Goal: Task Accomplishment & Management: Use online tool/utility

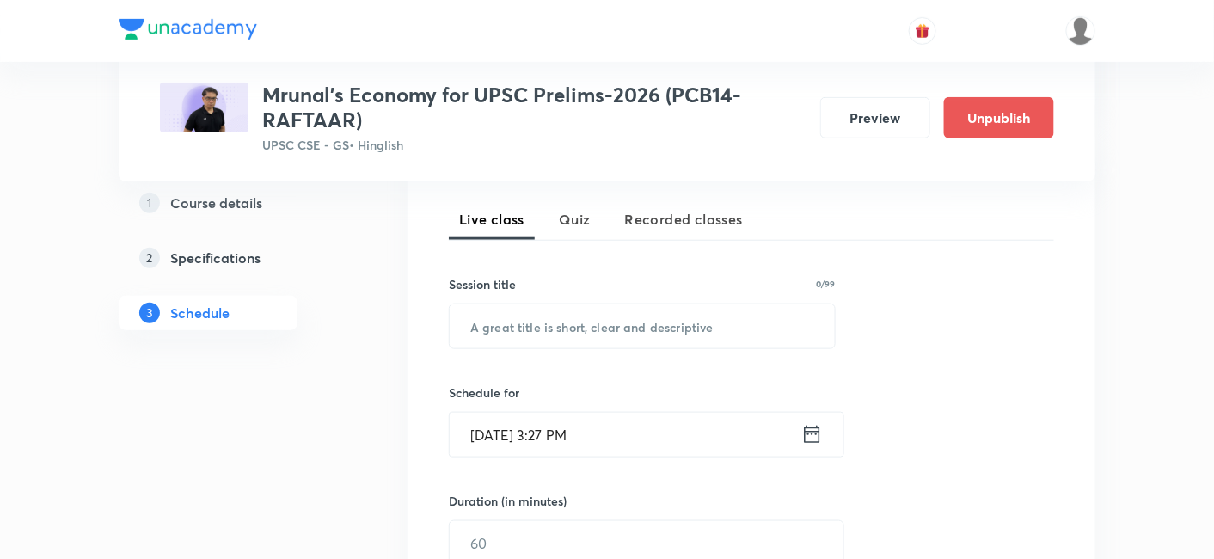
scroll to position [382, 0]
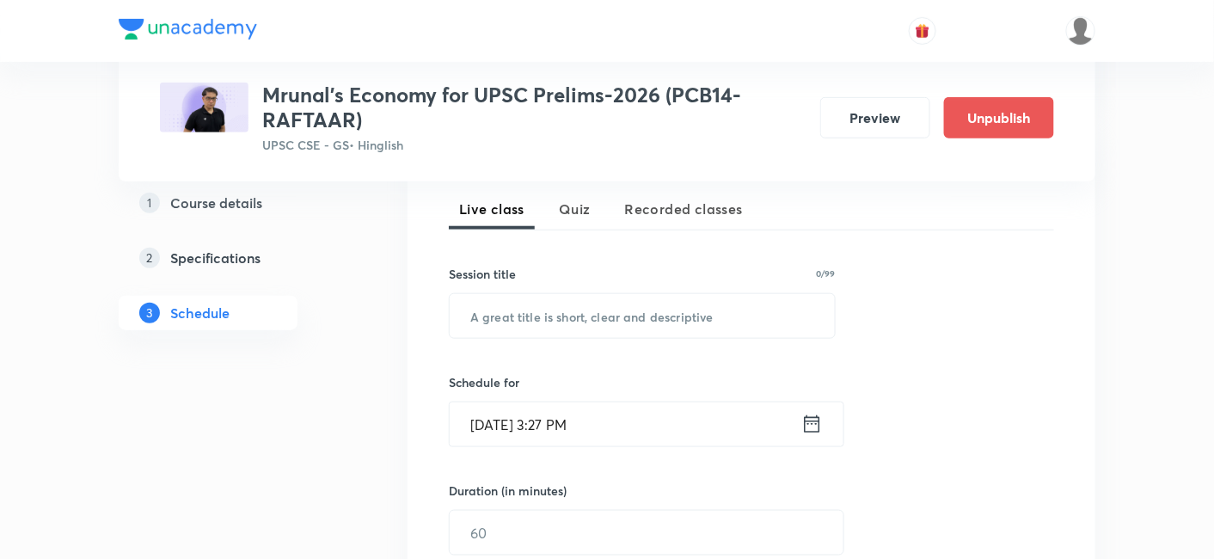
click at [581, 212] on span "Quiz" at bounding box center [575, 209] width 32 height 21
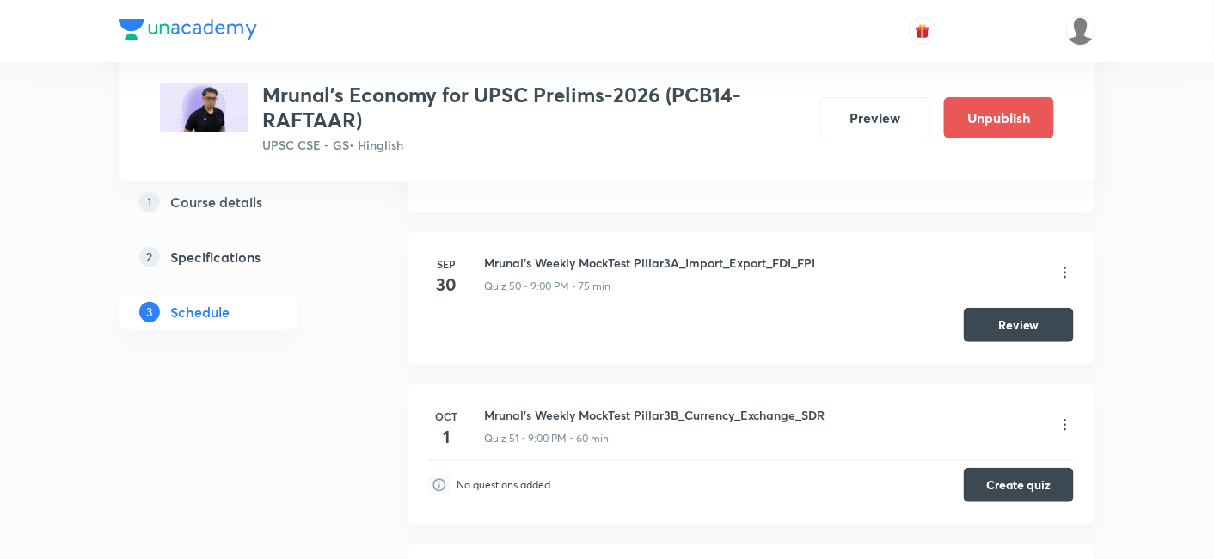
scroll to position [8380, 0]
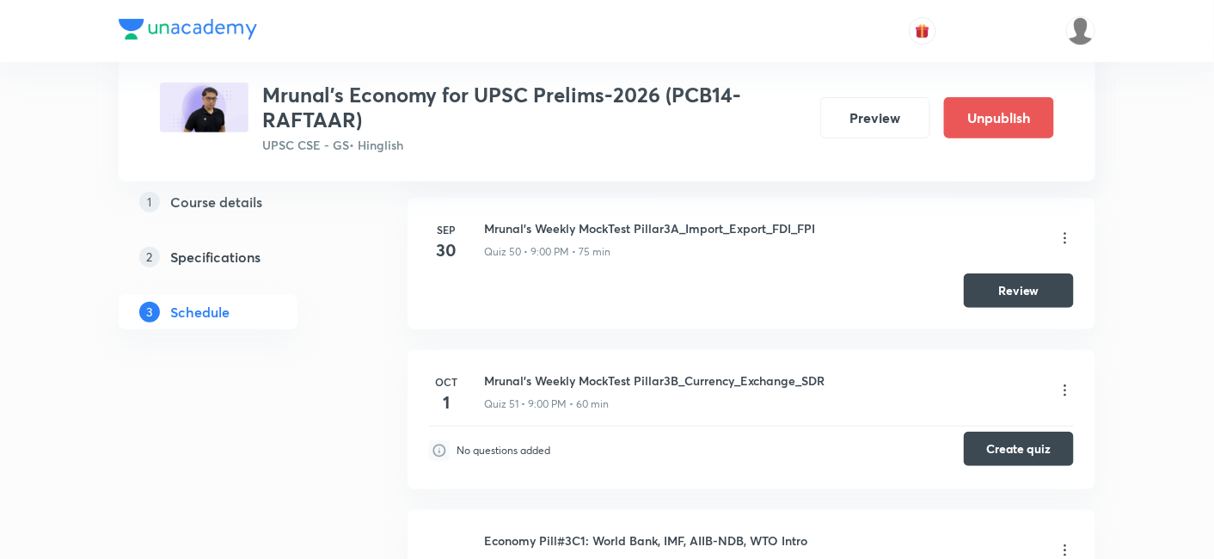
click at [994, 431] on button "Create quiz" at bounding box center [1018, 448] width 110 height 34
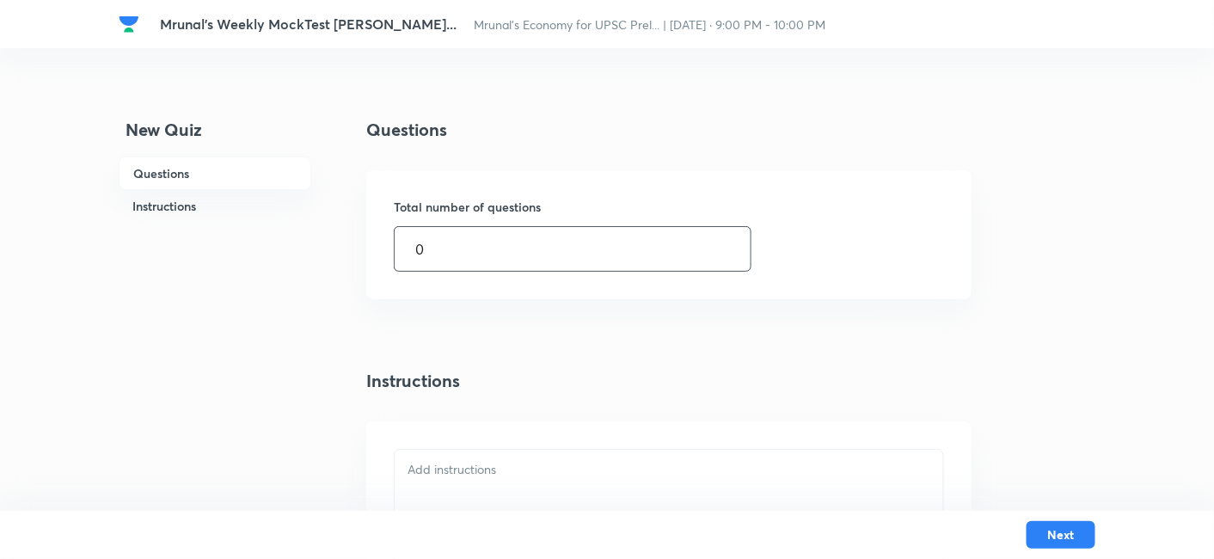
click at [356, 259] on div "New Quiz Questions Instructions Questions Total number of questions 0 ​ Instruc…" at bounding box center [607, 426] width 976 height 619
type input "55"
drag, startPoint x: 511, startPoint y: 398, endPoint x: 503, endPoint y: 437, distance: 40.3
click at [510, 399] on div "Questions Total number of questions 55 ​ Instructions" at bounding box center [668, 426] width 605 height 619
click at [504, 466] on p at bounding box center [668, 470] width 523 height 20
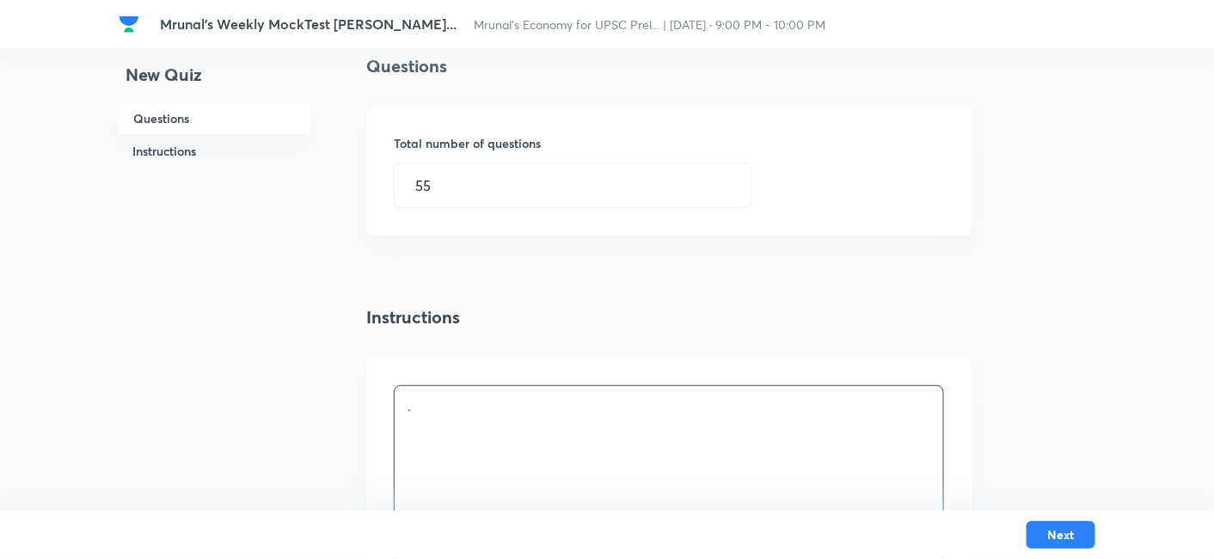
scroll to position [95, 0]
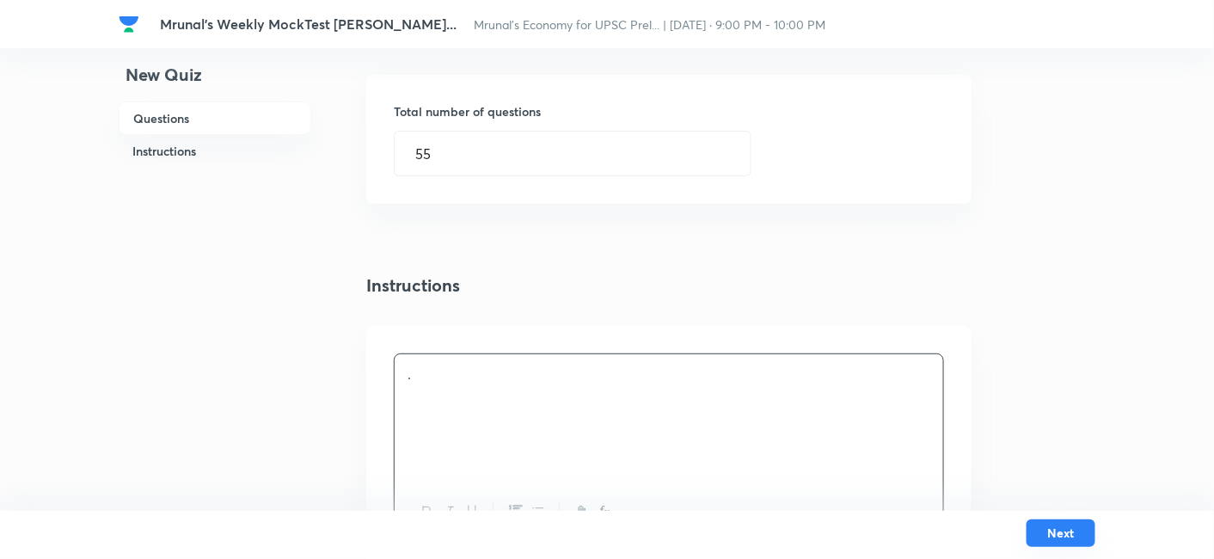
click at [1057, 526] on button "Next" at bounding box center [1060, 533] width 69 height 28
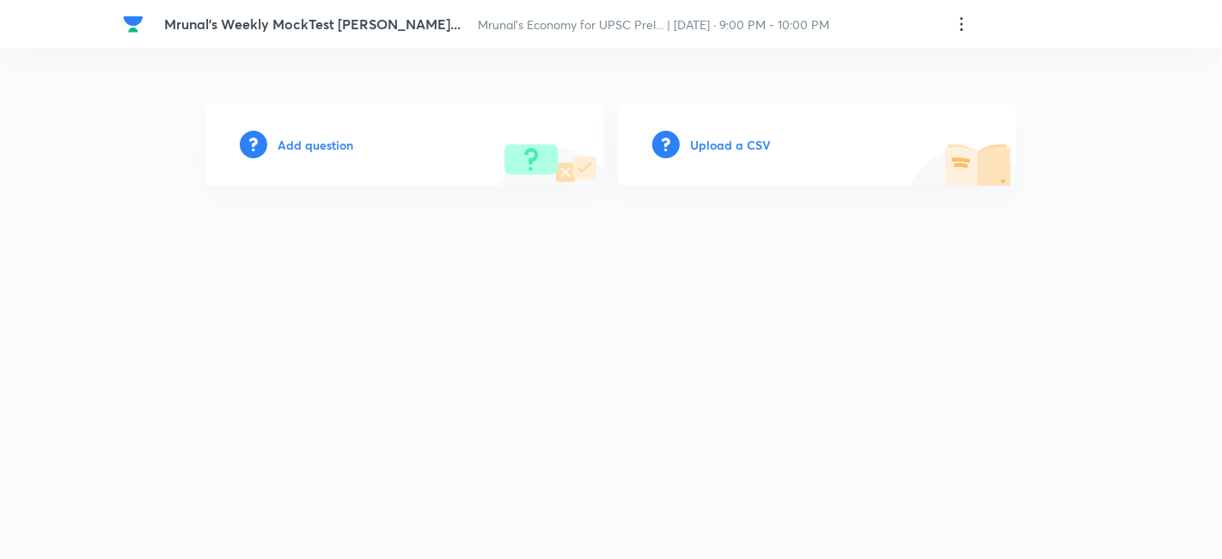
click at [340, 140] on h6 "Add question" at bounding box center [316, 145] width 76 height 18
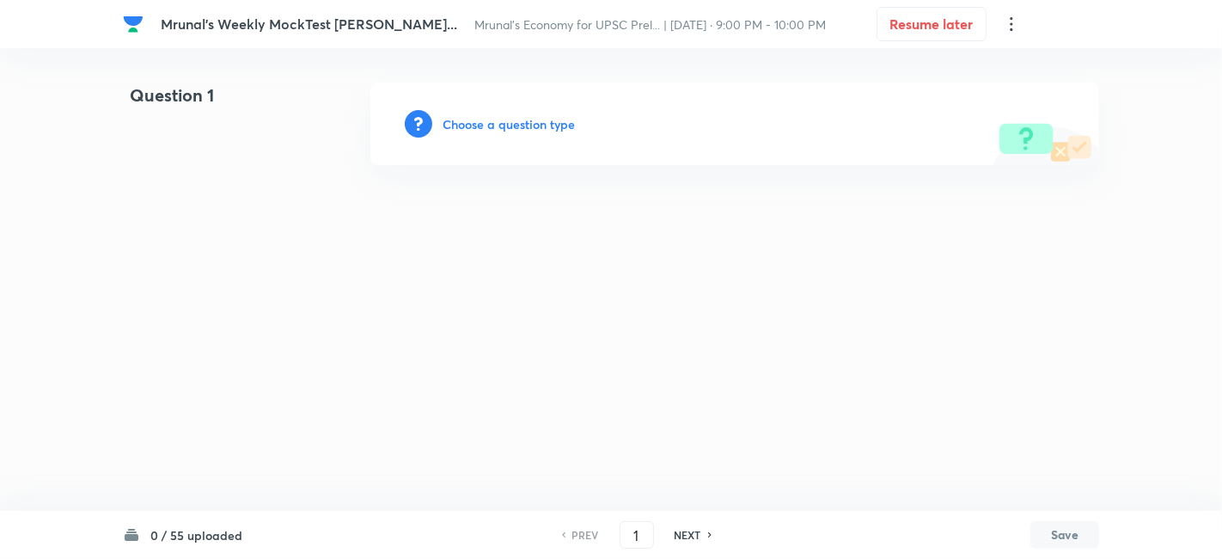
click at [466, 121] on h6 "Choose a question type" at bounding box center [509, 124] width 132 height 18
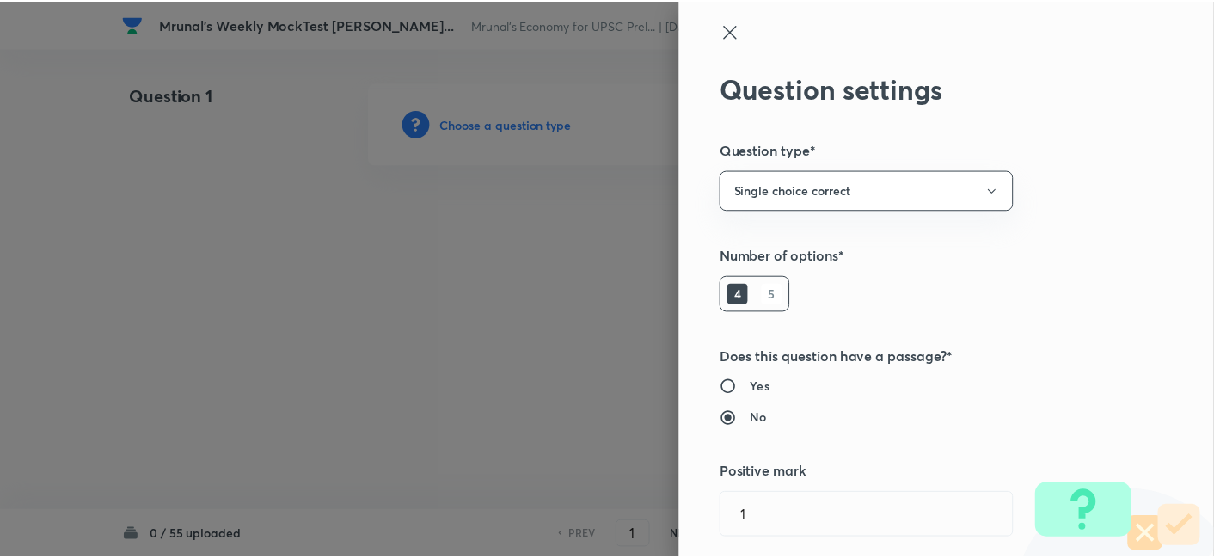
scroll to position [334, 0]
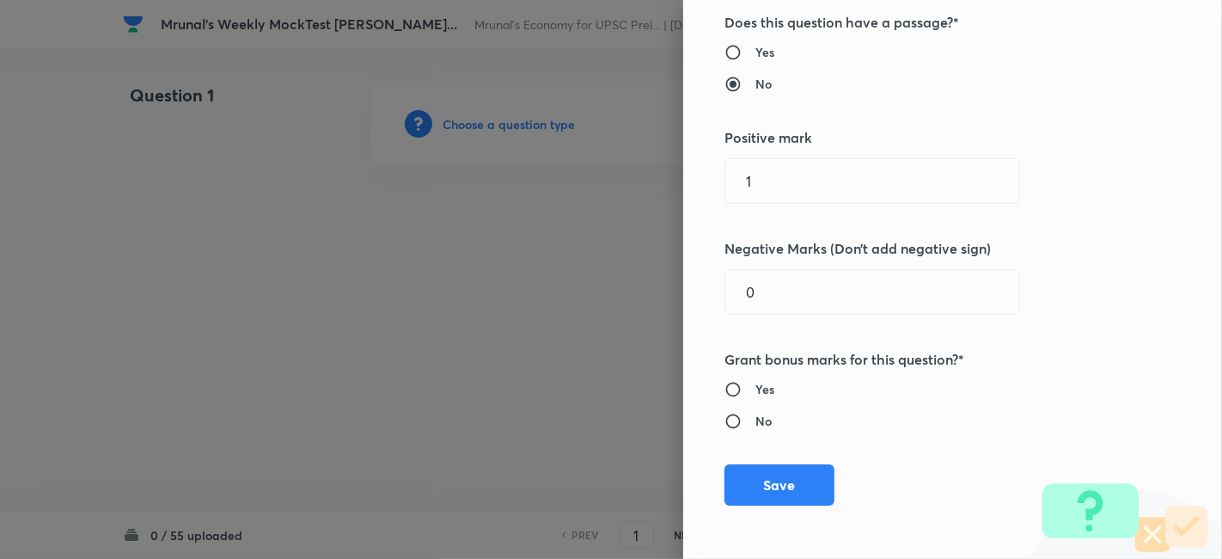
drag, startPoint x: 805, startPoint y: 194, endPoint x: 566, endPoint y: 195, distance: 238.9
click at [566, 195] on div "Question settings Question type* Single choice correct Number of options* 4 5 D…" at bounding box center [611, 279] width 1222 height 559
type input "2"
type input "0.66"
drag, startPoint x: 1061, startPoint y: 286, endPoint x: 988, endPoint y: 309, distance: 76.6
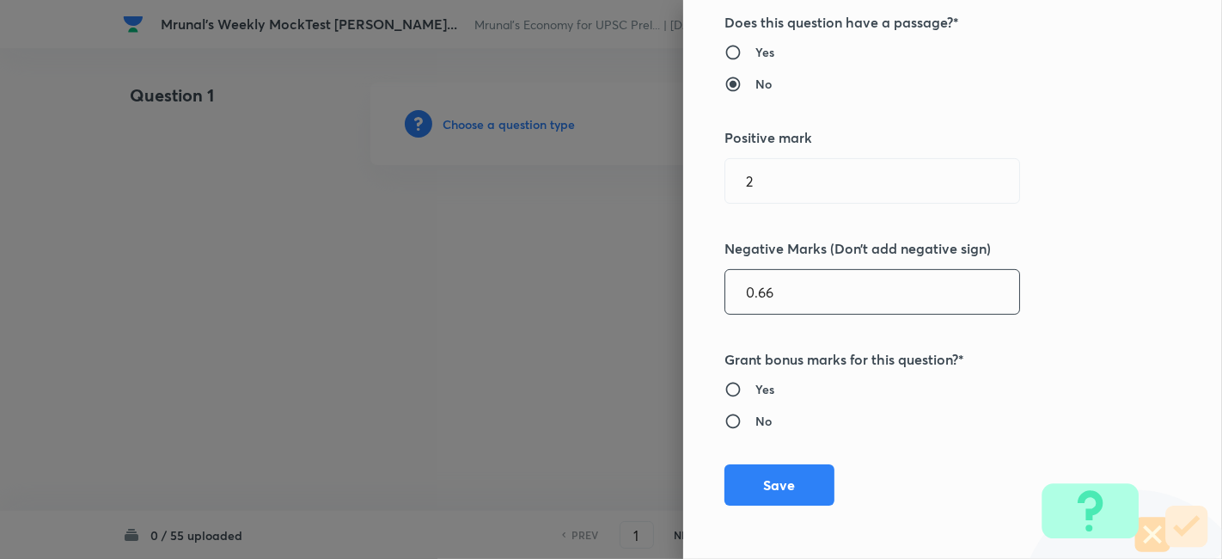
click at [1063, 286] on div "Question settings Question type* Single choice correct Number of options* 4 5 D…" at bounding box center [952, 279] width 539 height 559
click at [793, 467] on button "Save" at bounding box center [779, 482] width 110 height 41
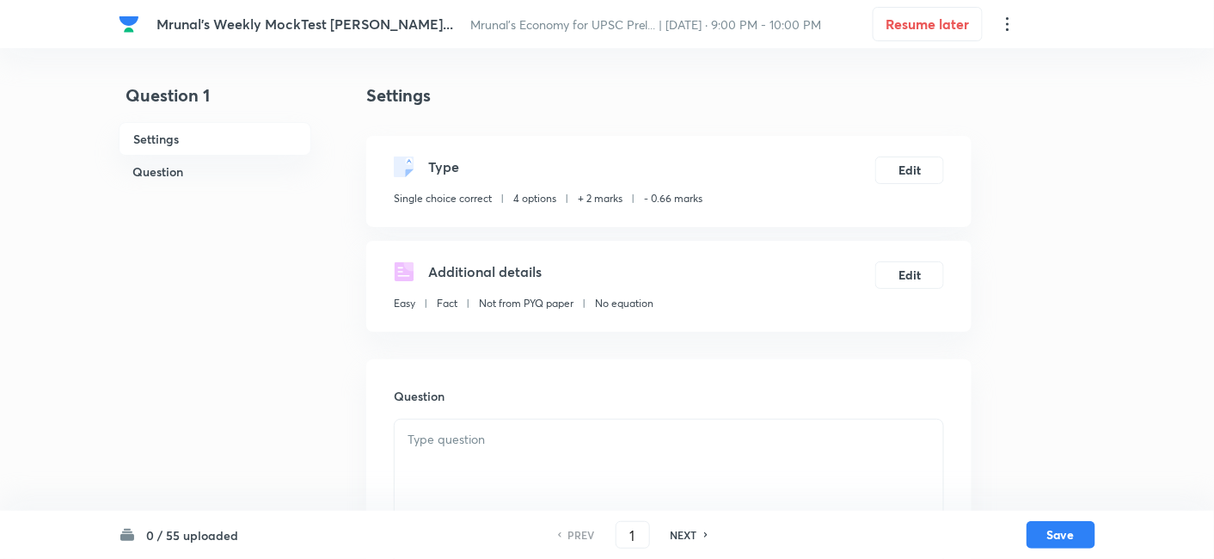
click at [216, 172] on h6 "Question" at bounding box center [215, 172] width 193 height 32
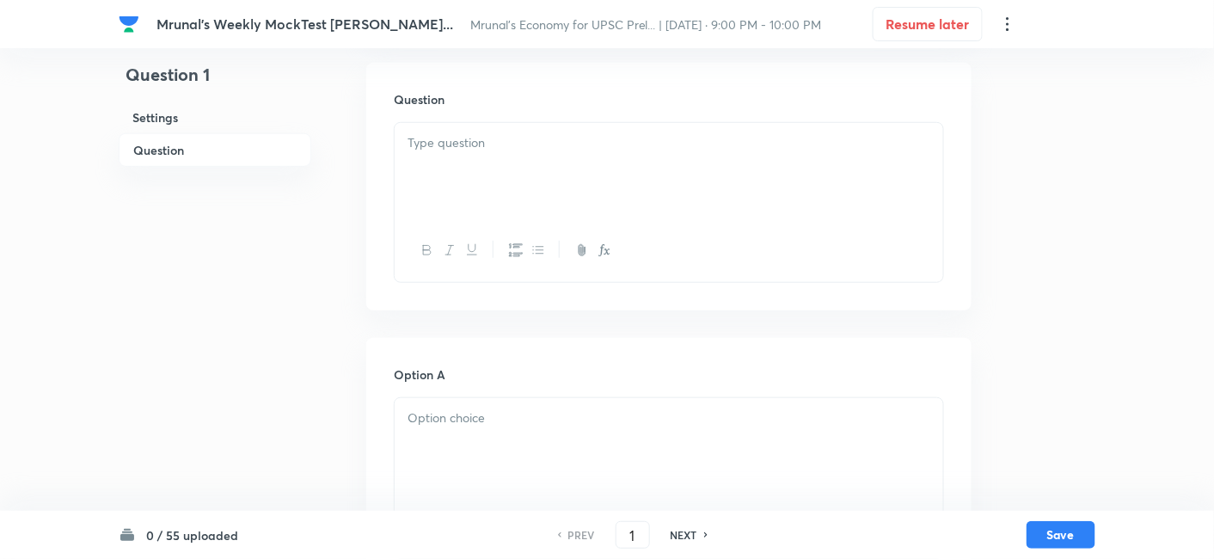
drag, startPoint x: 439, startPoint y: 203, endPoint x: 458, endPoint y: 216, distance: 22.9
click at [440, 203] on div at bounding box center [668, 171] width 548 height 96
click at [616, 216] on div at bounding box center [668, 171] width 548 height 96
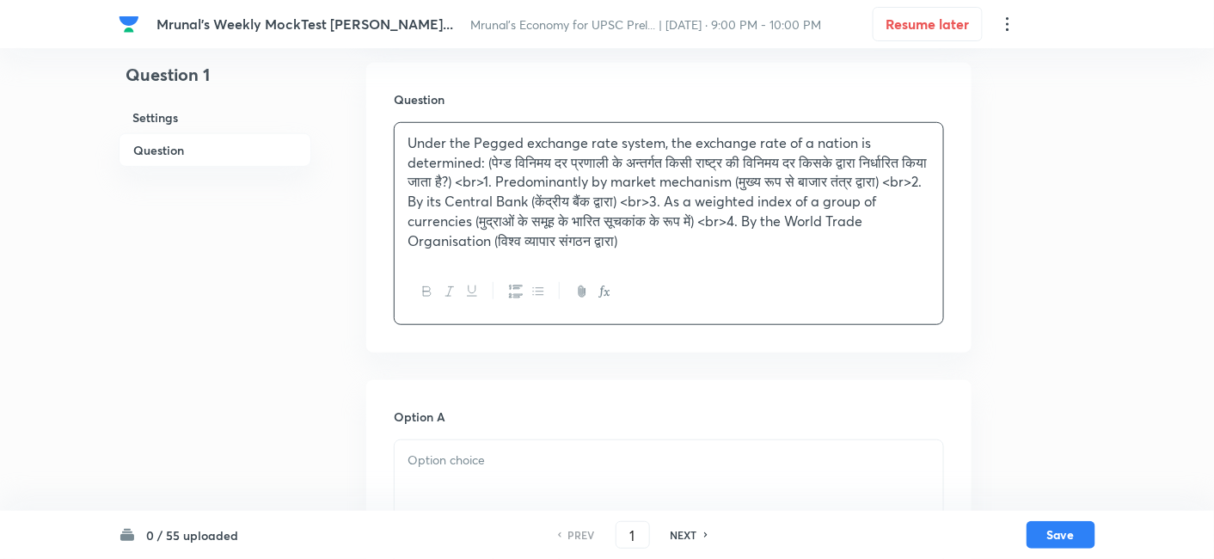
click at [507, 188] on p "Under the Pegged exchange rate system, the exchange rate of a nation is determi…" at bounding box center [668, 191] width 523 height 117
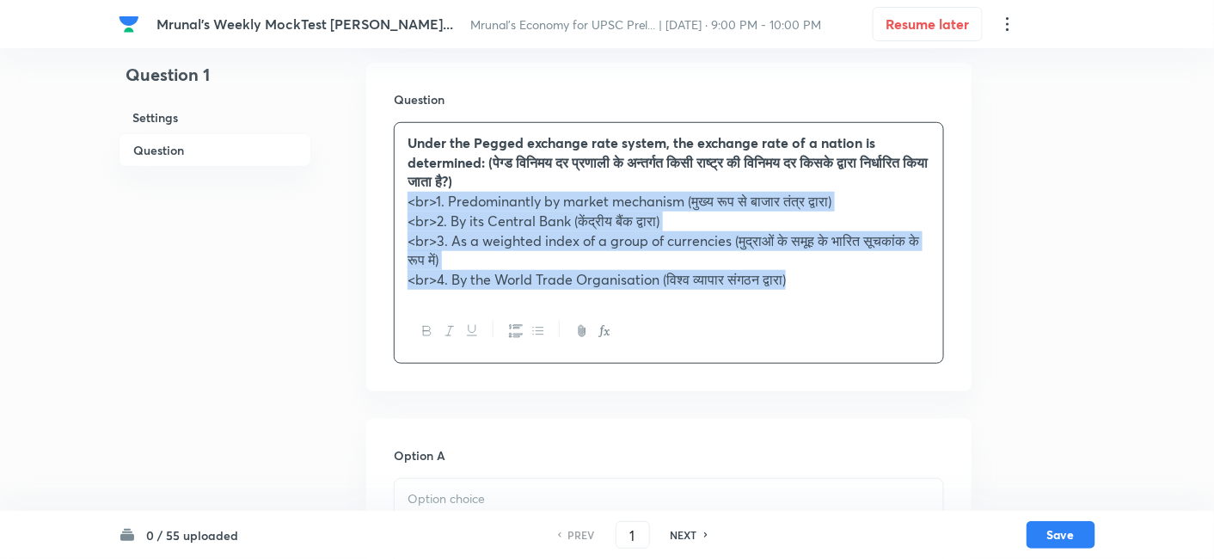
click at [507, 325] on button "button" at bounding box center [515, 331] width 22 height 21
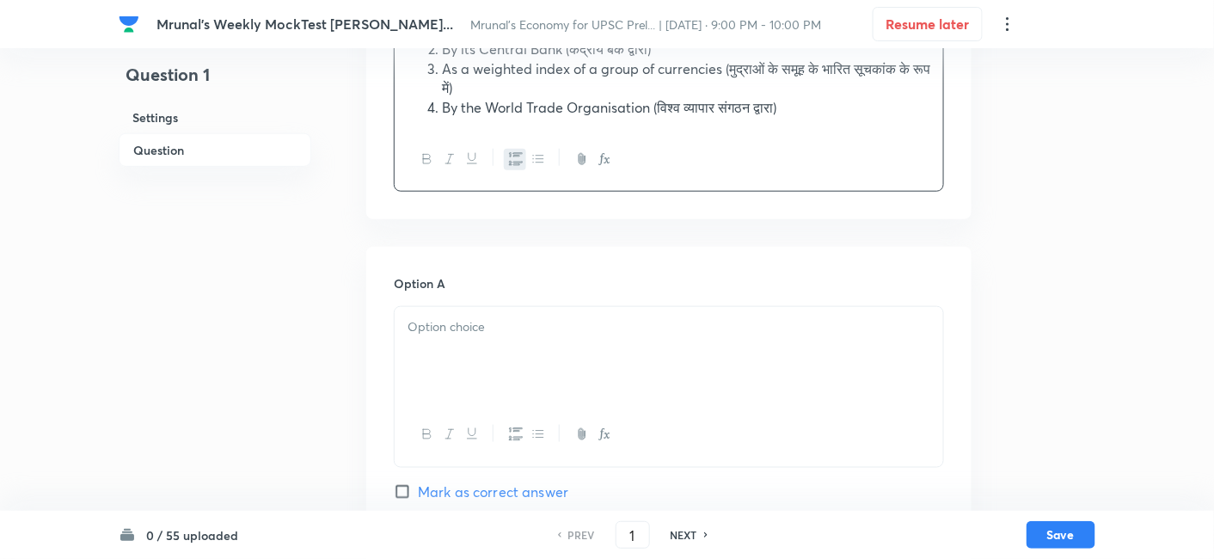
scroll to position [488, 0]
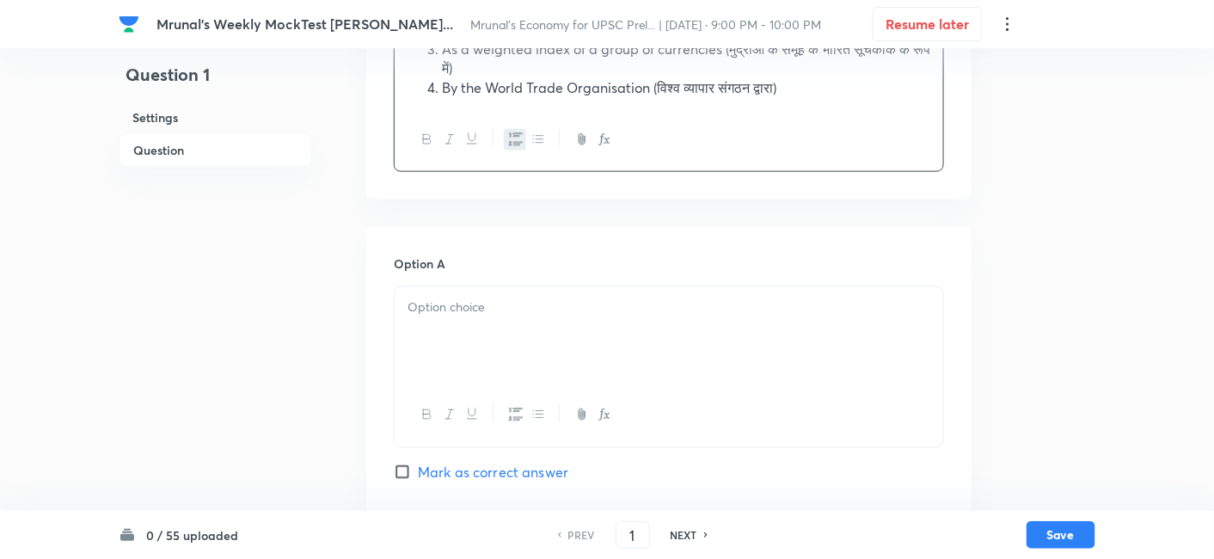
click at [511, 325] on div at bounding box center [668, 335] width 548 height 96
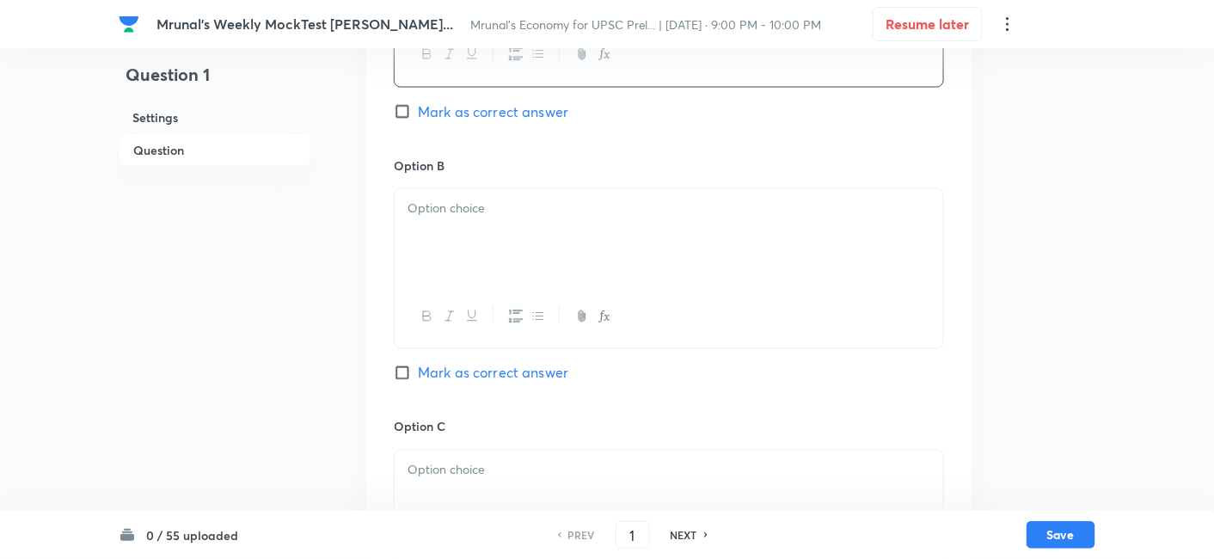
scroll to position [870, 0]
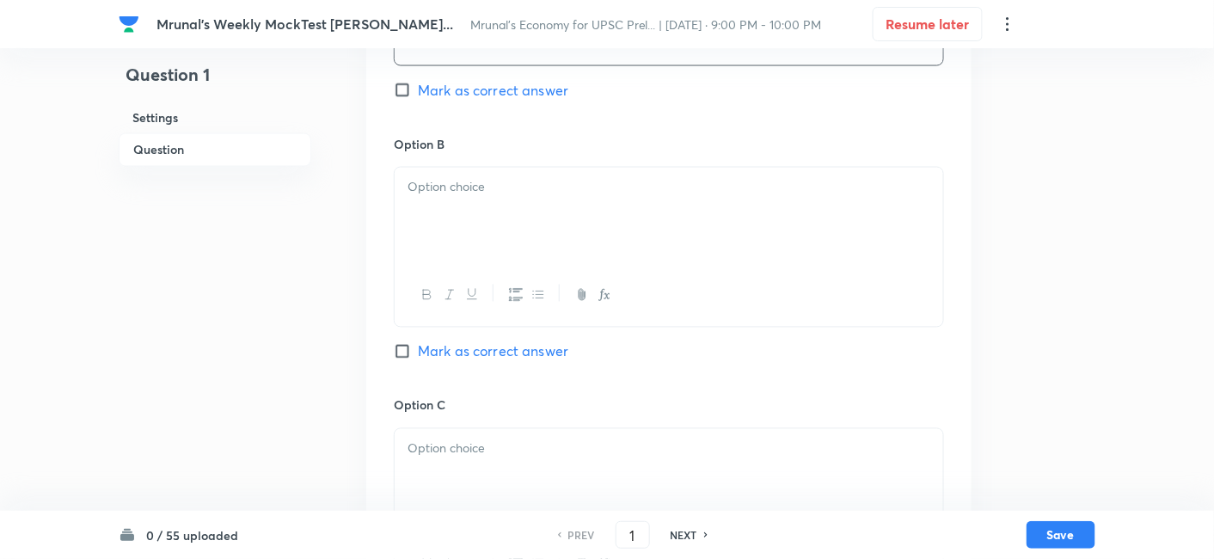
click at [498, 240] on div at bounding box center [668, 216] width 548 height 96
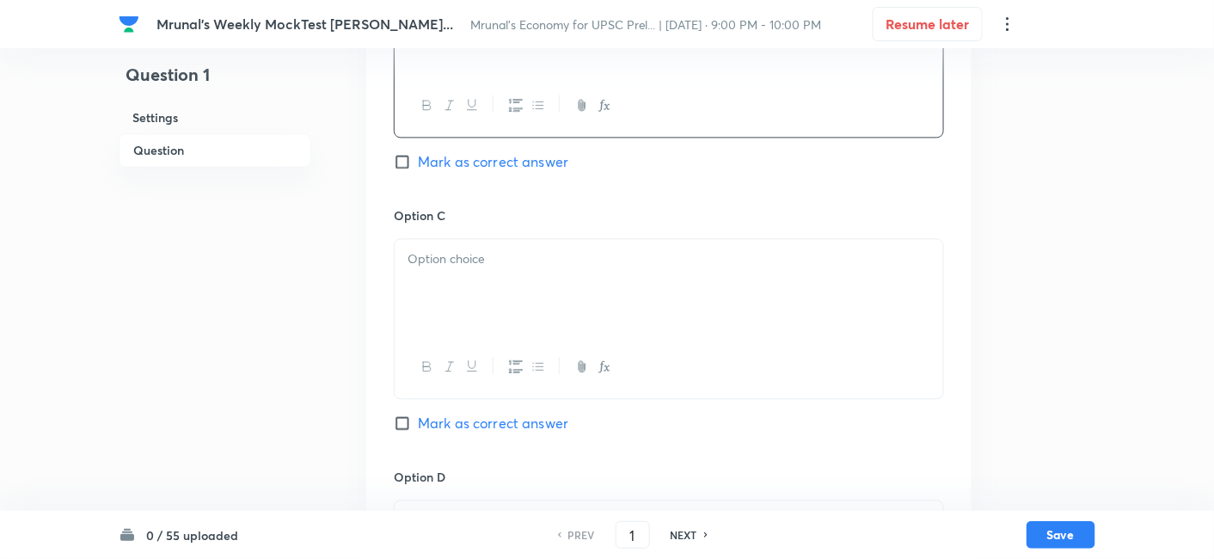
scroll to position [1061, 0]
click at [503, 282] on div at bounding box center [668, 286] width 548 height 96
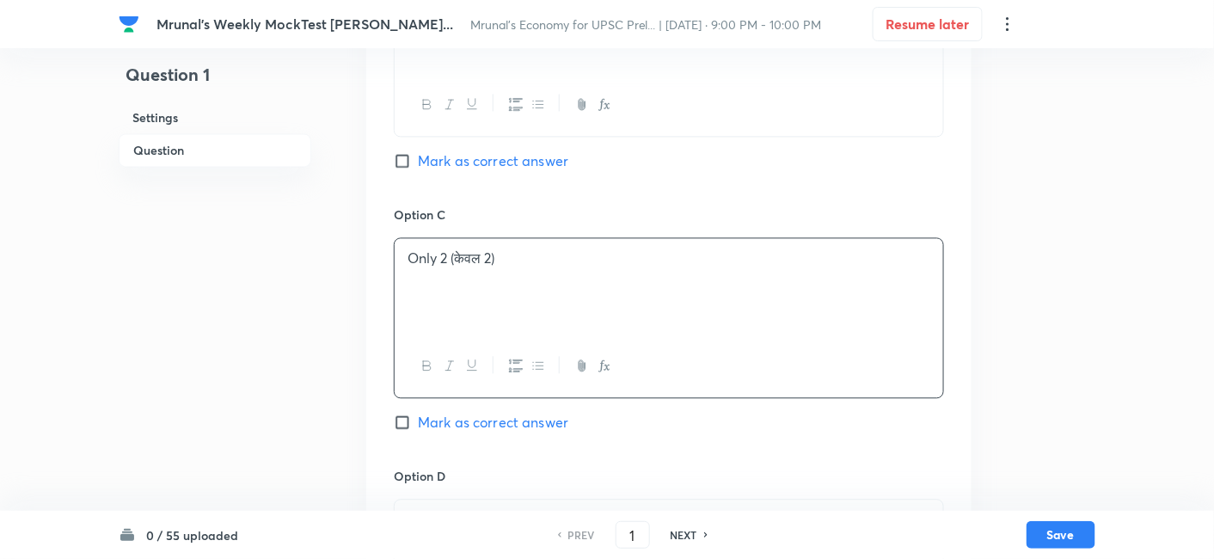
click at [523, 419] on span "Mark as correct answer" at bounding box center [493, 422] width 150 height 21
click at [418, 419] on input "Mark as correct answer" at bounding box center [406, 421] width 24 height 17
checkbox input "true"
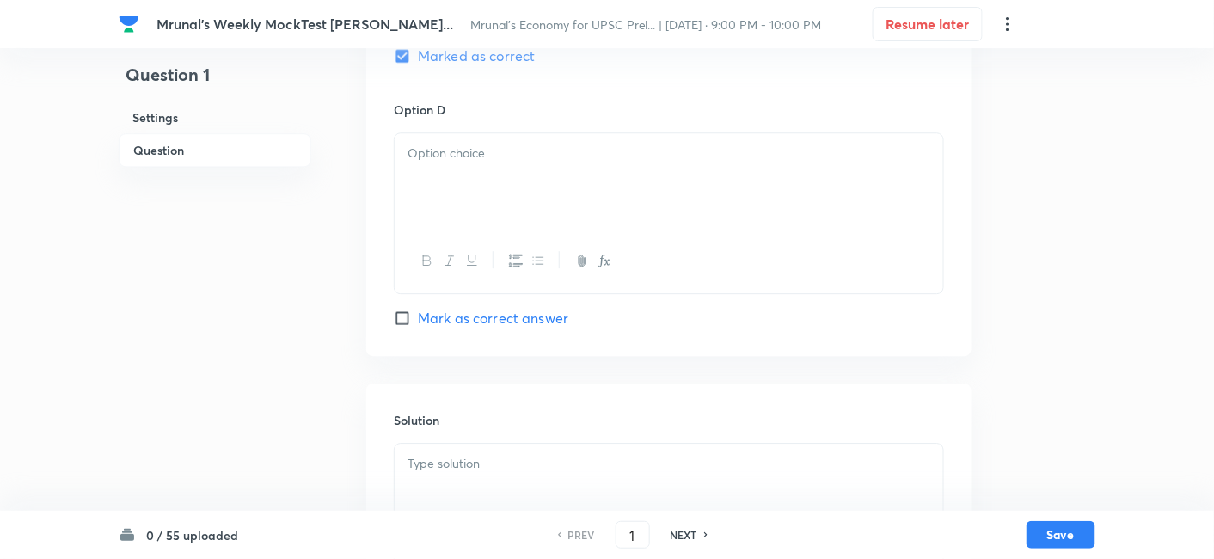
scroll to position [1443, 0]
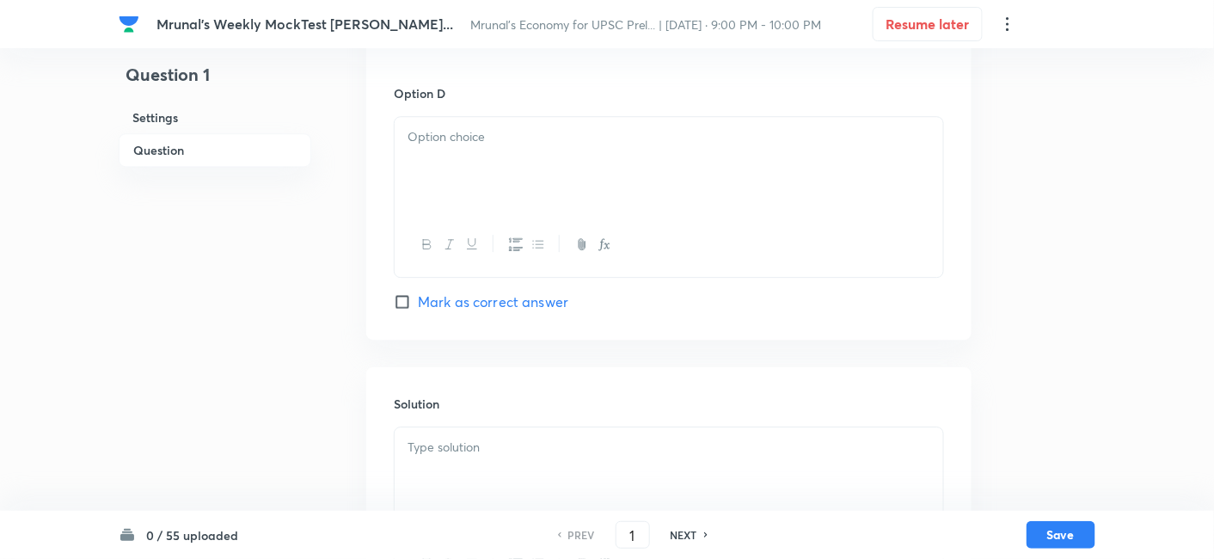
click at [482, 202] on div at bounding box center [668, 165] width 548 height 96
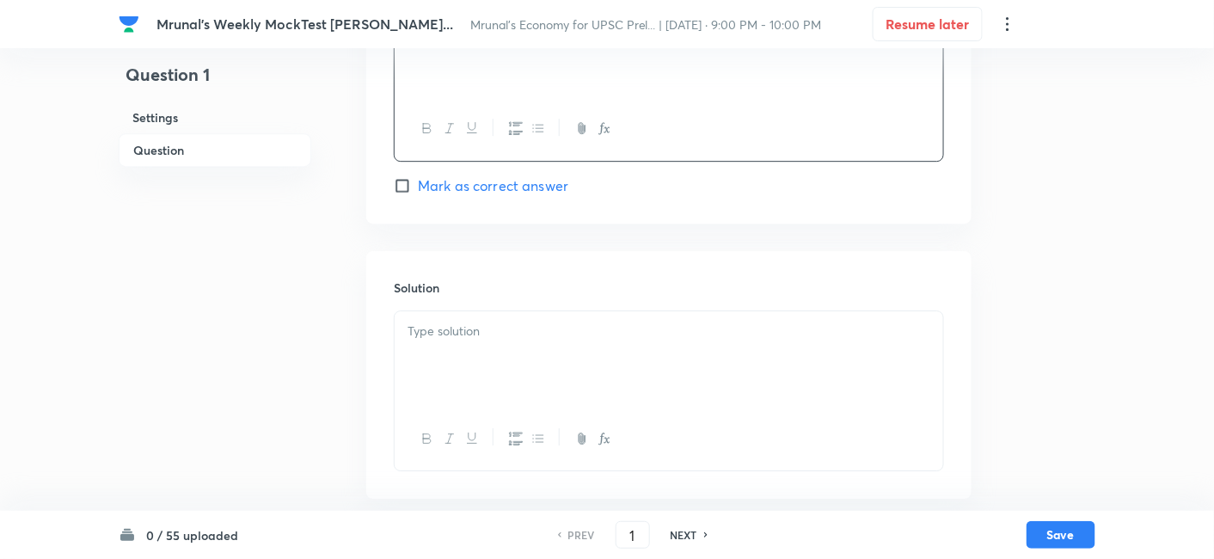
scroll to position [1564, 0]
click at [492, 350] on div at bounding box center [668, 354] width 548 height 96
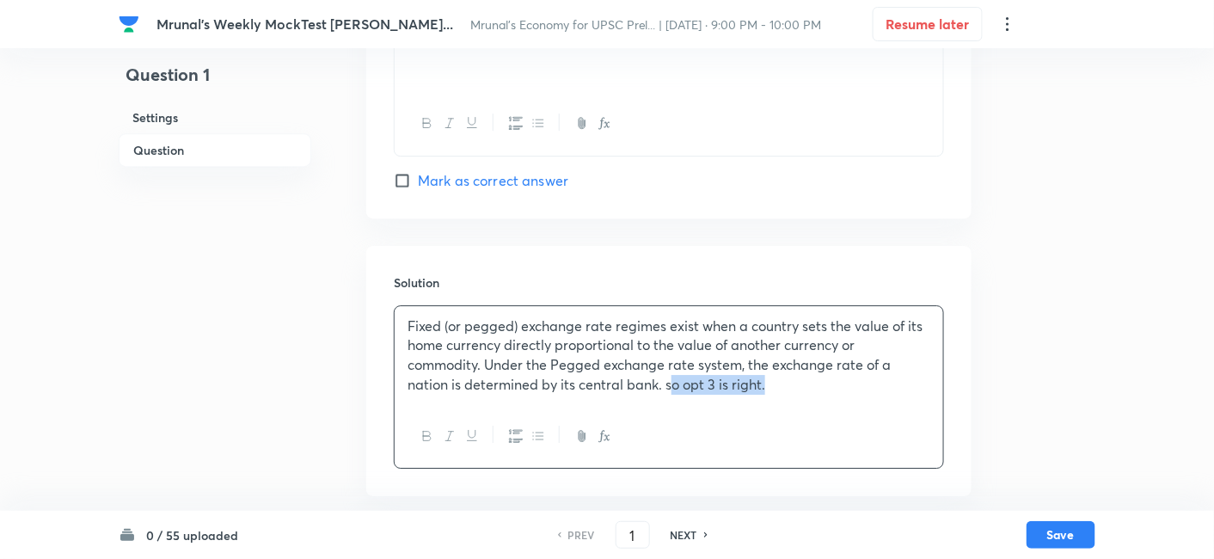
click at [670, 381] on p "Fixed (or pegged) exchange rate regimes exist when a country sets the value of …" at bounding box center [668, 355] width 523 height 78
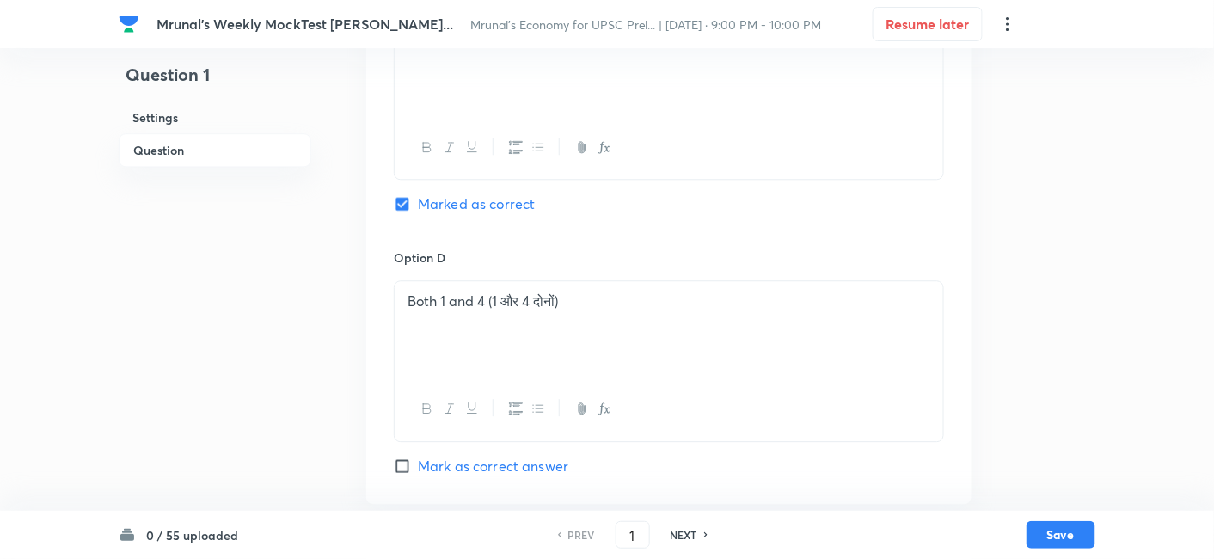
scroll to position [1278, 0]
click at [1078, 523] on button "Save" at bounding box center [1060, 533] width 69 height 28
type input "2"
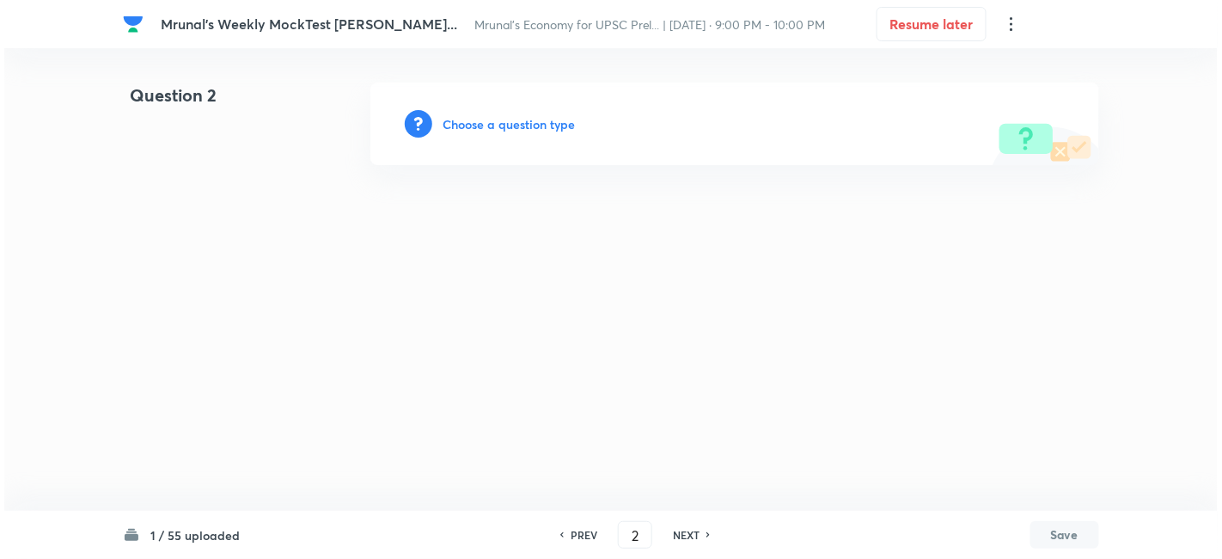
scroll to position [0, 0]
click at [557, 131] on h6 "Choose a question type" at bounding box center [509, 124] width 132 height 18
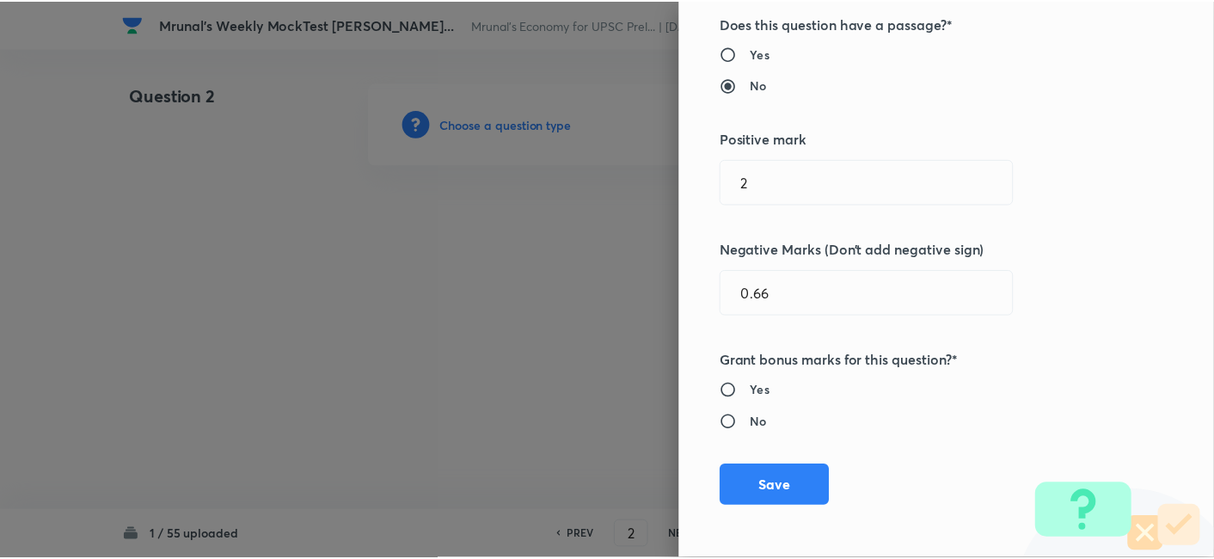
scroll to position [334, 0]
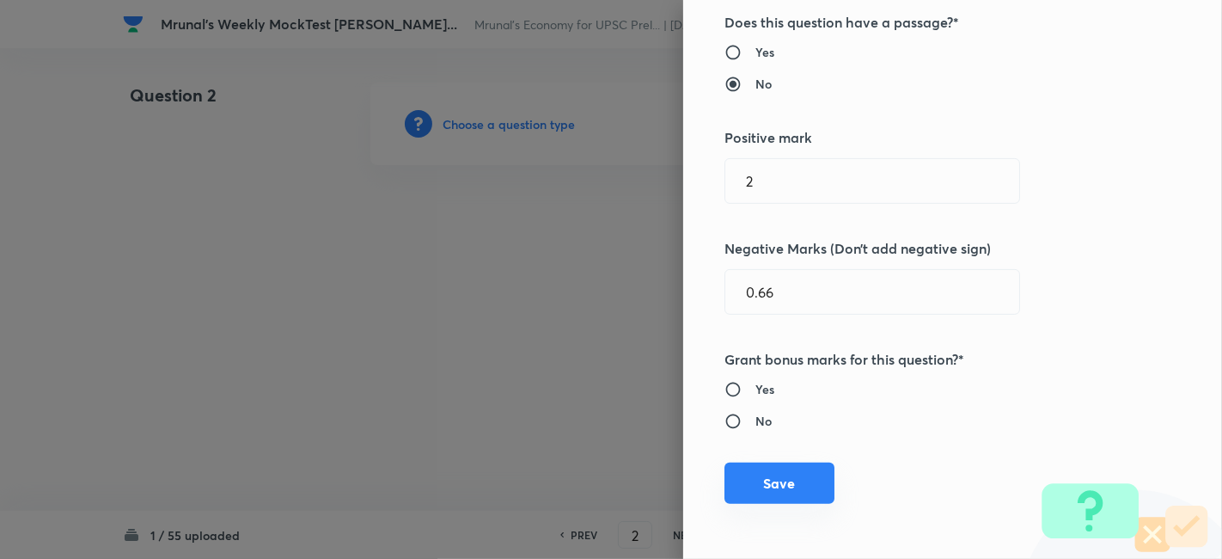
click at [780, 475] on button "Save" at bounding box center [779, 482] width 110 height 41
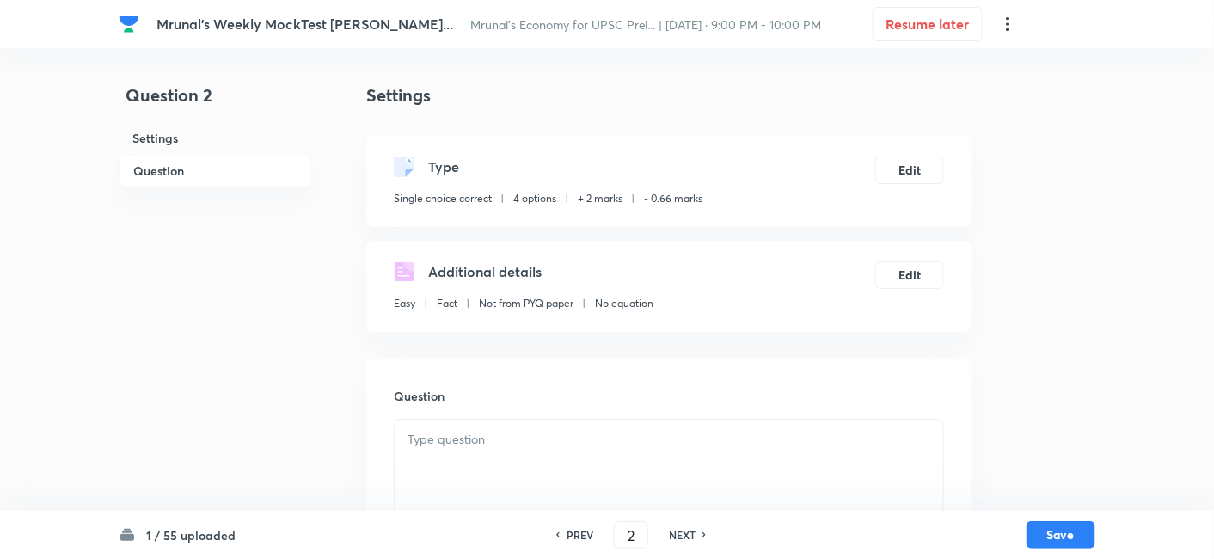
click at [242, 177] on h6 "Question" at bounding box center [215, 171] width 193 height 34
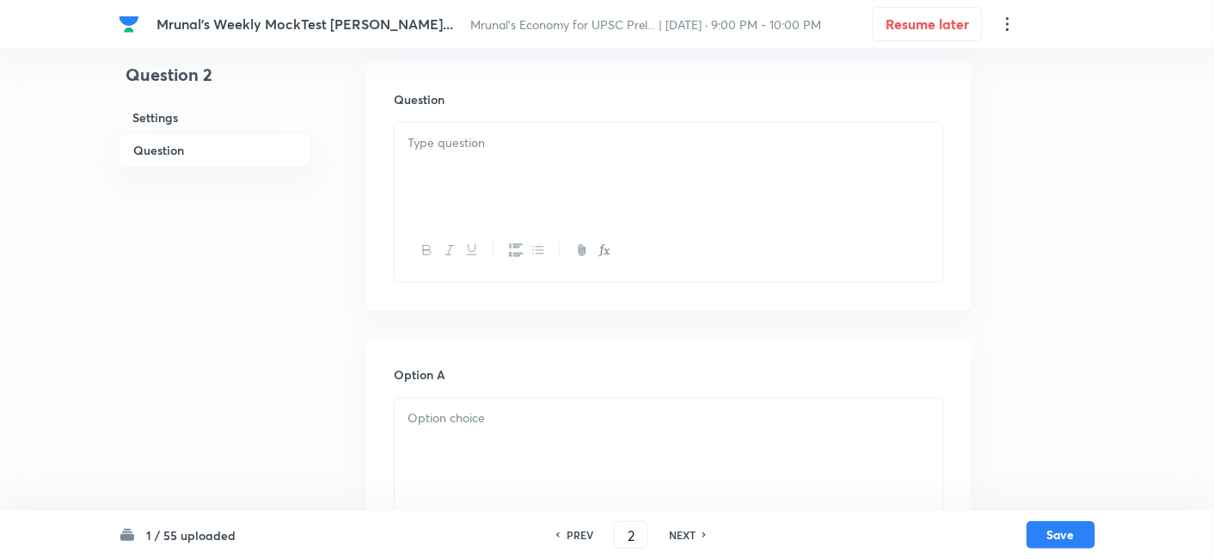
click at [548, 180] on div at bounding box center [668, 171] width 548 height 96
click at [562, 191] on div at bounding box center [668, 171] width 548 height 96
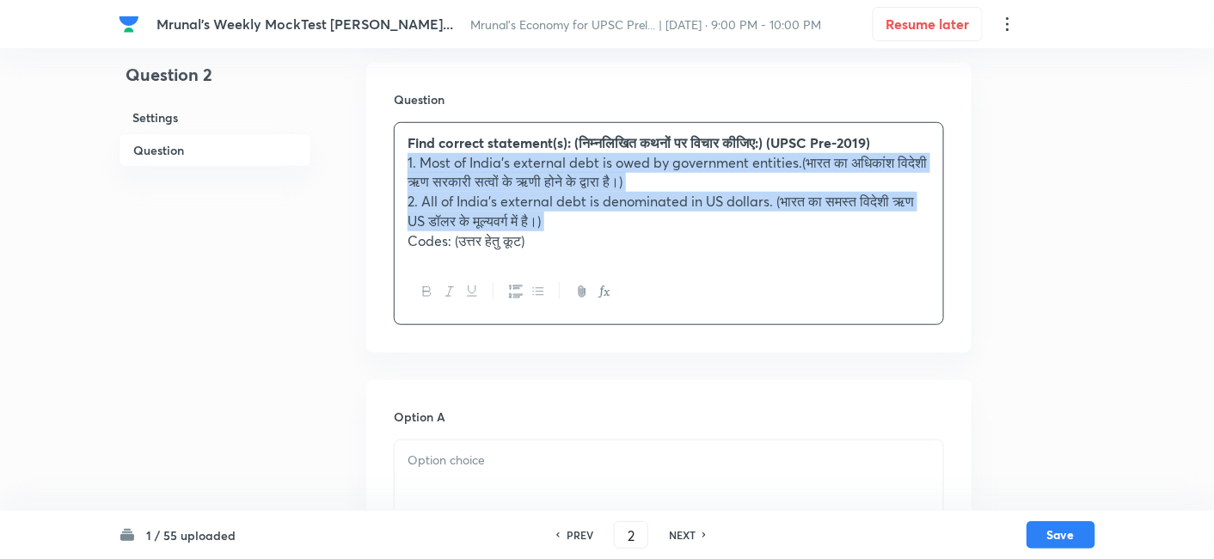
click at [519, 290] on icon "button" at bounding box center [516, 291] width 14 height 14
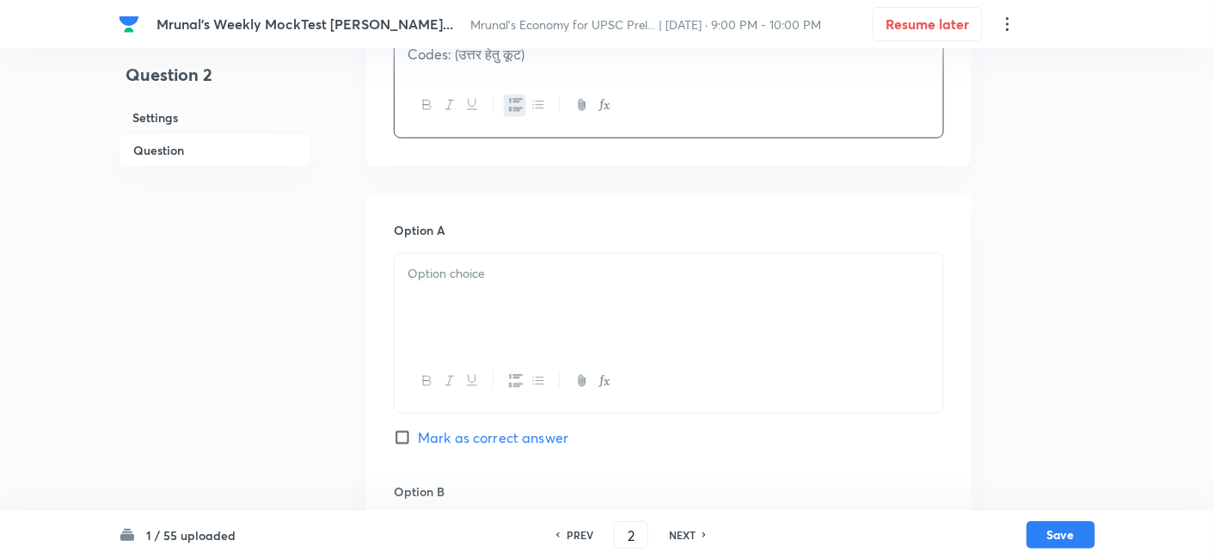
scroll to position [488, 0]
click at [501, 260] on p at bounding box center [668, 269] width 523 height 20
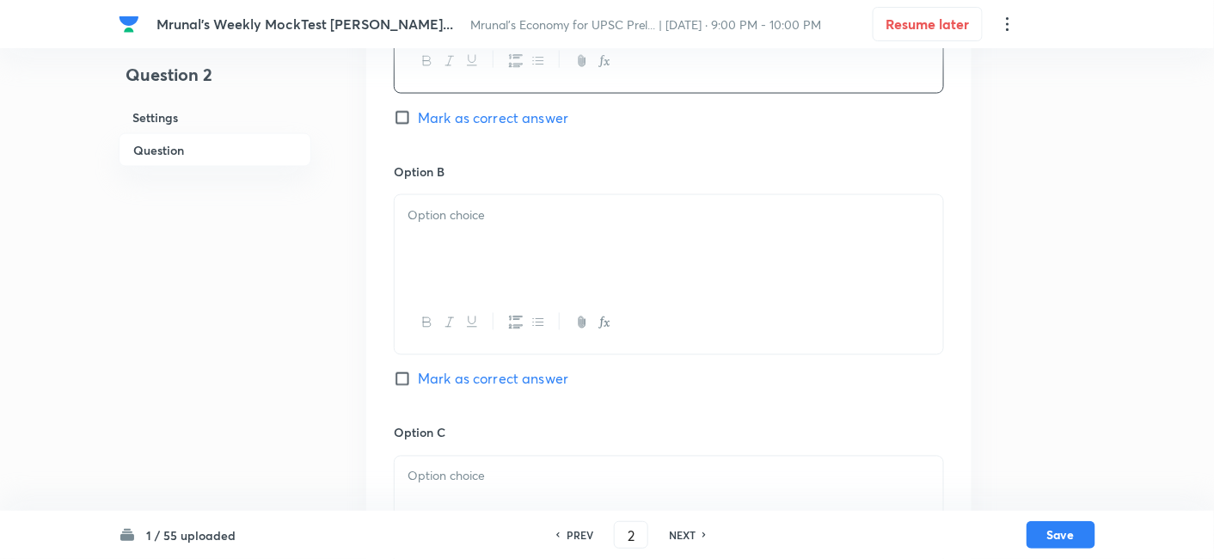
scroll to position [870, 0]
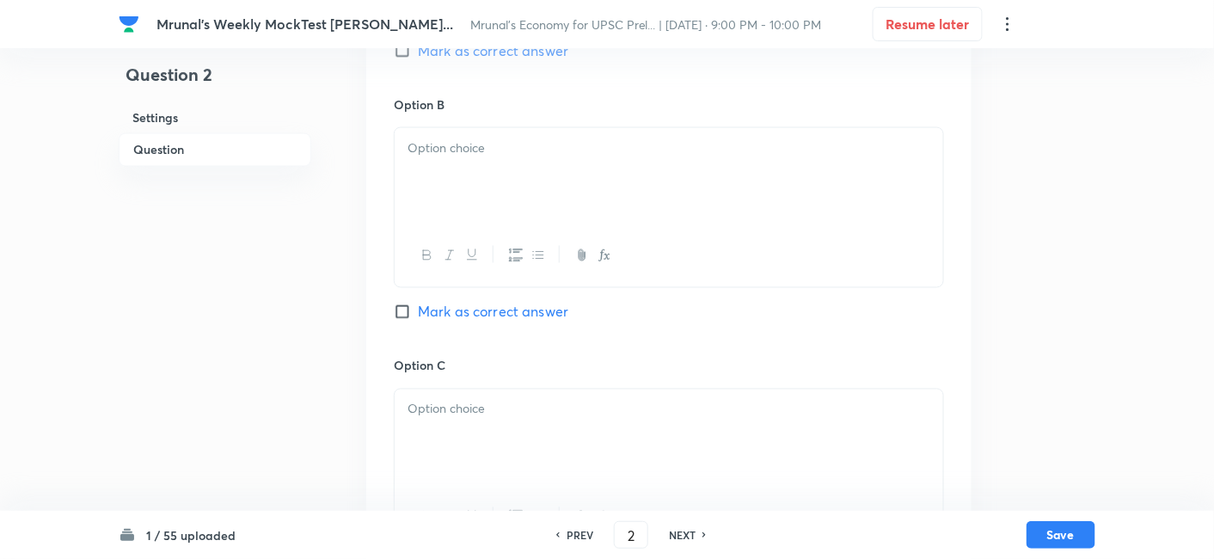
click at [474, 177] on div at bounding box center [668, 176] width 548 height 96
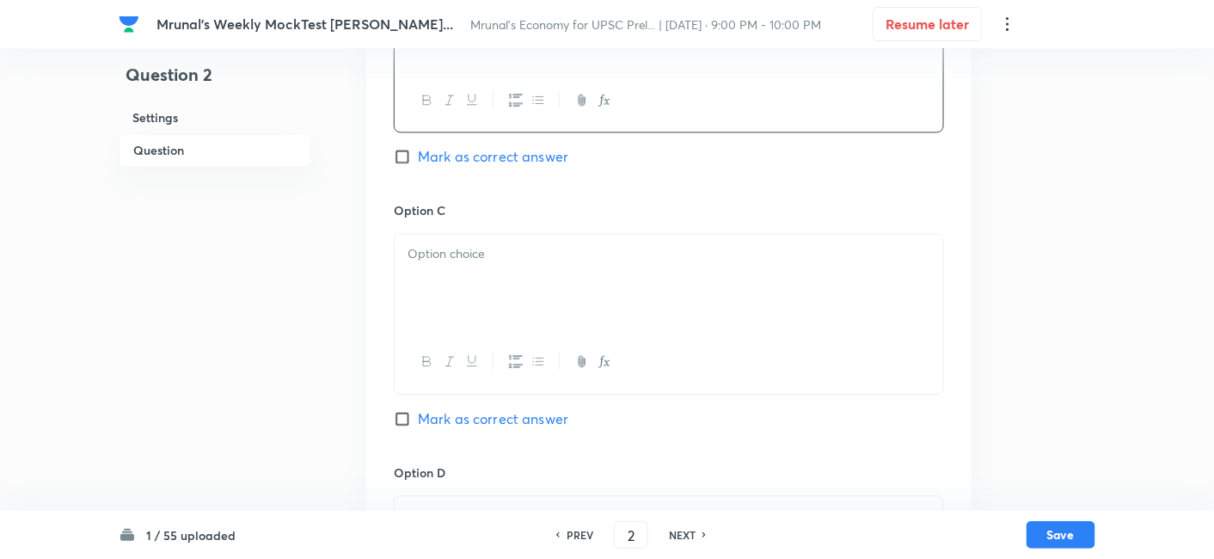
scroll to position [1061, 0]
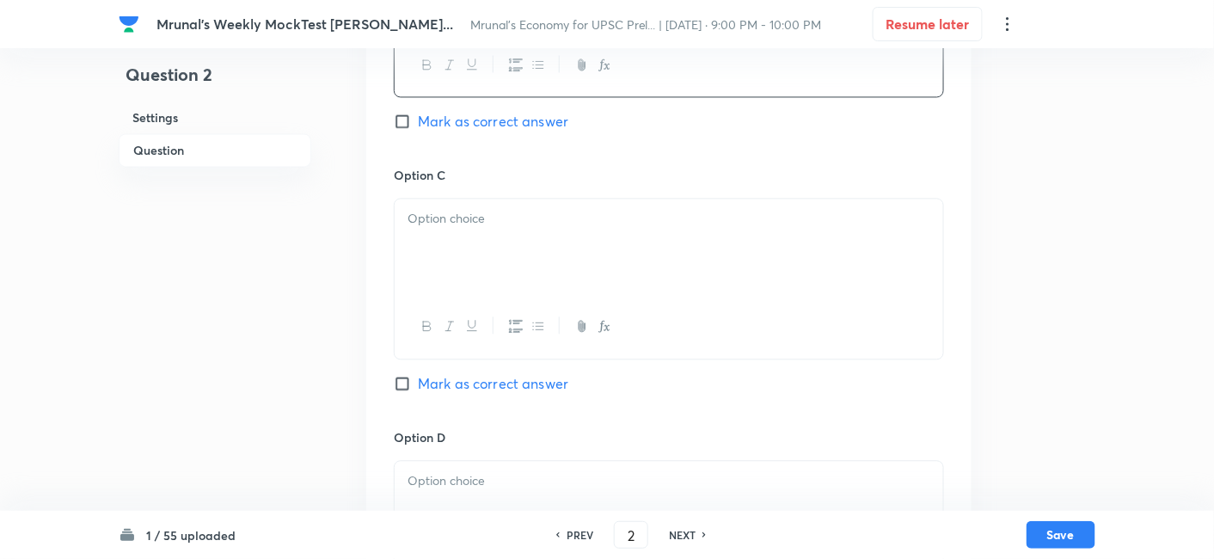
click at [480, 267] on div at bounding box center [668, 247] width 548 height 96
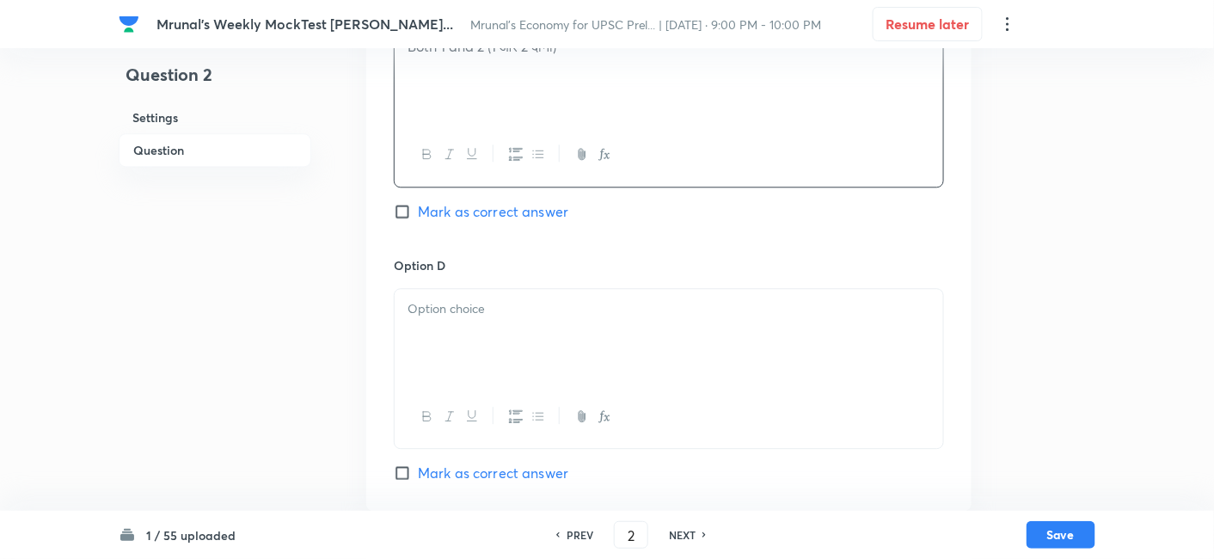
scroll to position [1252, 0]
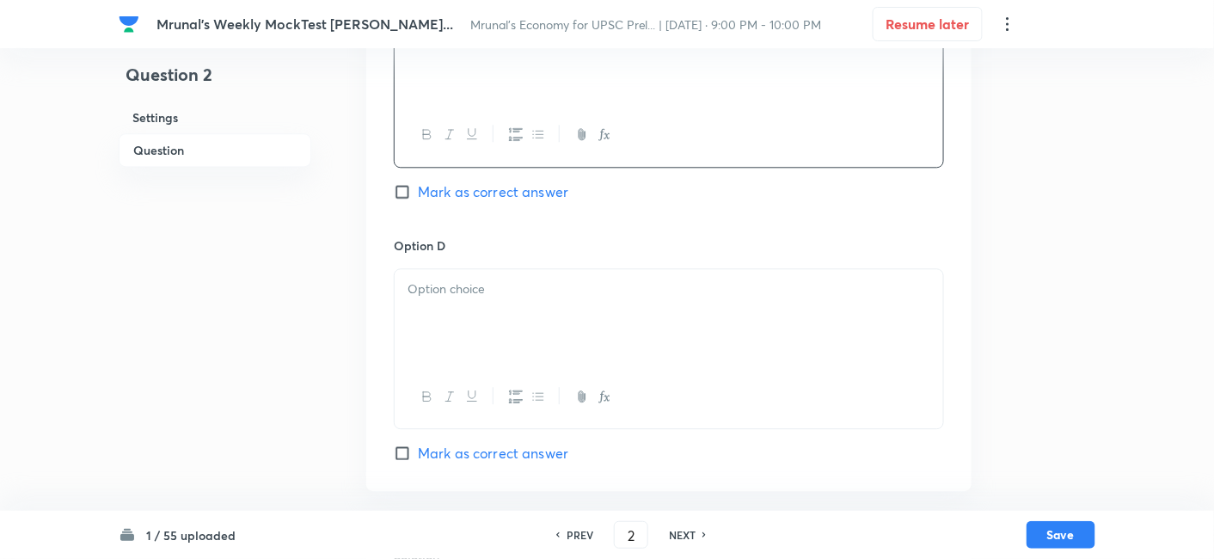
click at [483, 320] on div at bounding box center [668, 317] width 548 height 96
click at [519, 448] on span "Mark as correct answer" at bounding box center [493, 453] width 150 height 21
click at [418, 448] on input "Mark as correct answer" at bounding box center [406, 452] width 24 height 17
checkbox input "true"
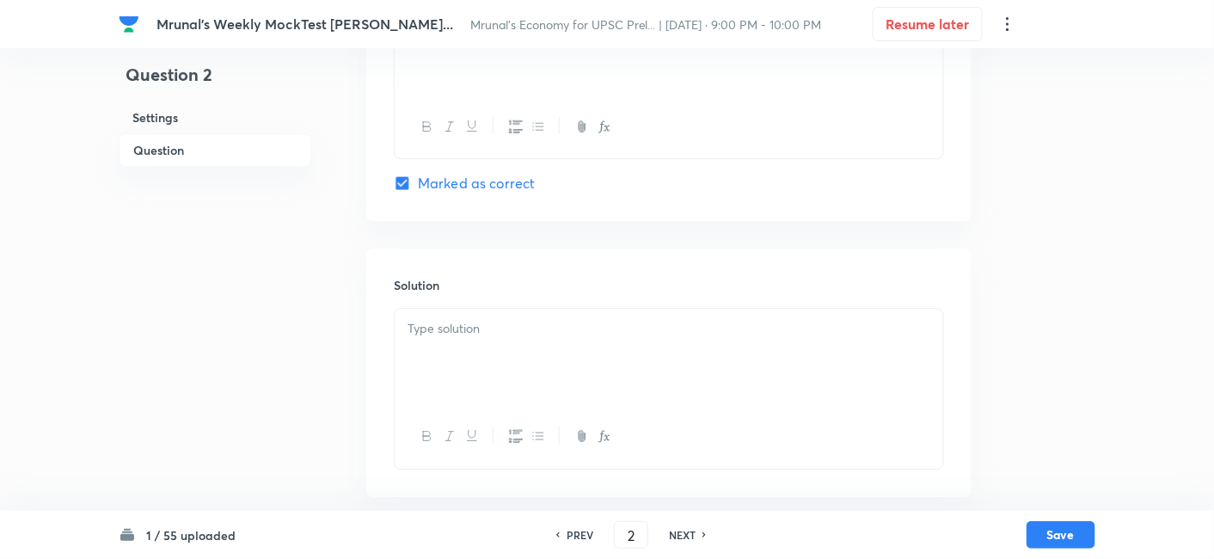
scroll to position [1525, 0]
click at [480, 371] on div at bounding box center [668, 353] width 548 height 96
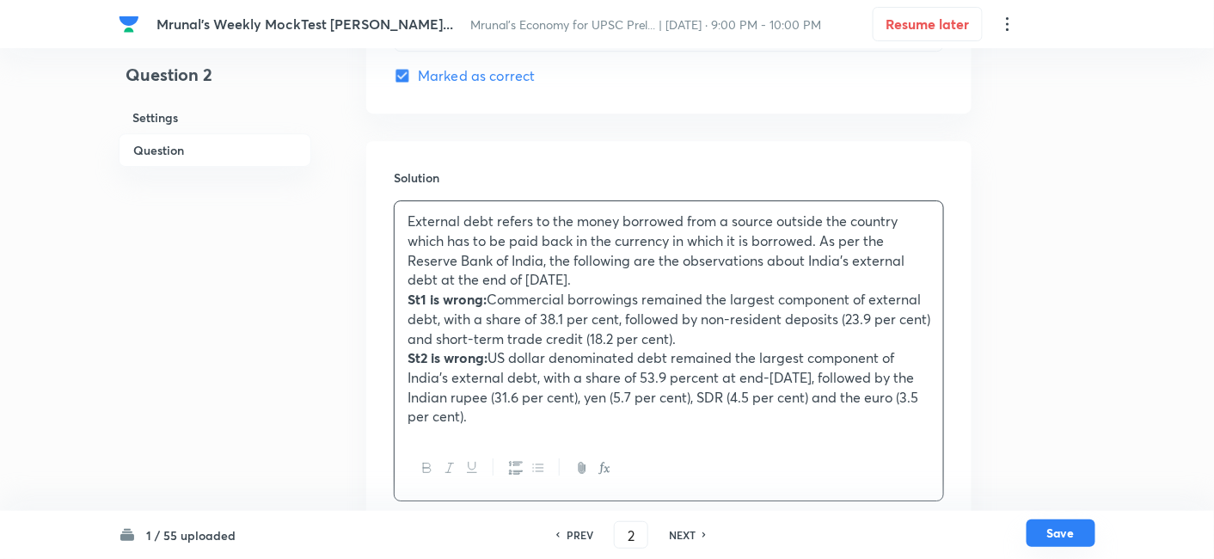
scroll to position [1665, 0]
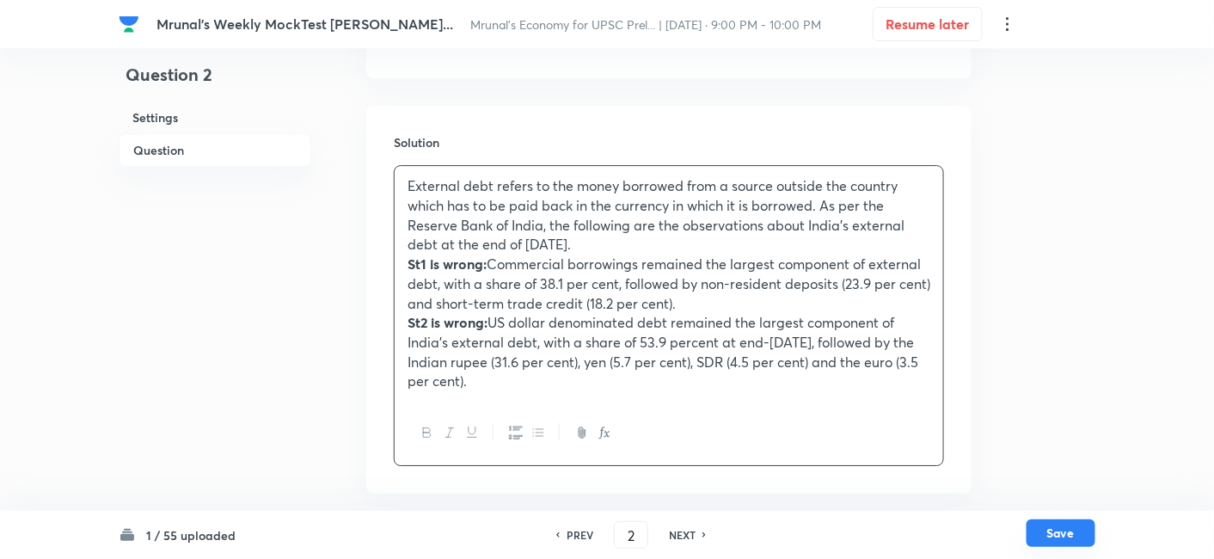
click at [1076, 538] on button "Save" at bounding box center [1060, 533] width 69 height 28
type input "3"
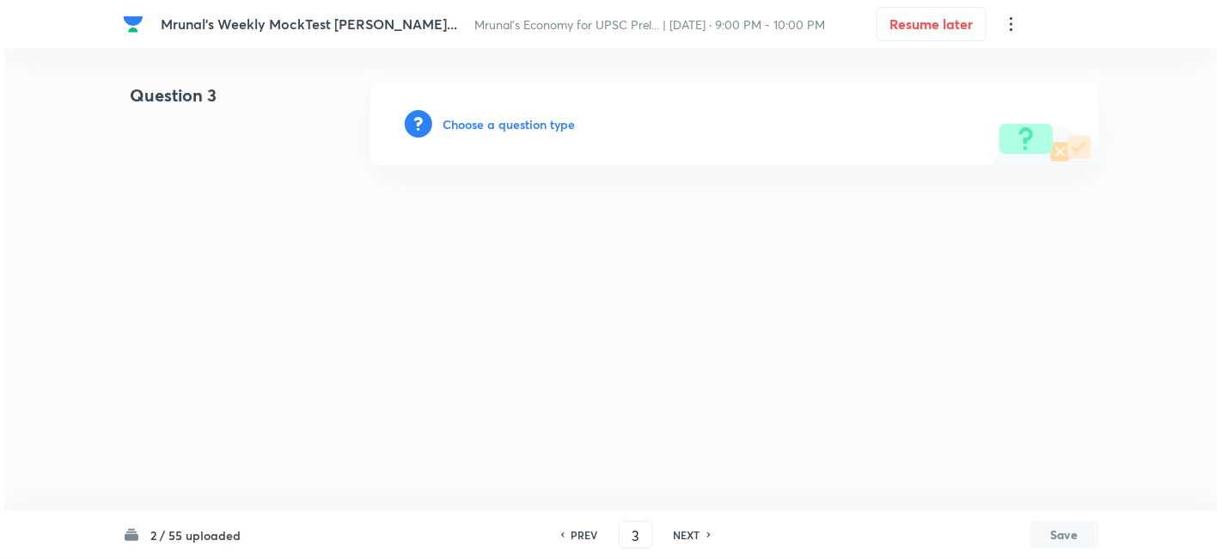
scroll to position [0, 0]
click at [530, 126] on h6 "Choose a question type" at bounding box center [509, 124] width 132 height 18
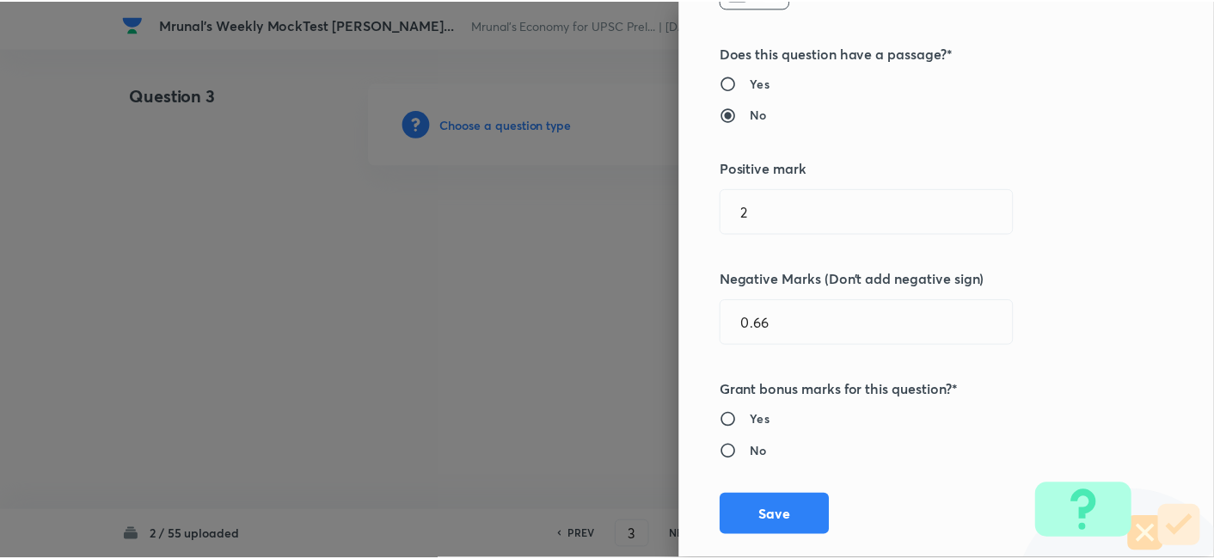
scroll to position [334, 0]
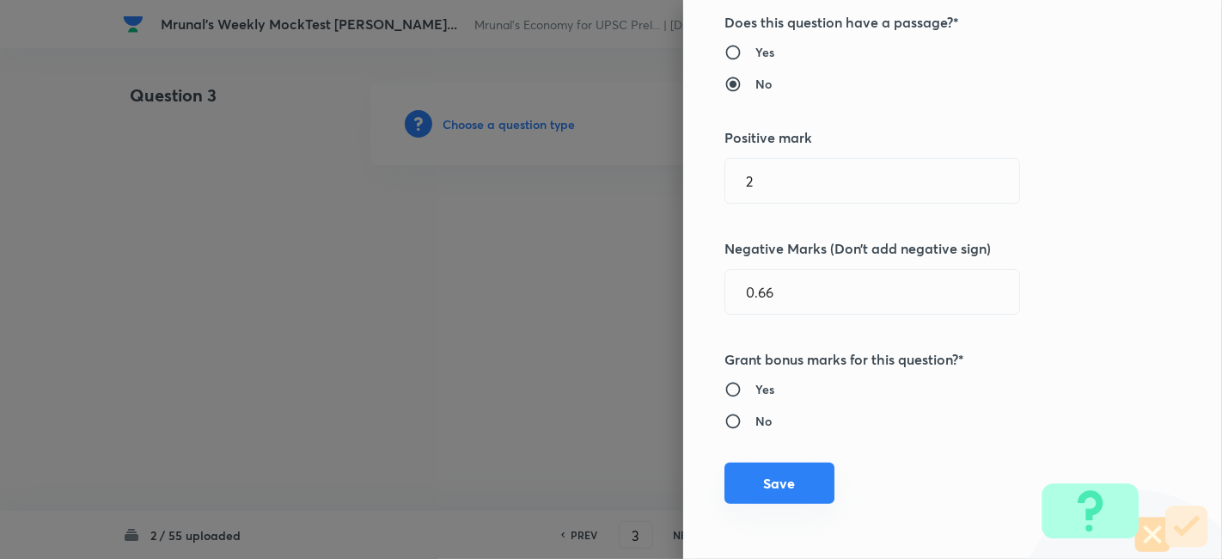
click at [791, 472] on button "Save" at bounding box center [779, 482] width 110 height 41
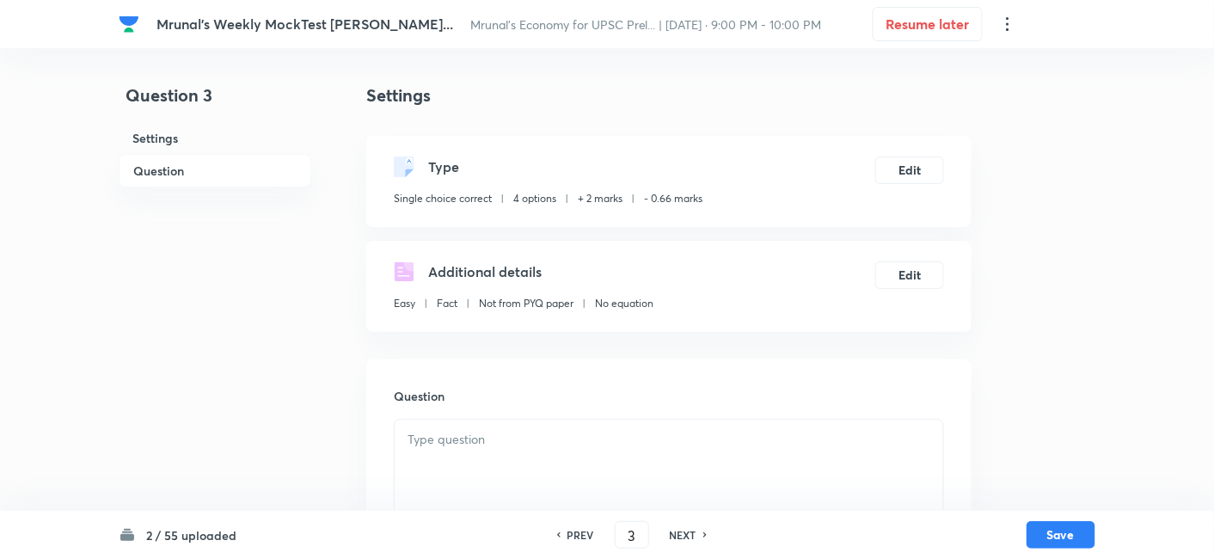
drag, startPoint x: 211, startPoint y: 168, endPoint x: 259, endPoint y: 174, distance: 48.4
click at [211, 168] on h6 "Question" at bounding box center [215, 171] width 193 height 34
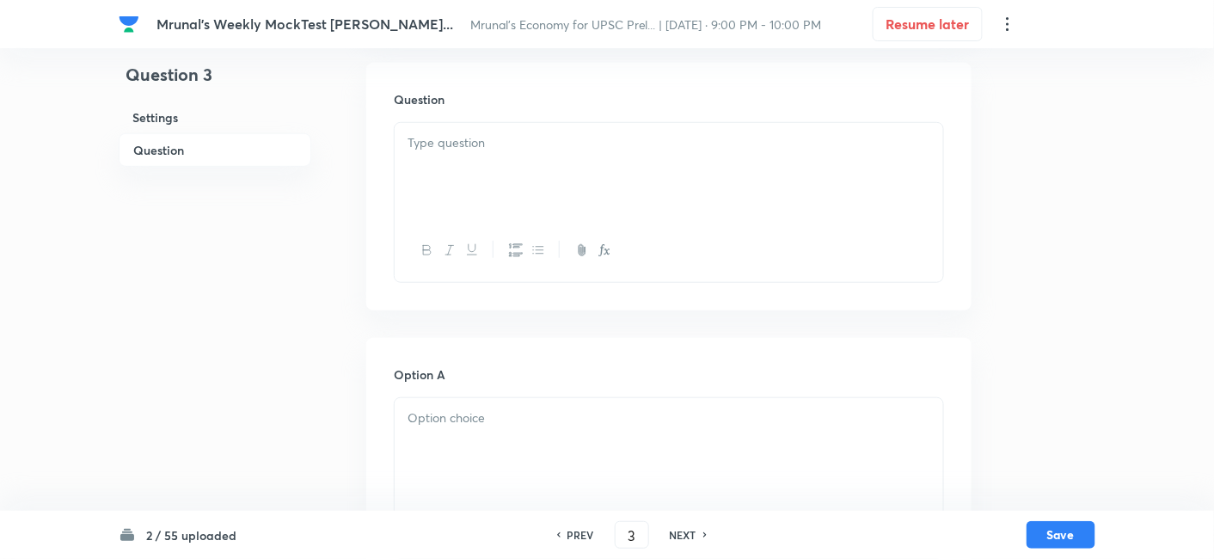
click at [486, 185] on div at bounding box center [668, 171] width 548 height 96
click at [501, 157] on div at bounding box center [668, 171] width 548 height 96
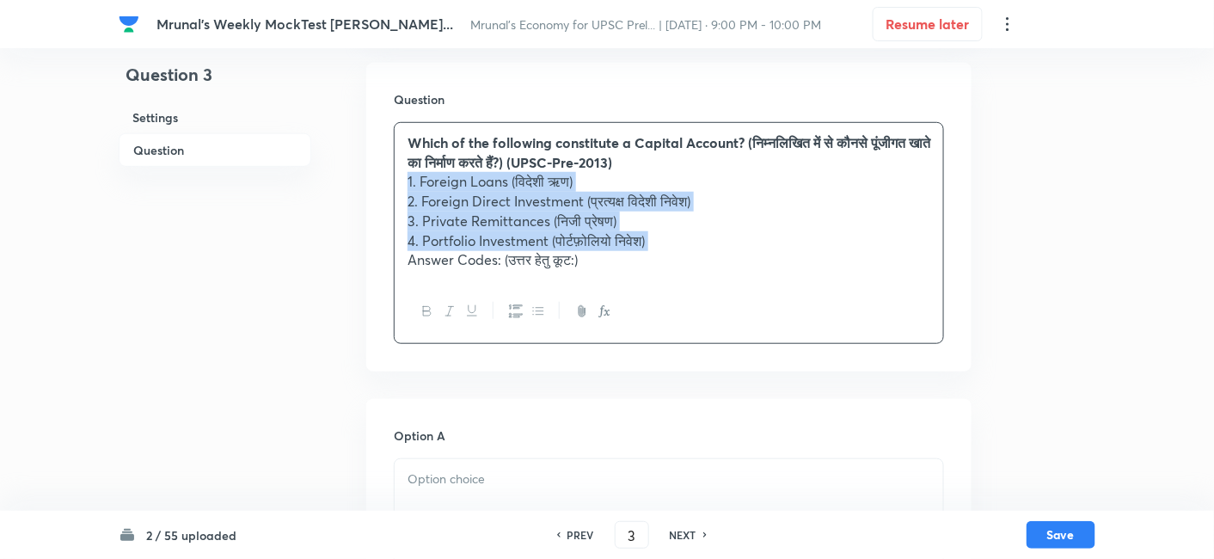
click at [517, 308] on icon "button" at bounding box center [516, 311] width 14 height 14
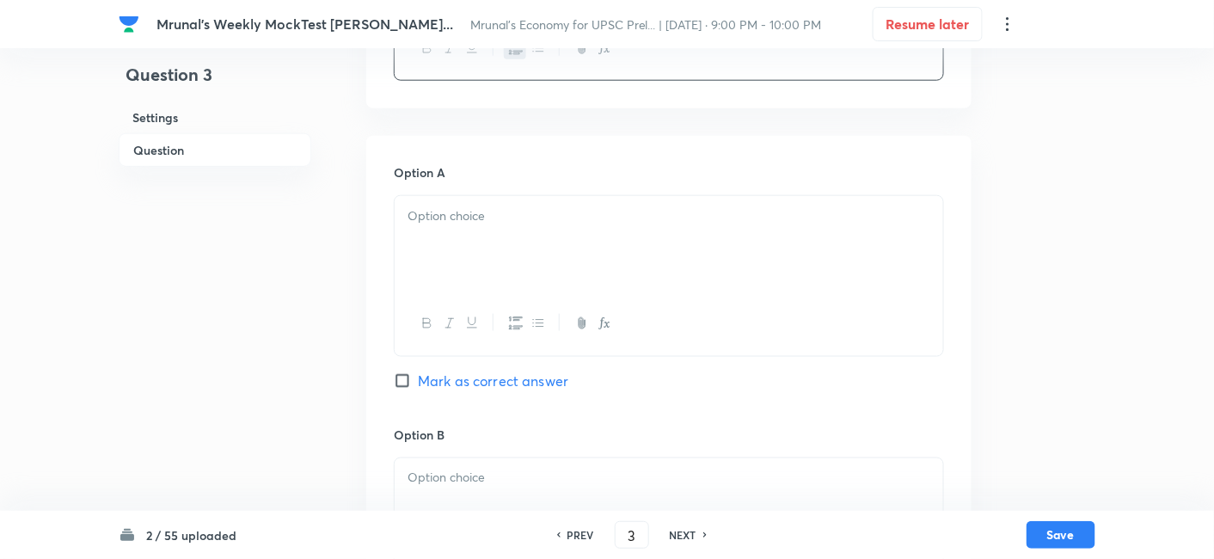
scroll to position [584, 0]
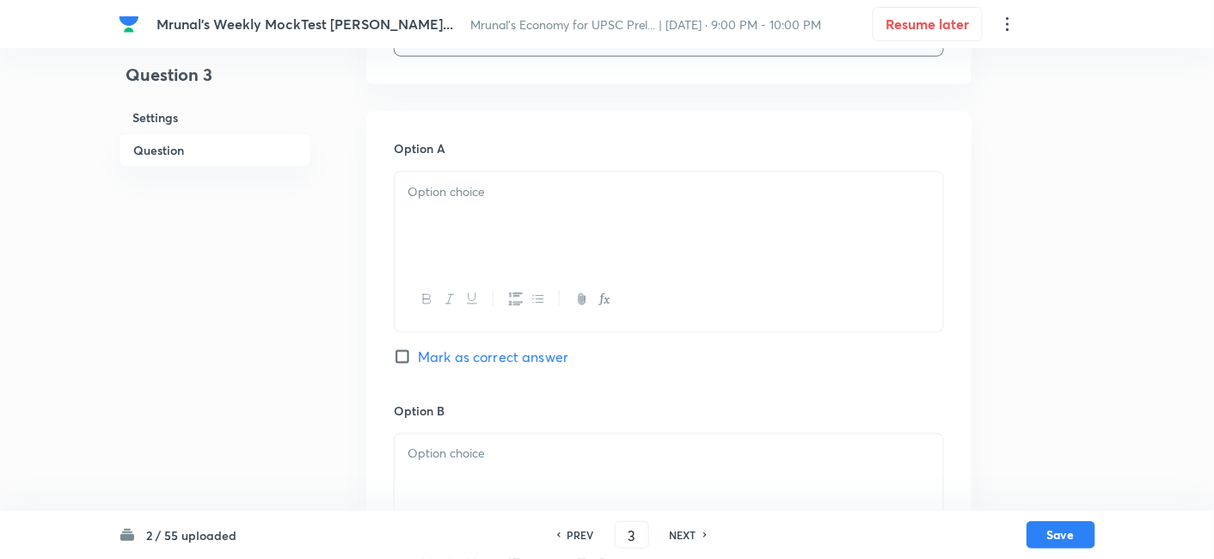
click at [502, 234] on div at bounding box center [668, 220] width 548 height 96
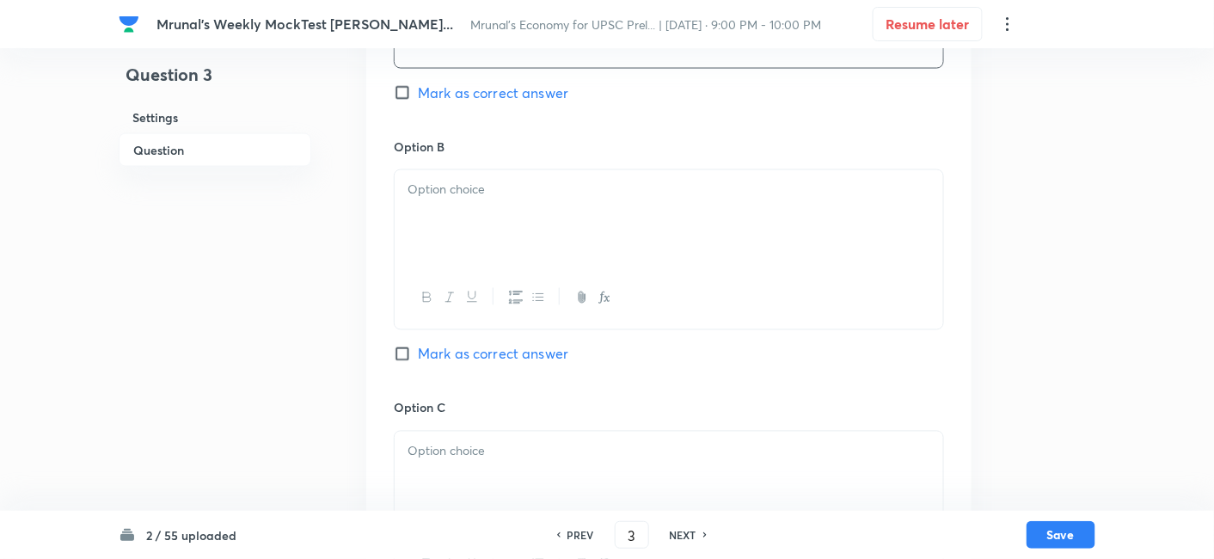
scroll to position [870, 0]
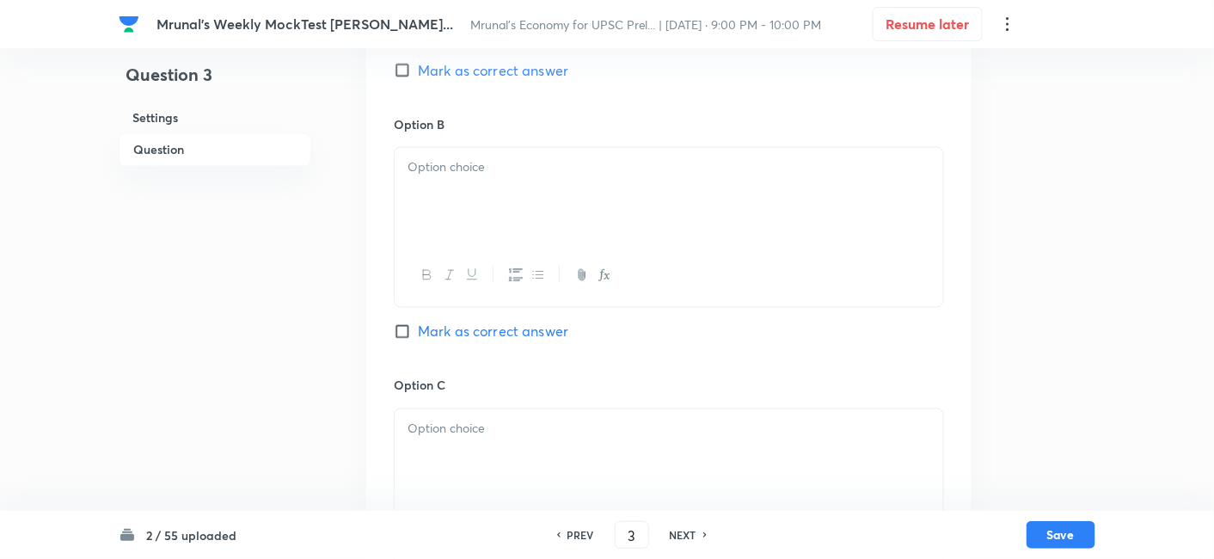
click at [473, 193] on div at bounding box center [668, 196] width 548 height 96
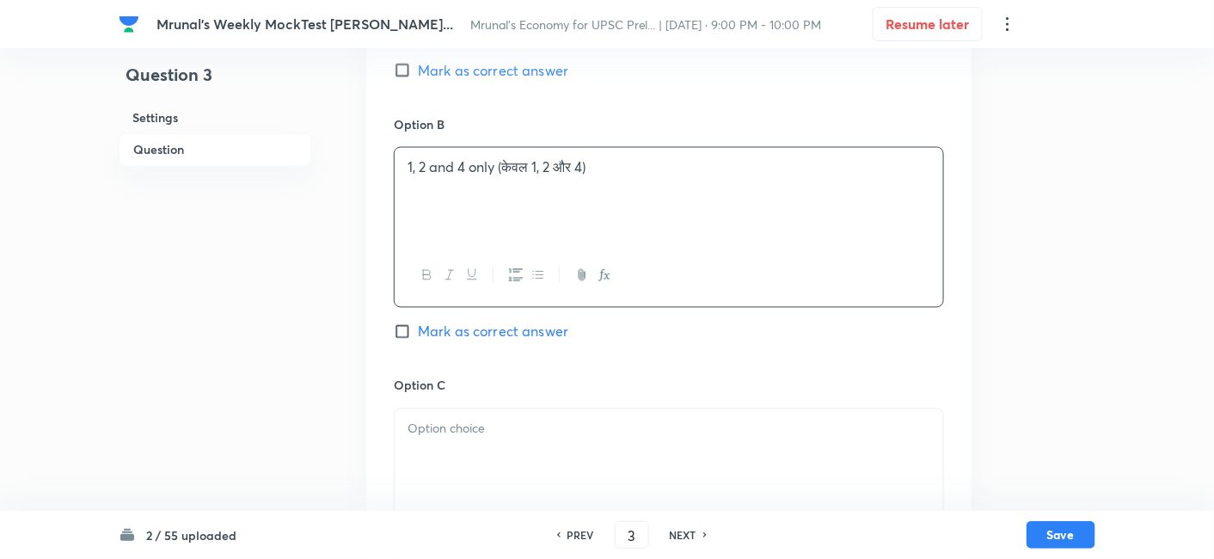
click at [504, 335] on span "Mark as correct answer" at bounding box center [493, 331] width 150 height 21
click at [418, 335] on input "Mark as correct answer" at bounding box center [406, 331] width 24 height 17
checkbox input "true"
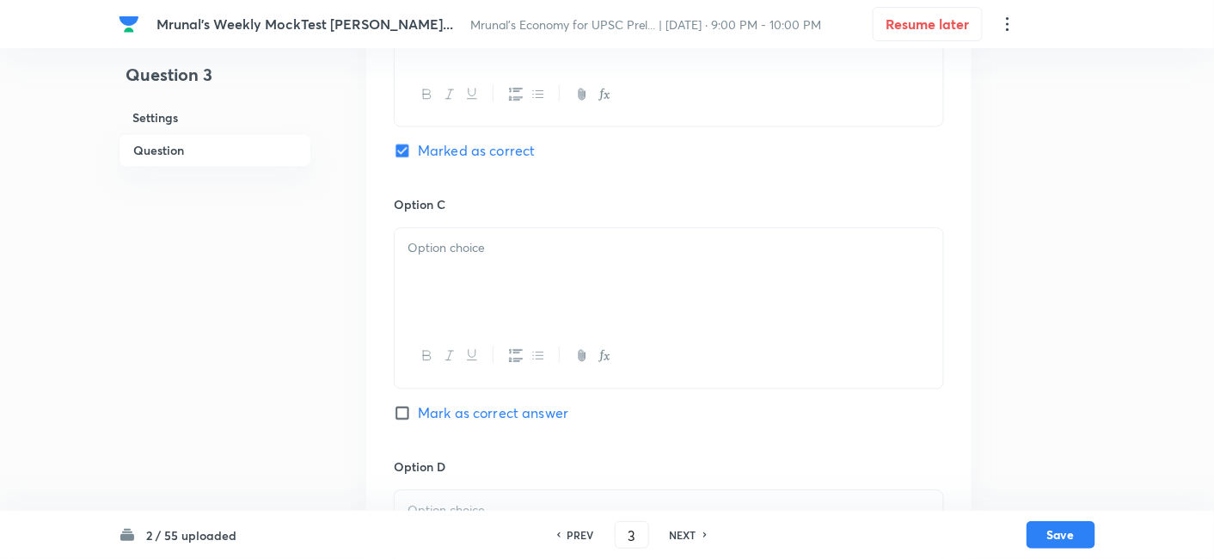
scroll to position [1061, 0]
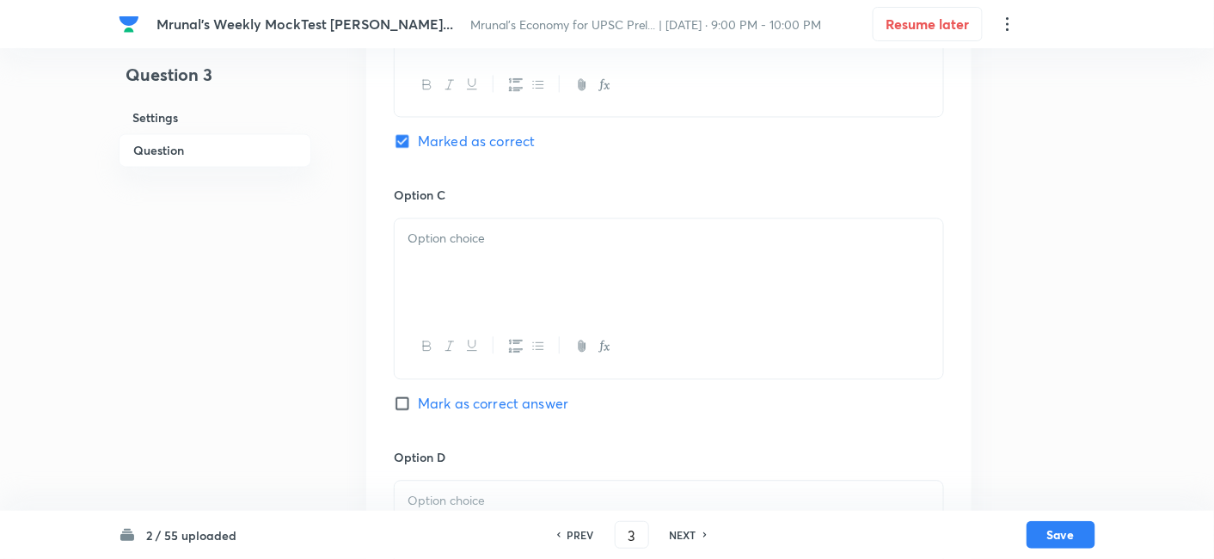
click at [459, 261] on div at bounding box center [668, 266] width 548 height 96
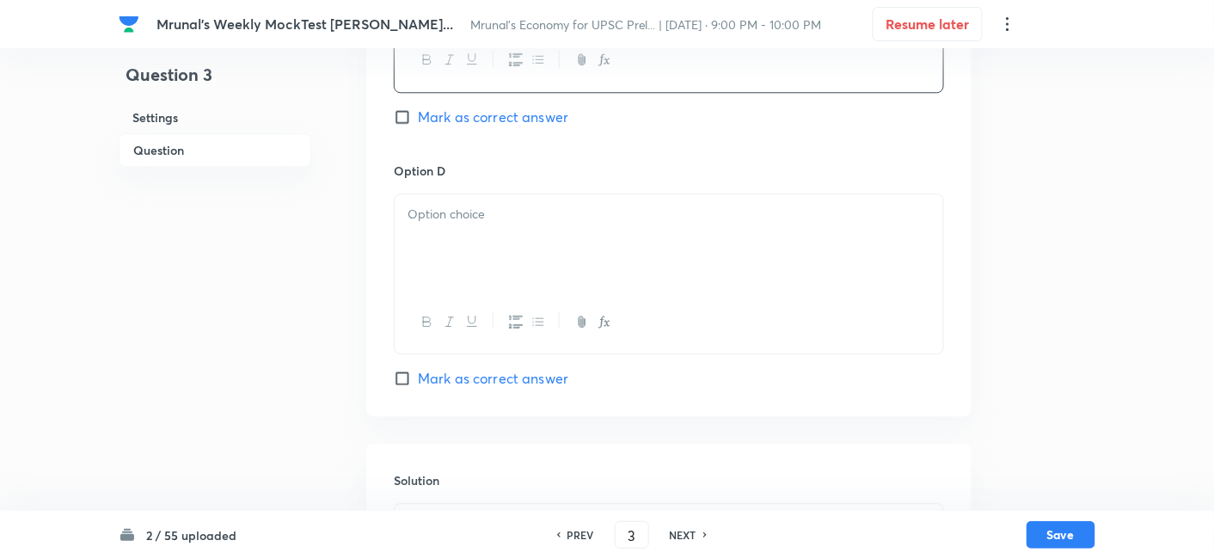
scroll to position [1348, 0]
click at [491, 277] on div at bounding box center [668, 241] width 548 height 96
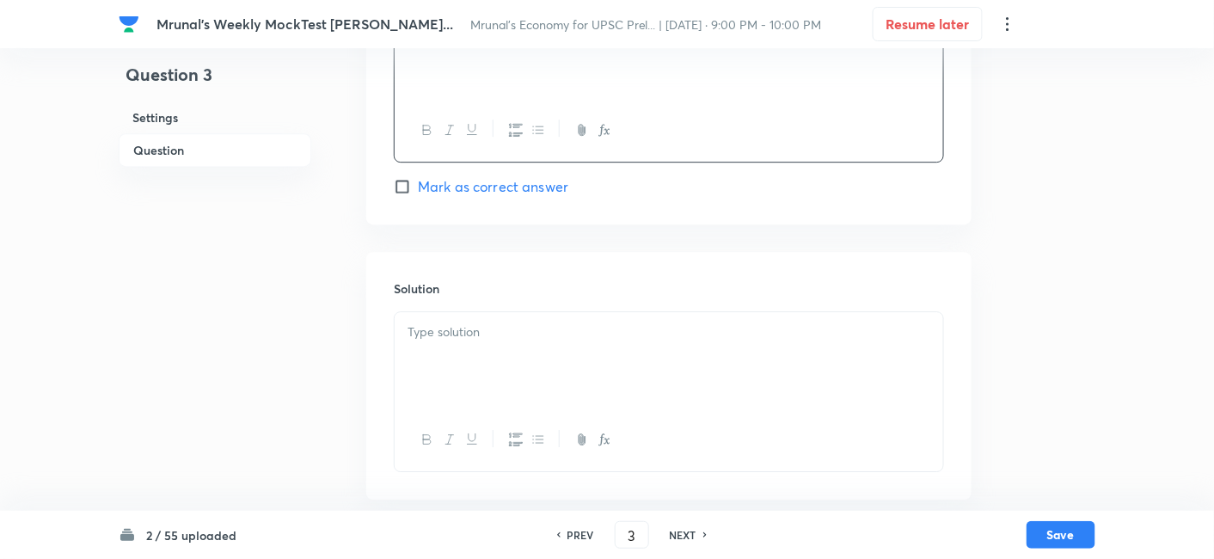
scroll to position [1545, 0]
click at [490, 344] on div at bounding box center [668, 353] width 548 height 96
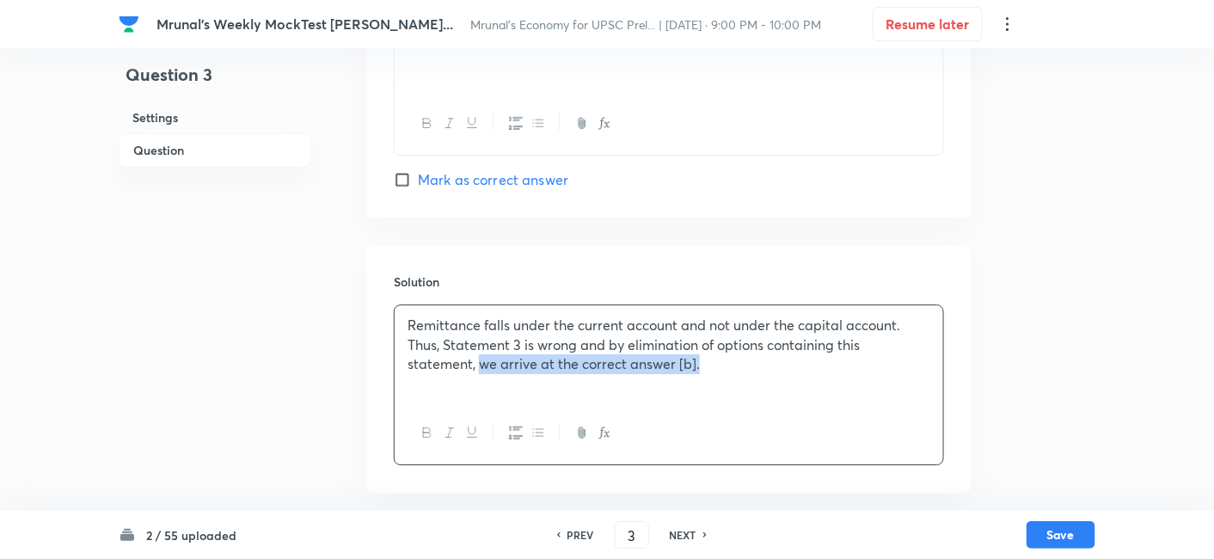
click at [482, 364] on p "Remittance falls under the current account and not under the capital account. T…" at bounding box center [668, 344] width 523 height 58
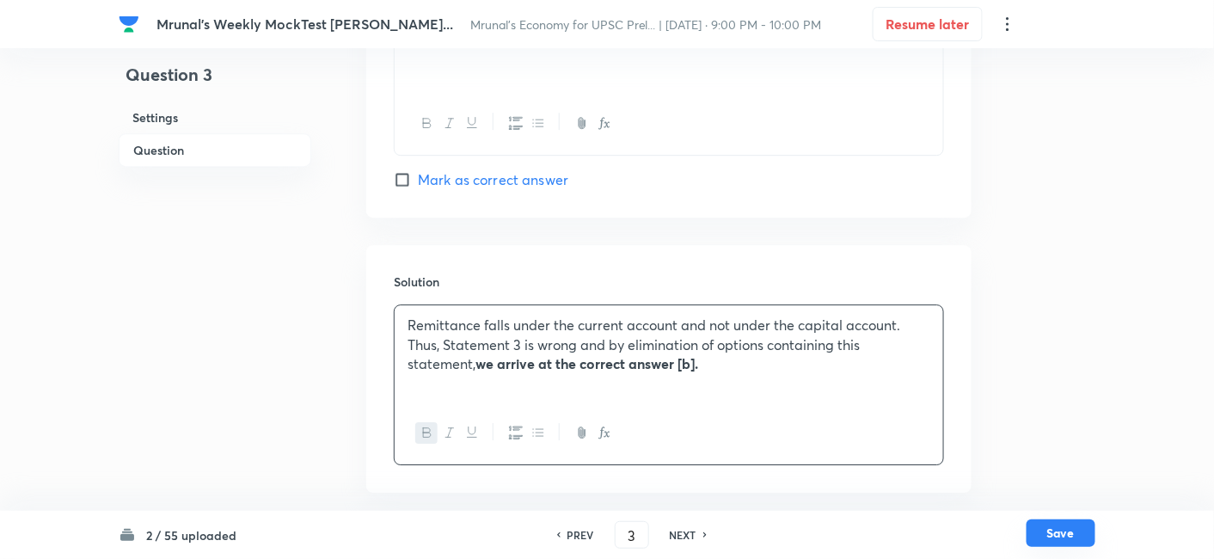
click at [1085, 526] on button "Save" at bounding box center [1060, 533] width 69 height 28
type input "4"
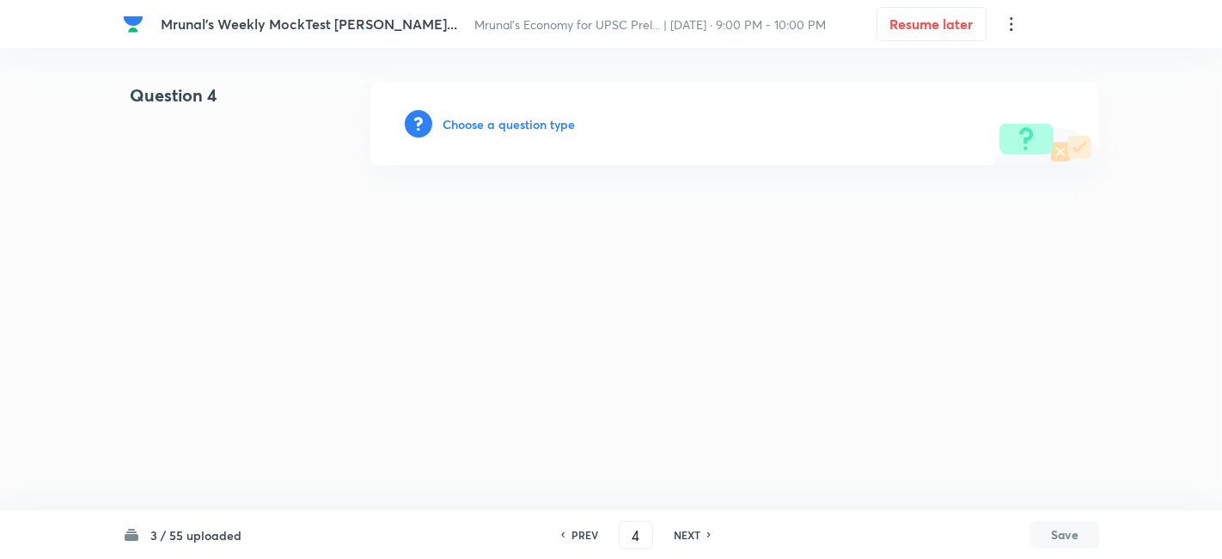
click at [550, 124] on h6 "Choose a question type" at bounding box center [509, 124] width 132 height 18
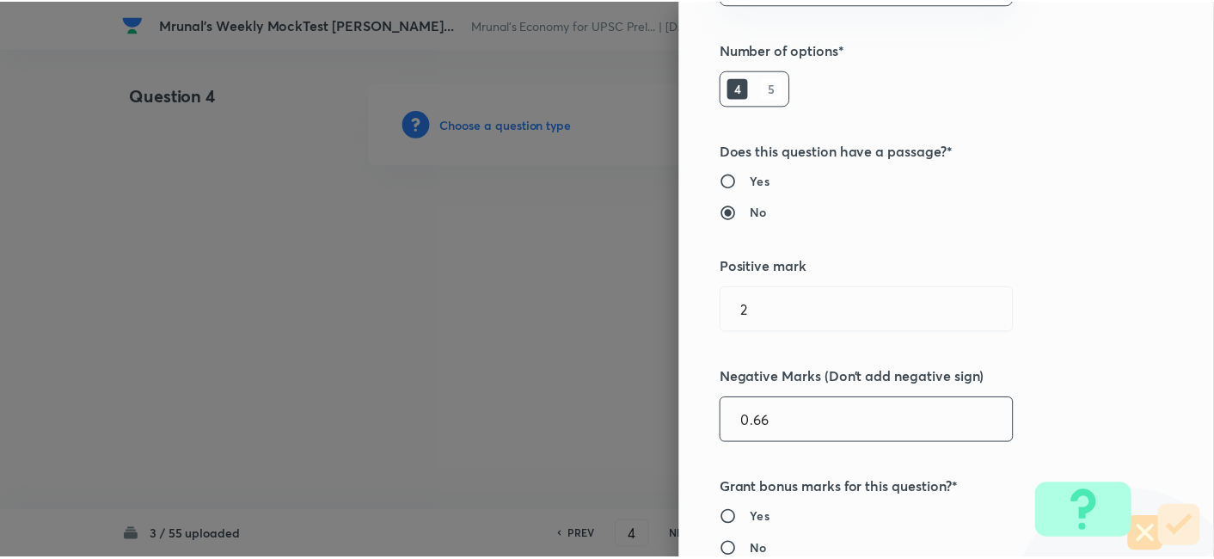
scroll to position [334, 0]
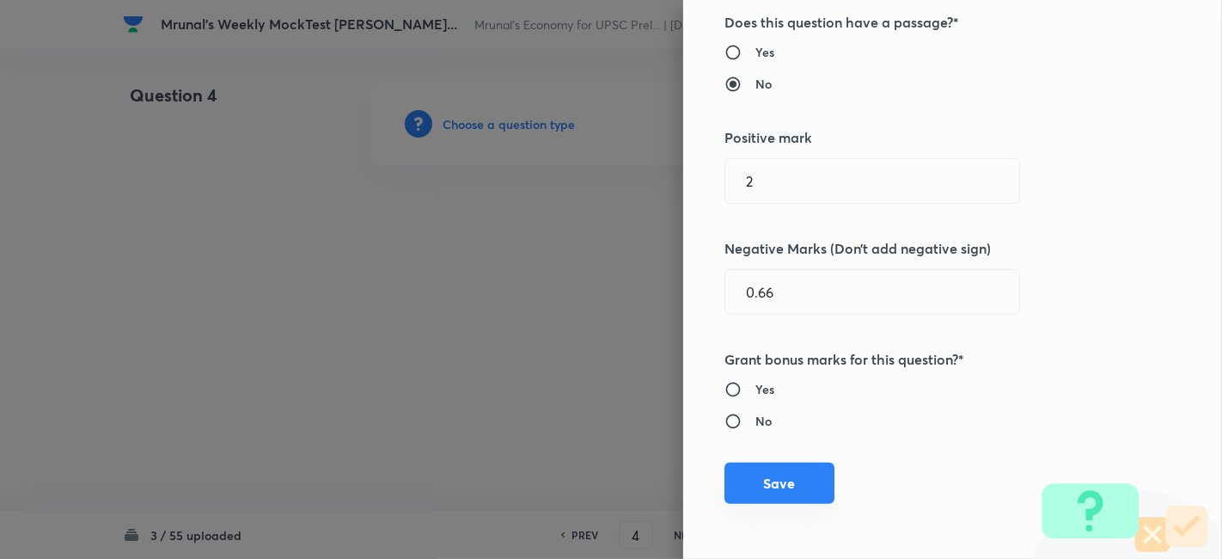
click at [768, 477] on button "Save" at bounding box center [779, 482] width 110 height 41
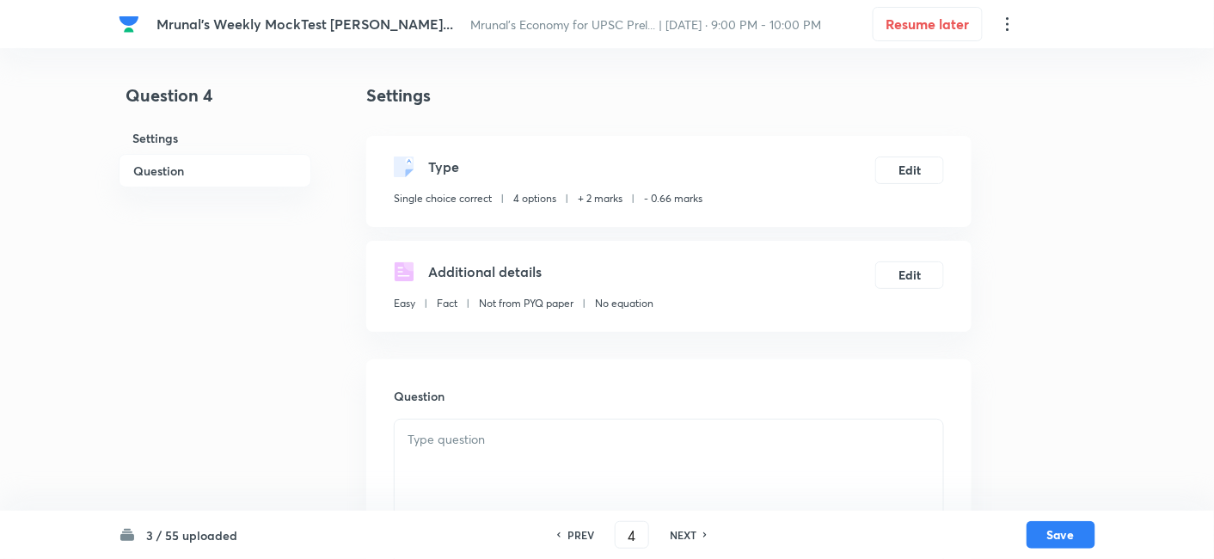
click at [236, 167] on h6 "Question" at bounding box center [215, 171] width 193 height 34
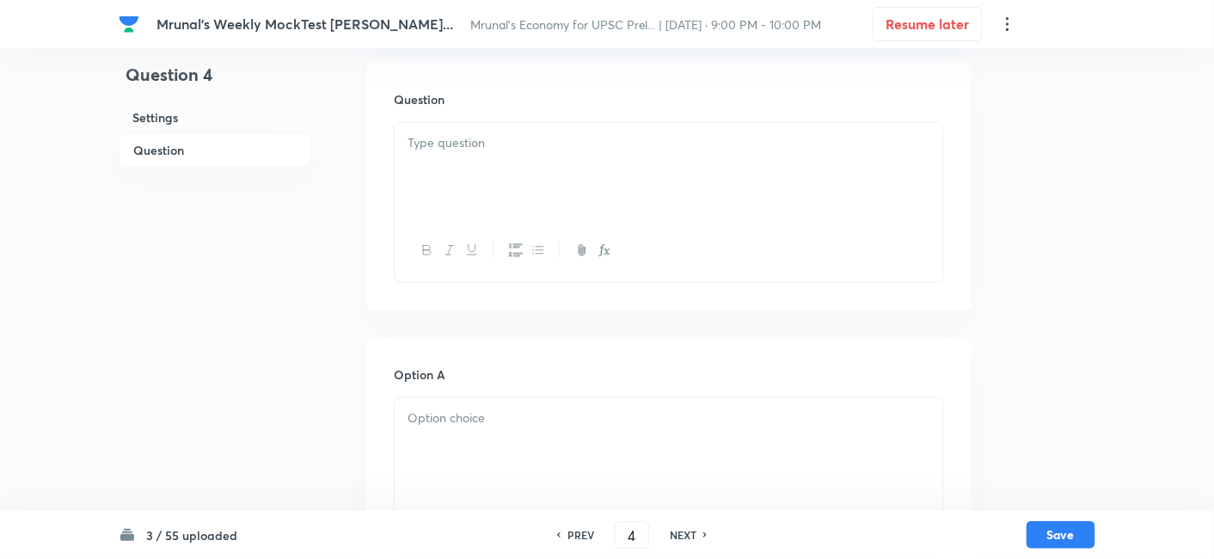
click at [451, 177] on div at bounding box center [668, 171] width 548 height 96
click at [461, 152] on div at bounding box center [668, 171] width 548 height 96
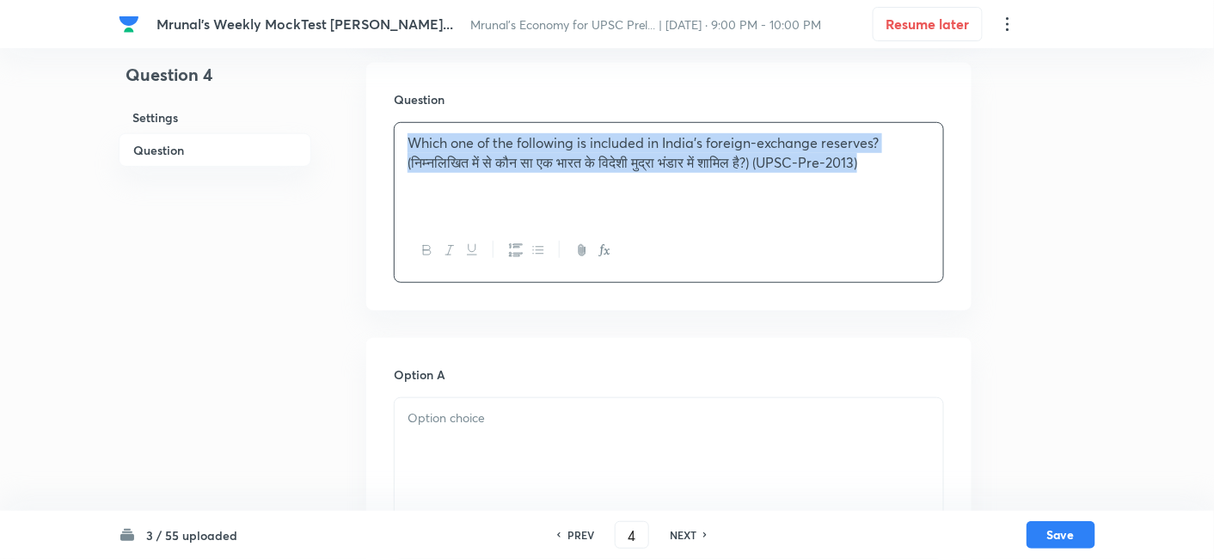
click at [435, 247] on button "button" at bounding box center [426, 250] width 22 height 21
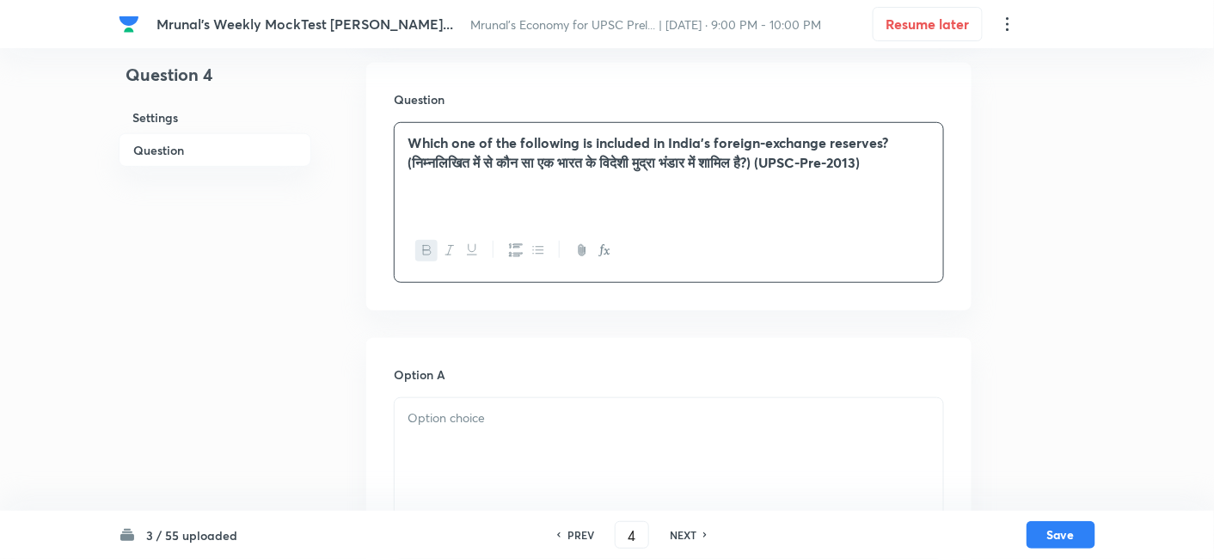
click at [547, 205] on div "Which one of the following is included in India's foreign-exchange reserves? (न…" at bounding box center [668, 171] width 548 height 96
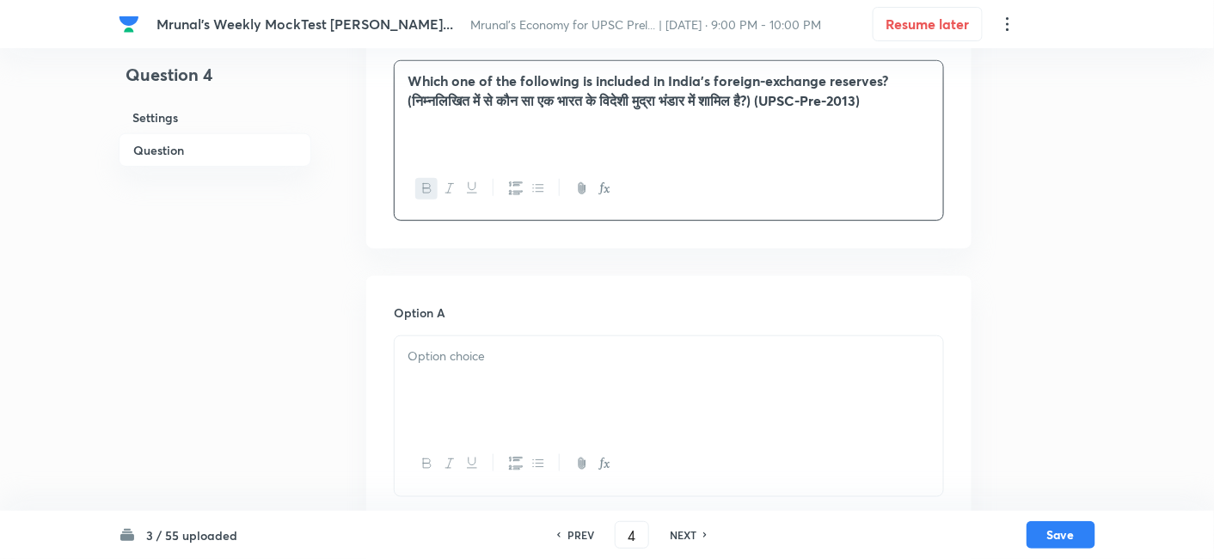
scroll to position [488, 0]
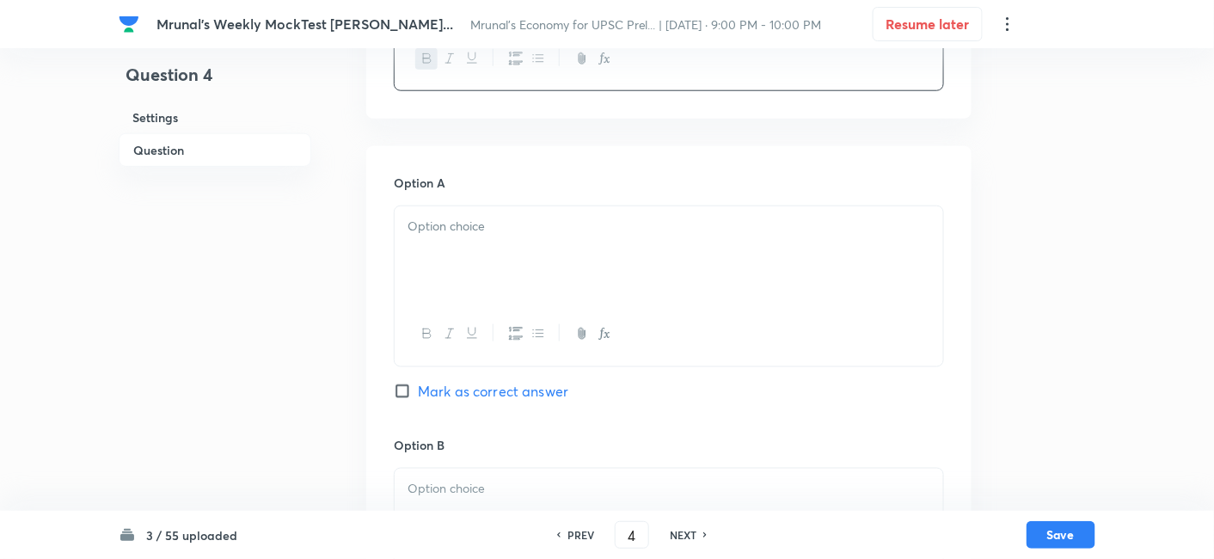
click at [483, 261] on div at bounding box center [668, 254] width 548 height 96
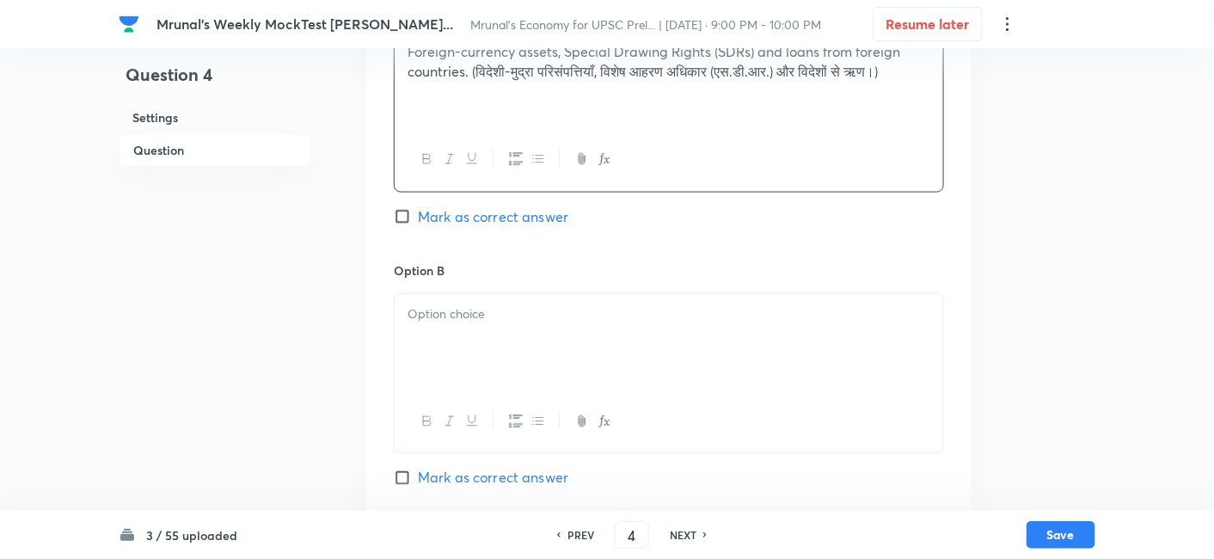
scroll to position [774, 0]
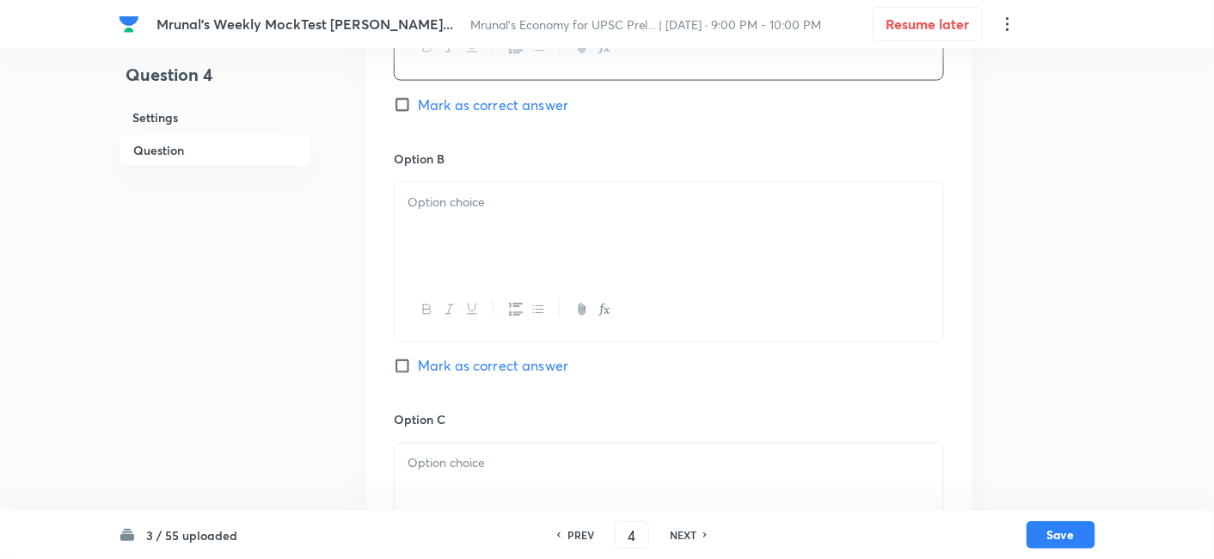
click at [488, 251] on div at bounding box center [668, 230] width 548 height 96
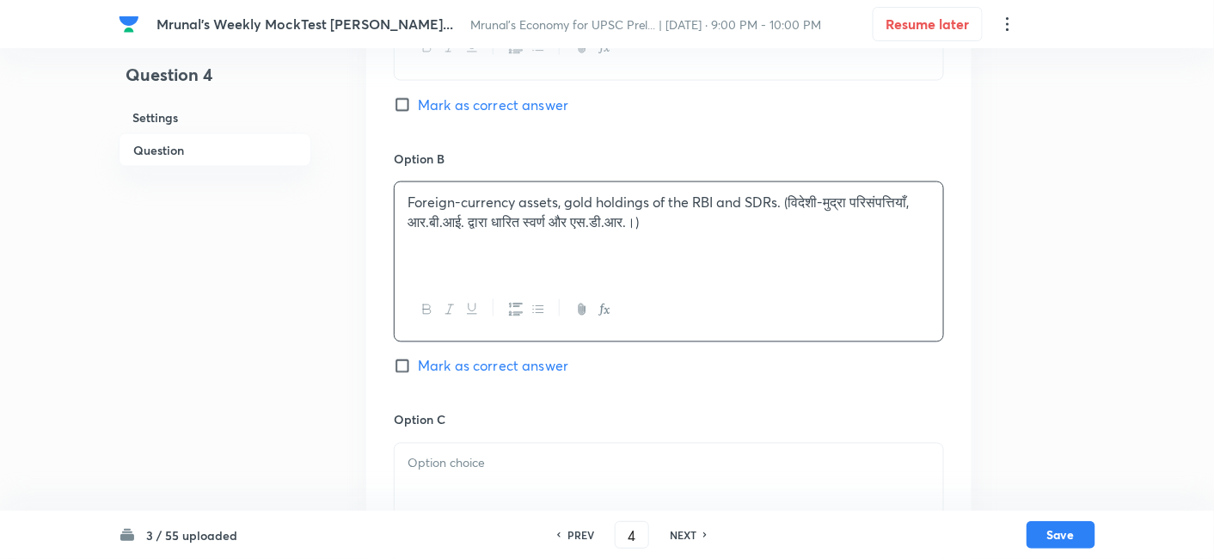
drag, startPoint x: 508, startPoint y: 370, endPoint x: 520, endPoint y: 352, distance: 21.0
click at [508, 370] on span "Mark as correct answer" at bounding box center [493, 366] width 150 height 21
click at [418, 370] on input "Mark as correct answer" at bounding box center [406, 366] width 24 height 17
checkbox input "true"
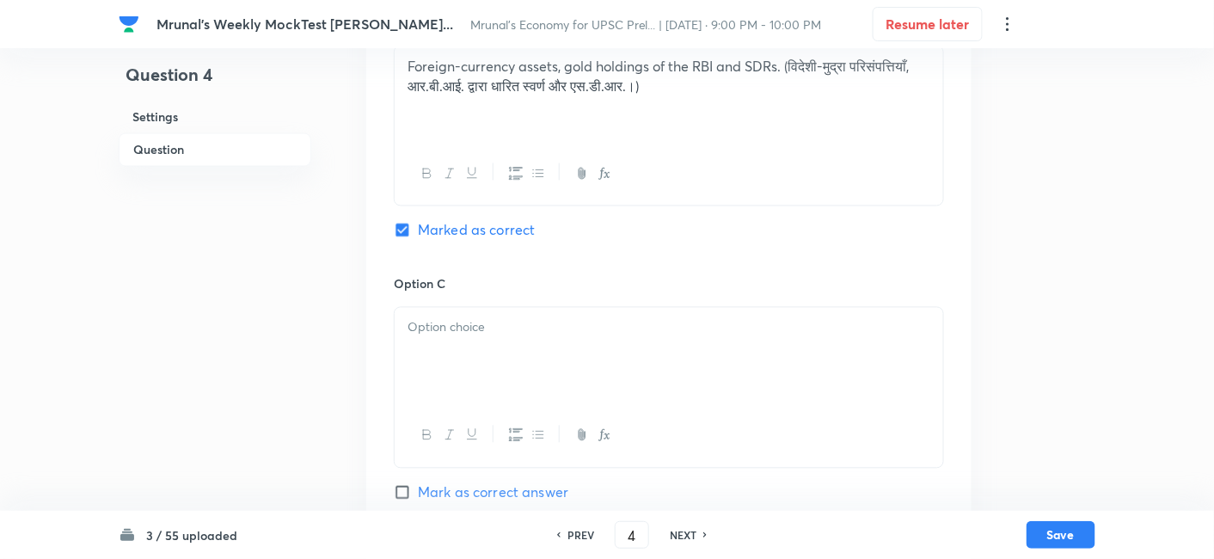
scroll to position [965, 0]
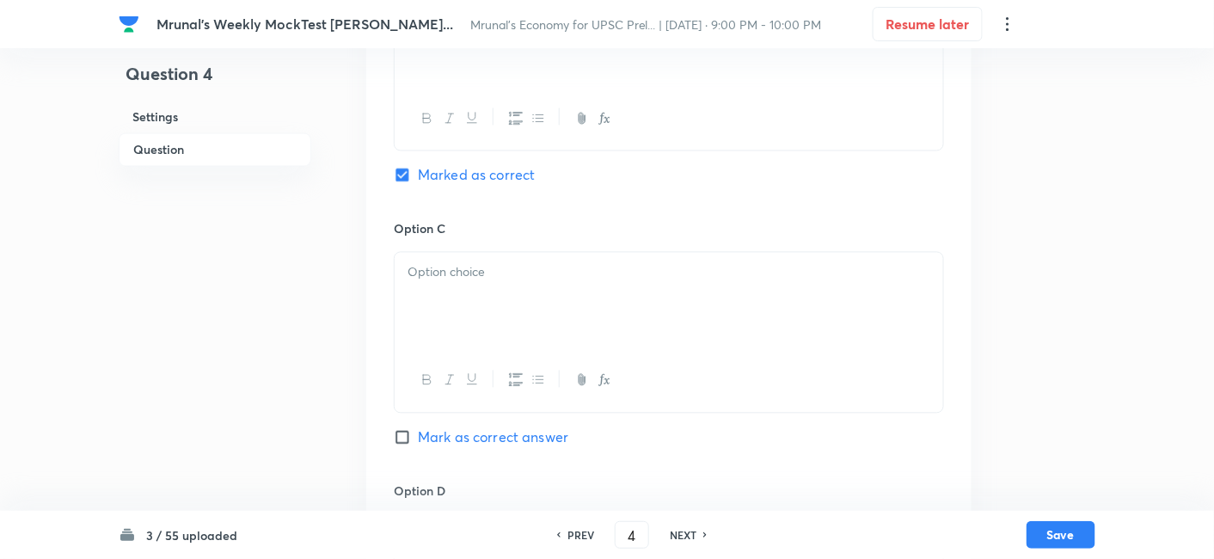
click at [484, 296] on div at bounding box center [668, 301] width 548 height 96
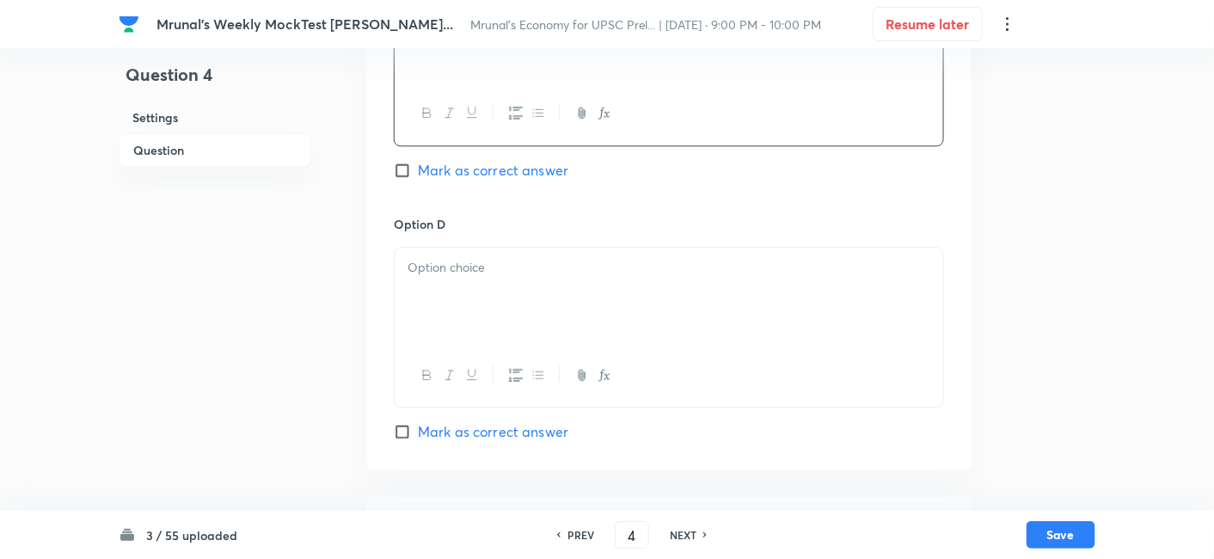
scroll to position [1252, 0]
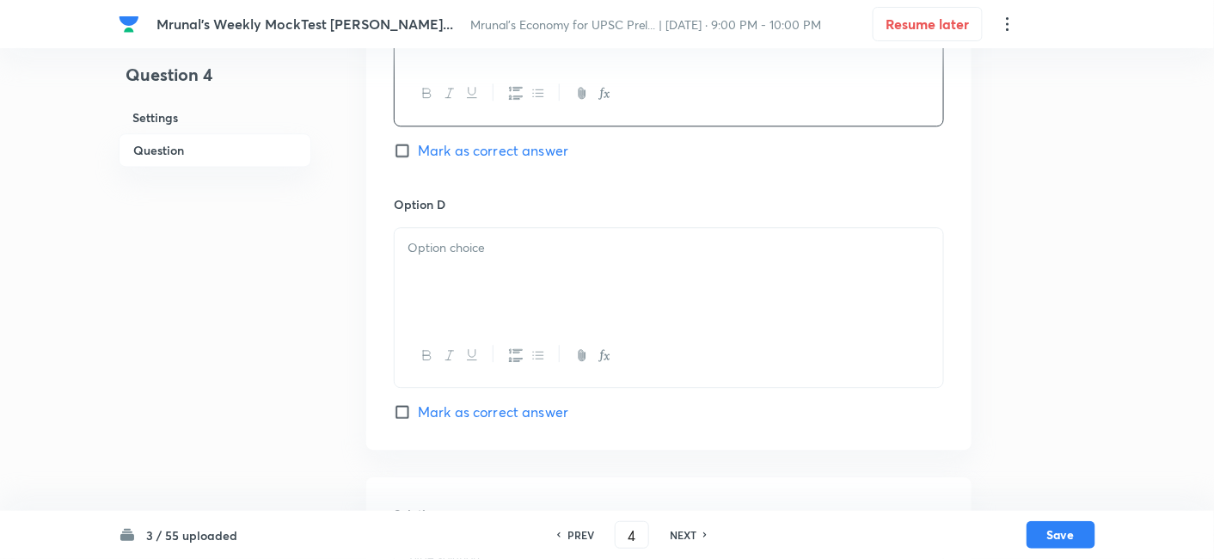
click at [483, 278] on div at bounding box center [668, 276] width 548 height 96
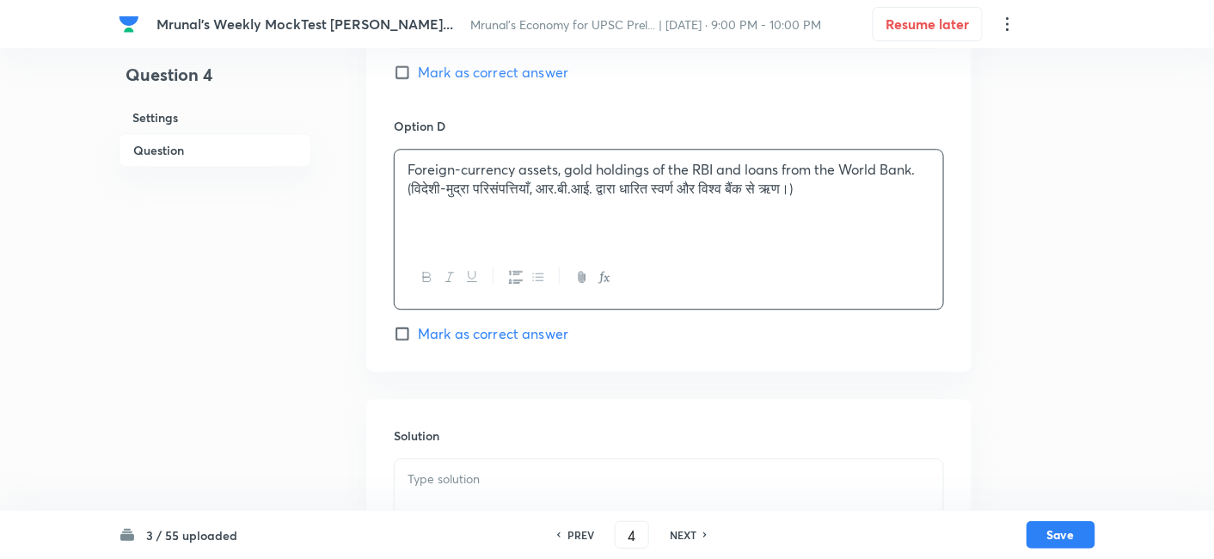
scroll to position [1484, 0]
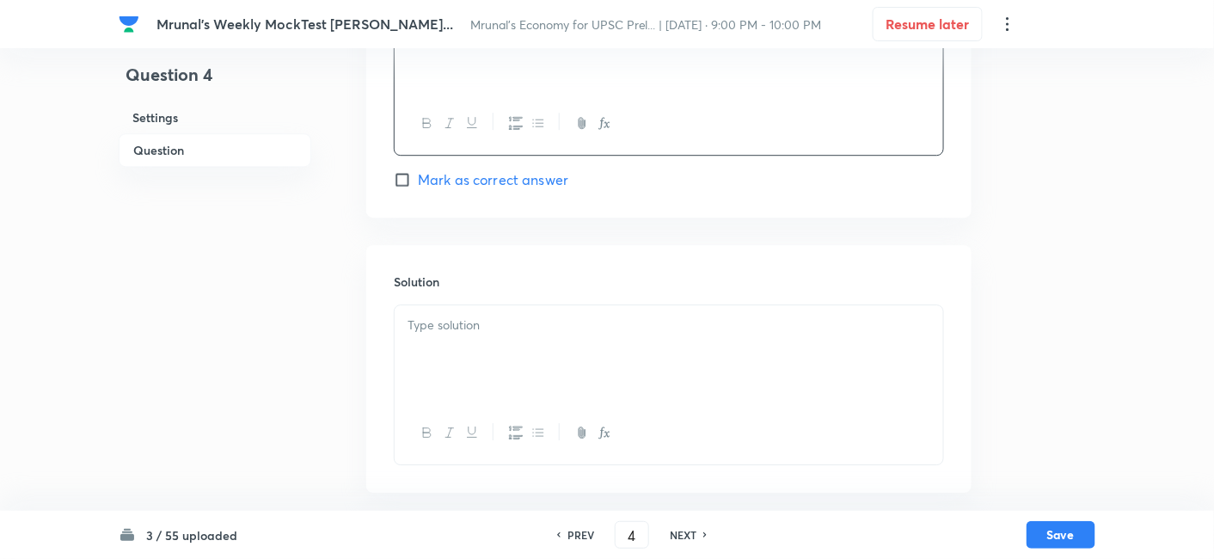
click at [488, 352] on div at bounding box center [668, 353] width 548 height 96
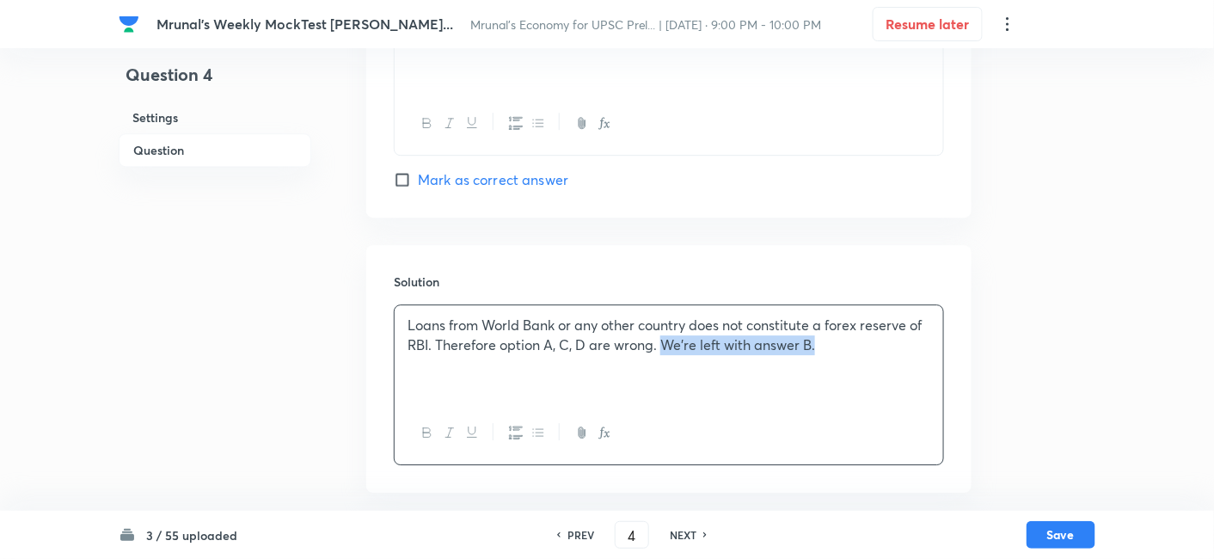
click at [666, 343] on p "Loans from World Bank or any other country does not constitute a forex reserve …" at bounding box center [668, 334] width 523 height 39
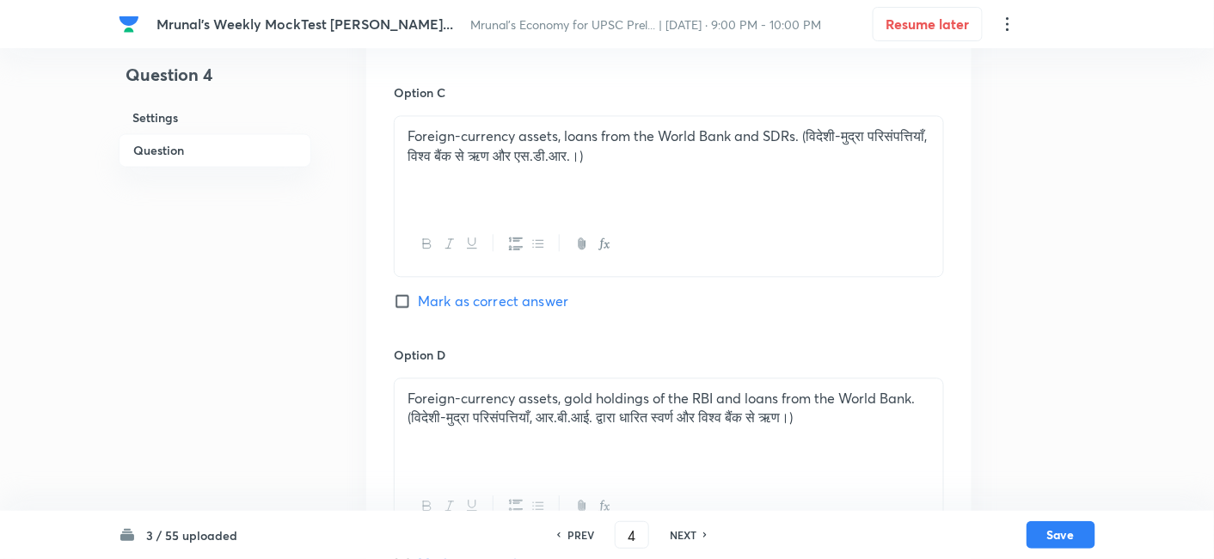
scroll to position [816, 0]
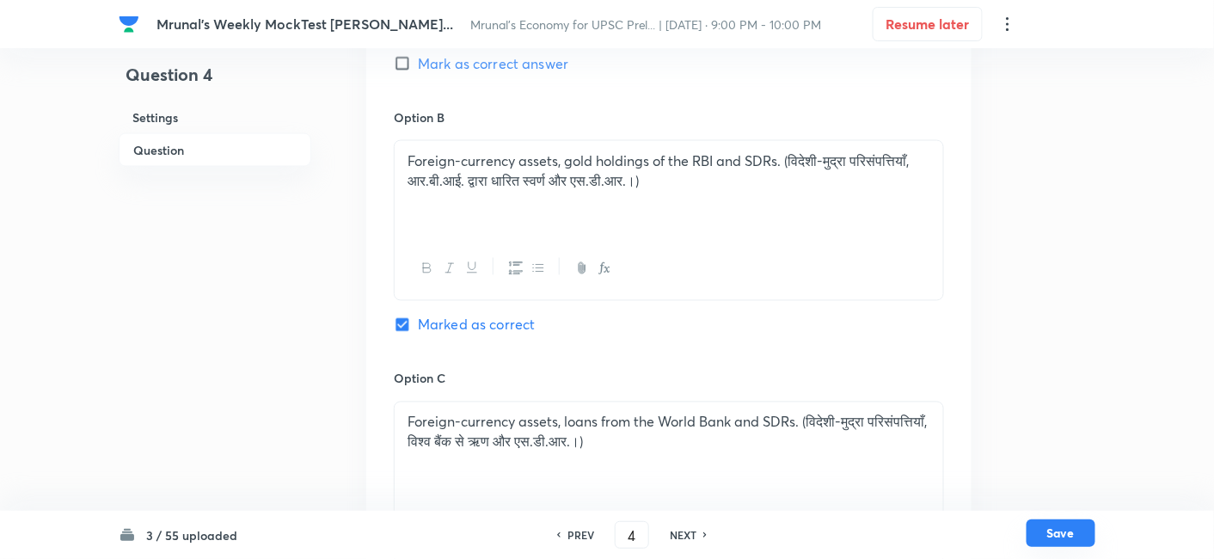
click at [1049, 524] on button "Save" at bounding box center [1060, 533] width 69 height 28
type input "5"
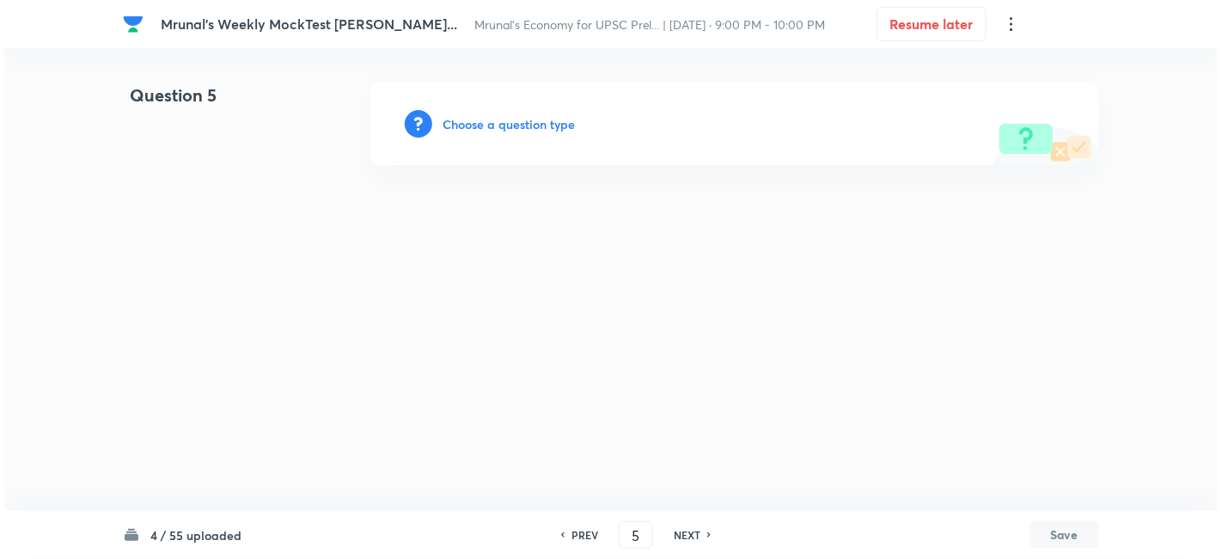
scroll to position [0, 0]
click at [556, 125] on h6 "Choose a question type" at bounding box center [509, 124] width 132 height 18
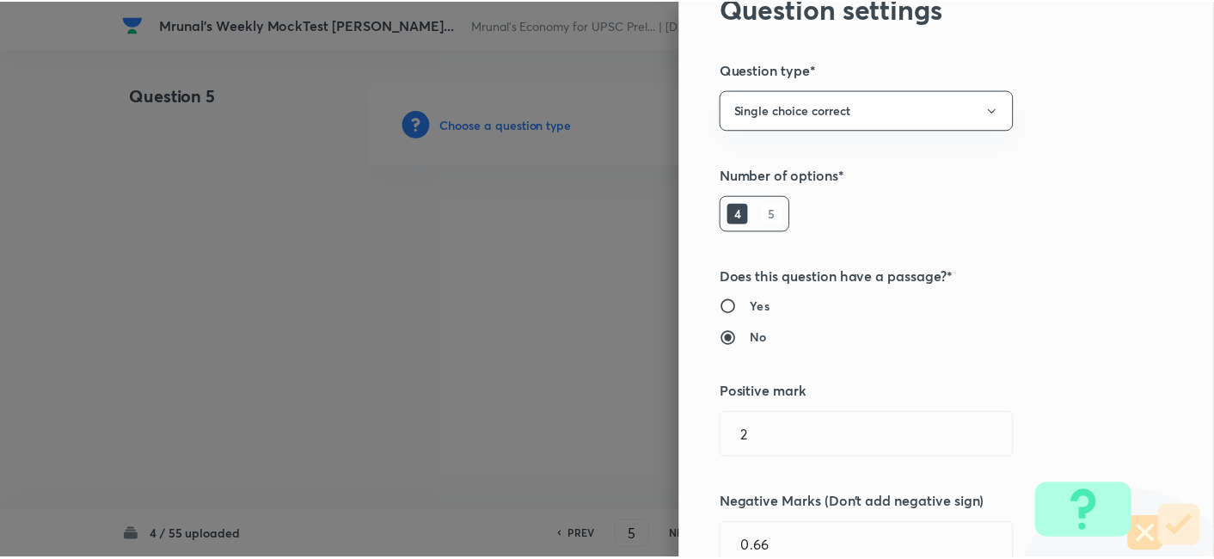
scroll to position [334, 0]
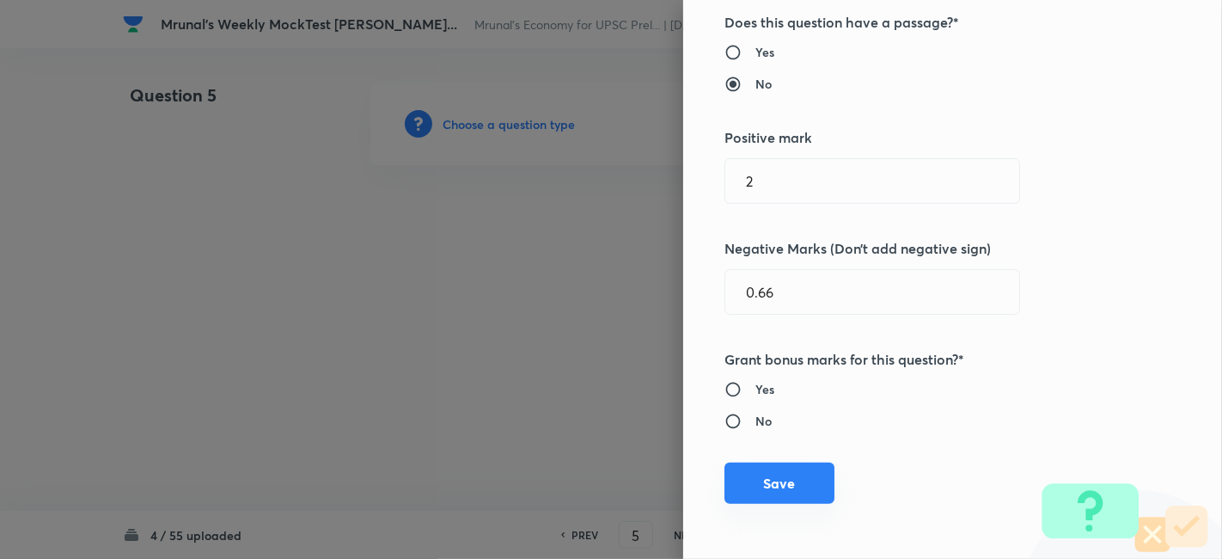
click at [790, 467] on button "Save" at bounding box center [779, 482] width 110 height 41
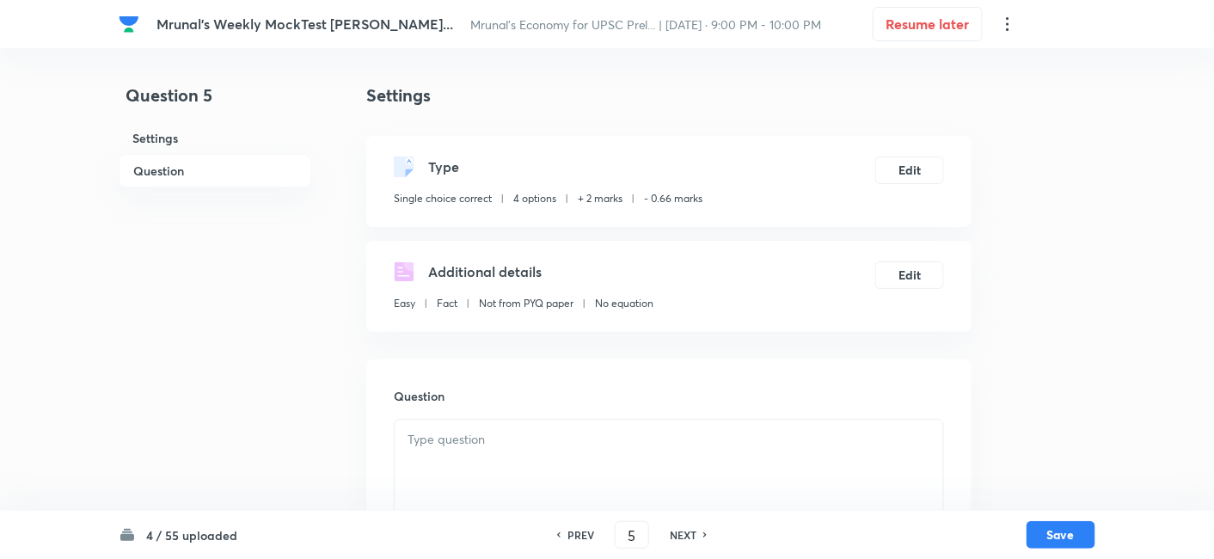
click at [227, 172] on h6 "Question" at bounding box center [215, 171] width 193 height 34
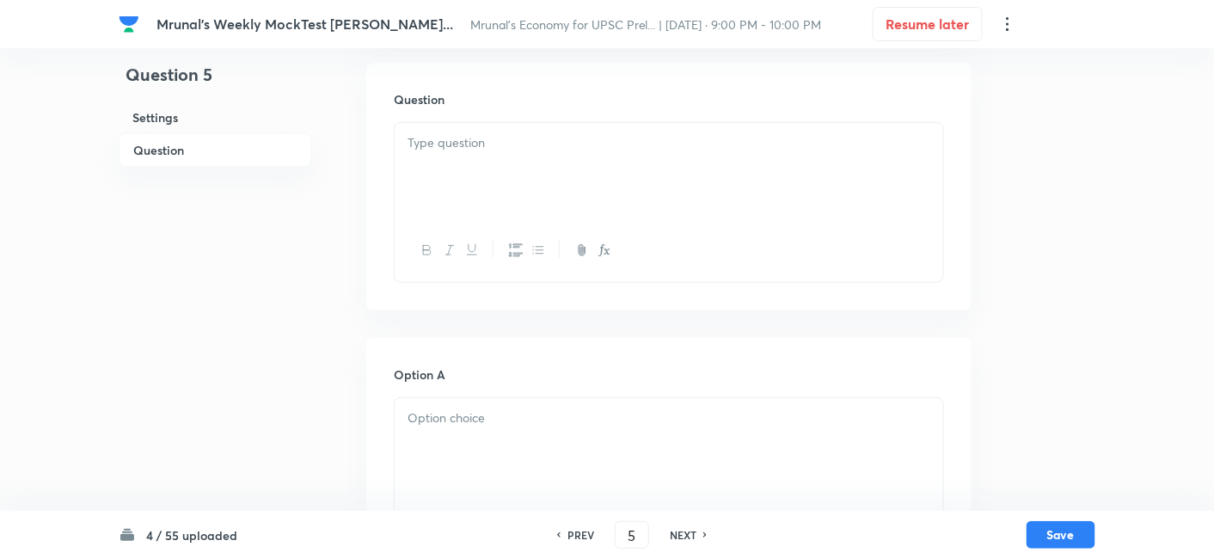
click at [486, 183] on div at bounding box center [668, 171] width 548 height 96
click at [546, 165] on div at bounding box center [668, 171] width 548 height 96
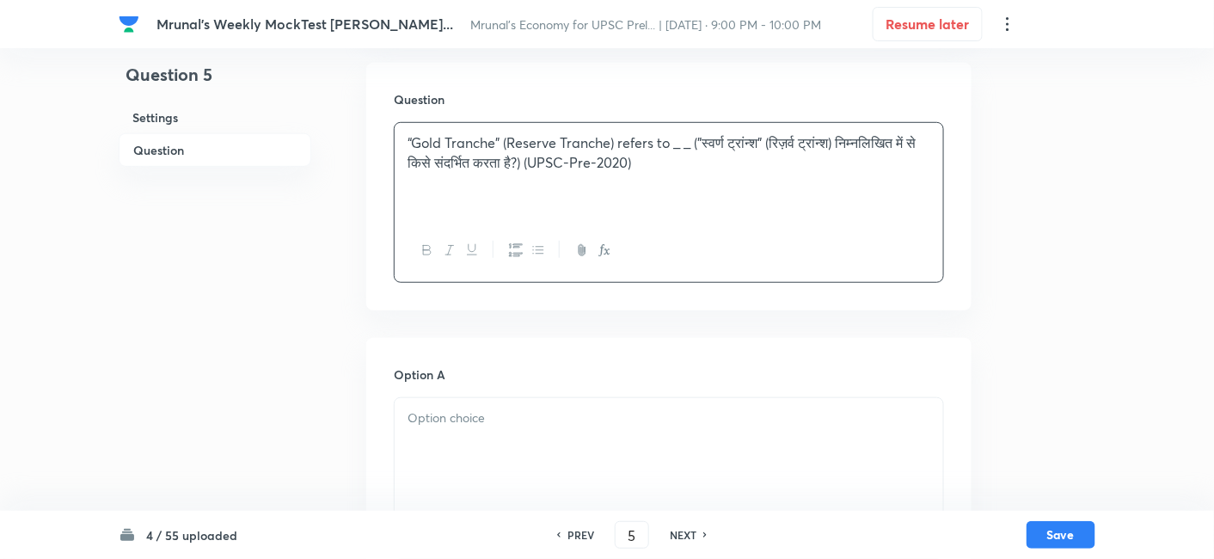
click at [425, 243] on icon "button" at bounding box center [427, 250] width 14 height 14
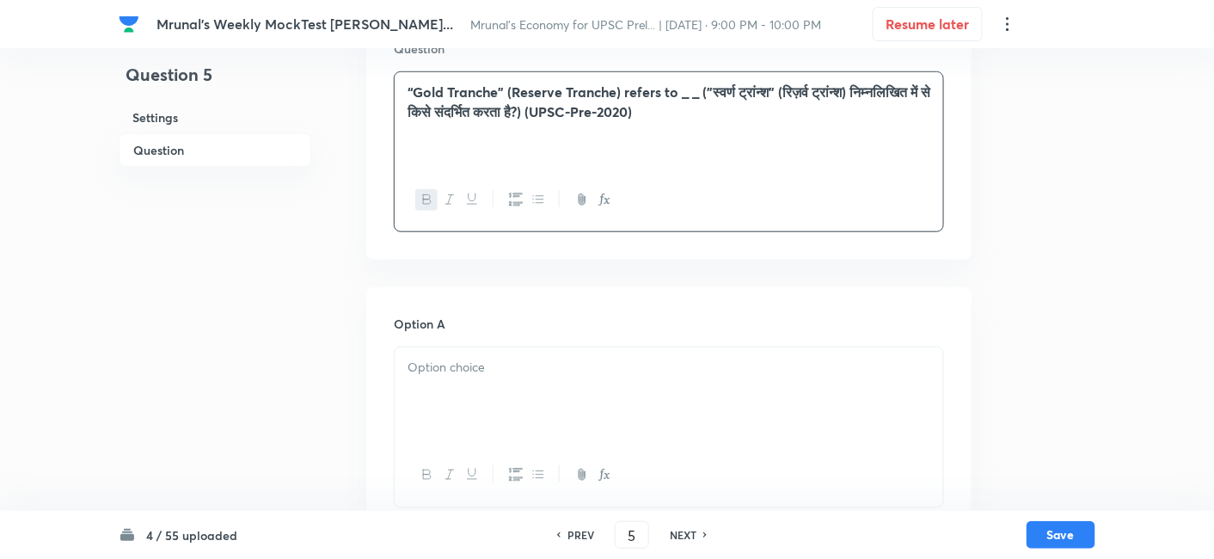
scroll to position [488, 0]
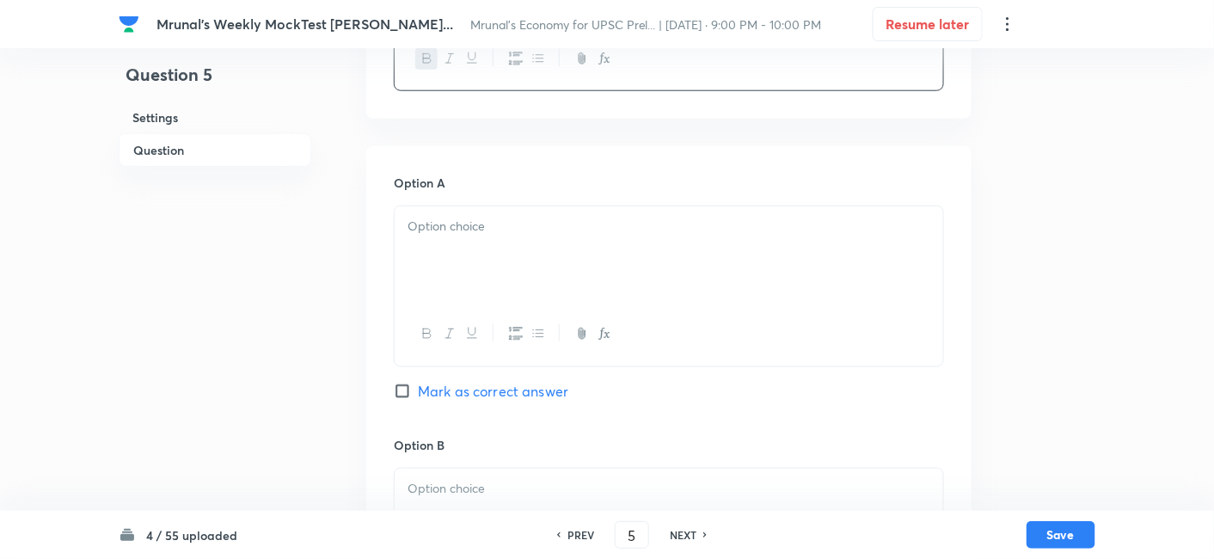
click at [467, 249] on div at bounding box center [668, 254] width 548 height 96
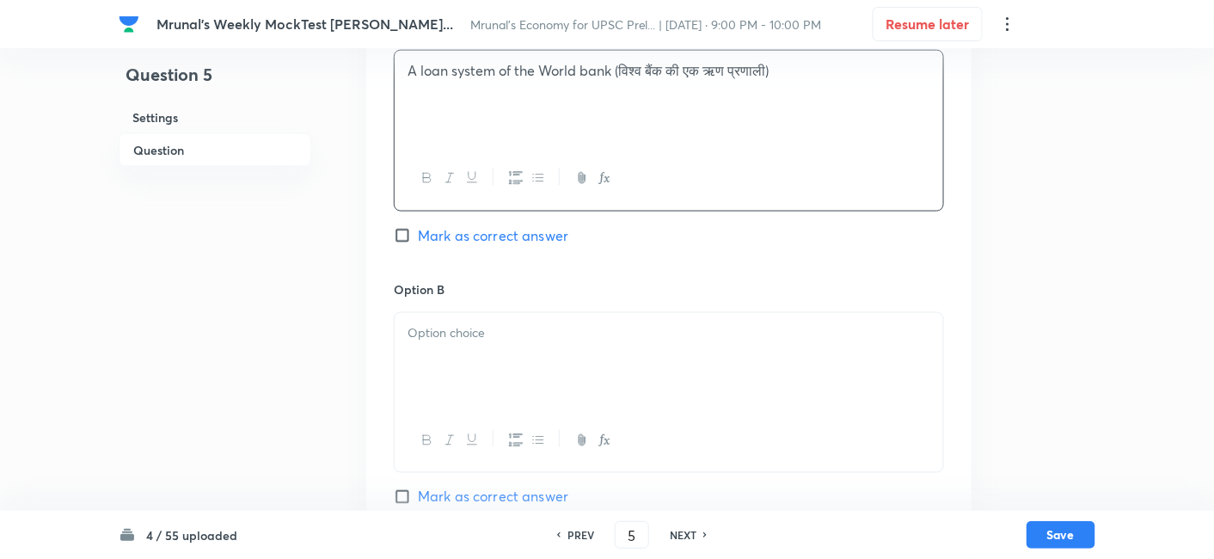
scroll to position [679, 0]
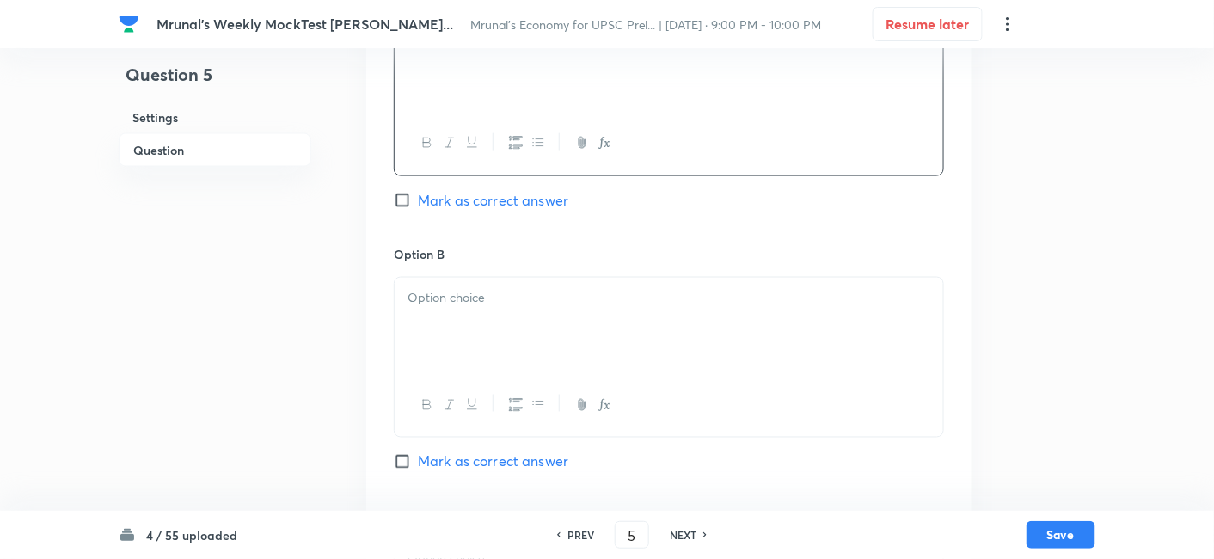
click at [511, 313] on div at bounding box center [668, 326] width 548 height 96
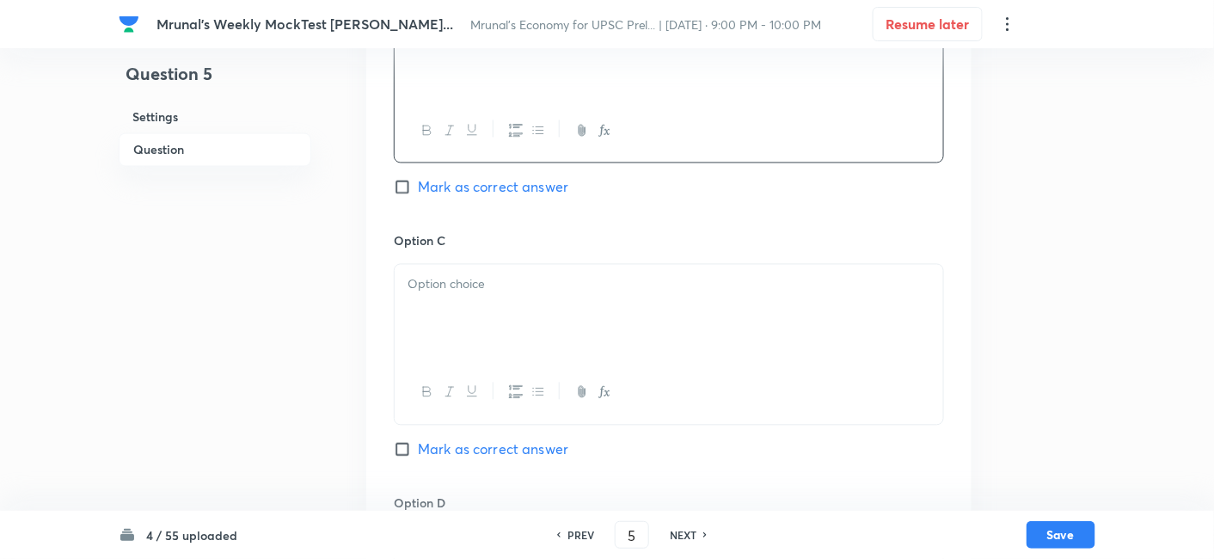
scroll to position [1061, 0]
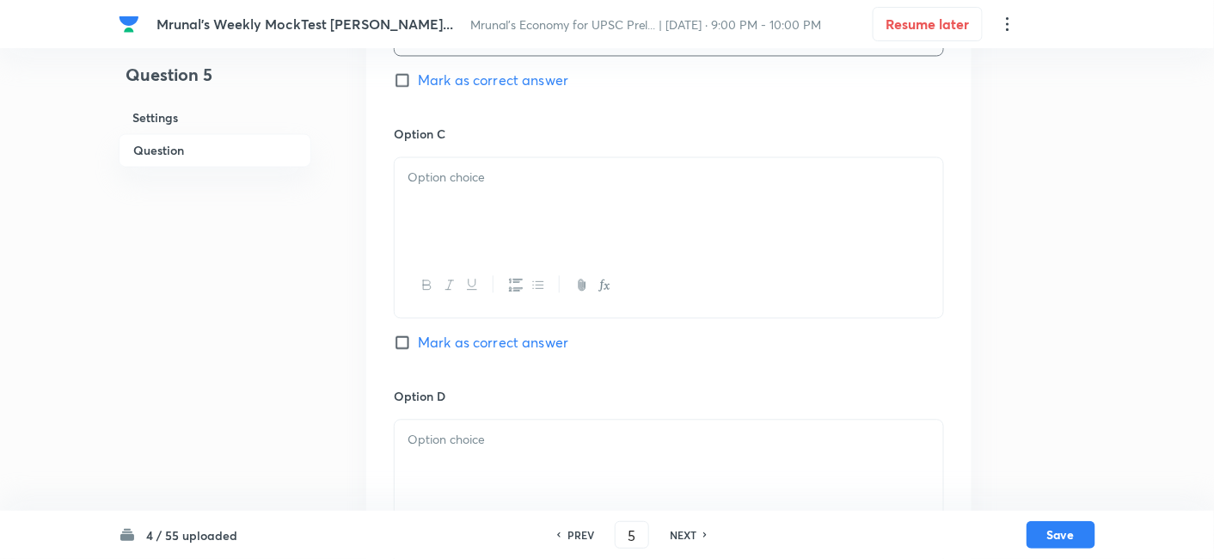
click at [476, 231] on div at bounding box center [668, 205] width 548 height 96
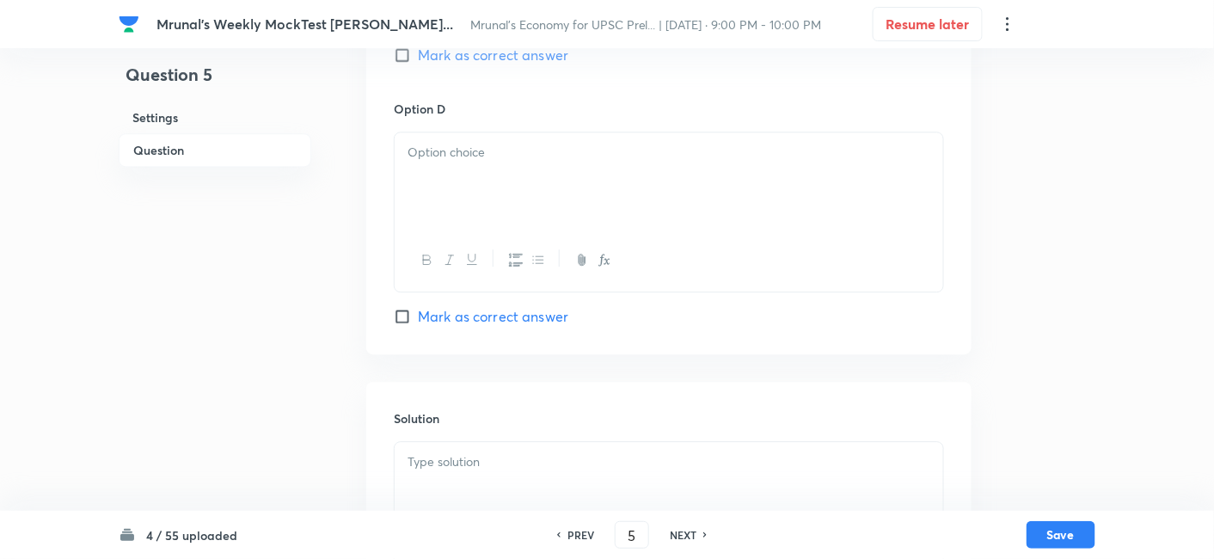
click at [479, 175] on div at bounding box center [668, 180] width 548 height 96
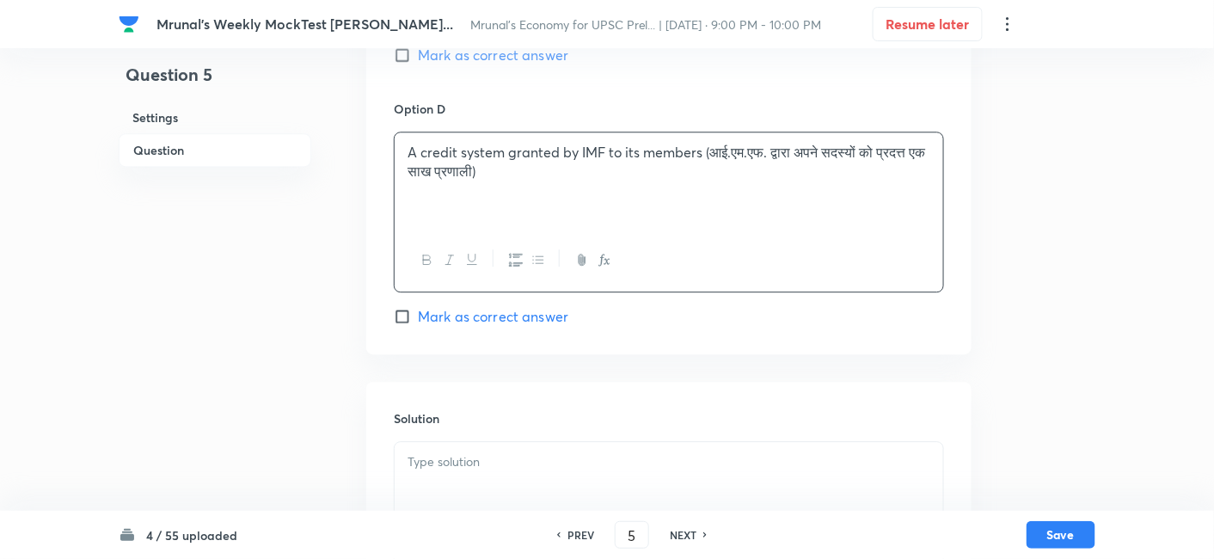
click at [488, 315] on span "Mark as correct answer" at bounding box center [493, 316] width 150 height 21
click at [418, 315] on input "Mark as correct answer" at bounding box center [406, 316] width 24 height 17
checkbox input "true"
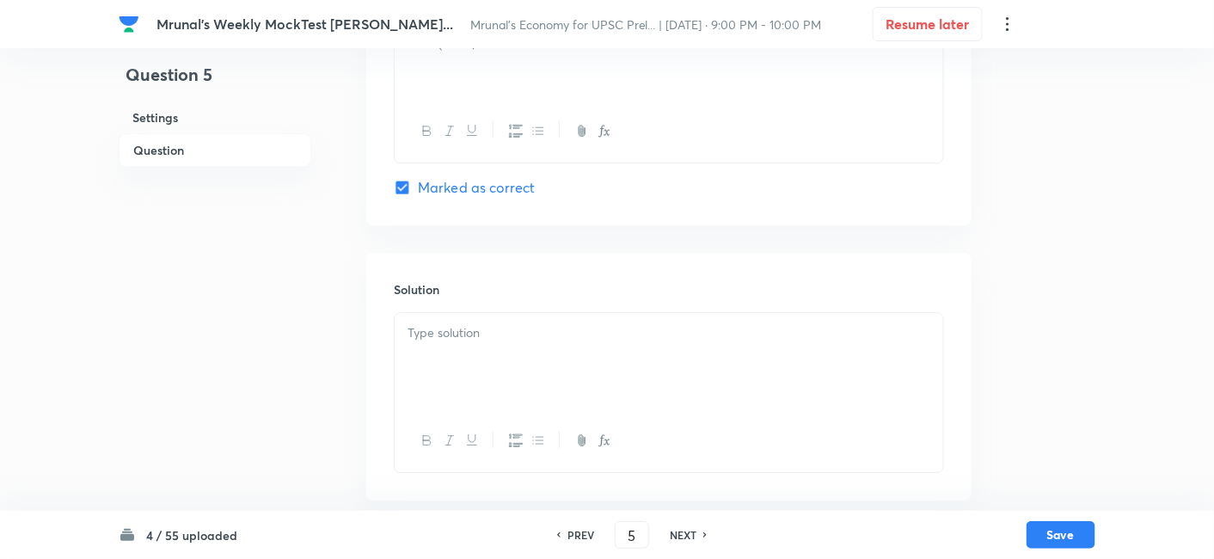
scroll to position [1484, 0]
click at [471, 345] on div at bounding box center [668, 353] width 548 height 96
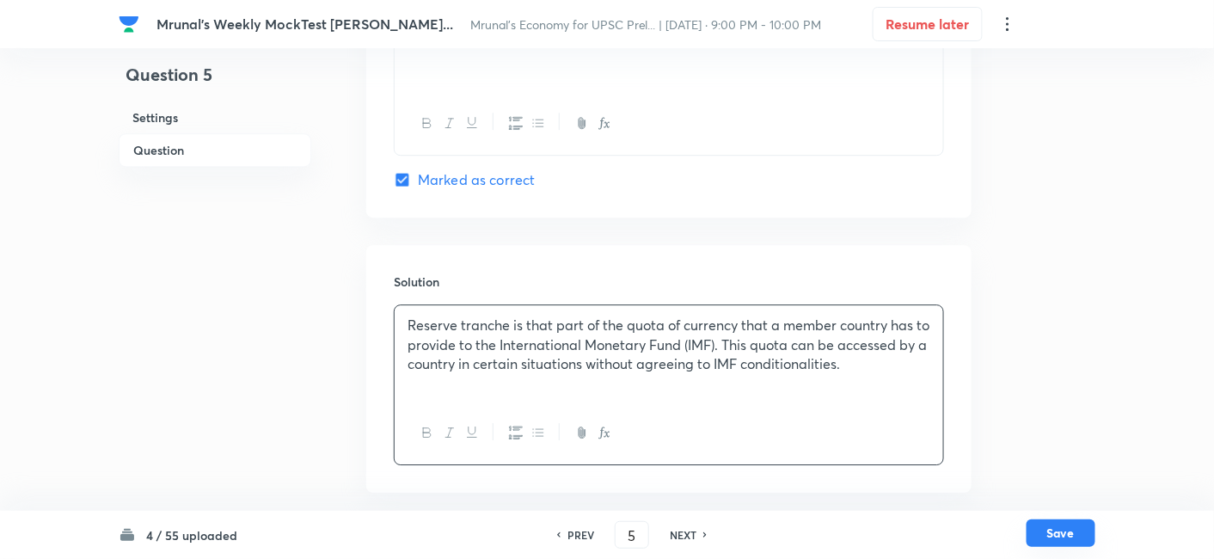
click at [1083, 523] on button "Save" at bounding box center [1060, 533] width 69 height 28
type input "6"
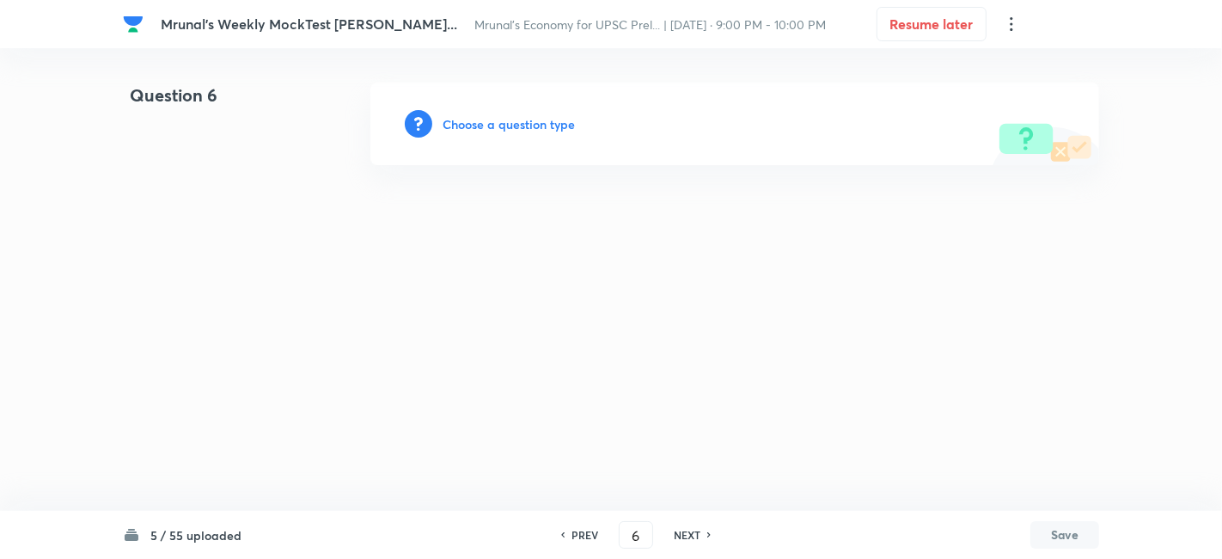
click at [550, 127] on h6 "Choose a question type" at bounding box center [509, 124] width 132 height 18
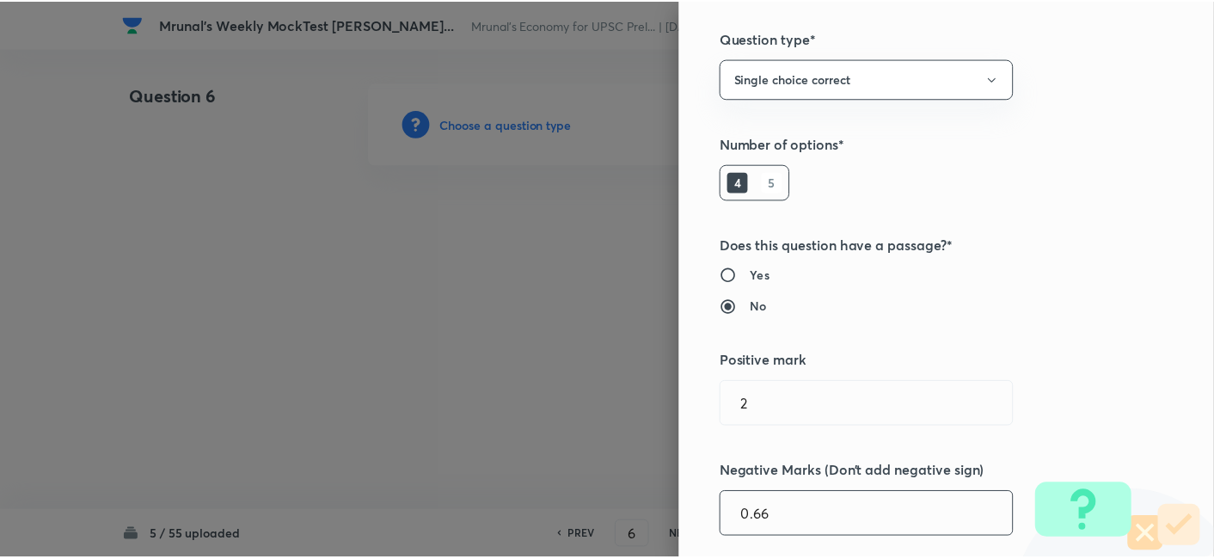
scroll to position [334, 0]
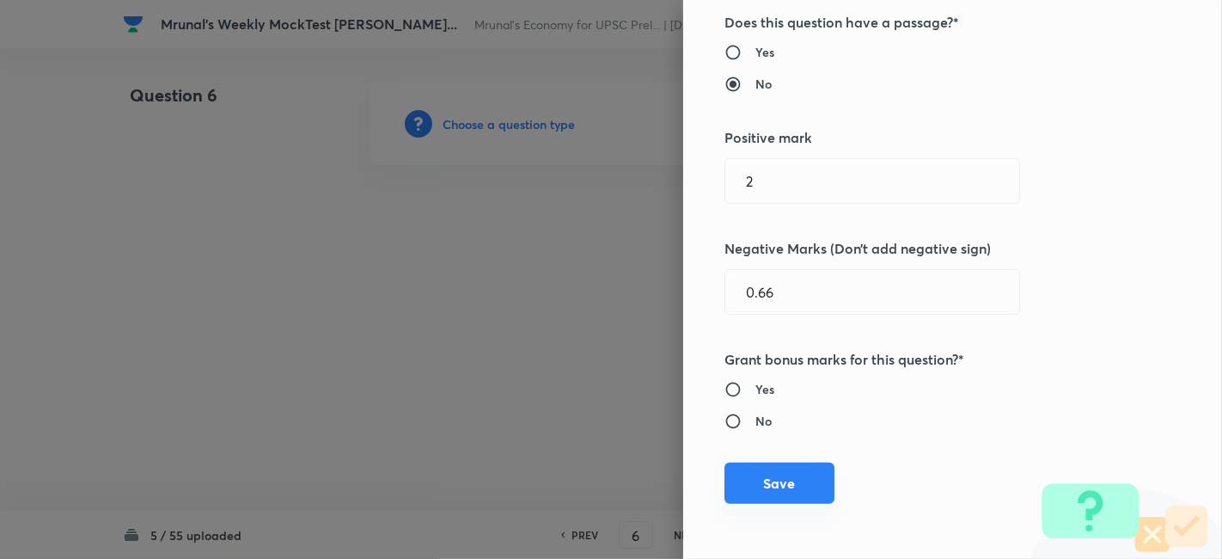
click at [803, 480] on button "Save" at bounding box center [779, 482] width 110 height 41
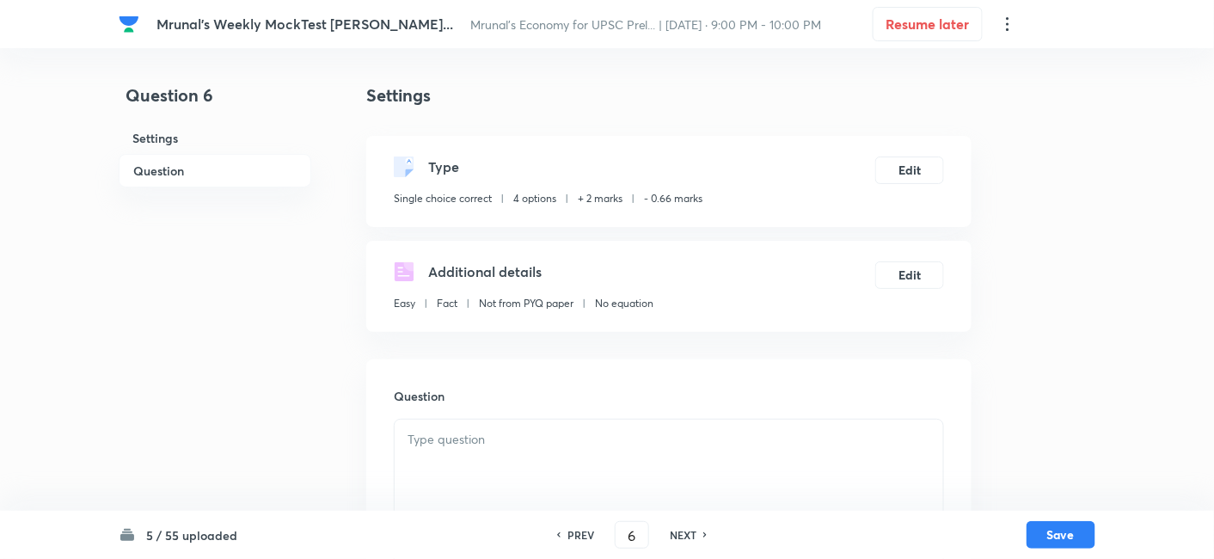
click at [227, 168] on h6 "Question" at bounding box center [215, 171] width 193 height 34
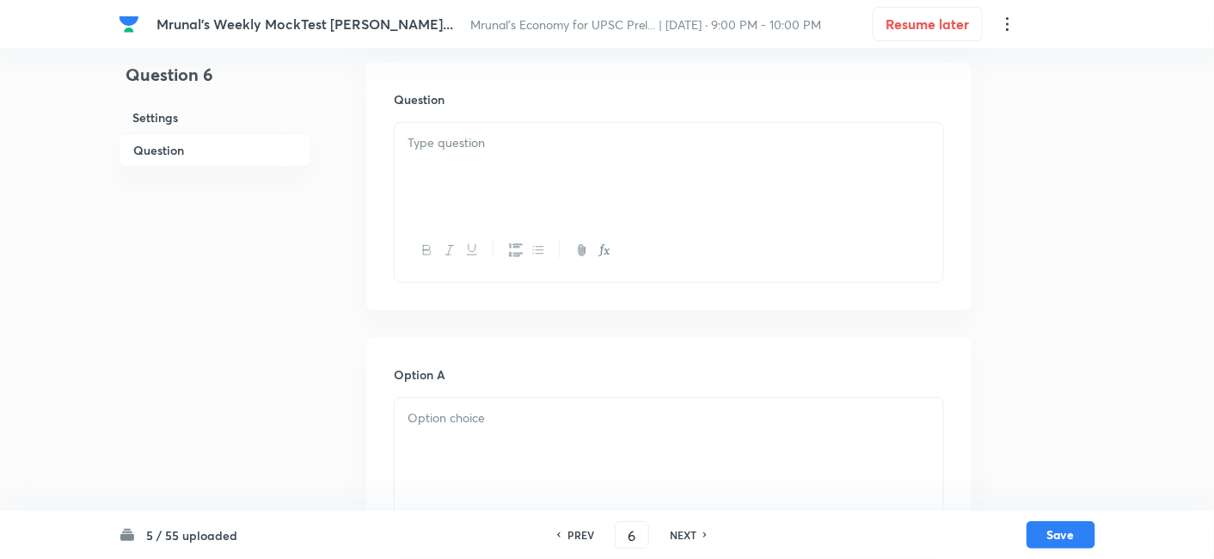
click at [468, 164] on div at bounding box center [668, 171] width 548 height 96
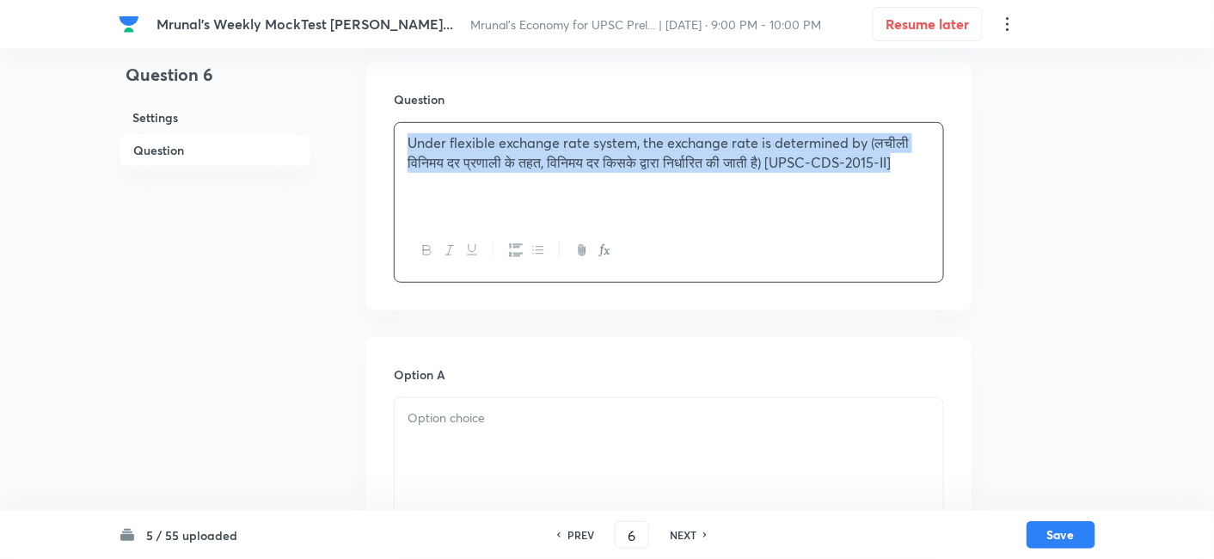
click at [431, 244] on icon "button" at bounding box center [427, 250] width 14 height 14
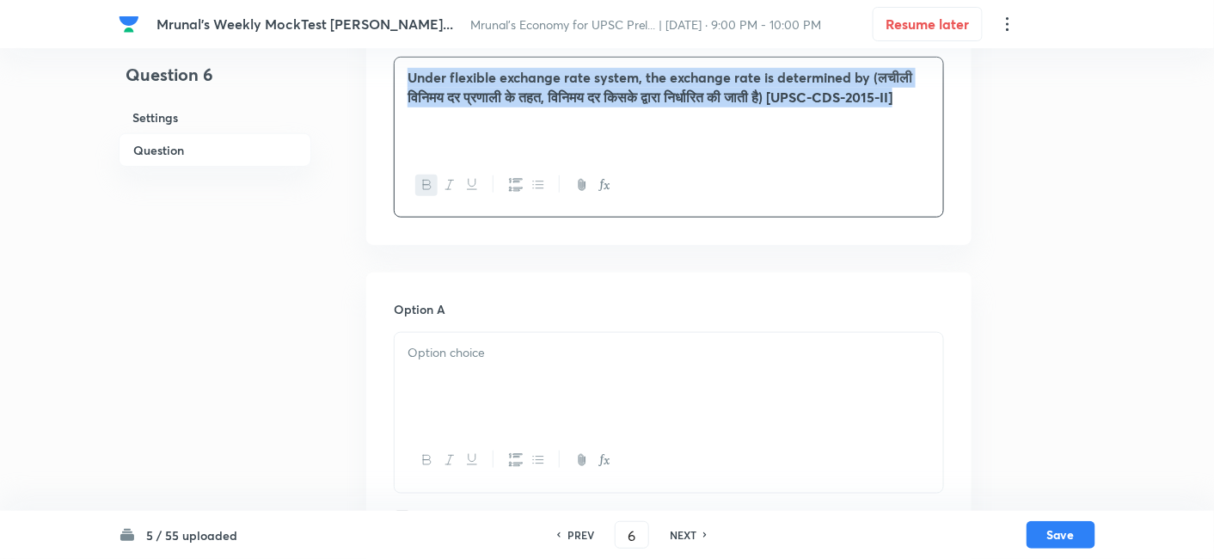
scroll to position [393, 0]
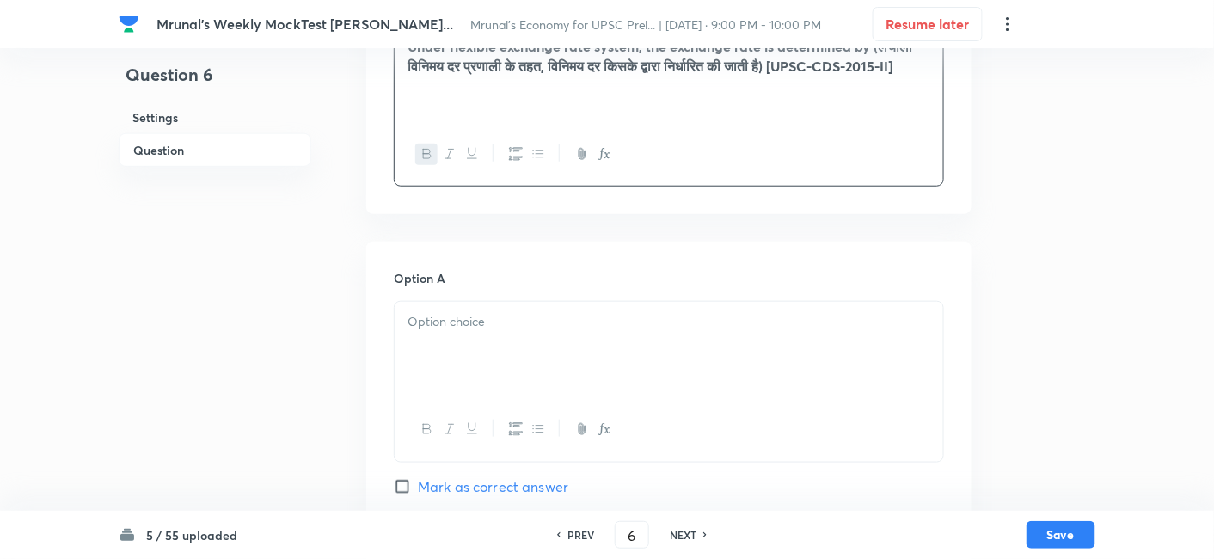
click at [471, 330] on p at bounding box center [668, 322] width 523 height 20
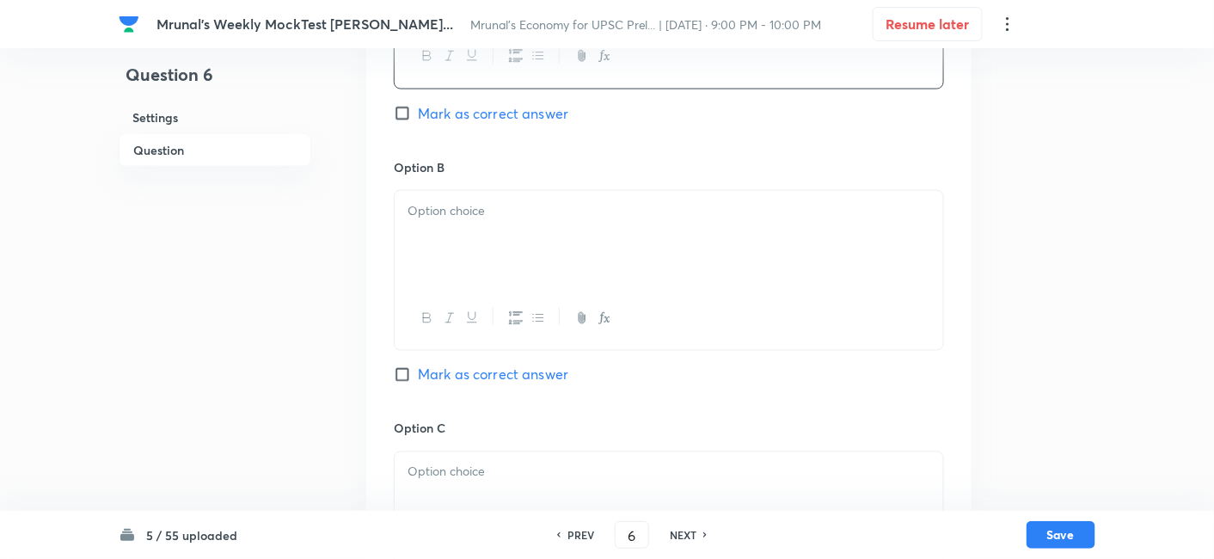
scroll to position [774, 0]
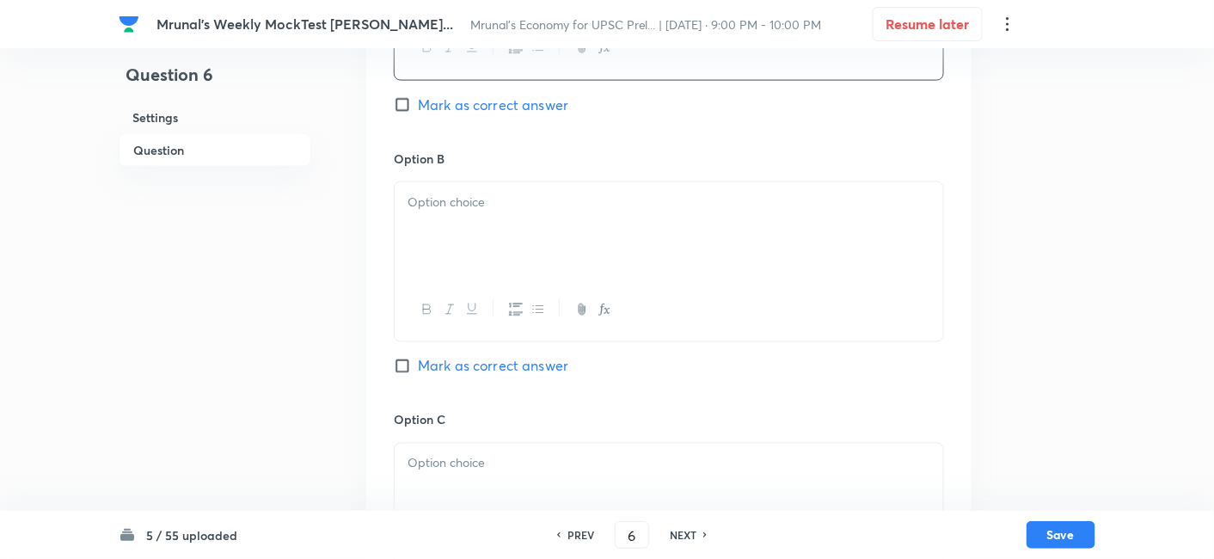
click at [488, 248] on div at bounding box center [668, 230] width 548 height 96
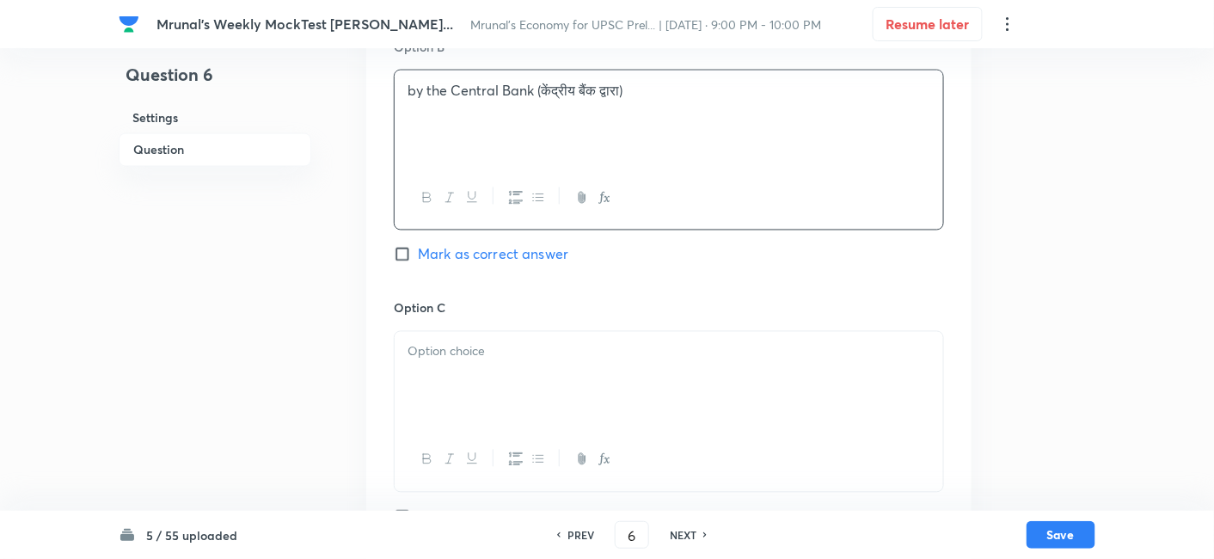
scroll to position [965, 0]
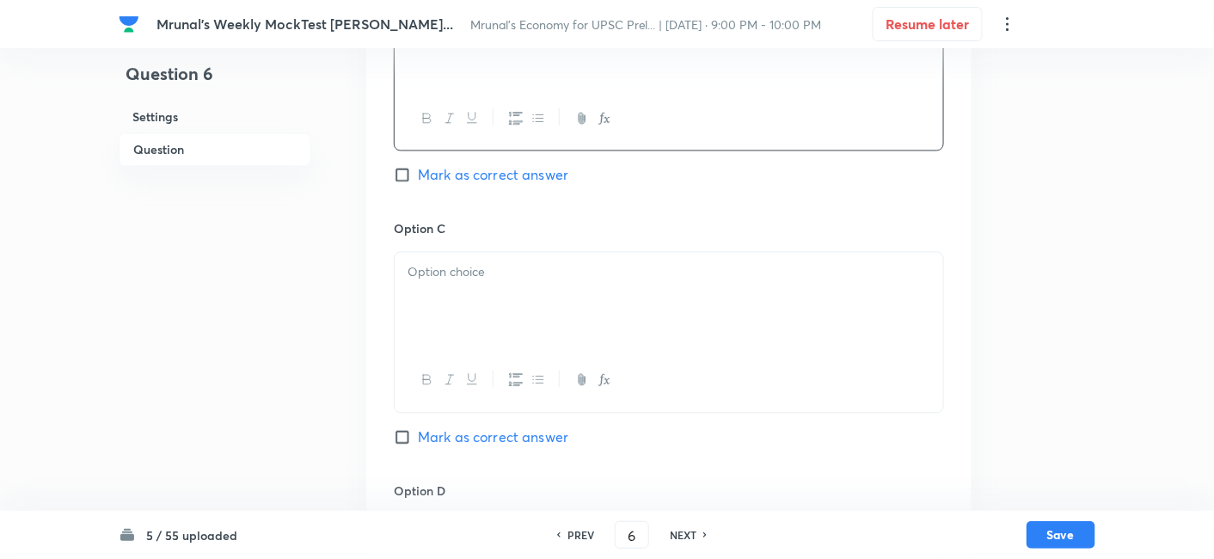
click at [500, 306] on div at bounding box center [668, 301] width 548 height 96
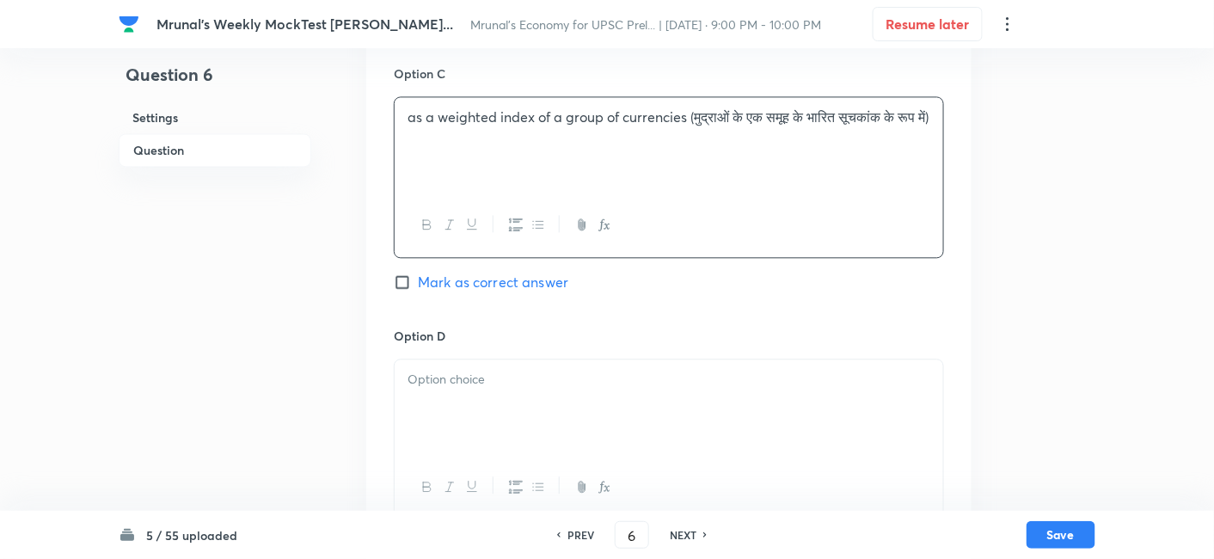
scroll to position [1252, 0]
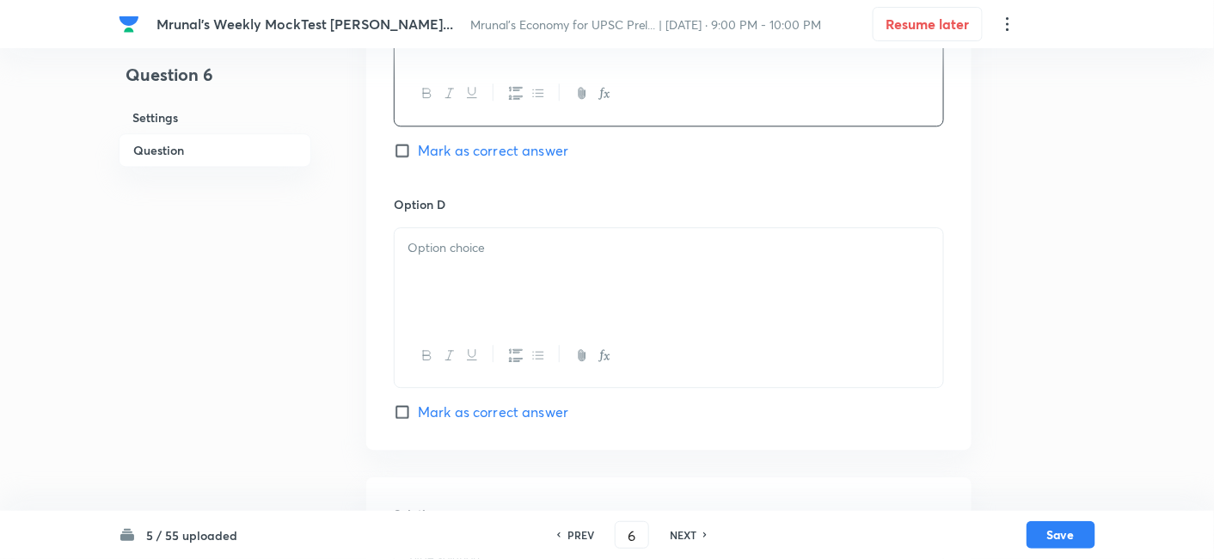
click at [509, 312] on div at bounding box center [668, 276] width 548 height 96
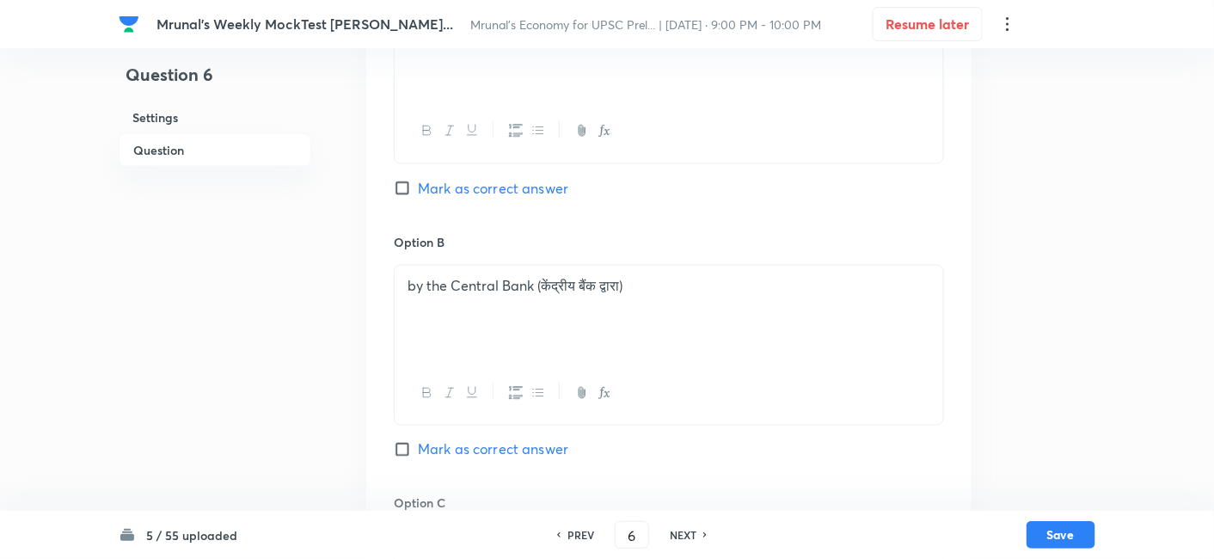
scroll to position [679, 0]
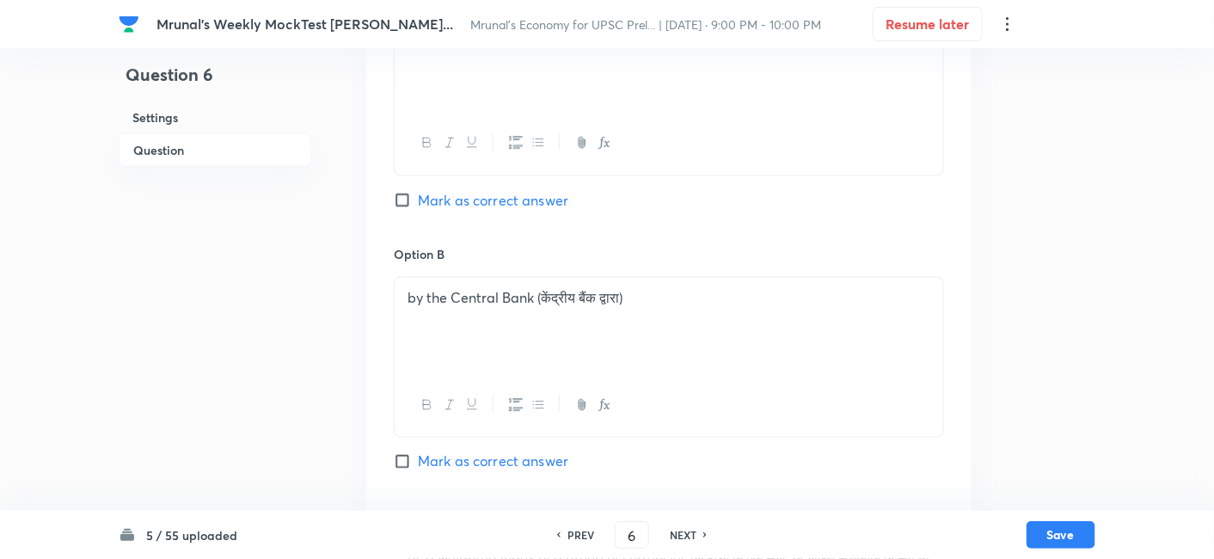
click at [499, 201] on span "Mark as correct answer" at bounding box center [493, 200] width 150 height 21
click at [418, 201] on input "Mark as correct answer" at bounding box center [406, 200] width 24 height 17
checkbox input "true"
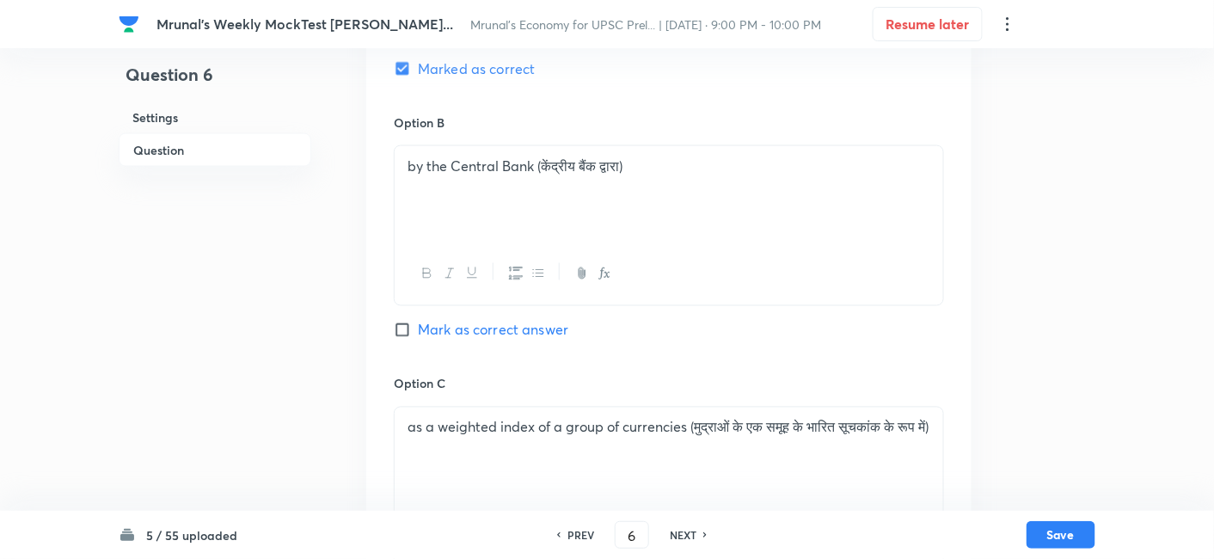
scroll to position [1484, 0]
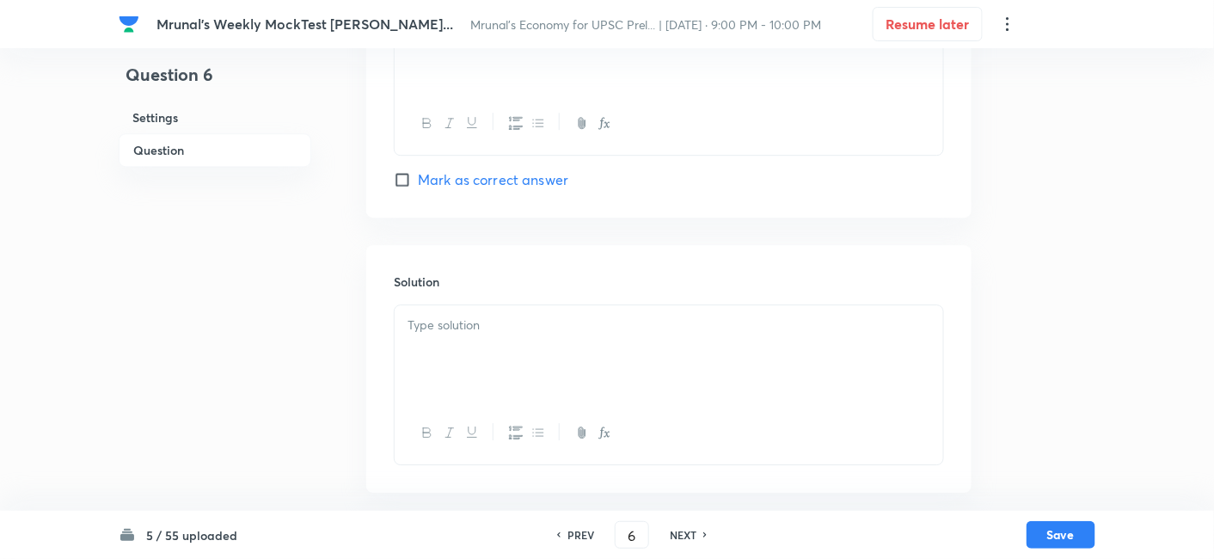
click at [515, 335] on div at bounding box center [668, 353] width 548 height 96
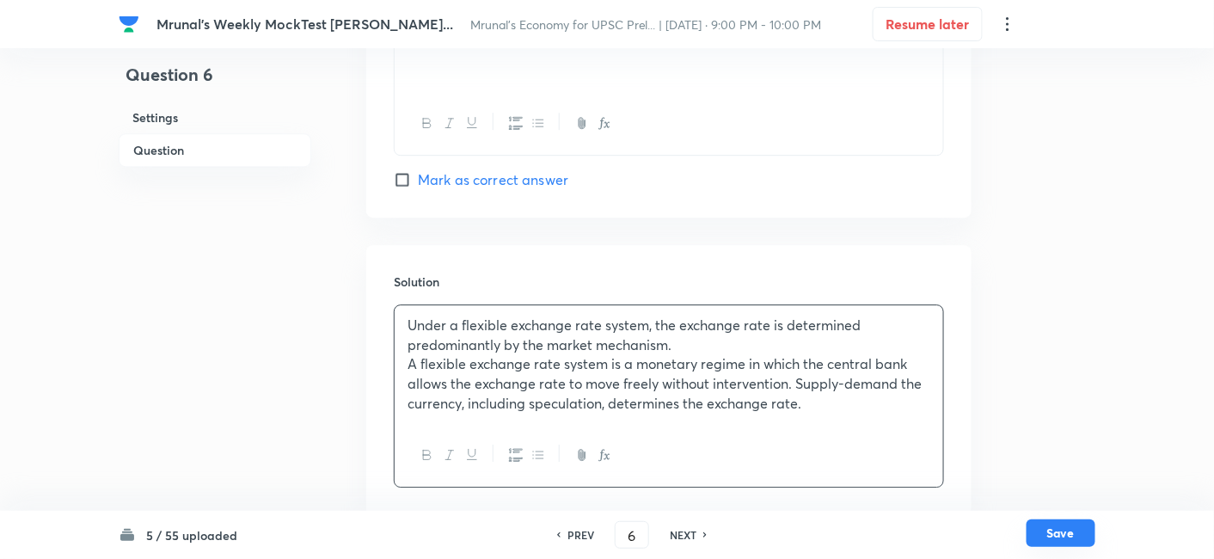
click at [1068, 540] on button "Save" at bounding box center [1060, 533] width 69 height 28
type input "7"
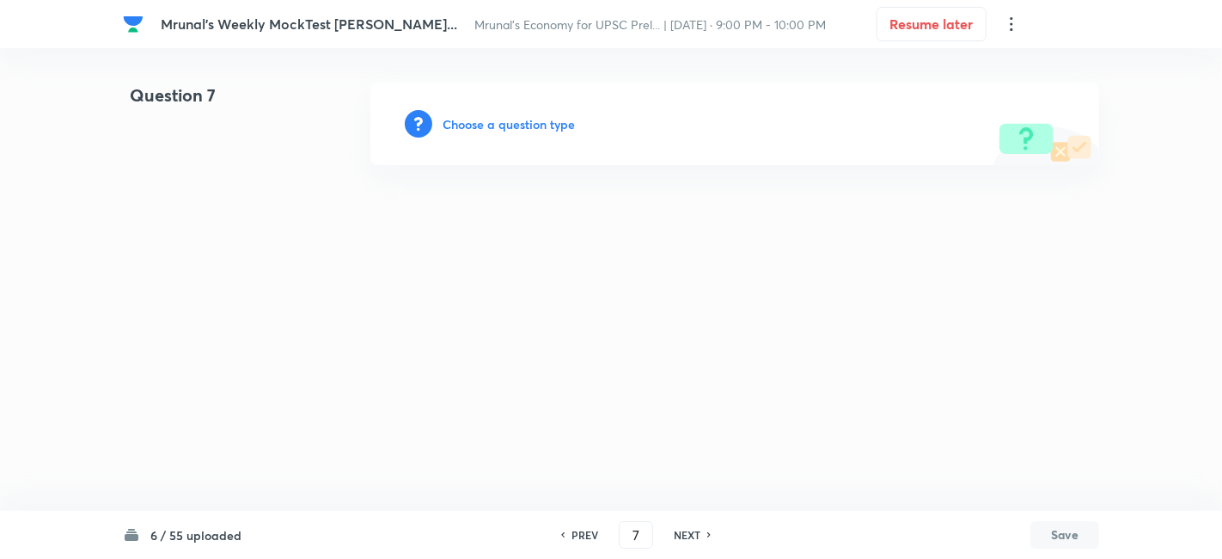
click at [519, 126] on h6 "Choose a question type" at bounding box center [509, 124] width 132 height 18
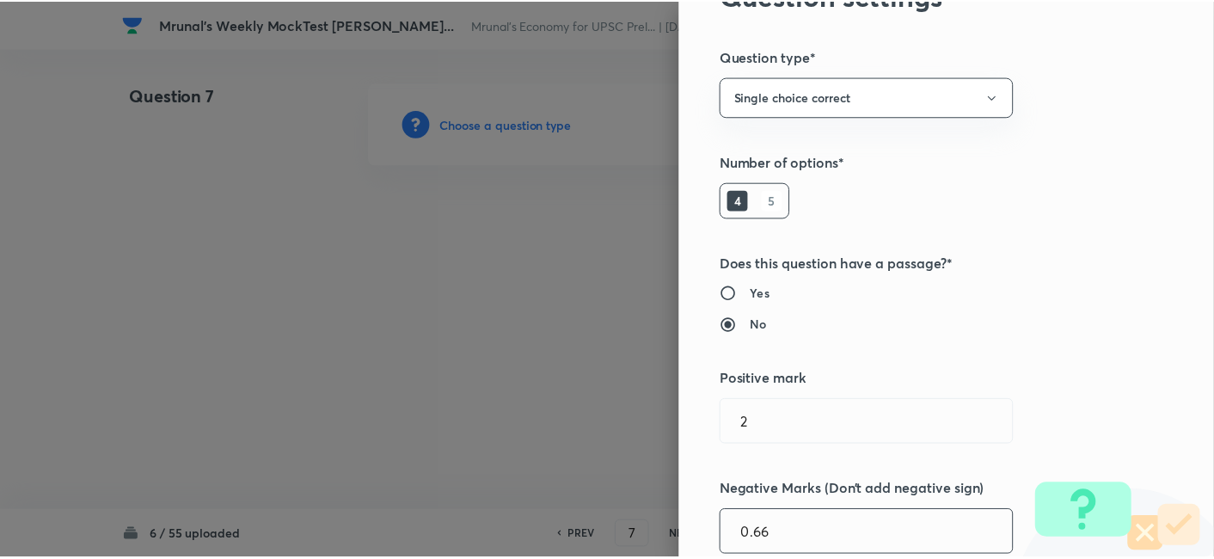
scroll to position [334, 0]
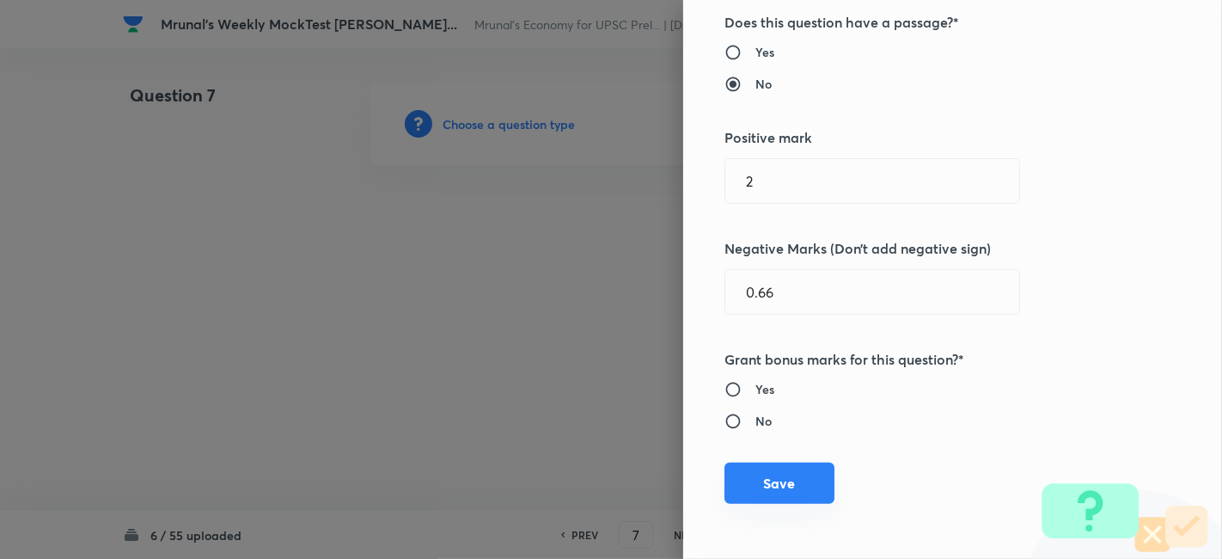
click at [773, 465] on button "Save" at bounding box center [779, 482] width 110 height 41
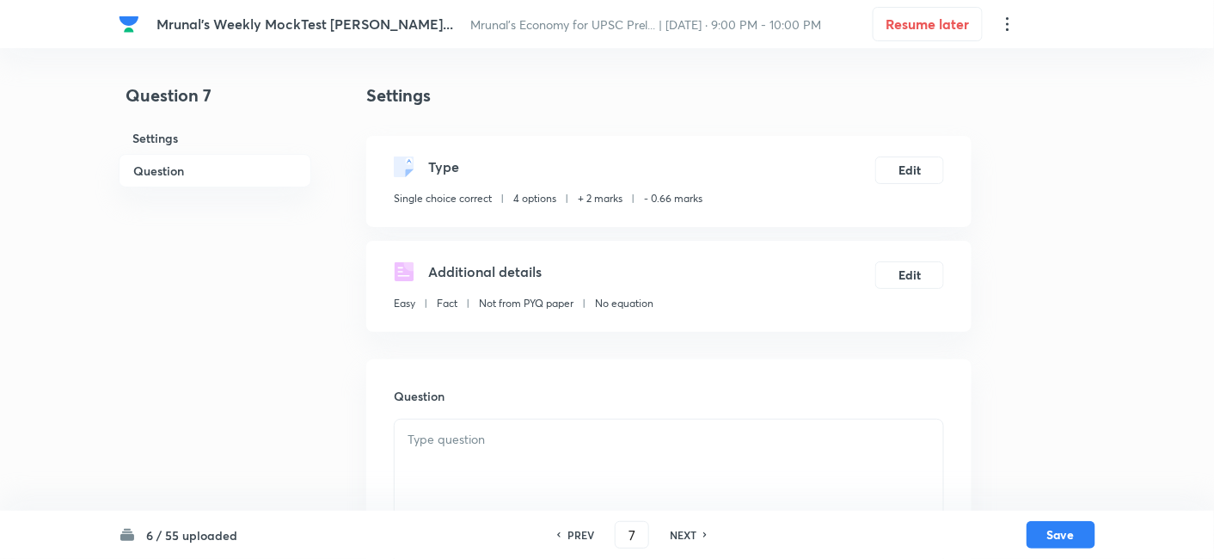
click at [235, 182] on h6 "Question" at bounding box center [215, 171] width 193 height 34
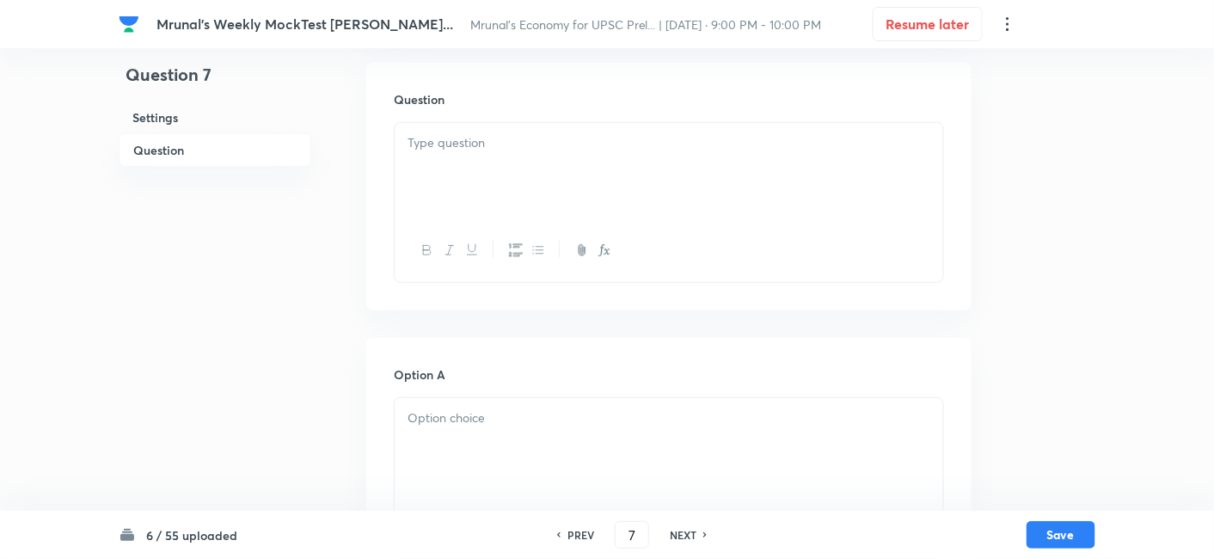
click at [196, 147] on h6 "Question" at bounding box center [215, 150] width 193 height 34
click at [528, 163] on div at bounding box center [668, 171] width 548 height 96
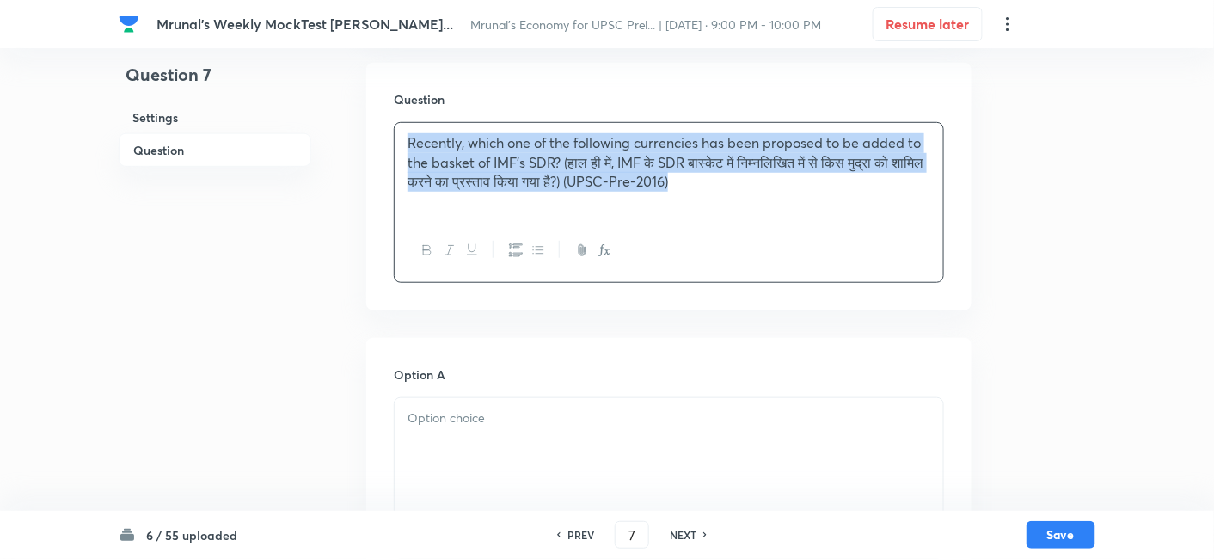
click at [425, 247] on icon "button" at bounding box center [427, 250] width 14 height 14
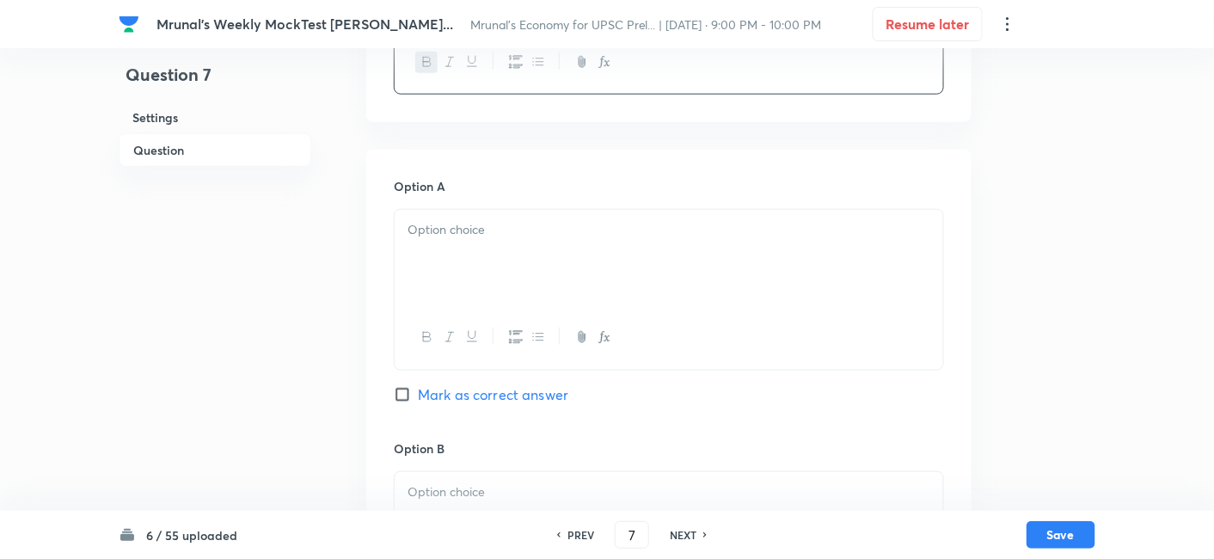
scroll to position [488, 0]
click at [486, 234] on p at bounding box center [668, 227] width 523 height 20
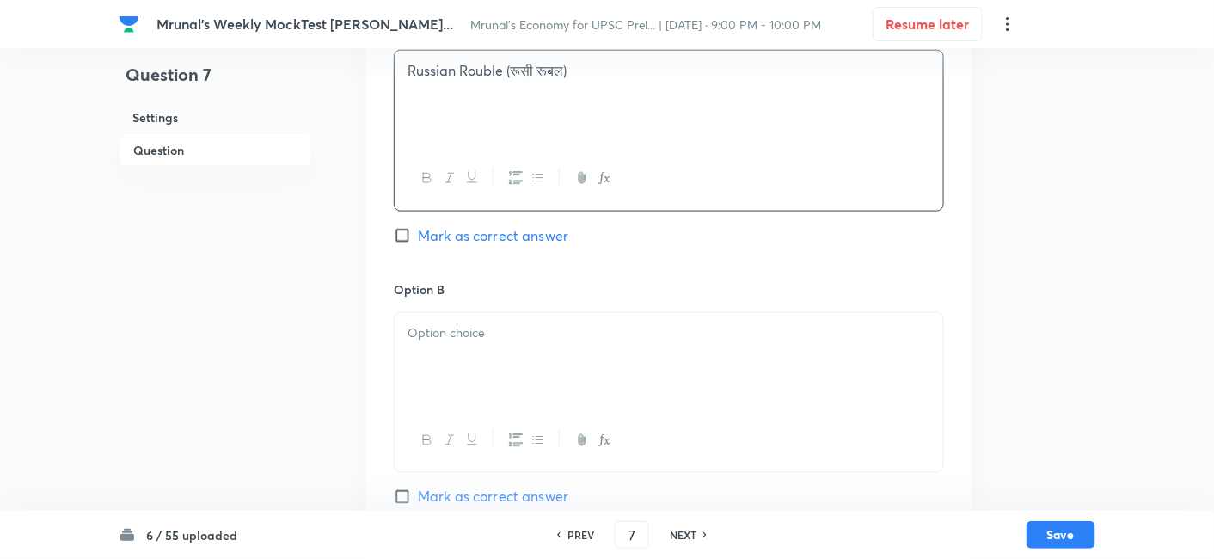
scroll to position [679, 0]
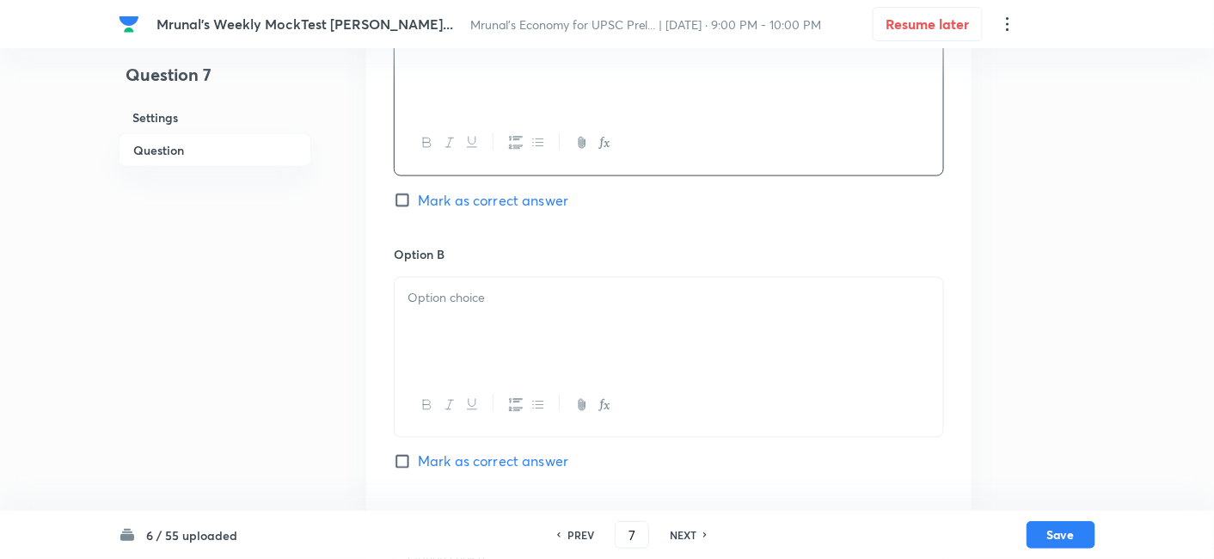
click at [449, 330] on div at bounding box center [668, 326] width 548 height 96
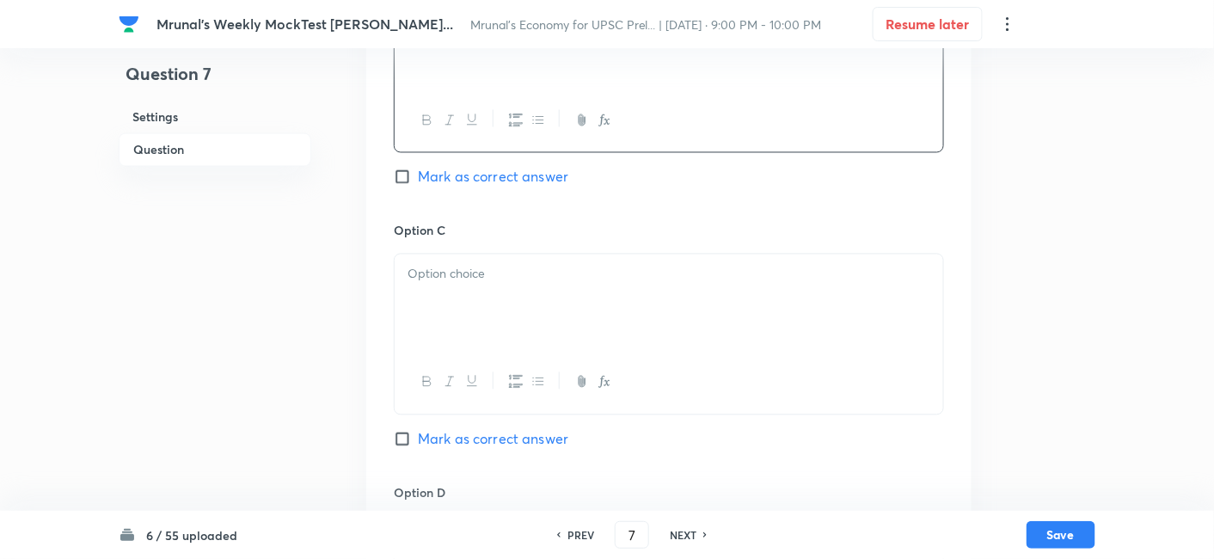
scroll to position [965, 0]
click at [500, 313] on div at bounding box center [668, 301] width 548 height 96
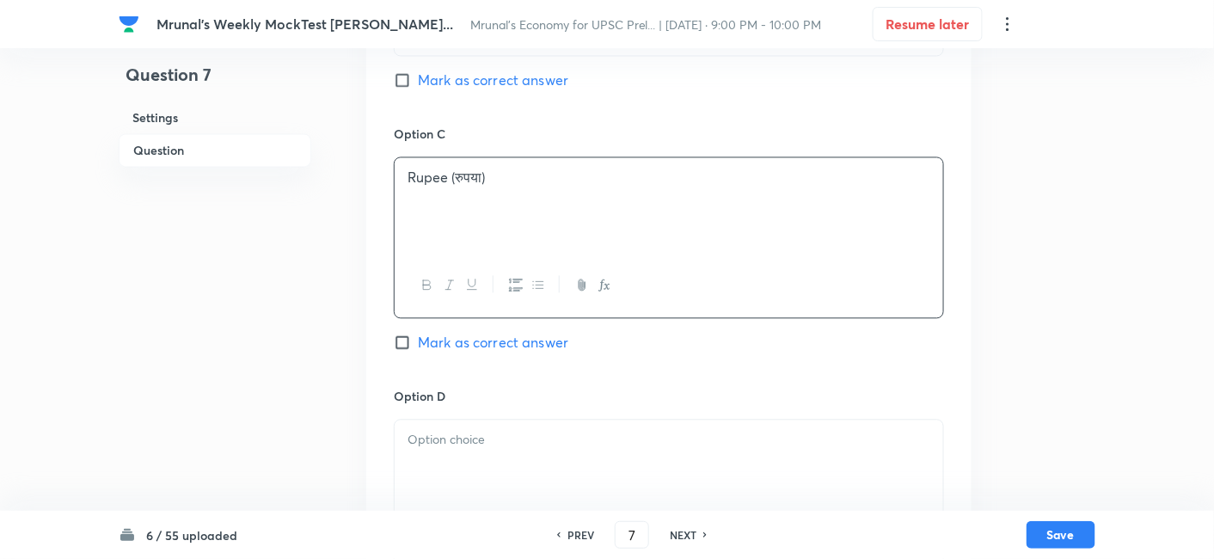
scroll to position [1156, 0]
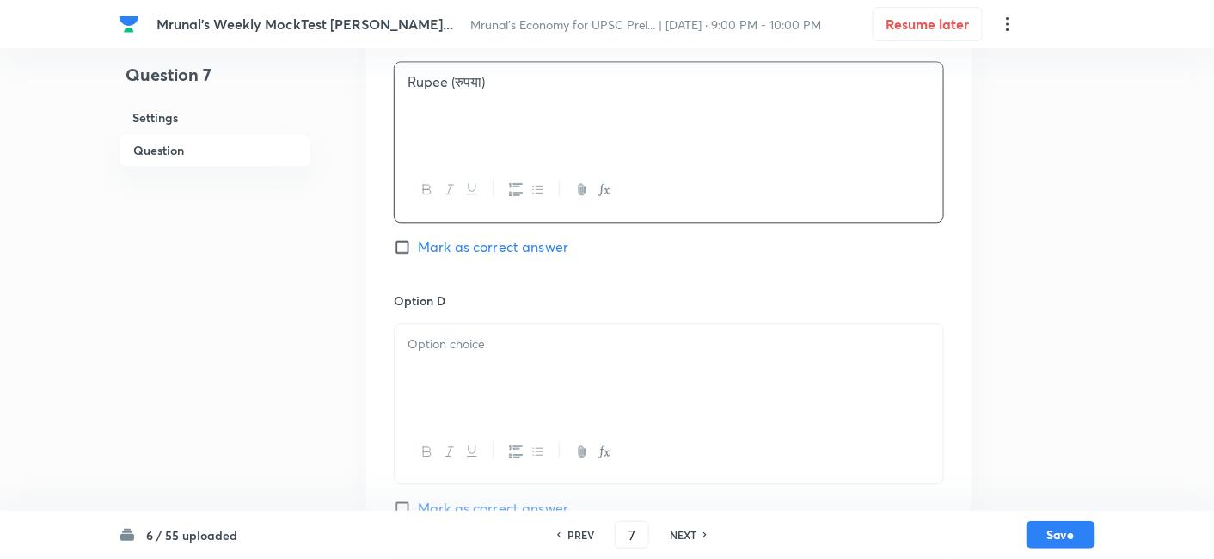
click at [491, 384] on div at bounding box center [668, 372] width 548 height 96
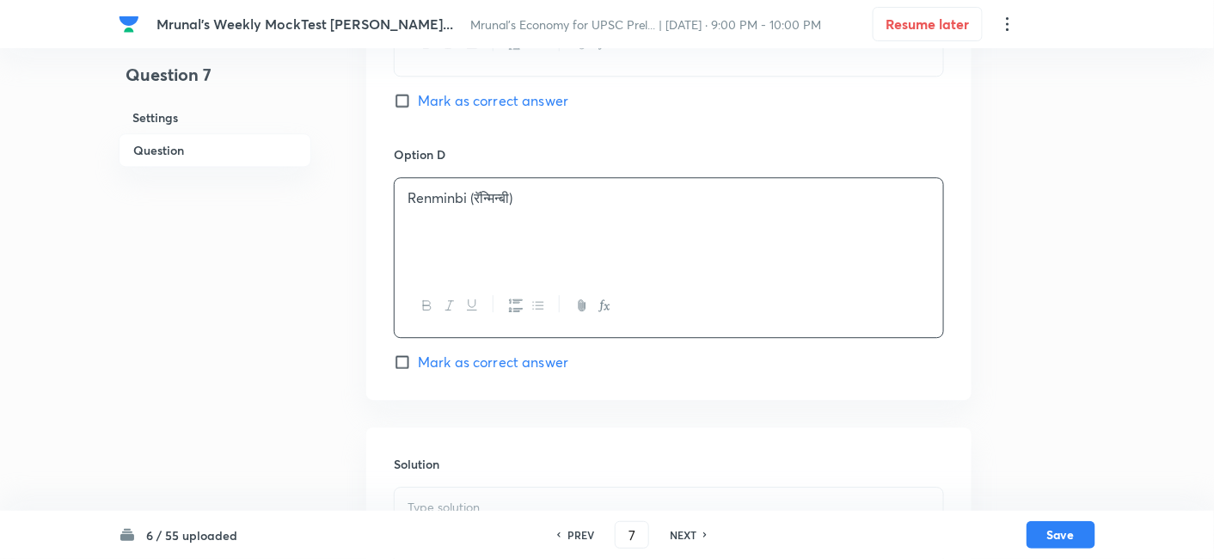
scroll to position [1348, 0]
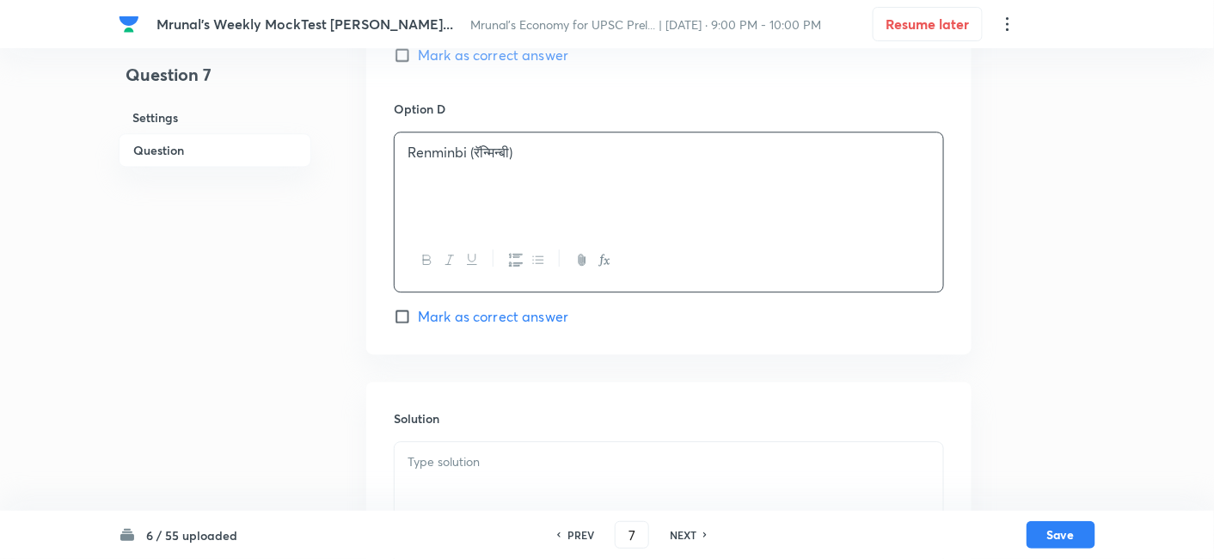
click at [513, 322] on span "Mark as correct answer" at bounding box center [493, 316] width 150 height 21
click at [418, 322] on input "Mark as correct answer" at bounding box center [406, 316] width 24 height 17
checkbox input "true"
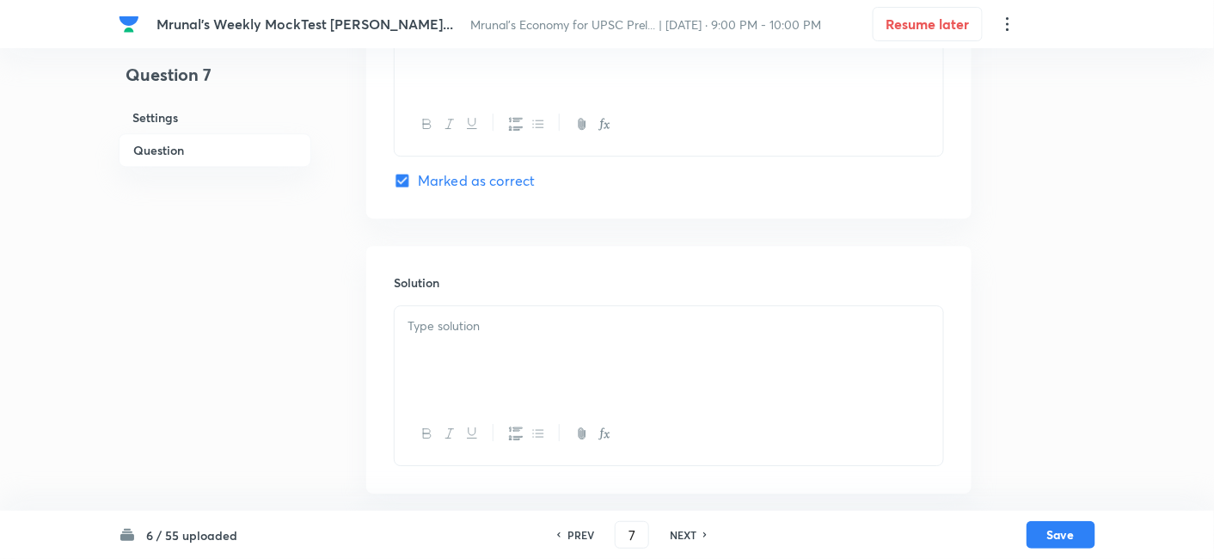
scroll to position [1484, 0]
click at [477, 330] on p at bounding box center [668, 325] width 523 height 20
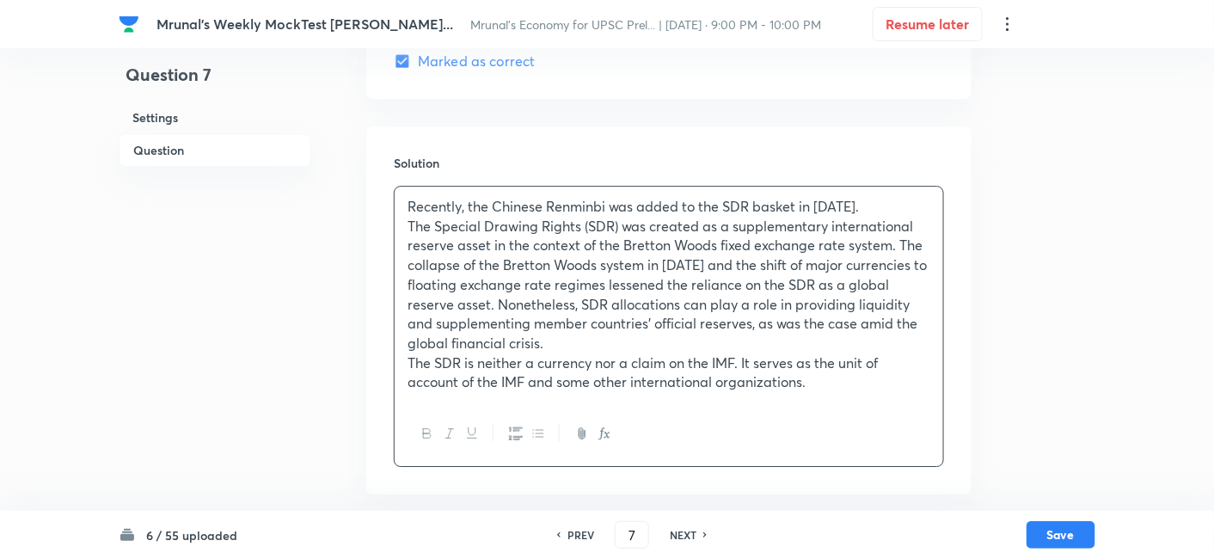
scroll to position [1604, 0]
click at [1056, 534] on button "Save" at bounding box center [1060, 533] width 69 height 28
type input "8"
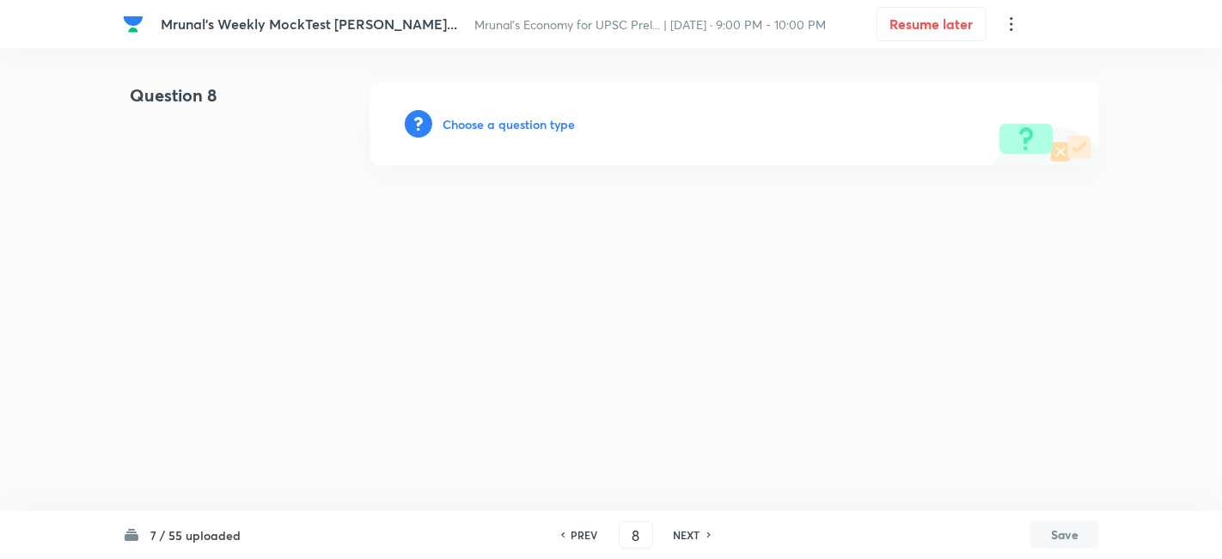
click at [527, 121] on h6 "Choose a question type" at bounding box center [509, 124] width 132 height 18
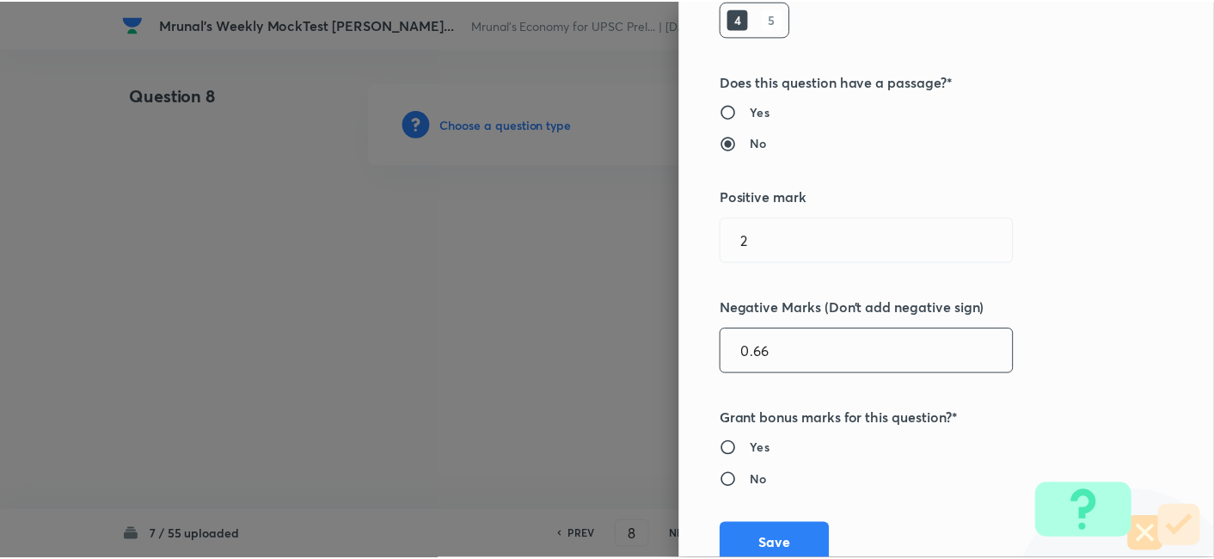
scroll to position [334, 0]
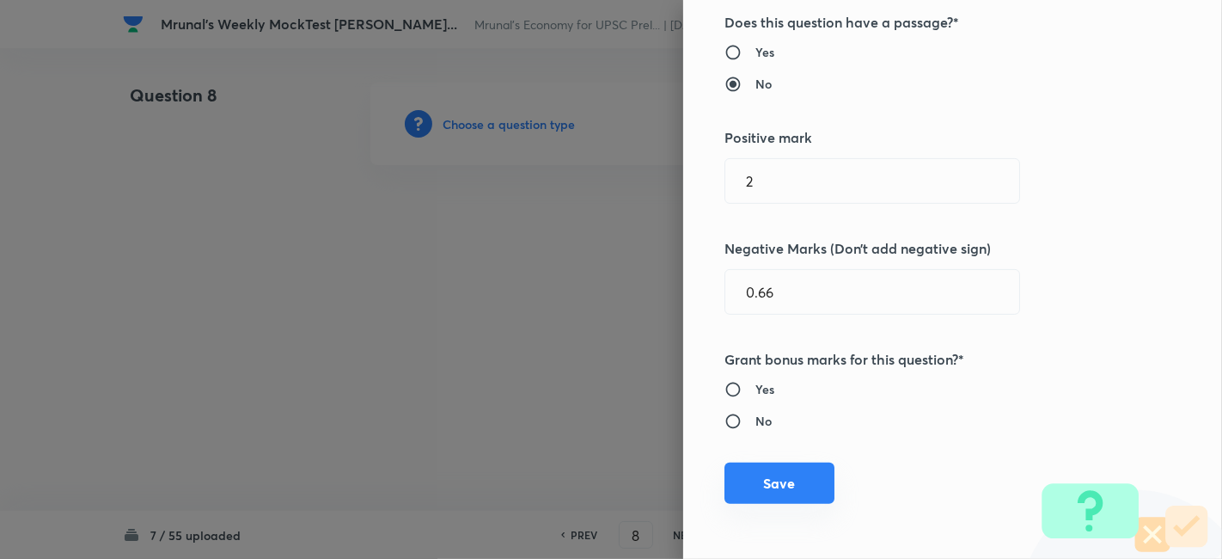
click at [776, 481] on button "Save" at bounding box center [779, 482] width 110 height 41
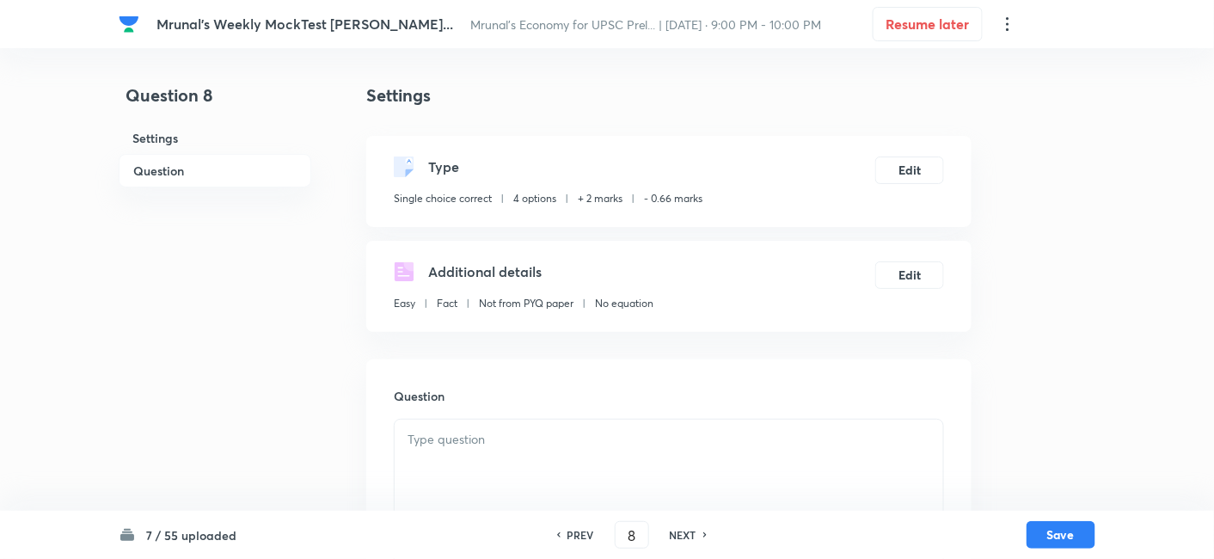
drag, startPoint x: 228, startPoint y: 172, endPoint x: 321, endPoint y: 178, distance: 93.9
click at [228, 171] on h6 "Question" at bounding box center [215, 171] width 193 height 34
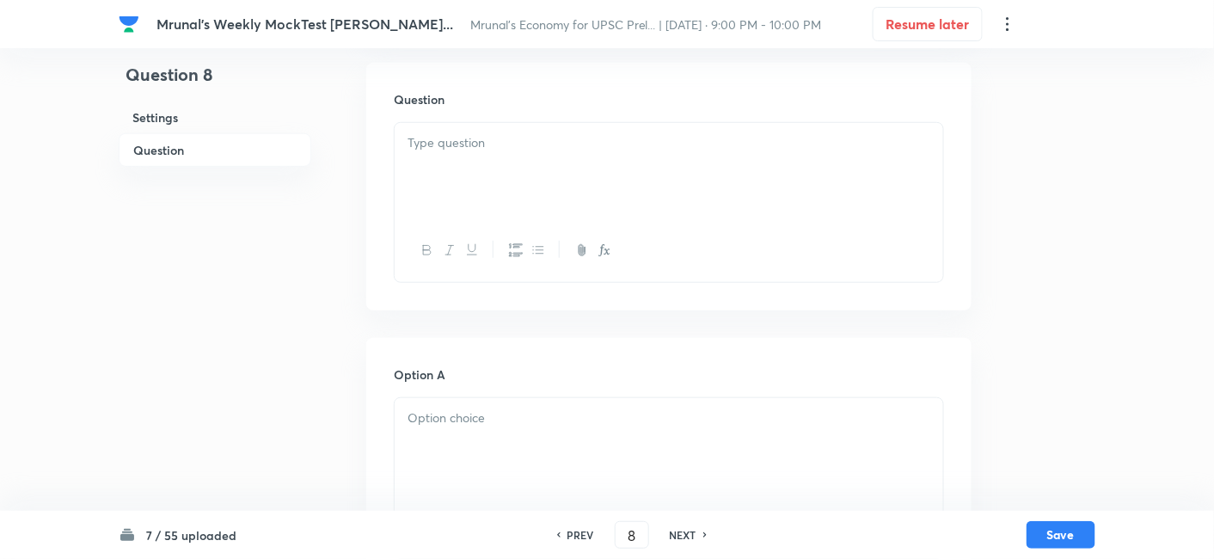
click at [547, 173] on div at bounding box center [668, 171] width 548 height 96
click at [544, 160] on div at bounding box center [668, 171] width 548 height 96
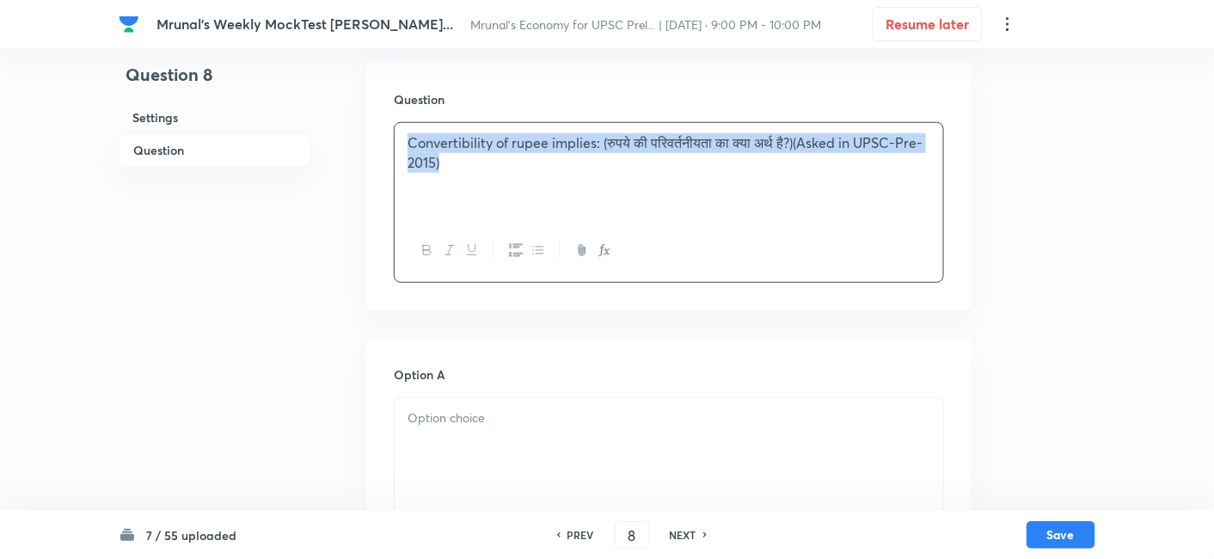
click at [431, 251] on icon "button" at bounding box center [427, 250] width 14 height 14
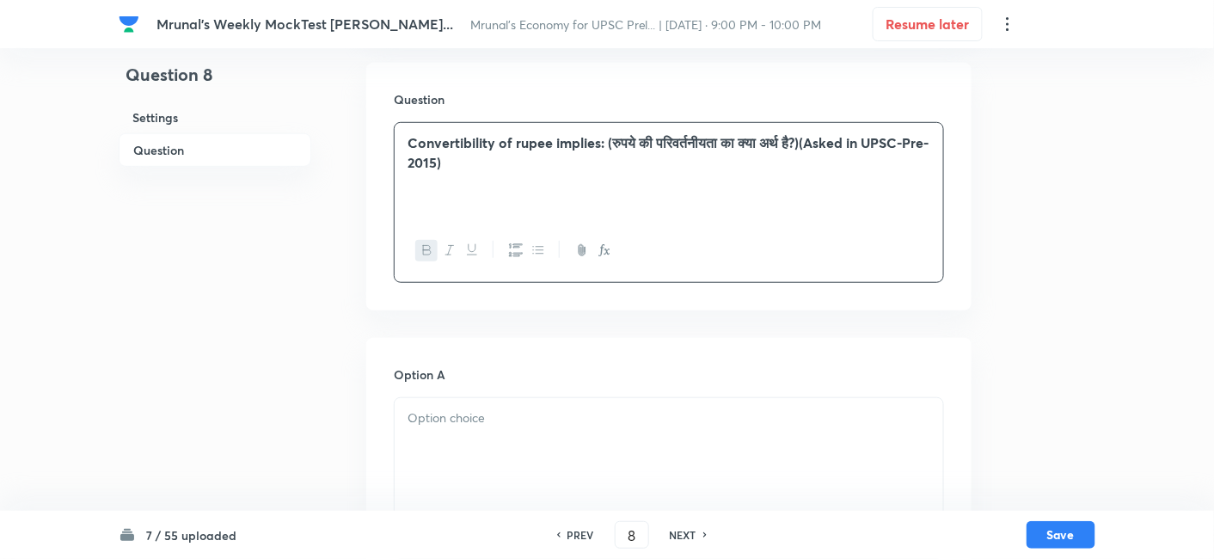
click at [529, 219] on div at bounding box center [668, 250] width 548 height 63
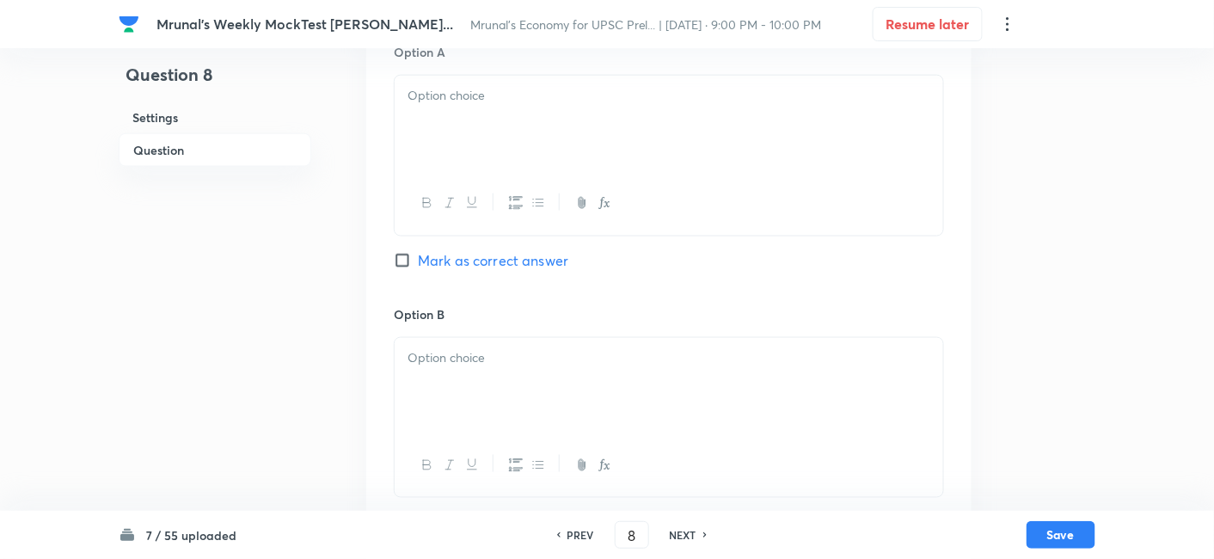
scroll to position [584, 0]
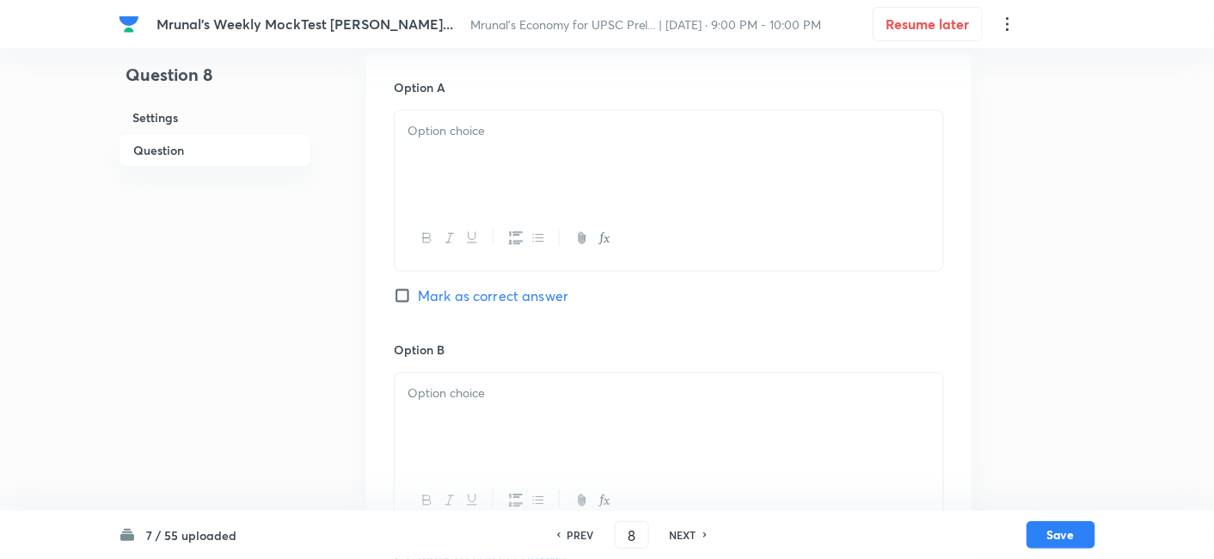
click at [496, 159] on div at bounding box center [668, 159] width 548 height 96
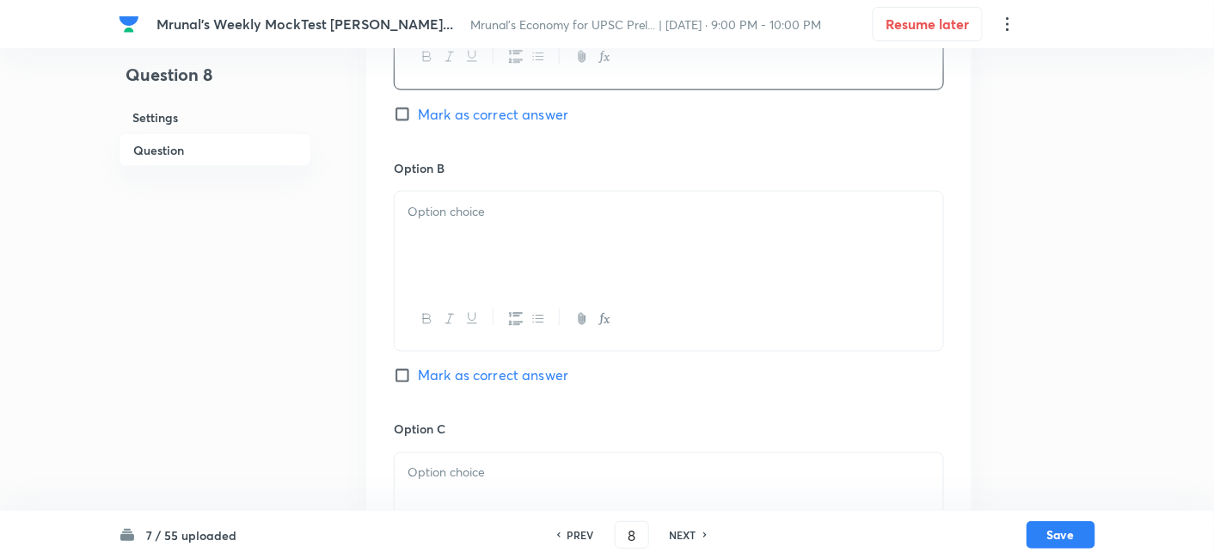
scroll to position [774, 0]
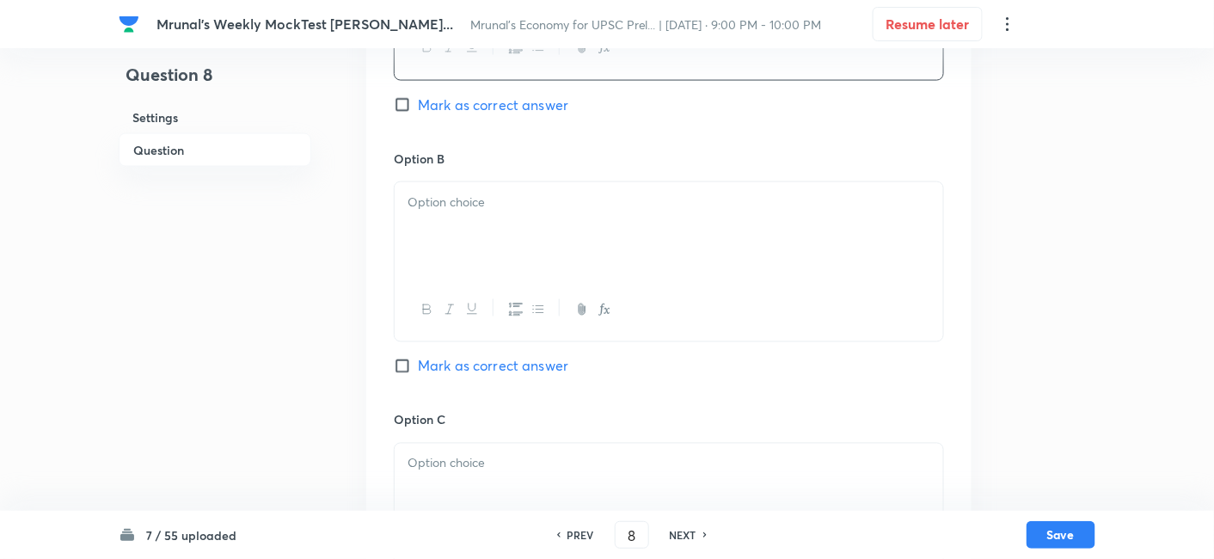
drag, startPoint x: 474, startPoint y: 254, endPoint x: 459, endPoint y: 244, distance: 17.9
click at [473, 254] on div at bounding box center [668, 230] width 548 height 96
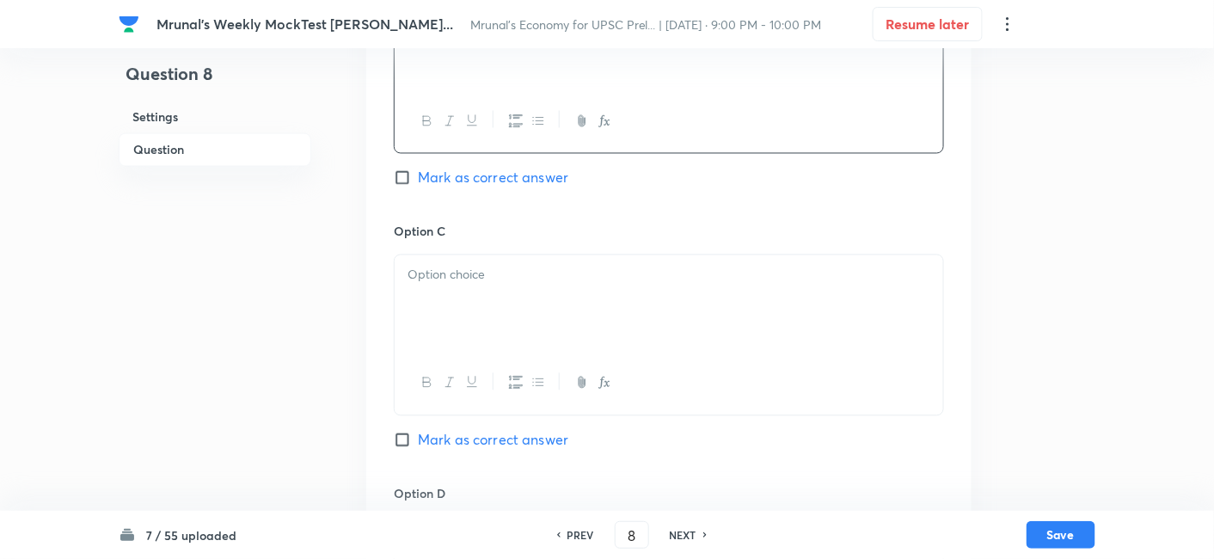
scroll to position [965, 0]
click at [502, 280] on p at bounding box center [668, 273] width 523 height 20
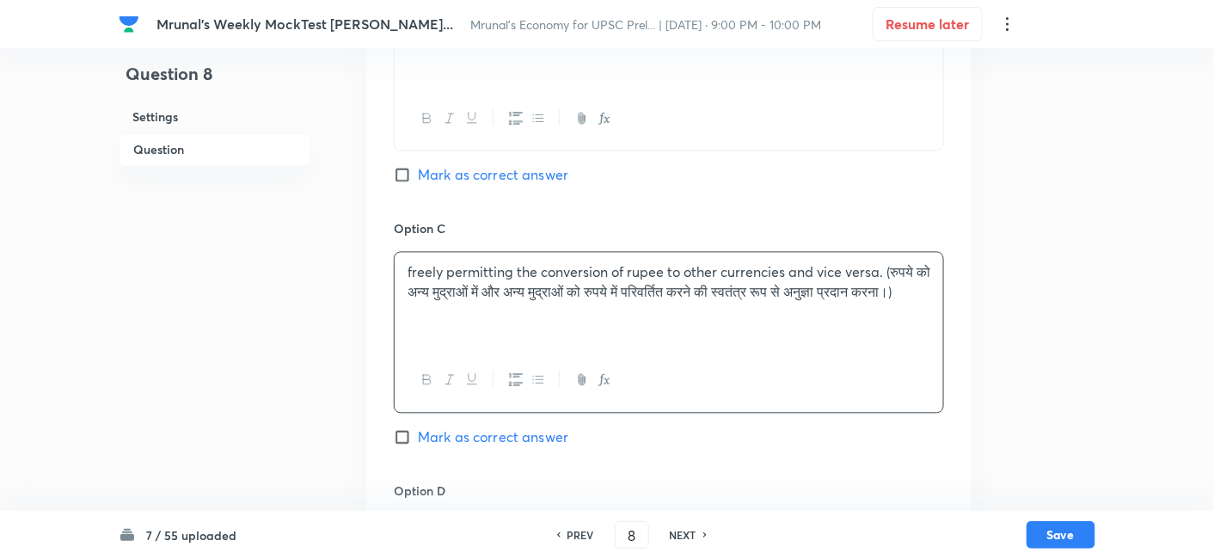
click at [510, 433] on span "Mark as correct answer" at bounding box center [493, 437] width 150 height 21
click at [418, 433] on input "Mark as correct answer" at bounding box center [406, 437] width 24 height 17
checkbox input "true"
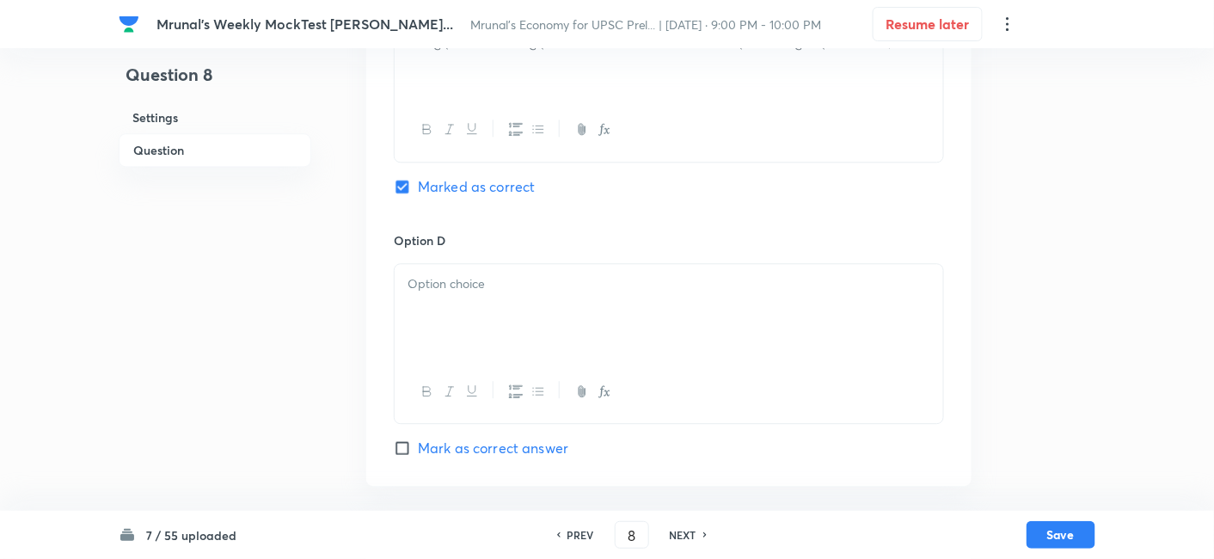
scroll to position [1252, 0]
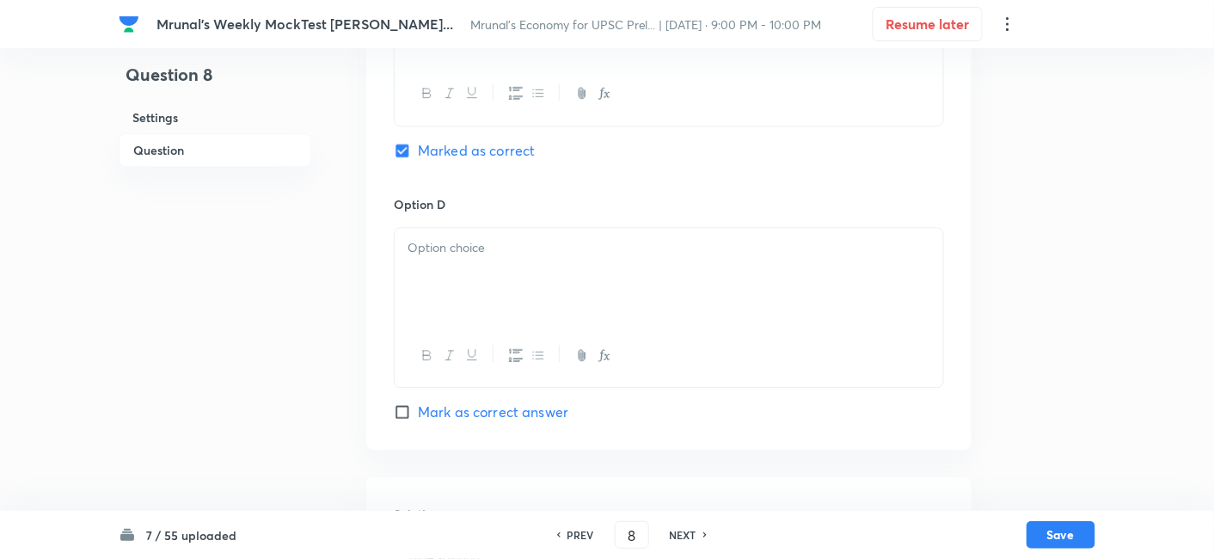
click at [467, 282] on div at bounding box center [668, 276] width 548 height 96
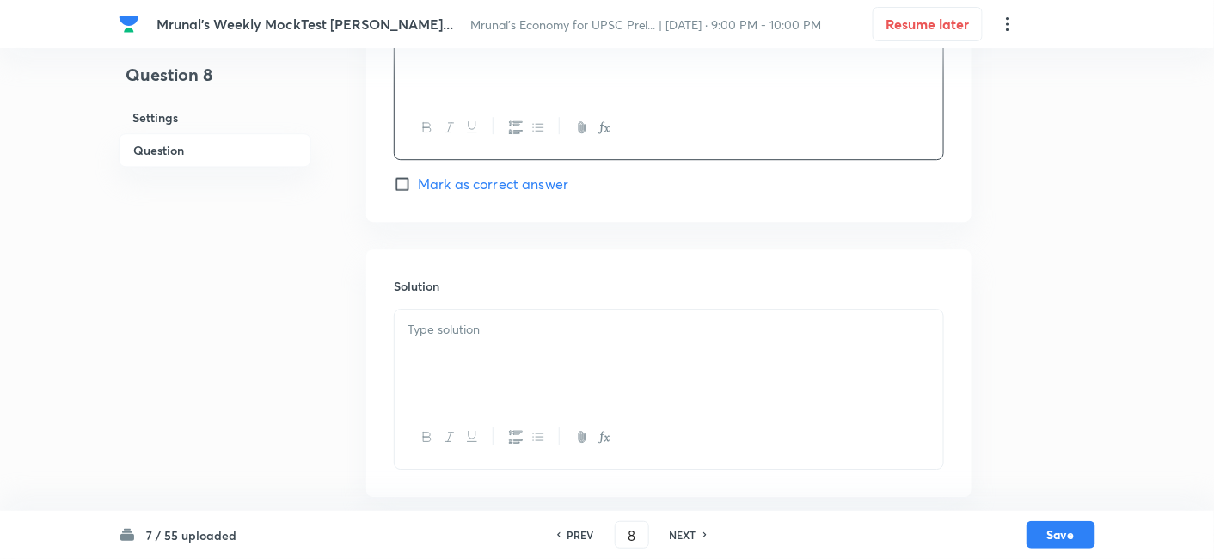
scroll to position [1484, 0]
drag, startPoint x: 489, startPoint y: 352, endPoint x: 480, endPoint y: 352, distance: 9.5
click at [483, 352] on div at bounding box center [668, 353] width 548 height 96
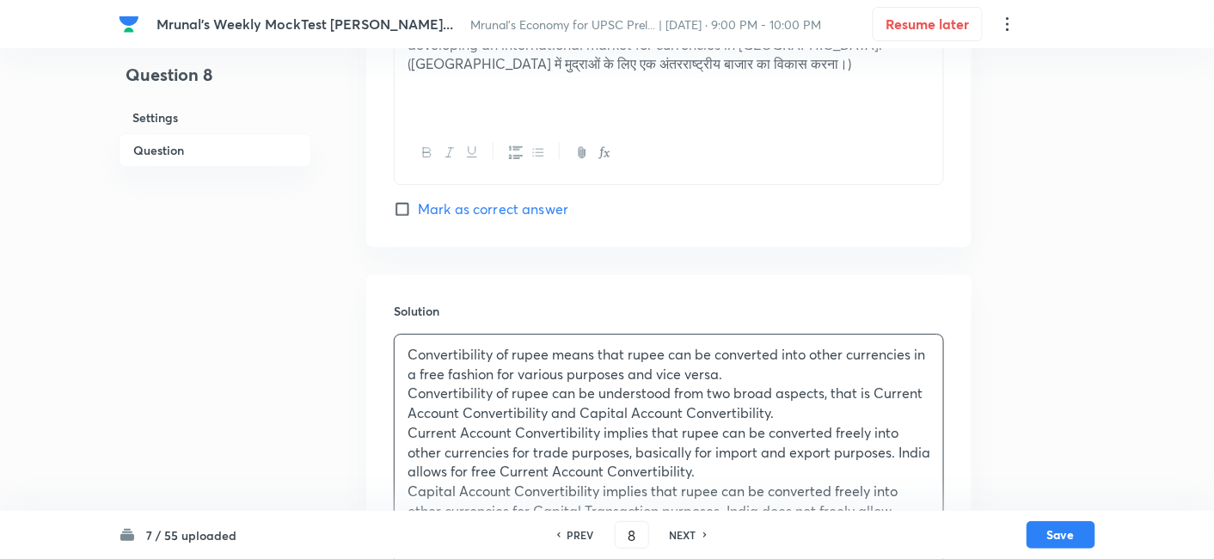
scroll to position [1604, 0]
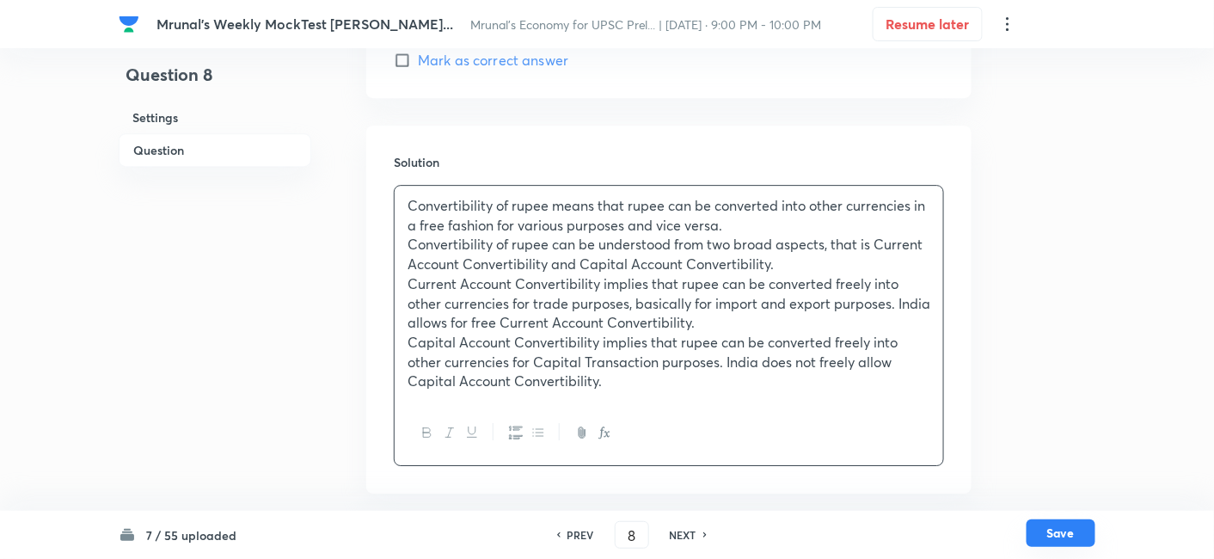
click at [1049, 535] on button "Save" at bounding box center [1060, 533] width 69 height 28
type input "9"
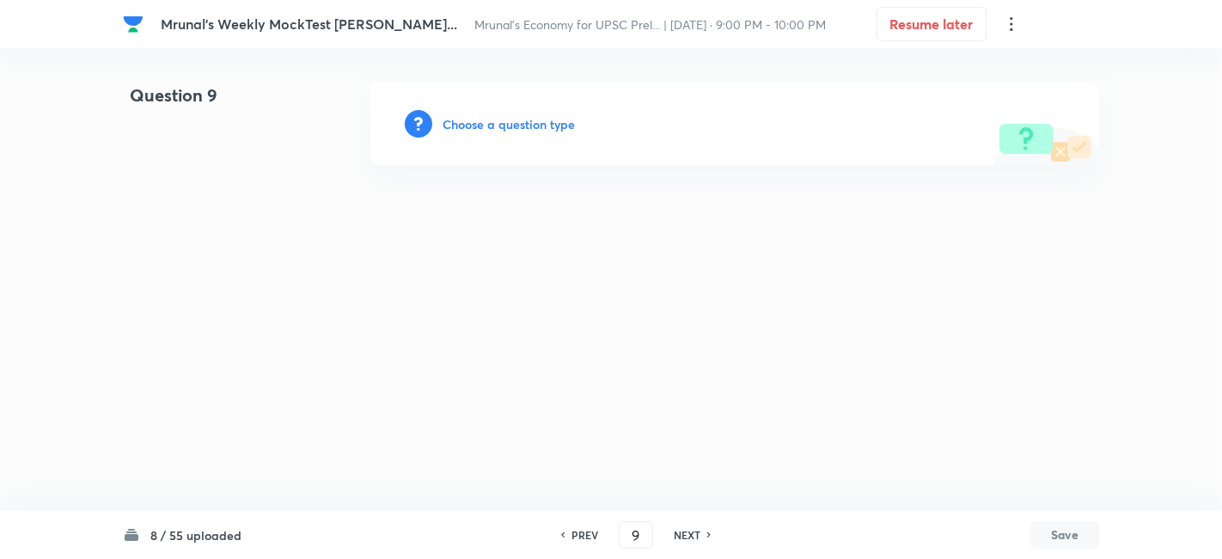
click at [515, 116] on h6 "Choose a question type" at bounding box center [509, 124] width 132 height 18
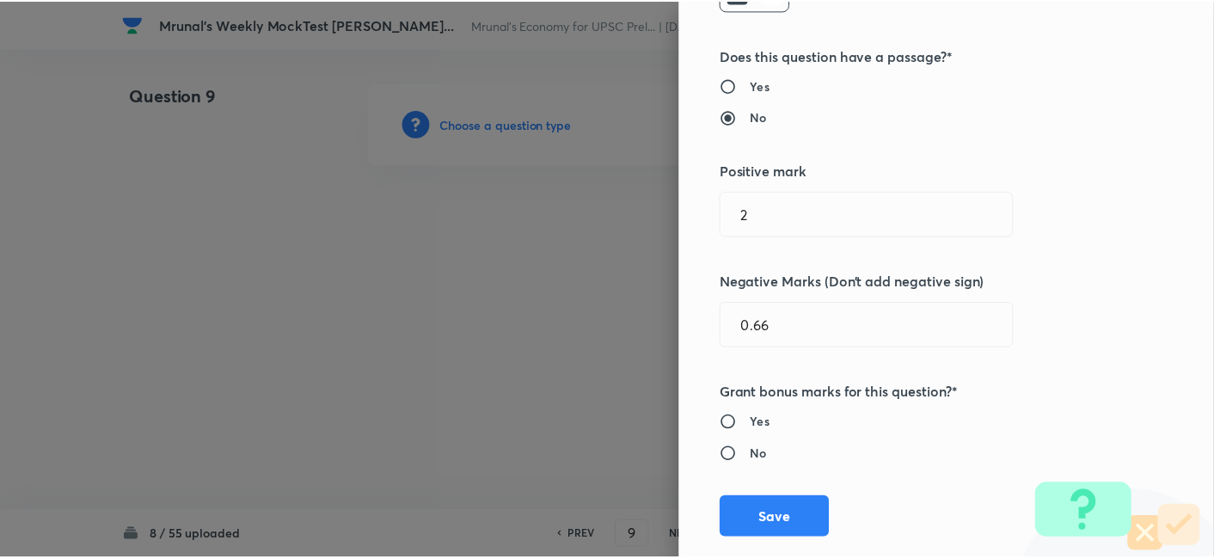
scroll to position [334, 0]
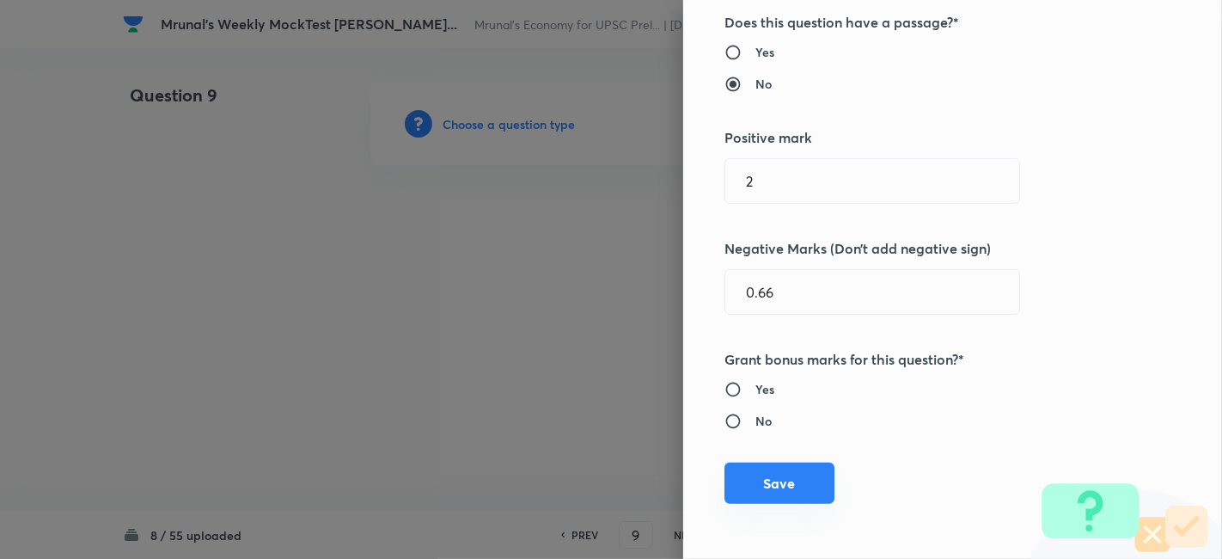
drag, startPoint x: 783, startPoint y: 468, endPoint x: 785, endPoint y: 484, distance: 15.6
click at [783, 474] on button "Save" at bounding box center [779, 482] width 110 height 41
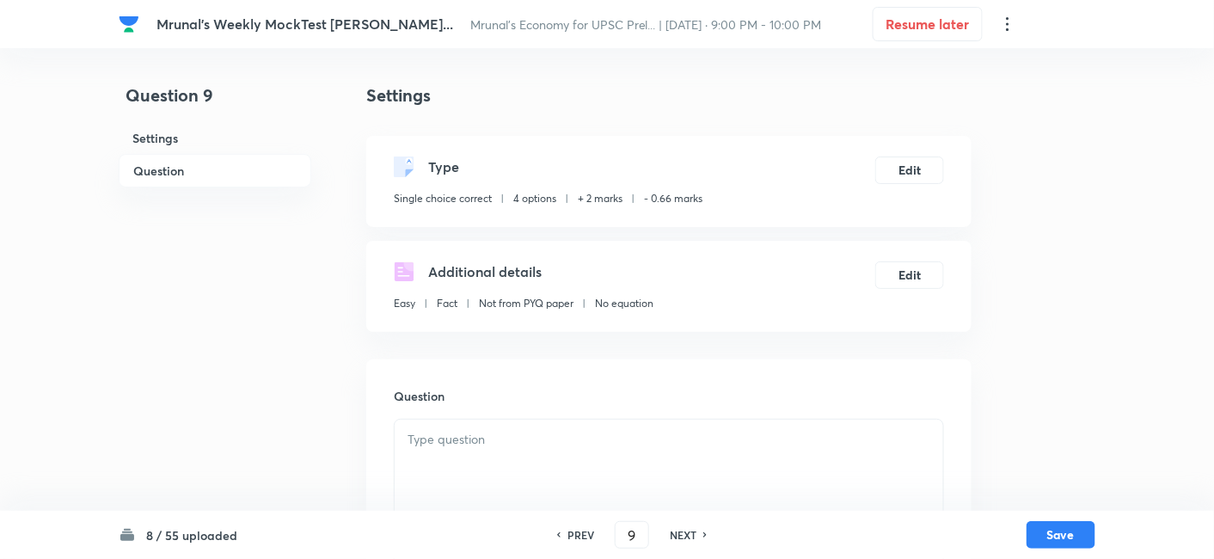
click at [262, 169] on h6 "Question" at bounding box center [215, 171] width 193 height 34
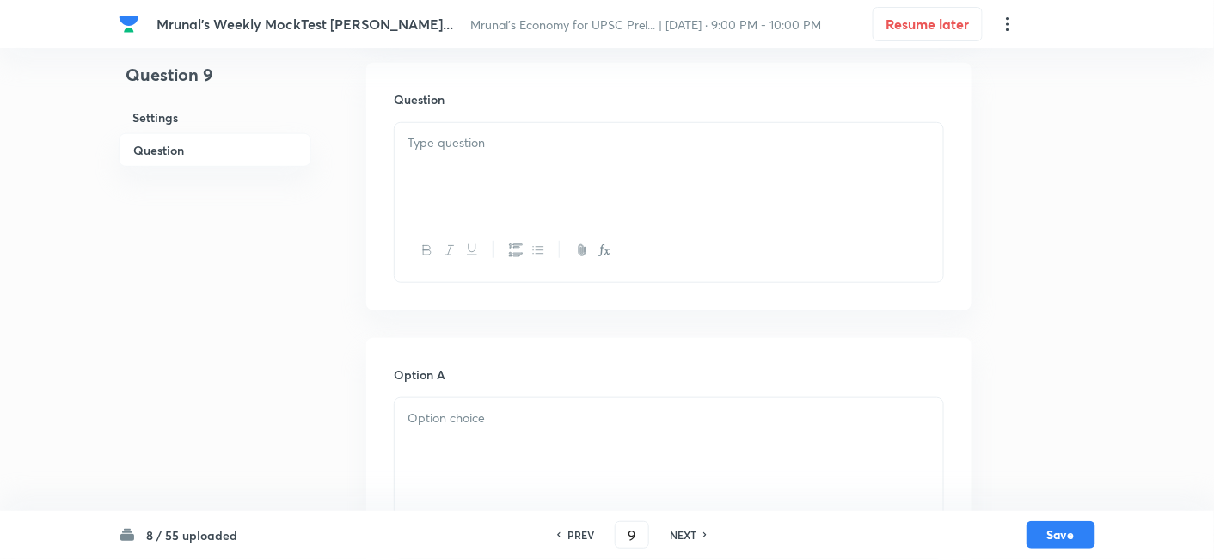
click at [545, 168] on div at bounding box center [668, 171] width 548 height 96
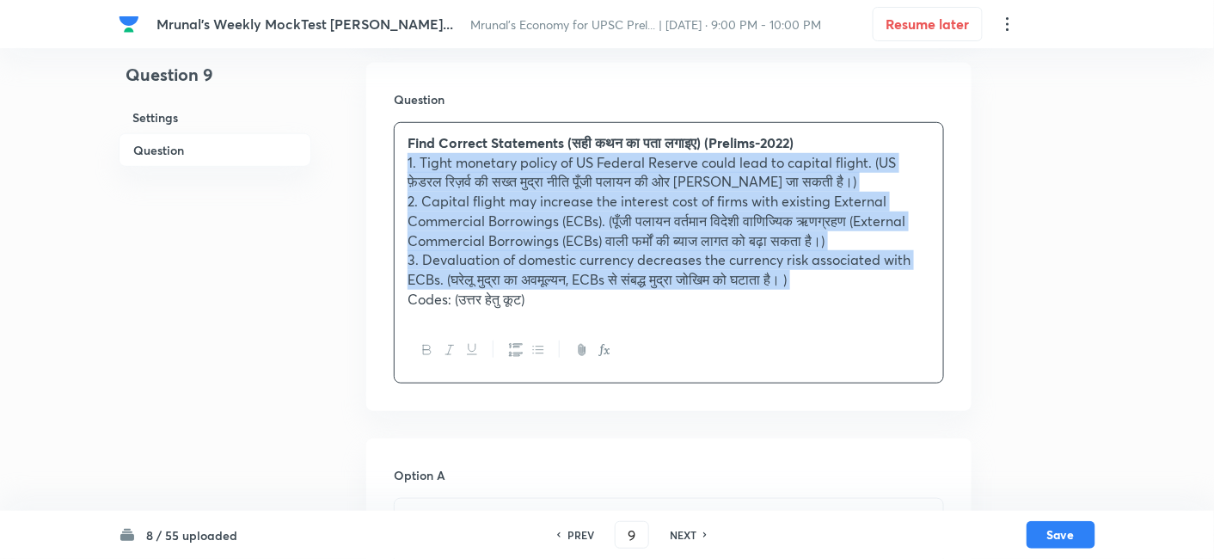
click at [511, 351] on icon "button" at bounding box center [516, 350] width 14 height 13
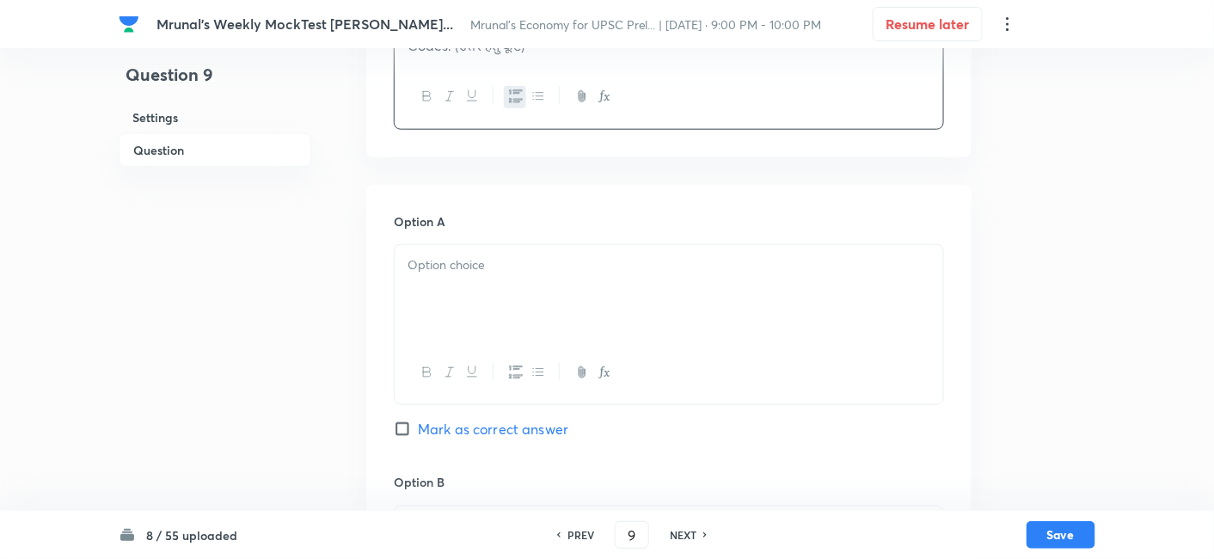
scroll to position [584, 0]
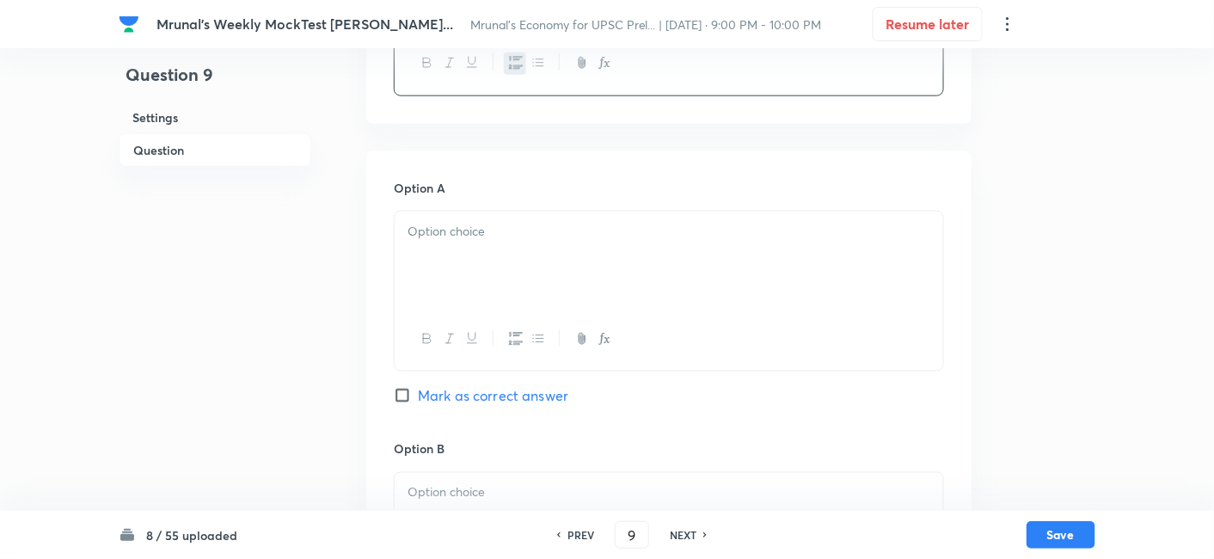
click at [481, 282] on div at bounding box center [668, 259] width 548 height 96
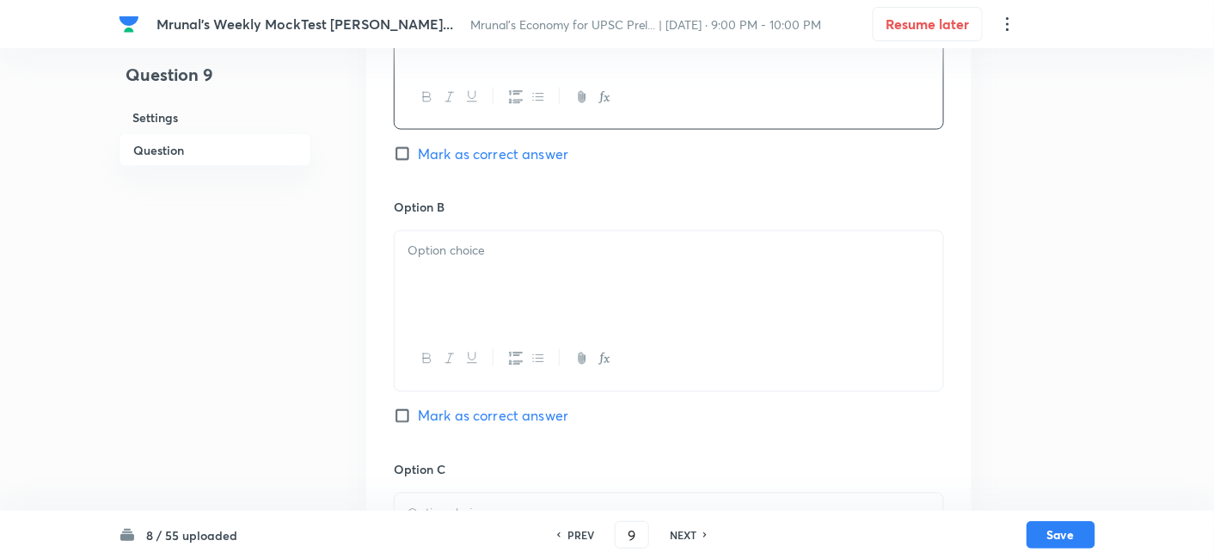
scroll to position [870, 0]
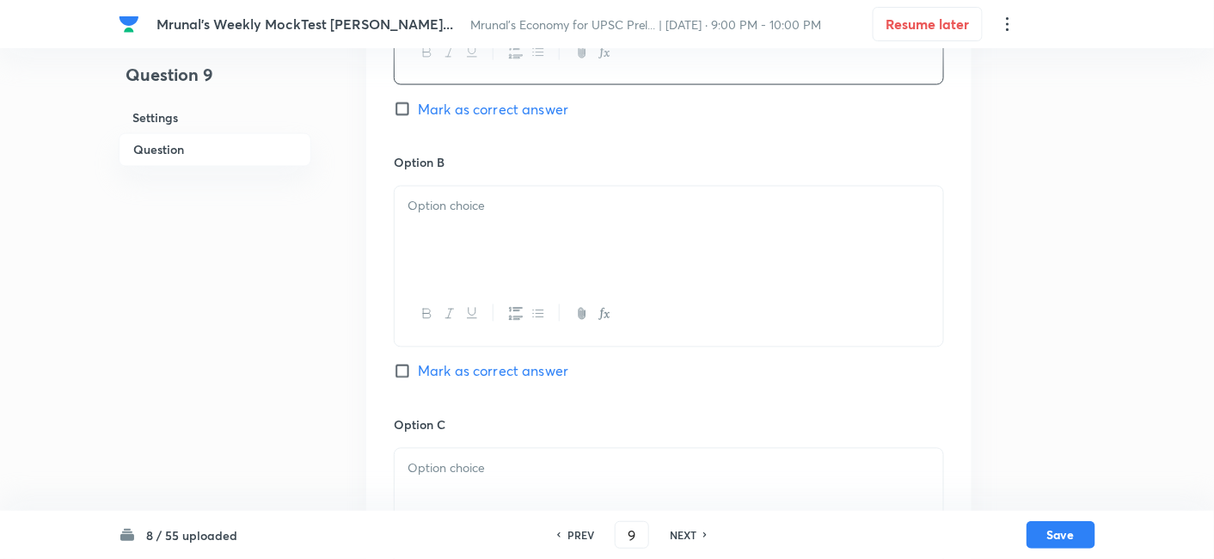
click at [474, 244] on div at bounding box center [668, 234] width 548 height 96
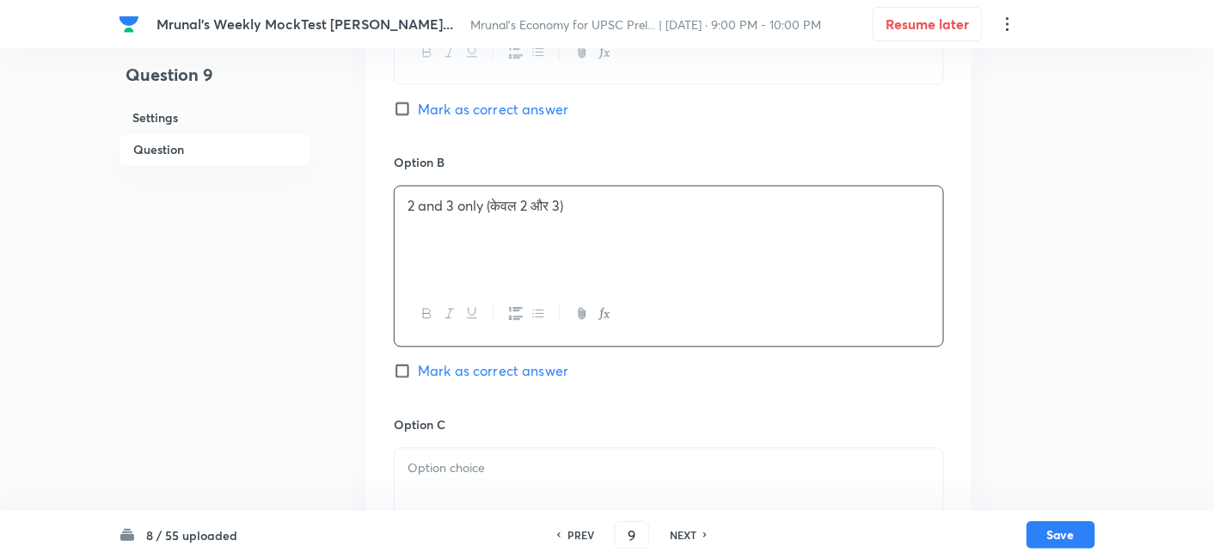
click at [501, 119] on span "Mark as correct answer" at bounding box center [493, 109] width 150 height 21
click at [418, 118] on input "Mark as correct answer" at bounding box center [406, 109] width 24 height 17
checkbox input "true"
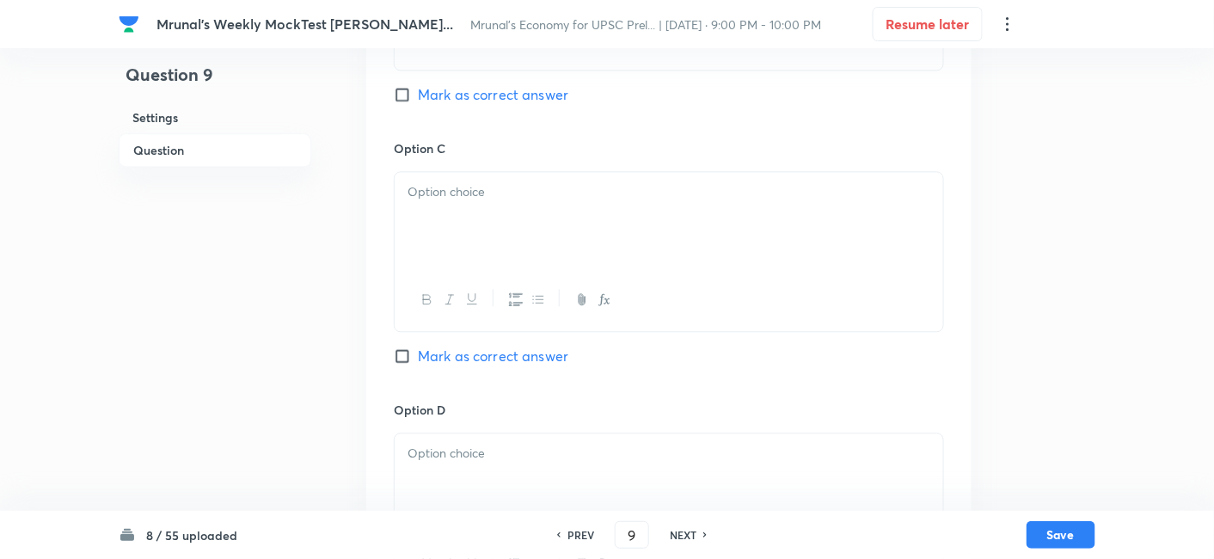
scroll to position [1156, 0]
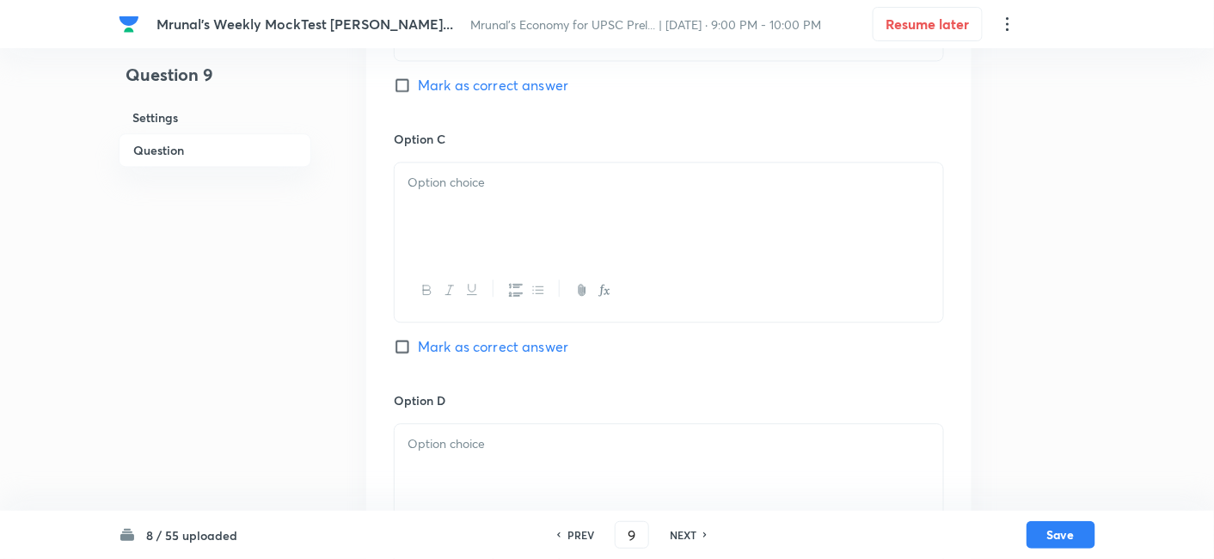
click at [476, 236] on div at bounding box center [668, 210] width 548 height 96
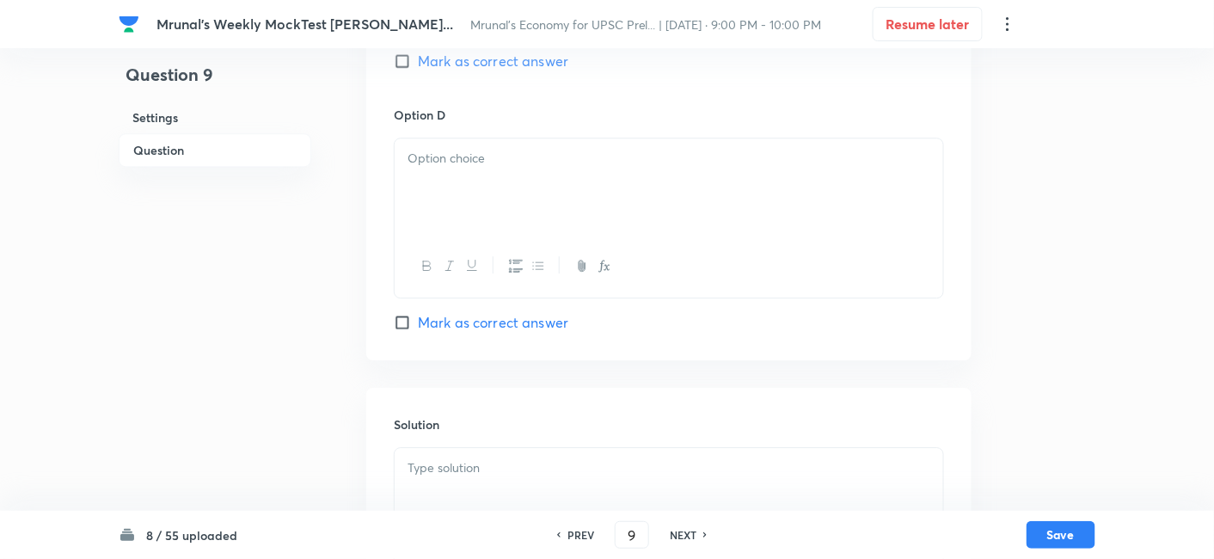
scroll to position [1443, 0]
click at [479, 212] on div at bounding box center [668, 185] width 548 height 96
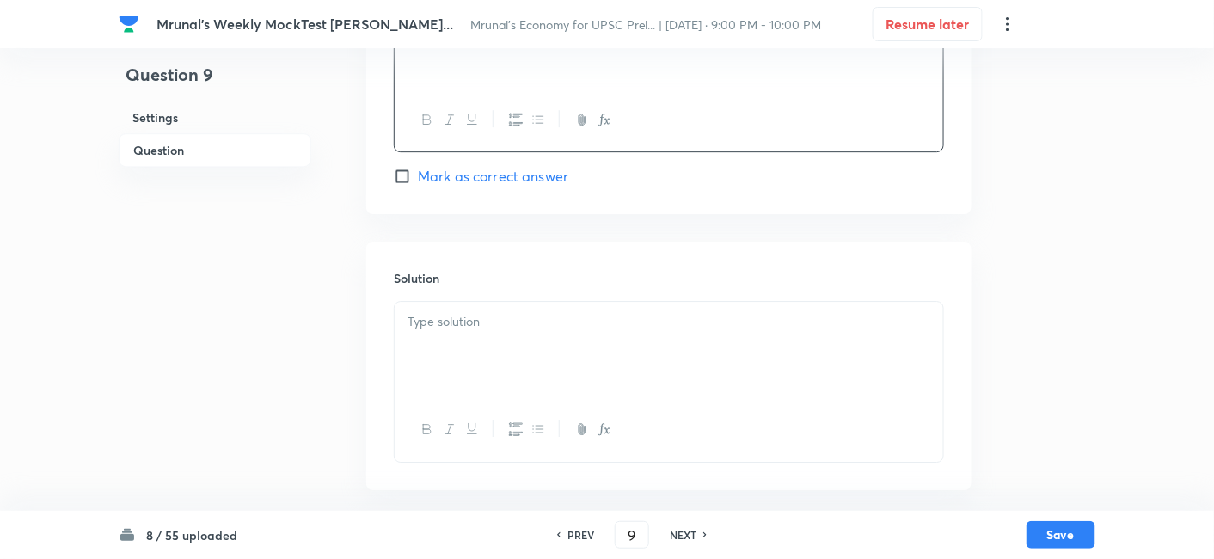
scroll to position [1604, 0]
click at [498, 328] on p at bounding box center [668, 322] width 523 height 20
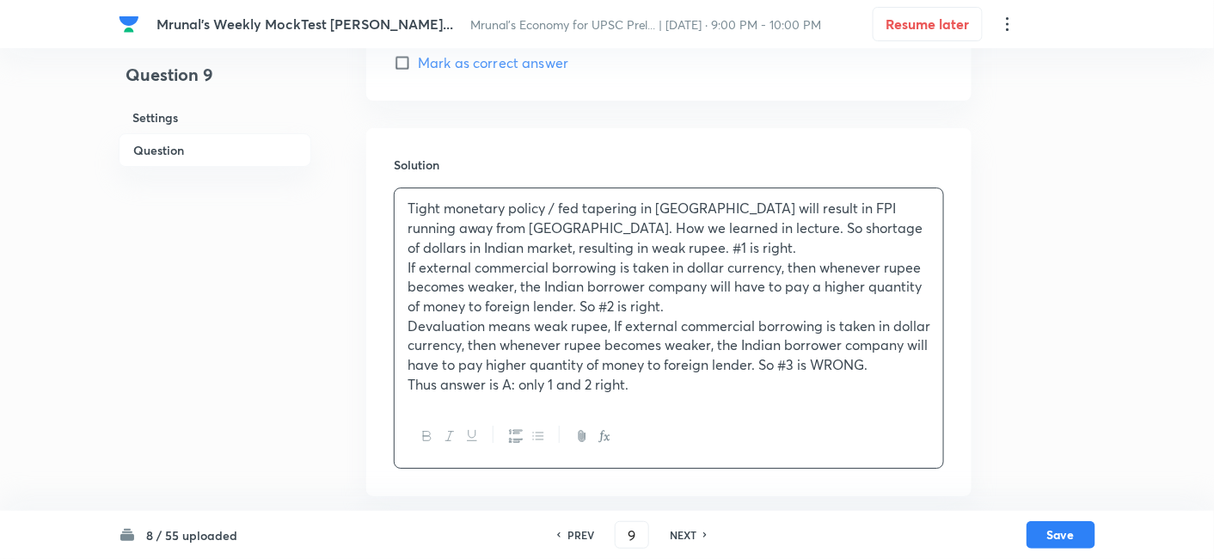
scroll to position [1723, 0]
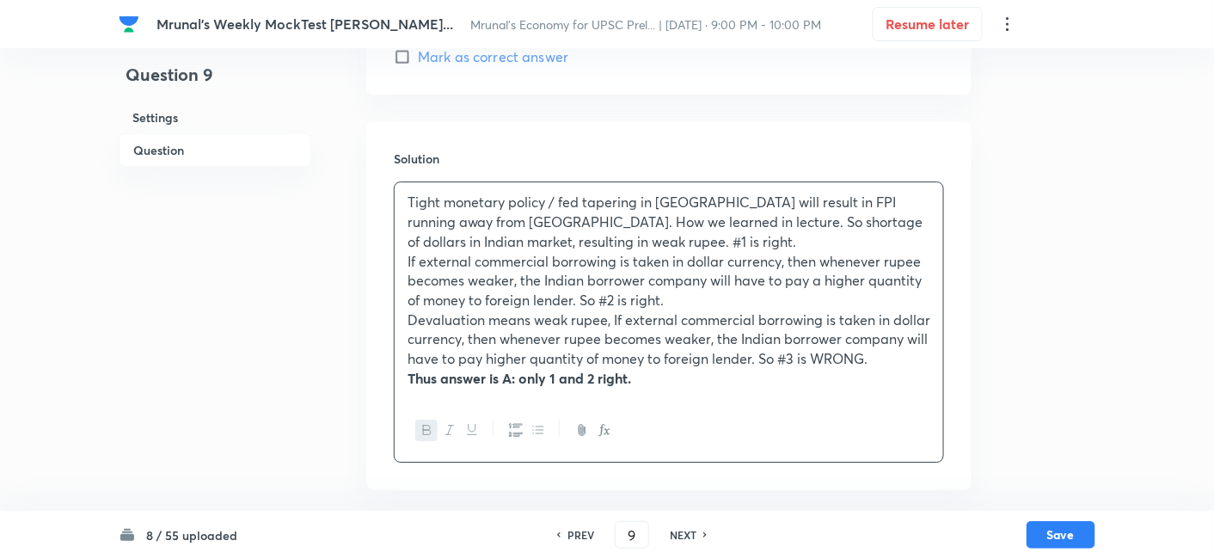
click at [676, 298] on p "If external commercial borrowing is taken in dollar currency, then whenever rup…" at bounding box center [668, 281] width 523 height 58
click at [580, 300] on p "If external commercial borrowing is taken in dollar currency, then whenever rup…" at bounding box center [668, 281] width 523 height 58
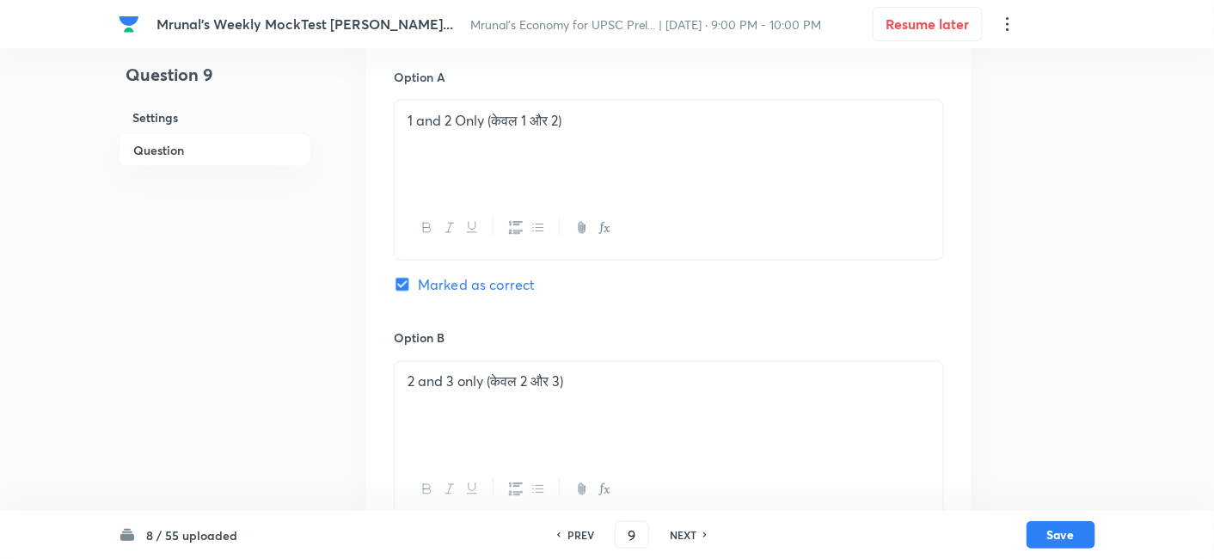
scroll to position [673, 0]
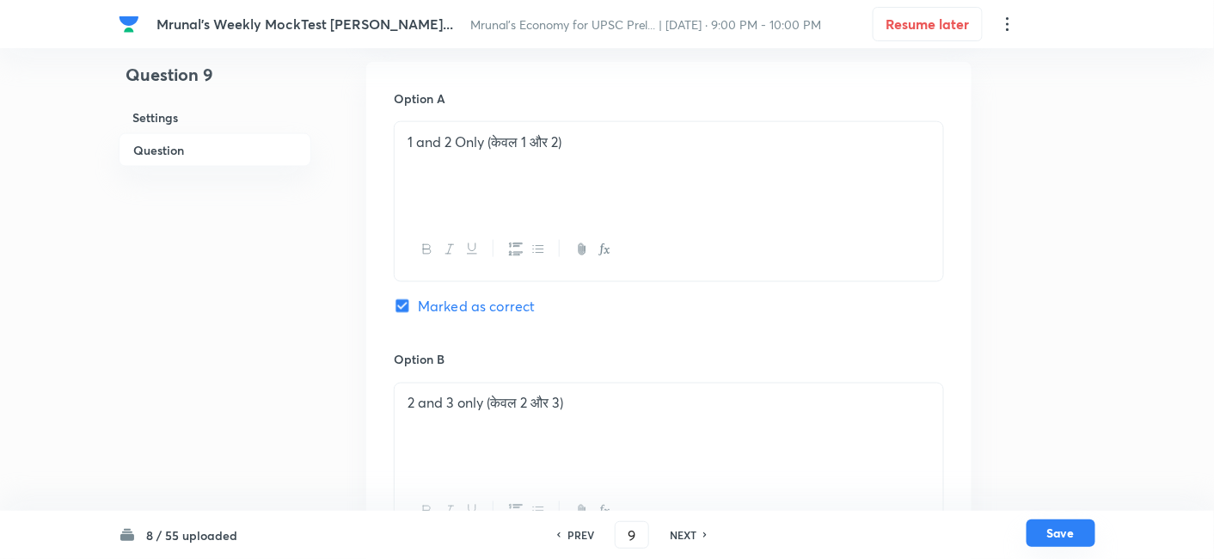
click at [1070, 531] on button "Save" at bounding box center [1060, 533] width 69 height 28
type input "10"
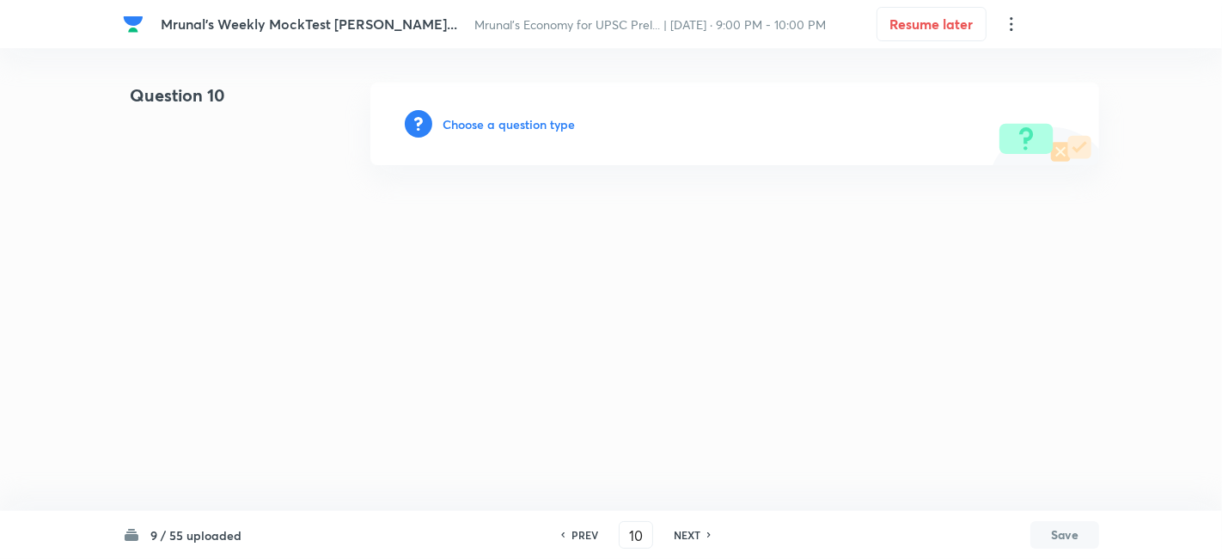
click at [511, 124] on h6 "Choose a question type" at bounding box center [509, 124] width 132 height 18
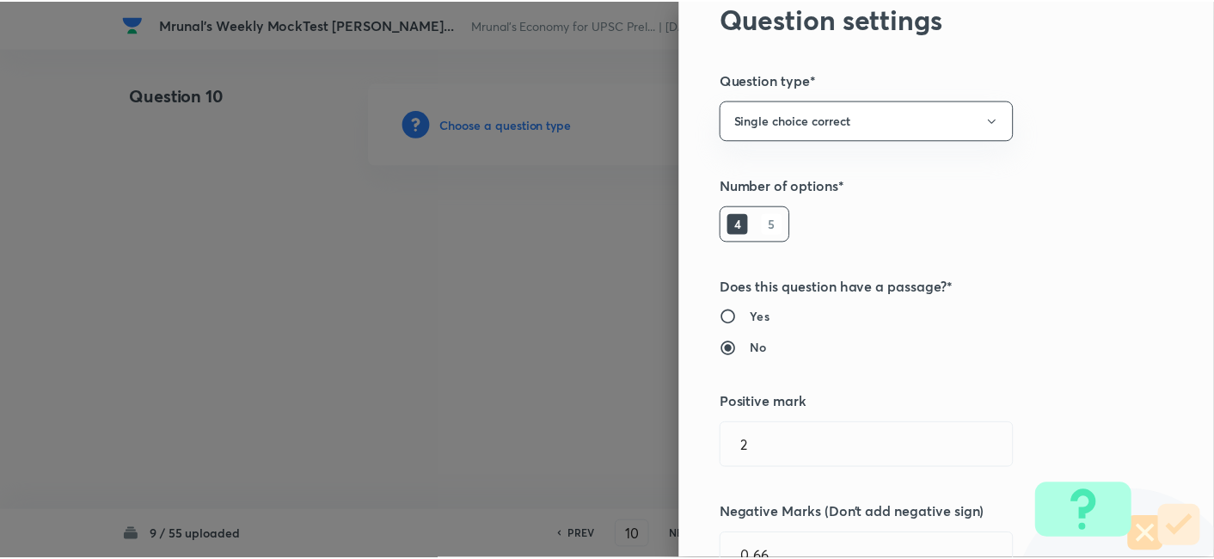
scroll to position [334, 0]
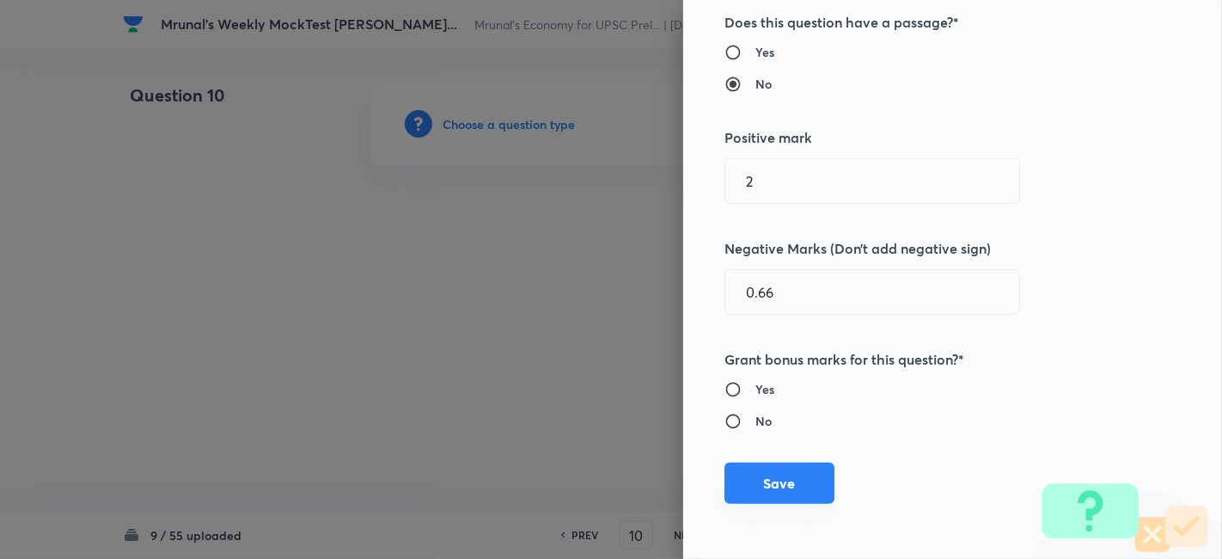
click at [791, 474] on button "Save" at bounding box center [779, 482] width 110 height 41
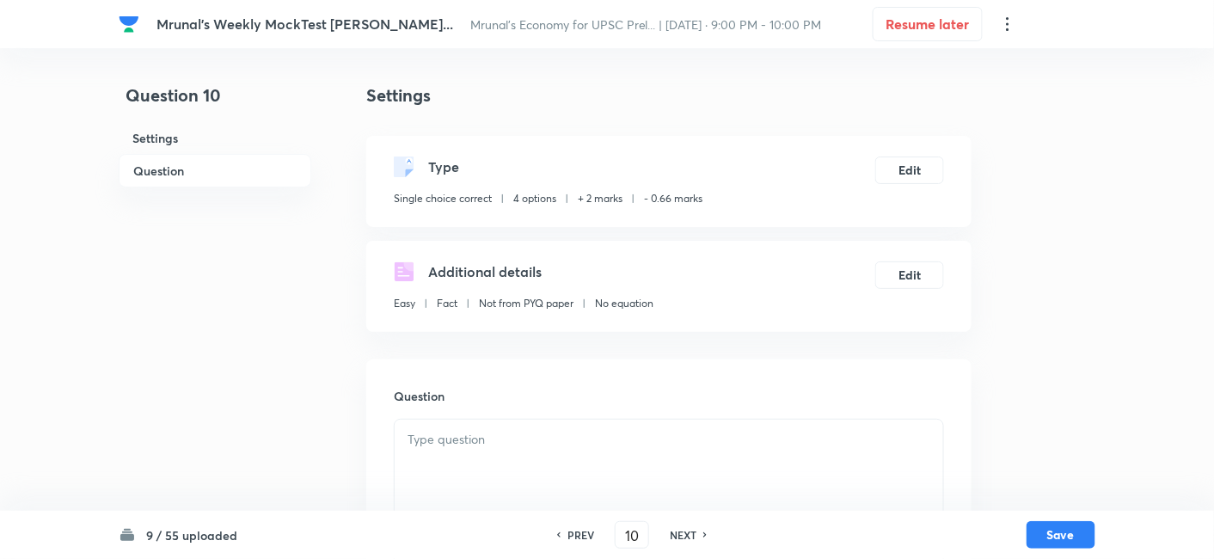
drag, startPoint x: 209, startPoint y: 162, endPoint x: 224, endPoint y: 164, distance: 15.6
click at [209, 162] on h6 "Question" at bounding box center [215, 171] width 193 height 34
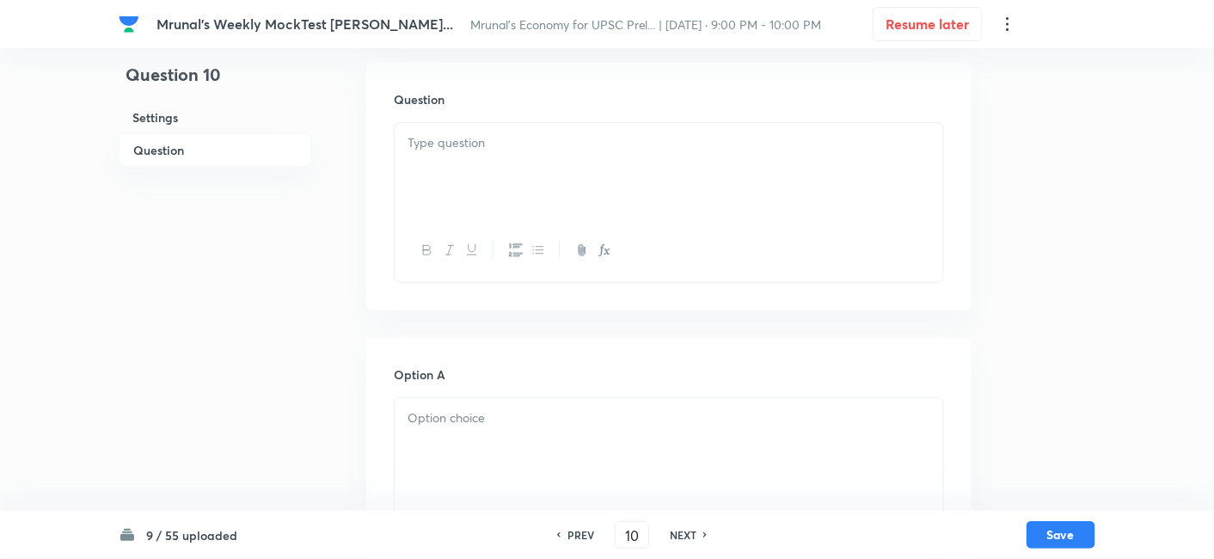
click at [505, 161] on div at bounding box center [668, 171] width 548 height 96
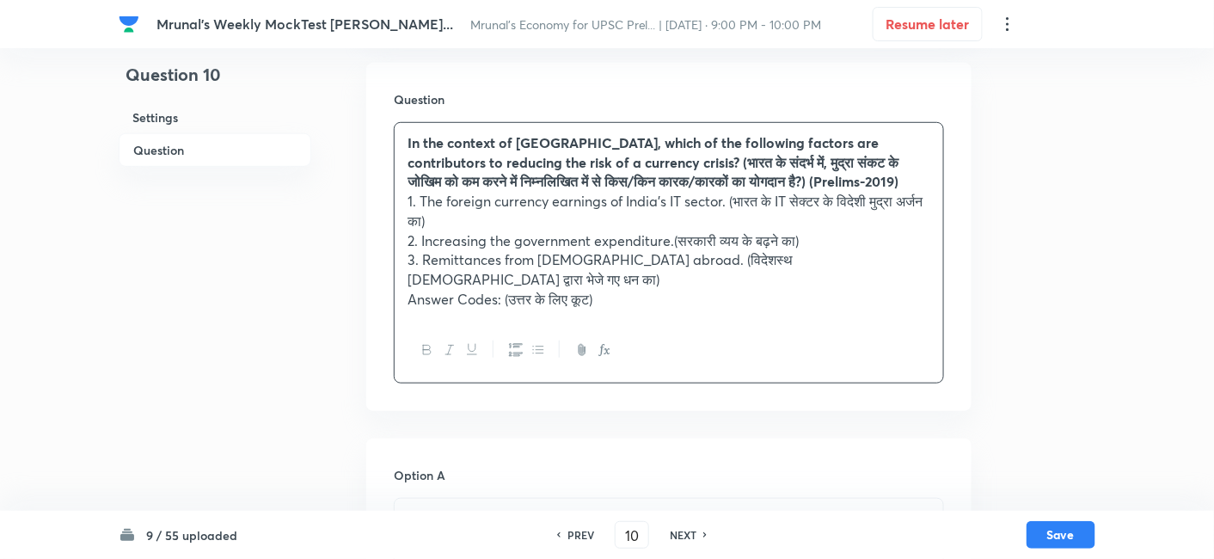
click at [510, 319] on div at bounding box center [668, 350] width 548 height 63
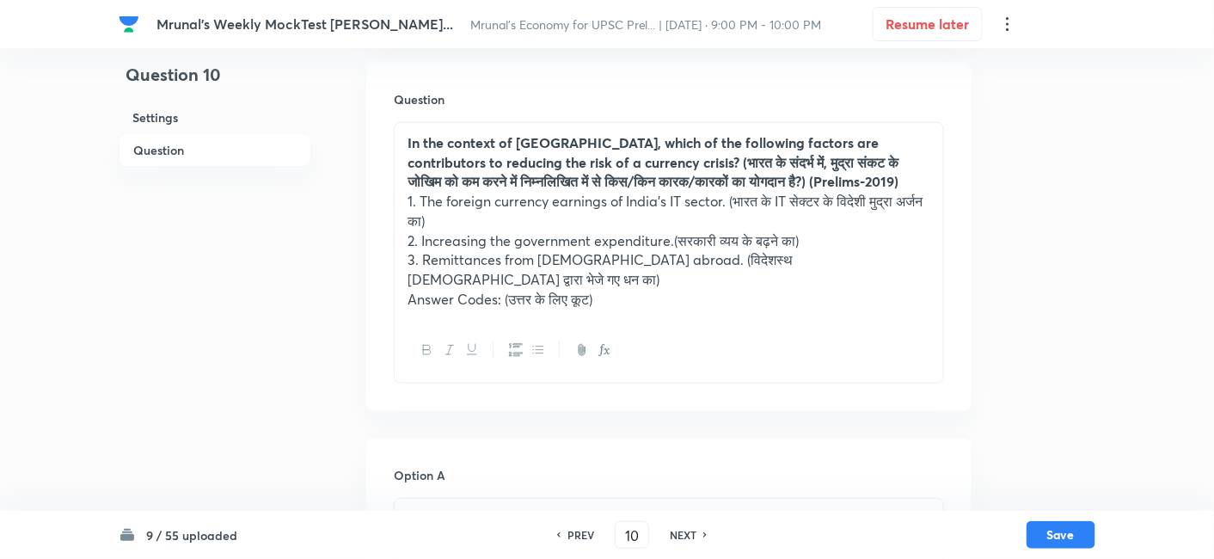
click at [511, 344] on icon "button" at bounding box center [516, 350] width 14 height 13
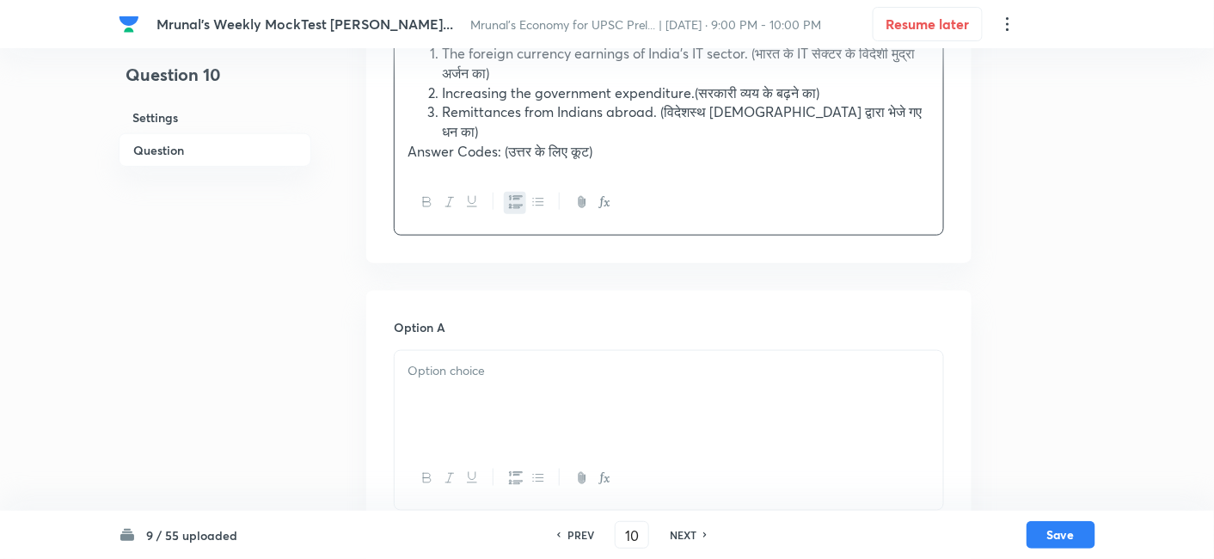
scroll to position [584, 0]
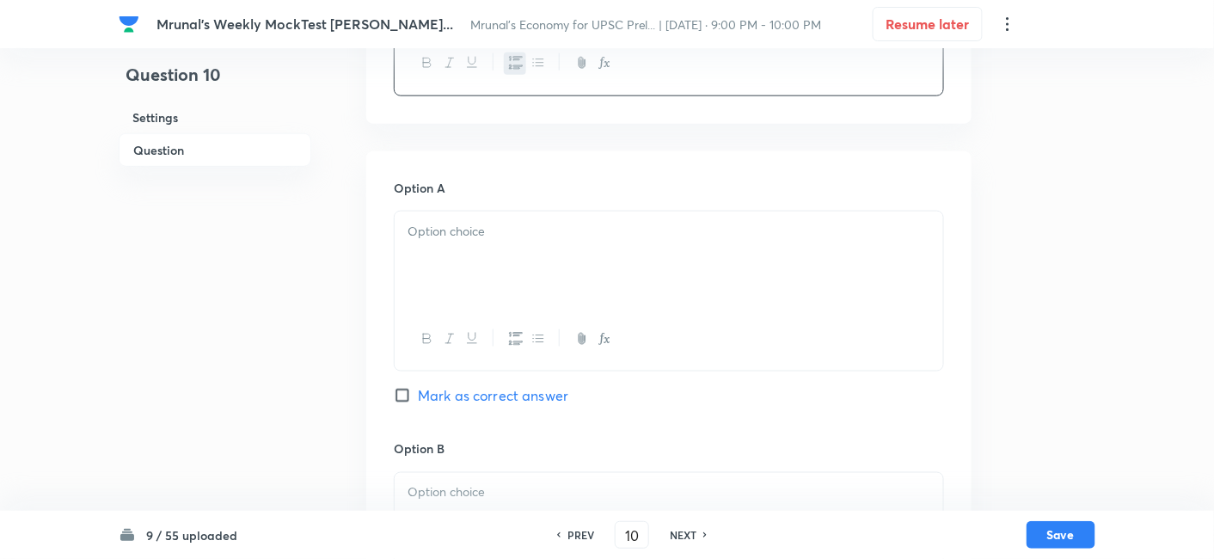
click at [511, 284] on div at bounding box center [668, 259] width 548 height 96
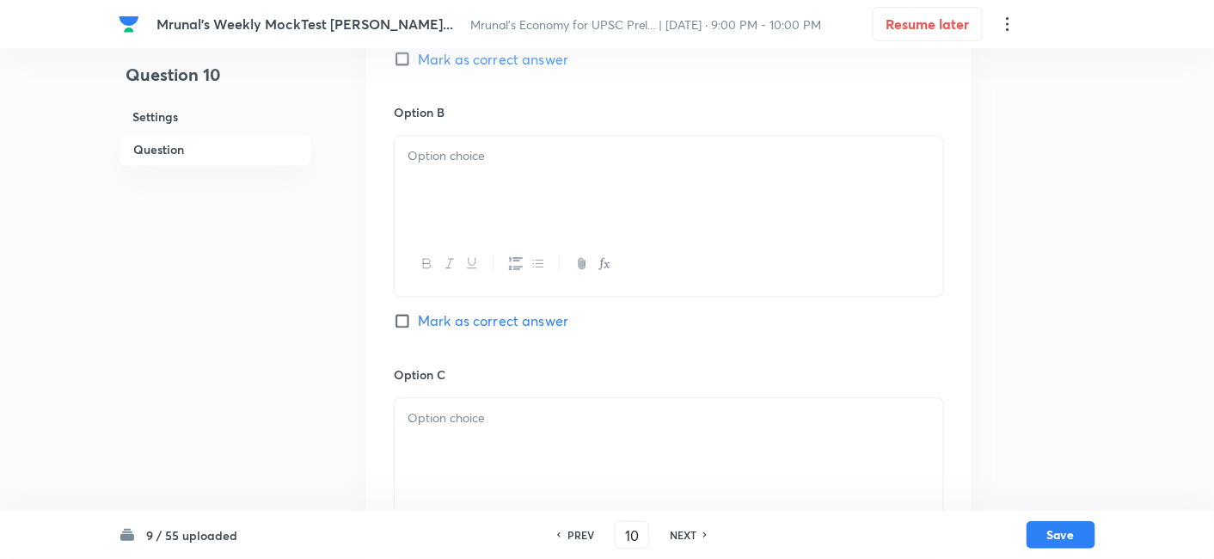
scroll to position [965, 0]
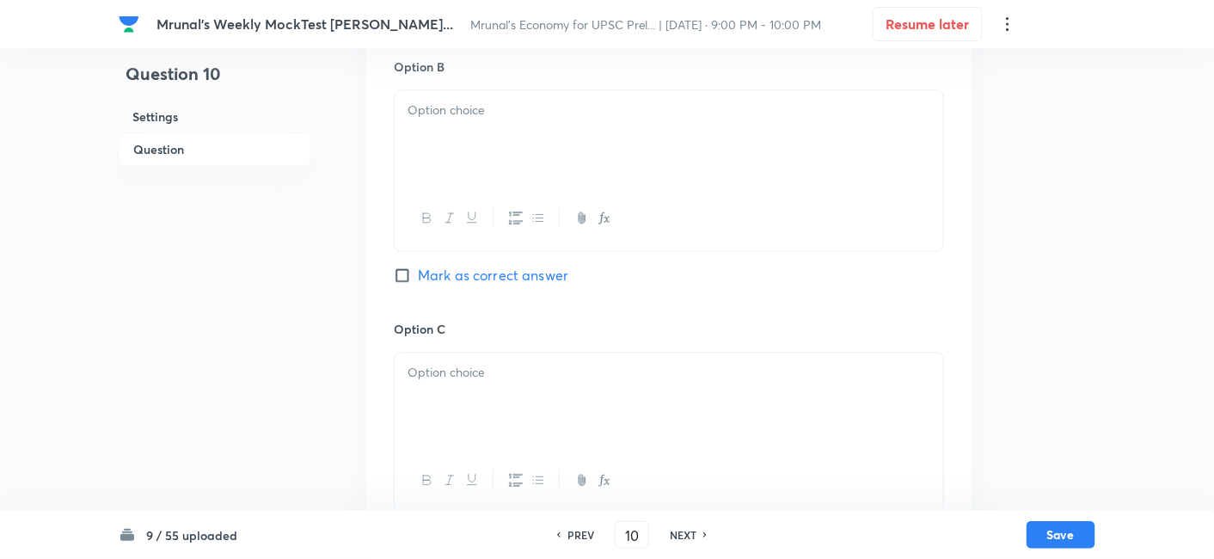
click at [474, 187] on div at bounding box center [668, 218] width 548 height 63
click at [458, 113] on div at bounding box center [668, 139] width 548 height 96
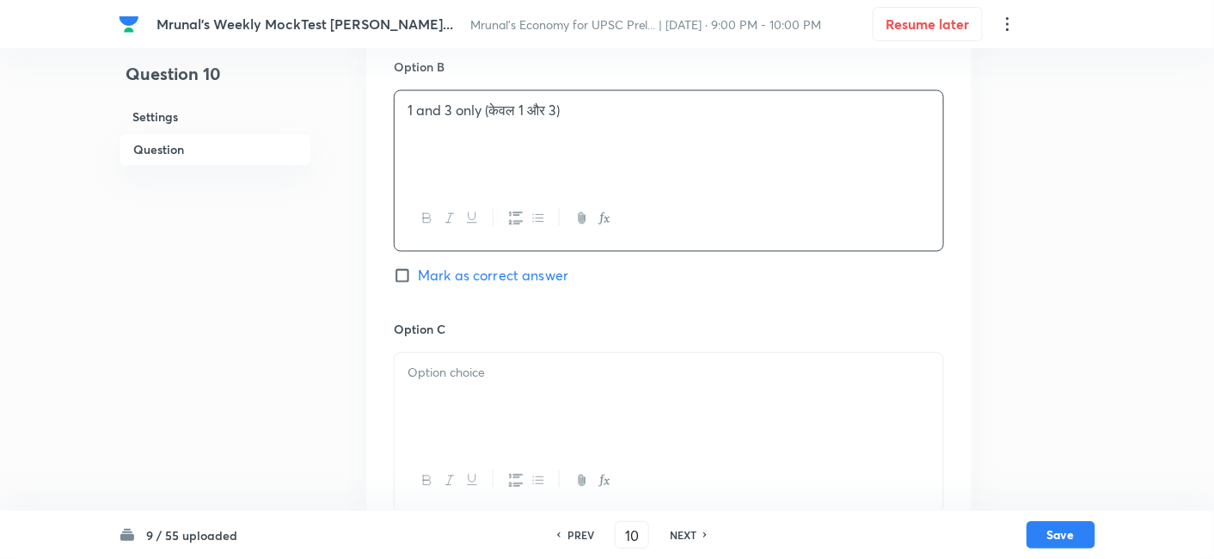
click at [503, 266] on span "Mark as correct answer" at bounding box center [493, 276] width 150 height 21
click at [418, 267] on input "Mark as correct answer" at bounding box center [406, 275] width 24 height 17
checkbox input "true"
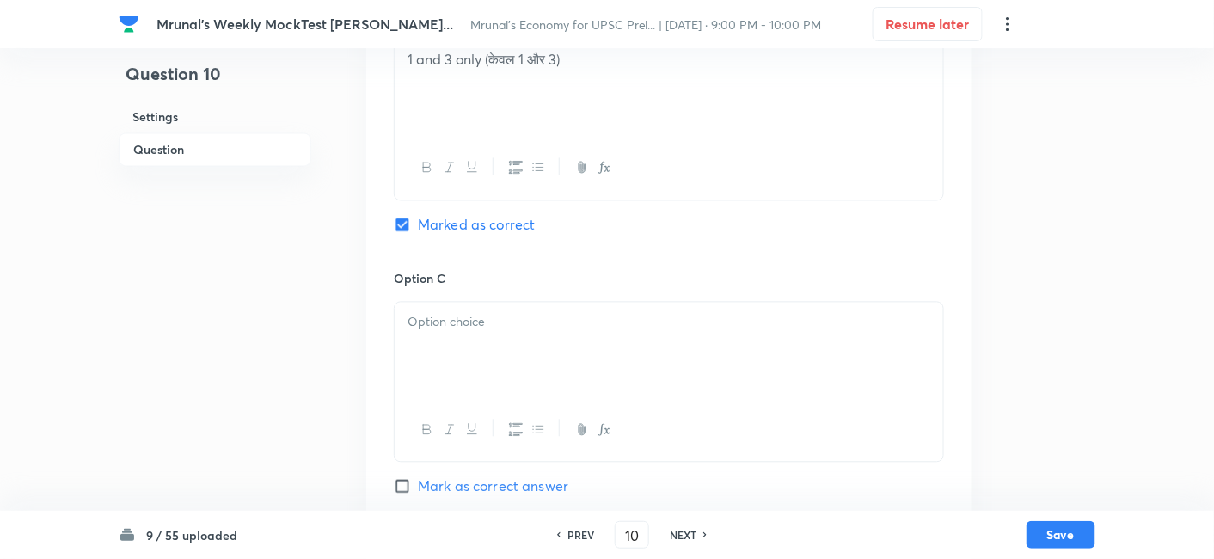
scroll to position [1061, 0]
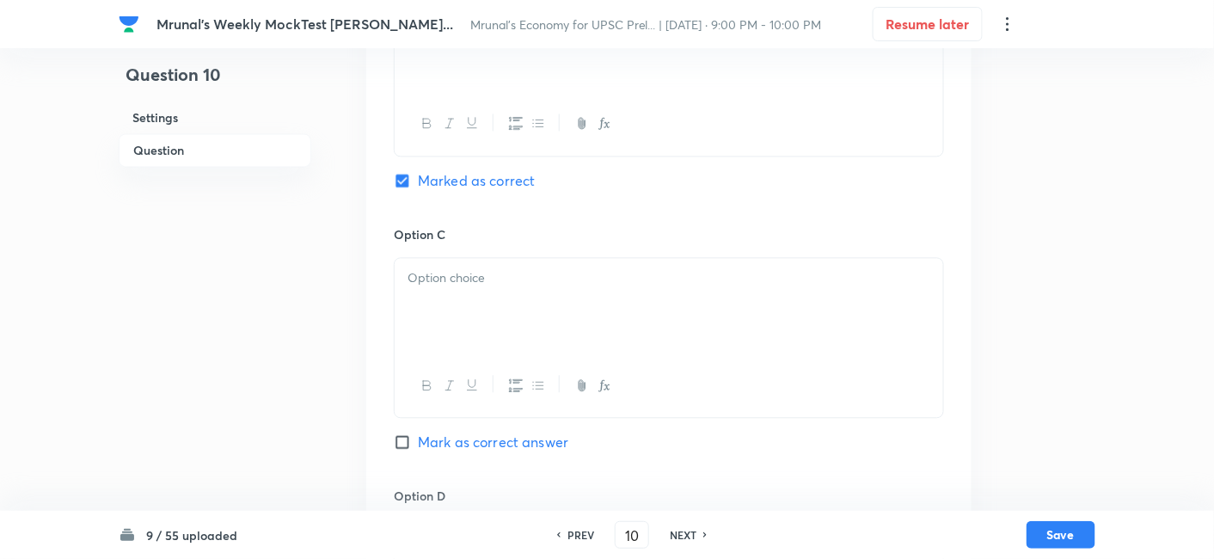
click at [460, 294] on div at bounding box center [668, 306] width 548 height 96
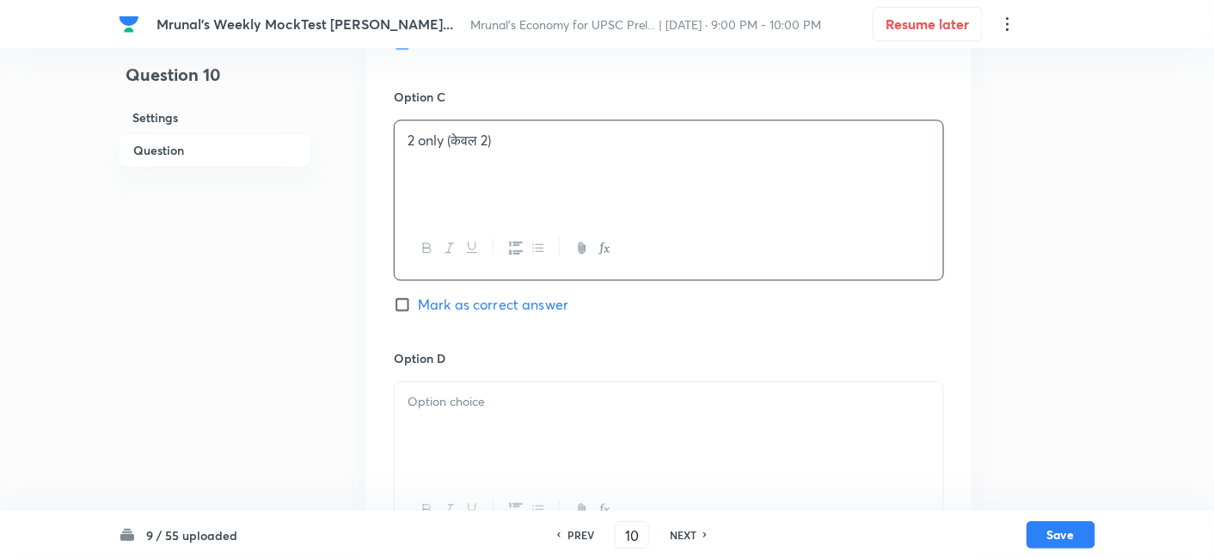
scroll to position [1252, 0]
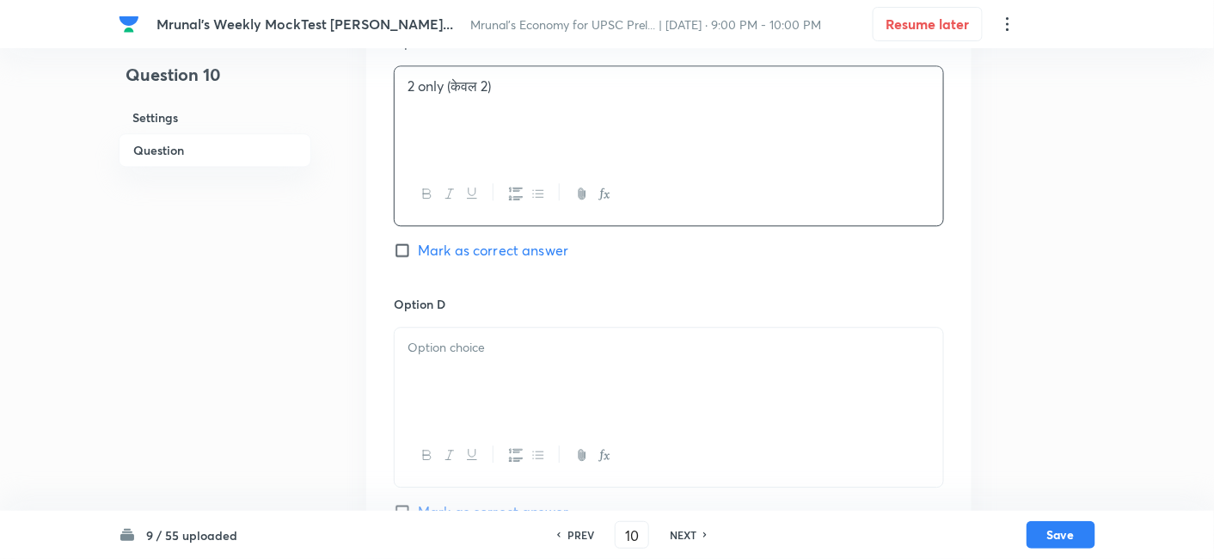
click at [474, 339] on div at bounding box center [668, 375] width 548 height 96
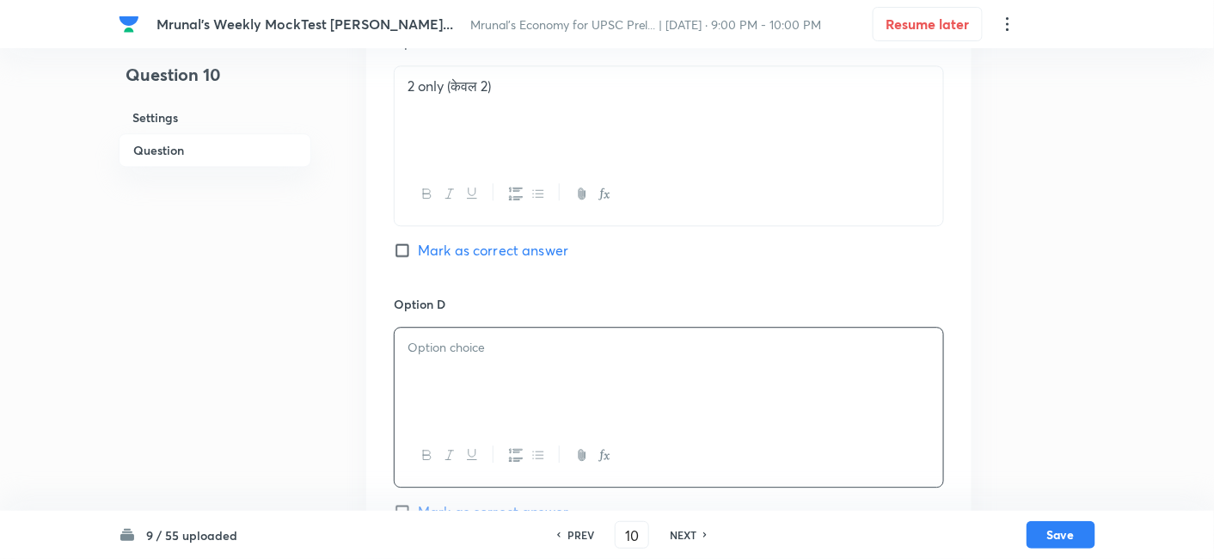
paste div
click at [419, 338] on p "1,2 and 3 only ( 1, 2 और 3)" at bounding box center [668, 348] width 523 height 20
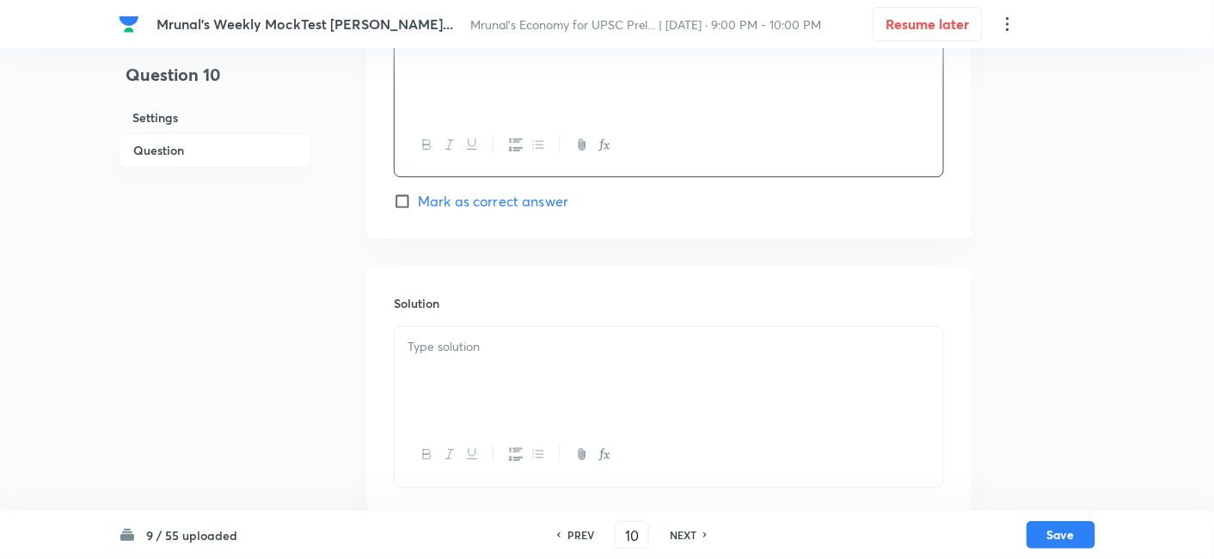
scroll to position [1564, 0]
click at [461, 357] on div at bounding box center [668, 373] width 548 height 96
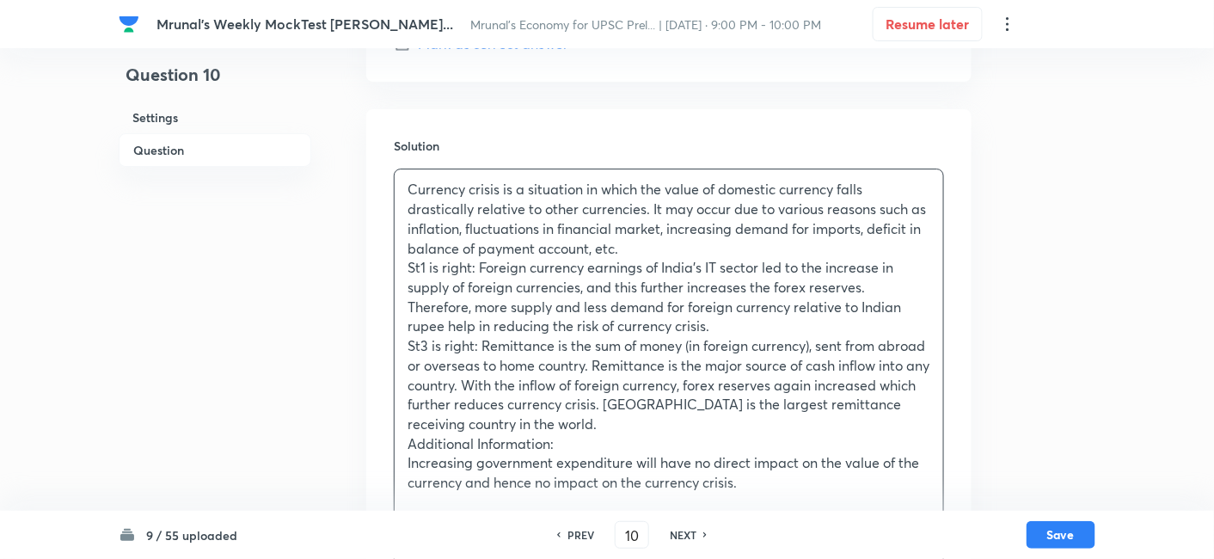
scroll to position [1755, 0]
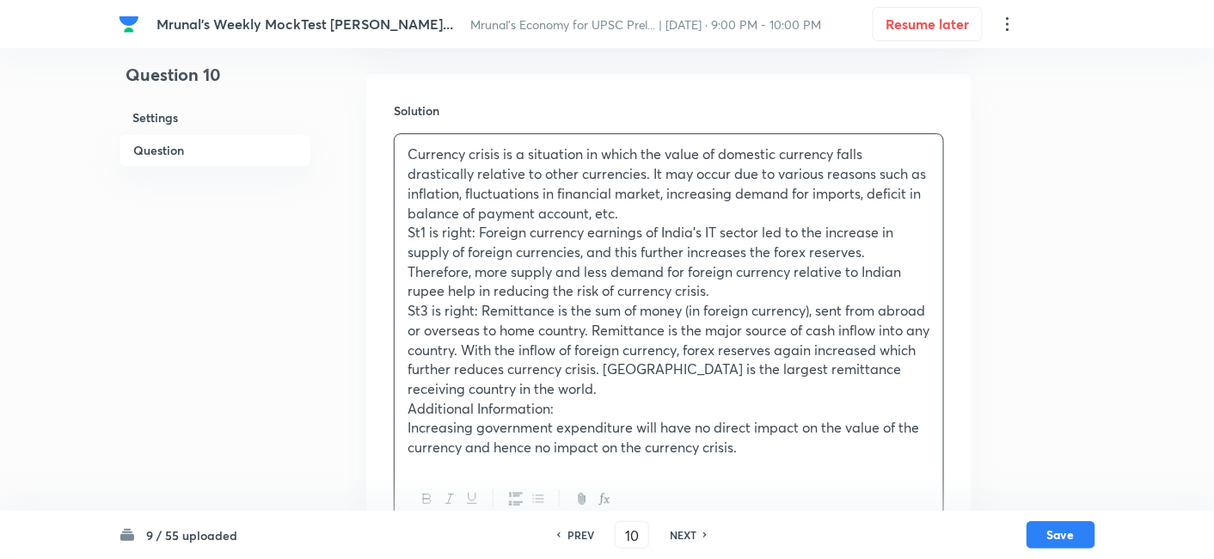
click at [408, 399] on p "Additional Information:" at bounding box center [668, 409] width 523 height 20
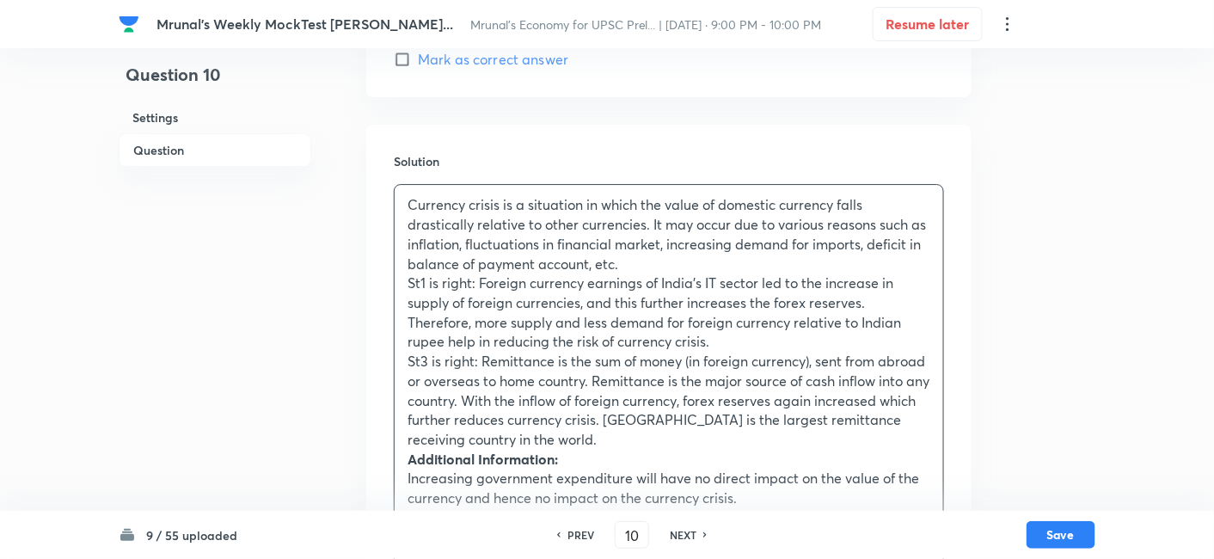
scroll to position [1801, 0]
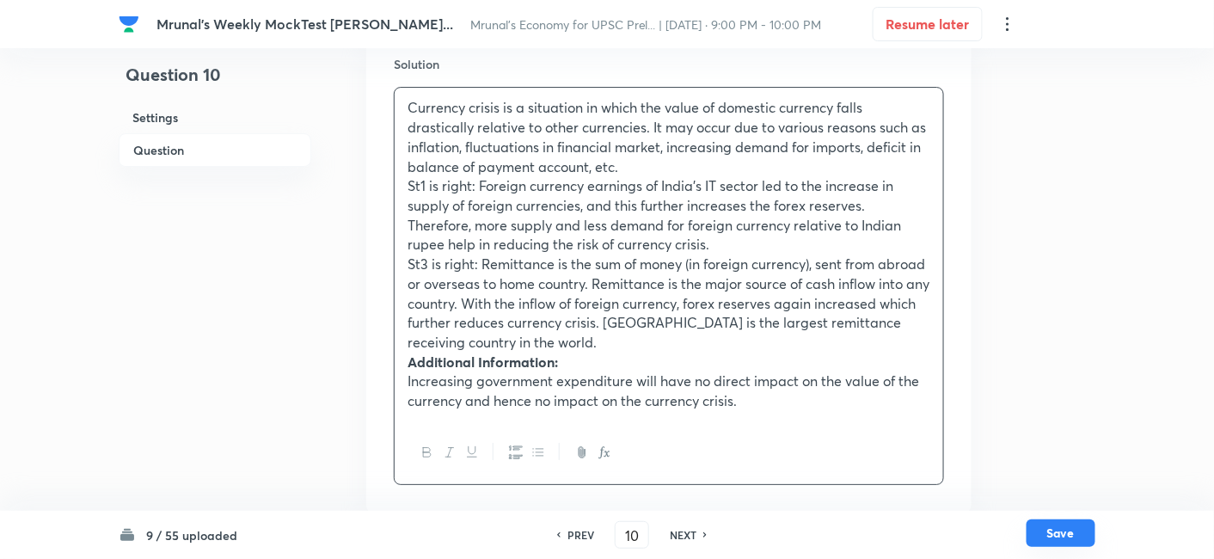
click at [1075, 529] on button "Save" at bounding box center [1060, 533] width 69 height 28
type input "11"
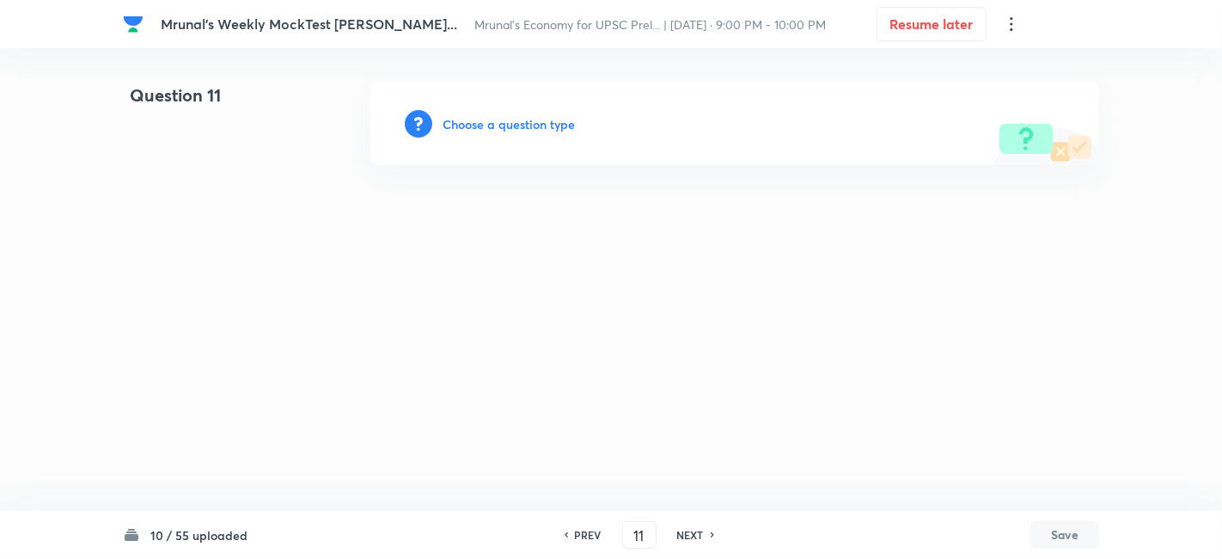
click at [550, 129] on h6 "Choose a question type" at bounding box center [509, 124] width 132 height 18
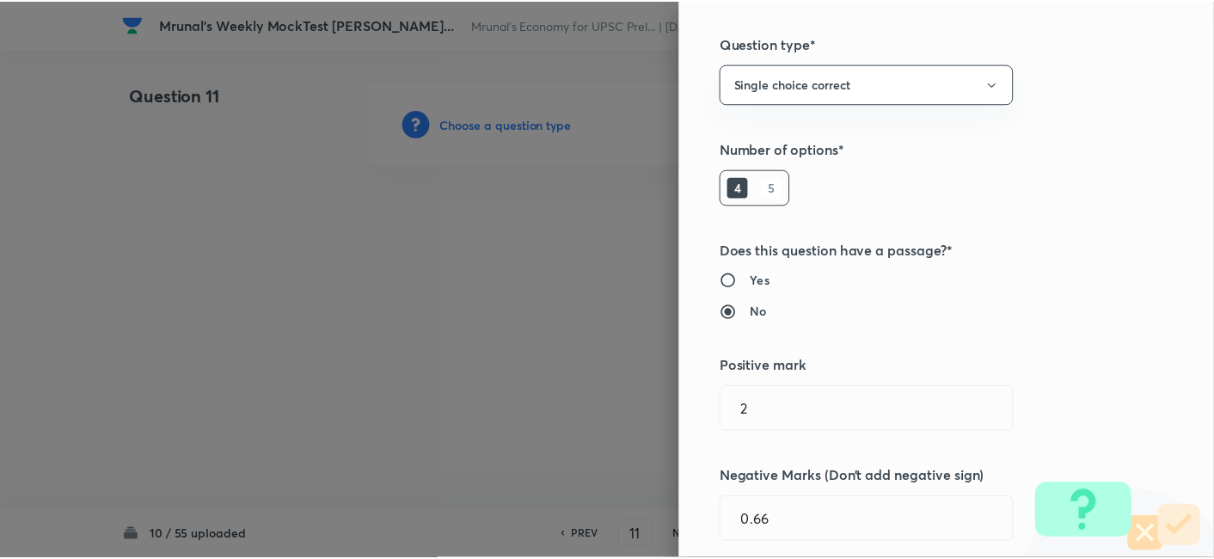
scroll to position [334, 0]
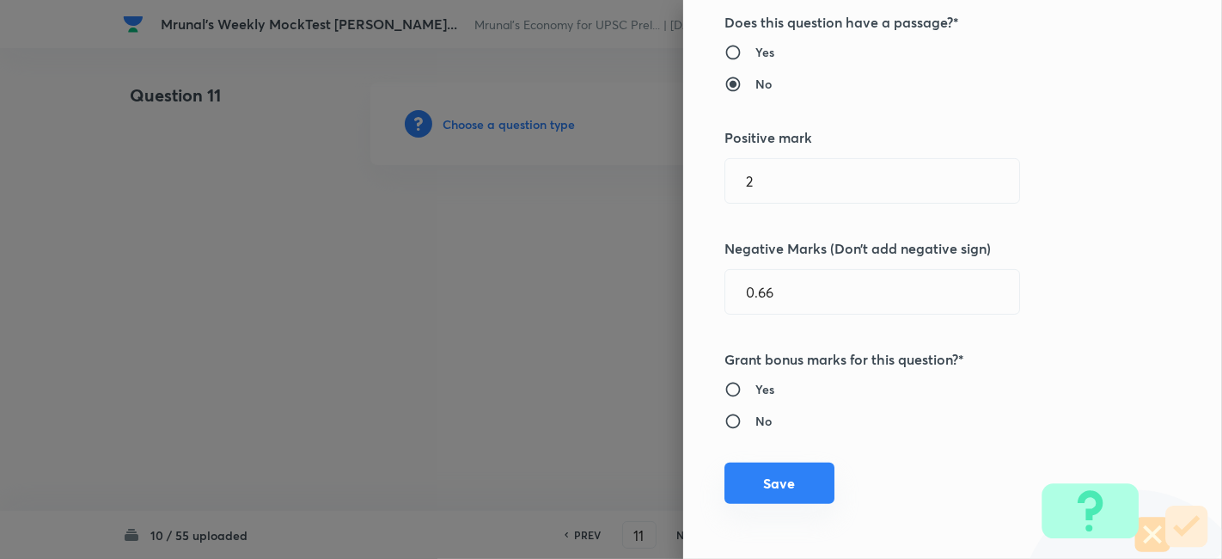
click at [798, 470] on button "Save" at bounding box center [779, 482] width 110 height 41
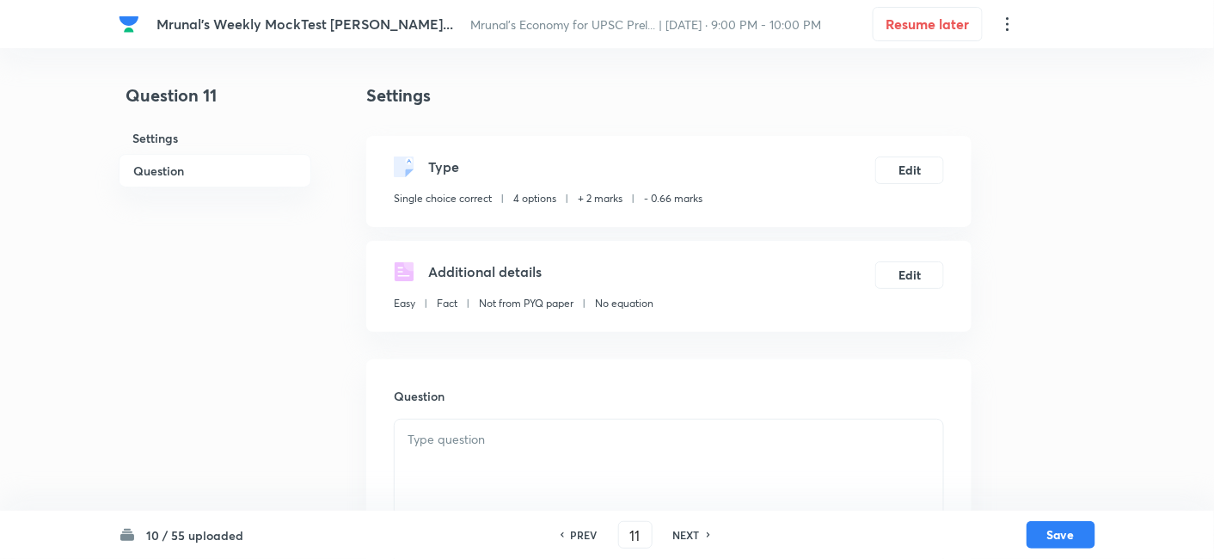
click at [206, 158] on h6 "Question" at bounding box center [215, 171] width 193 height 34
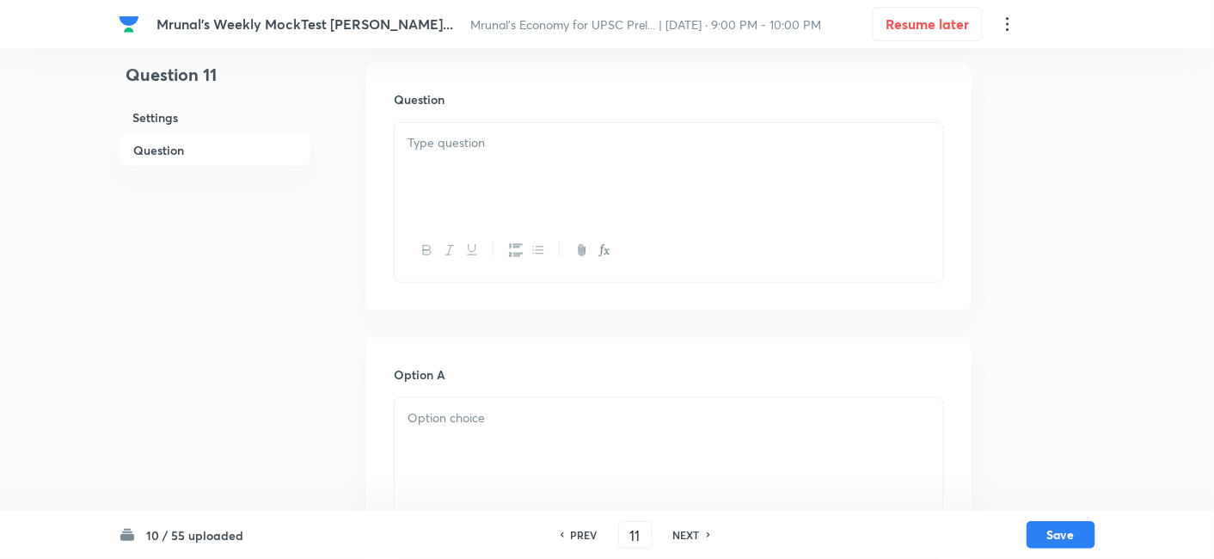
click at [505, 198] on div at bounding box center [668, 171] width 548 height 96
click at [509, 192] on div at bounding box center [668, 171] width 548 height 96
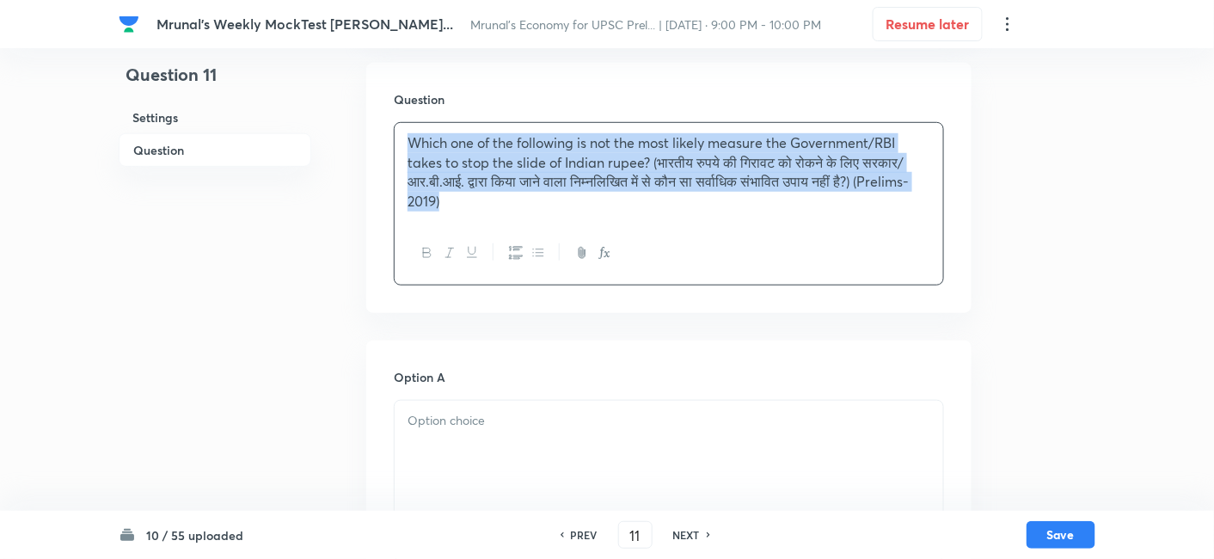
click at [426, 251] on icon "button" at bounding box center [427, 253] width 14 height 14
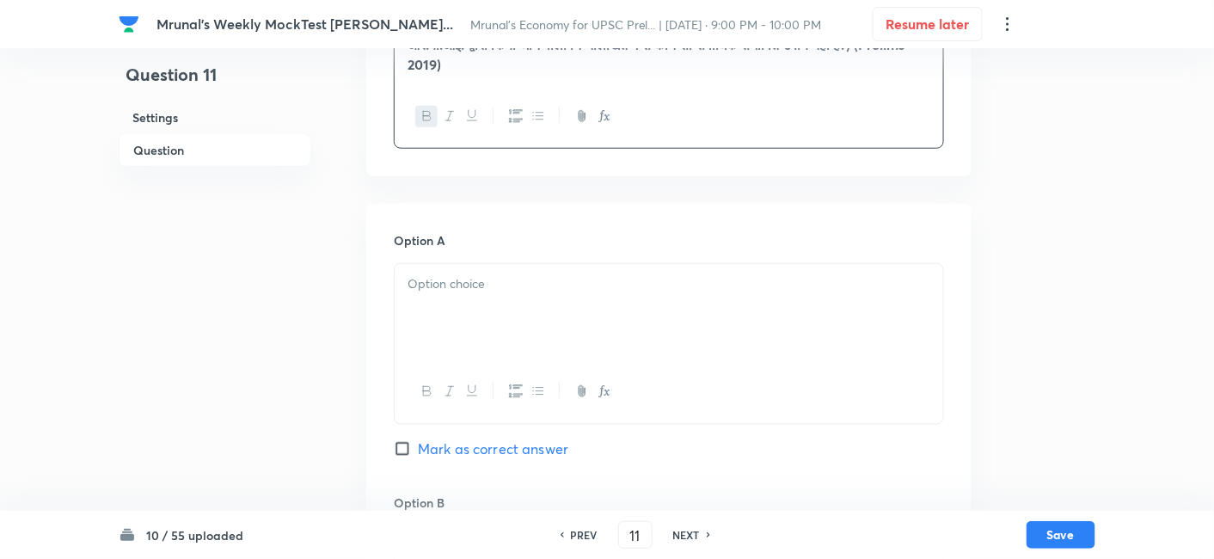
scroll to position [488, 0]
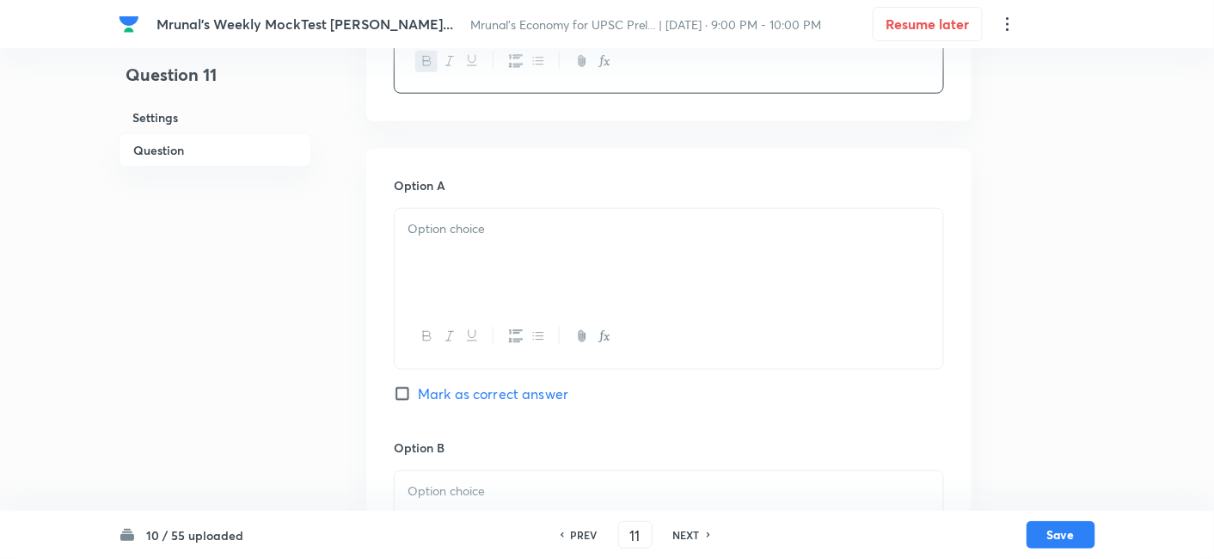
click at [472, 241] on div at bounding box center [668, 257] width 548 height 96
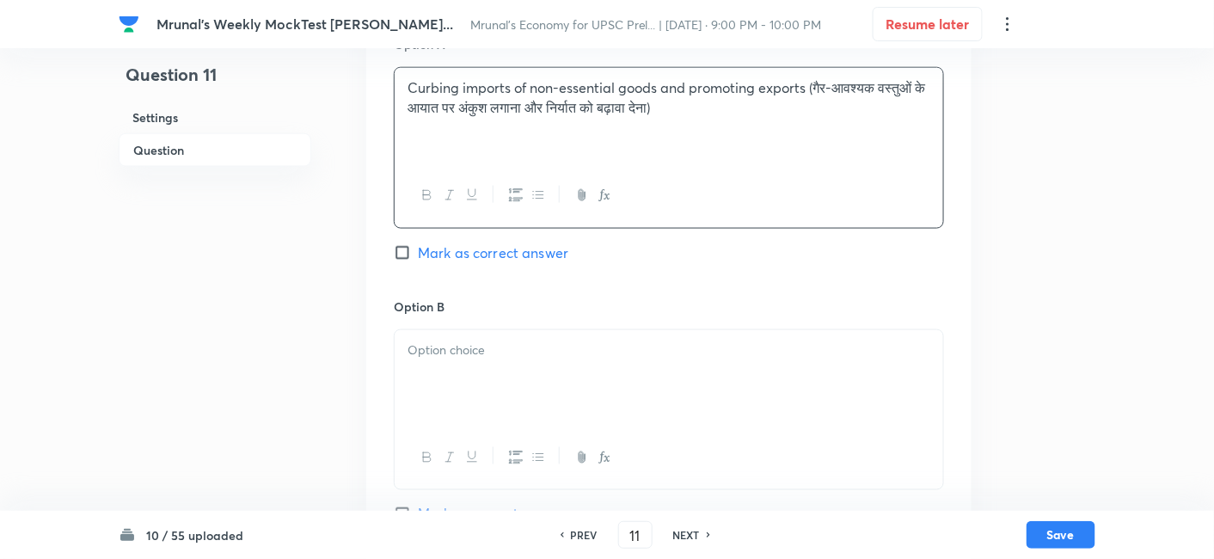
scroll to position [679, 0]
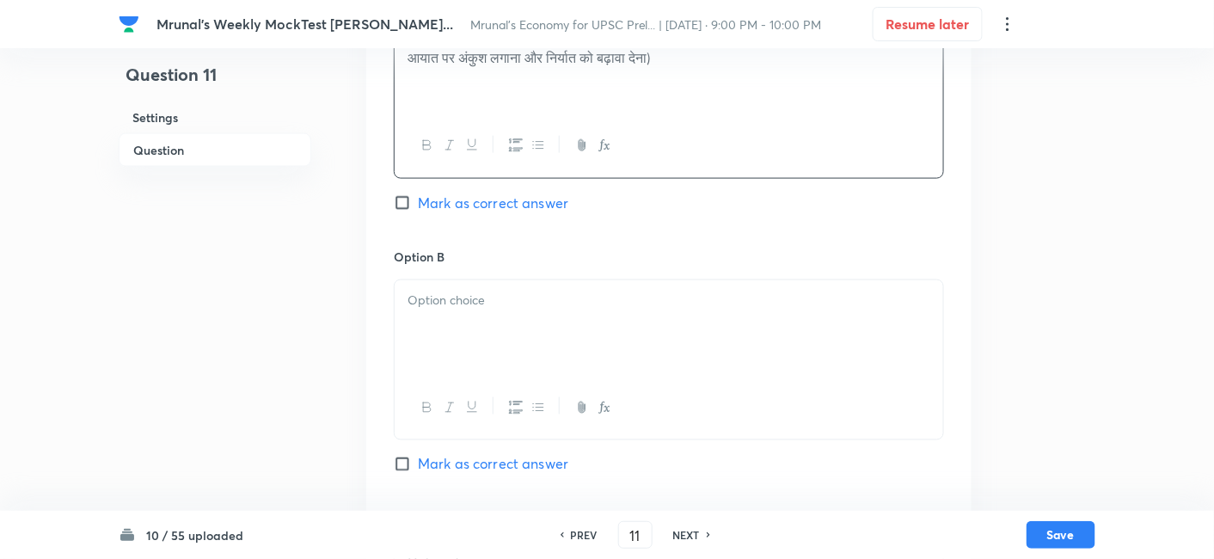
click at [496, 298] on p at bounding box center [668, 300] width 523 height 20
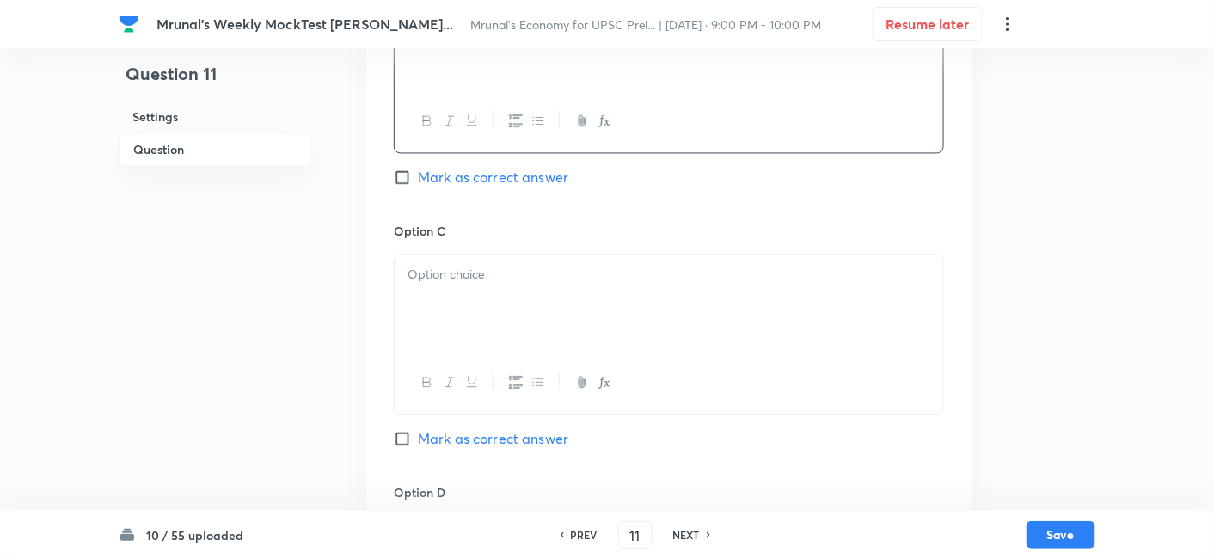
click at [501, 296] on div at bounding box center [668, 303] width 548 height 96
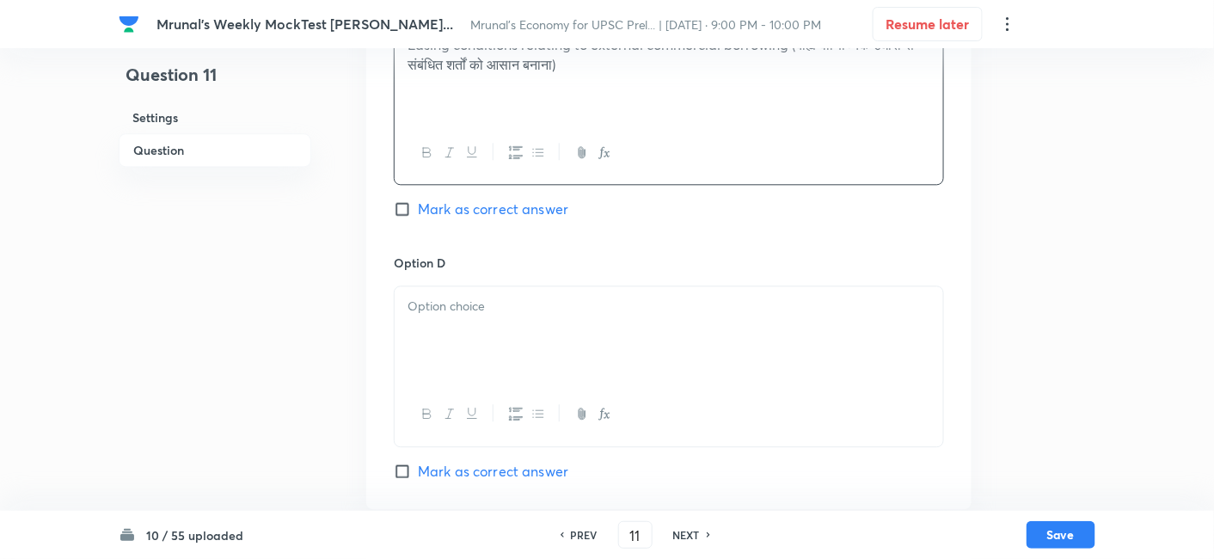
scroll to position [1252, 0]
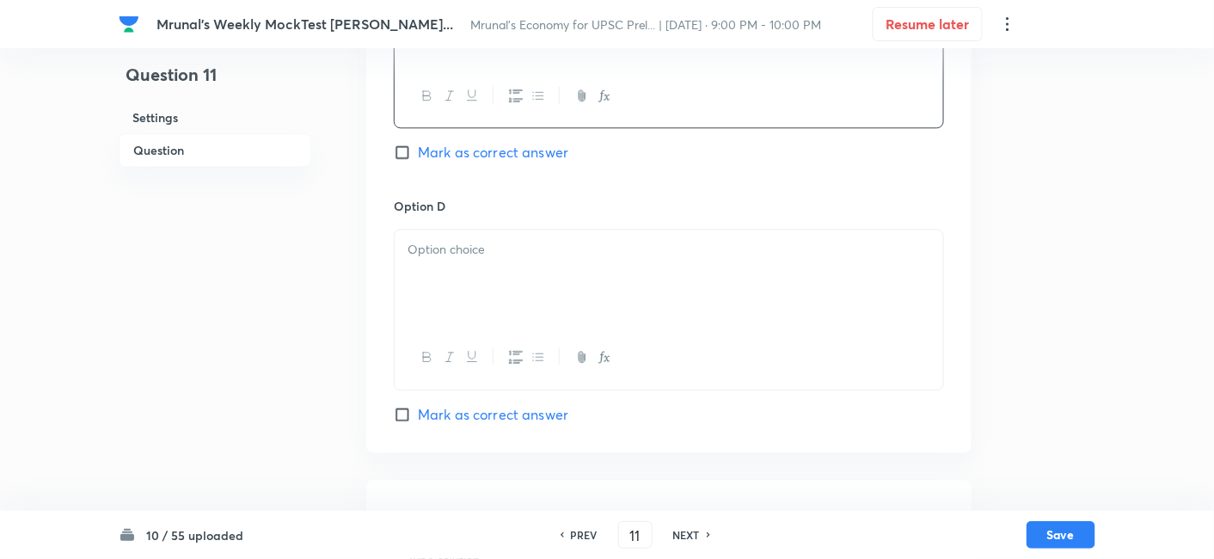
click at [479, 282] on div at bounding box center [668, 277] width 548 height 96
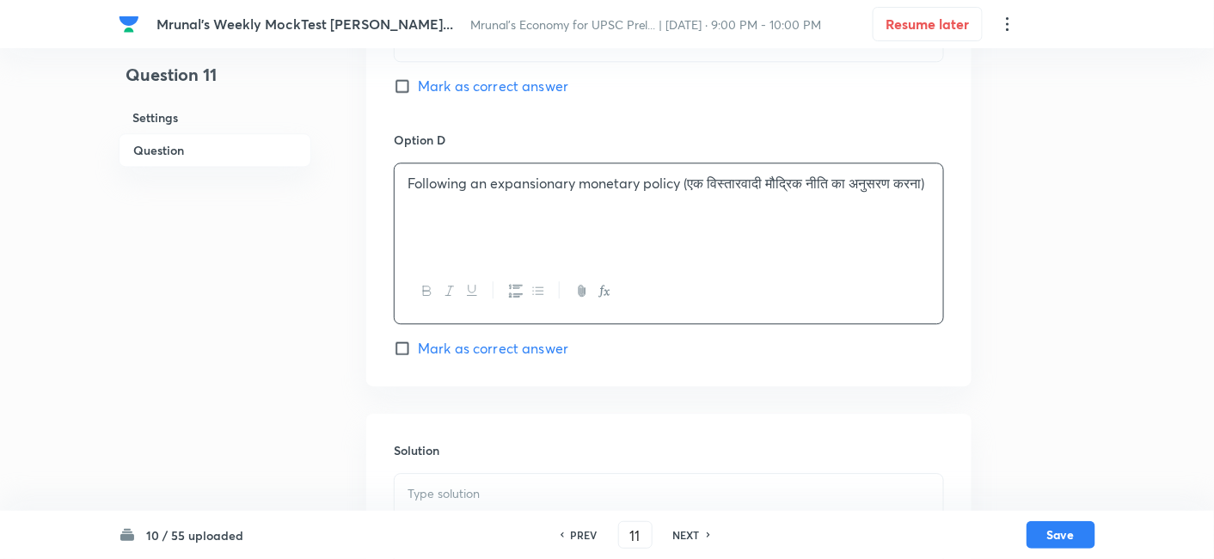
scroll to position [1487, 0]
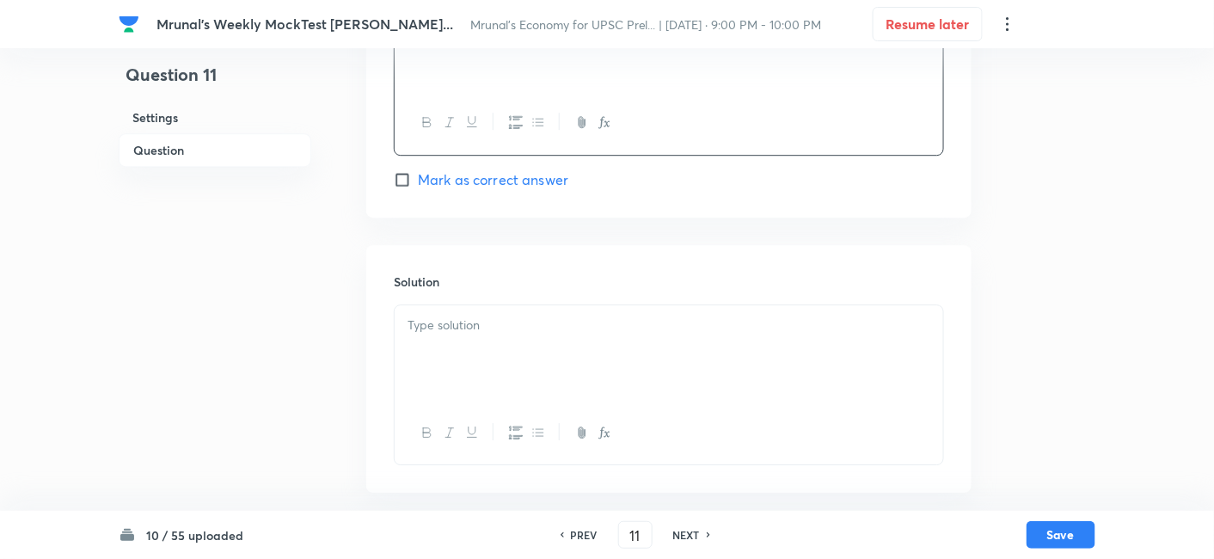
click at [491, 342] on div at bounding box center [668, 353] width 548 height 96
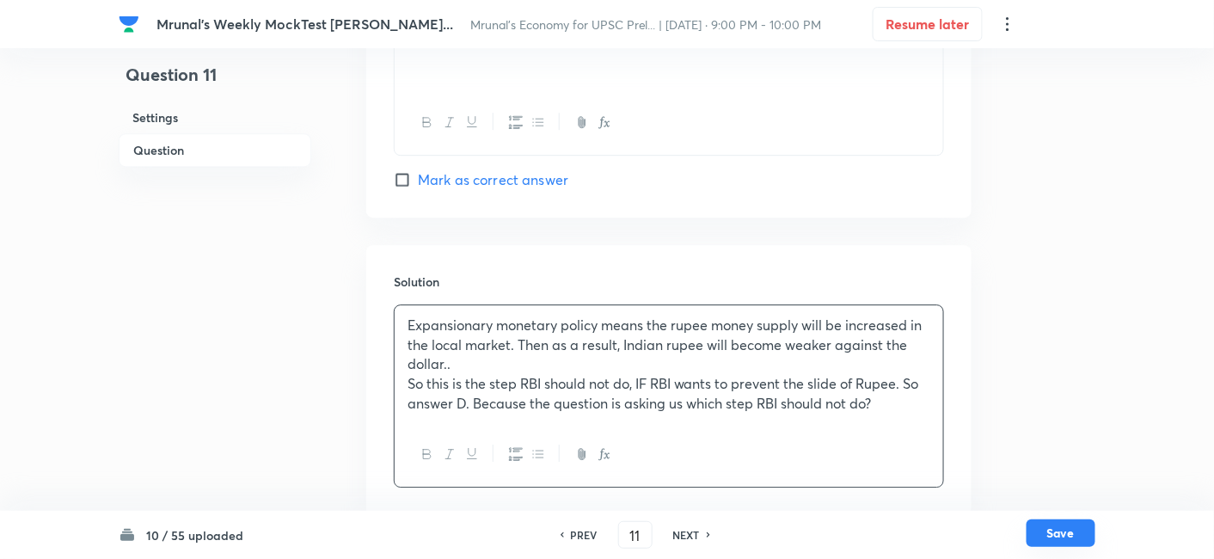
click at [1056, 525] on button "Save" at bounding box center [1060, 533] width 69 height 28
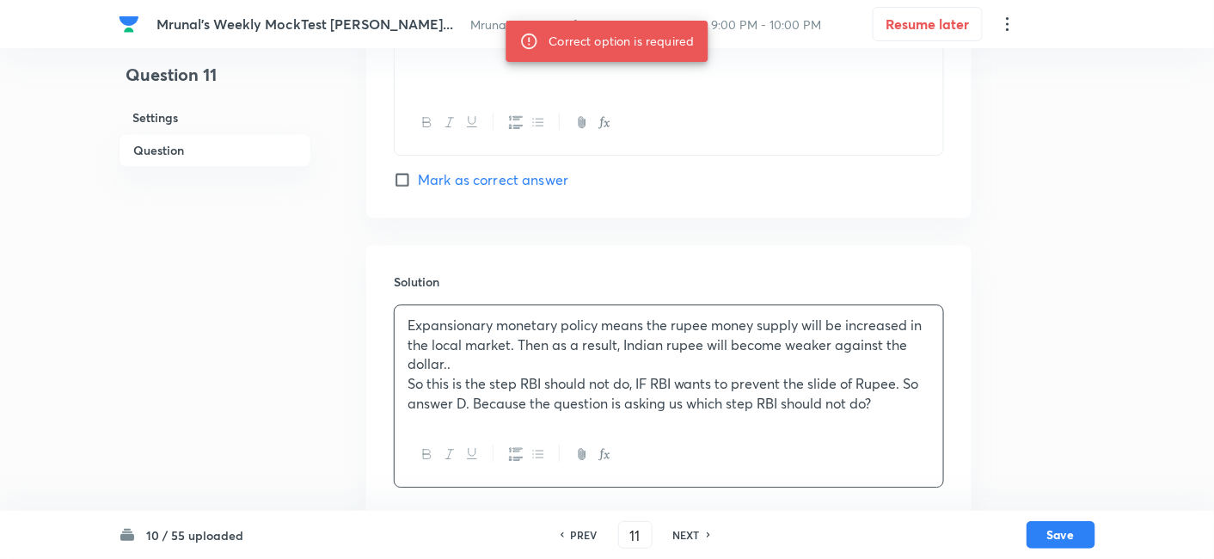
click at [909, 380] on p "So this is the step RBI should not do, IF RBI wants to prevent the slide of Rup…" at bounding box center [668, 393] width 523 height 39
click at [468, 401] on p "So this is the step RBI should not do, IF RBI wants to prevent the slide of Rup…" at bounding box center [668, 393] width 523 height 39
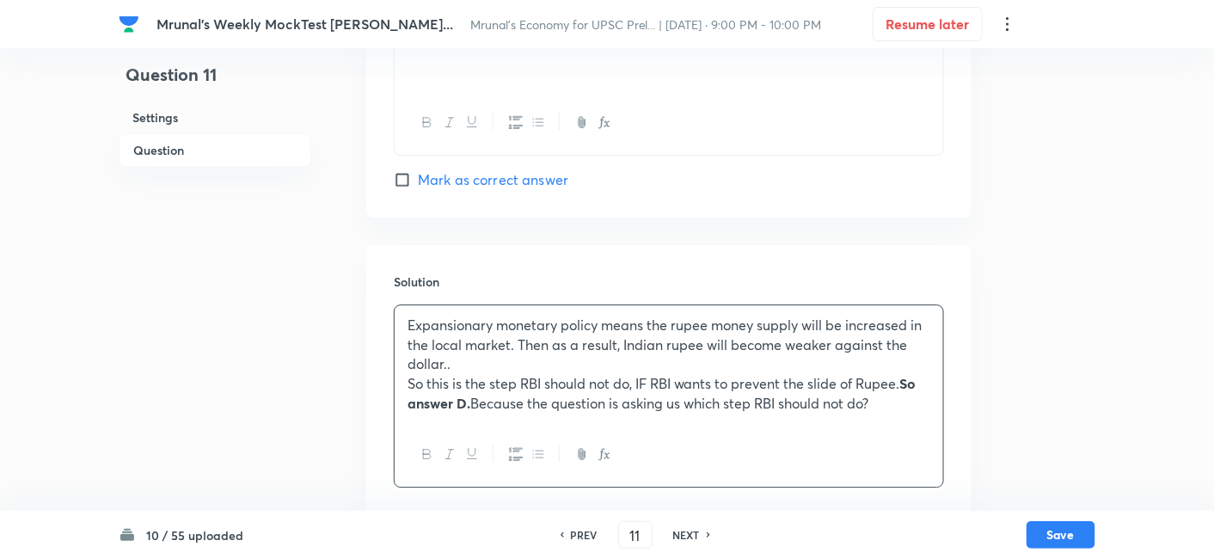
click at [511, 182] on span "Mark as correct answer" at bounding box center [493, 179] width 150 height 21
click at [418, 182] on input "Mark as correct answer" at bounding box center [406, 179] width 24 height 17
checkbox input "true"
click at [1078, 533] on button "Save" at bounding box center [1060, 533] width 69 height 28
type input "12"
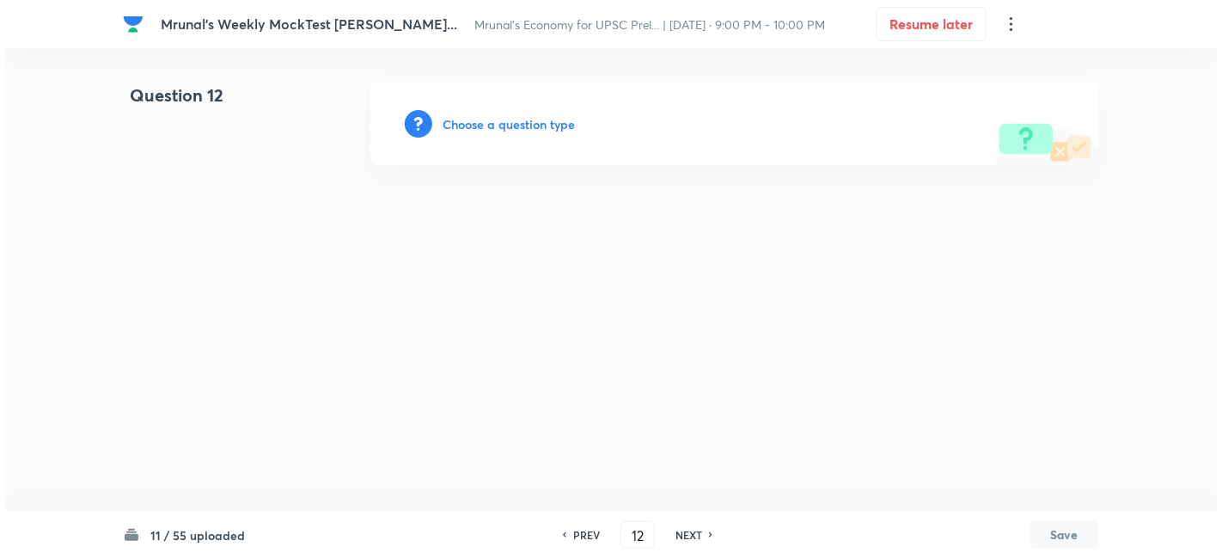
scroll to position [0, 0]
click at [529, 127] on h6 "Choose a question type" at bounding box center [509, 124] width 132 height 18
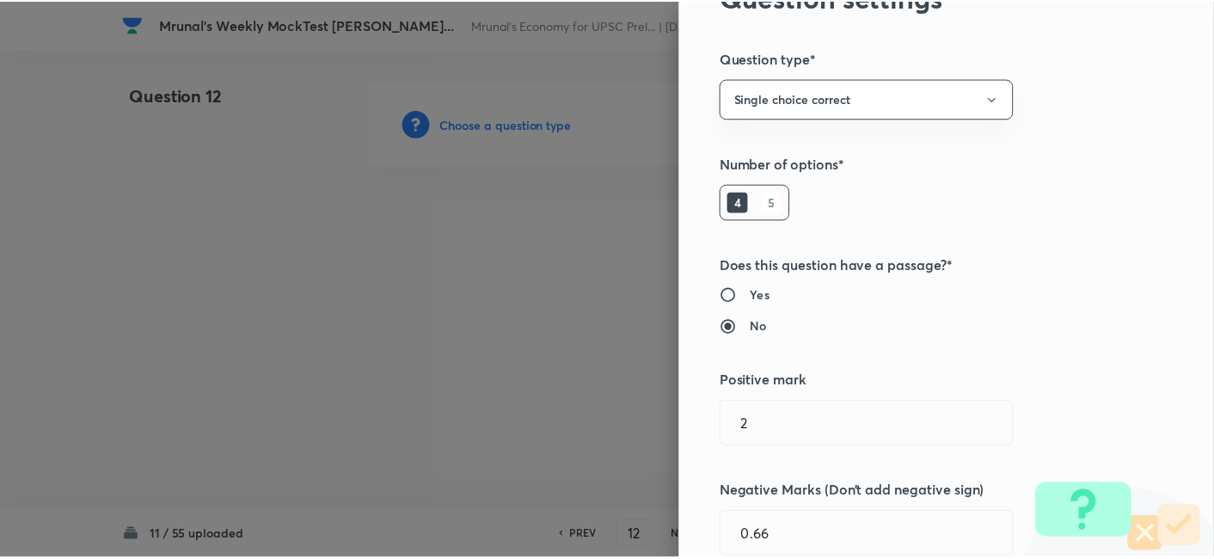
scroll to position [334, 0]
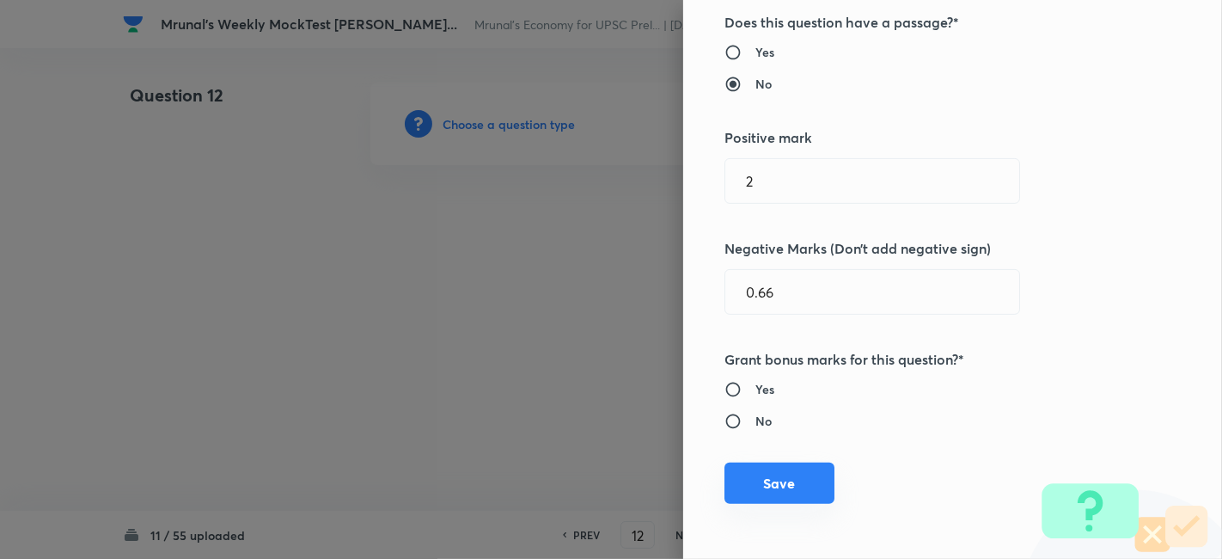
click at [802, 474] on button "Save" at bounding box center [779, 482] width 110 height 41
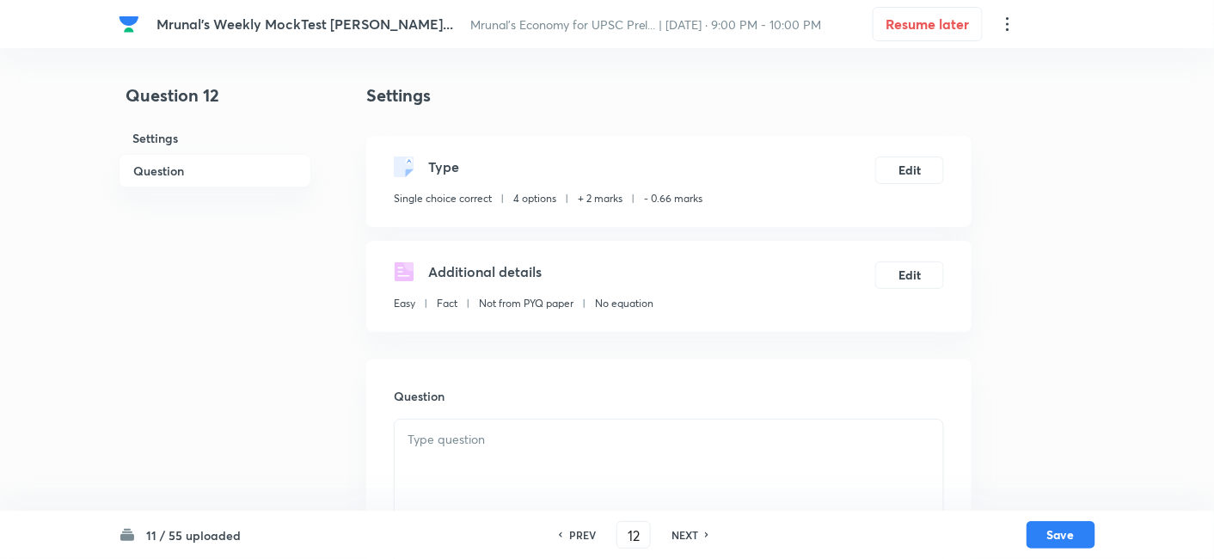
drag, startPoint x: 203, startPoint y: 163, endPoint x: 410, endPoint y: 182, distance: 208.0
click at [202, 163] on h6 "Question" at bounding box center [215, 171] width 193 height 34
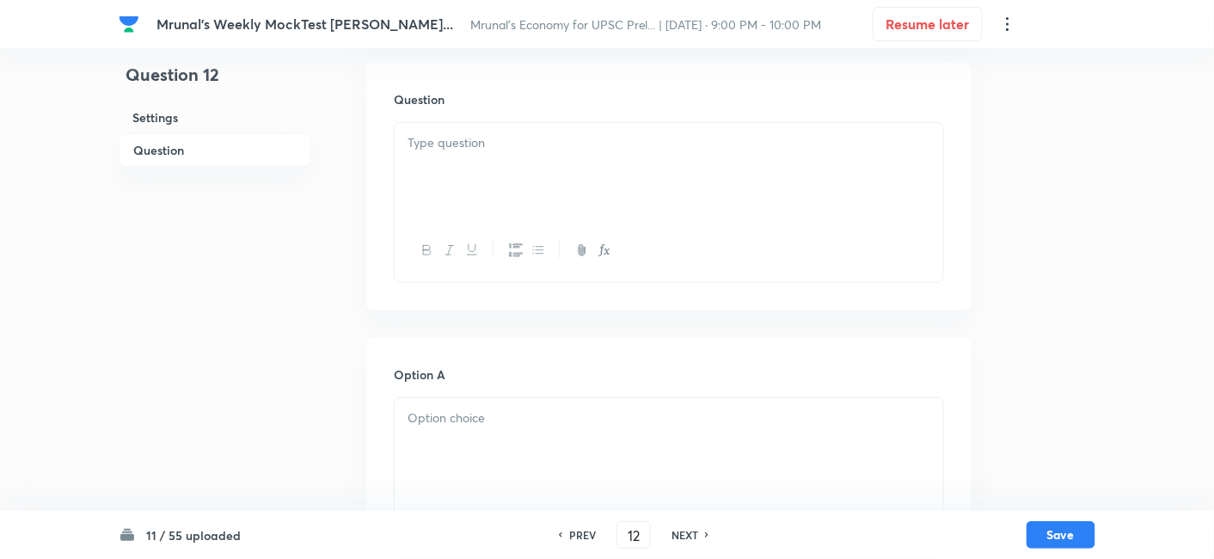
click at [500, 180] on div at bounding box center [668, 171] width 548 height 96
click at [539, 169] on div at bounding box center [668, 171] width 548 height 96
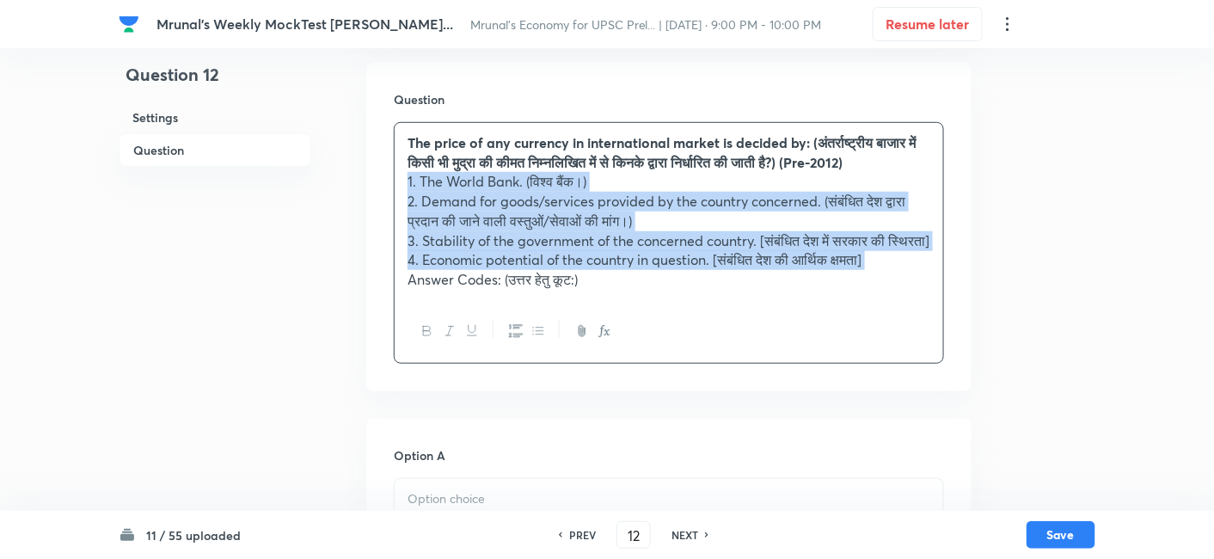
click at [512, 338] on icon "button" at bounding box center [516, 331] width 14 height 14
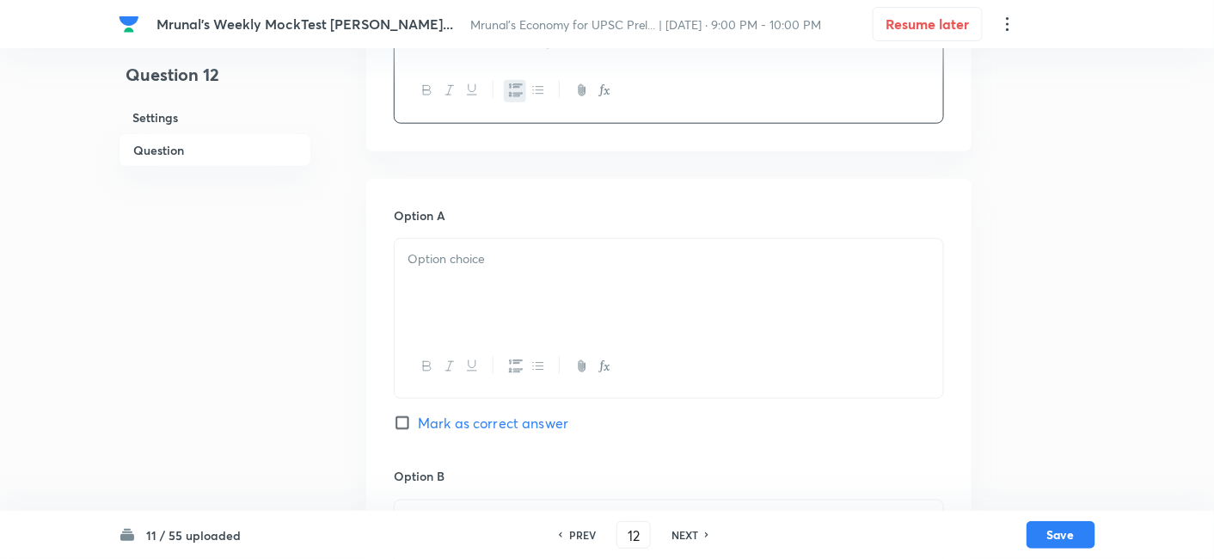
scroll to position [584, 0]
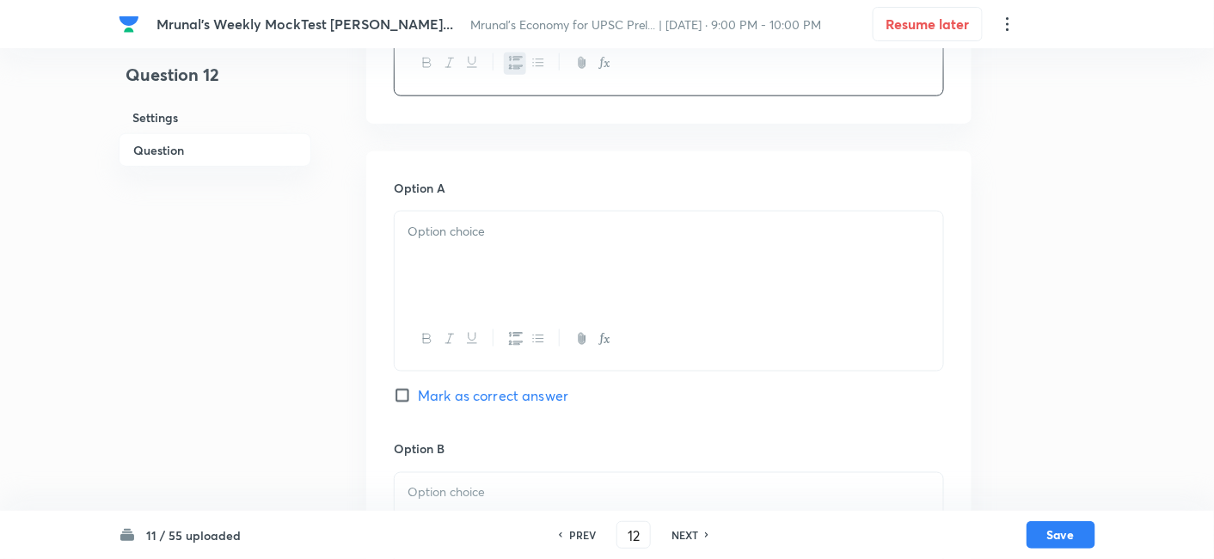
click at [474, 251] on div at bounding box center [668, 259] width 548 height 96
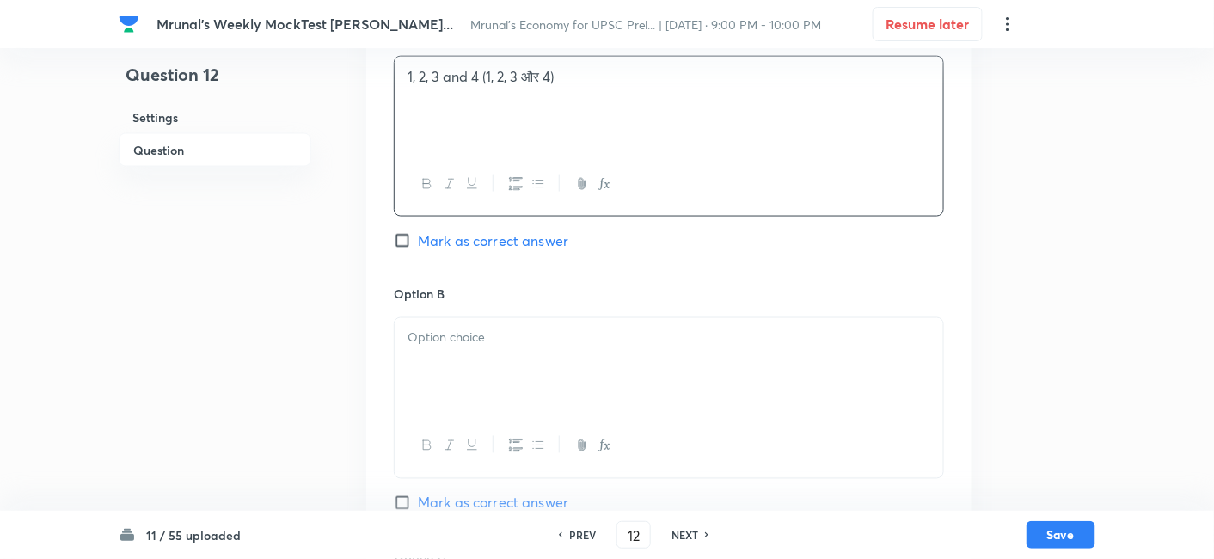
scroll to position [774, 0]
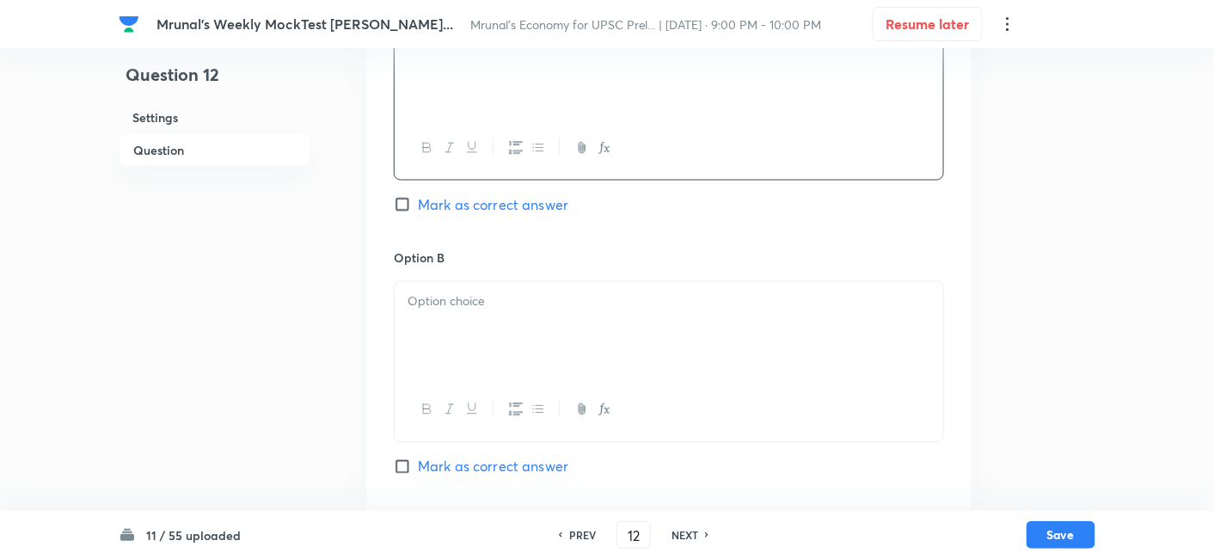
click at [459, 309] on p at bounding box center [668, 302] width 523 height 20
click at [491, 463] on span "Mark as correct answer" at bounding box center [493, 466] width 150 height 21
click at [418, 463] on input "Mark as correct answer" at bounding box center [406, 466] width 24 height 17
checkbox input "true"
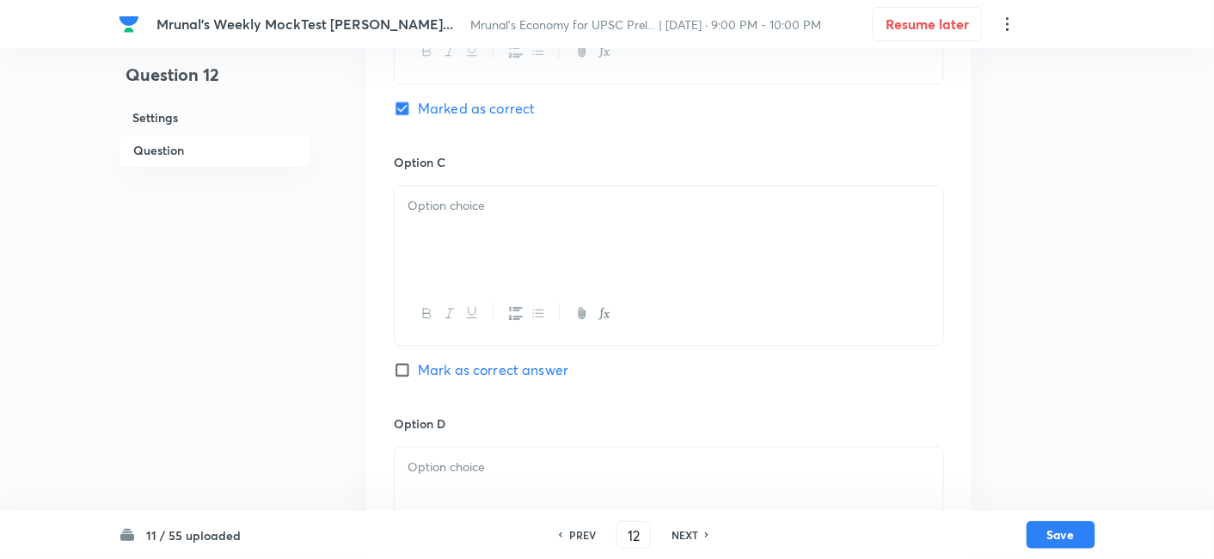
scroll to position [1156, 0]
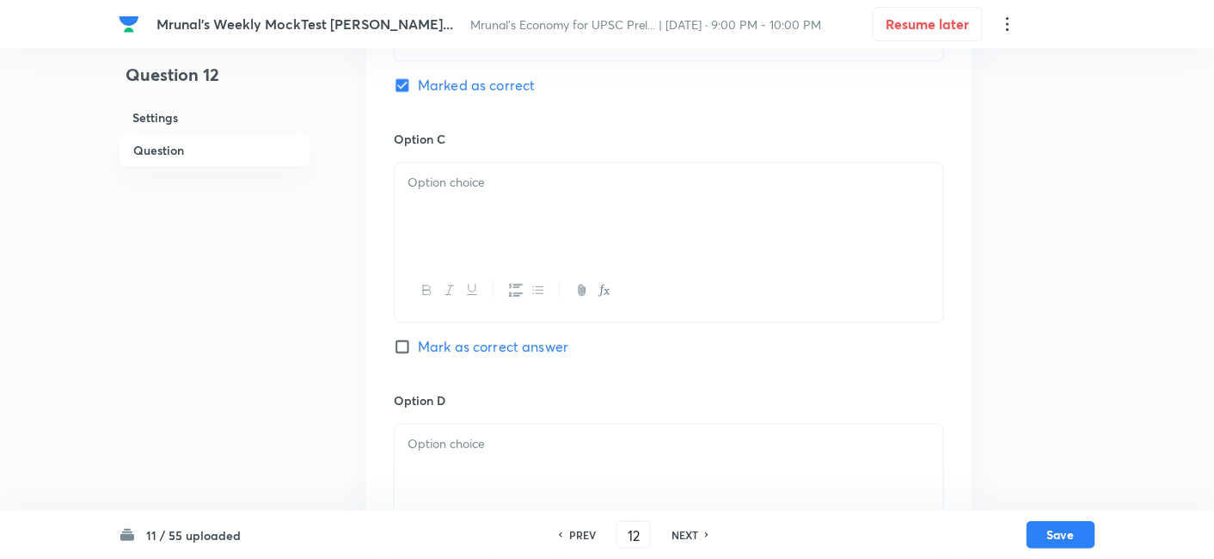
click at [446, 229] on div at bounding box center [668, 210] width 548 height 96
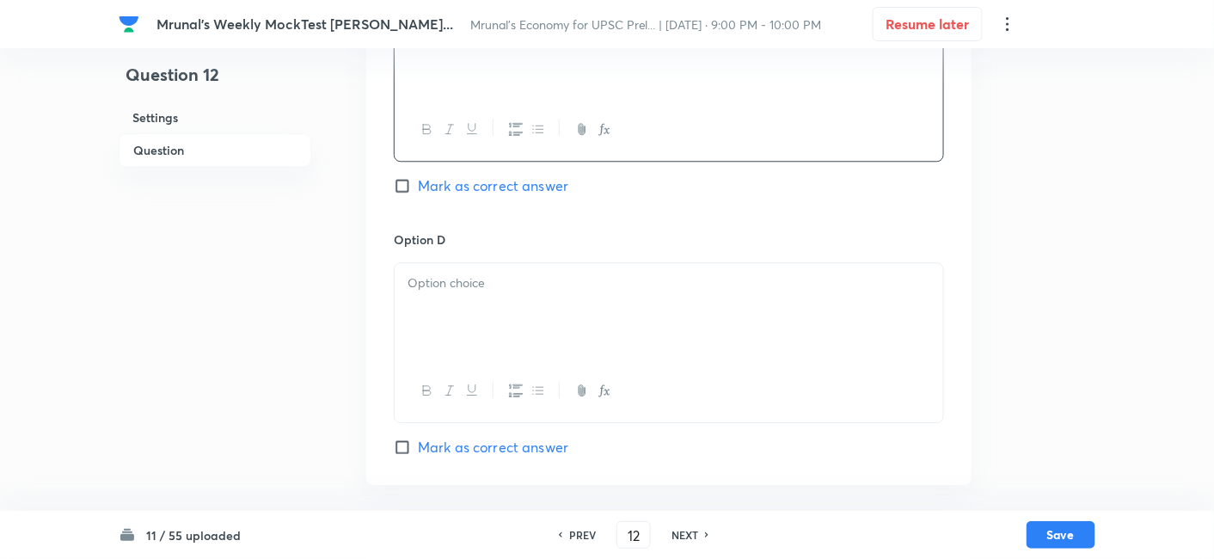
scroll to position [1348, 0]
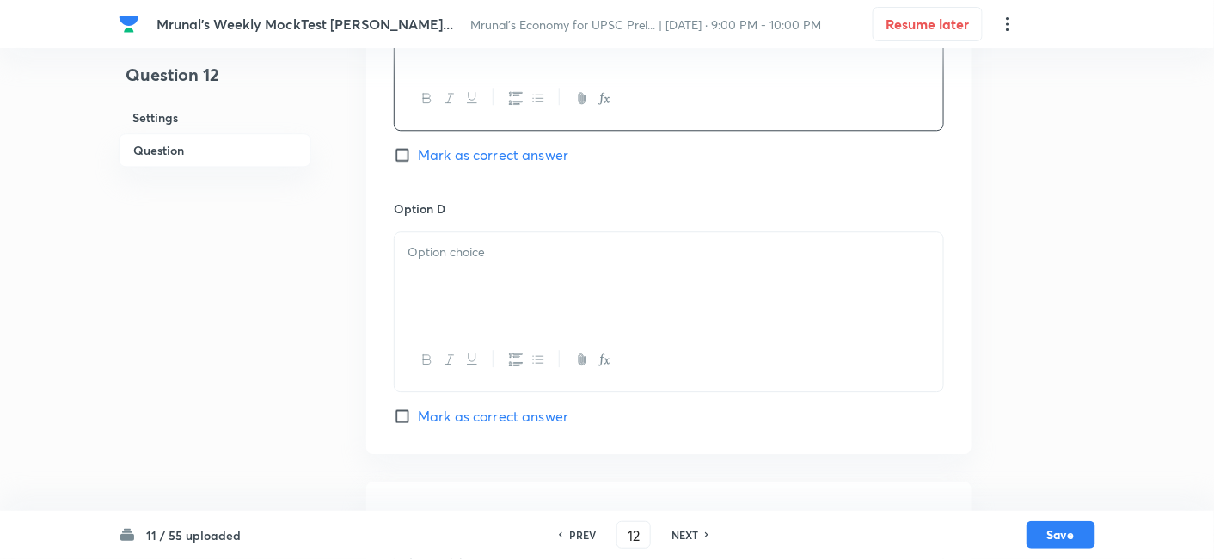
click at [481, 268] on div at bounding box center [668, 280] width 548 height 96
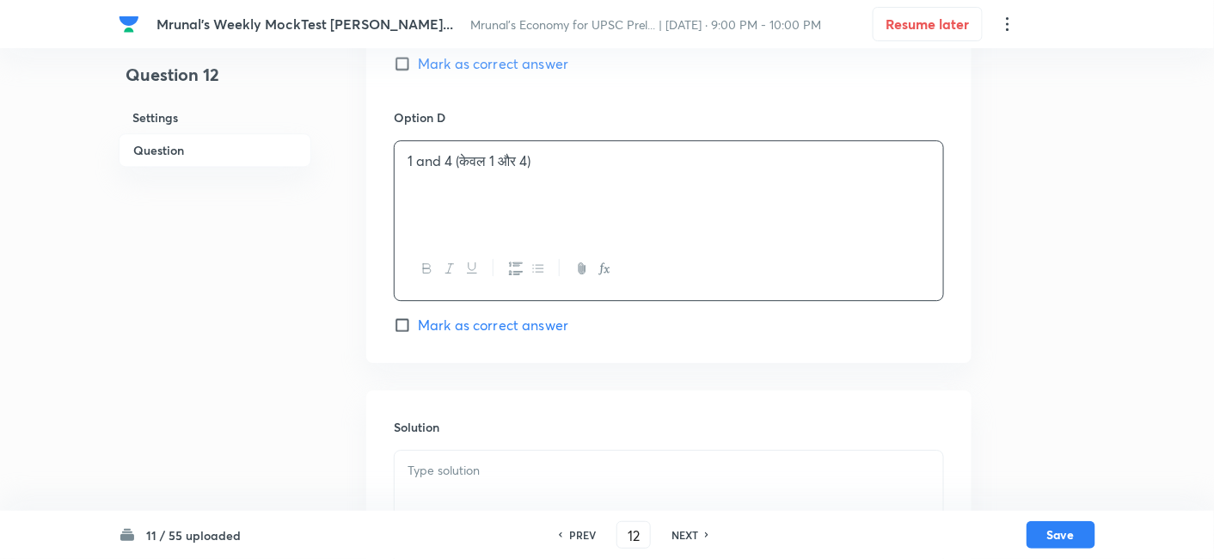
scroll to position [1584, 0]
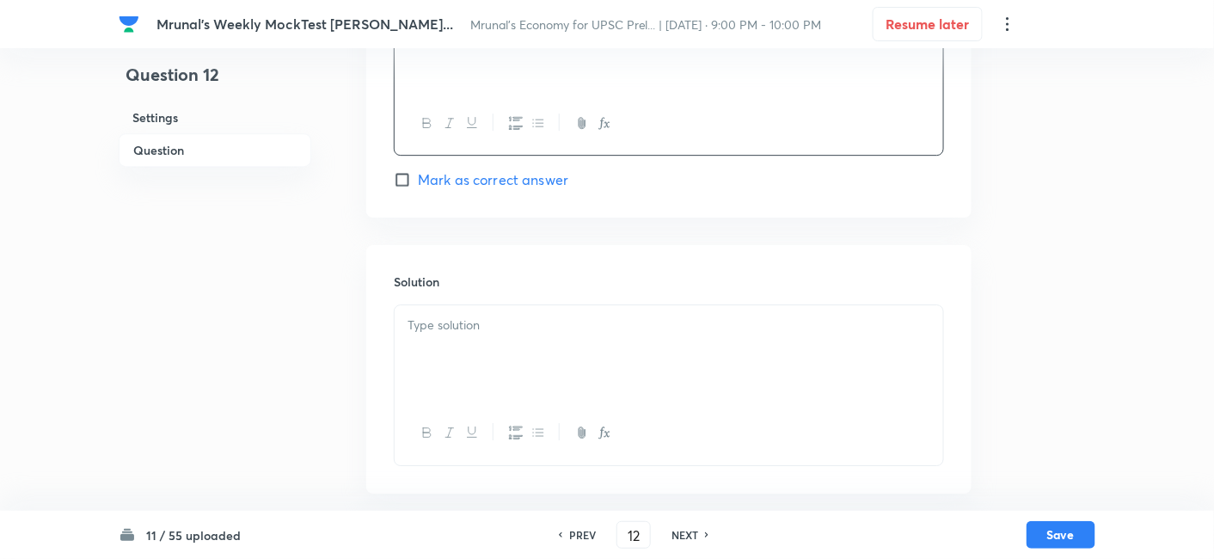
click at [504, 334] on div at bounding box center [668, 353] width 548 height 96
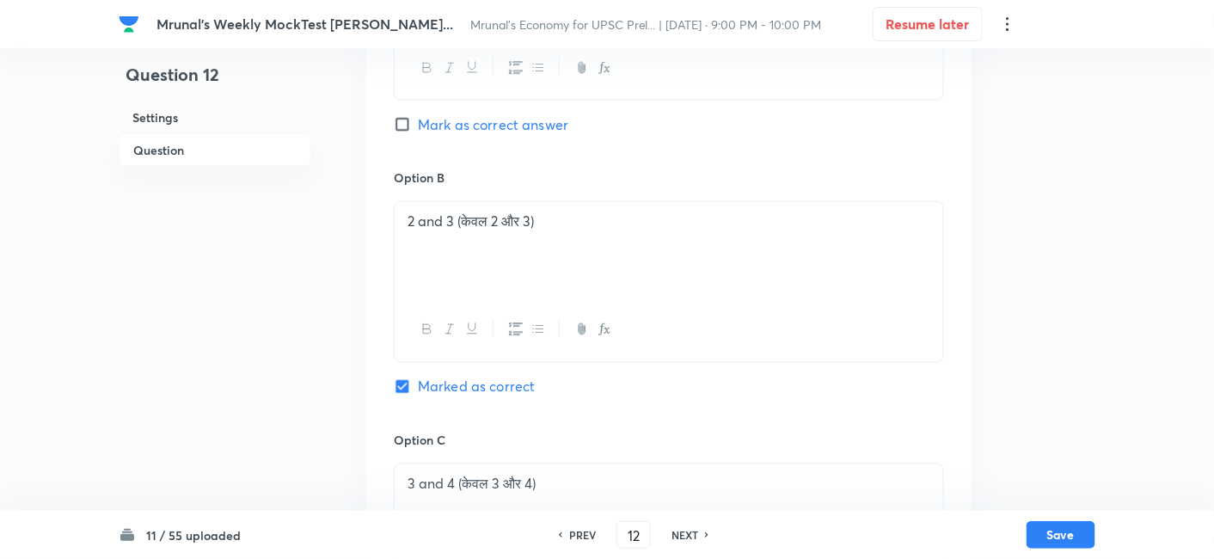
scroll to position [820, 0]
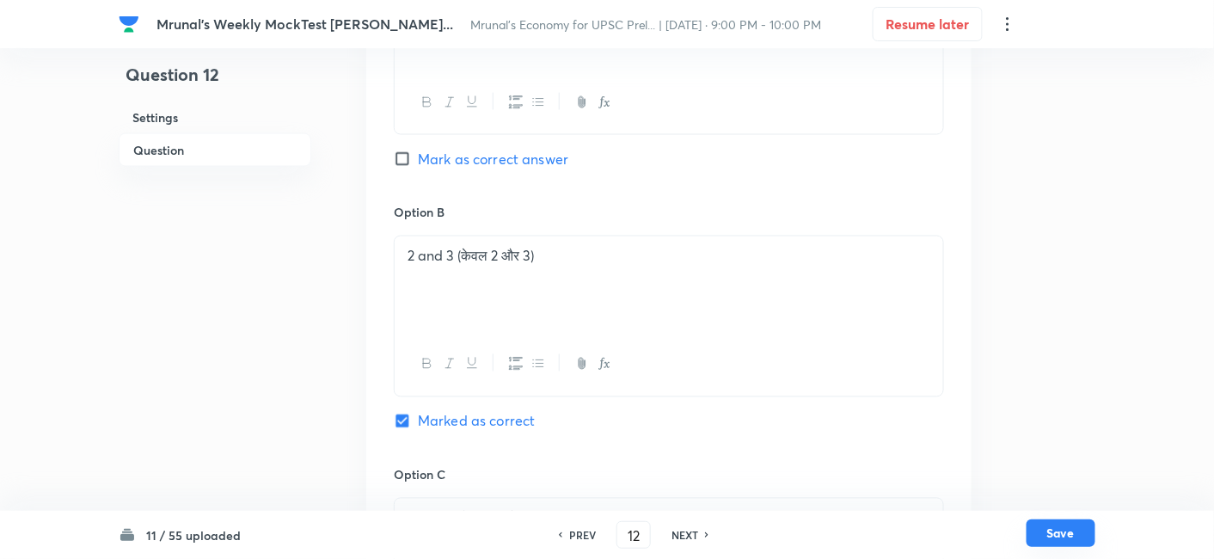
click at [1061, 526] on button "Save" at bounding box center [1060, 533] width 69 height 28
type input "13"
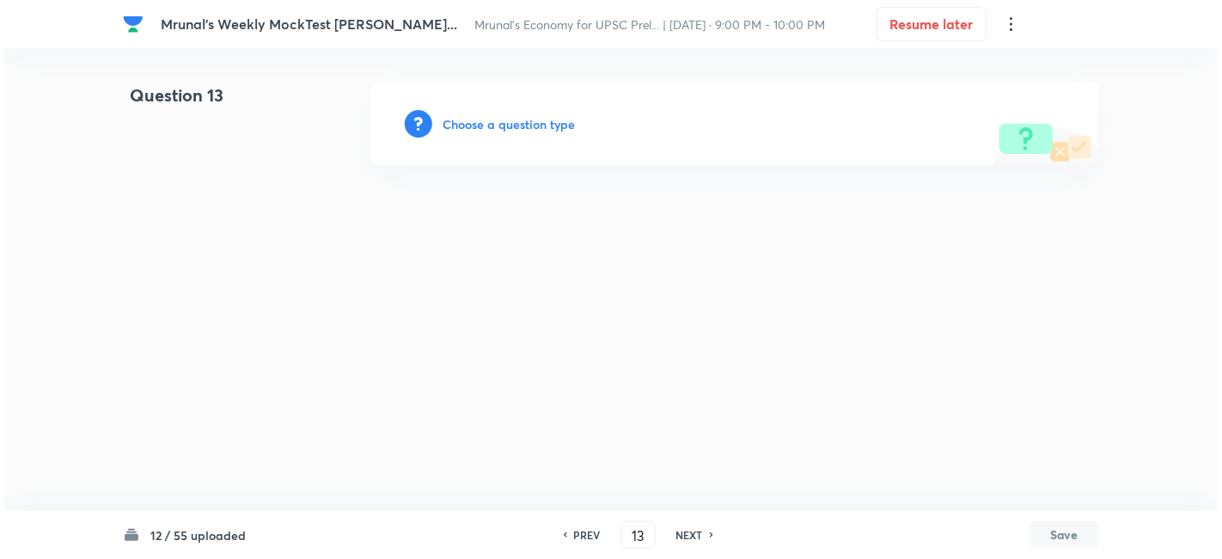
scroll to position [0, 0]
click at [544, 126] on h6 "Choose a question type" at bounding box center [509, 124] width 132 height 18
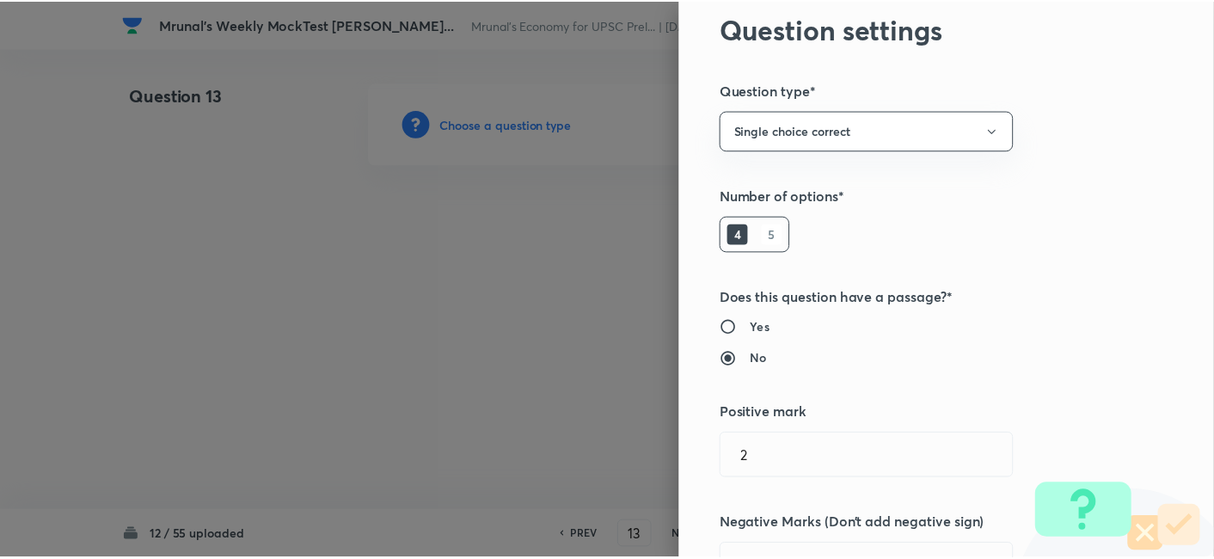
scroll to position [334, 0]
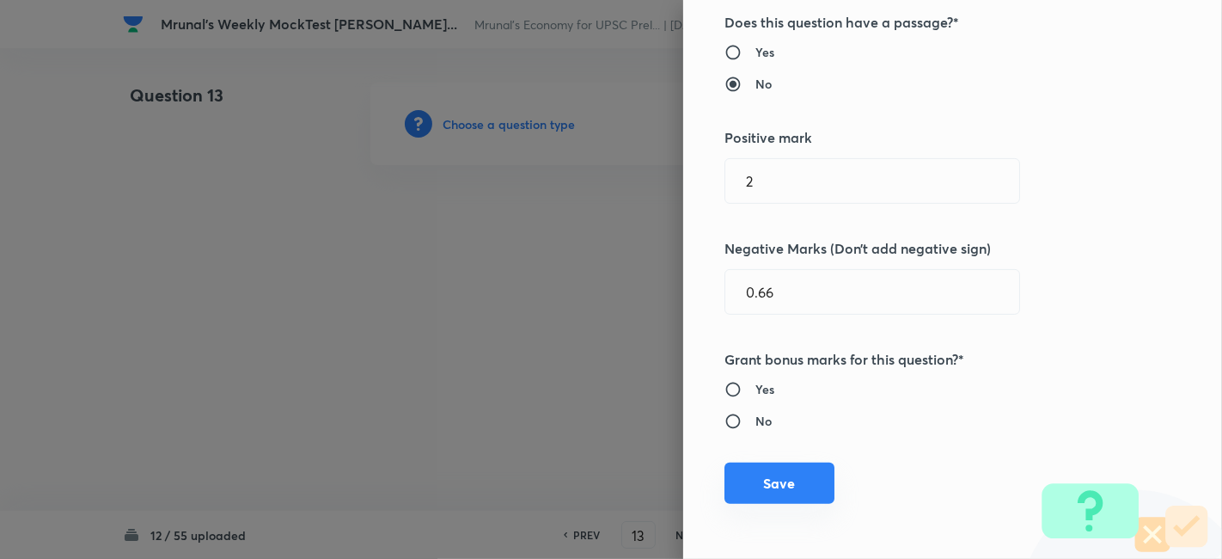
click at [779, 474] on button "Save" at bounding box center [779, 482] width 110 height 41
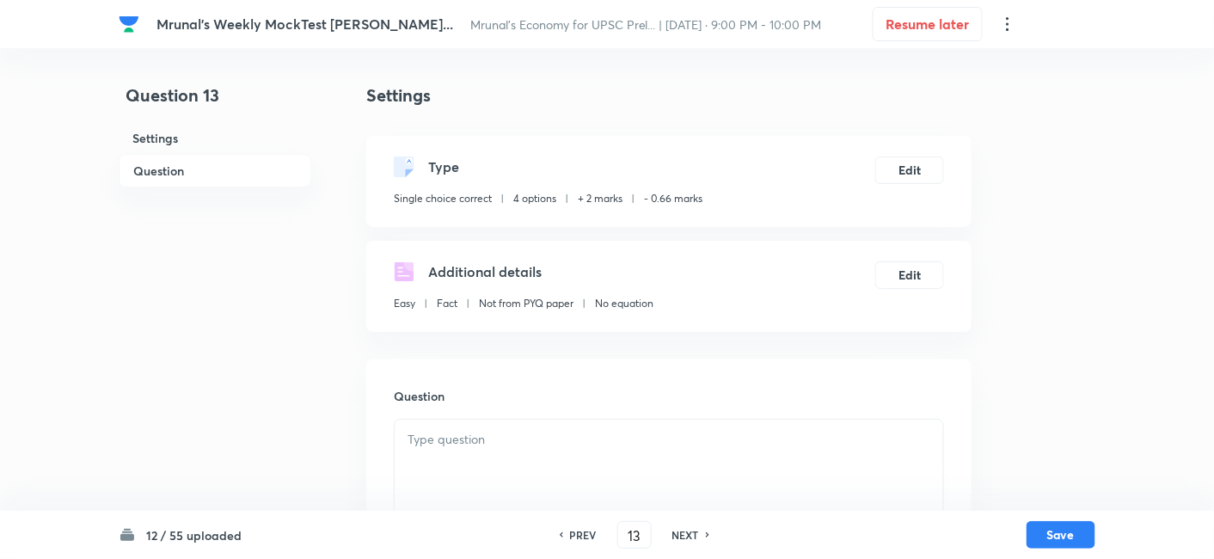
click at [199, 173] on h6 "Question" at bounding box center [215, 171] width 193 height 34
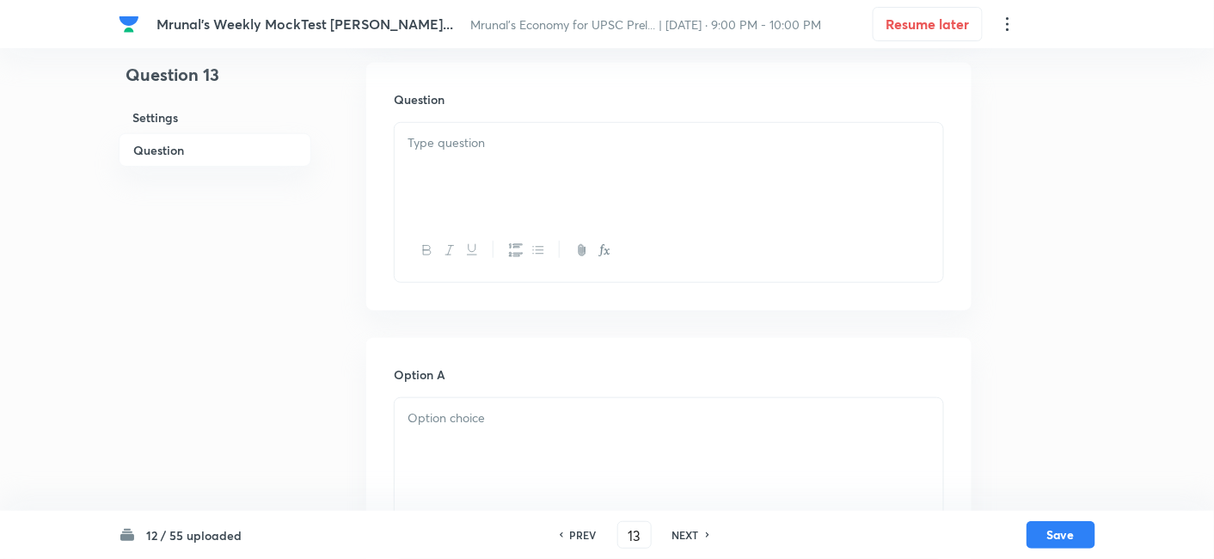
click at [537, 162] on div at bounding box center [668, 171] width 548 height 96
click at [517, 178] on div at bounding box center [668, 171] width 548 height 96
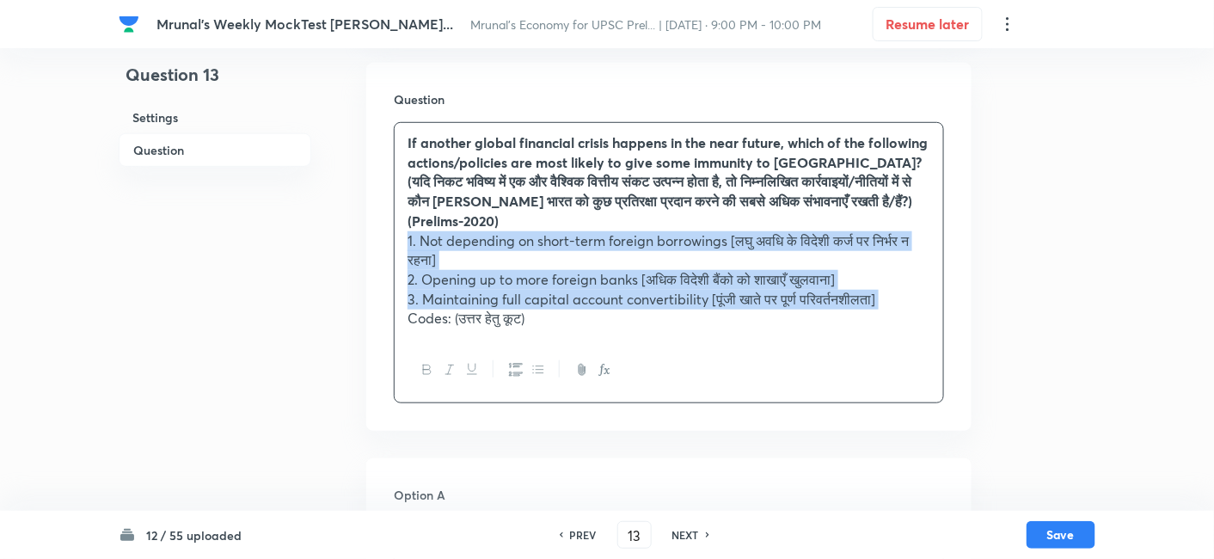
click at [513, 372] on icon "button" at bounding box center [516, 370] width 14 height 14
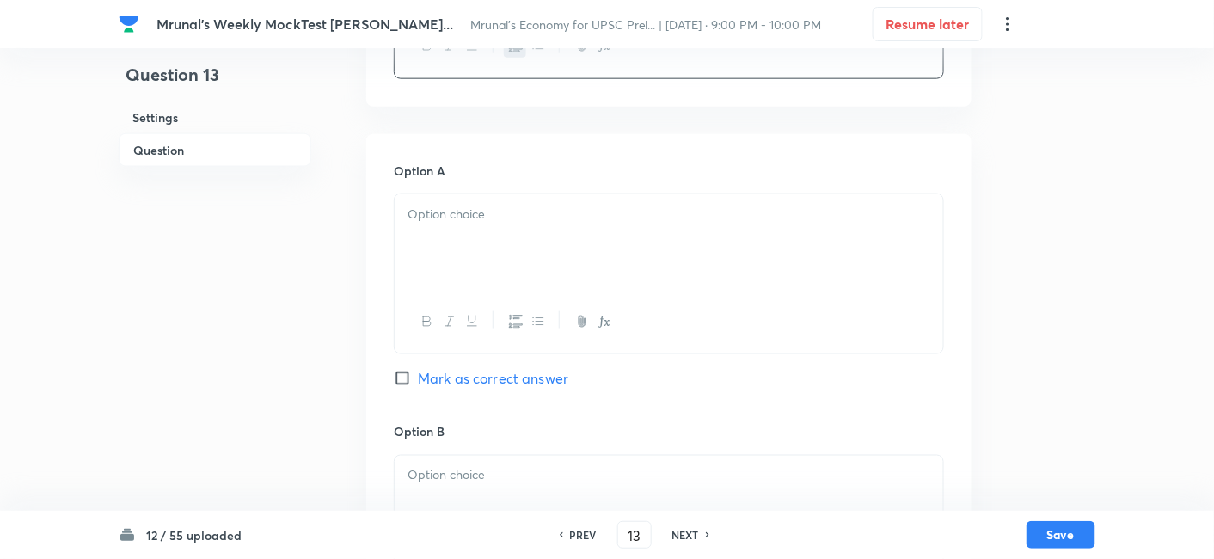
scroll to position [679, 0]
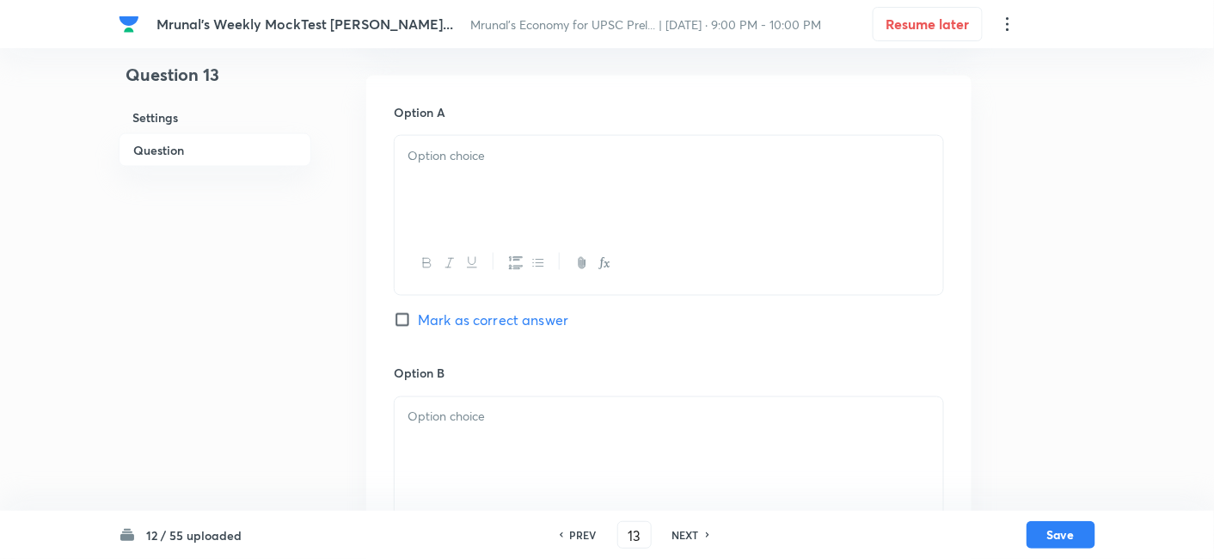
click at [476, 214] on div at bounding box center [668, 184] width 548 height 96
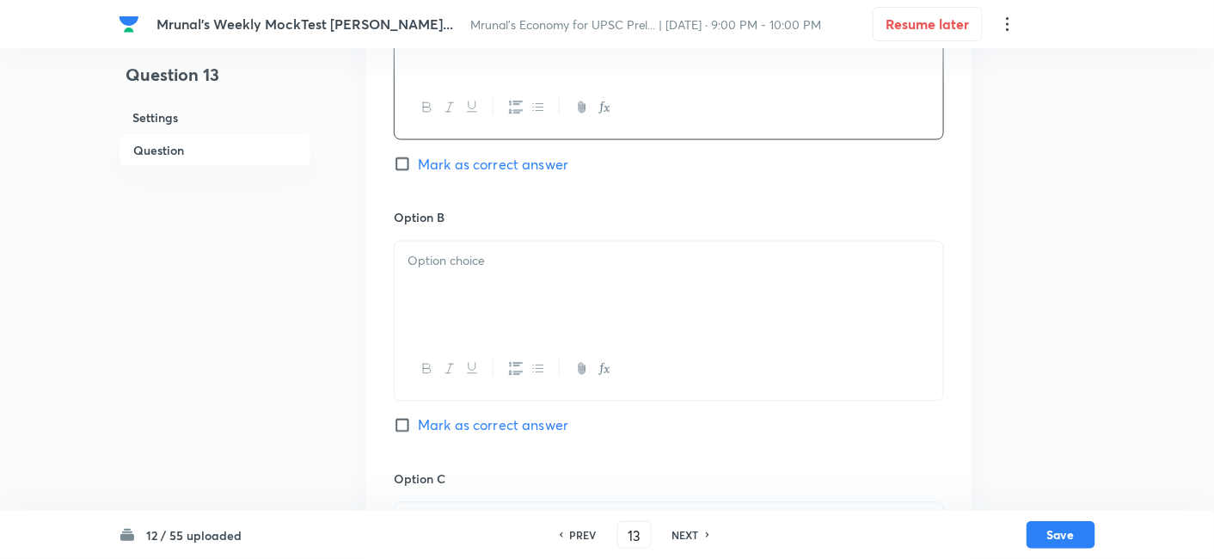
scroll to position [870, 0]
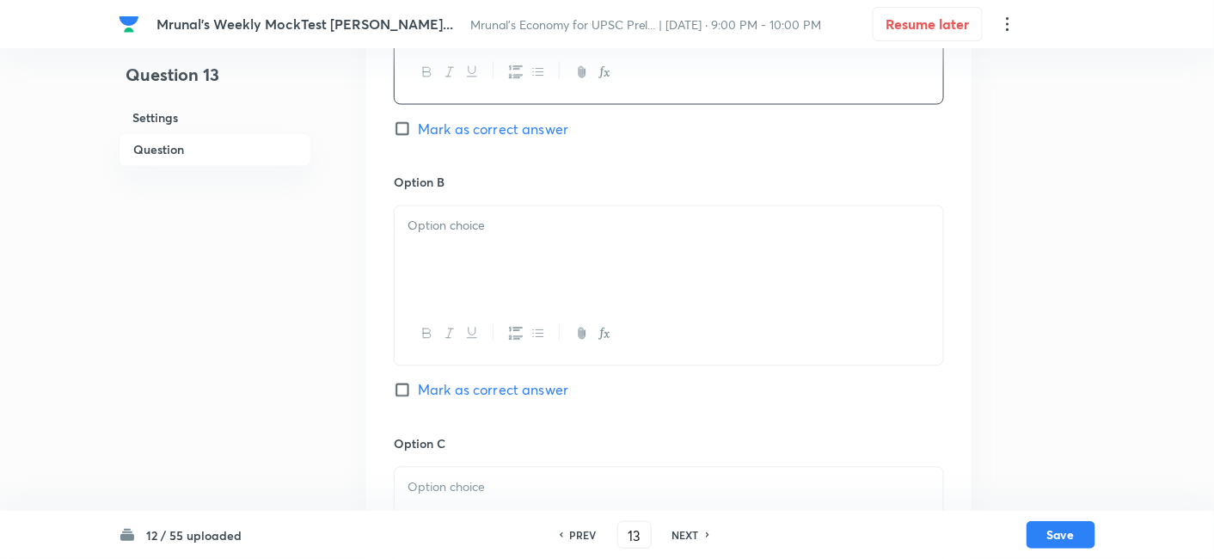
click at [491, 260] on div at bounding box center [668, 254] width 548 height 96
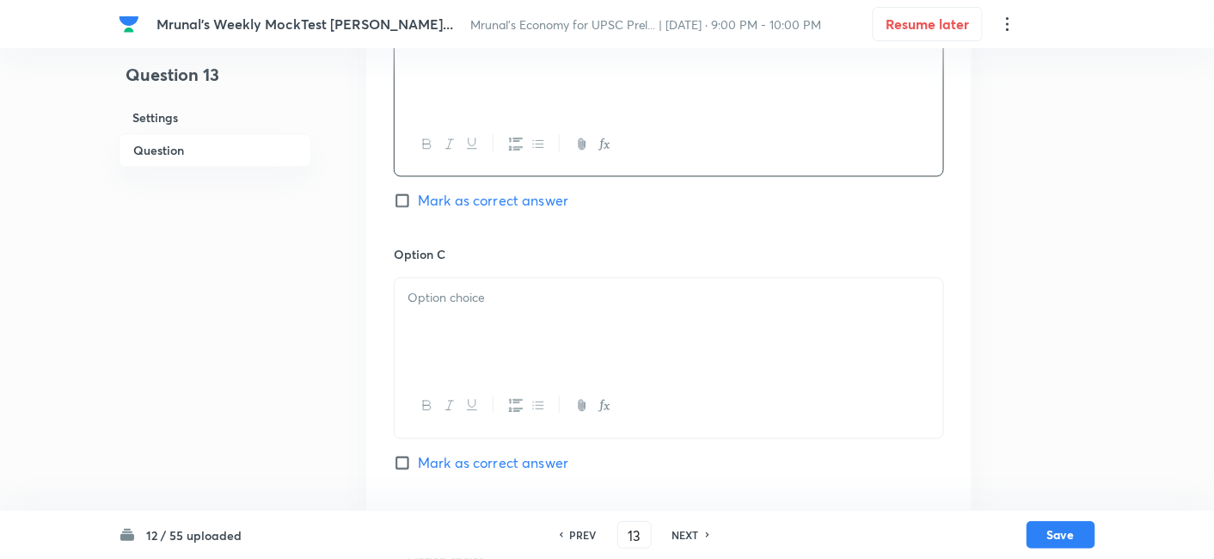
scroll to position [1061, 0]
click at [471, 319] on div at bounding box center [668, 325] width 548 height 96
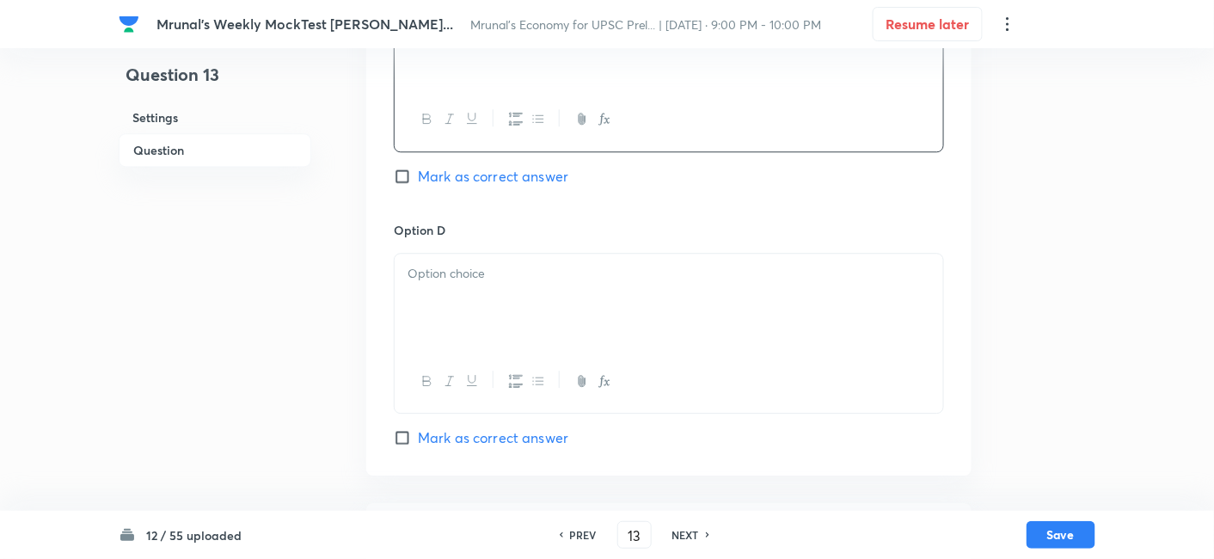
scroll to position [1348, 0]
drag, startPoint x: 483, startPoint y: 285, endPoint x: 498, endPoint y: 278, distance: 16.9
click at [494, 279] on div at bounding box center [668, 300] width 548 height 96
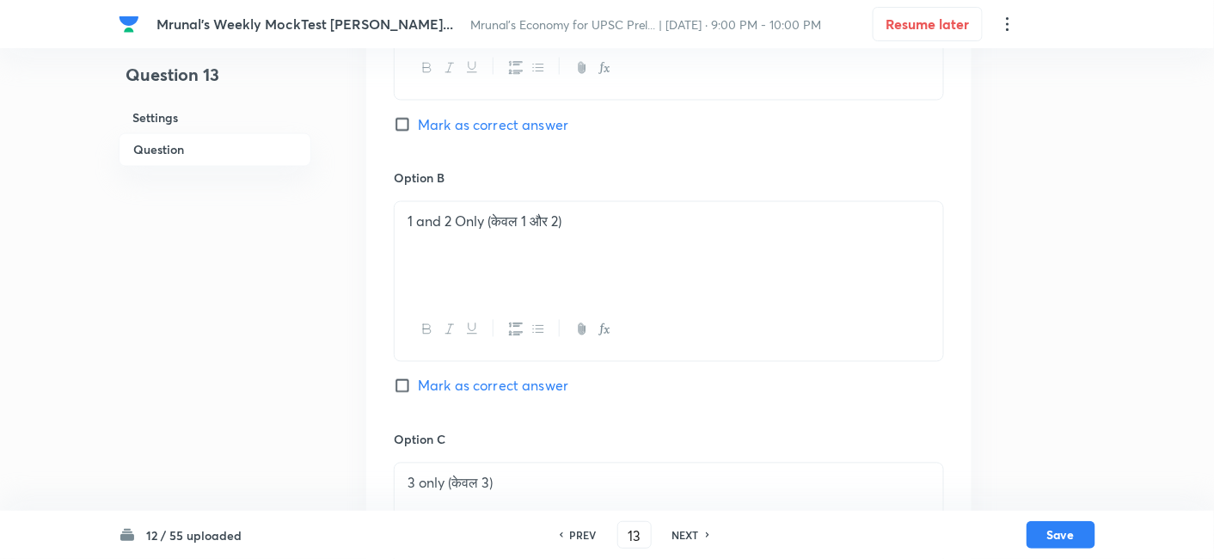
scroll to position [870, 0]
click at [523, 120] on span "Mark as correct answer" at bounding box center [493, 129] width 150 height 21
click at [418, 120] on input "Mark as correct answer" at bounding box center [406, 128] width 24 height 17
checkbox input "true"
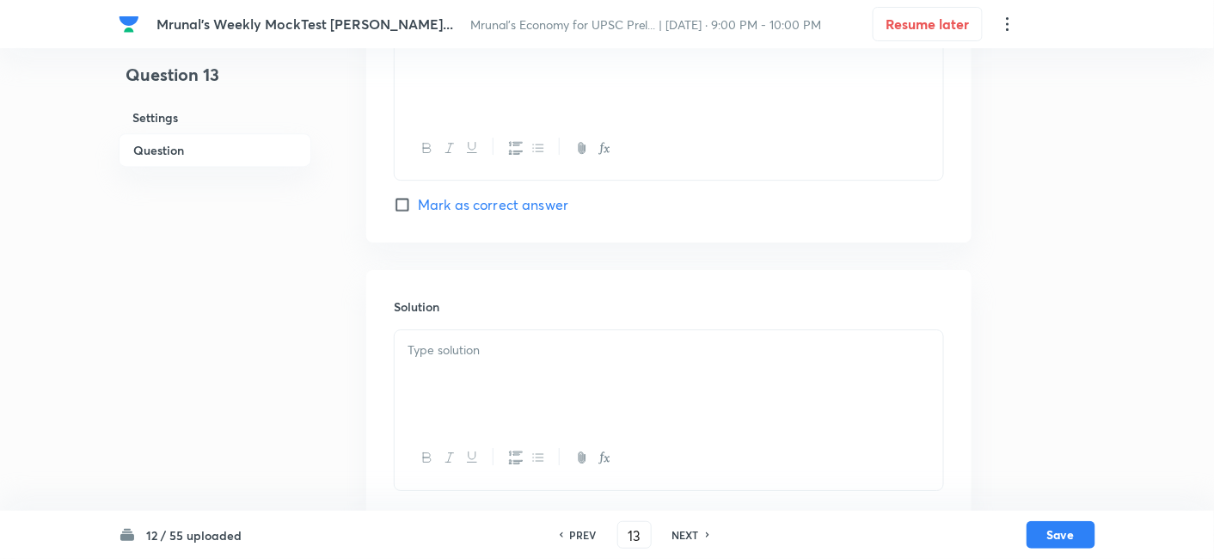
scroll to position [1604, 0]
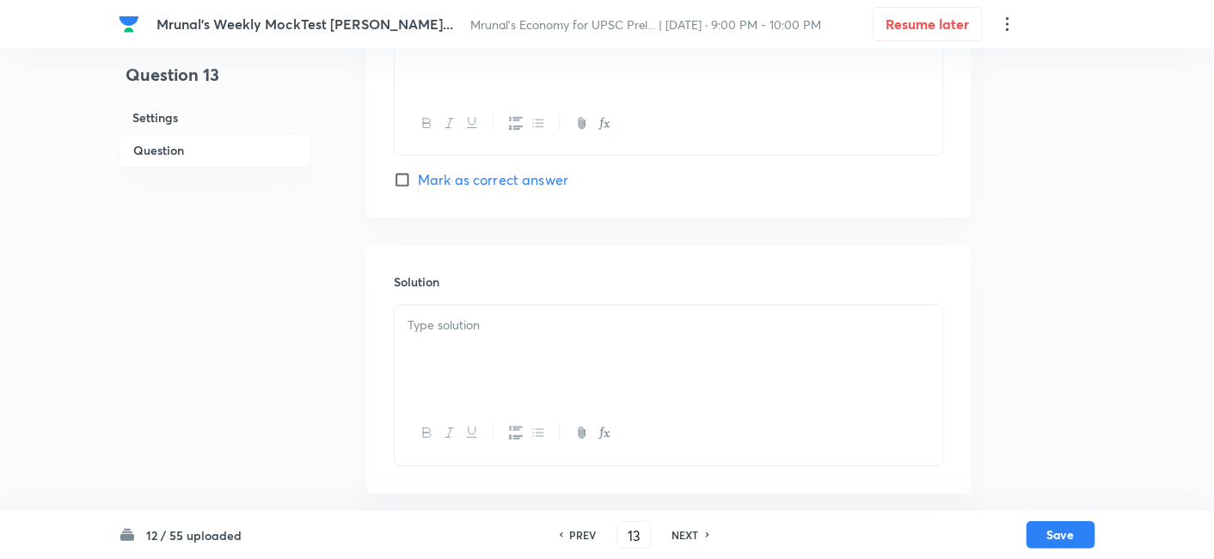
click at [481, 322] on p at bounding box center [668, 325] width 523 height 20
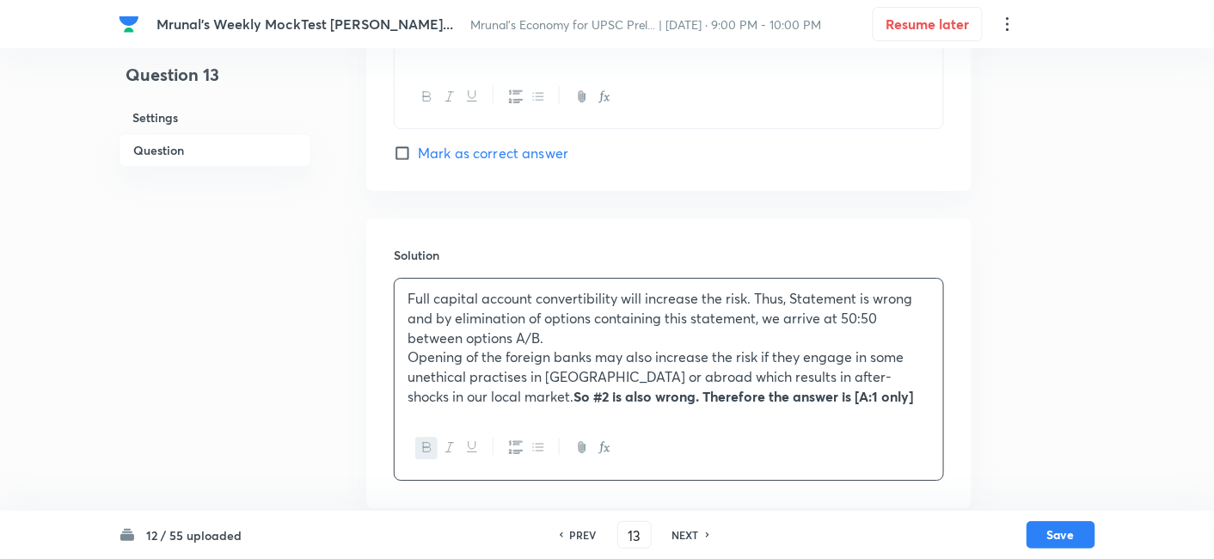
scroll to position [1645, 0]
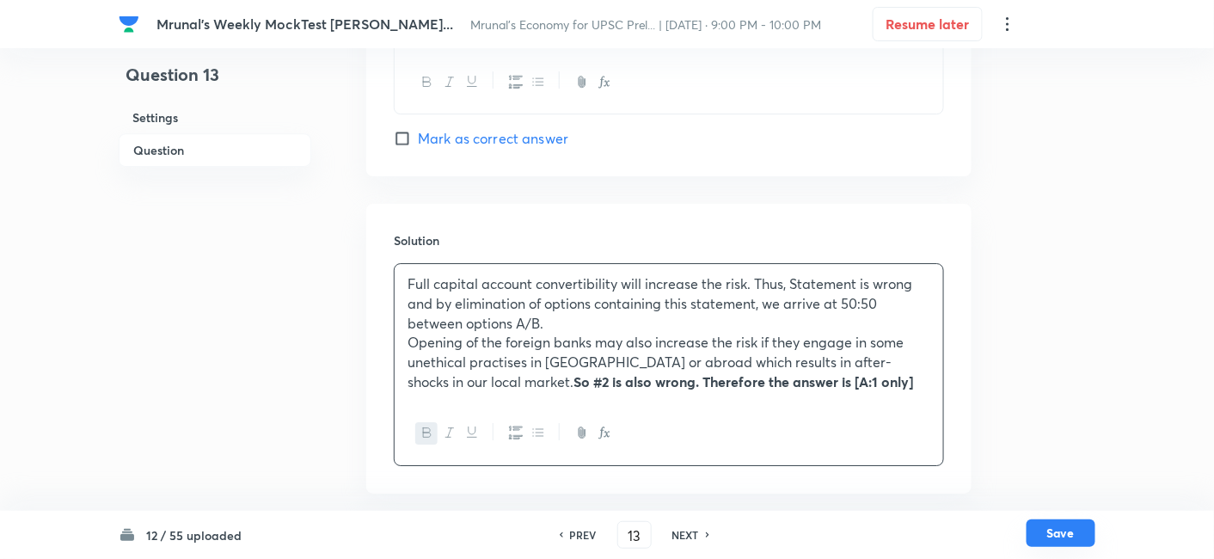
click at [1055, 534] on button "Save" at bounding box center [1060, 533] width 69 height 28
type input "14"
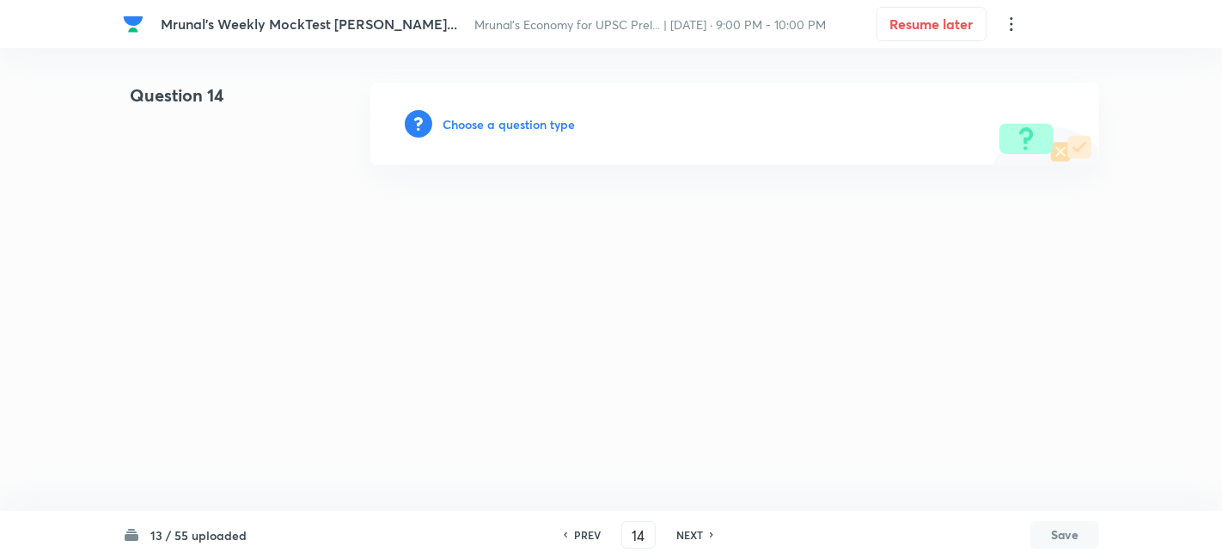
click at [541, 125] on h6 "Choose a question type" at bounding box center [509, 124] width 132 height 18
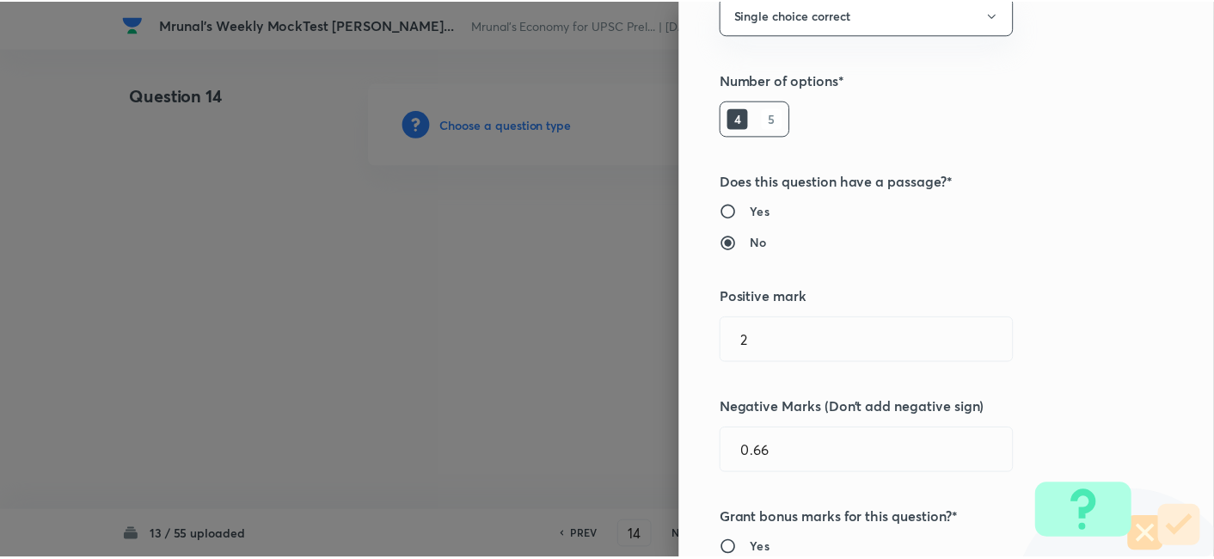
scroll to position [334, 0]
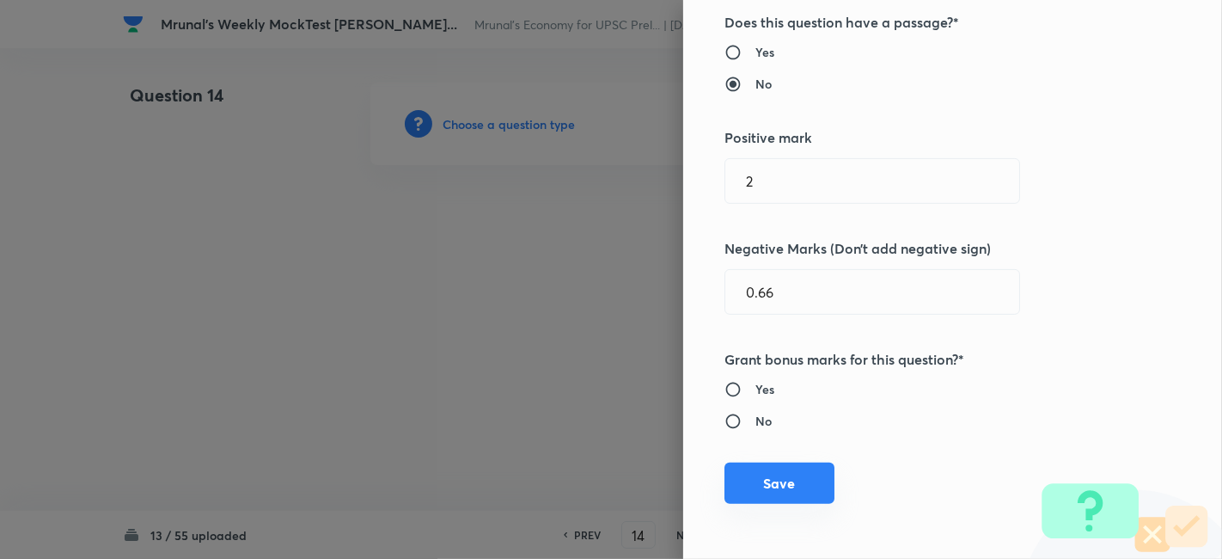
click at [788, 490] on button "Save" at bounding box center [779, 482] width 110 height 41
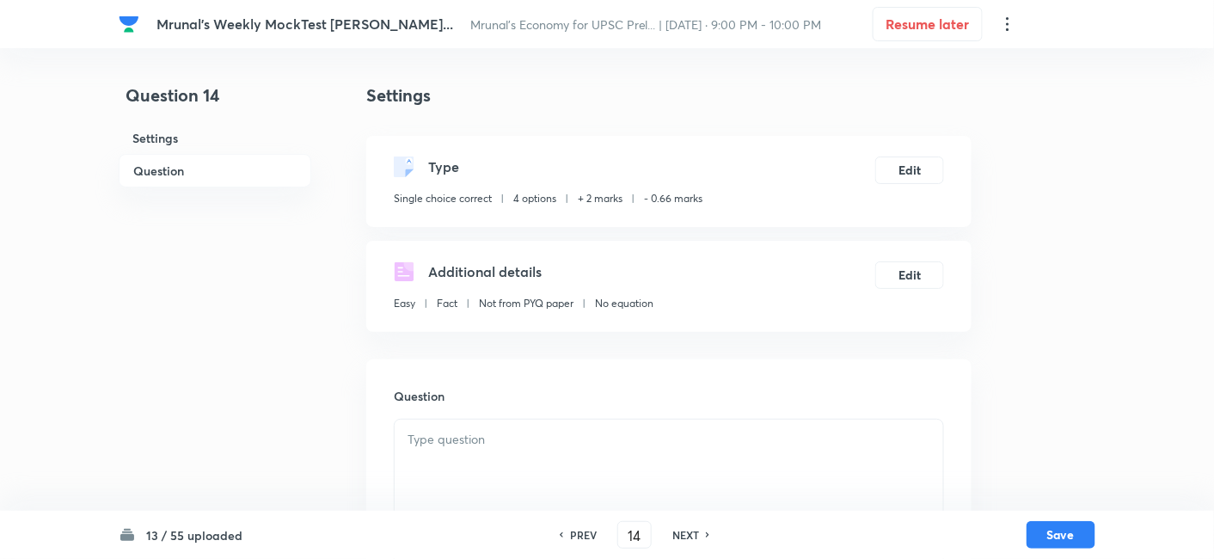
click at [214, 170] on h6 "Question" at bounding box center [215, 171] width 193 height 34
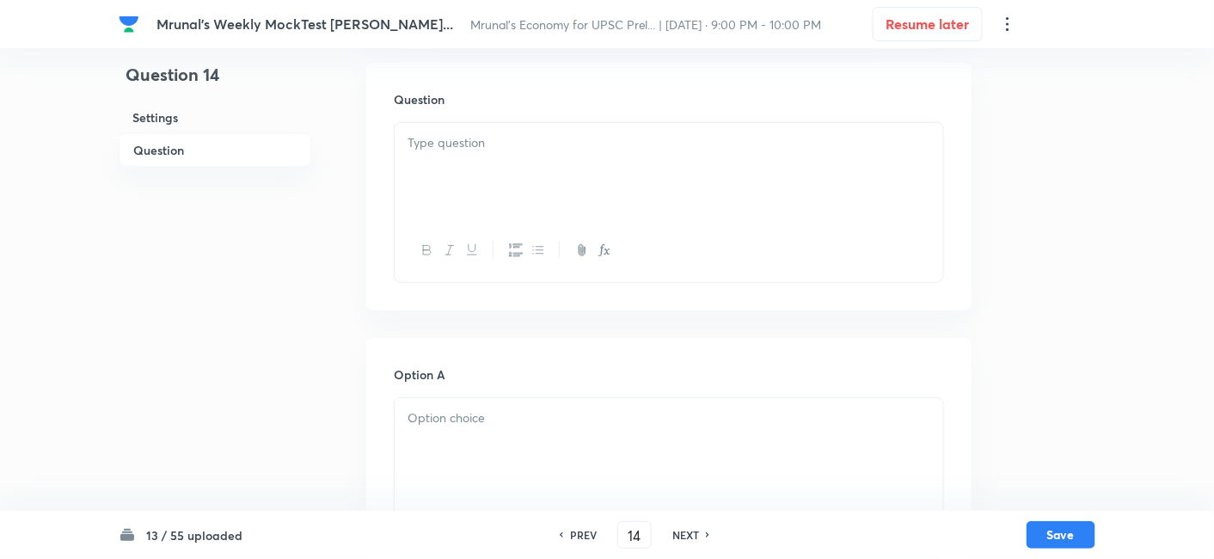
click at [468, 178] on div at bounding box center [668, 171] width 548 height 96
click at [494, 165] on div at bounding box center [668, 171] width 548 height 96
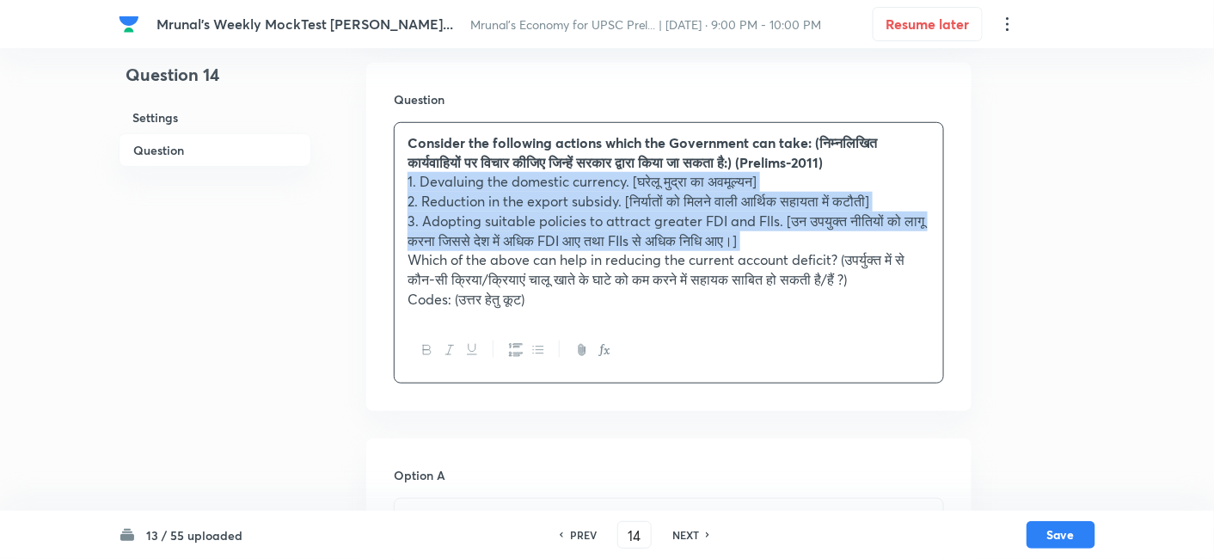
click at [513, 345] on icon "button" at bounding box center [516, 350] width 14 height 13
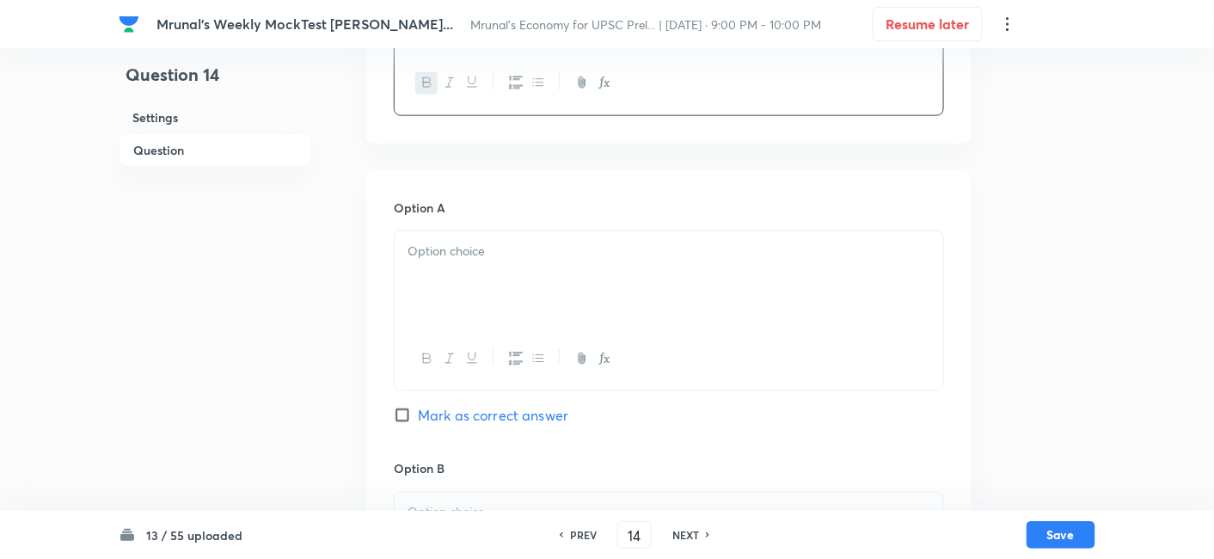
click at [483, 277] on div at bounding box center [668, 279] width 548 height 96
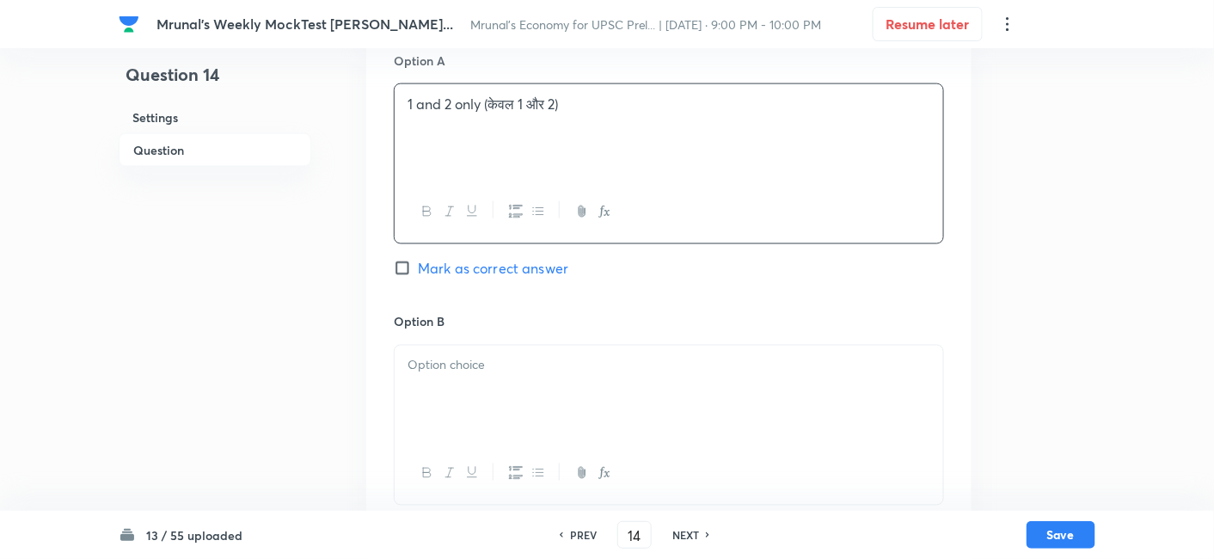
scroll to position [774, 0]
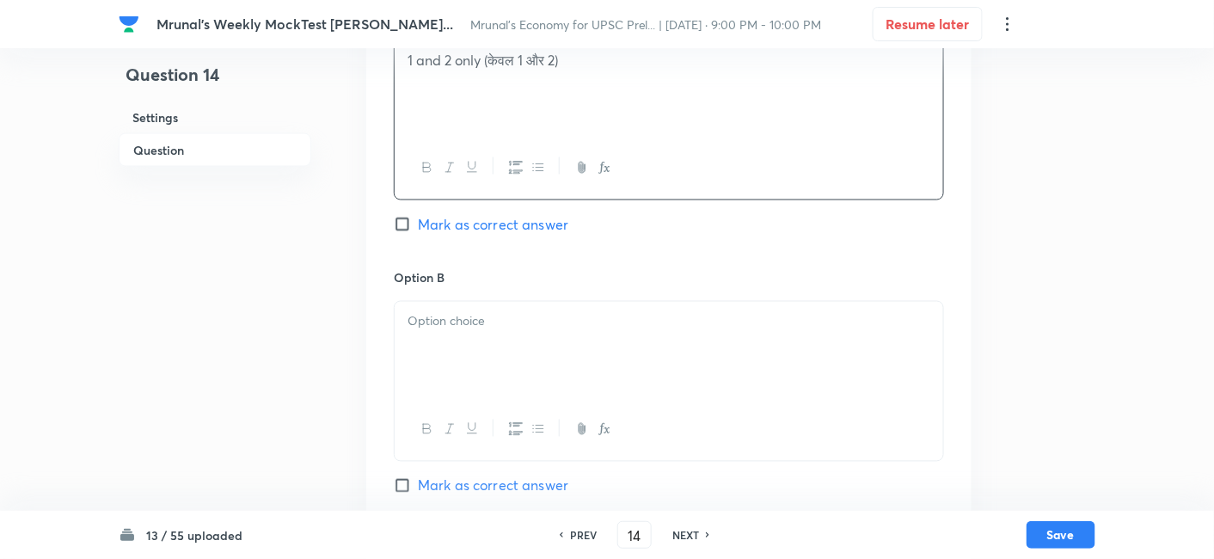
click at [473, 333] on div at bounding box center [668, 350] width 548 height 96
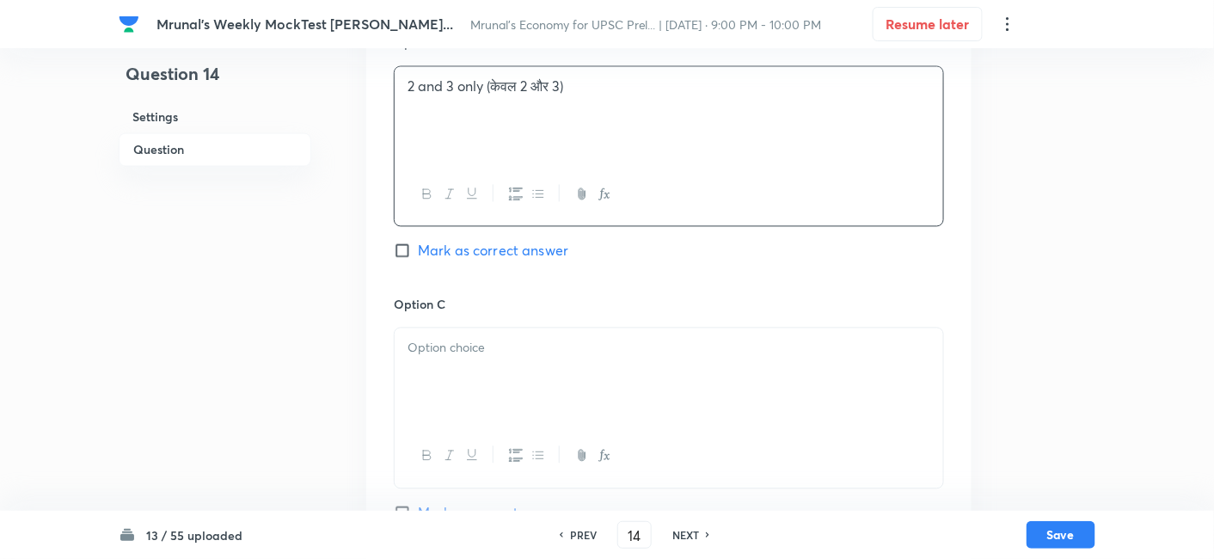
scroll to position [1061, 0]
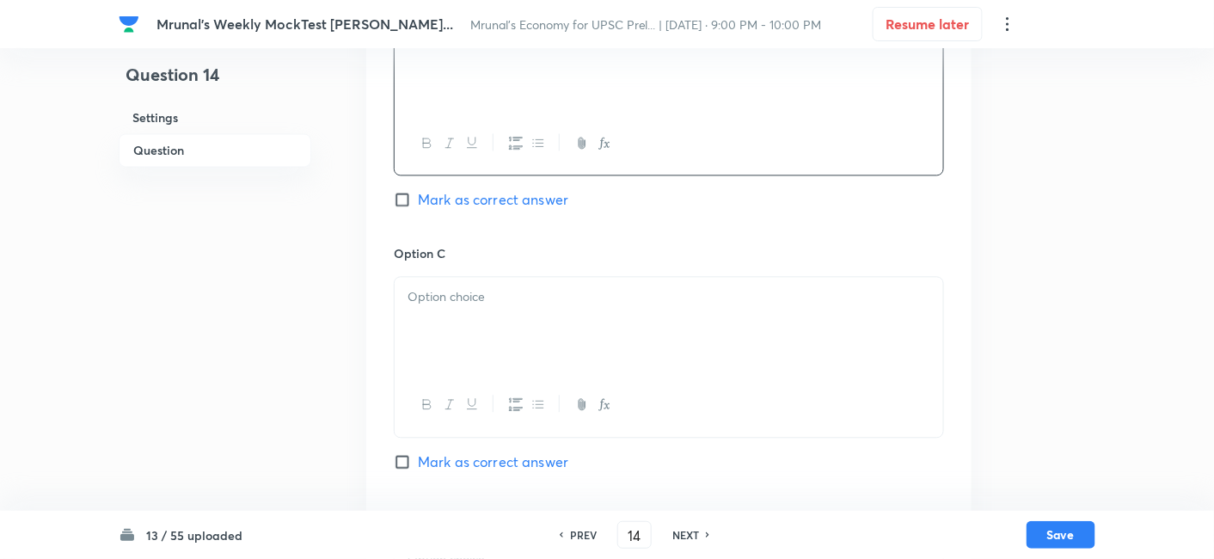
drag, startPoint x: 500, startPoint y: 303, endPoint x: 509, endPoint y: 303, distance: 8.6
click at [506, 303] on p at bounding box center [668, 297] width 523 height 20
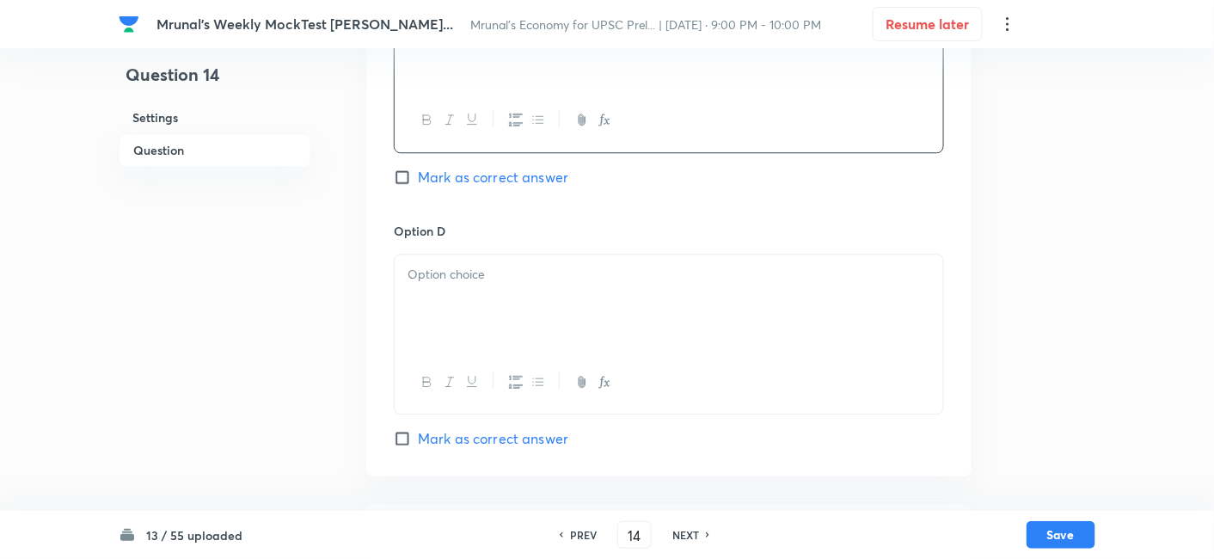
scroll to position [1348, 0]
click at [496, 310] on div at bounding box center [668, 300] width 548 height 96
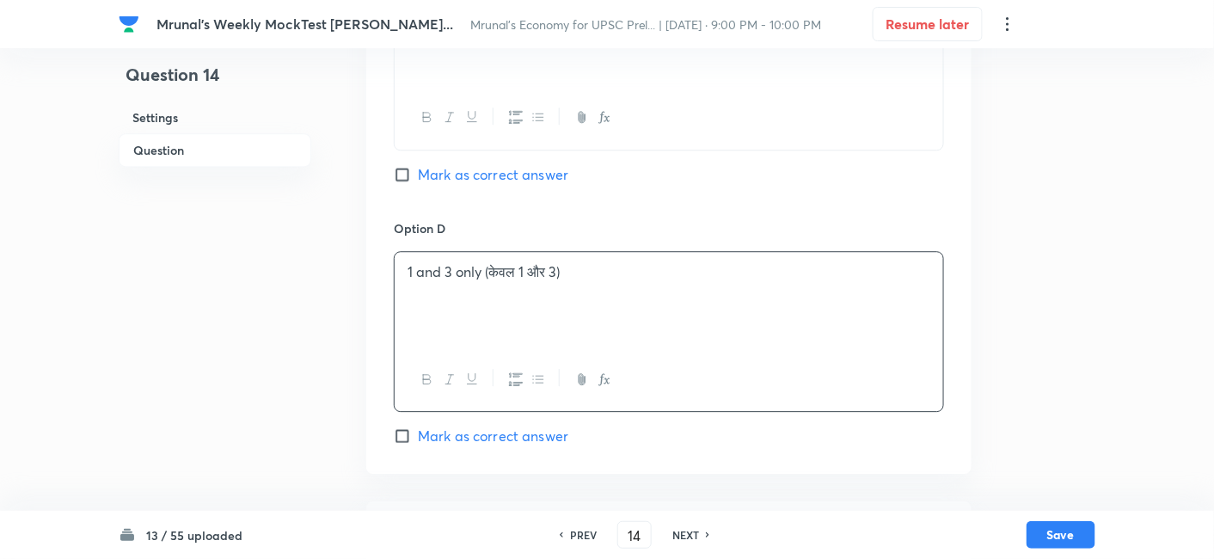
click at [494, 433] on span "Mark as correct answer" at bounding box center [493, 435] width 150 height 21
click at [418, 433] on input "Mark as correct answer" at bounding box center [406, 435] width 24 height 17
checkbox input "true"
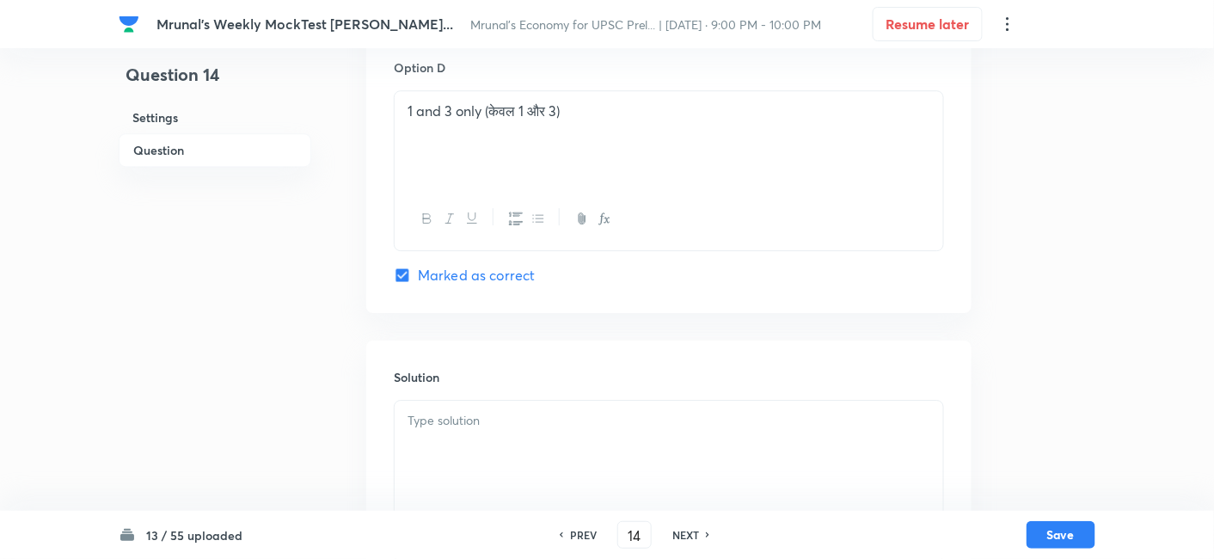
scroll to position [1604, 0]
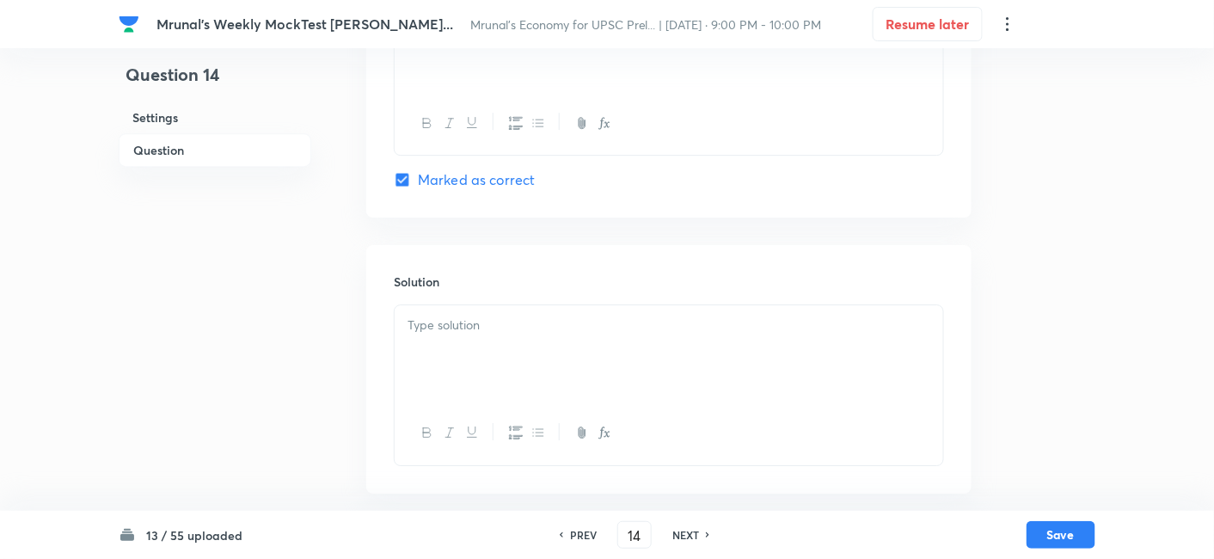
click at [486, 368] on div at bounding box center [668, 353] width 548 height 96
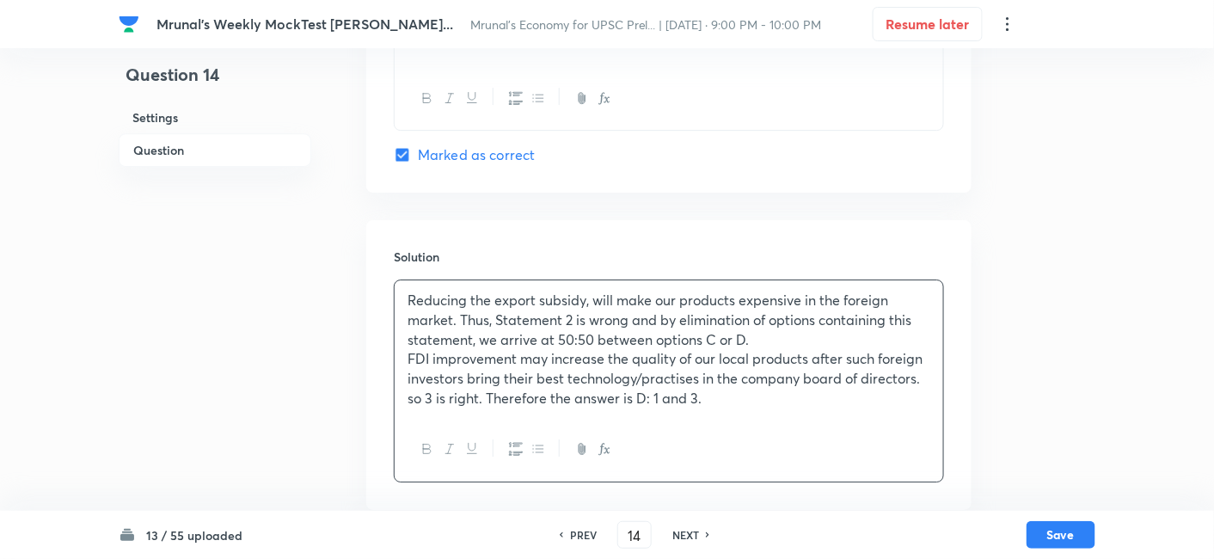
scroll to position [1645, 0]
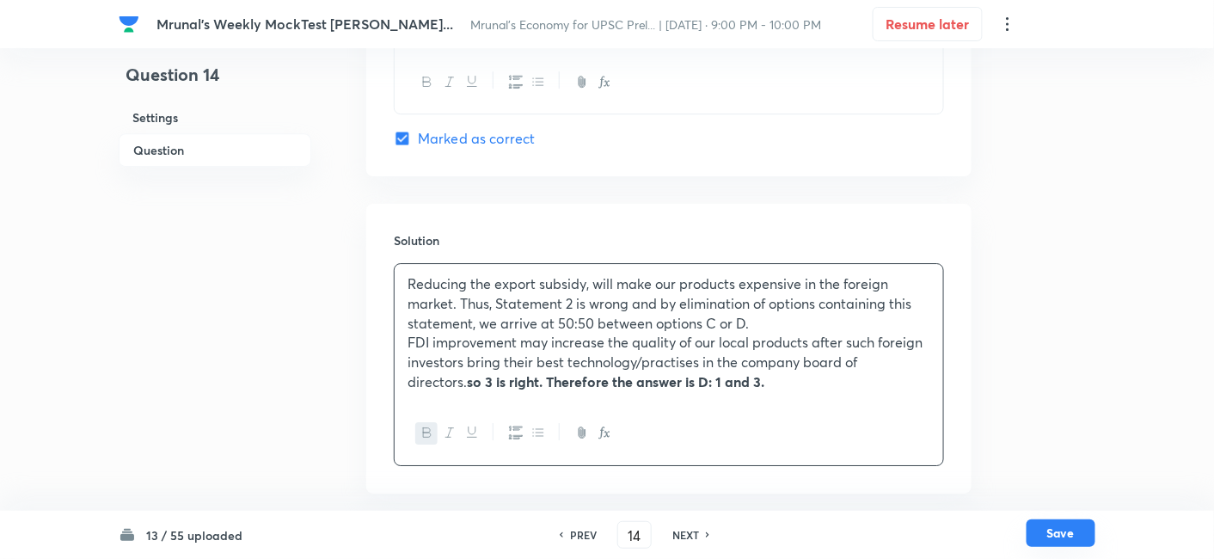
click at [1061, 535] on button "Save" at bounding box center [1060, 533] width 69 height 28
type input "15"
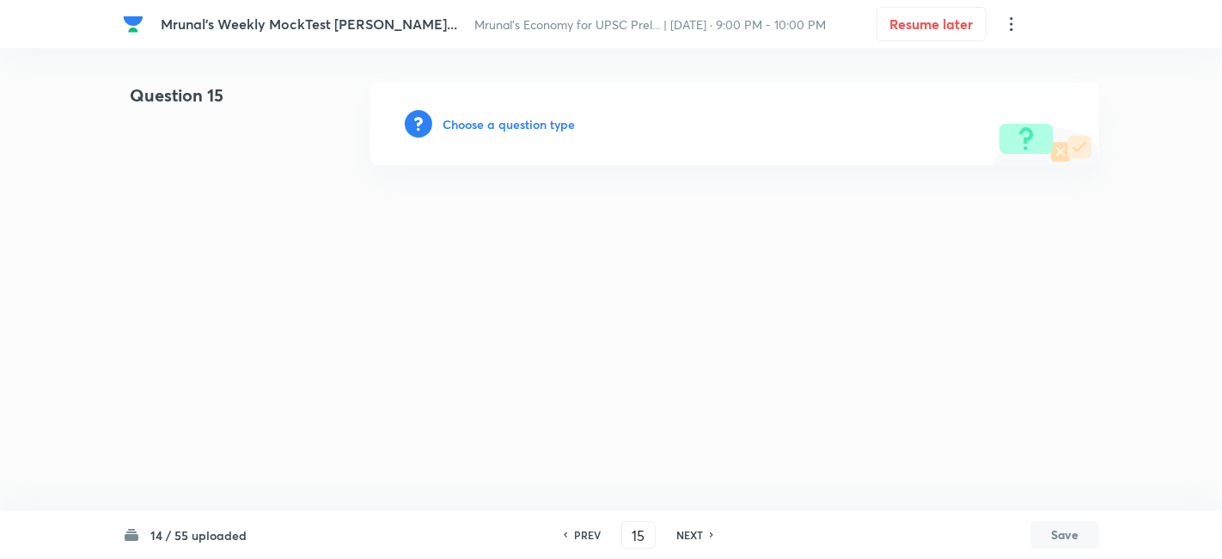
click at [534, 121] on h6 "Choose a question type" at bounding box center [509, 124] width 132 height 18
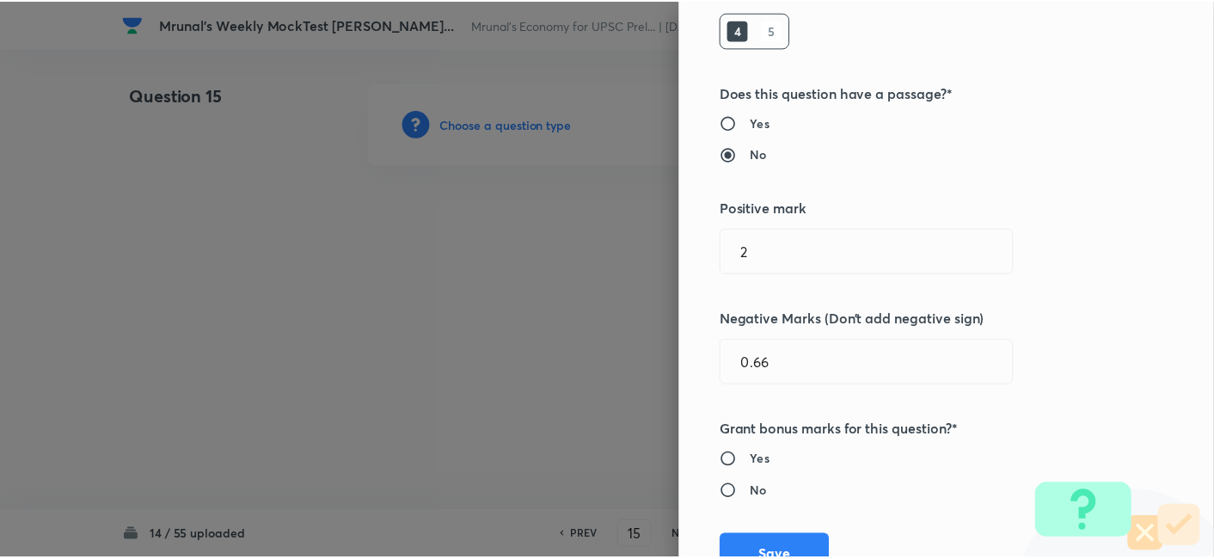
scroll to position [334, 0]
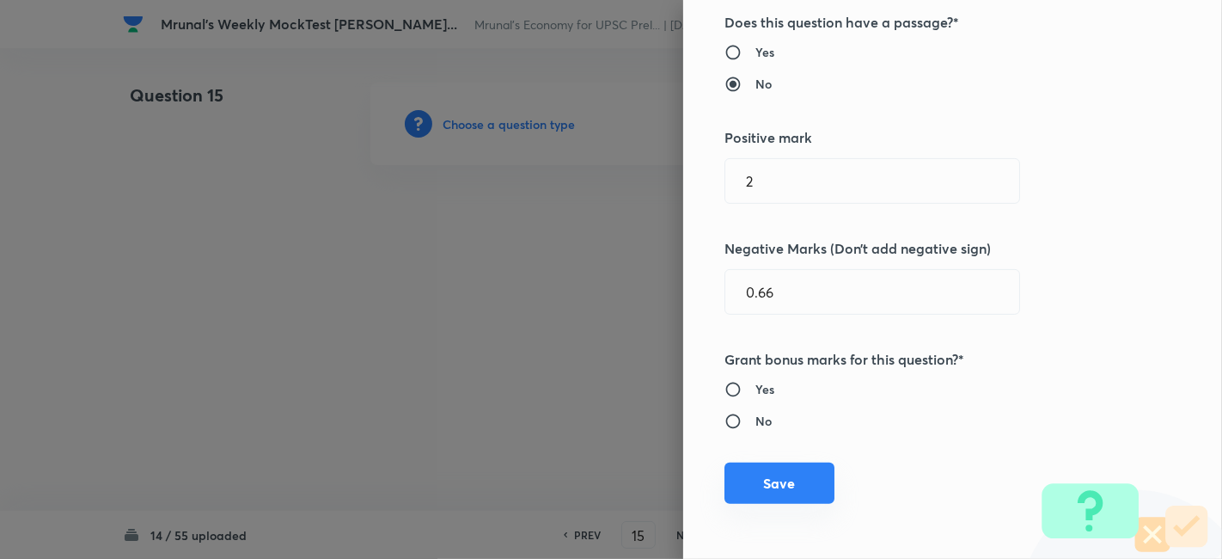
click at [785, 484] on button "Save" at bounding box center [779, 482] width 110 height 41
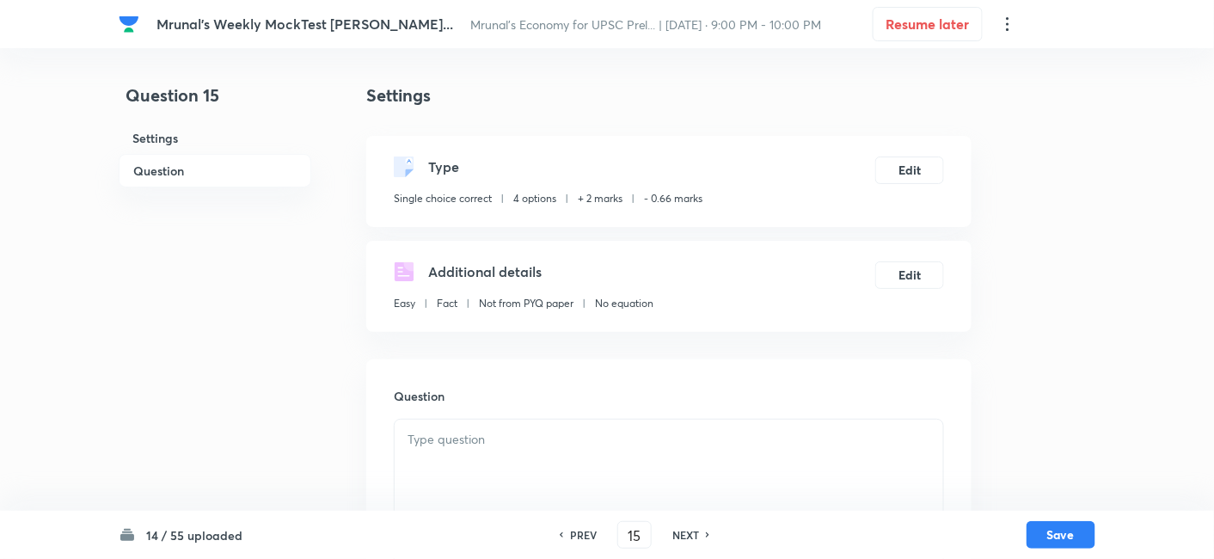
click at [231, 175] on h6 "Question" at bounding box center [215, 171] width 193 height 34
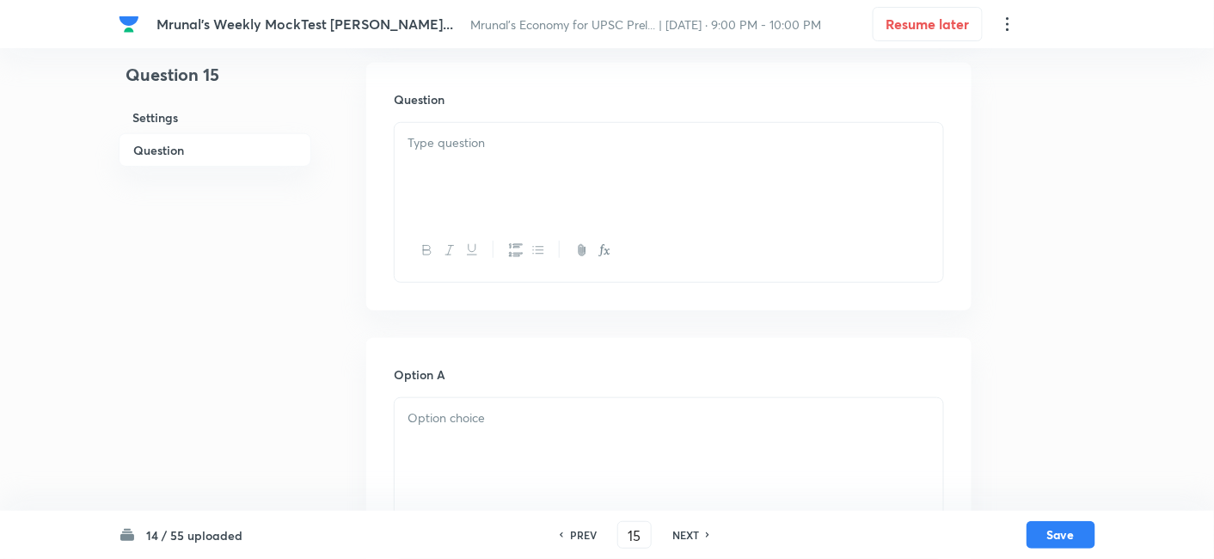
click at [515, 184] on div at bounding box center [668, 171] width 548 height 96
click at [562, 169] on div at bounding box center [668, 171] width 548 height 96
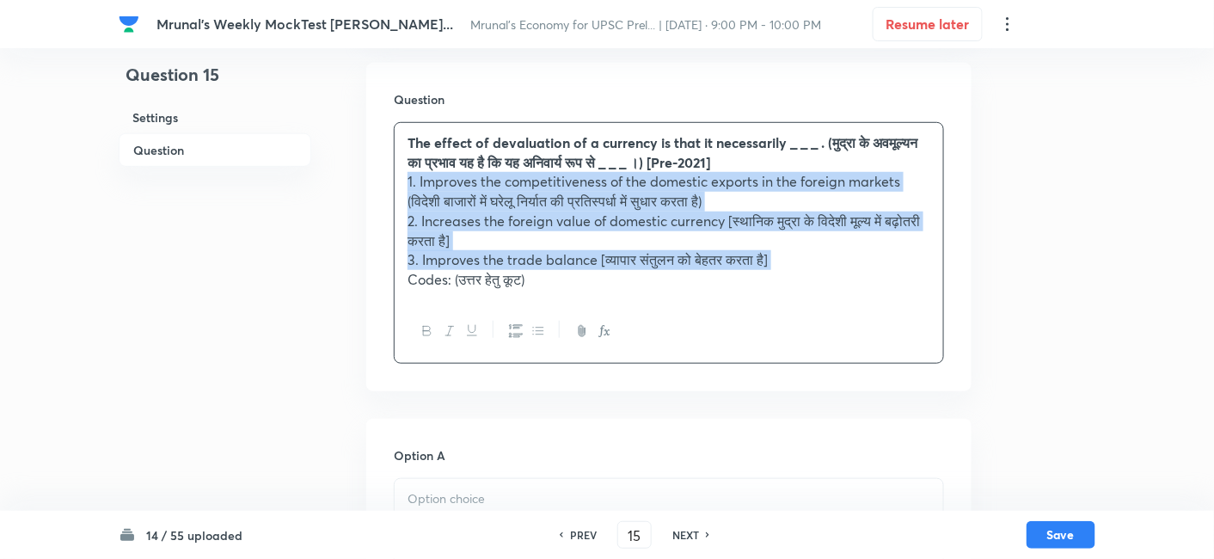
click at [514, 325] on icon "button" at bounding box center [516, 331] width 14 height 14
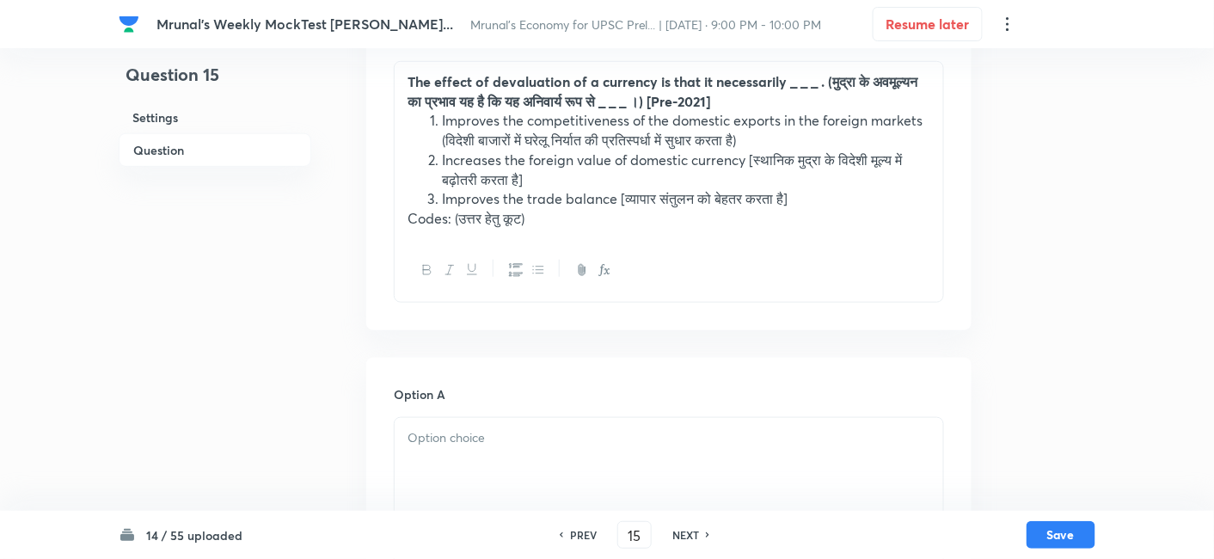
scroll to position [393, 0]
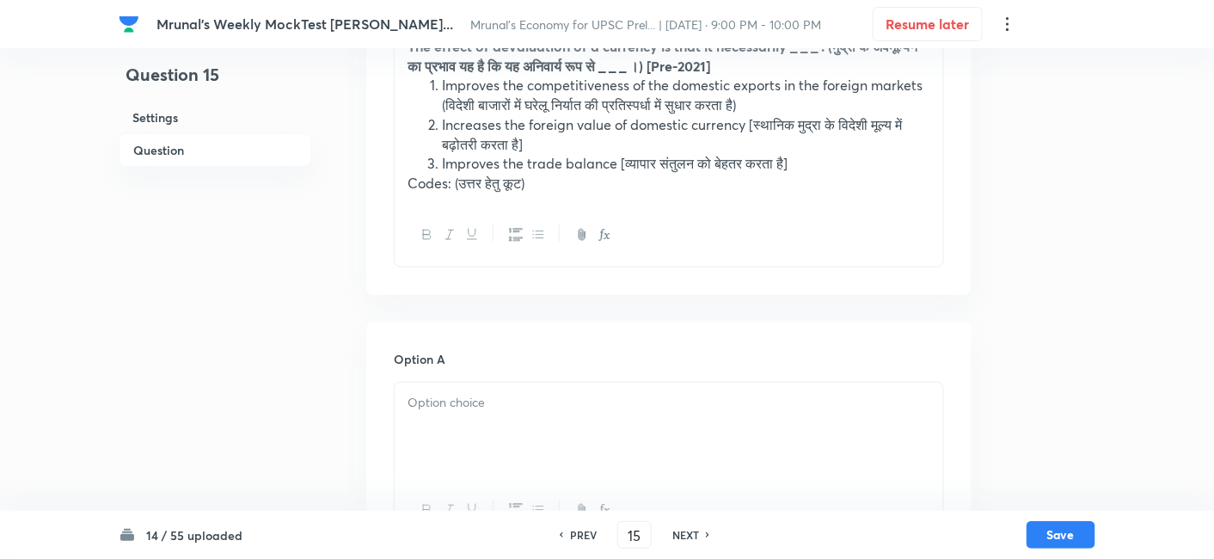
click at [518, 428] on div at bounding box center [668, 430] width 548 height 96
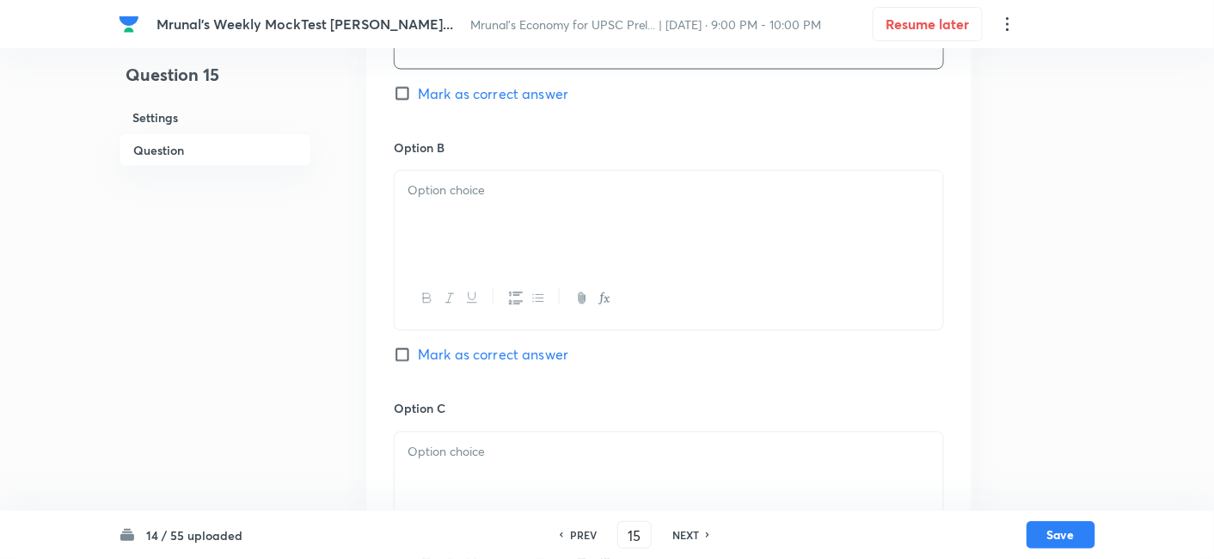
scroll to position [870, 0]
click at [496, 266] on div at bounding box center [668, 295] width 548 height 63
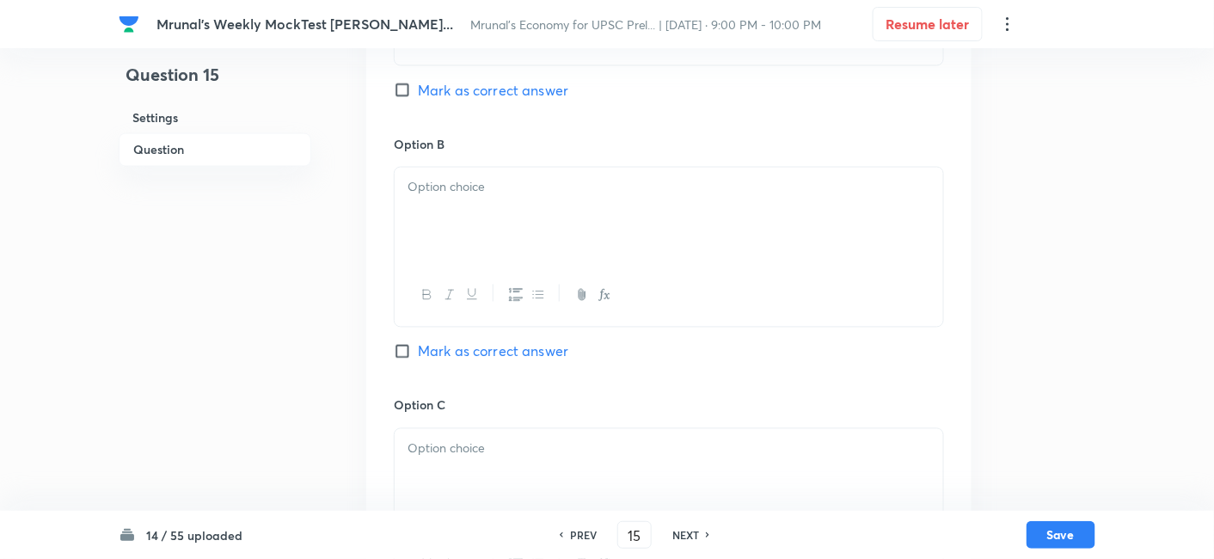
click at [468, 229] on div at bounding box center [668, 216] width 548 height 96
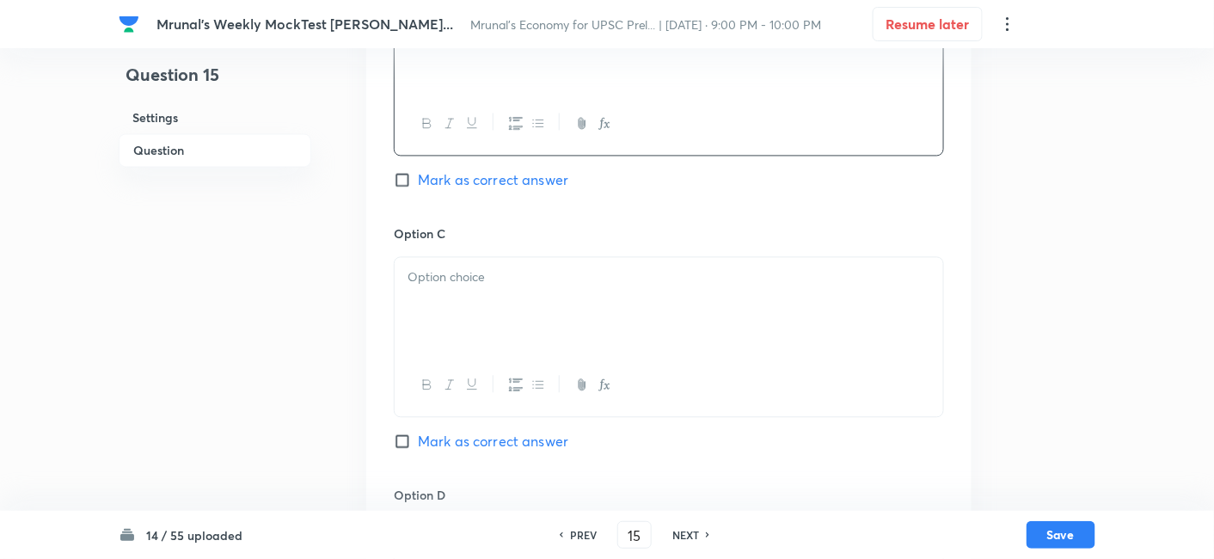
scroll to position [1061, 0]
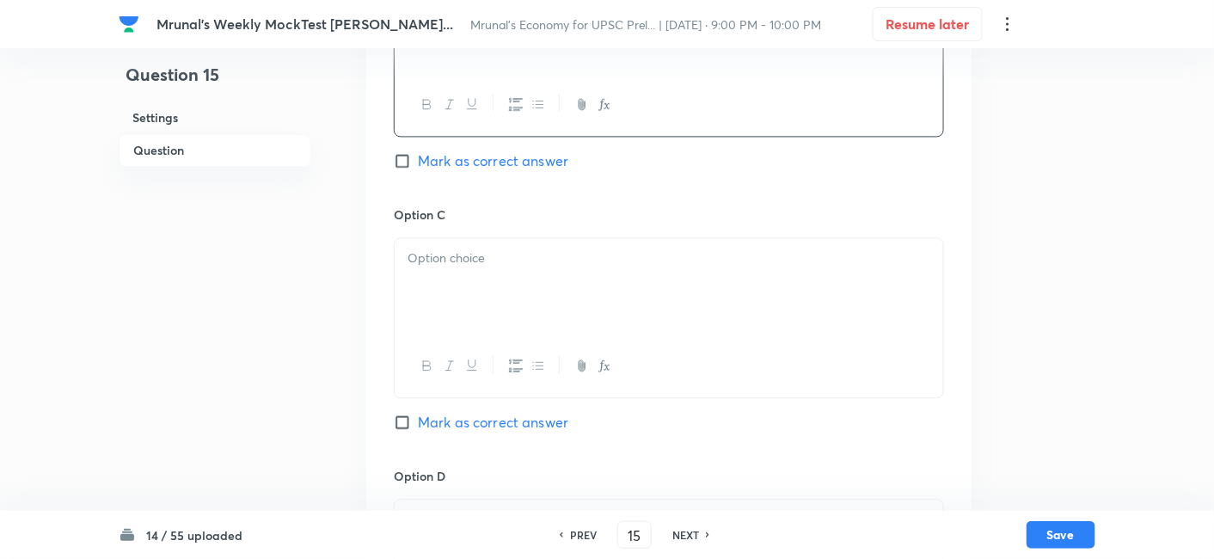
click at [514, 279] on div at bounding box center [668, 286] width 548 height 96
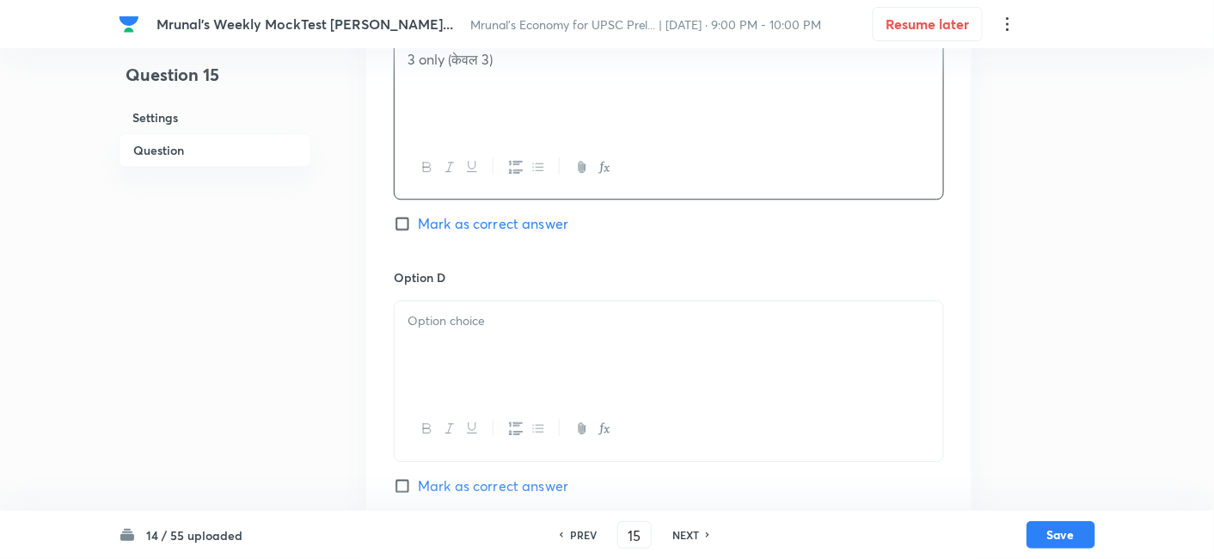
scroll to position [1348, 0]
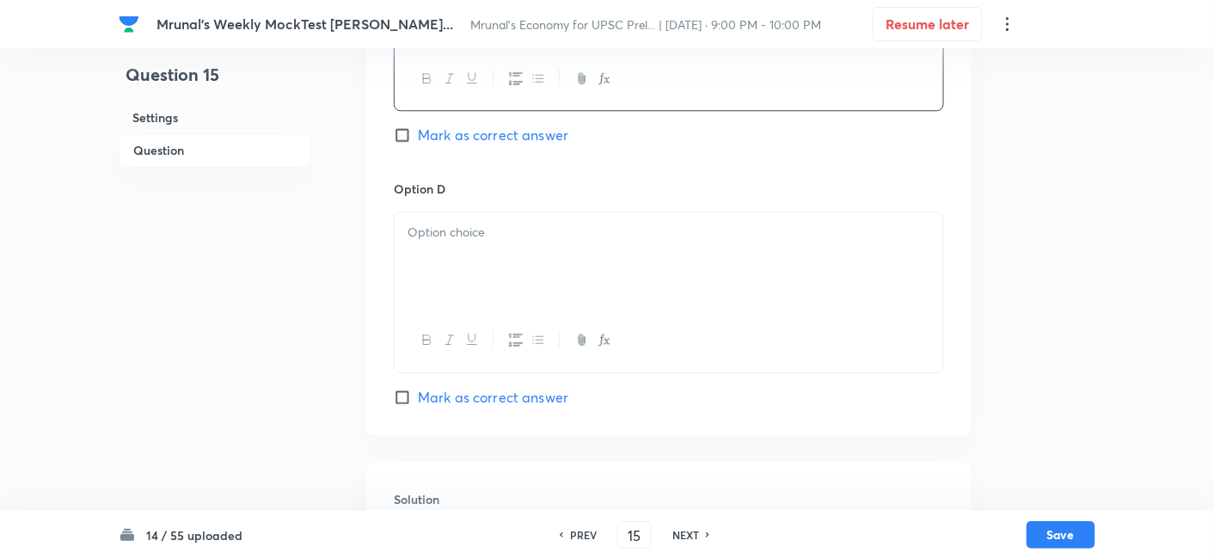
click at [500, 300] on div at bounding box center [668, 260] width 548 height 96
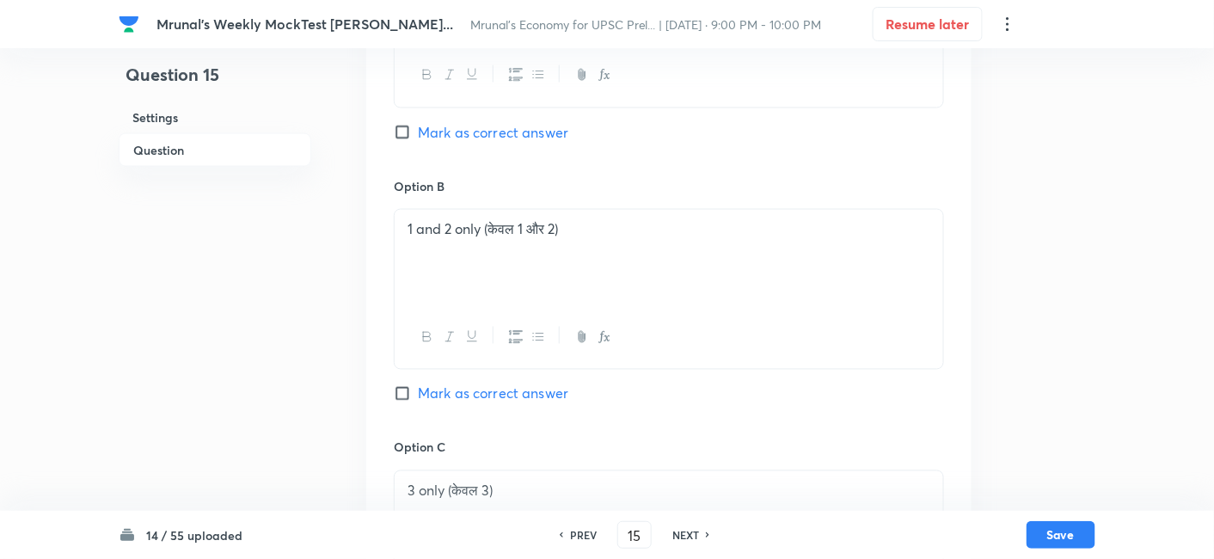
scroll to position [774, 0]
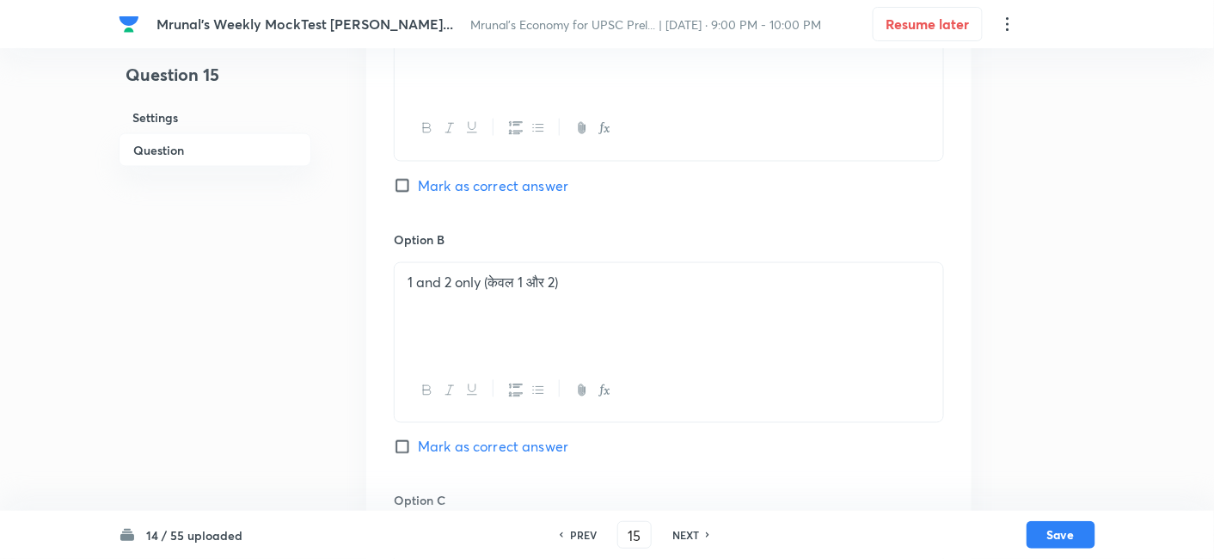
click at [535, 189] on span "Mark as correct answer" at bounding box center [493, 185] width 150 height 21
click at [418, 189] on input "Mark as correct answer" at bounding box center [406, 185] width 24 height 17
checkbox input "true"
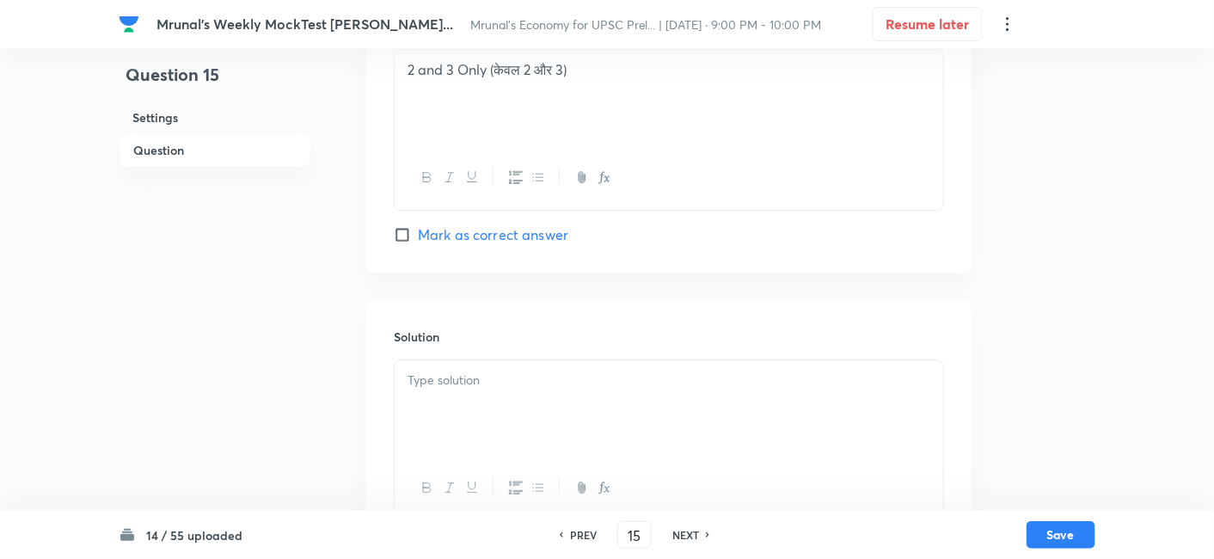
scroll to position [1564, 0]
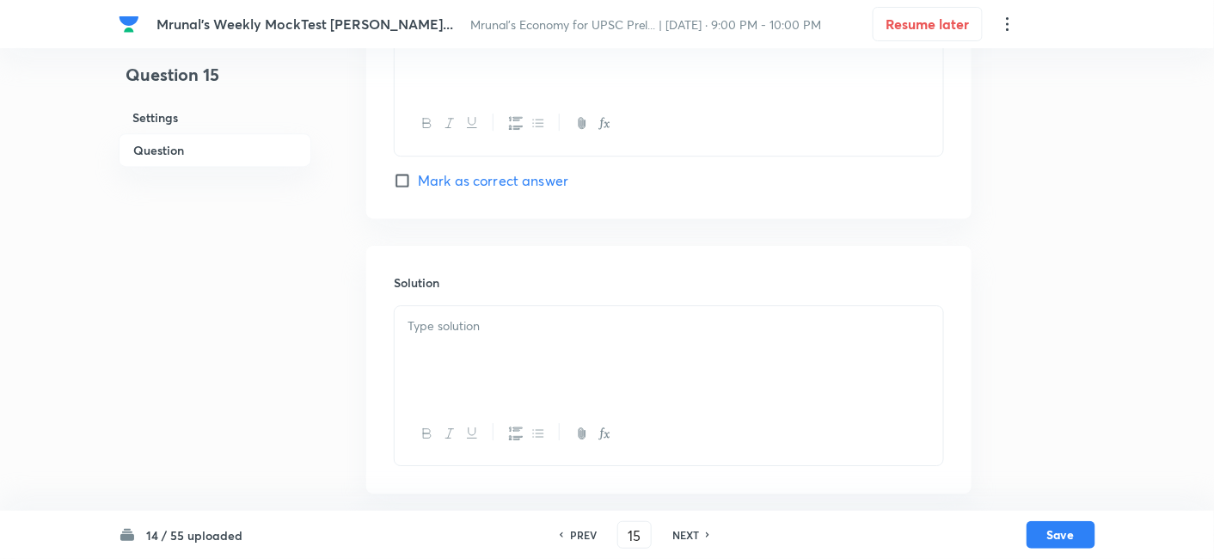
click at [468, 357] on div at bounding box center [668, 354] width 548 height 96
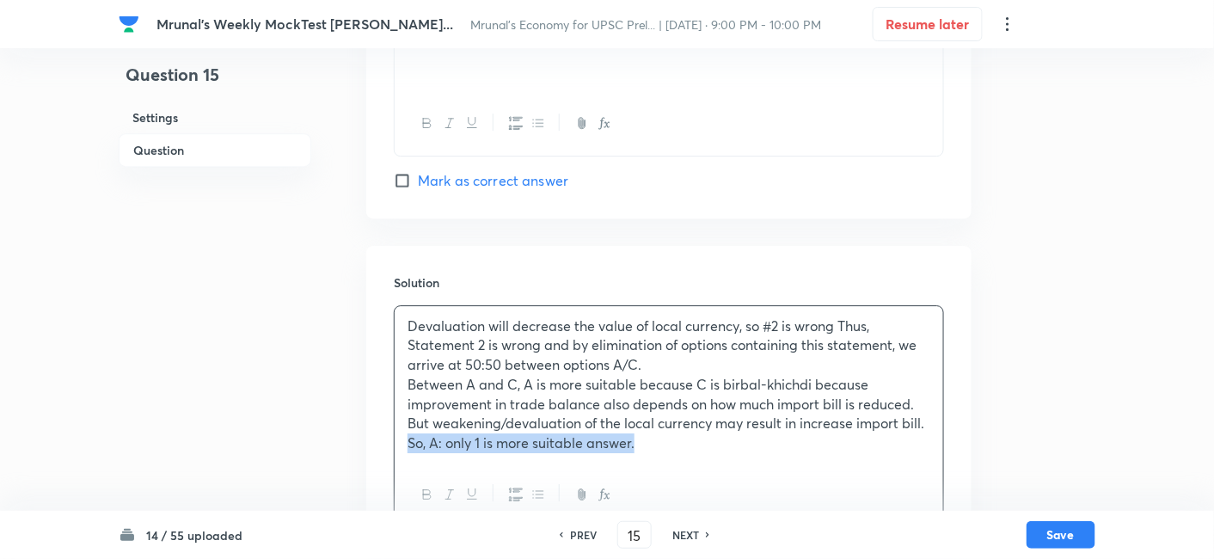
drag, startPoint x: 413, startPoint y: 443, endPoint x: 395, endPoint y: 443, distance: 18.1
click at [395, 443] on div "Devaluation will decrease the value of local currency, so #2 is wrong Thus, Sta…" at bounding box center [668, 384] width 548 height 157
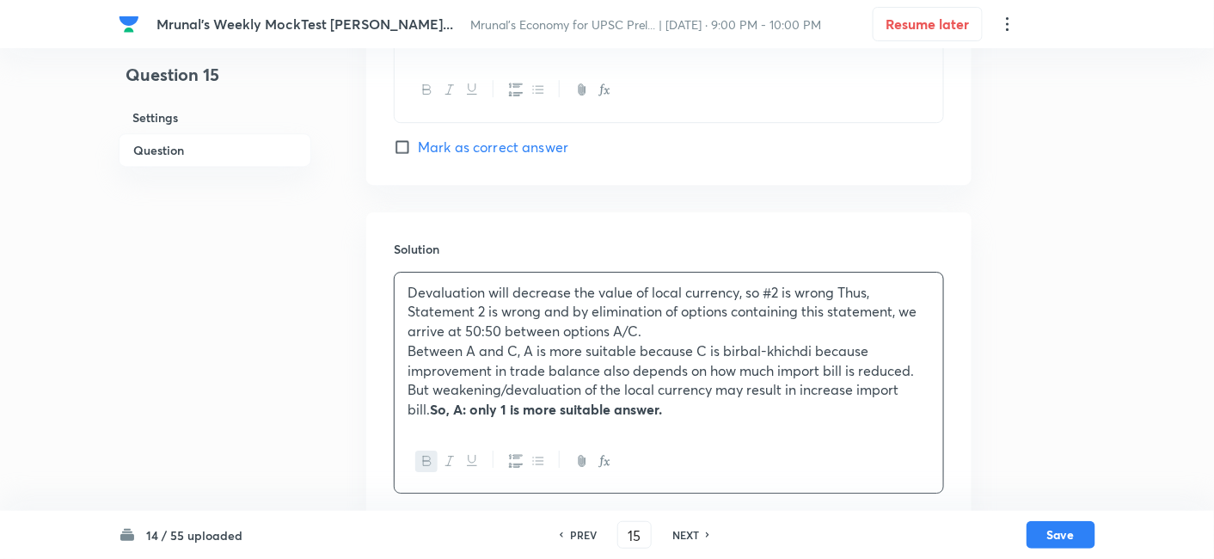
scroll to position [1625, 0]
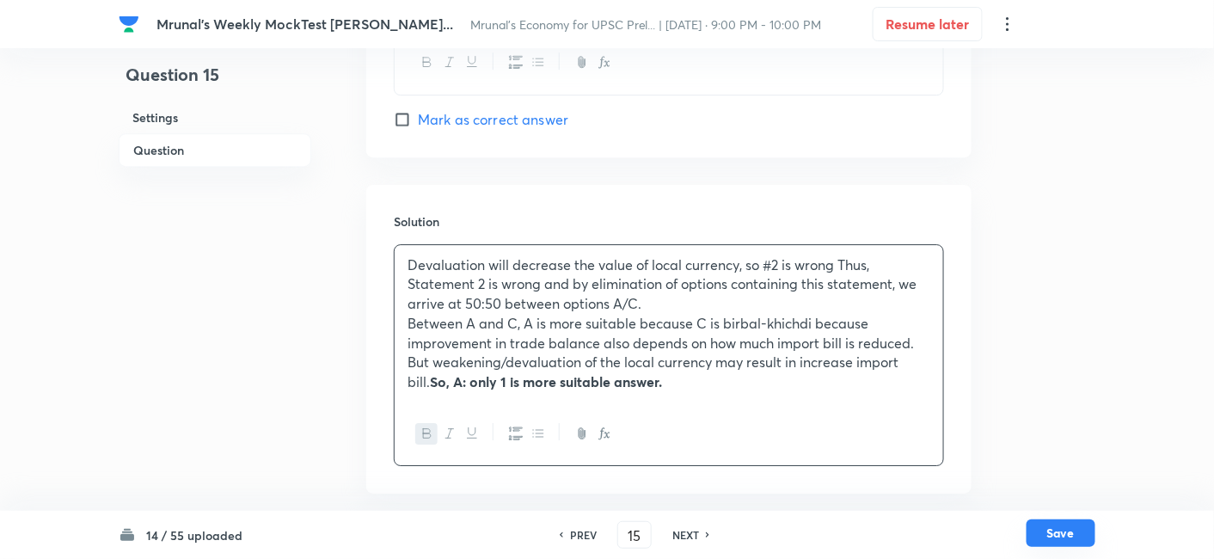
click at [1068, 534] on button "Save" at bounding box center [1060, 533] width 69 height 28
type input "16"
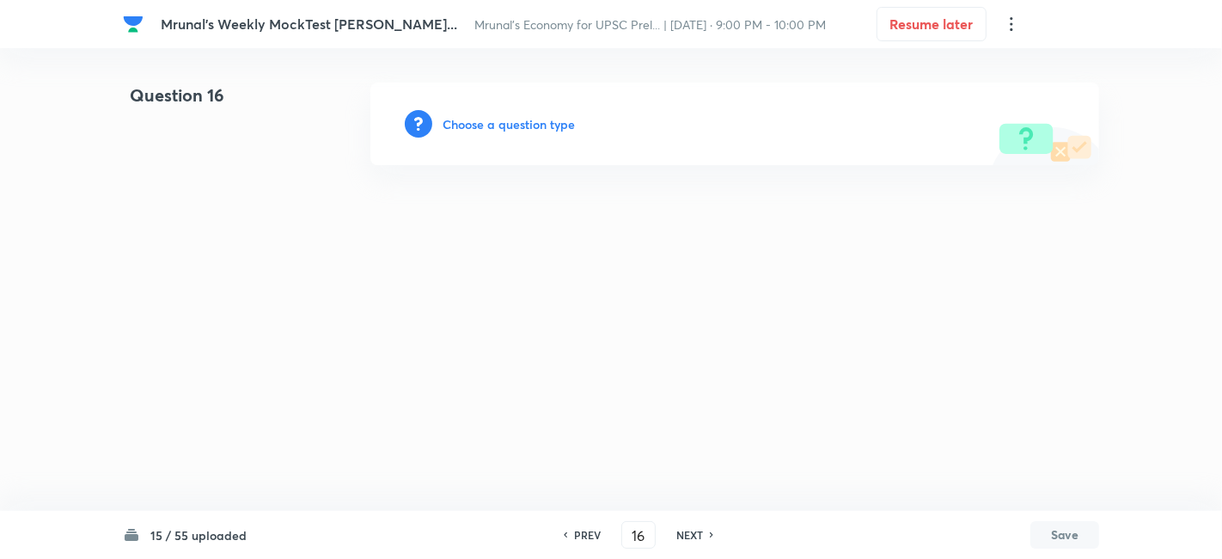
click at [535, 118] on h6 "Choose a question type" at bounding box center [509, 124] width 132 height 18
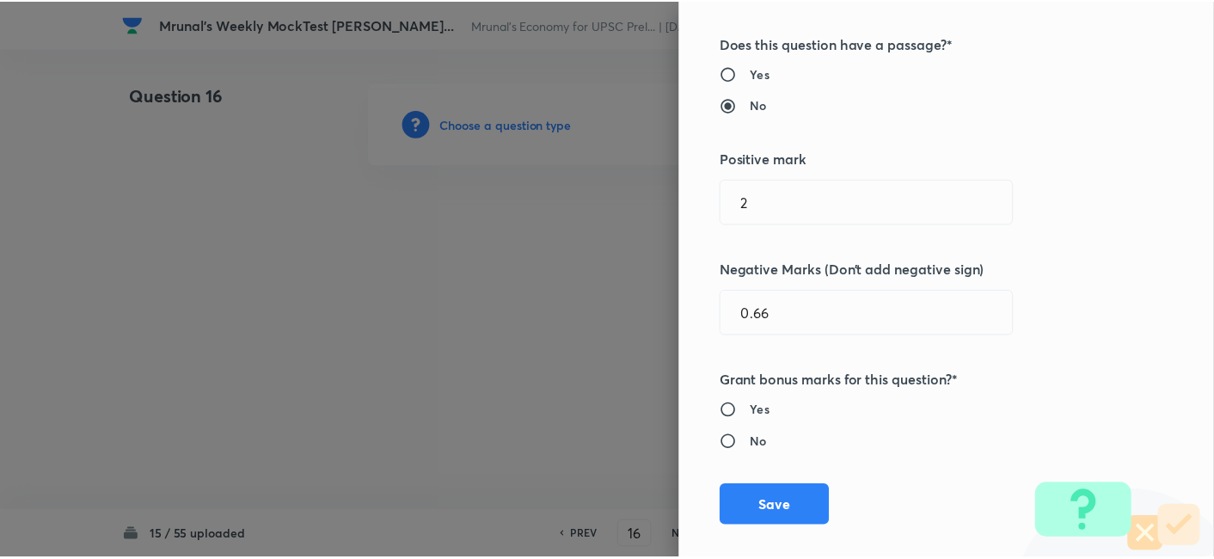
scroll to position [334, 0]
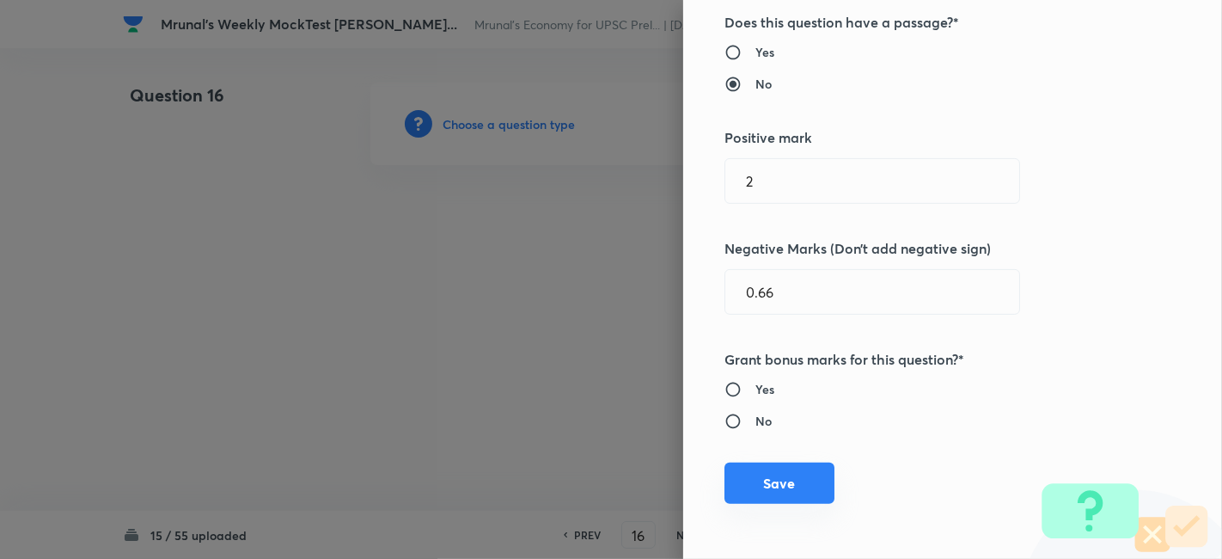
click at [791, 492] on button "Save" at bounding box center [779, 482] width 110 height 41
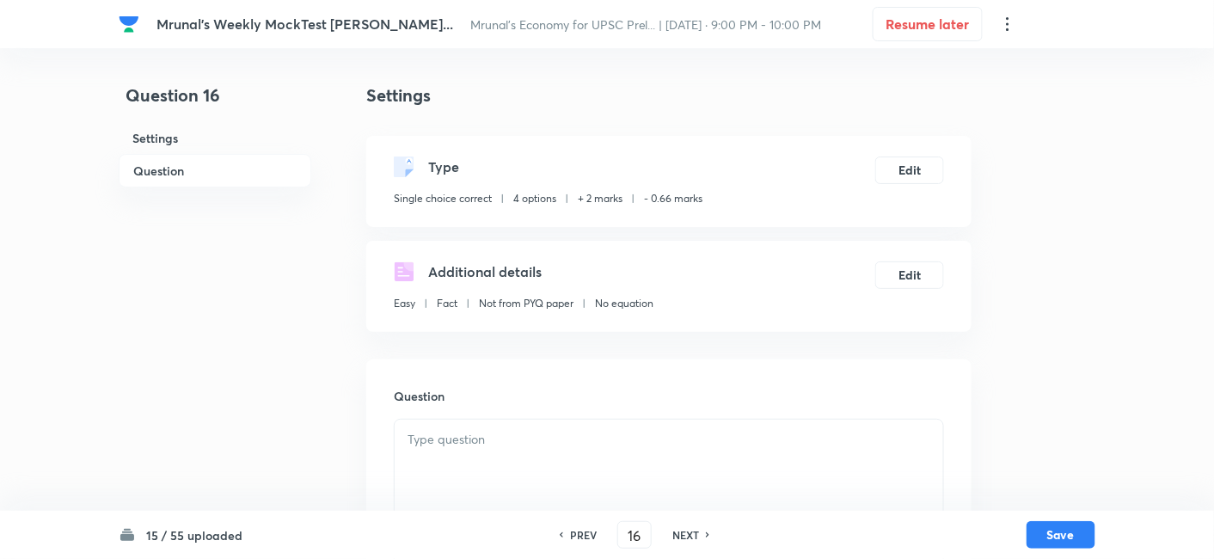
click at [216, 172] on h6 "Question" at bounding box center [215, 171] width 193 height 34
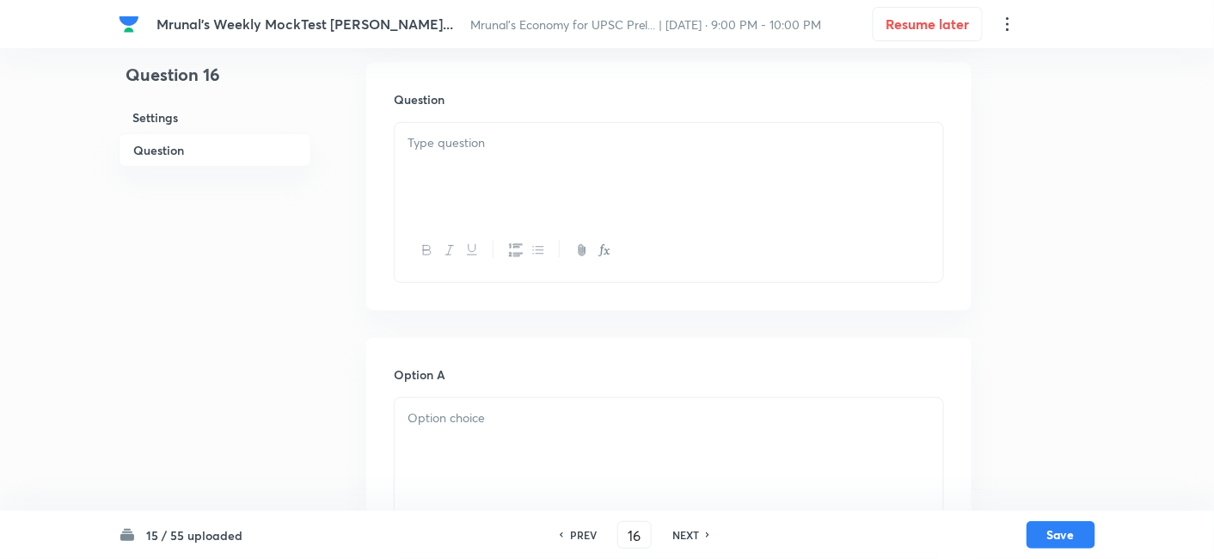
click at [513, 184] on div at bounding box center [668, 171] width 548 height 96
click at [233, 145] on h6 "Question" at bounding box center [215, 150] width 193 height 34
click at [429, 158] on div at bounding box center [668, 171] width 548 height 96
click at [480, 193] on div at bounding box center [668, 171] width 548 height 96
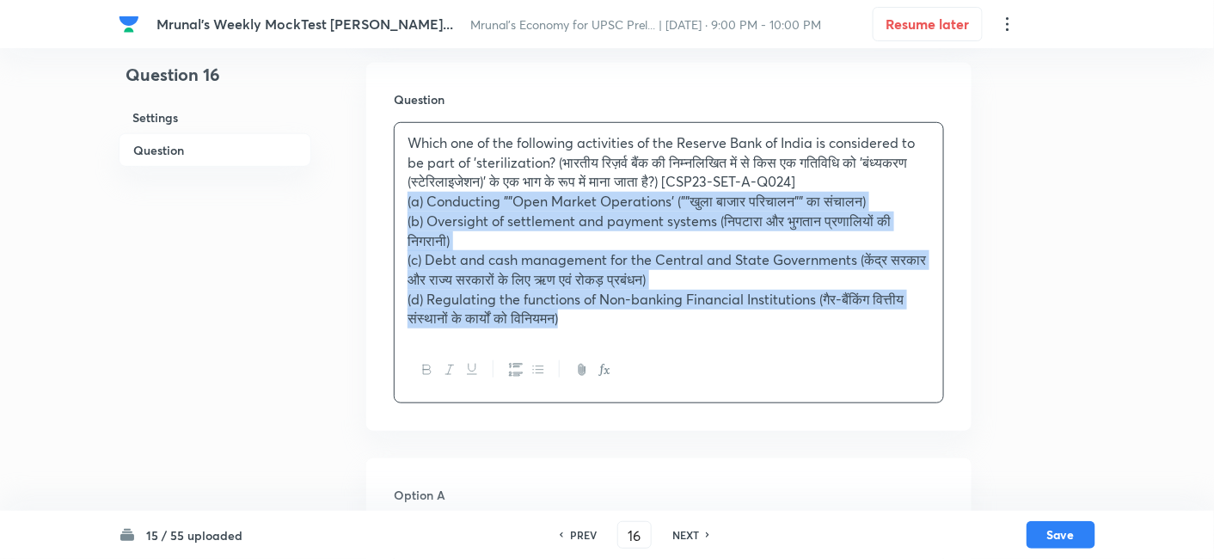
drag, startPoint x: 400, startPoint y: 203, endPoint x: 385, endPoint y: 207, distance: 15.2
click at [387, 206] on div "Question Which one of the following activities of the Reserve Bank of India is …" at bounding box center [668, 247] width 605 height 368
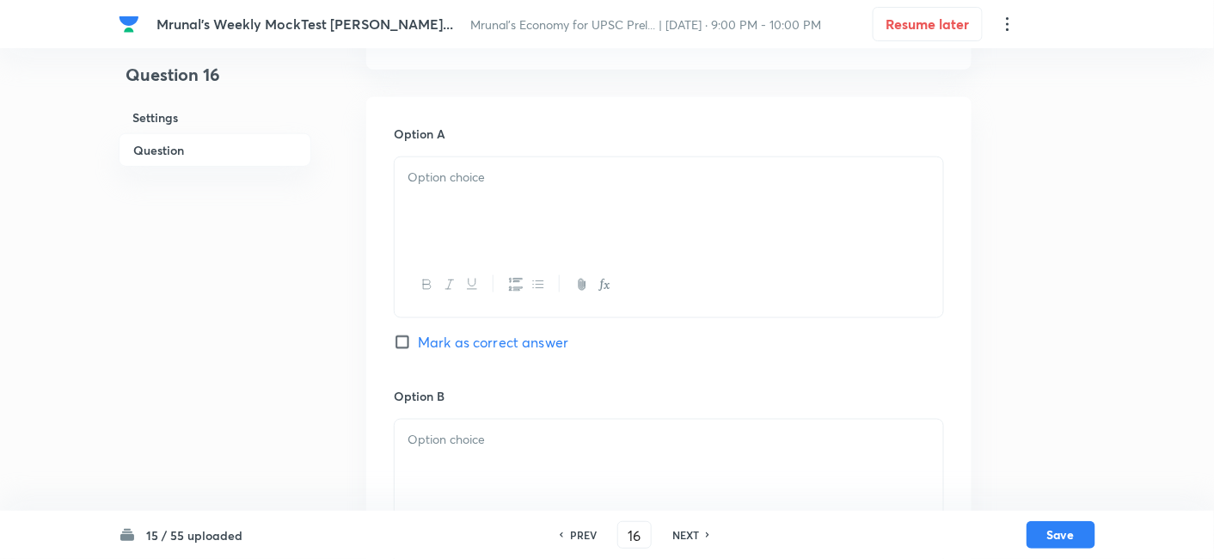
scroll to position [584, 0]
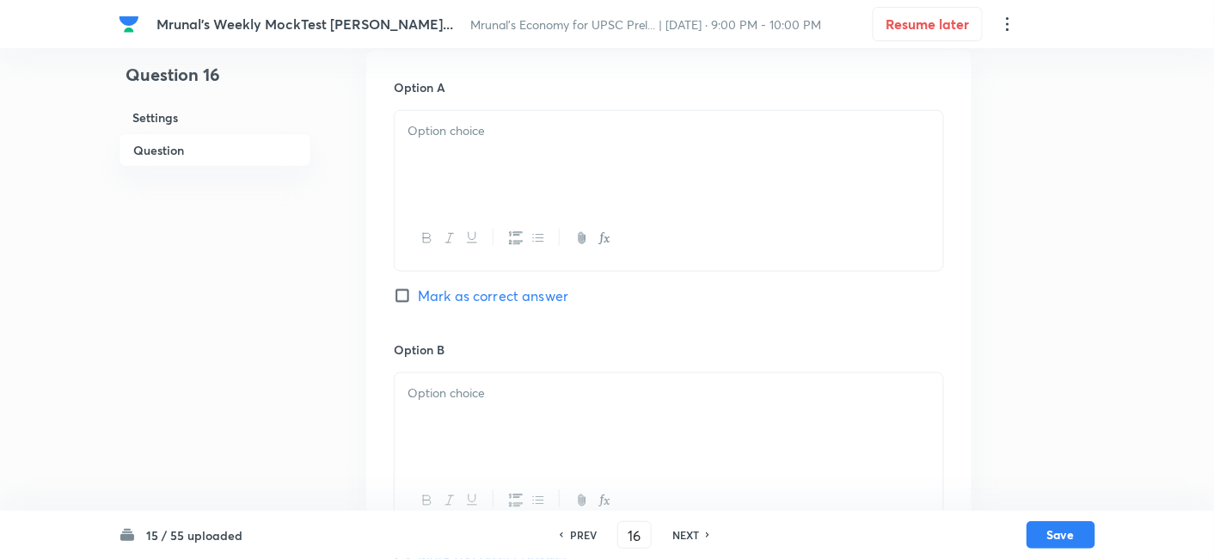
click at [459, 205] on div at bounding box center [668, 159] width 548 height 96
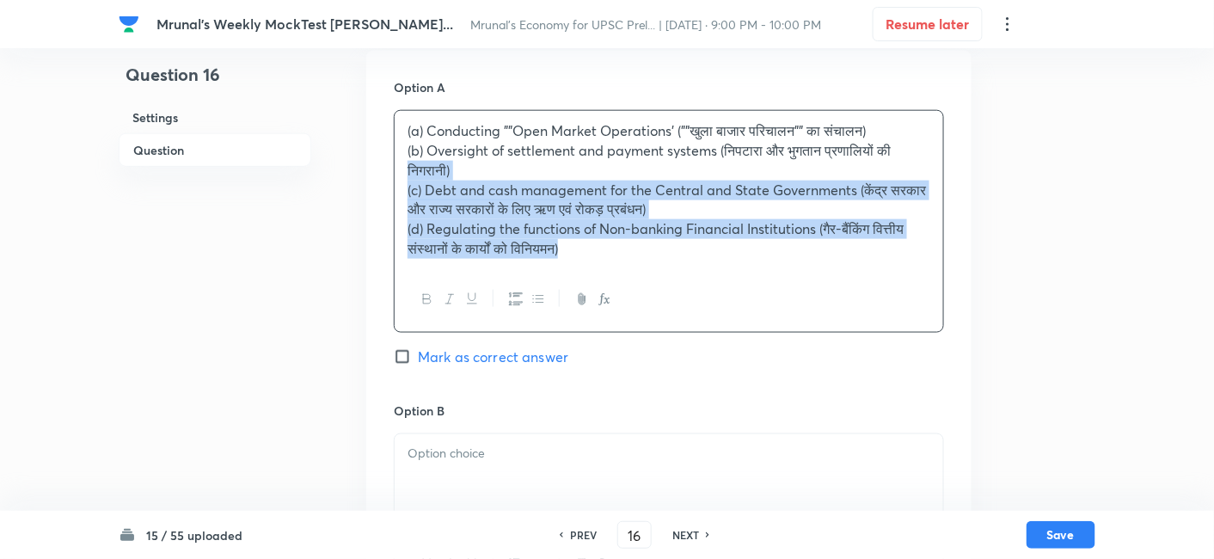
drag, startPoint x: 407, startPoint y: 182, endPoint x: 382, endPoint y: 161, distance: 32.9
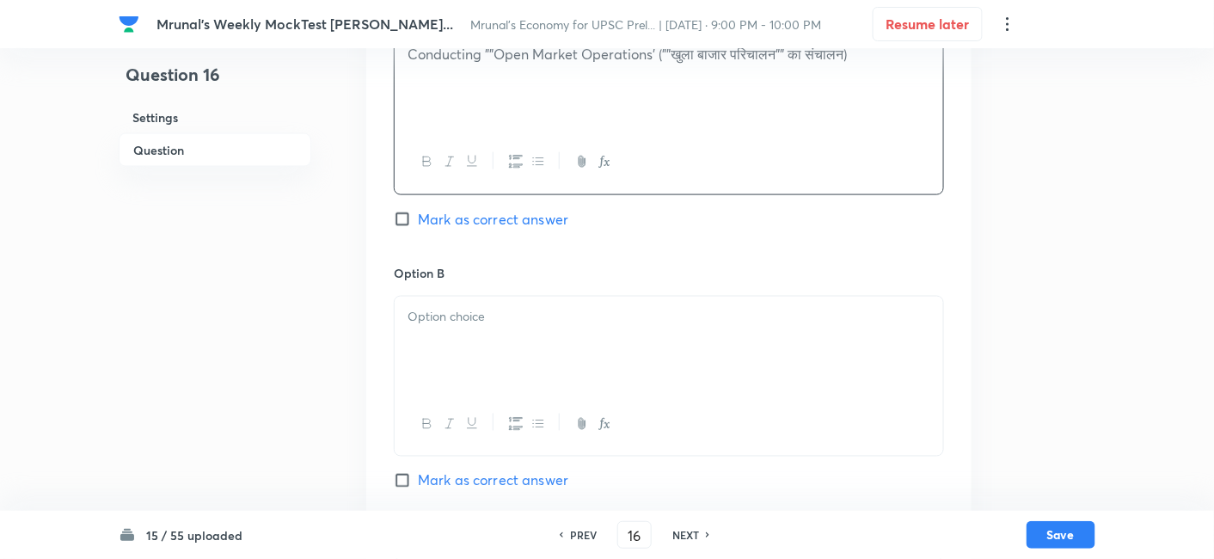
scroll to position [774, 0]
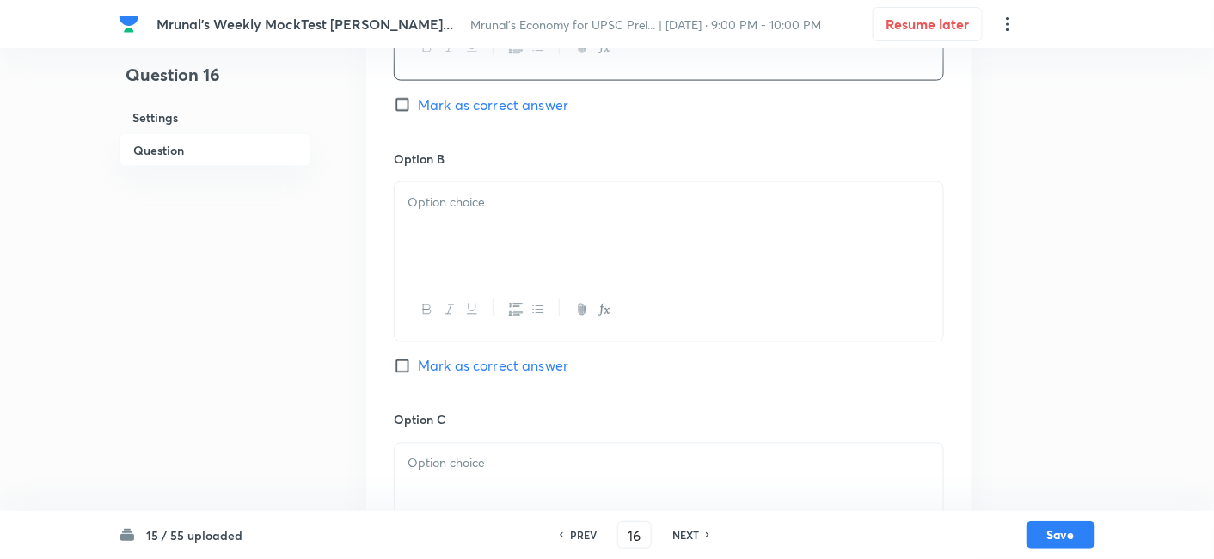
click at [474, 226] on div at bounding box center [668, 230] width 548 height 96
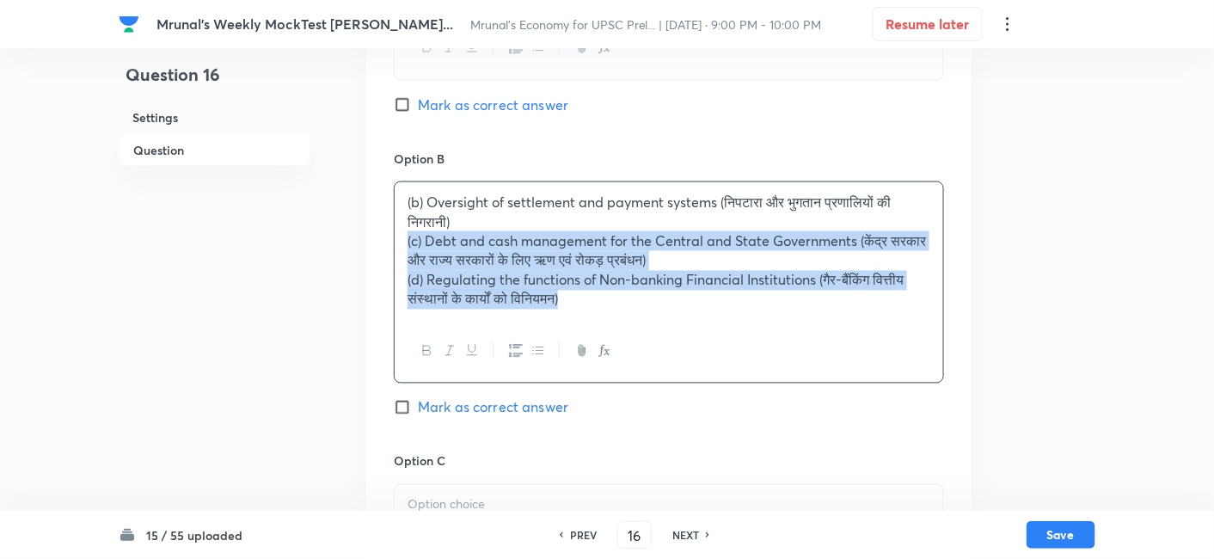
drag, startPoint x: 398, startPoint y: 243, endPoint x: 378, endPoint y: 240, distance: 20.1
click at [378, 240] on div "Option A Conducting ""Open Market Operations' (""खुला बाजार परिचालन"" का संचालन…" at bounding box center [668, 414] width 605 height 1109
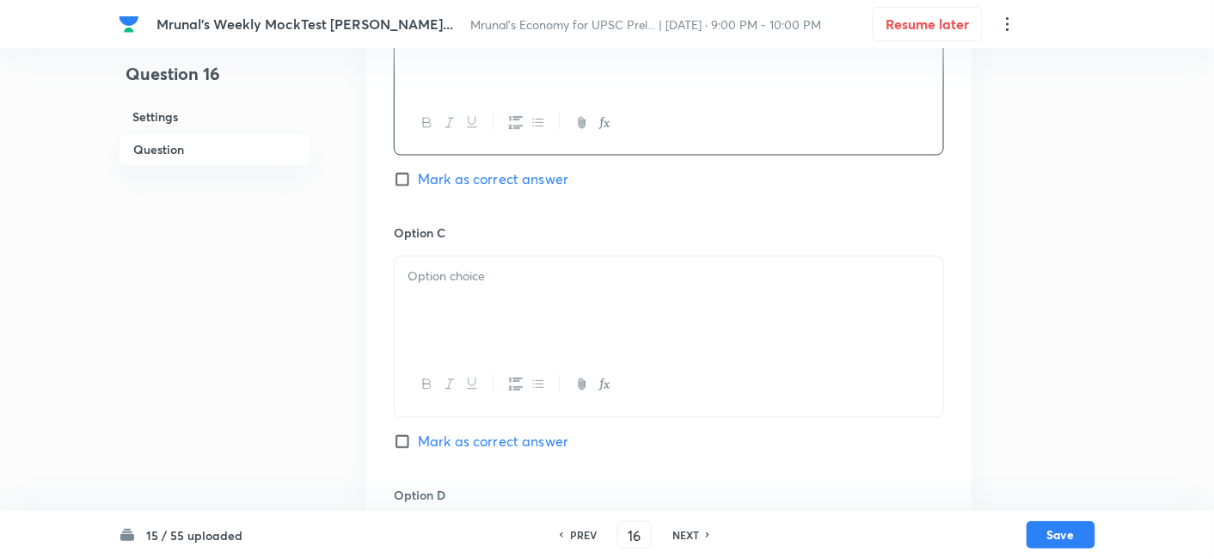
scroll to position [965, 0]
click at [468, 273] on p at bounding box center [668, 273] width 523 height 20
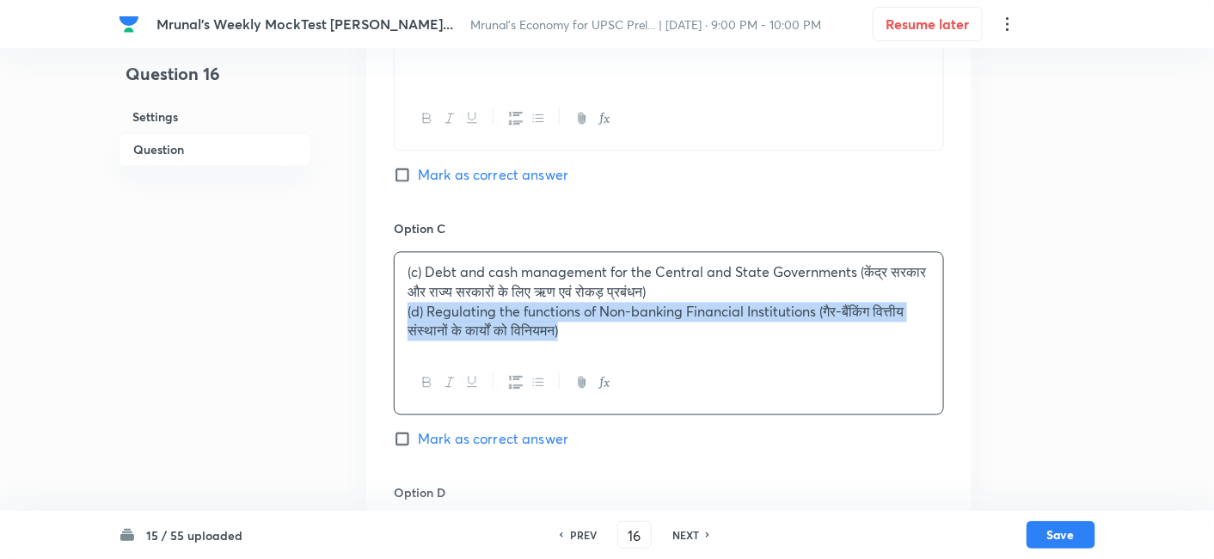
drag, startPoint x: 407, startPoint y: 305, endPoint x: 379, endPoint y: 303, distance: 28.4
click at [378, 303] on div "Option A Conducting ""Open Market Operations' (""खुला बाजार परिचालन"" का संचालन…" at bounding box center [668, 203] width 605 height 1069
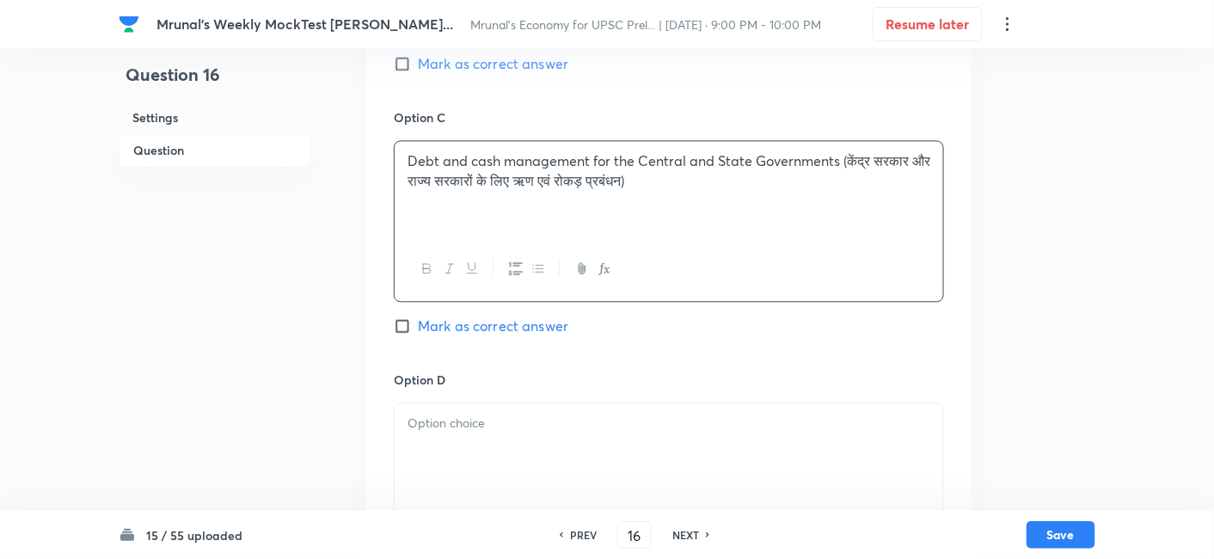
scroll to position [1156, 0]
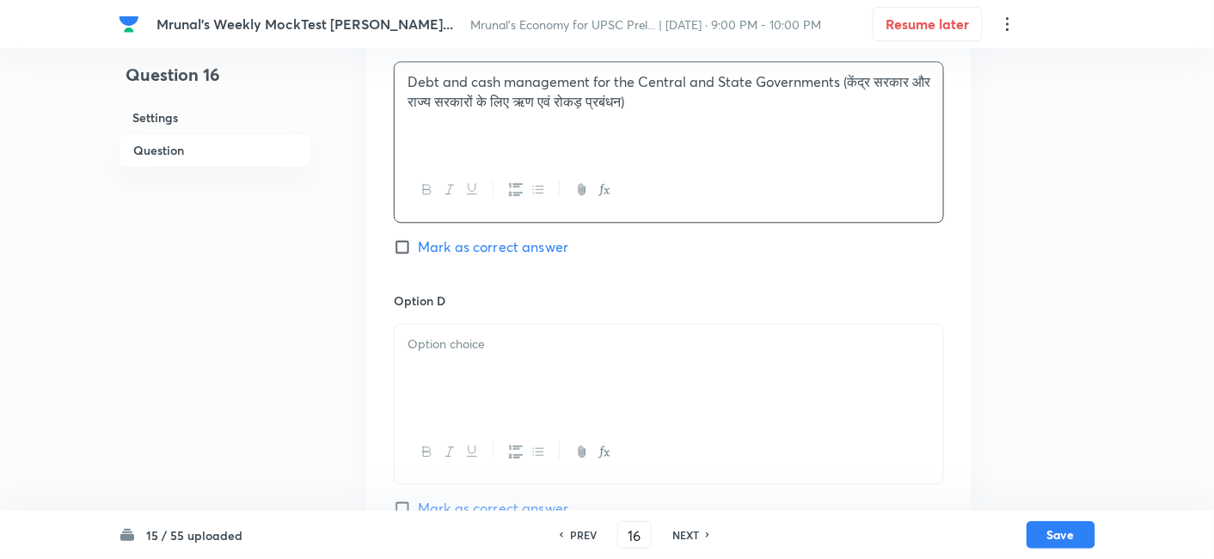
drag, startPoint x: 505, startPoint y: 357, endPoint x: 515, endPoint y: 365, distance: 12.8
click at [505, 359] on div at bounding box center [668, 372] width 548 height 96
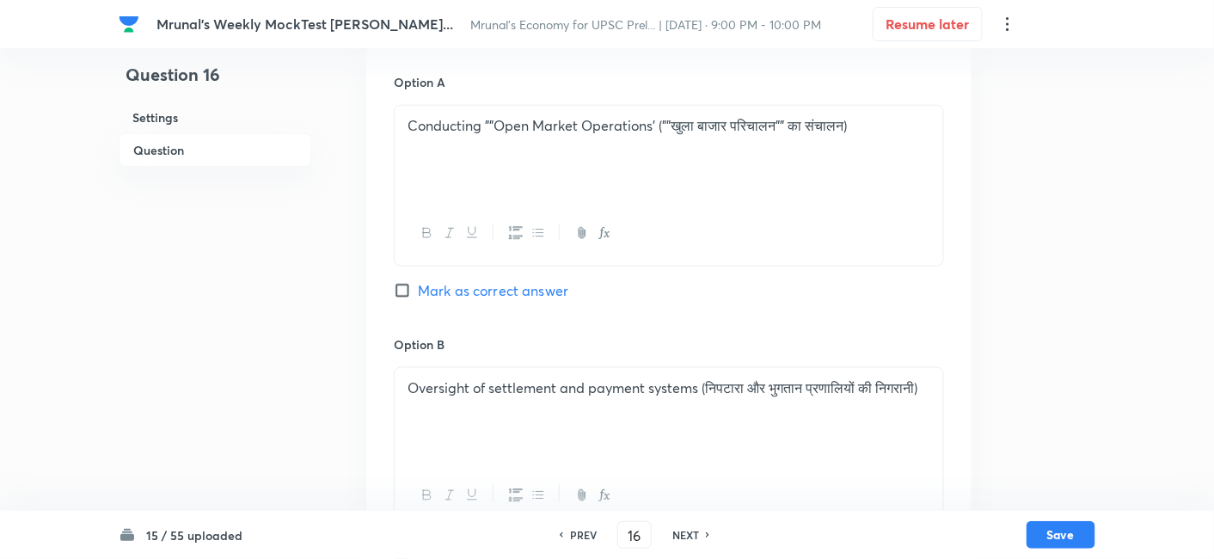
scroll to position [584, 0]
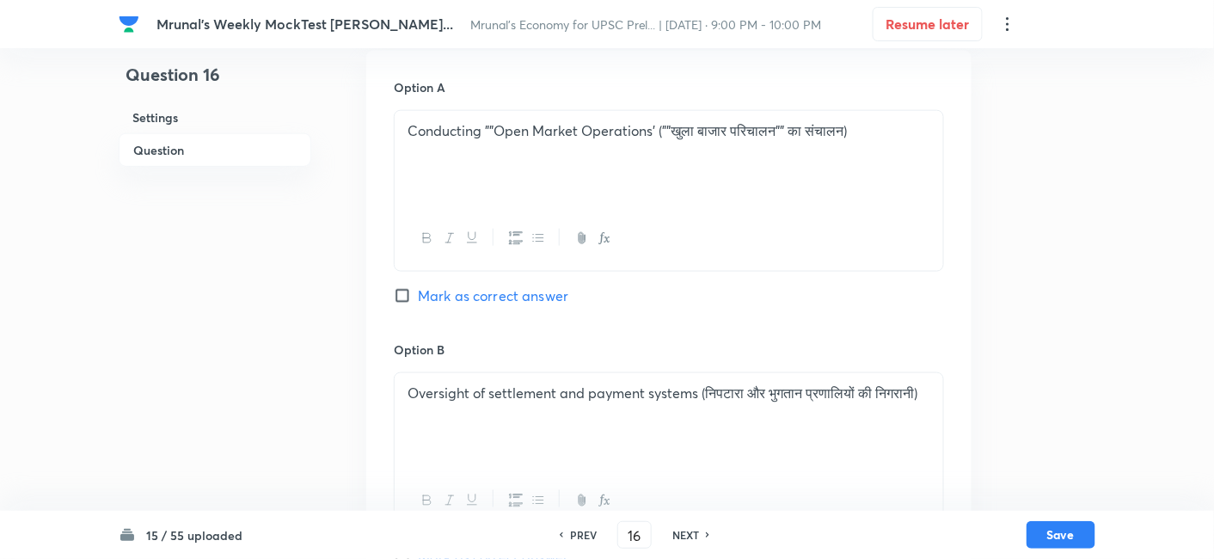
click at [449, 285] on span "Mark as correct answer" at bounding box center [493, 295] width 150 height 21
click at [418, 287] on input "Mark as correct answer" at bounding box center [406, 295] width 24 height 17
checkbox input "true"
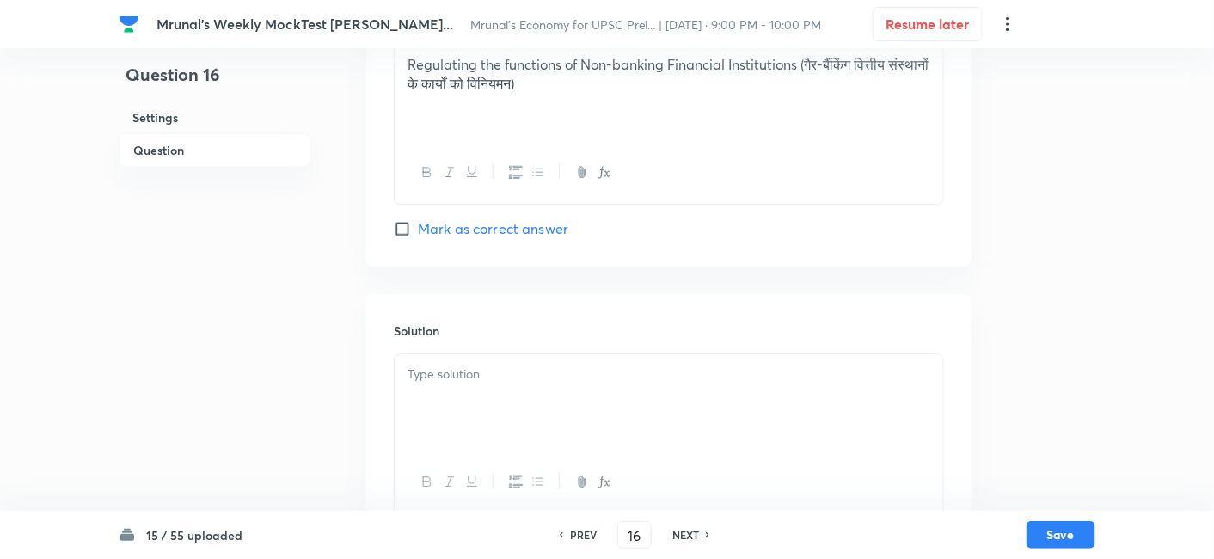
scroll to position [1484, 0]
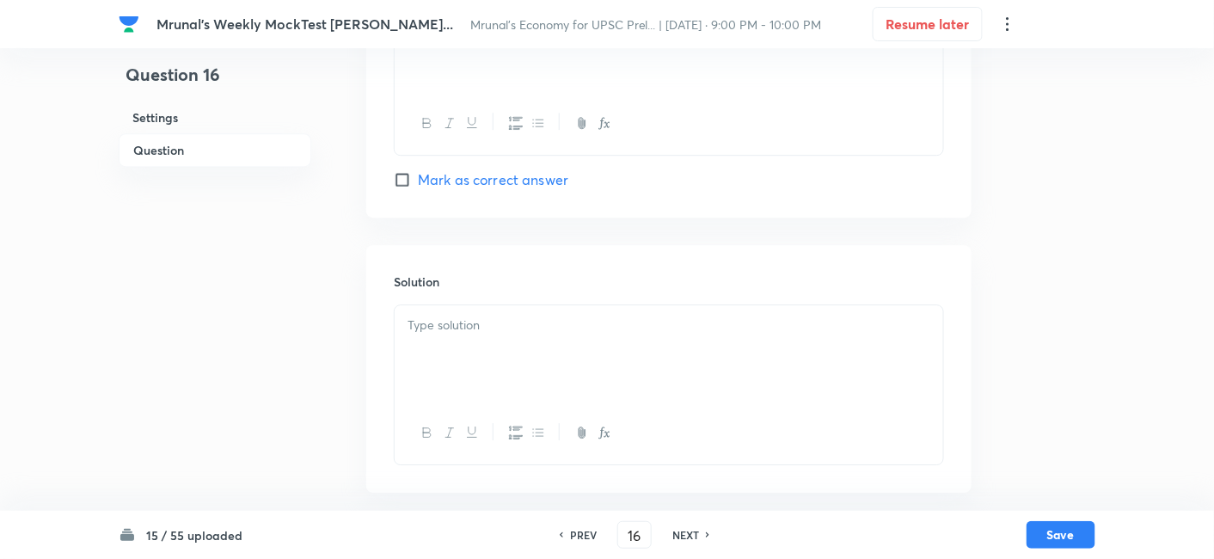
click at [466, 340] on div at bounding box center [668, 353] width 548 height 96
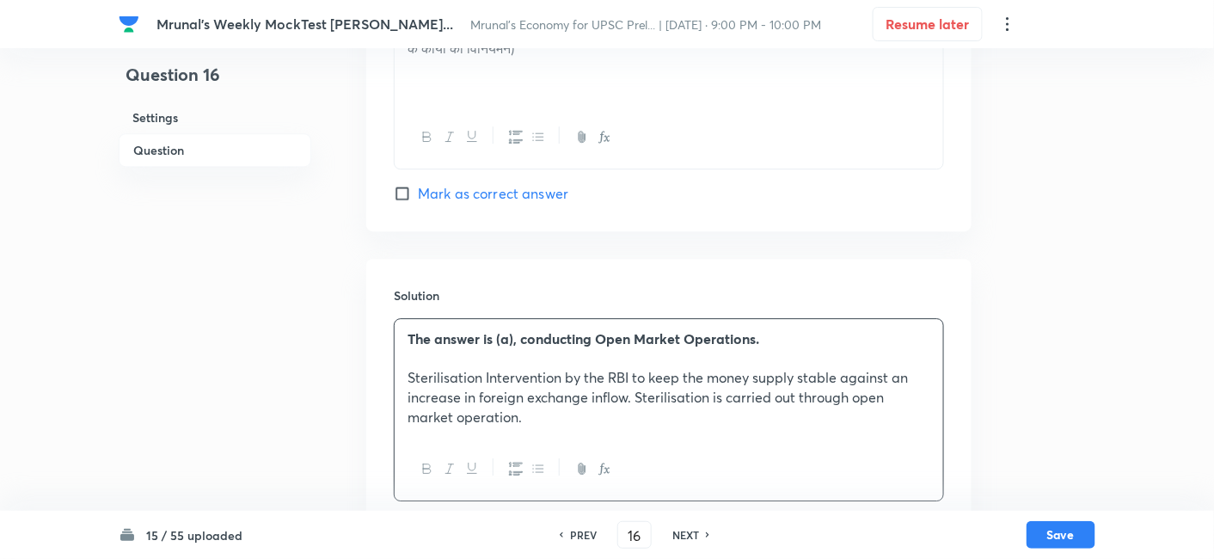
scroll to position [1507, 0]
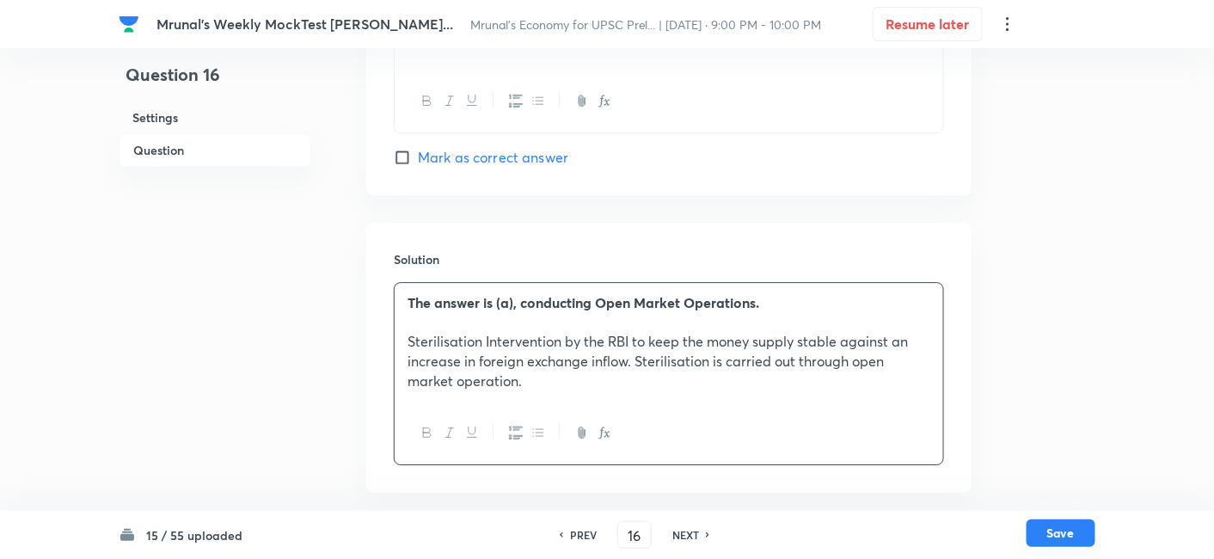
click at [1060, 528] on button "Save" at bounding box center [1060, 533] width 69 height 28
type input "17"
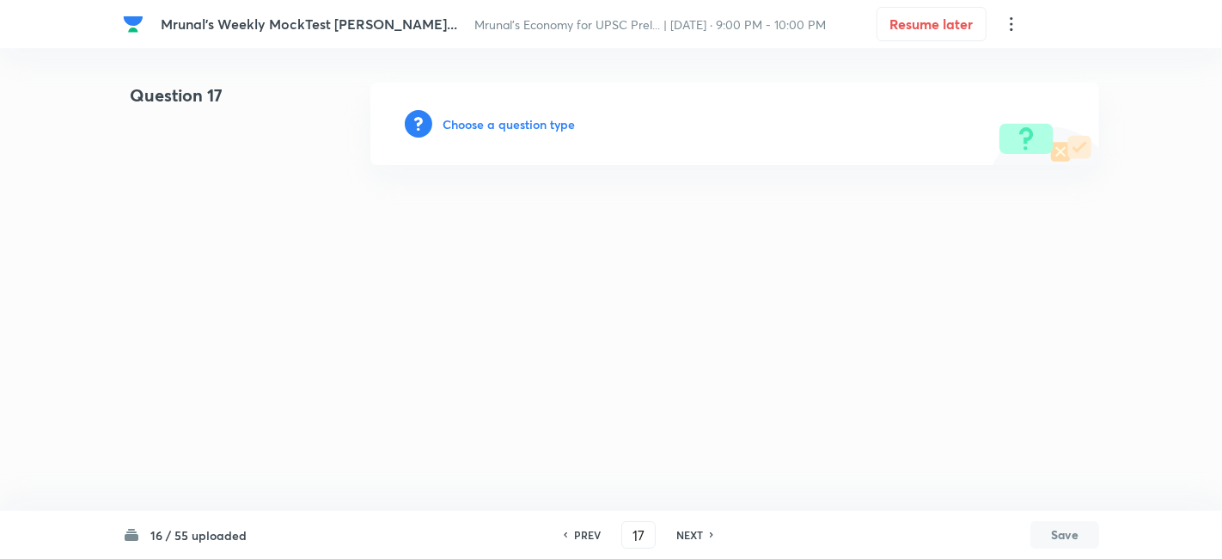
click at [541, 128] on h6 "Choose a question type" at bounding box center [509, 124] width 132 height 18
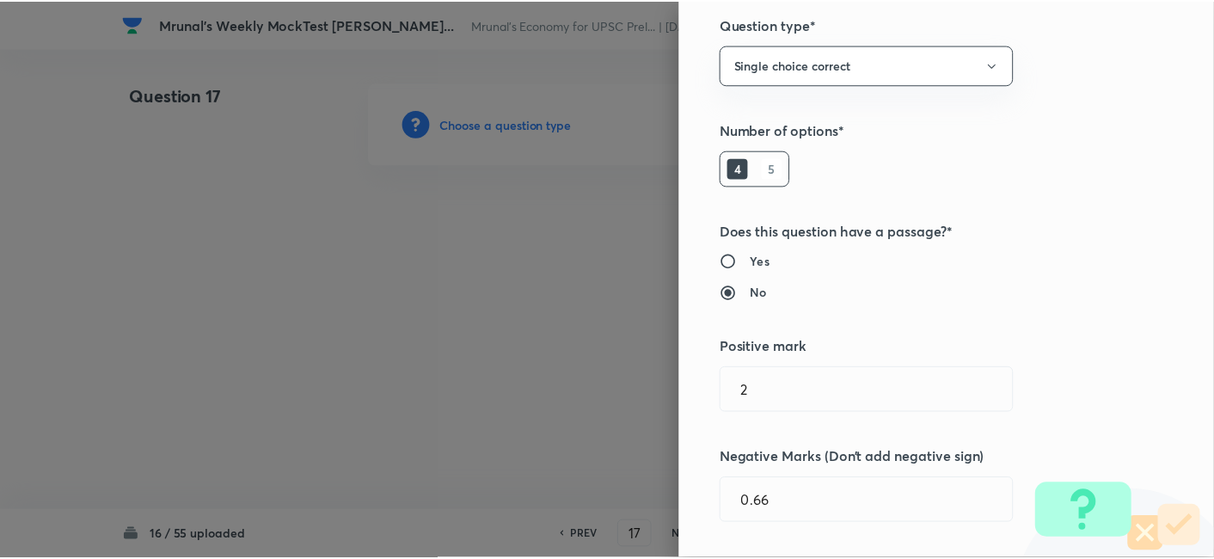
scroll to position [334, 0]
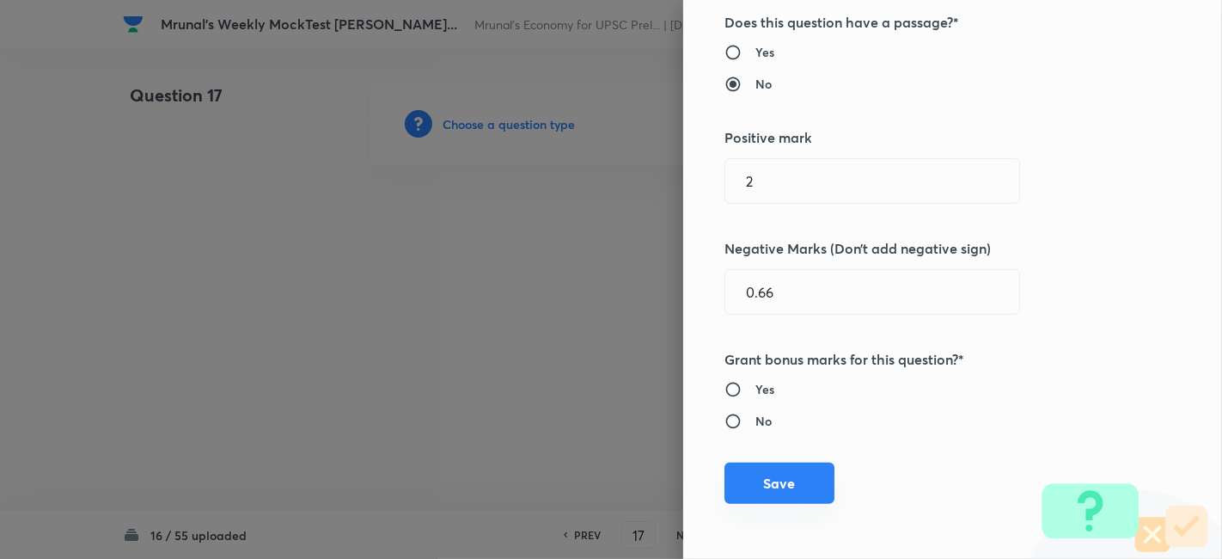
click at [778, 488] on button "Save" at bounding box center [779, 482] width 110 height 41
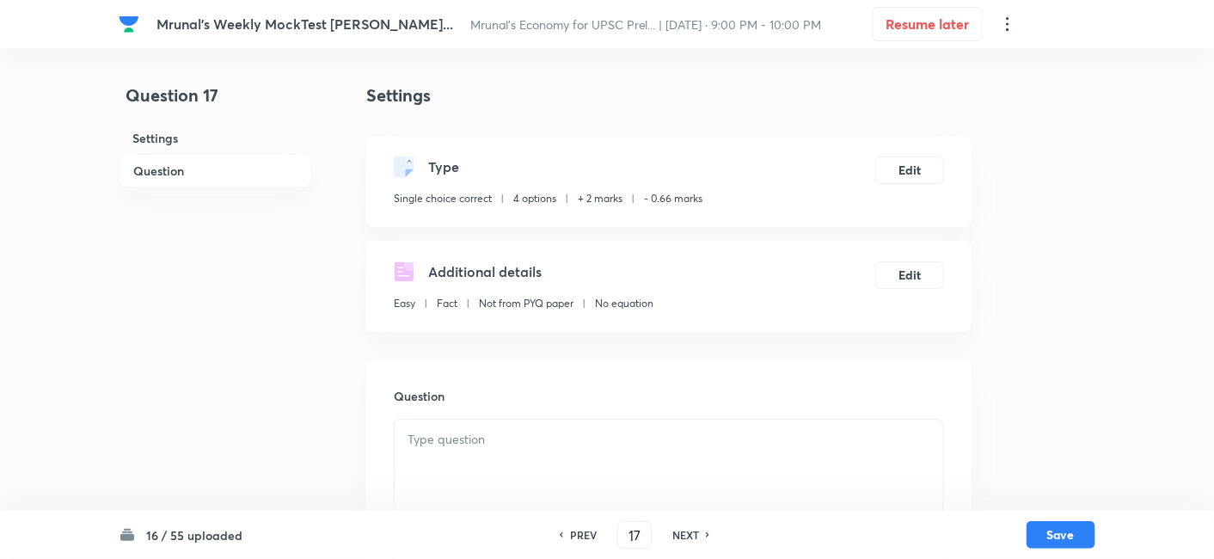
drag, startPoint x: 192, startPoint y: 160, endPoint x: 211, endPoint y: 166, distance: 19.8
click at [192, 159] on h6 "Question" at bounding box center [215, 171] width 193 height 34
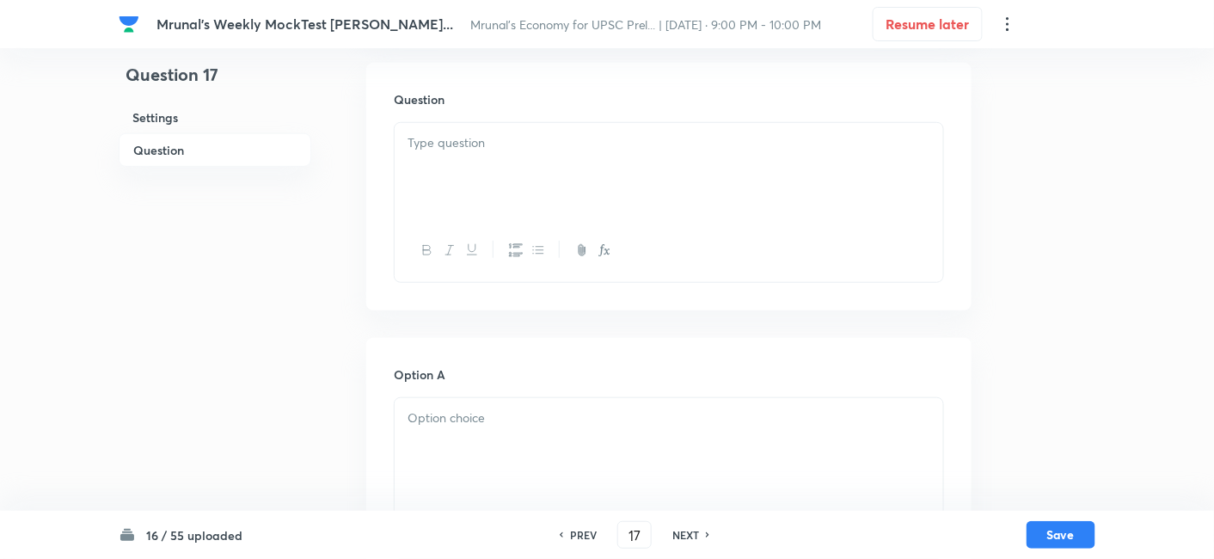
click at [511, 175] on div at bounding box center [668, 171] width 548 height 96
click at [559, 185] on div at bounding box center [668, 171] width 548 height 96
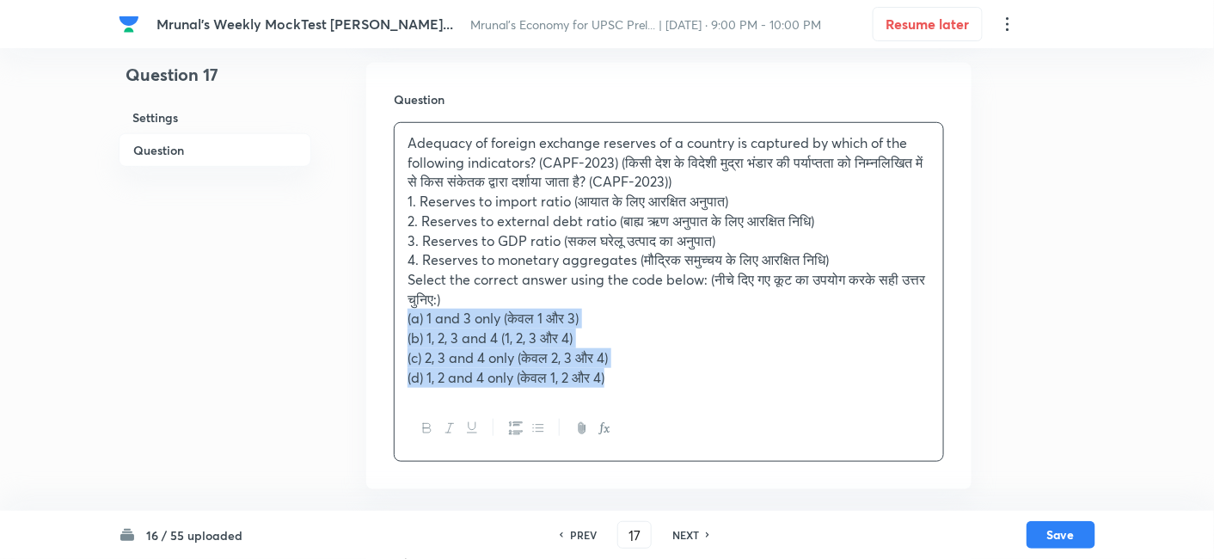
click at [385, 321] on div "Question Adequacy of foreign exchange reserves of a country is captured by whic…" at bounding box center [668, 276] width 605 height 426
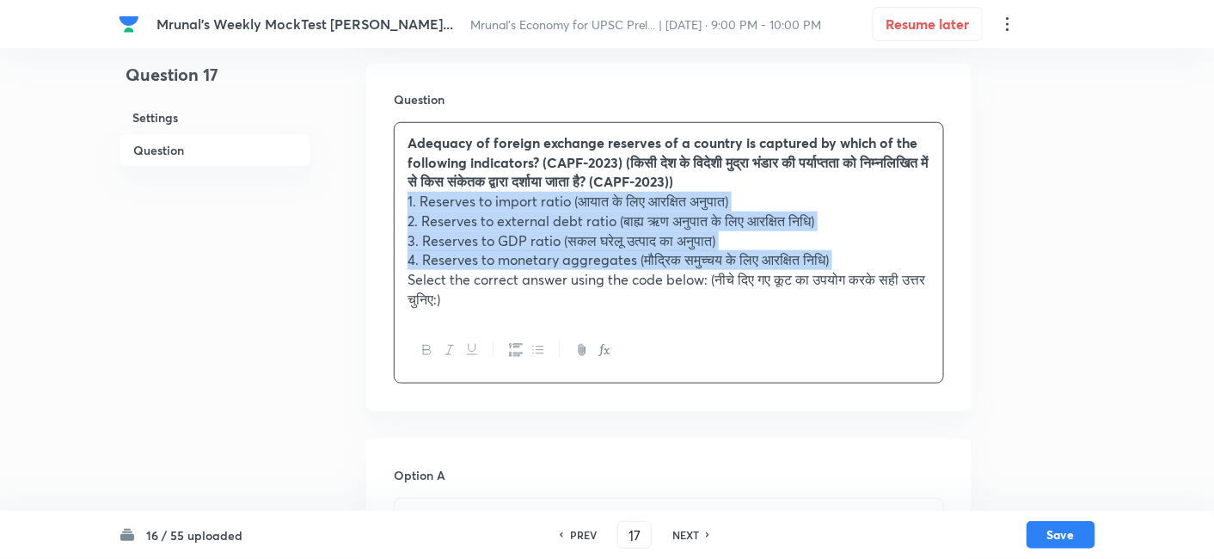
click at [511, 349] on button "button" at bounding box center [515, 349] width 22 height 21
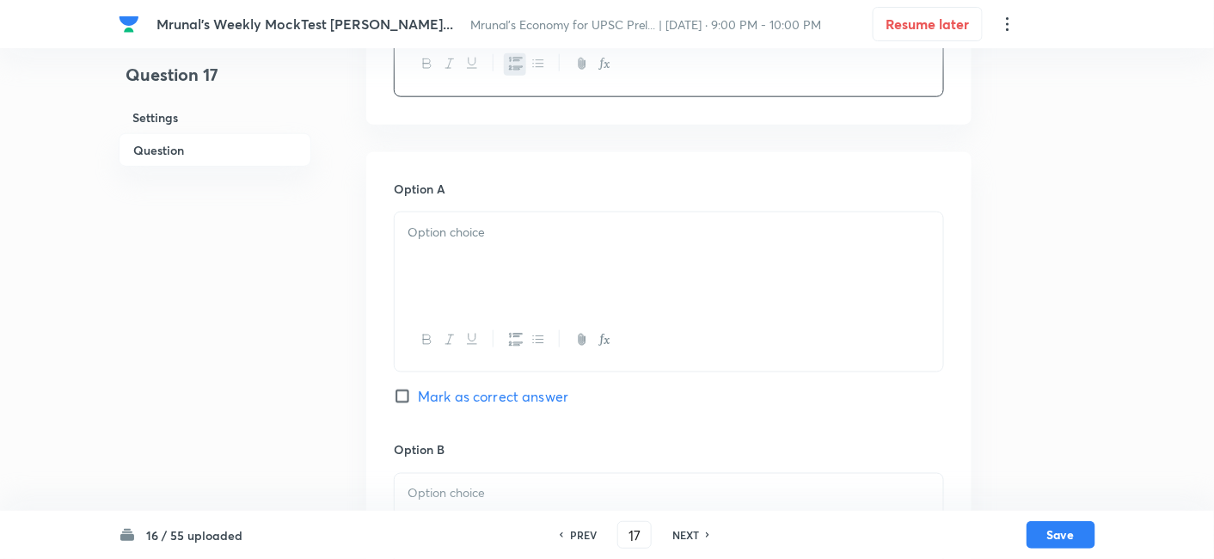
scroll to position [584, 0]
click at [486, 271] on div at bounding box center [668, 259] width 548 height 96
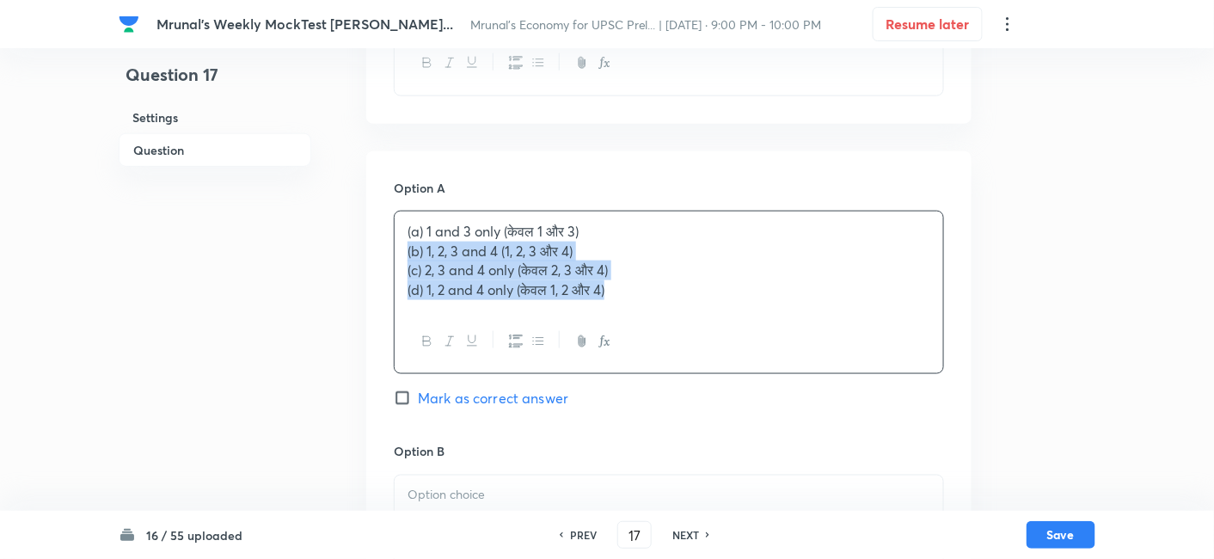
drag, startPoint x: 402, startPoint y: 271, endPoint x: 385, endPoint y: 256, distance: 22.6
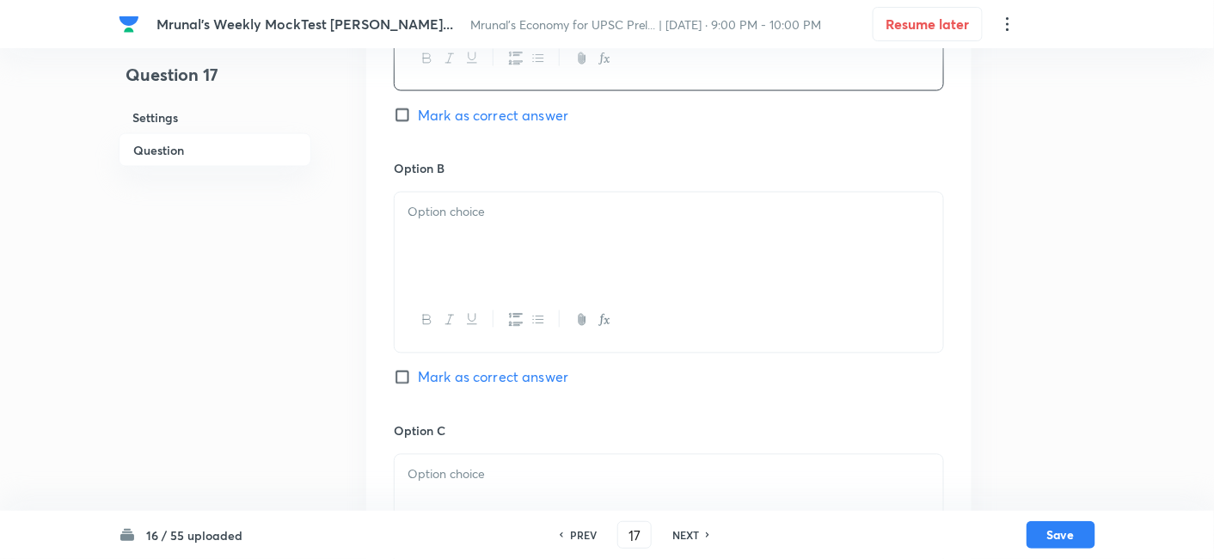
scroll to position [870, 0]
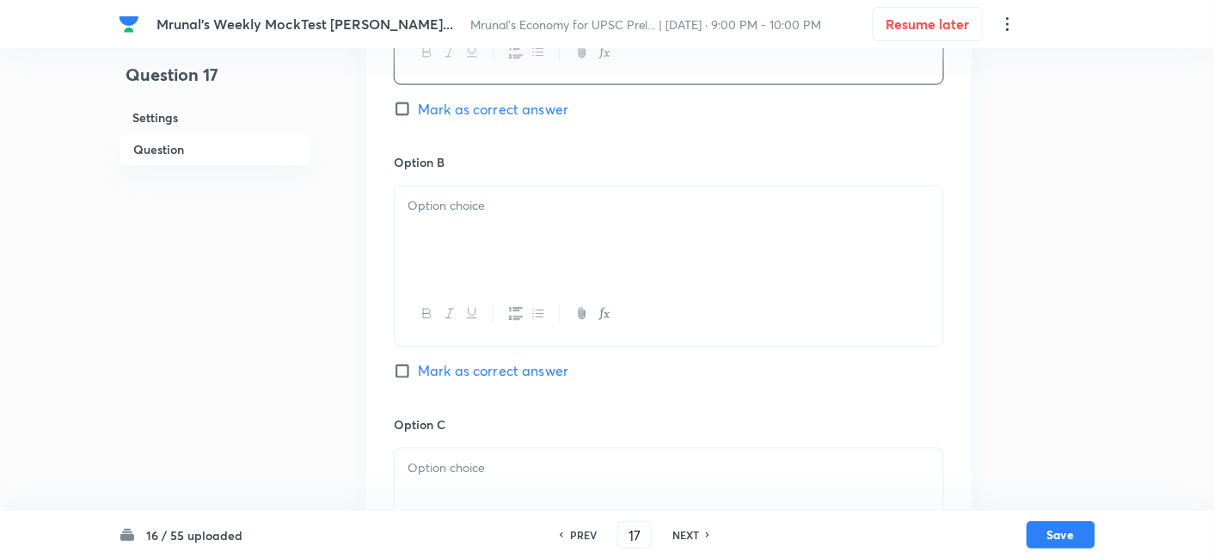
click at [483, 230] on div at bounding box center [668, 234] width 548 height 96
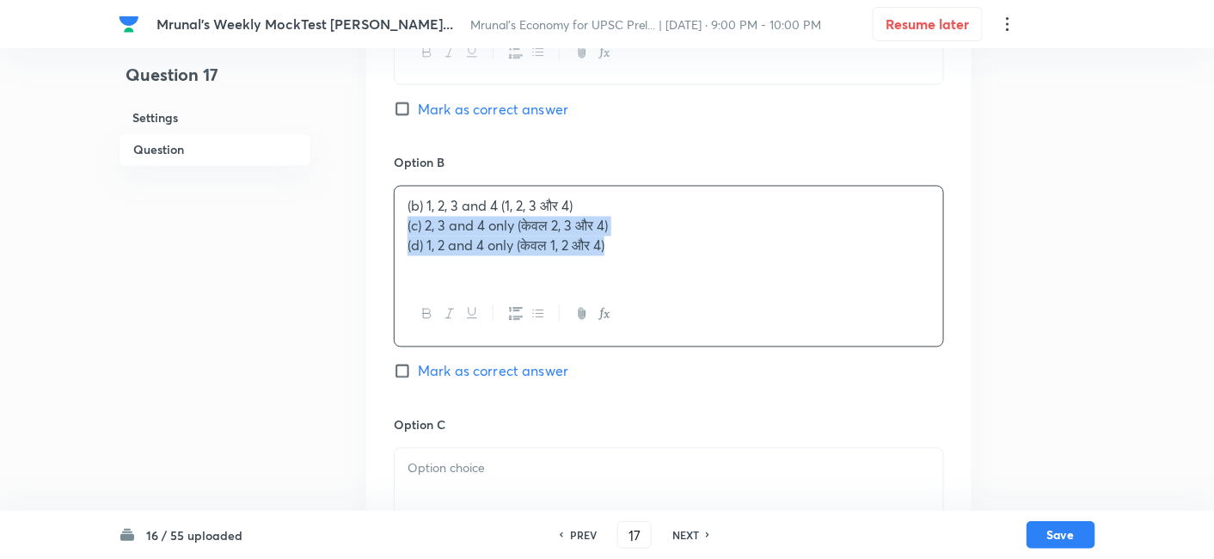
click at [386, 222] on div "Option A 1 and 3 only (केवल 1 और 3) Mark as correct answer Option B (b) 1, 2, 3…" at bounding box center [668, 398] width 605 height 1067
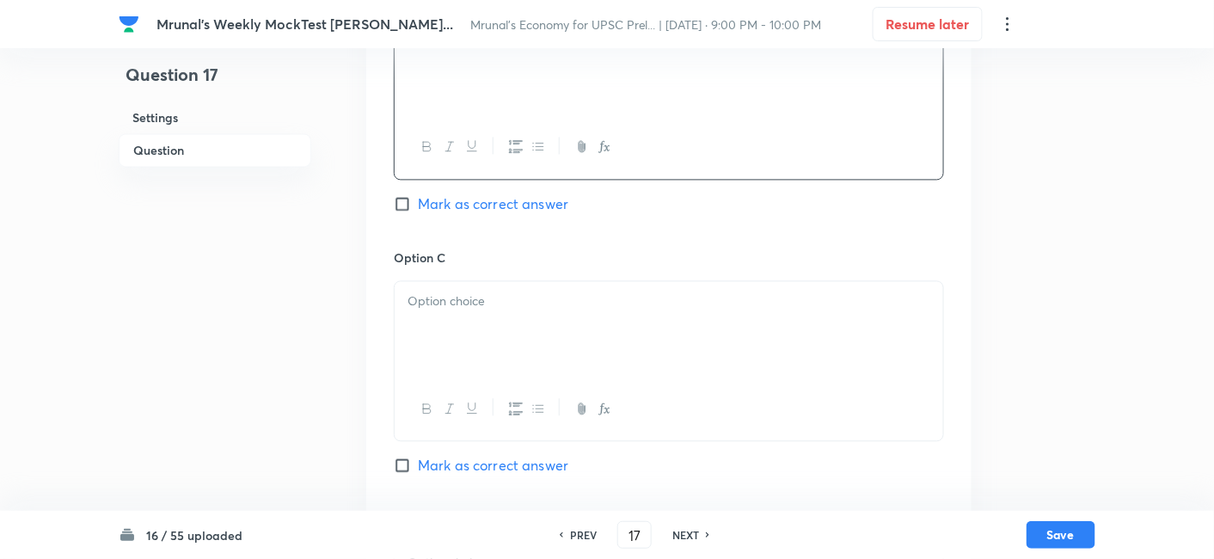
scroll to position [1061, 0]
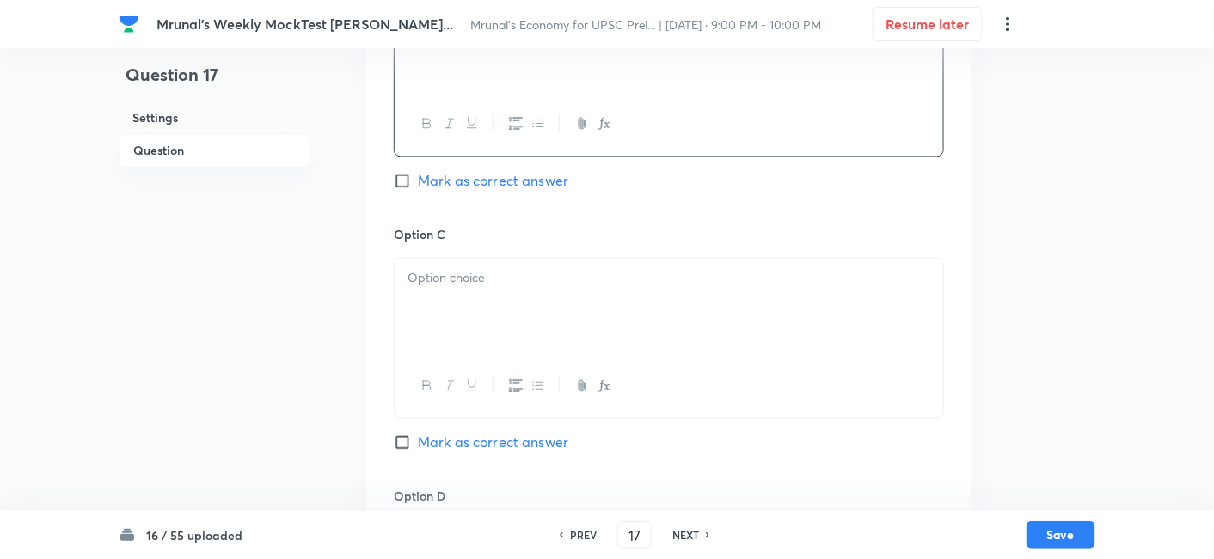
click at [468, 281] on p at bounding box center [668, 278] width 523 height 20
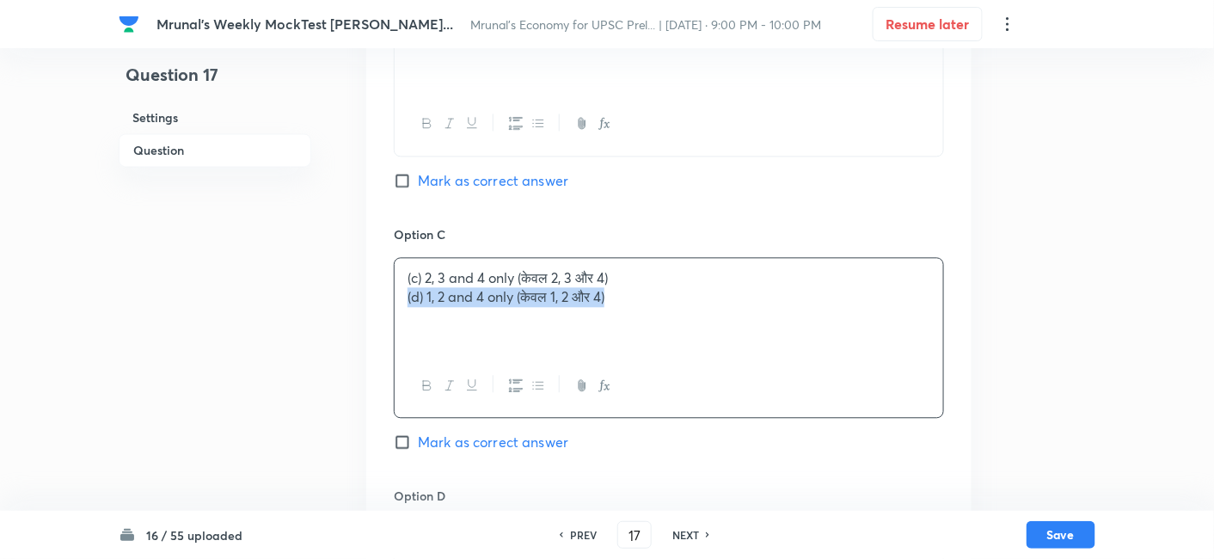
click at [381, 290] on div "Option A 1 and 3 only (केवल 1 और 3) Mark as correct answer Option B 1, 2, 3 and…" at bounding box center [668, 207] width 605 height 1067
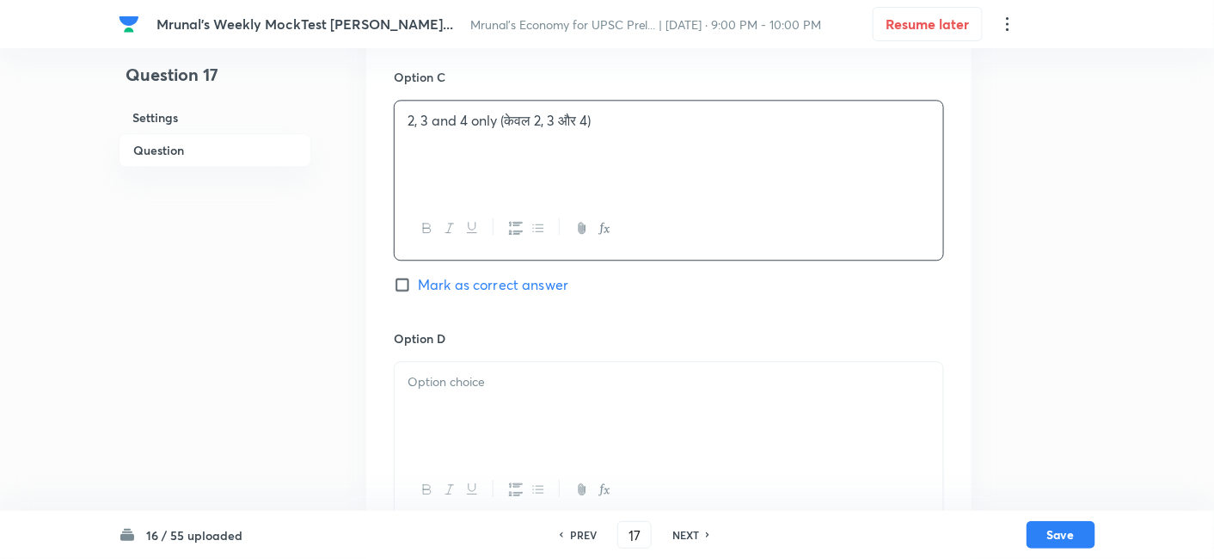
scroll to position [1348, 0]
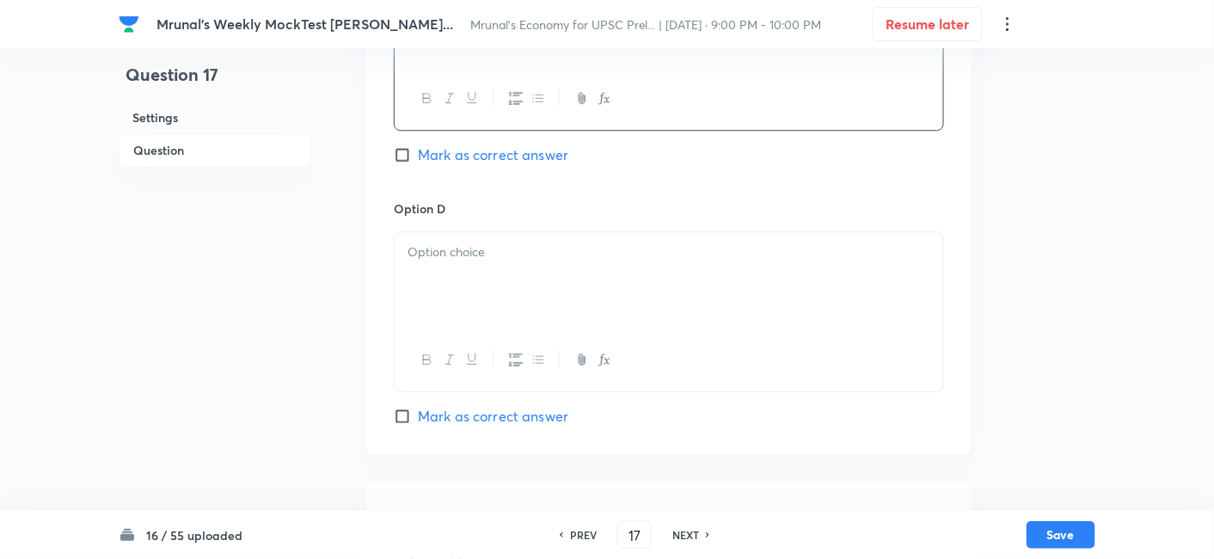
click at [480, 274] on div at bounding box center [668, 280] width 548 height 96
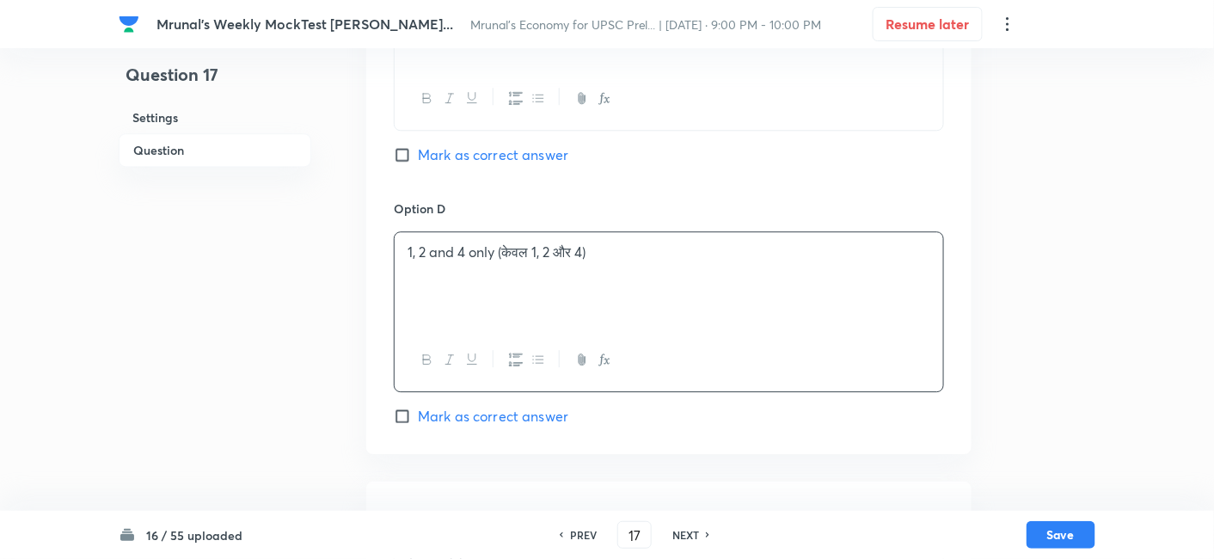
click at [529, 417] on span "Mark as correct answer" at bounding box center [493, 416] width 150 height 21
click at [418, 417] on input "Mark as correct answer" at bounding box center [406, 415] width 24 height 17
checkbox input "true"
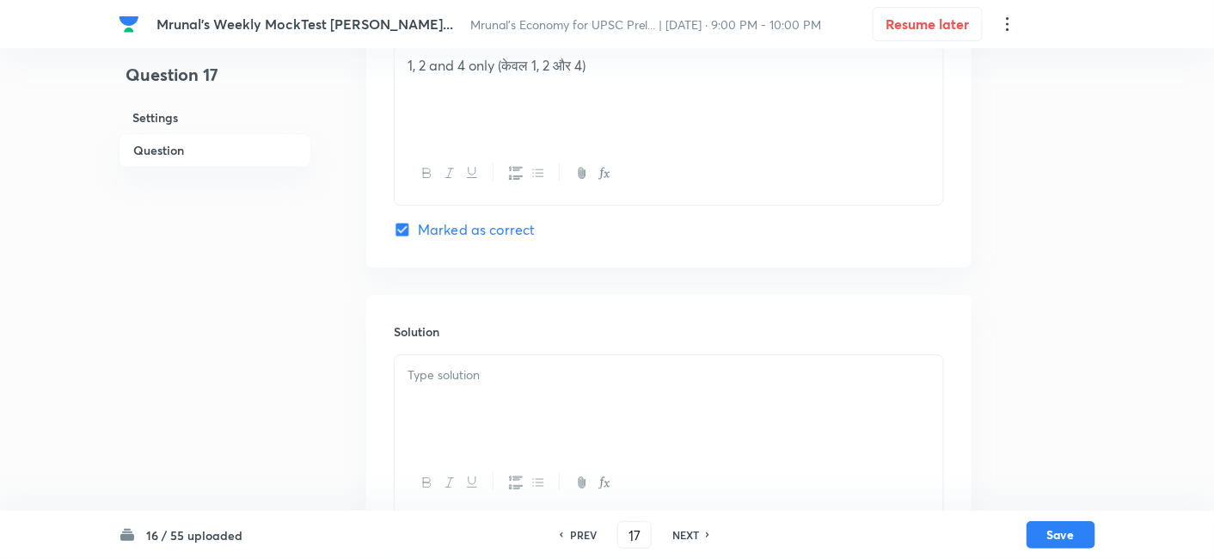
scroll to position [1584, 0]
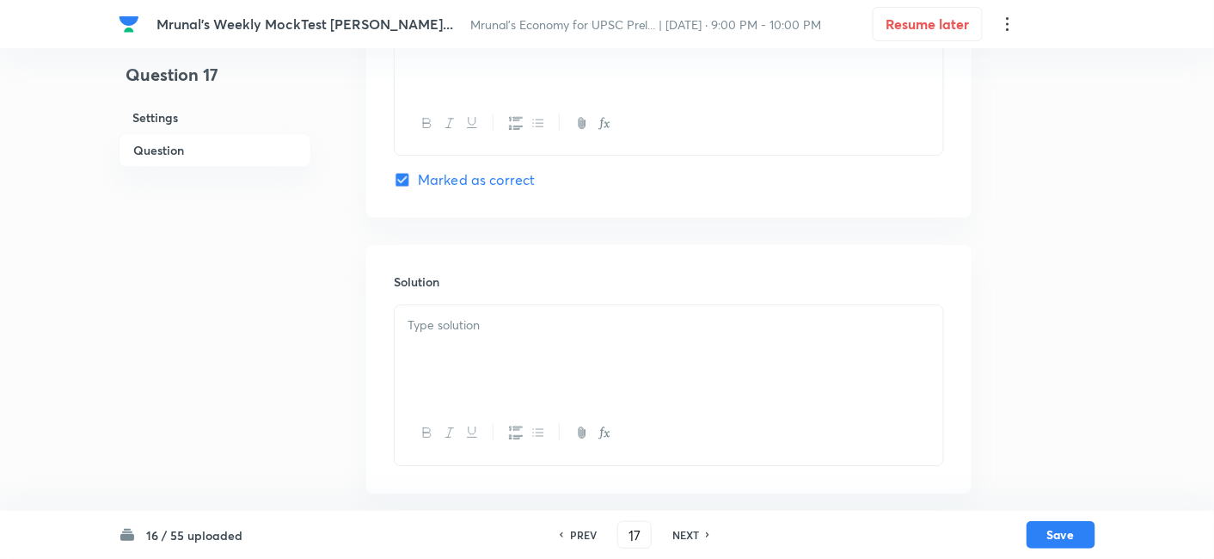
click at [488, 350] on div at bounding box center [668, 353] width 548 height 96
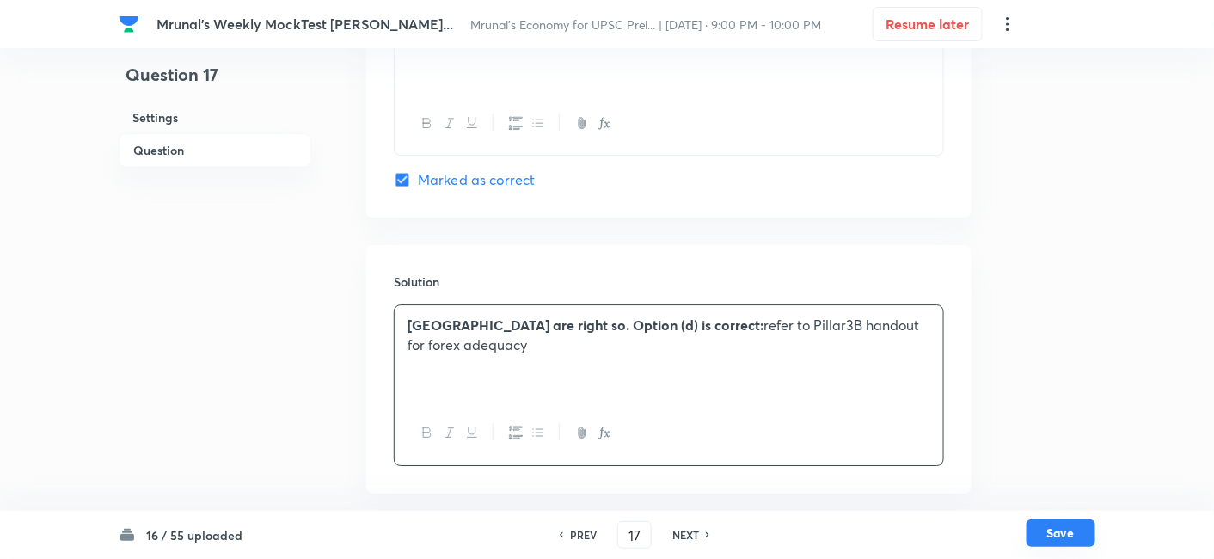
click at [1061, 532] on button "Save" at bounding box center [1060, 533] width 69 height 28
type input "18"
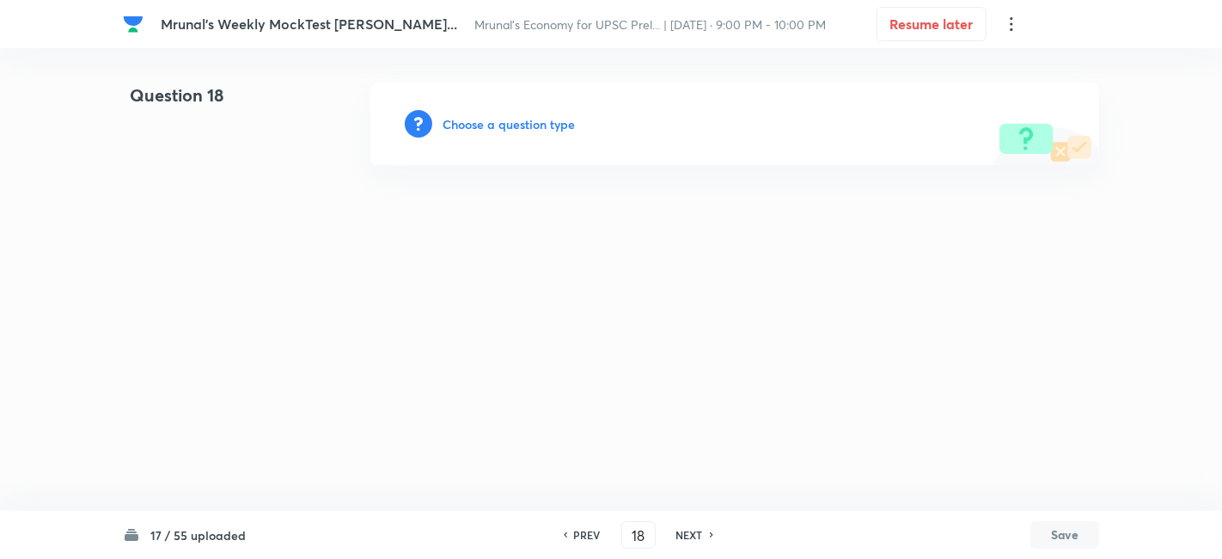
click at [504, 119] on h6 "Choose a question type" at bounding box center [509, 124] width 132 height 18
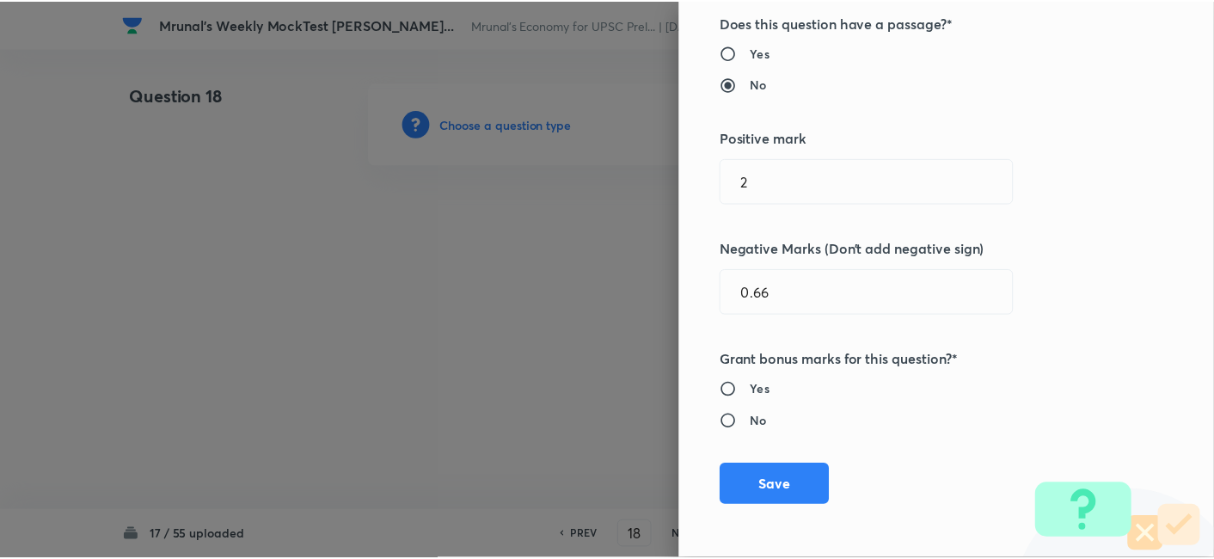
scroll to position [334, 0]
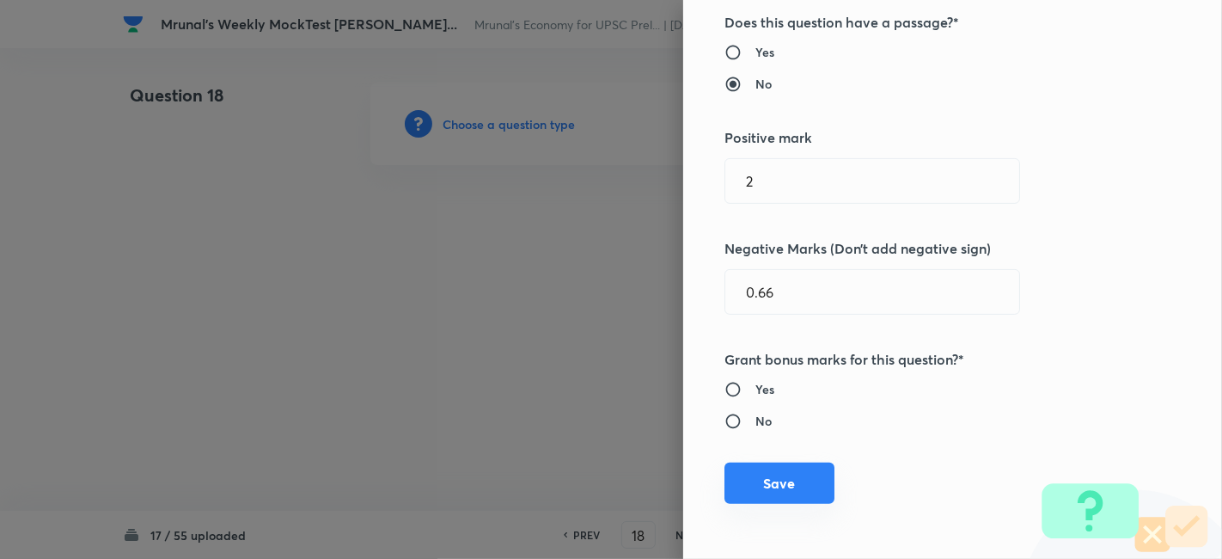
click at [786, 482] on button "Save" at bounding box center [779, 482] width 110 height 41
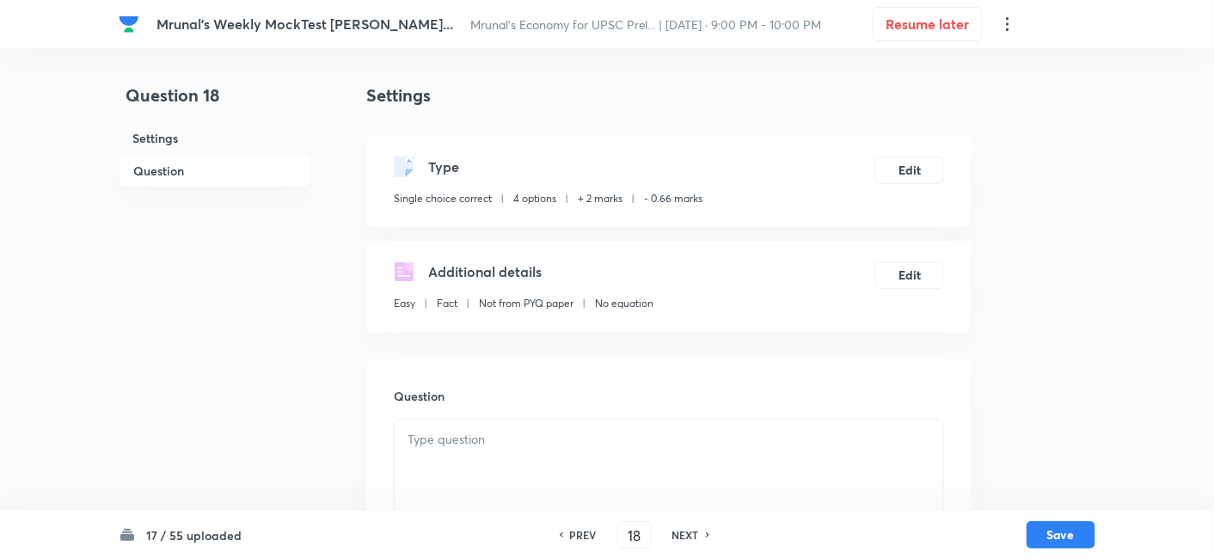
click at [221, 173] on h6 "Question" at bounding box center [215, 171] width 193 height 34
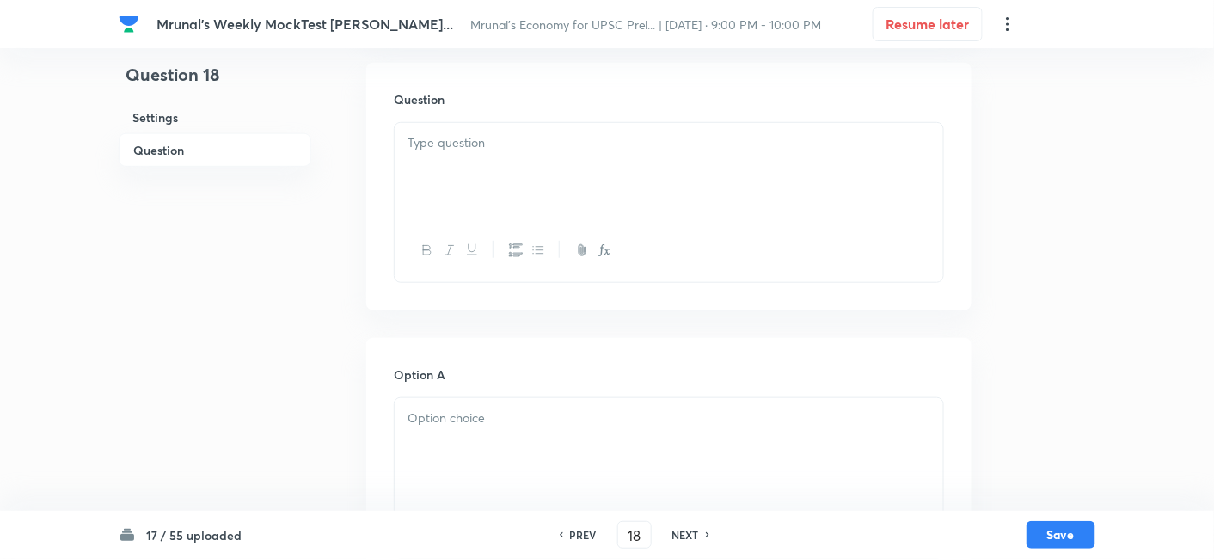
click at [525, 193] on div at bounding box center [668, 171] width 548 height 96
click at [575, 158] on div at bounding box center [668, 171] width 548 height 96
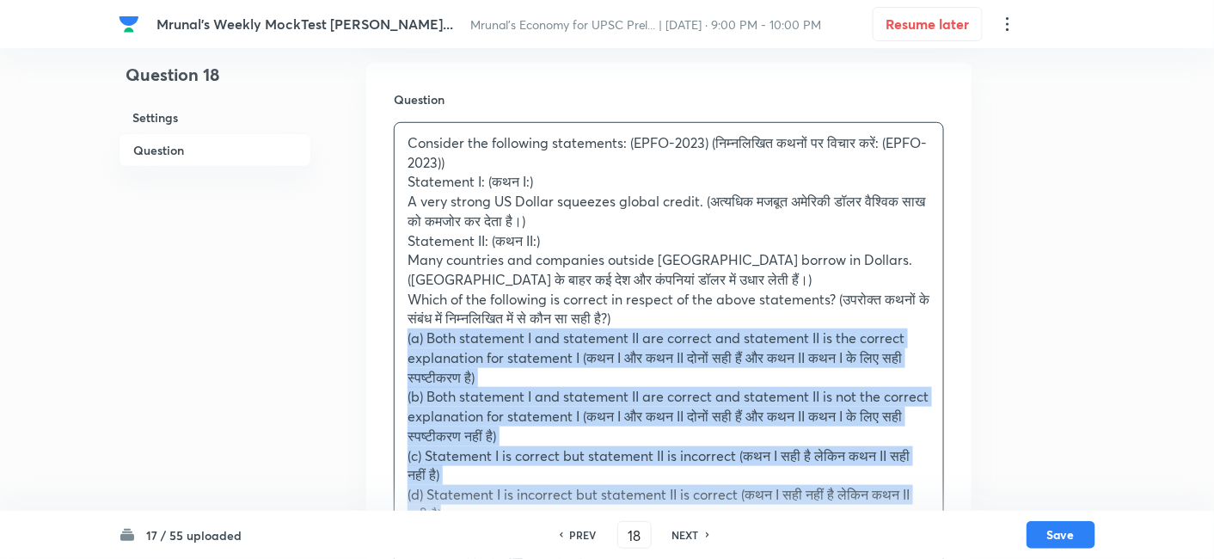
click at [378, 335] on div "Question Consider the following statements: (EPFO-2023) (निम्नलिखित कथनों पर वि…" at bounding box center [668, 344] width 605 height 563
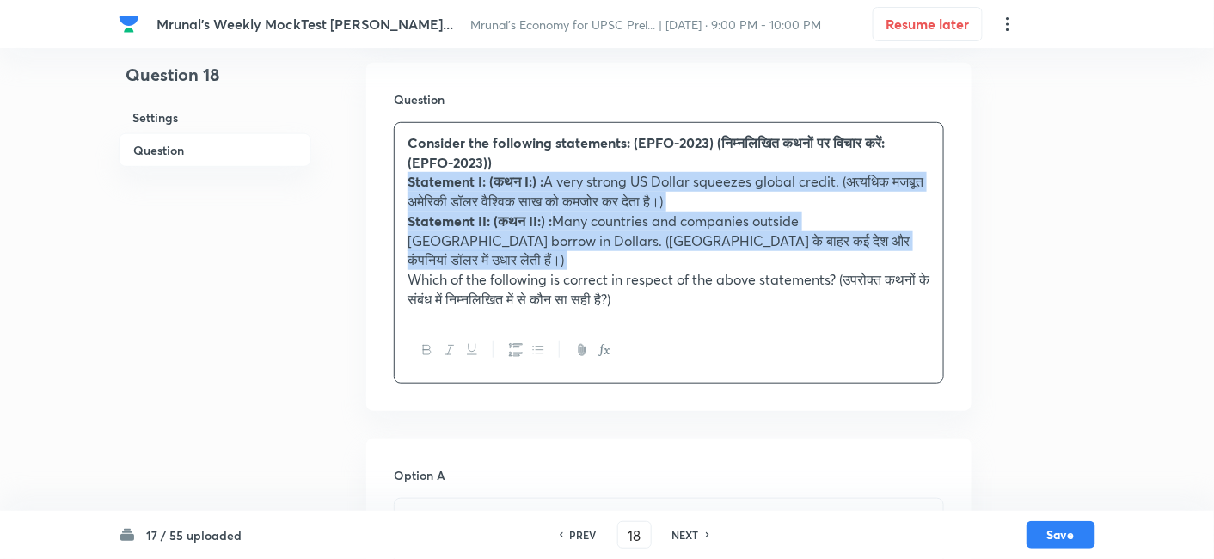
click at [532, 339] on button "button" at bounding box center [537, 349] width 22 height 21
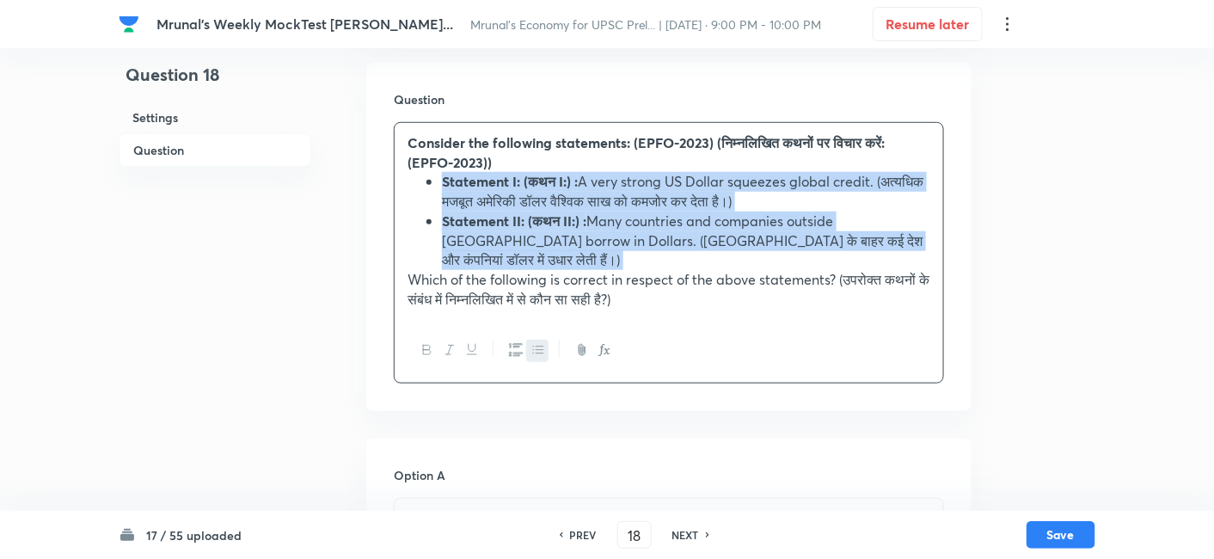
click at [577, 235] on li "Statement II: (कथन II:) : Many countries and companies outside America borrow i…" at bounding box center [686, 240] width 488 height 58
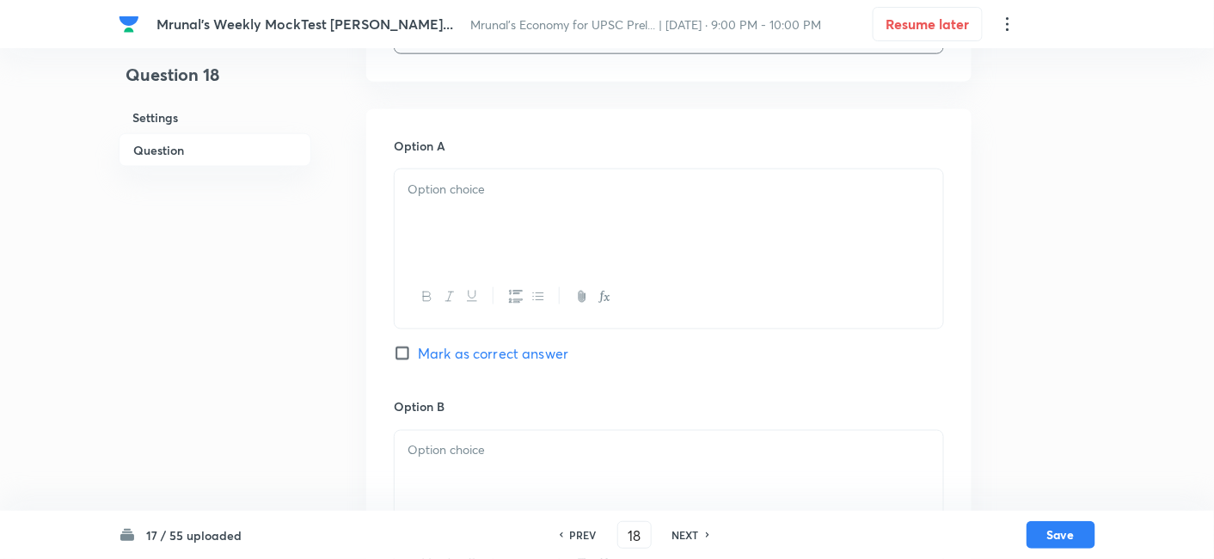
scroll to position [679, 0]
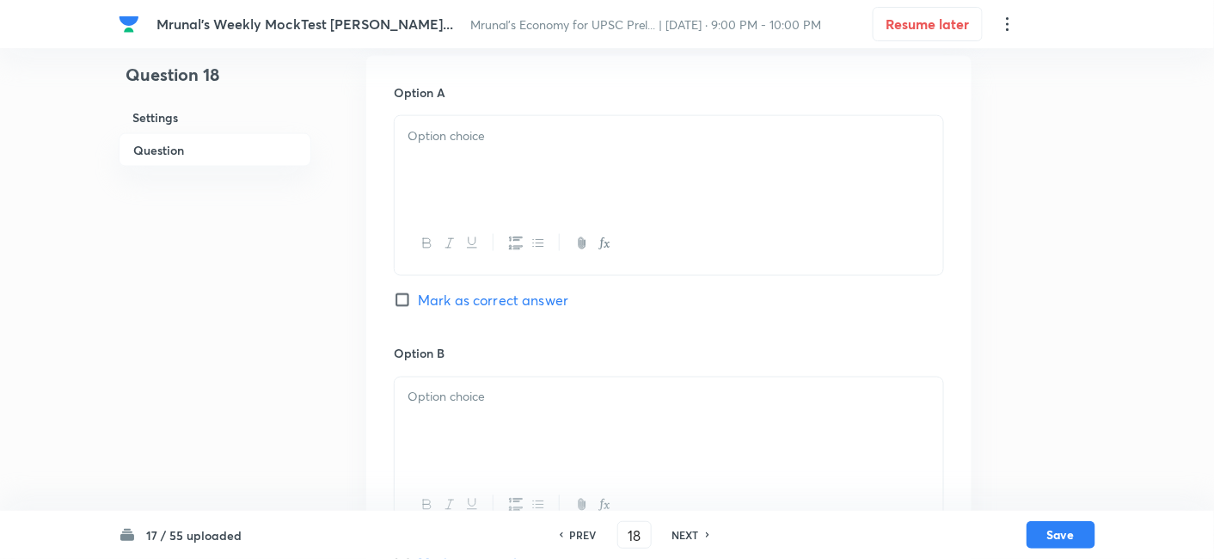
click at [496, 163] on div at bounding box center [668, 164] width 548 height 96
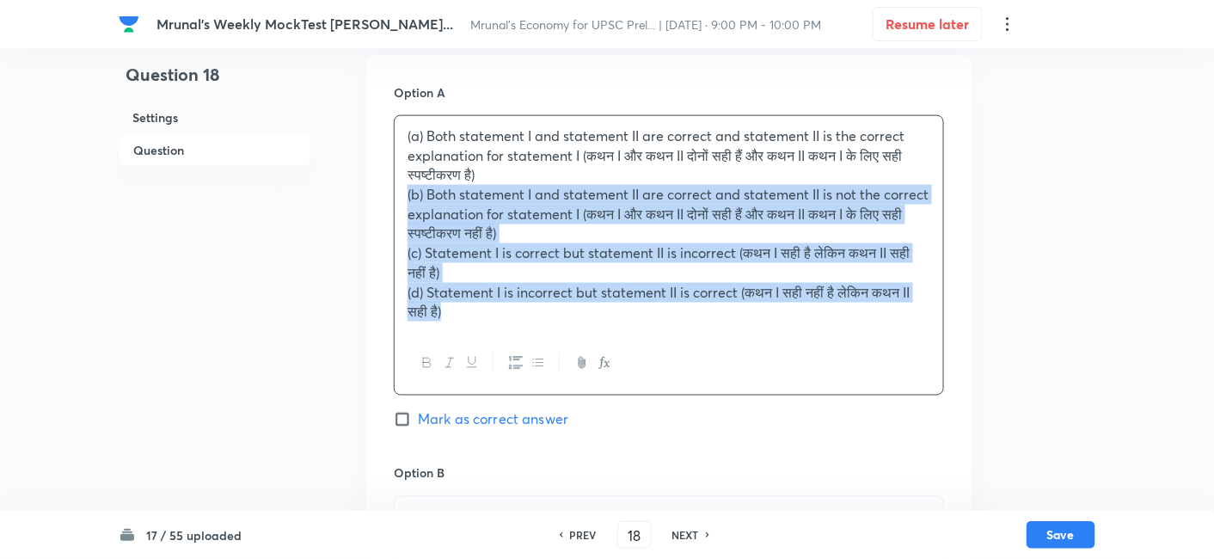
drag, startPoint x: 405, startPoint y: 183, endPoint x: 389, endPoint y: 180, distance: 15.7
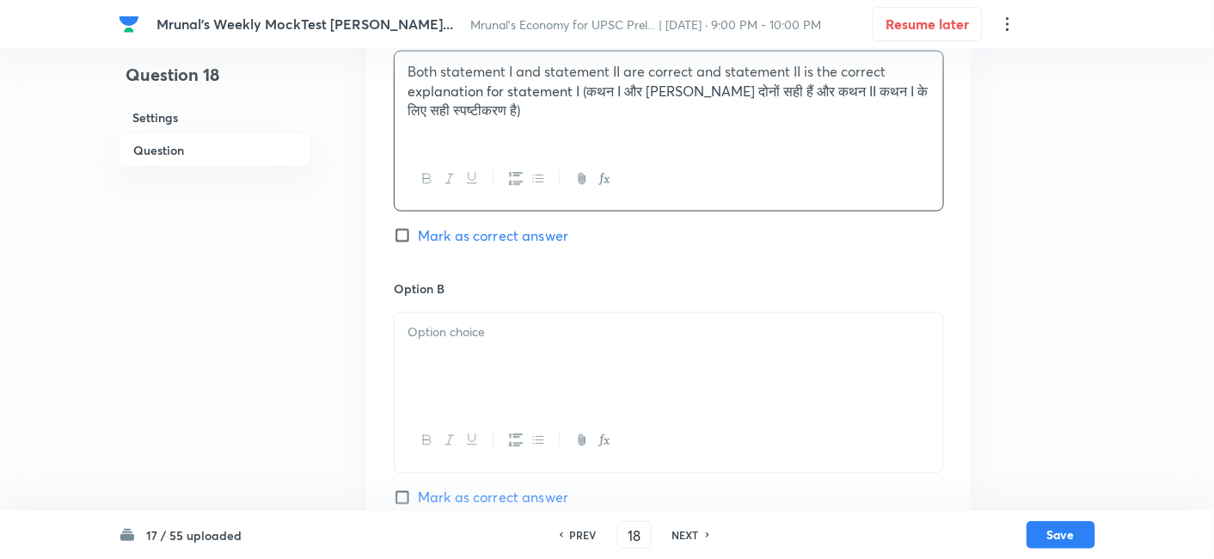
scroll to position [774, 0]
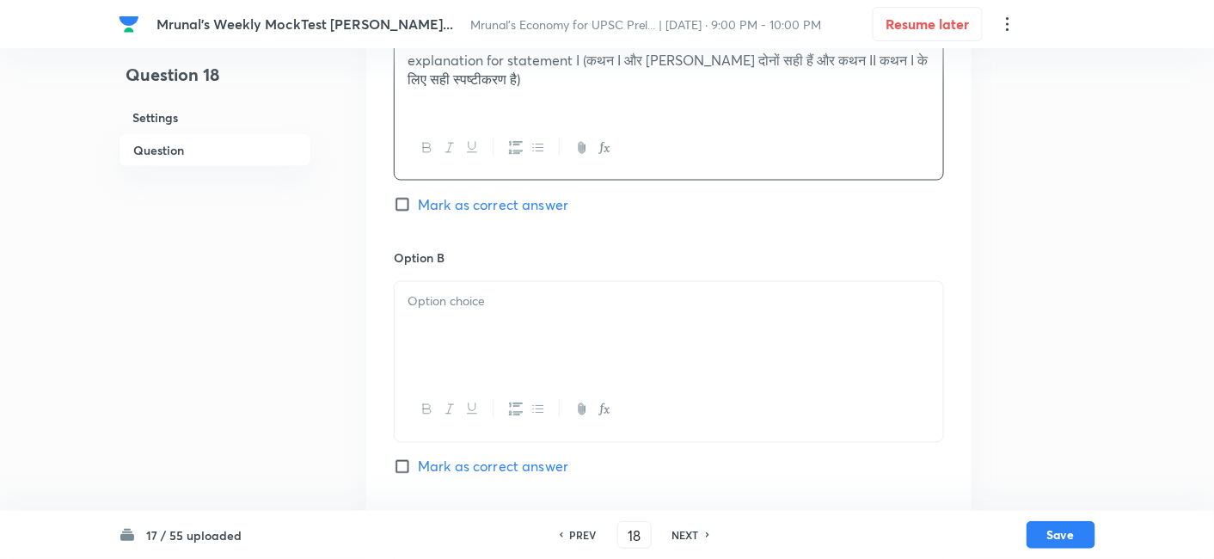
drag, startPoint x: 474, startPoint y: 297, endPoint x: 479, endPoint y: 320, distance: 22.9
click at [474, 309] on div at bounding box center [668, 330] width 548 height 96
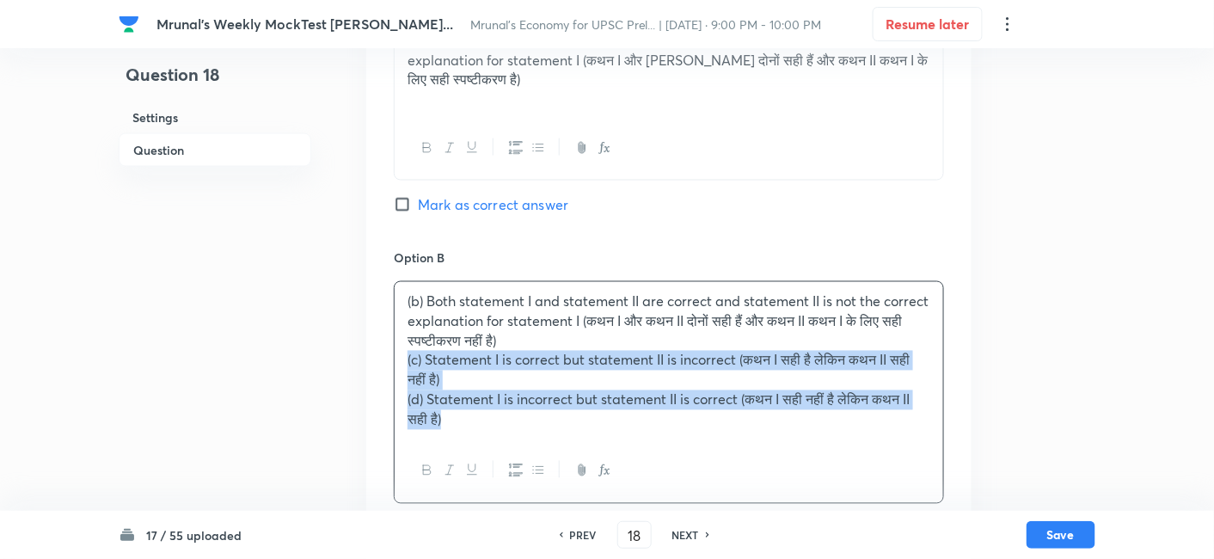
drag, startPoint x: 409, startPoint y: 336, endPoint x: 397, endPoint y: 334, distance: 12.2
click at [397, 335] on div "(b) Both statement I and statement II are correct and statement II is not the c…" at bounding box center [668, 360] width 548 height 157
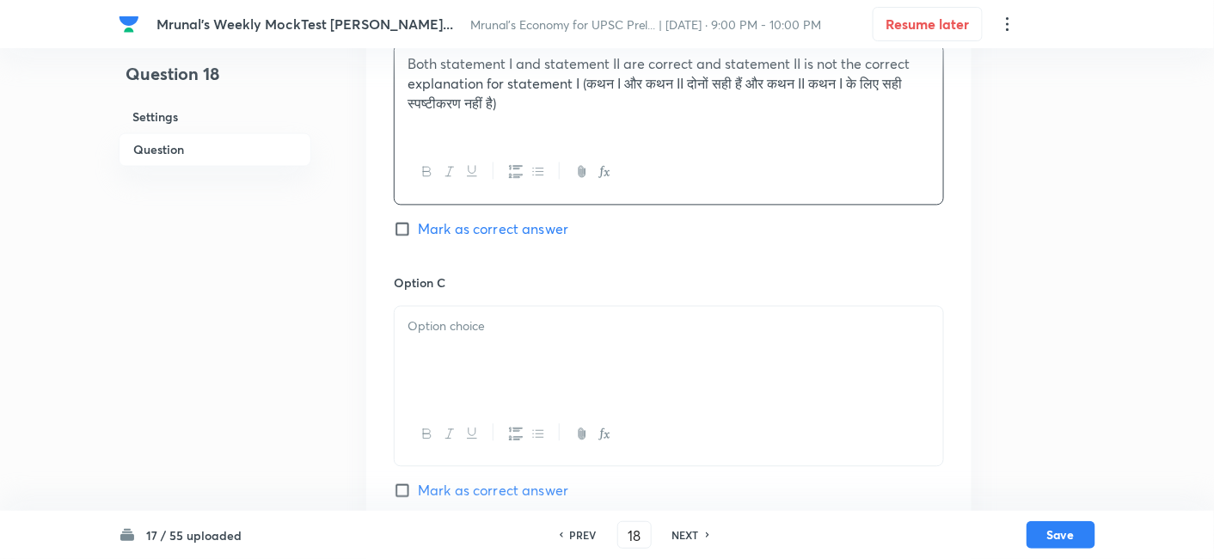
scroll to position [1061, 0]
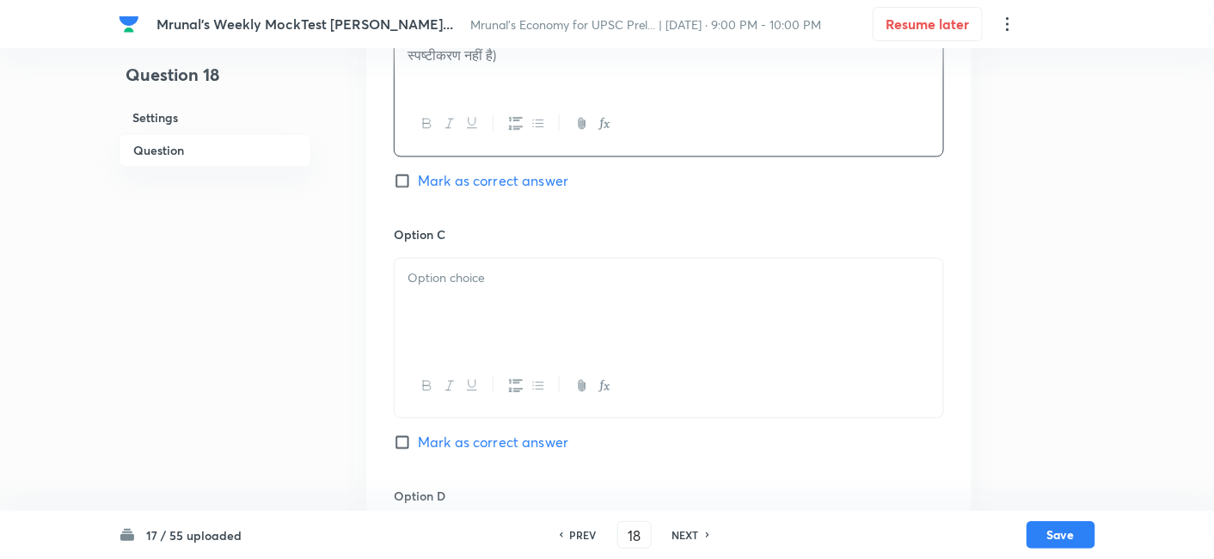
click at [523, 274] on div at bounding box center [668, 306] width 548 height 96
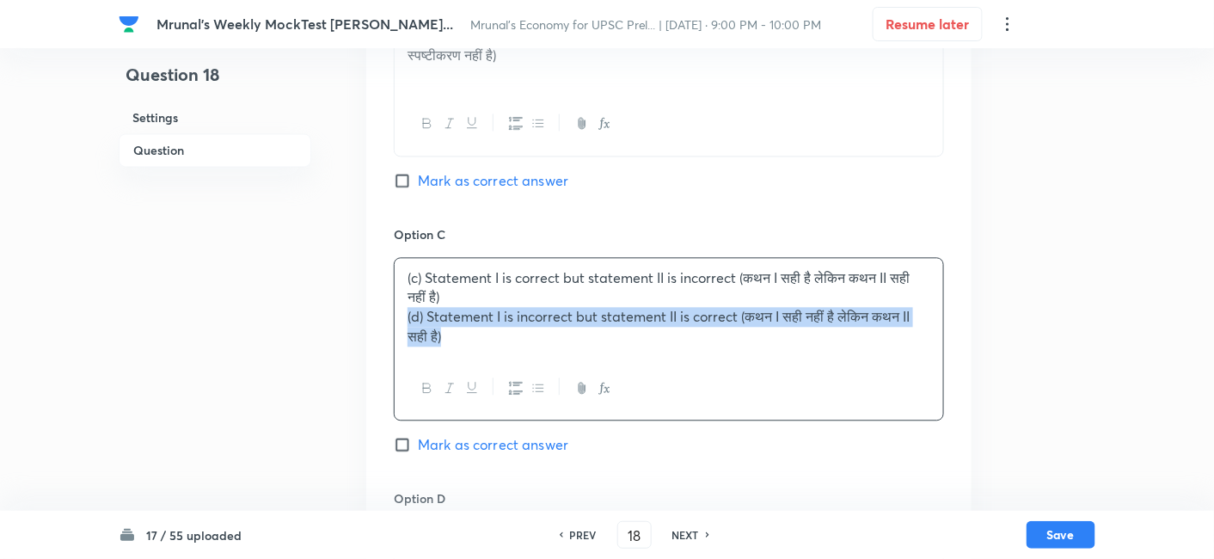
click at [384, 299] on div "Option A Both statement I and statement II are correct and statement II is the …" at bounding box center [668, 208] width 605 height 1069
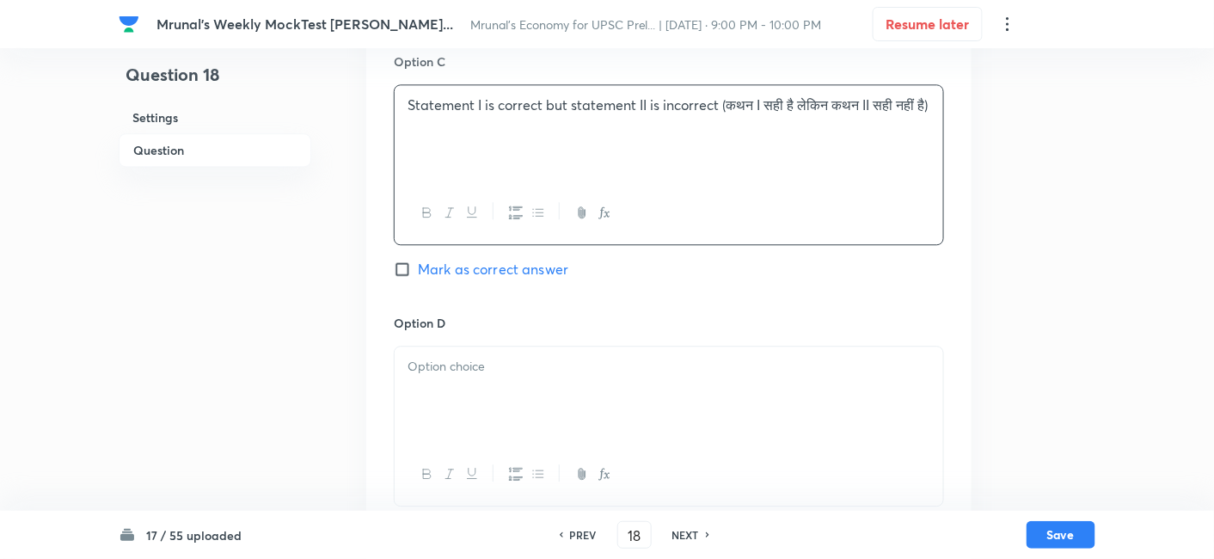
scroll to position [1348, 0]
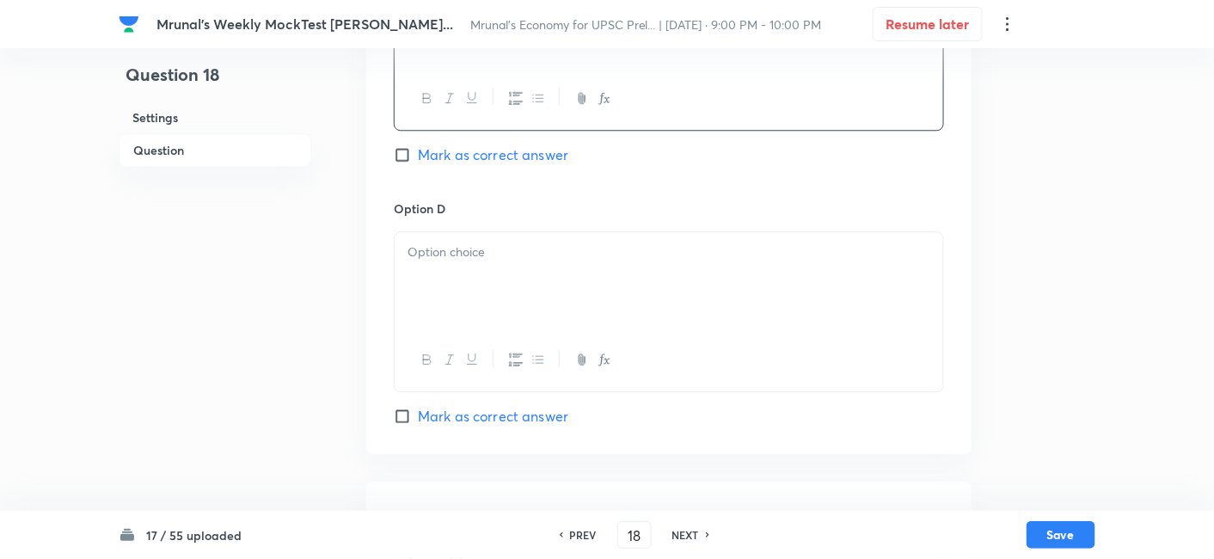
click at [479, 252] on div at bounding box center [668, 280] width 548 height 96
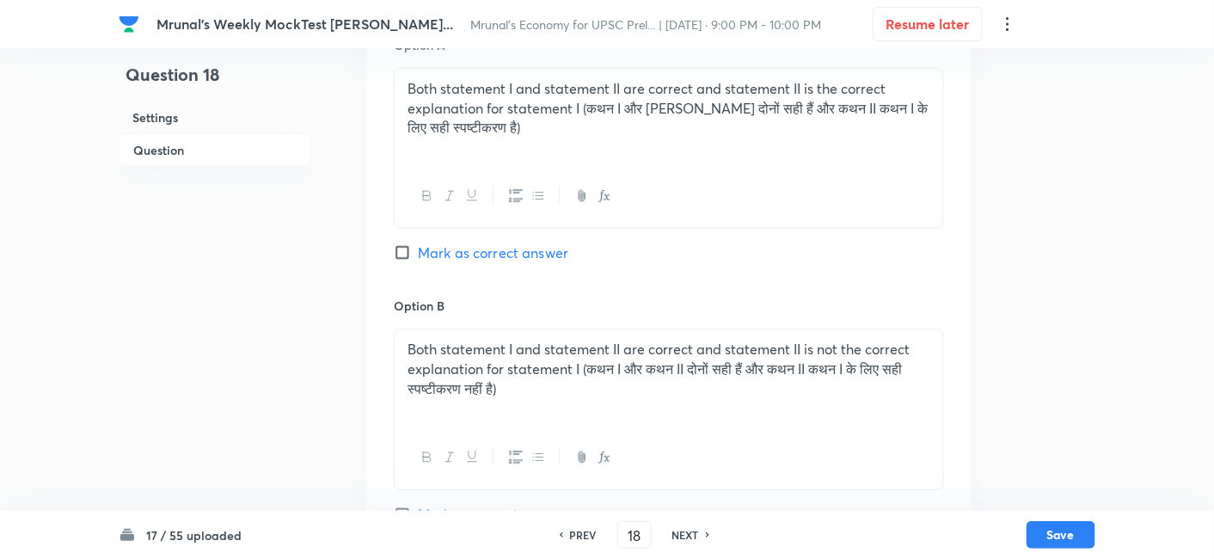
scroll to position [679, 0]
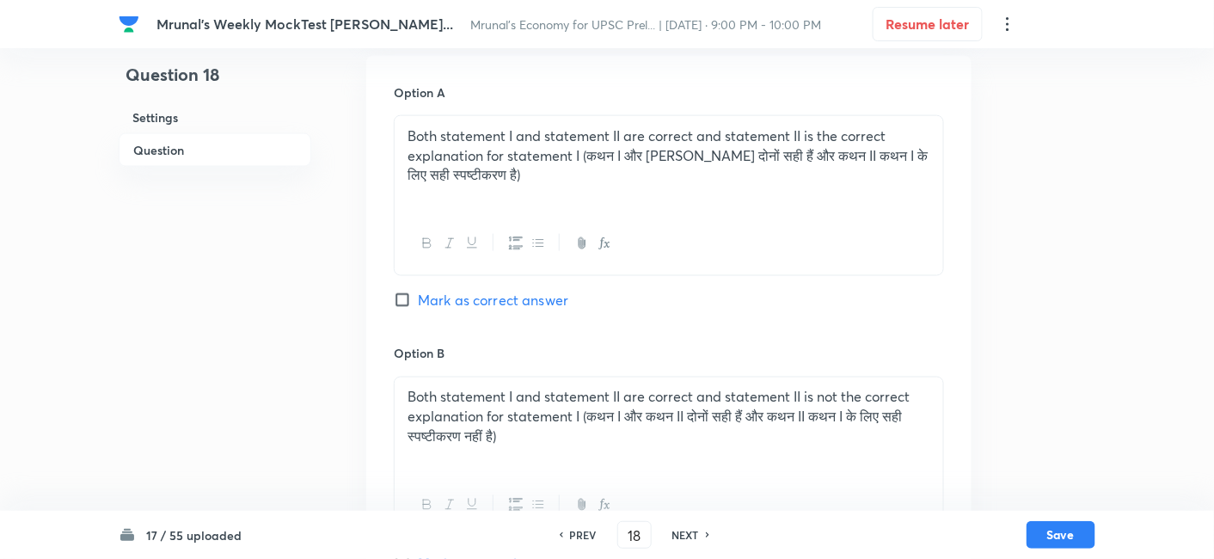
click at [486, 290] on span "Mark as correct answer" at bounding box center [493, 300] width 150 height 21
click at [418, 291] on input "Mark as correct answer" at bounding box center [406, 299] width 24 height 17
checkbox input "true"
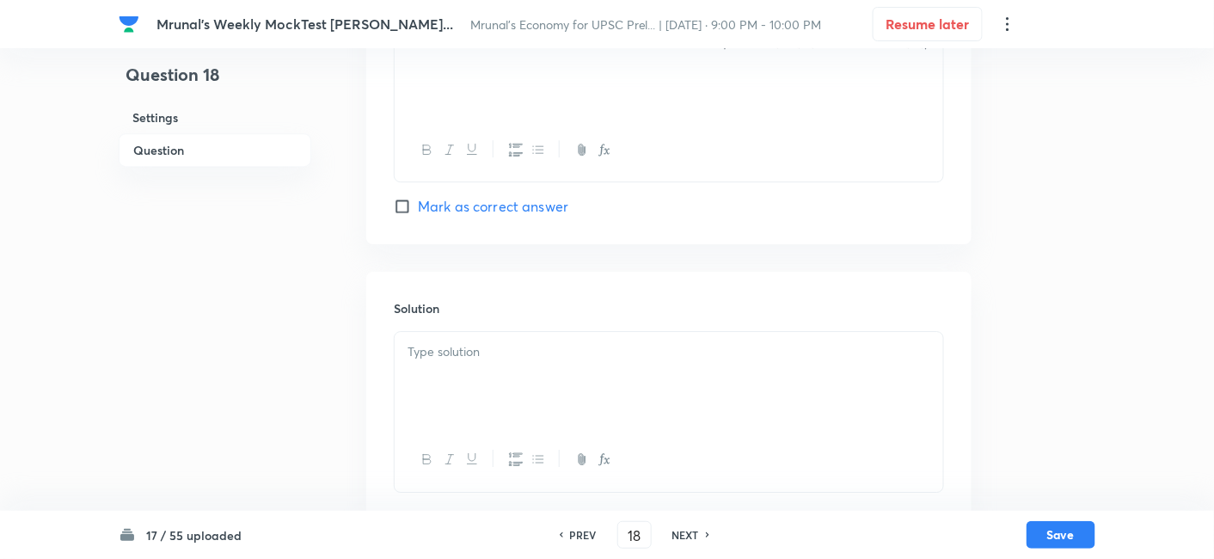
scroll to position [1564, 0]
click at [464, 352] on div at bounding box center [668, 373] width 548 height 96
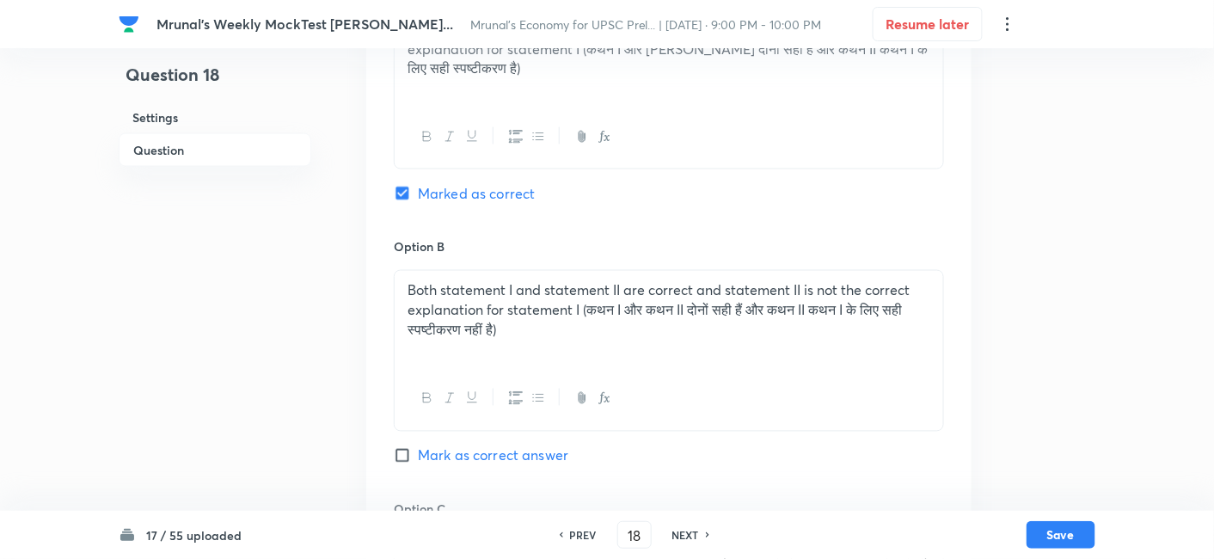
scroll to position [705, 0]
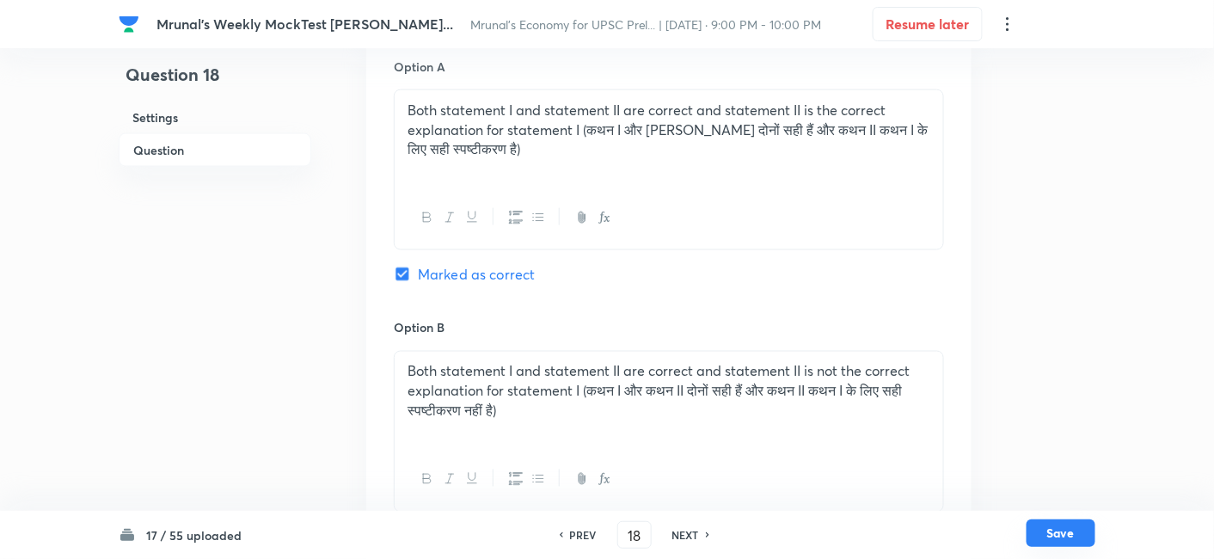
click at [1064, 527] on button "Save" at bounding box center [1060, 533] width 69 height 28
type input "19"
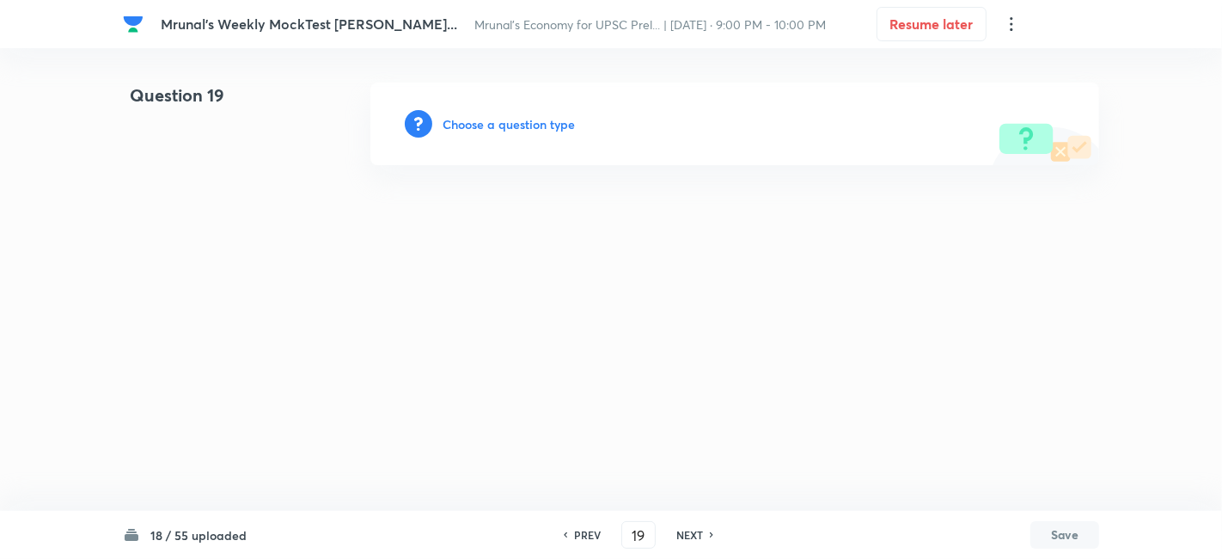
click at [498, 123] on h6 "Choose a question type" at bounding box center [509, 124] width 132 height 18
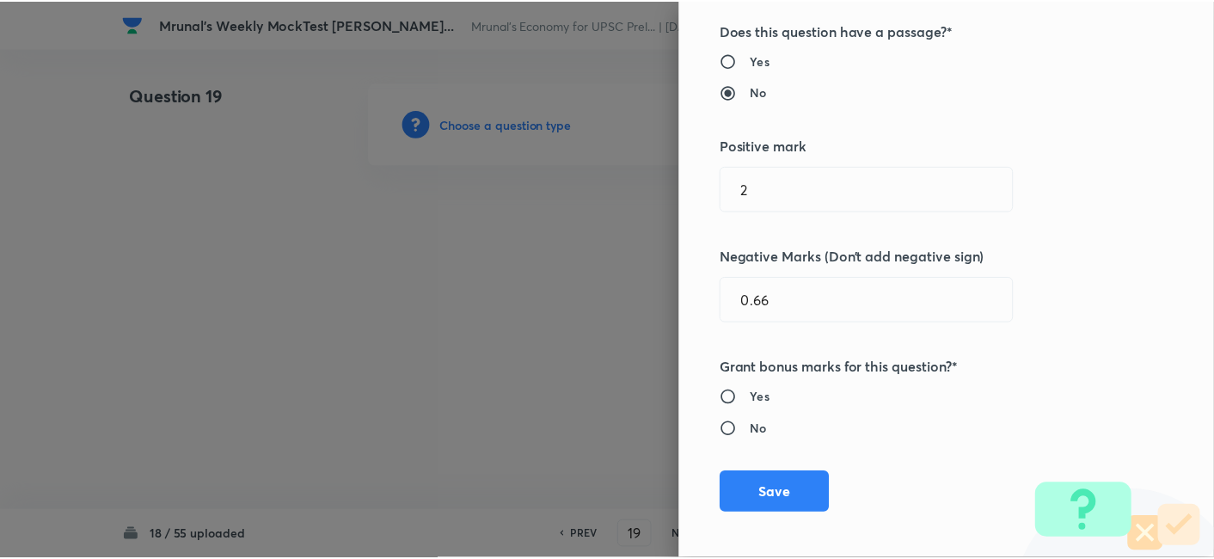
scroll to position [334, 0]
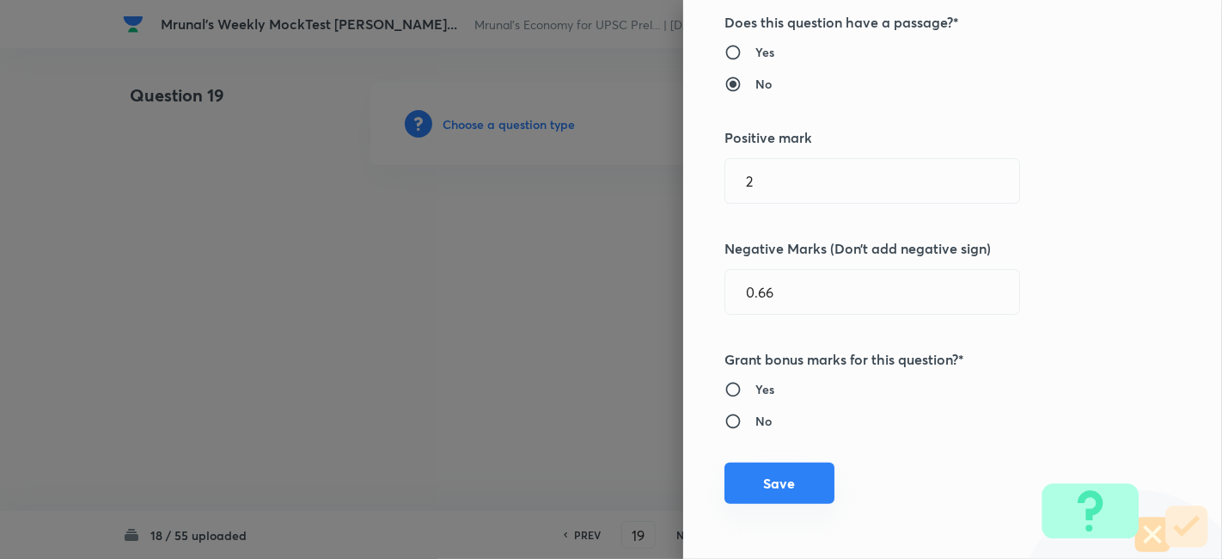
click at [780, 484] on button "Save" at bounding box center [779, 482] width 110 height 41
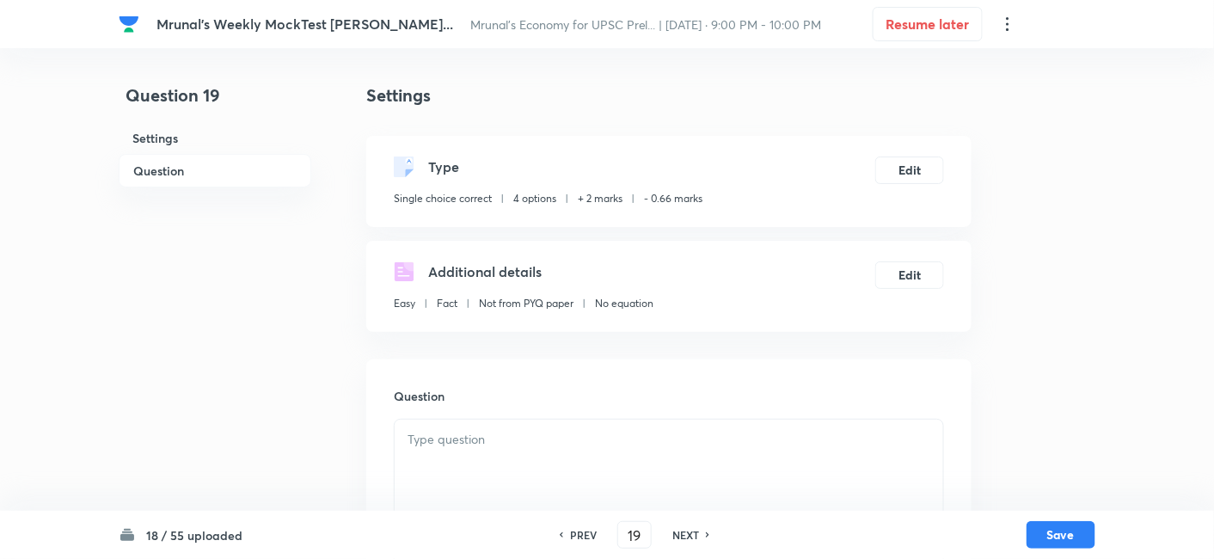
click at [242, 171] on h6 "Question" at bounding box center [215, 171] width 193 height 34
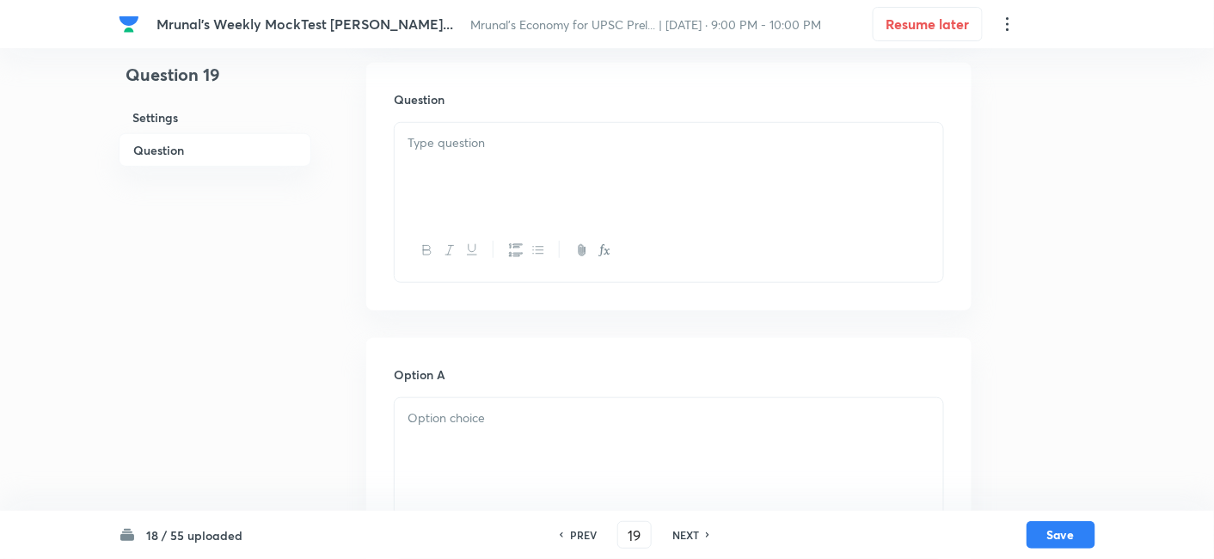
click at [555, 191] on div at bounding box center [668, 171] width 548 height 96
click at [572, 181] on div at bounding box center [668, 171] width 548 height 96
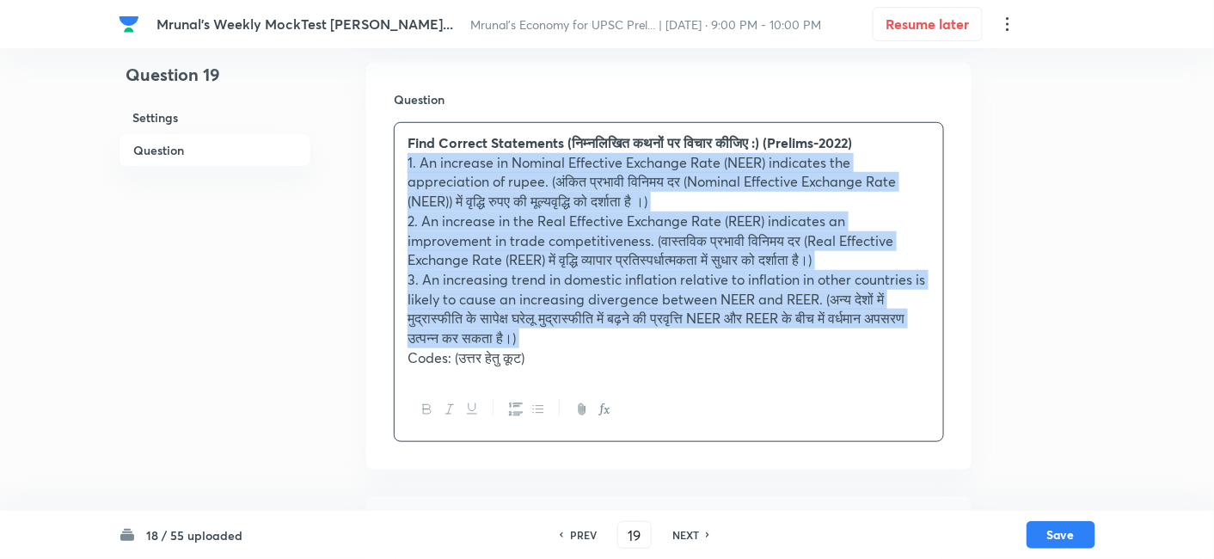
click at [516, 408] on icon "button" at bounding box center [516, 409] width 14 height 14
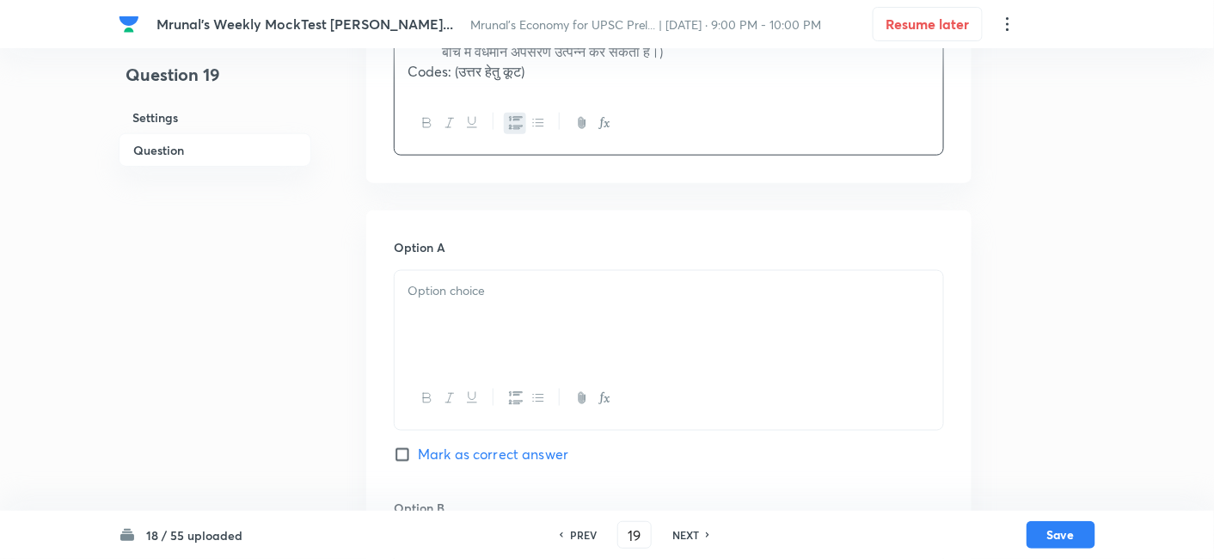
scroll to position [584, 0]
click at [490, 340] on div at bounding box center [668, 318] width 548 height 96
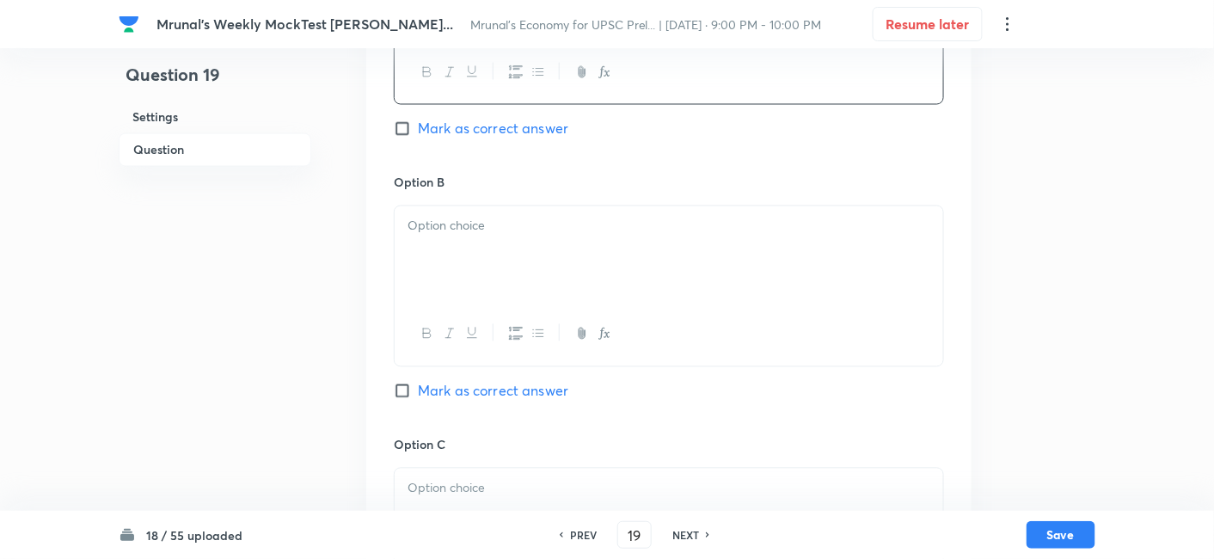
scroll to position [965, 0]
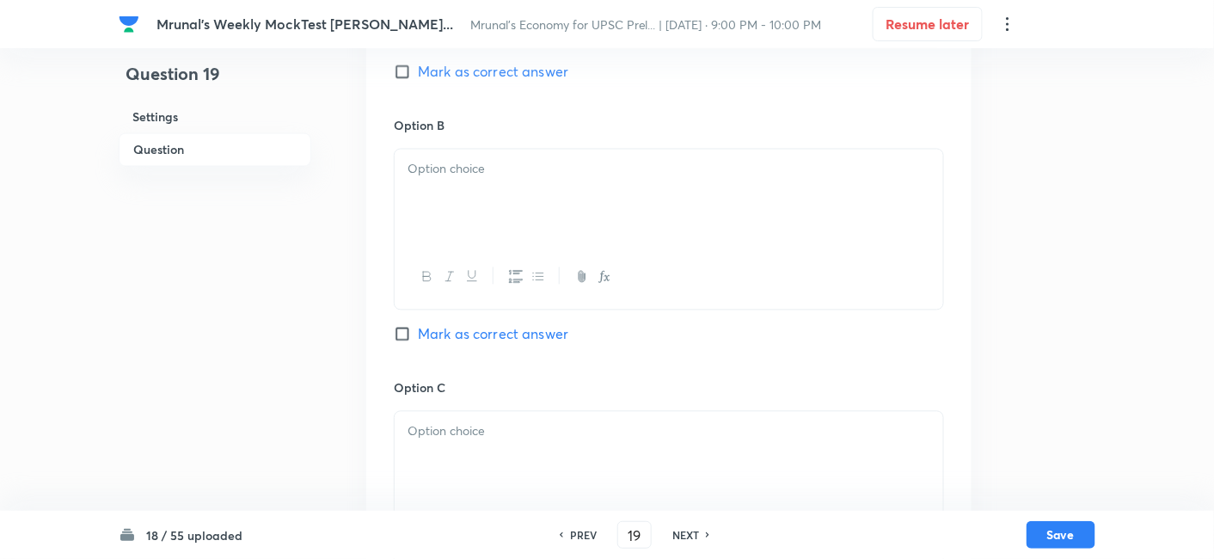
click at [457, 215] on div at bounding box center [668, 198] width 548 height 96
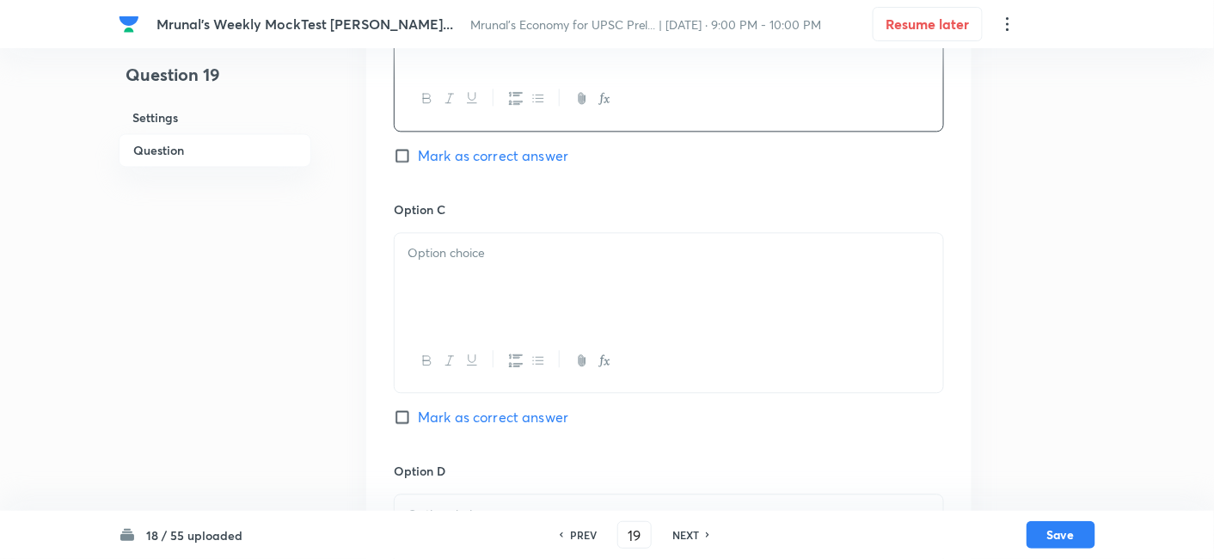
scroll to position [1156, 0]
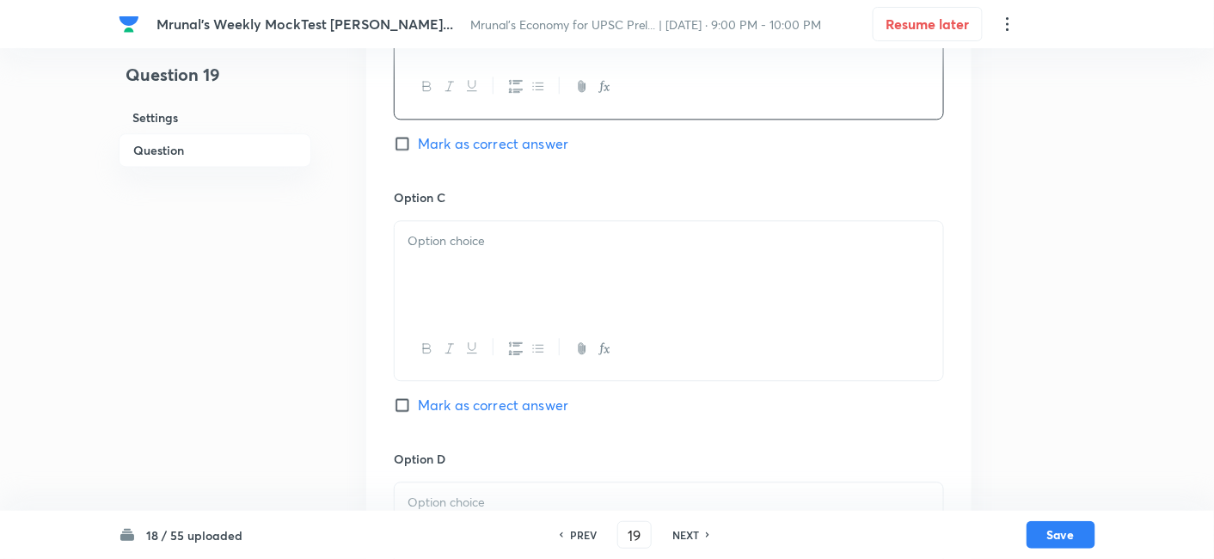
click at [476, 303] on div at bounding box center [668, 269] width 548 height 96
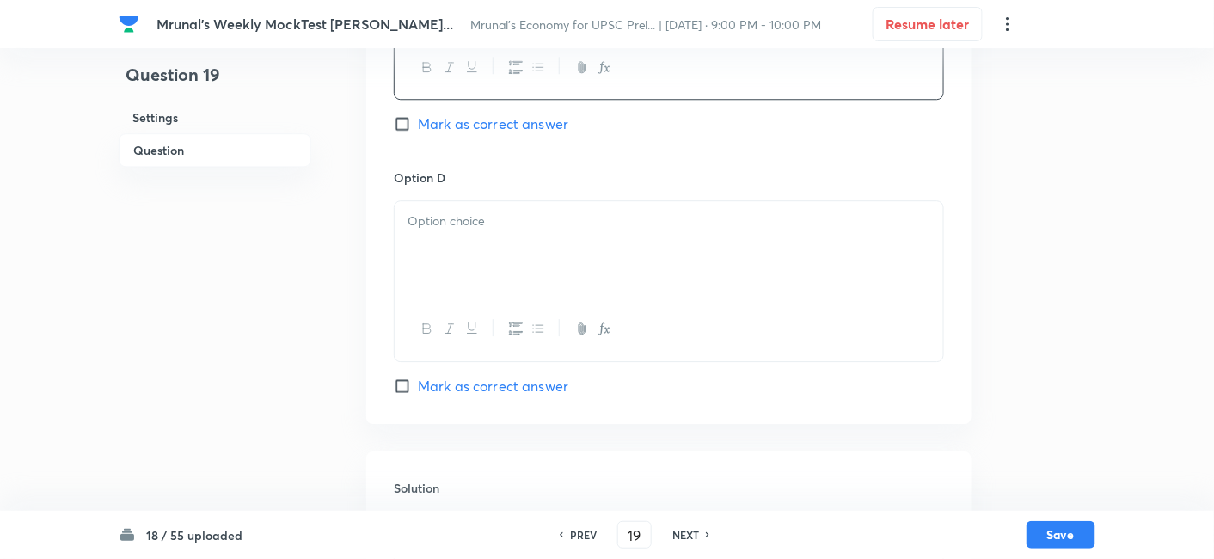
scroll to position [1443, 0]
click at [473, 259] on div at bounding box center [668, 243] width 548 height 96
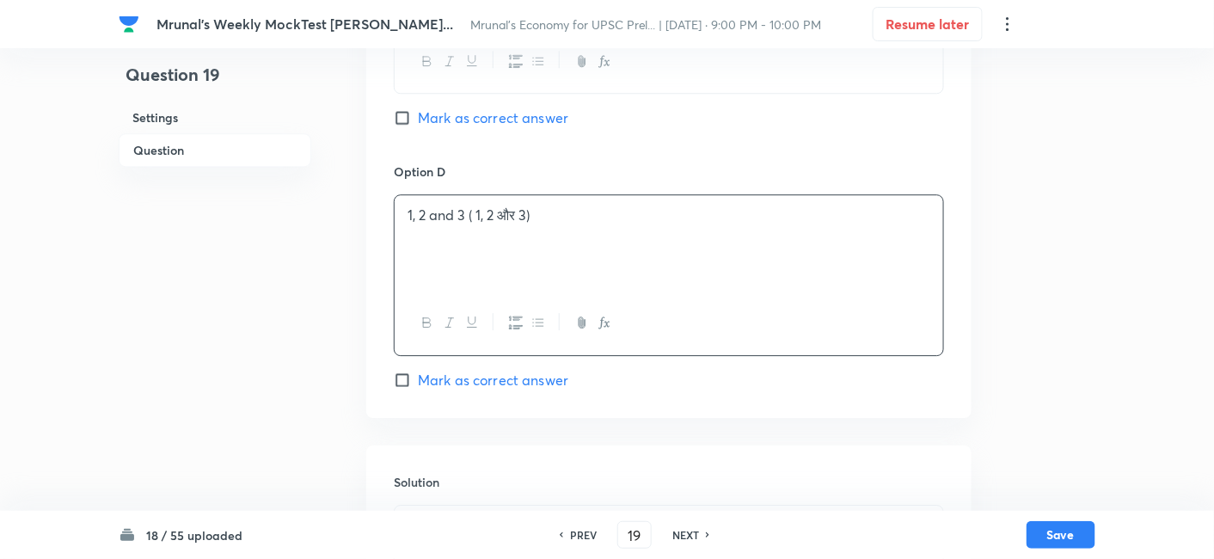
click at [517, 128] on span "Mark as correct answer" at bounding box center [493, 117] width 150 height 21
click at [418, 126] on input "Mark as correct answer" at bounding box center [406, 117] width 24 height 17
checkbox input "true"
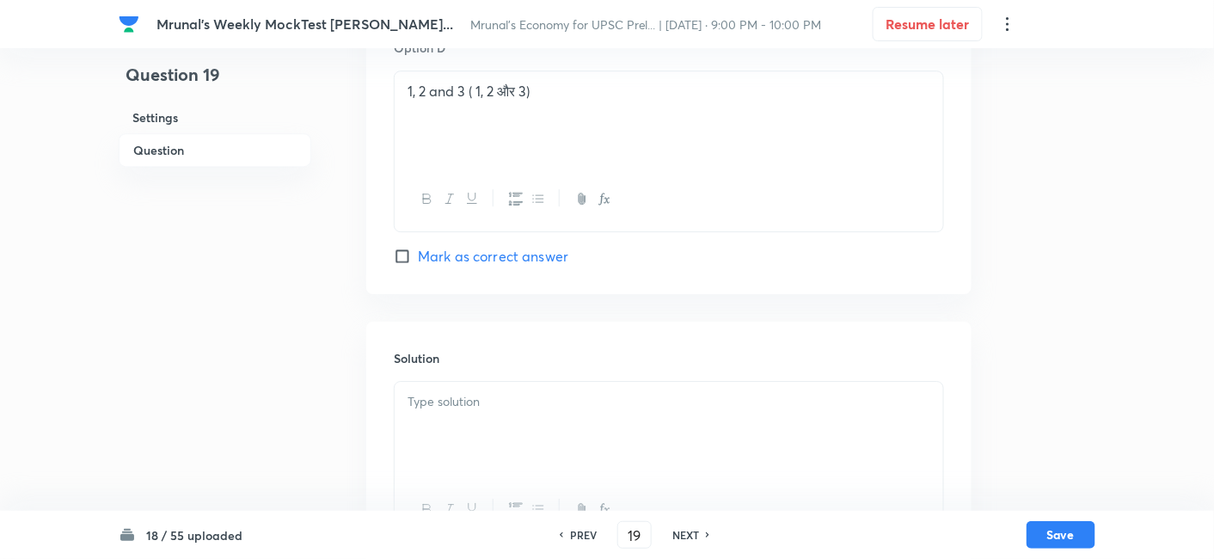
click at [449, 408] on p at bounding box center [668, 402] width 523 height 20
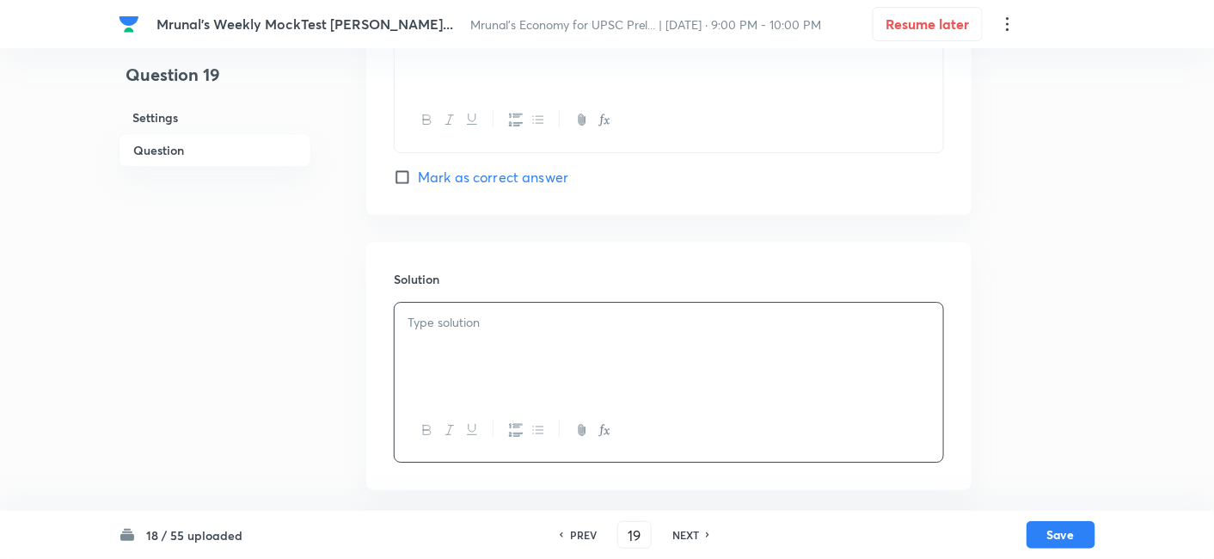
scroll to position [1662, 0]
click at [481, 338] on div at bounding box center [668, 351] width 548 height 96
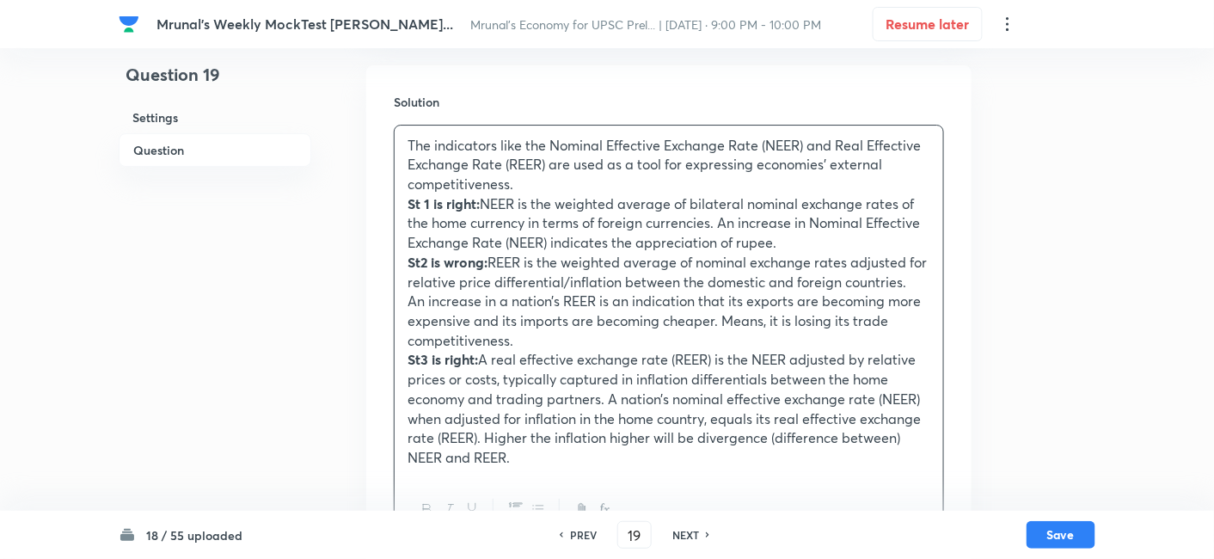
scroll to position [1918, 0]
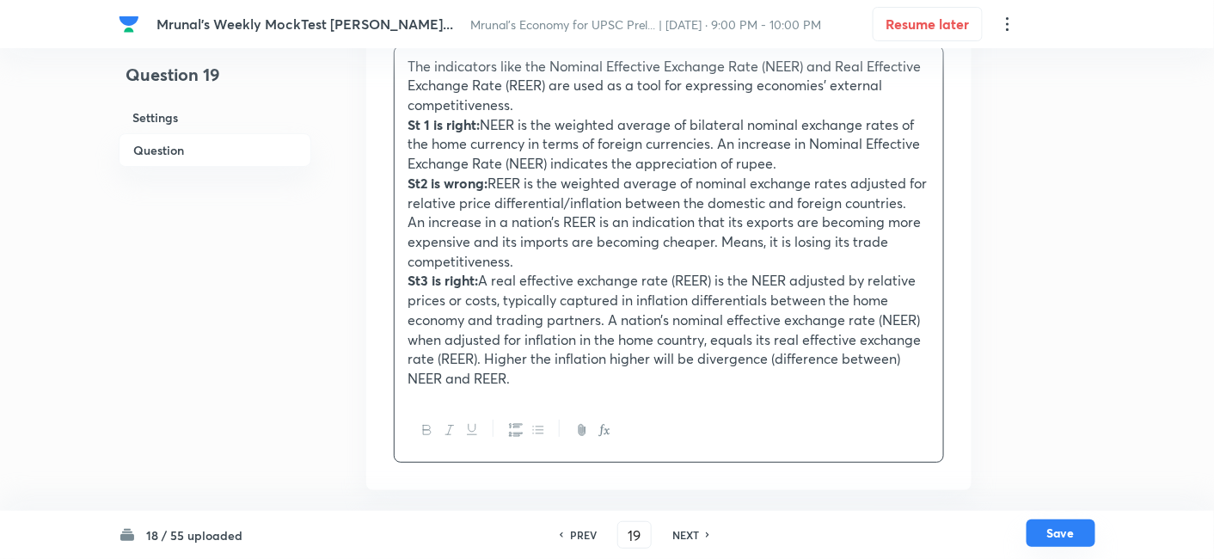
click at [1070, 530] on button "Save" at bounding box center [1060, 533] width 69 height 28
type input "20"
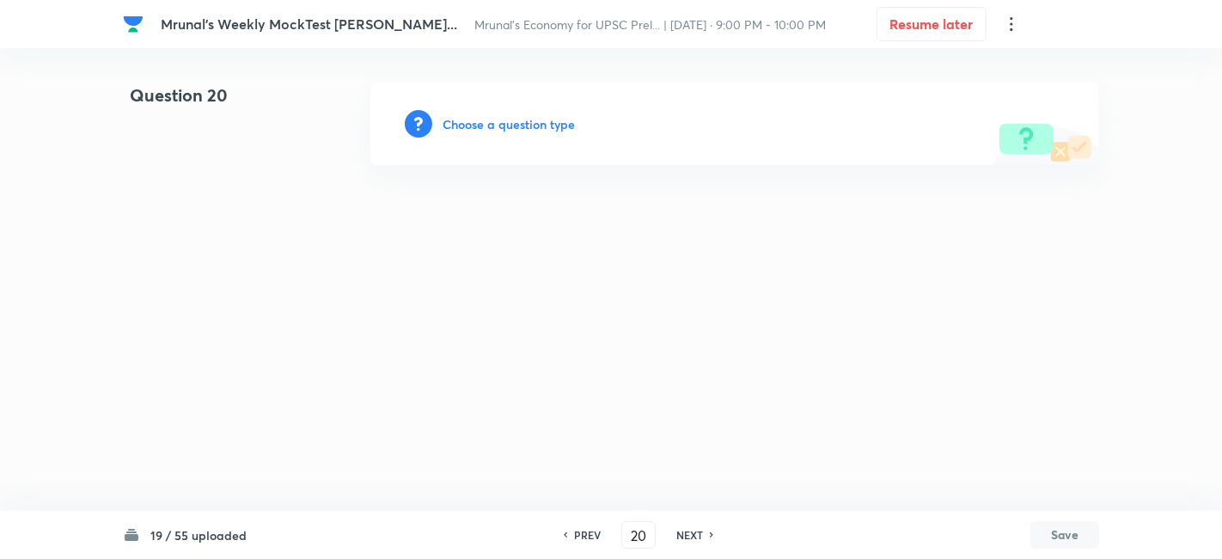
click at [520, 120] on h6 "Choose a question type" at bounding box center [509, 124] width 132 height 18
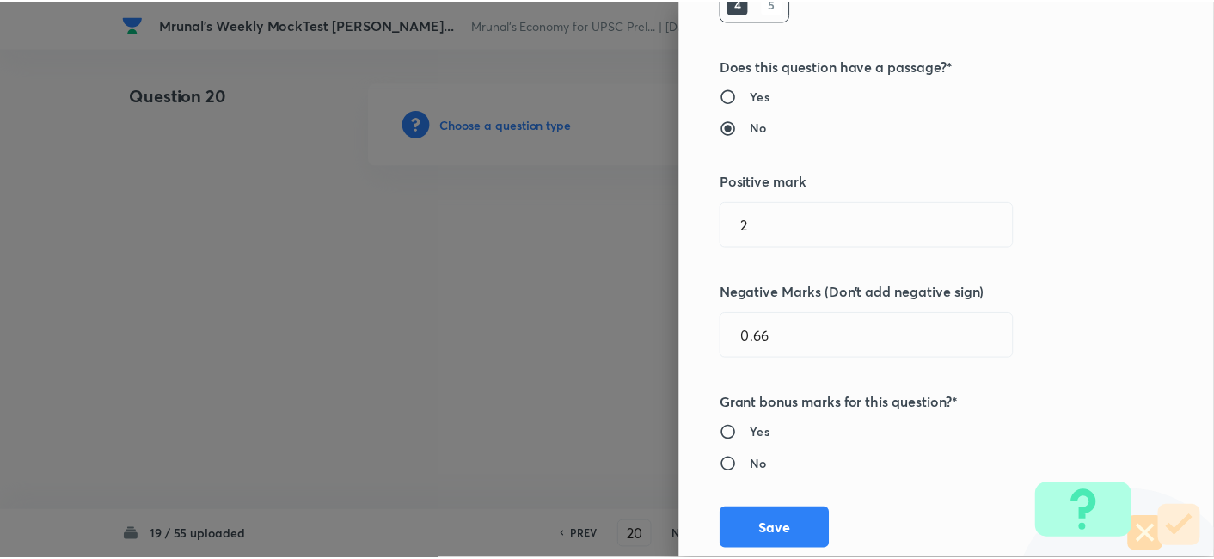
scroll to position [334, 0]
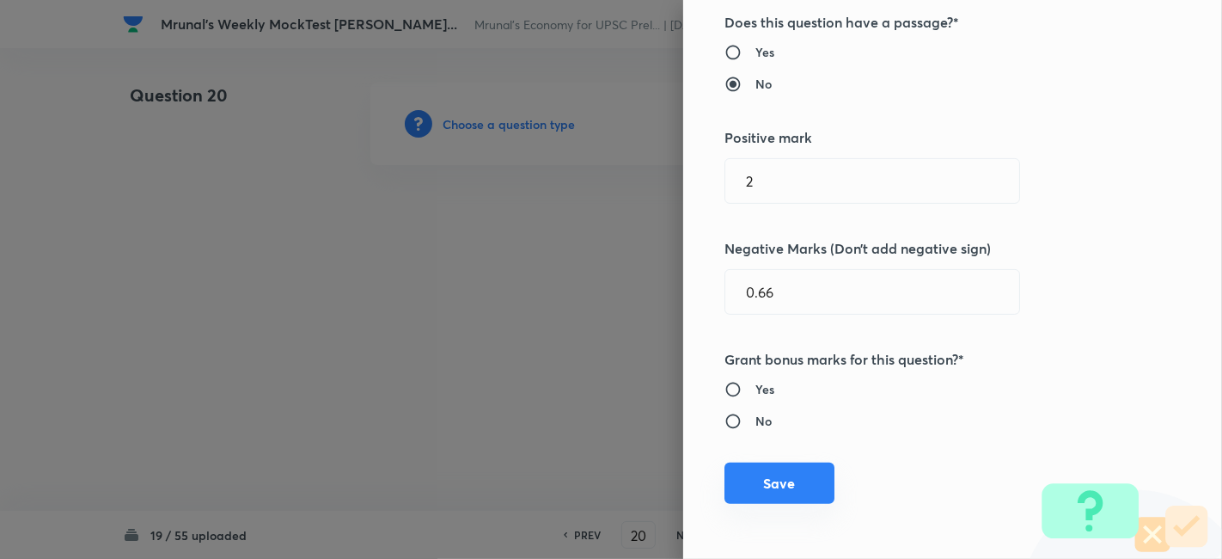
click at [783, 491] on button "Save" at bounding box center [779, 482] width 110 height 41
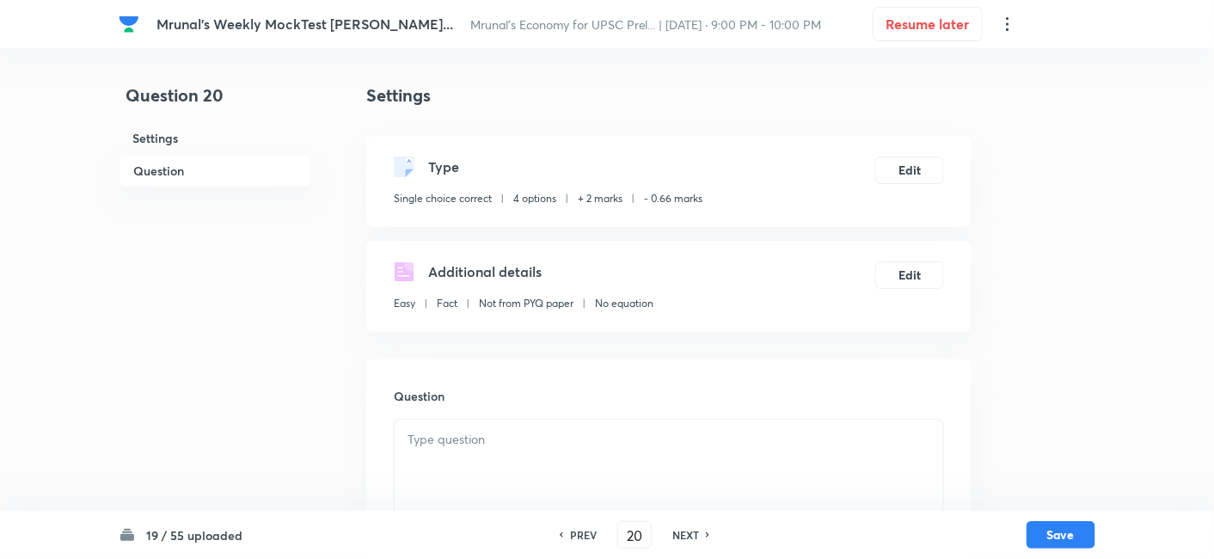
click at [211, 168] on h6 "Question" at bounding box center [215, 171] width 193 height 34
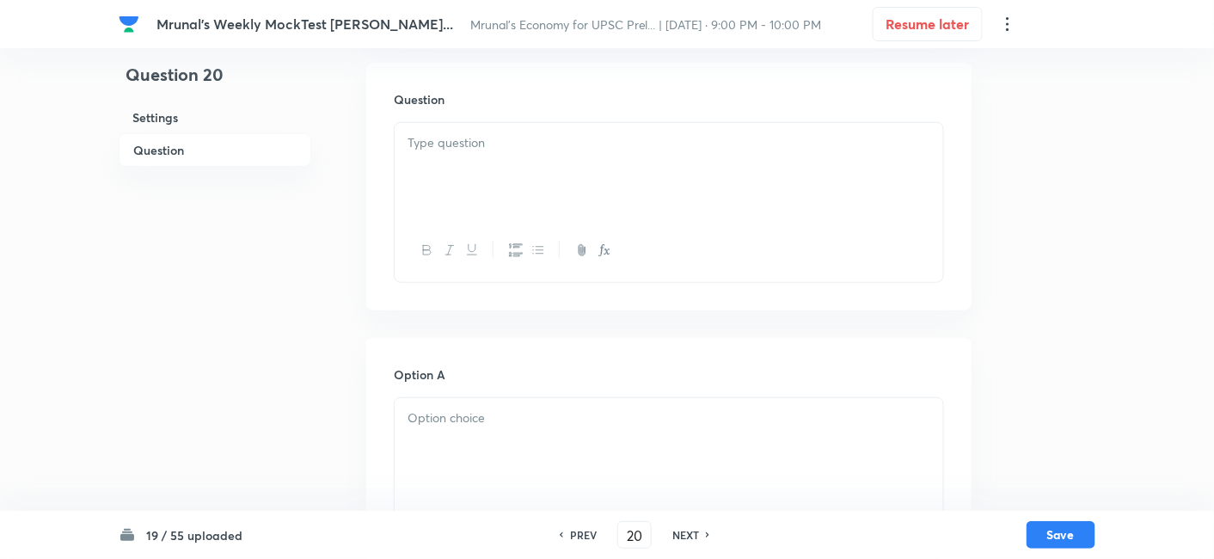
click at [516, 192] on div at bounding box center [668, 171] width 548 height 96
click at [503, 155] on div at bounding box center [668, 171] width 548 height 96
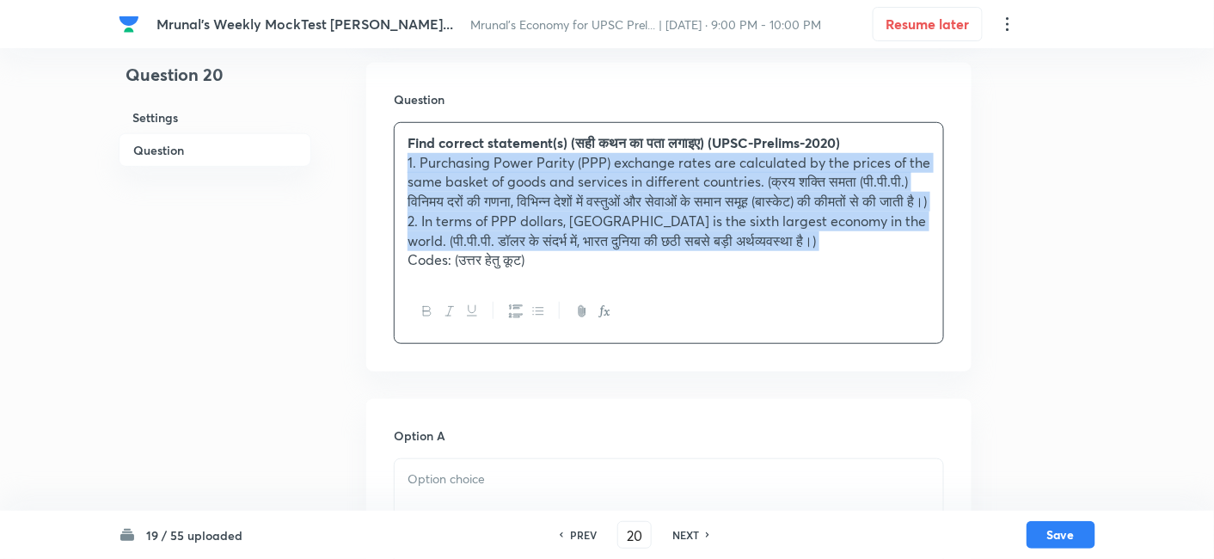
click at [509, 318] on icon "button" at bounding box center [516, 311] width 14 height 14
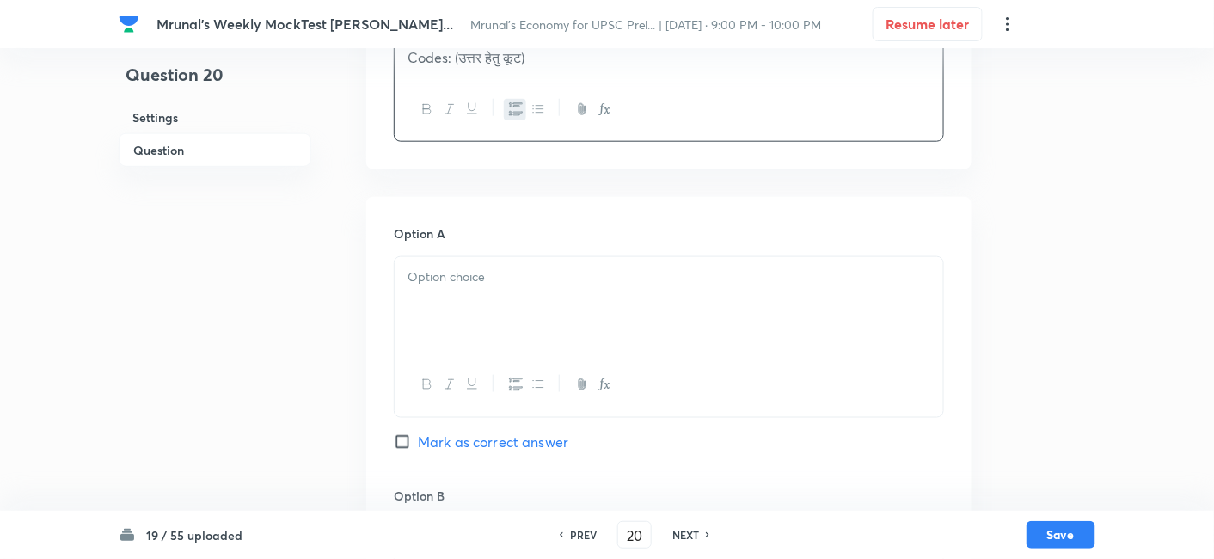
scroll to position [584, 0]
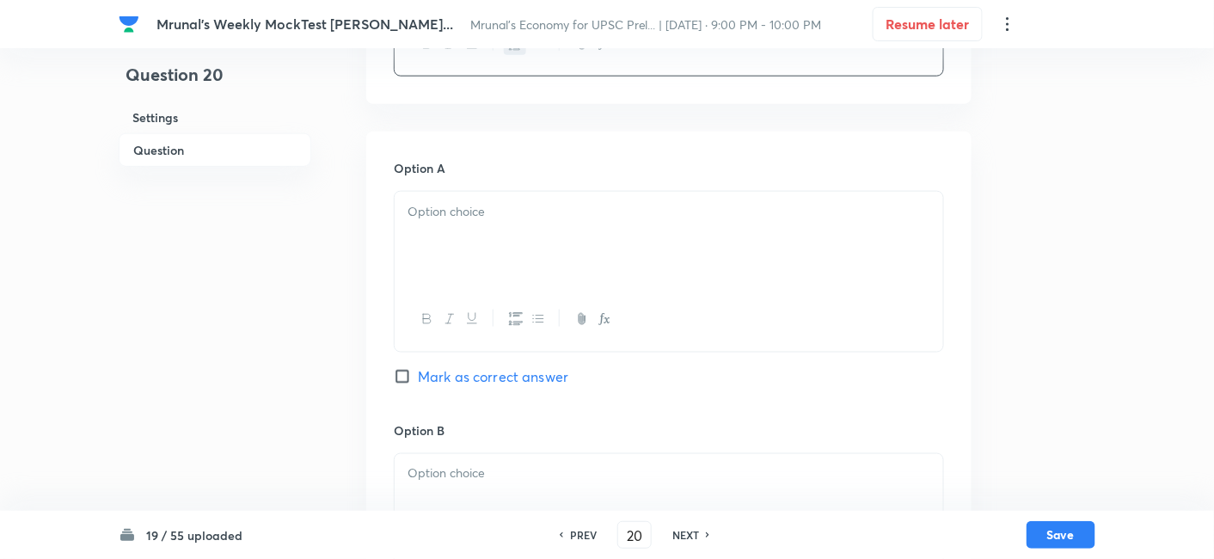
click at [479, 238] on div at bounding box center [668, 240] width 548 height 96
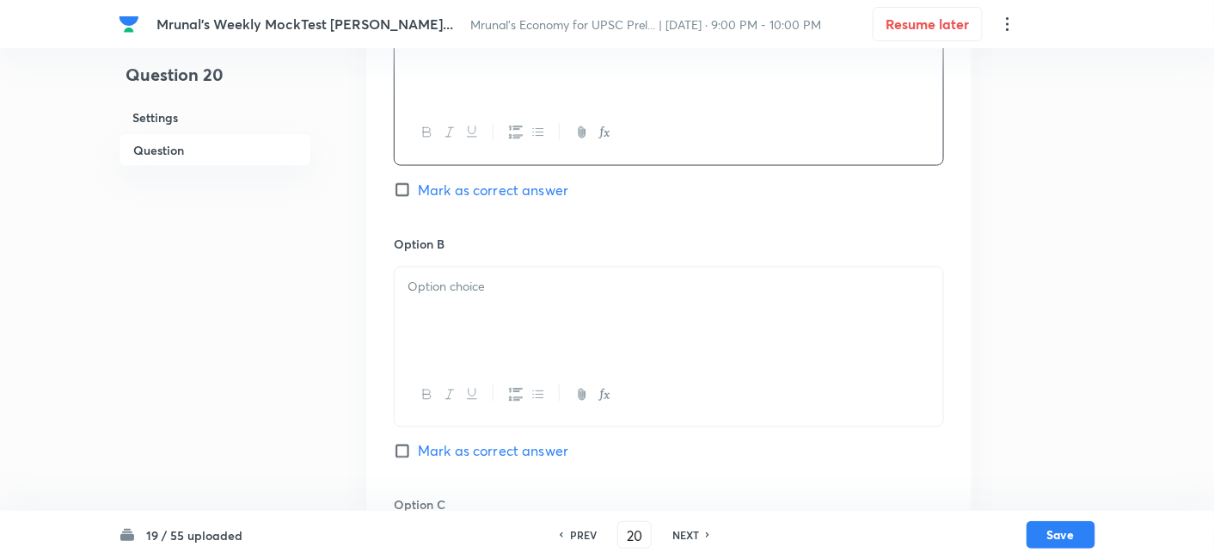
scroll to position [774, 0]
click at [508, 192] on span "Mark as correct answer" at bounding box center [493, 185] width 150 height 21
click at [418, 192] on input "Mark as correct answer" at bounding box center [406, 185] width 24 height 17
checkbox input "true"
click at [488, 315] on div at bounding box center [668, 311] width 548 height 96
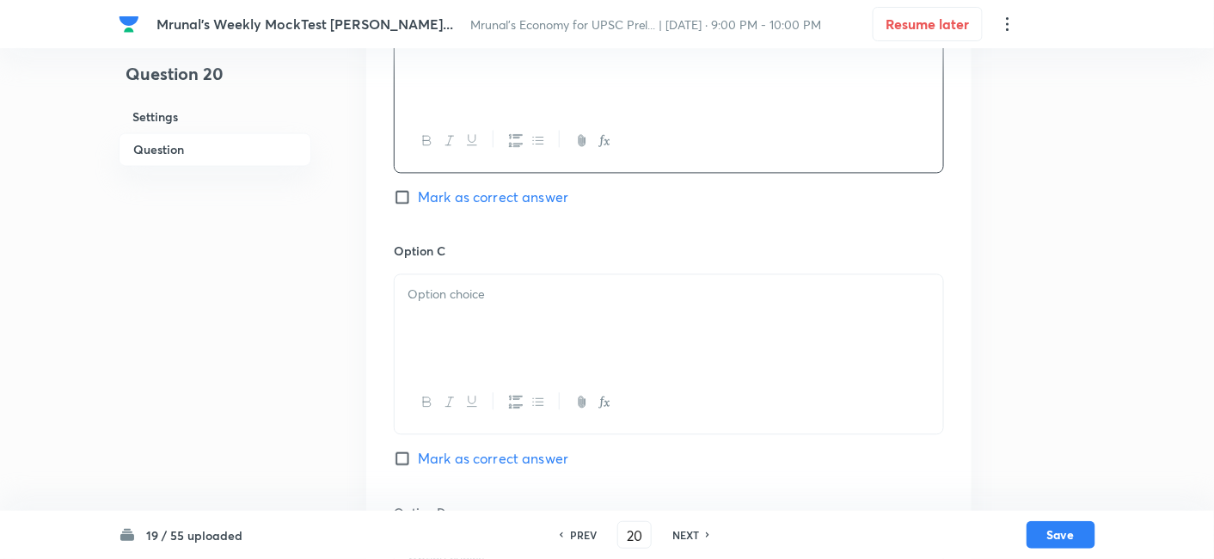
scroll to position [1061, 0]
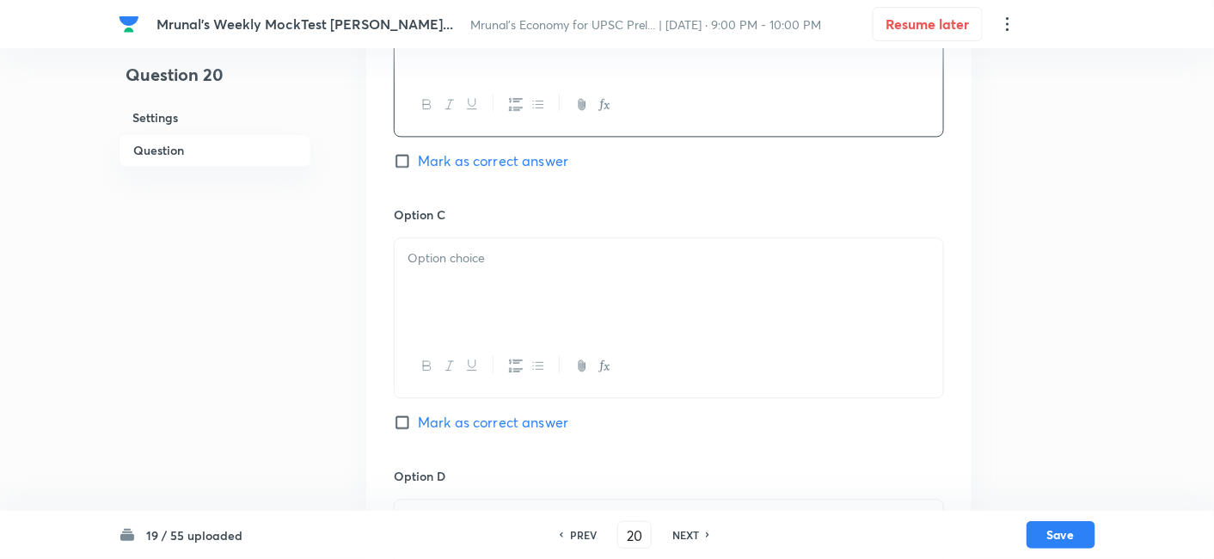
click at [474, 269] on div at bounding box center [668, 286] width 548 height 96
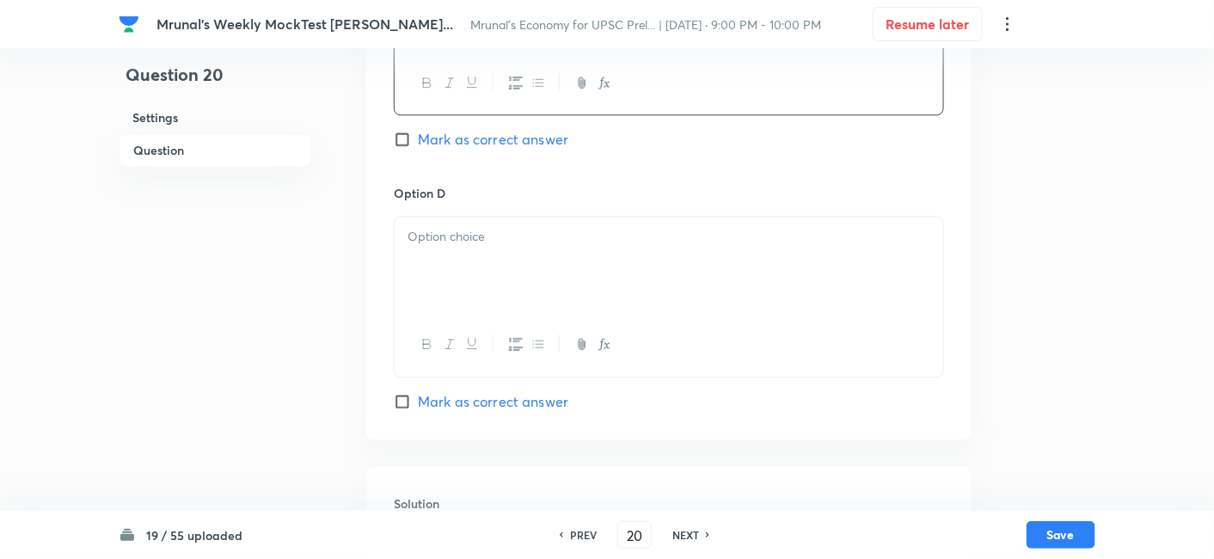
scroll to position [1348, 0]
click at [468, 259] on div at bounding box center [668, 260] width 548 height 96
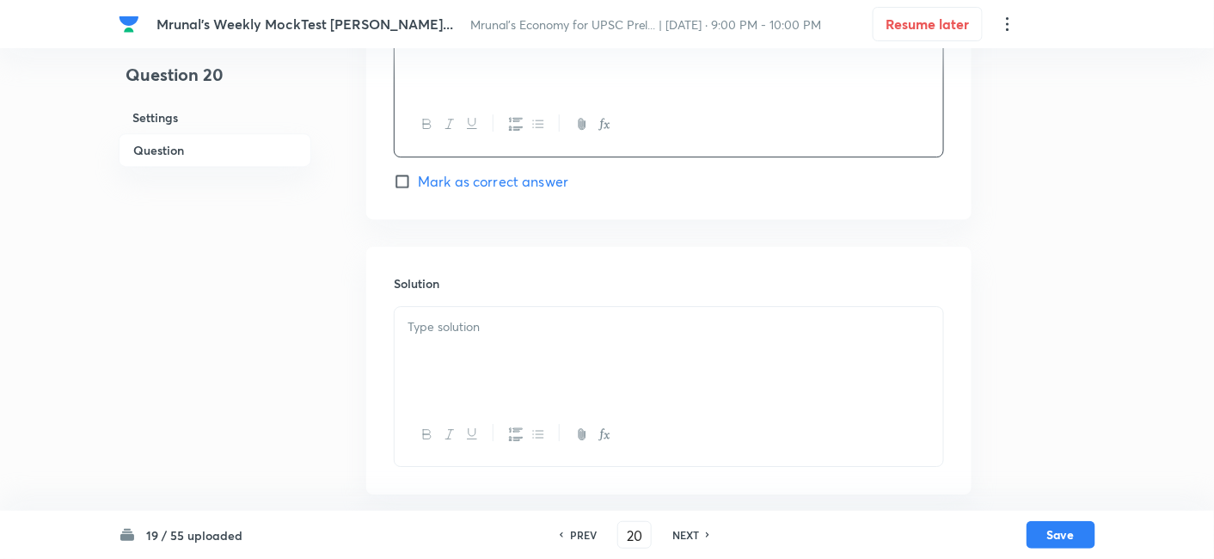
scroll to position [1564, 0]
click at [474, 357] on div at bounding box center [668, 354] width 548 height 96
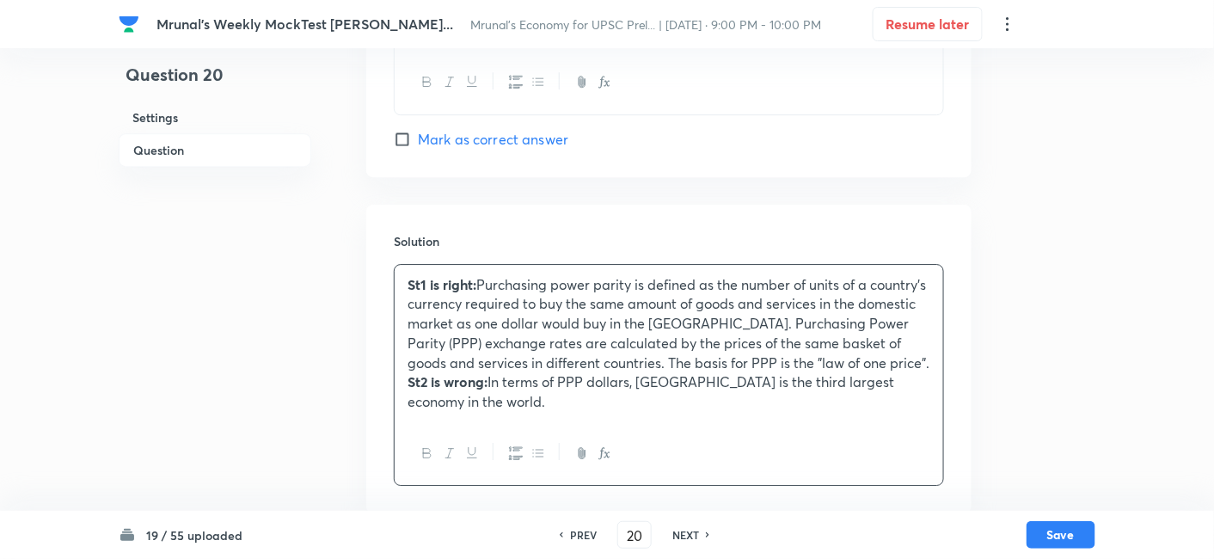
scroll to position [1625, 0]
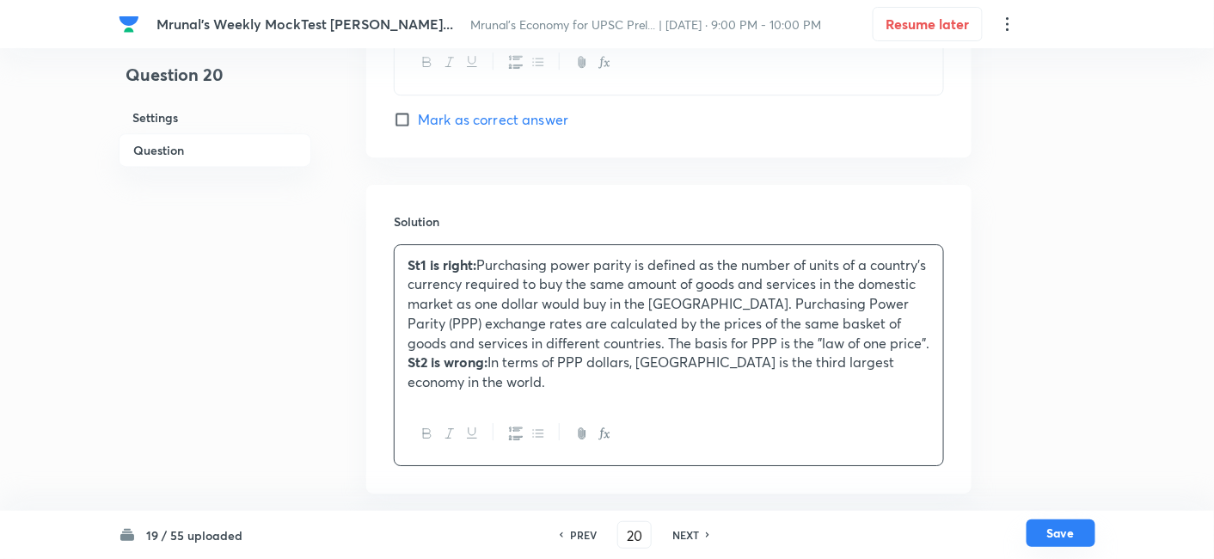
click at [1052, 529] on button "Save" at bounding box center [1060, 533] width 69 height 28
type input "21"
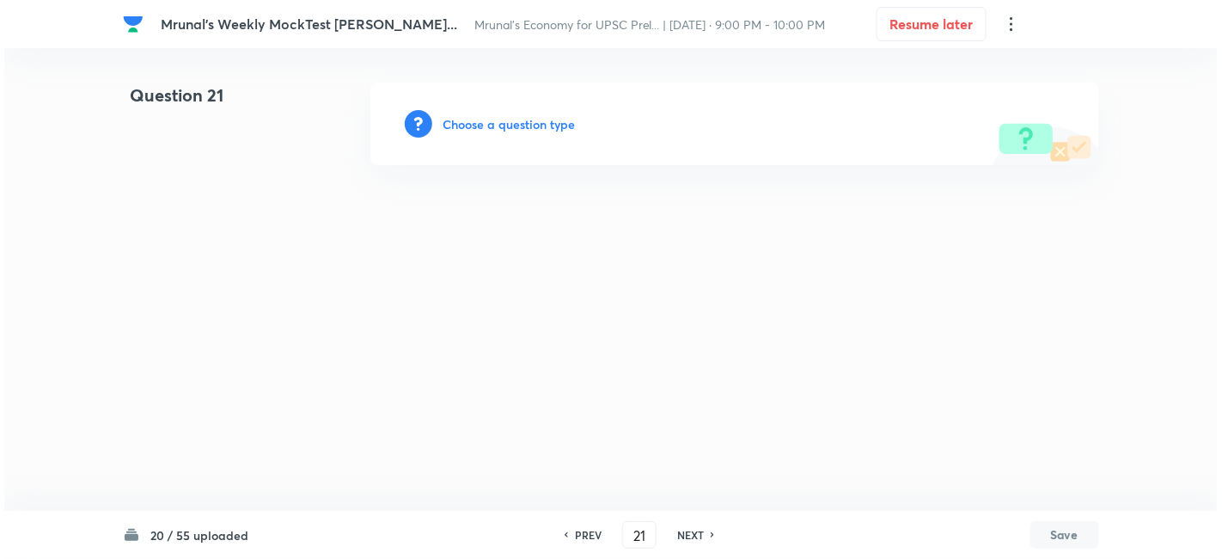
scroll to position [0, 0]
click at [555, 119] on h6 "Choose a question type" at bounding box center [509, 124] width 132 height 18
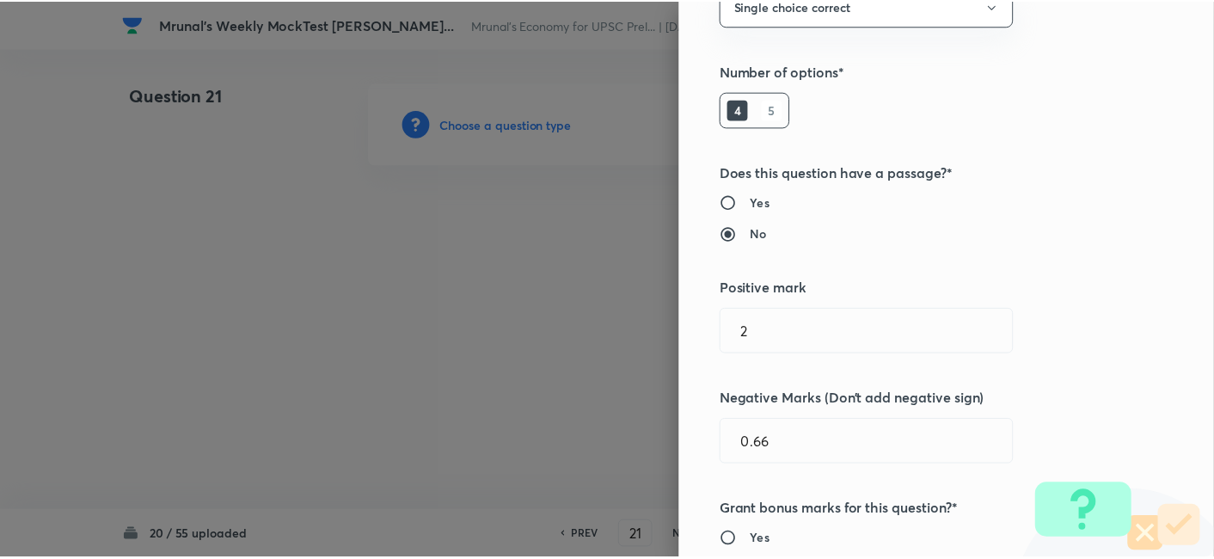
scroll to position [334, 0]
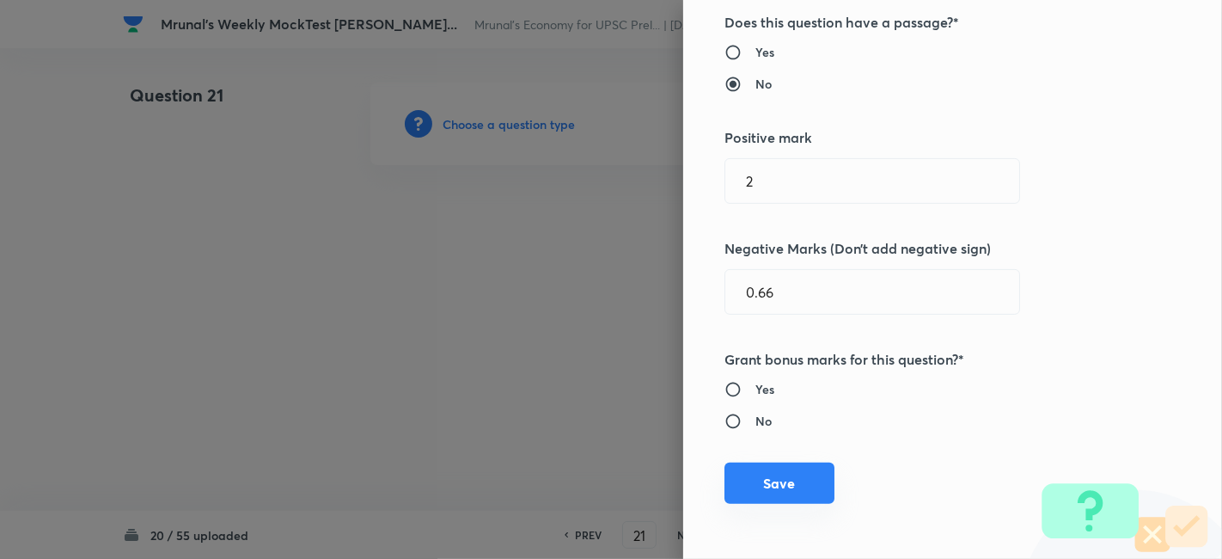
click at [805, 471] on button "Save" at bounding box center [779, 482] width 110 height 41
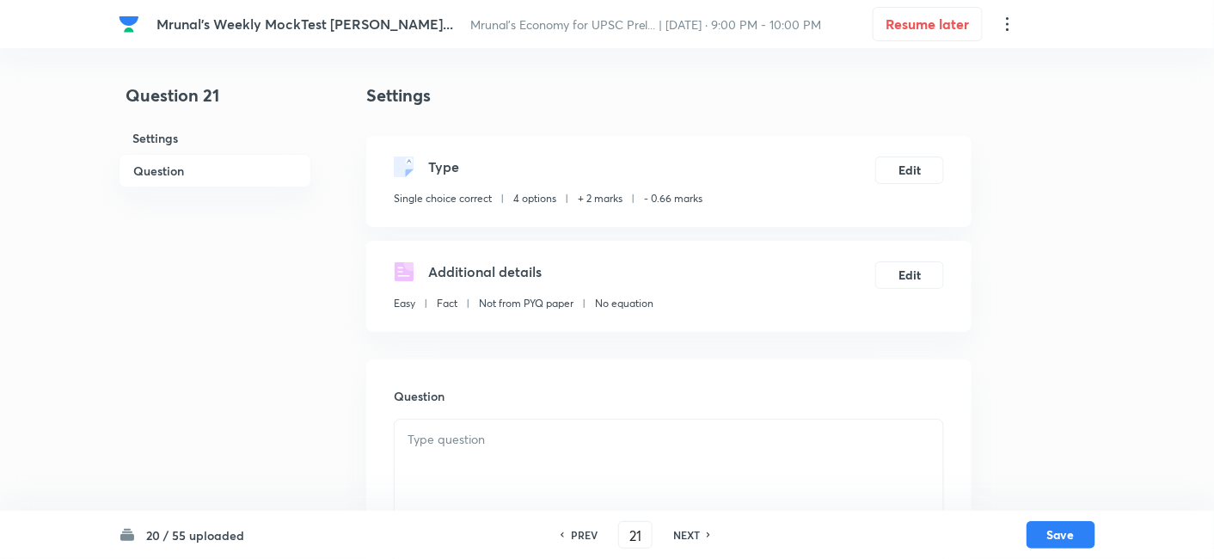
drag, startPoint x: 230, startPoint y: 170, endPoint x: 239, endPoint y: 175, distance: 10.0
click at [229, 169] on h6 "Question" at bounding box center [215, 171] width 193 height 34
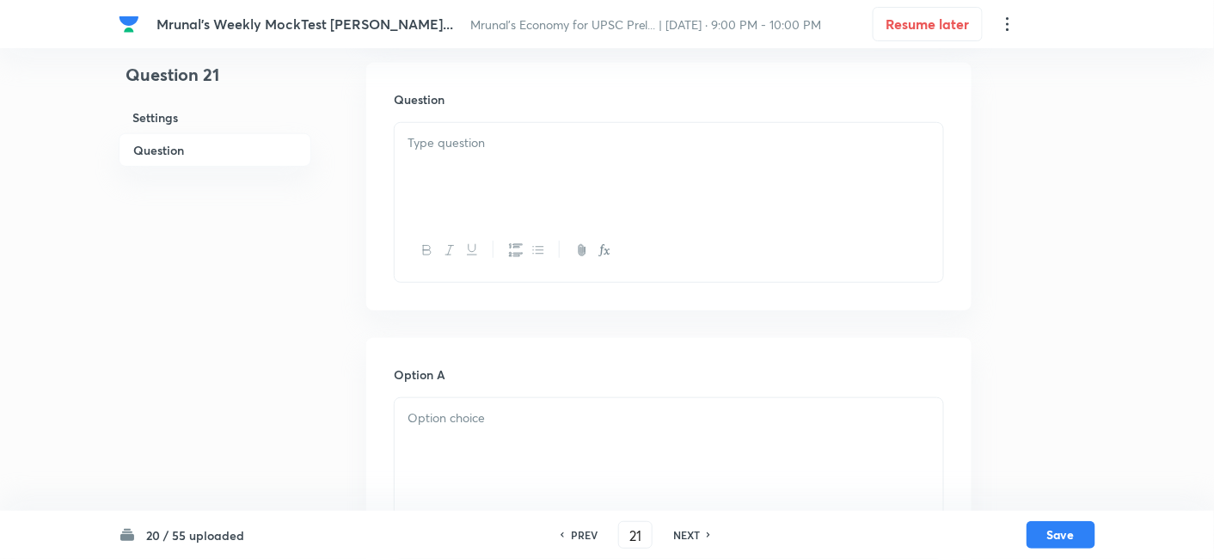
click at [508, 192] on div at bounding box center [668, 171] width 548 height 96
click at [542, 164] on div at bounding box center [668, 171] width 548 height 96
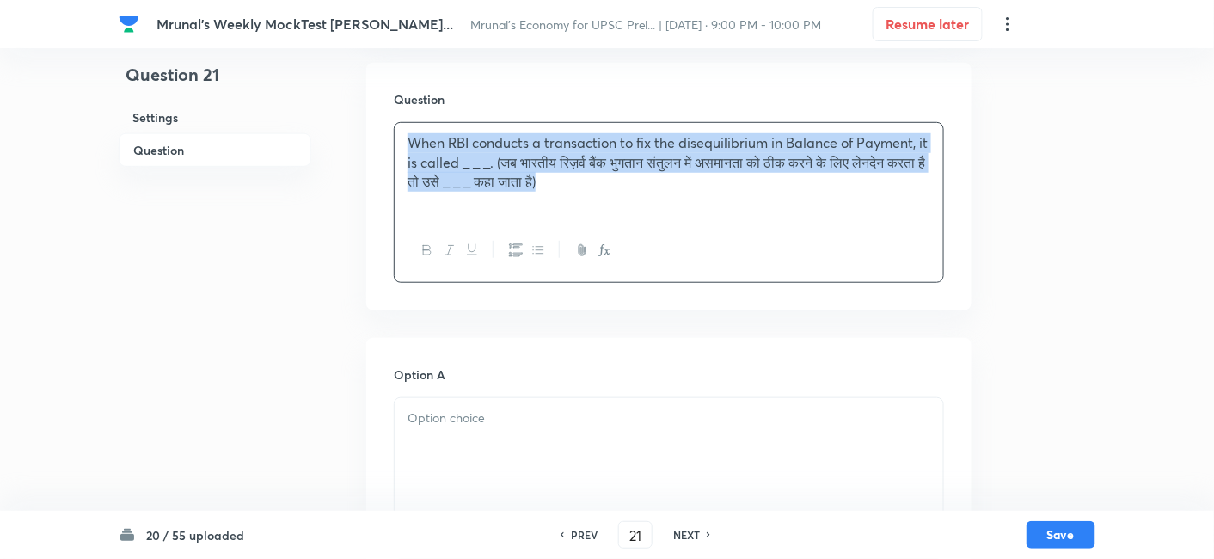
click at [422, 254] on icon "button" at bounding box center [427, 250] width 14 height 14
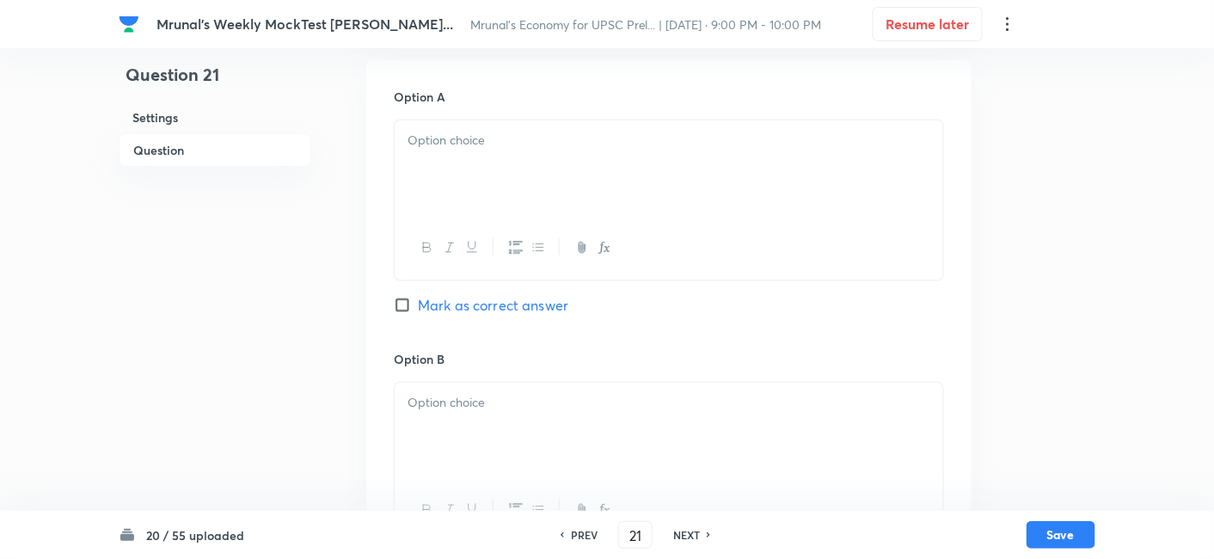
scroll to position [584, 0]
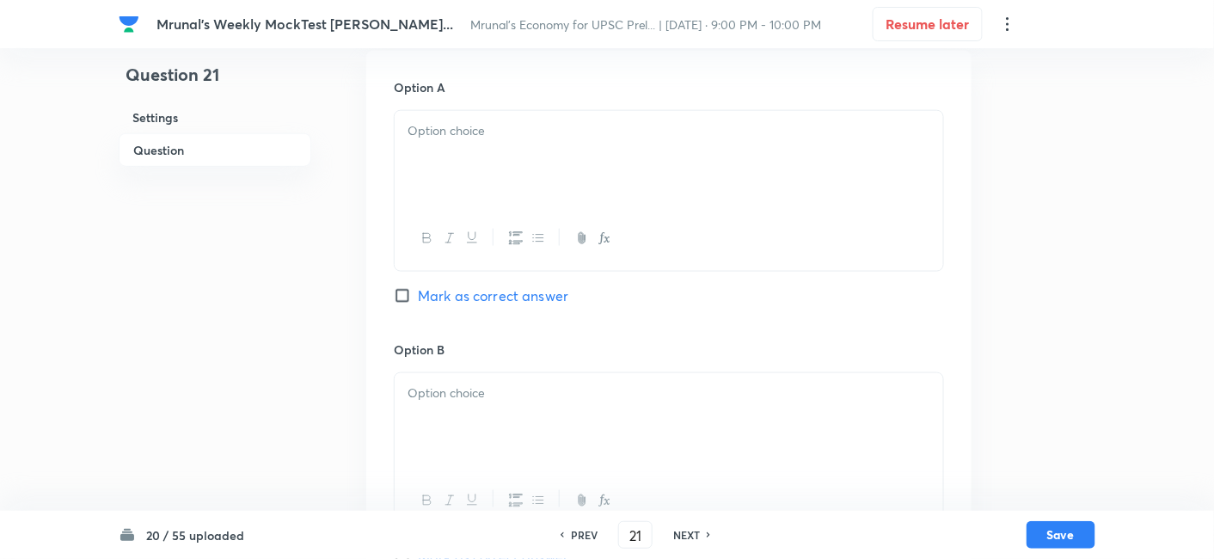
click at [484, 152] on div at bounding box center [668, 159] width 548 height 96
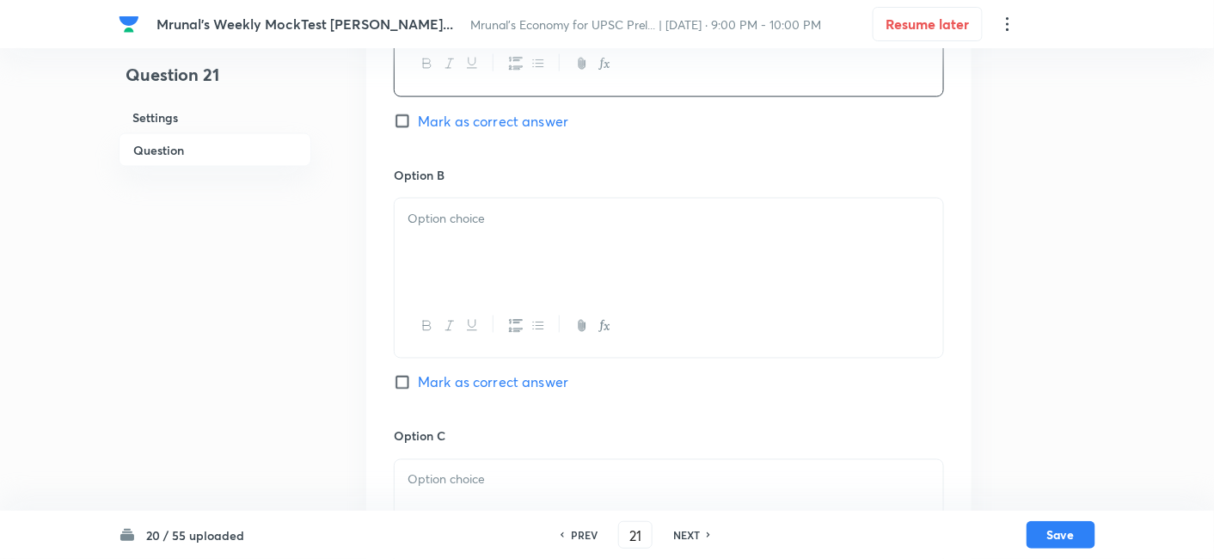
scroll to position [774, 0]
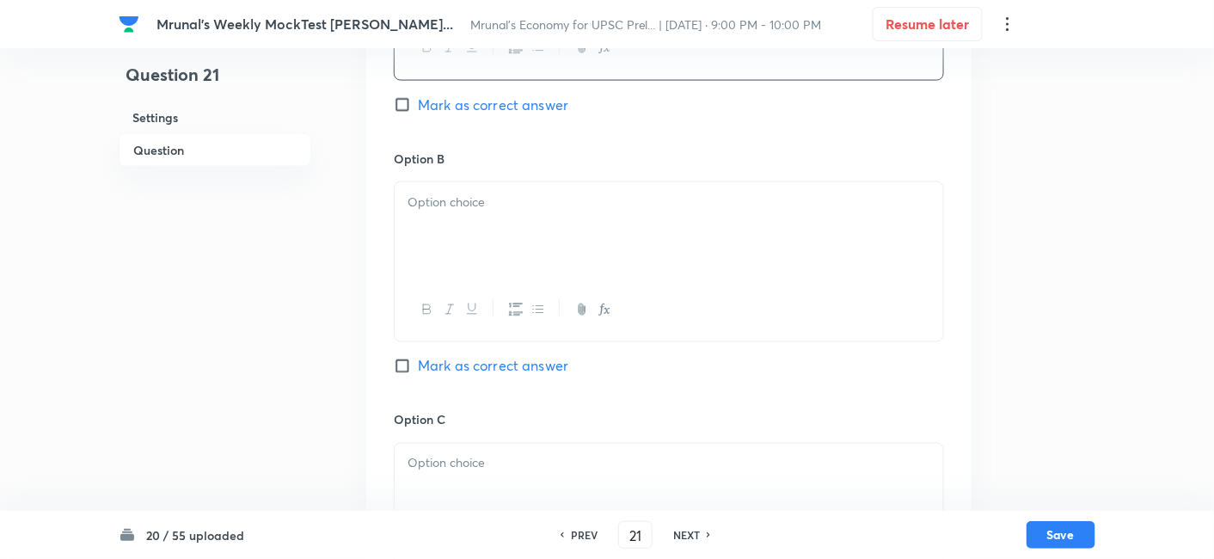
click at [462, 229] on div at bounding box center [668, 230] width 548 height 96
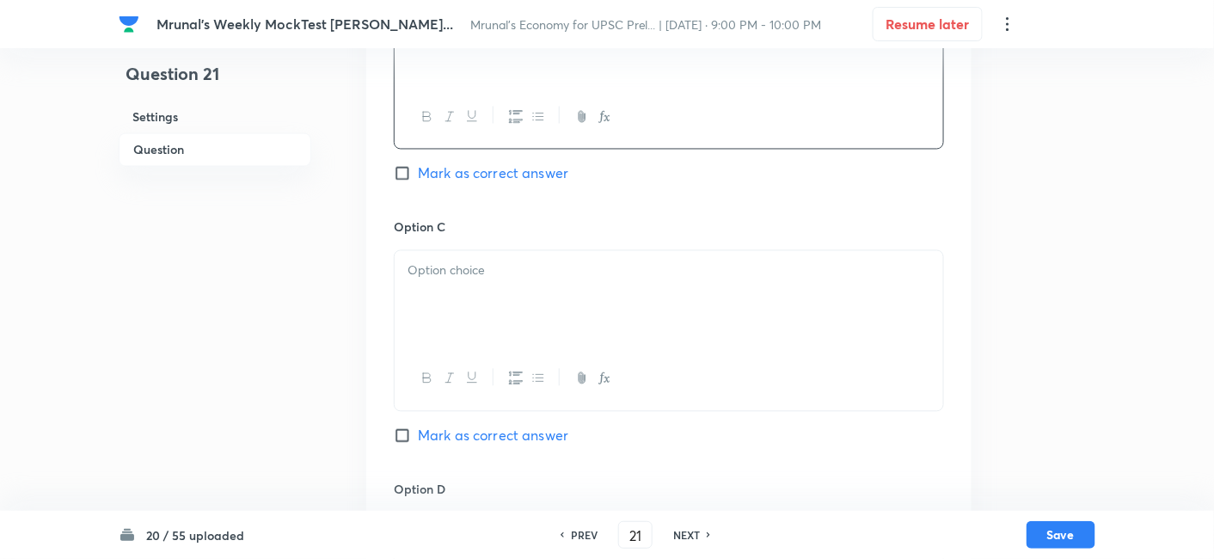
scroll to position [1061, 0]
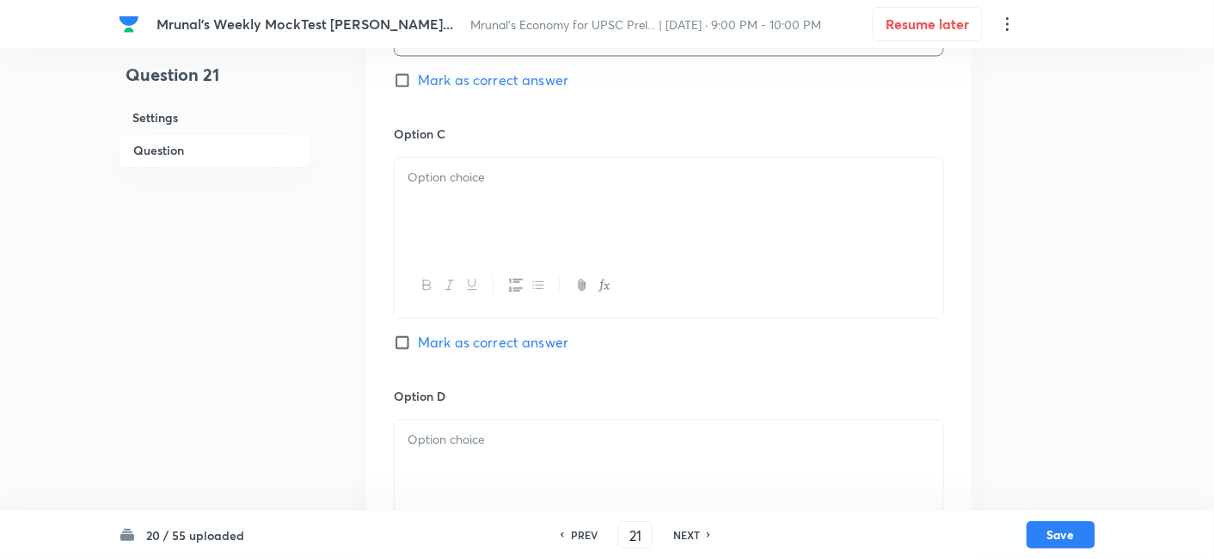
click at [479, 262] on div at bounding box center [668, 285] width 548 height 63
click at [486, 224] on div at bounding box center [668, 205] width 548 height 96
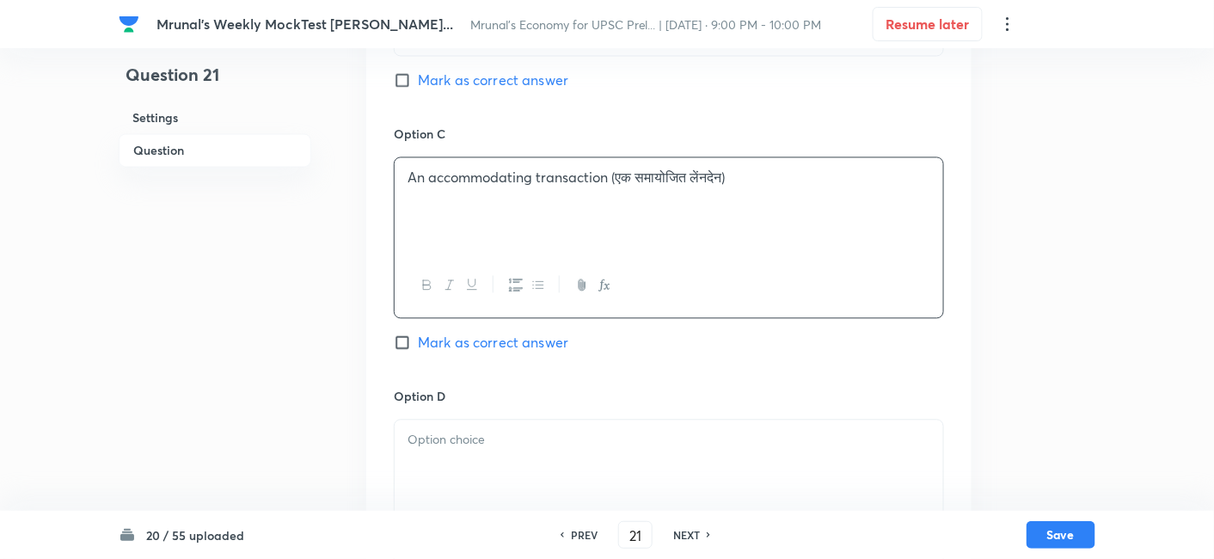
click at [502, 337] on span "Mark as correct answer" at bounding box center [493, 342] width 150 height 21
click at [418, 337] on input "Mark as correct answer" at bounding box center [406, 341] width 24 height 17
checkbox input "true"
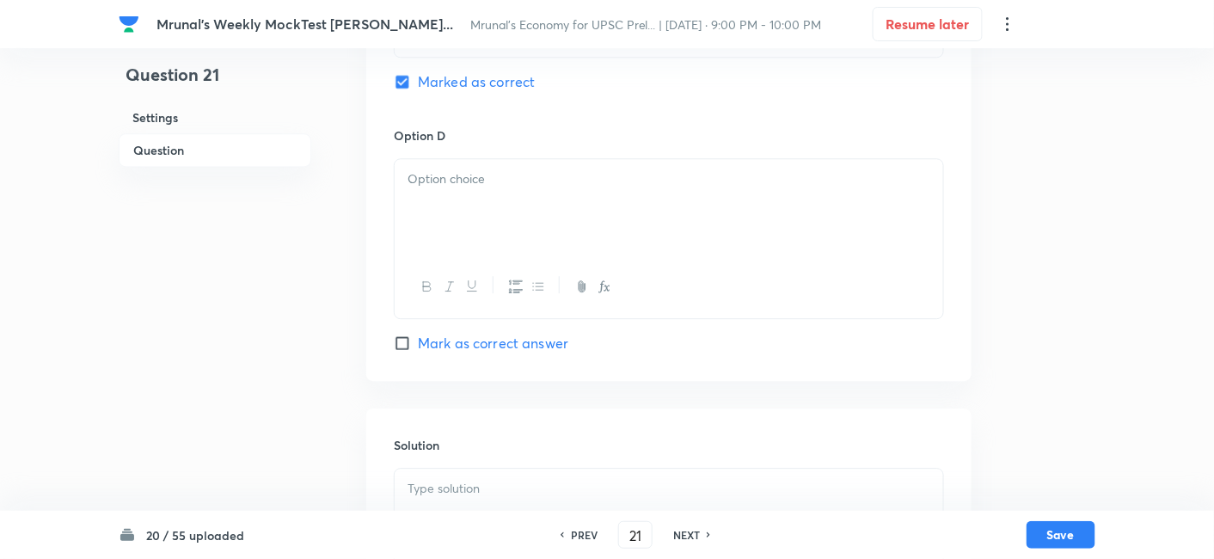
scroll to position [1348, 0]
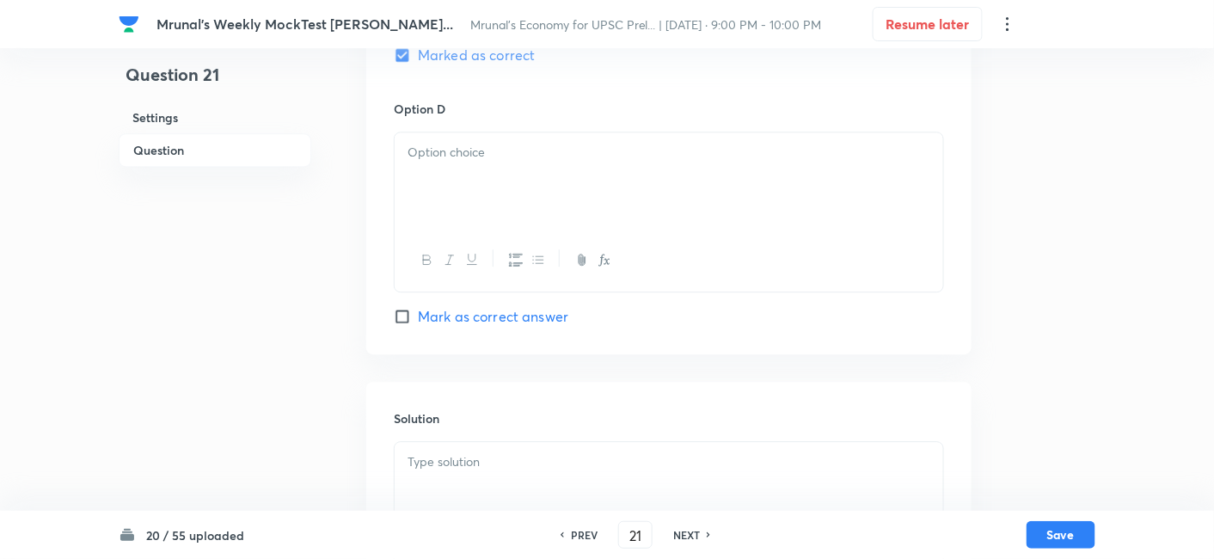
click at [474, 170] on div at bounding box center [668, 180] width 548 height 96
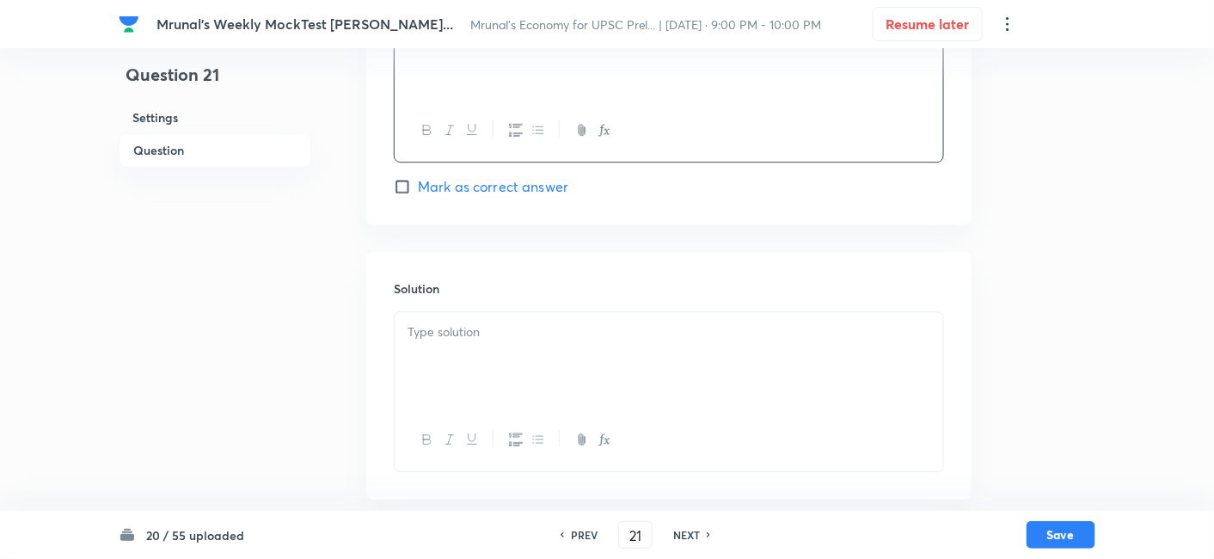
scroll to position [1484, 0]
click at [468, 346] on div at bounding box center [668, 353] width 548 height 96
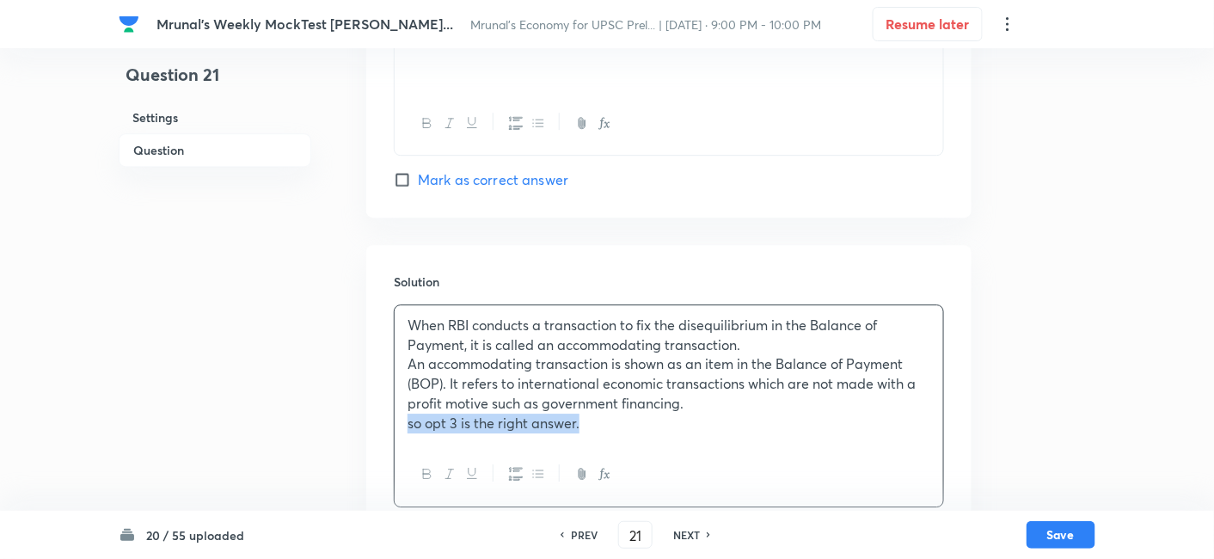
drag, startPoint x: 409, startPoint y: 419, endPoint x: 376, endPoint y: 419, distance: 33.5
click at [376, 419] on div "Solution When RBI conducts a transaction to fix the disequilibrium in the Balan…" at bounding box center [668, 390] width 605 height 290
click at [429, 470] on icon "button" at bounding box center [427, 474] width 14 height 14
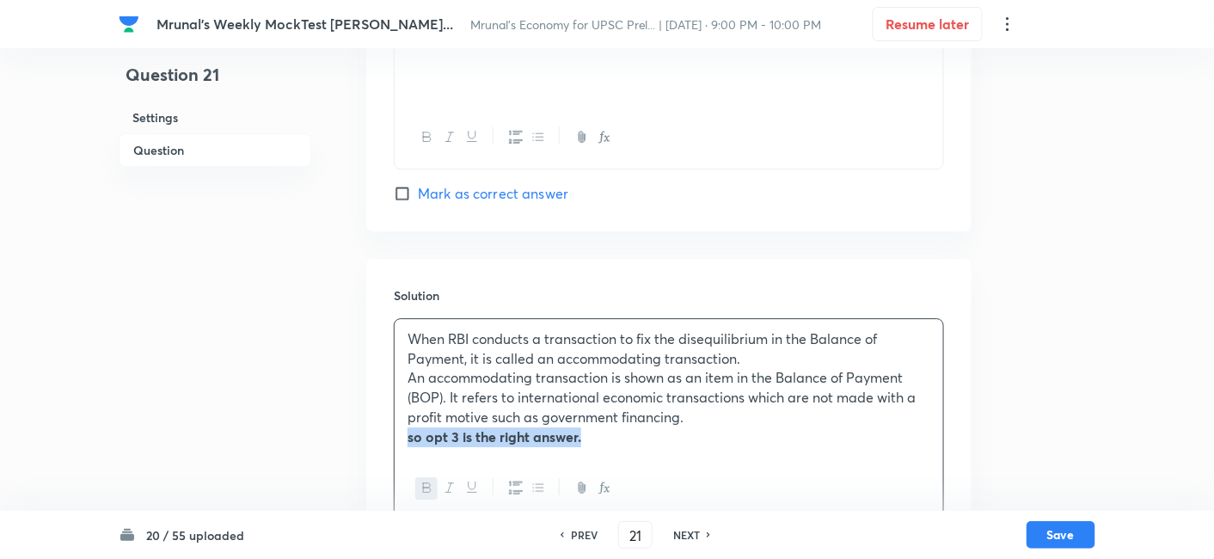
scroll to position [1525, 0]
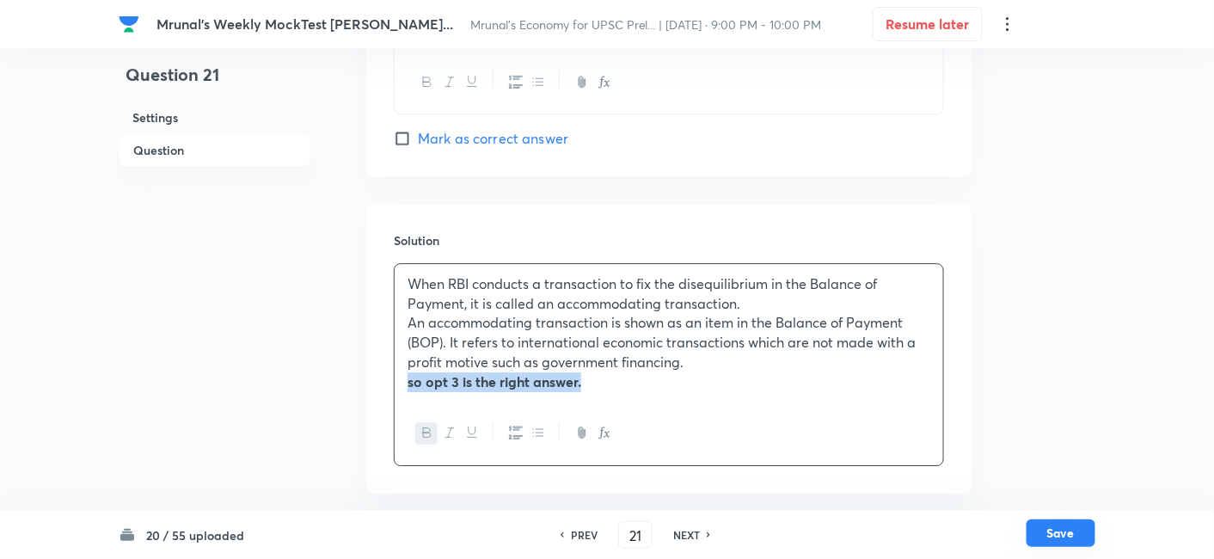
click at [1052, 528] on button "Save" at bounding box center [1060, 533] width 69 height 28
type input "22"
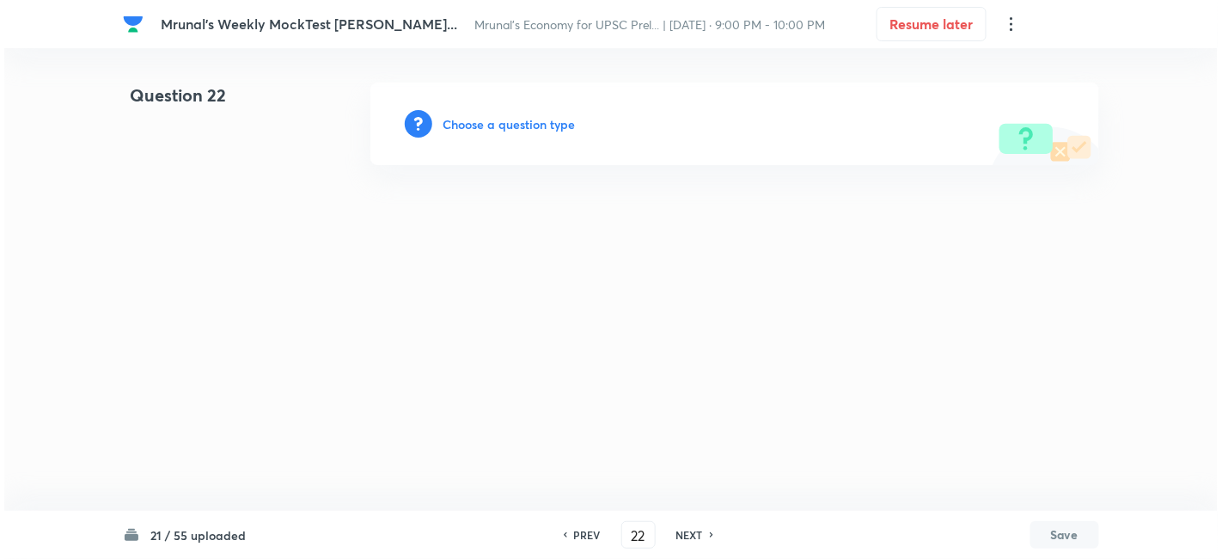
scroll to position [0, 0]
click at [522, 129] on h6 "Choose a question type" at bounding box center [509, 124] width 132 height 18
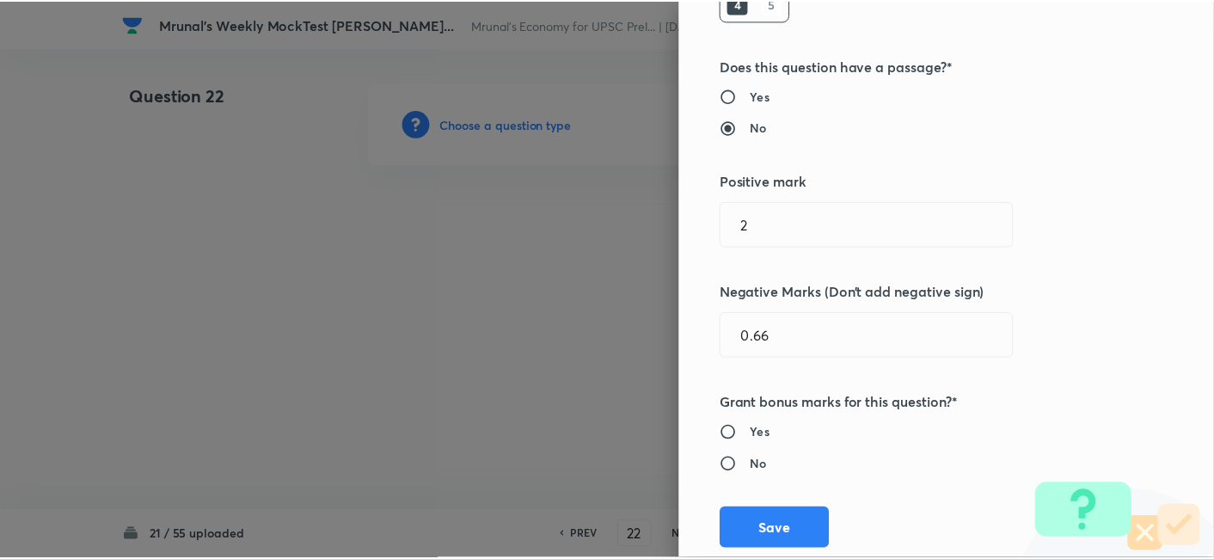
scroll to position [334, 0]
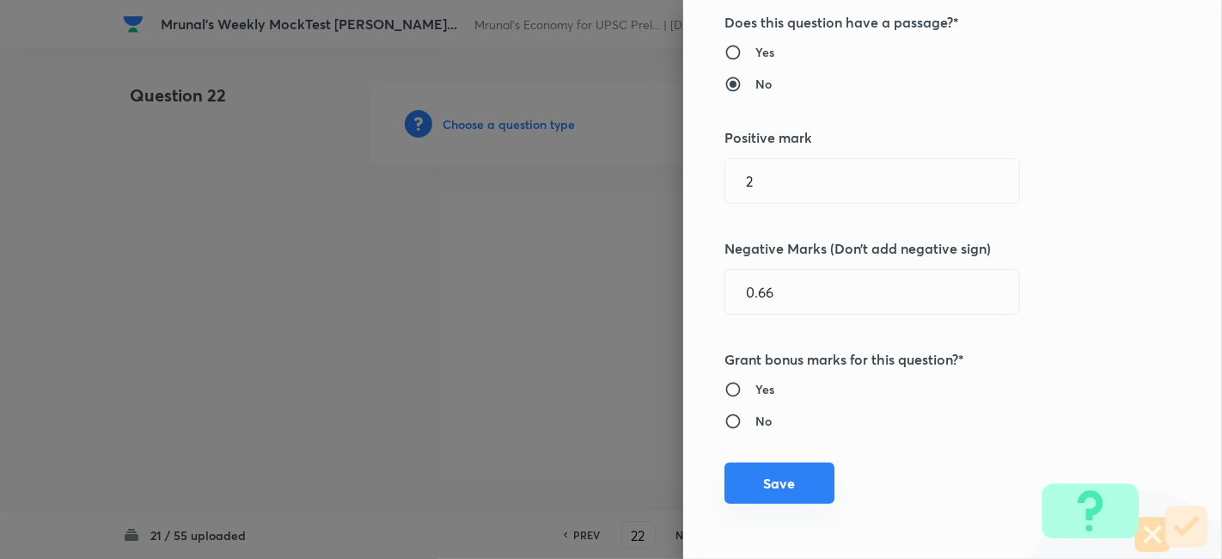
click at [766, 484] on button "Save" at bounding box center [779, 482] width 110 height 41
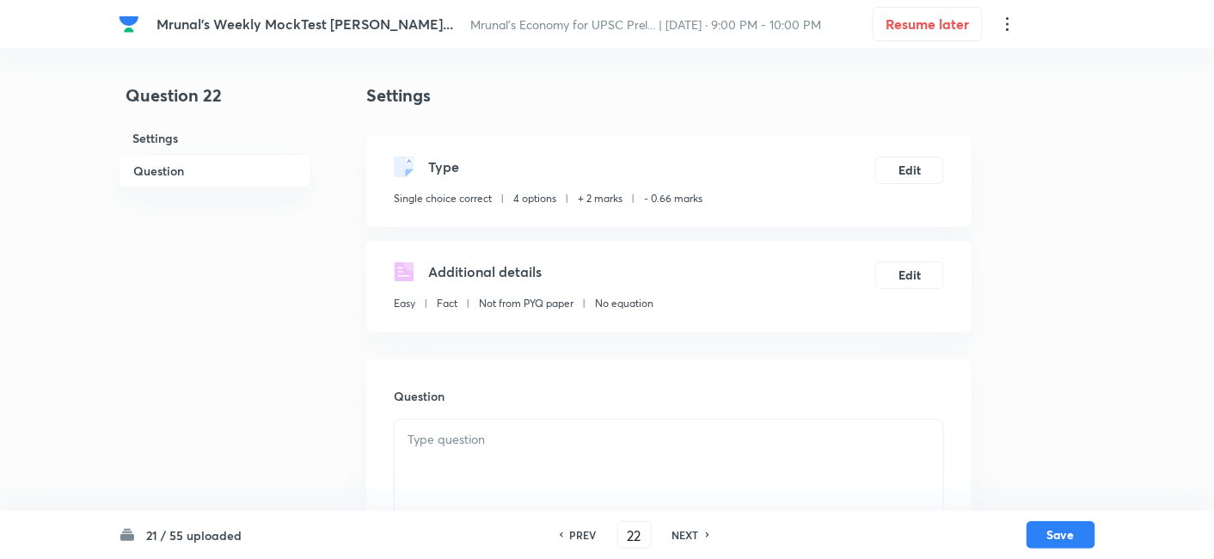
click at [176, 158] on h6 "Question" at bounding box center [215, 171] width 193 height 34
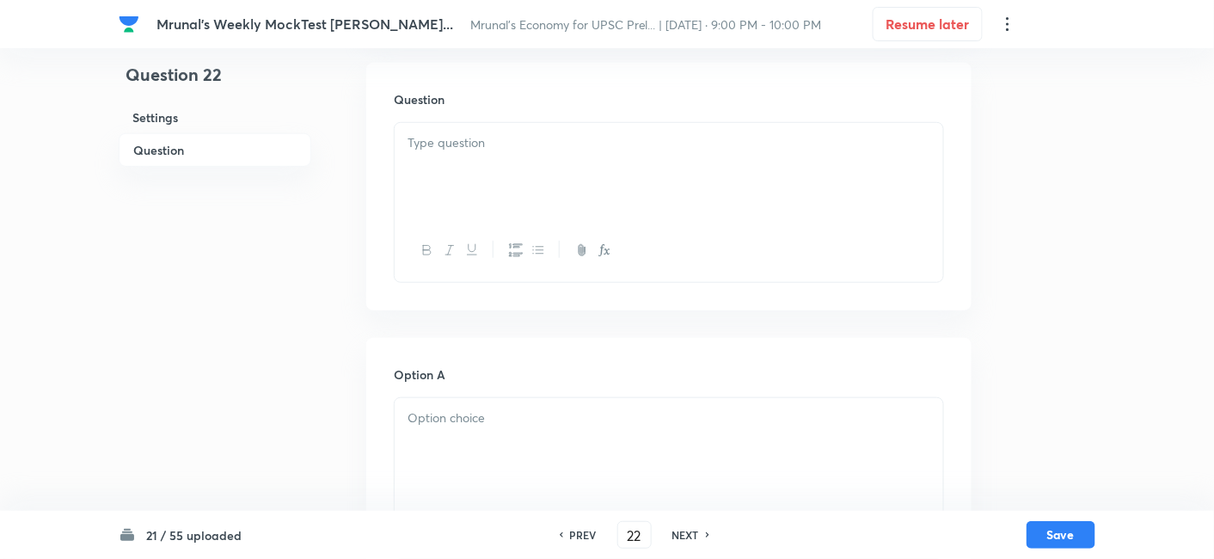
click at [516, 166] on div at bounding box center [668, 171] width 548 height 96
click at [517, 162] on div at bounding box center [668, 171] width 548 height 96
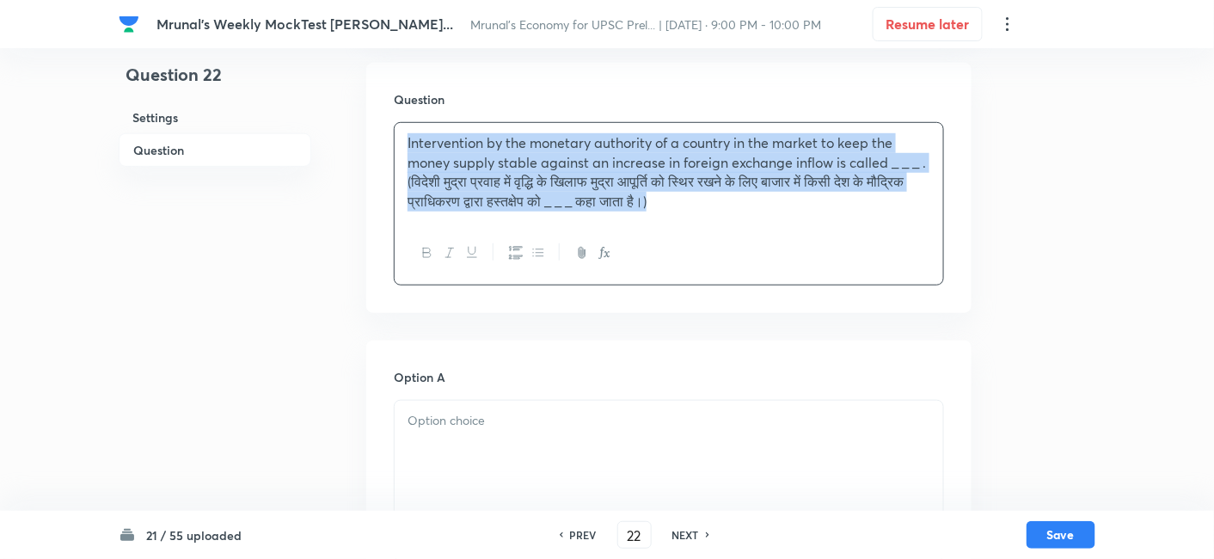
click at [415, 247] on button "button" at bounding box center [426, 252] width 22 height 21
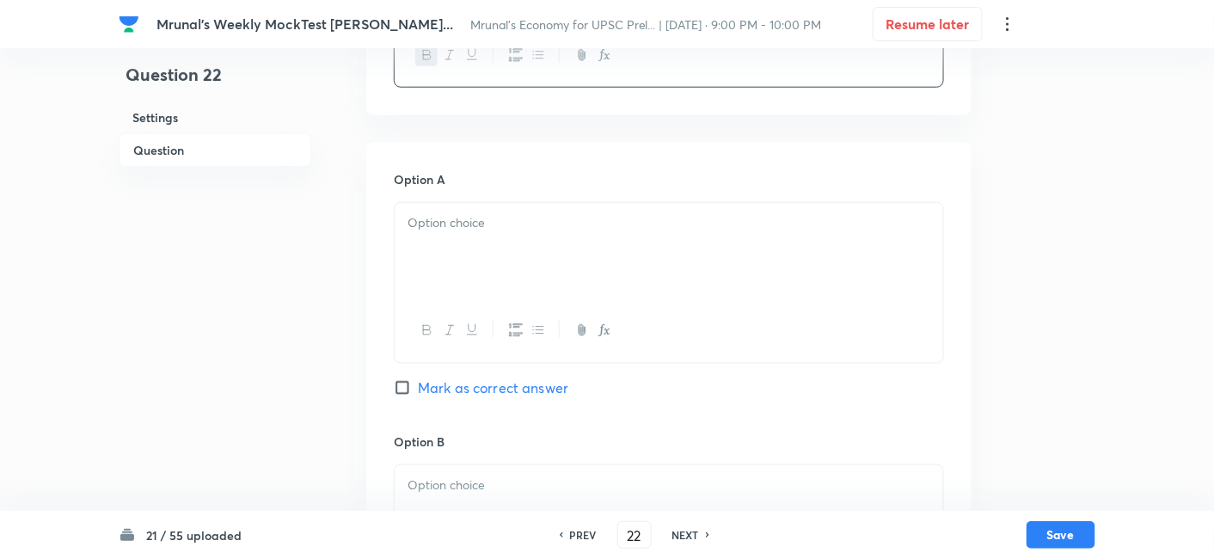
scroll to position [584, 0]
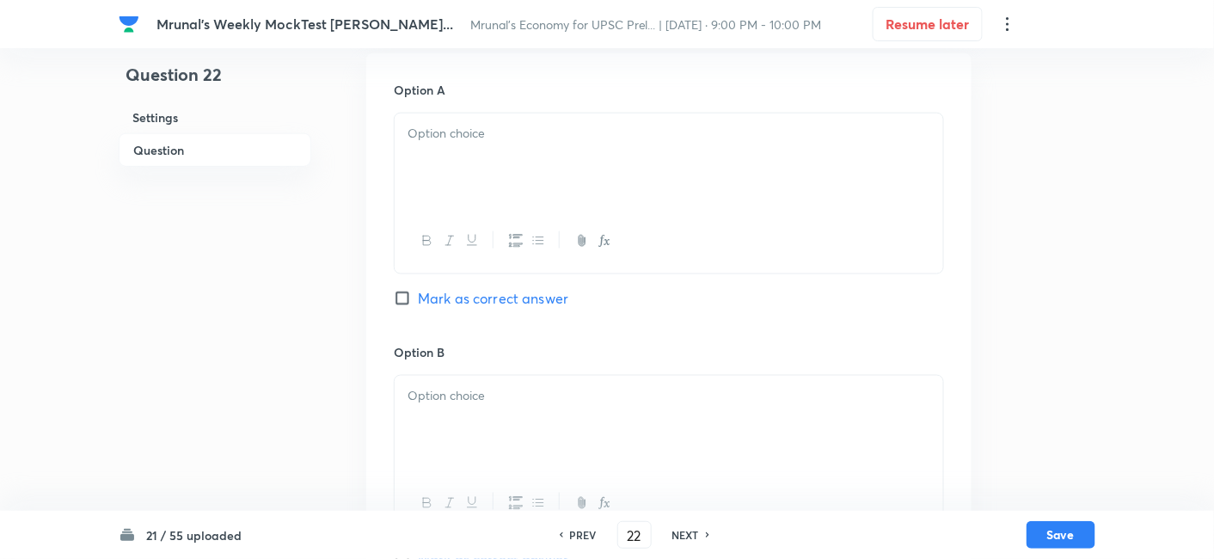
click at [465, 160] on div at bounding box center [668, 161] width 548 height 96
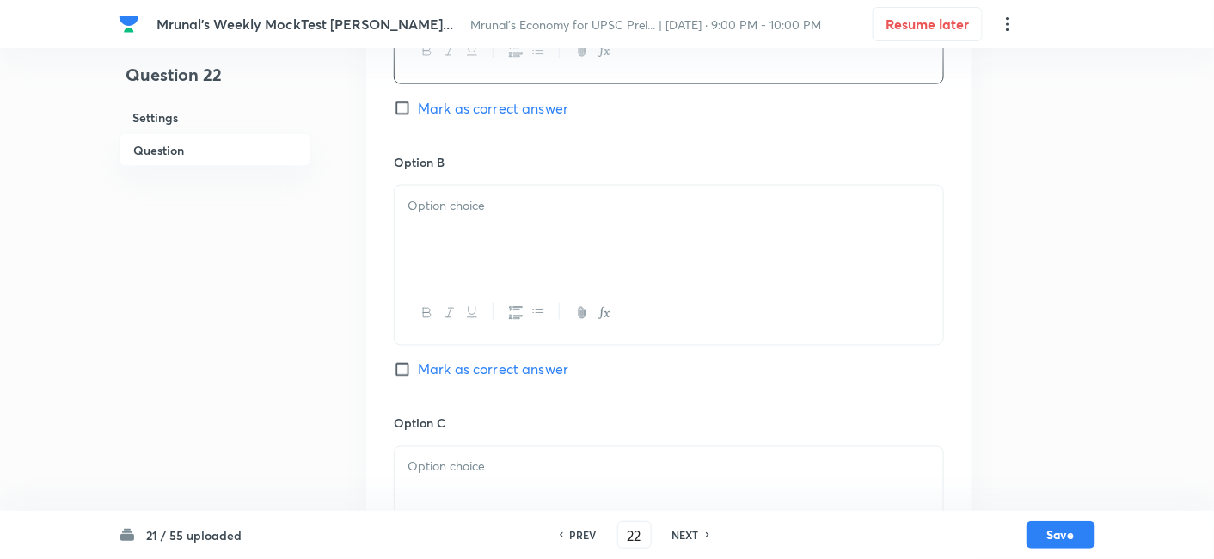
scroll to position [774, 0]
click at [498, 231] on div at bounding box center [668, 233] width 548 height 96
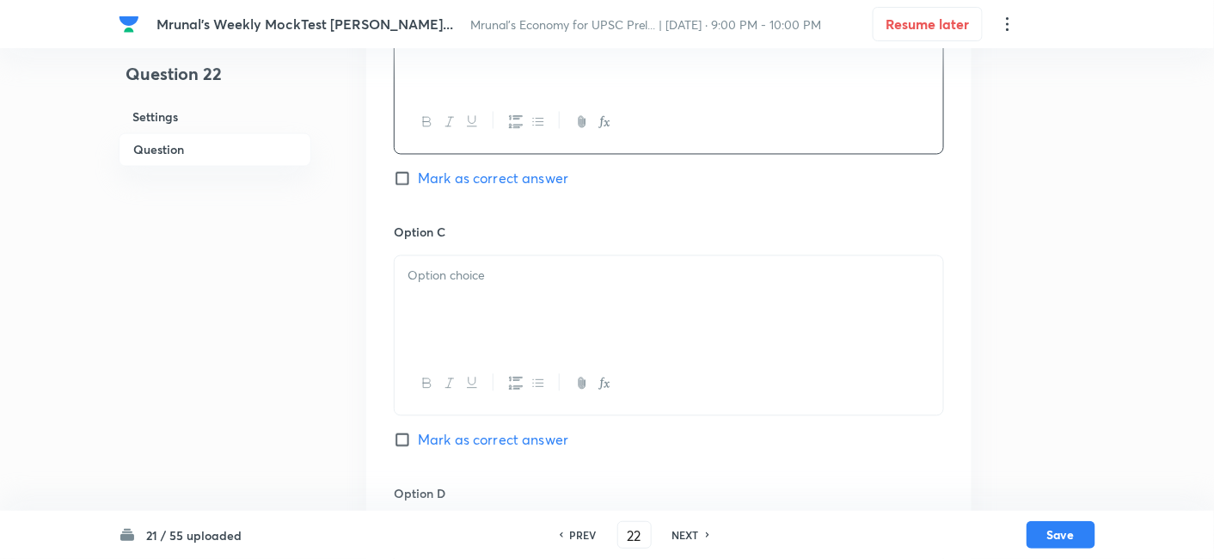
scroll to position [965, 0]
drag, startPoint x: 491, startPoint y: 296, endPoint x: 489, endPoint y: 311, distance: 15.6
click at [489, 297] on div at bounding box center [668, 303] width 548 height 96
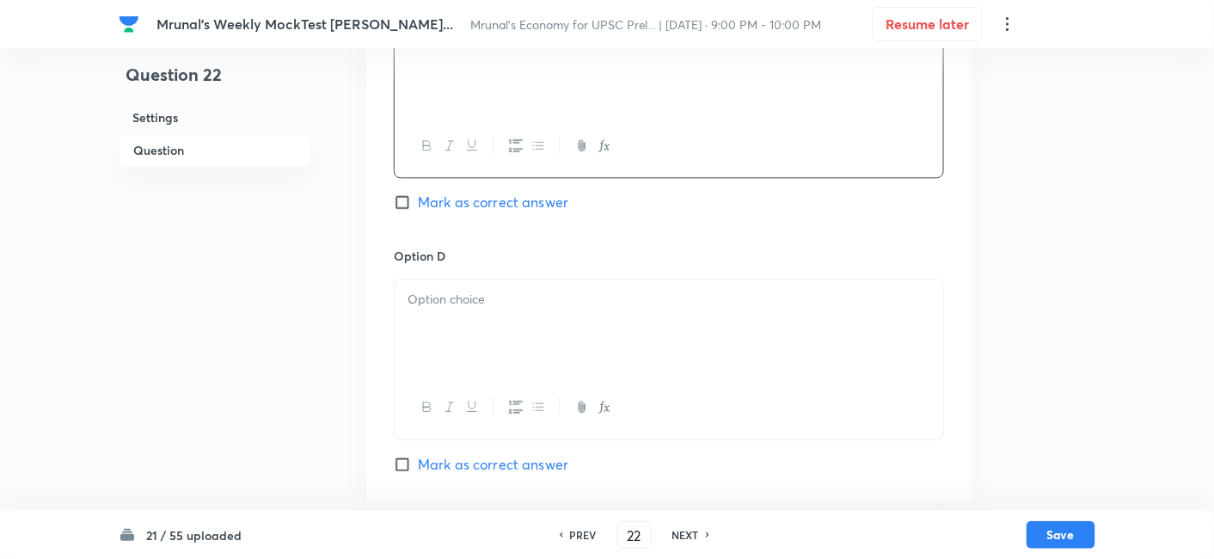
scroll to position [1252, 0]
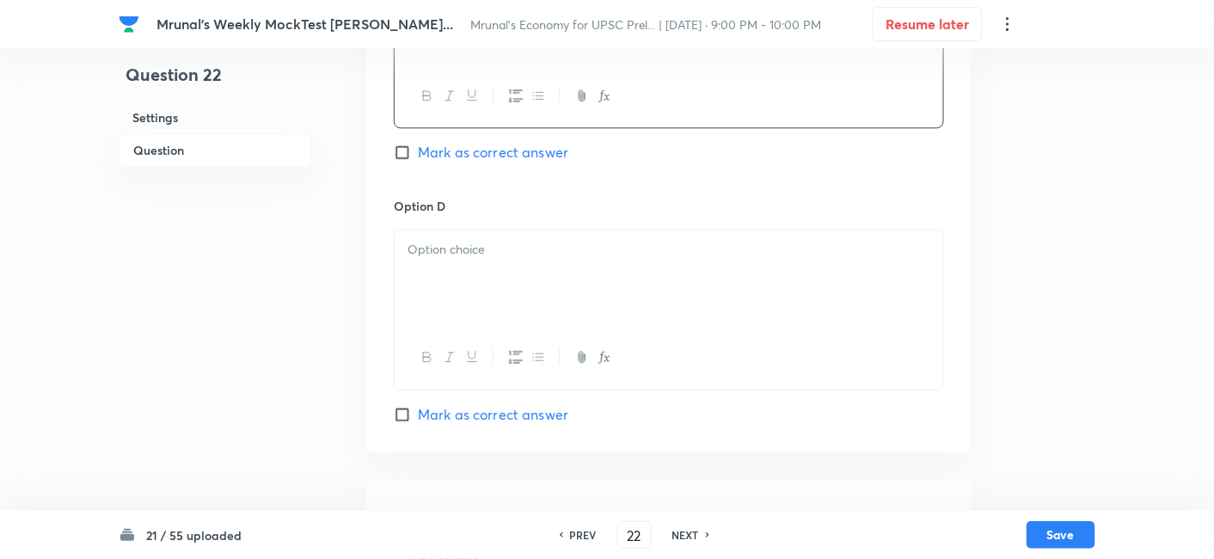
click at [498, 294] on div at bounding box center [668, 277] width 548 height 96
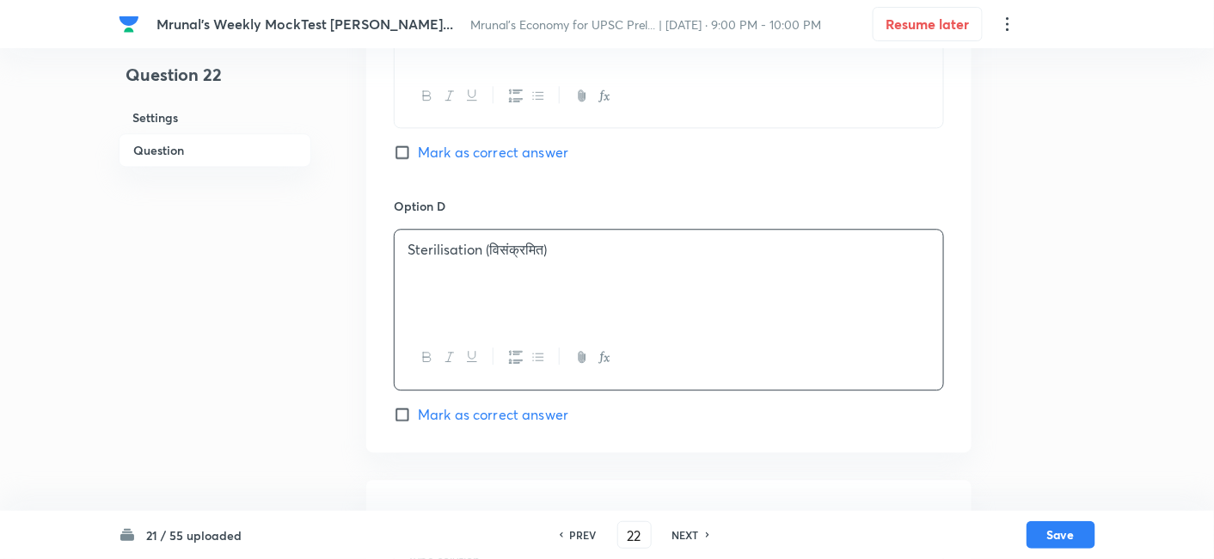
click at [493, 413] on span "Mark as correct answer" at bounding box center [493, 414] width 150 height 21
click at [418, 413] on input "Mark as correct answer" at bounding box center [406, 414] width 24 height 17
checkbox input "true"
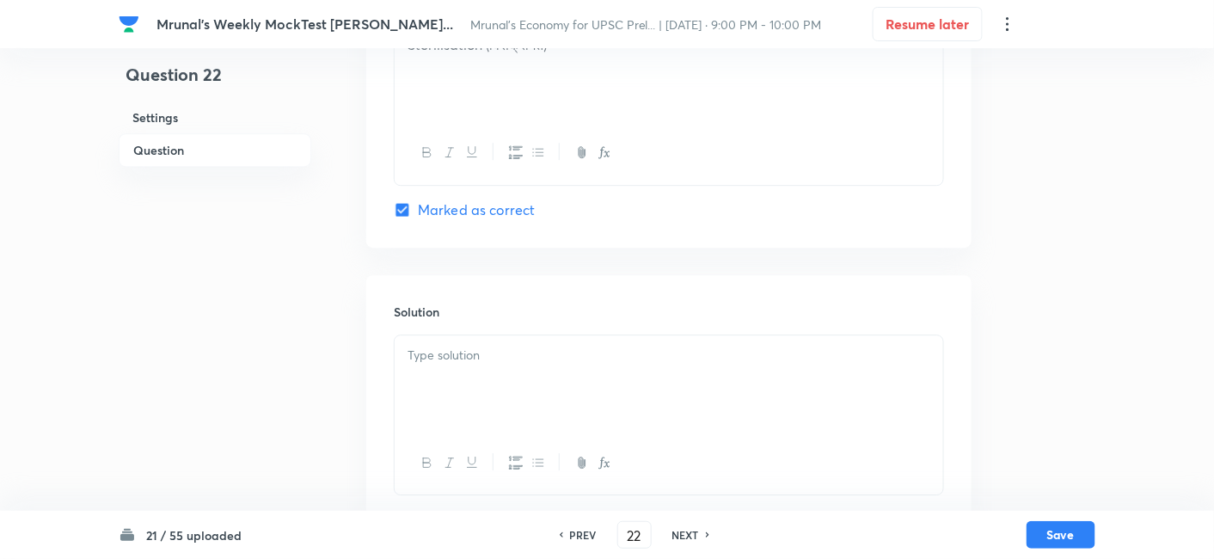
scroll to position [1487, 0]
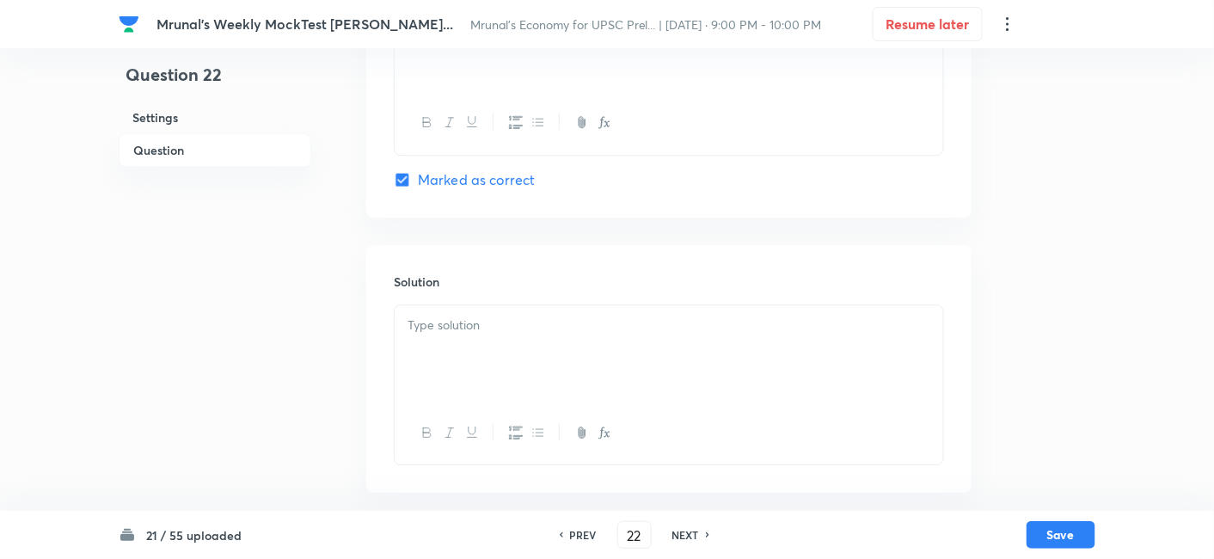
click at [498, 335] on div at bounding box center [668, 353] width 548 height 96
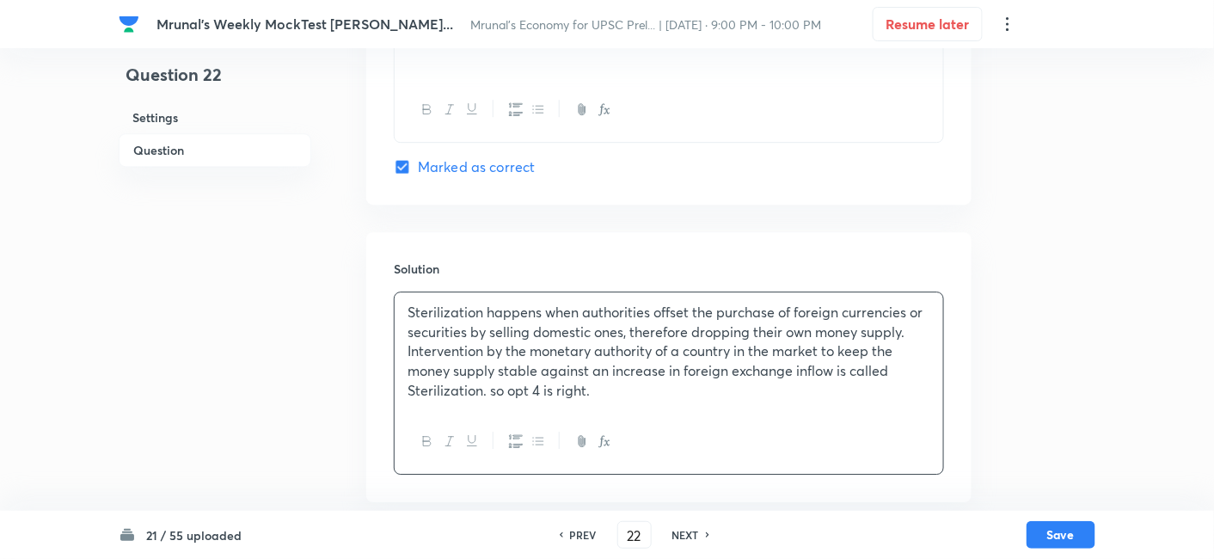
scroll to position [1508, 0]
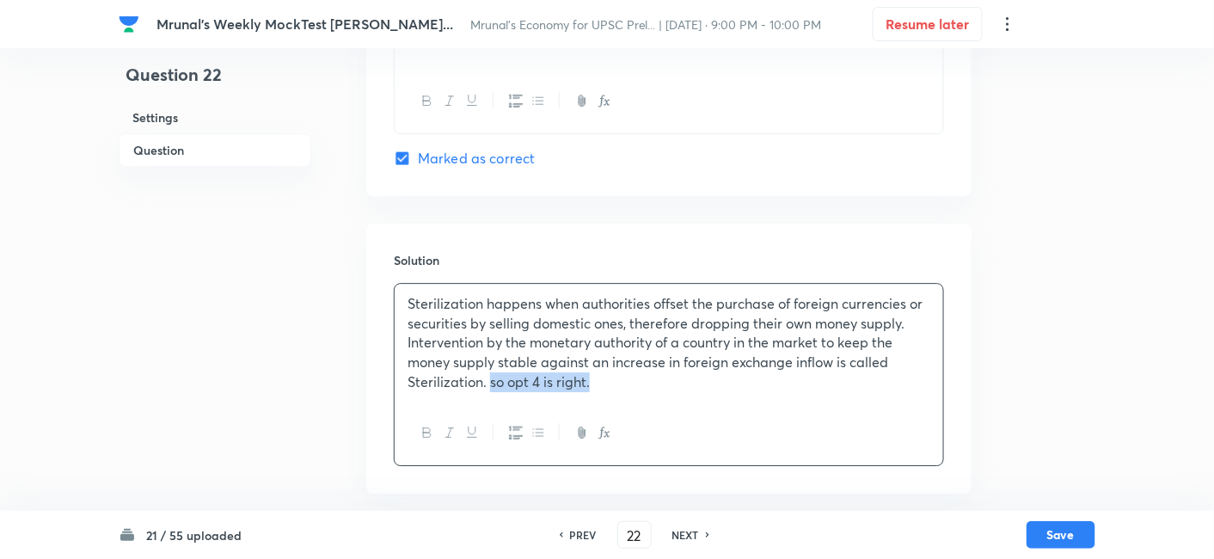
click at [488, 380] on p "Sterilization happens when authorities offset the purchase of foreign currencie…" at bounding box center [668, 343] width 523 height 98
click at [425, 434] on icon "button" at bounding box center [427, 432] width 14 height 14
click at [675, 385] on p "Sterilization happens when authorities offset the purchase of foreign currencie…" at bounding box center [668, 343] width 523 height 98
click at [1061, 535] on button "Save" at bounding box center [1060, 533] width 69 height 28
type input "23"
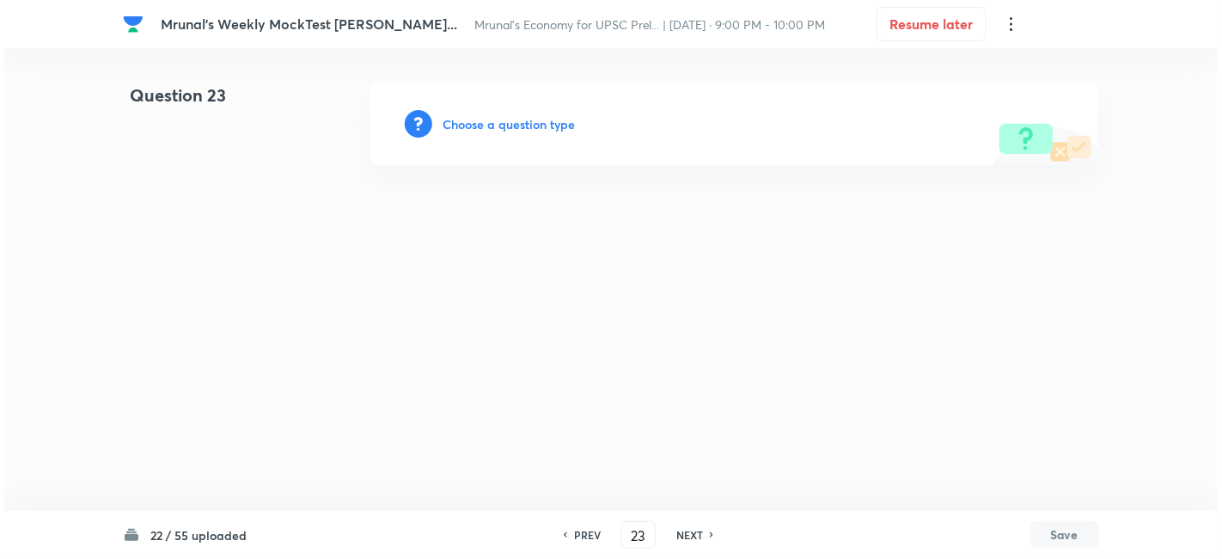
scroll to position [0, 0]
click at [537, 121] on h6 "Choose a question type" at bounding box center [509, 124] width 132 height 18
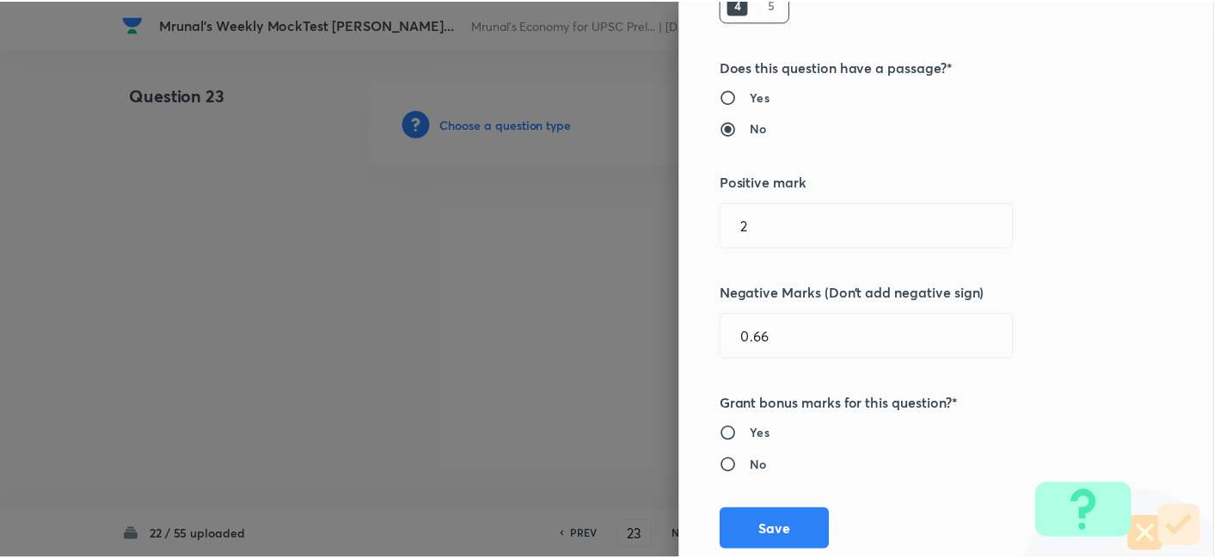
scroll to position [334, 0]
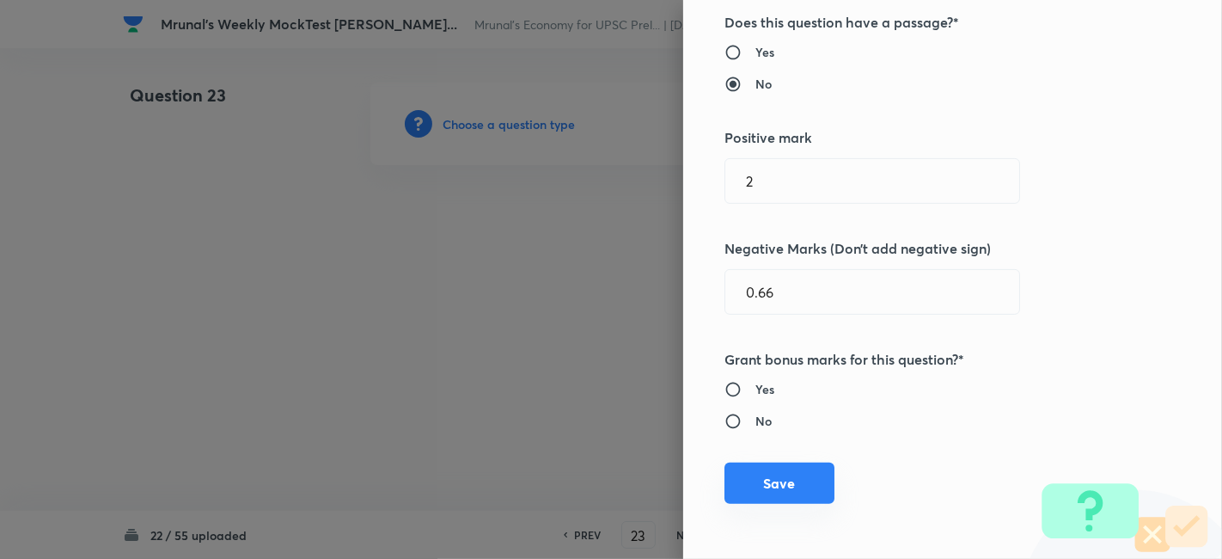
click at [783, 477] on button "Save" at bounding box center [779, 482] width 110 height 41
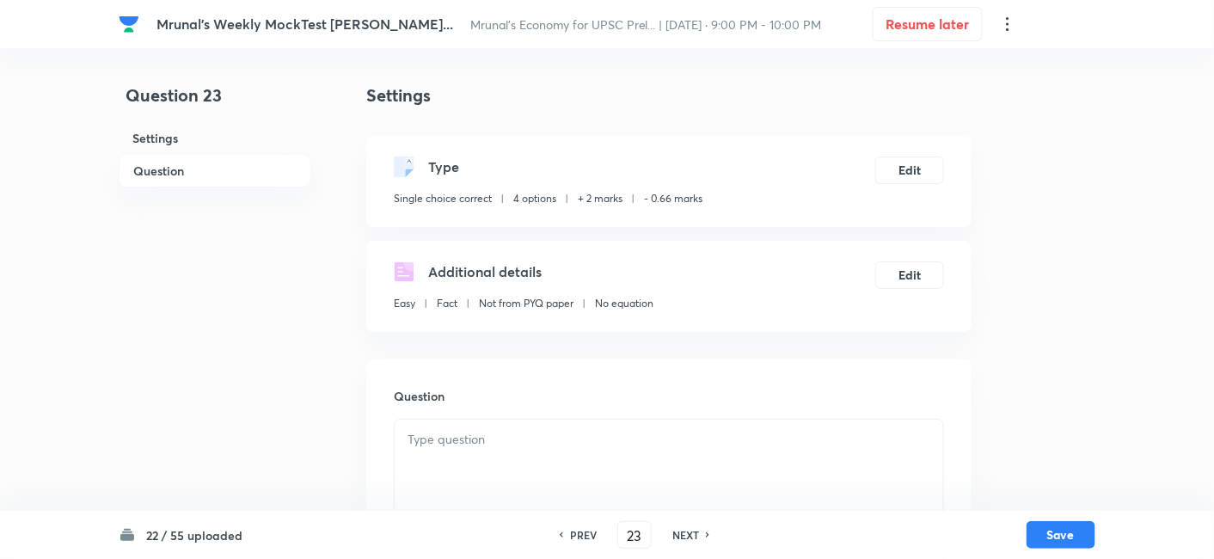
click at [231, 178] on h6 "Question" at bounding box center [215, 171] width 193 height 34
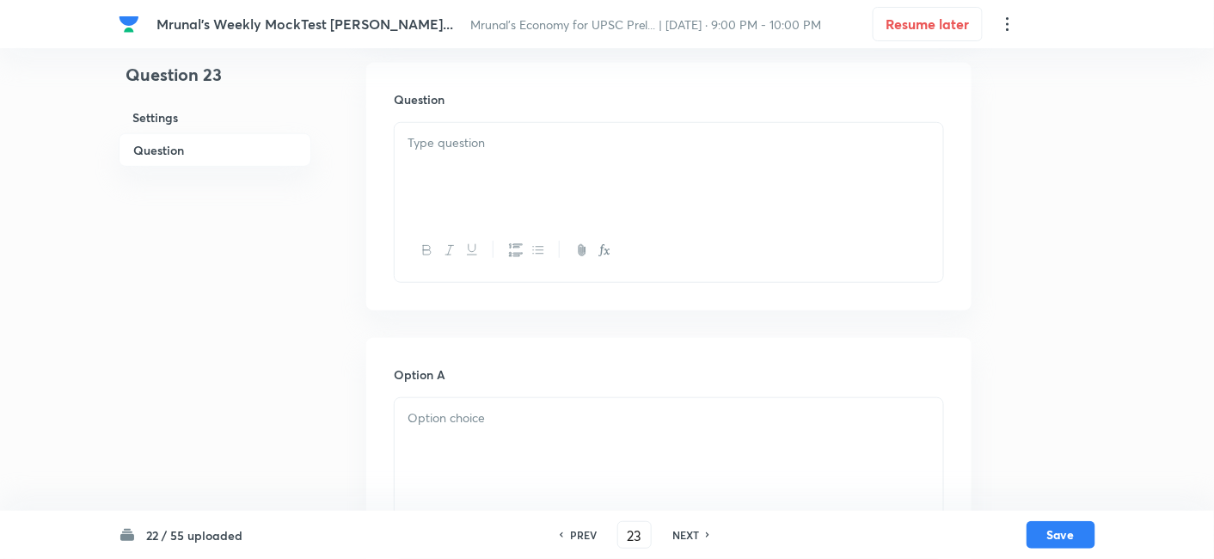
click at [567, 166] on div at bounding box center [668, 171] width 548 height 96
click at [562, 184] on div at bounding box center [668, 171] width 548 height 96
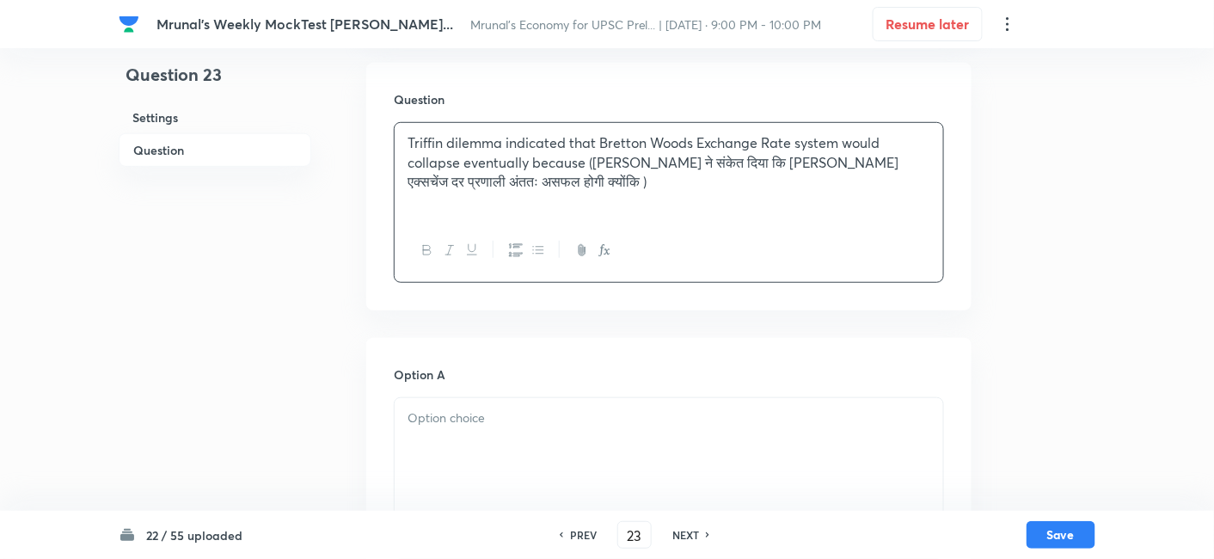
click at [423, 254] on icon "button" at bounding box center [427, 250] width 14 height 14
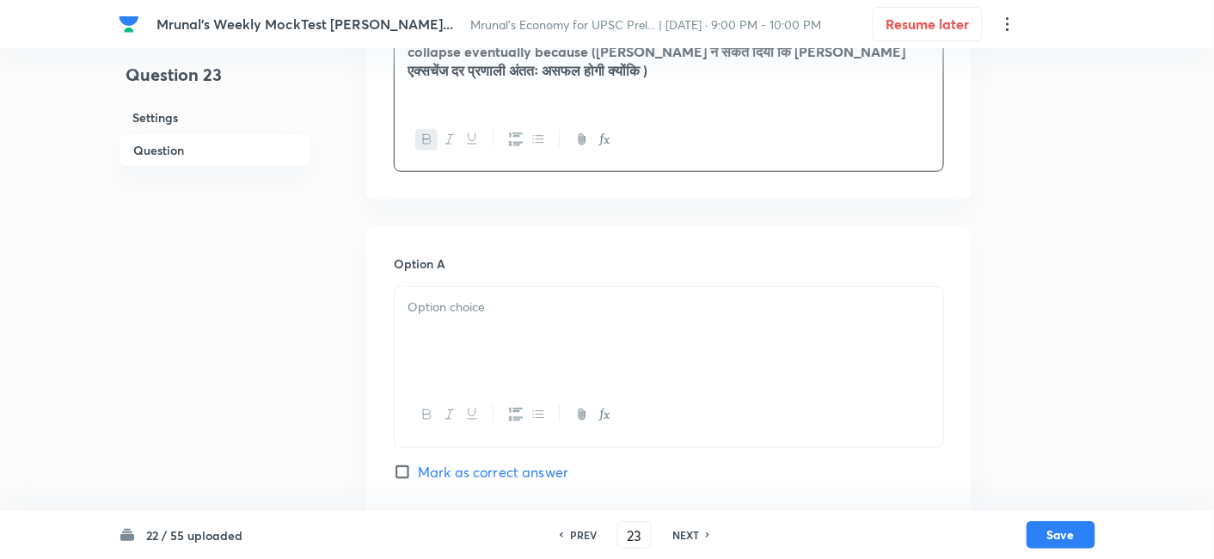
scroll to position [488, 0]
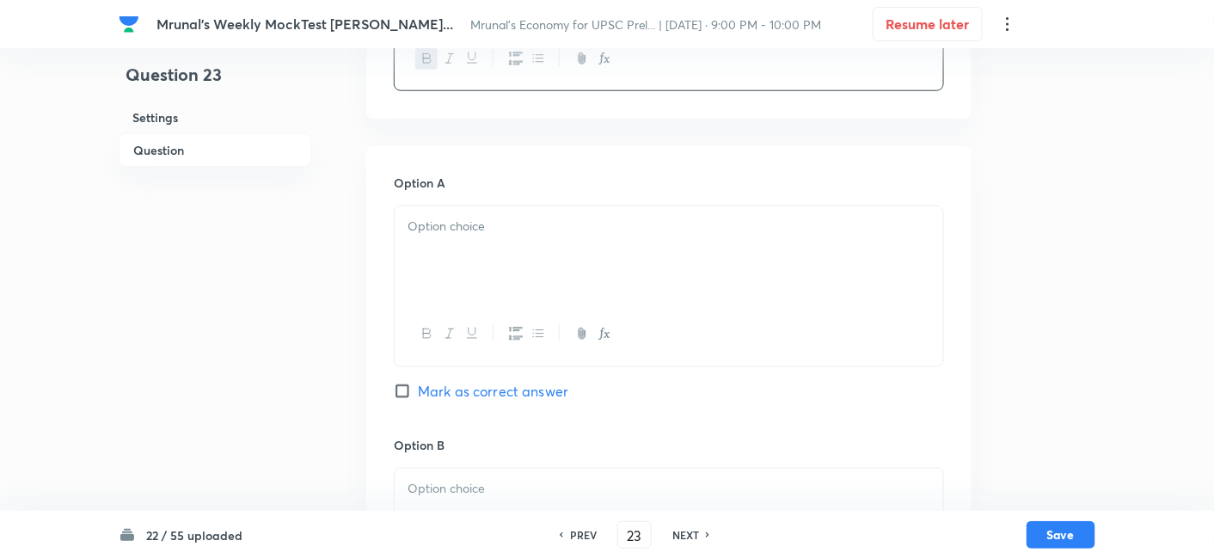
click at [492, 253] on div at bounding box center [668, 254] width 548 height 96
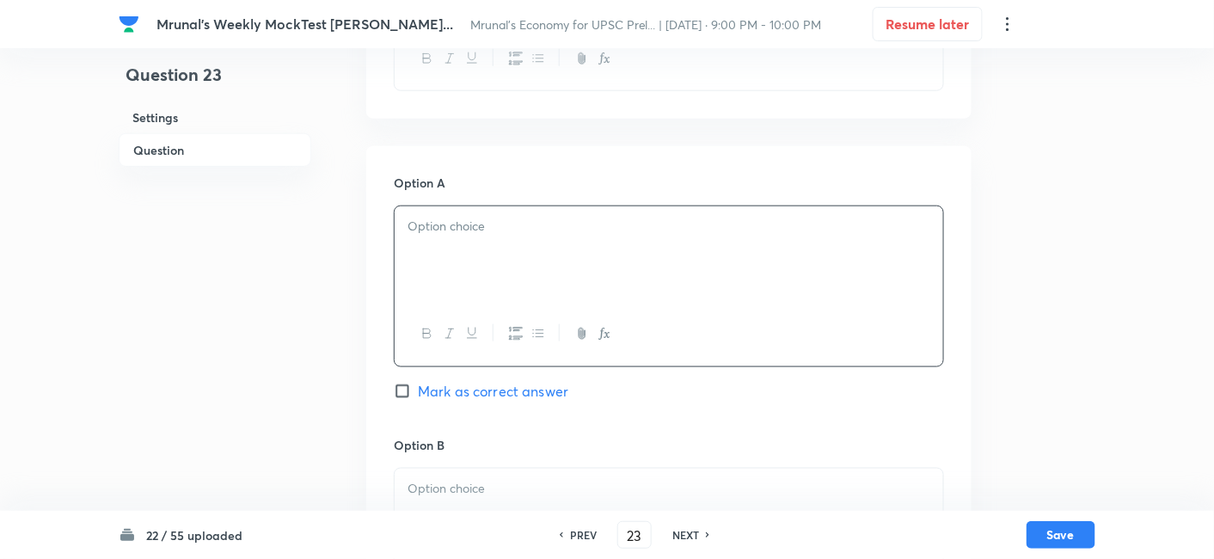
click at [523, 275] on div at bounding box center [668, 254] width 548 height 96
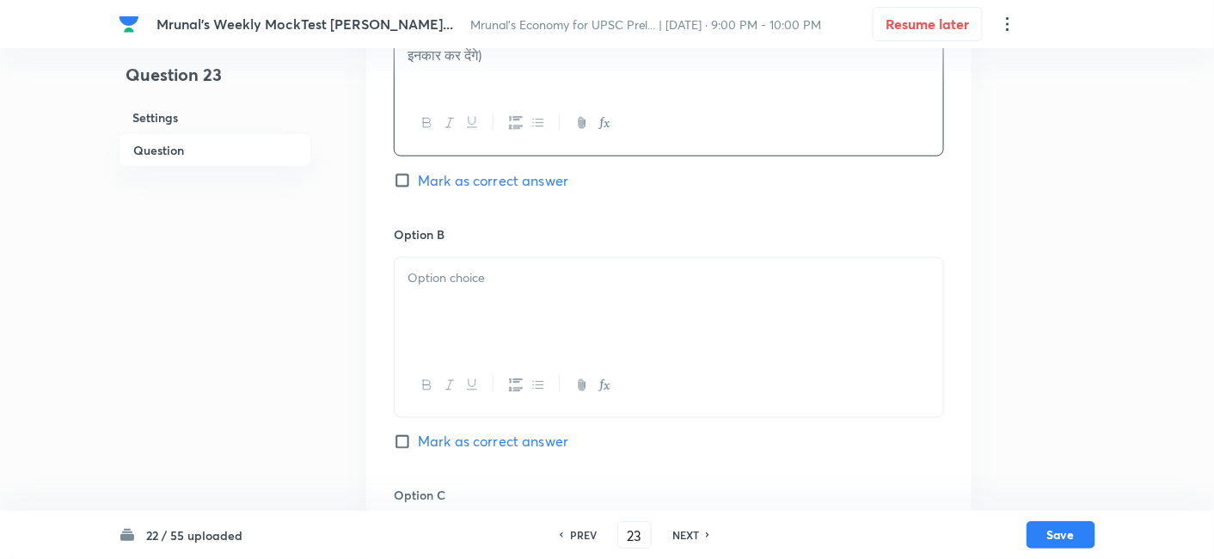
scroll to position [774, 0]
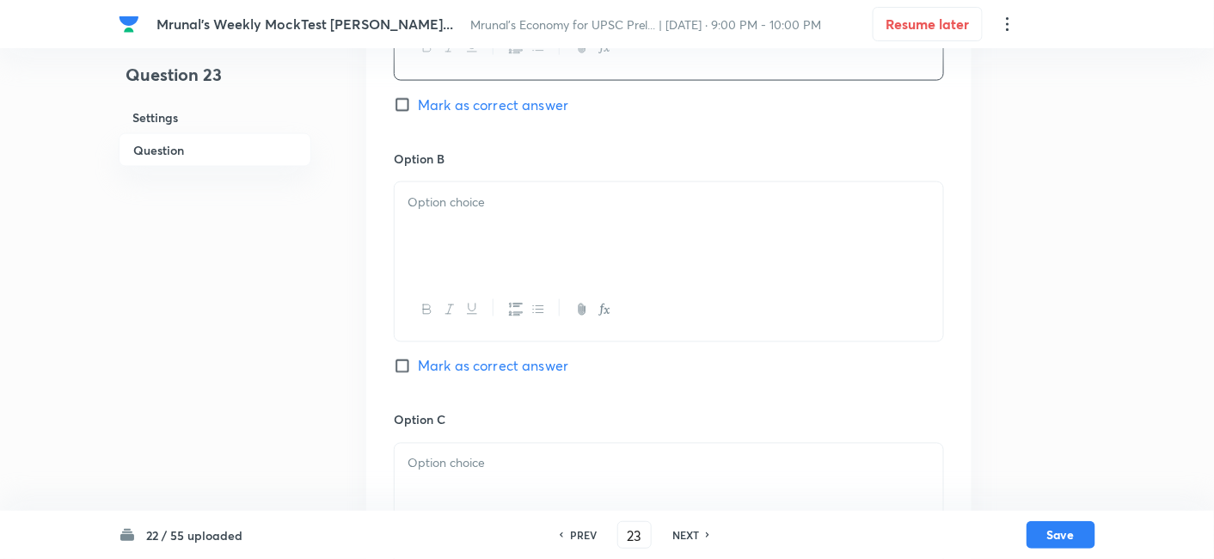
click at [491, 249] on div at bounding box center [668, 230] width 548 height 96
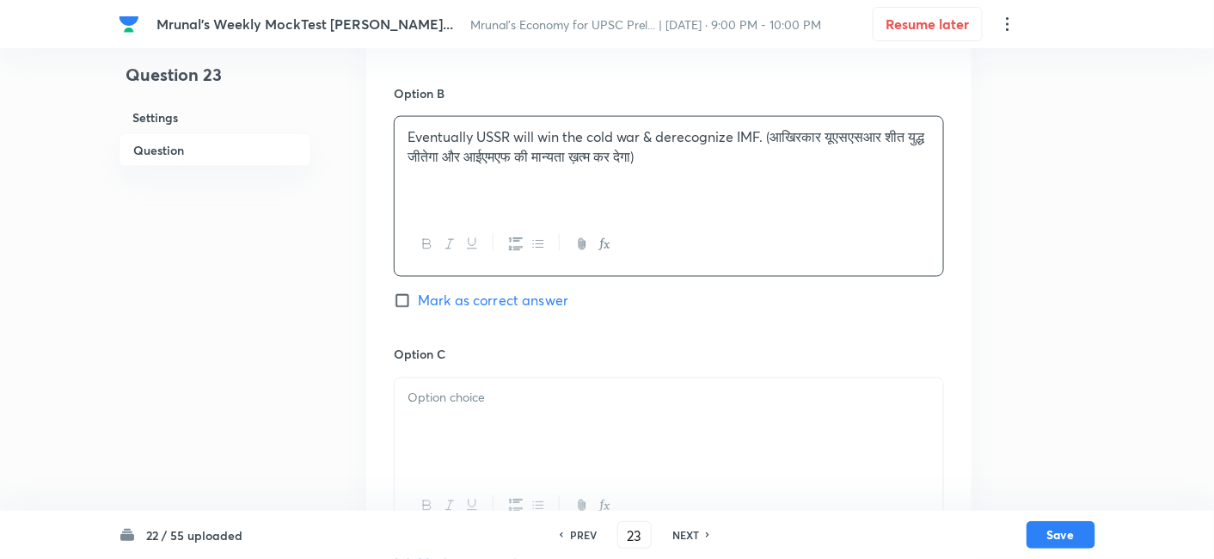
scroll to position [965, 0]
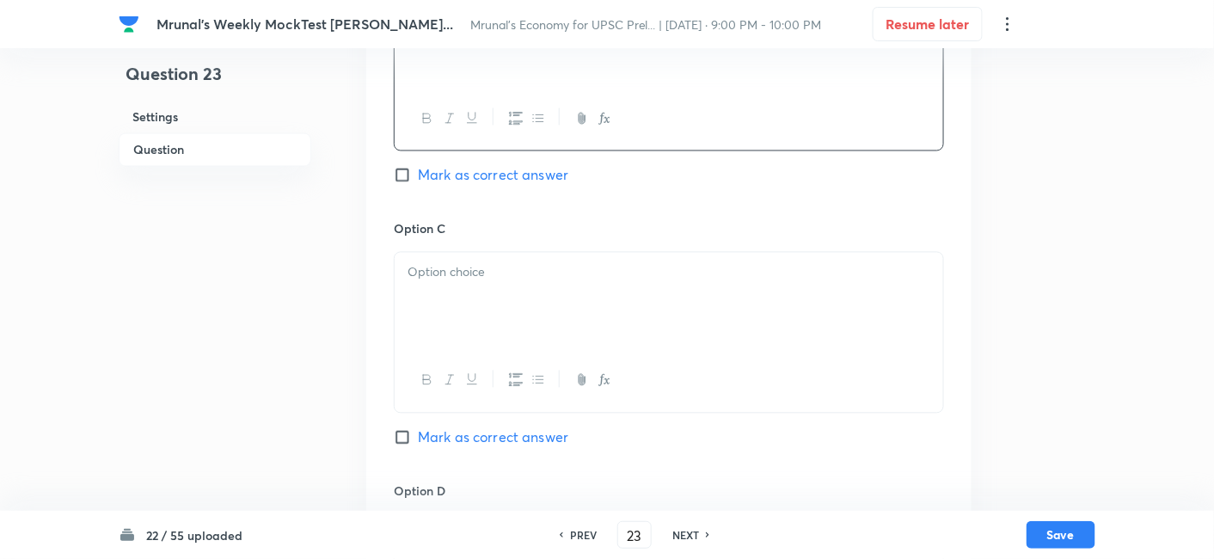
click at [497, 298] on div at bounding box center [668, 301] width 548 height 96
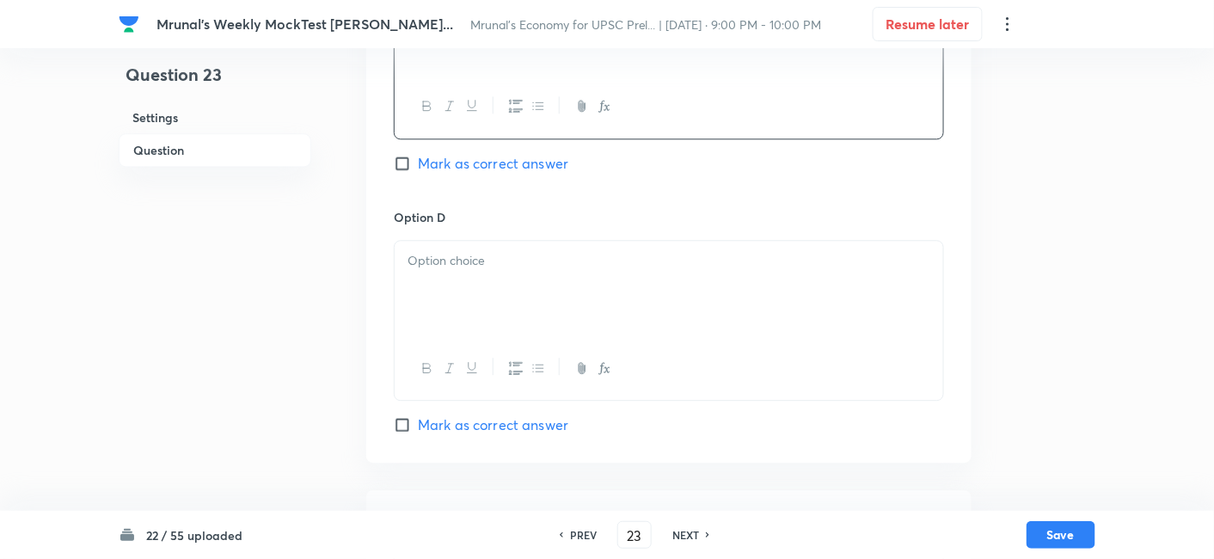
scroll to position [1252, 0]
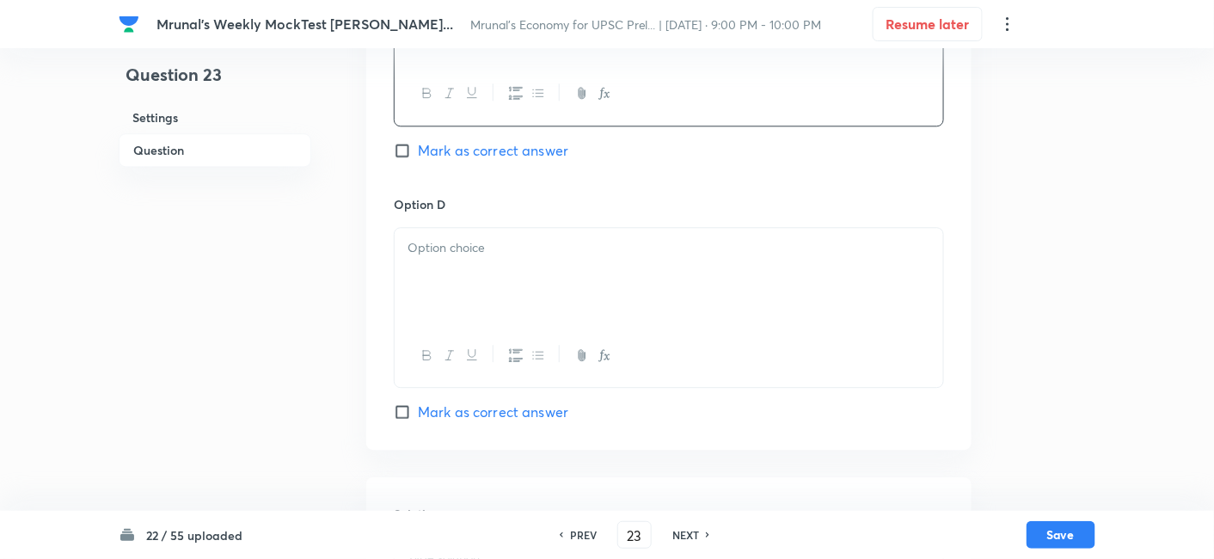
click at [497, 278] on div at bounding box center [668, 276] width 548 height 96
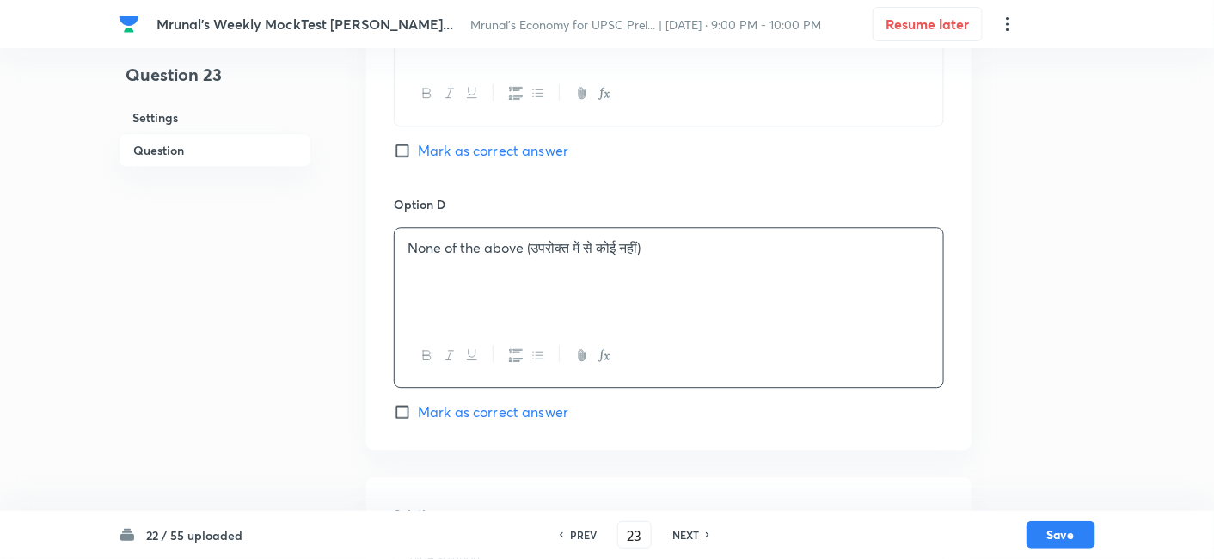
click at [516, 406] on span "Mark as correct answer" at bounding box center [493, 411] width 150 height 21
click at [418, 406] on input "Mark as correct answer" at bounding box center [406, 411] width 24 height 17
checkbox input "true"
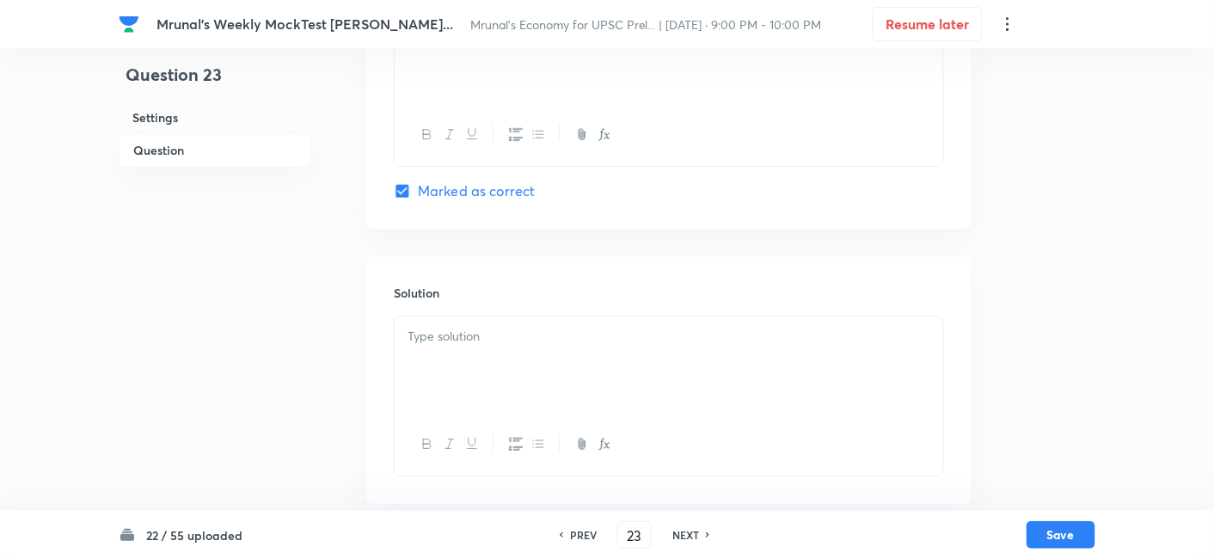
scroll to position [1484, 0]
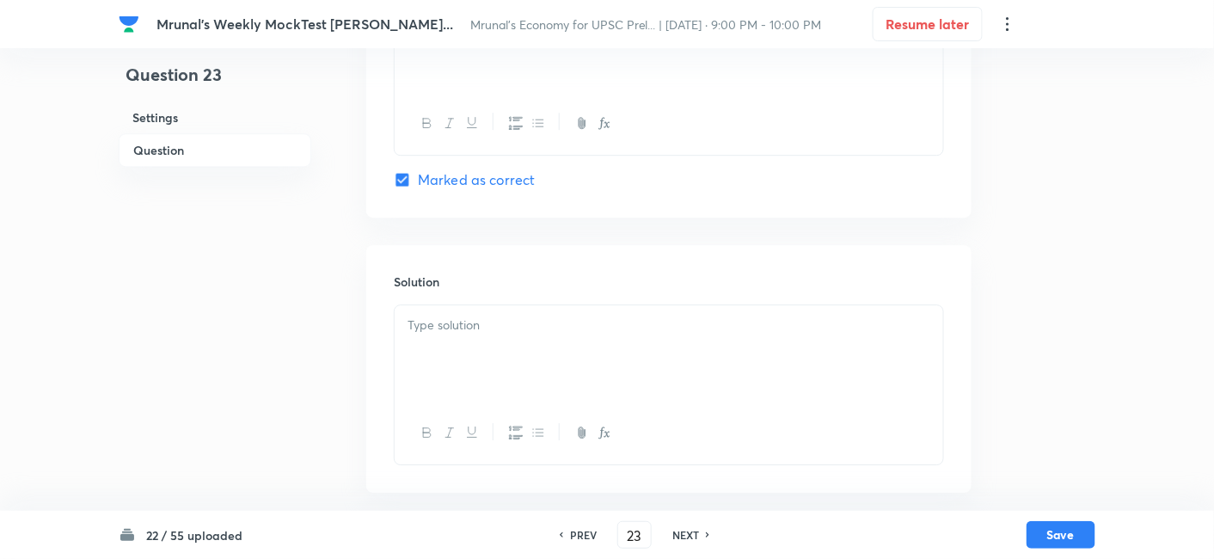
click at [509, 341] on div at bounding box center [668, 353] width 548 height 96
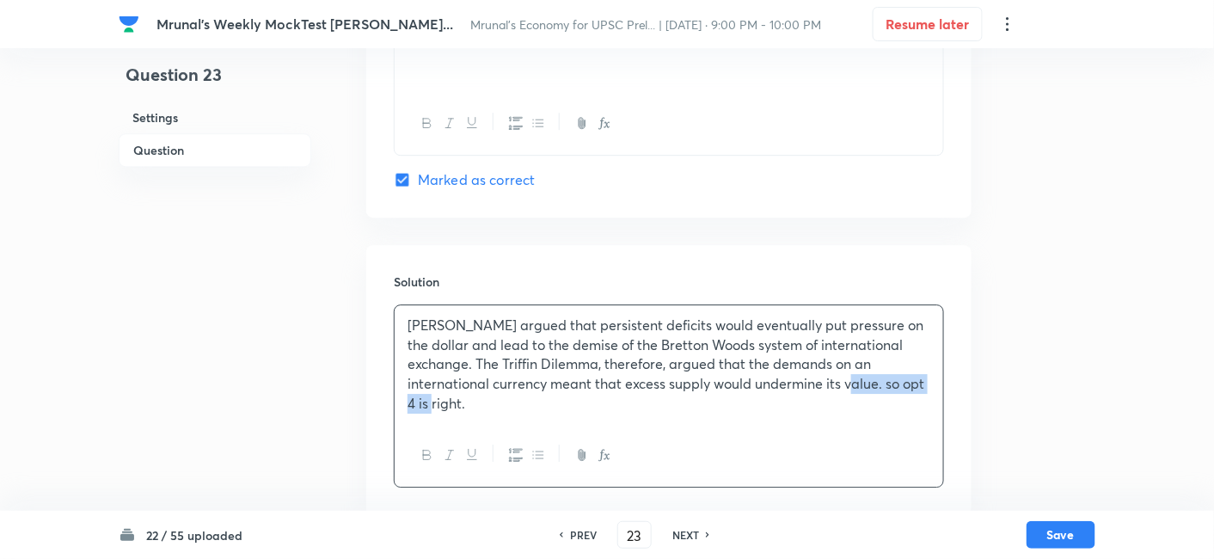
click at [800, 377] on p "Triffin argued that persistent deficits would eventually put pressure on the do…" at bounding box center [668, 364] width 523 height 98
click at [1068, 538] on button "Save" at bounding box center [1060, 533] width 69 height 28
type input "24"
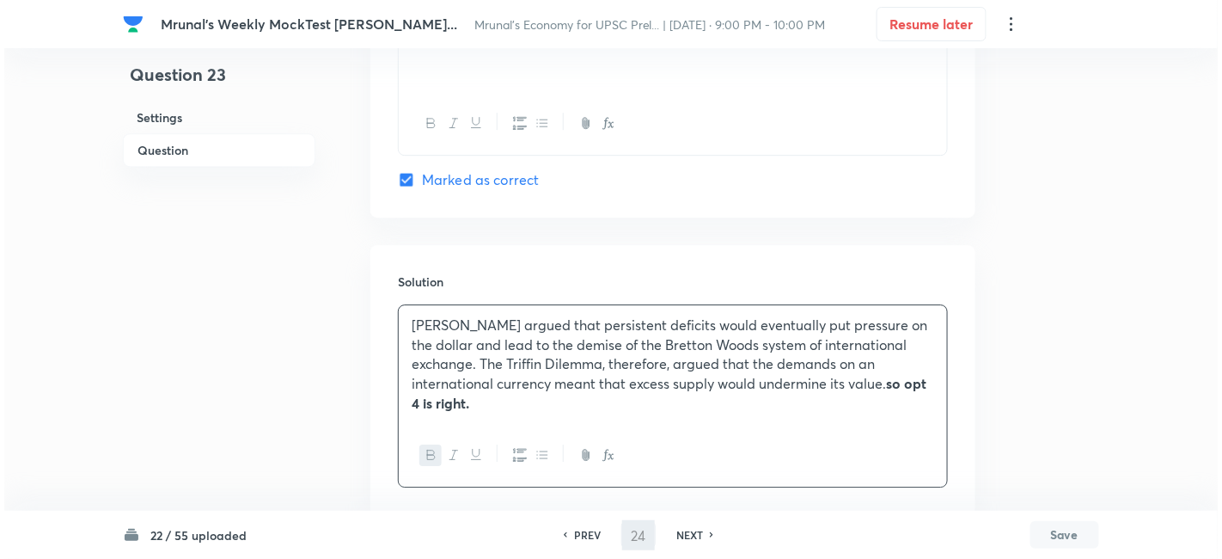
scroll to position [0, 0]
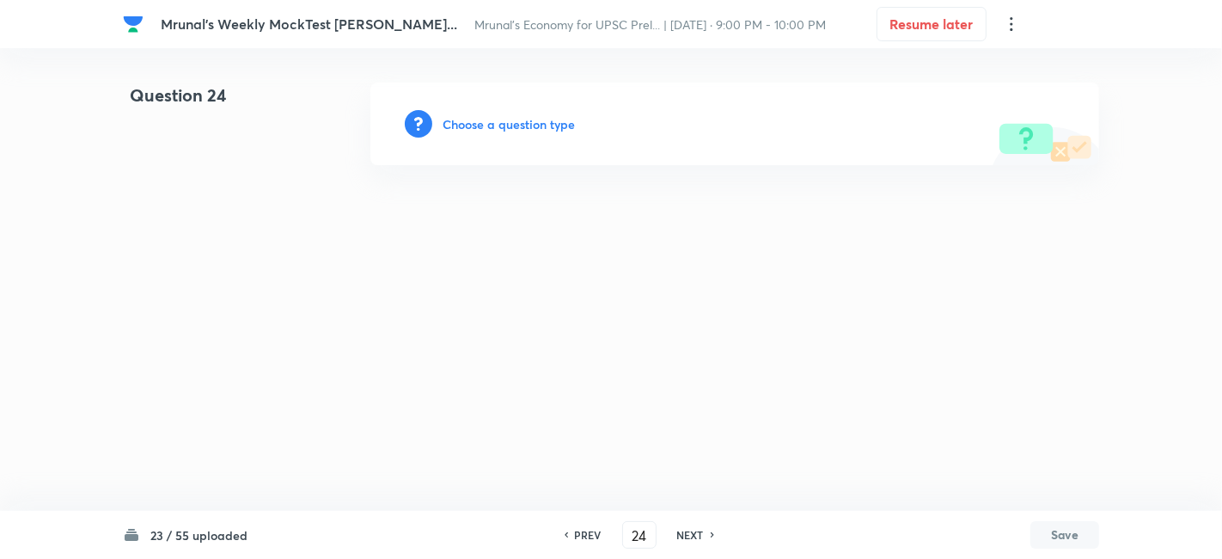
click at [505, 120] on h6 "Choose a question type" at bounding box center [509, 124] width 132 height 18
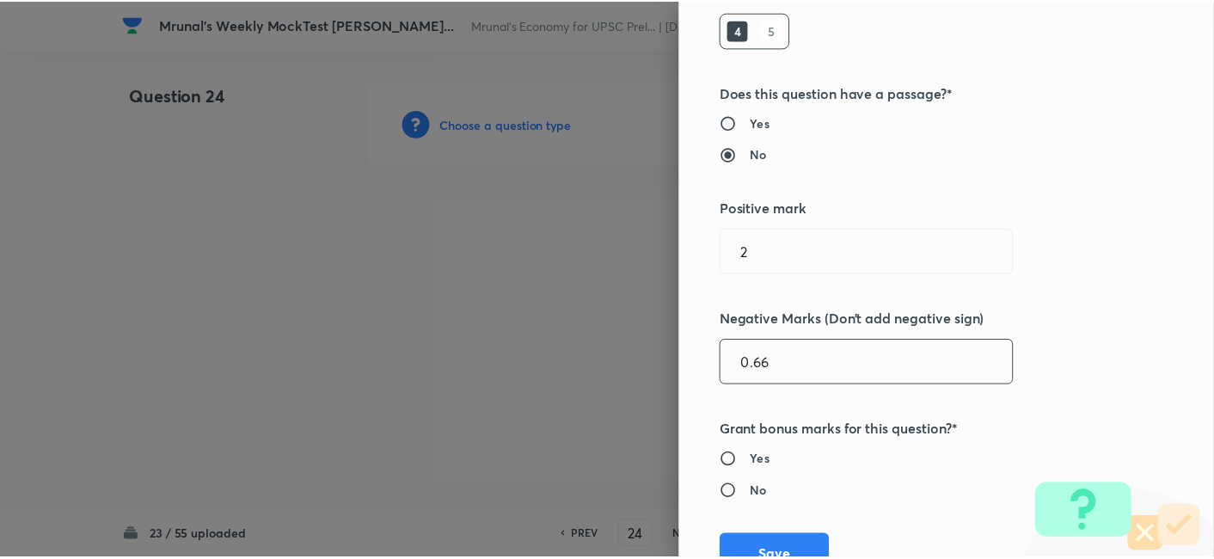
scroll to position [334, 0]
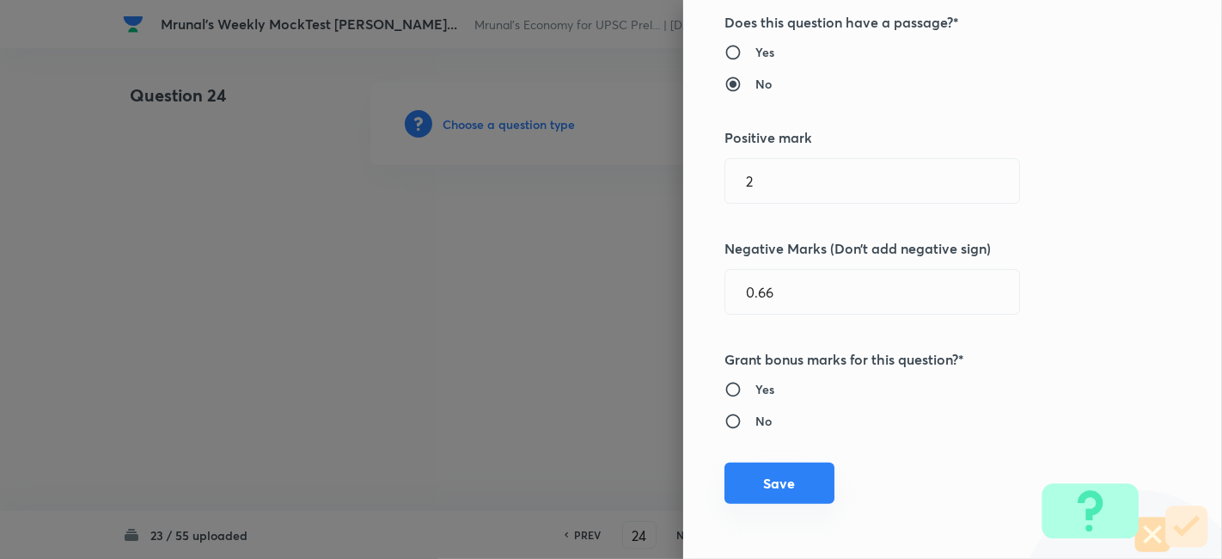
click at [788, 485] on button "Save" at bounding box center [779, 482] width 110 height 41
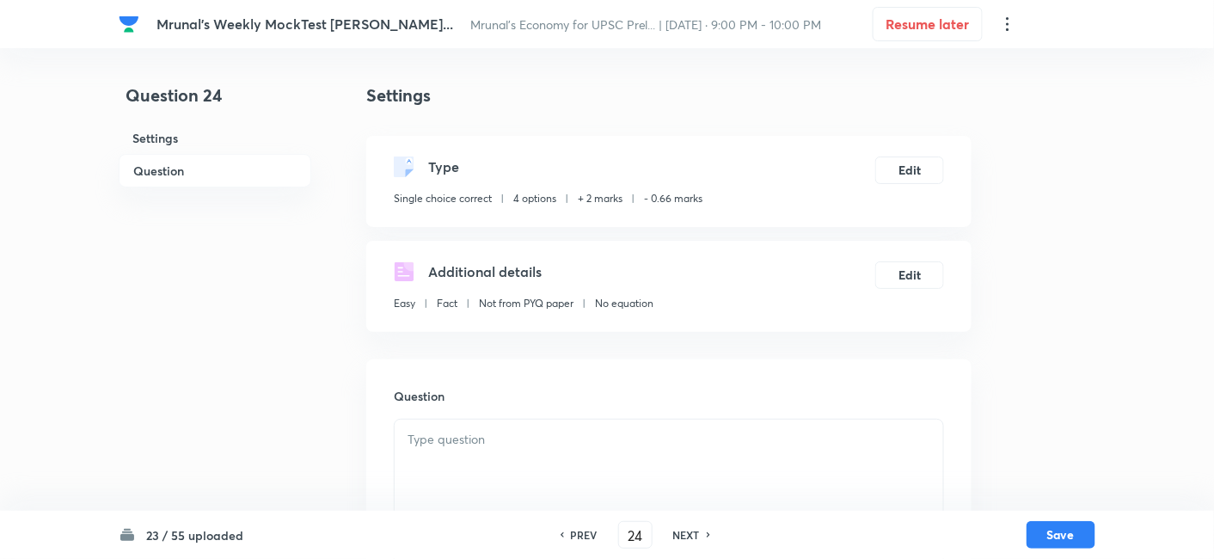
click at [196, 164] on h6 "Question" at bounding box center [215, 171] width 193 height 34
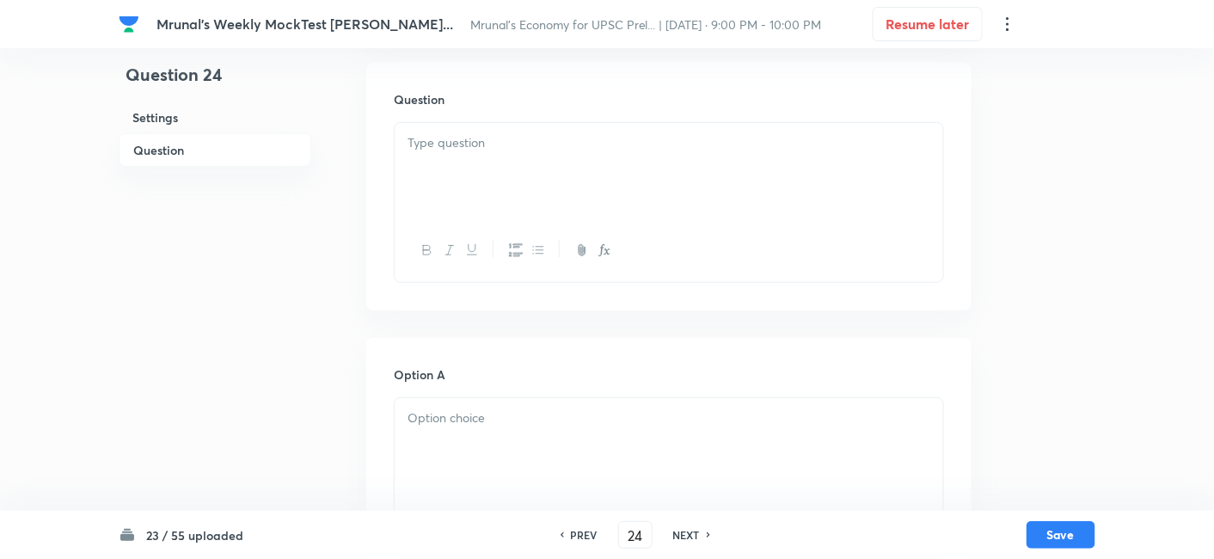
click at [527, 177] on div at bounding box center [668, 171] width 548 height 96
click at [525, 188] on div at bounding box center [668, 171] width 548 height 96
click at [578, 151] on div at bounding box center [668, 171] width 548 height 96
click at [223, 146] on h6 "Question" at bounding box center [215, 150] width 193 height 34
click at [172, 133] on h6 "Question" at bounding box center [215, 150] width 193 height 34
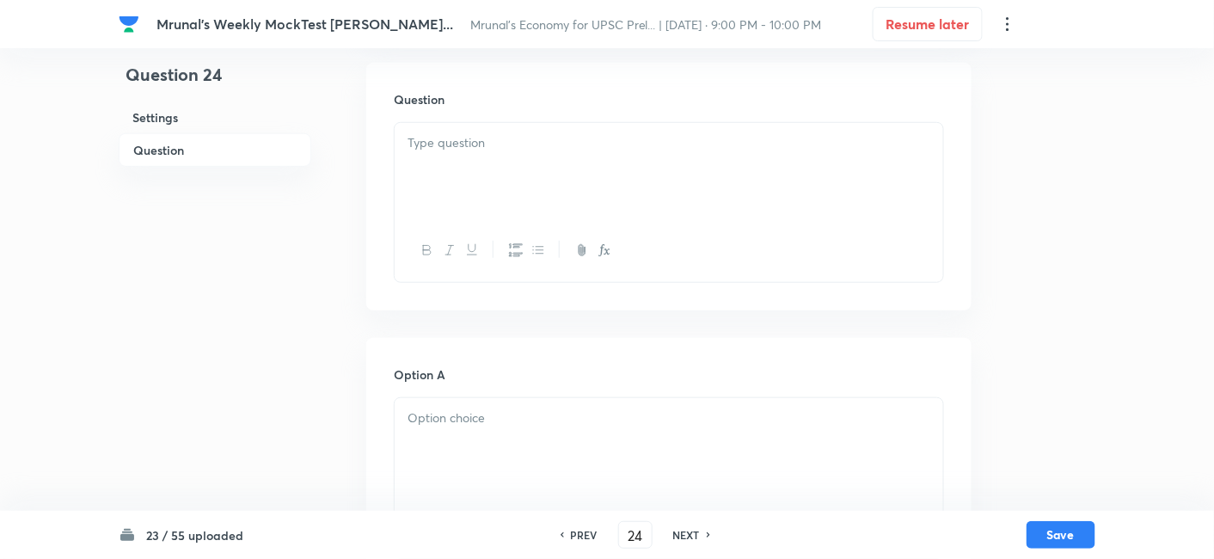
click at [188, 146] on h6 "Question" at bounding box center [215, 150] width 193 height 34
click at [489, 165] on div at bounding box center [668, 171] width 548 height 96
click at [488, 139] on p at bounding box center [668, 143] width 523 height 20
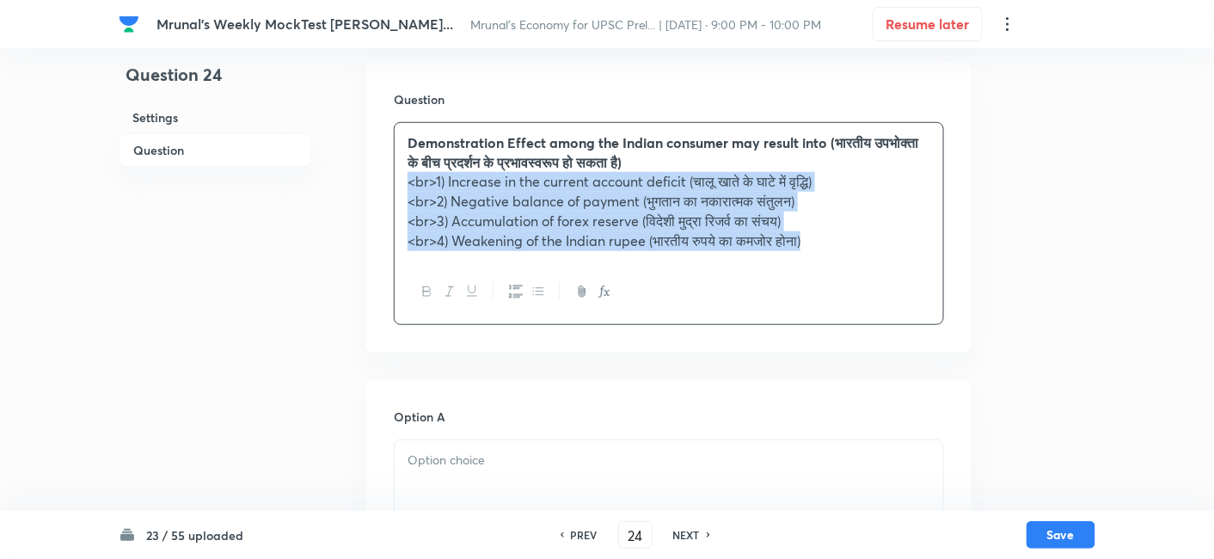
click at [515, 288] on icon "button" at bounding box center [516, 291] width 14 height 14
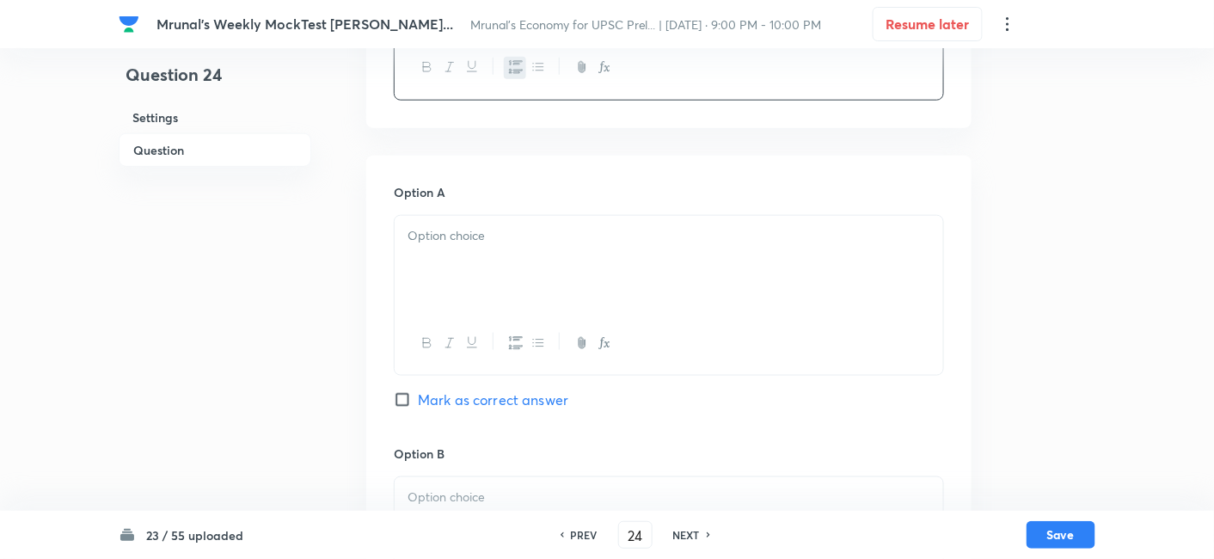
scroll to position [584, 0]
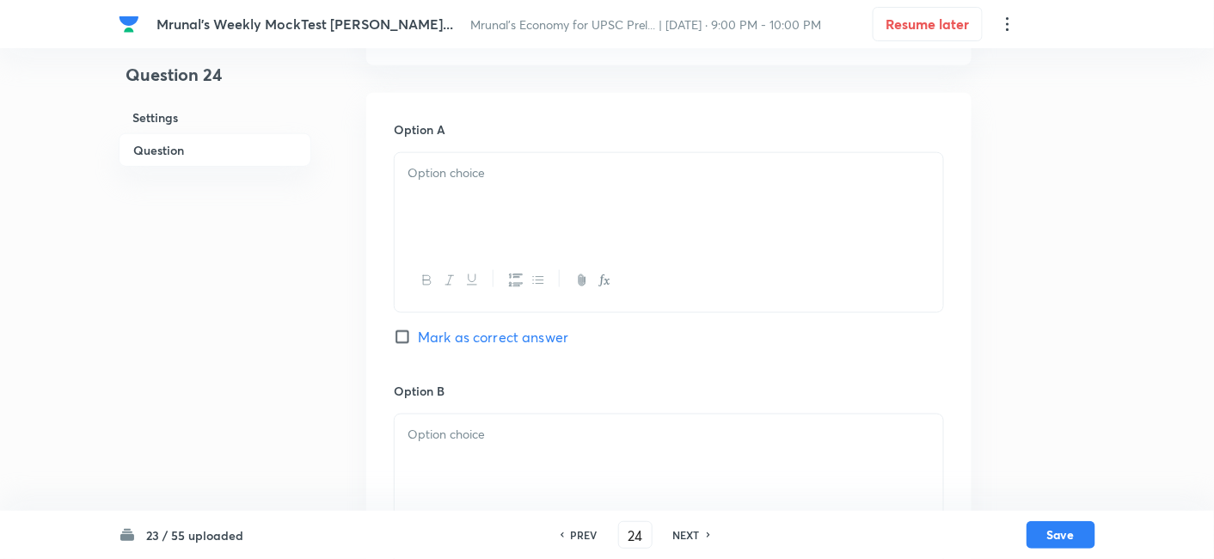
click at [498, 198] on div at bounding box center [668, 201] width 548 height 96
click at [520, 212] on div at bounding box center [668, 201] width 548 height 96
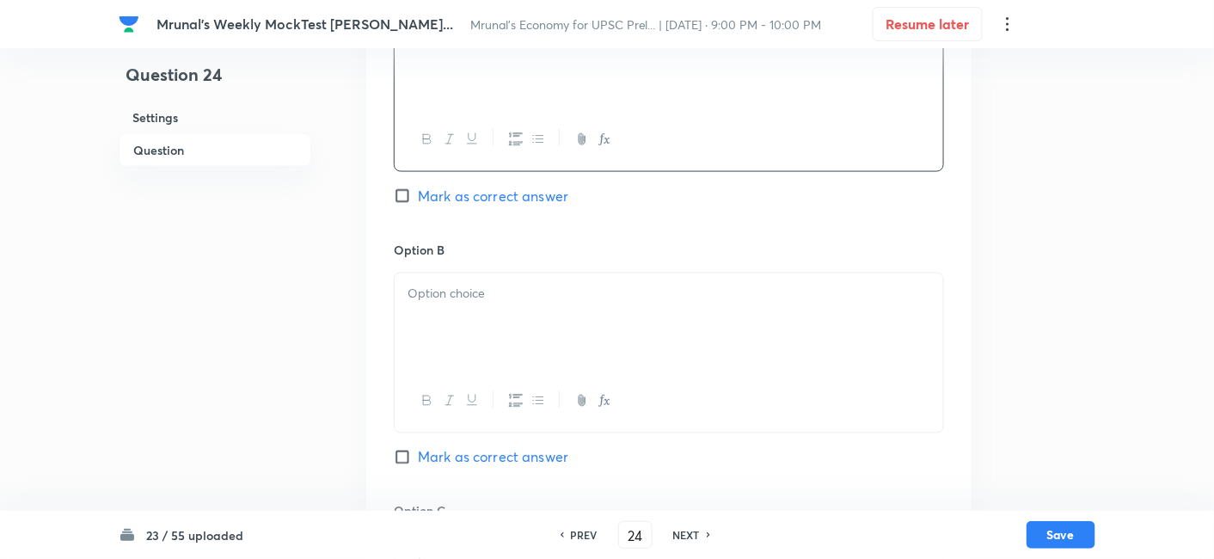
scroll to position [774, 0]
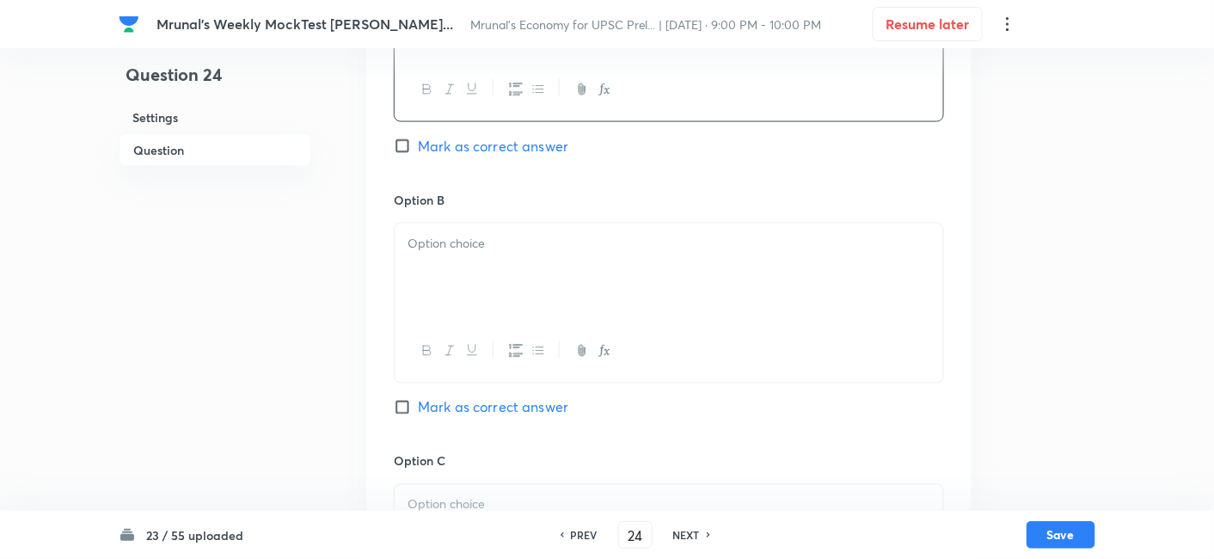
click at [492, 256] on div at bounding box center [668, 271] width 548 height 96
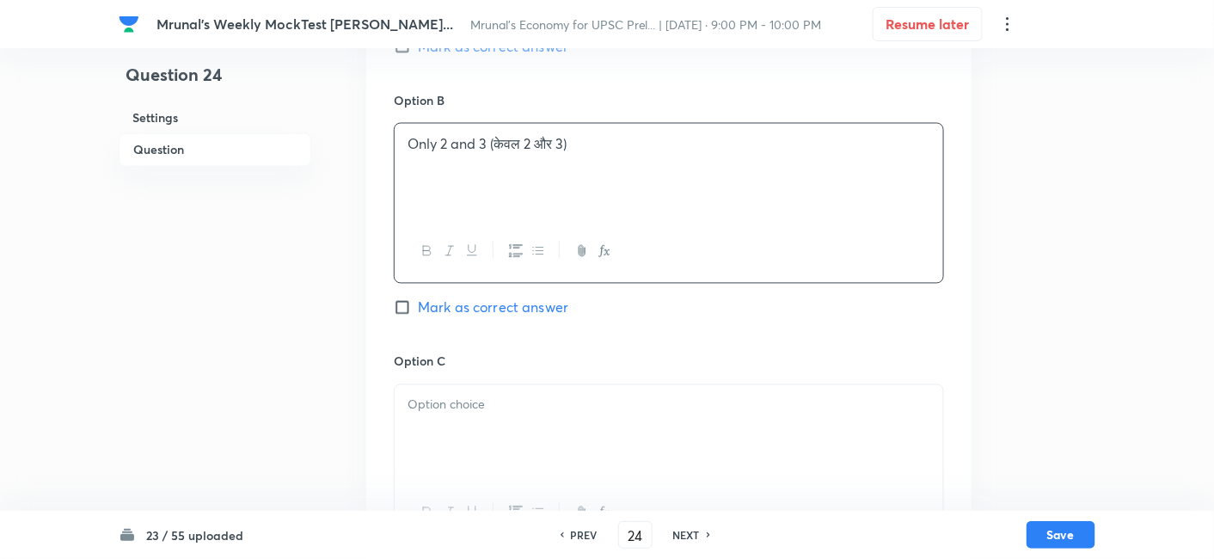
scroll to position [965, 0]
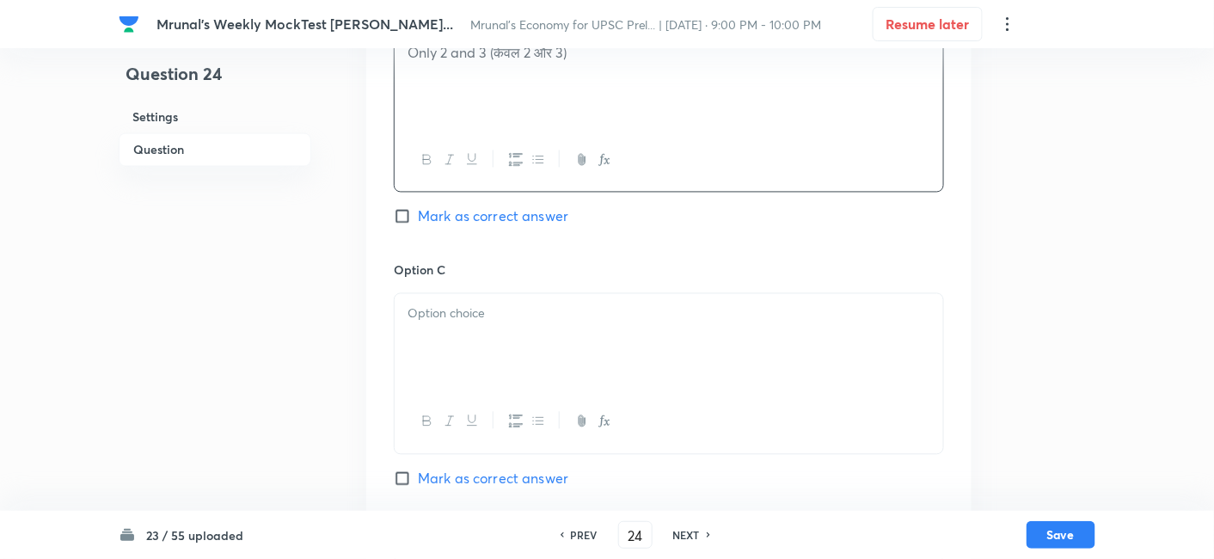
drag, startPoint x: 504, startPoint y: 353, endPoint x: 519, endPoint y: 359, distance: 16.6
click at [505, 355] on div at bounding box center [668, 342] width 548 height 96
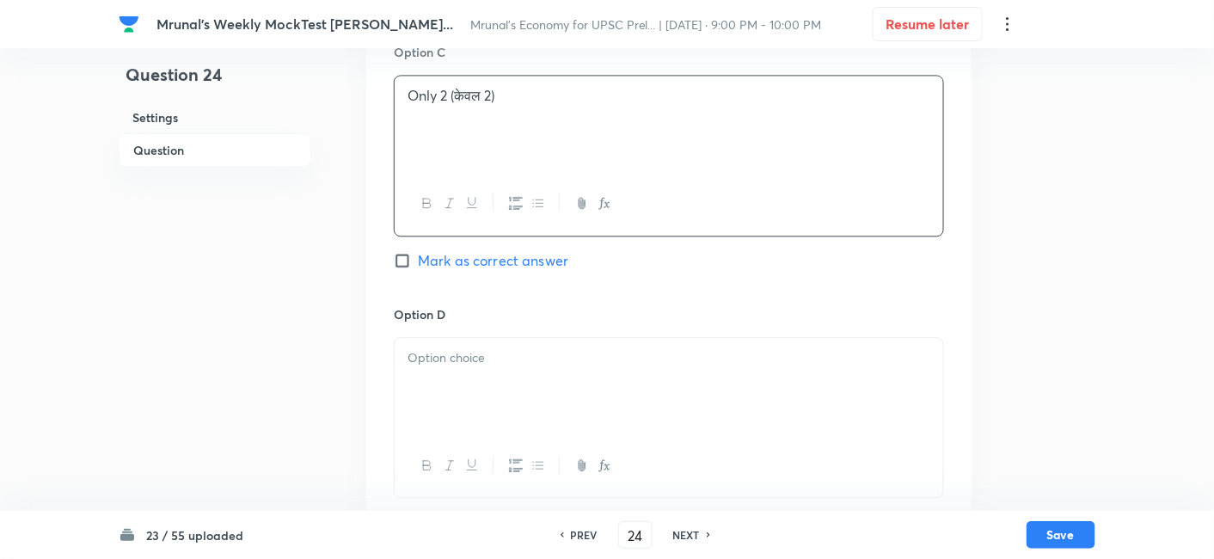
scroll to position [1252, 0]
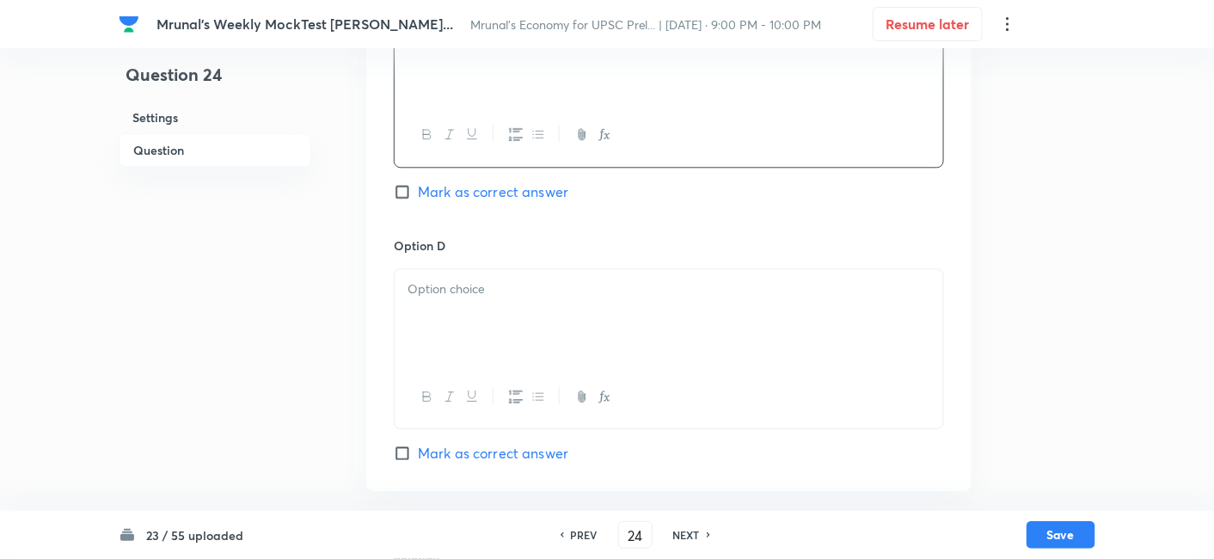
click at [491, 313] on div at bounding box center [668, 317] width 548 height 96
click at [523, 451] on span "Mark as correct answer" at bounding box center [493, 453] width 150 height 21
click at [418, 451] on input "Mark as correct answer" at bounding box center [406, 452] width 24 height 17
checkbox input "true"
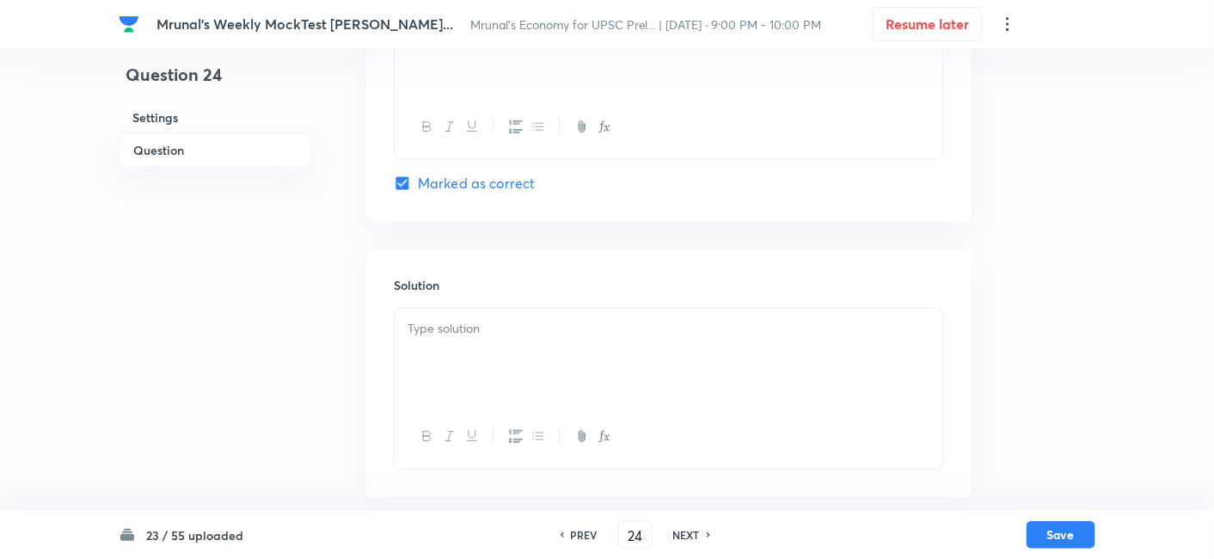
scroll to position [1525, 0]
click at [493, 347] on div at bounding box center [668, 353] width 548 height 96
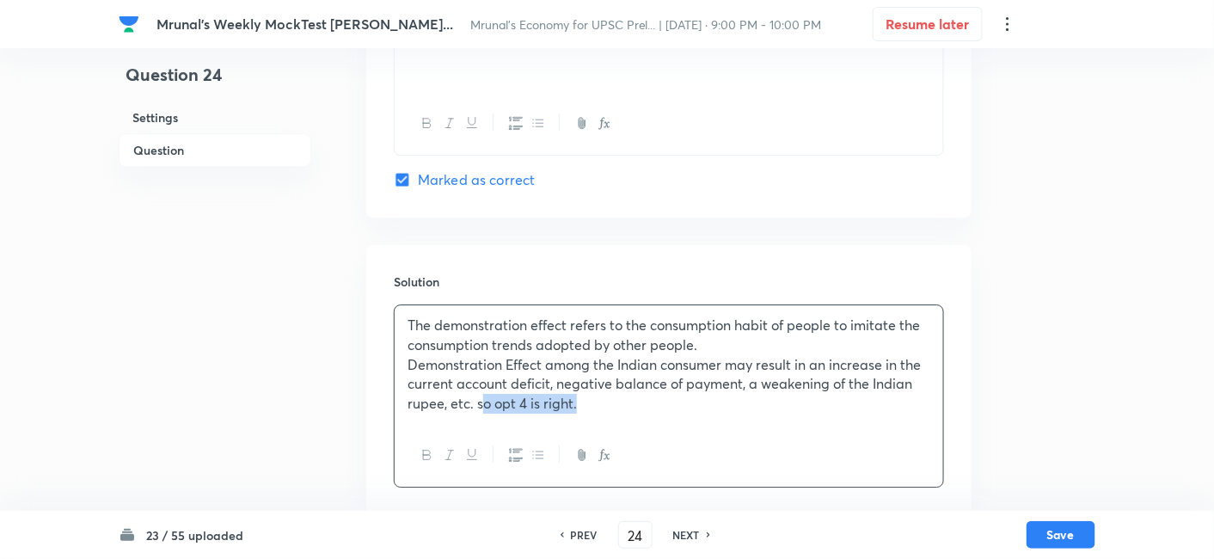
drag, startPoint x: 479, startPoint y: 400, endPoint x: 494, endPoint y: 423, distance: 27.2
click at [480, 400] on p "Demonstration Effect among the Indian consumer may result in an increase in the…" at bounding box center [668, 384] width 523 height 58
click at [1059, 523] on button "Save" at bounding box center [1060, 533] width 69 height 28
type input "25"
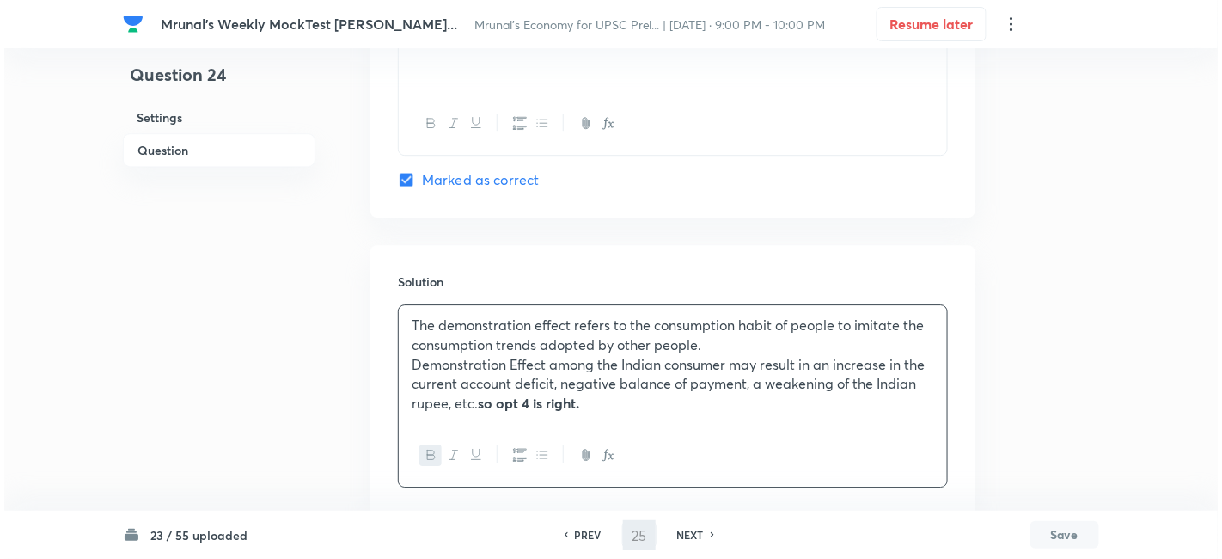
scroll to position [0, 0]
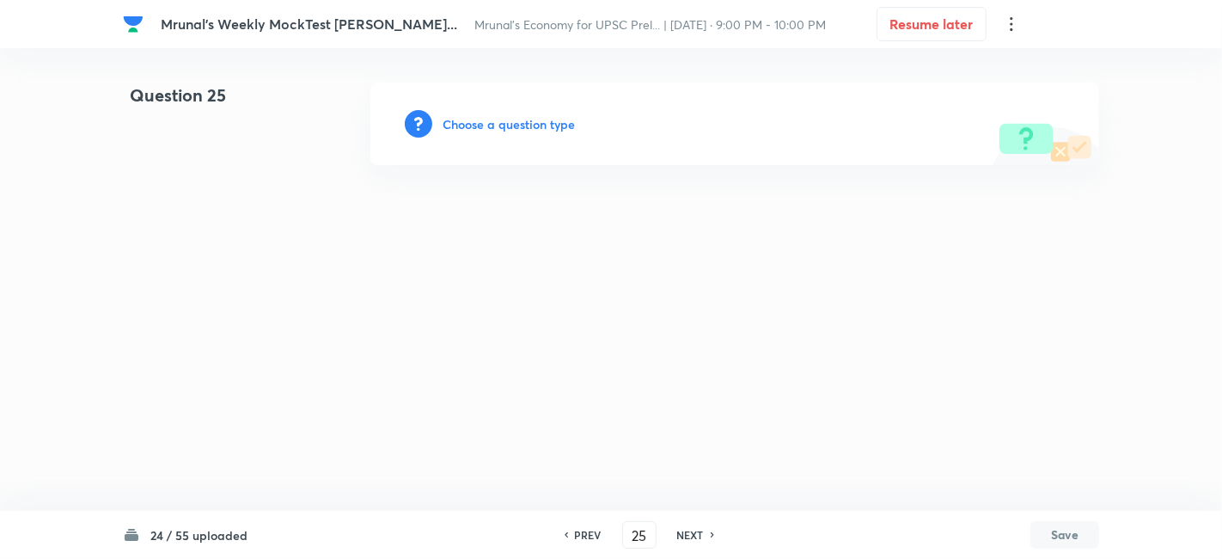
click at [499, 124] on h6 "Choose a question type" at bounding box center [509, 124] width 132 height 18
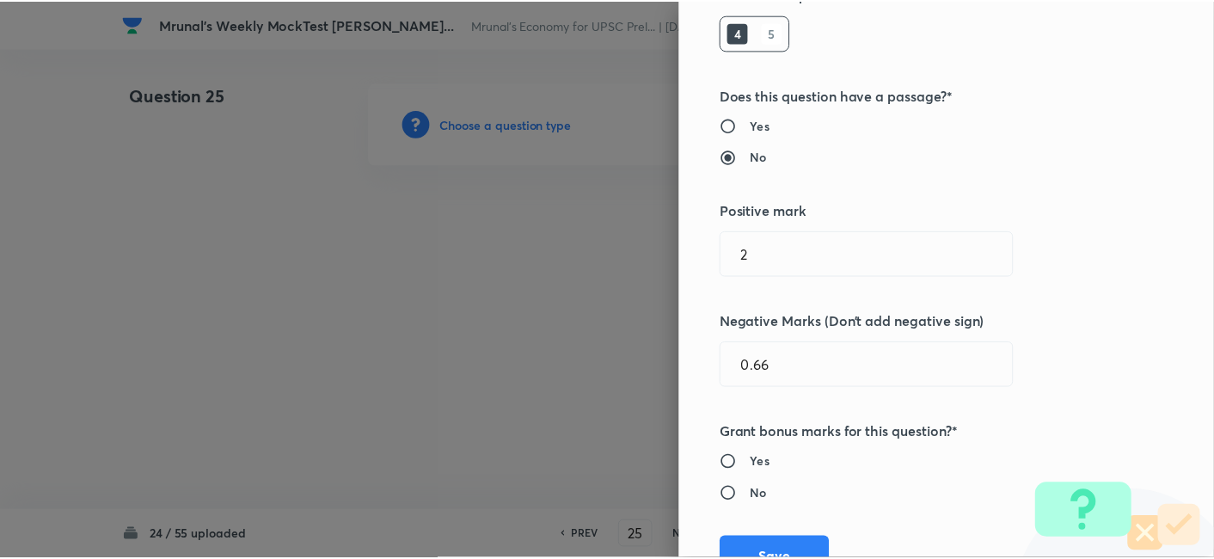
scroll to position [334, 0]
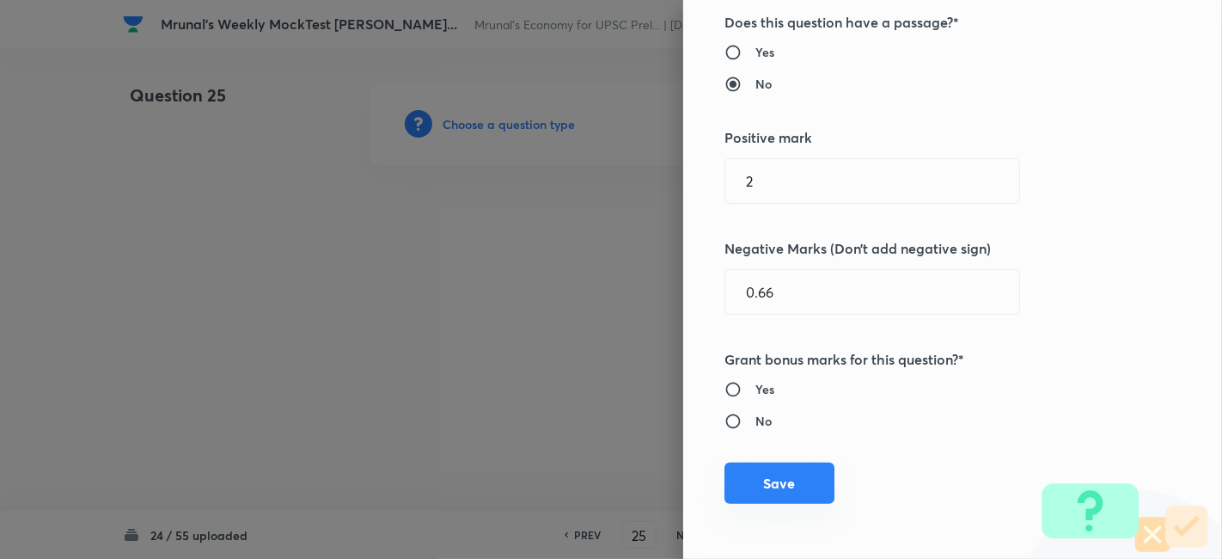
click at [787, 490] on button "Save" at bounding box center [779, 482] width 110 height 41
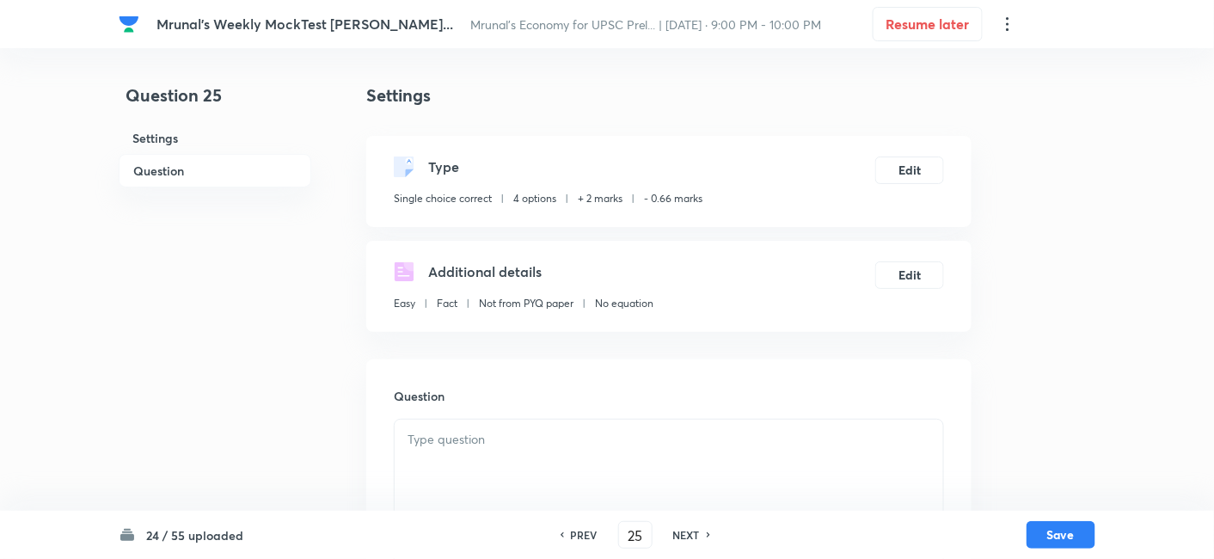
click at [244, 180] on h6 "Question" at bounding box center [215, 171] width 193 height 34
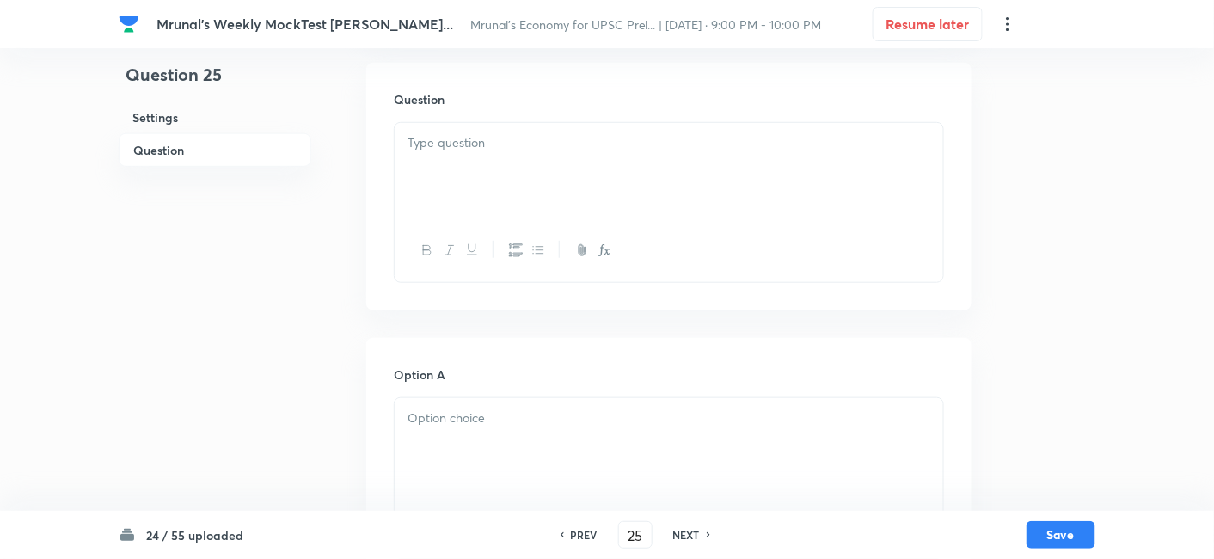
click at [488, 172] on div at bounding box center [668, 171] width 548 height 96
click at [263, 149] on h6 "Question" at bounding box center [215, 150] width 193 height 34
click at [589, 224] on div at bounding box center [668, 250] width 548 height 63
click at [579, 183] on div at bounding box center [668, 171] width 548 height 96
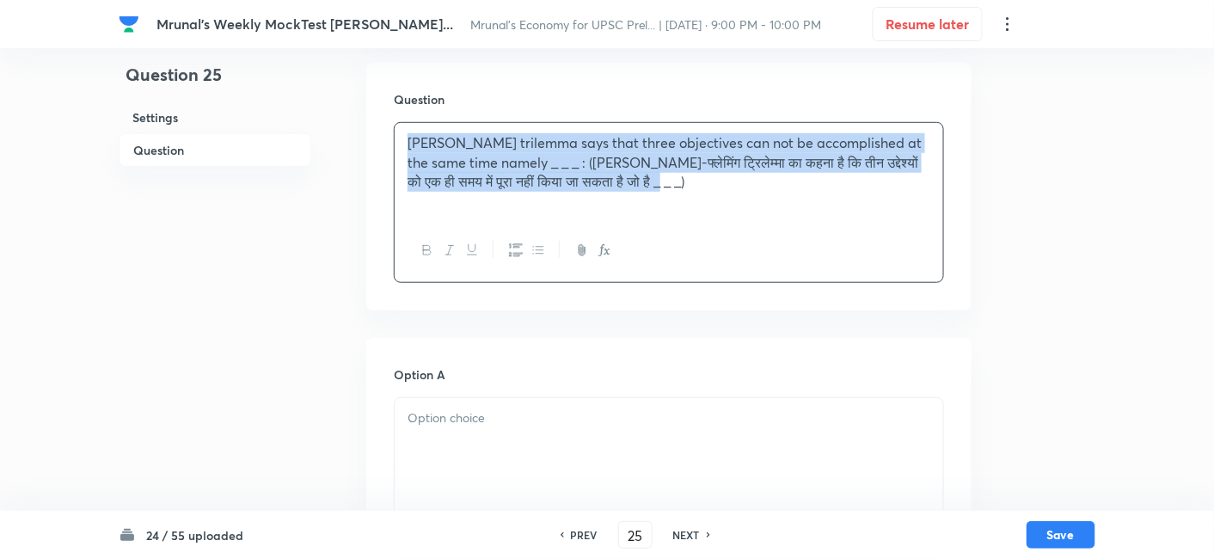
click at [431, 245] on icon "button" at bounding box center [427, 250] width 14 height 14
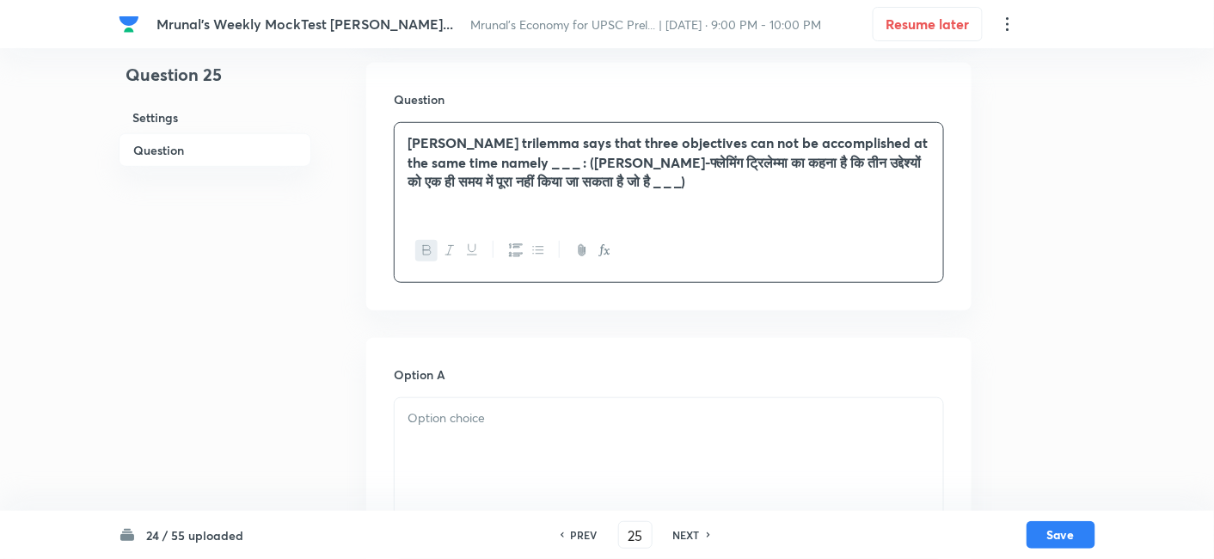
click at [511, 206] on div "Mundell-Fleming trilemma says that three objectives can not be accomplished at …" at bounding box center [668, 171] width 548 height 96
click at [507, 185] on strong "Mundell-Fleming trilemma says that three objectives can not be accomplished at …" at bounding box center [667, 161] width 520 height 57
click at [444, 248] on icon "button" at bounding box center [450, 250] width 14 height 14
click at [780, 145] on strong "Mundell-Fleming trilemma says that three objectives can not be accomplished at …" at bounding box center [667, 161] width 520 height 57
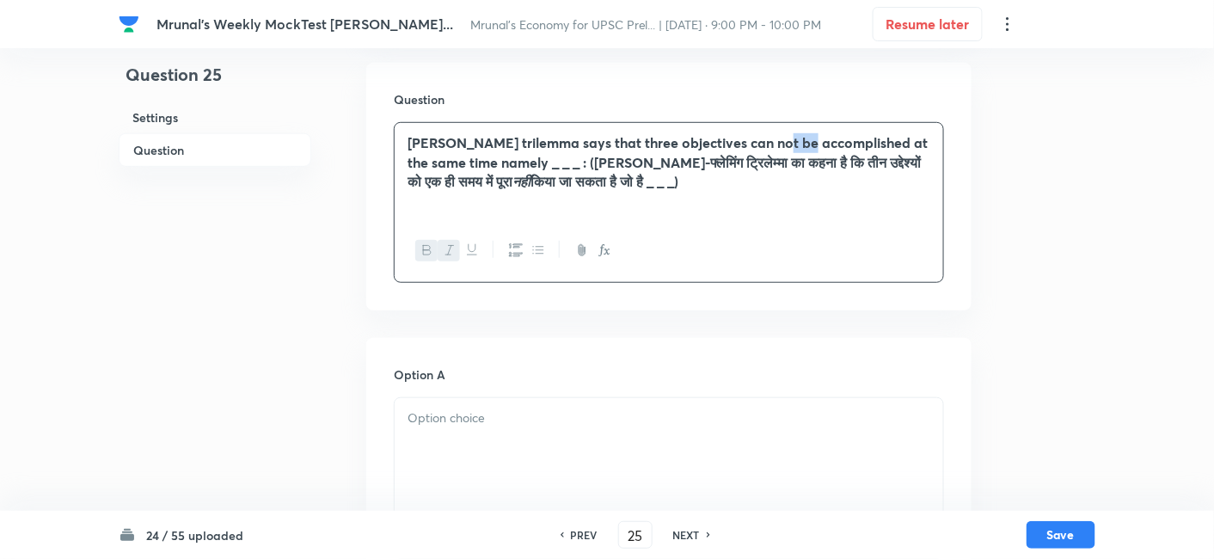
click at [780, 145] on strong "Mundell-Fleming trilemma says that three objectives can not be accomplished at …" at bounding box center [667, 161] width 520 height 57
drag, startPoint x: 446, startPoint y: 248, endPoint x: 486, endPoint y: 232, distance: 43.3
click at [447, 248] on icon "button" at bounding box center [450, 250] width 14 height 14
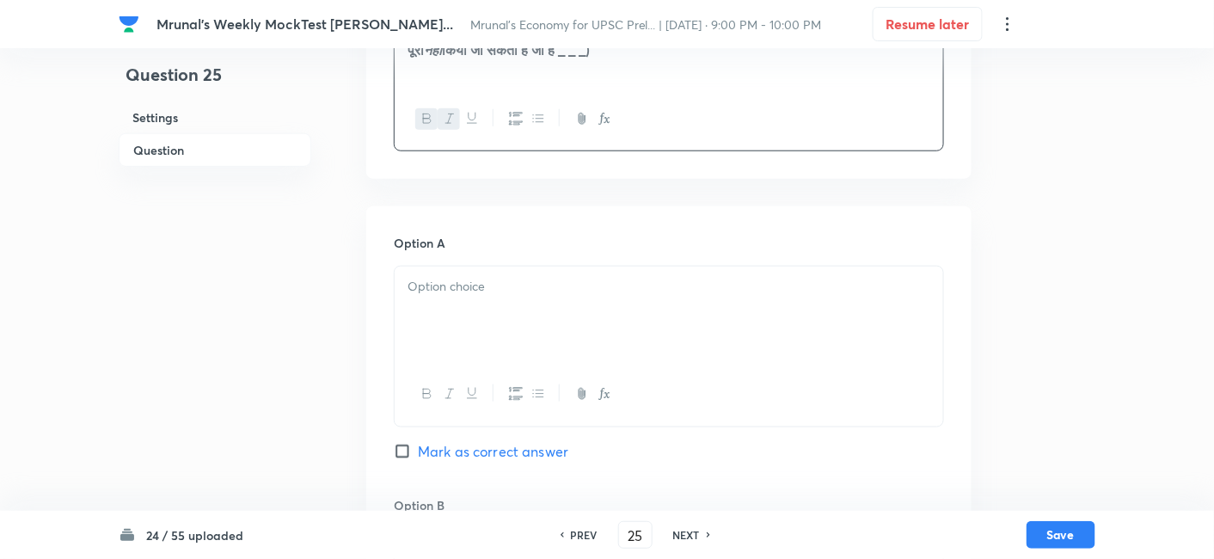
scroll to position [488, 0]
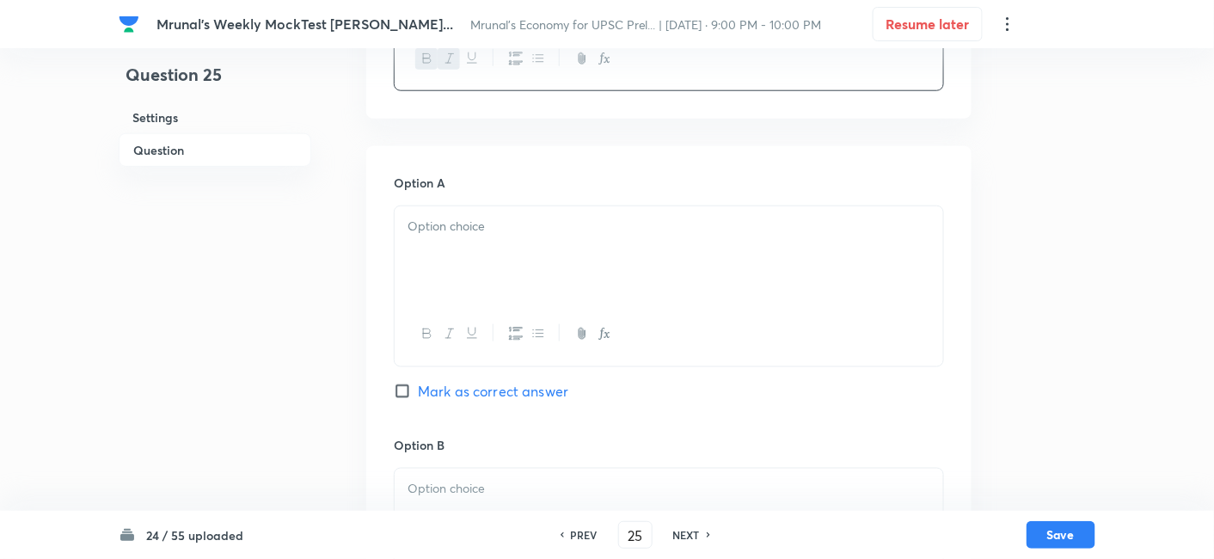
click at [475, 244] on div at bounding box center [668, 254] width 548 height 96
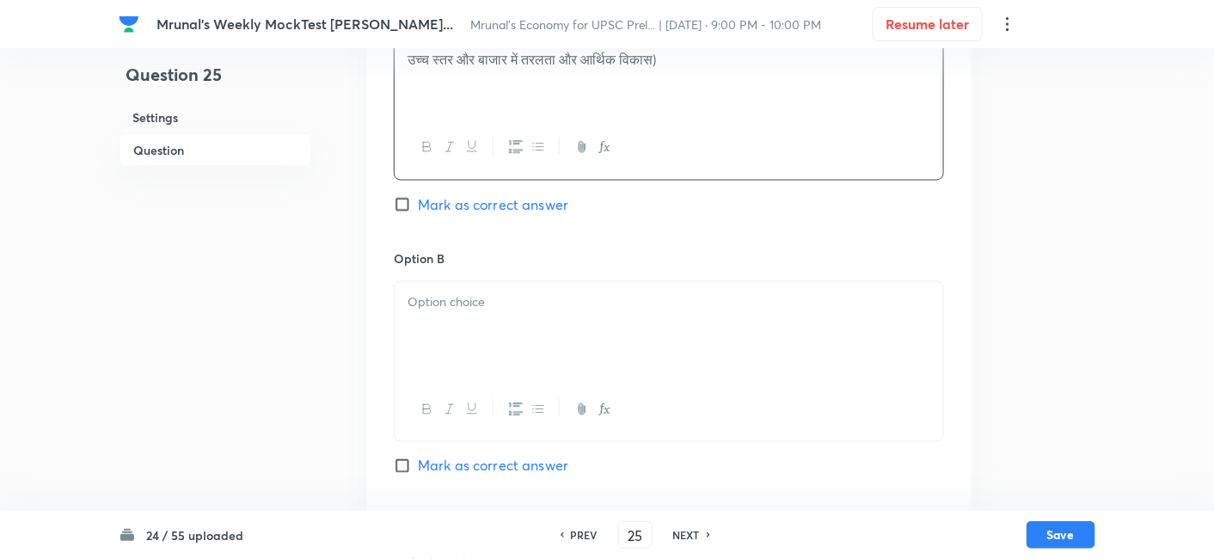
scroll to position [679, 0]
click at [512, 339] on div at bounding box center [668, 326] width 548 height 96
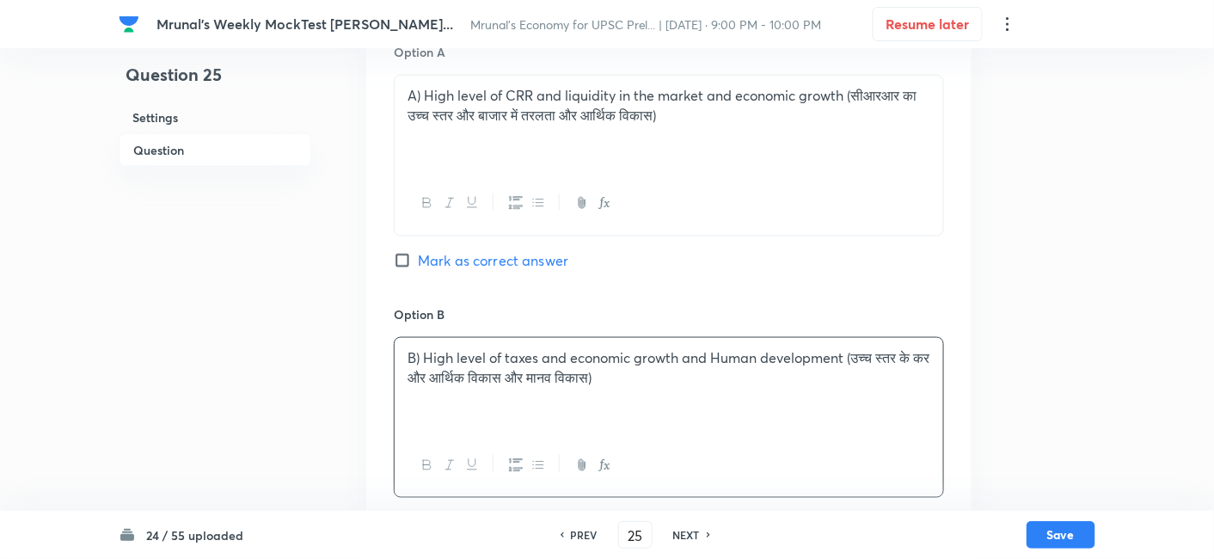
scroll to position [584, 0]
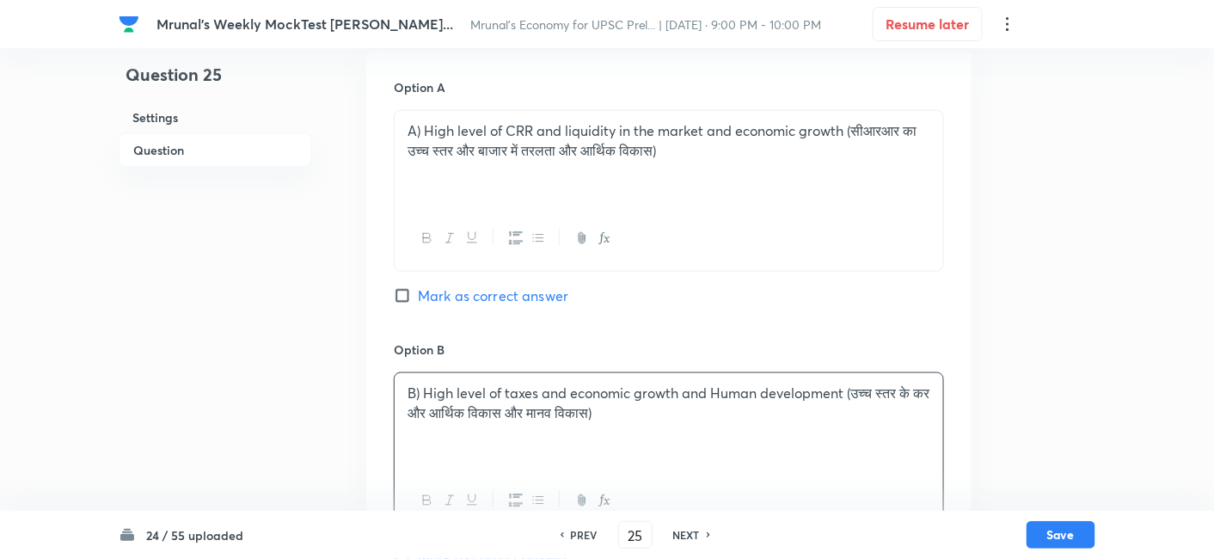
click at [563, 169] on div "A) High level of CRR and liquidity in the market and economic growth (सीआरआर का…" at bounding box center [668, 159] width 548 height 96
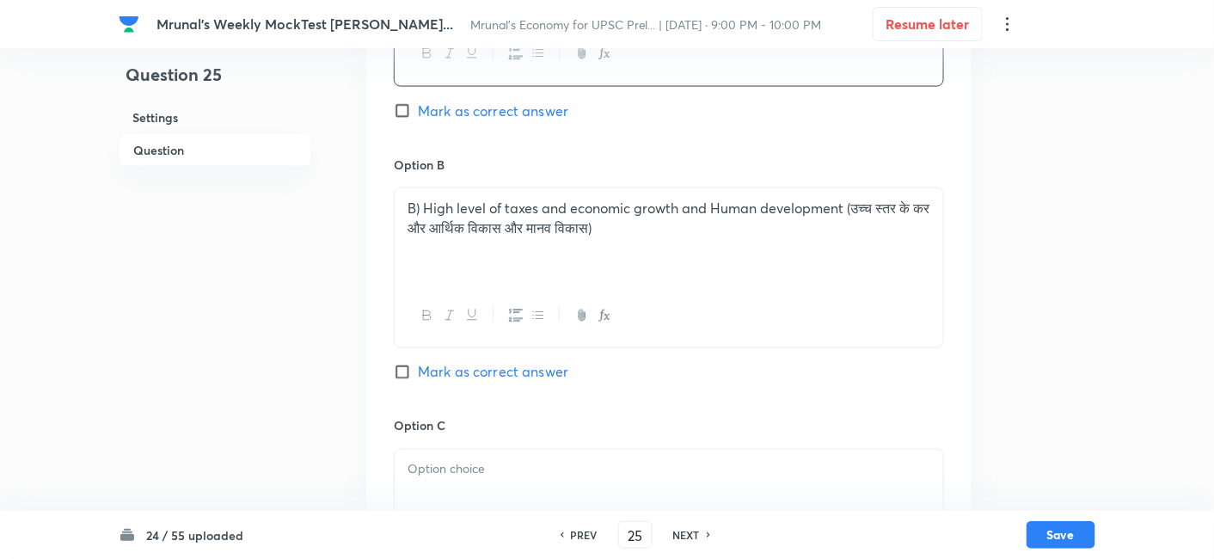
scroll to position [774, 0]
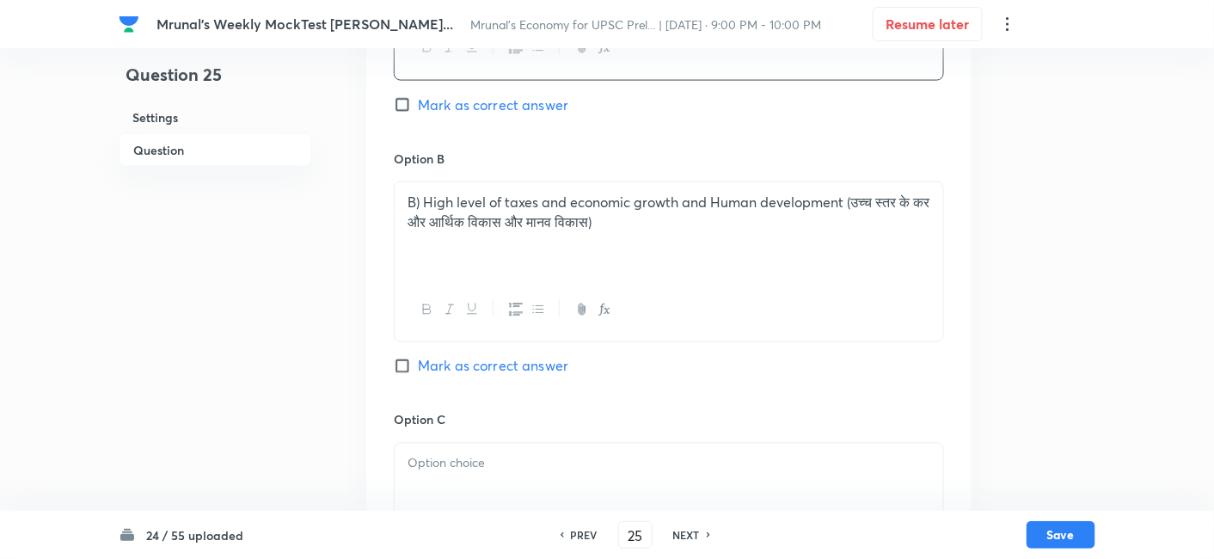
click at [599, 229] on p "B) High level of taxes and economic growth and Human development (उच्च स्तर के …" at bounding box center [668, 212] width 523 height 39
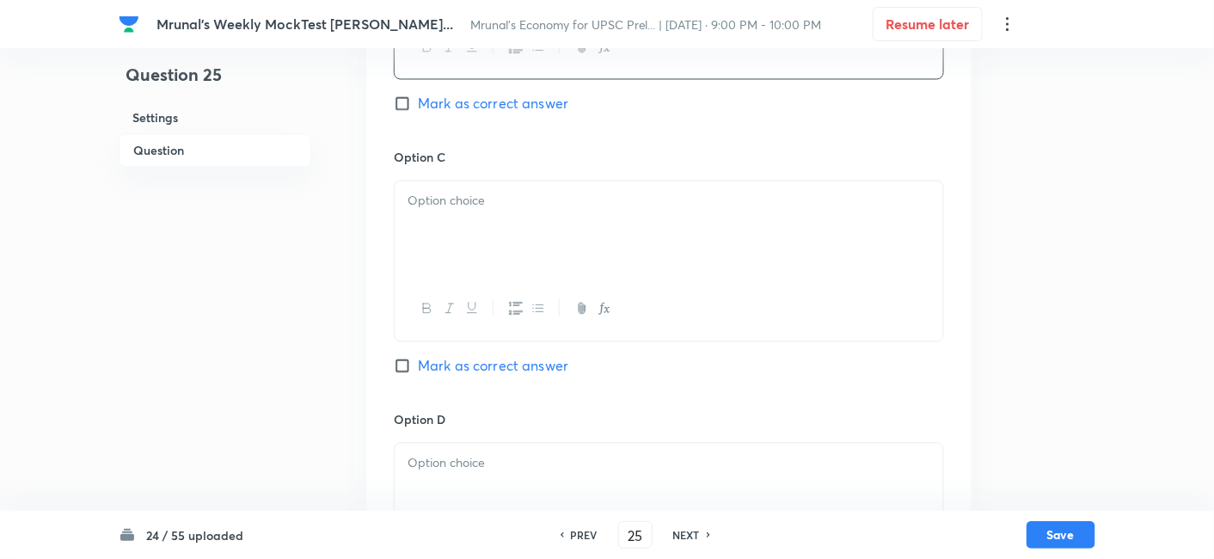
scroll to position [1061, 0]
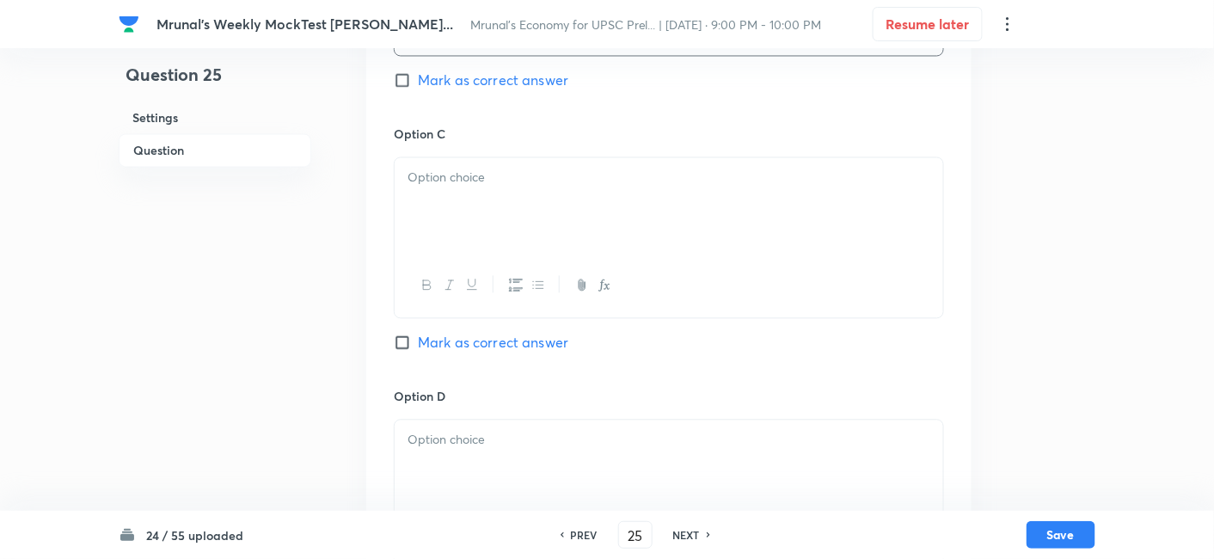
click at [517, 205] on div at bounding box center [668, 205] width 548 height 96
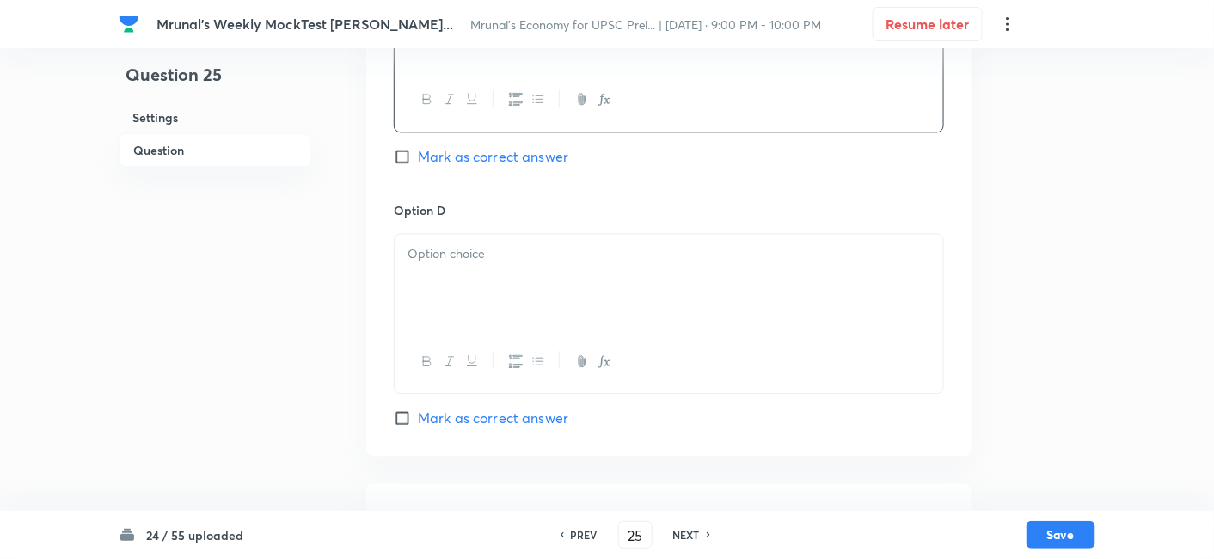
scroll to position [1252, 0]
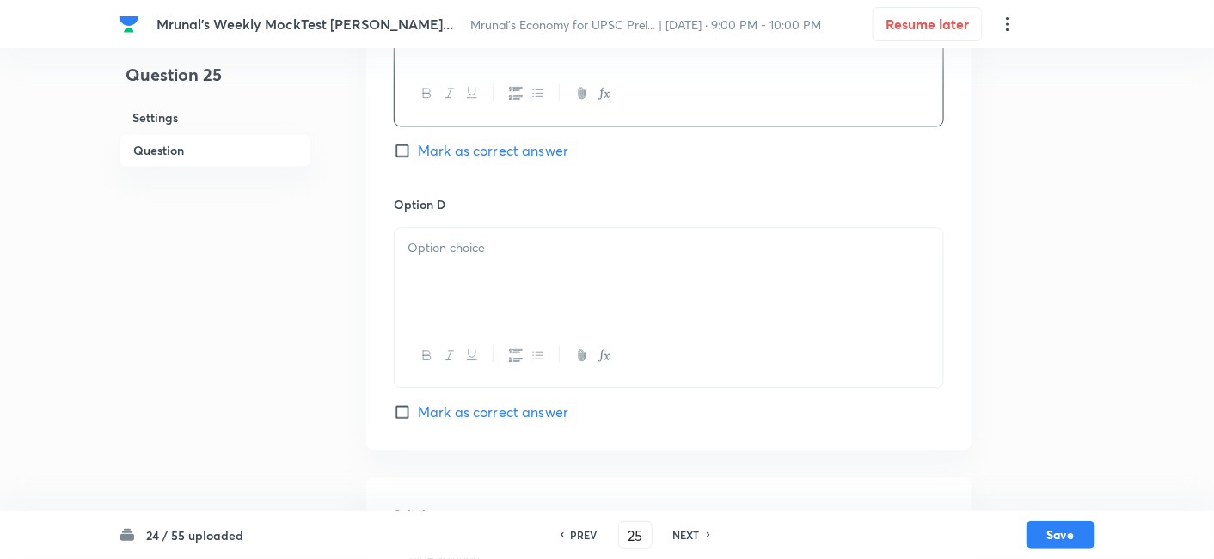
click at [467, 310] on div at bounding box center [668, 276] width 548 height 96
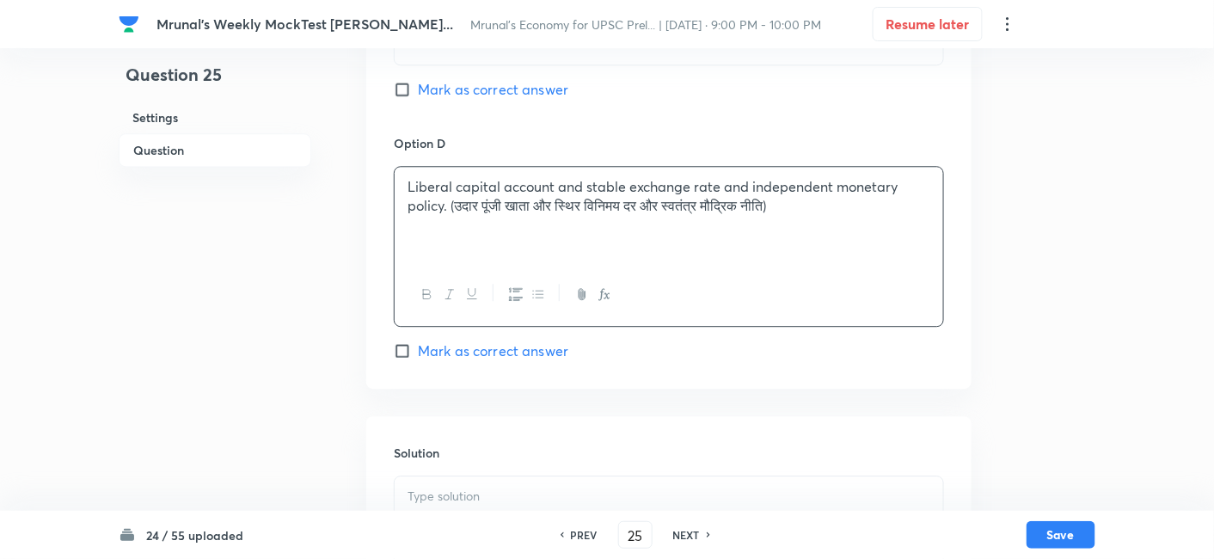
scroll to position [1443, 0]
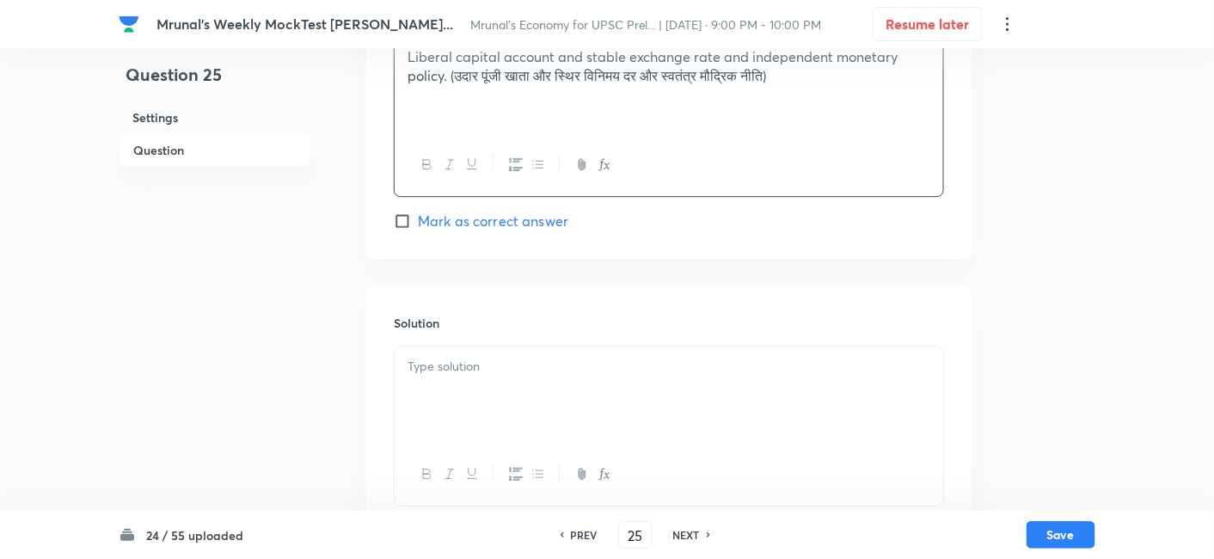
click at [512, 223] on span "Mark as correct answer" at bounding box center [493, 221] width 150 height 21
click at [418, 223] on input "Mark as correct answer" at bounding box center [406, 220] width 24 height 17
checkbox input "true"
click at [474, 391] on div at bounding box center [668, 394] width 548 height 96
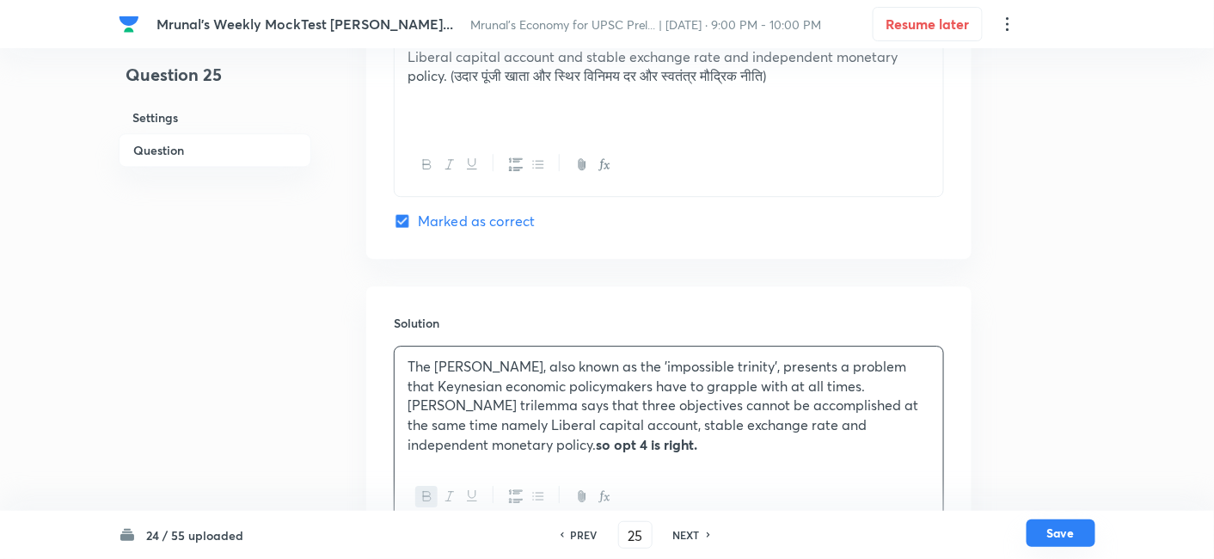
click at [1066, 535] on button "Save" at bounding box center [1060, 533] width 69 height 28
type input "26"
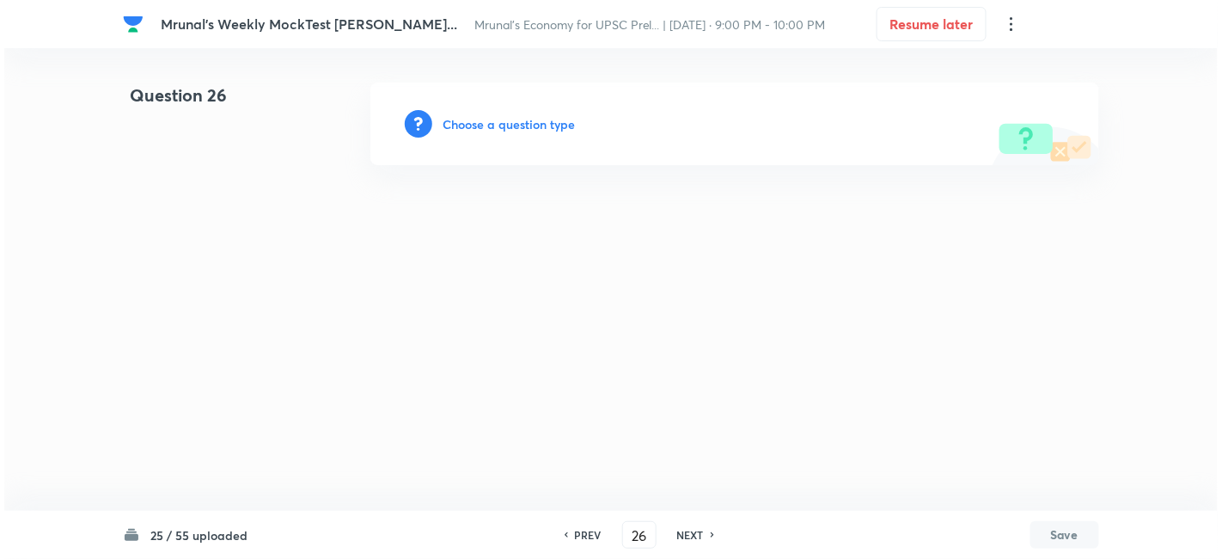
scroll to position [0, 0]
click at [508, 125] on h6 "Choose a question type" at bounding box center [509, 124] width 132 height 18
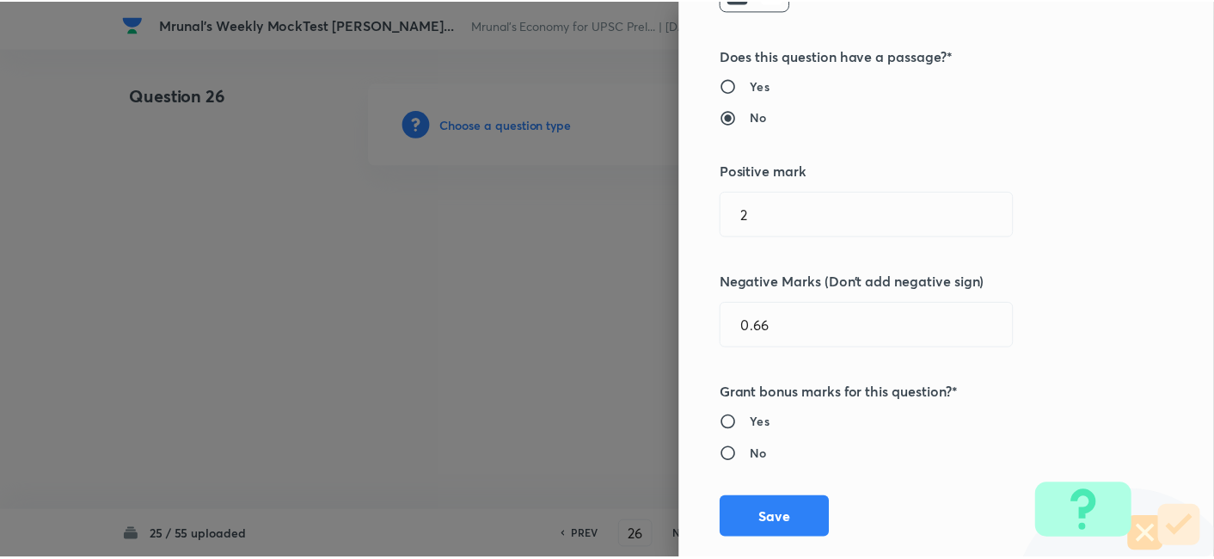
scroll to position [334, 0]
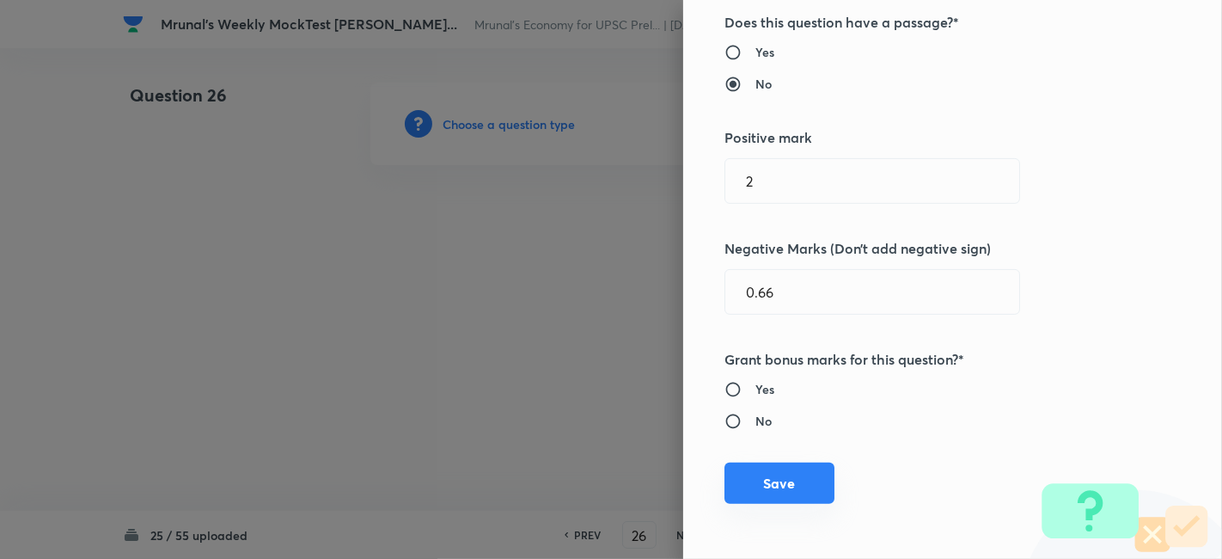
click at [810, 475] on button "Save" at bounding box center [779, 482] width 110 height 41
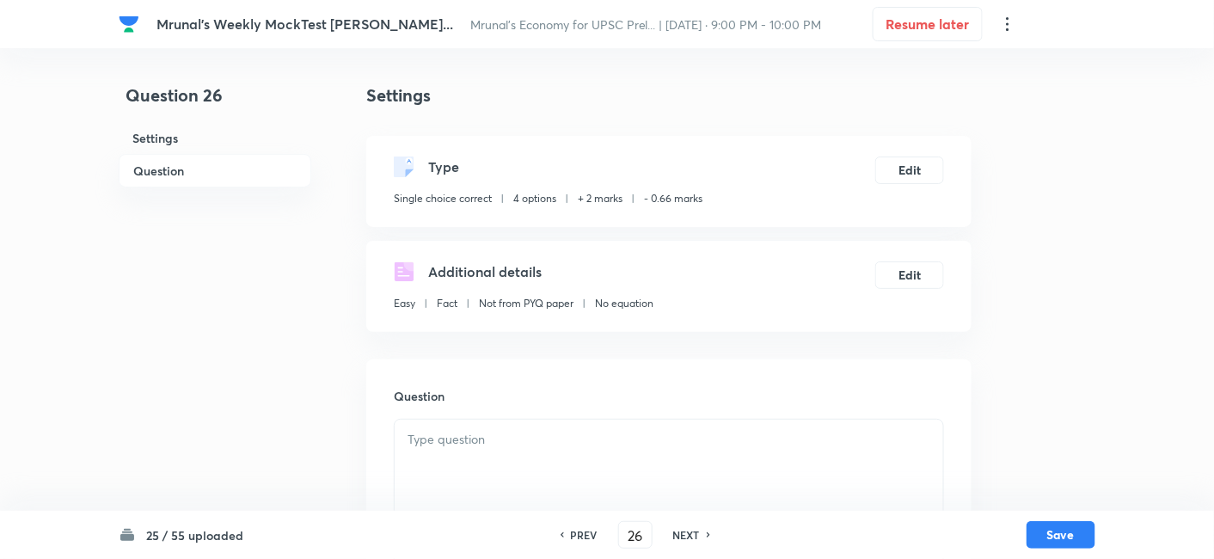
drag, startPoint x: 210, startPoint y: 169, endPoint x: 380, endPoint y: 191, distance: 171.5
click at [208, 168] on h6 "Question" at bounding box center [215, 171] width 193 height 34
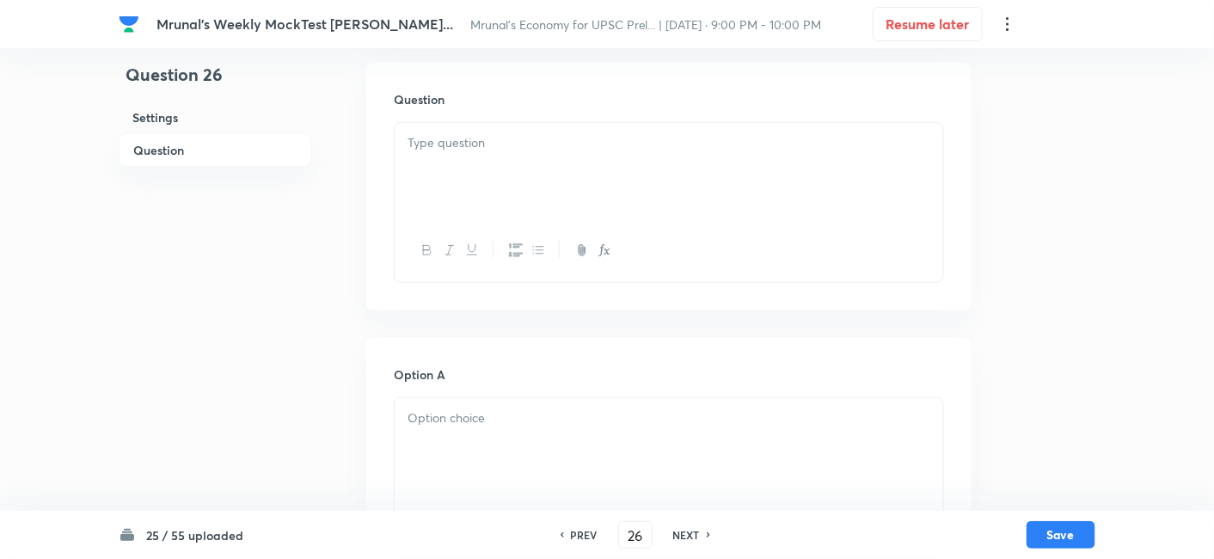
click at [464, 185] on div at bounding box center [668, 171] width 548 height 96
click at [502, 175] on div at bounding box center [668, 171] width 548 height 96
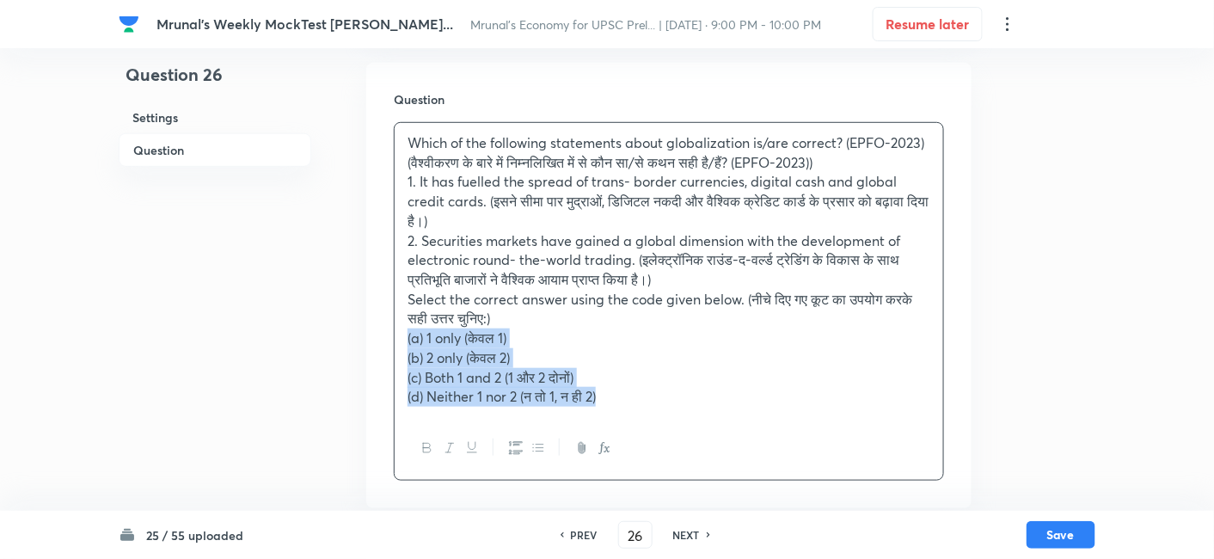
drag, startPoint x: 413, startPoint y: 345, endPoint x: 397, endPoint y: 342, distance: 16.5
click at [397, 342] on div "Which of the following statements about globalization is/are correct? (EPFO-202…" at bounding box center [668, 270] width 548 height 294
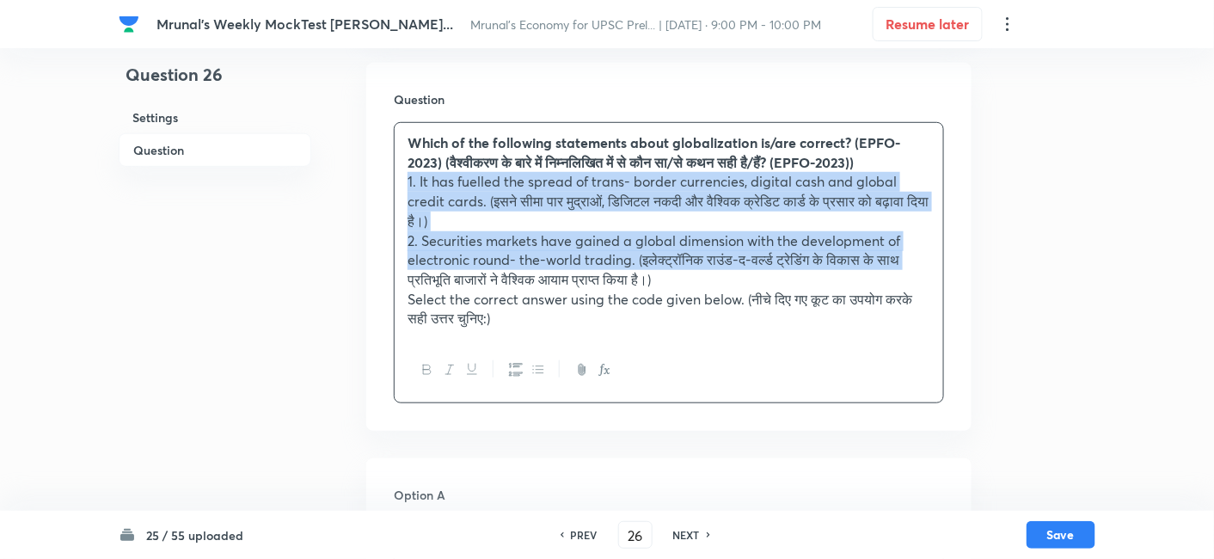
drag, startPoint x: 505, startPoint y: 367, endPoint x: 513, endPoint y: 372, distance: 9.3
click at [507, 367] on button "button" at bounding box center [515, 369] width 22 height 21
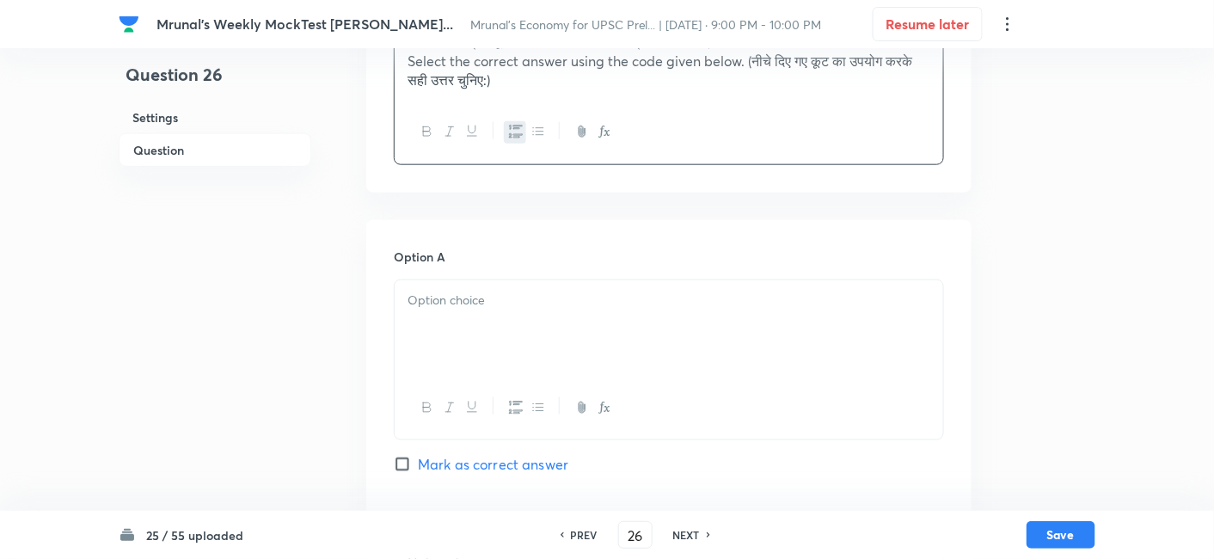
scroll to position [584, 0]
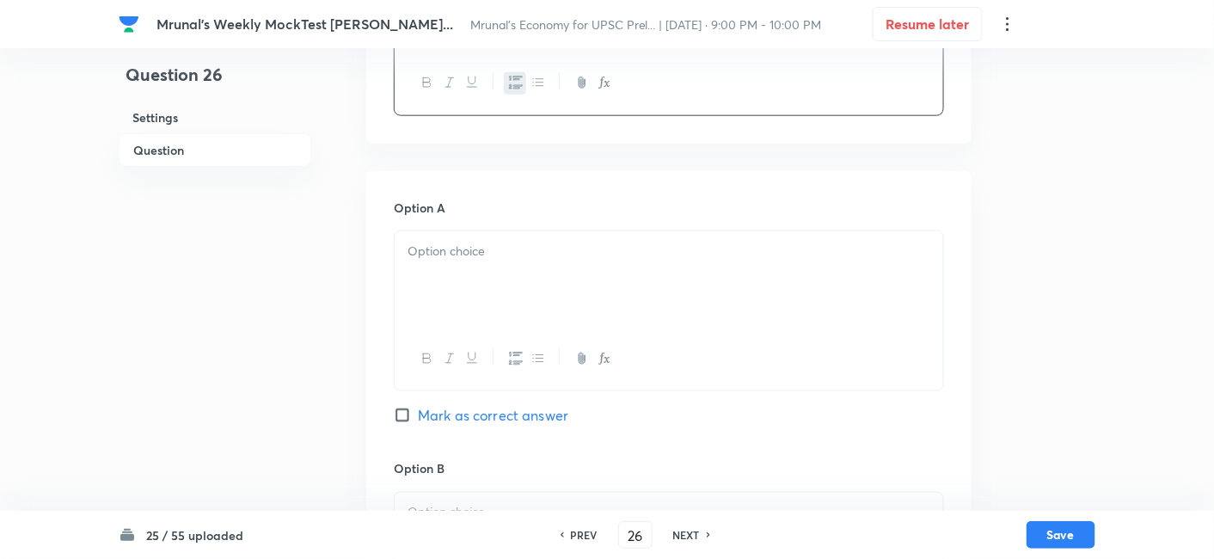
click at [476, 286] on div at bounding box center [668, 279] width 548 height 96
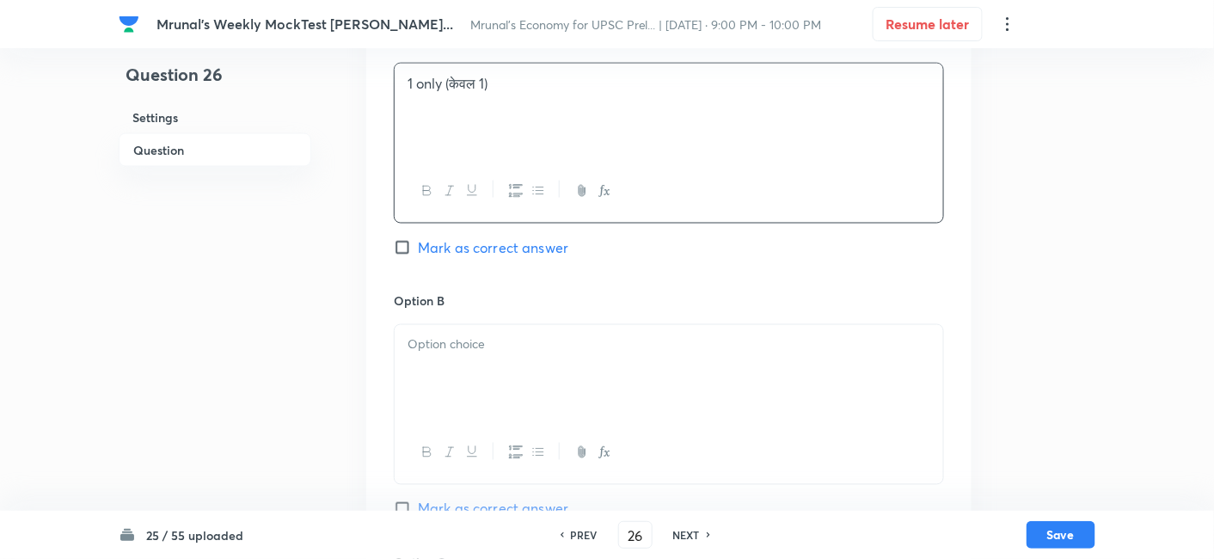
scroll to position [774, 0]
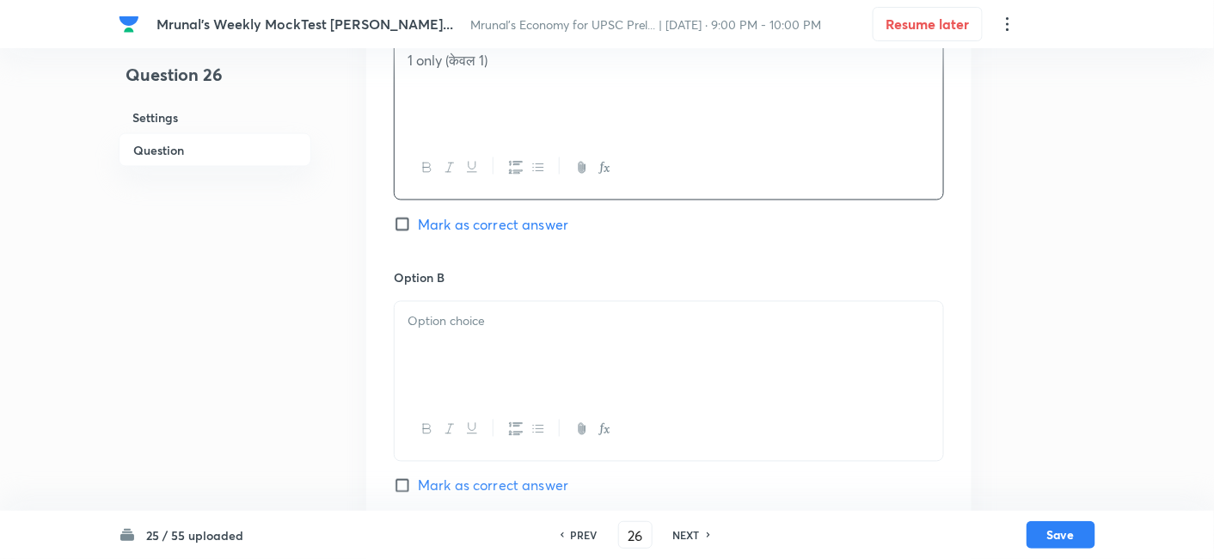
click at [486, 352] on div at bounding box center [668, 350] width 548 height 96
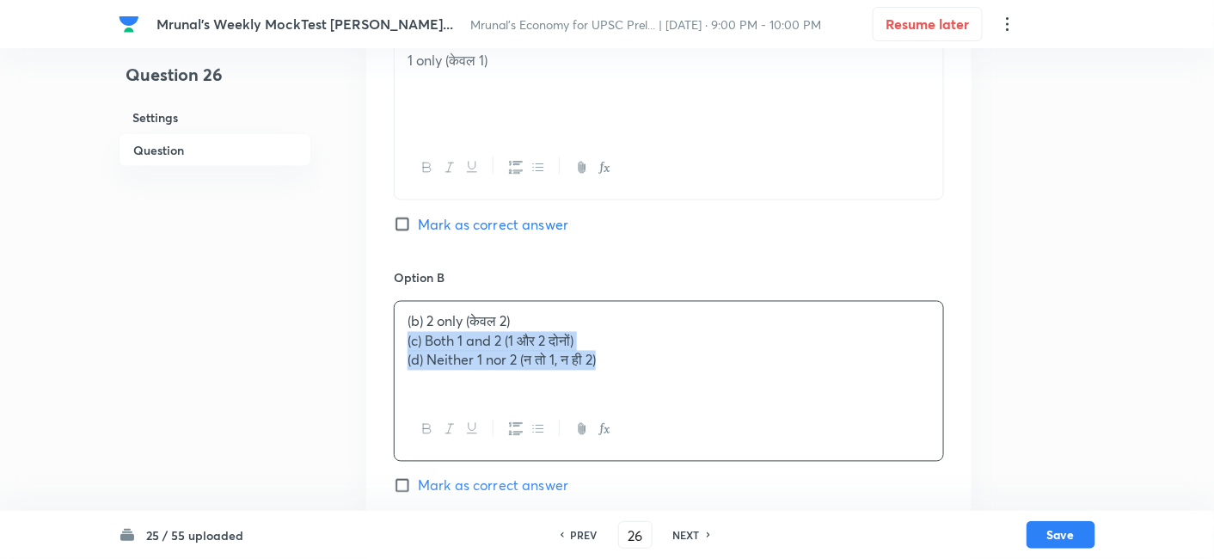
drag, startPoint x: 397, startPoint y: 352, endPoint x: 388, endPoint y: 347, distance: 10.8
click at [388, 347] on div "Option A 1 only (केवल 1) Mark as correct answer Option B (b) 2 only (केवल 2) (c…" at bounding box center [668, 513] width 605 height 1067
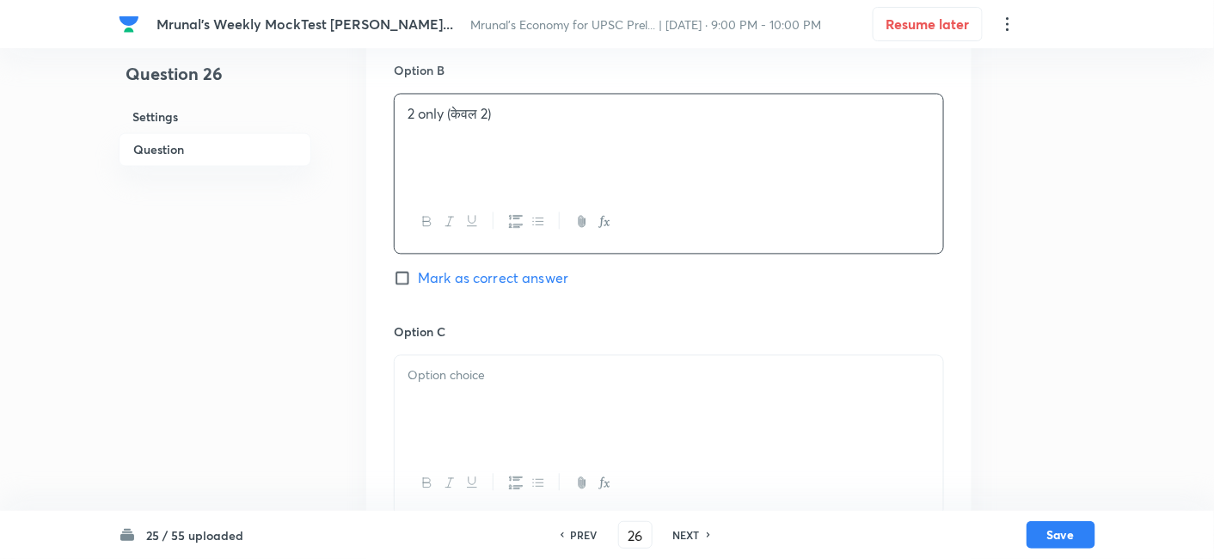
scroll to position [1061, 0]
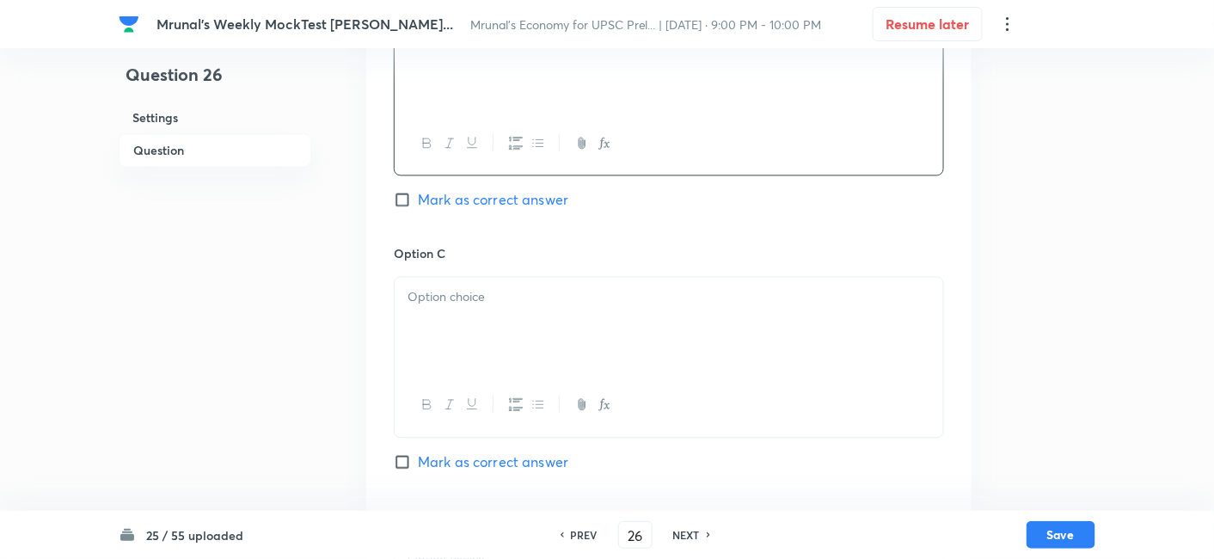
drag, startPoint x: 495, startPoint y: 325, endPoint x: 500, endPoint y: 339, distance: 14.7
click at [496, 329] on div at bounding box center [668, 325] width 548 height 96
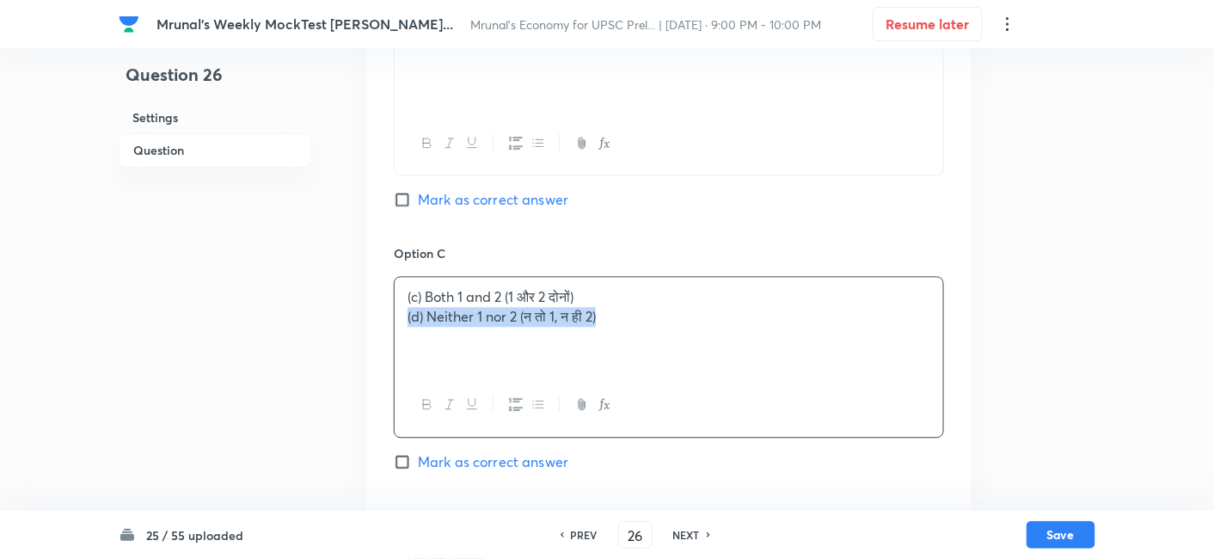
click at [386, 318] on div "Option A 1 only (केवल 1) Mark as correct answer Option B 2 only (केवल 2) Mark a…" at bounding box center [668, 227] width 605 height 1067
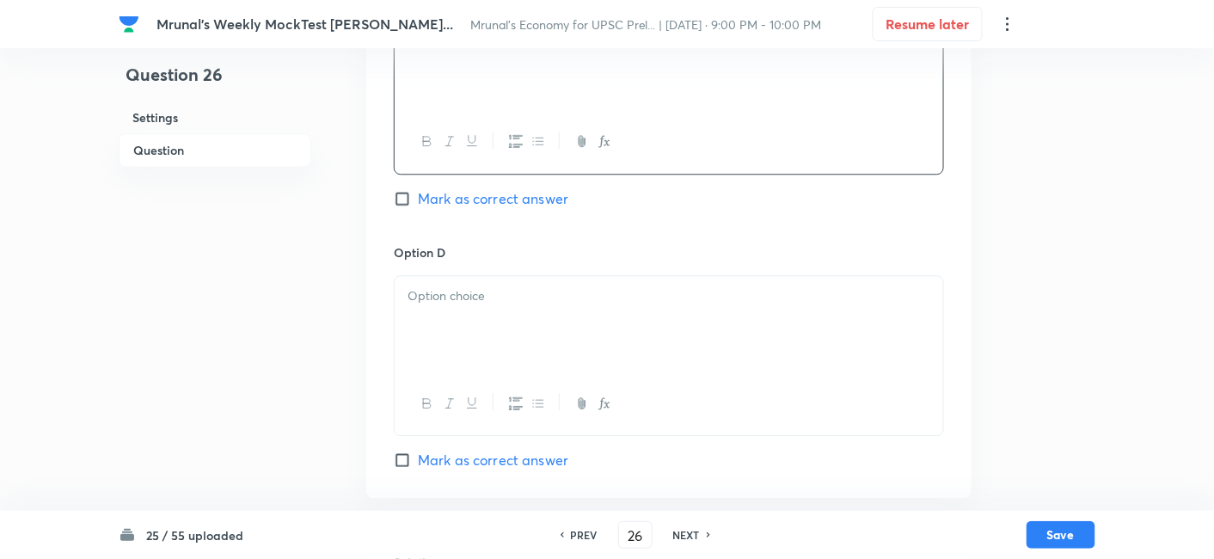
scroll to position [1348, 0]
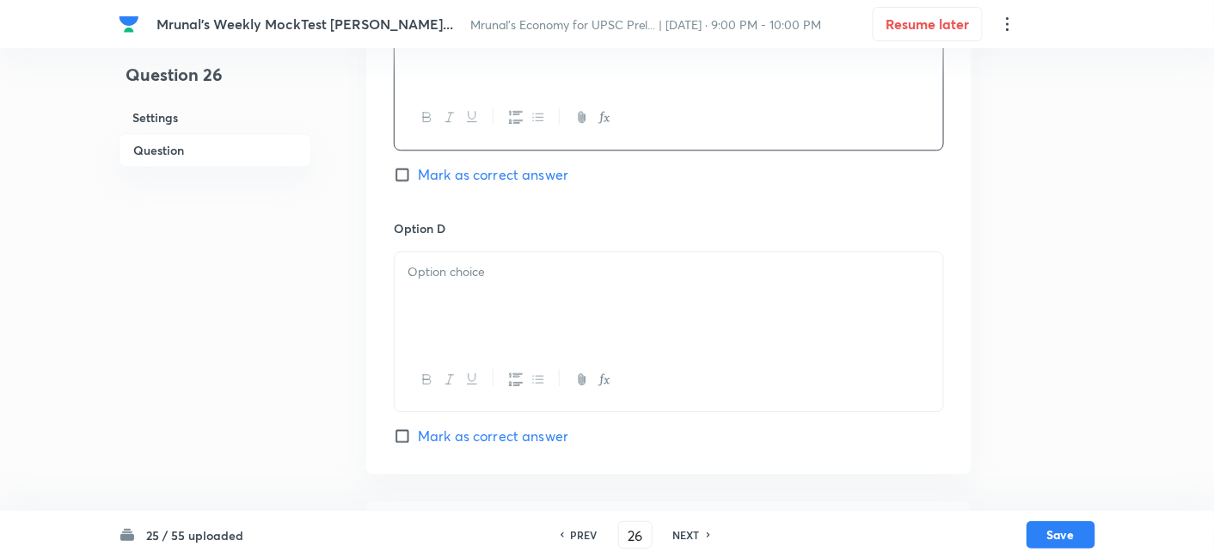
click at [500, 344] on div at bounding box center [668, 300] width 548 height 96
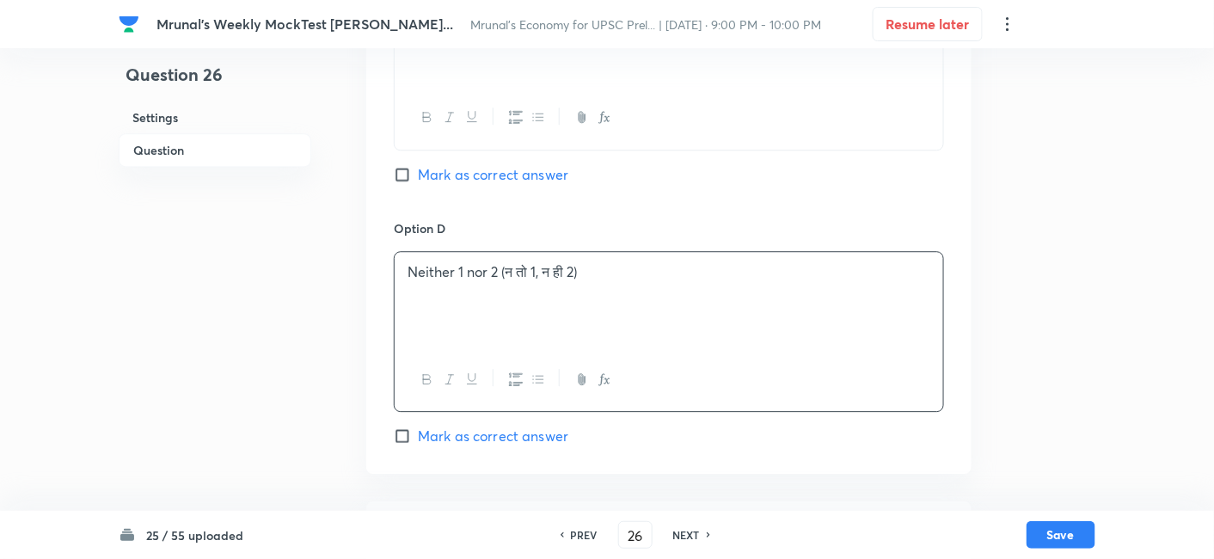
click at [517, 168] on span "Mark as correct answer" at bounding box center [493, 174] width 150 height 21
click at [418, 168] on input "Mark as correct answer" at bounding box center [406, 174] width 24 height 17
checkbox input "true"
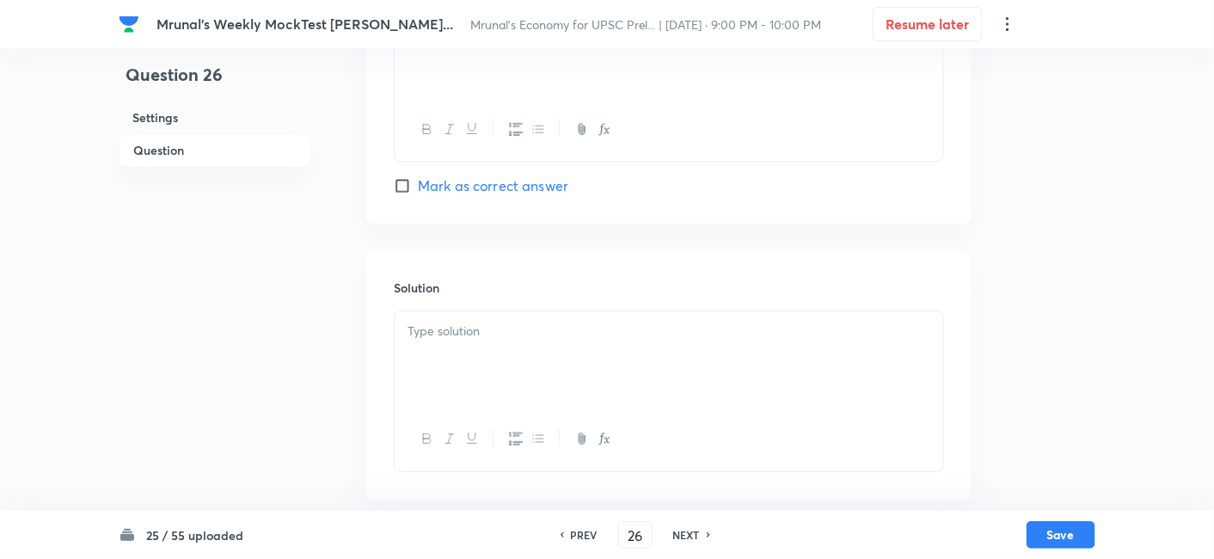
scroll to position [1604, 0]
click at [459, 386] on div at bounding box center [668, 353] width 548 height 96
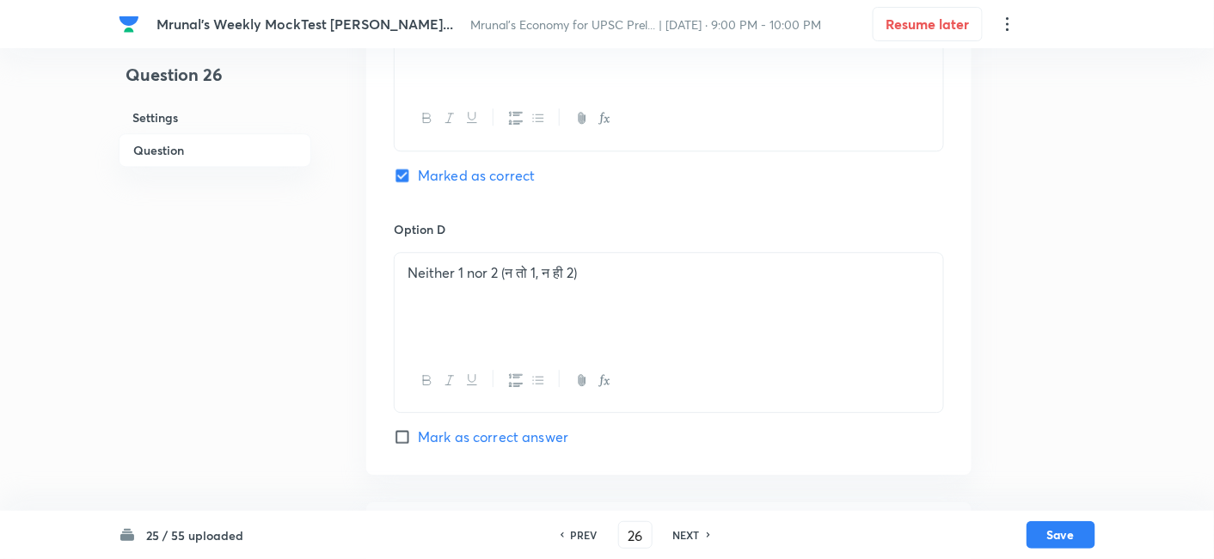
scroll to position [1645, 0]
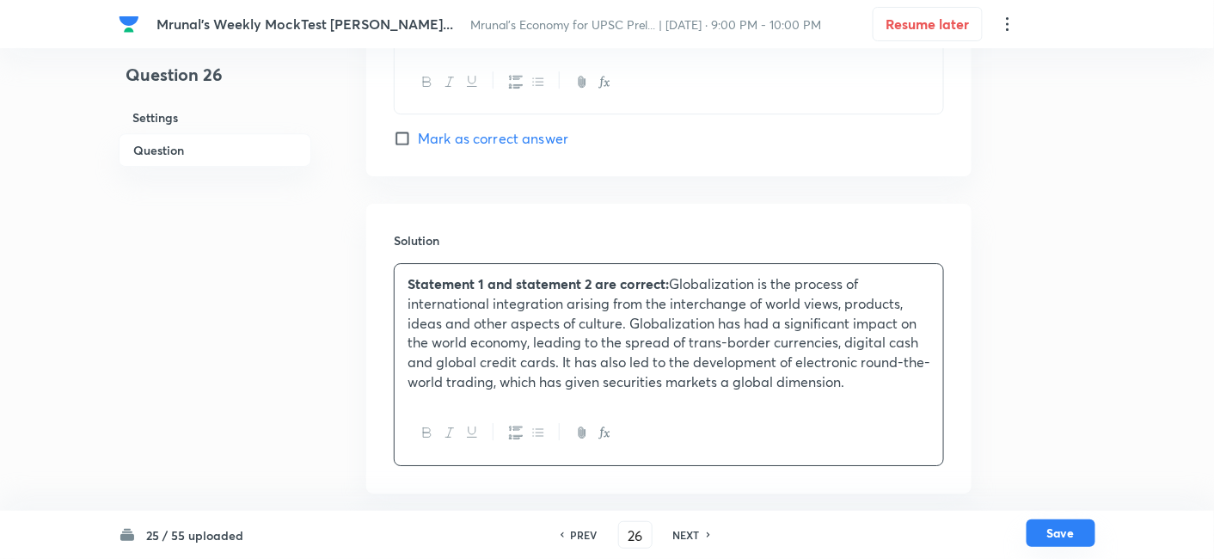
click at [1083, 532] on button "Save" at bounding box center [1060, 533] width 69 height 28
type input "27"
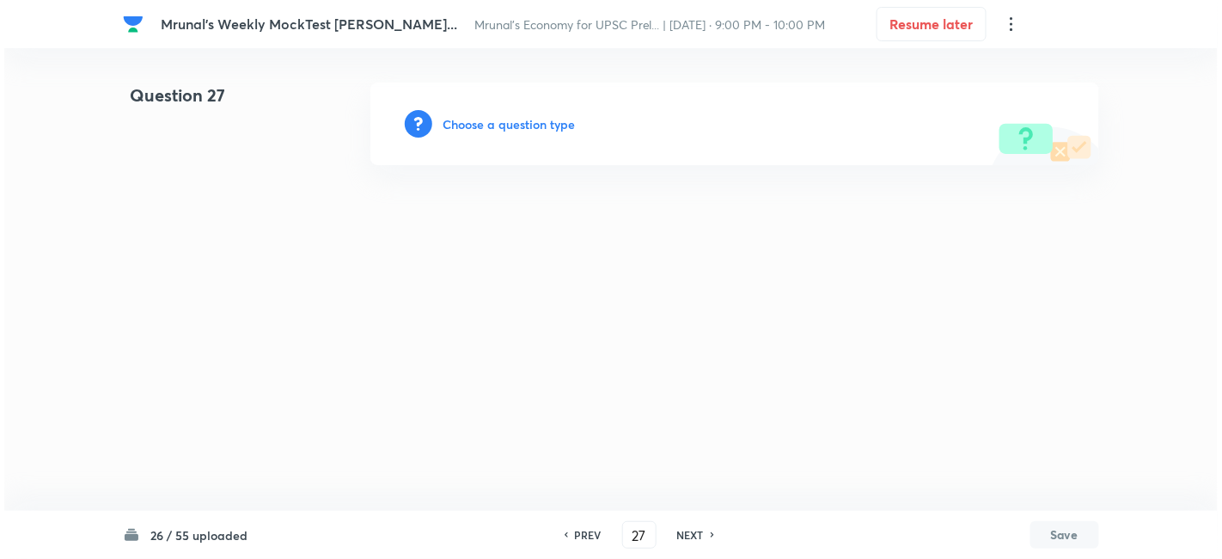
scroll to position [0, 0]
click at [546, 127] on h6 "Choose a question type" at bounding box center [509, 124] width 132 height 18
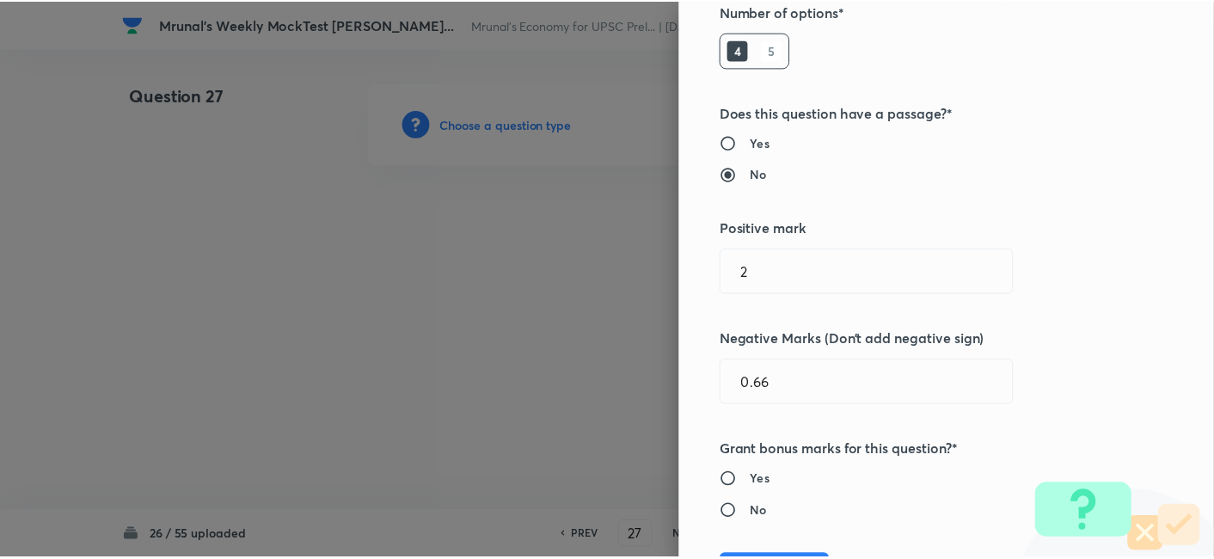
scroll to position [286, 0]
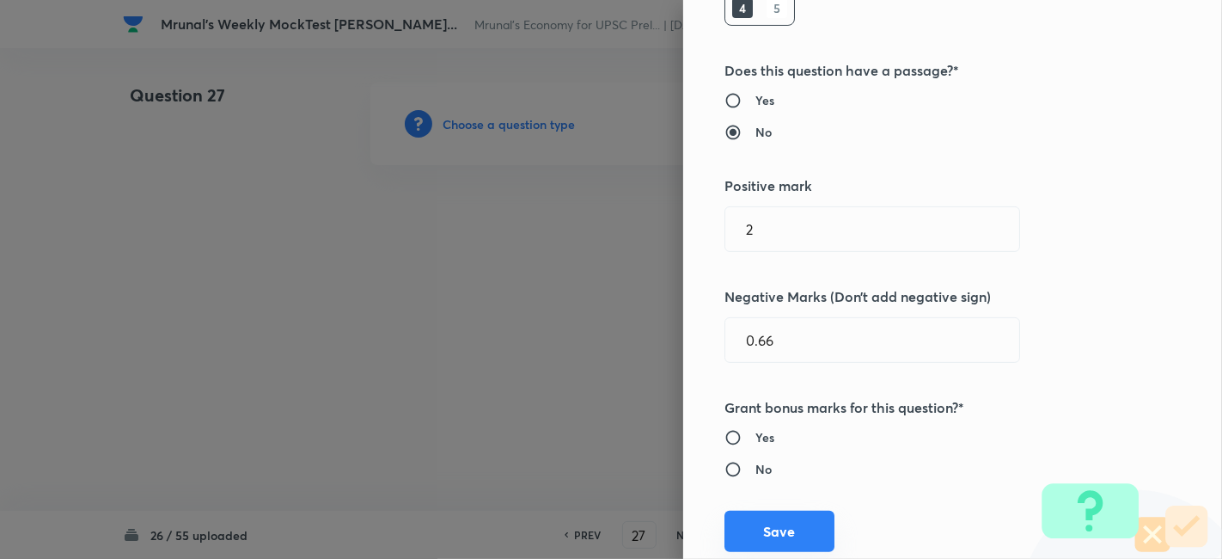
click at [768, 524] on button "Save" at bounding box center [779, 531] width 110 height 41
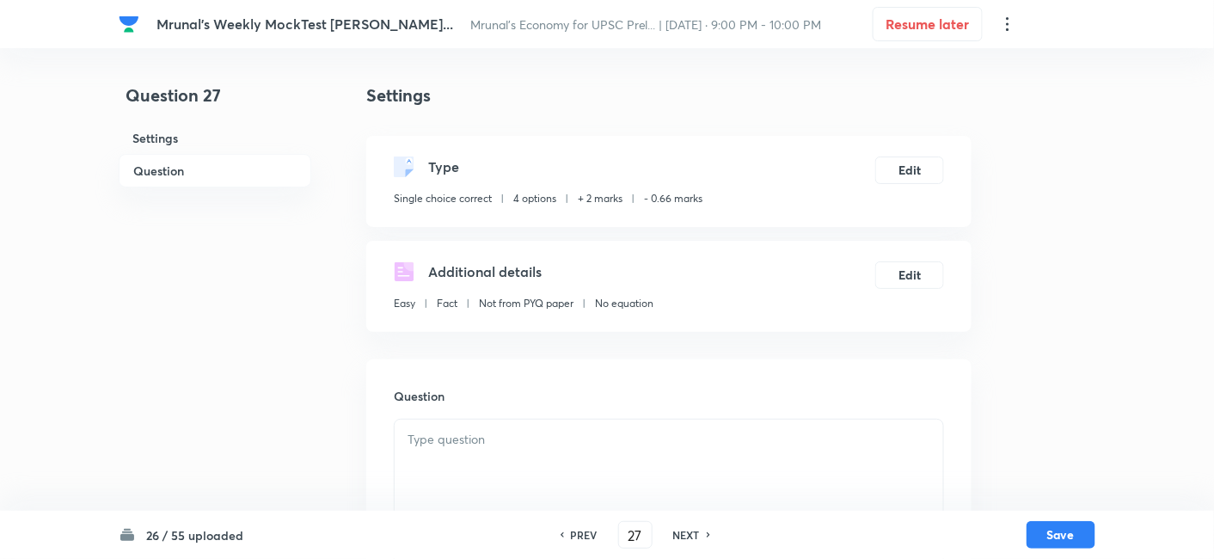
click at [180, 179] on h6 "Question" at bounding box center [215, 171] width 193 height 34
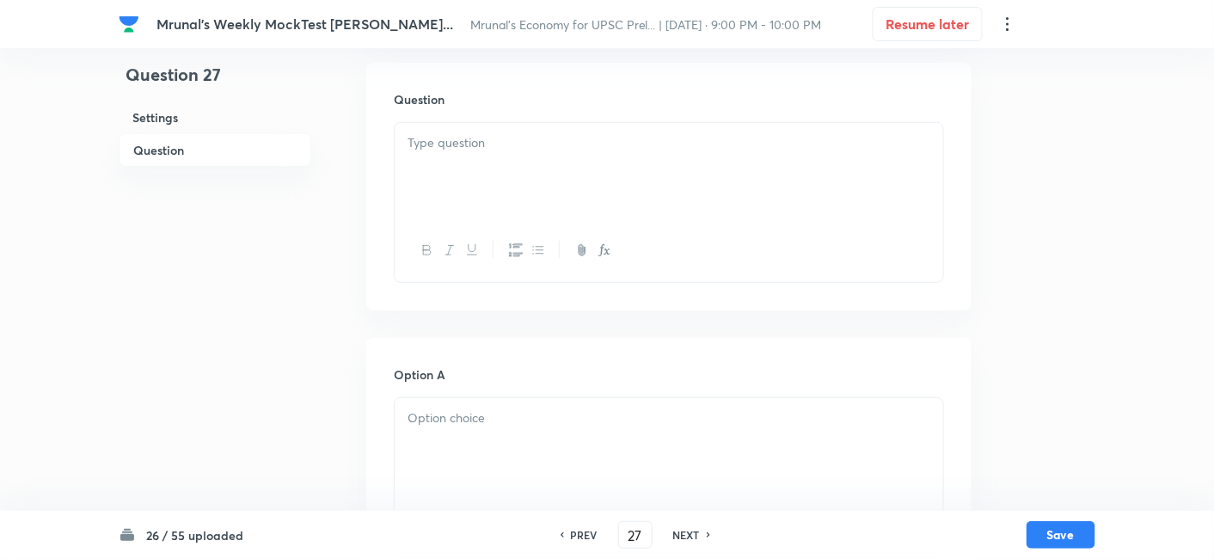
click at [533, 141] on p at bounding box center [668, 143] width 523 height 20
click at [522, 177] on div at bounding box center [668, 171] width 548 height 96
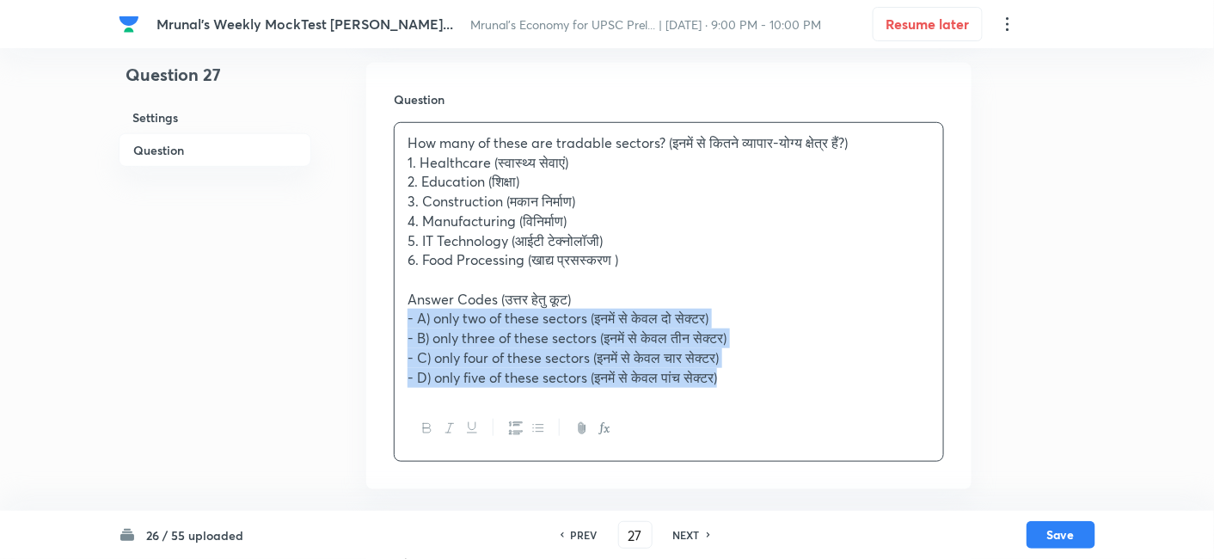
click at [394, 310] on div "How many of these are tradable sectors? (इनमें से कितने व्यापार-योग्य क्षेत्र ह…" at bounding box center [668, 260] width 548 height 274
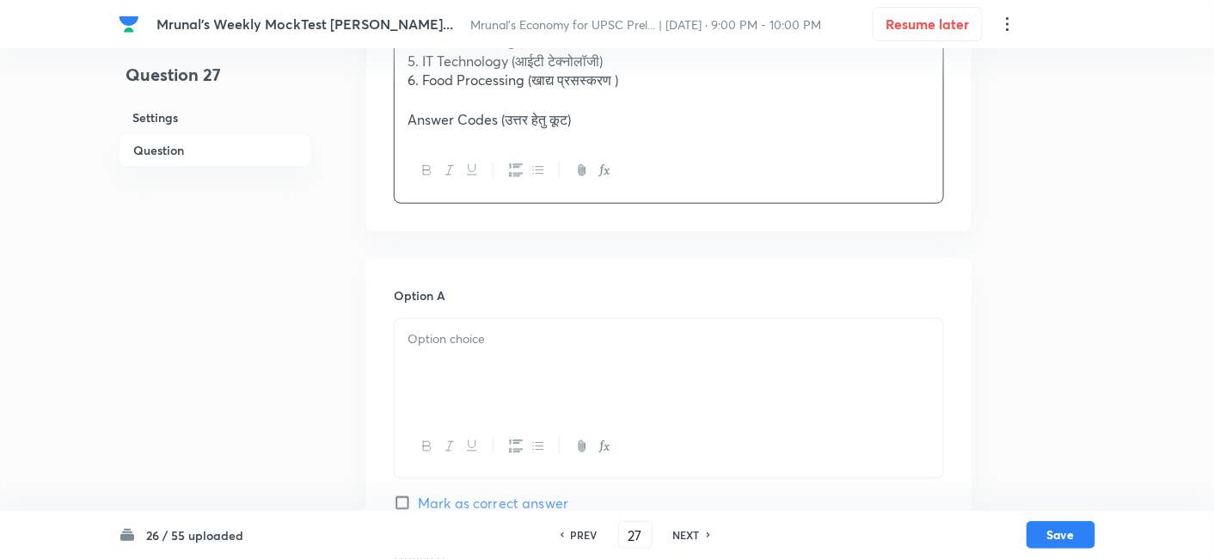
scroll to position [488, 0]
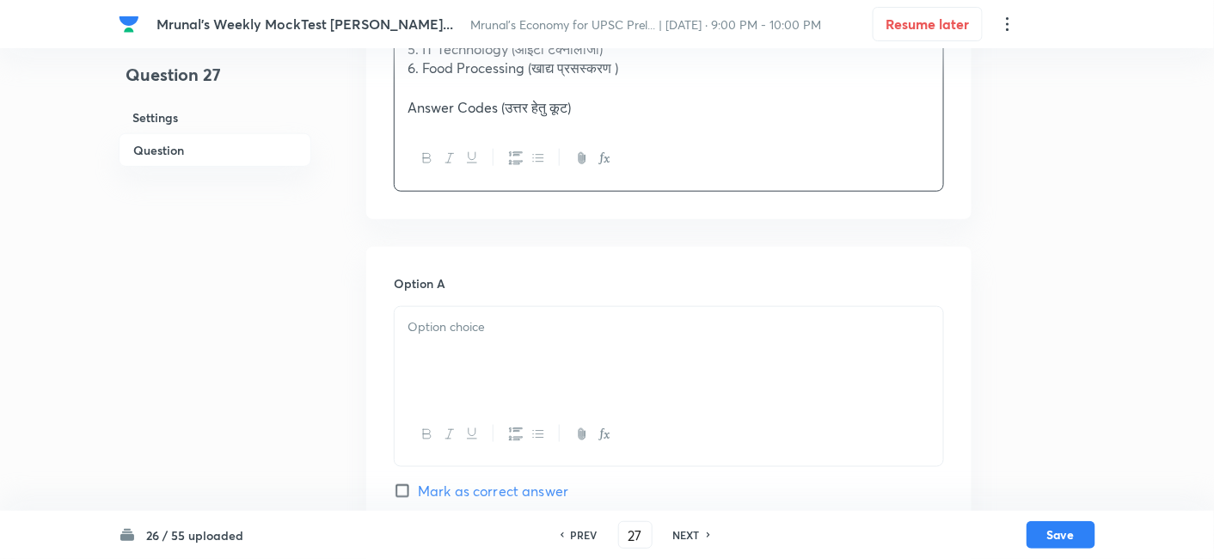
drag, startPoint x: 459, startPoint y: 339, endPoint x: 466, endPoint y: 347, distance: 10.3
click at [460, 340] on div at bounding box center [668, 355] width 548 height 96
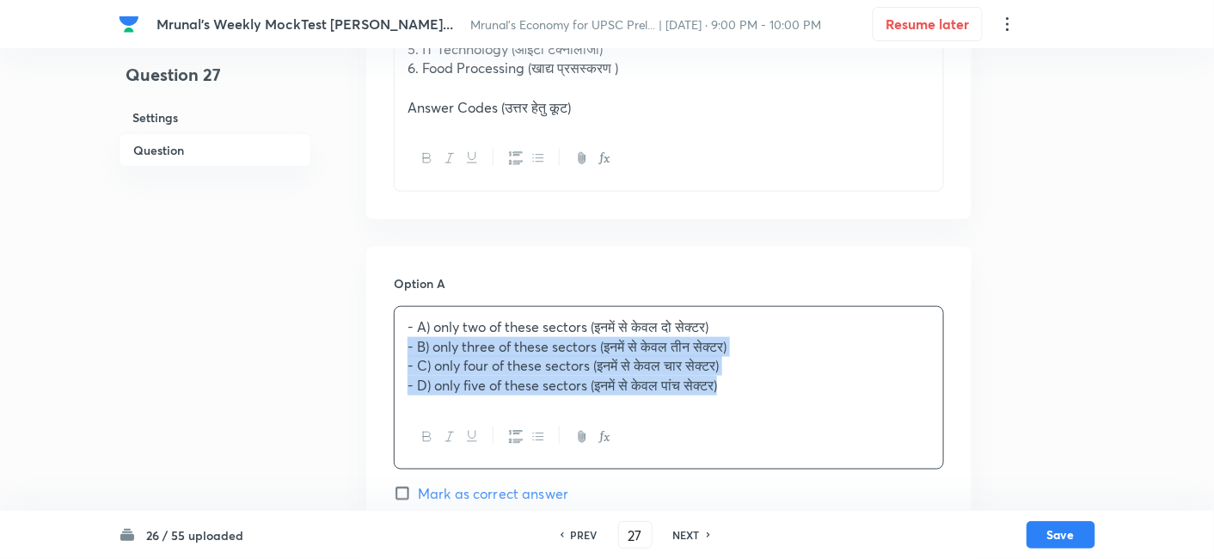
drag, startPoint x: 393, startPoint y: 355, endPoint x: 385, endPoint y: 351, distance: 8.8
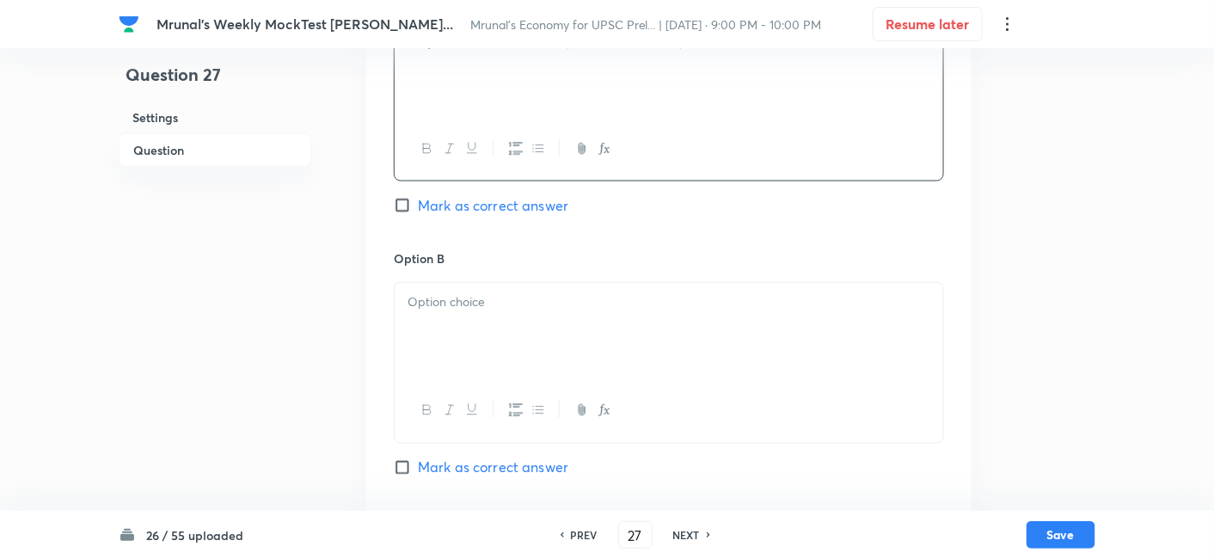
scroll to position [774, 0]
click at [476, 329] on div at bounding box center [668, 330] width 548 height 96
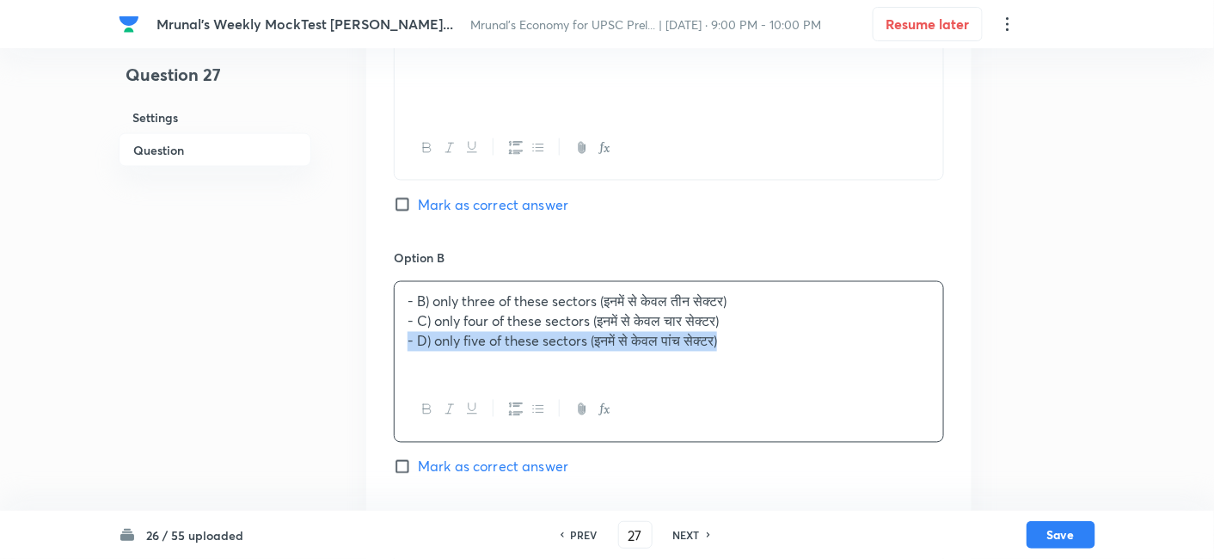
drag, startPoint x: 401, startPoint y: 332, endPoint x: 393, endPoint y: 330, distance: 8.8
click at [394, 330] on div "- B) only three of these sectors (इनमें से केवल तीन सेक्टर) - C) only four of t…" at bounding box center [669, 361] width 550 height 161
click at [395, 330] on div "- B) only three of these sectors (इनमें से केवल तीन सेक्टर) - C) only four of t…" at bounding box center [668, 330] width 548 height 96
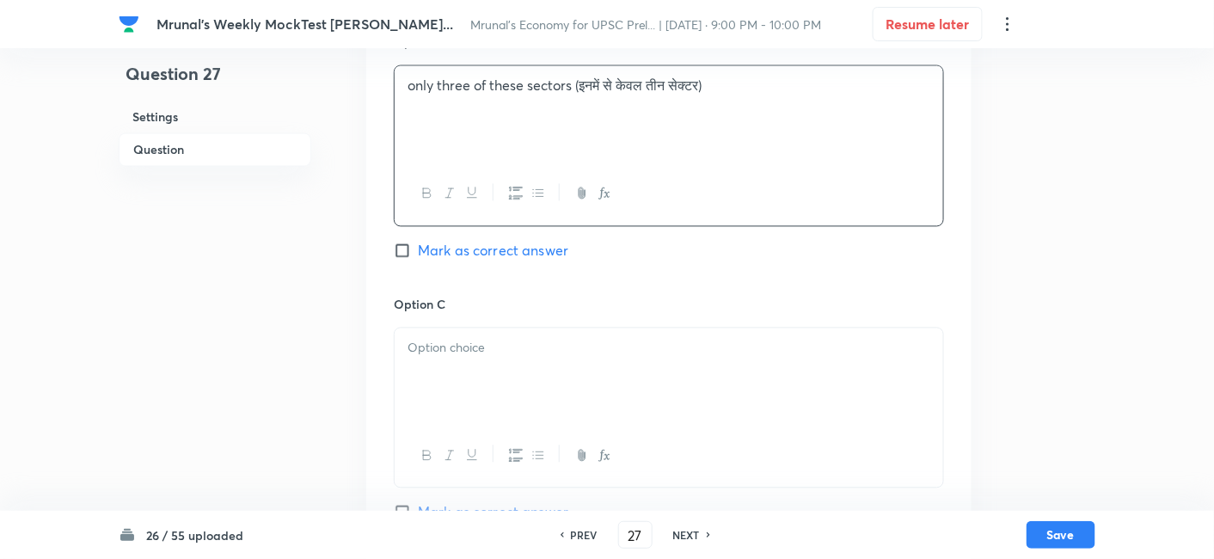
scroll to position [1061, 0]
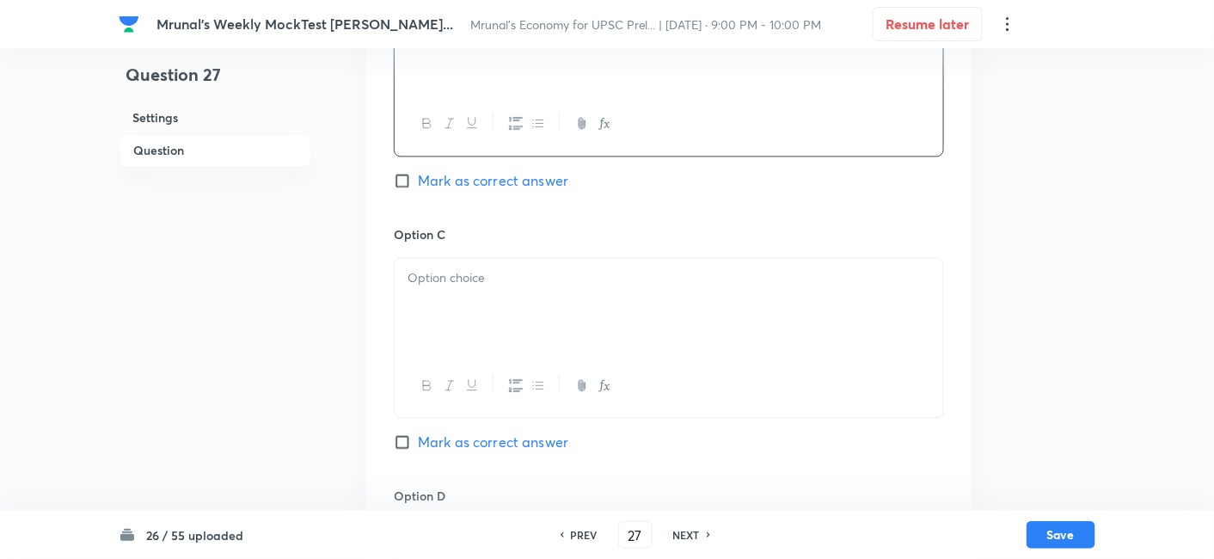
click at [456, 297] on div at bounding box center [668, 306] width 548 height 96
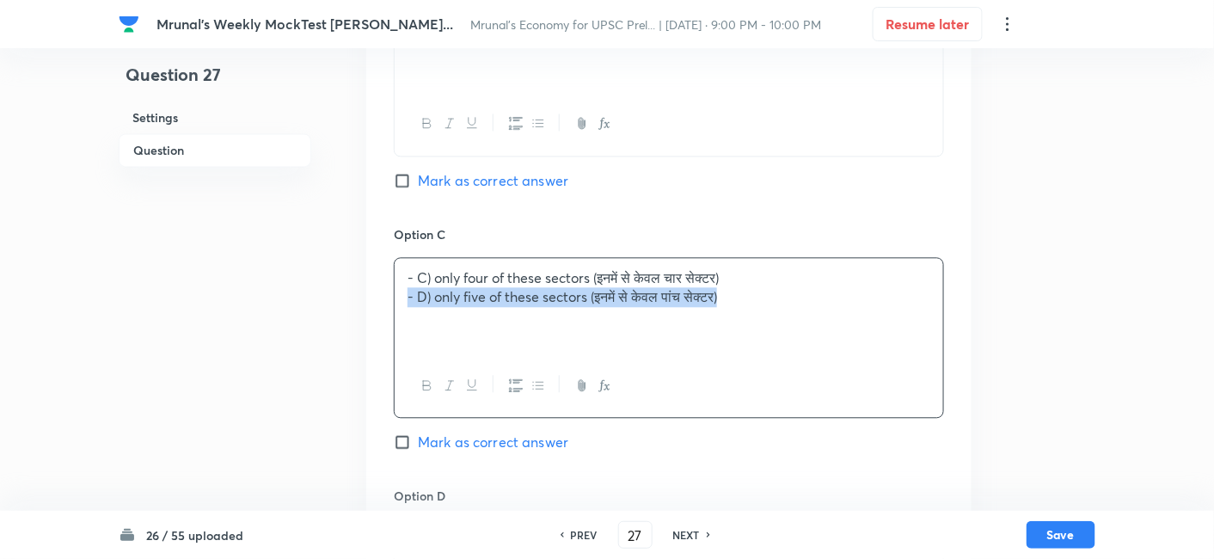
click at [391, 292] on div "Option A only two of these sectors (इनमें से केवल दो सेक्टर) Mark as correct an…" at bounding box center [668, 207] width 605 height 1067
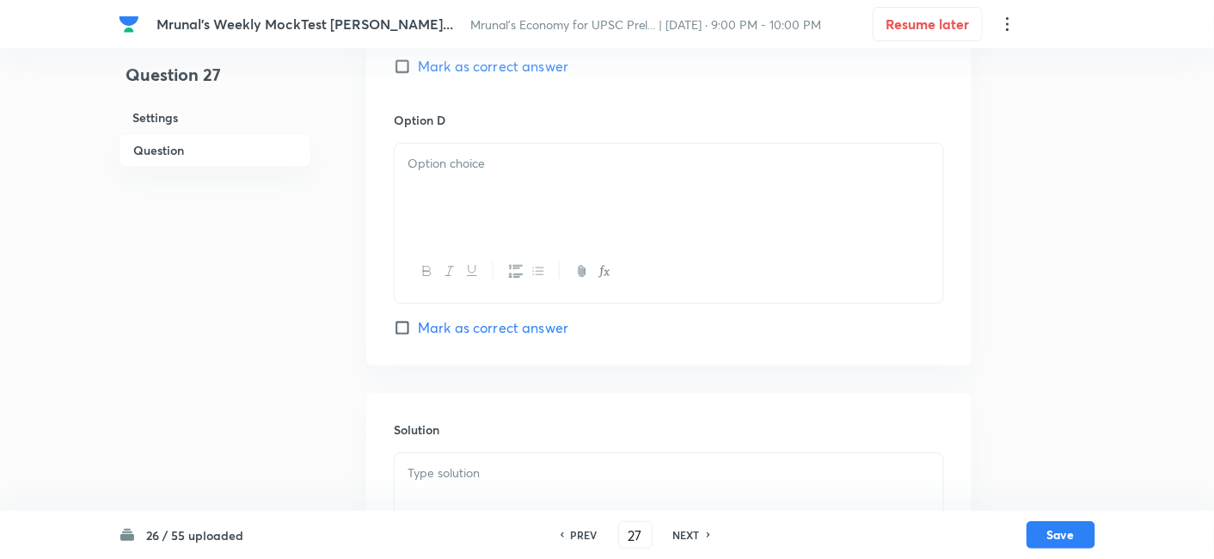
scroll to position [1443, 0]
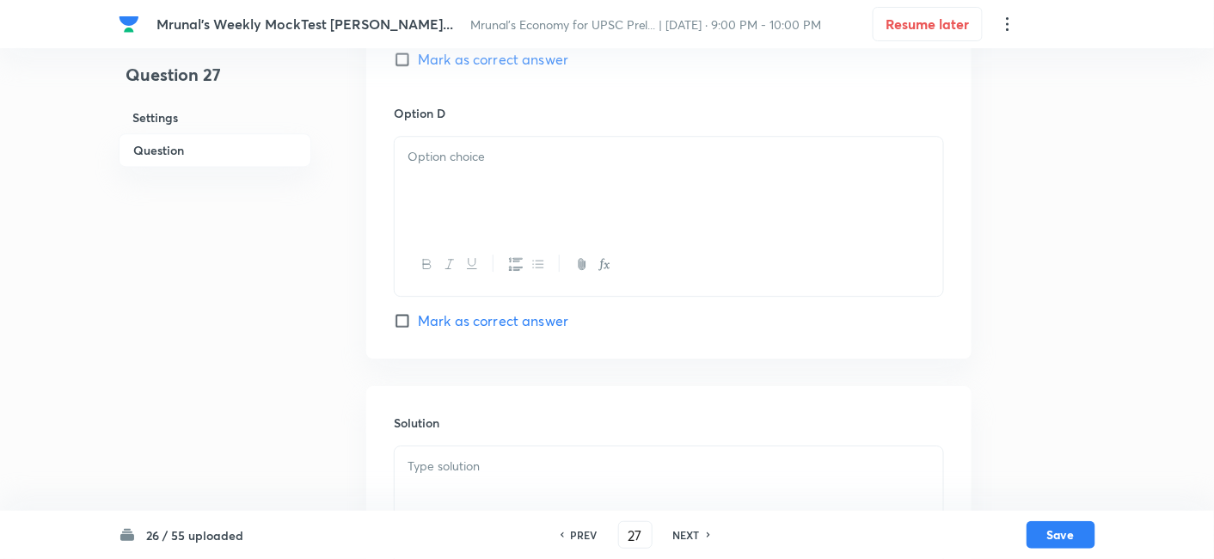
click at [514, 176] on div at bounding box center [668, 185] width 548 height 96
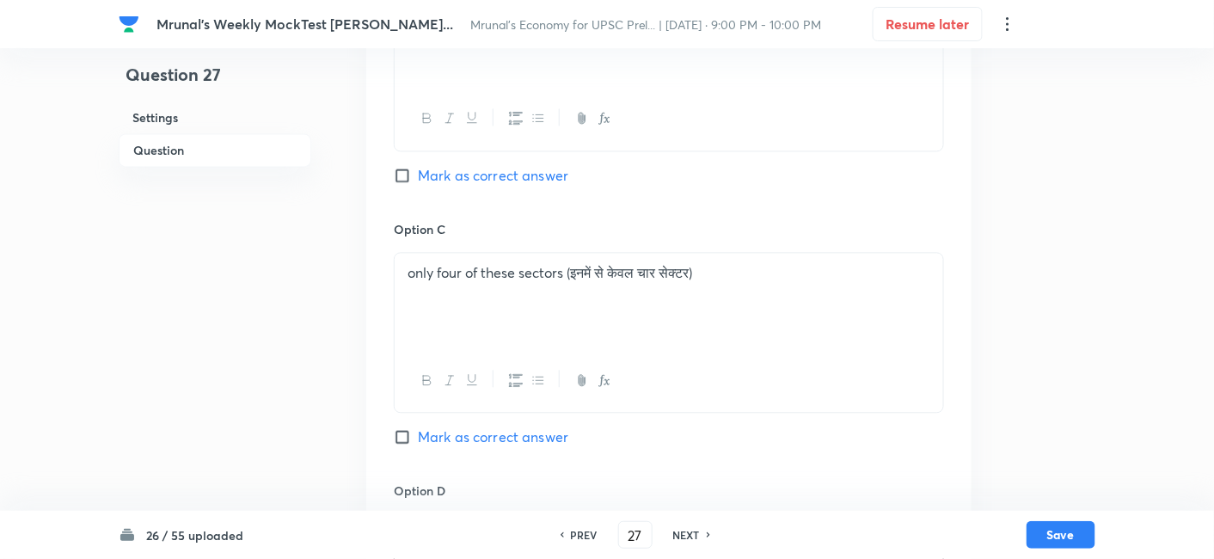
scroll to position [870, 0]
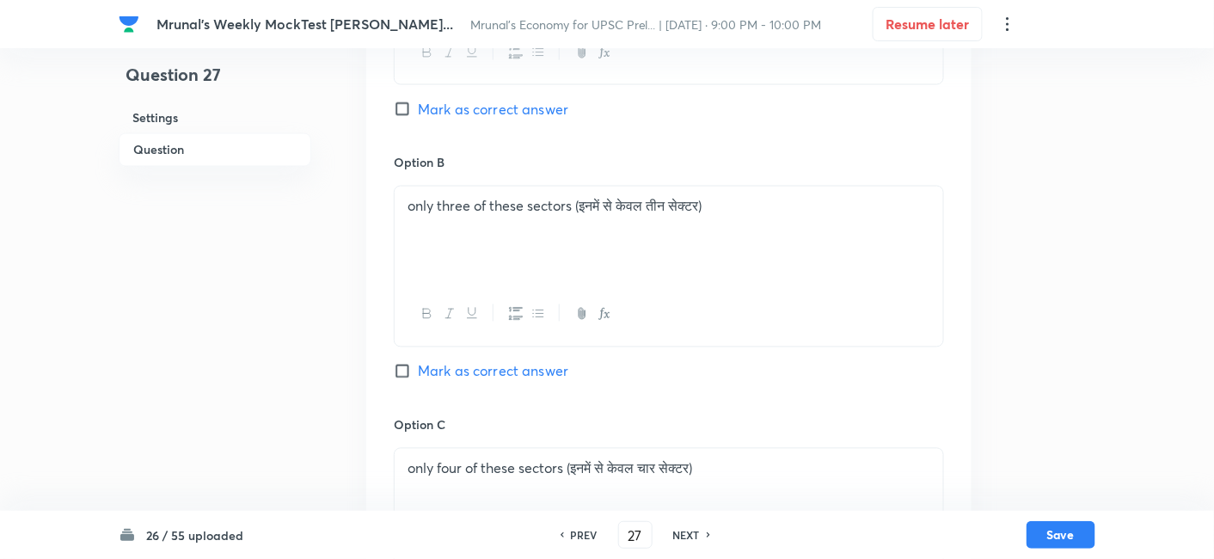
click at [523, 356] on div "Option B only three of these sectors (इनमें से केवल तीन सेक्टर) Mark as correct…" at bounding box center [669, 284] width 550 height 261
click at [525, 367] on span "Mark as correct answer" at bounding box center [493, 371] width 150 height 21
click at [418, 367] on input "Mark as correct answer" at bounding box center [406, 371] width 24 height 17
checkbox input "true"
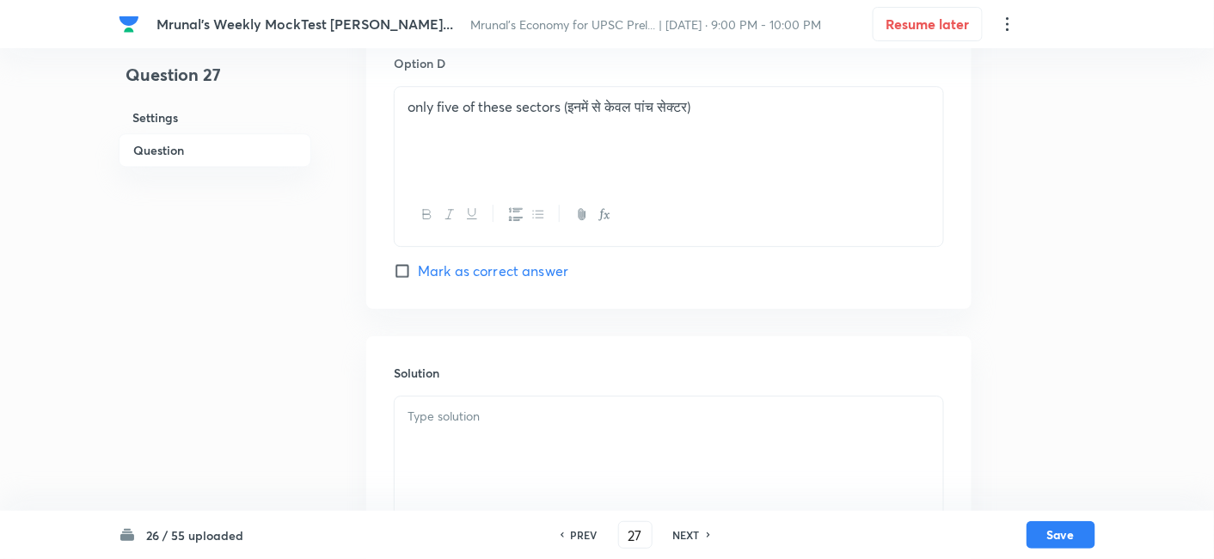
scroll to position [1584, 0]
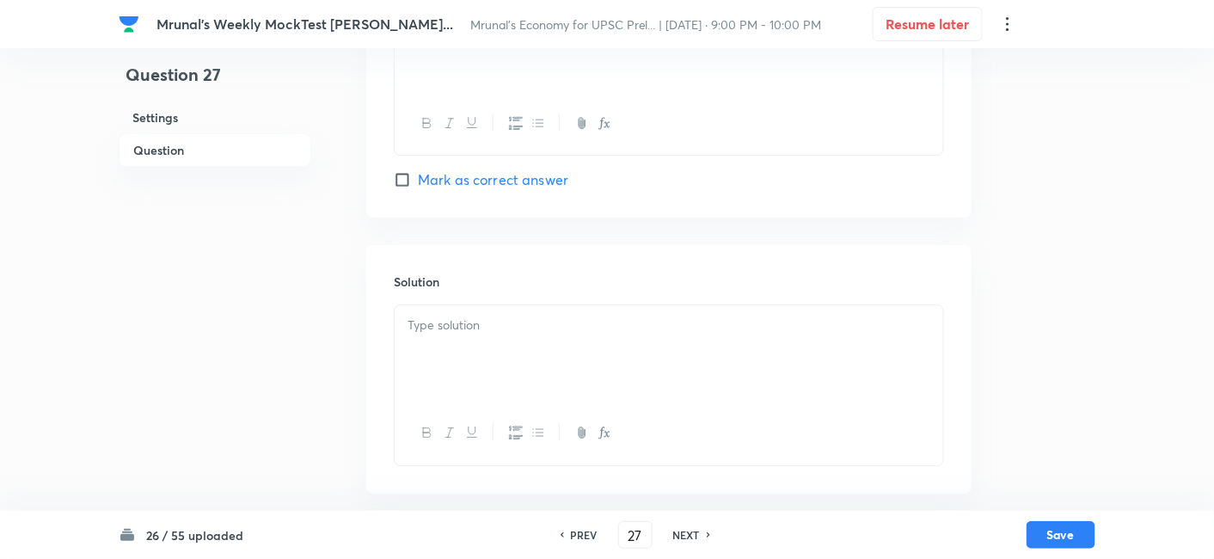
click at [496, 369] on div at bounding box center [668, 353] width 548 height 96
click at [479, 352] on div at bounding box center [668, 353] width 548 height 96
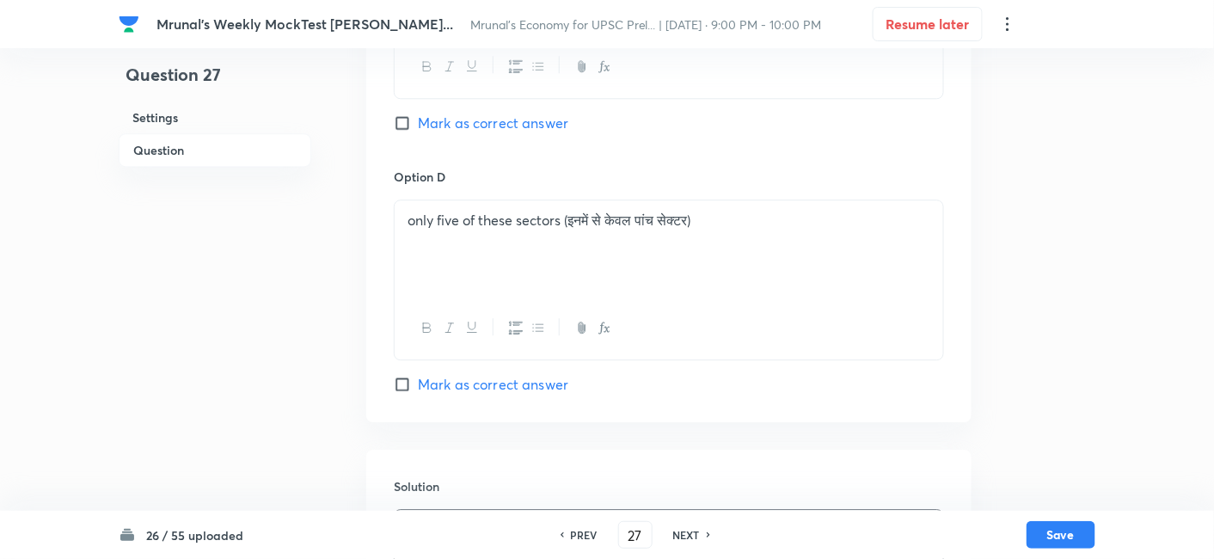
scroll to position [1645, 0]
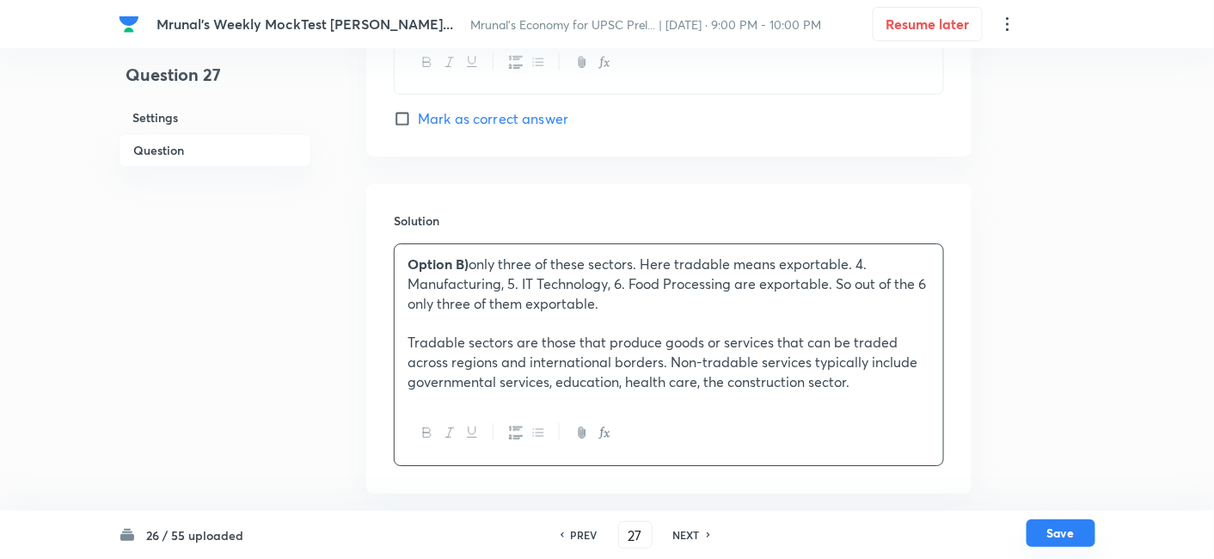
click at [1073, 532] on button "Save" at bounding box center [1060, 533] width 69 height 28
type input "28"
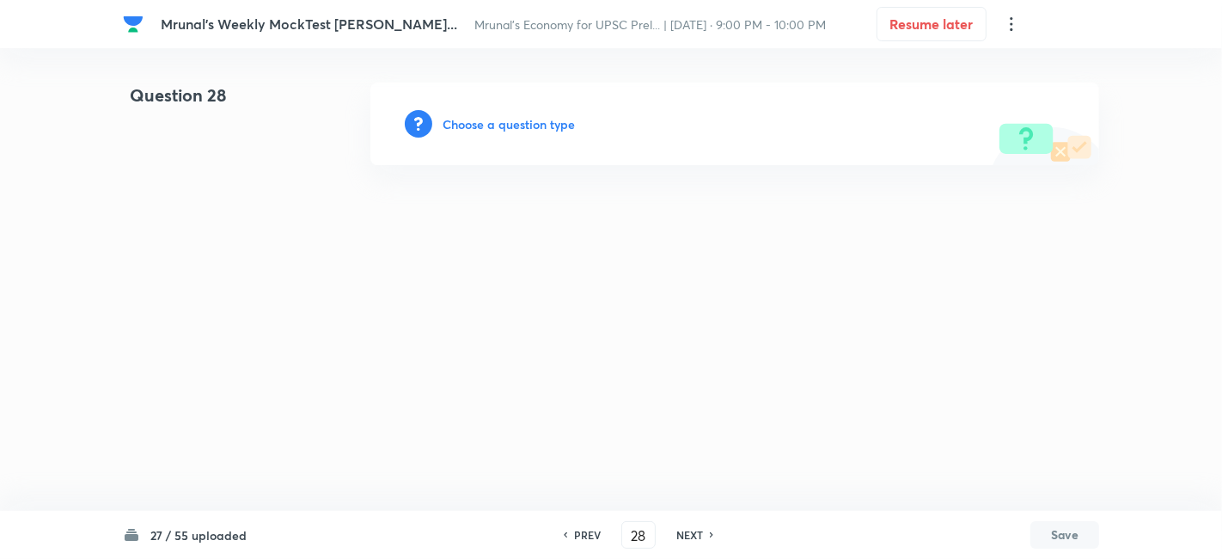
click at [524, 127] on h6 "Choose a question type" at bounding box center [509, 124] width 132 height 18
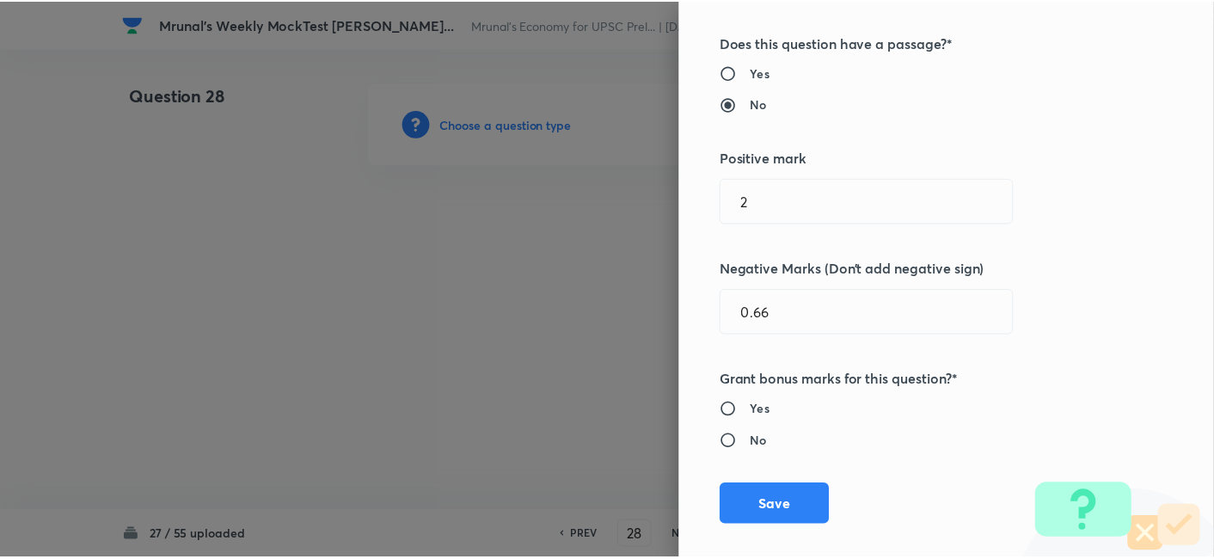
scroll to position [334, 0]
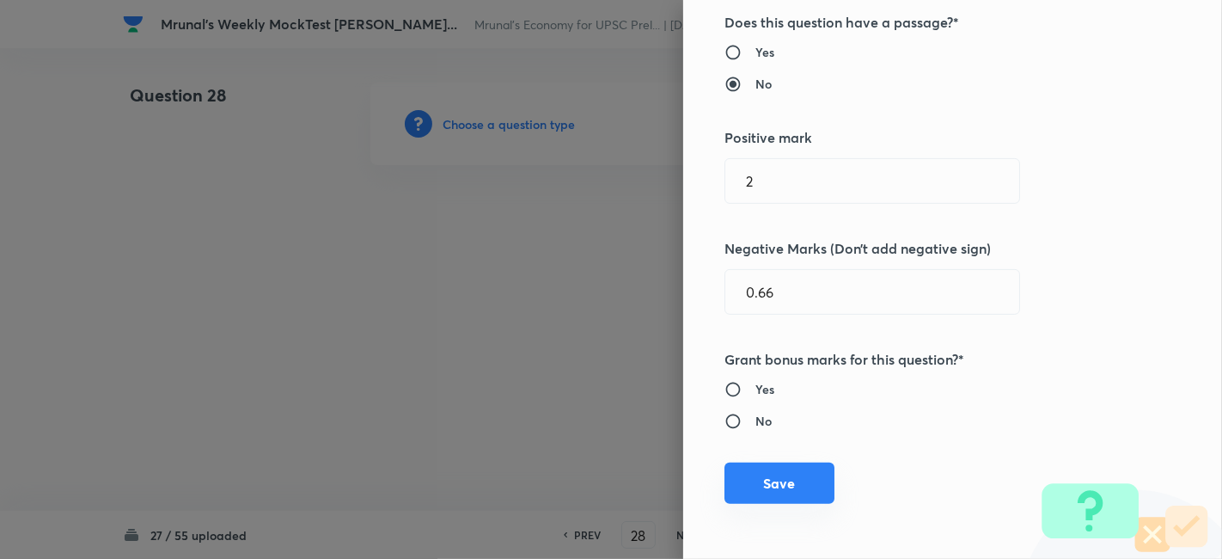
click at [792, 482] on button "Save" at bounding box center [779, 482] width 110 height 41
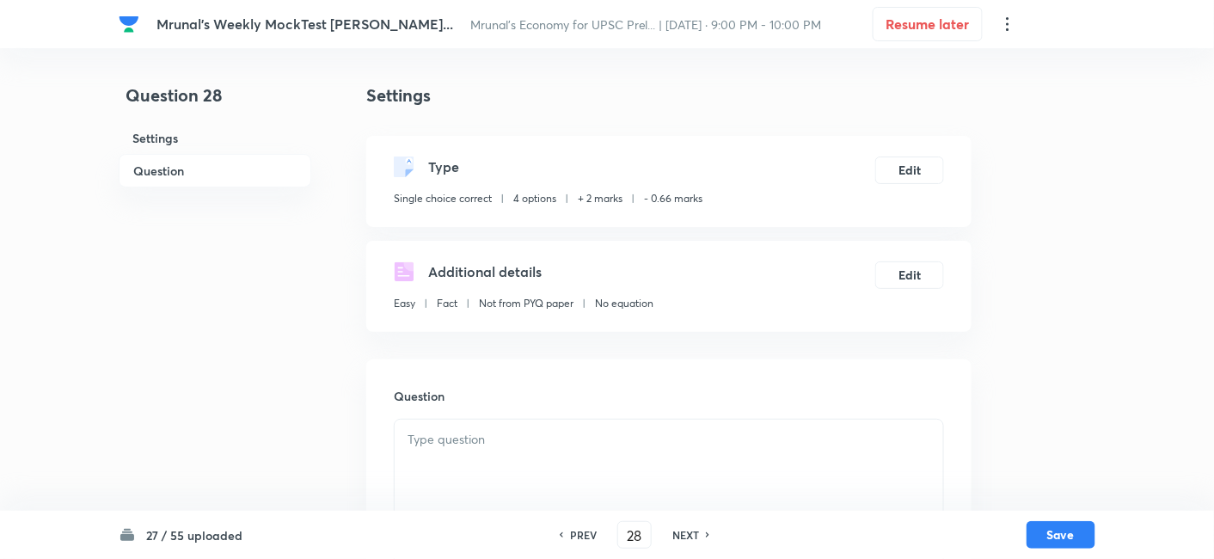
click at [242, 174] on h6 "Question" at bounding box center [215, 171] width 193 height 34
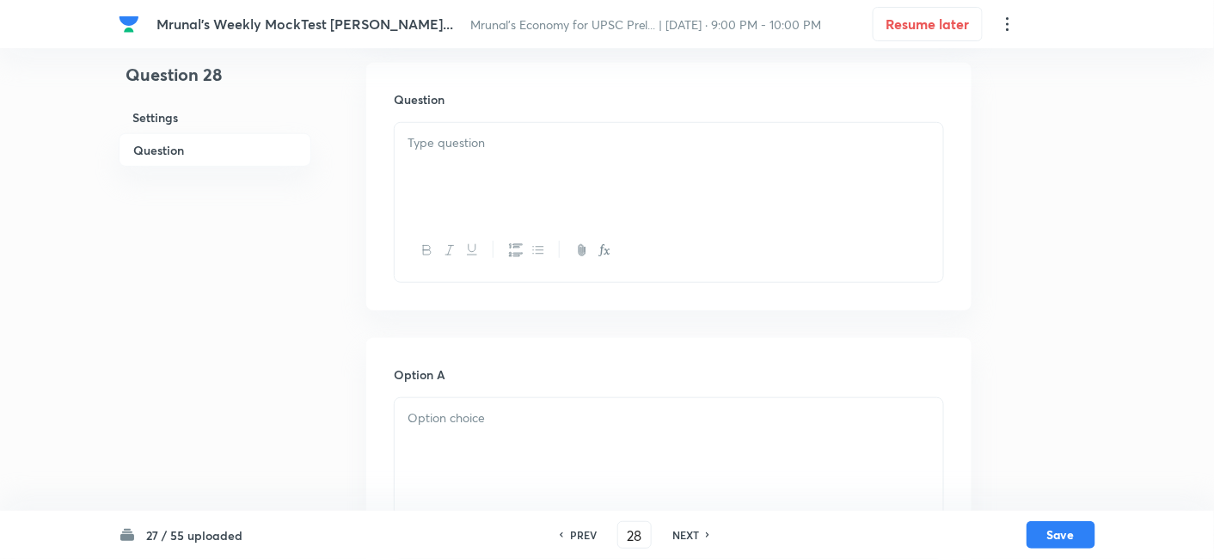
click at [553, 190] on div at bounding box center [668, 171] width 548 height 96
click at [523, 178] on div at bounding box center [668, 171] width 548 height 96
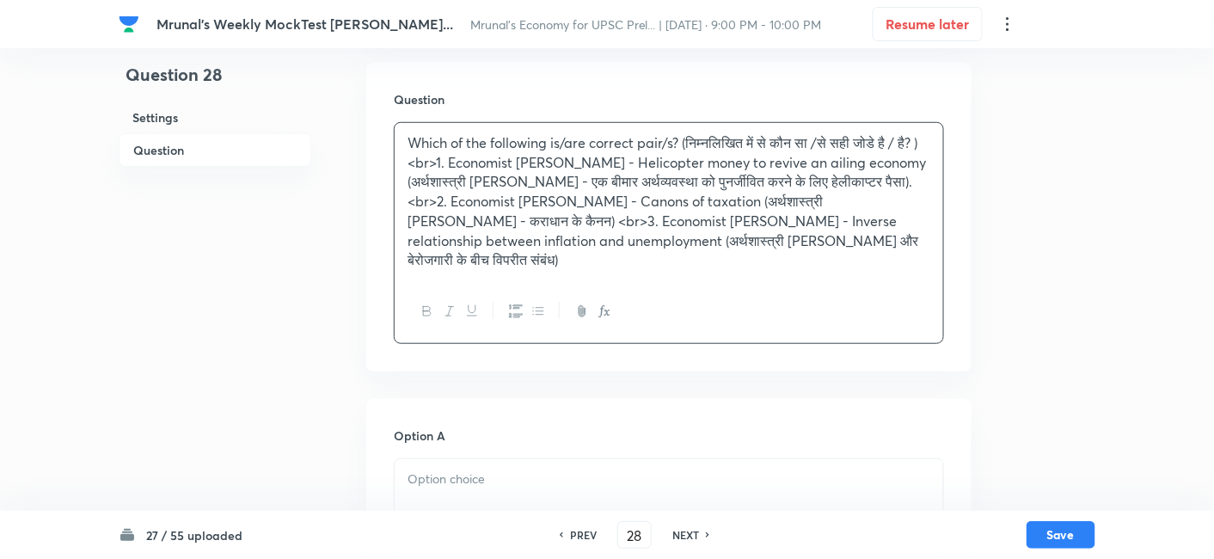
click at [516, 223] on p "Which of the following is/are correct pair/s? (निम्नलिखित में से कौन सा /से सही…" at bounding box center [668, 201] width 523 height 137
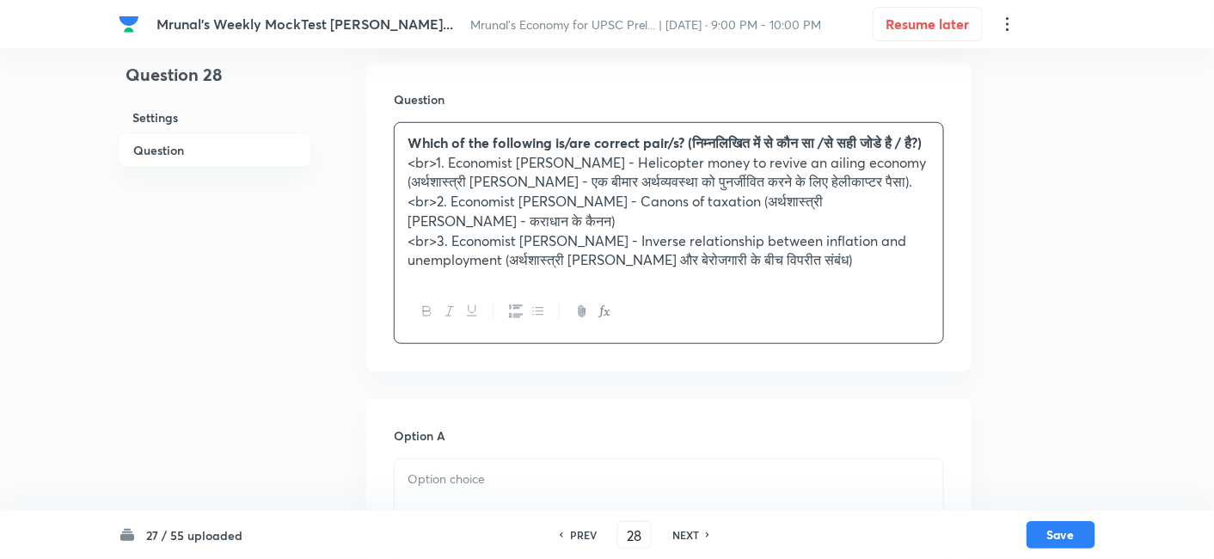
click at [515, 318] on icon "button" at bounding box center [516, 311] width 14 height 13
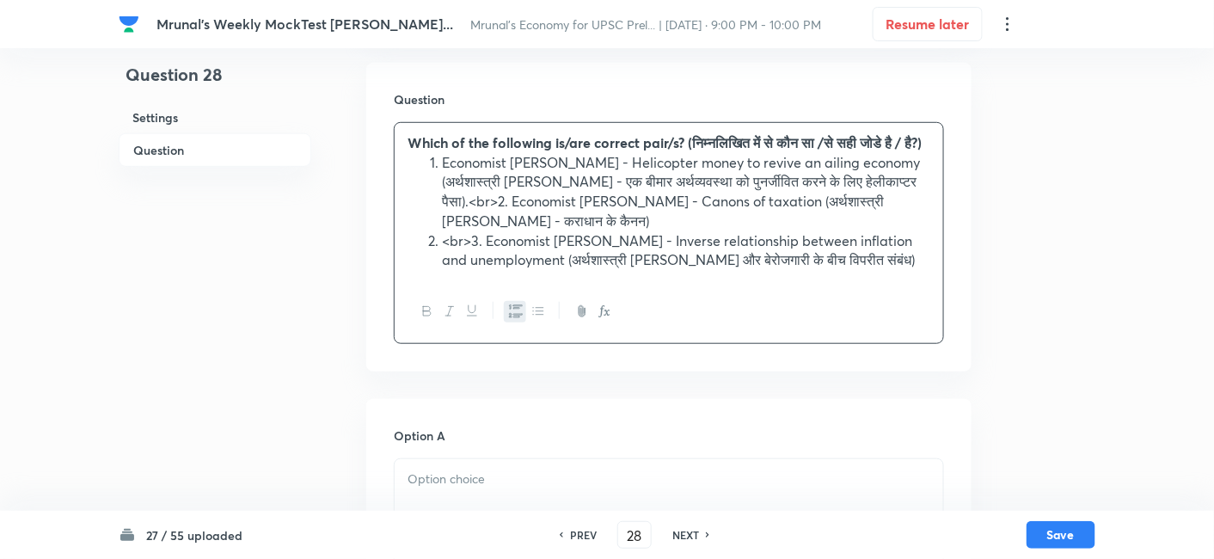
click at [483, 219] on li "Economist Milton Friedman - Helicopter money to revive an ailing economy (अर्थश…" at bounding box center [686, 192] width 488 height 78
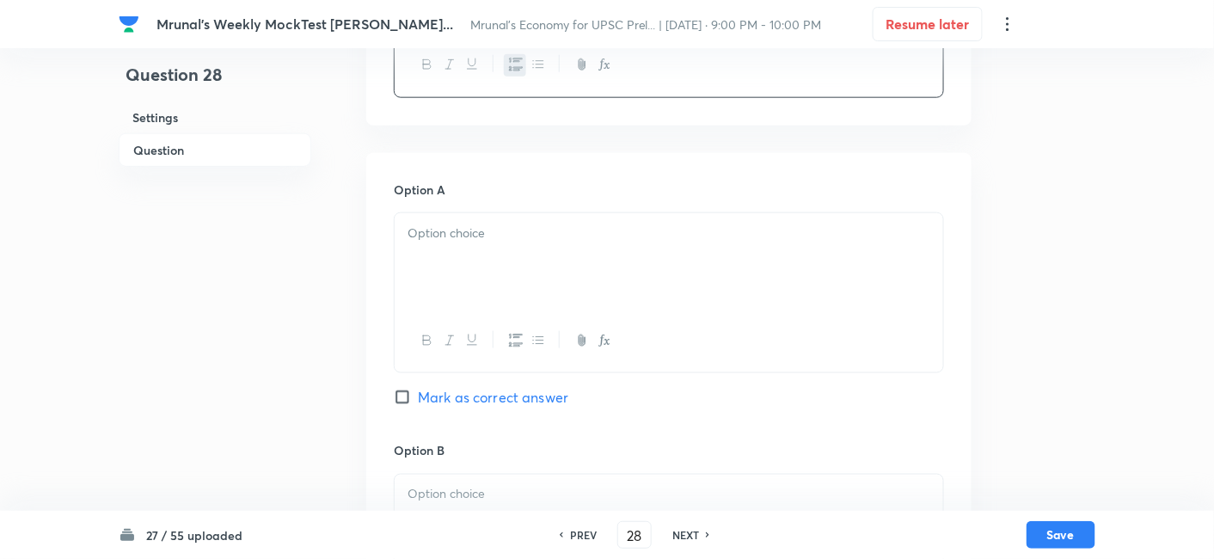
scroll to position [584, 0]
click at [489, 266] on div at bounding box center [668, 259] width 548 height 96
click at [485, 251] on div at bounding box center [668, 259] width 548 height 96
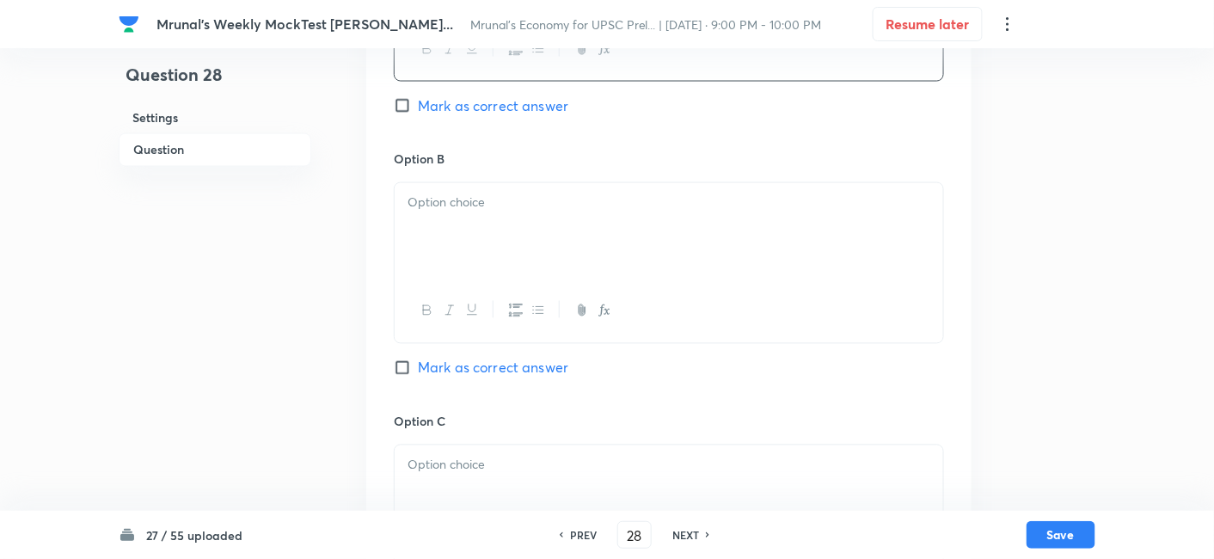
scroll to position [870, 0]
click at [474, 227] on div at bounding box center [668, 234] width 548 height 96
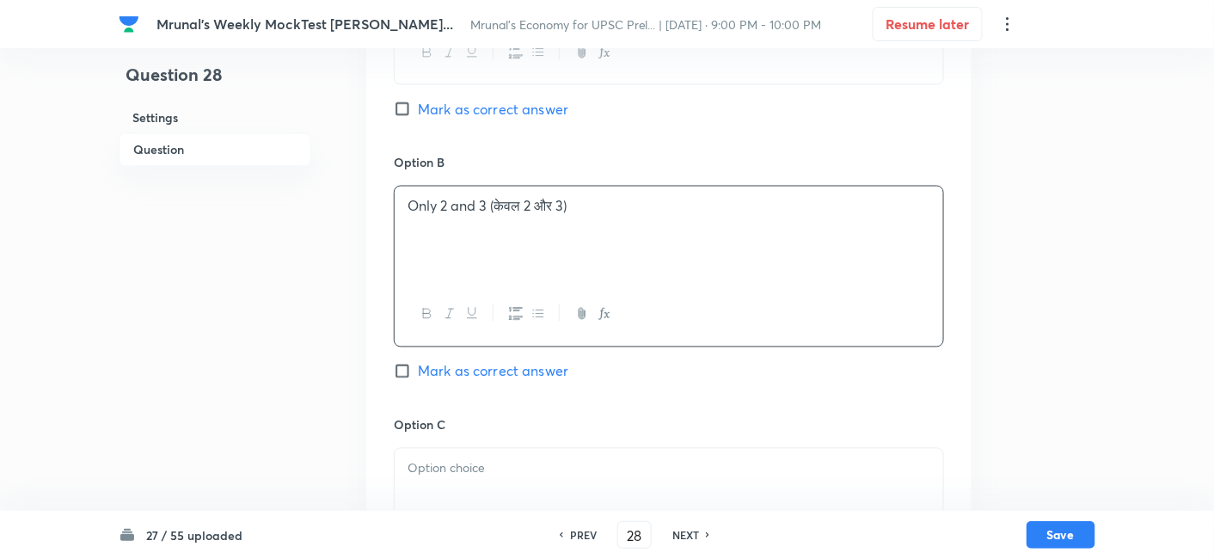
click at [505, 121] on div "Option A Only 1 (केवल 1) Mark as correct answer" at bounding box center [669, 23] width 550 height 261
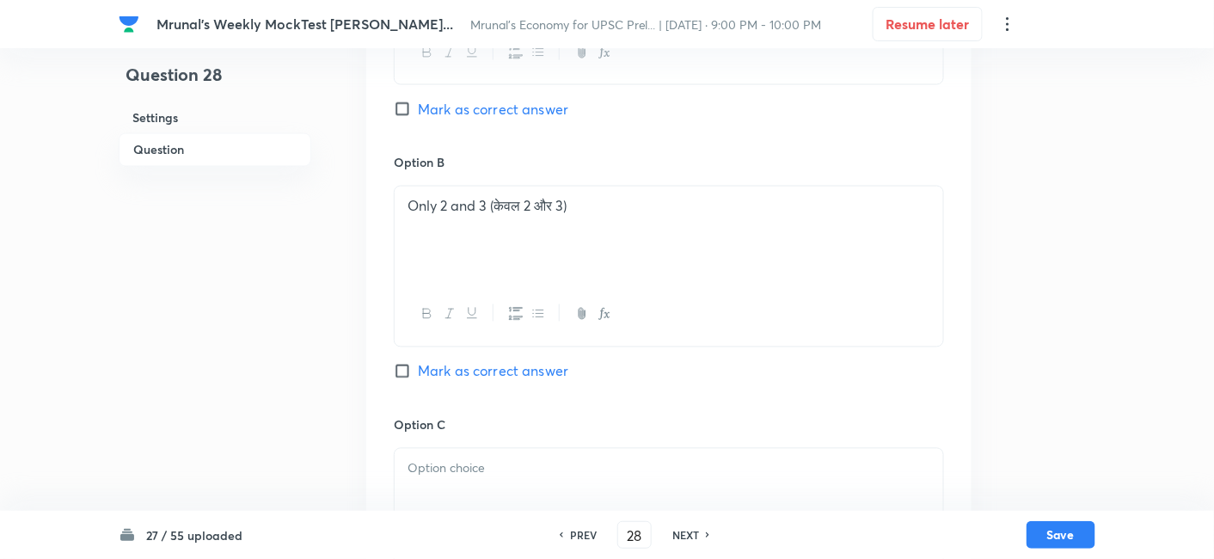
click at [510, 109] on span "Mark as correct answer" at bounding box center [493, 109] width 150 height 21
click at [418, 109] on input "Mark as correct answer" at bounding box center [406, 109] width 24 height 17
checkbox input "true"
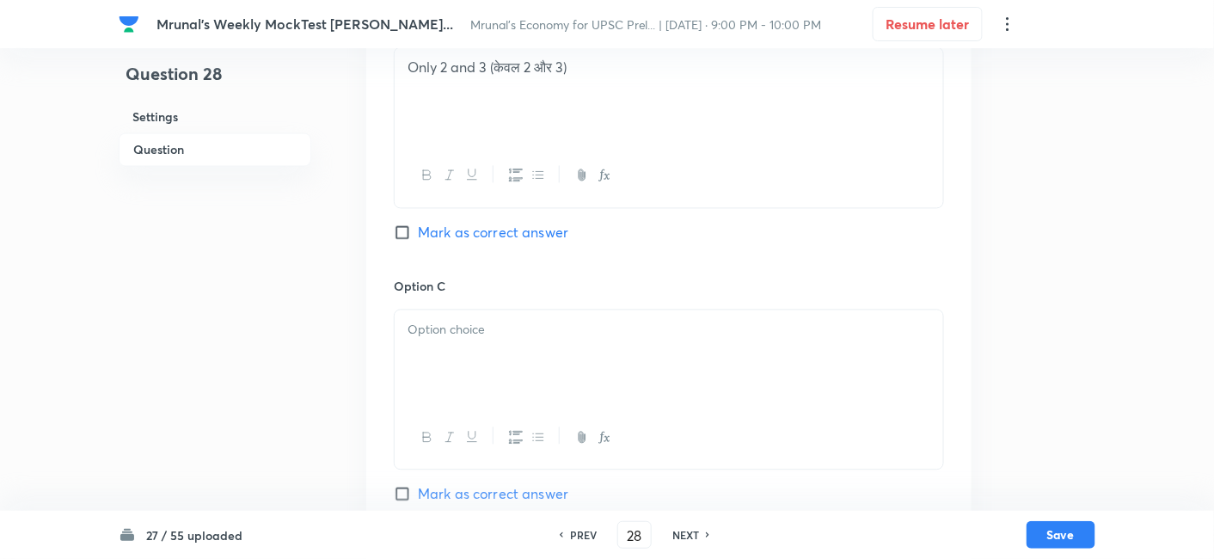
scroll to position [1156, 0]
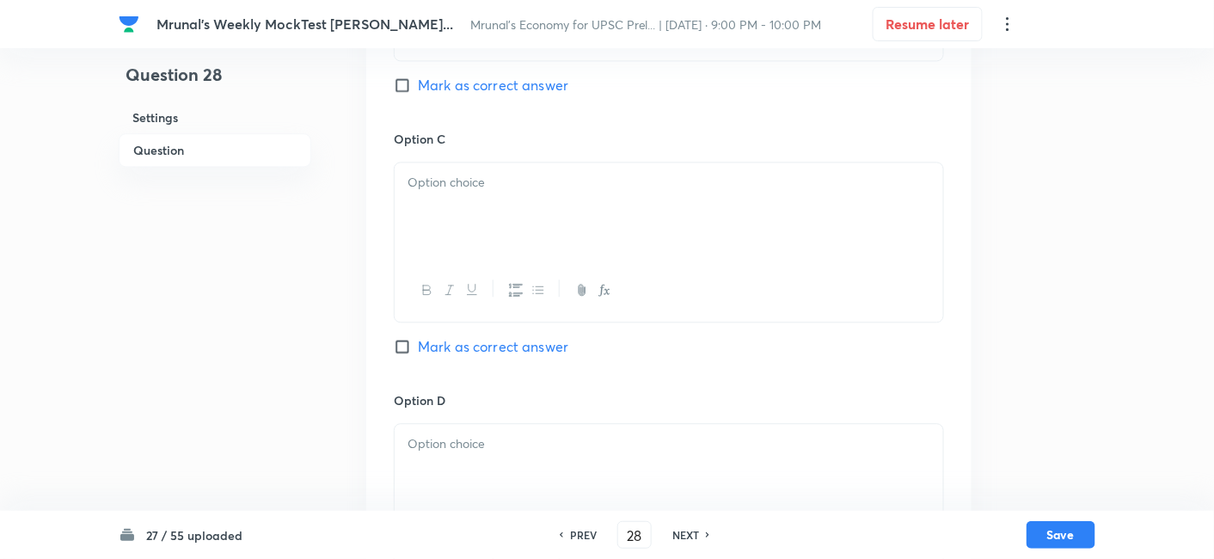
click at [480, 199] on div at bounding box center [668, 210] width 548 height 96
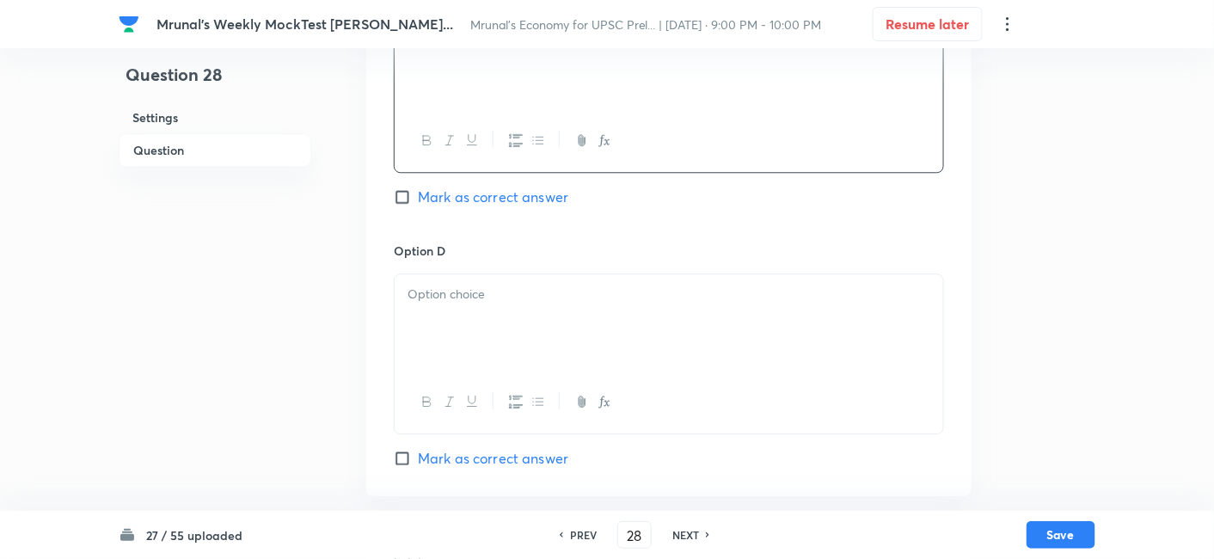
scroll to position [1348, 0]
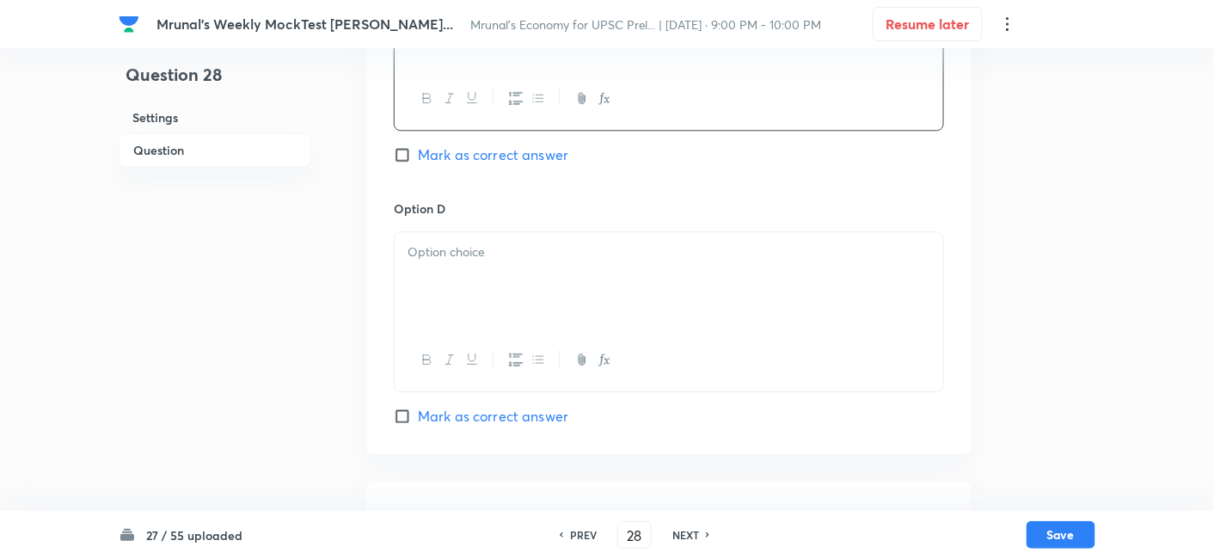
click at [479, 281] on div at bounding box center [668, 280] width 548 height 96
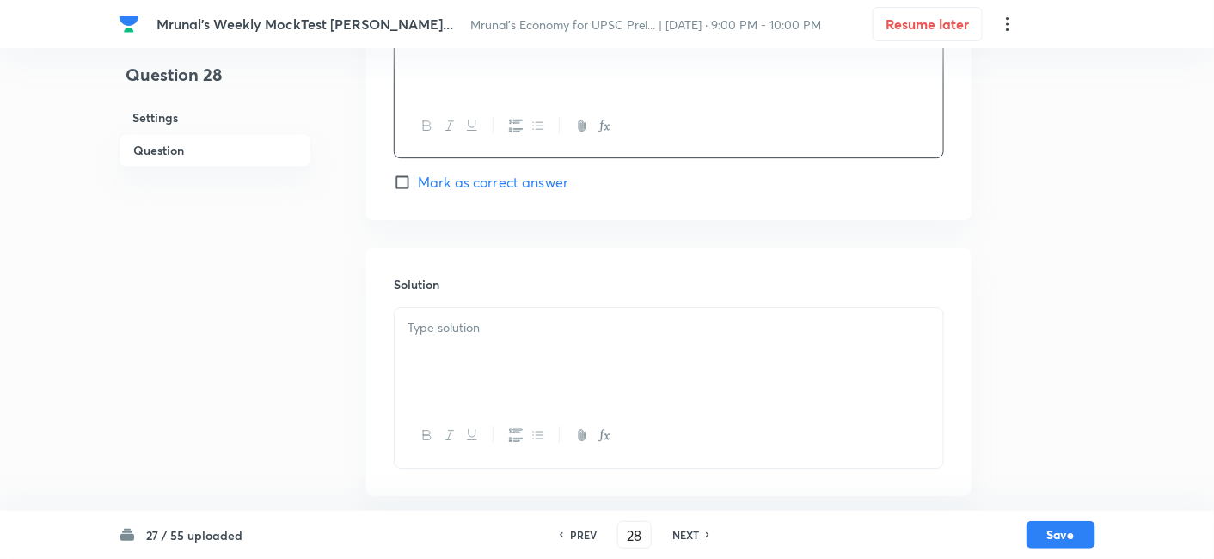
scroll to position [1584, 0]
click at [508, 326] on p at bounding box center [668, 325] width 523 height 20
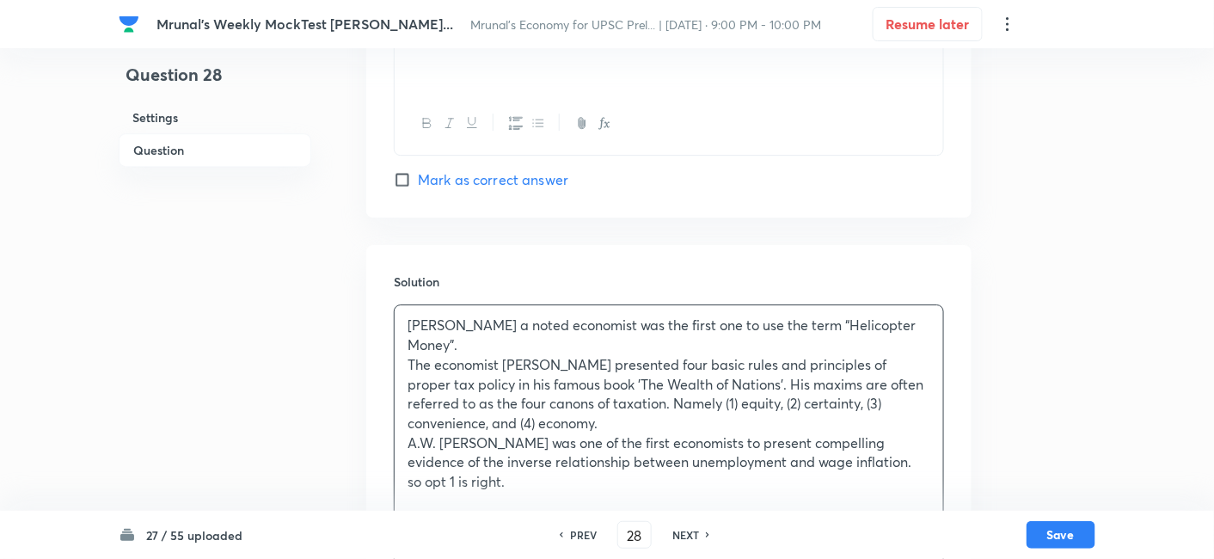
scroll to position [1679, 0]
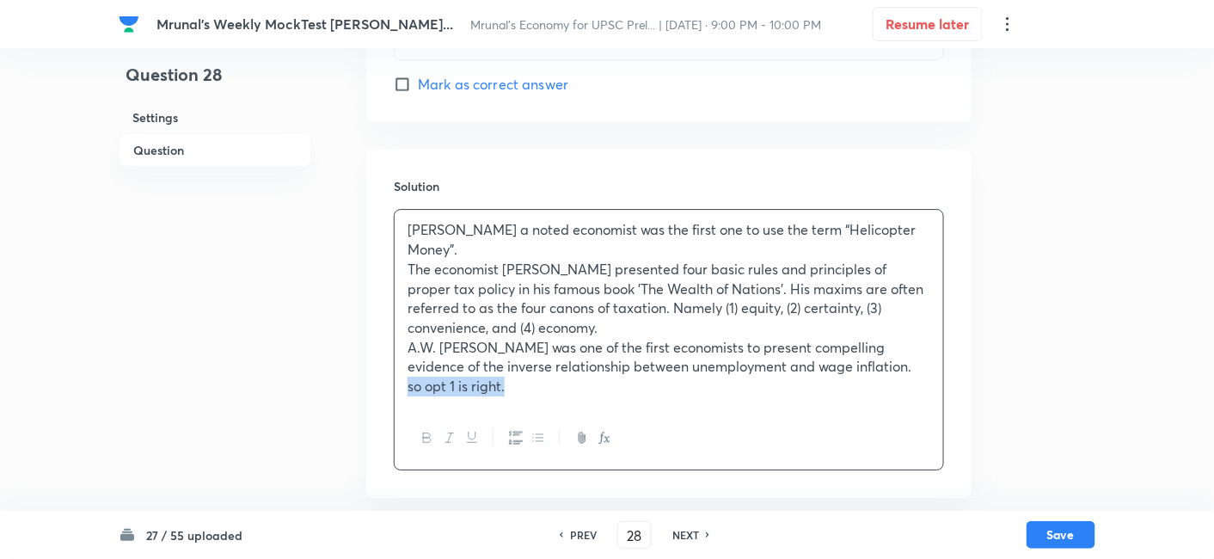
click at [400, 388] on div "Milton Friedman a noted economist was the first one to use the term “Helicopter…" at bounding box center [668, 308] width 548 height 196
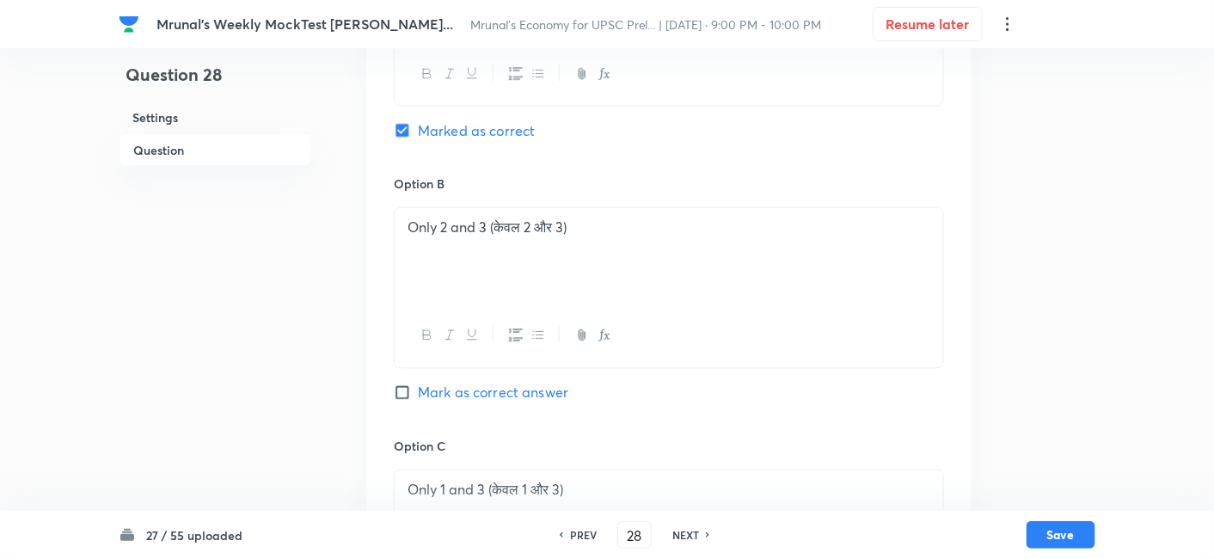
scroll to position [633, 0]
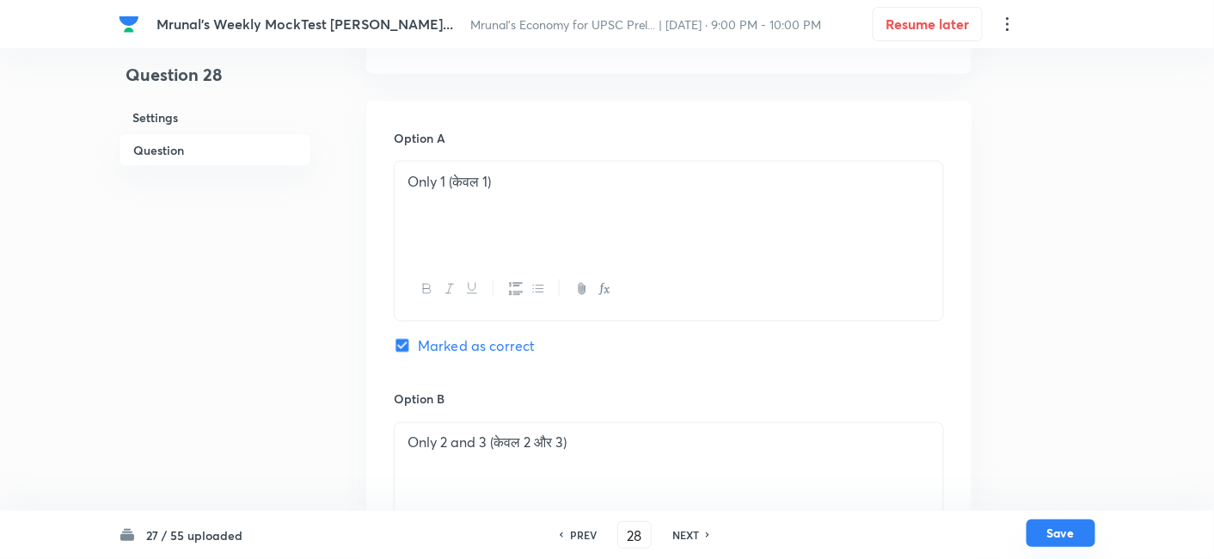
click at [1064, 524] on button "Save" at bounding box center [1060, 533] width 69 height 28
type input "29"
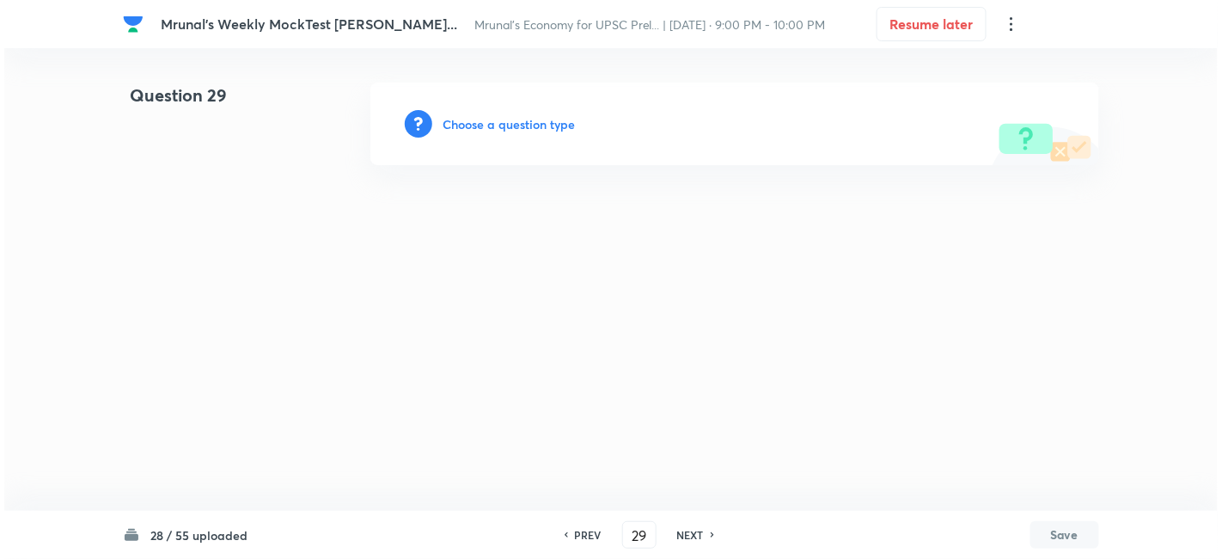
scroll to position [0, 0]
click at [535, 128] on h6 "Choose a question type" at bounding box center [509, 124] width 132 height 18
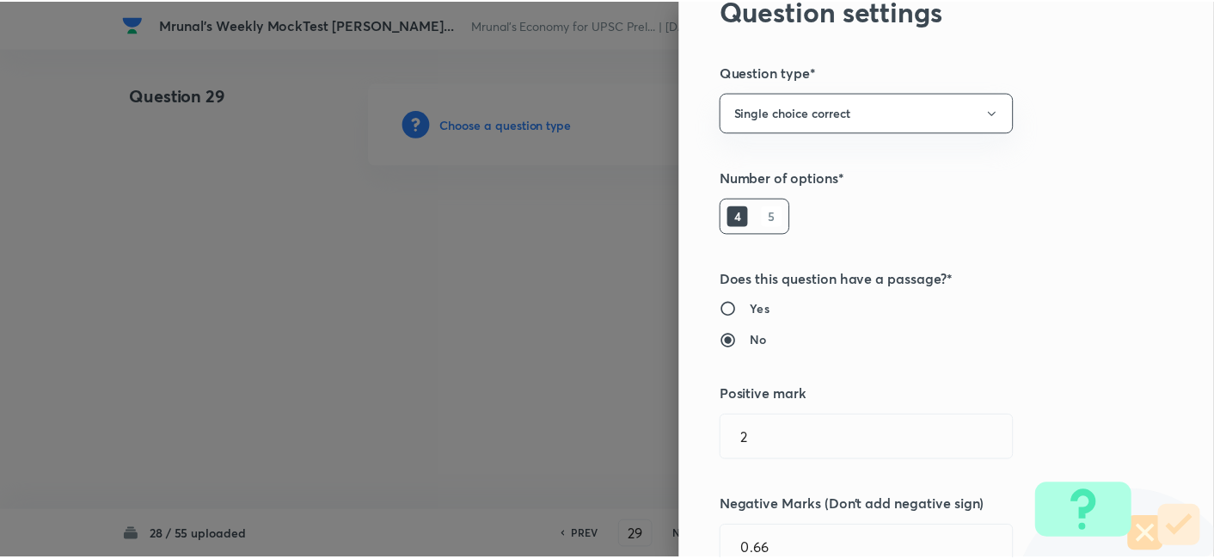
scroll to position [334, 0]
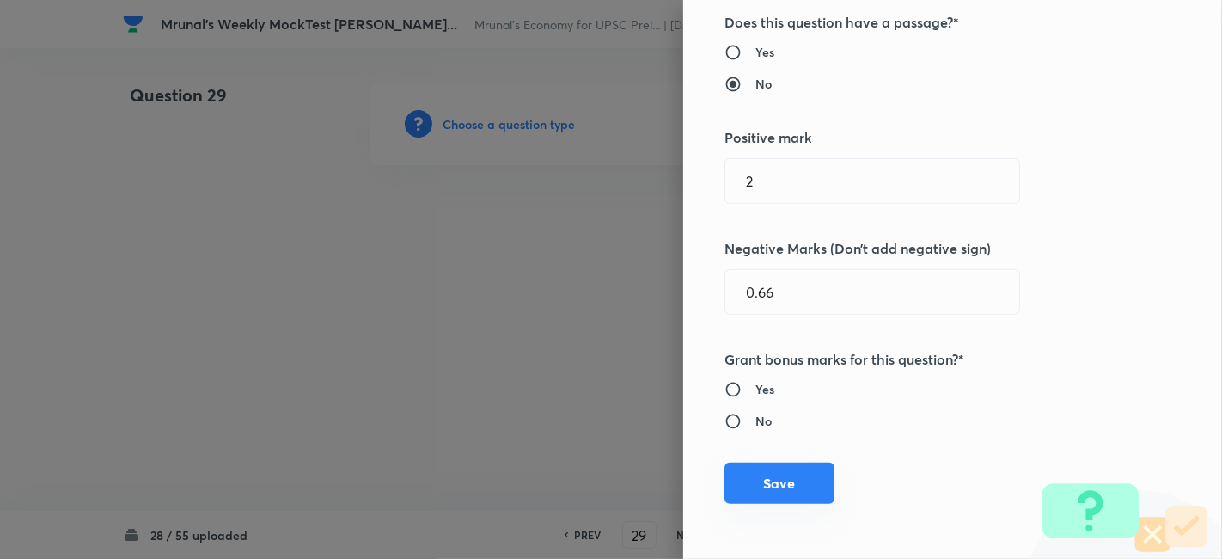
click at [789, 480] on button "Save" at bounding box center [779, 482] width 110 height 41
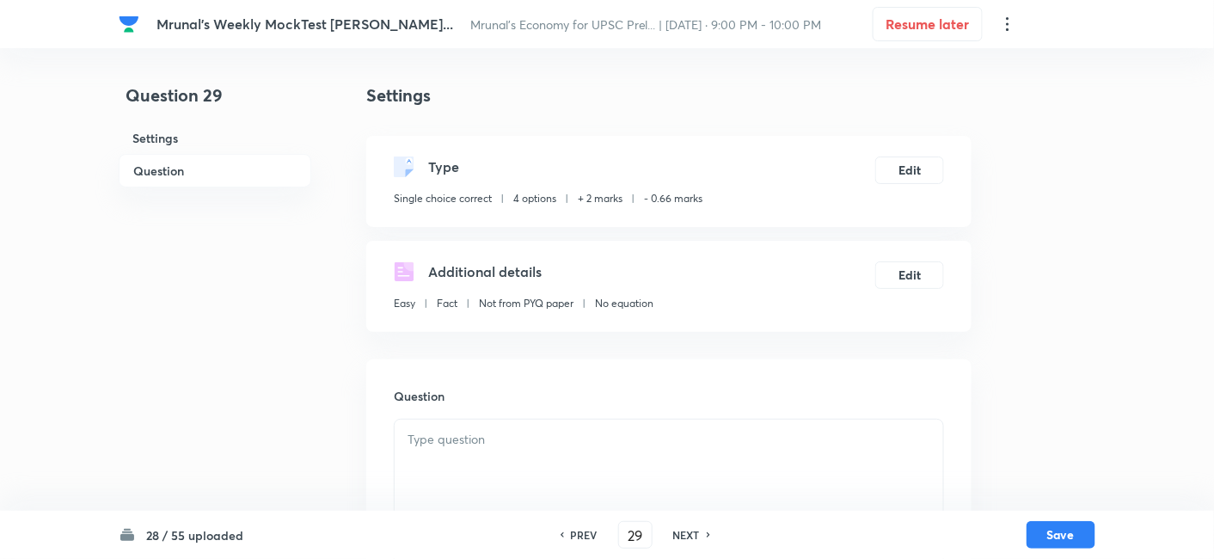
click at [179, 168] on h6 "Question" at bounding box center [215, 171] width 193 height 34
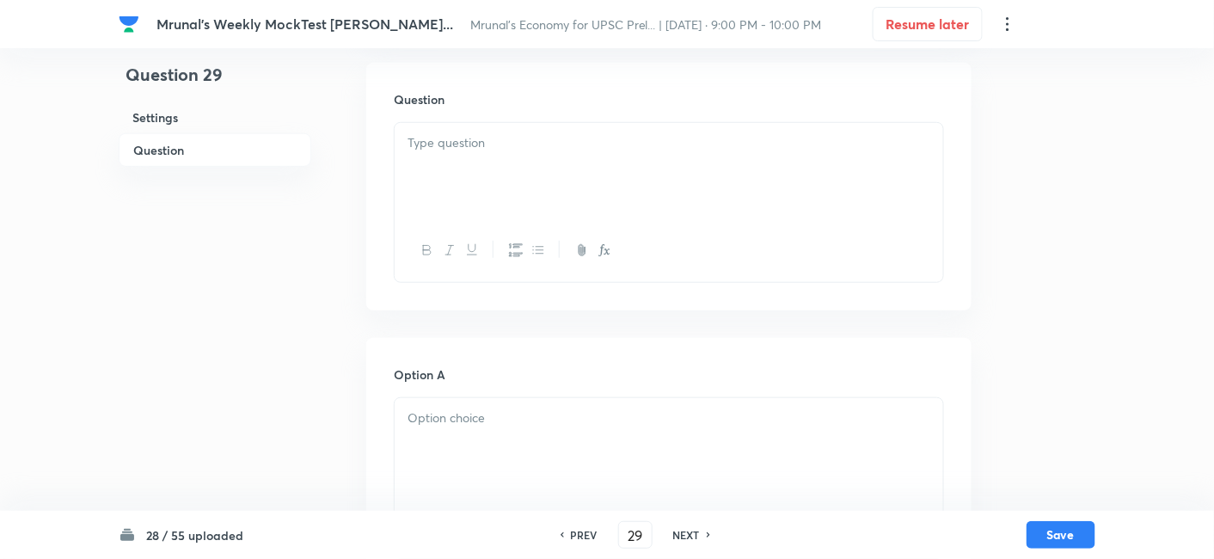
click at [486, 173] on div at bounding box center [668, 171] width 548 height 96
click at [561, 156] on div at bounding box center [668, 171] width 548 height 96
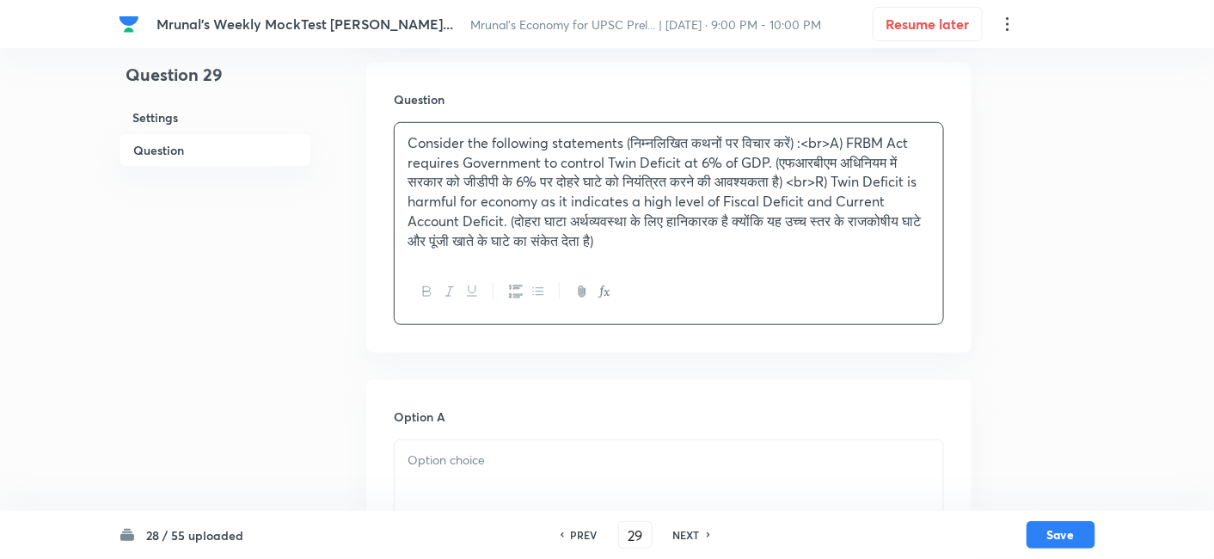
click at [825, 186] on p "Consider the following statements (निम्नलिखित कथनों पर विचार करें) :<br>A) FRBM…" at bounding box center [668, 191] width 523 height 117
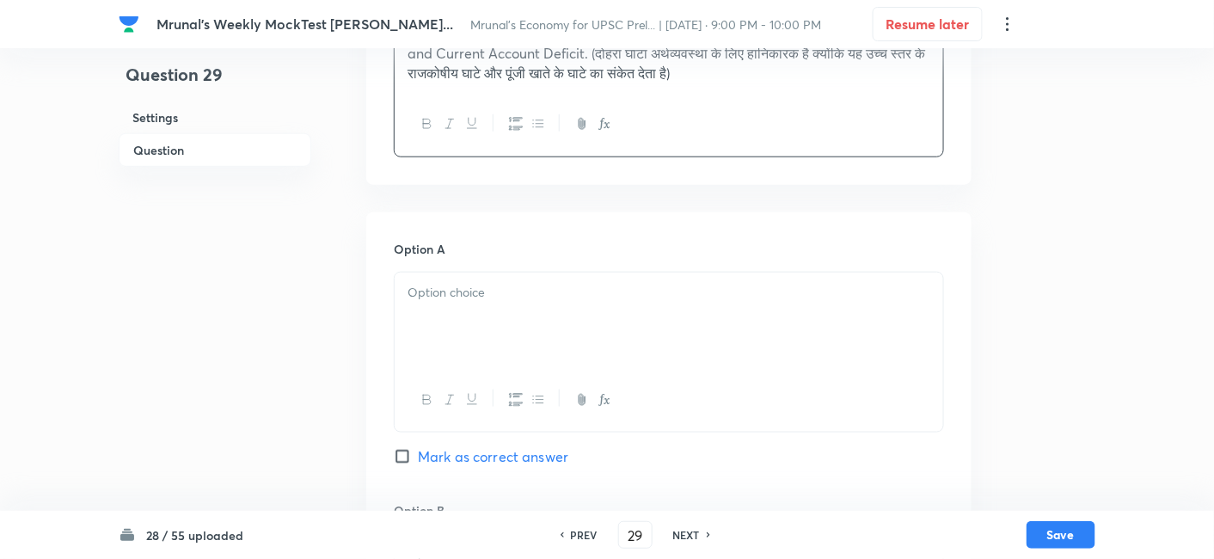
scroll to position [488, 0]
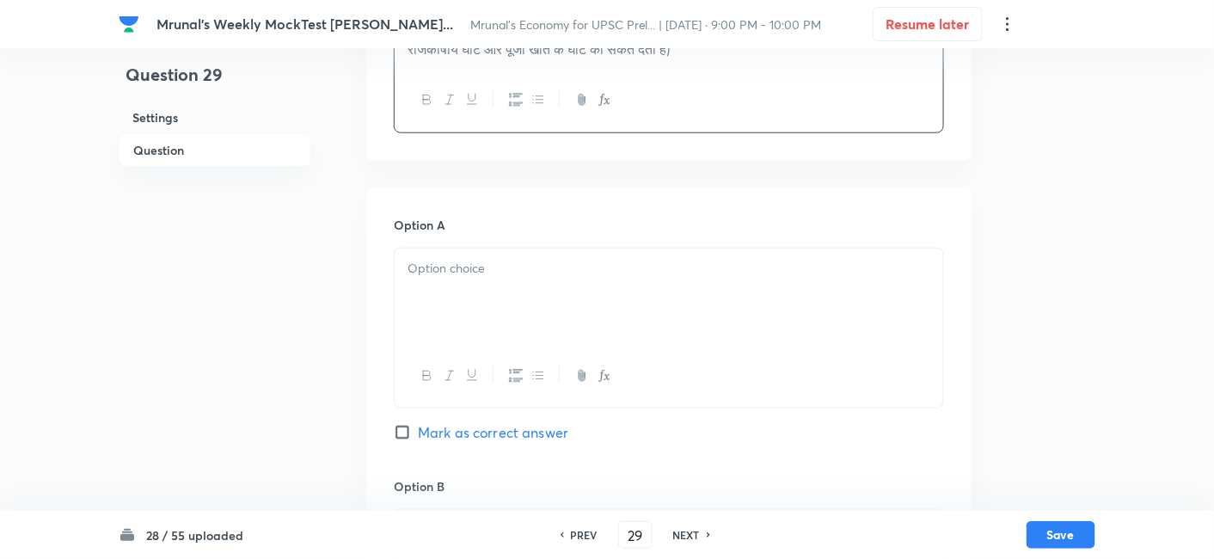
click at [498, 315] on div at bounding box center [668, 296] width 548 height 96
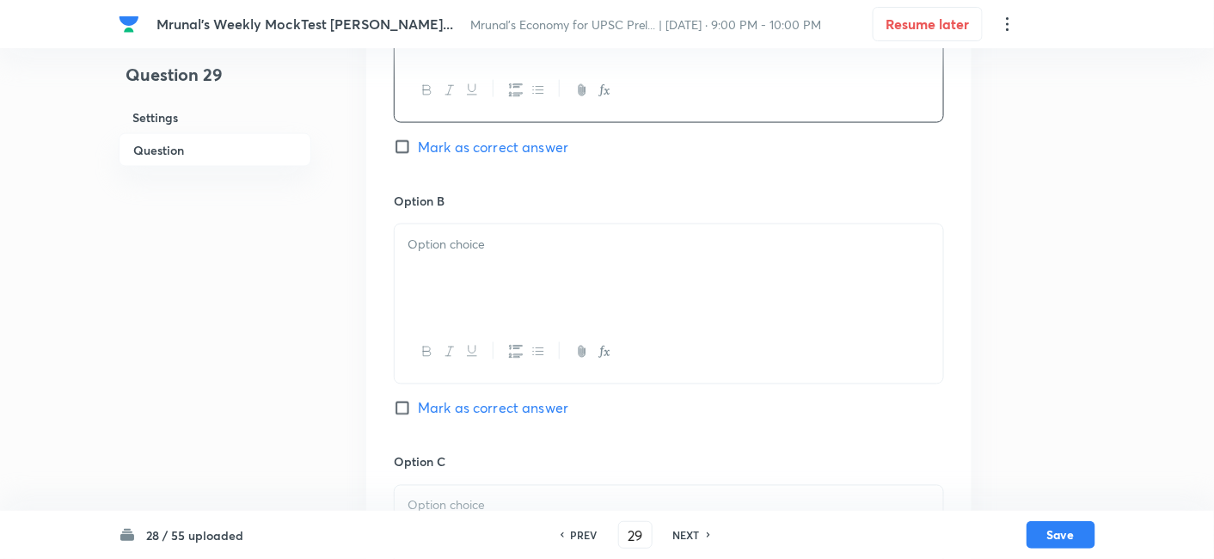
scroll to position [774, 0]
click at [486, 276] on div at bounding box center [668, 271] width 548 height 96
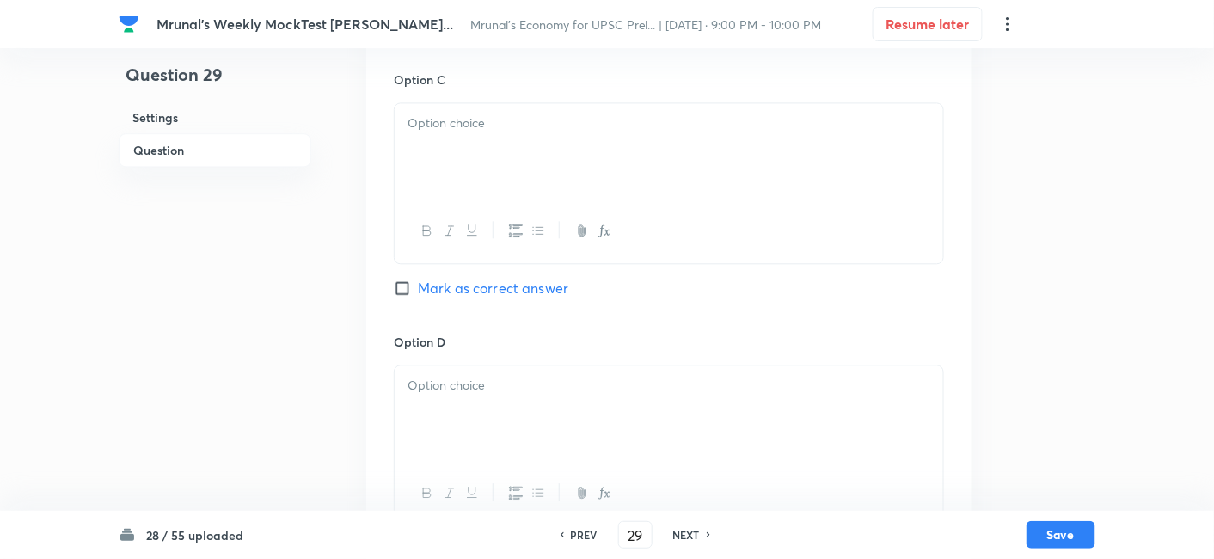
click at [474, 181] on div at bounding box center [668, 151] width 548 height 96
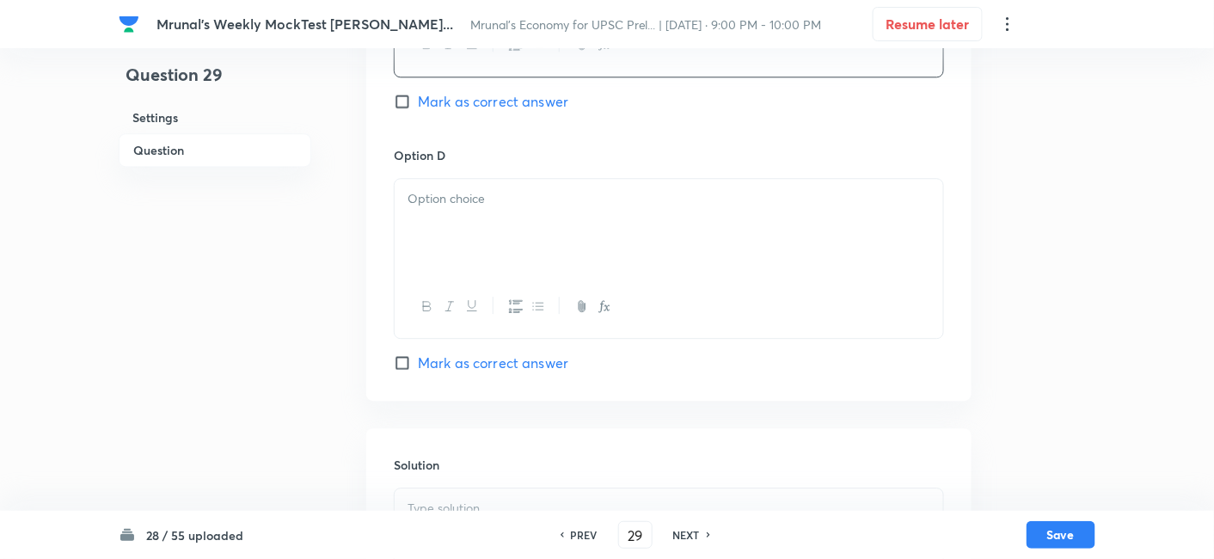
scroll to position [1348, 0]
click at [480, 247] on div at bounding box center [668, 222] width 548 height 96
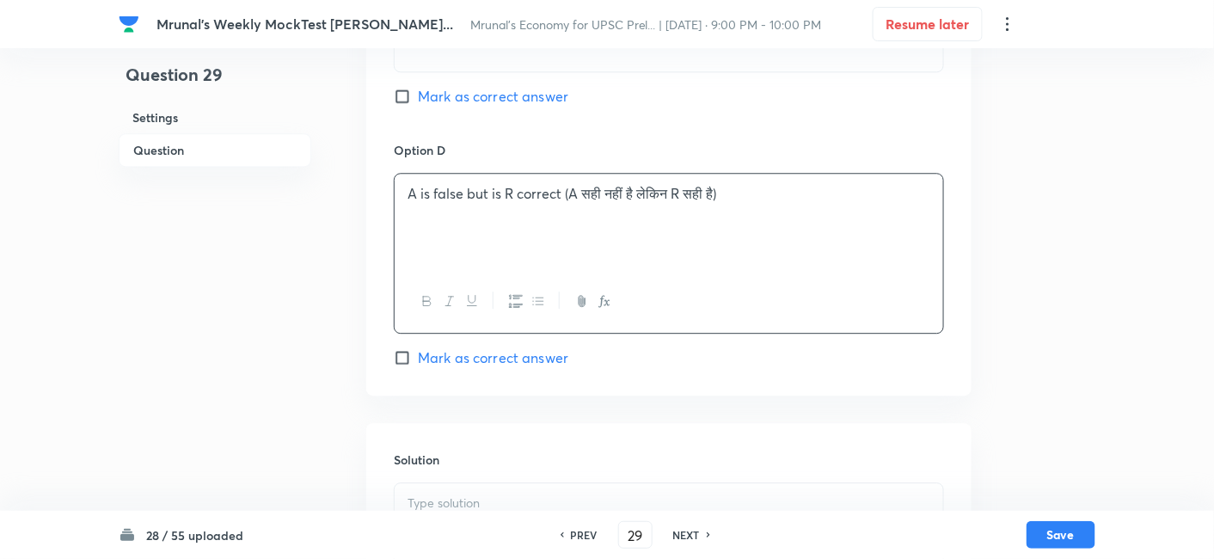
click at [508, 368] on span "Mark as correct answer" at bounding box center [493, 357] width 150 height 21
click at [418, 366] on input "Mark as correct answer" at bounding box center [406, 357] width 24 height 17
checkbox input "true"
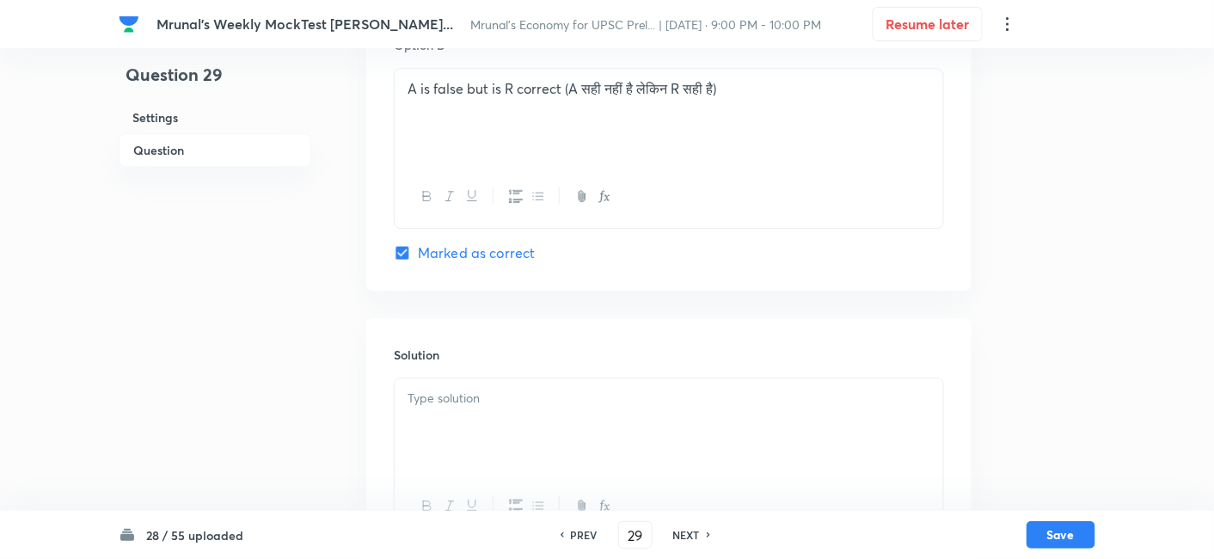
scroll to position [1545, 0]
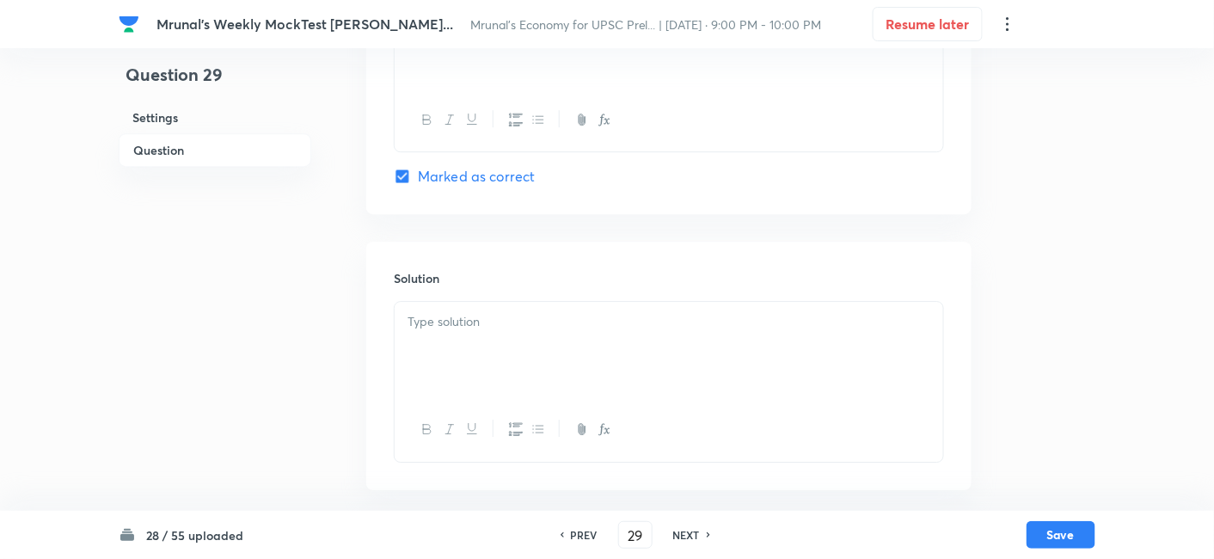
drag, startPoint x: 456, startPoint y: 315, endPoint x: 449, endPoint y: 327, distance: 13.9
click at [456, 318] on p at bounding box center [668, 322] width 523 height 20
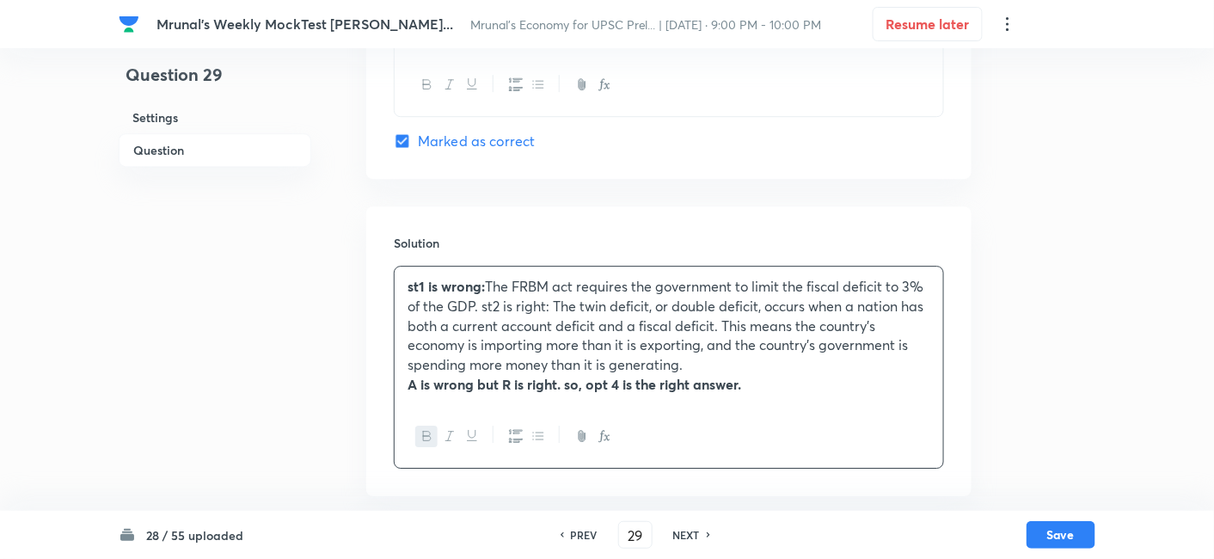
scroll to position [1587, 0]
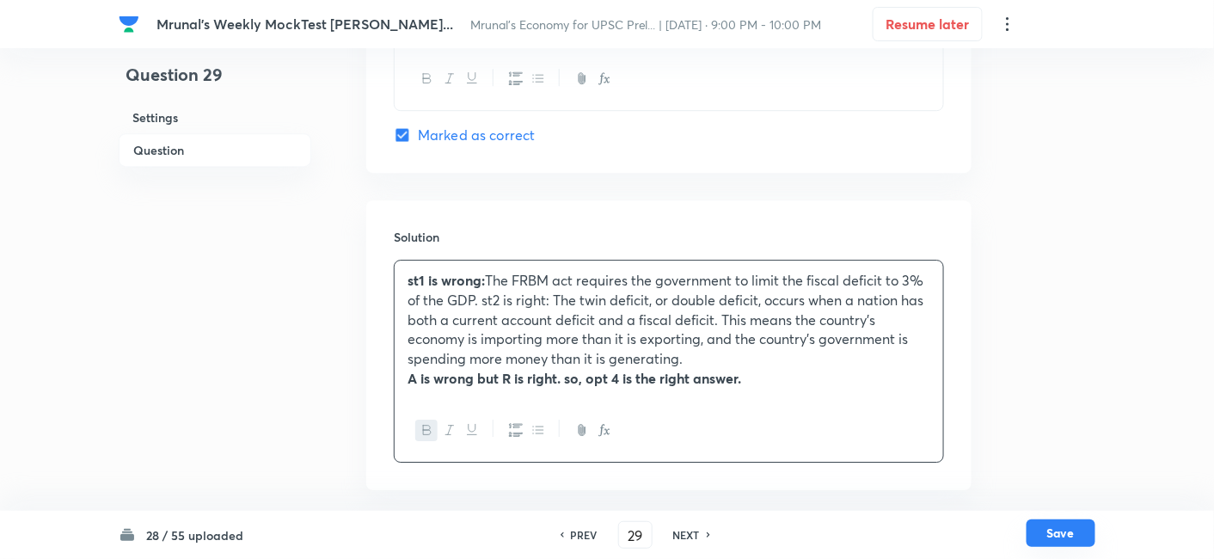
click at [1061, 527] on button "Save" at bounding box center [1060, 533] width 69 height 28
type input "30"
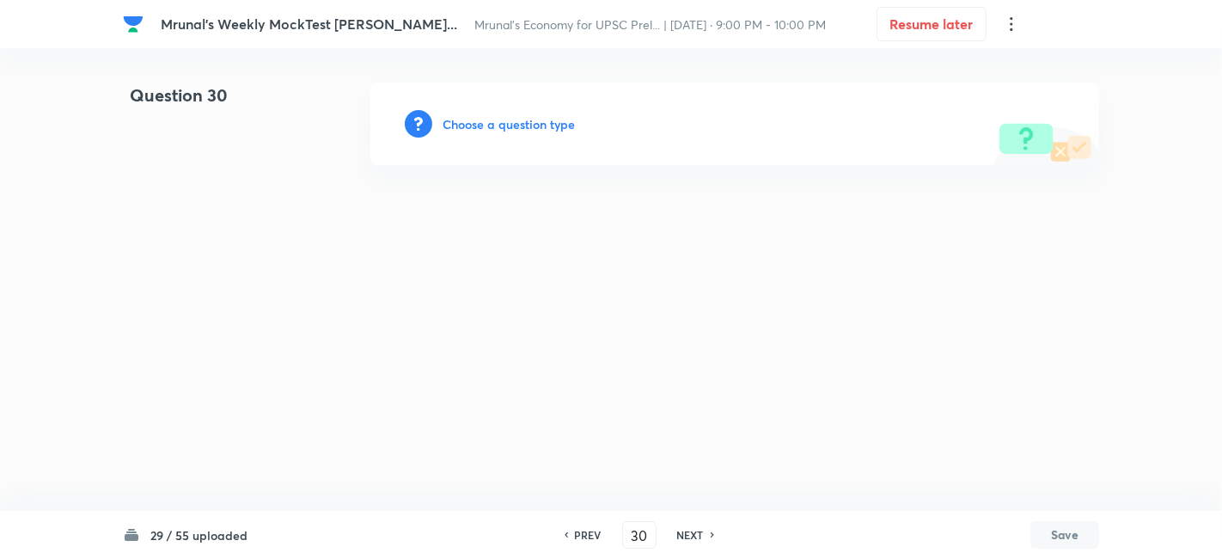
click at [535, 123] on h6 "Choose a question type" at bounding box center [509, 124] width 132 height 18
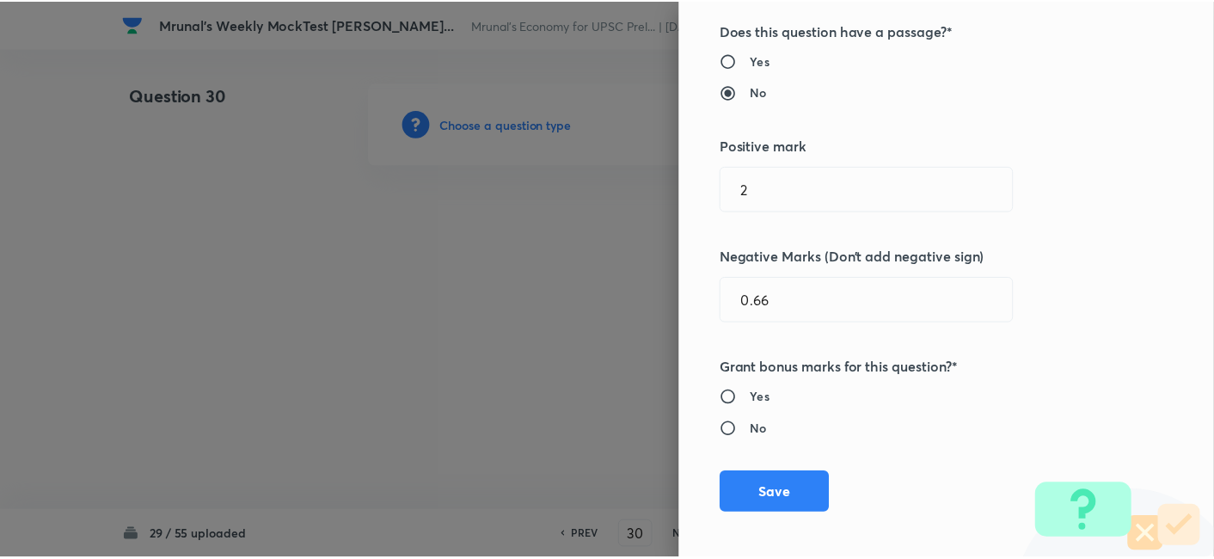
scroll to position [334, 0]
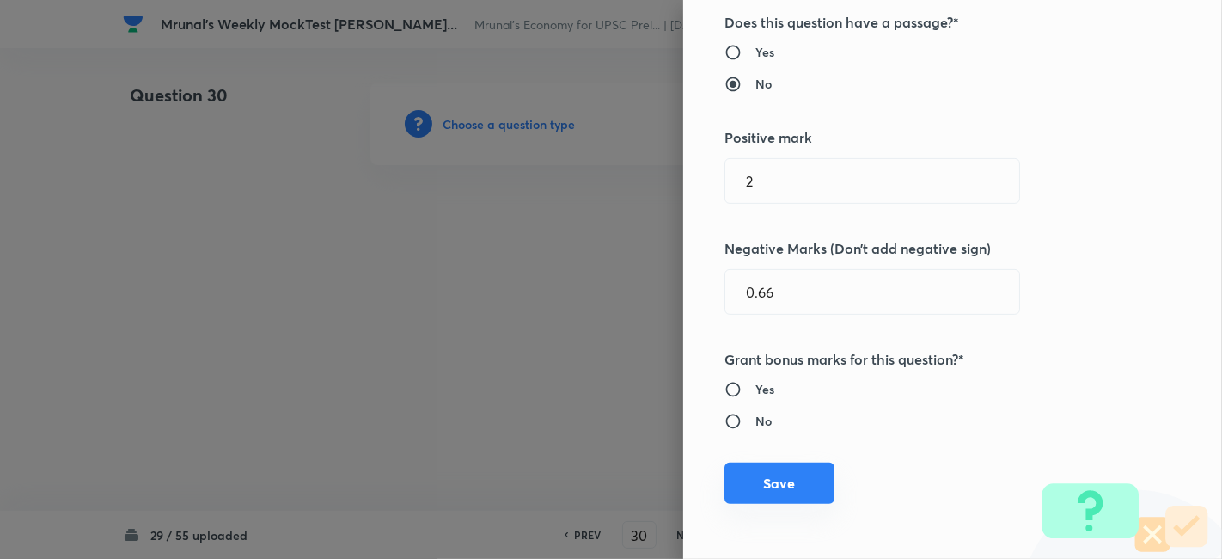
click at [796, 474] on button "Save" at bounding box center [779, 482] width 110 height 41
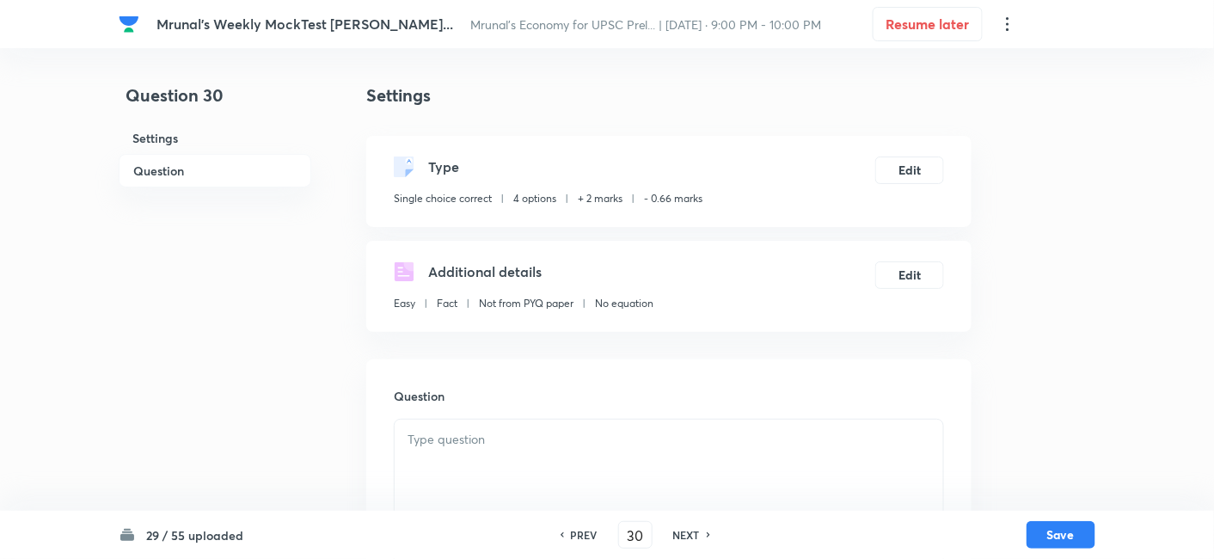
click at [223, 171] on h6 "Question" at bounding box center [215, 171] width 193 height 34
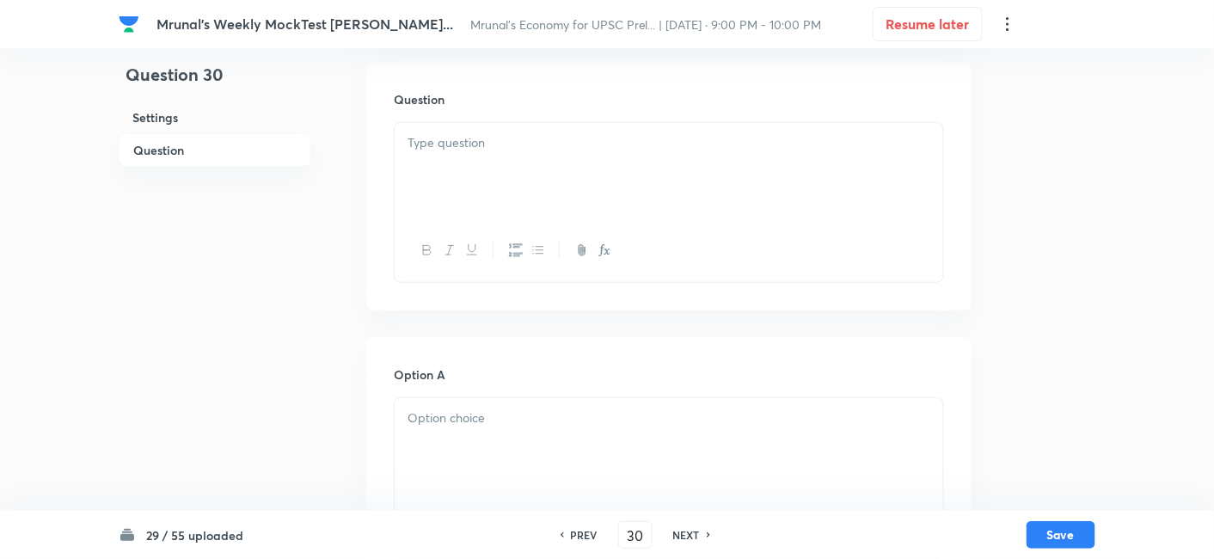
click at [545, 187] on div at bounding box center [668, 171] width 548 height 96
click at [606, 180] on div at bounding box center [668, 171] width 548 height 96
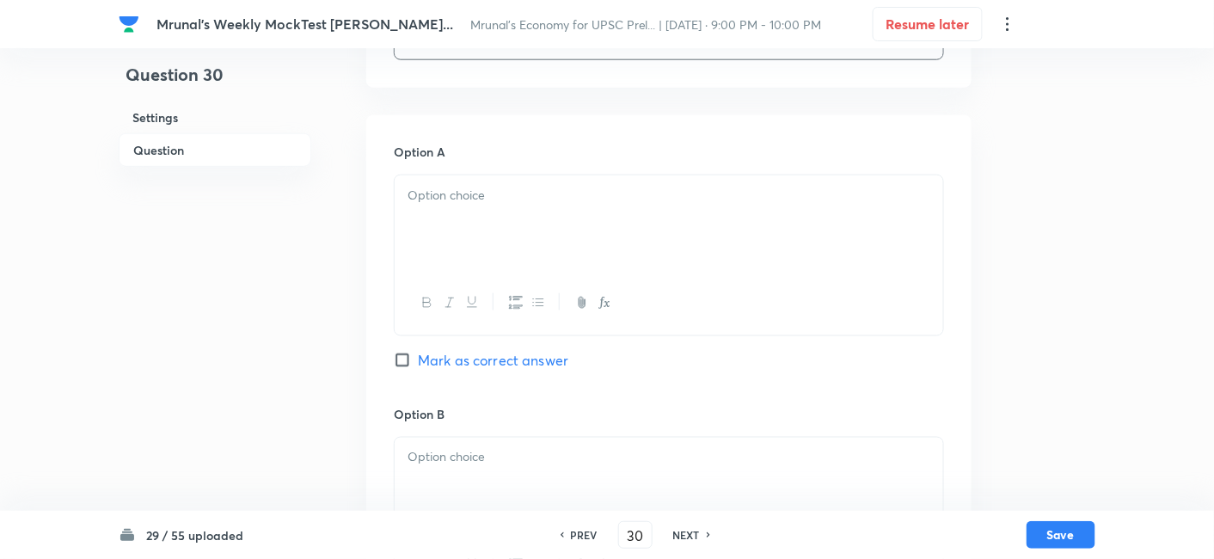
scroll to position [584, 0]
click at [544, 244] on div at bounding box center [668, 220] width 548 height 96
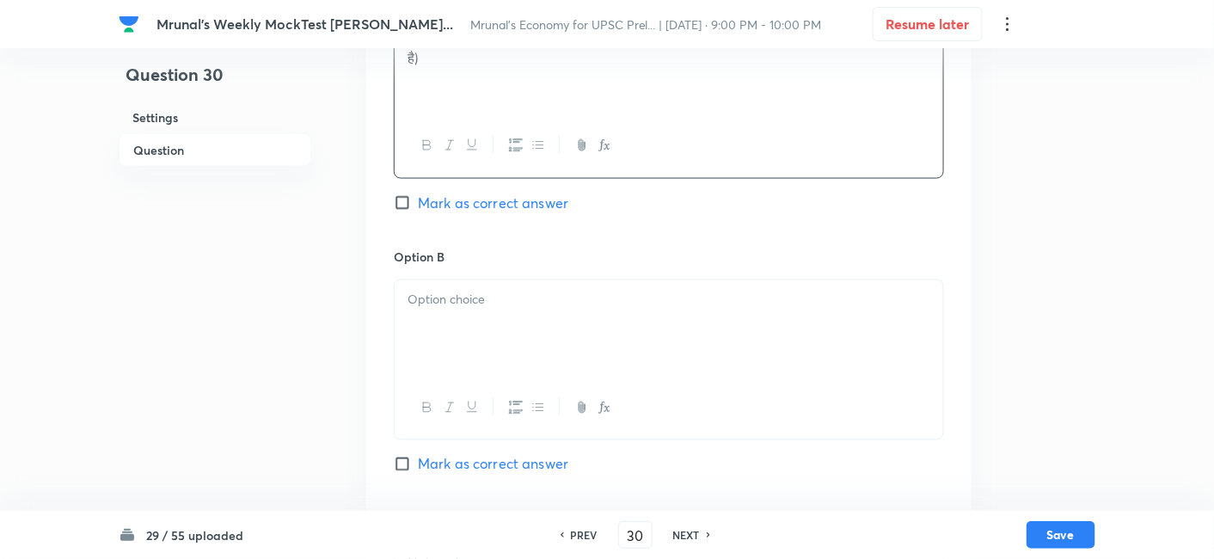
scroll to position [774, 0]
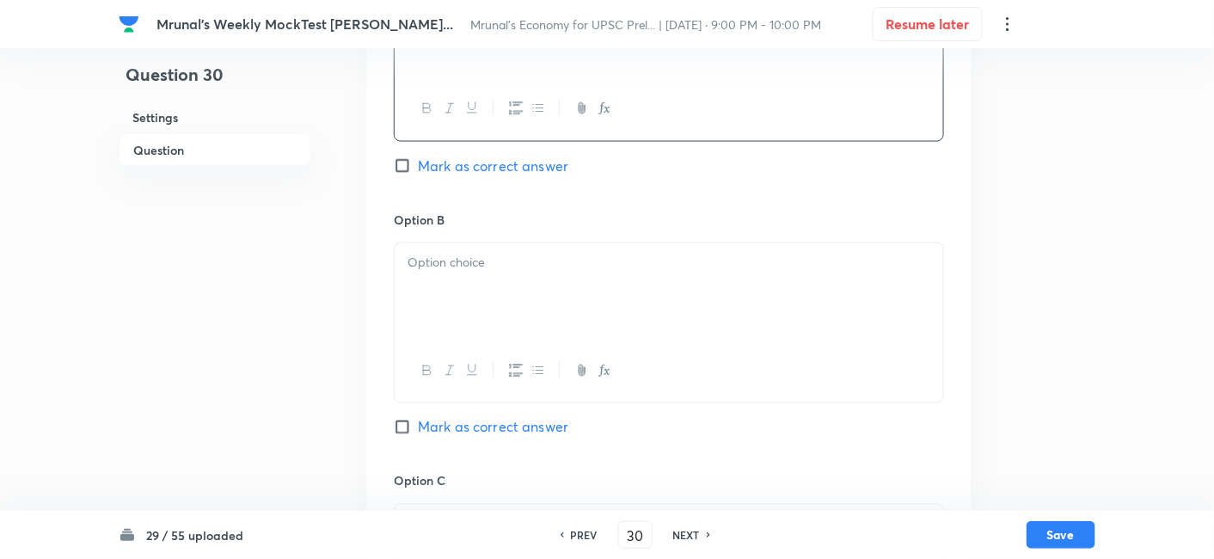
click at [505, 292] on div at bounding box center [668, 291] width 548 height 96
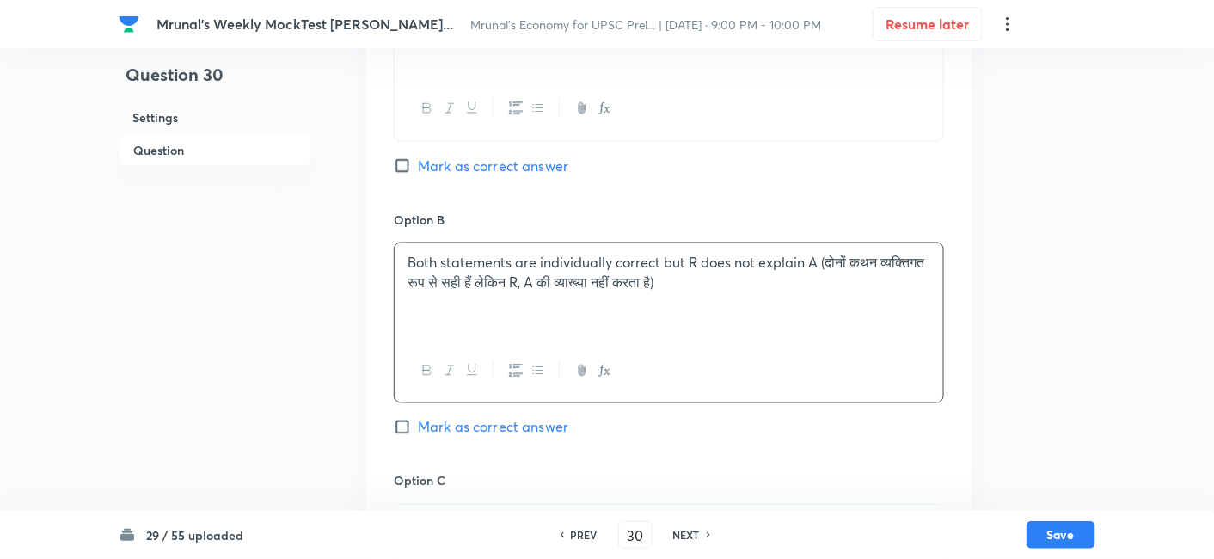
click at [505, 431] on span "Mark as correct answer" at bounding box center [493, 427] width 150 height 21
click at [418, 431] on input "Mark as correct answer" at bounding box center [406, 427] width 24 height 17
checkbox input "true"
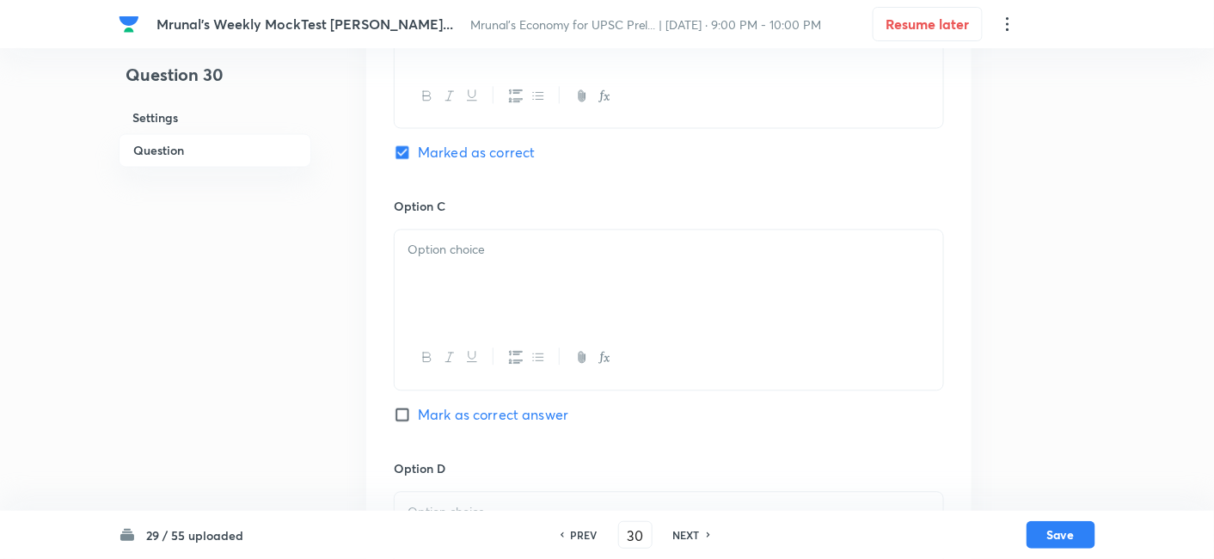
scroll to position [1061, 0]
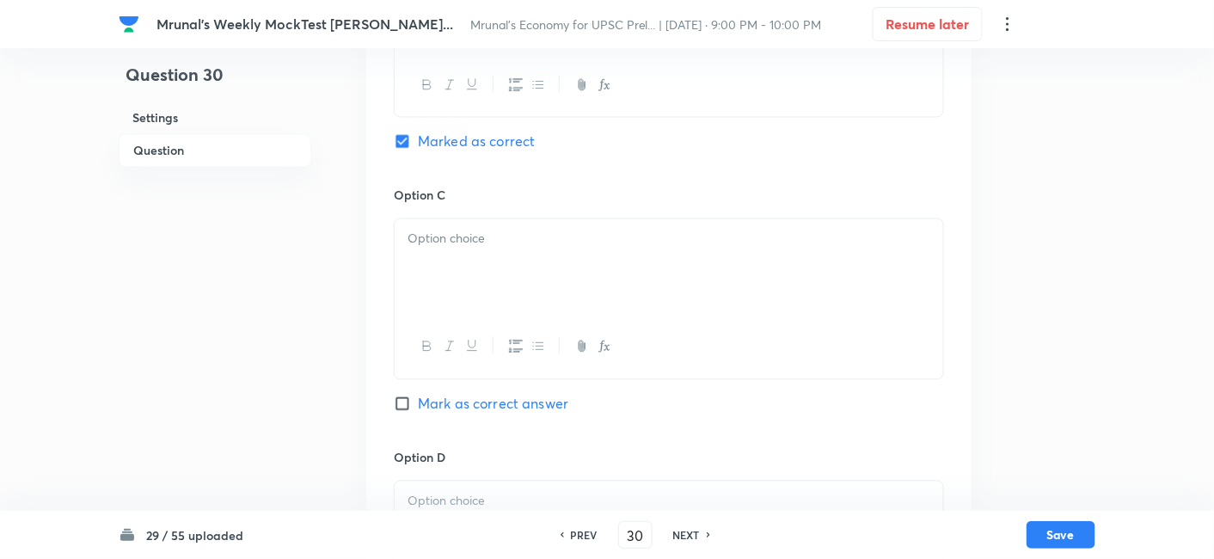
click at [488, 277] on div at bounding box center [668, 266] width 548 height 96
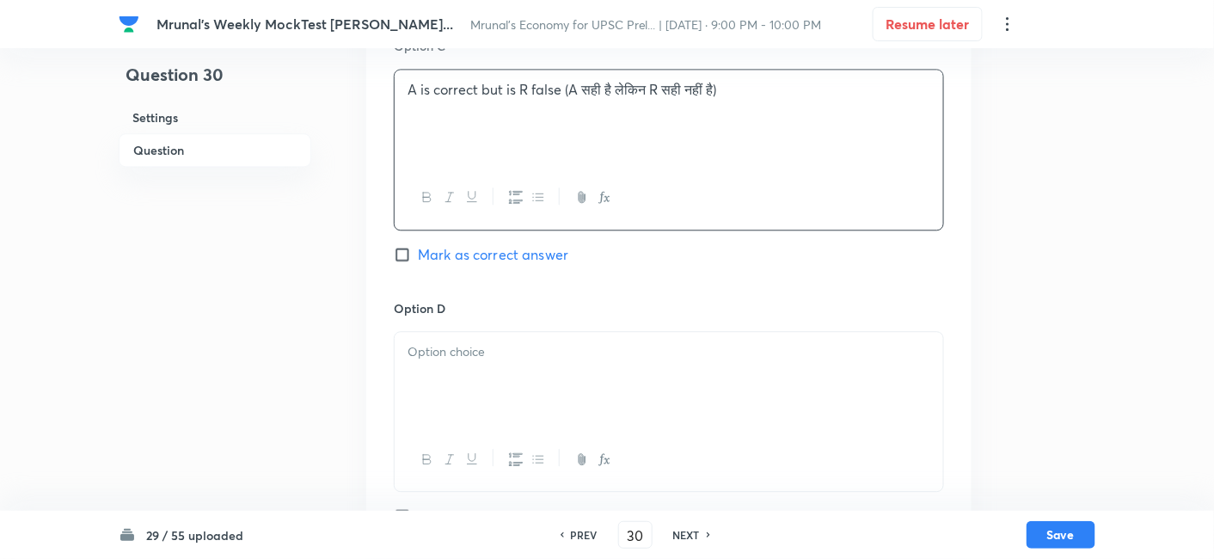
scroll to position [1252, 0]
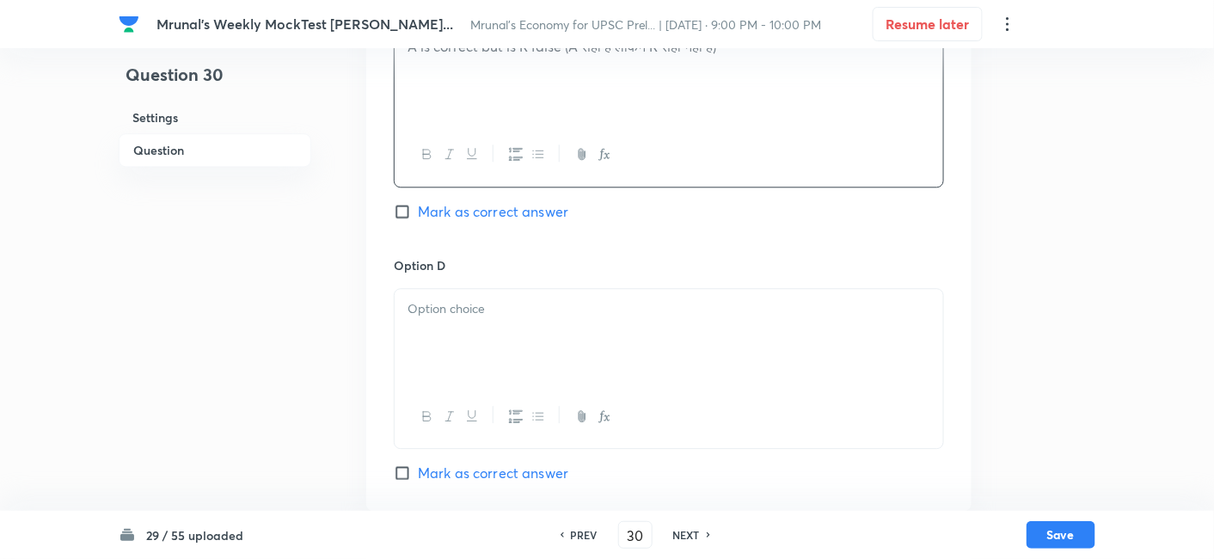
click at [537, 304] on p at bounding box center [668, 309] width 523 height 20
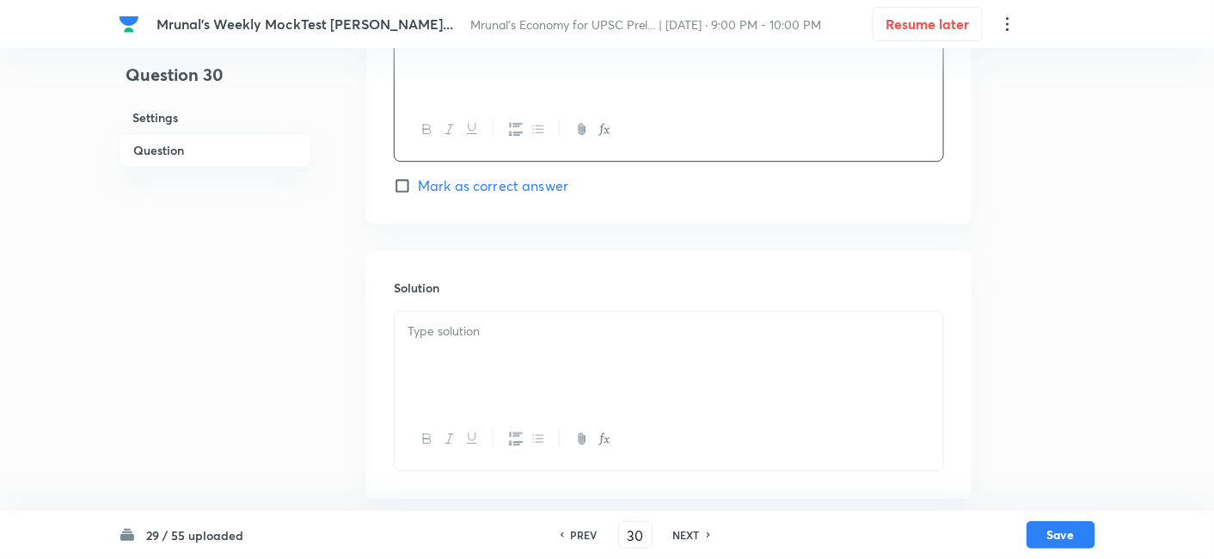
scroll to position [1545, 0]
click at [522, 337] on div at bounding box center [668, 353] width 548 height 96
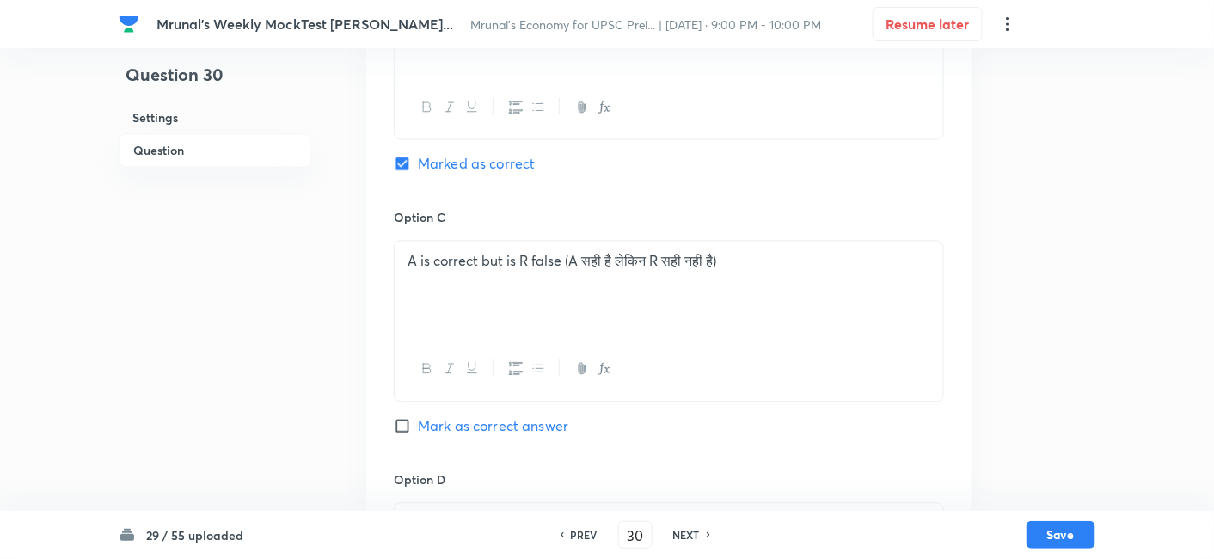
scroll to position [1606, 0]
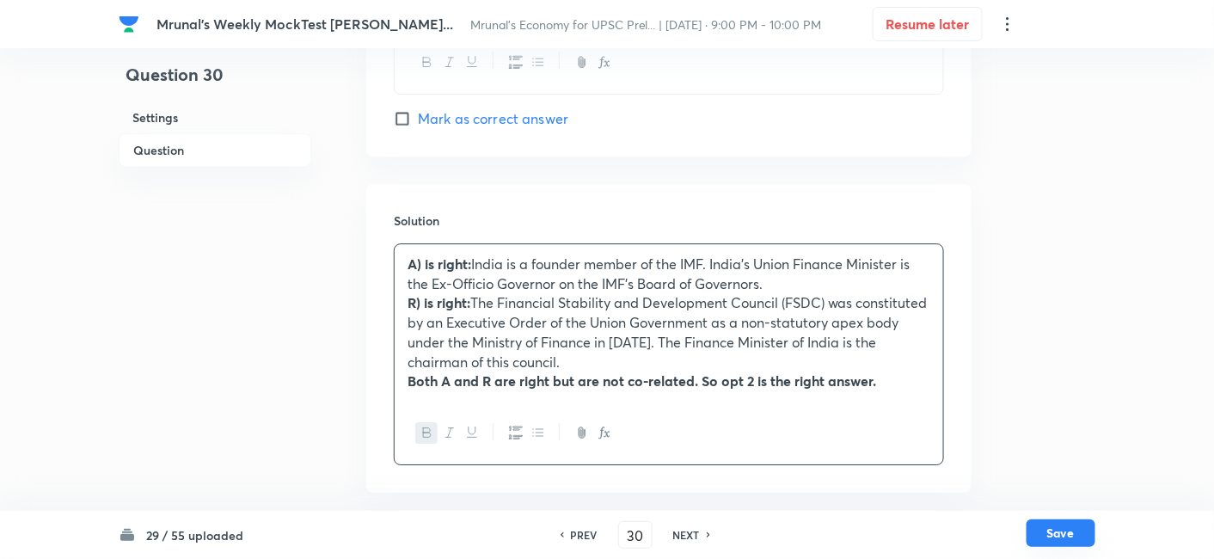
click at [1075, 529] on button "Save" at bounding box center [1060, 533] width 69 height 28
type input "31"
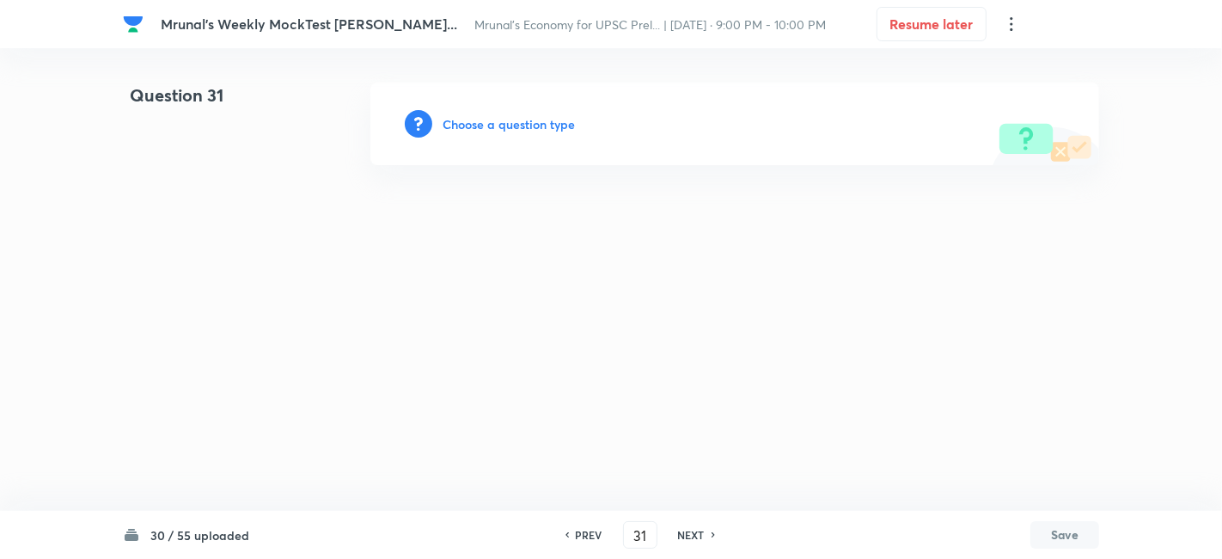
click at [527, 119] on h6 "Choose a question type" at bounding box center [509, 124] width 132 height 18
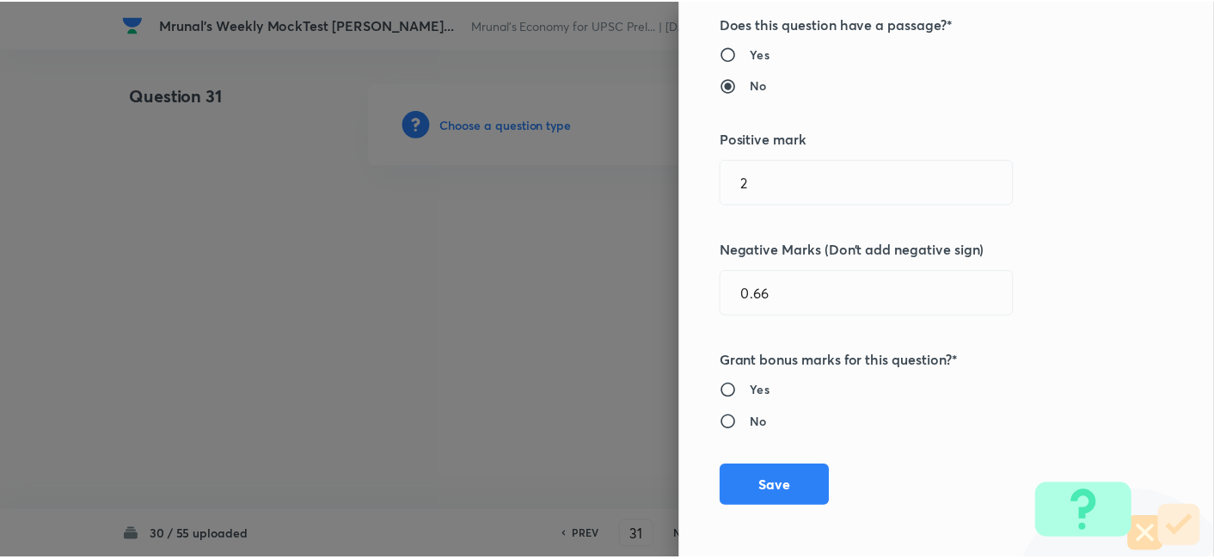
scroll to position [334, 0]
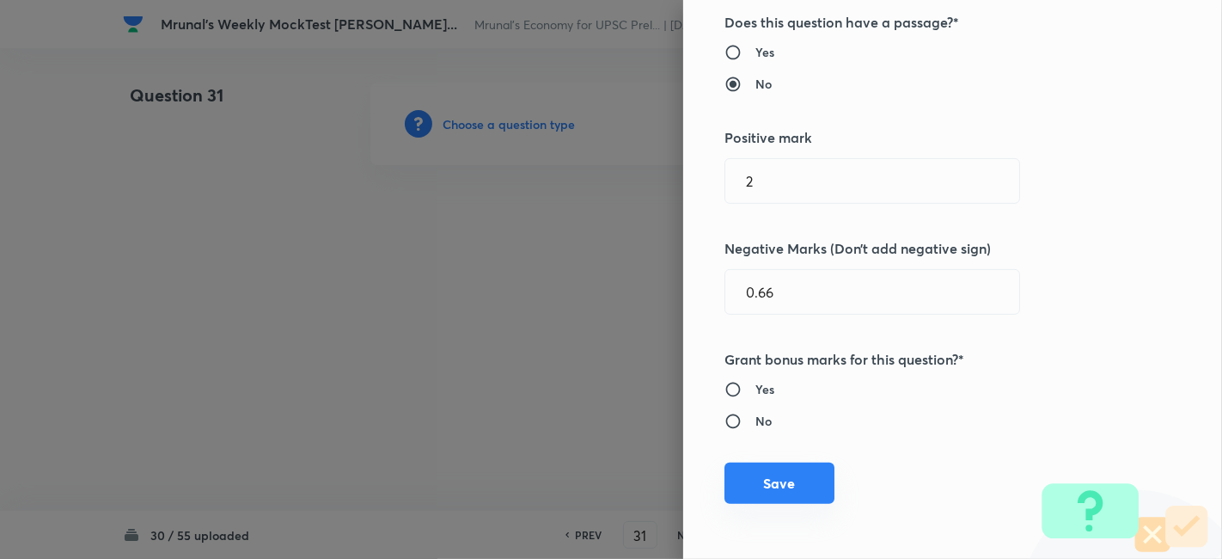
click at [782, 473] on button "Save" at bounding box center [779, 482] width 110 height 41
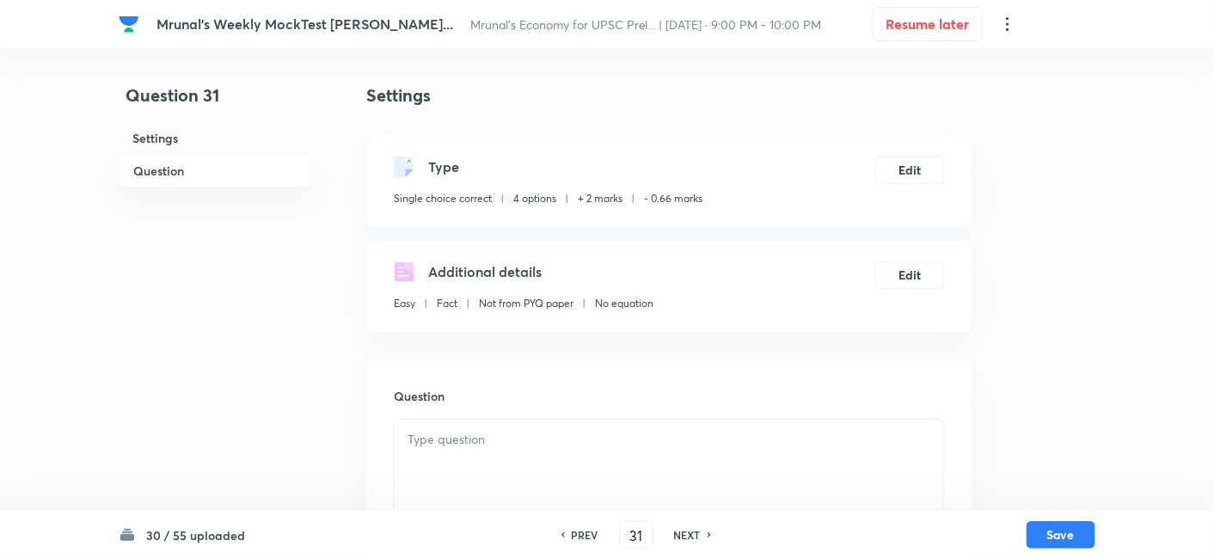
click at [245, 165] on h6 "Question" at bounding box center [215, 171] width 193 height 34
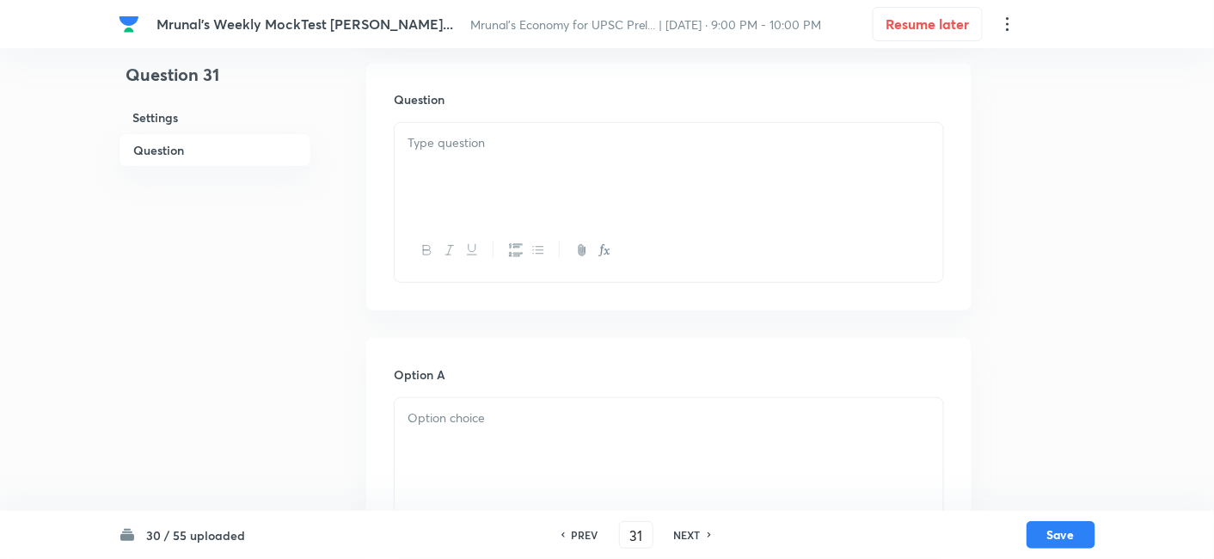
click at [505, 180] on div at bounding box center [668, 171] width 548 height 96
click at [579, 166] on div at bounding box center [668, 171] width 548 height 96
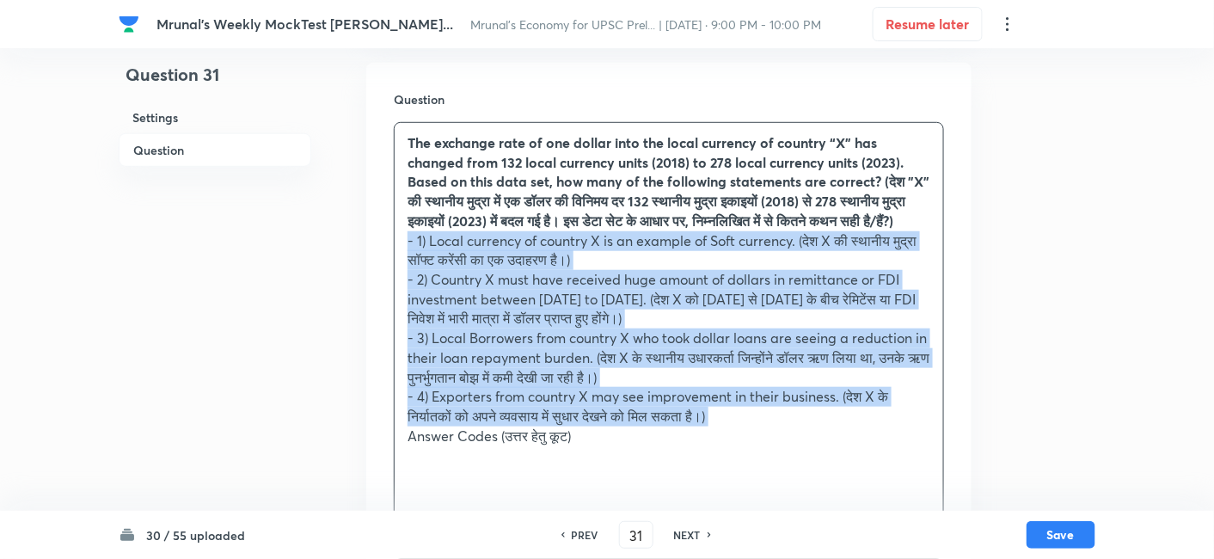
scroll to position [393, 0]
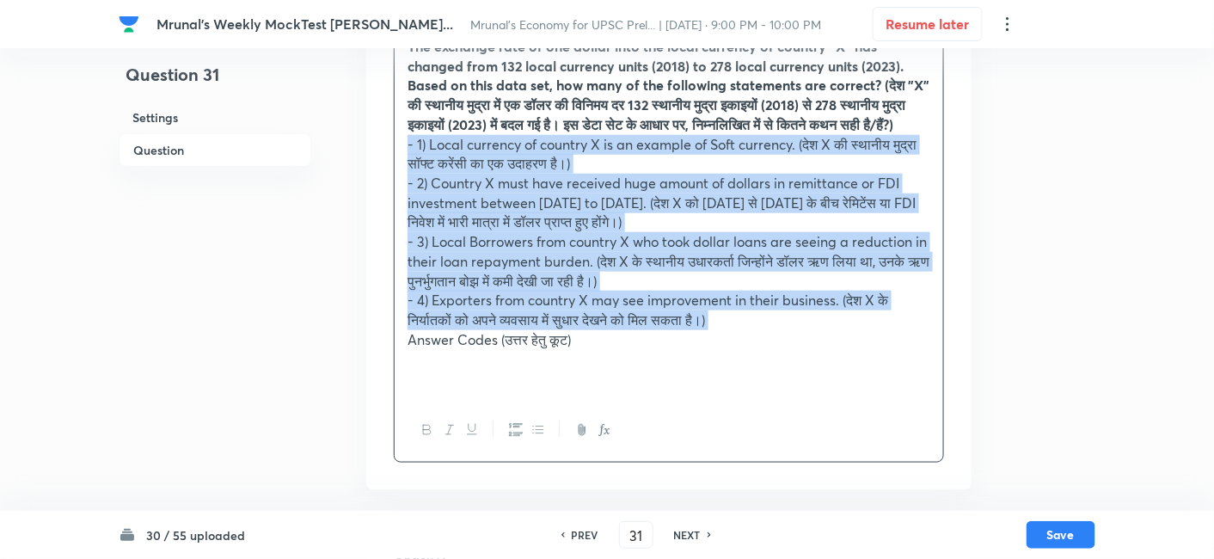
click at [513, 439] on button "button" at bounding box center [515, 429] width 22 height 21
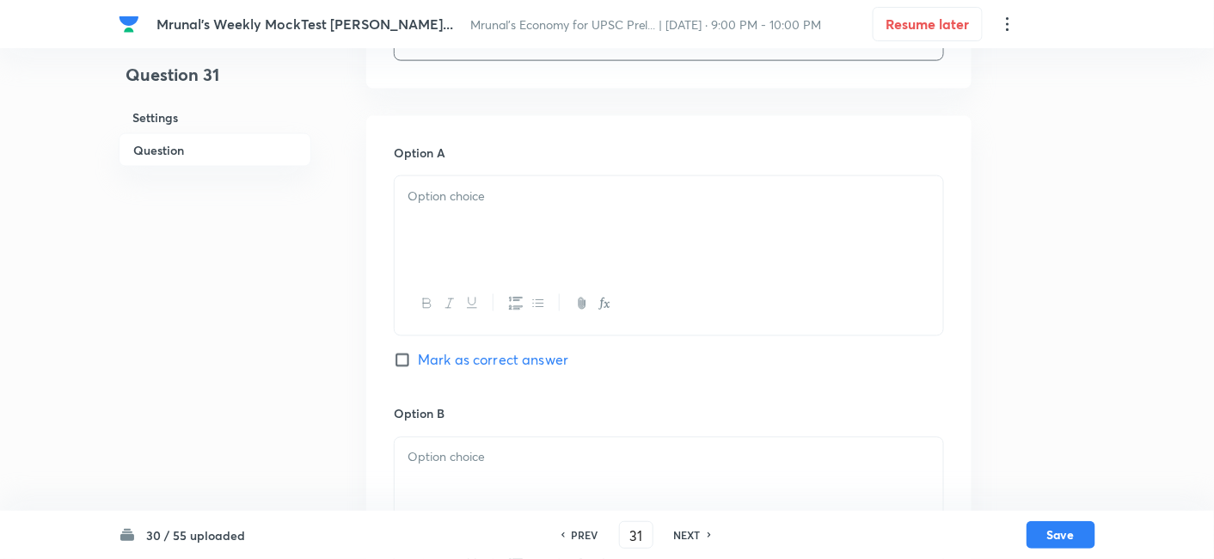
scroll to position [774, 0]
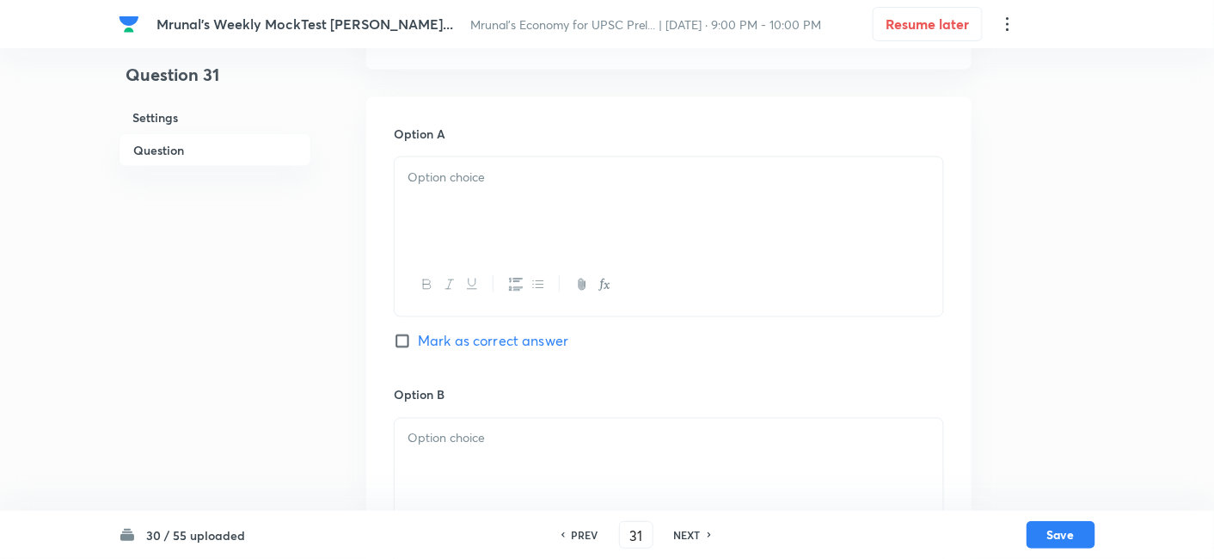
click at [482, 229] on div at bounding box center [668, 205] width 548 height 96
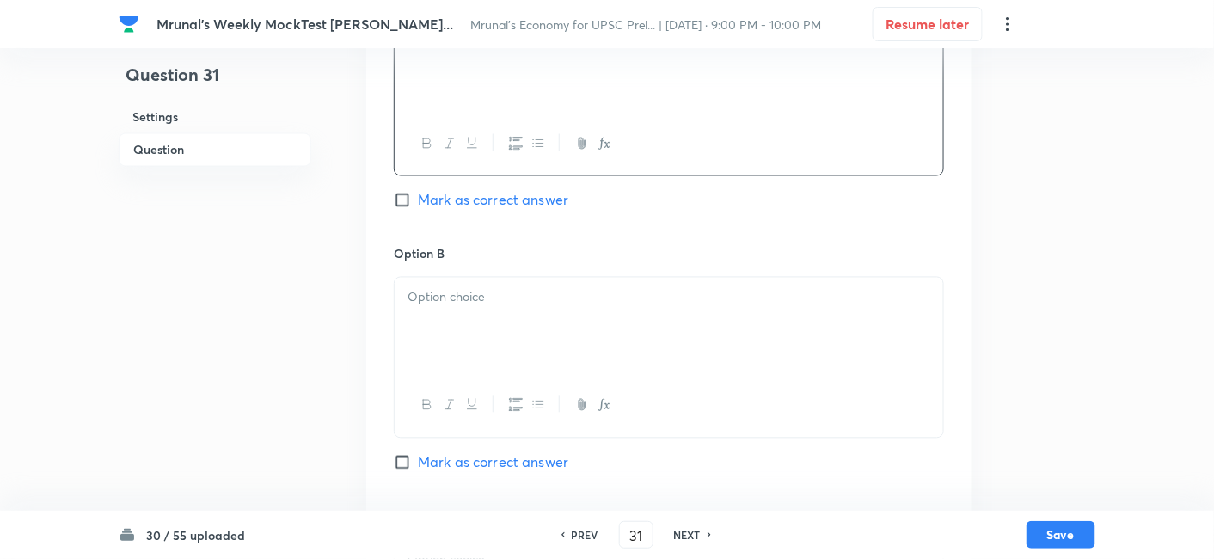
scroll to position [965, 0]
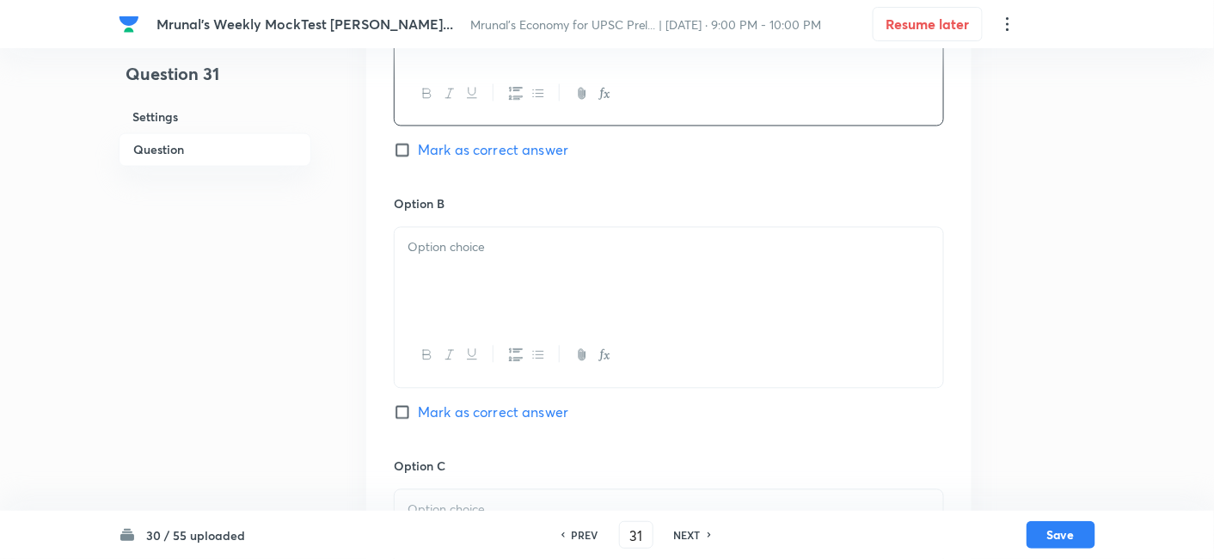
click at [483, 295] on div at bounding box center [668, 276] width 548 height 96
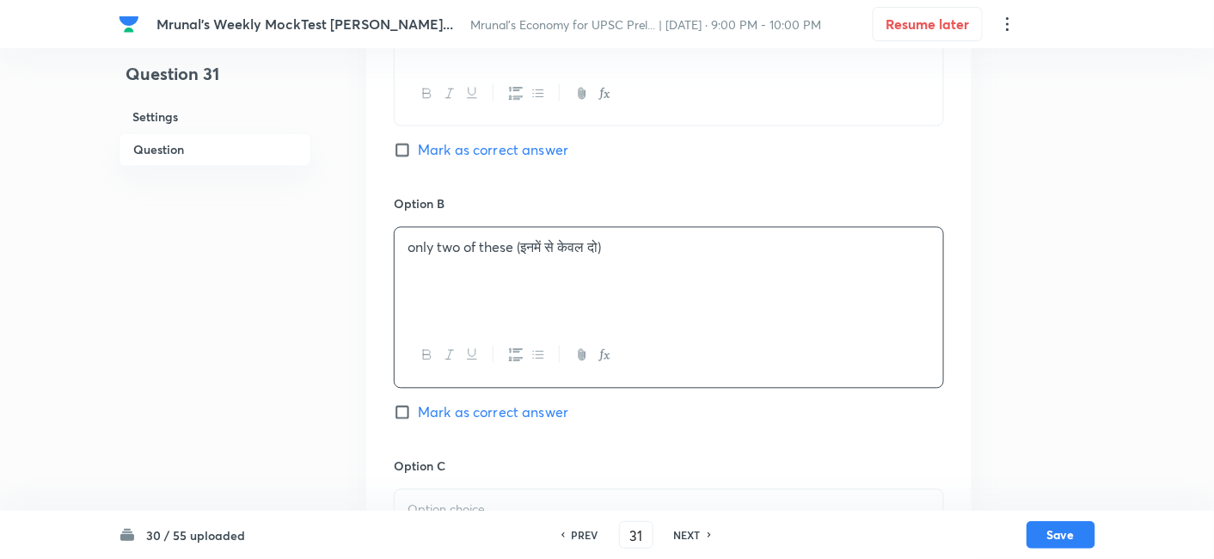
click at [513, 423] on span "Mark as correct answer" at bounding box center [493, 412] width 150 height 21
click at [418, 421] on input "Mark as correct answer" at bounding box center [406, 412] width 24 height 17
checkbox input "true"
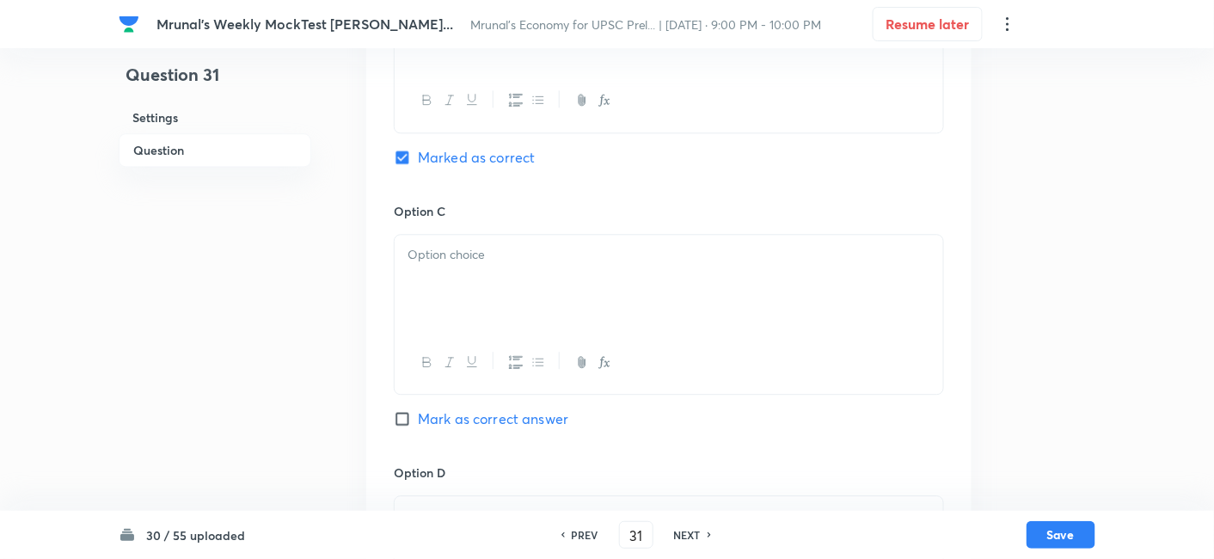
scroll to position [1252, 0]
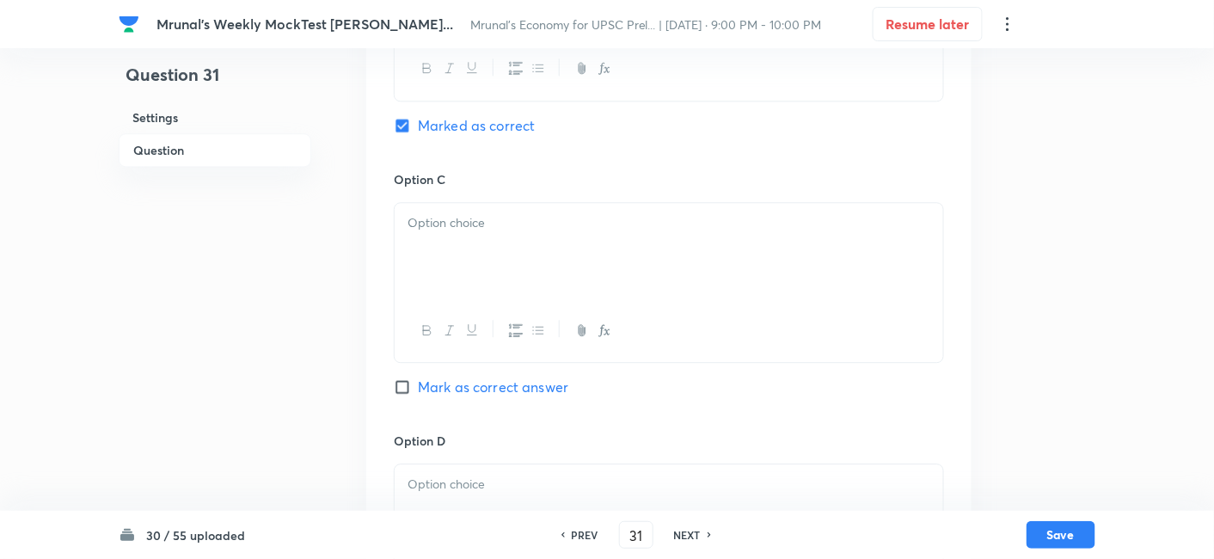
click at [492, 275] on div at bounding box center [668, 251] width 548 height 96
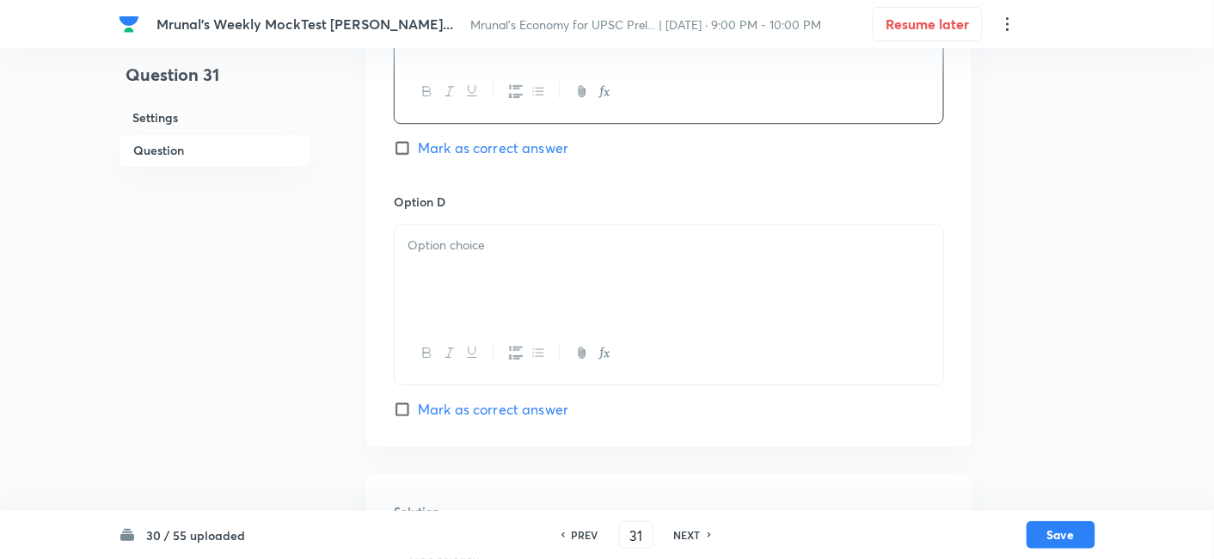
scroll to position [1538, 0]
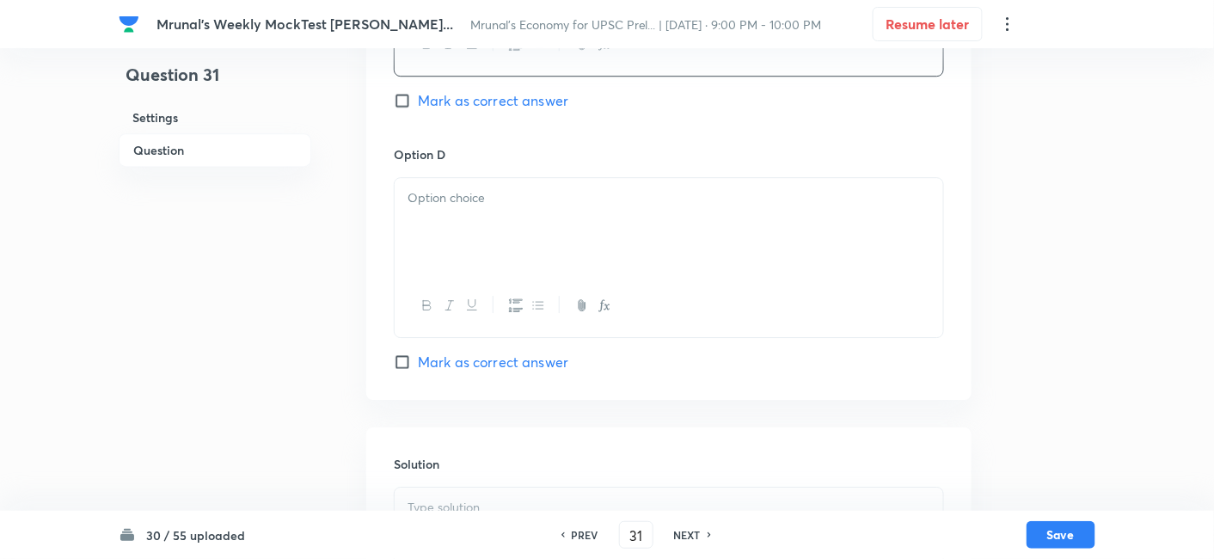
click at [473, 235] on div at bounding box center [668, 226] width 548 height 96
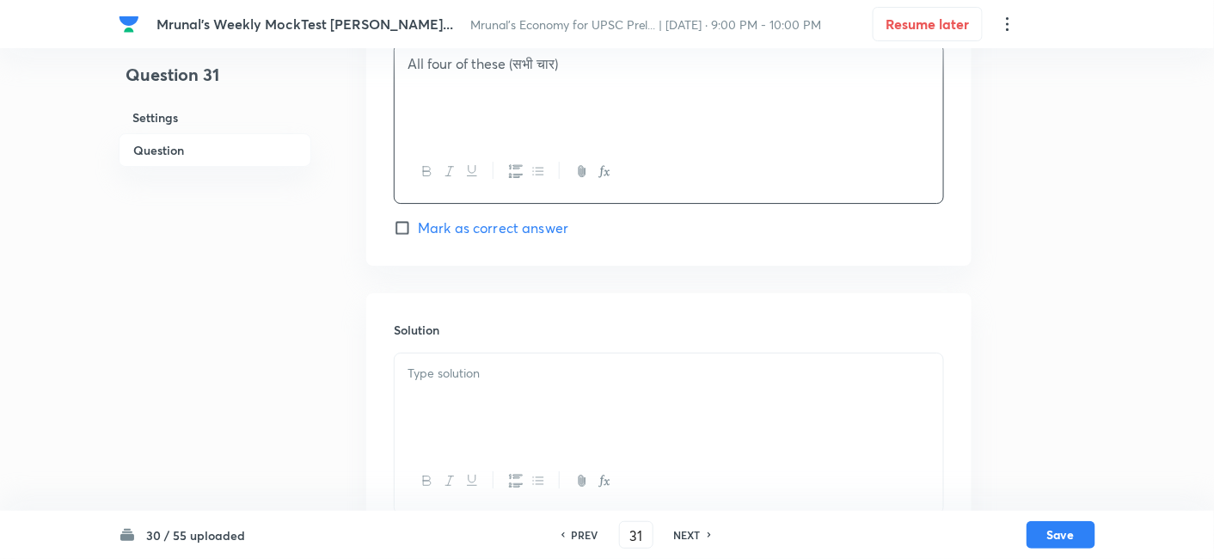
scroll to position [1740, 0]
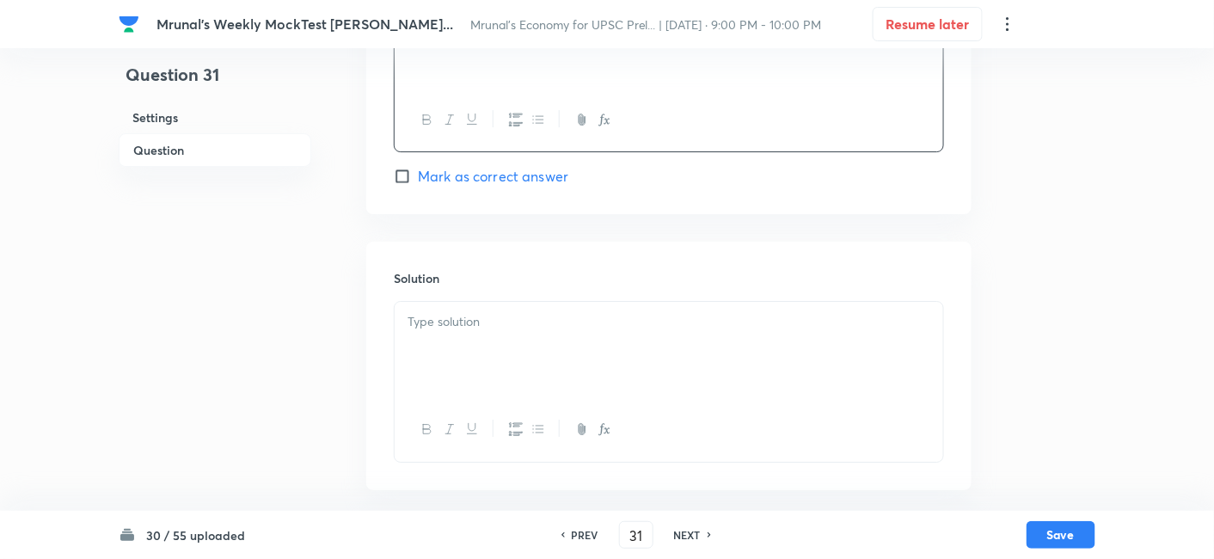
click at [486, 330] on p at bounding box center [668, 322] width 523 height 20
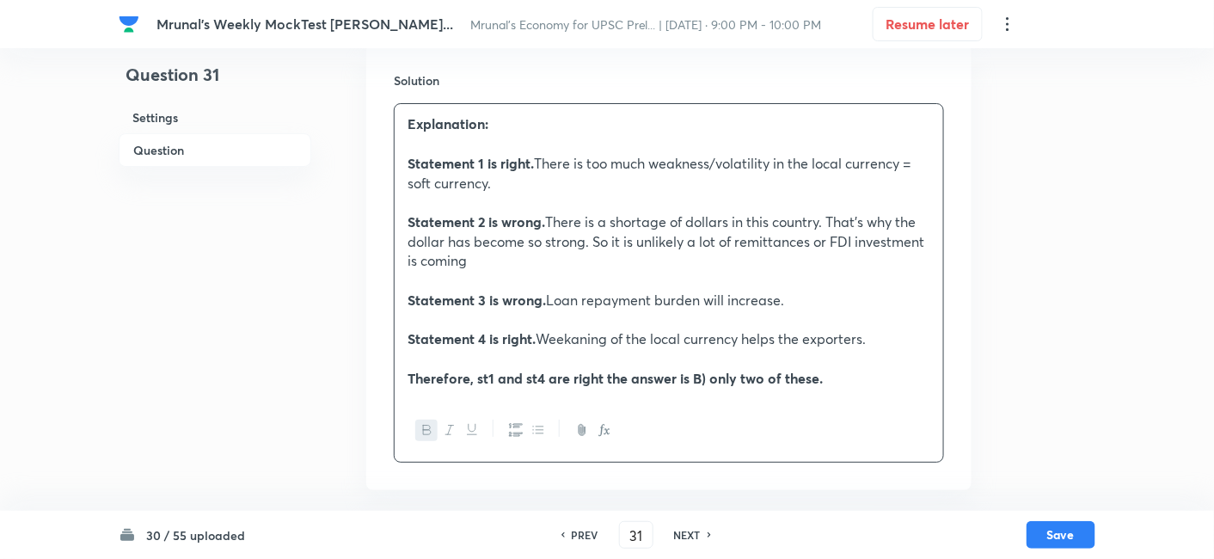
scroll to position [1938, 0]
click at [1061, 540] on button "Save" at bounding box center [1060, 533] width 69 height 28
type input "32"
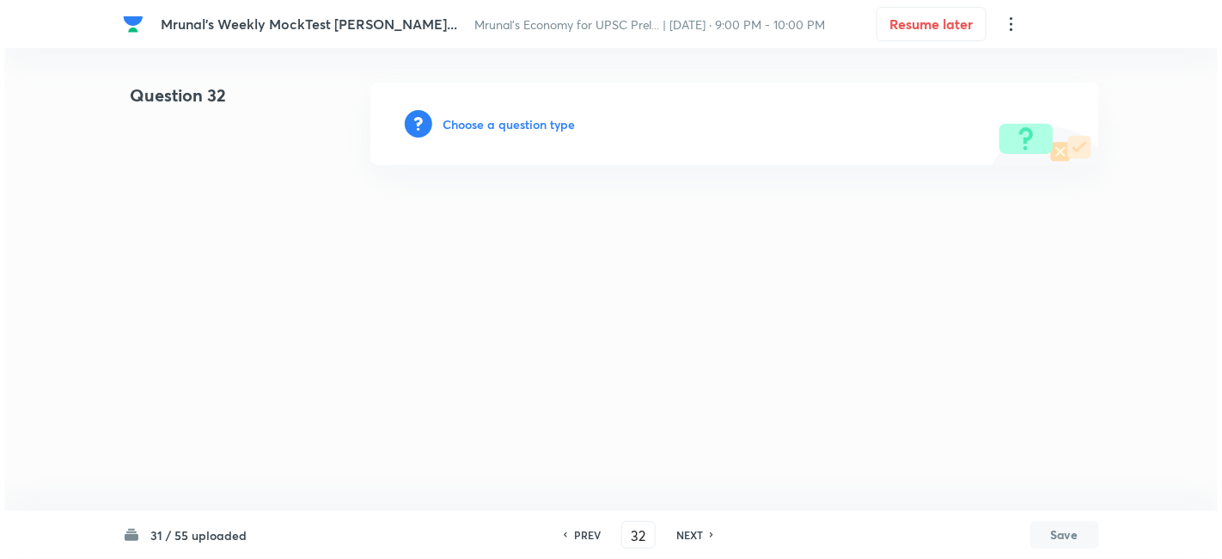
scroll to position [0, 0]
click at [554, 128] on h6 "Choose a question type" at bounding box center [509, 124] width 132 height 18
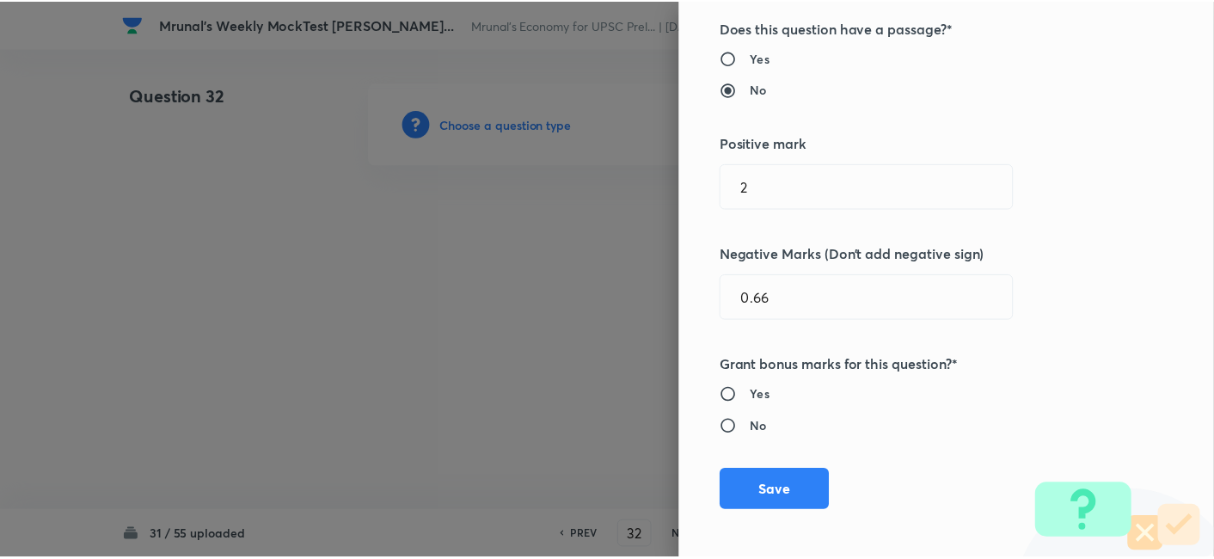
scroll to position [334, 0]
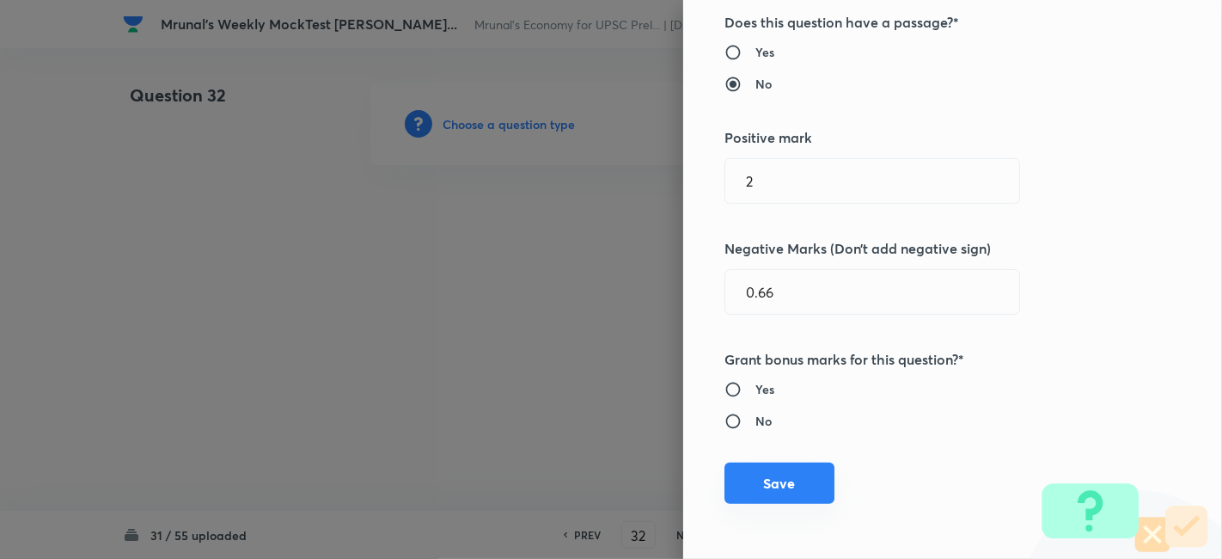
click at [799, 470] on button "Save" at bounding box center [779, 482] width 110 height 41
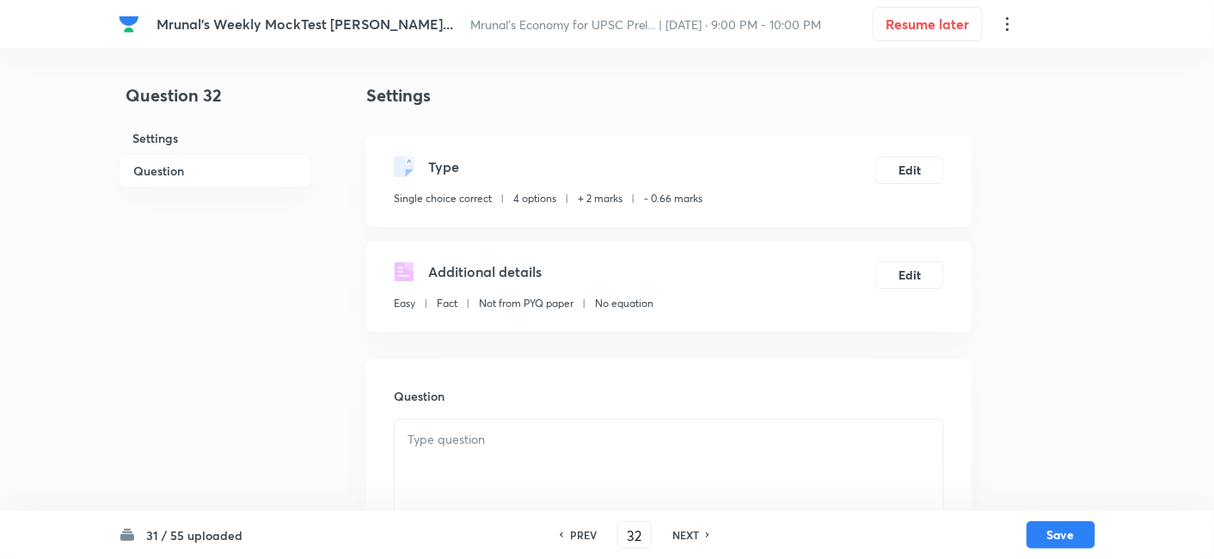
click at [207, 163] on h6 "Question" at bounding box center [215, 171] width 193 height 34
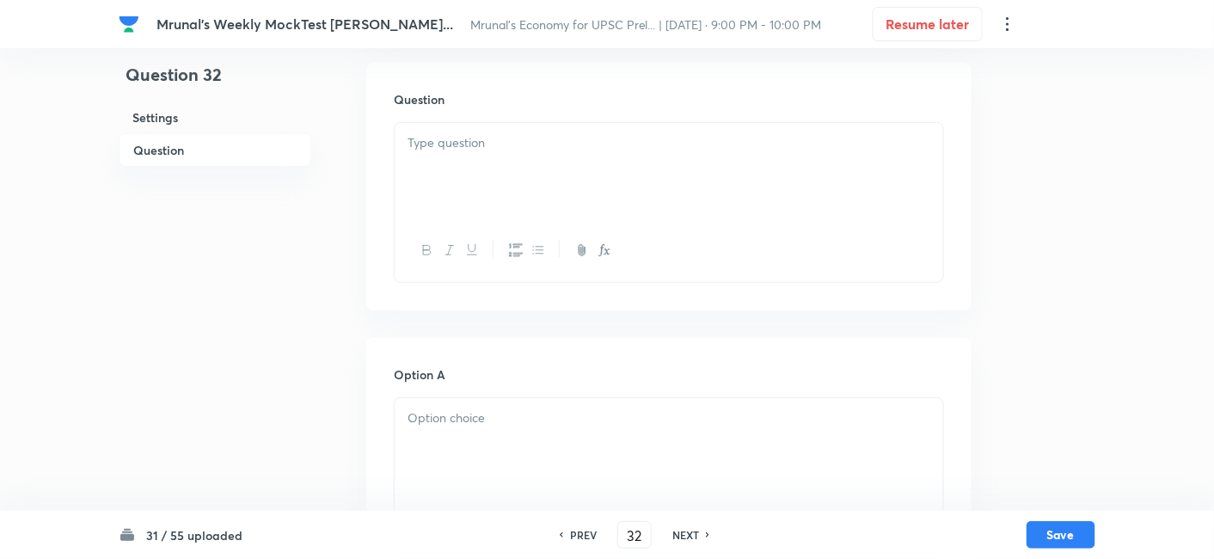
click at [520, 156] on div at bounding box center [668, 171] width 548 height 96
click at [568, 162] on div at bounding box center [668, 171] width 548 height 96
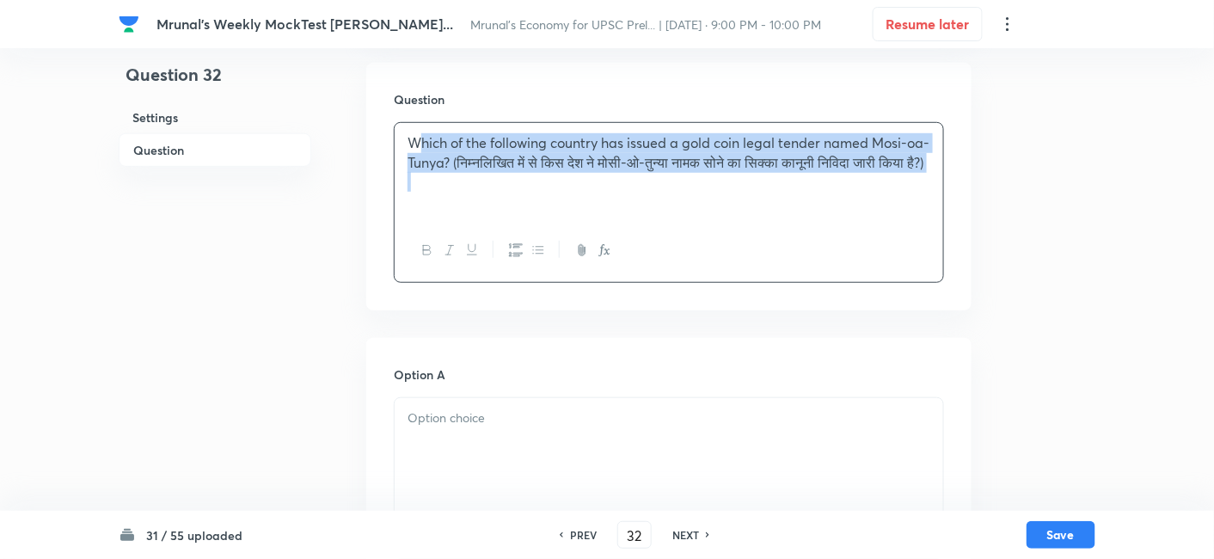
click at [434, 257] on button "button" at bounding box center [426, 250] width 22 height 21
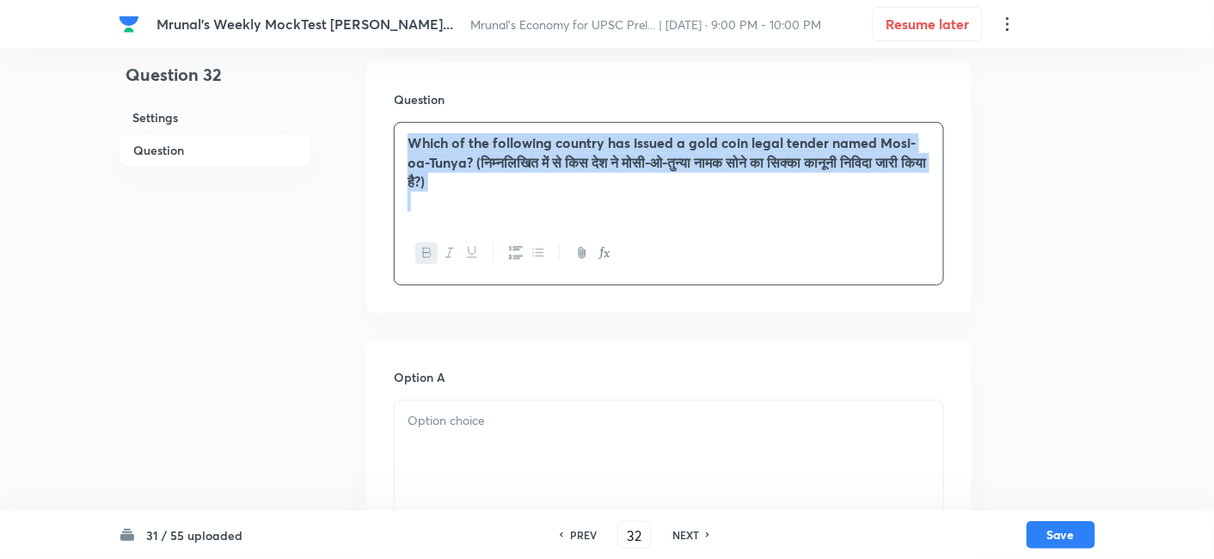
click at [581, 195] on p at bounding box center [668, 202] width 523 height 20
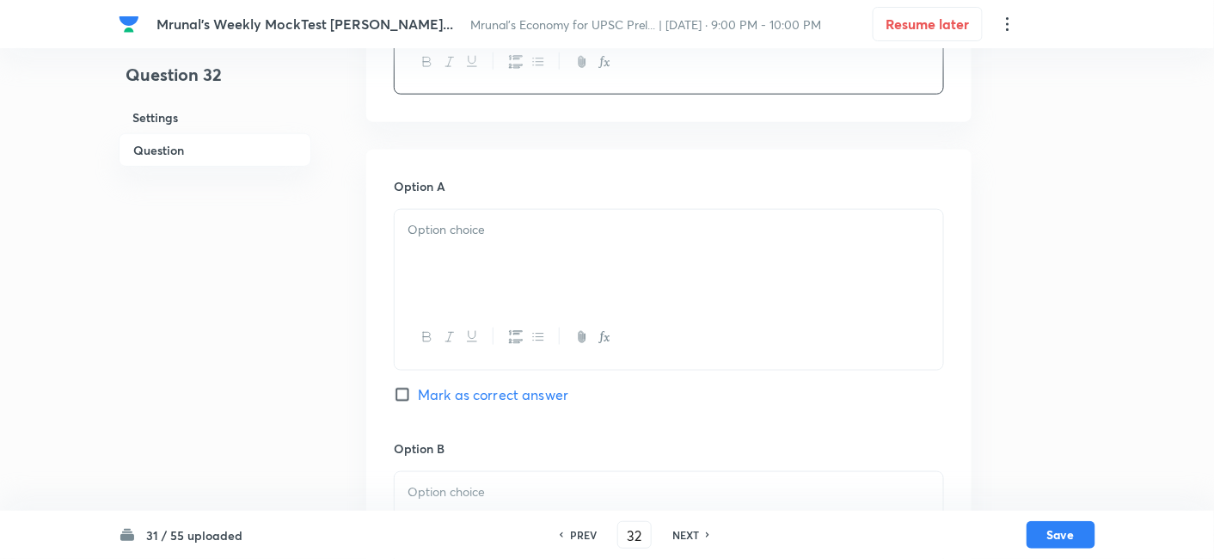
scroll to position [488, 0]
click at [486, 266] on div at bounding box center [668, 257] width 548 height 96
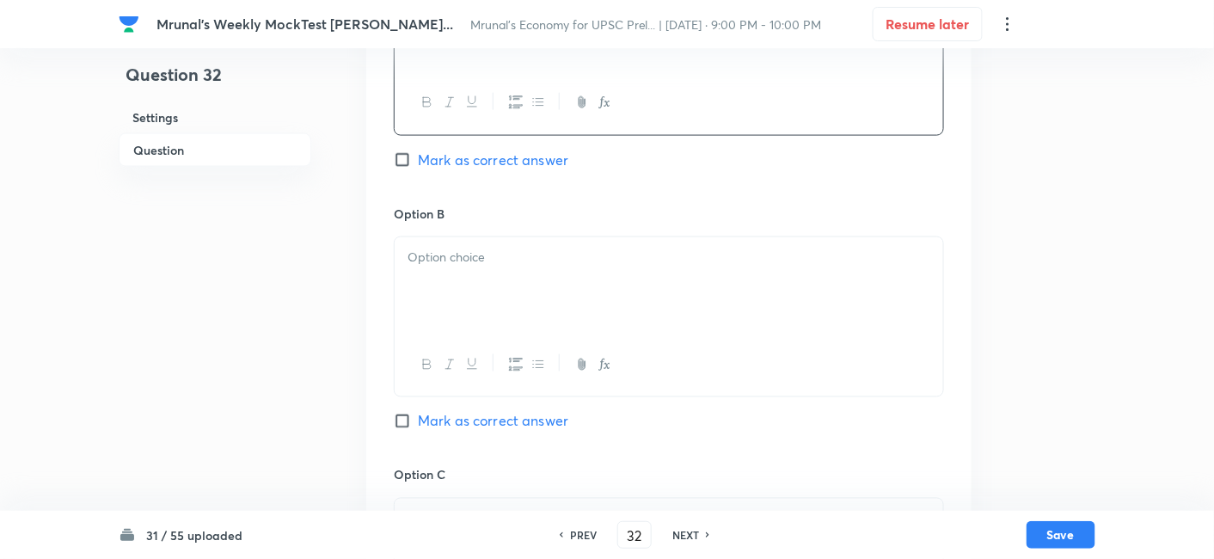
scroll to position [774, 0]
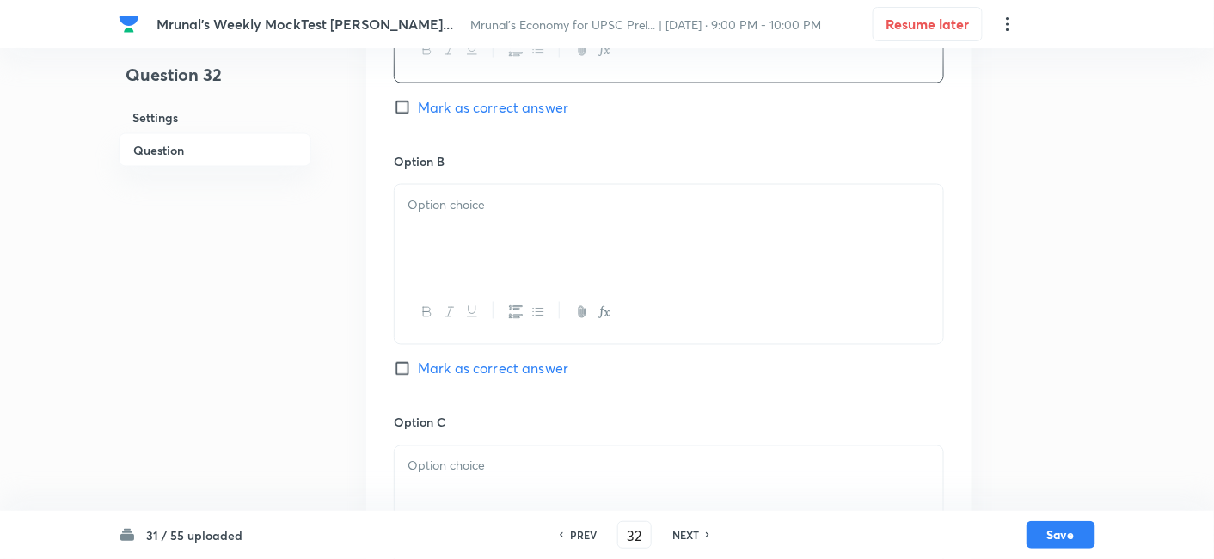
click at [472, 228] on div at bounding box center [668, 233] width 548 height 96
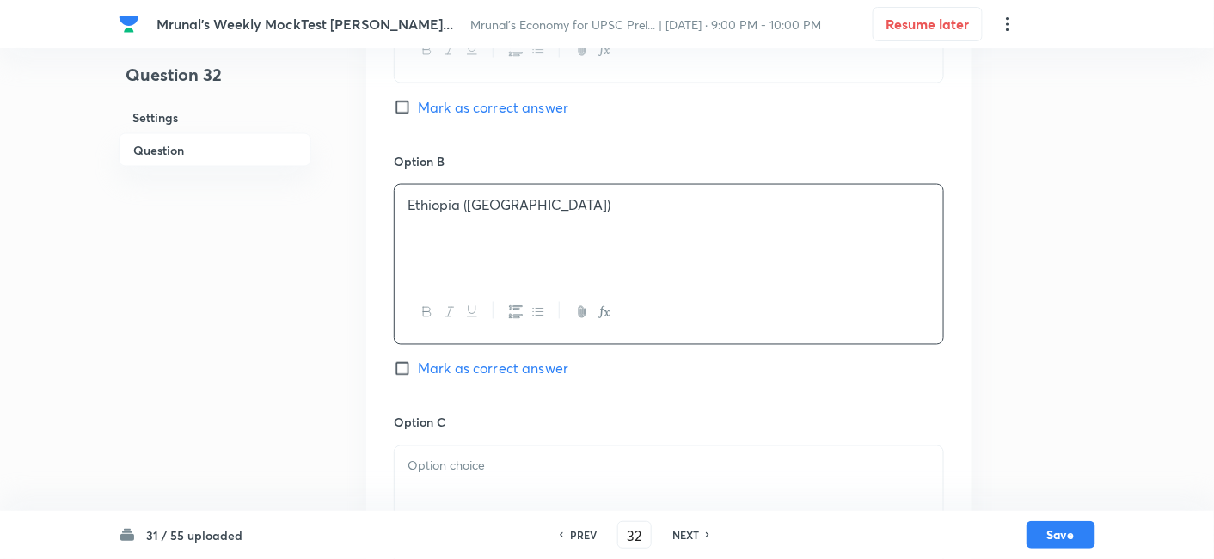
click at [512, 360] on span "Mark as correct answer" at bounding box center [493, 368] width 150 height 21
click at [418, 360] on input "Mark as correct answer" at bounding box center [406, 368] width 24 height 17
checkbox input "true"
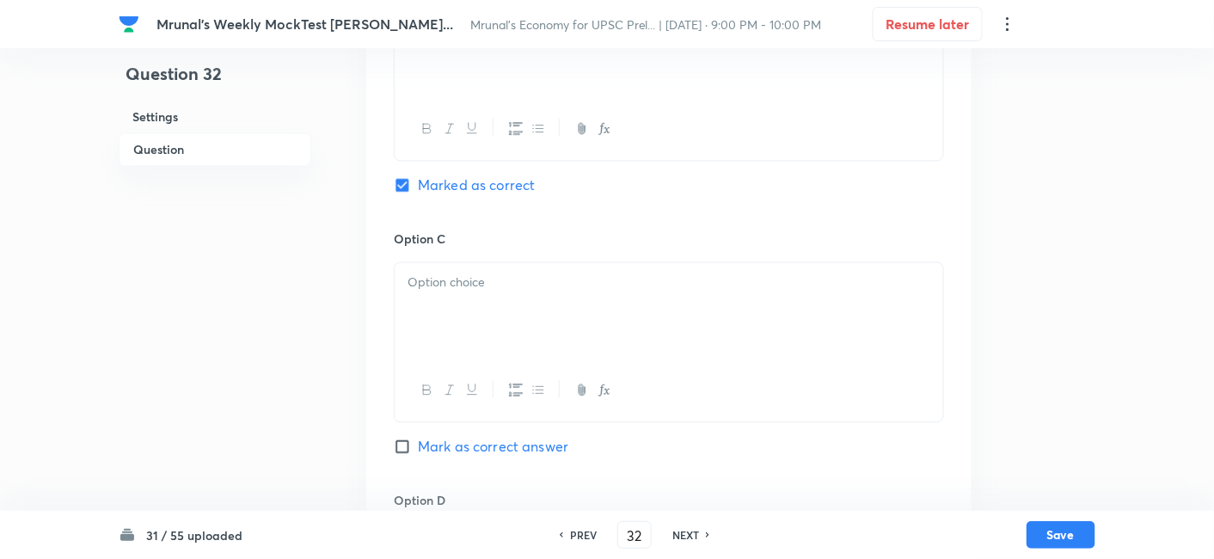
scroll to position [965, 0]
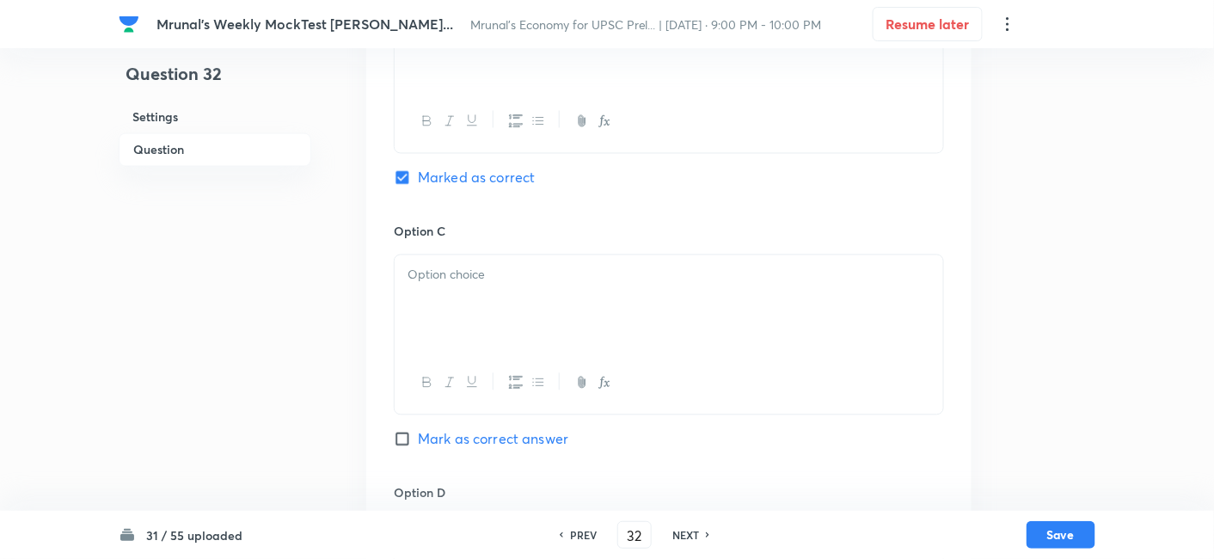
click at [474, 308] on div at bounding box center [668, 303] width 548 height 96
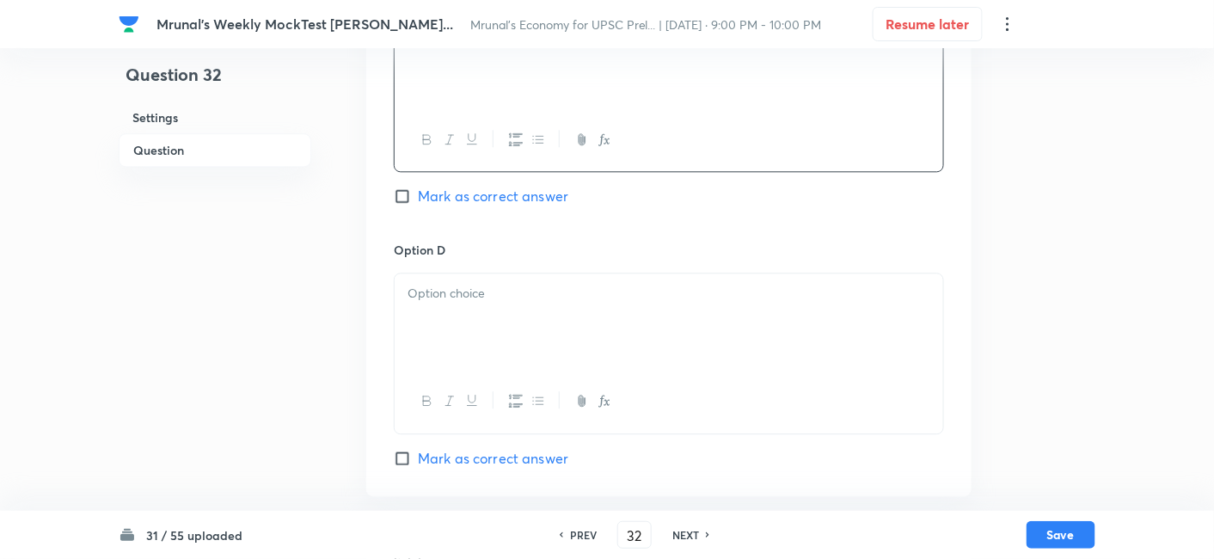
scroll to position [1252, 0]
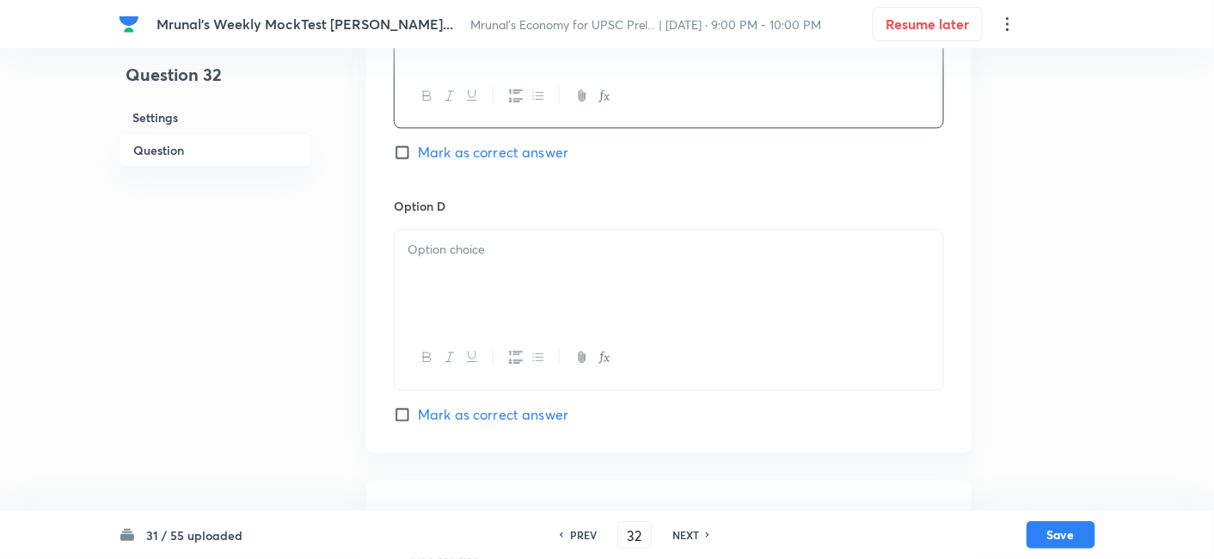
click at [491, 290] on div at bounding box center [668, 277] width 548 height 96
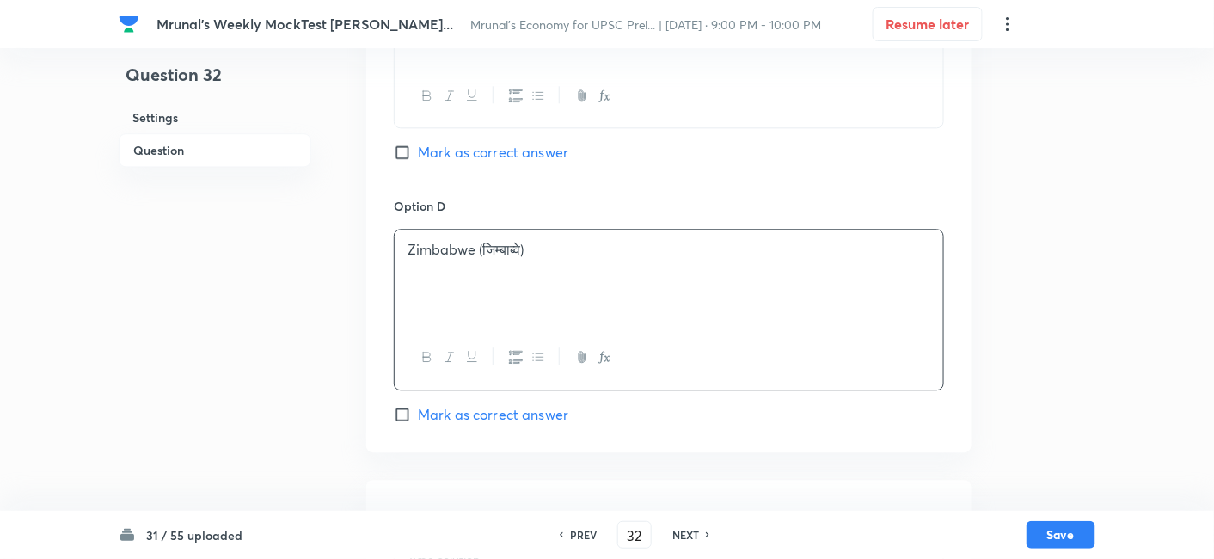
click at [503, 407] on span "Mark as correct answer" at bounding box center [493, 414] width 150 height 21
click at [418, 407] on input "Mark as correct answer" at bounding box center [406, 414] width 24 height 17
checkbox input "true"
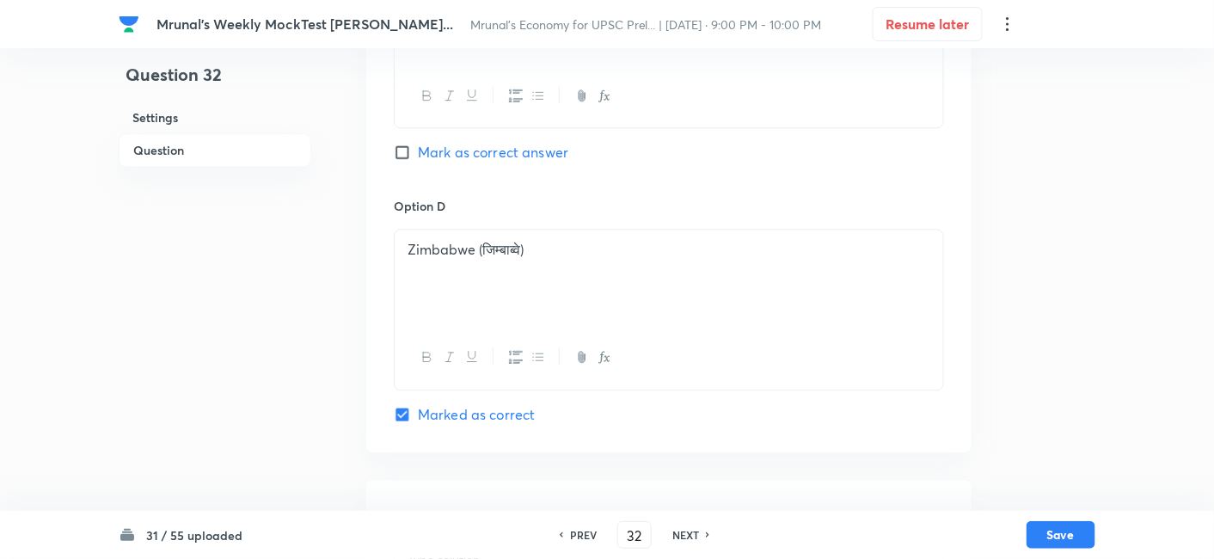
checkbox input "false"
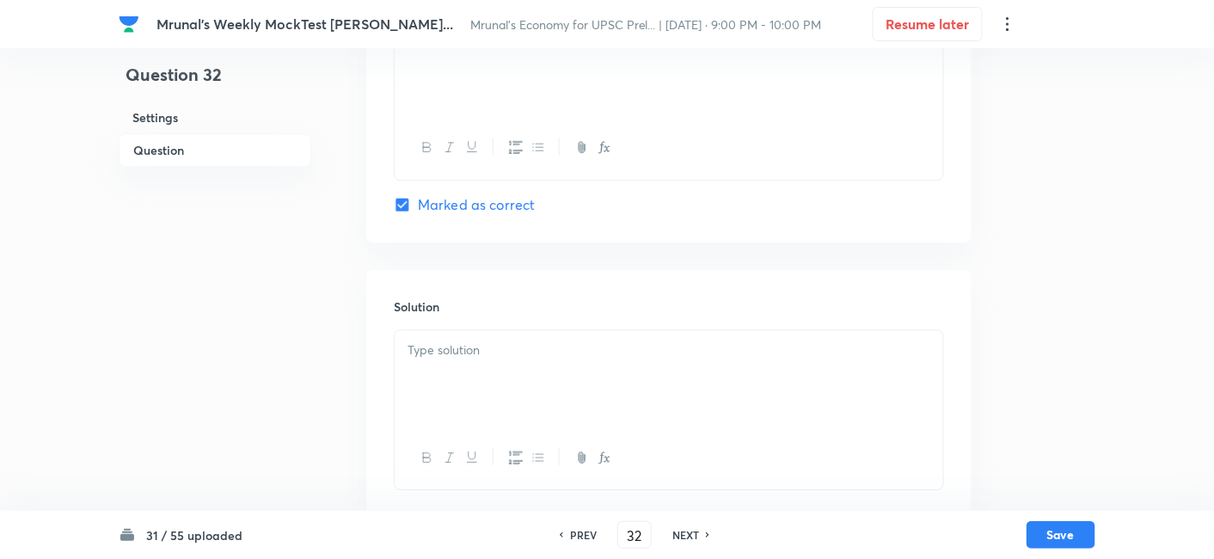
scroll to position [1487, 0]
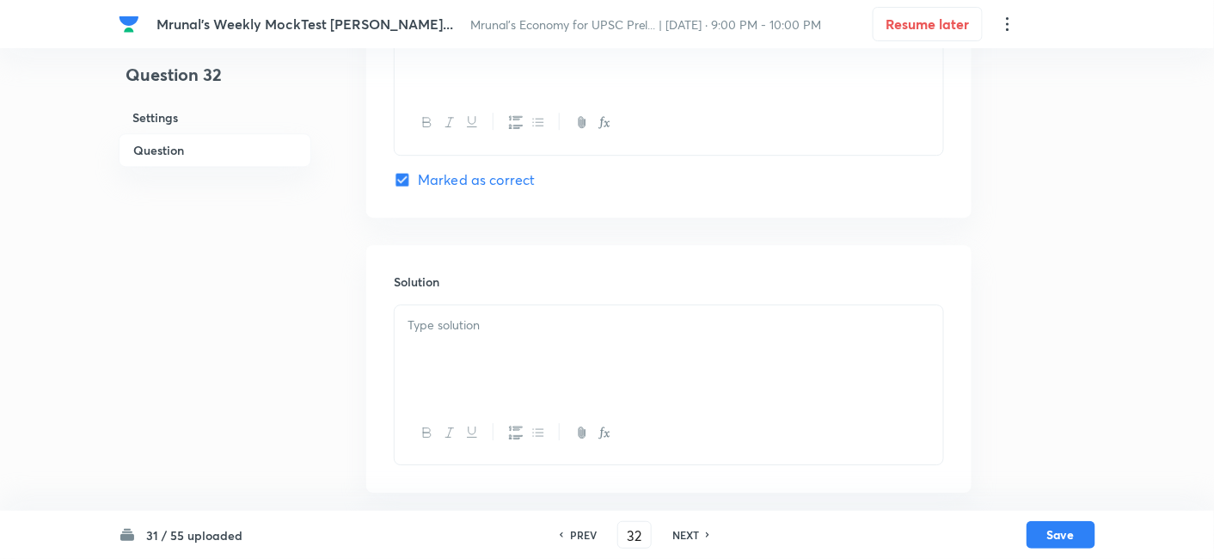
click at [466, 348] on div at bounding box center [668, 353] width 548 height 96
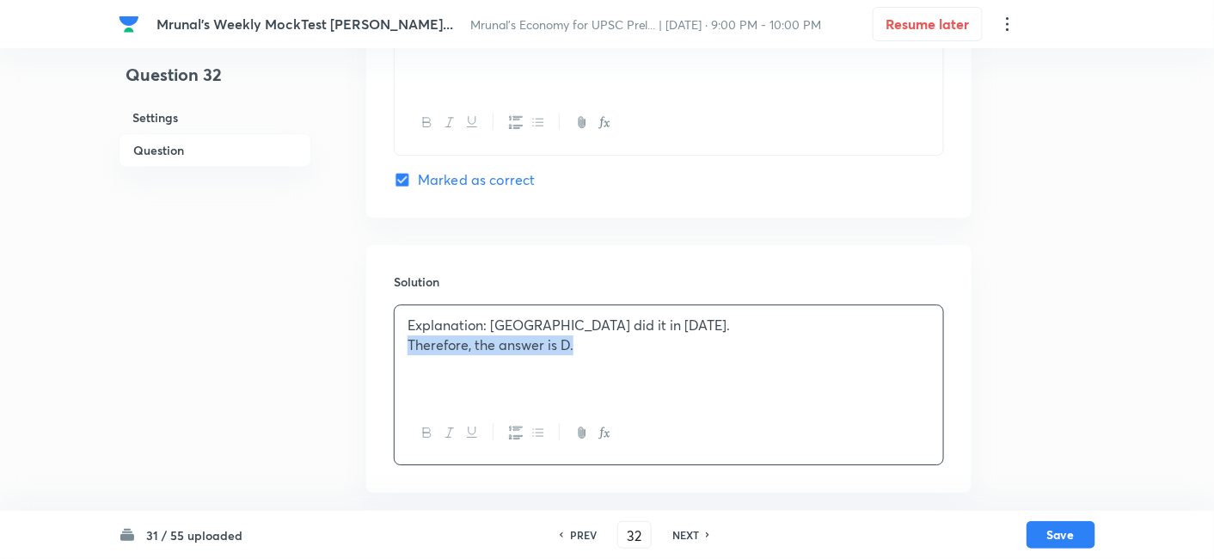
drag, startPoint x: 419, startPoint y: 351, endPoint x: 405, endPoint y: 346, distance: 15.2
click at [405, 346] on div "Explanation: Zimbabwe did it in 2022. Therefore, the answer is D." at bounding box center [668, 353] width 548 height 96
click at [424, 427] on icon "button" at bounding box center [427, 432] width 14 height 14
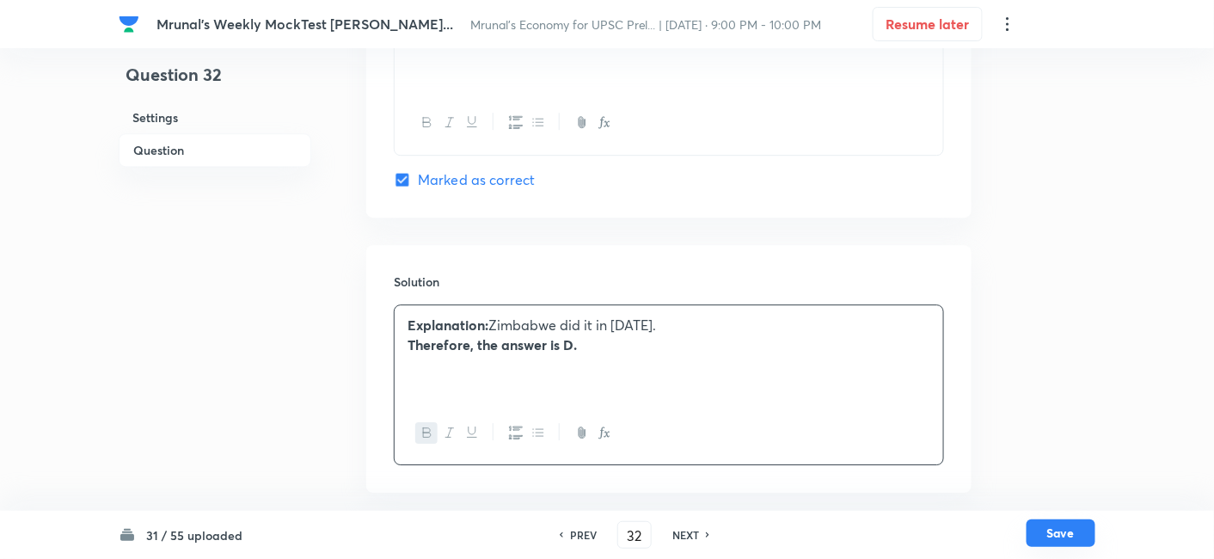
click at [1077, 539] on button "Save" at bounding box center [1060, 533] width 69 height 28
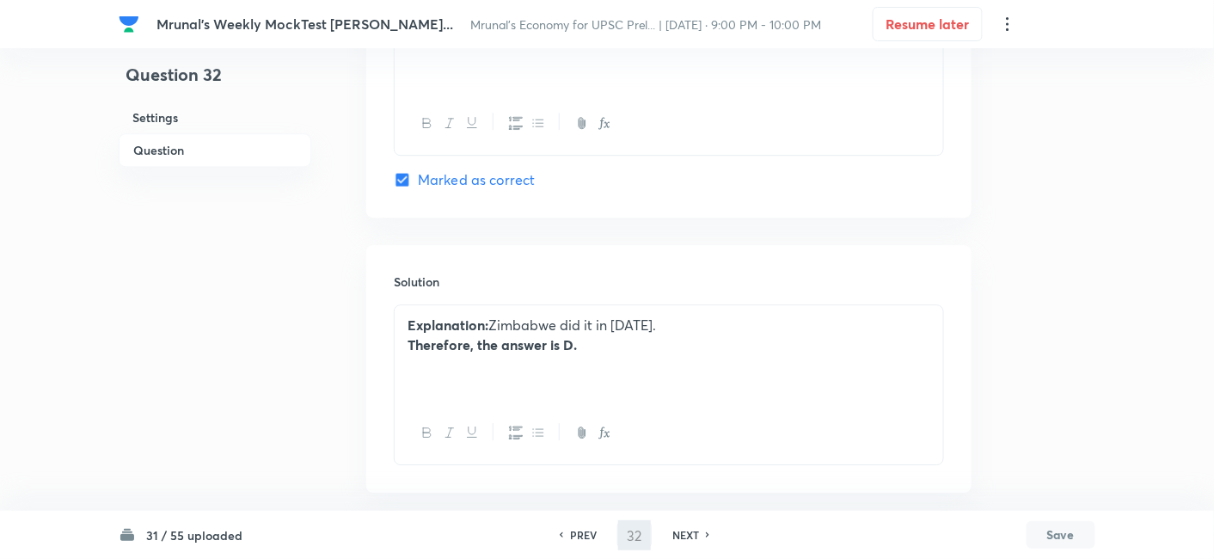
type input "33"
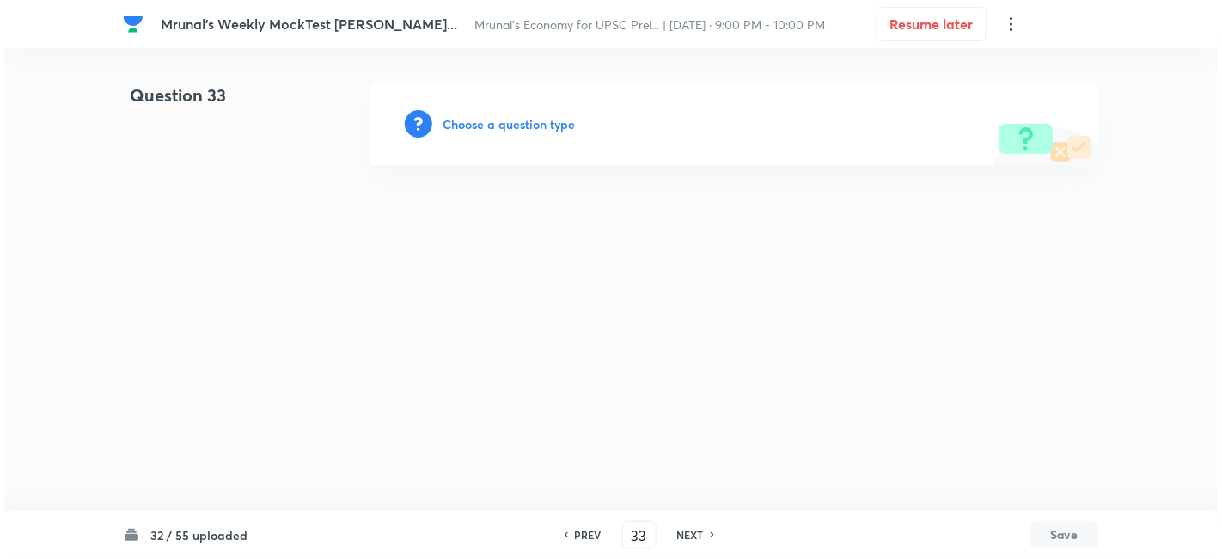
scroll to position [0, 0]
click at [479, 125] on h6 "Choose a question type" at bounding box center [509, 124] width 132 height 18
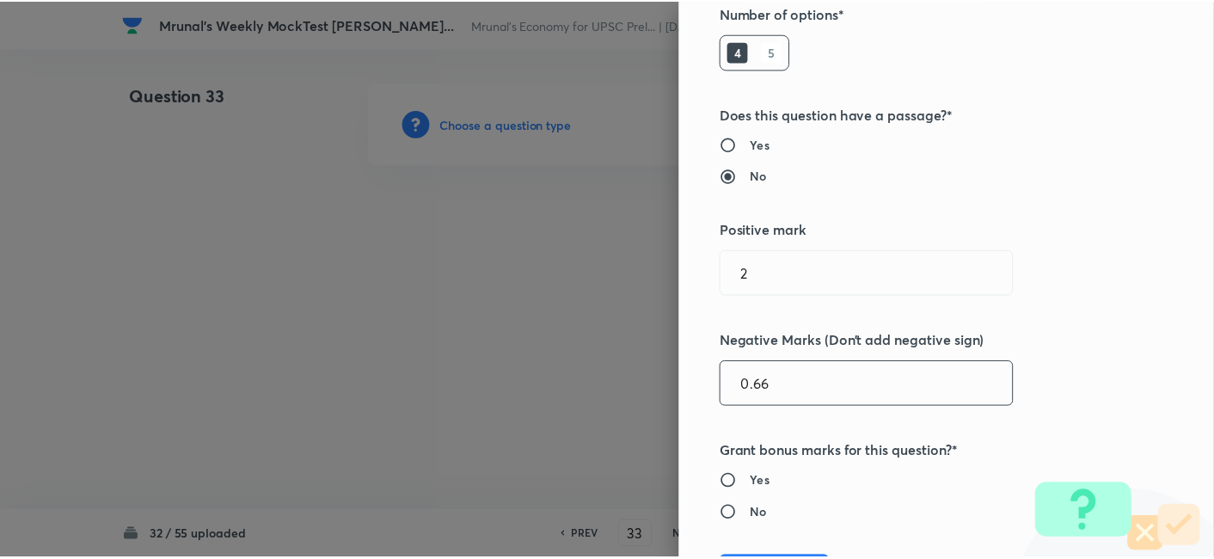
scroll to position [334, 0]
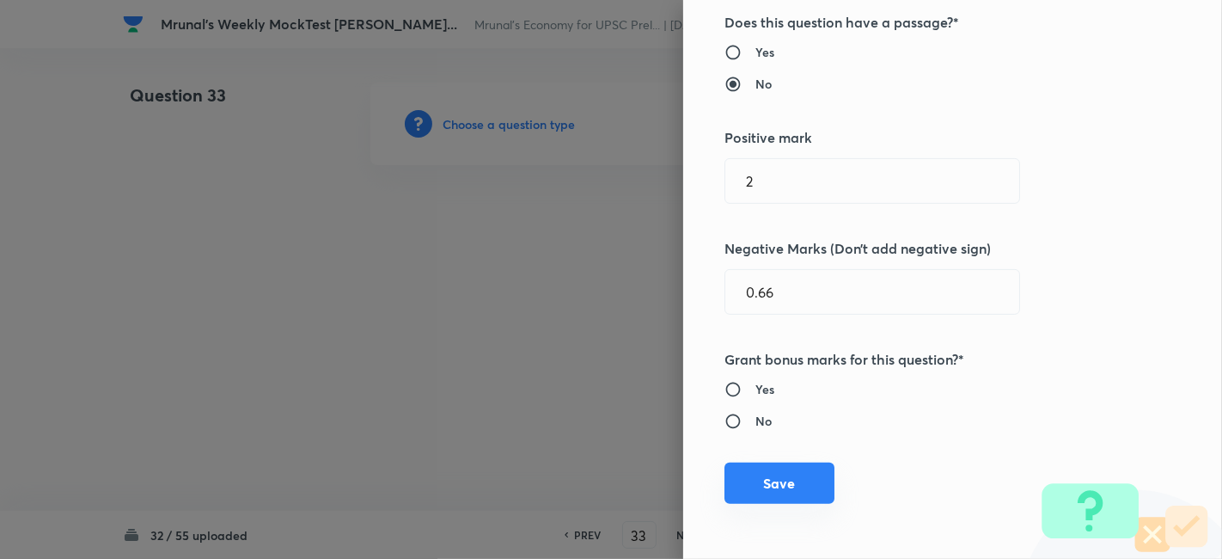
click at [761, 492] on button "Save" at bounding box center [779, 482] width 110 height 41
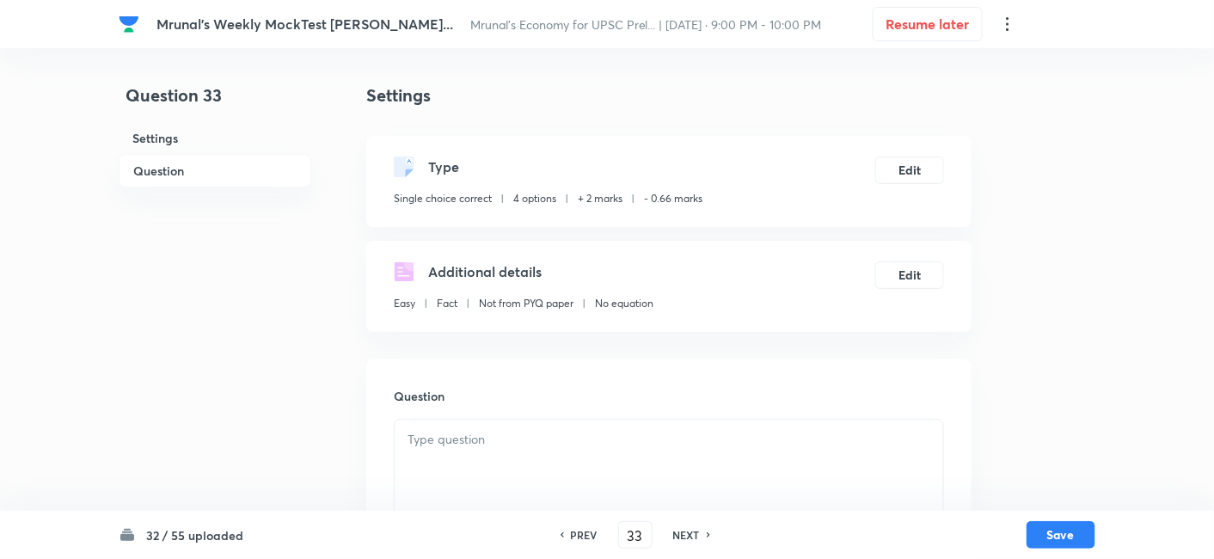
click at [219, 179] on h6 "Question" at bounding box center [215, 171] width 193 height 34
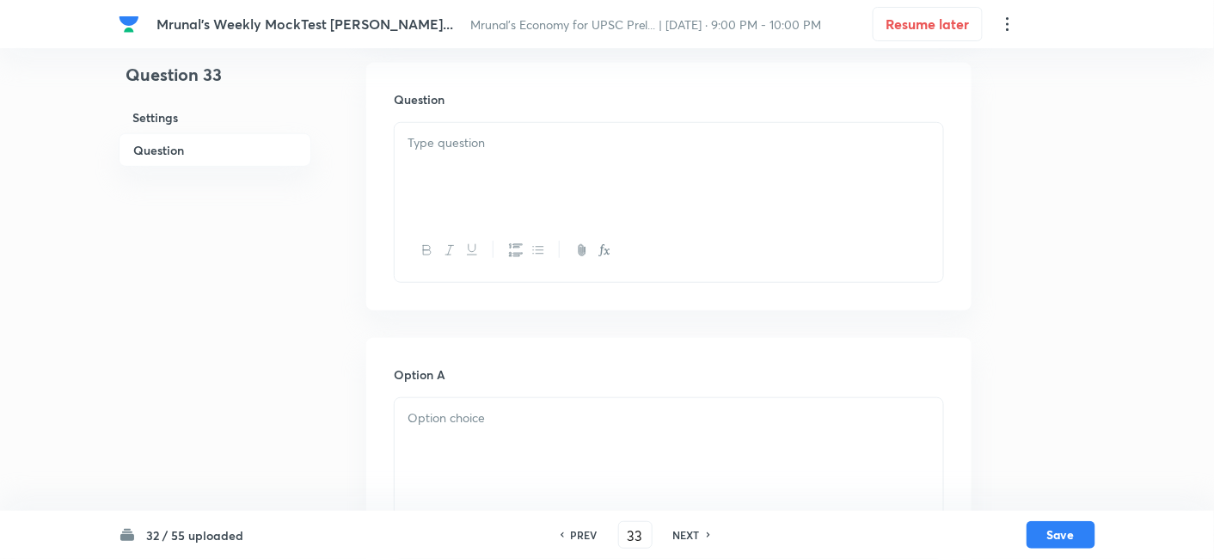
click at [532, 175] on div at bounding box center [668, 171] width 548 height 96
click at [528, 161] on div at bounding box center [668, 171] width 548 height 96
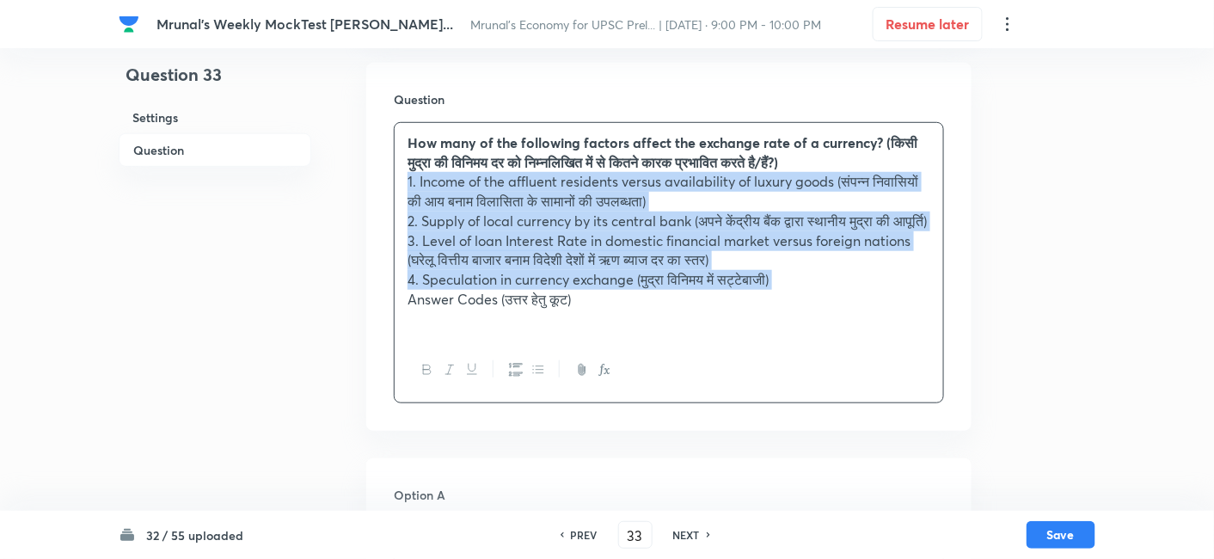
click at [516, 376] on icon "button" at bounding box center [516, 370] width 14 height 14
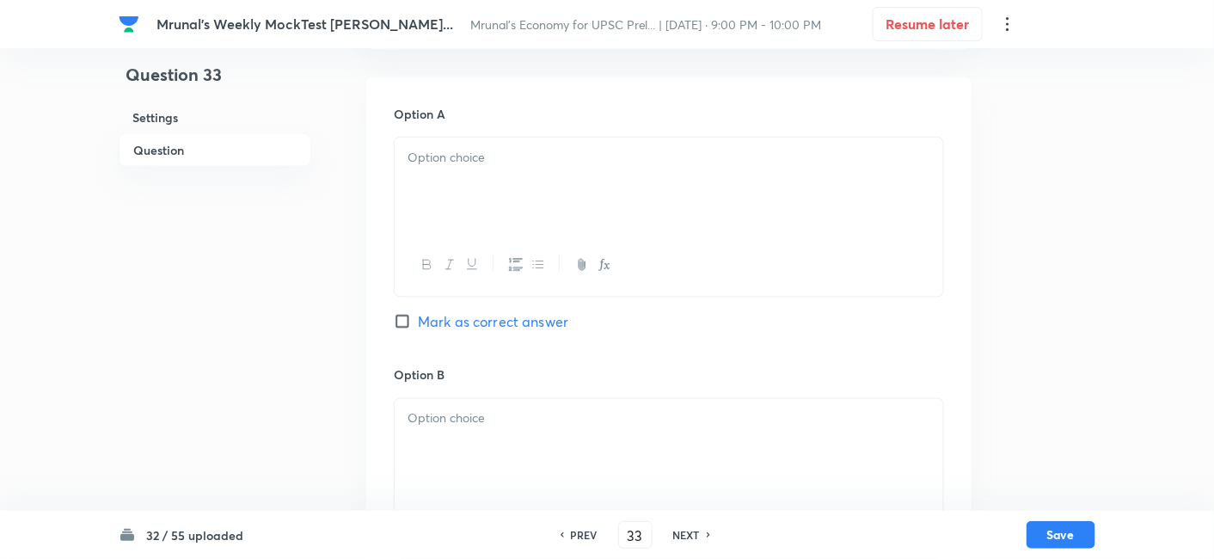
scroll to position [679, 0]
click at [486, 254] on div at bounding box center [668, 263] width 548 height 63
click at [479, 199] on div at bounding box center [668, 184] width 548 height 96
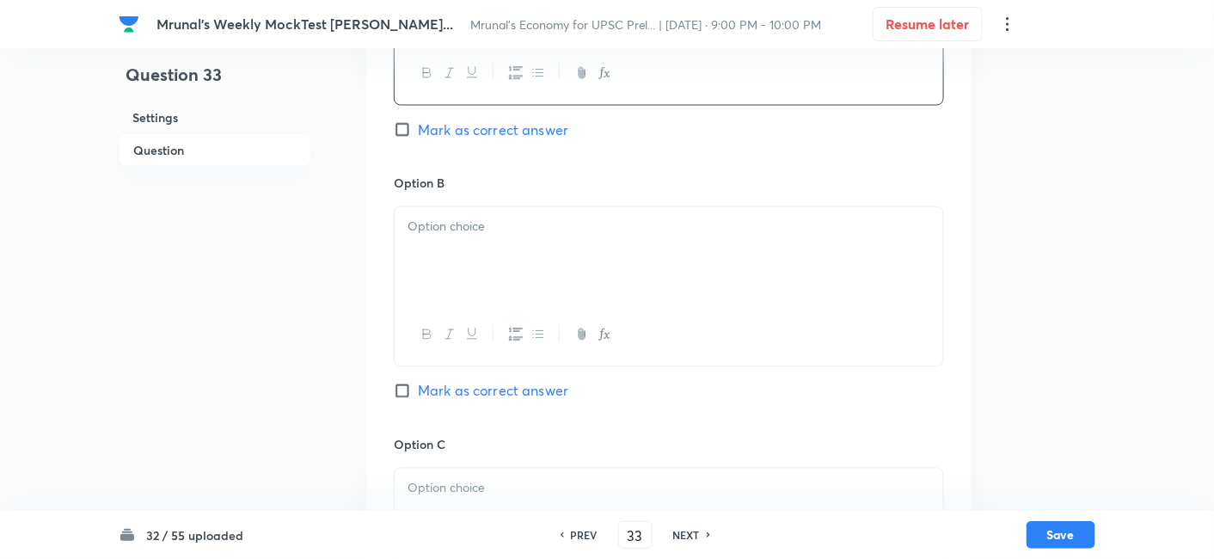
scroll to position [870, 0]
click at [468, 307] on div at bounding box center [668, 334] width 548 height 63
click at [478, 234] on p at bounding box center [668, 227] width 523 height 20
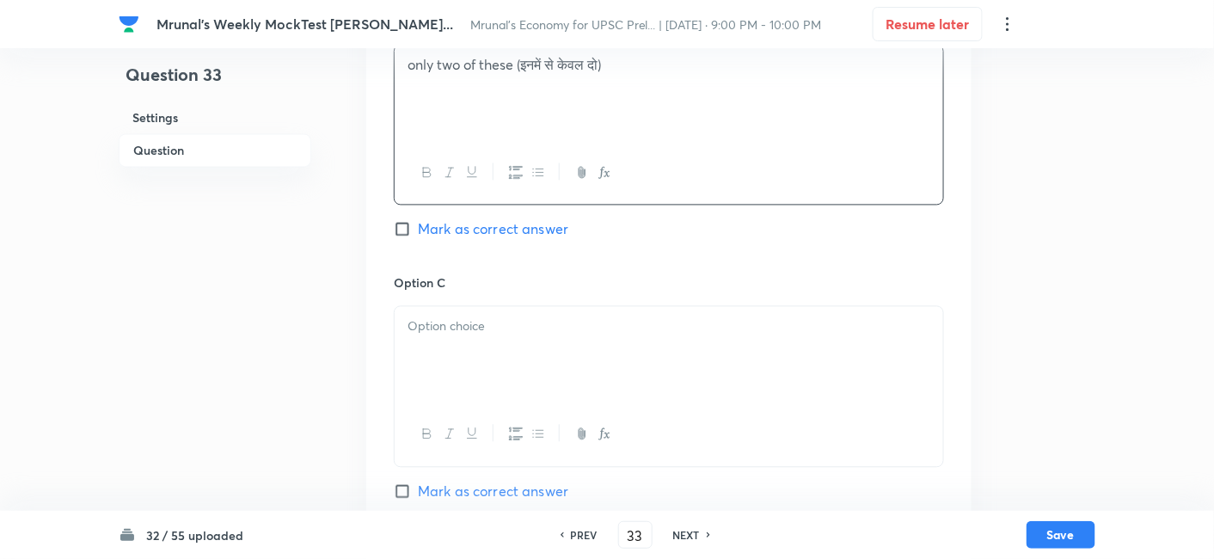
scroll to position [1061, 0]
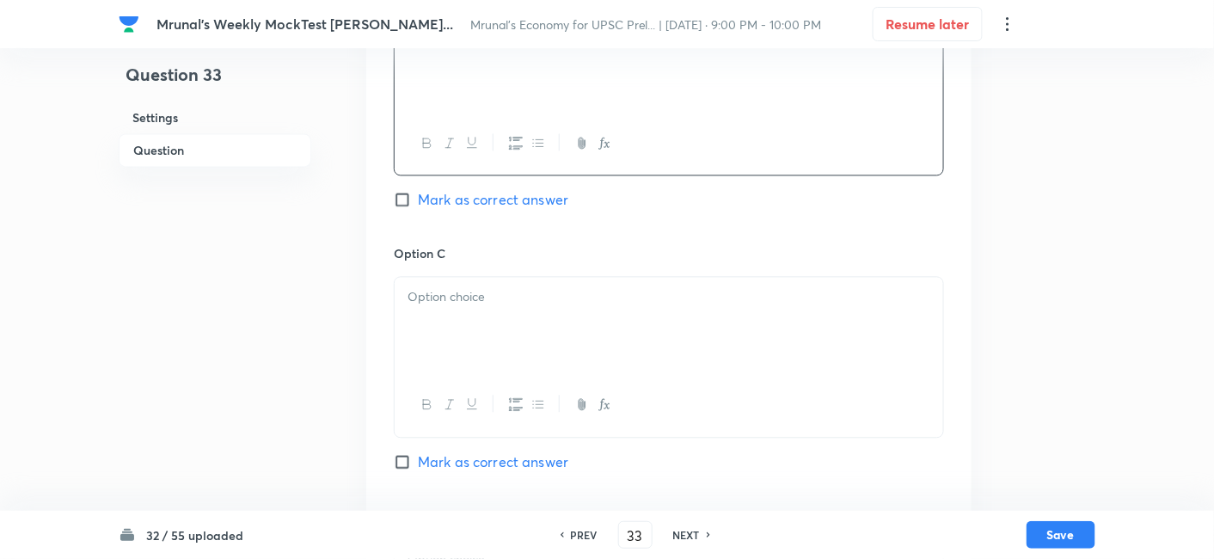
click at [505, 308] on div at bounding box center [668, 325] width 548 height 96
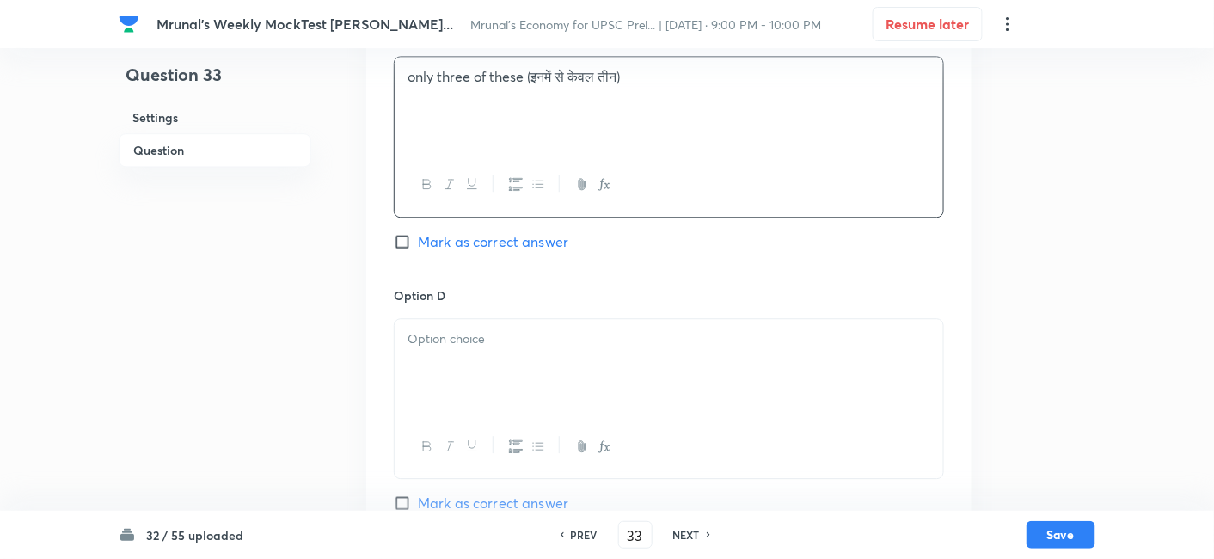
scroll to position [1348, 0]
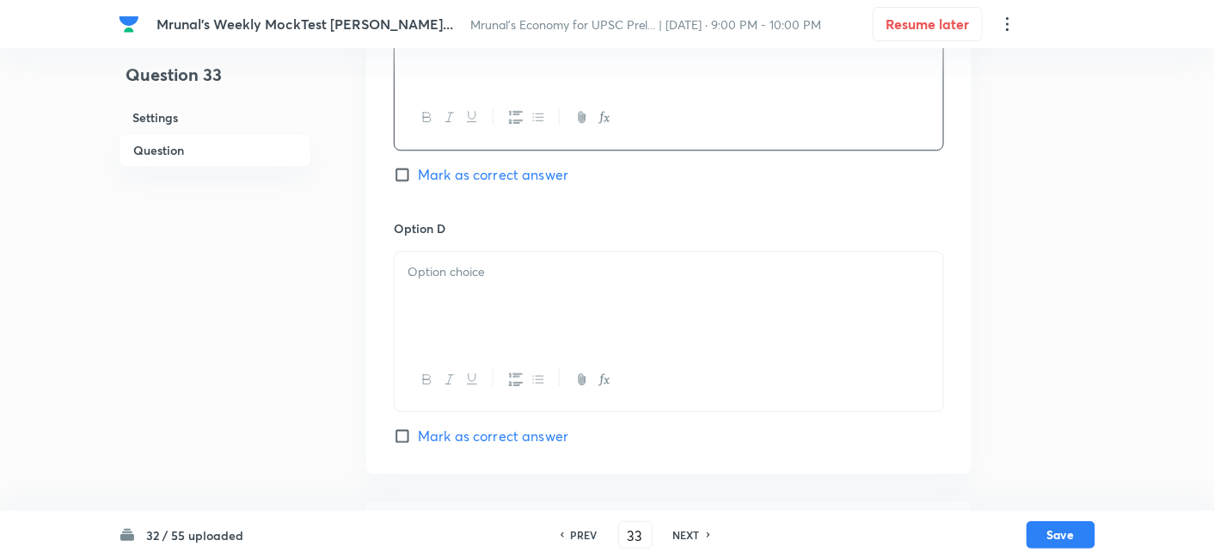
click at [481, 304] on div at bounding box center [668, 300] width 548 height 96
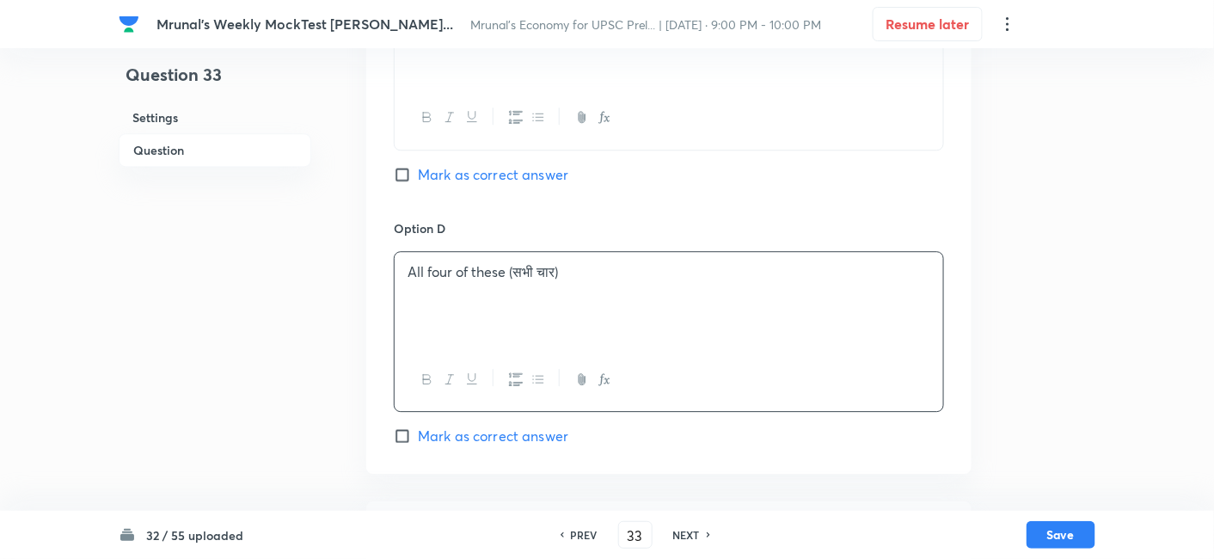
click at [506, 438] on span "Mark as correct answer" at bounding box center [493, 435] width 150 height 21
click at [418, 438] on input "Mark as correct answer" at bounding box center [406, 435] width 24 height 17
checkbox input "true"
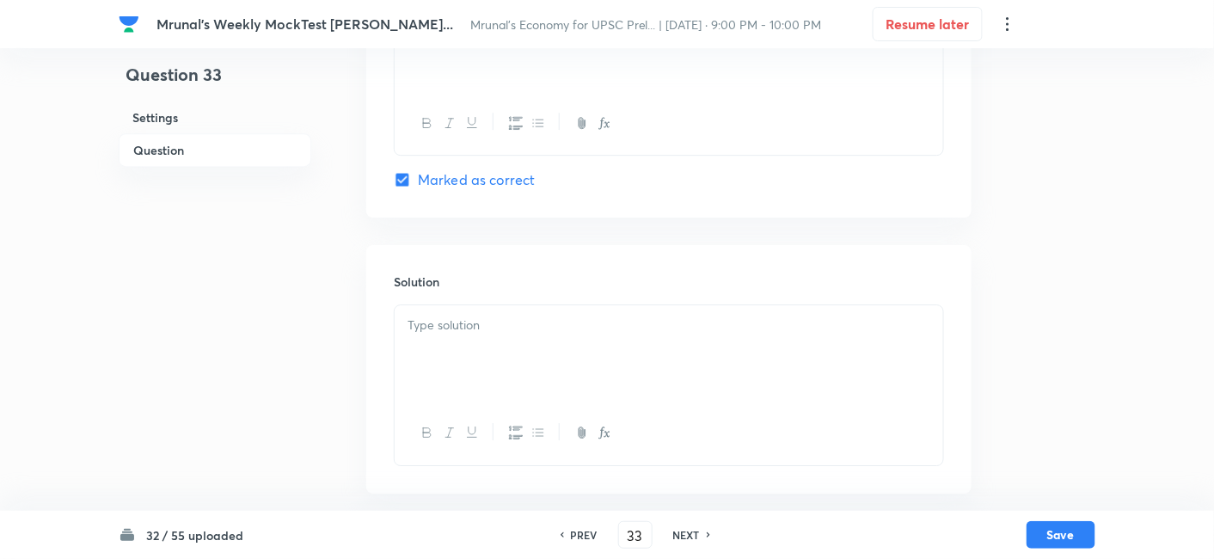
click at [486, 363] on div at bounding box center [668, 353] width 548 height 96
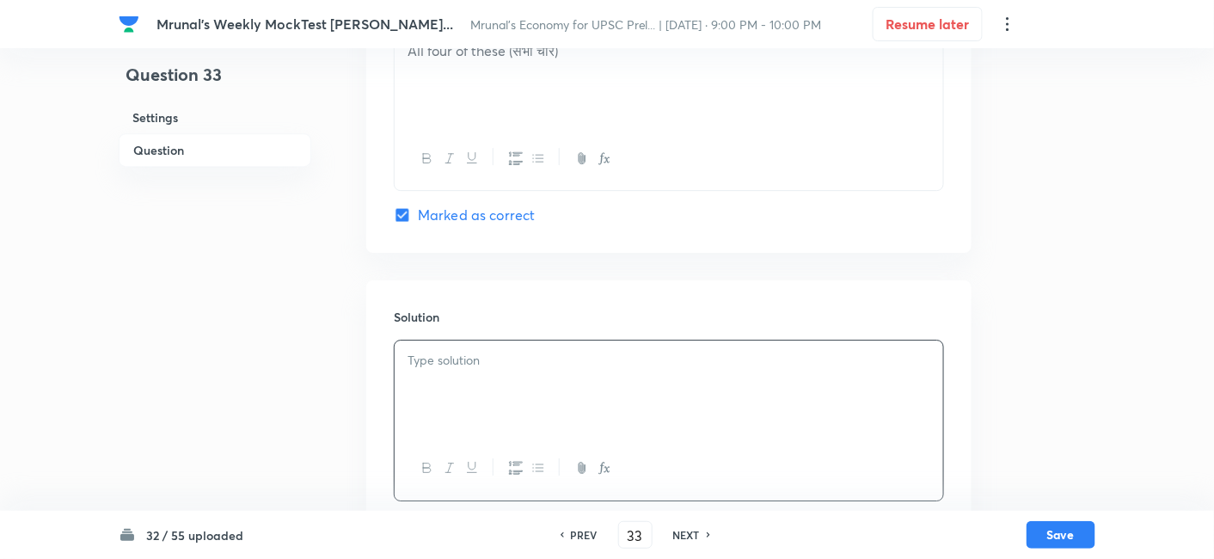
scroll to position [1604, 0]
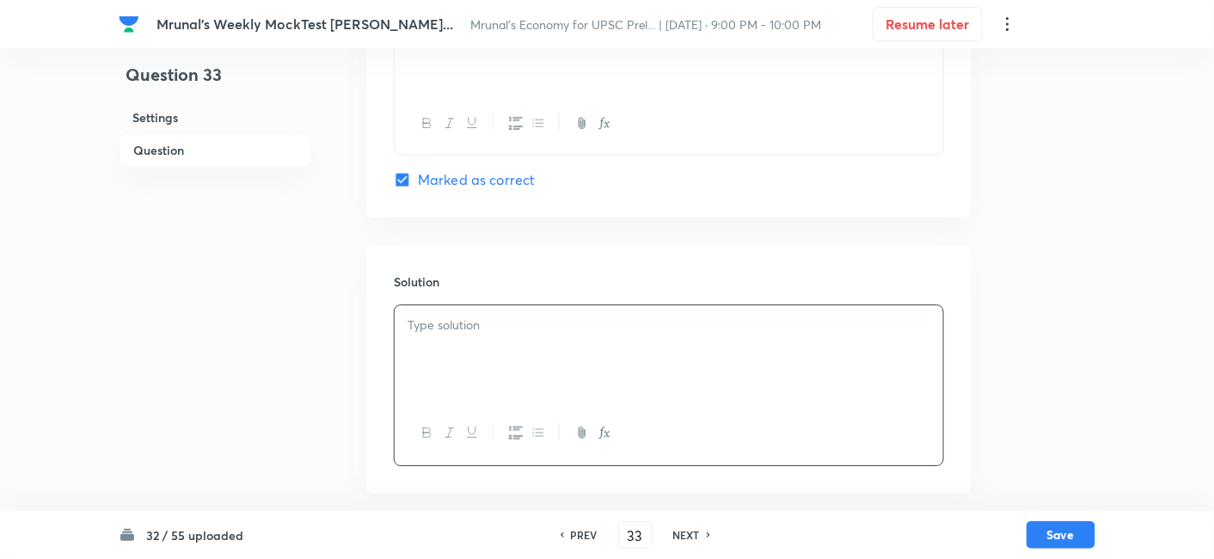
click at [472, 347] on div at bounding box center [668, 353] width 548 height 96
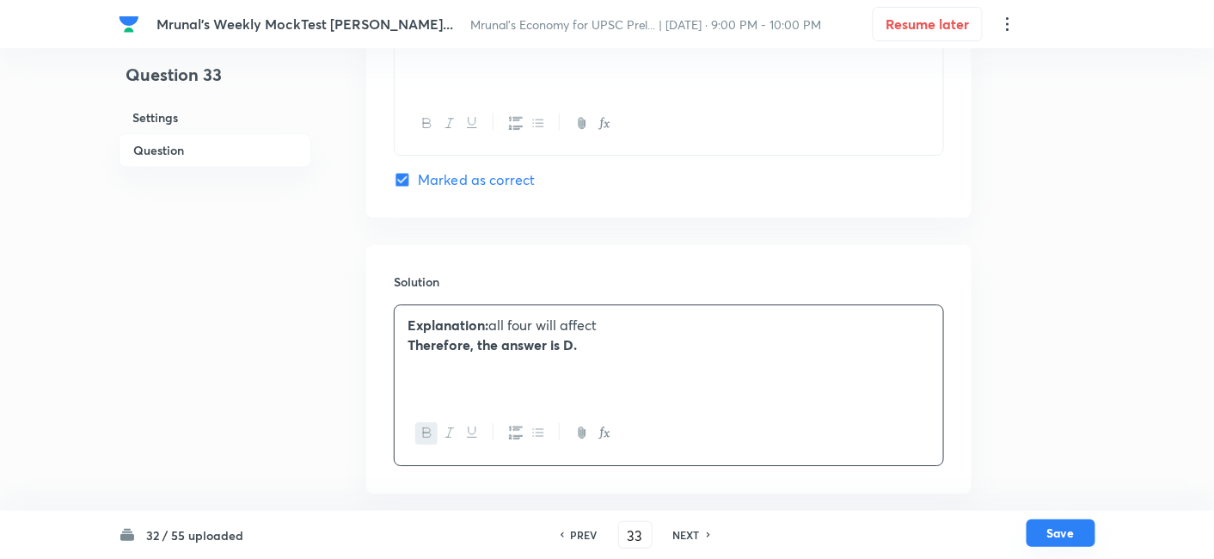
click at [1055, 541] on button "Save" at bounding box center [1060, 533] width 69 height 28
type input "34"
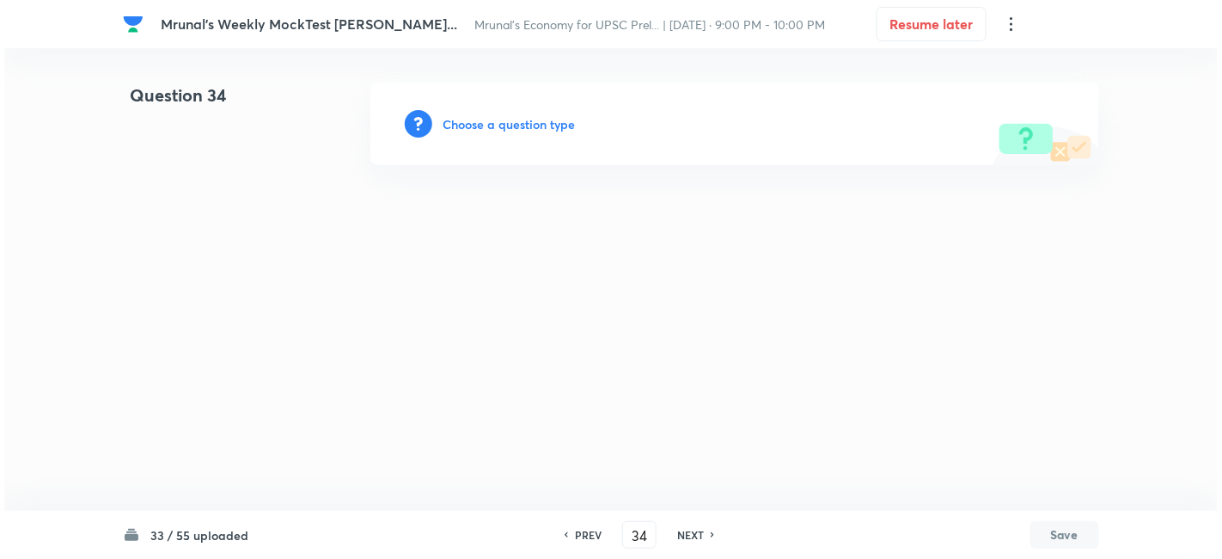
scroll to position [0, 0]
click at [561, 128] on h6 "Choose a question type" at bounding box center [509, 124] width 132 height 18
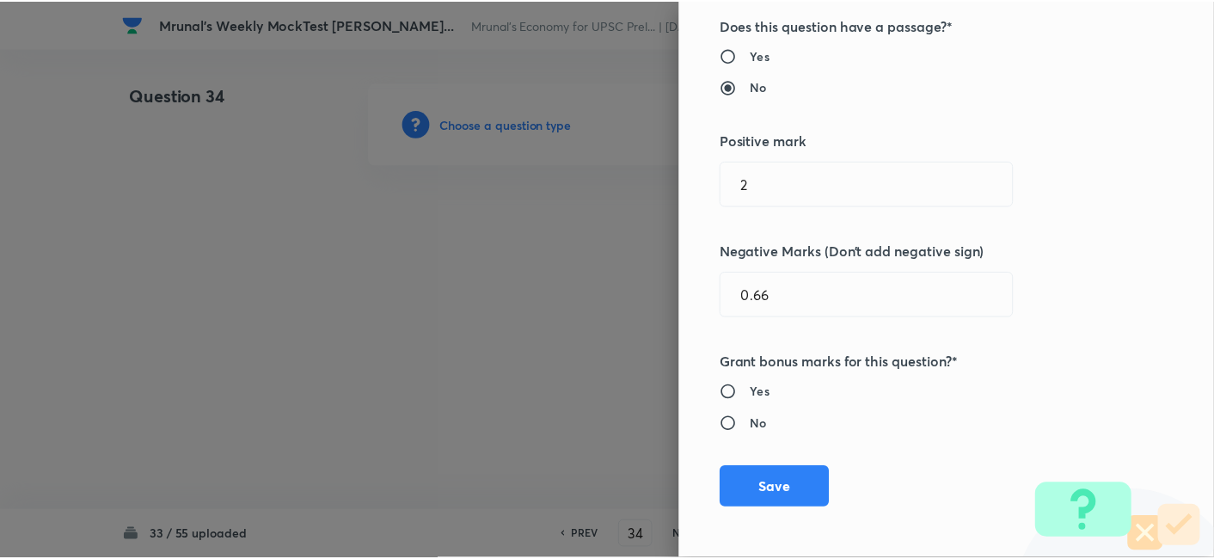
scroll to position [334, 0]
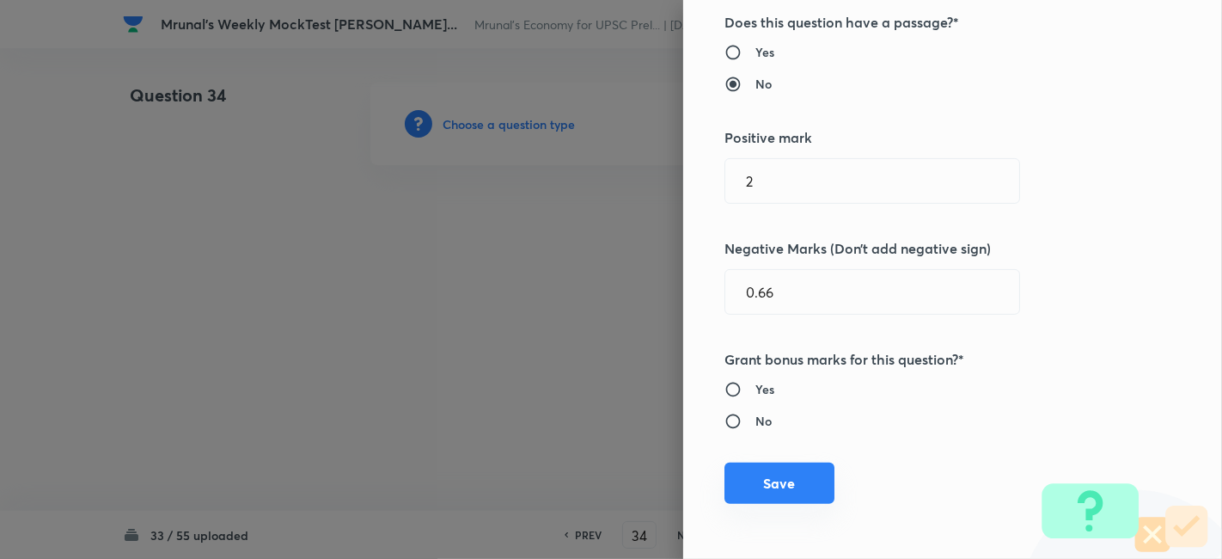
click at [777, 473] on button "Save" at bounding box center [779, 482] width 110 height 41
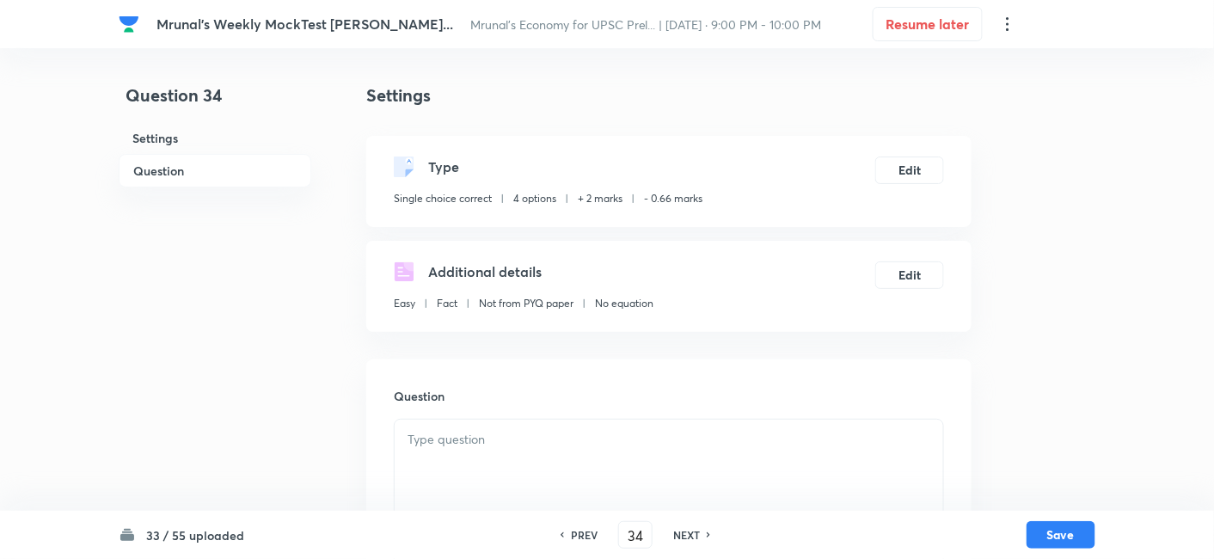
click at [213, 174] on h6 "Question" at bounding box center [215, 171] width 193 height 34
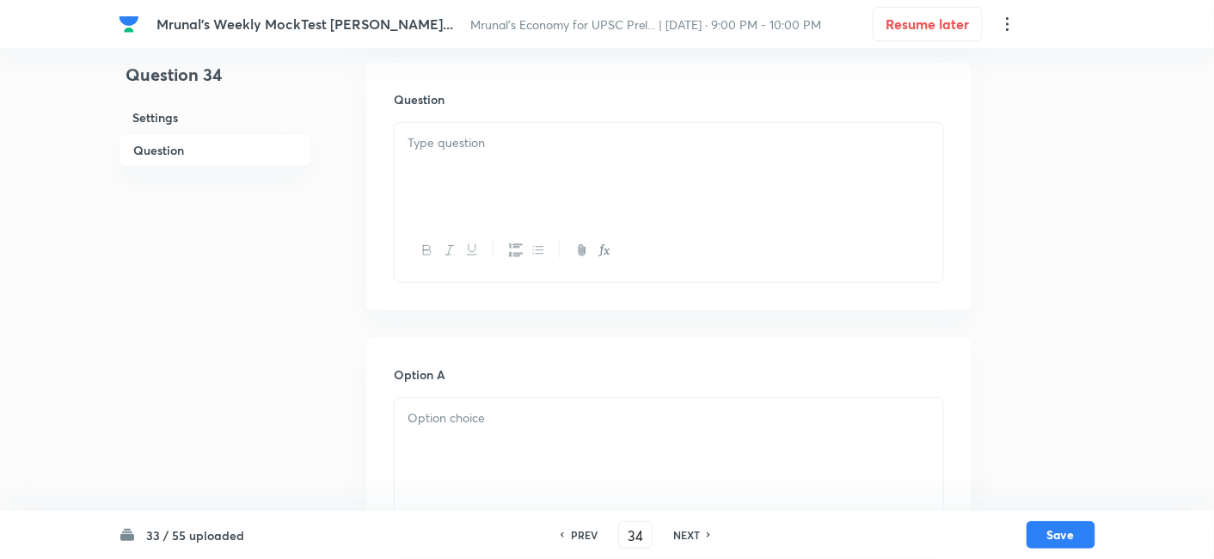
click at [592, 178] on div at bounding box center [668, 171] width 548 height 96
click at [646, 149] on p at bounding box center [668, 143] width 523 height 20
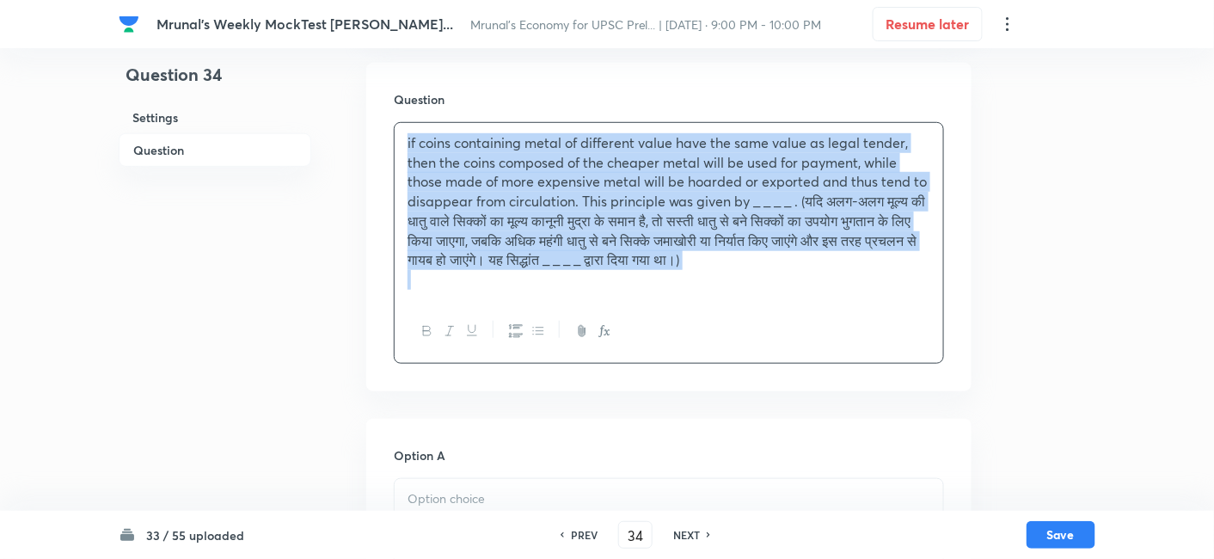
click at [423, 330] on icon "button" at bounding box center [427, 331] width 14 height 14
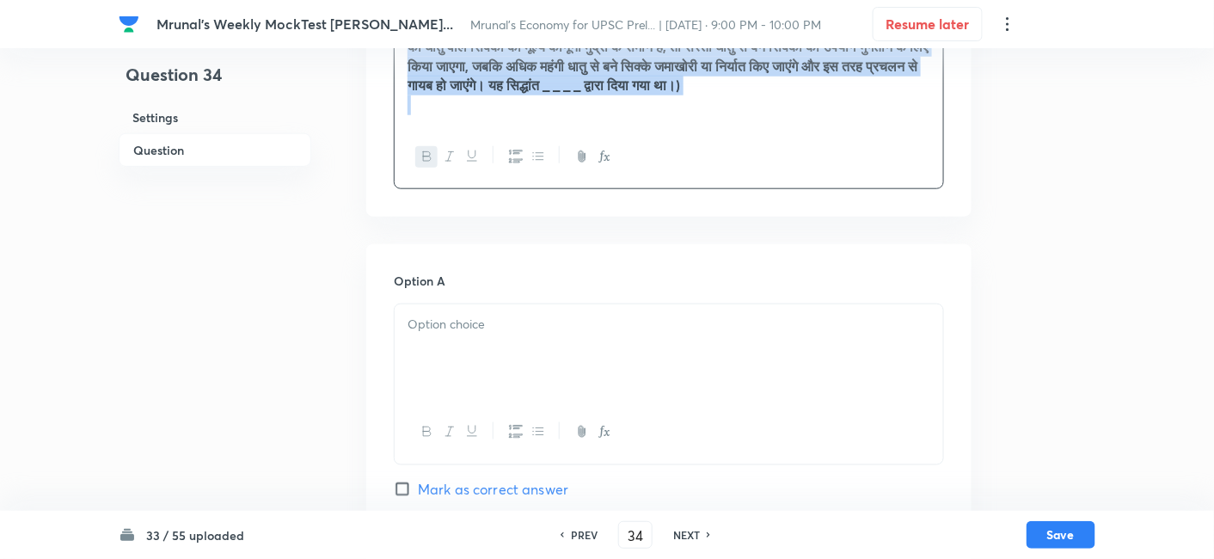
scroll to position [488, 0]
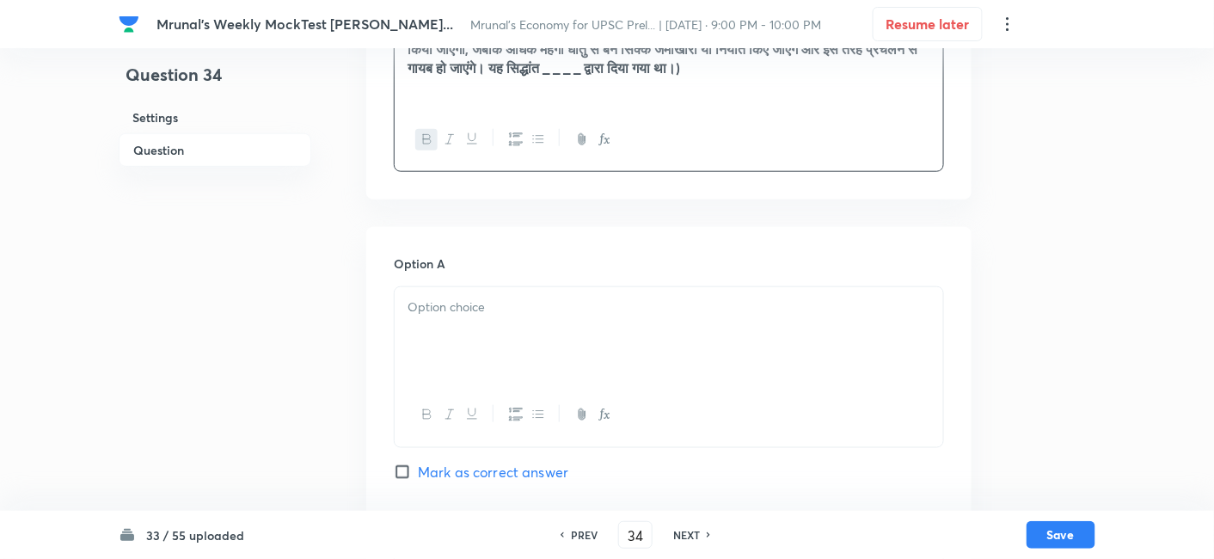
click at [464, 350] on div at bounding box center [668, 335] width 548 height 96
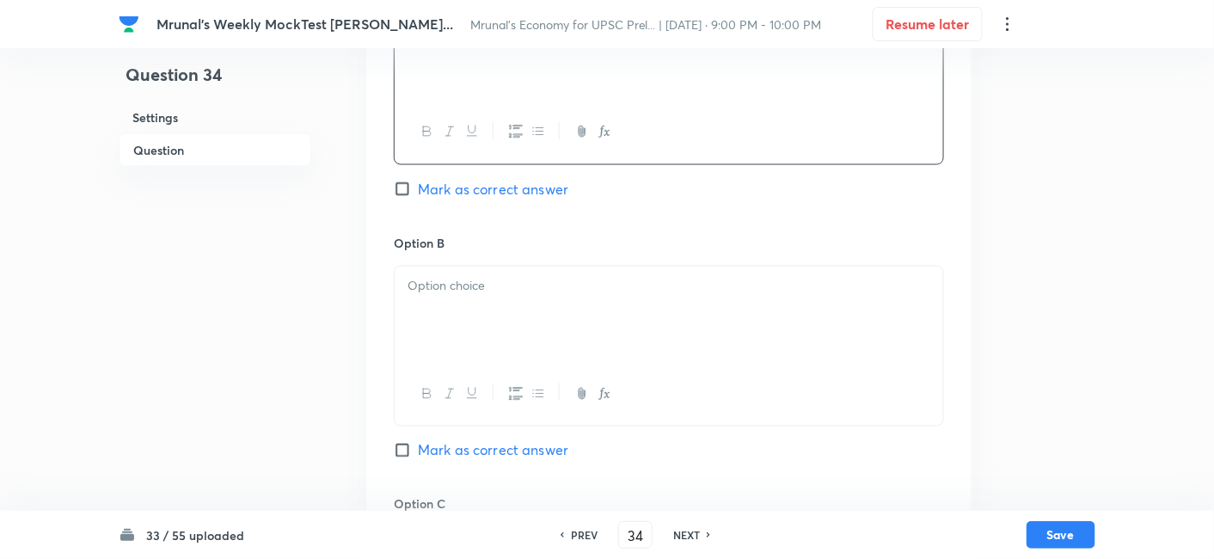
scroll to position [774, 0]
click at [474, 329] on div at bounding box center [668, 311] width 548 height 96
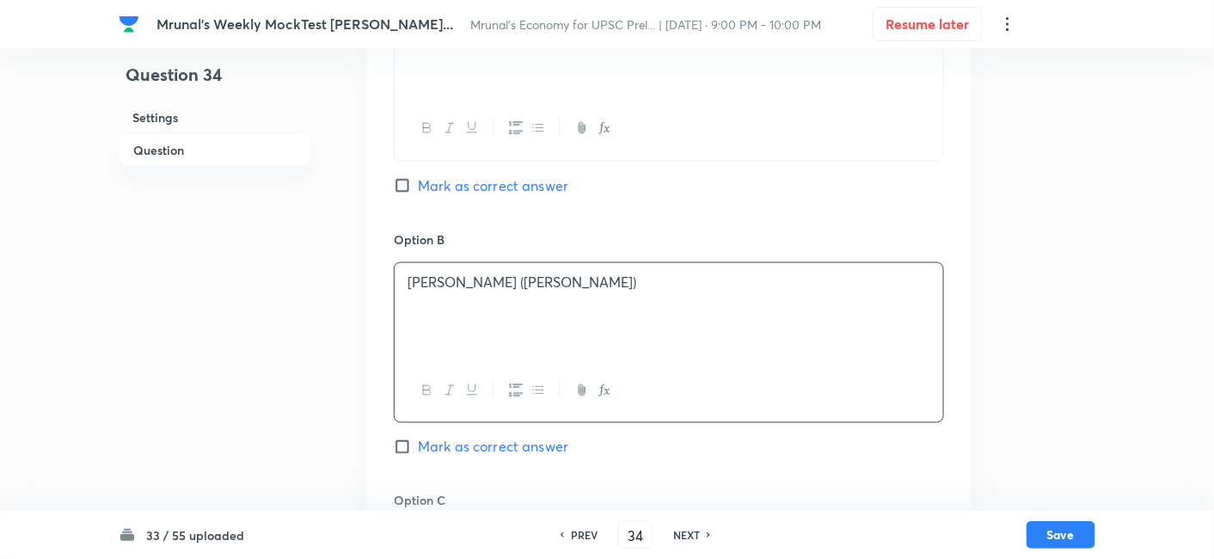
click at [511, 457] on span "Mark as correct answer" at bounding box center [493, 447] width 150 height 21
click at [418, 455] on input "Mark as correct answer" at bounding box center [406, 446] width 24 height 17
checkbox input "true"
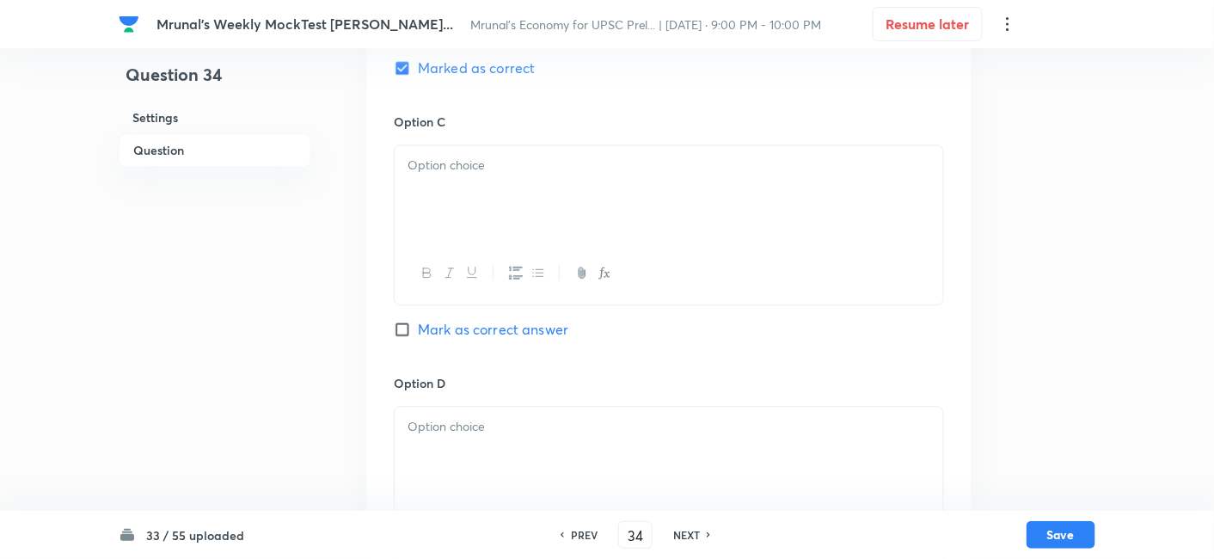
scroll to position [1156, 0]
click at [471, 204] on div at bounding box center [668, 191] width 548 height 96
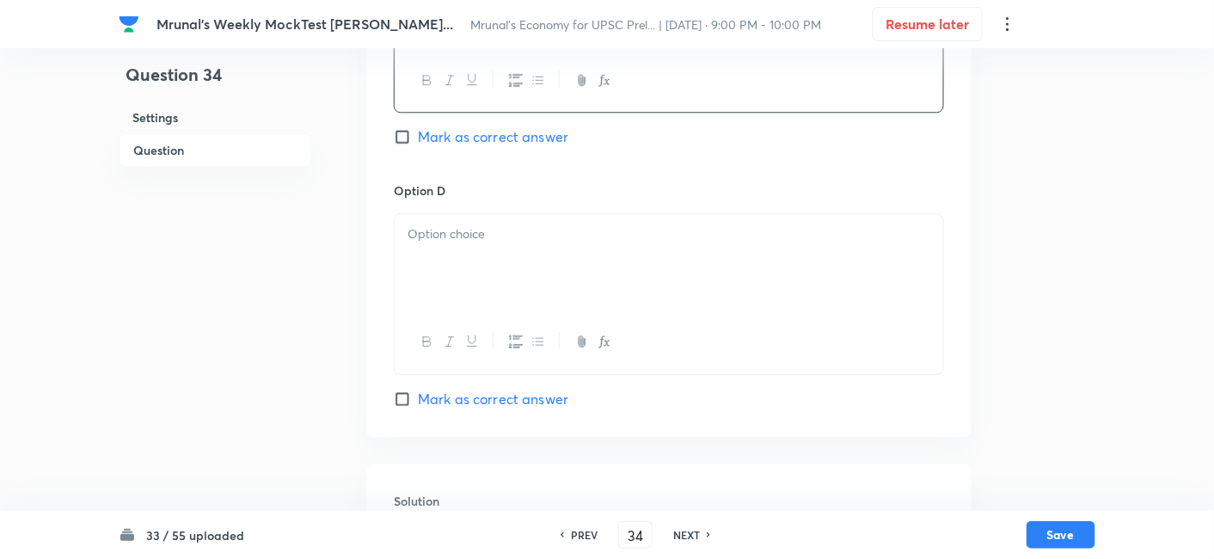
scroll to position [1348, 0]
click at [465, 279] on div at bounding box center [668, 260] width 548 height 96
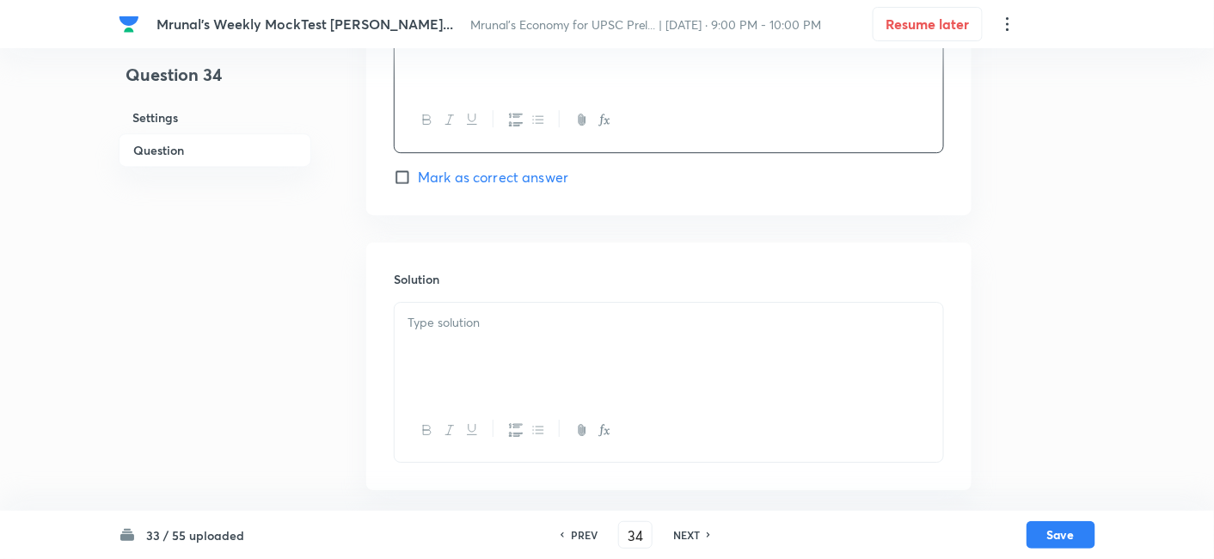
scroll to position [1584, 0]
drag, startPoint x: 466, startPoint y: 352, endPoint x: 473, endPoint y: 370, distance: 18.5
click at [468, 364] on div at bounding box center [668, 351] width 548 height 96
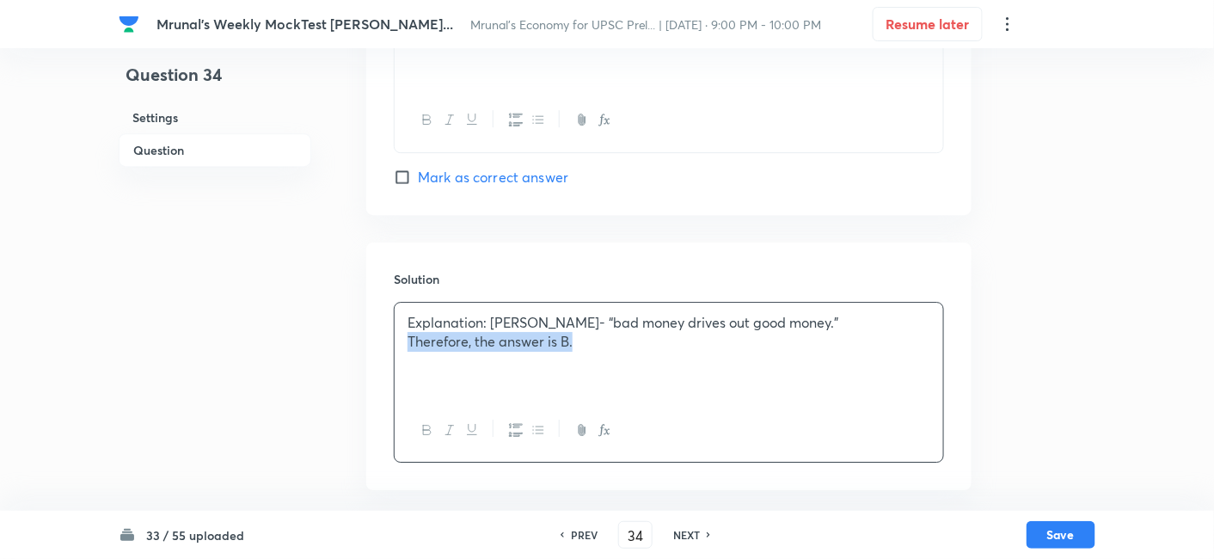
click at [410, 349] on div "Explanation: Thomas Gresham- “bad money drives out good money.” Therefore, the …" at bounding box center [668, 351] width 548 height 96
click at [420, 427] on button "button" at bounding box center [426, 429] width 22 height 21
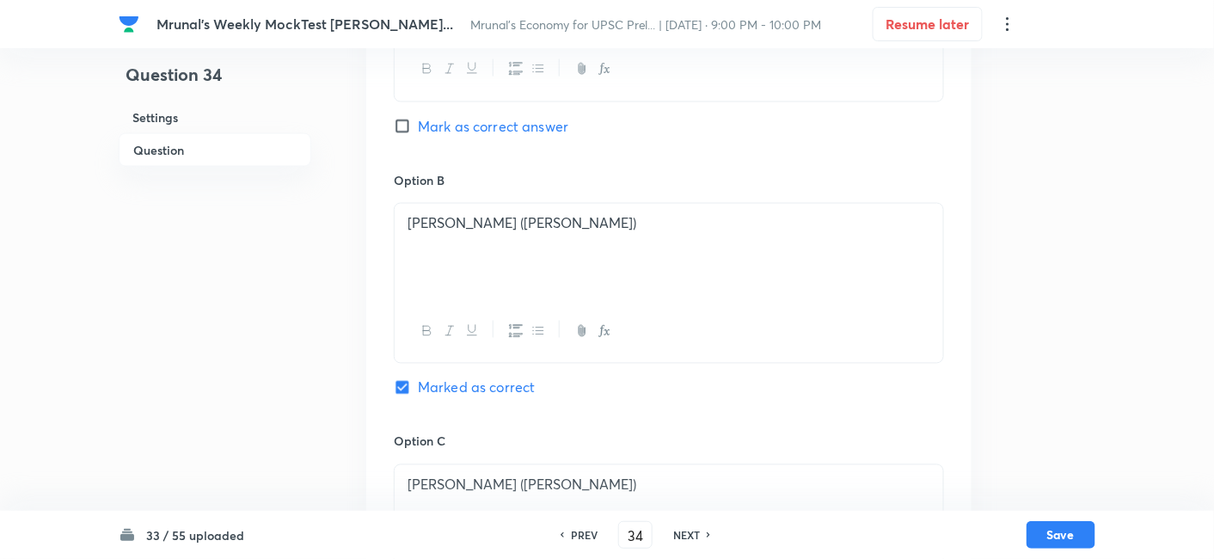
scroll to position [820, 0]
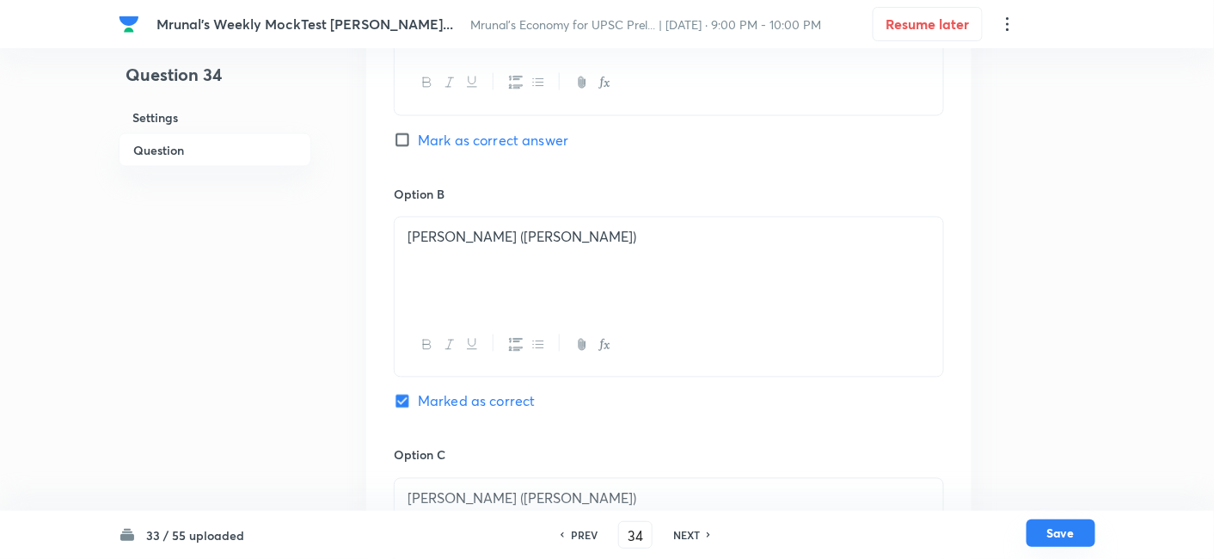
click at [1076, 535] on button "Save" at bounding box center [1060, 533] width 69 height 28
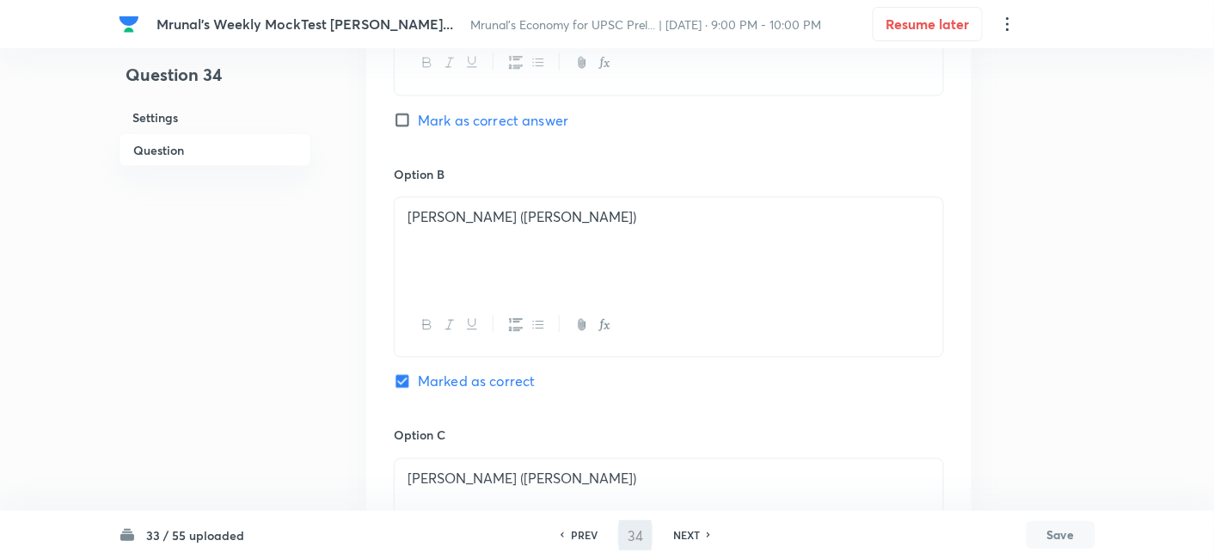
type input "35"
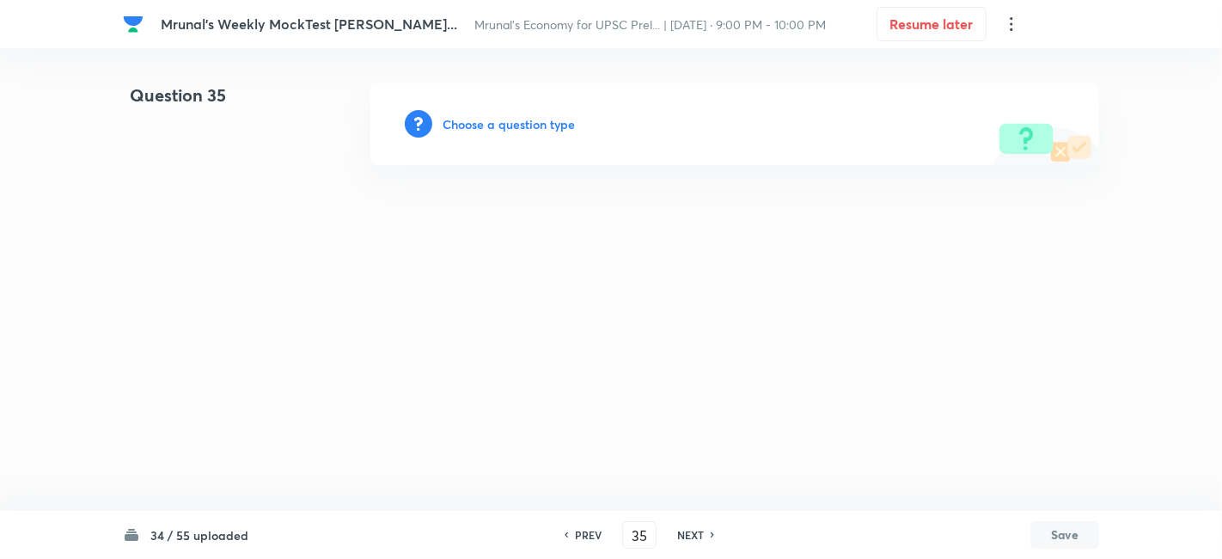
click at [528, 119] on h6 "Choose a question type" at bounding box center [509, 124] width 132 height 18
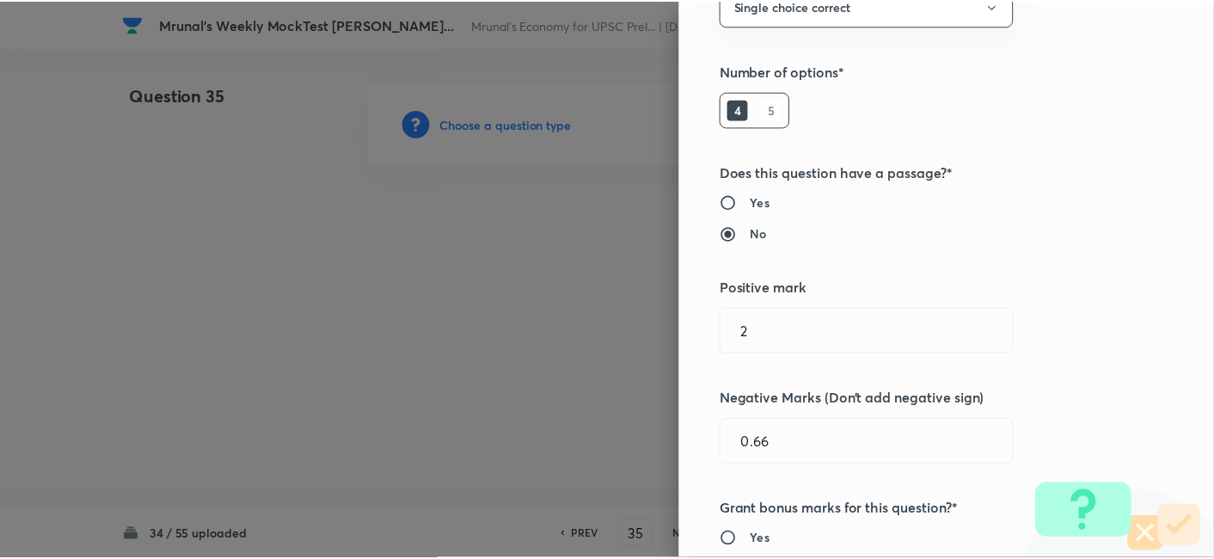
scroll to position [334, 0]
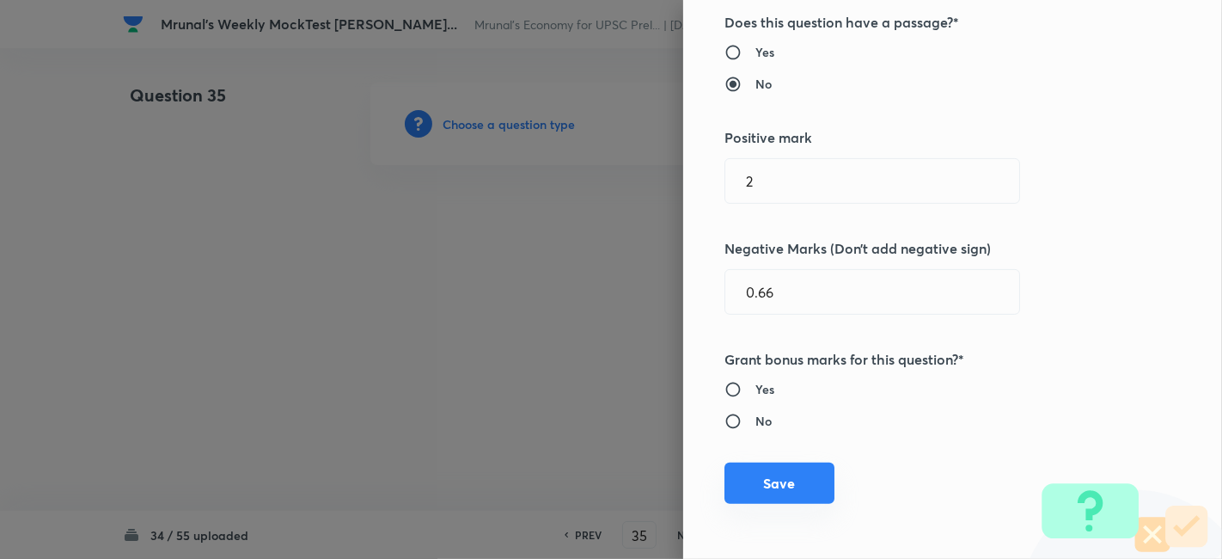
click at [781, 491] on button "Save" at bounding box center [779, 482] width 110 height 41
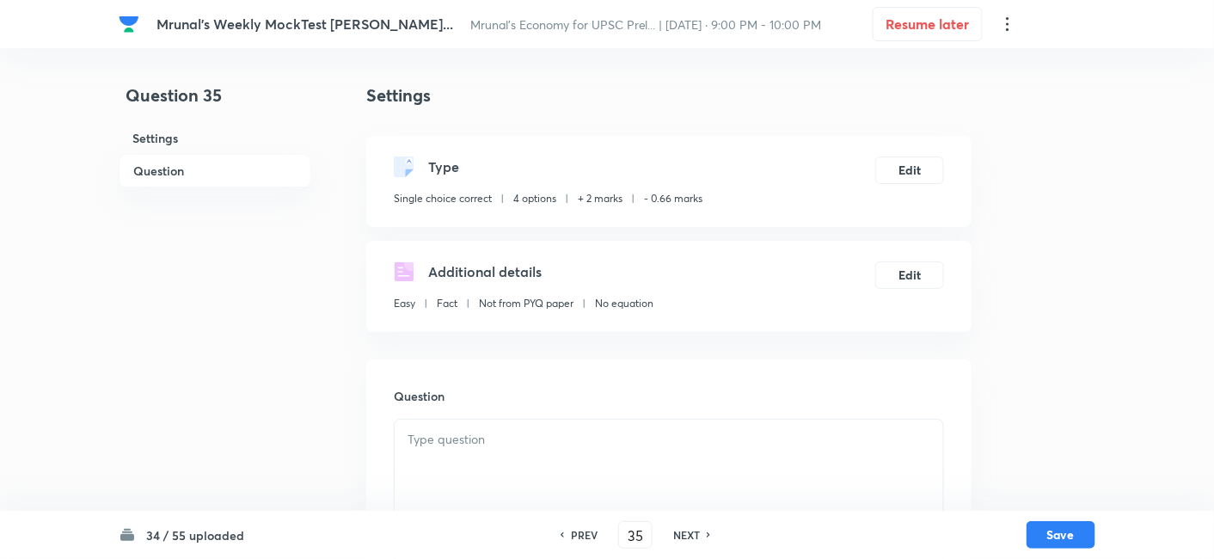
drag, startPoint x: 195, startPoint y: 171, endPoint x: 211, endPoint y: 180, distance: 17.7
click at [194, 171] on h6 "Question" at bounding box center [215, 171] width 193 height 34
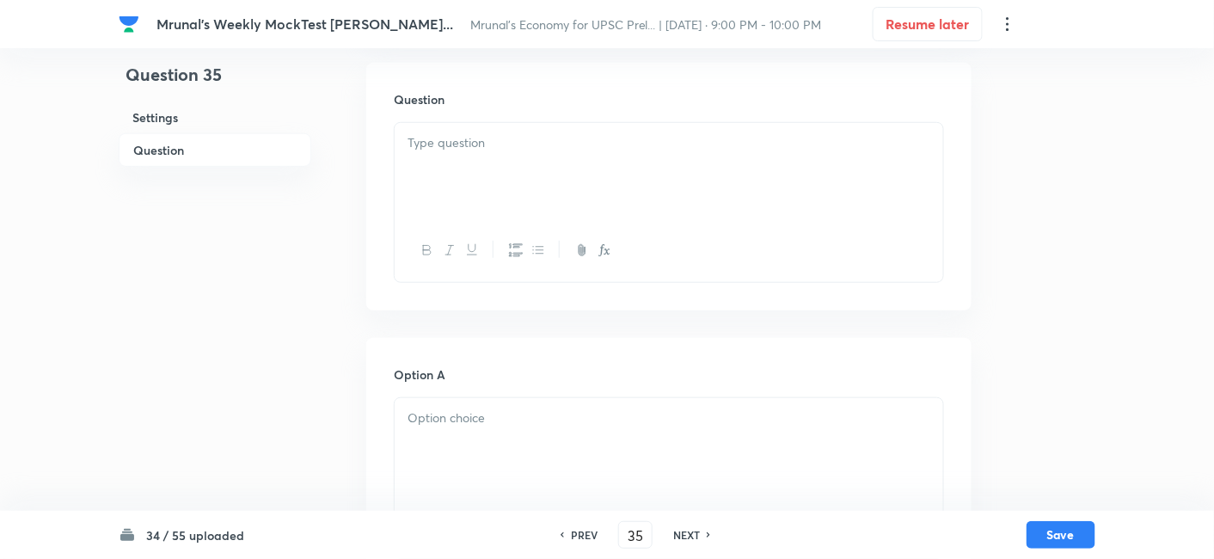
click at [539, 182] on div at bounding box center [668, 171] width 548 height 96
click at [584, 168] on div at bounding box center [668, 171] width 548 height 96
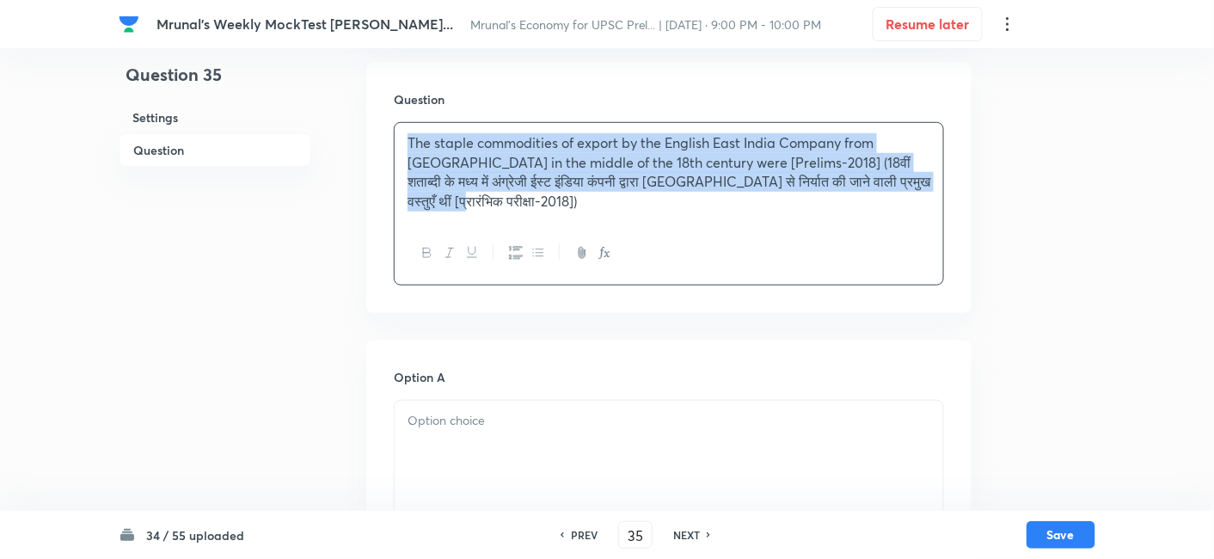
click at [436, 255] on button "button" at bounding box center [426, 252] width 22 height 21
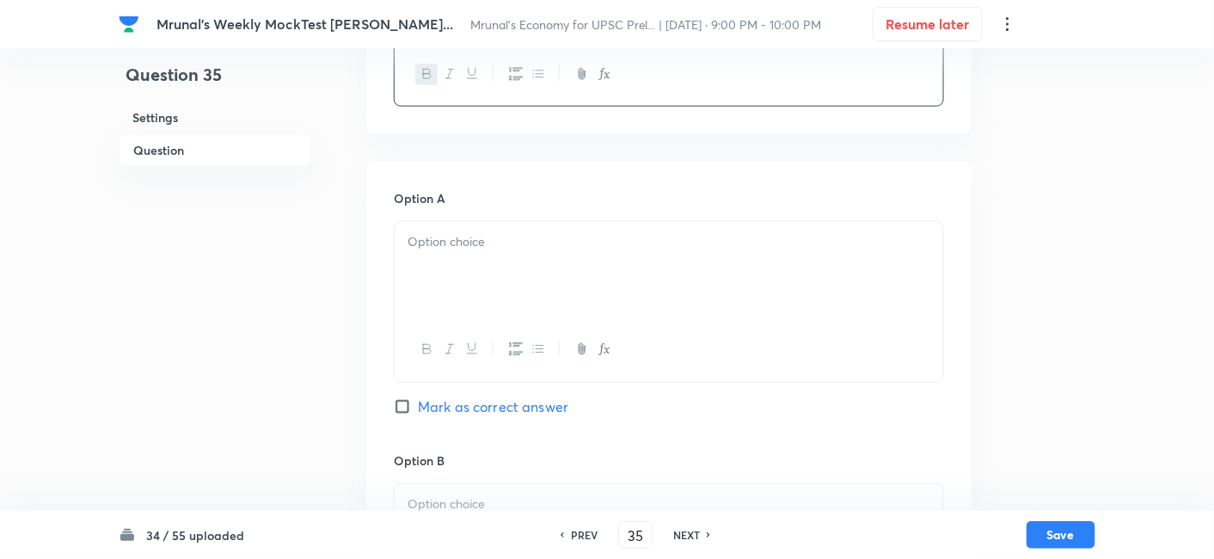
scroll to position [488, 0]
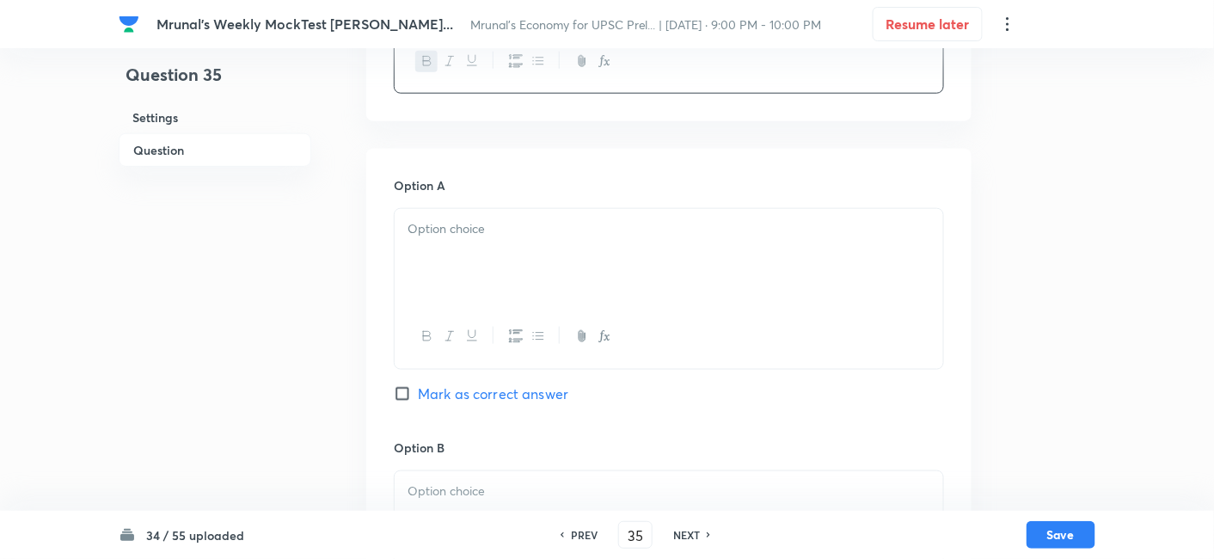
click at [468, 272] on div at bounding box center [668, 257] width 548 height 96
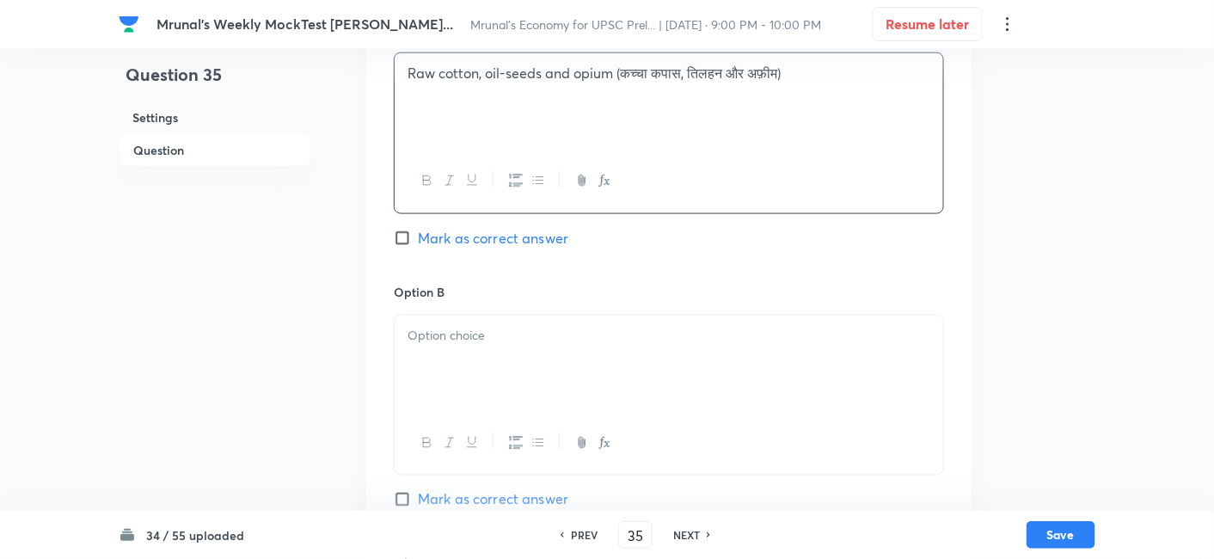
scroll to position [679, 0]
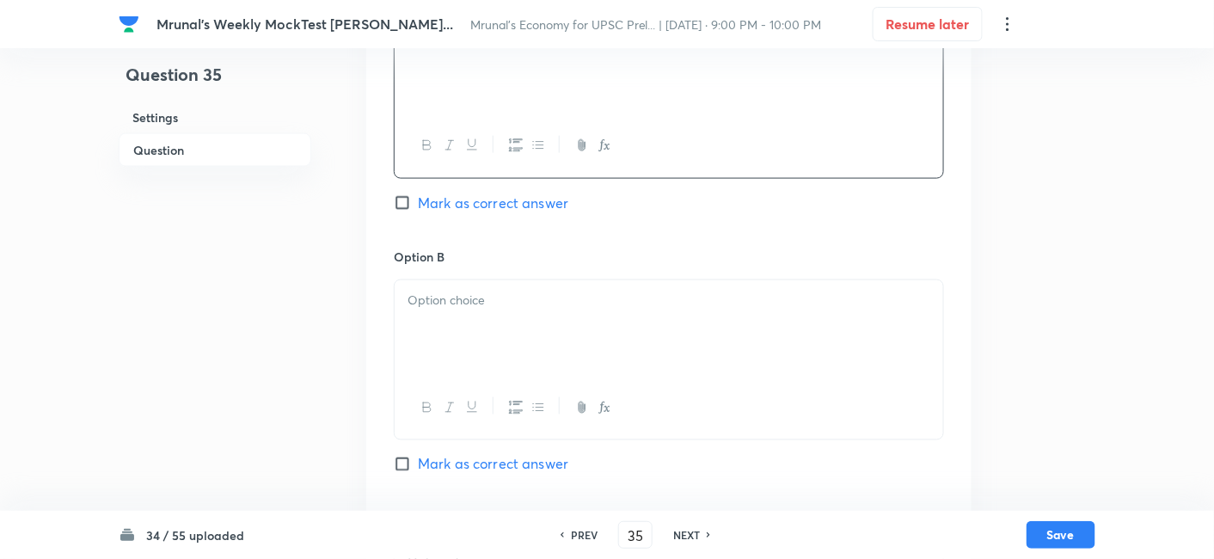
click at [491, 329] on div at bounding box center [668, 328] width 548 height 96
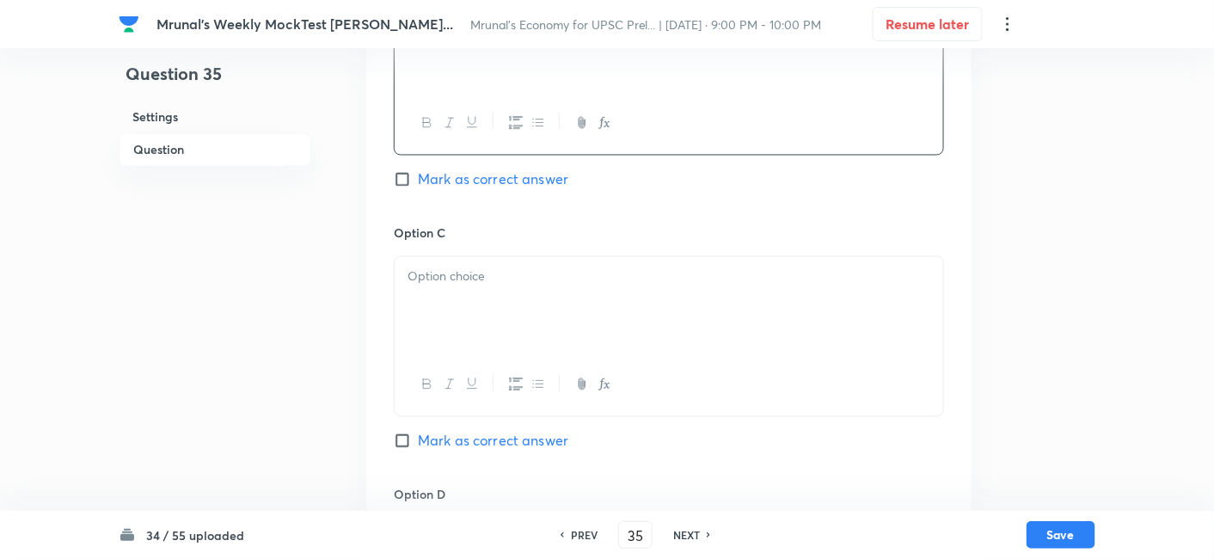
scroll to position [965, 0]
click at [462, 306] on div at bounding box center [668, 303] width 548 height 96
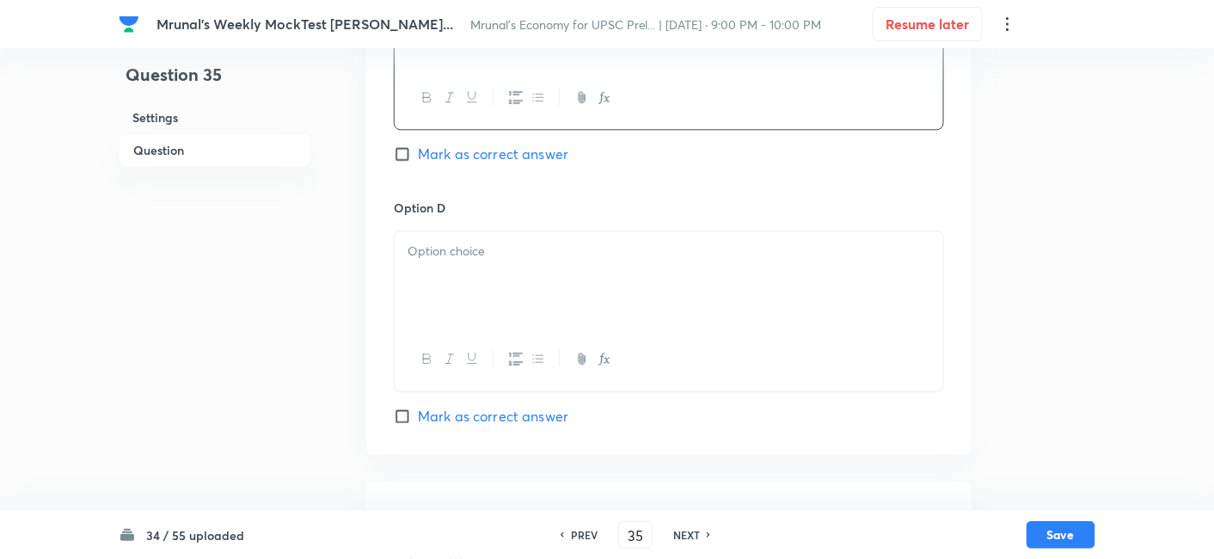
scroll to position [1252, 0]
click at [474, 261] on div at bounding box center [668, 277] width 548 height 96
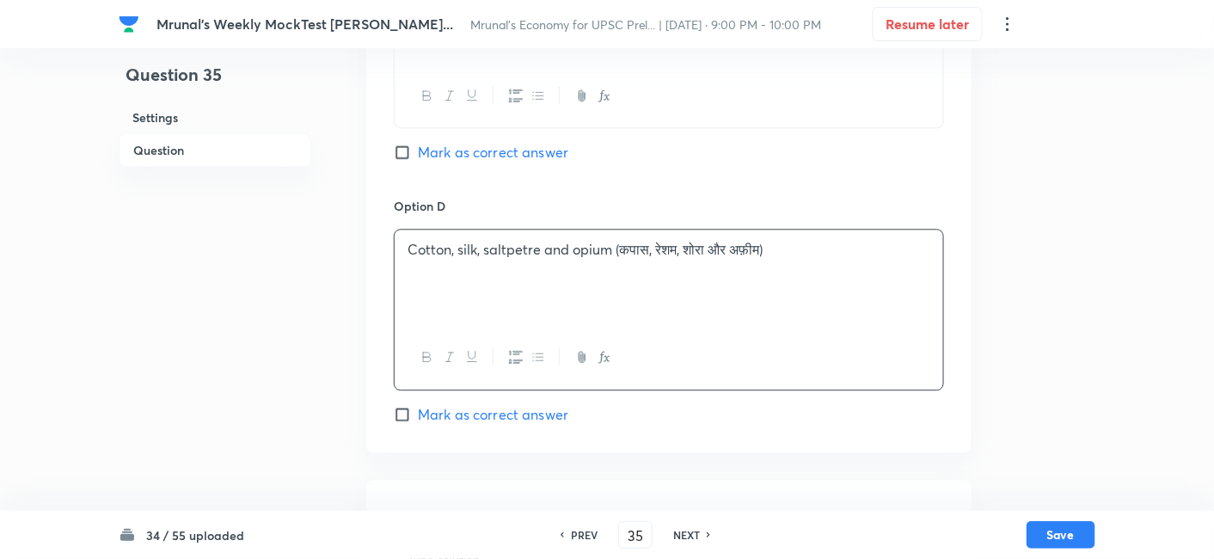
click at [493, 412] on span "Mark as correct answer" at bounding box center [493, 414] width 150 height 21
click at [418, 412] on input "Mark as correct answer" at bounding box center [406, 414] width 24 height 17
checkbox input "true"
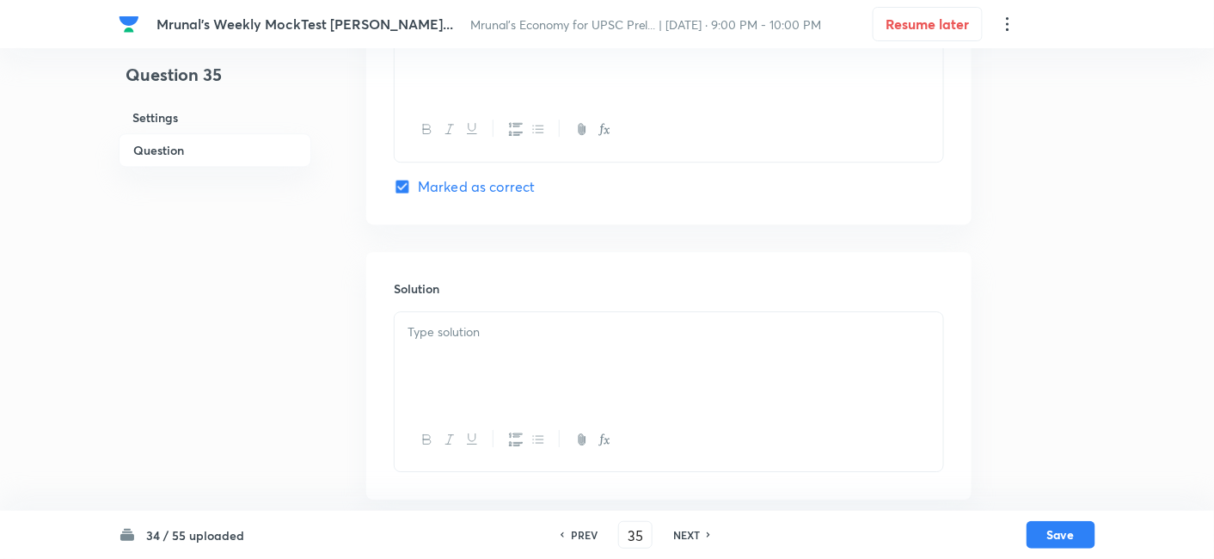
scroll to position [1487, 0]
click at [480, 341] on div at bounding box center [668, 353] width 548 height 96
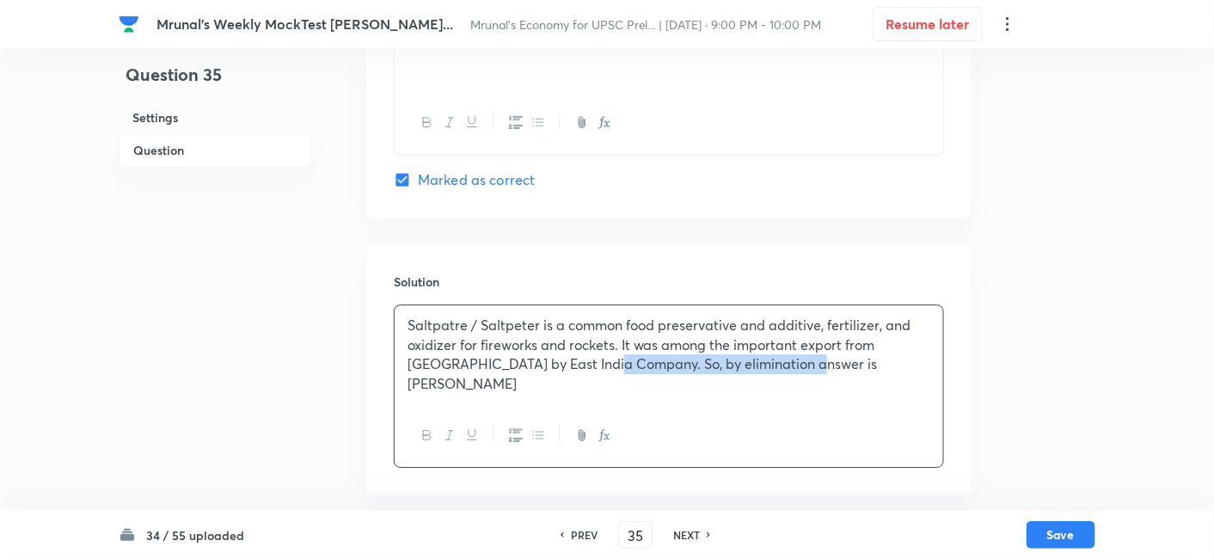
click at [559, 362] on p "Saltpatre / Saltpeter is a common food preservative and additive, fertilizer, a…" at bounding box center [668, 354] width 523 height 78
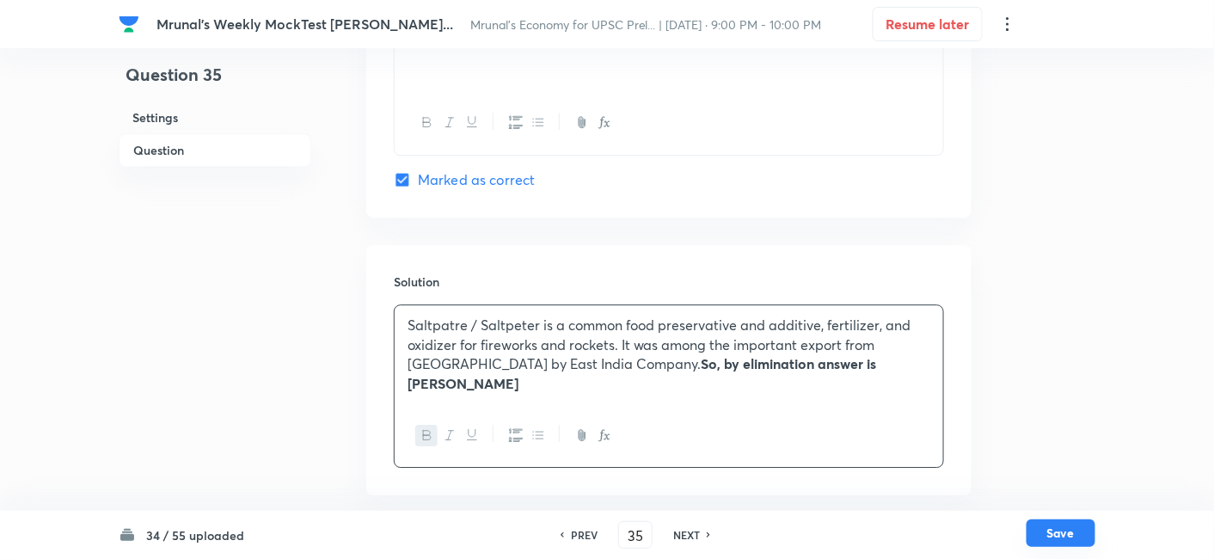
click at [1081, 531] on button "Save" at bounding box center [1060, 533] width 69 height 28
type input "36"
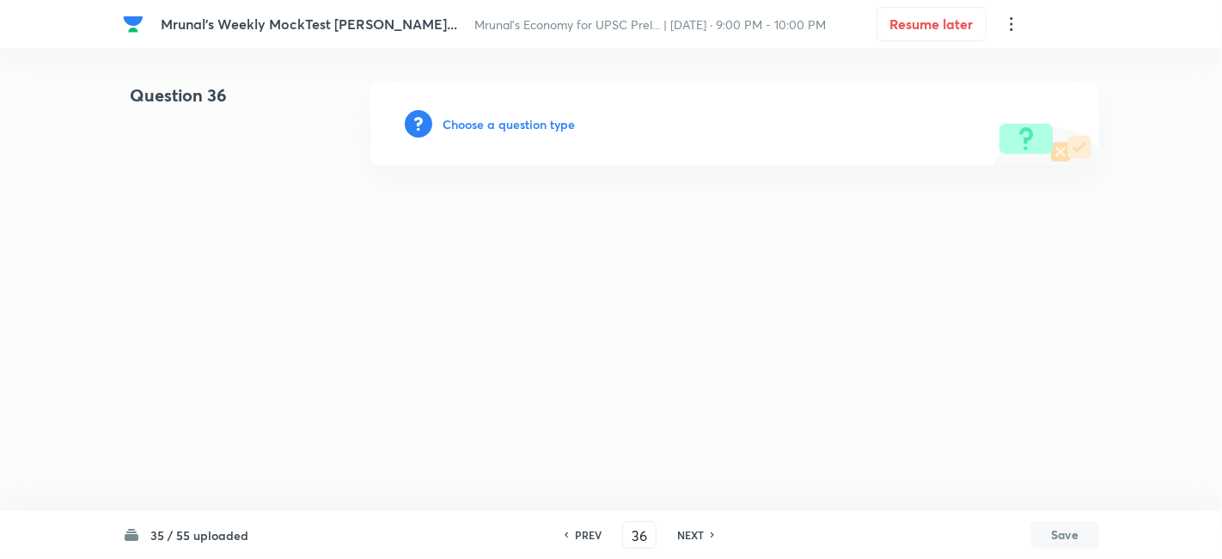
click at [512, 130] on h6 "Choose a question type" at bounding box center [509, 124] width 132 height 18
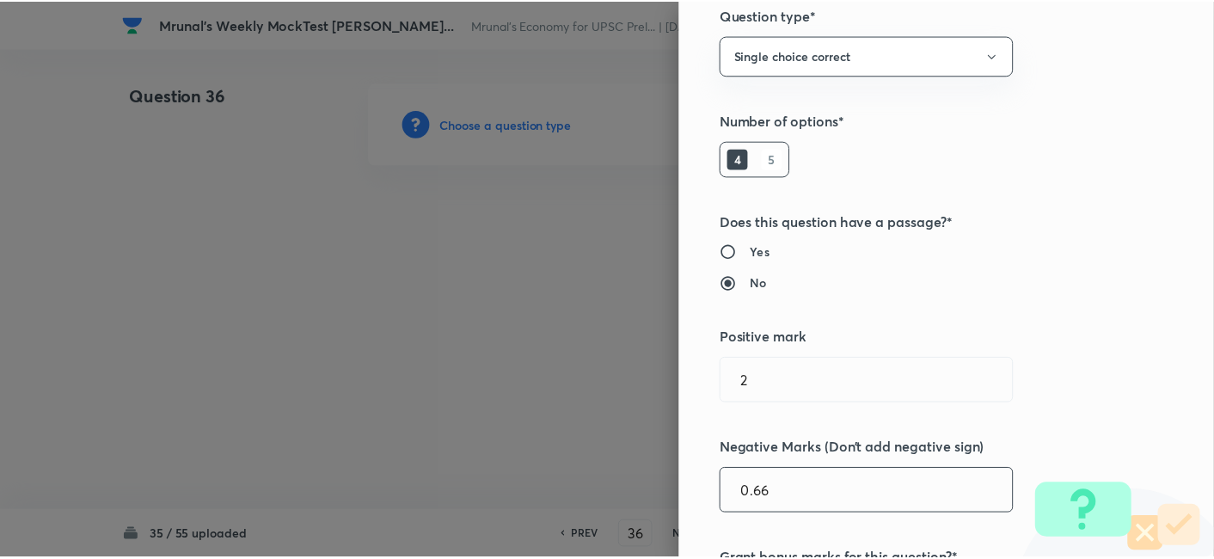
scroll to position [334, 0]
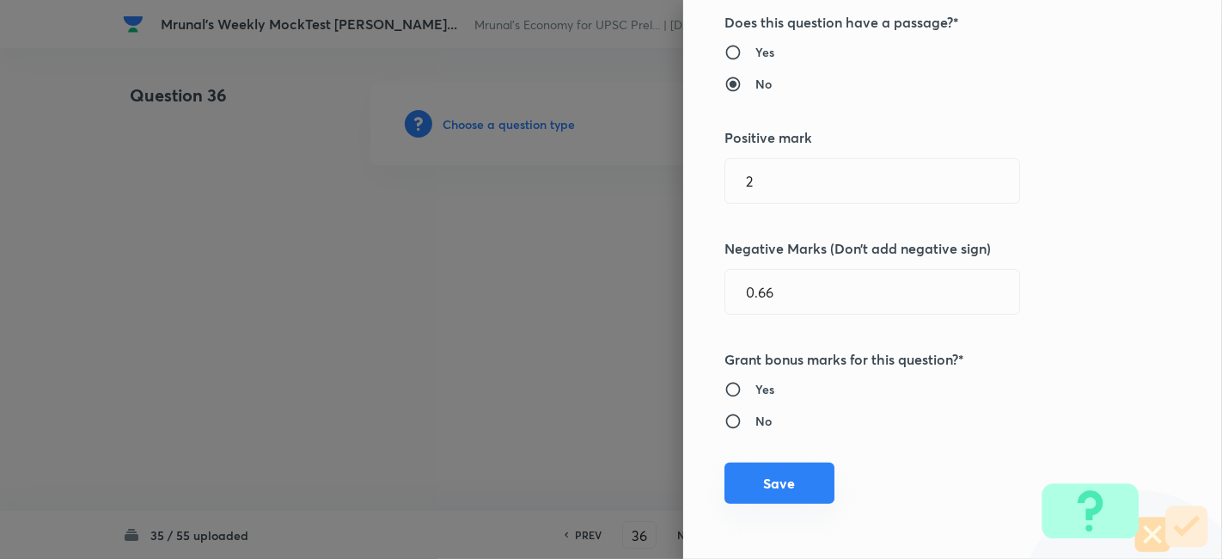
click at [786, 492] on button "Save" at bounding box center [779, 482] width 110 height 41
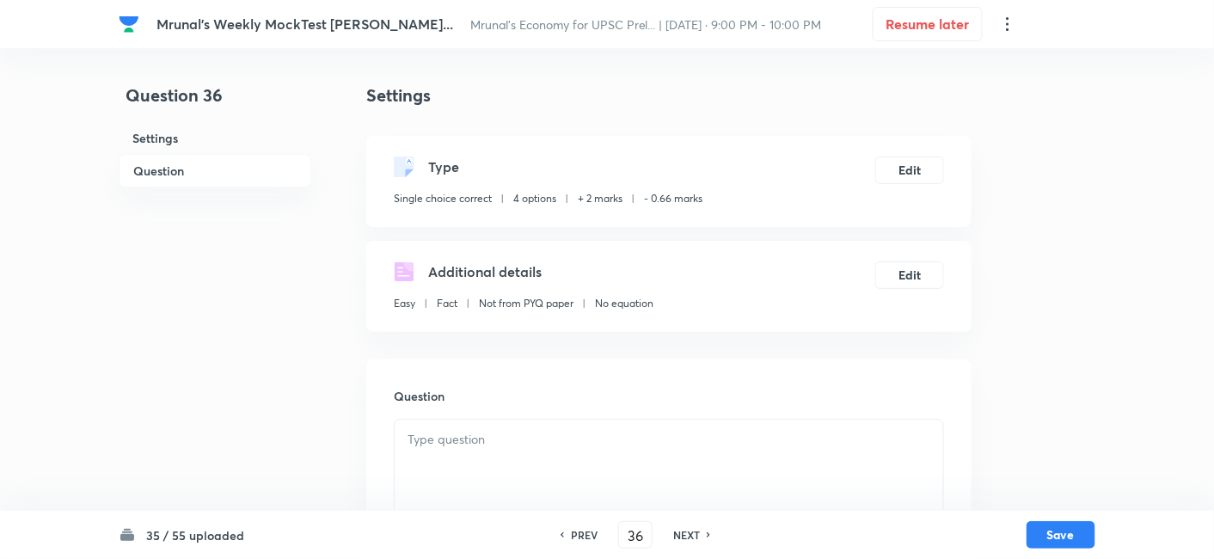
click at [221, 156] on h6 "Question" at bounding box center [215, 171] width 193 height 34
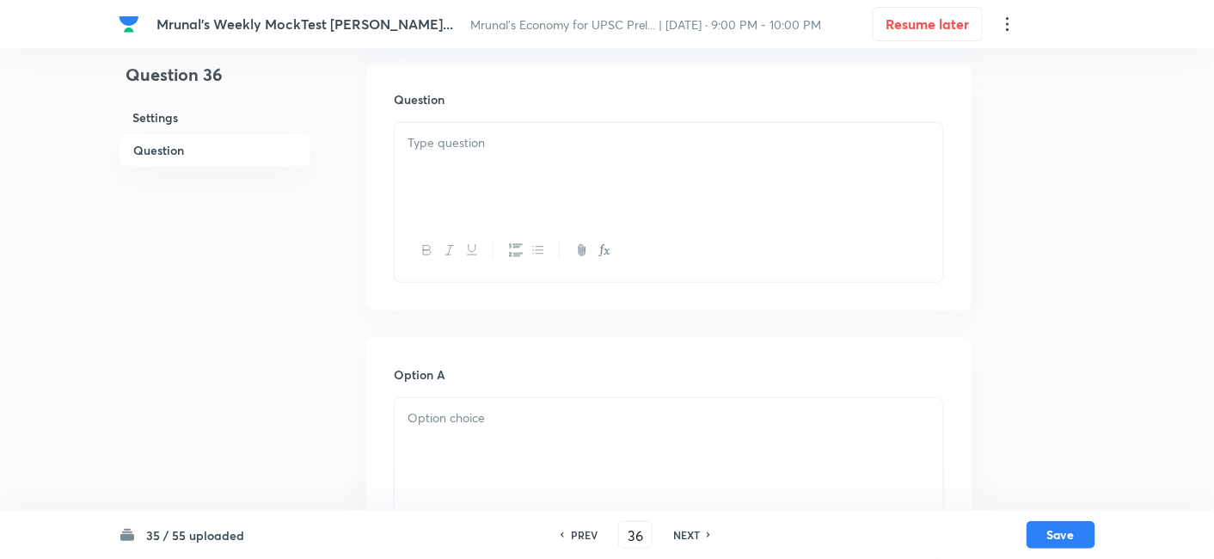
drag, startPoint x: 189, startPoint y: 156, endPoint x: 403, endPoint y: 167, distance: 214.2
click at [189, 156] on h6 "Question" at bounding box center [215, 150] width 193 height 34
click at [503, 163] on div at bounding box center [668, 171] width 548 height 96
click at [537, 173] on div at bounding box center [668, 171] width 548 height 96
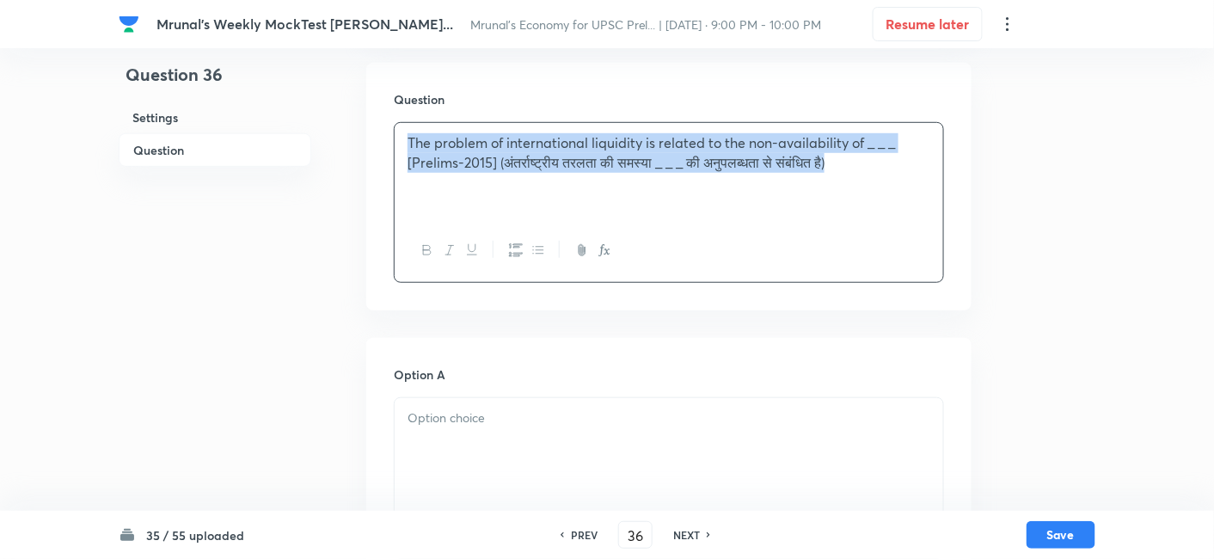
click at [415, 253] on button "button" at bounding box center [426, 250] width 22 height 21
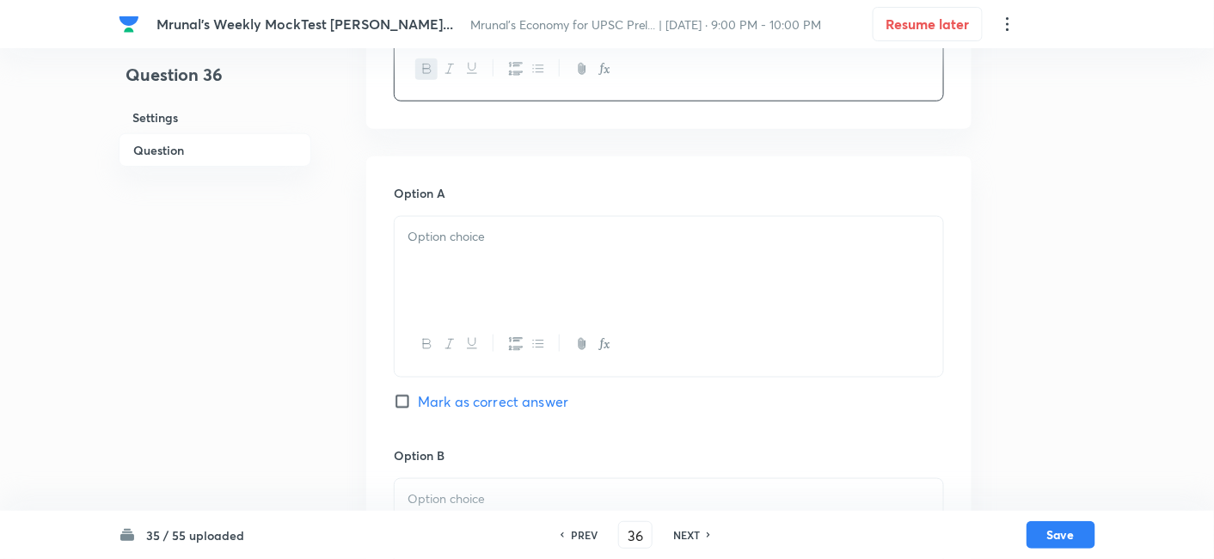
scroll to position [488, 0]
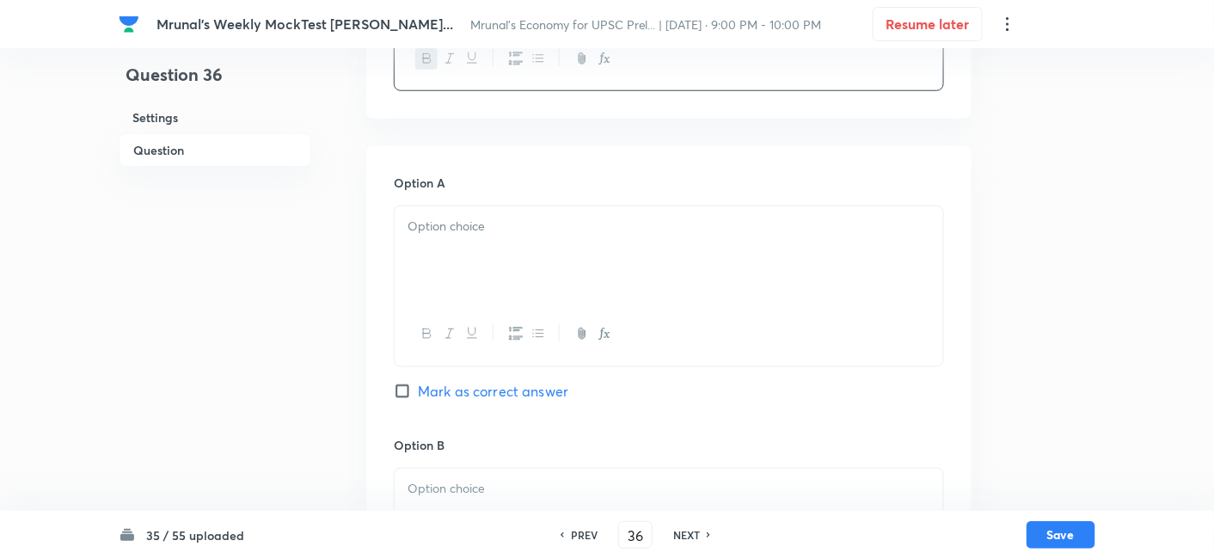
click at [468, 268] on div at bounding box center [668, 254] width 548 height 96
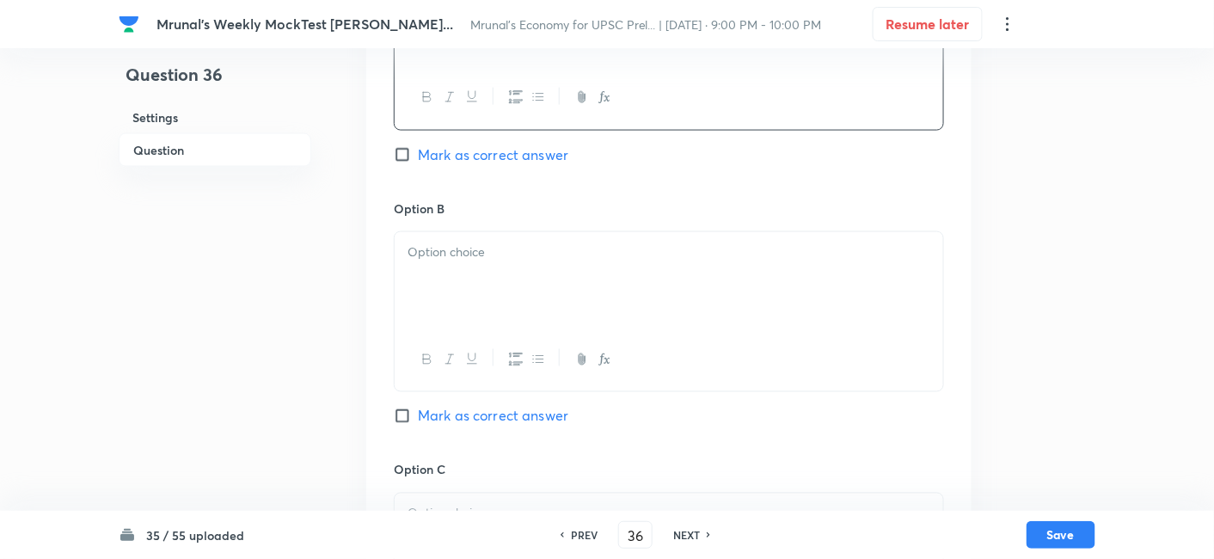
scroll to position [774, 0]
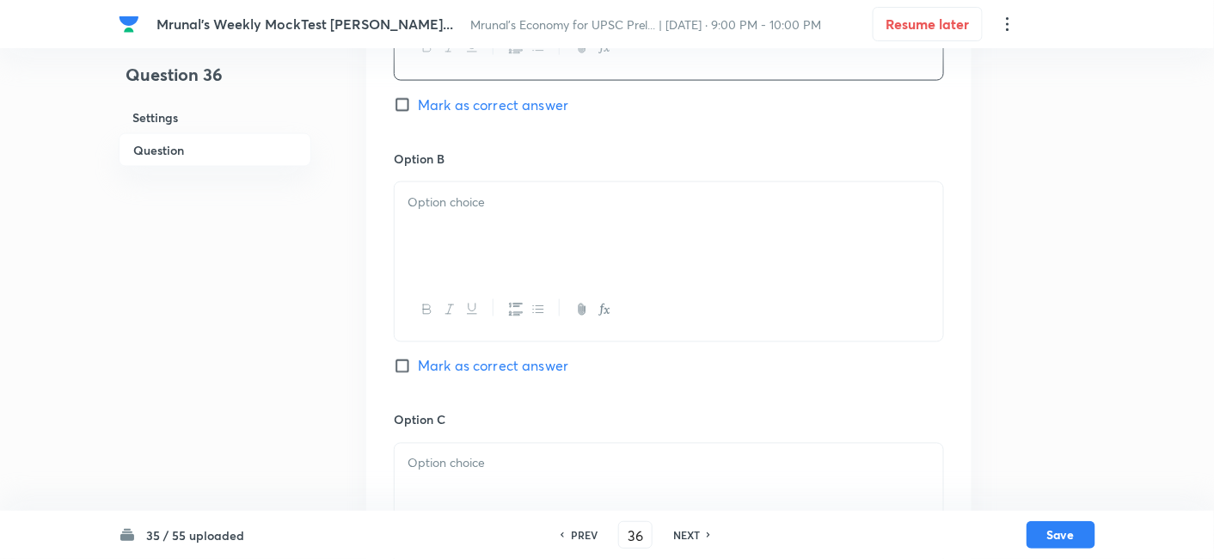
click at [476, 225] on div at bounding box center [668, 230] width 548 height 96
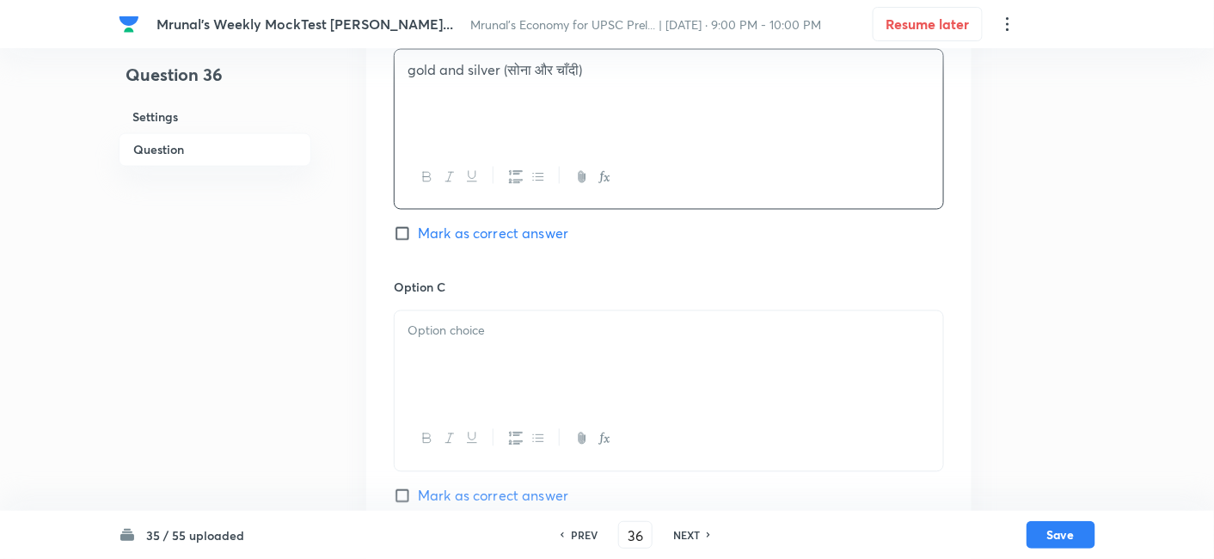
scroll to position [1252, 0]
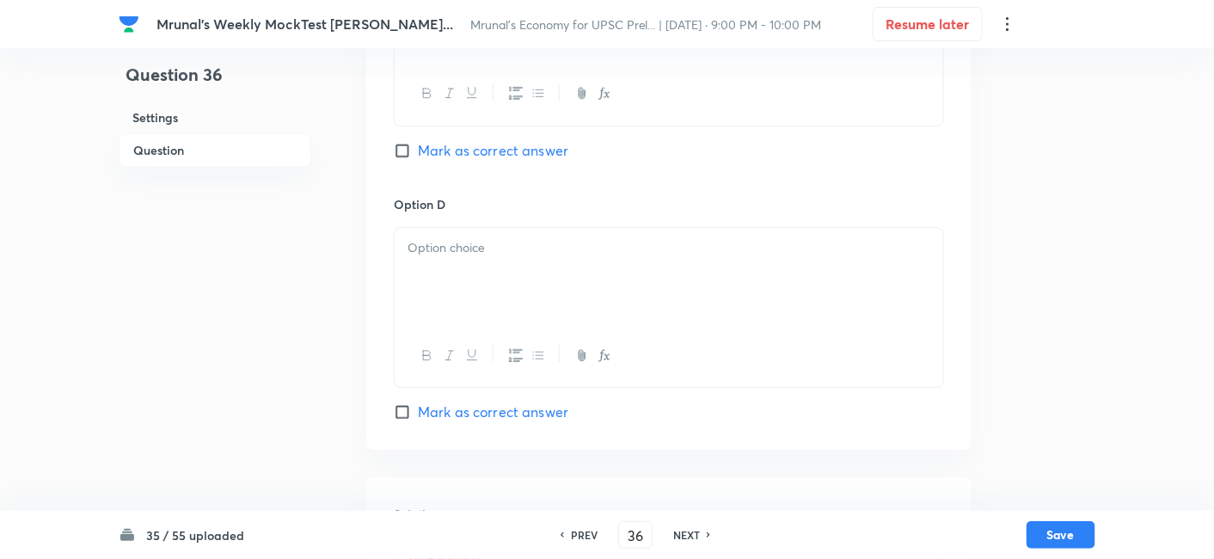
click at [523, 228] on div at bounding box center [668, 276] width 548 height 96
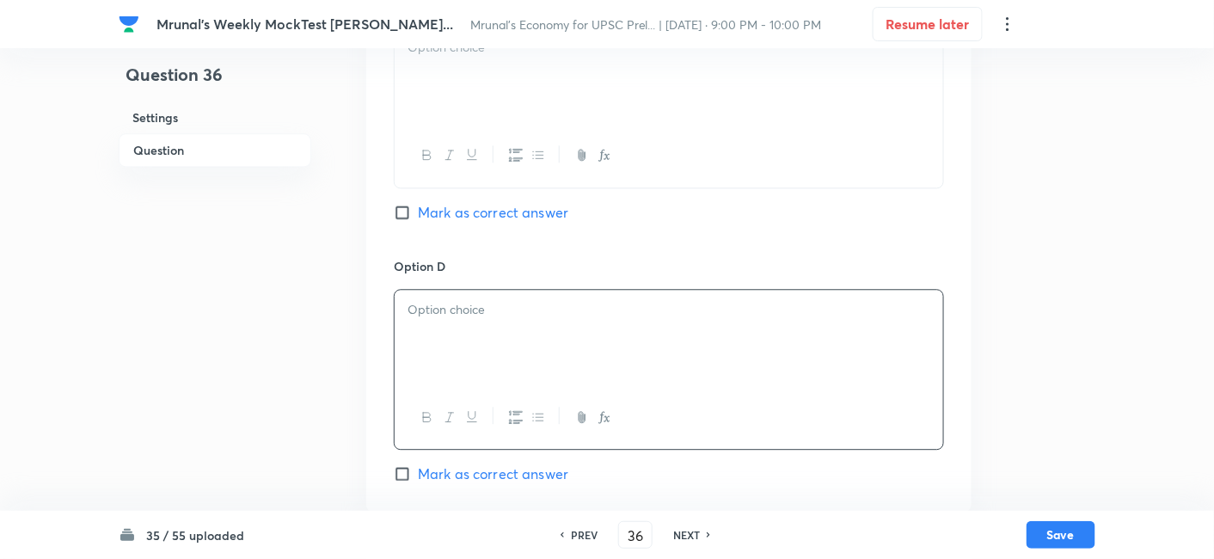
scroll to position [1156, 0]
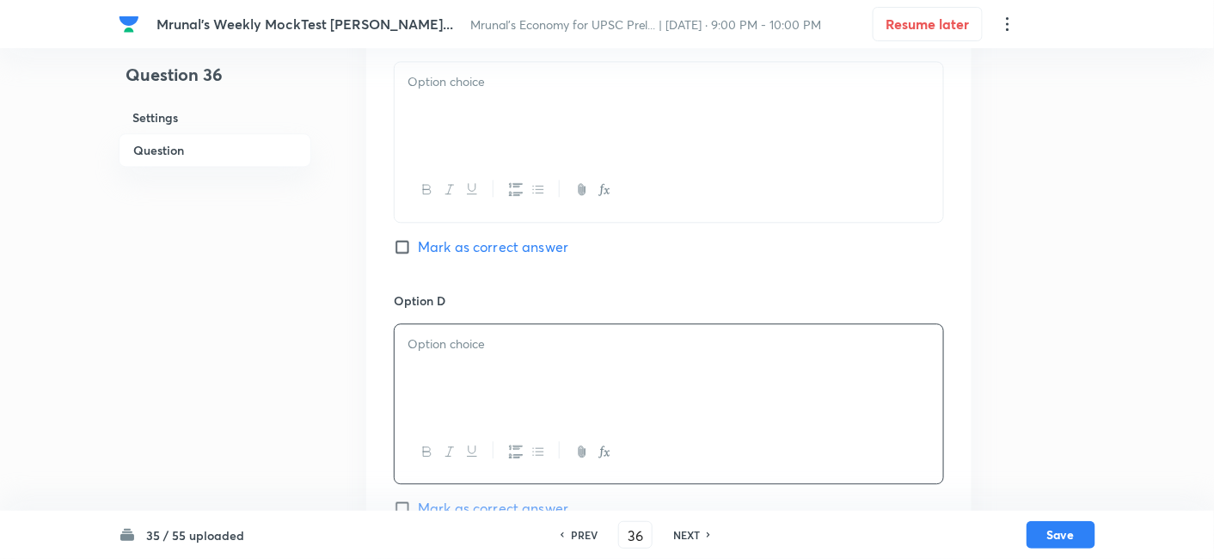
click at [486, 138] on div at bounding box center [668, 110] width 548 height 96
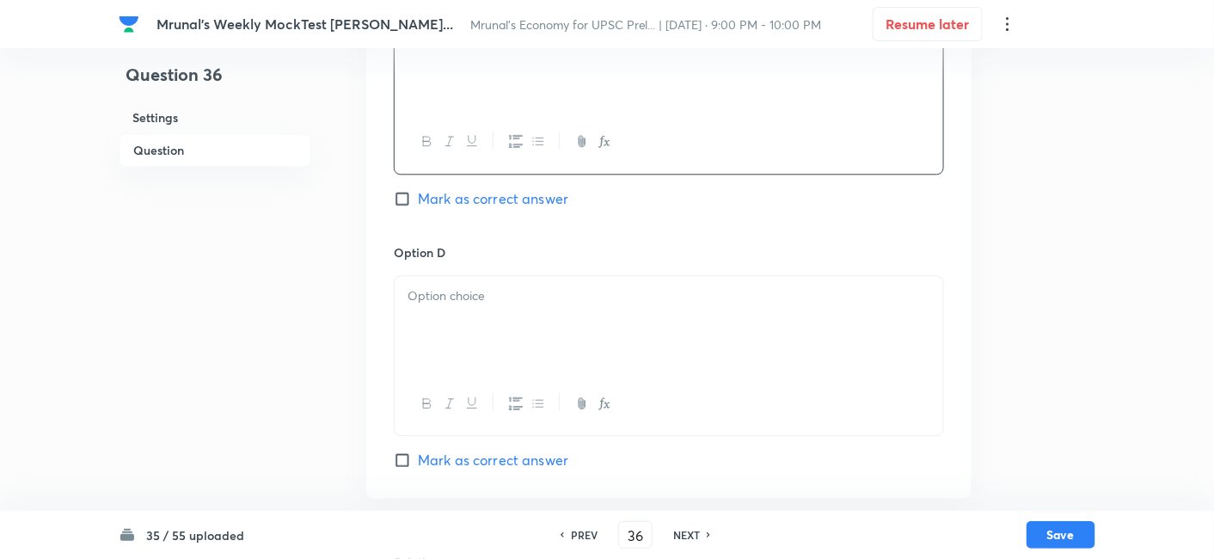
scroll to position [1252, 0]
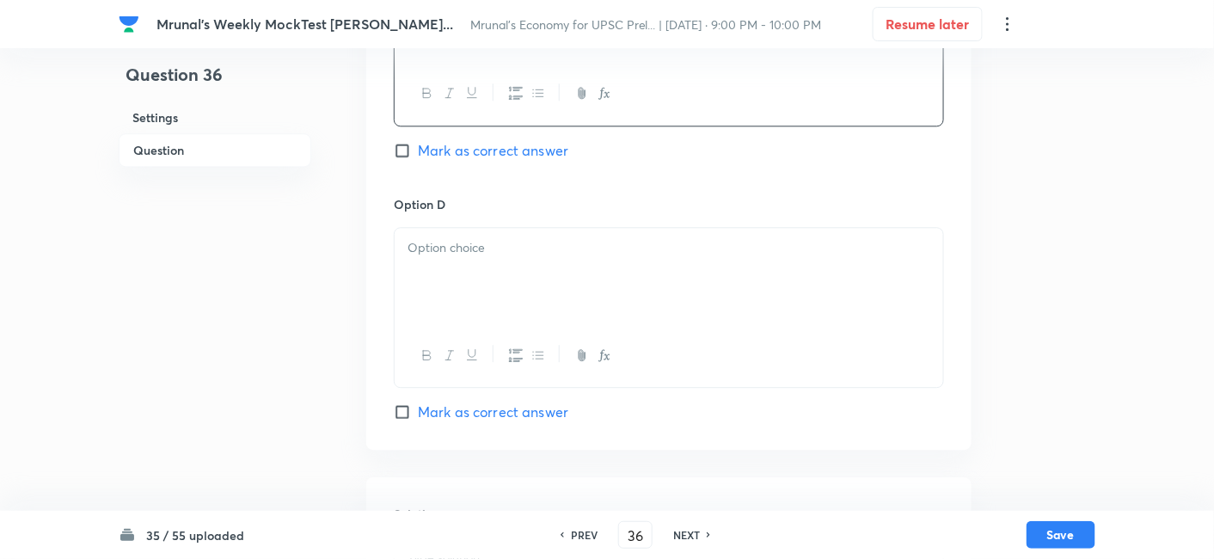
click at [462, 278] on div at bounding box center [668, 276] width 548 height 96
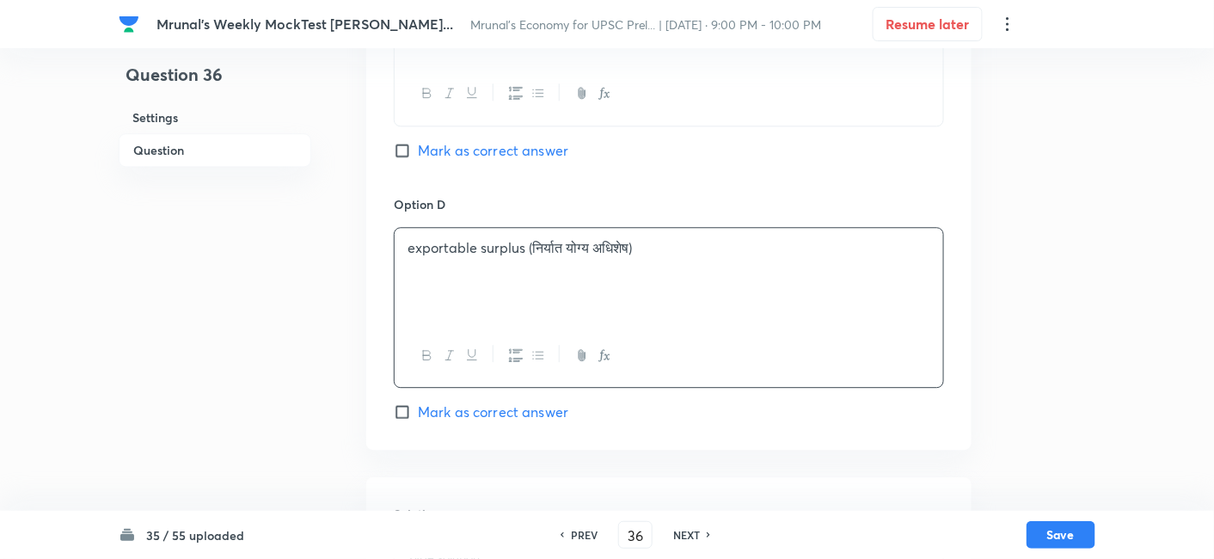
click at [505, 148] on span "Mark as correct answer" at bounding box center [493, 150] width 150 height 21
click at [418, 148] on input "Mark as correct answer" at bounding box center [406, 150] width 24 height 17
checkbox input "true"
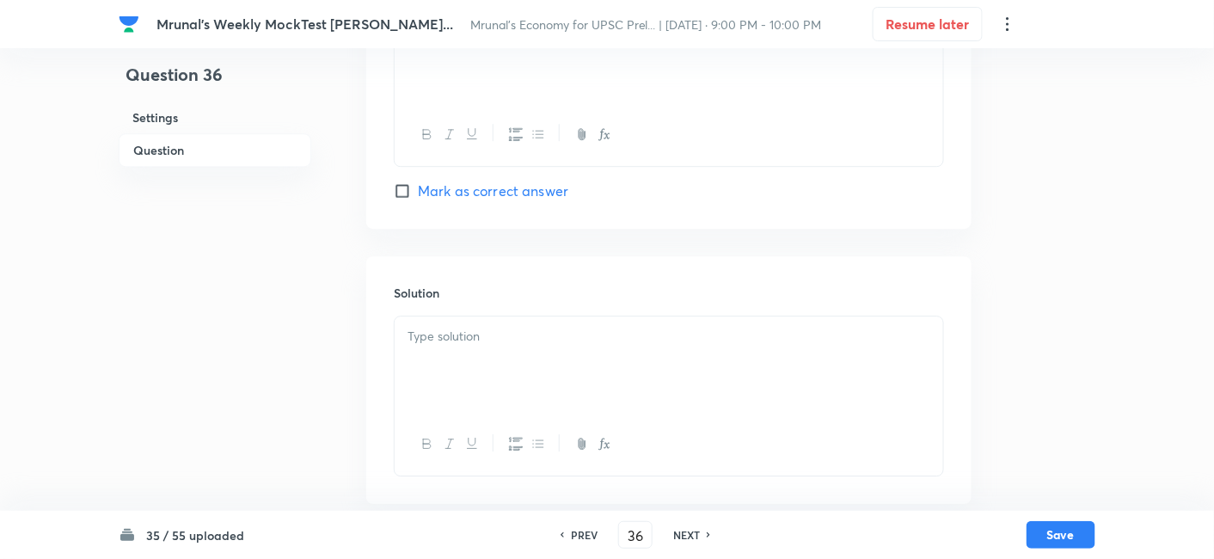
scroll to position [1484, 0]
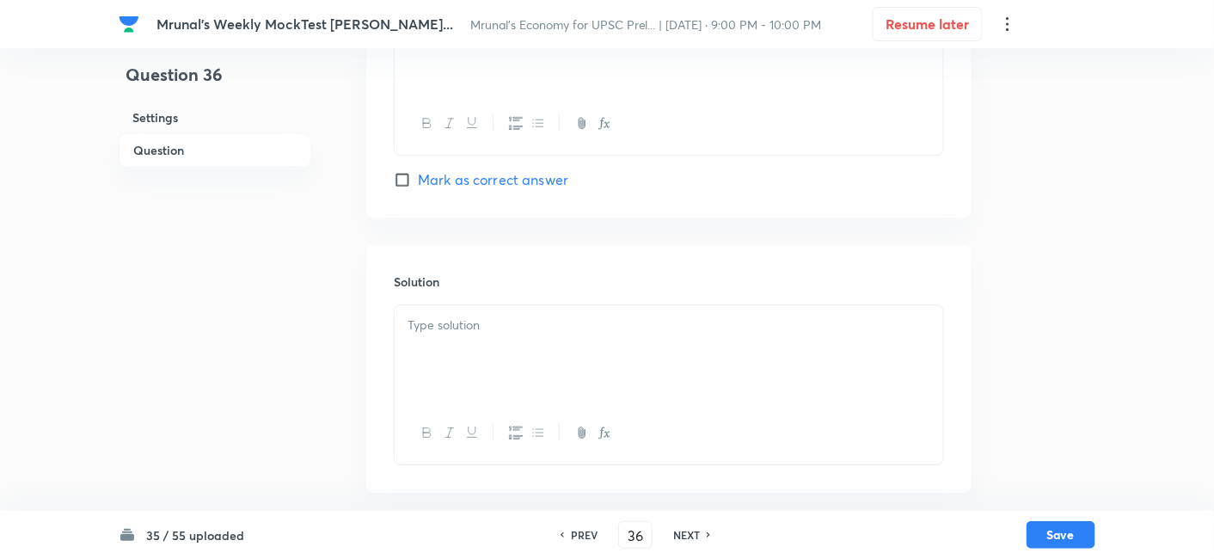
click at [476, 352] on div at bounding box center [668, 353] width 548 height 96
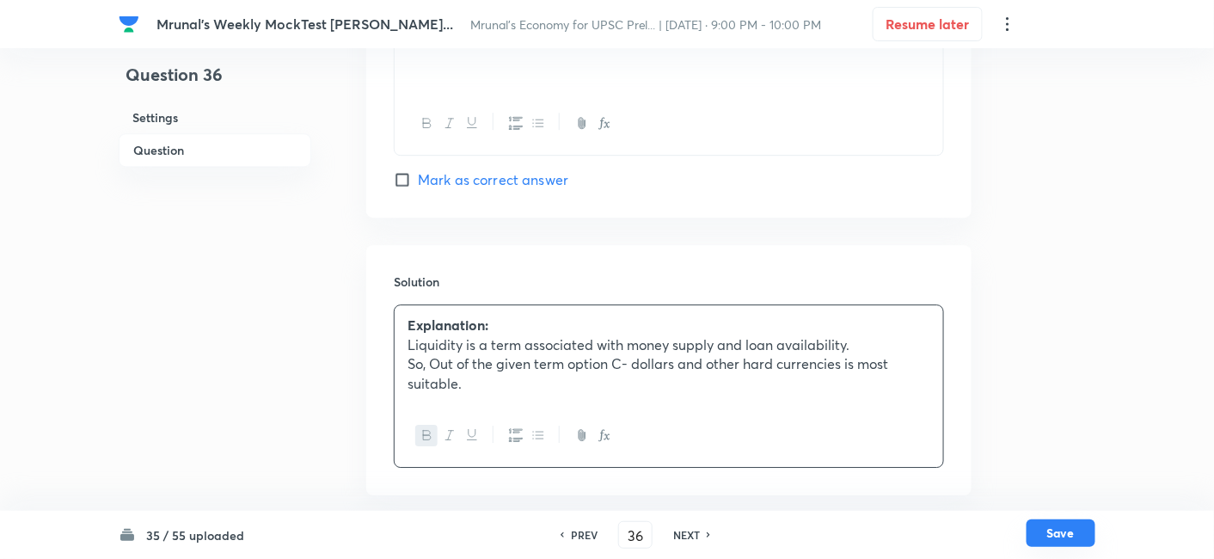
click at [1056, 524] on button "Save" at bounding box center [1060, 533] width 69 height 28
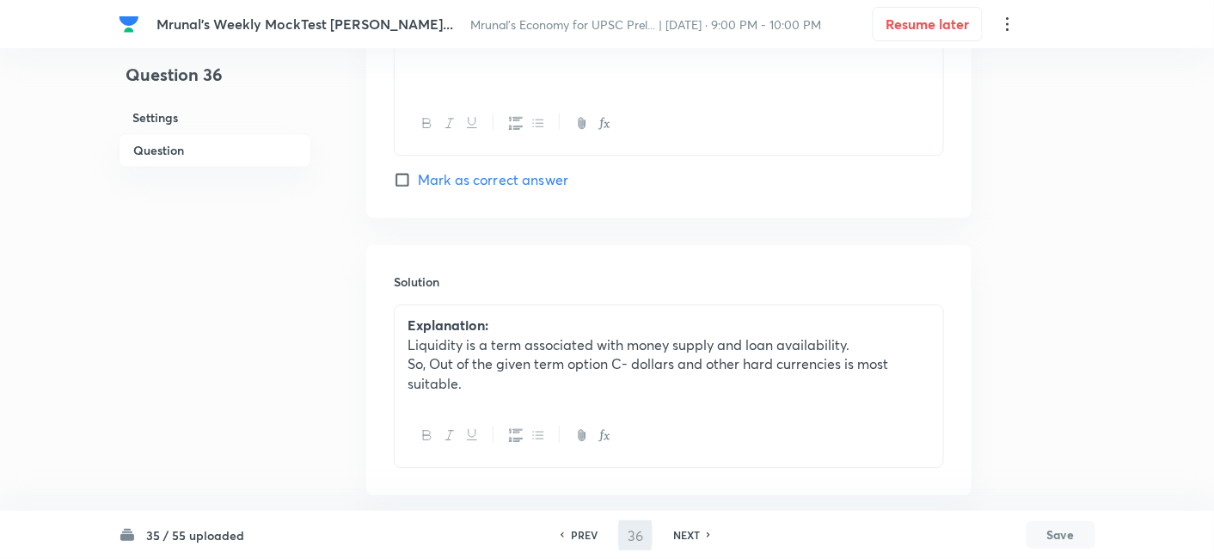
type input "37"
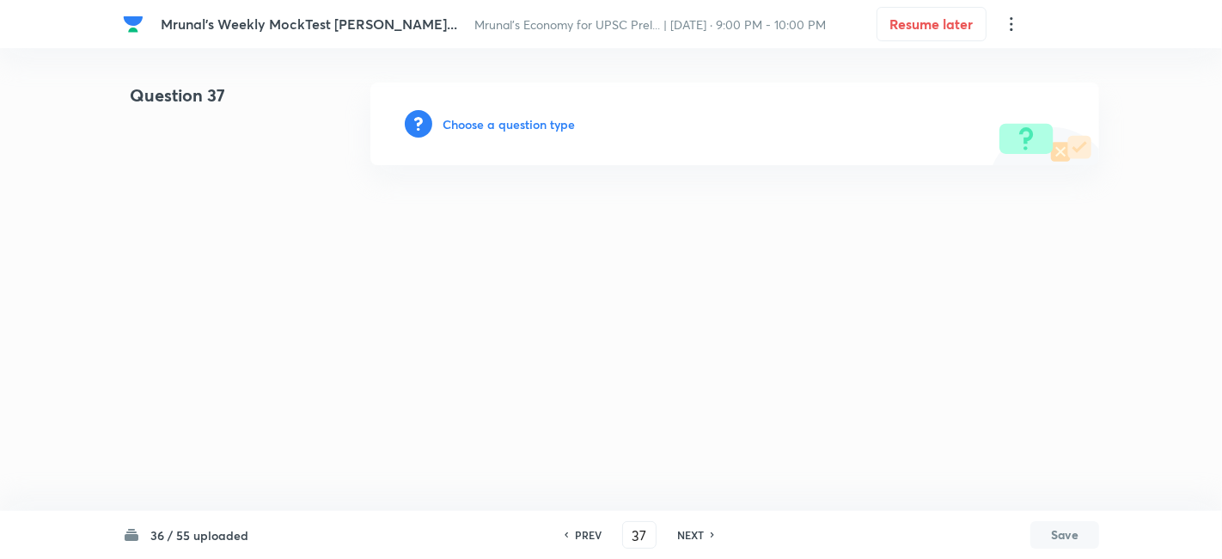
click at [488, 124] on h6 "Choose a question type" at bounding box center [509, 124] width 132 height 18
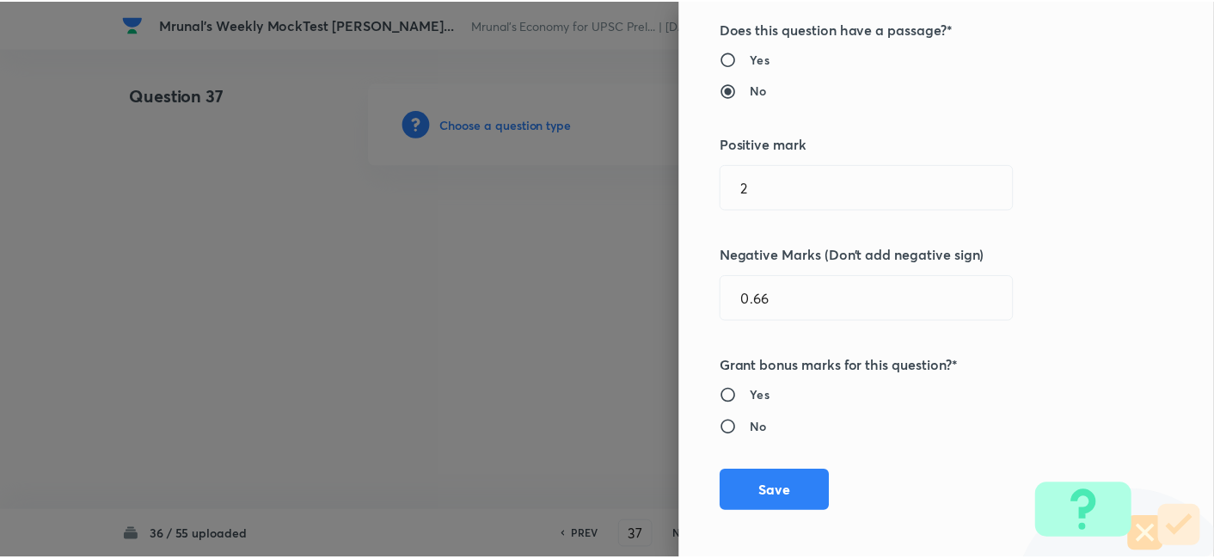
scroll to position [334, 0]
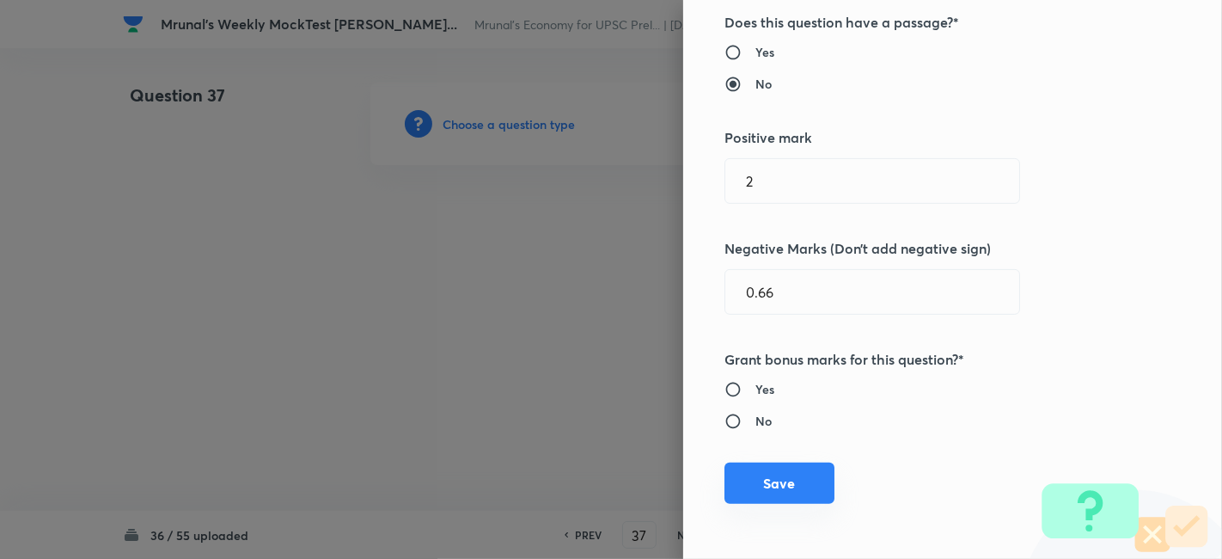
click at [768, 477] on button "Save" at bounding box center [779, 482] width 110 height 41
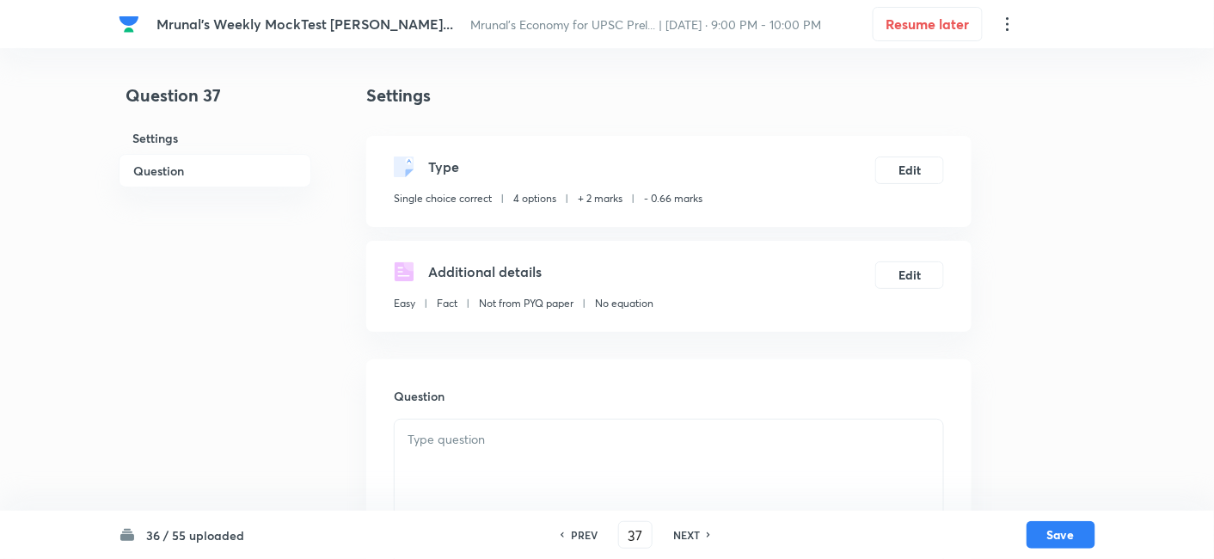
click at [186, 168] on h6 "Question" at bounding box center [215, 171] width 193 height 34
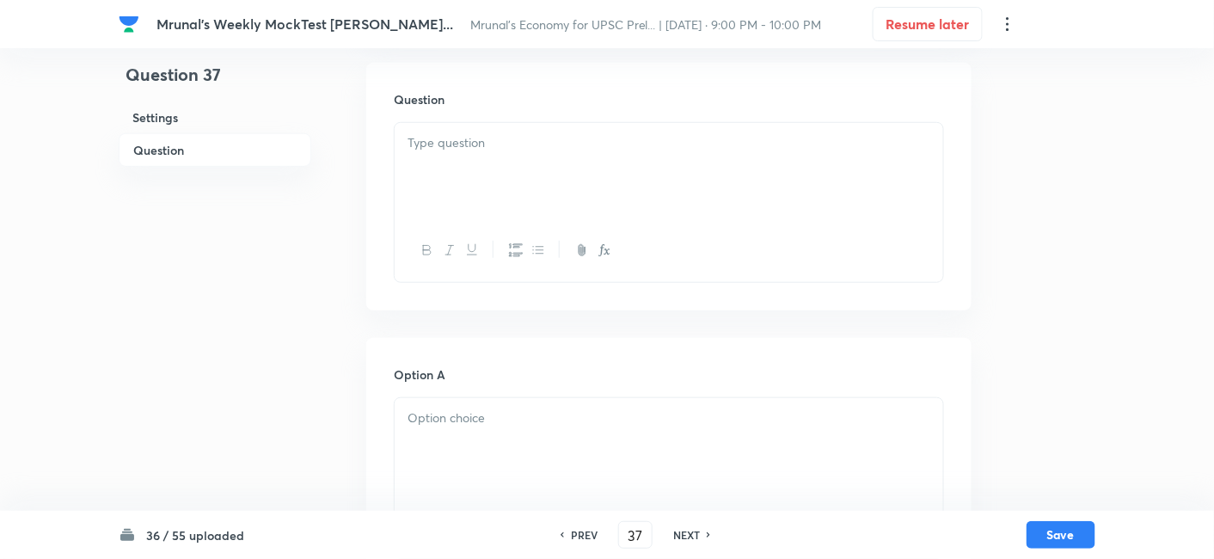
click at [514, 182] on div at bounding box center [668, 171] width 548 height 96
click at [483, 172] on div at bounding box center [668, 171] width 548 height 96
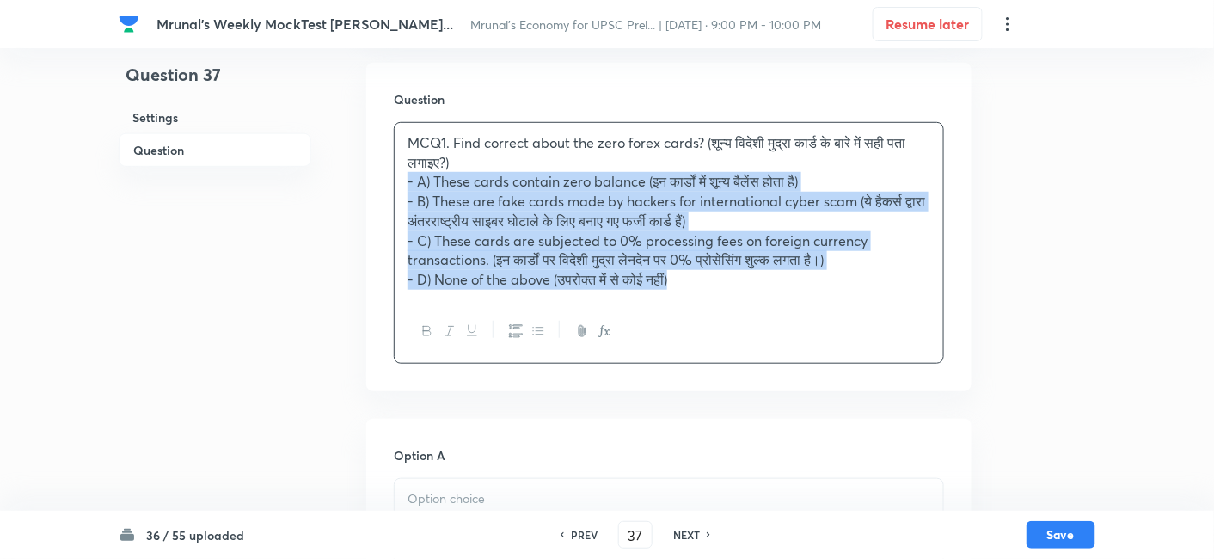
drag, startPoint x: 417, startPoint y: 198, endPoint x: 399, endPoint y: 186, distance: 21.7
click at [399, 186] on div "MCQ1. Find correct about the zero forex cards? (शून्य विदेशी मुद्रा कार्ड के बा…" at bounding box center [668, 211] width 548 height 177
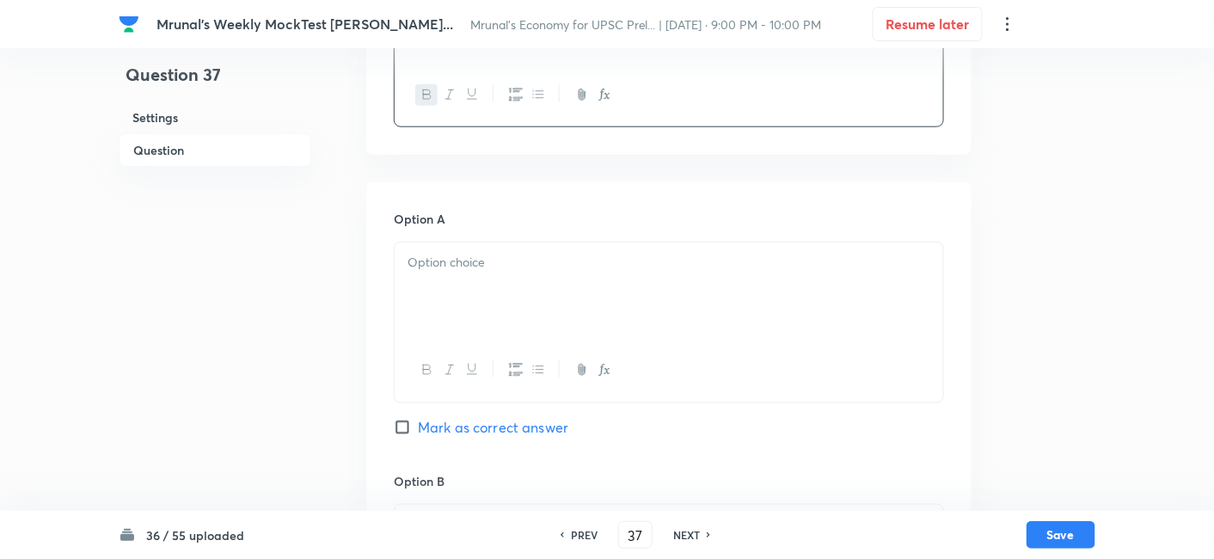
scroll to position [488, 0]
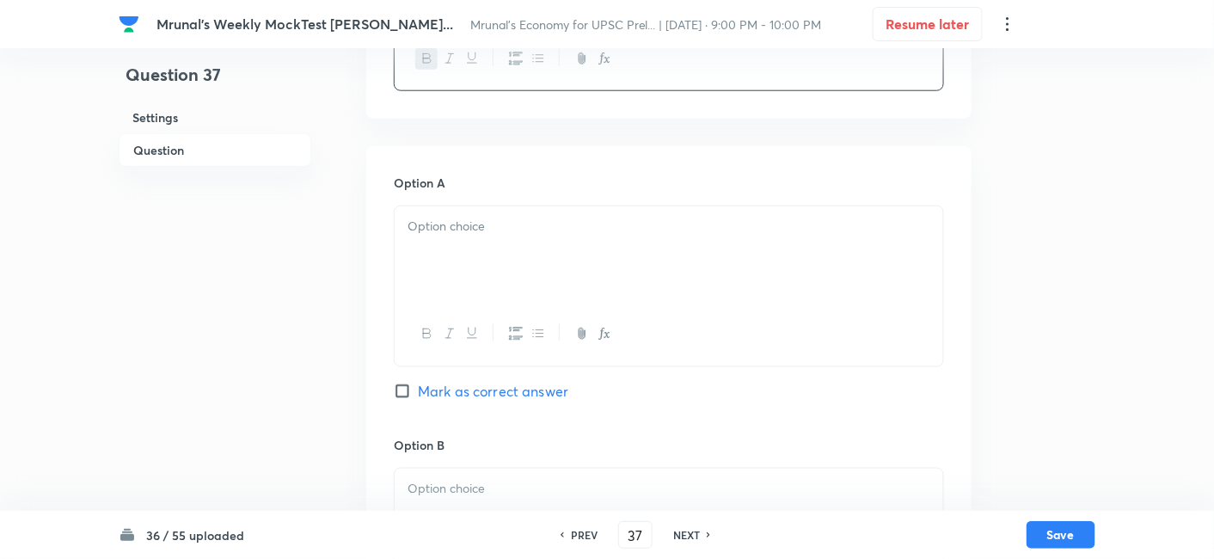
click at [480, 268] on div at bounding box center [668, 254] width 548 height 96
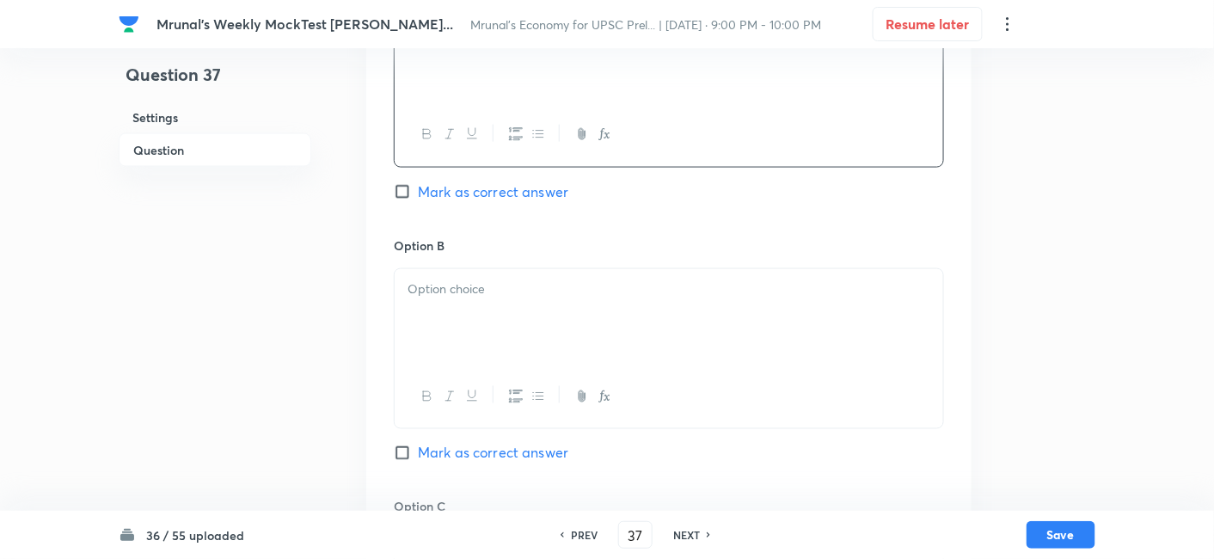
scroll to position [774, 0]
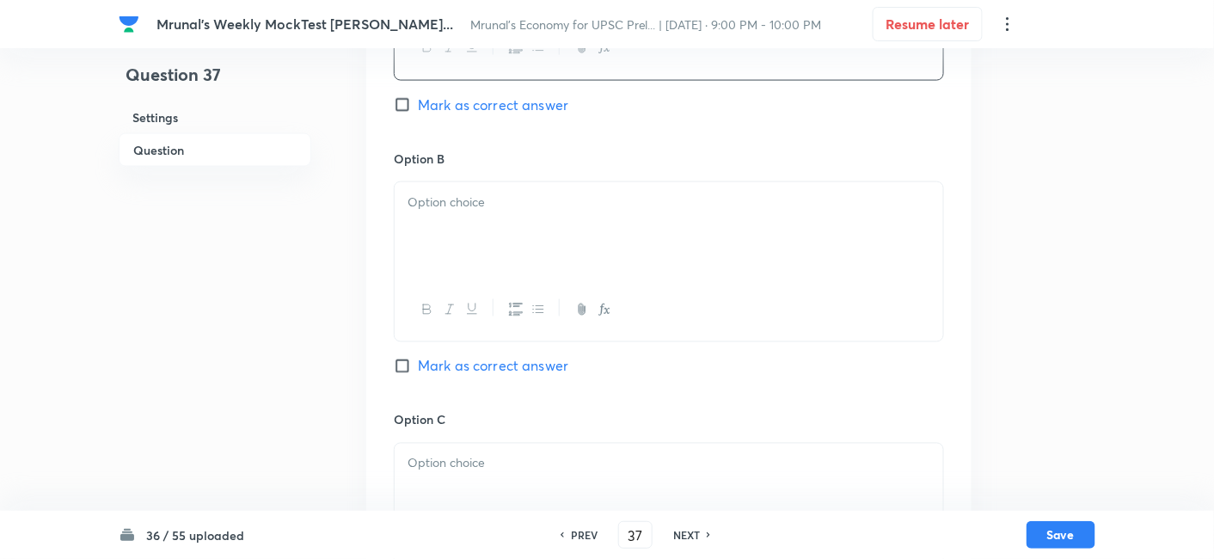
click at [489, 224] on div at bounding box center [668, 230] width 548 height 96
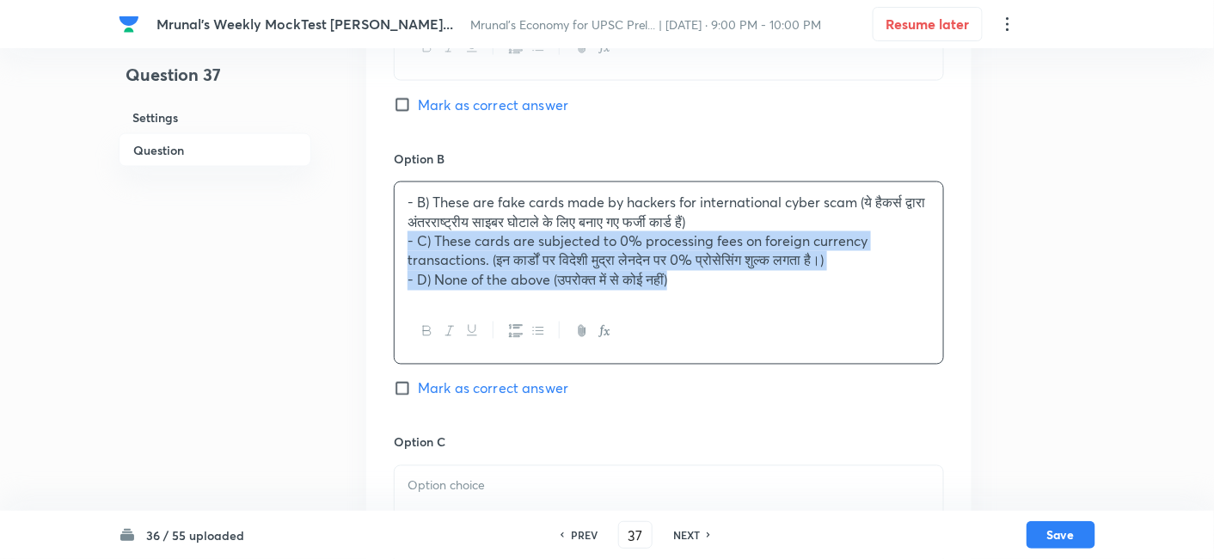
drag, startPoint x: 414, startPoint y: 244, endPoint x: 364, endPoint y: 240, distance: 50.0
click at [364, 240] on div "Question 37 Settings Question Settings Type Single choice correct 4 options + 2…" at bounding box center [607, 300] width 976 height 1985
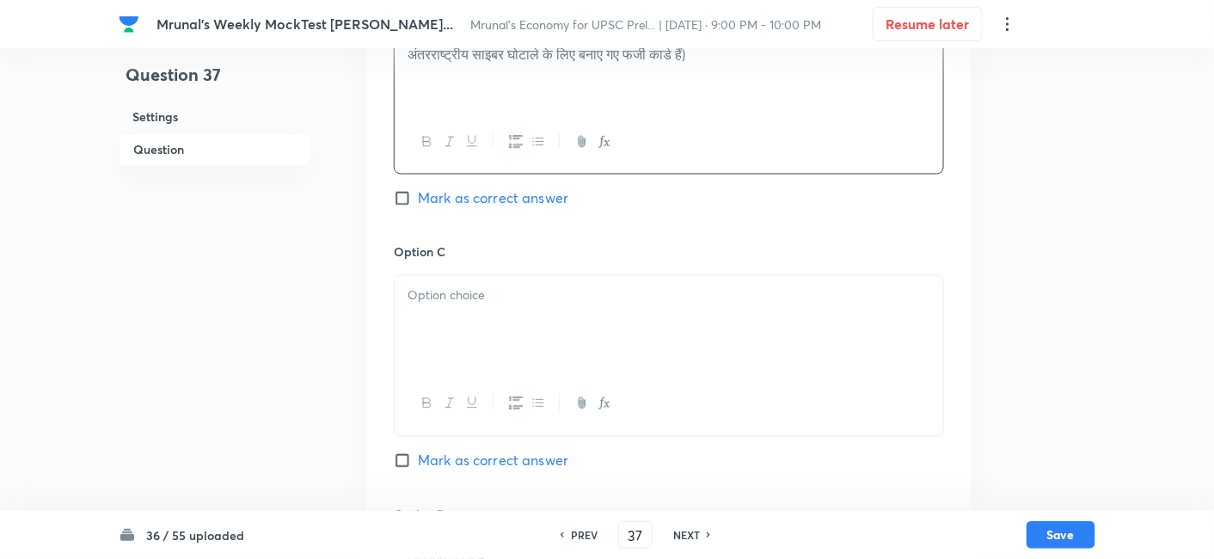
scroll to position [965, 0]
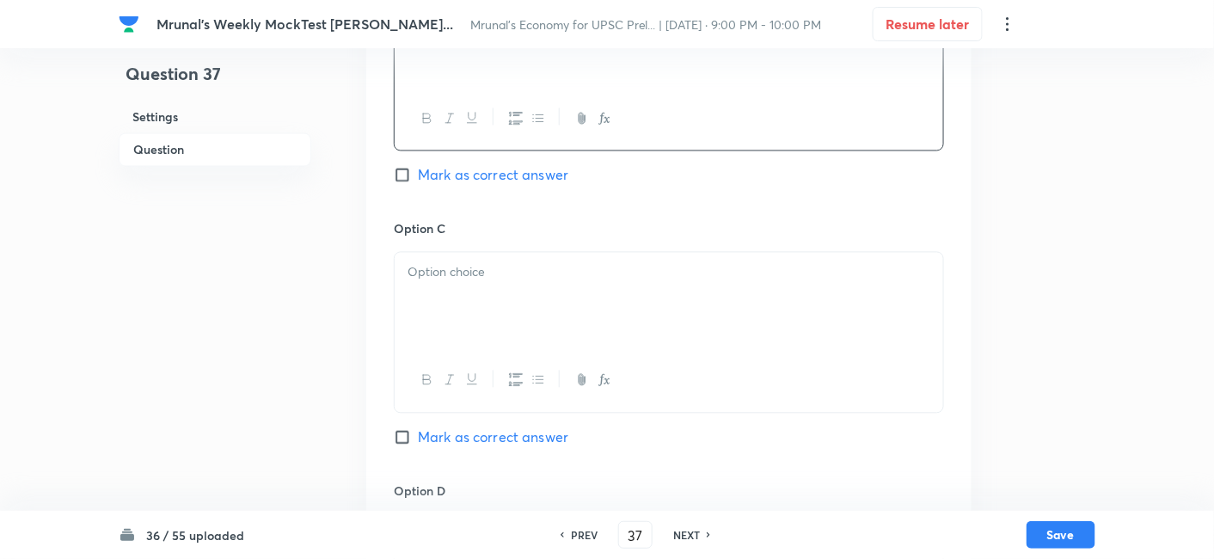
click at [496, 310] on div at bounding box center [668, 301] width 548 height 96
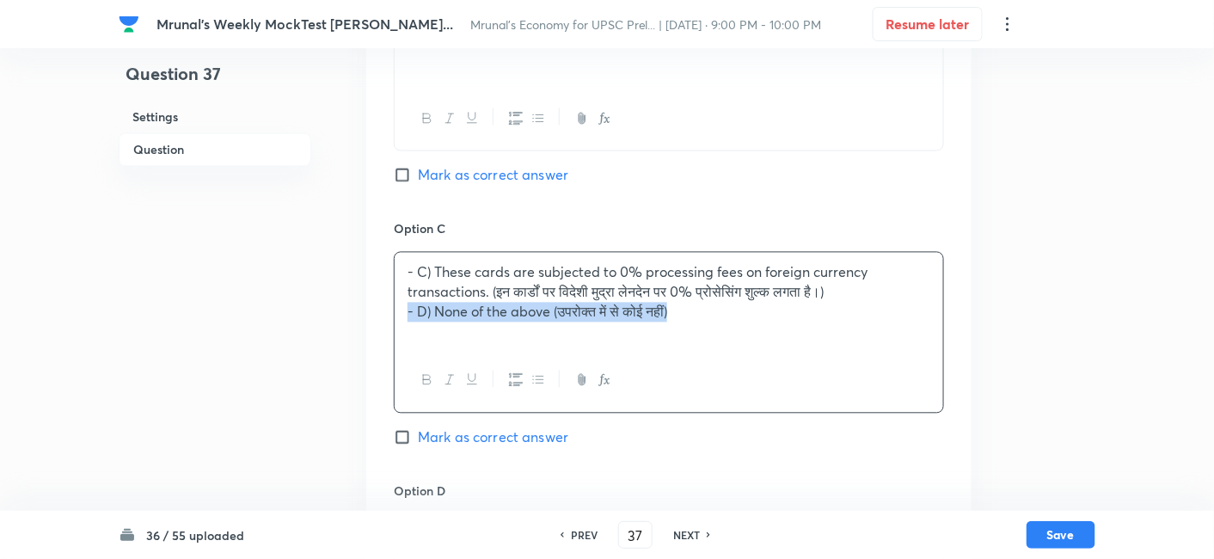
click at [393, 313] on div "Option A These cards contain zero balance (इन कार्डों में शून्य बैलेंस होता है)…" at bounding box center [668, 202] width 605 height 1067
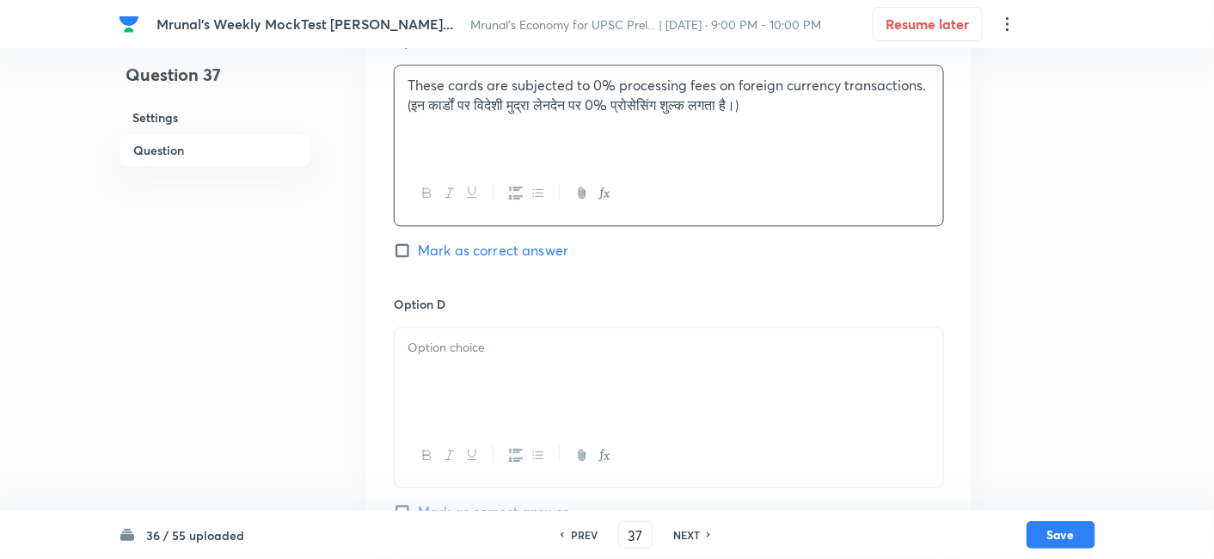
scroll to position [1252, 0]
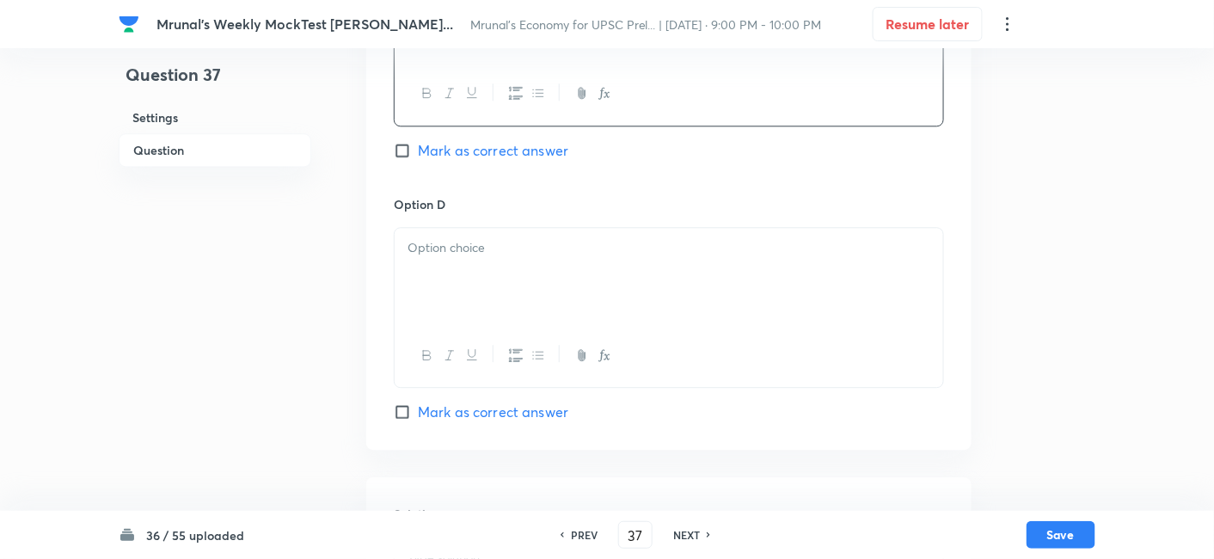
click at [500, 284] on div at bounding box center [668, 276] width 548 height 96
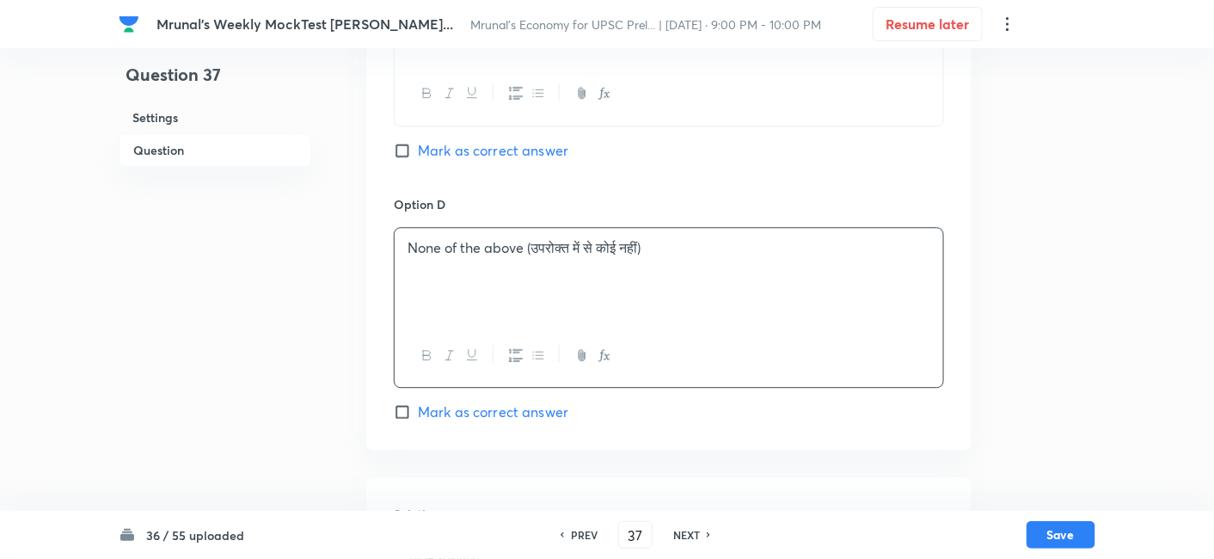
click at [485, 148] on span "Mark as correct answer" at bounding box center [493, 150] width 150 height 21
click at [418, 148] on input "Mark as correct answer" at bounding box center [406, 150] width 24 height 17
checkbox input "true"
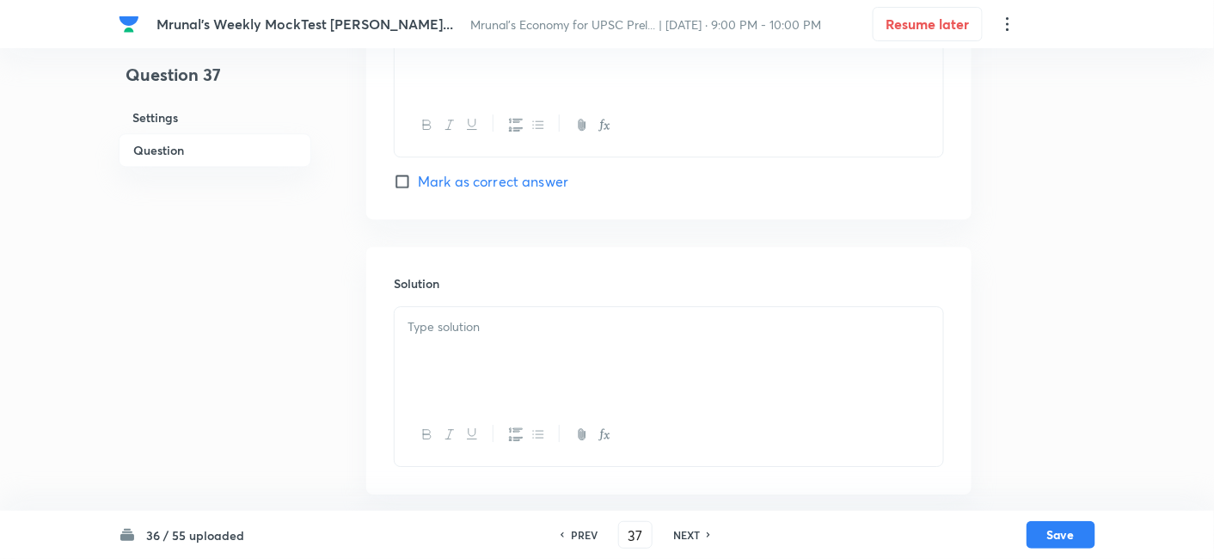
scroll to position [1484, 0]
click at [502, 388] on div at bounding box center [668, 353] width 548 height 96
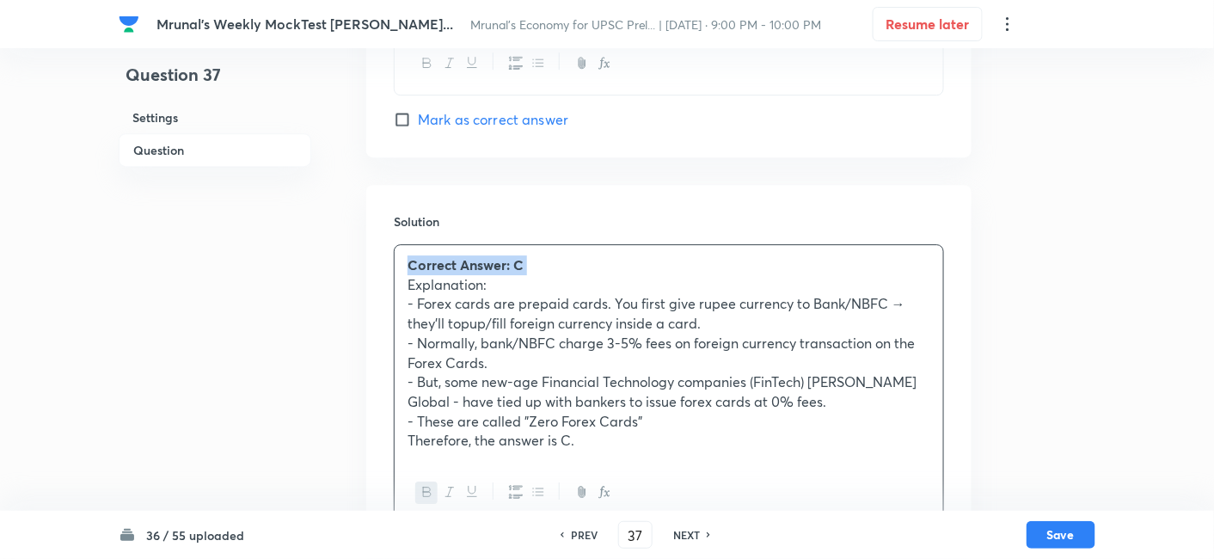
scroll to position [1604, 0]
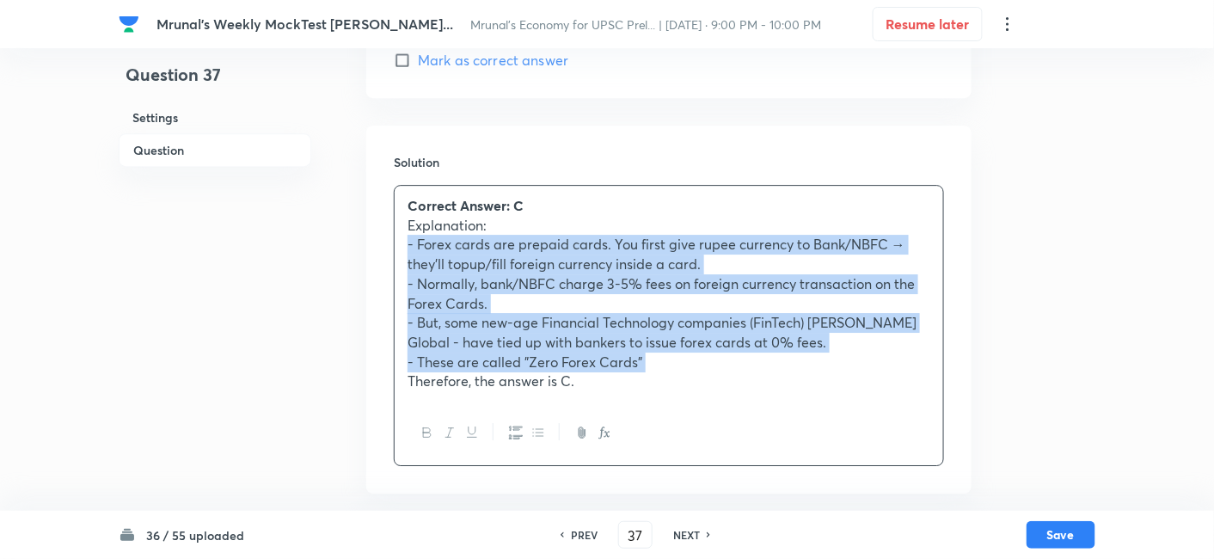
click at [542, 425] on icon "button" at bounding box center [538, 432] width 14 height 14
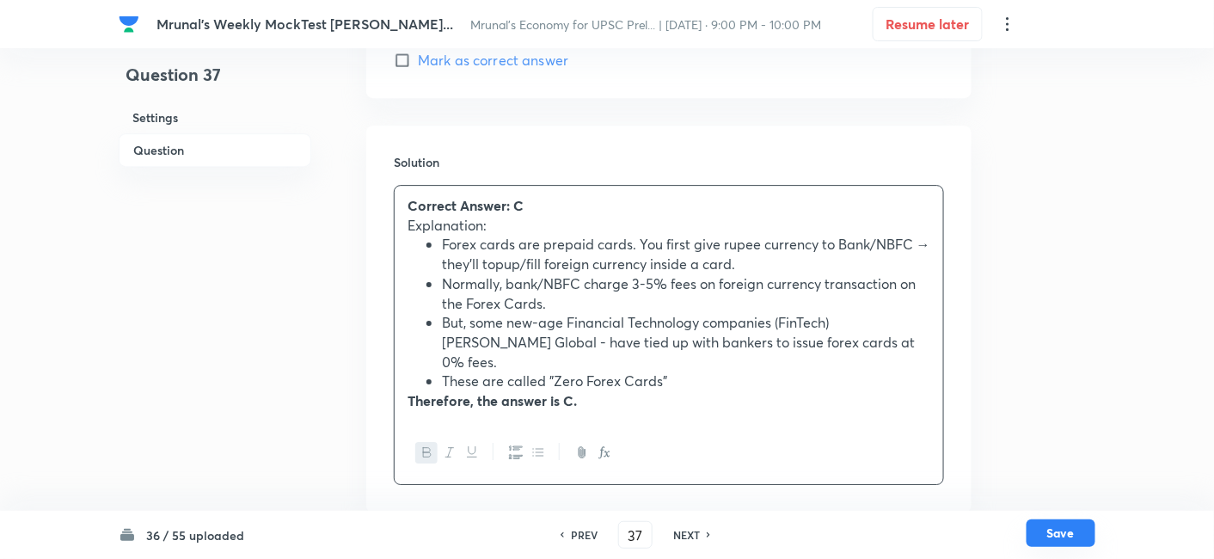
click at [1063, 535] on button "Save" at bounding box center [1060, 533] width 69 height 28
type input "38"
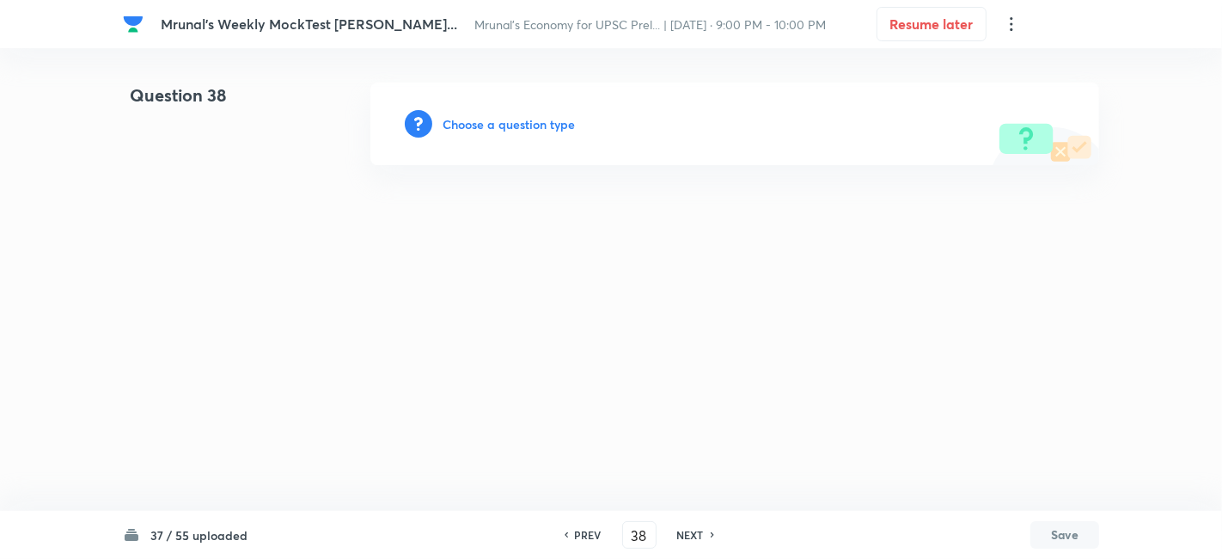
click at [562, 129] on h6 "Choose a question type" at bounding box center [509, 124] width 132 height 18
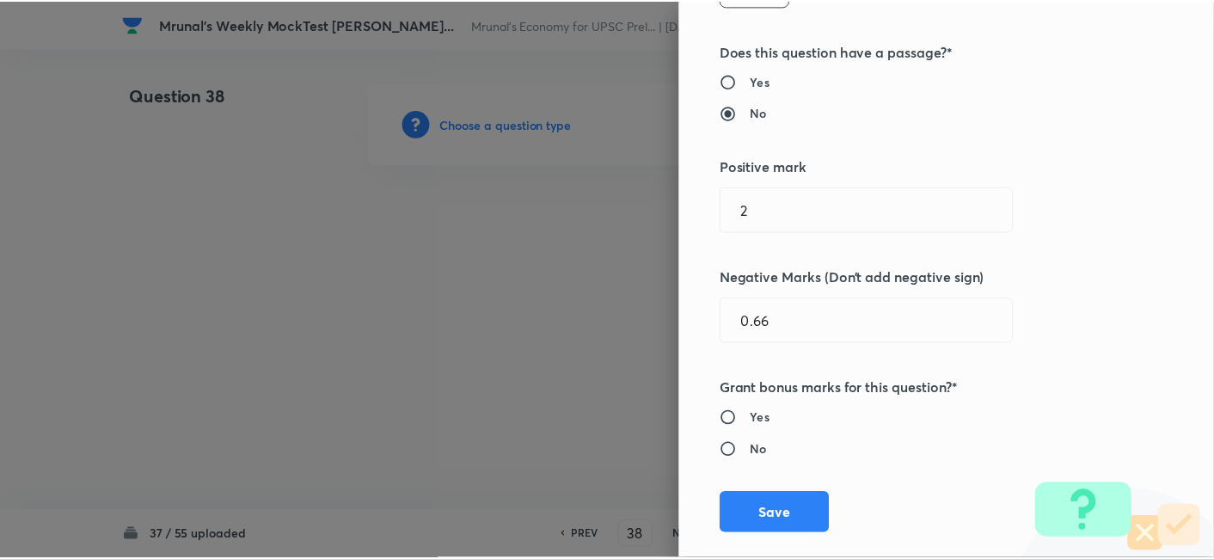
scroll to position [334, 0]
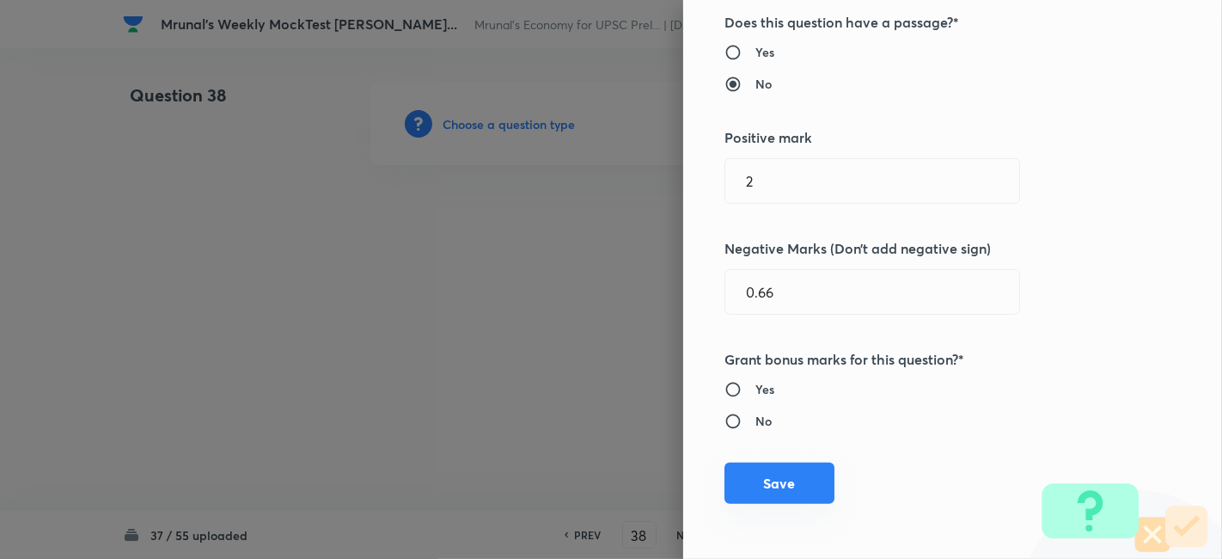
drag, startPoint x: 786, startPoint y: 476, endPoint x: 779, endPoint y: 471, distance: 9.3
click at [786, 477] on button "Save" at bounding box center [779, 482] width 110 height 41
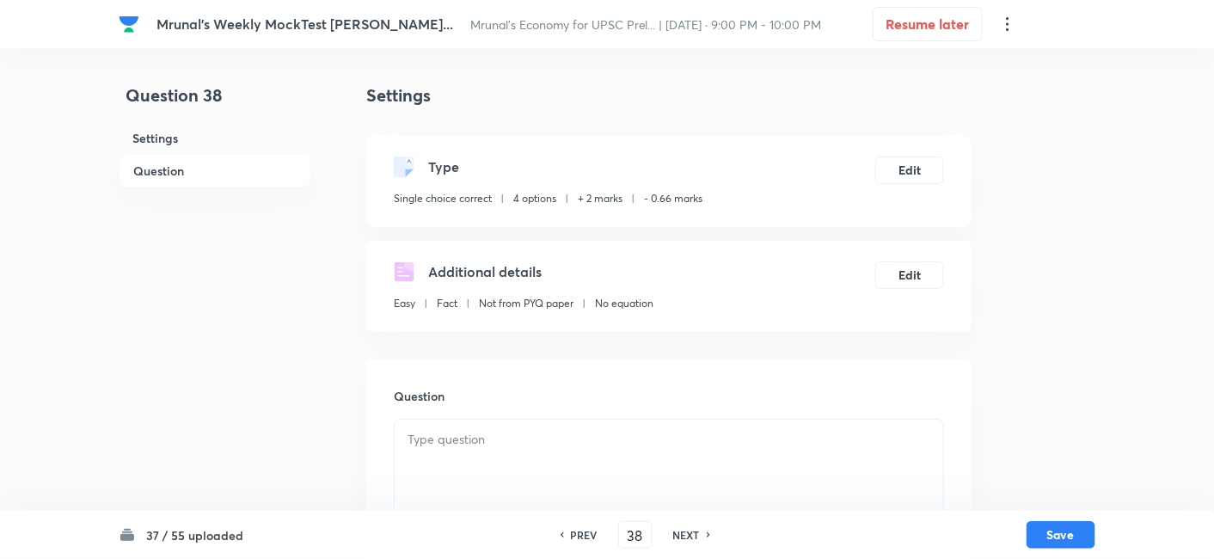
click at [230, 175] on h6 "Question" at bounding box center [215, 171] width 193 height 34
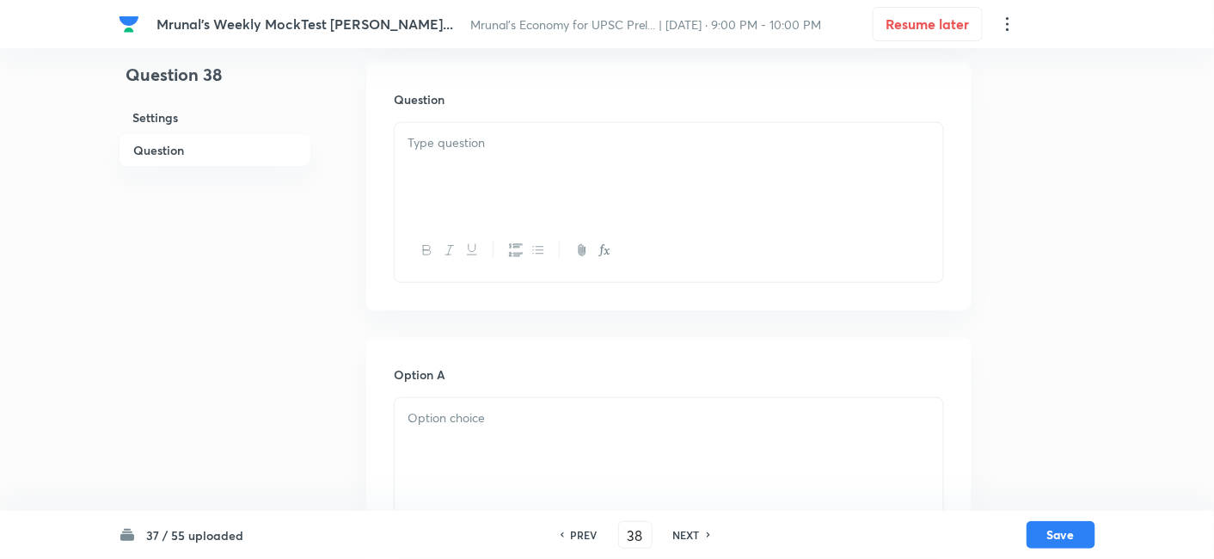
click at [523, 160] on div at bounding box center [668, 171] width 548 height 96
click at [504, 167] on div at bounding box center [668, 171] width 548 height 96
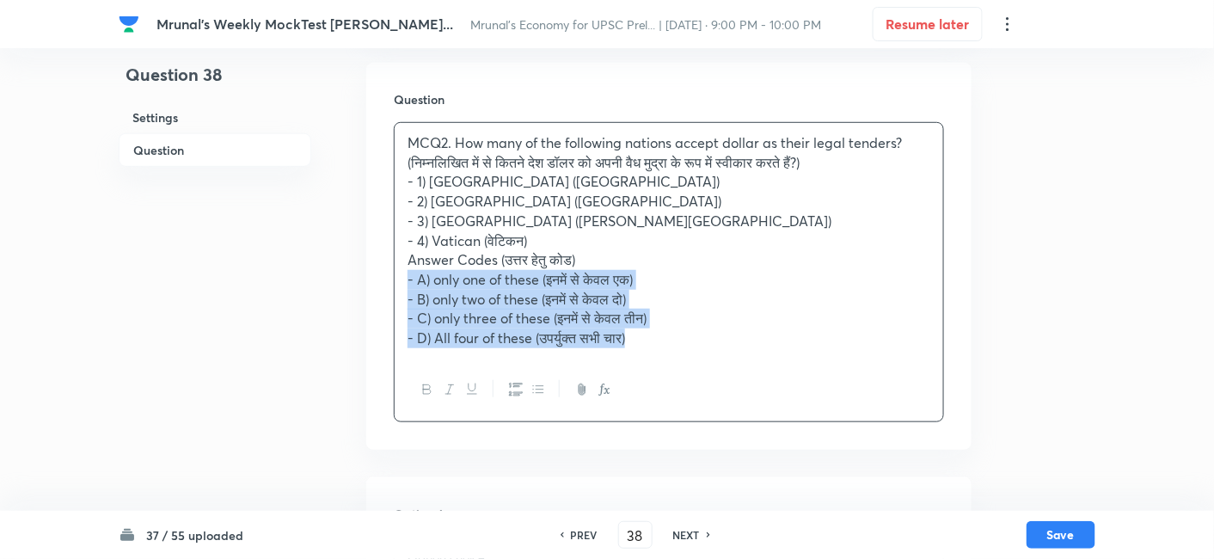
drag, startPoint x: 410, startPoint y: 278, endPoint x: 390, endPoint y: 277, distance: 19.8
click at [390, 277] on div "Question MCQ2. How many of the following nations accept dollar as their legal t…" at bounding box center [668, 256] width 605 height 387
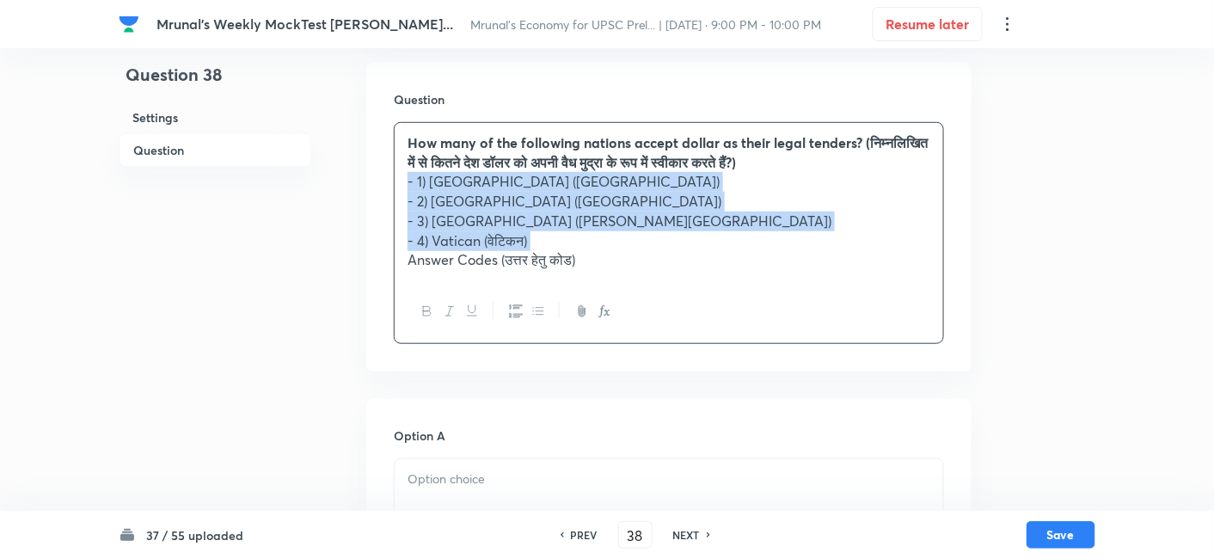
click at [513, 314] on icon "button" at bounding box center [516, 311] width 14 height 14
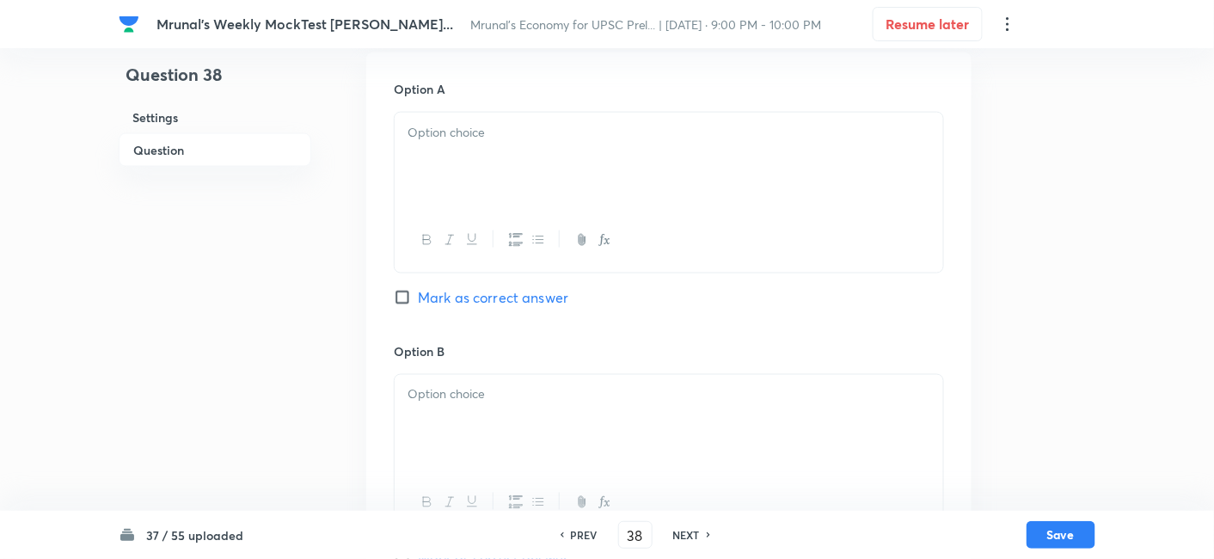
scroll to position [679, 0]
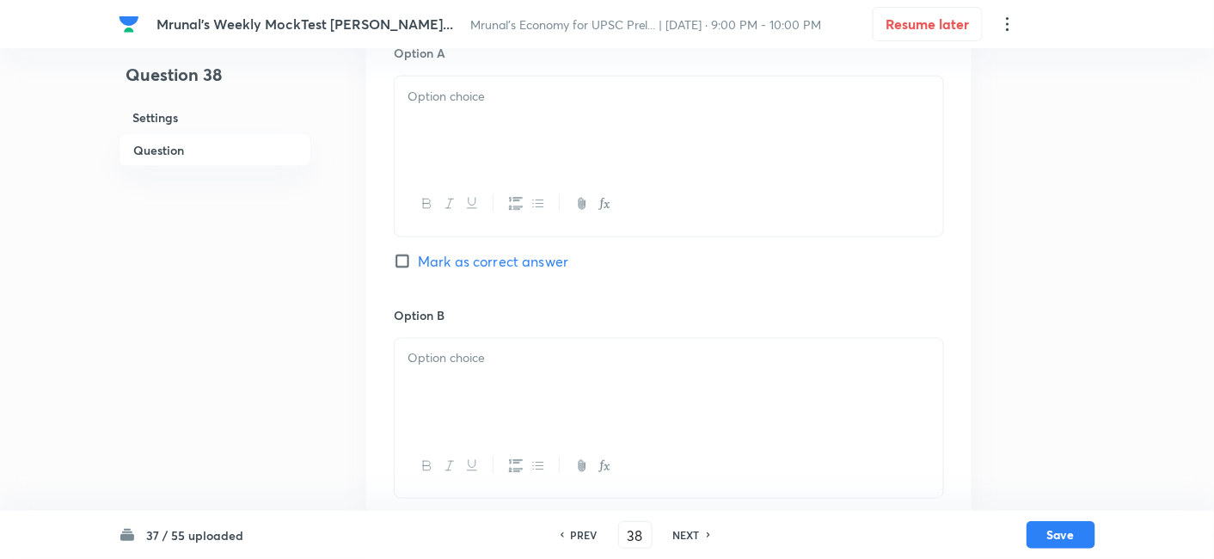
click at [469, 206] on icon "button" at bounding box center [472, 204] width 14 height 14
click at [466, 129] on div "﻿" at bounding box center [668, 124] width 548 height 96
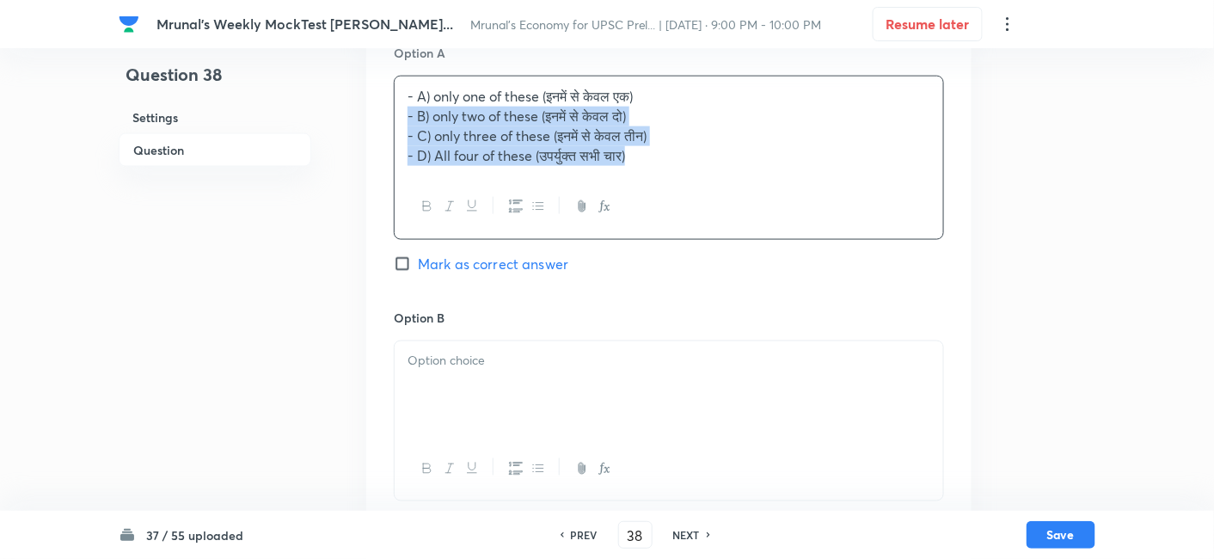
click at [400, 121] on div "- A) only one of these (इनमें से केवल एक) - B) only two of these (इनमें से केवल…" at bounding box center [668, 125] width 548 height 99
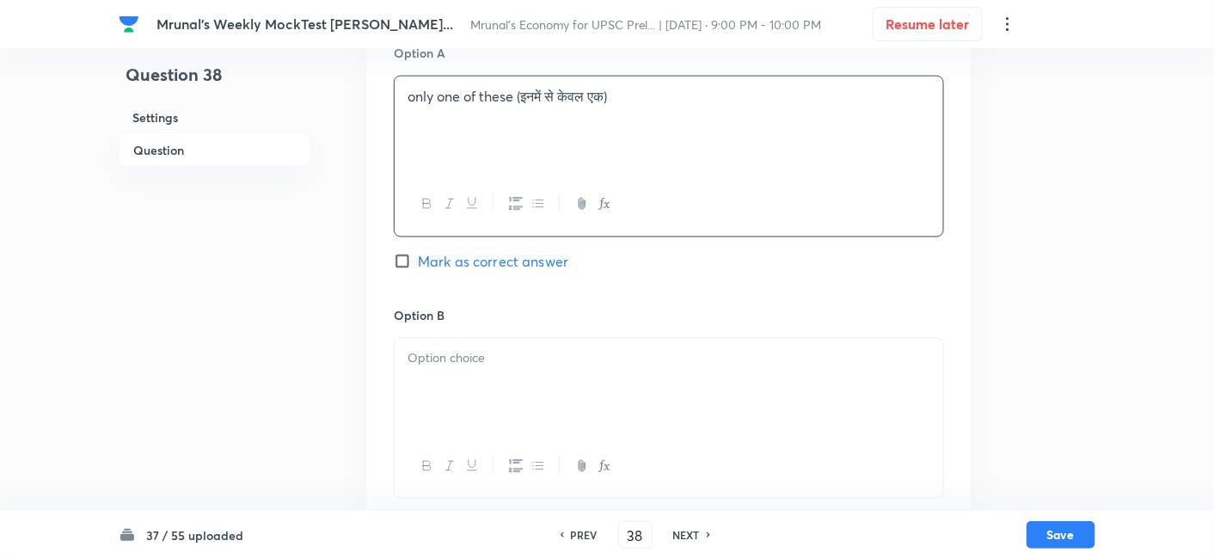
scroll to position [774, 0]
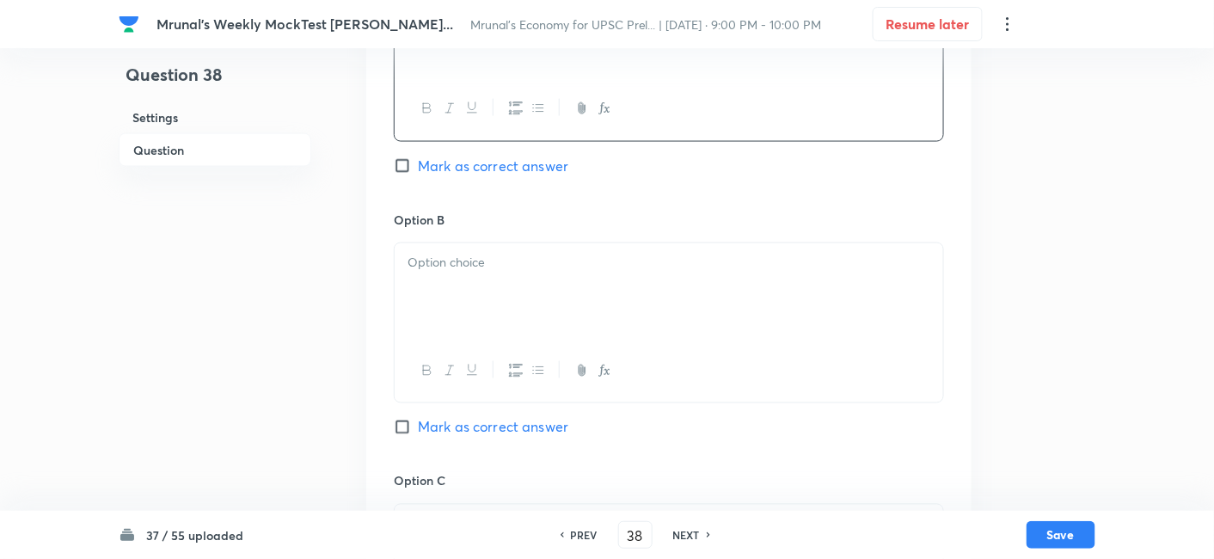
click at [492, 279] on div at bounding box center [668, 291] width 548 height 96
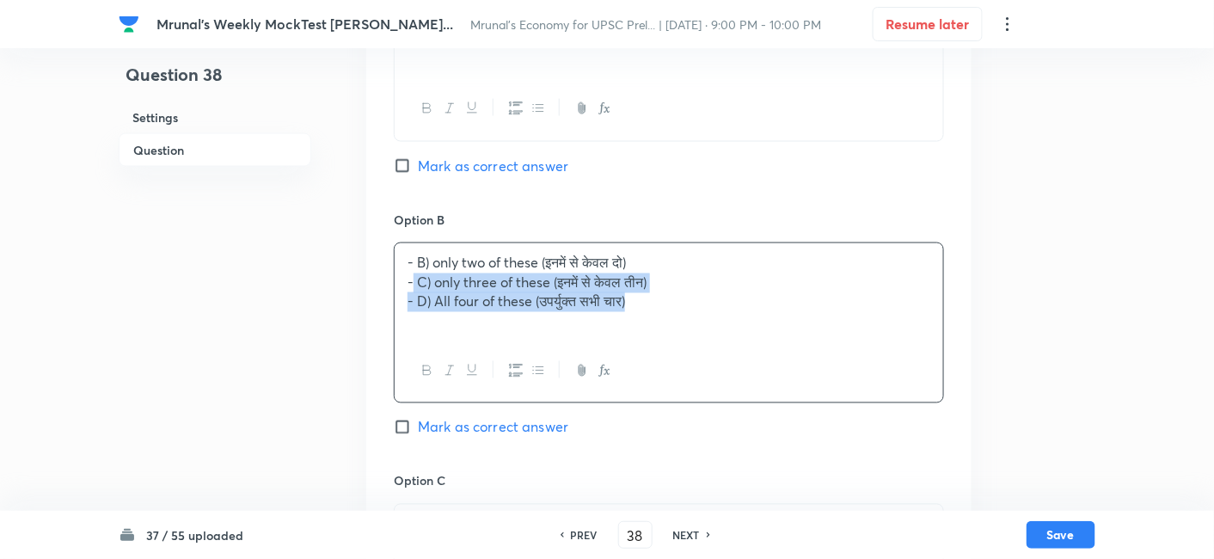
drag, startPoint x: 424, startPoint y: 284, endPoint x: 403, endPoint y: 285, distance: 20.6
click at [407, 283] on p "- C) only three of these (इनमें से केवल तीन)" at bounding box center [668, 283] width 523 height 20
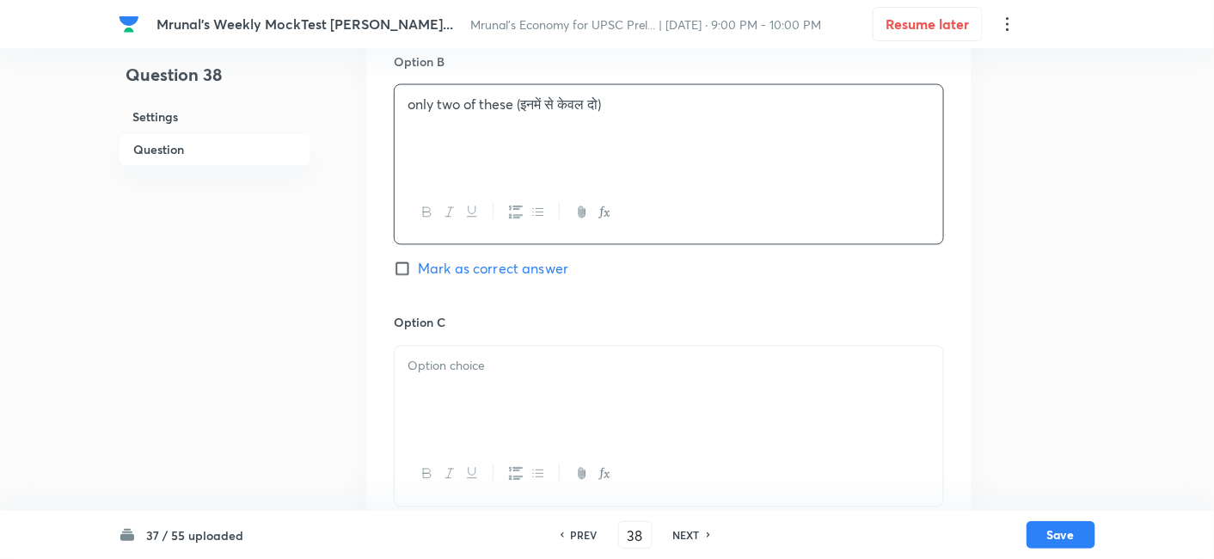
scroll to position [965, 0]
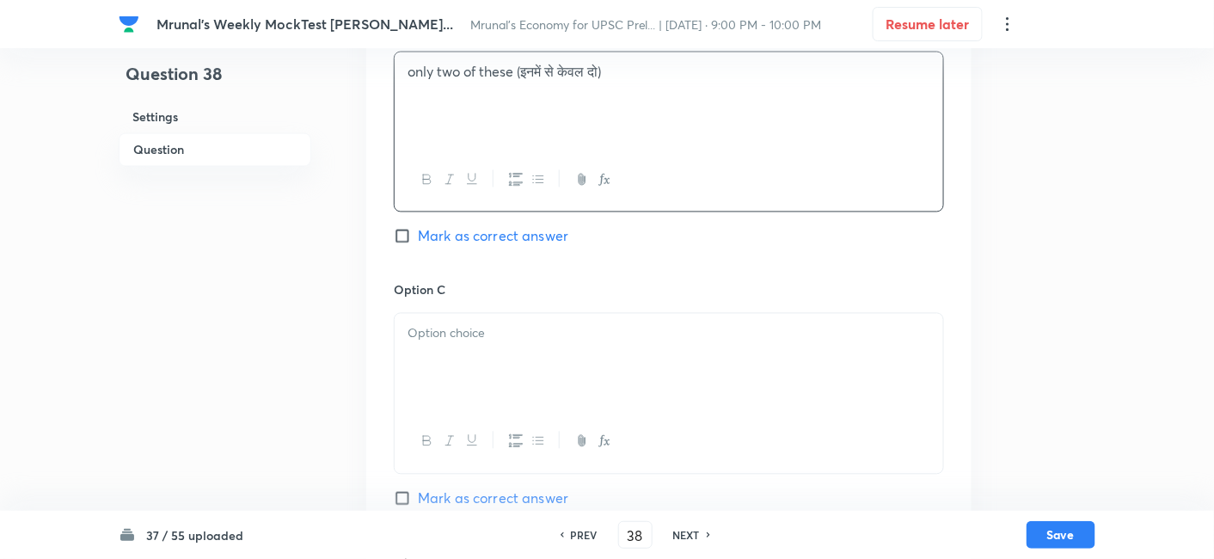
click at [483, 333] on p at bounding box center [668, 334] width 523 height 20
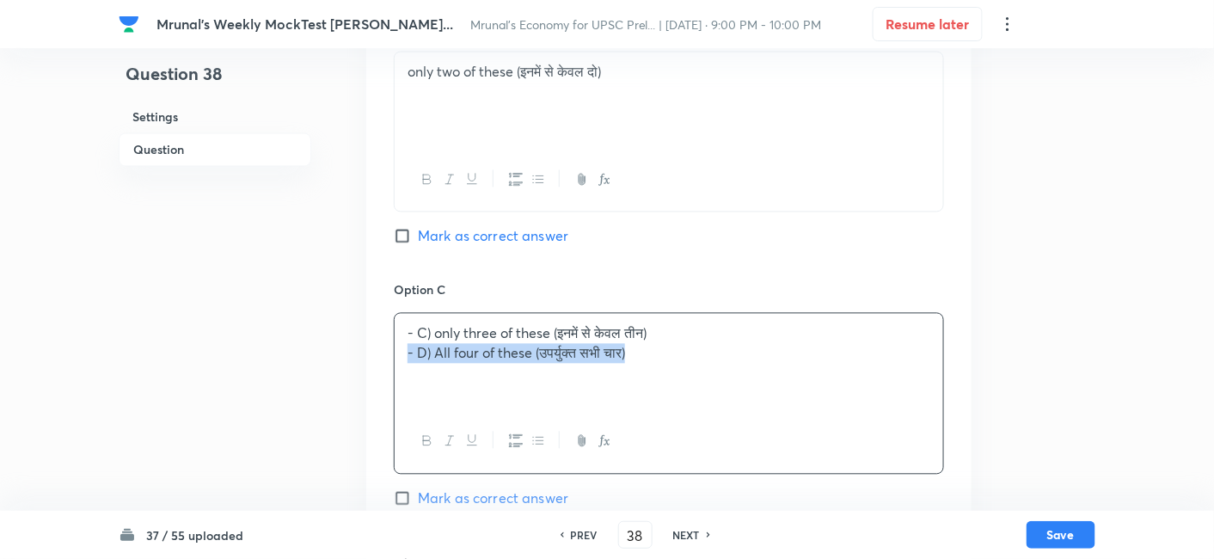
click at [407, 354] on p "- D) All four of these (उपर्युक्त सभी चार)" at bounding box center [668, 354] width 523 height 20
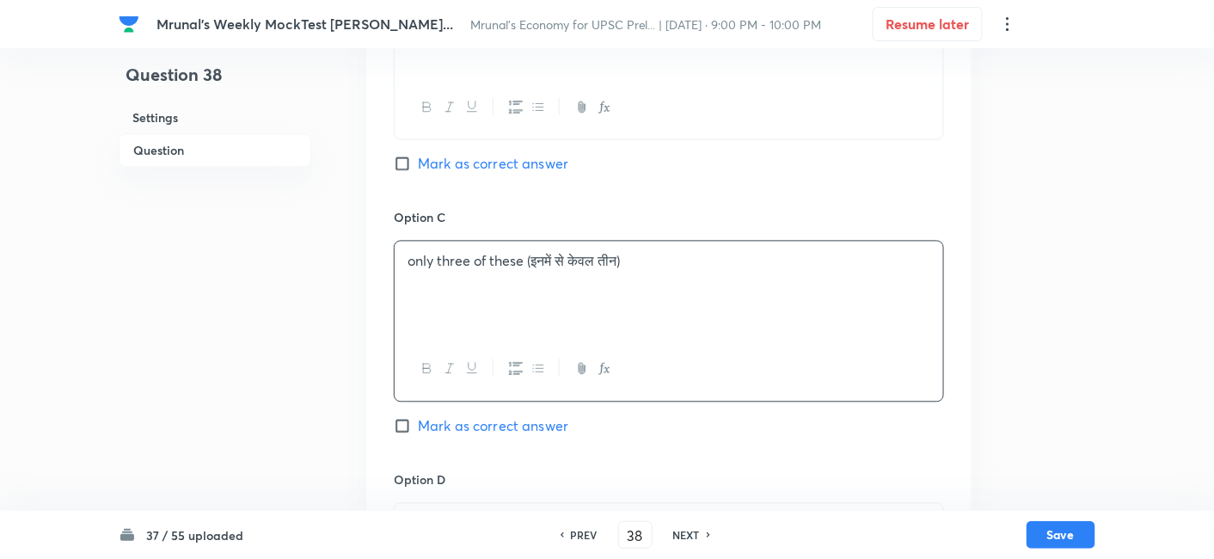
scroll to position [1252, 0]
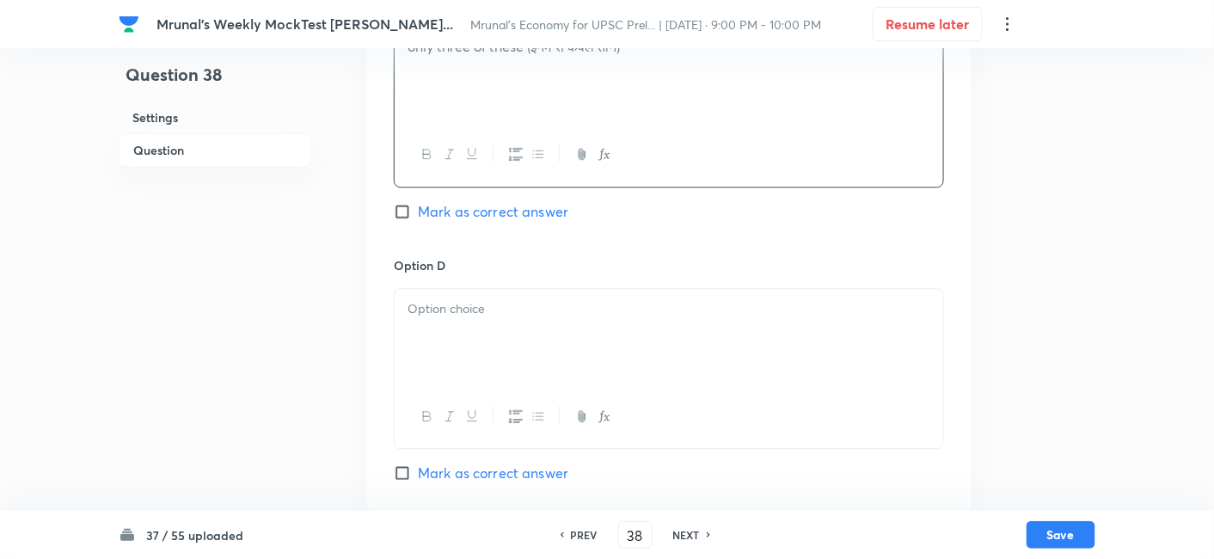
click at [496, 324] on div at bounding box center [668, 337] width 548 height 96
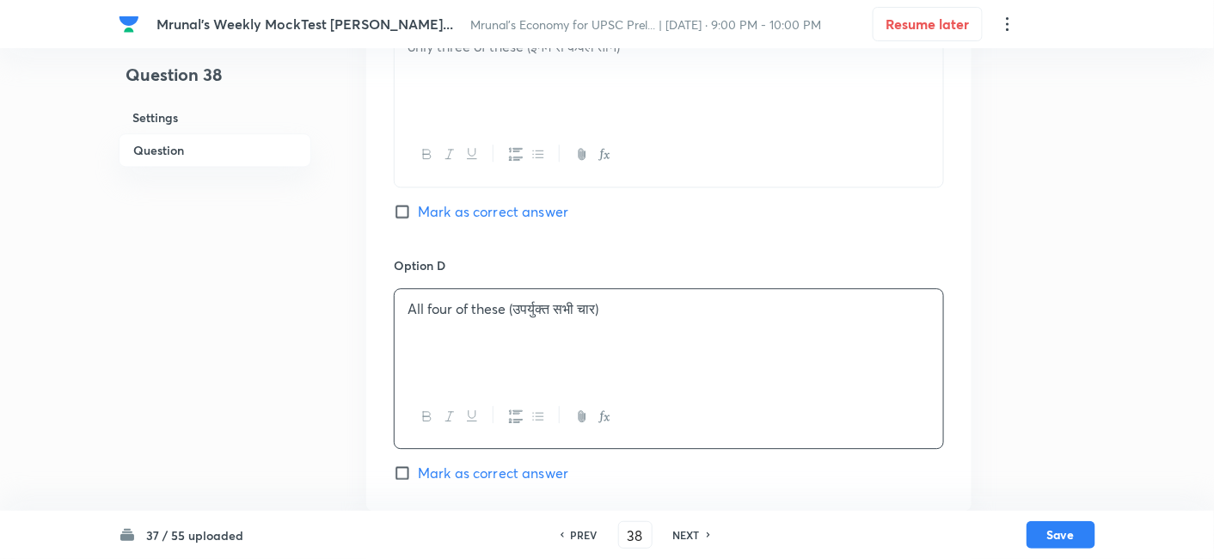
click at [487, 198] on div "Option C only three of these (इनमें से केवल तीन) Mark as correct answer" at bounding box center [669, 124] width 550 height 261
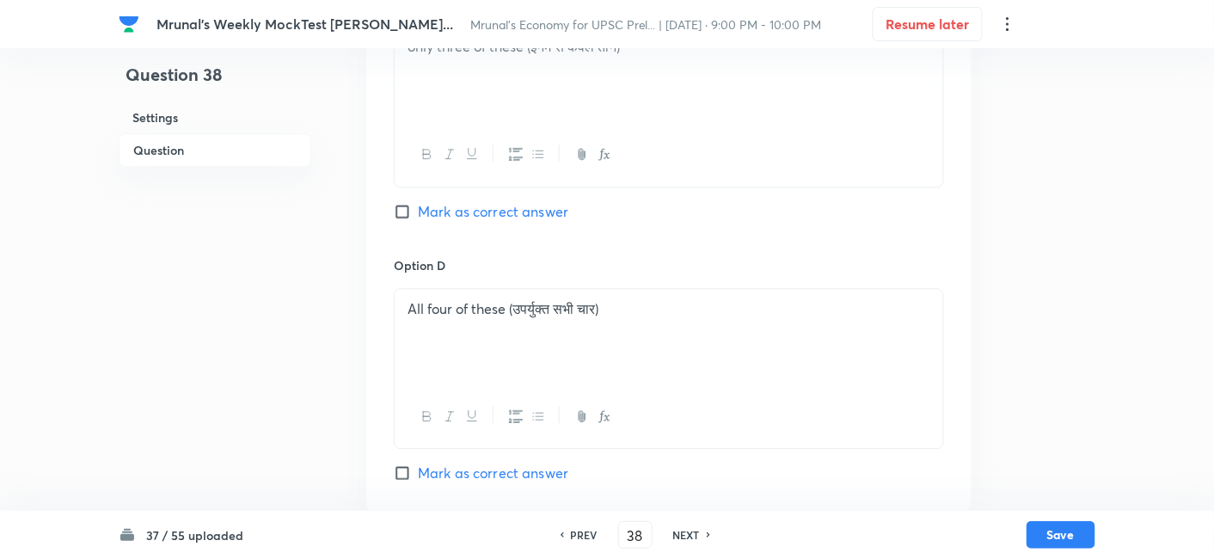
click at [498, 203] on span "Mark as correct answer" at bounding box center [493, 211] width 150 height 21
click at [418, 203] on input "Mark as correct answer" at bounding box center [406, 211] width 24 height 17
checkbox input "true"
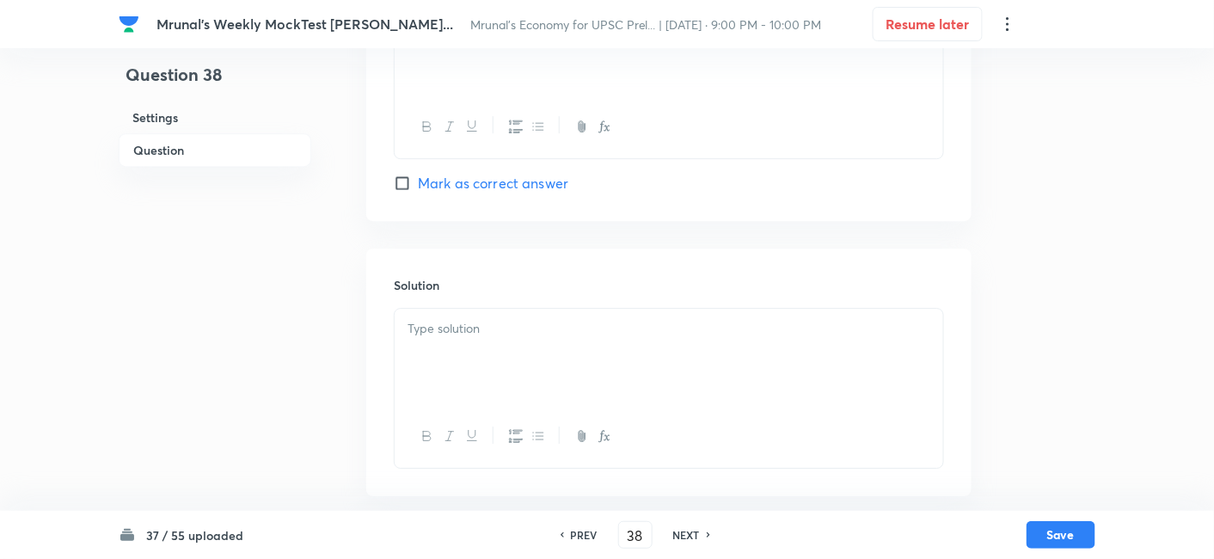
scroll to position [1545, 0]
click at [504, 370] on div at bounding box center [668, 353] width 548 height 96
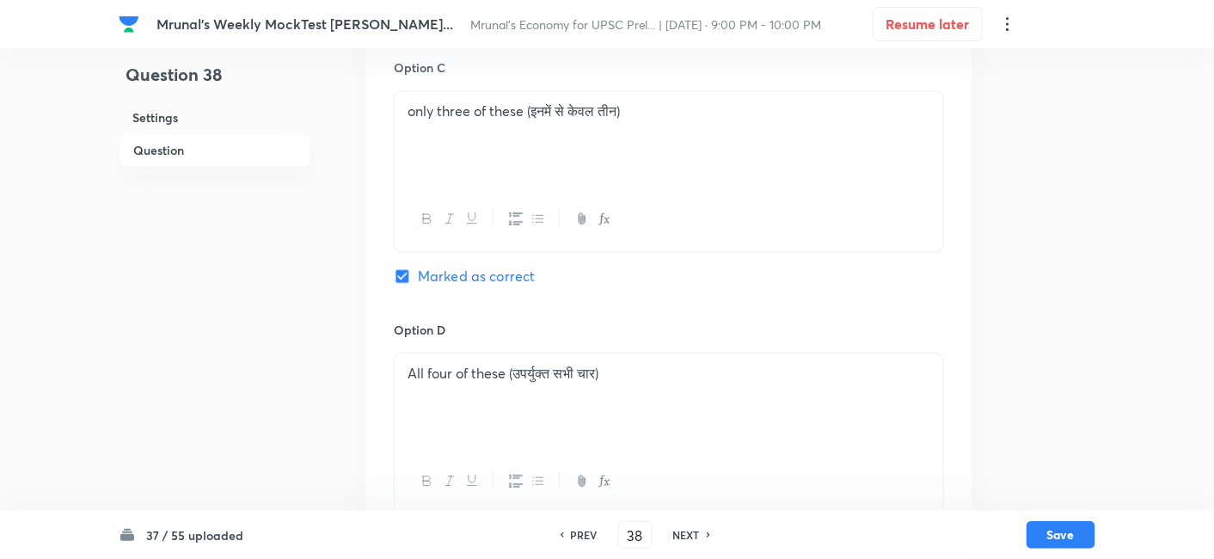
scroll to position [1164, 0]
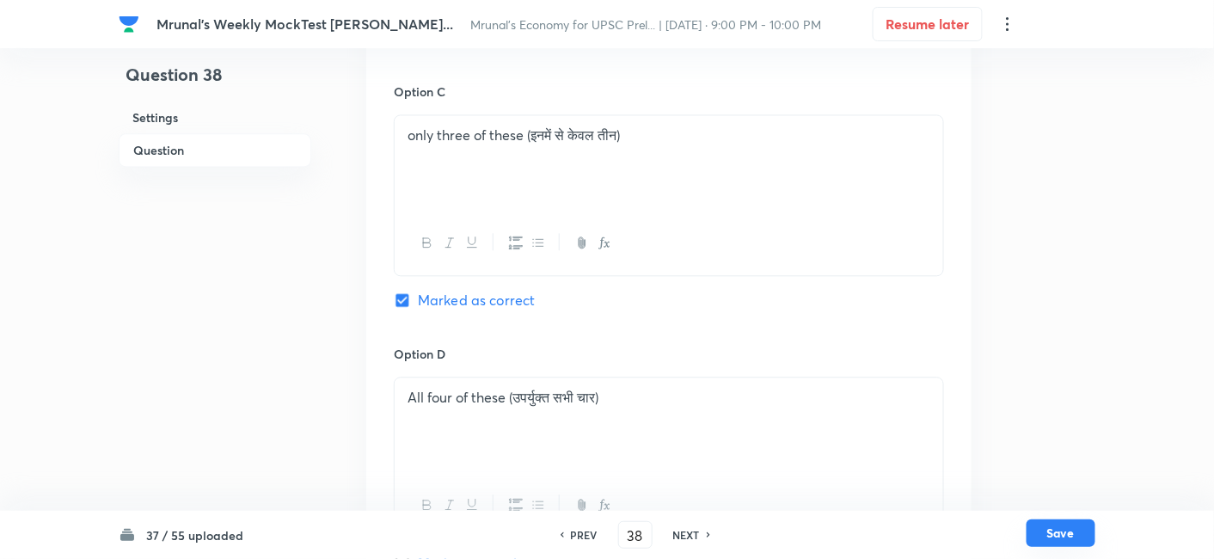
click at [1057, 529] on button "Save" at bounding box center [1060, 533] width 69 height 28
type input "39"
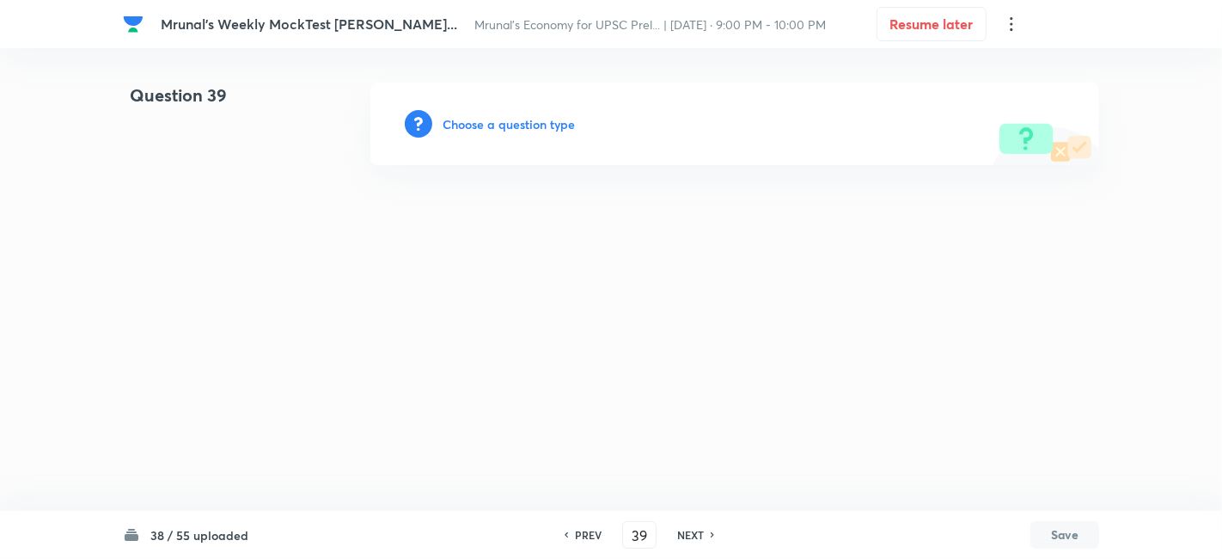
click at [534, 129] on h6 "Choose a question type" at bounding box center [509, 124] width 132 height 18
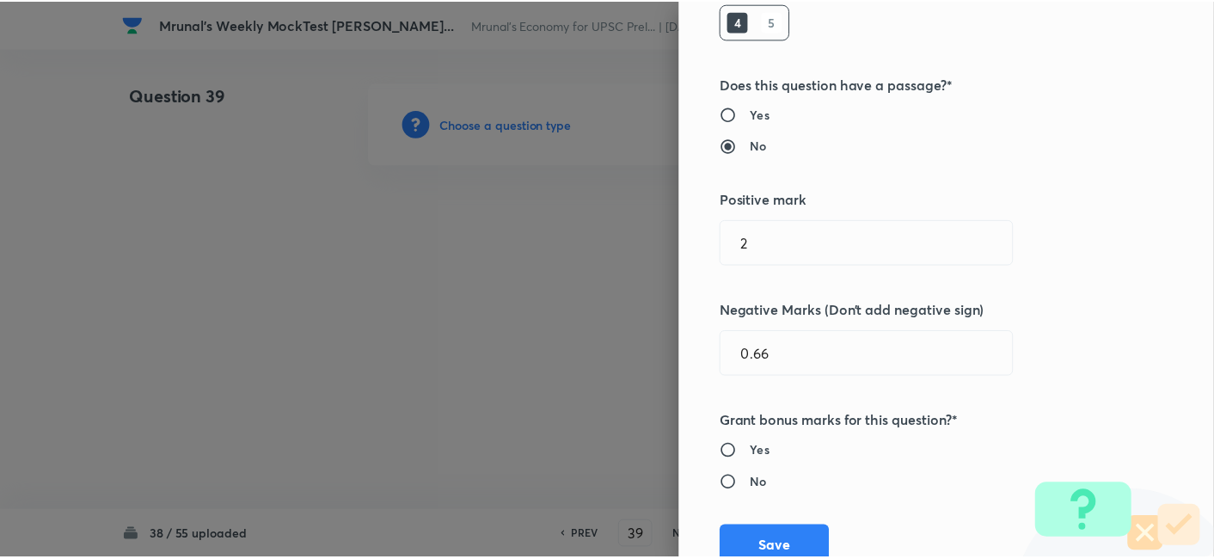
scroll to position [334, 0]
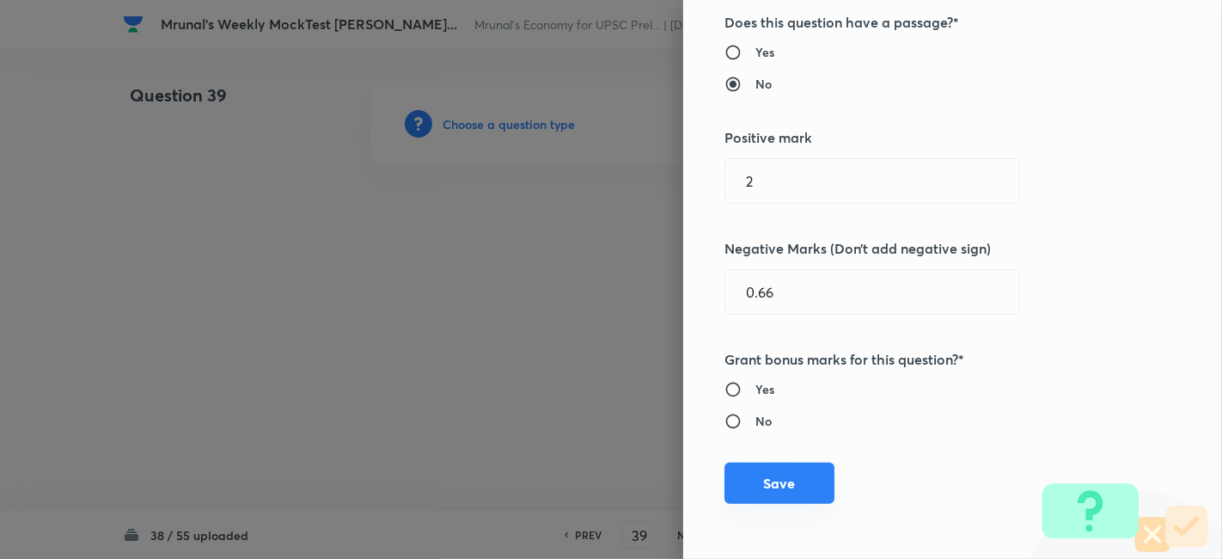
click at [771, 487] on button "Save" at bounding box center [779, 482] width 110 height 41
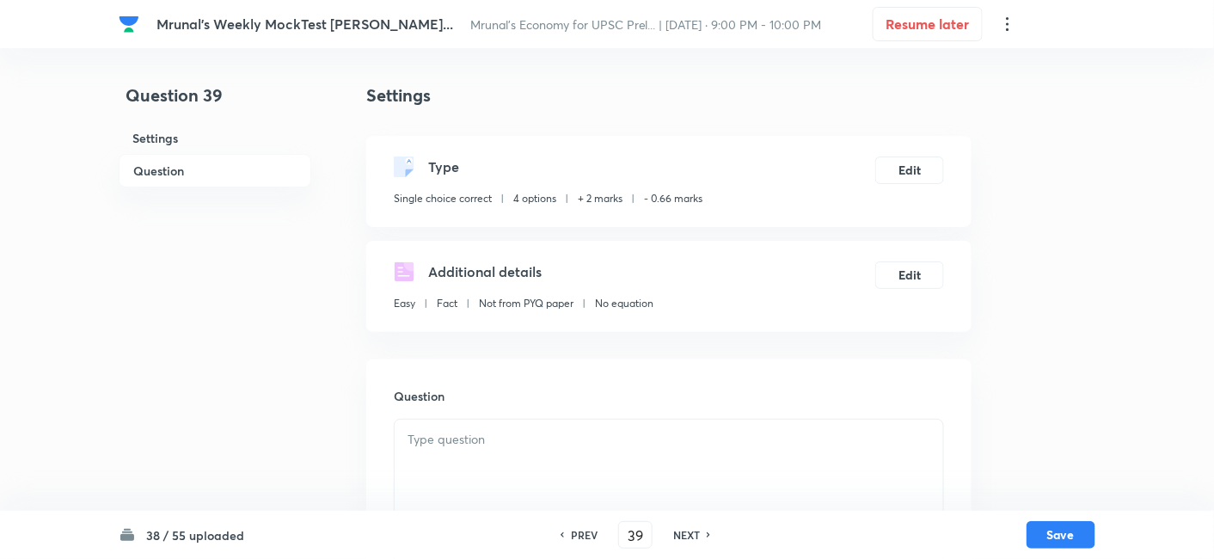
drag, startPoint x: 229, startPoint y: 179, endPoint x: 241, endPoint y: 183, distance: 12.8
click at [228, 178] on h6 "Question" at bounding box center [215, 171] width 193 height 34
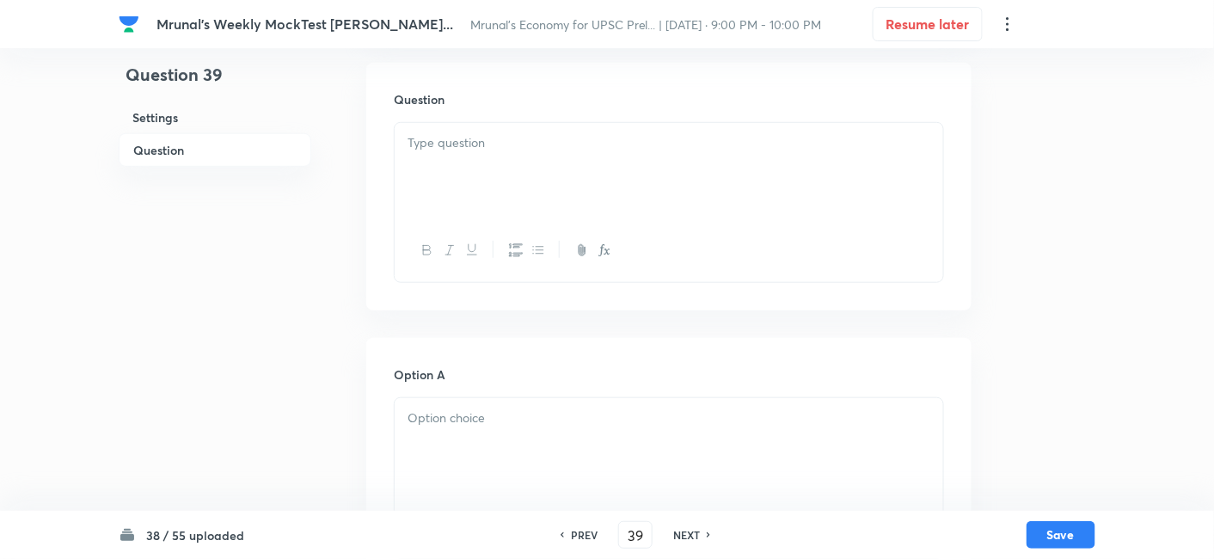
click at [529, 174] on div at bounding box center [668, 171] width 548 height 96
click at [578, 164] on div at bounding box center [668, 171] width 548 height 96
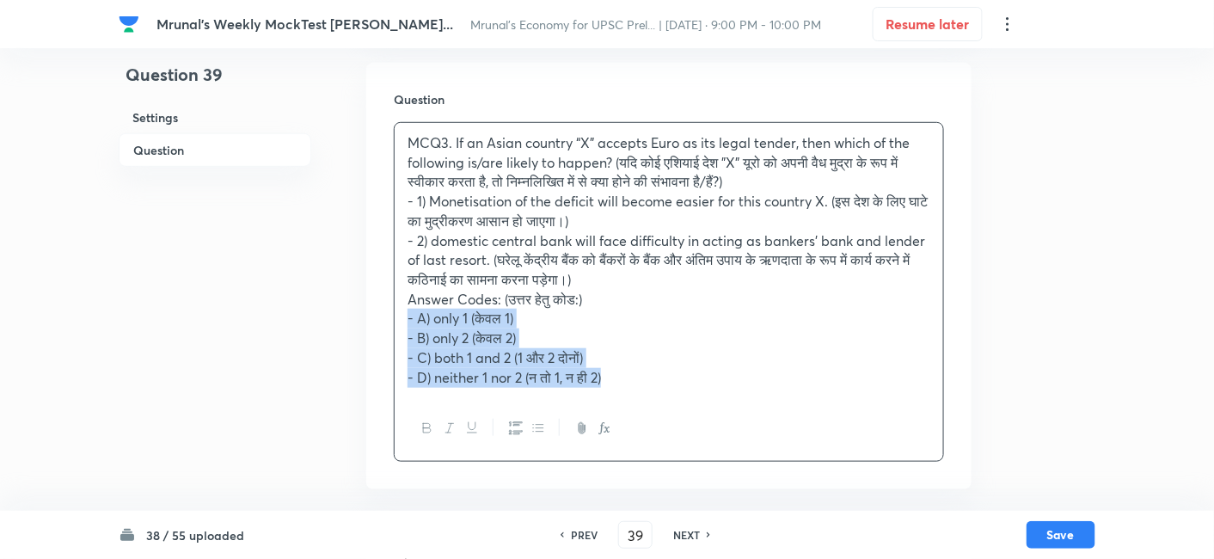
drag, startPoint x: 405, startPoint y: 315, endPoint x: 370, endPoint y: 318, distance: 35.3
click at [370, 318] on div "Question MCQ3. If an Asian country “X” accepts Euro as its legal tender, then w…" at bounding box center [668, 276] width 605 height 426
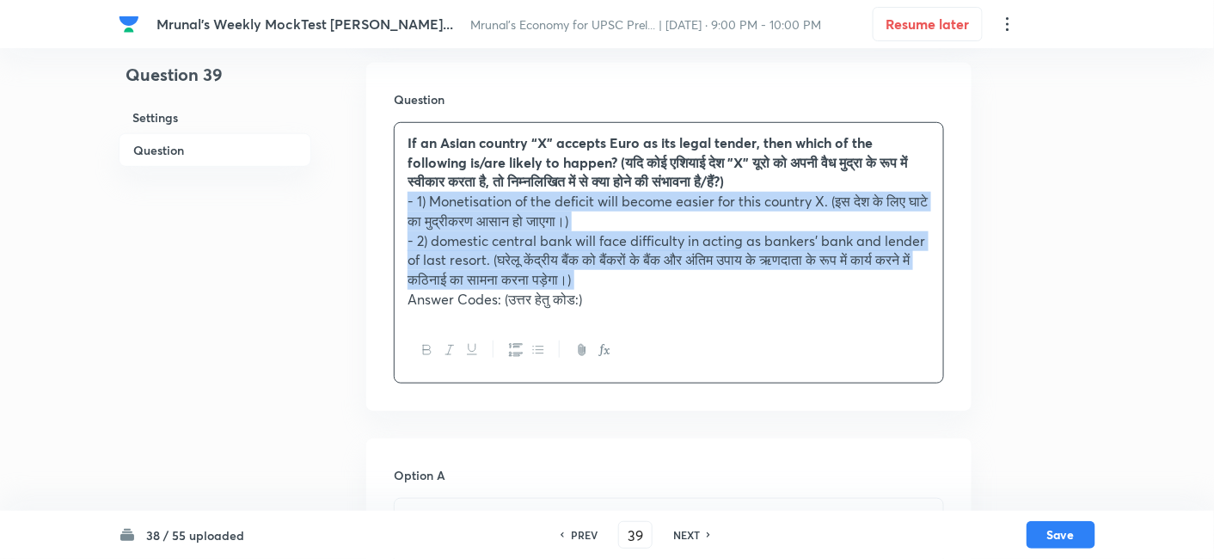
click at [513, 347] on icon "button" at bounding box center [516, 350] width 14 height 14
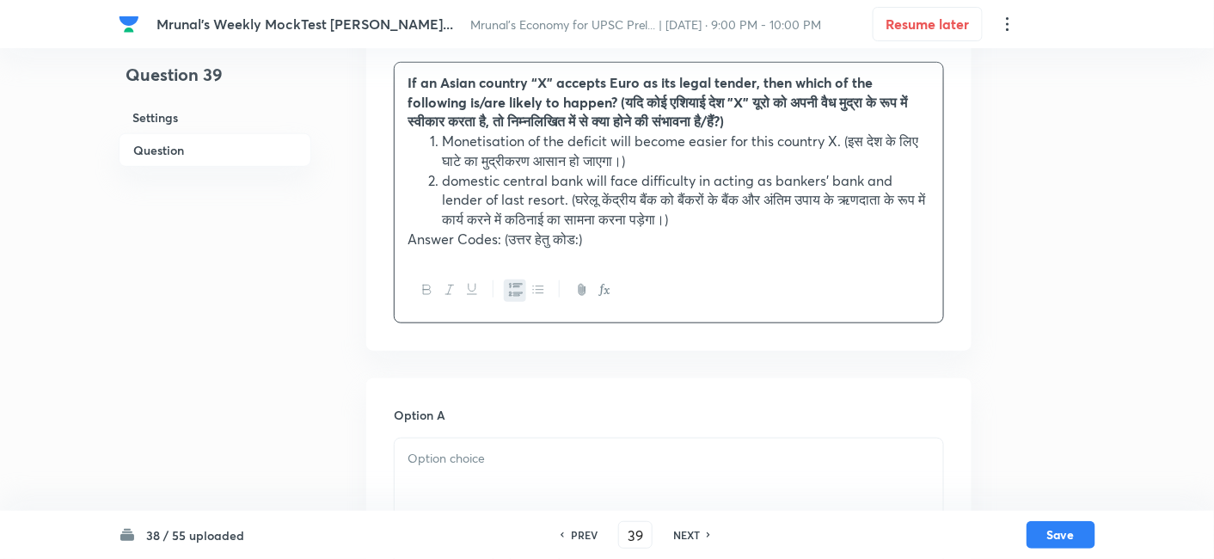
scroll to position [488, 0]
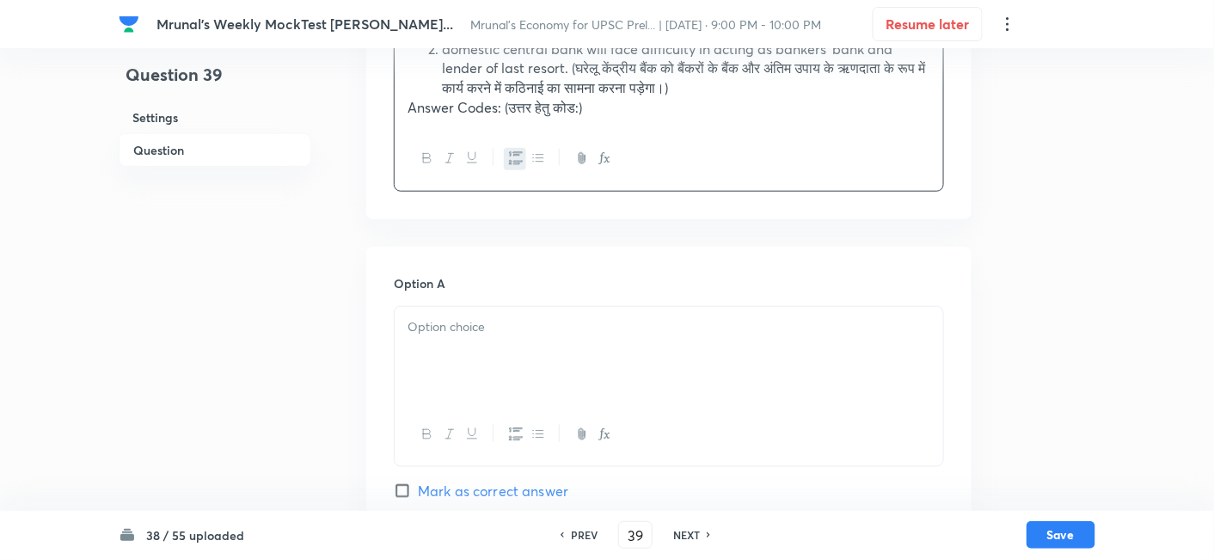
click at [480, 340] on div at bounding box center [668, 355] width 548 height 96
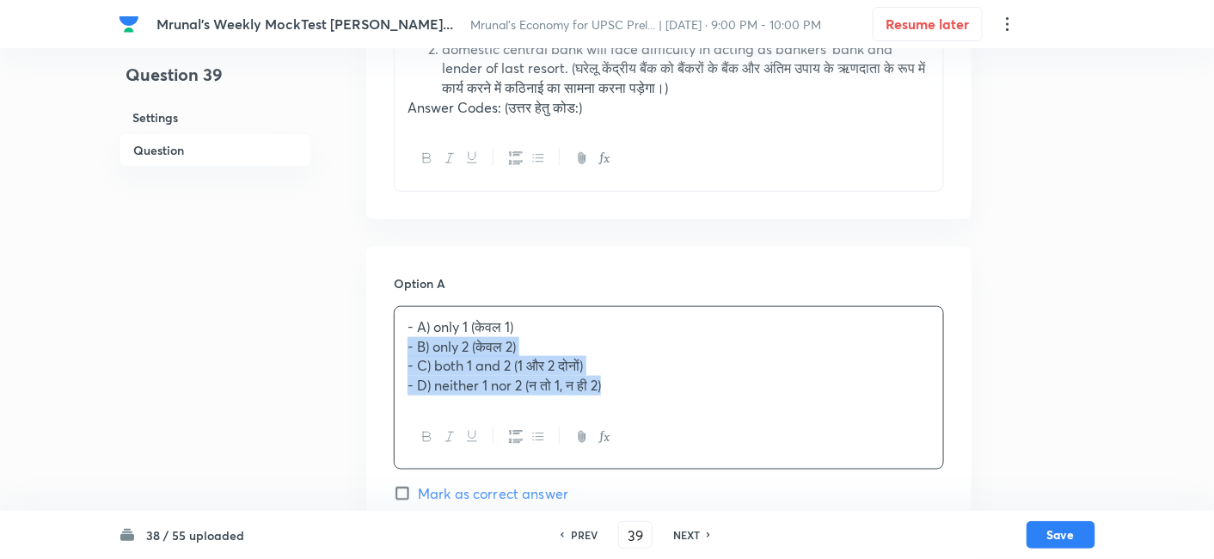
drag, startPoint x: 392, startPoint y: 351, endPoint x: 369, endPoint y: 347, distance: 23.5
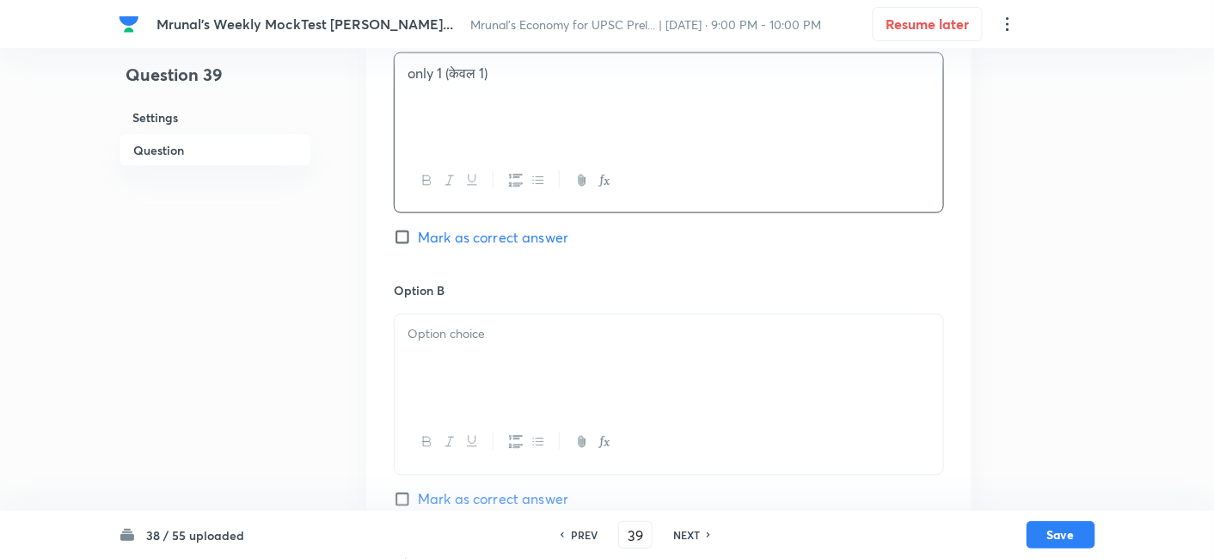
scroll to position [774, 0]
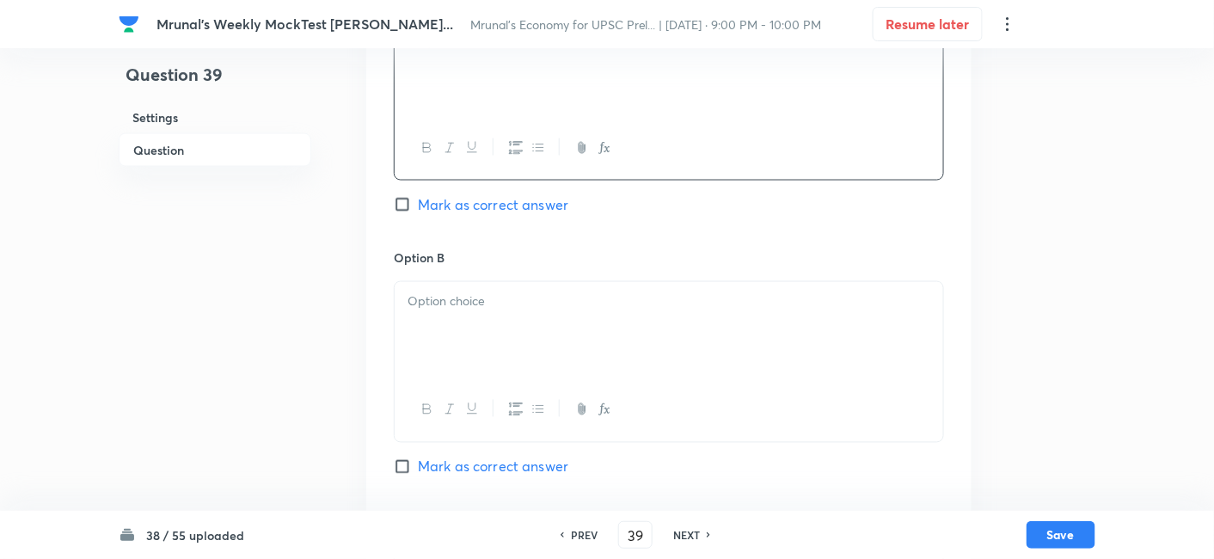
click at [483, 339] on div at bounding box center [668, 330] width 548 height 96
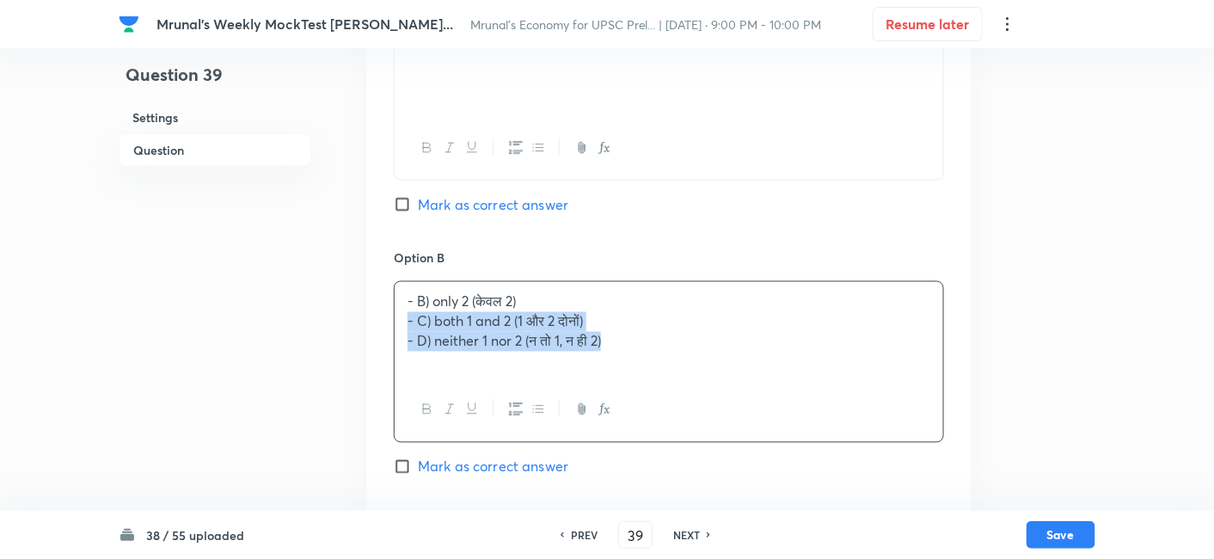
click at [388, 321] on div "Option A only 1 (केवल 1) Mark as correct answer Option B - B) only 2 (केवल 2) -…" at bounding box center [668, 493] width 605 height 1067
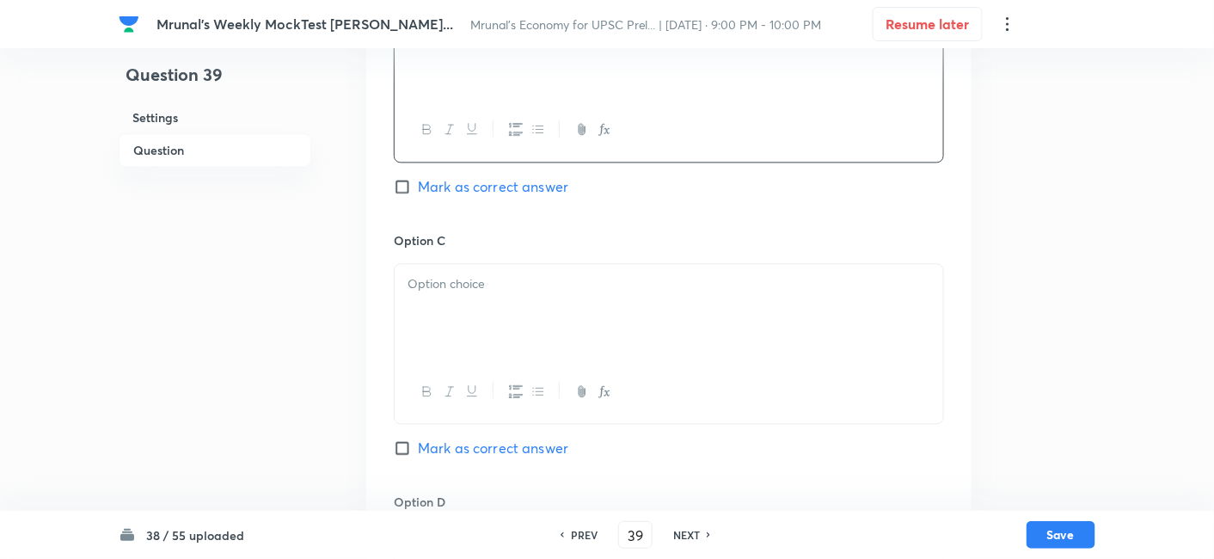
scroll to position [1061, 0]
click at [481, 309] on div at bounding box center [668, 306] width 548 height 96
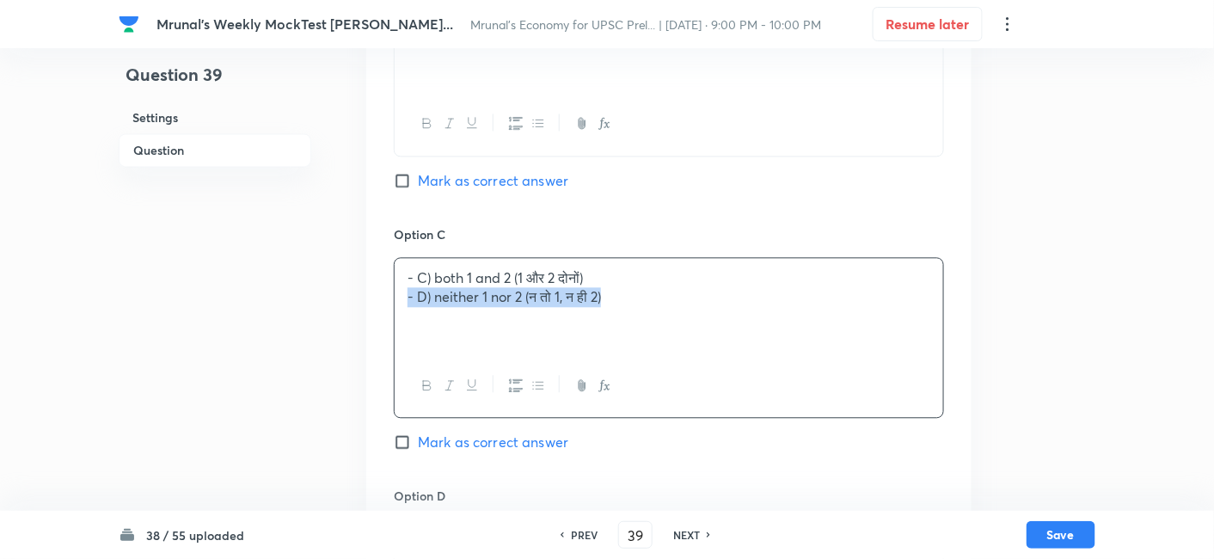
click at [382, 303] on div "Option A only 1 (केवल 1) Mark as correct answer Option B only 2 (केवल 2) Mark a…" at bounding box center [668, 207] width 605 height 1067
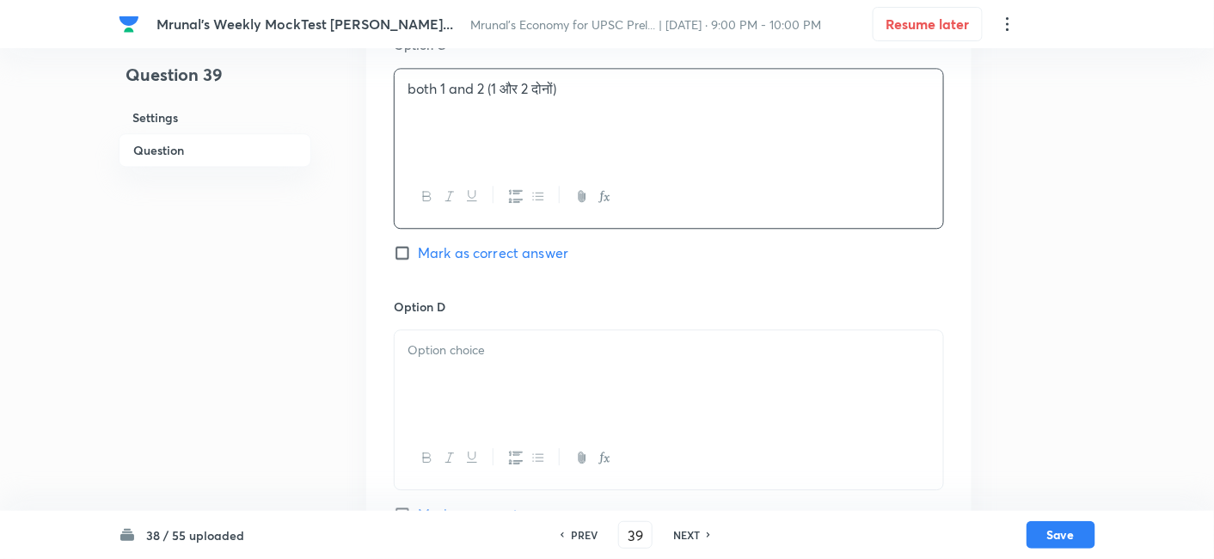
scroll to position [1252, 0]
click at [474, 327] on div at bounding box center [669, 407] width 550 height 161
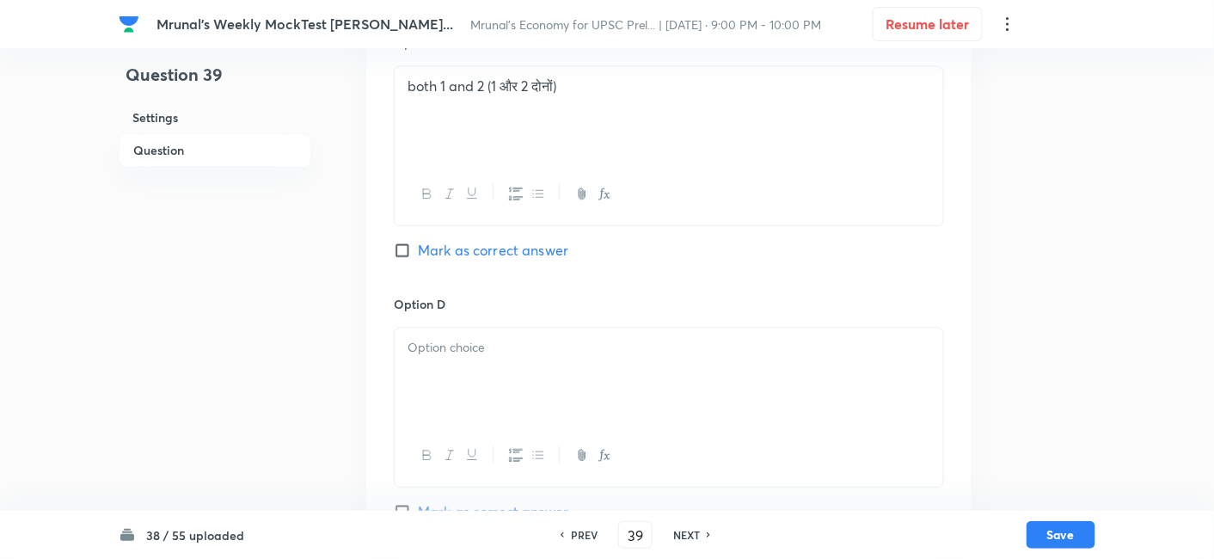
click at [508, 356] on div at bounding box center [668, 375] width 548 height 96
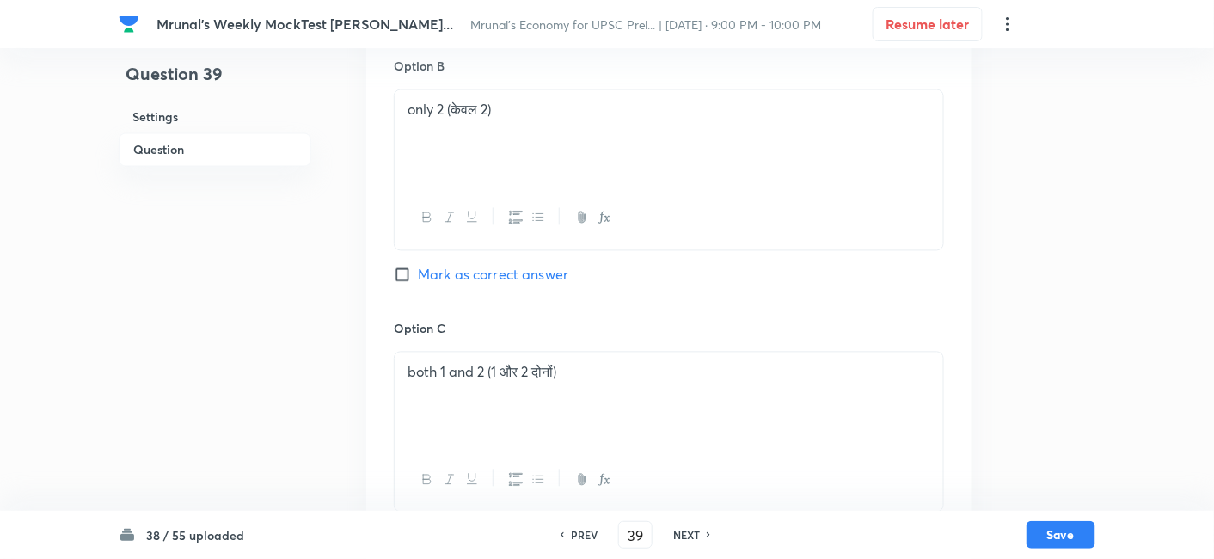
scroll to position [965, 0]
click at [498, 268] on span "Mark as correct answer" at bounding box center [493, 276] width 150 height 21
click at [418, 268] on input "Mark as correct answer" at bounding box center [406, 275] width 24 height 17
checkbox input "true"
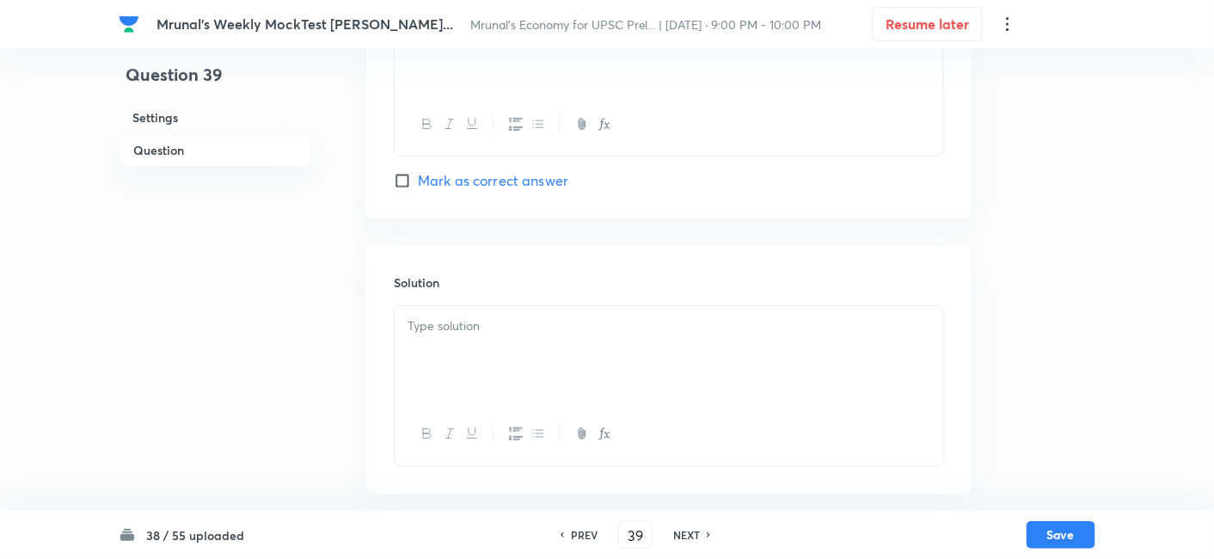
scroll to position [1584, 0]
click at [493, 376] on div at bounding box center [668, 353] width 548 height 96
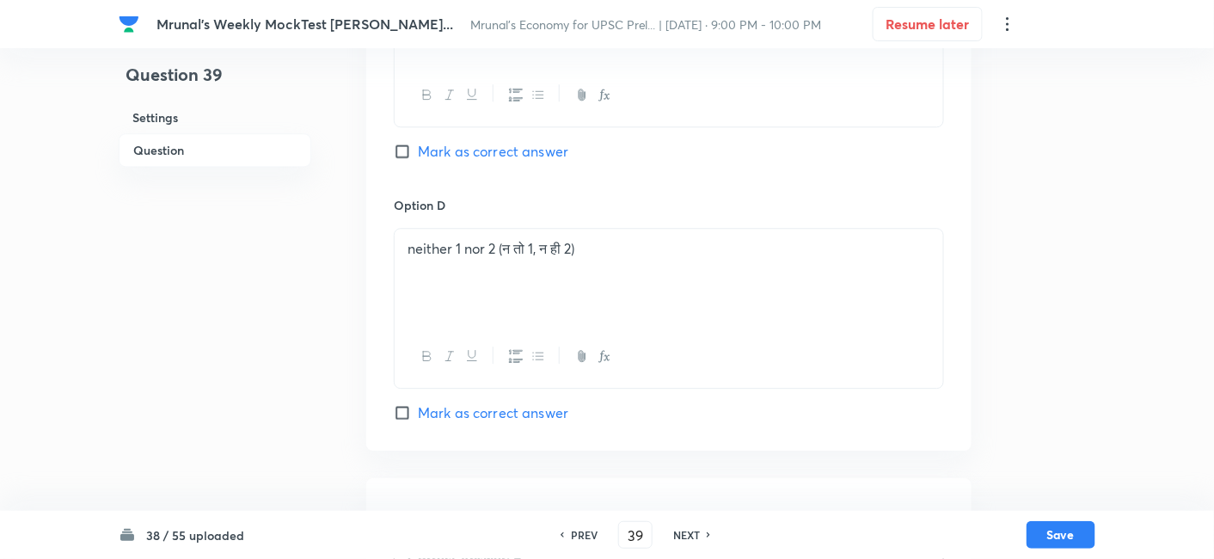
scroll to position [1454, 0]
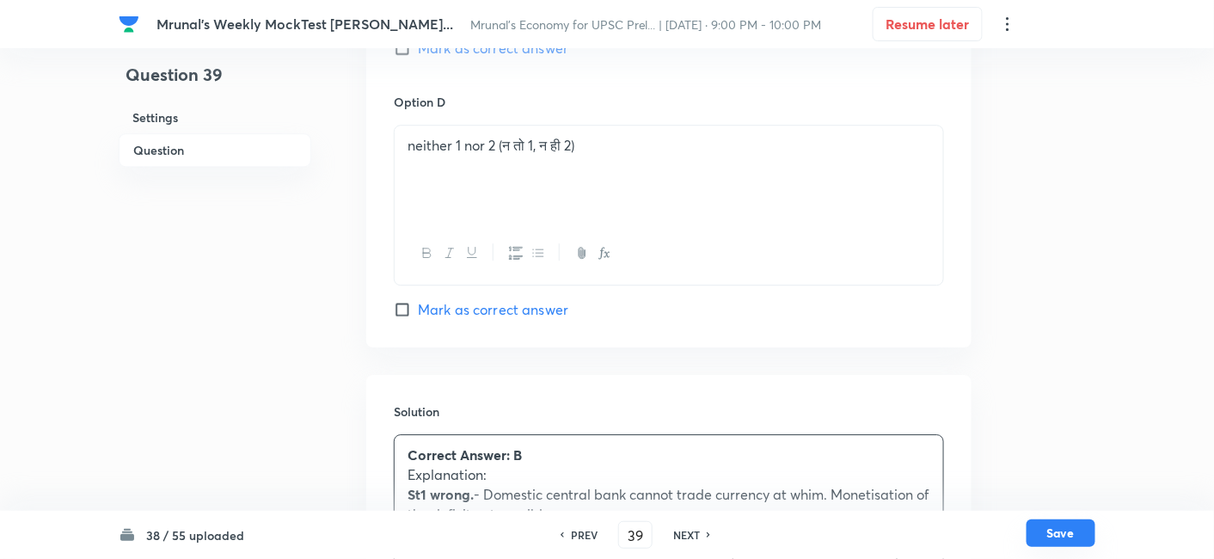
click at [1050, 539] on button "Save" at bounding box center [1060, 533] width 69 height 28
type input "40"
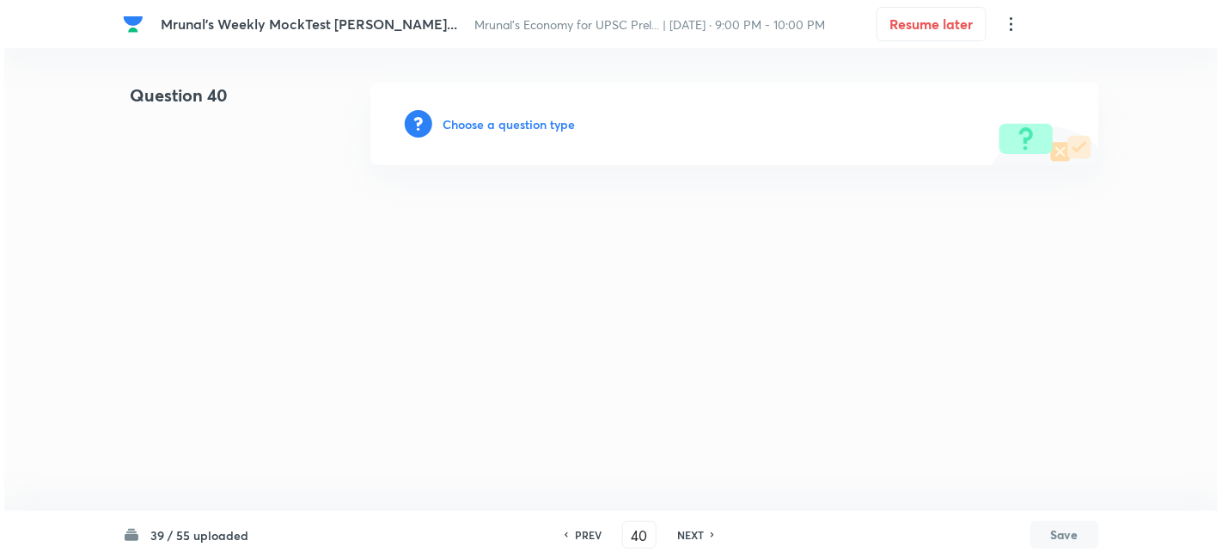
scroll to position [0, 0]
click at [528, 116] on h6 "Choose a question type" at bounding box center [509, 124] width 132 height 18
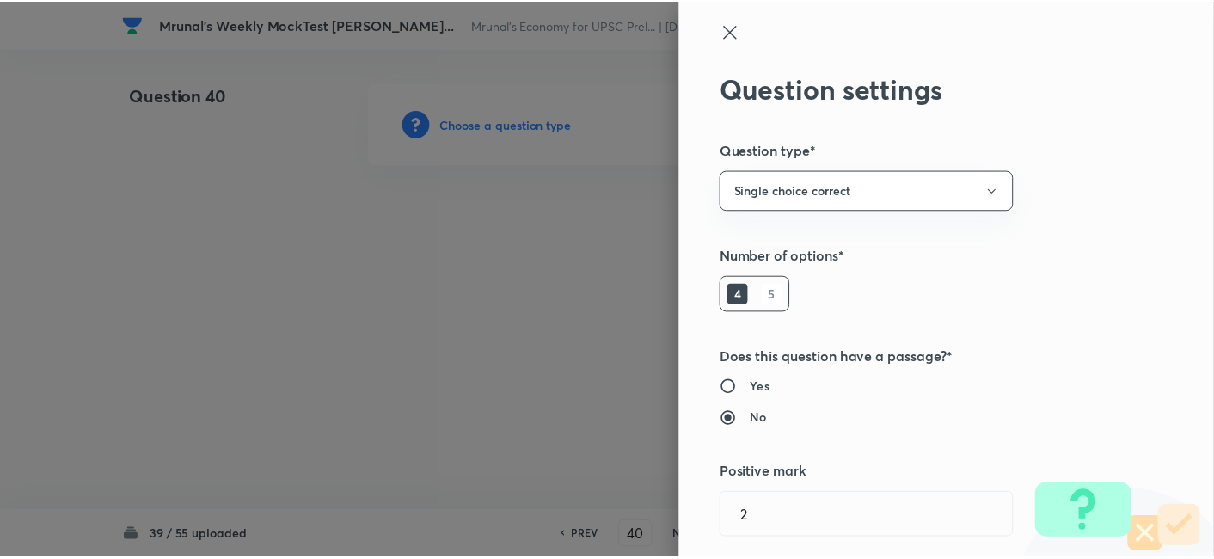
scroll to position [334, 0]
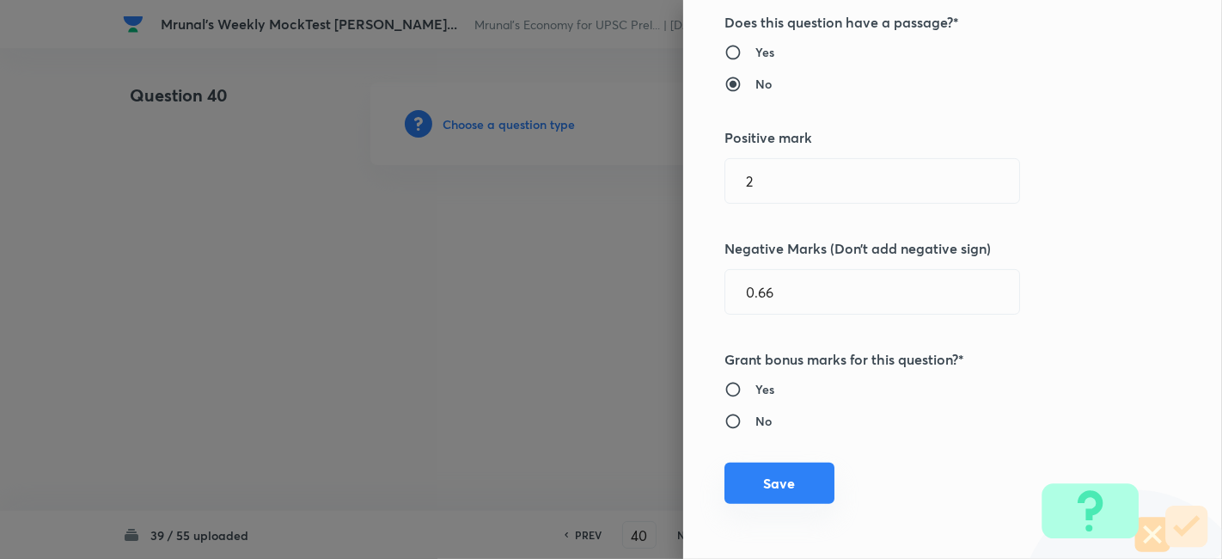
click at [791, 475] on button "Save" at bounding box center [779, 482] width 110 height 41
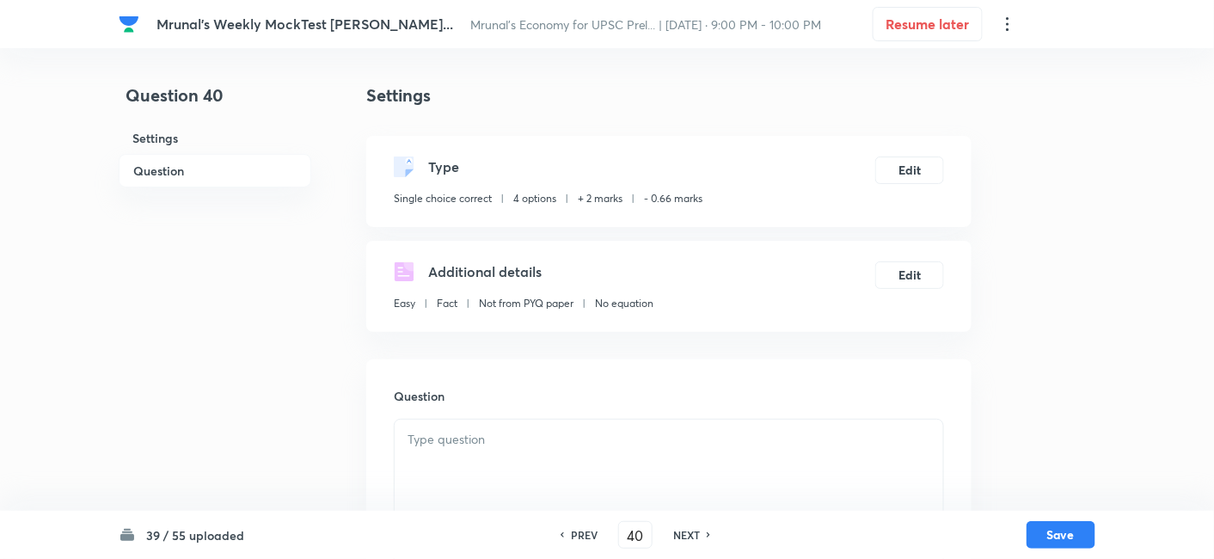
drag, startPoint x: 223, startPoint y: 173, endPoint x: 382, endPoint y: 187, distance: 159.7
click at [223, 172] on h6 "Question" at bounding box center [215, 171] width 193 height 34
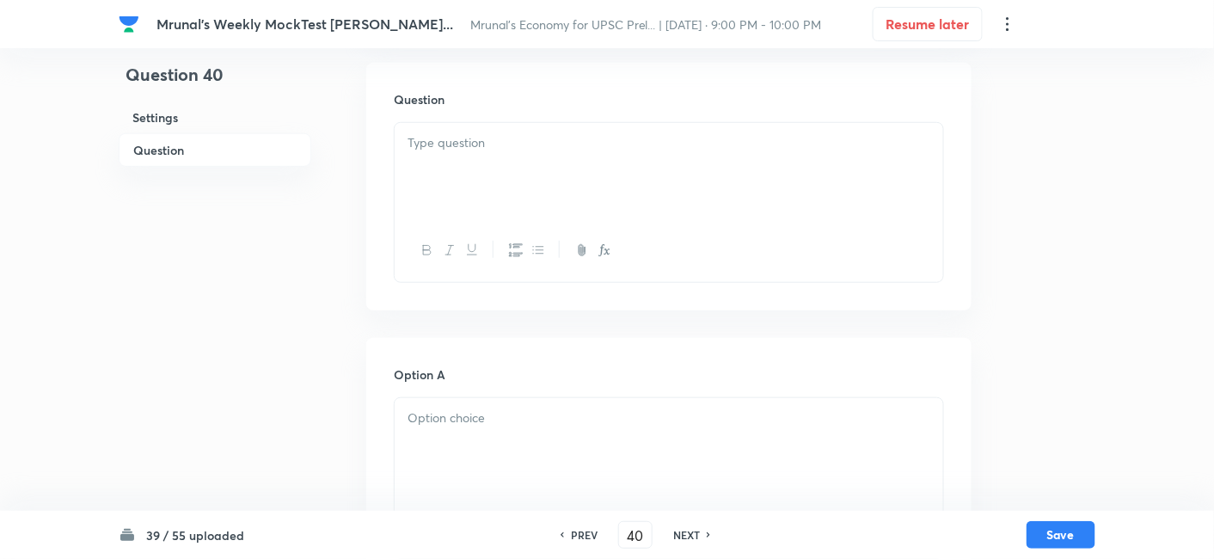
click at [539, 186] on div at bounding box center [668, 171] width 548 height 96
click at [569, 188] on div at bounding box center [668, 171] width 548 height 96
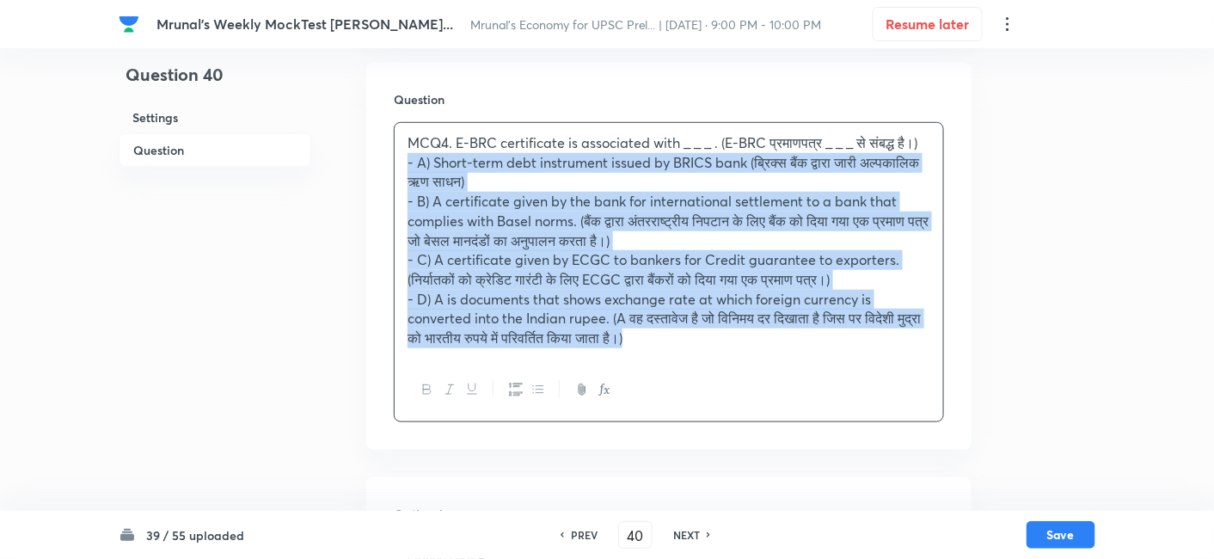
drag, startPoint x: 418, startPoint y: 175, endPoint x: 374, endPoint y: 170, distance: 44.1
click at [374, 170] on div "Question MCQ4. E-BRC certificate is associated with _ _ _ . (E-BRC प्रमाणपत्र _…" at bounding box center [668, 256] width 605 height 387
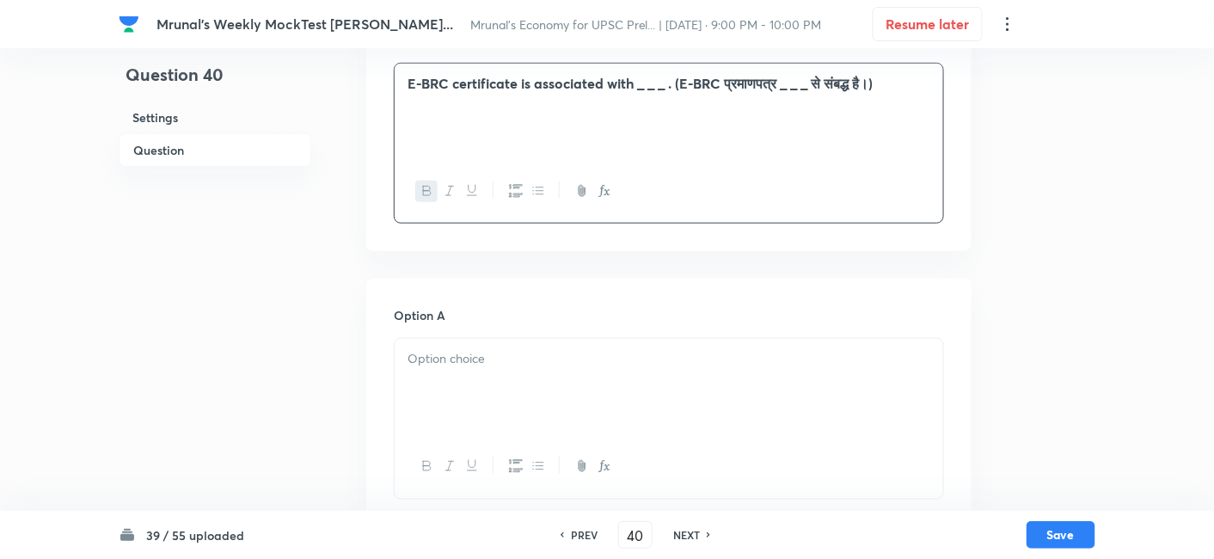
scroll to position [393, 0]
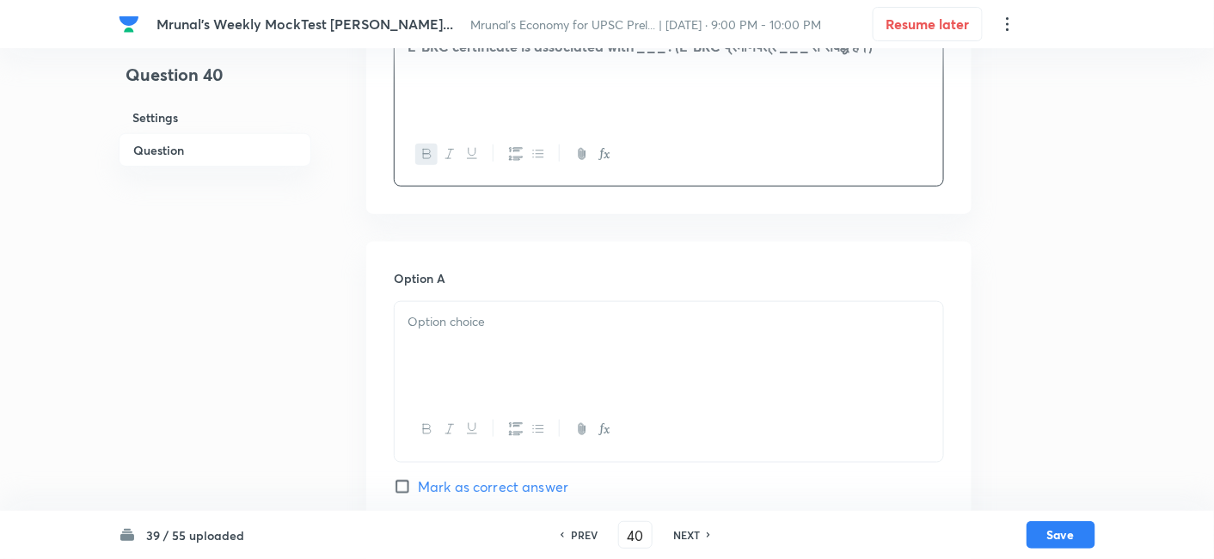
click at [480, 328] on p at bounding box center [668, 322] width 523 height 20
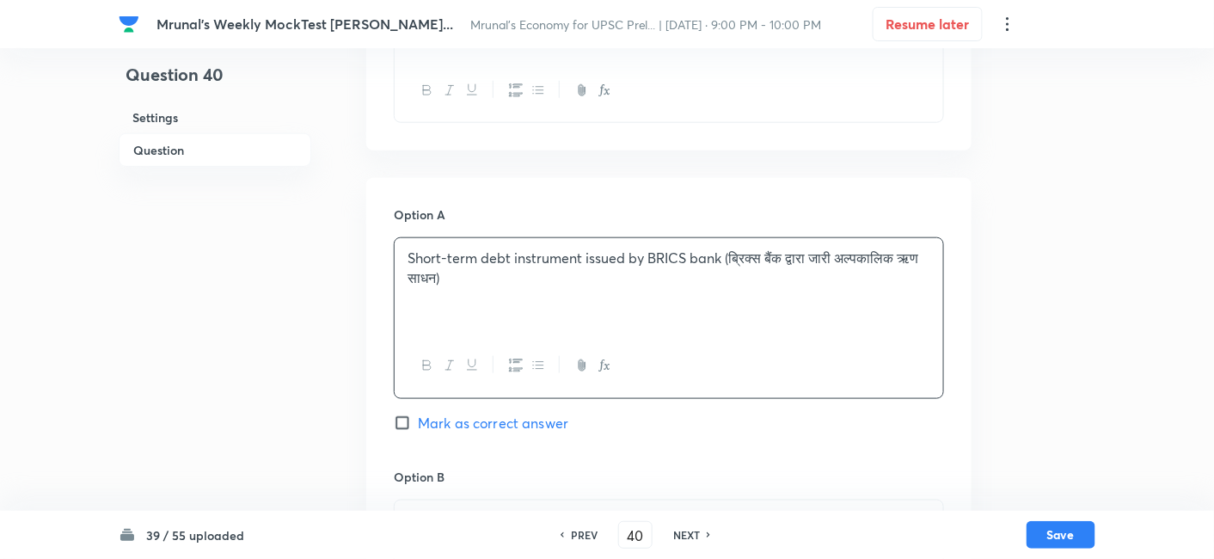
scroll to position [679, 0]
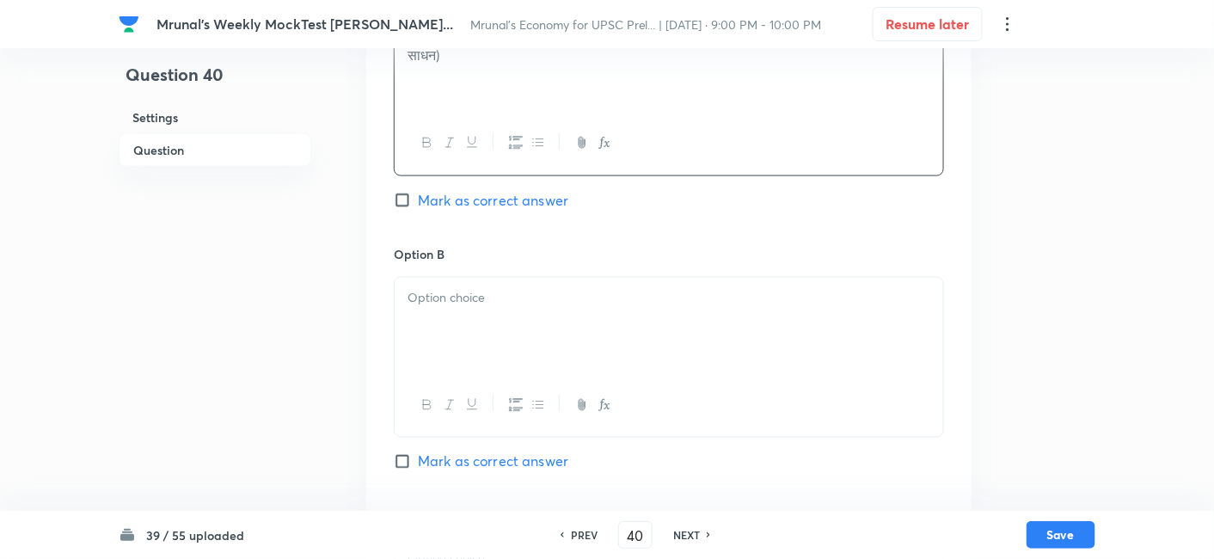
click at [489, 316] on div at bounding box center [668, 326] width 548 height 96
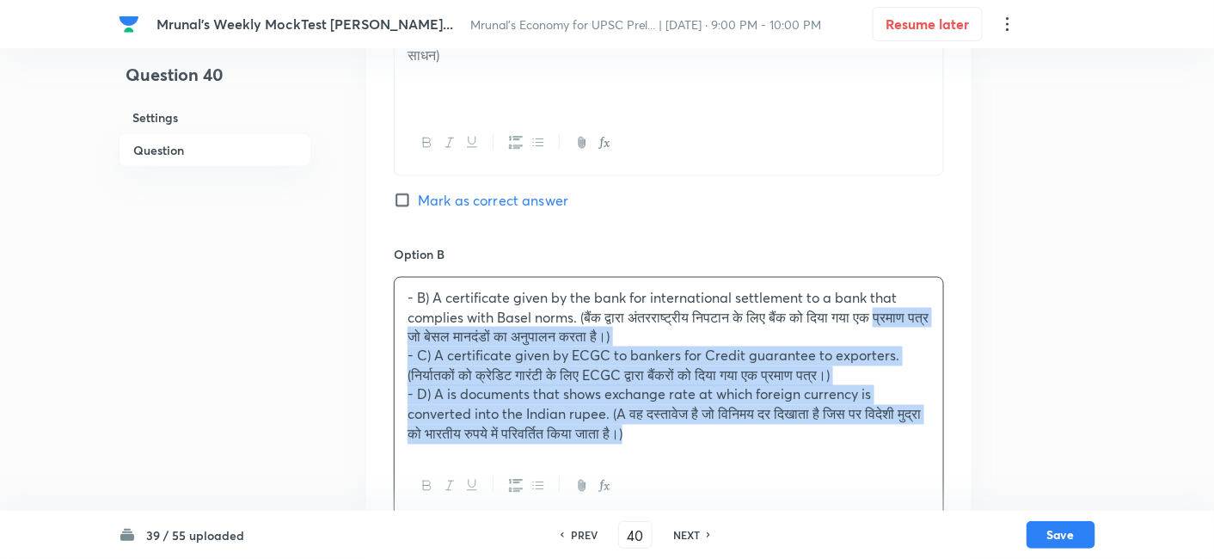
click at [388, 339] on div "Option A Short-term debt instrument issued by BRICS bank (ब्रिक्स बैंक द्वारा ज…" at bounding box center [668, 528] width 605 height 1147
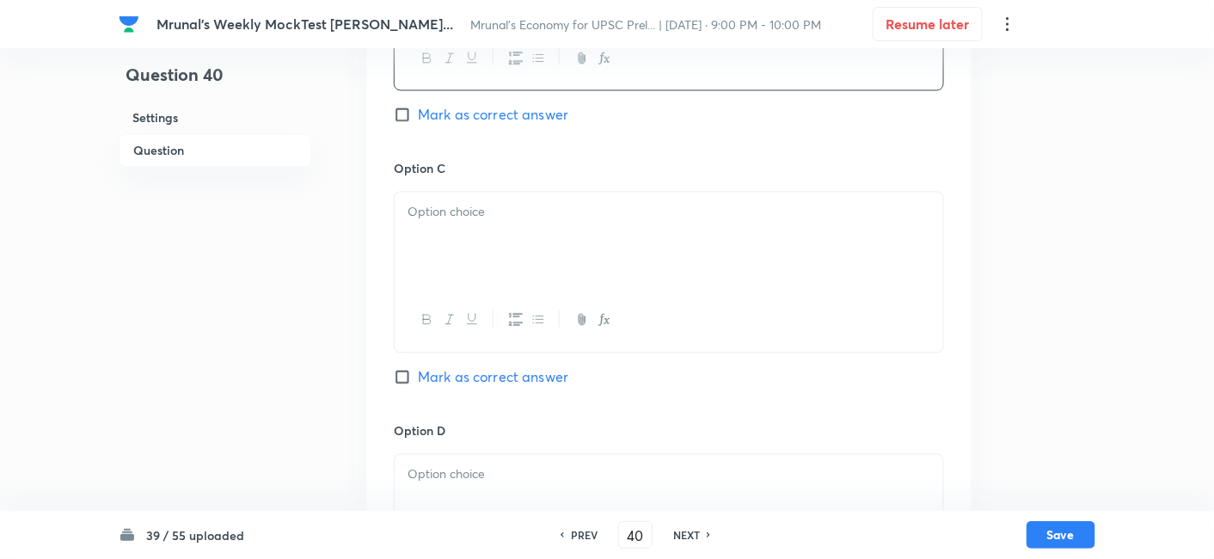
scroll to position [1061, 0]
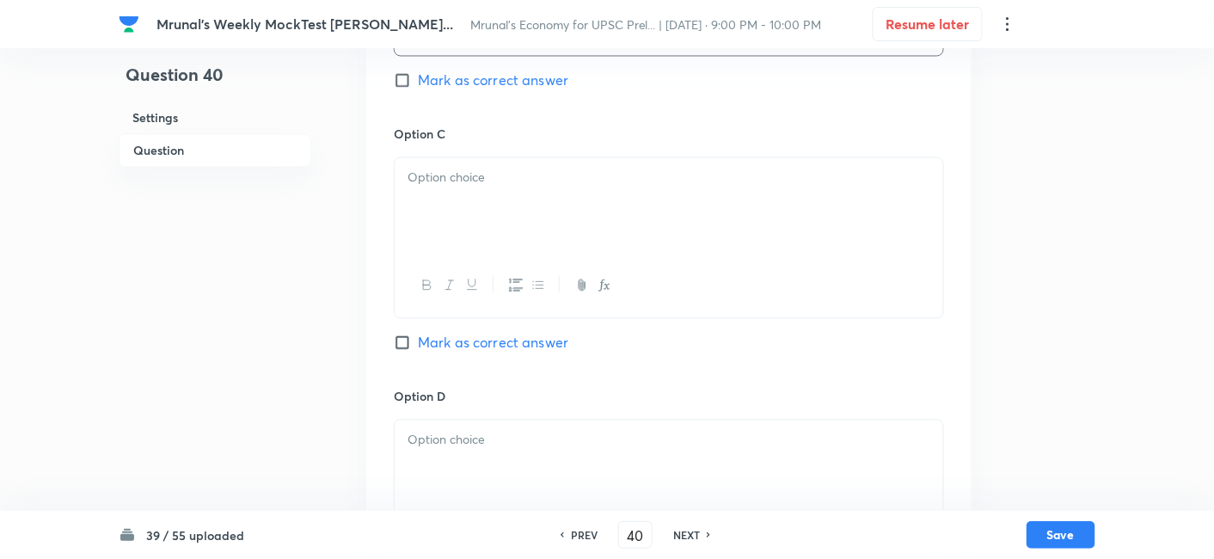
click at [488, 218] on div at bounding box center [668, 205] width 548 height 96
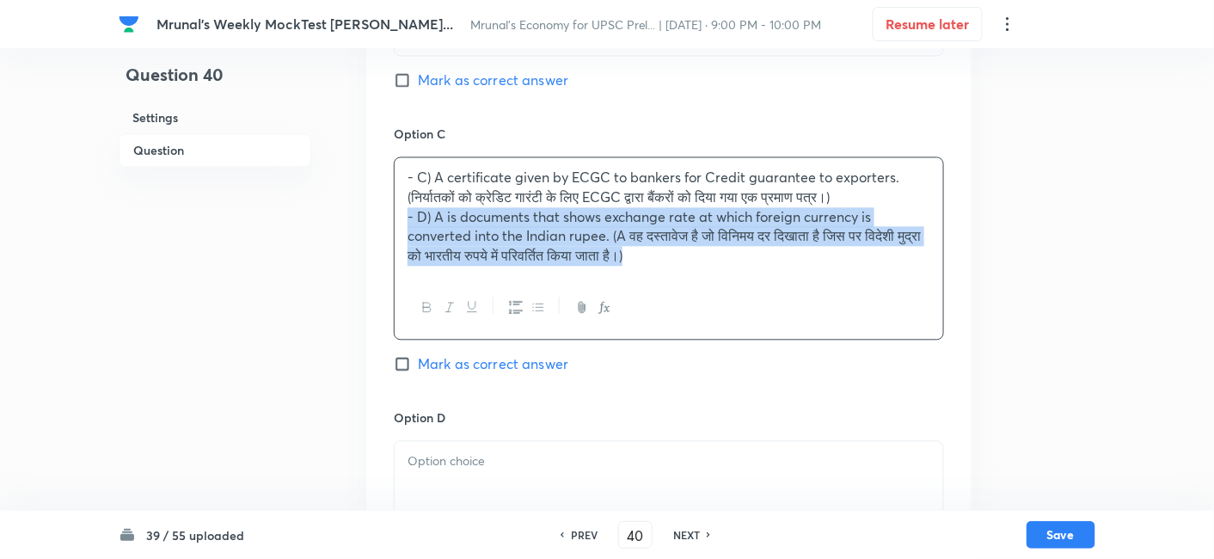
drag, startPoint x: 402, startPoint y: 221, endPoint x: 376, endPoint y: 214, distance: 27.5
click at [376, 214] on div "Option A Short-term debt instrument issued by BRICS bank (ब्रिक्स बैंक द्वारा ज…" at bounding box center [668, 118] width 605 height 1089
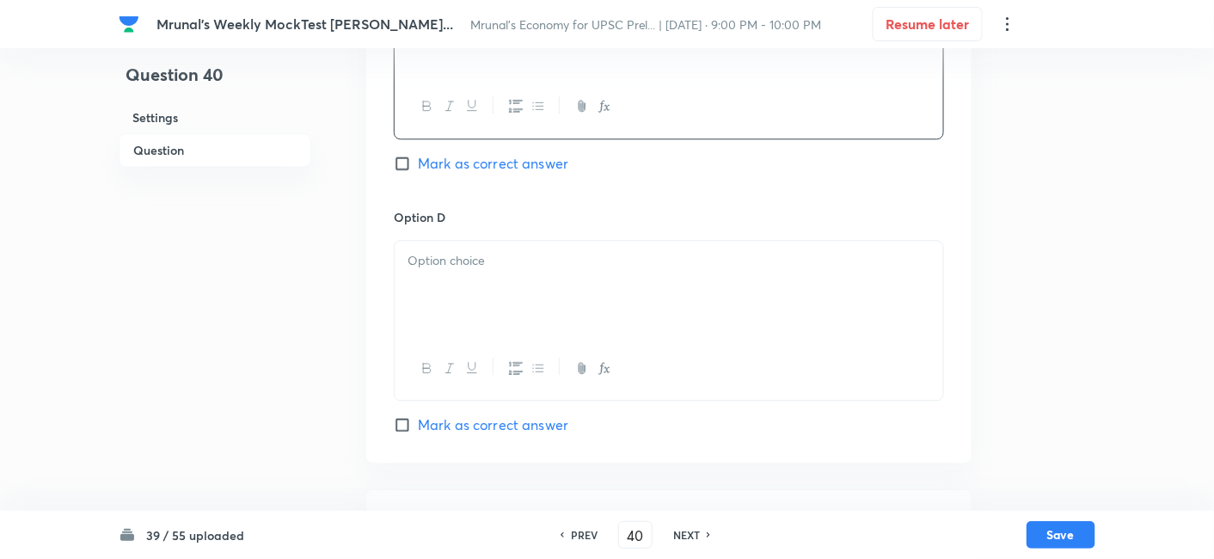
scroll to position [1252, 0]
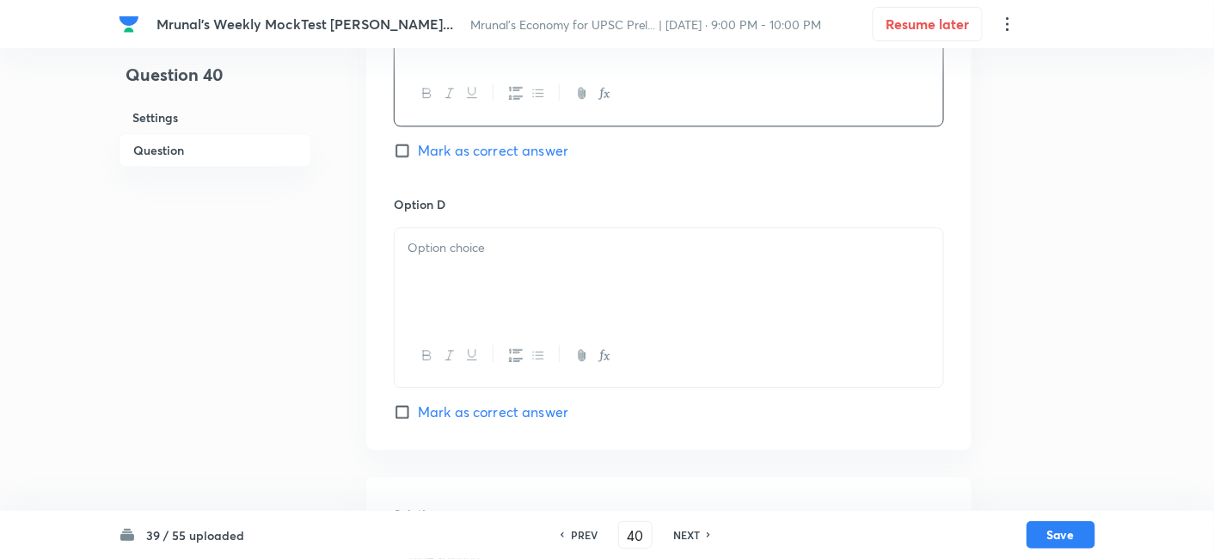
click at [501, 273] on div at bounding box center [668, 276] width 548 height 96
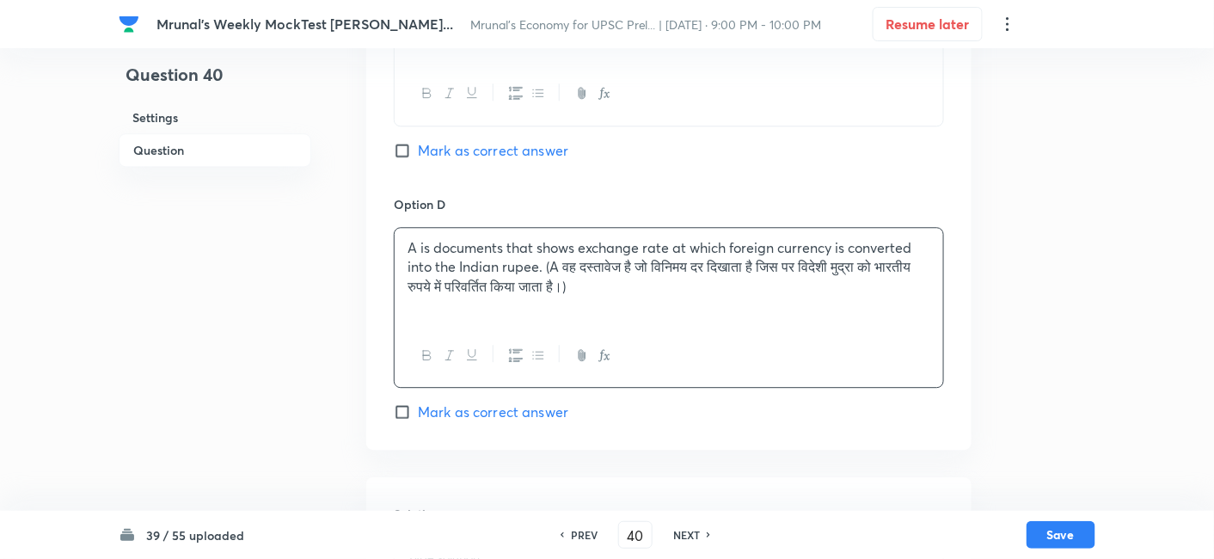
click at [483, 411] on span "Mark as correct answer" at bounding box center [493, 411] width 150 height 21
click at [418, 411] on input "Mark as correct answer" at bounding box center [406, 411] width 24 height 17
checkbox input "true"
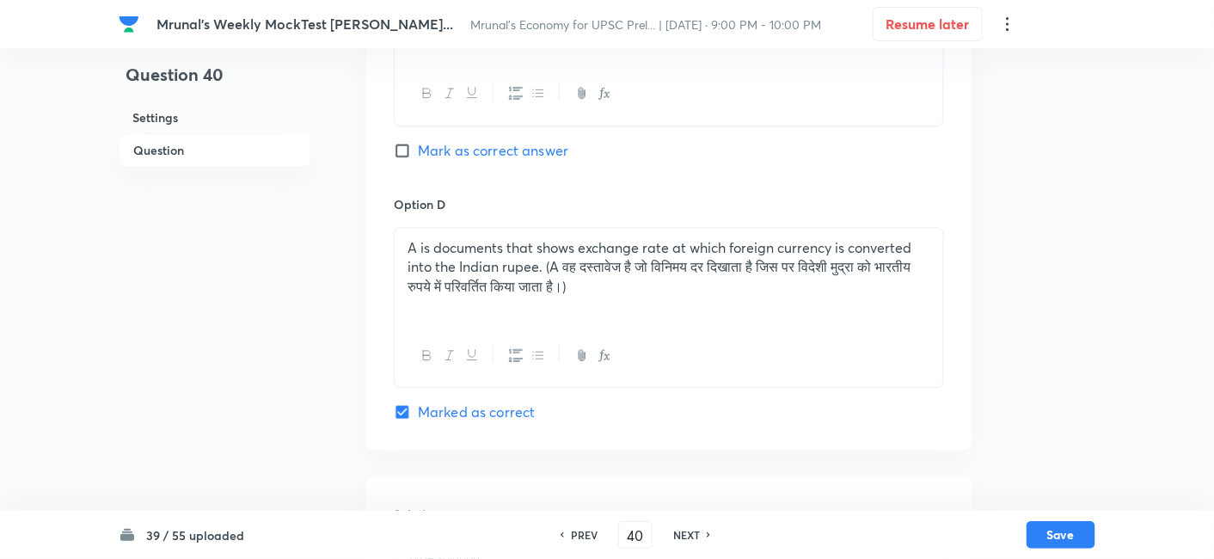
scroll to position [1484, 0]
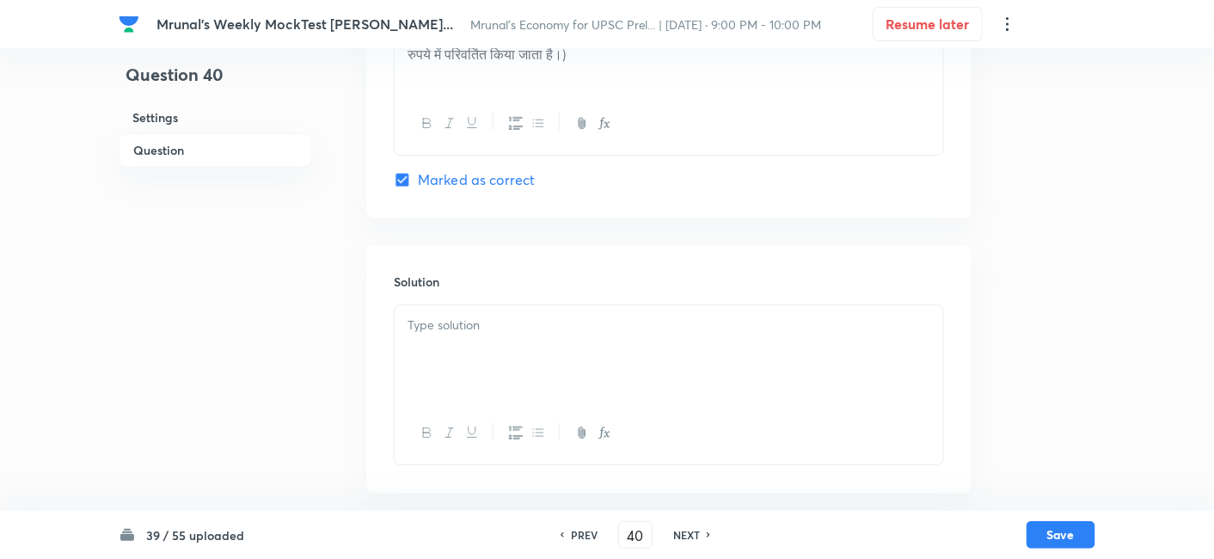
click at [484, 367] on div at bounding box center [668, 353] width 548 height 96
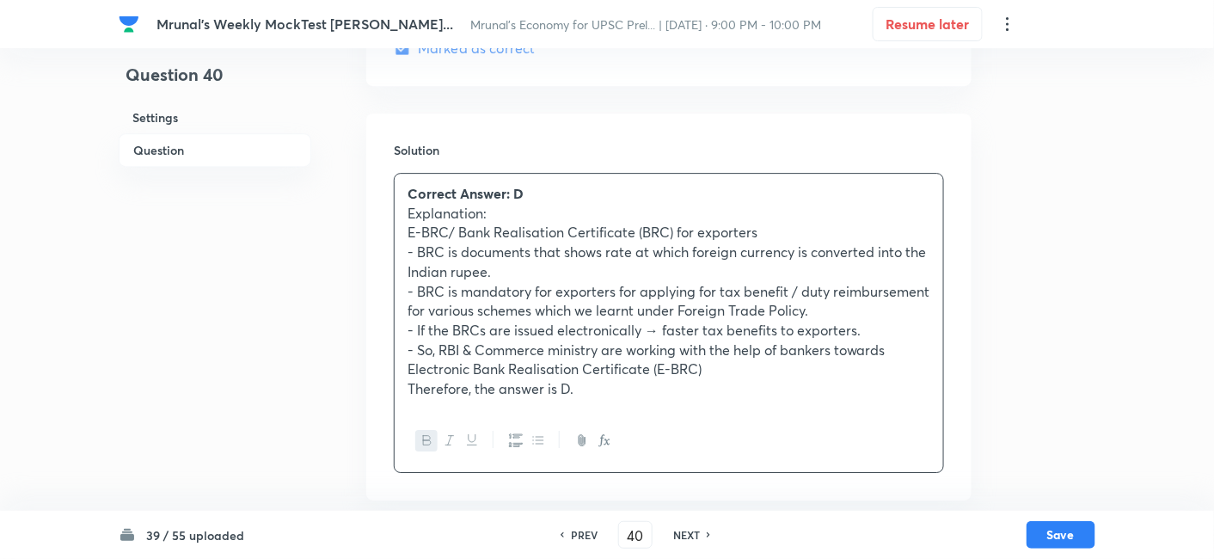
scroll to position [1623, 0]
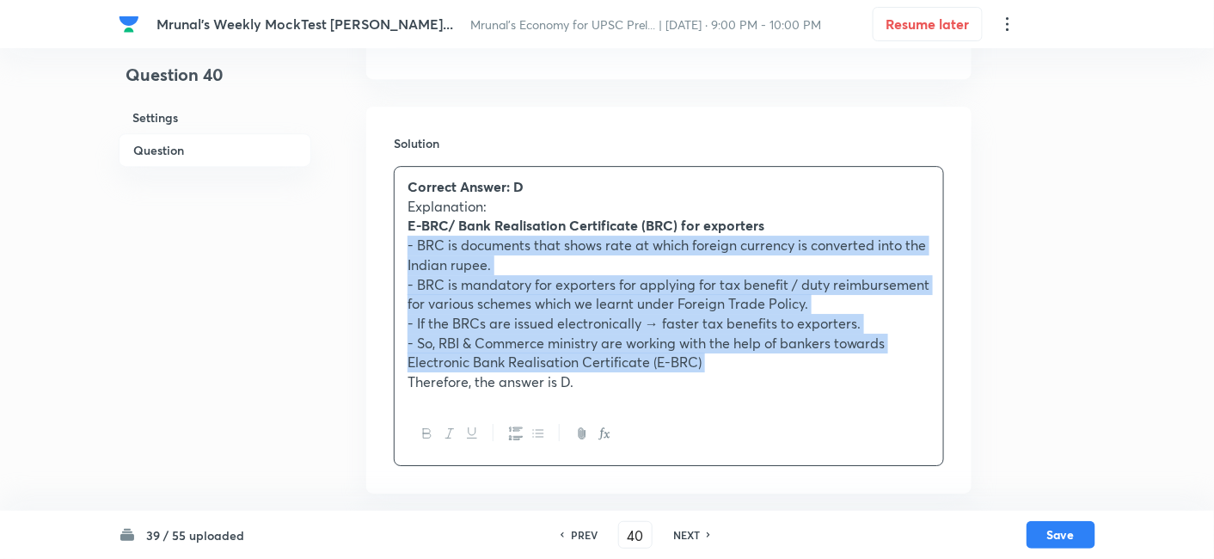
click at [538, 428] on icon "button" at bounding box center [538, 433] width 14 height 14
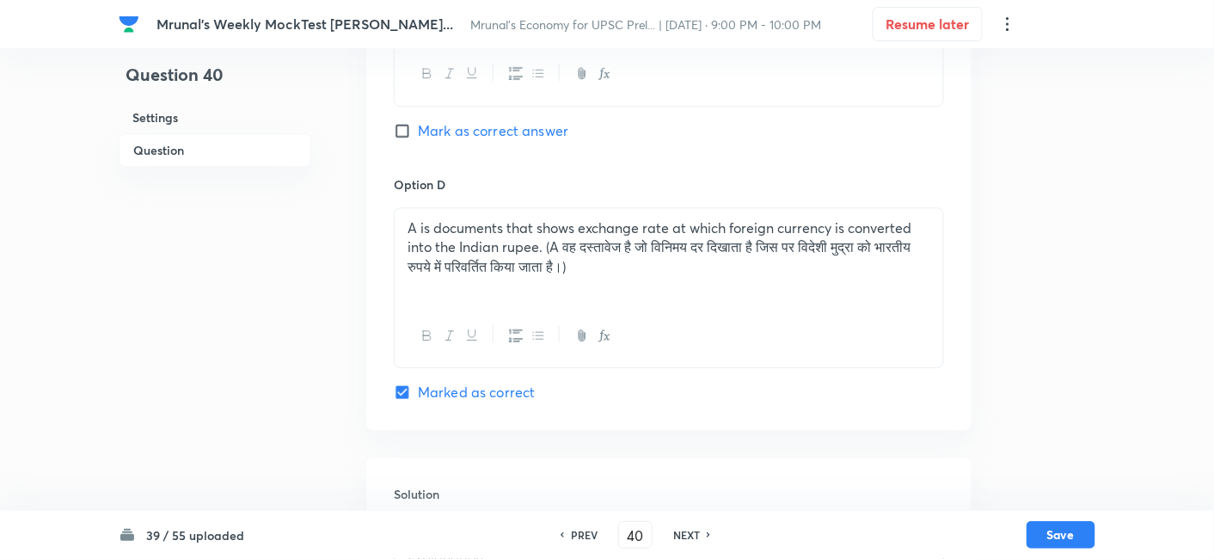
scroll to position [1241, 0]
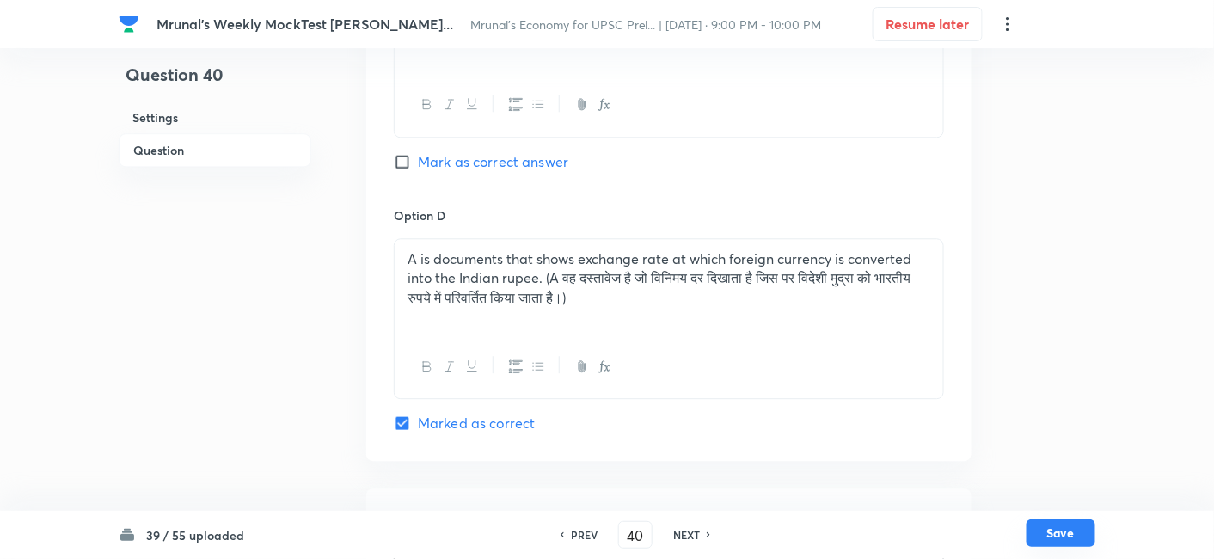
click at [1070, 531] on button "Save" at bounding box center [1060, 533] width 69 height 28
type input "41"
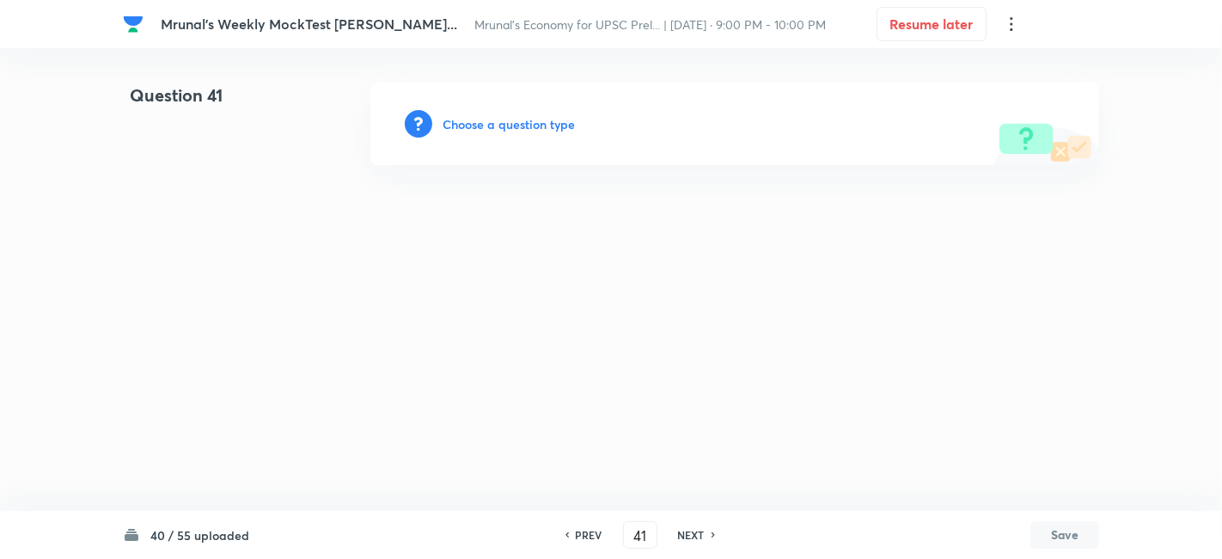
click at [523, 124] on h6 "Choose a question type" at bounding box center [509, 124] width 132 height 18
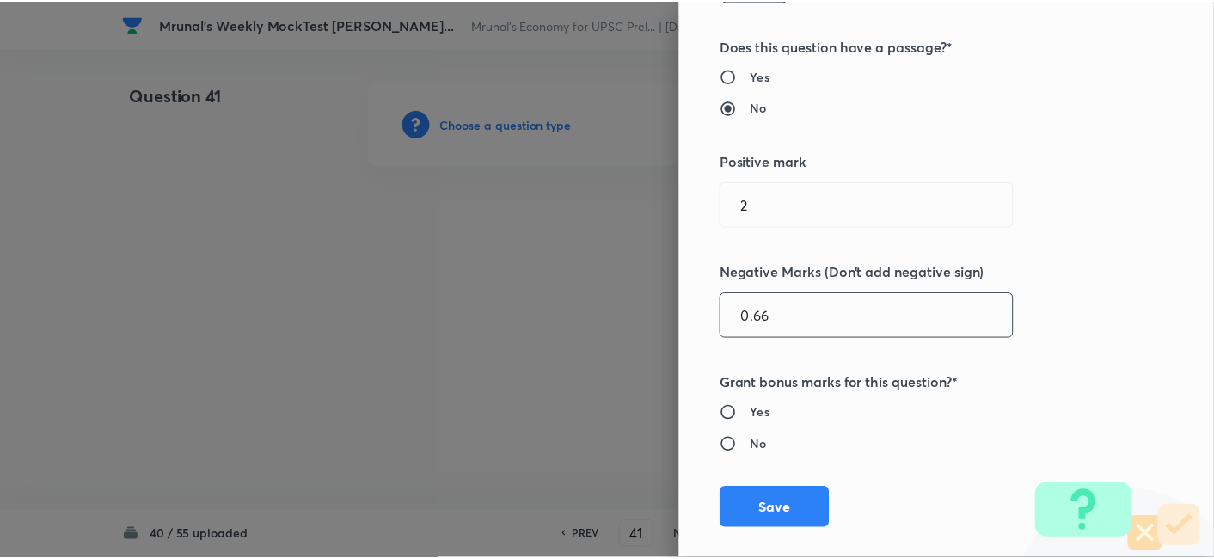
scroll to position [334, 0]
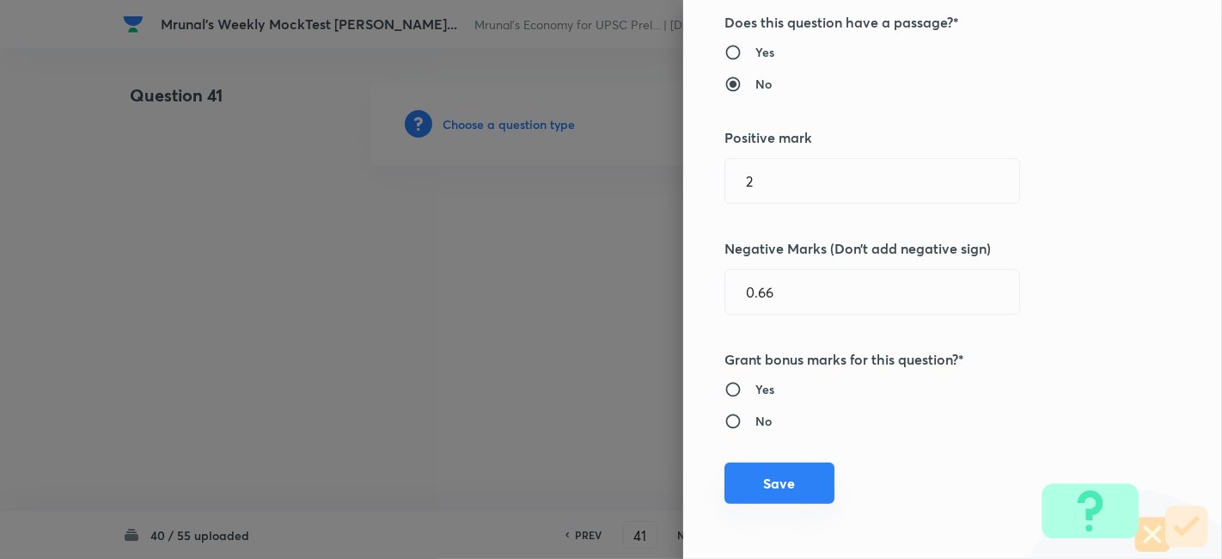
drag, startPoint x: 771, startPoint y: 470, endPoint x: 771, endPoint y: 480, distance: 9.5
click at [771, 472] on button "Save" at bounding box center [779, 482] width 110 height 41
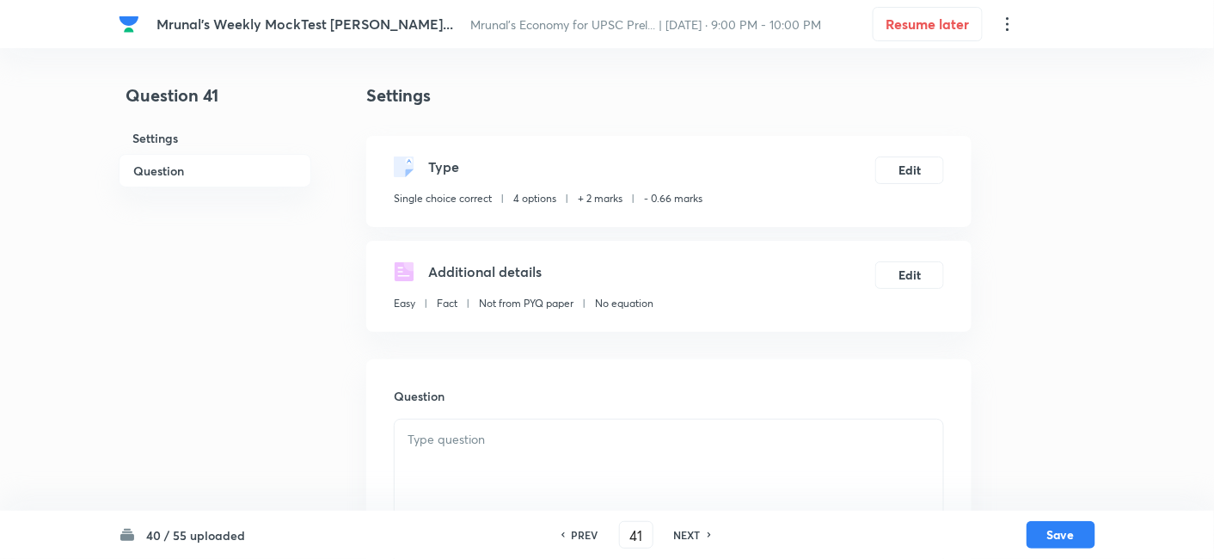
click at [251, 178] on h6 "Question" at bounding box center [215, 171] width 193 height 34
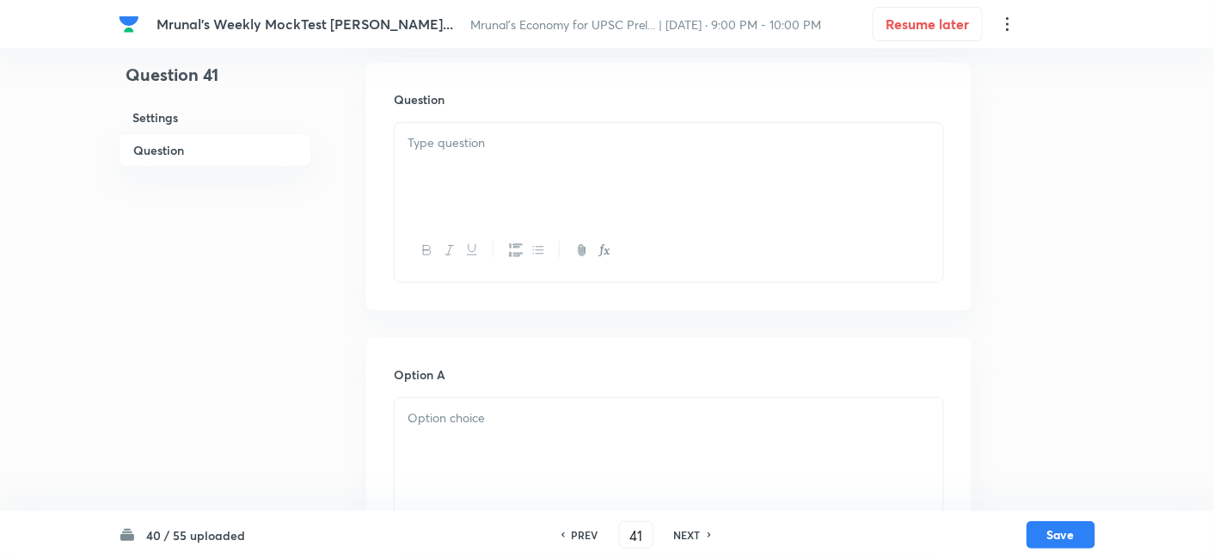
click at [505, 162] on div at bounding box center [668, 171] width 548 height 96
click at [520, 178] on div at bounding box center [668, 171] width 548 height 96
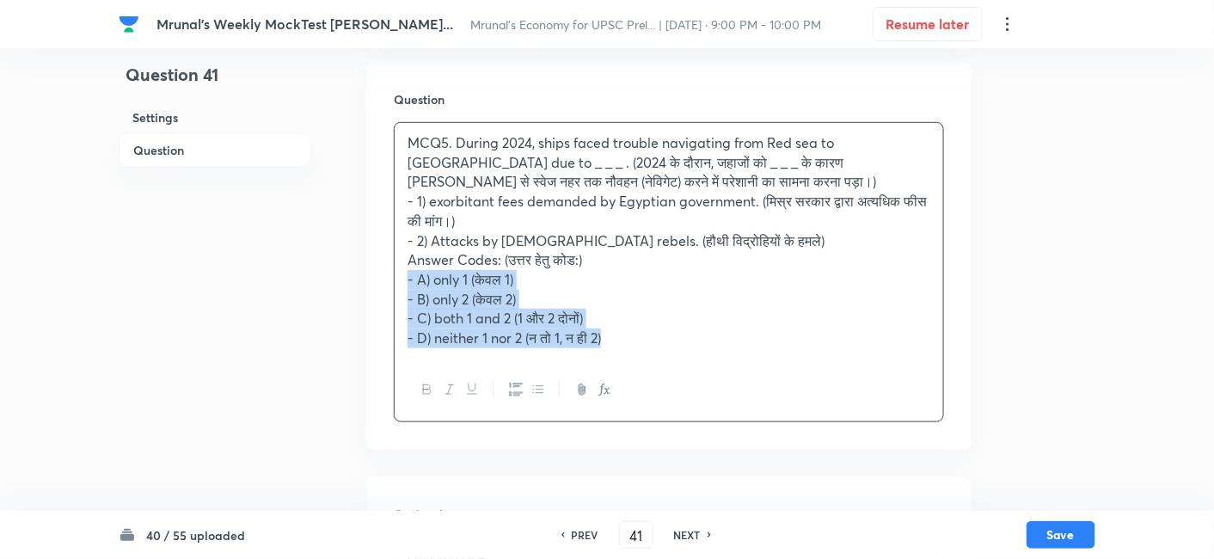
click at [395, 277] on div "MCQ5. During 2024, ships faced trouble navigating from Red sea to Suez Canal du…" at bounding box center [668, 240] width 548 height 235
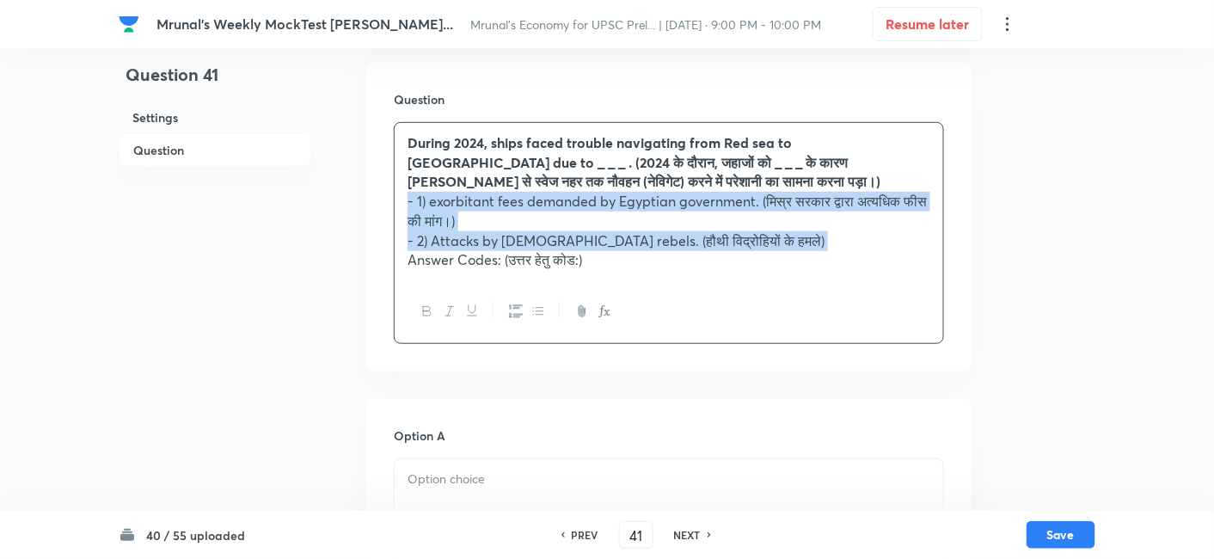
click at [513, 306] on icon "button" at bounding box center [516, 311] width 14 height 13
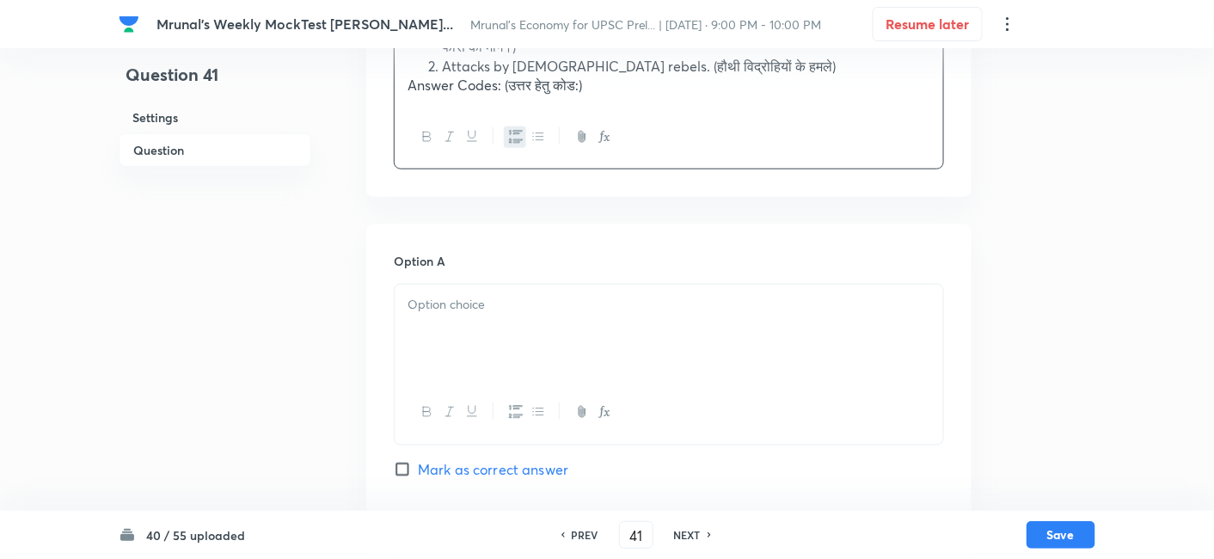
scroll to position [488, 0]
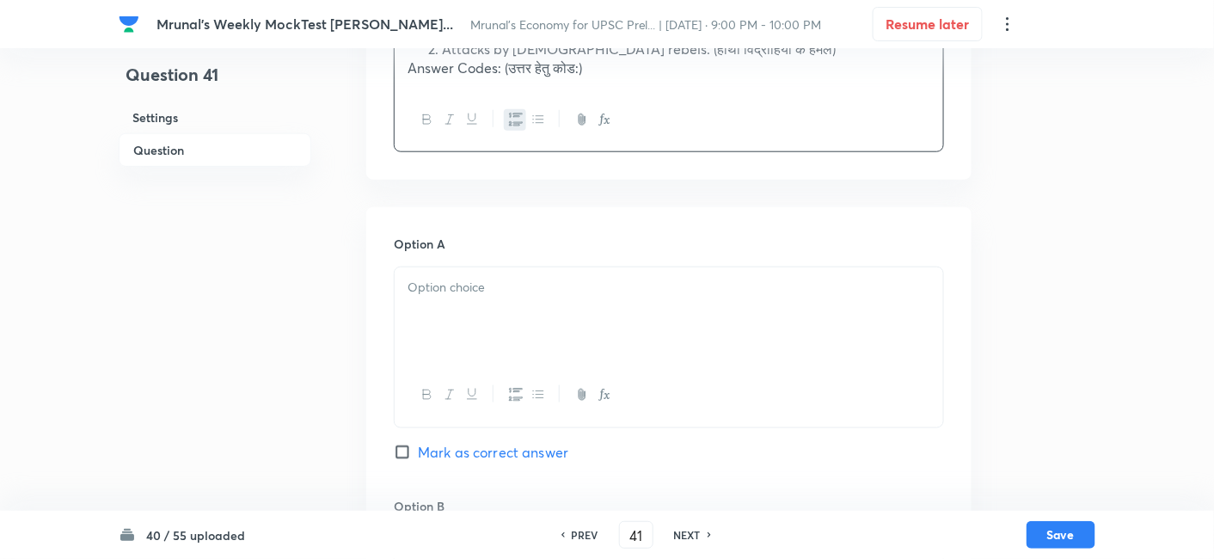
click at [492, 322] on div at bounding box center [668, 315] width 548 height 96
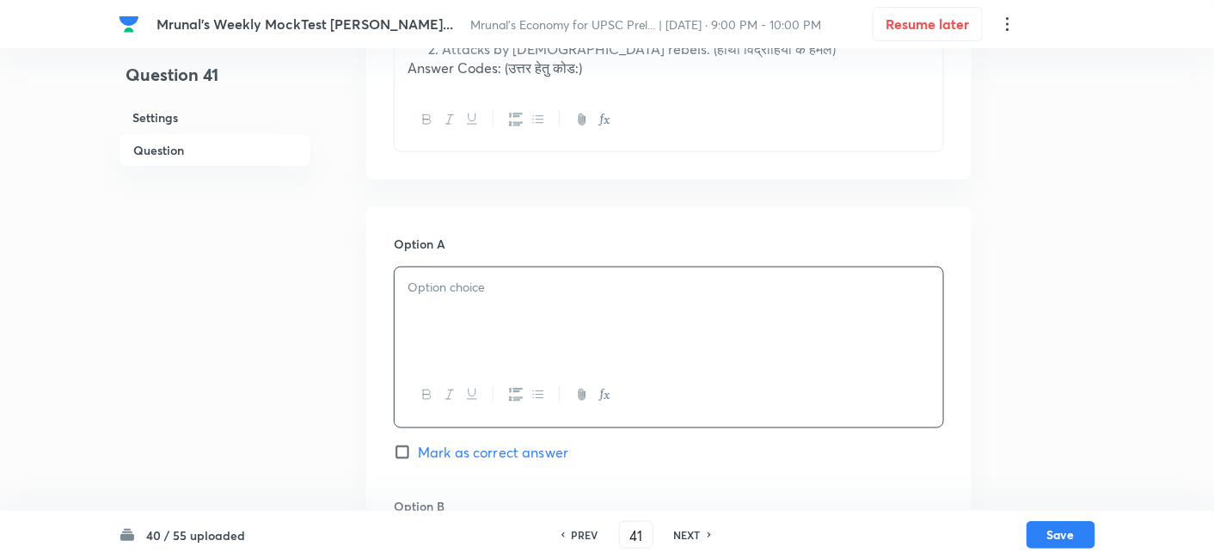
paste div
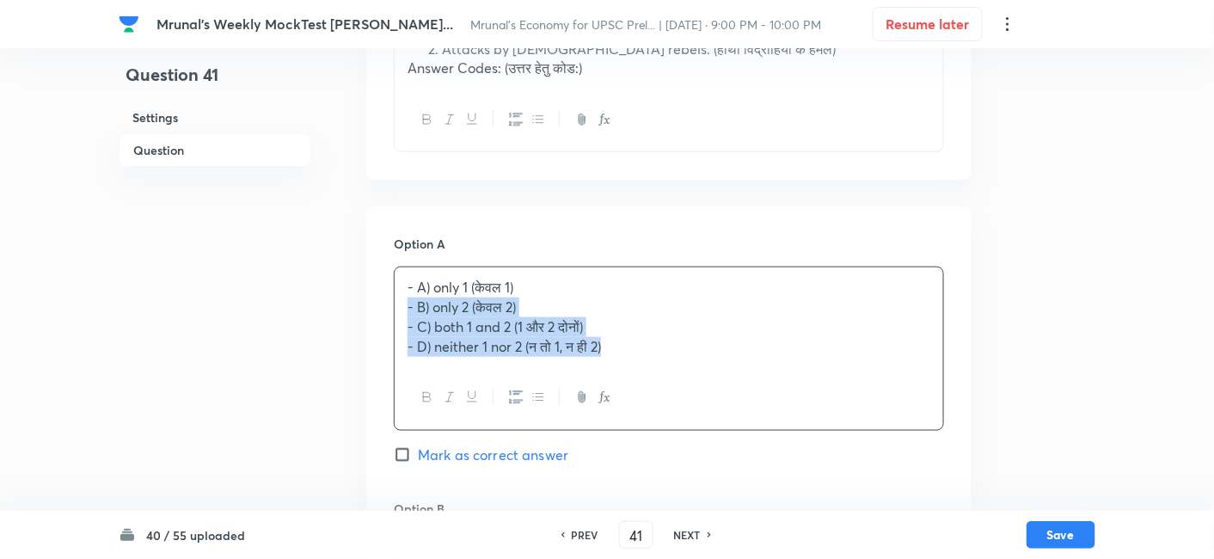
click at [396, 309] on div "- A) only 1 (केवल 1) - B) only 2 (केवल 2) - C) both 1 and 2 (1 और 2 दोनों) - D)…" at bounding box center [668, 316] width 548 height 99
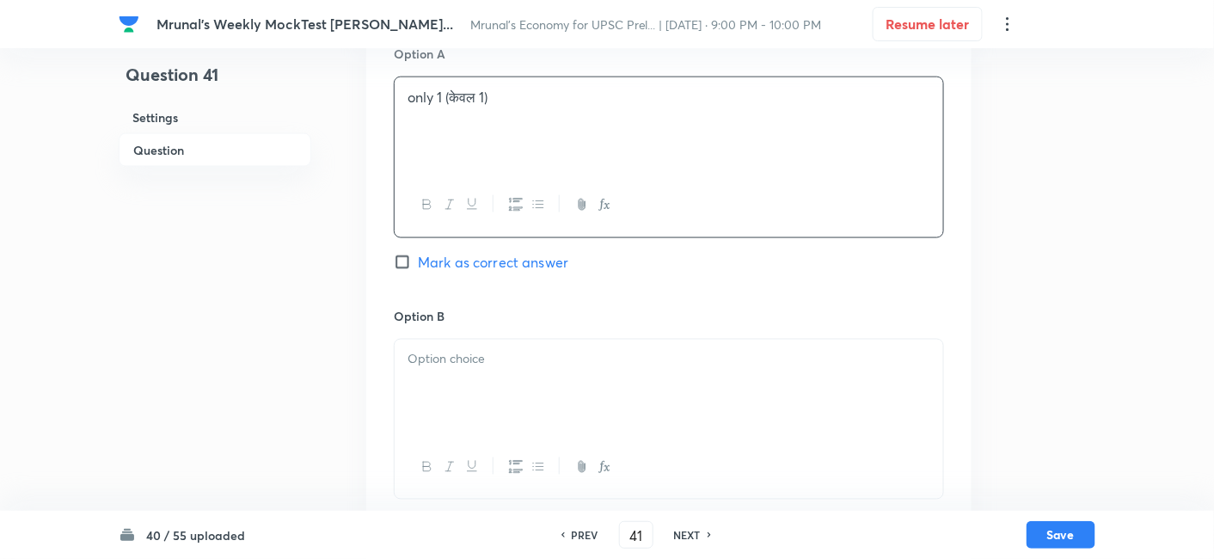
scroll to position [679, 0]
click at [488, 416] on div at bounding box center [668, 387] width 548 height 96
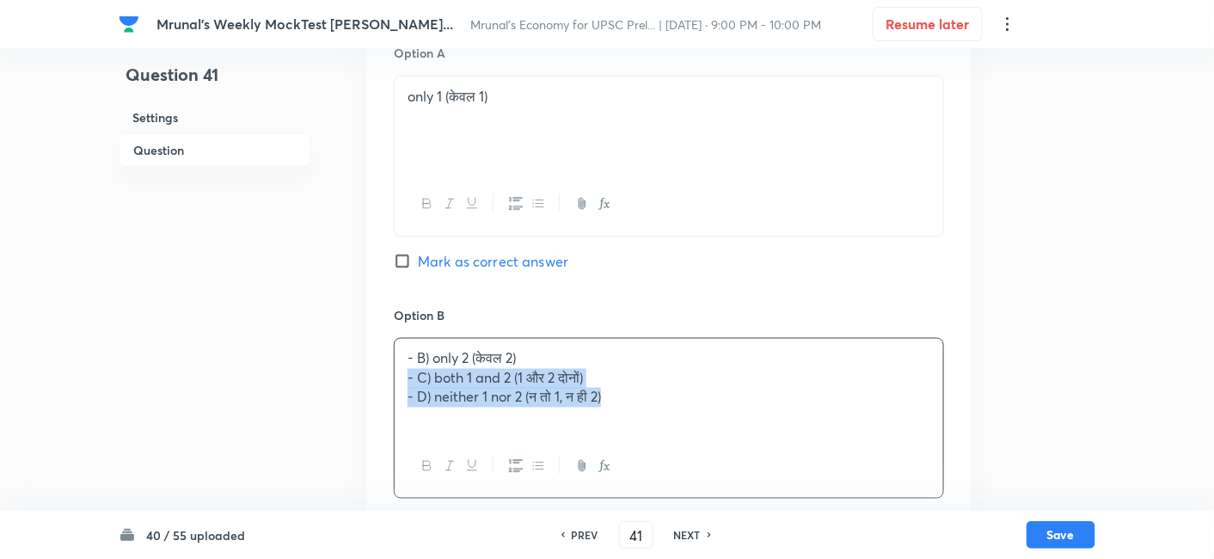
drag, startPoint x: 417, startPoint y: 388, endPoint x: 402, endPoint y: 381, distance: 16.5
click at [398, 379] on div "- B) only 2 (केवल 2) - C) both 1 and 2 (1 और 2 दोनों) - D) neither 1 nor 2 (न त…" at bounding box center [668, 387] width 548 height 96
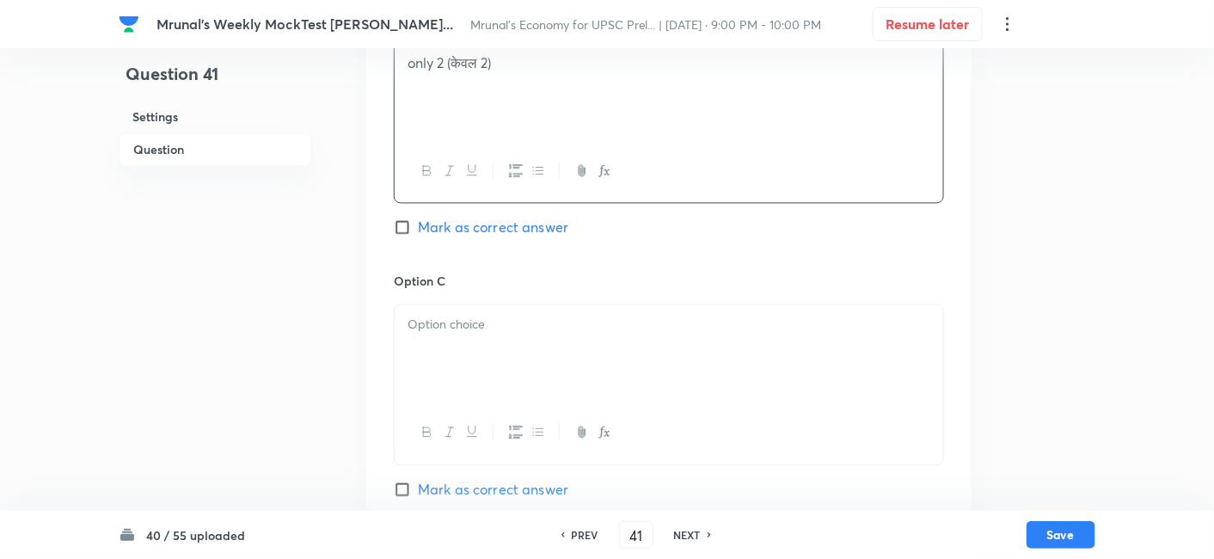
scroll to position [1061, 0]
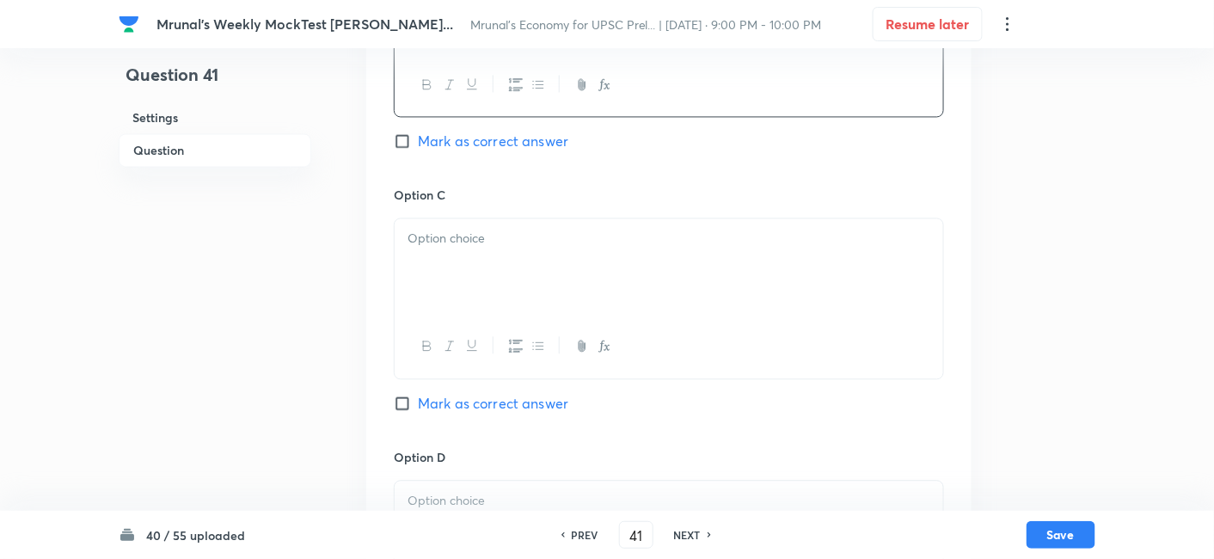
click at [476, 297] on div at bounding box center [668, 266] width 548 height 96
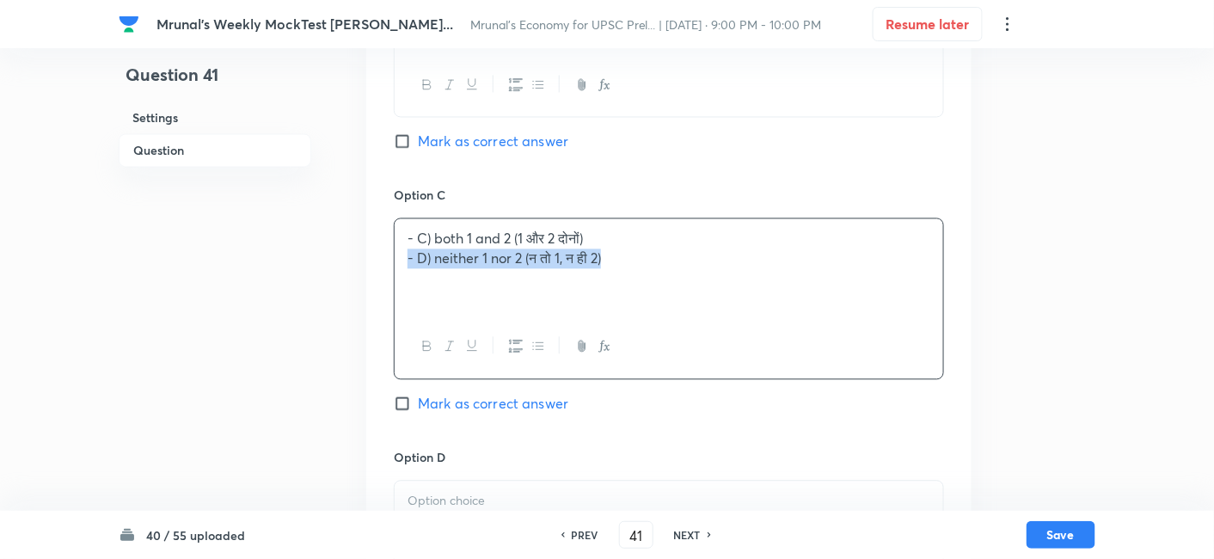
drag, startPoint x: 410, startPoint y: 266, endPoint x: 376, endPoint y: 259, distance: 35.2
click at [370, 255] on div "Option A only 1 (केवल 1) Mark as correct answer Option B only 2 (केवल 2) Mark a…" at bounding box center [668, 168] width 605 height 1067
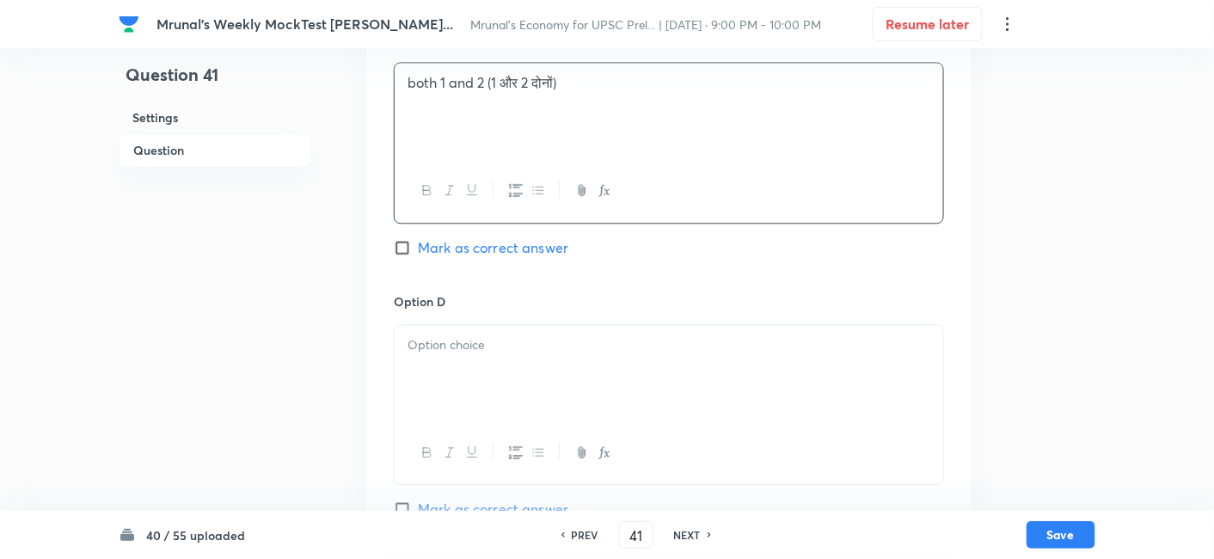
scroll to position [1252, 0]
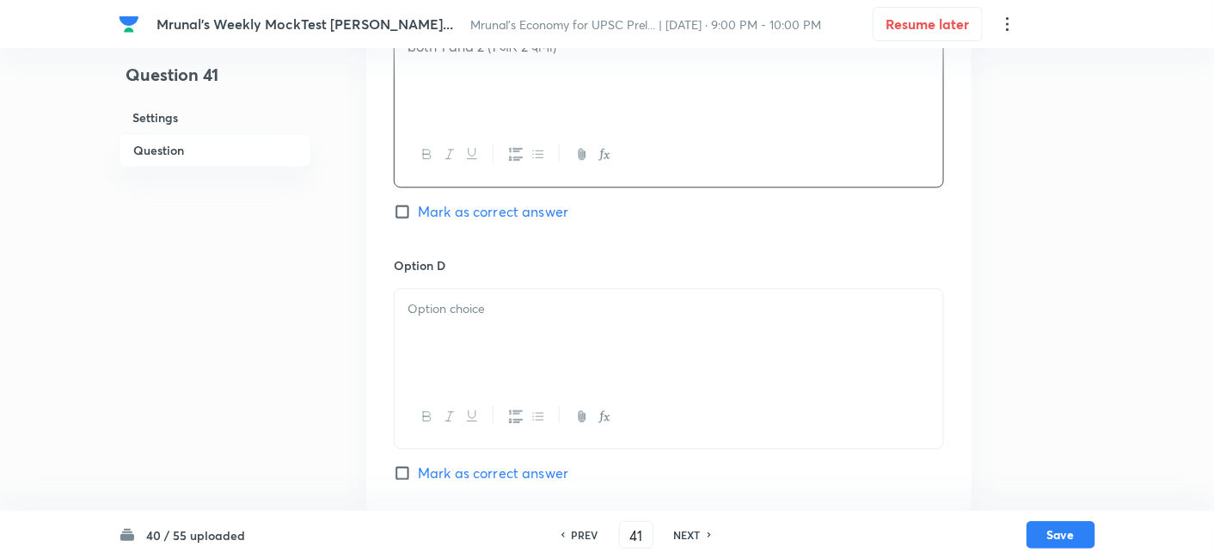
click at [523, 349] on div at bounding box center [668, 337] width 548 height 96
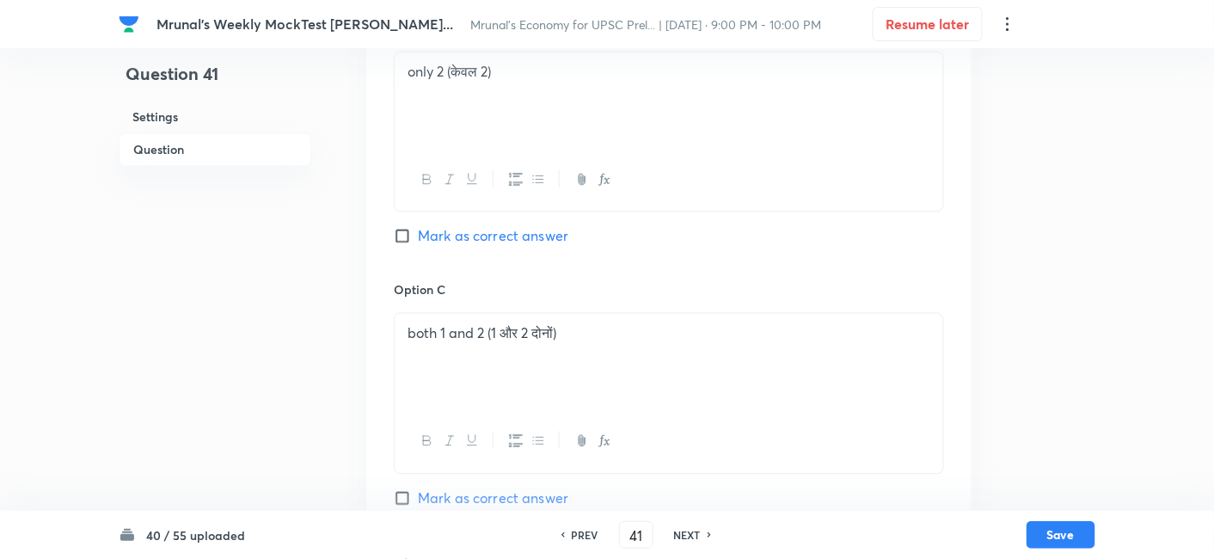
click at [502, 233] on span "Mark as correct answer" at bounding box center [493, 236] width 150 height 21
click at [418, 233] on input "Mark as correct answer" at bounding box center [406, 236] width 24 height 17
checkbox input "true"
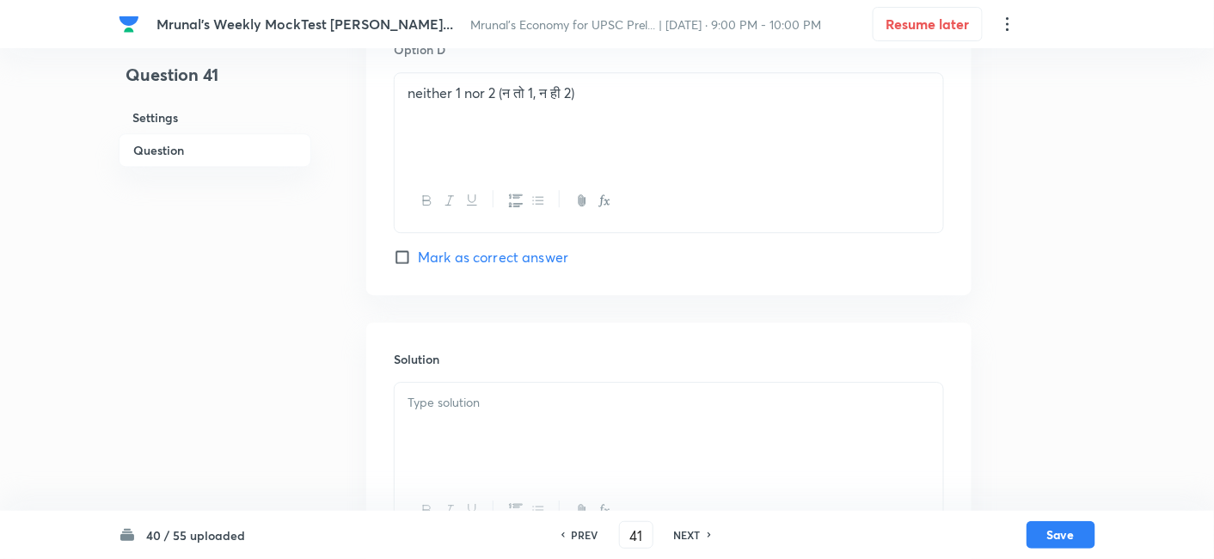
scroll to position [1545, 0]
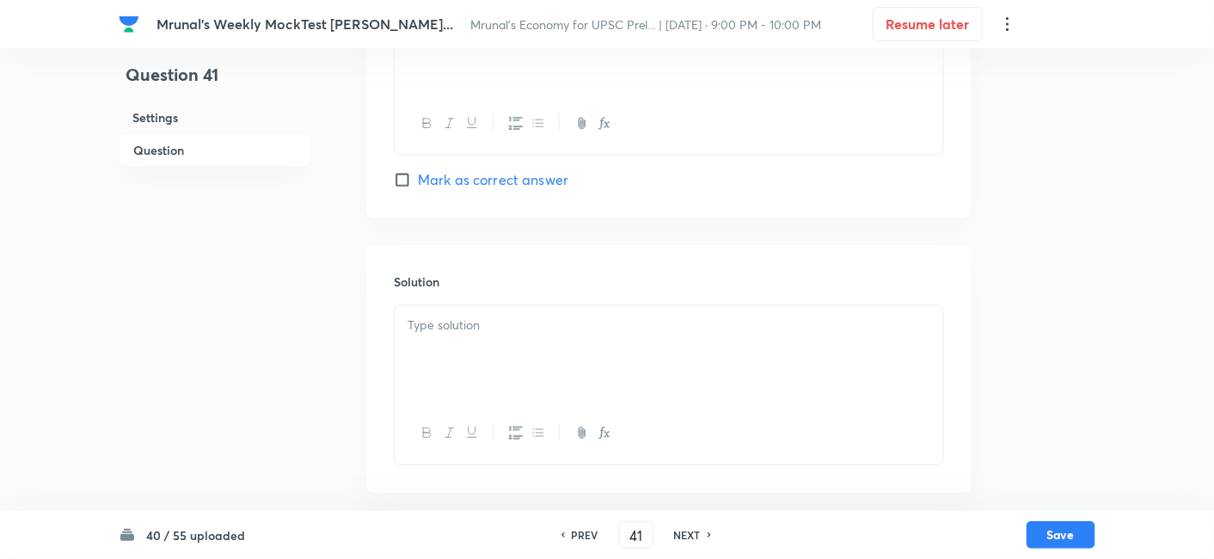
click at [500, 380] on div at bounding box center [668, 353] width 548 height 96
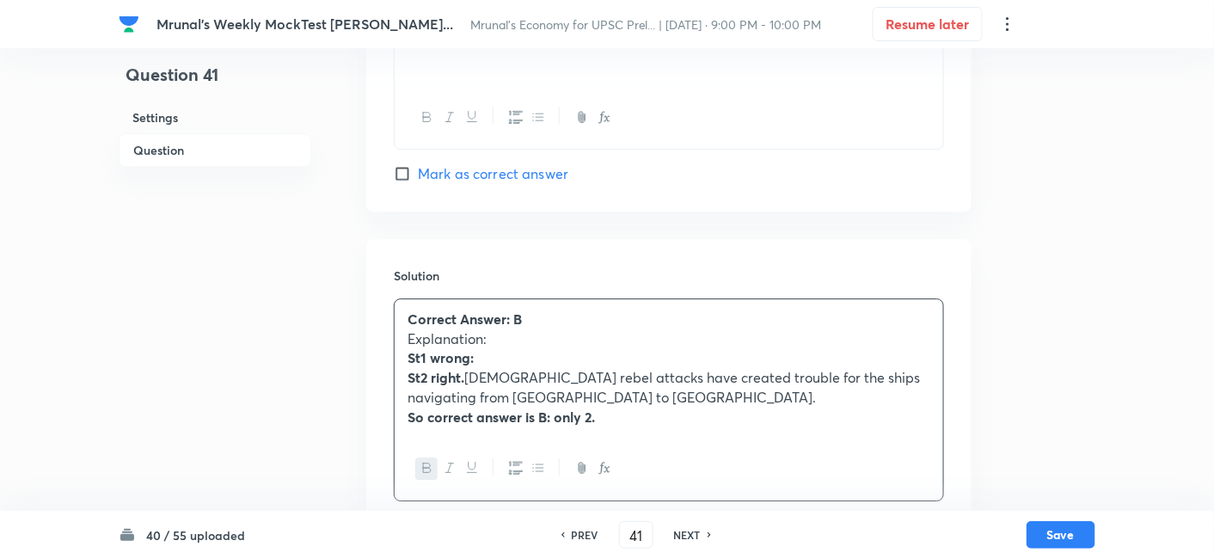
scroll to position [1587, 0]
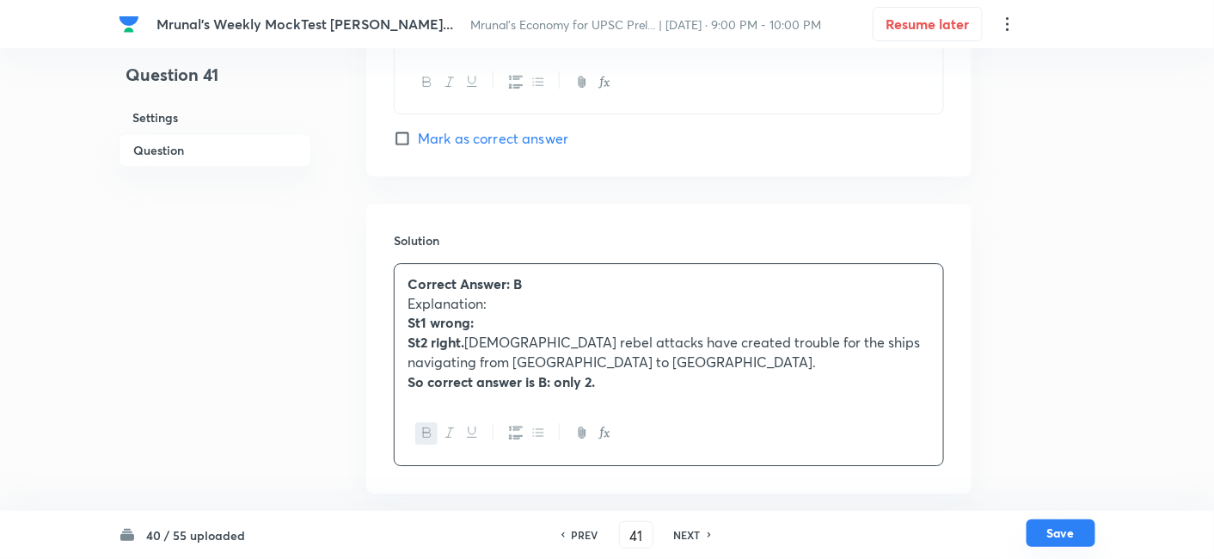
click at [1066, 538] on button "Save" at bounding box center [1060, 533] width 69 height 28
type input "42"
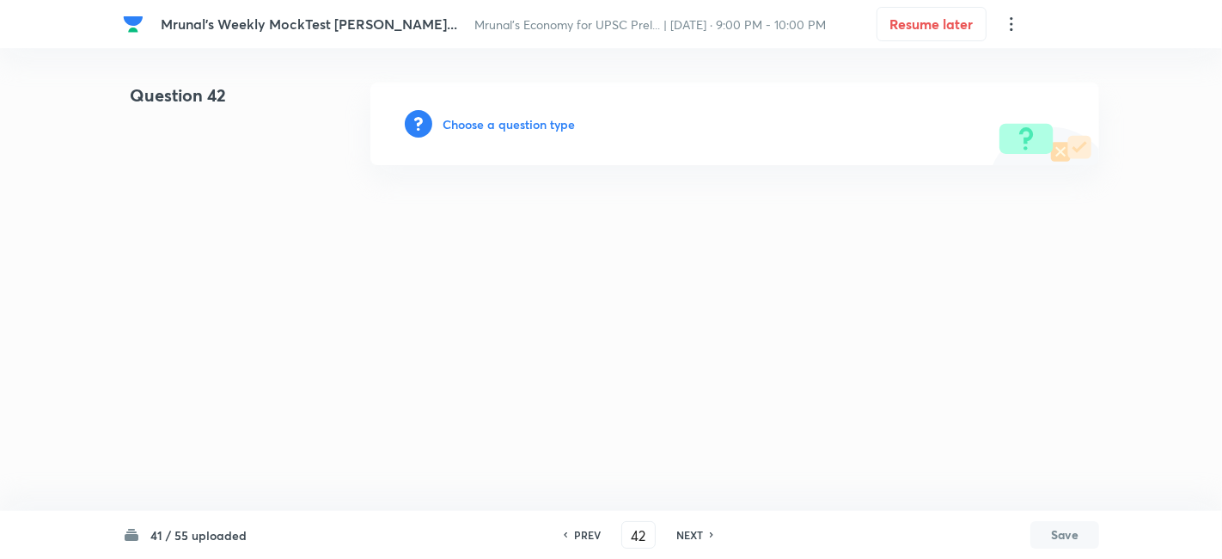
click at [536, 123] on h6 "Choose a question type" at bounding box center [509, 124] width 132 height 18
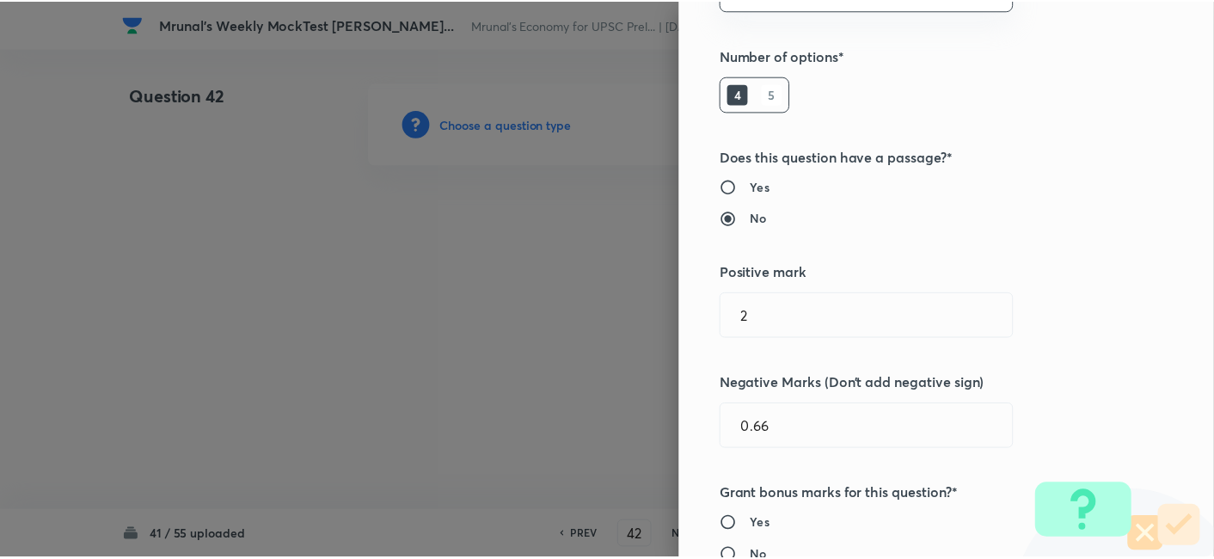
scroll to position [334, 0]
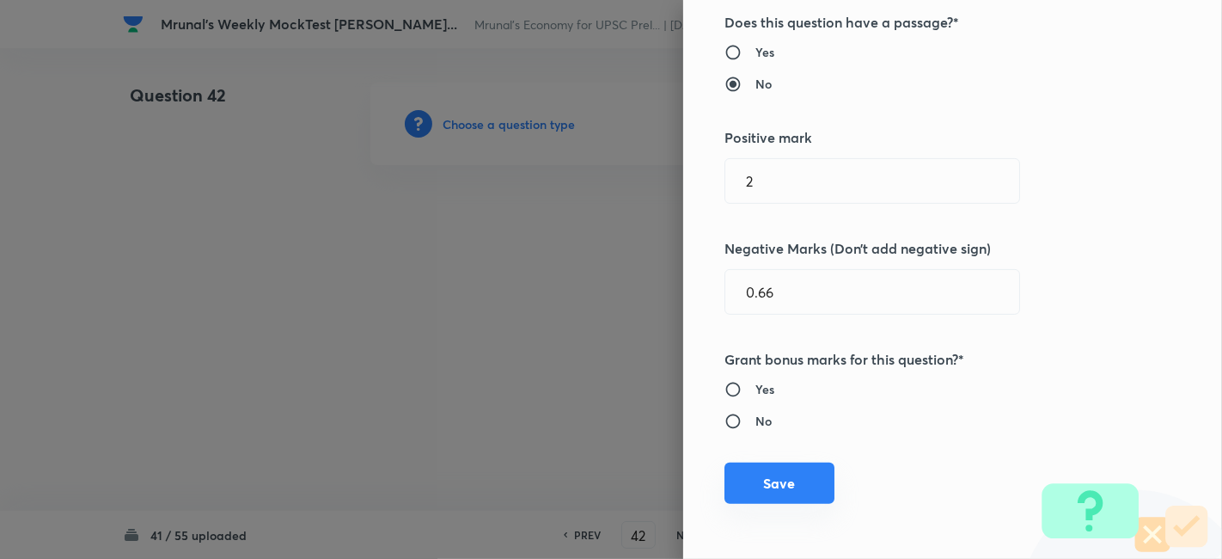
click at [803, 485] on button "Save" at bounding box center [779, 482] width 110 height 41
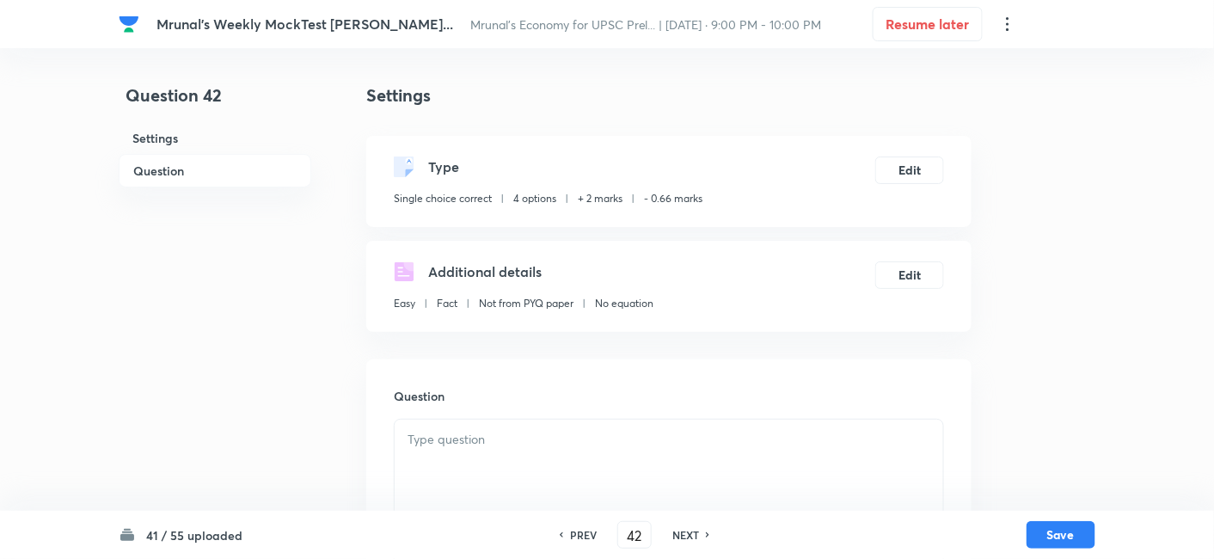
click at [241, 186] on h6 "Question" at bounding box center [215, 171] width 193 height 34
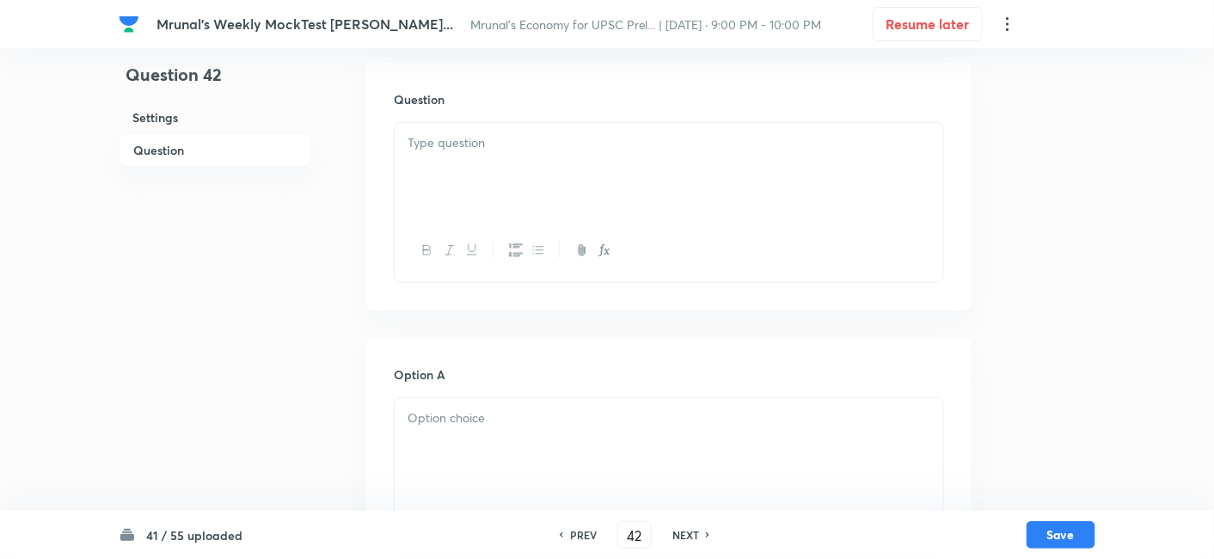
click at [212, 157] on h6 "Question" at bounding box center [215, 150] width 193 height 34
click at [559, 165] on div at bounding box center [668, 171] width 548 height 96
click at [532, 192] on div at bounding box center [668, 171] width 548 height 96
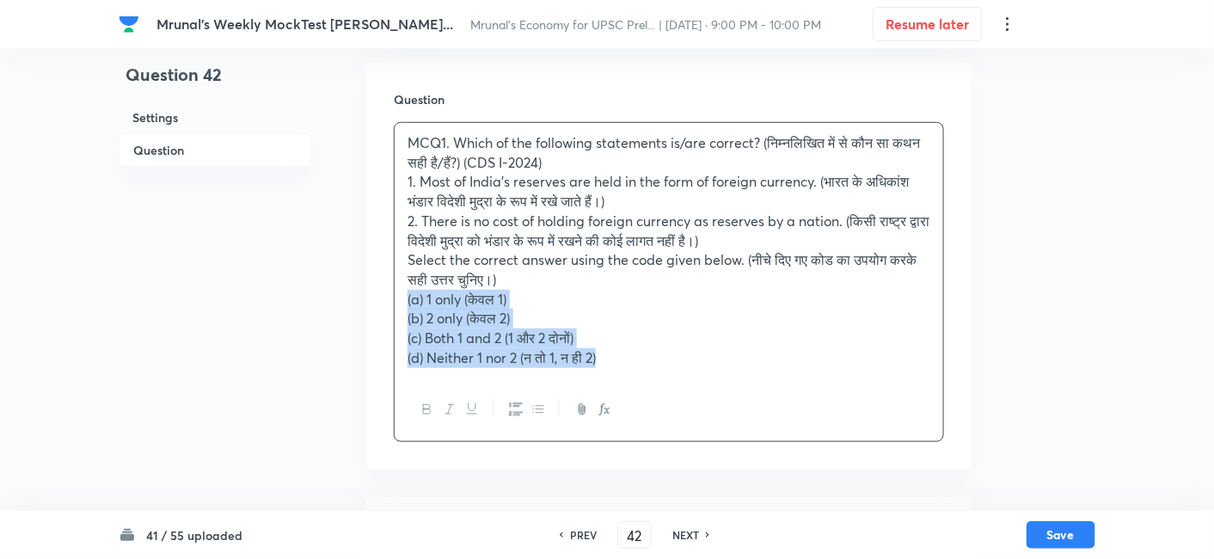
drag, startPoint x: 412, startPoint y: 292, endPoint x: 388, endPoint y: 290, distance: 23.3
click at [396, 290] on div "MCQ1. Which of the following statements is/are correct? (निम्नलिखित में से कौन …" at bounding box center [668, 250] width 548 height 255
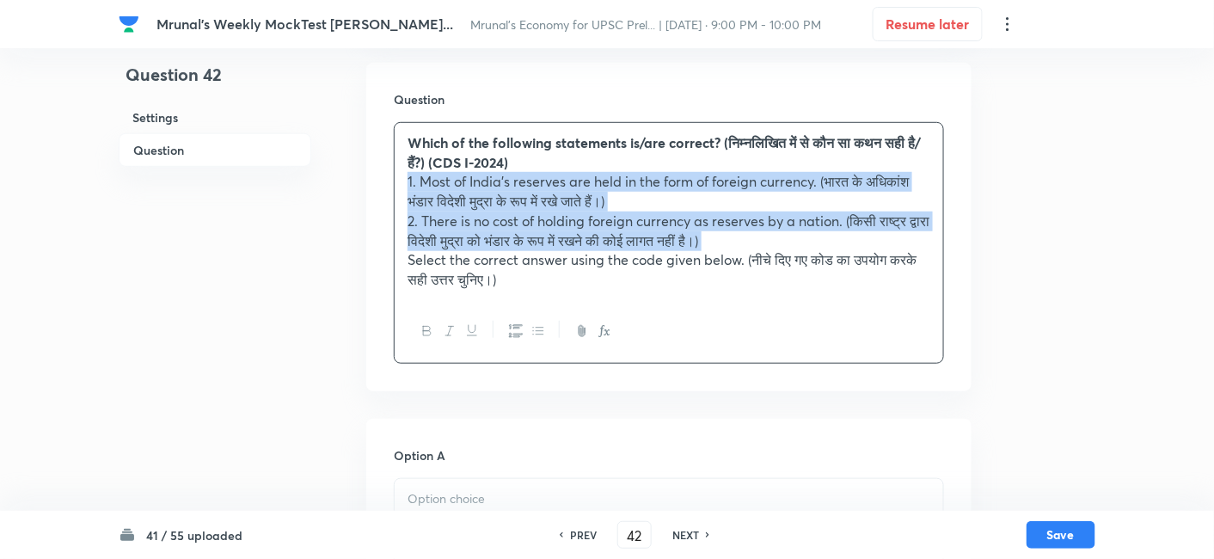
click at [516, 327] on icon "button" at bounding box center [516, 330] width 14 height 13
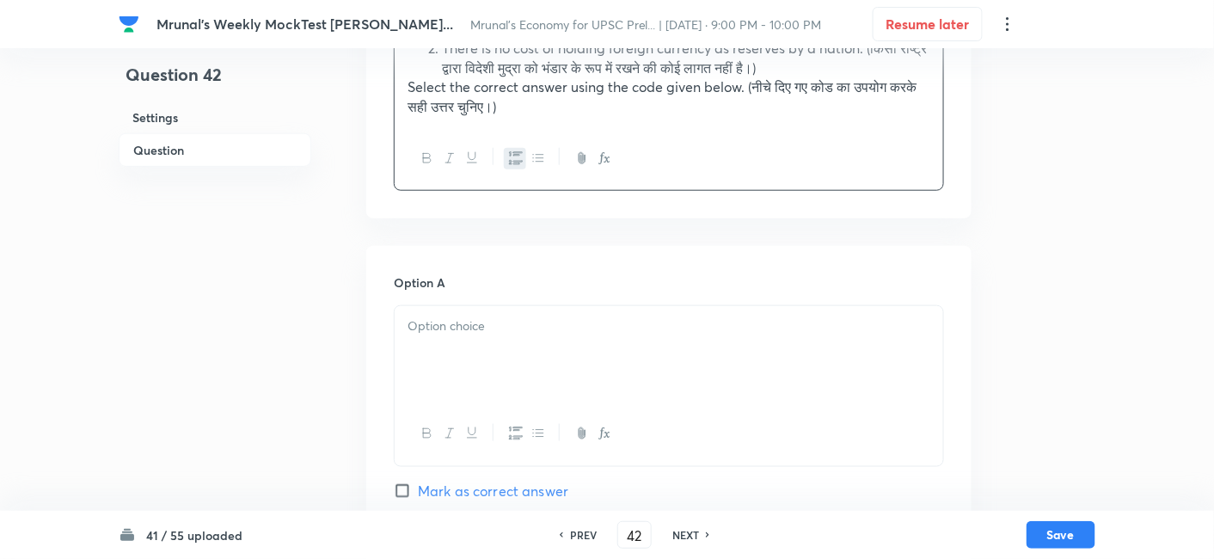
scroll to position [488, 0]
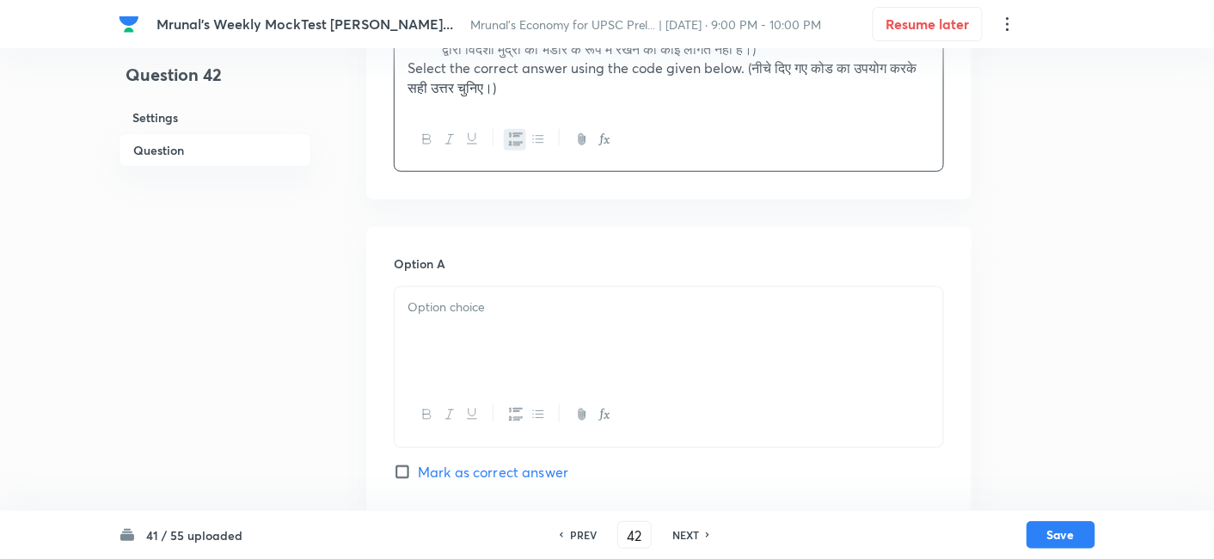
click at [506, 333] on div at bounding box center [668, 335] width 548 height 96
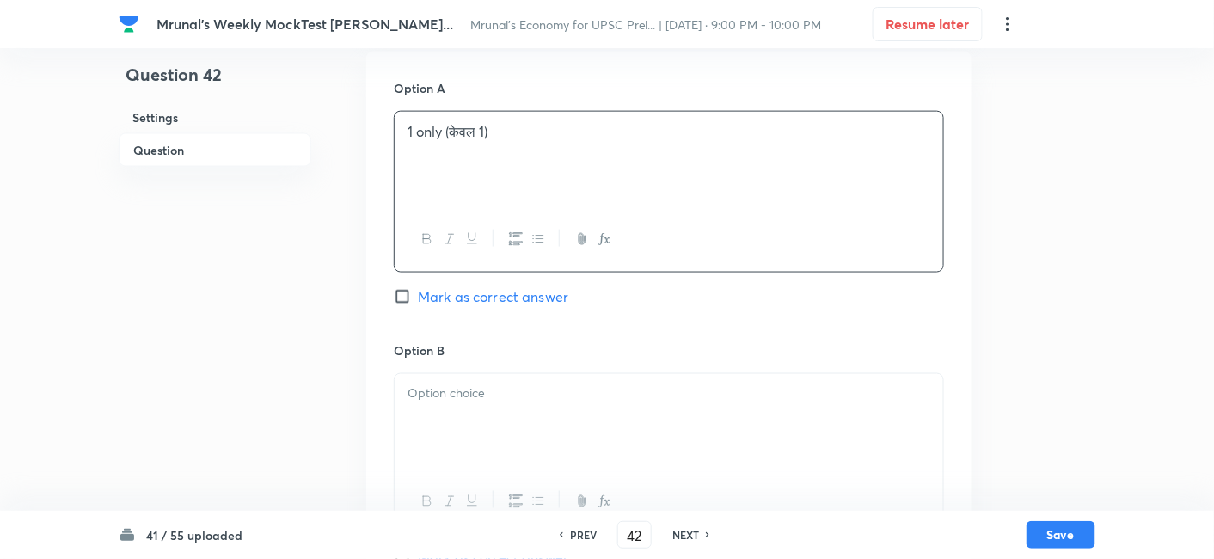
scroll to position [679, 0]
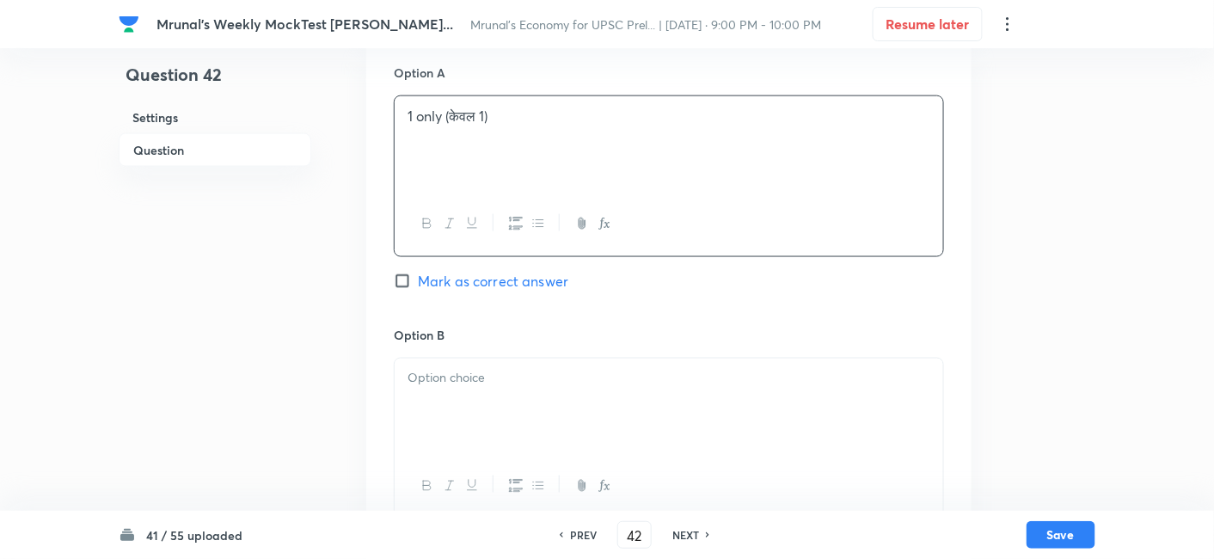
click at [475, 399] on div at bounding box center [668, 406] width 548 height 96
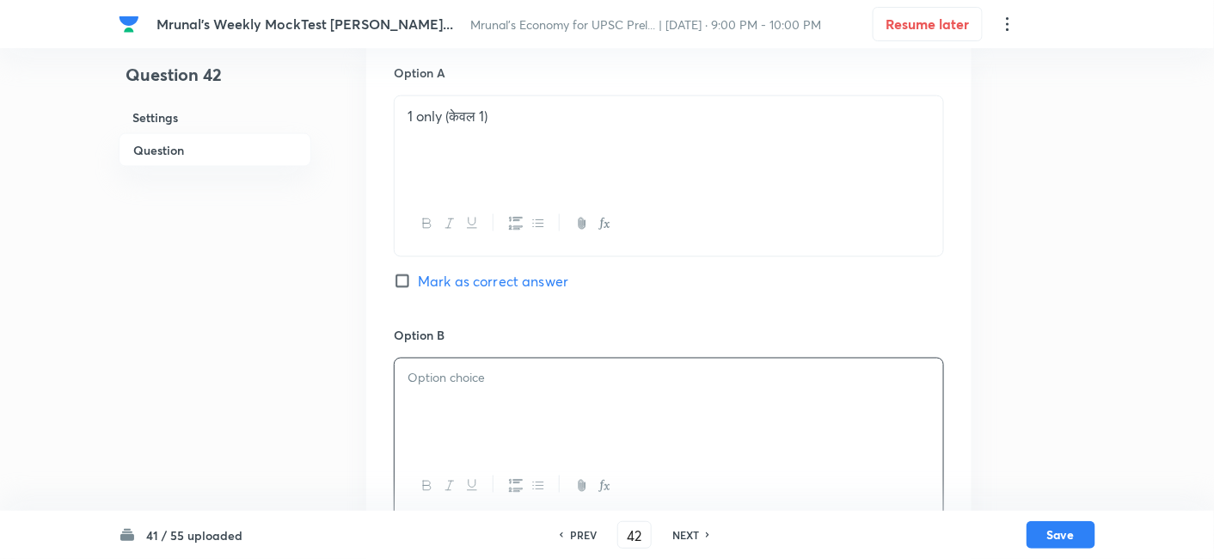
paste div
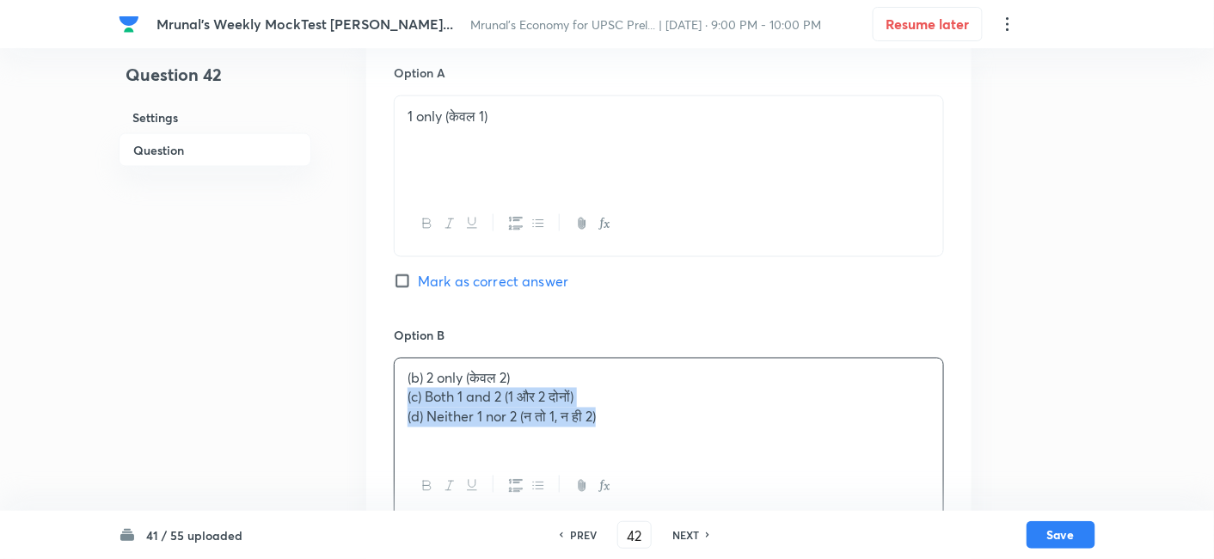
drag, startPoint x: 397, startPoint y: 399, endPoint x: 388, endPoint y: 395, distance: 10.1
click at [388, 395] on div "Option A 1 only (केवल 1) Mark as correct answer Option B (b) 2 only (केवल 2) (c…" at bounding box center [668, 569] width 605 height 1067
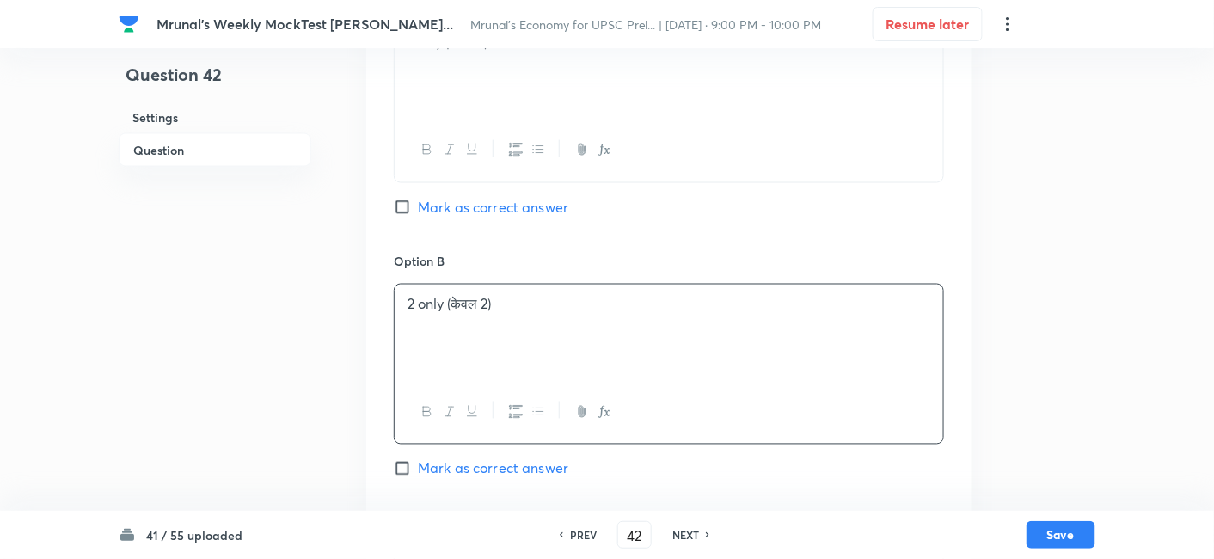
scroll to position [965, 0]
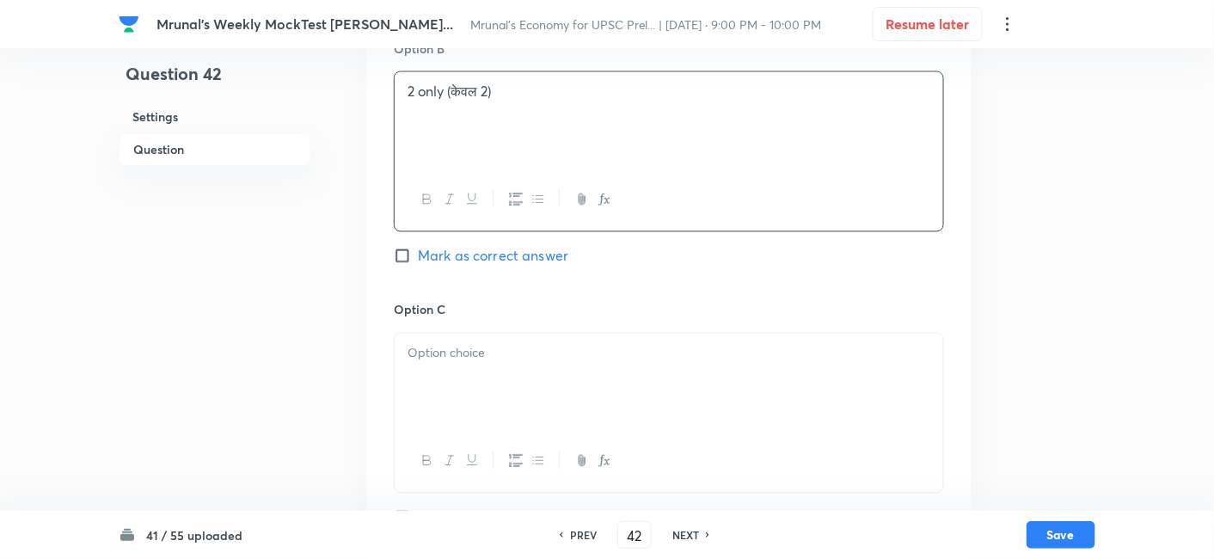
click at [473, 355] on p at bounding box center [668, 354] width 523 height 20
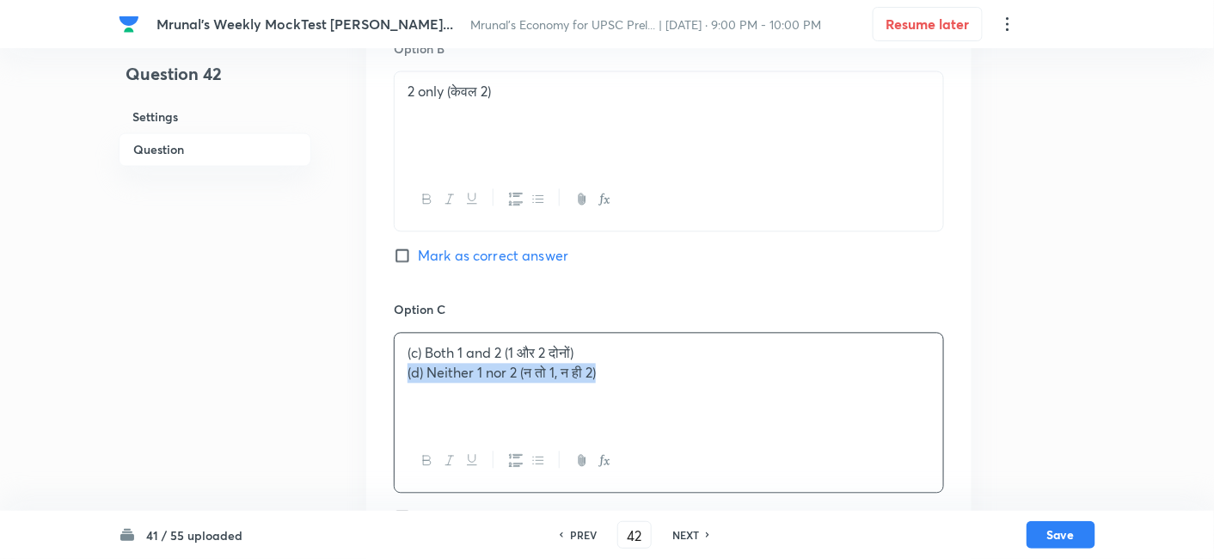
click at [356, 371] on div "Question 42 Settings Question Settings Type Single choice correct 4 options + 2…" at bounding box center [607, 139] width 976 height 2044
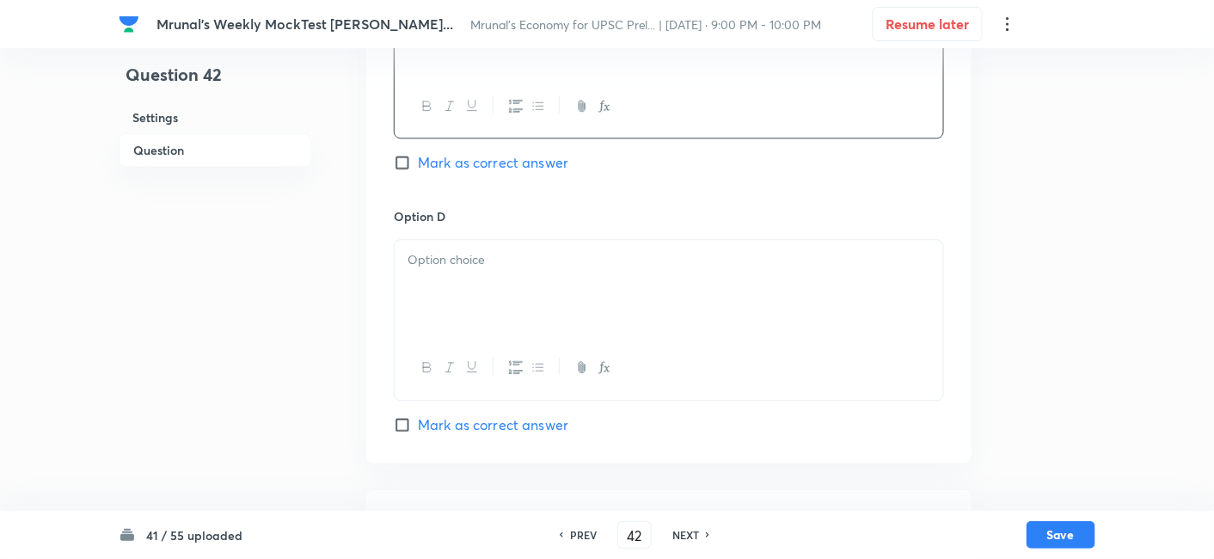
scroll to position [1348, 0]
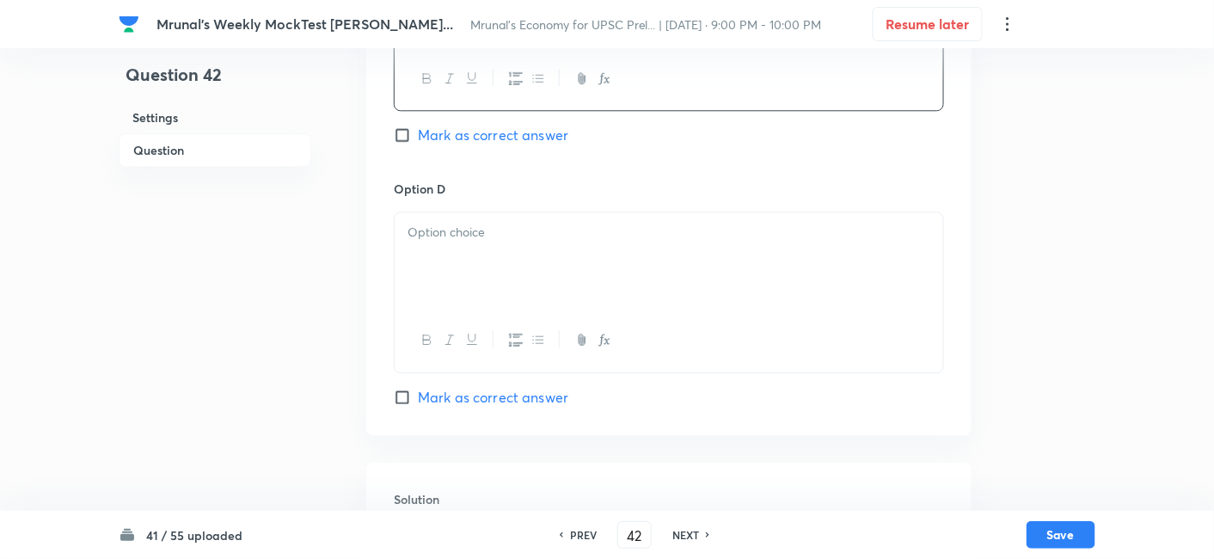
click at [486, 264] on div at bounding box center [668, 260] width 548 height 96
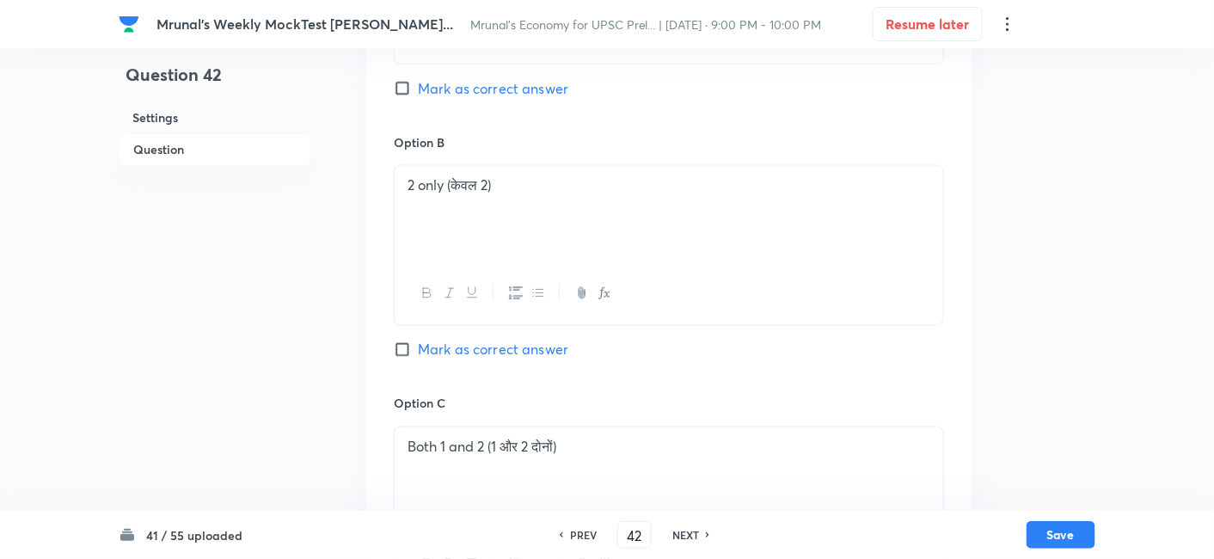
scroll to position [870, 0]
click at [487, 92] on span "Mark as correct answer" at bounding box center [493, 90] width 150 height 21
click at [418, 92] on input "Mark as correct answer" at bounding box center [406, 90] width 24 height 17
checkbox input "true"
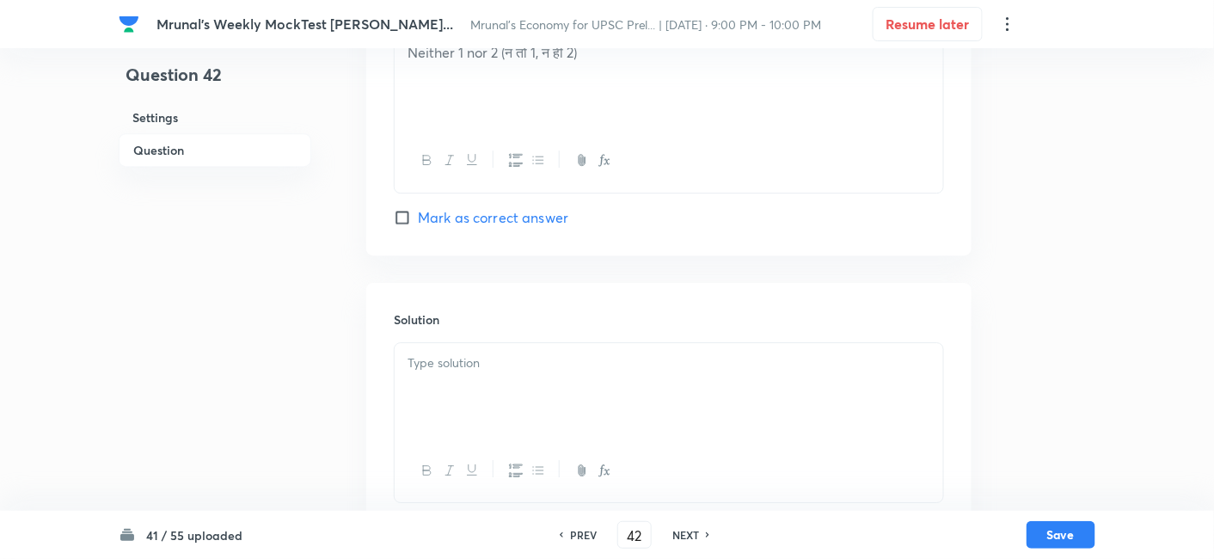
scroll to position [1538, 0]
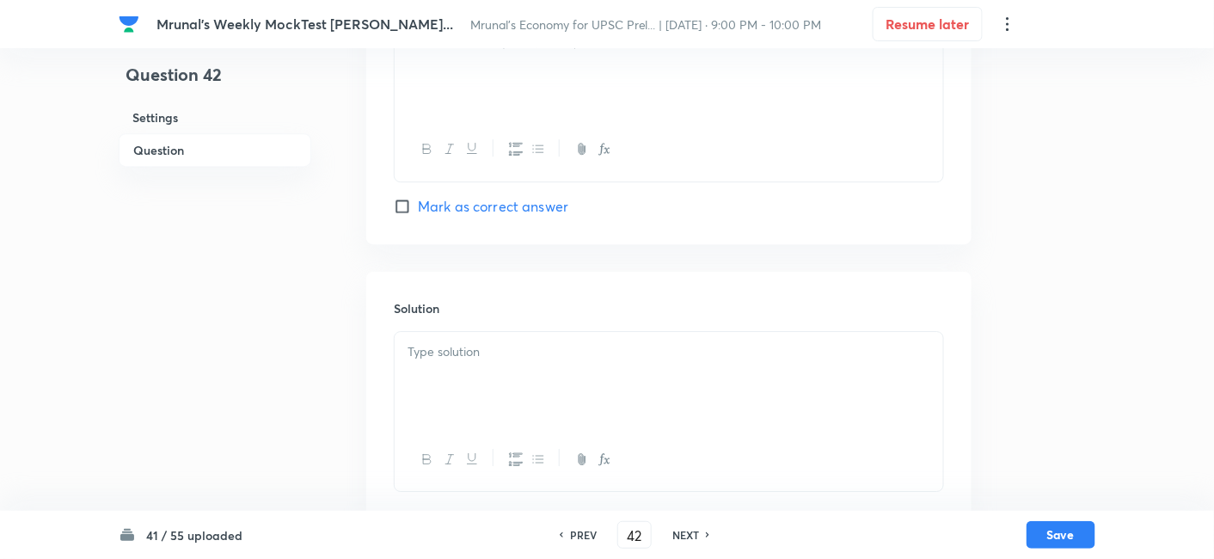
click at [495, 397] on div at bounding box center [668, 380] width 548 height 96
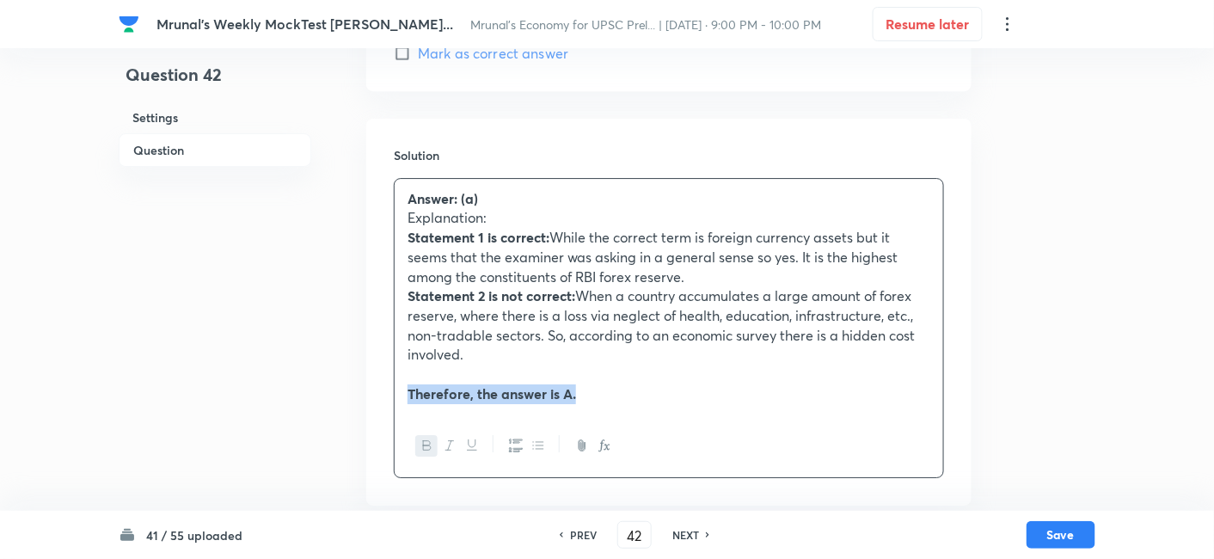
scroll to position [1703, 0]
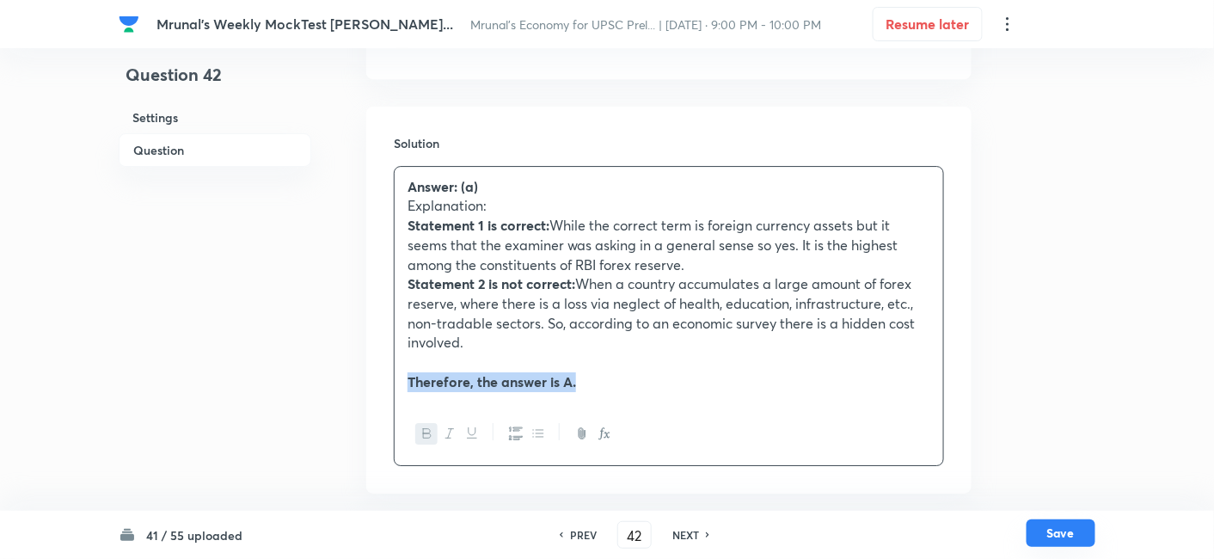
click at [1048, 529] on button "Save" at bounding box center [1060, 533] width 69 height 28
type input "43"
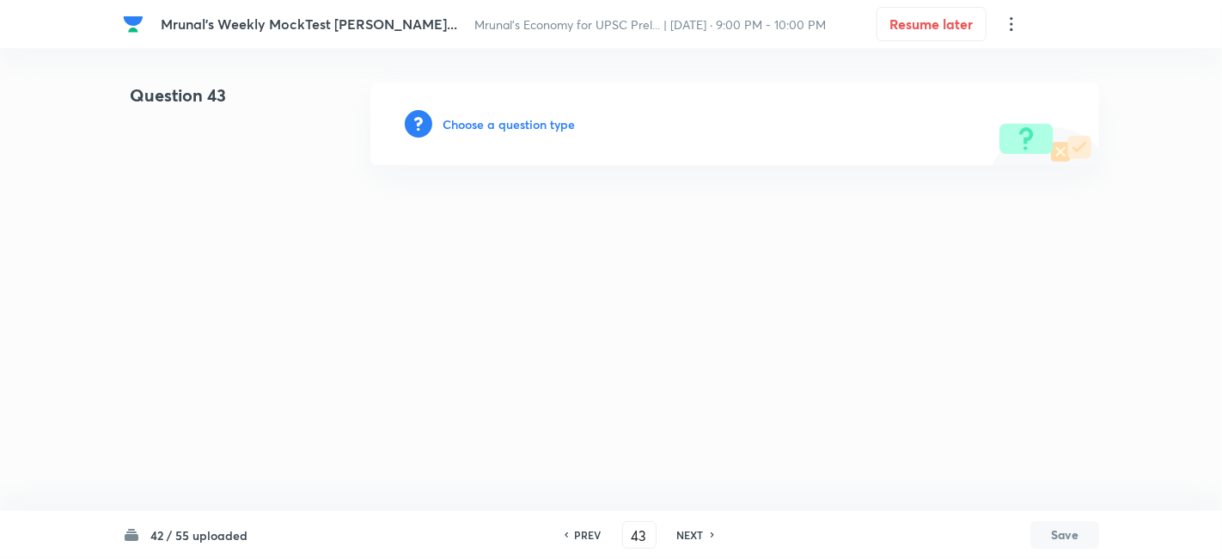
click at [545, 121] on h6 "Choose a question type" at bounding box center [509, 124] width 132 height 18
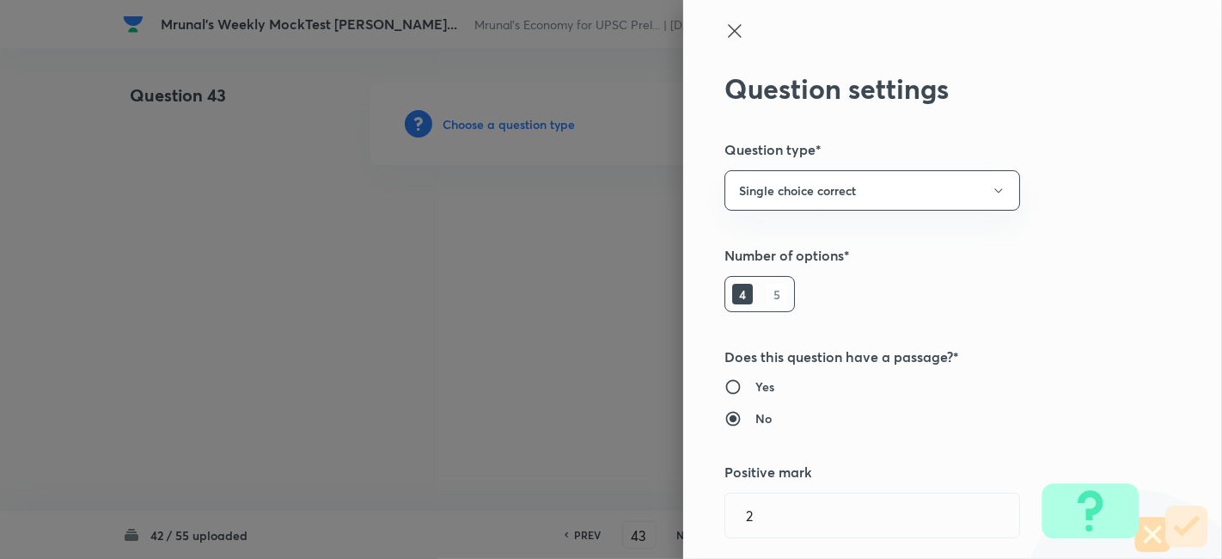
click at [545, 121] on div at bounding box center [611, 279] width 1222 height 559
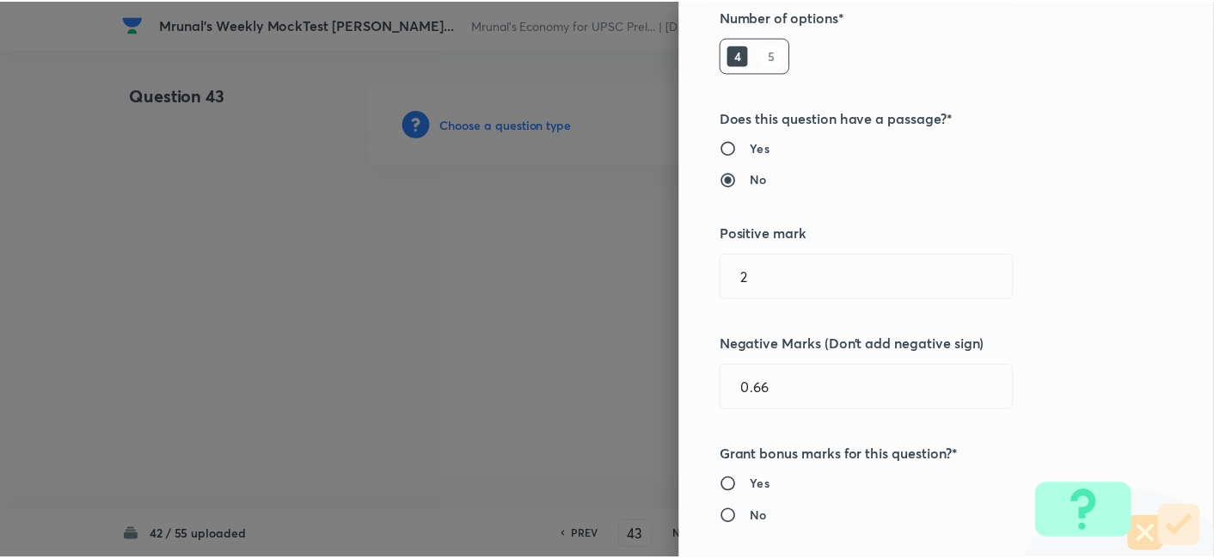
scroll to position [334, 0]
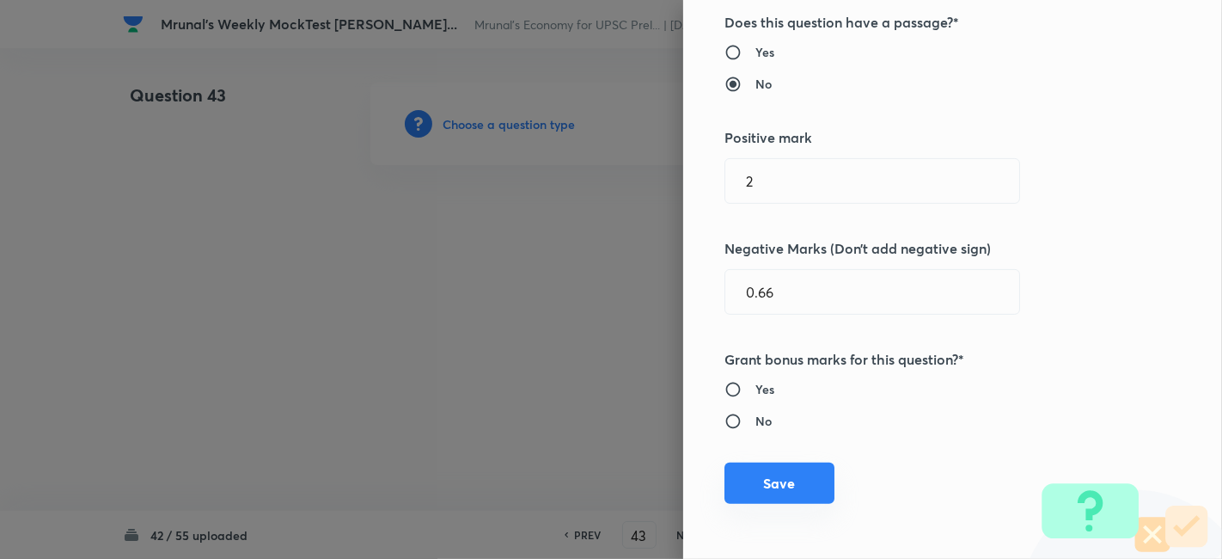
click at [792, 480] on button "Save" at bounding box center [779, 482] width 110 height 41
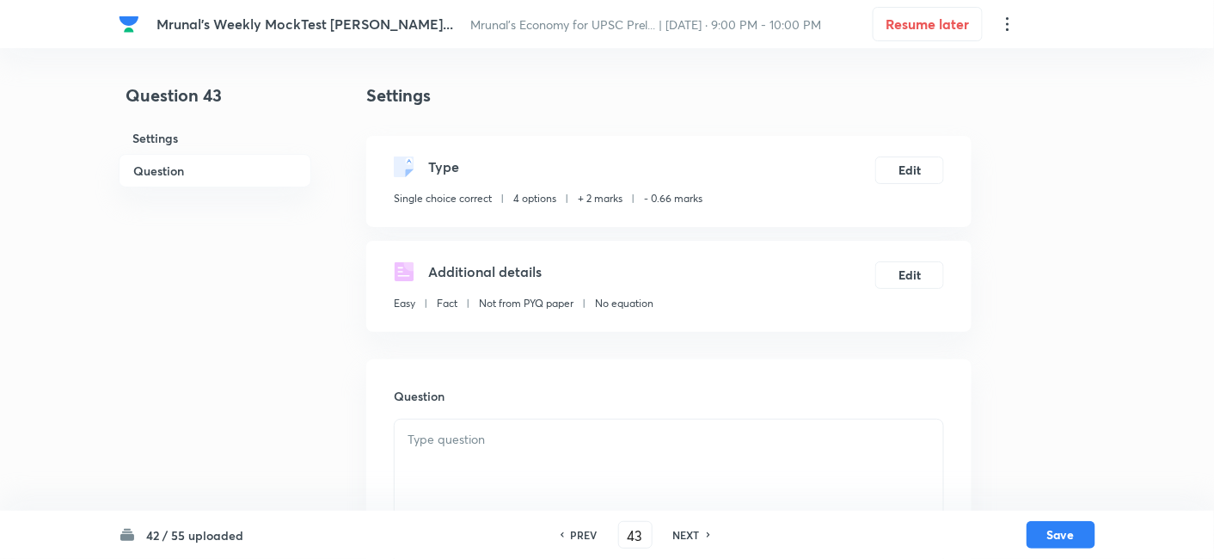
click at [196, 173] on h6 "Question" at bounding box center [215, 171] width 193 height 34
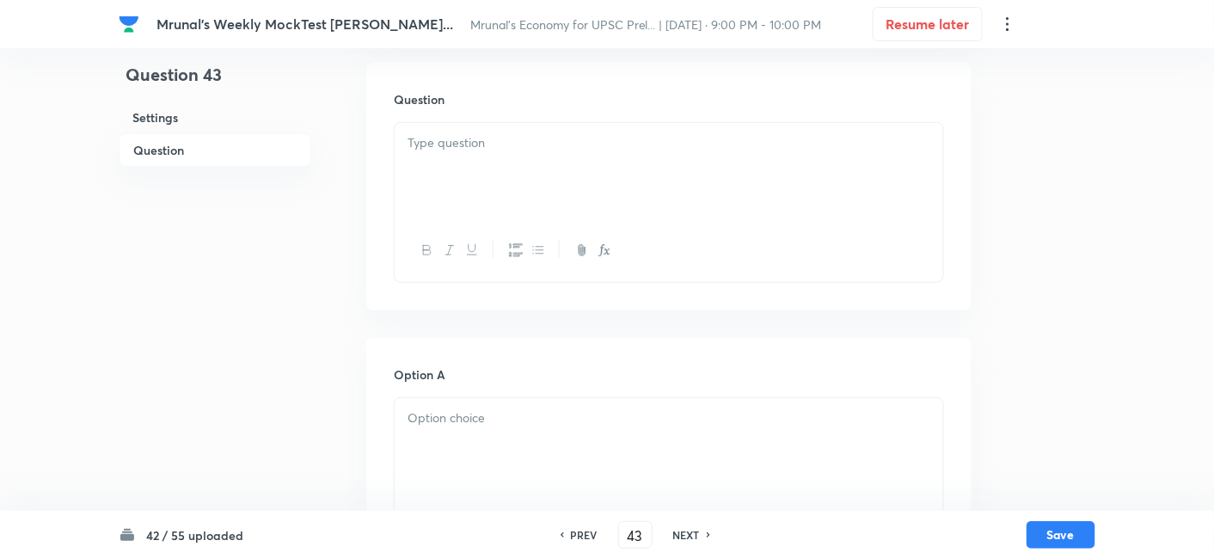
click at [526, 187] on div at bounding box center [668, 171] width 548 height 96
click at [528, 161] on div at bounding box center [668, 171] width 548 height 96
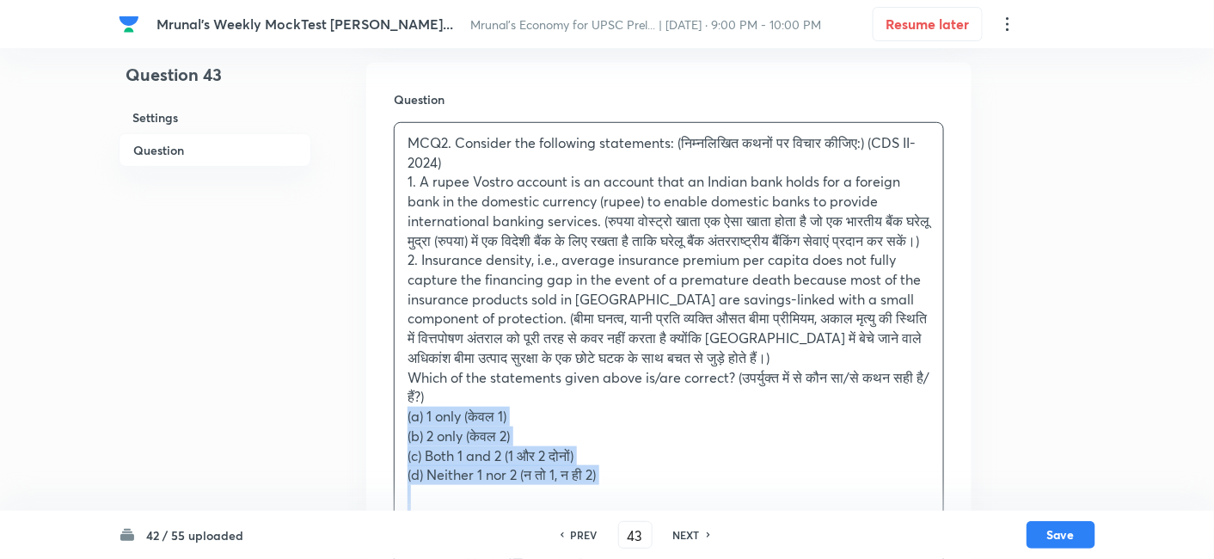
drag, startPoint x: 407, startPoint y: 435, endPoint x: 397, endPoint y: 432, distance: 10.6
click at [397, 432] on div "MCQ2. Consider the following statements: (निम्नलिखित कथनों पर विचार कीजिए:) (CD…" at bounding box center [668, 328] width 548 height 411
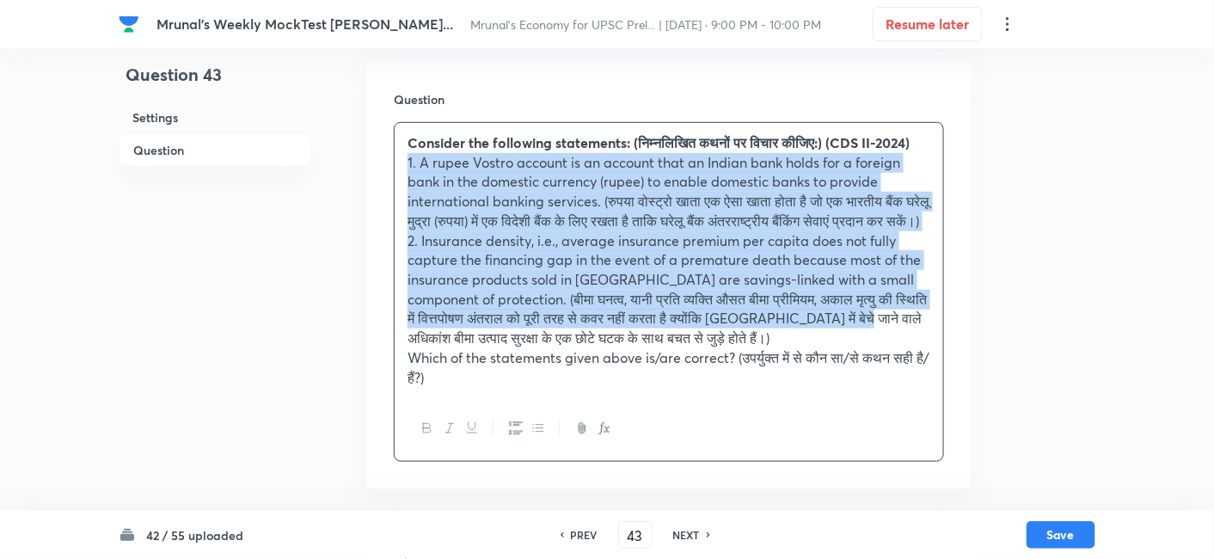
click at [513, 435] on icon "button" at bounding box center [516, 428] width 14 height 14
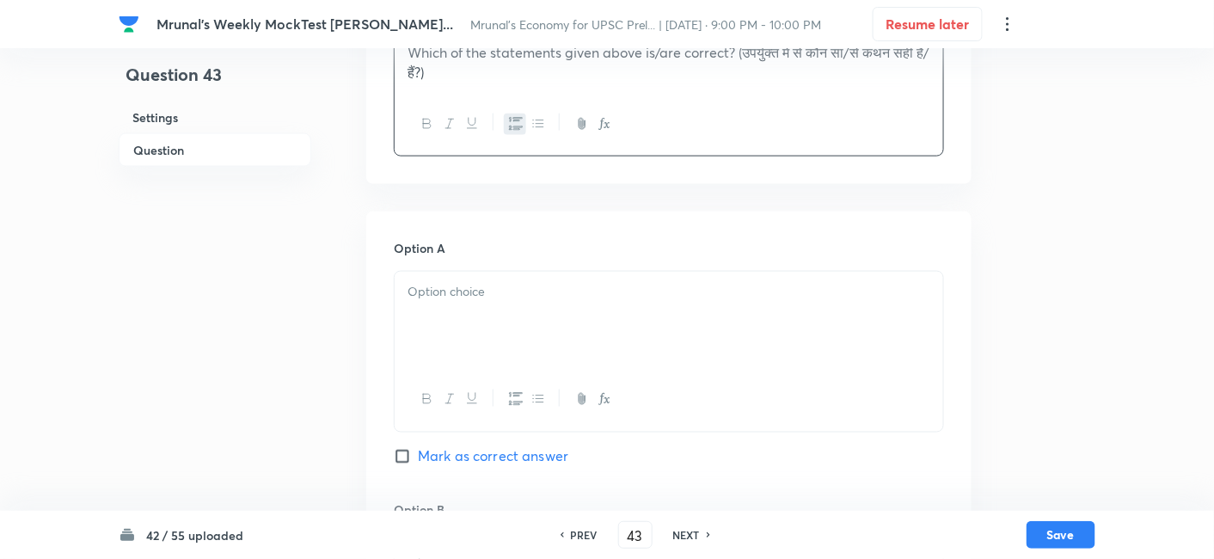
scroll to position [679, 0]
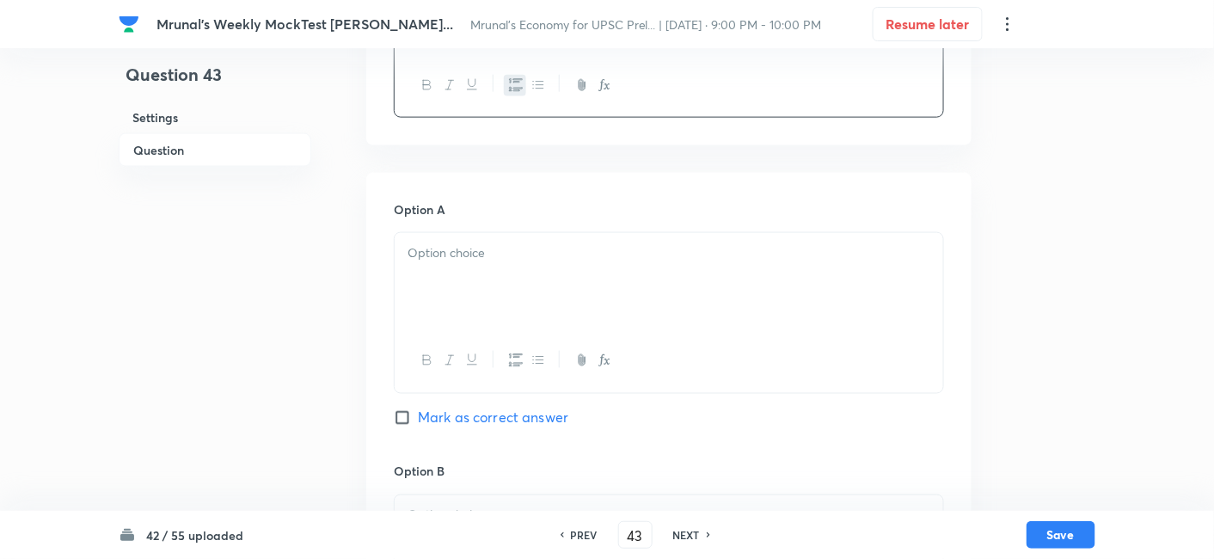
click at [495, 273] on div at bounding box center [668, 281] width 548 height 96
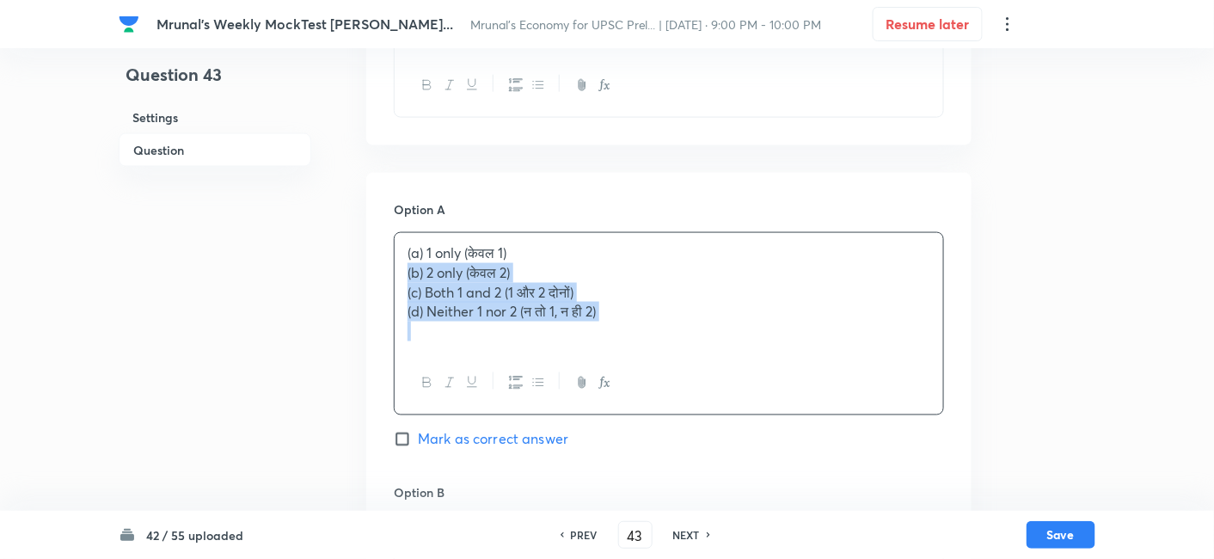
drag, startPoint x: 401, startPoint y: 277, endPoint x: 368, endPoint y: 269, distance: 34.4
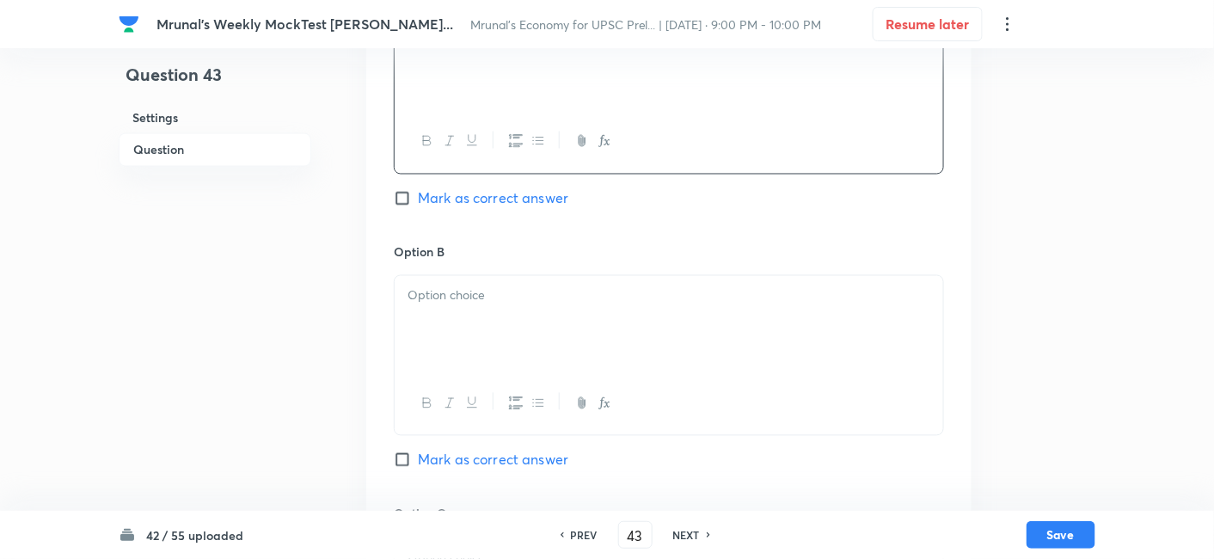
scroll to position [965, 0]
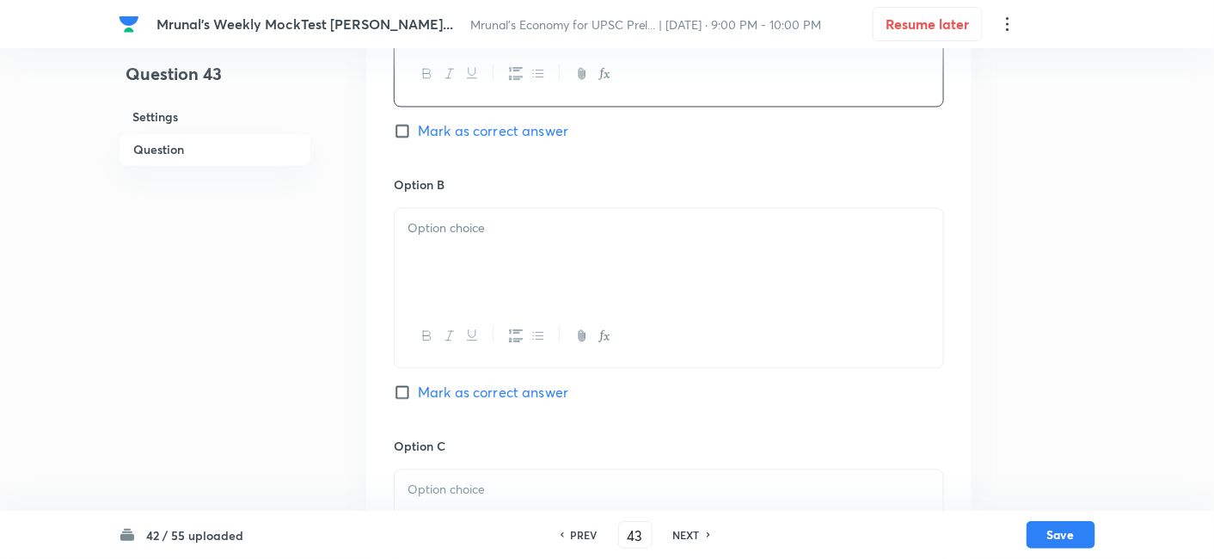
click at [464, 251] on div at bounding box center [668, 257] width 548 height 96
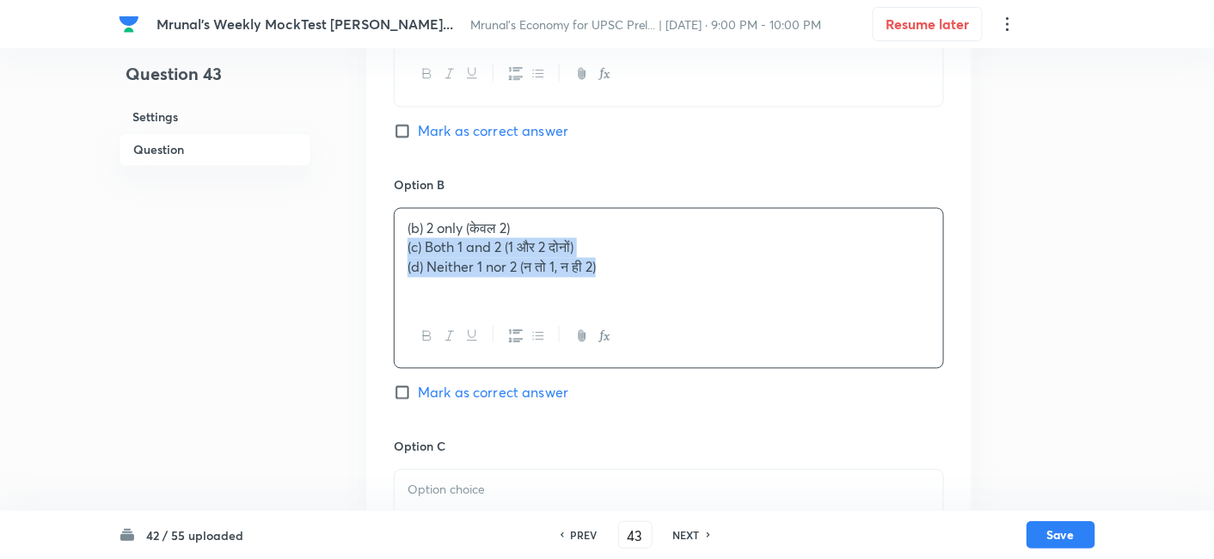
click at [386, 249] on div "Option A 1 only (केवल 1) Mark as correct answer Option B (b) 2 only (केवल 2) (c…" at bounding box center [668, 420] width 605 height 1067
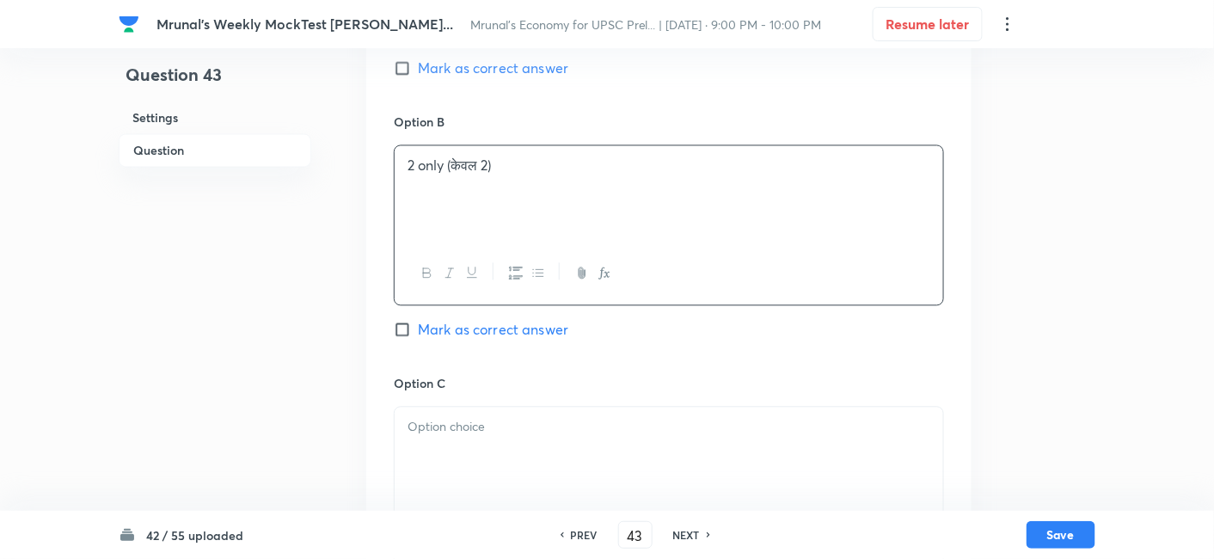
scroll to position [1156, 0]
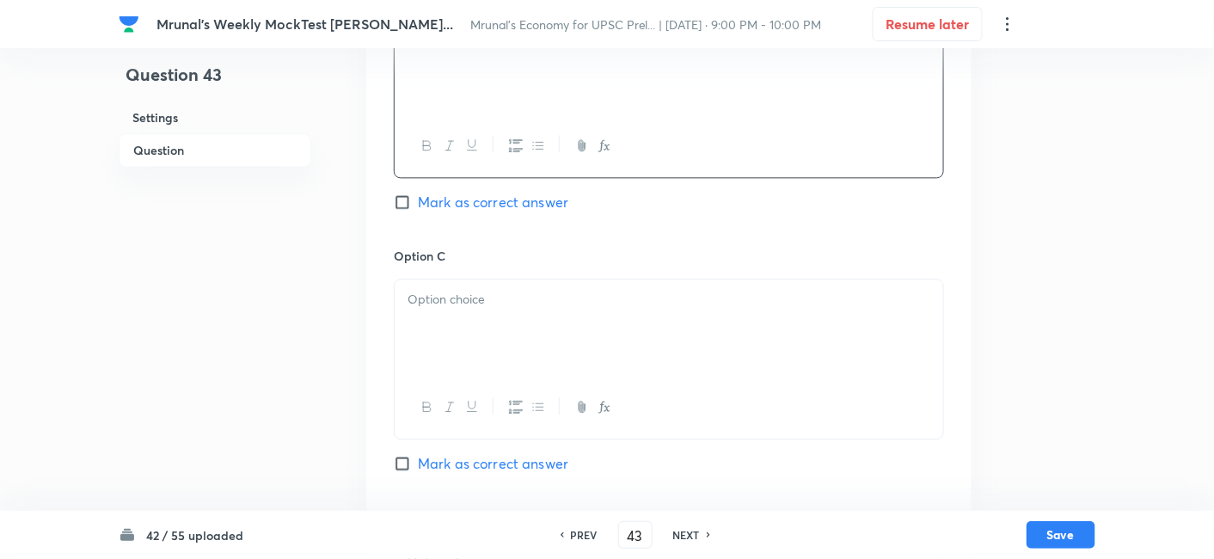
click at [488, 304] on p at bounding box center [668, 300] width 523 height 20
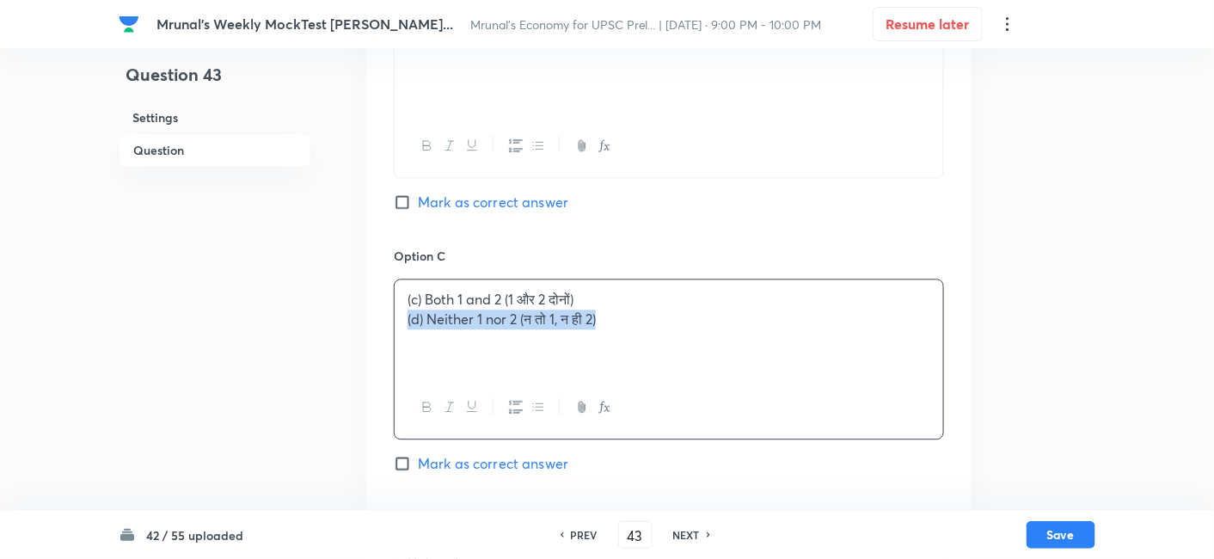
drag, startPoint x: 397, startPoint y: 314, endPoint x: 408, endPoint y: 315, distance: 11.2
click at [395, 313] on div "(c) Both 1 and 2 (1 और 2 दोनों) (d) Neither 1 nor 2 (न तो 1, न ही 2)" at bounding box center [668, 327] width 548 height 96
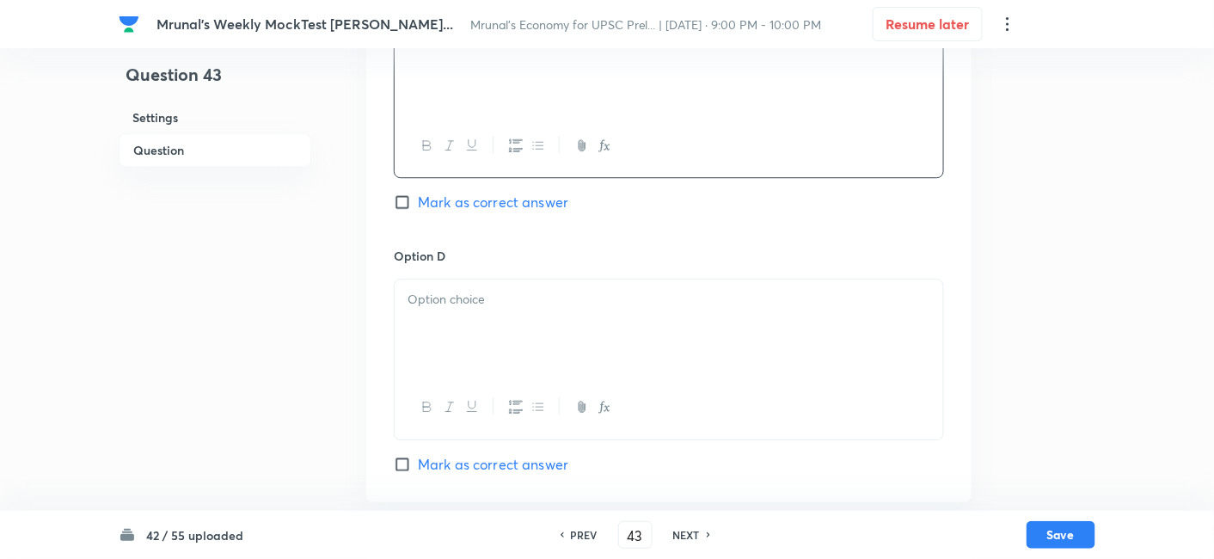
scroll to position [1443, 0]
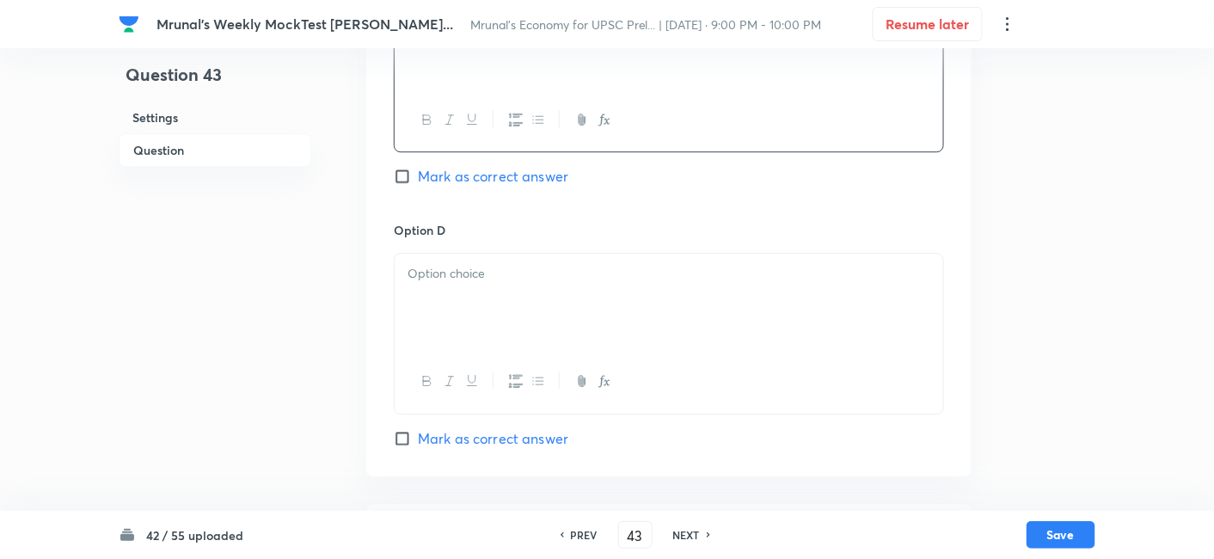
click at [515, 313] on div at bounding box center [668, 302] width 548 height 96
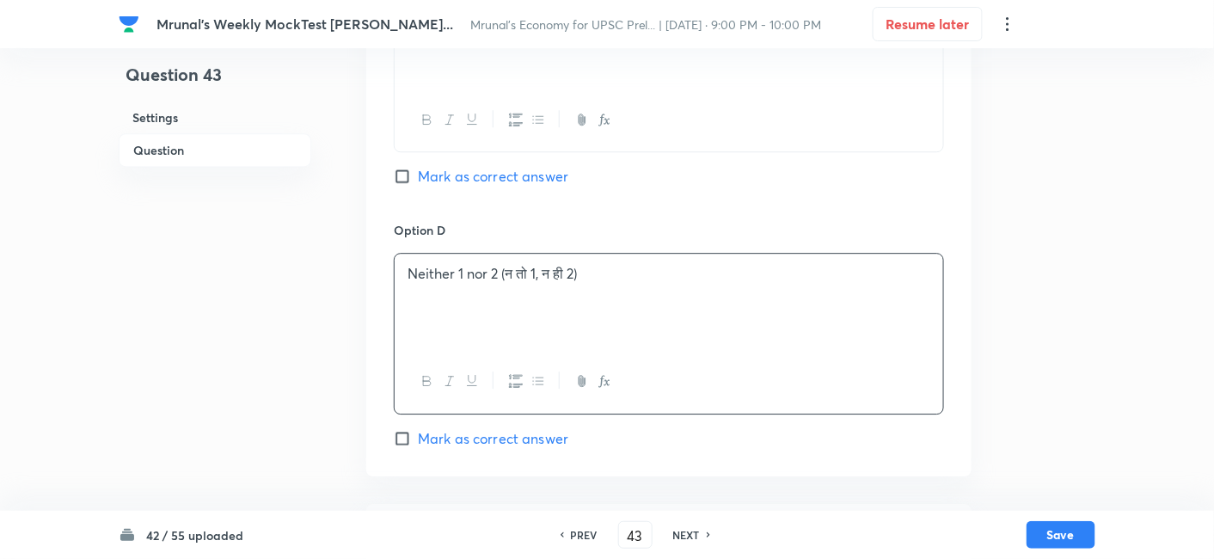
click at [523, 170] on span "Mark as correct answer" at bounding box center [493, 176] width 150 height 21
click at [418, 170] on input "Mark as correct answer" at bounding box center [406, 176] width 24 height 17
checkbox input "true"
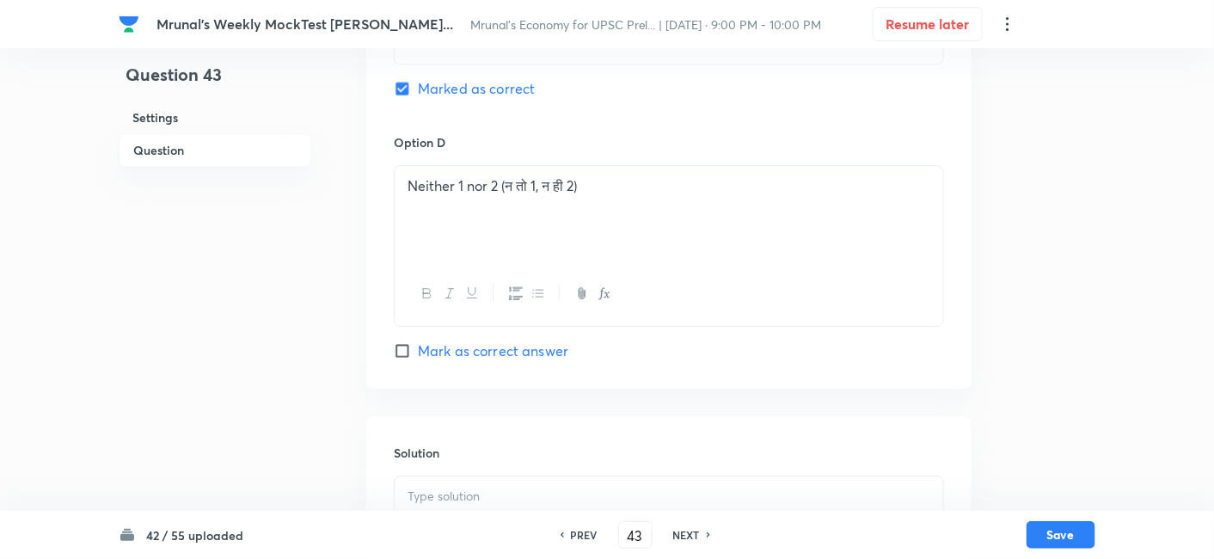
scroll to position [1702, 0]
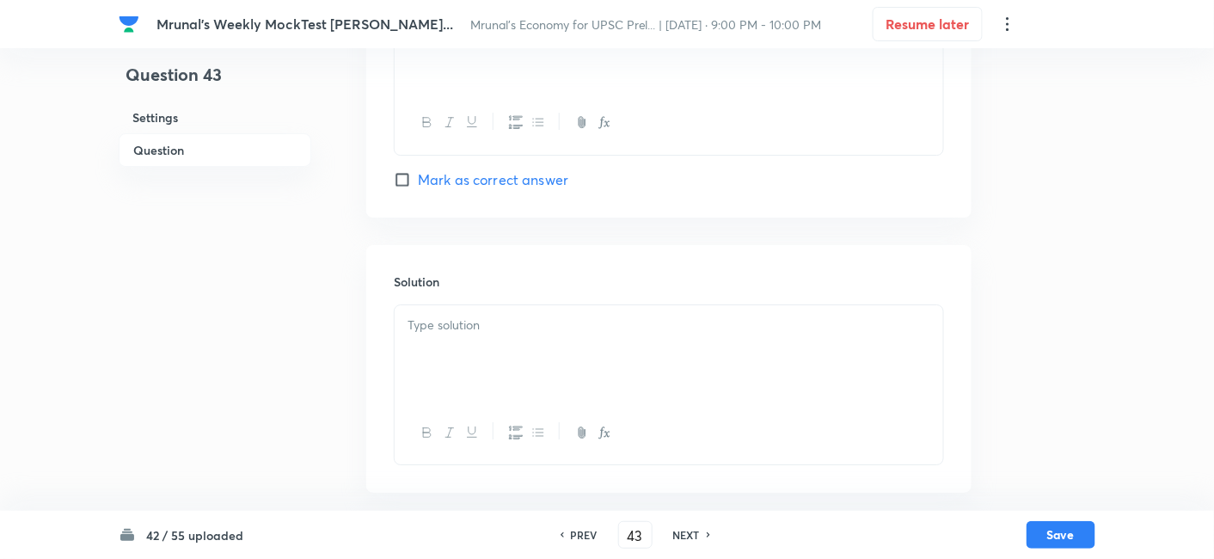
click at [469, 365] on div at bounding box center [668, 353] width 548 height 96
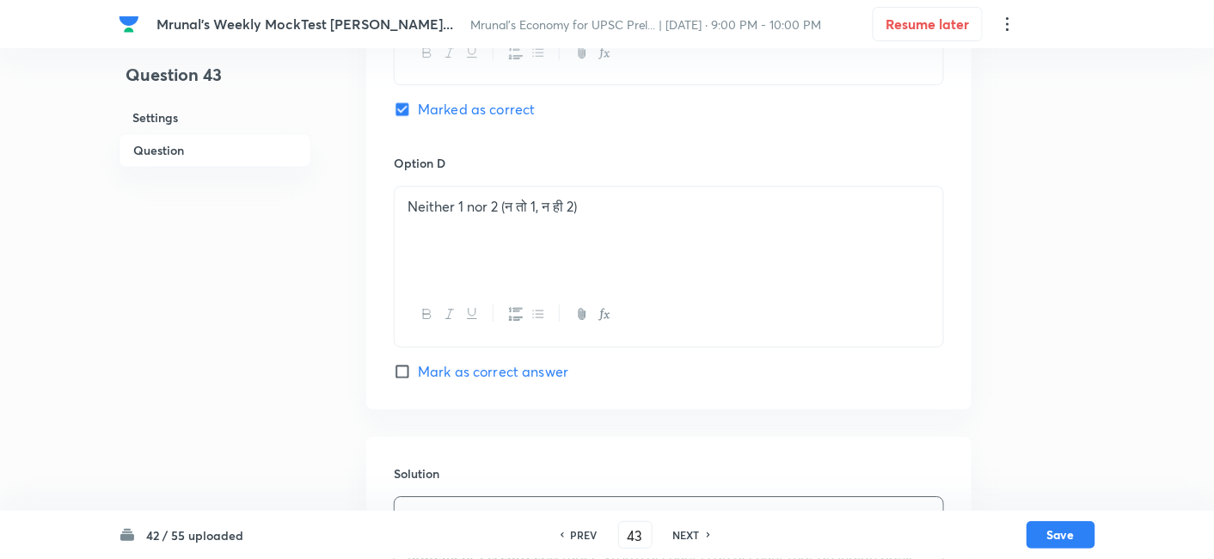
scroll to position [1510, 0]
click at [1053, 531] on button "Save" at bounding box center [1060, 533] width 69 height 28
type input "44"
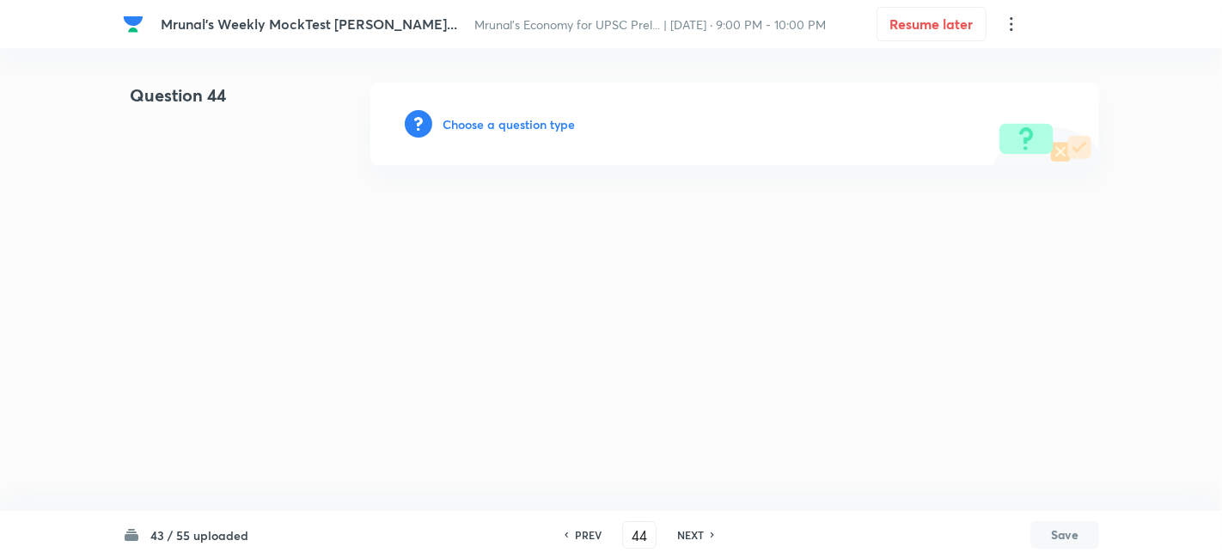
click at [542, 117] on h6 "Choose a question type" at bounding box center [509, 124] width 132 height 18
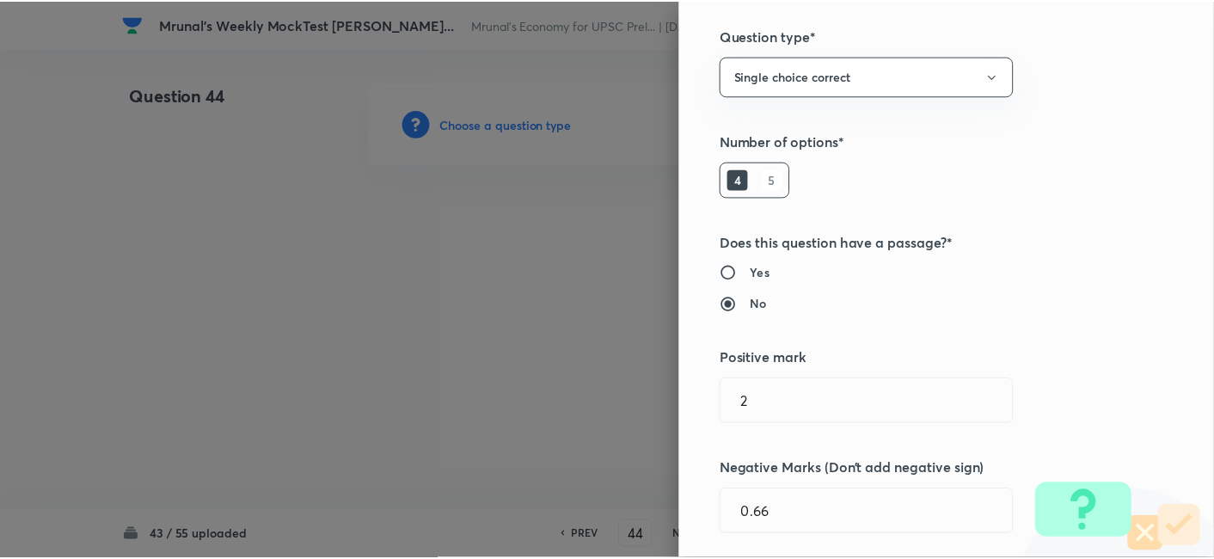
scroll to position [334, 0]
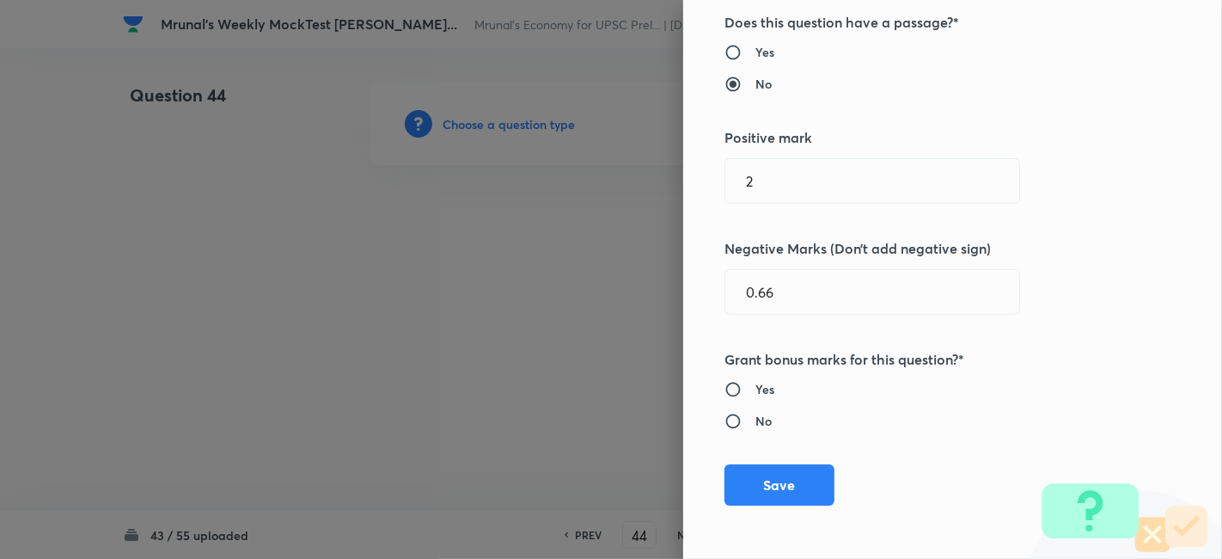
click at [767, 478] on button "Save" at bounding box center [779, 484] width 110 height 41
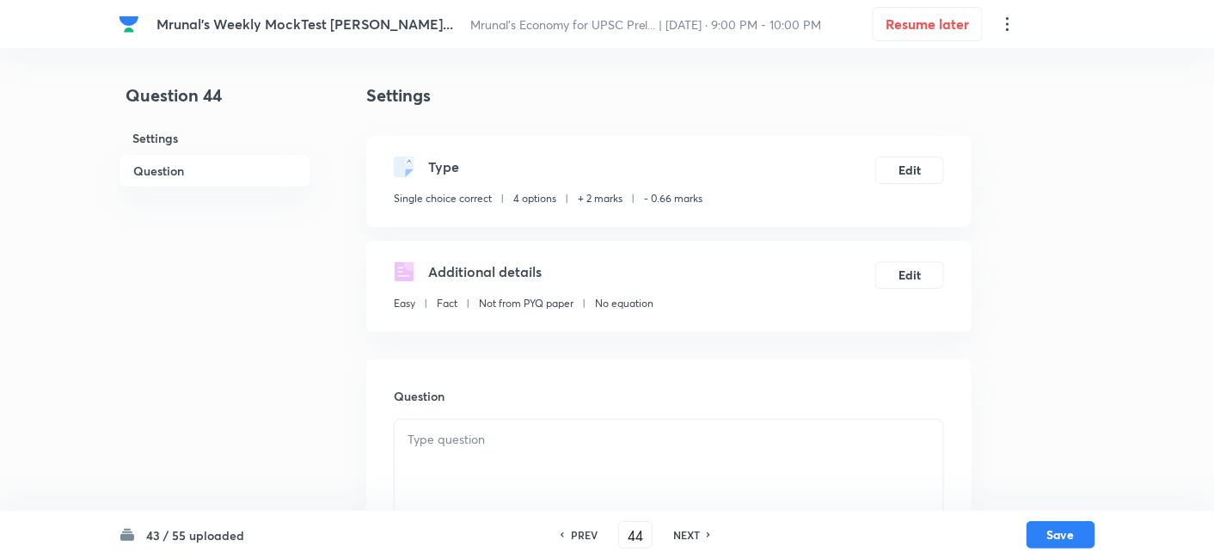
click at [216, 179] on h6 "Question" at bounding box center [215, 171] width 193 height 34
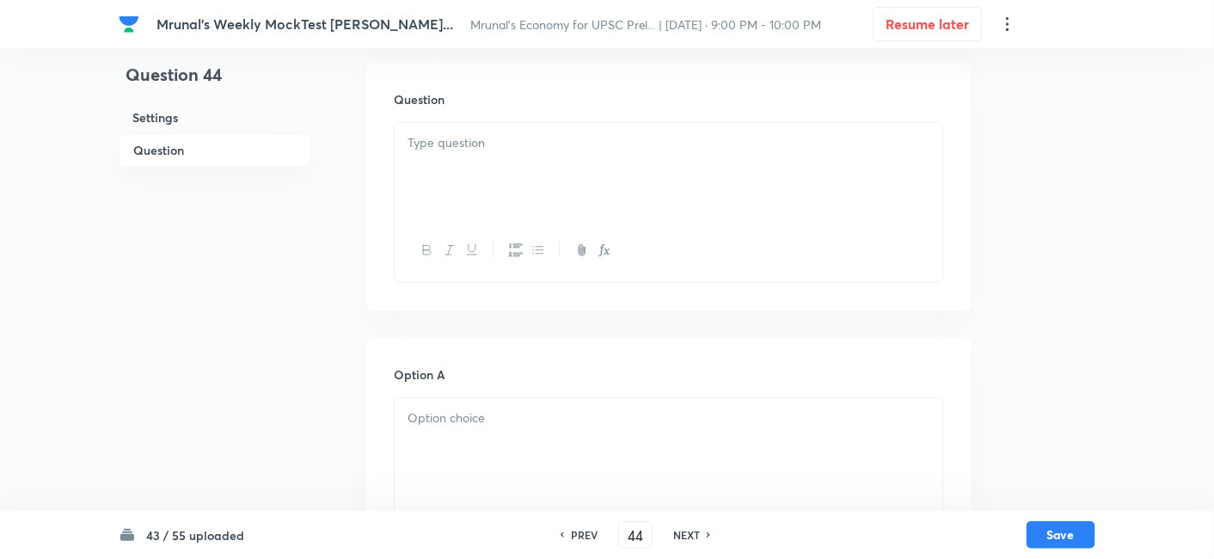
click at [500, 191] on div at bounding box center [668, 171] width 548 height 96
click at [562, 186] on div at bounding box center [668, 171] width 548 height 96
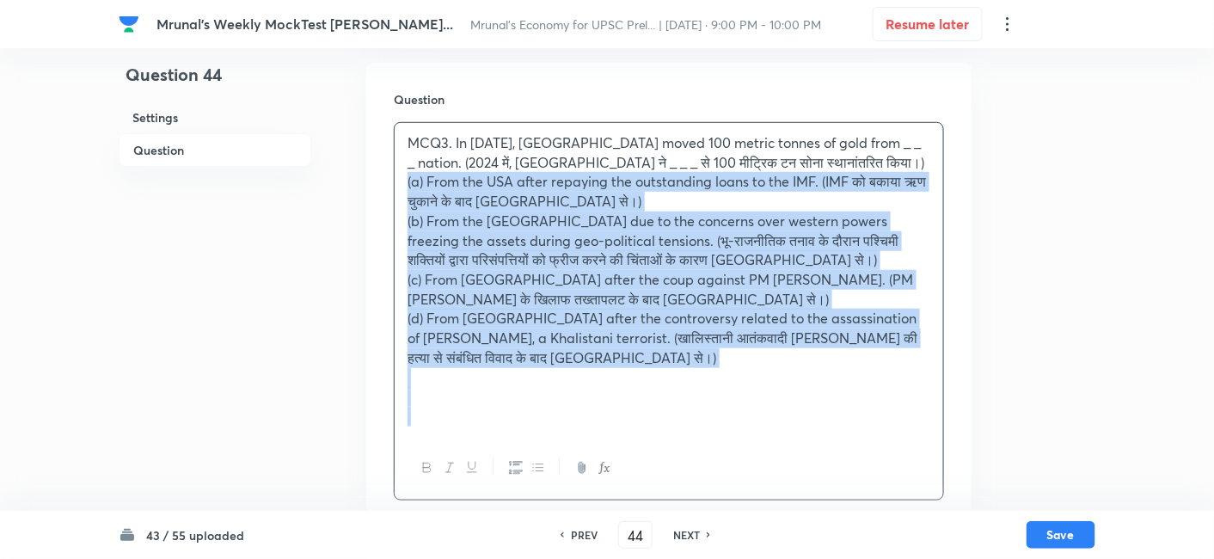
drag, startPoint x: 380, startPoint y: 209, endPoint x: 370, endPoint y: 187, distance: 23.5
click at [370, 187] on div "Question MCQ3. In 2024, India moved 100 metric tonnes of gold from _ _ _ nation…" at bounding box center [668, 295] width 605 height 465
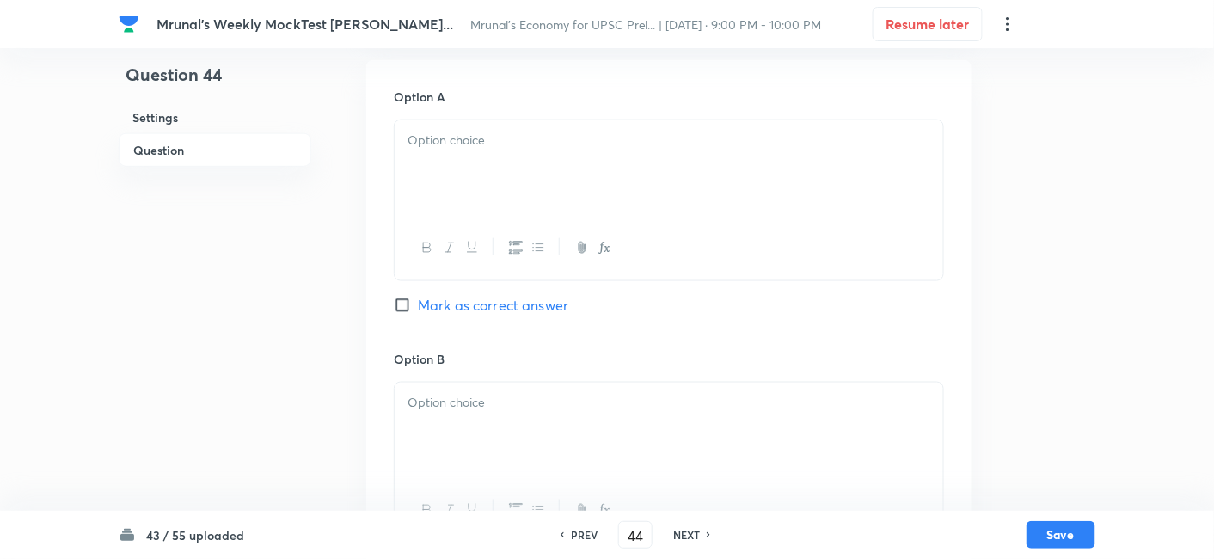
scroll to position [584, 0]
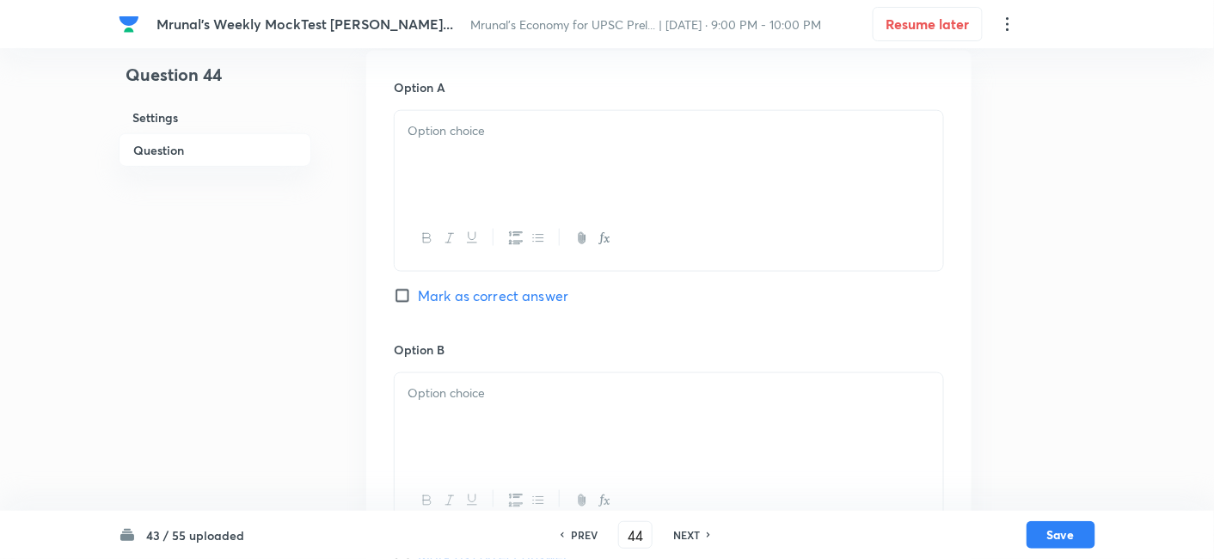
click at [488, 171] on div at bounding box center [668, 159] width 548 height 96
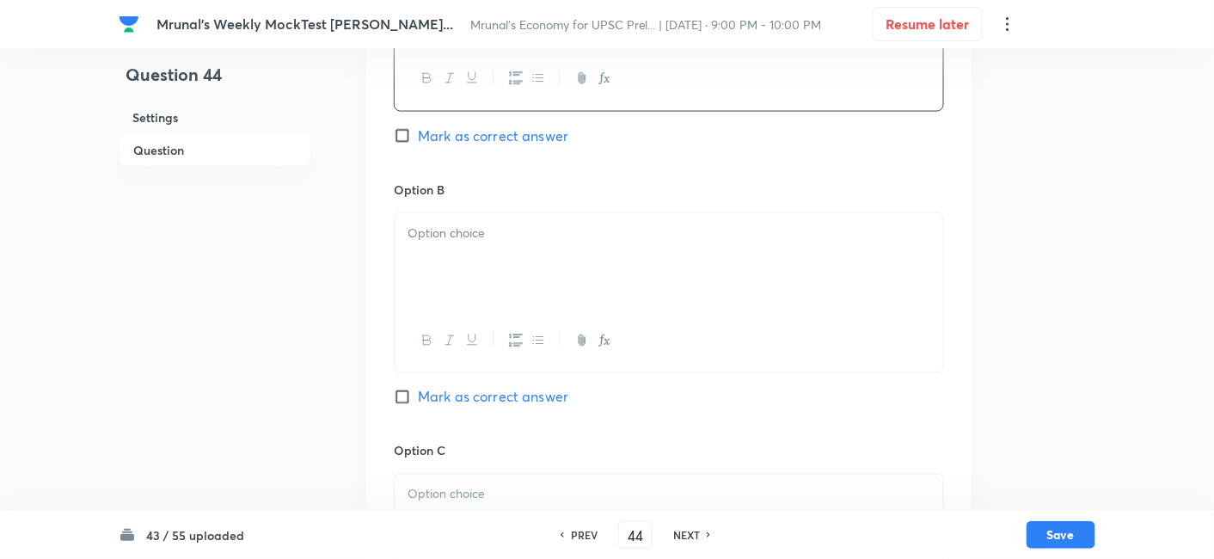
scroll to position [774, 0]
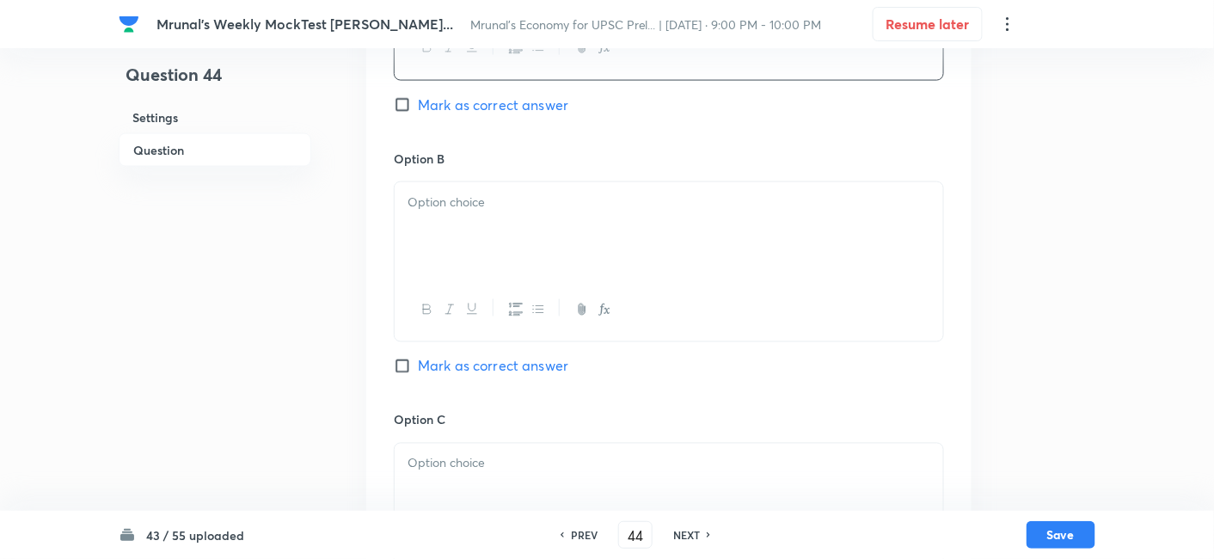
click at [486, 223] on div at bounding box center [668, 230] width 548 height 96
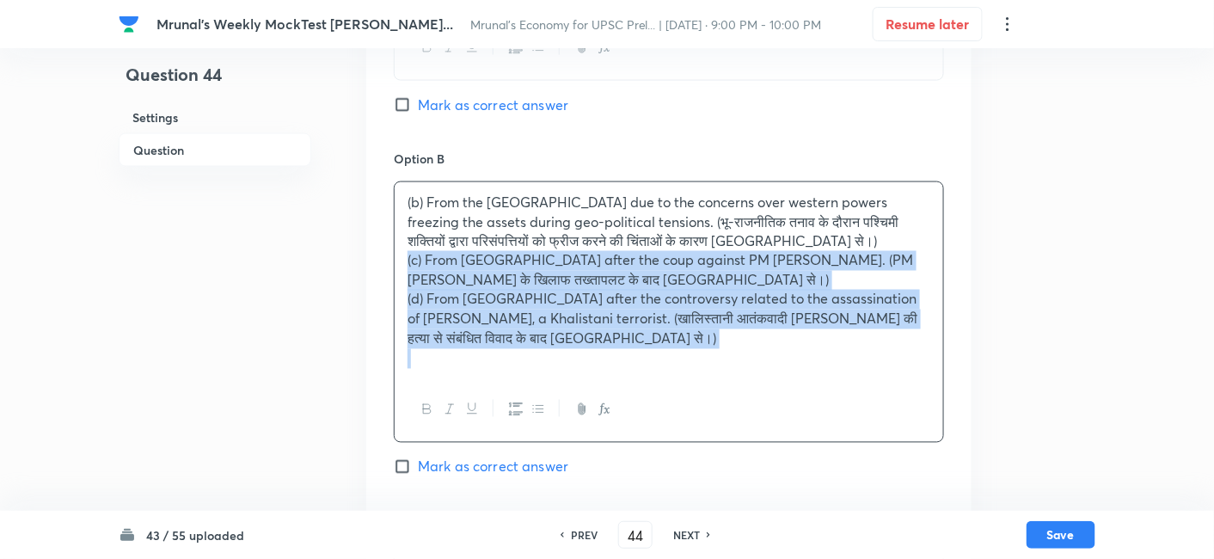
click at [385, 251] on div "Option A From the USA after repaying the outstanding loans to the IMF. (IMF को …" at bounding box center [668, 443] width 605 height 1167
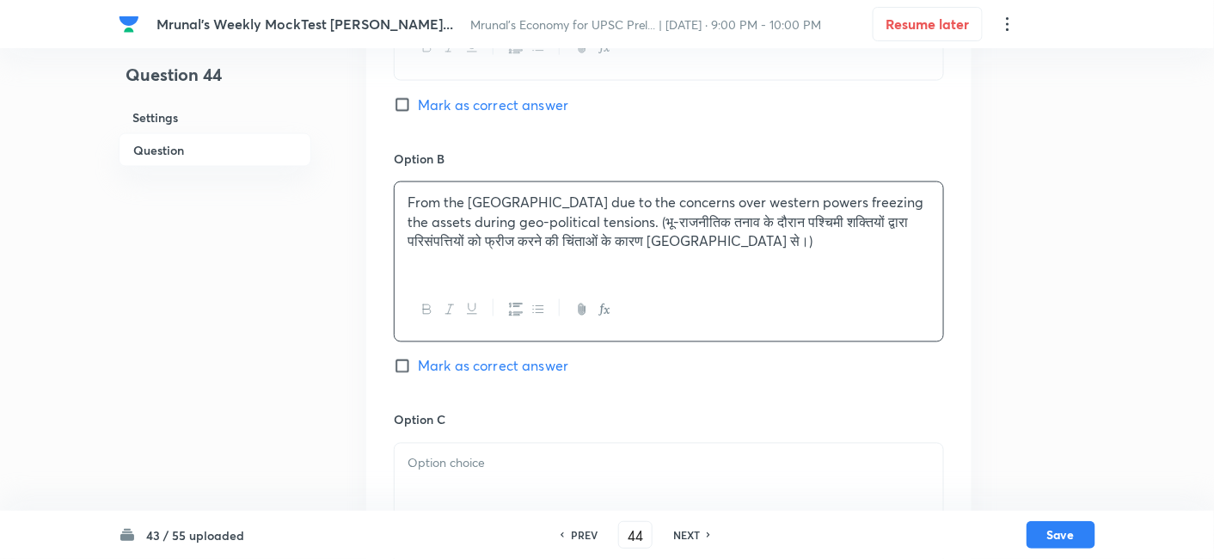
scroll to position [965, 0]
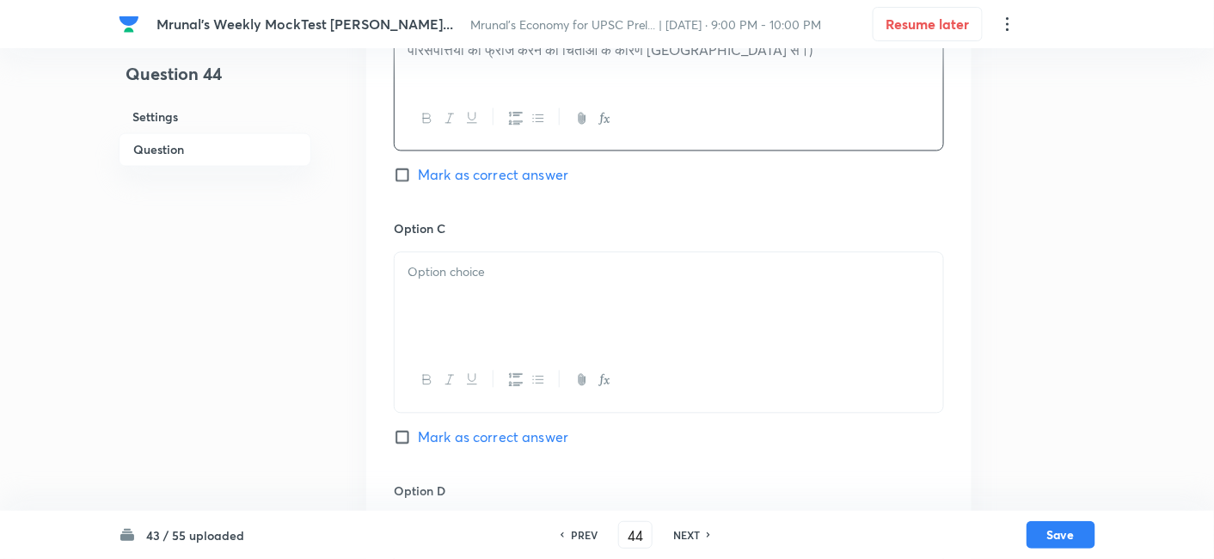
click at [444, 285] on div at bounding box center [668, 301] width 548 height 96
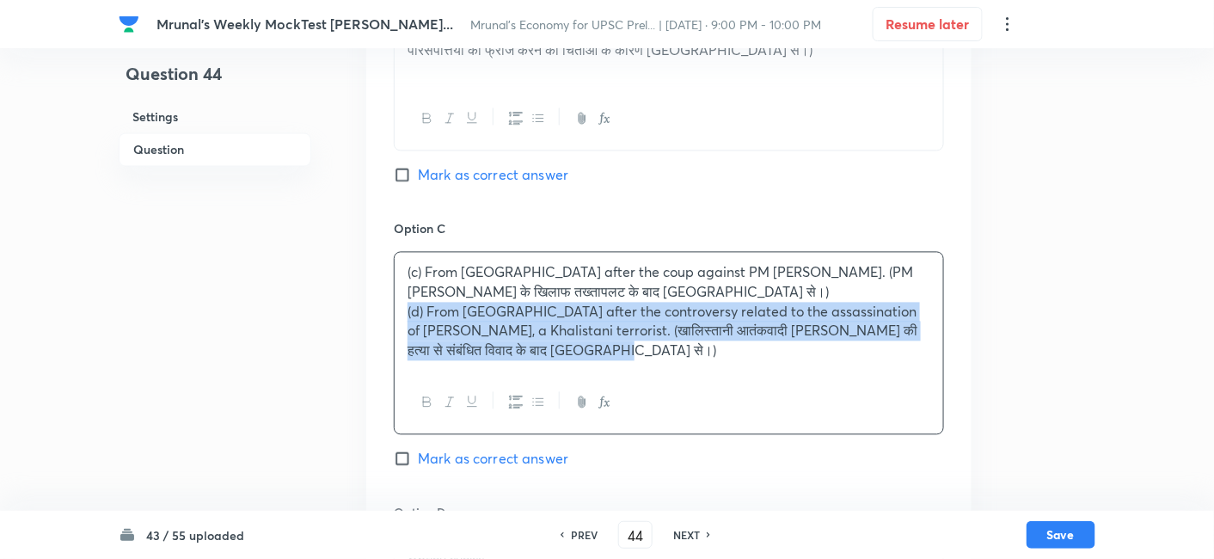
drag, startPoint x: 392, startPoint y: 313, endPoint x: 382, endPoint y: 307, distance: 11.2
click at [382, 307] on div "Option A From the USA after repaying the outstanding loans to the IMF. (IMF को …" at bounding box center [668, 213] width 605 height 1089
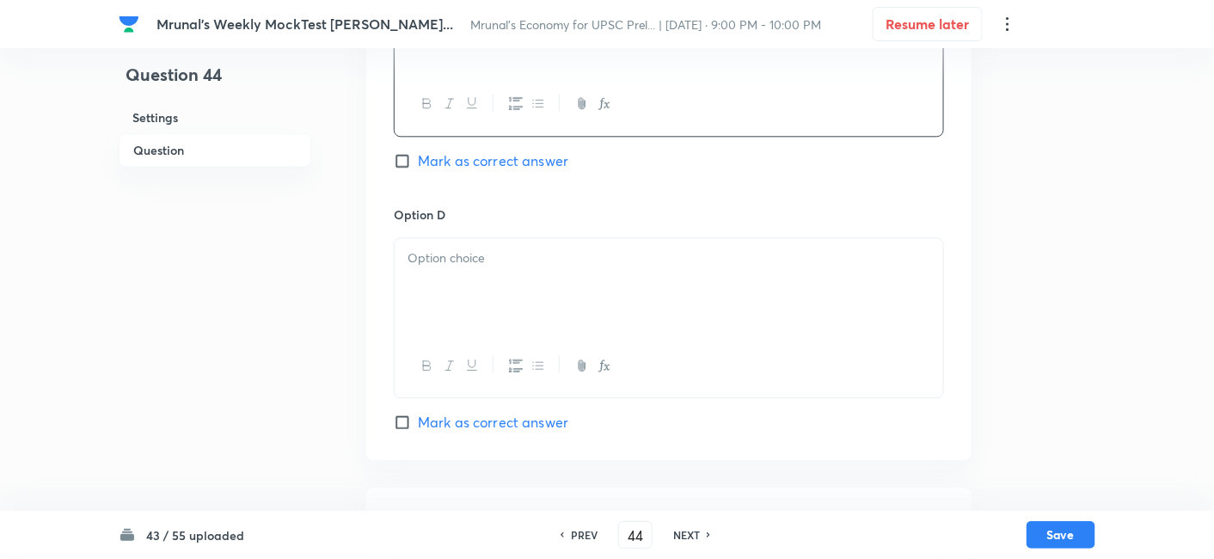
scroll to position [1252, 0]
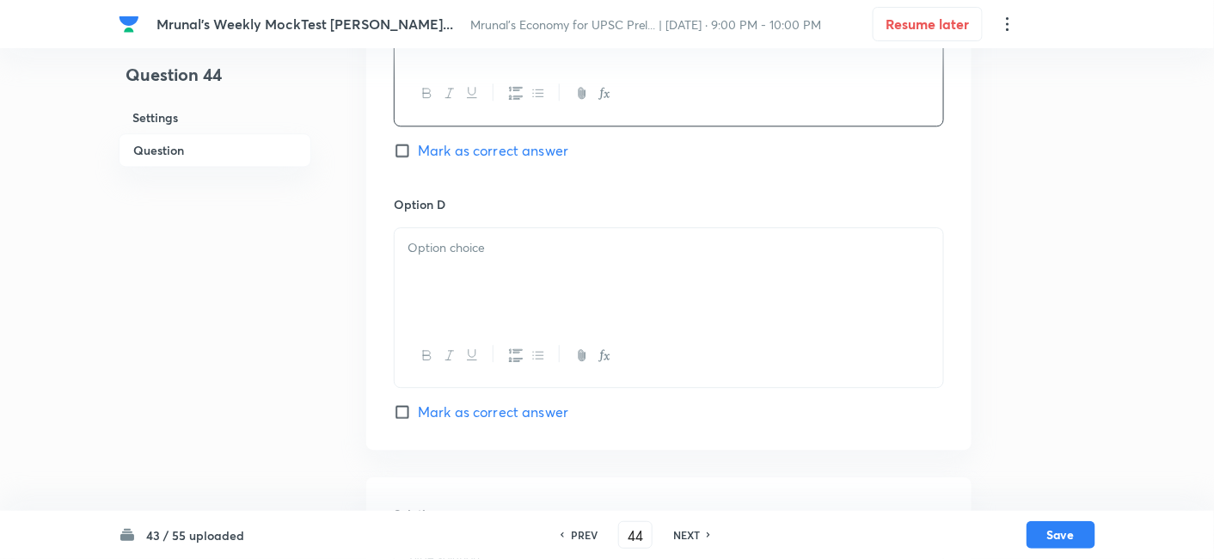
click at [481, 296] on div at bounding box center [668, 276] width 548 height 96
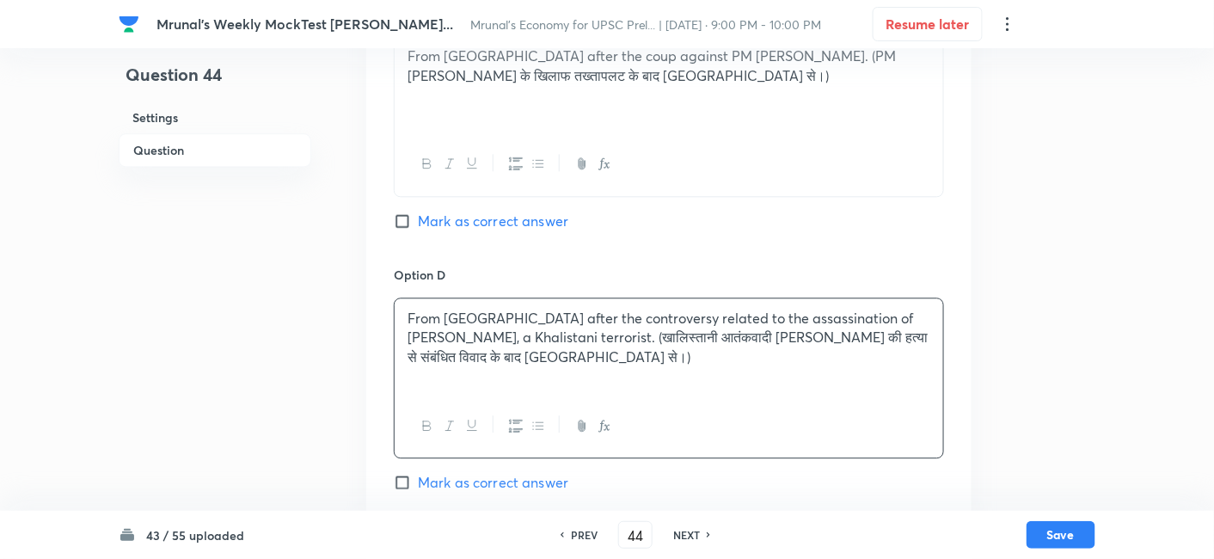
scroll to position [1061, 0]
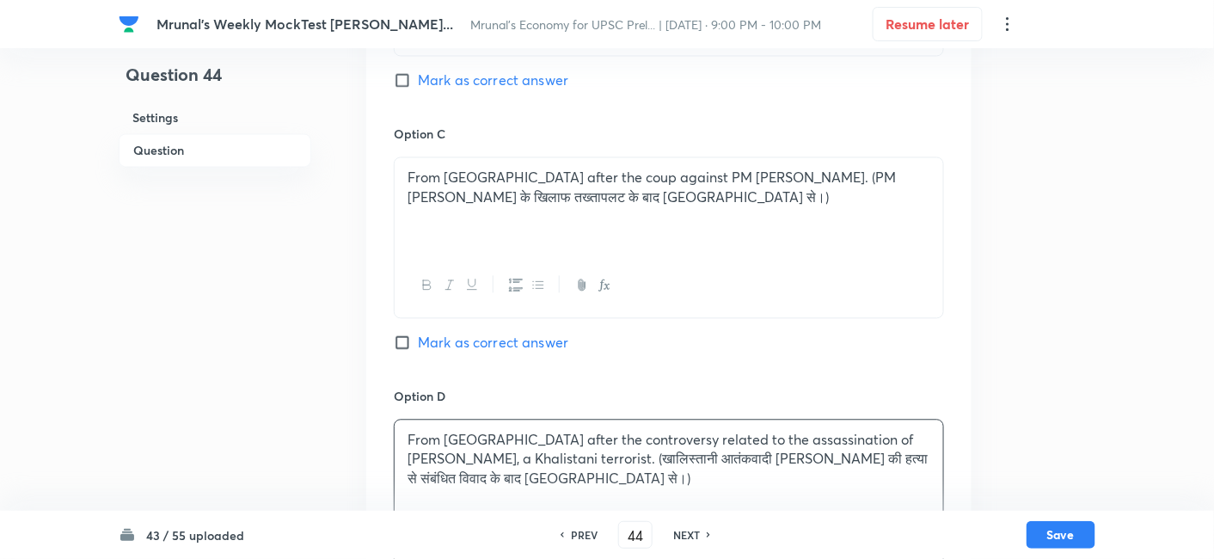
click at [497, 83] on span "Mark as correct answer" at bounding box center [493, 80] width 150 height 21
click at [418, 83] on input "Mark as correct answer" at bounding box center [406, 79] width 24 height 17
checkbox input "true"
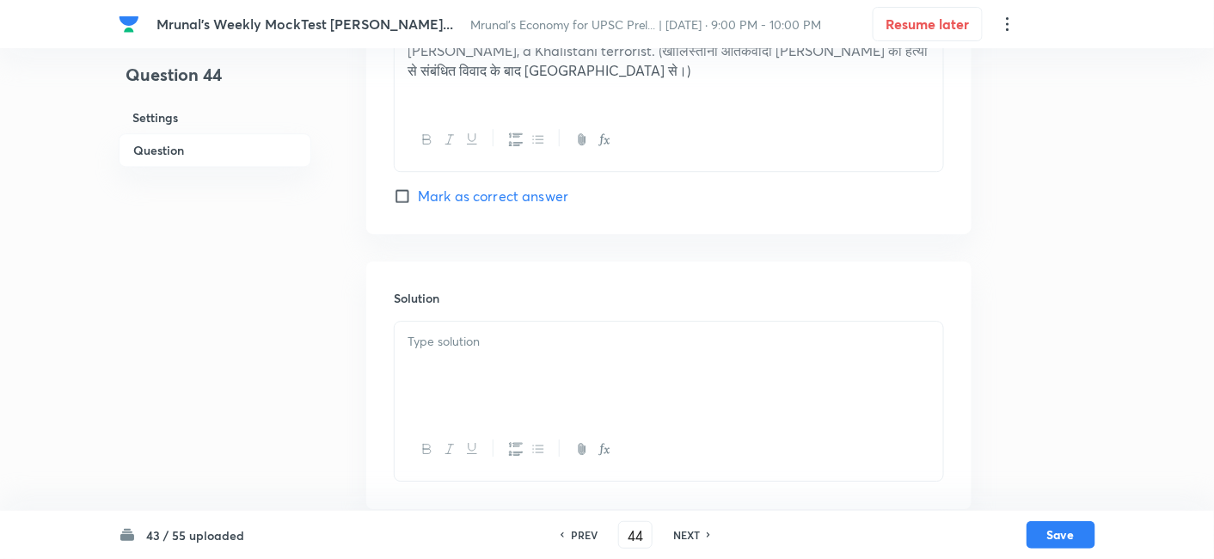
scroll to position [1484, 0]
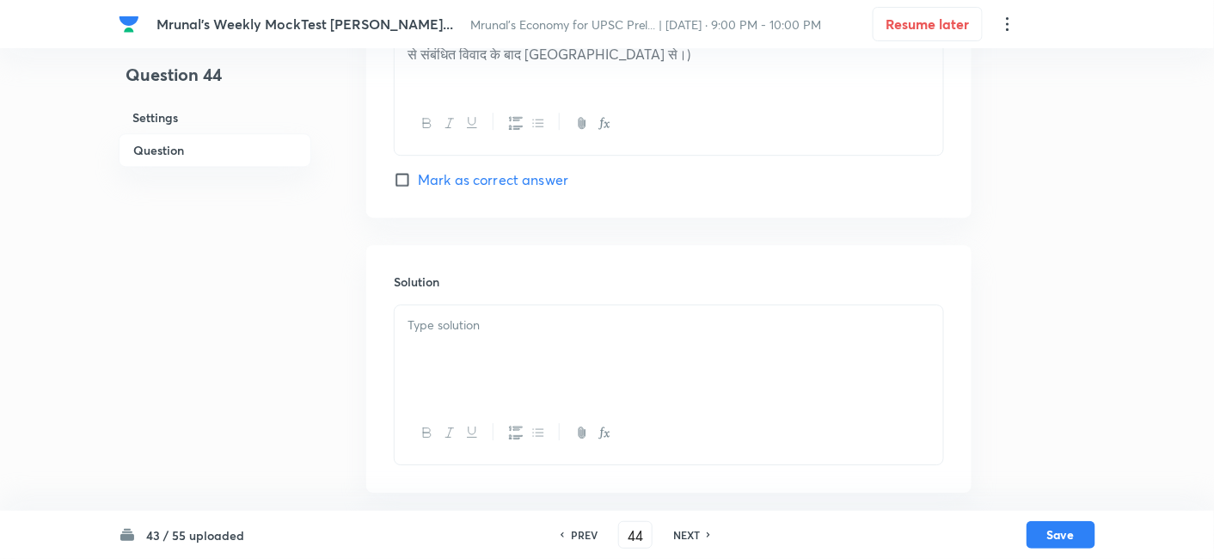
drag, startPoint x: 500, startPoint y: 347, endPoint x: 492, endPoint y: 336, distance: 14.1
click at [500, 350] on div at bounding box center [668, 353] width 548 height 96
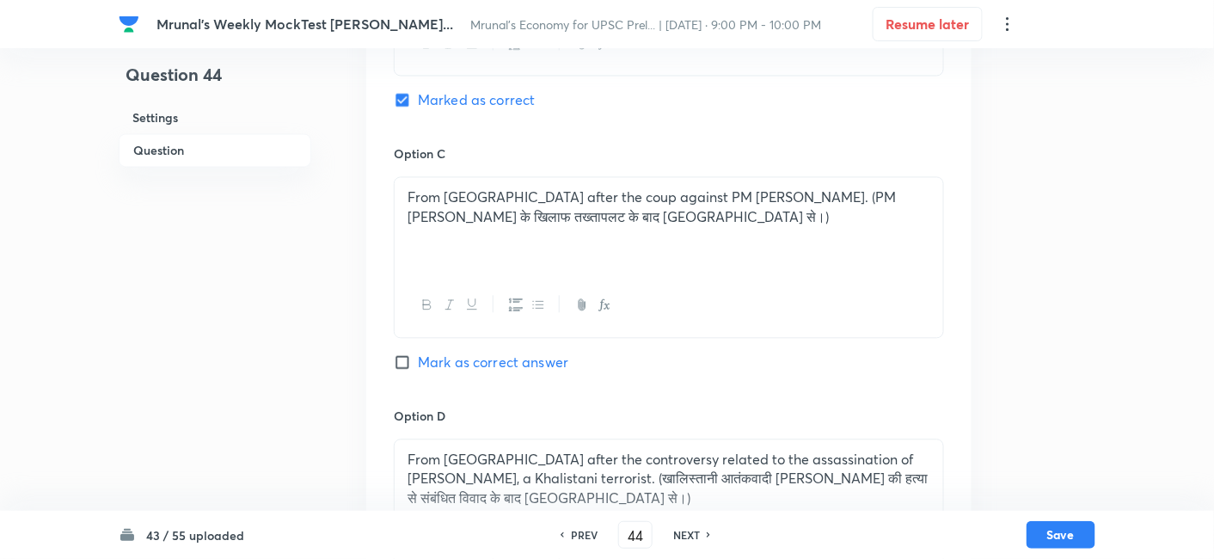
scroll to position [933, 0]
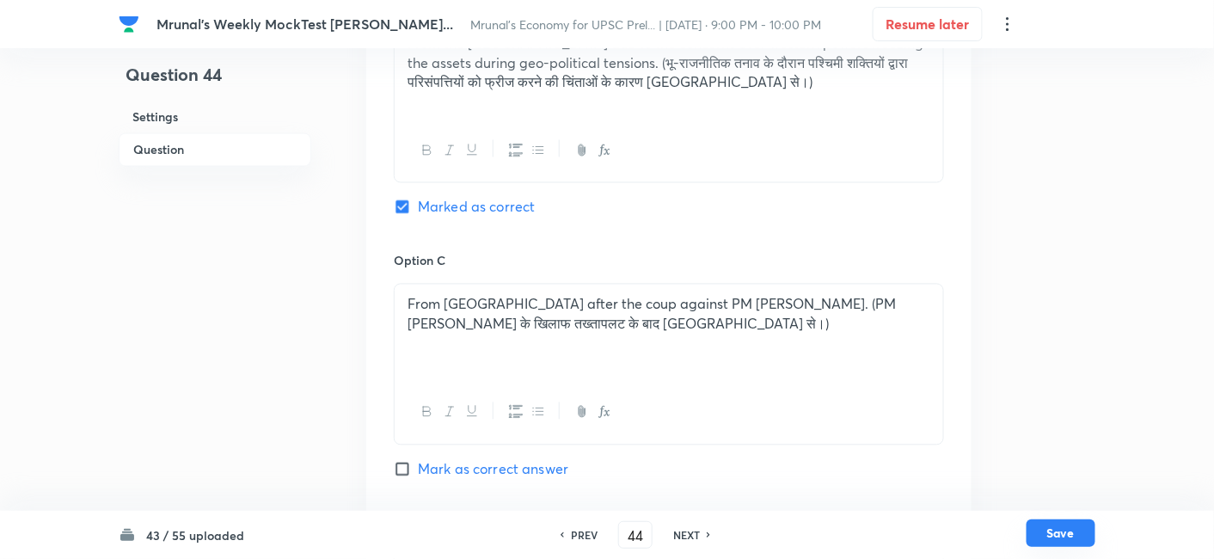
click at [1067, 528] on button "Save" at bounding box center [1060, 533] width 69 height 28
type input "45"
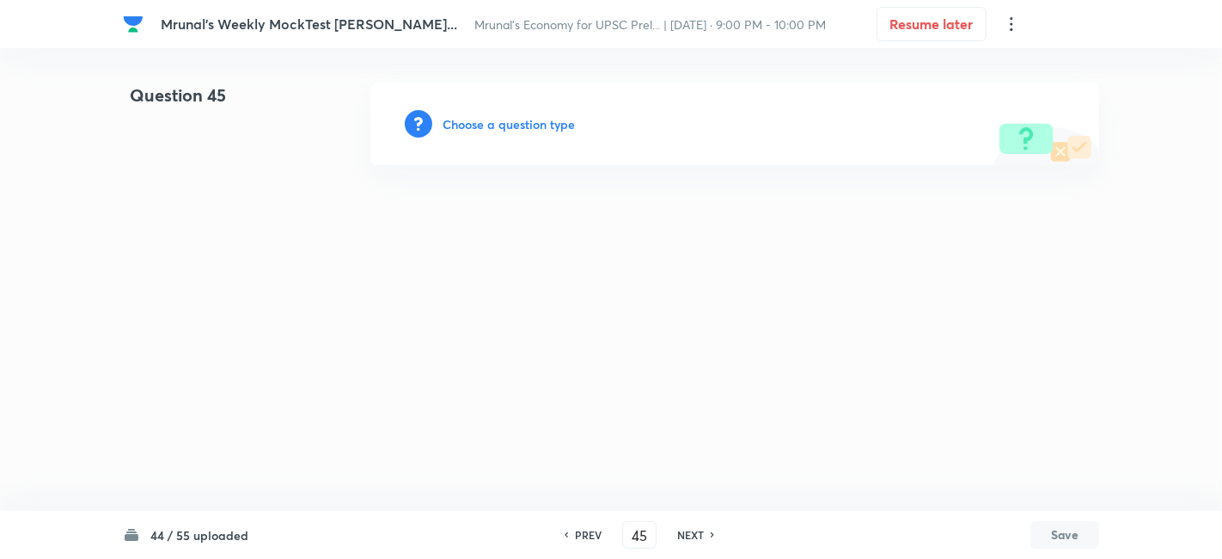
click at [539, 126] on h6 "Choose a question type" at bounding box center [509, 124] width 132 height 18
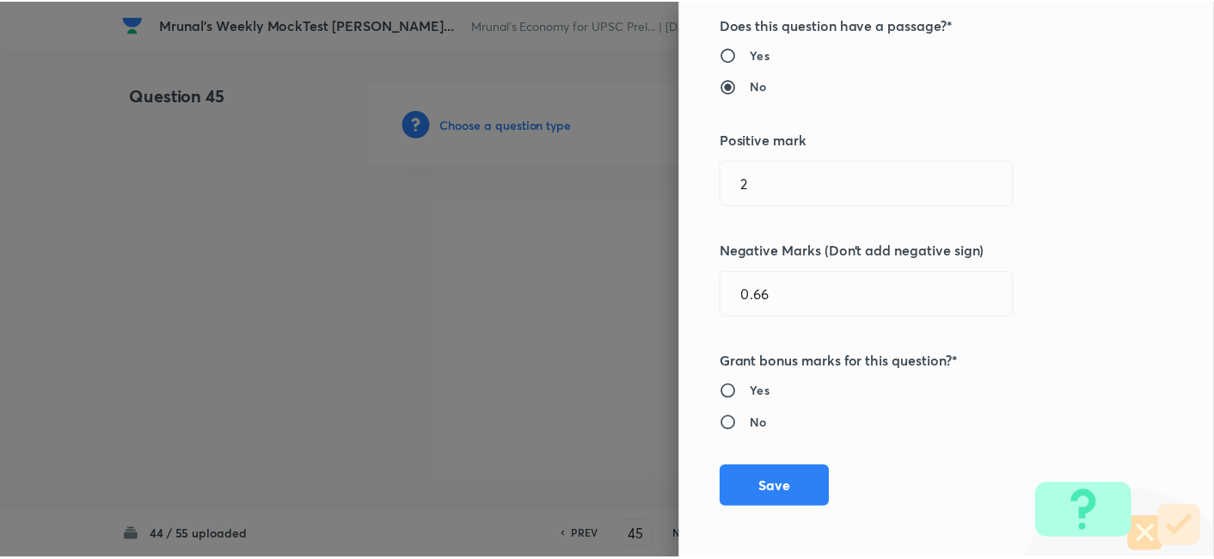
scroll to position [334, 0]
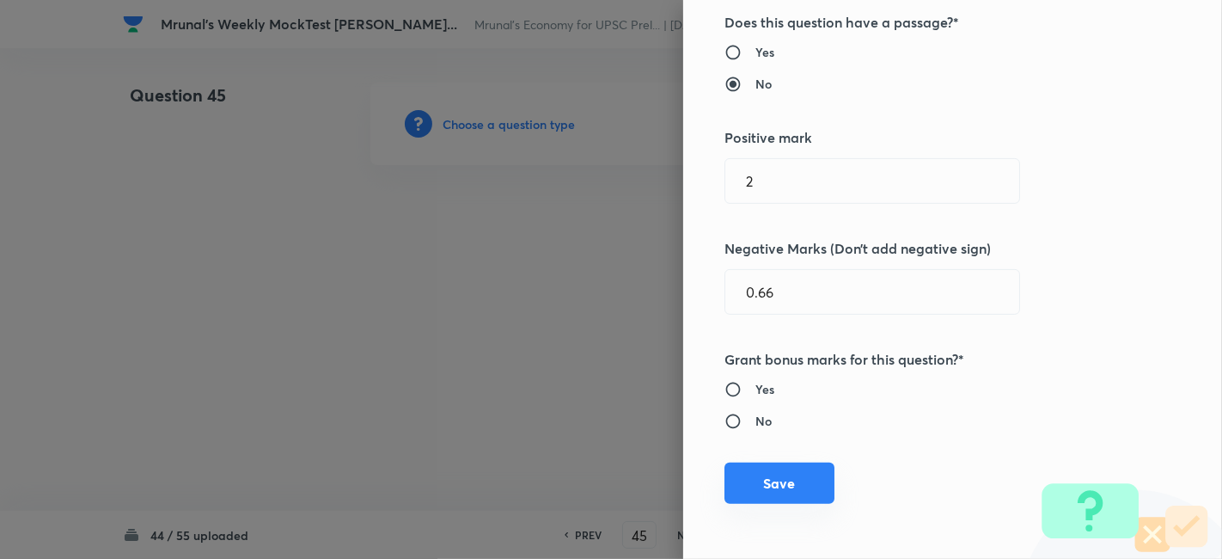
click at [788, 490] on button "Save" at bounding box center [779, 482] width 110 height 41
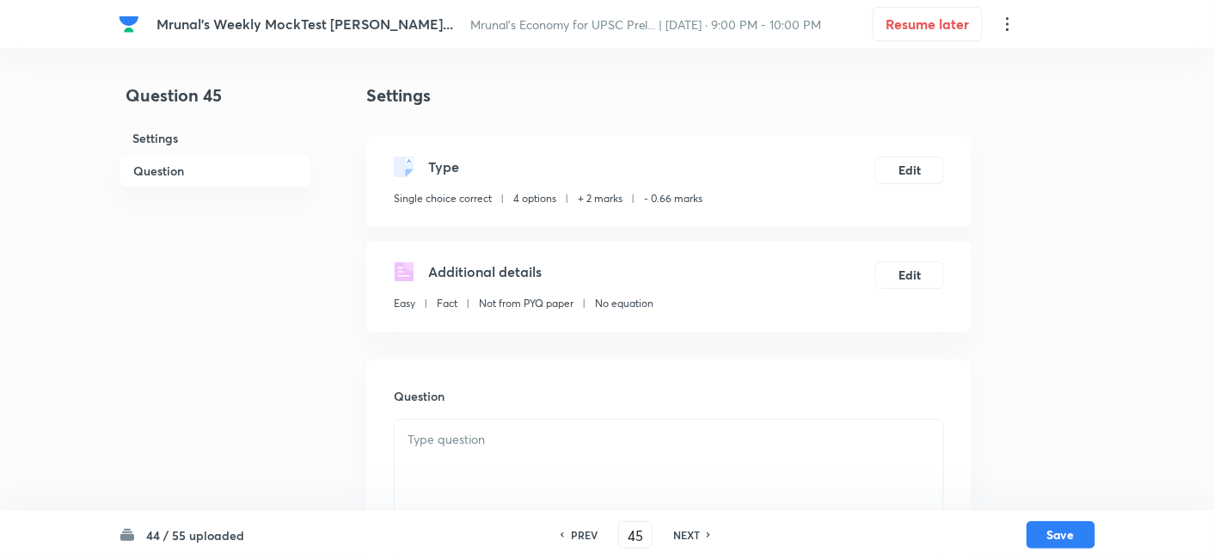
drag, startPoint x: 206, startPoint y: 168, endPoint x: 303, endPoint y: 181, distance: 97.1
click at [204, 168] on h6 "Question" at bounding box center [215, 171] width 193 height 34
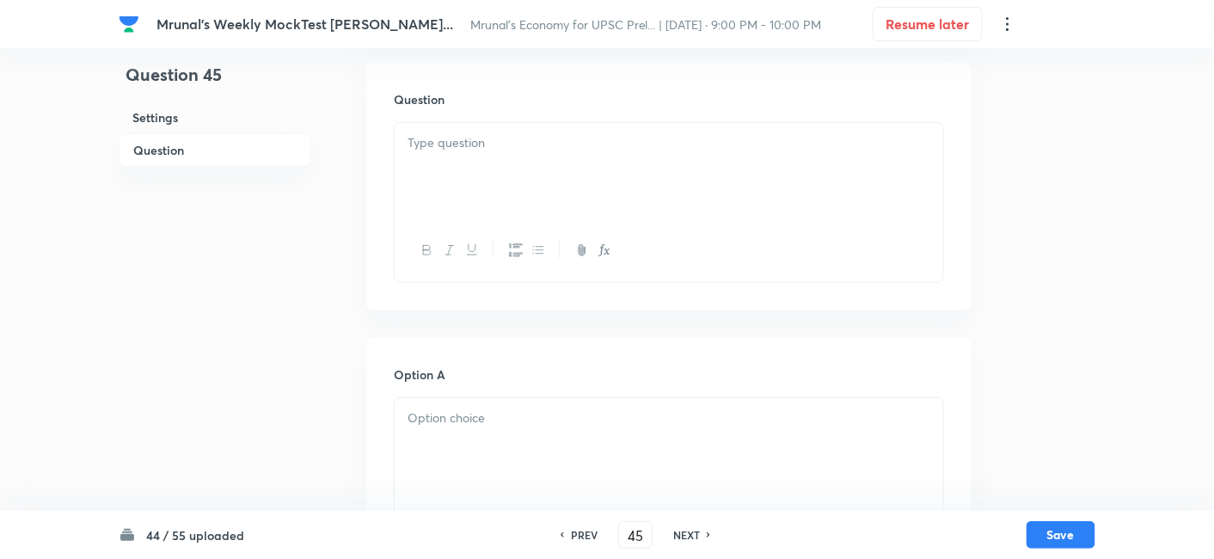
click at [499, 178] on div at bounding box center [668, 171] width 548 height 96
click at [512, 192] on div at bounding box center [668, 171] width 548 height 96
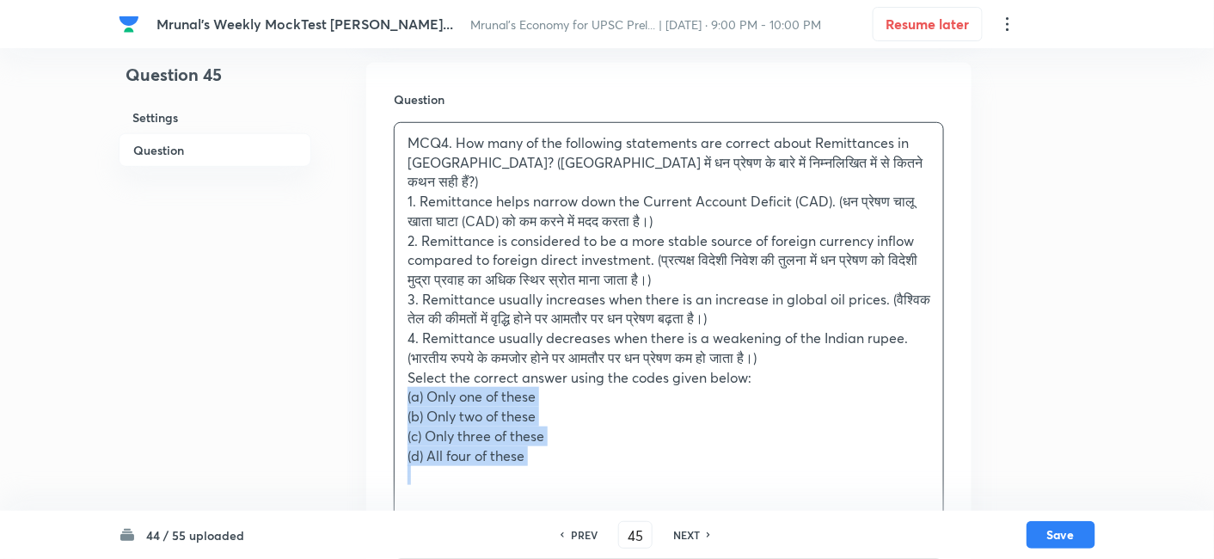
drag, startPoint x: 398, startPoint y: 372, endPoint x: 405, endPoint y: 354, distance: 19.3
click at [395, 372] on div "MCQ4. How many of the following statements are correct about Remittances in Ind…" at bounding box center [668, 309] width 548 height 372
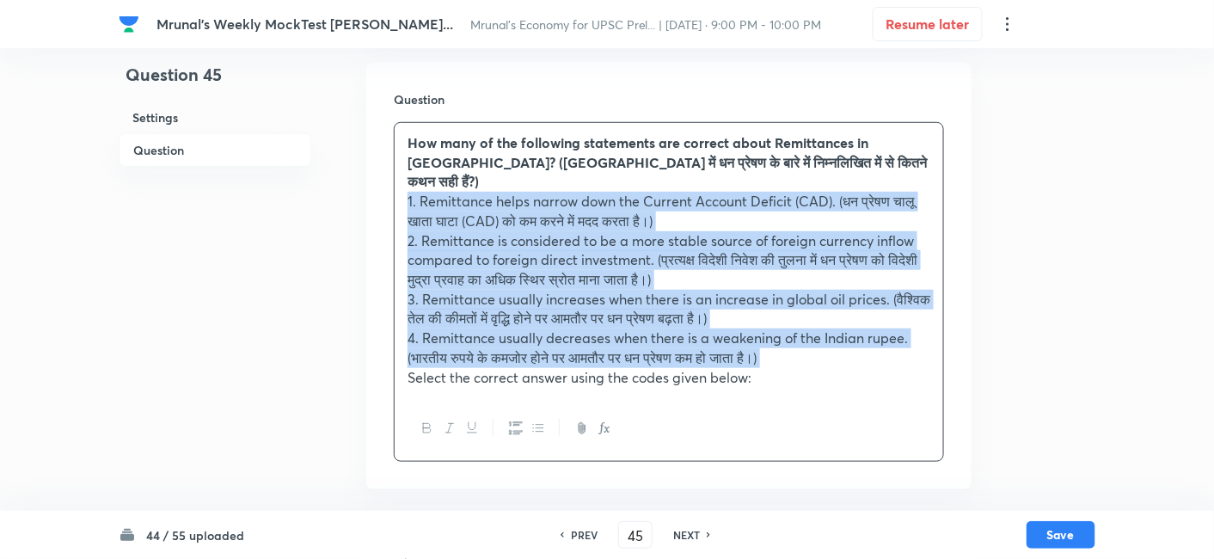
click at [514, 422] on icon "button" at bounding box center [516, 428] width 14 height 13
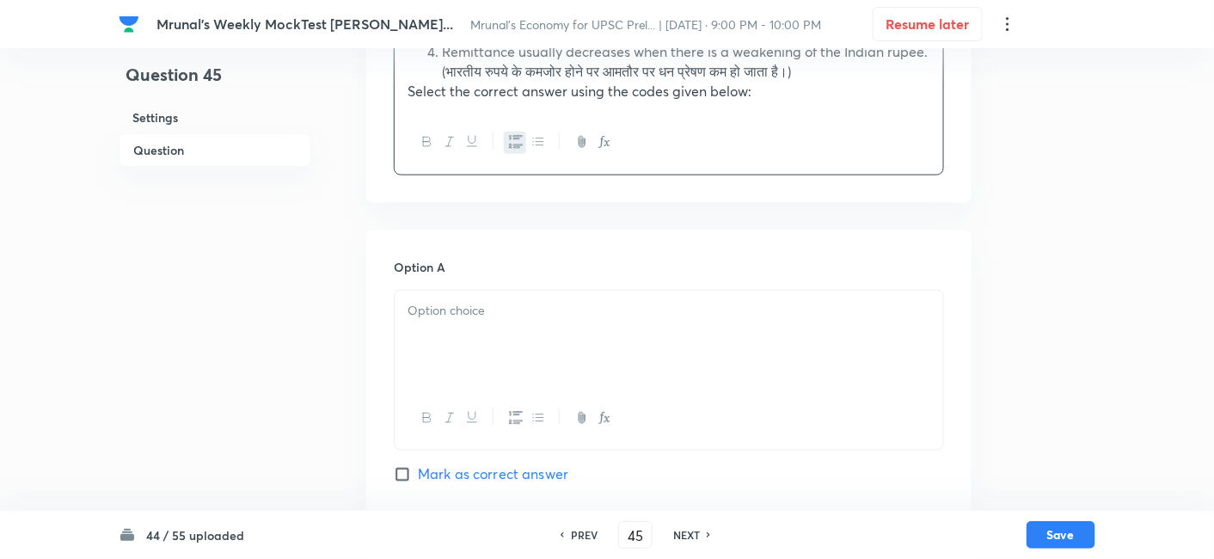
scroll to position [584, 0]
click at [479, 327] on div at bounding box center [668, 338] width 548 height 96
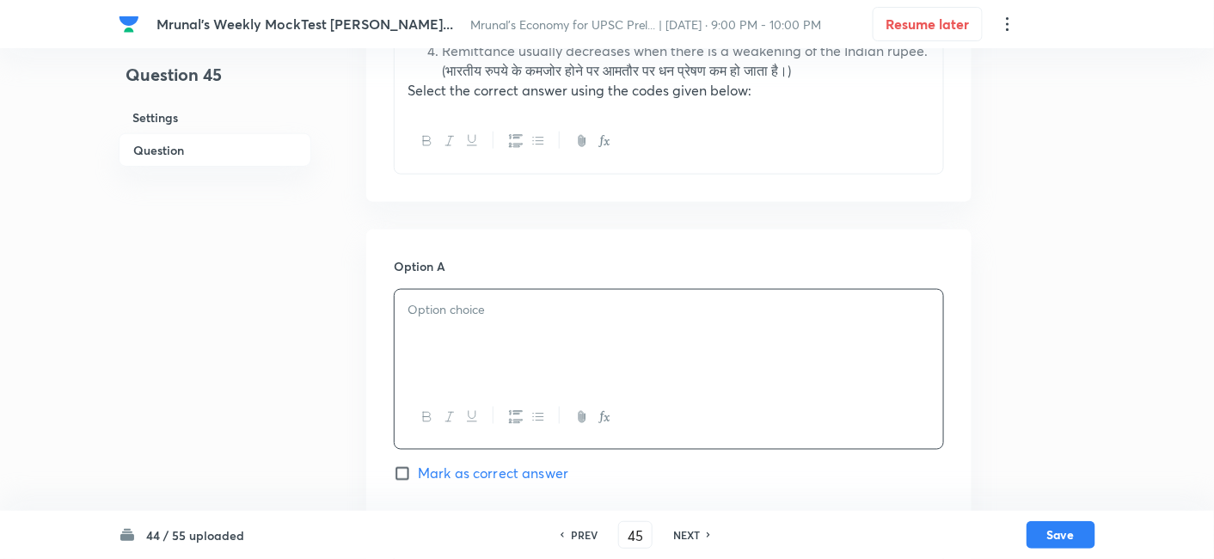
paste div
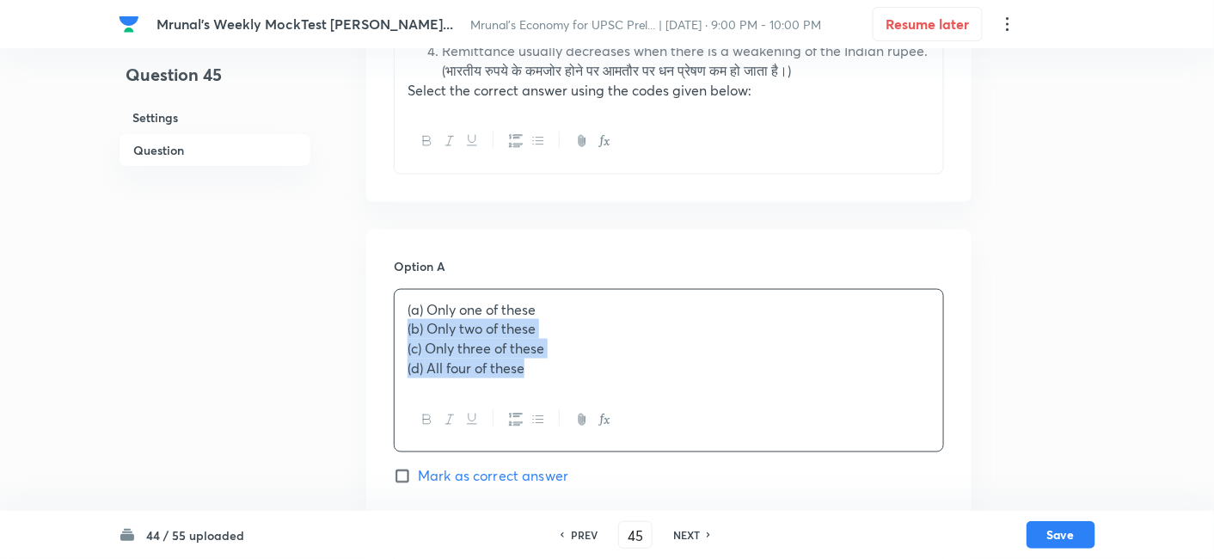
drag, startPoint x: 414, startPoint y: 328, endPoint x: 342, endPoint y: 301, distance: 77.3
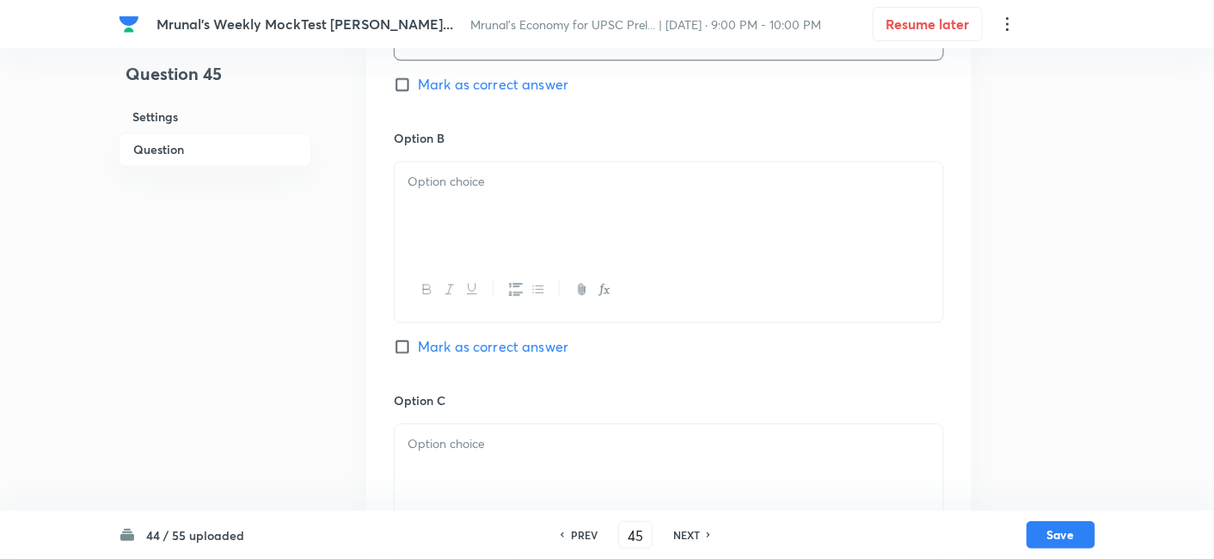
scroll to position [1156, 0]
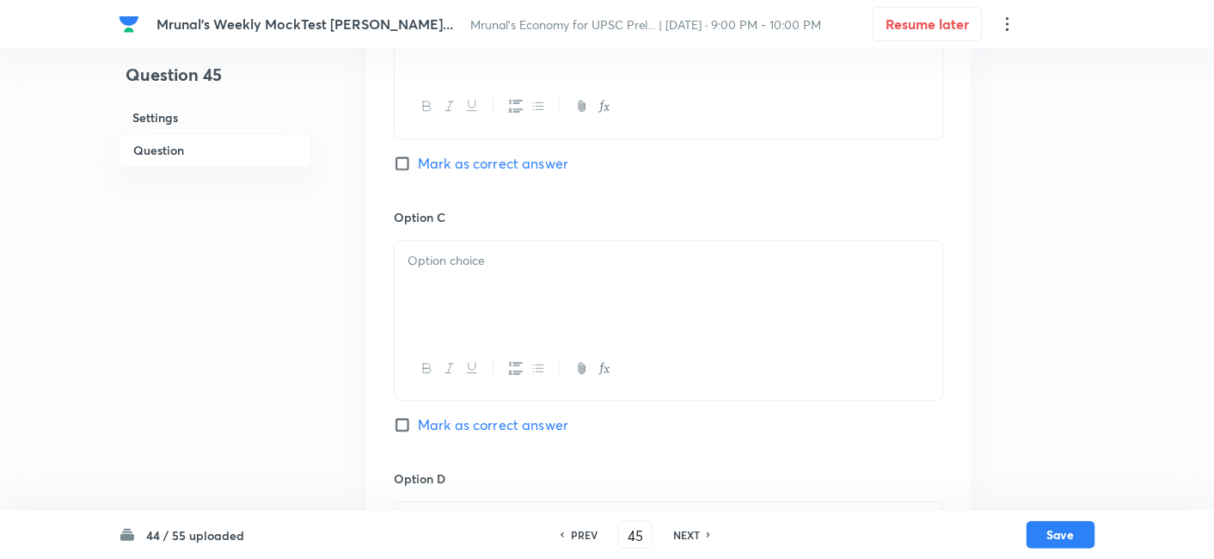
click at [454, 265] on div at bounding box center [668, 289] width 548 height 96
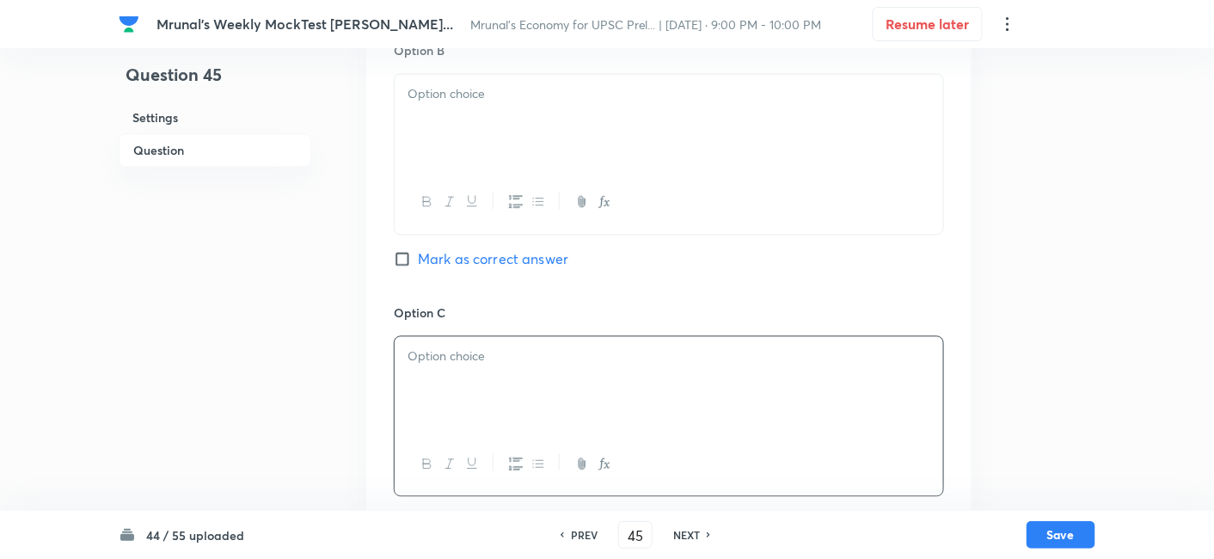
click at [483, 131] on div at bounding box center [668, 122] width 548 height 96
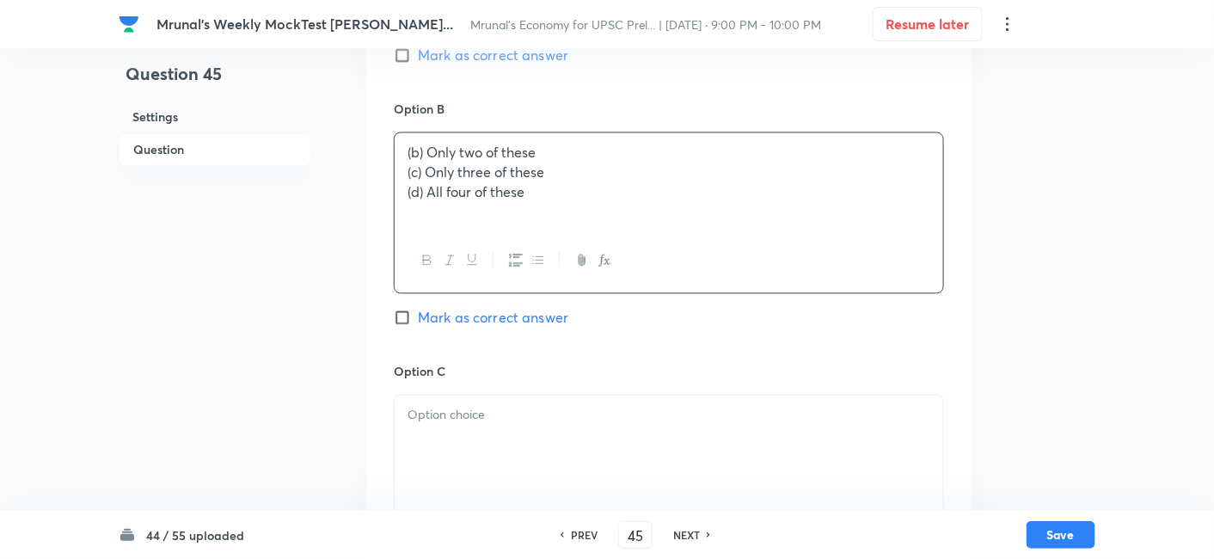
scroll to position [965, 0]
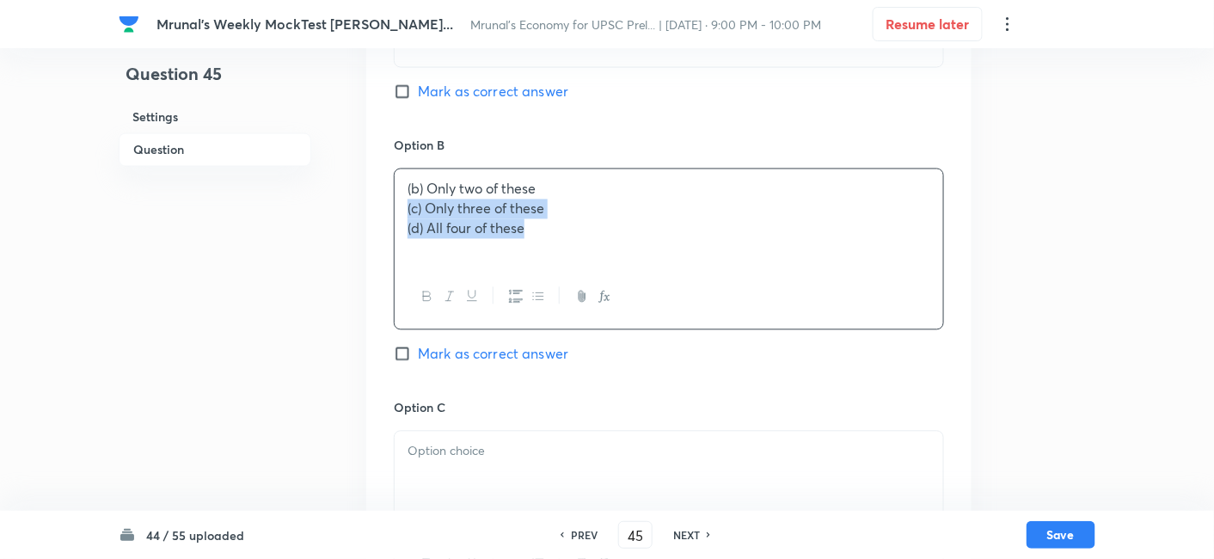
drag, startPoint x: 392, startPoint y: 185, endPoint x: 375, endPoint y: 182, distance: 17.4
click at [375, 182] on div "Option A Only one of these Mark as correct answer Option B (b) Only two of thes…" at bounding box center [668, 381] width 605 height 1067
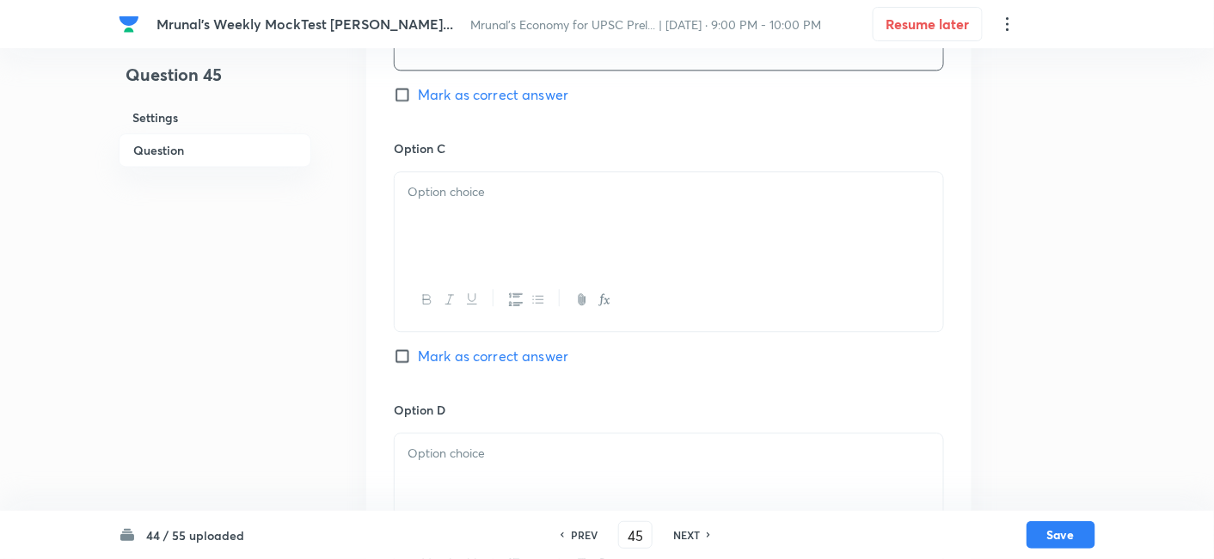
scroll to position [1252, 0]
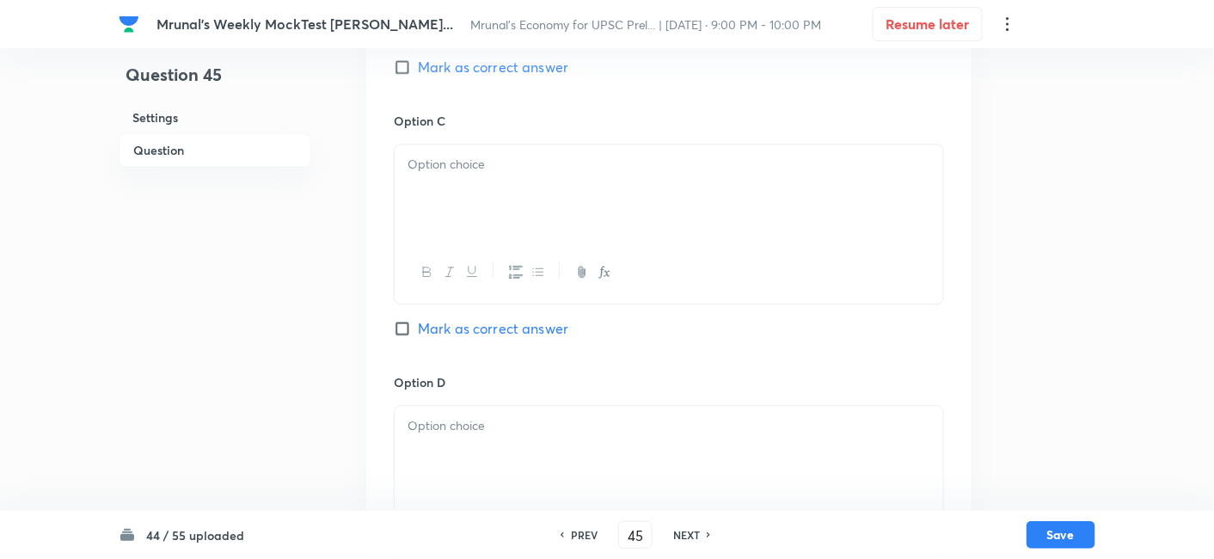
click at [506, 190] on div at bounding box center [668, 192] width 548 height 96
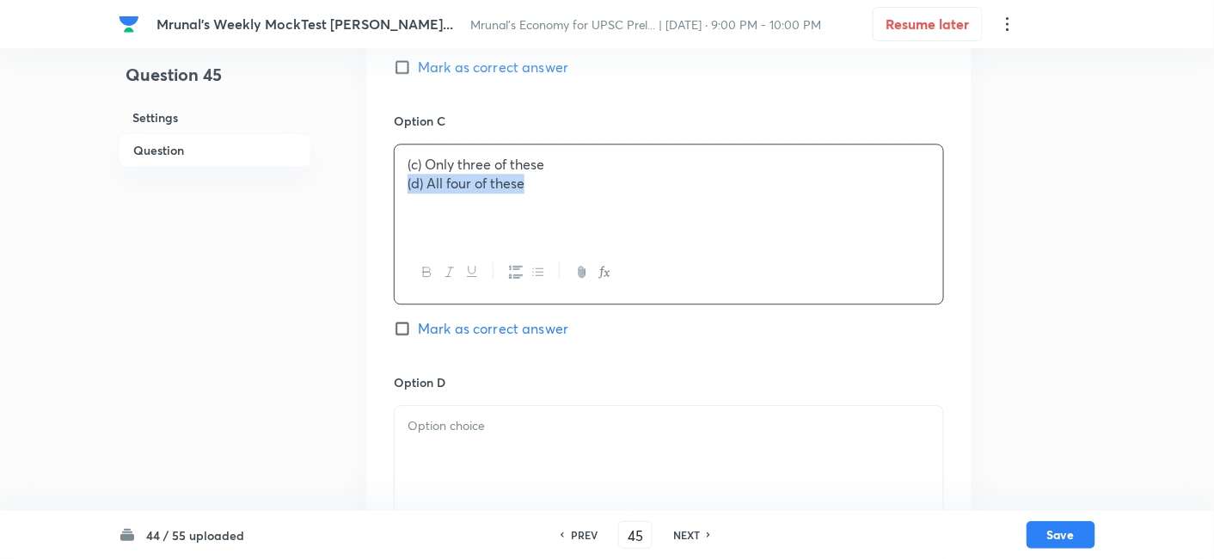
click at [393, 165] on div "Option A Only one of these Mark as correct answer Option B Only two of these Ma…" at bounding box center [668, 94] width 605 height 1067
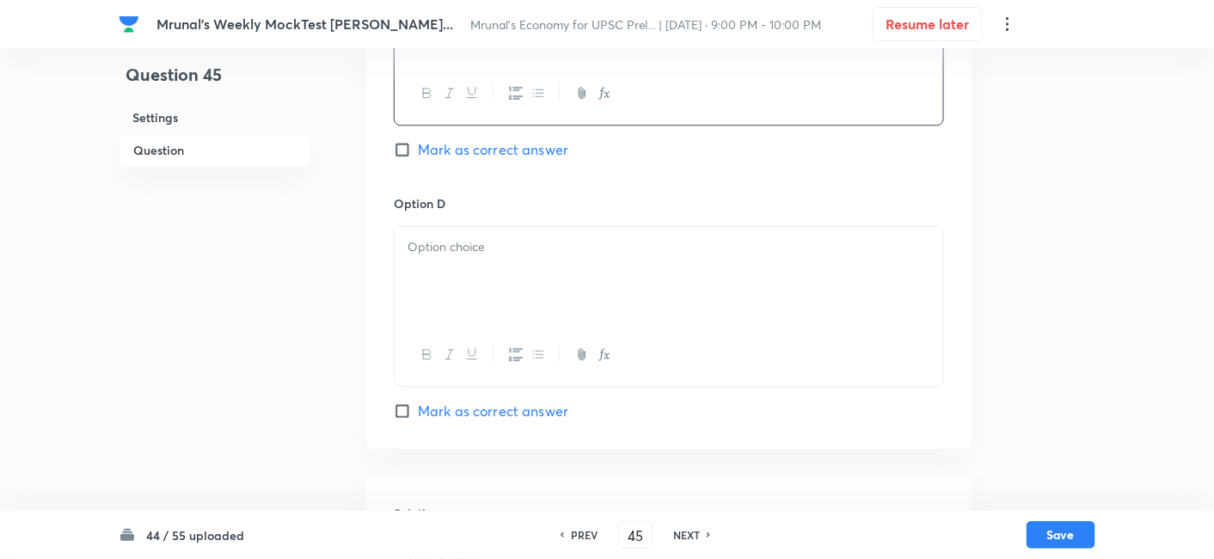
scroll to position [1443, 0]
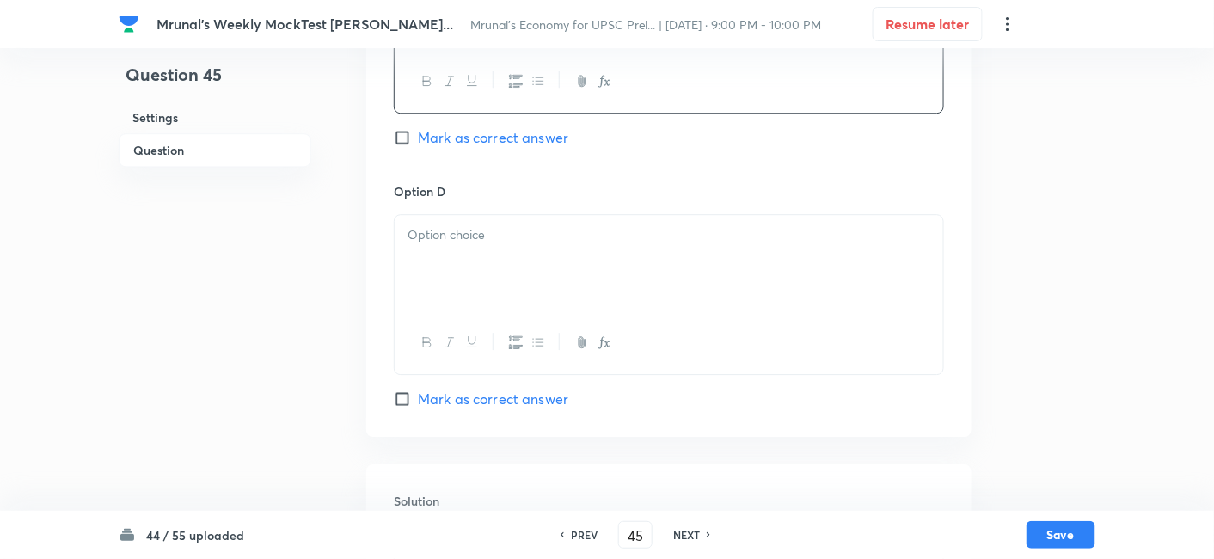
click at [479, 225] on p at bounding box center [668, 235] width 523 height 20
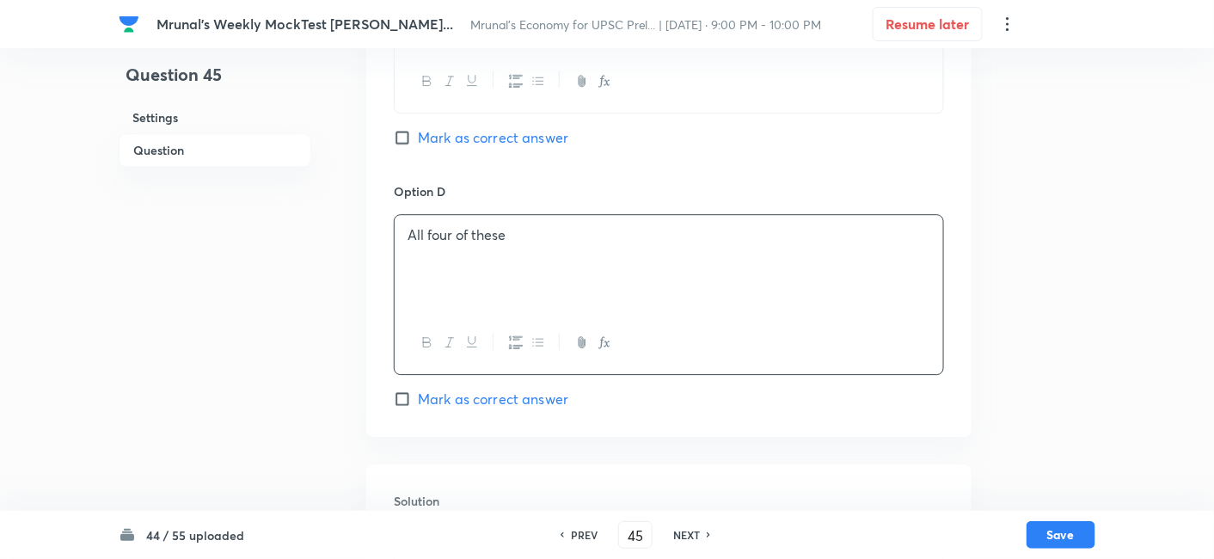
click at [467, 127] on span "Mark as correct answer" at bounding box center [493, 137] width 150 height 21
click at [418, 129] on input "Mark as correct answer" at bounding box center [406, 137] width 24 height 17
checkbox input "true"
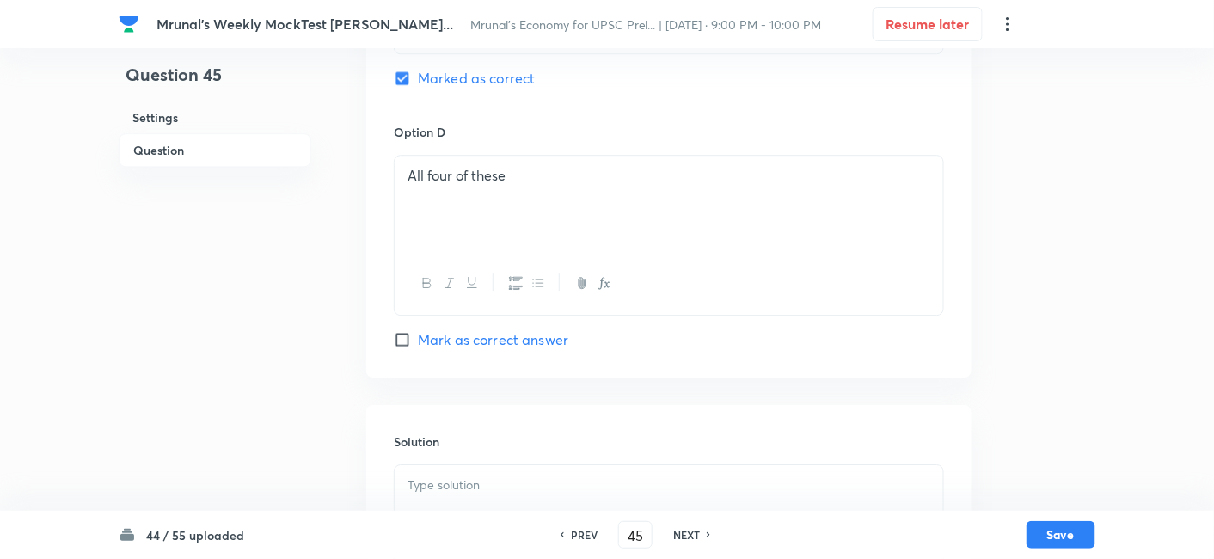
scroll to position [1642, 0]
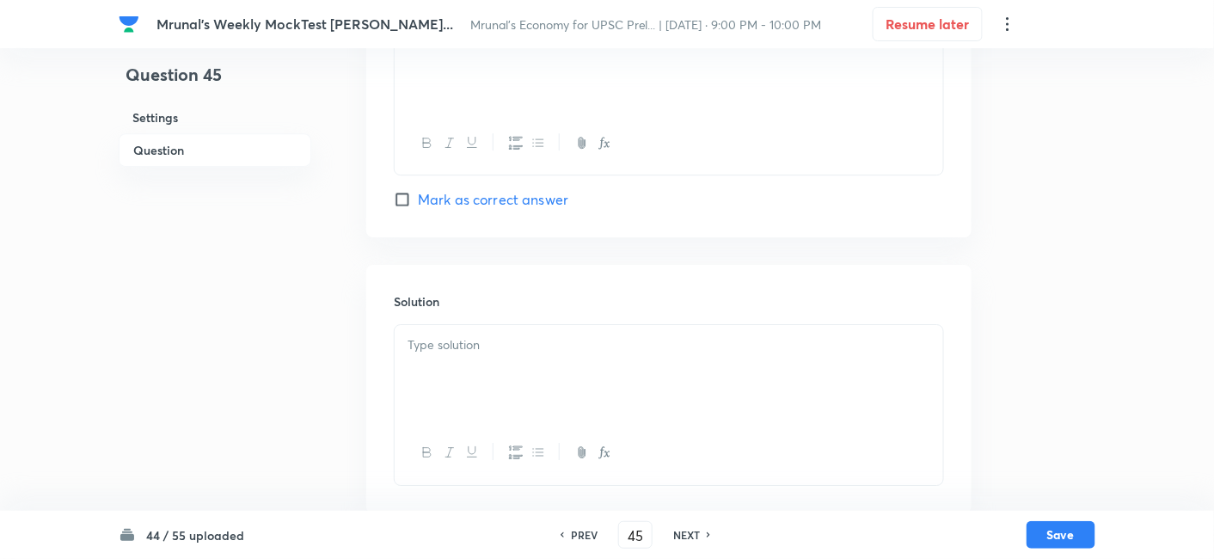
click at [455, 384] on div at bounding box center [668, 373] width 548 height 96
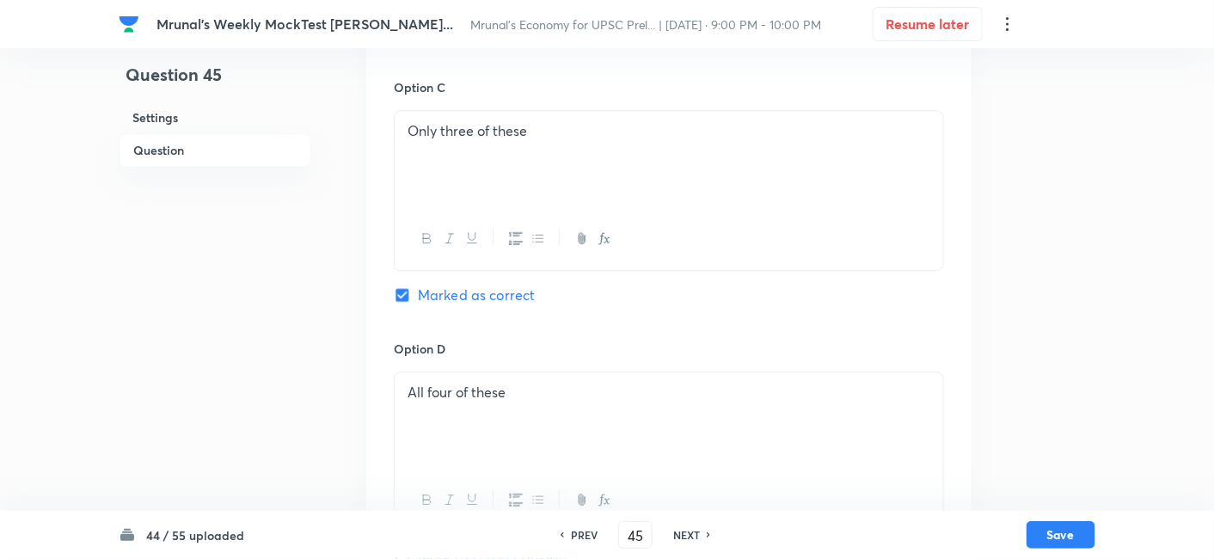
scroll to position [1250, 0]
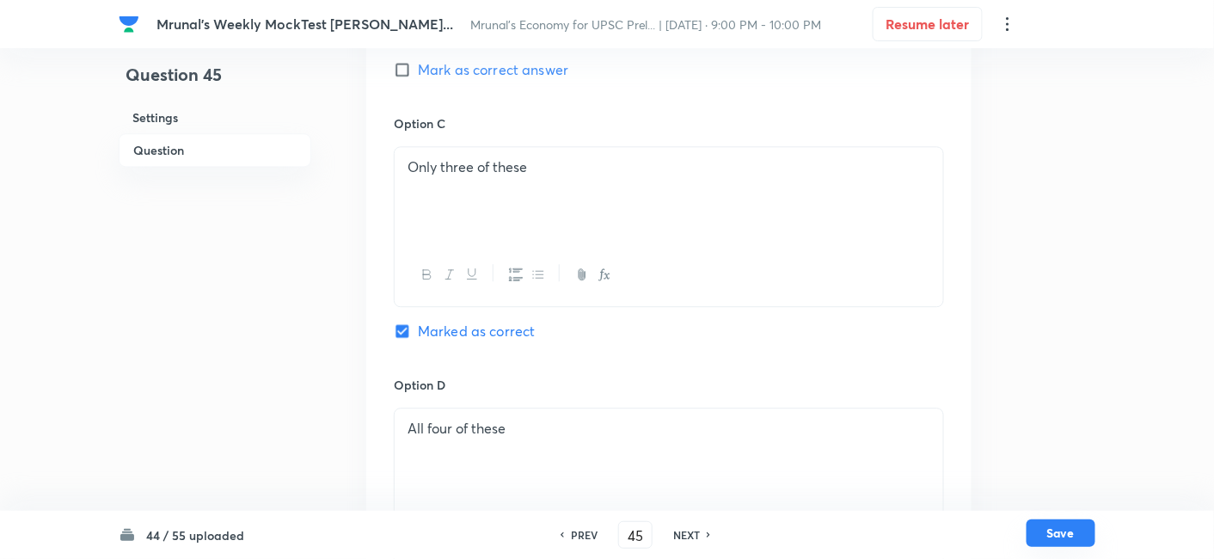
click at [1078, 527] on button "Save" at bounding box center [1060, 533] width 69 height 28
type input "46"
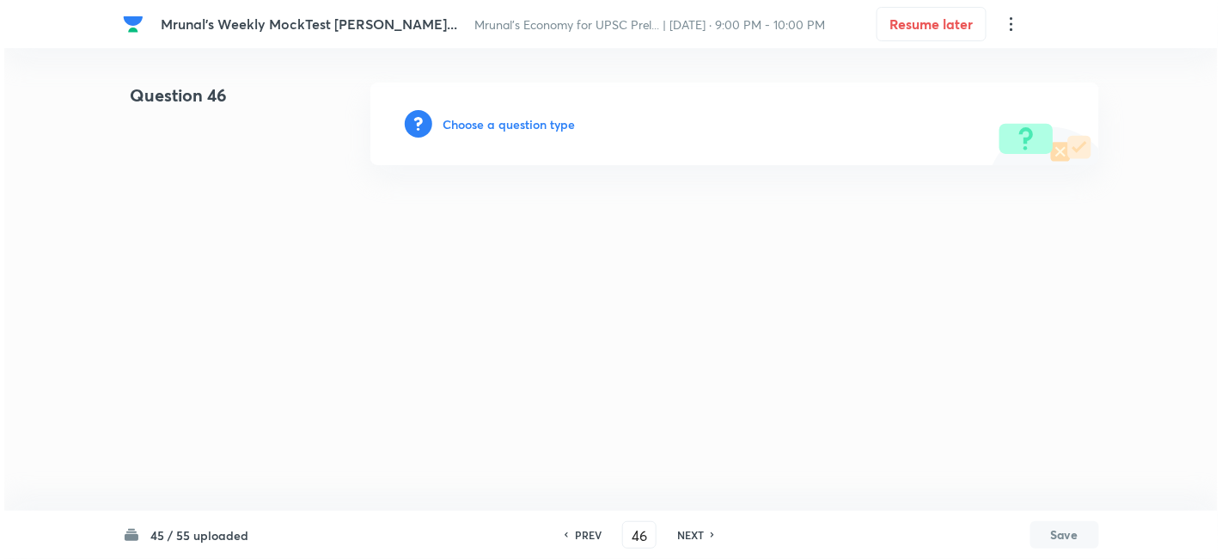
scroll to position [0, 0]
click at [516, 126] on h6 "Choose a question type" at bounding box center [509, 124] width 132 height 18
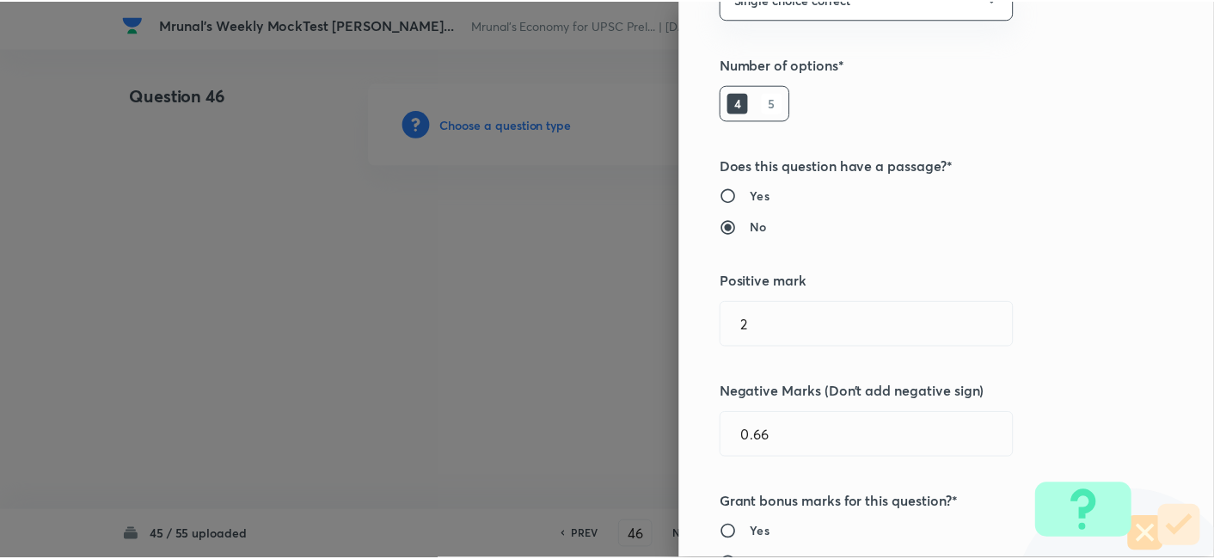
scroll to position [334, 0]
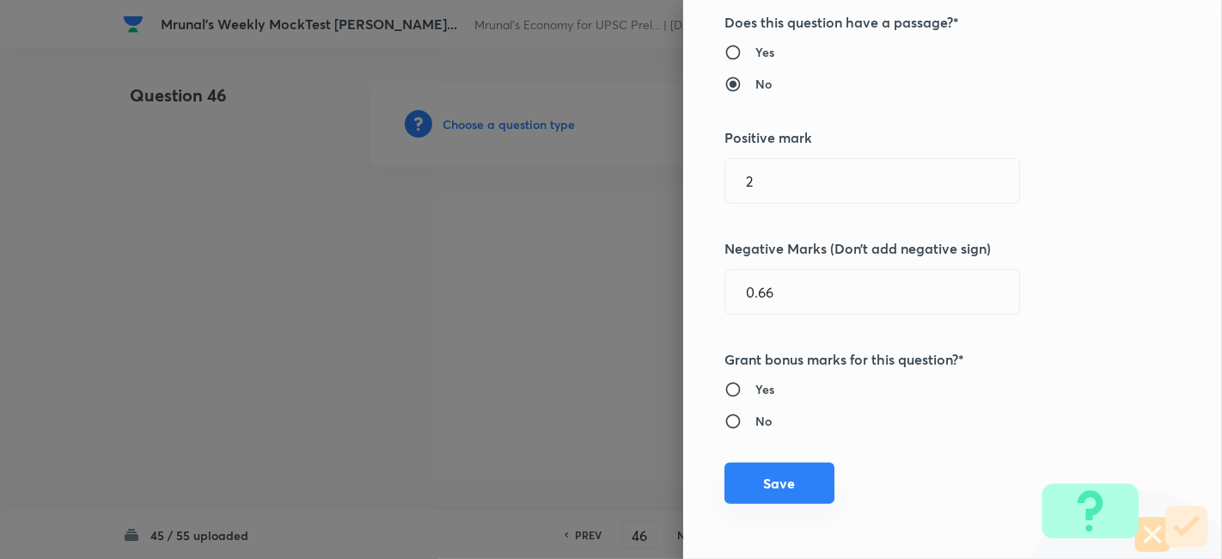
click at [793, 465] on button "Save" at bounding box center [779, 482] width 110 height 41
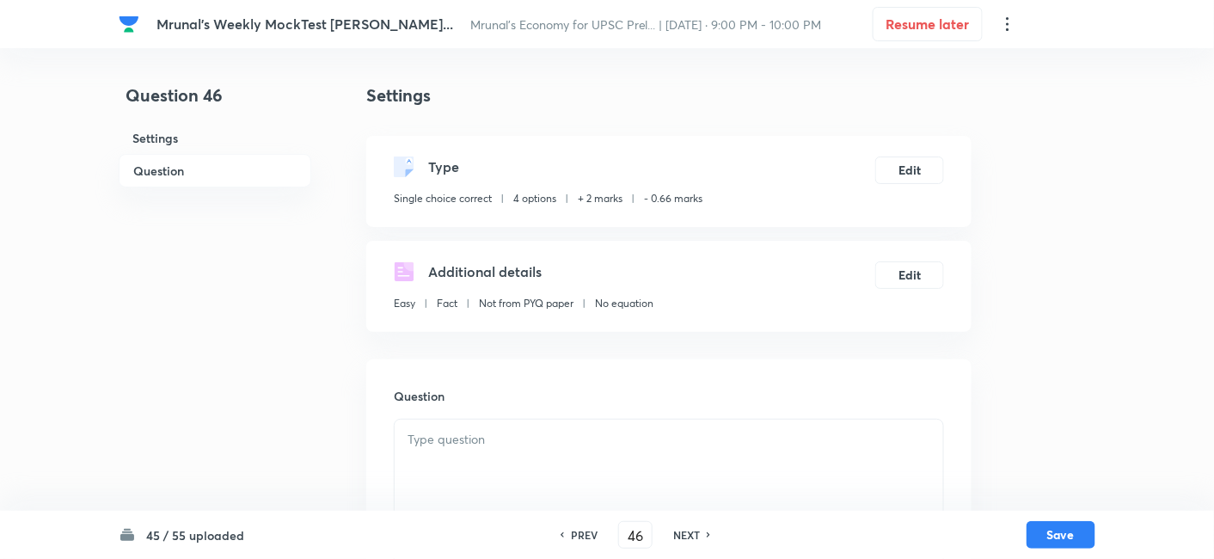
click at [252, 171] on h6 "Question" at bounding box center [215, 171] width 193 height 34
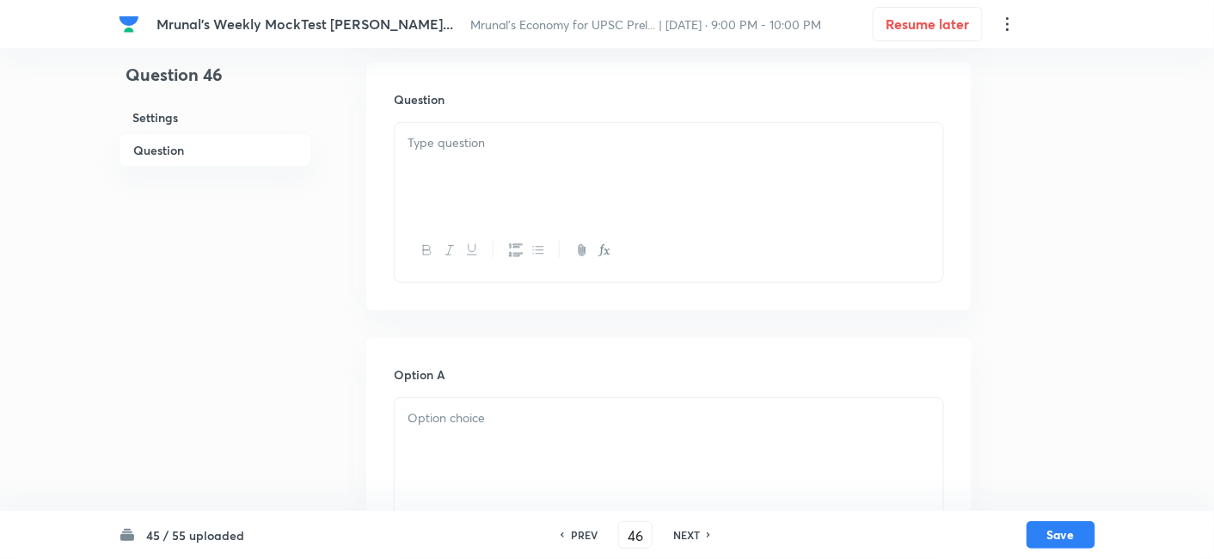
click at [523, 169] on div at bounding box center [668, 171] width 548 height 96
click at [529, 188] on div at bounding box center [668, 171] width 548 height 96
click at [518, 181] on div at bounding box center [668, 171] width 548 height 96
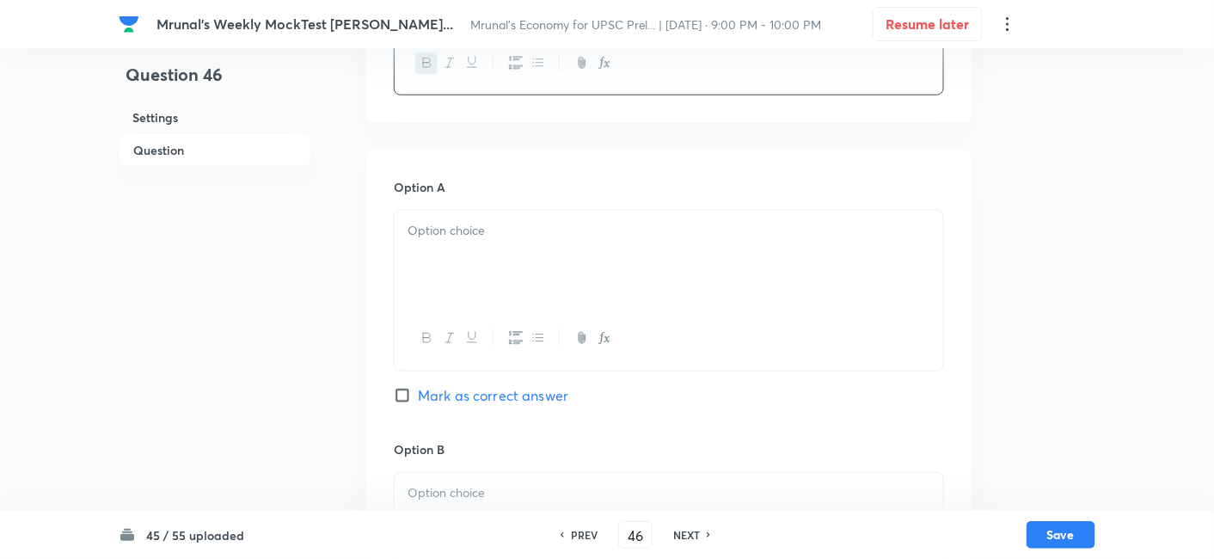
scroll to position [488, 0]
click at [459, 223] on p at bounding box center [668, 229] width 523 height 20
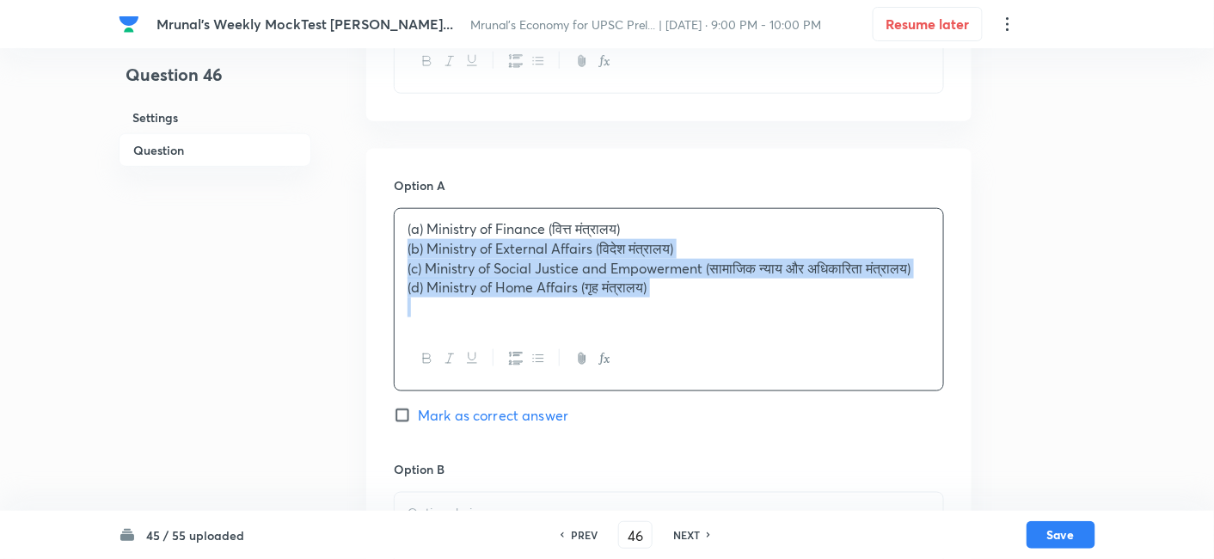
drag, startPoint x: 382, startPoint y: 247, endPoint x: 366, endPoint y: 238, distance: 18.5
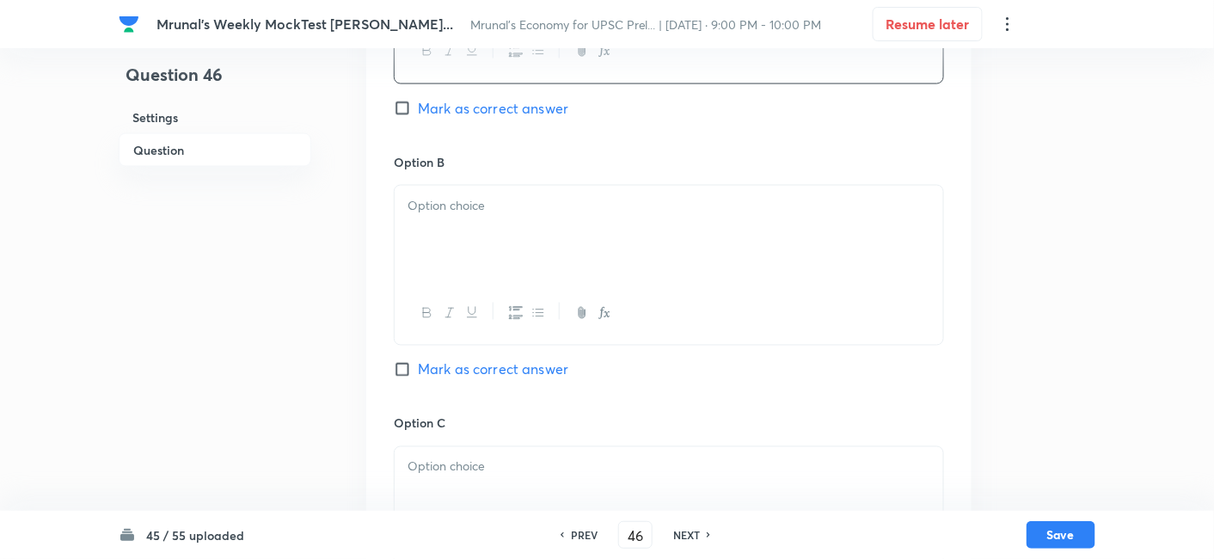
scroll to position [774, 0]
click at [464, 248] on div at bounding box center [668, 233] width 548 height 96
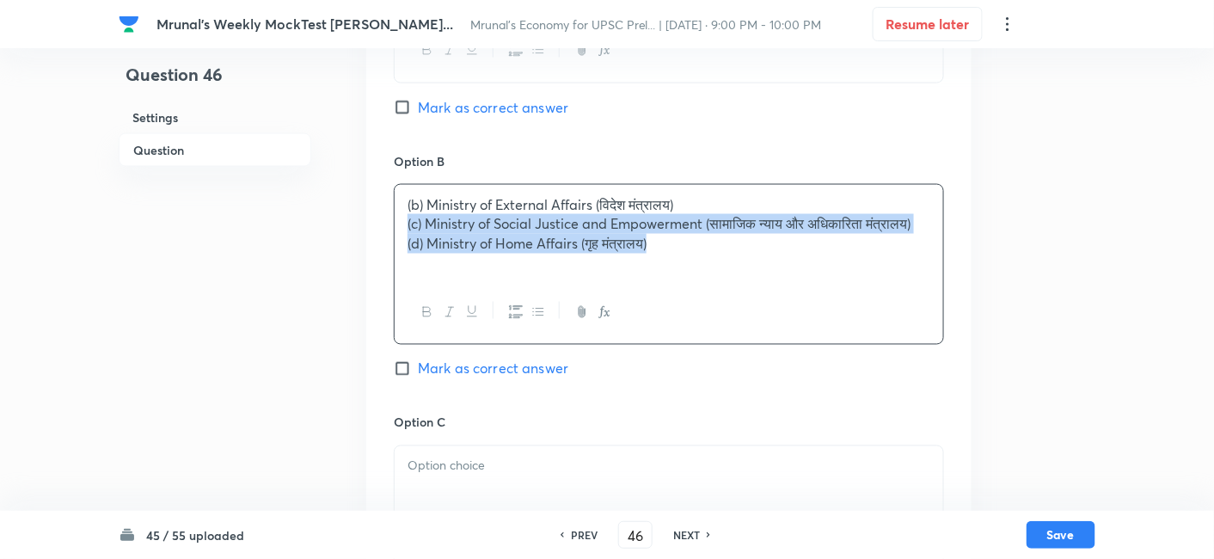
click at [365, 219] on div "Question 46 Settings Question Settings Type Single choice correct 4 options + 2…" at bounding box center [607, 291] width 976 height 1966
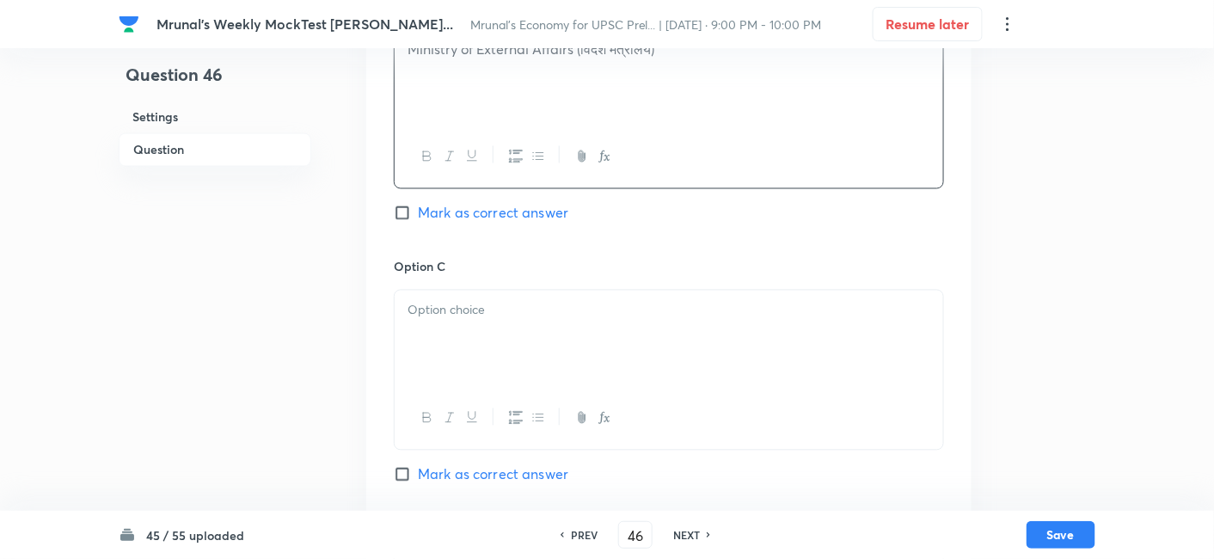
scroll to position [965, 0]
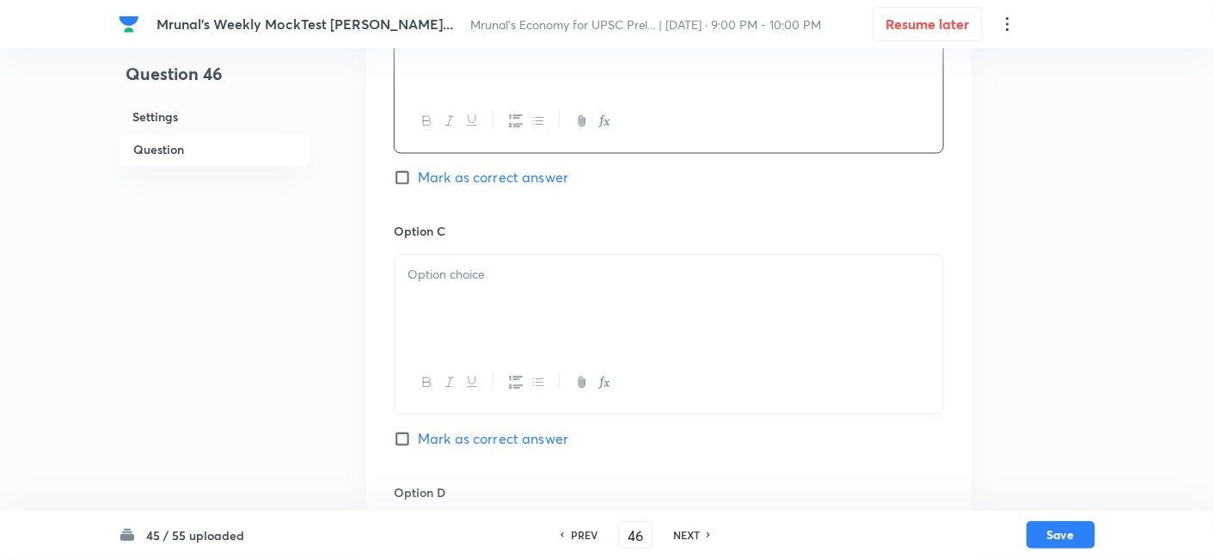
click at [479, 247] on div "Option C Mark as correct answer" at bounding box center [669, 353] width 550 height 261
click at [471, 290] on div at bounding box center [668, 303] width 548 height 96
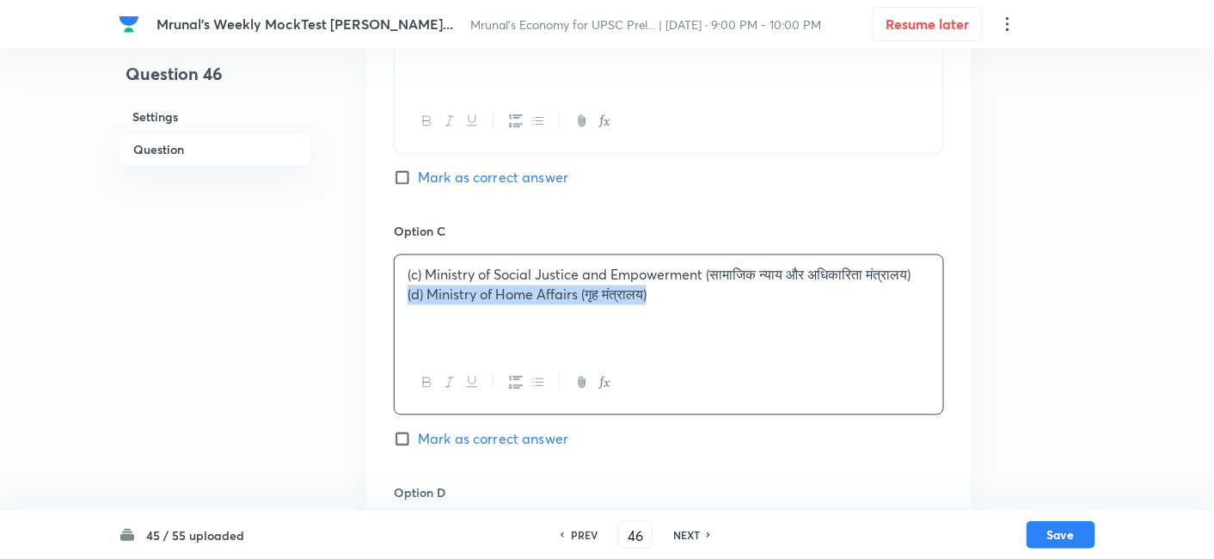
click at [394, 296] on div "(c) Ministry of Social Justice and Empowerment (सामाजिक न्याय और अधिकारिता मंत्…" at bounding box center [668, 303] width 548 height 96
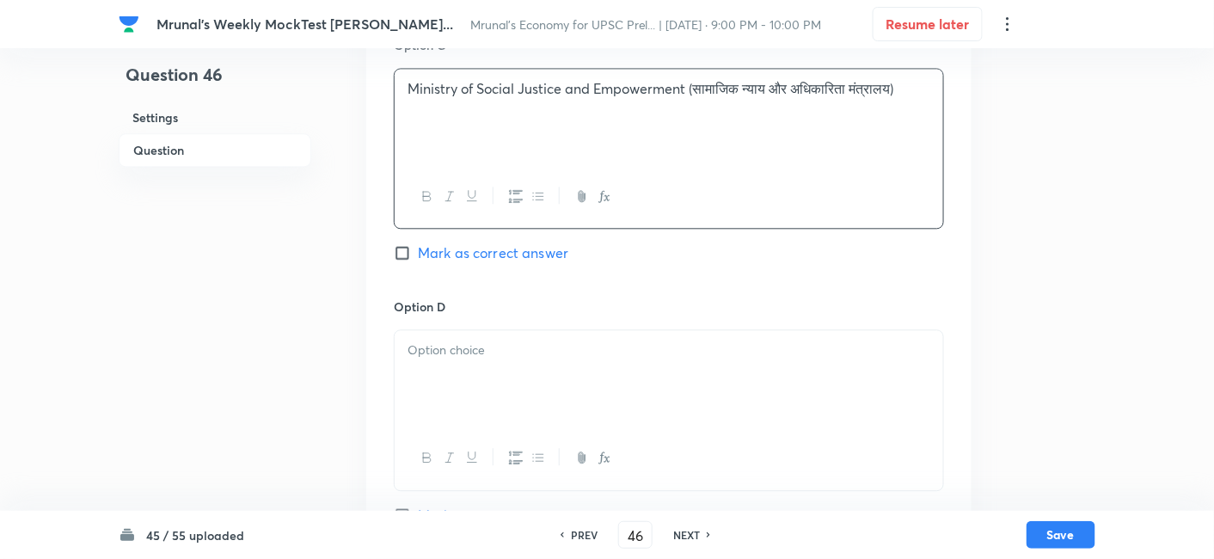
scroll to position [1252, 0]
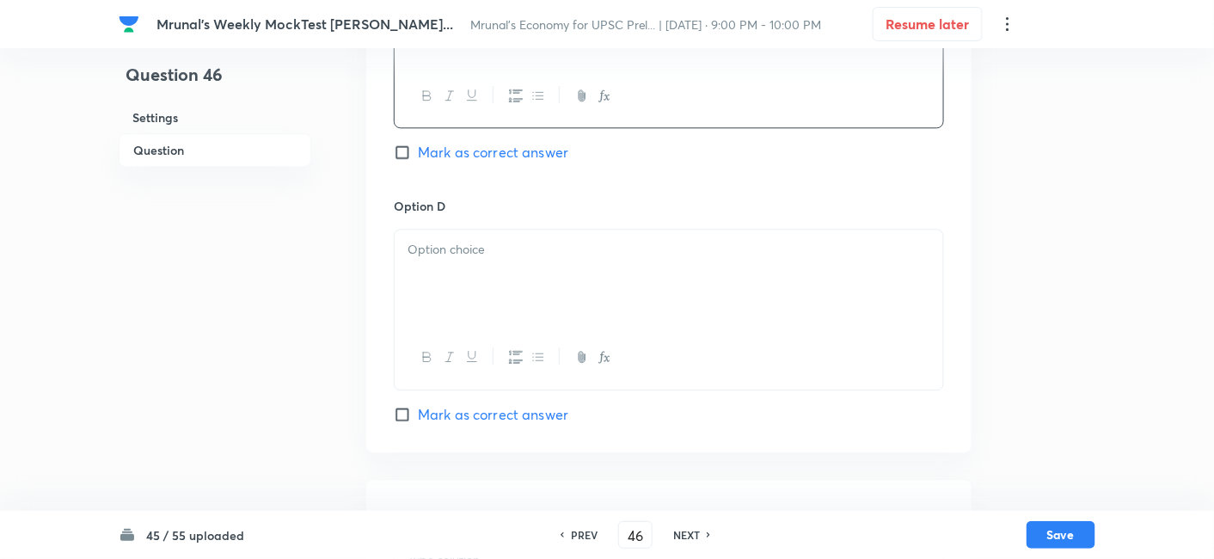
click at [481, 267] on div at bounding box center [668, 277] width 548 height 96
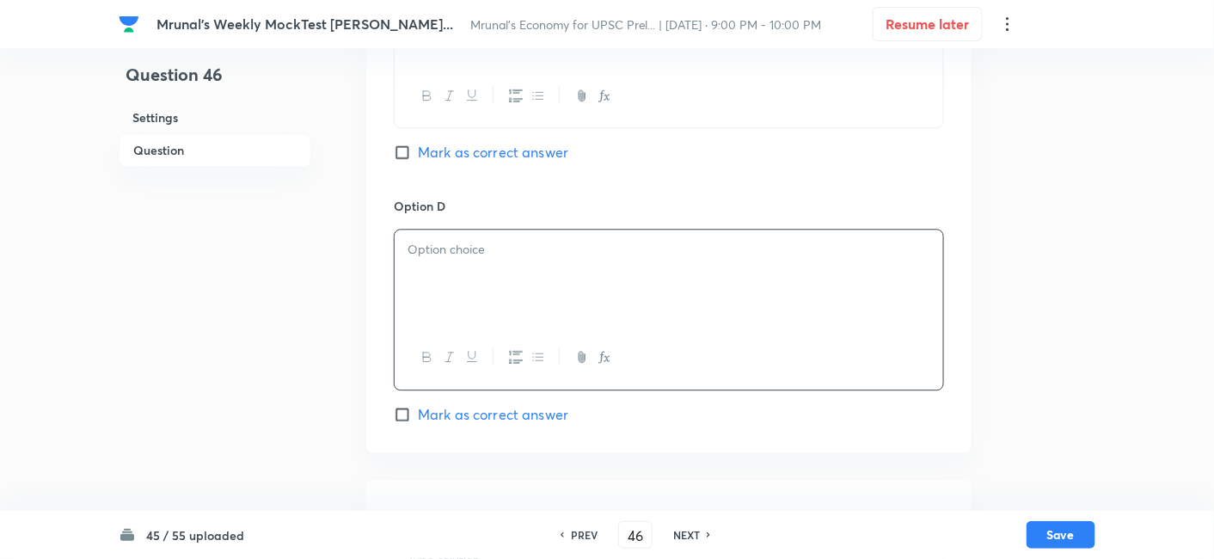
paste div
click at [533, 409] on span "Mark as correct answer" at bounding box center [493, 414] width 150 height 21
click at [418, 409] on input "Mark as correct answer" at bounding box center [406, 414] width 24 height 17
checkbox input "true"
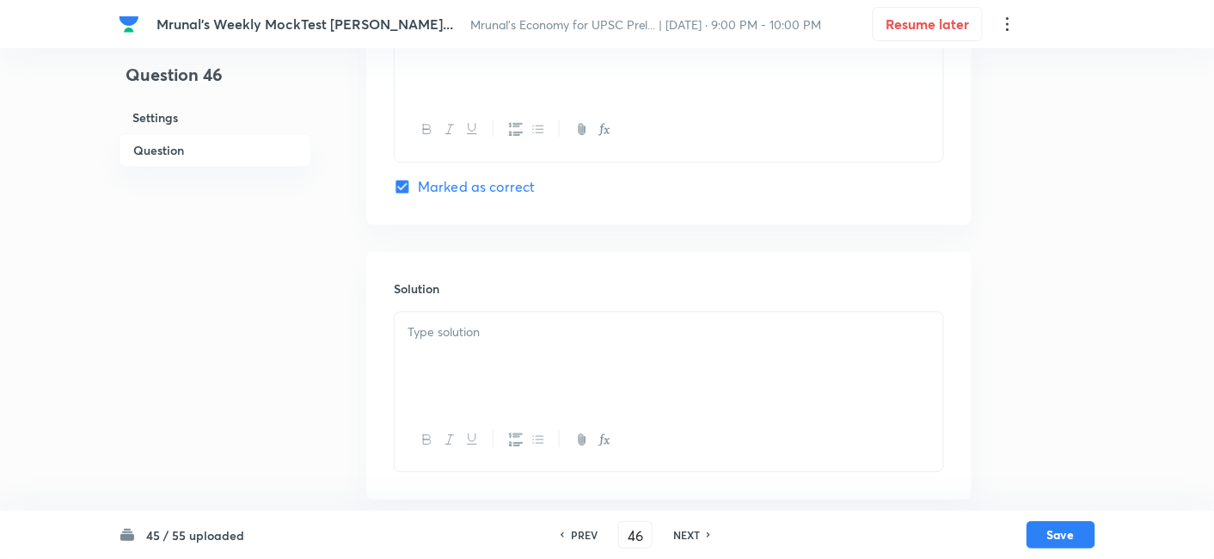
scroll to position [1487, 0]
click at [525, 358] on div at bounding box center [668, 353] width 548 height 96
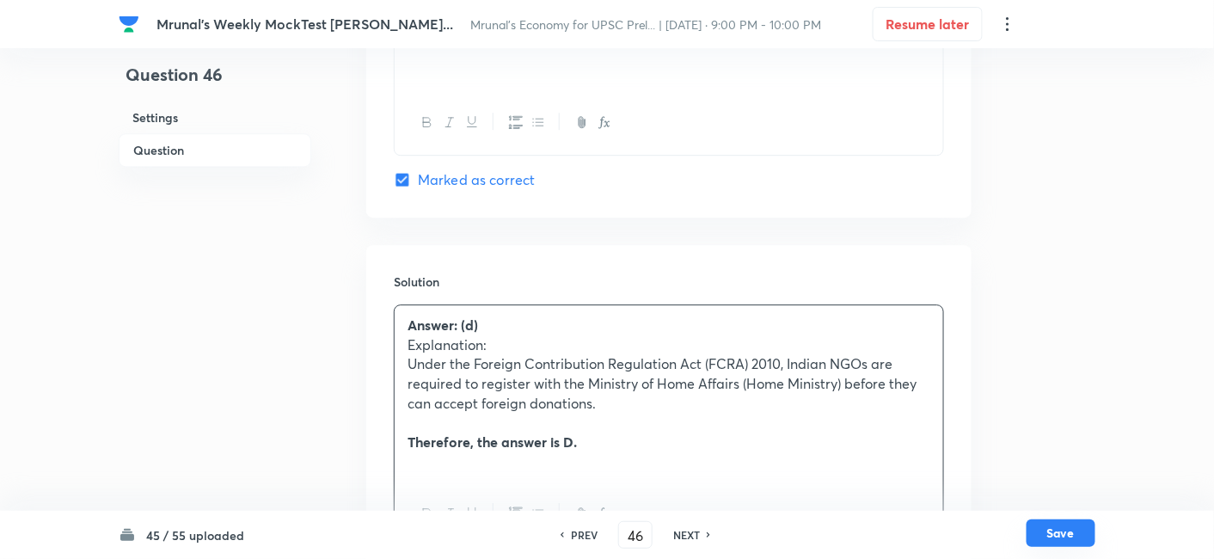
click at [1086, 536] on button "Save" at bounding box center [1060, 533] width 69 height 28
type input "47"
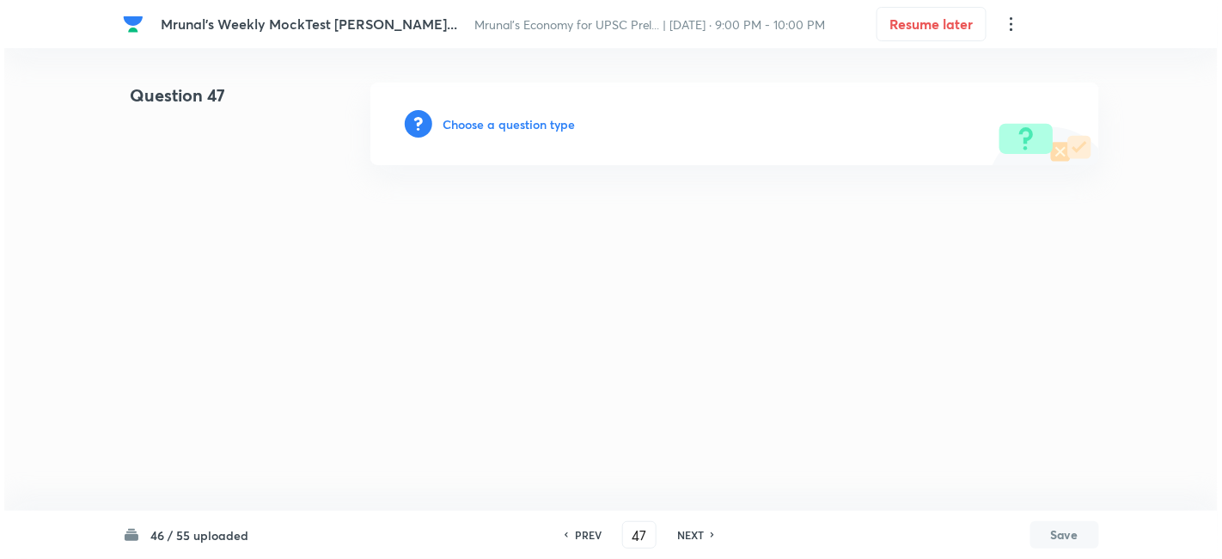
scroll to position [0, 0]
click at [533, 123] on h6 "Choose a question type" at bounding box center [509, 124] width 132 height 18
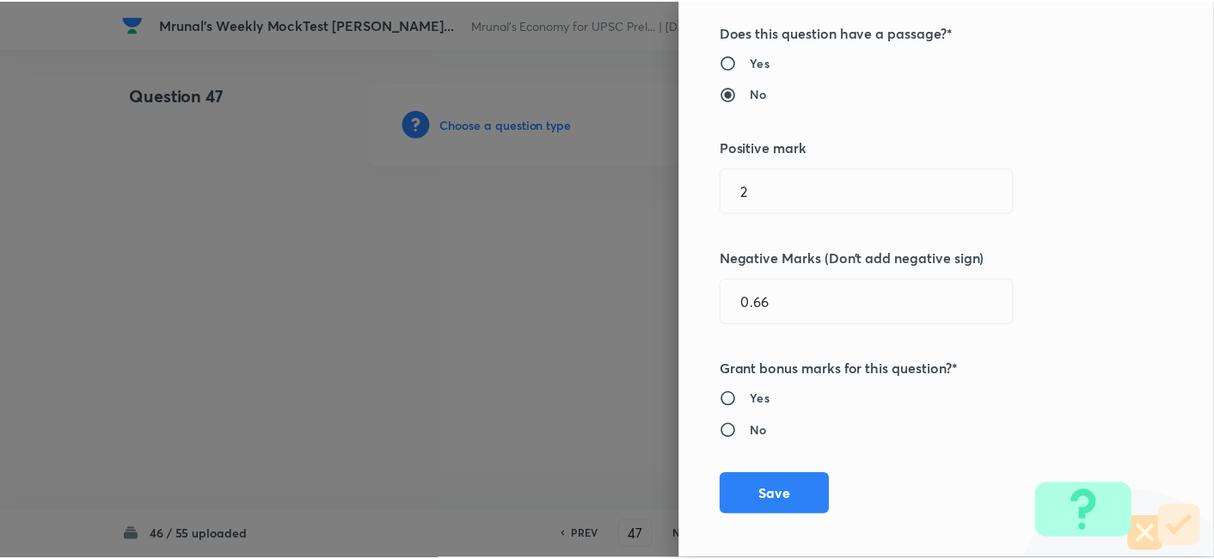
scroll to position [334, 0]
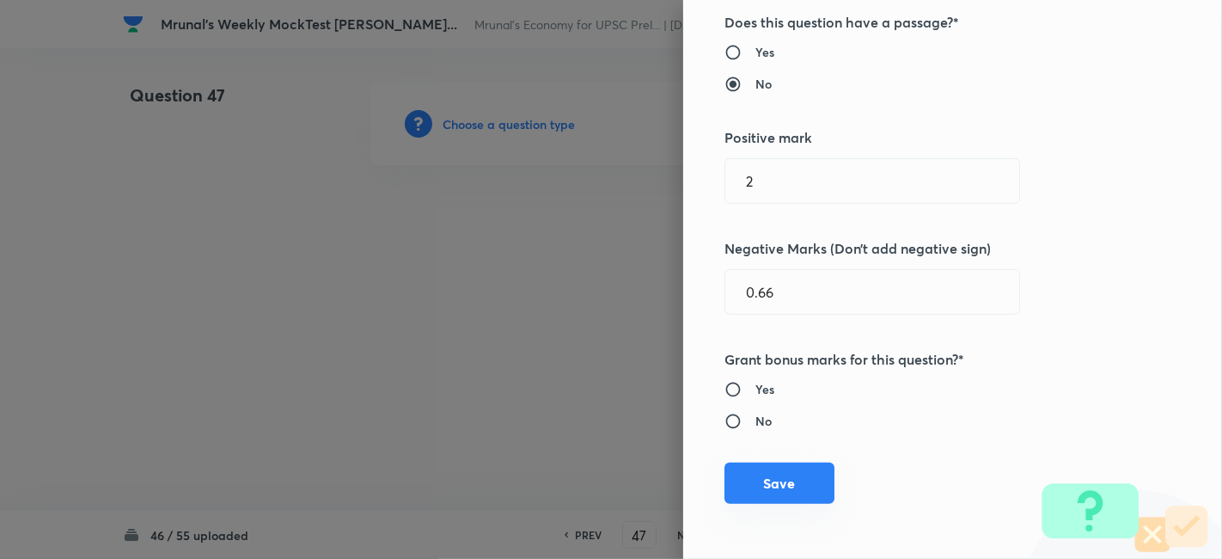
click at [752, 488] on button "Save" at bounding box center [779, 482] width 110 height 41
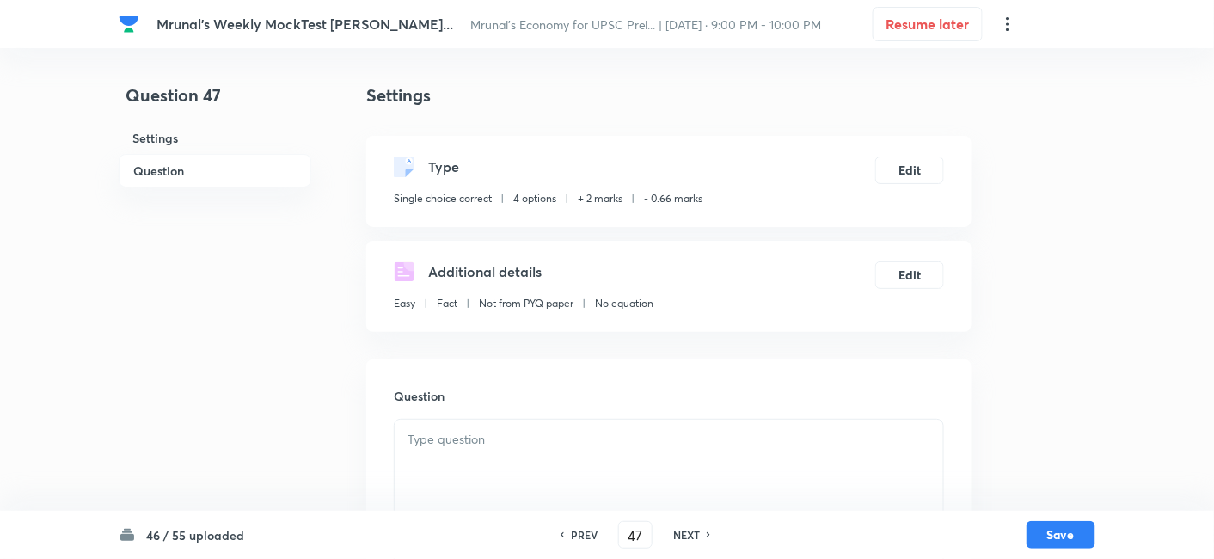
click at [213, 174] on h6 "Question" at bounding box center [215, 171] width 193 height 34
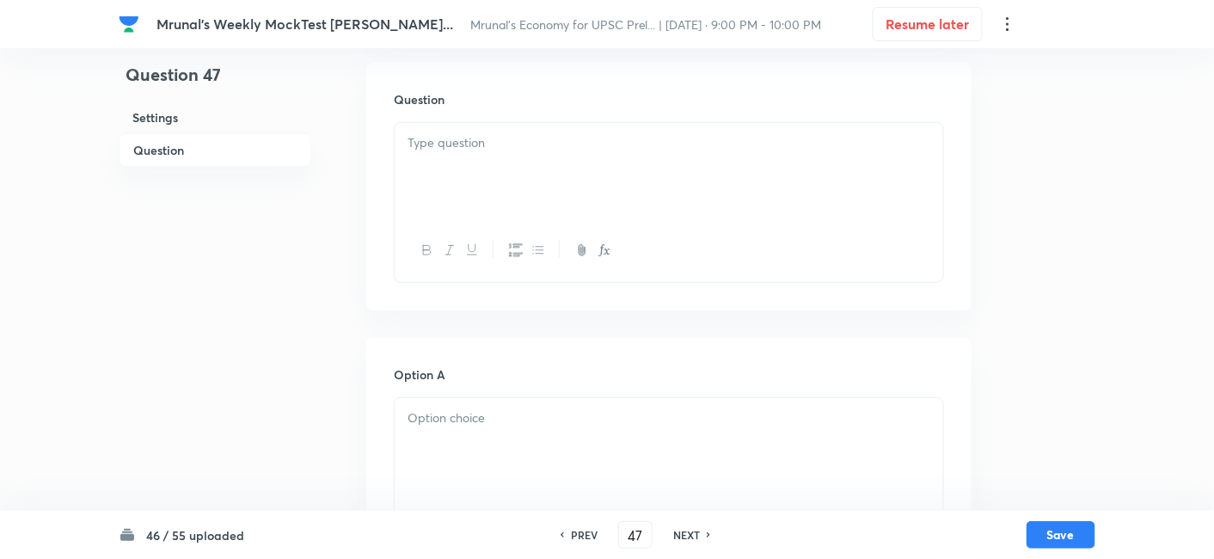
click at [574, 190] on div at bounding box center [668, 171] width 548 height 96
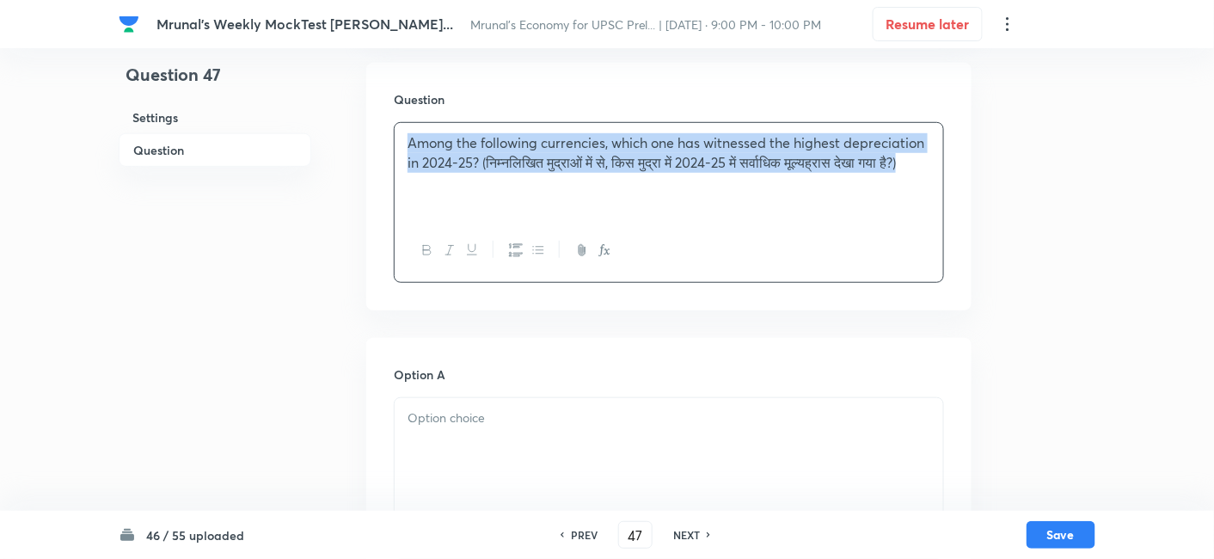
click at [427, 254] on icon "button" at bounding box center [427, 250] width 8 height 9
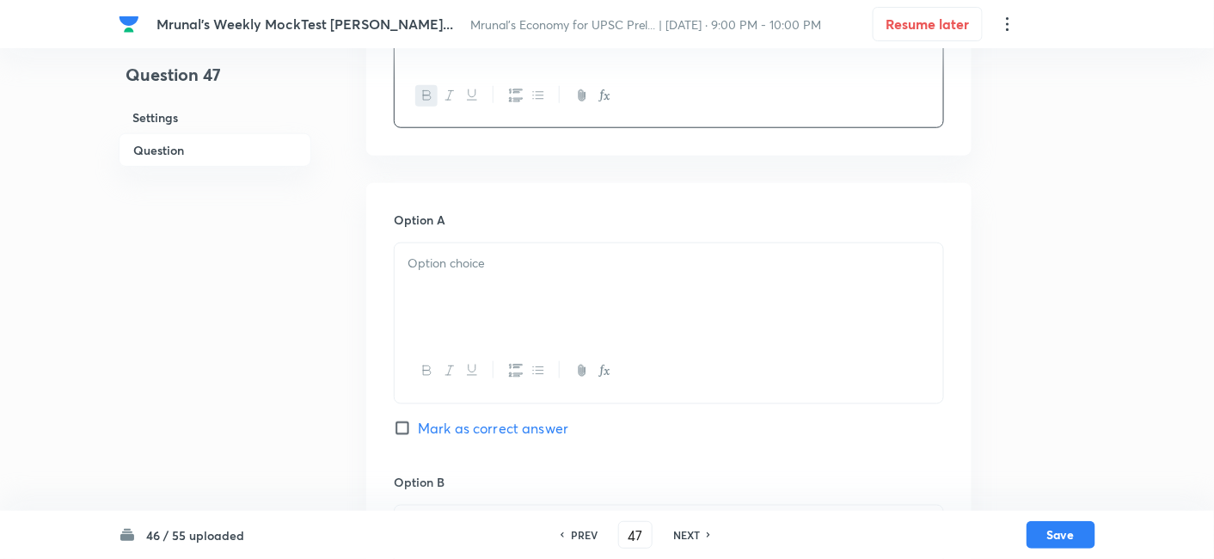
scroll to position [488, 0]
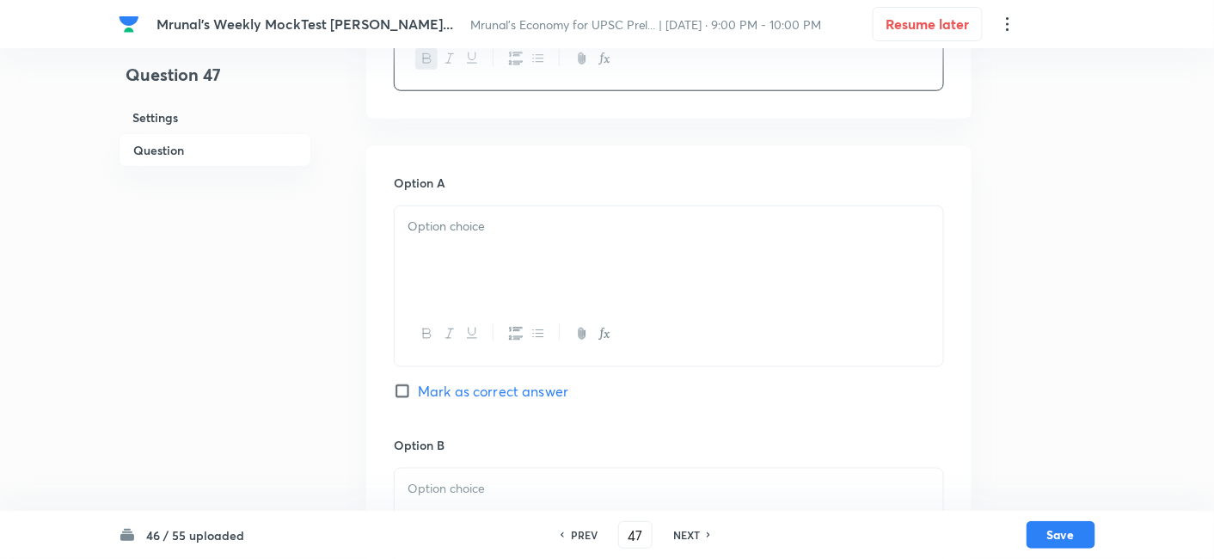
click at [498, 247] on div at bounding box center [668, 254] width 548 height 96
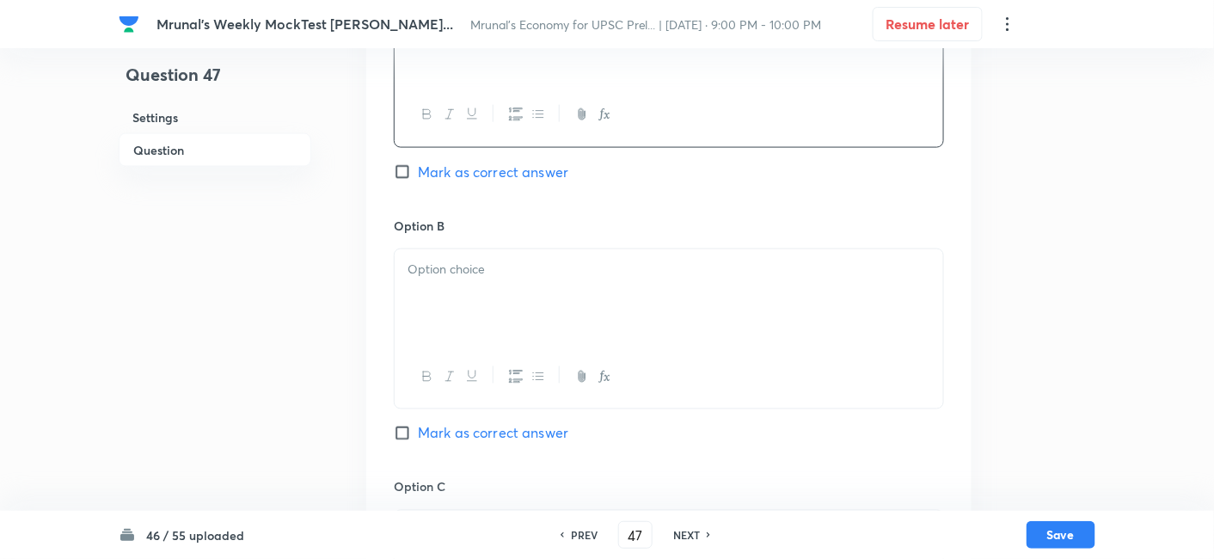
scroll to position [774, 0]
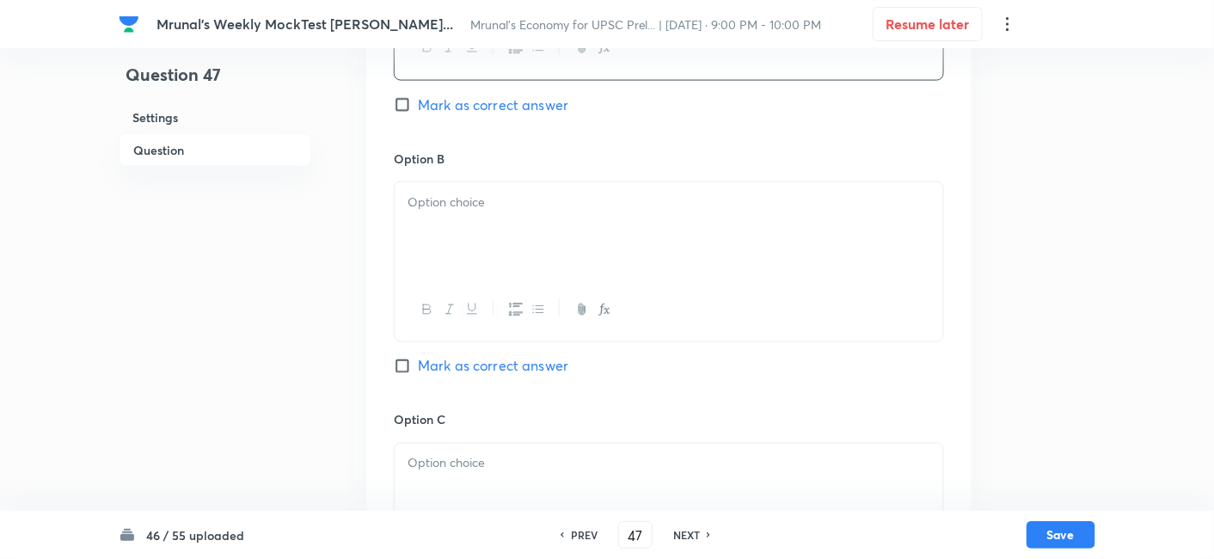
click at [490, 236] on div at bounding box center [668, 230] width 548 height 96
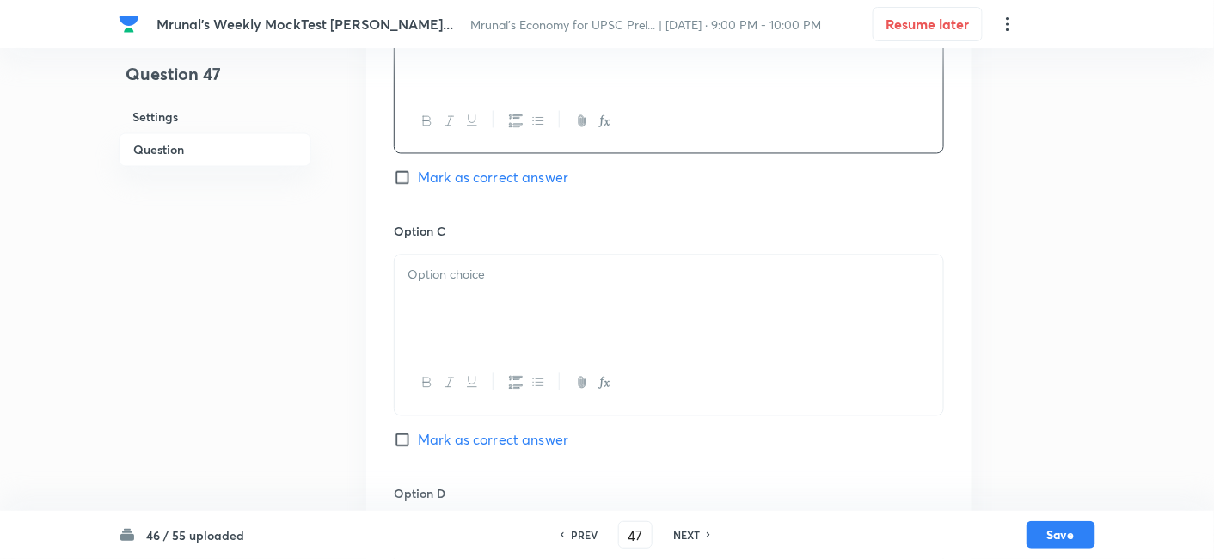
scroll to position [965, 0]
click at [471, 297] on div at bounding box center [668, 301] width 548 height 96
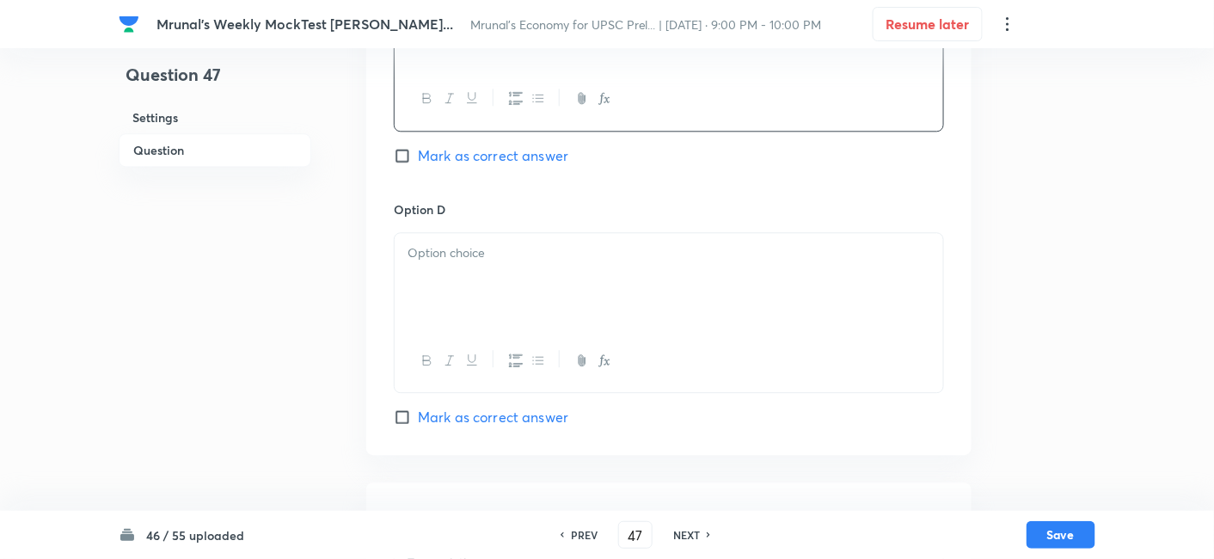
scroll to position [1252, 0]
click at [486, 268] on div at bounding box center [668, 276] width 548 height 96
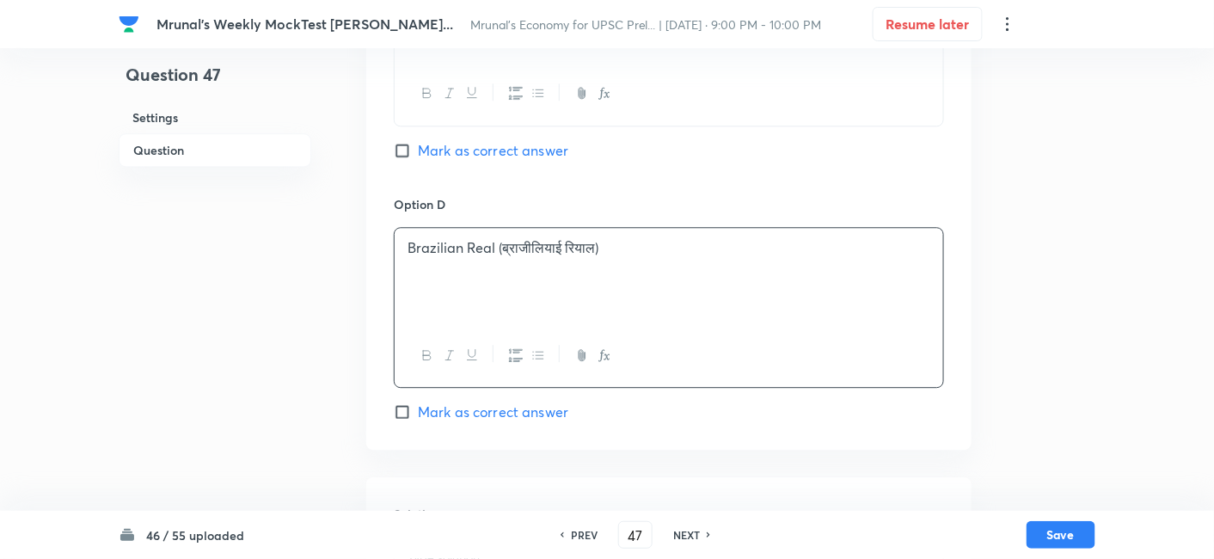
click at [513, 412] on span "Mark as correct answer" at bounding box center [493, 411] width 150 height 21
click at [418, 412] on input "Mark as correct answer" at bounding box center [406, 411] width 24 height 17
checkbox input "true"
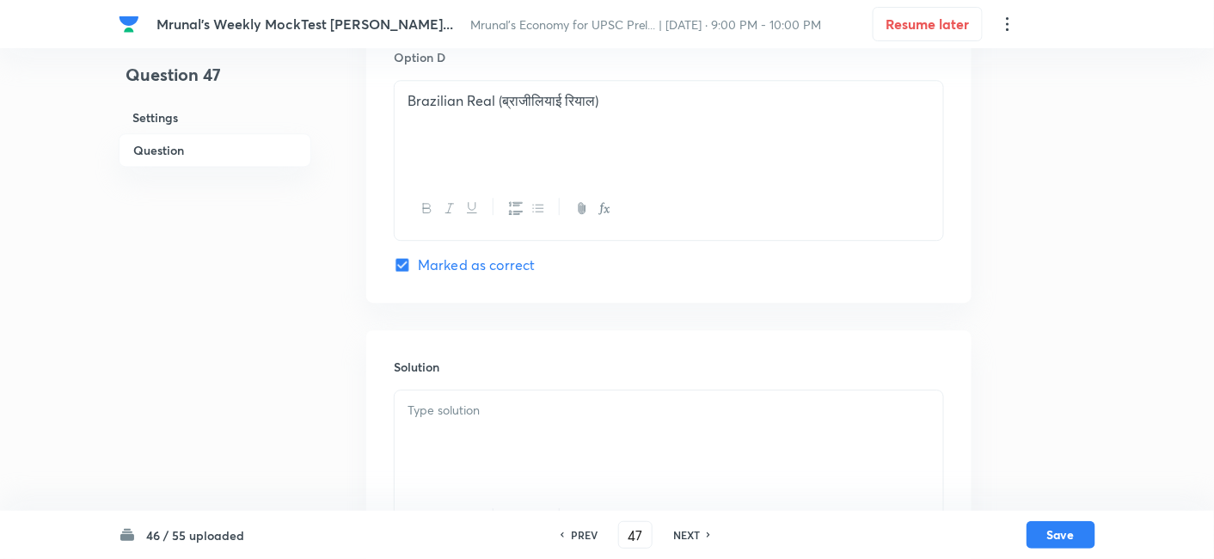
scroll to position [1484, 0]
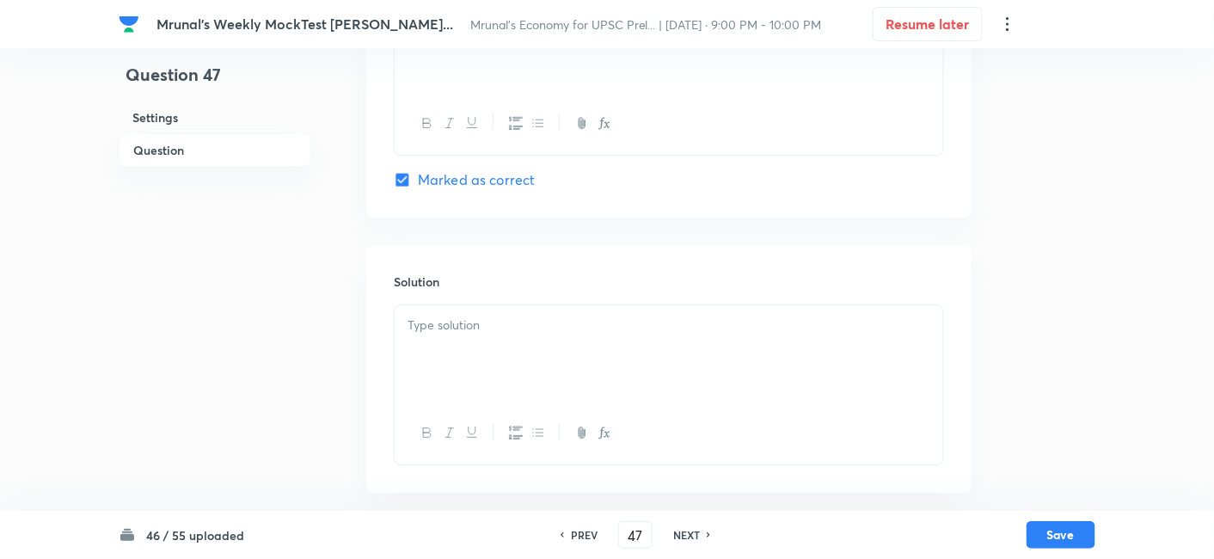
click at [481, 391] on div at bounding box center [668, 353] width 548 height 96
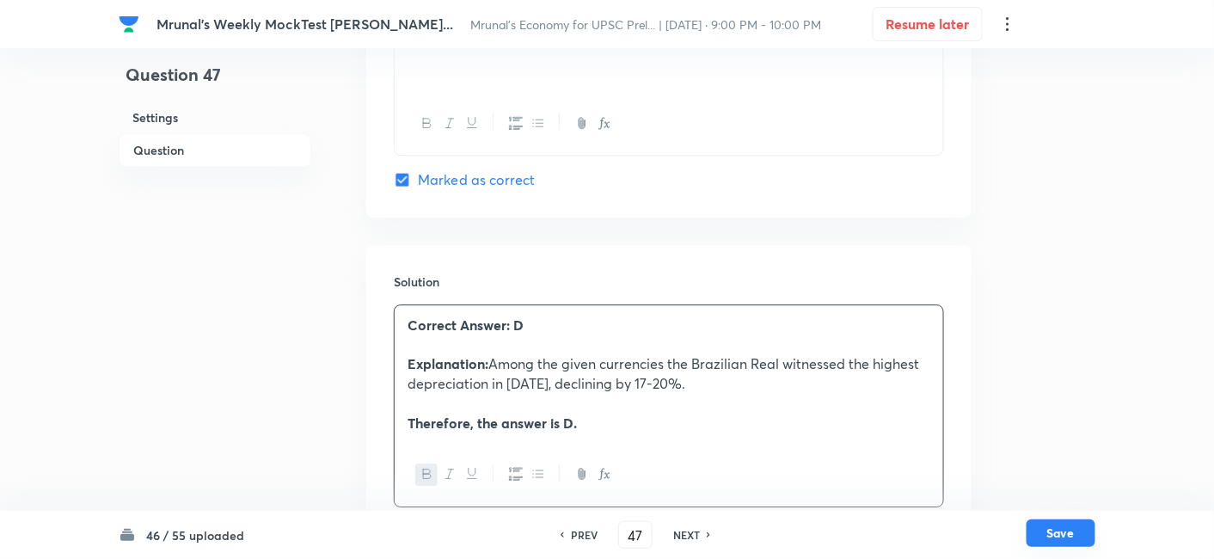
click at [1058, 536] on button "Save" at bounding box center [1060, 533] width 69 height 28
type input "48"
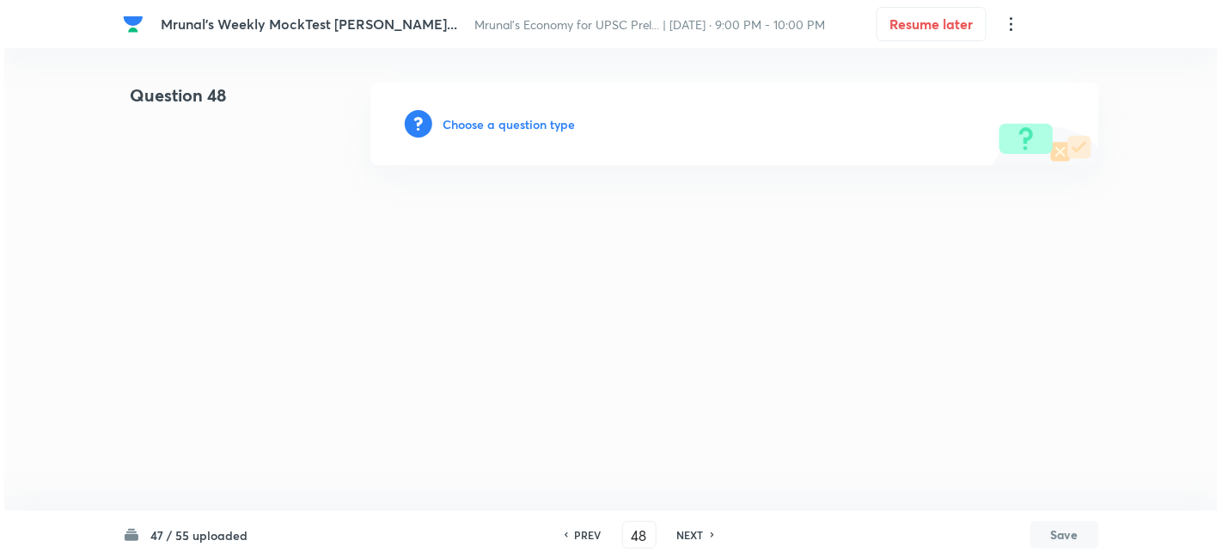
scroll to position [0, 0]
click at [554, 126] on h6 "Choose a question type" at bounding box center [509, 124] width 132 height 18
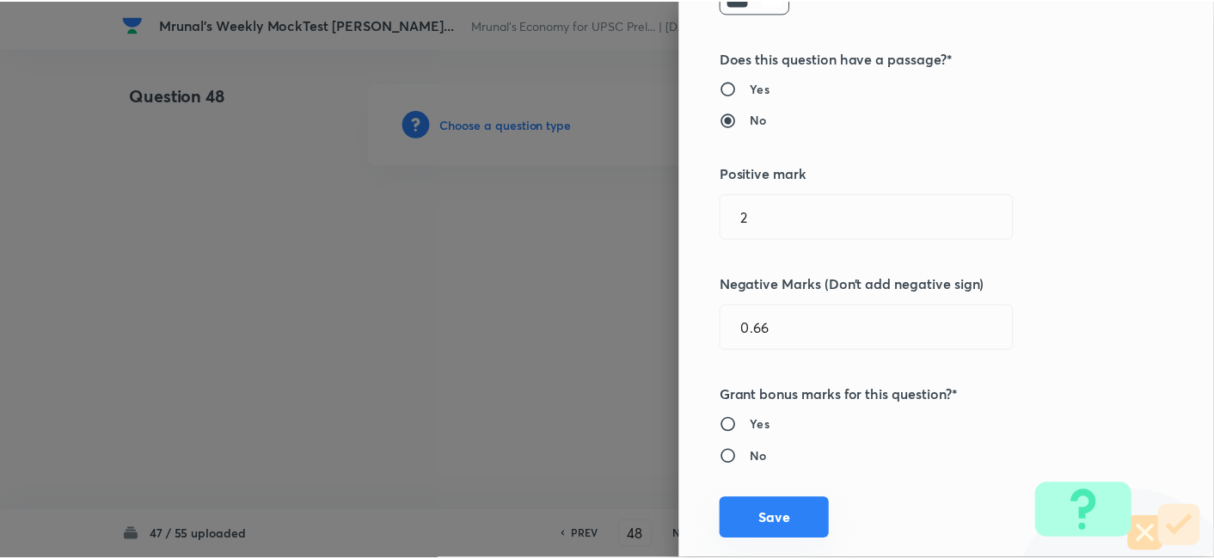
scroll to position [334, 0]
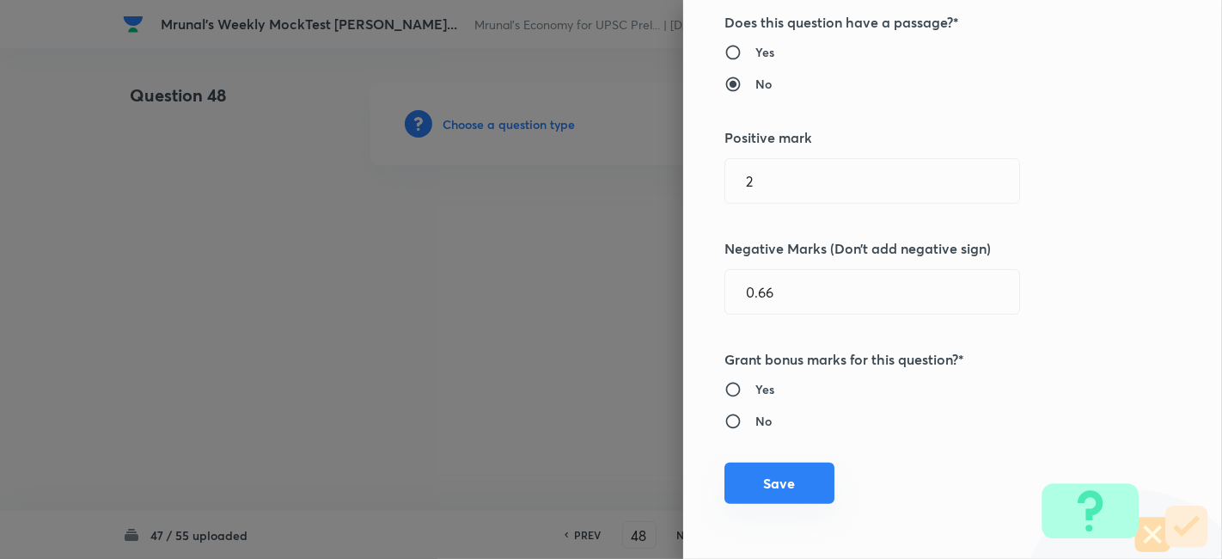
click at [778, 493] on button "Save" at bounding box center [779, 482] width 110 height 41
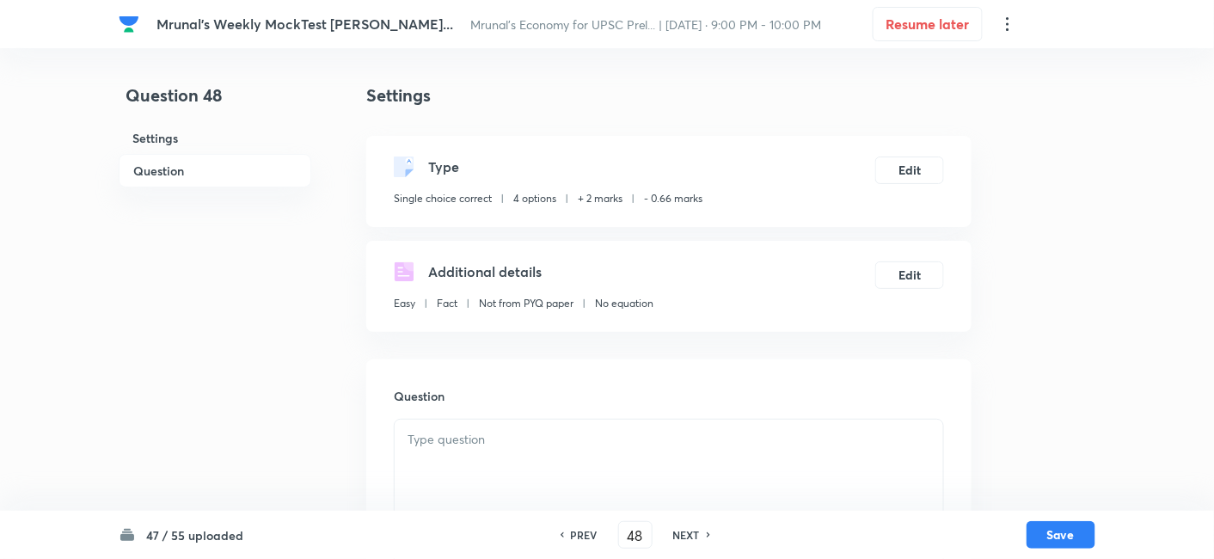
click at [208, 174] on h6 "Question" at bounding box center [215, 171] width 193 height 34
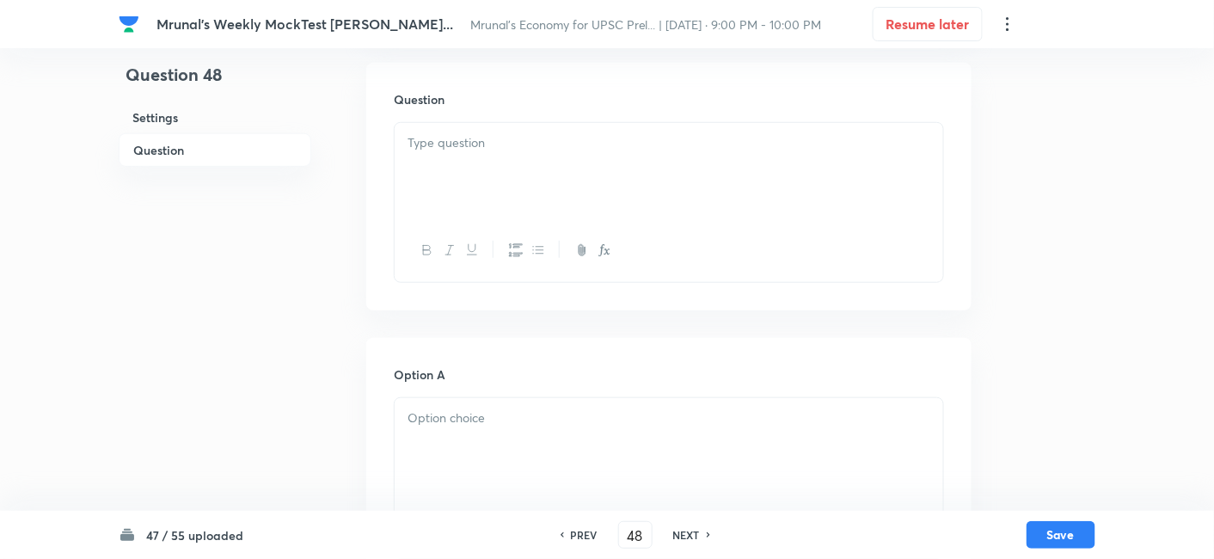
click at [548, 183] on div at bounding box center [668, 171] width 548 height 96
click at [557, 175] on div at bounding box center [668, 171] width 548 height 96
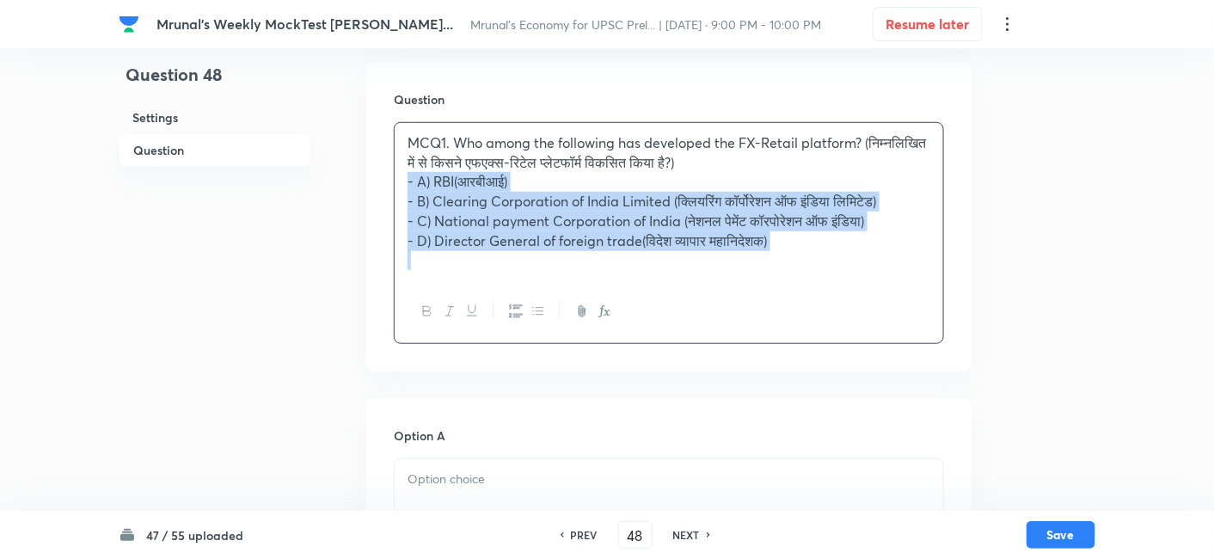
drag, startPoint x: 382, startPoint y: 182, endPoint x: 358, endPoint y: 175, distance: 25.0
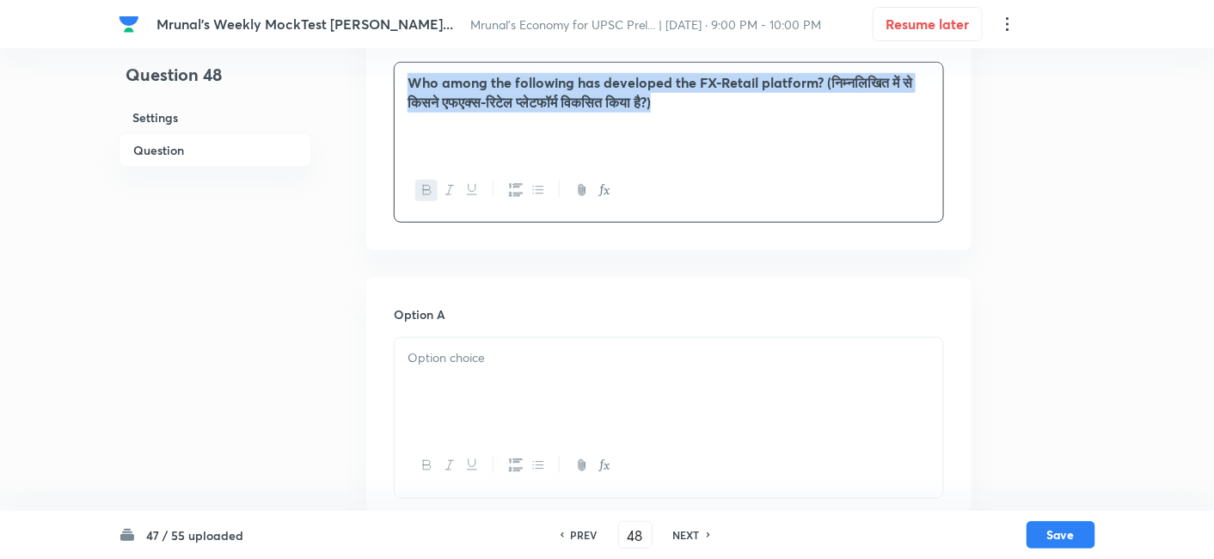
scroll to position [488, 0]
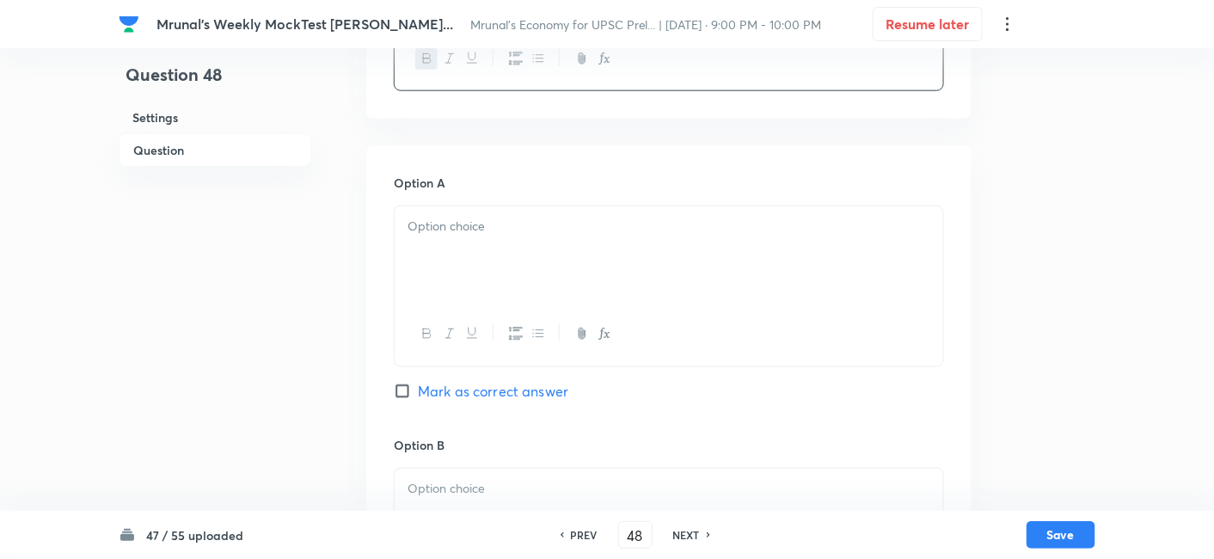
drag, startPoint x: 465, startPoint y: 224, endPoint x: 468, endPoint y: 237, distance: 13.1
click at [466, 233] on p at bounding box center [668, 227] width 523 height 20
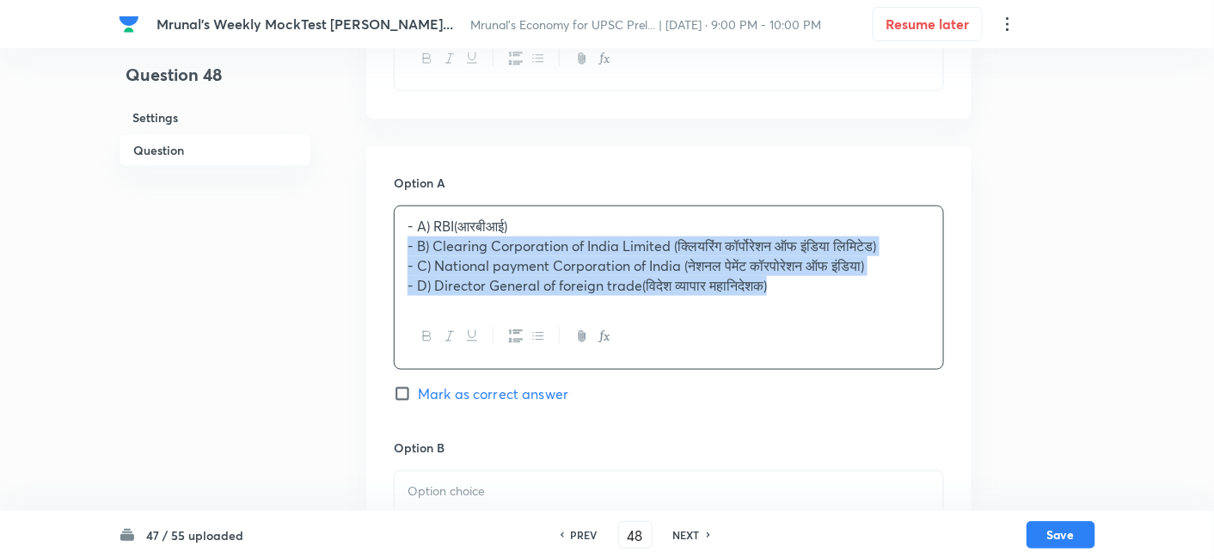
drag, startPoint x: 392, startPoint y: 251, endPoint x: 380, endPoint y: 244, distance: 13.9
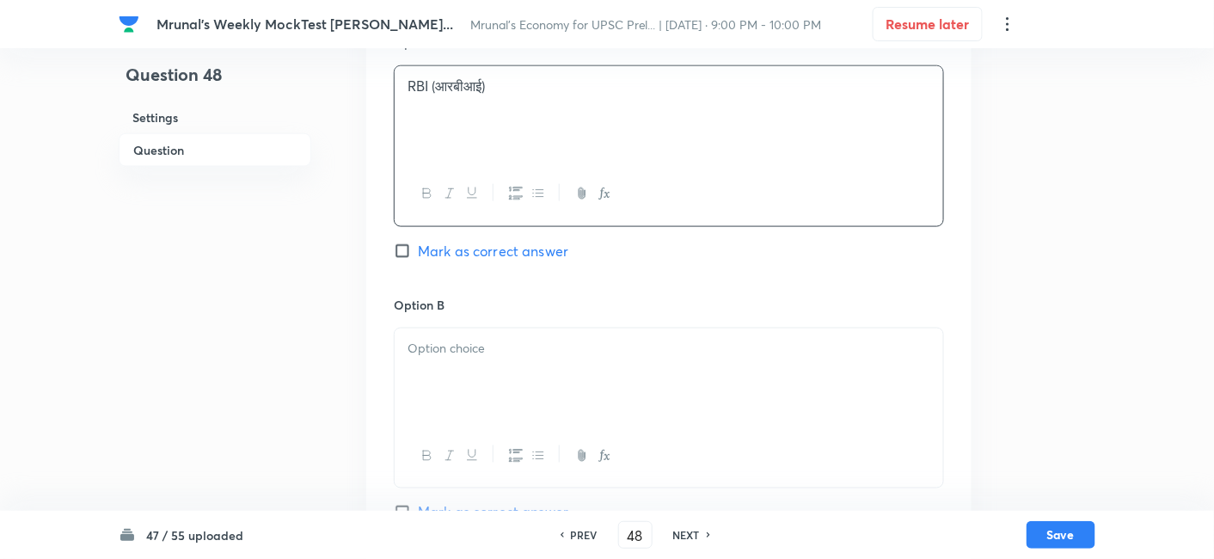
scroll to position [679, 0]
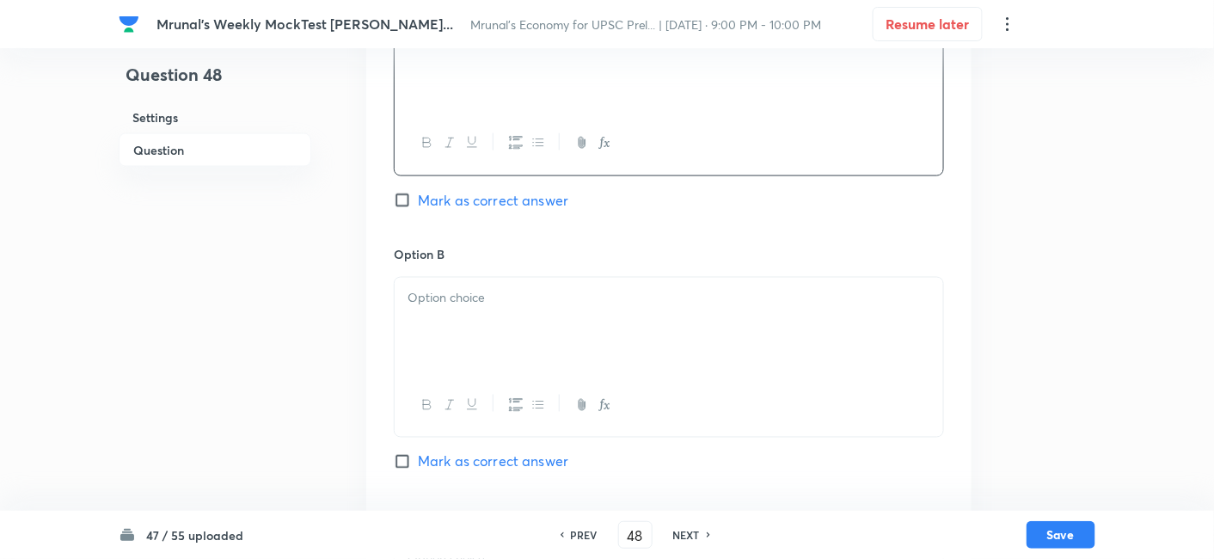
click at [472, 315] on div at bounding box center [668, 326] width 548 height 96
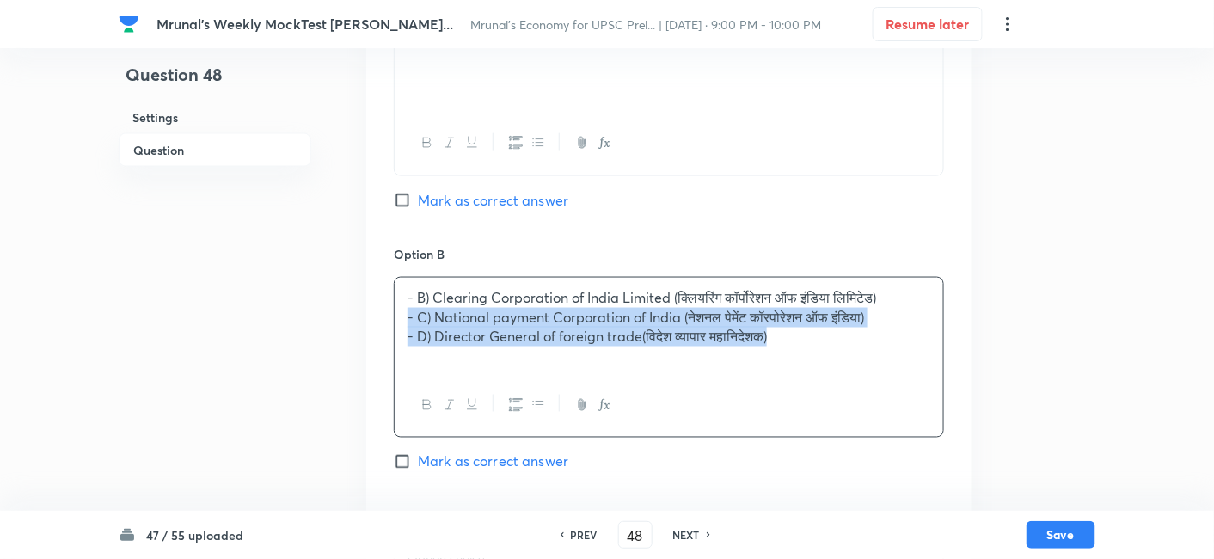
drag, startPoint x: 412, startPoint y: 325, endPoint x: 402, endPoint y: 321, distance: 10.4
click at [402, 321] on div "- B) Clearing Corporation of India Limited (क्लियरिंग कॉर्पोरेशन ऑफ इंडिया लिमि…" at bounding box center [668, 326] width 548 height 96
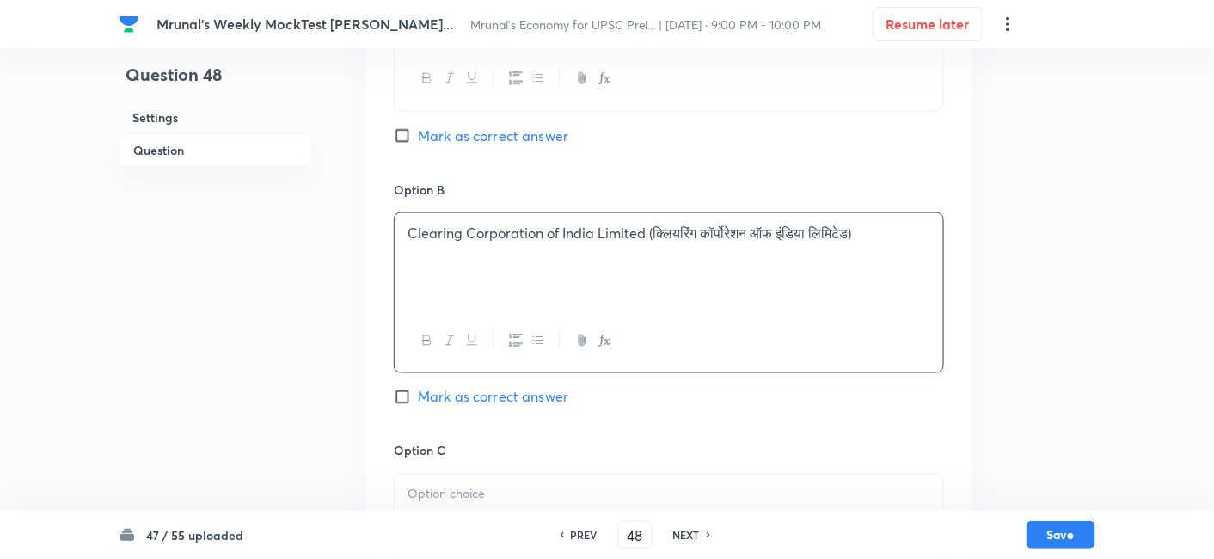
scroll to position [870, 0]
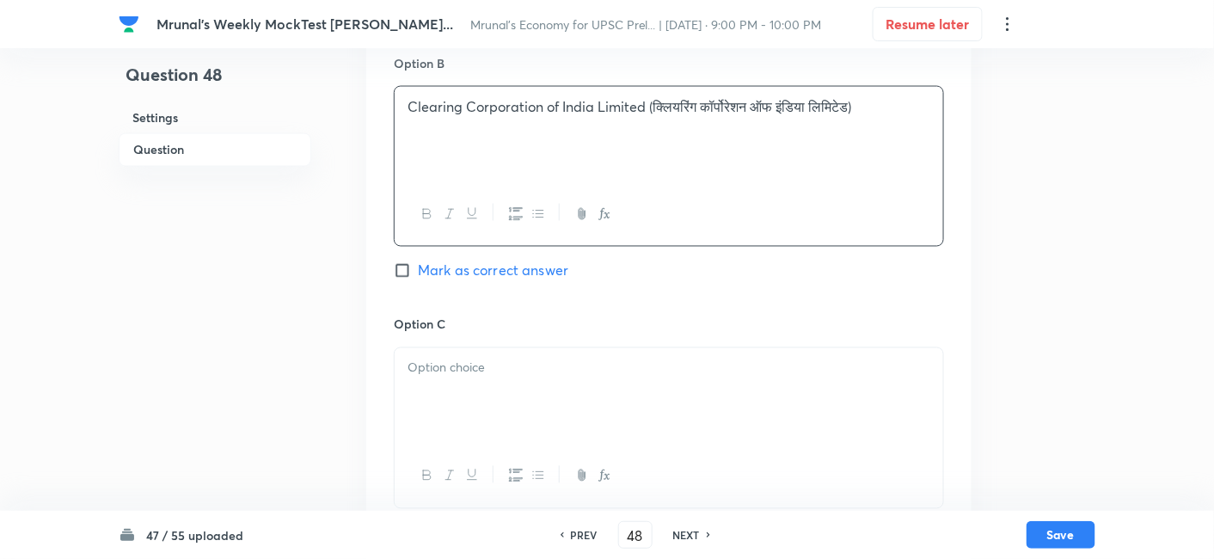
click at [471, 379] on div at bounding box center [668, 396] width 548 height 96
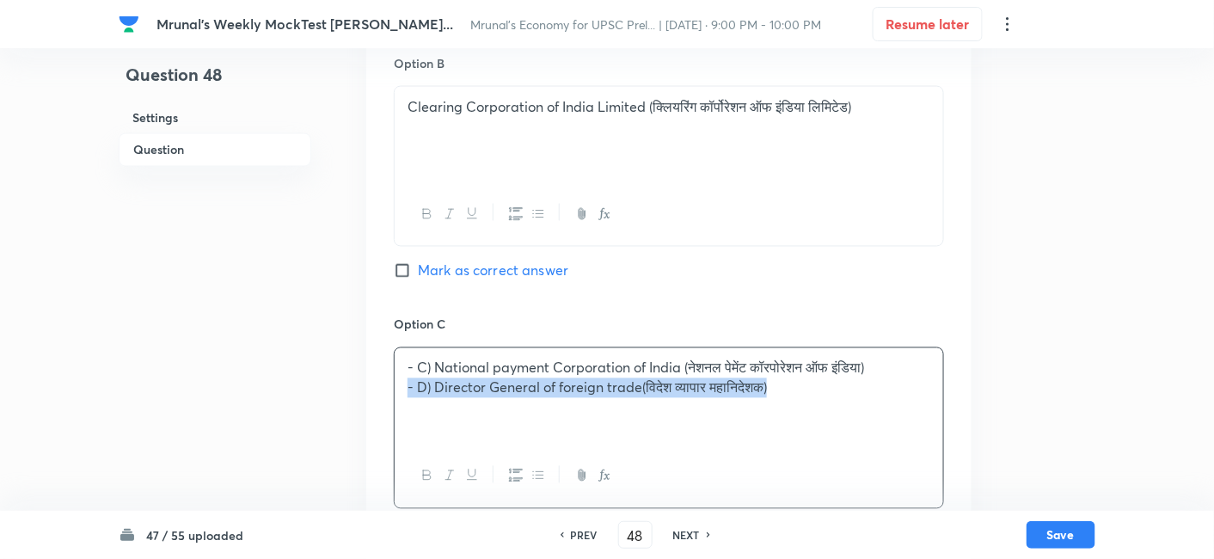
click at [393, 385] on div "Option A RBI (आरबीआई) Mark as correct answer Option B Clearing Corporation of I…" at bounding box center [668, 298] width 605 height 1067
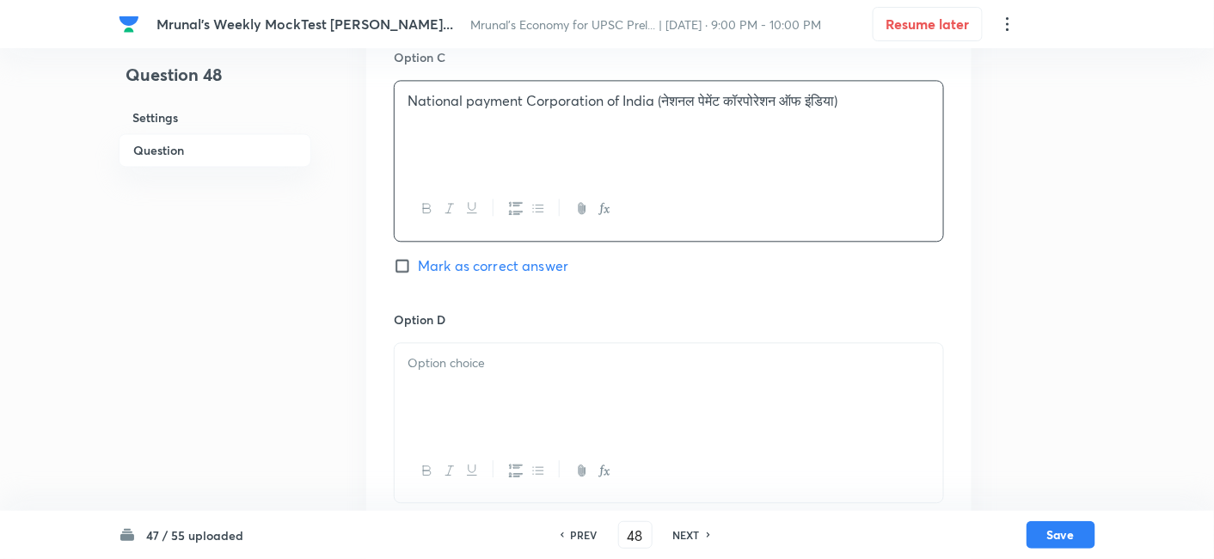
scroll to position [1156, 0]
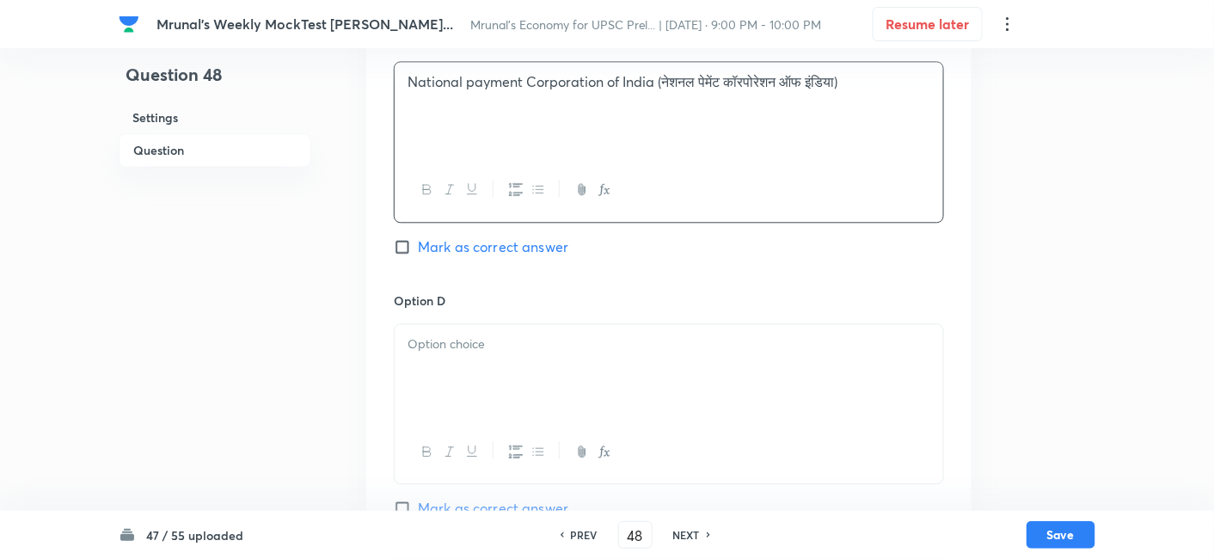
click at [480, 399] on div at bounding box center [668, 372] width 548 height 96
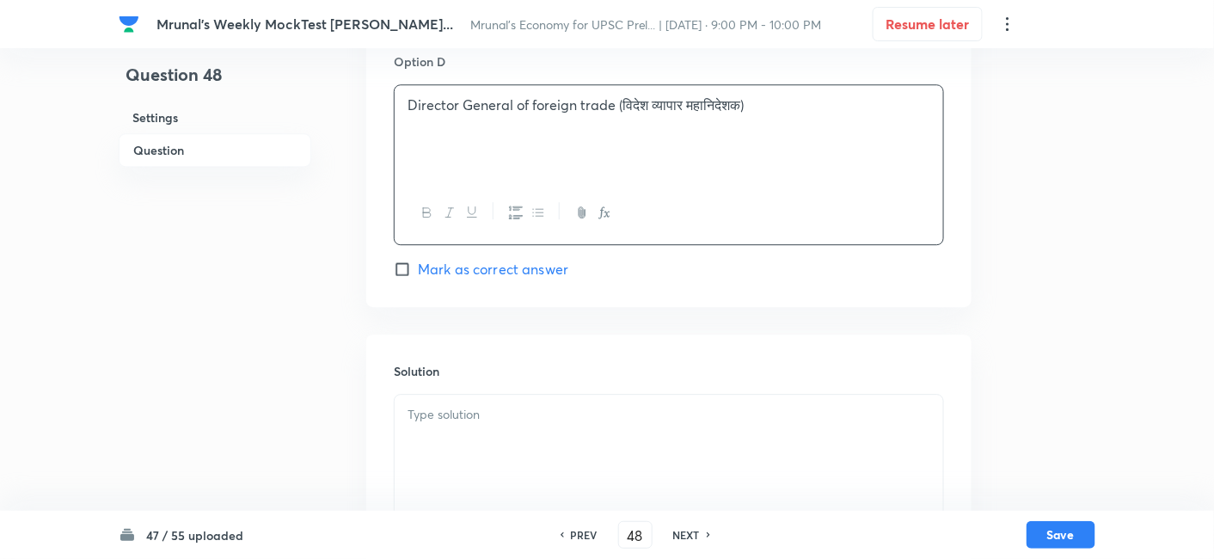
scroll to position [1484, 0]
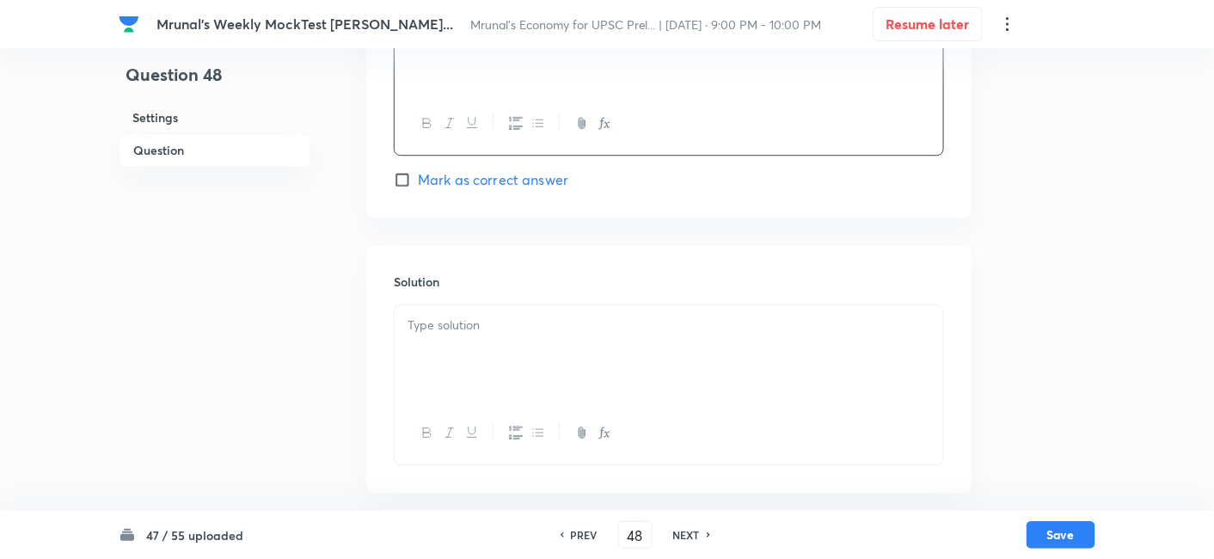
click at [505, 339] on div at bounding box center [668, 353] width 548 height 96
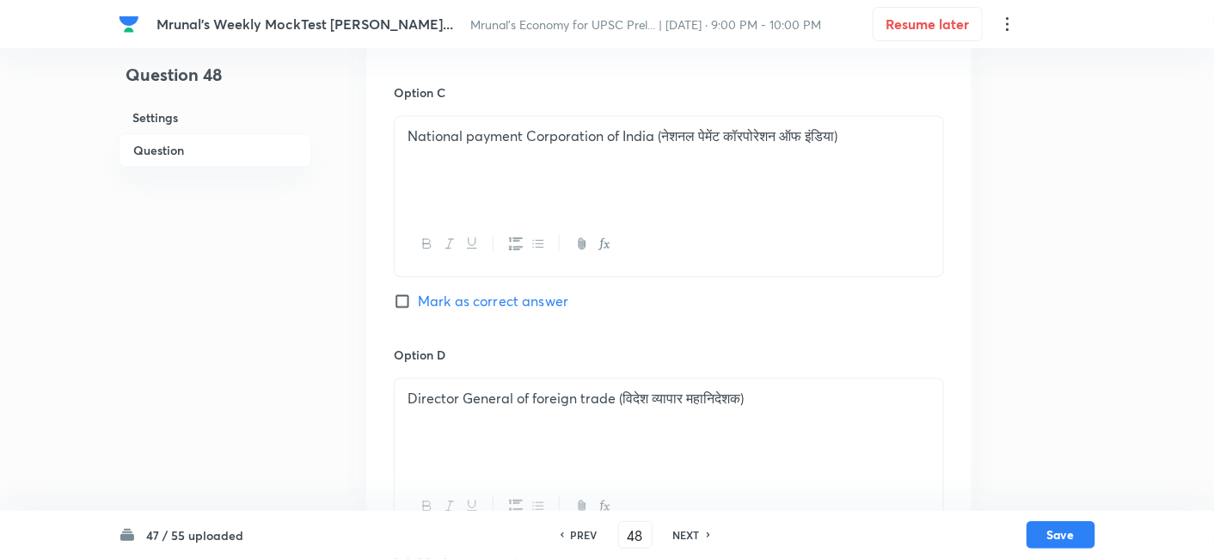
scroll to position [911, 0]
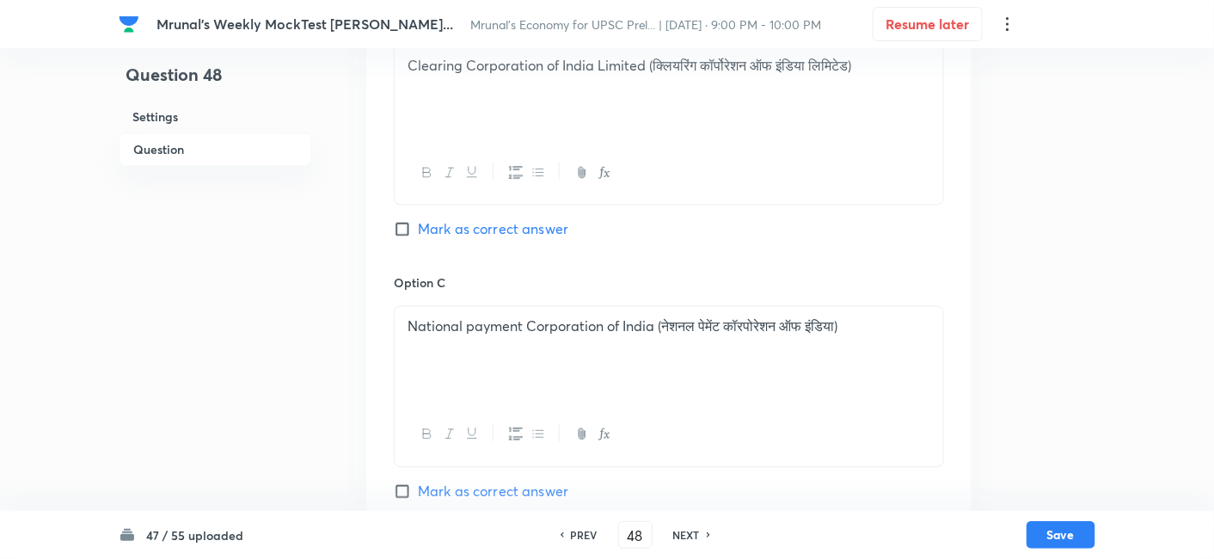
click at [513, 232] on span "Mark as correct answer" at bounding box center [493, 229] width 150 height 21
click at [418, 232] on input "Mark as correct answer" at bounding box center [406, 229] width 24 height 17
checkbox input "true"
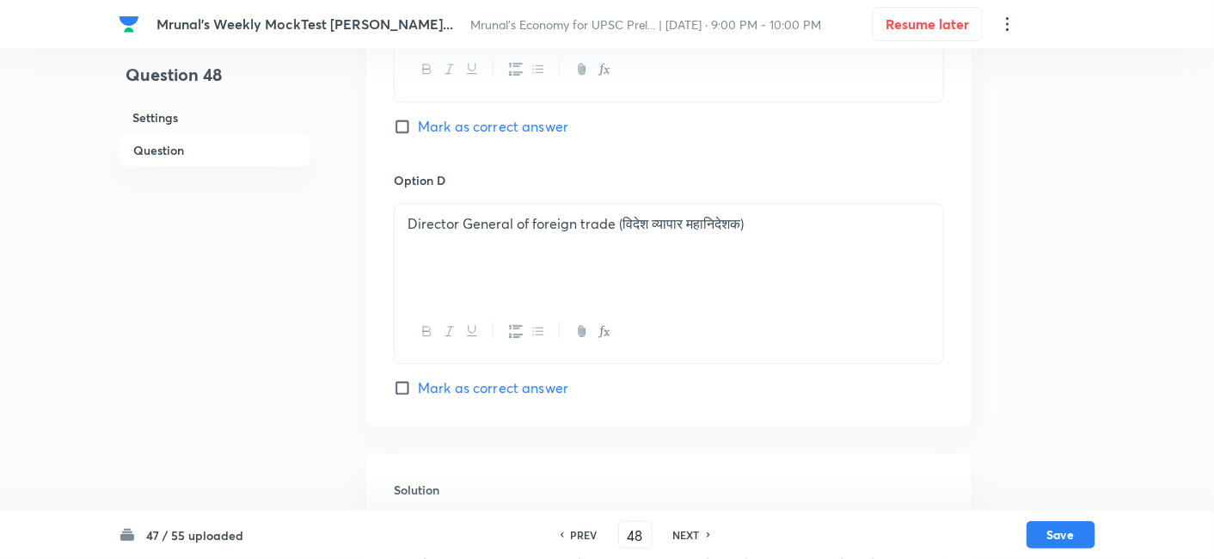
scroll to position [1484, 0]
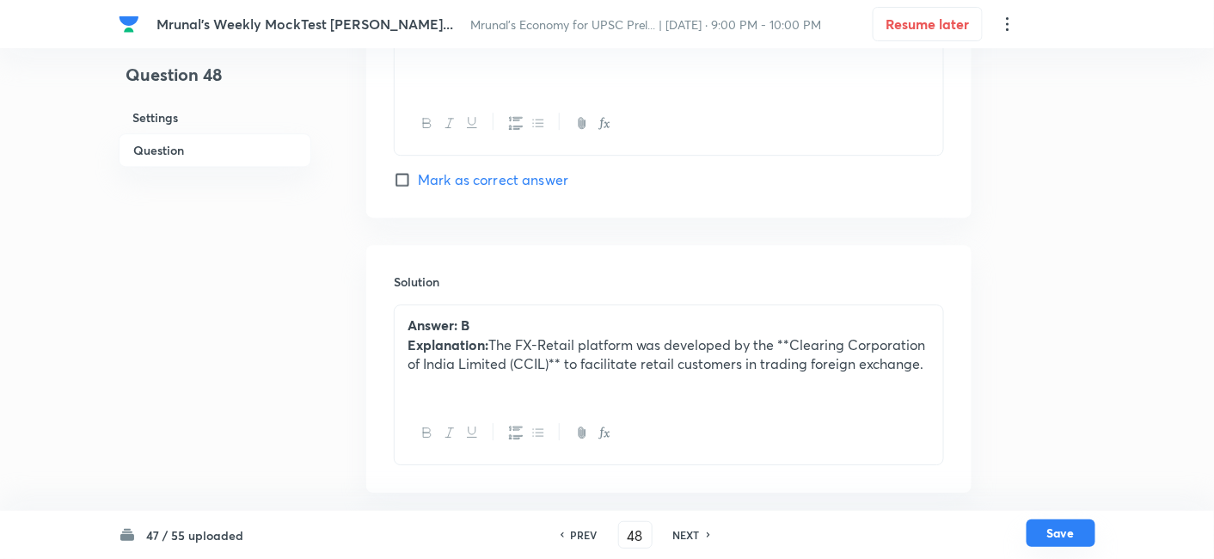
click at [1046, 533] on button "Save" at bounding box center [1060, 533] width 69 height 28
type input "49"
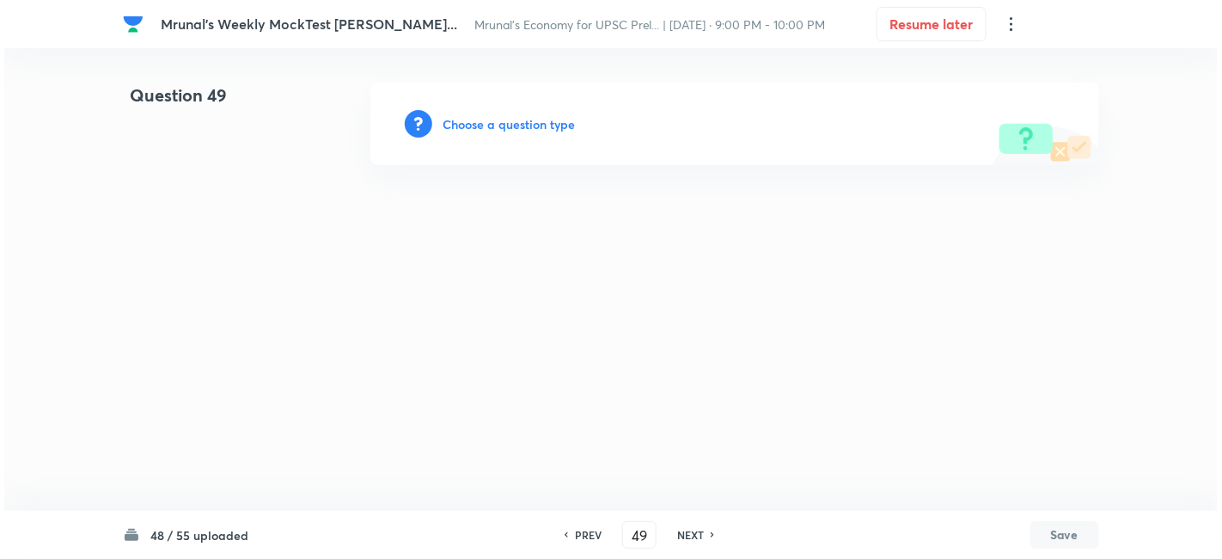
scroll to position [0, 0]
click at [547, 125] on h6 "Choose a question type" at bounding box center [509, 124] width 132 height 18
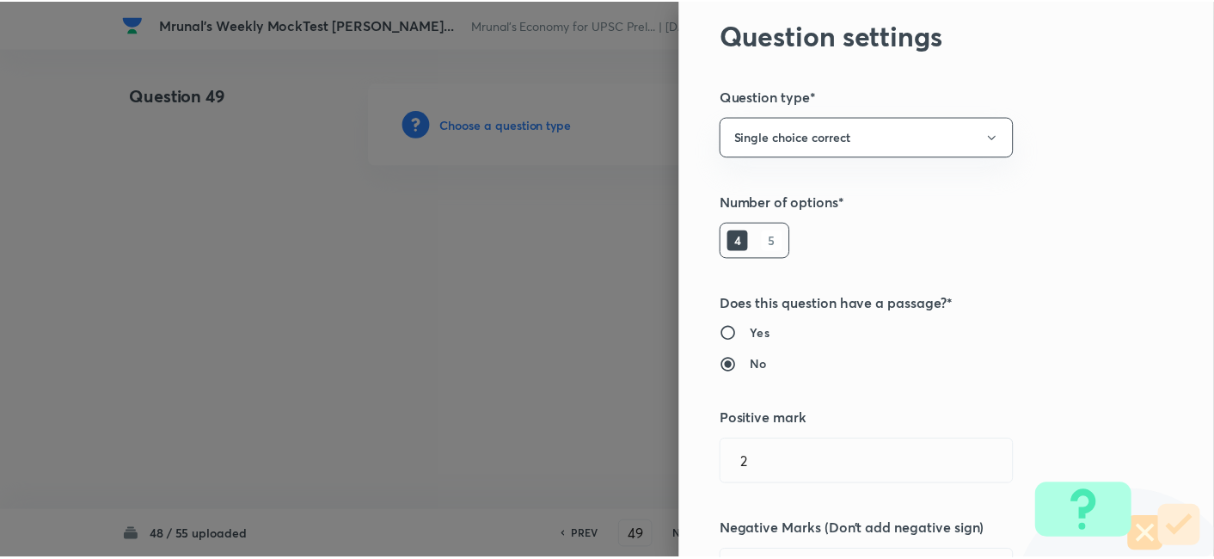
scroll to position [334, 0]
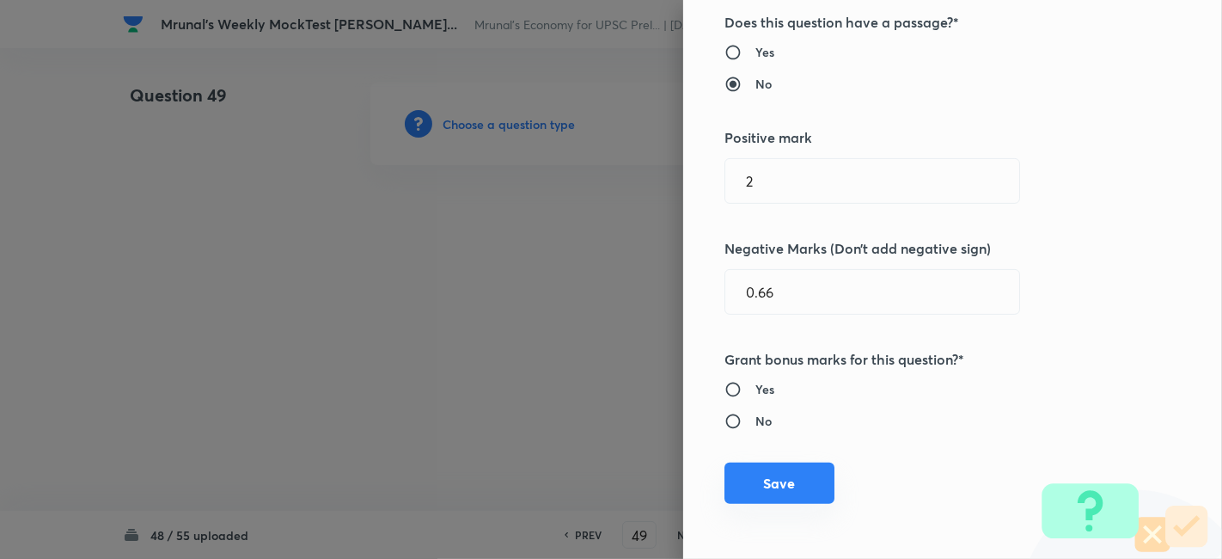
click at [798, 473] on button "Save" at bounding box center [779, 482] width 110 height 41
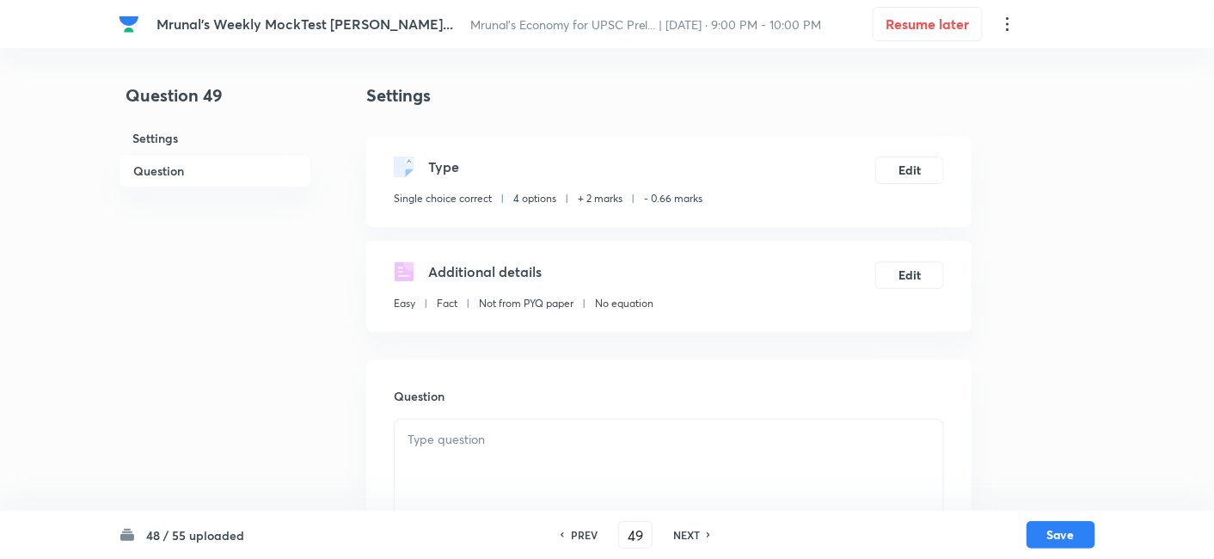
drag, startPoint x: 191, startPoint y: 162, endPoint x: 297, endPoint y: 177, distance: 106.8
click at [191, 161] on h6 "Question" at bounding box center [215, 171] width 193 height 34
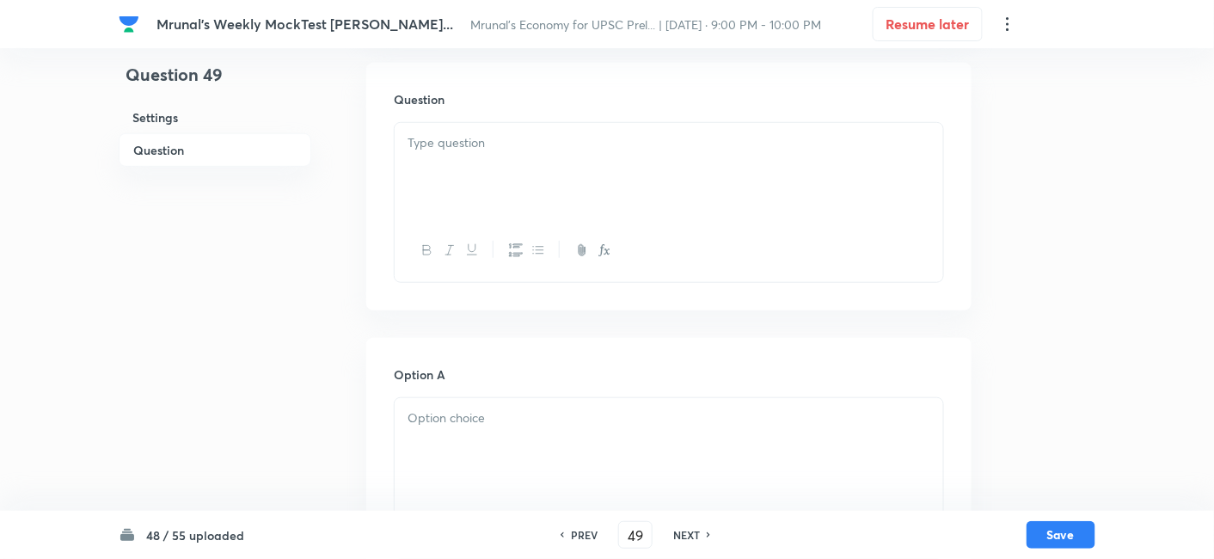
click at [554, 174] on div at bounding box center [668, 171] width 548 height 96
click at [523, 157] on div at bounding box center [668, 171] width 548 height 96
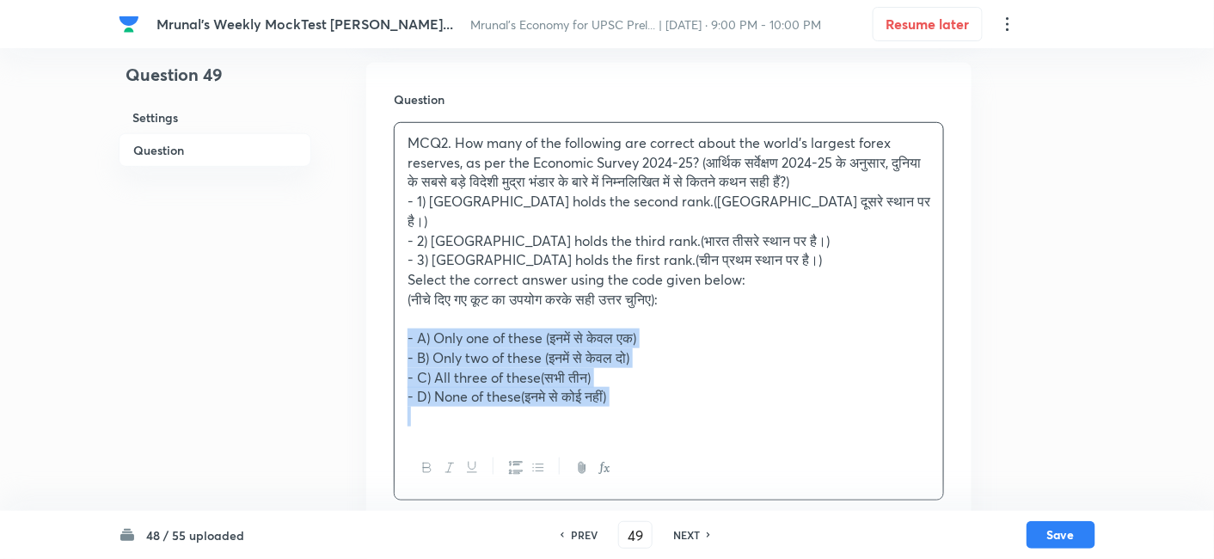
click at [380, 312] on div "Question MCQ2. How many of the following are correct about the world’s largest …" at bounding box center [668, 295] width 605 height 465
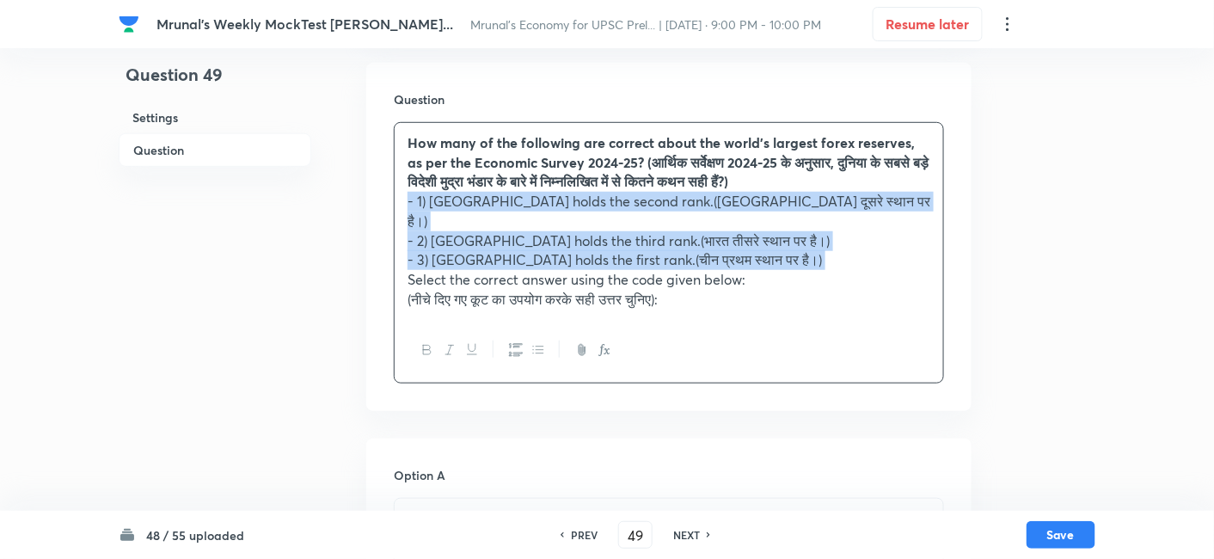
click at [513, 343] on icon "button" at bounding box center [516, 350] width 14 height 14
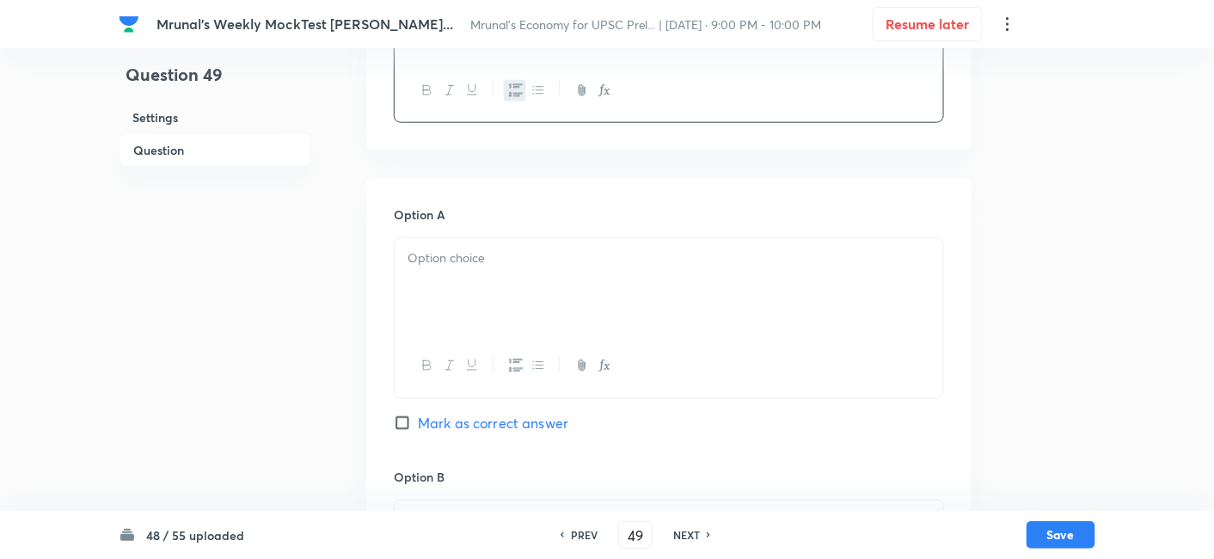
scroll to position [584, 0]
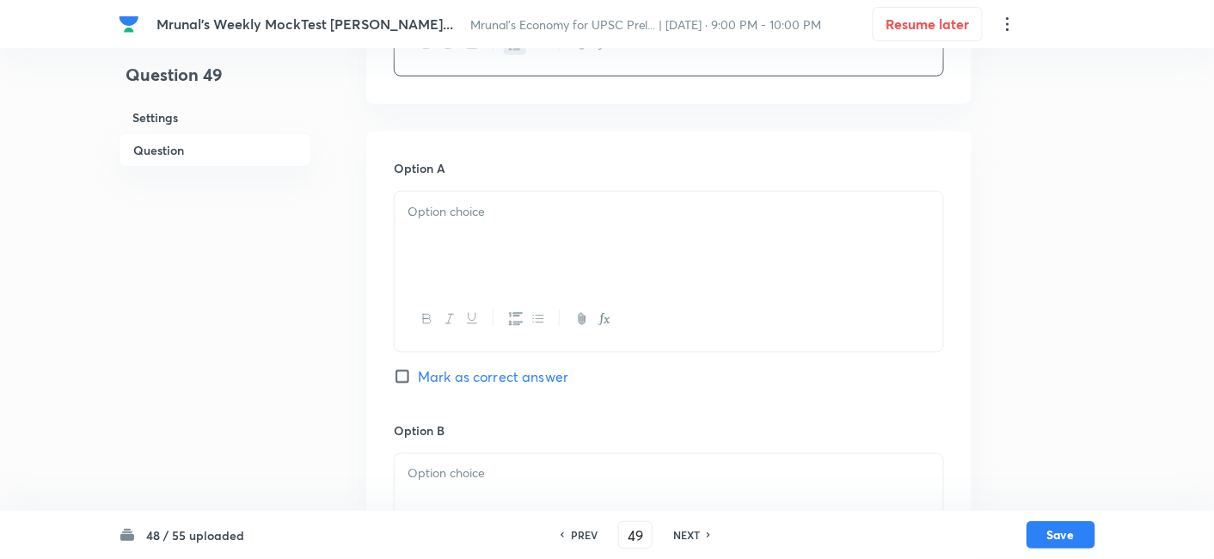
click at [480, 229] on div at bounding box center [668, 240] width 548 height 96
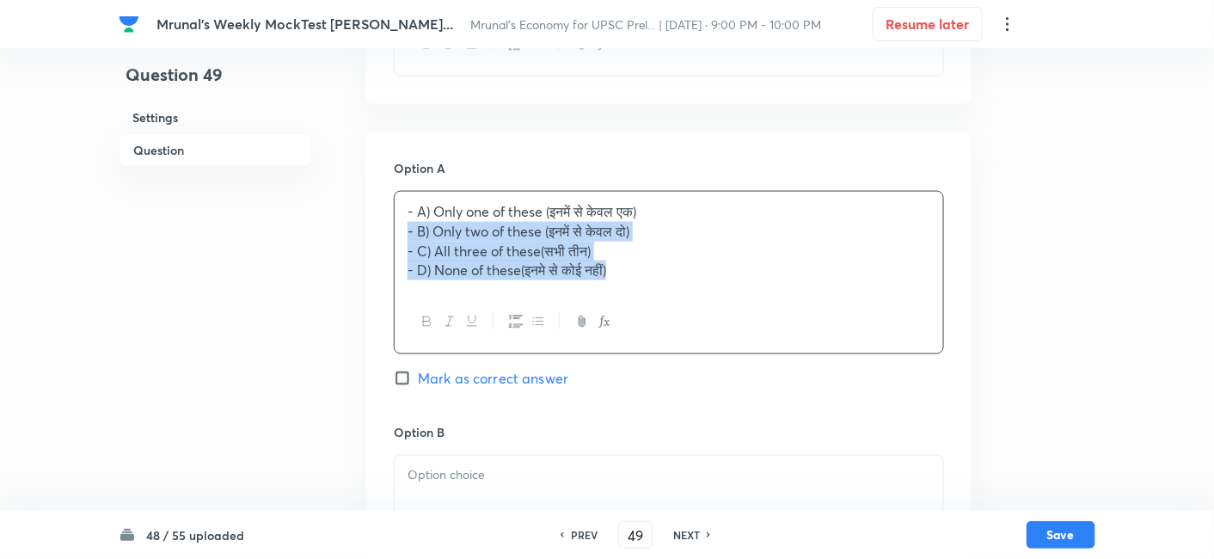
drag, startPoint x: 407, startPoint y: 241, endPoint x: 381, endPoint y: 235, distance: 26.5
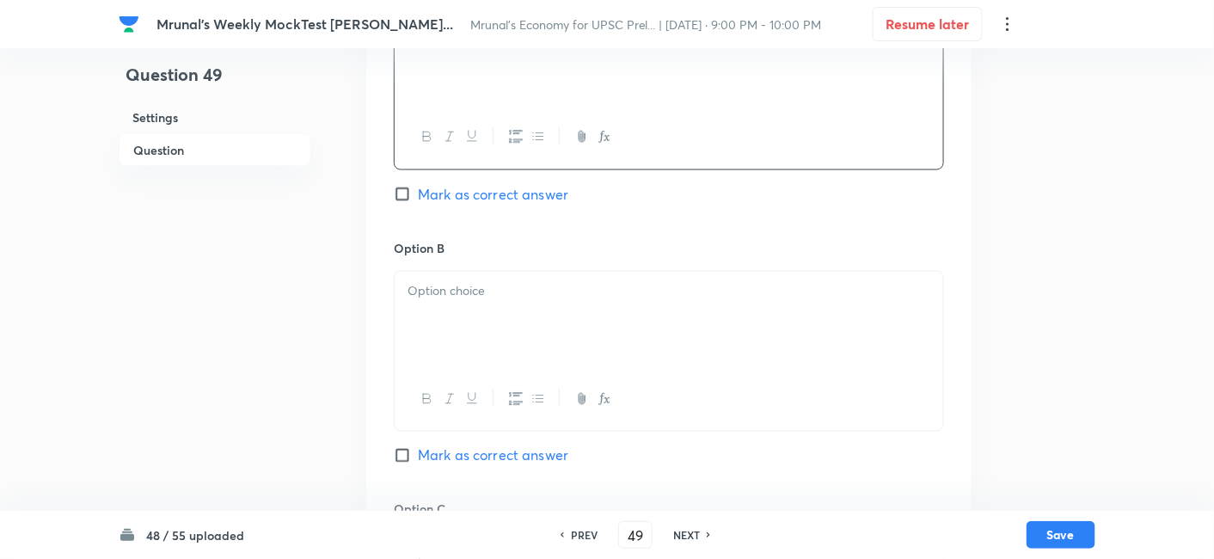
scroll to position [774, 0]
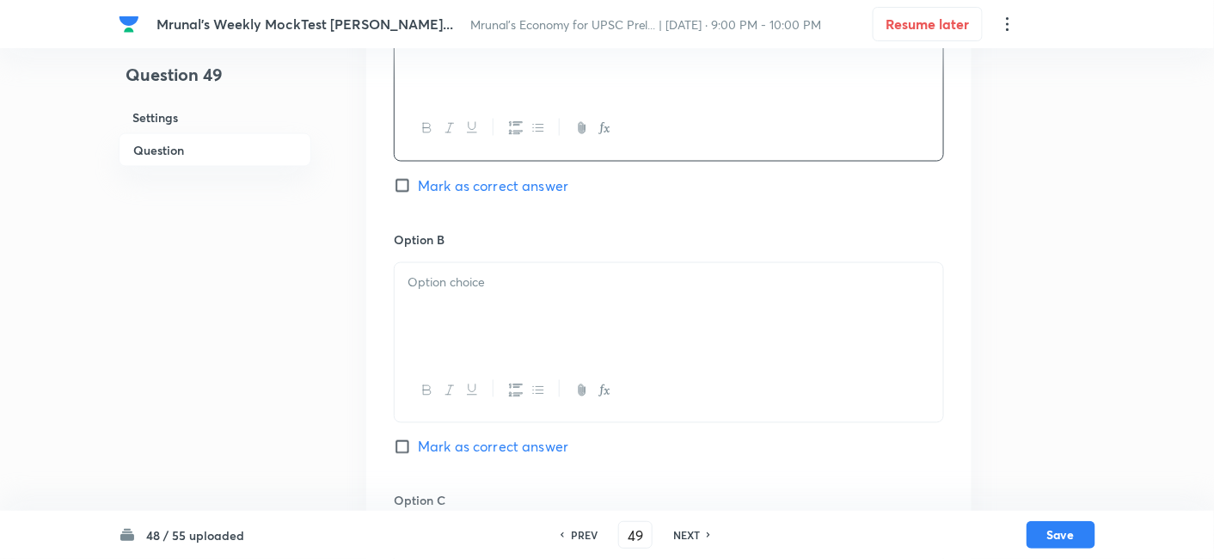
click at [499, 303] on div at bounding box center [668, 311] width 548 height 96
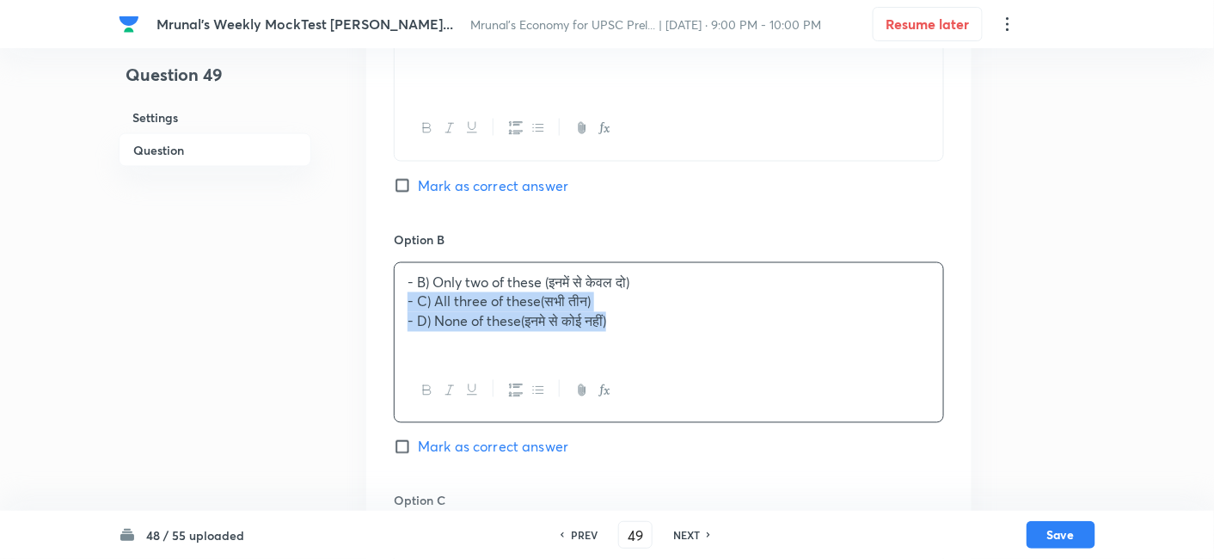
drag, startPoint x: 421, startPoint y: 307, endPoint x: 388, endPoint y: 298, distance: 34.6
click at [388, 298] on div "Option A Only one of these (इनमें से केवल एक) Mark as correct answer Option B -…" at bounding box center [668, 474] width 605 height 1067
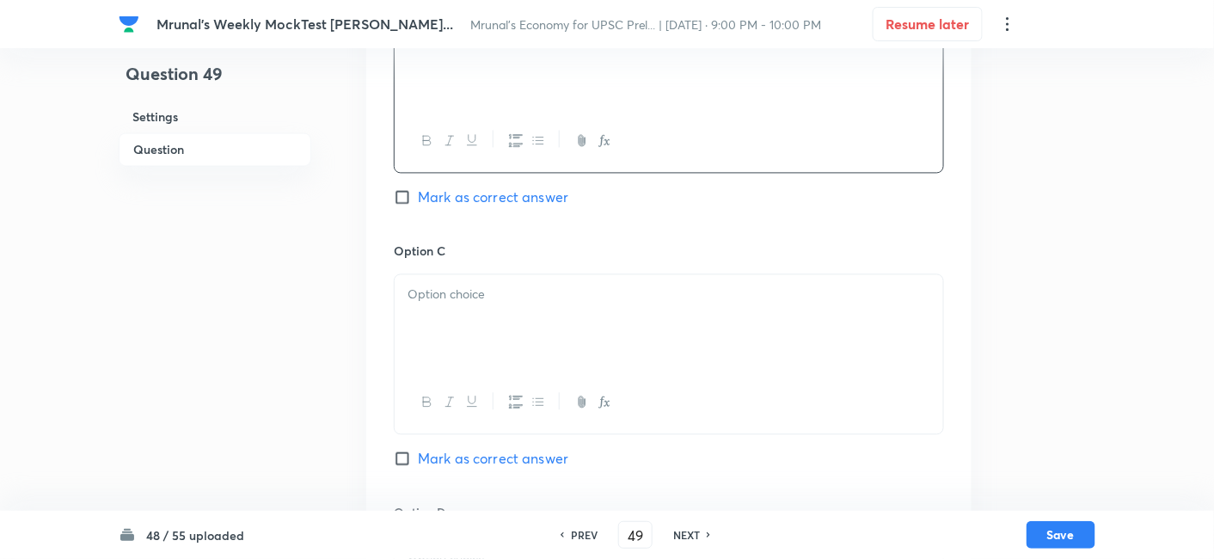
scroll to position [1061, 0]
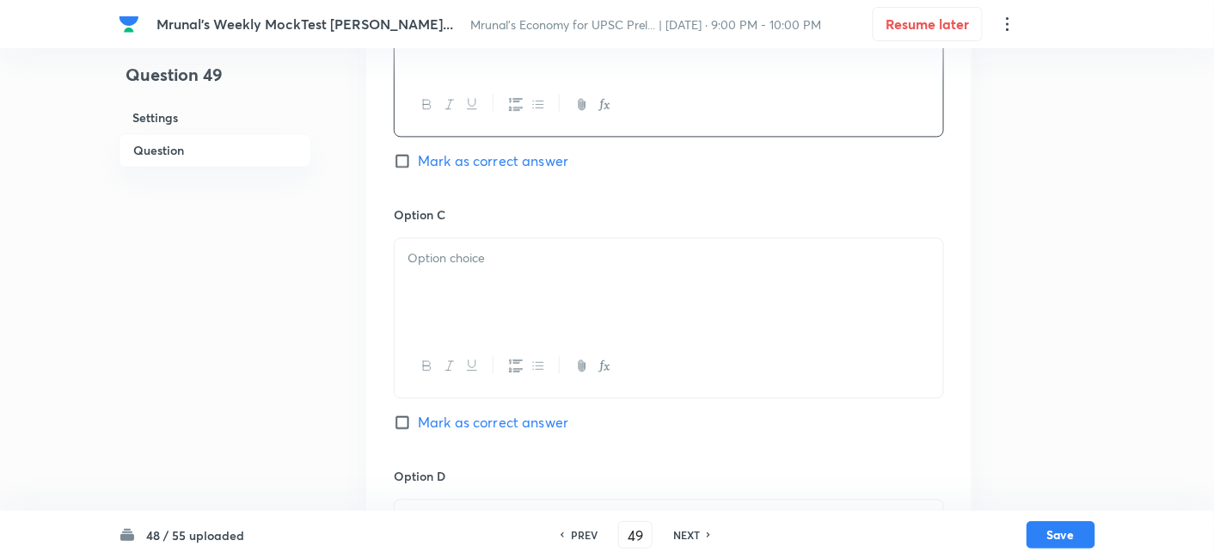
click at [452, 334] on div at bounding box center [668, 365] width 548 height 63
click at [459, 281] on div at bounding box center [668, 286] width 548 height 96
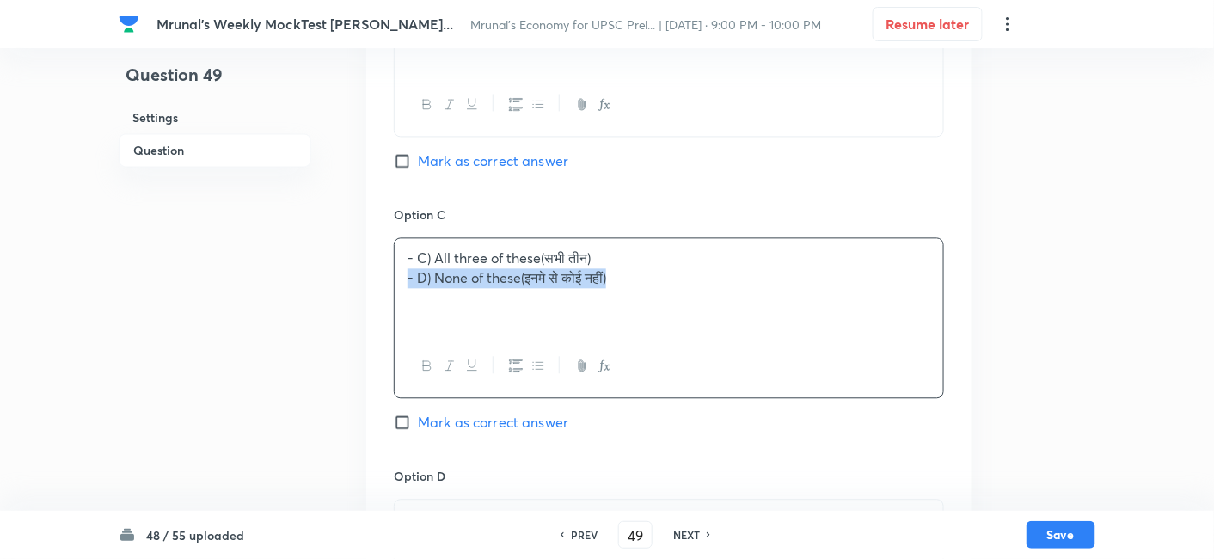
drag, startPoint x: 397, startPoint y: 286, endPoint x: 385, endPoint y: 283, distance: 12.5
click at [385, 283] on div "Option A Only one of these (इनमें से केवल एक) Mark as correct answer Option B O…" at bounding box center [668, 188] width 605 height 1067
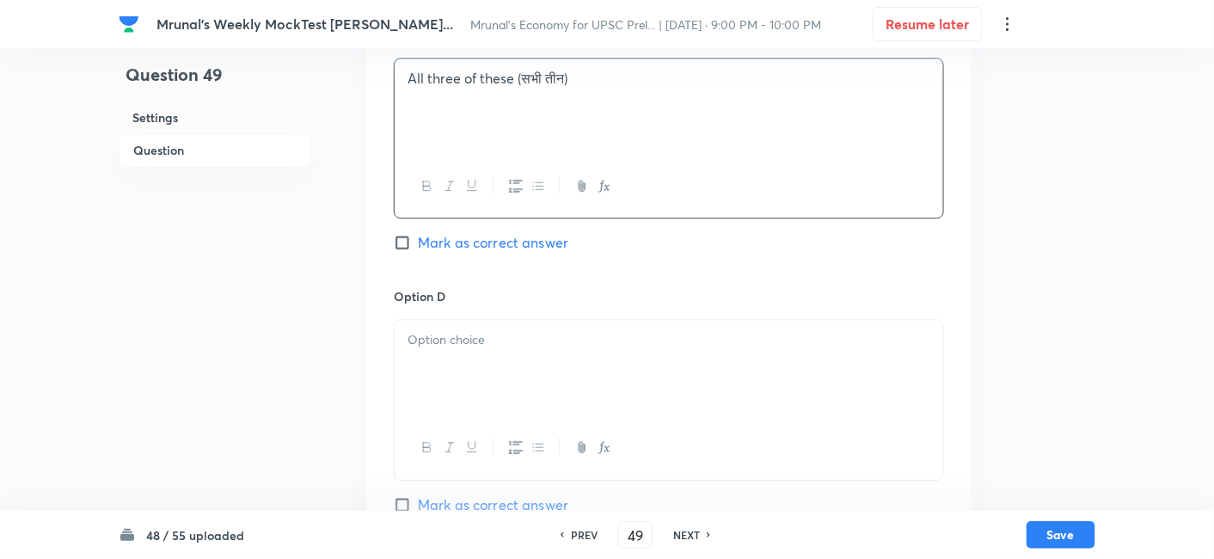
scroll to position [1252, 0]
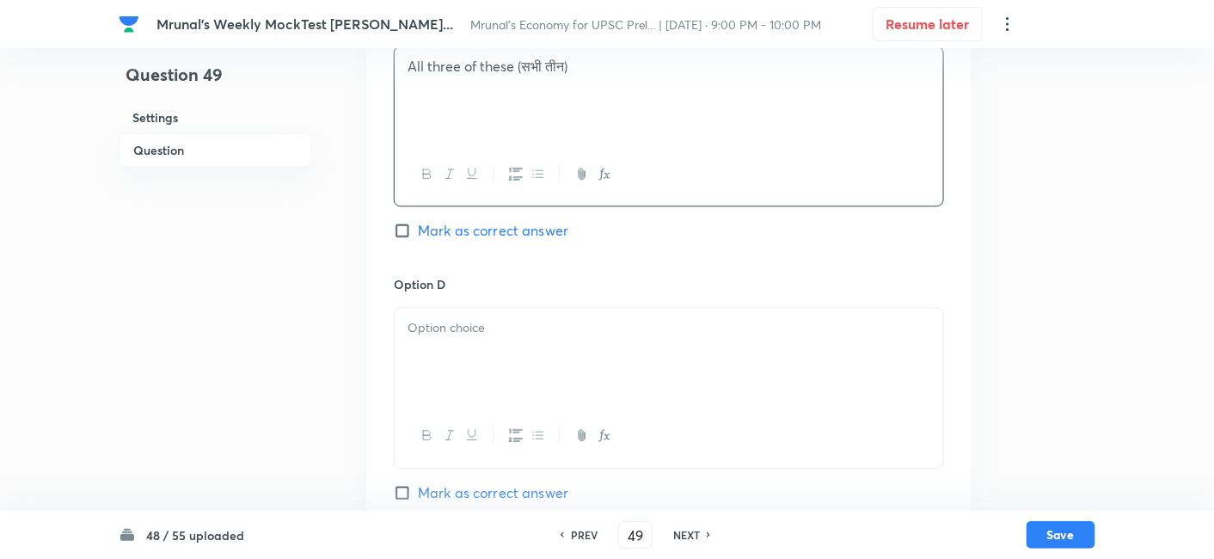
click at [473, 358] on div at bounding box center [668, 356] width 548 height 96
paste div
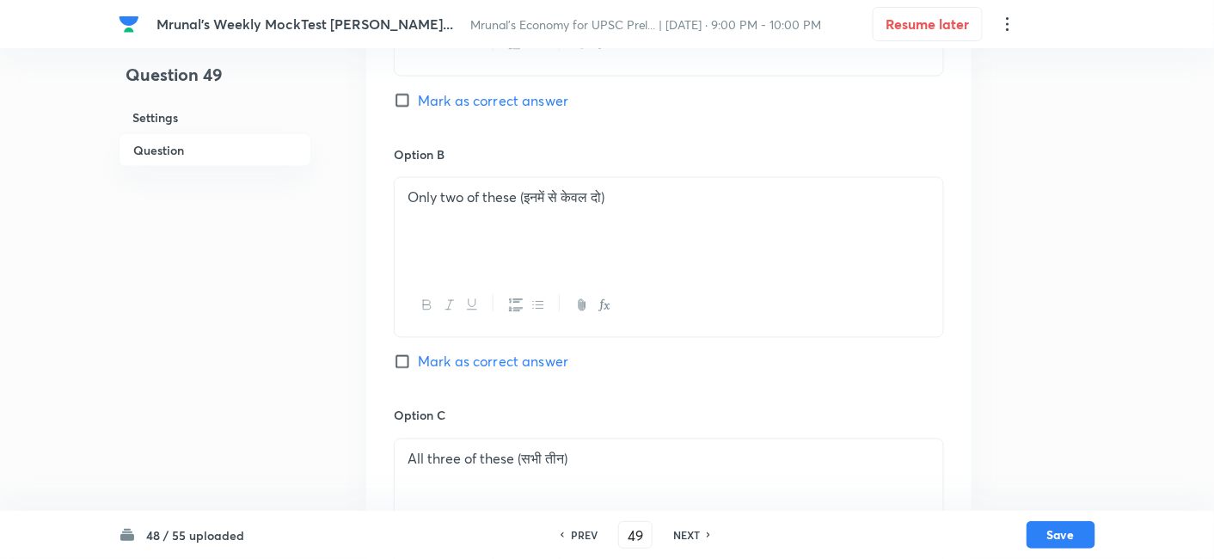
scroll to position [870, 0]
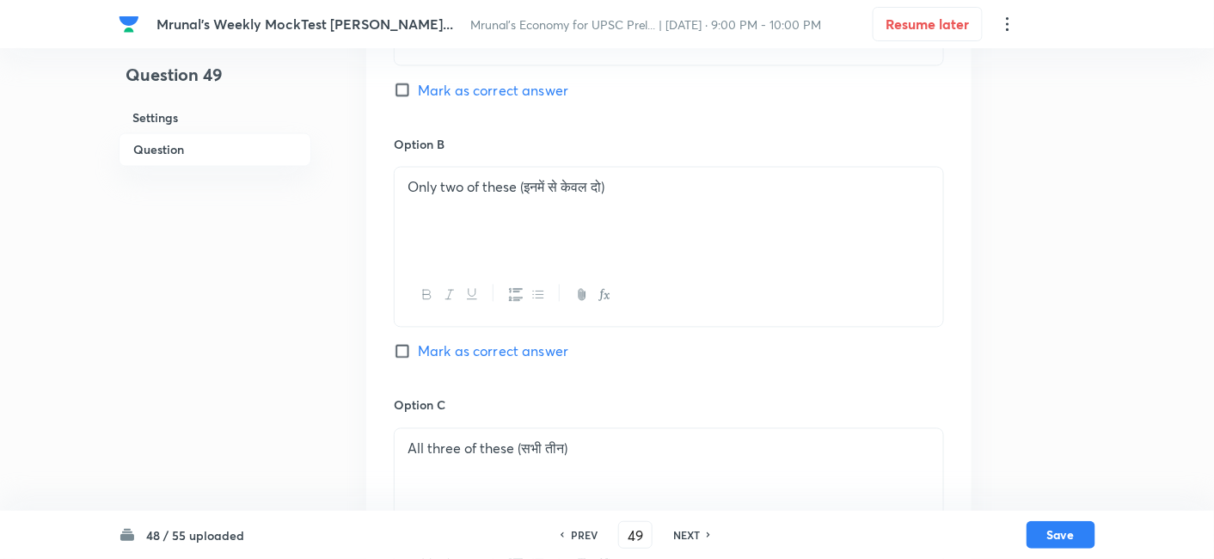
click at [509, 345] on span "Mark as correct answer" at bounding box center [493, 351] width 150 height 21
click at [418, 345] on input "Mark as correct answer" at bounding box center [406, 351] width 24 height 17
checkbox input "true"
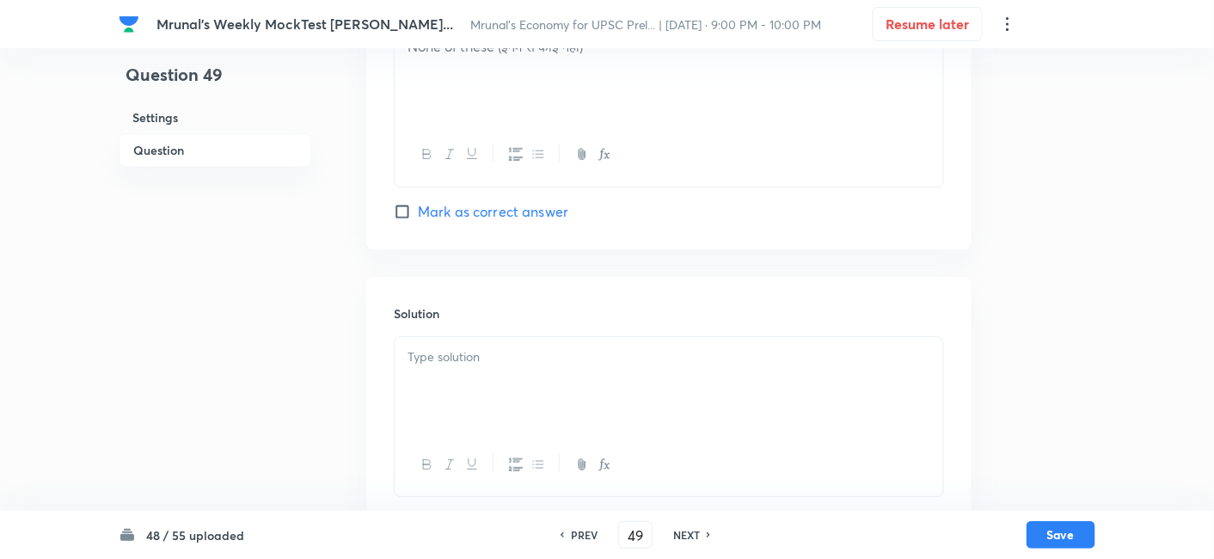
scroll to position [1564, 0]
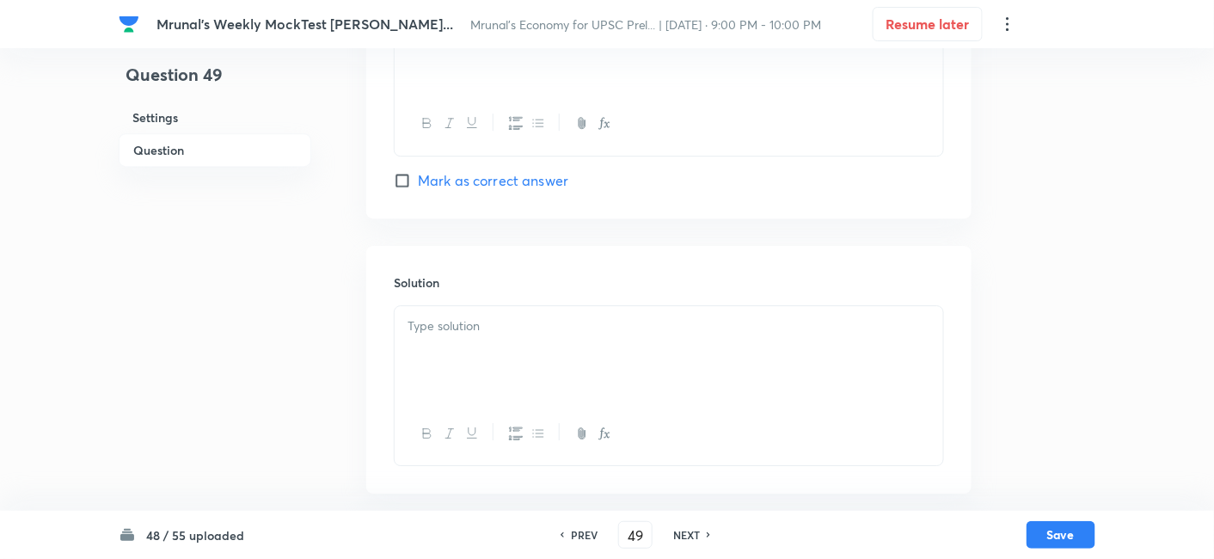
click at [495, 357] on div at bounding box center [668, 354] width 548 height 96
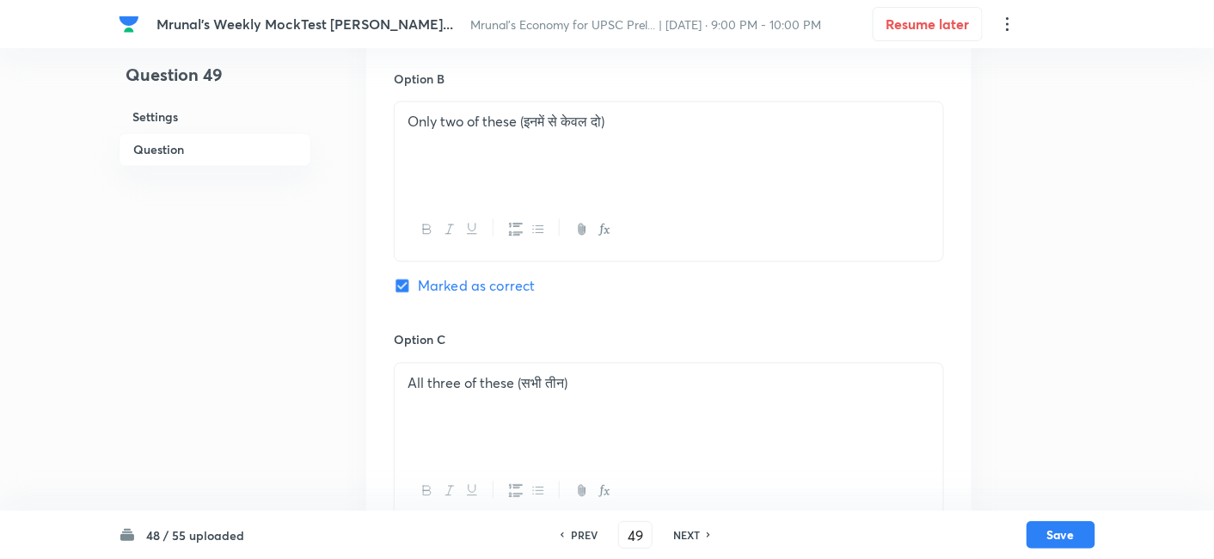
scroll to position [896, 0]
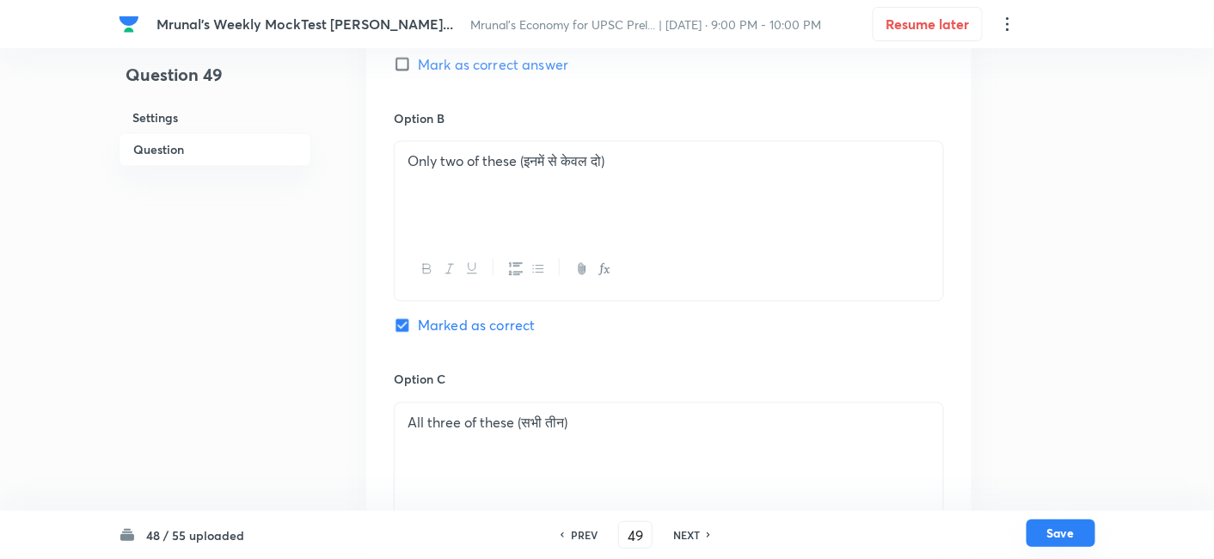
click at [1073, 536] on button "Save" at bounding box center [1060, 533] width 69 height 28
type input "50"
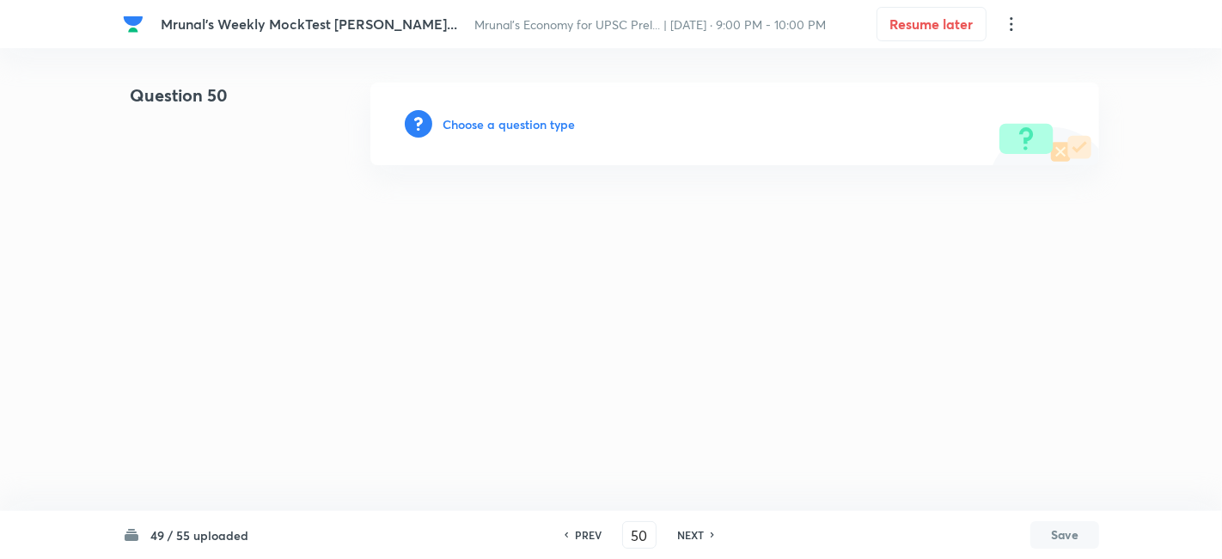
click at [527, 112] on div "Choose a question type" at bounding box center [734, 124] width 729 height 83
click at [530, 123] on h6 "Choose a question type" at bounding box center [509, 124] width 132 height 18
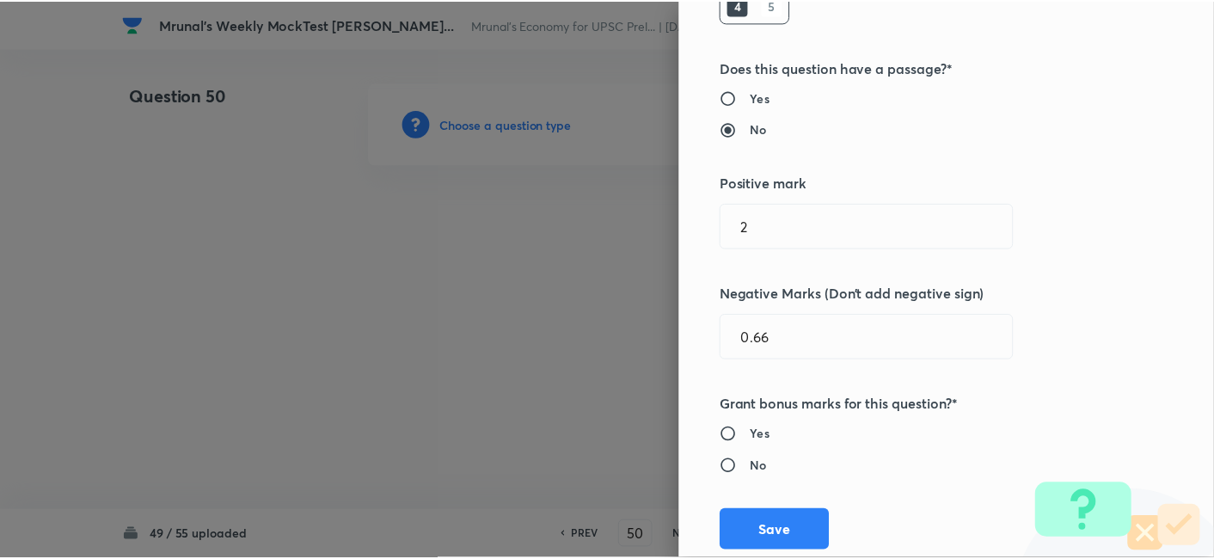
scroll to position [334, 0]
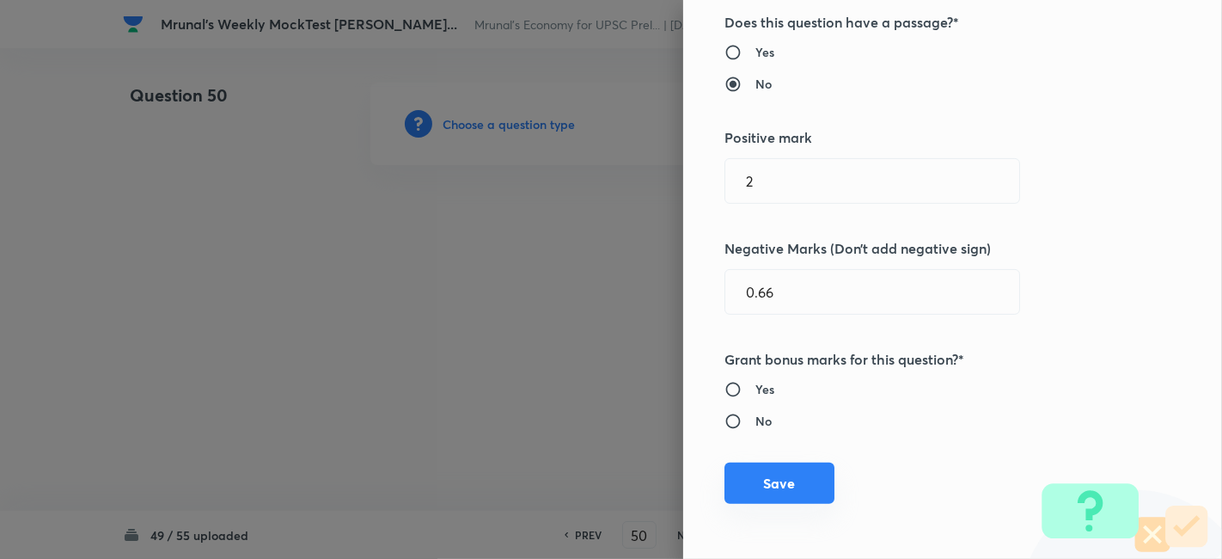
click at [793, 465] on button "Save" at bounding box center [779, 482] width 110 height 41
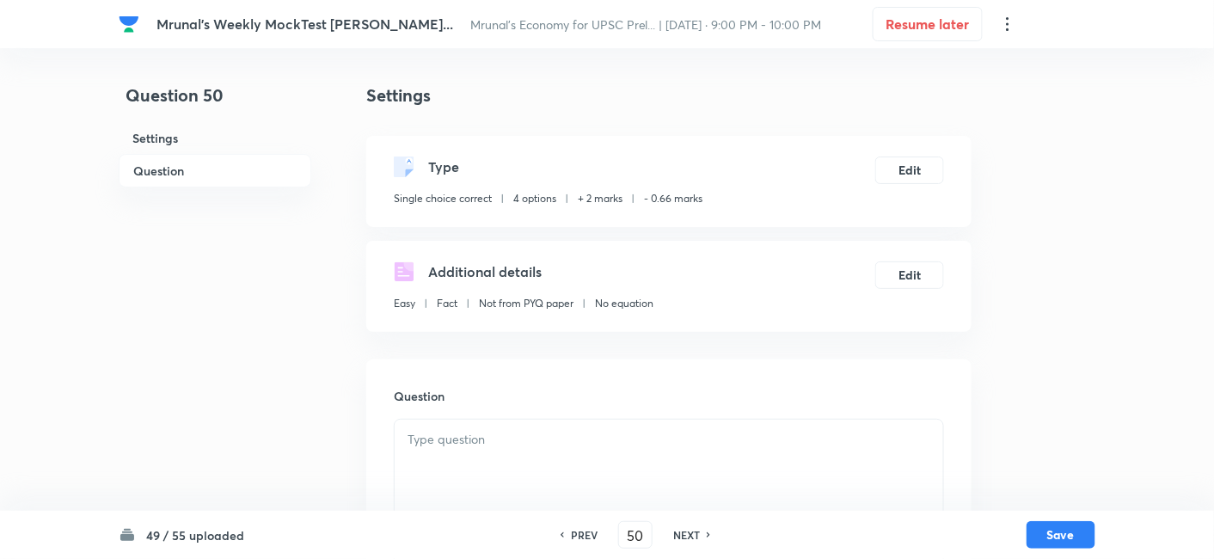
click at [243, 175] on h6 "Question" at bounding box center [215, 171] width 193 height 34
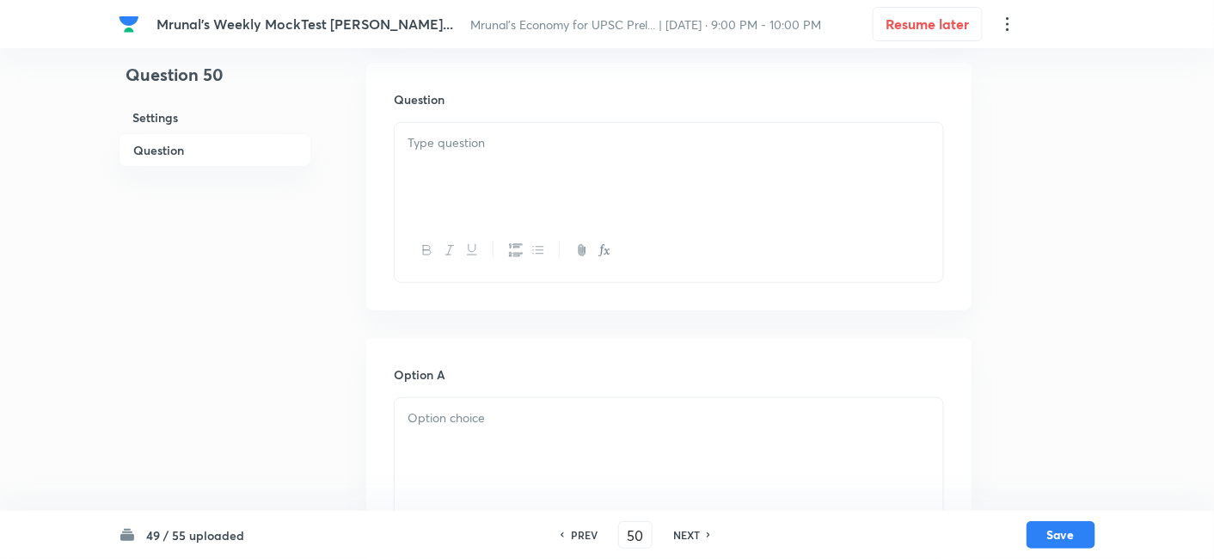
click at [543, 196] on div at bounding box center [668, 171] width 548 height 96
click at [566, 187] on div at bounding box center [668, 171] width 548 height 96
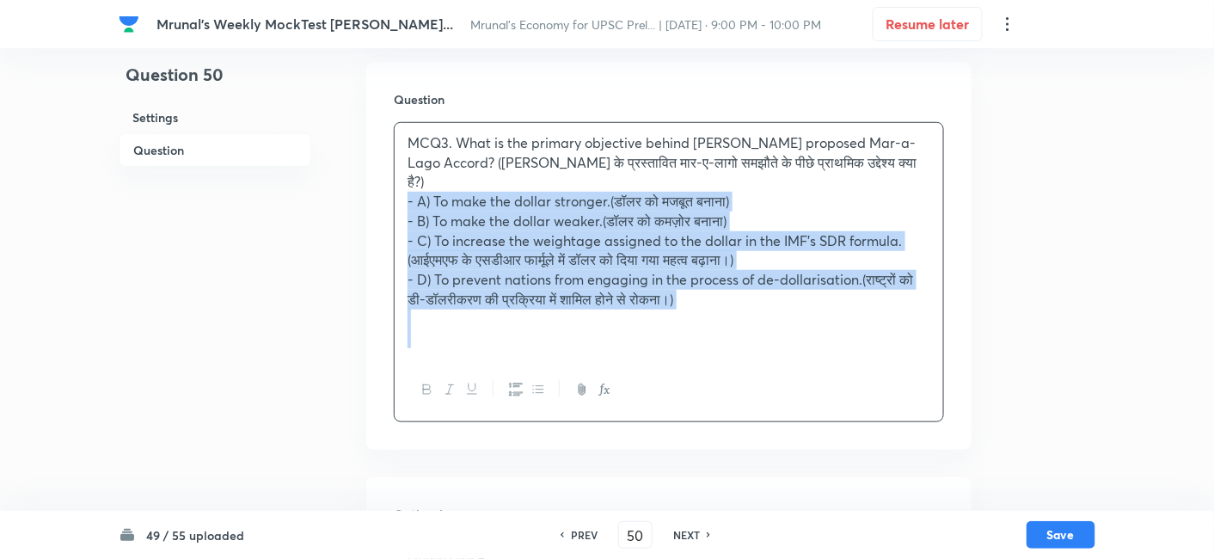
drag, startPoint x: 407, startPoint y: 186, endPoint x: 376, endPoint y: 185, distance: 31.8
click at [376, 185] on div "Question MCQ3. What is the primary objective behind Donald Trump’s proposed Mar…" at bounding box center [668, 256] width 605 height 387
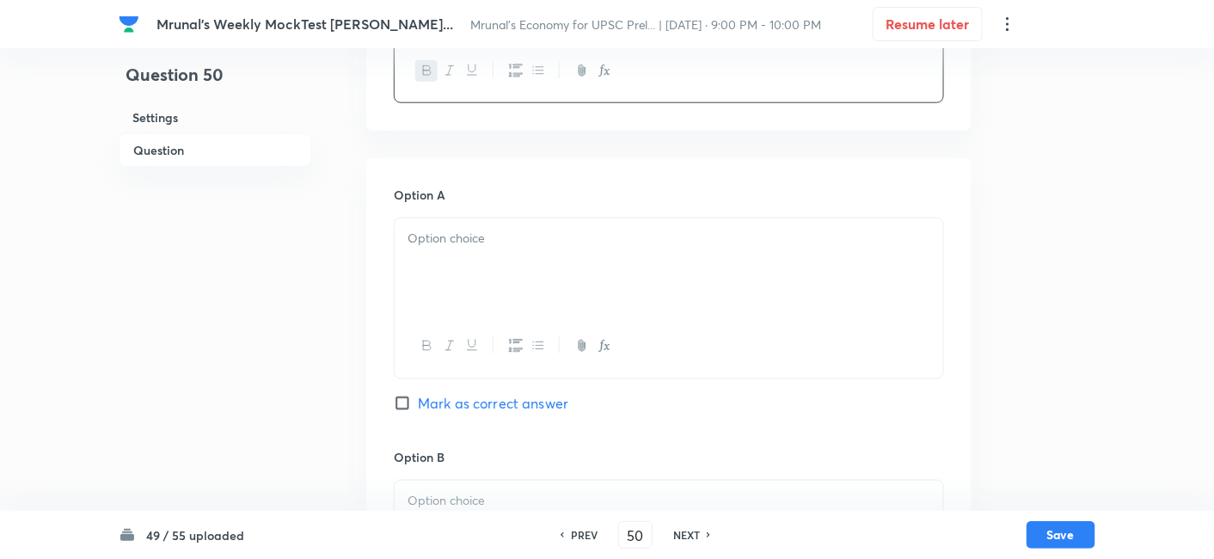
scroll to position [488, 0]
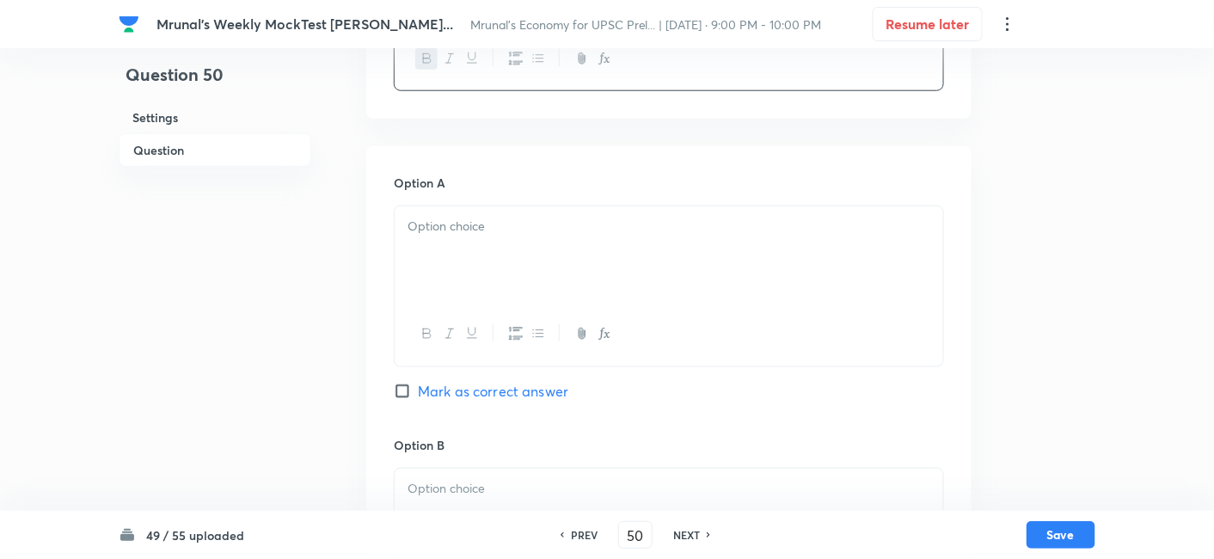
drag, startPoint x: 451, startPoint y: 245, endPoint x: 459, endPoint y: 256, distance: 13.6
click at [457, 251] on div at bounding box center [668, 254] width 548 height 96
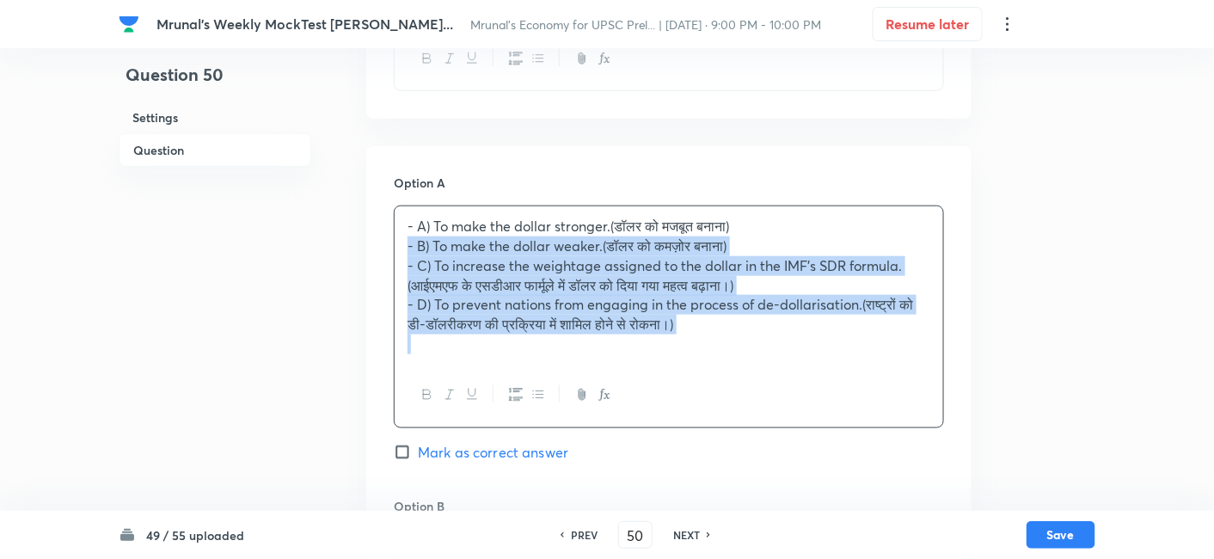
drag, startPoint x: 393, startPoint y: 250, endPoint x: 381, endPoint y: 245, distance: 13.1
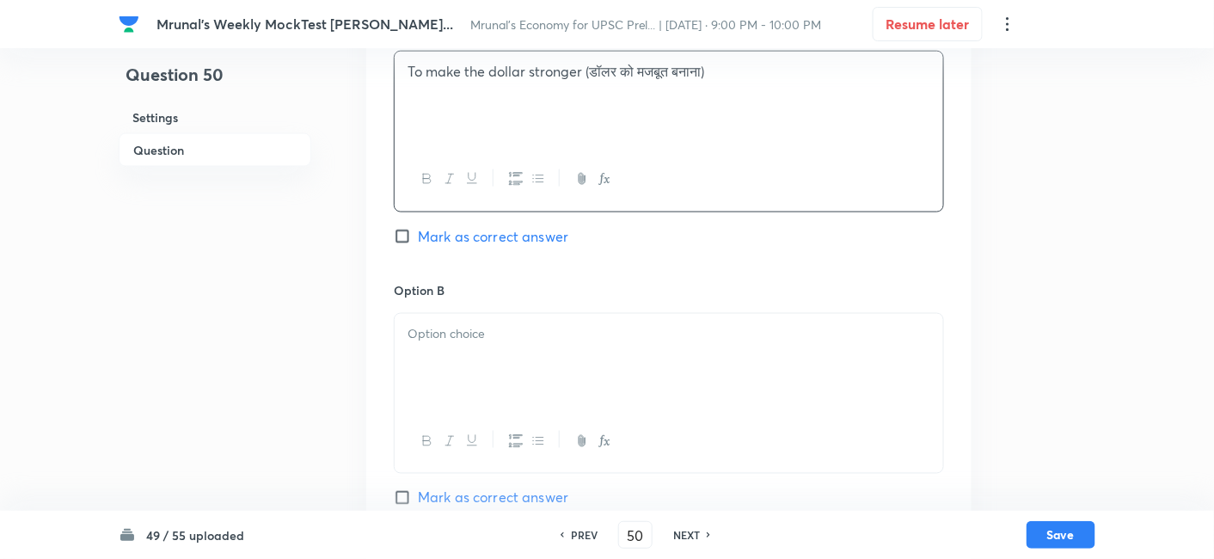
scroll to position [679, 0]
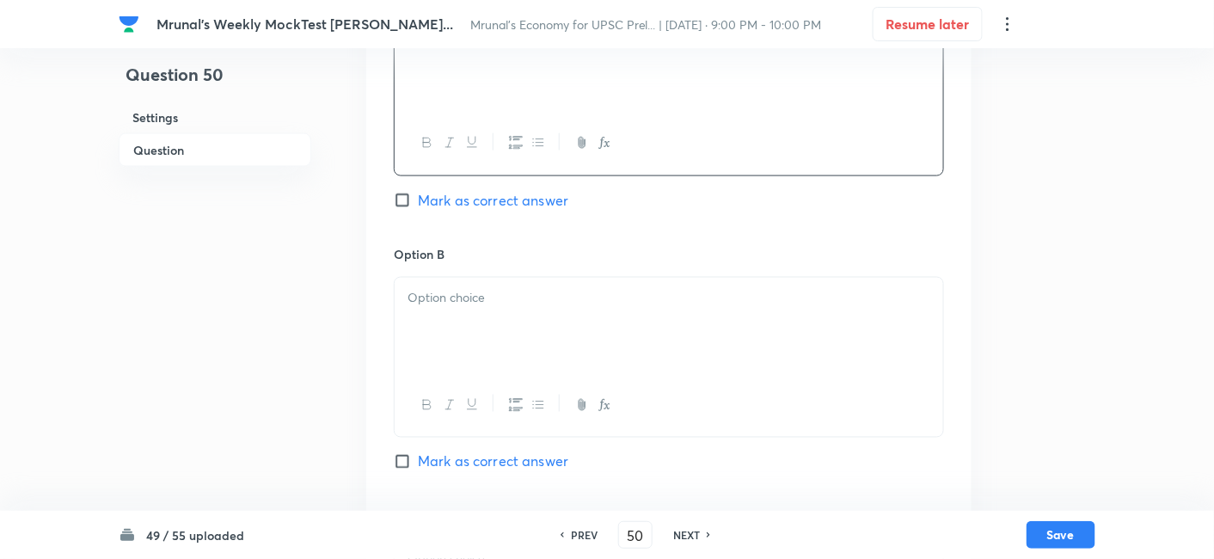
click at [503, 310] on div at bounding box center [668, 326] width 548 height 96
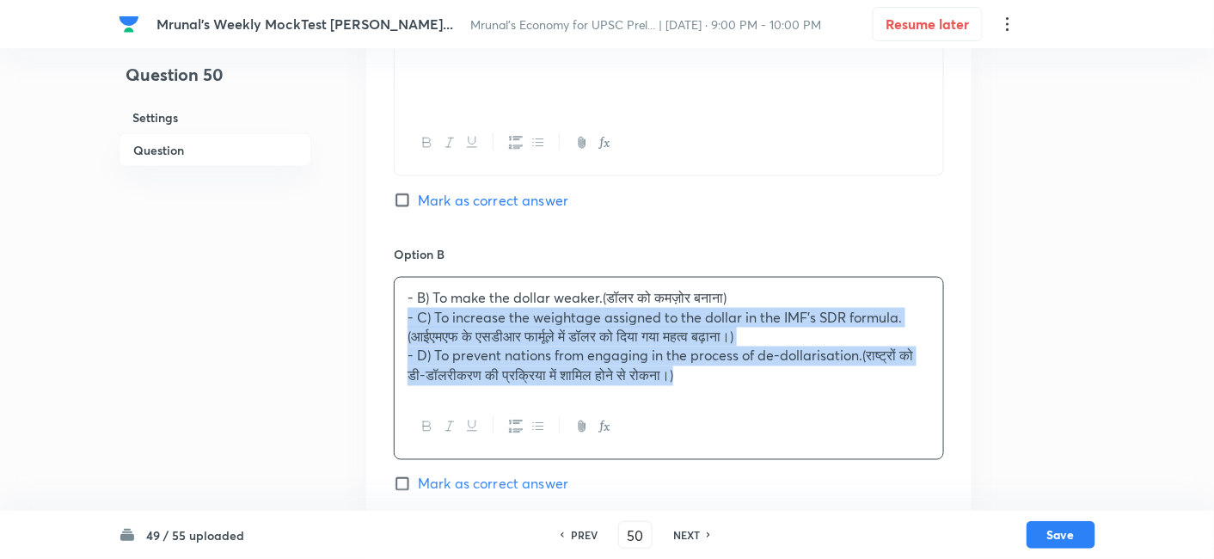
click at [393, 316] on div "Option A To make the dollar stronger (डॉलर को मजबूत बनाना) Mark as correct answ…" at bounding box center [668, 499] width 605 height 1089
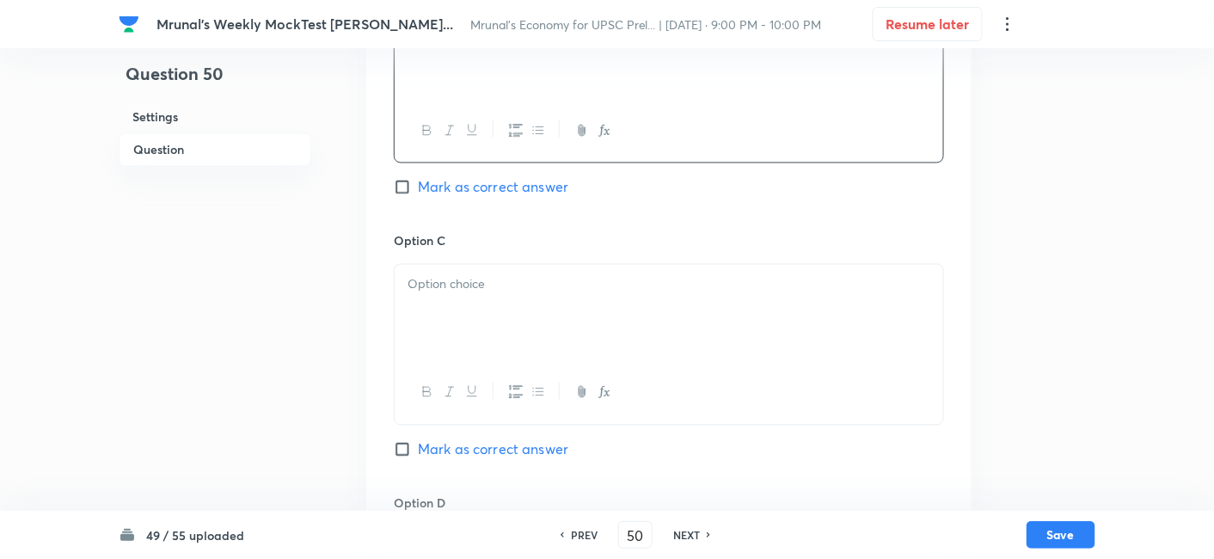
scroll to position [965, 0]
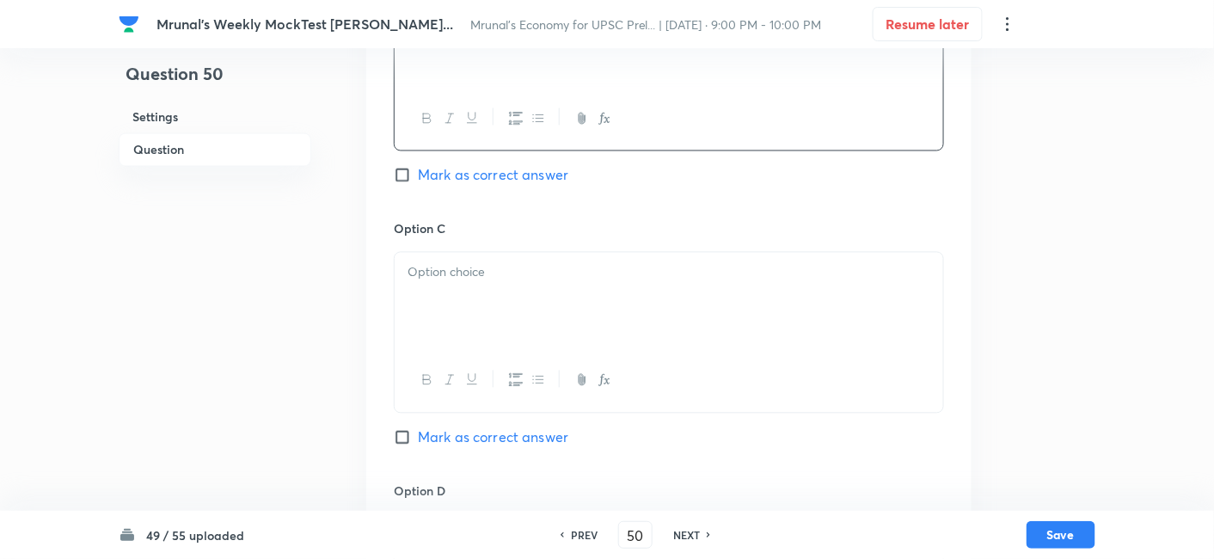
click at [471, 304] on div at bounding box center [668, 301] width 548 height 96
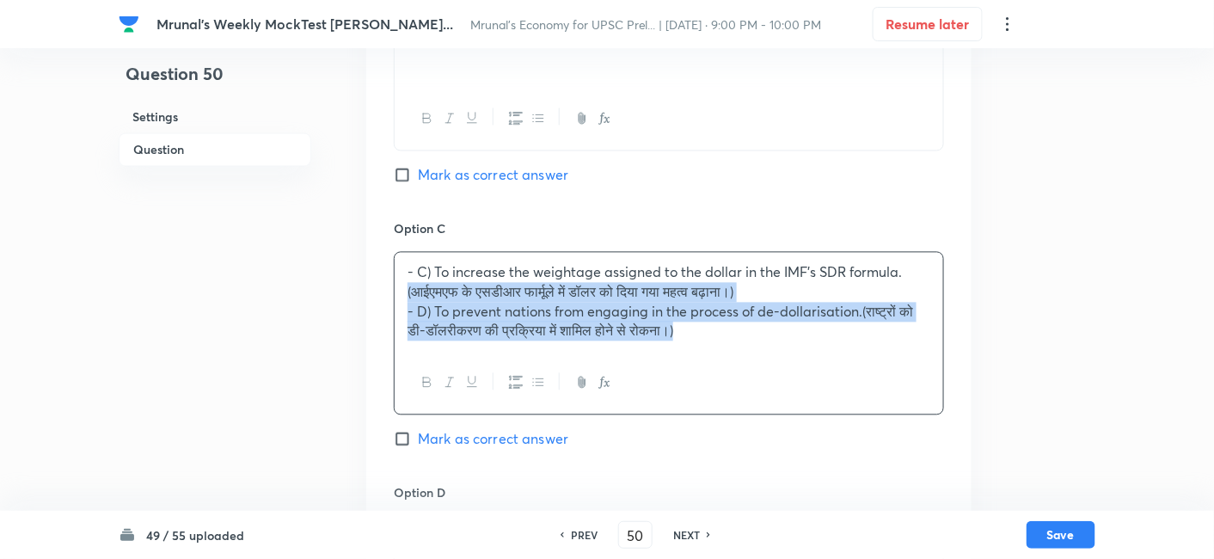
drag, startPoint x: 408, startPoint y: 295, endPoint x: 389, endPoint y: 294, distance: 18.9
click at [389, 294] on div "Option A To make the dollar stronger (डॉलर को मजबूत बनाना) Mark as correct answ…" at bounding box center [668, 203] width 605 height 1069
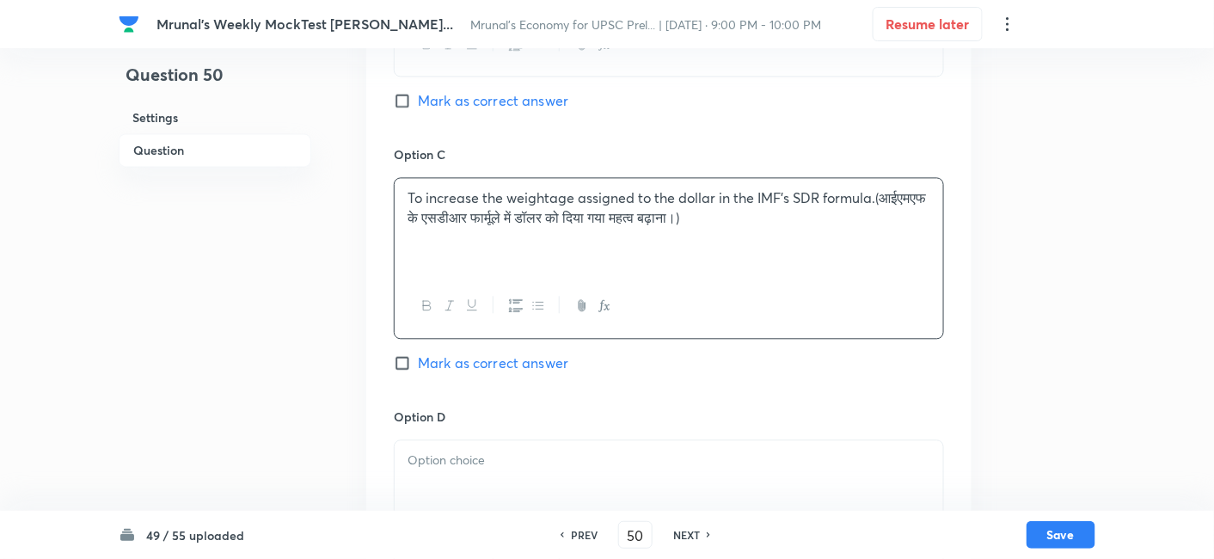
scroll to position [1252, 0]
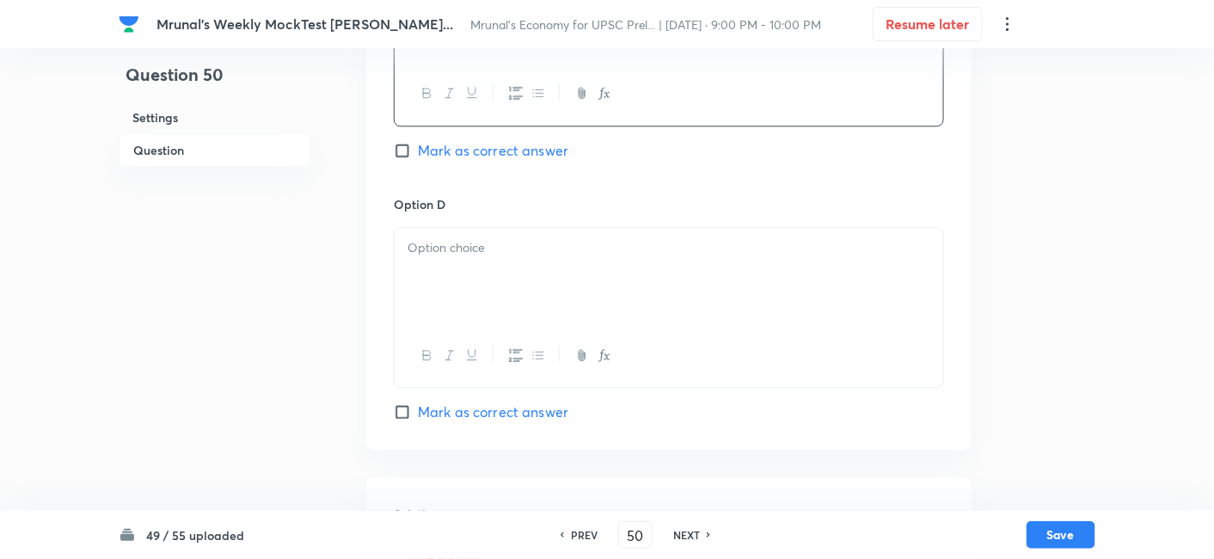
click at [528, 262] on div at bounding box center [668, 276] width 548 height 96
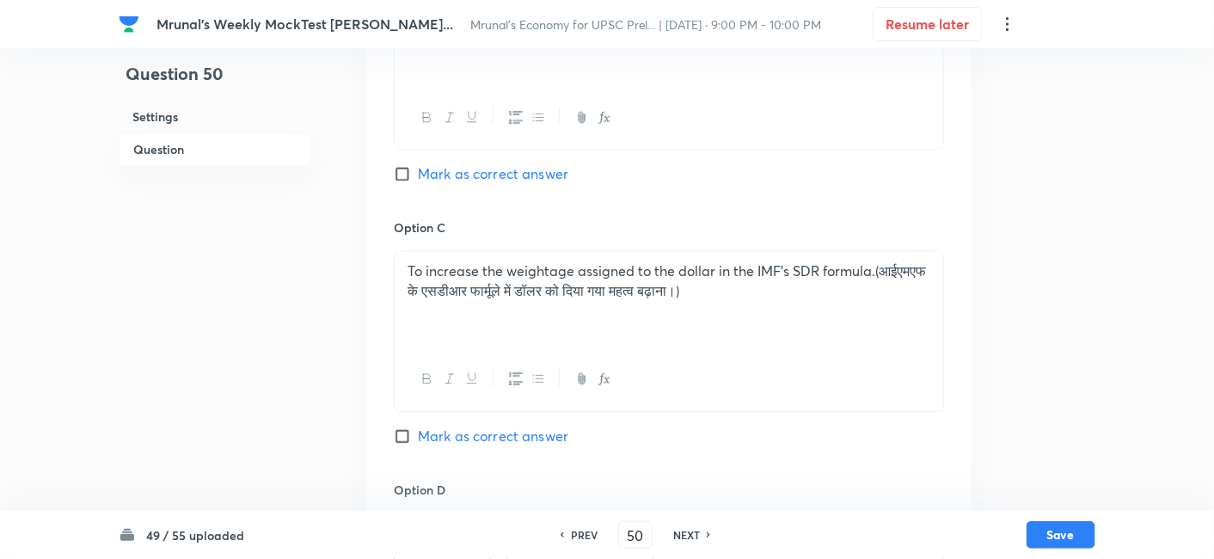
scroll to position [965, 0]
click at [535, 178] on span "Mark as correct answer" at bounding box center [493, 175] width 150 height 21
click at [418, 178] on input "Mark as correct answer" at bounding box center [406, 175] width 24 height 17
checkbox input "true"
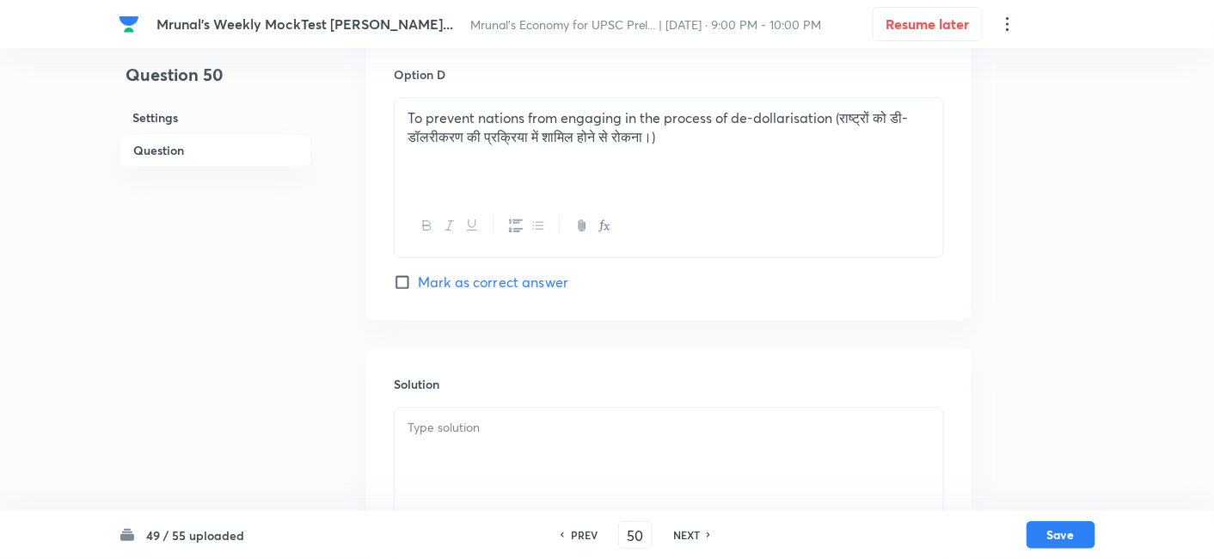
scroll to position [1484, 0]
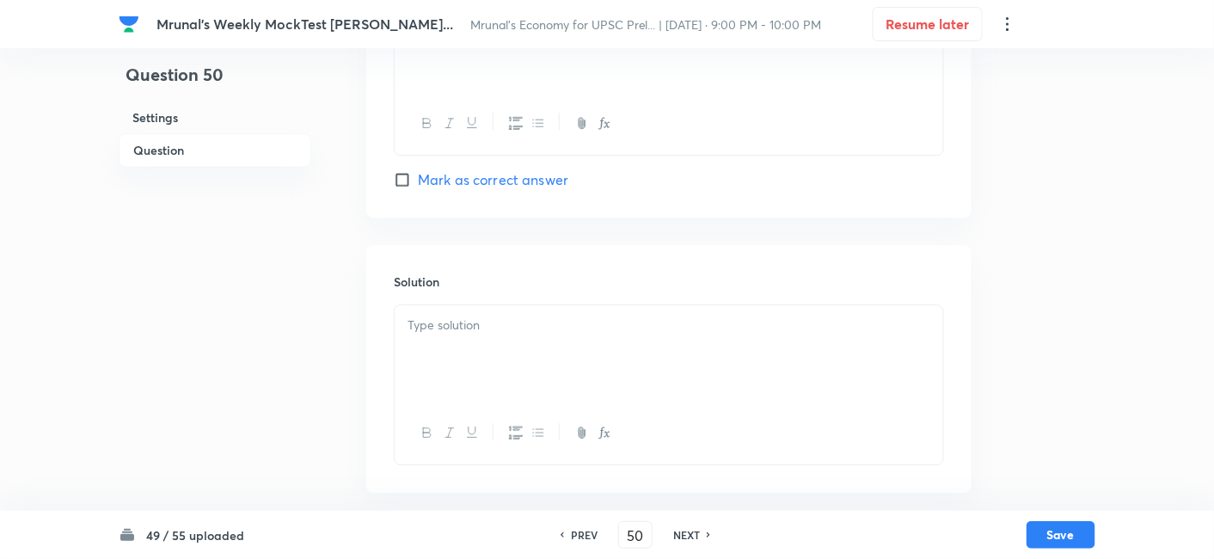
click at [497, 352] on div at bounding box center [668, 353] width 548 height 96
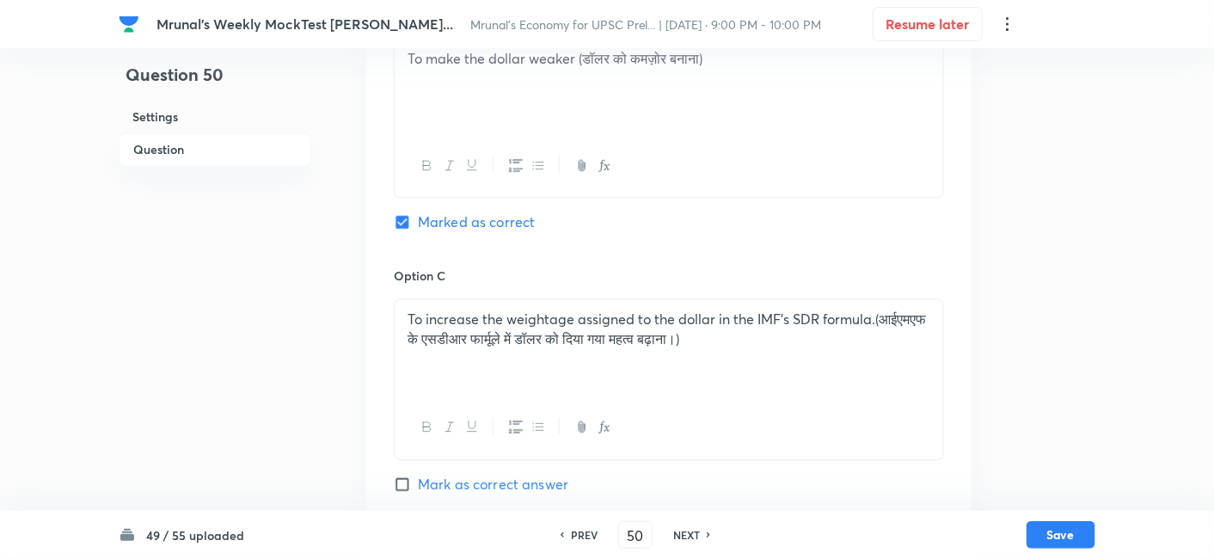
scroll to position [911, 0]
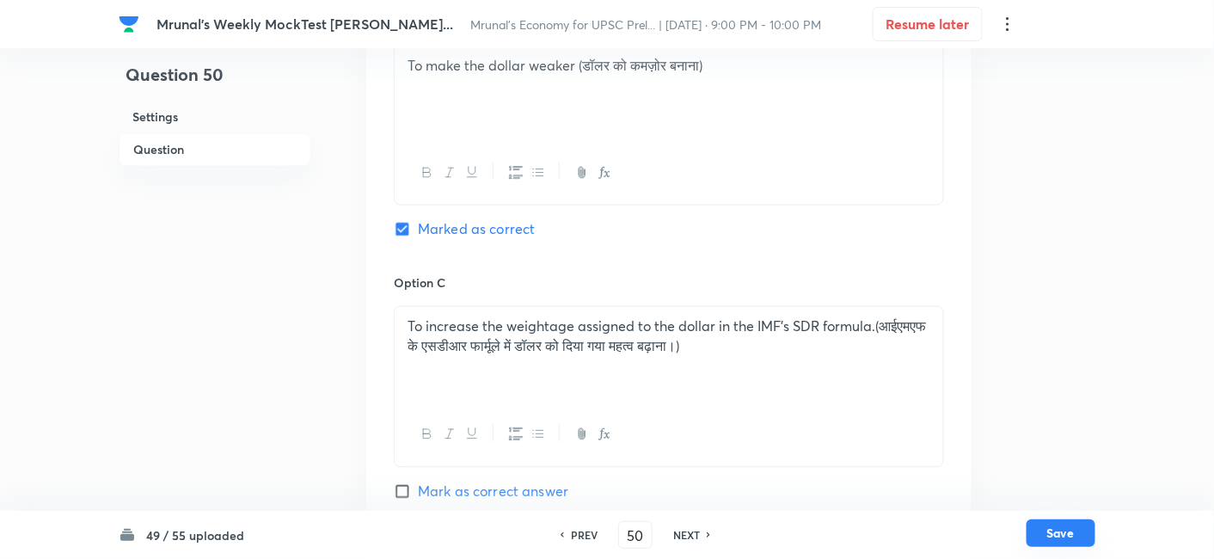
click at [1063, 526] on button "Save" at bounding box center [1060, 533] width 69 height 28
type input "51"
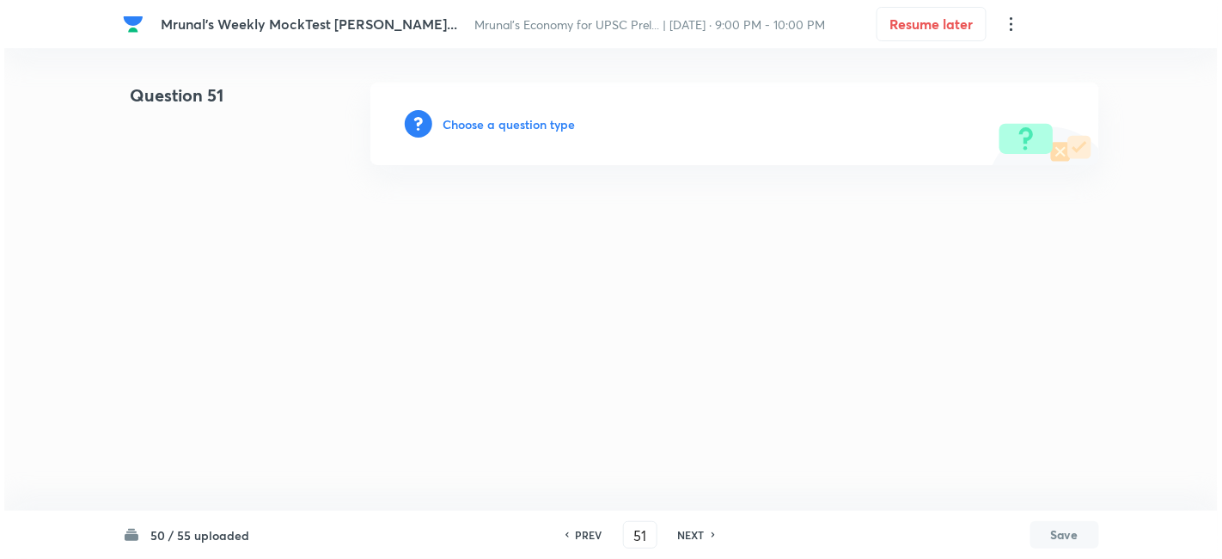
scroll to position [0, 0]
click at [474, 126] on h6 "Choose a question type" at bounding box center [509, 124] width 132 height 18
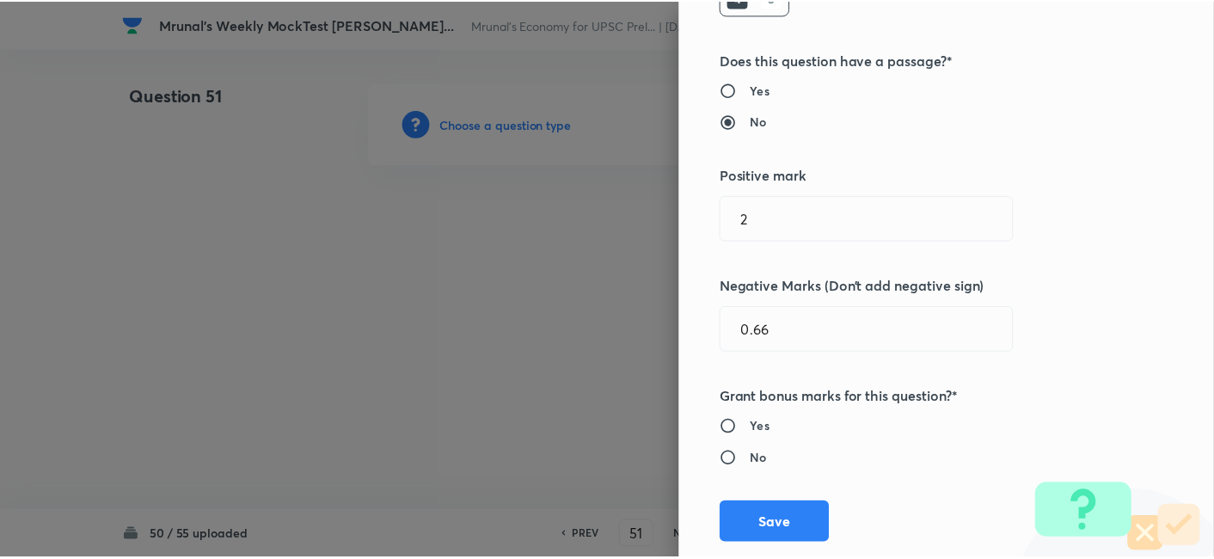
scroll to position [334, 0]
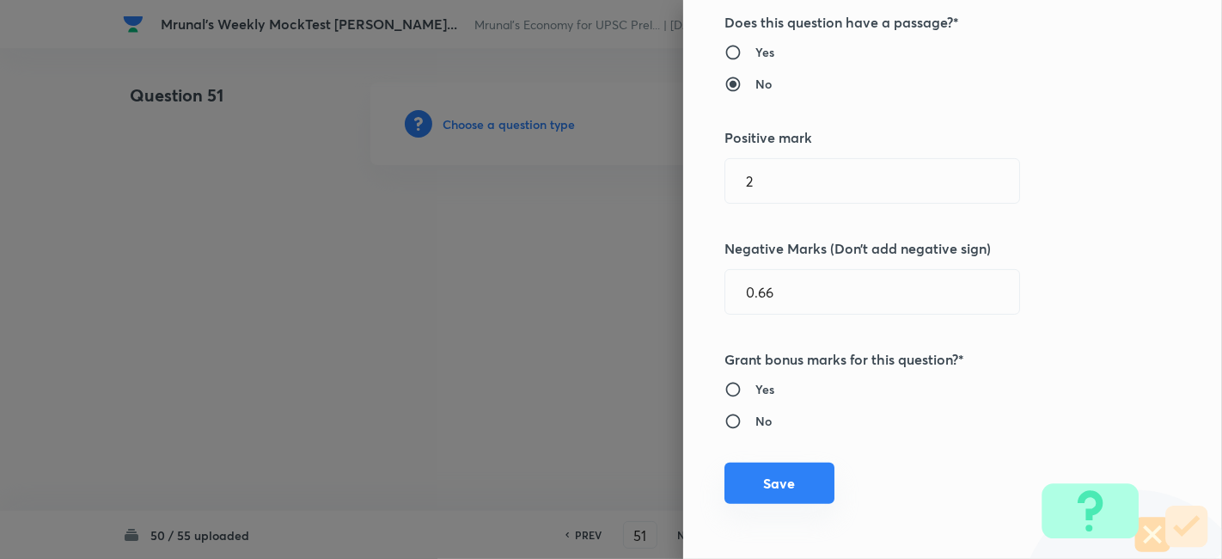
click at [782, 470] on button "Save" at bounding box center [779, 482] width 110 height 41
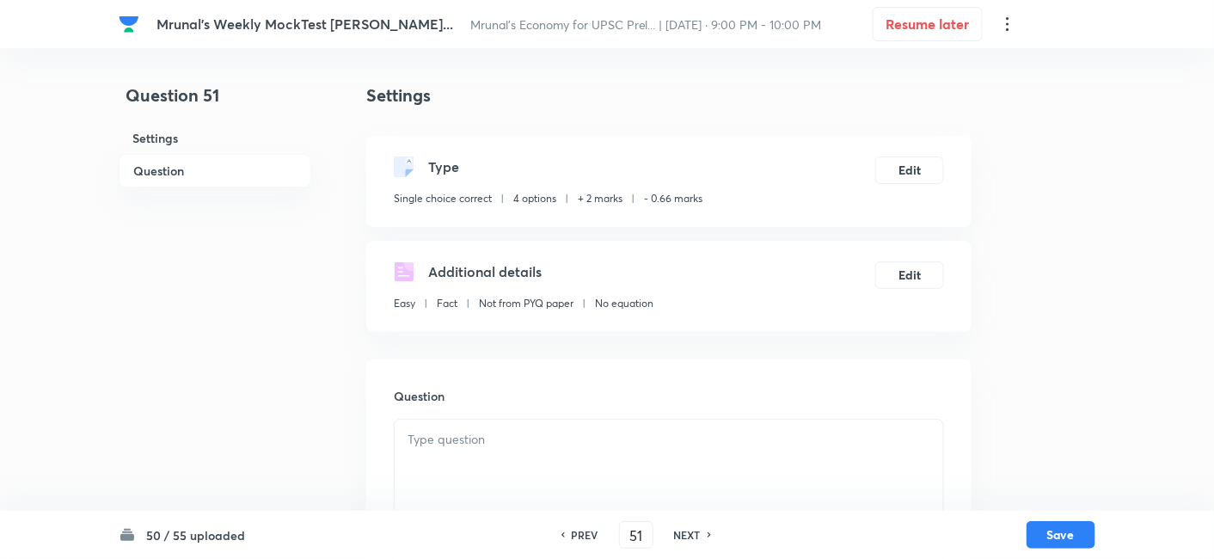
click at [235, 160] on h6 "Question" at bounding box center [215, 171] width 193 height 34
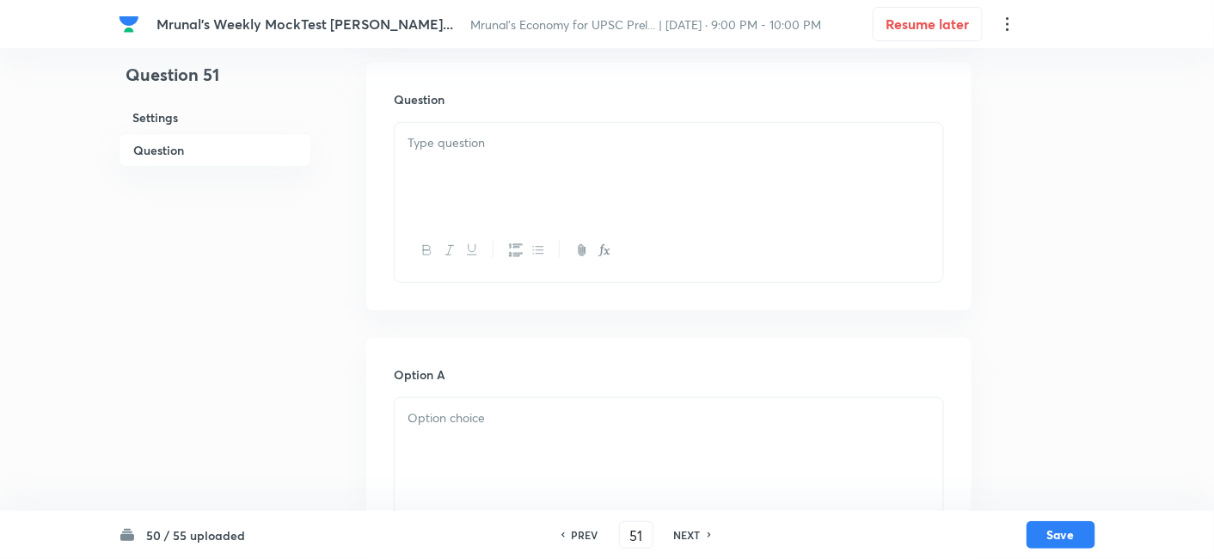
click at [570, 179] on div at bounding box center [668, 171] width 548 height 96
click at [602, 184] on div at bounding box center [668, 171] width 548 height 96
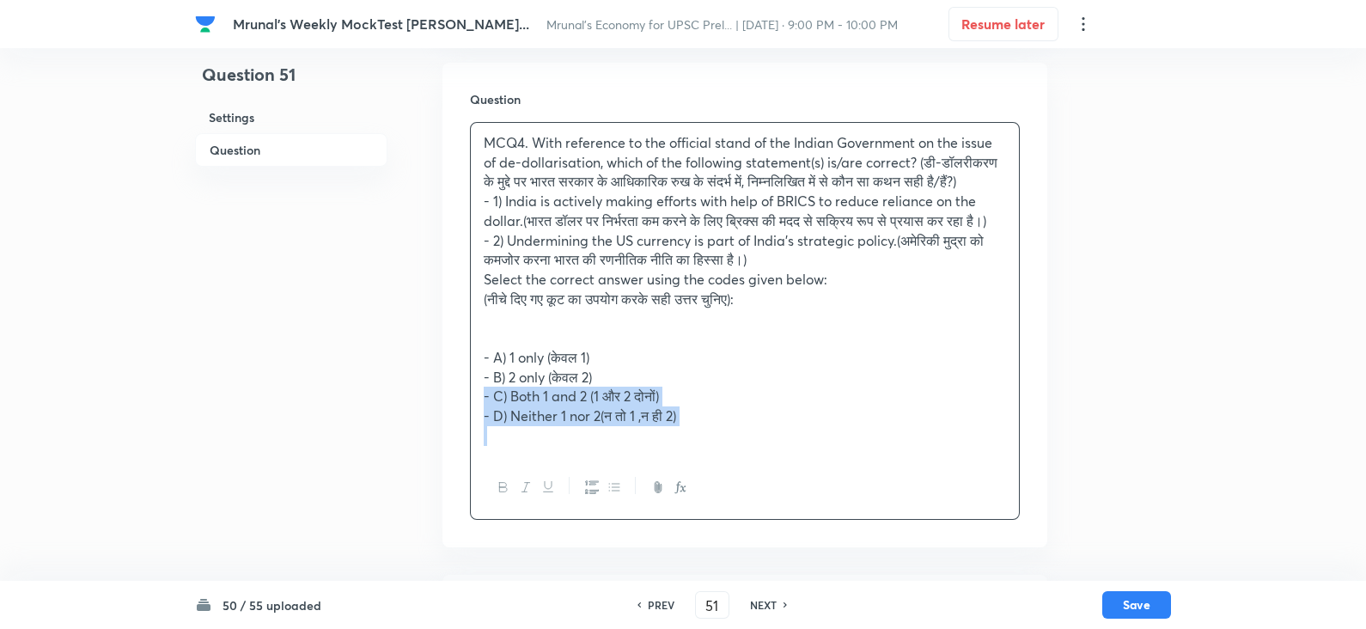
drag, startPoint x: 449, startPoint y: 438, endPoint x: 449, endPoint y: 388, distance: 49.9
click at [447, 438] on div "Question MCQ4. With reference to the official stand of the Indian Government on…" at bounding box center [745, 305] width 605 height 485
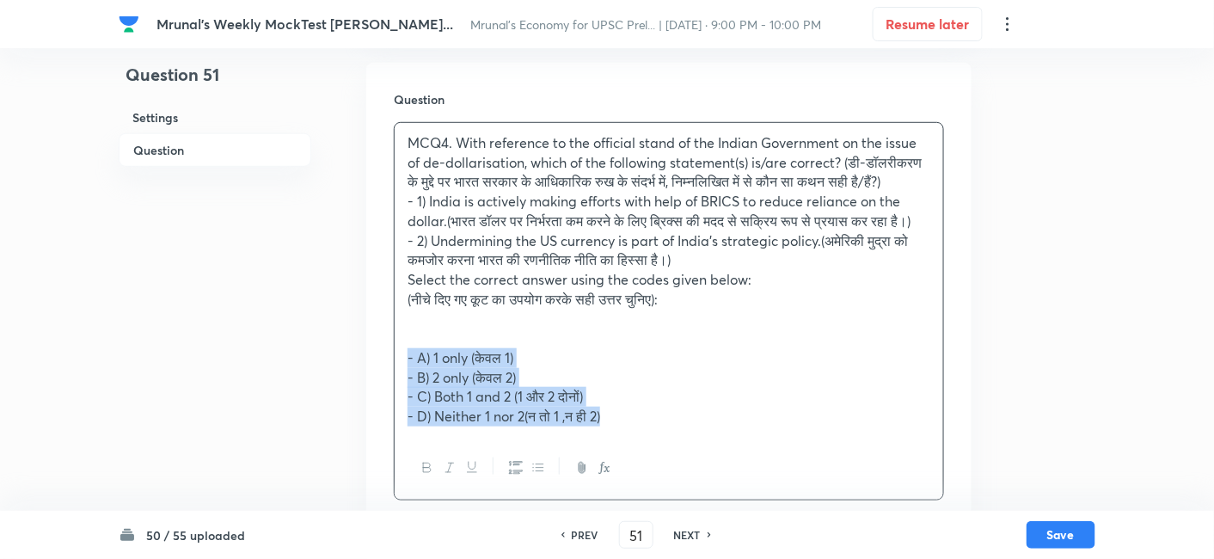
click at [404, 388] on div "MCQ4. With reference to the official stand of the Indian Government on the issu…" at bounding box center [668, 280] width 548 height 314
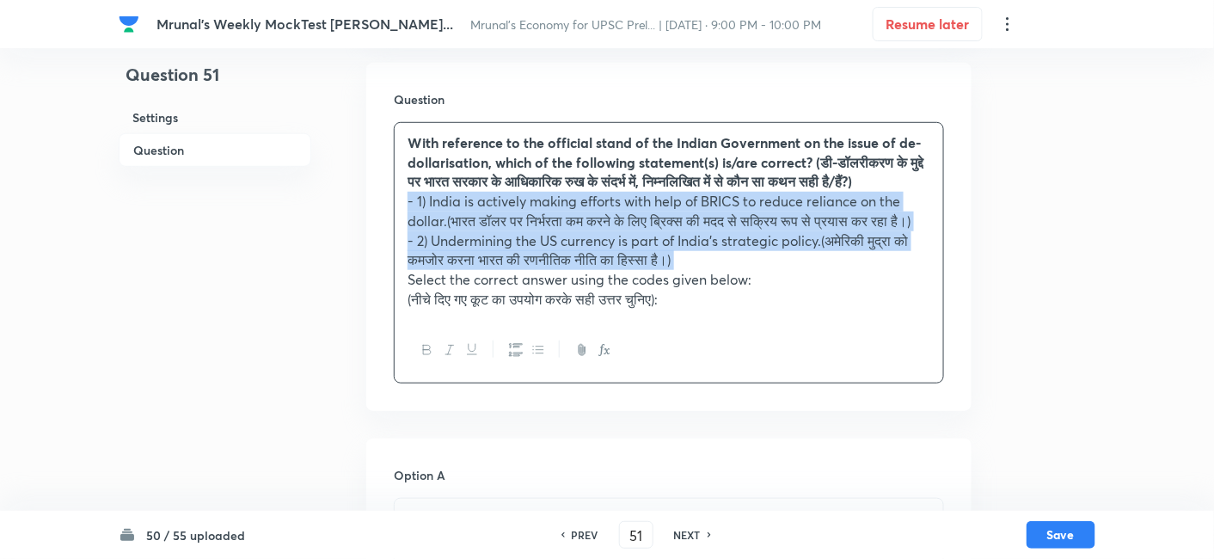
click at [518, 357] on icon "button" at bounding box center [516, 350] width 14 height 14
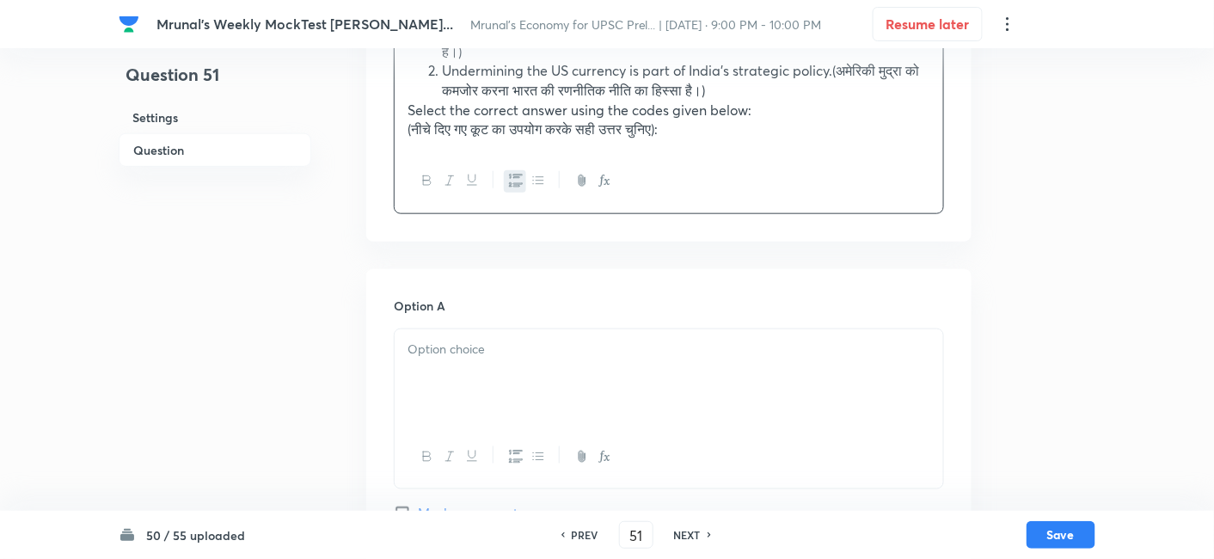
scroll to position [488, 0]
click at [499, 384] on div at bounding box center [668, 375] width 548 height 96
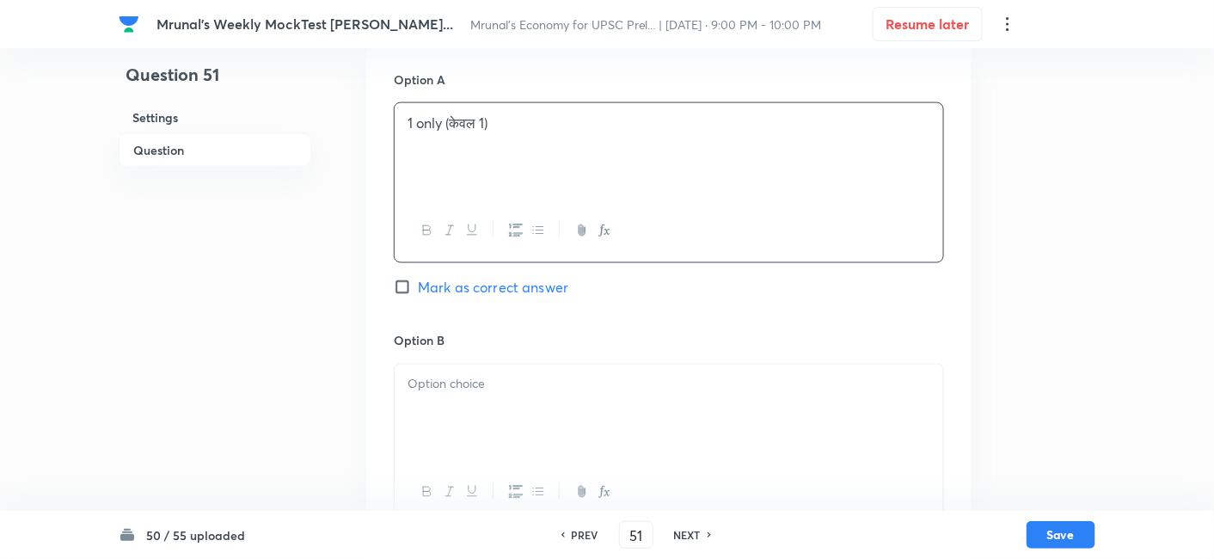
scroll to position [774, 0]
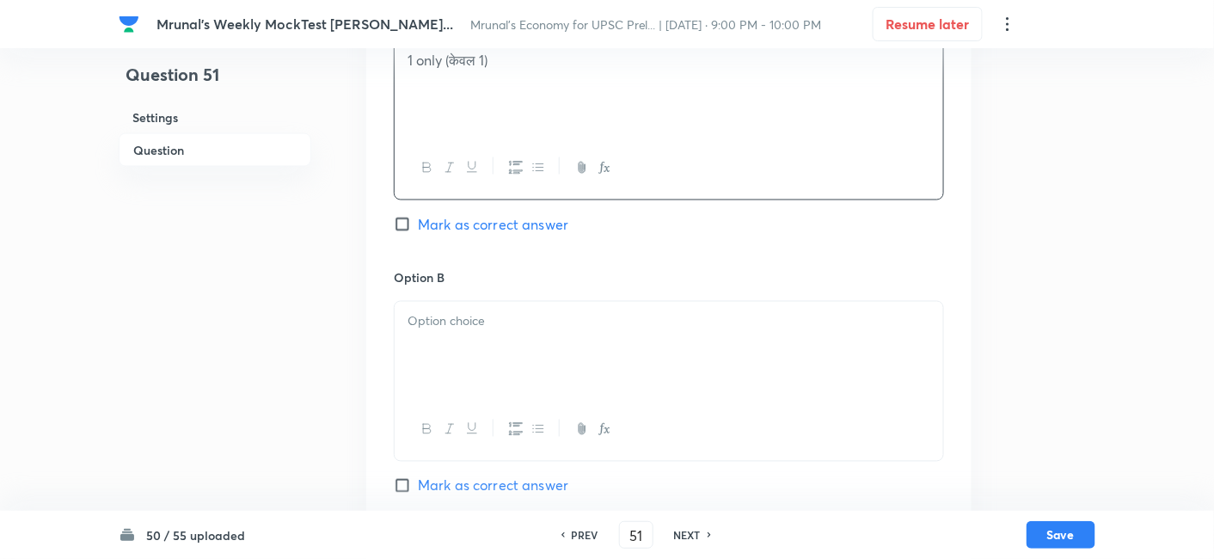
click at [468, 384] on div at bounding box center [668, 350] width 548 height 96
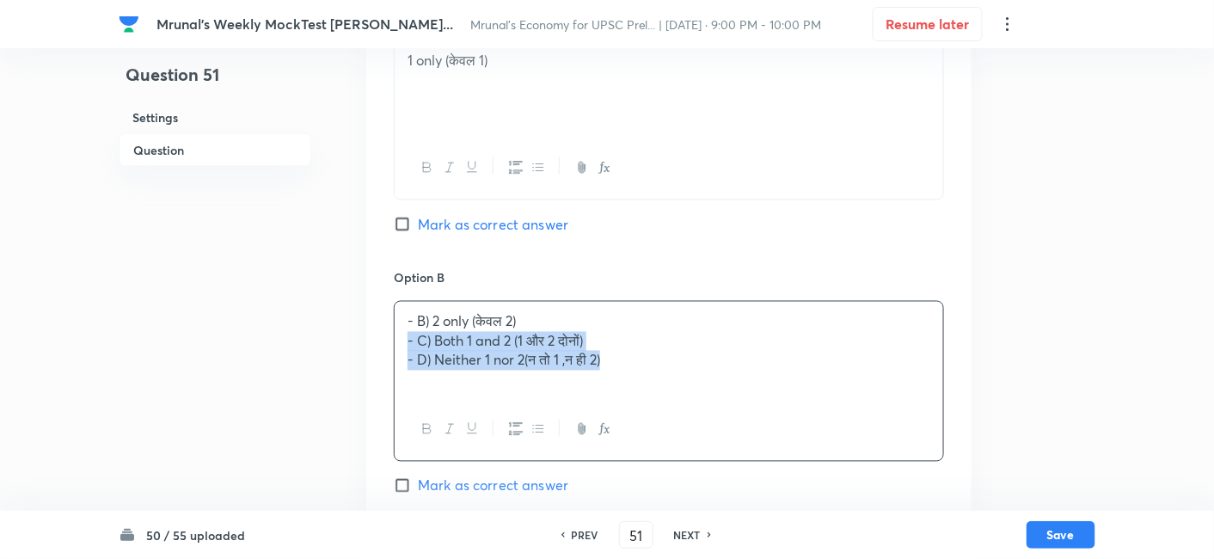
click at [384, 353] on div "Option A 1 only (केवल 1) Mark as correct answer Option B - B) 2 only (केवल 2) -…" at bounding box center [668, 513] width 605 height 1067
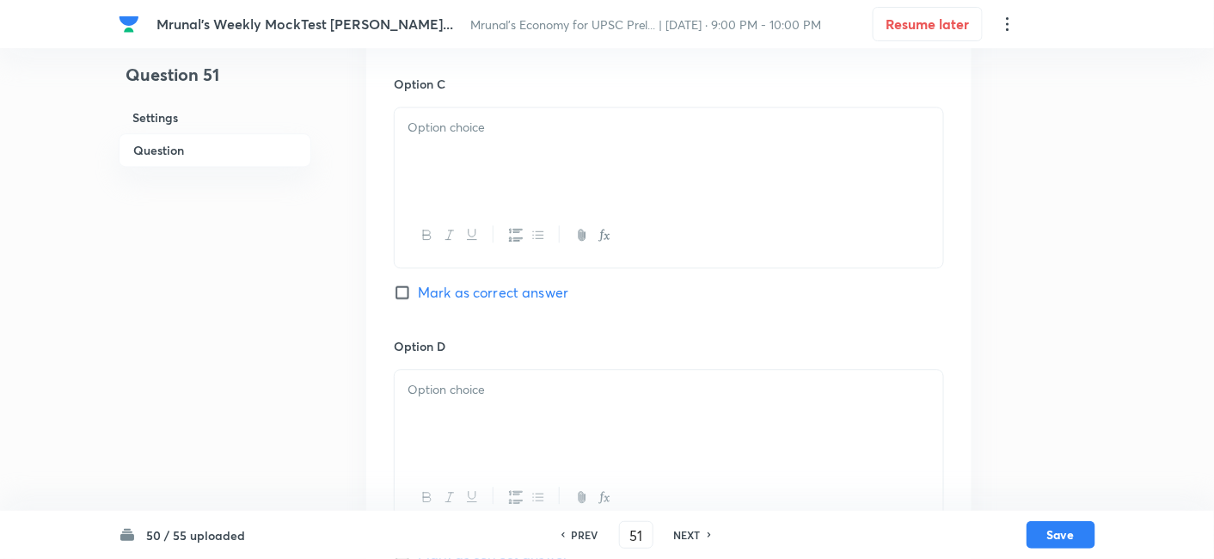
scroll to position [1252, 0]
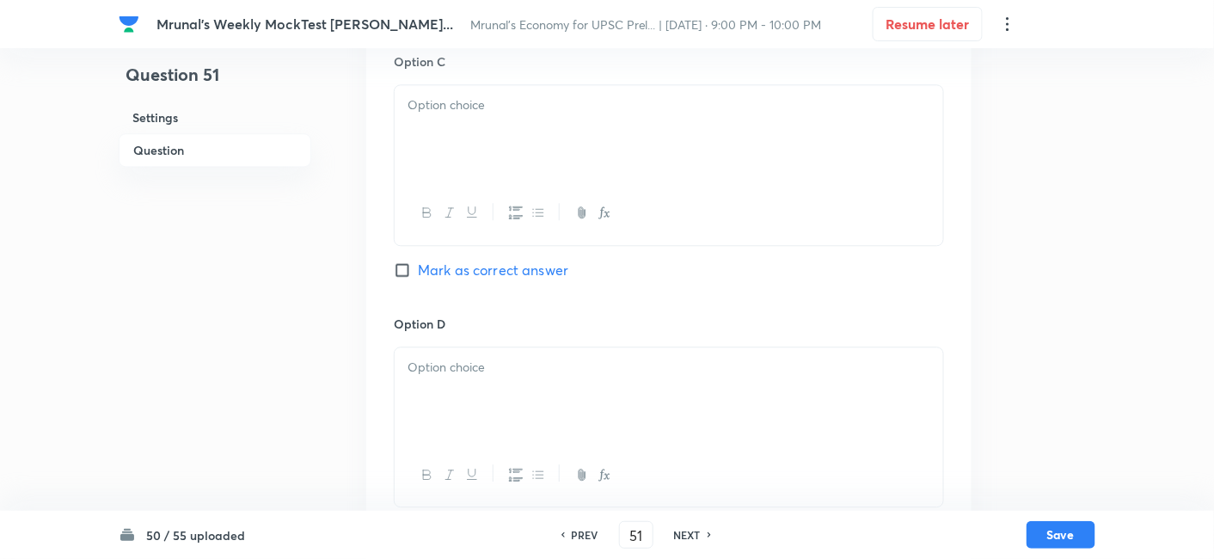
click at [477, 333] on h6 "Option D" at bounding box center [669, 324] width 550 height 18
click at [486, 210] on div at bounding box center [668, 212] width 548 height 63
click at [487, 146] on div at bounding box center [668, 133] width 548 height 96
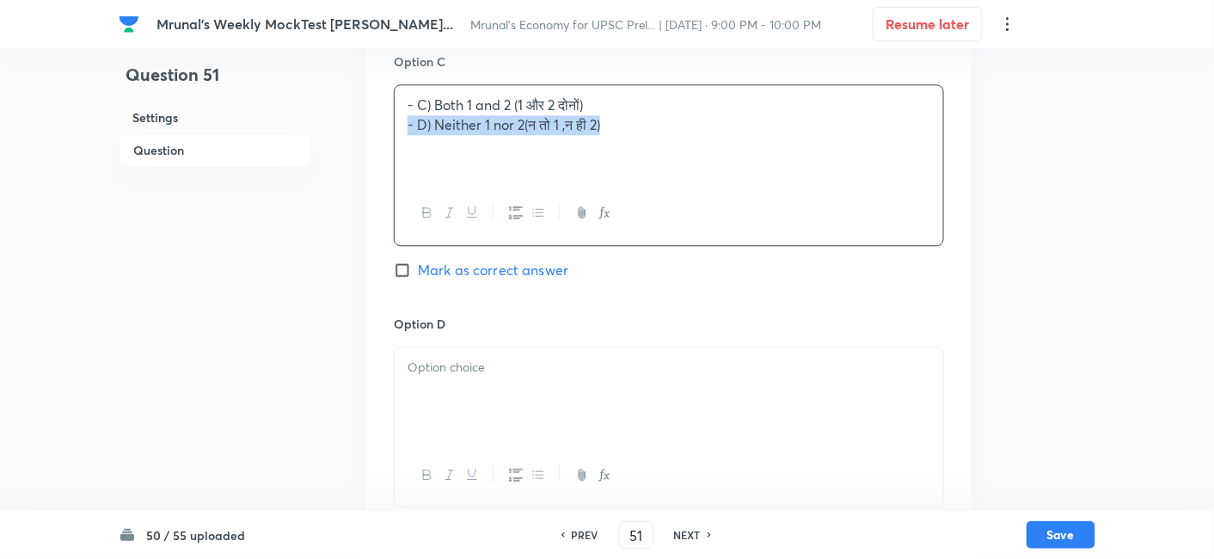
click at [386, 141] on div "Option A 1 only (केवल 1) Mark as correct answer Option B 2 only (केवल 2) Mark a…" at bounding box center [668, 35] width 605 height 1067
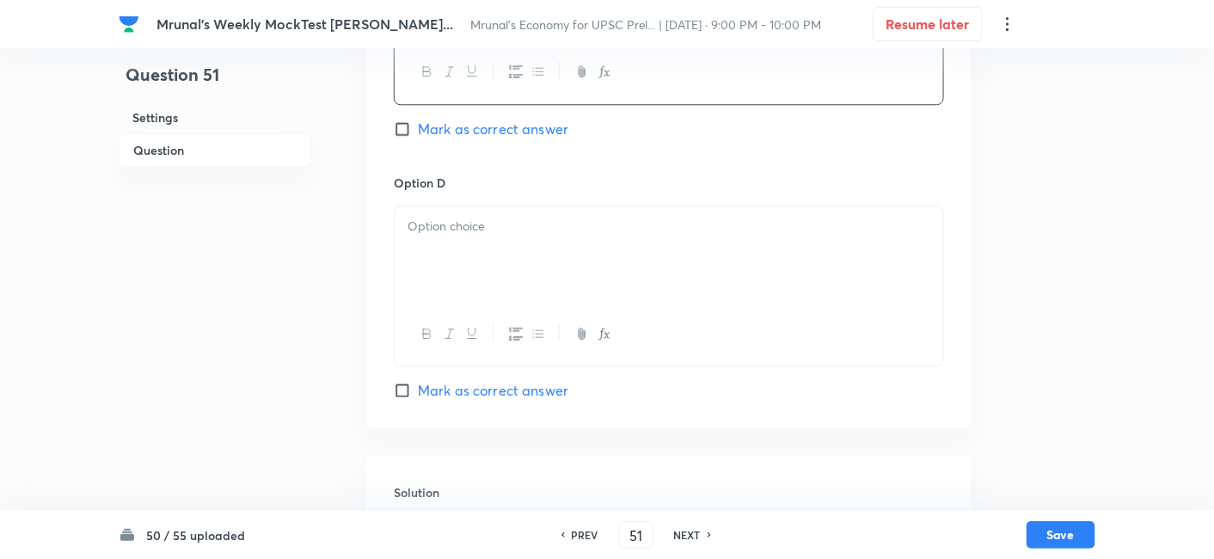
scroll to position [1443, 0]
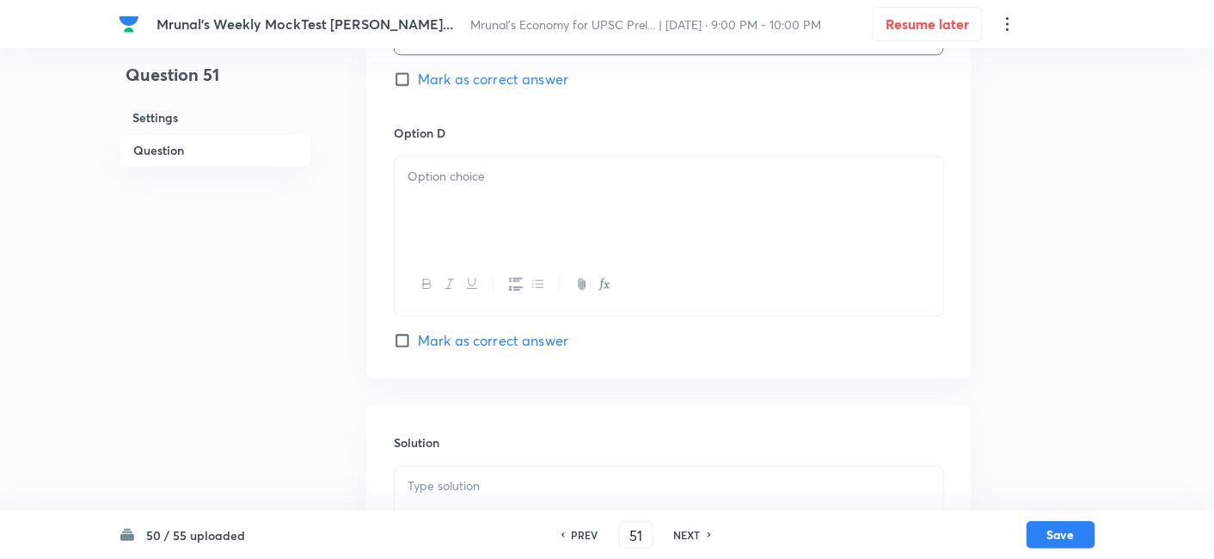
click at [523, 241] on div at bounding box center [668, 204] width 548 height 96
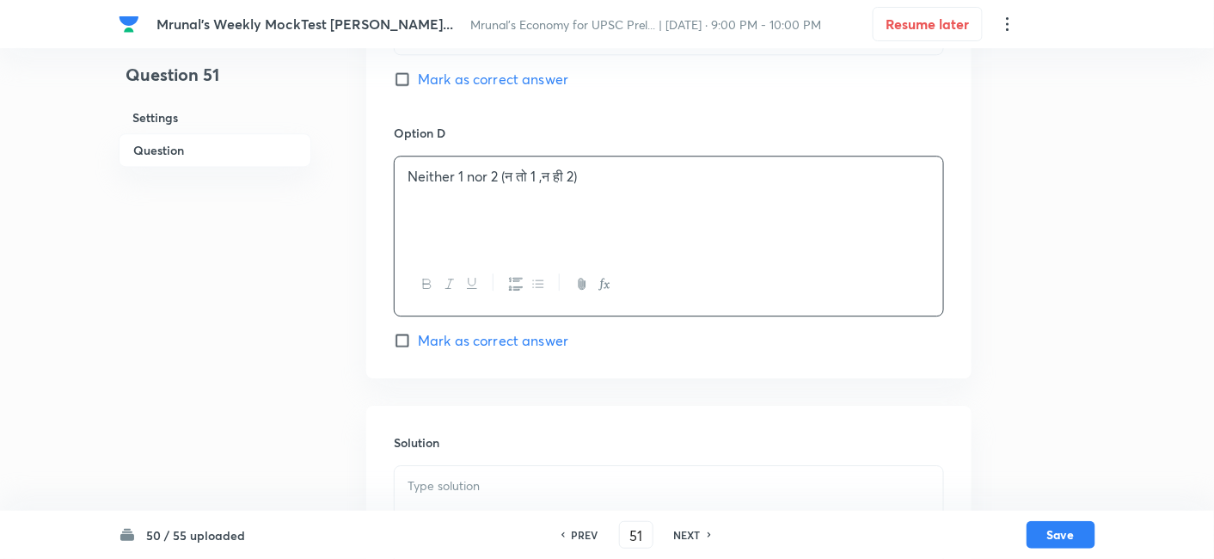
click at [544, 350] on span "Mark as correct answer" at bounding box center [493, 340] width 150 height 21
click at [418, 349] on input "Mark as correct answer" at bounding box center [406, 340] width 24 height 17
checkbox input "true"
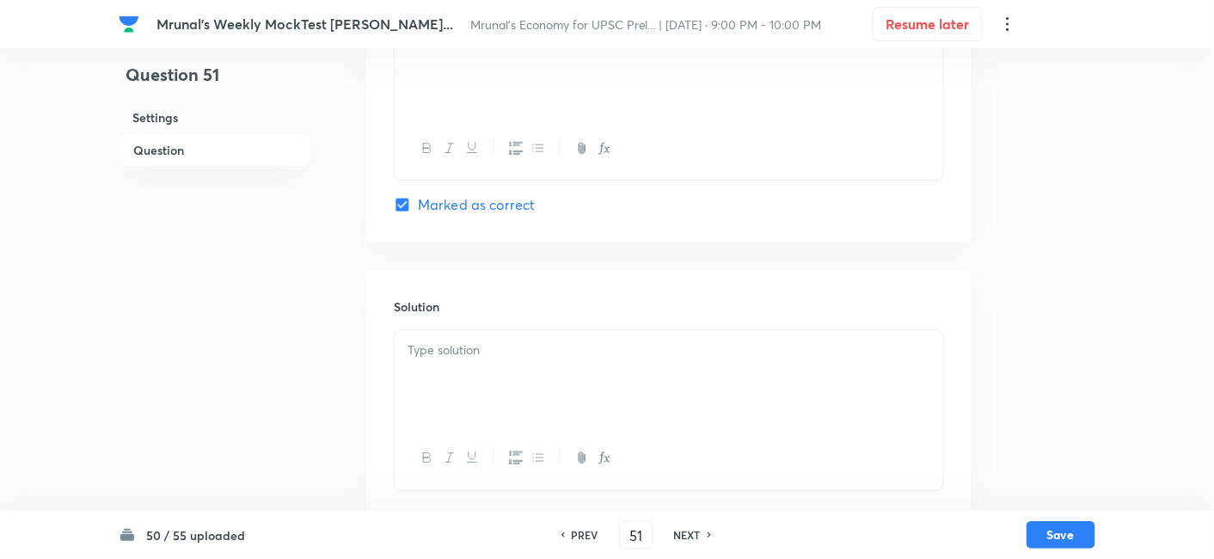
scroll to position [1623, 0]
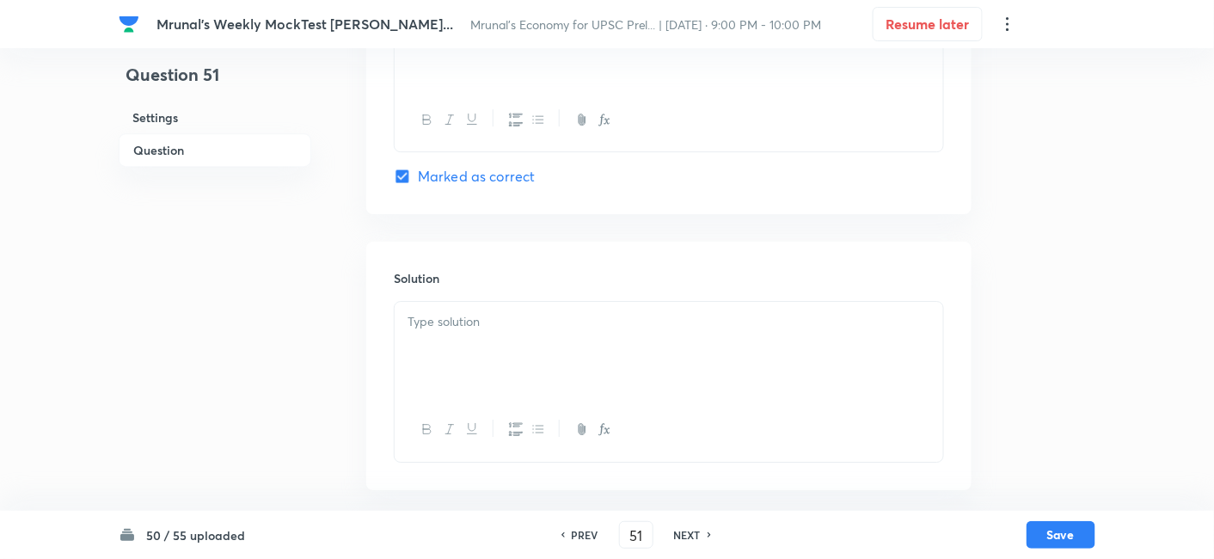
click at [475, 339] on div at bounding box center [668, 350] width 548 height 96
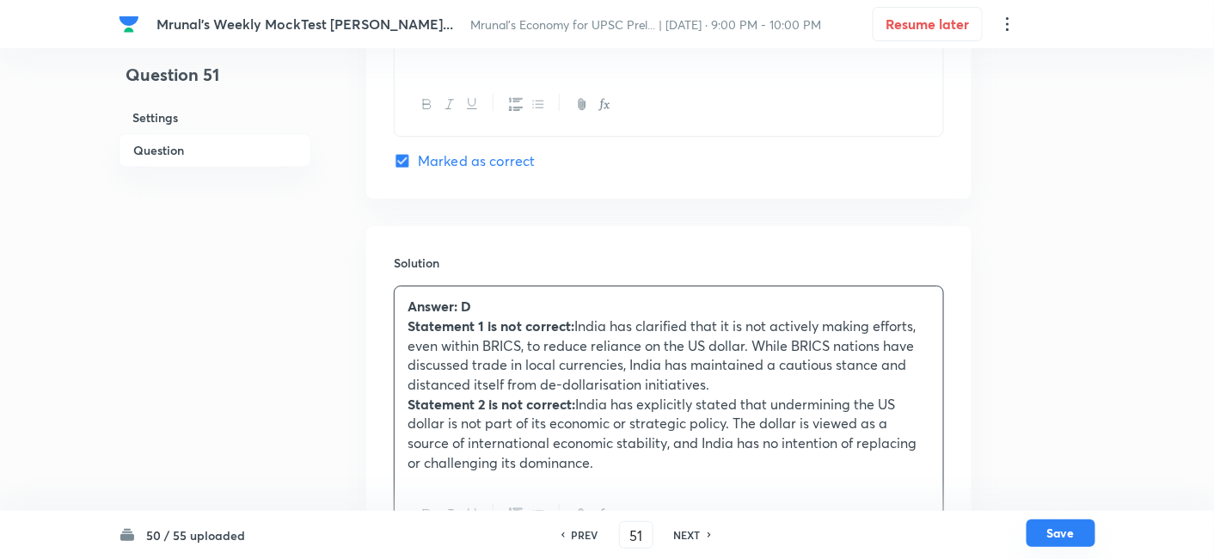
click at [1075, 545] on button "Save" at bounding box center [1060, 533] width 69 height 28
type input "52"
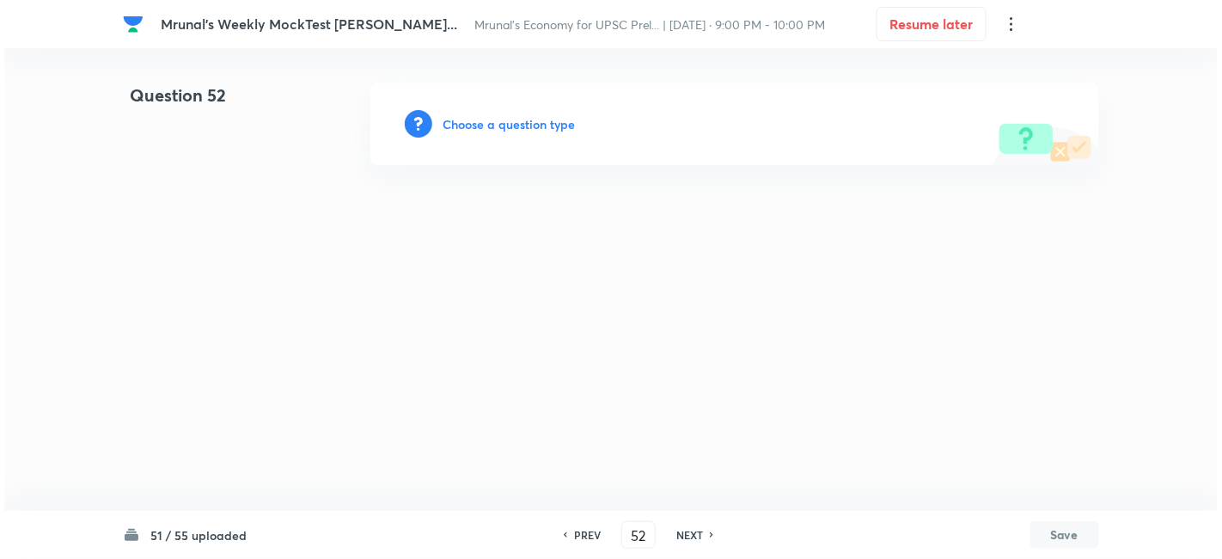
scroll to position [0, 0]
click at [505, 122] on h6 "Choose a question type" at bounding box center [509, 124] width 132 height 18
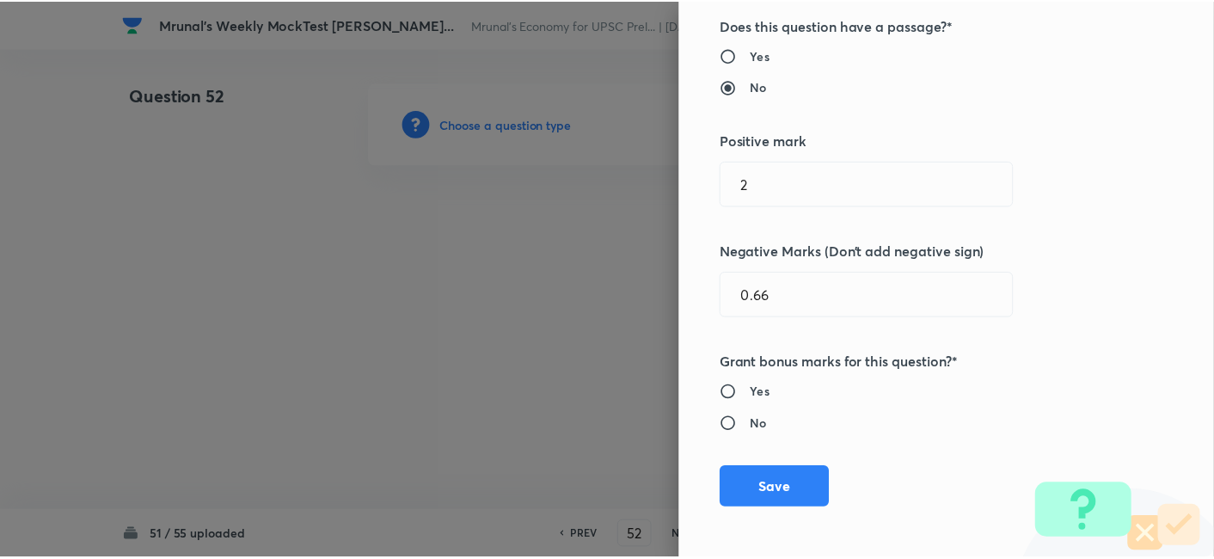
scroll to position [334, 0]
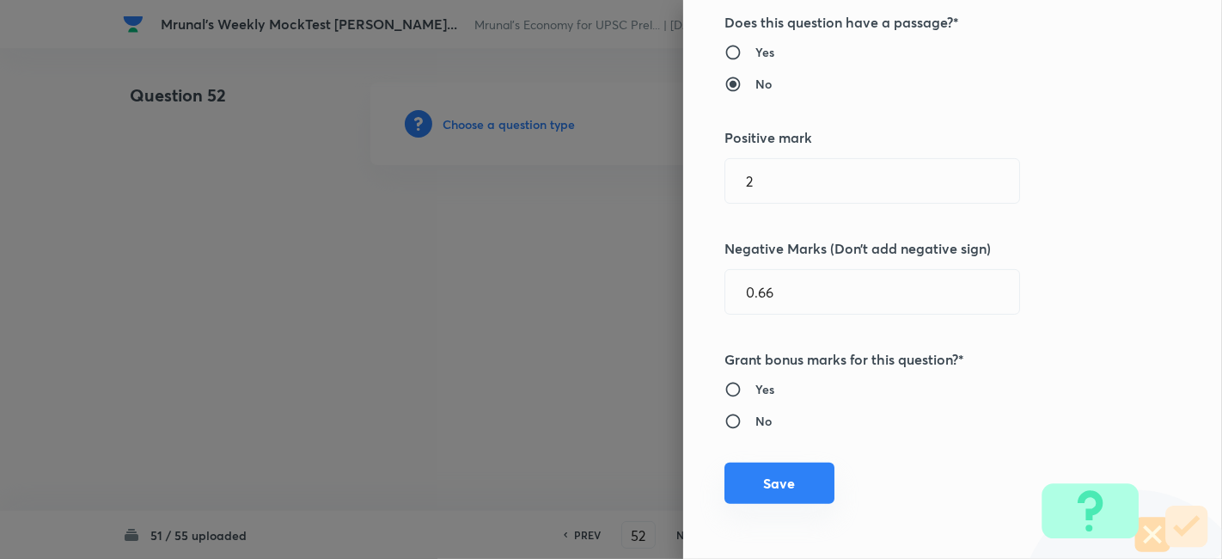
click at [778, 490] on button "Save" at bounding box center [779, 482] width 110 height 41
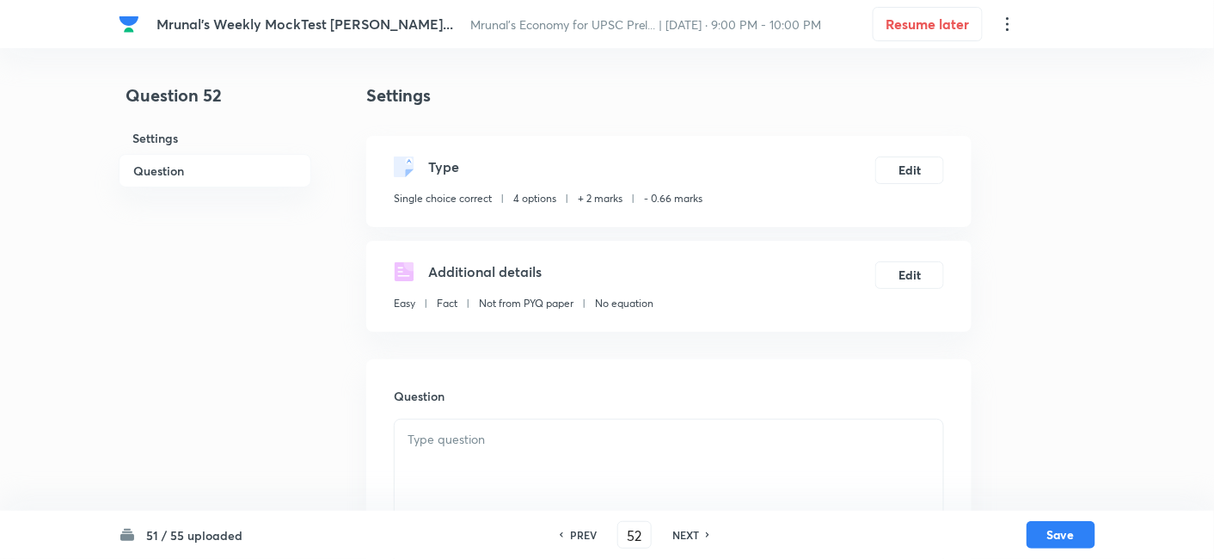
click at [202, 174] on h6 "Question" at bounding box center [215, 171] width 193 height 34
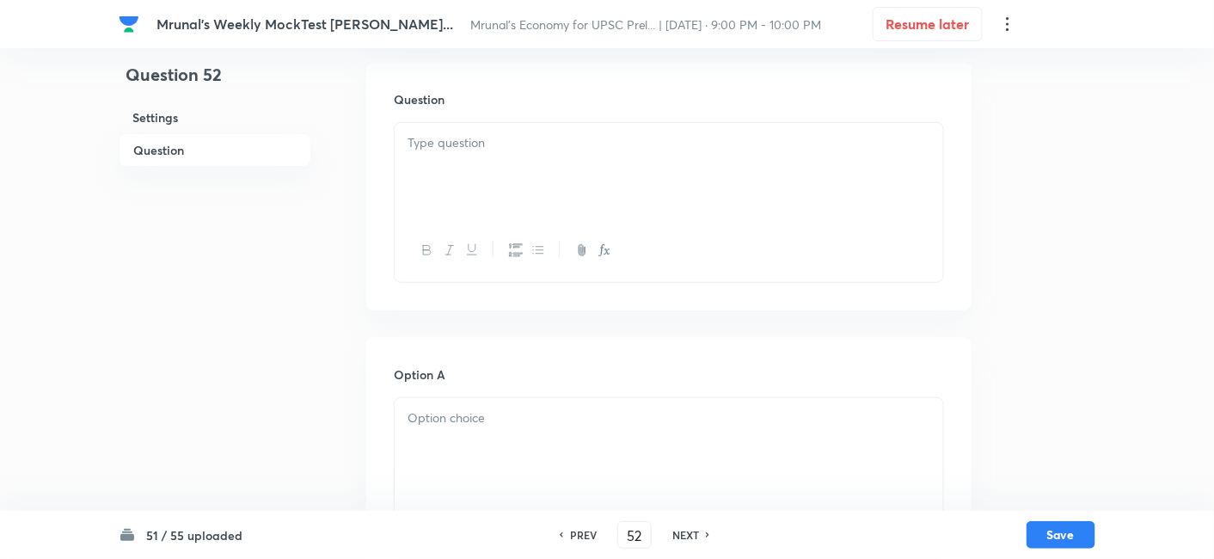
click at [562, 199] on div at bounding box center [668, 171] width 548 height 96
click at [547, 182] on div at bounding box center [668, 171] width 548 height 96
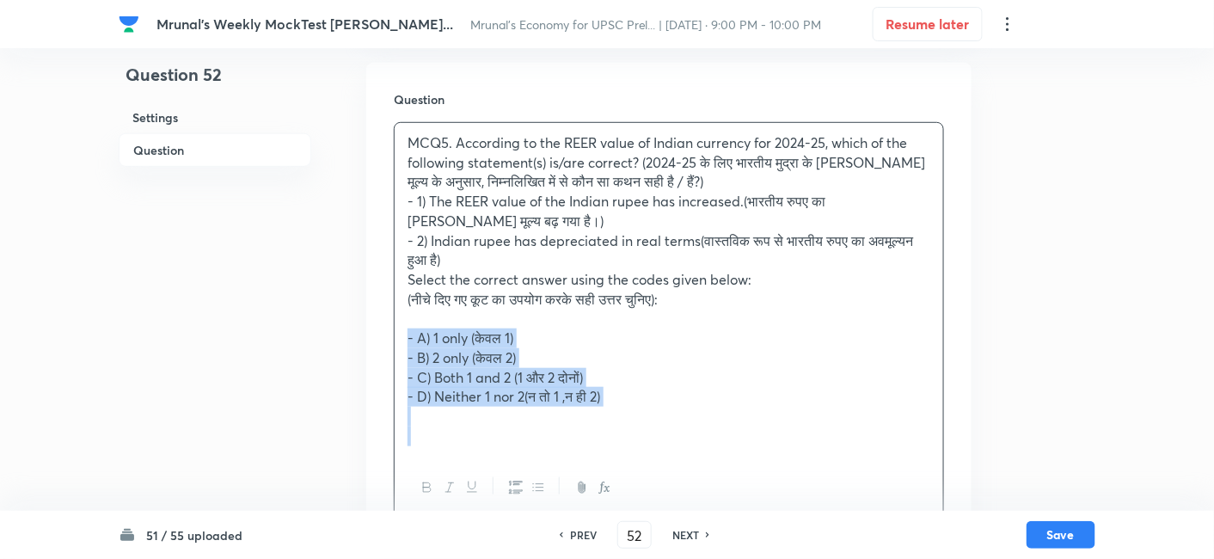
click at [397, 335] on div "MCQ5. According to the REER value of Indian currency for 2024-25, which of the …" at bounding box center [668, 289] width 548 height 333
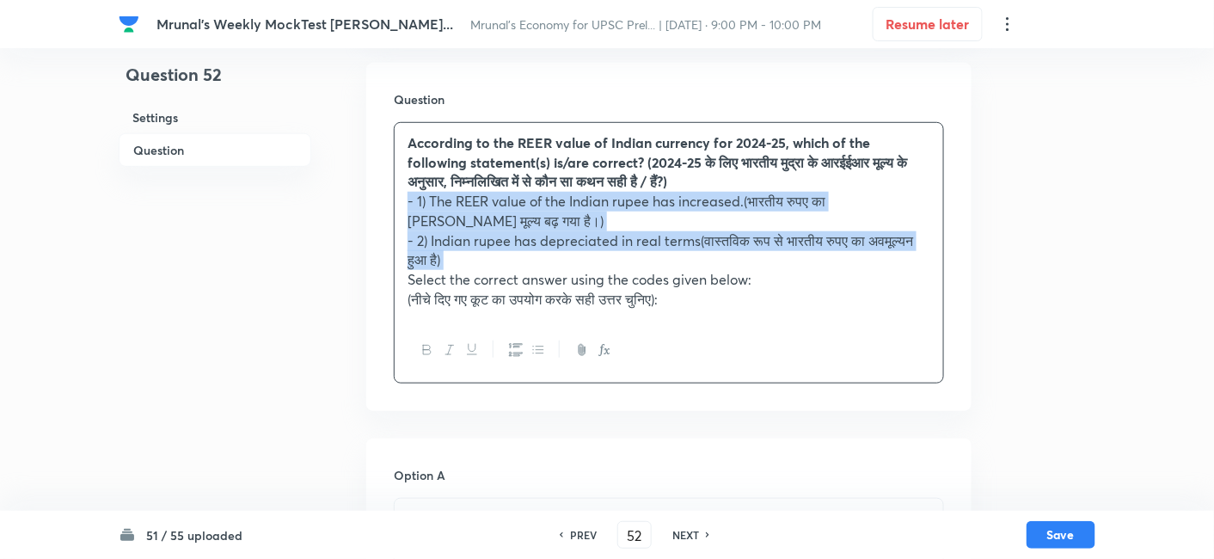
click at [516, 341] on button "button" at bounding box center [515, 349] width 22 height 21
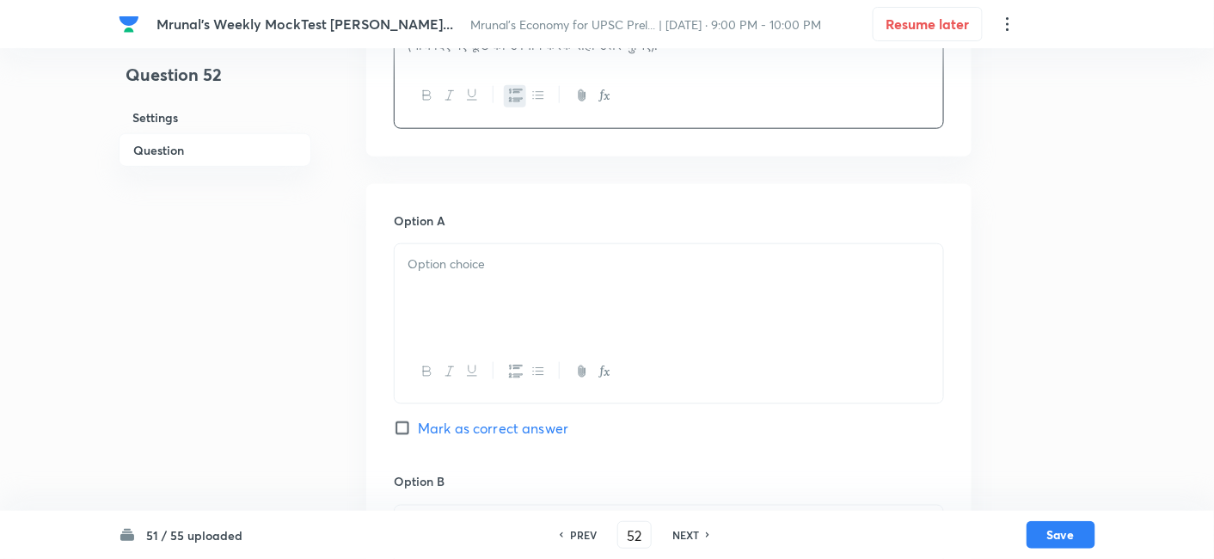
scroll to position [584, 0]
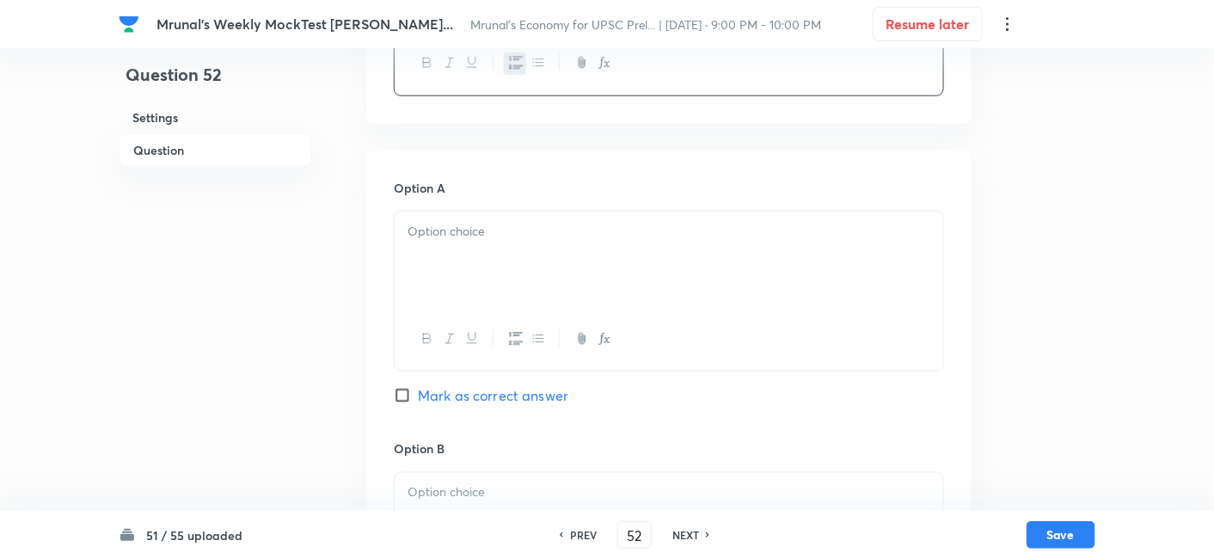
click at [496, 347] on div at bounding box center [668, 339] width 548 height 63
click at [477, 278] on div at bounding box center [668, 259] width 548 height 96
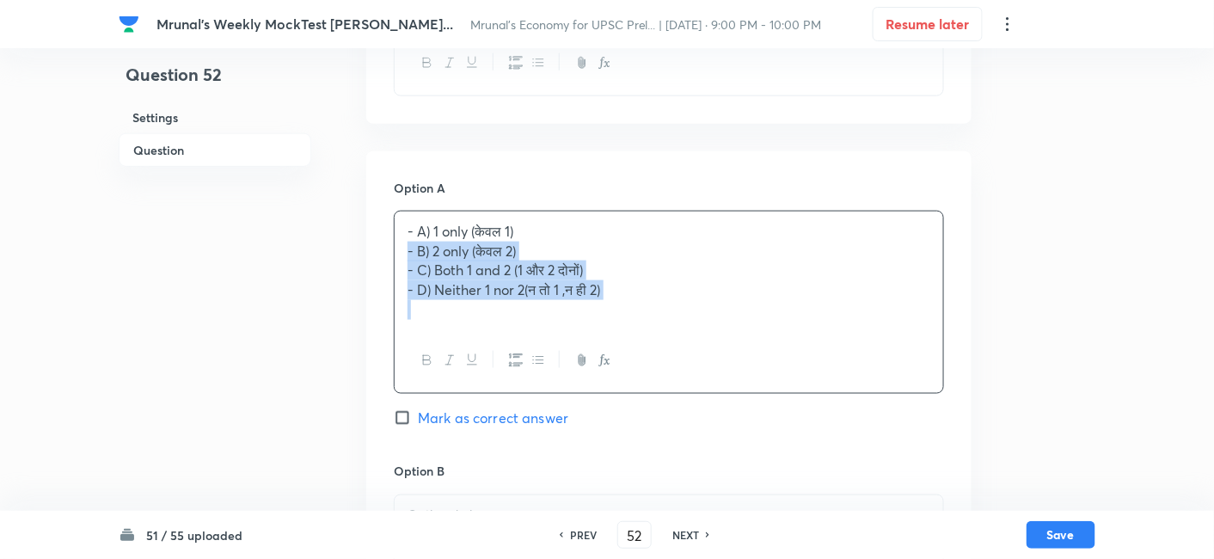
drag, startPoint x: 405, startPoint y: 260, endPoint x: 394, endPoint y: 259, distance: 11.3
click at [394, 259] on div "- A) 1 only (केवल 1) - B) 2 only (केवल 2) - C) Both 1 and 2 (1 और 2 दोनों) - D)…" at bounding box center [668, 270] width 548 height 119
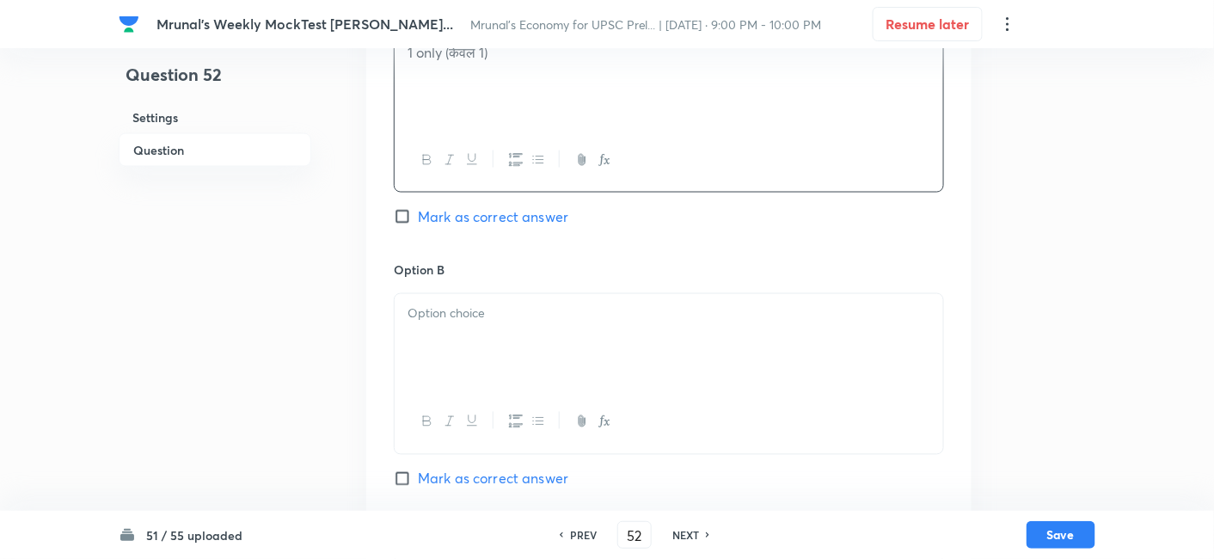
scroll to position [774, 0]
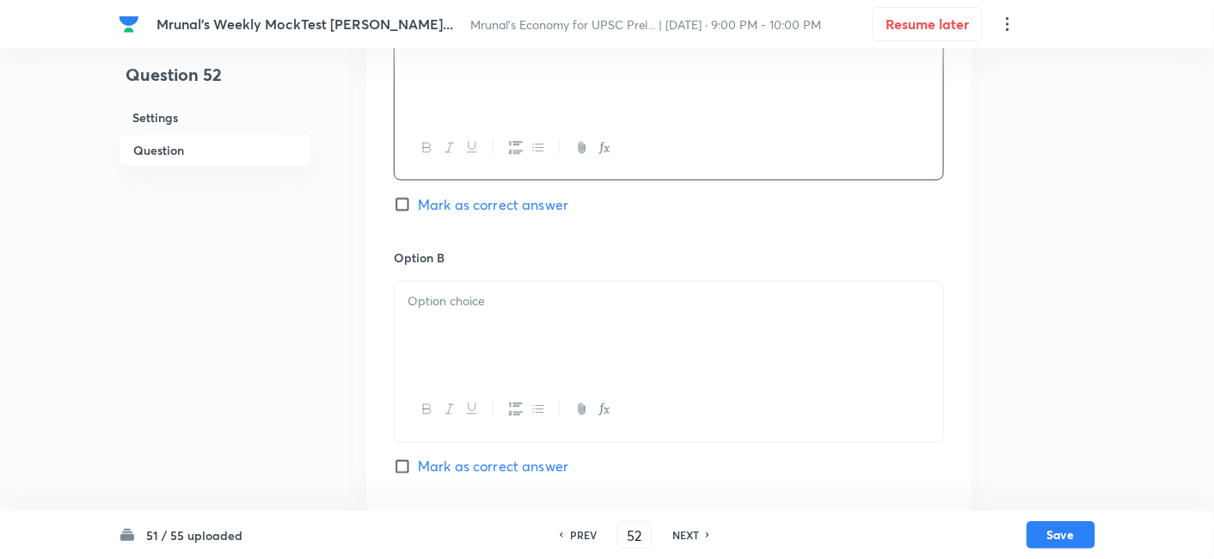
click at [489, 321] on div at bounding box center [668, 330] width 548 height 96
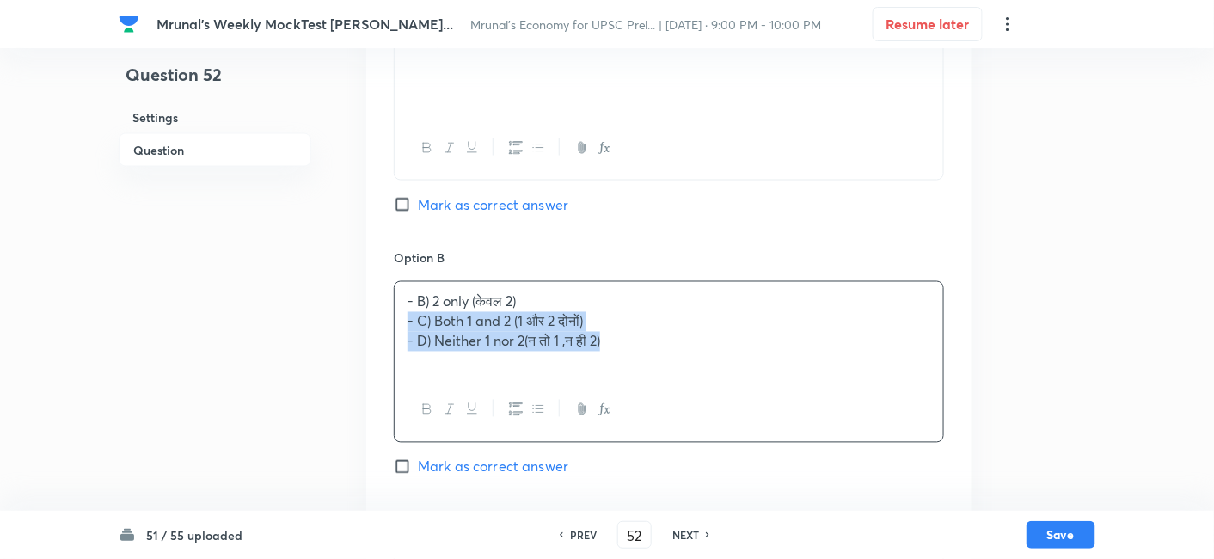
drag, startPoint x: 395, startPoint y: 320, endPoint x: 382, endPoint y: 318, distance: 13.0
click at [382, 318] on div "Option A 1 only (केवल 1) Mark as correct answer Option B - B) 2 only (केवल 2) -…" at bounding box center [668, 493] width 605 height 1067
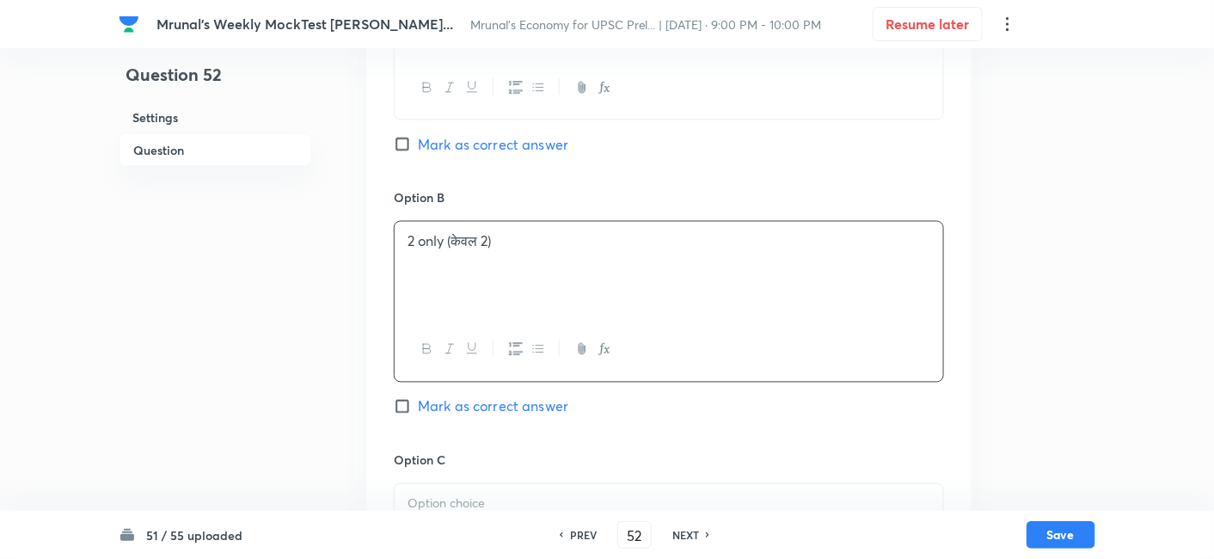
scroll to position [965, 0]
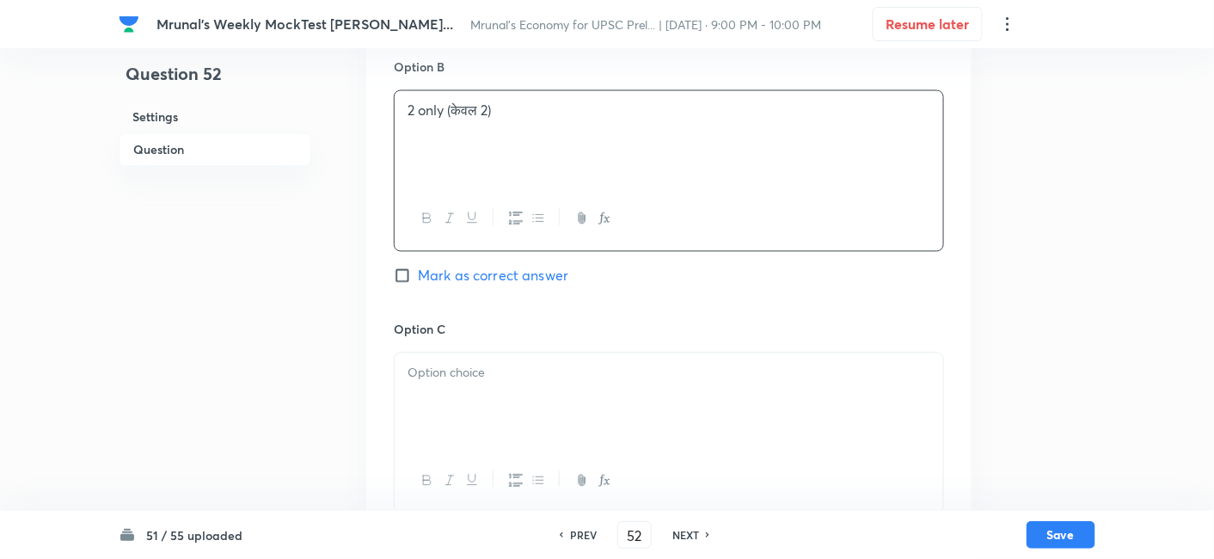
click at [486, 382] on div at bounding box center [668, 401] width 548 height 96
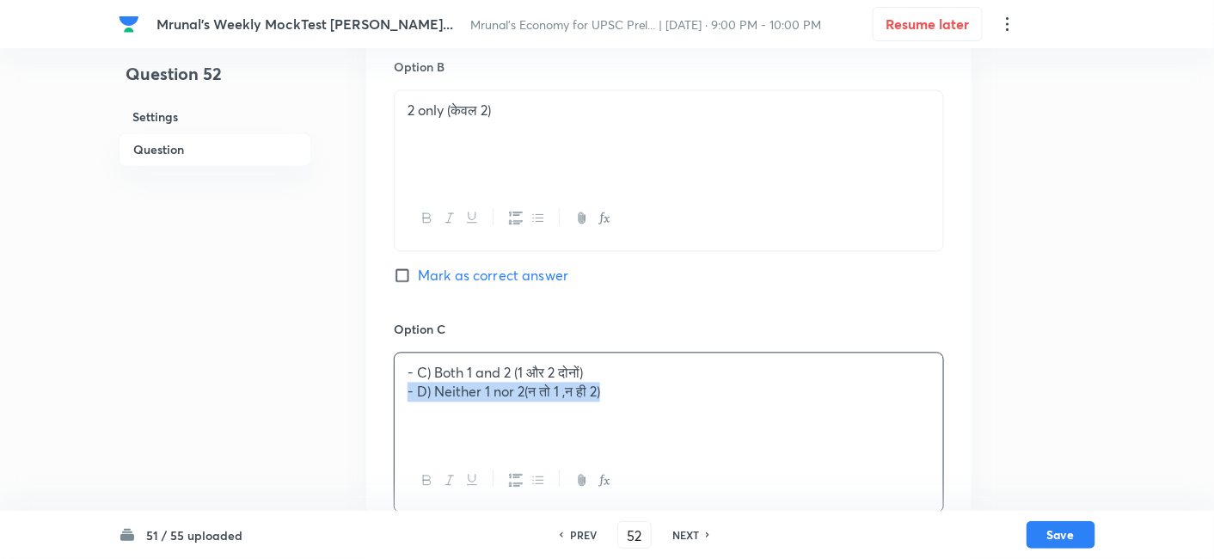
click at [397, 395] on div "- C) Both 1 and 2 (1 और 2 दोनों) - D) Neither 1 nor 2(न तो 1 ,न ही 2)" at bounding box center [668, 401] width 548 height 96
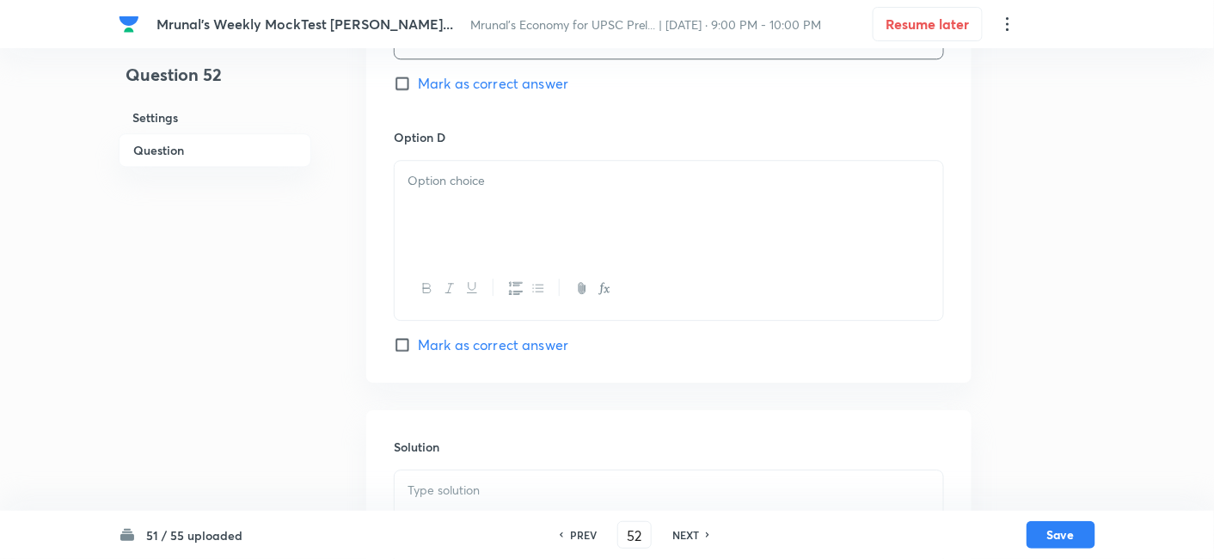
scroll to position [1443, 0]
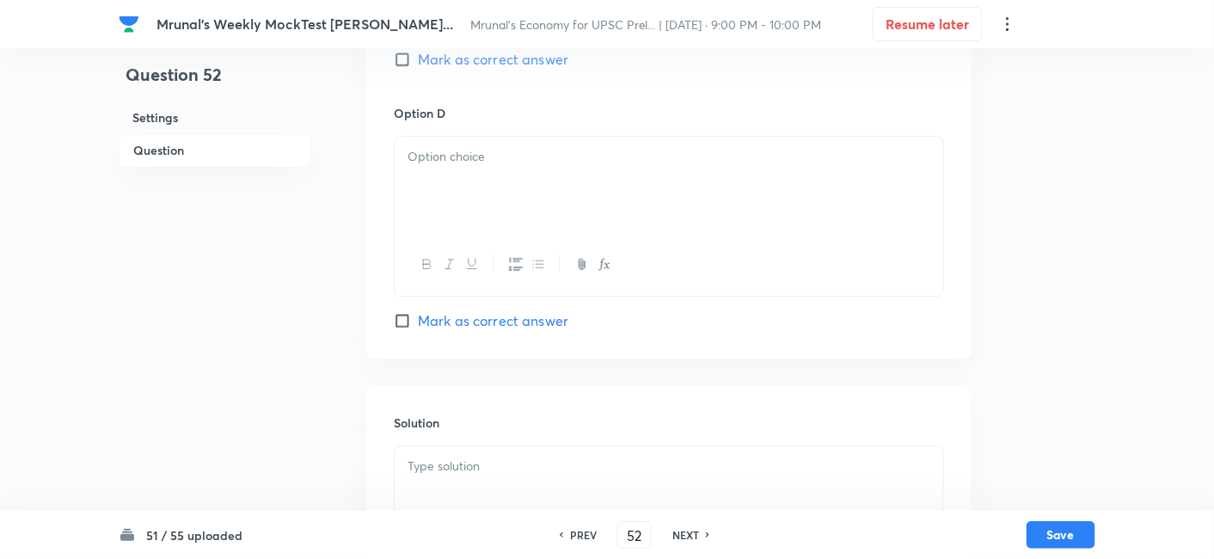
click at [480, 225] on div at bounding box center [668, 185] width 548 height 96
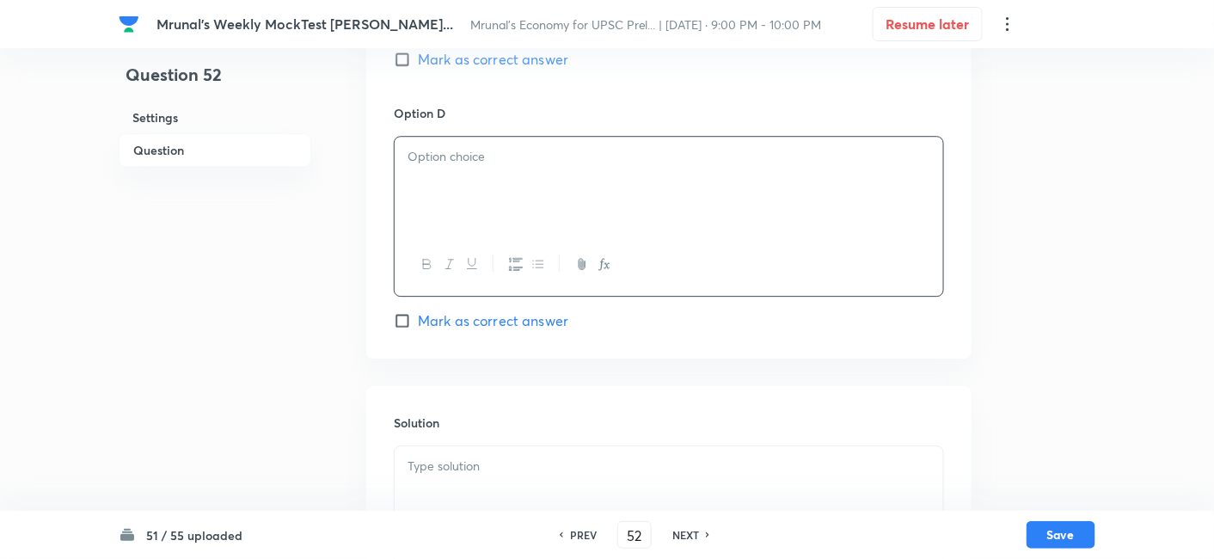
paste div
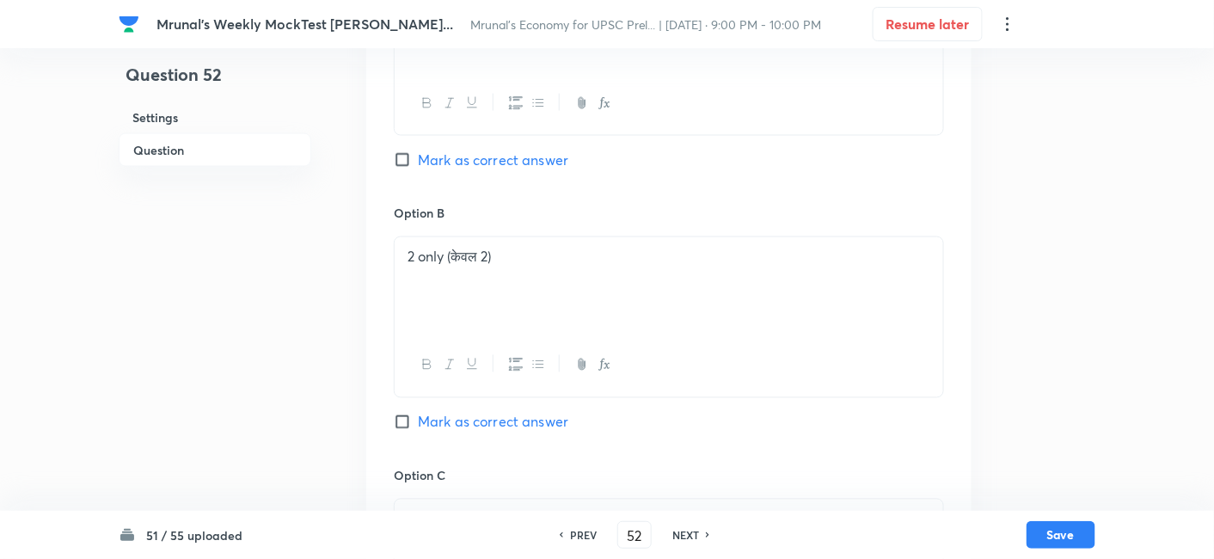
scroll to position [774, 0]
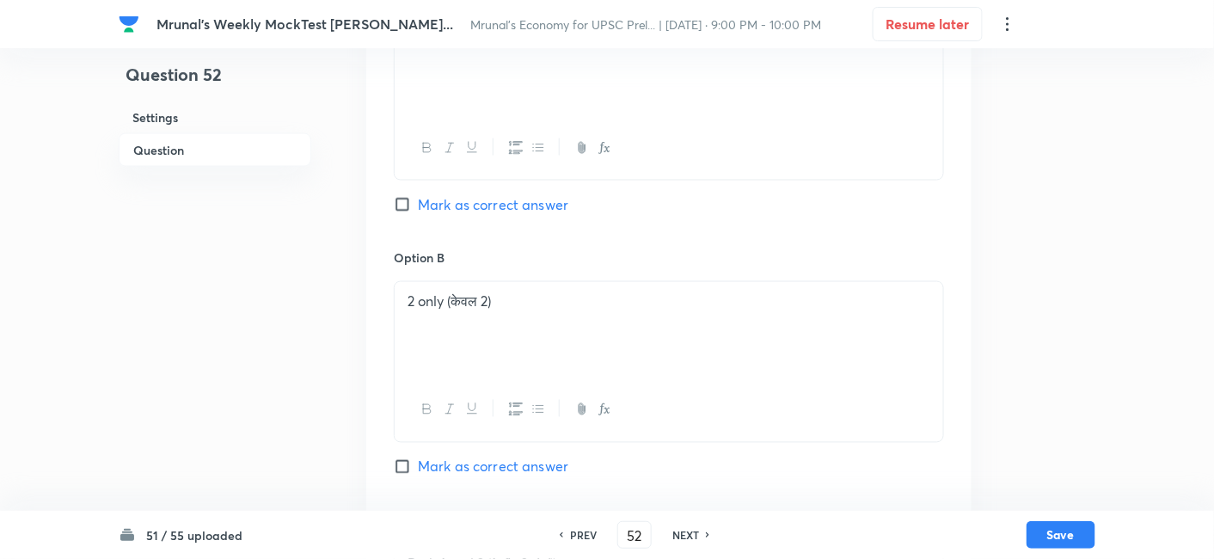
click at [491, 204] on span "Mark as correct answer" at bounding box center [493, 204] width 150 height 21
click at [418, 204] on input "Mark as correct answer" at bounding box center [406, 204] width 24 height 17
checkbox input "true"
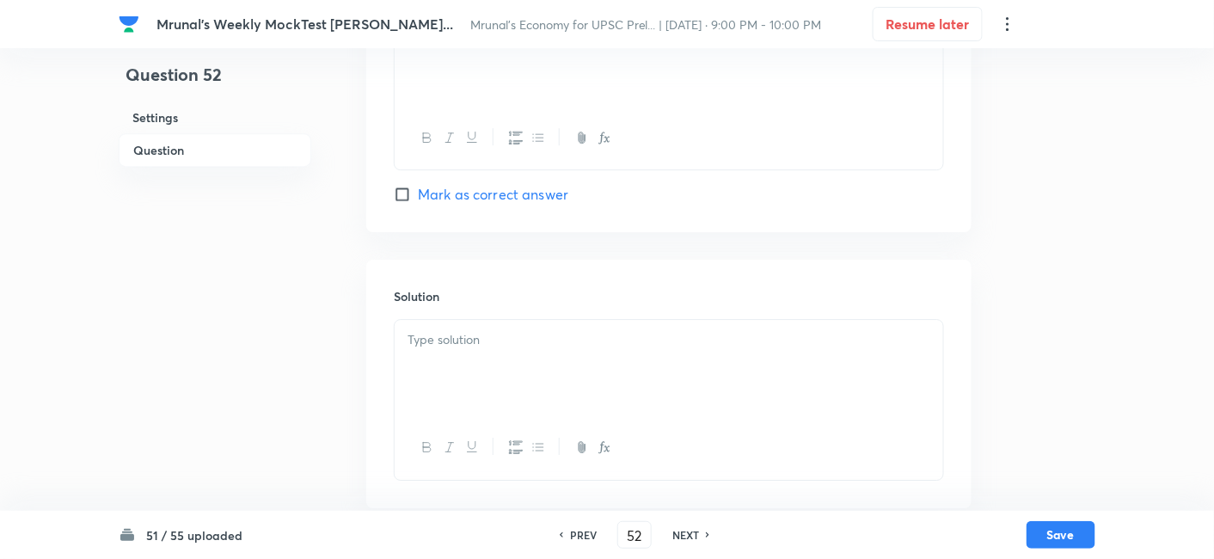
scroll to position [1584, 0]
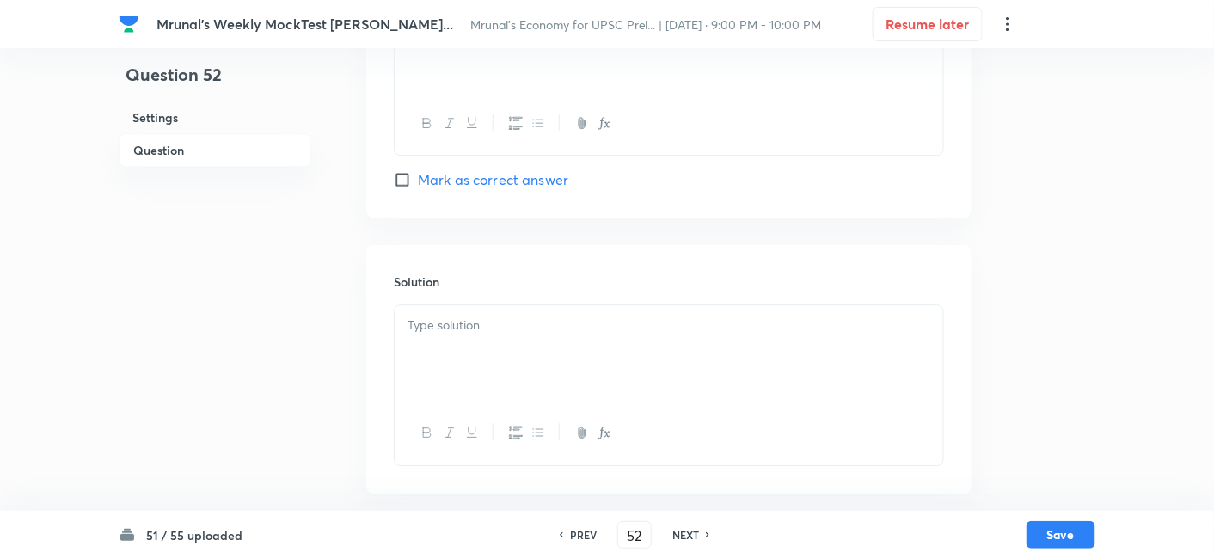
click at [484, 339] on div at bounding box center [668, 353] width 548 height 96
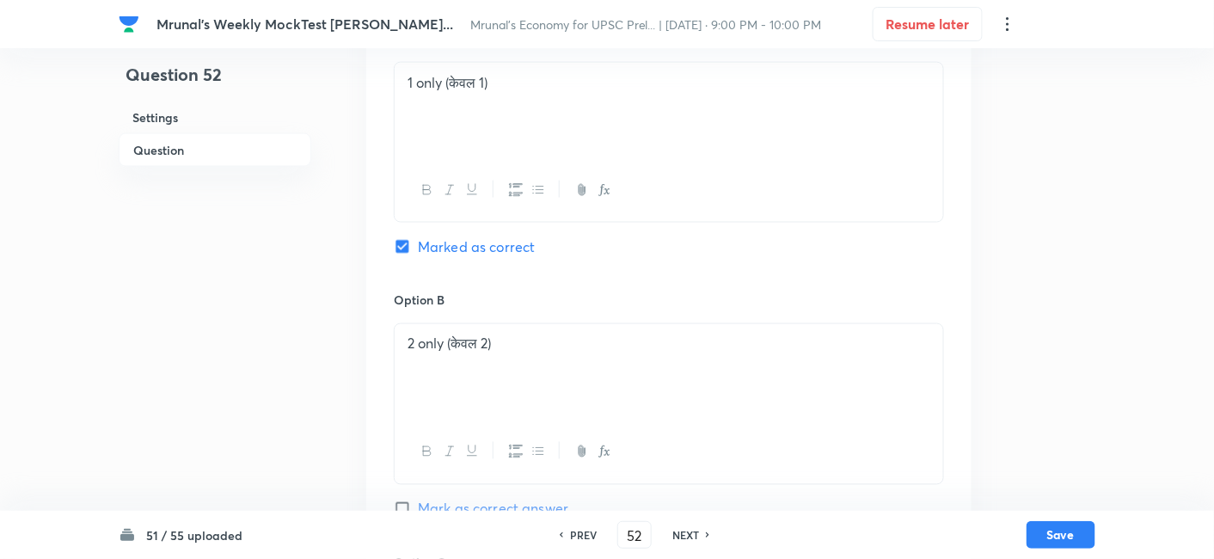
scroll to position [724, 0]
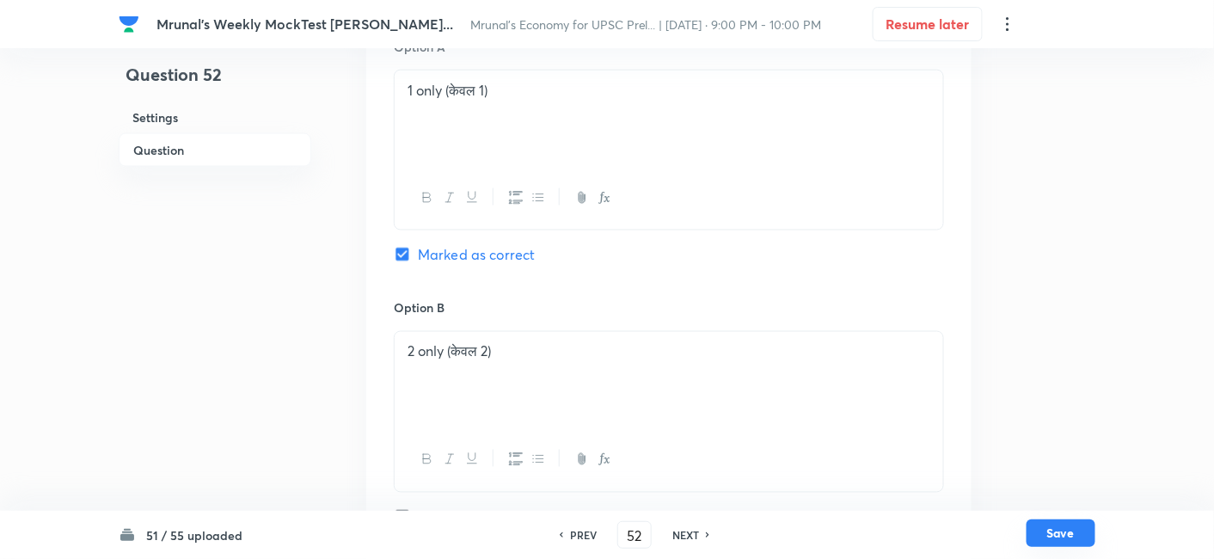
click at [1085, 526] on button "Save" at bounding box center [1060, 533] width 69 height 28
type input "53"
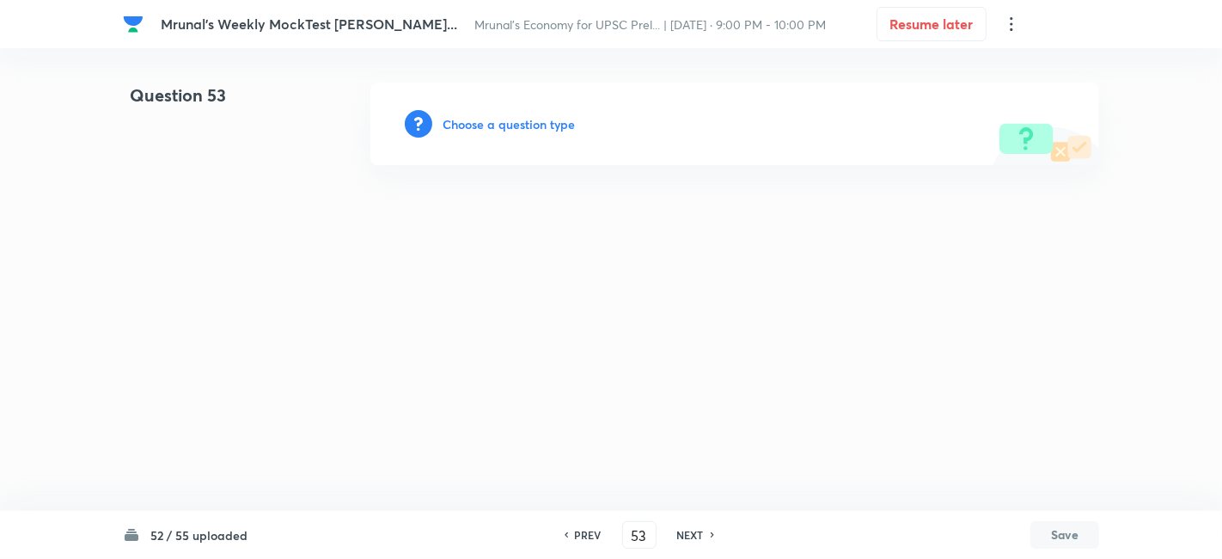
click at [483, 123] on h6 "Choose a question type" at bounding box center [509, 124] width 132 height 18
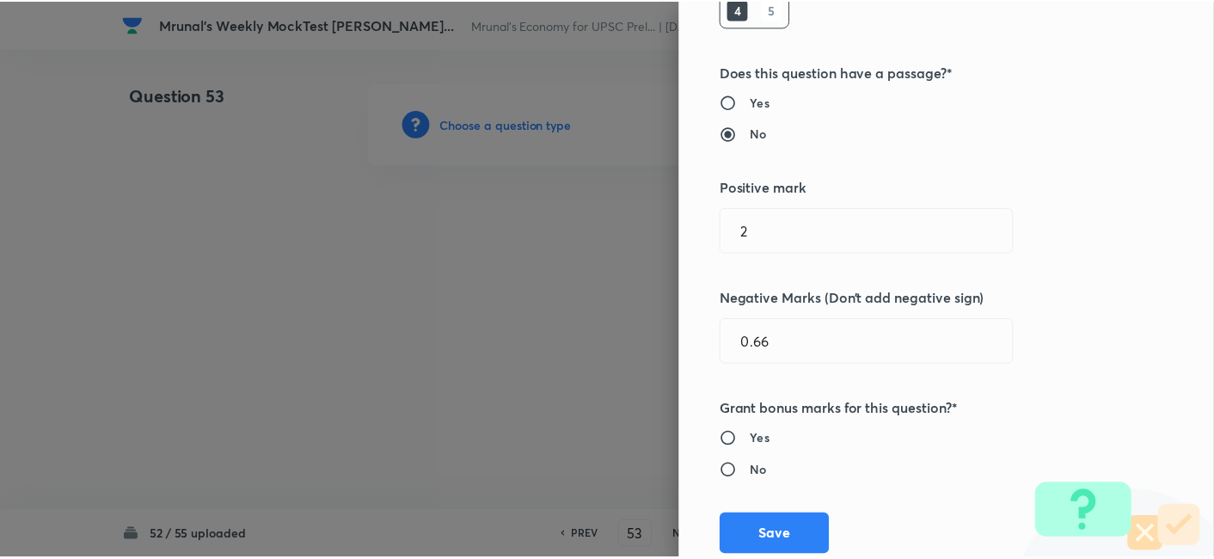
scroll to position [334, 0]
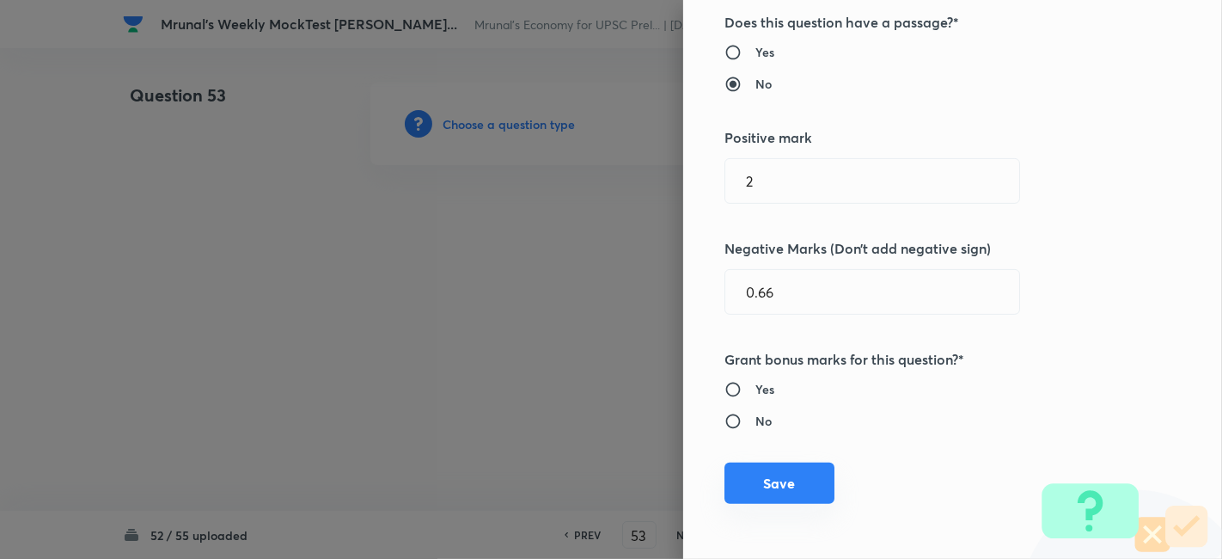
click at [792, 478] on button "Save" at bounding box center [779, 482] width 110 height 41
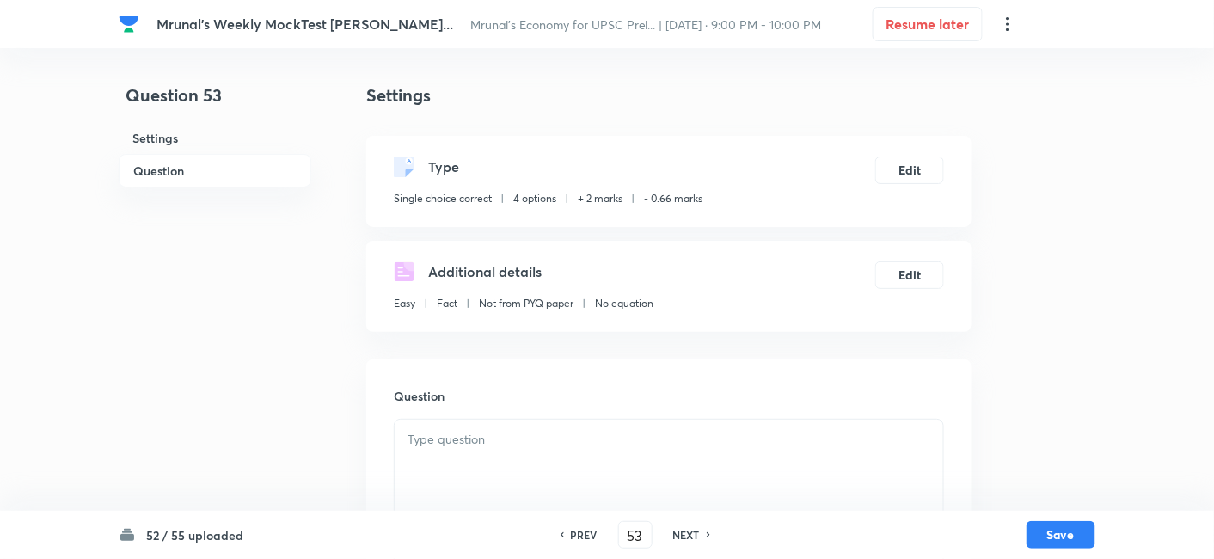
click at [215, 169] on h6 "Question" at bounding box center [215, 171] width 193 height 34
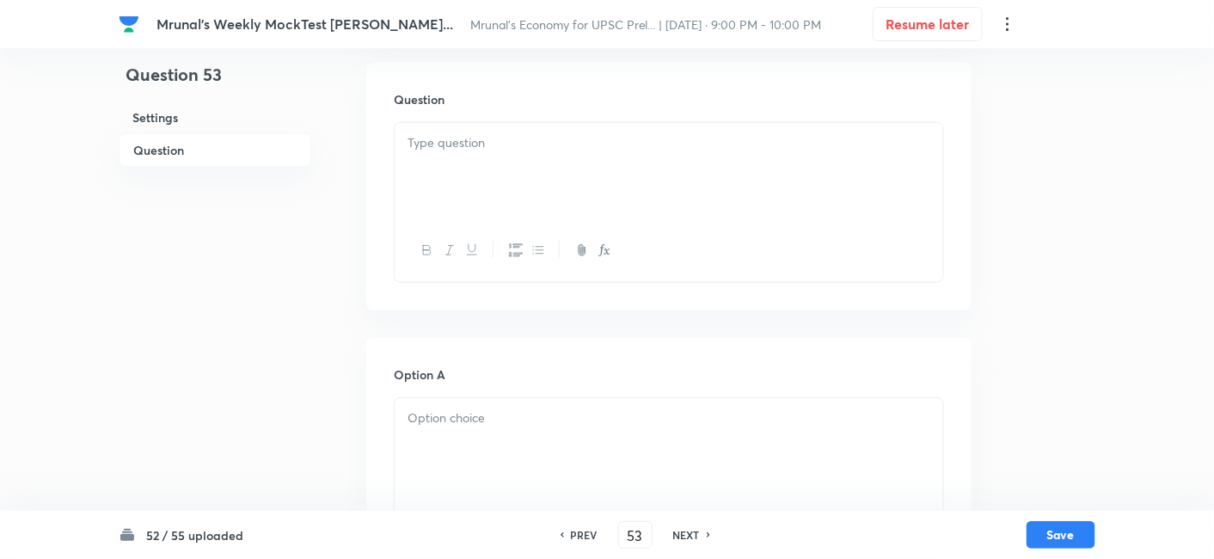
click at [537, 173] on div at bounding box center [668, 171] width 548 height 96
click at [559, 173] on div at bounding box center [668, 171] width 548 height 96
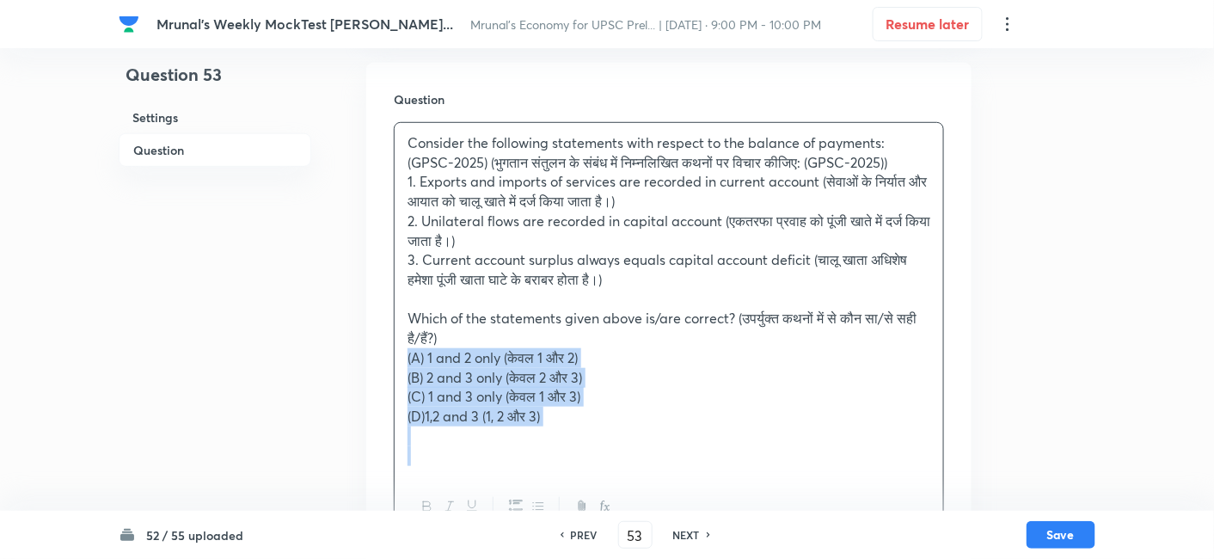
drag, startPoint x: 395, startPoint y: 354, endPoint x: 382, endPoint y: 354, distance: 12.9
click at [384, 354] on div "Question Consider the following statements with respect to the balance of payme…" at bounding box center [668, 315] width 605 height 504
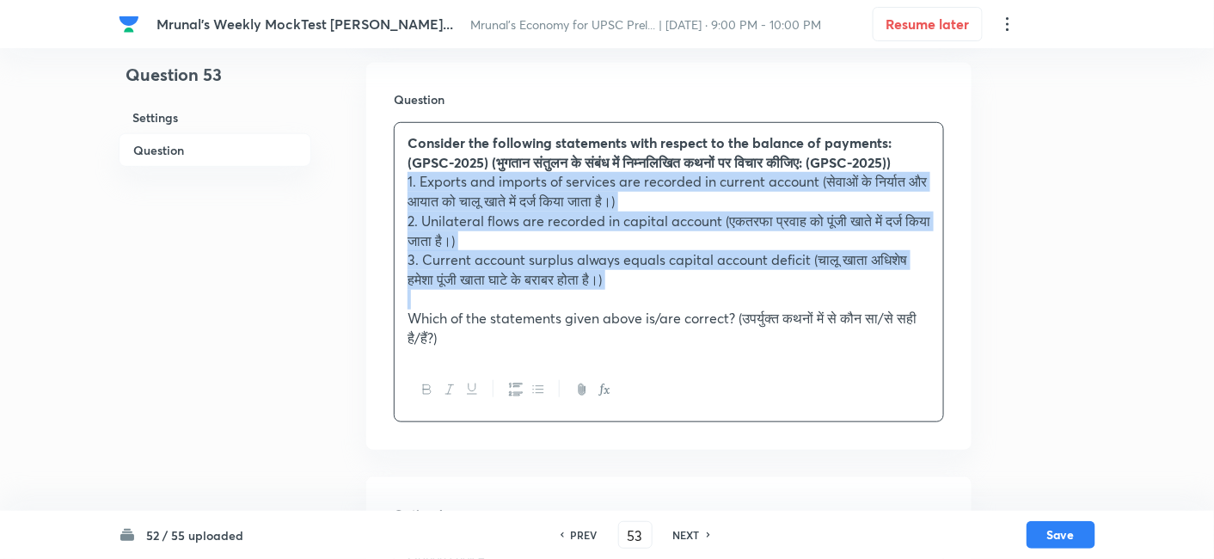
click at [514, 396] on icon "button" at bounding box center [516, 389] width 14 height 14
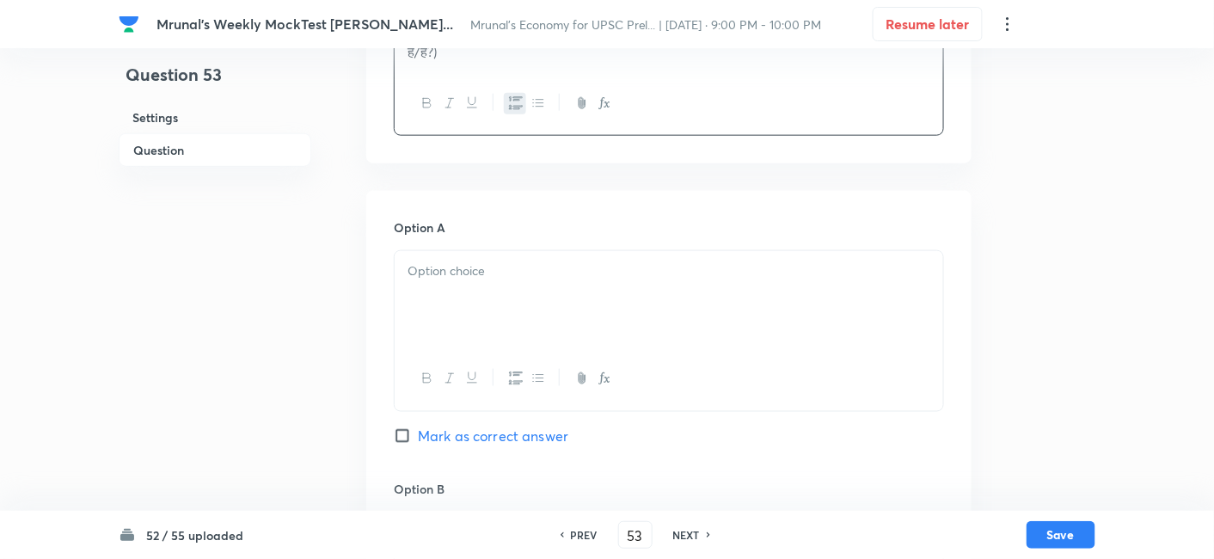
scroll to position [584, 0]
click at [498, 338] on div at bounding box center [668, 298] width 548 height 96
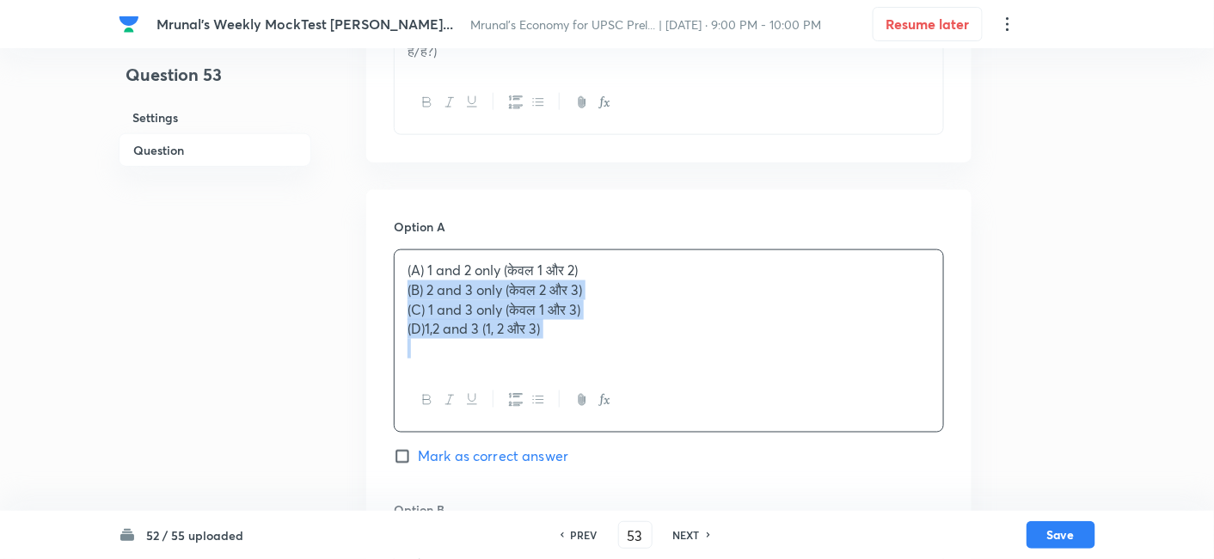
drag, startPoint x: 408, startPoint y: 320, endPoint x: 386, endPoint y: 310, distance: 24.3
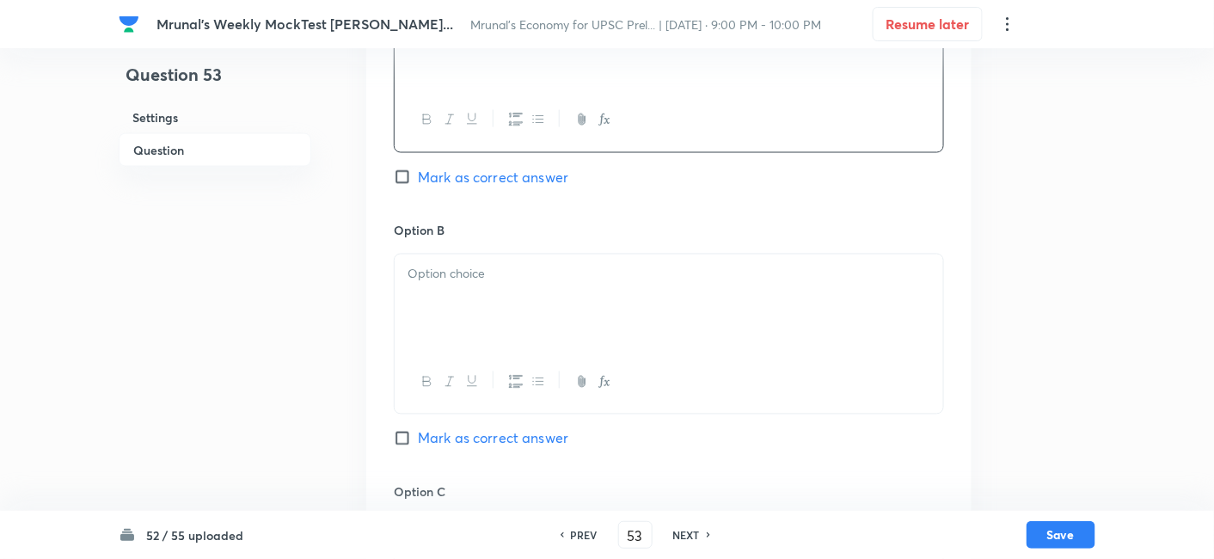
scroll to position [870, 0]
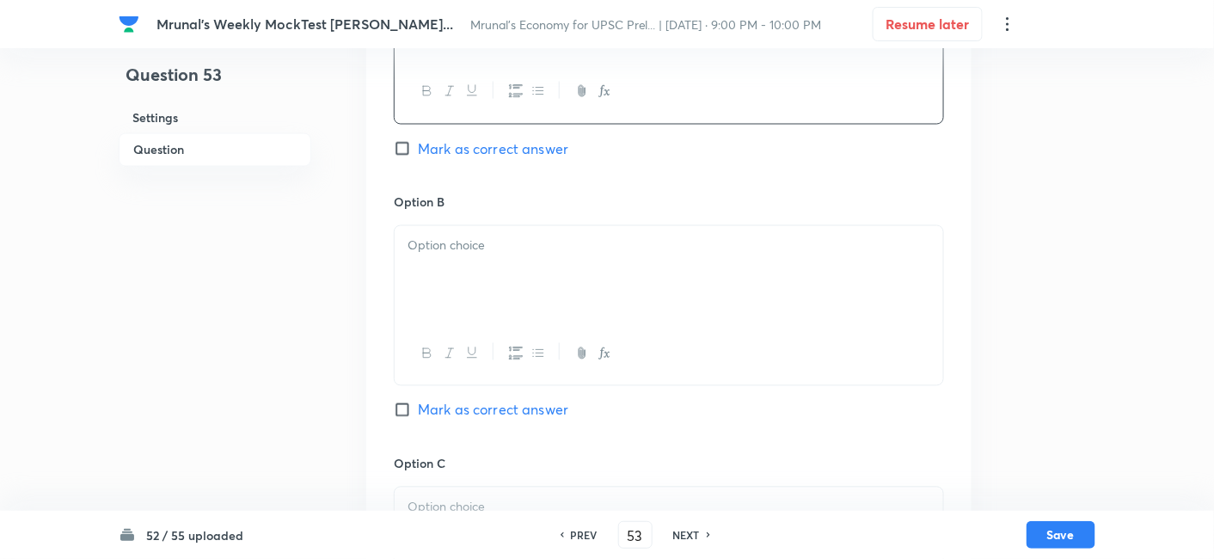
drag, startPoint x: 472, startPoint y: 378, endPoint x: 470, endPoint y: 346, distance: 31.8
click at [469, 364] on button "button" at bounding box center [471, 353] width 22 height 21
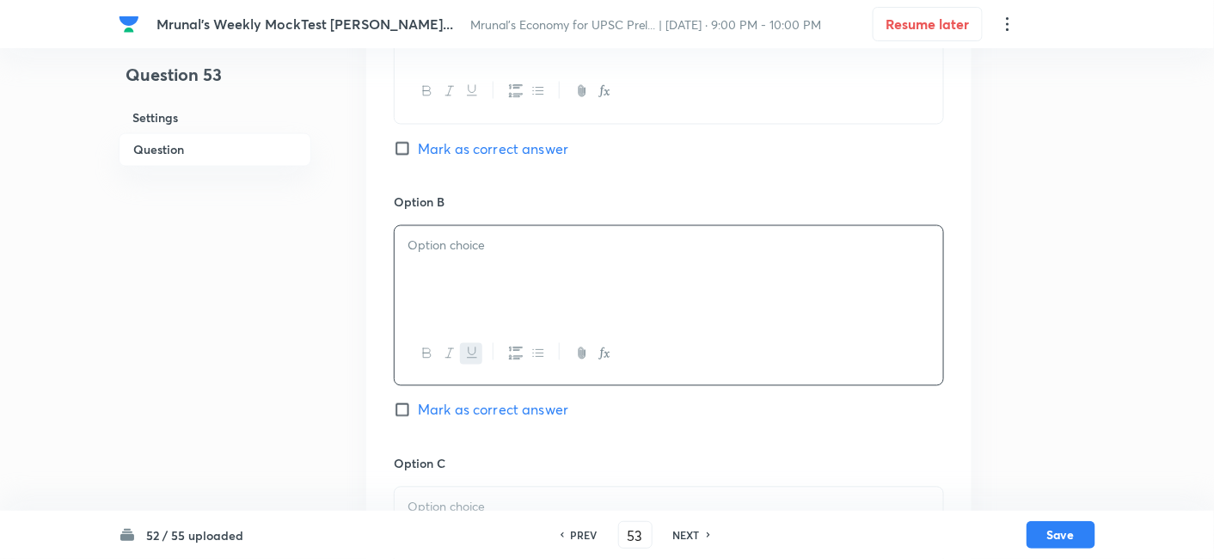
click at [468, 322] on div "﻿" at bounding box center [668, 274] width 548 height 96
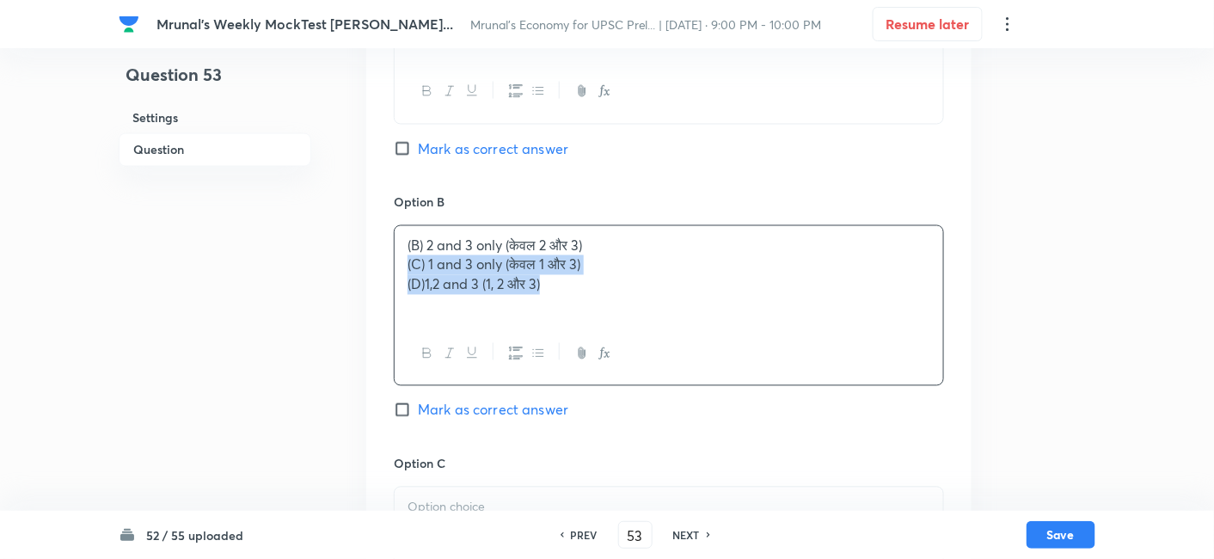
click at [385, 289] on div "Option A 1 and 2 only (केवल 1 और 2) Mark as correct answer Option B (B) 2 and 3…" at bounding box center [668, 437] width 605 height 1067
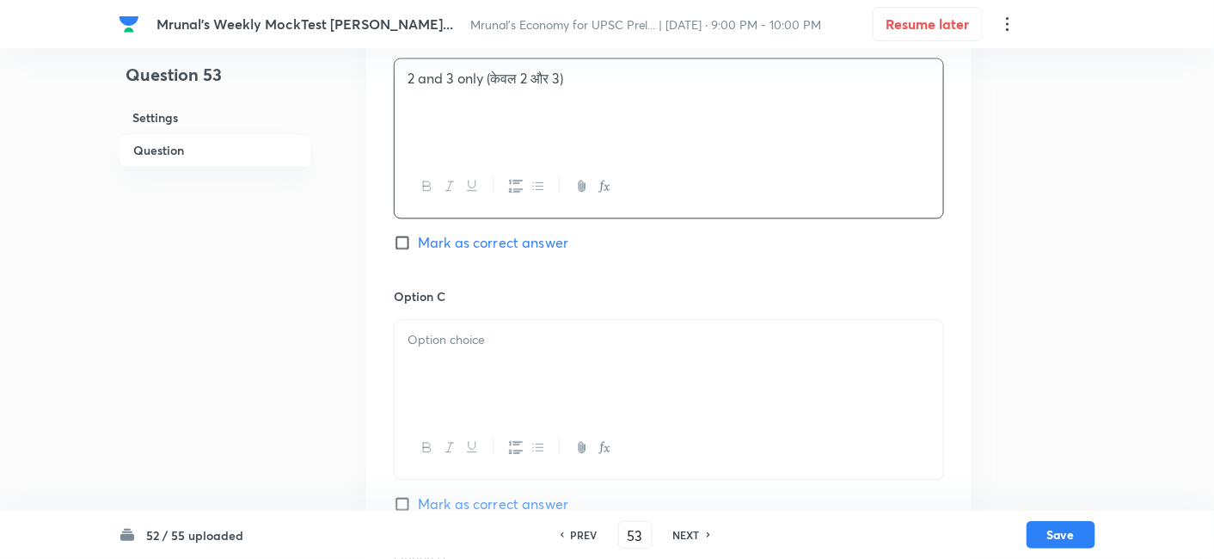
scroll to position [1061, 0]
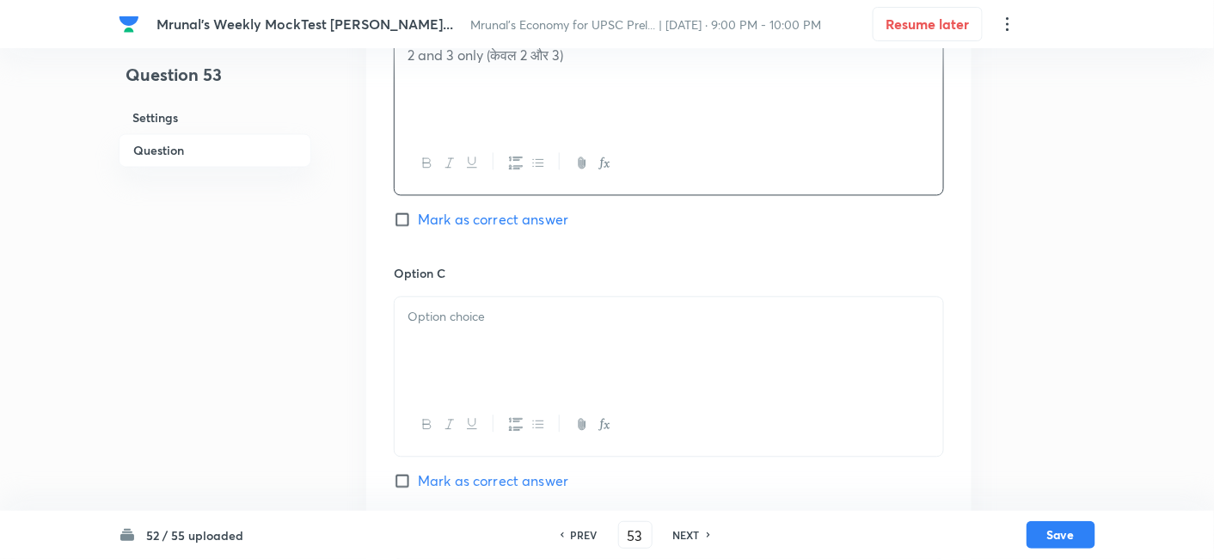
click at [457, 327] on p at bounding box center [668, 317] width 523 height 20
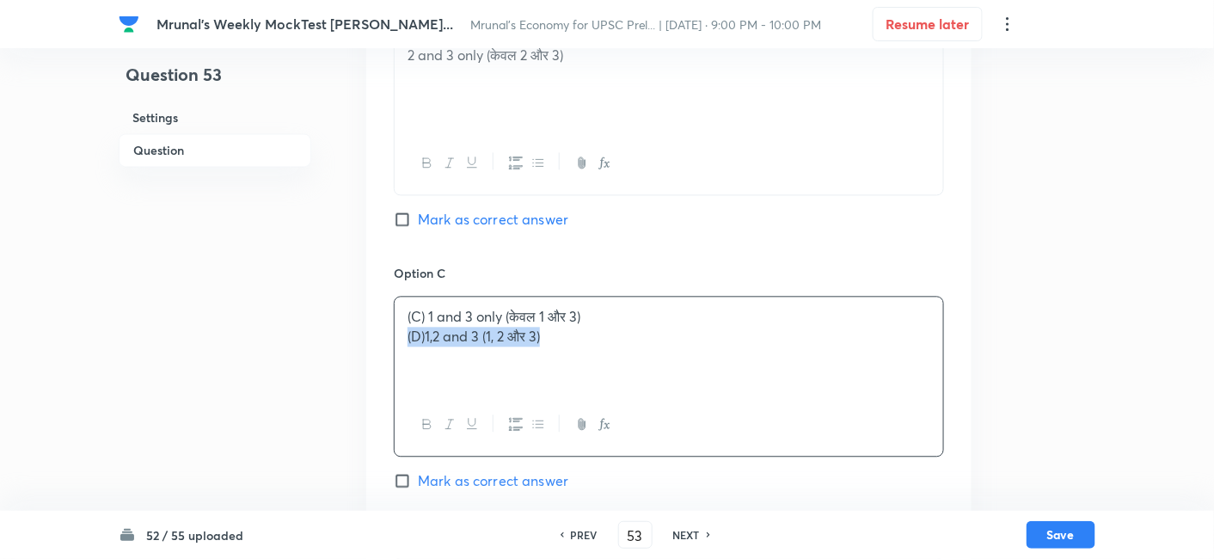
drag, startPoint x: 407, startPoint y: 355, endPoint x: 395, endPoint y: 353, distance: 12.2
click at [395, 353] on div "(C) 1 and 3 only (केवल 1 और 3) (D)1,2 and 3 (1, 2 और 3)" at bounding box center [668, 345] width 548 height 96
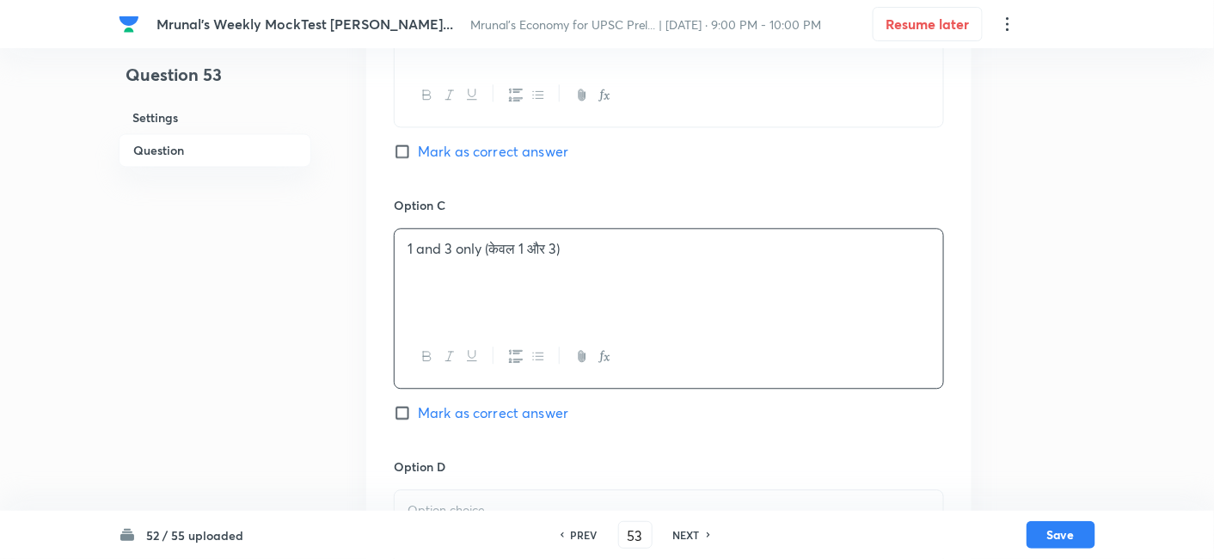
scroll to position [1348, 0]
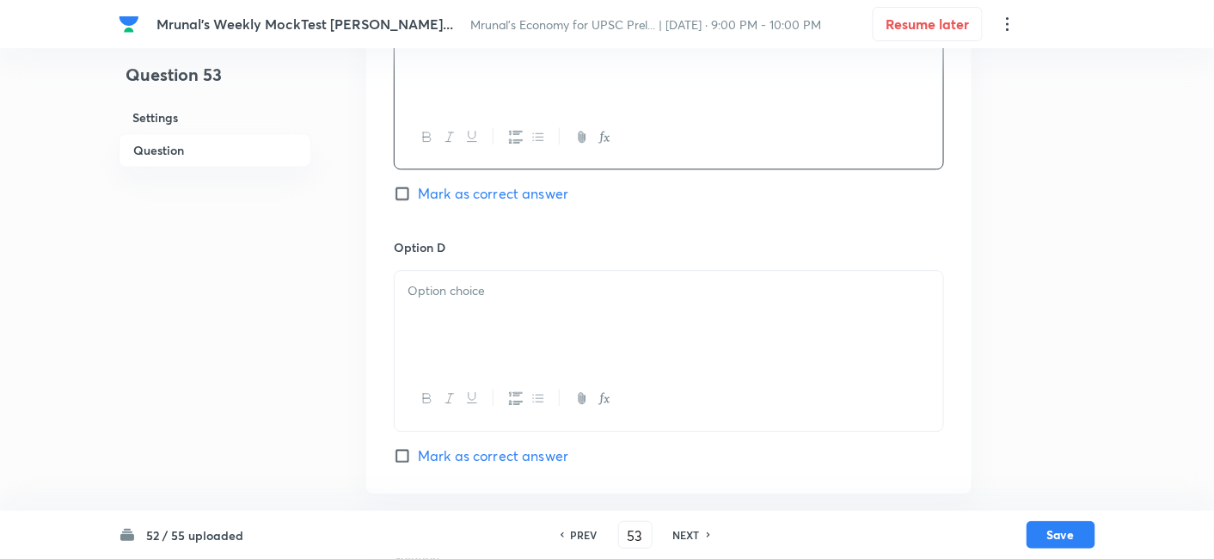
click at [511, 367] on div at bounding box center [668, 319] width 548 height 96
paste div
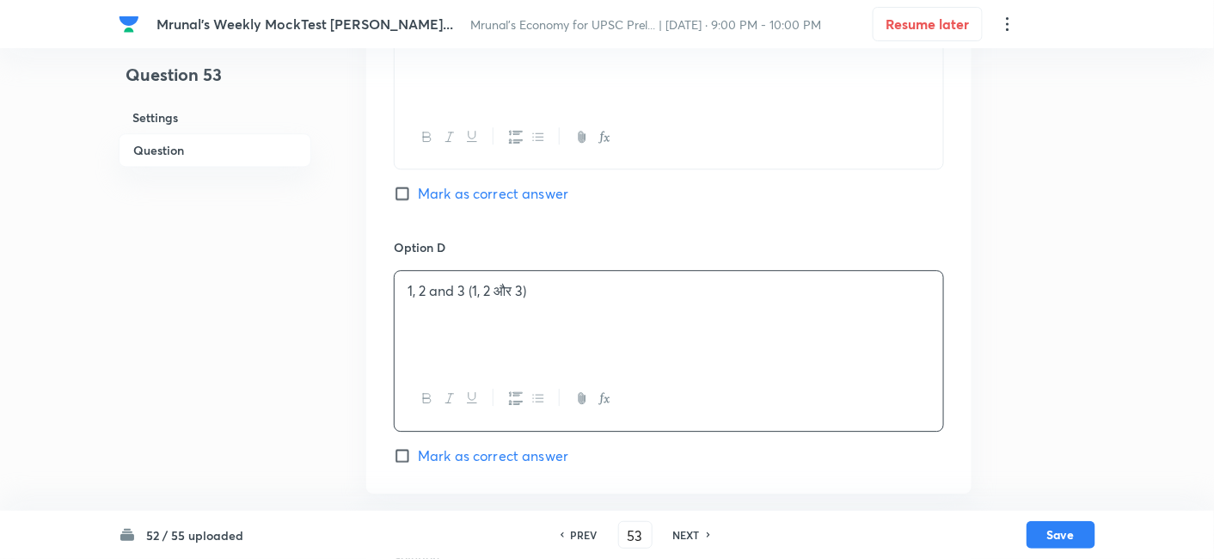
click at [518, 204] on span "Mark as correct answer" at bounding box center [493, 193] width 150 height 21
click at [418, 202] on input "Mark as correct answer" at bounding box center [406, 193] width 24 height 17
checkbox input "true"
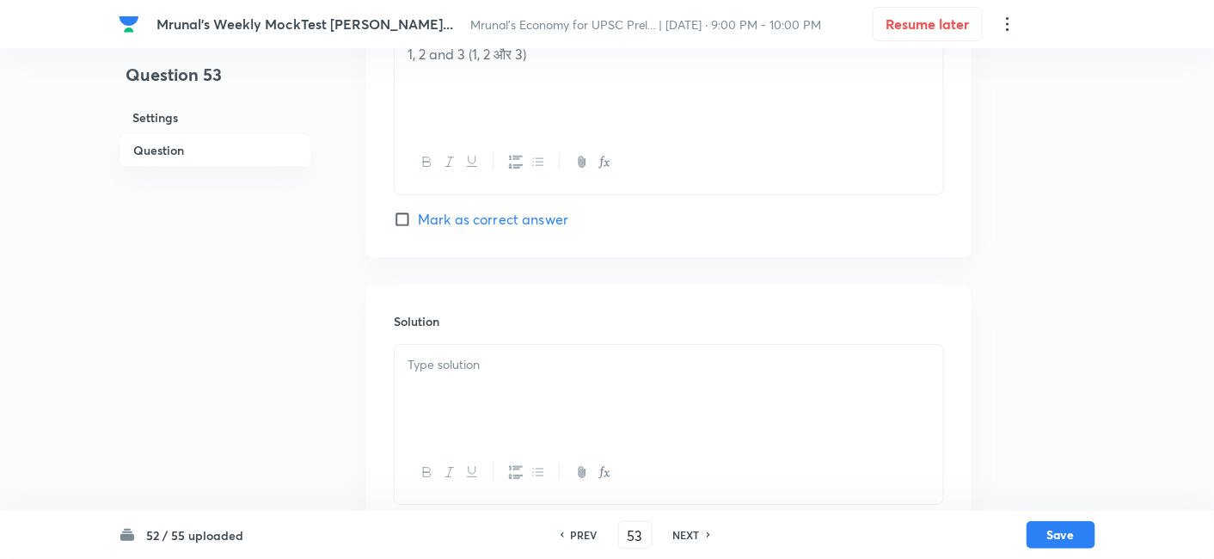
scroll to position [1642, 0]
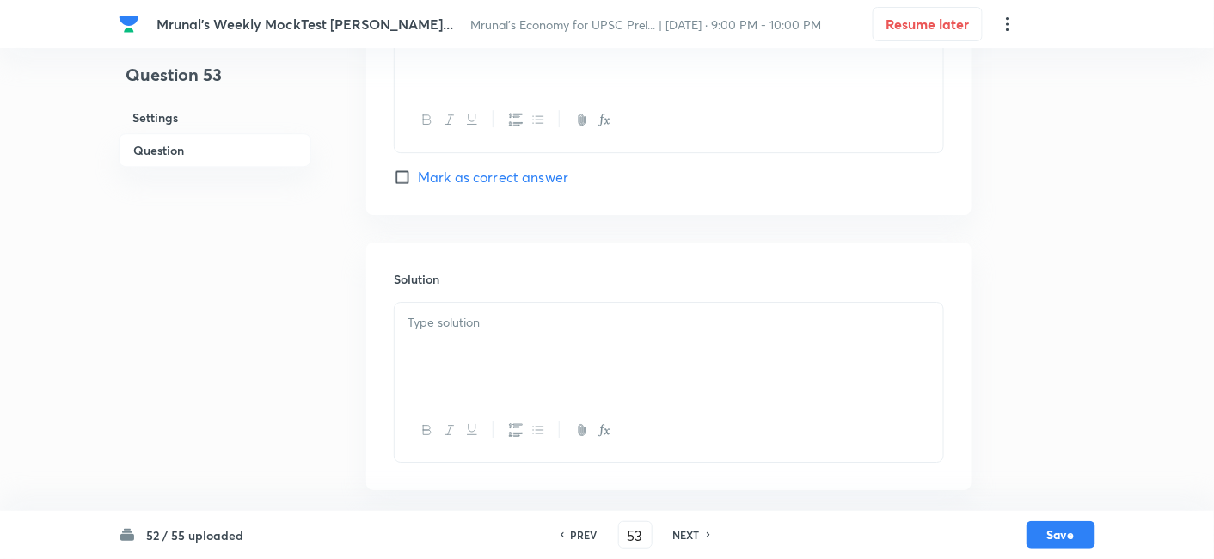
click at [483, 348] on div at bounding box center [668, 351] width 548 height 96
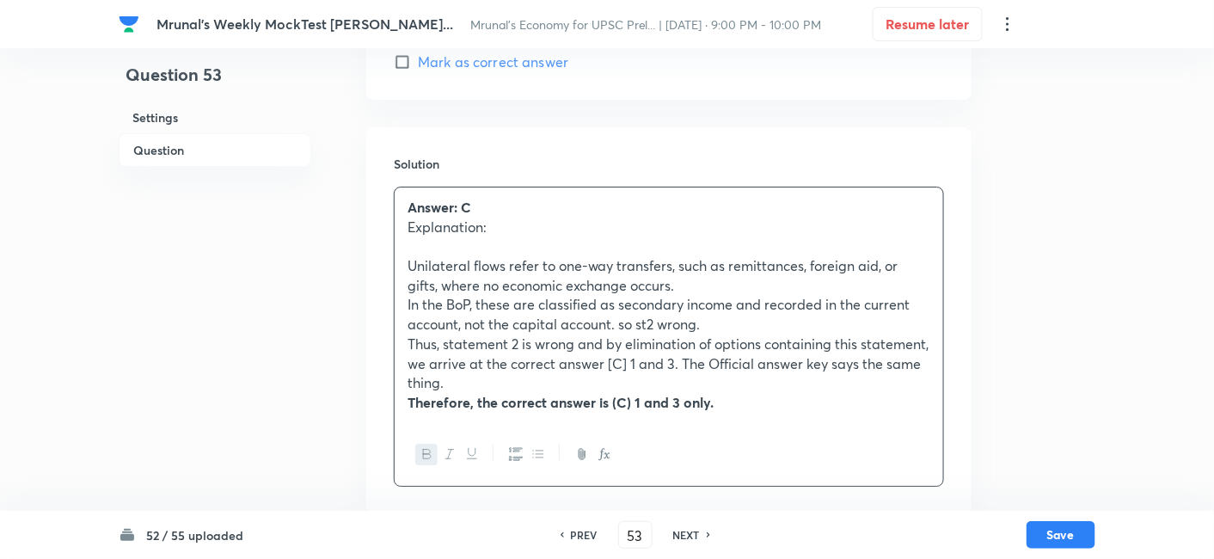
scroll to position [1782, 0]
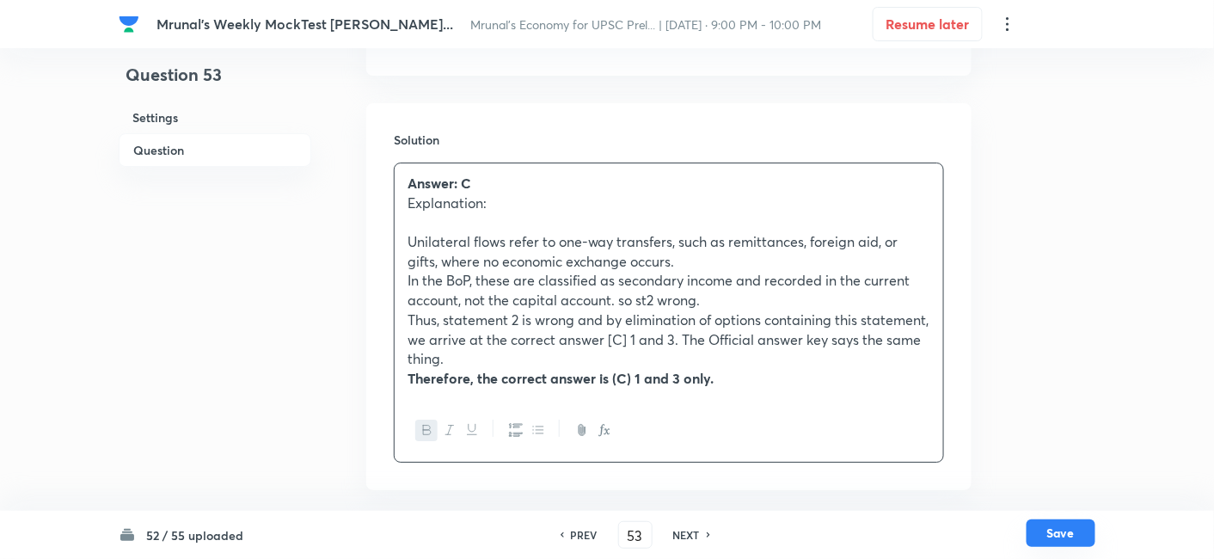
click at [1061, 540] on button "Save" at bounding box center [1060, 533] width 69 height 28
type input "54"
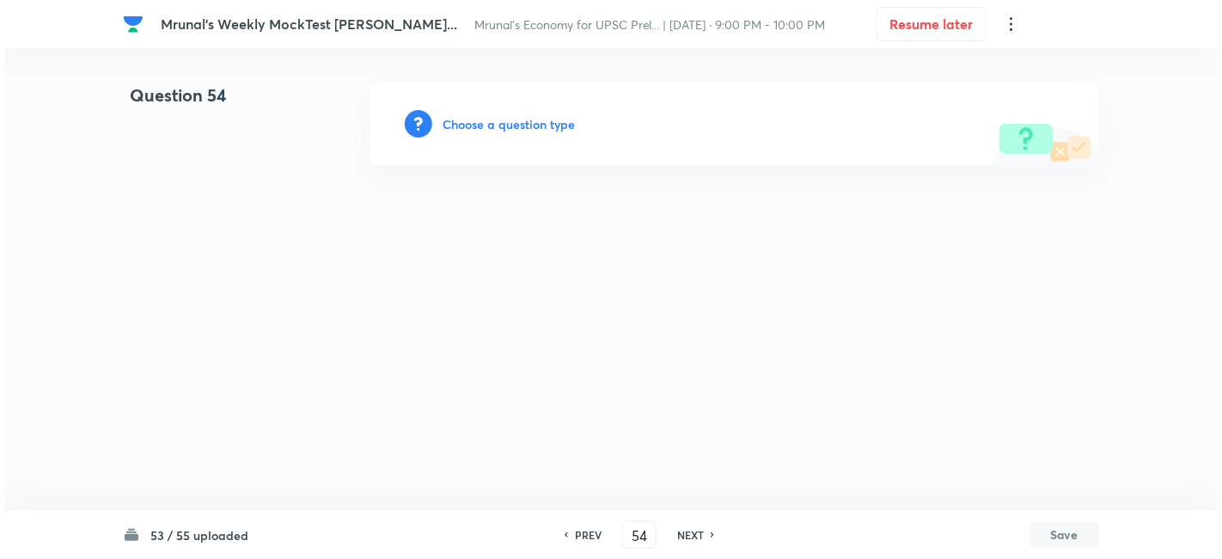
scroll to position [0, 0]
click at [498, 123] on h6 "Choose a question type" at bounding box center [509, 124] width 132 height 18
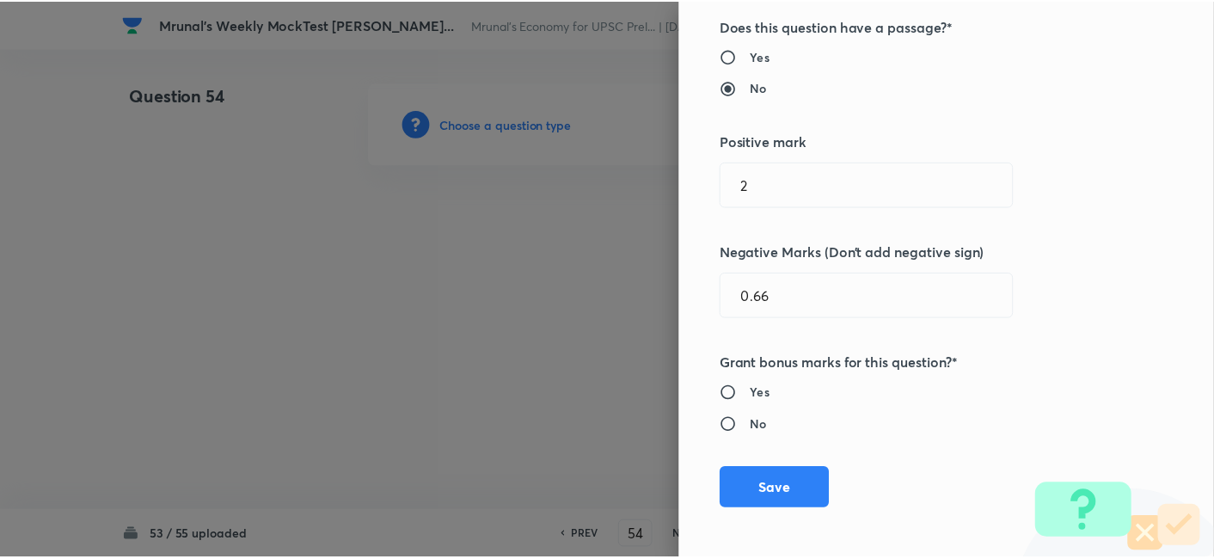
scroll to position [334, 0]
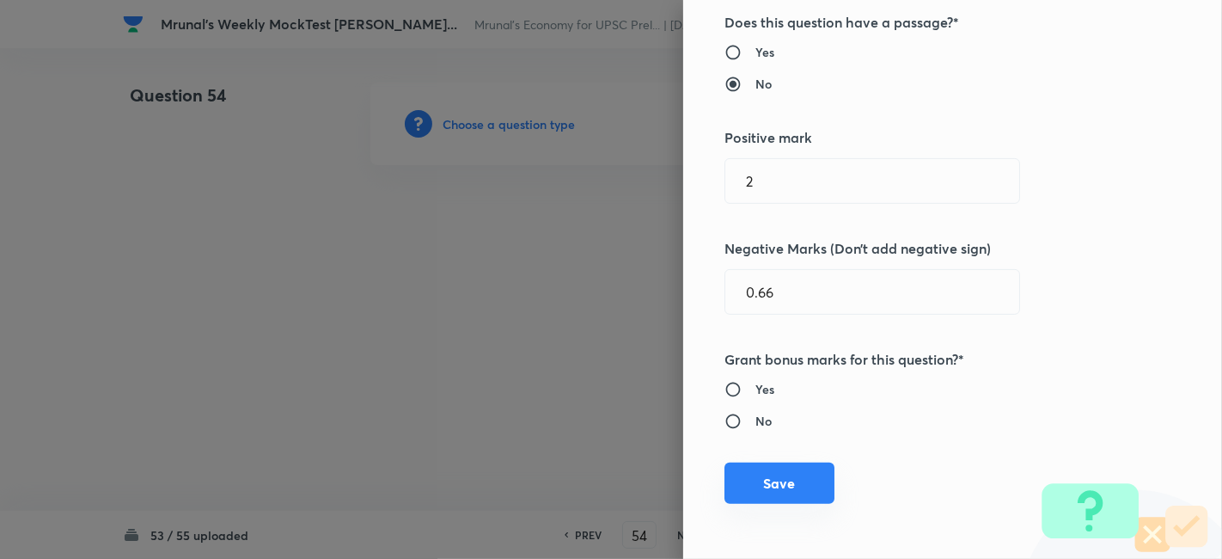
click at [786, 486] on button "Save" at bounding box center [779, 482] width 110 height 41
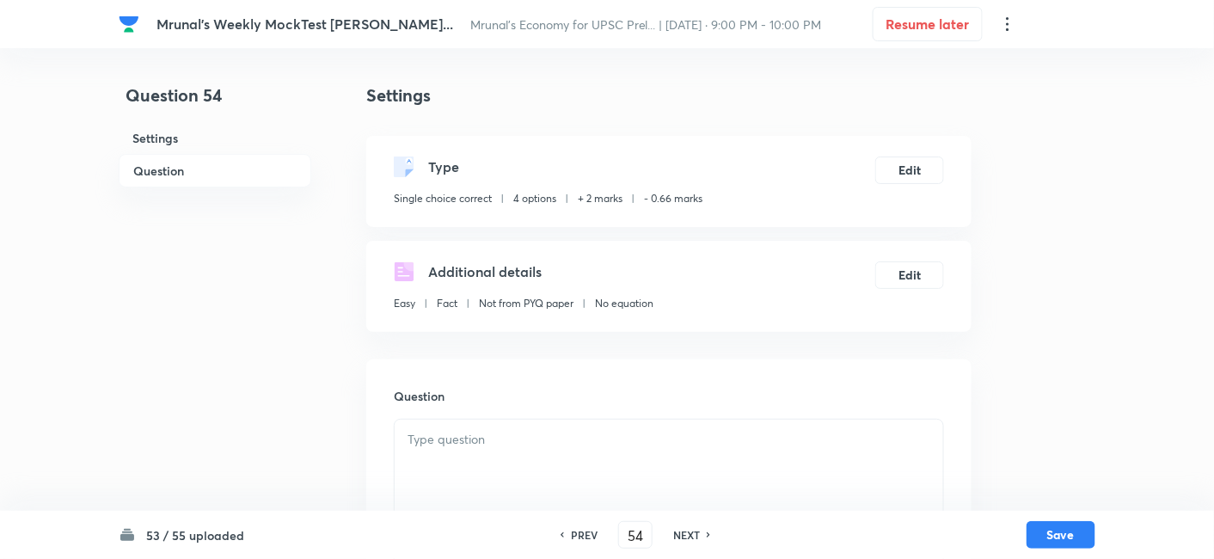
drag, startPoint x: 212, startPoint y: 171, endPoint x: 223, endPoint y: 173, distance: 11.3
click at [212, 170] on h6 "Question" at bounding box center [215, 171] width 193 height 34
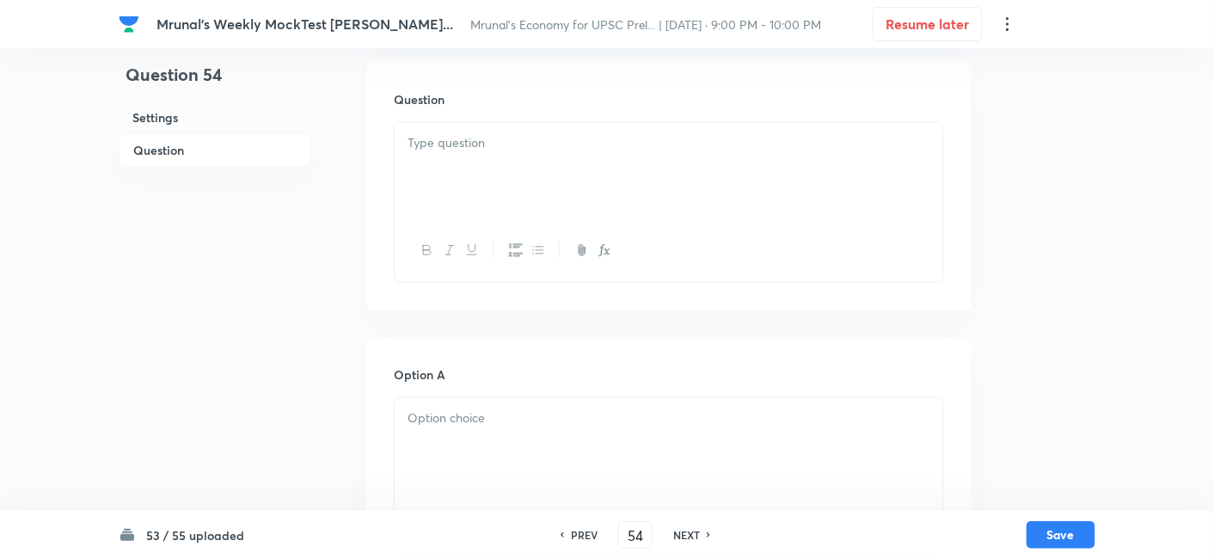
click at [535, 163] on div at bounding box center [668, 171] width 548 height 96
click at [568, 153] on div at bounding box center [668, 171] width 548 height 96
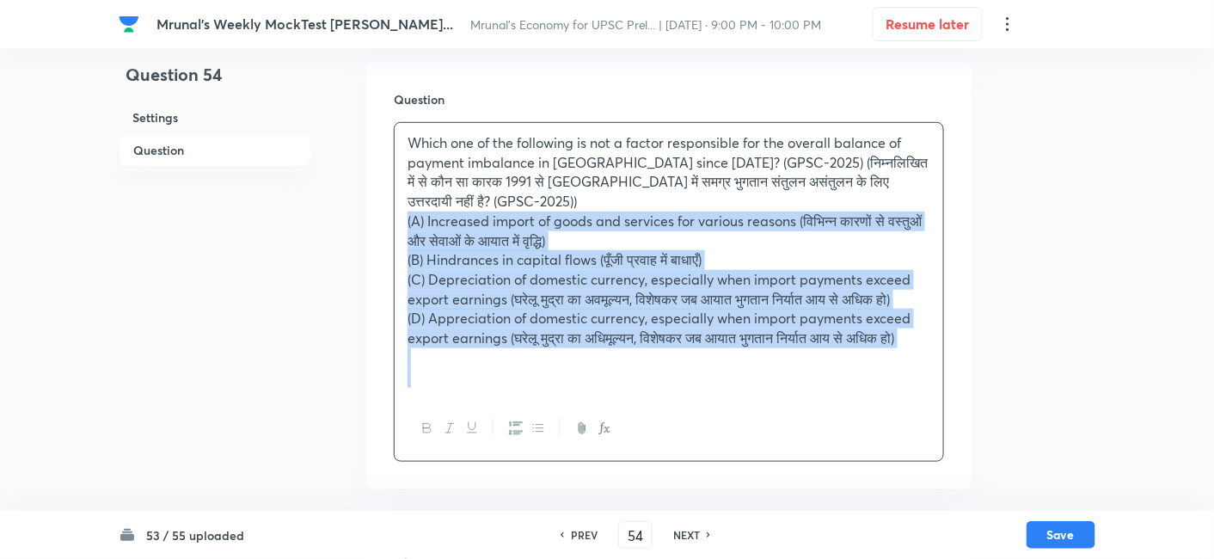
click at [387, 201] on div "Question Which one of the following is not a factor responsible for the overall…" at bounding box center [668, 276] width 605 height 426
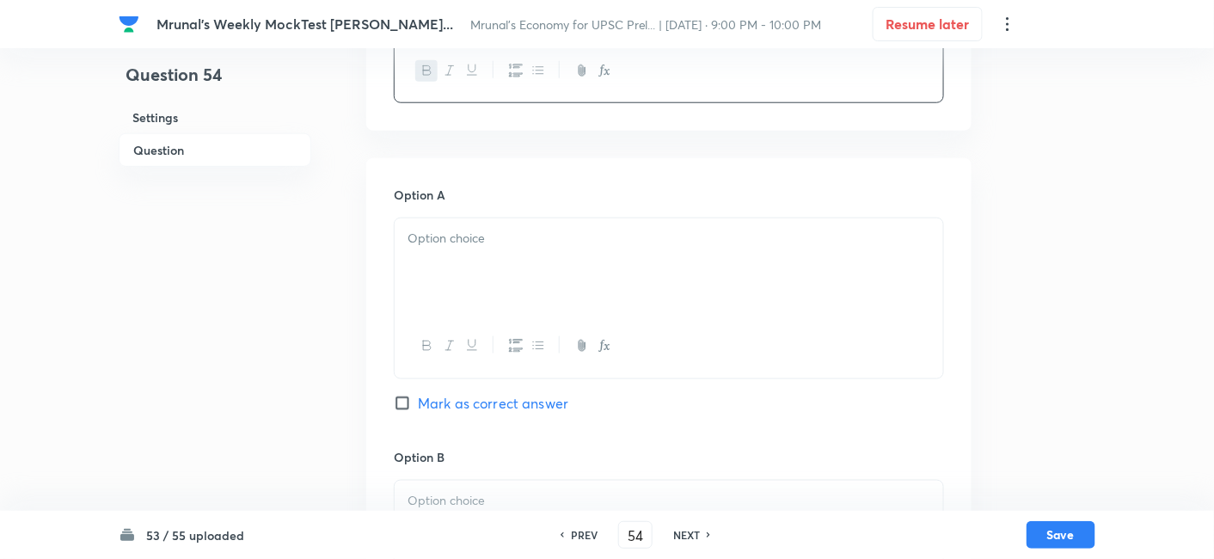
scroll to position [488, 0]
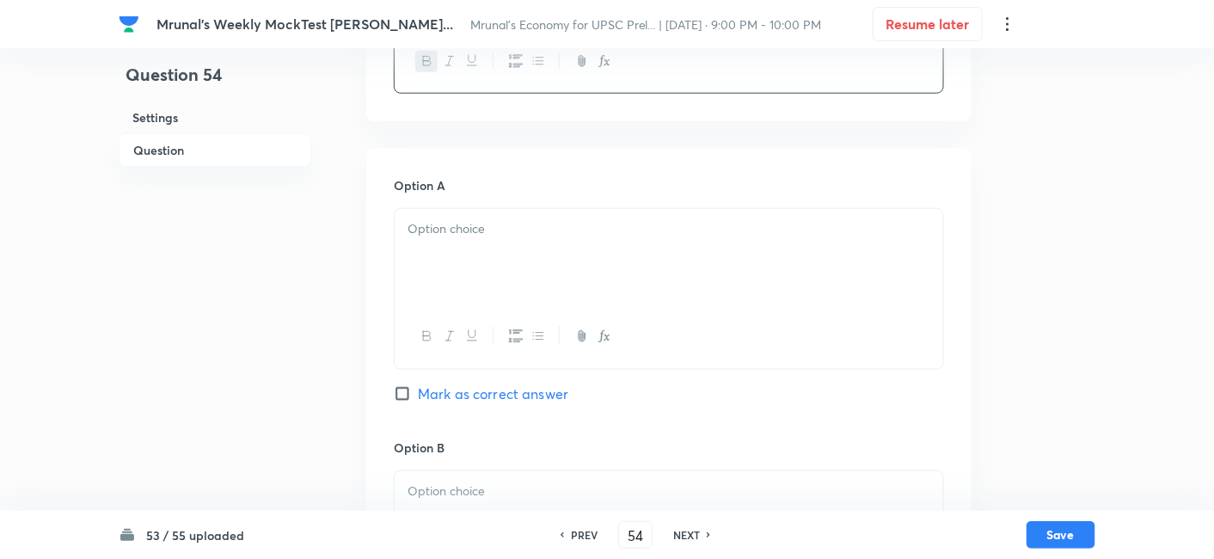
click at [481, 250] on div at bounding box center [668, 257] width 548 height 96
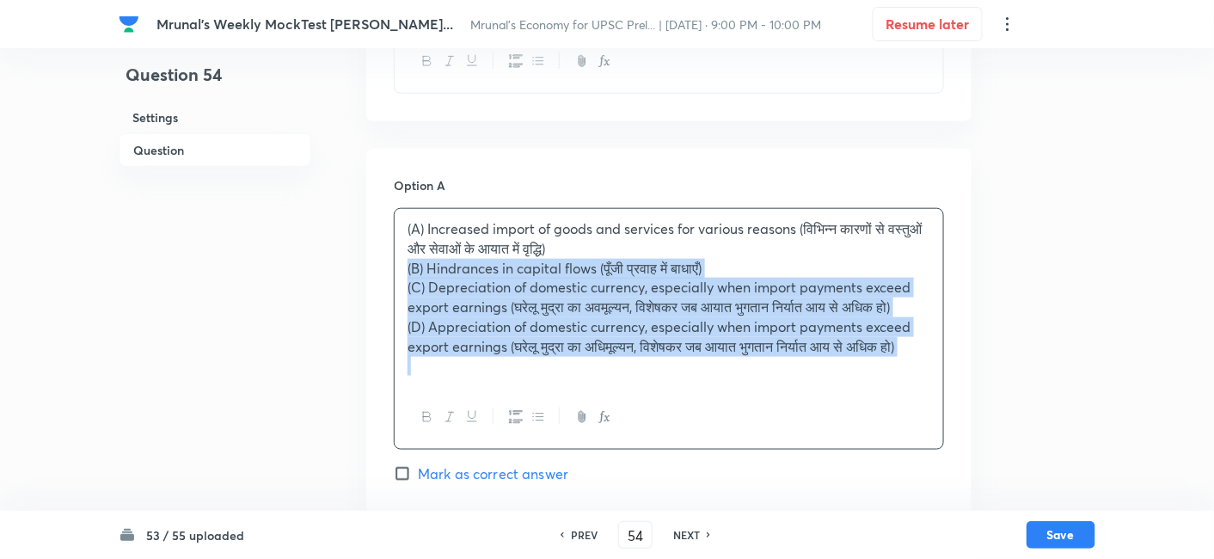
drag, startPoint x: 403, startPoint y: 264, endPoint x: 389, endPoint y: 261, distance: 14.0
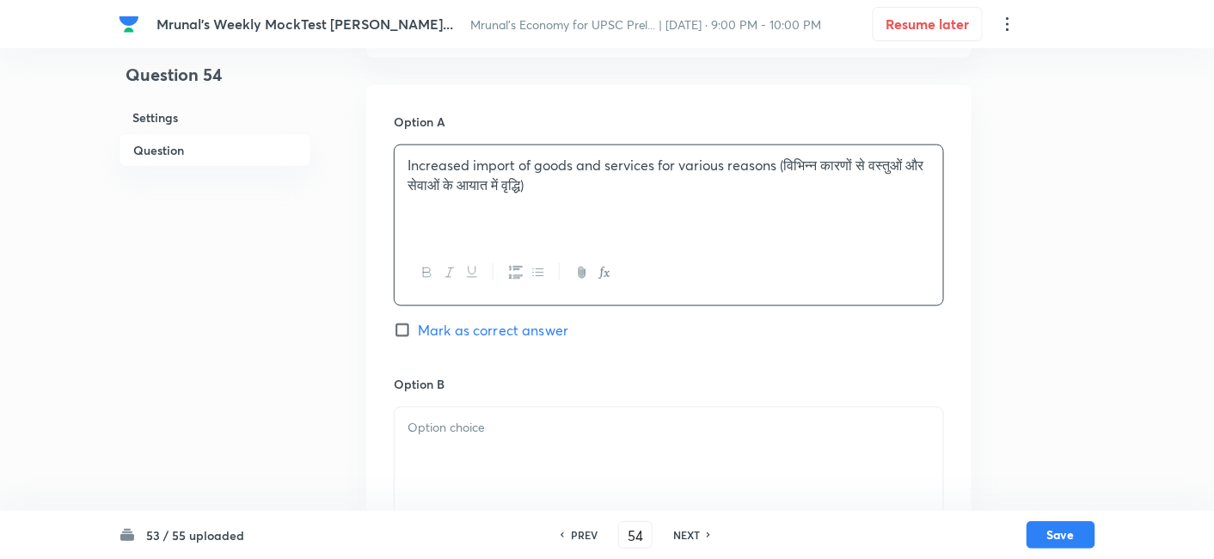
scroll to position [774, 0]
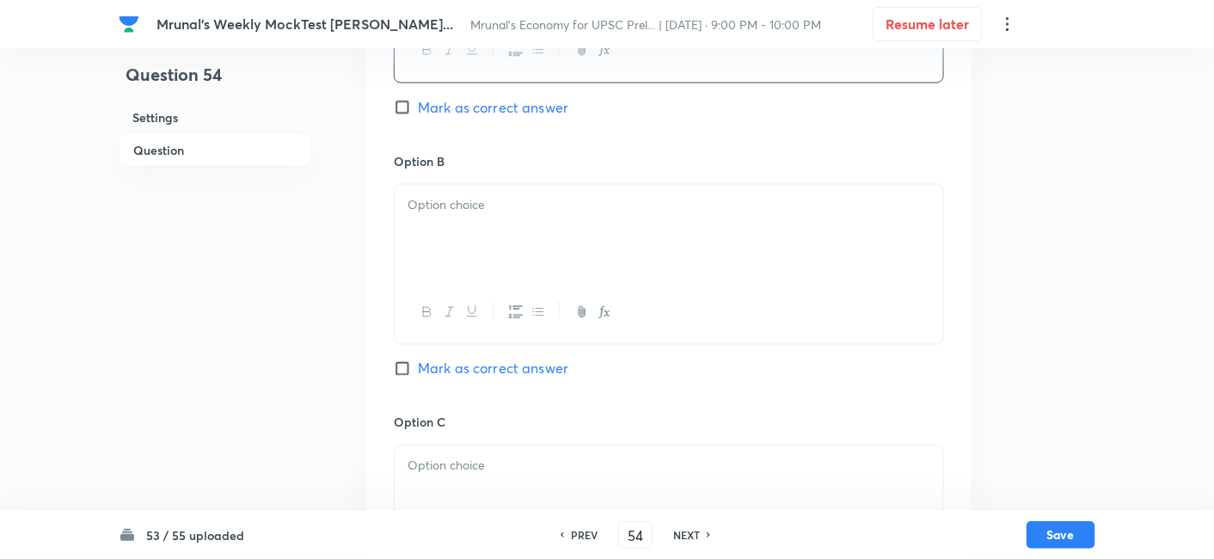
click at [472, 244] on div at bounding box center [668, 233] width 548 height 96
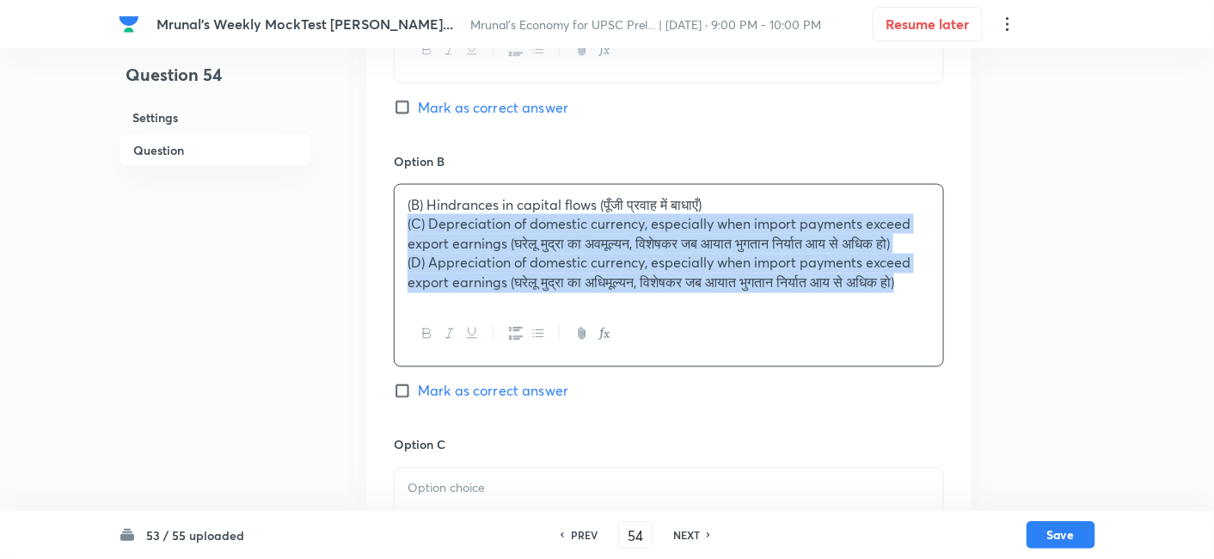
drag, startPoint x: 399, startPoint y: 243, endPoint x: 370, endPoint y: 223, distance: 35.1
click at [370, 223] on div "Option A Increased import of goods and services for various reasons (विभिन्न का…" at bounding box center [668, 406] width 605 height 1089
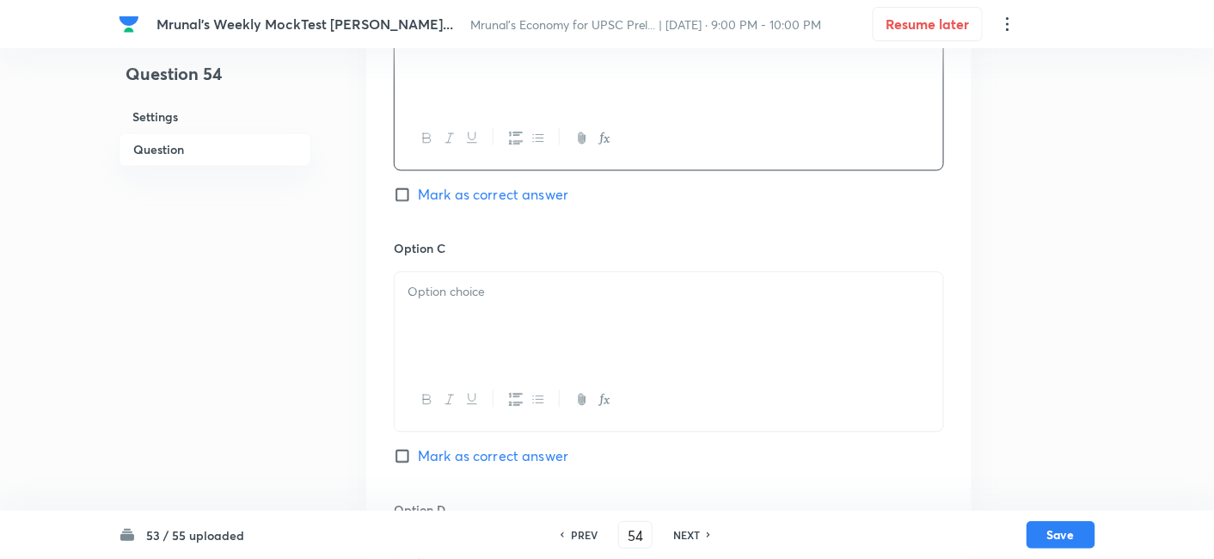
scroll to position [965, 0]
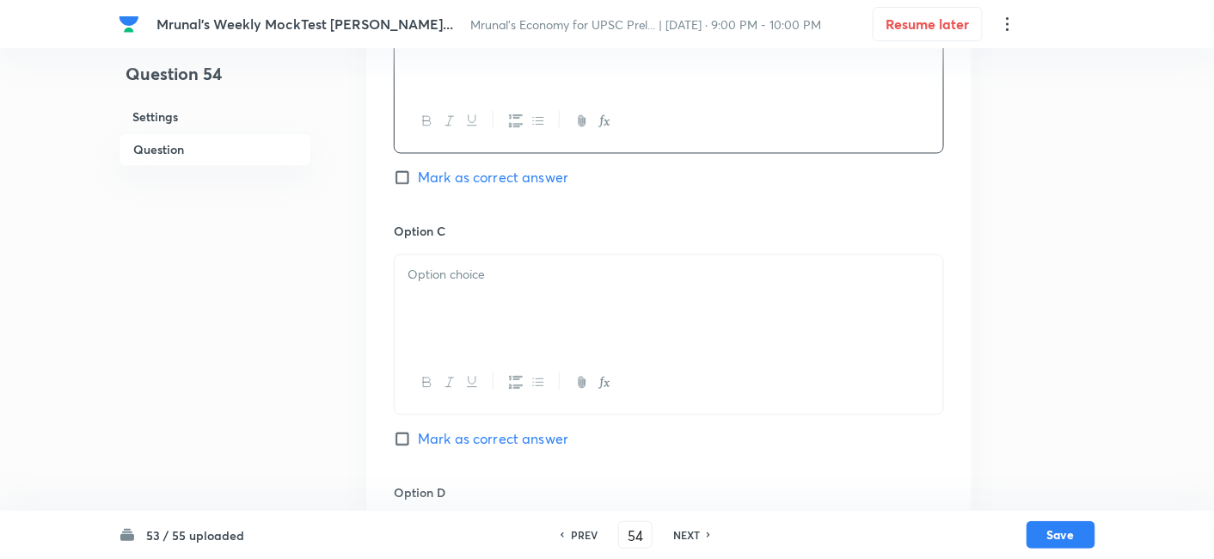
drag, startPoint x: 541, startPoint y: 310, endPoint x: 533, endPoint y: 306, distance: 8.8
click at [535, 306] on div at bounding box center [668, 303] width 548 height 96
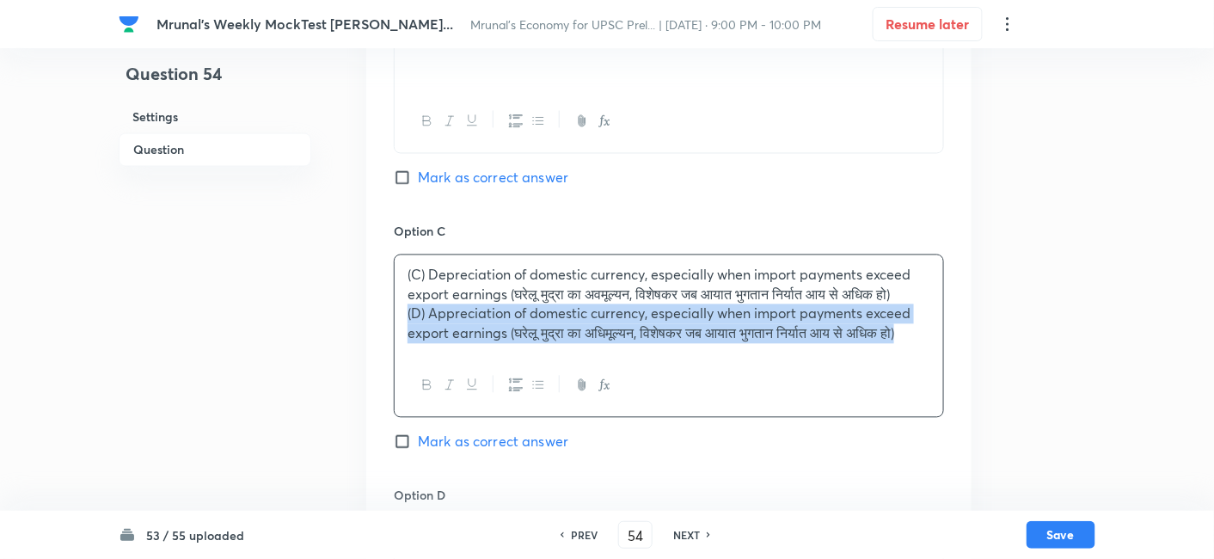
drag, startPoint x: 402, startPoint y: 339, endPoint x: 388, endPoint y: 334, distance: 14.7
click at [388, 334] on div "Option A Increased import of goods and services for various reasons (विभिन्न का…" at bounding box center [668, 206] width 605 height 1069
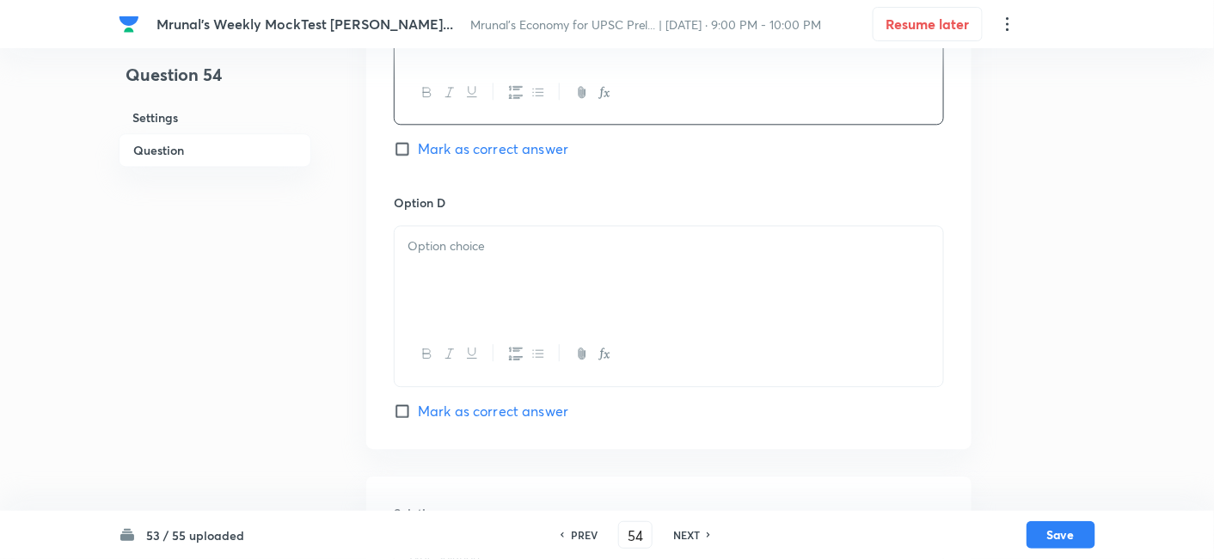
scroll to position [1252, 0]
click at [520, 266] on div at bounding box center [668, 277] width 548 height 96
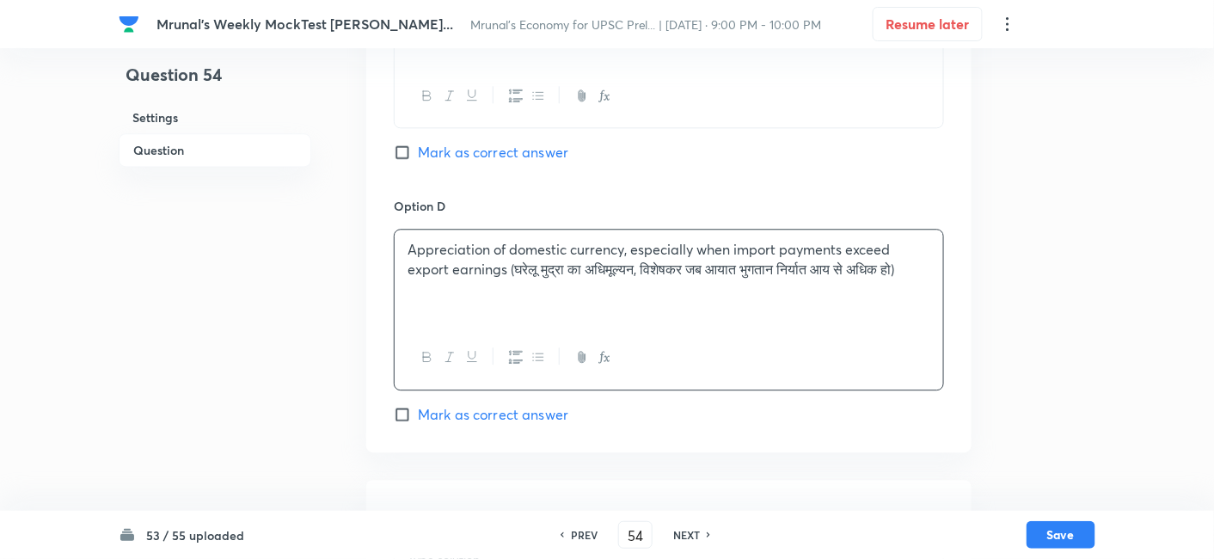
click at [543, 413] on span "Mark as correct answer" at bounding box center [493, 414] width 150 height 21
click at [418, 413] on input "Mark as correct answer" at bounding box center [406, 414] width 24 height 17
checkbox input "true"
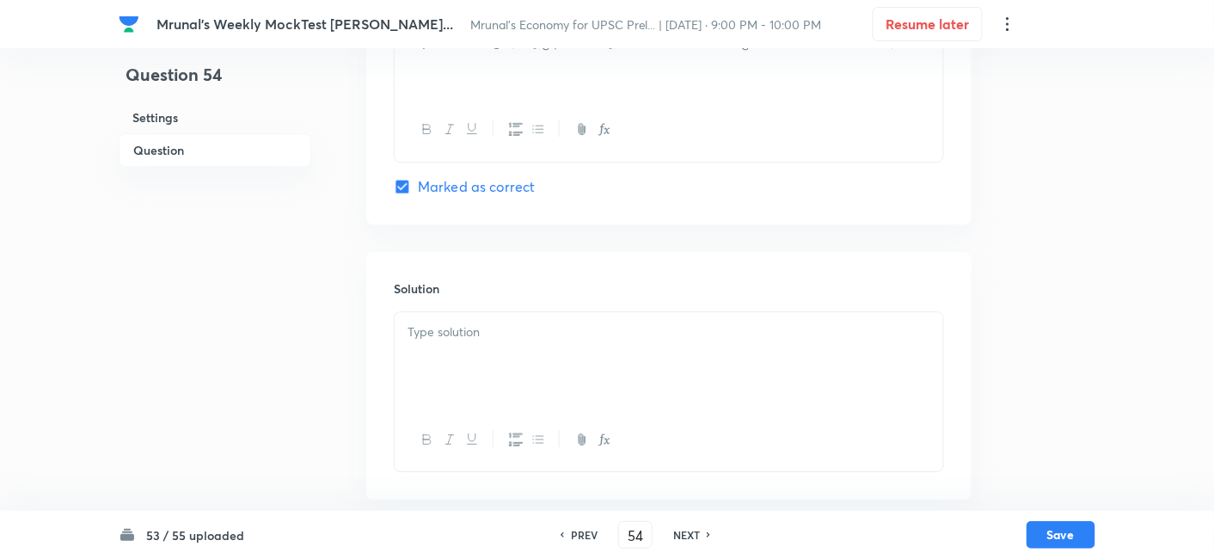
scroll to position [1487, 0]
click at [481, 329] on p at bounding box center [668, 325] width 523 height 20
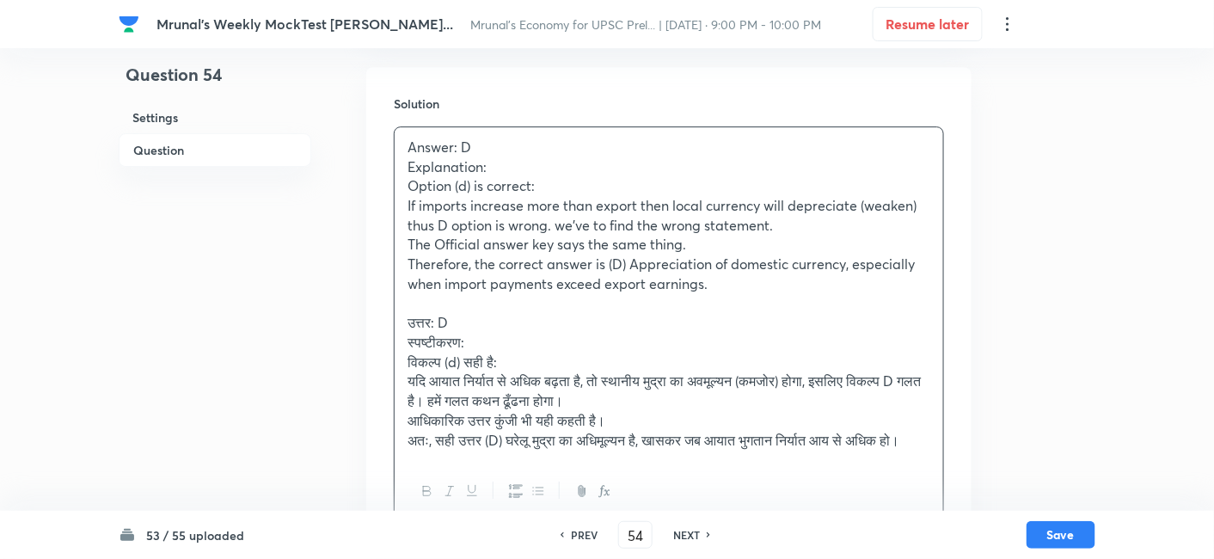
scroll to position [1678, 0]
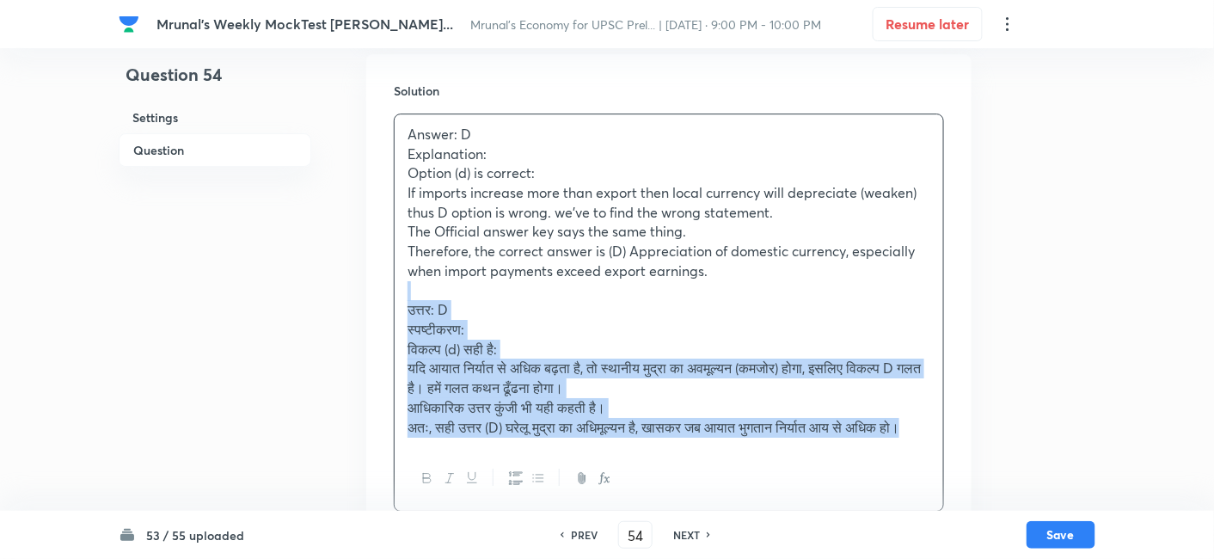
drag, startPoint x: 422, startPoint y: 362, endPoint x: 397, endPoint y: 297, distance: 69.9
click at [397, 297] on div "Answer: D Explanation: Option (d) is correct: If imports increase more than exp…" at bounding box center [668, 280] width 548 height 333
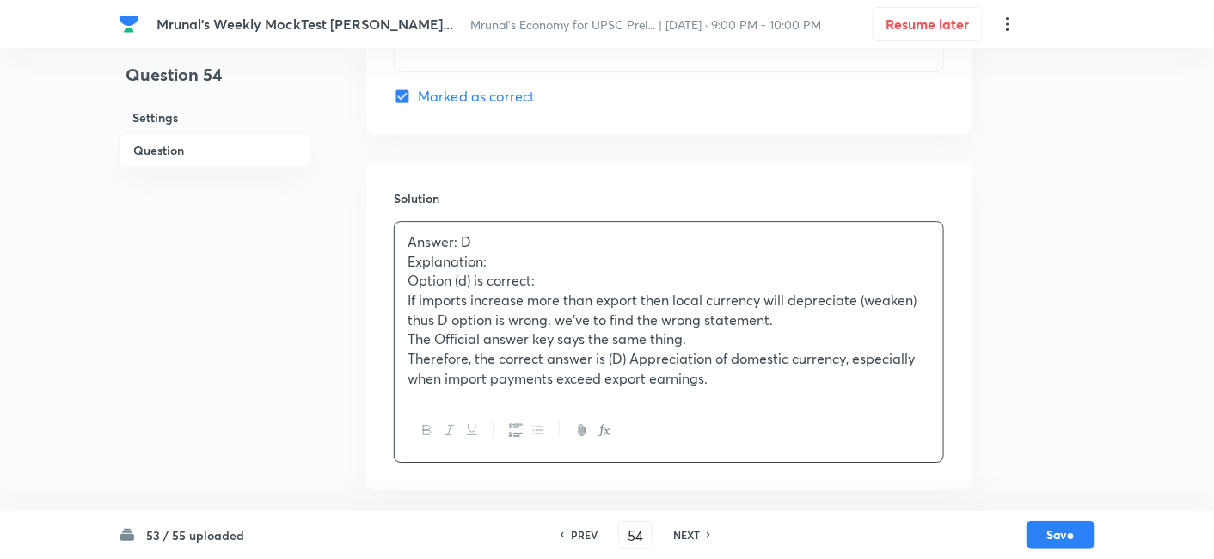
scroll to position [1567, 0]
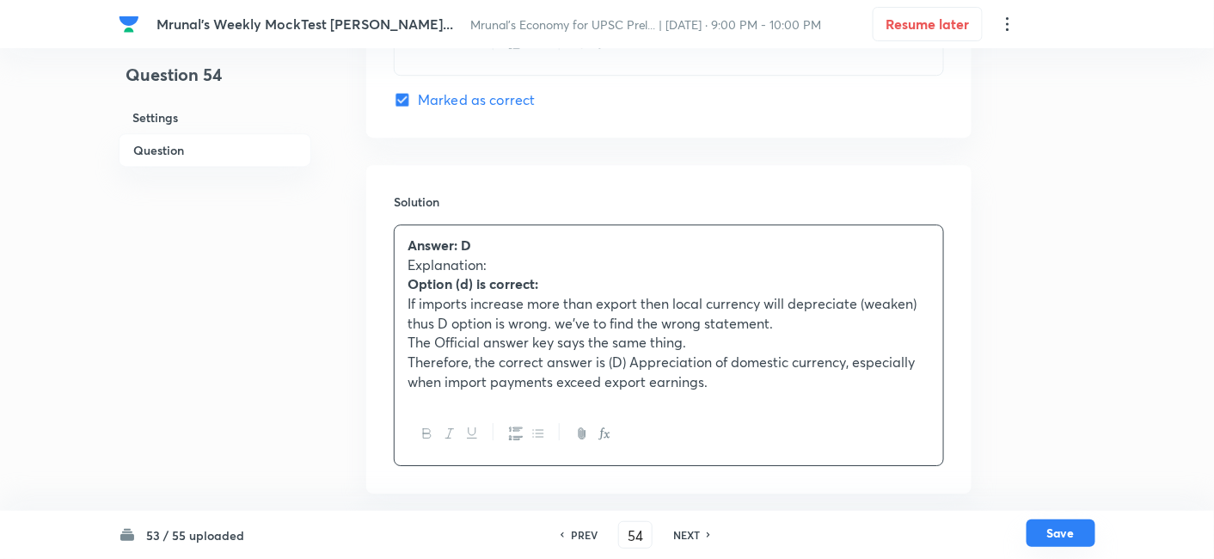
click at [1043, 531] on button "Save" at bounding box center [1060, 533] width 69 height 28
type input "55"
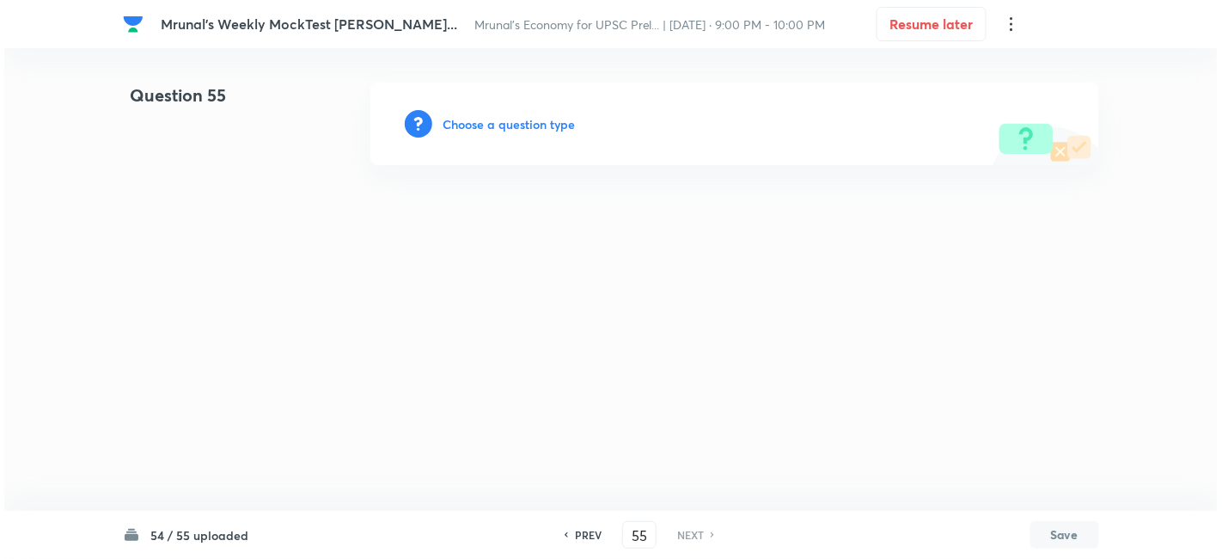
scroll to position [0, 0]
click at [545, 132] on h6 "Choose a question type" at bounding box center [509, 124] width 132 height 18
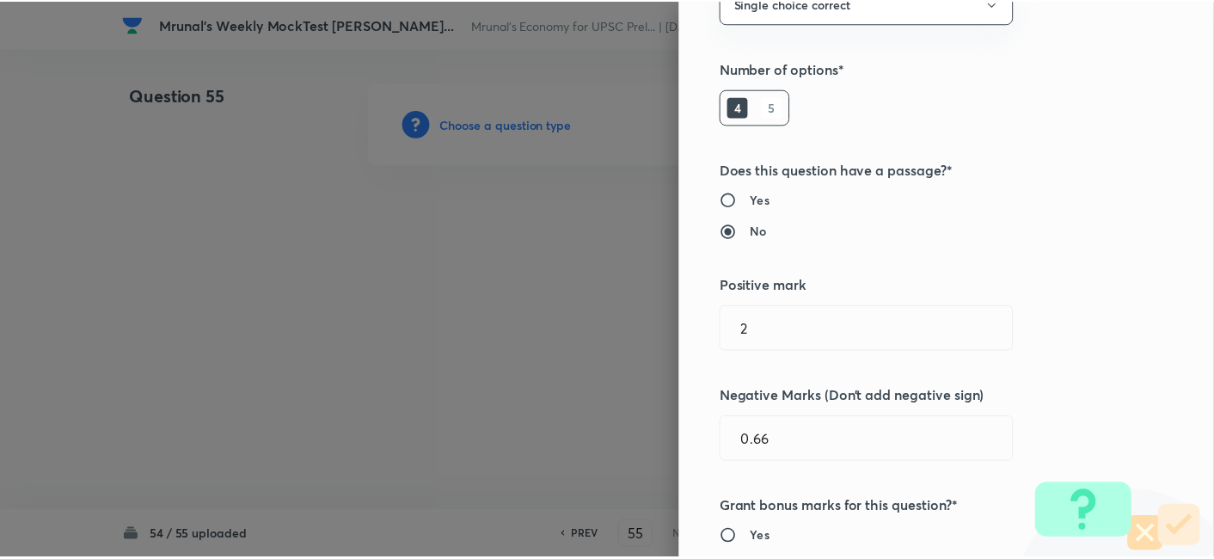
scroll to position [334, 0]
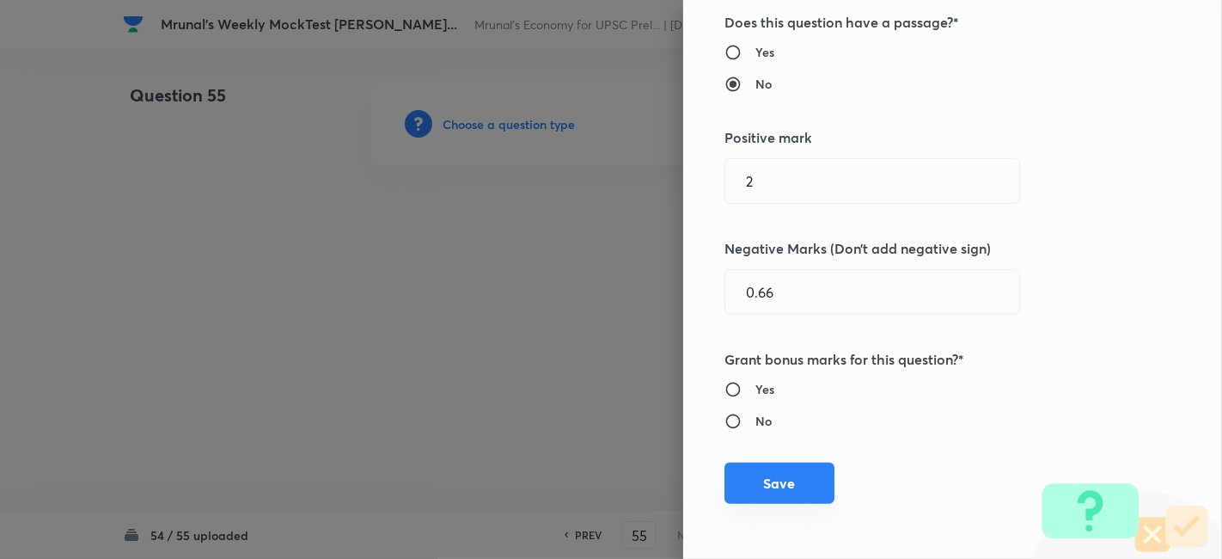
drag, startPoint x: 799, startPoint y: 494, endPoint x: 793, endPoint y: 486, distance: 10.5
click at [799, 495] on button "Save" at bounding box center [779, 482] width 110 height 41
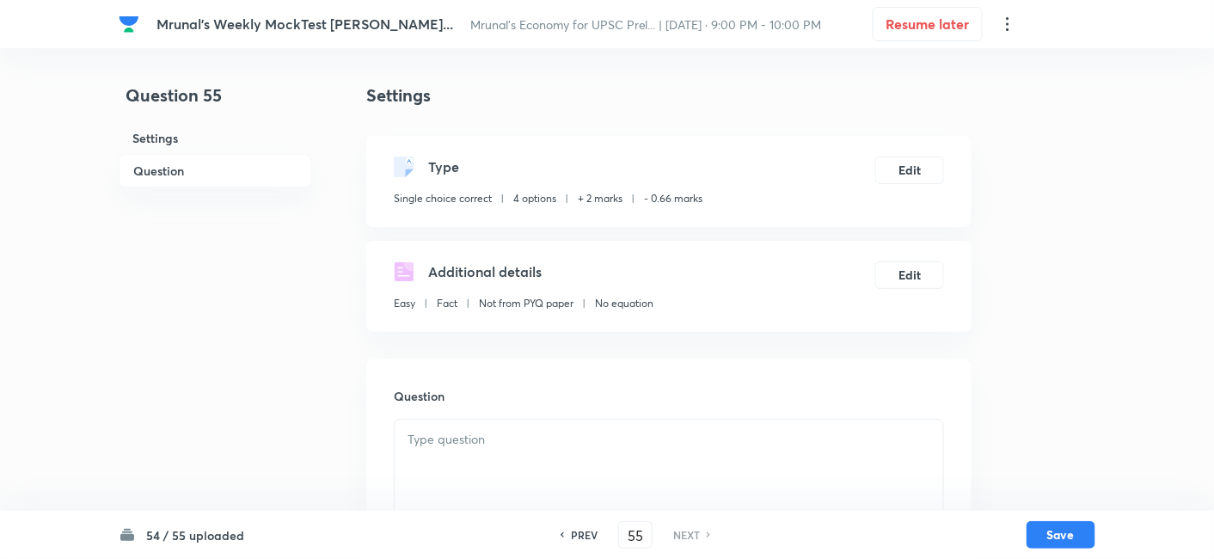
click at [225, 168] on h6 "Question" at bounding box center [215, 171] width 193 height 34
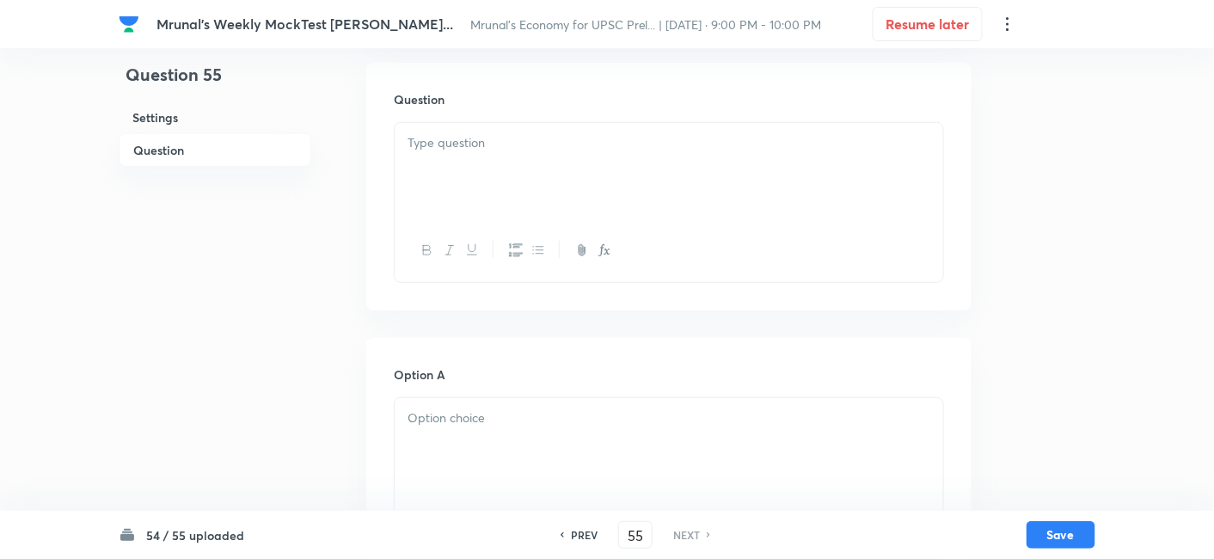
click at [547, 182] on div at bounding box center [668, 171] width 548 height 96
click at [566, 177] on div at bounding box center [668, 171] width 548 height 96
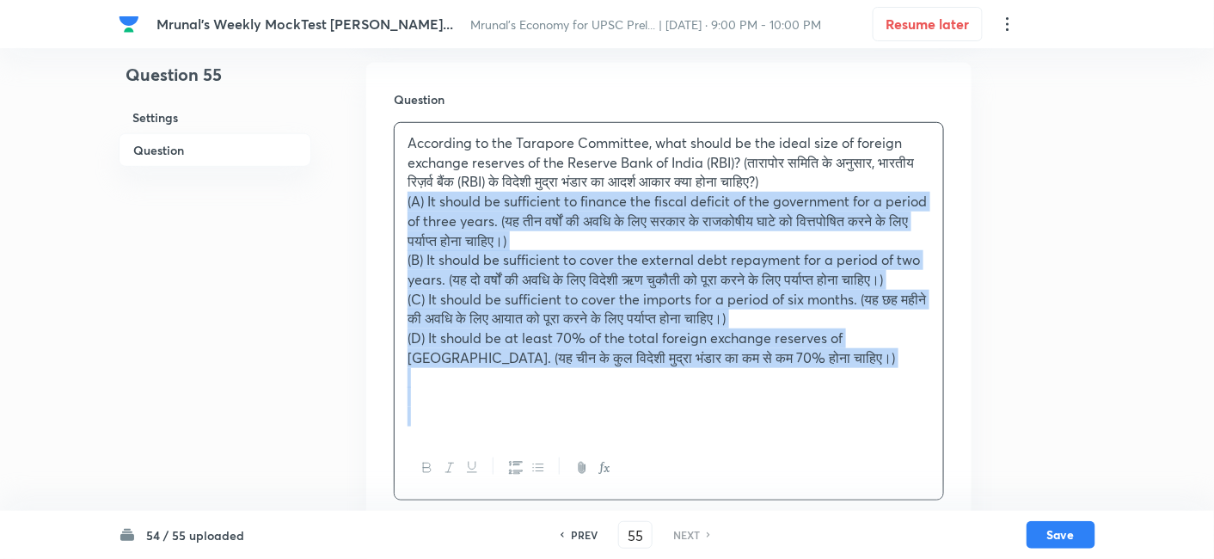
drag, startPoint x: 397, startPoint y: 224, endPoint x: 378, endPoint y: 207, distance: 25.6
click at [378, 207] on div "Question According to the Tarapore Committee, what should be the ideal size of …" at bounding box center [668, 295] width 605 height 465
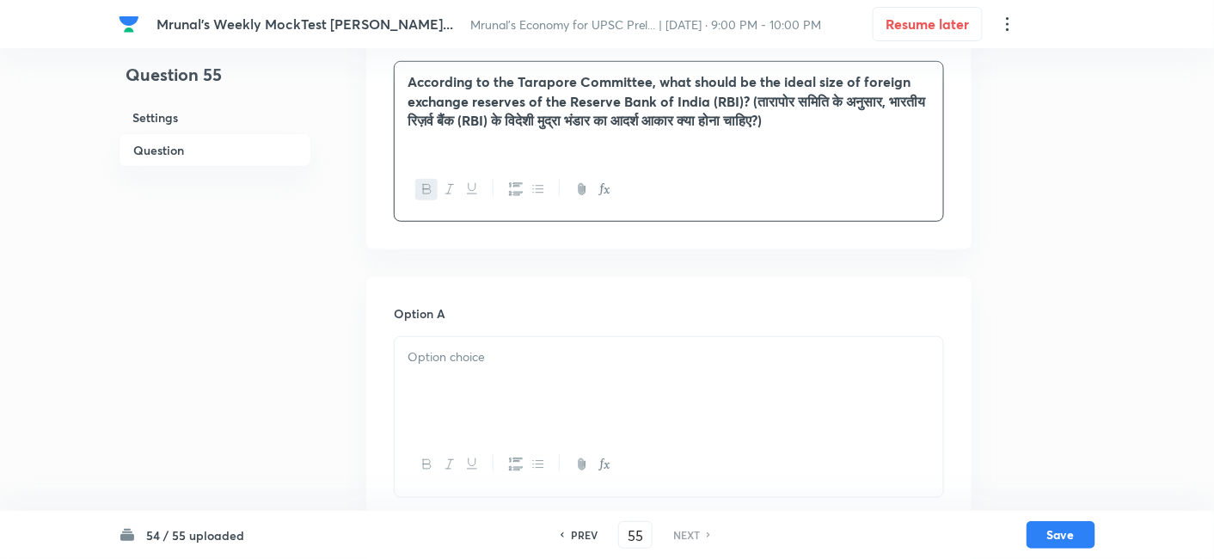
scroll to position [488, 0]
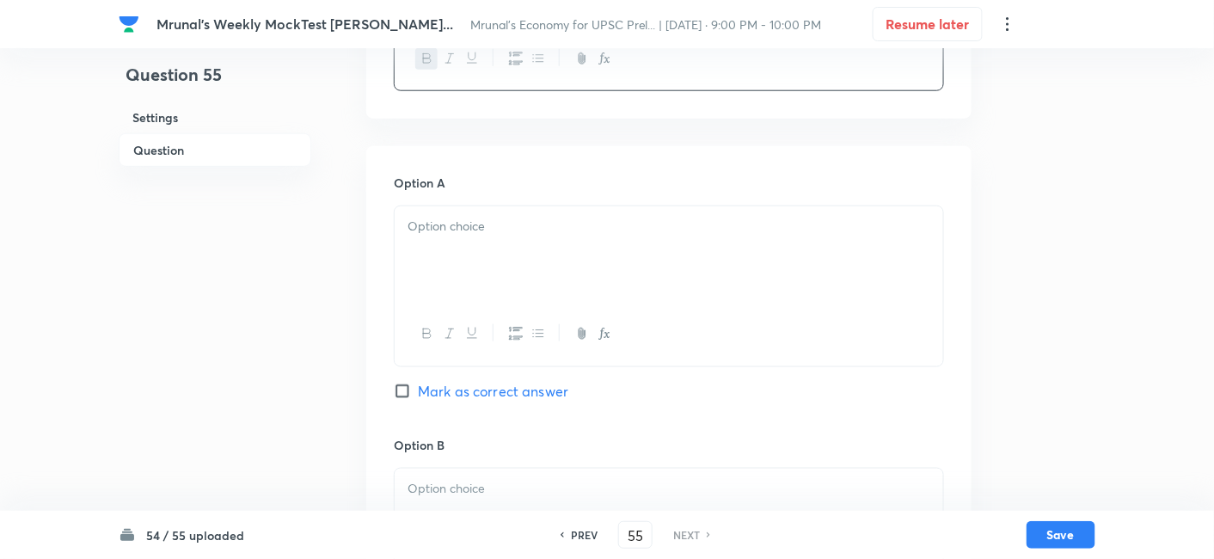
click at [492, 266] on div at bounding box center [668, 254] width 548 height 96
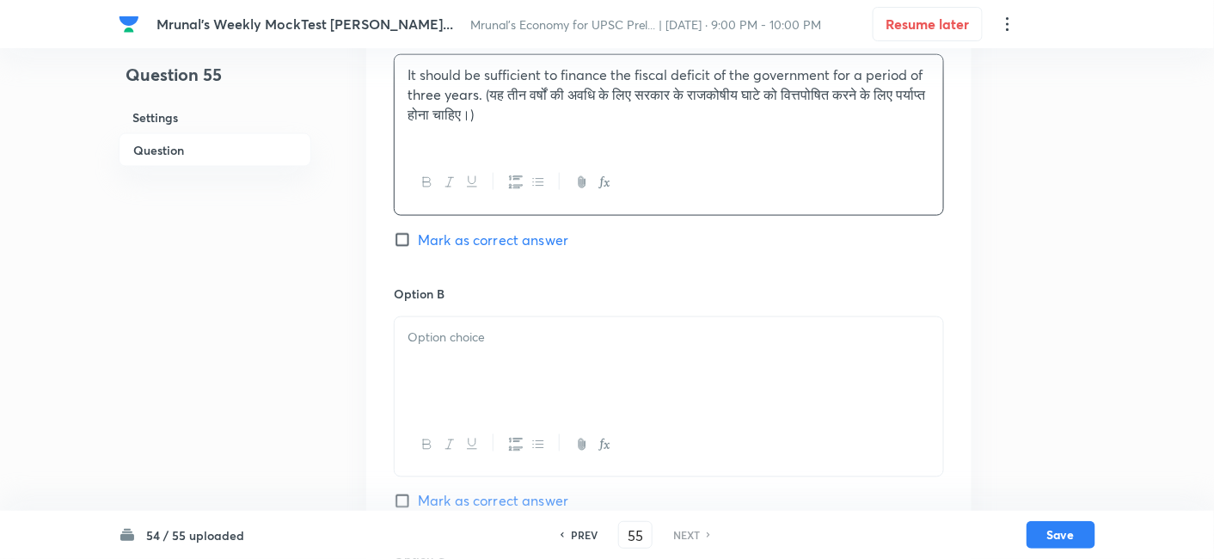
scroll to position [679, 0]
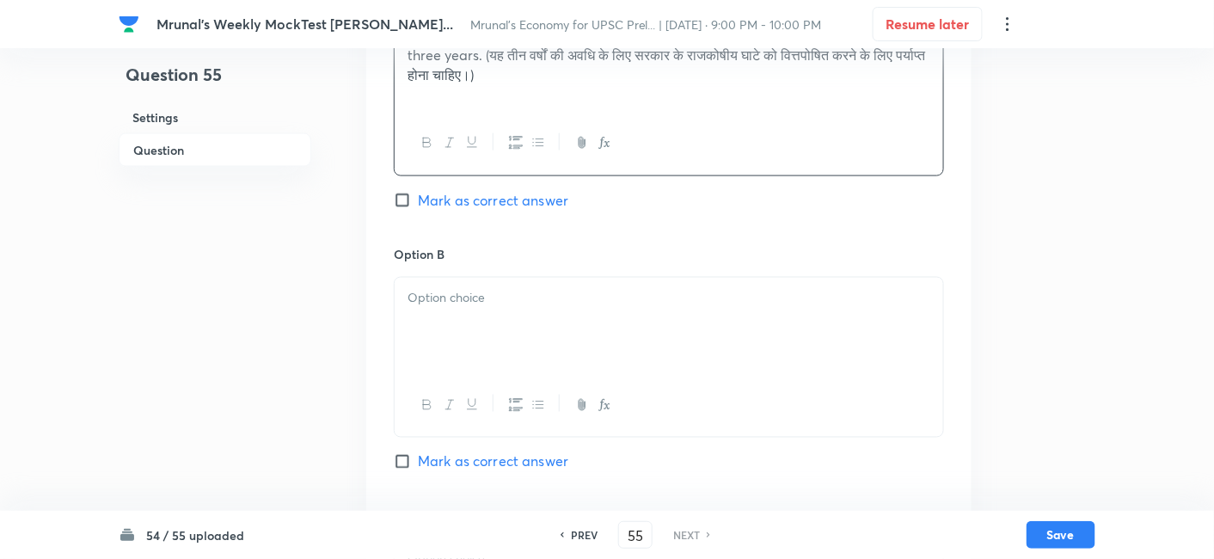
click at [496, 310] on div at bounding box center [668, 326] width 548 height 96
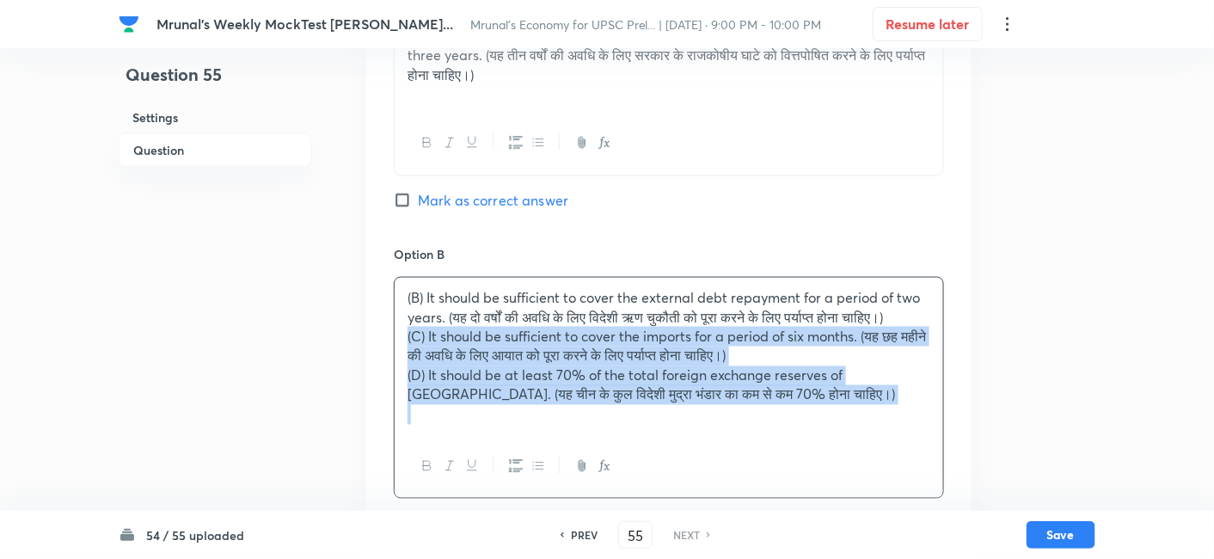
drag, startPoint x: 432, startPoint y: 361, endPoint x: 388, endPoint y: 361, distance: 44.7
click at [388, 361] on div "Option A It should be sufficient to finance the fiscal deficit of the governmen…" at bounding box center [668, 519] width 605 height 1128
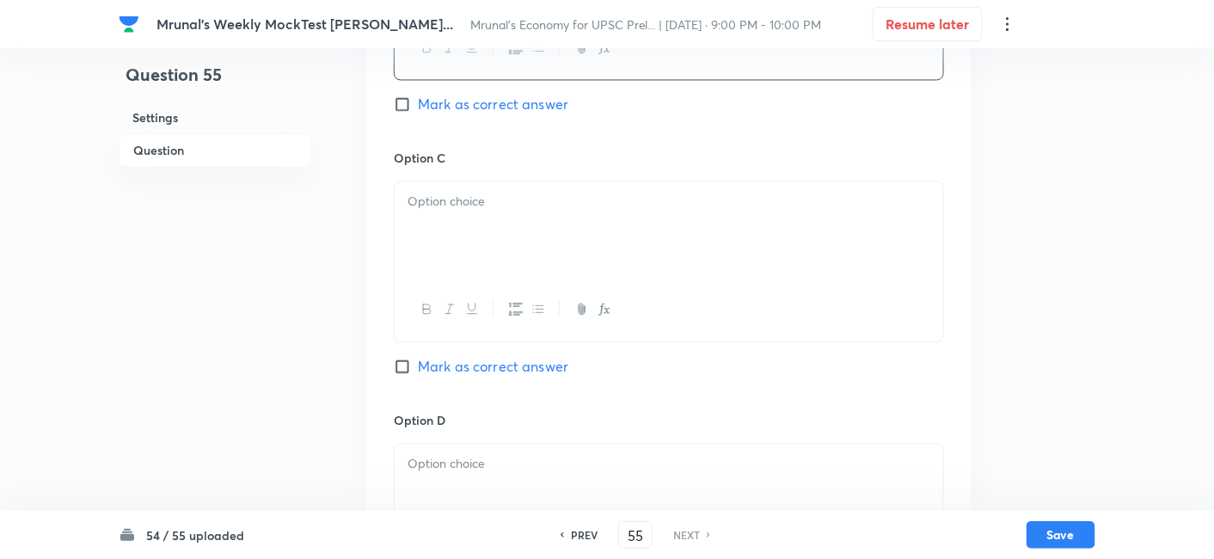
scroll to position [1061, 0]
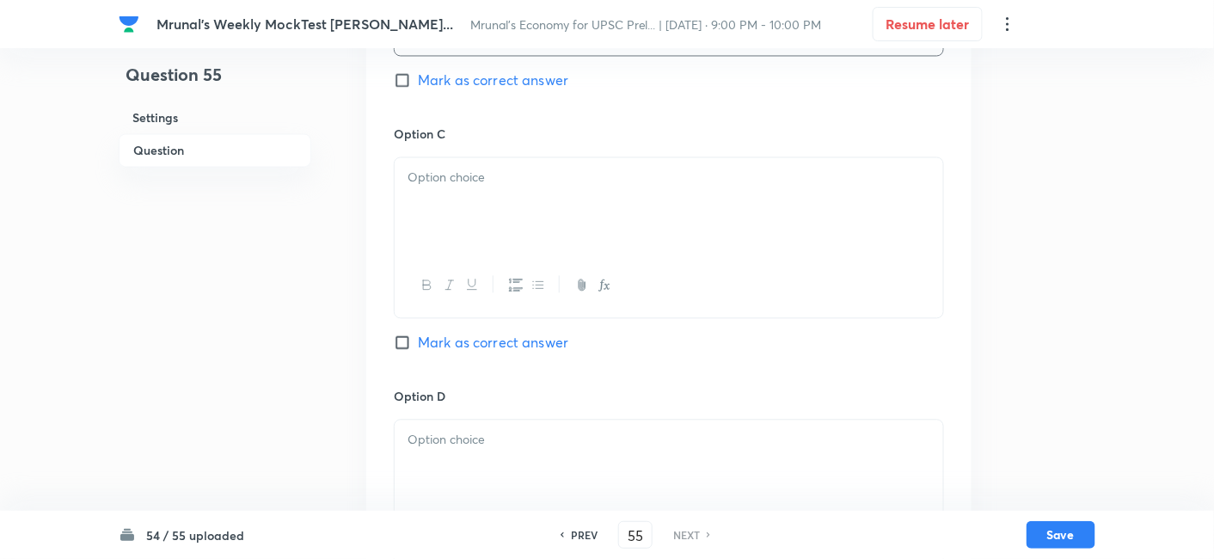
click at [468, 199] on div at bounding box center [668, 205] width 548 height 96
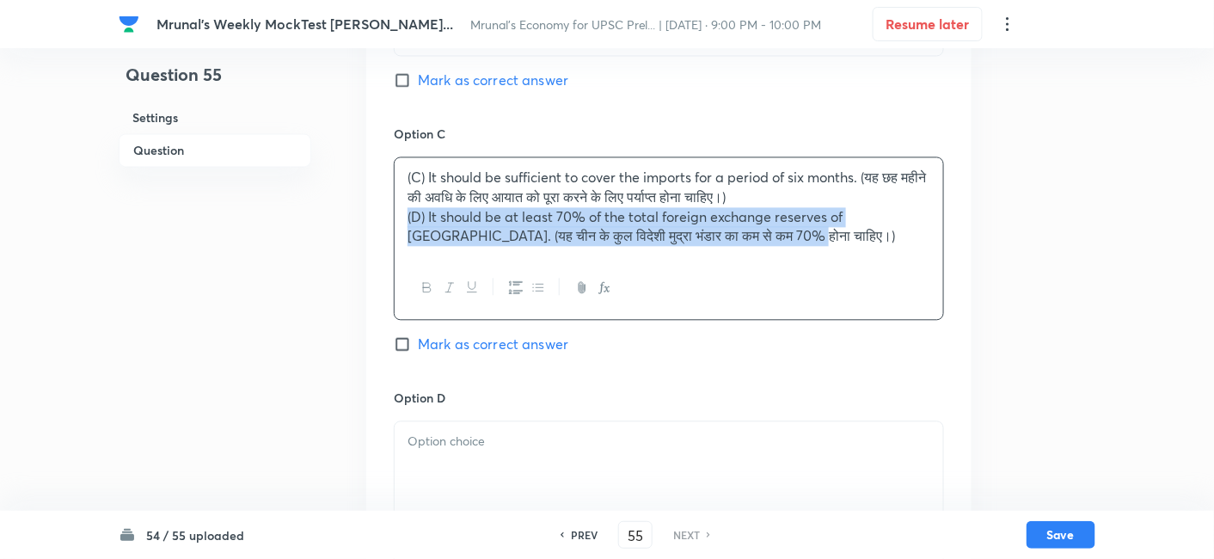
drag, startPoint x: 389, startPoint y: 215, endPoint x: 373, endPoint y: 212, distance: 16.5
click at [373, 212] on div "Option A It should be sufficient to finance the fiscal deficit of the governmen…" at bounding box center [668, 108] width 605 height 1069
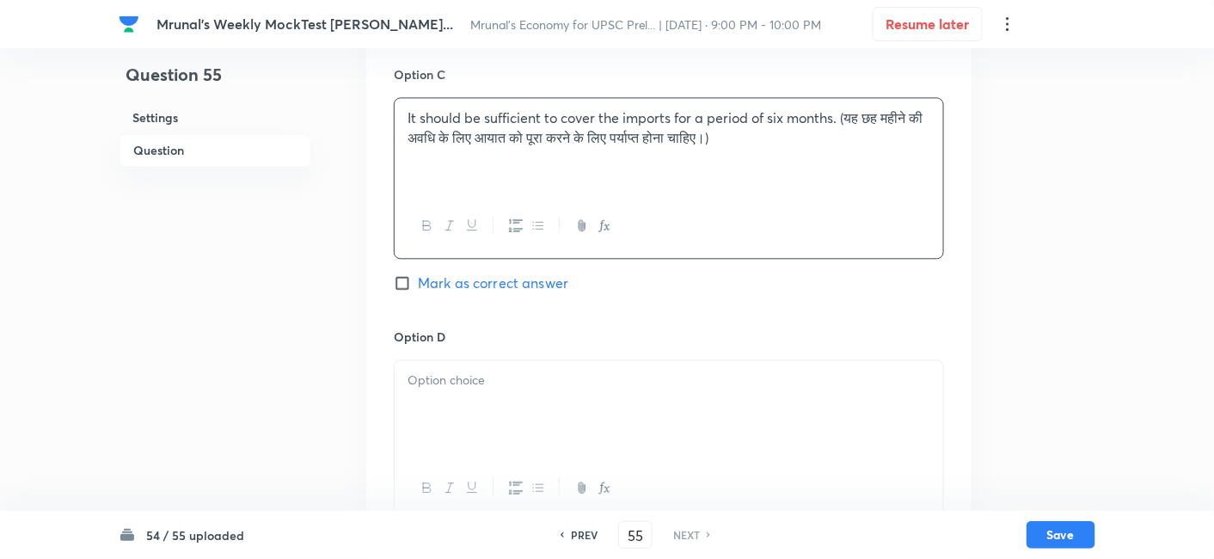
scroll to position [1156, 0]
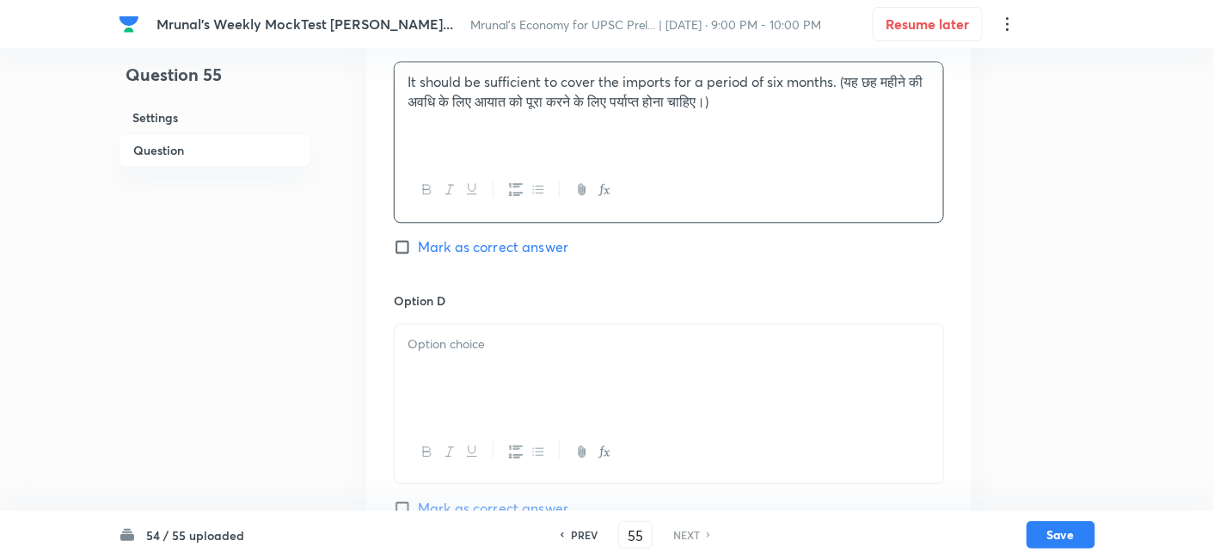
click at [511, 371] on div at bounding box center [668, 372] width 548 height 96
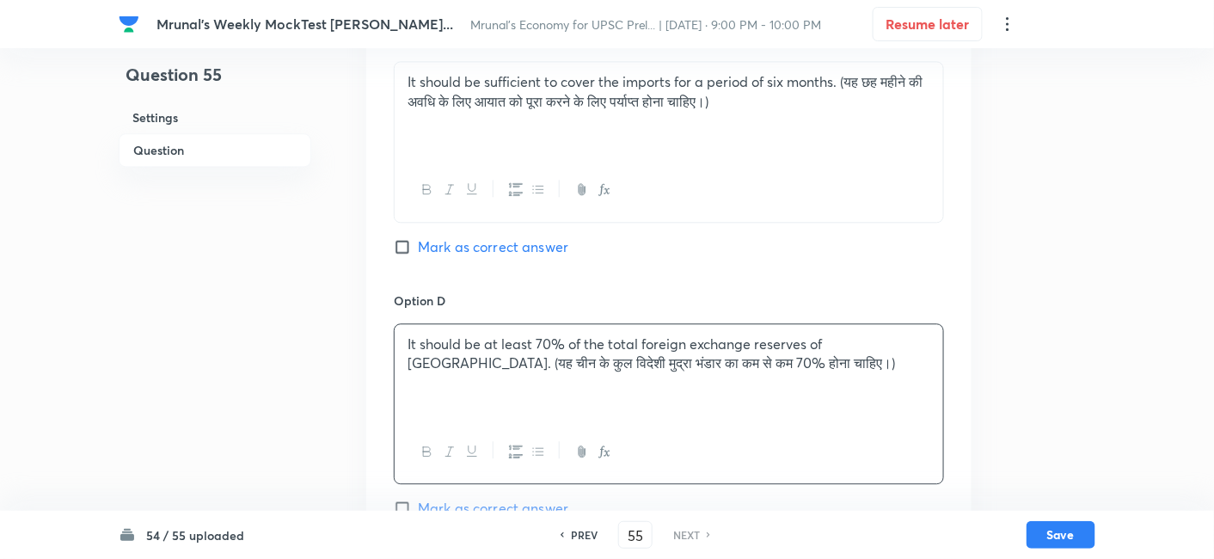
click at [531, 249] on span "Mark as correct answer" at bounding box center [493, 246] width 150 height 21
click at [418, 249] on input "Mark as correct answer" at bounding box center [406, 246] width 24 height 17
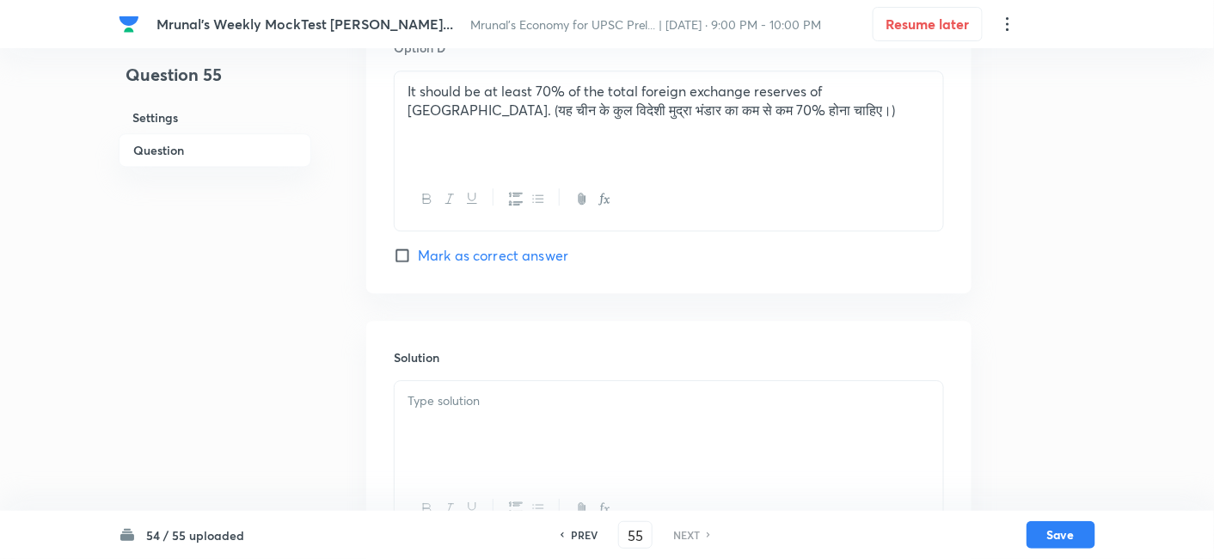
scroll to position [1443, 0]
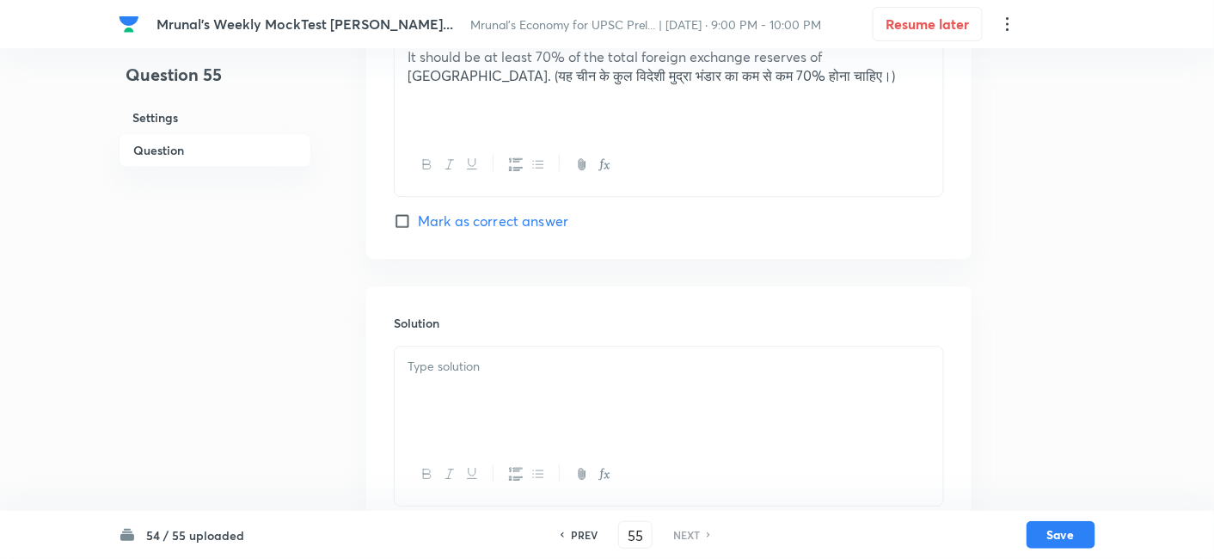
click at [479, 390] on div at bounding box center [668, 394] width 548 height 96
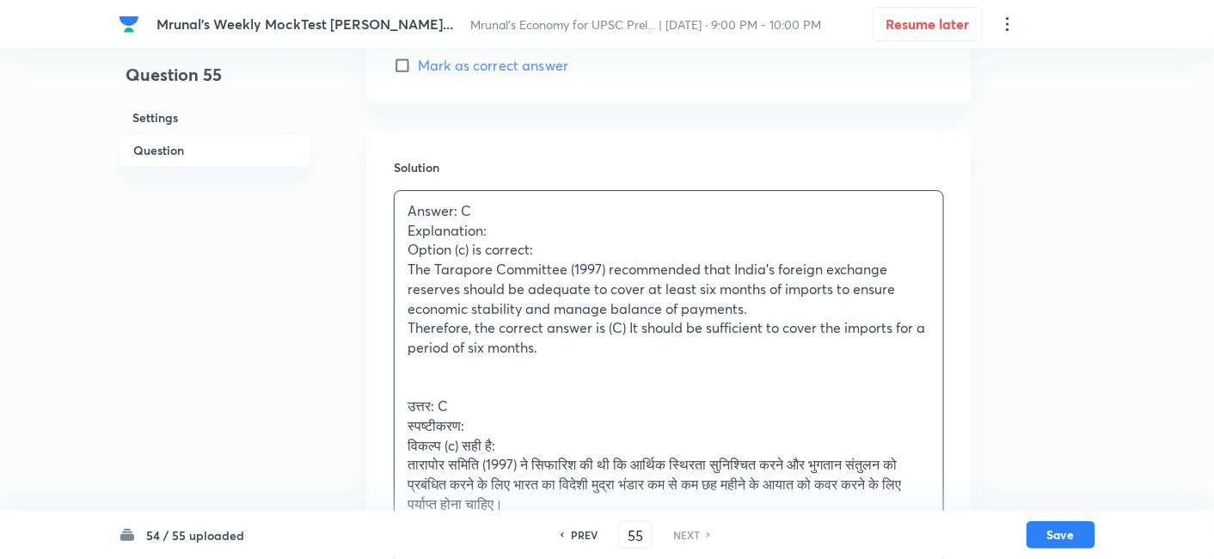
scroll to position [1634, 0]
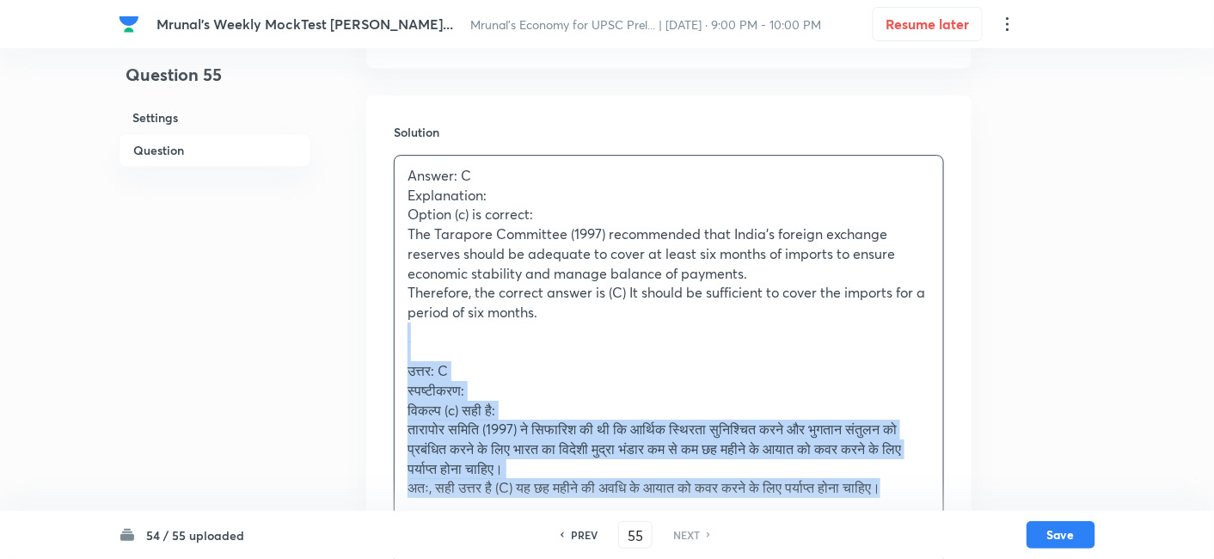
drag, startPoint x: 428, startPoint y: 347, endPoint x: 371, endPoint y: 332, distance: 58.8
click at [371, 332] on div "Solution Answer: C Explanation: Option (c) is correct: The Tarapore Committee (…" at bounding box center [668, 347] width 605 height 504
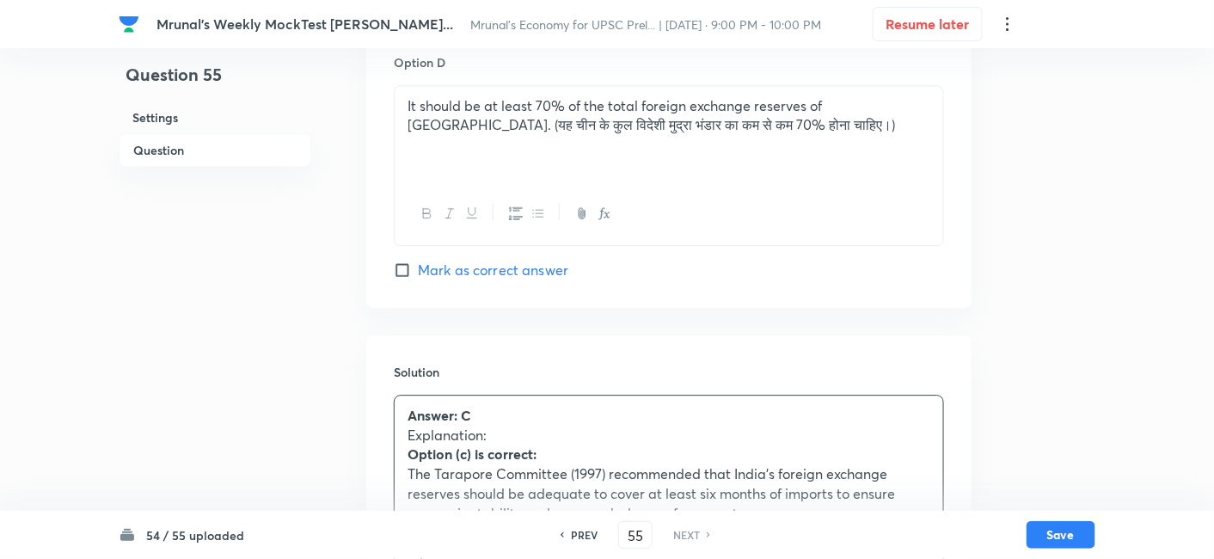
scroll to position [1183, 0]
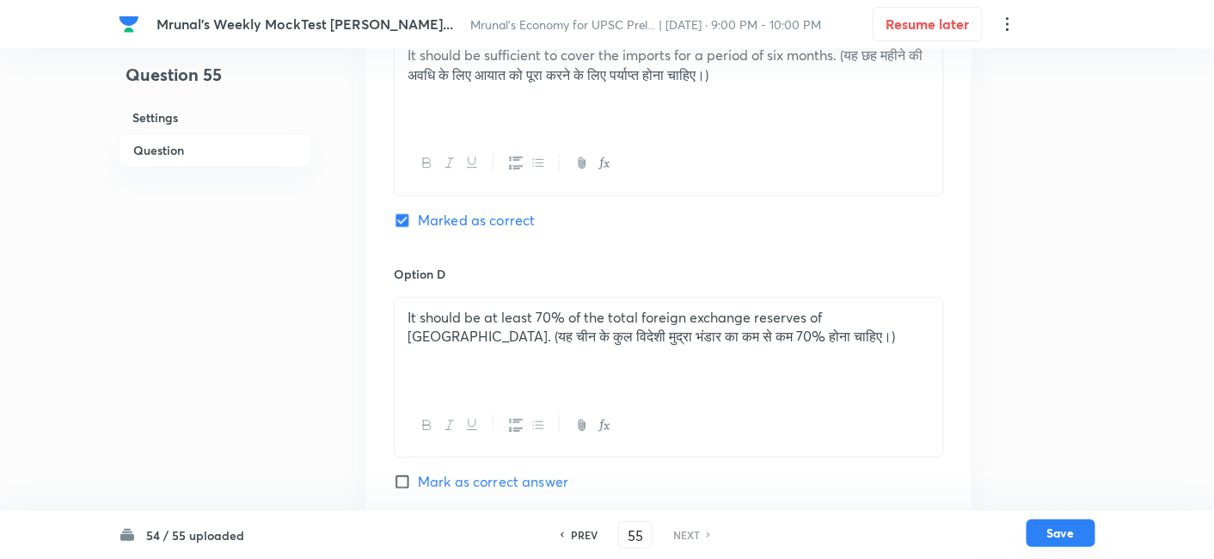
click at [1040, 530] on button "Save" at bounding box center [1060, 533] width 69 height 28
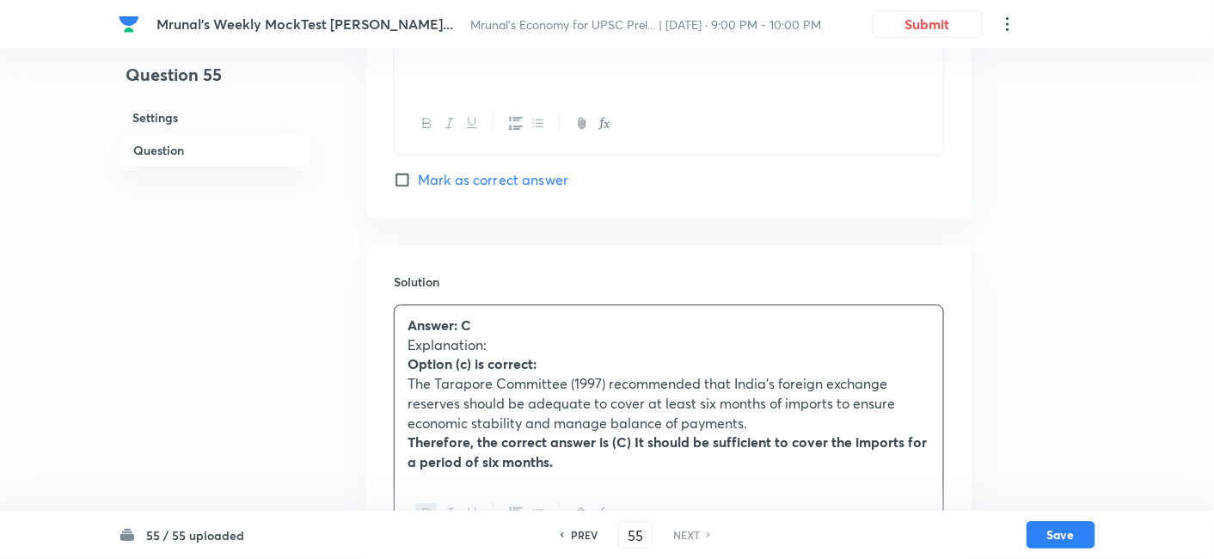
drag, startPoint x: 1064, startPoint y: 525, endPoint x: 1066, endPoint y: 515, distance: 10.5
click at [1064, 526] on button "Save" at bounding box center [1060, 535] width 69 height 28
checkbox input "true"
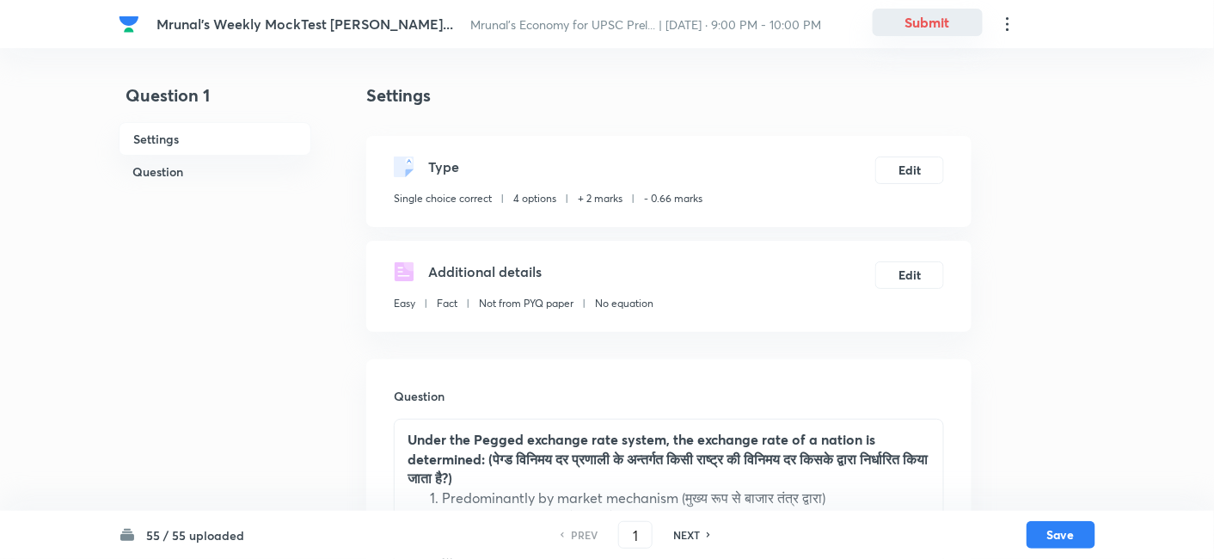
click at [939, 28] on button "Submit" at bounding box center [927, 23] width 110 height 28
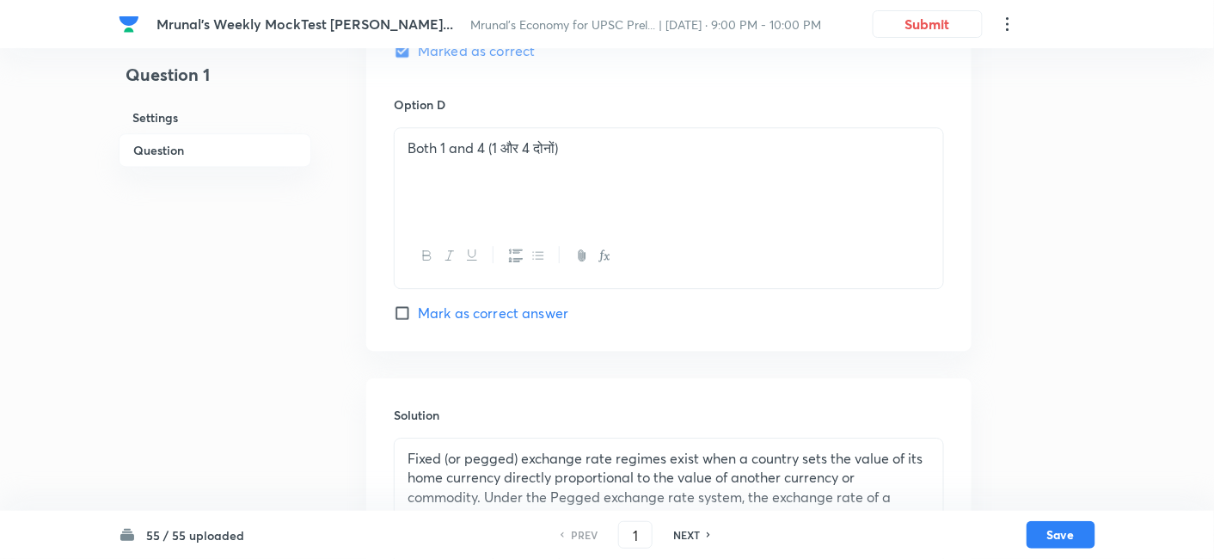
scroll to position [1527, 0]
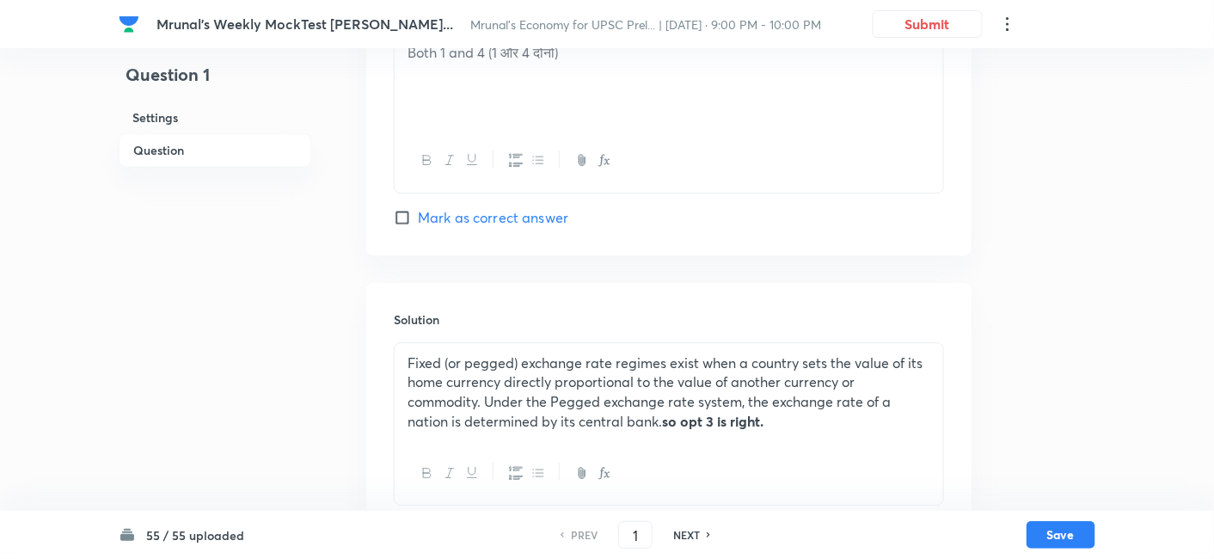
click at [410, 361] on p "Fixed (or pegged) exchange rate regimes exist when a country sets the value of …" at bounding box center [668, 392] width 523 height 78
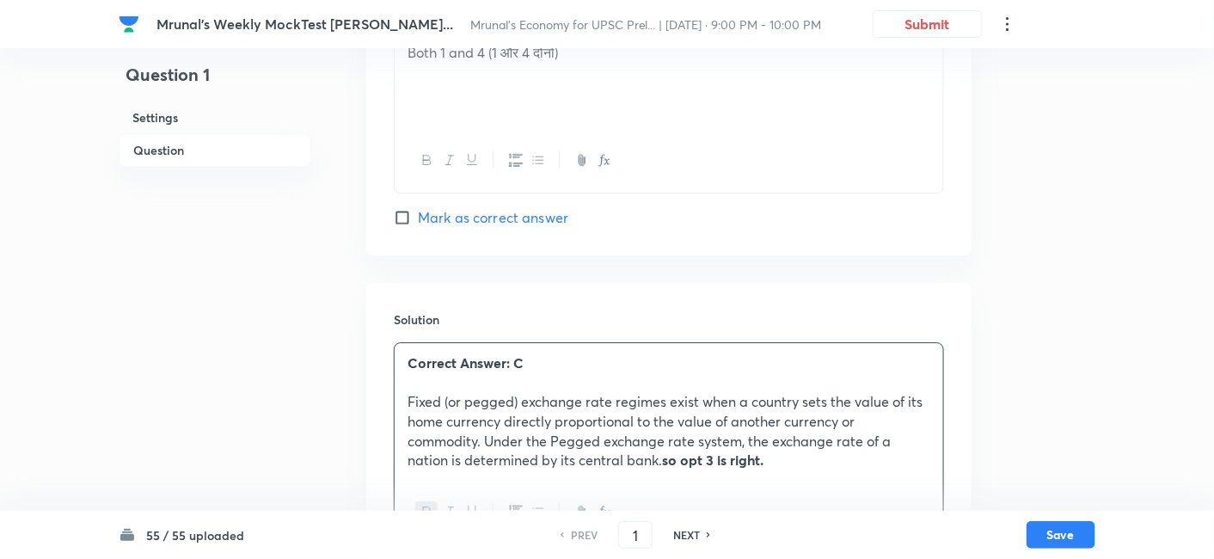
copy p "Correct Answer: C"
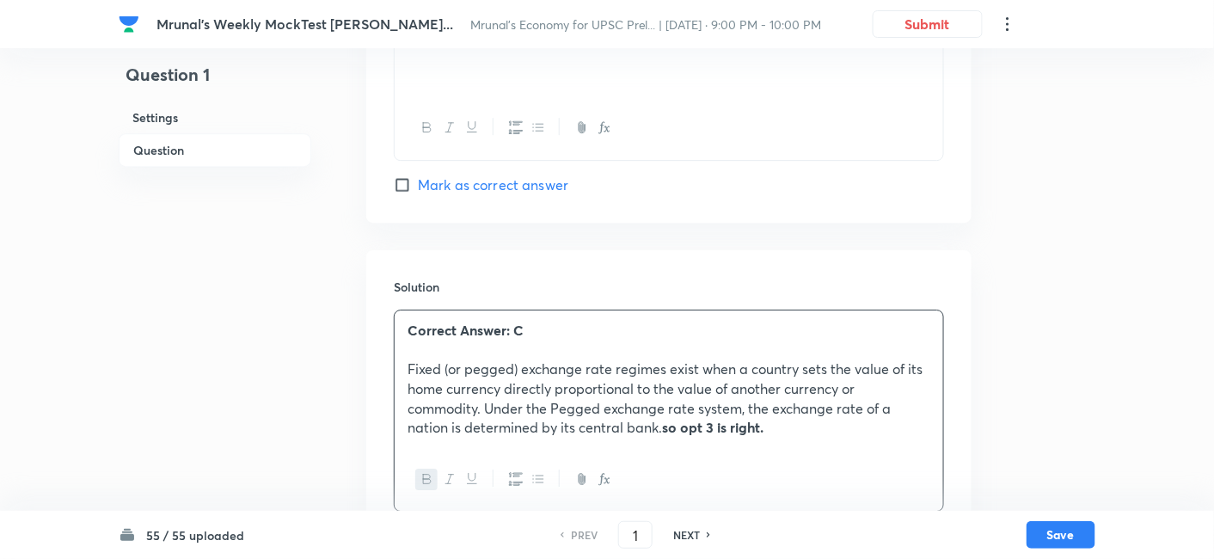
scroll to position [1606, 0]
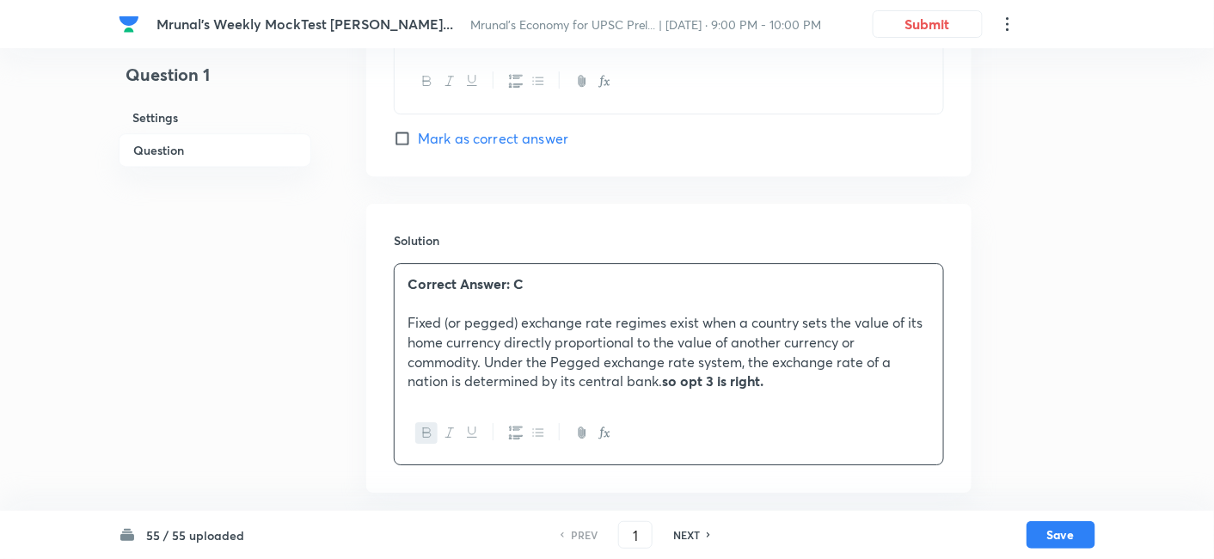
click at [606, 287] on p "Correct Answer: C" at bounding box center [668, 284] width 523 height 20
click at [1074, 536] on button "Save" at bounding box center [1060, 533] width 69 height 28
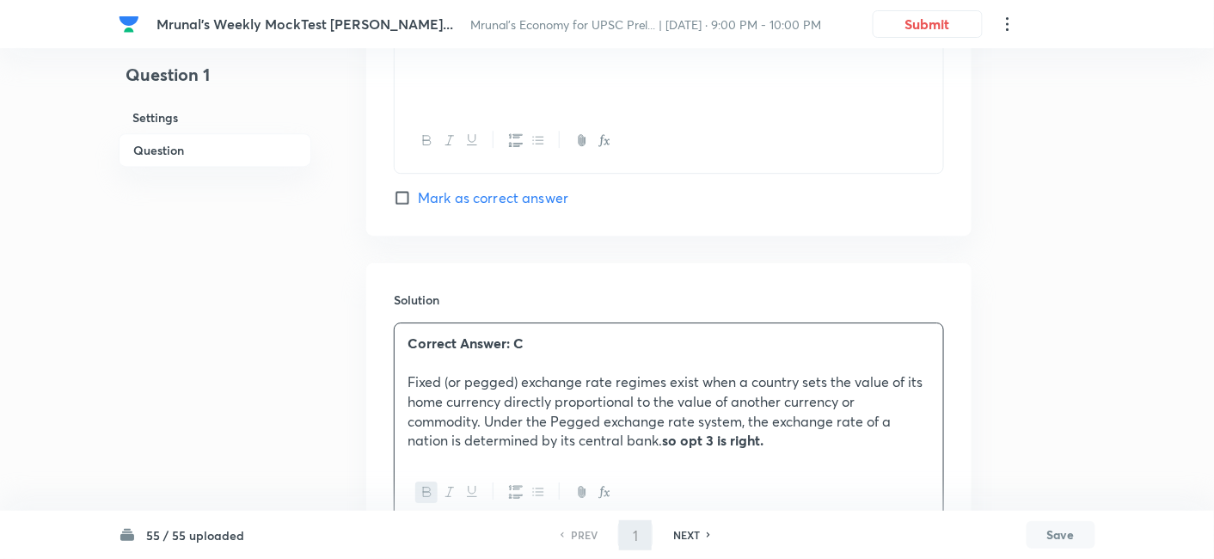
scroll to position [1511, 0]
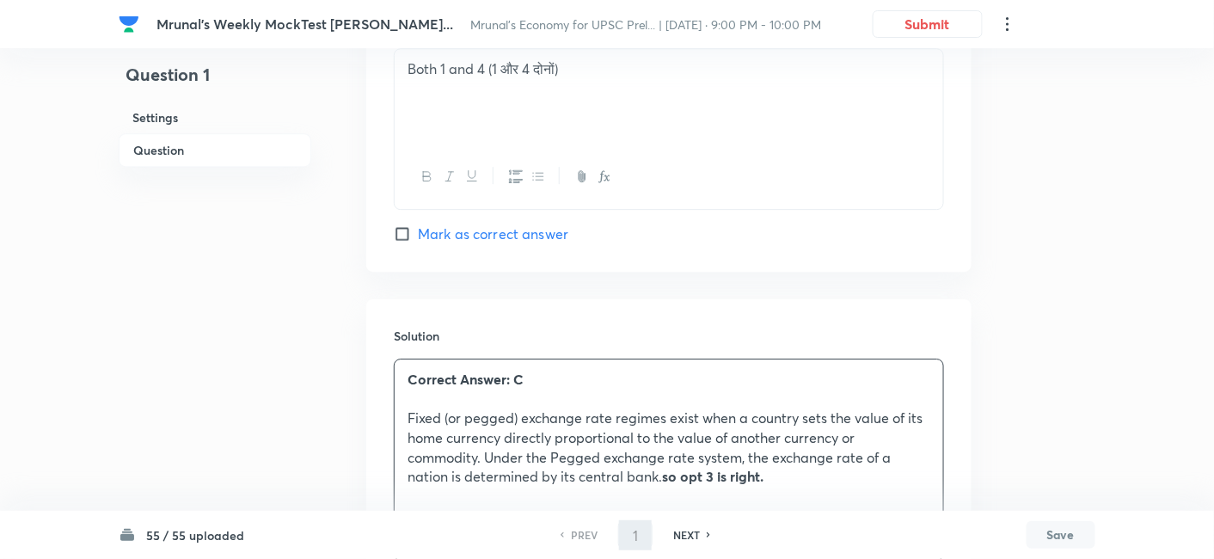
type input "2"
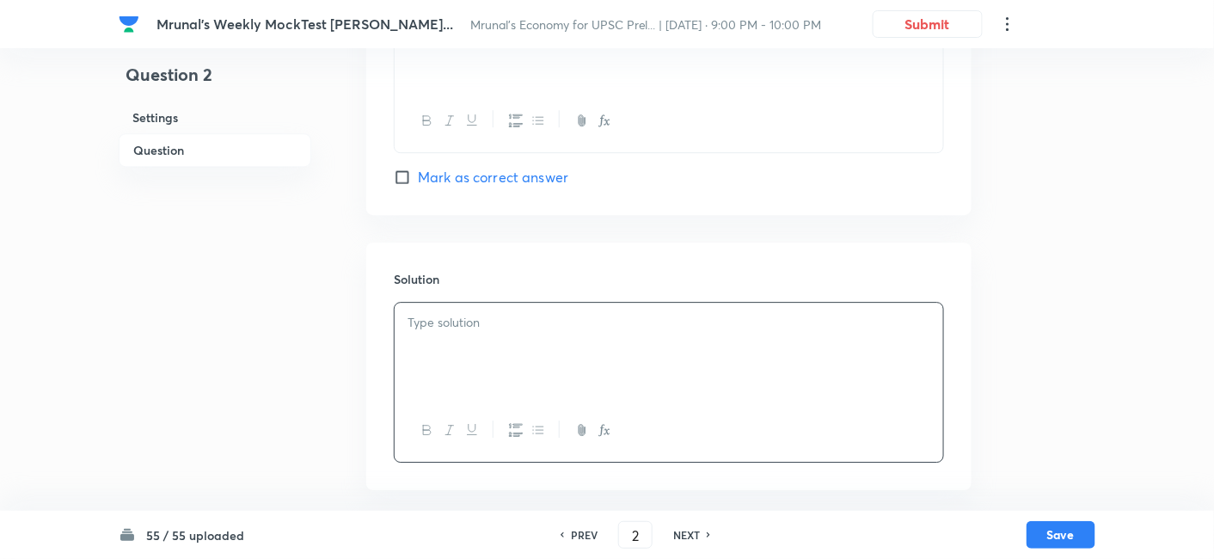
checkbox input "false"
checkbox input "true"
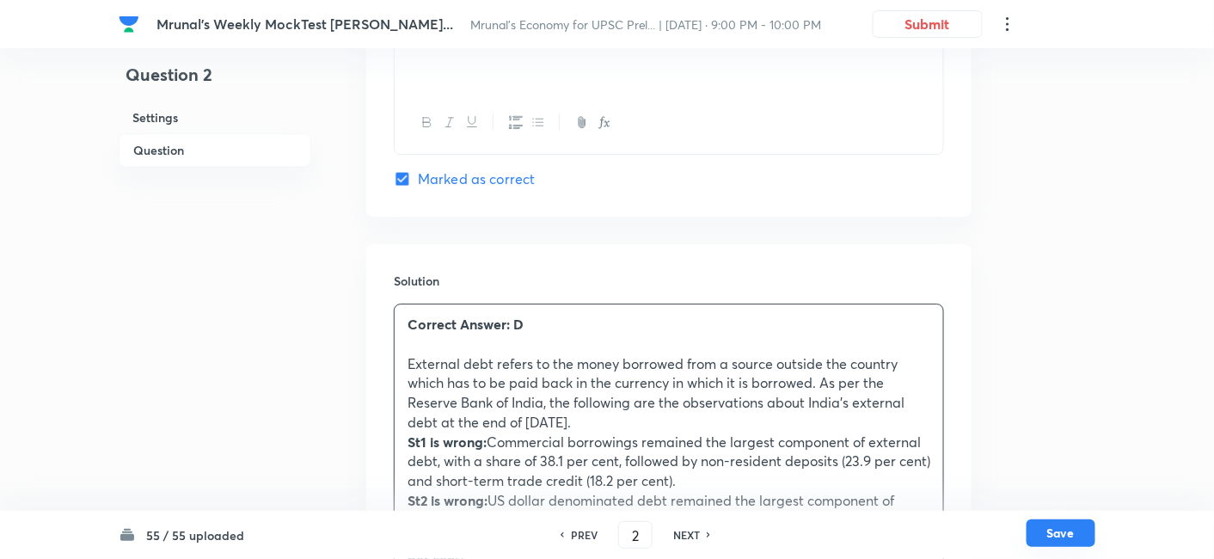
click at [1063, 535] on button "Save" at bounding box center [1060, 533] width 69 height 28
type input "3"
checkbox input "false"
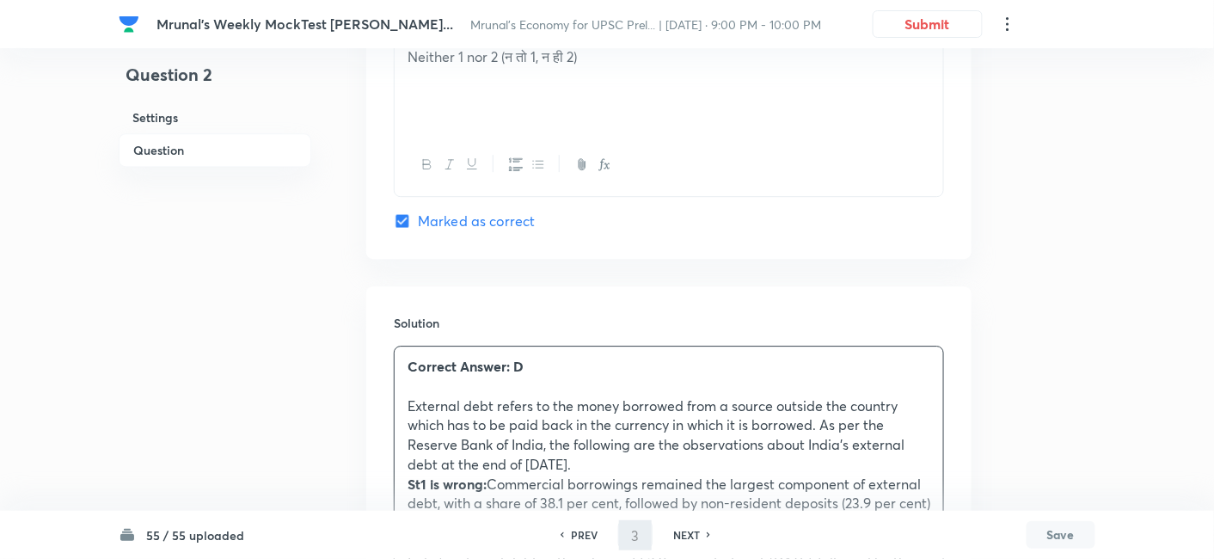
checkbox input "true"
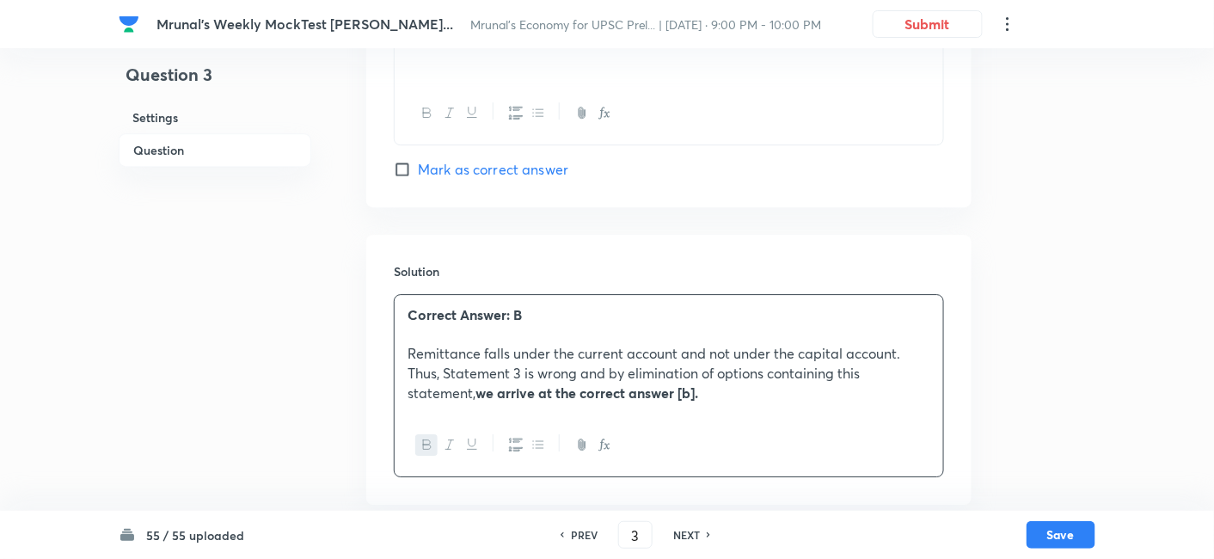
scroll to position [1567, 0]
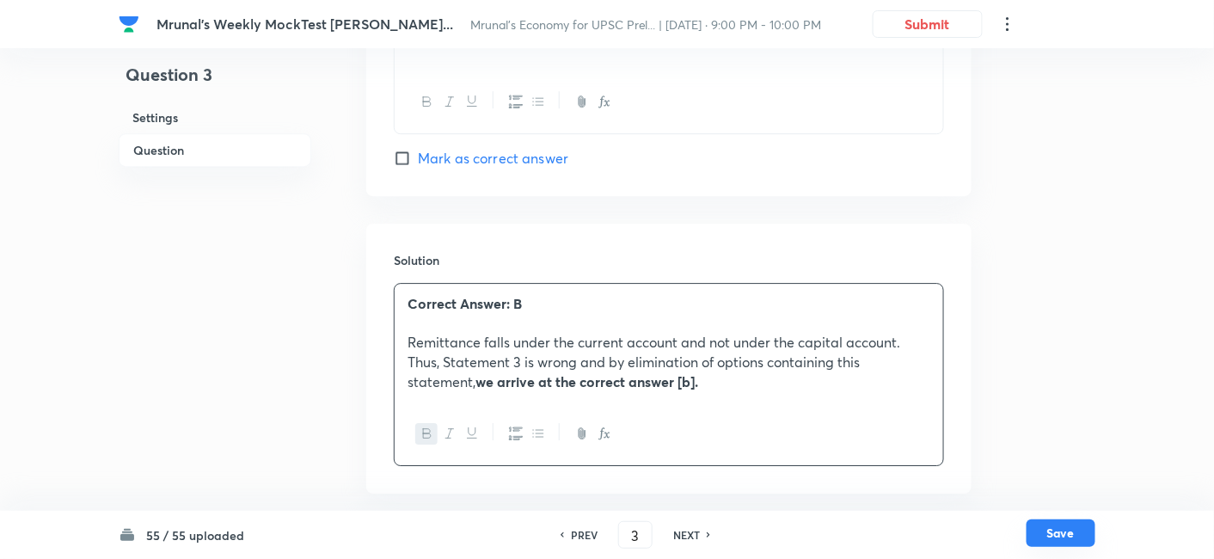
click at [1050, 529] on button "Save" at bounding box center [1060, 533] width 69 height 28
type input "4"
checkbox input "true"
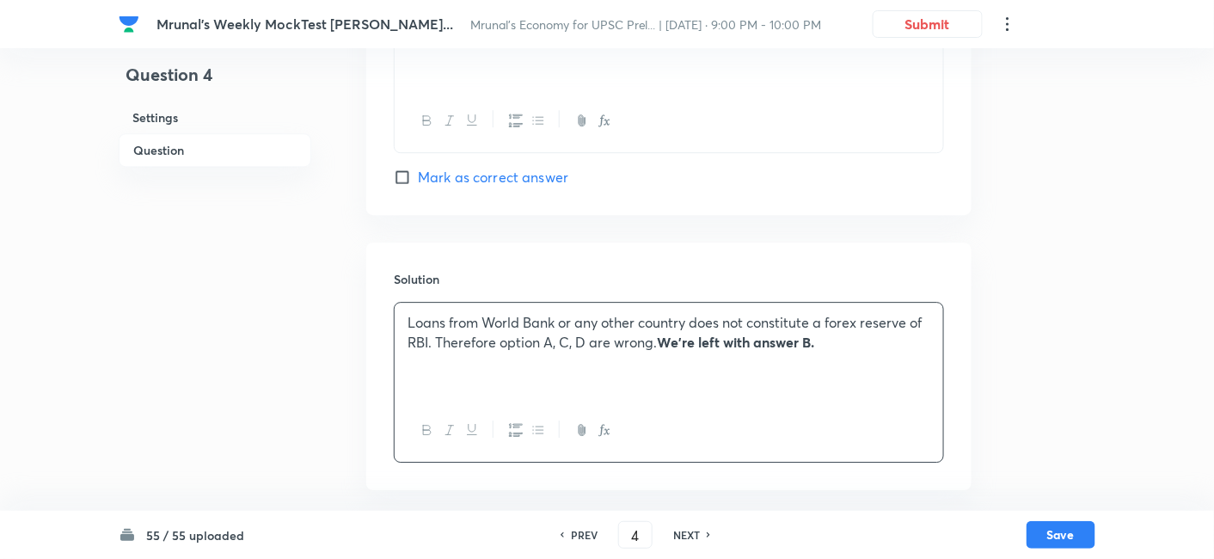
scroll to position [1484, 0]
click at [415, 324] on p "Loans from World Bank or any other country does not constitute a forex reserve …" at bounding box center [668, 334] width 523 height 39
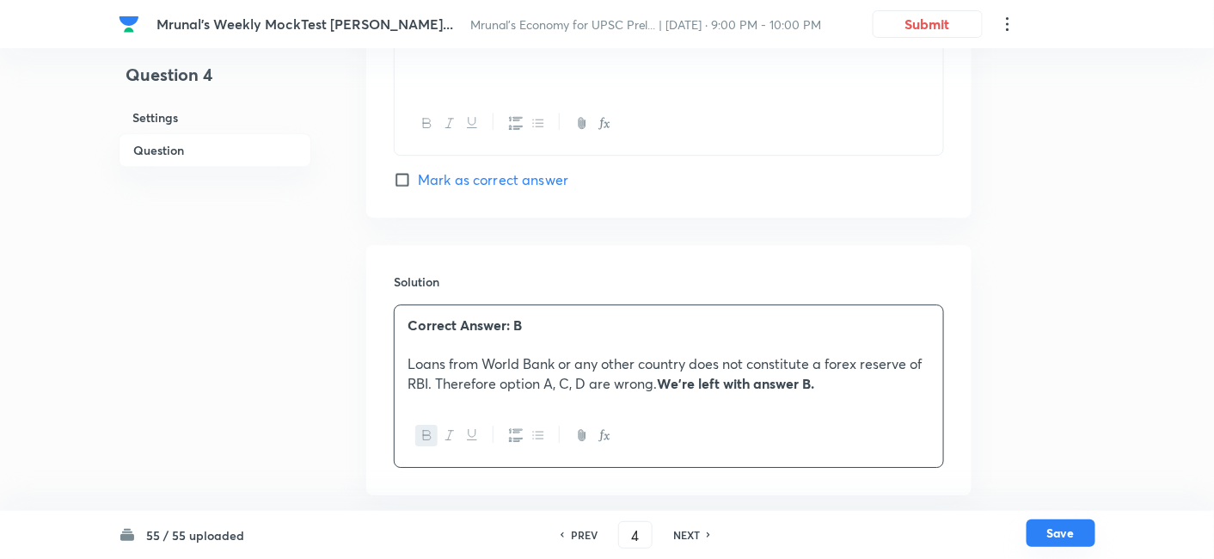
click at [1051, 524] on button "Save" at bounding box center [1060, 533] width 69 height 28
type input "5"
checkbox input "false"
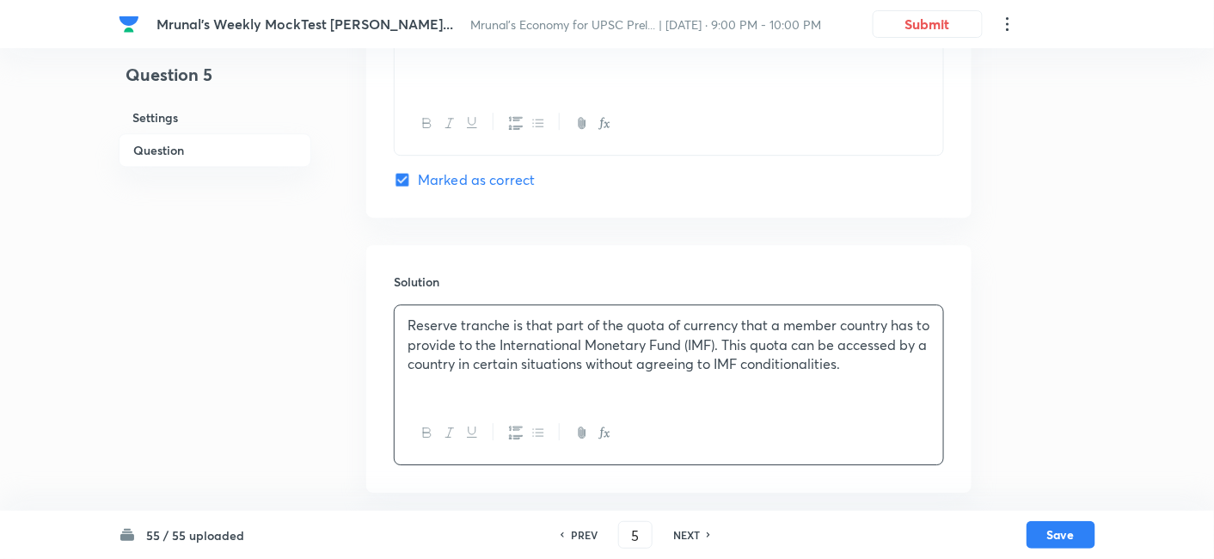
checkbox input "true"
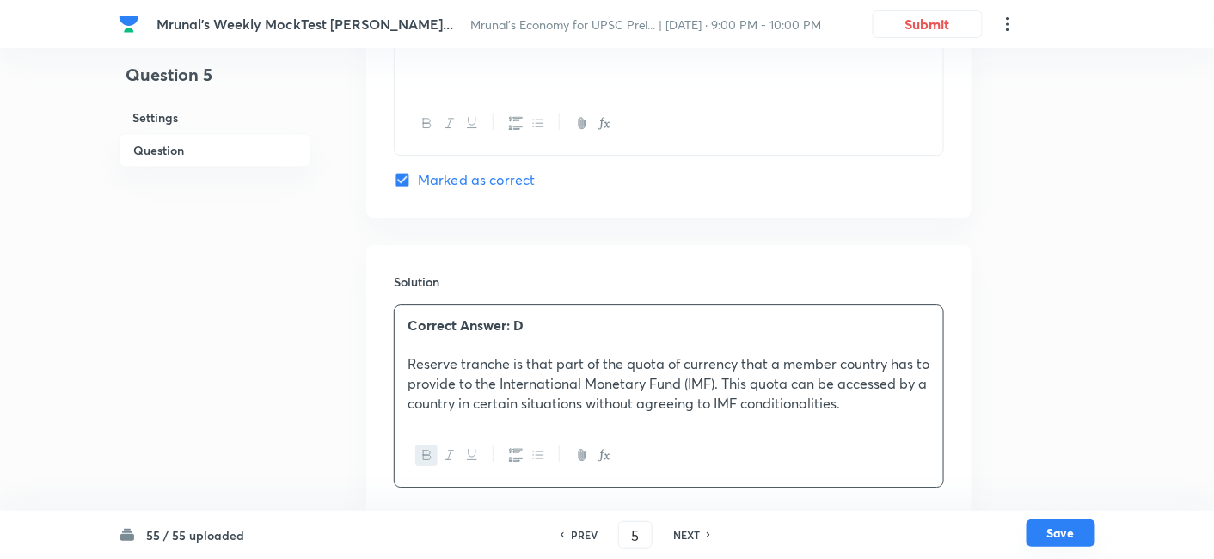
click at [1045, 525] on button "Save" at bounding box center [1060, 533] width 69 height 28
type input "6"
checkbox input "false"
checkbox input "true"
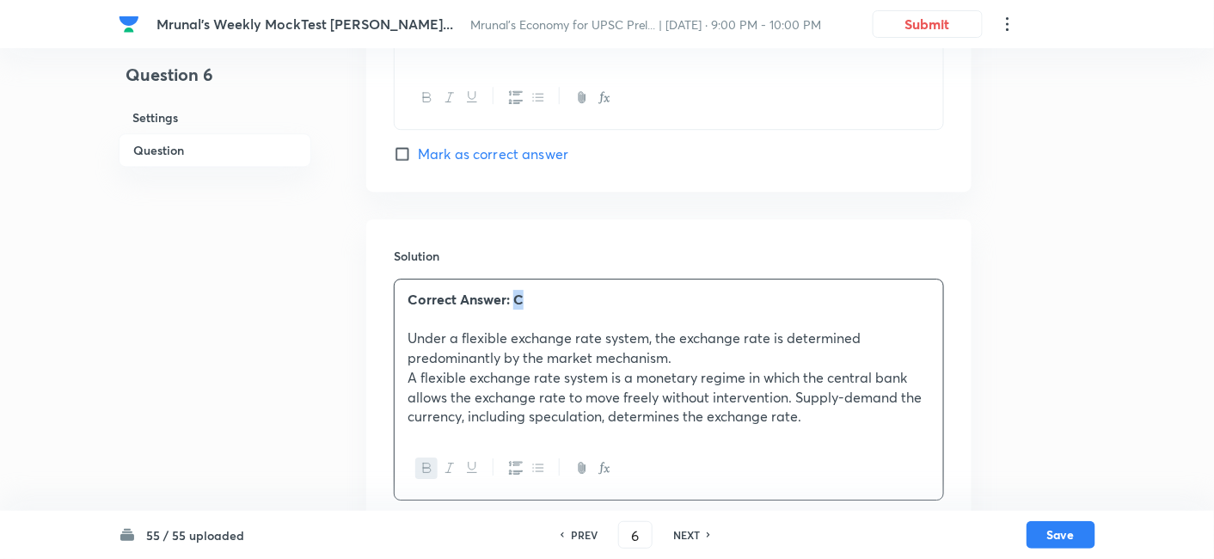
scroll to position [1545, 0]
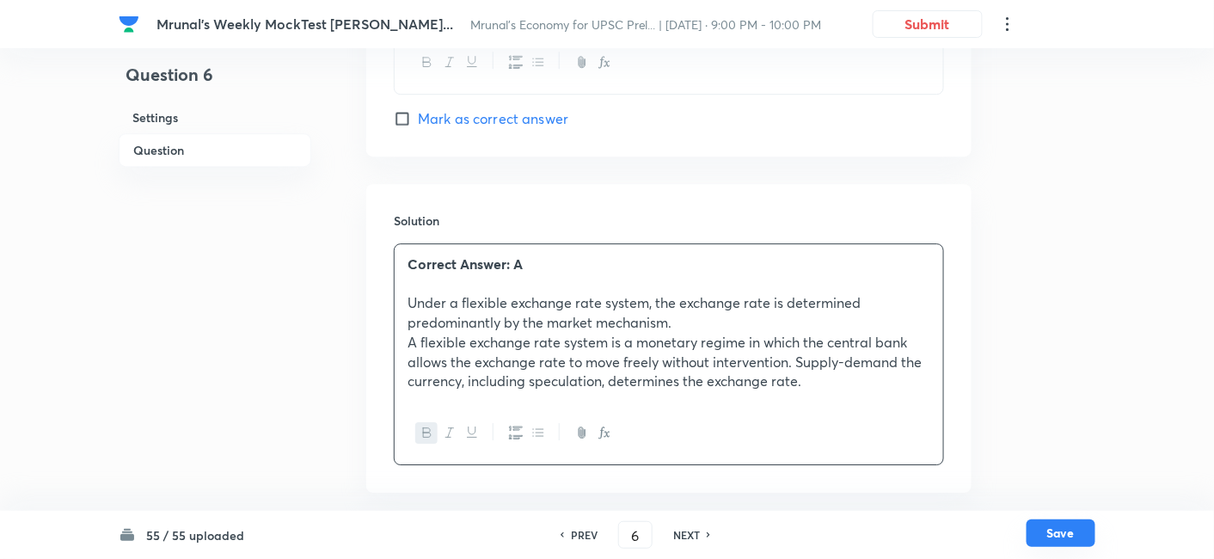
click at [1059, 529] on button "Save" at bounding box center [1060, 533] width 69 height 28
type input "7"
checkbox input "false"
checkbox input "true"
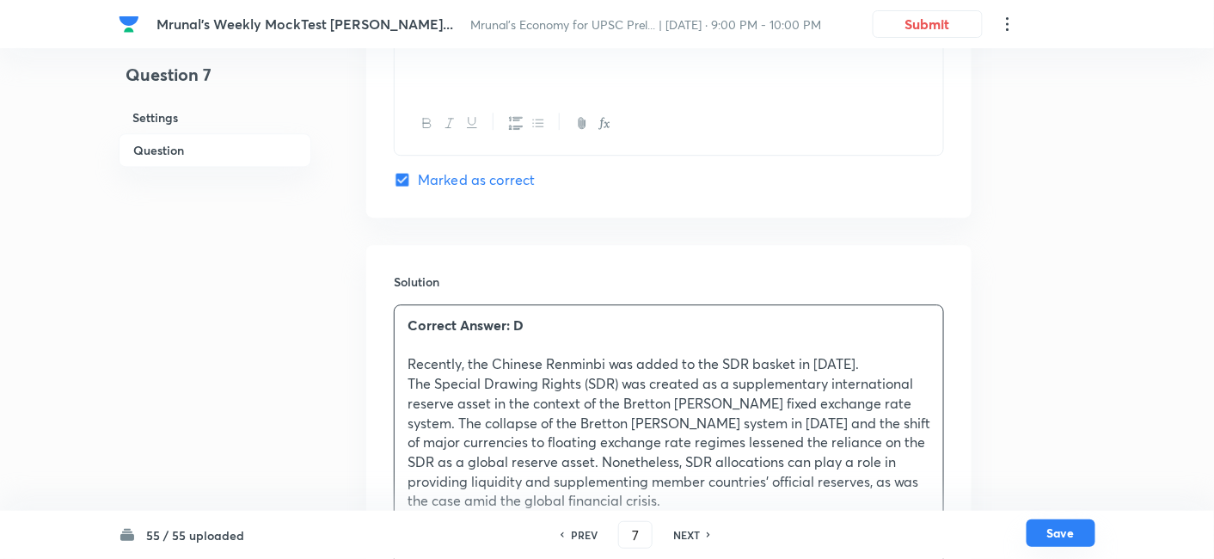
click at [1063, 529] on button "Save" at bounding box center [1060, 533] width 69 height 28
type input "8"
checkbox input "false"
checkbox input "true"
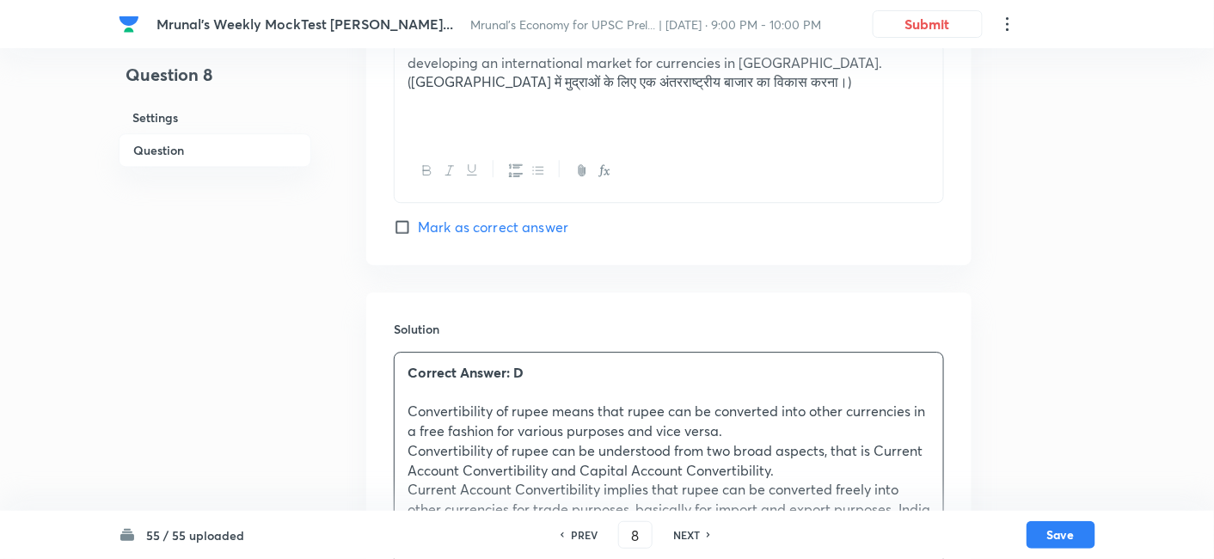
scroll to position [1580, 0]
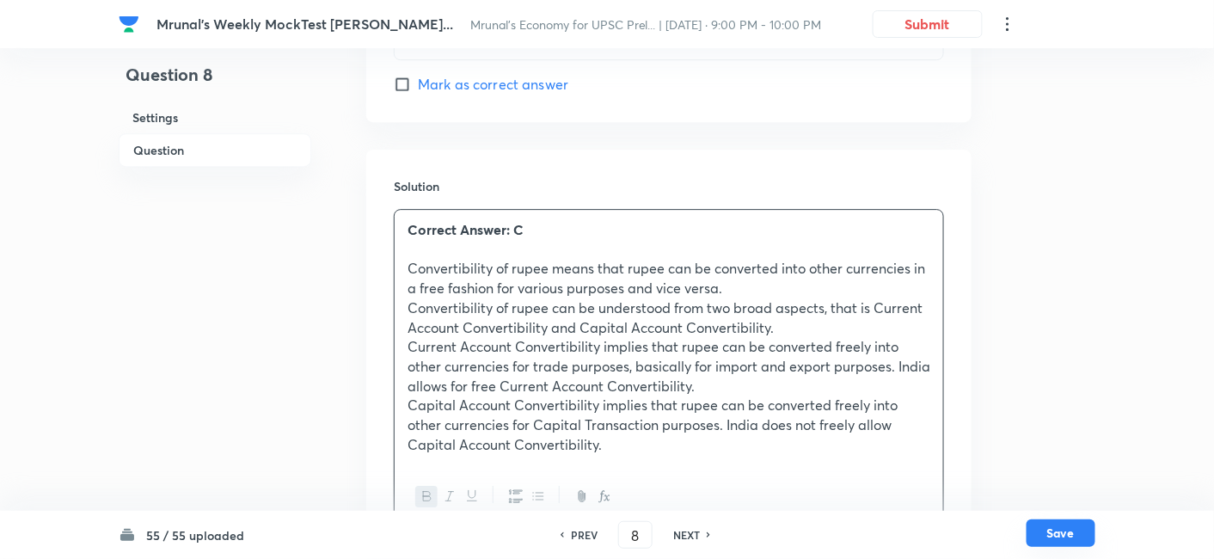
click at [1063, 533] on button "Save" at bounding box center [1060, 533] width 69 height 28
type input "9"
checkbox input "true"
checkbox input "false"
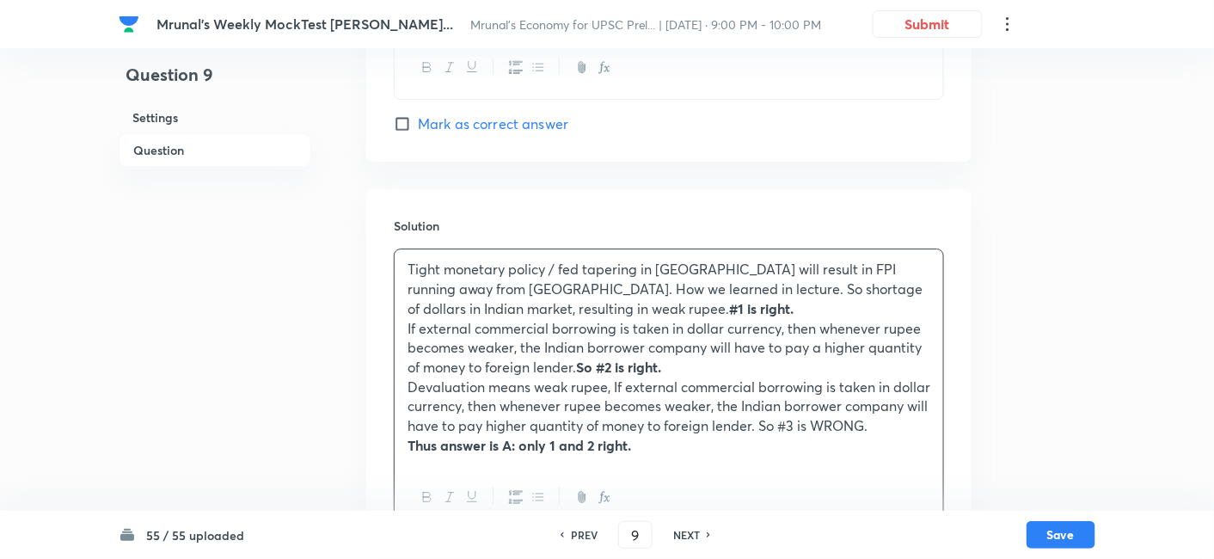
scroll to position [1675, 0]
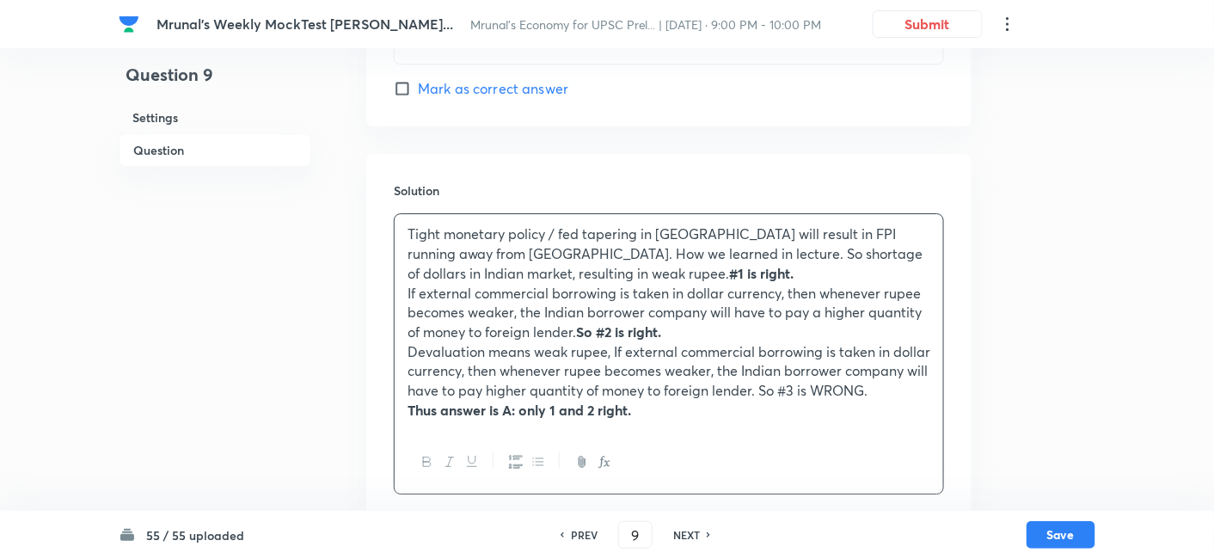
click at [403, 248] on div "Tight monetary policy / fed tapering in USA will result in FPI running away fro…" at bounding box center [668, 322] width 548 height 216
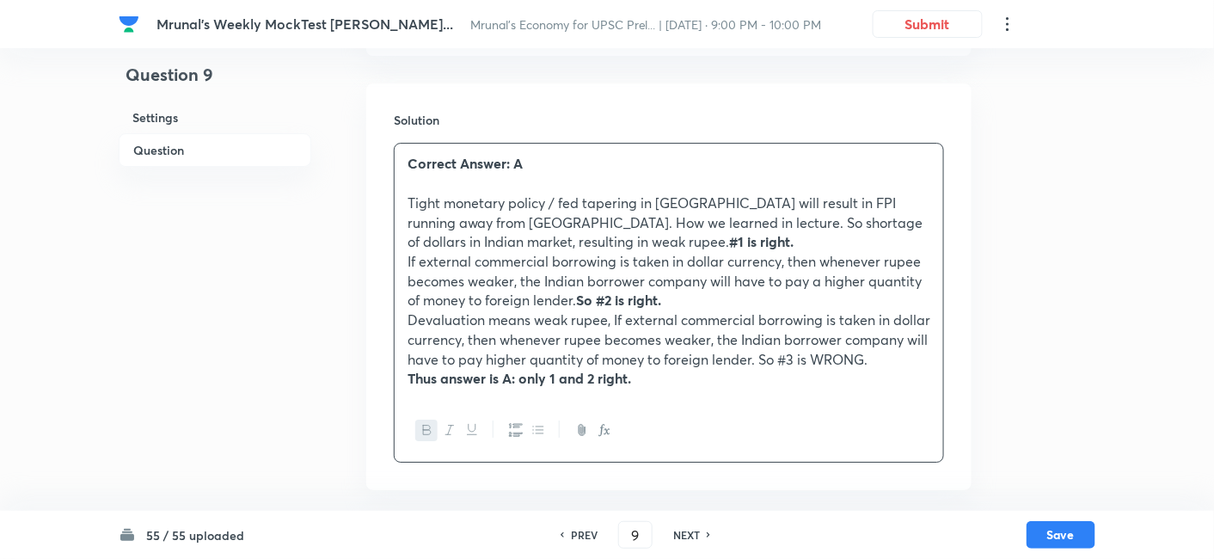
scroll to position [1763, 0]
click at [1061, 541] on button "Save" at bounding box center [1060, 533] width 69 height 28
type input "10"
checkbox input "false"
checkbox input "true"
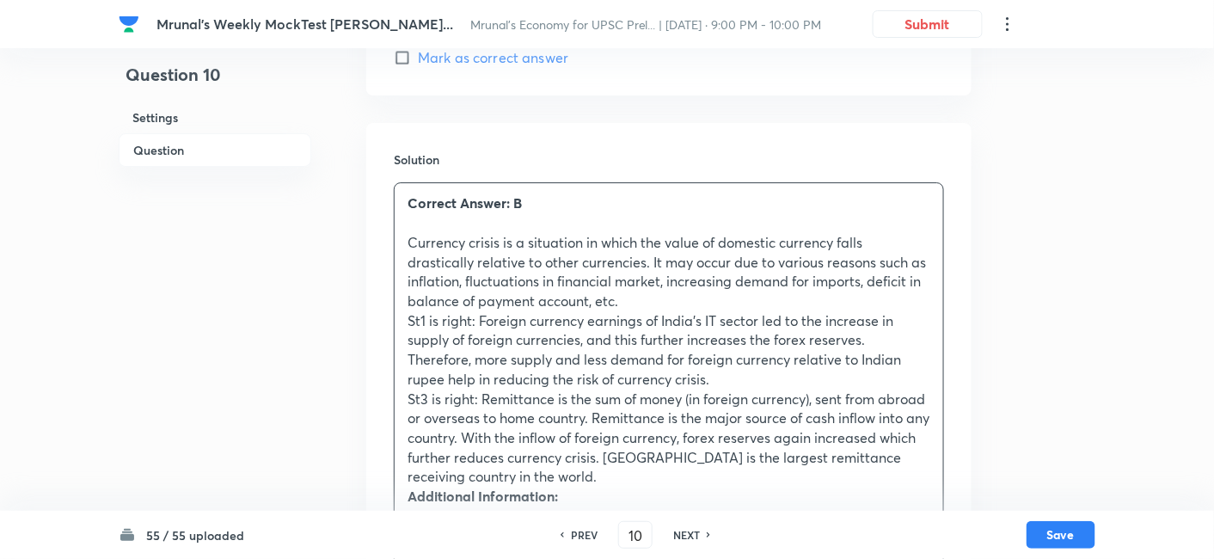
scroll to position [1756, 0]
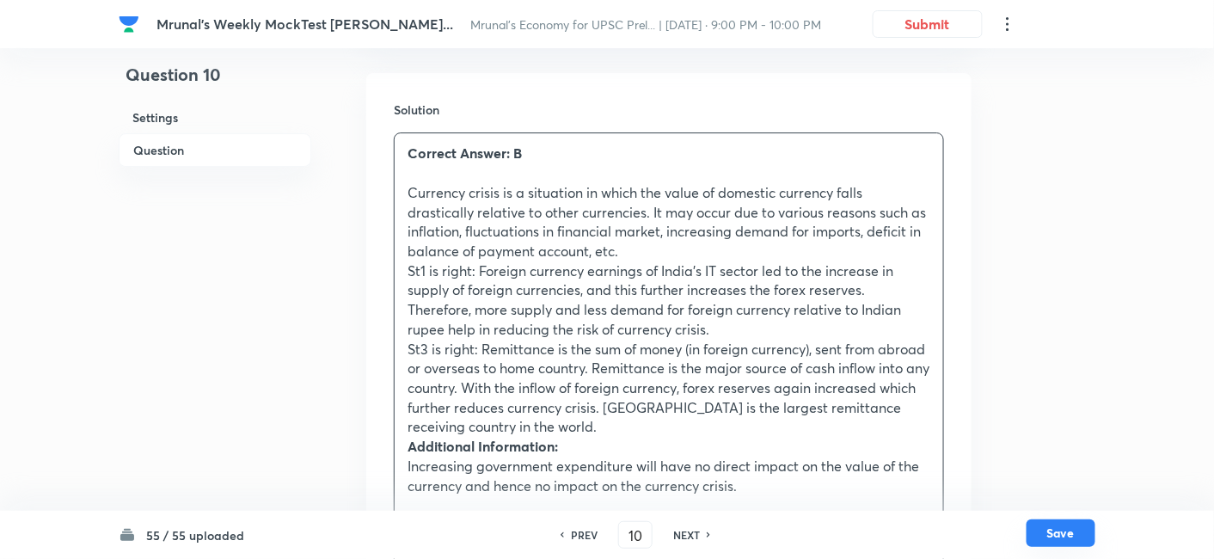
click at [1050, 529] on button "Save" at bounding box center [1060, 533] width 69 height 28
type input "11"
checkbox input "false"
checkbox input "true"
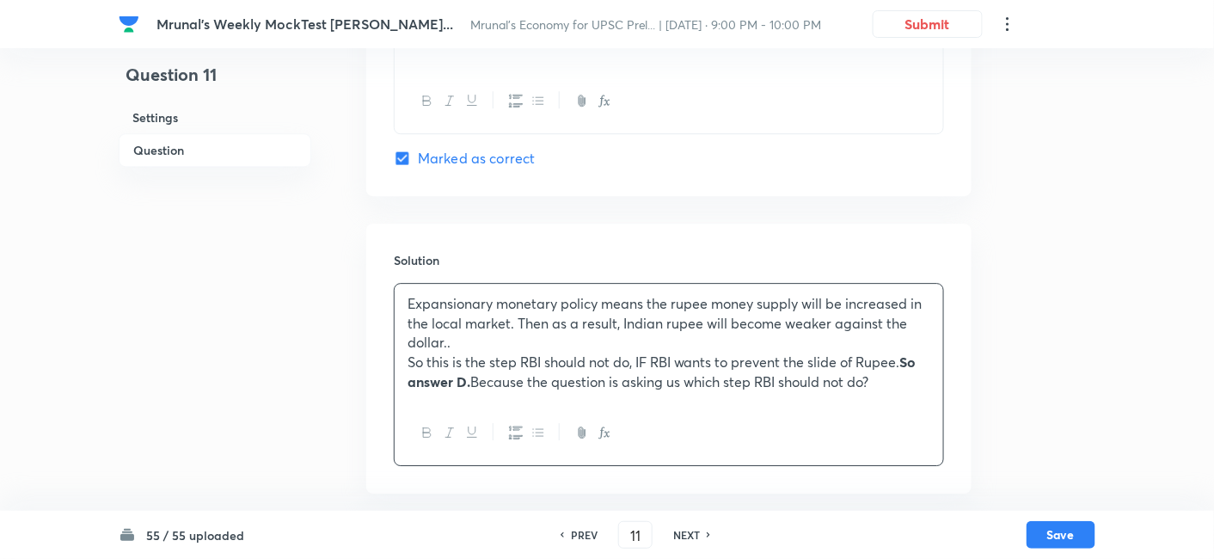
click at [577, 537] on h6 "PREV" at bounding box center [584, 534] width 27 height 15
type input "10"
checkbox input "false"
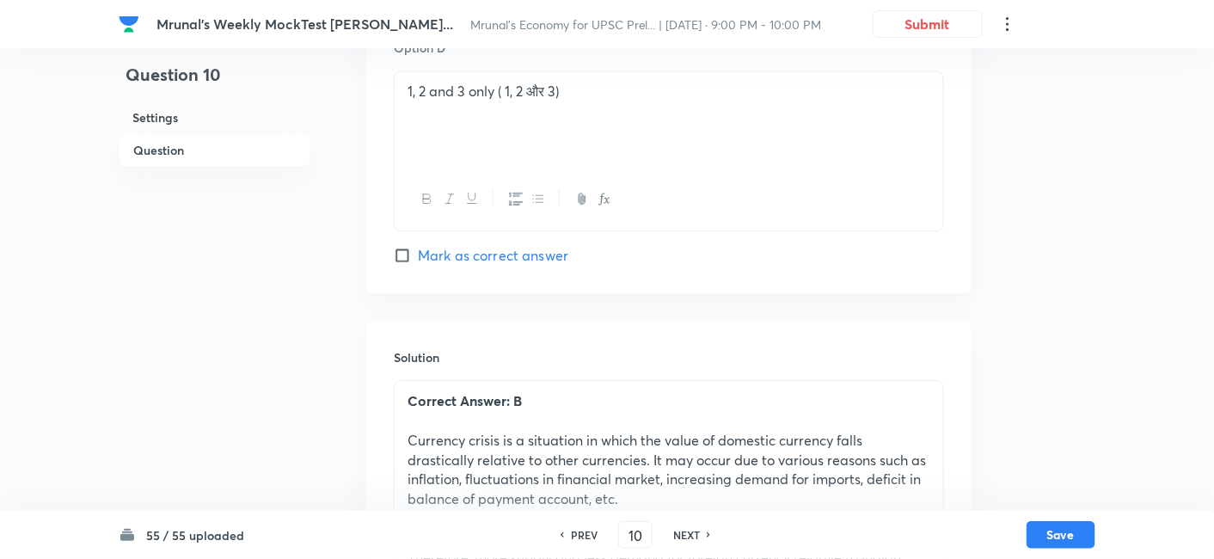
checkbox input "true"
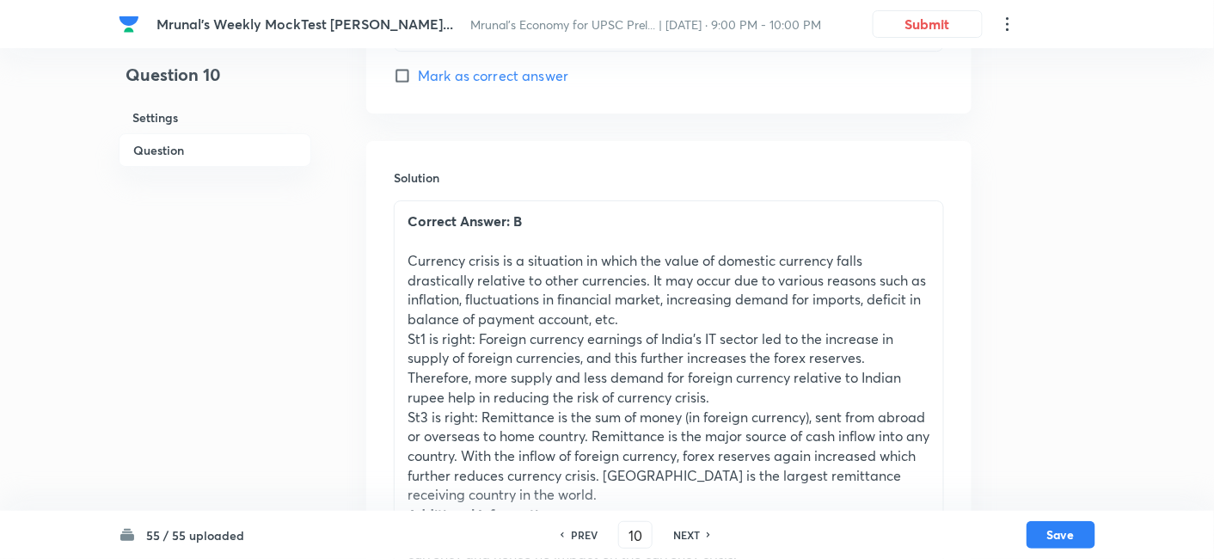
scroll to position [1699, 0]
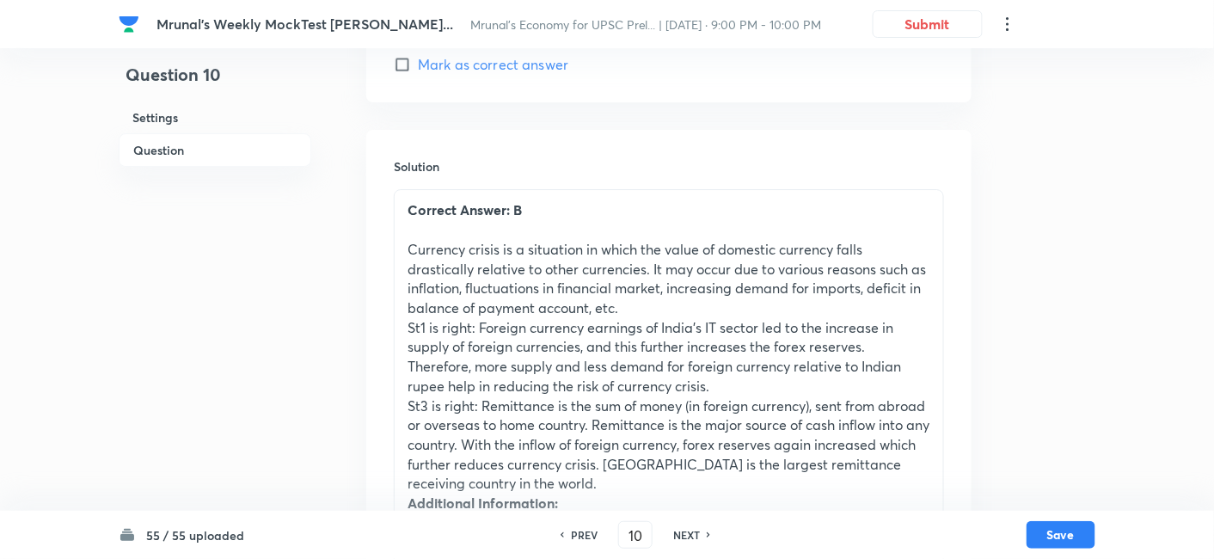
click at [407, 318] on p "St1 is right: Foreign currency earnings of India’s IT sector led to the increas…" at bounding box center [668, 357] width 523 height 78
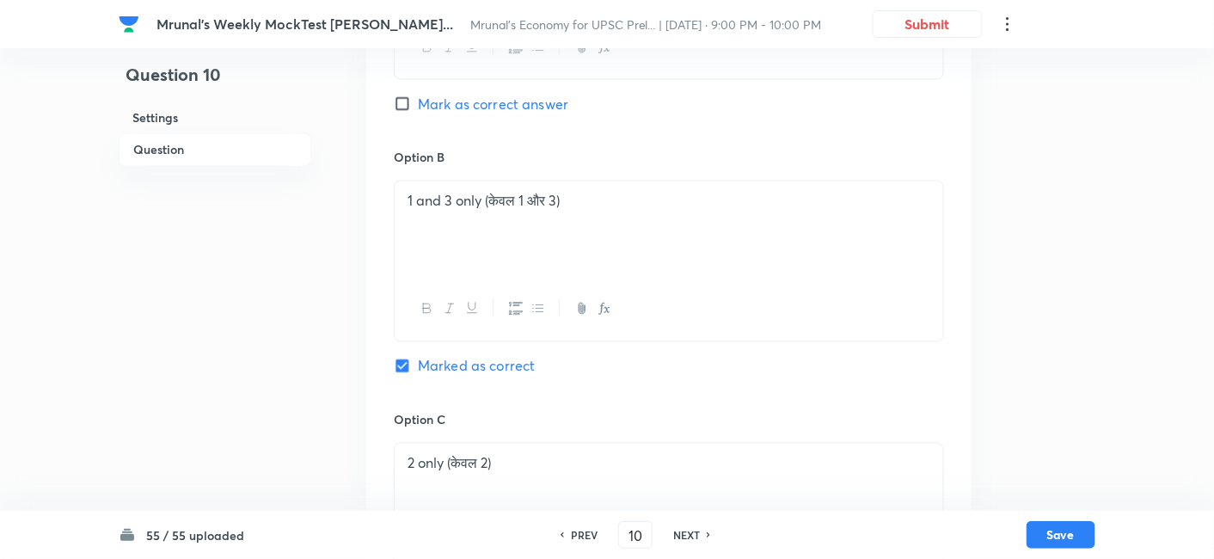
scroll to position [840, 0]
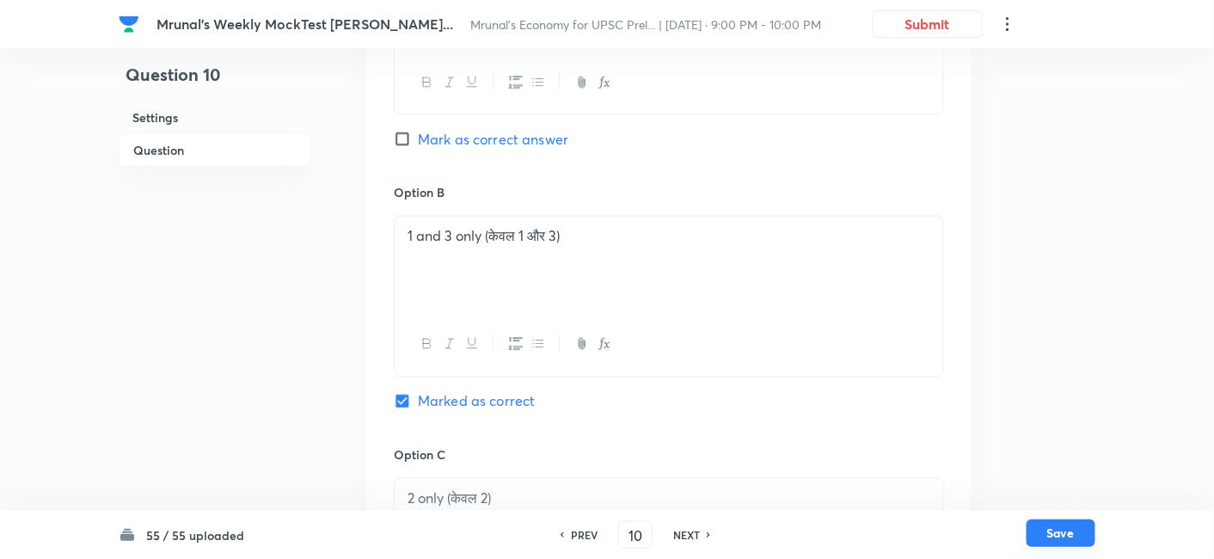
click at [1060, 541] on button "Save" at bounding box center [1060, 533] width 69 height 28
type input "11"
checkbox input "false"
checkbox input "true"
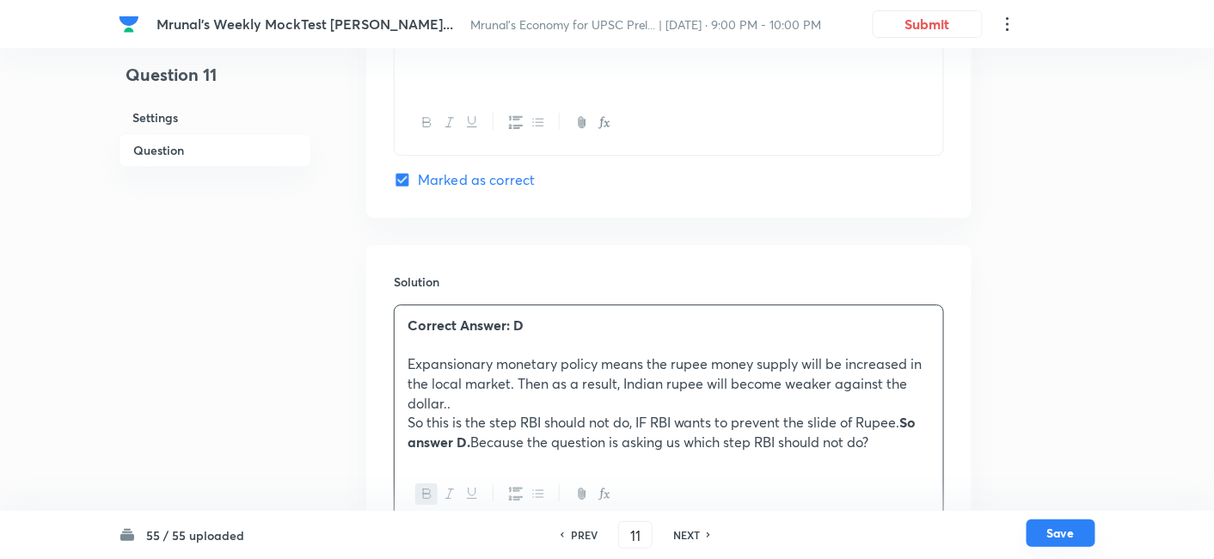
click at [1070, 535] on button "Save" at bounding box center [1060, 533] width 69 height 28
type input "12"
checkbox input "false"
checkbox input "true"
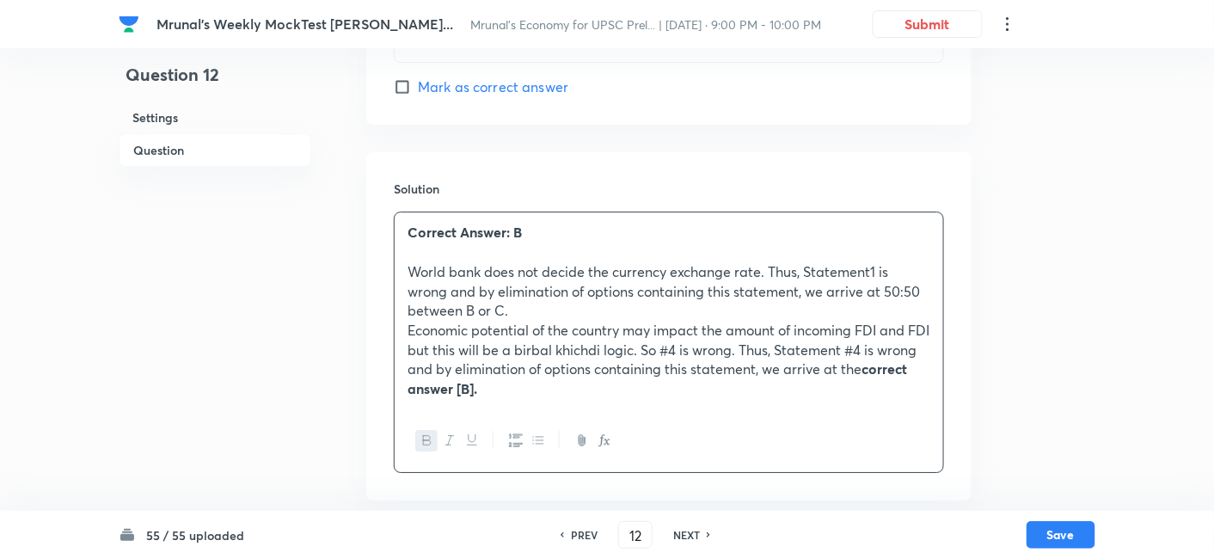
scroll to position [1684, 0]
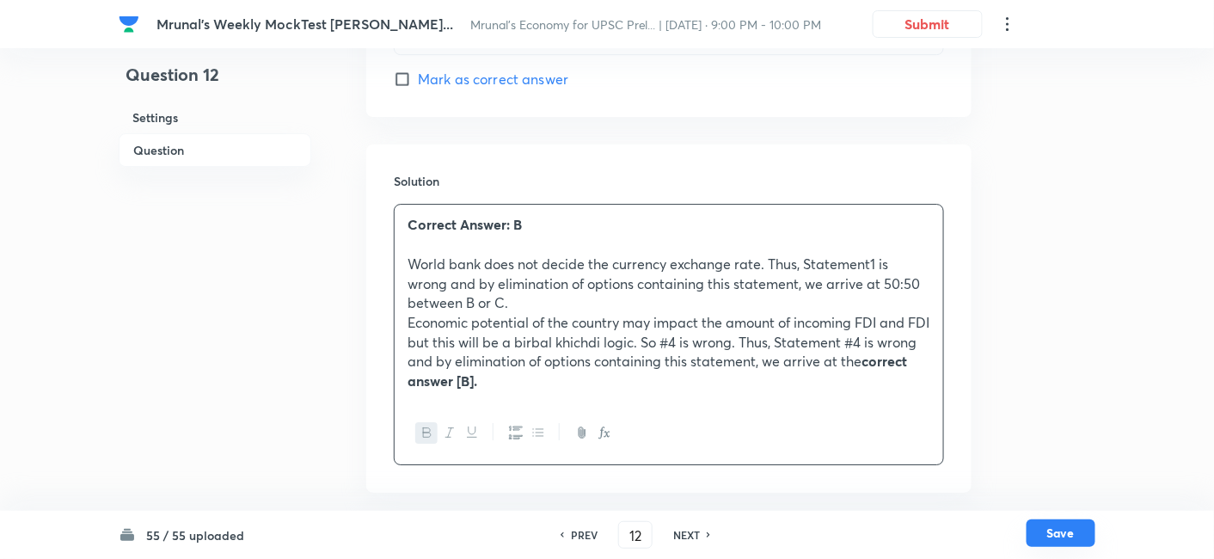
click at [1065, 529] on button "Save" at bounding box center [1060, 533] width 69 height 28
type input "13"
checkbox input "true"
checkbox input "false"
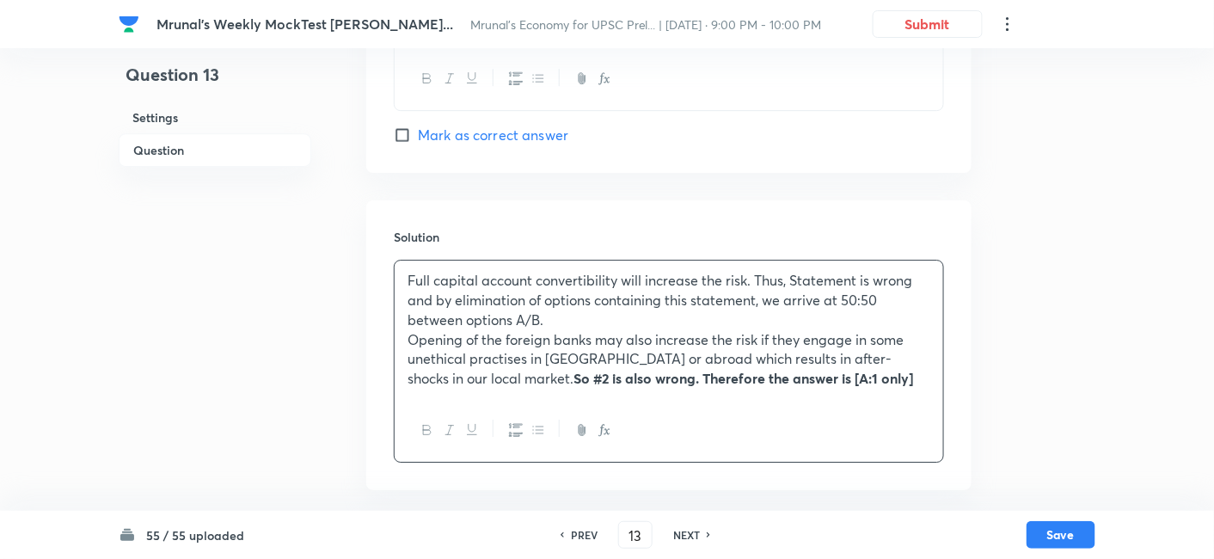
scroll to position [1645, 0]
click at [406, 281] on div "Full capital account convertibility will increase the risk. Thus, Statement is …" at bounding box center [668, 329] width 548 height 138
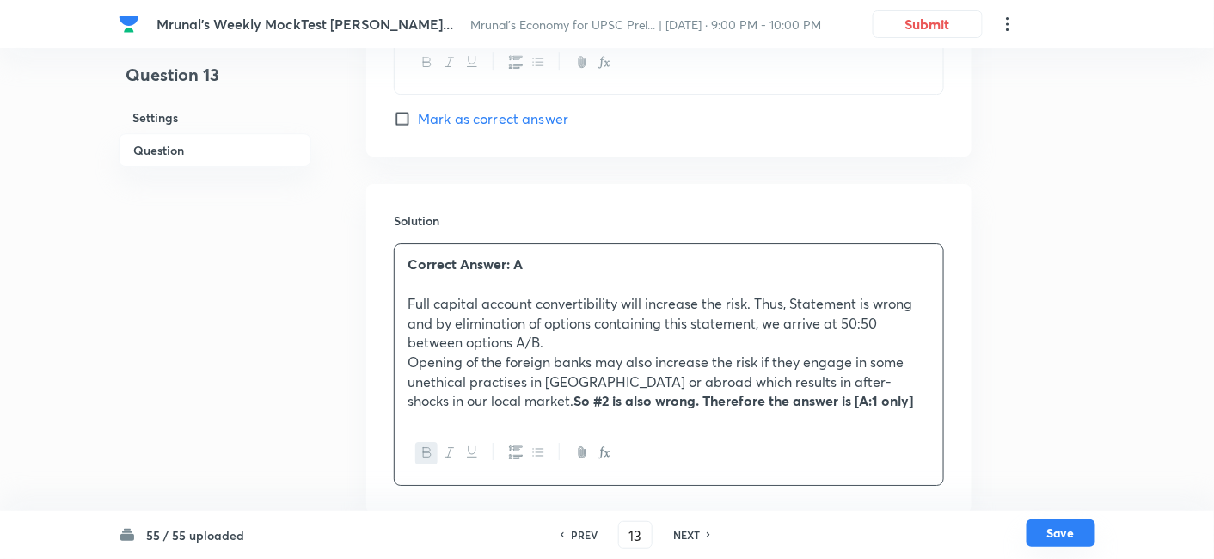
click at [1047, 529] on button "Save" at bounding box center [1060, 533] width 69 height 28
type input "14"
checkbox input "false"
checkbox input "true"
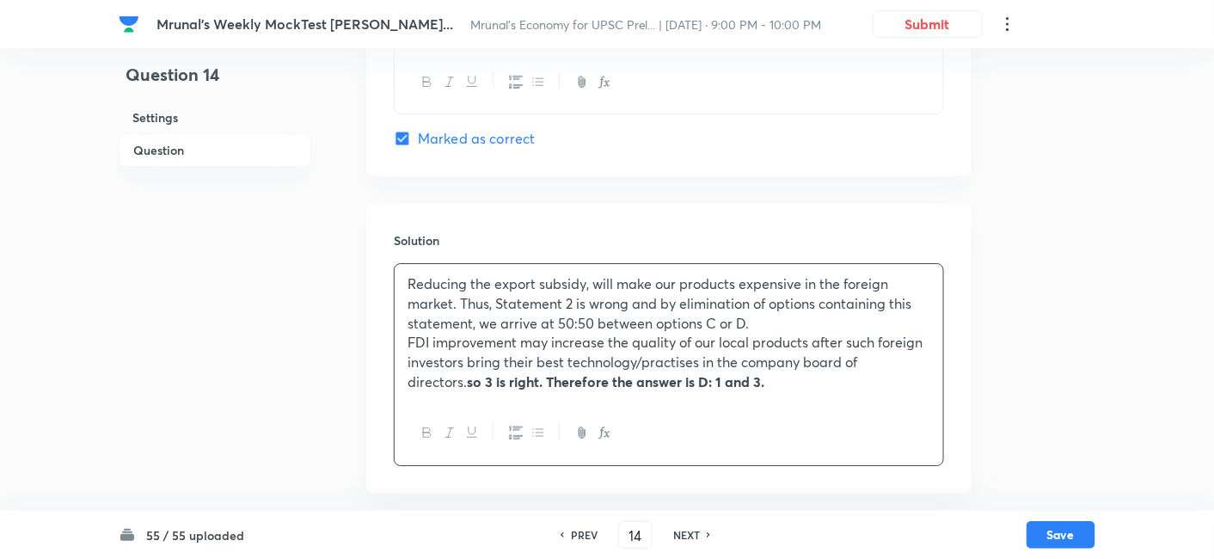
click at [408, 280] on p "Reducing the export subsidy, will make our products expensive in the foreign ma…" at bounding box center [668, 303] width 523 height 58
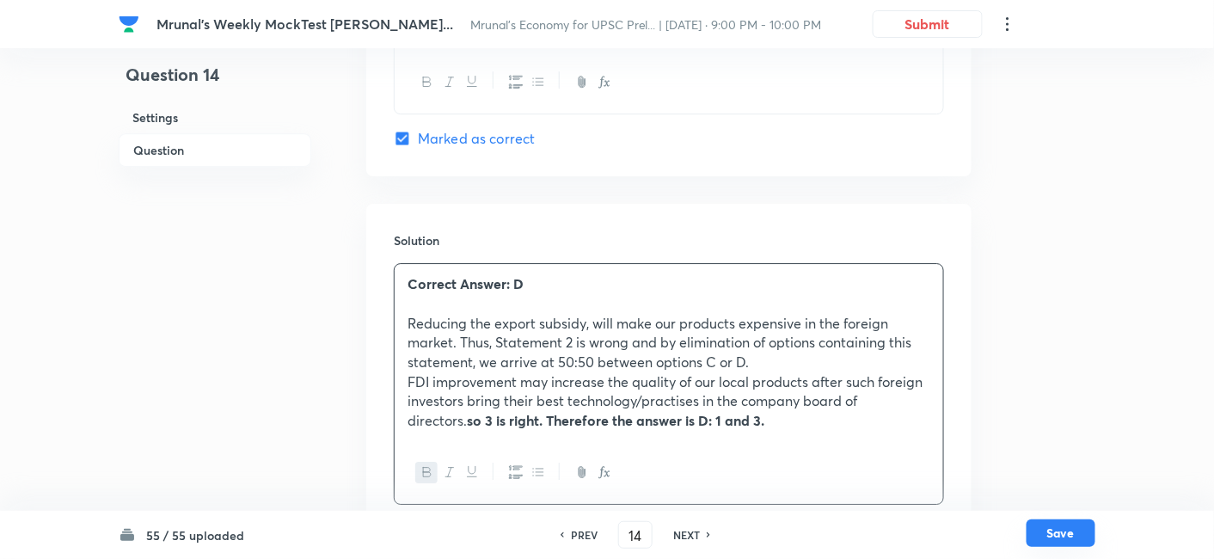
click at [1060, 530] on button "Save" at bounding box center [1060, 533] width 69 height 28
type input "15"
checkbox input "false"
checkbox input "true"
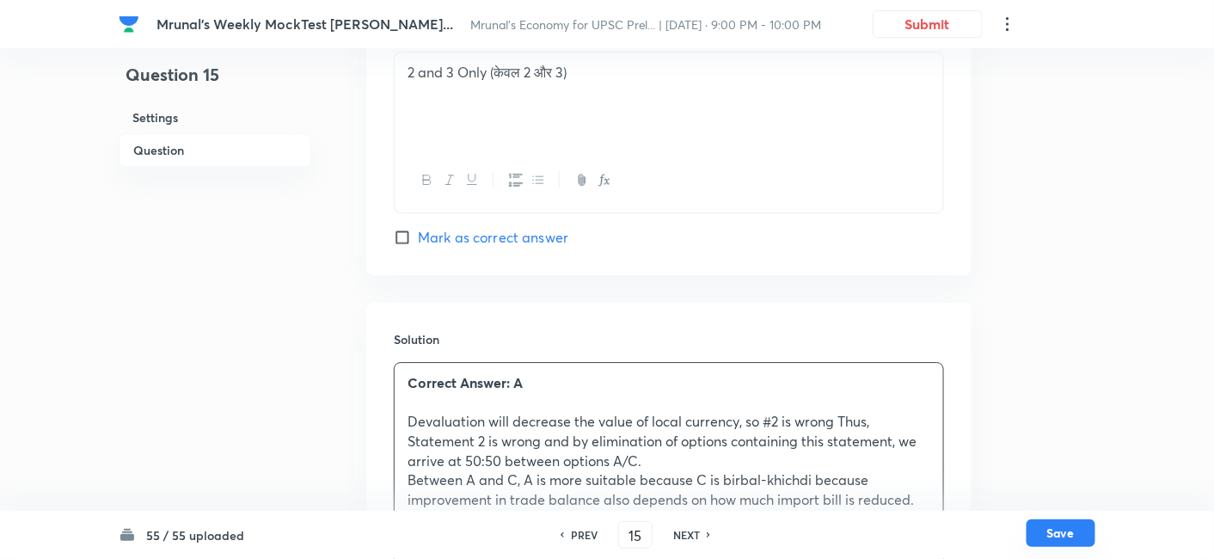
scroll to position [1660, 0]
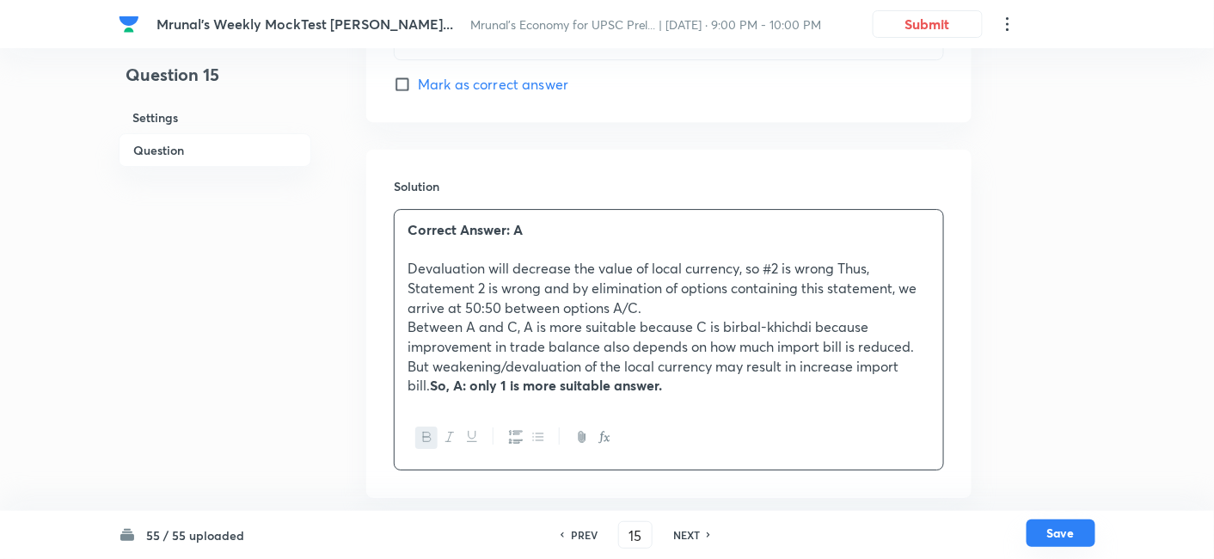
click at [1057, 535] on button "Save" at bounding box center [1060, 533] width 69 height 28
type input "16"
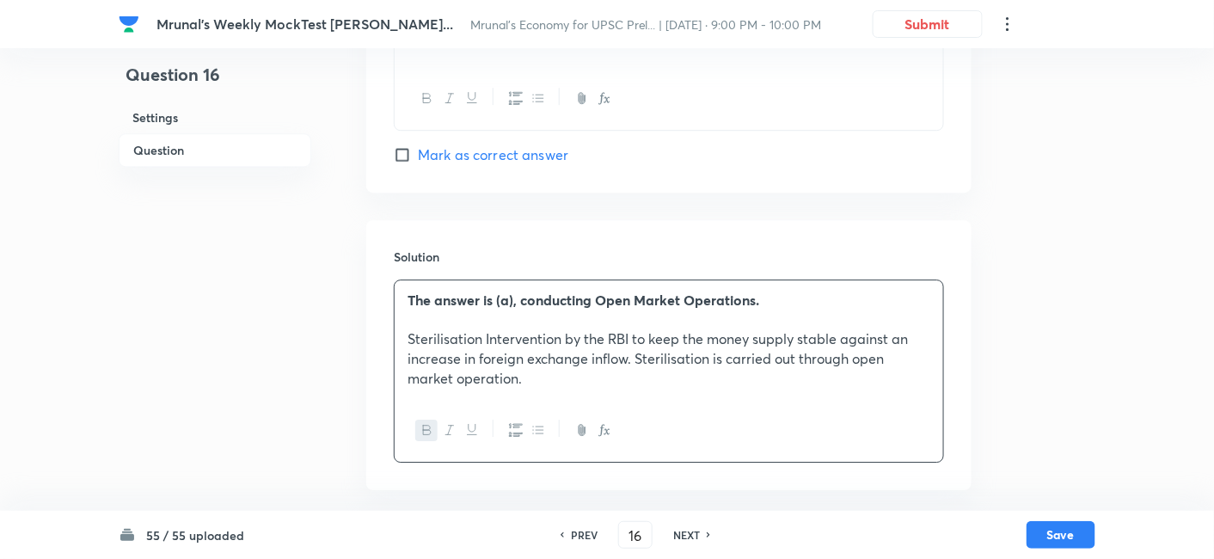
scroll to position [1484, 0]
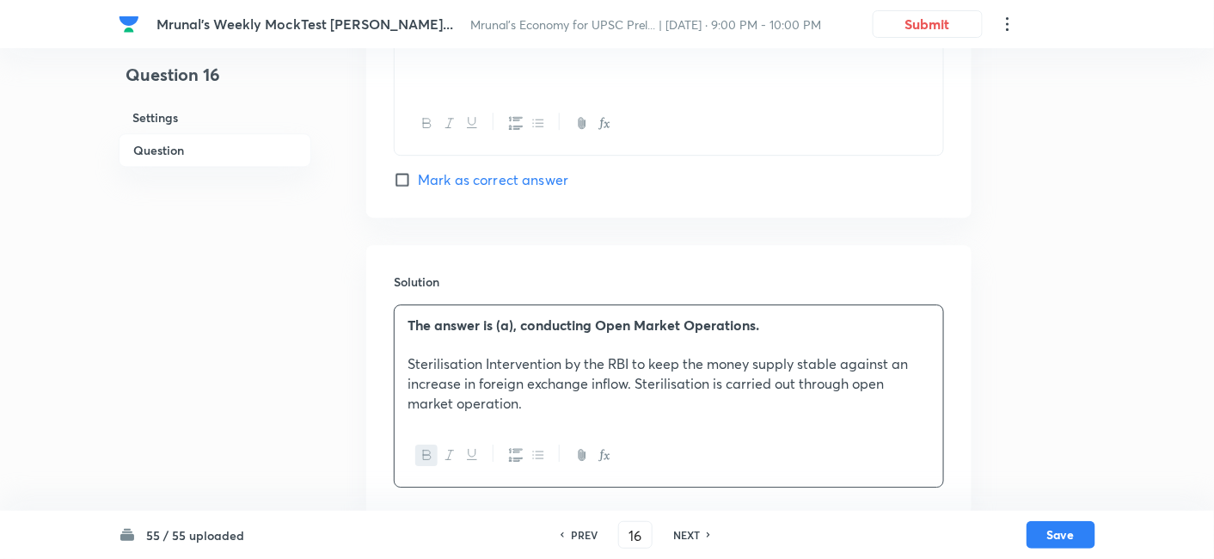
click at [680, 534] on h6 "NEXT" at bounding box center [686, 534] width 27 height 15
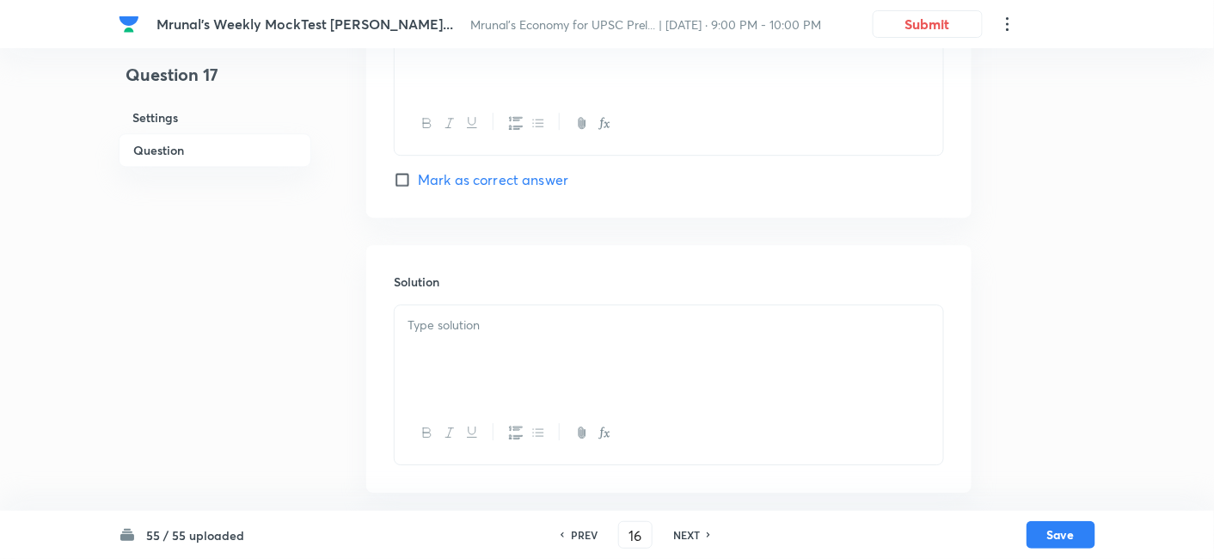
checkbox input "false"
type input "17"
checkbox input "true"
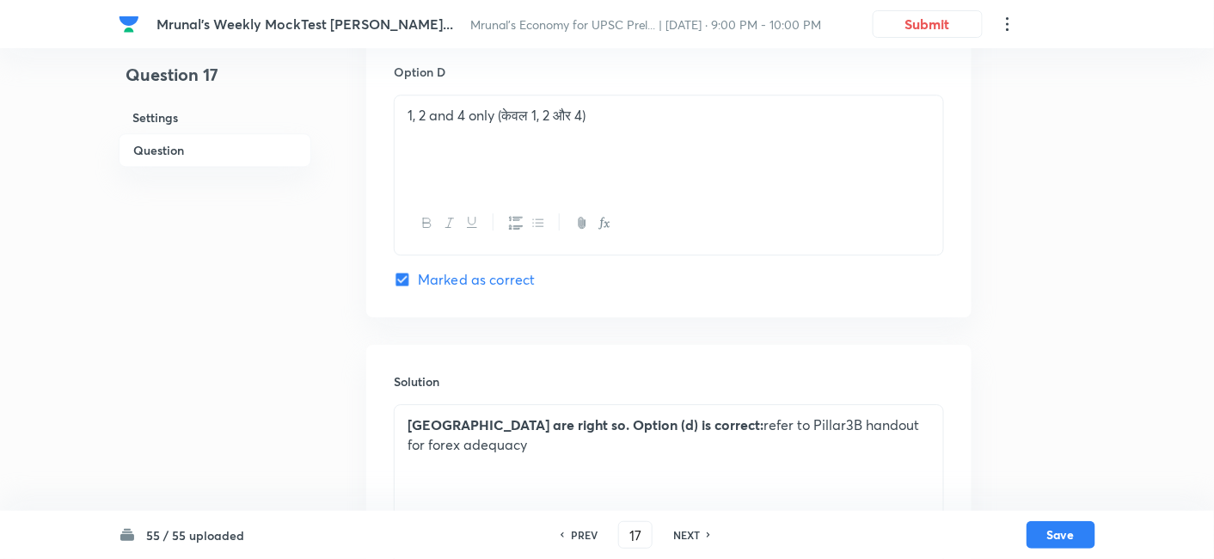
click at [399, 429] on div "st1, st2 and st3 are right so. Option (d) is correct: refer to Pillar3B handout…" at bounding box center [668, 453] width 548 height 96
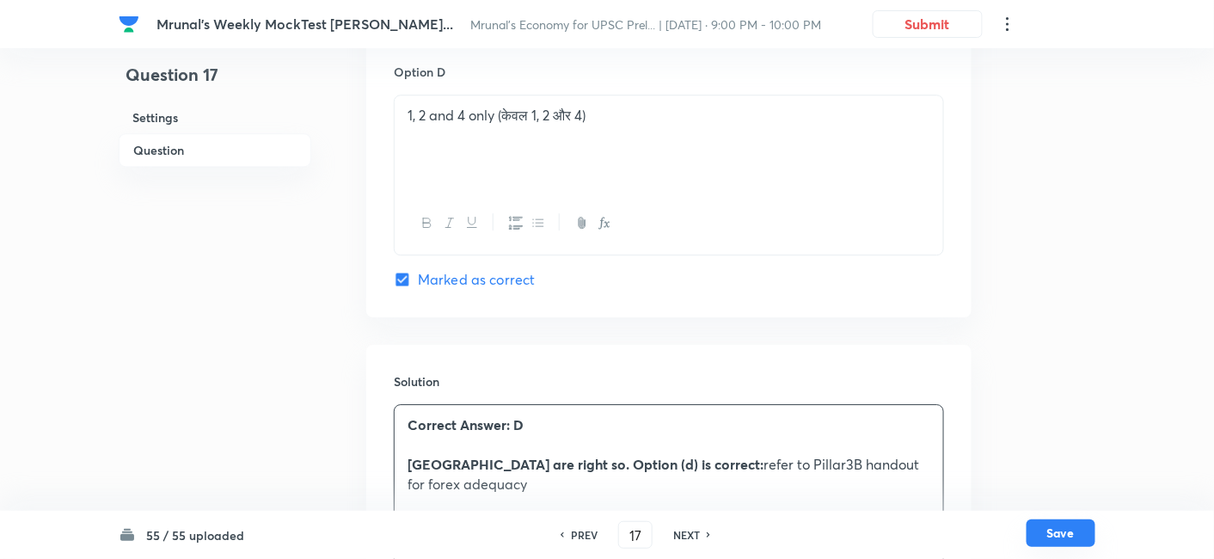
click at [1067, 536] on button "Save" at bounding box center [1060, 533] width 69 height 28
type input "18"
checkbox input "true"
checkbox input "false"
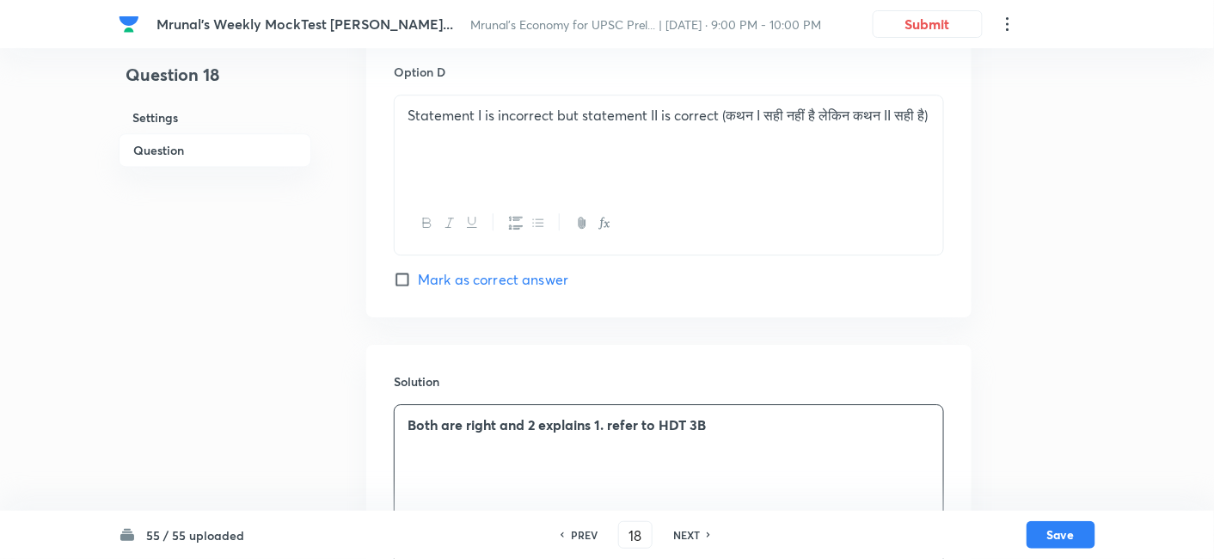
click at [400, 405] on div "Both are right and 2 explains 1. refer to HDT 3B" at bounding box center [668, 453] width 548 height 96
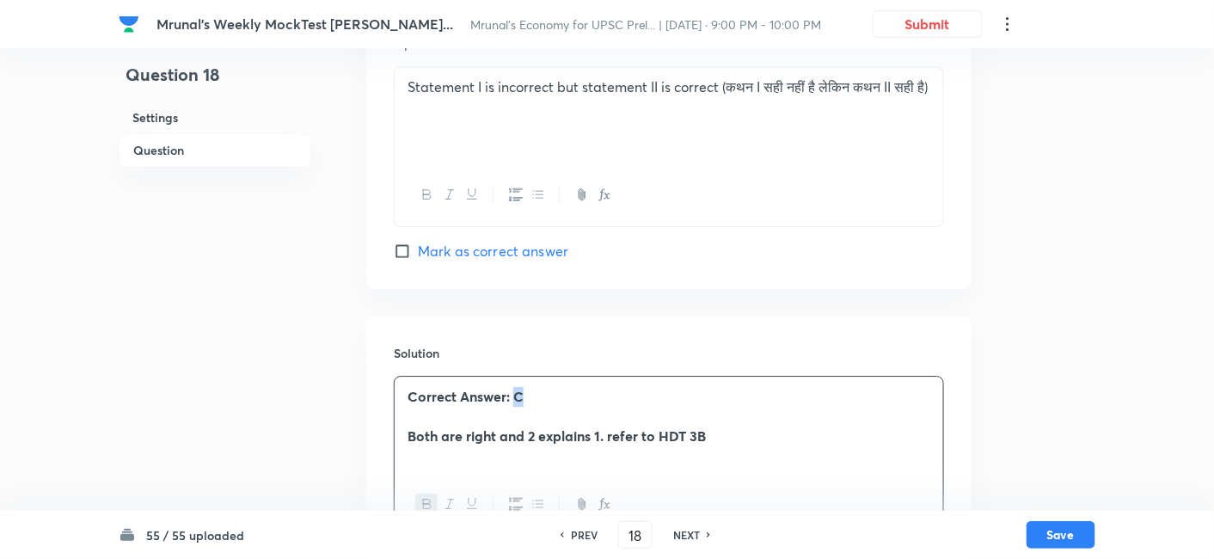
scroll to position [1564, 0]
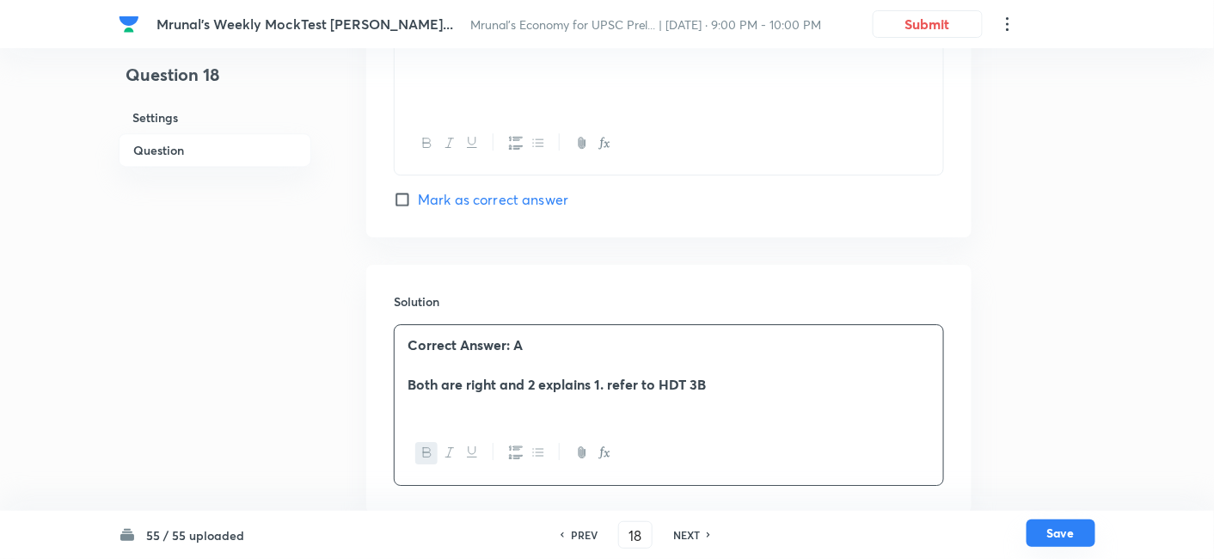
click at [1067, 531] on button "Save" at bounding box center [1060, 533] width 69 height 28
type input "19"
checkbox input "false"
checkbox input "true"
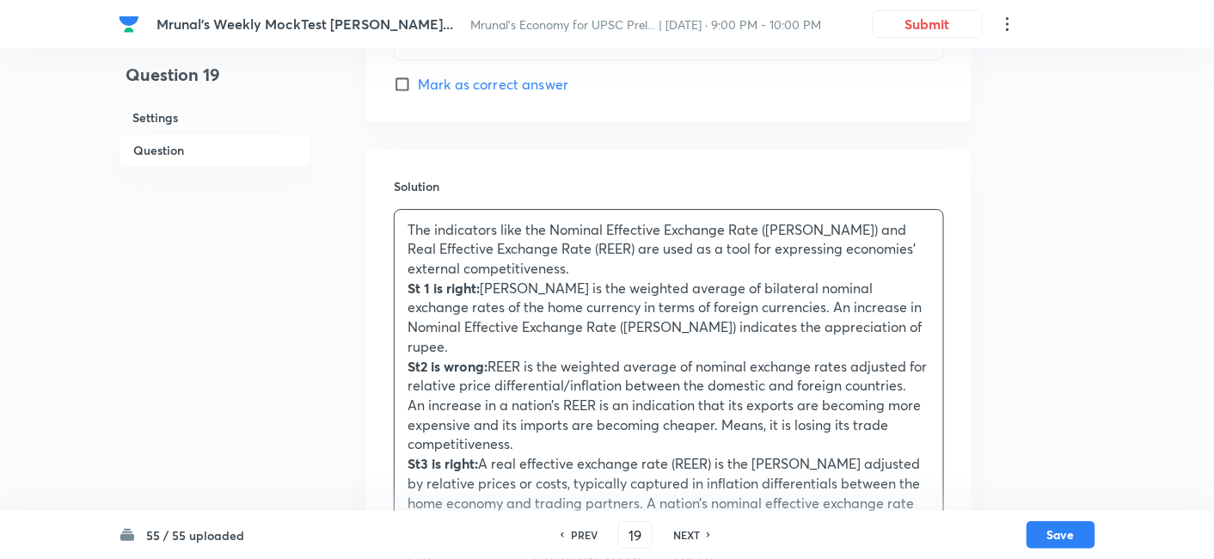
scroll to position [1755, 0]
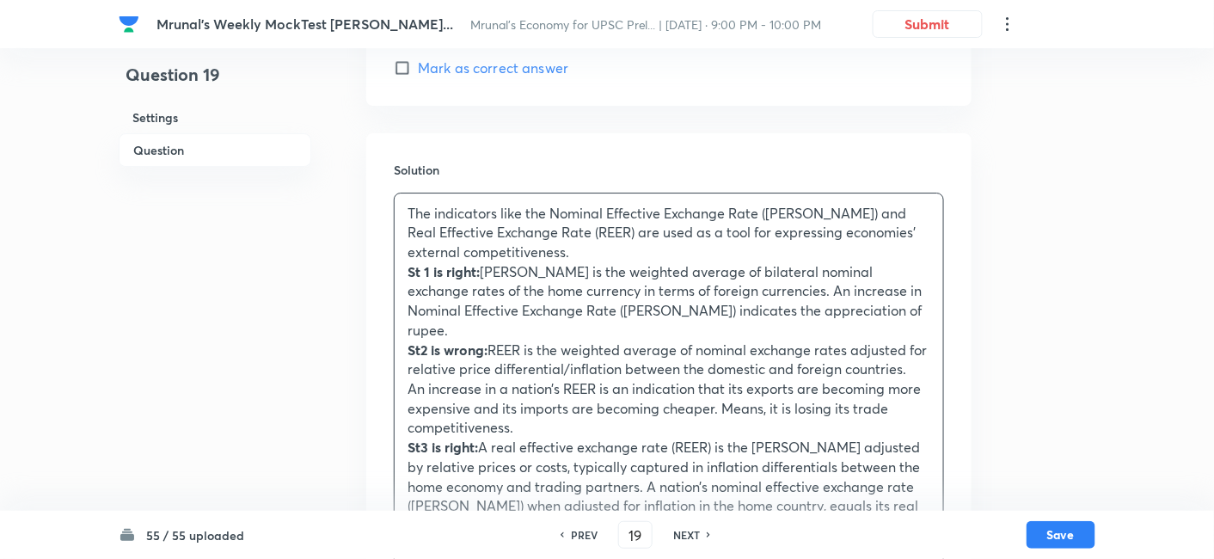
click at [400, 224] on div "The indicators like the Nominal Effective Exchange Rate (NEER) and Real Effecti…" at bounding box center [668, 379] width 548 height 372
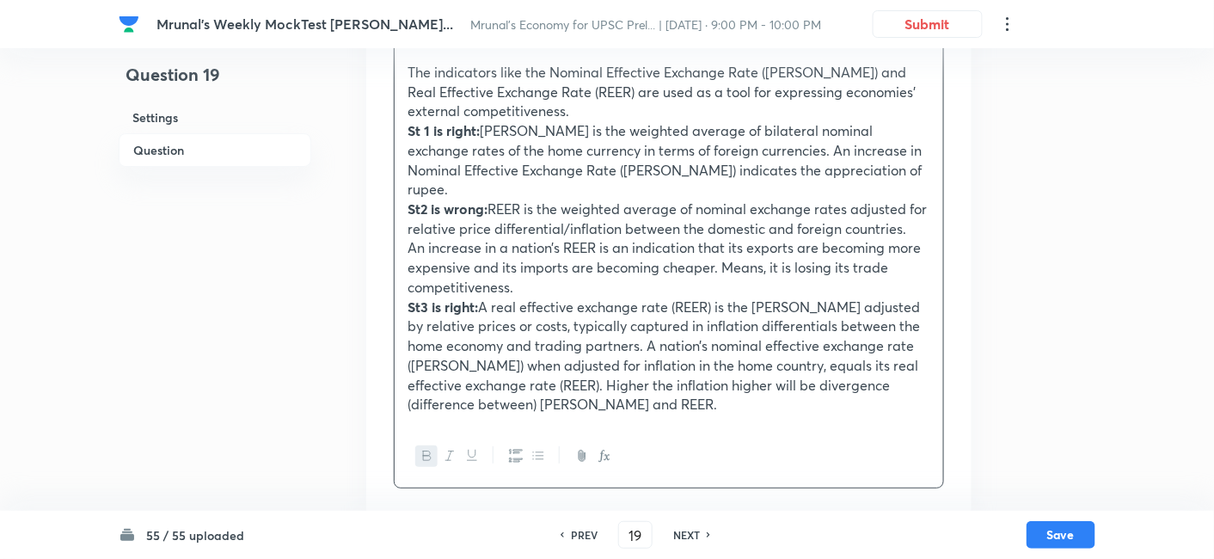
scroll to position [1947, 0]
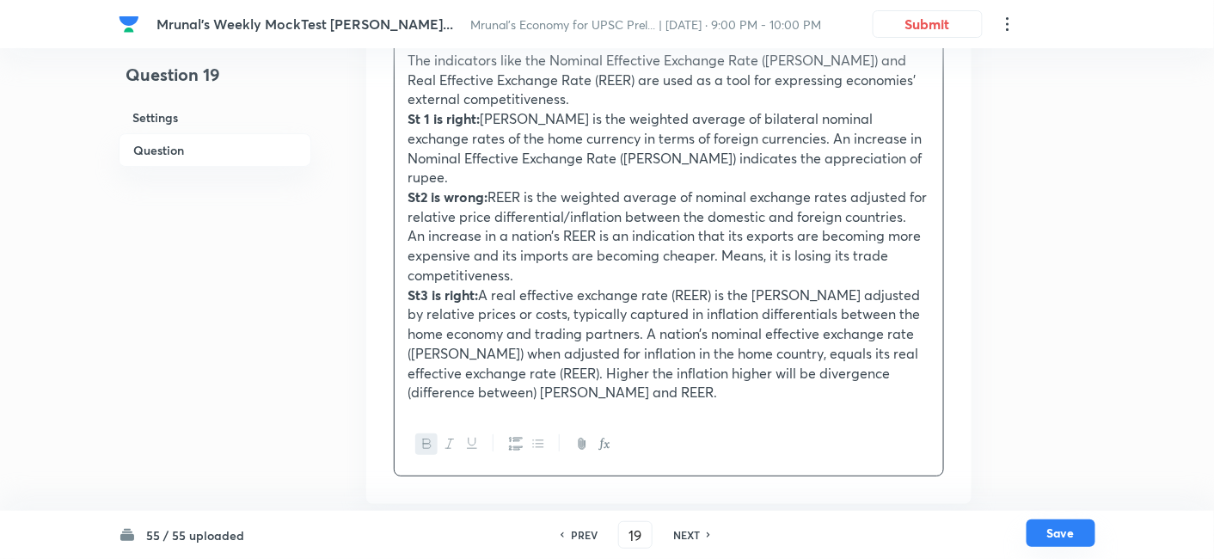
click at [1055, 526] on button "Save" at bounding box center [1060, 533] width 69 height 28
type input "20"
checkbox input "false"
checkbox input "true"
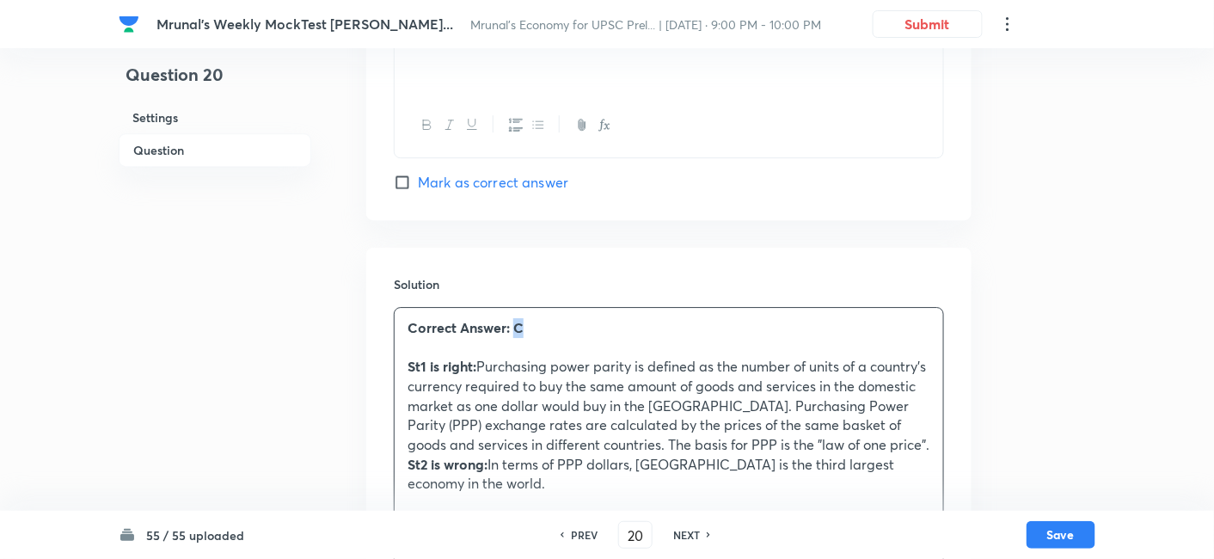
scroll to position [1565, 0]
click at [1049, 528] on button "Save" at bounding box center [1060, 533] width 69 height 28
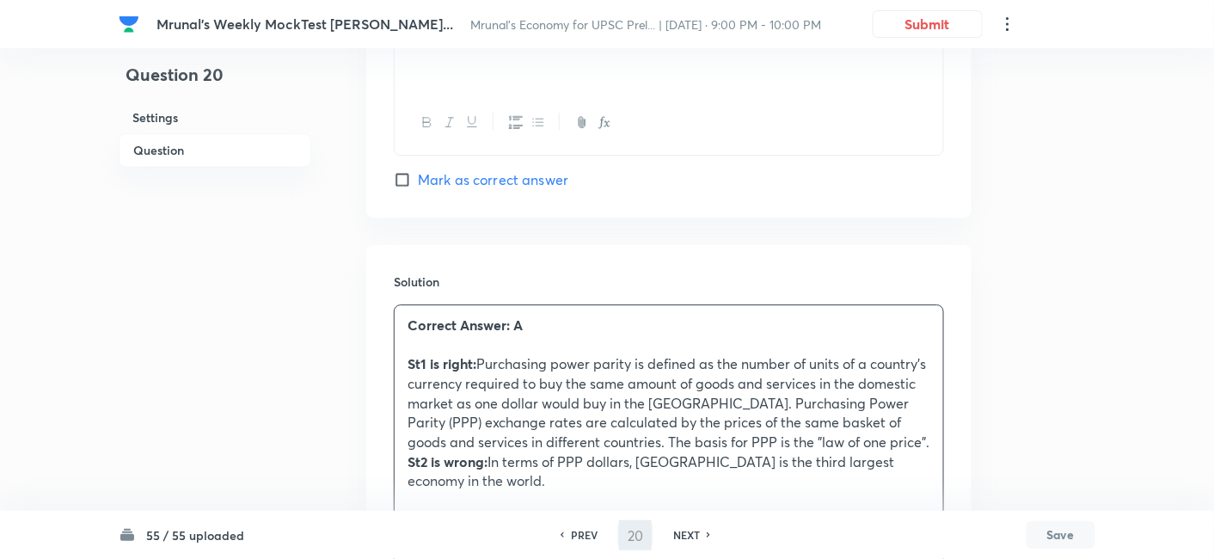
type input "21"
checkbox input "false"
checkbox input "true"
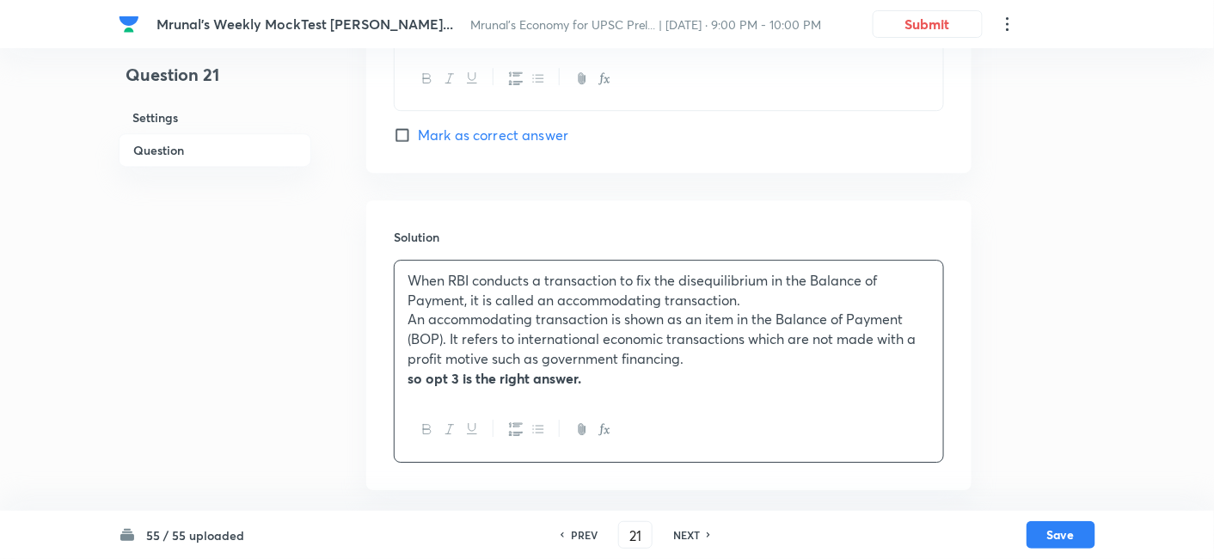
scroll to position [1525, 0]
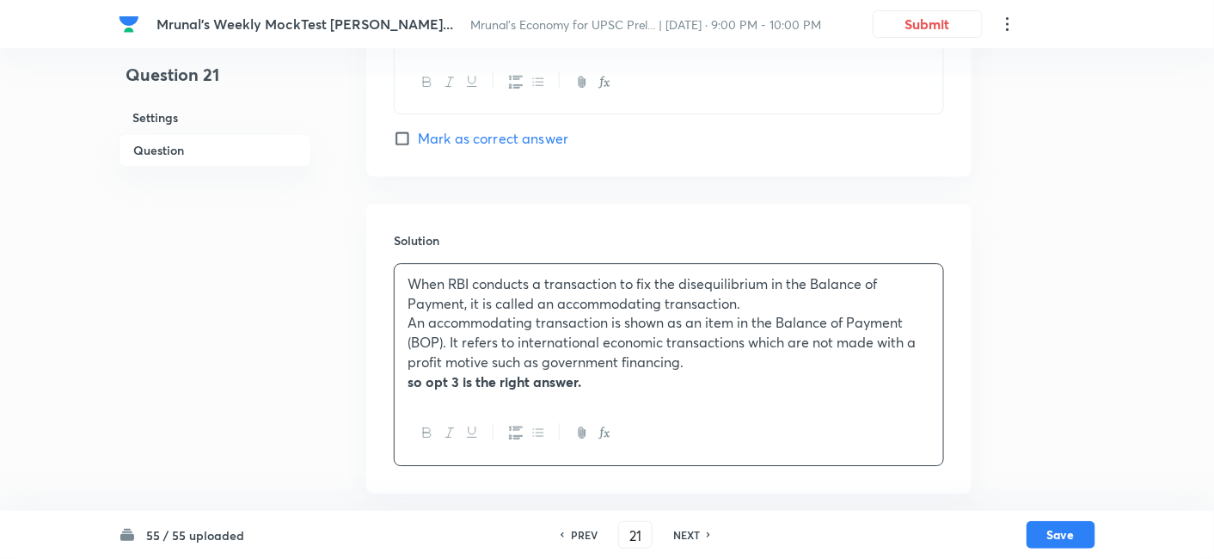
click at [402, 288] on div "When RBI conducts a transaction to fix the disequilibrium in the Balance of Pay…" at bounding box center [668, 333] width 548 height 138
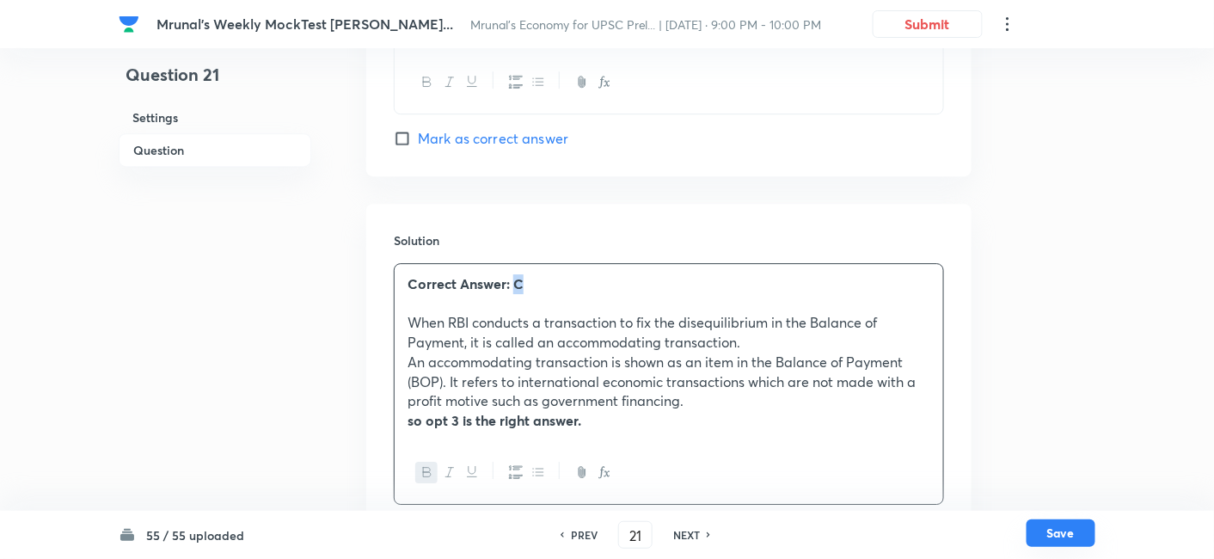
click at [1055, 530] on button "Save" at bounding box center [1060, 533] width 69 height 28
type input "22"
checkbox input "false"
checkbox input "true"
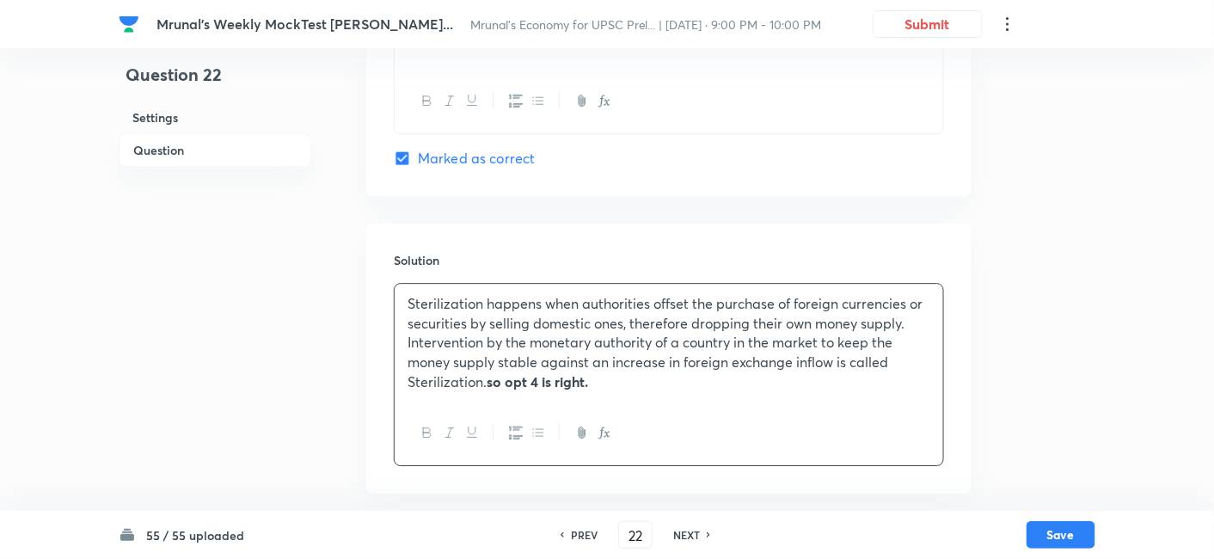
click at [413, 306] on p "Sterilization happens when authorities offset the purchase of foreign currencie…" at bounding box center [668, 343] width 523 height 98
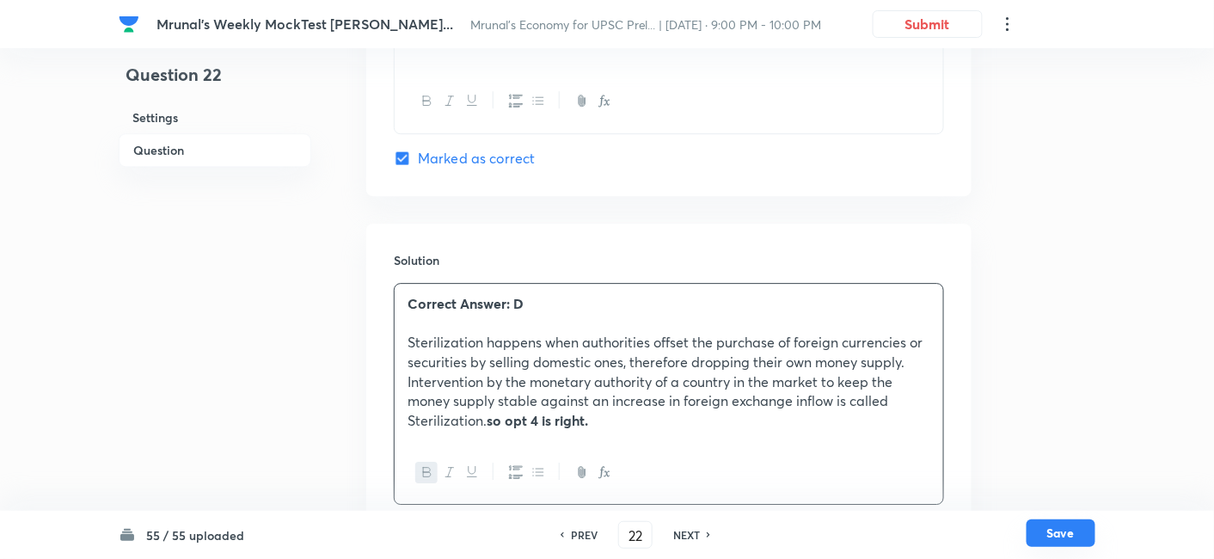
click at [1078, 531] on button "Save" at bounding box center [1060, 533] width 69 height 28
type input "23"
checkbox input "true"
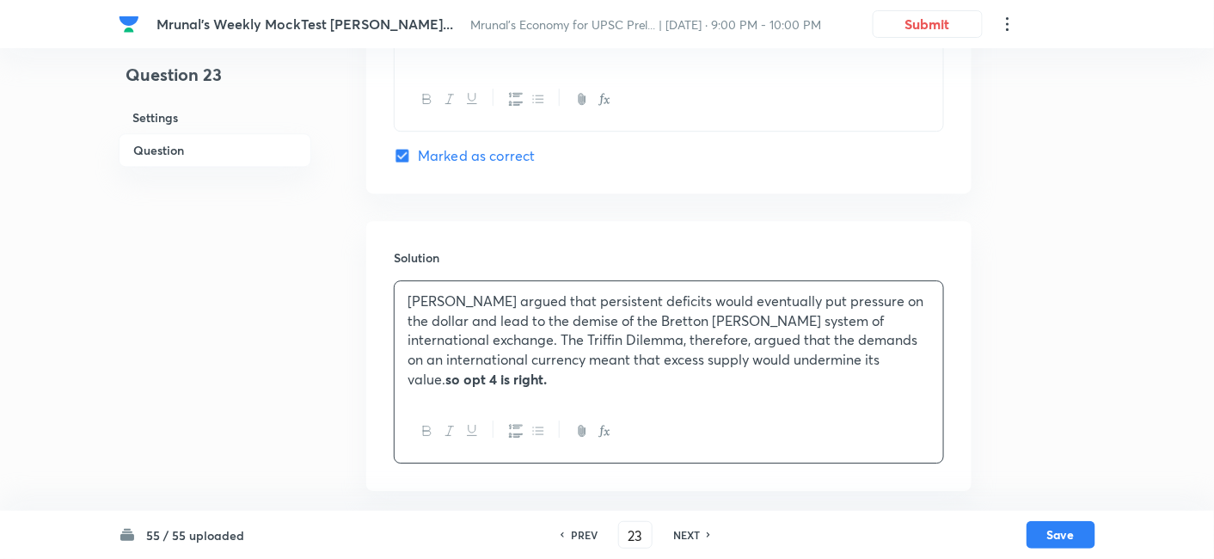
scroll to position [1487, 0]
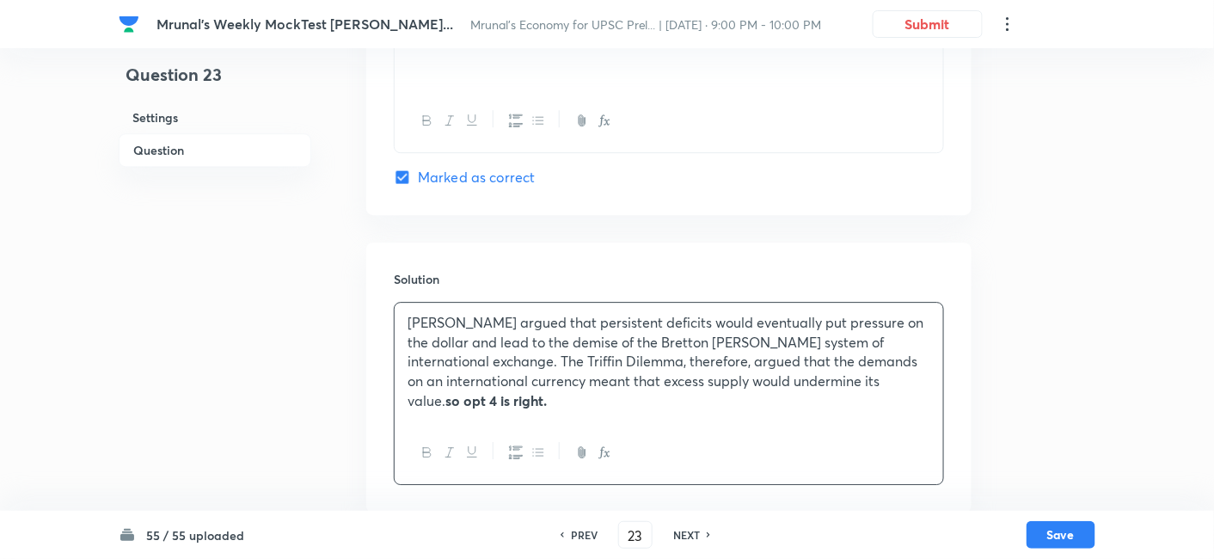
drag, startPoint x: 403, startPoint y: 321, endPoint x: 414, endPoint y: 335, distance: 17.7
click at [403, 321] on div "Triffin argued that persistent deficits would eventually put pressure on the do…" at bounding box center [668, 362] width 548 height 119
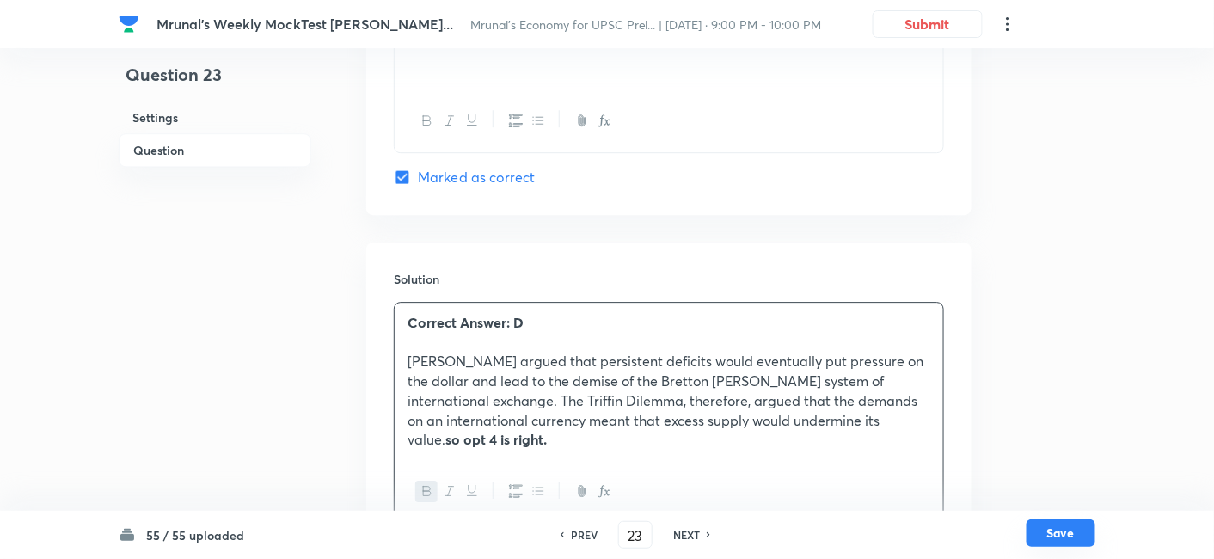
click at [1071, 527] on button "Save" at bounding box center [1060, 533] width 69 height 28
type input "24"
checkbox input "true"
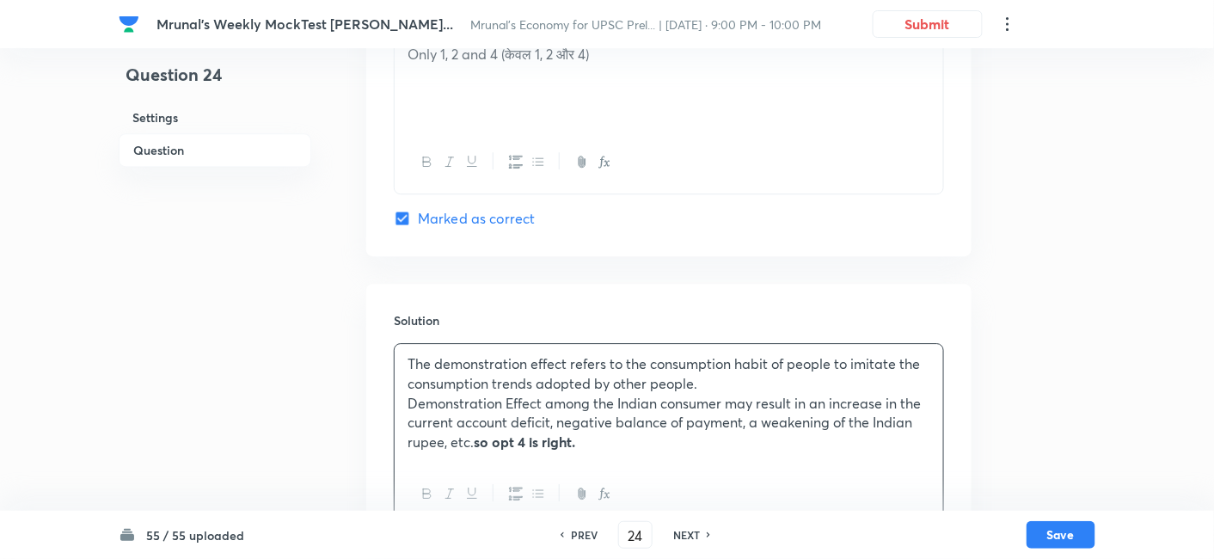
click at [410, 357] on p "The demonstration effect refers to the consumption habit of people to imitate t…" at bounding box center [668, 373] width 523 height 39
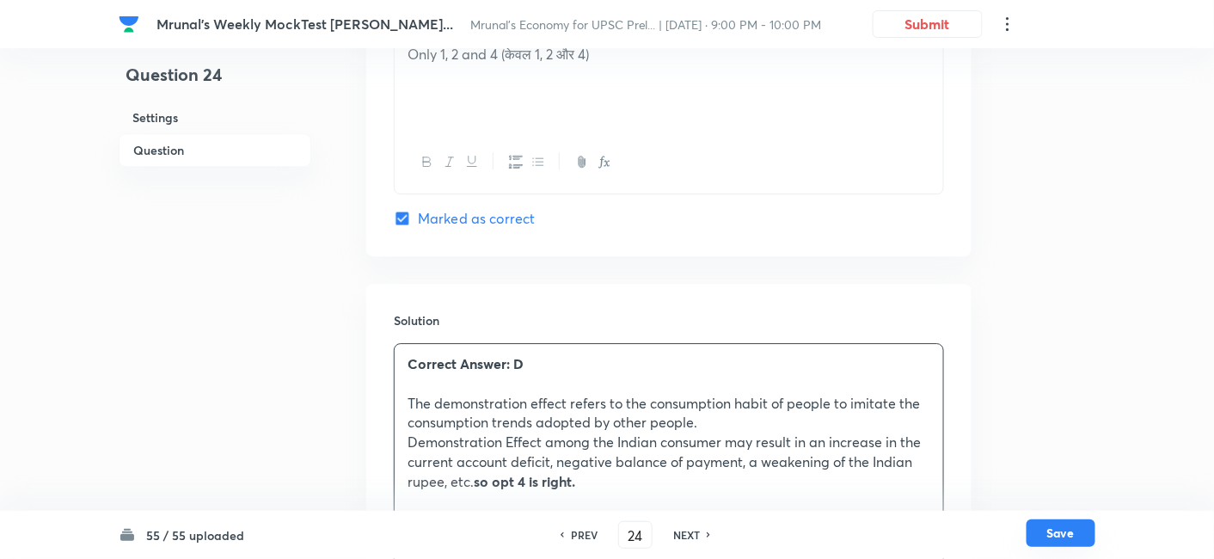
click at [1072, 536] on button "Save" at bounding box center [1060, 533] width 69 height 28
type input "25"
checkbox input "true"
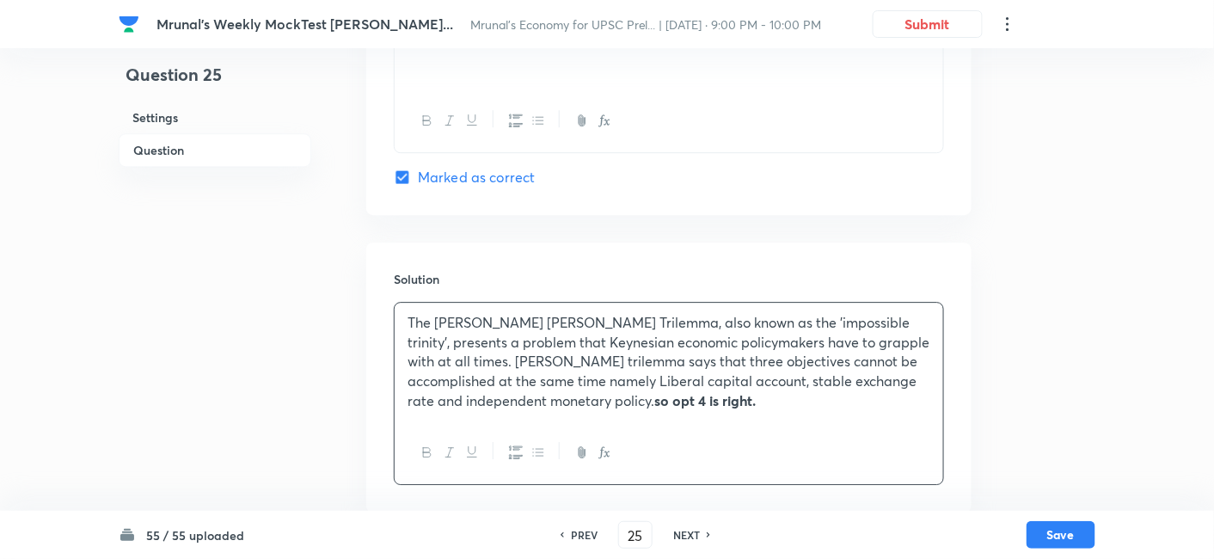
click at [407, 325] on p "The Mundell Fleming Trilemma, also known as the 'impossible trinity', presents …" at bounding box center [668, 362] width 523 height 98
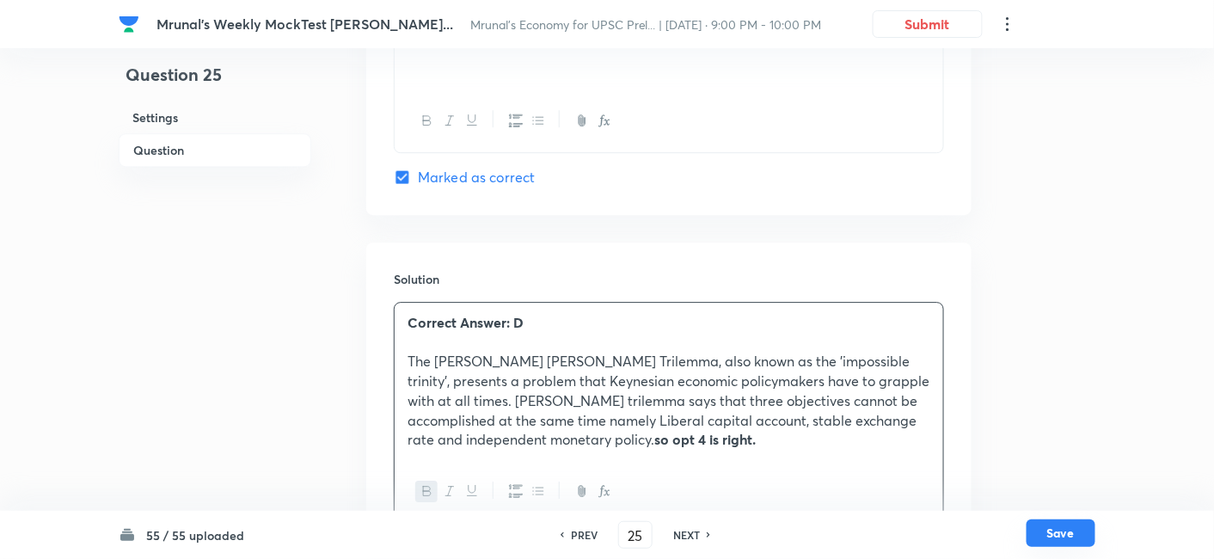
click at [1069, 524] on button "Save" at bounding box center [1060, 533] width 69 height 28
type input "26"
checkbox input "false"
checkbox input "true"
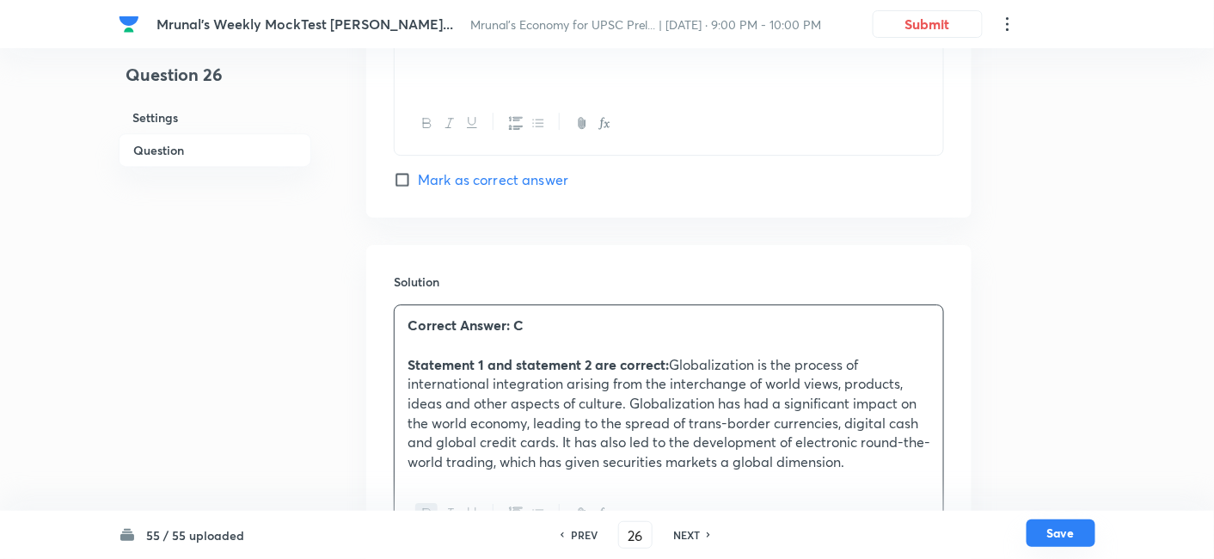
click at [1061, 528] on button "Save" at bounding box center [1060, 533] width 69 height 28
type input "27"
checkbox input "false"
checkbox input "true"
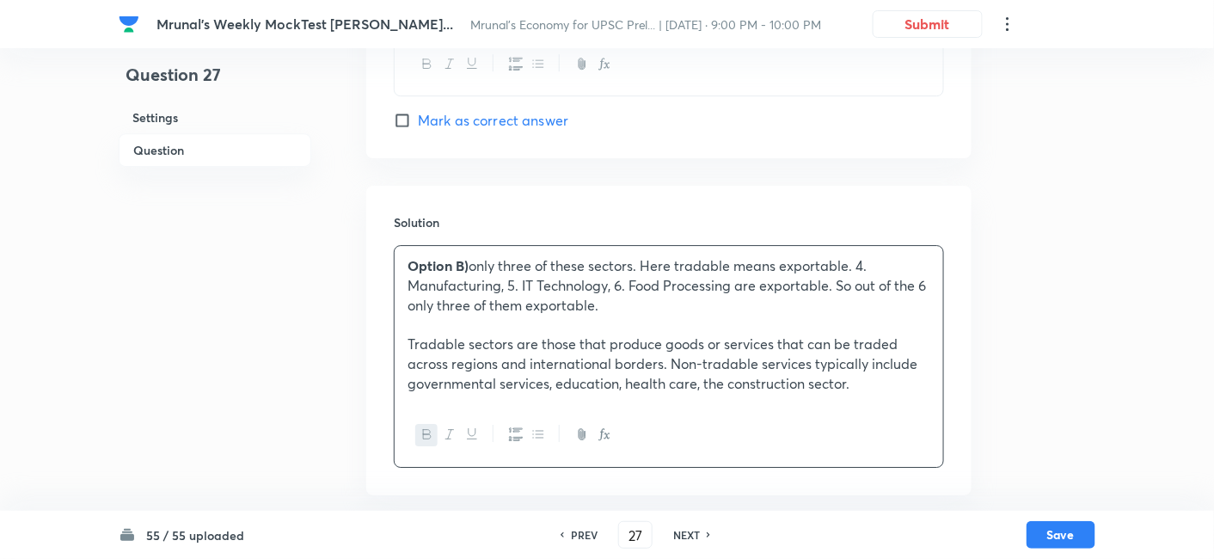
scroll to position [1645, 0]
click at [676, 534] on h6 "NEXT" at bounding box center [686, 534] width 27 height 15
type input "28"
checkbox input "true"
checkbox input "false"
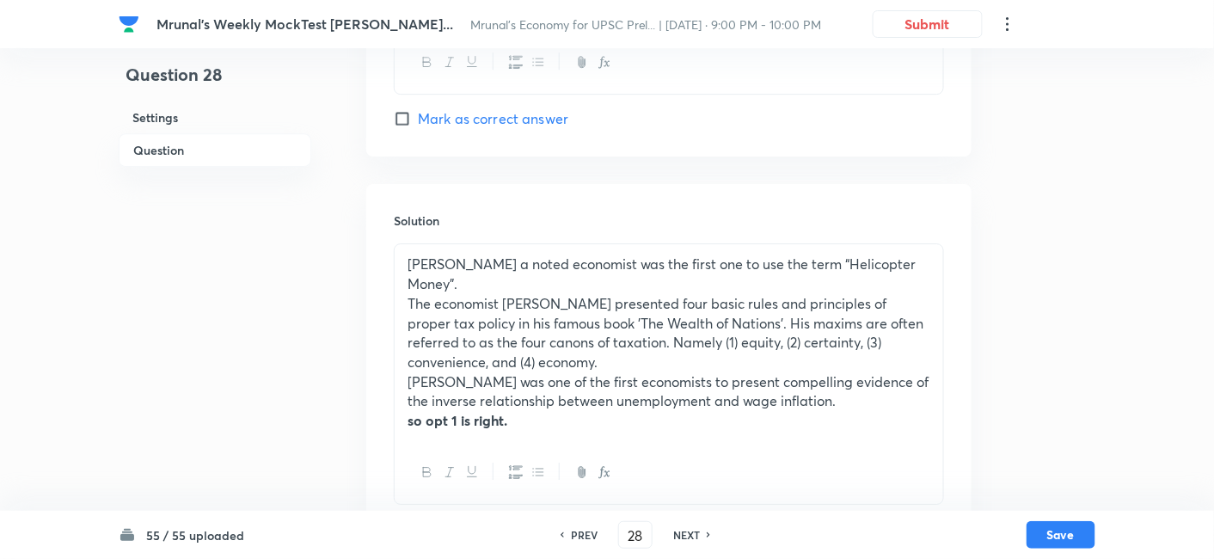
click at [400, 262] on div "Milton Friedman a noted economist was the first one to use the term “Helicopter…" at bounding box center [668, 342] width 548 height 196
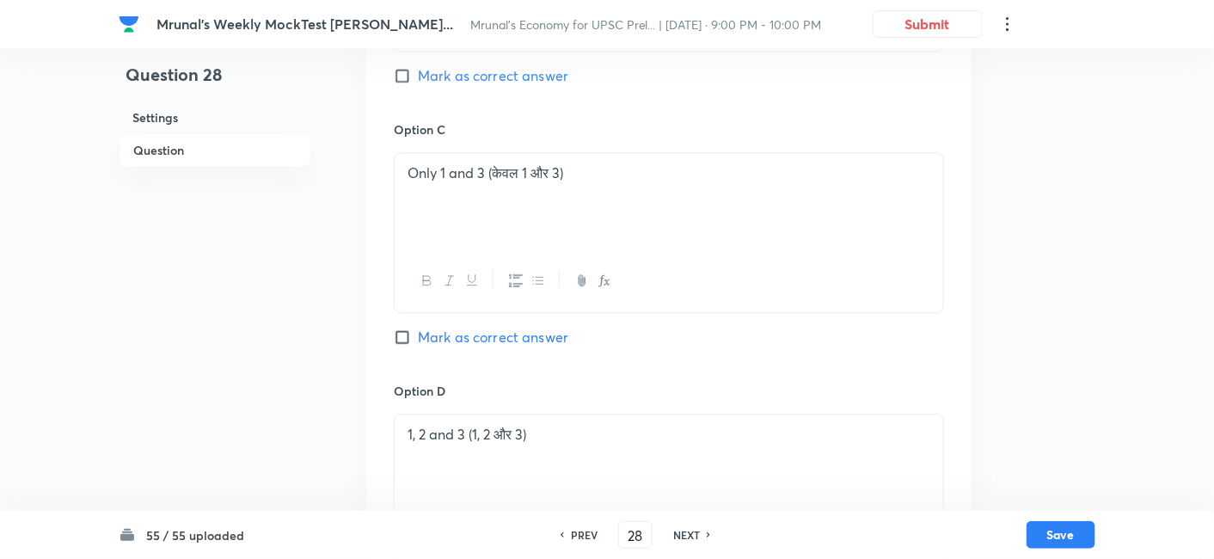
scroll to position [1168, 0]
click at [1073, 529] on button "Save" at bounding box center [1060, 533] width 69 height 28
type input "29"
checkbox input "false"
checkbox input "true"
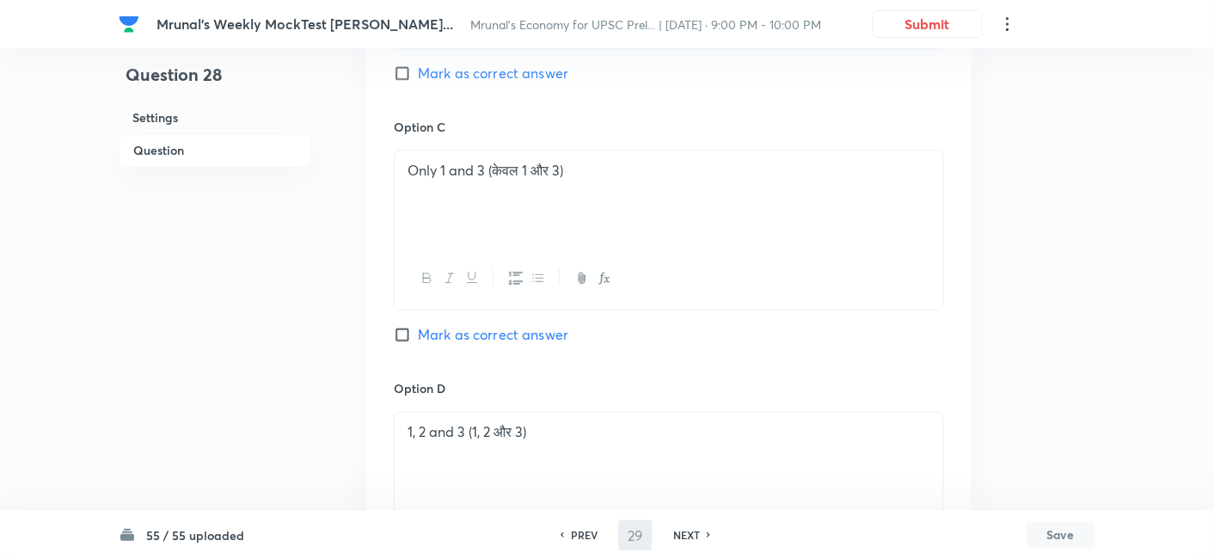
scroll to position [1587, 0]
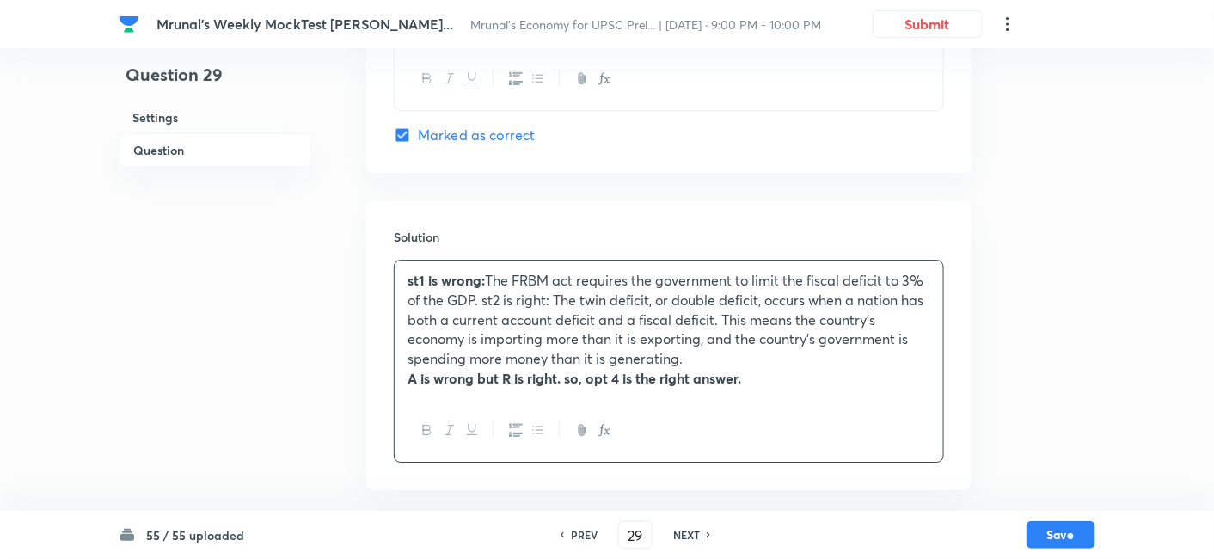
click at [404, 283] on div "st1 is wrong: The FRBM act requires the government to limit the fiscal deficit …" at bounding box center [668, 329] width 548 height 138
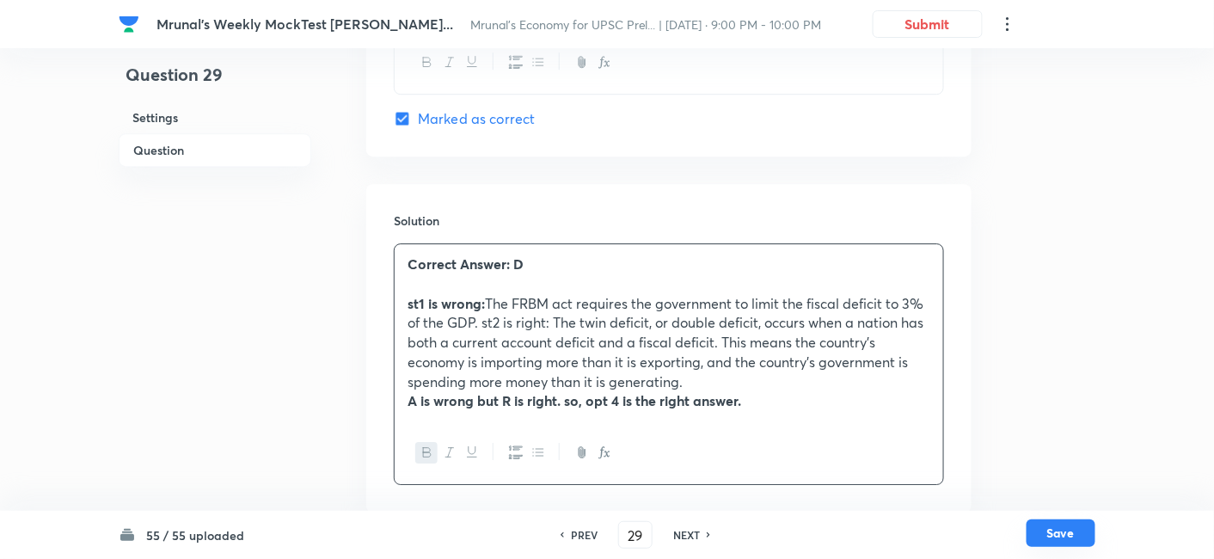
click at [1073, 529] on button "Save" at bounding box center [1060, 533] width 69 height 28
type input "30"
checkbox input "true"
checkbox input "false"
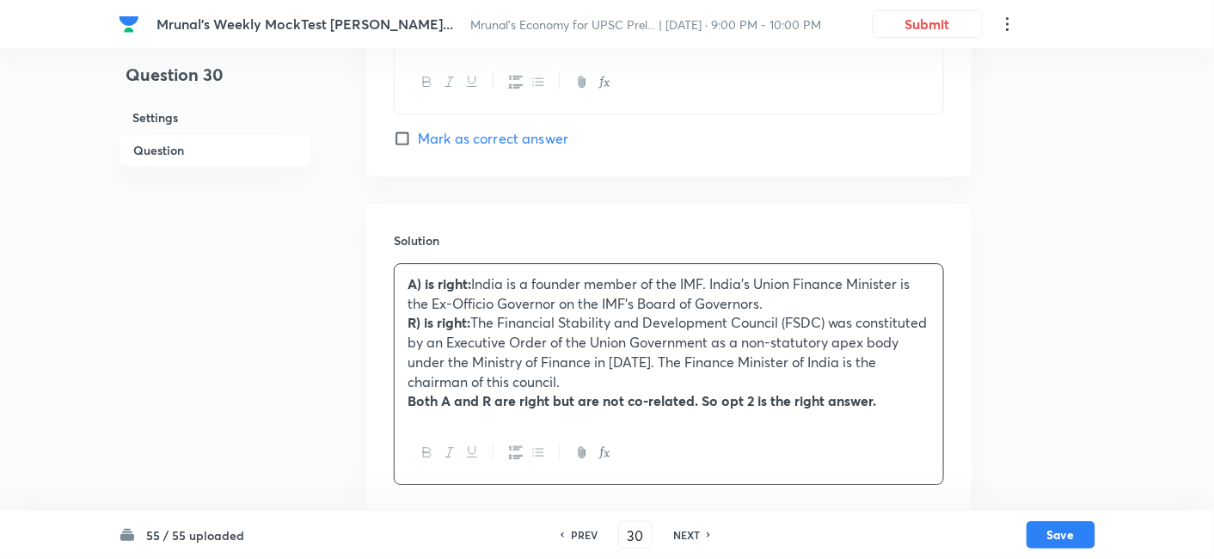
click at [400, 284] on div "A) is right: India is a founder member of the IMF. India's Union Finance Minist…" at bounding box center [668, 342] width 548 height 157
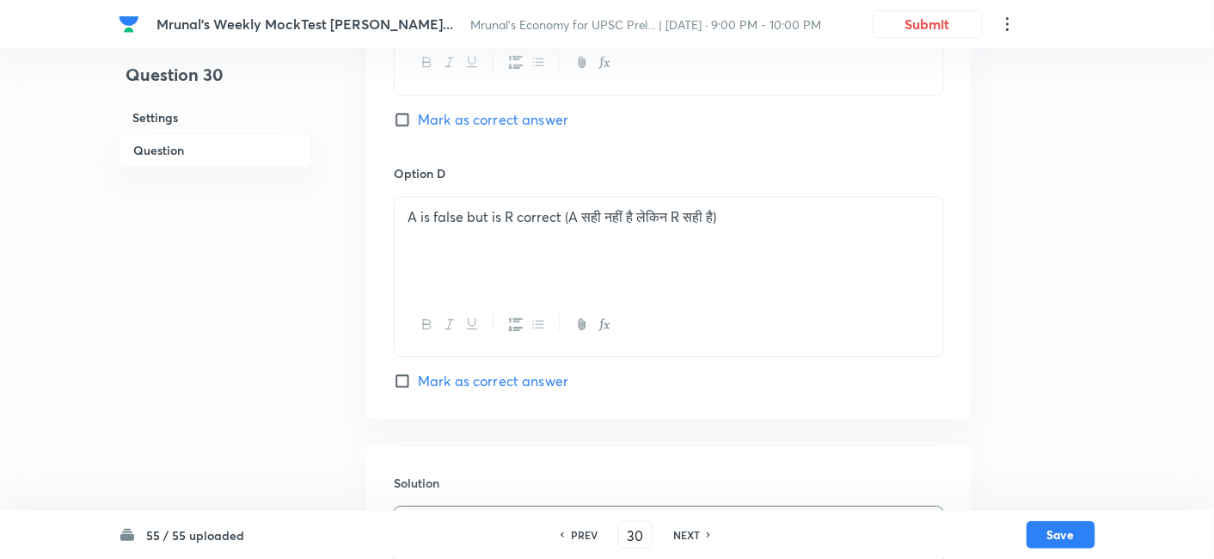
scroll to position [1645, 0]
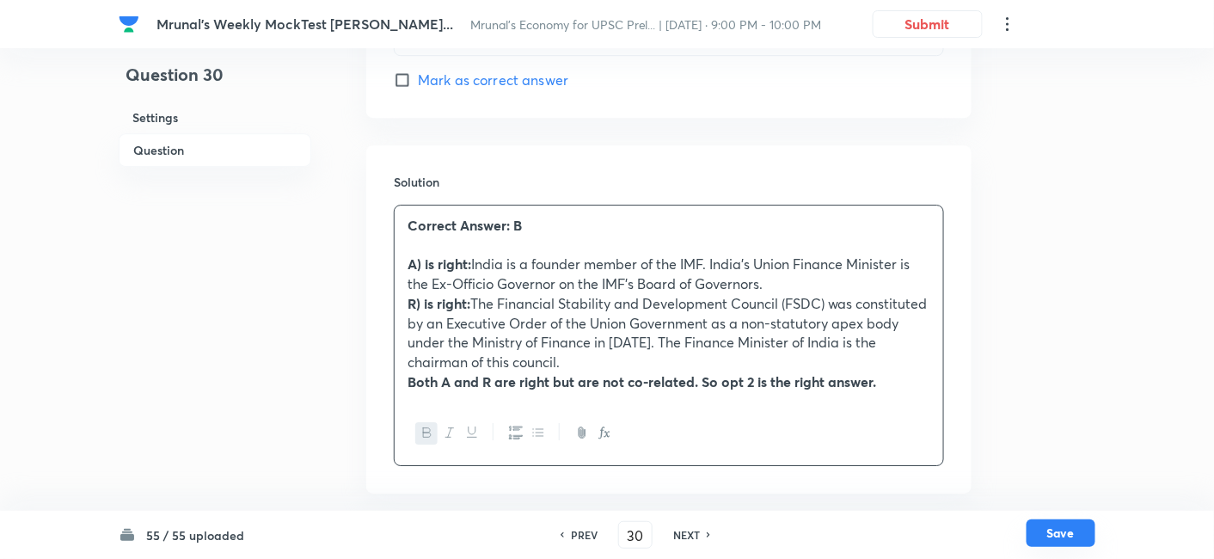
click at [1074, 536] on button "Save" at bounding box center [1060, 533] width 69 height 28
type input "31"
checkbox input "true"
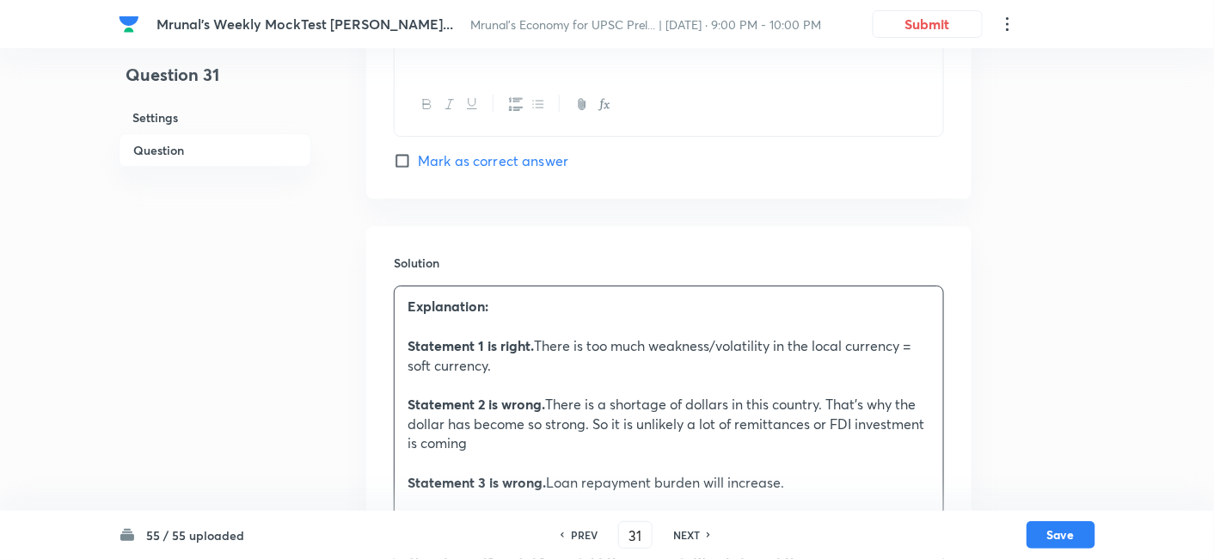
scroll to position [1740, 0]
click at [406, 326] on div "Explanation: Statement 1 is right. There is too much weakness/volatility in the…" at bounding box center [668, 432] width 548 height 294
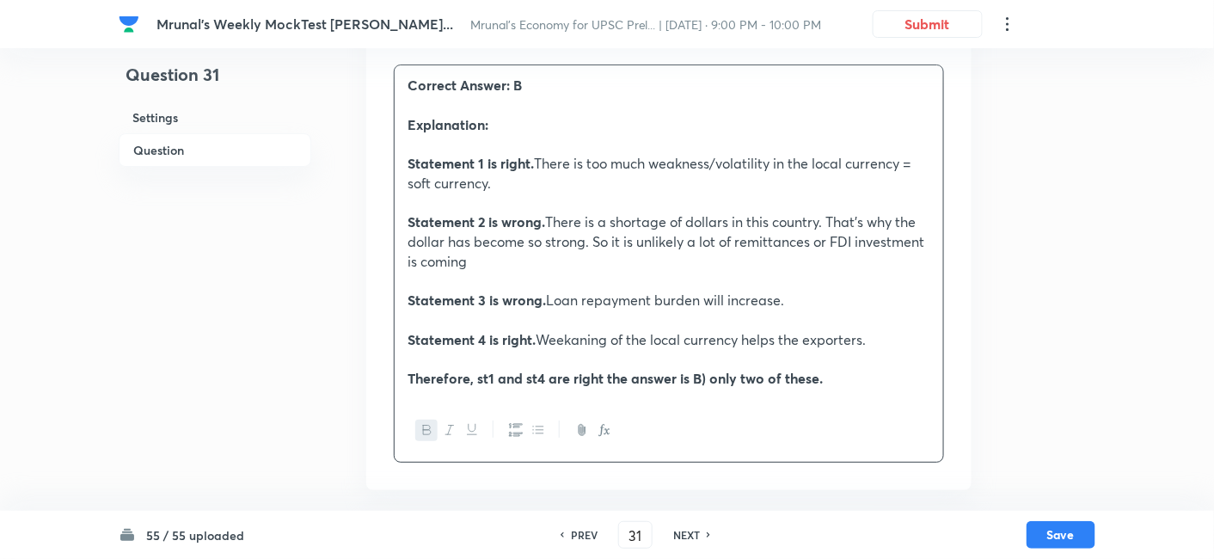
scroll to position [1977, 0]
click at [1072, 536] on button "Save" at bounding box center [1060, 533] width 69 height 28
type input "32"
checkbox input "false"
checkbox input "true"
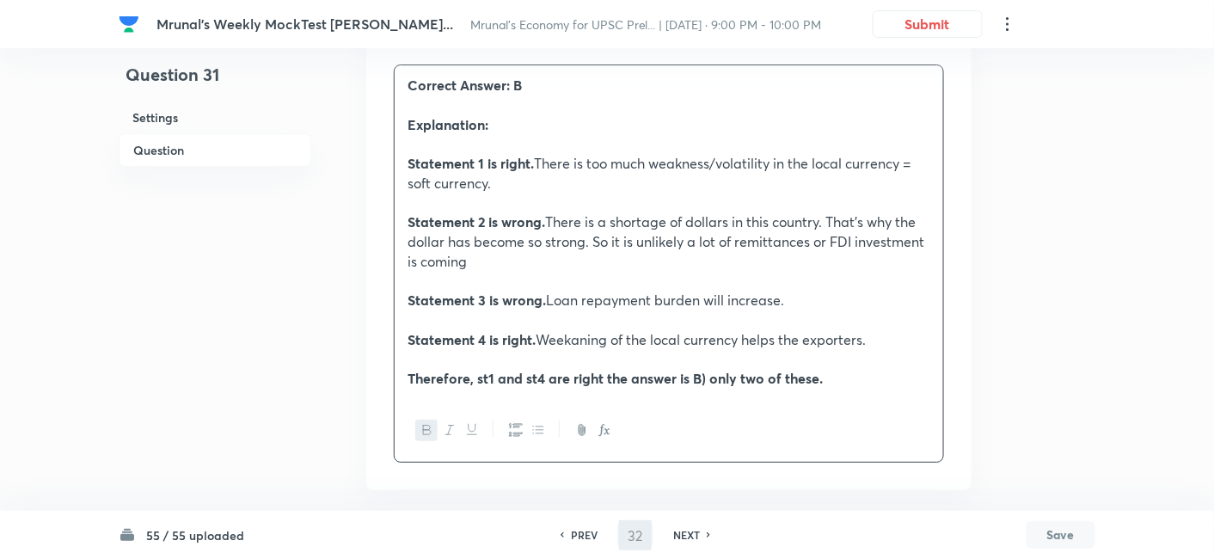
scroll to position [1484, 0]
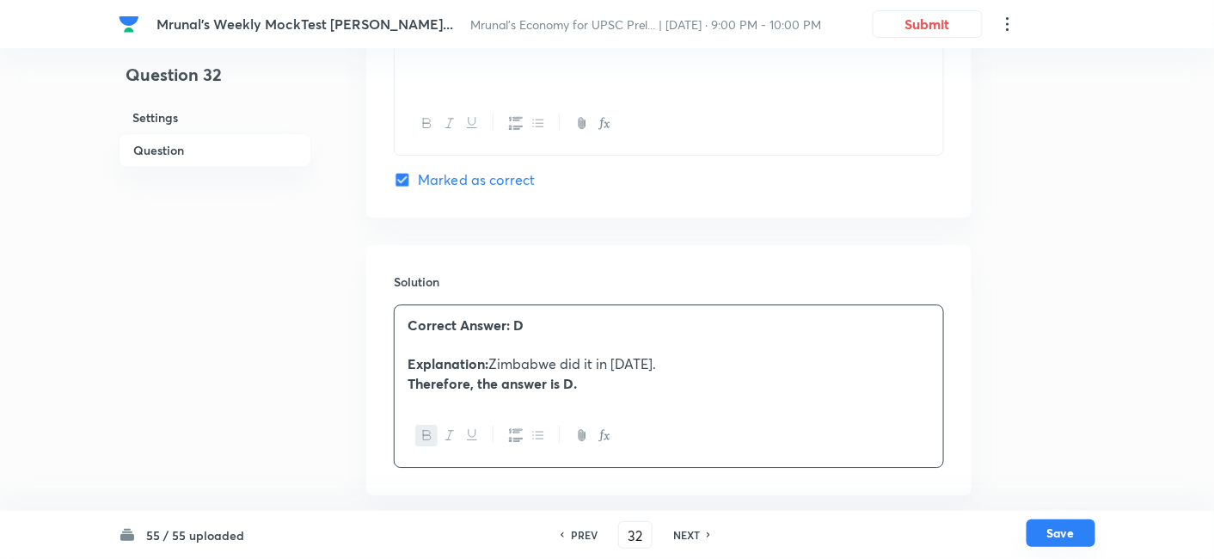
click at [1059, 524] on button "Save" at bounding box center [1060, 533] width 69 height 28
type input "33"
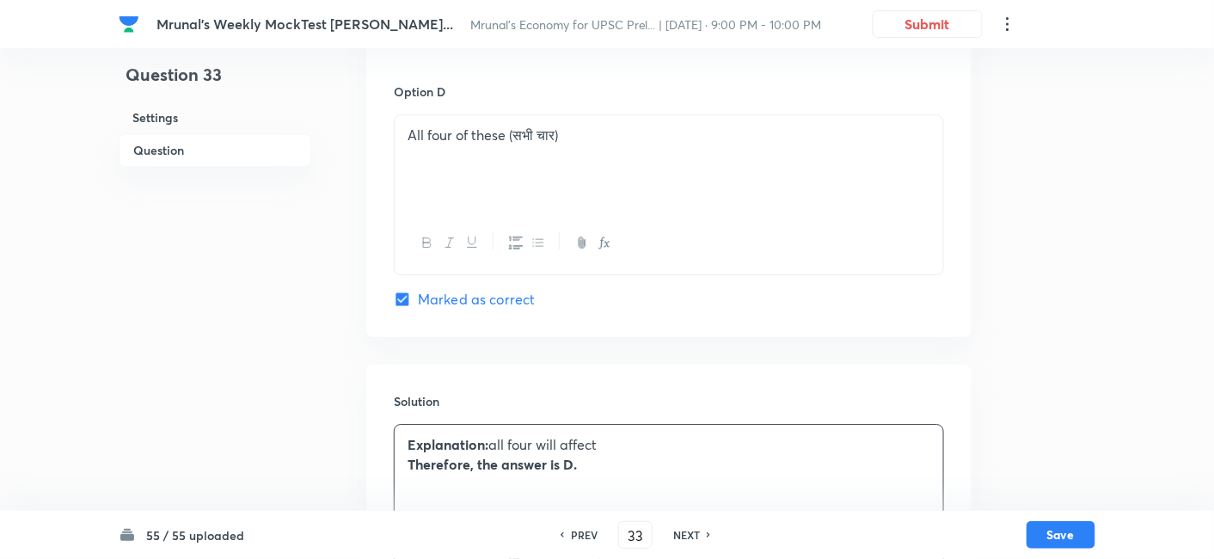
checkbox input "true"
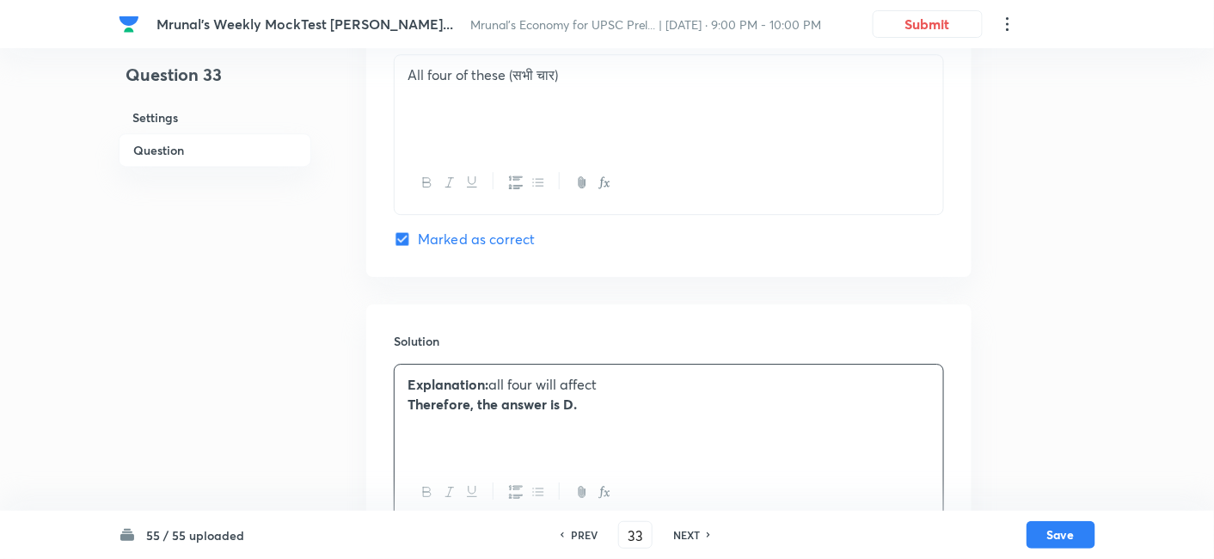
scroll to position [1580, 0]
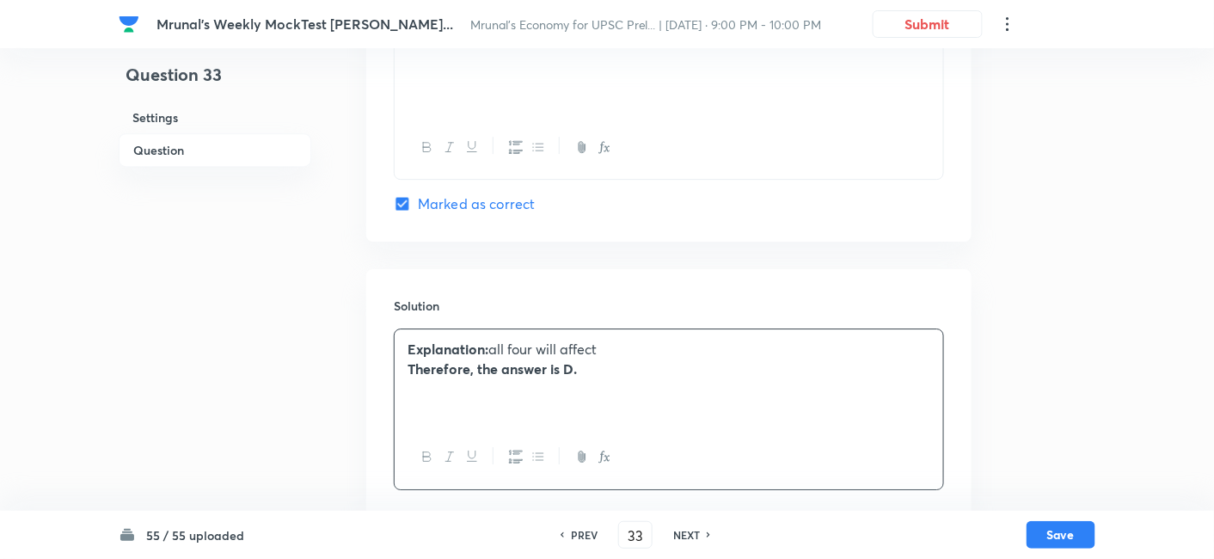
click at [407, 345] on strong "Explanation:" at bounding box center [447, 348] width 81 height 18
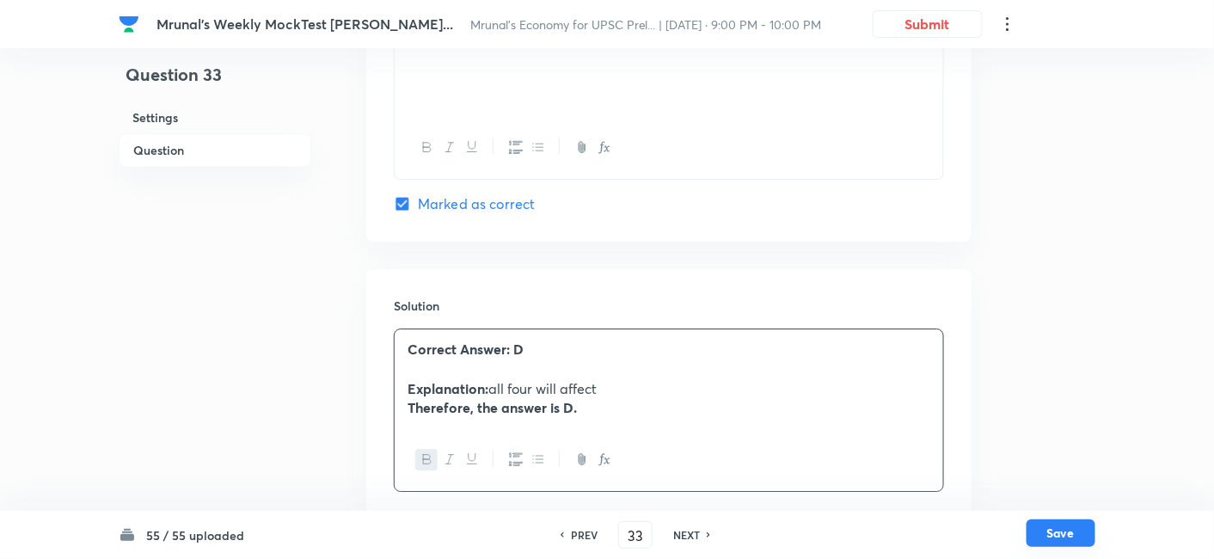
click at [1064, 530] on button "Save" at bounding box center [1060, 533] width 69 height 28
type input "34"
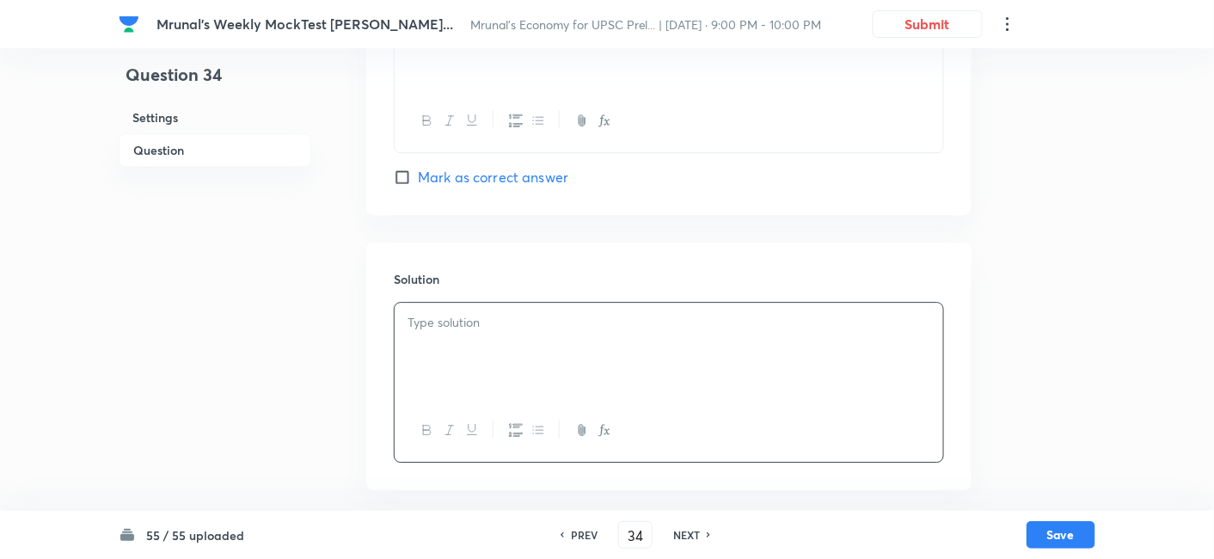
checkbox input "false"
checkbox input "true"
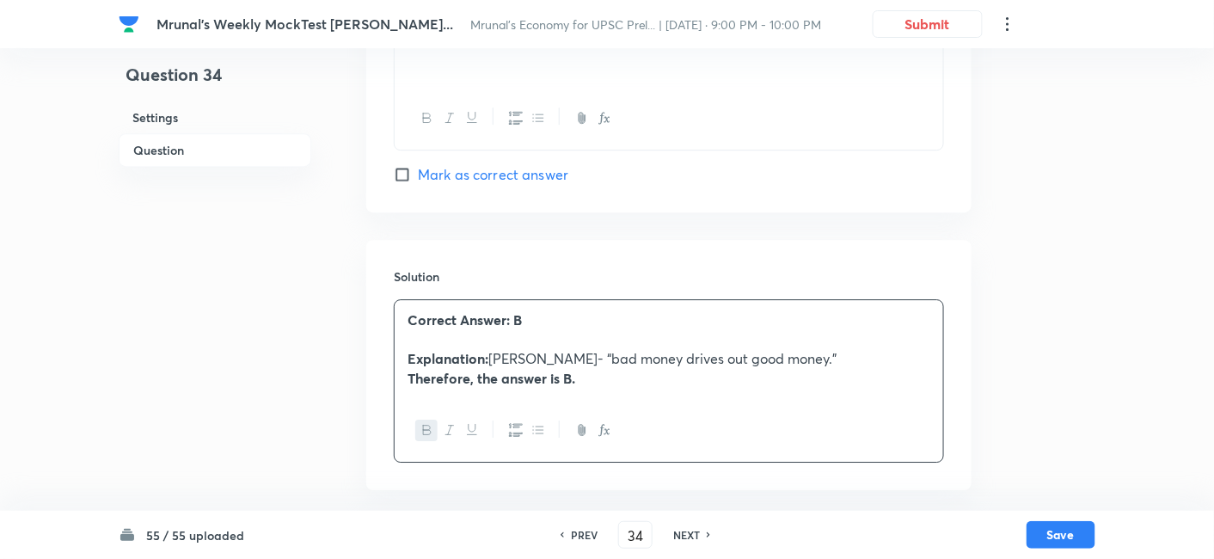
scroll to position [1567, 0]
click at [1041, 523] on button "Save" at bounding box center [1060, 533] width 69 height 28
type input "35"
checkbox input "false"
checkbox input "true"
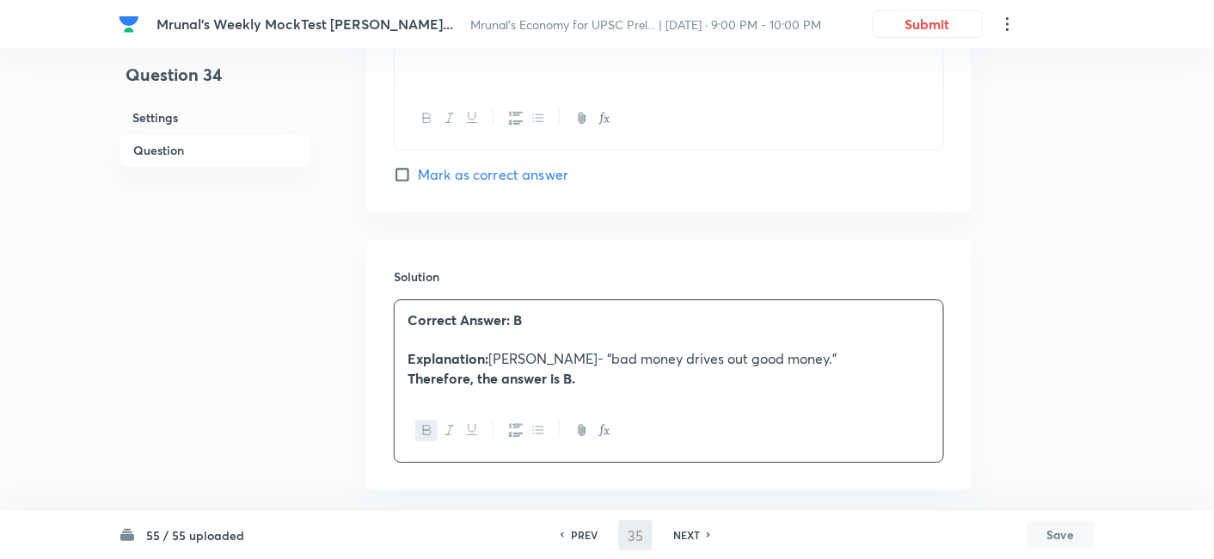
scroll to position [1487, 0]
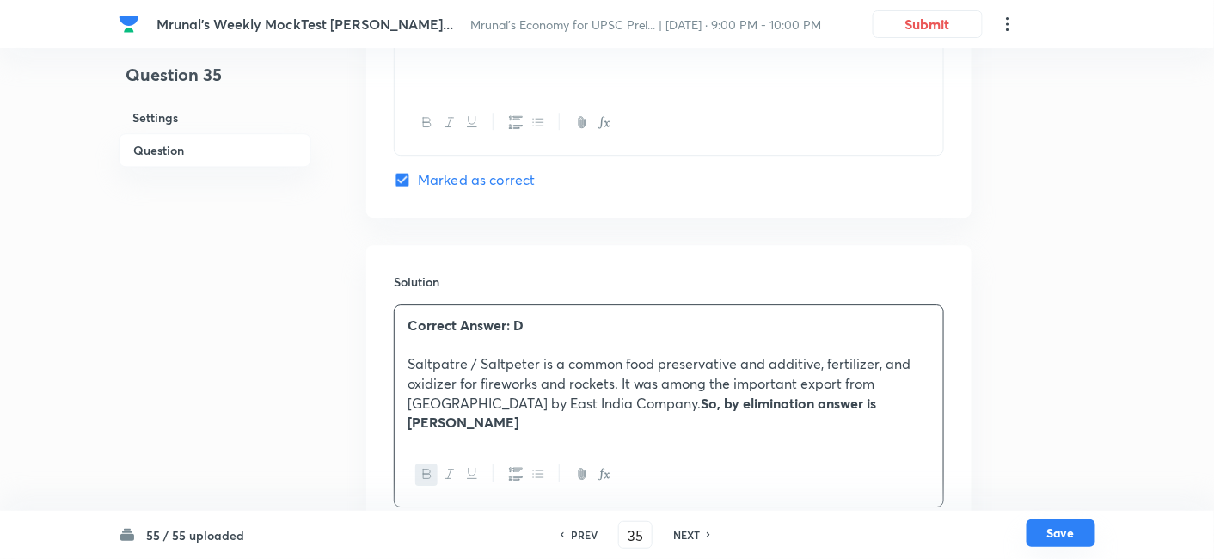
click at [1055, 533] on button "Save" at bounding box center [1060, 533] width 69 height 28
type input "36"
checkbox input "true"
checkbox input "false"
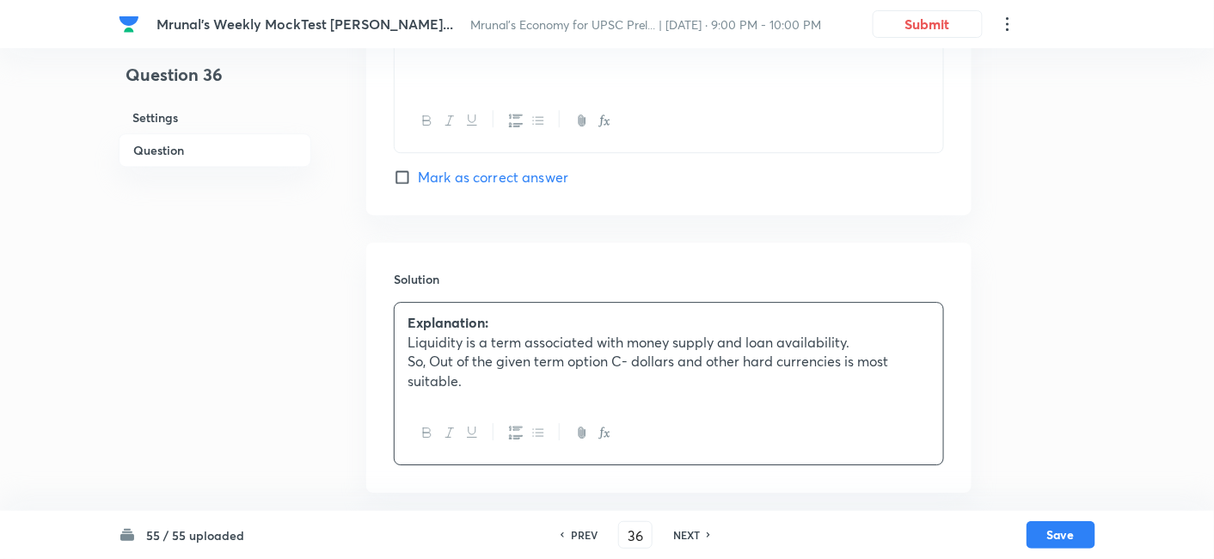
click at [407, 320] on strong "Explanation:" at bounding box center [447, 322] width 81 height 18
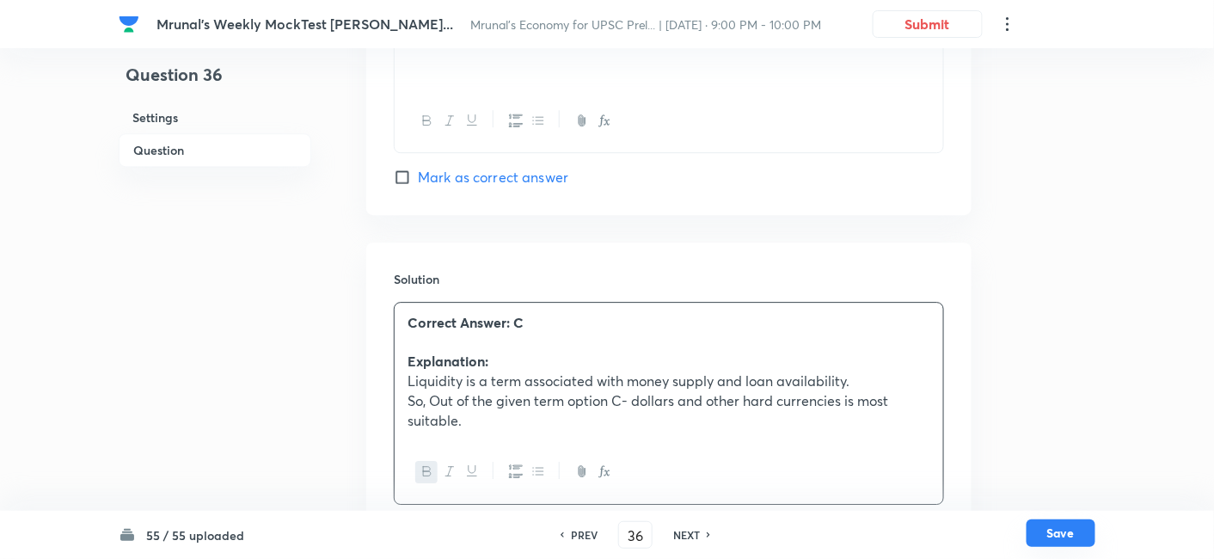
click at [1051, 530] on button "Save" at bounding box center [1060, 533] width 69 height 28
type input "37"
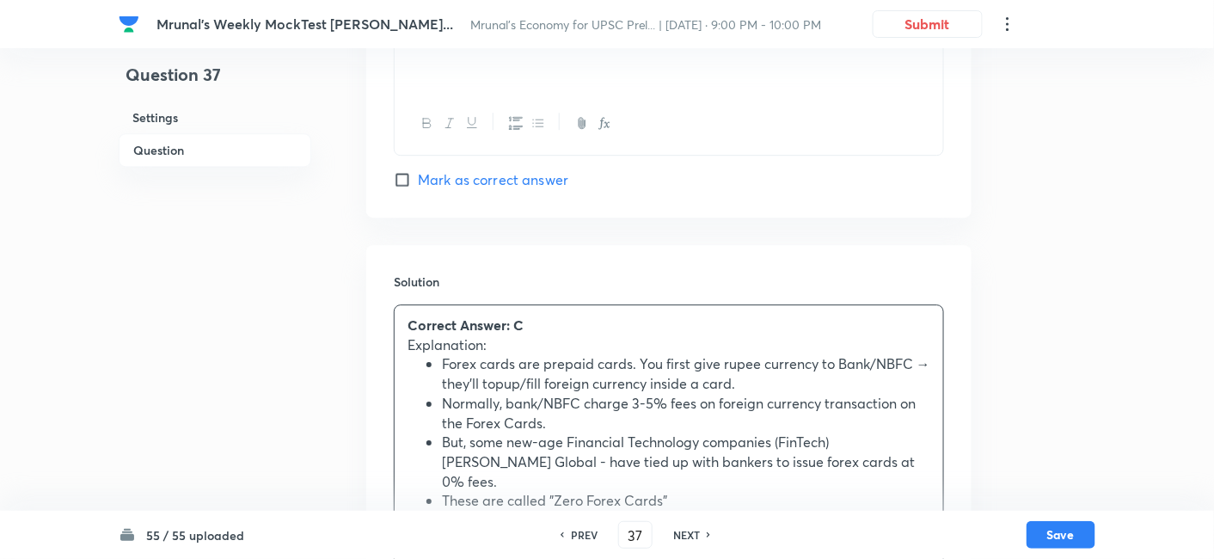
click at [688, 528] on h6 "NEXT" at bounding box center [686, 534] width 27 height 15
checkbox input "false"
type input "38"
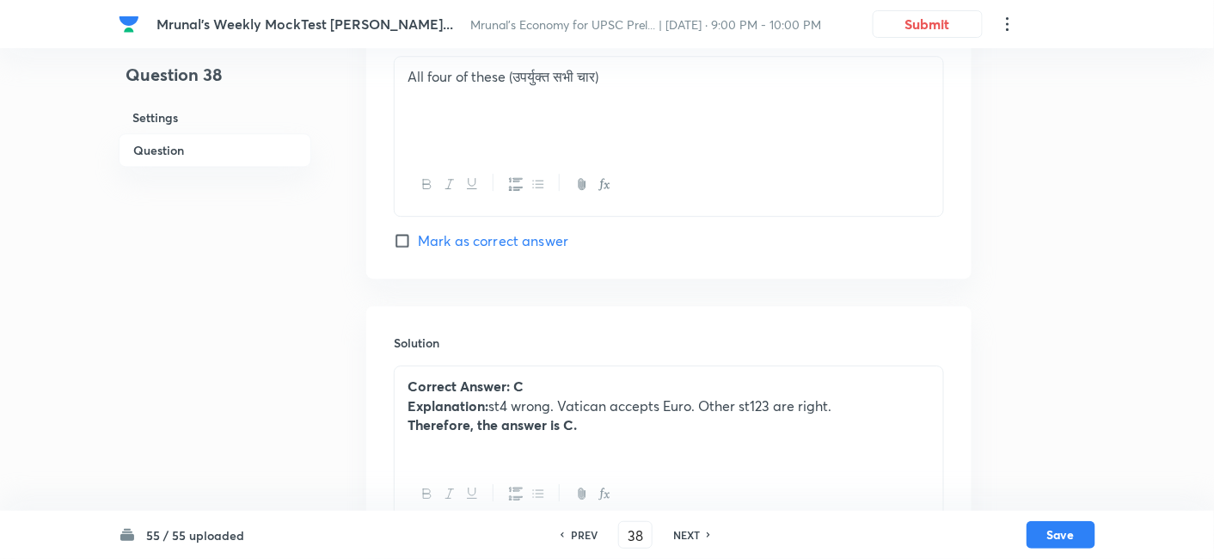
click at [688, 529] on h6 "NEXT" at bounding box center [686, 534] width 27 height 15
checkbox input "false"
type input "39"
checkbox input "true"
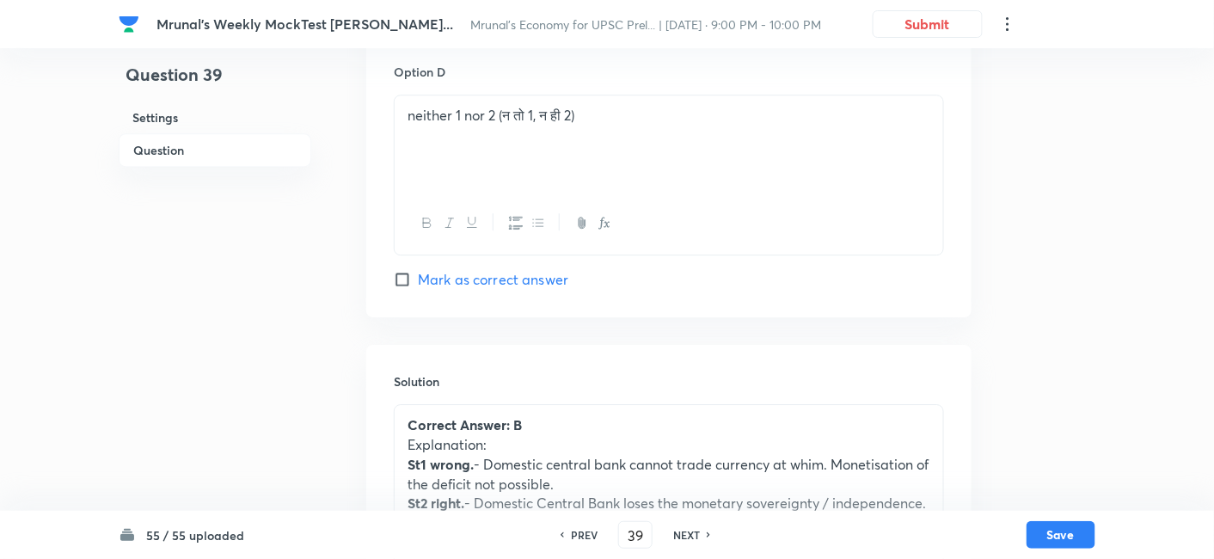
click at [688, 529] on h6 "NEXT" at bounding box center [686, 534] width 27 height 15
type input "40"
checkbox input "false"
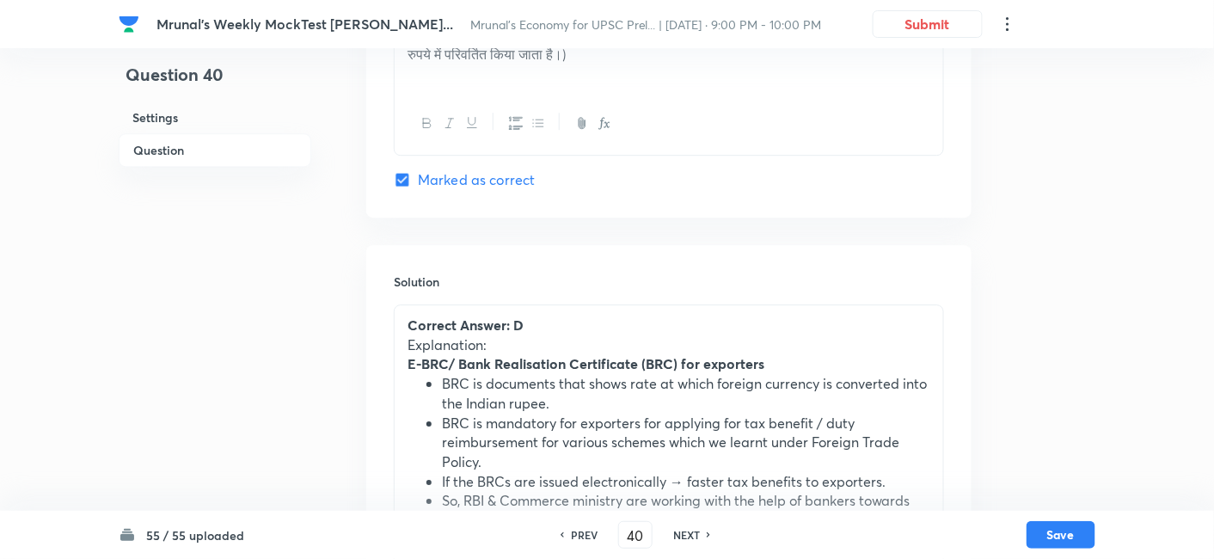
click at [688, 529] on h6 "NEXT" at bounding box center [686, 534] width 27 height 15
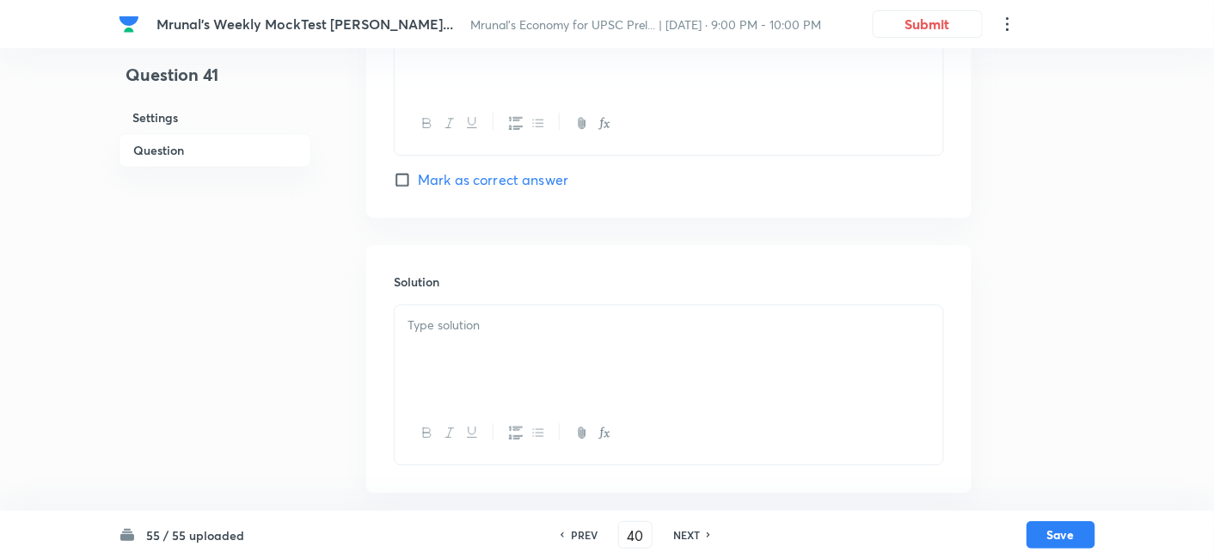
checkbox input "false"
type input "41"
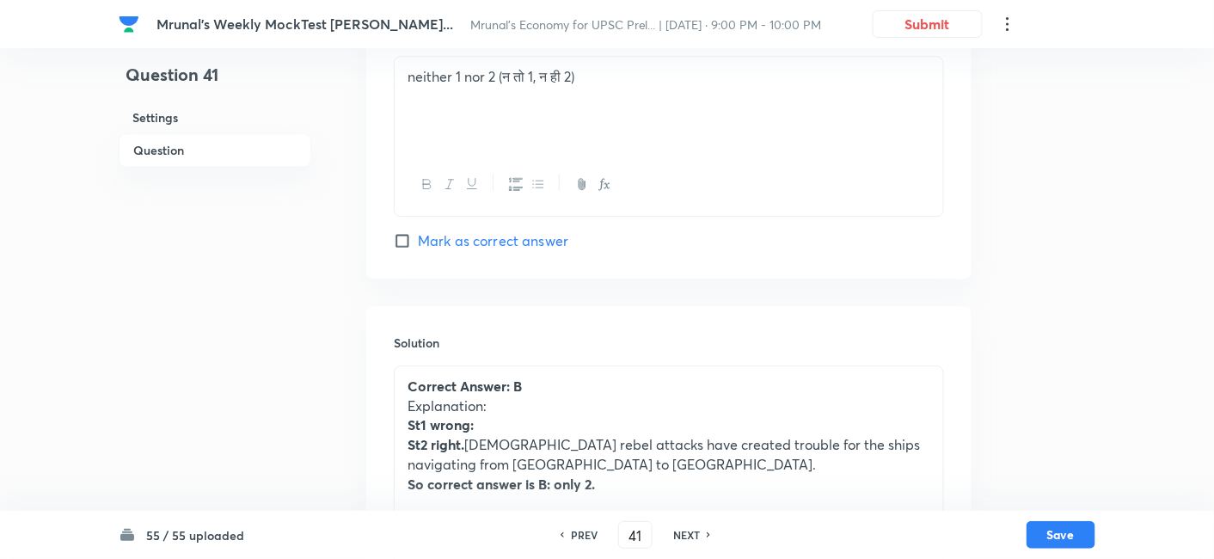
click at [688, 529] on h6 "NEXT" at bounding box center [686, 534] width 27 height 15
checkbox input "false"
type input "42"
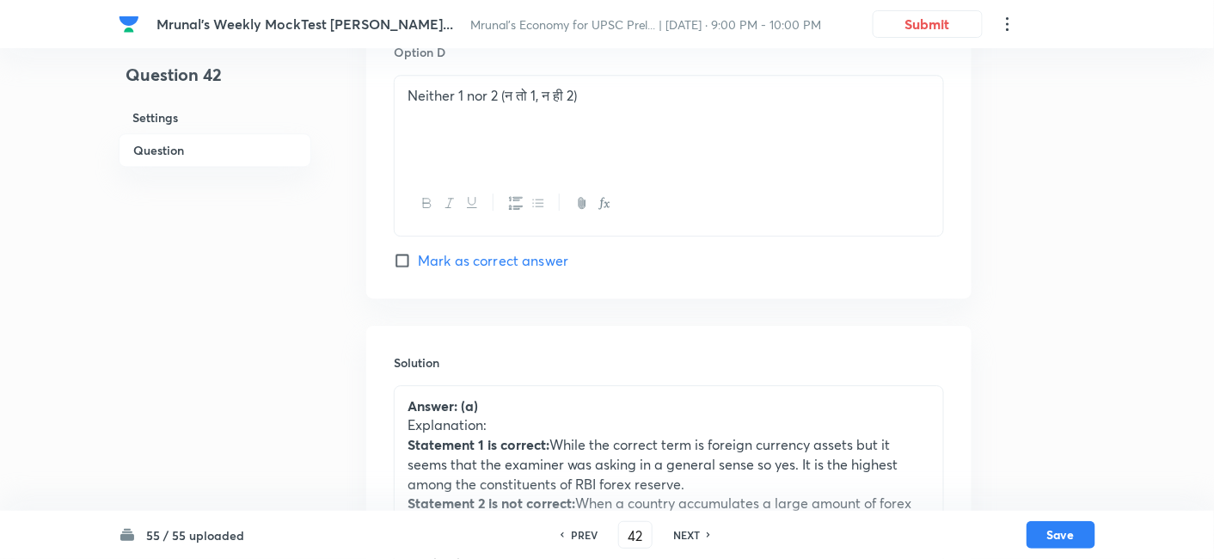
click at [688, 529] on h6 "NEXT" at bounding box center [686, 534] width 27 height 15
checkbox input "false"
type input "43"
checkbox input "true"
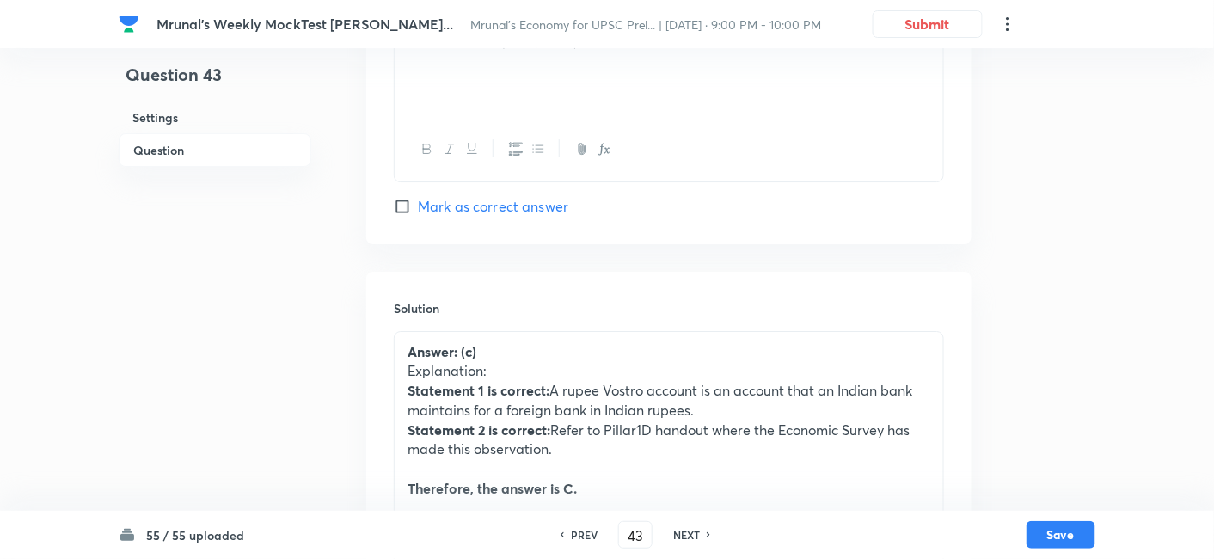
click at [688, 529] on h6 "NEXT" at bounding box center [686, 534] width 27 height 15
type input "44"
checkbox input "false"
checkbox input "true"
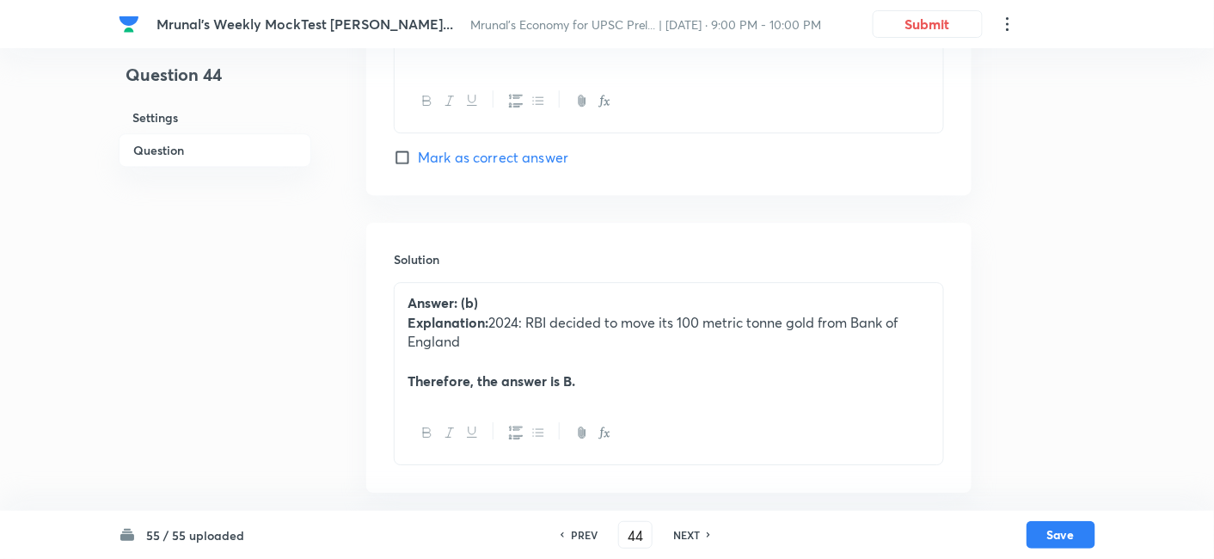
click at [688, 529] on h6 "NEXT" at bounding box center [686, 534] width 27 height 15
type input "45"
checkbox input "false"
checkbox input "true"
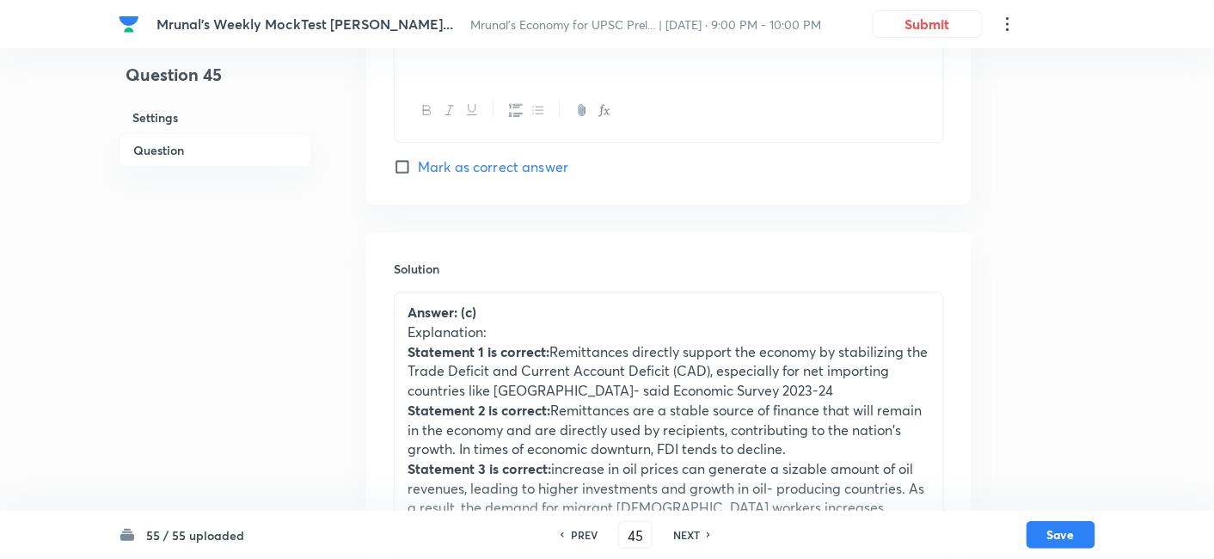
click at [688, 529] on h6 "NEXT" at bounding box center [686, 534] width 27 height 15
type input "46"
checkbox input "false"
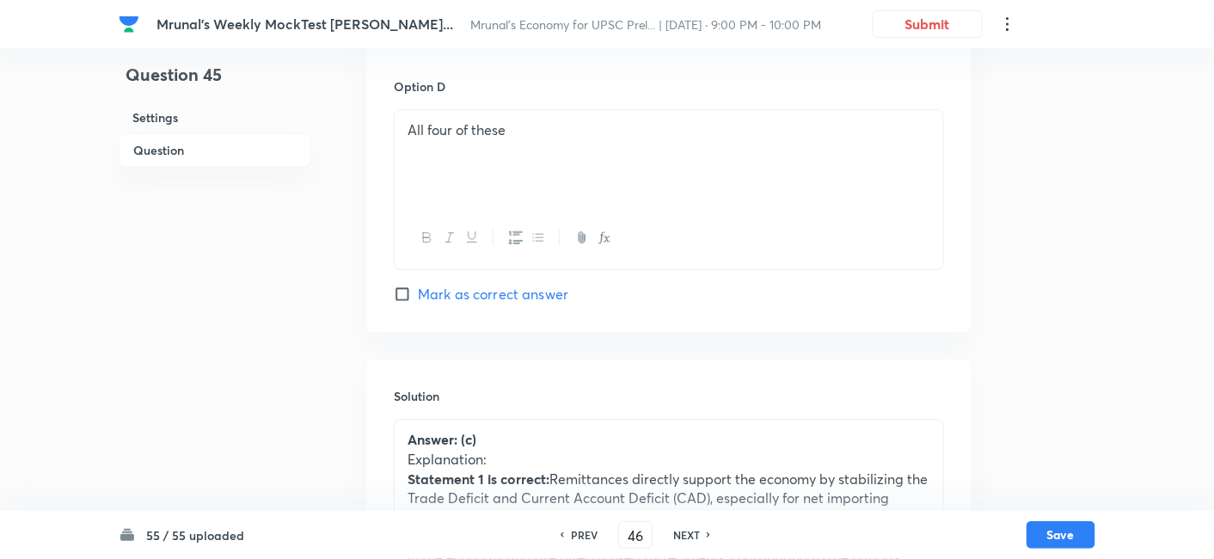
checkbox input "true"
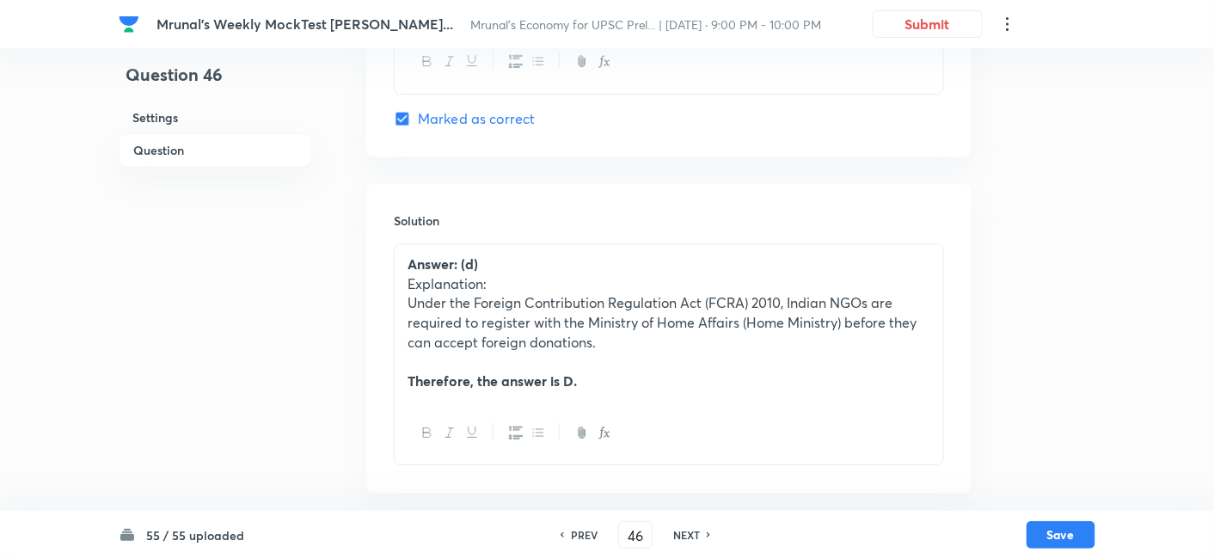
click at [688, 529] on h6 "NEXT" at bounding box center [686, 534] width 27 height 15
type input "47"
checkbox input "true"
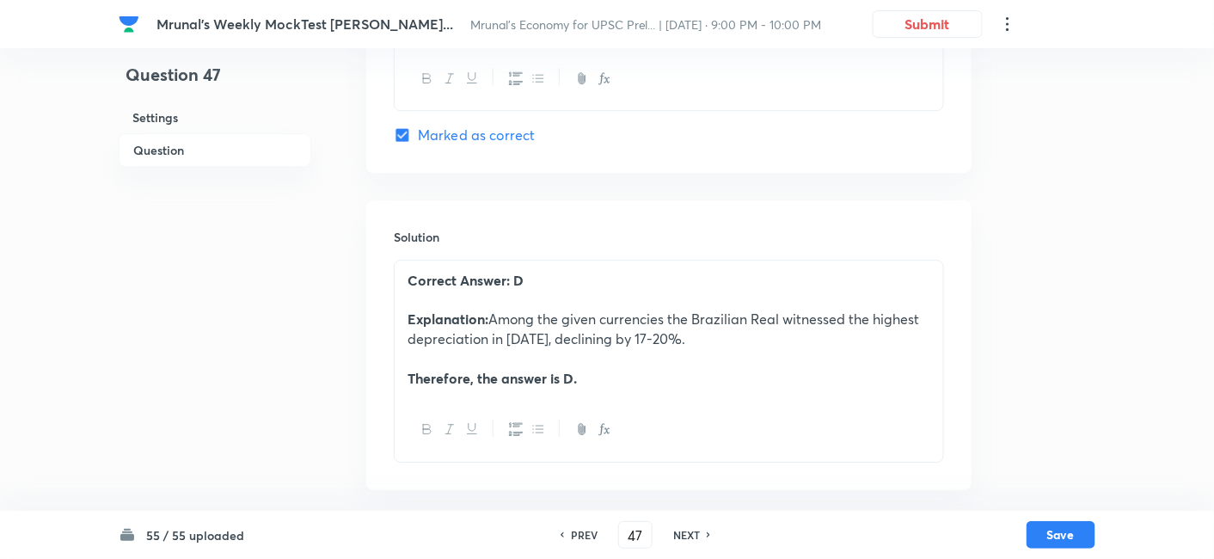
scroll to position [1525, 0]
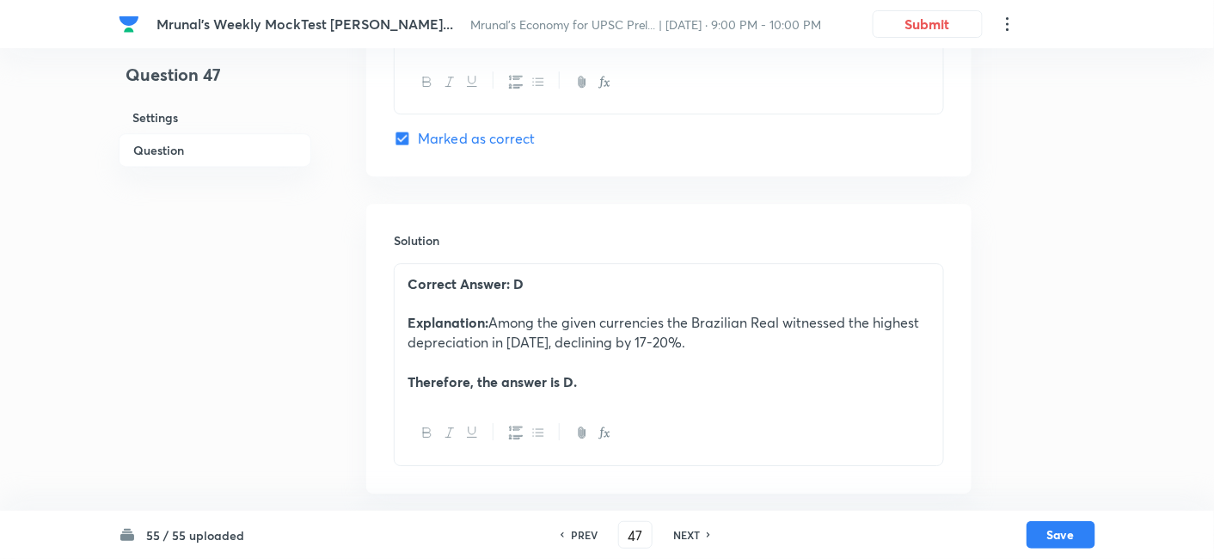
click at [688, 529] on h6 "NEXT" at bounding box center [686, 534] width 27 height 15
type input "48"
checkbox input "true"
checkbox input "false"
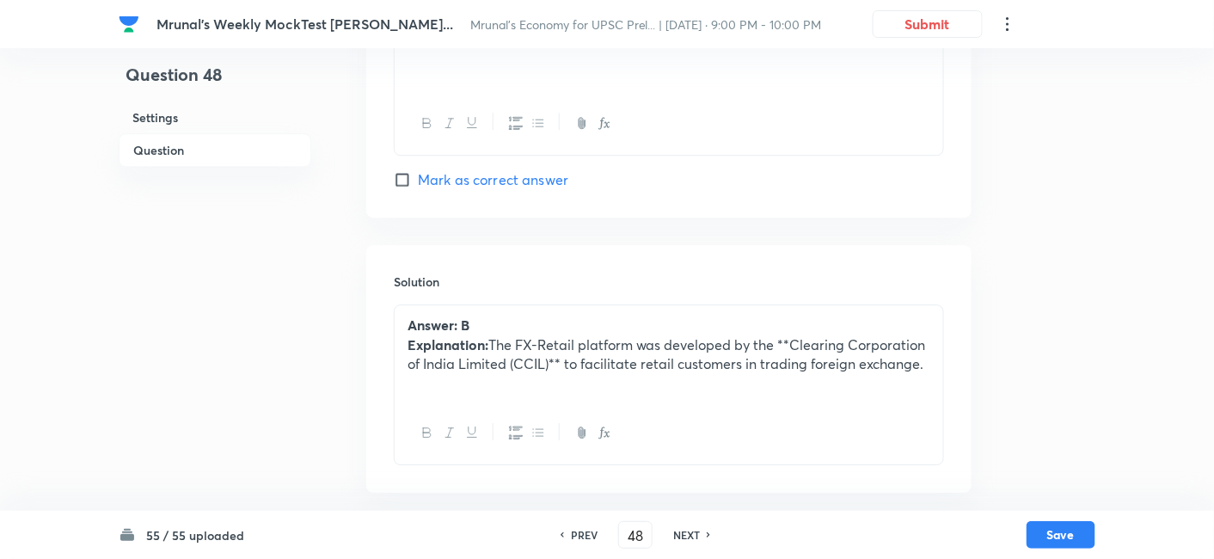
click at [688, 529] on h6 "NEXT" at bounding box center [686, 534] width 27 height 15
type input "49"
checkbox input "true"
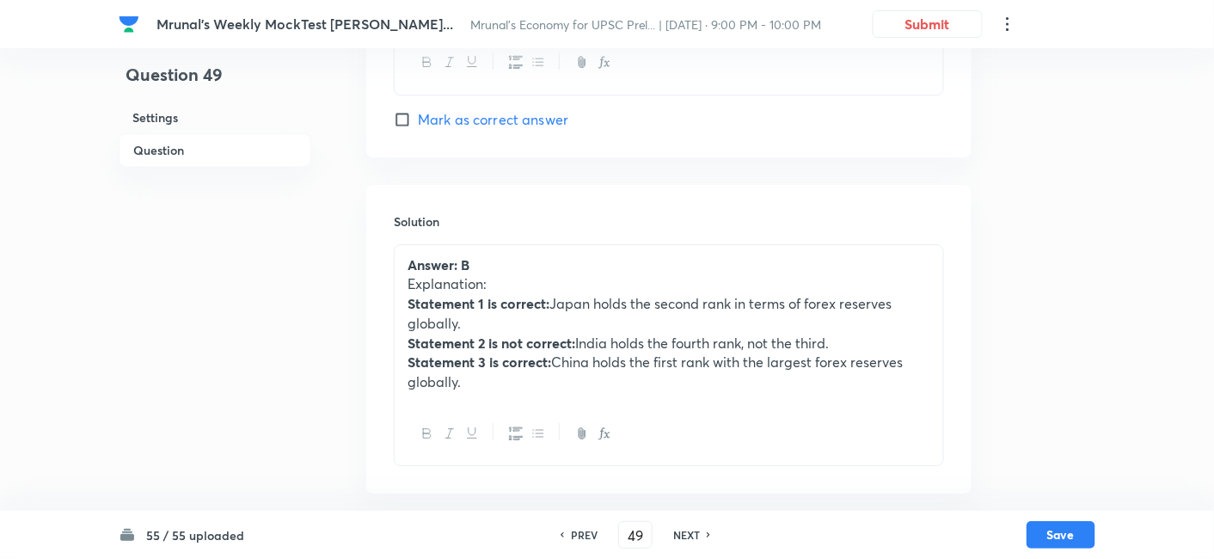
click at [688, 529] on h6 "NEXT" at bounding box center [686, 534] width 27 height 15
type input "50"
checkbox input "true"
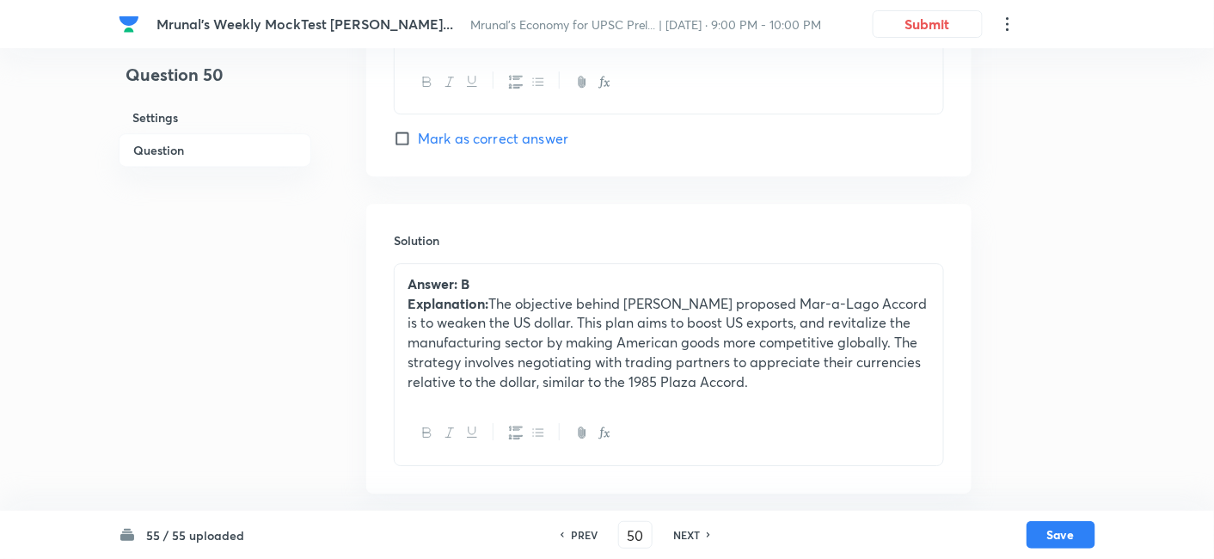
click at [688, 529] on h6 "NEXT" at bounding box center [686, 534] width 27 height 15
type input "51"
checkbox input "false"
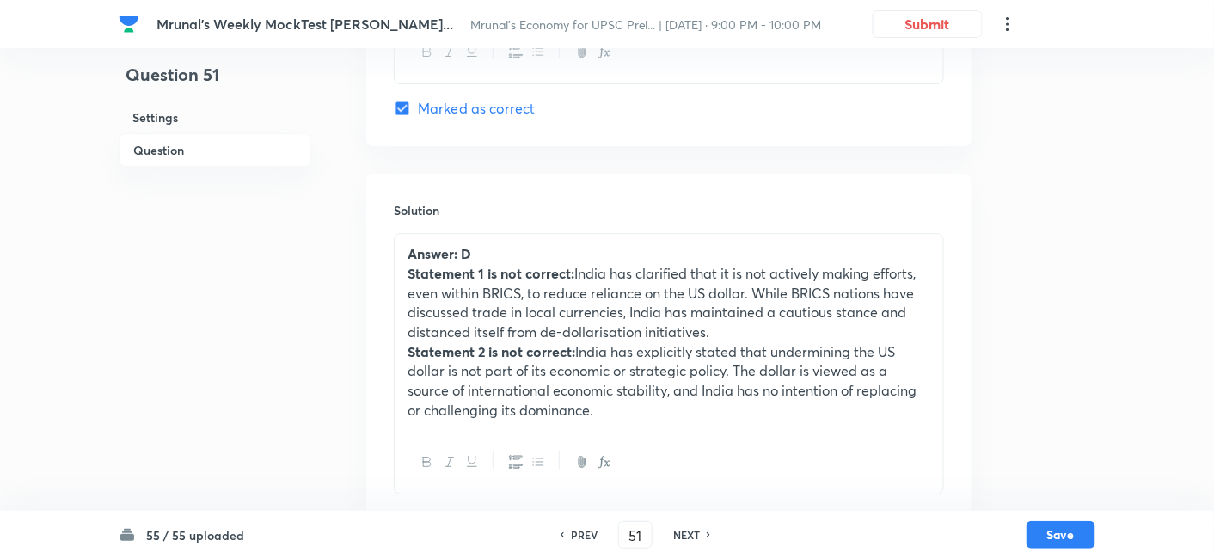
click at [688, 529] on h6 "NEXT" at bounding box center [686, 534] width 27 height 15
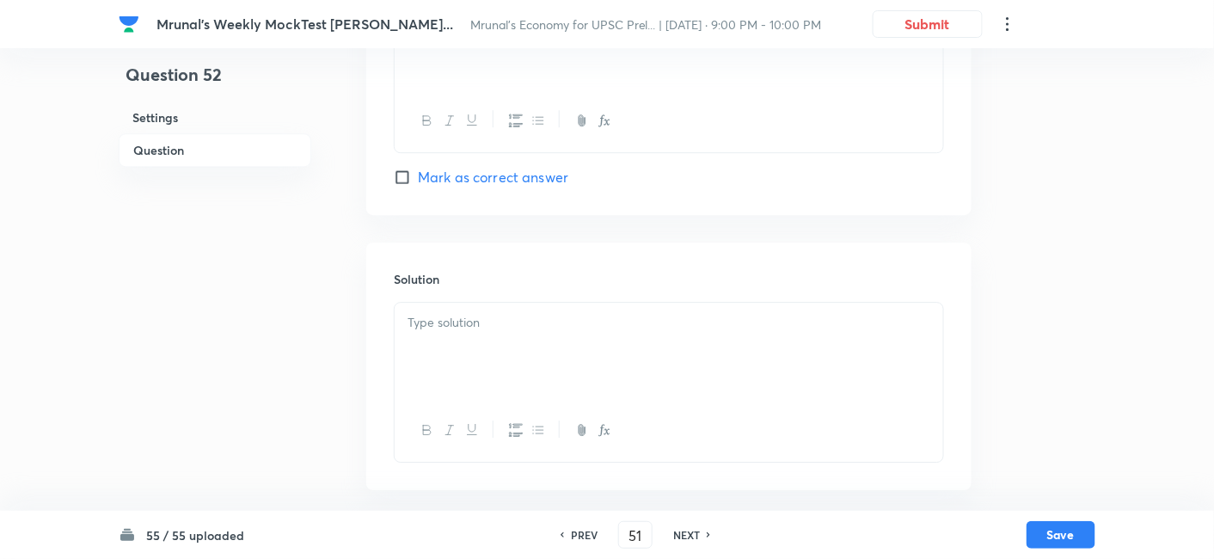
checkbox input "false"
type input "52"
checkbox input "true"
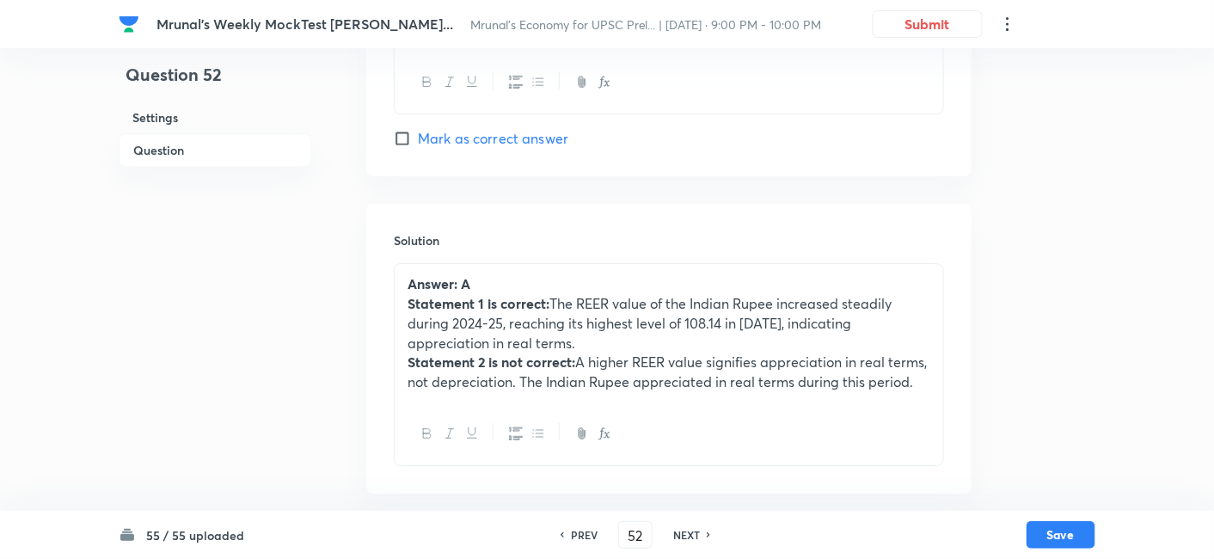
click at [688, 529] on h6 "NEXT" at bounding box center [686, 534] width 27 height 15
type input "53"
checkbox input "false"
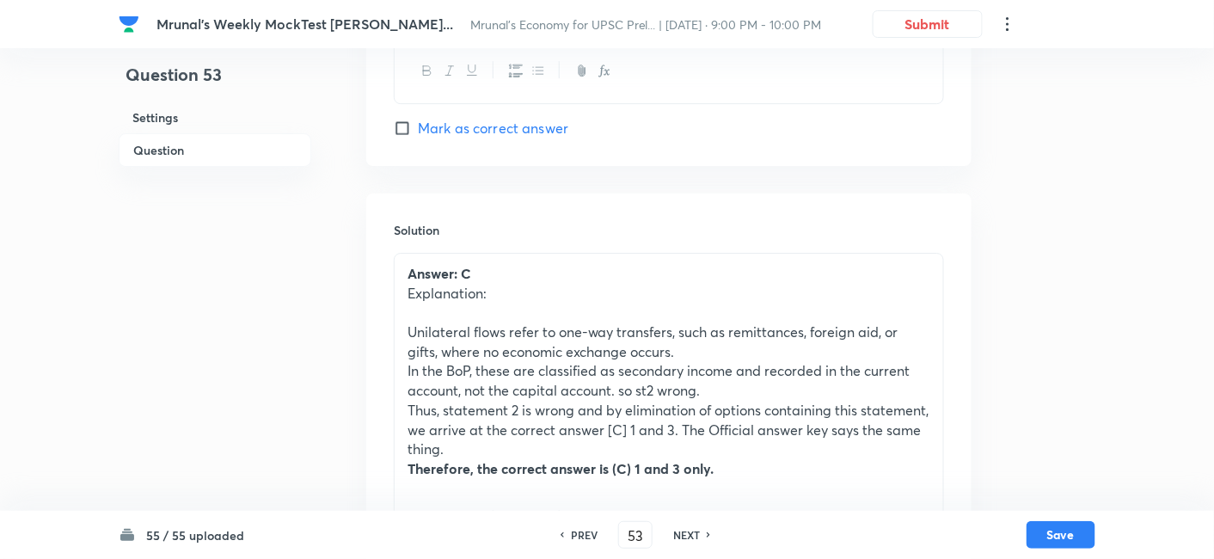
click at [688, 529] on h6 "NEXT" at bounding box center [686, 534] width 27 height 15
checkbox input "false"
type input "54"
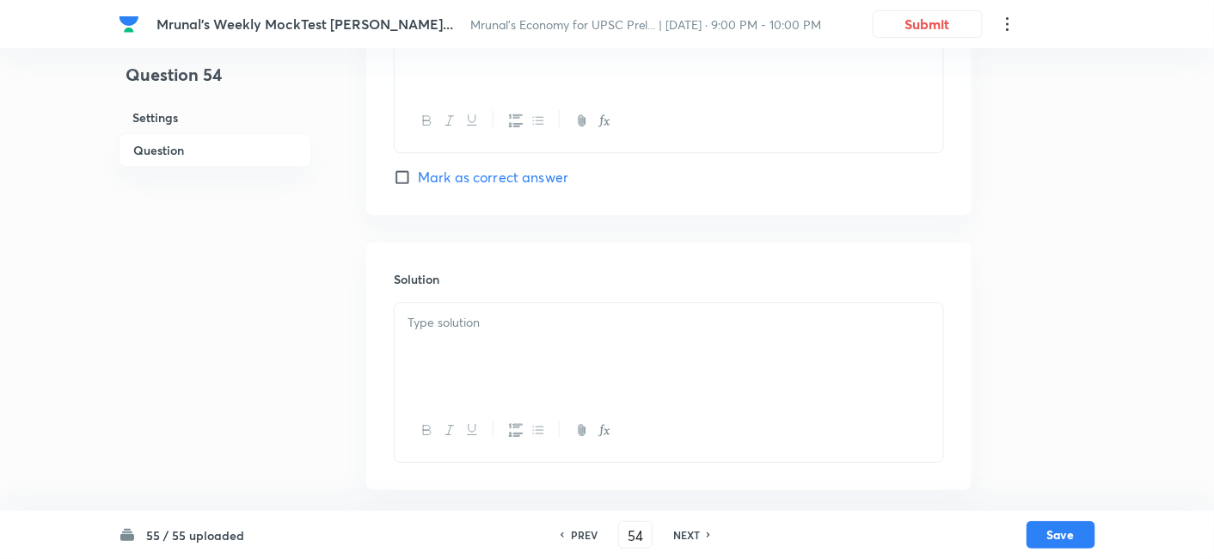
checkbox input "true"
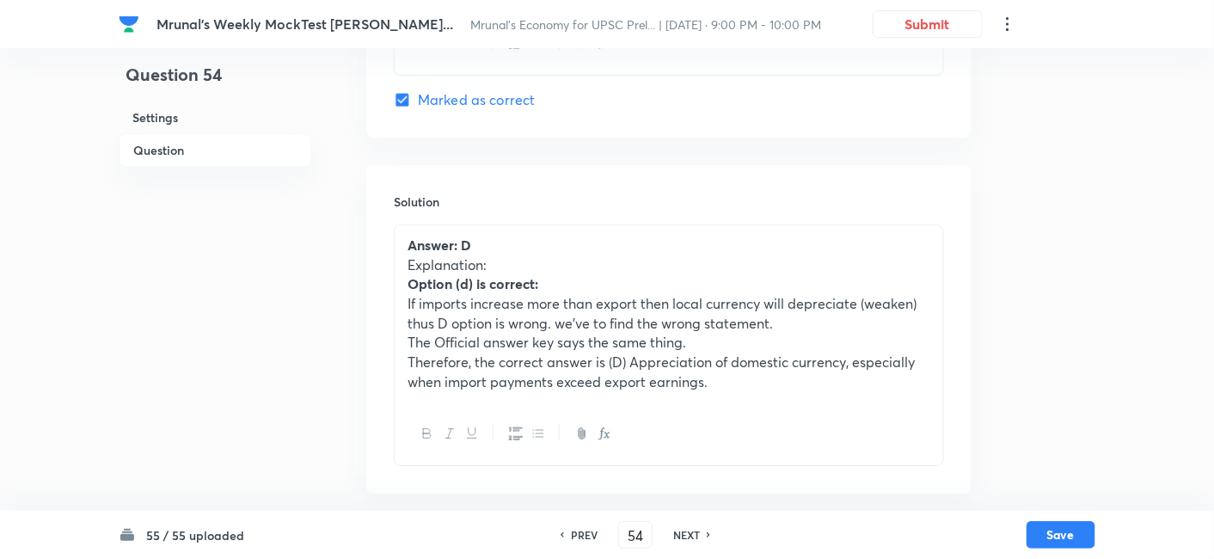
click at [688, 529] on h6 "NEXT" at bounding box center [686, 534] width 27 height 15
type input "55"
checkbox input "false"
checkbox input "true"
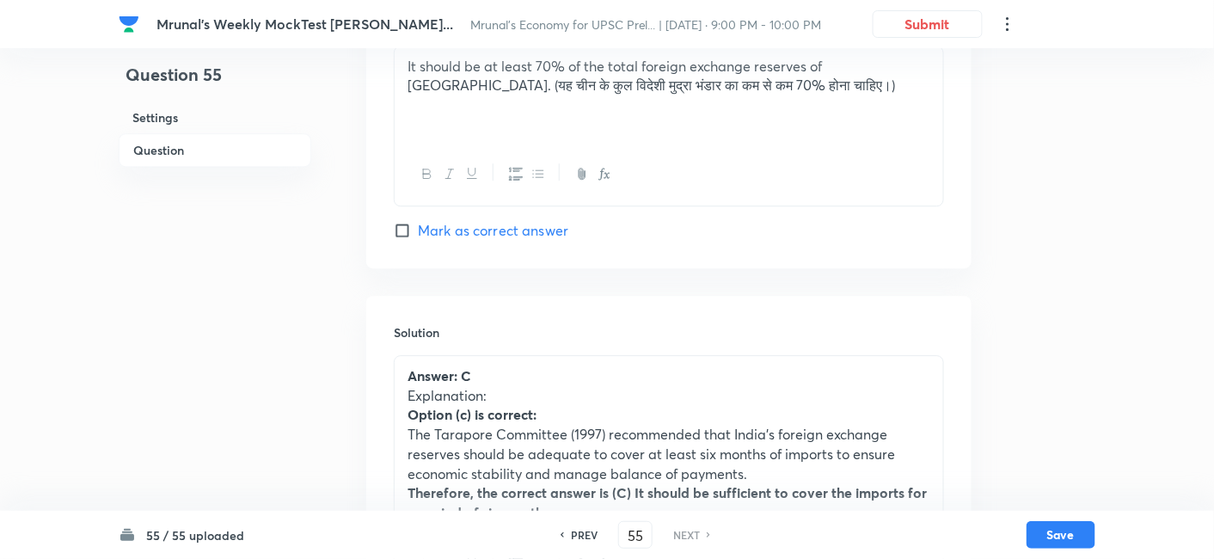
scroll to position [1469, 0]
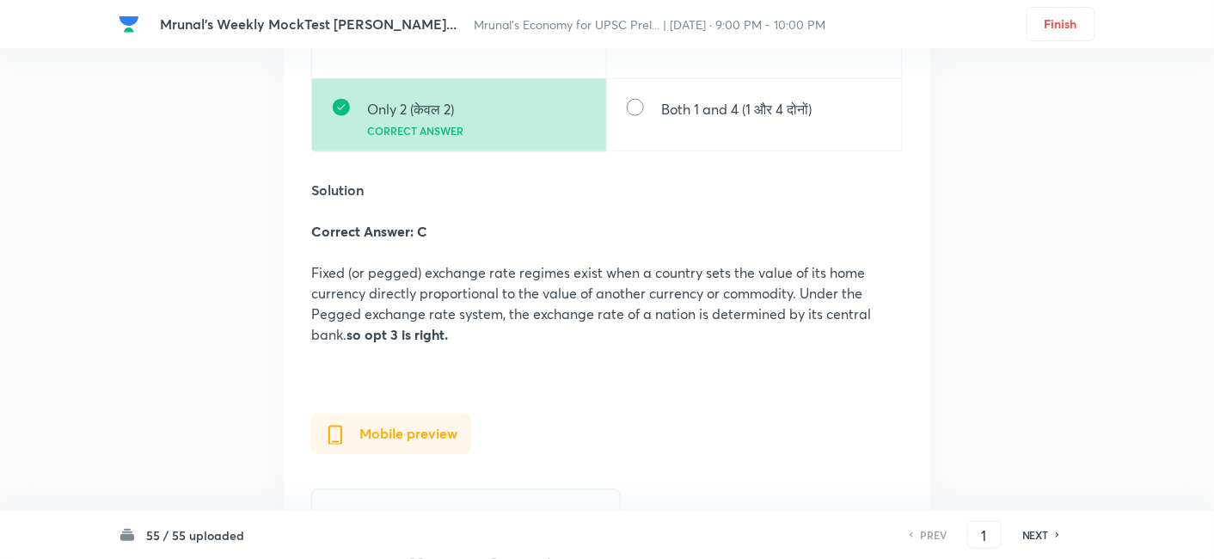
scroll to position [668, 0]
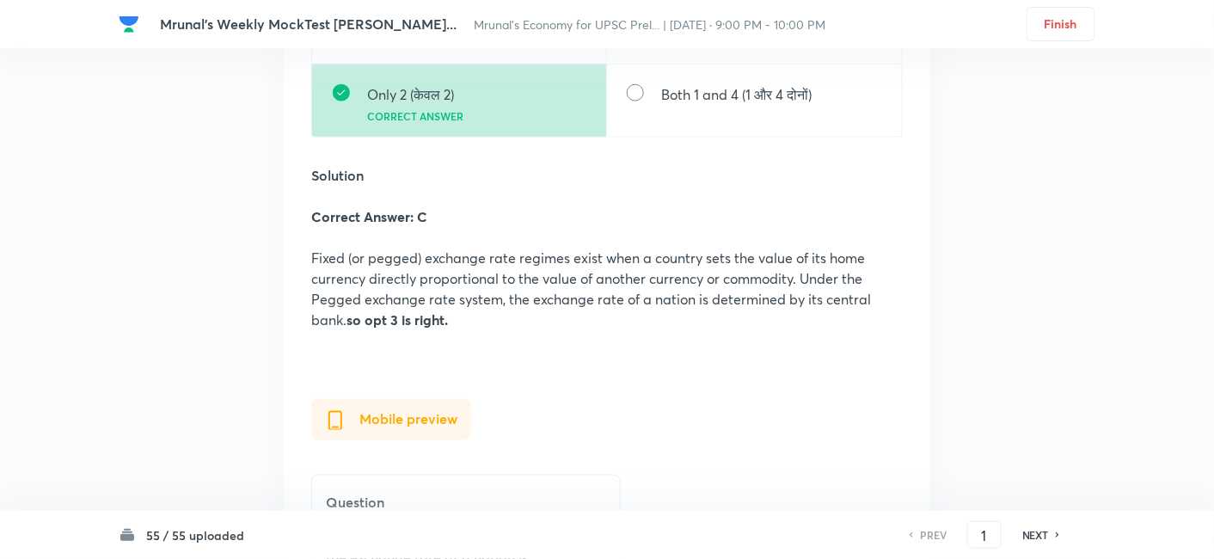
click at [1033, 533] on h6 "NEXT" at bounding box center [1035, 534] width 27 height 15
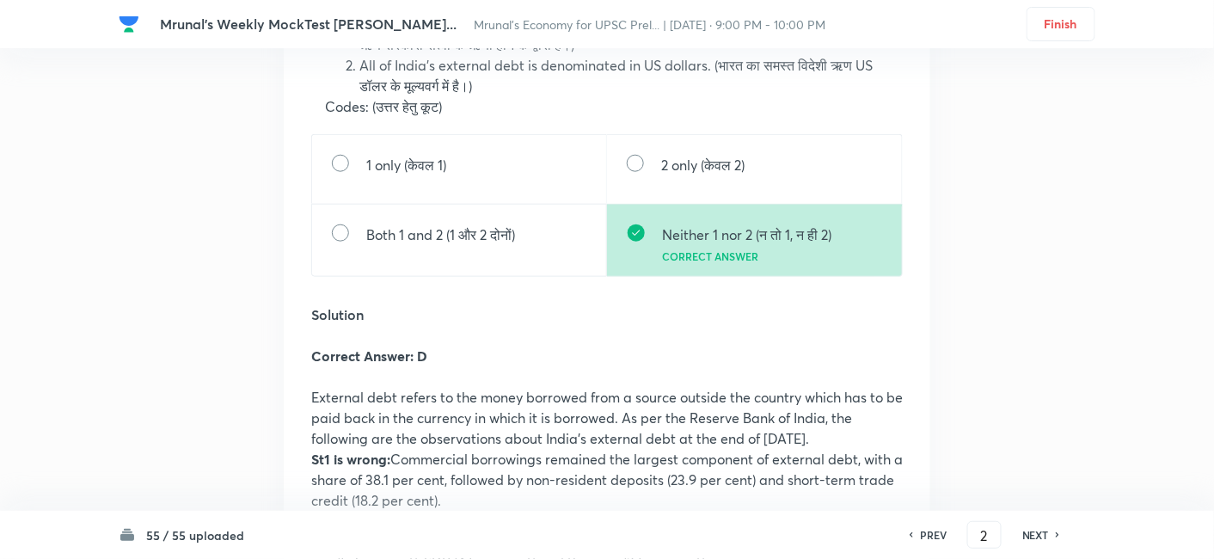
scroll to position [2592, 0]
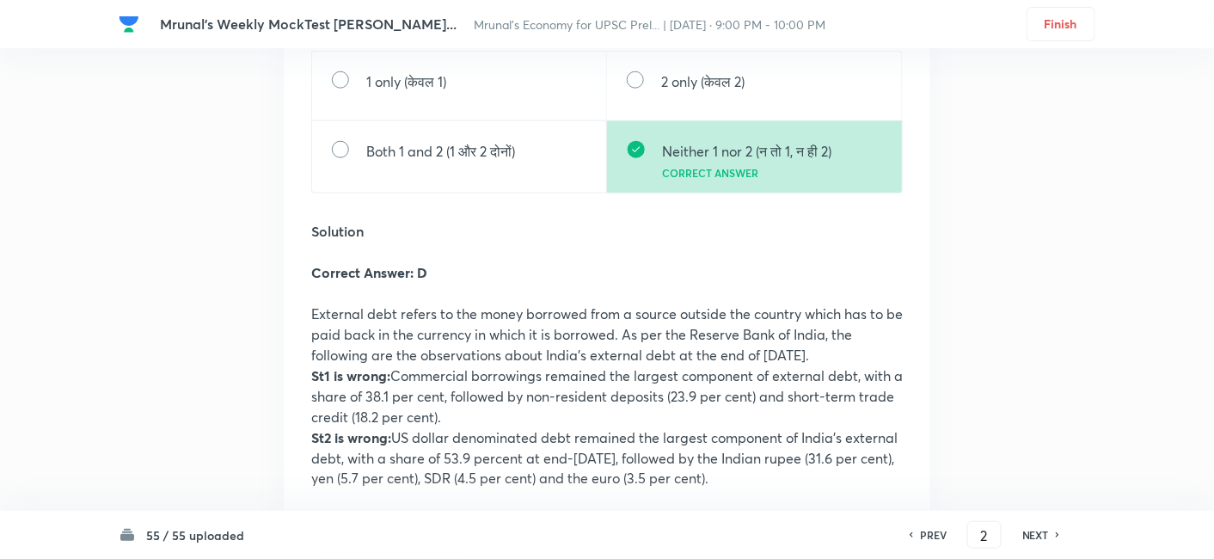
click at [1032, 535] on h6 "NEXT" at bounding box center [1035, 534] width 27 height 15
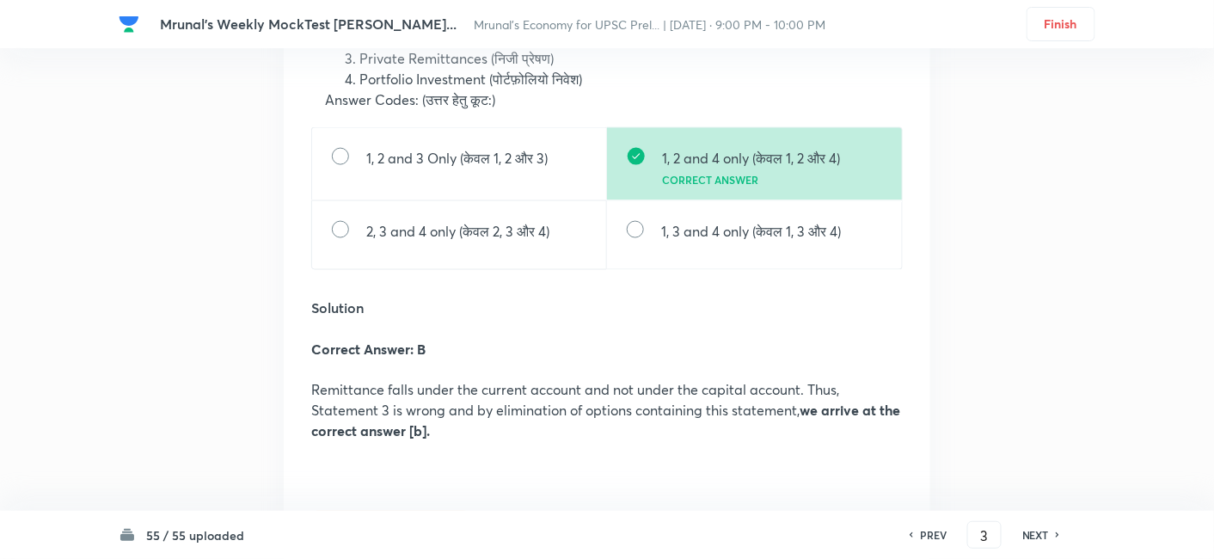
scroll to position [4859, 0]
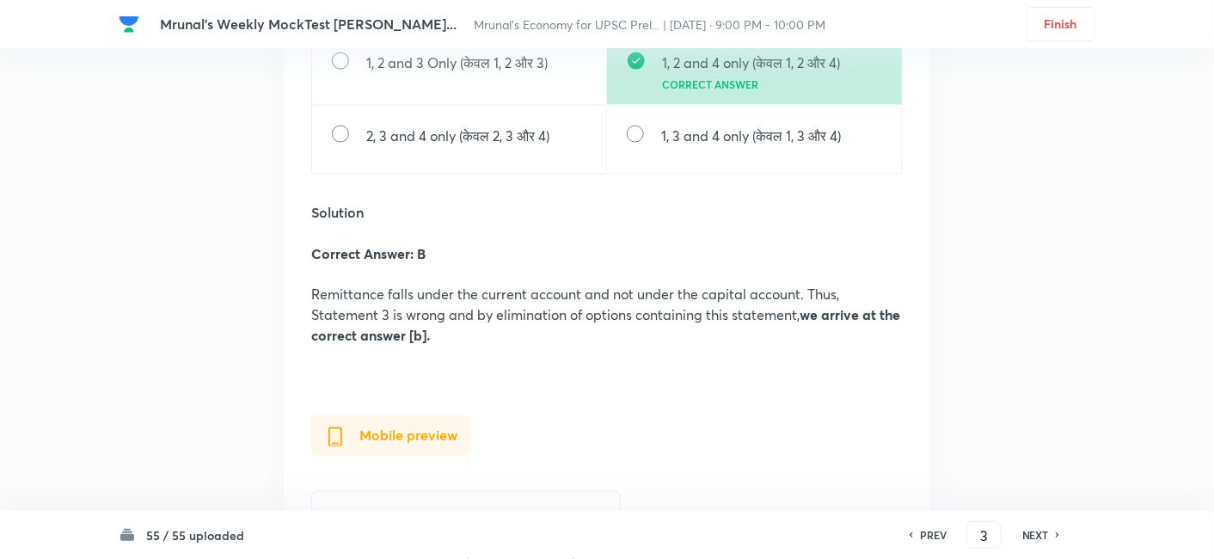
click at [1032, 530] on h6 "NEXT" at bounding box center [1035, 534] width 27 height 15
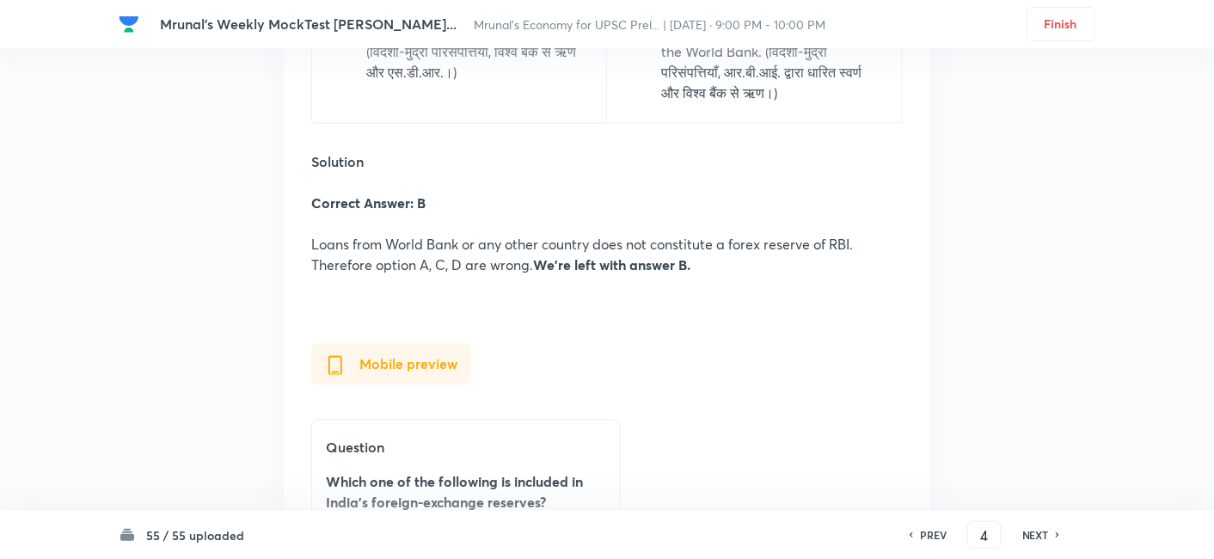
scroll to position [6809, 0]
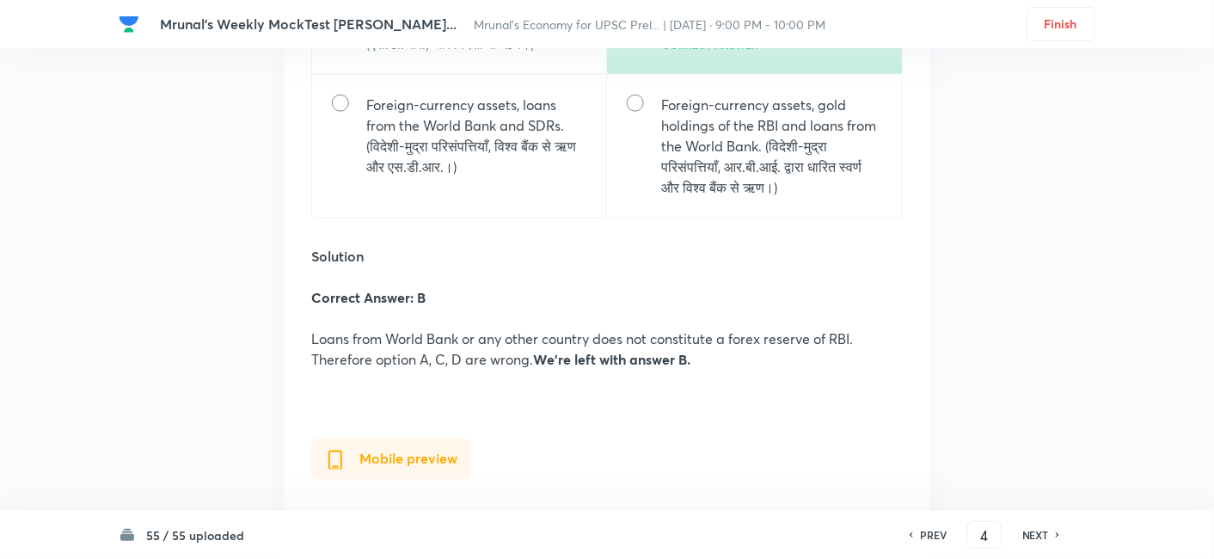
click at [1018, 534] on div "NEXT" at bounding box center [1038, 534] width 46 height 15
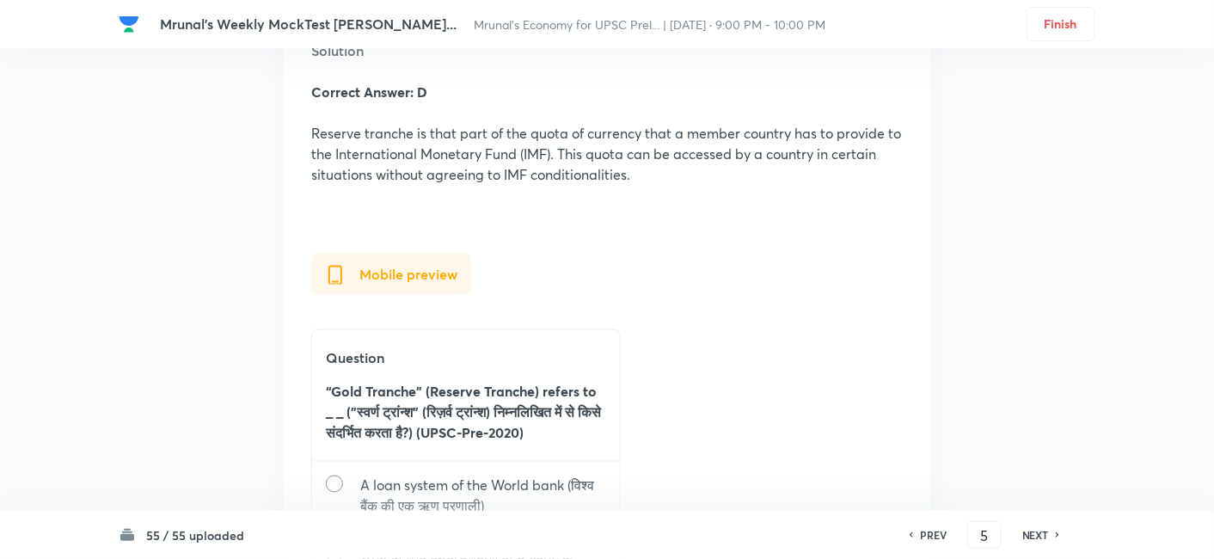
scroll to position [8830, 0]
click at [1030, 535] on h6 "NEXT" at bounding box center [1035, 534] width 27 height 15
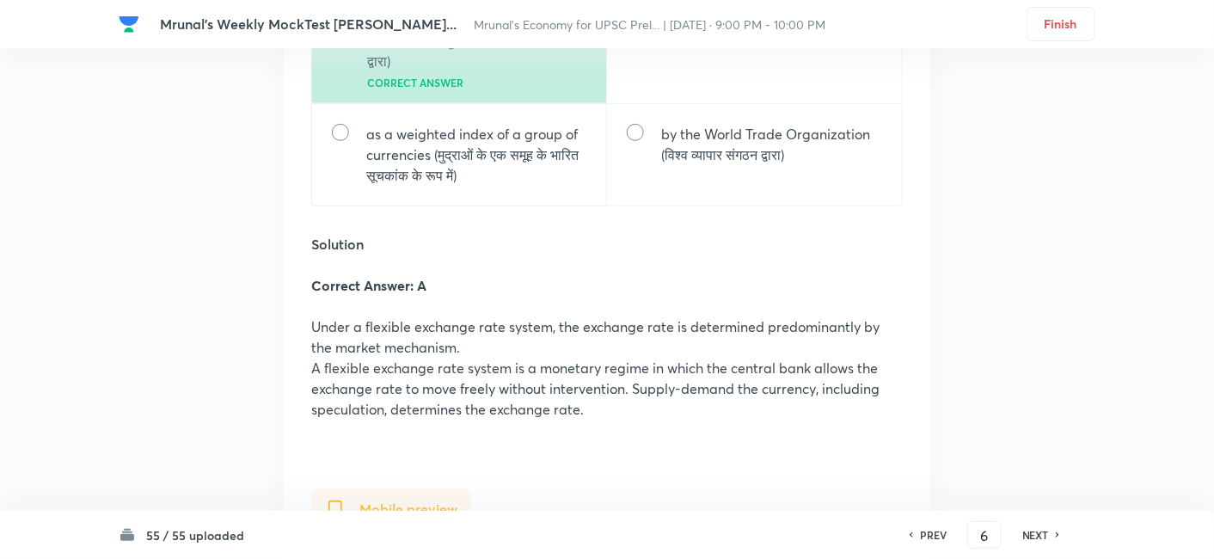
scroll to position [10580, 0]
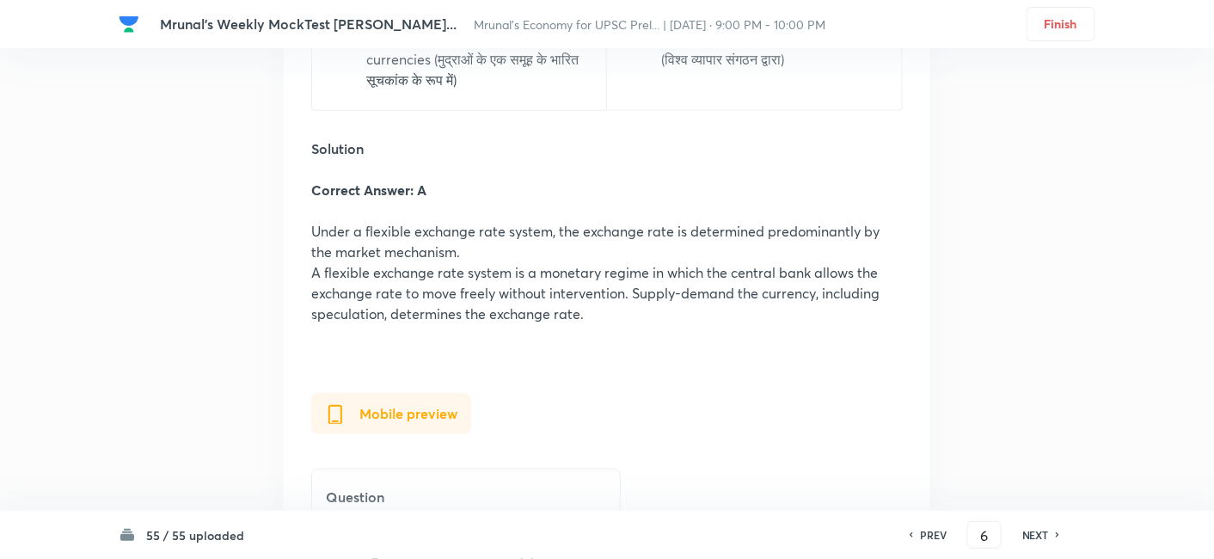
click at [1032, 529] on h6 "NEXT" at bounding box center [1035, 534] width 27 height 15
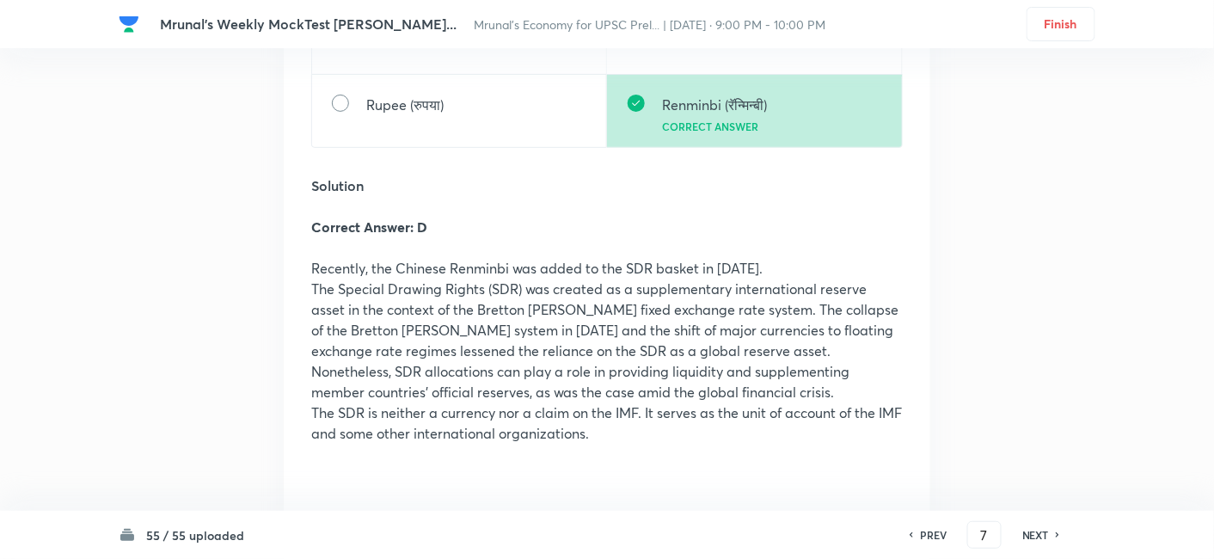
scroll to position [12507, 0]
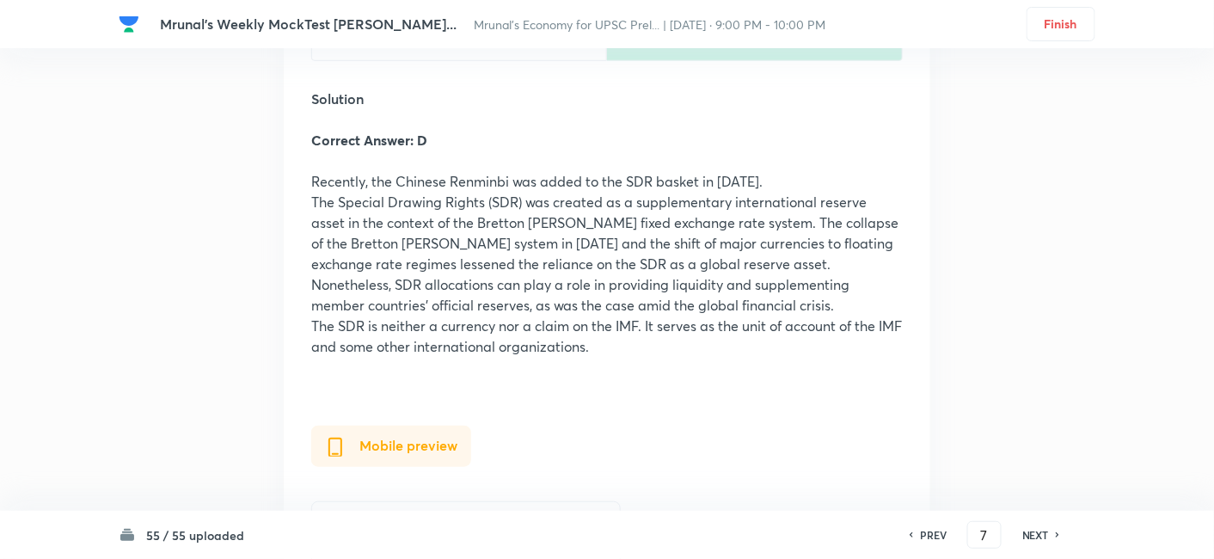
click at [1034, 534] on h6 "NEXT" at bounding box center [1035, 534] width 27 height 15
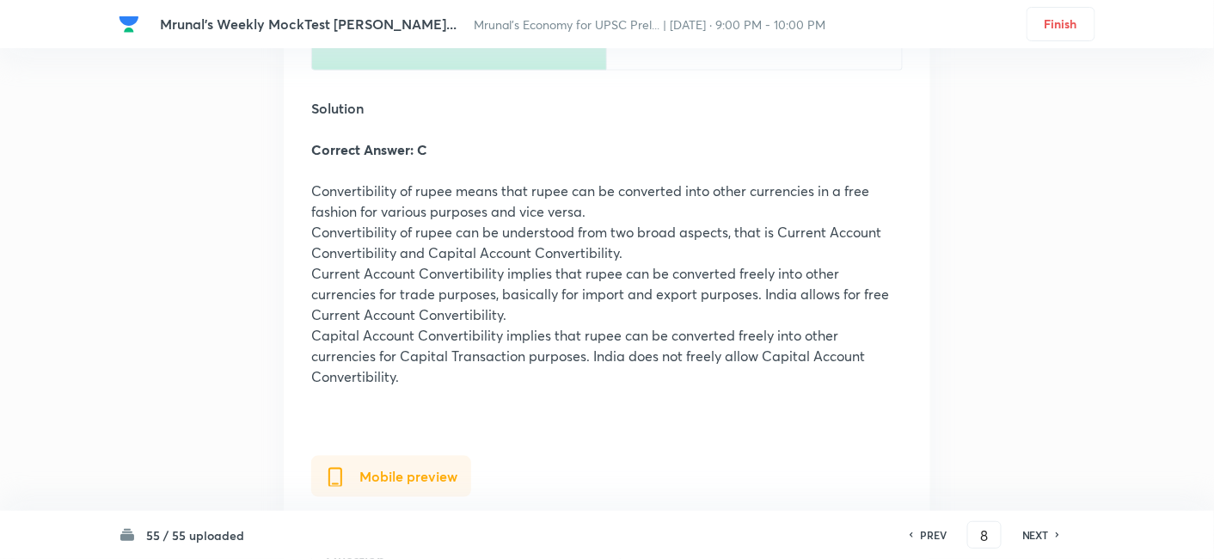
scroll to position [14737, 0]
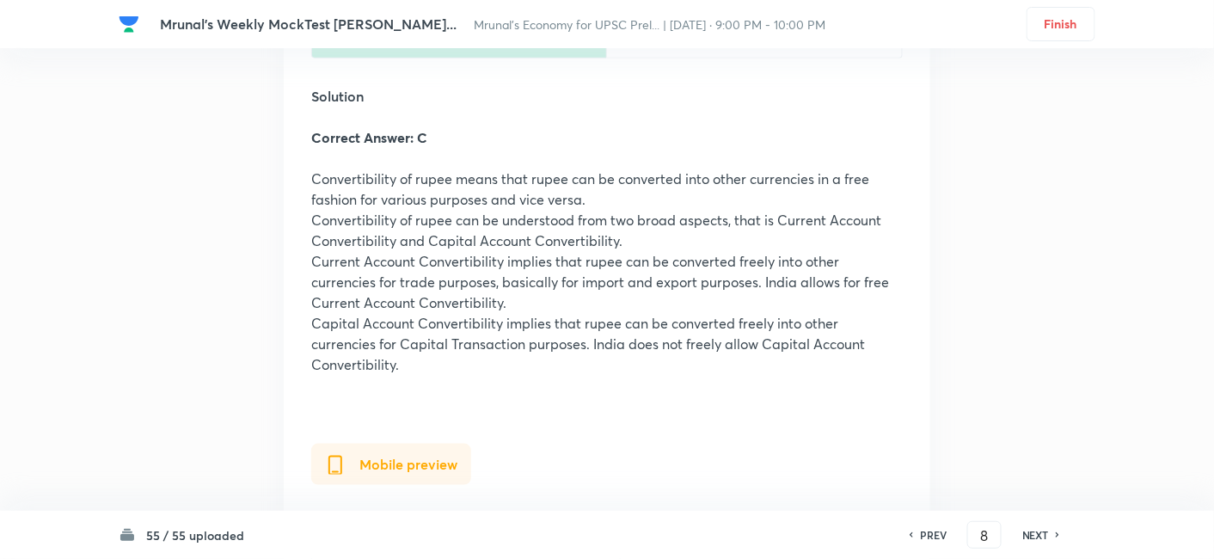
drag, startPoint x: 1024, startPoint y: 530, endPoint x: 1025, endPoint y: 543, distance: 13.0
click at [1025, 543] on div "PREV 8 ​ NEXT" at bounding box center [984, 535] width 222 height 28
drag, startPoint x: 1029, startPoint y: 535, endPoint x: 1020, endPoint y: 528, distance: 11.0
click at [1029, 536] on h6 "NEXT" at bounding box center [1035, 534] width 27 height 15
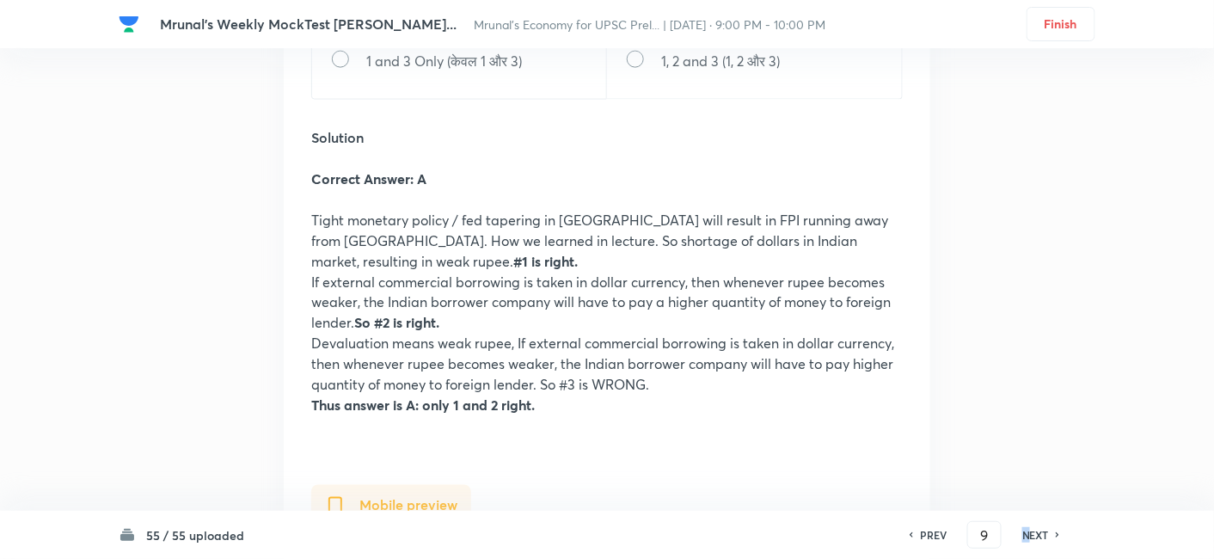
scroll to position [17120, 0]
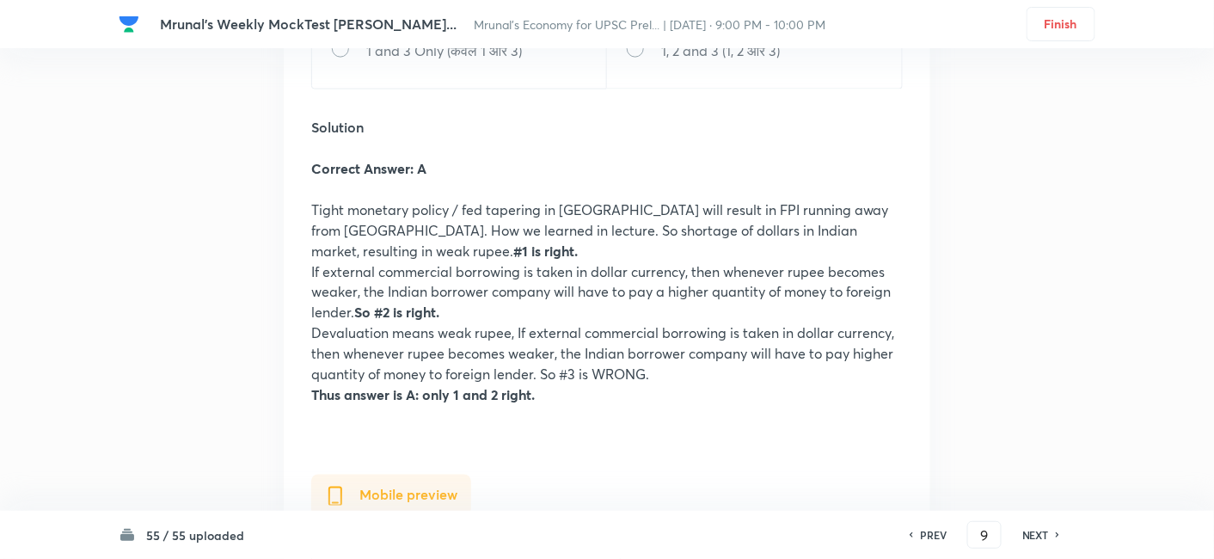
click at [1043, 536] on h6 "NEXT" at bounding box center [1035, 534] width 27 height 15
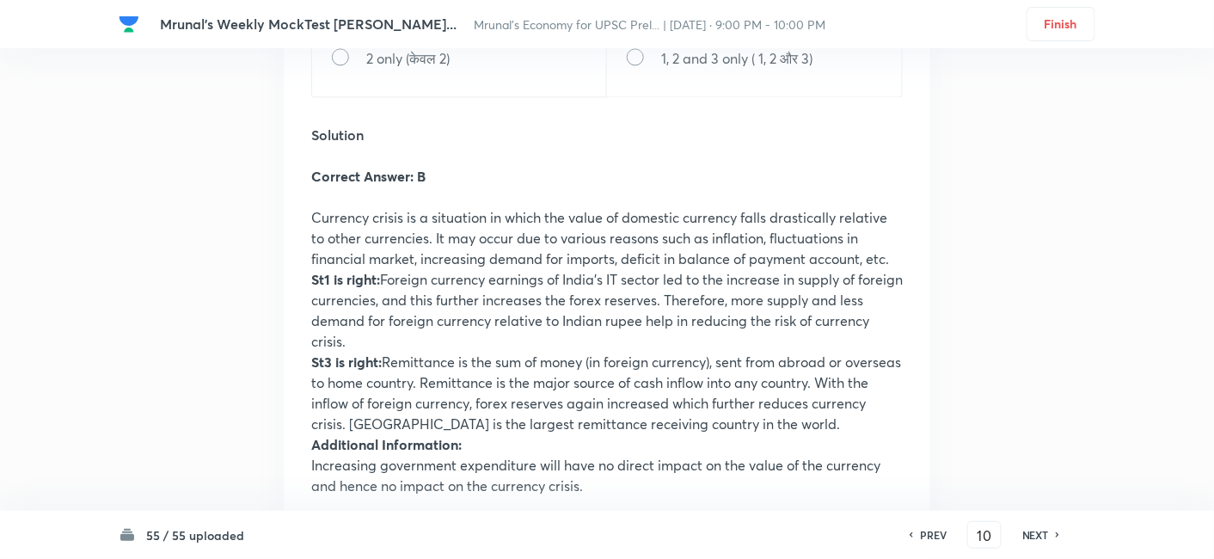
scroll to position [19573, 0]
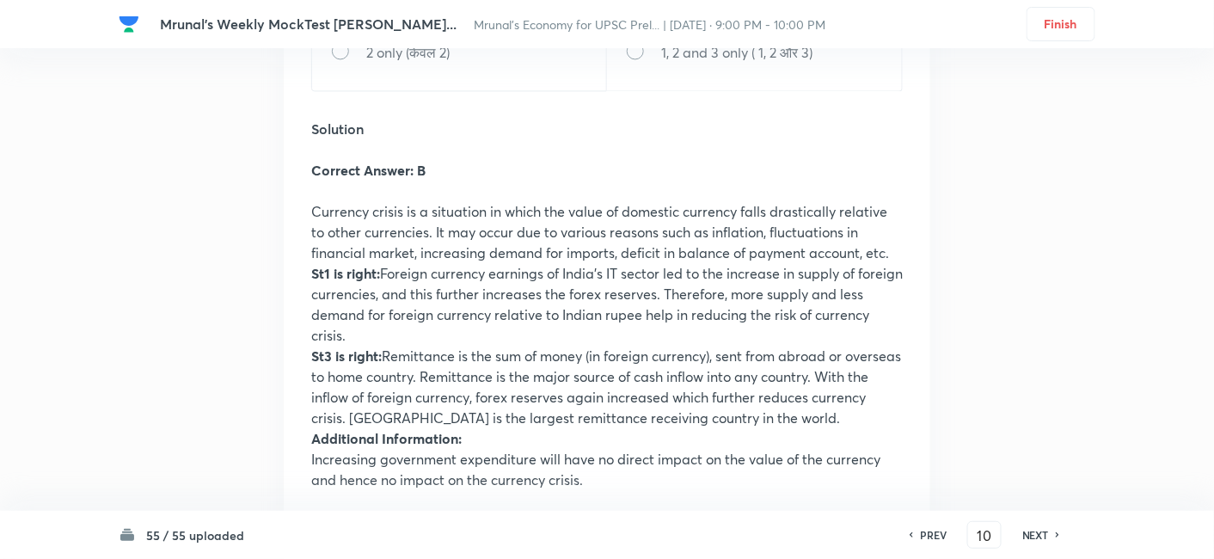
click at [1037, 539] on h6 "NEXT" at bounding box center [1035, 534] width 27 height 15
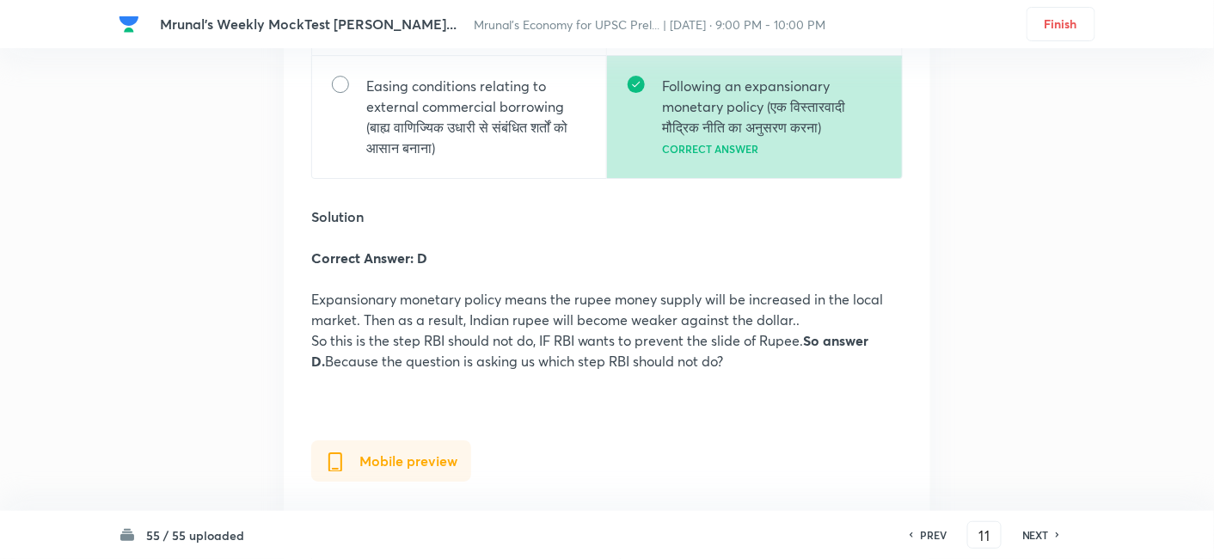
scroll to position [22231, 0]
drag, startPoint x: 1039, startPoint y: 533, endPoint x: 1023, endPoint y: 522, distance: 19.8
click at [1038, 534] on h6 "NEXT" at bounding box center [1035, 534] width 27 height 15
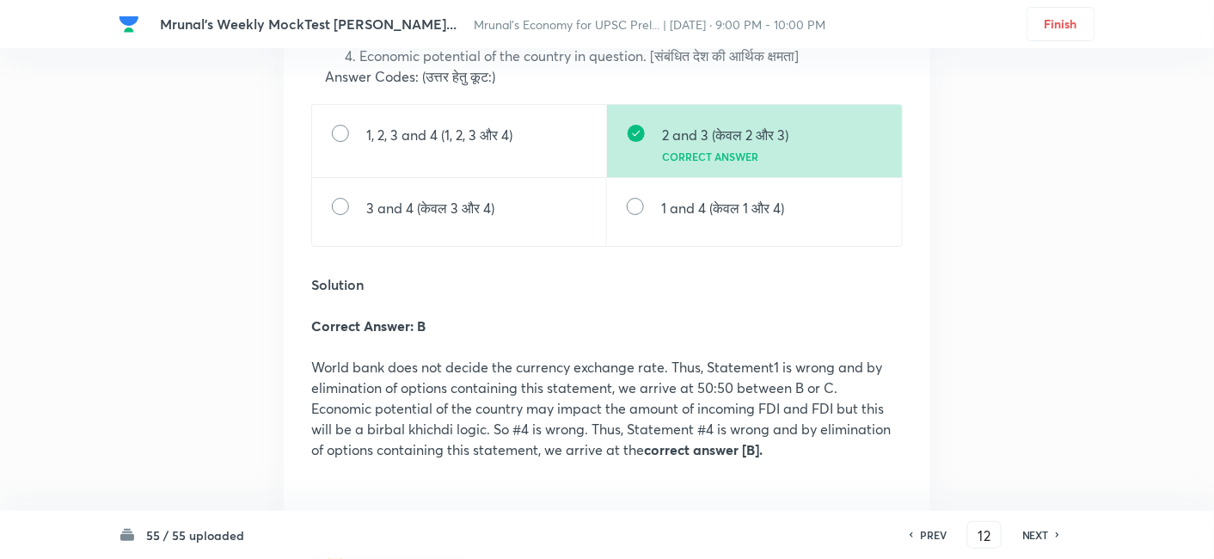
scroll to position [24320, 0]
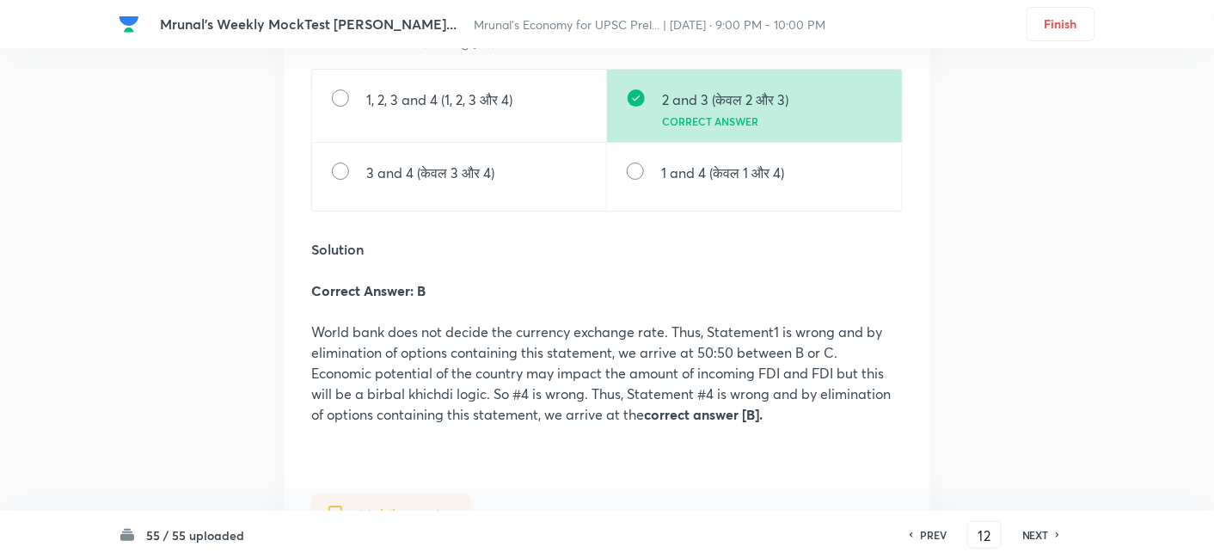
click at [1043, 536] on h6 "NEXT" at bounding box center [1035, 534] width 27 height 15
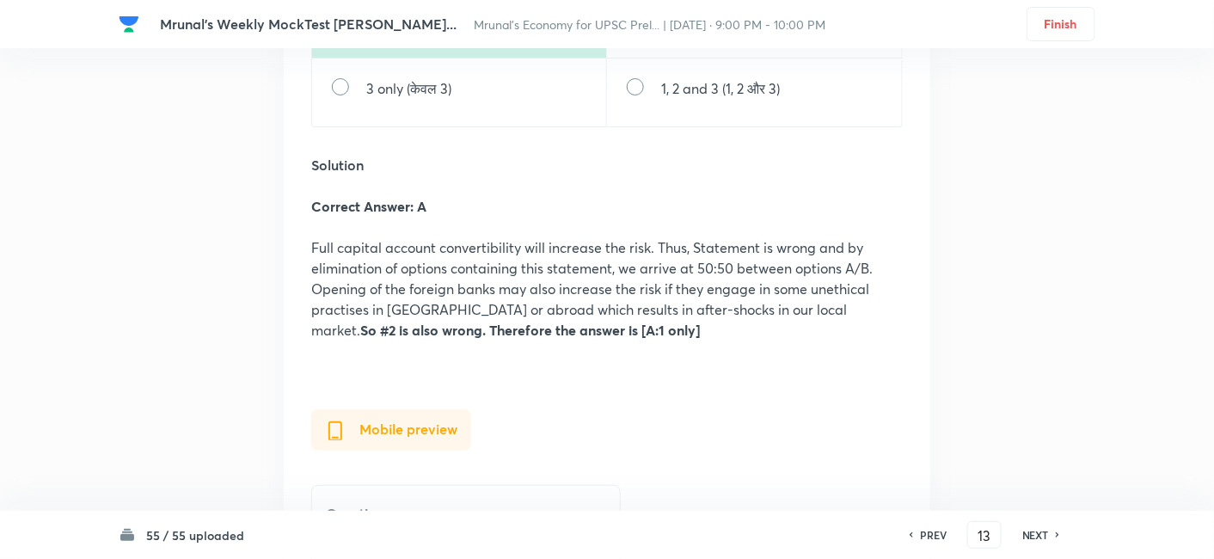
scroll to position [26600, 0]
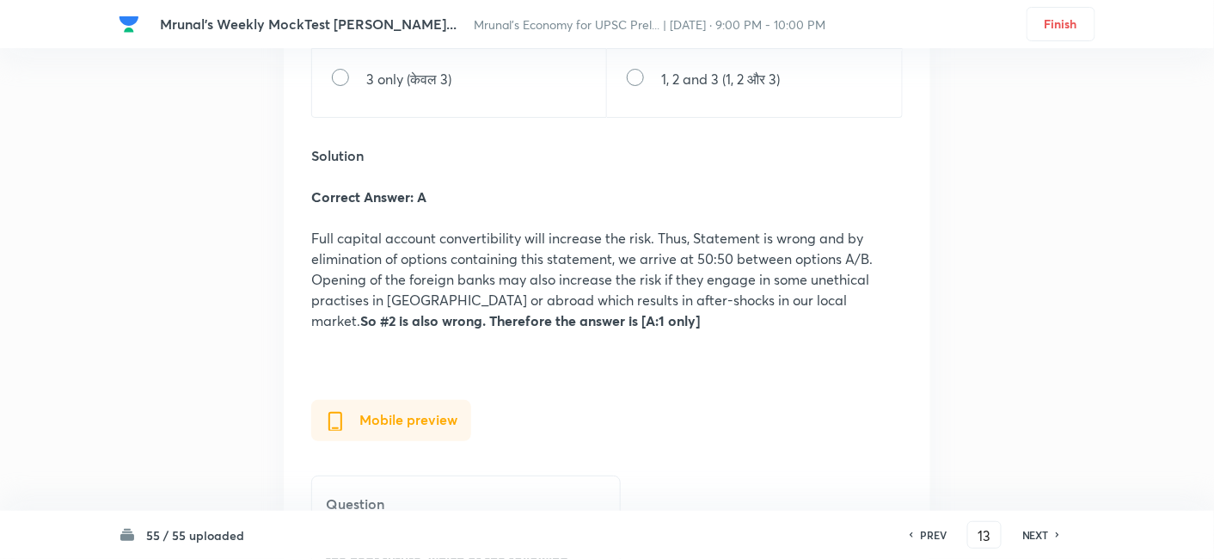
click at [1047, 535] on h6 "NEXT" at bounding box center [1035, 534] width 27 height 15
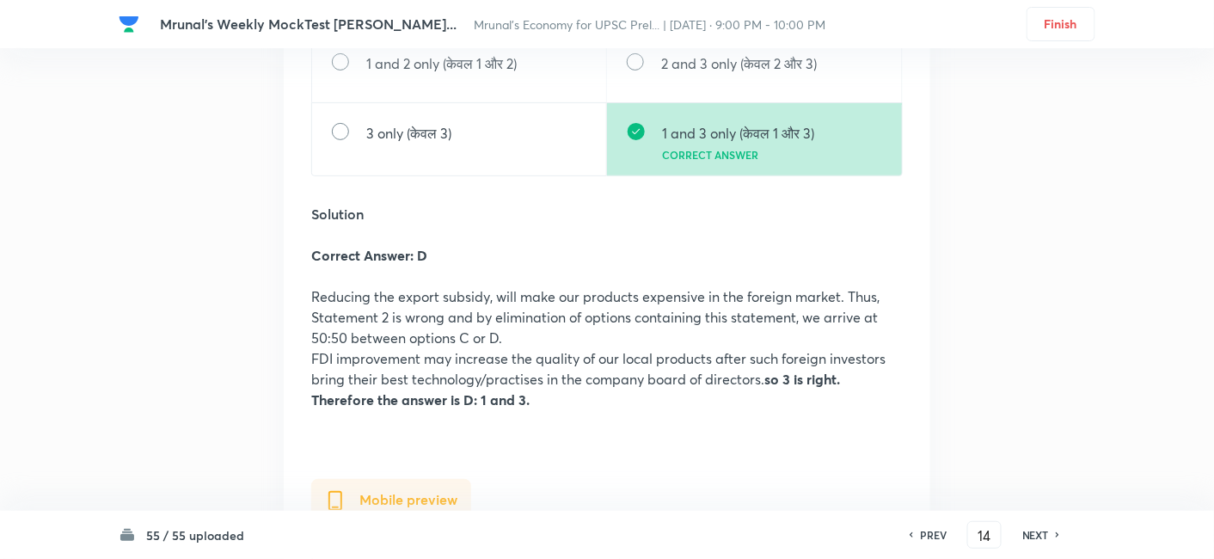
scroll to position [28825, 0]
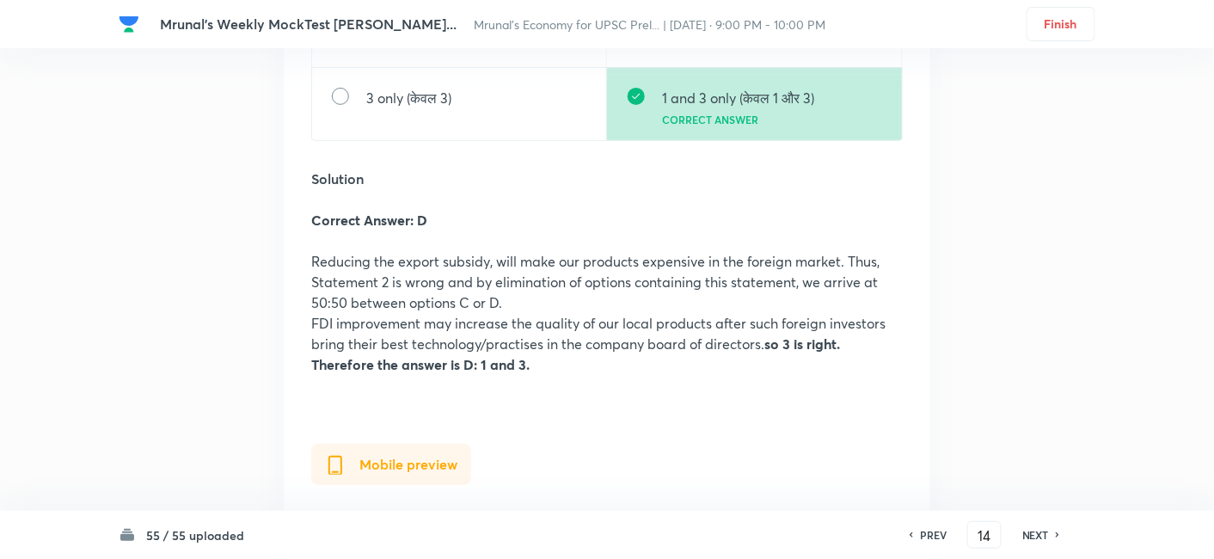
click at [1038, 529] on h6 "NEXT" at bounding box center [1035, 534] width 27 height 15
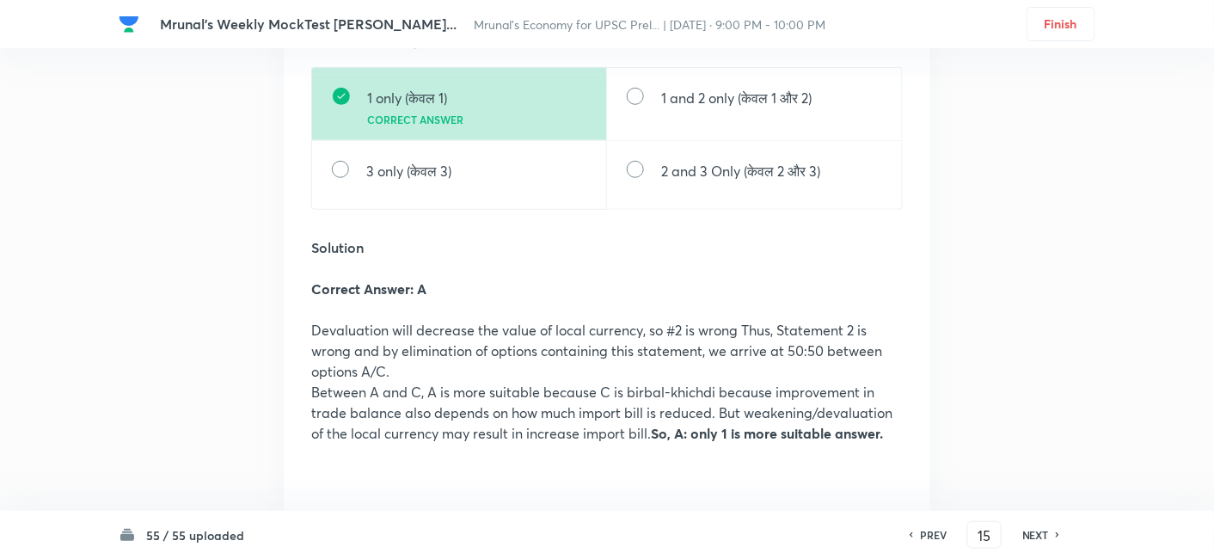
scroll to position [31038, 0]
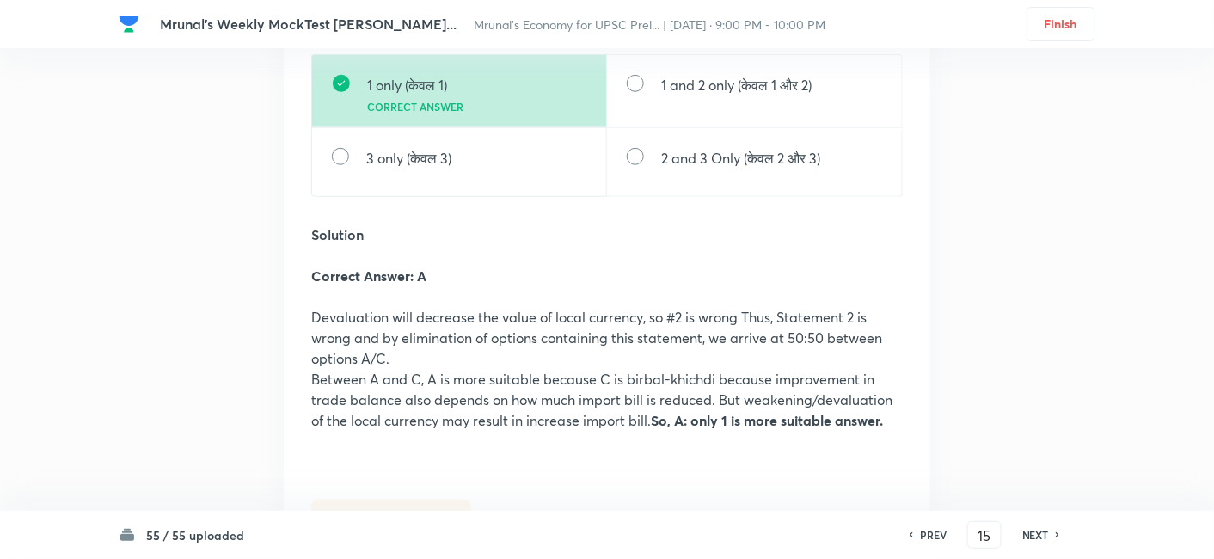
click at [1026, 535] on h6 "NEXT" at bounding box center [1035, 534] width 27 height 15
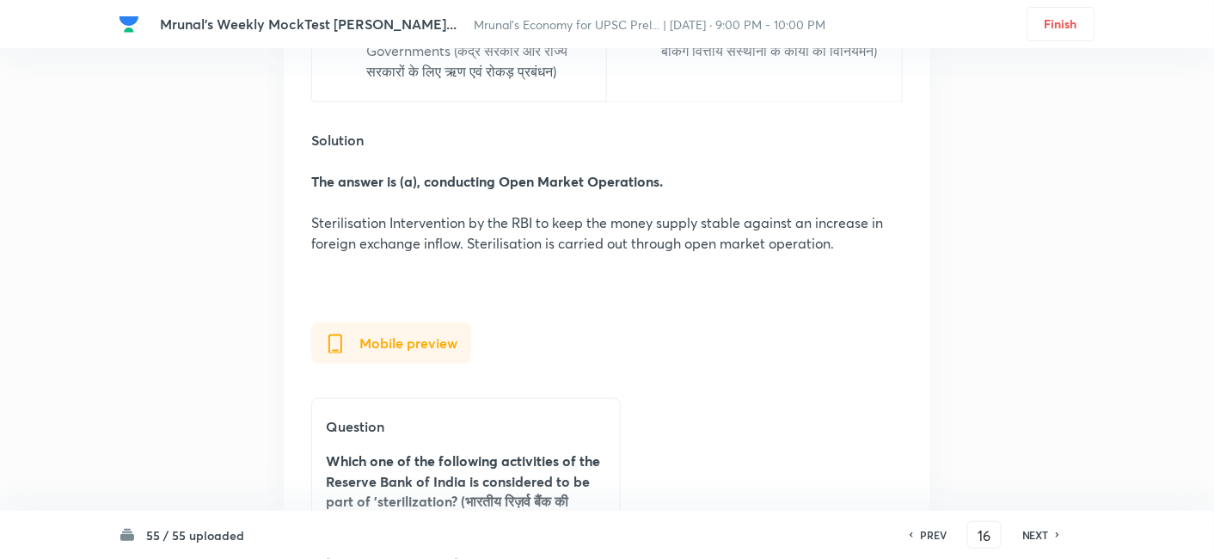
scroll to position [33318, 0]
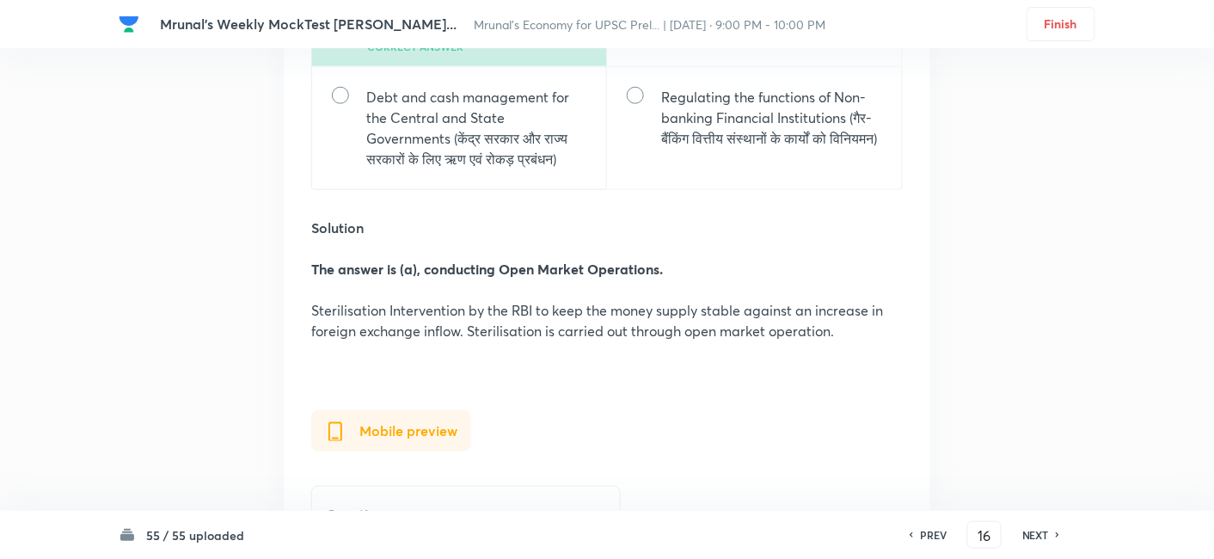
click at [1033, 541] on h6 "NEXT" at bounding box center [1035, 534] width 27 height 15
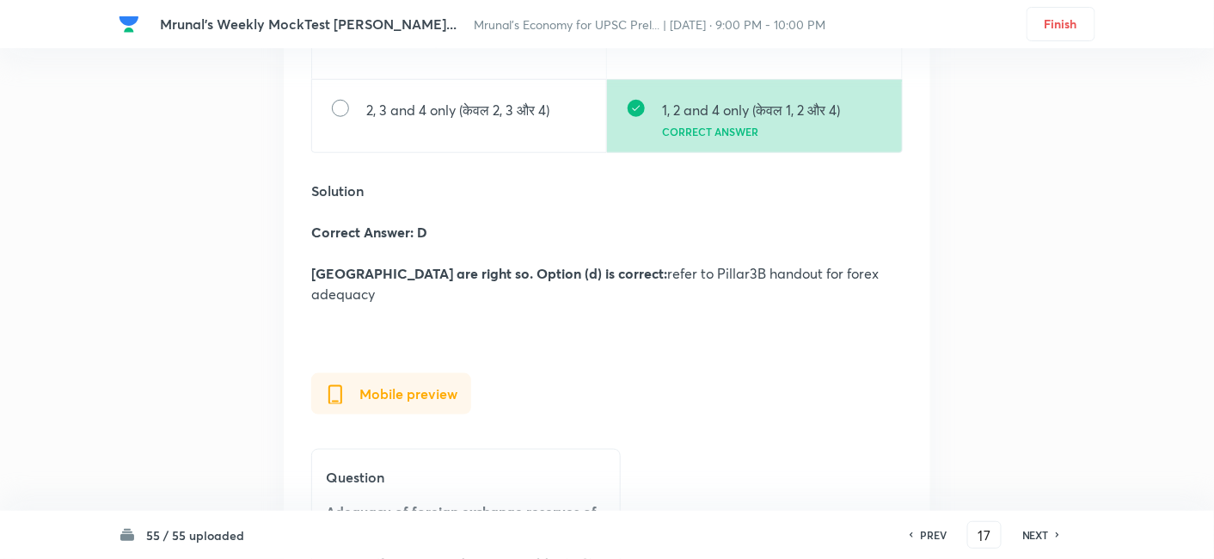
scroll to position [35309, 0]
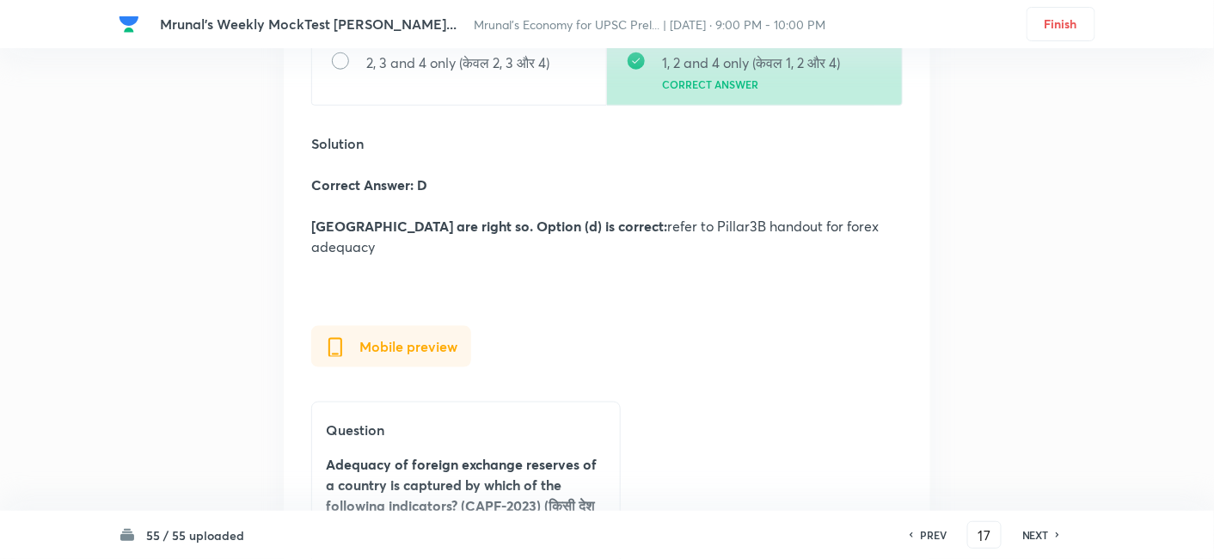
click at [1029, 529] on h6 "NEXT" at bounding box center [1035, 534] width 27 height 15
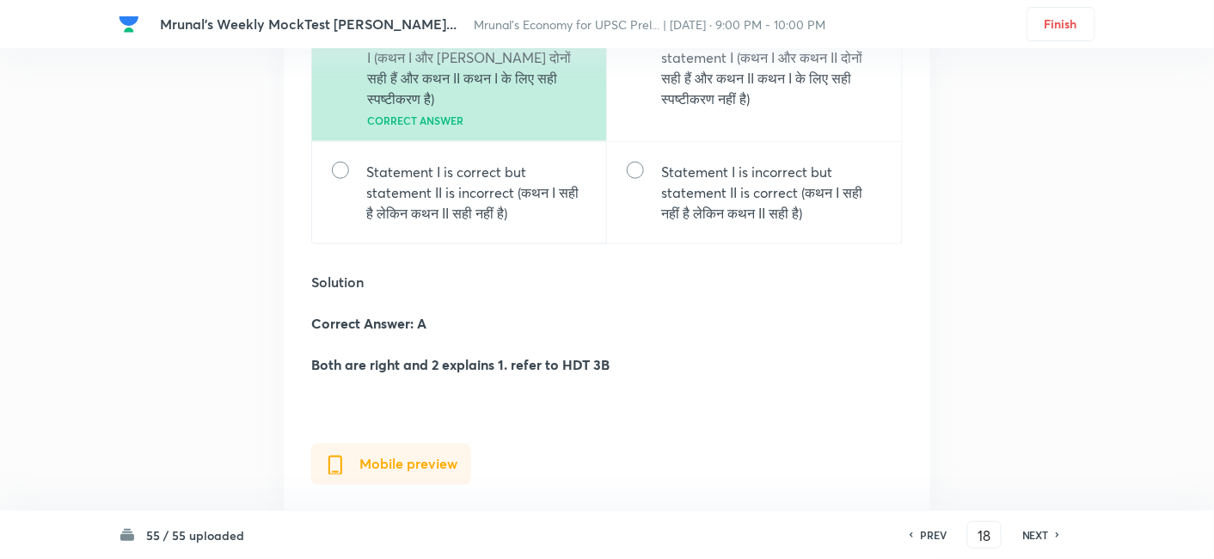
scroll to position [37383, 0]
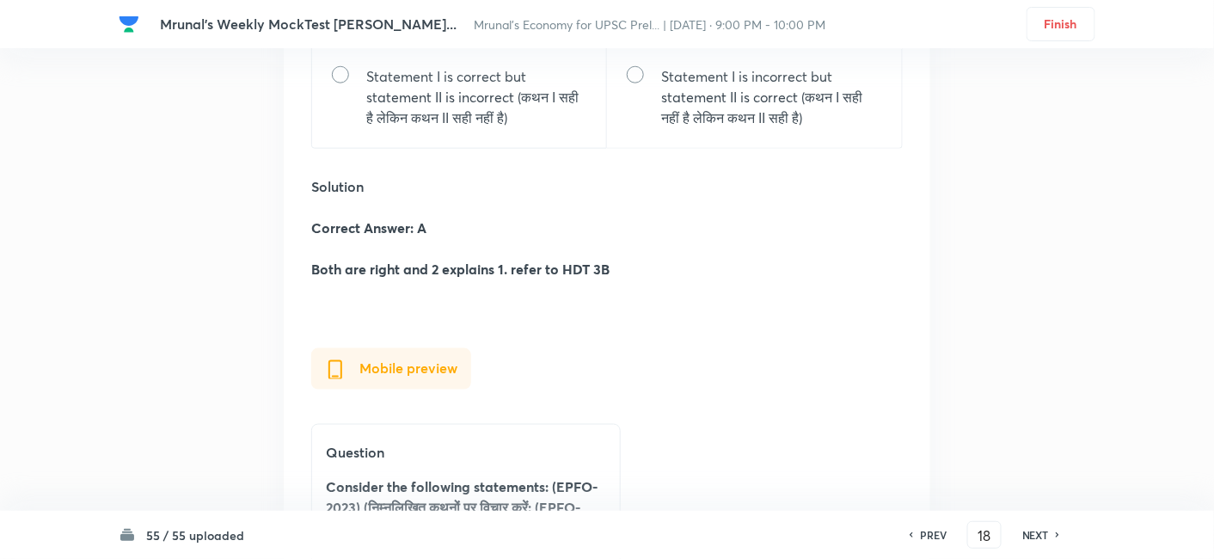
drag, startPoint x: 1052, startPoint y: 534, endPoint x: 1046, endPoint y: 527, distance: 9.1
click at [1052, 535] on div "NEXT" at bounding box center [1038, 534] width 46 height 15
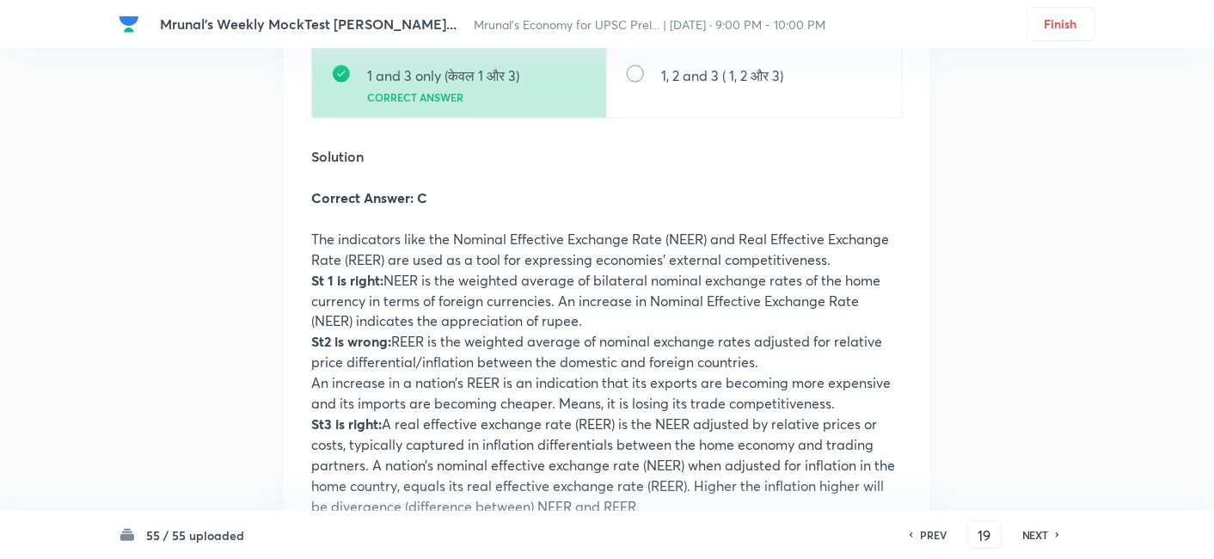
scroll to position [39662, 0]
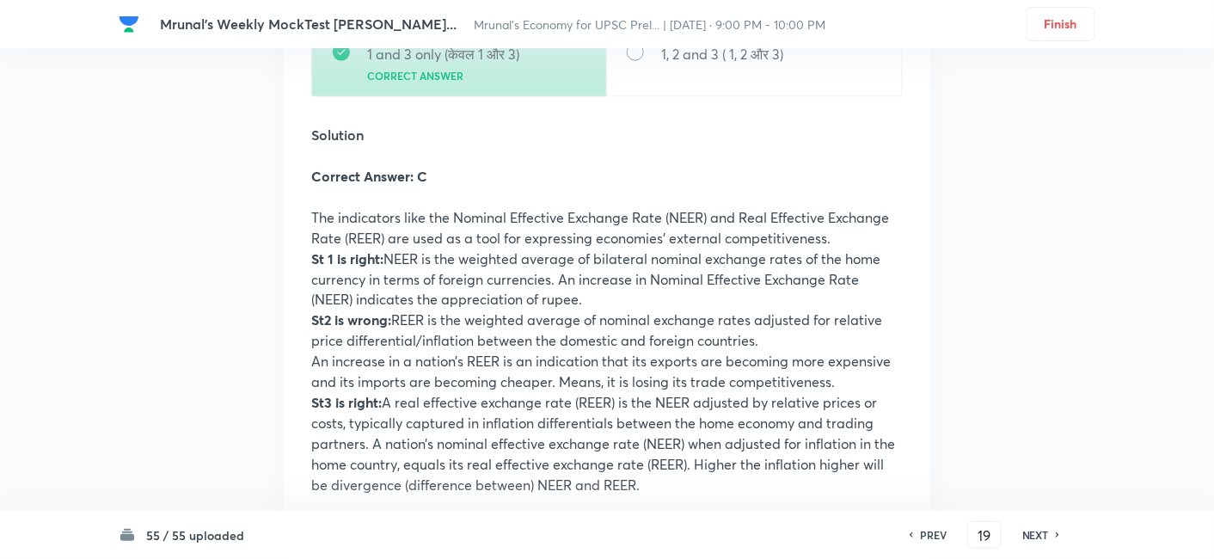
click at [1019, 531] on div "NEXT" at bounding box center [1038, 534] width 46 height 15
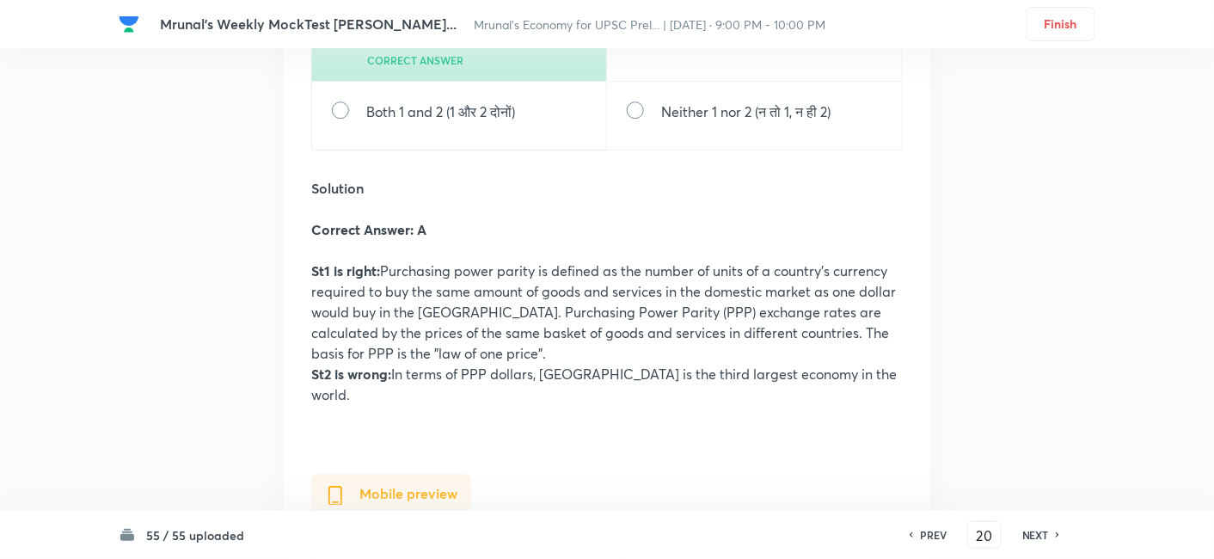
scroll to position [42597, 0]
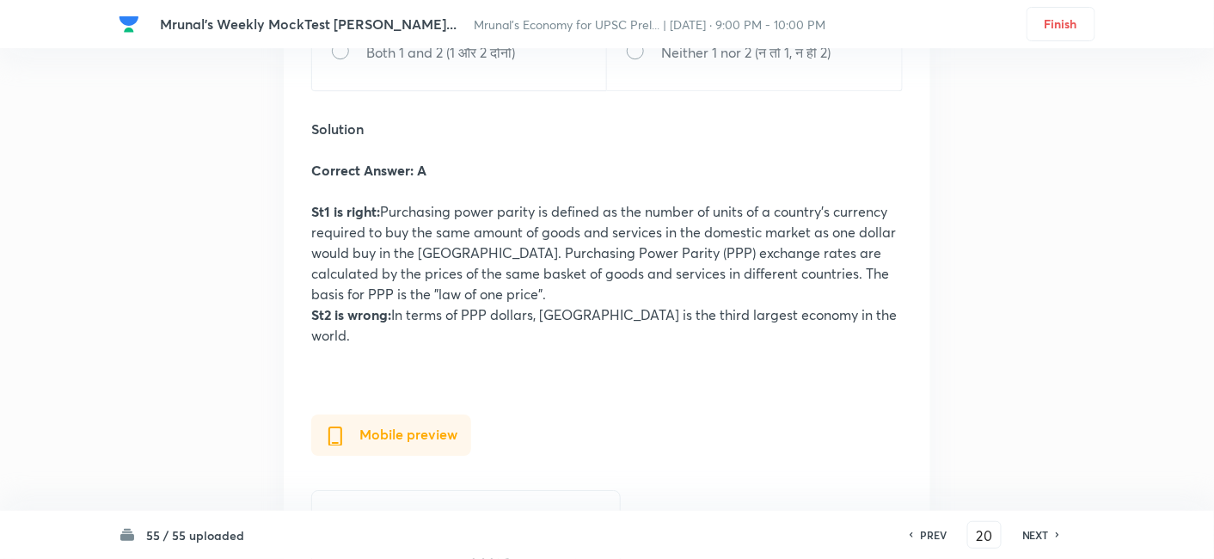
drag, startPoint x: 1031, startPoint y: 534, endPoint x: 957, endPoint y: 476, distance: 93.7
click at [1031, 534] on h6 "NEXT" at bounding box center [1035, 534] width 27 height 15
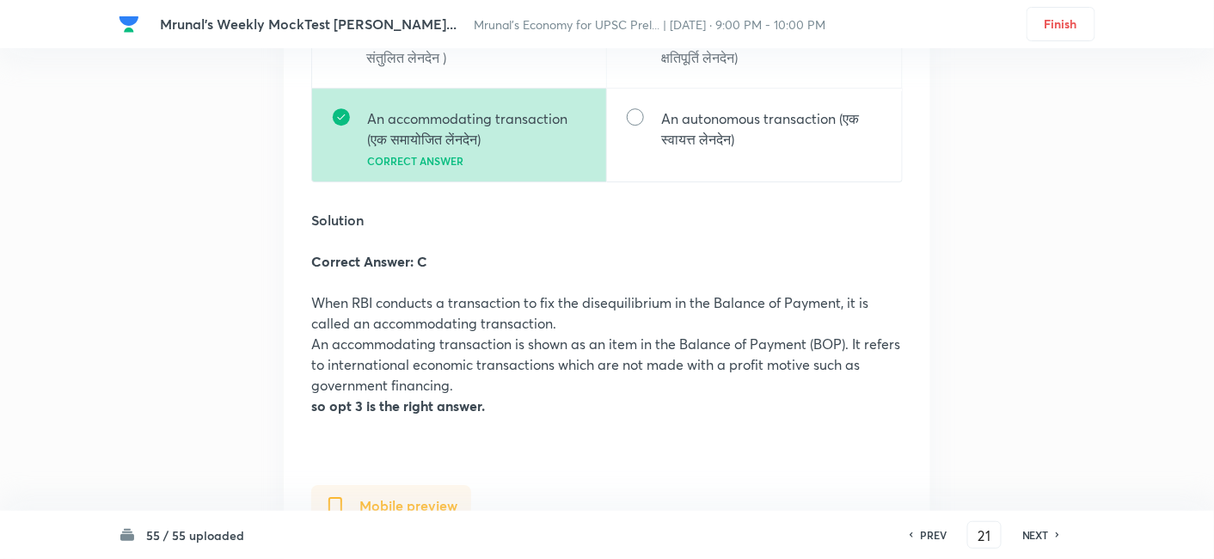
scroll to position [44686, 0]
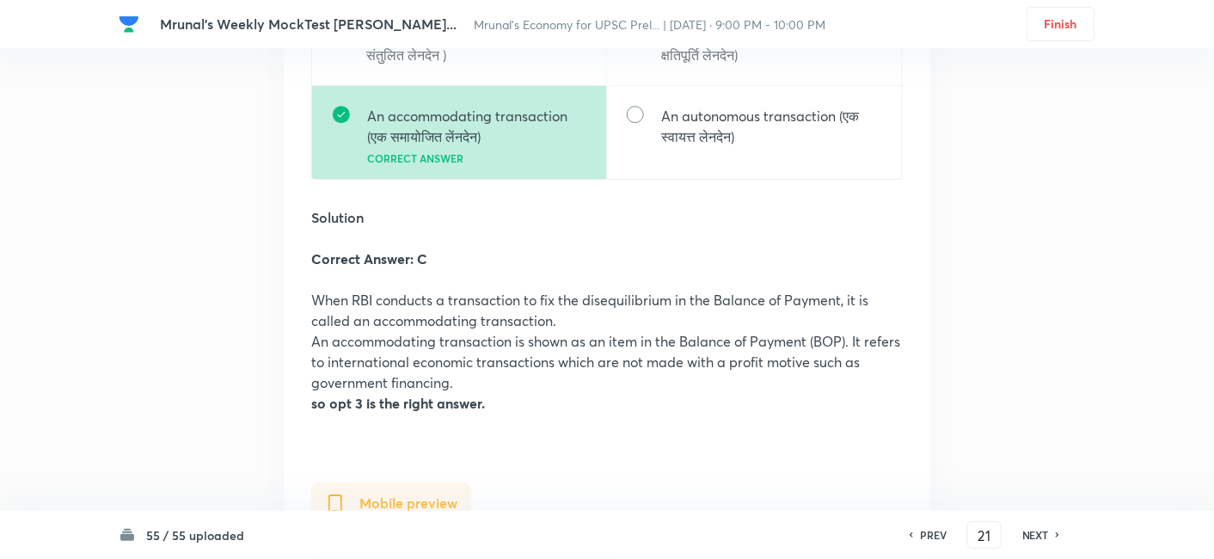
click at [1030, 529] on h6 "NEXT" at bounding box center [1035, 534] width 27 height 15
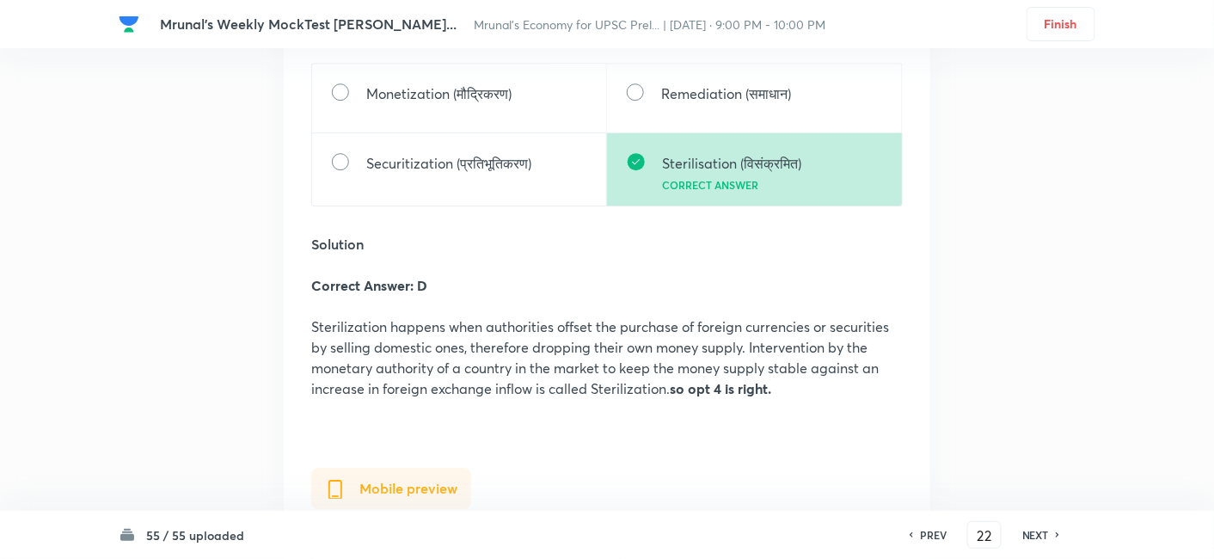
scroll to position [46634, 0]
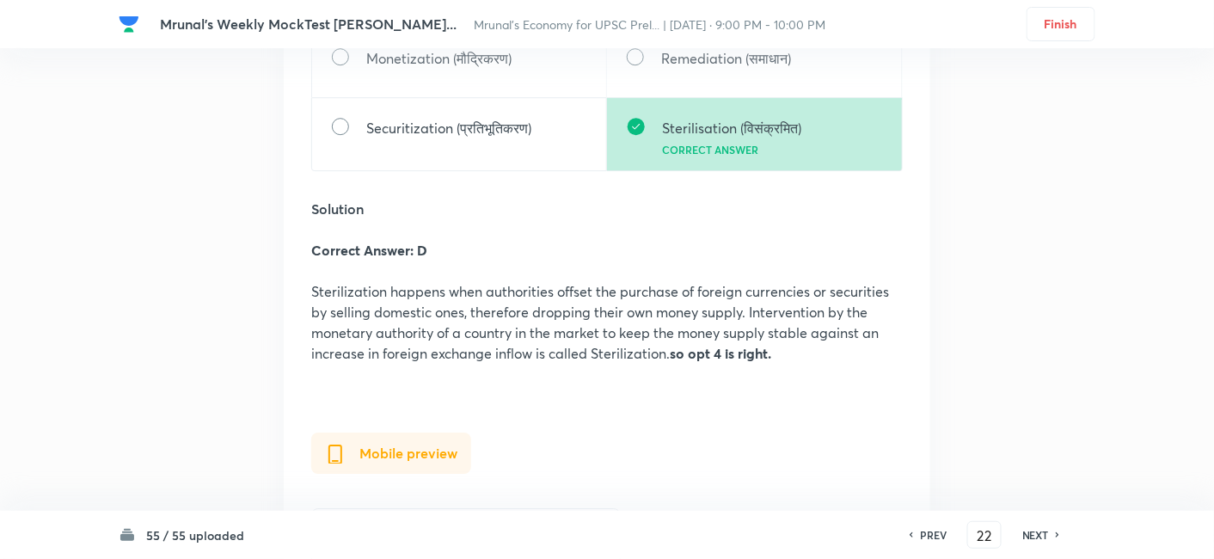
click at [1023, 531] on h6 "NEXT" at bounding box center [1035, 534] width 27 height 15
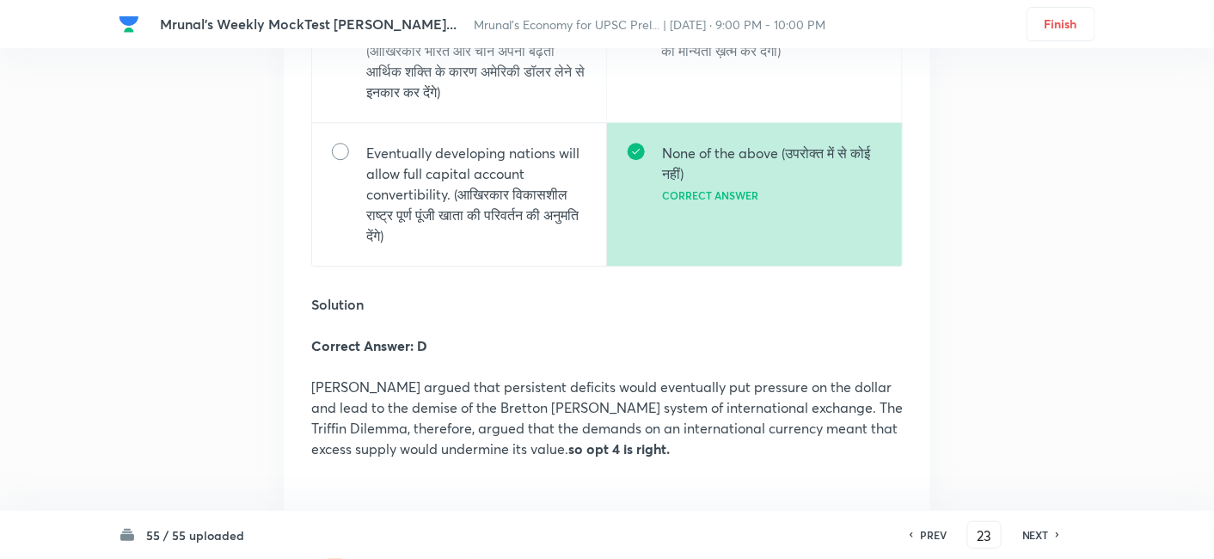
scroll to position [48585, 0]
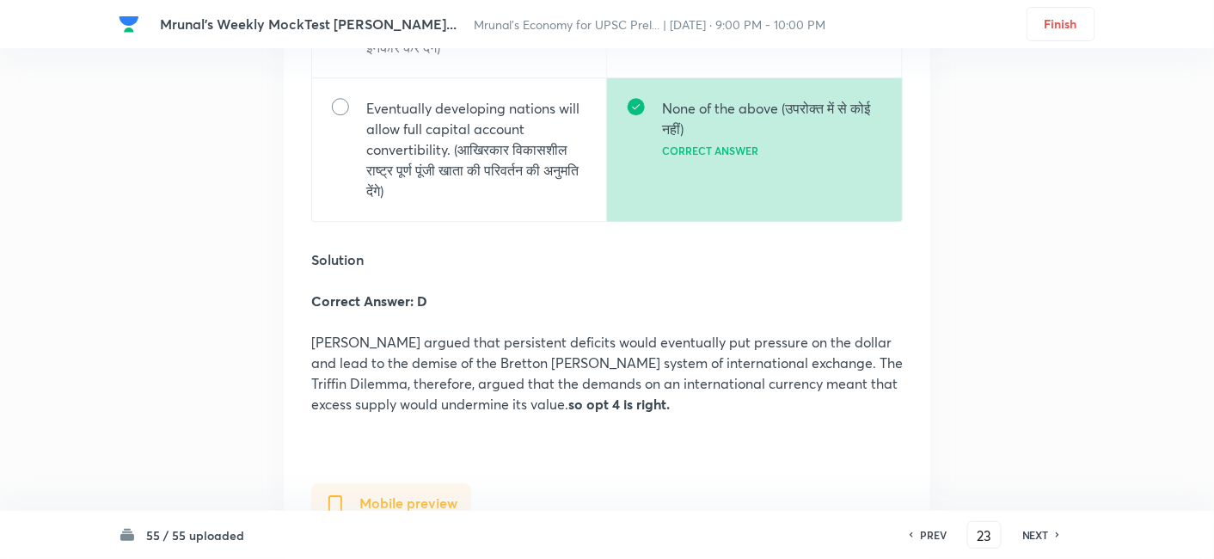
click at [1026, 531] on h6 "NEXT" at bounding box center [1035, 534] width 27 height 15
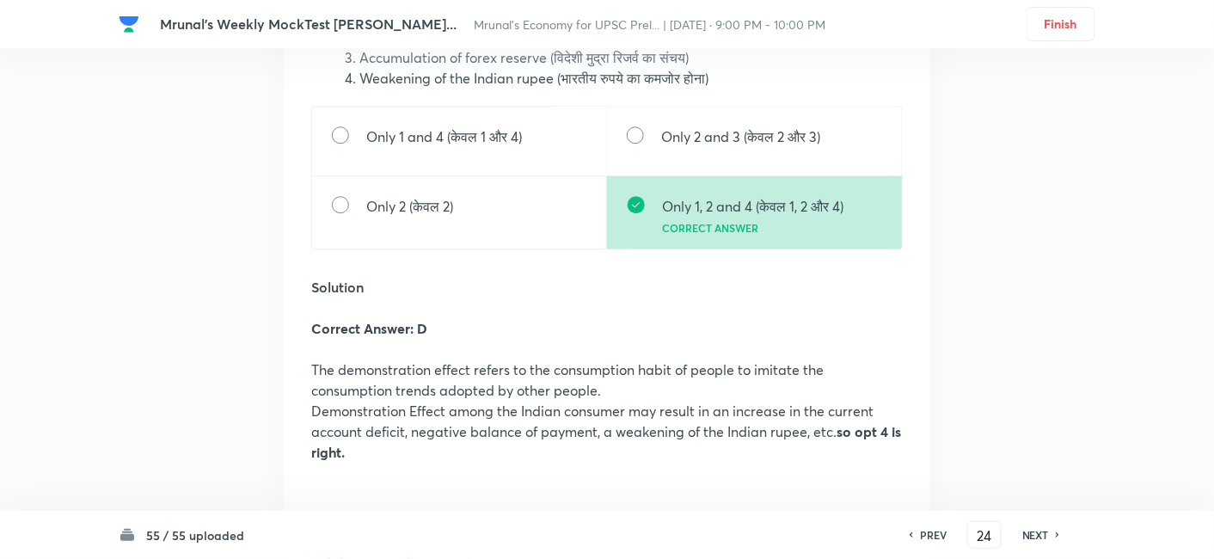
scroll to position [50655, 0]
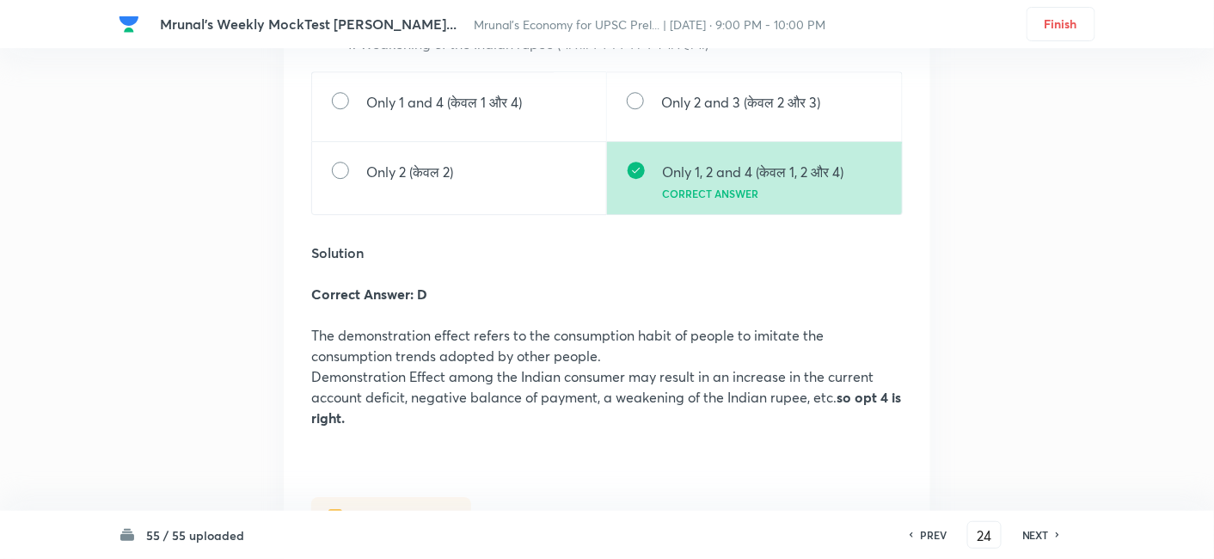
click at [1031, 538] on h6 "NEXT" at bounding box center [1035, 534] width 27 height 15
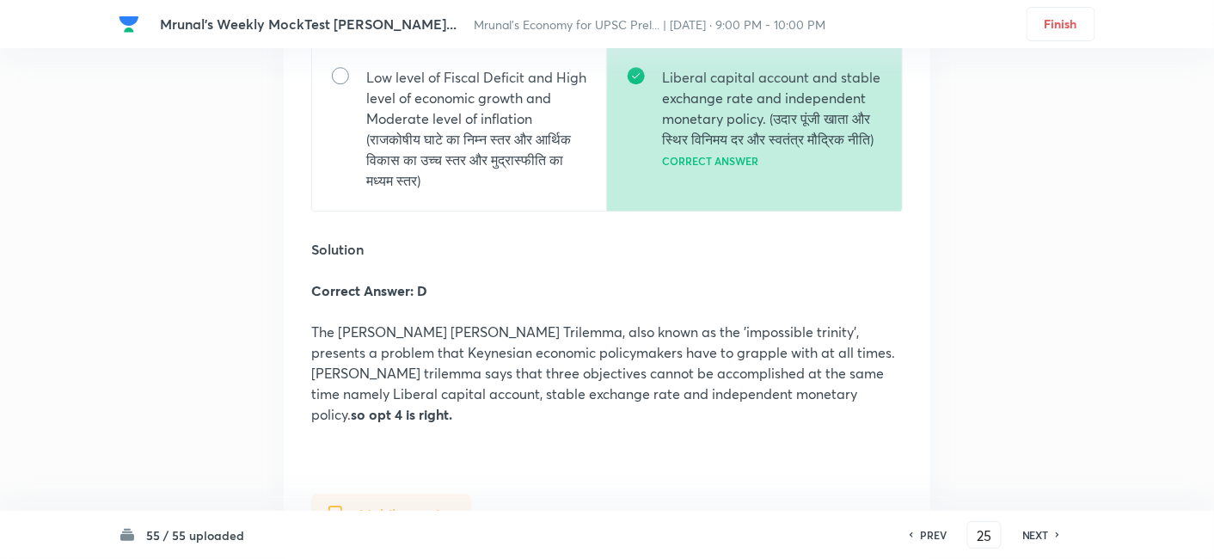
scroll to position [52749, 0]
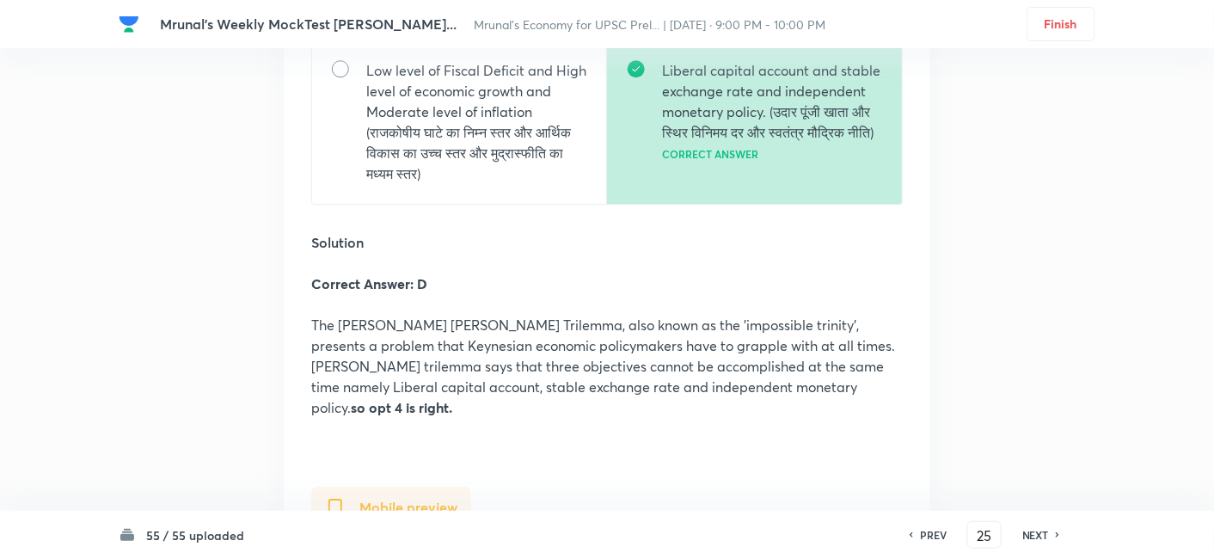
click at [1044, 530] on h6 "NEXT" at bounding box center [1035, 534] width 27 height 15
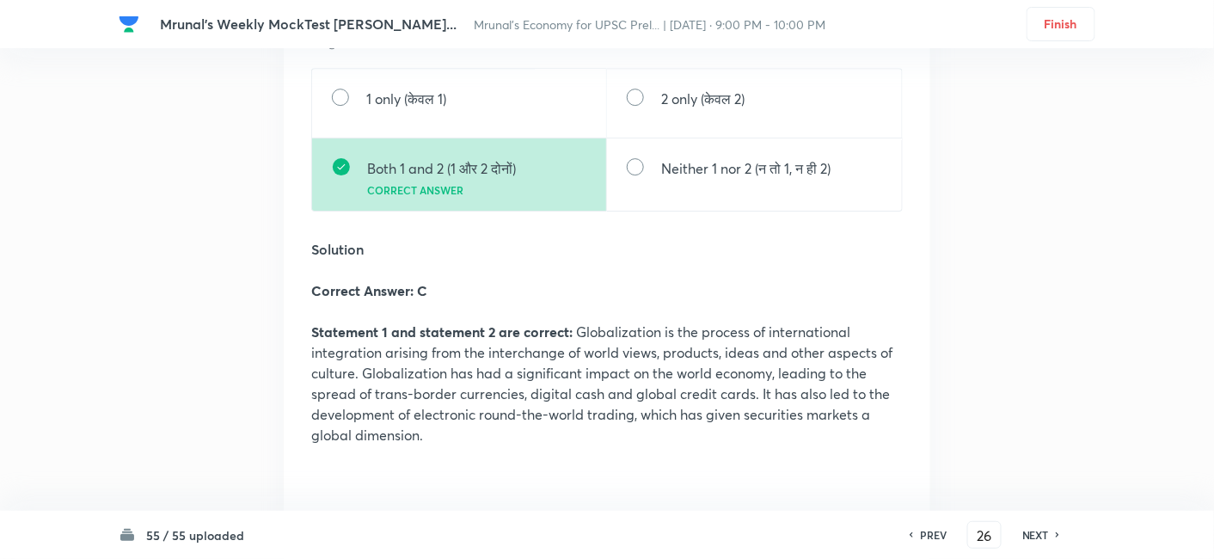
scroll to position [54974, 0]
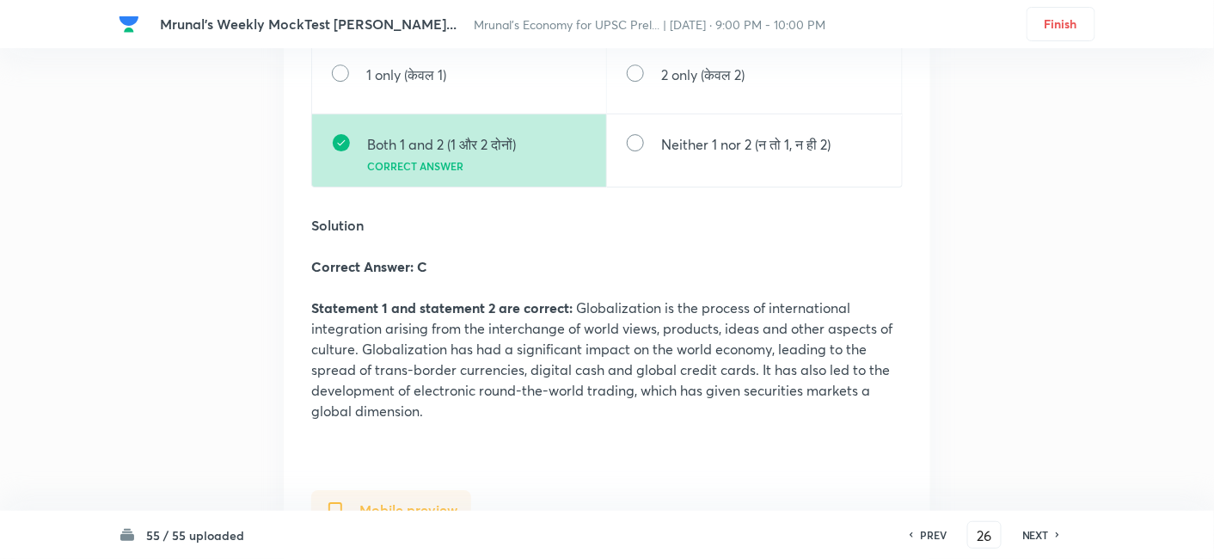
click at [1033, 528] on h6 "NEXT" at bounding box center [1035, 534] width 27 height 15
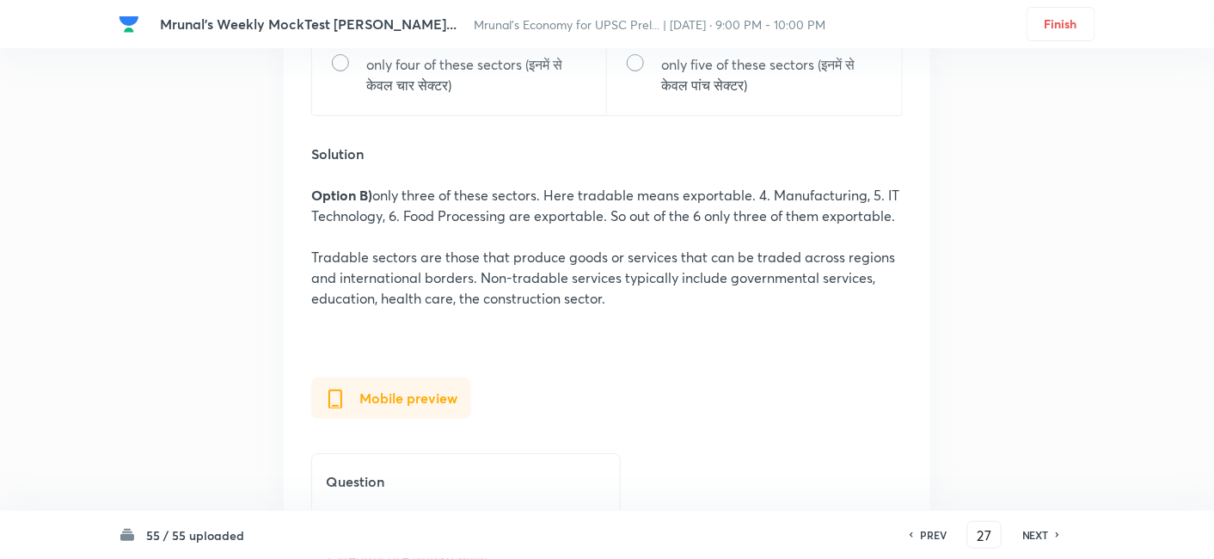
scroll to position [57378, 0]
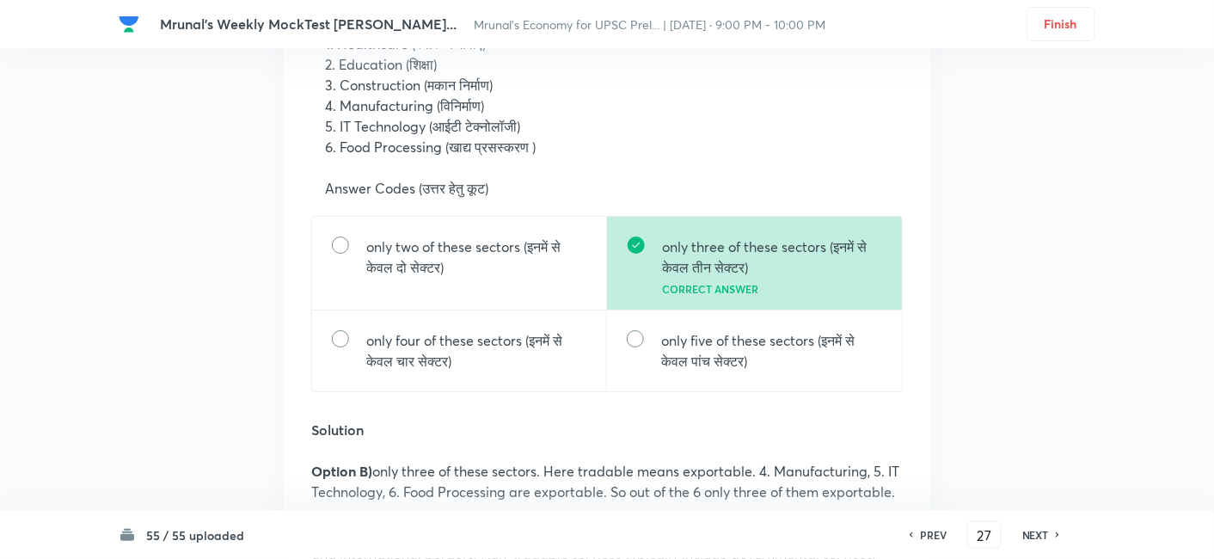
click at [1043, 534] on h6 "NEXT" at bounding box center [1035, 534] width 27 height 15
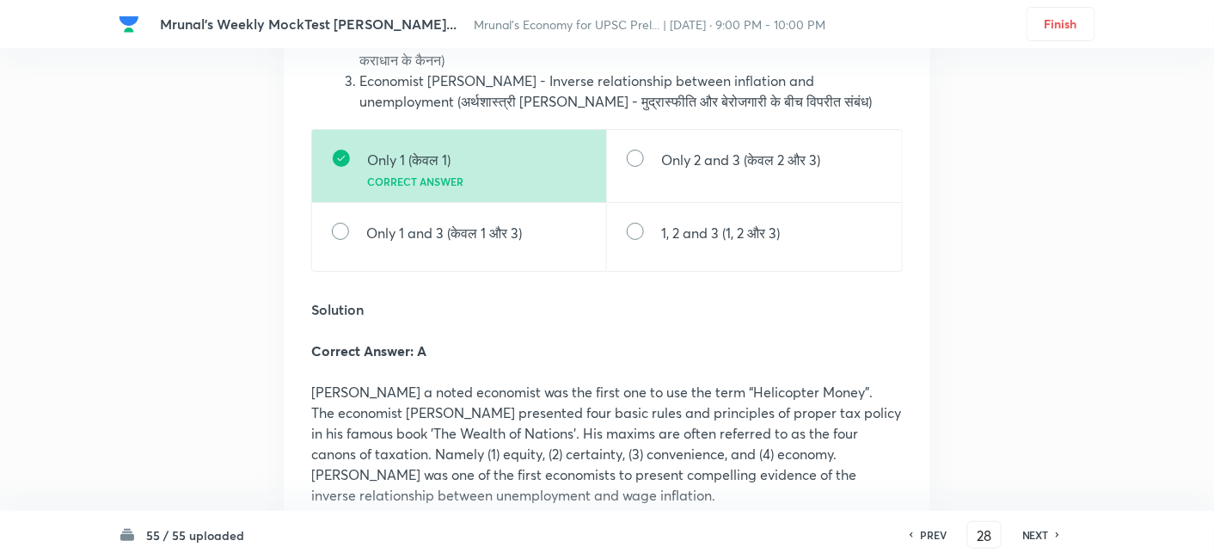
scroll to position [59343, 0]
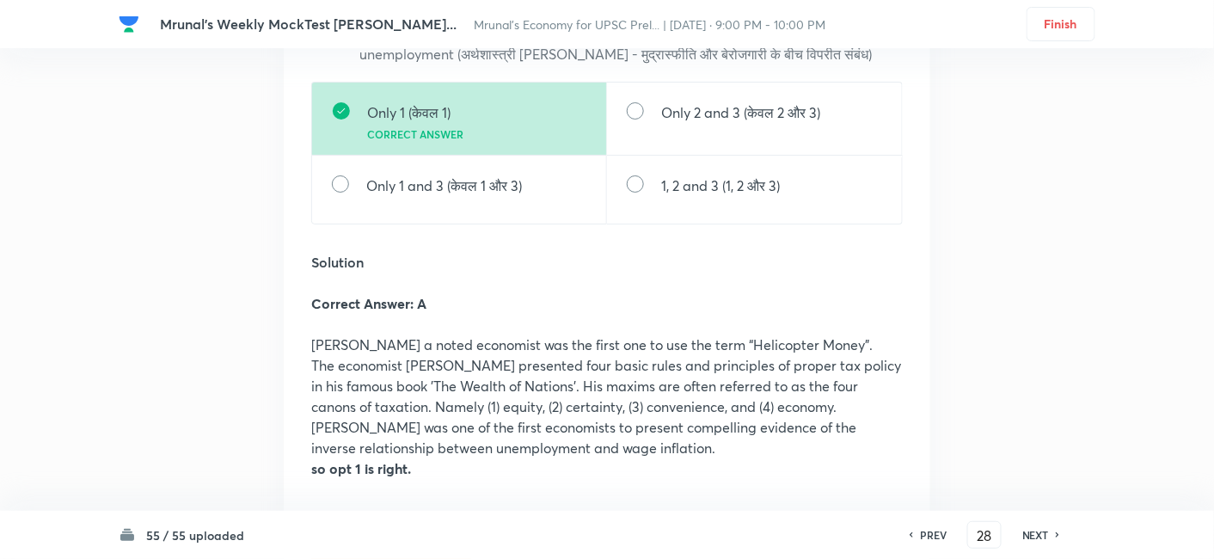
click at [1024, 535] on h6 "NEXT" at bounding box center [1035, 534] width 27 height 15
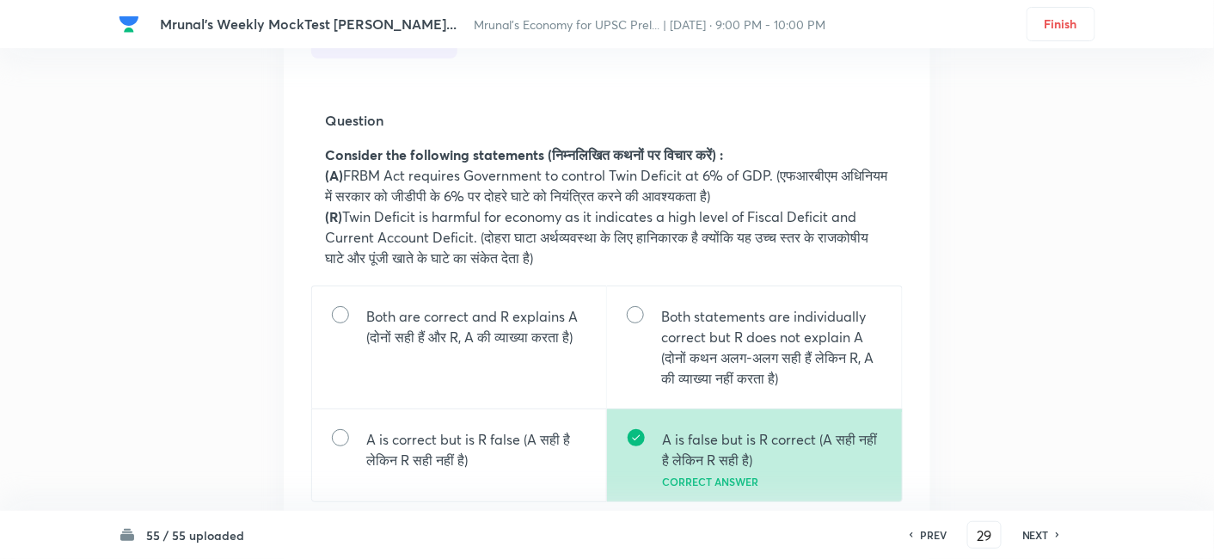
scroll to position [61398, 0]
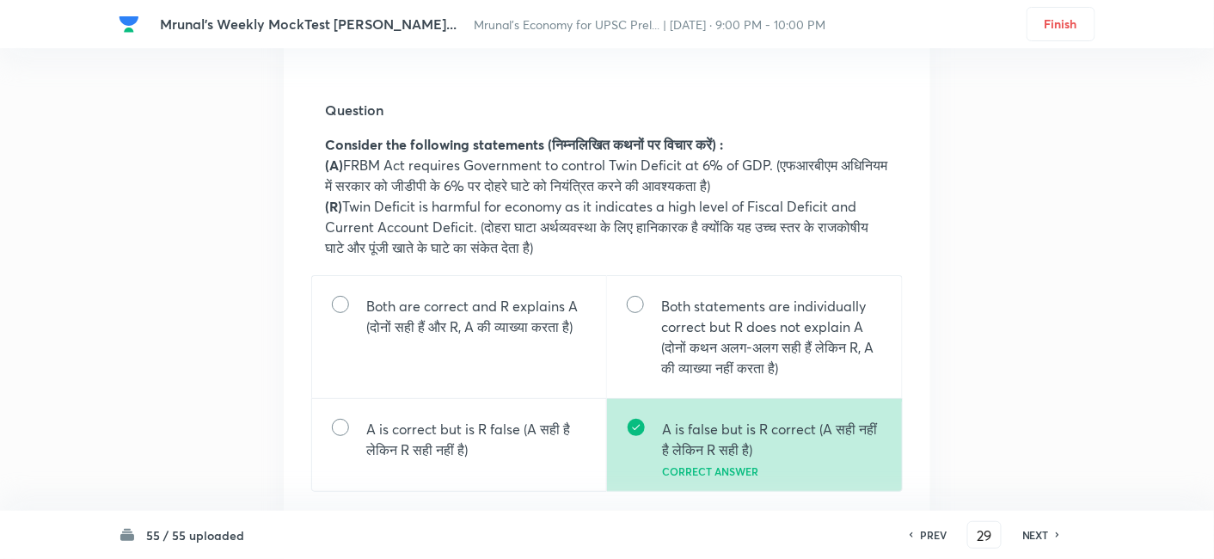
click at [924, 534] on h6 "PREV" at bounding box center [933, 534] width 27 height 15
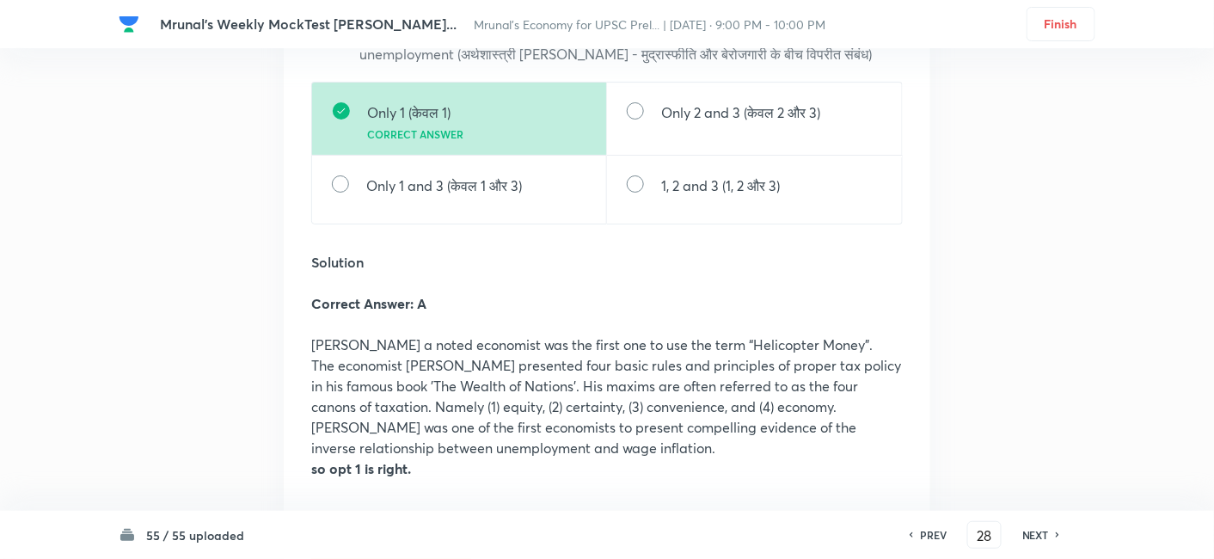
click at [1036, 529] on h6 "NEXT" at bounding box center [1035, 534] width 27 height 15
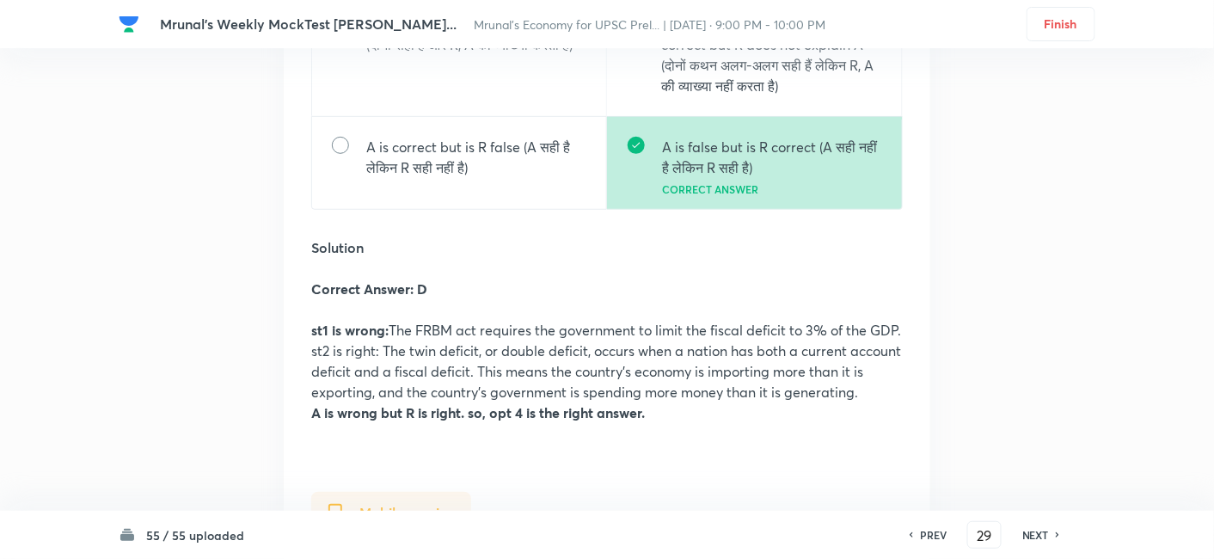
scroll to position [61685, 0]
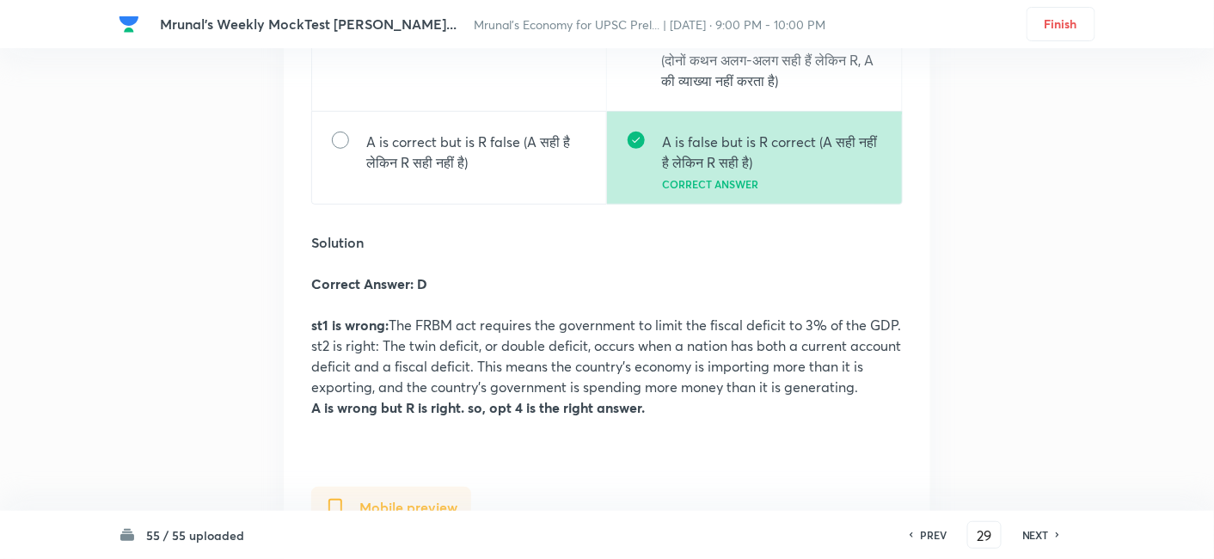
click at [1024, 533] on h6 "NEXT" at bounding box center [1035, 534] width 27 height 15
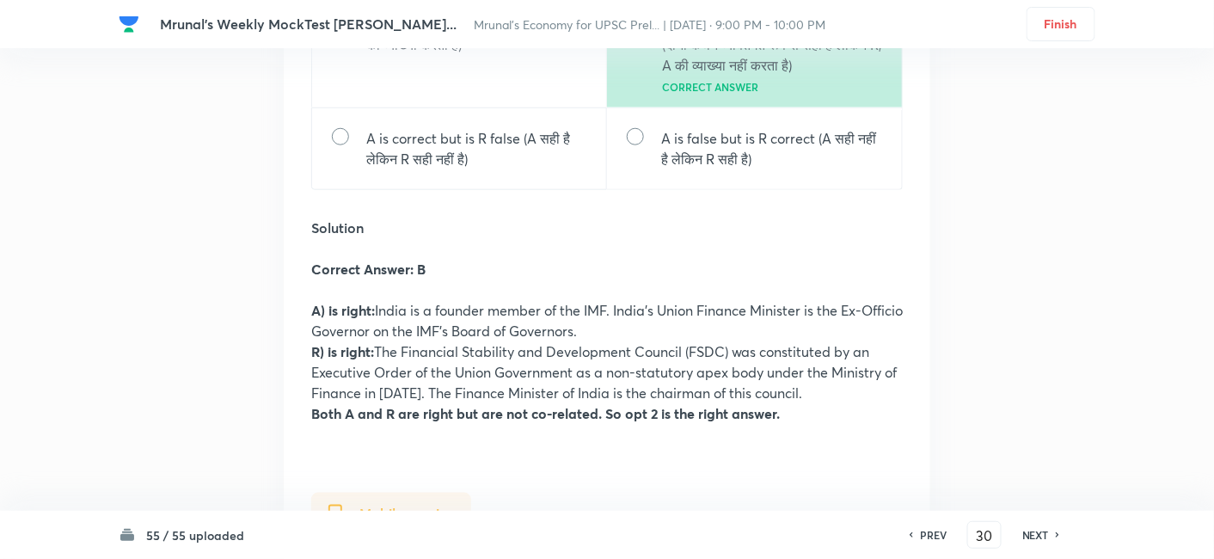
scroll to position [63963, 0]
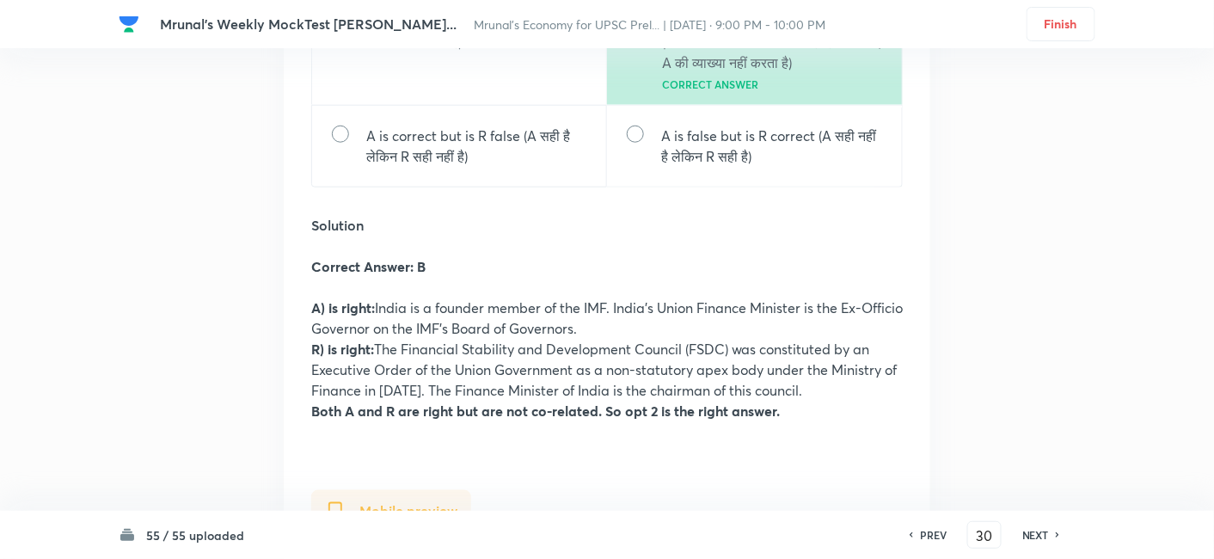
click at [1036, 537] on h6 "NEXT" at bounding box center [1035, 534] width 27 height 15
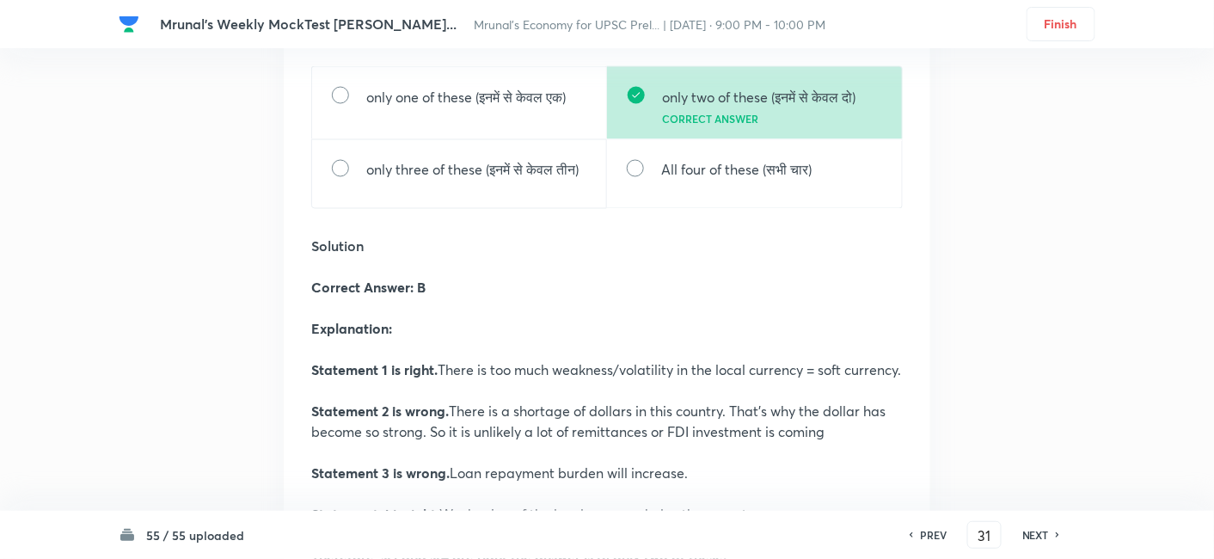
scroll to position [66421, 0]
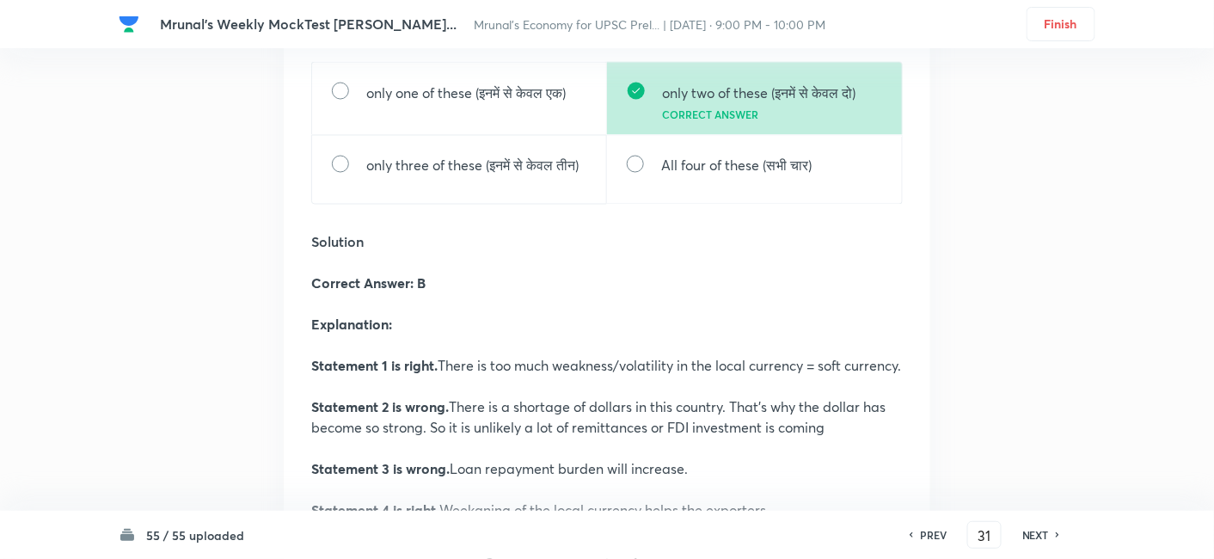
drag, startPoint x: 1031, startPoint y: 537, endPoint x: 1009, endPoint y: 509, distance: 36.1
click at [1031, 538] on h6 "NEXT" at bounding box center [1035, 534] width 27 height 15
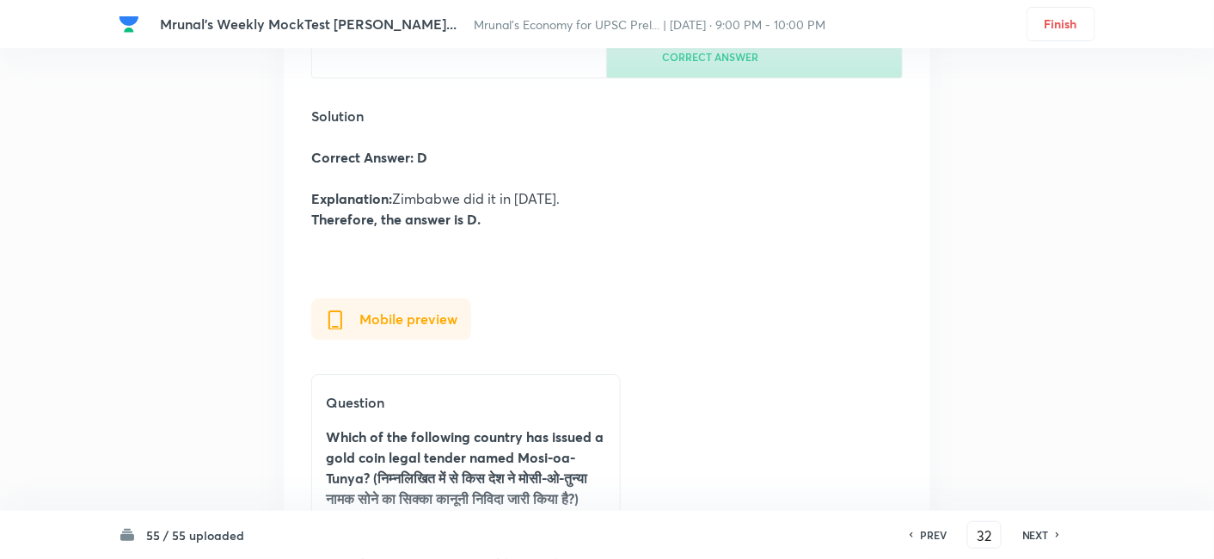
scroll to position [69210, 0]
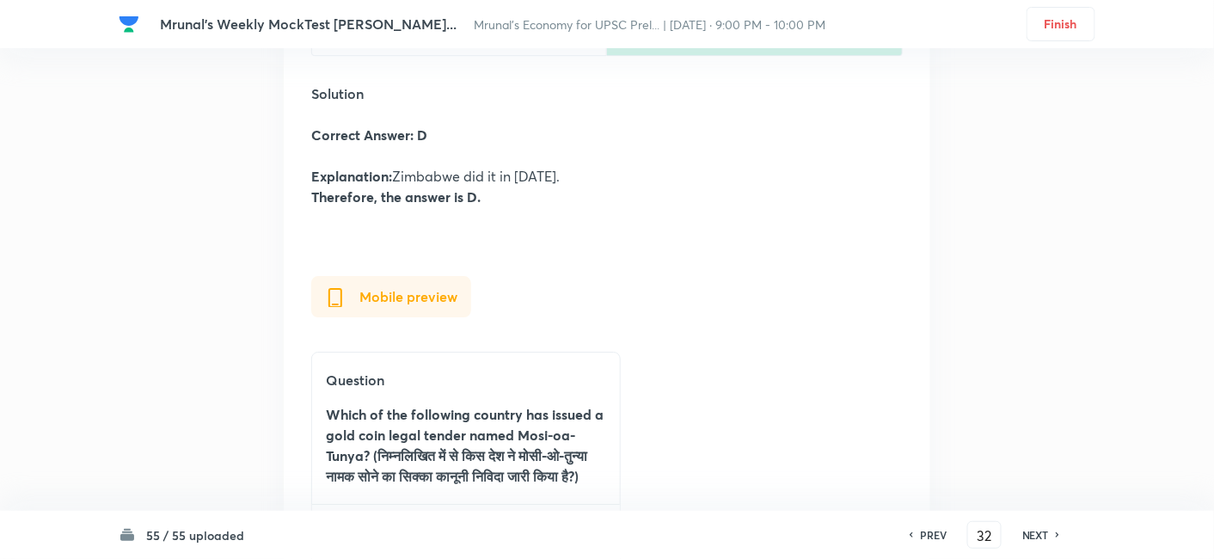
click at [1033, 536] on h6 "NEXT" at bounding box center [1035, 534] width 27 height 15
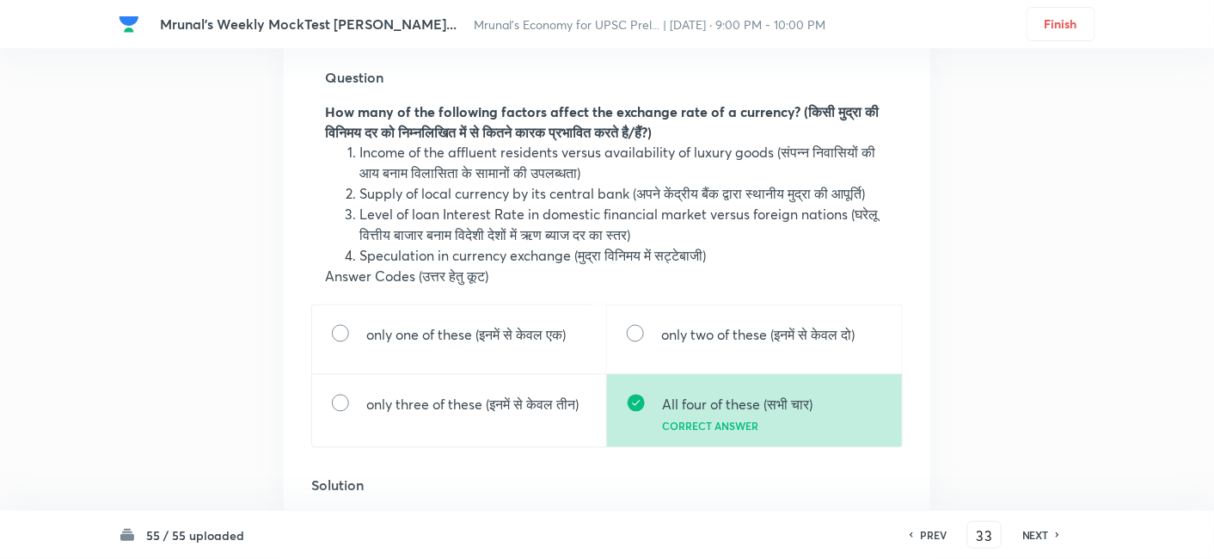
click at [920, 533] on h6 "PREV" at bounding box center [933, 534] width 27 height 15
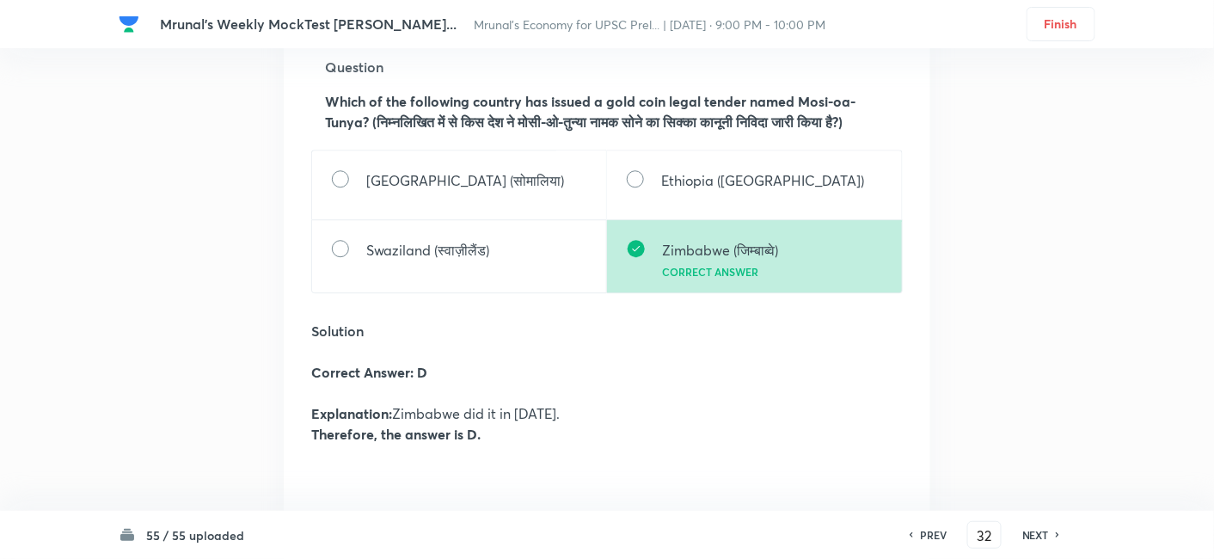
scroll to position [69019, 0]
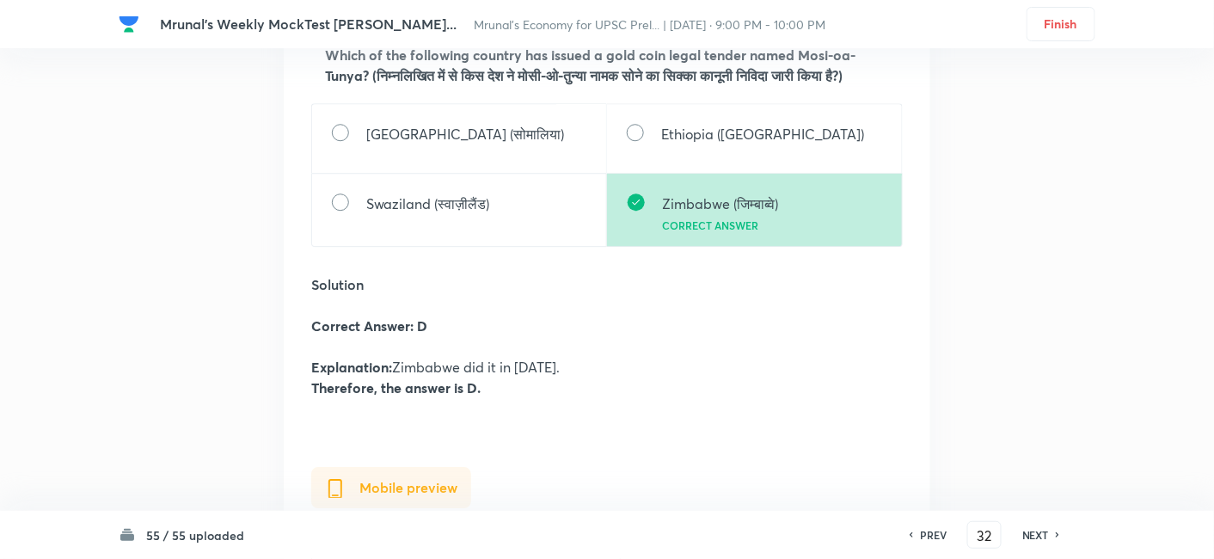
click at [1035, 535] on h6 "NEXT" at bounding box center [1035, 534] width 27 height 15
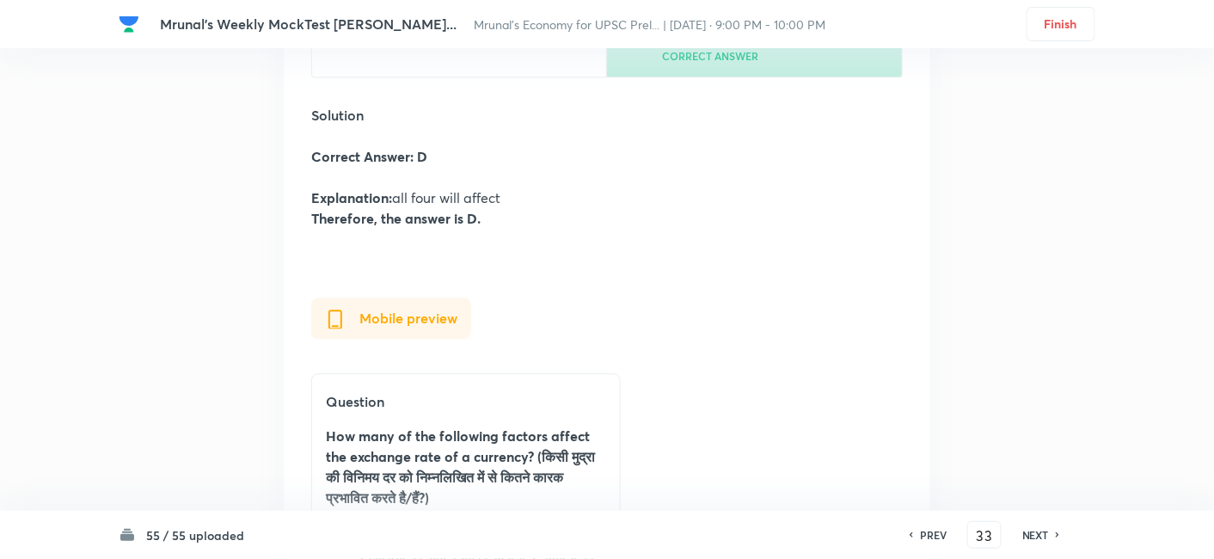
scroll to position [70912, 0]
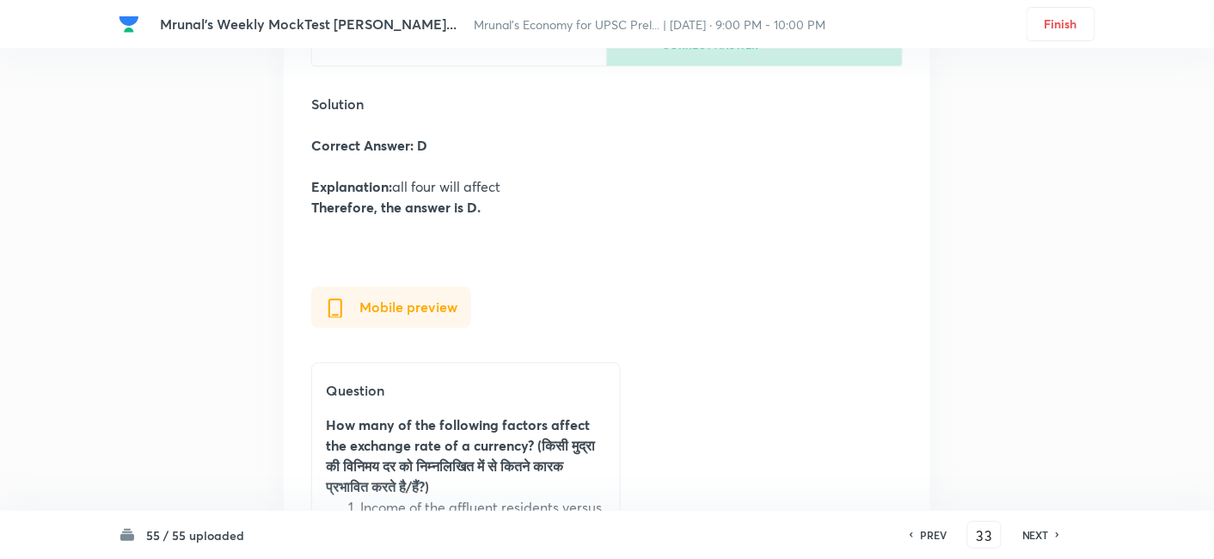
click at [1031, 531] on h6 "NEXT" at bounding box center [1035, 534] width 27 height 15
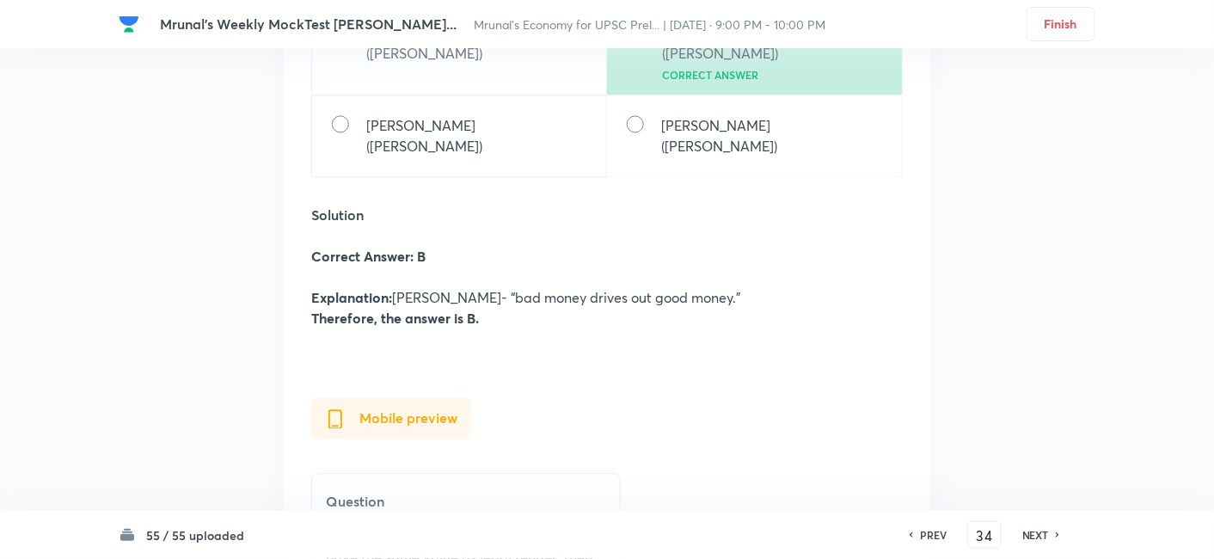
scroll to position [72825, 0]
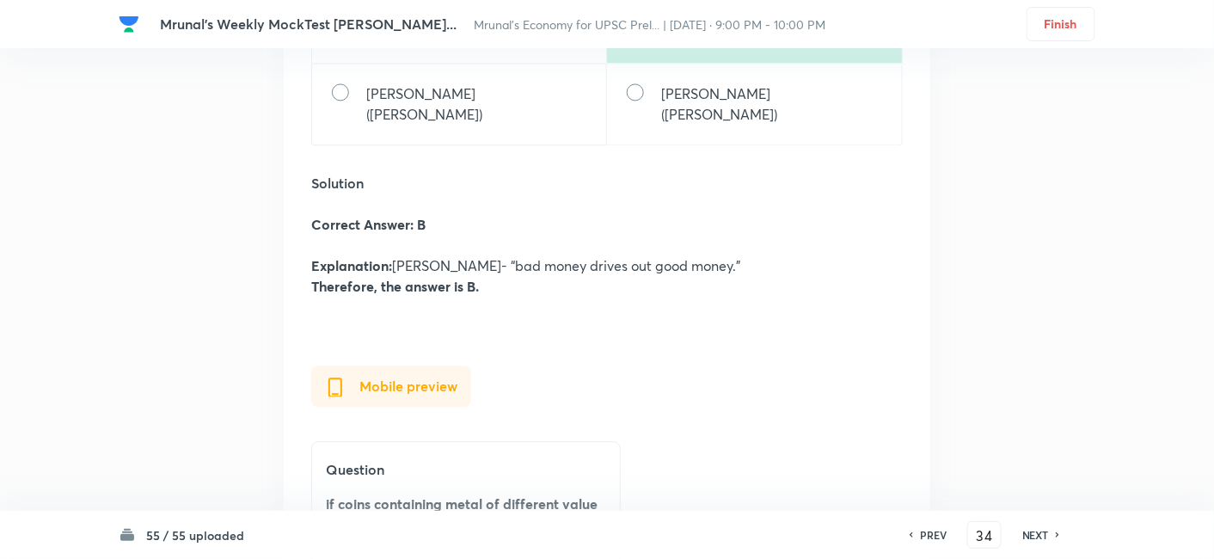
click at [1030, 537] on h6 "NEXT" at bounding box center [1035, 534] width 27 height 15
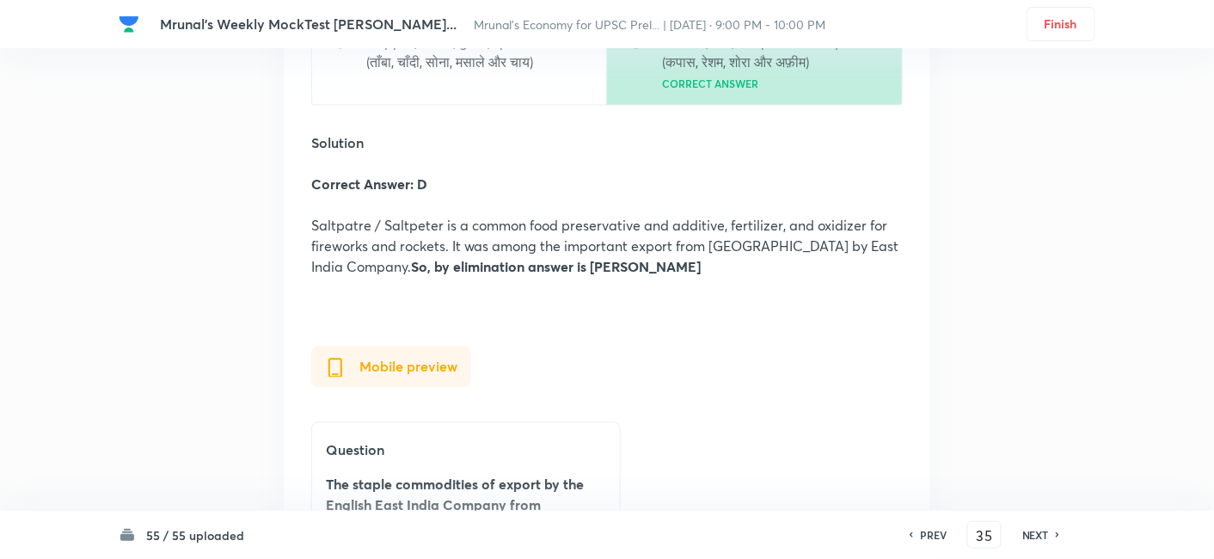
scroll to position [74720, 0]
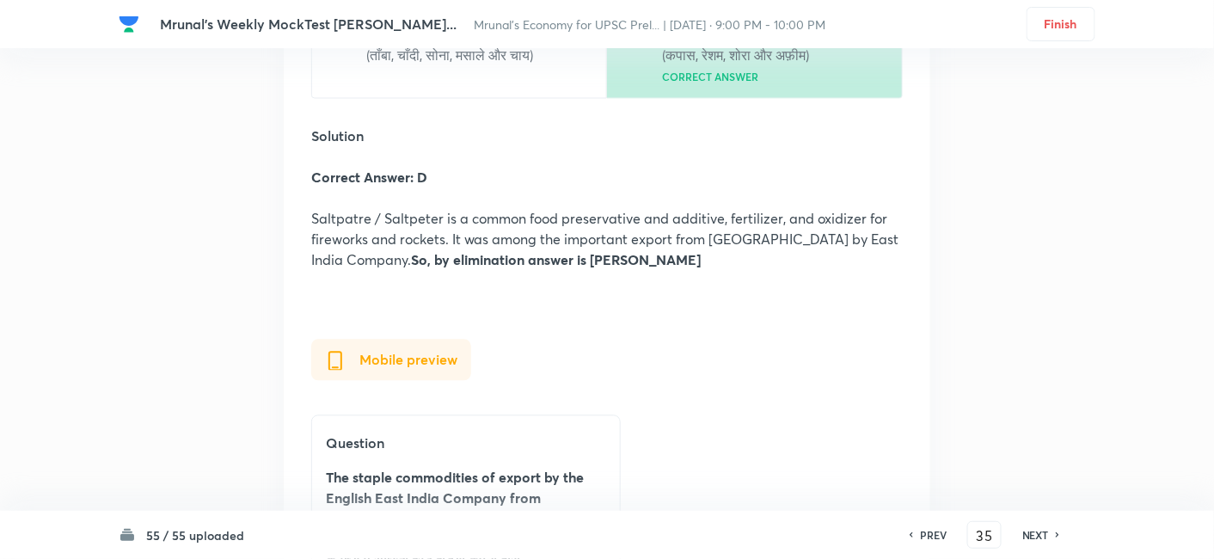
click at [1050, 533] on div "NEXT" at bounding box center [1038, 534] width 46 height 15
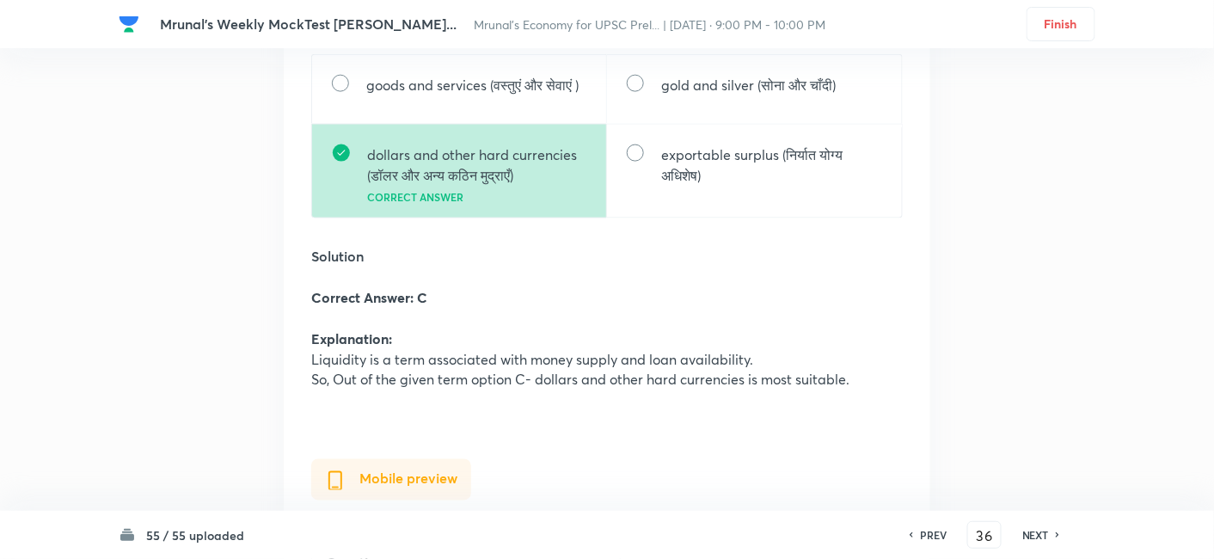
scroll to position [76471, 0]
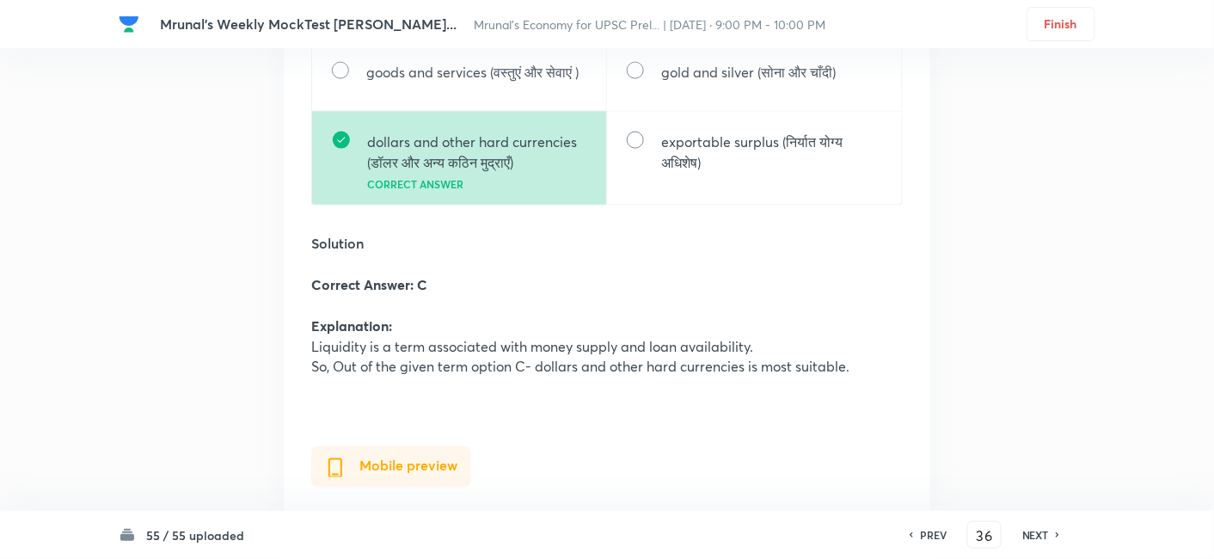
click at [1030, 531] on h6 "NEXT" at bounding box center [1035, 534] width 27 height 15
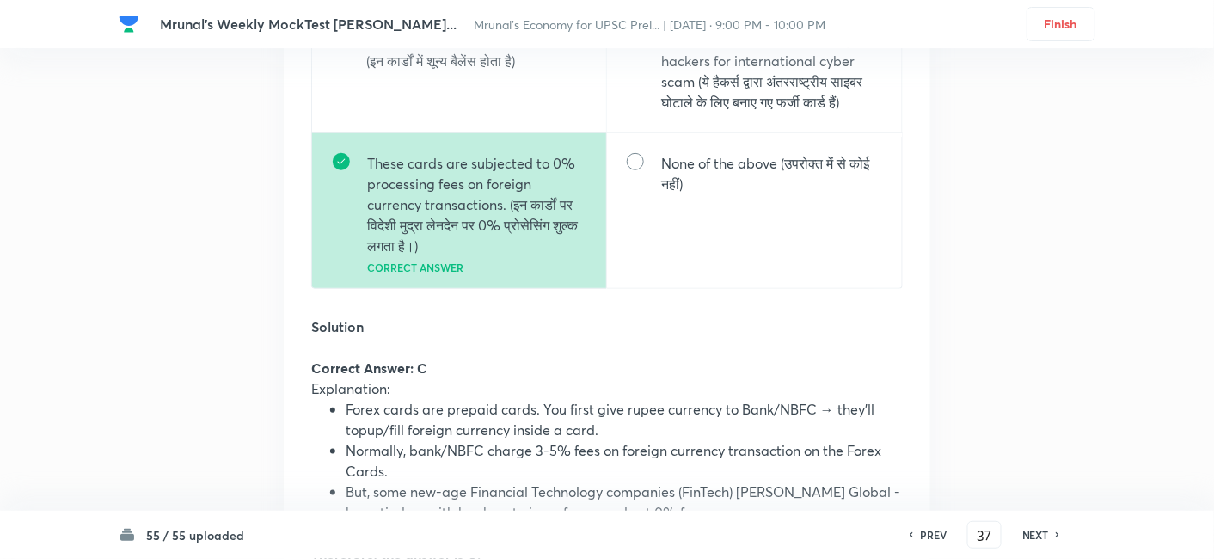
scroll to position [78268, 0]
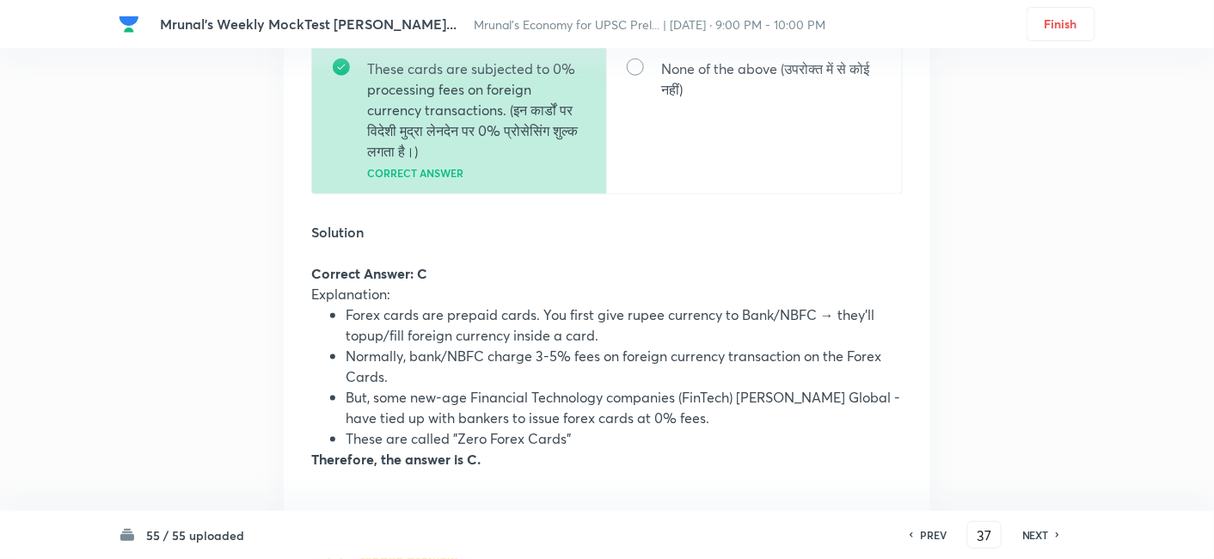
click at [1027, 538] on h6 "NEXT" at bounding box center [1035, 534] width 27 height 15
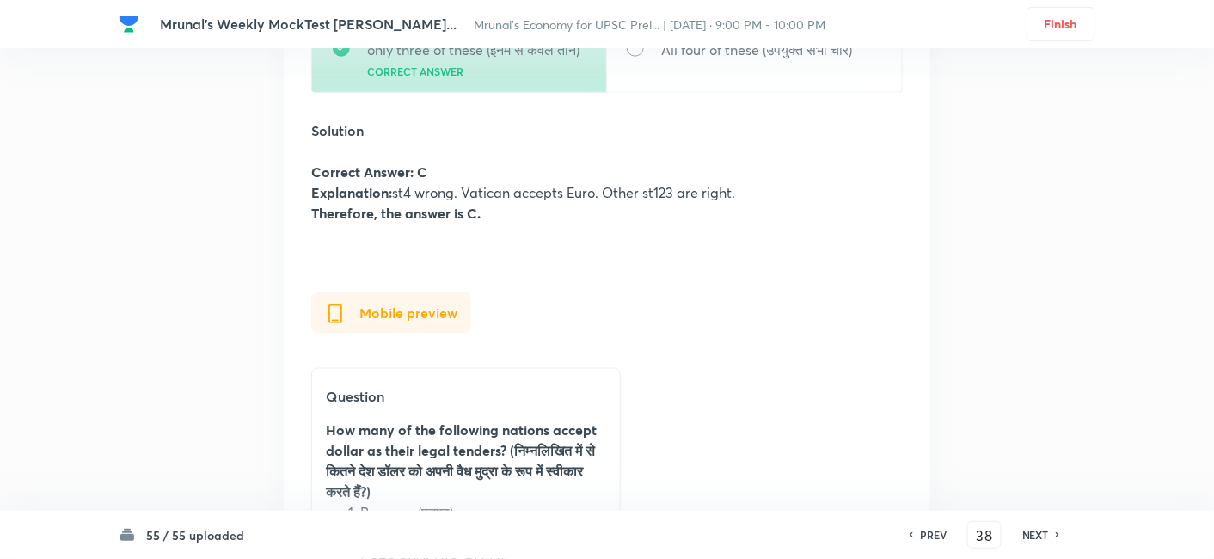
scroll to position [80560, 0]
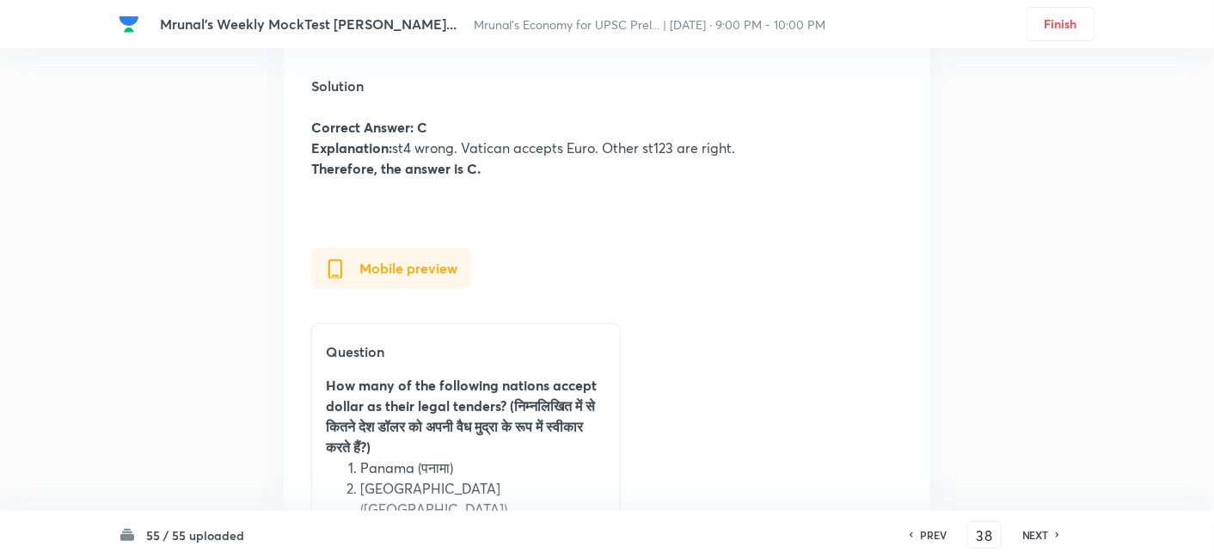
click at [1032, 531] on h6 "NEXT" at bounding box center [1035, 534] width 27 height 15
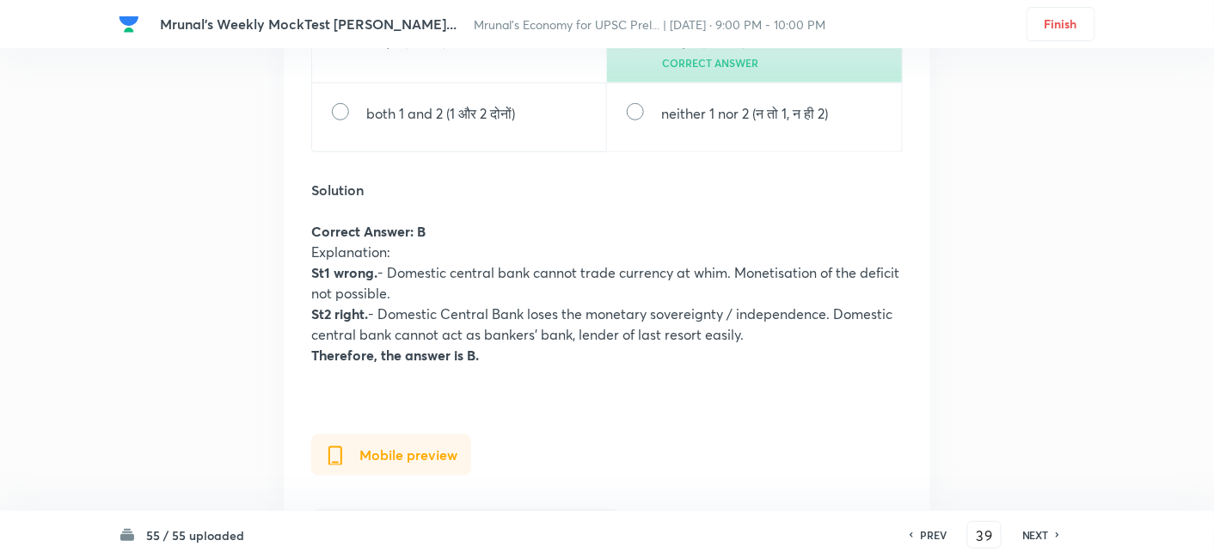
scroll to position [82333, 0]
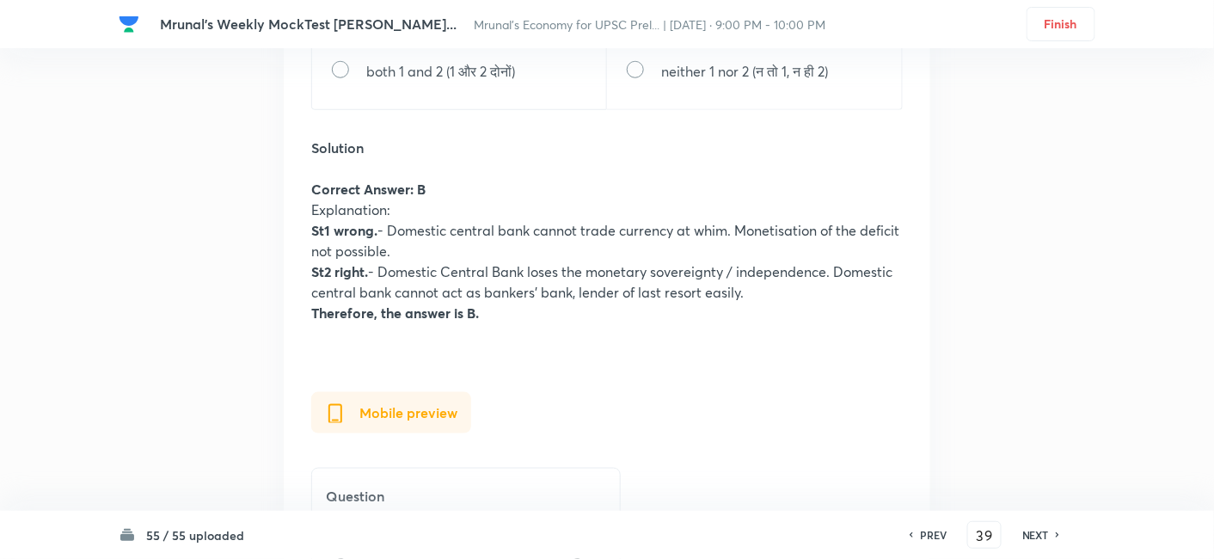
click at [1036, 537] on h6 "NEXT" at bounding box center [1035, 534] width 27 height 15
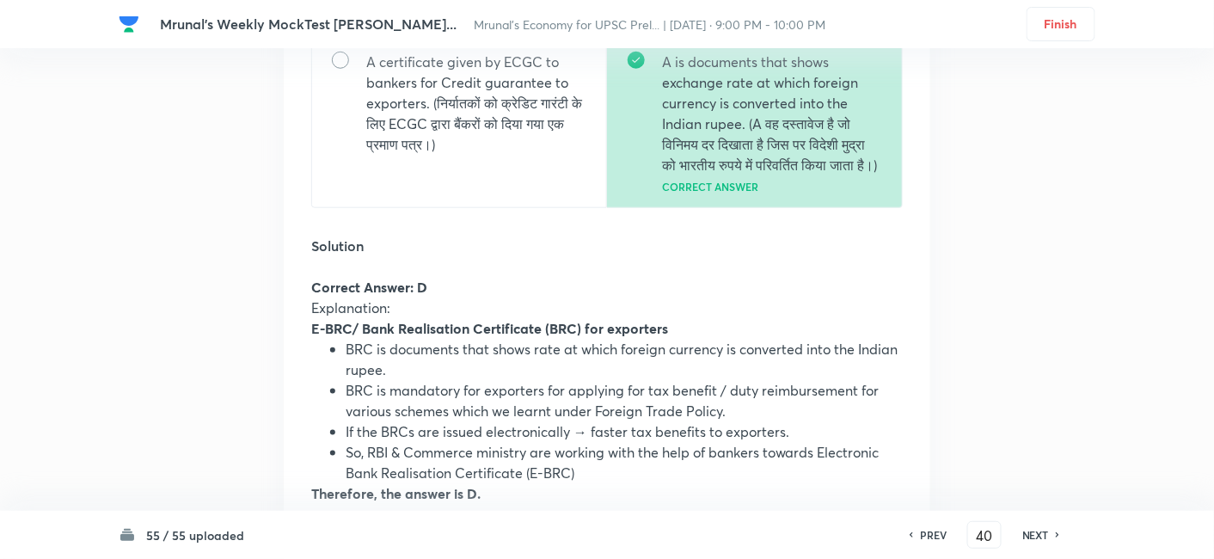
scroll to position [84475, 0]
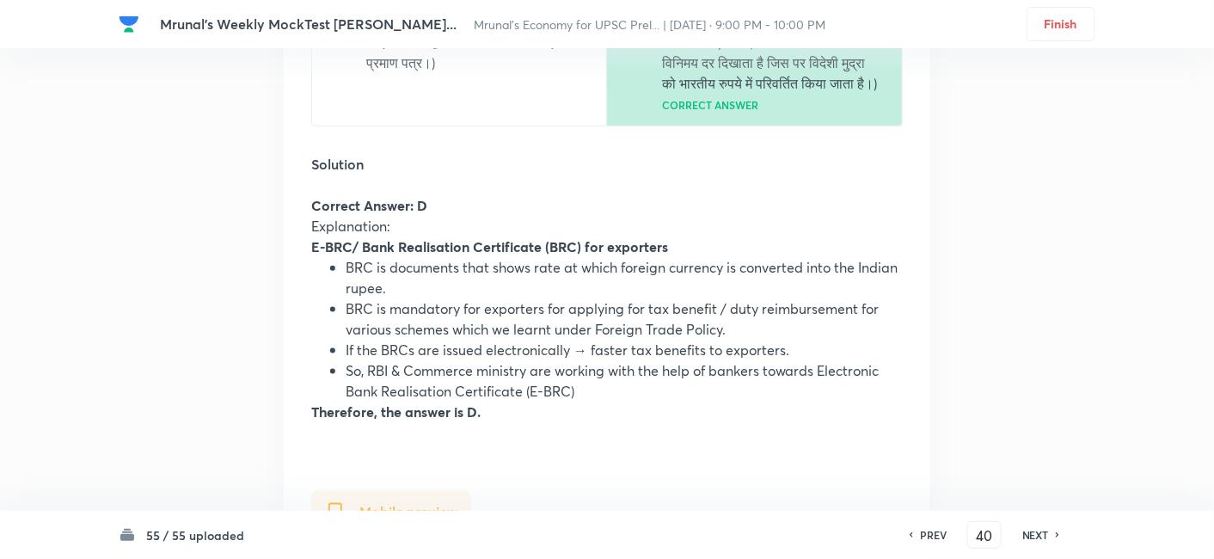
click at [1033, 529] on h6 "NEXT" at bounding box center [1035, 534] width 27 height 15
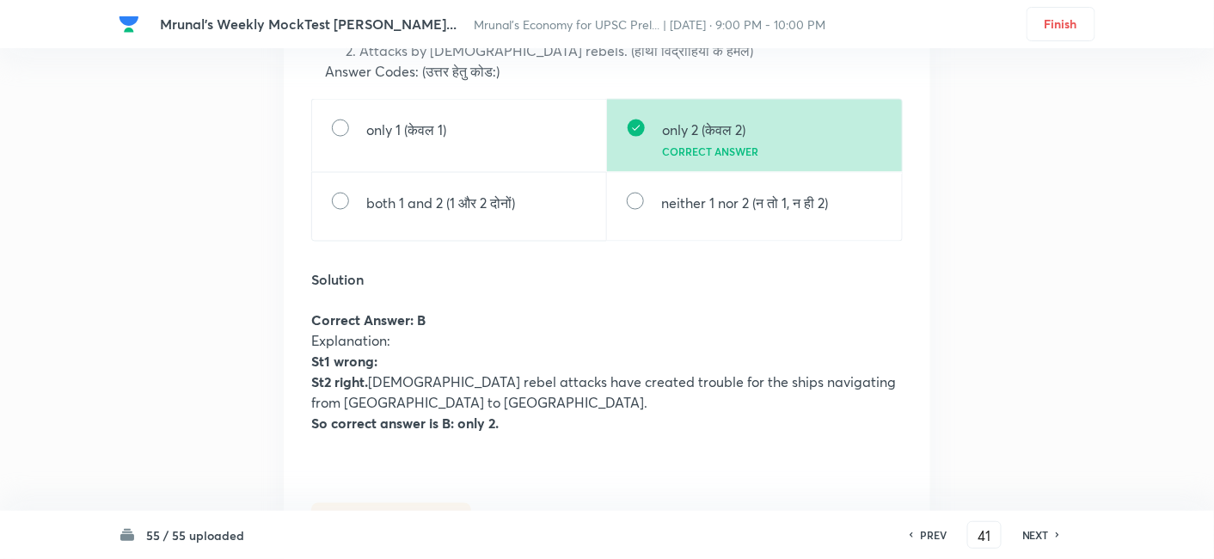
scroll to position [86865, 0]
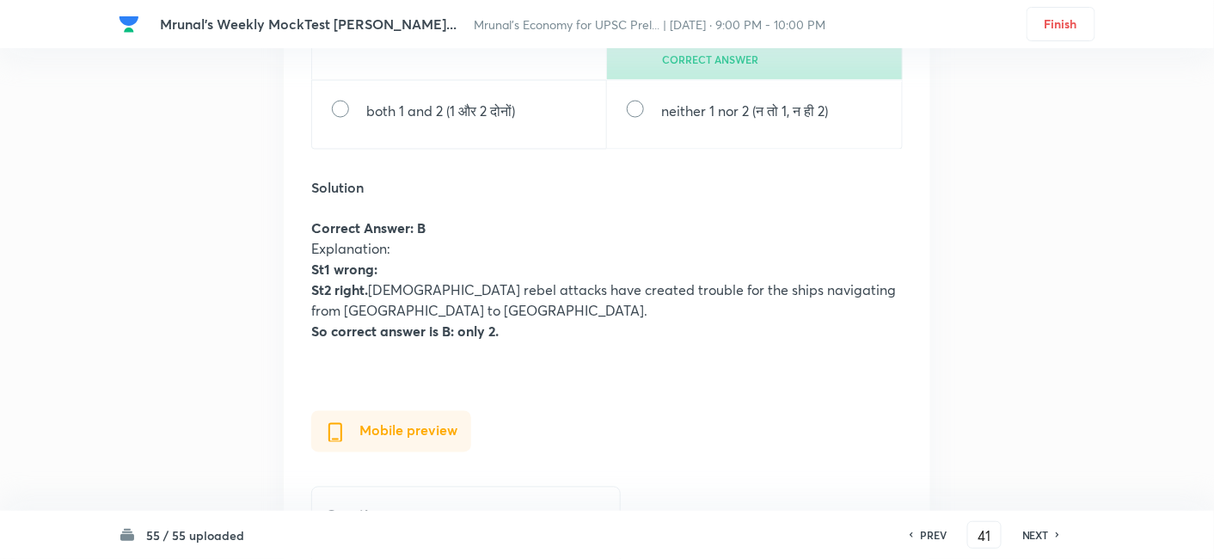
click at [1038, 535] on h6 "NEXT" at bounding box center [1035, 534] width 27 height 15
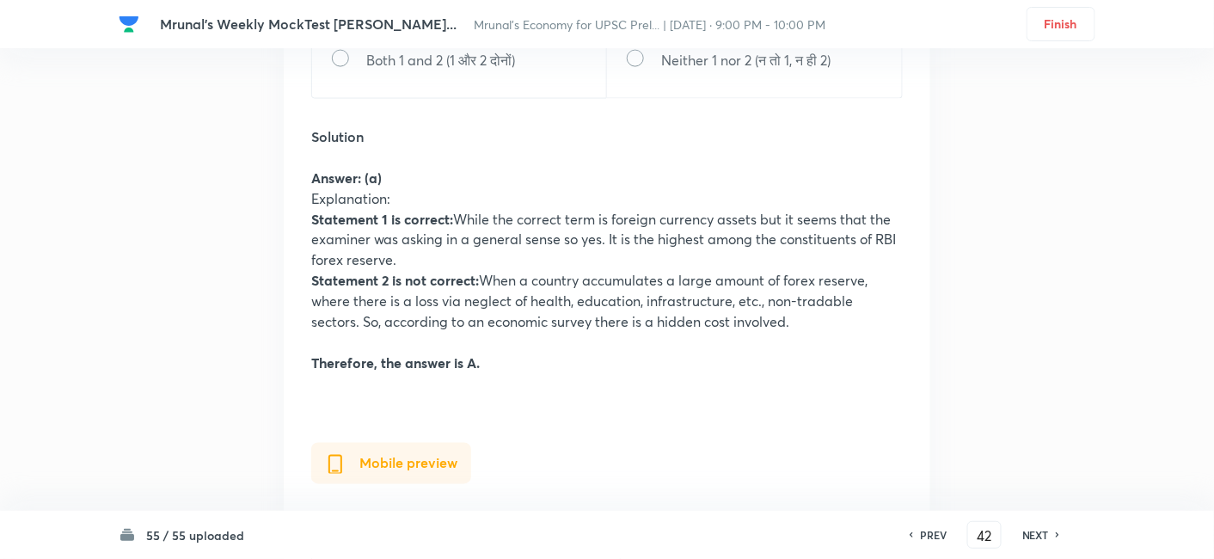
scroll to position [88877, 0]
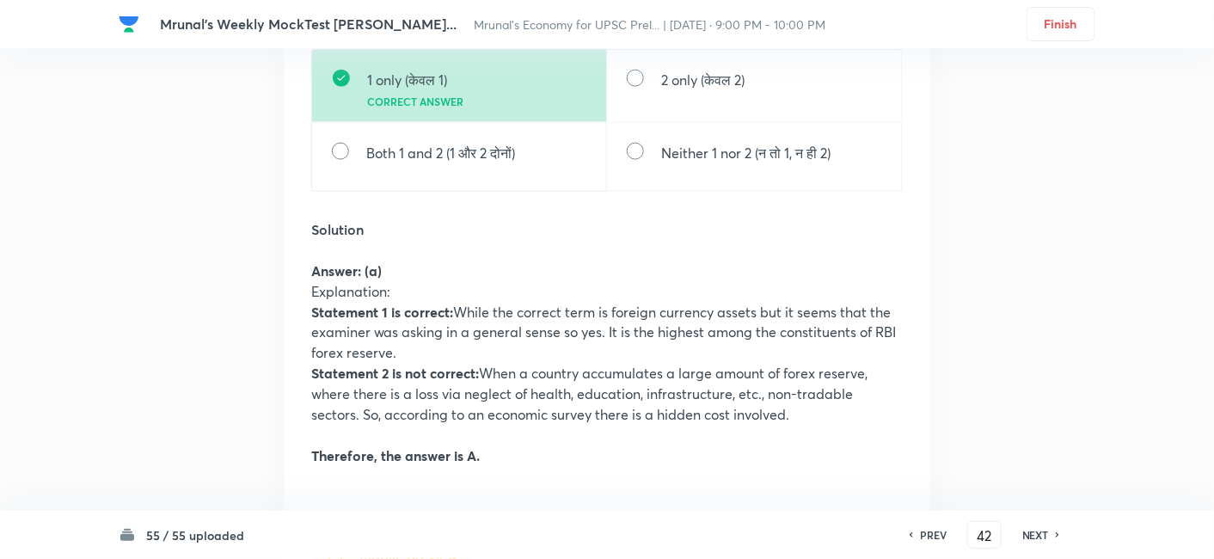
click at [1033, 533] on h6 "NEXT" at bounding box center [1035, 534] width 27 height 15
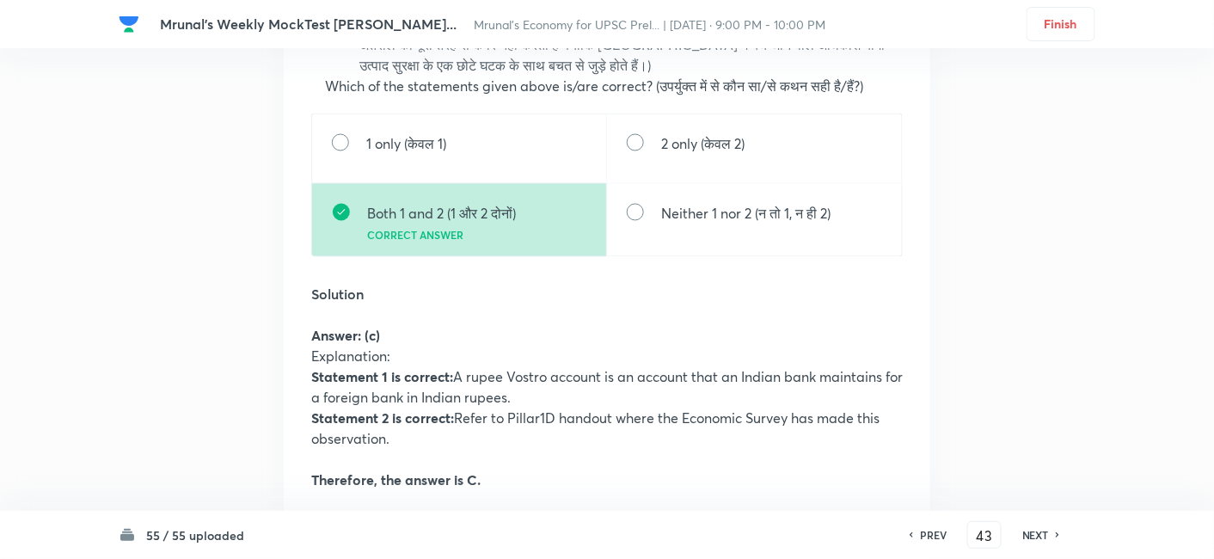
scroll to position [91143, 0]
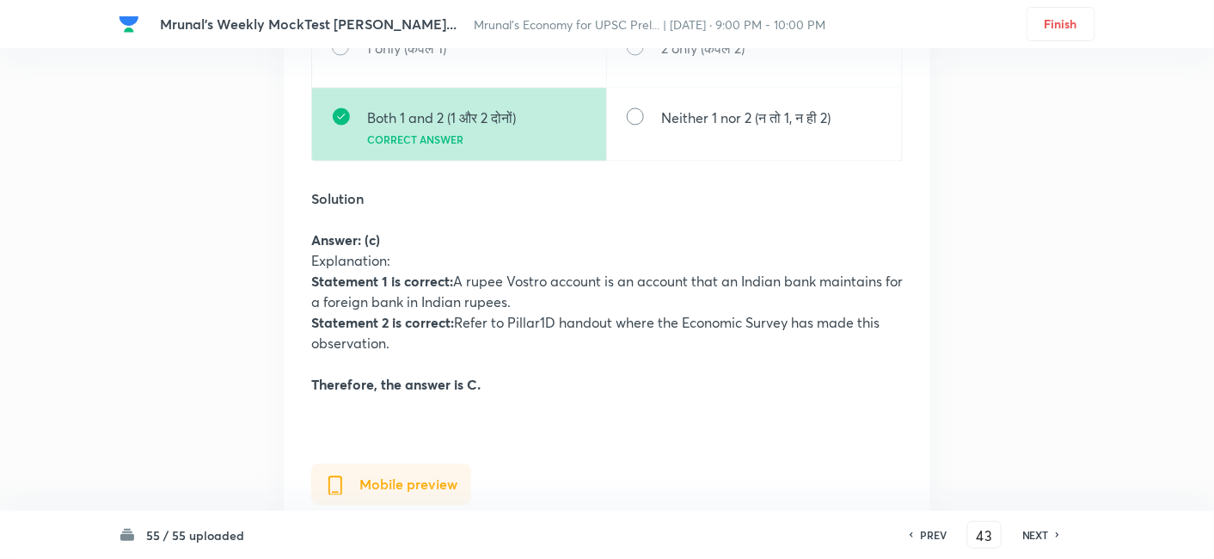
click at [1035, 535] on h6 "NEXT" at bounding box center [1035, 534] width 27 height 15
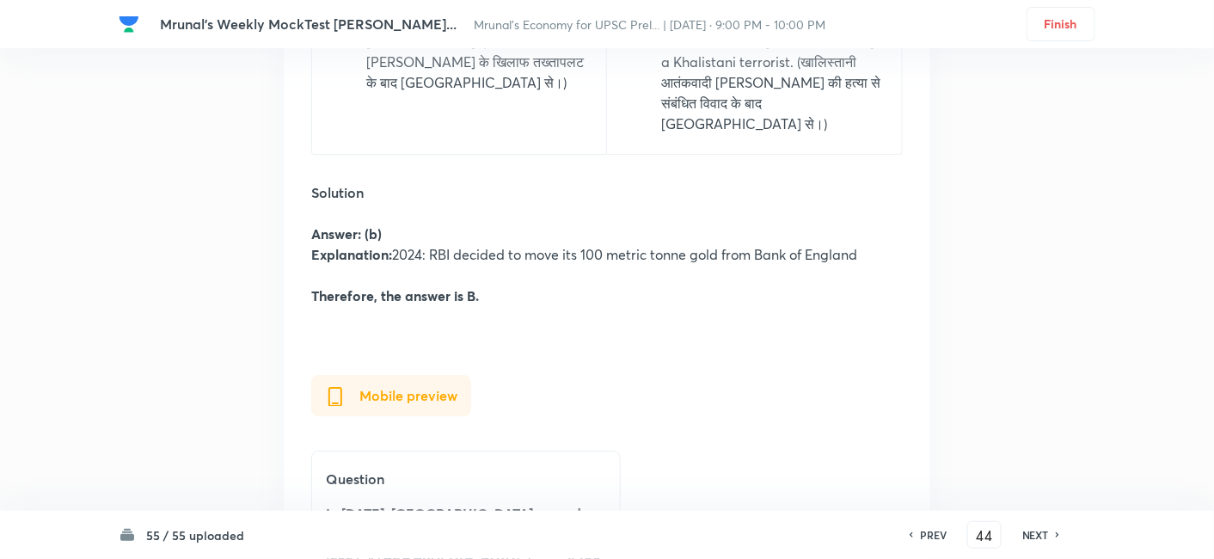
scroll to position [93638, 0]
click at [1033, 529] on h6 "NEXT" at bounding box center [1035, 534] width 27 height 15
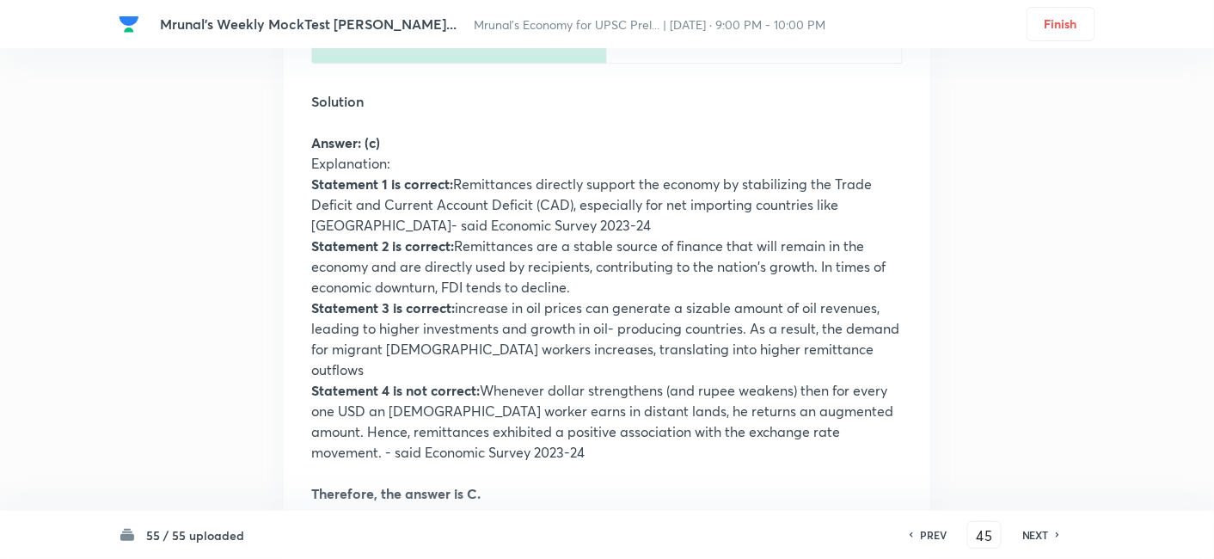
scroll to position [95902, 0]
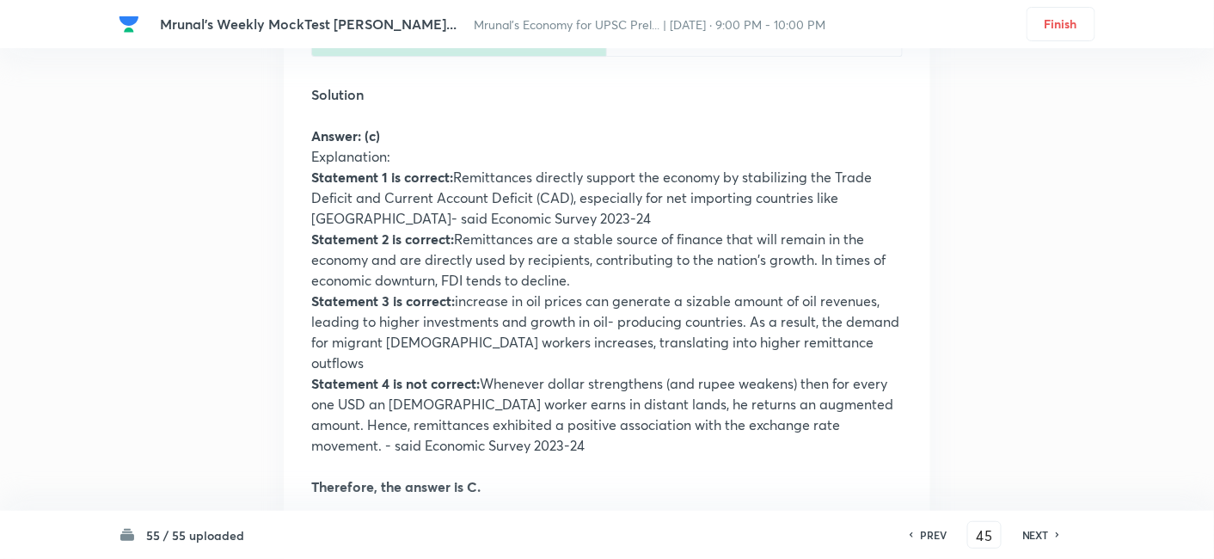
click at [1045, 533] on h6 "NEXT" at bounding box center [1035, 534] width 27 height 15
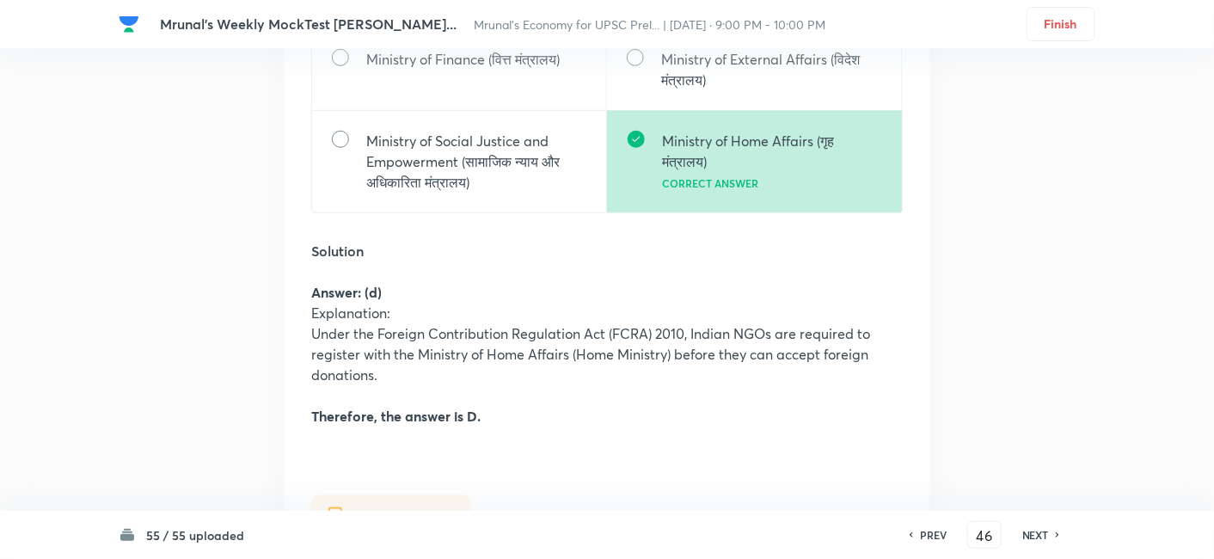
scroll to position [98680, 0]
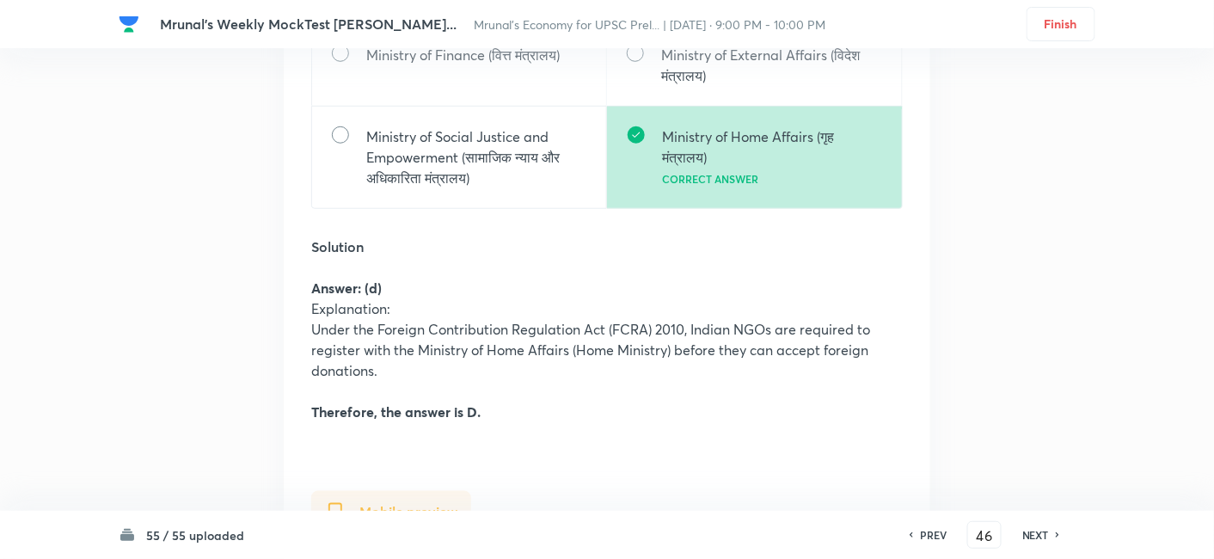
click at [1030, 535] on h6 "NEXT" at bounding box center [1035, 534] width 27 height 15
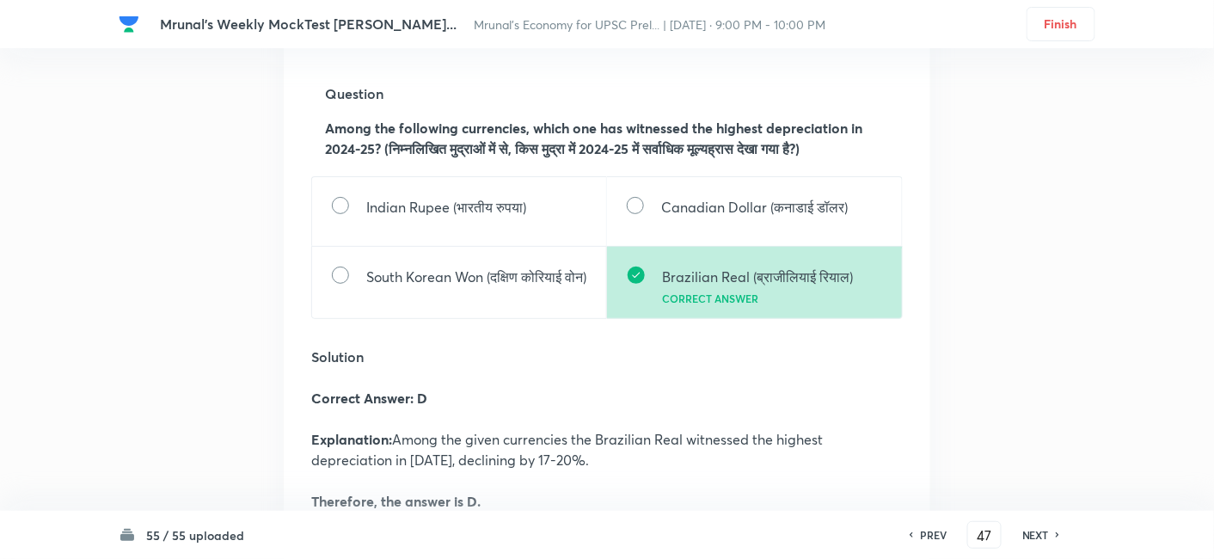
scroll to position [100521, 0]
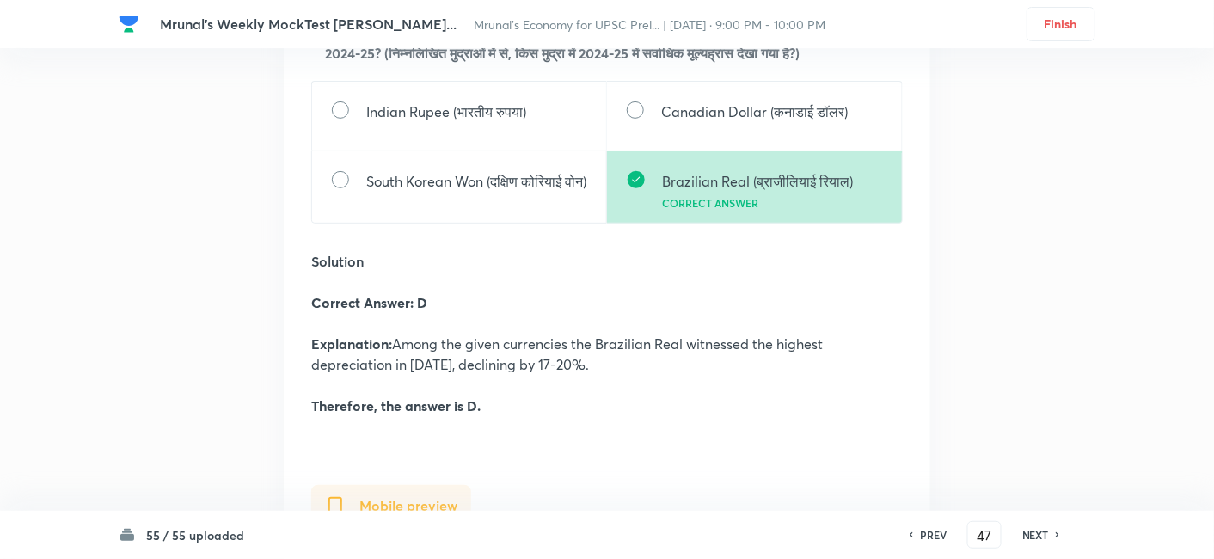
click at [1030, 534] on h6 "NEXT" at bounding box center [1035, 534] width 27 height 15
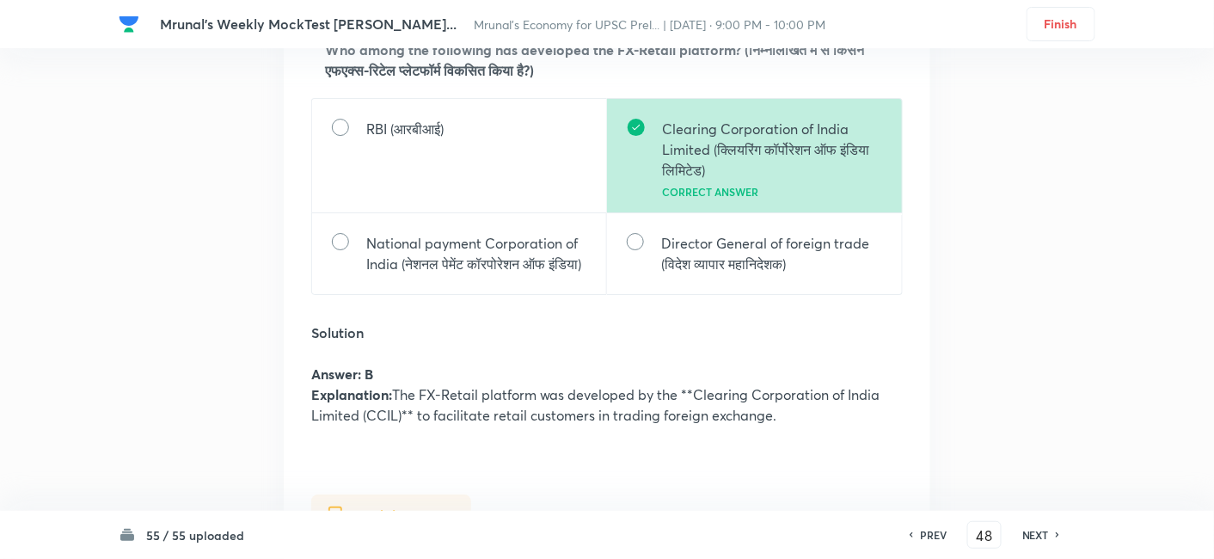
scroll to position [102199, 0]
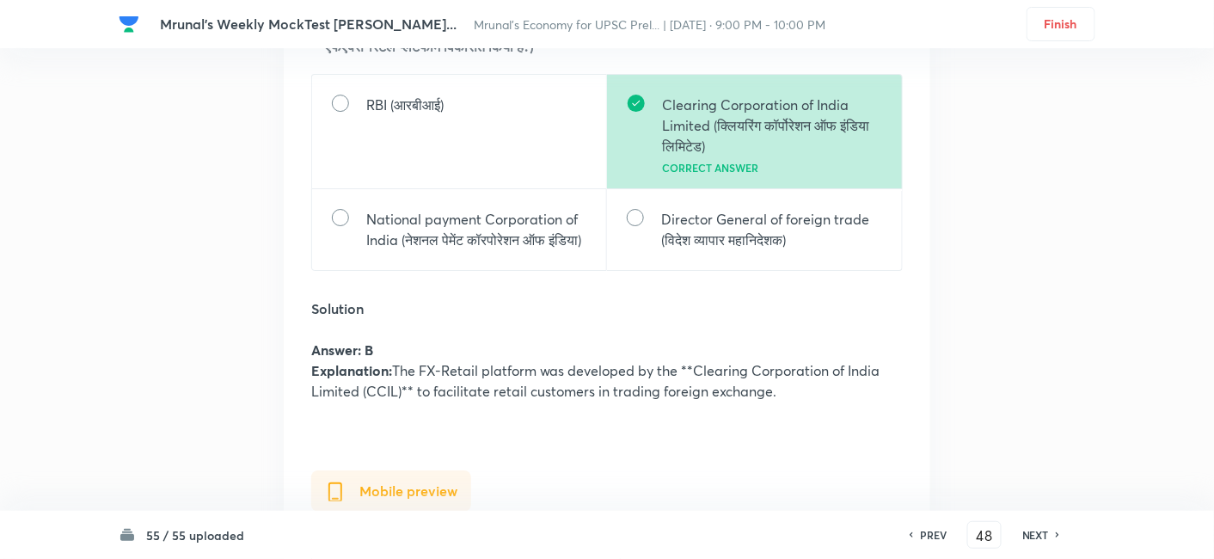
click at [1036, 534] on h6 "NEXT" at bounding box center [1035, 534] width 27 height 15
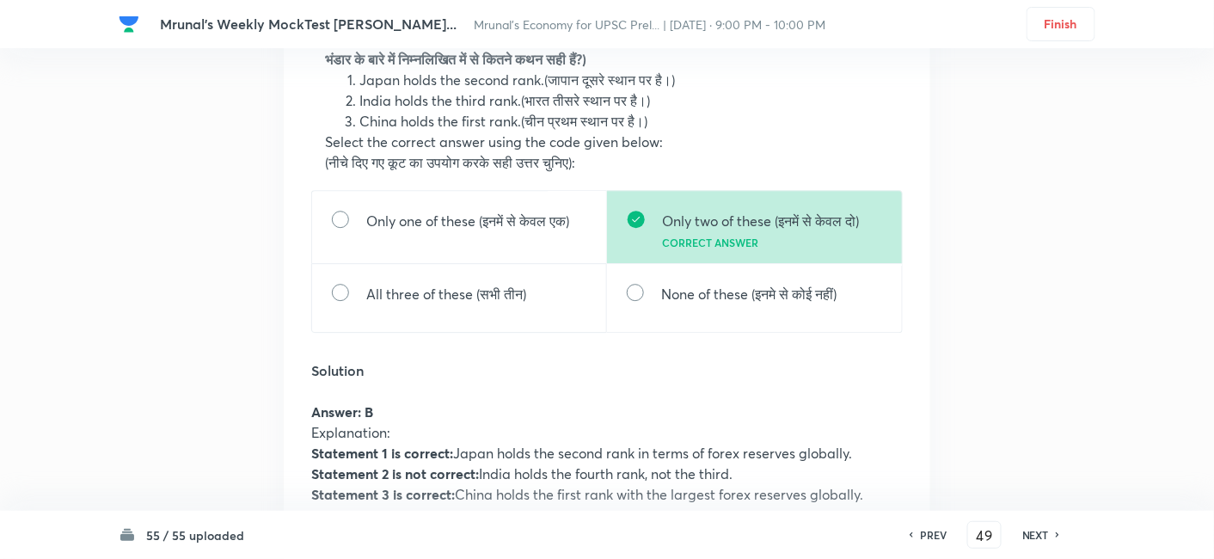
scroll to position [103996, 0]
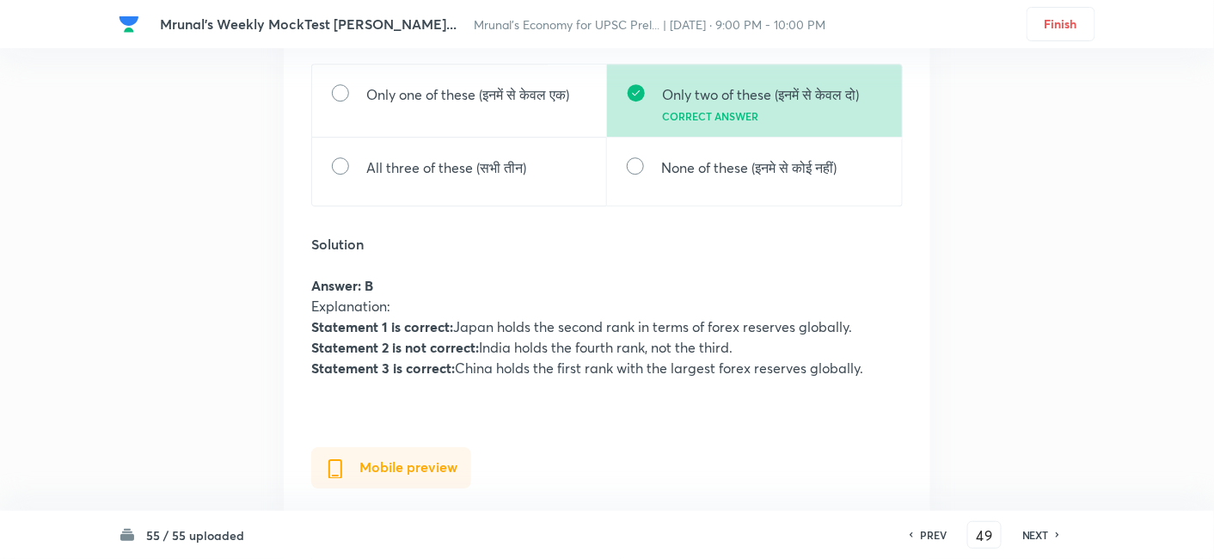
click at [1031, 530] on h6 "NEXT" at bounding box center [1035, 534] width 27 height 15
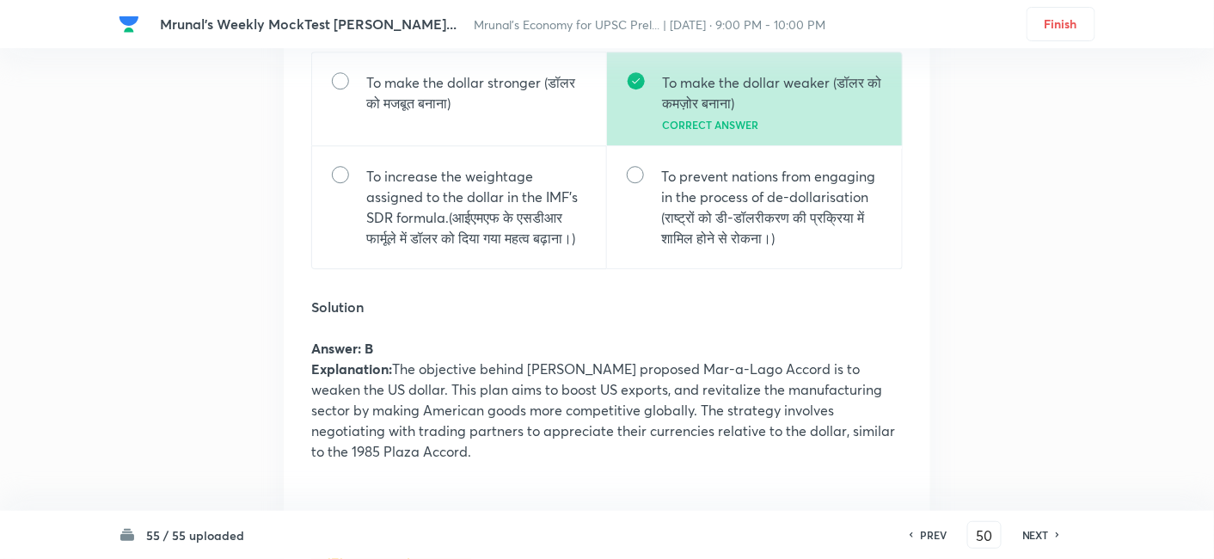
scroll to position [105961, 0]
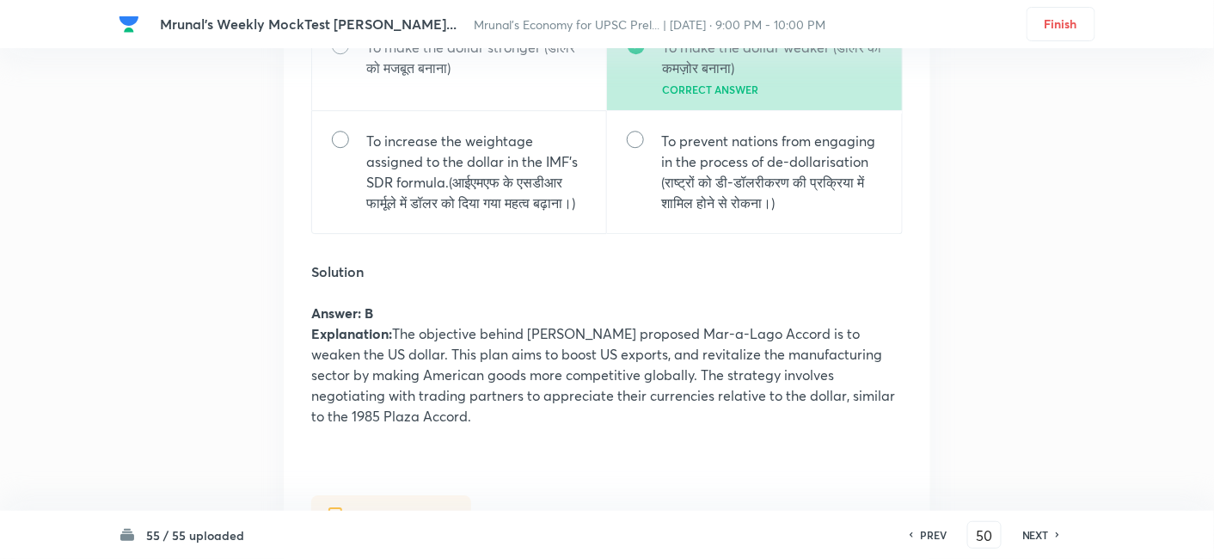
click at [1033, 529] on h6 "NEXT" at bounding box center [1035, 534] width 27 height 15
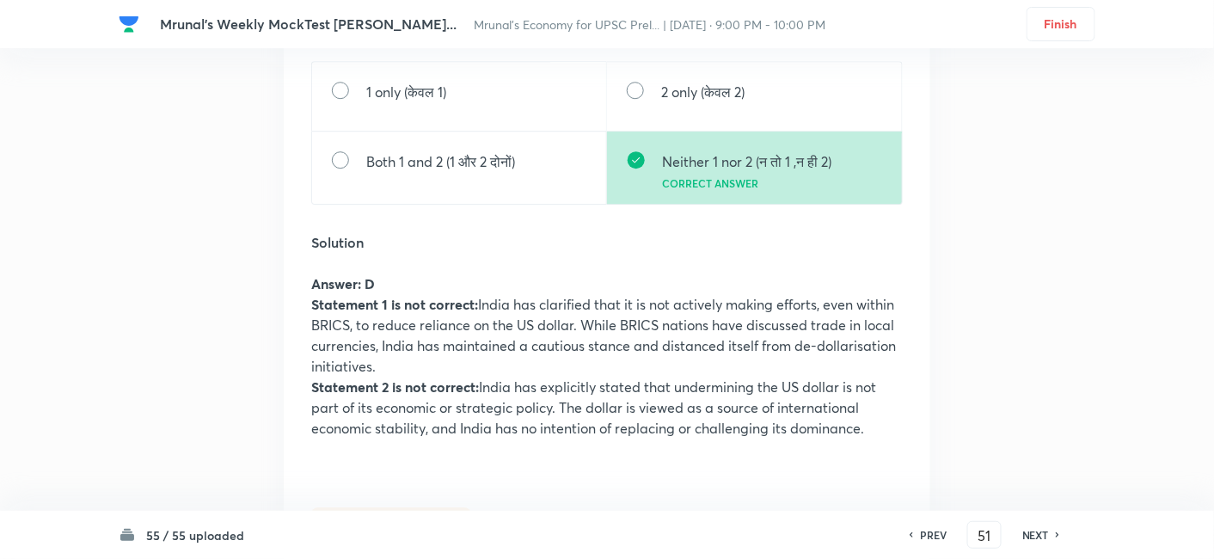
scroll to position [108067, 0]
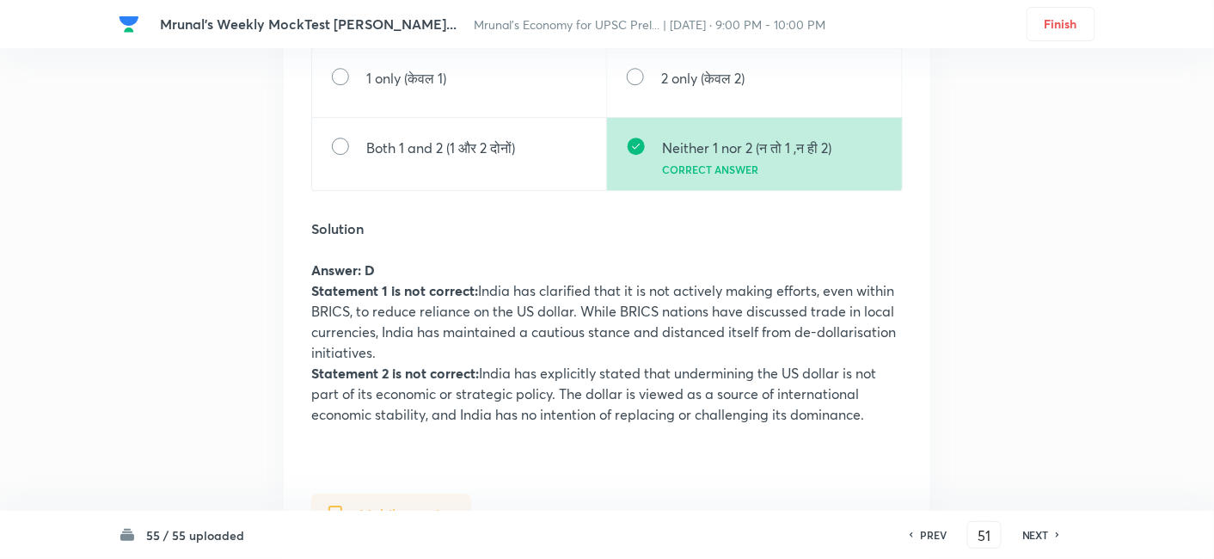
click at [1031, 543] on div "PREV 51 ​ NEXT" at bounding box center [984, 535] width 222 height 28
click at [1028, 526] on div "PREV 51 ​ NEXT" at bounding box center [984, 535] width 222 height 28
click at [1038, 529] on h6 "NEXT" at bounding box center [1035, 534] width 27 height 15
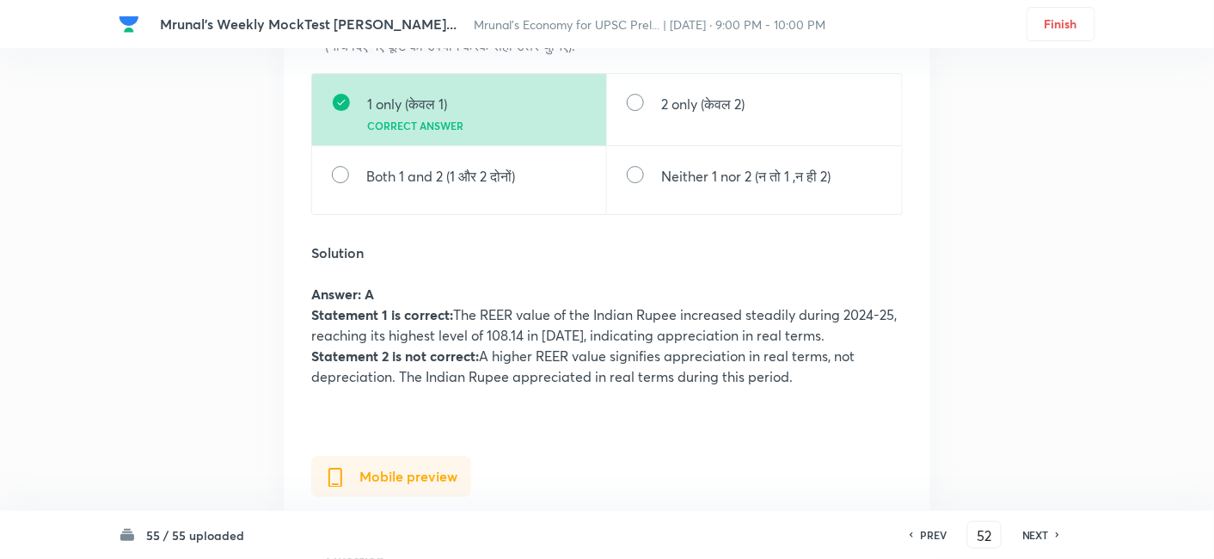
scroll to position [110438, 0]
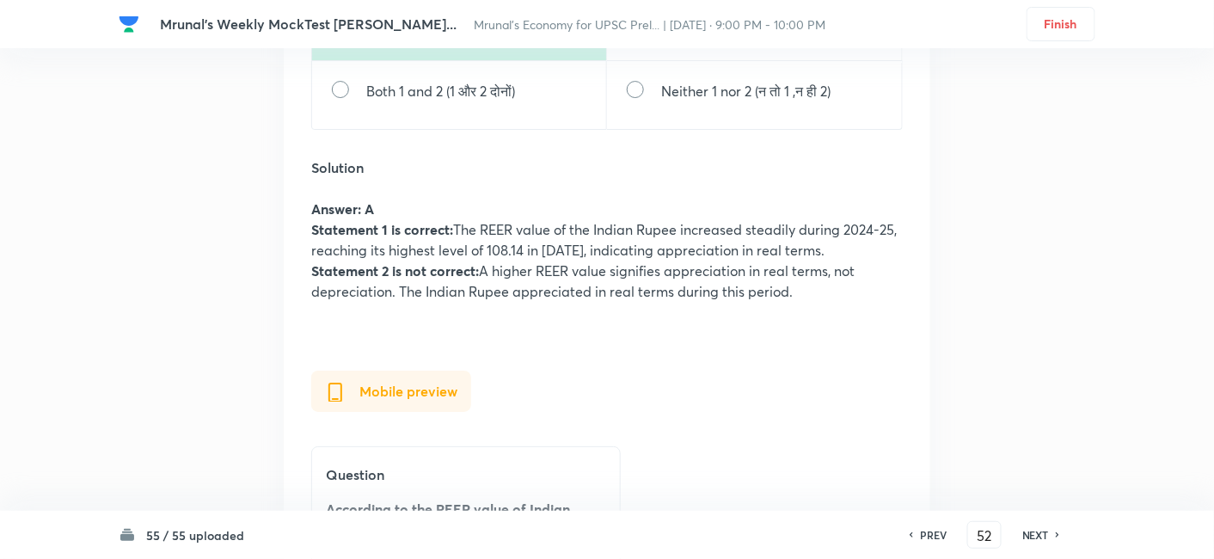
click at [1046, 530] on h6 "NEXT" at bounding box center [1035, 534] width 27 height 15
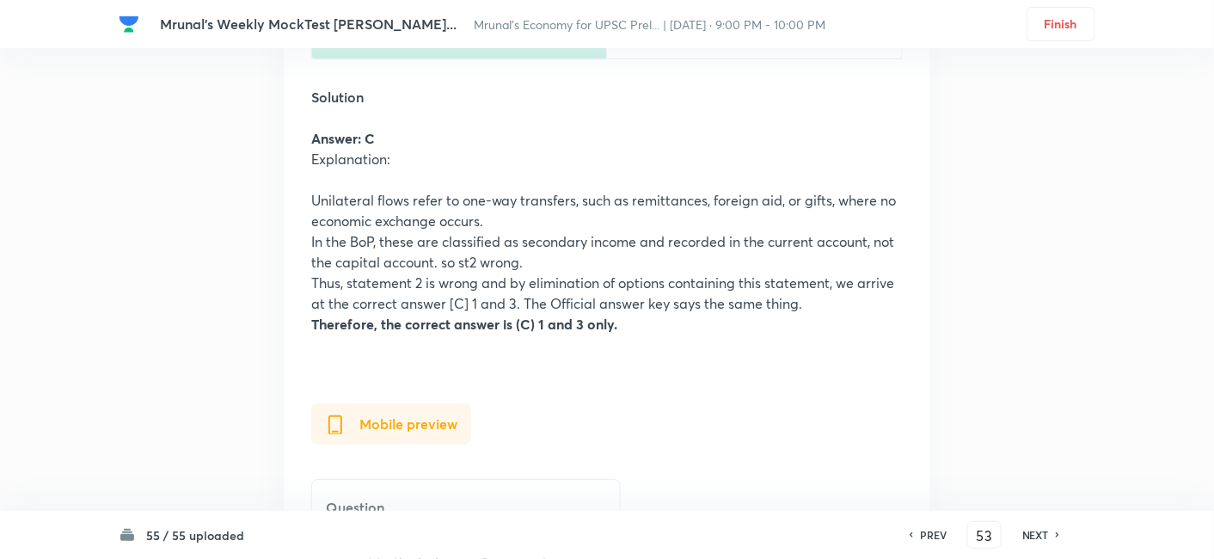
scroll to position [112614, 0]
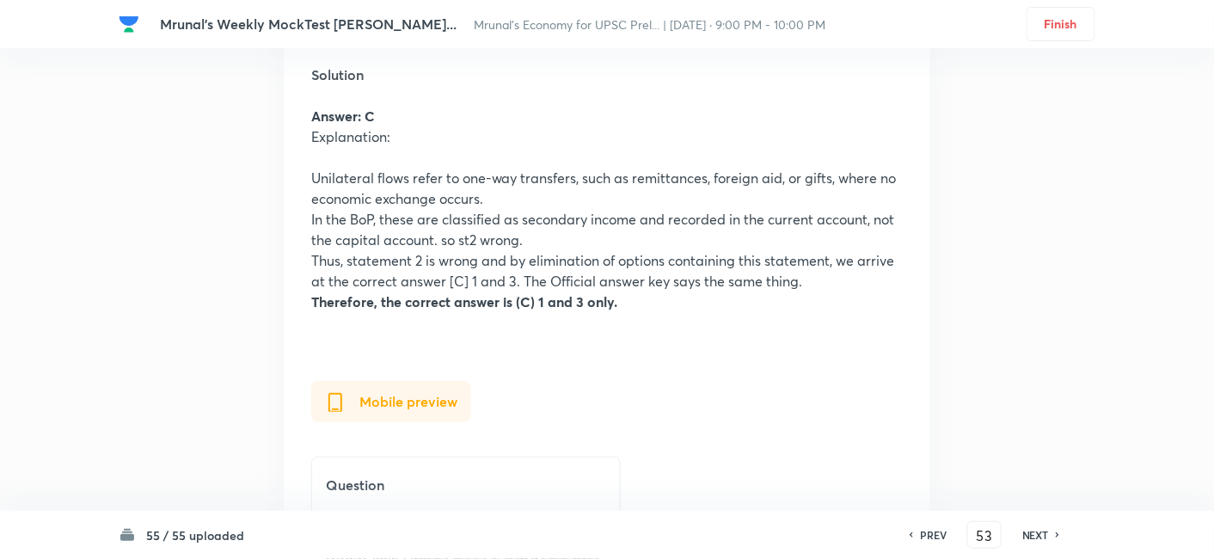
drag, startPoint x: 1029, startPoint y: 533, endPoint x: 1024, endPoint y: 516, distance: 17.9
click at [1030, 533] on h6 "NEXT" at bounding box center [1035, 534] width 27 height 15
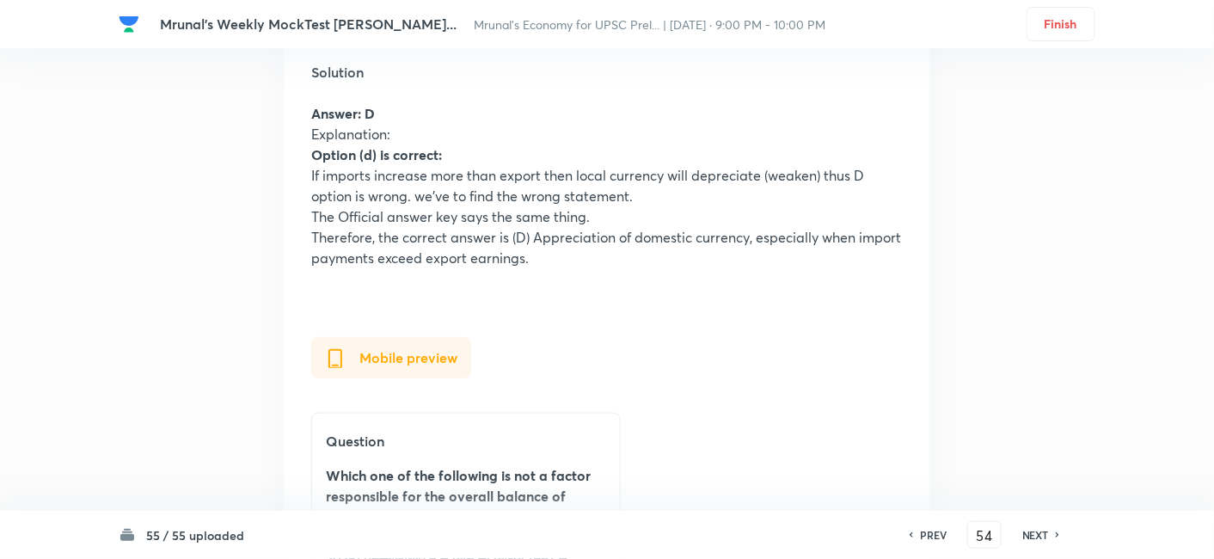
scroll to position [115047, 0]
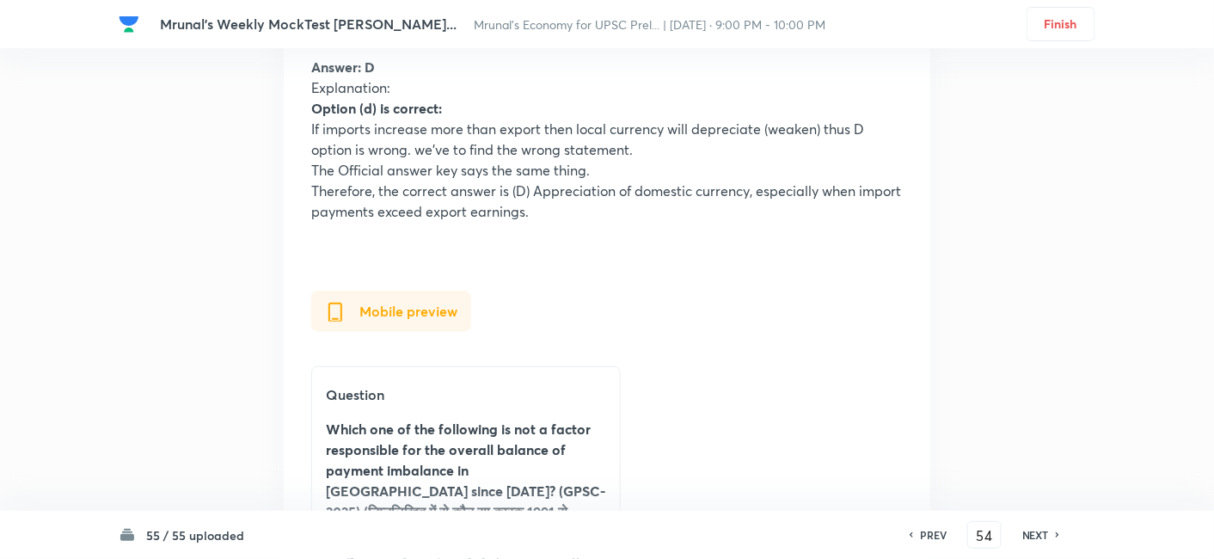
click at [1029, 535] on h6 "NEXT" at bounding box center [1035, 534] width 27 height 15
type input "55"
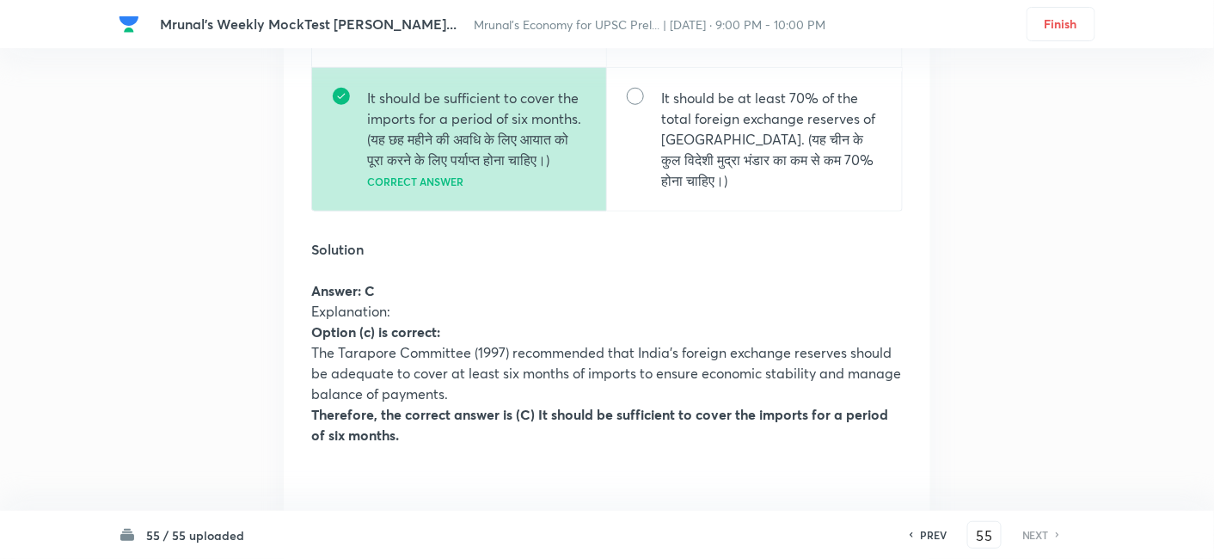
scroll to position [117210, 0]
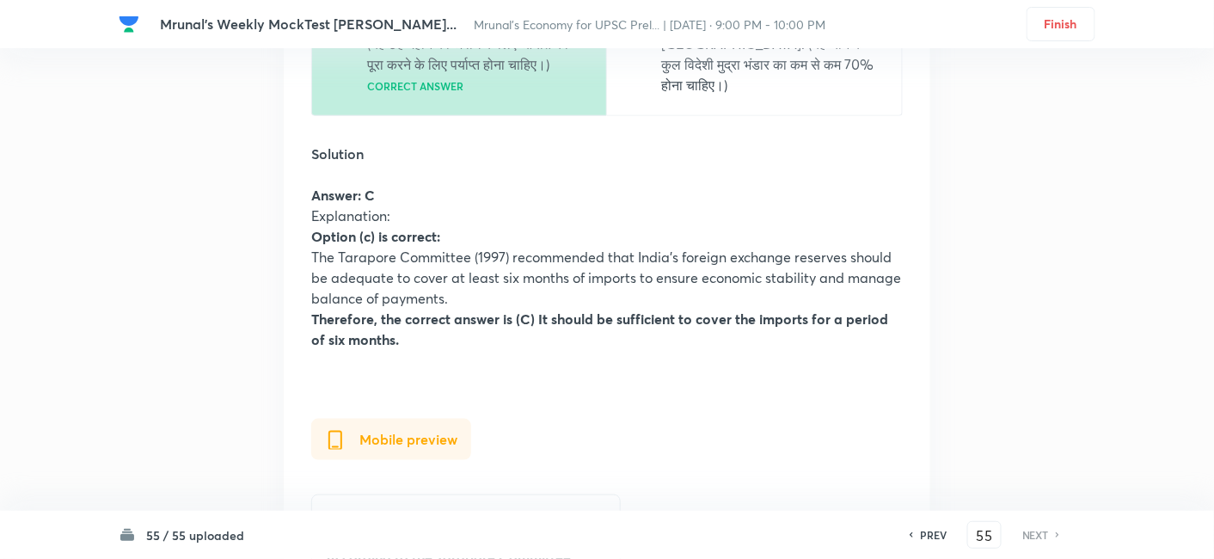
drag, startPoint x: 387, startPoint y: 37, endPoint x: 779, endPoint y: 18, distance: 392.4
click at [779, 18] on div "Mrunal's Weekly MockTest Pilla... Mrunal’s Economy for UPSC Prel... | Oct 1, 20…" at bounding box center [607, 24] width 976 height 48
copy span "Mrunal’s Economy for UPSC Prel... | Oct 1, 2025 · 9:00 PM - 10:00 PM"
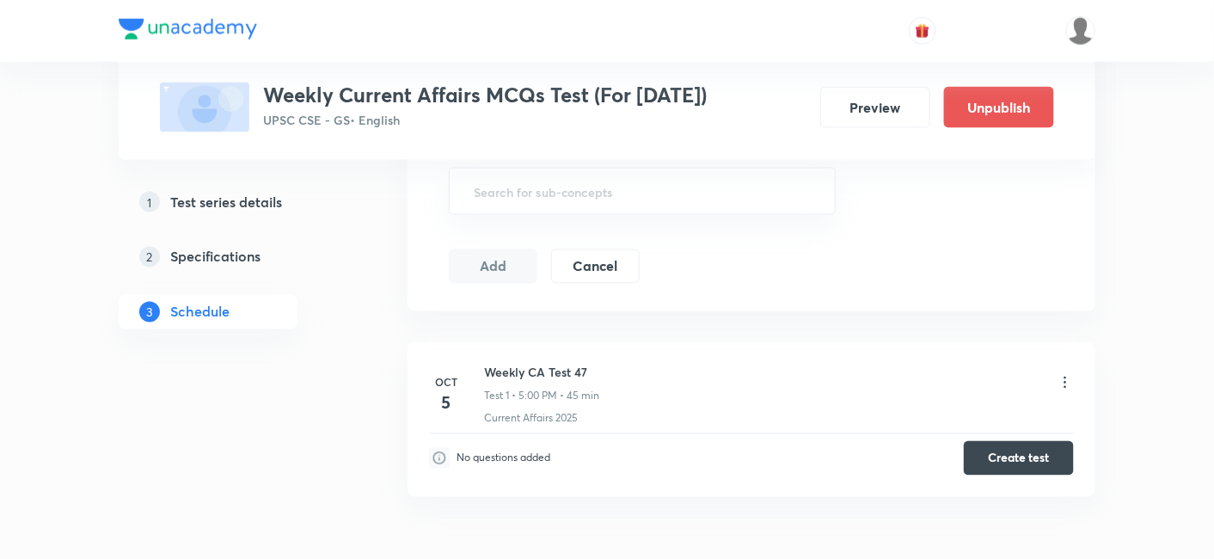
scroll to position [878, 0]
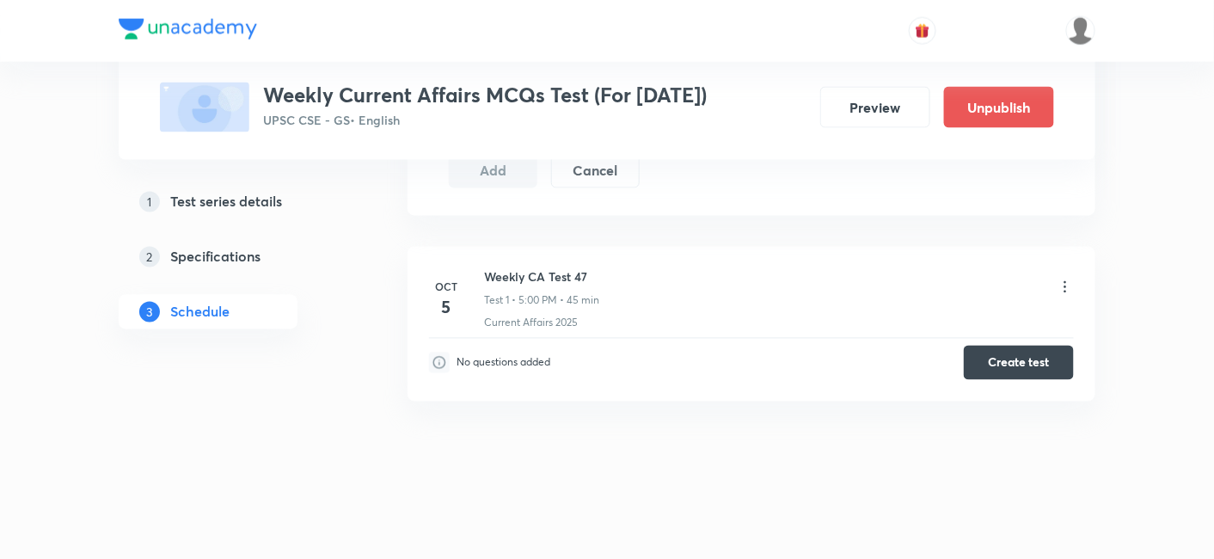
click at [556, 271] on h6 "Weekly CA Test 47" at bounding box center [541, 277] width 115 height 18
click at [555, 270] on h6 "Weekly CA Test 47" at bounding box center [541, 277] width 115 height 18
copy h6 "Weekly CA Test 47"
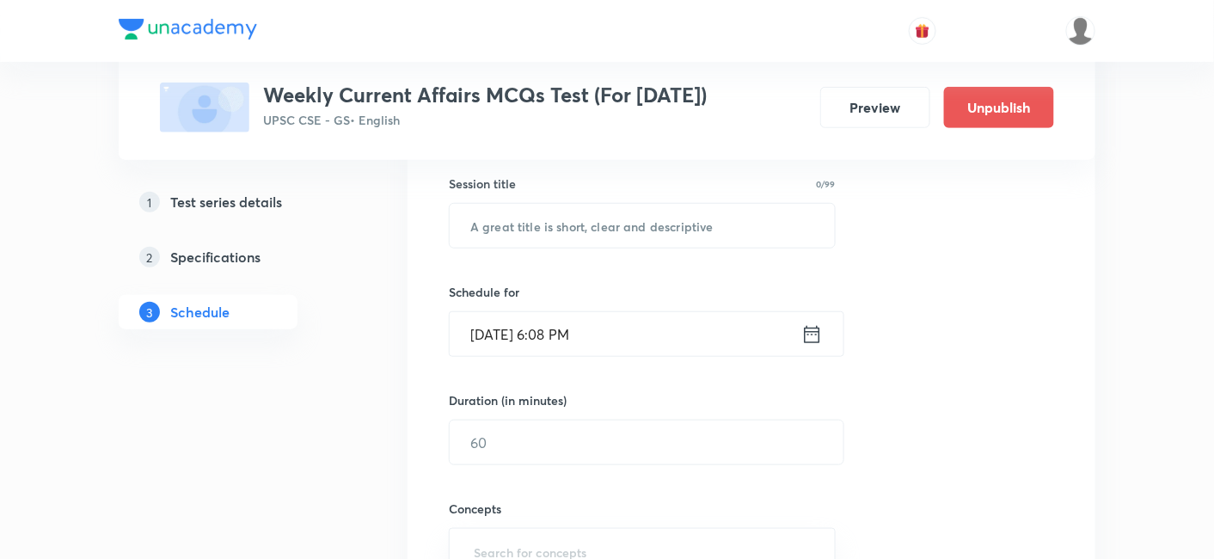
scroll to position [210, 0]
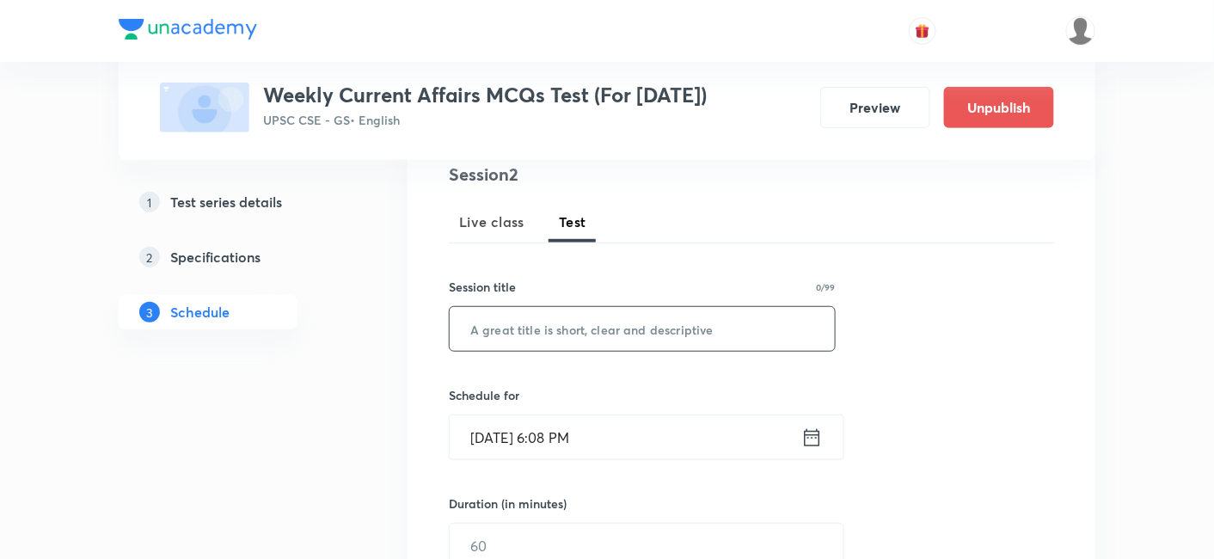
click at [584, 317] on input "text" at bounding box center [641, 329] width 385 height 44
paste input "Weekly CA Test 47"
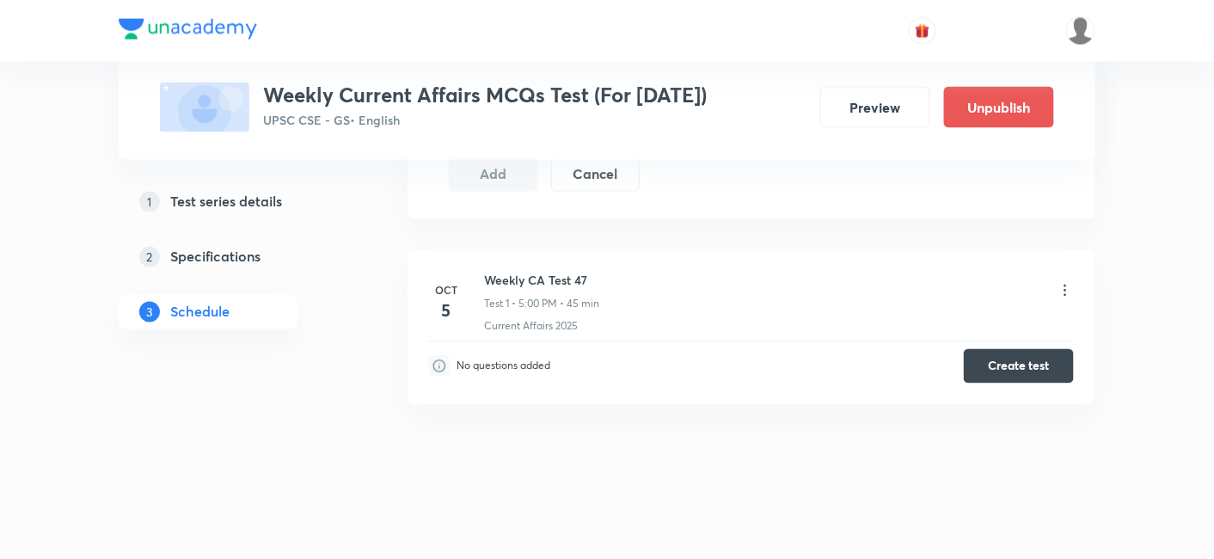
scroll to position [878, 0]
type input "Weekly CA Test 48"
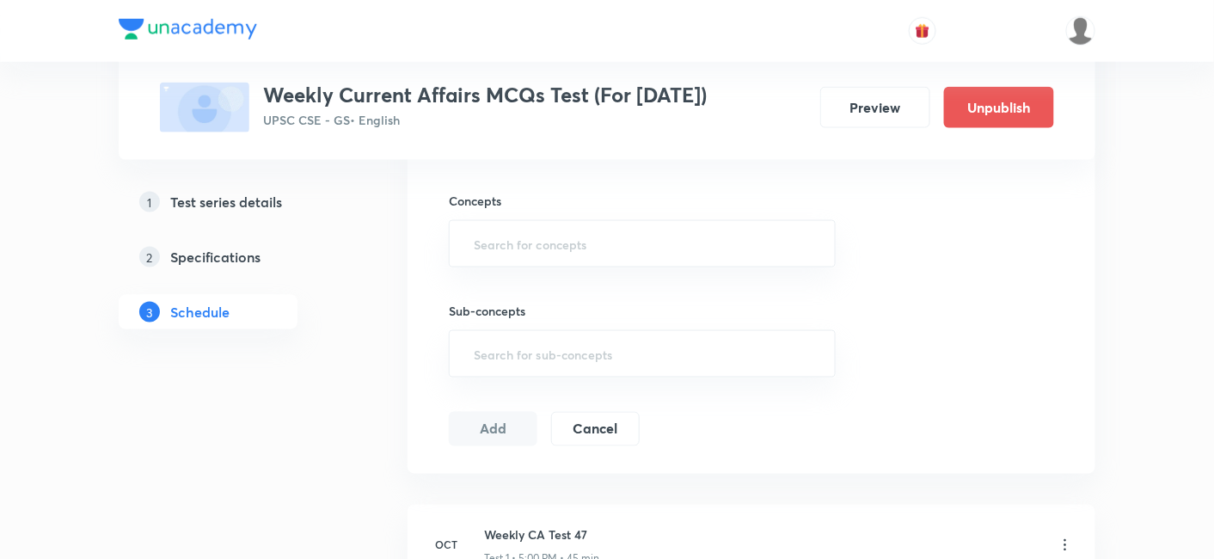
scroll to position [400, 0]
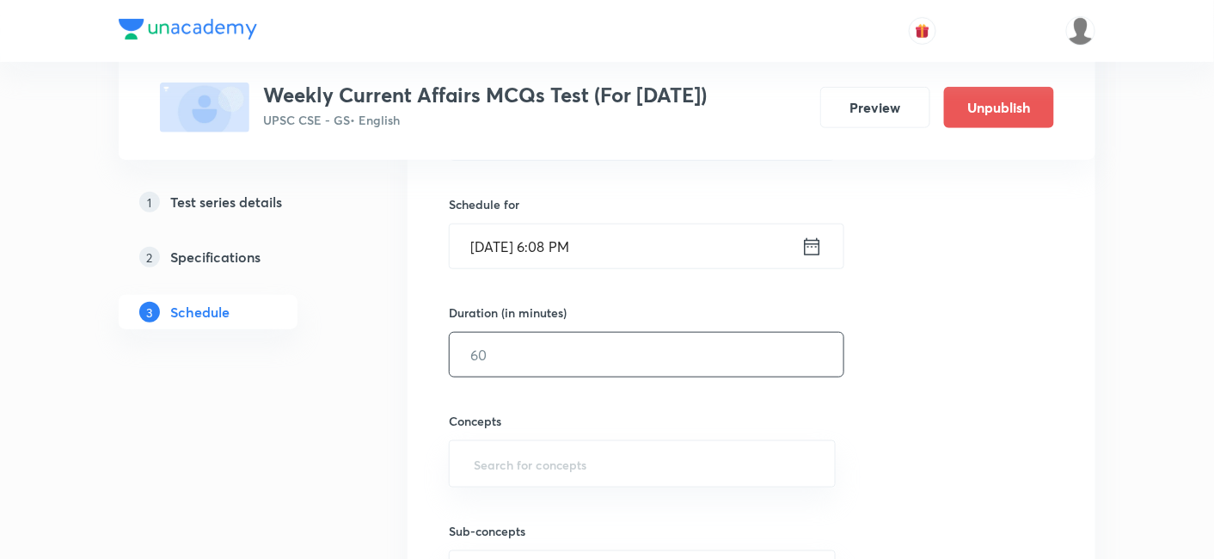
click at [648, 367] on input "text" at bounding box center [646, 355] width 394 height 44
type input "45"
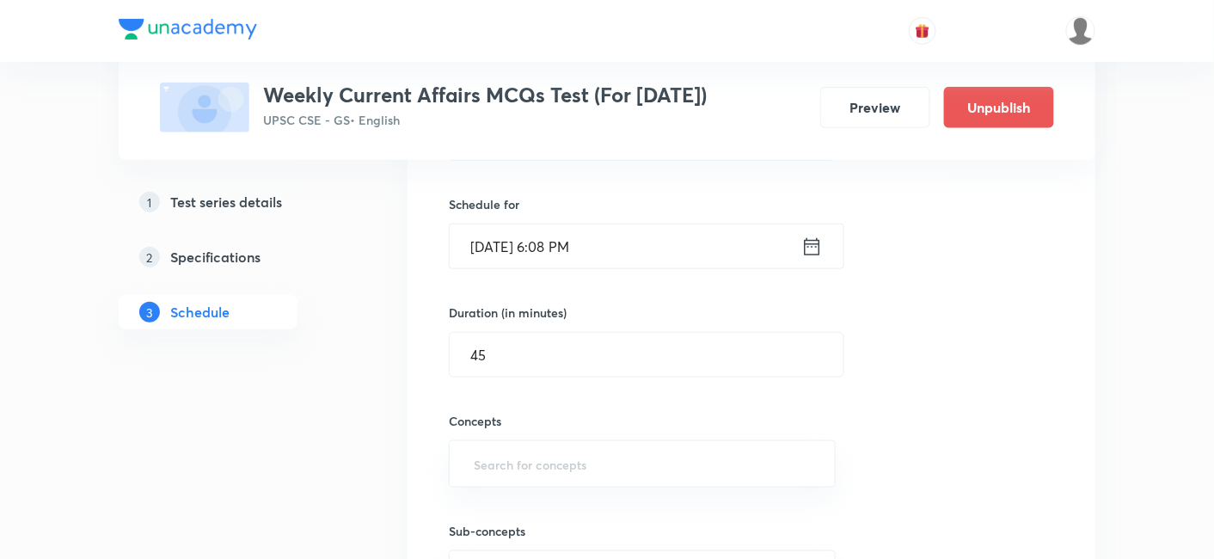
click at [652, 245] on input "[DATE] 6:08 PM" at bounding box center [625, 246] width 352 height 44
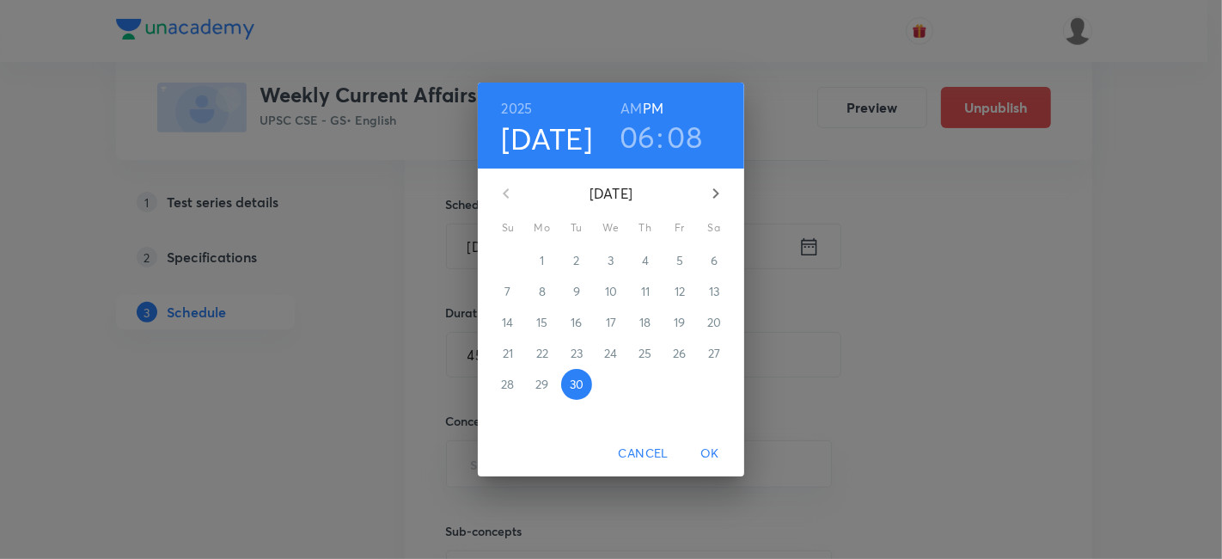
click at [713, 191] on icon "button" at bounding box center [716, 193] width 21 height 21
click at [508, 315] on p "12" at bounding box center [508, 322] width 10 height 17
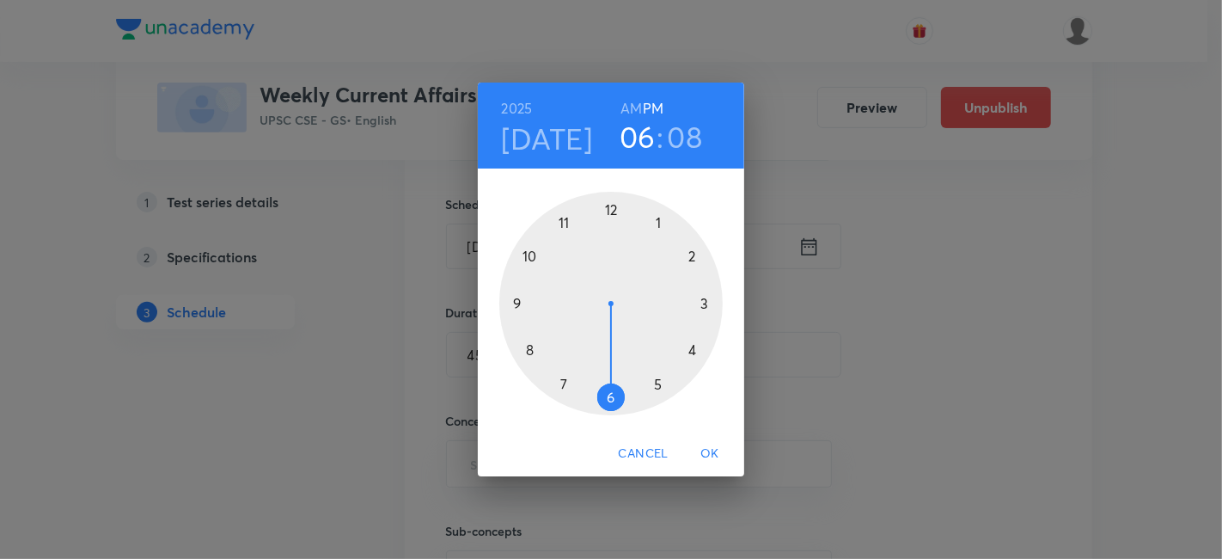
click at [658, 107] on h6 "PM" at bounding box center [653, 108] width 21 height 24
click at [658, 379] on div at bounding box center [610, 303] width 223 height 223
click at [608, 210] on div at bounding box center [610, 303] width 223 height 223
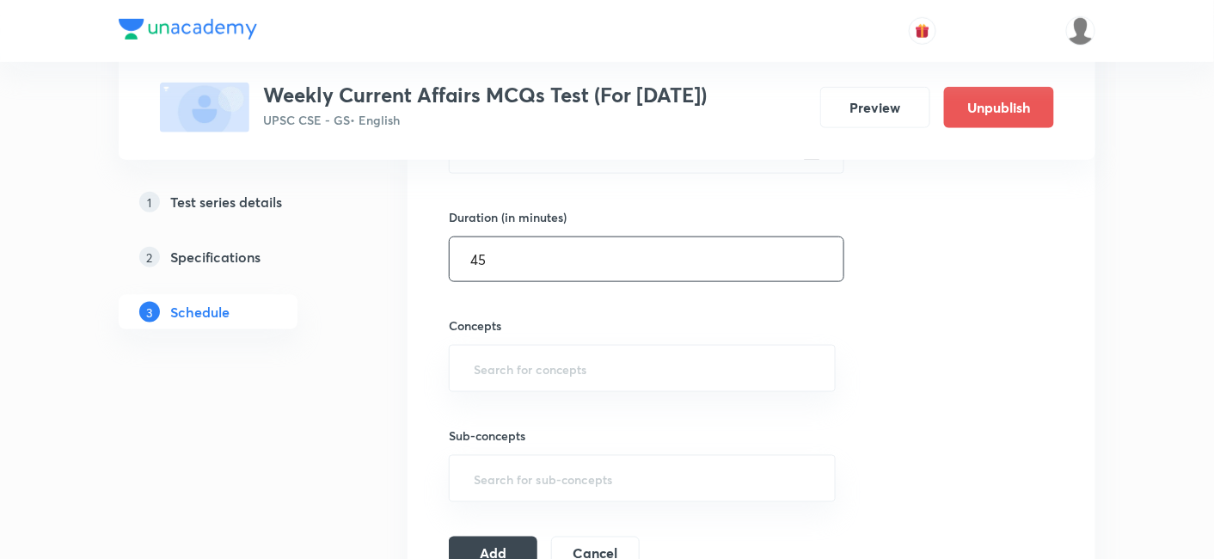
scroll to position [591, 0]
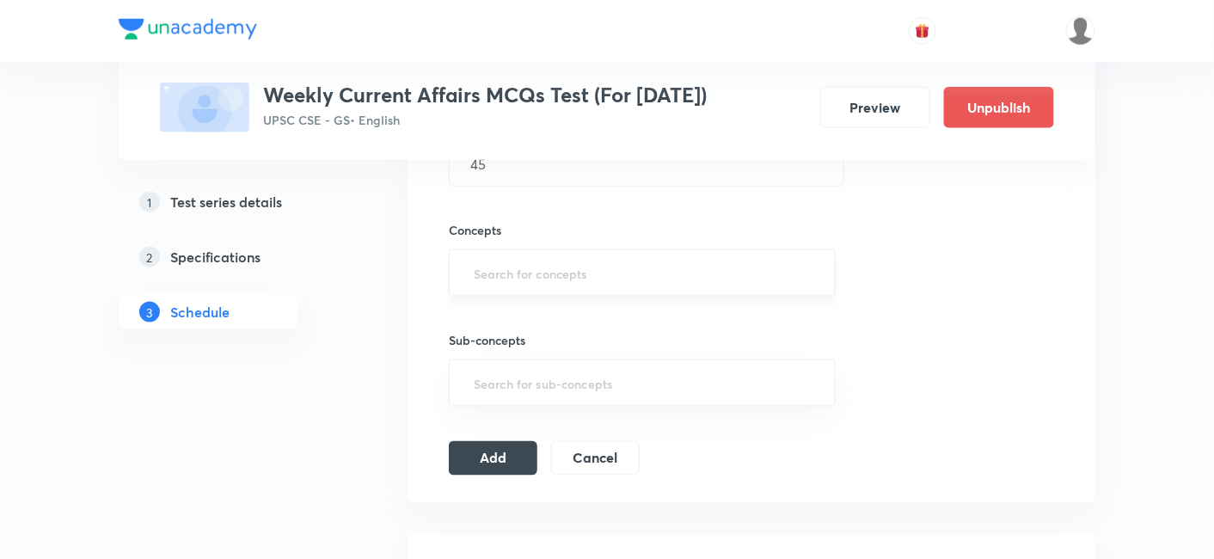
click at [596, 273] on input "text" at bounding box center [642, 273] width 344 height 32
type input "curre"
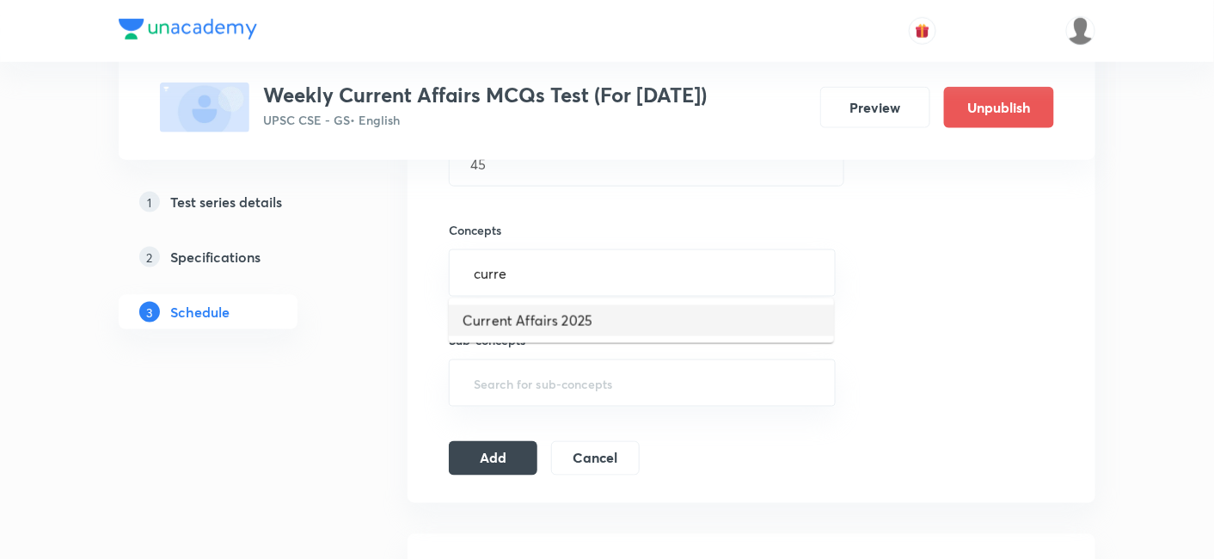
click at [585, 318] on li "Current Affairs 2025" at bounding box center [641, 320] width 385 height 31
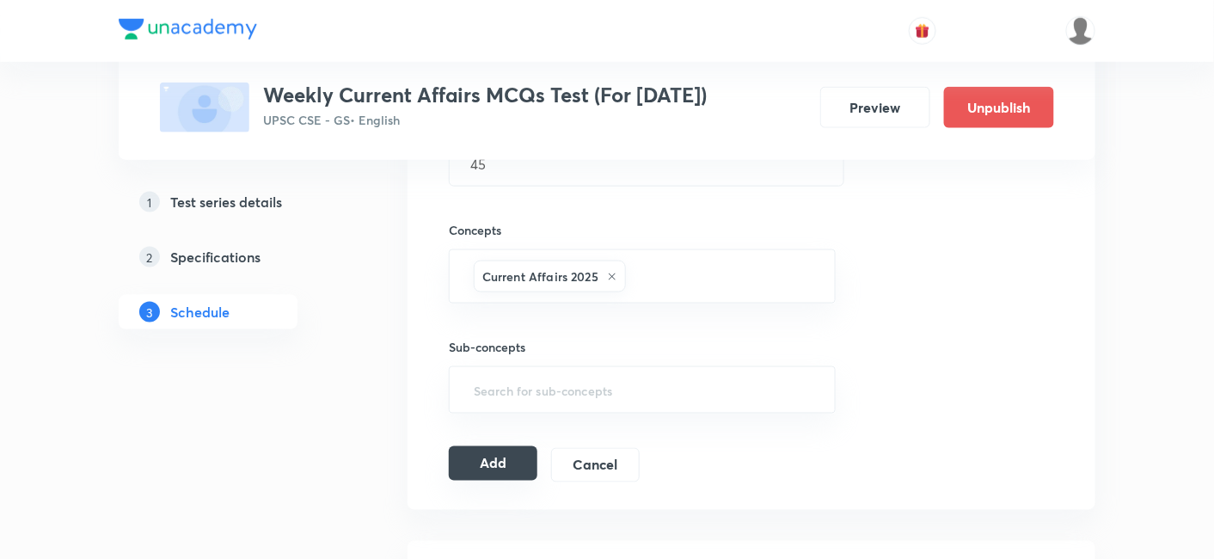
click at [523, 450] on button "Add" at bounding box center [493, 463] width 89 height 34
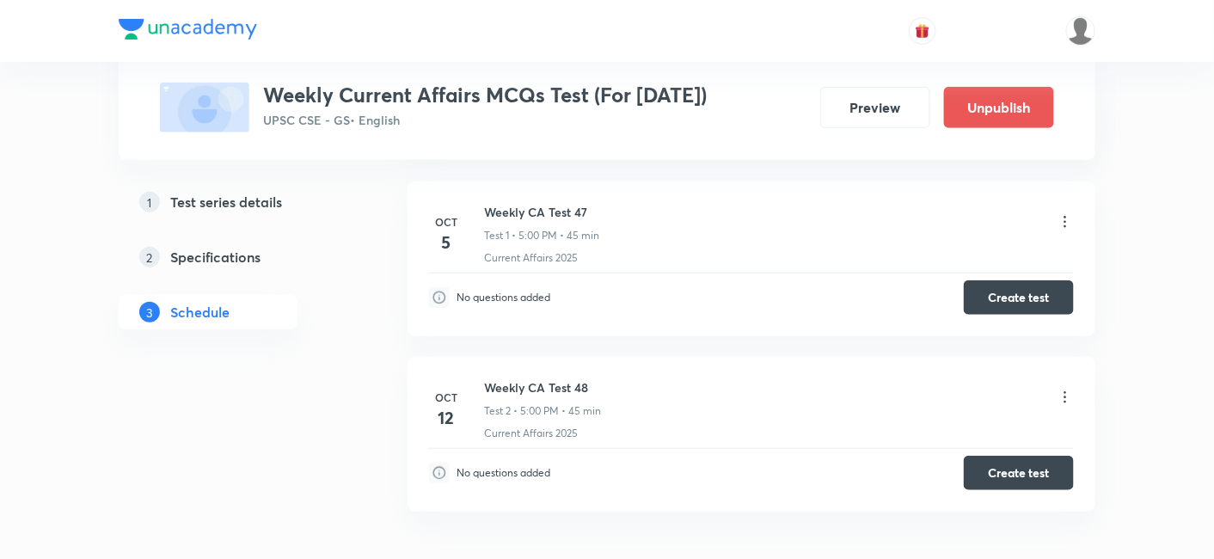
scroll to position [299, 0]
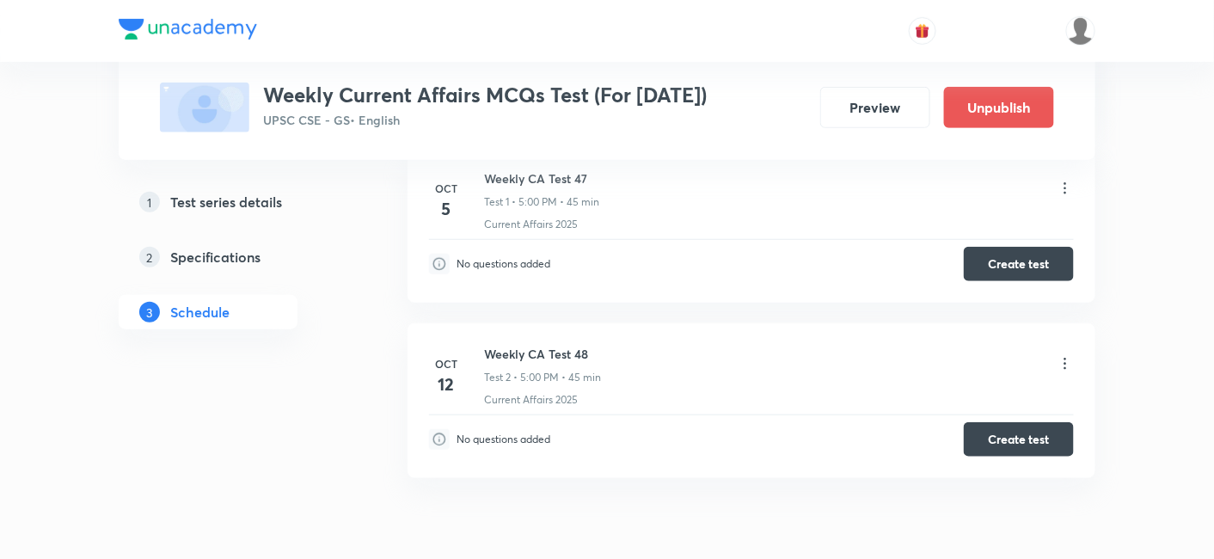
click at [535, 359] on h6 "Weekly CA Test 48" at bounding box center [542, 354] width 117 height 18
copy h6 "Weekly CA Test 48"
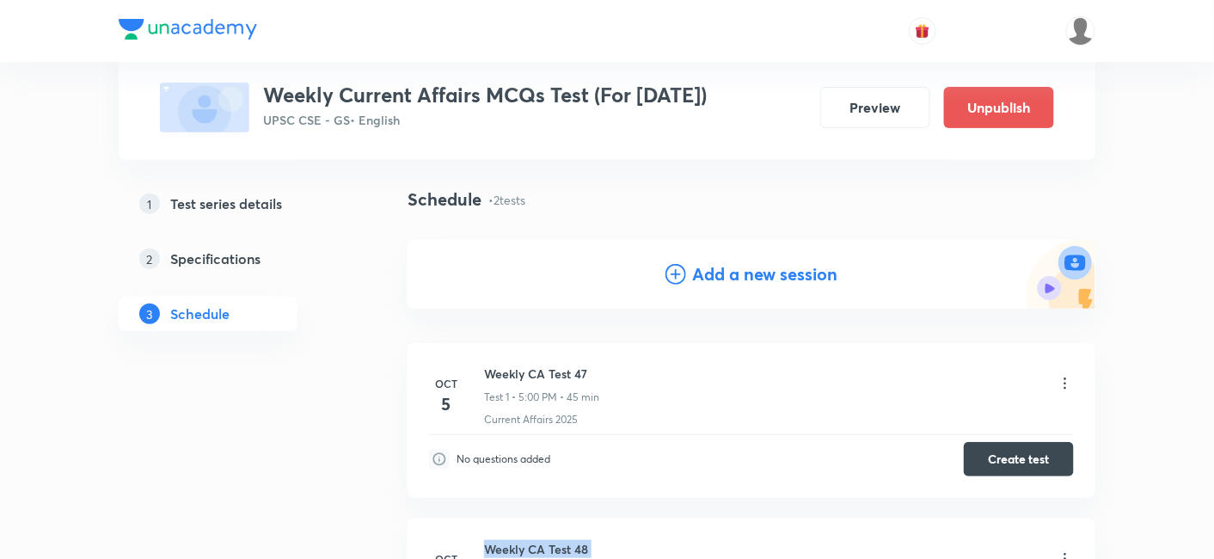
scroll to position [12, 0]
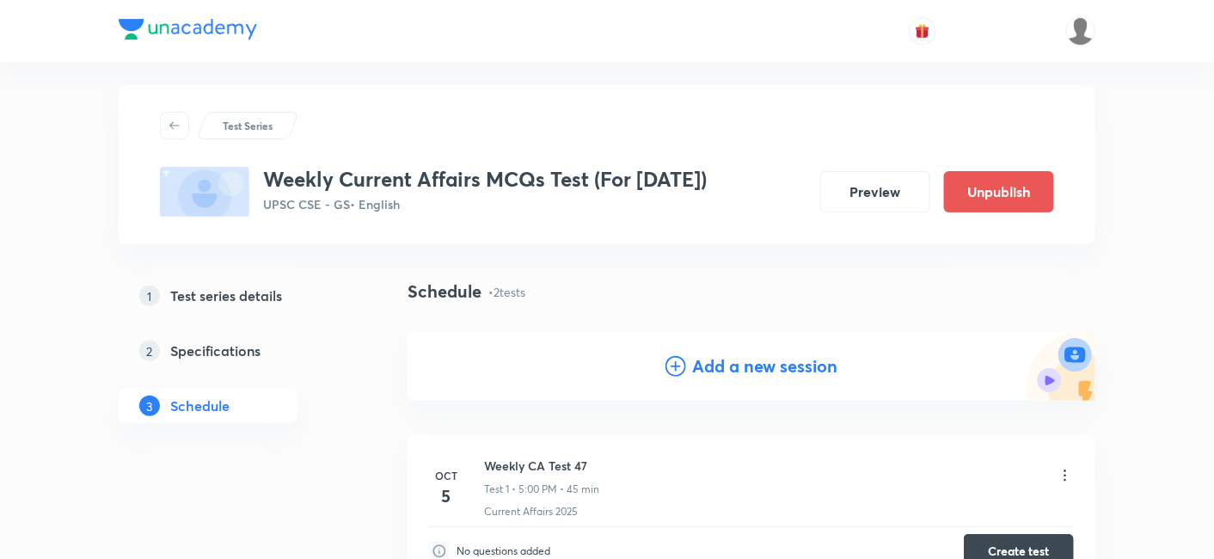
click at [717, 351] on div "Add a new session" at bounding box center [751, 366] width 688 height 69
click at [719, 362] on h4 "Add a new session" at bounding box center [765, 366] width 145 height 26
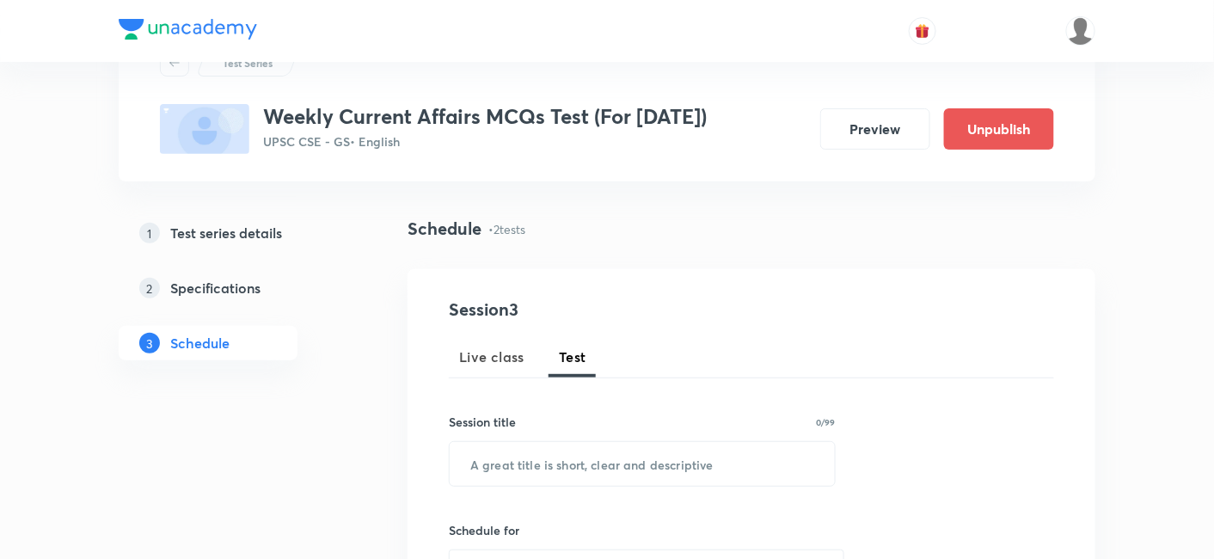
scroll to position [204, 0]
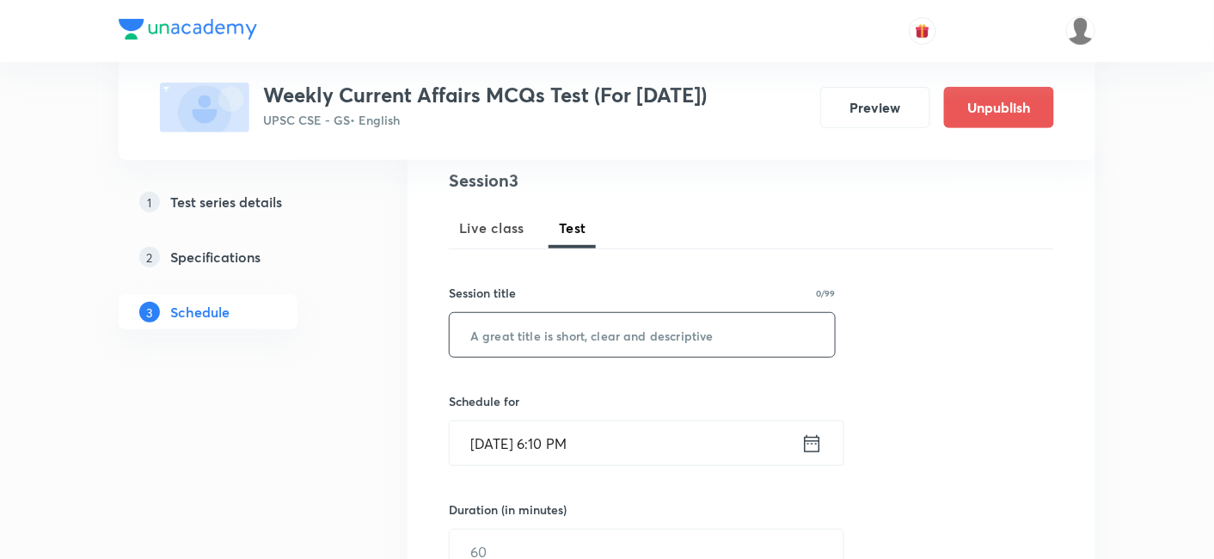
click at [601, 342] on input "text" at bounding box center [641, 335] width 385 height 44
paste input "Weekly CA Test 48"
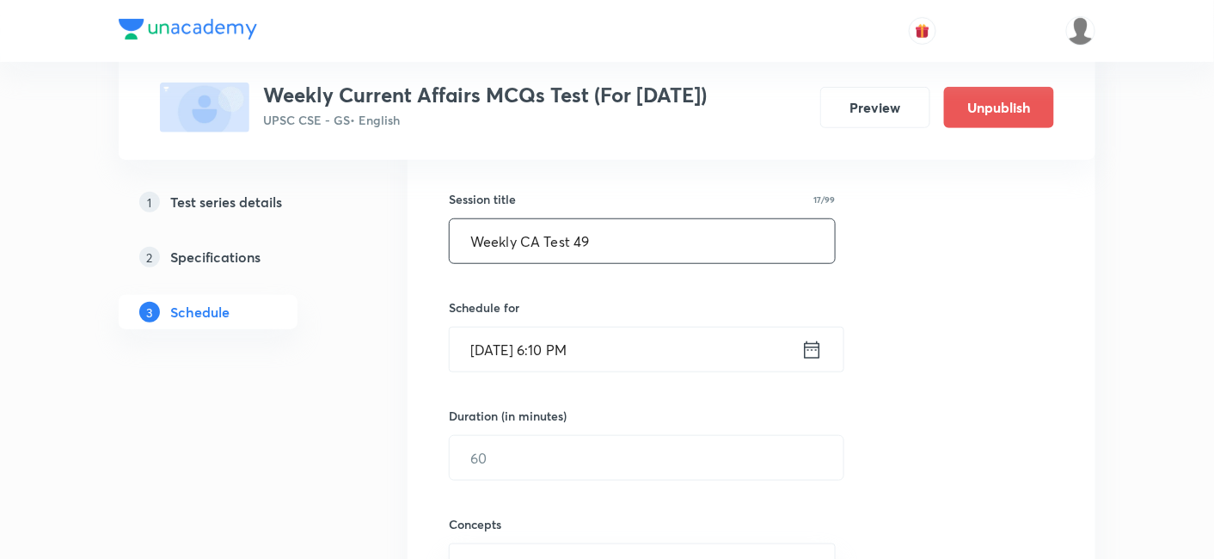
scroll to position [299, 0]
type input "Weekly CA Test 49"
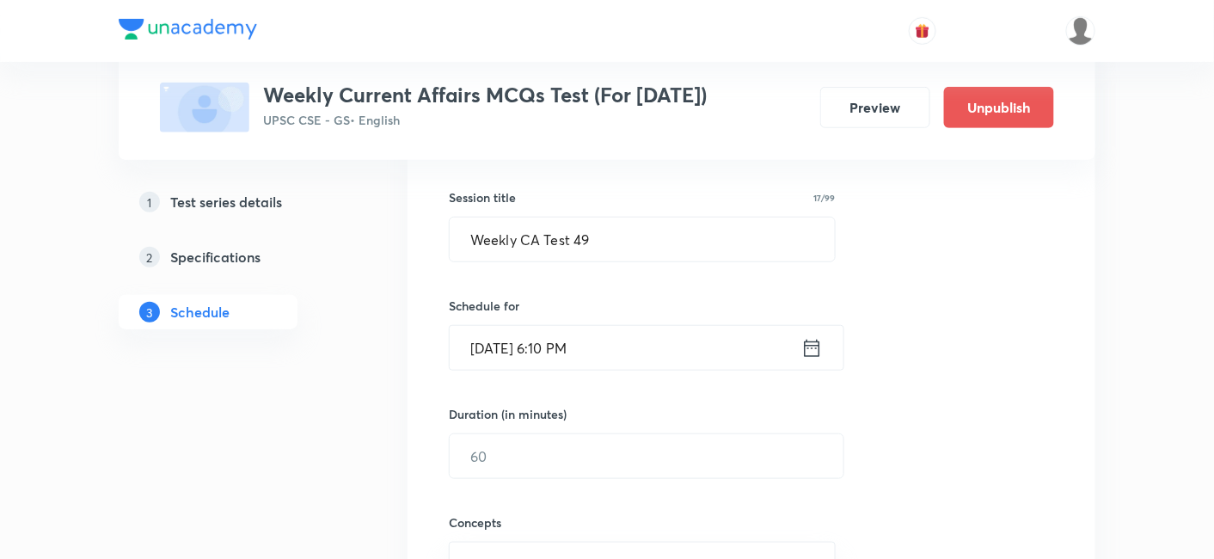
click at [623, 347] on input "[DATE] 6:10 PM" at bounding box center [625, 348] width 352 height 44
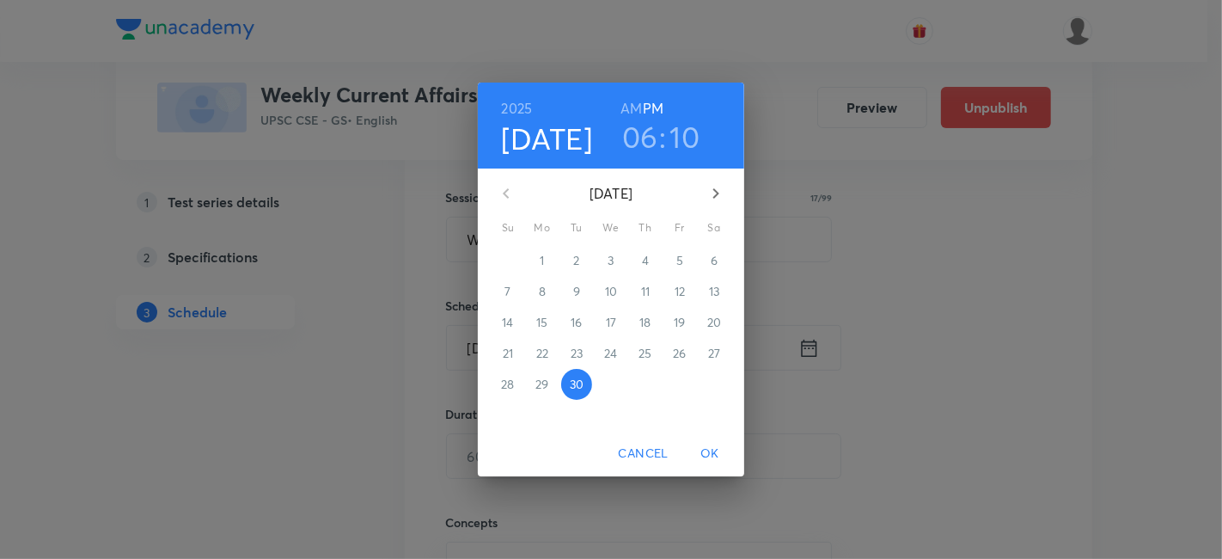
click at [716, 199] on icon "button" at bounding box center [716, 193] width 21 height 21
click at [511, 354] on p "19" at bounding box center [507, 353] width 11 height 17
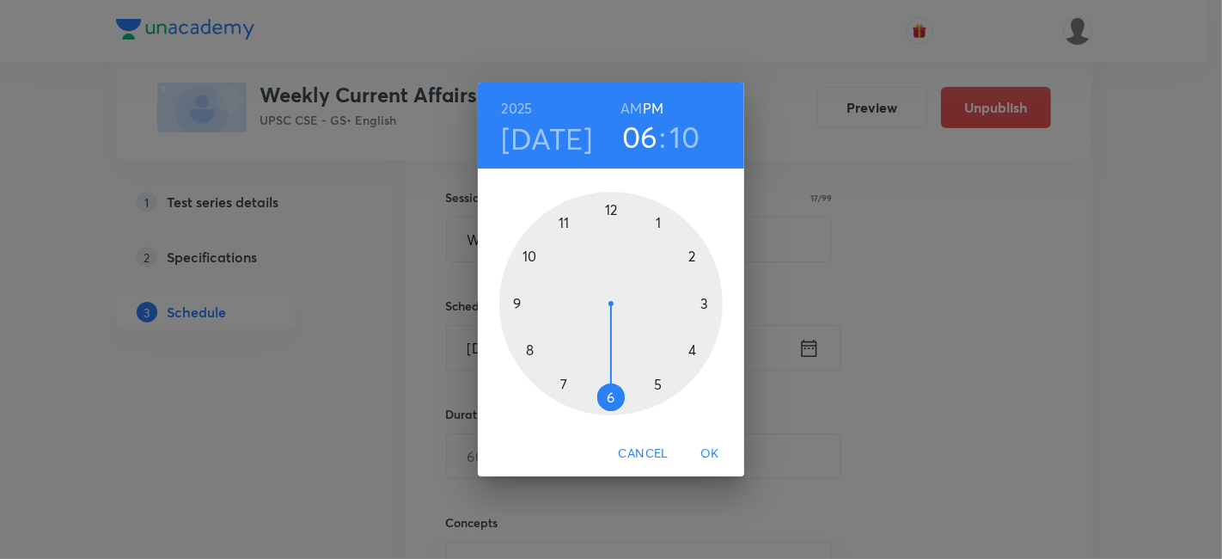
click at [655, 106] on h6 "PM" at bounding box center [653, 108] width 21 height 24
click at [657, 378] on div at bounding box center [610, 303] width 223 height 223
click at [609, 209] on div at bounding box center [610, 303] width 223 height 223
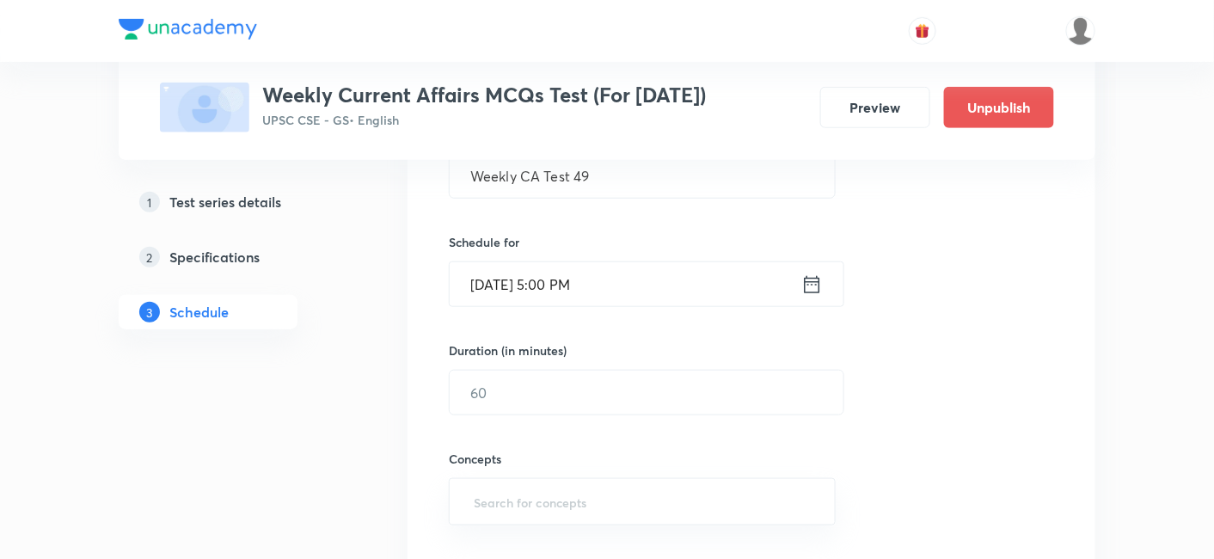
scroll to position [394, 0]
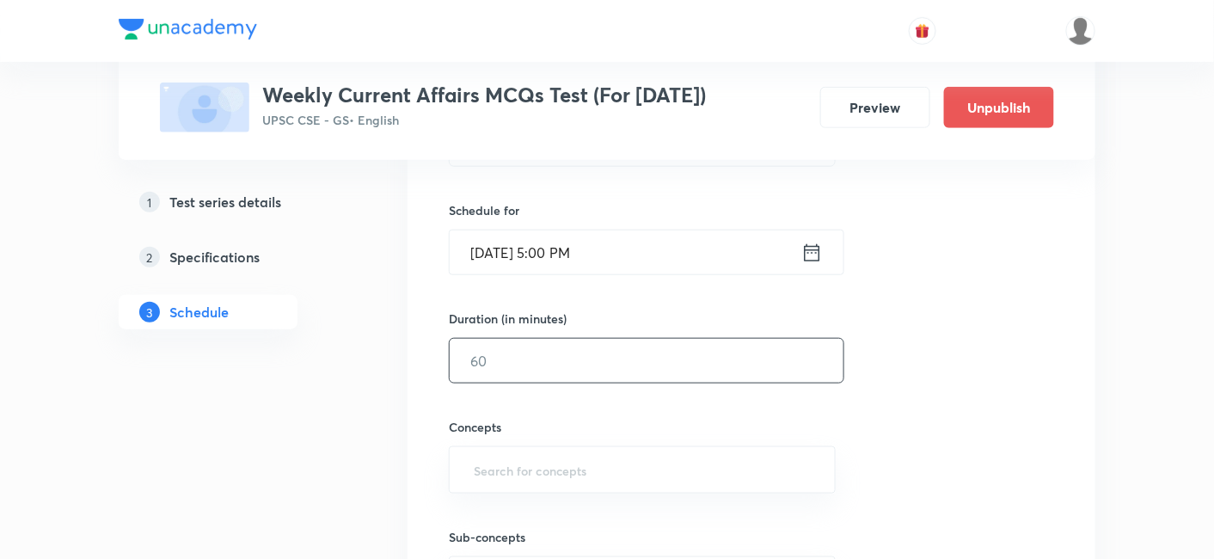
click at [582, 342] on input "text" at bounding box center [646, 361] width 394 height 44
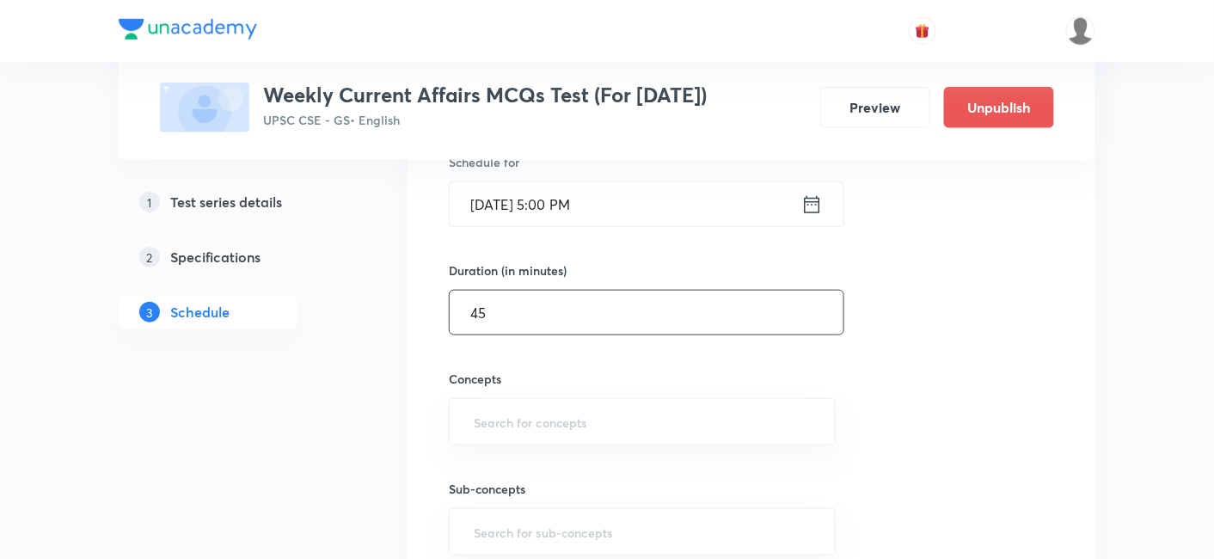
scroll to position [490, 0]
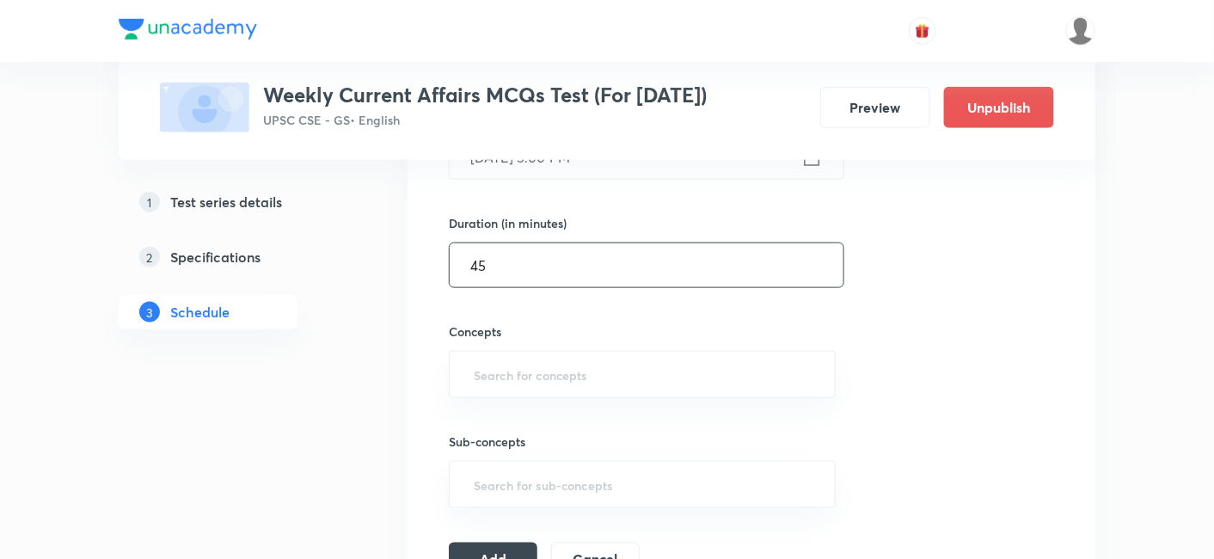
type input "45"
click at [957, 329] on div "Session 3 Live class Test Session title 17/99 Weekly CA Test 49 ​ Schedule for …" at bounding box center [751, 228] width 605 height 695
click at [642, 364] on input "text" at bounding box center [642, 374] width 344 height 32
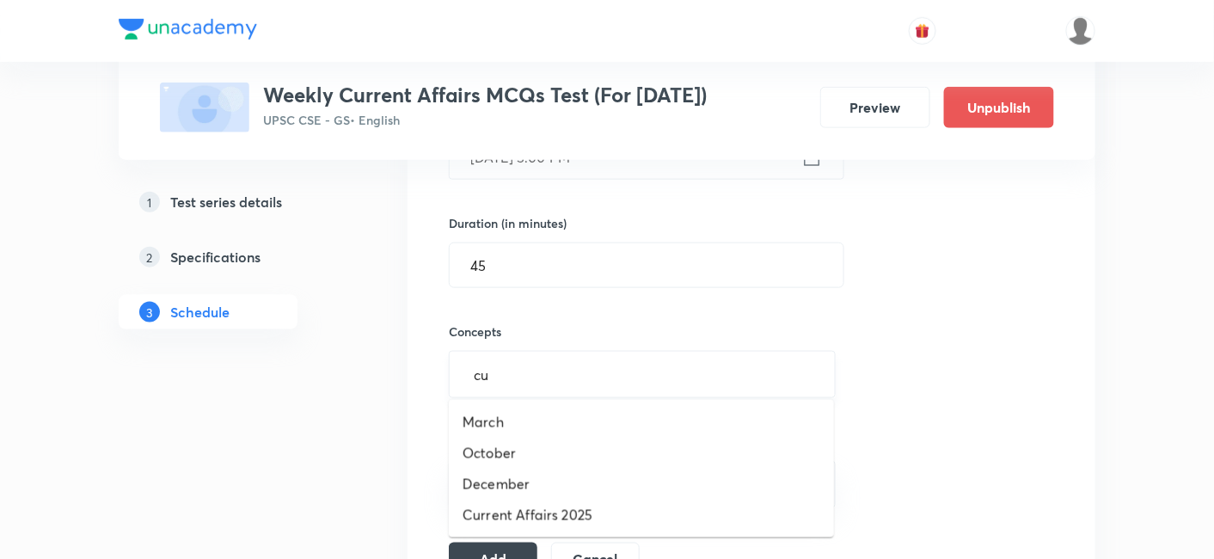
type input "cur"
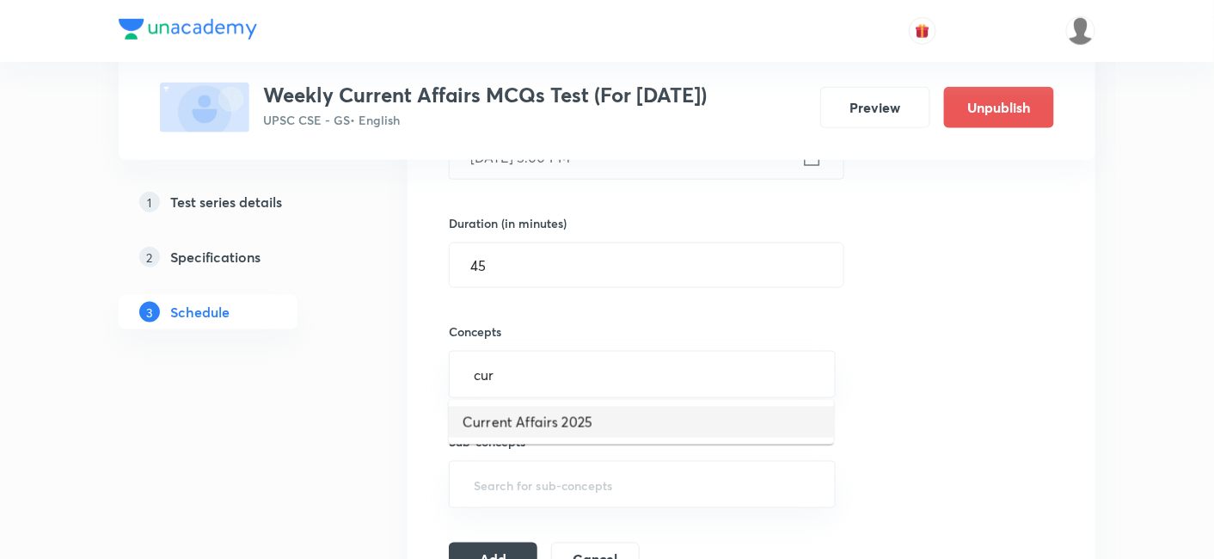
click at [579, 421] on li "Current Affairs 2025" at bounding box center [641, 422] width 385 height 31
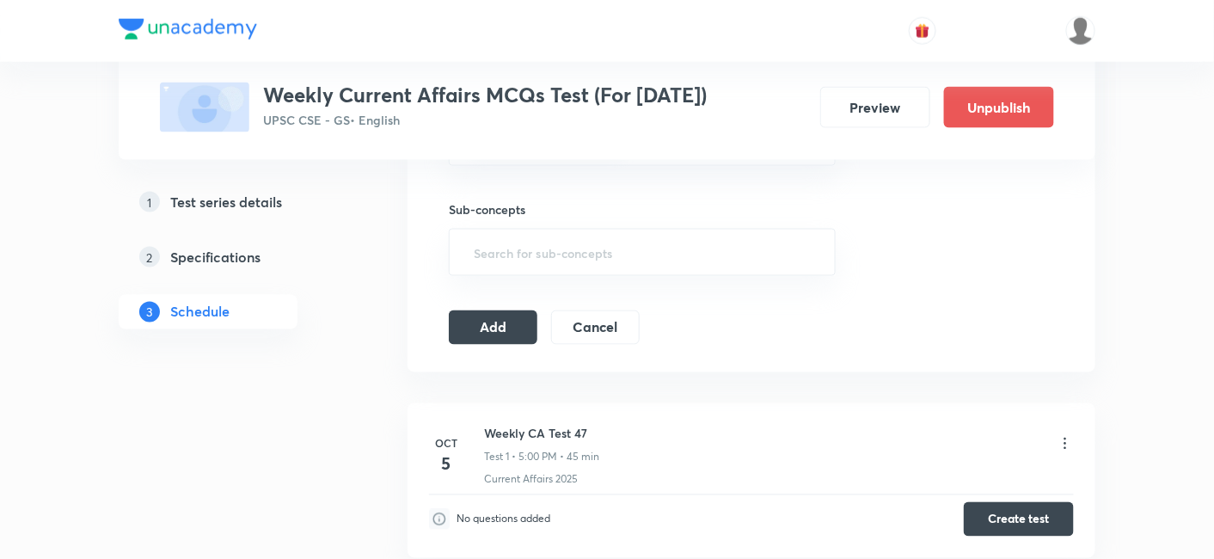
scroll to position [776, 0]
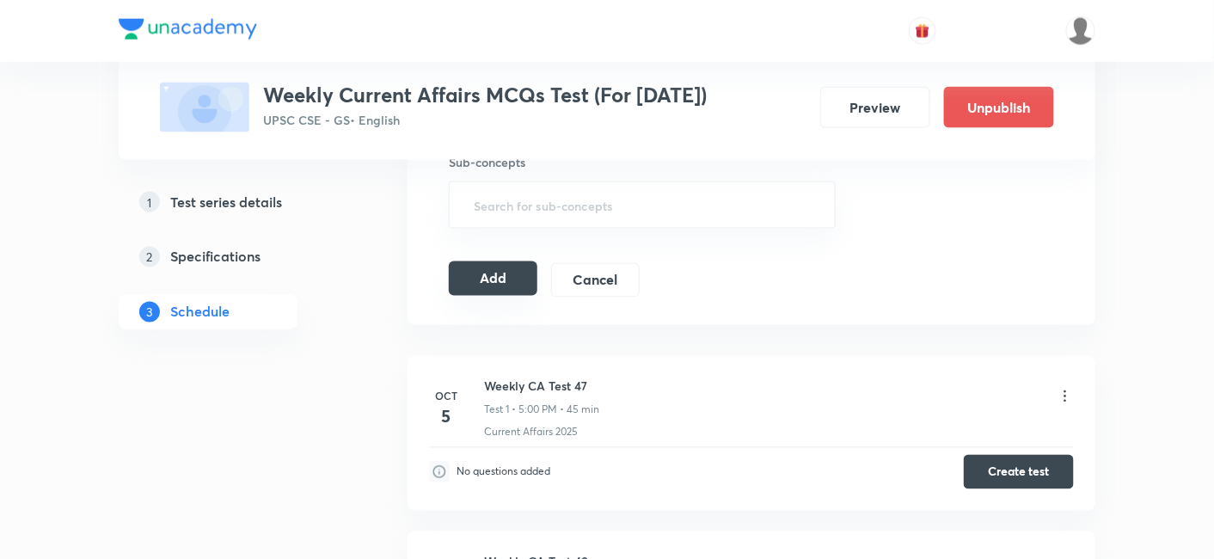
click at [511, 274] on button "Add" at bounding box center [493, 278] width 89 height 34
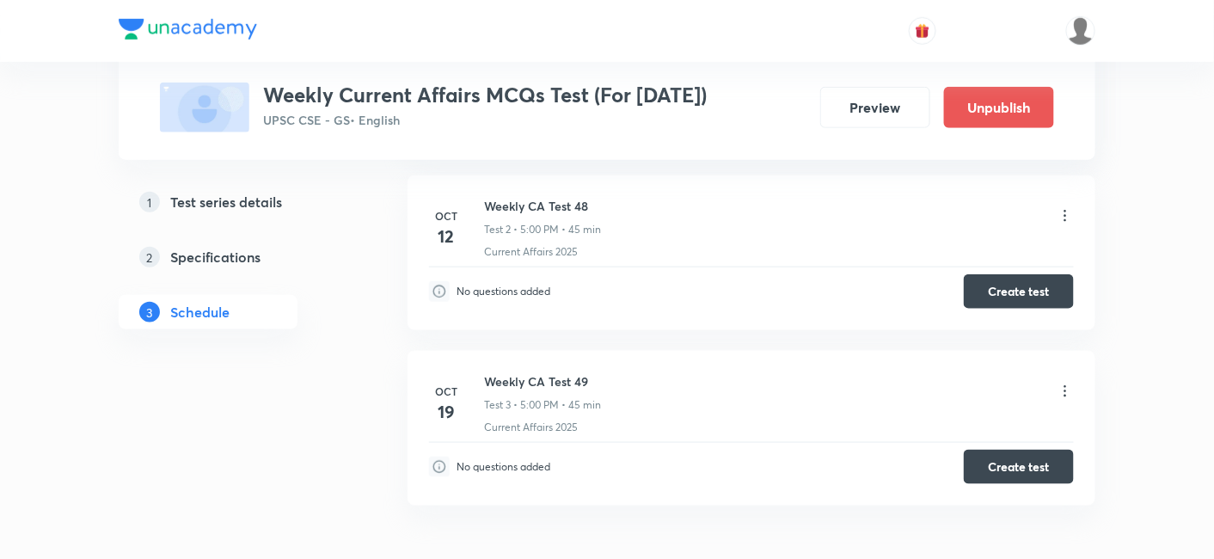
scroll to position [477, 0]
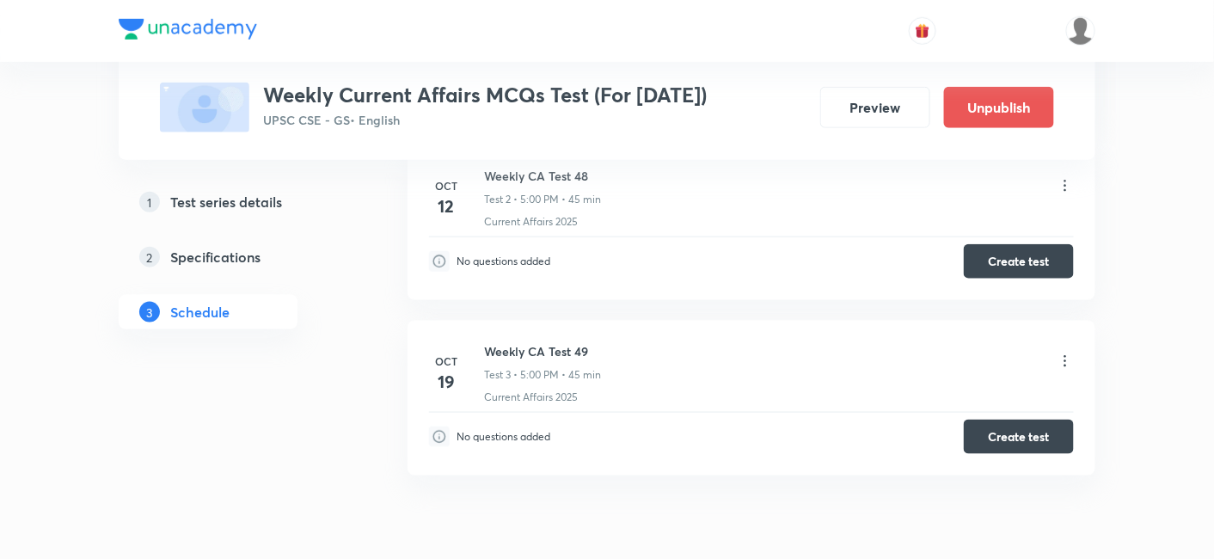
click at [585, 350] on h6 "Weekly CA Test 49" at bounding box center [542, 351] width 117 height 18
copy h6 "Weekly CA Test 49"
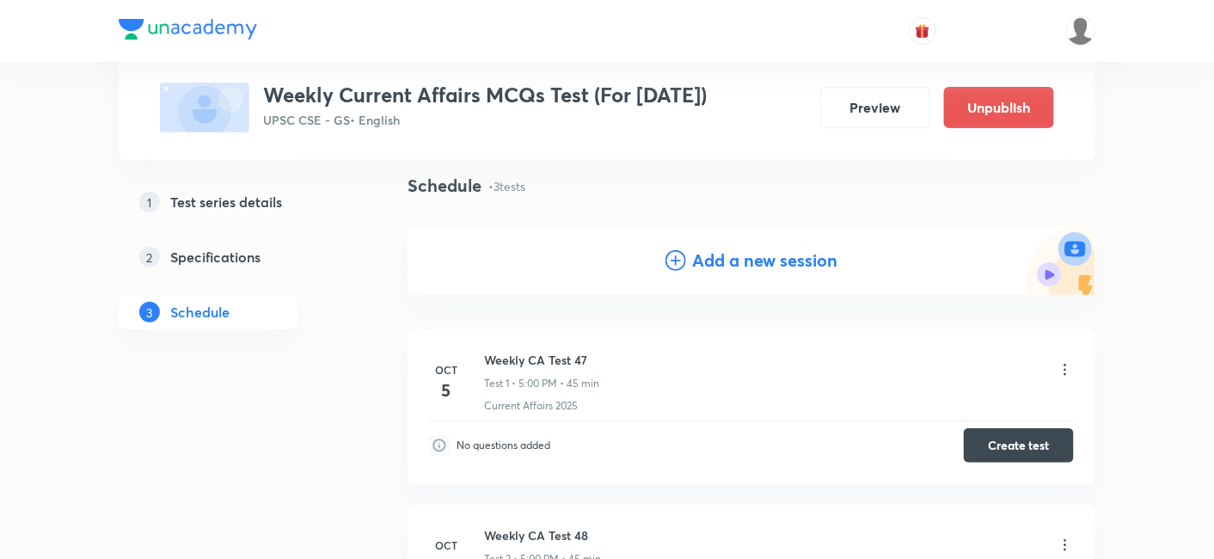
scroll to position [95, 0]
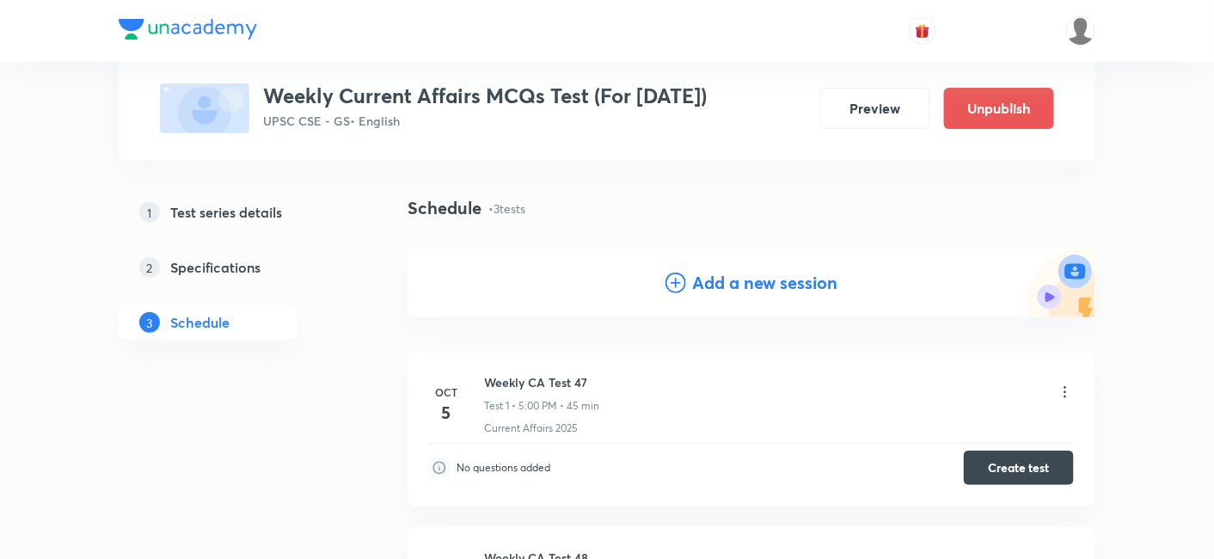
click at [713, 290] on h4 "Add a new session" at bounding box center [765, 283] width 145 height 26
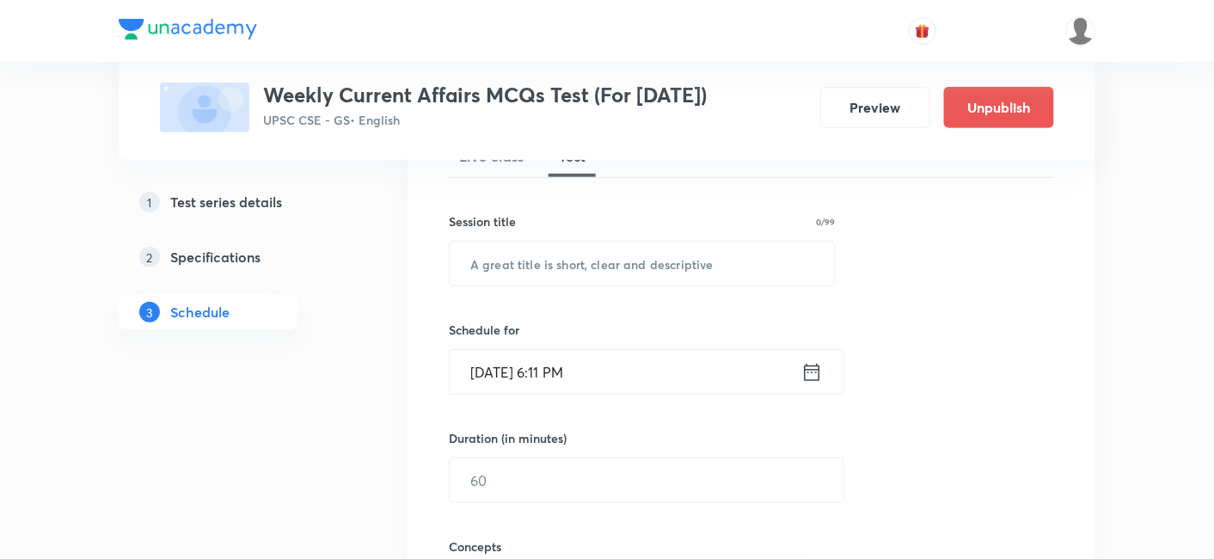
scroll to position [286, 0]
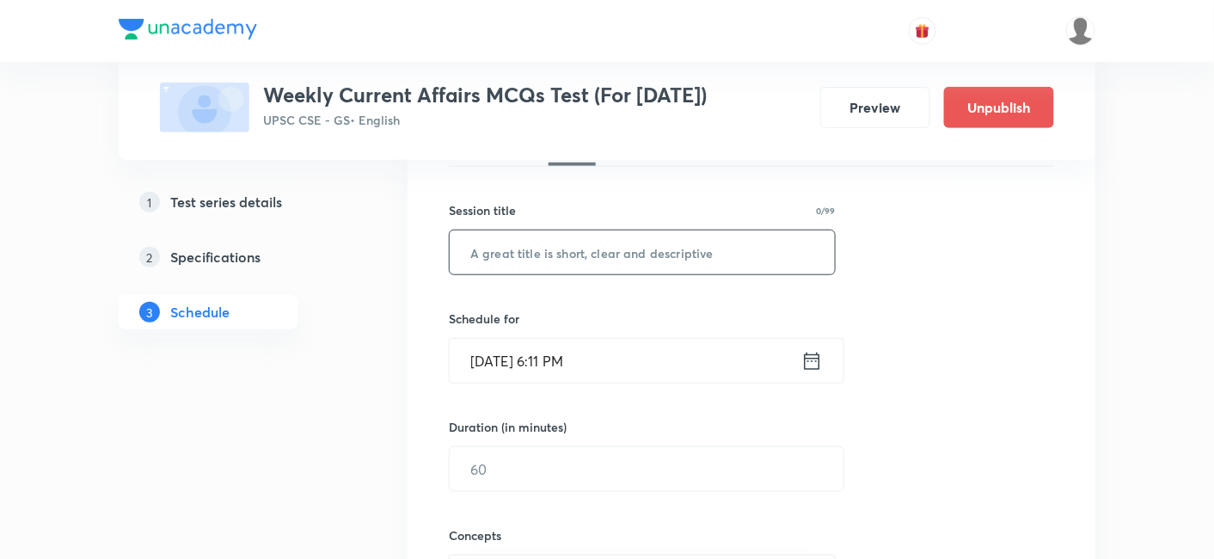
click at [621, 256] on input "text" at bounding box center [641, 252] width 385 height 44
paste input "Weekly CA Test 49"
type input "Weekly CA Test 50"
click at [566, 345] on input "[DATE] 6:11 PM" at bounding box center [625, 361] width 352 height 44
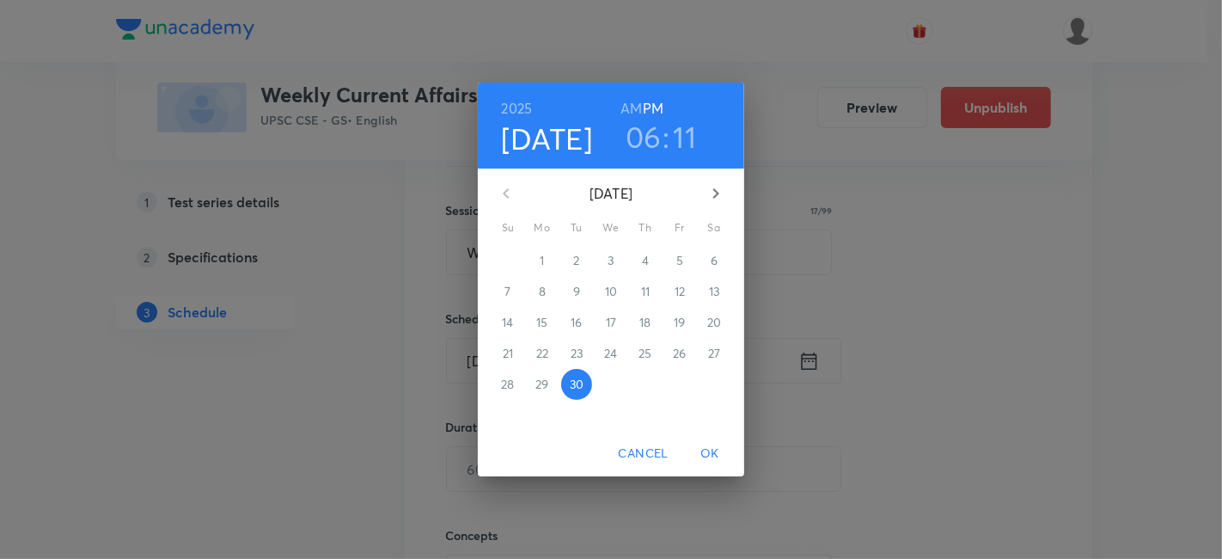
click at [714, 193] on icon "button" at bounding box center [716, 193] width 21 height 21
click at [508, 384] on p "26" at bounding box center [507, 384] width 13 height 17
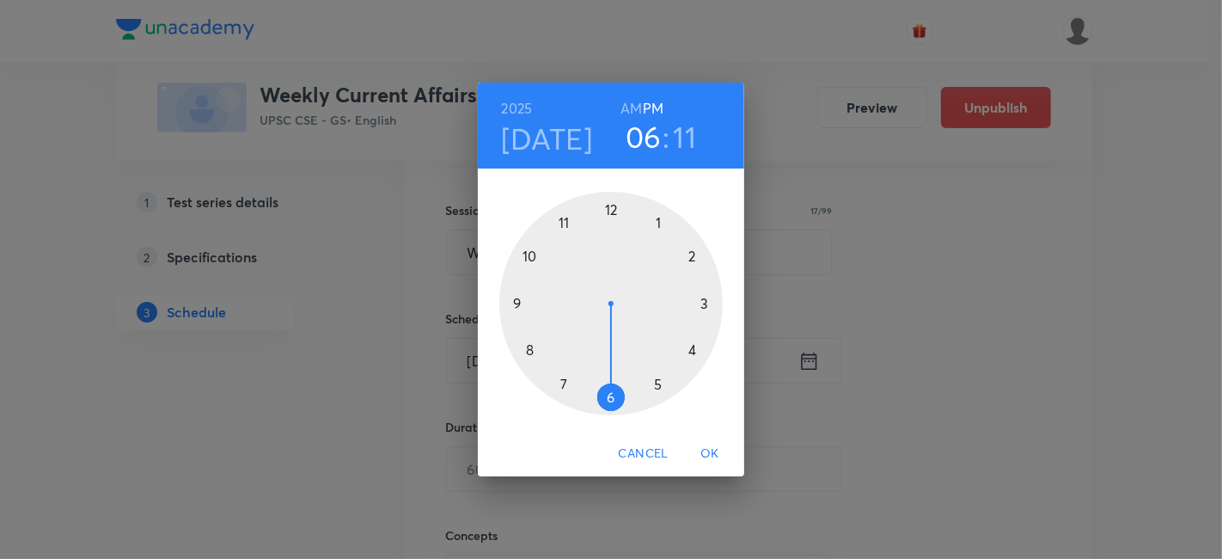
click at [650, 107] on h6 "PM" at bounding box center [653, 108] width 21 height 24
click at [657, 383] on div at bounding box center [610, 303] width 223 height 223
click at [611, 202] on div at bounding box center [610, 303] width 223 height 223
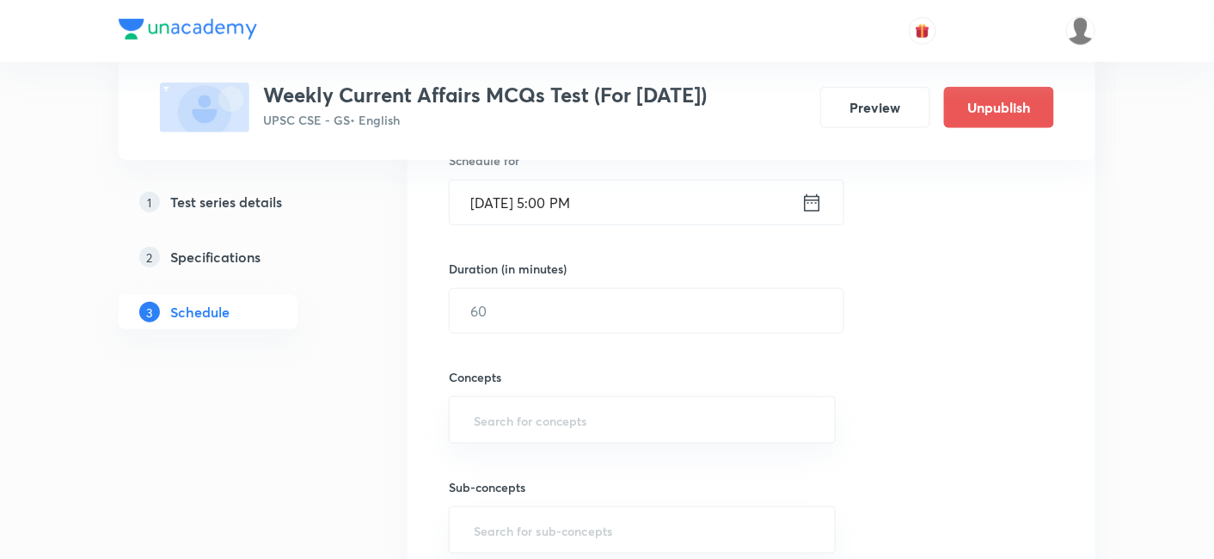
scroll to position [477, 0]
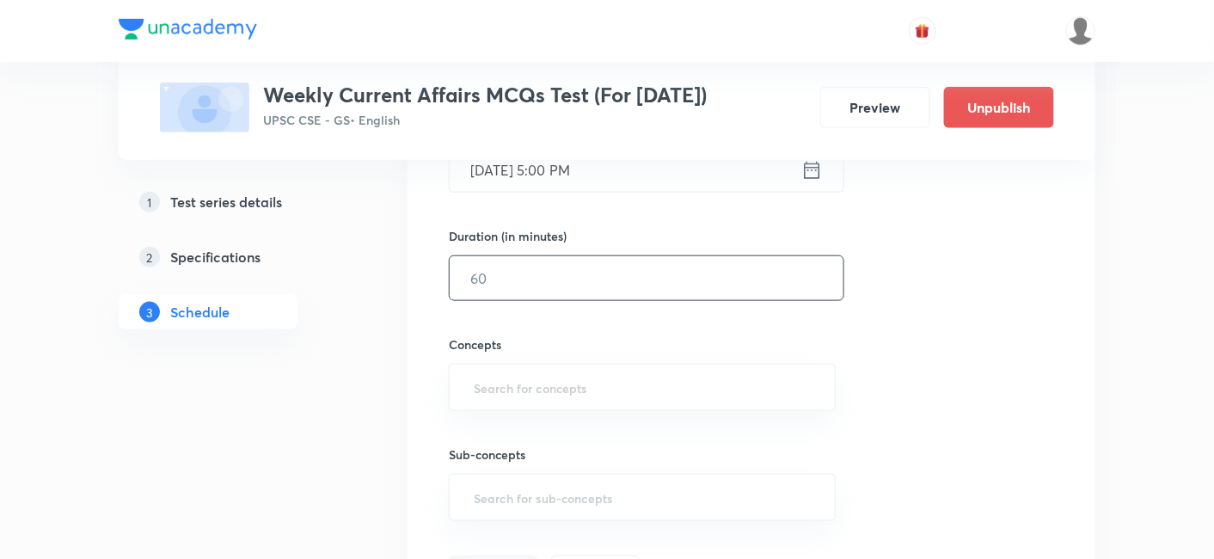
click at [564, 276] on input "text" at bounding box center [646, 278] width 394 height 44
type input "45"
click at [906, 345] on div "Session 4 Live class Test Session title 17/99 Weekly CA Test 50 ​ Schedule for …" at bounding box center [751, 241] width 605 height 695
click at [614, 374] on input "text" at bounding box center [642, 387] width 344 height 32
type input "curr"
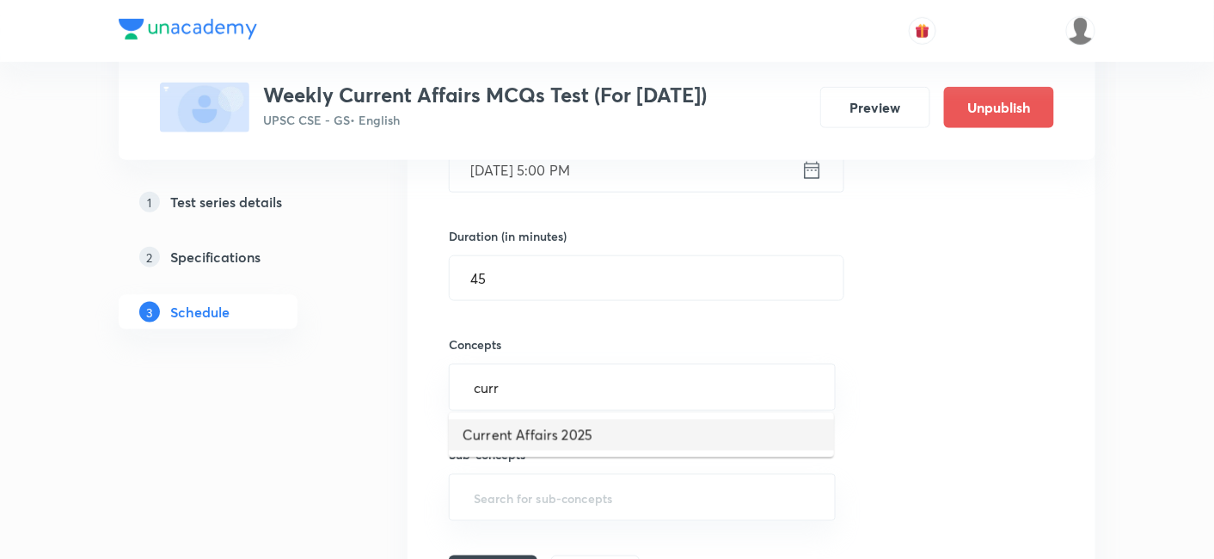
click at [611, 431] on li "Current Affairs 2025" at bounding box center [641, 434] width 385 height 31
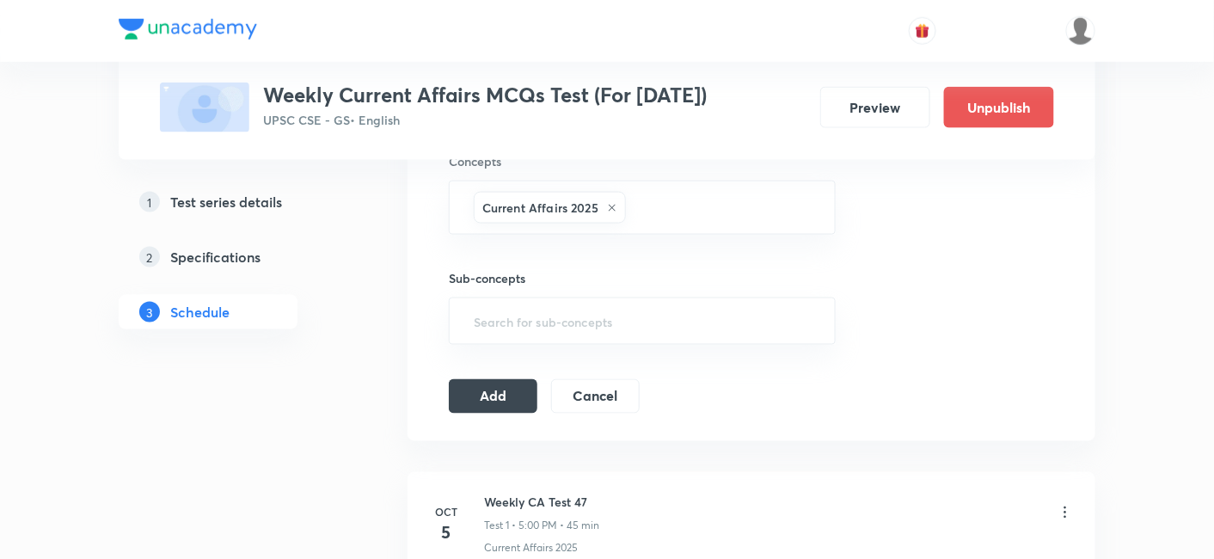
scroll to position [668, 0]
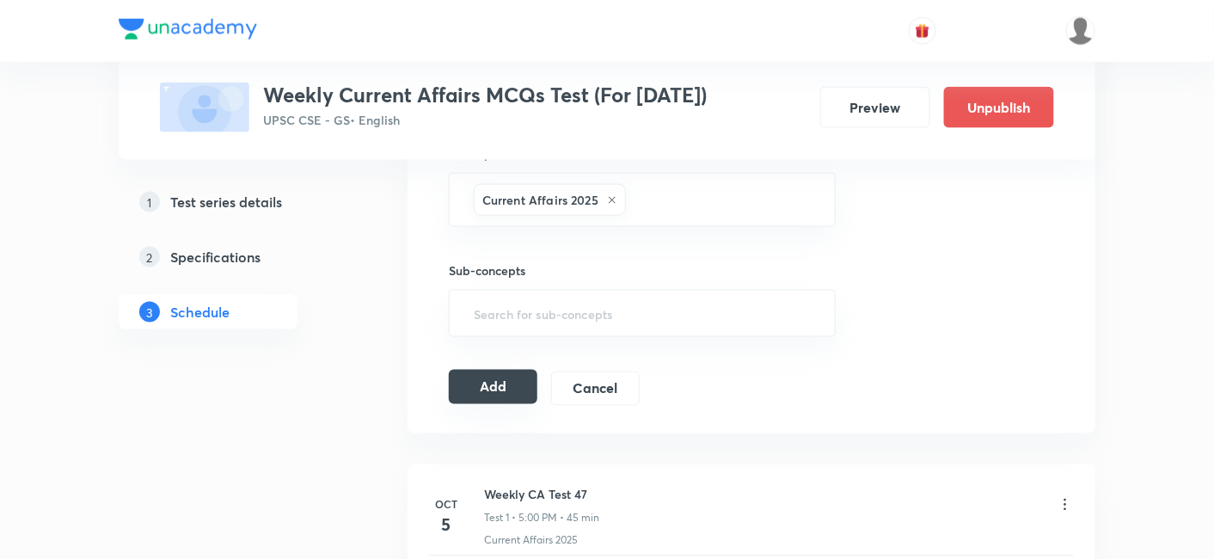
click at [507, 394] on button "Add" at bounding box center [493, 387] width 89 height 34
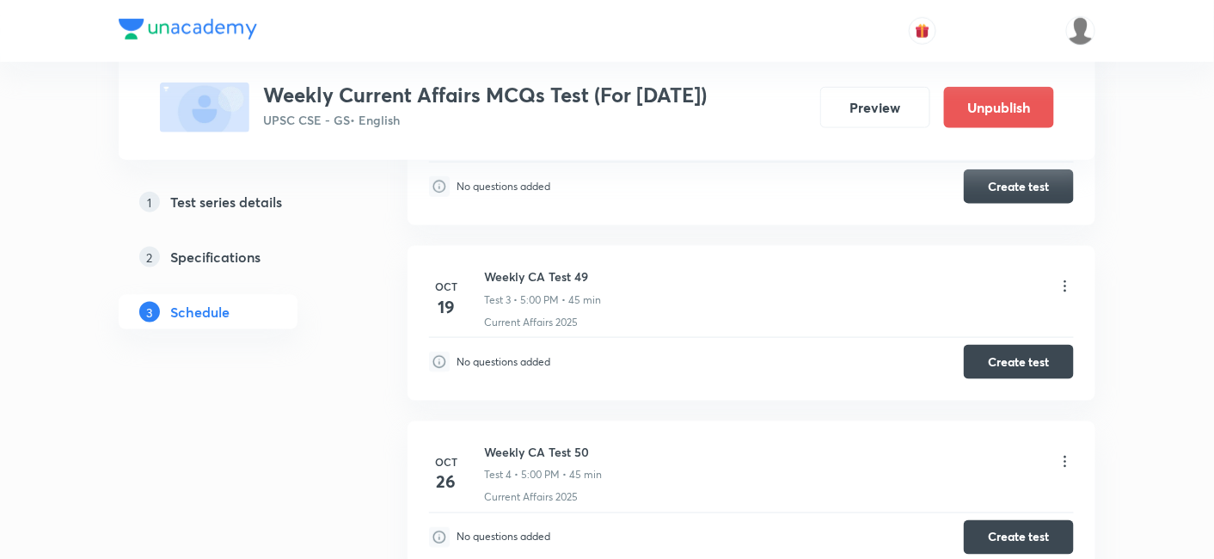
scroll to position [648, 0]
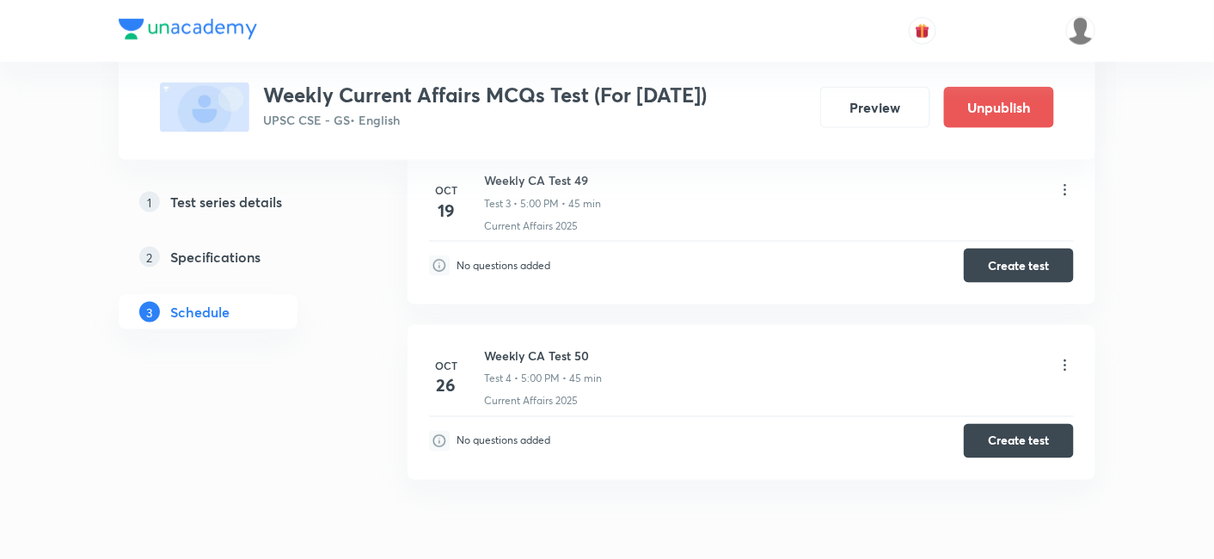
click at [430, 496] on div "[DATE] Weekly CA Test 47 Test 1 • 5:00 PM • 45 min Current Affairs 2025 No ques…" at bounding box center [751, 146] width 688 height 708
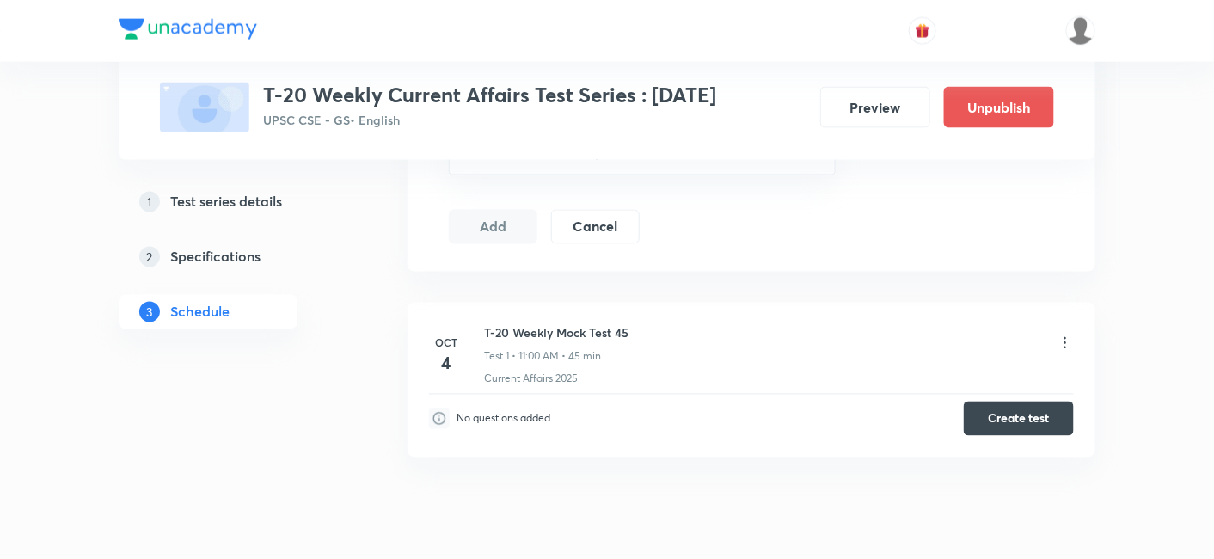
scroll to position [859, 0]
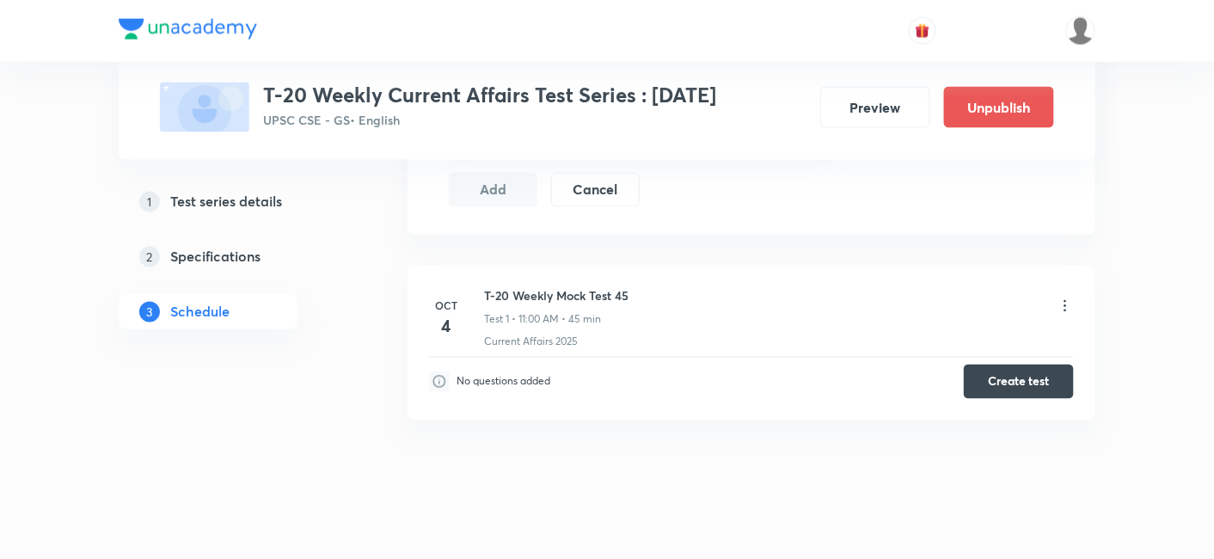
click at [609, 290] on h6 "T-20 Weekly Mock Test 45" at bounding box center [556, 296] width 144 height 18
copy h6 "T-20 Weekly Mock Test 45"
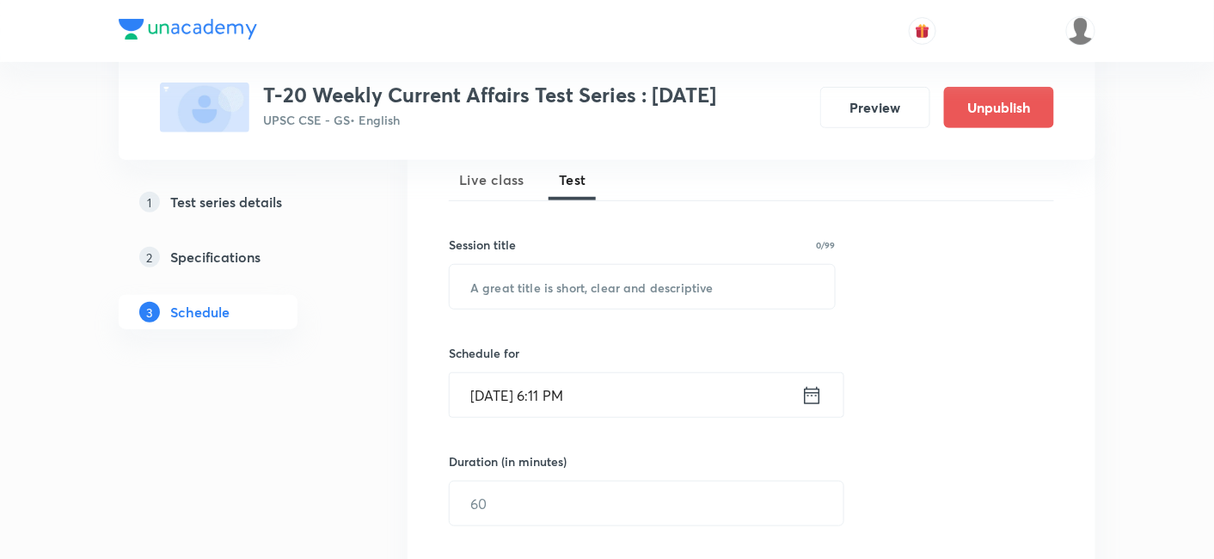
scroll to position [191, 0]
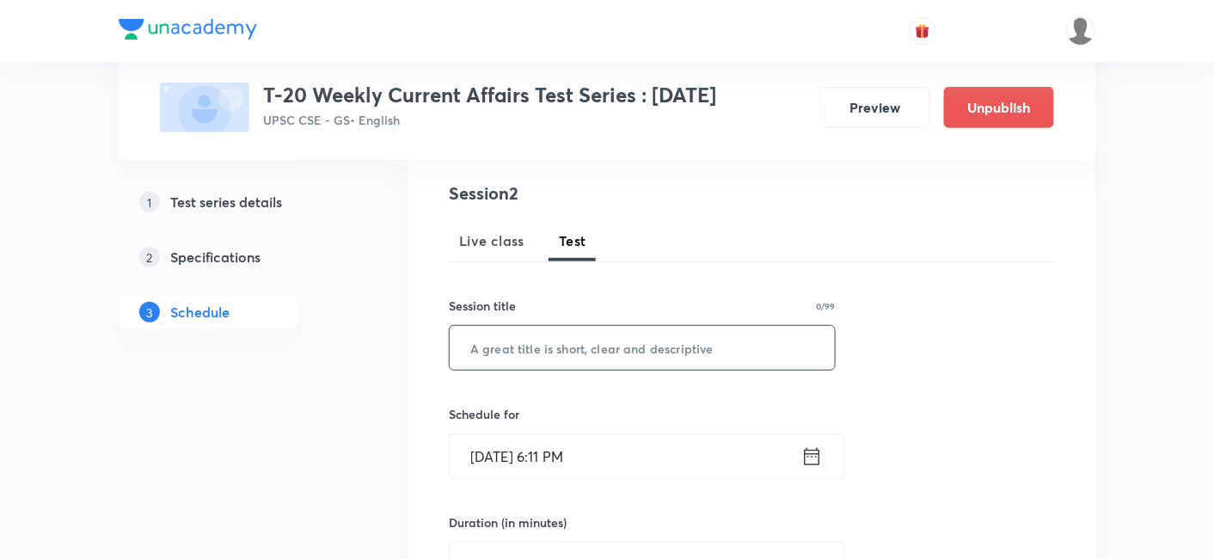
click at [629, 345] on input "text" at bounding box center [641, 348] width 385 height 44
paste input "T-20 Weekly Mock Test 45"
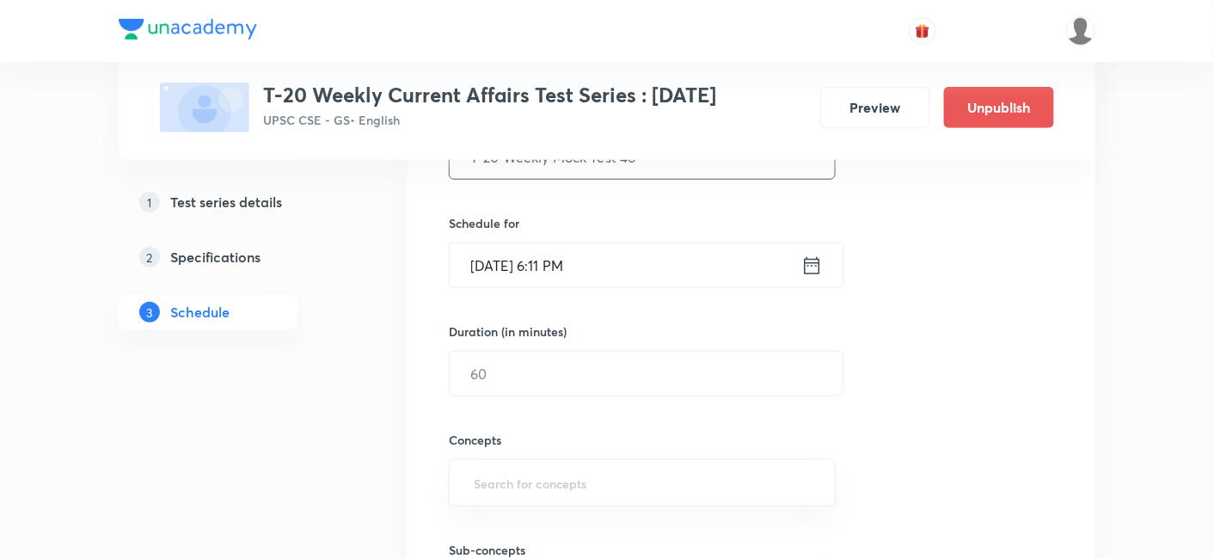
scroll to position [286, 0]
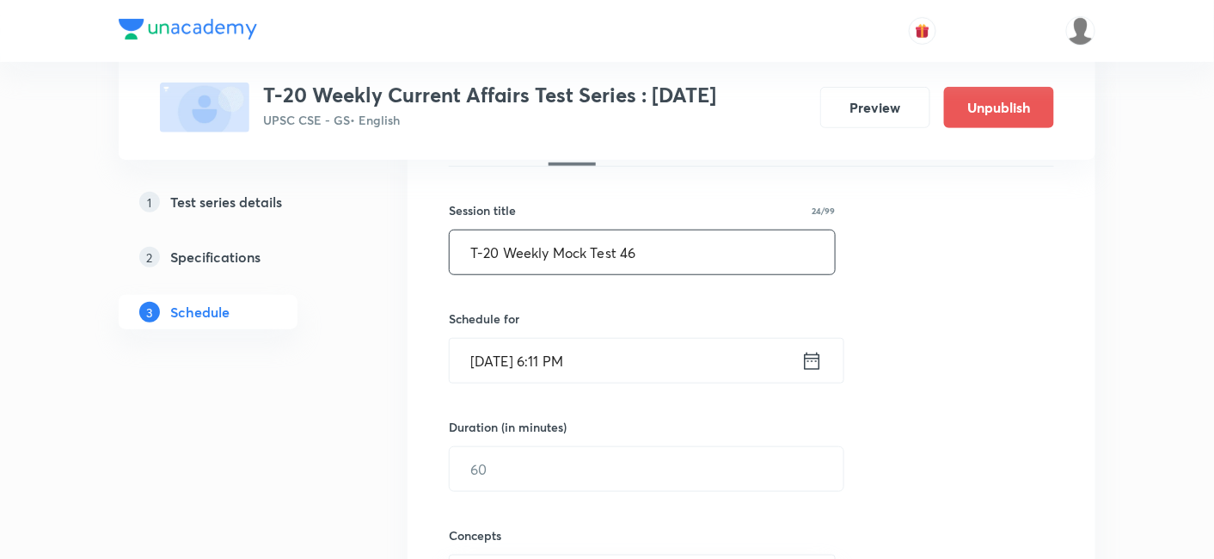
type input "T-20 Weekly Mock Test 46"
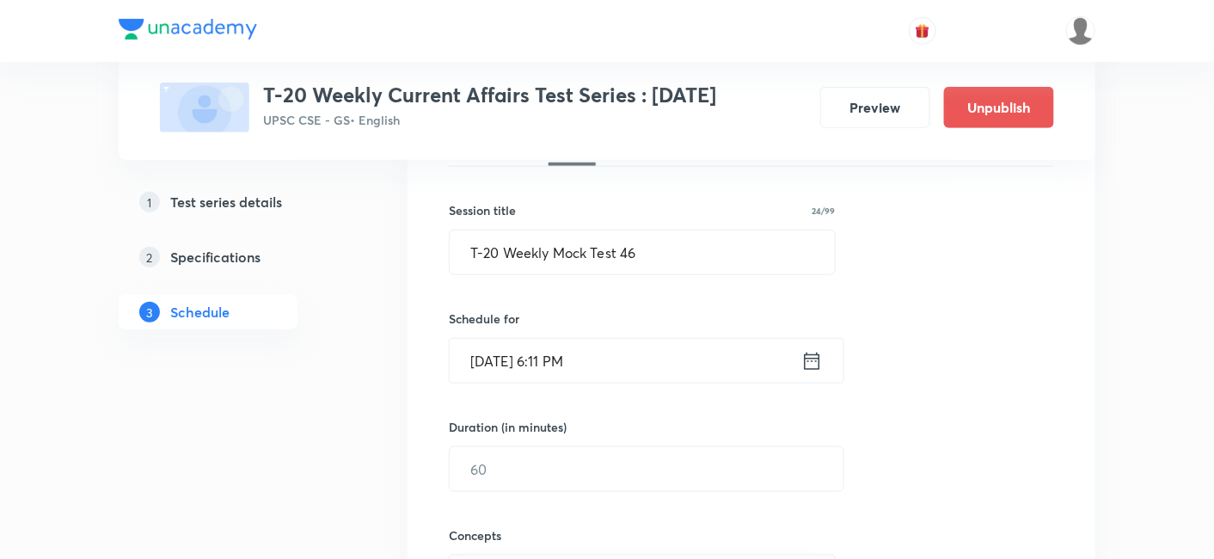
click at [599, 360] on input "[DATE] 6:11 PM" at bounding box center [625, 361] width 352 height 44
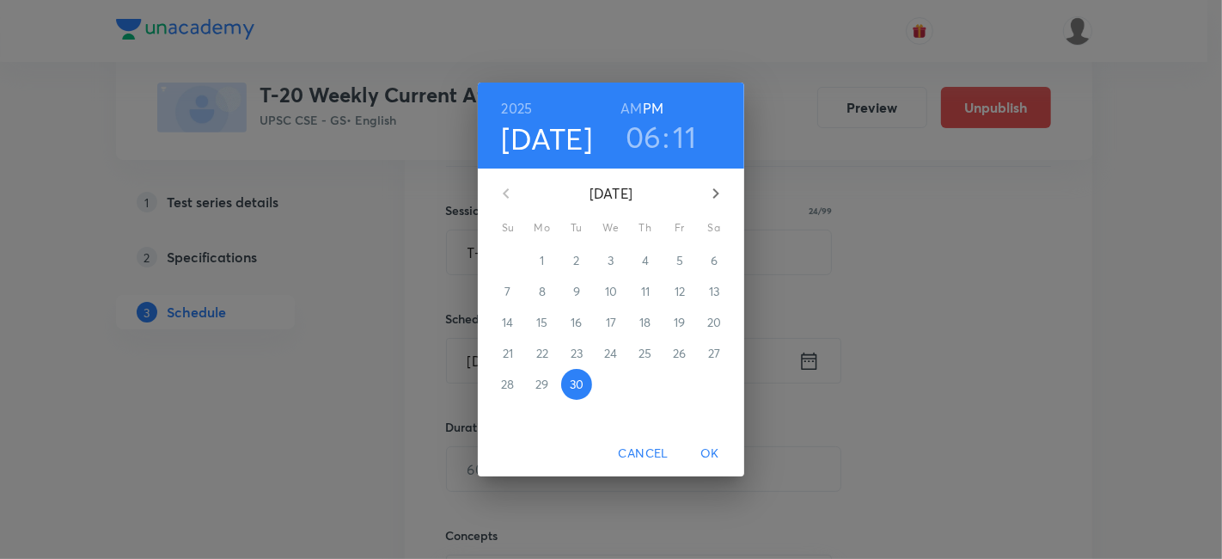
click at [713, 194] on icon "button" at bounding box center [716, 193] width 21 height 21
click at [716, 290] on p "11" at bounding box center [714, 291] width 9 height 17
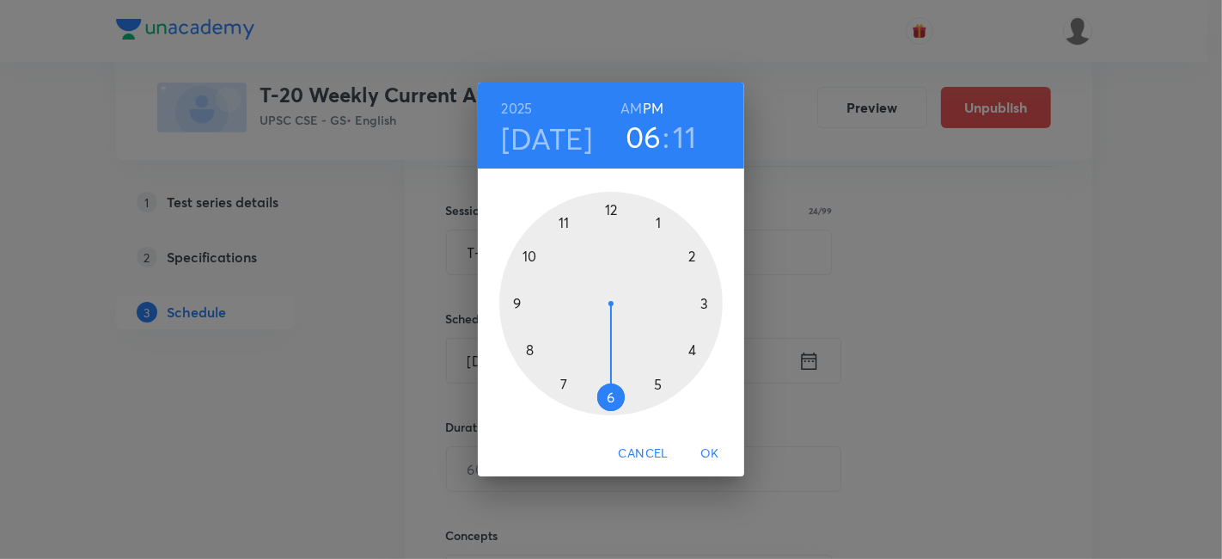
click at [631, 107] on h6 "AM" at bounding box center [631, 108] width 21 height 24
click at [567, 221] on div at bounding box center [610, 303] width 223 height 223
click at [608, 207] on div at bounding box center [610, 303] width 223 height 223
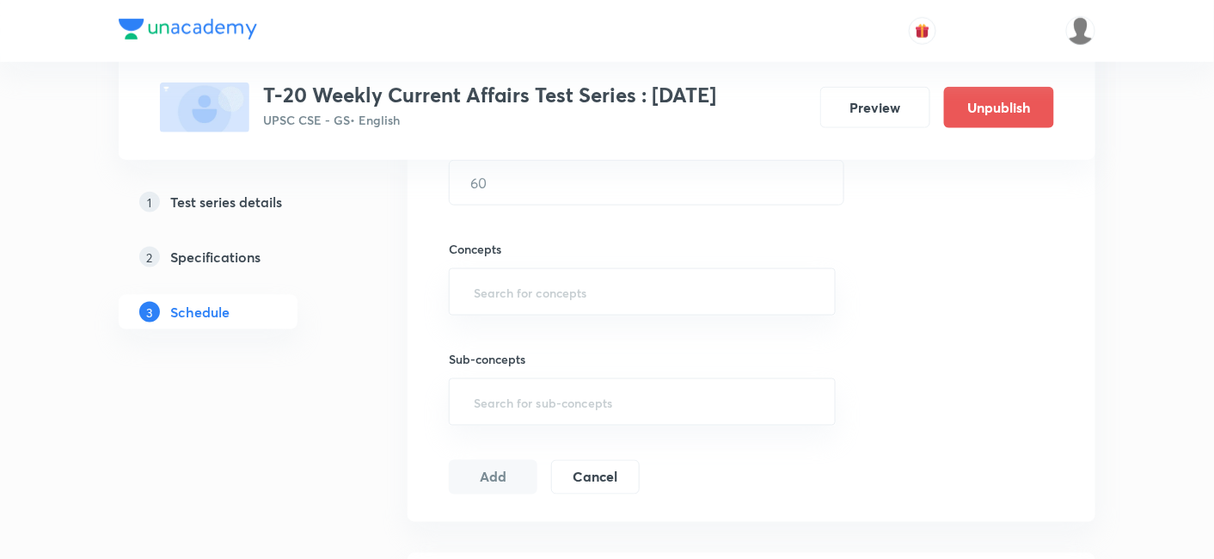
scroll to position [477, 0]
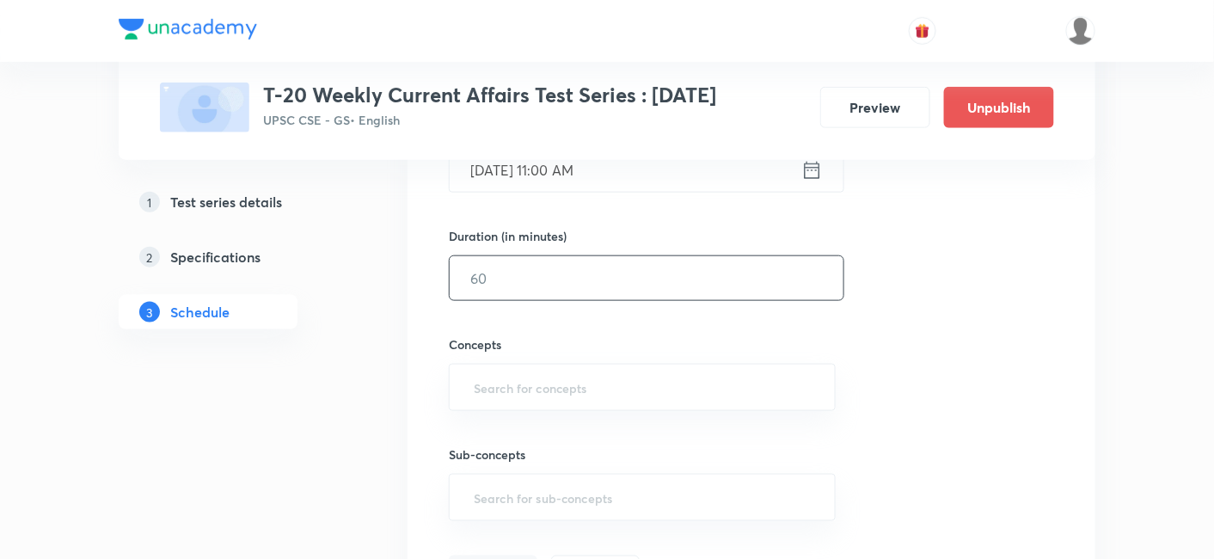
click at [537, 283] on input "text" at bounding box center [646, 278] width 394 height 44
click at [541, 274] on input "text" at bounding box center [646, 278] width 394 height 44
type input "45"
click at [872, 312] on div "Session 2 Live class Test Session title 24/99 T-20 Weekly Mock Test 46 ​ Schedu…" at bounding box center [751, 241] width 605 height 695
click at [633, 376] on input "text" at bounding box center [642, 387] width 344 height 32
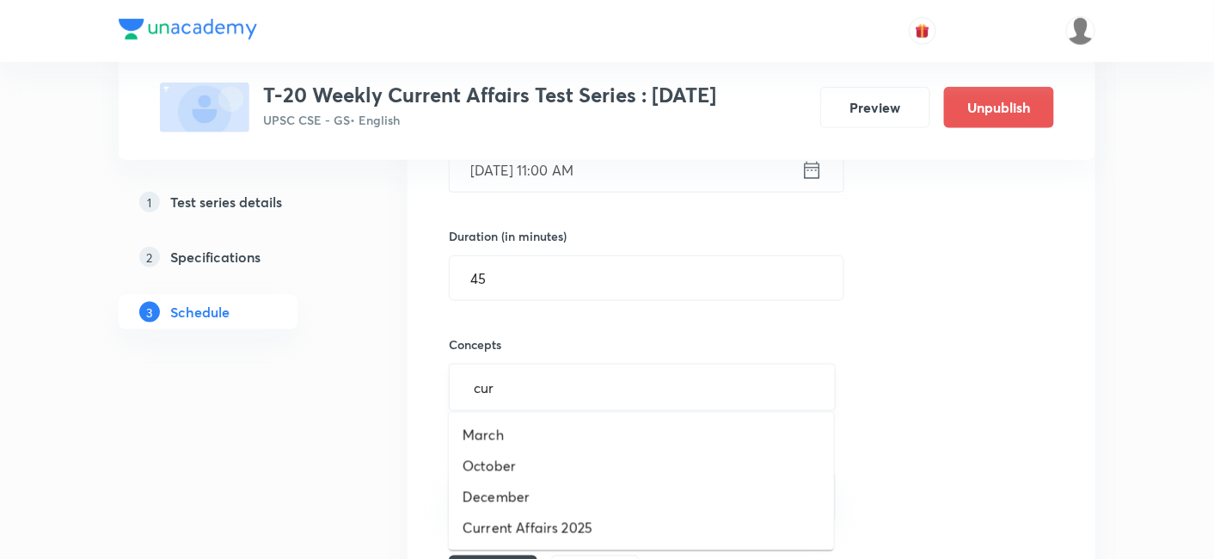
type input "curr"
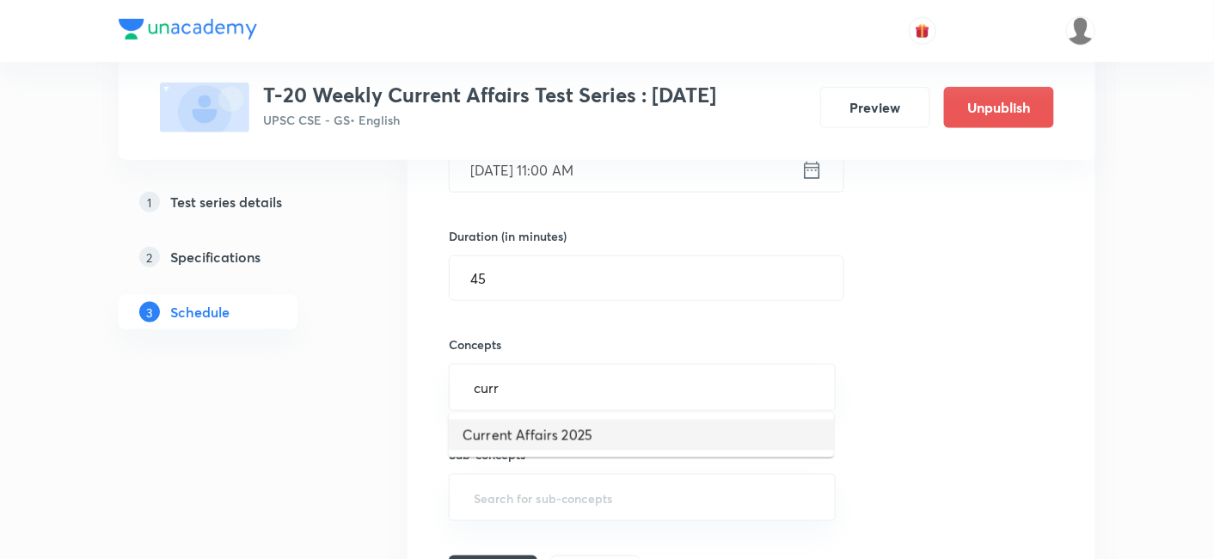
click at [584, 433] on li "Current Affairs 2025" at bounding box center [641, 434] width 385 height 31
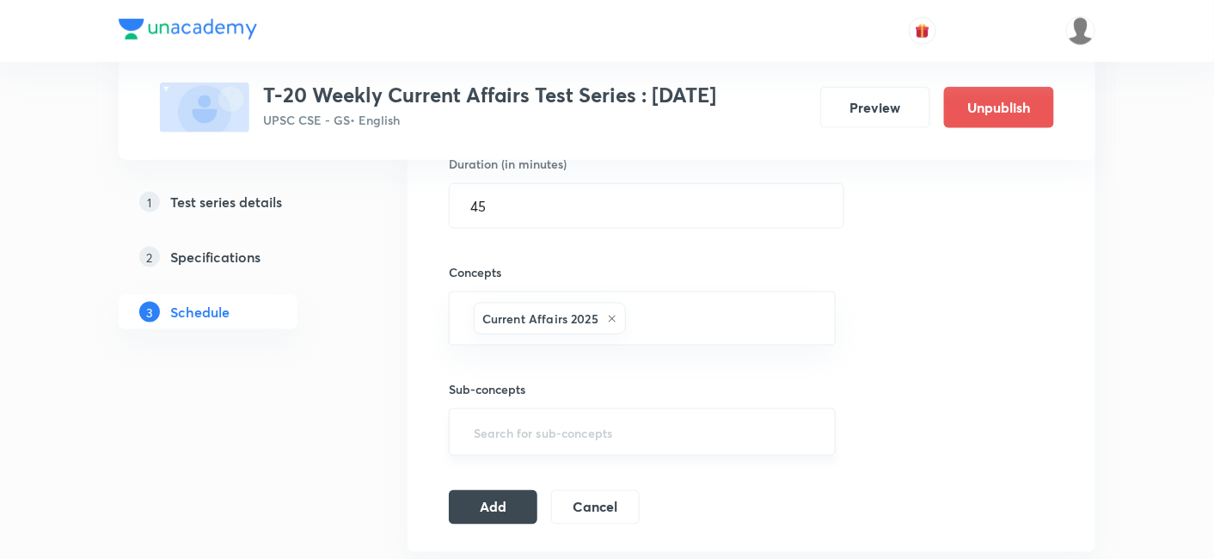
scroll to position [572, 0]
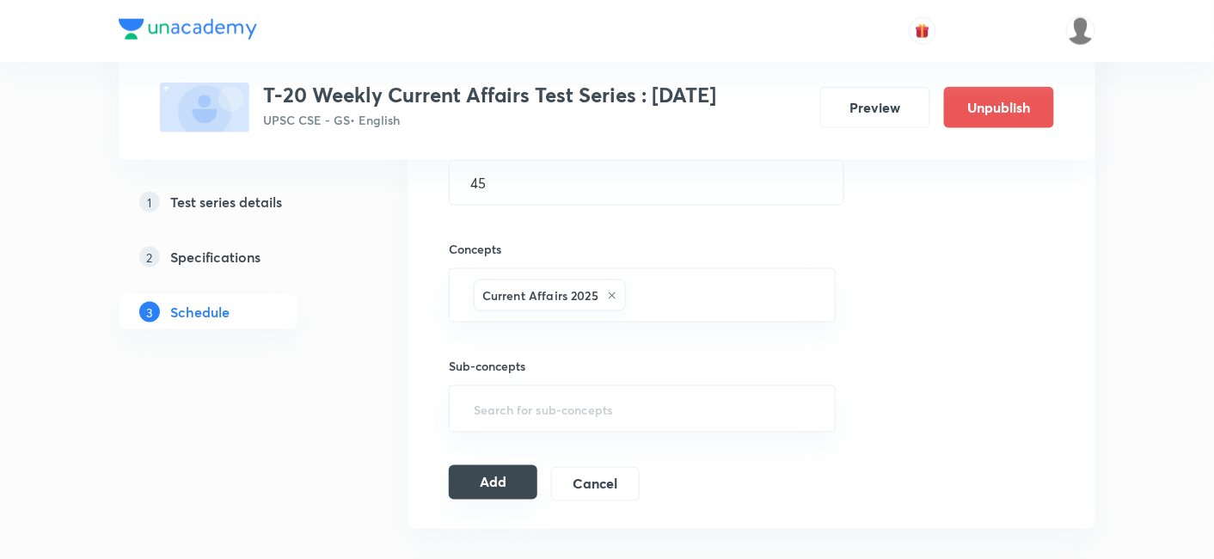
click at [515, 482] on button "Add" at bounding box center [493, 482] width 89 height 34
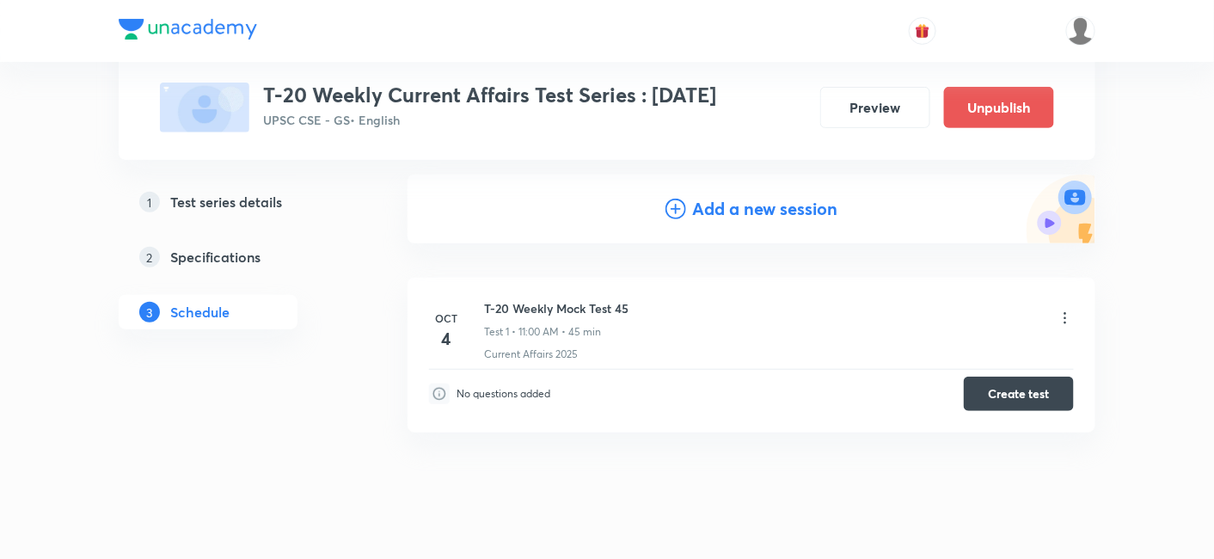
scroll to position [204, 0]
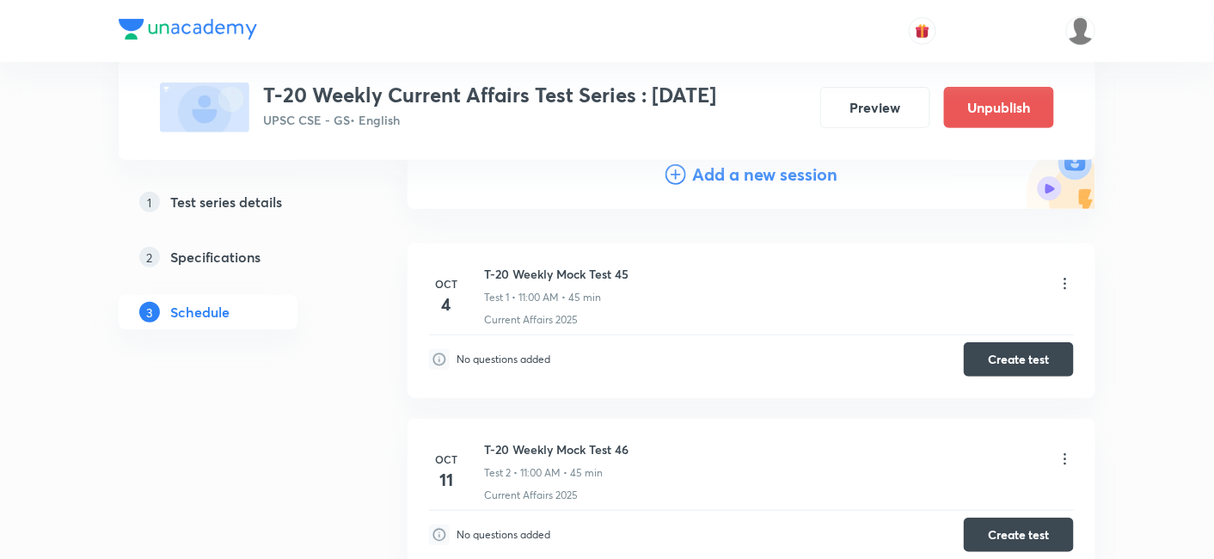
click at [619, 445] on h6 "T-20 Weekly Mock Test 46" at bounding box center [556, 449] width 144 height 18
copy h6 "T-20 Weekly Mock Test 46"
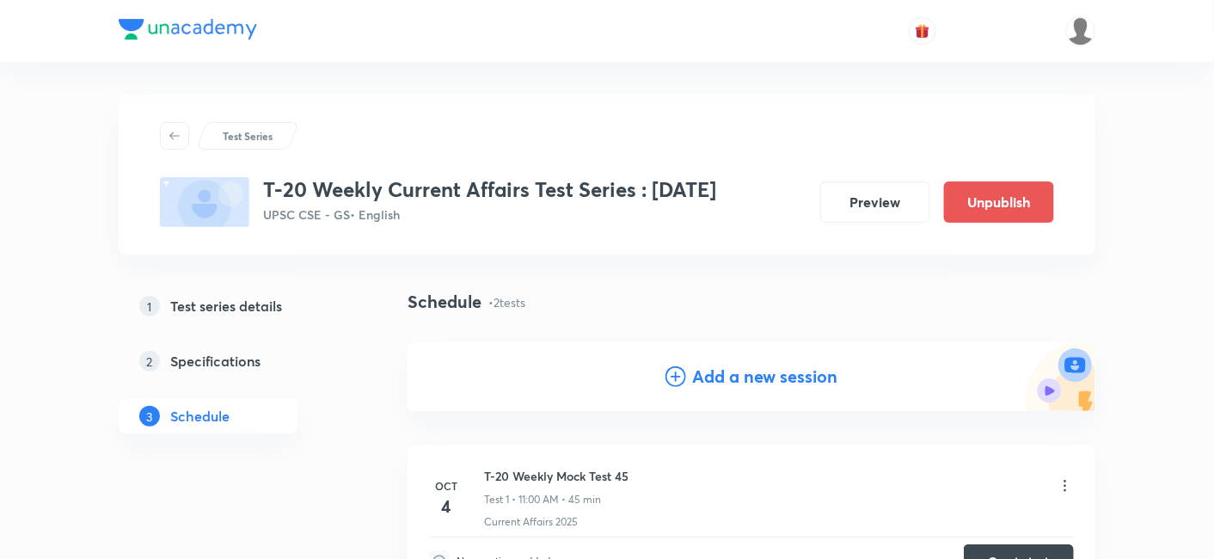
scroll to position [0, 0]
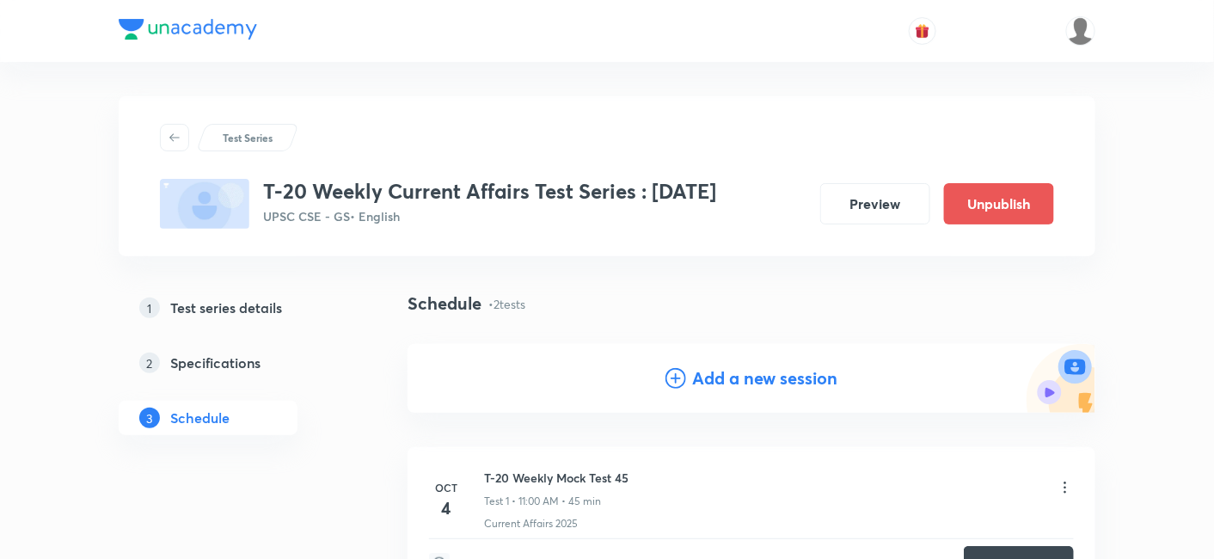
click at [732, 375] on h4 "Add a new session" at bounding box center [765, 378] width 145 height 26
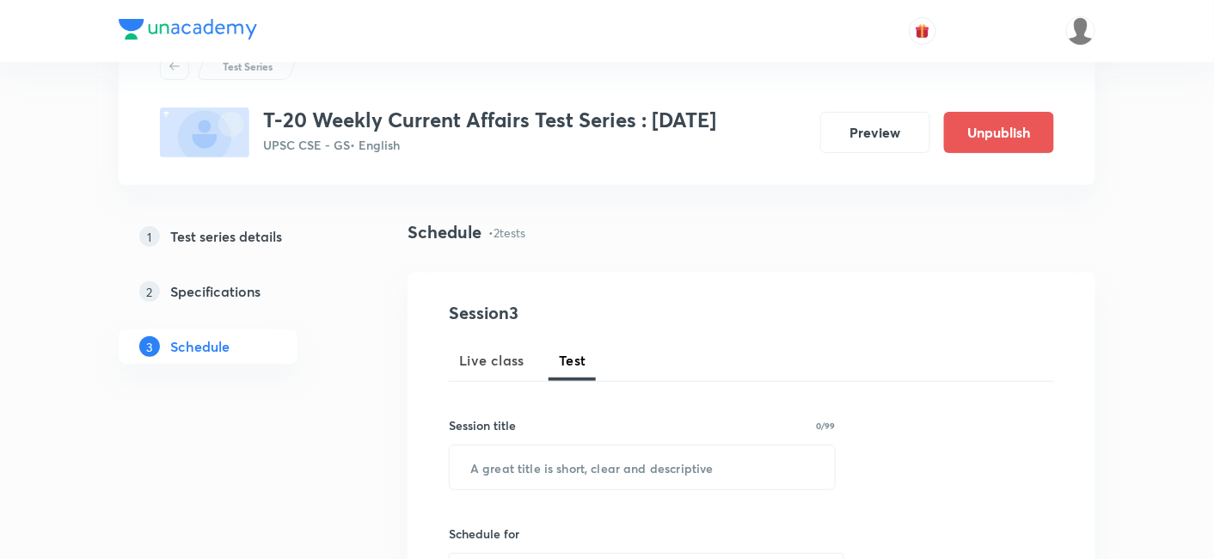
scroll to position [95, 0]
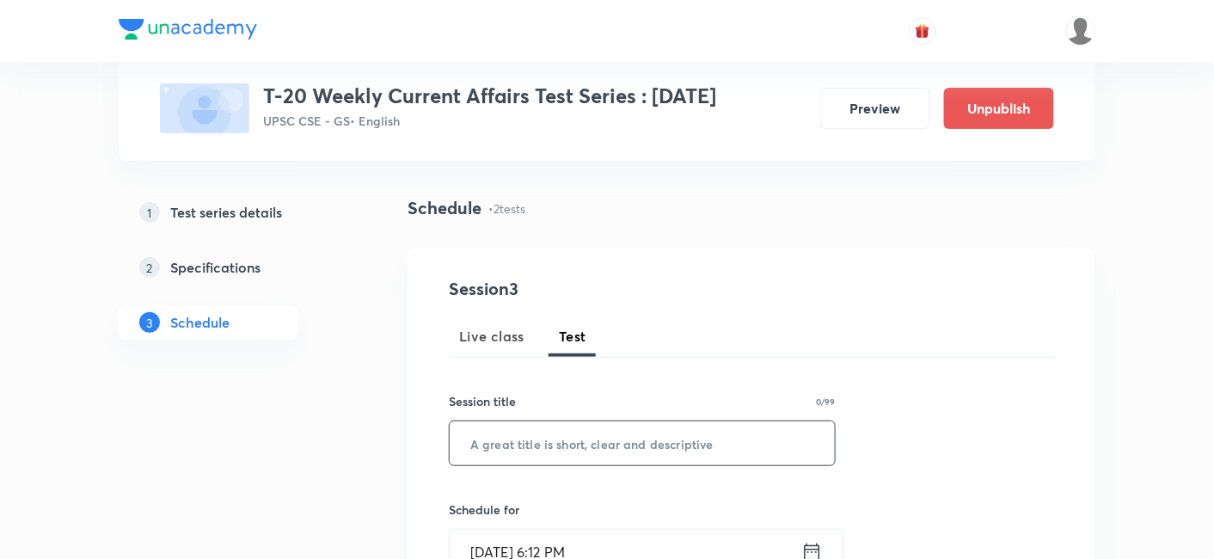
click at [638, 430] on input "text" at bounding box center [641, 443] width 385 height 44
paste input "T-20 Weekly Mock Test 46"
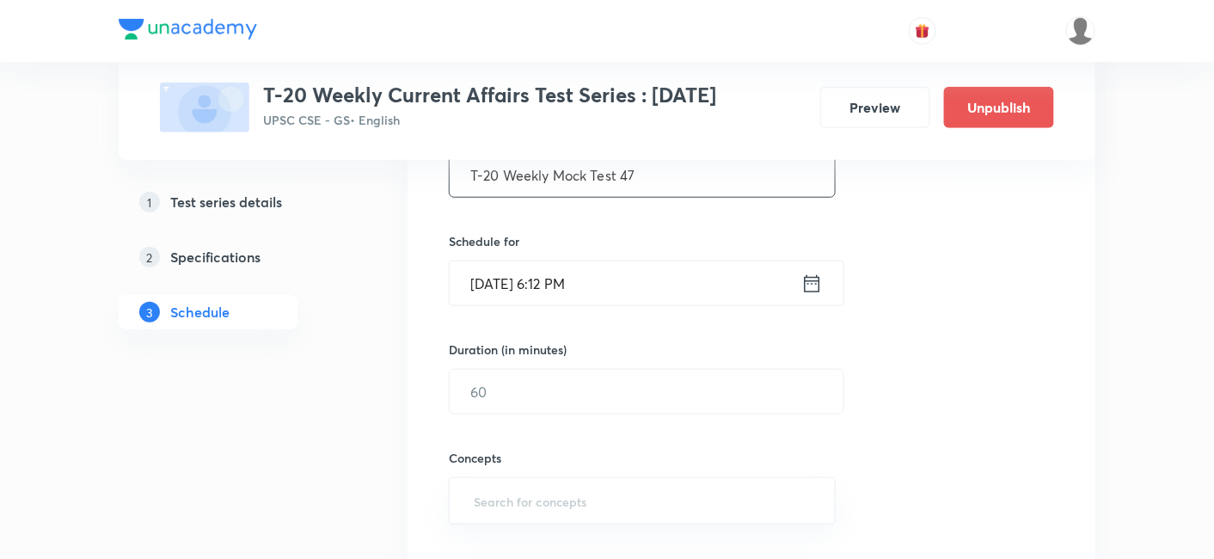
scroll to position [382, 0]
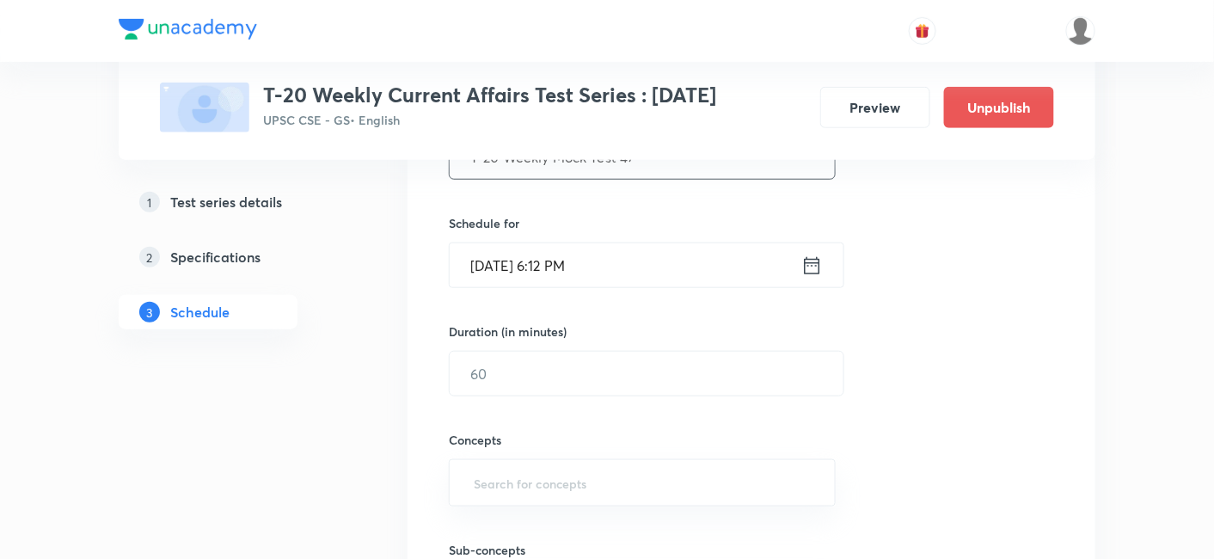
type input "T-20 Weekly Mock Test 47"
click at [643, 260] on input "[DATE] 6:12 PM" at bounding box center [625, 265] width 352 height 44
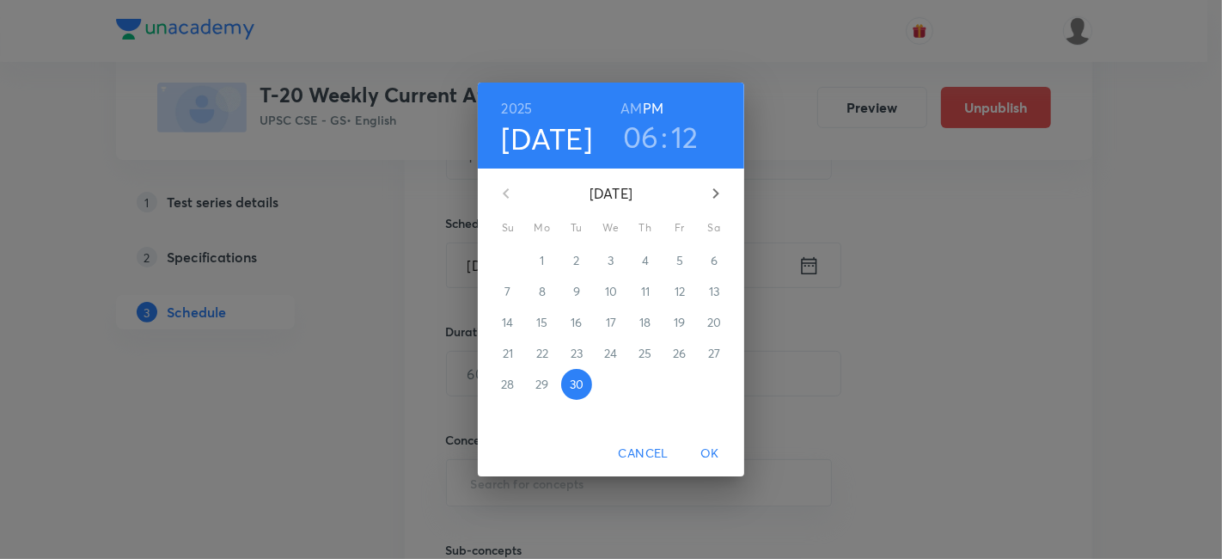
click at [718, 205] on button "button" at bounding box center [715, 193] width 41 height 41
click at [716, 321] on p "18" at bounding box center [713, 322] width 11 height 17
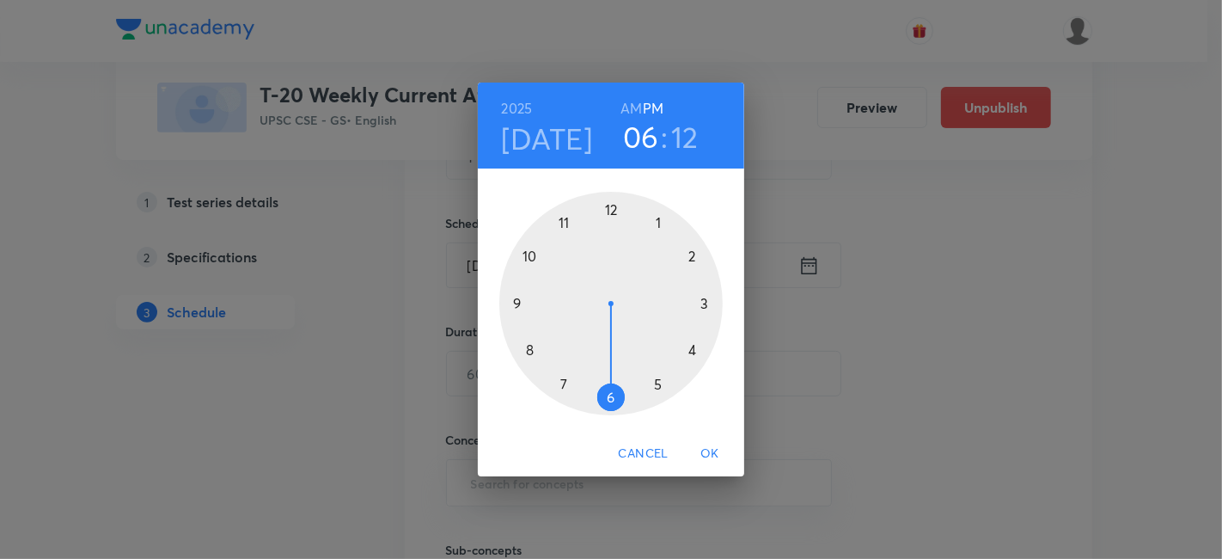
click at [654, 111] on h6 "PM" at bounding box center [653, 108] width 21 height 24
click at [633, 107] on h6 "AM" at bounding box center [631, 108] width 21 height 24
click at [563, 219] on div at bounding box center [610, 303] width 223 height 223
click at [609, 207] on div at bounding box center [610, 303] width 223 height 223
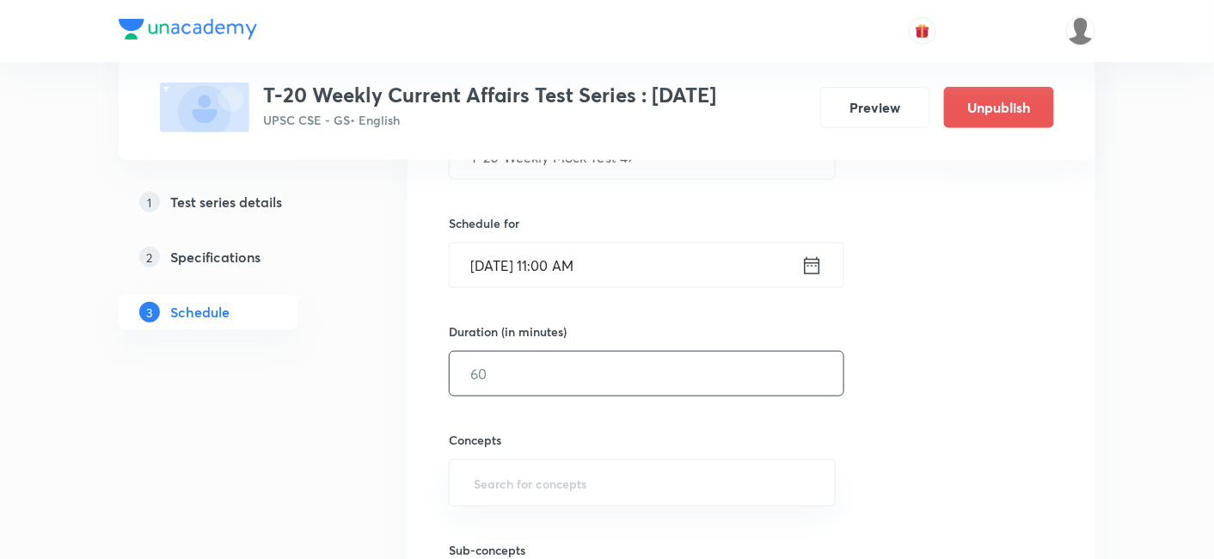
click at [558, 372] on input "text" at bounding box center [646, 374] width 394 height 44
type input "45"
click at [945, 364] on div "Session 3 Live class Test Session title 24/99 T-20 Weekly Mock Test 47 ​ Schedu…" at bounding box center [751, 337] width 605 height 695
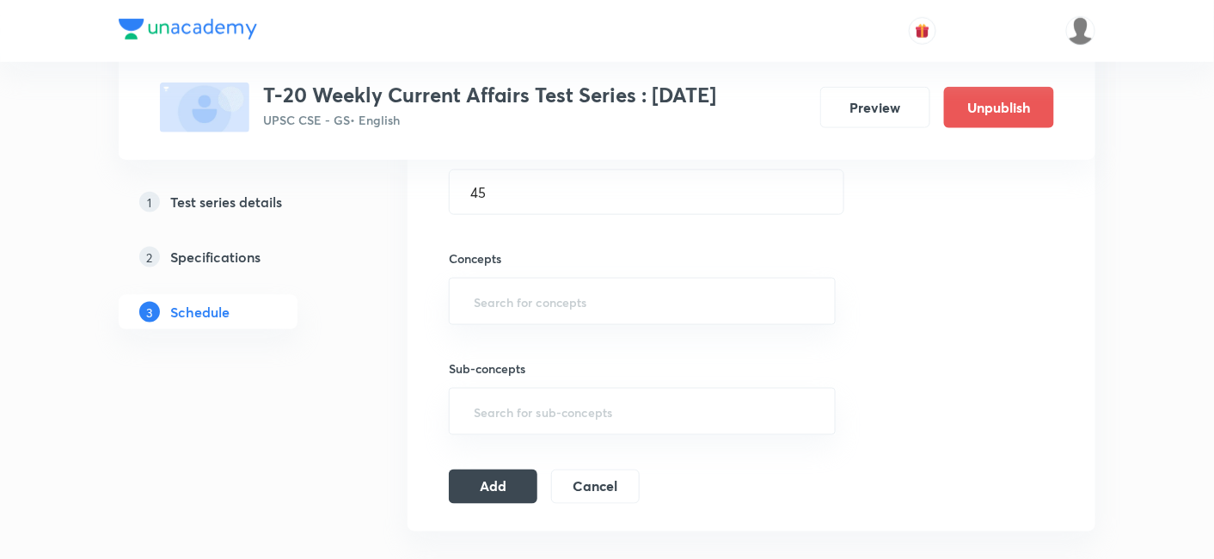
scroll to position [572, 0]
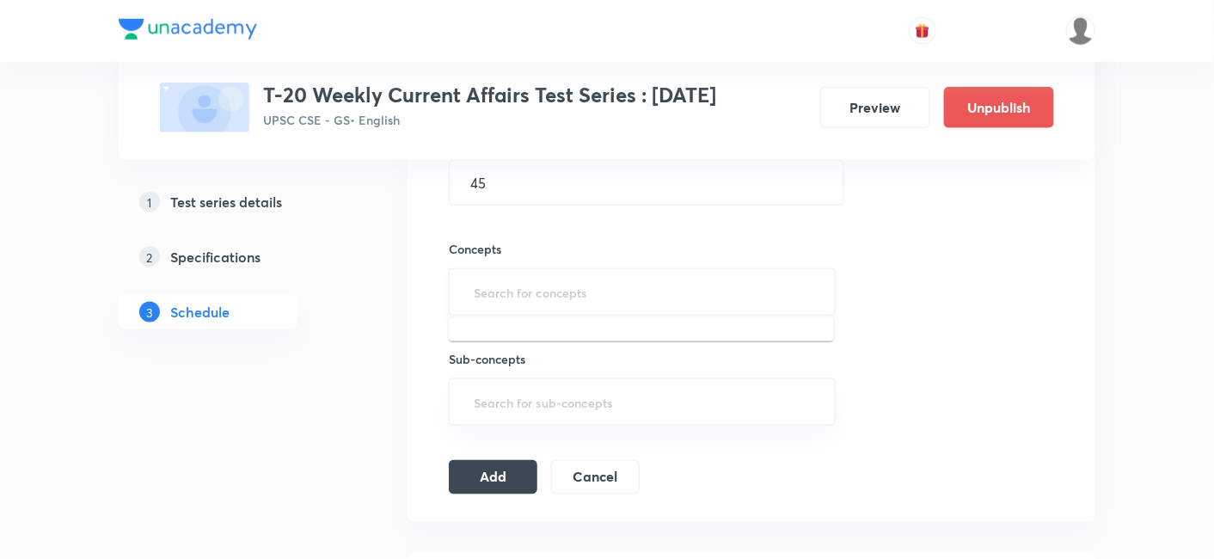
click at [622, 290] on input "text" at bounding box center [642, 292] width 344 height 32
type input "curr"
click at [636, 330] on li "Current Affairs 2025" at bounding box center [641, 339] width 385 height 31
click at [494, 474] on button "Add" at bounding box center [493, 482] width 89 height 34
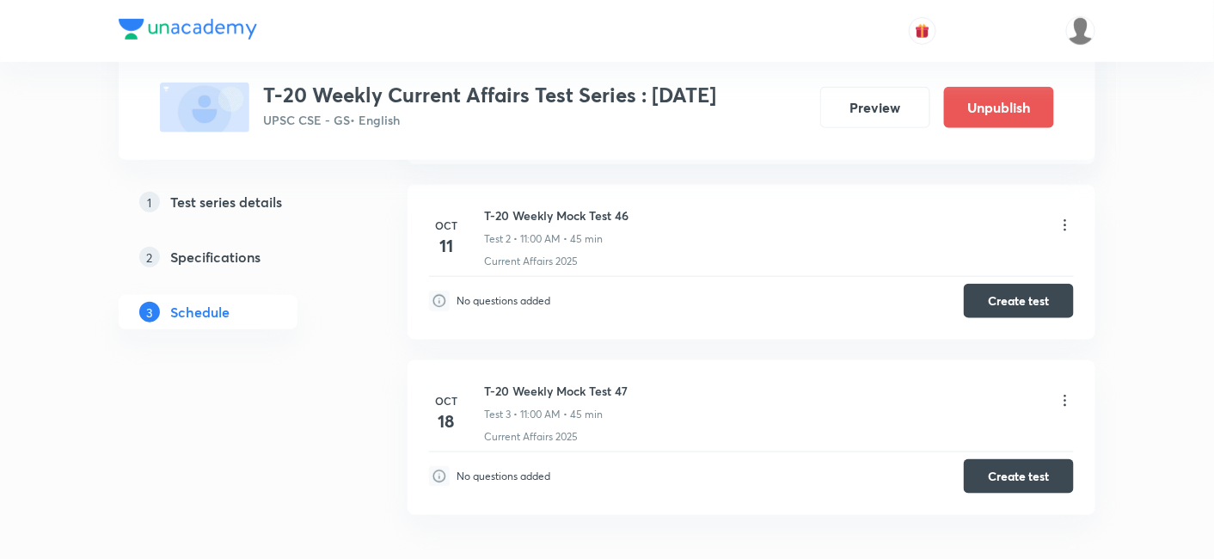
scroll to position [474, 0]
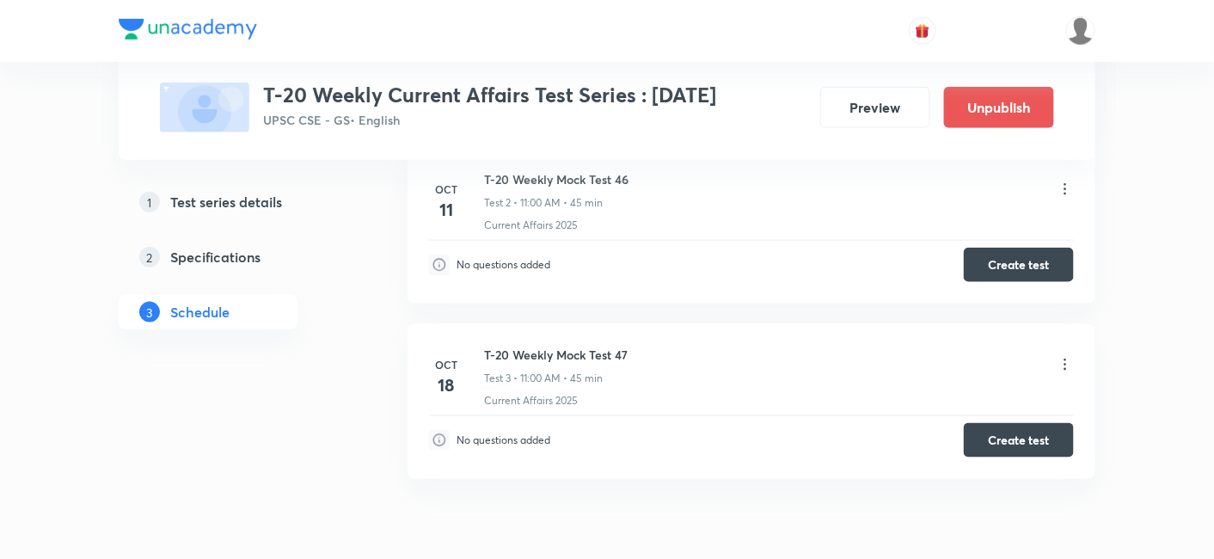
click at [614, 353] on h6 "T-20 Weekly Mock Test 47" at bounding box center [556, 354] width 144 height 18
copy h6 "T-20 Weekly Mock Test 47"
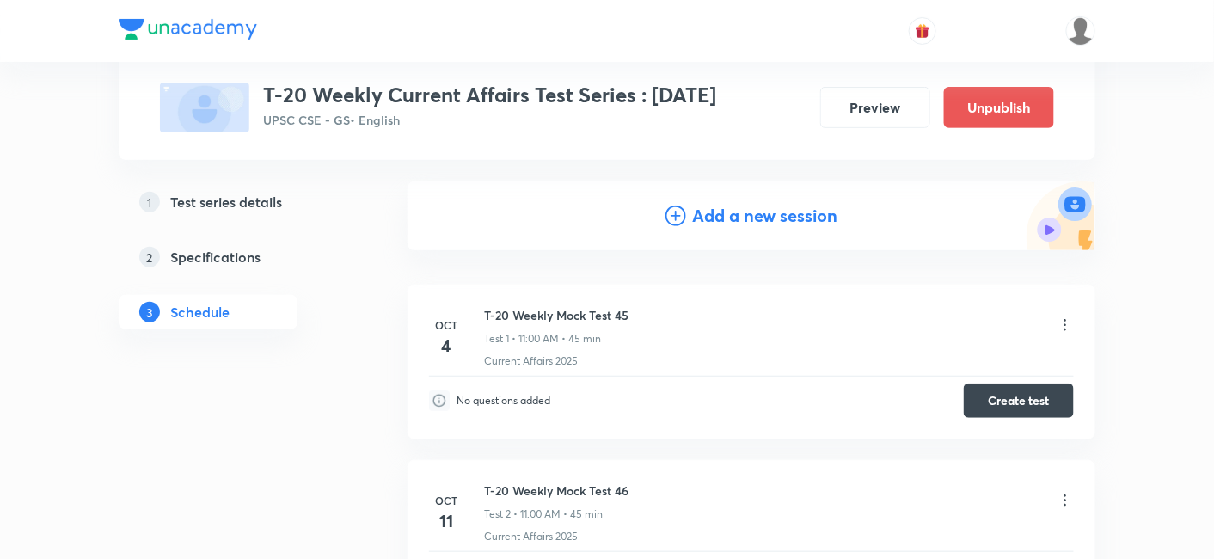
scroll to position [91, 0]
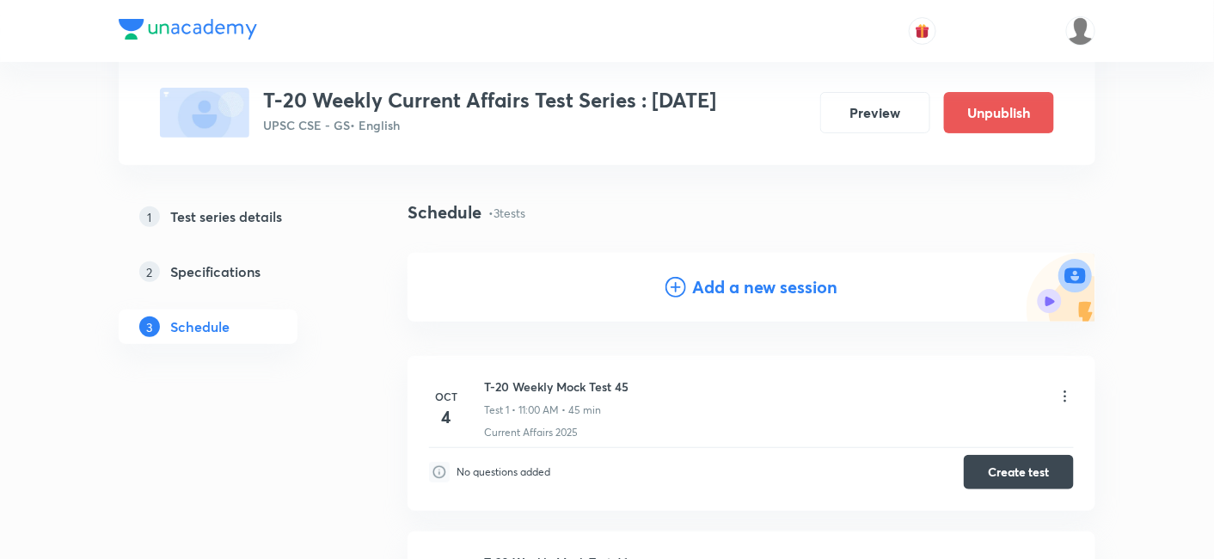
click at [716, 290] on h4 "Add a new session" at bounding box center [765, 287] width 145 height 26
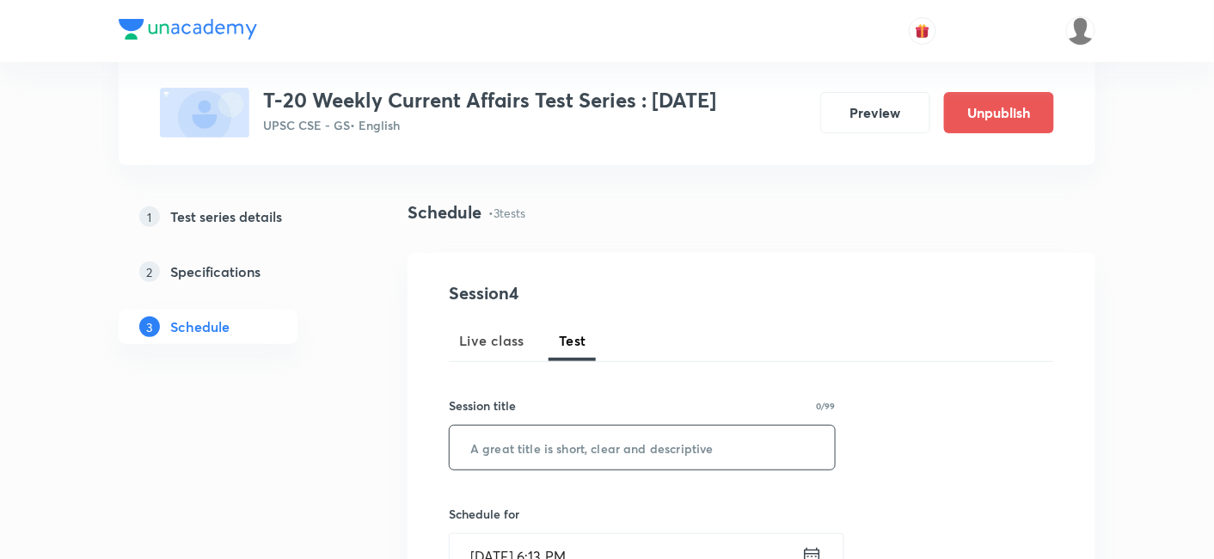
click at [651, 439] on input "text" at bounding box center [641, 447] width 385 height 44
paste input "T-20 Weekly Mock Test 47"
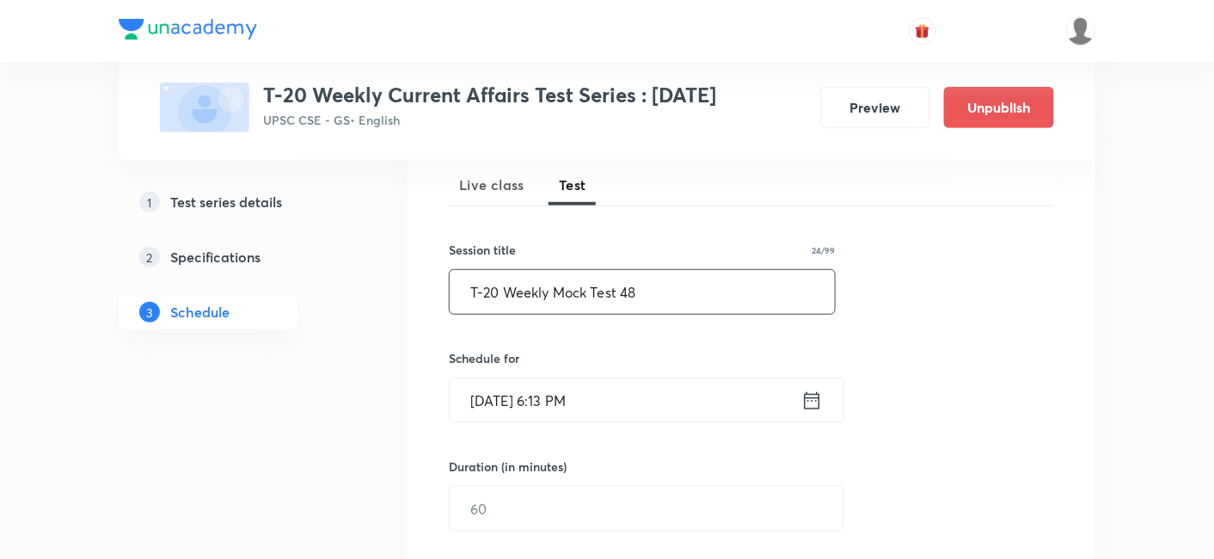
scroll to position [282, 0]
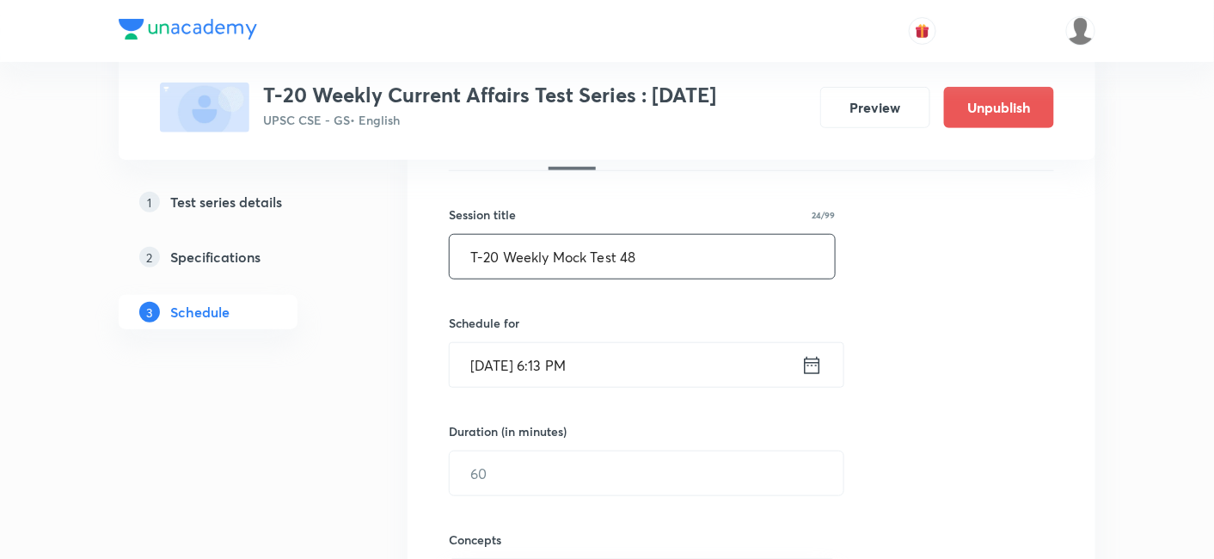
type input "T-20 Weekly Mock Test 48"
click at [654, 373] on input "[DATE] 6:13 PM" at bounding box center [625, 365] width 352 height 44
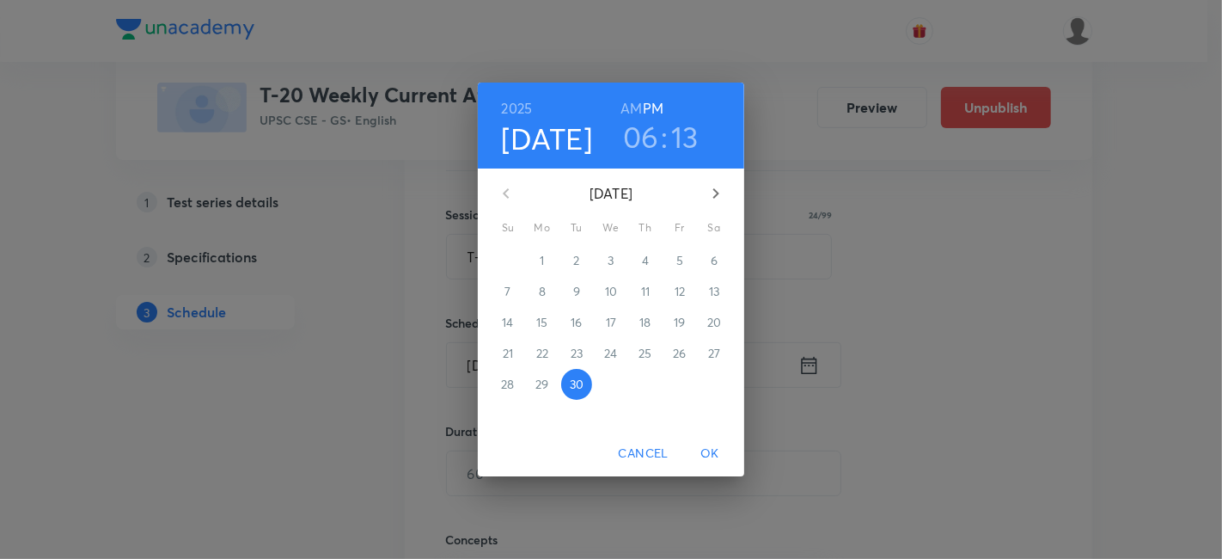
click at [713, 191] on icon "button" at bounding box center [716, 193] width 21 height 21
click at [716, 358] on p "25" at bounding box center [713, 353] width 13 height 17
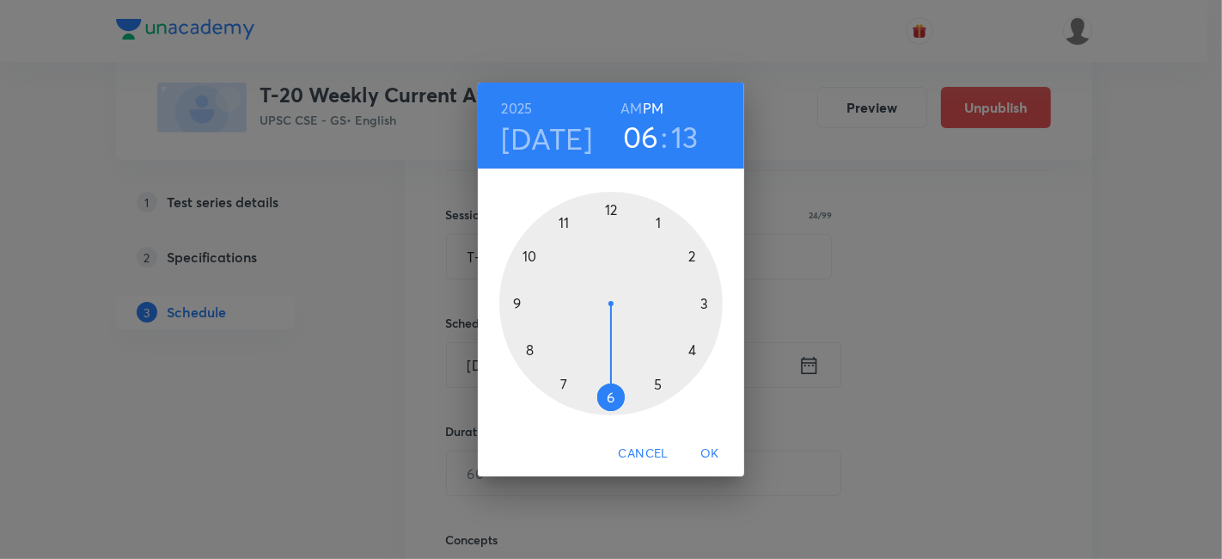
drag, startPoint x: 631, startPoint y: 113, endPoint x: 633, endPoint y: 123, distance: 9.8
click at [631, 113] on h6 "AM" at bounding box center [631, 108] width 21 height 24
click at [566, 222] on div at bounding box center [610, 303] width 223 height 223
click at [610, 206] on div at bounding box center [610, 303] width 223 height 223
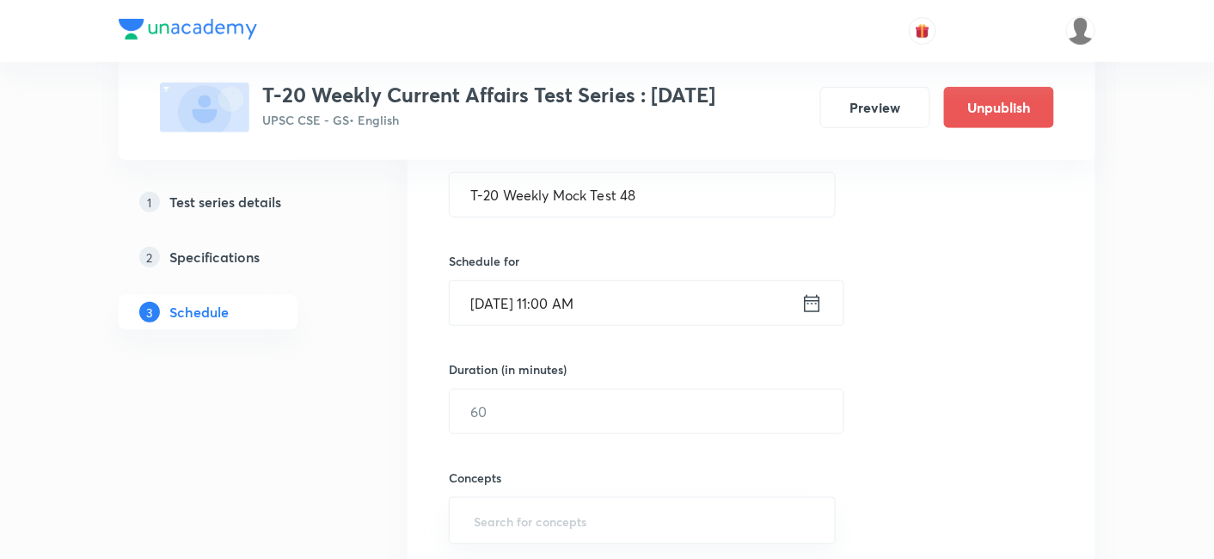
scroll to position [378, 0]
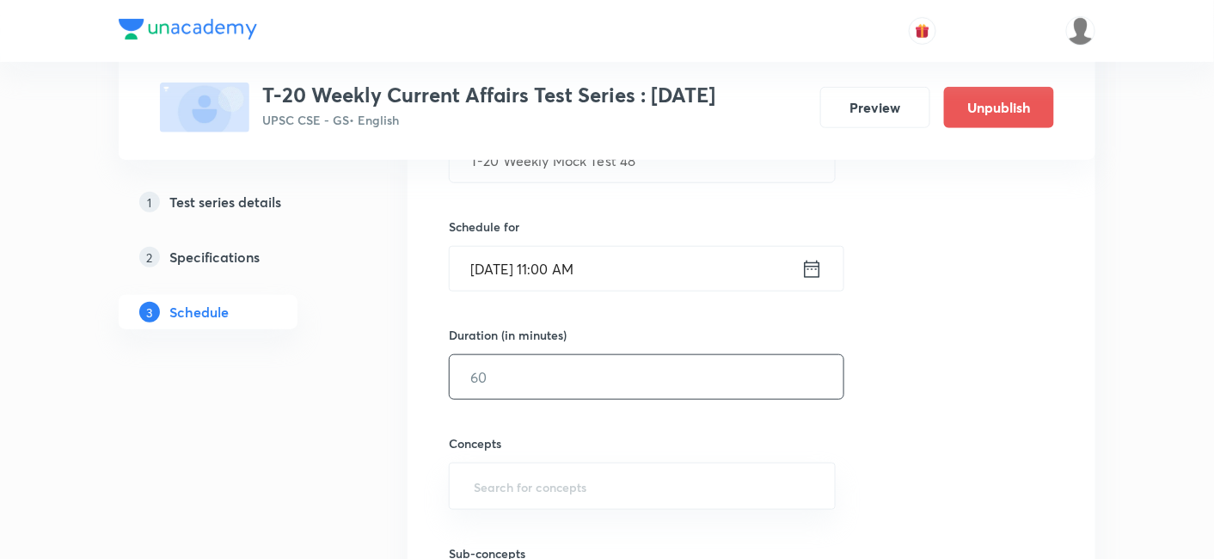
click at [557, 384] on input "text" at bounding box center [646, 377] width 394 height 44
type input "45"
click at [898, 366] on div "Session 4 Live class Test Session title 24/99 T-20 Weekly Mock Test 48 ​ Schedu…" at bounding box center [751, 340] width 605 height 695
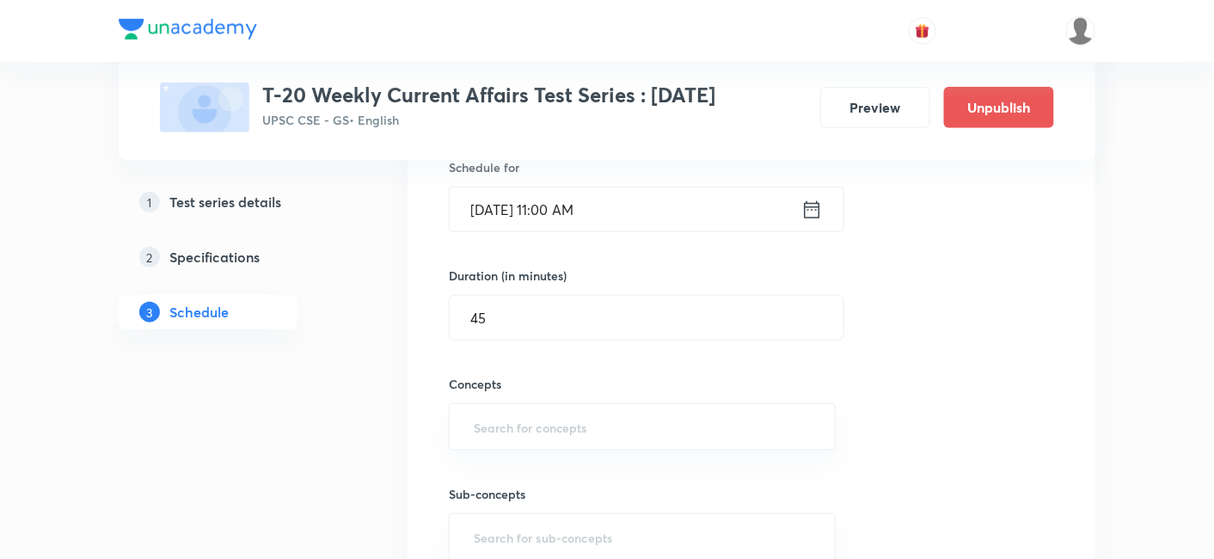
scroll to position [474, 0]
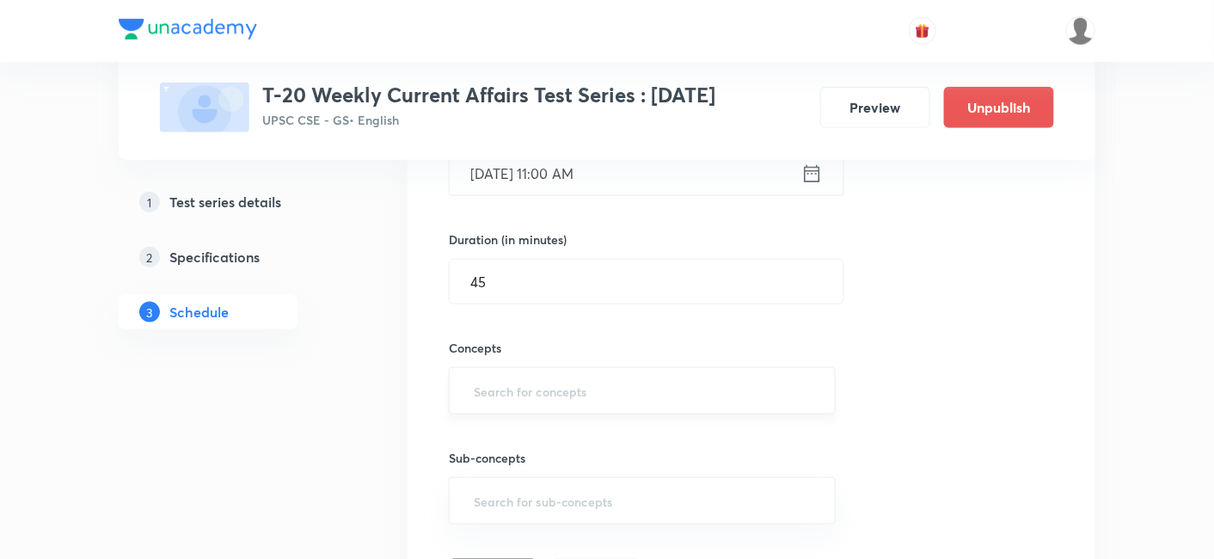
click at [619, 397] on input "text" at bounding box center [642, 391] width 344 height 32
type input "curr"
click at [602, 416] on ul "Current Affairs 2025" at bounding box center [641, 438] width 385 height 45
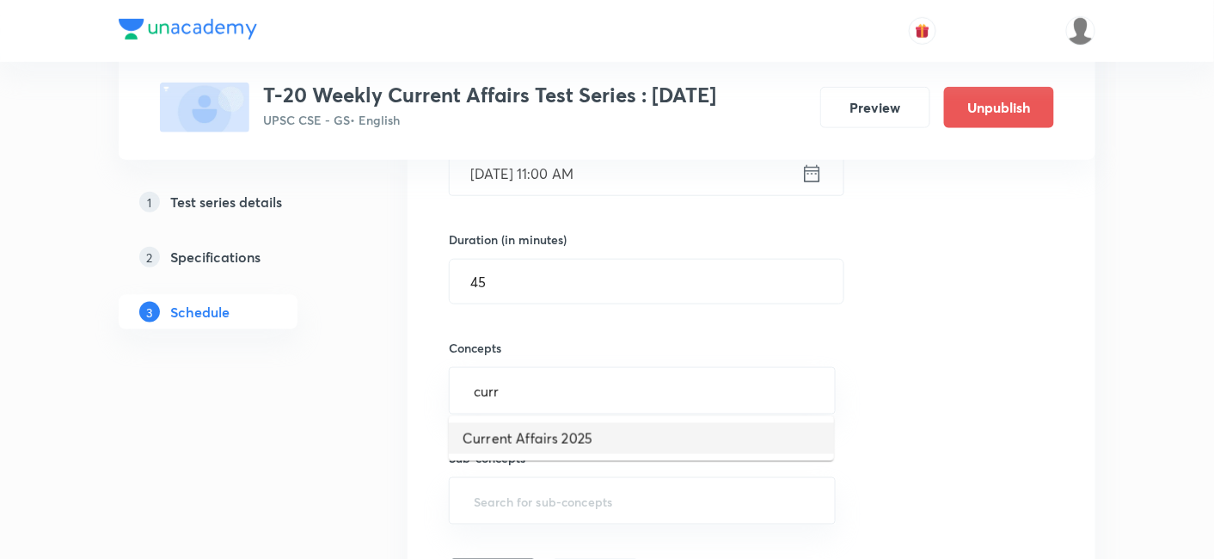
click at [602, 431] on li "Current Affairs 2025" at bounding box center [641, 438] width 385 height 31
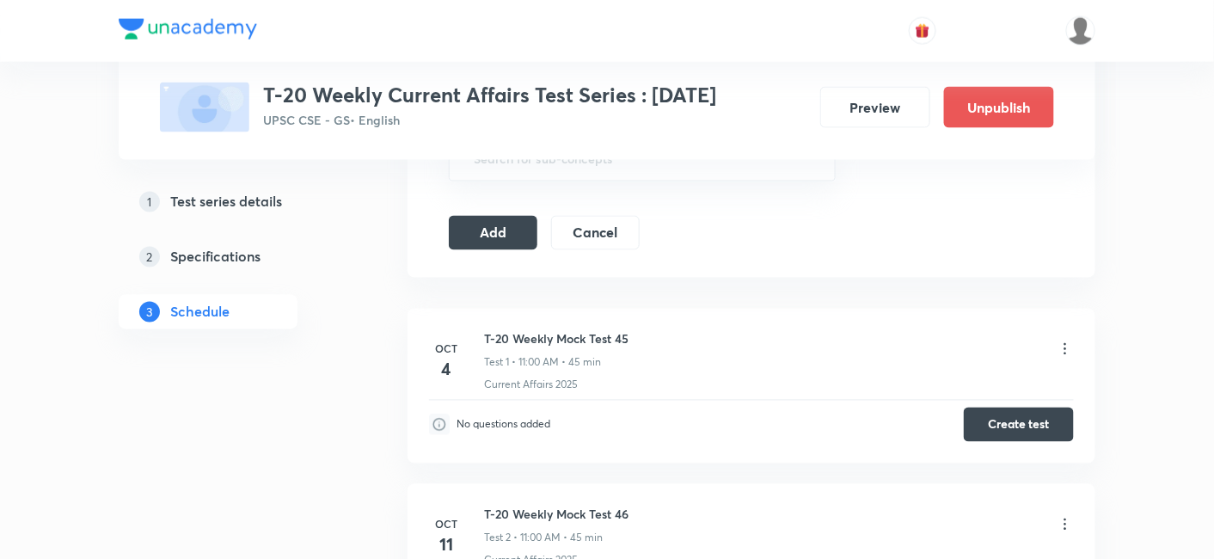
scroll to position [855, 0]
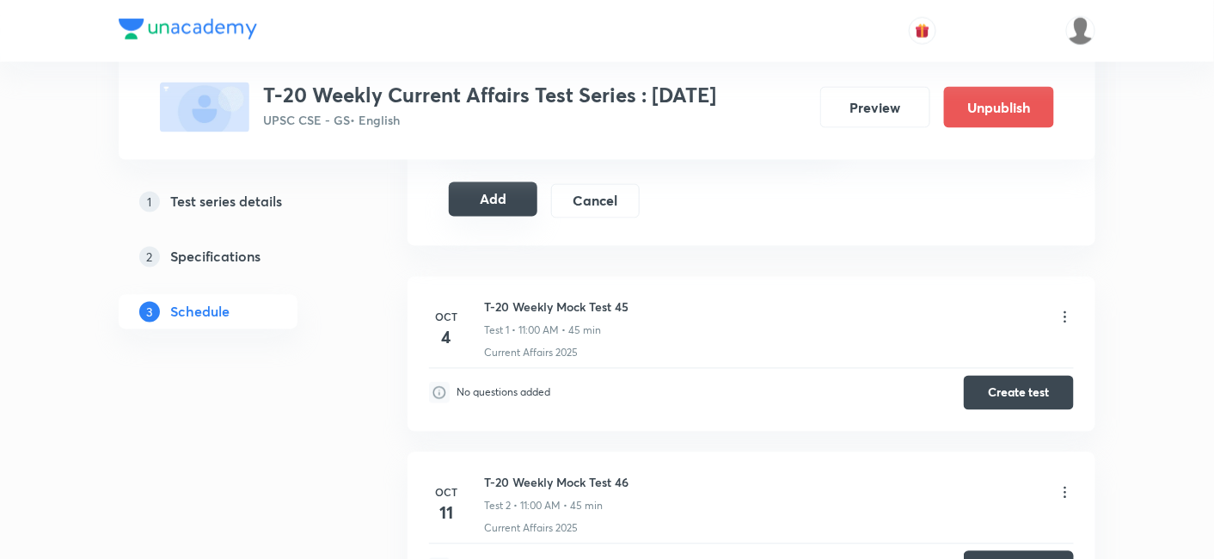
click at [516, 190] on button "Add" at bounding box center [493, 199] width 89 height 34
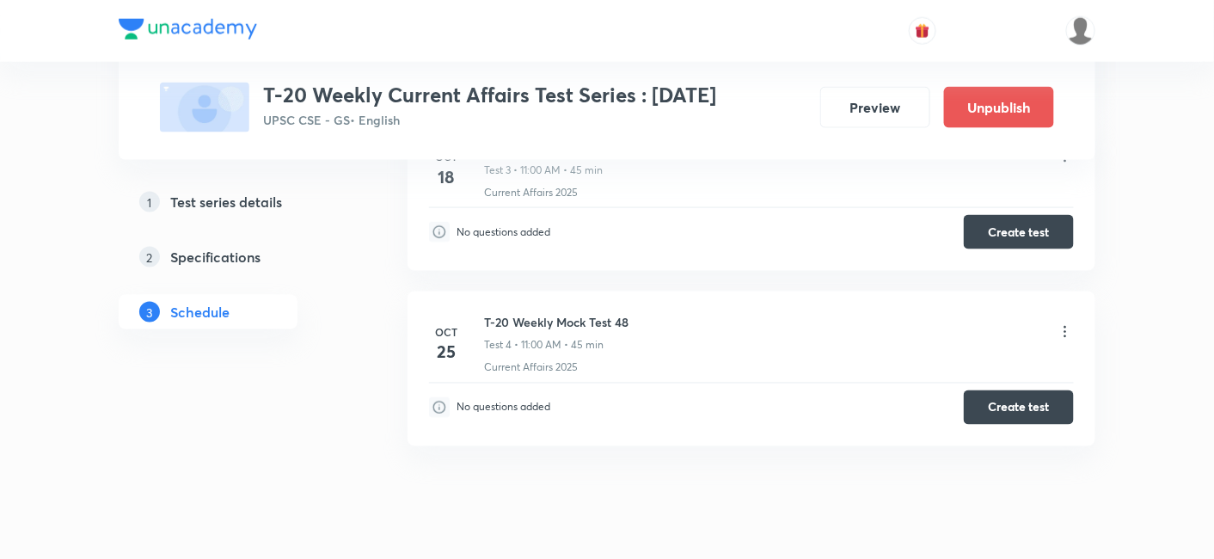
scroll to position [726, 0]
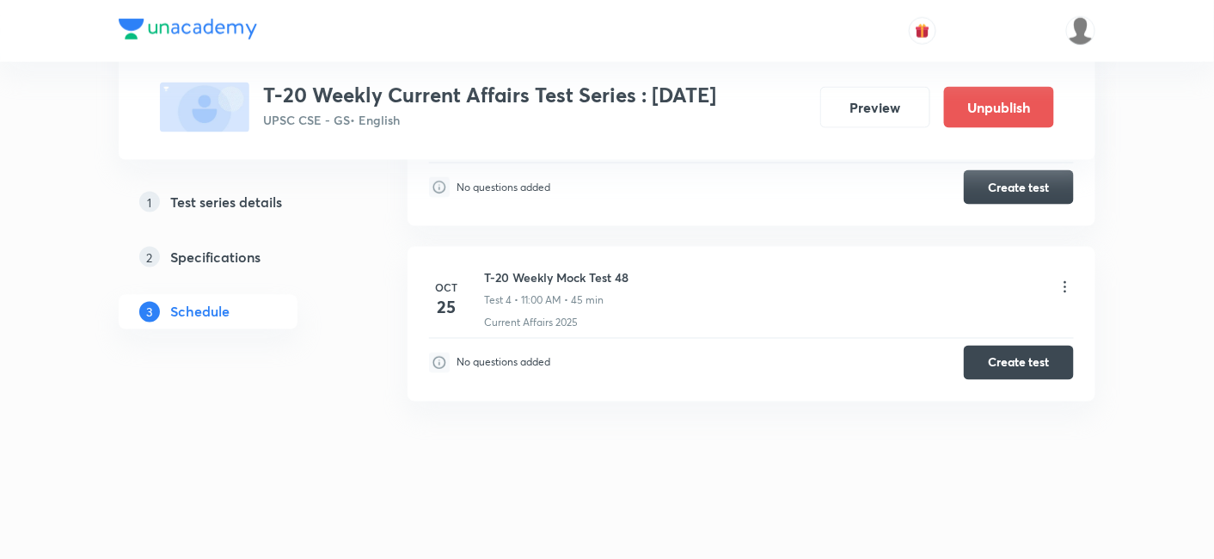
click at [709, 494] on div "Schedule • 4 tests Add a new session [DATE] T-20 Weekly Mock Test 45 Test 1 • 1…" at bounding box center [751, 48] width 688 height 968
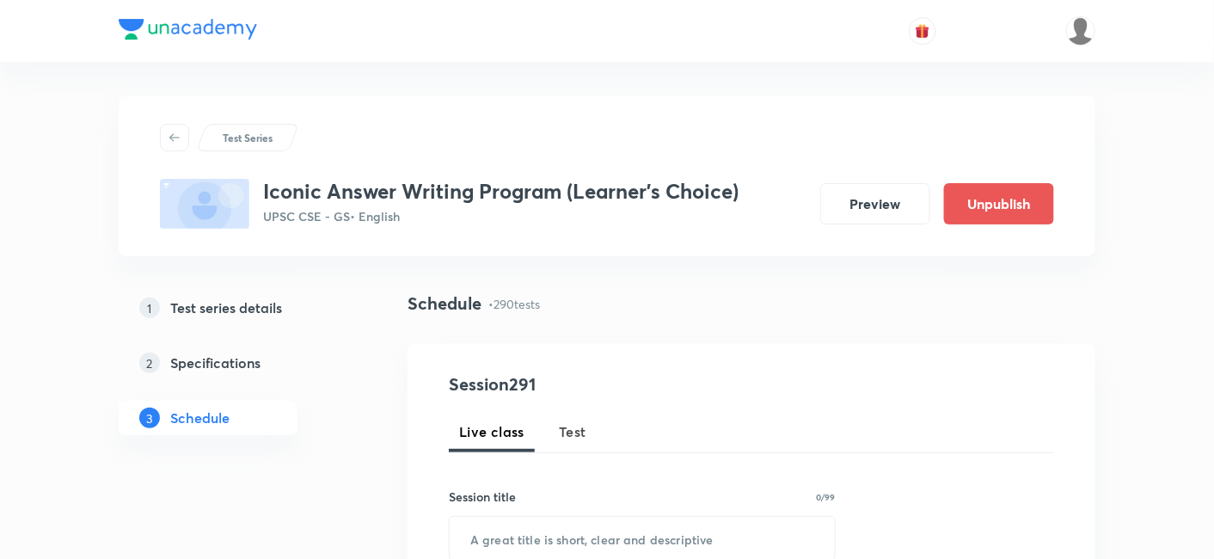
click at [567, 439] on span "Test" at bounding box center [573, 431] width 28 height 21
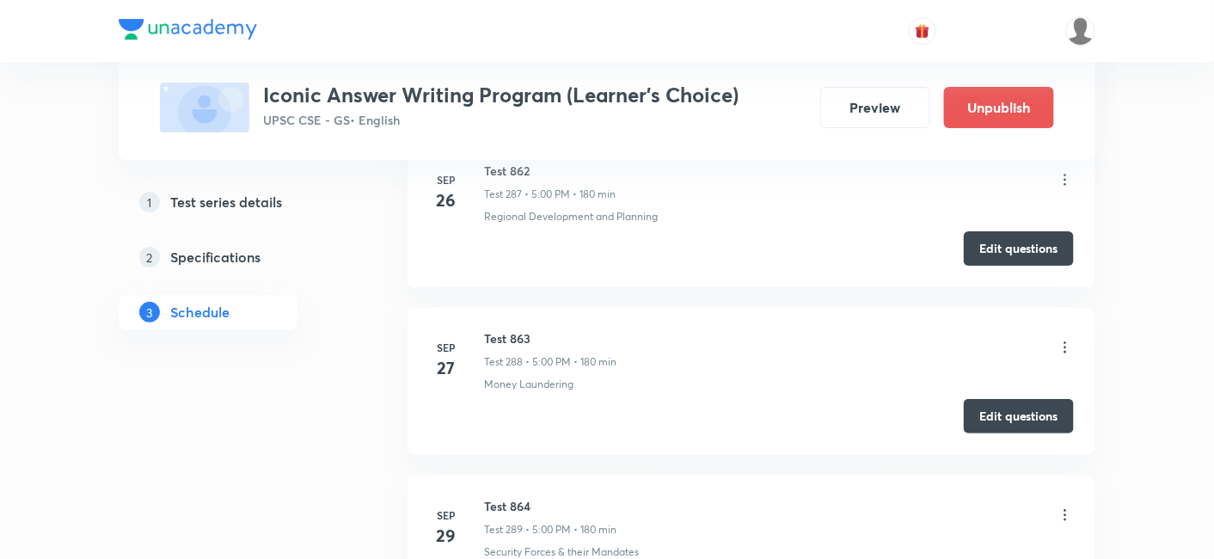
scroll to position [49089, 0]
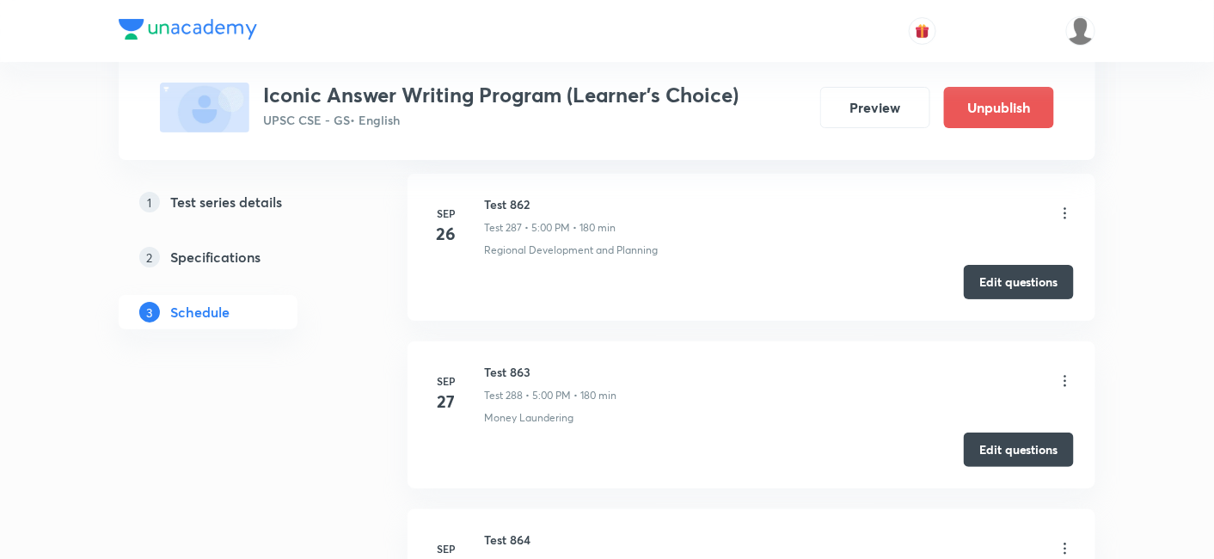
copy h6 "Test 865"
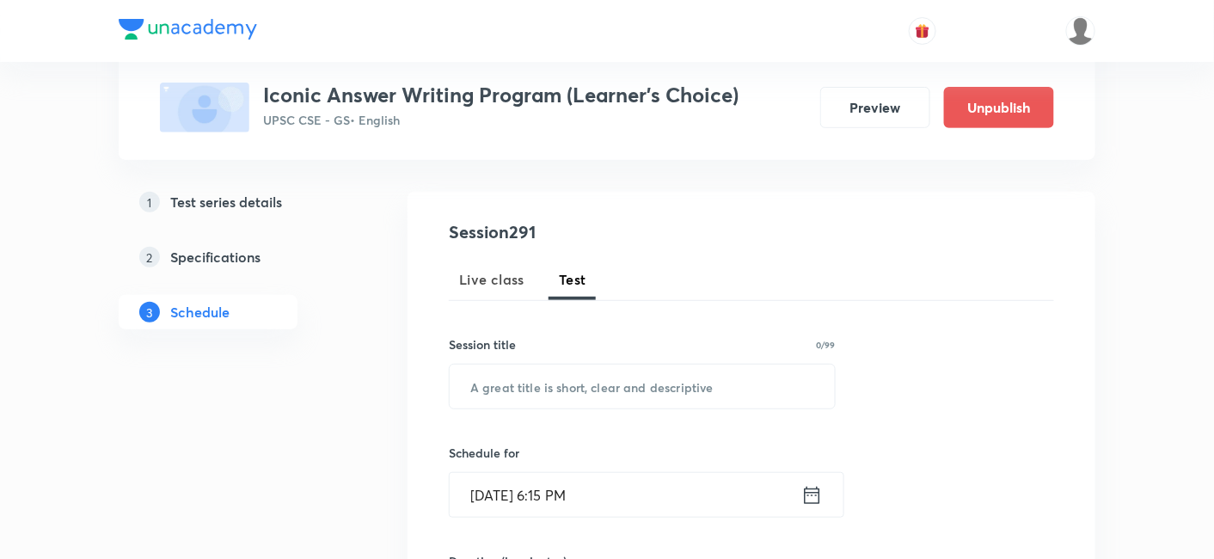
scroll to position [191, 0]
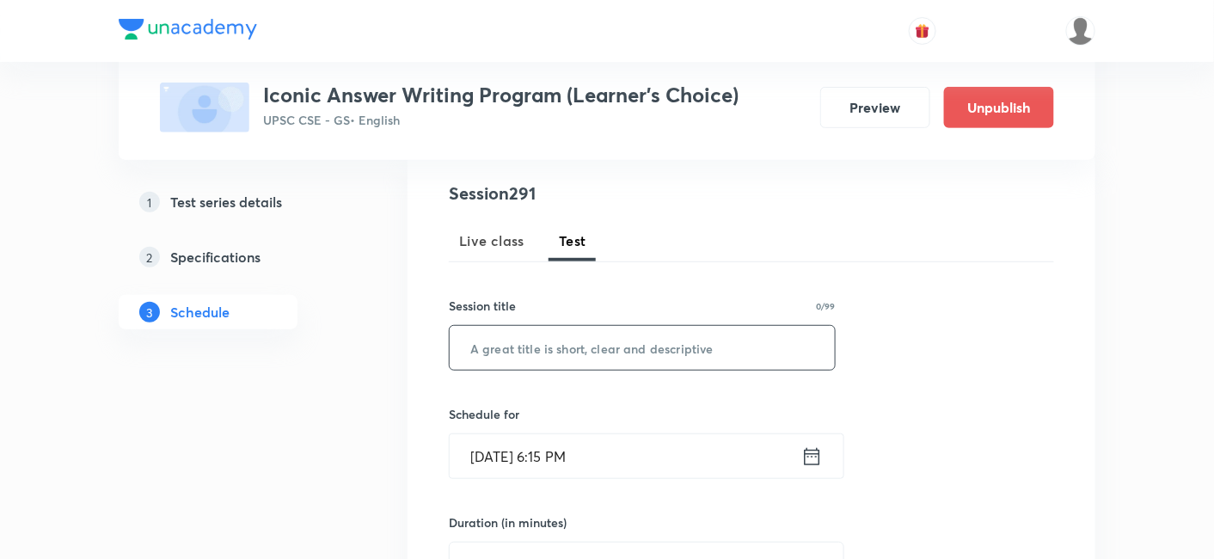
click at [603, 354] on input "text" at bounding box center [641, 348] width 385 height 44
paste input "Test 865"
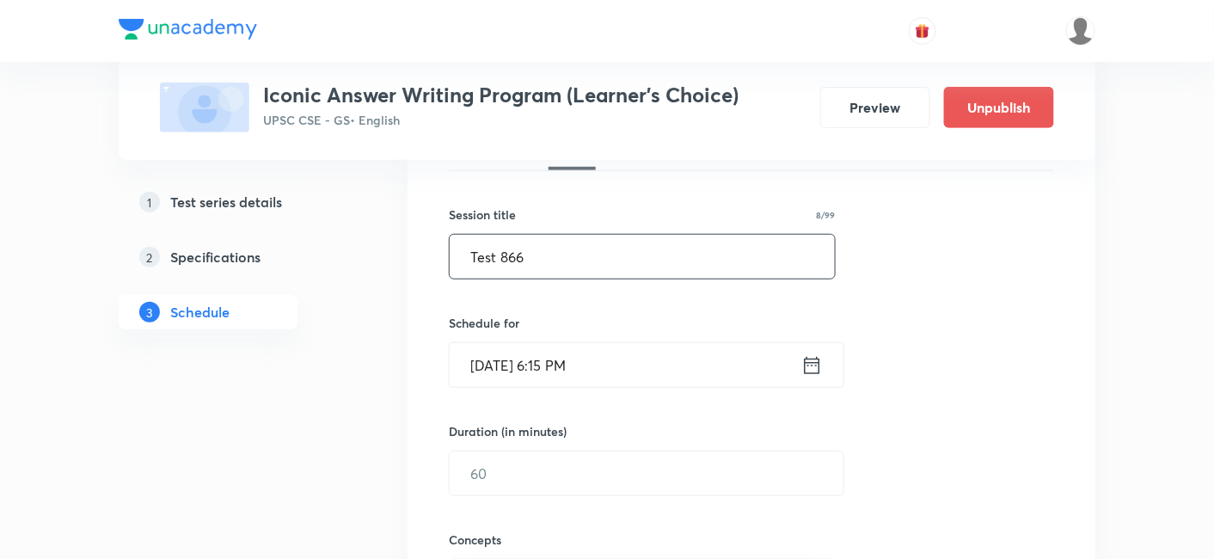
scroll to position [286, 0]
type input "Test 866"
click at [652, 362] on input "[DATE] 6:15 PM" at bounding box center [625, 361] width 352 height 44
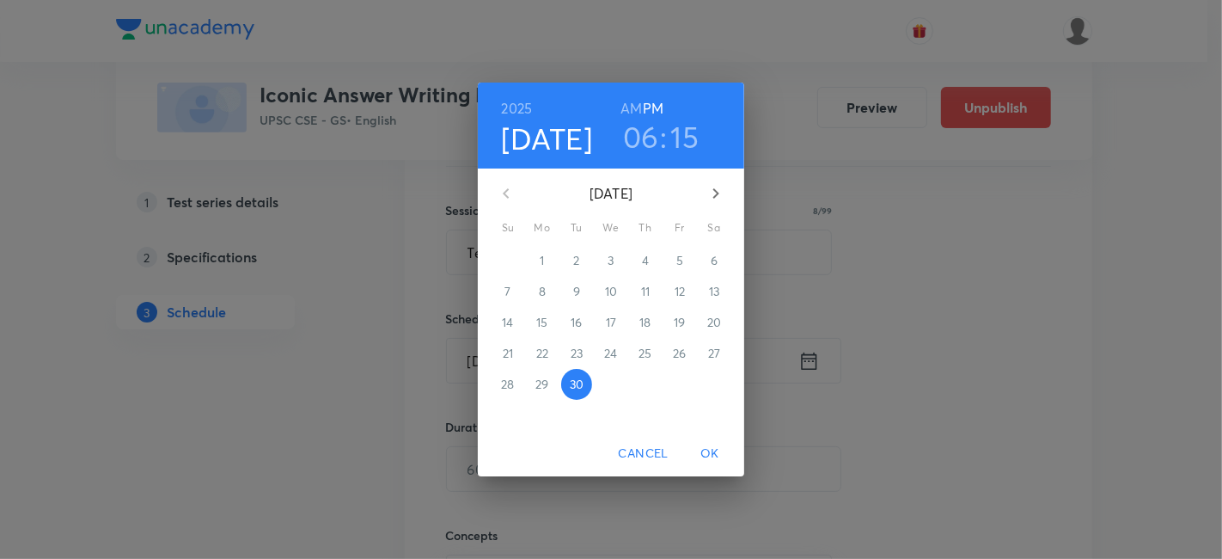
click at [712, 197] on icon "button" at bounding box center [716, 193] width 21 height 21
click at [611, 262] on p "1" at bounding box center [610, 260] width 4 height 17
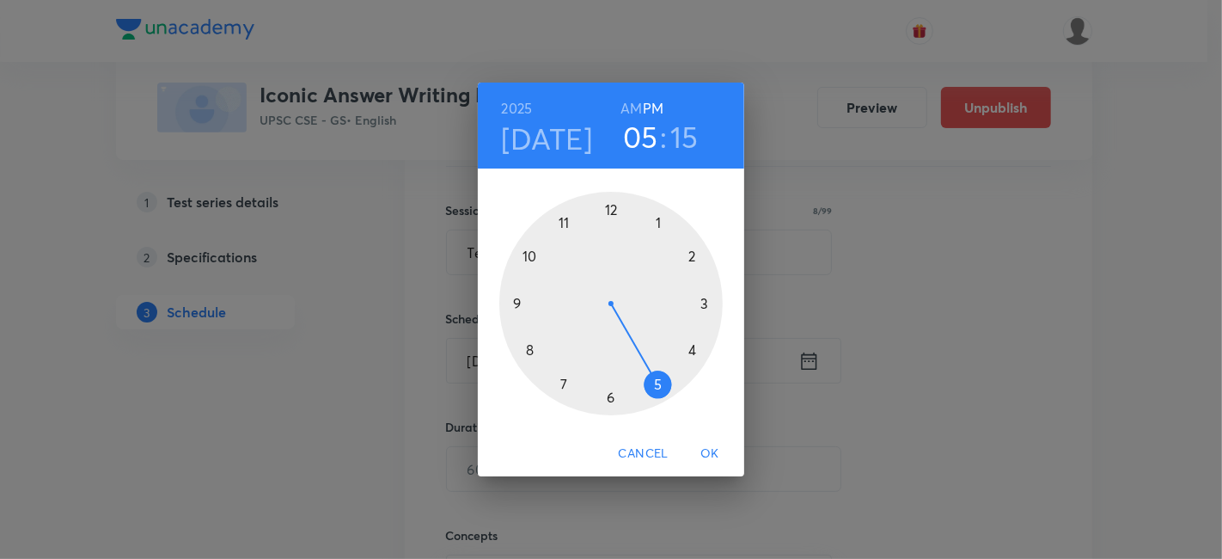
click at [657, 382] on div at bounding box center [610, 303] width 223 height 223
click at [613, 207] on div at bounding box center [610, 303] width 223 height 223
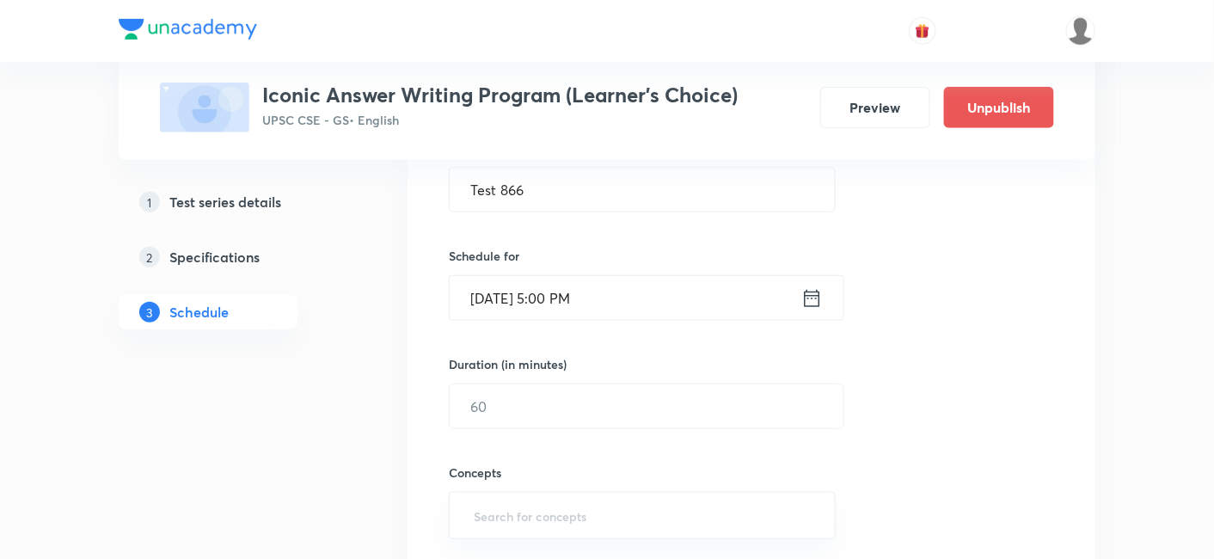
scroll to position [382, 0]
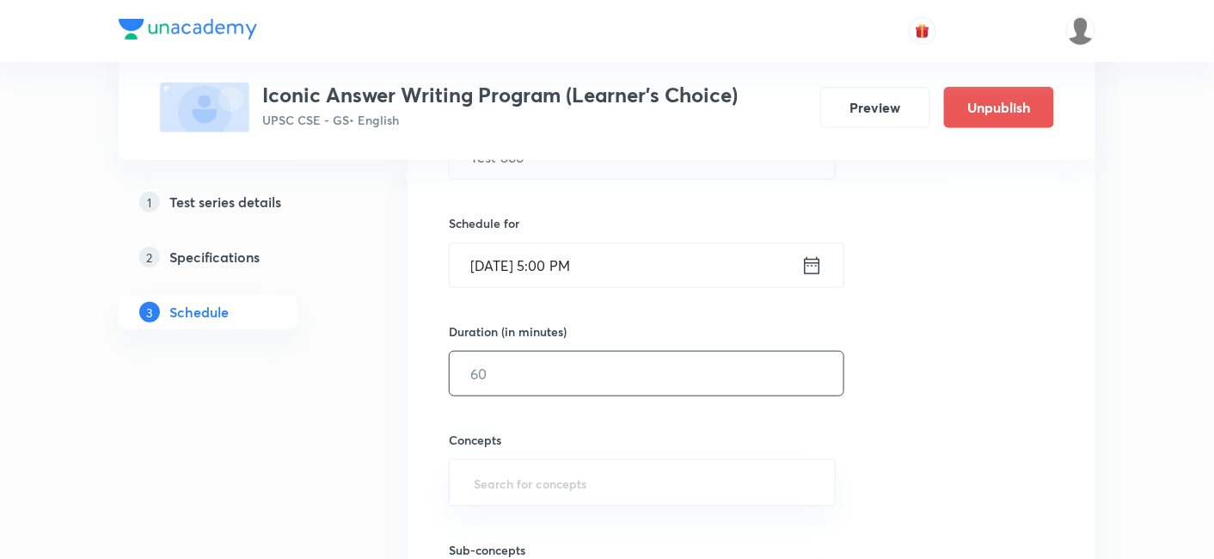
click at [588, 371] on input "text" at bounding box center [646, 374] width 394 height 44
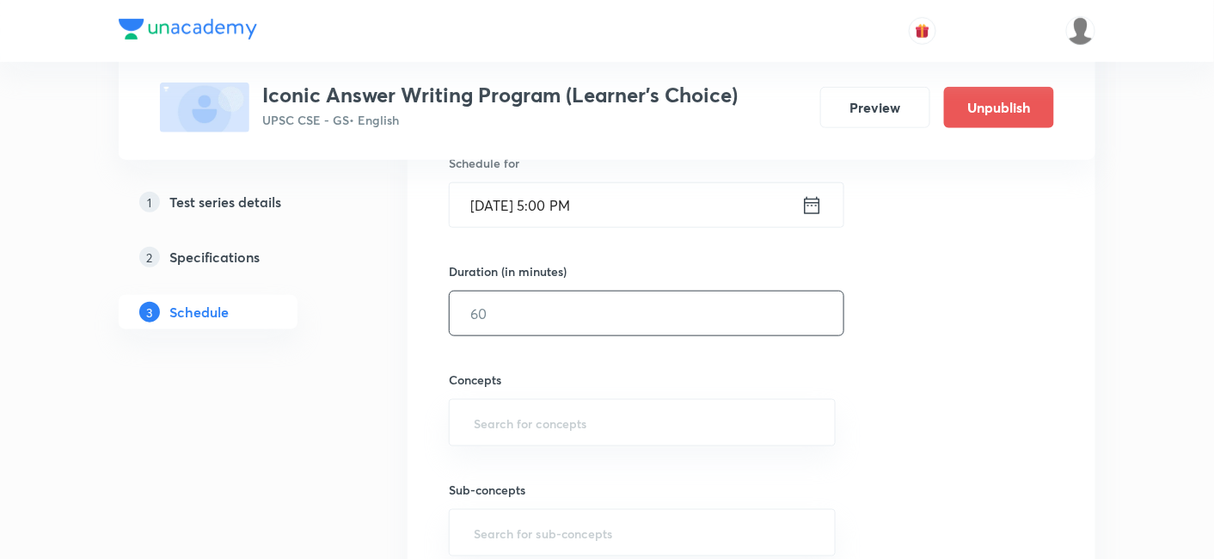
scroll to position [477, 0]
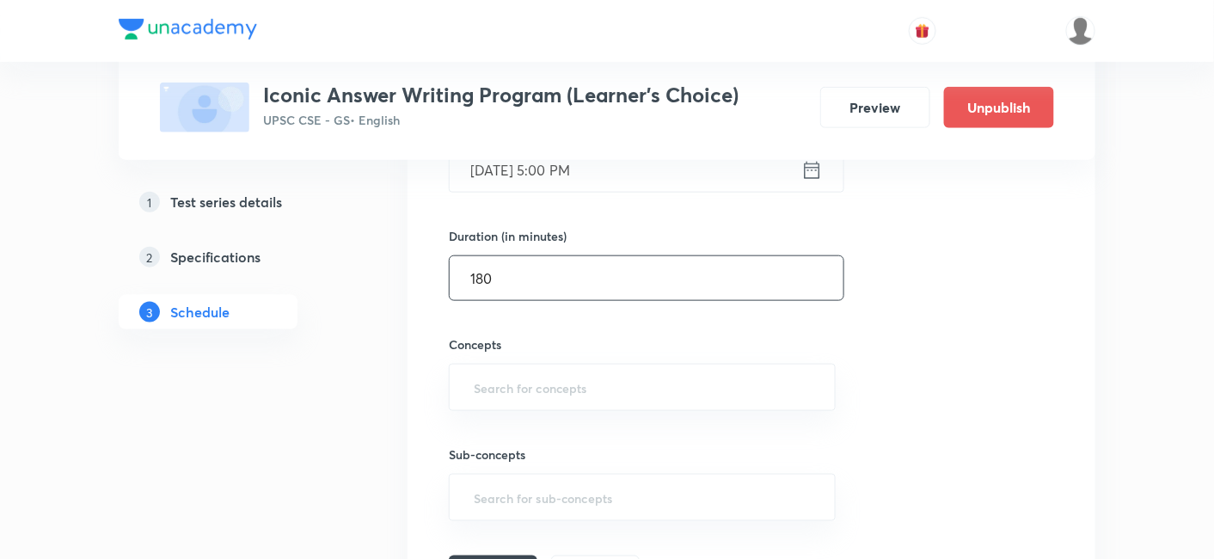
type input "180"
click at [1007, 303] on div "Session 291 Live class Test Session title 8/99 Test 866 ​ Schedule for [DATE] 5…" at bounding box center [751, 241] width 605 height 695
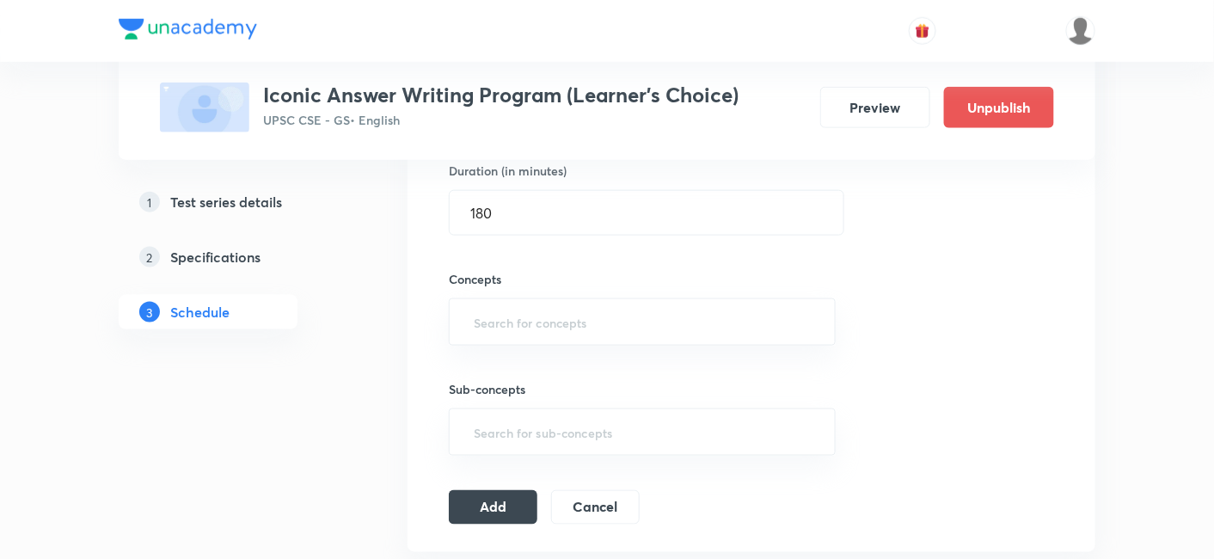
scroll to position [572, 0]
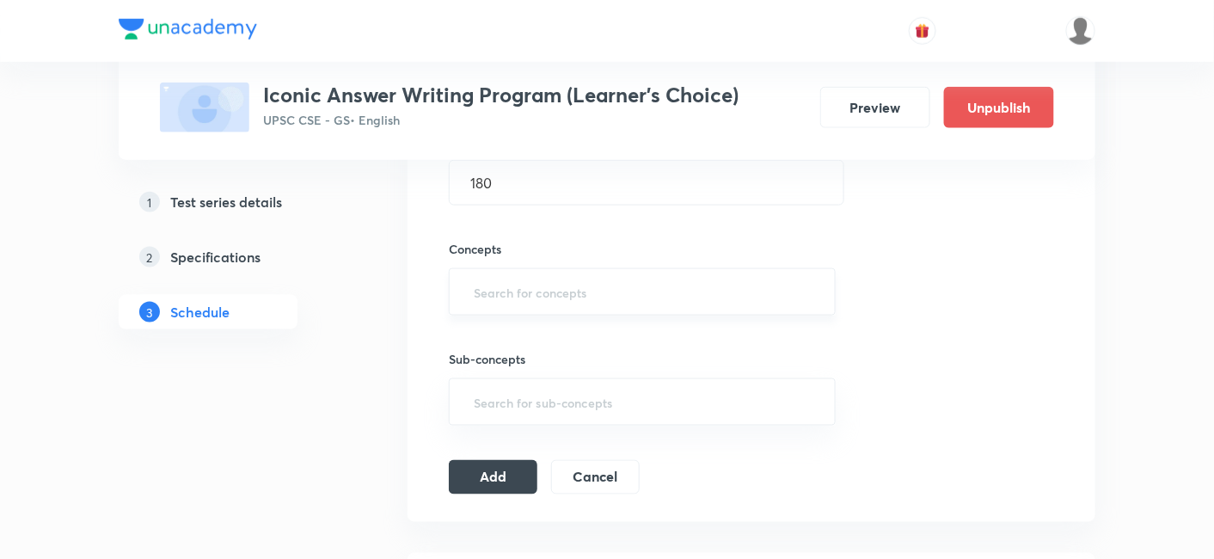
click at [595, 294] on input "text" at bounding box center [642, 292] width 344 height 32
type input "a"
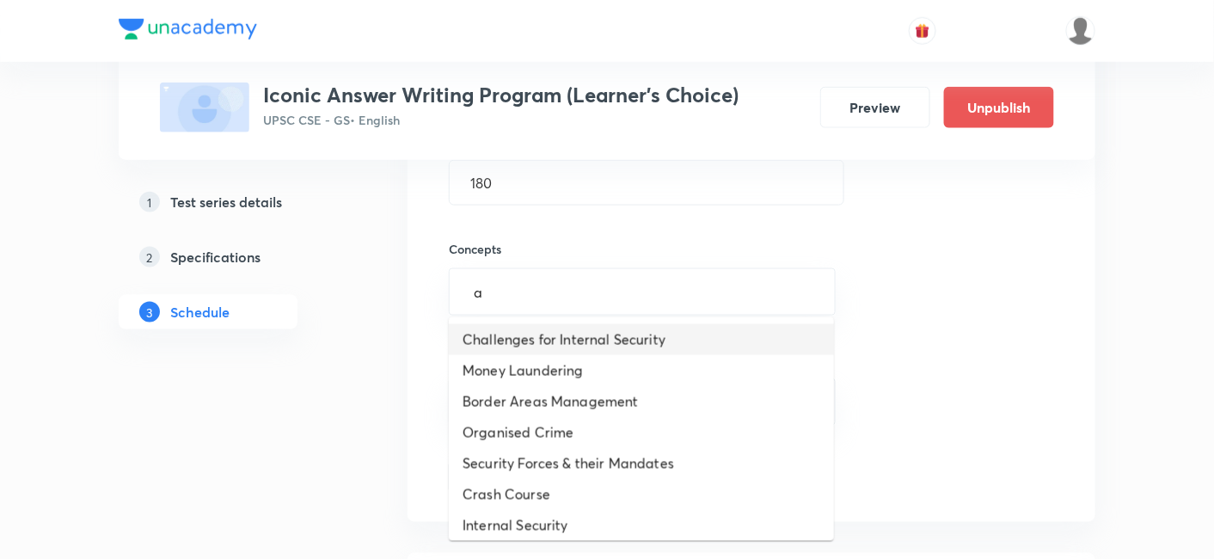
click at [584, 335] on li "Challenges for Internal Security" at bounding box center [641, 339] width 385 height 31
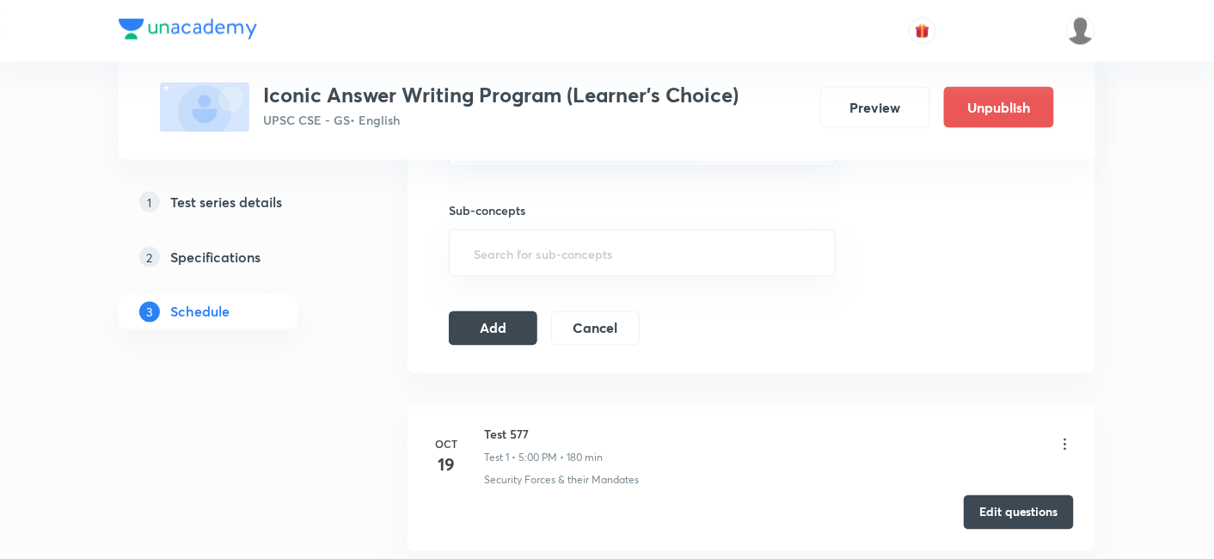
scroll to position [763, 0]
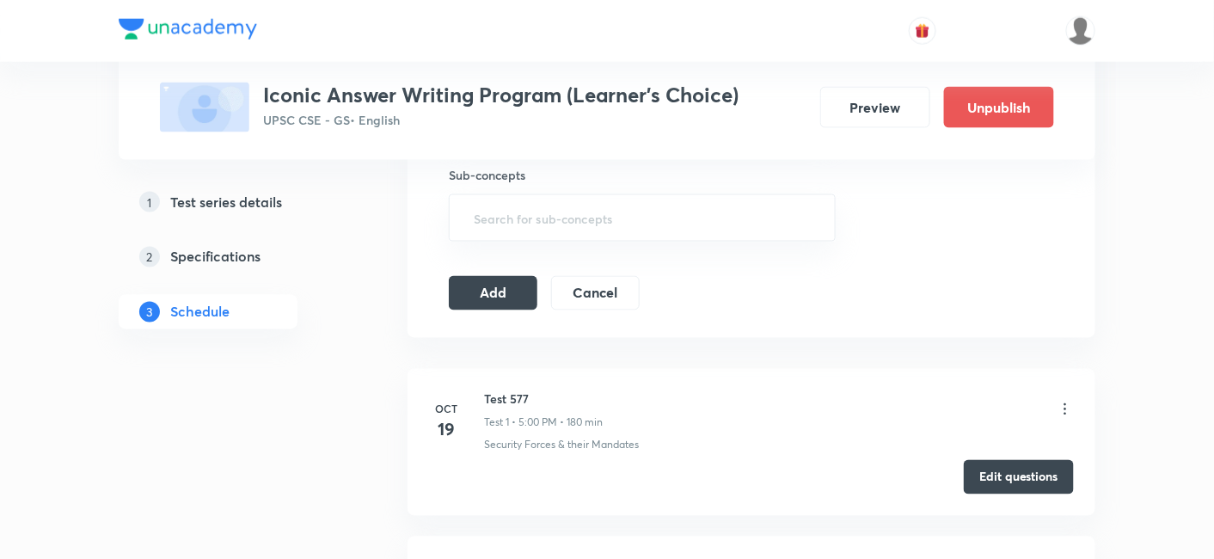
click at [1067, 408] on icon at bounding box center [1064, 408] width 17 height 17
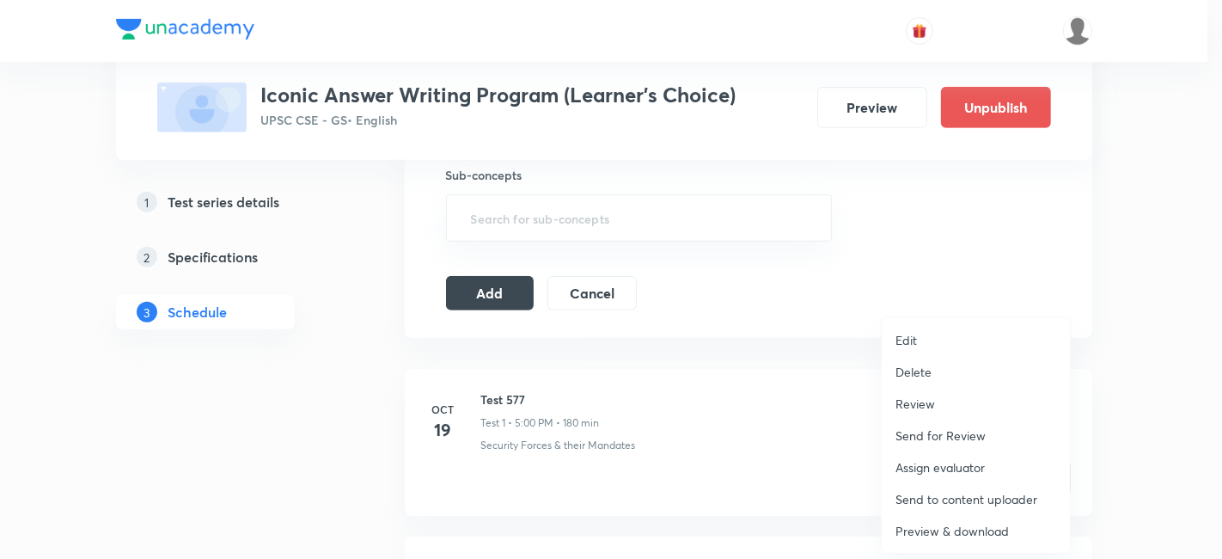
click at [938, 372] on li "Delete" at bounding box center [976, 372] width 188 height 32
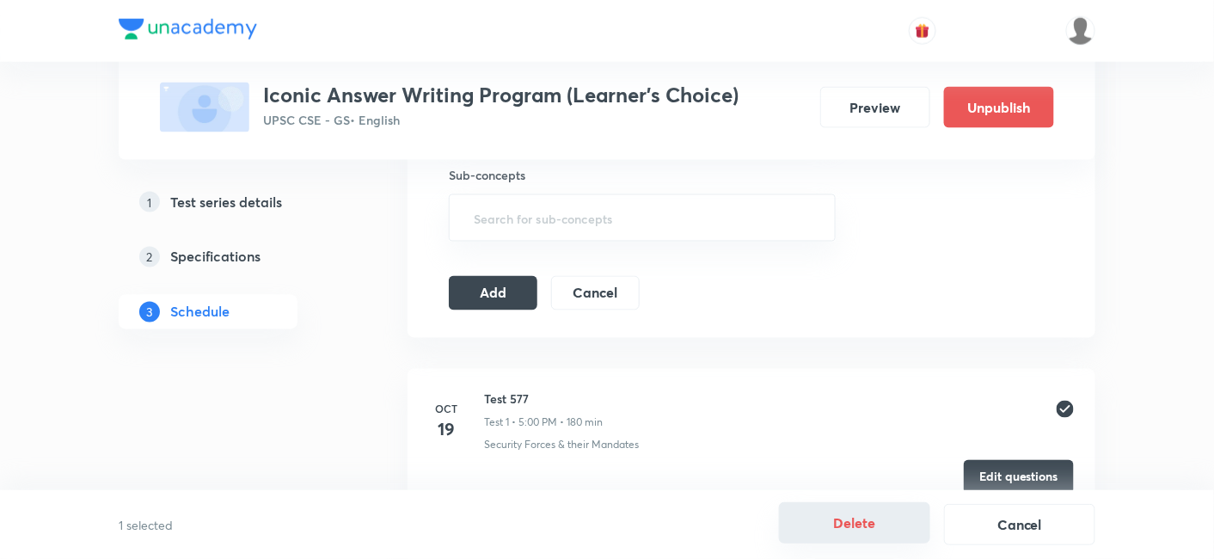
click at [885, 518] on button "Delete" at bounding box center [854, 522] width 151 height 41
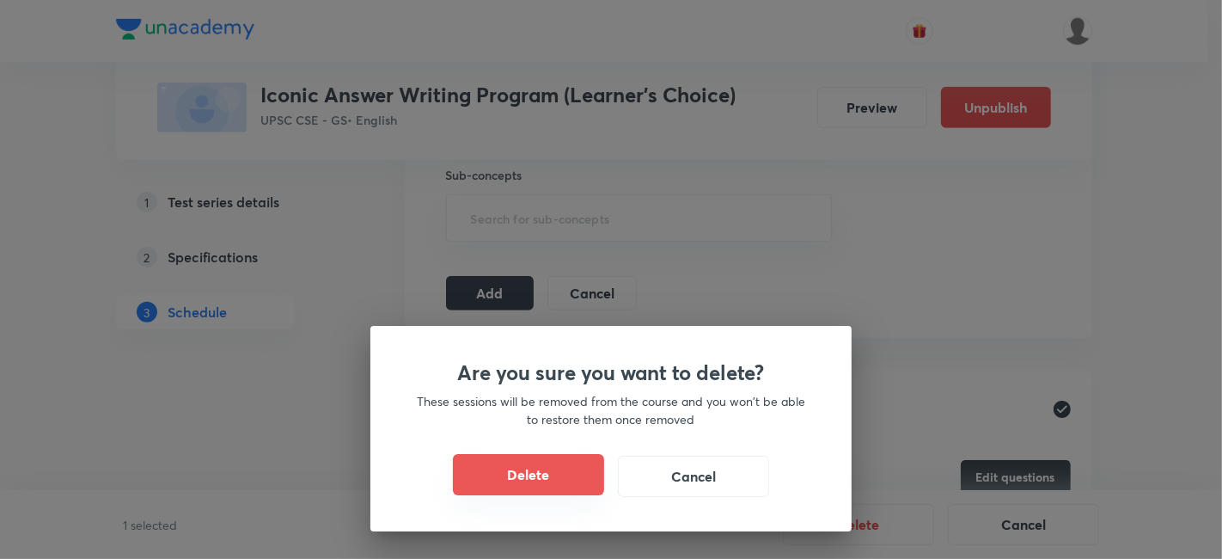
click at [545, 477] on button "Delete" at bounding box center [528, 474] width 151 height 41
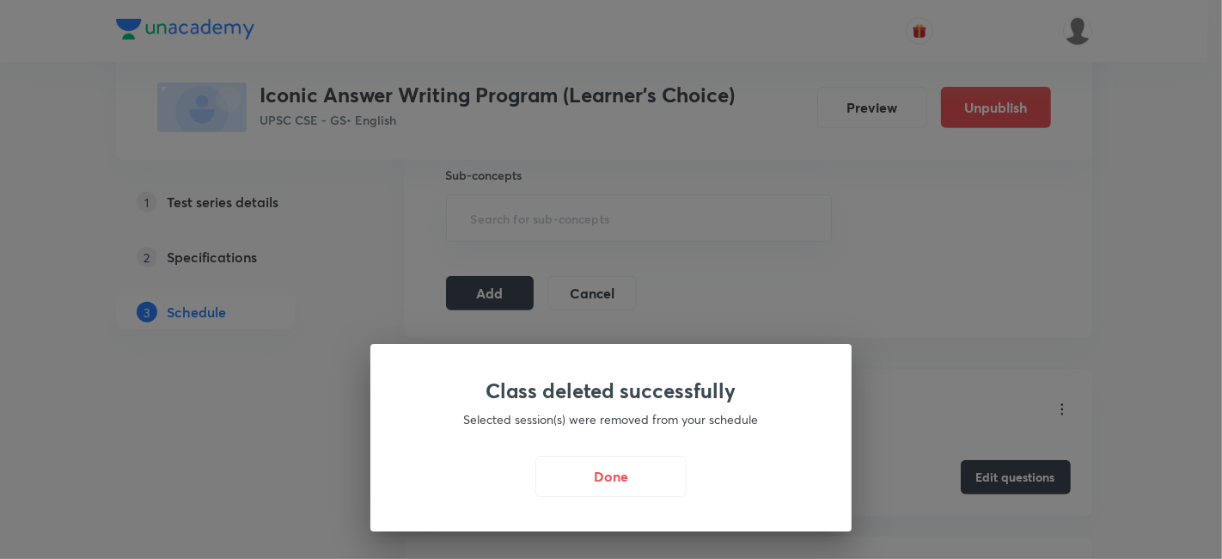
click at [622, 474] on button "Done" at bounding box center [610, 475] width 151 height 41
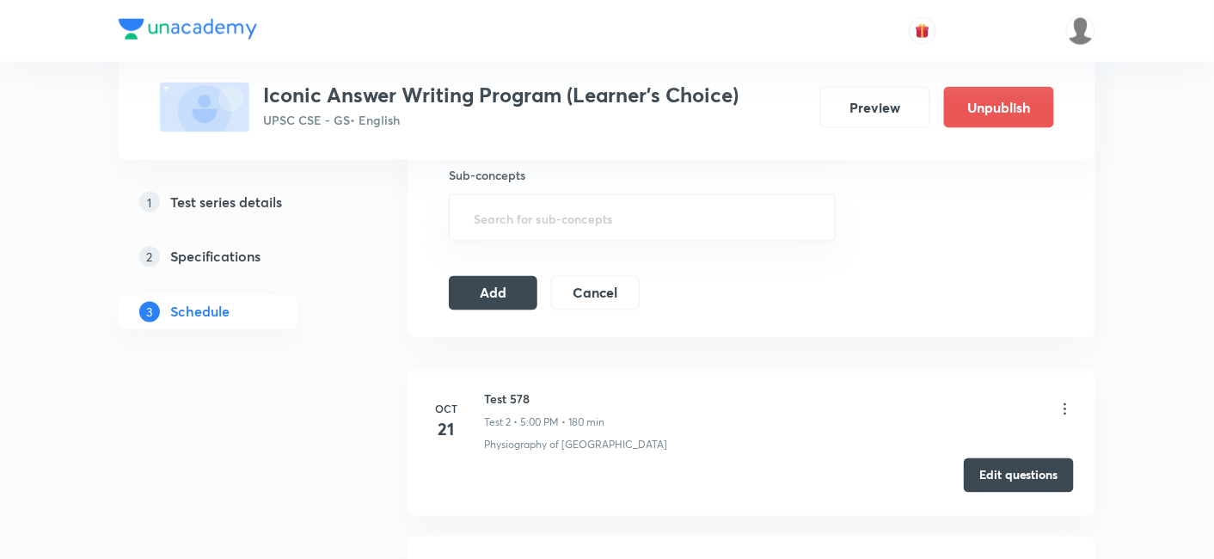
click at [1018, 478] on button "Edit questions" at bounding box center [1018, 475] width 110 height 34
click at [517, 291] on button "Add" at bounding box center [493, 291] width 89 height 34
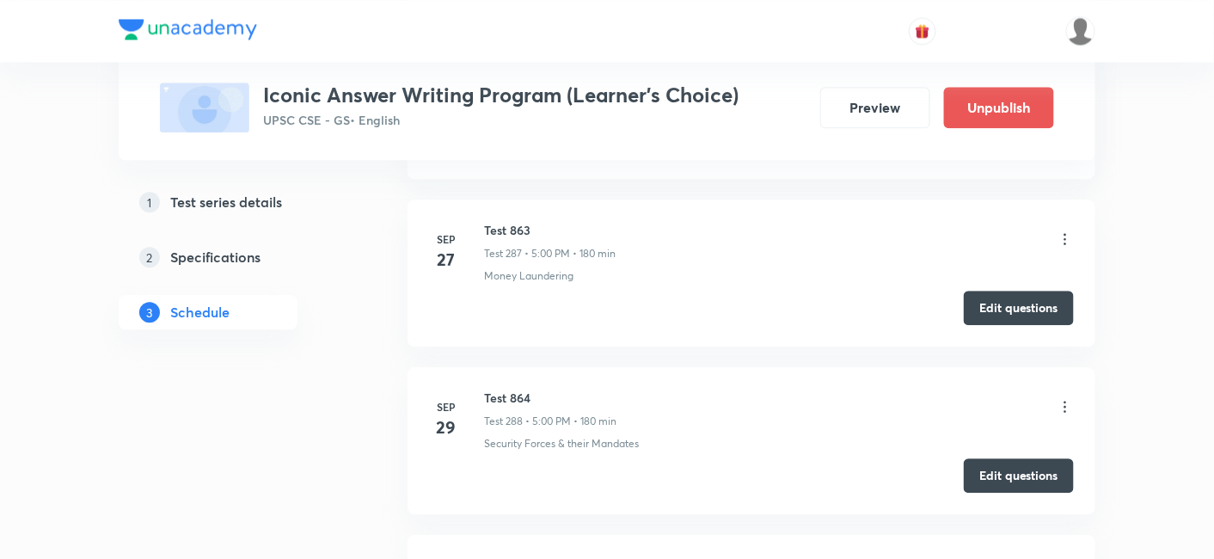
scroll to position [48420, 0]
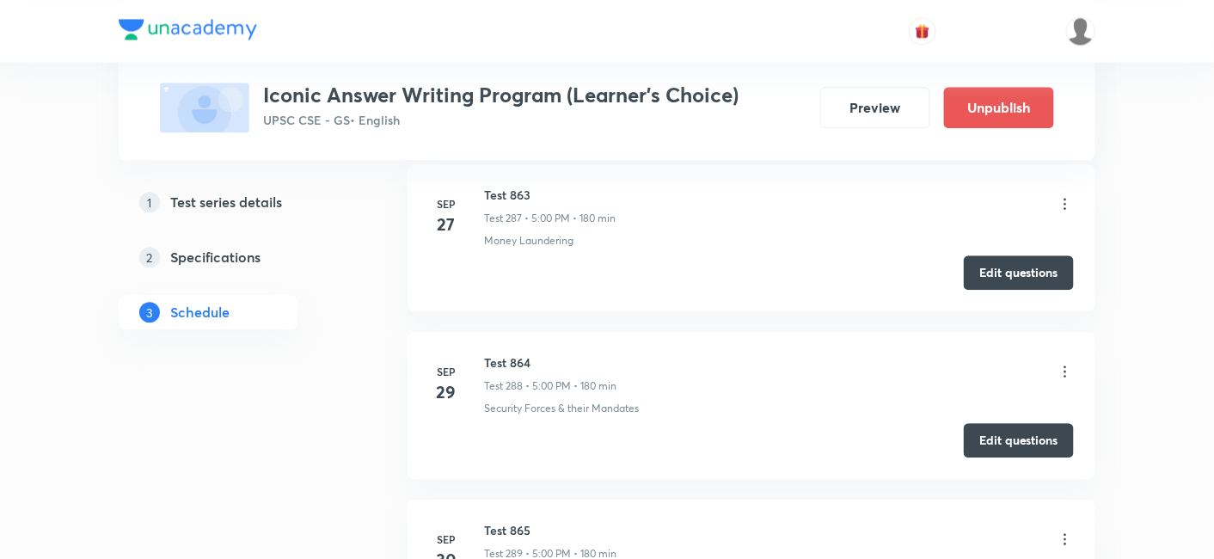
copy h6 "Test 866"
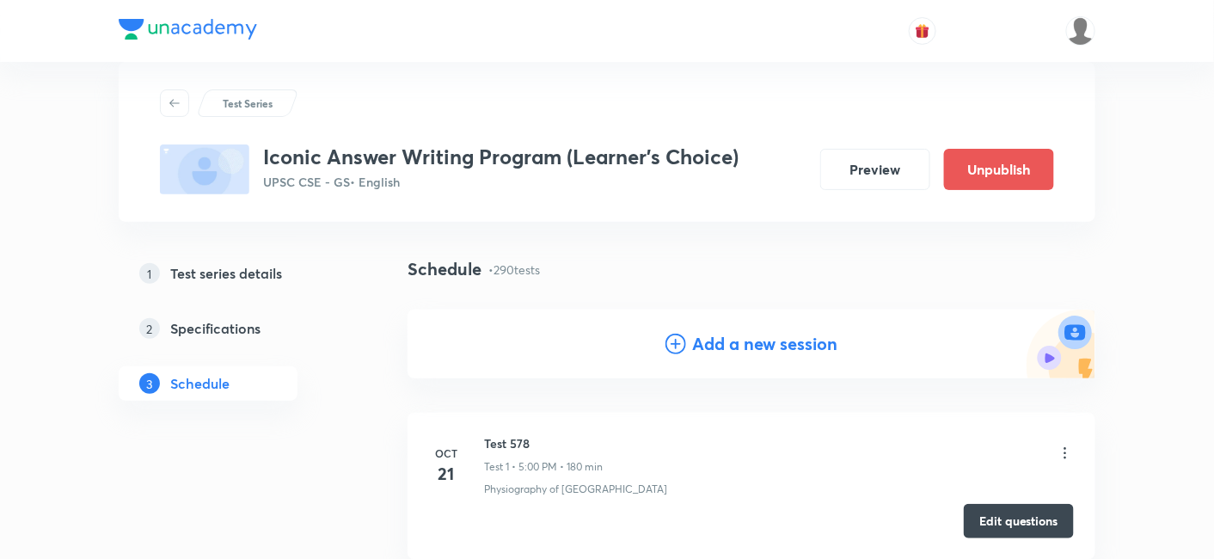
scroll to position [95, 0]
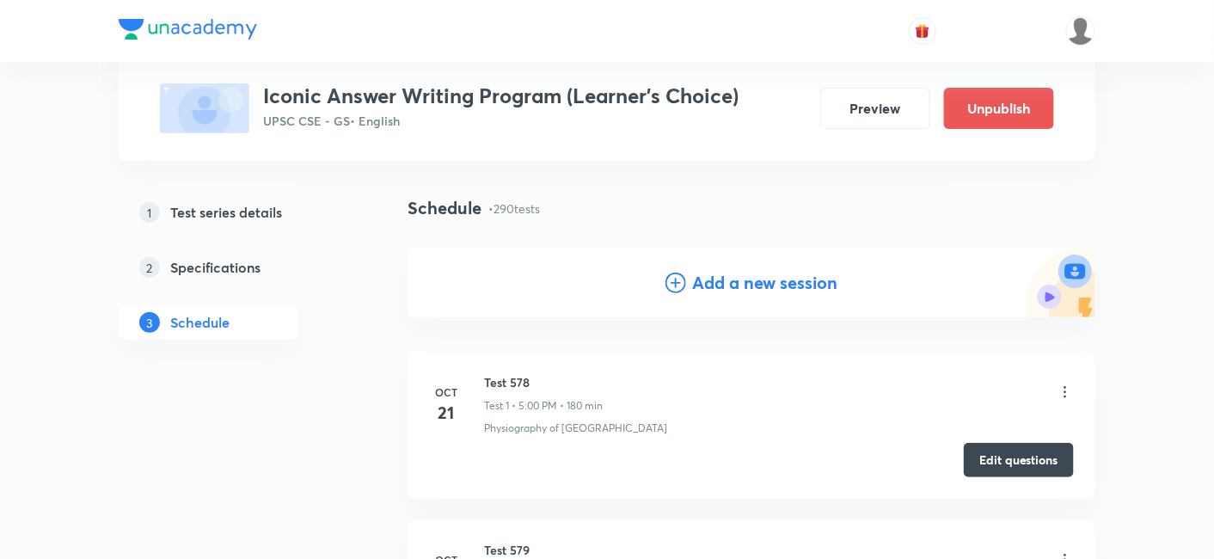
drag, startPoint x: 772, startPoint y: 288, endPoint x: 763, endPoint y: 306, distance: 20.0
click at [772, 287] on h4 "Add a new session" at bounding box center [765, 283] width 145 height 26
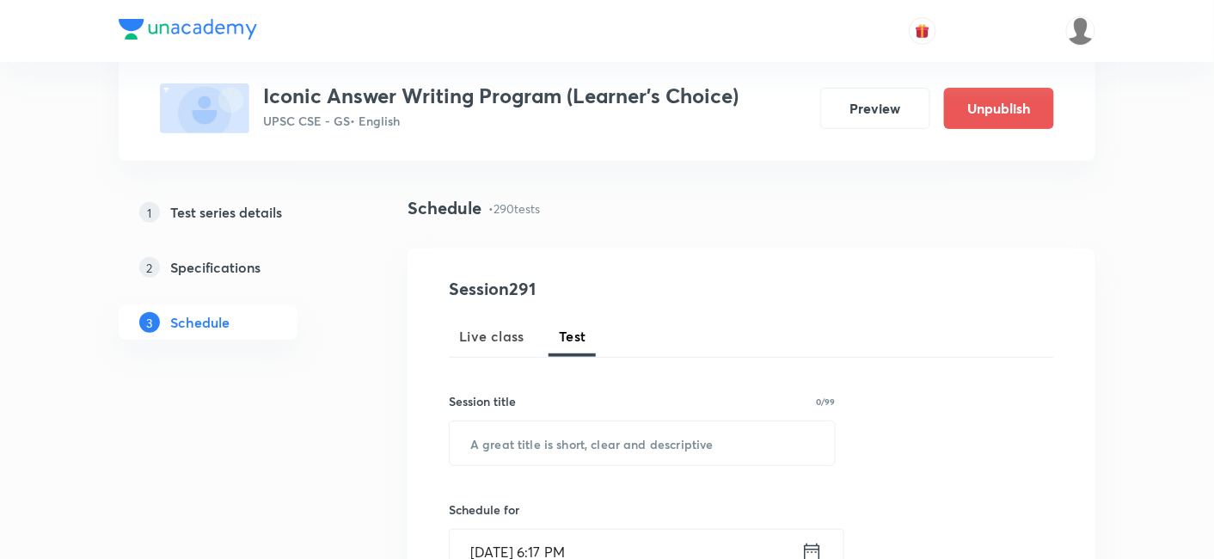
scroll to position [286, 0]
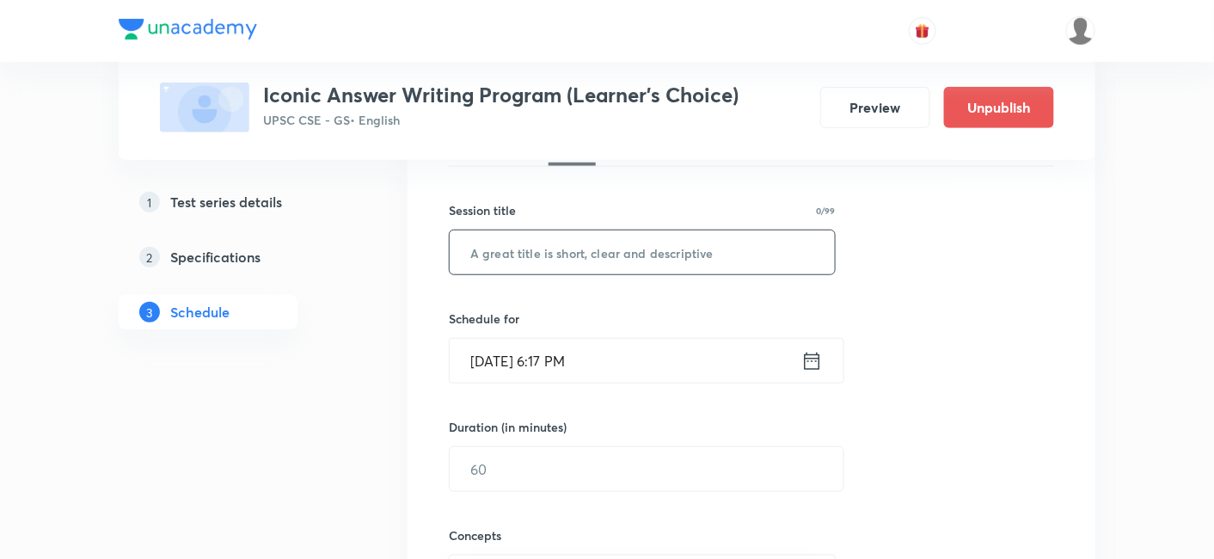
click at [651, 253] on input "text" at bounding box center [641, 252] width 385 height 44
paste input "Test 866"
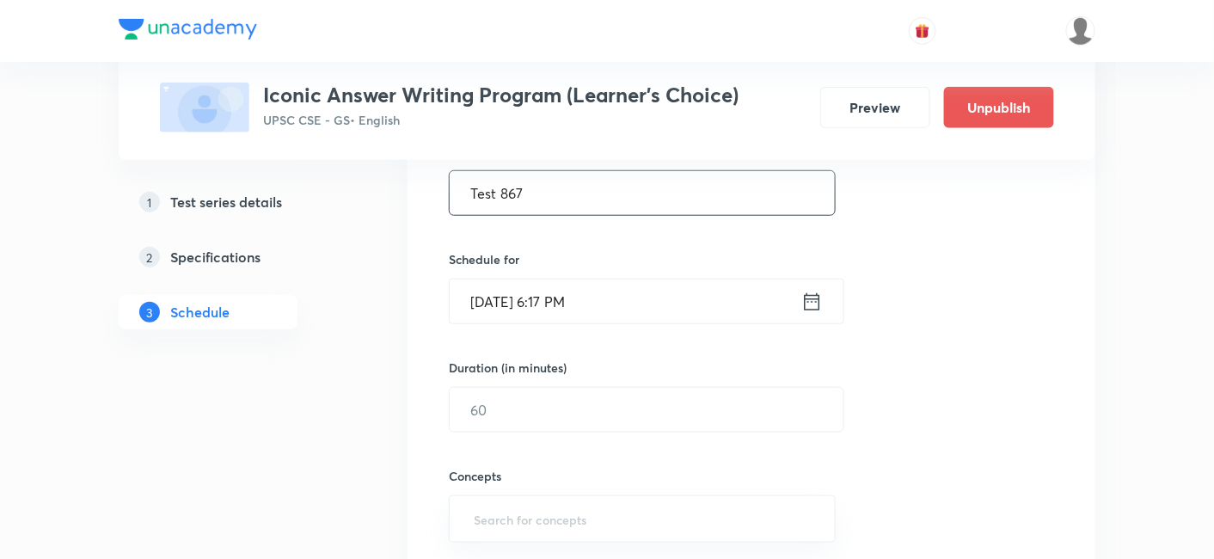
scroll to position [382, 0]
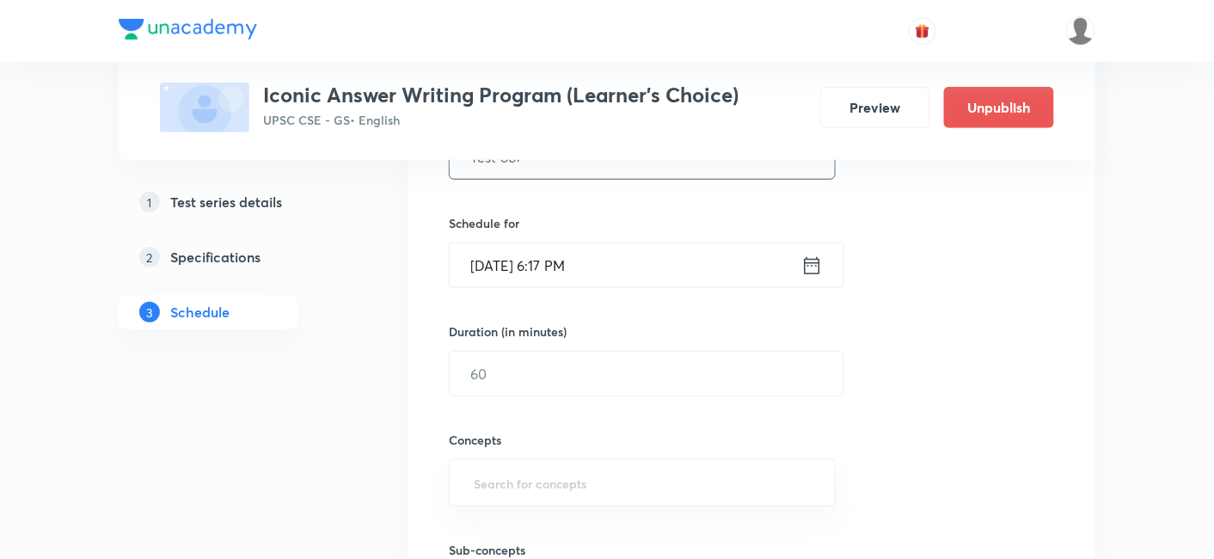
type input "Test 867"
click at [651, 277] on input "[DATE] 6:17 PM" at bounding box center [625, 265] width 352 height 44
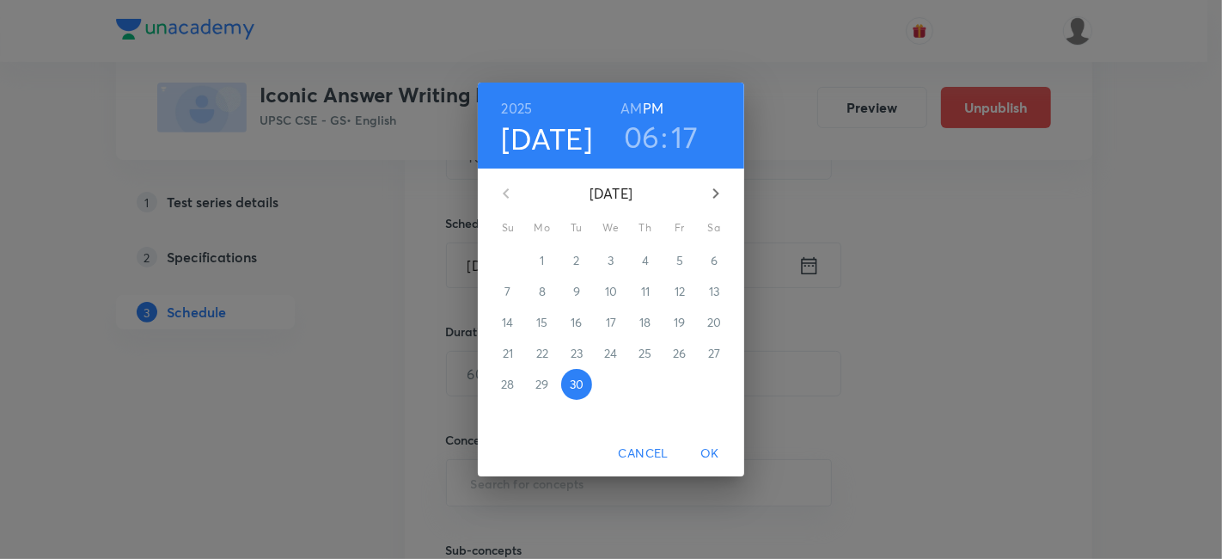
click at [713, 199] on icon "button" at bounding box center [716, 193] width 21 height 21
click at [685, 260] on span "3" at bounding box center [679, 260] width 31 height 17
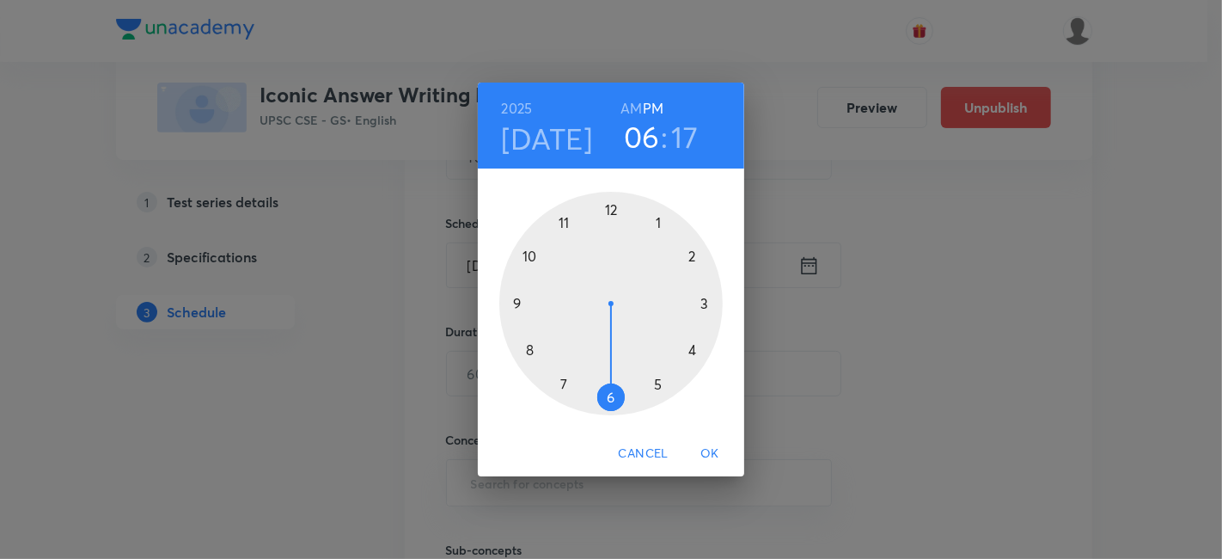
click at [657, 381] on div at bounding box center [610, 303] width 223 height 223
click at [610, 207] on div at bounding box center [610, 303] width 223 height 223
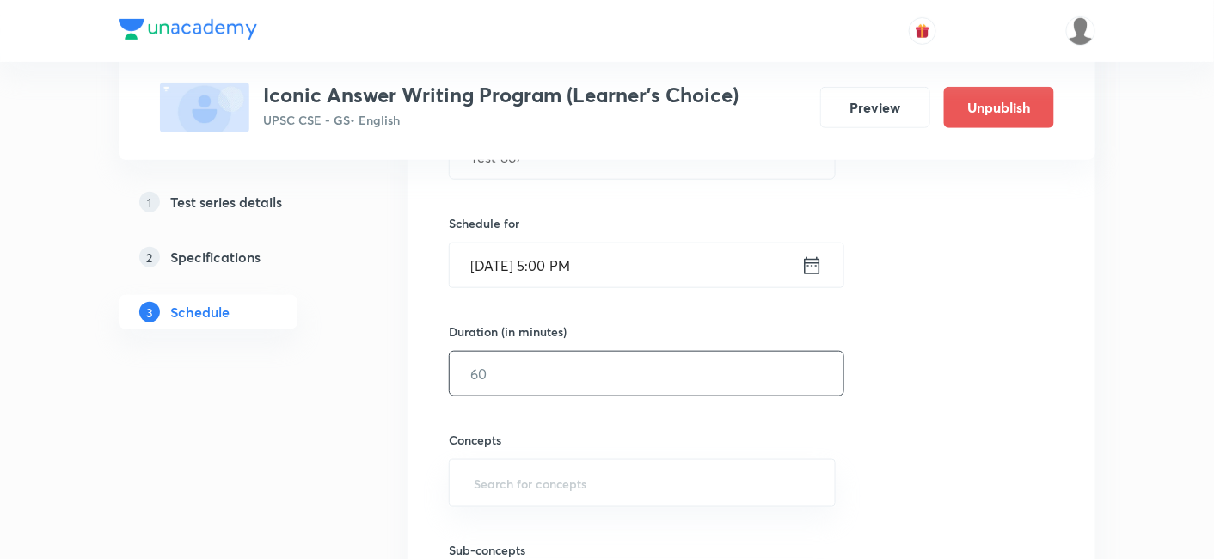
click at [565, 371] on input "text" at bounding box center [646, 374] width 394 height 44
click at [976, 362] on div "Session 291 Live class Test Session title 8/99 Test 867 ​ Schedule for Oct 3, 2…" at bounding box center [751, 337] width 605 height 695
click at [688, 383] on input "189" at bounding box center [646, 374] width 394 height 44
type input "180"
click at [909, 366] on div "Session 291 Live class Test Session title 8/99 Test 867 ​ Schedule for Oct 3, 2…" at bounding box center [751, 337] width 605 height 695
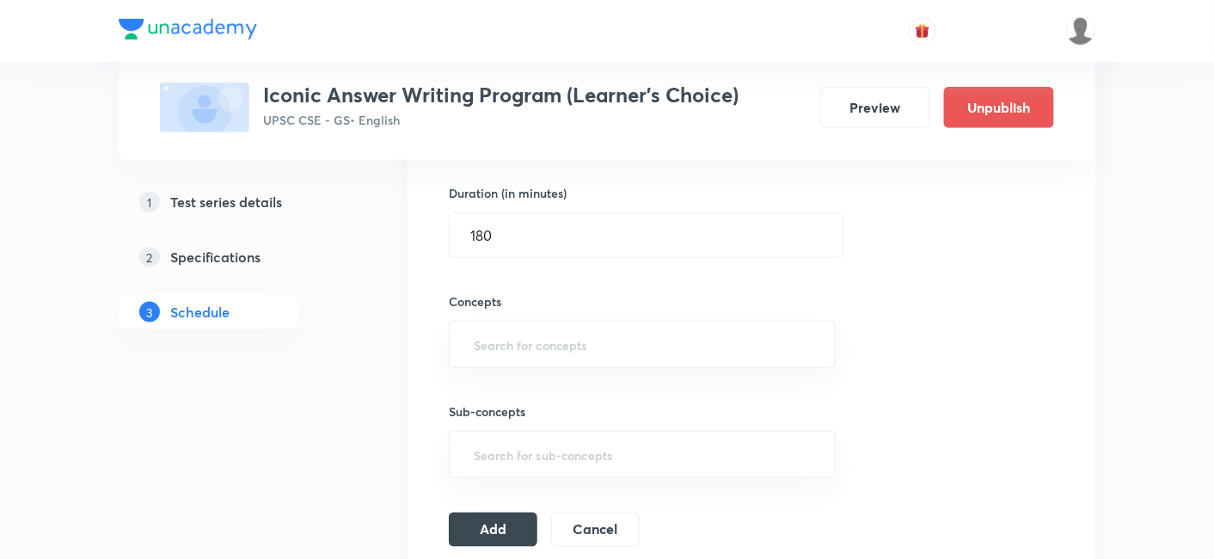
scroll to position [572, 0]
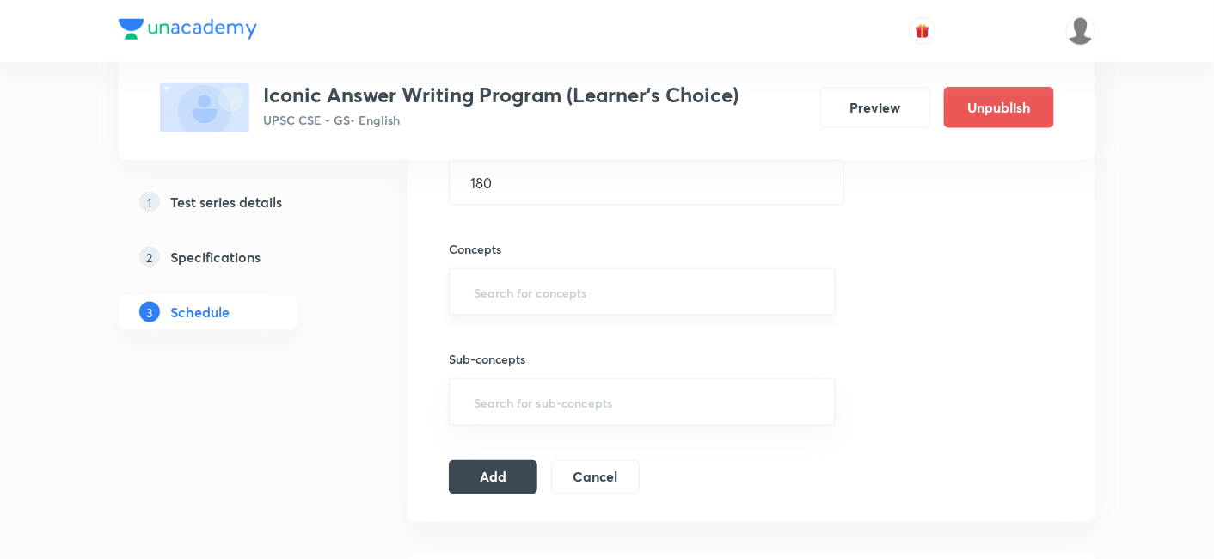
click at [608, 286] on input "text" at bounding box center [642, 292] width 344 height 32
type input "c"
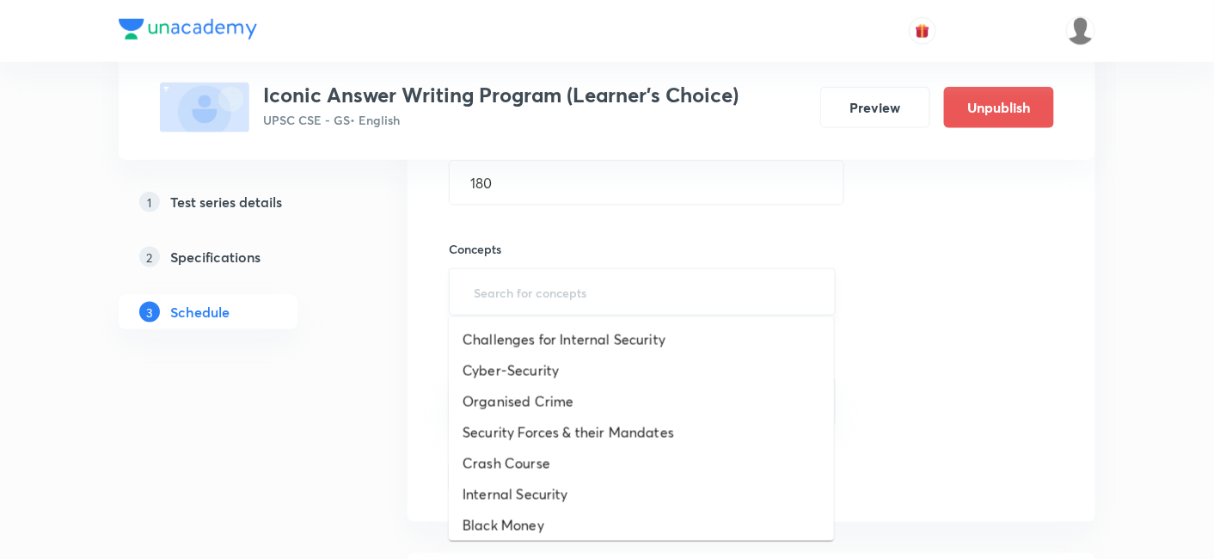
type input "a"
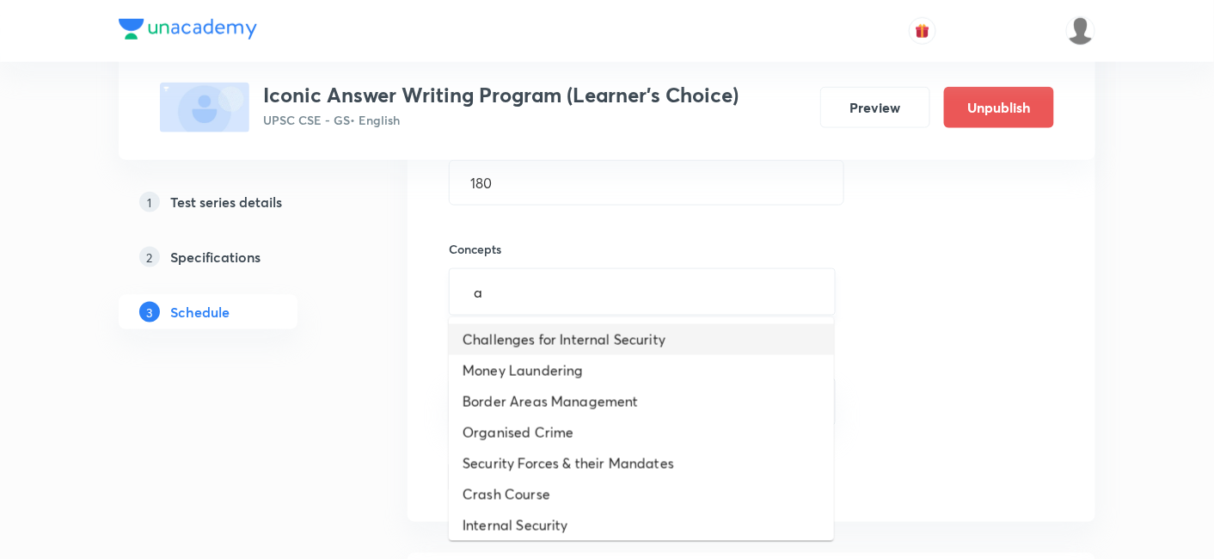
drag, startPoint x: 590, startPoint y: 326, endPoint x: 736, endPoint y: 291, distance: 149.3
click at [590, 327] on li "Challenges for Internal Security" at bounding box center [641, 339] width 385 height 31
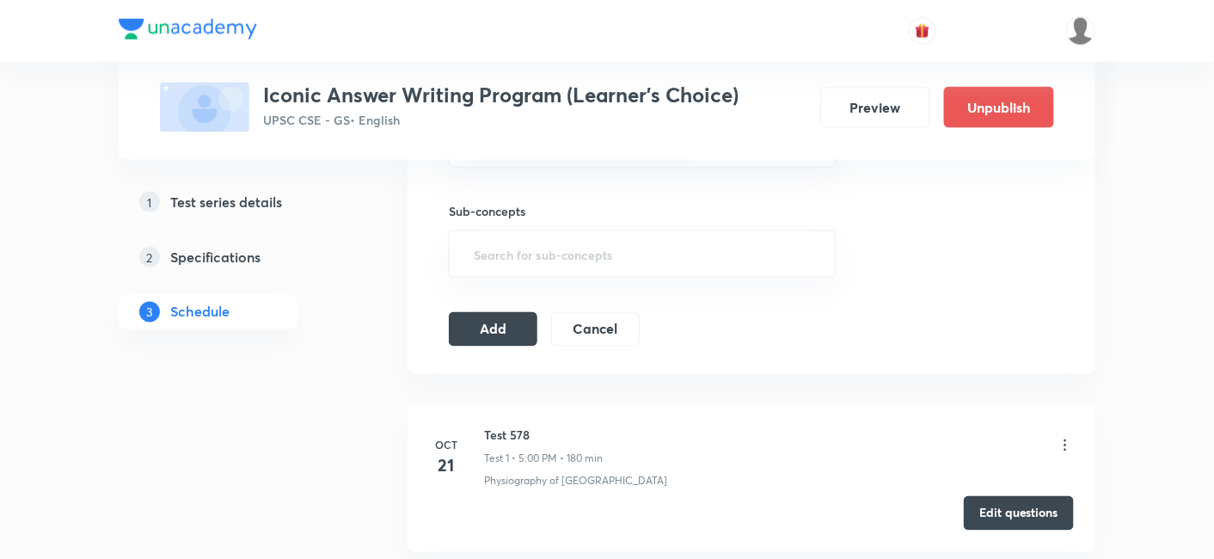
scroll to position [763, 0]
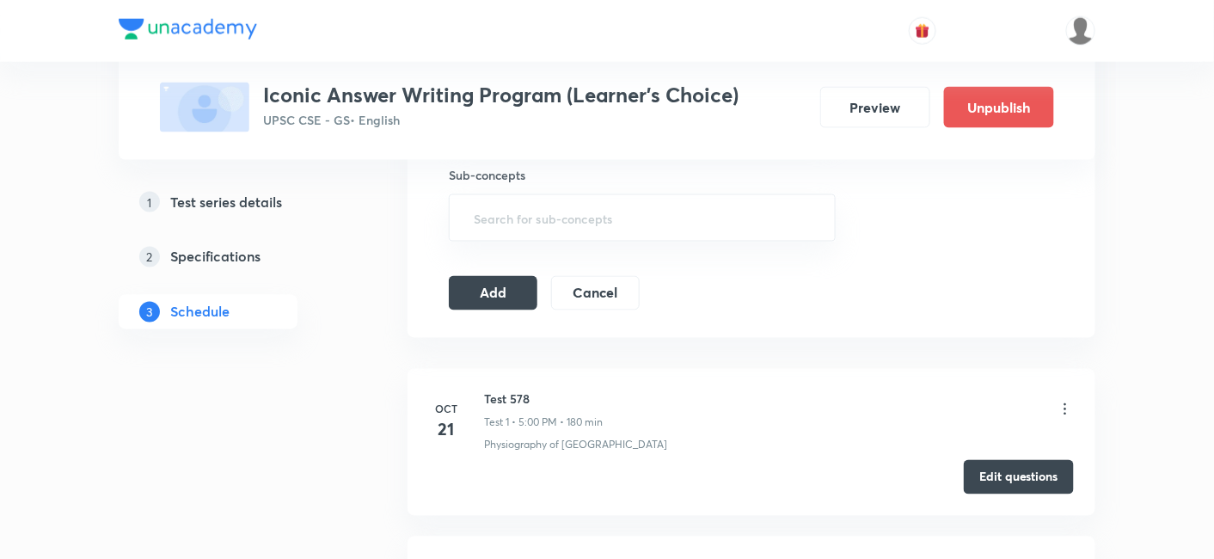
click at [1070, 406] on icon at bounding box center [1064, 408] width 17 height 17
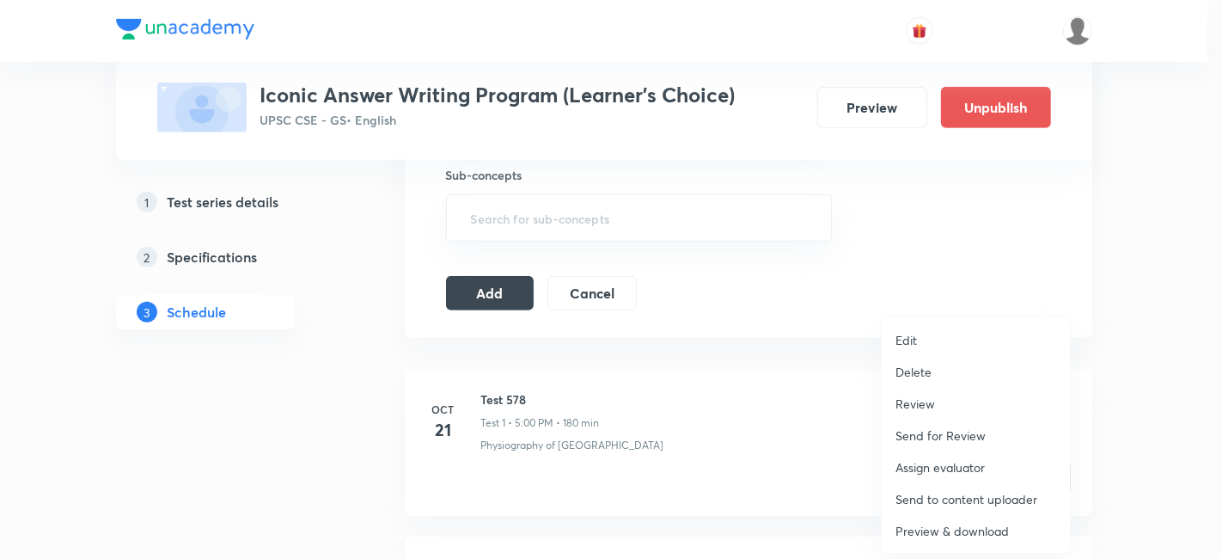
click at [955, 368] on li "Delete" at bounding box center [976, 372] width 188 height 32
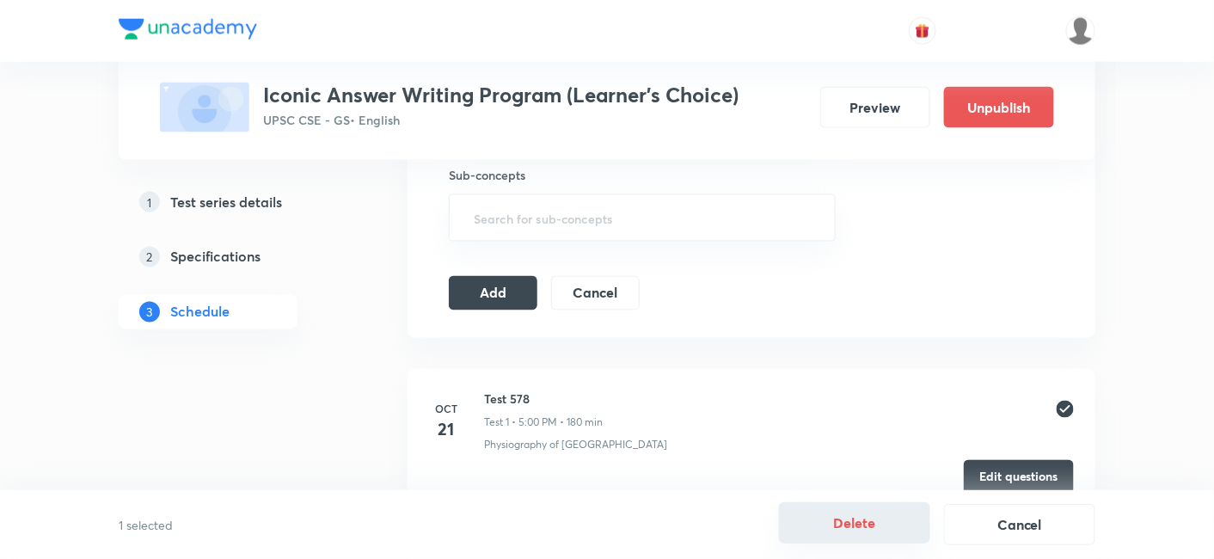
click at [842, 526] on button "Delete" at bounding box center [854, 522] width 151 height 41
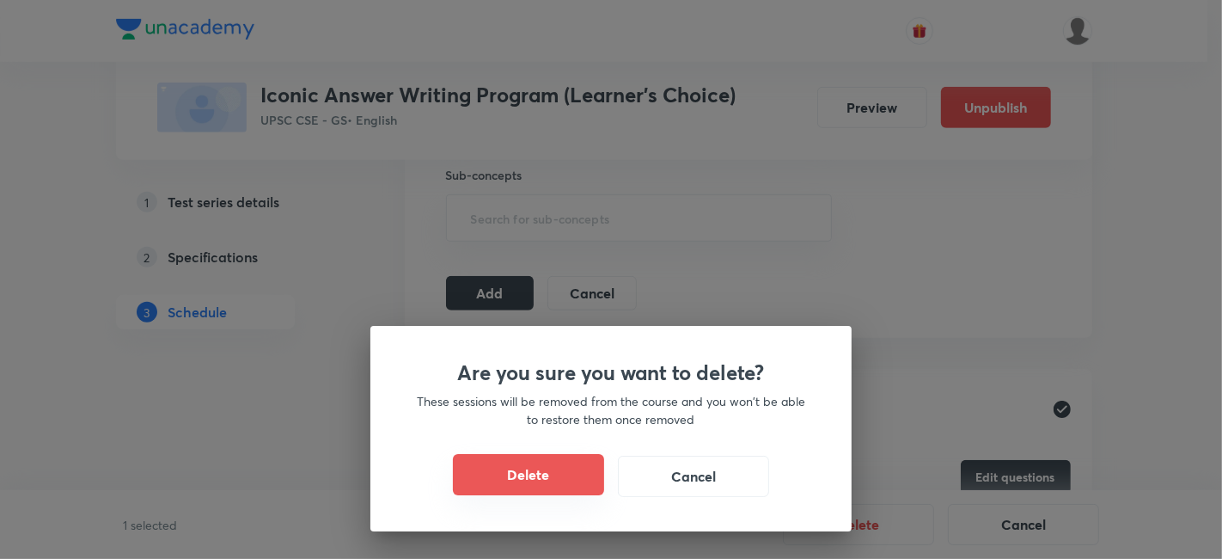
click at [568, 468] on button "Delete" at bounding box center [528, 474] width 151 height 41
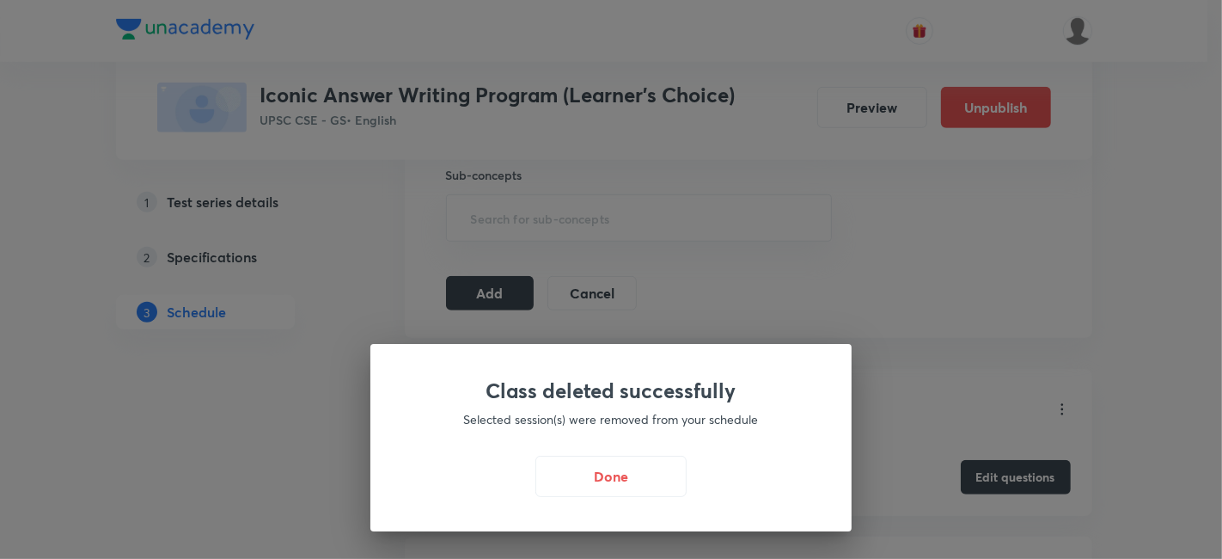
click at [614, 448] on div "Class deleted successfully Selected session(s) were removed from your schedule …" at bounding box center [610, 437] width 481 height 187
click at [617, 464] on button "Done" at bounding box center [610, 474] width 151 height 41
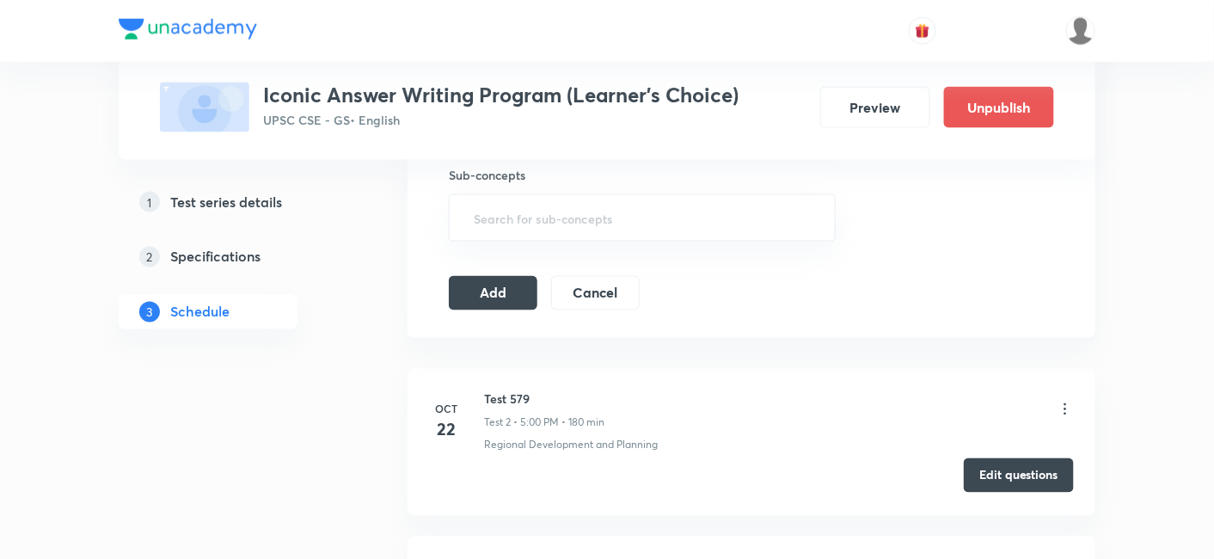
click at [994, 473] on button "Edit questions" at bounding box center [1018, 475] width 110 height 34
click at [504, 297] on button "Add" at bounding box center [493, 291] width 89 height 34
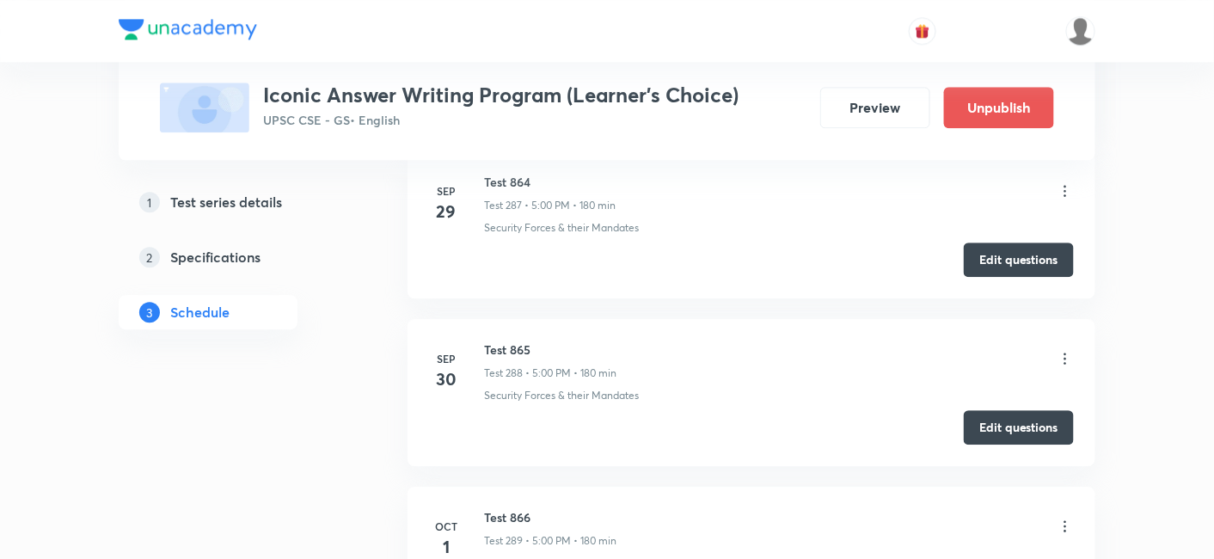
scroll to position [48437, 0]
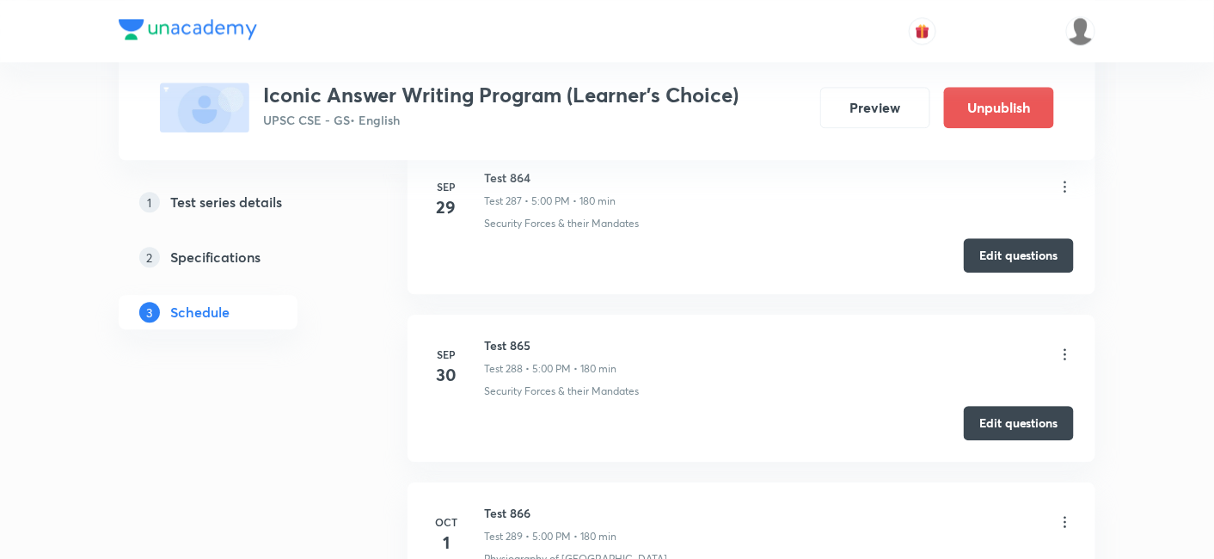
copy h6 "Test 867"
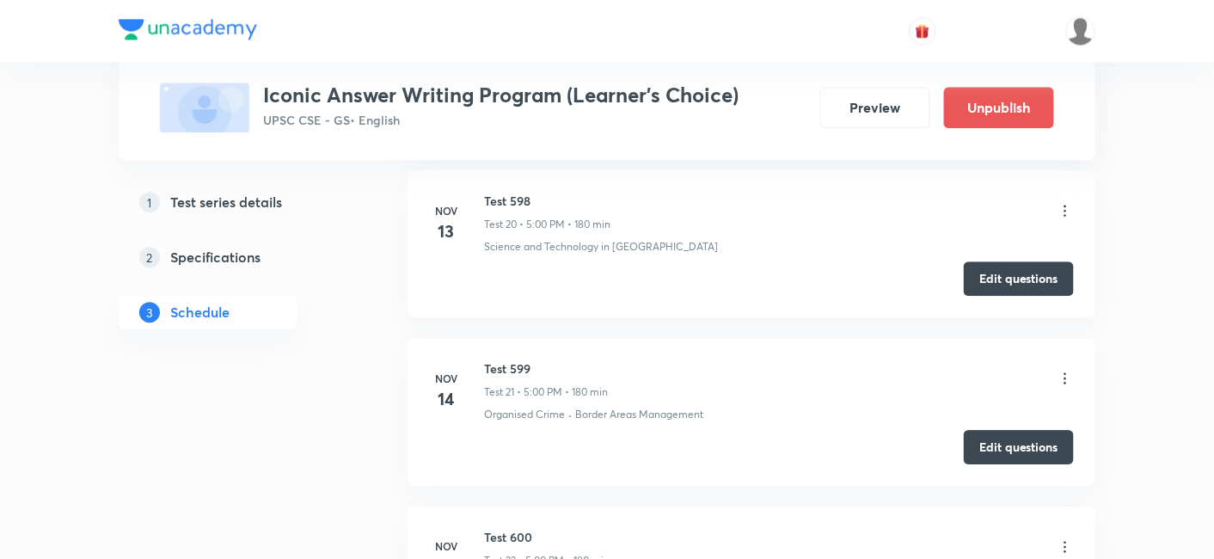
scroll to position [0, 0]
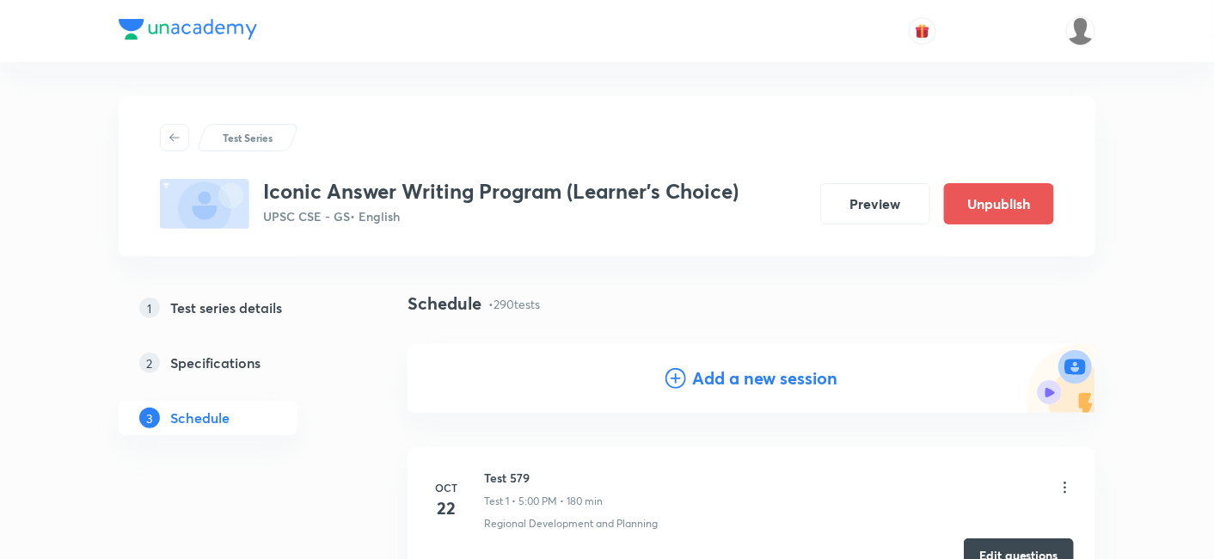
click at [750, 386] on h4 "Add a new session" at bounding box center [765, 378] width 145 height 26
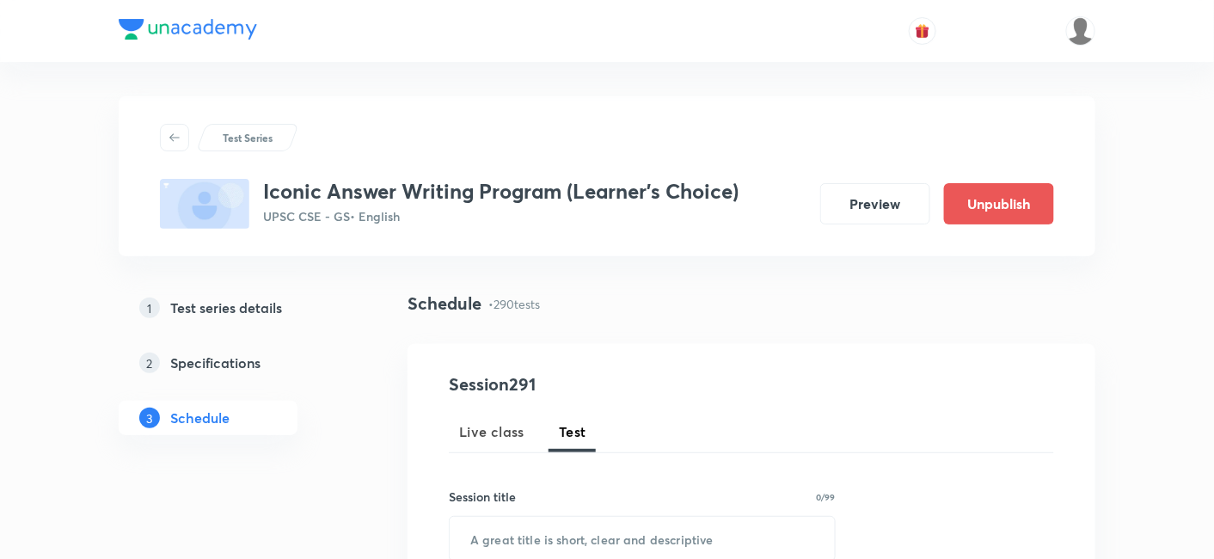
scroll to position [191, 0]
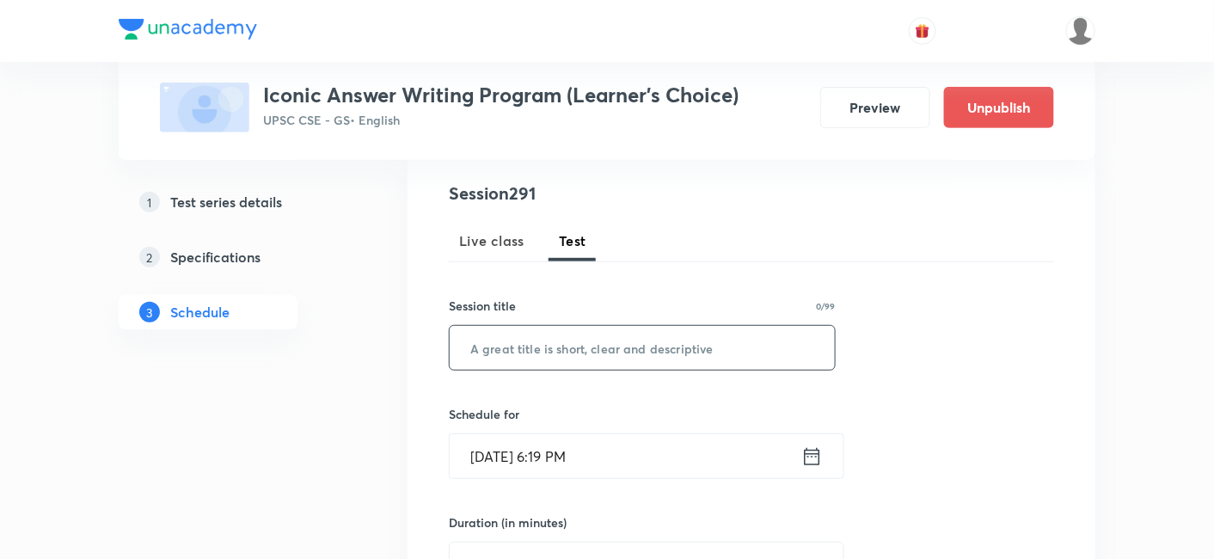
click at [606, 353] on input "text" at bounding box center [641, 348] width 385 height 44
paste input "Test 867"
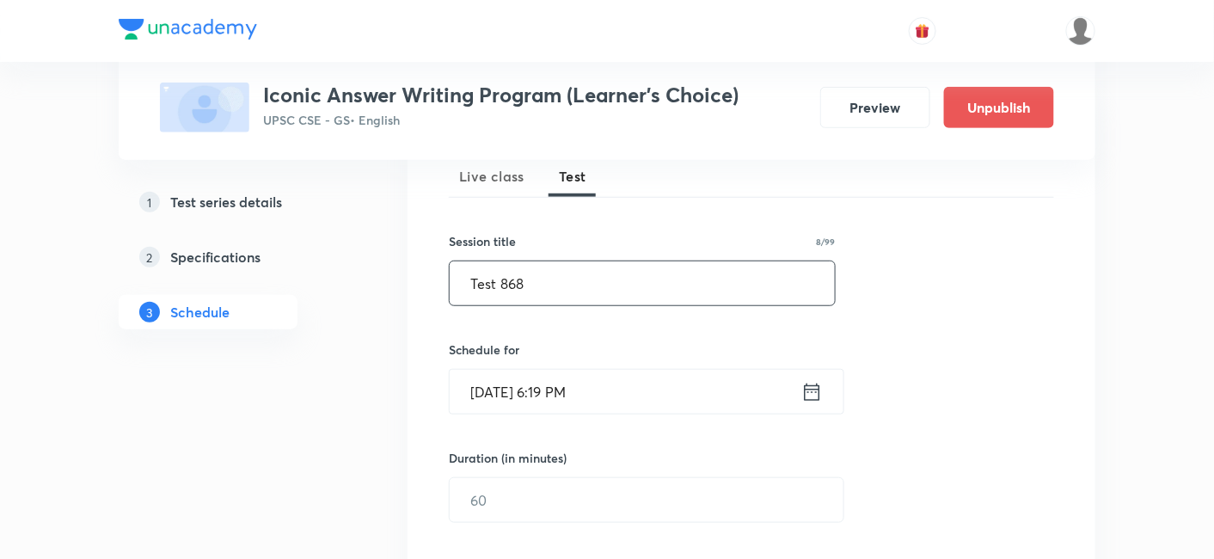
scroll to position [382, 0]
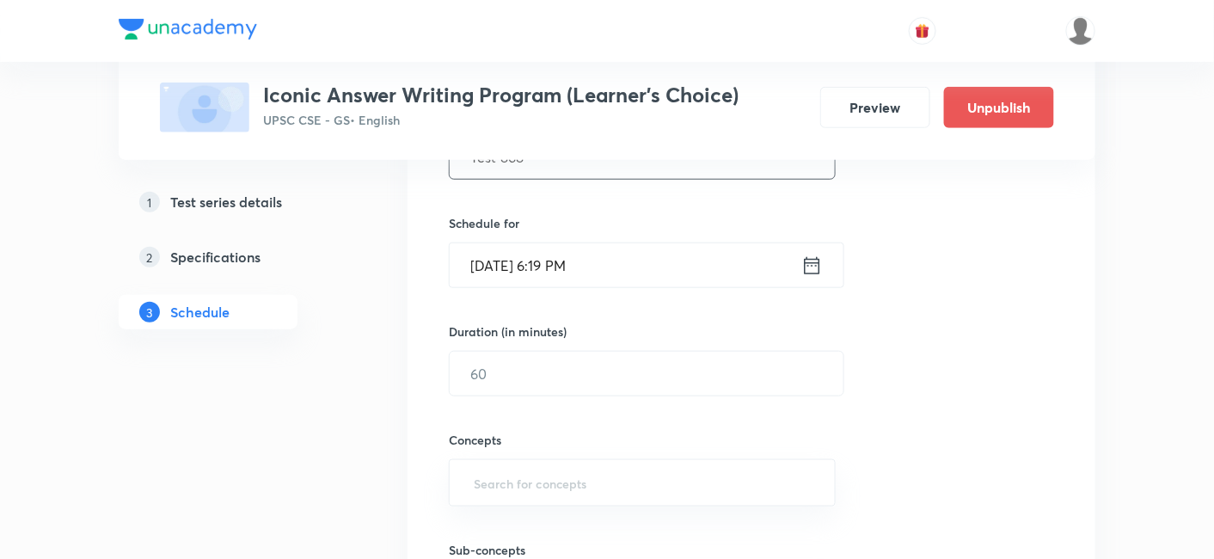
type input "Test 868"
click at [591, 243] on input "Sep 30, 2025, 6:19 PM" at bounding box center [625, 265] width 352 height 44
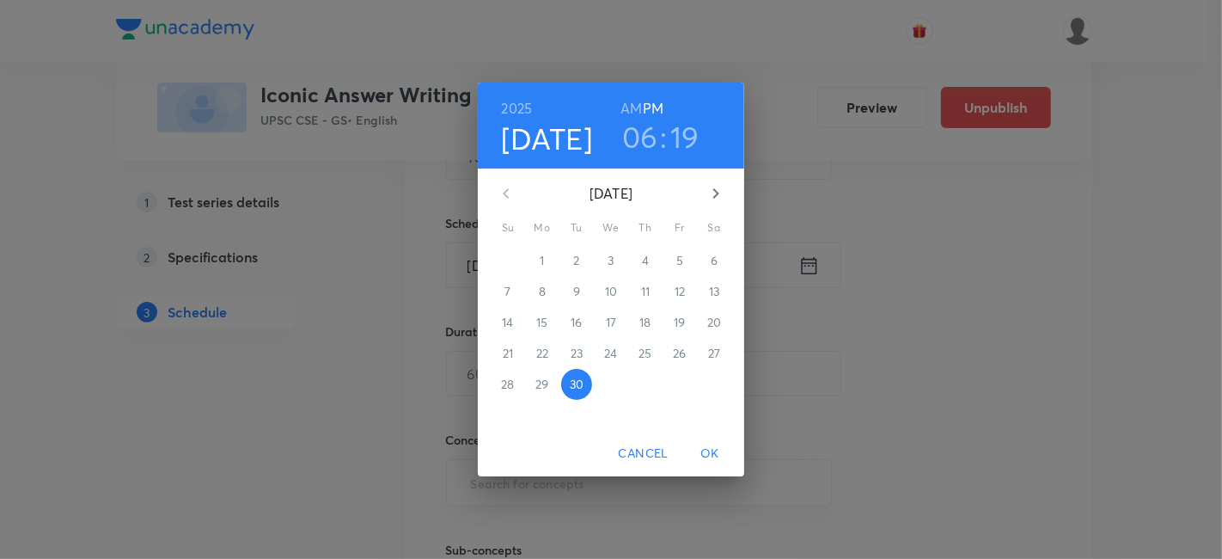
click at [709, 193] on icon "button" at bounding box center [716, 193] width 21 height 21
click at [712, 259] on p "4" at bounding box center [714, 260] width 7 height 17
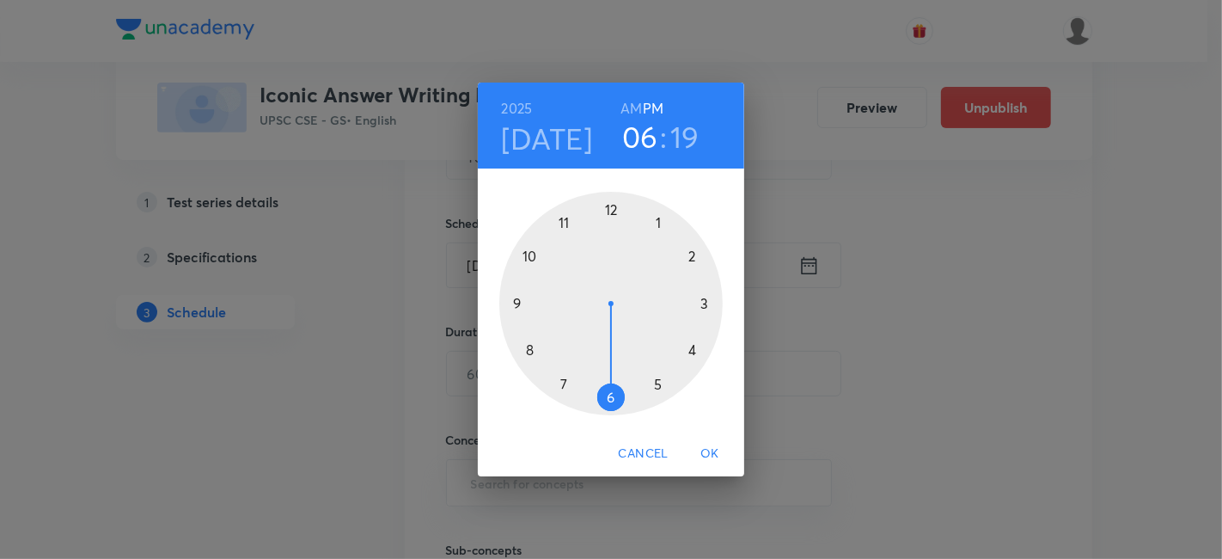
click at [660, 386] on div at bounding box center [610, 303] width 223 height 223
click at [609, 211] on div at bounding box center [610, 303] width 223 height 223
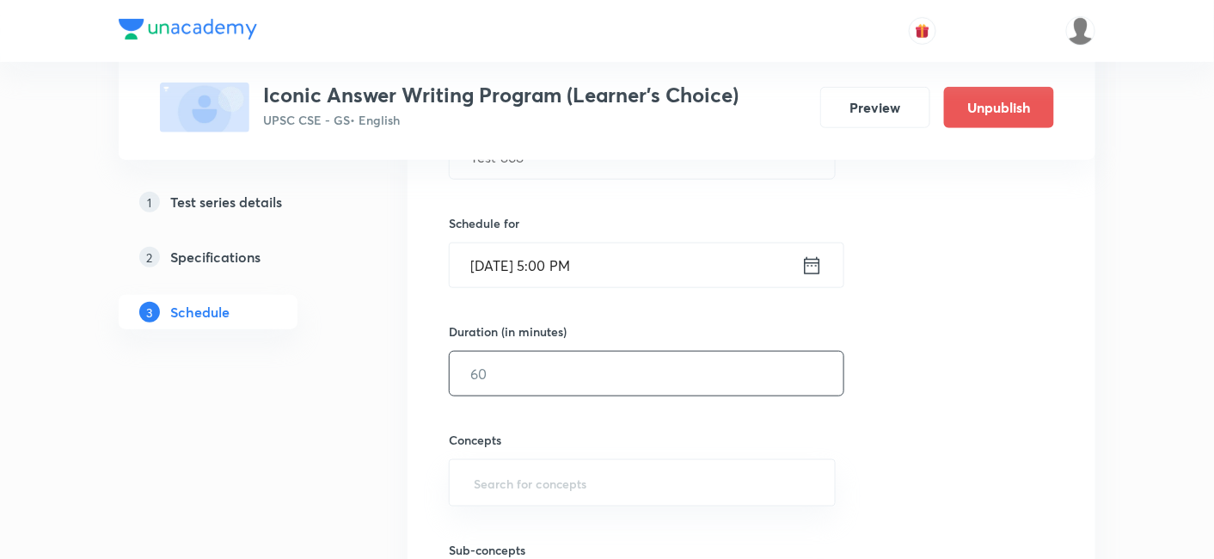
click at [569, 378] on input "text" at bounding box center [646, 374] width 394 height 44
type input "180"
click at [977, 364] on div "Session 291 Live class Test Session title 8/99 Test 868 ​ Schedule for Oct 4, 2…" at bounding box center [751, 337] width 605 height 695
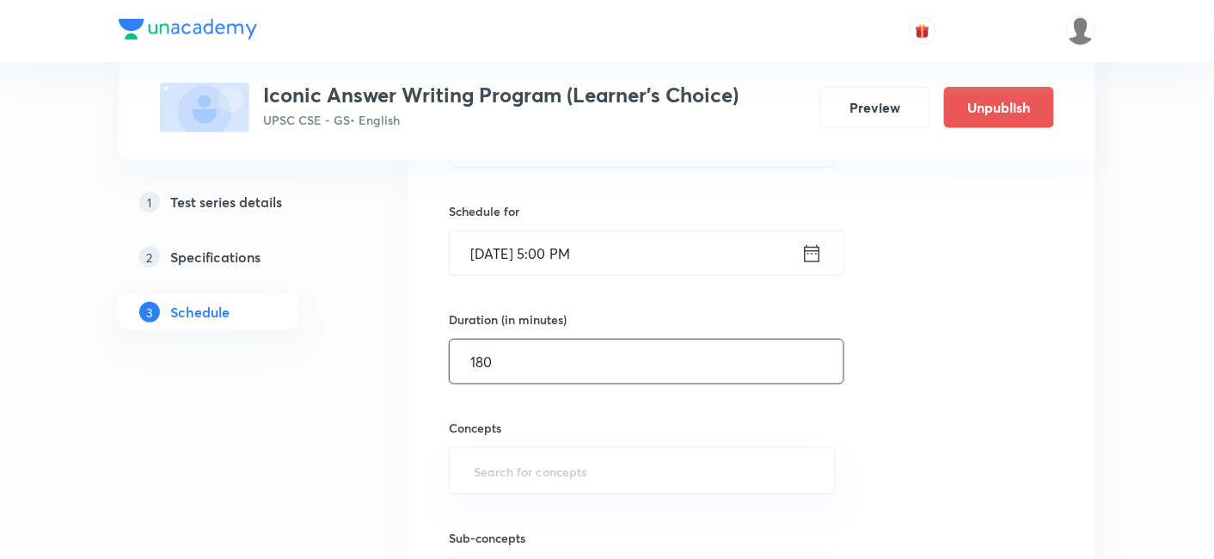
scroll to position [477, 0]
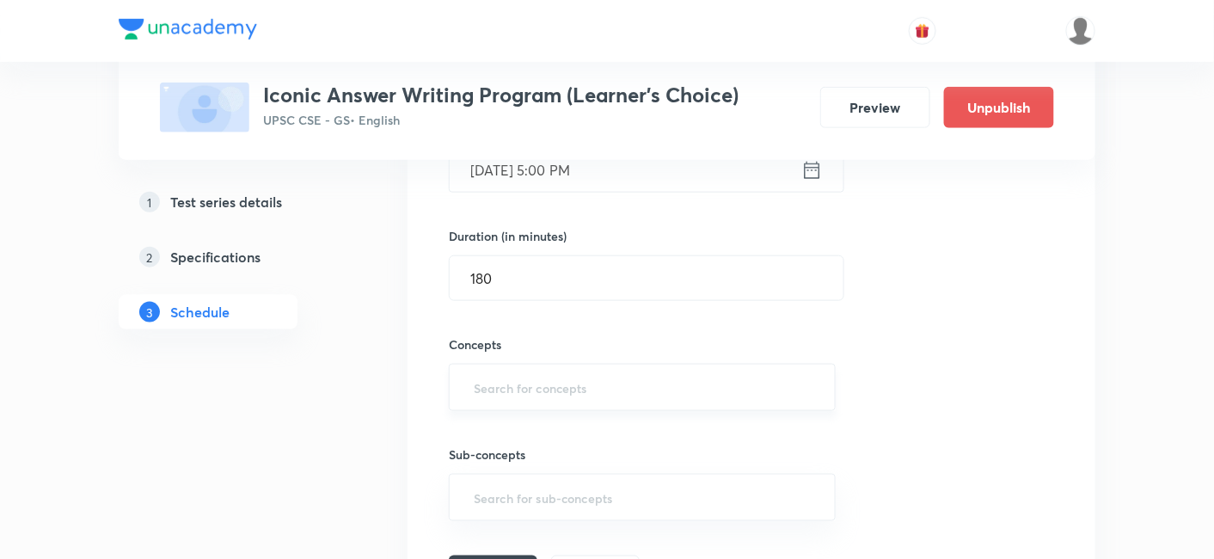
click at [607, 382] on input "text" at bounding box center [642, 387] width 344 height 32
type input "a"
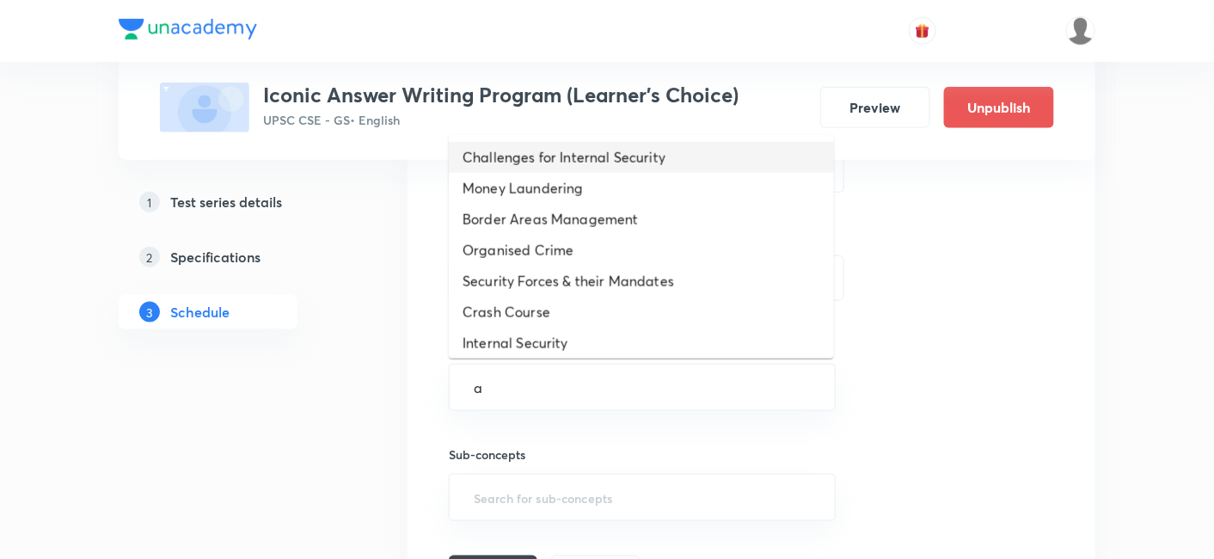
click at [621, 161] on li "Challenges for Internal Security" at bounding box center [641, 157] width 385 height 31
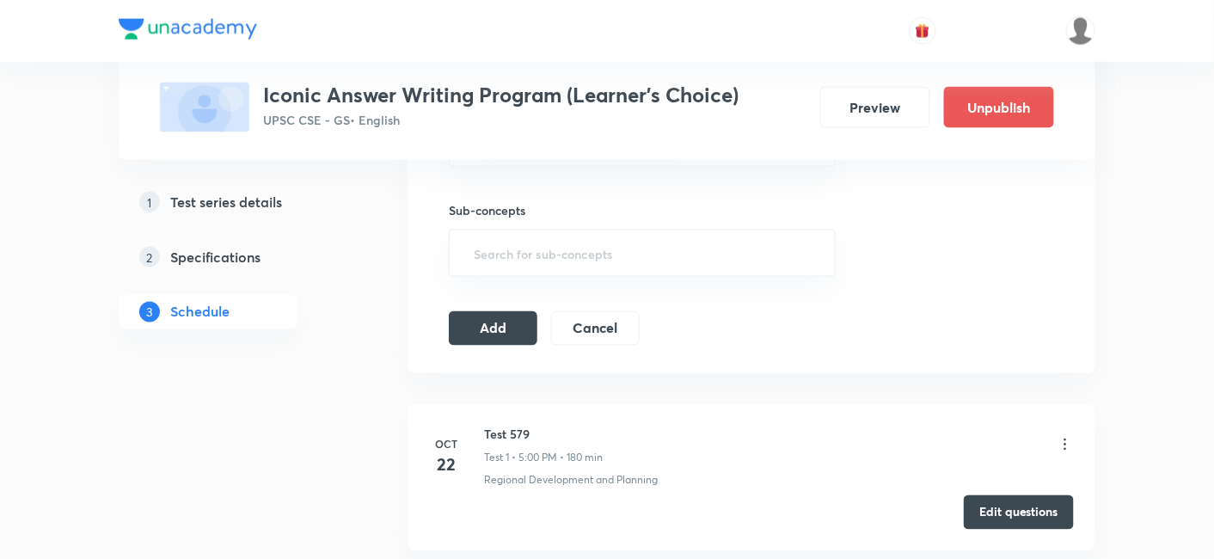
scroll to position [859, 0]
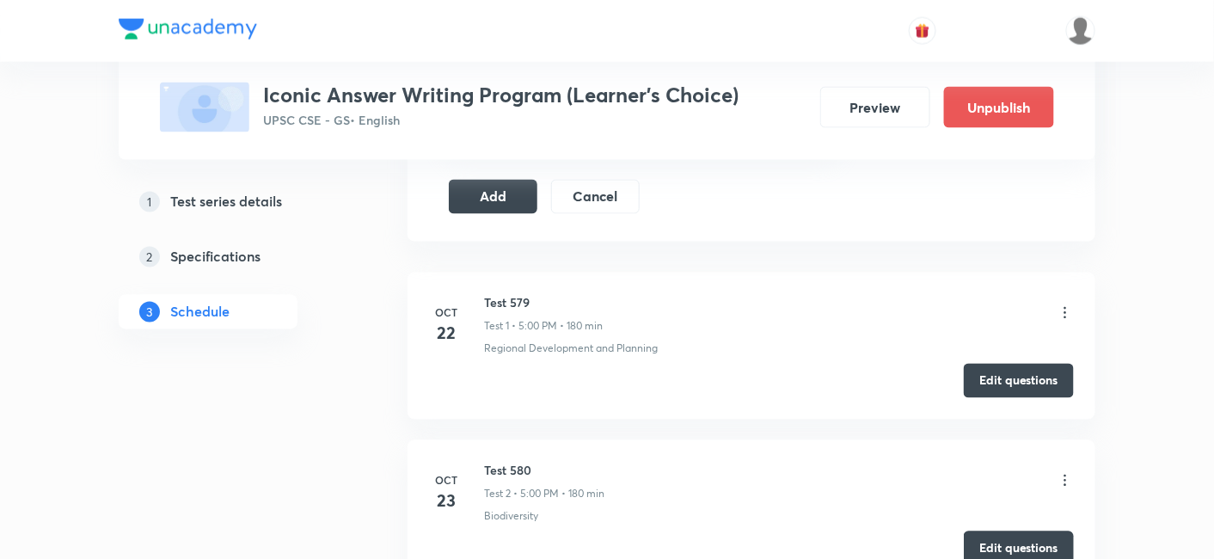
click at [1066, 305] on icon at bounding box center [1064, 312] width 17 height 17
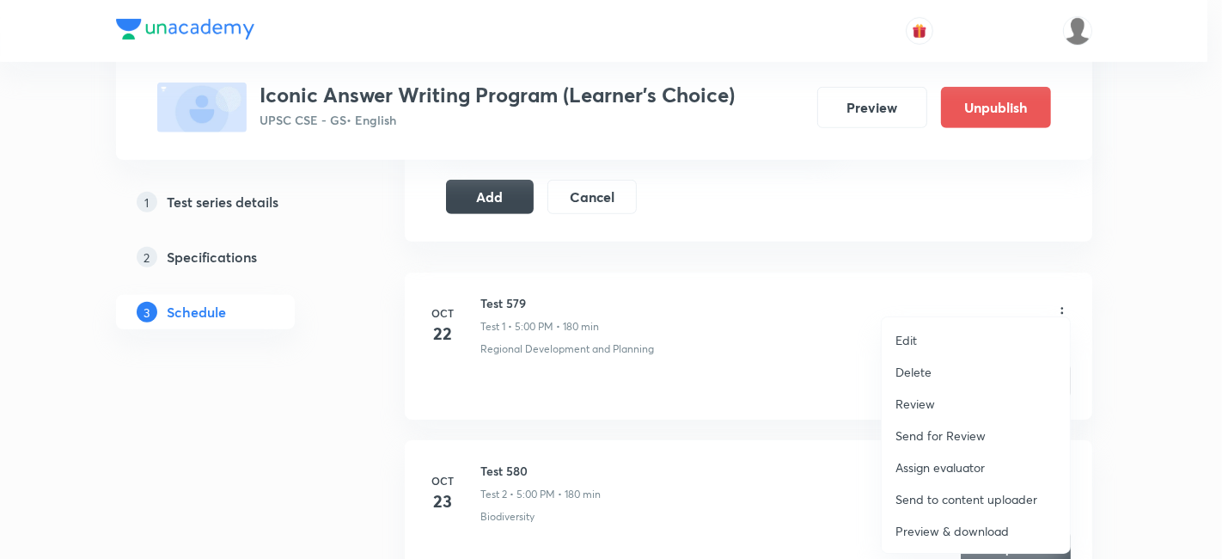
click at [920, 370] on p "Delete" at bounding box center [914, 372] width 36 height 18
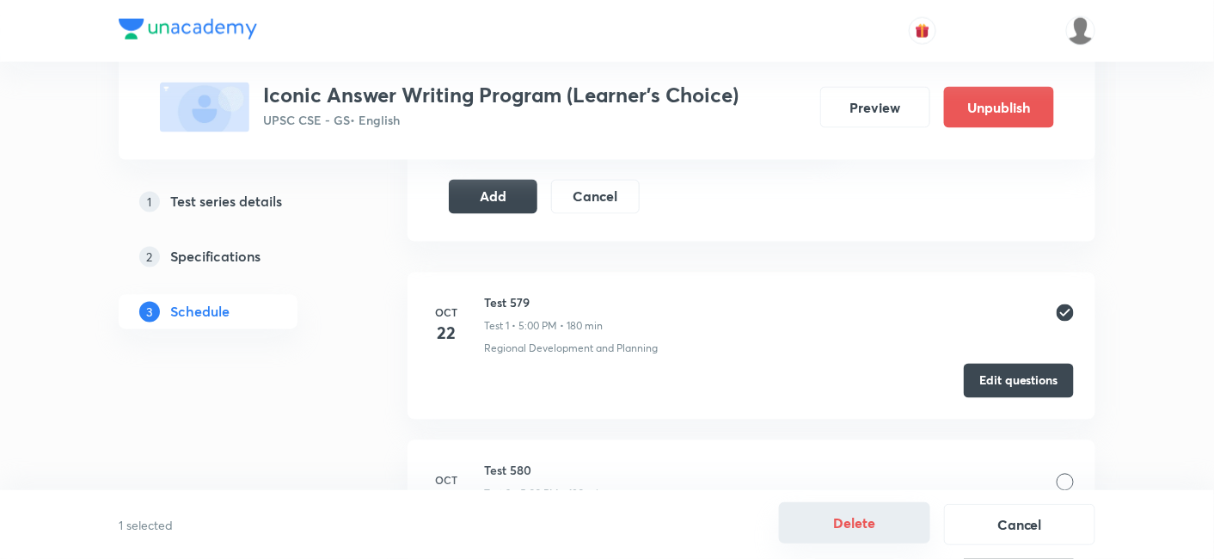
click at [866, 534] on button "Delete" at bounding box center [854, 522] width 151 height 41
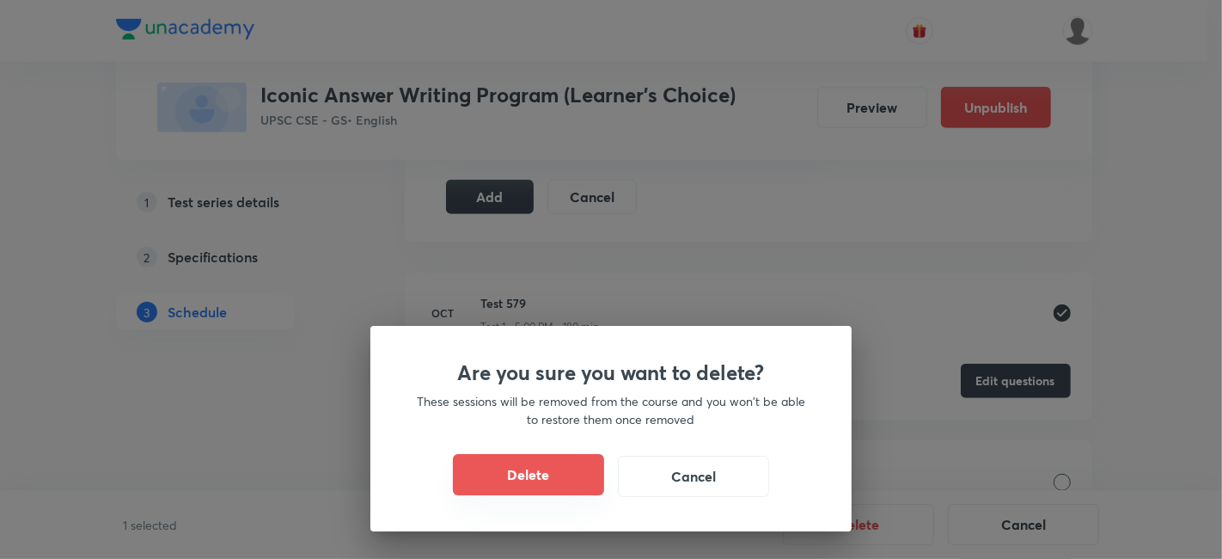
click at [553, 471] on button "Delete" at bounding box center [528, 474] width 151 height 41
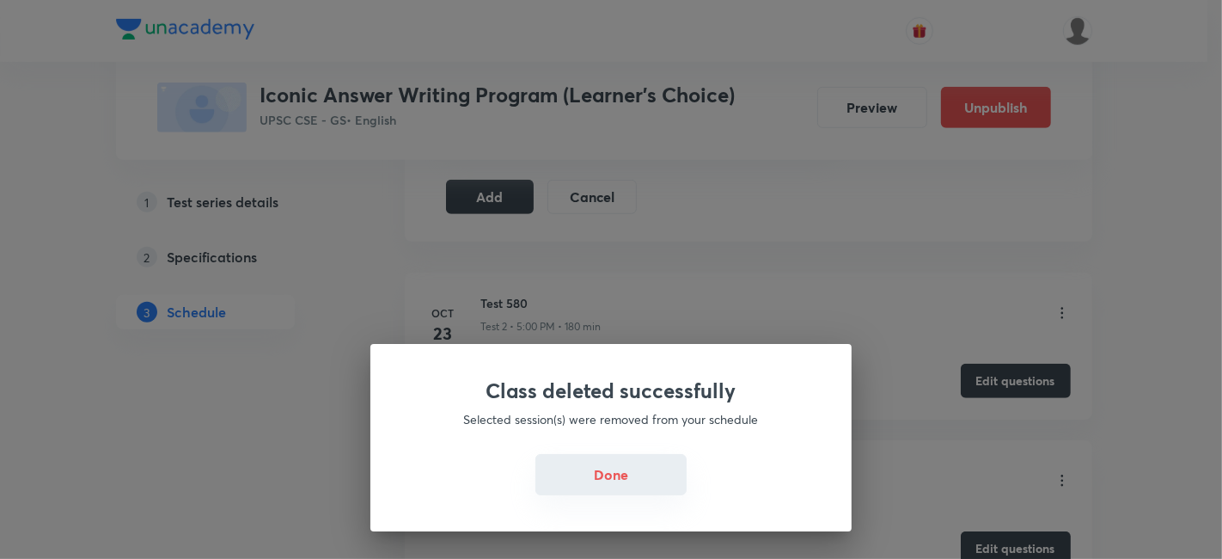
click at [621, 479] on button "Done" at bounding box center [610, 474] width 151 height 41
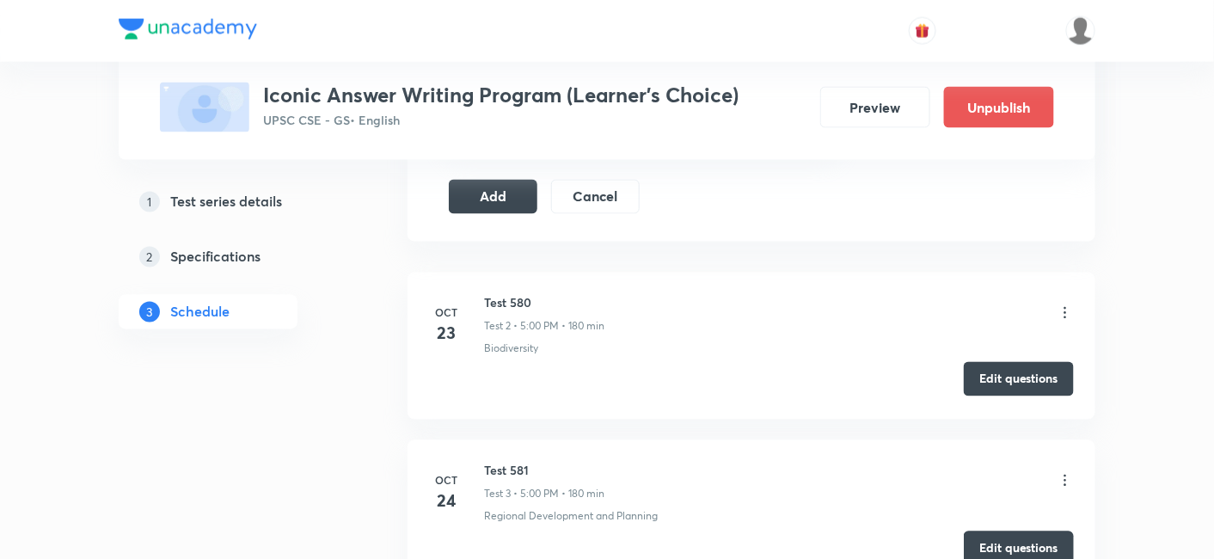
click at [1016, 374] on button "Edit questions" at bounding box center [1018, 379] width 110 height 34
click at [523, 188] on button "Add" at bounding box center [493, 195] width 89 height 34
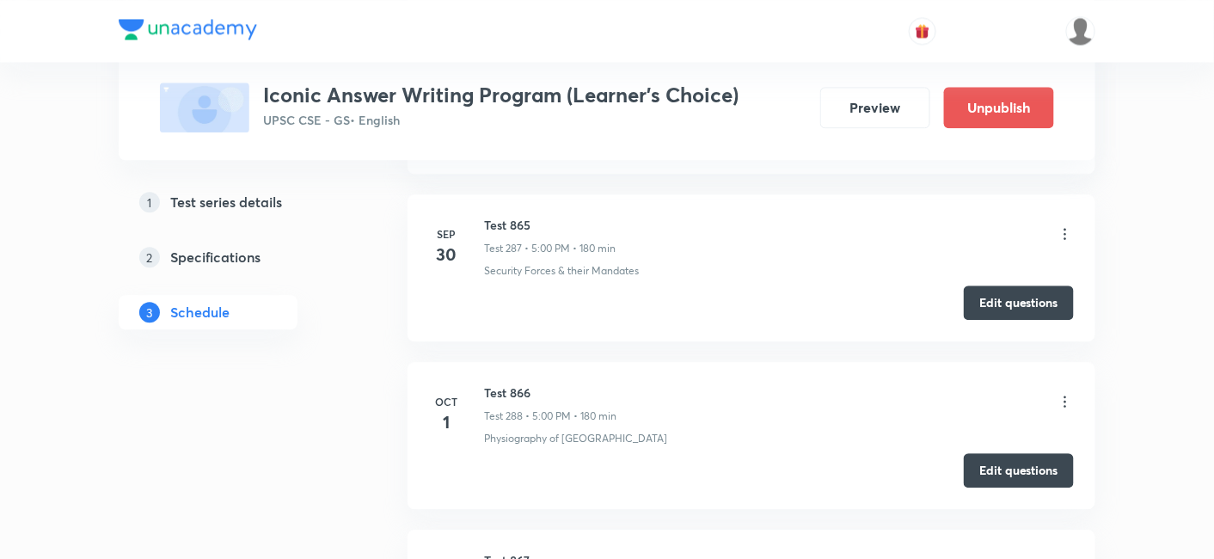
scroll to position [48420, 0]
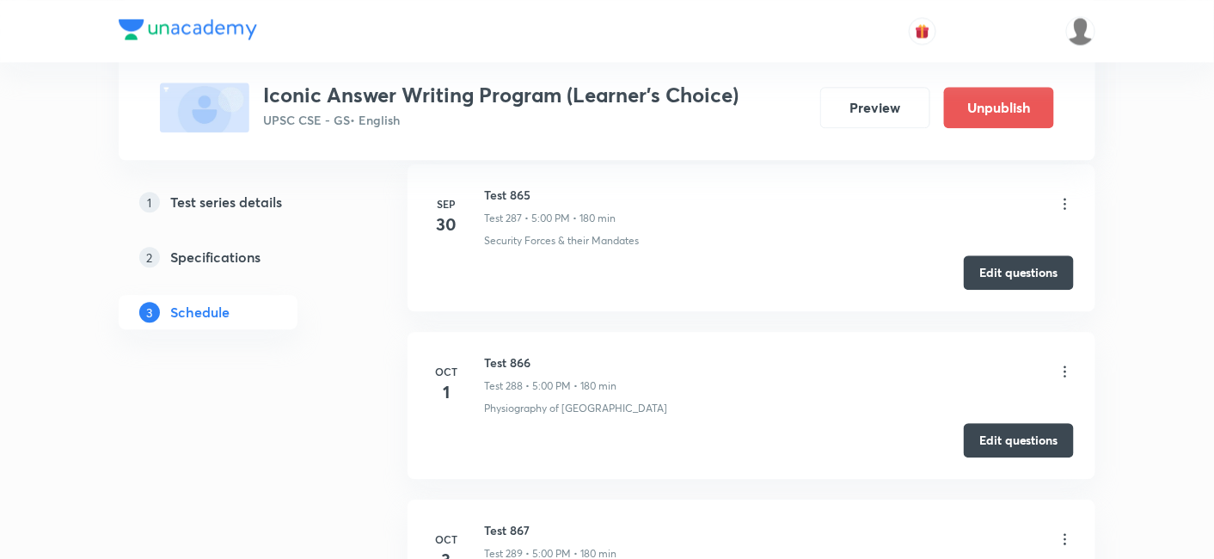
copy h6 "Test 868"
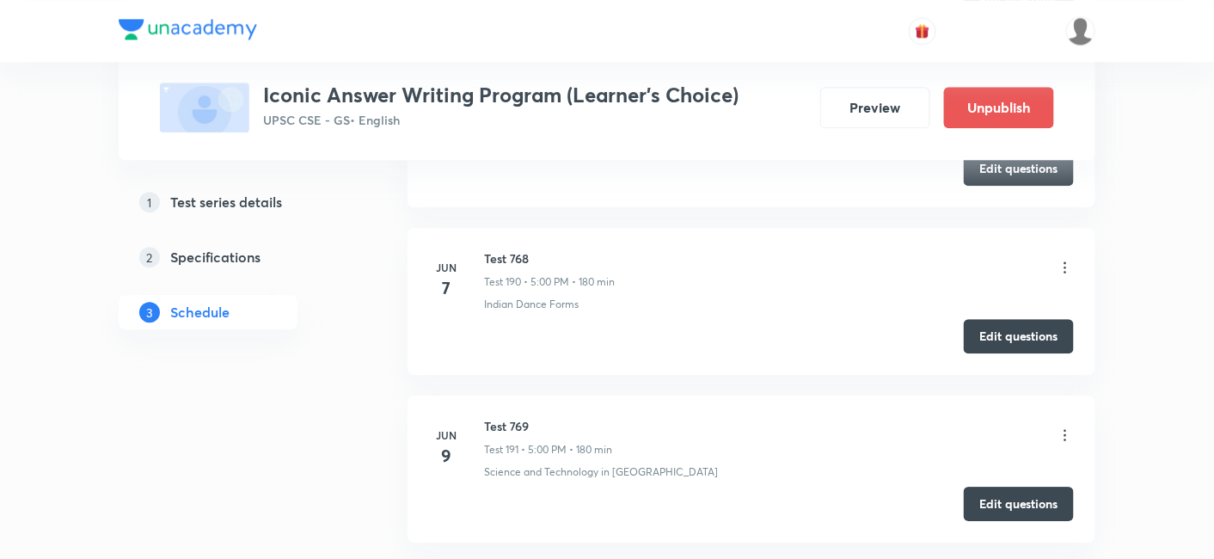
scroll to position [0, 0]
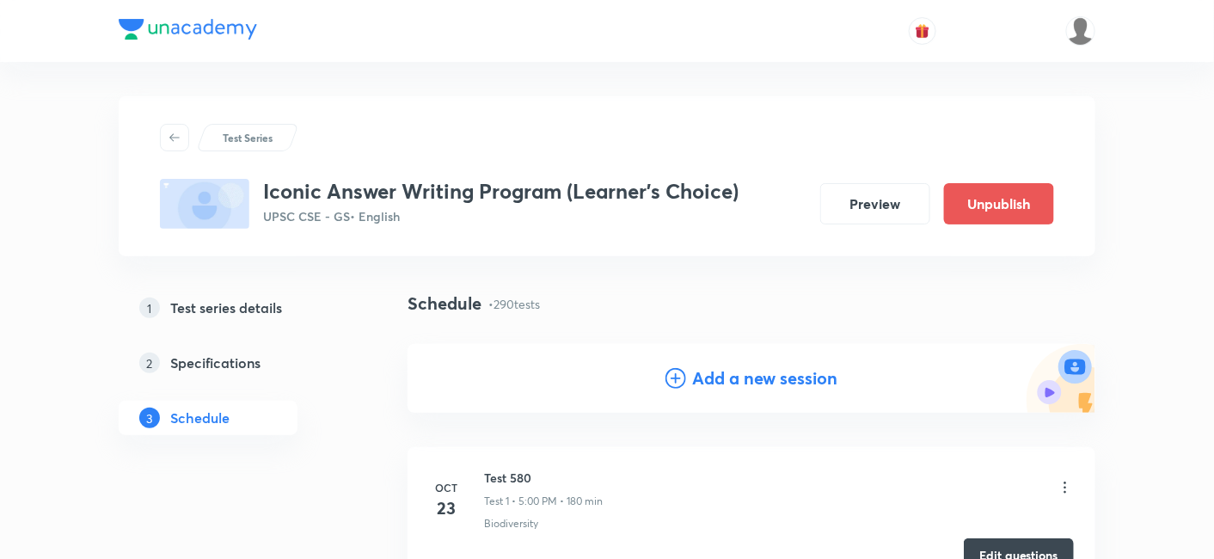
click at [746, 367] on h4 "Add a new session" at bounding box center [765, 378] width 145 height 26
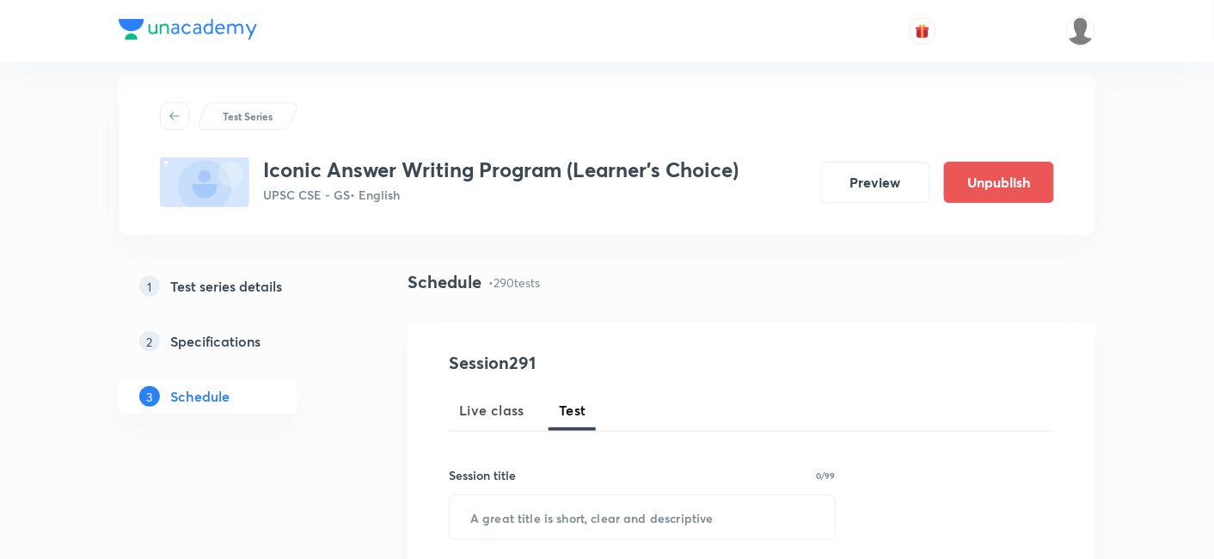
scroll to position [95, 0]
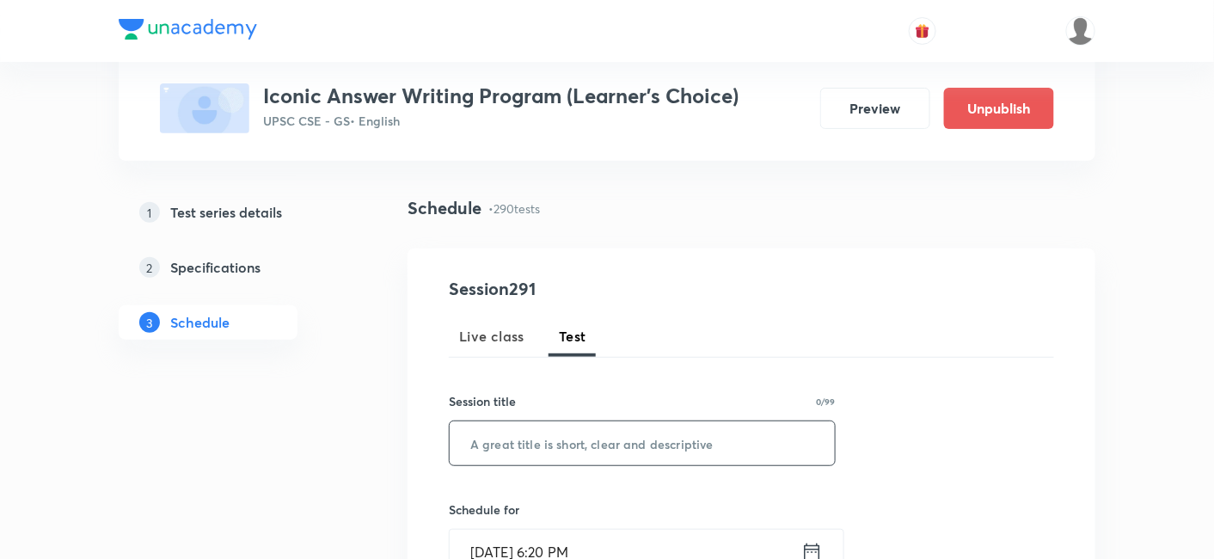
click at [614, 438] on input "text" at bounding box center [641, 443] width 385 height 44
paste input "Test 868"
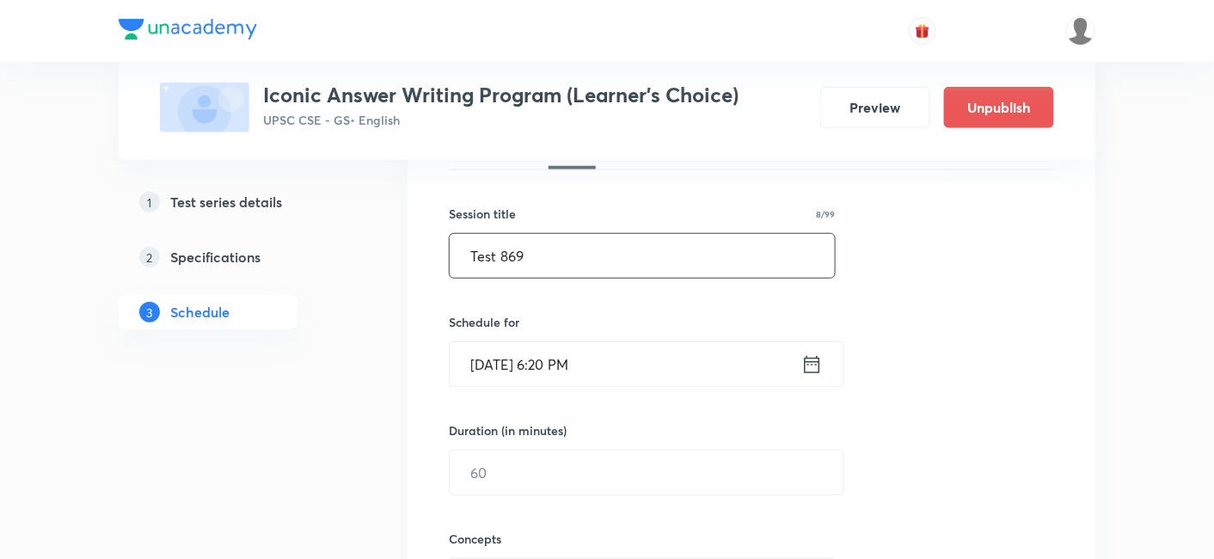
scroll to position [286, 0]
type input "Test 869"
click at [636, 361] on input "Sep 30, 2025, 6:20 PM" at bounding box center [625, 361] width 352 height 44
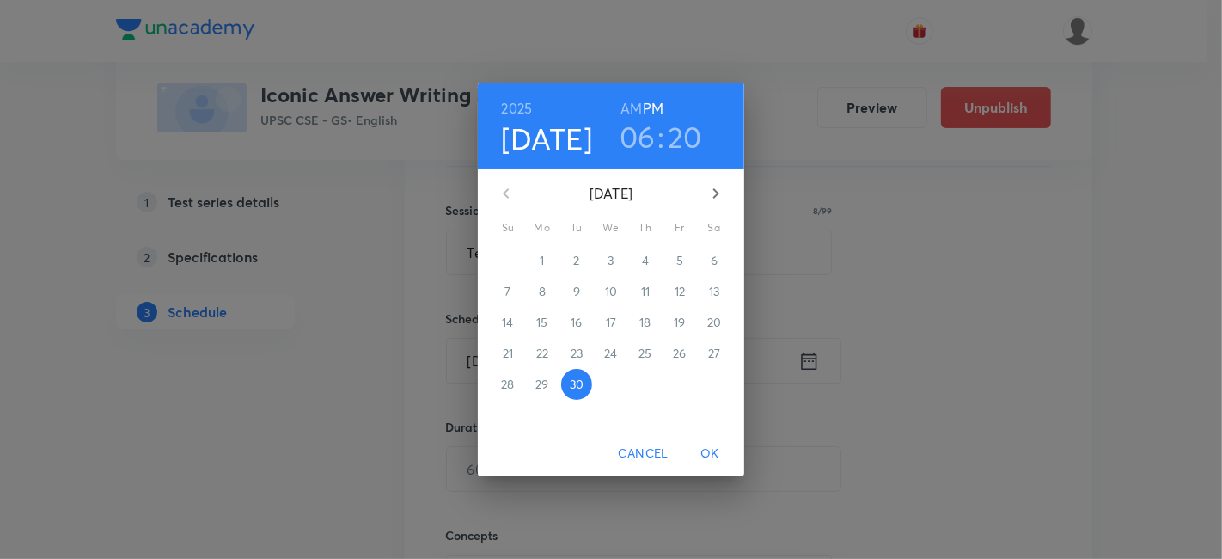
click at [713, 193] on icon "button" at bounding box center [716, 193] width 21 height 21
click at [544, 293] on p "6" at bounding box center [542, 291] width 7 height 17
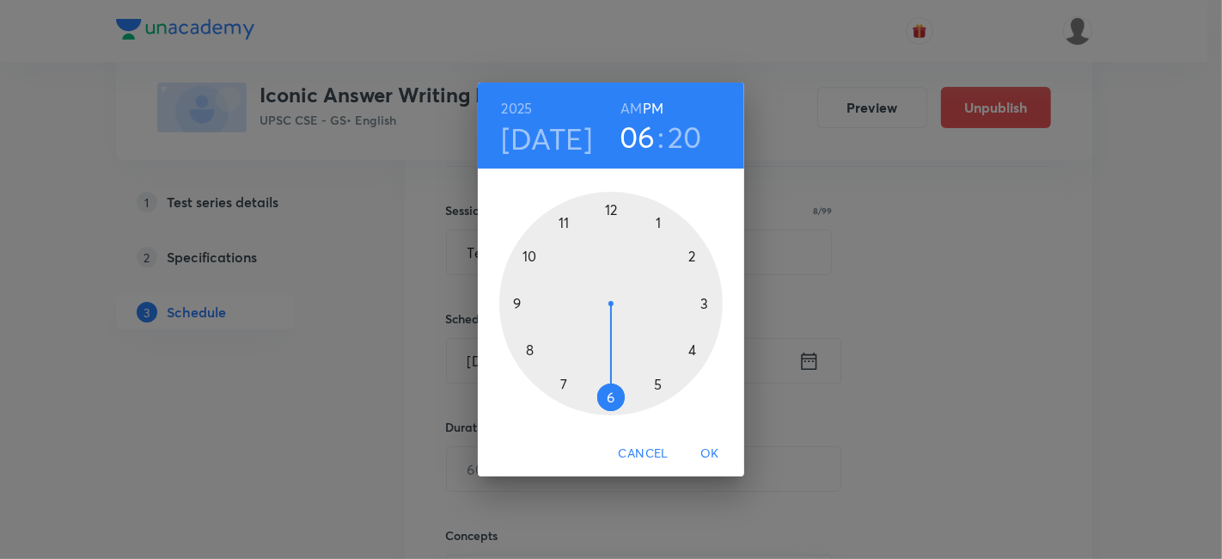
click at [655, 107] on h6 "PM" at bounding box center [653, 108] width 21 height 24
click at [658, 381] on div at bounding box center [610, 303] width 223 height 223
click at [613, 211] on div at bounding box center [610, 303] width 223 height 223
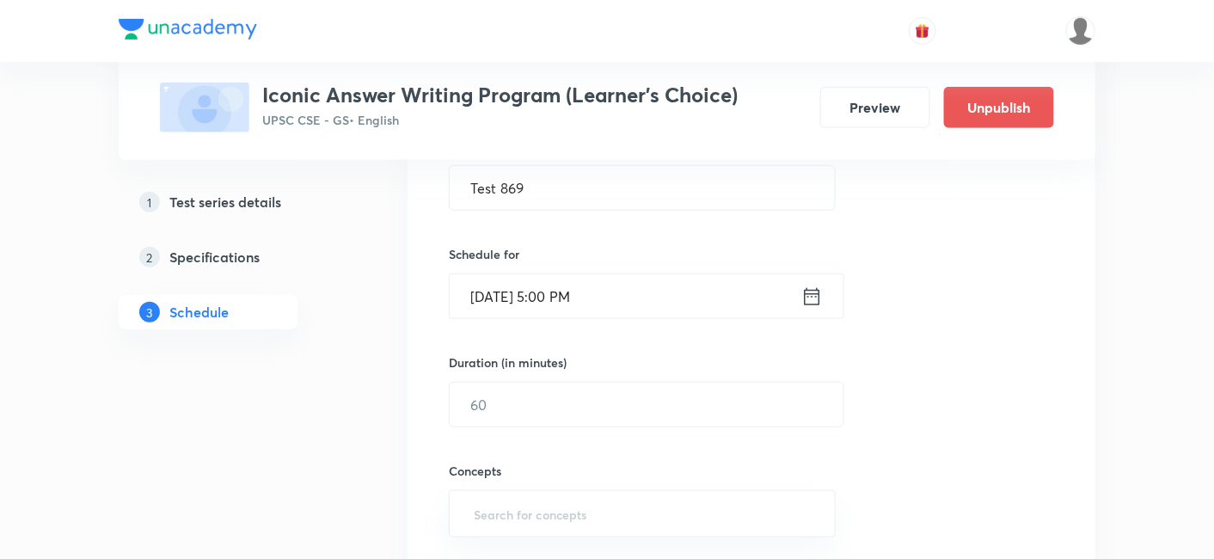
scroll to position [382, 0]
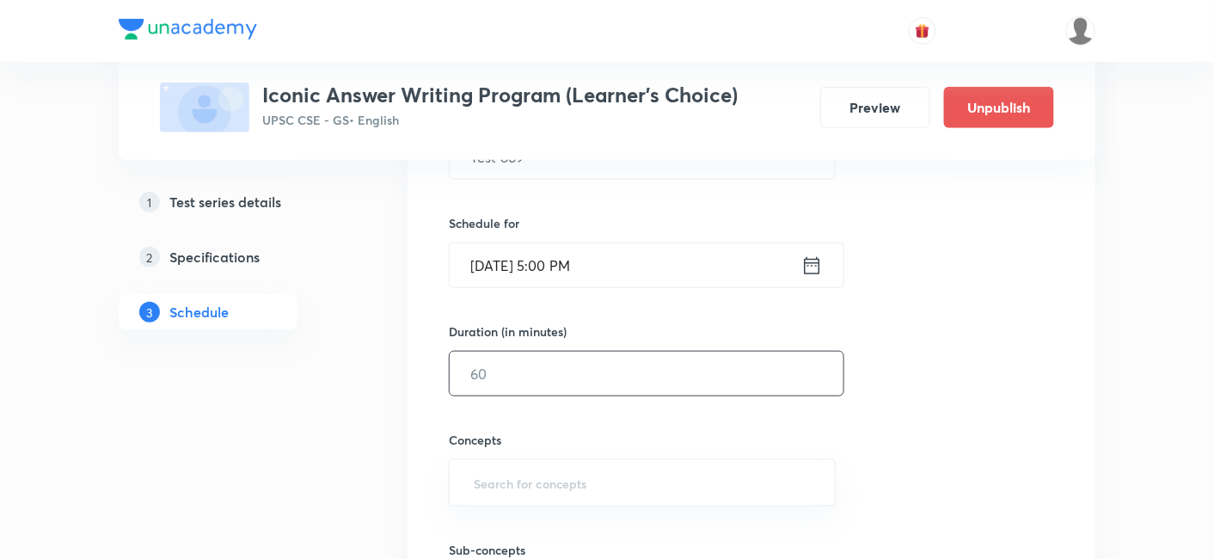
click at [552, 368] on input "text" at bounding box center [646, 374] width 394 height 44
type input "180"
click at [994, 352] on div "Session 291 Live class Test Session title 8/99 Test 869 ​ Schedule for Oct 6, 2…" at bounding box center [751, 337] width 605 height 695
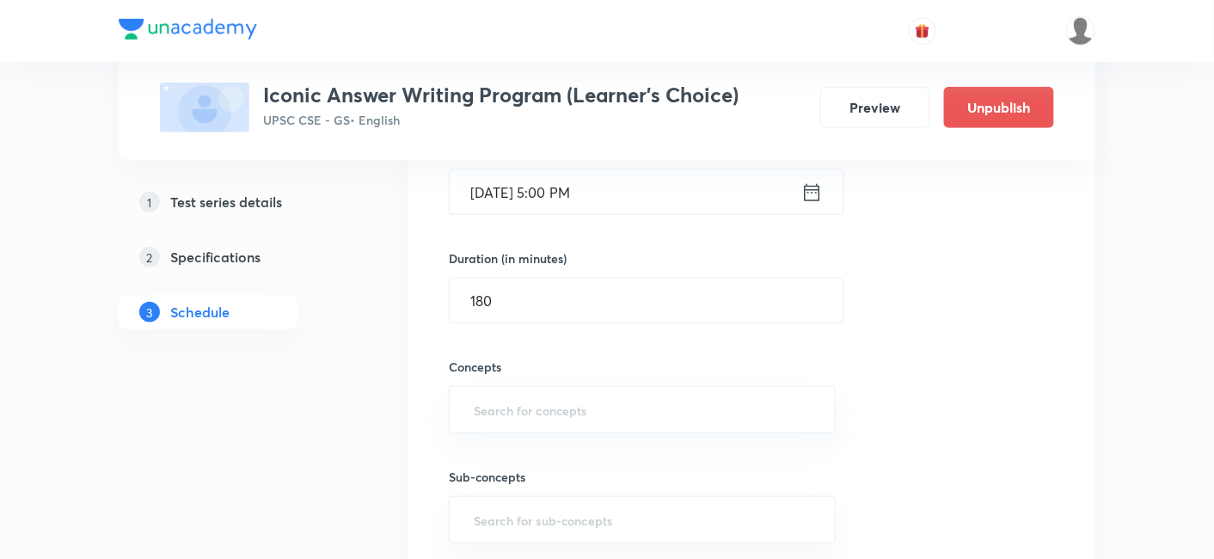
scroll to position [572, 0]
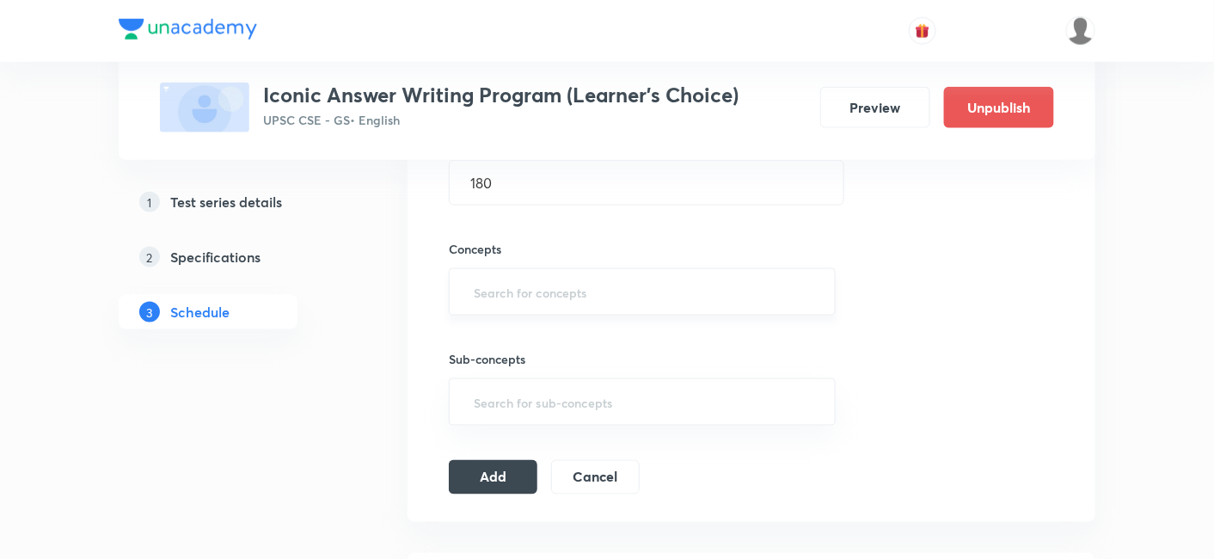
click at [594, 276] on input "text" at bounding box center [642, 292] width 344 height 32
type input "a"
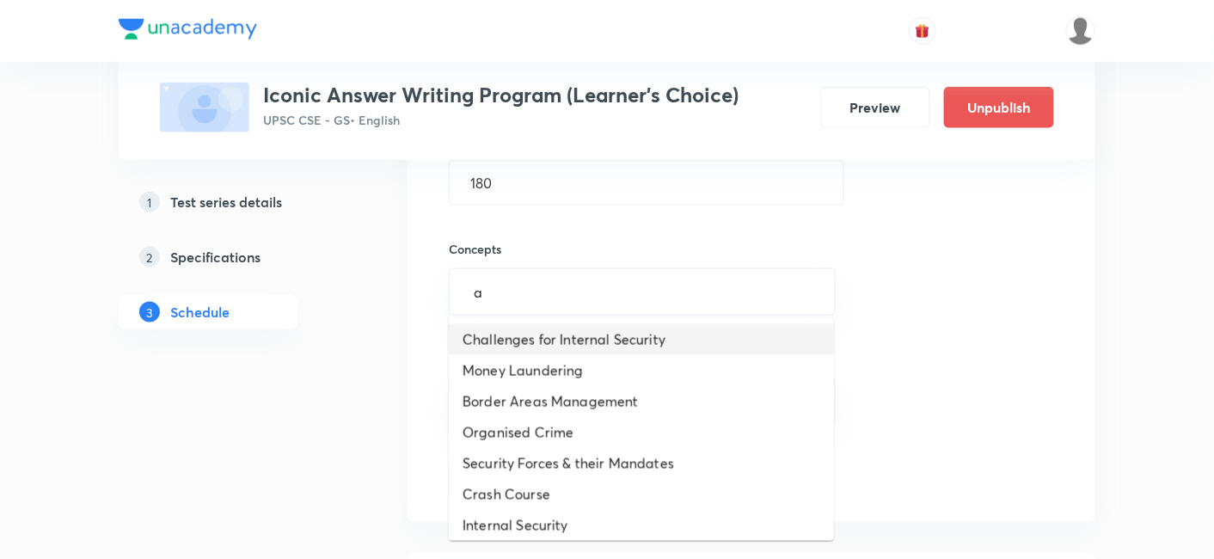
click at [591, 332] on li "Challenges for Internal Security" at bounding box center [641, 339] width 385 height 31
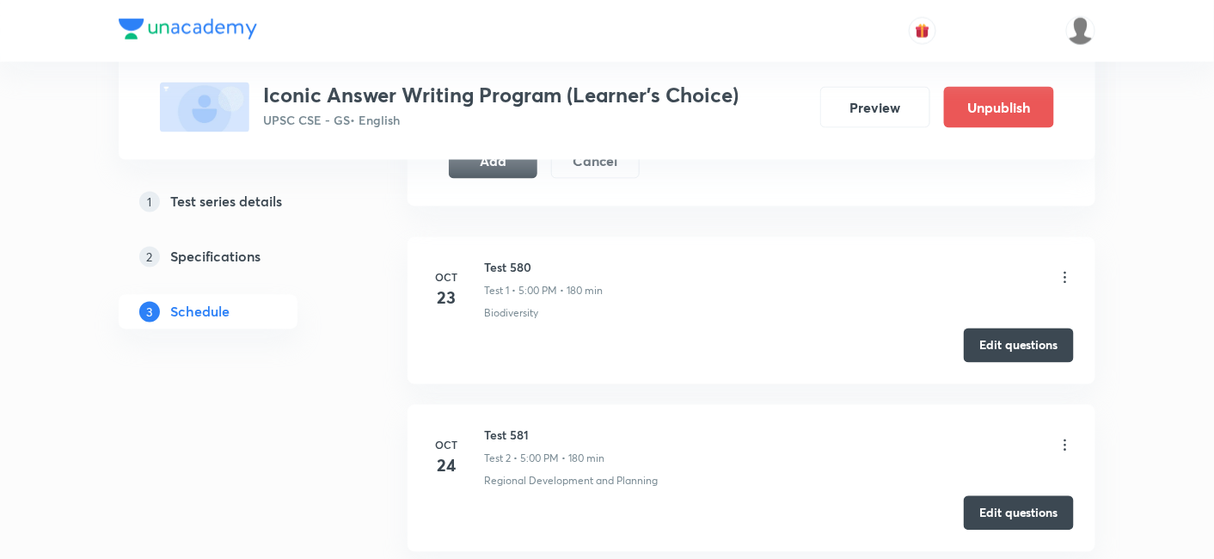
scroll to position [859, 0]
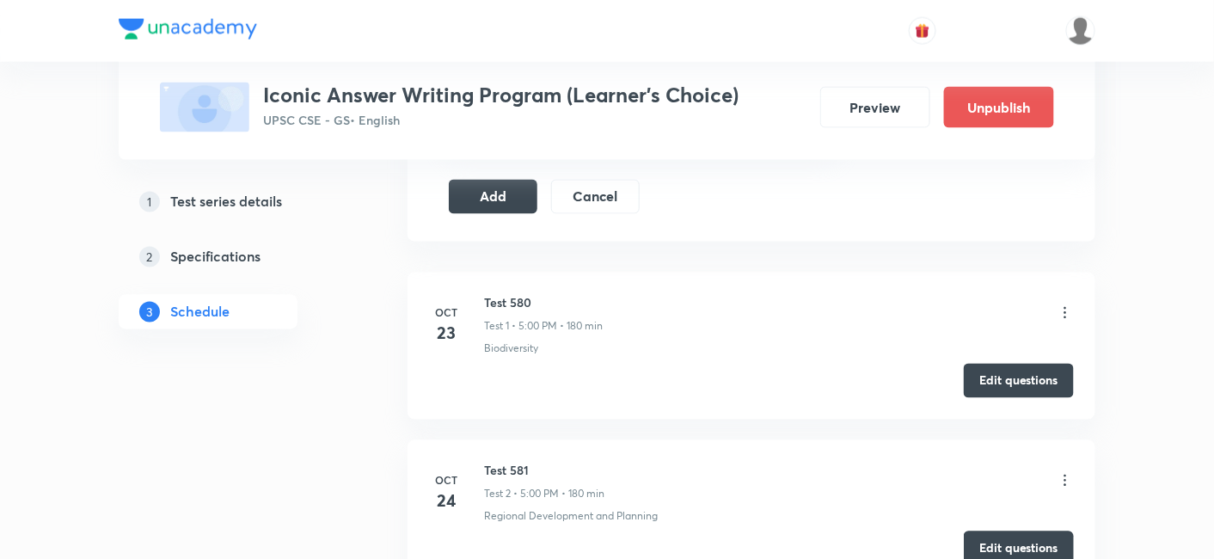
click at [1066, 309] on icon at bounding box center [1064, 312] width 17 height 17
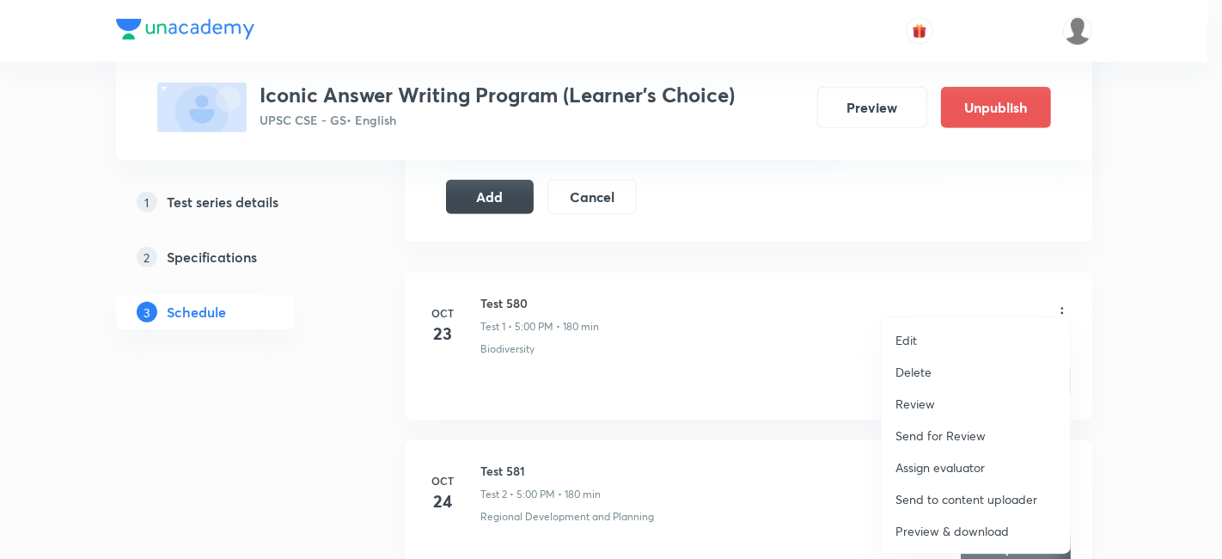
click at [935, 371] on li "Delete" at bounding box center [976, 372] width 188 height 32
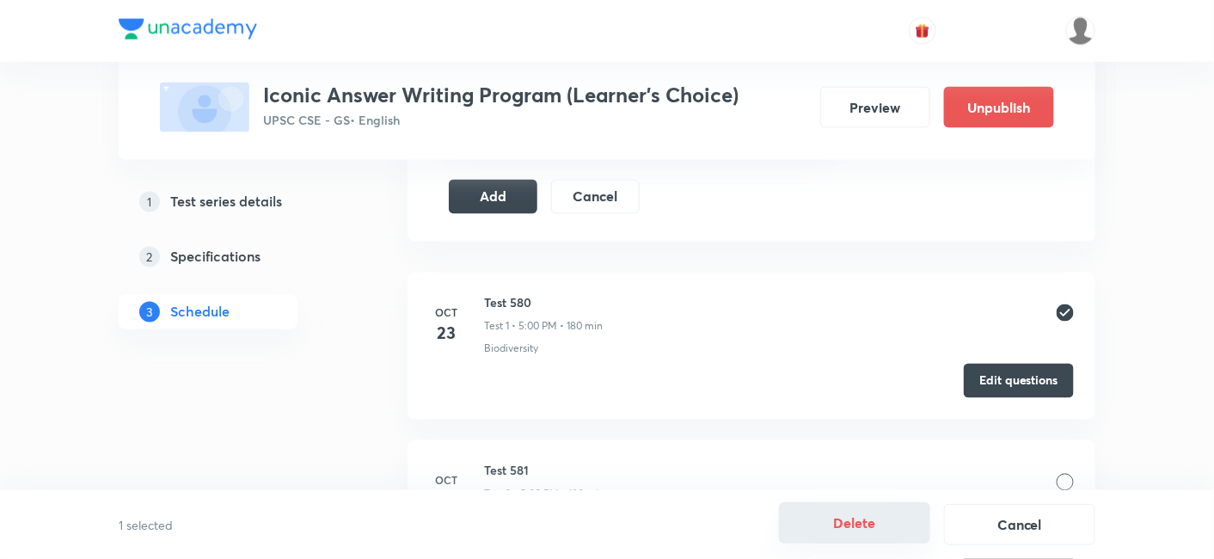
click at [874, 517] on button "Delete" at bounding box center [854, 522] width 151 height 41
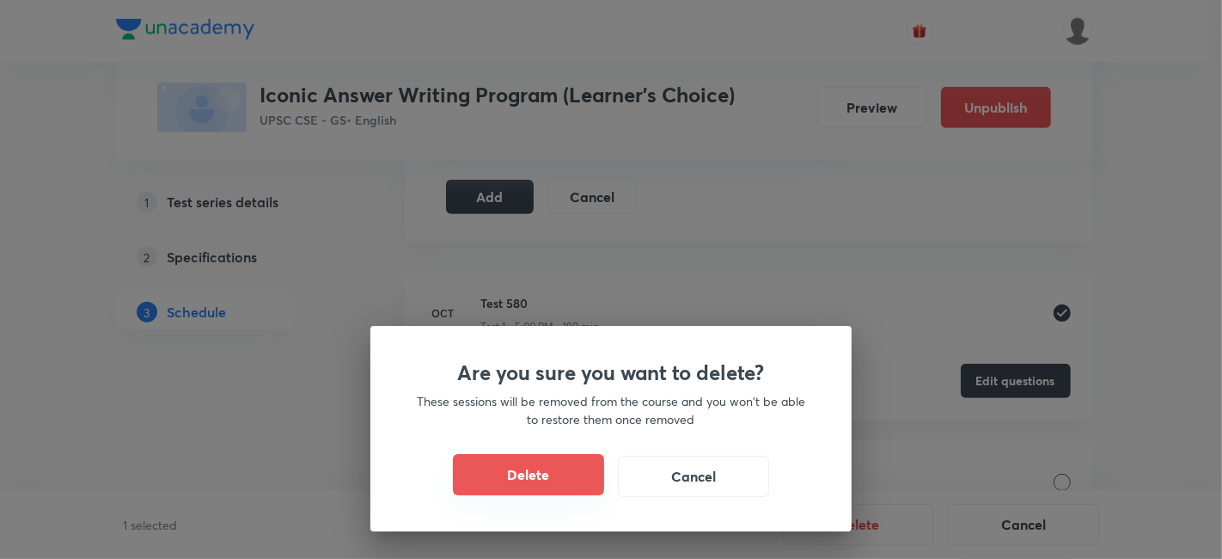
click at [530, 480] on button "Delete" at bounding box center [528, 474] width 151 height 41
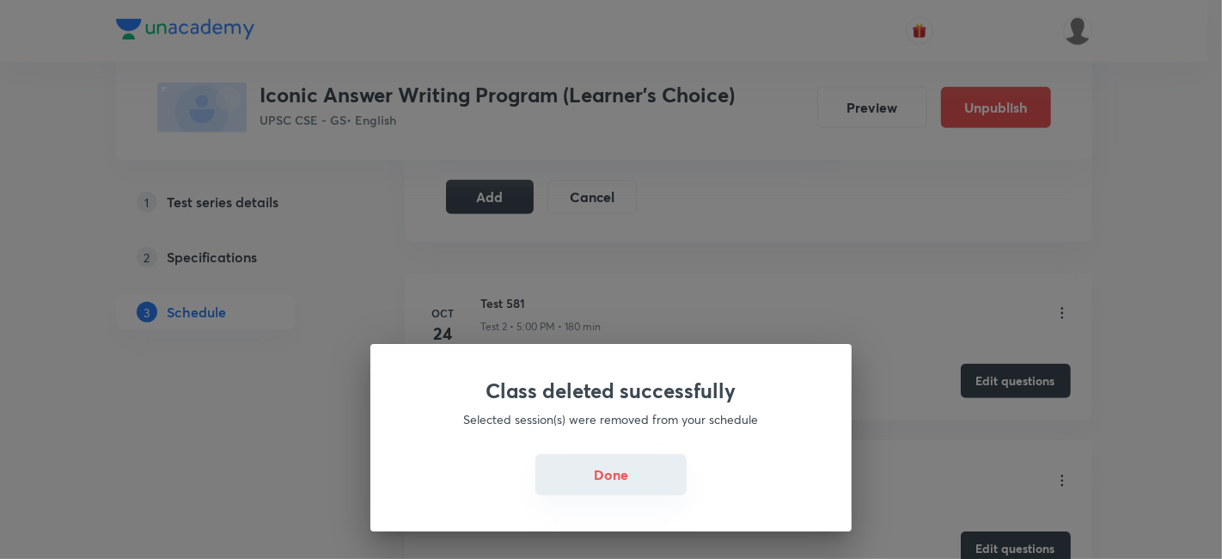
click at [608, 477] on button "Done" at bounding box center [610, 474] width 151 height 41
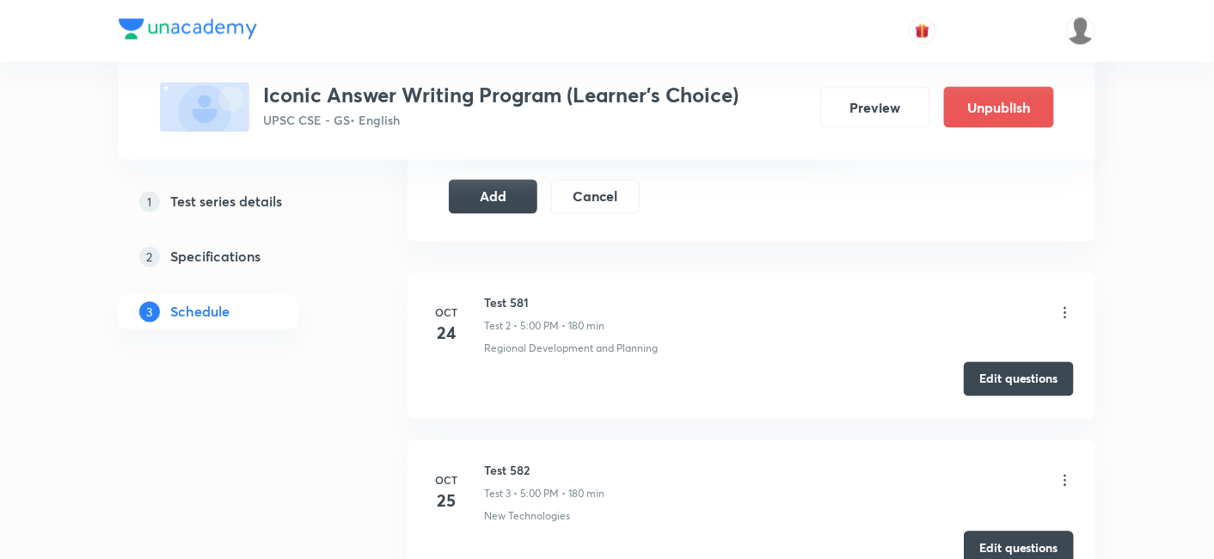
click at [1006, 376] on button "Edit questions" at bounding box center [1018, 379] width 110 height 34
drag, startPoint x: 520, startPoint y: 190, endPoint x: 545, endPoint y: 237, distance: 53.4
click at [520, 190] on button "Add" at bounding box center [493, 197] width 89 height 34
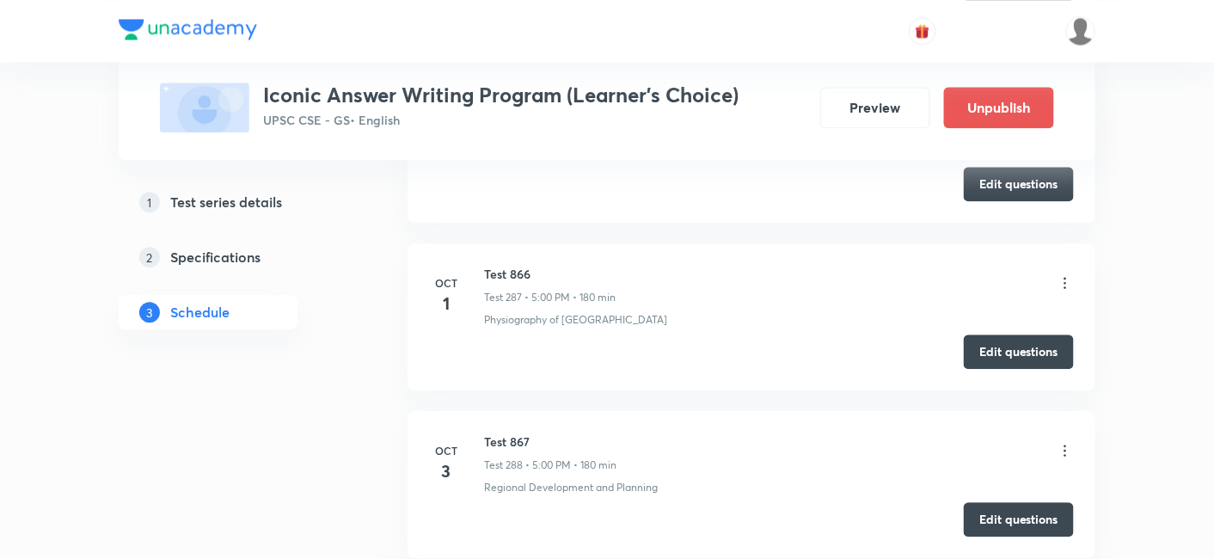
scroll to position [48437, 0]
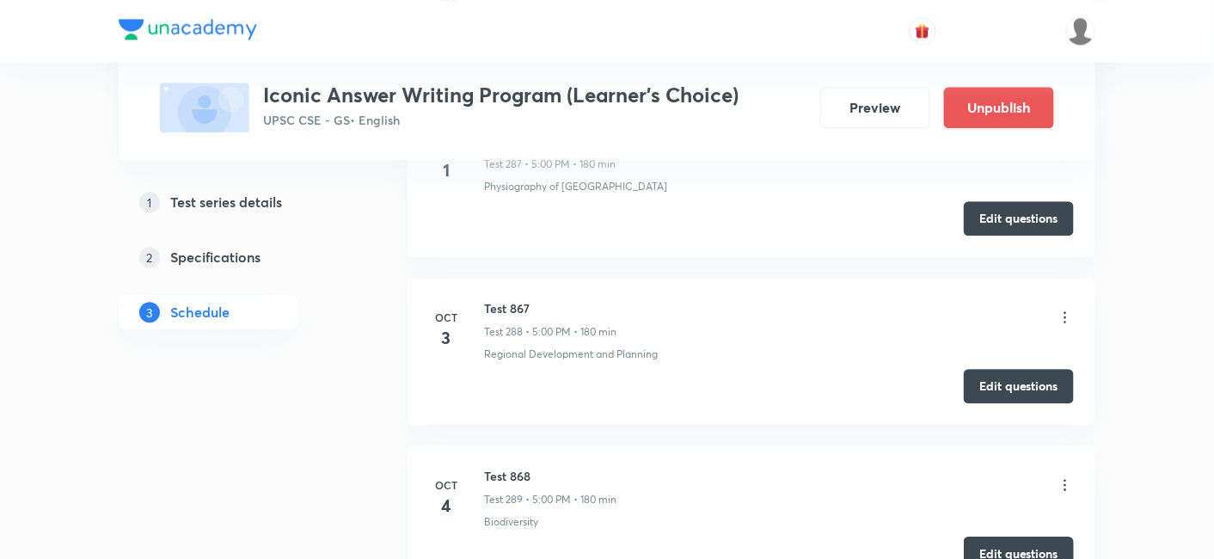
scroll to position [48516, 0]
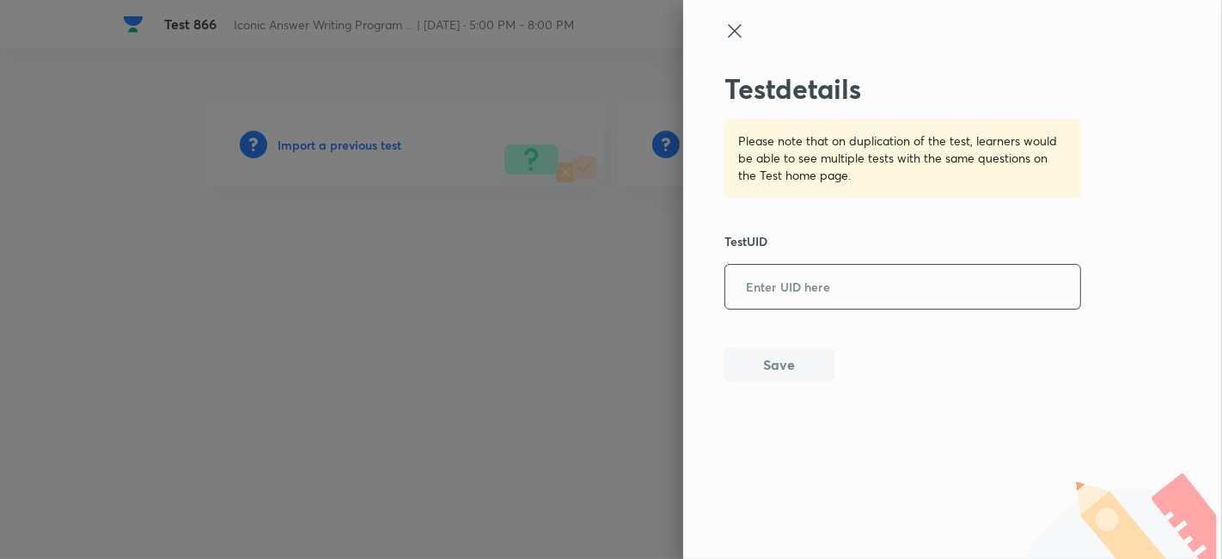
click at [755, 288] on input "text" at bounding box center [902, 287] width 355 height 42
paste input "3CHNHHPM4S"
type input "3CHNHHPM4S"
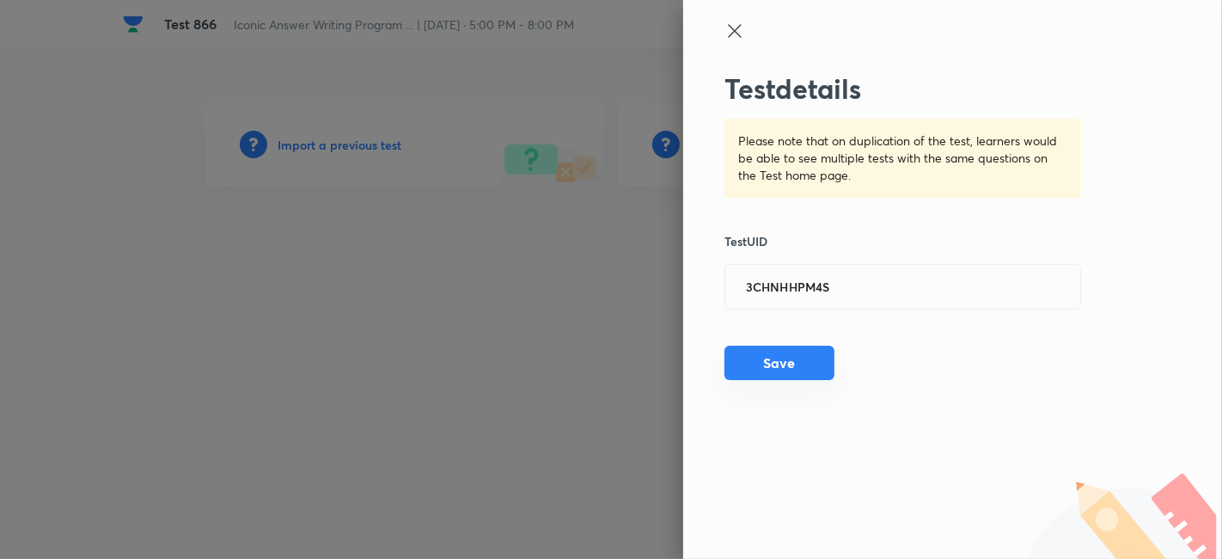
click at [769, 352] on button "Save" at bounding box center [779, 362] width 110 height 34
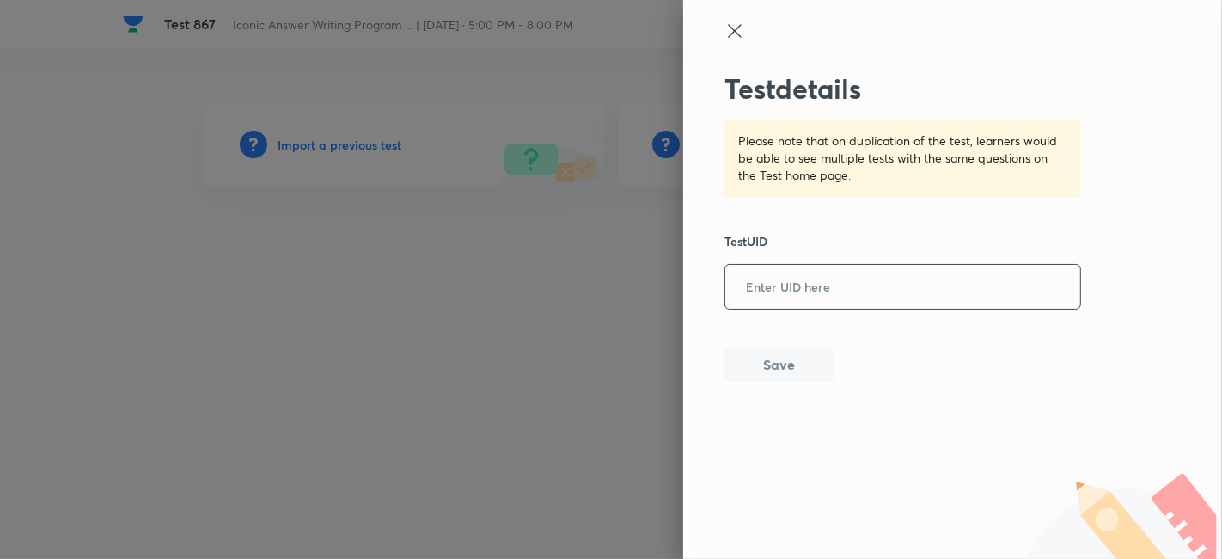
click at [777, 273] on input "text" at bounding box center [902, 287] width 355 height 42
paste input "8S2QPRPGFK"
type input "8S2QPRPGFK"
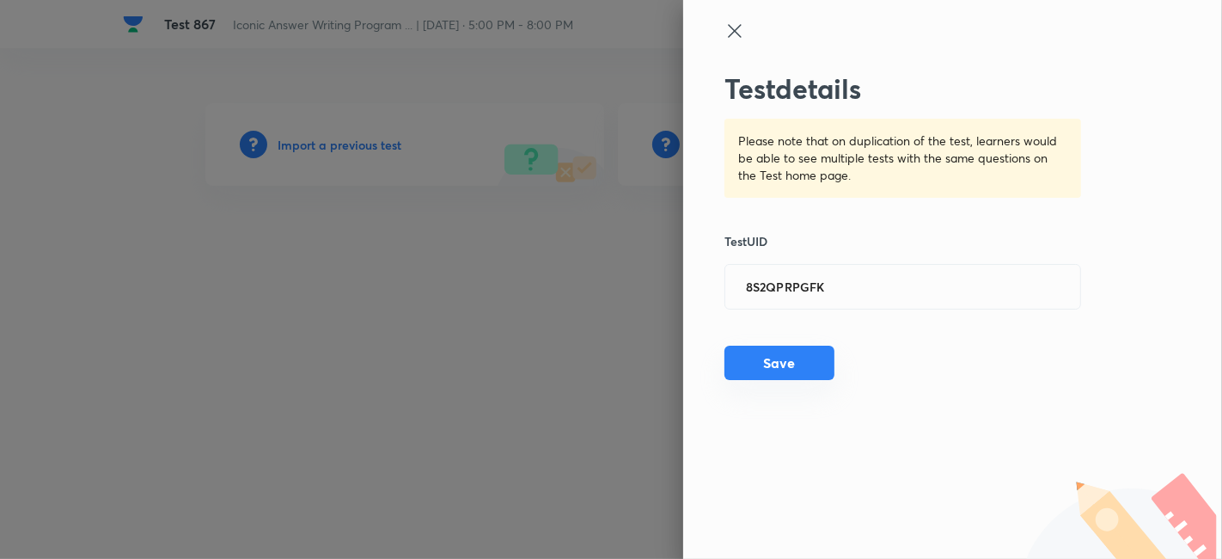
click at [804, 357] on button "Save" at bounding box center [779, 362] width 110 height 34
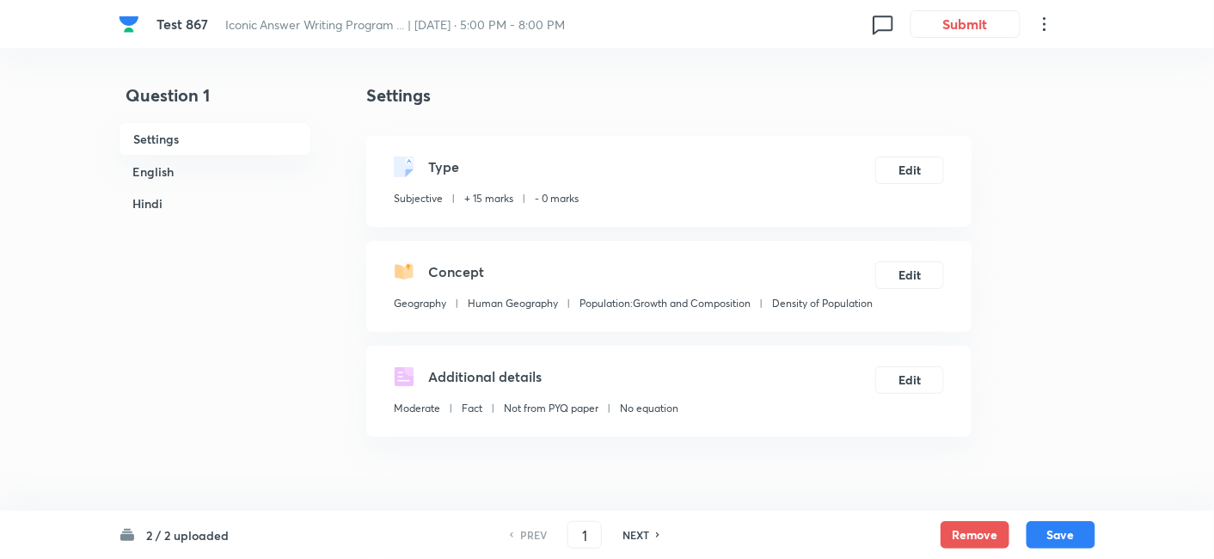
click at [708, 120] on div "Settings Type Subjective + 15 marks - 0 marks Edit Concept Geography Human Geog…" at bounding box center [668, 260] width 605 height 354
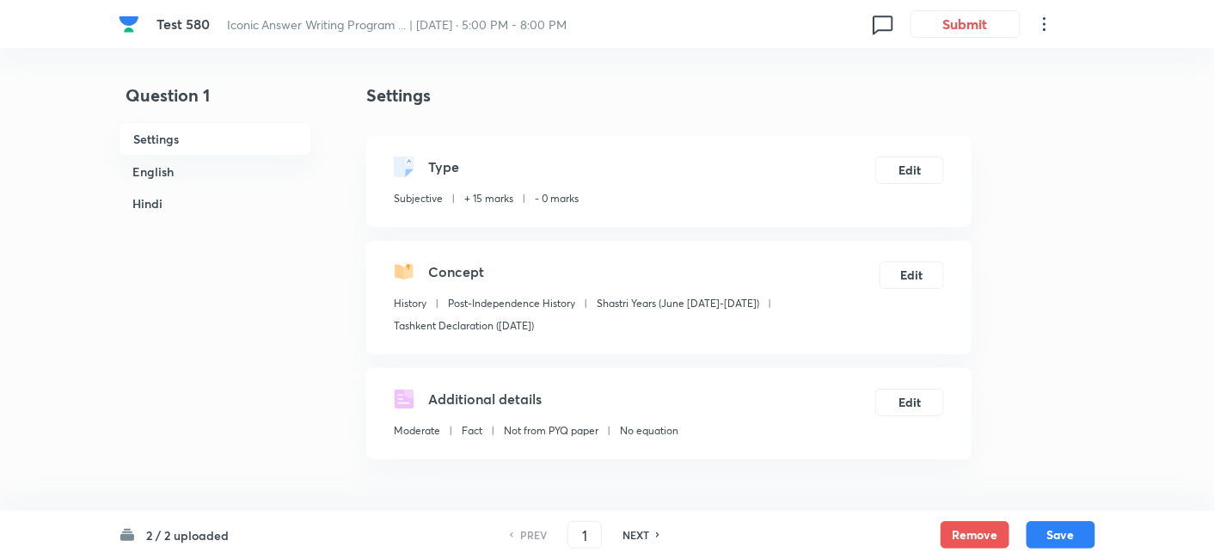
click at [586, 96] on h4 "Settings" at bounding box center [668, 96] width 605 height 26
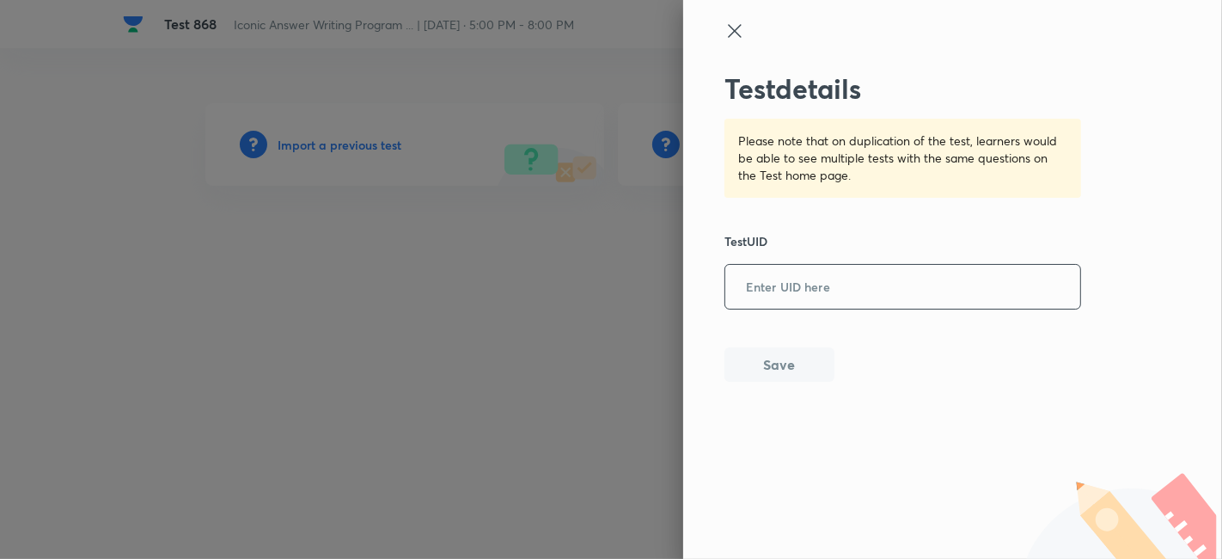
click at [788, 293] on input "text" at bounding box center [902, 287] width 355 height 42
paste input "5G69DXVG58"
type input "5G69DXVG58"
click at [795, 360] on button "Save" at bounding box center [779, 362] width 110 height 34
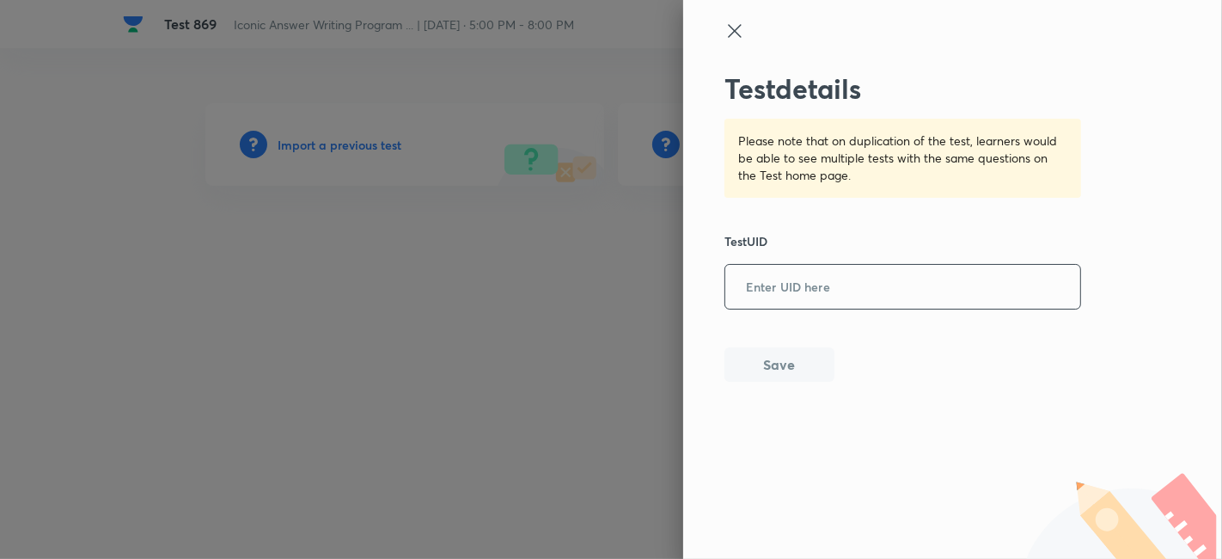
click at [798, 297] on input "text" at bounding box center [902, 287] width 355 height 42
paste input "52T56K8WKJ"
type input "52T56K8WKJ"
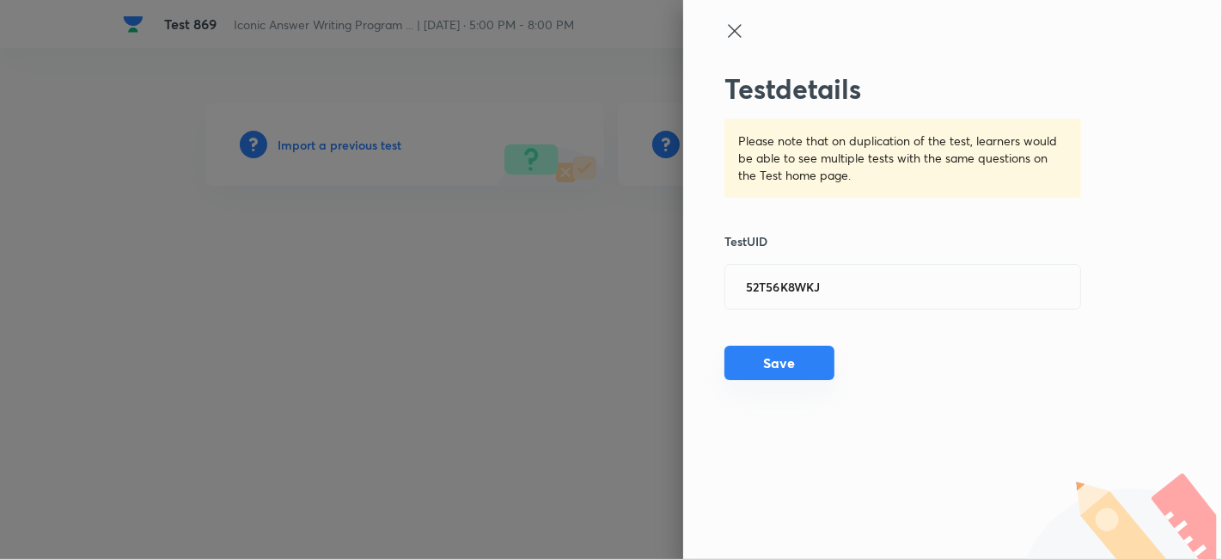
click at [787, 353] on button "Save" at bounding box center [779, 362] width 110 height 34
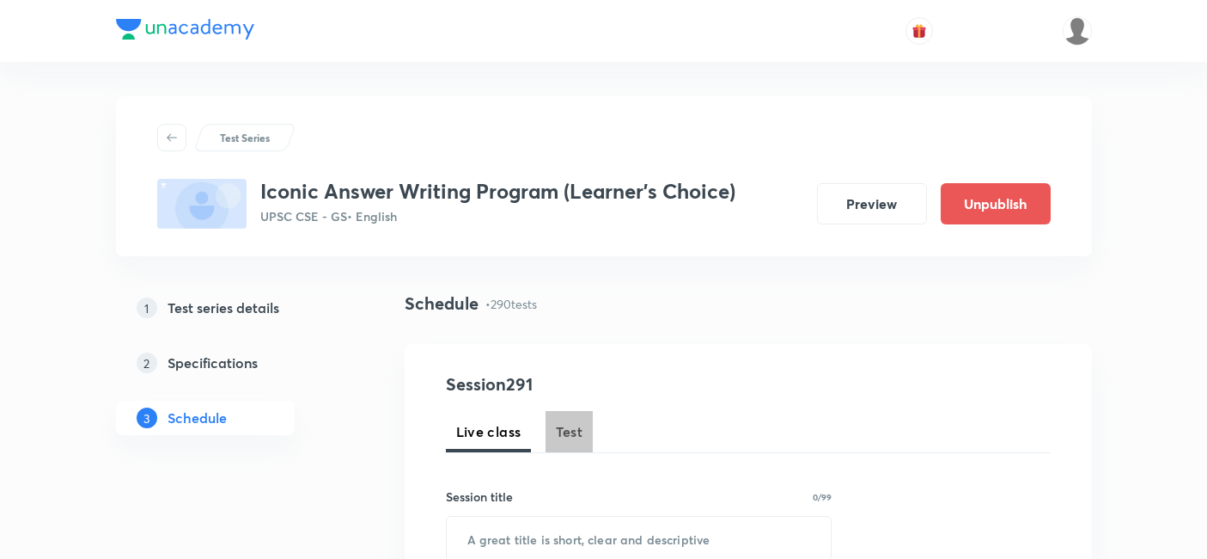
click at [589, 411] on button "Test" at bounding box center [570, 431] width 48 height 41
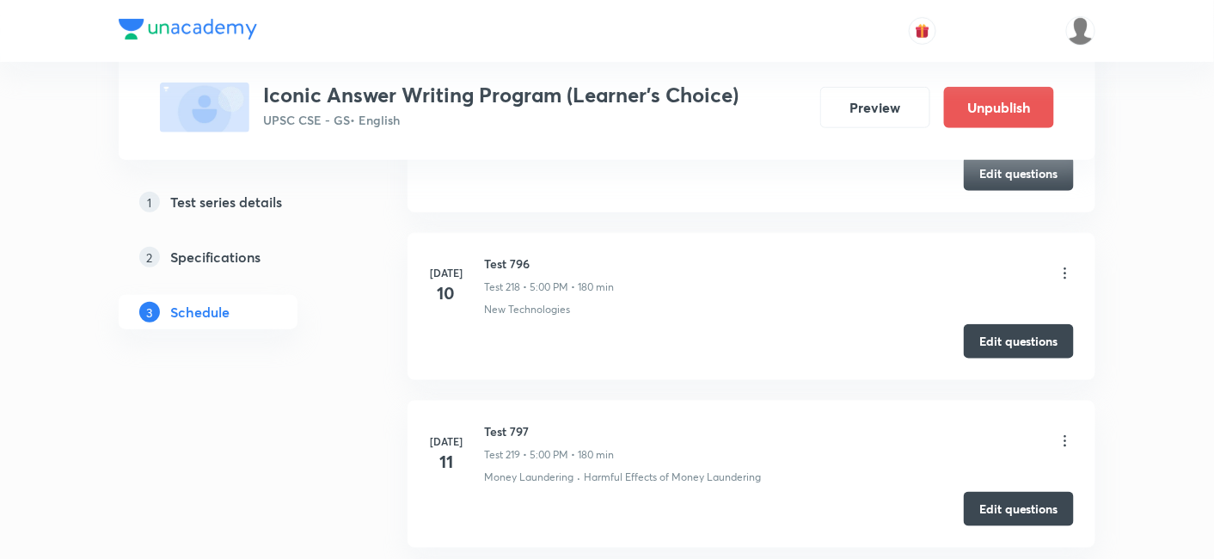
scroll to position [49184, 0]
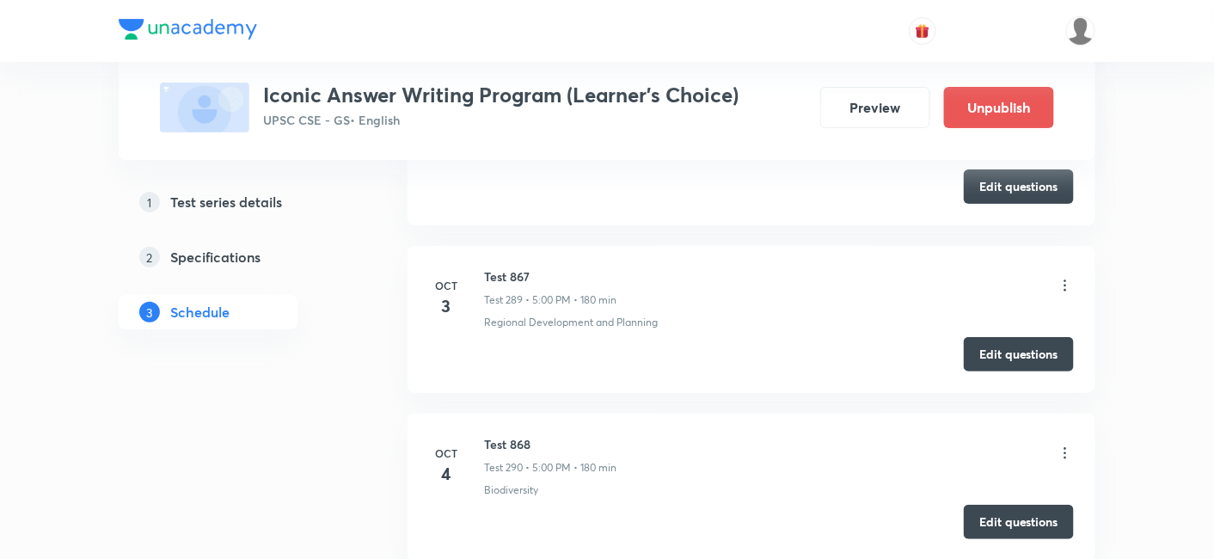
copy h6 "Test 869"
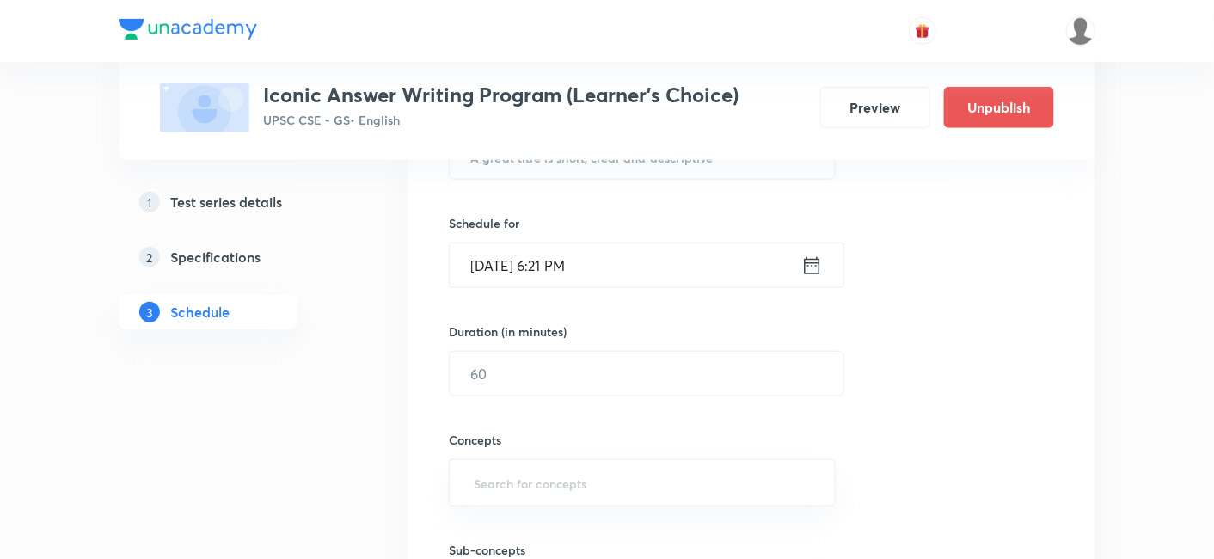
scroll to position [286, 0]
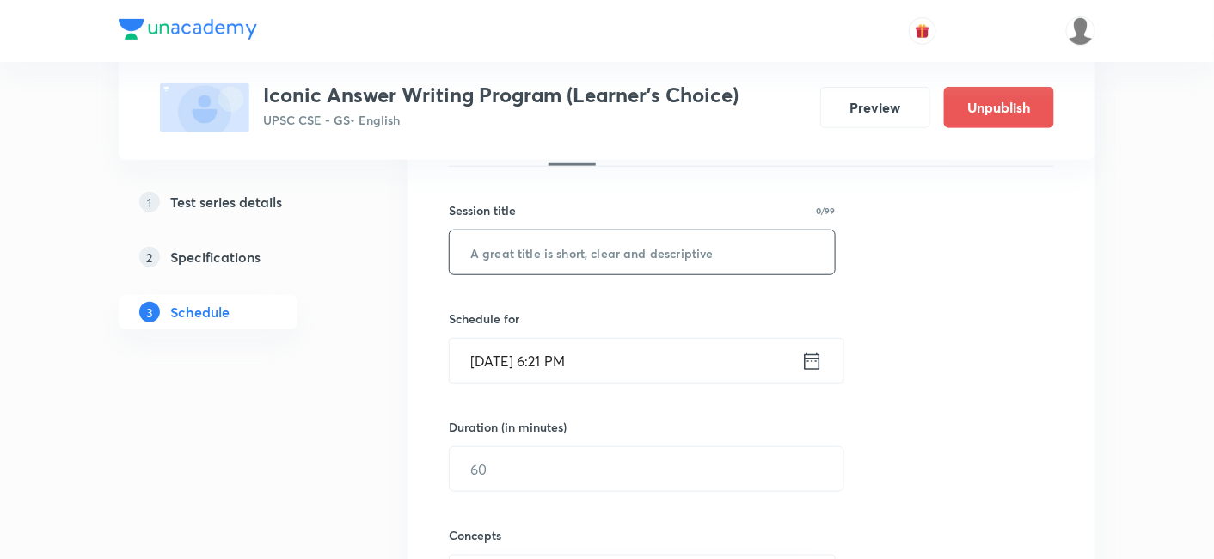
click at [620, 250] on input "text" at bounding box center [641, 252] width 385 height 44
paste input "Test 869"
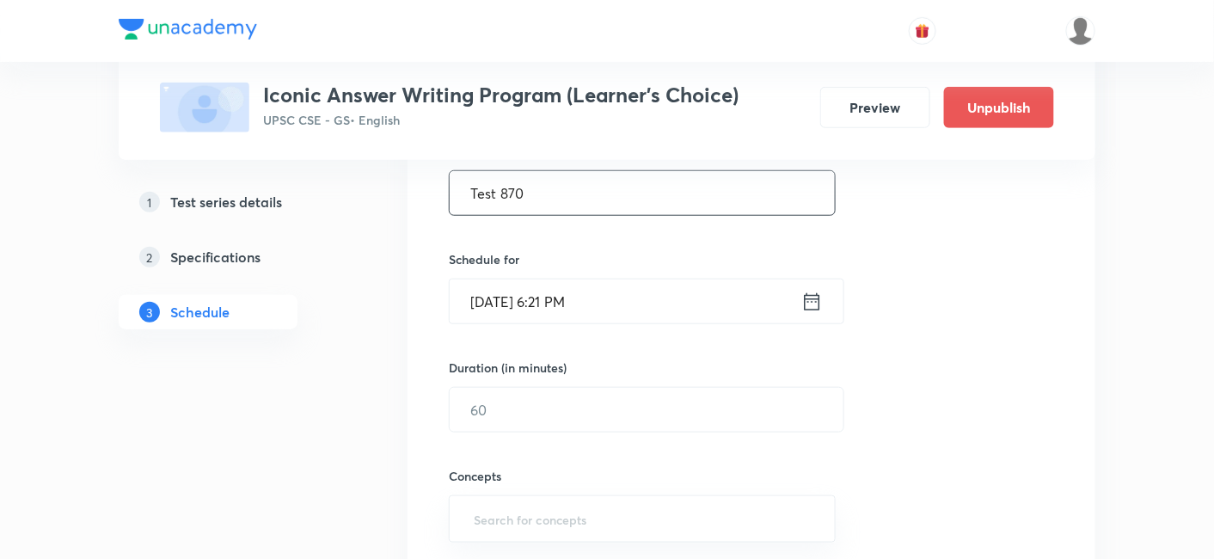
scroll to position [382, 0]
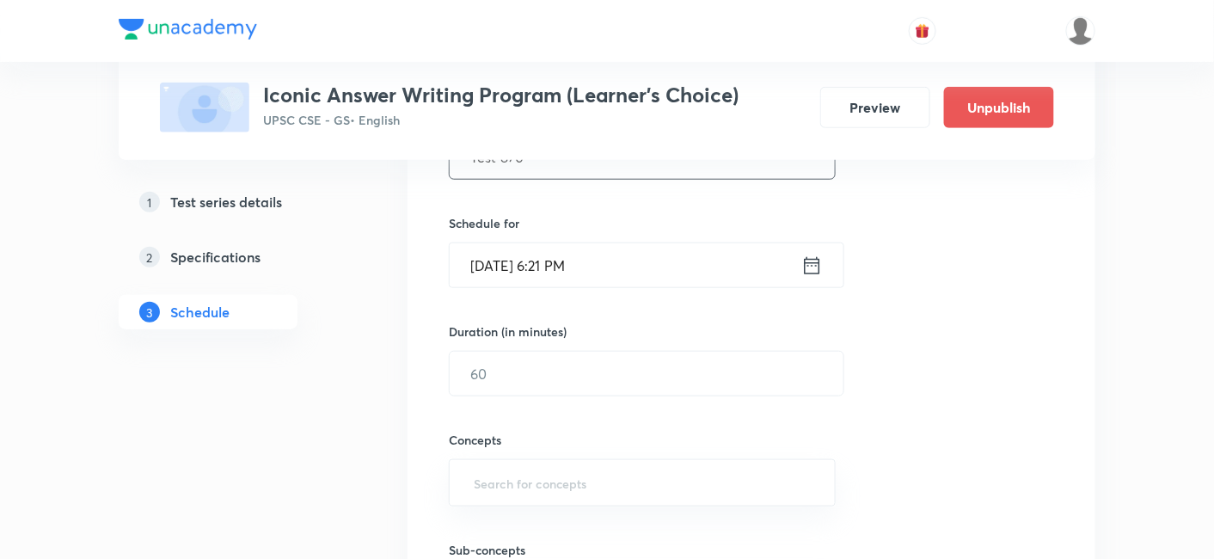
type input "Test 870"
click at [615, 263] on input "[DATE] 6:21 PM" at bounding box center [625, 265] width 352 height 44
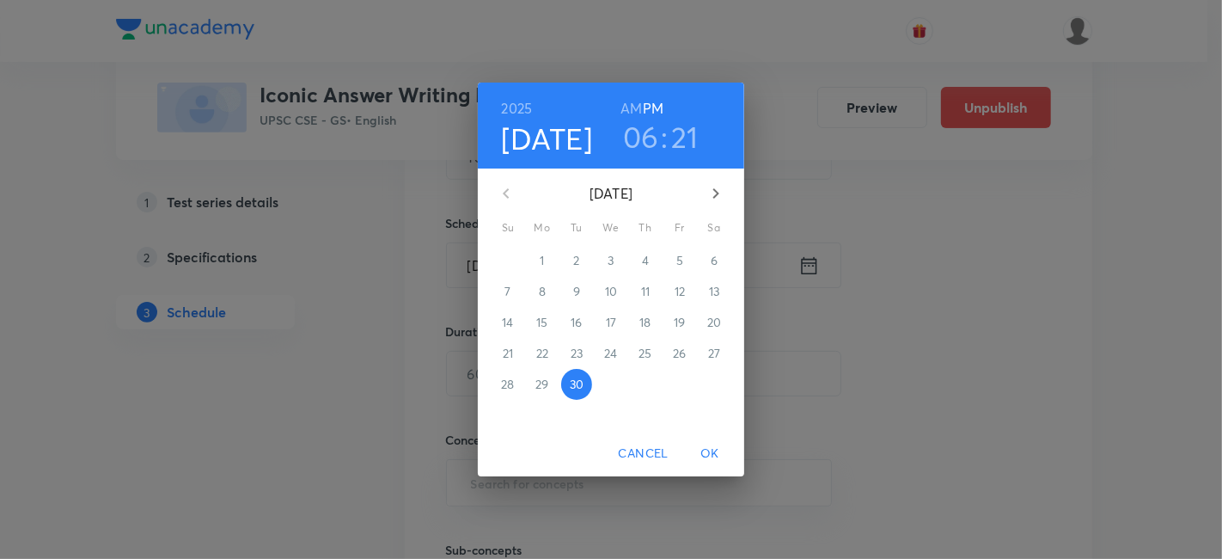
click at [707, 201] on icon "button" at bounding box center [716, 193] width 21 height 21
click at [574, 290] on p "7" at bounding box center [576, 291] width 6 height 17
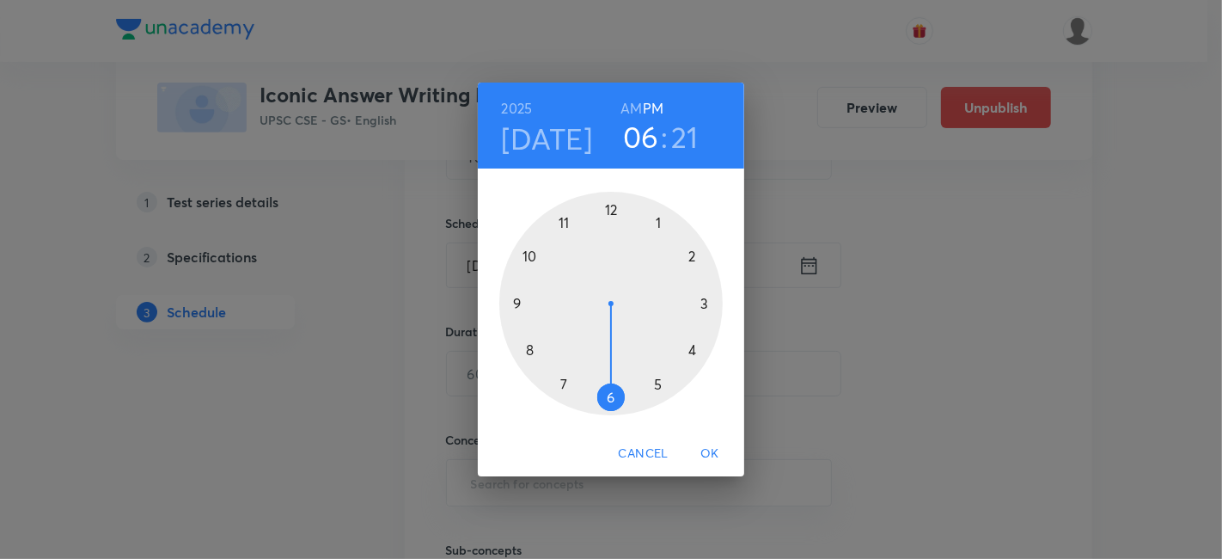
click at [653, 104] on h6 "PM" at bounding box center [653, 108] width 21 height 24
click at [657, 382] on div at bounding box center [610, 303] width 223 height 223
click at [611, 209] on div at bounding box center [610, 303] width 223 height 223
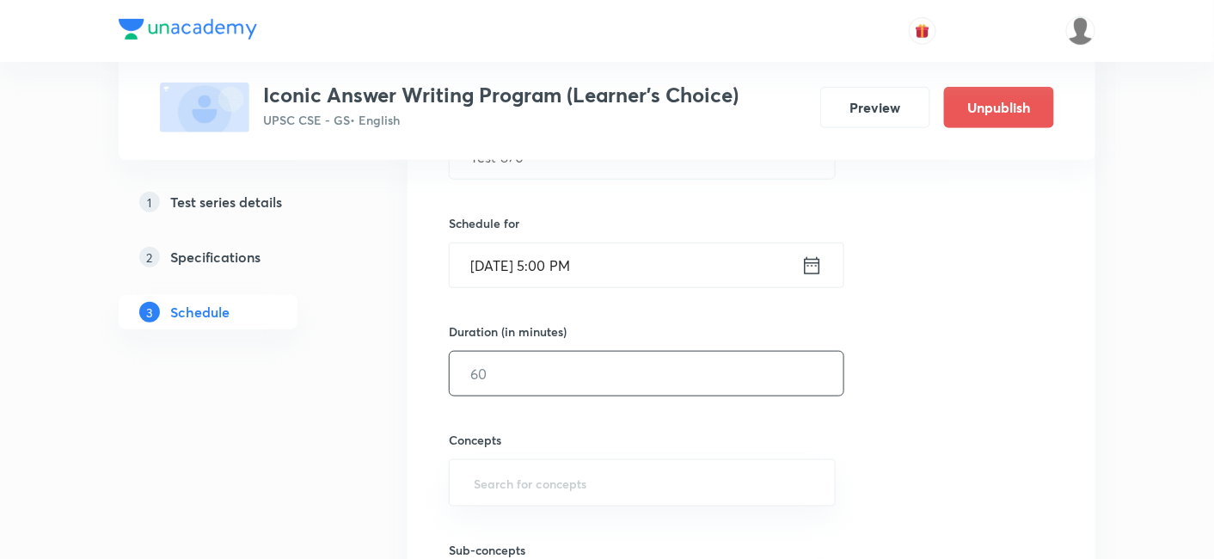
click at [590, 364] on input "text" at bounding box center [646, 374] width 394 height 44
type input "180"
click at [1027, 345] on div "Session 291 Live class Test Session title 8/99 Test 870 ​ Schedule for [DATE] 5…" at bounding box center [751, 337] width 605 height 695
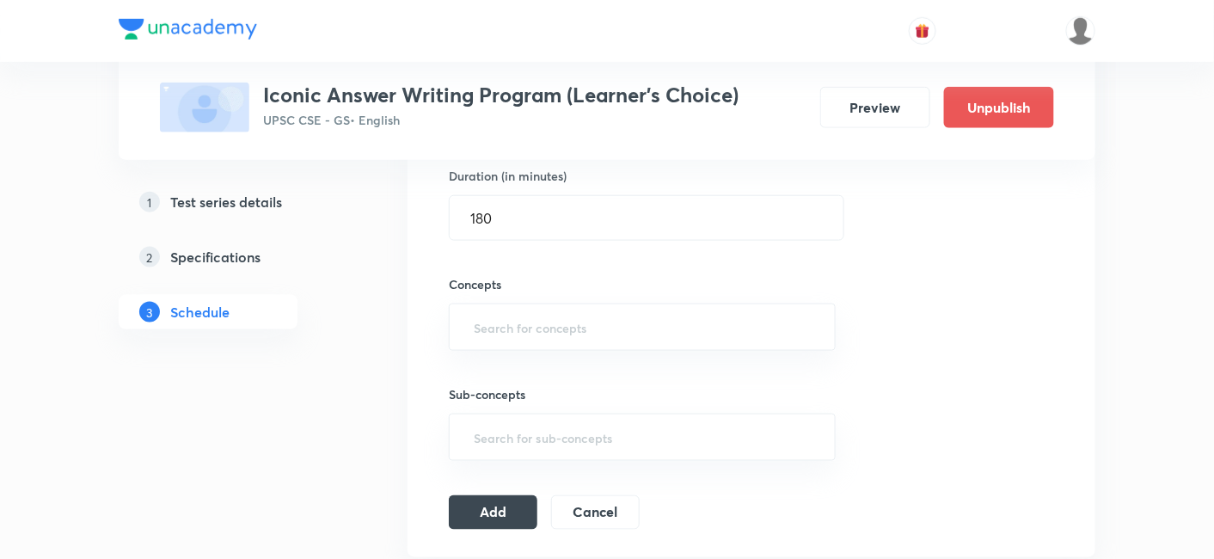
scroll to position [572, 0]
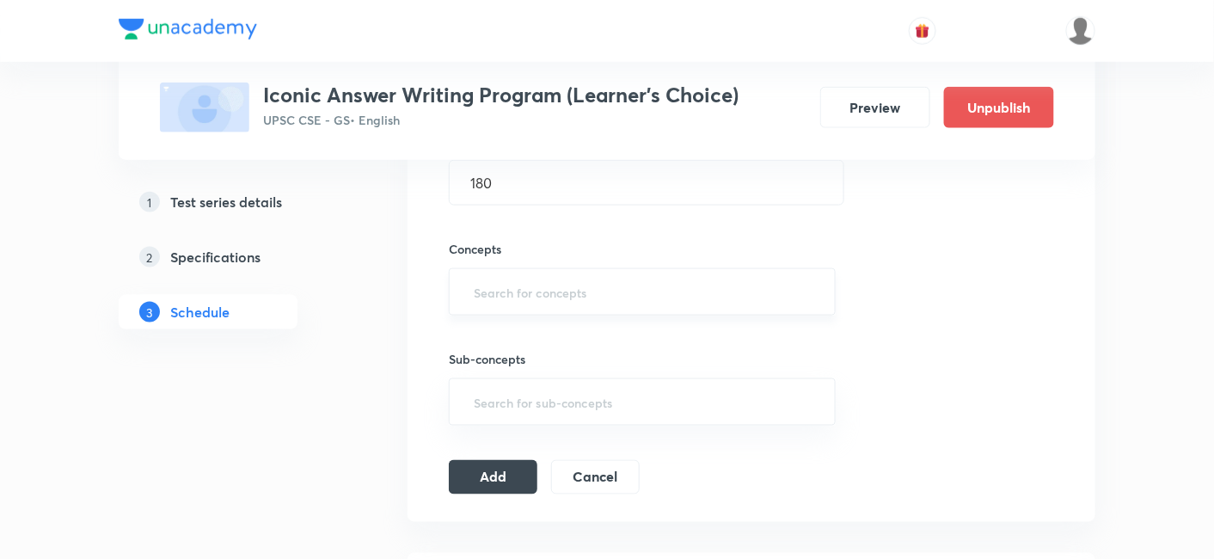
click at [601, 295] on input "text" at bounding box center [642, 292] width 344 height 32
type input "a"
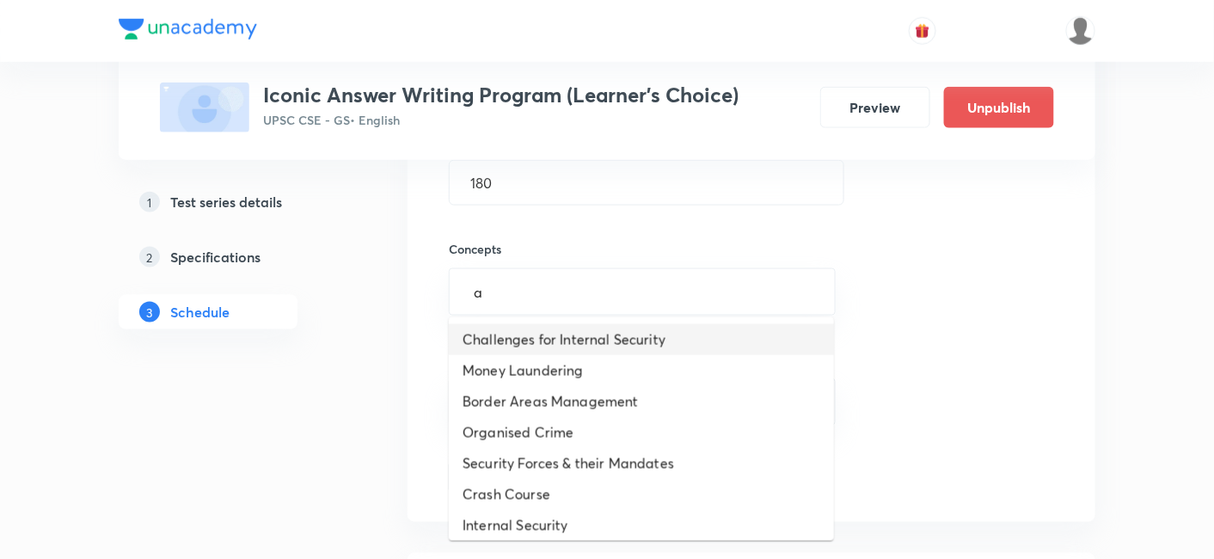
click at [581, 332] on li "Challenges for Internal Security" at bounding box center [641, 339] width 385 height 31
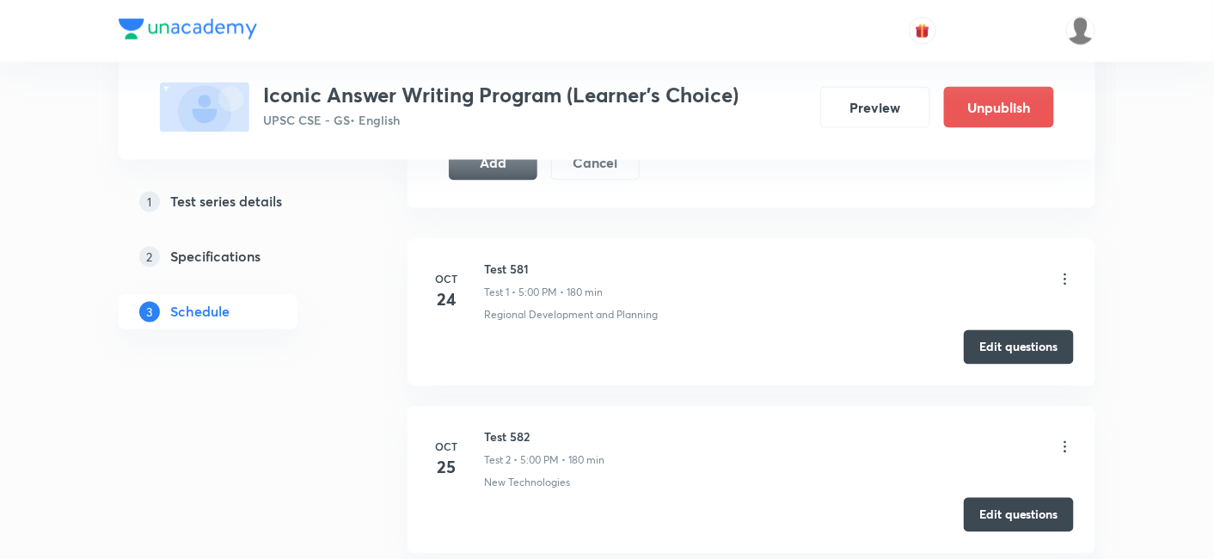
scroll to position [859, 0]
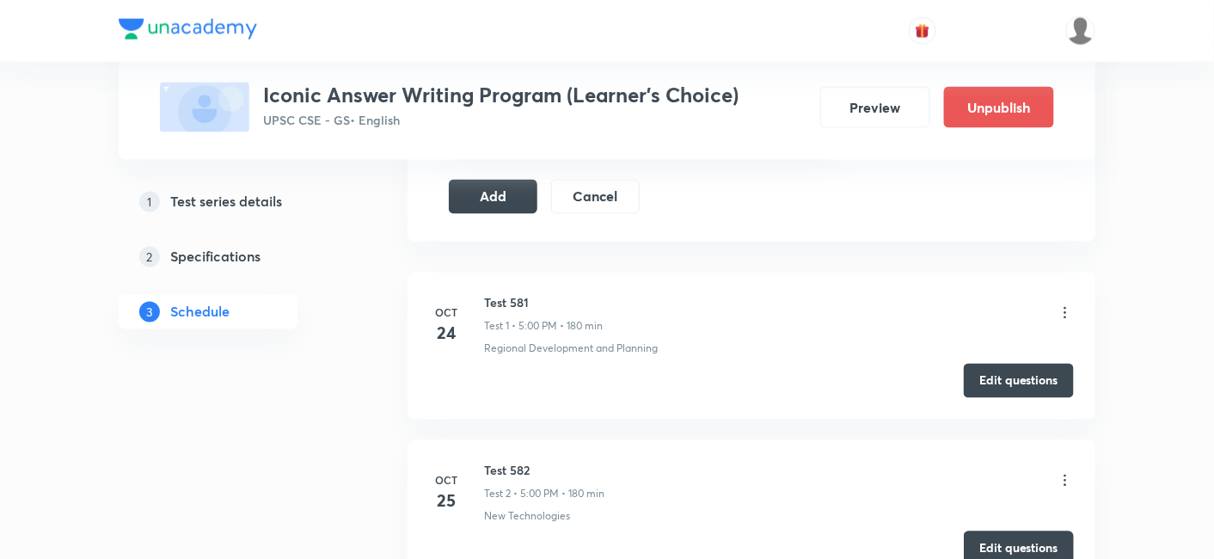
click at [1063, 306] on icon at bounding box center [1064, 312] width 17 height 17
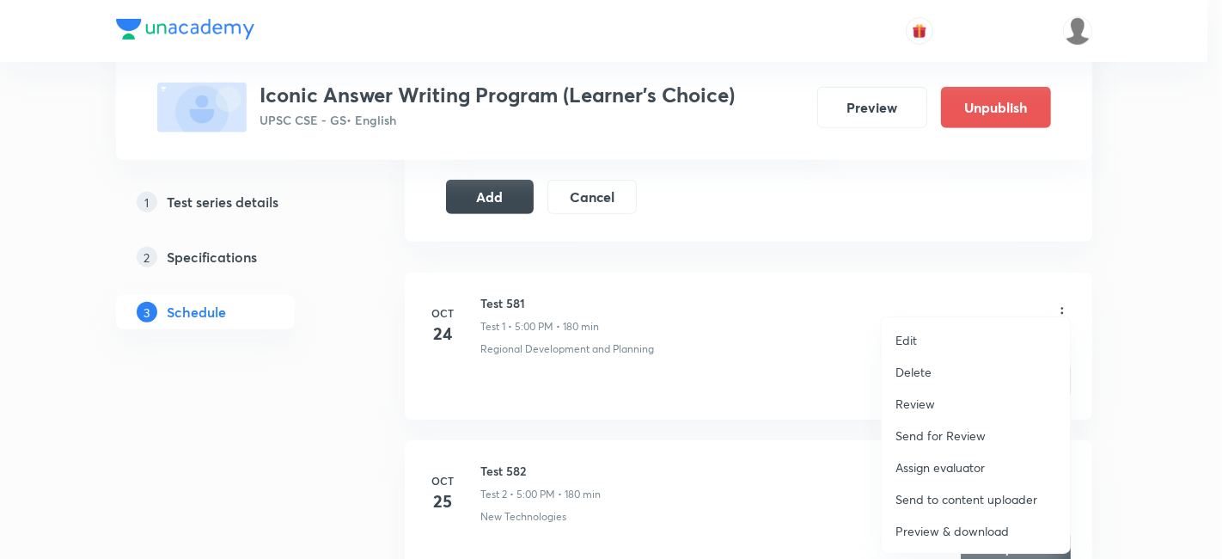
click at [940, 370] on li "Delete" at bounding box center [976, 372] width 188 height 32
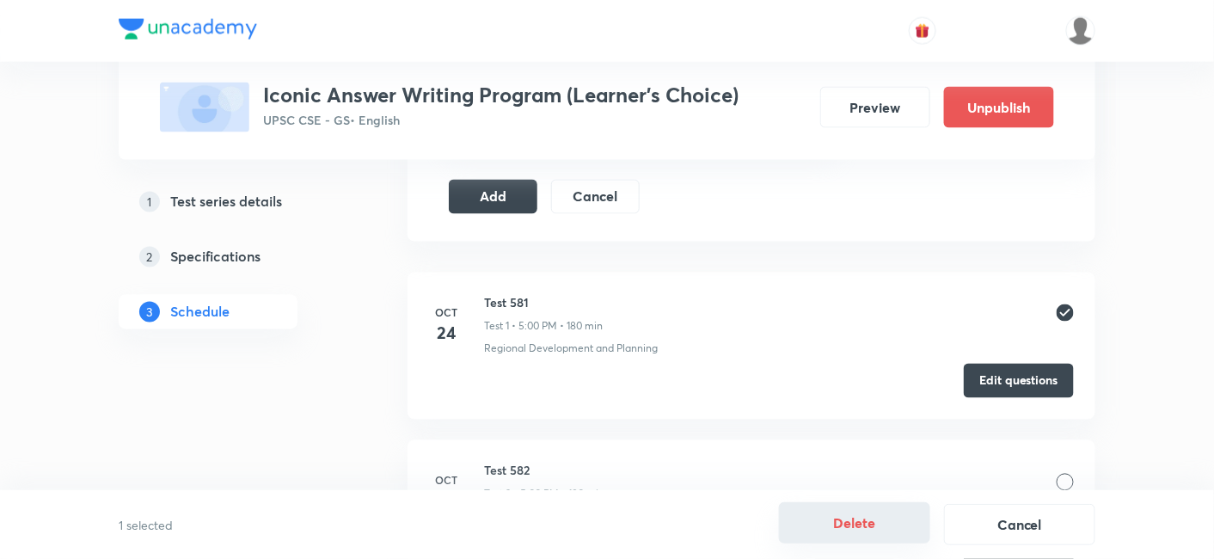
click at [857, 518] on button "Delete" at bounding box center [854, 522] width 151 height 41
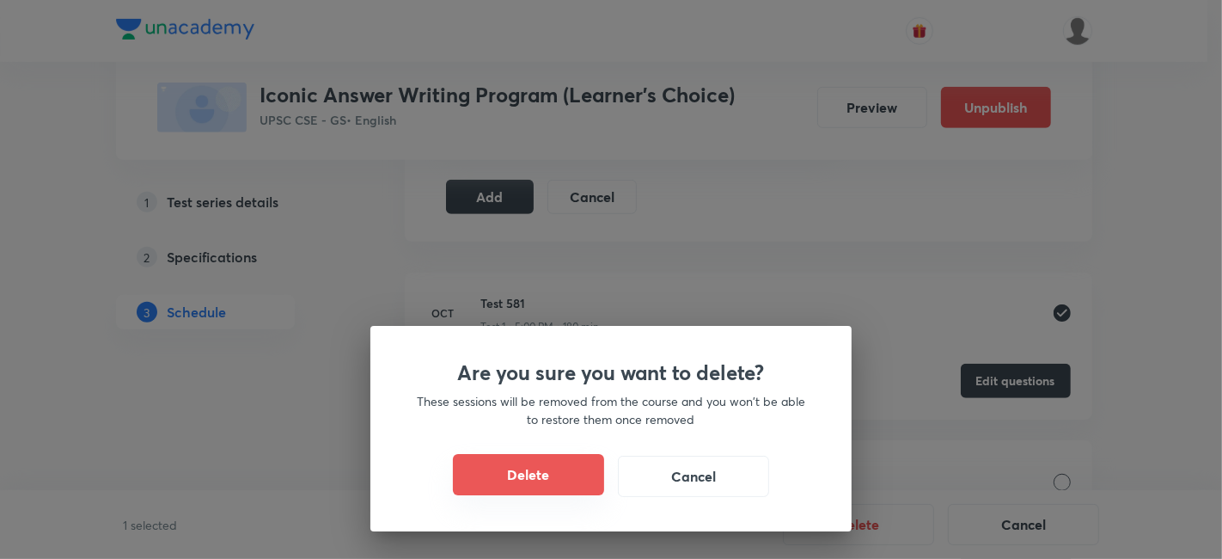
click at [555, 468] on button "Delete" at bounding box center [528, 474] width 151 height 41
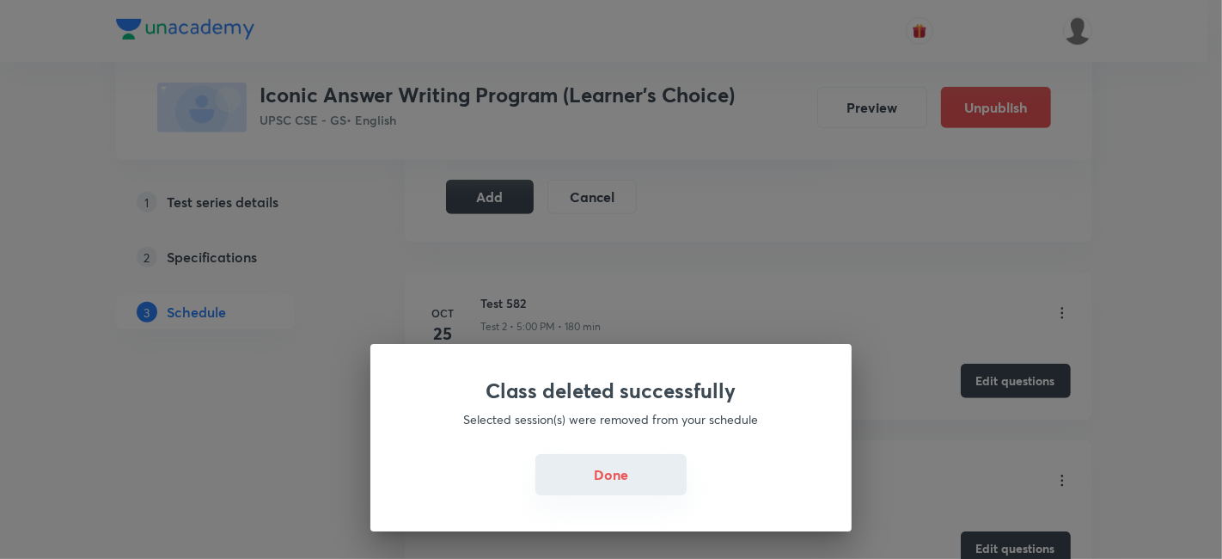
drag, startPoint x: 634, startPoint y: 472, endPoint x: 643, endPoint y: 467, distance: 10.0
click at [634, 473] on button "Done" at bounding box center [610, 474] width 151 height 41
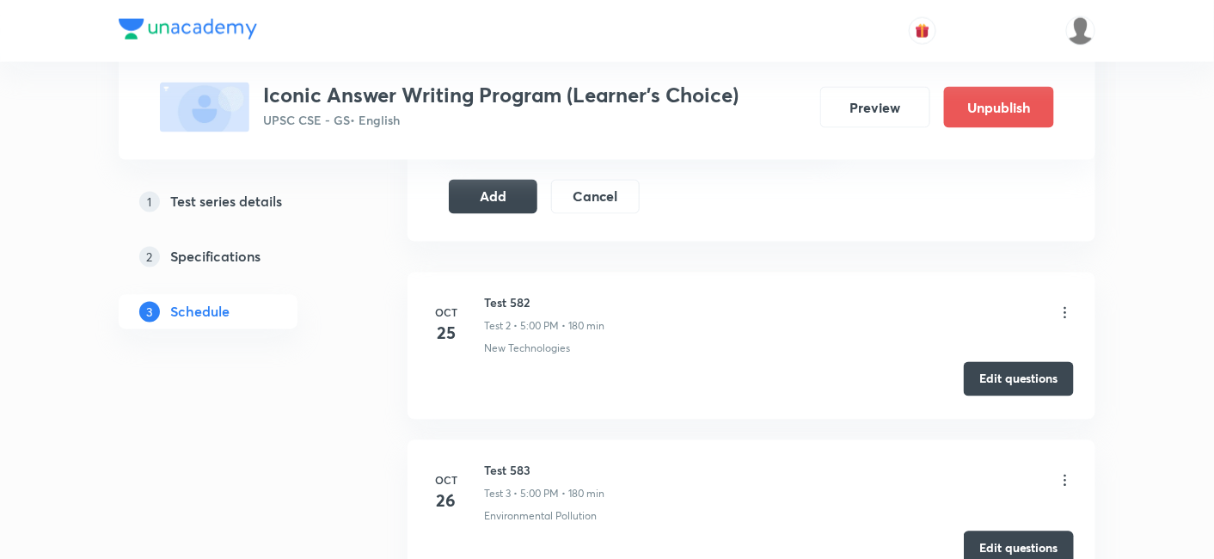
click at [1012, 380] on button "Edit questions" at bounding box center [1018, 379] width 110 height 34
click at [528, 189] on button "Add" at bounding box center [493, 195] width 89 height 34
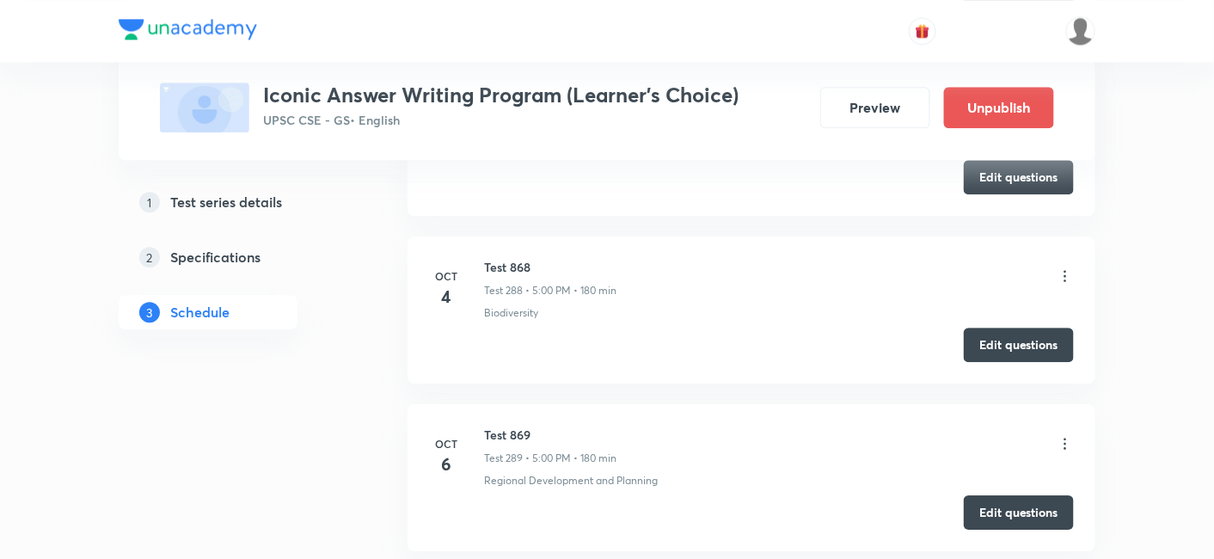
scroll to position [48420, 0]
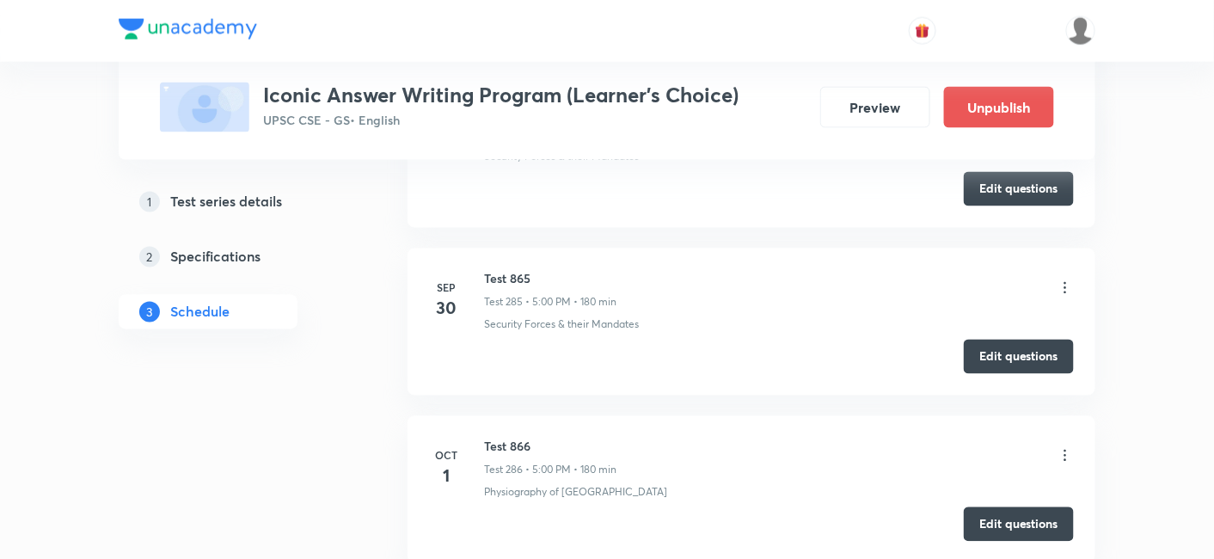
scroll to position [48039, 0]
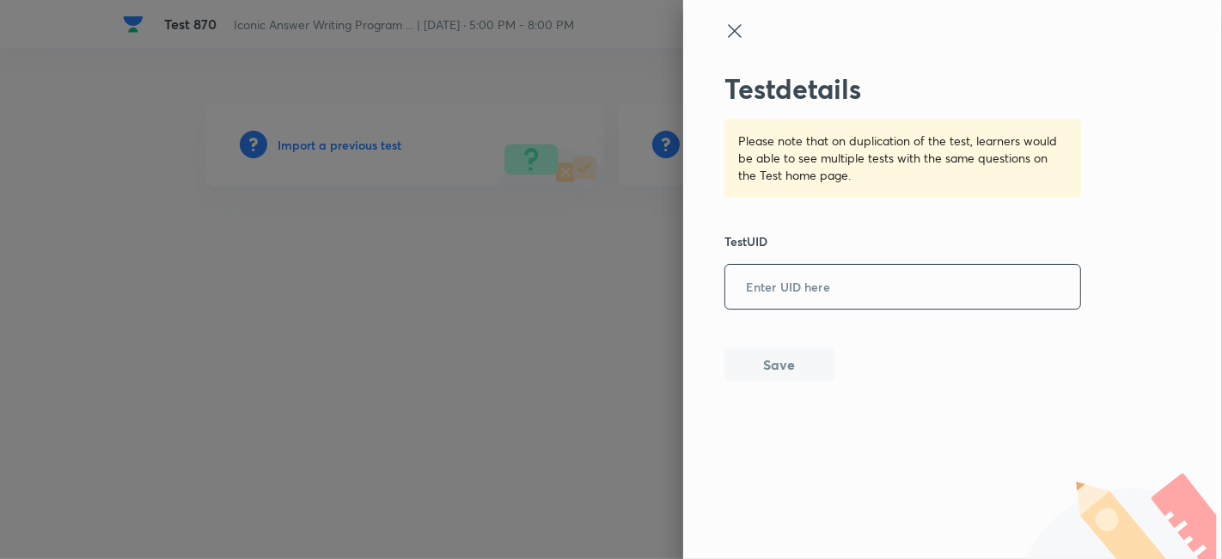
click at [785, 293] on input "text" at bounding box center [902, 287] width 355 height 42
paste input "TTN21WP6D7"
type input "TTN21WP6D7"
click at [781, 360] on button "Save" at bounding box center [779, 362] width 110 height 34
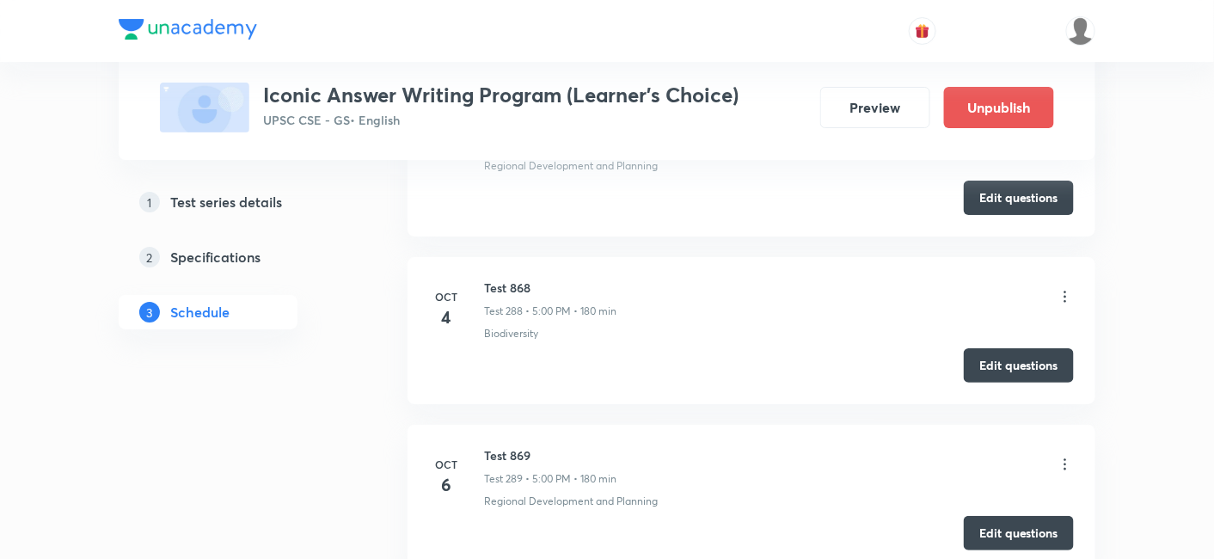
scroll to position [49075, 0]
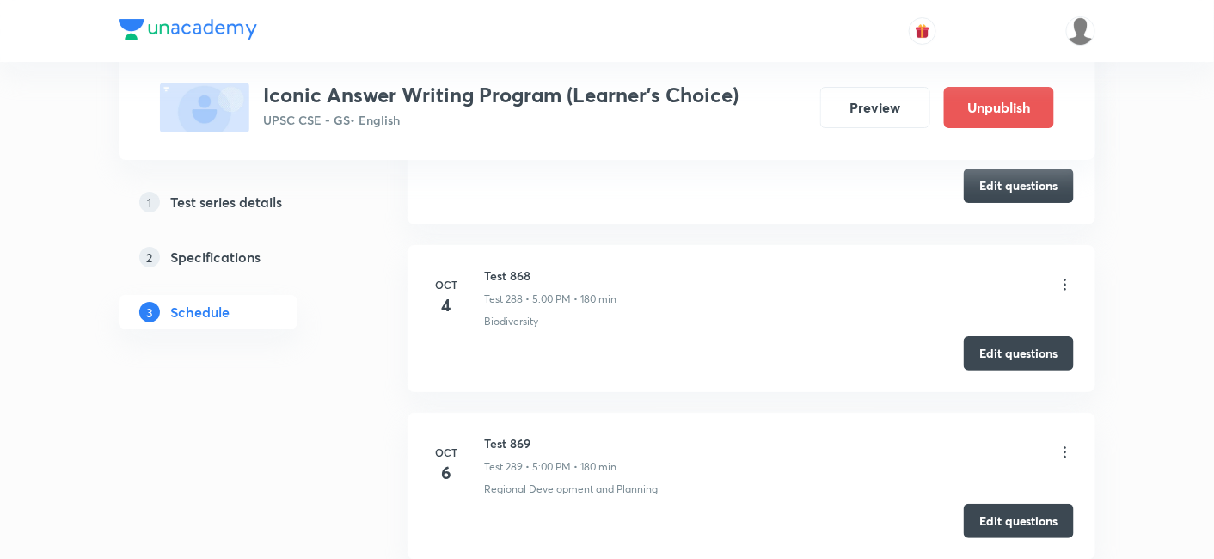
copy h6 "Test 870"
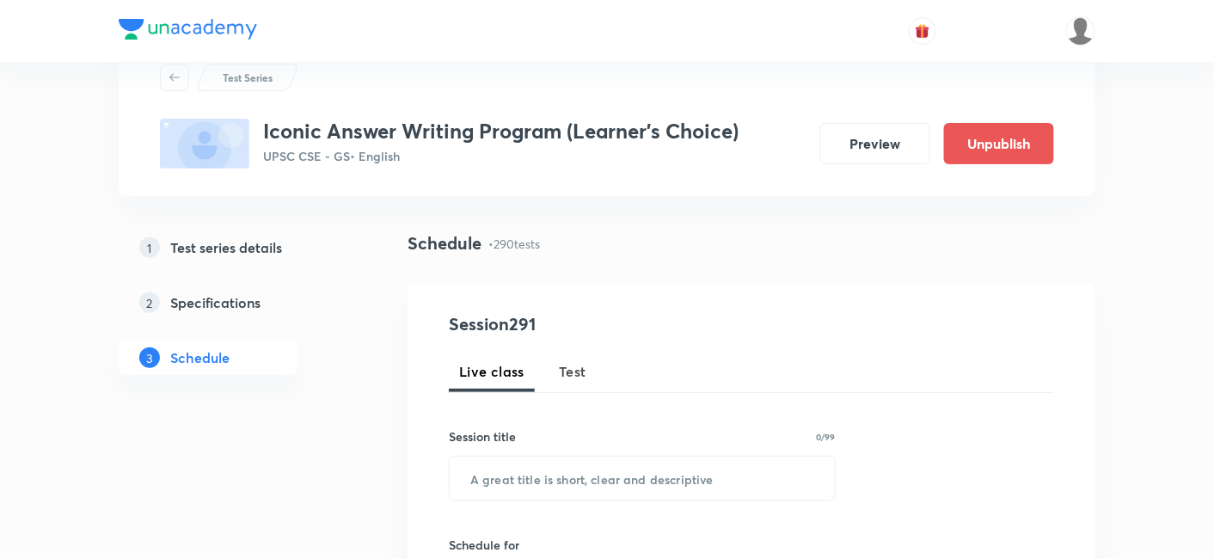
scroll to position [95, 0]
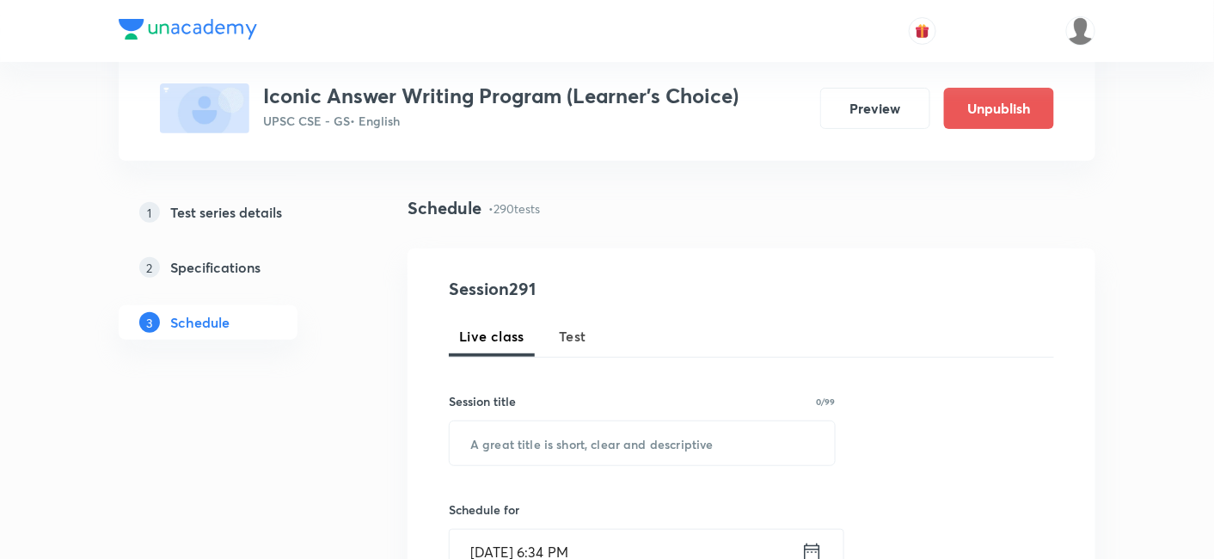
click at [590, 332] on button "Test" at bounding box center [572, 335] width 48 height 41
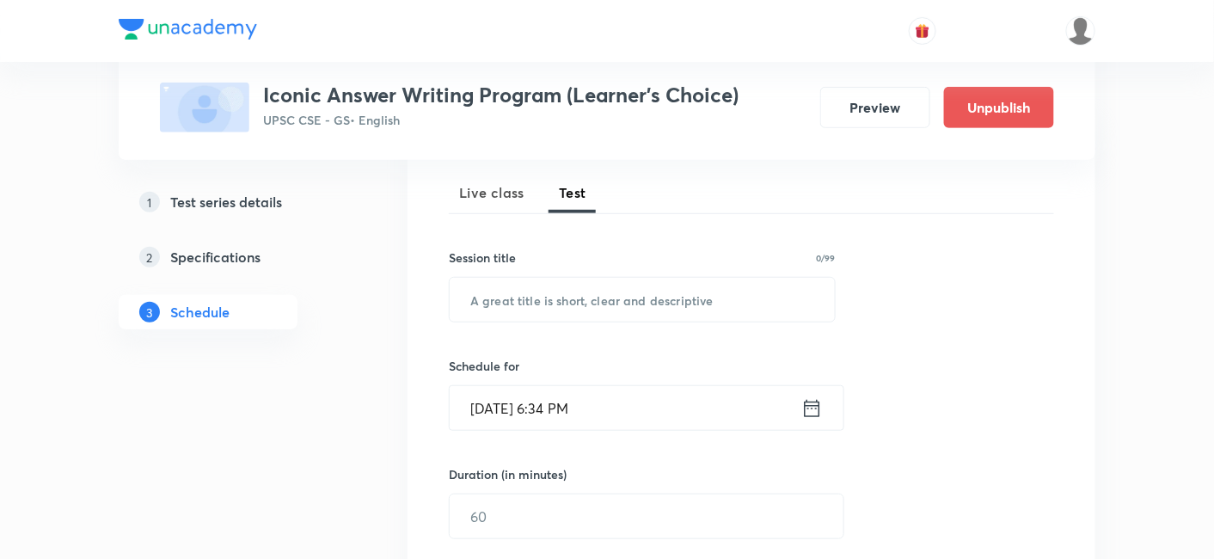
scroll to position [286, 0]
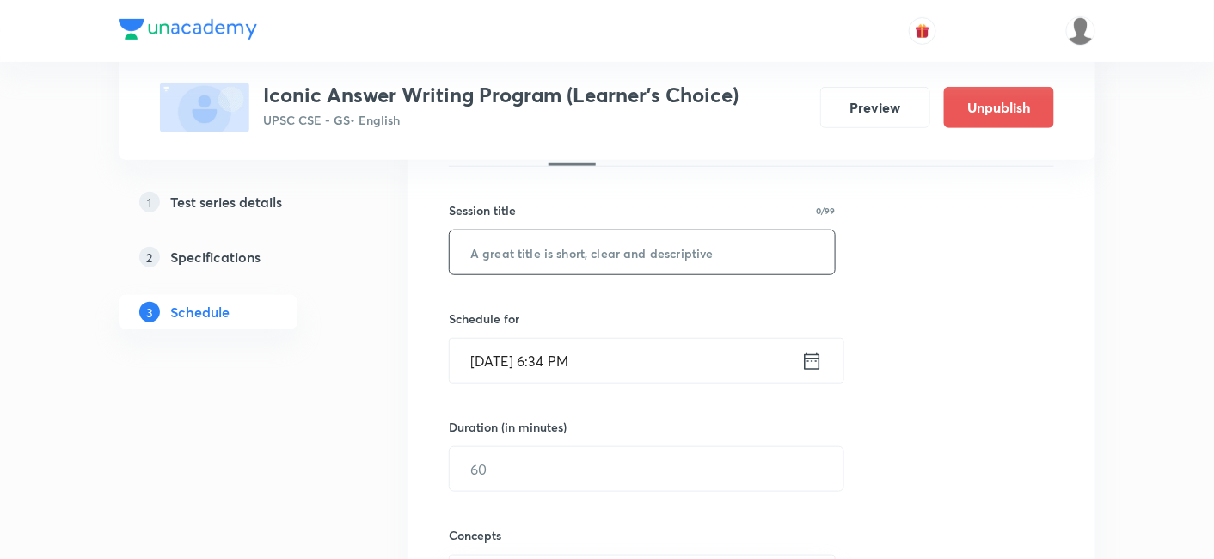
click at [628, 254] on input "text" at bounding box center [641, 252] width 385 height 44
paste input "Test 870"
type input "Test 871"
click at [616, 345] on input "Sep 30, 2025, 6:34 PM" at bounding box center [625, 361] width 352 height 44
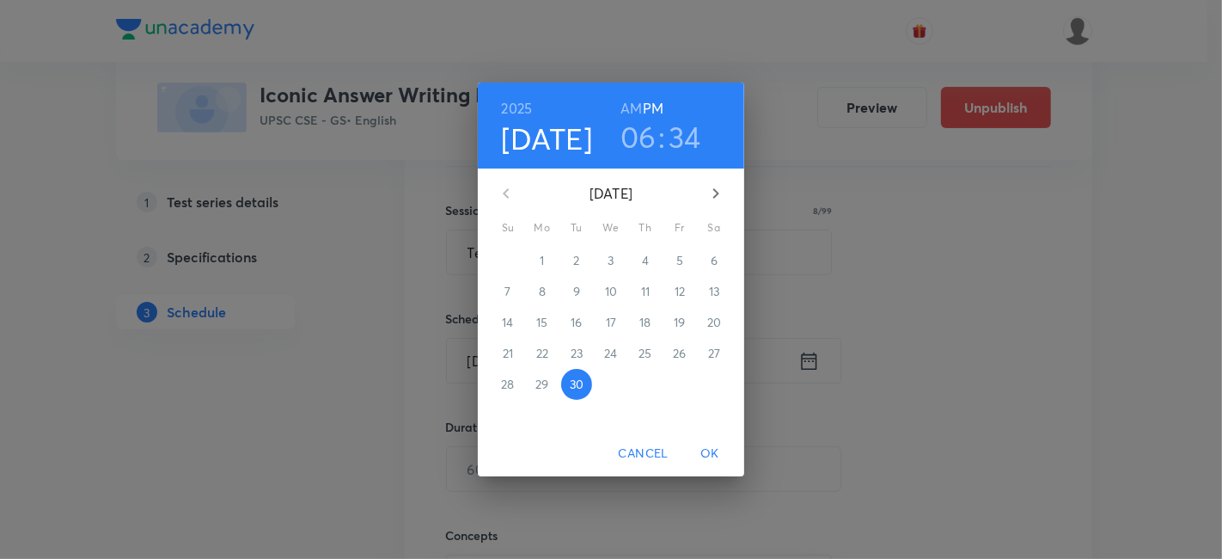
click at [711, 193] on icon "button" at bounding box center [716, 193] width 21 height 21
click at [608, 290] on p "8" at bounding box center [611, 291] width 7 height 17
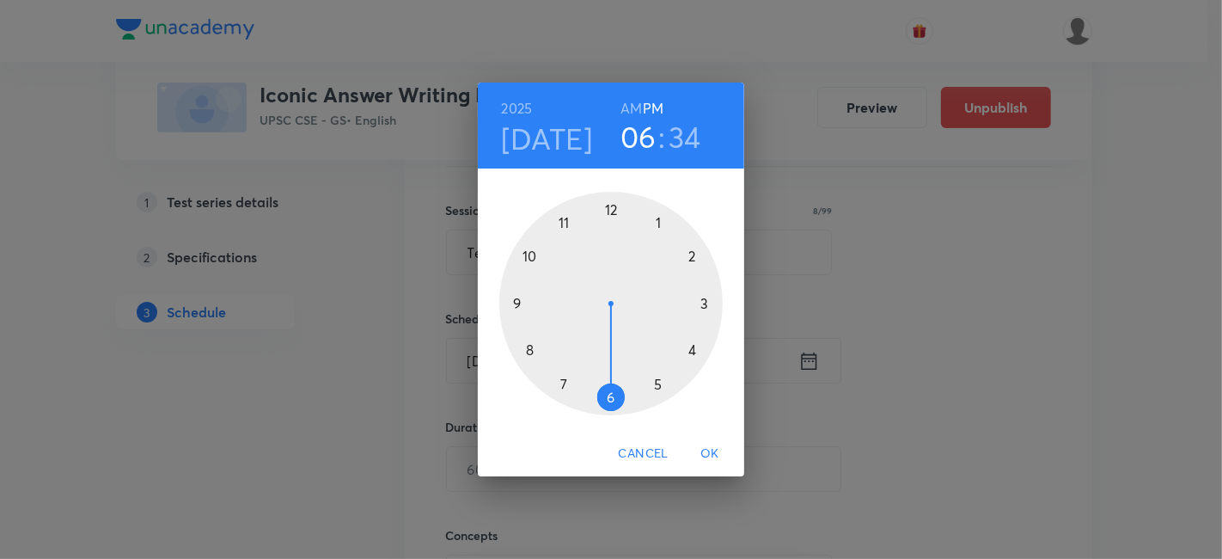
click at [656, 382] on div at bounding box center [610, 303] width 223 height 223
click at [611, 209] on div at bounding box center [610, 303] width 223 height 223
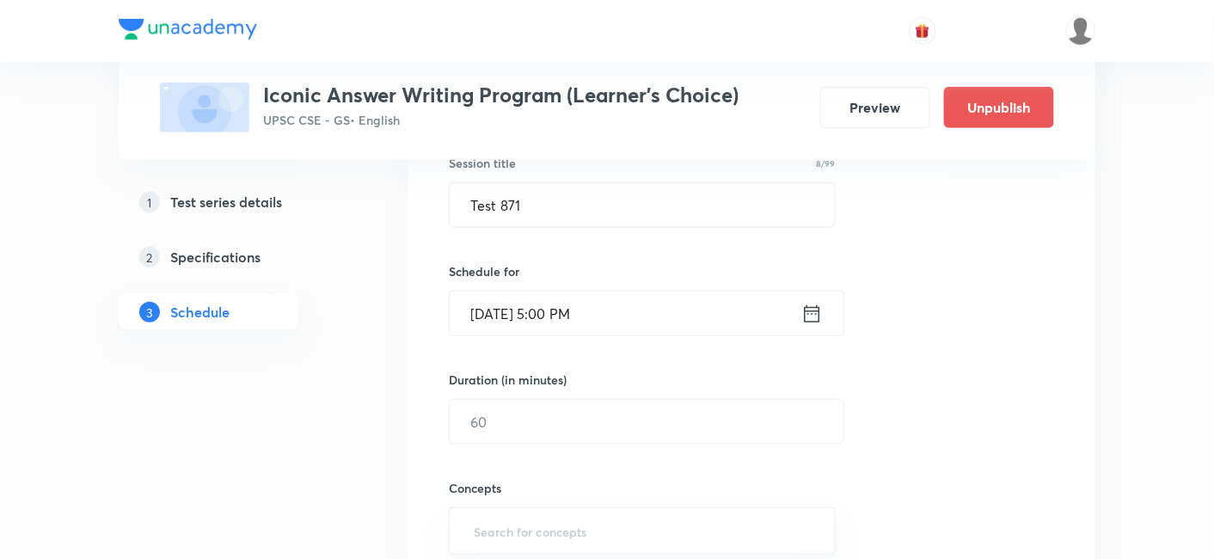
scroll to position [382, 0]
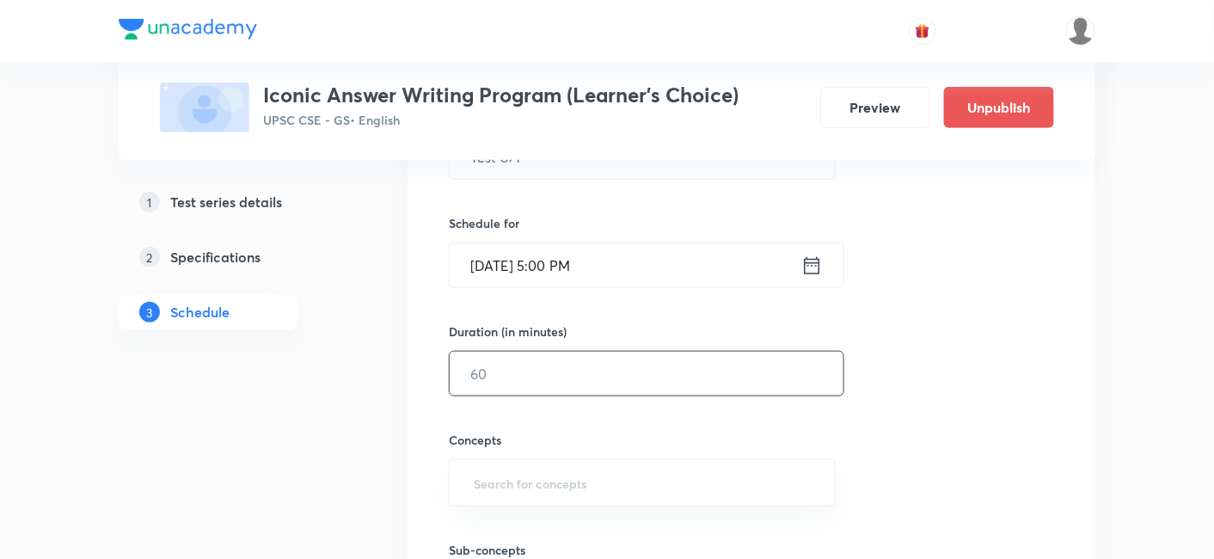
click at [577, 359] on input "text" at bounding box center [646, 374] width 394 height 44
type input "180"
click at [987, 351] on div "Session 291 Live class Test Session title 8/99 Test 871 ​ Schedule for Oct 8, 2…" at bounding box center [751, 337] width 605 height 695
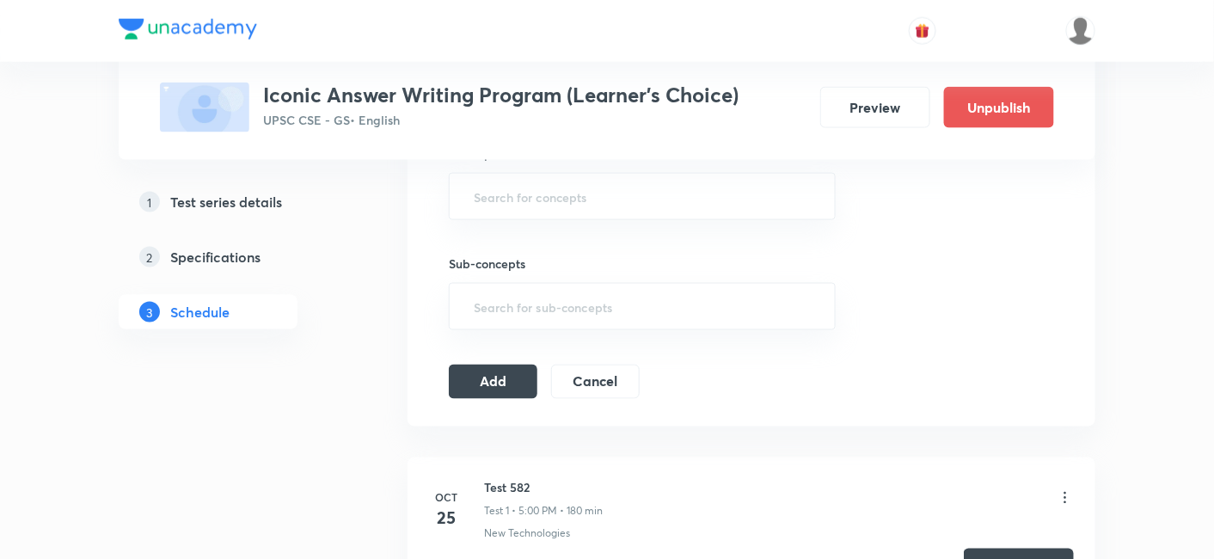
scroll to position [572, 0]
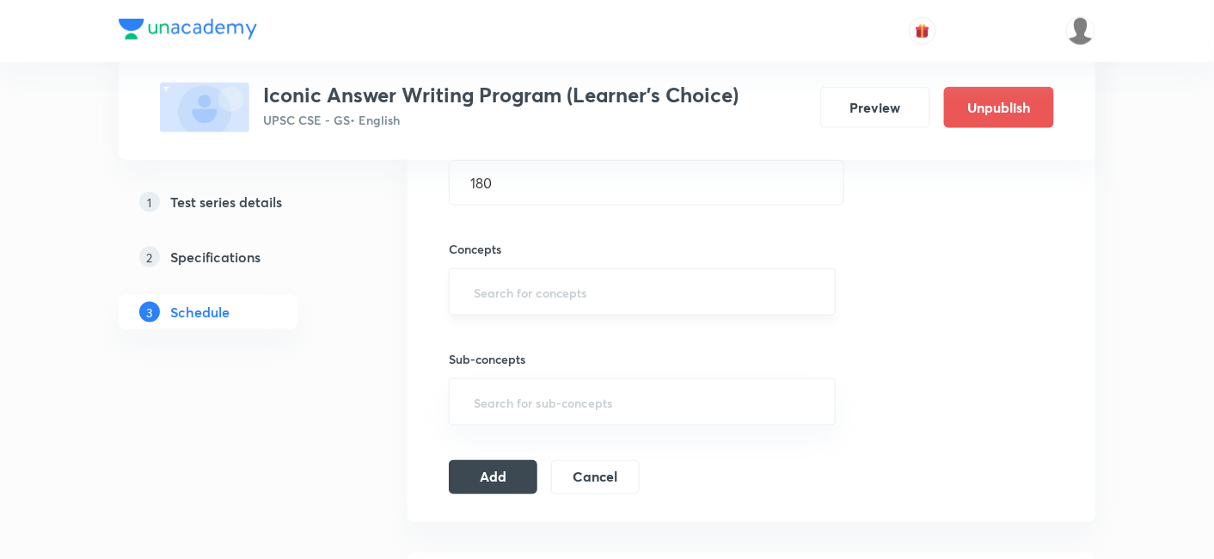
click at [579, 285] on input "text" at bounding box center [642, 292] width 344 height 32
type input "a"
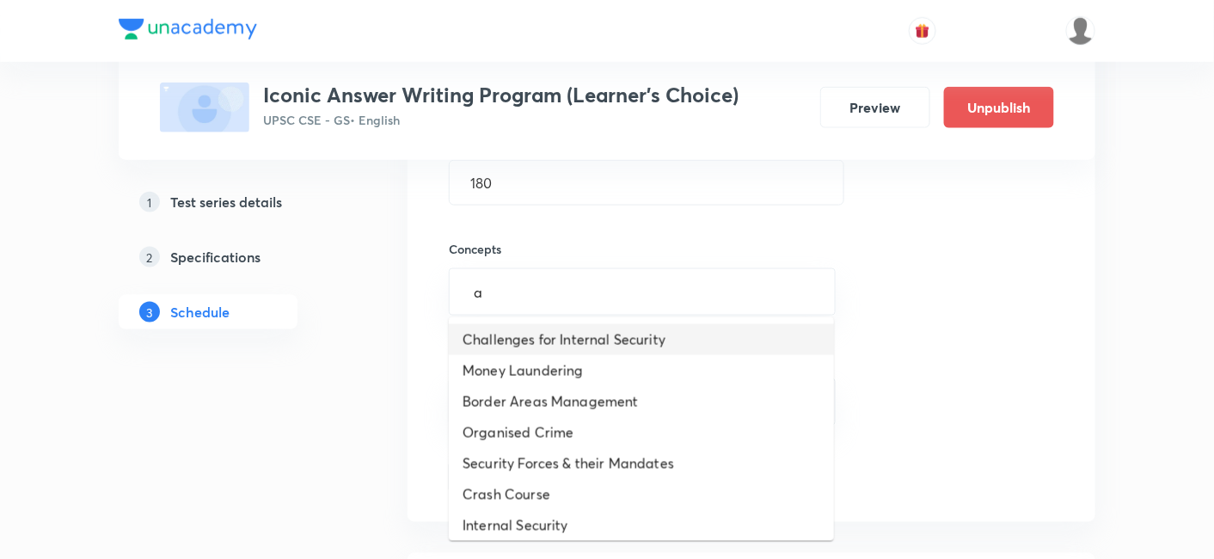
click at [569, 327] on li "Challenges for Internal Security" at bounding box center [641, 339] width 385 height 31
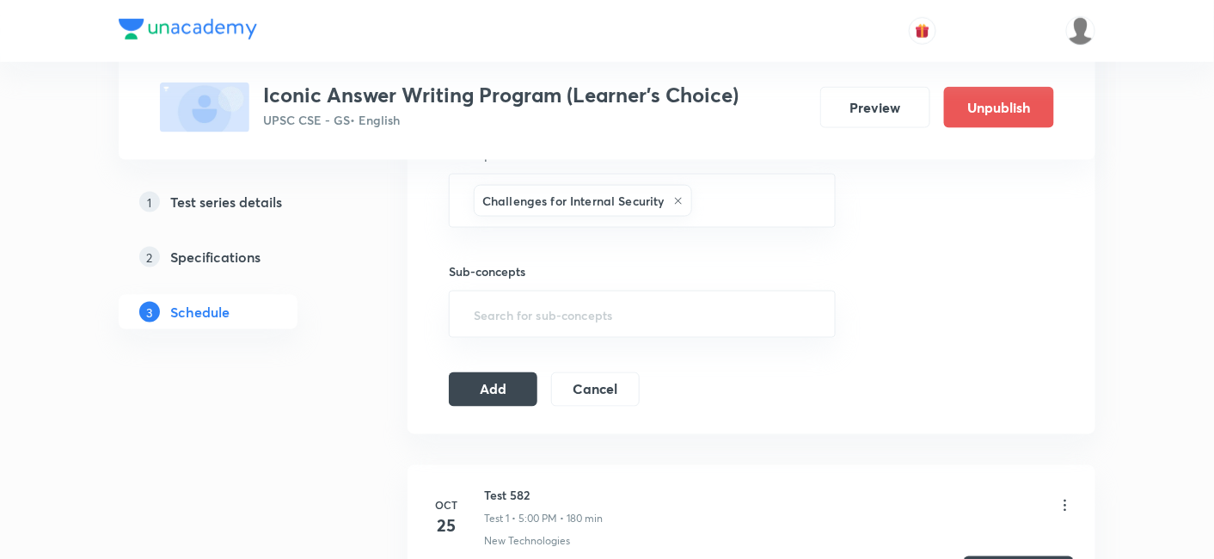
scroll to position [763, 0]
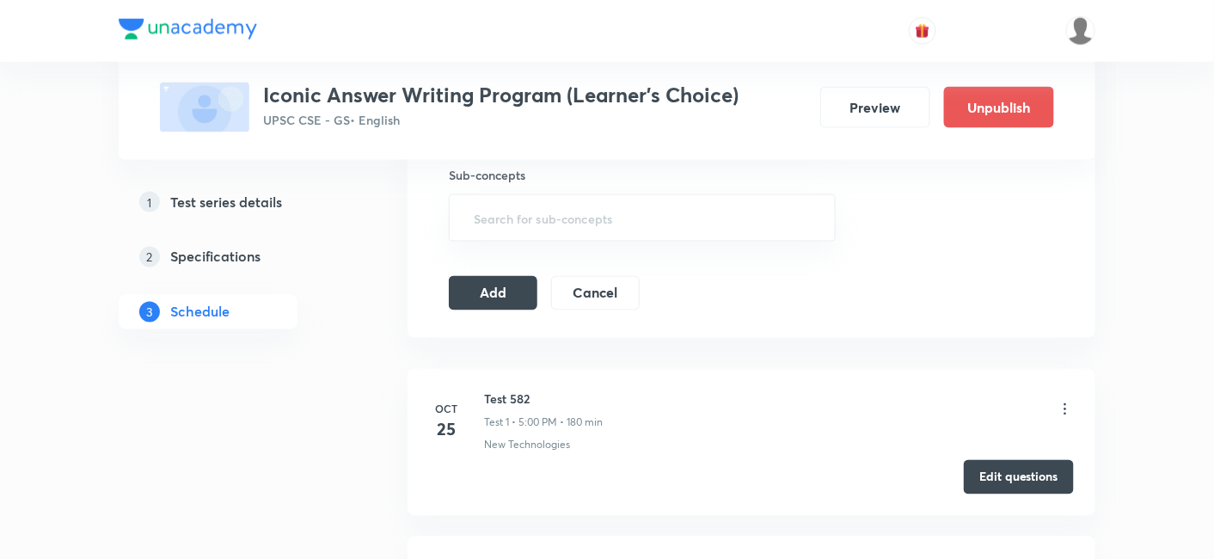
click at [1064, 405] on icon at bounding box center [1065, 408] width 3 height 11
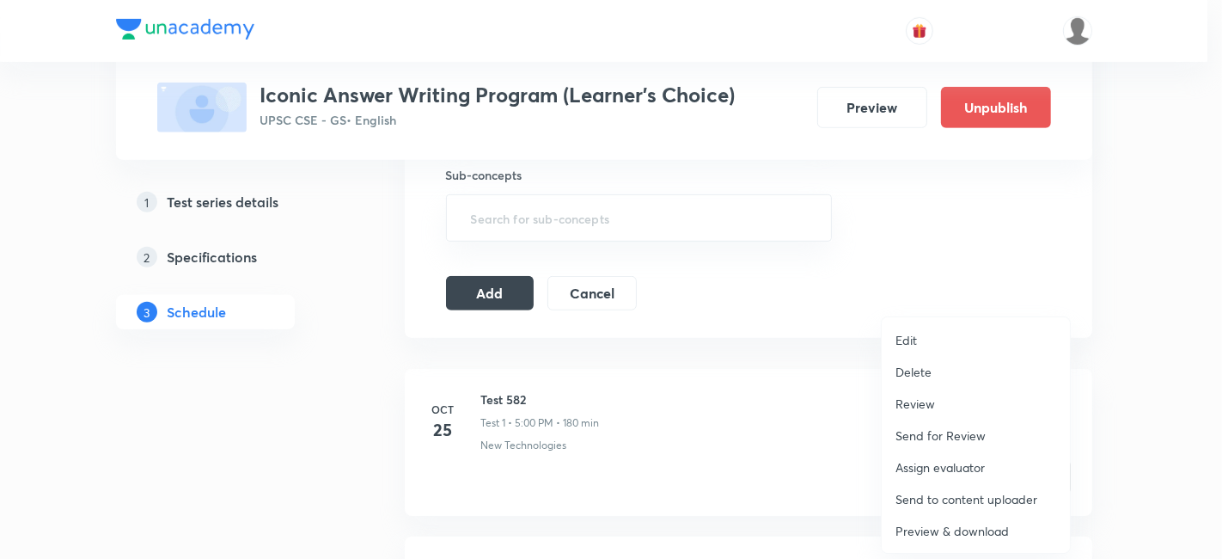
click at [920, 371] on p "Delete" at bounding box center [914, 372] width 36 height 18
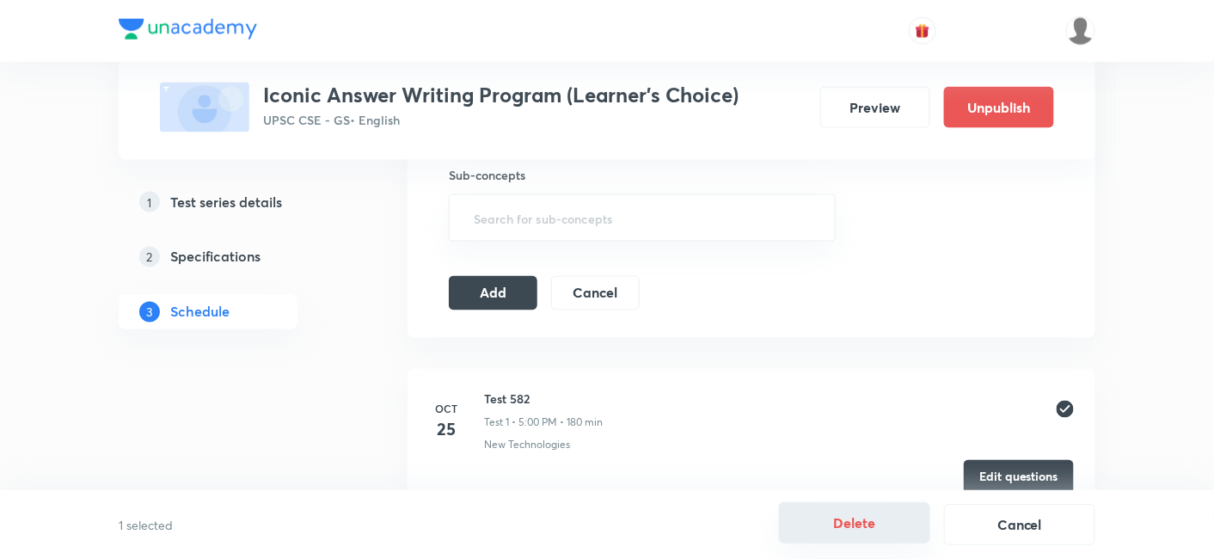
click at [859, 523] on button "Delete" at bounding box center [854, 522] width 151 height 41
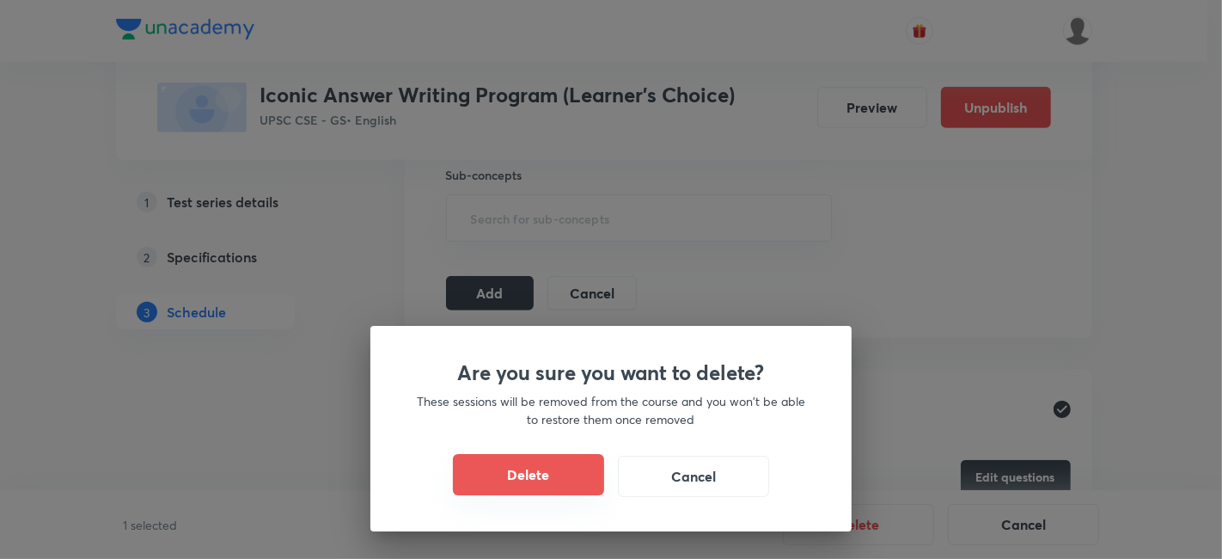
click at [549, 477] on button "Delete" at bounding box center [528, 474] width 151 height 41
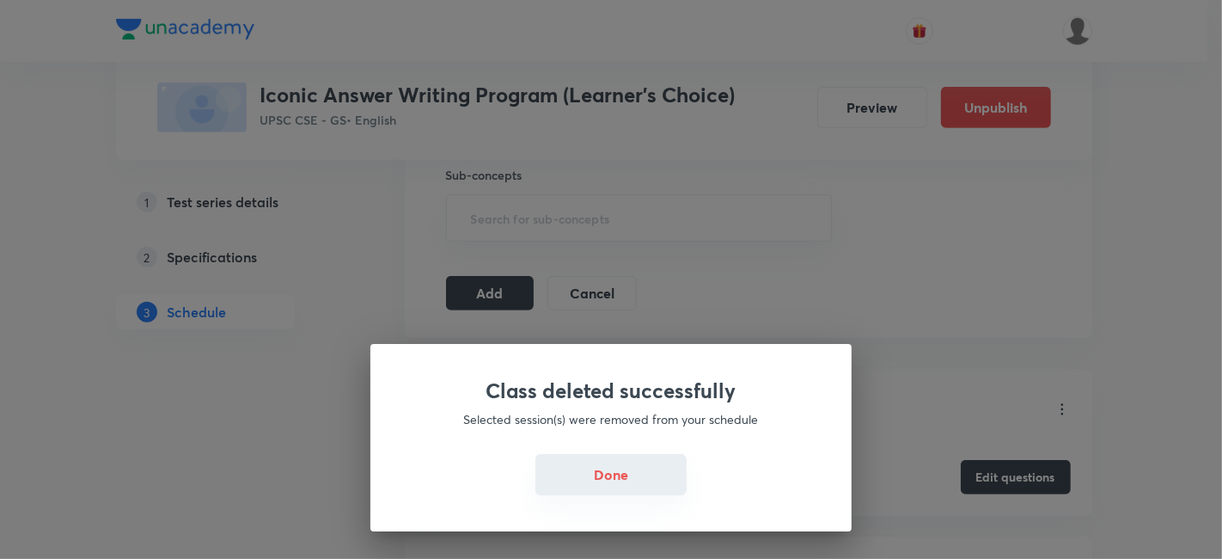
click at [607, 473] on button "Done" at bounding box center [610, 474] width 151 height 41
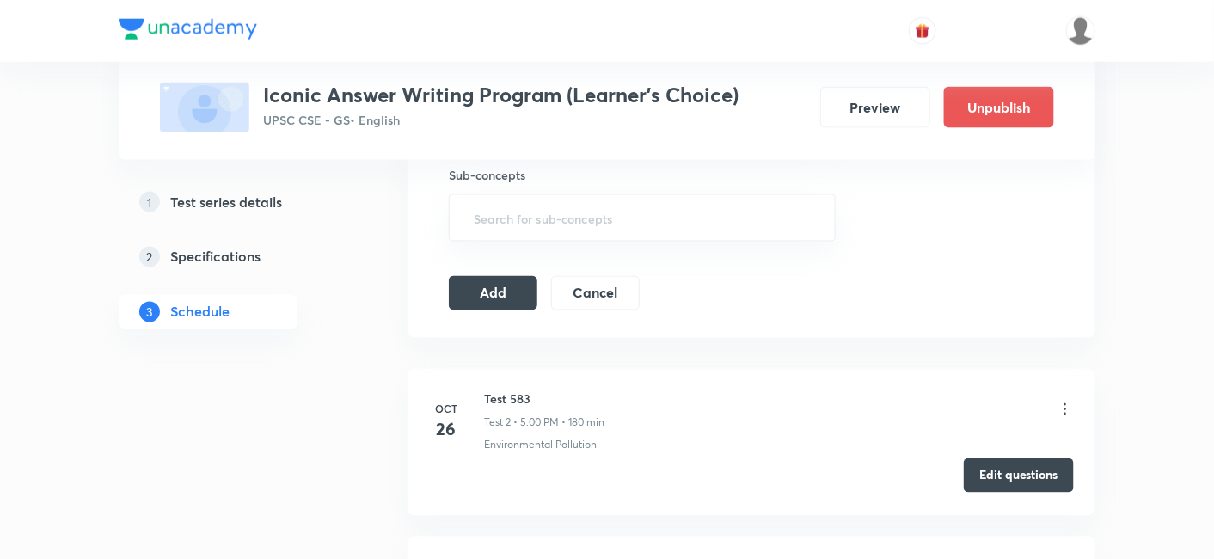
click at [1010, 468] on button "Edit questions" at bounding box center [1018, 475] width 110 height 34
click at [513, 282] on button "Add" at bounding box center [493, 291] width 89 height 34
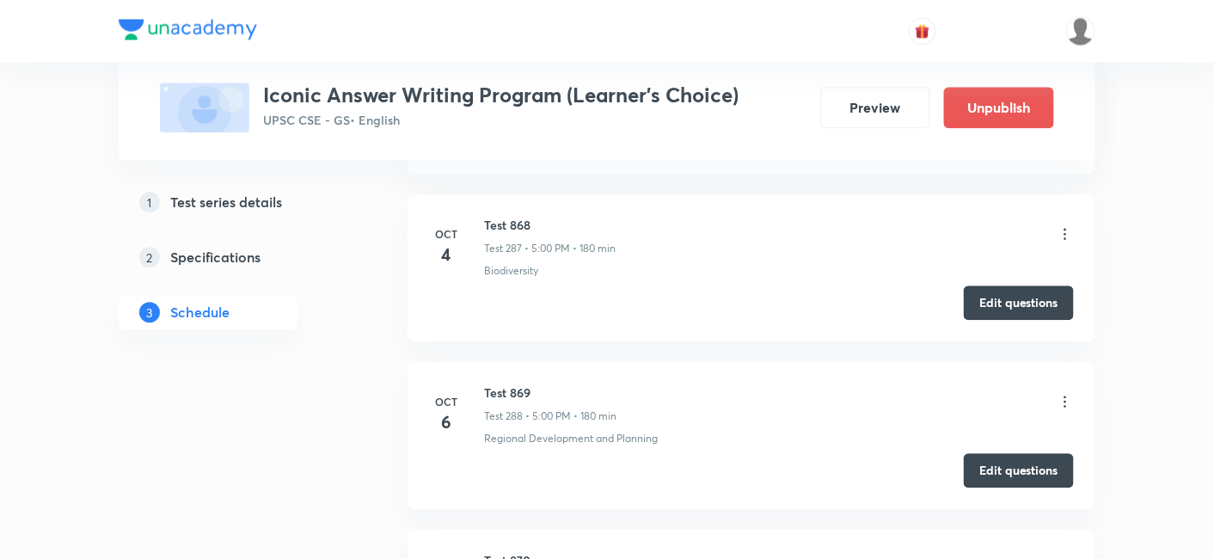
scroll to position [48437, 0]
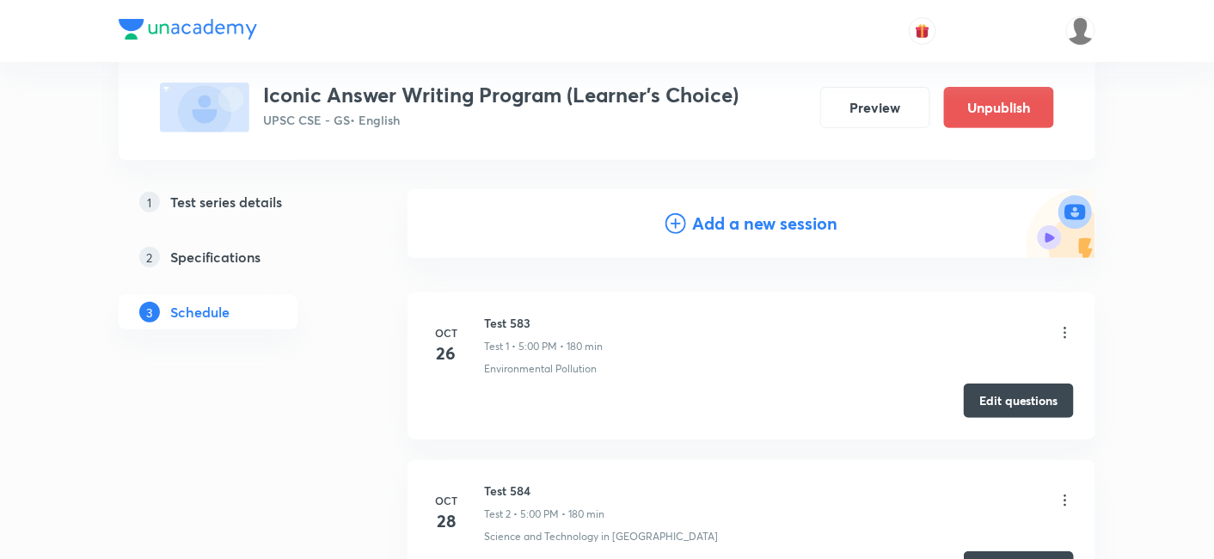
scroll to position [191, 0]
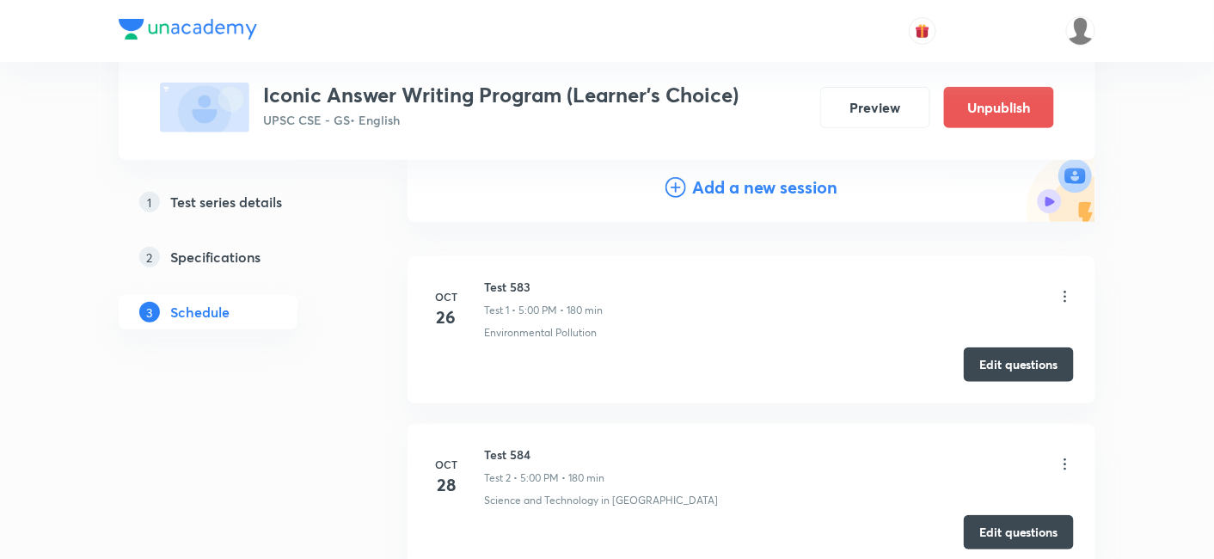
click at [1065, 297] on icon at bounding box center [1064, 296] width 17 height 17
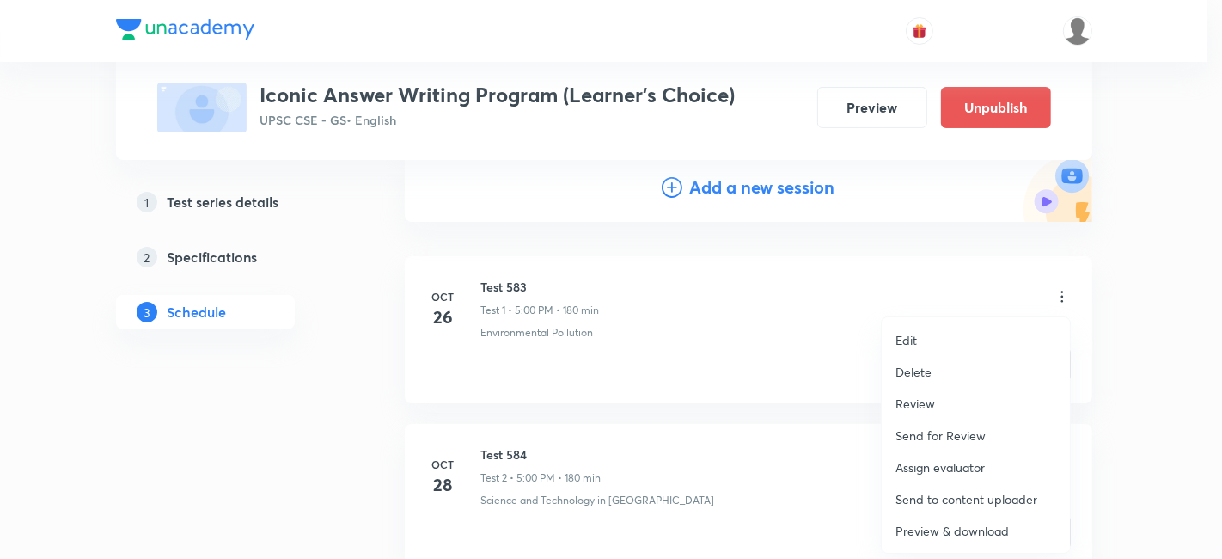
click at [934, 373] on li "Delete" at bounding box center [976, 372] width 188 height 32
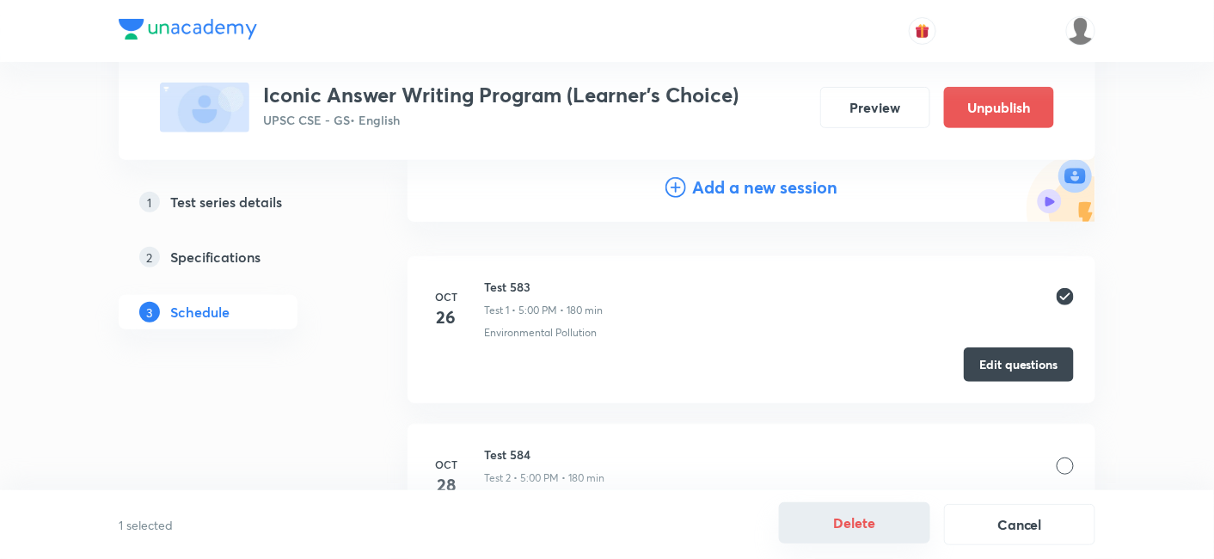
click at [881, 523] on button "Delete" at bounding box center [854, 522] width 151 height 41
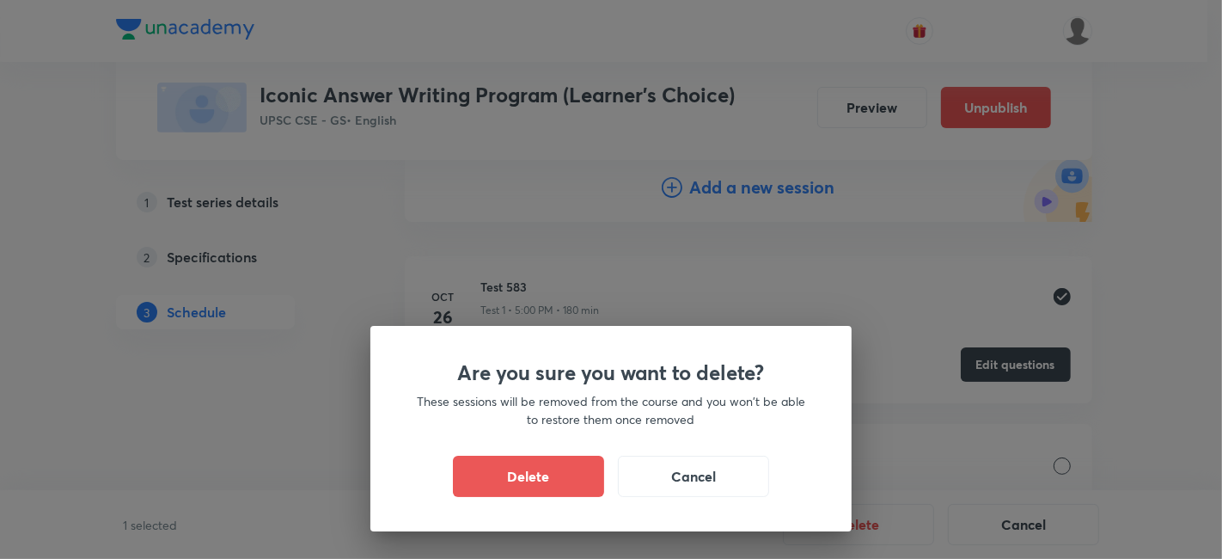
click at [558, 482] on button "Delete" at bounding box center [528, 475] width 151 height 41
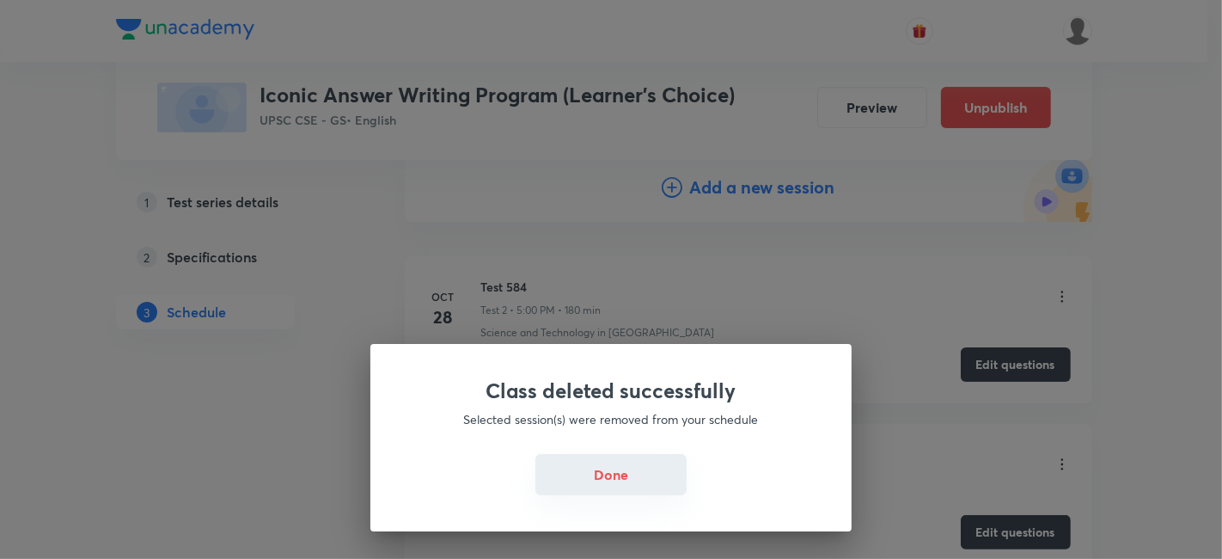
click at [624, 477] on button "Done" at bounding box center [610, 474] width 151 height 41
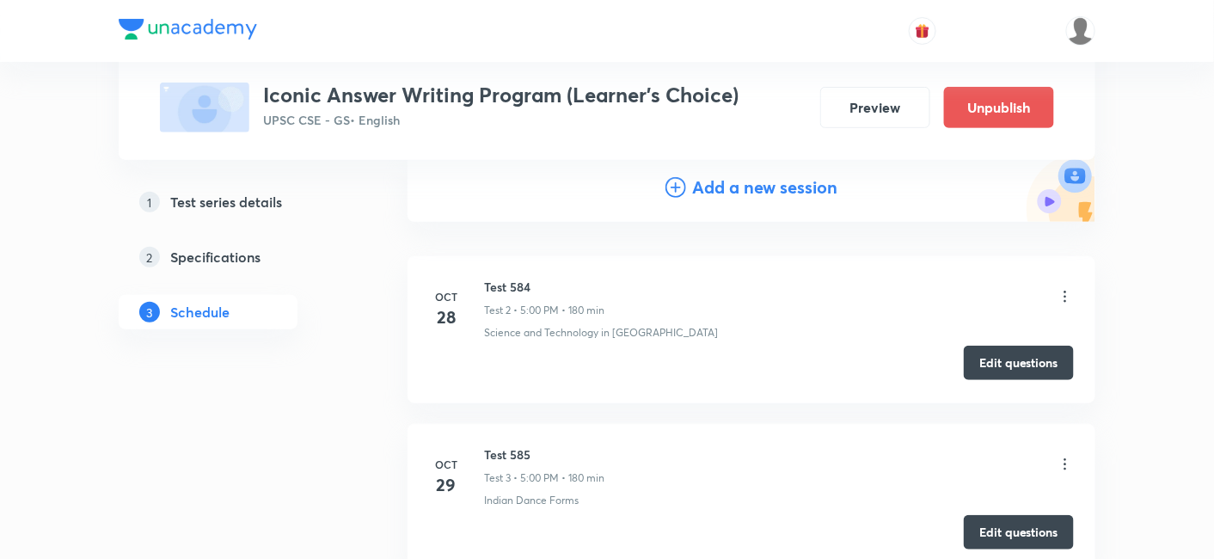
click at [1006, 365] on button "Edit questions" at bounding box center [1018, 362] width 110 height 34
click at [1066, 294] on icon at bounding box center [1064, 296] width 17 height 17
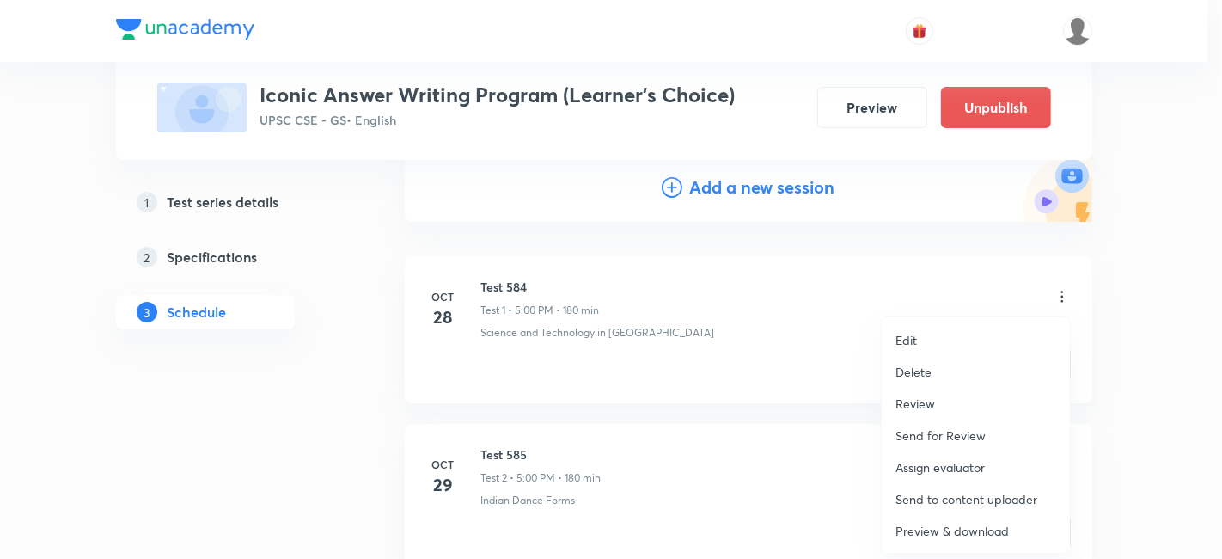
click at [937, 377] on li "Delete" at bounding box center [976, 372] width 188 height 32
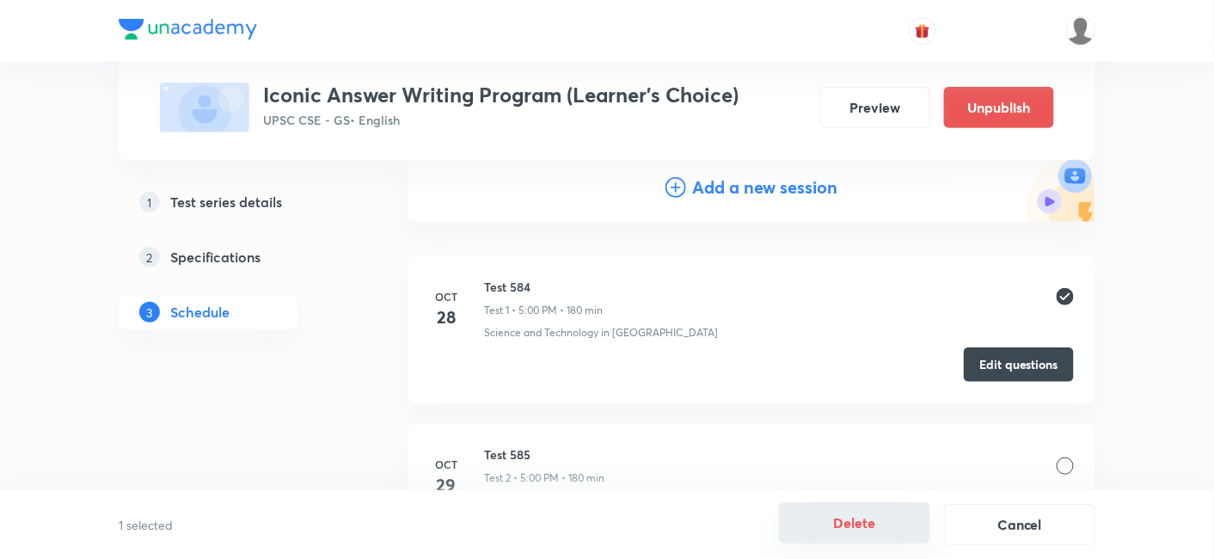
click at [884, 520] on button "Delete" at bounding box center [854, 522] width 151 height 41
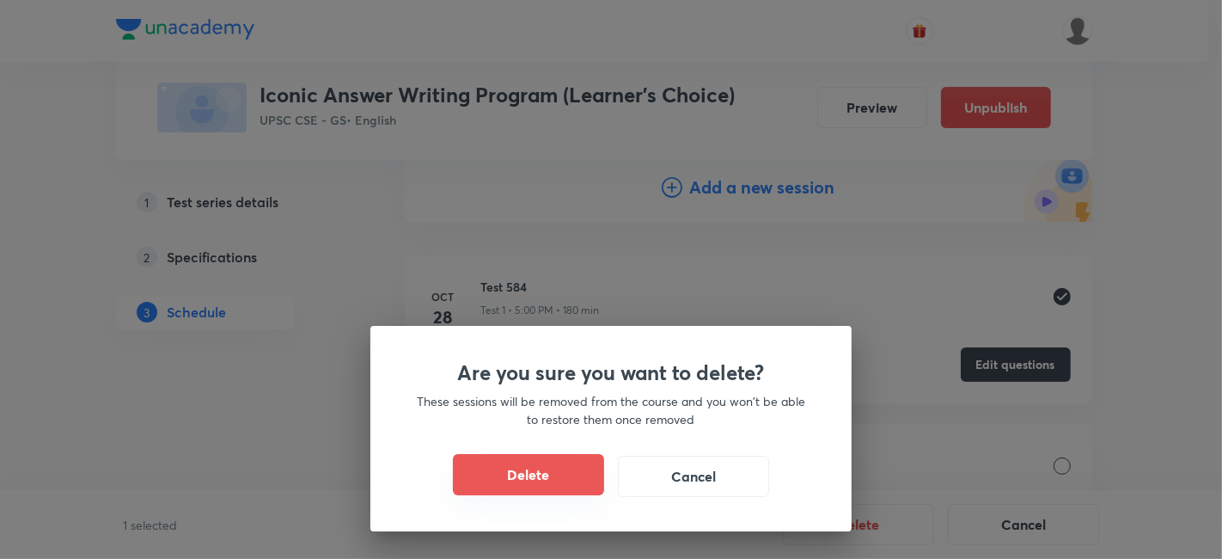
click at [566, 473] on button "Delete" at bounding box center [528, 474] width 151 height 41
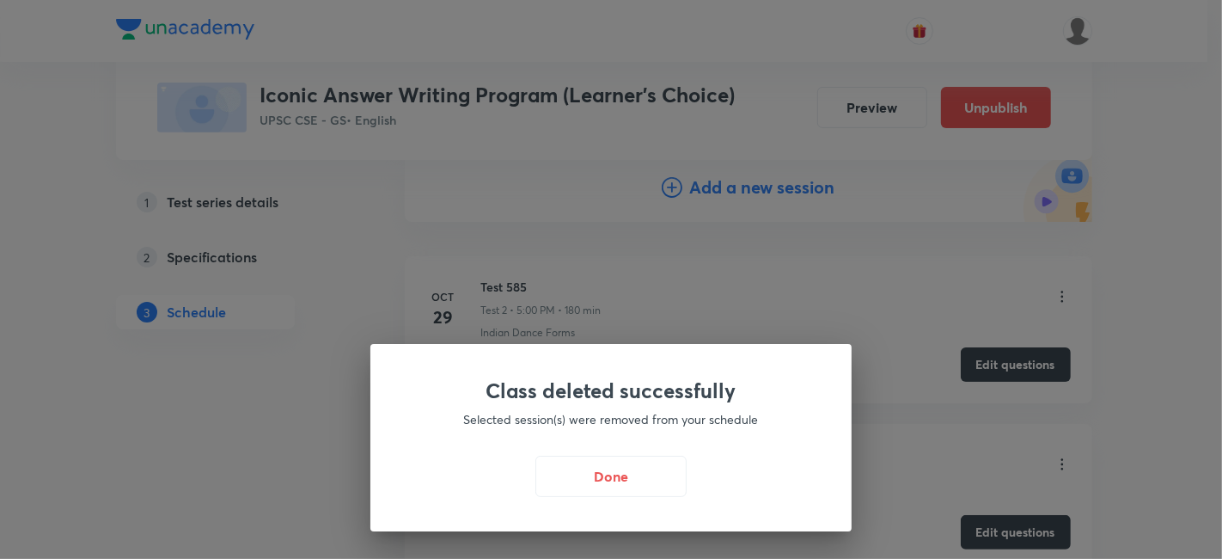
drag, startPoint x: 614, startPoint y: 480, endPoint x: 890, endPoint y: 453, distance: 278.0
click at [614, 480] on button "Done" at bounding box center [610, 475] width 151 height 41
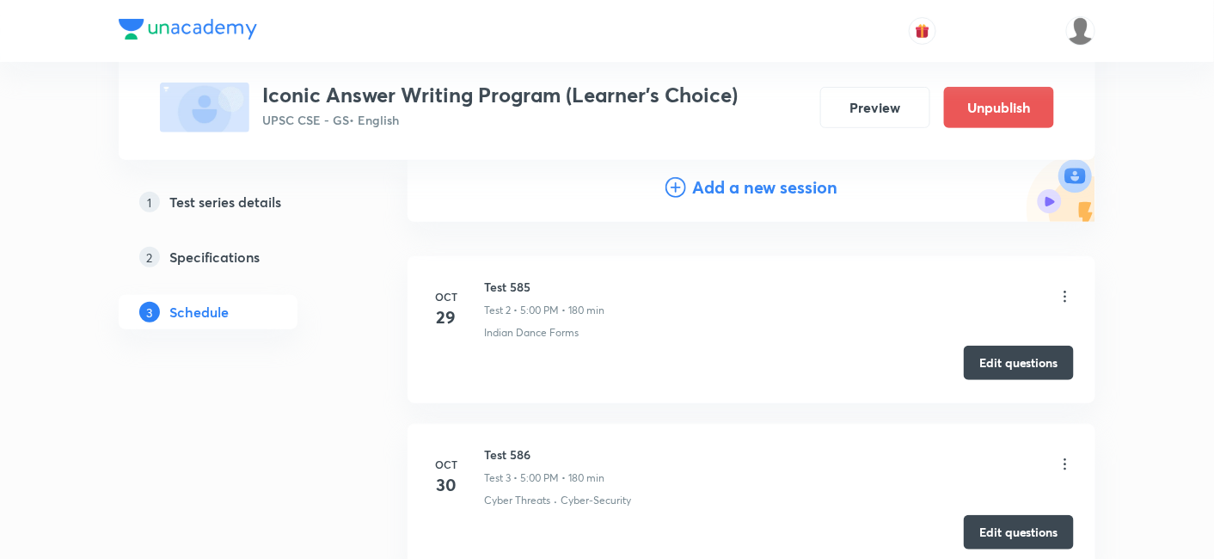
click at [1024, 372] on button "Edit questions" at bounding box center [1018, 362] width 110 height 34
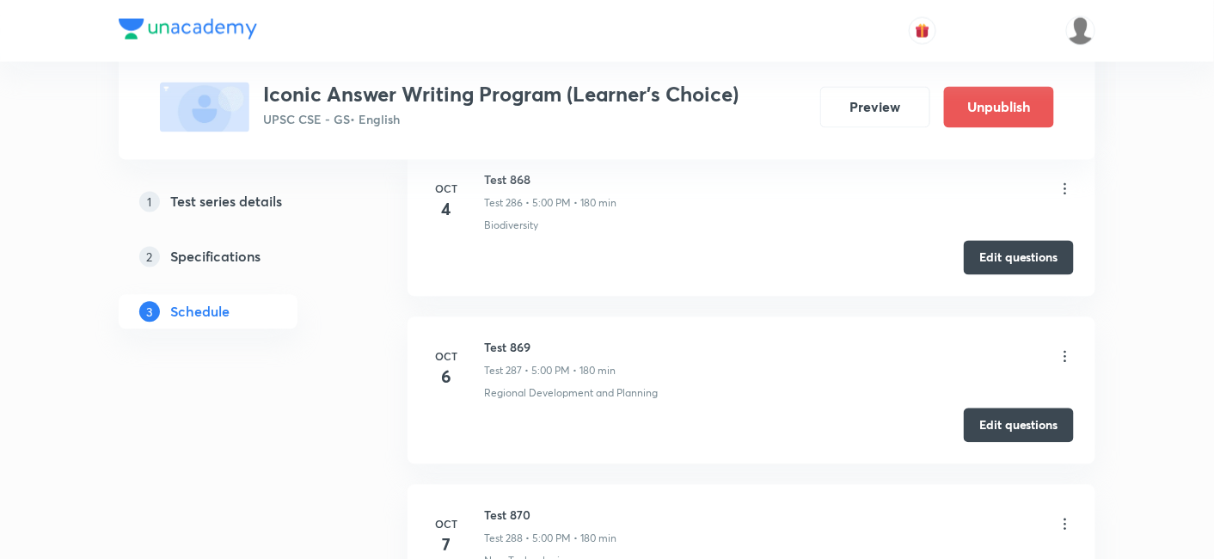
scroll to position [48174, 0]
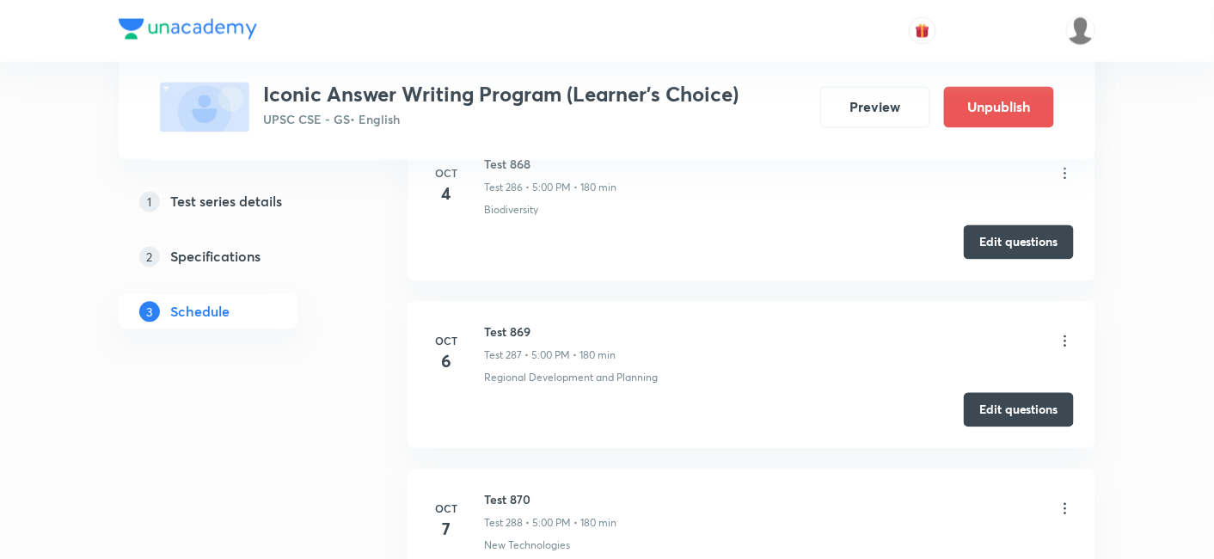
scroll to position [48079, 0]
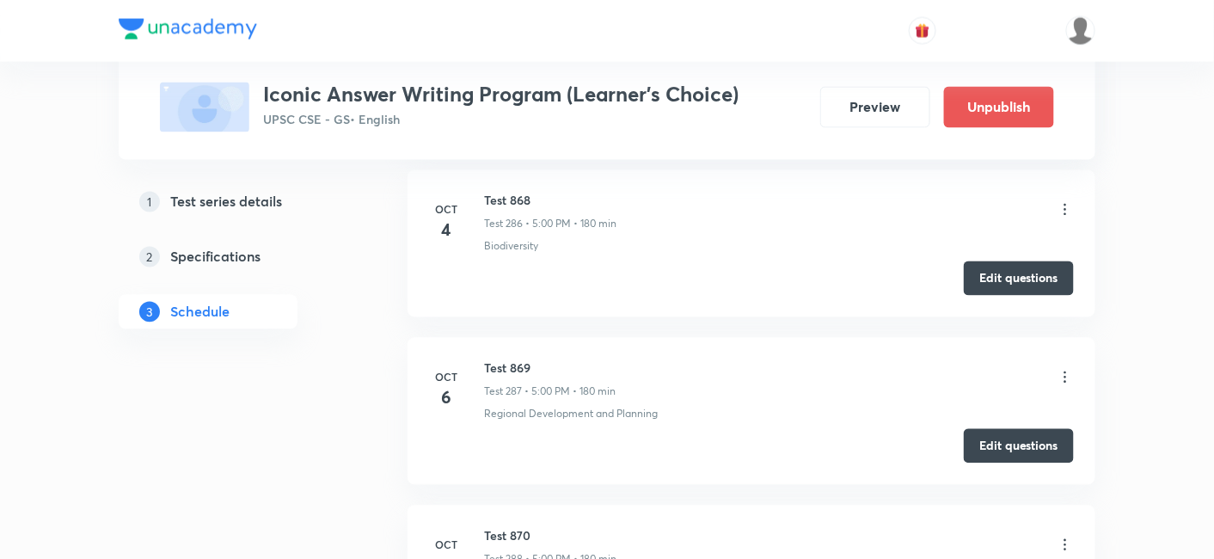
copy h6 "Test 871"
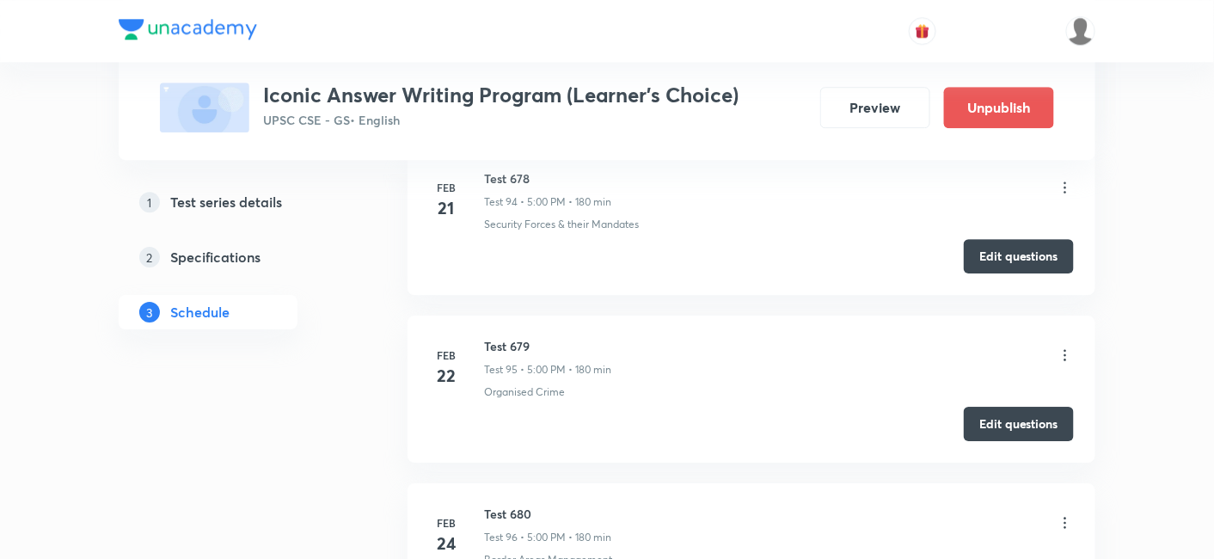
scroll to position [0, 0]
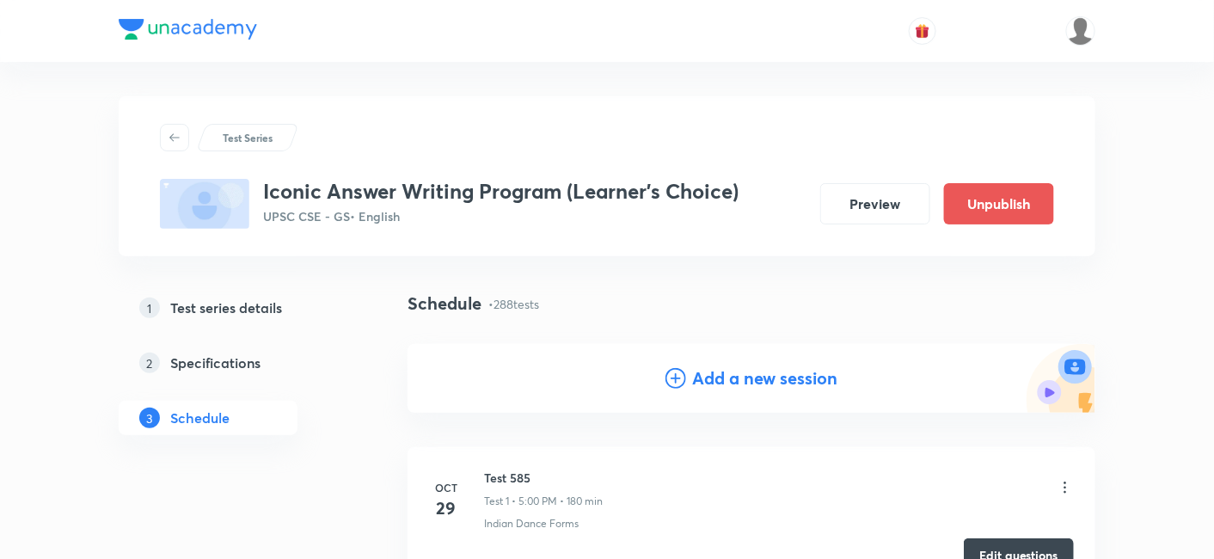
click at [786, 385] on h4 "Add a new session" at bounding box center [765, 378] width 145 height 26
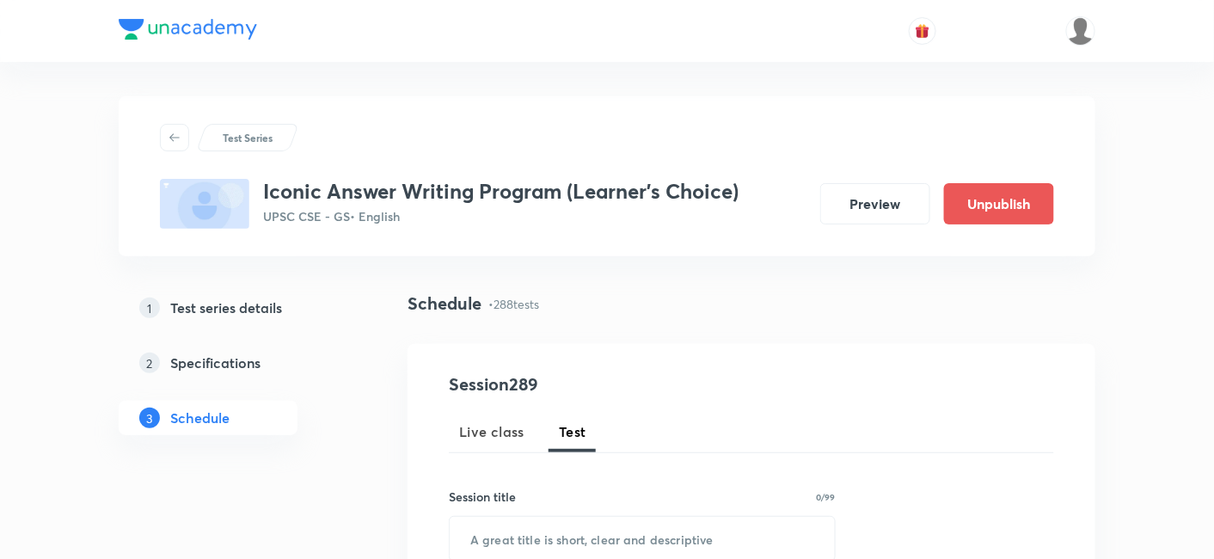
scroll to position [95, 0]
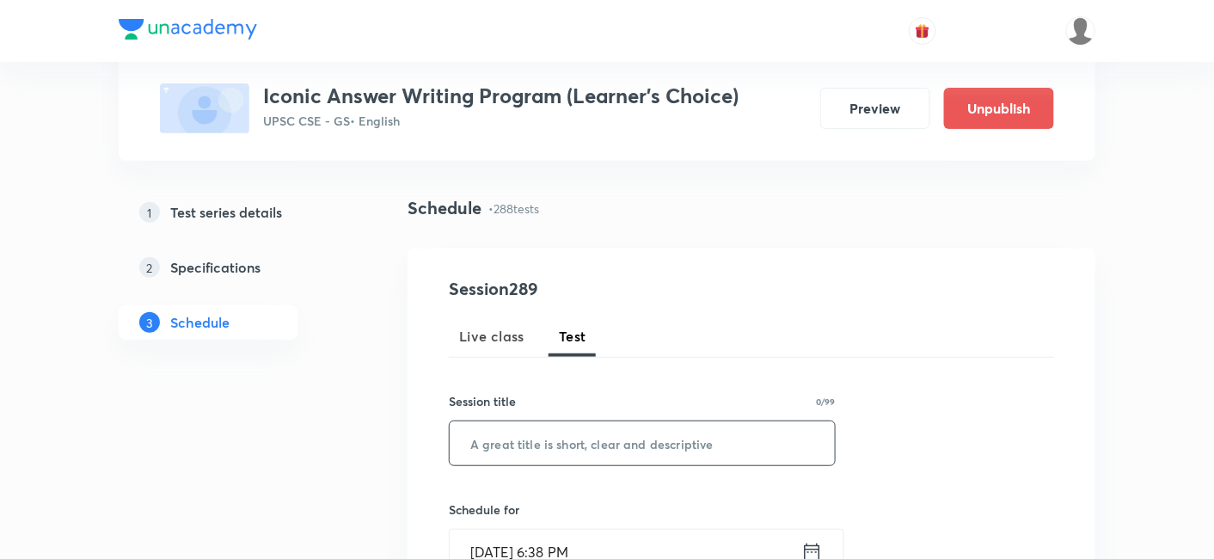
click at [645, 452] on input "text" at bounding box center [641, 443] width 385 height 44
paste input "Test 871"
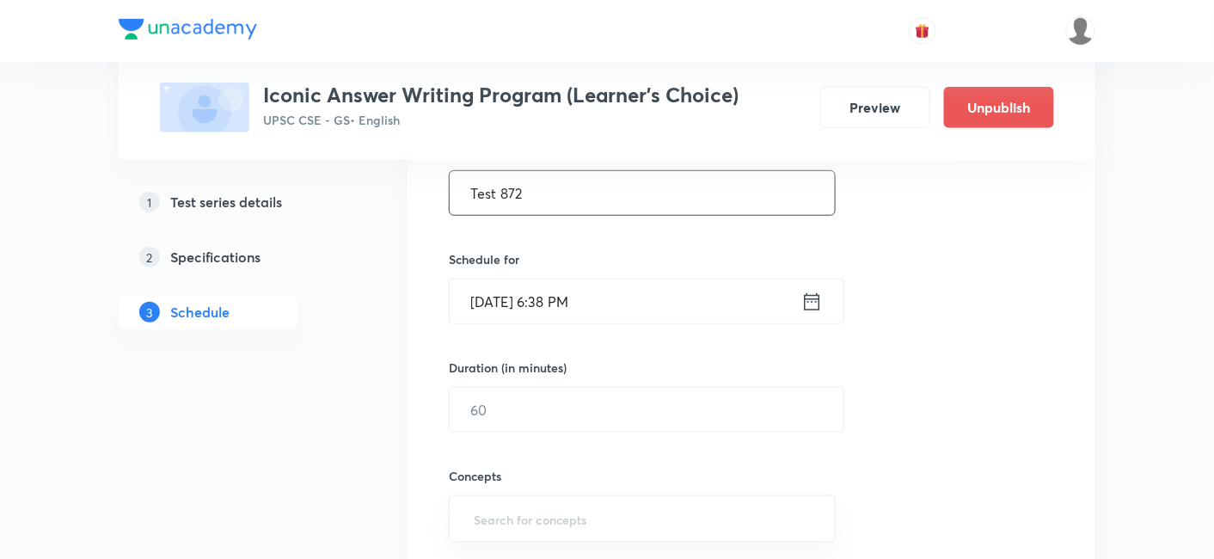
scroll to position [382, 0]
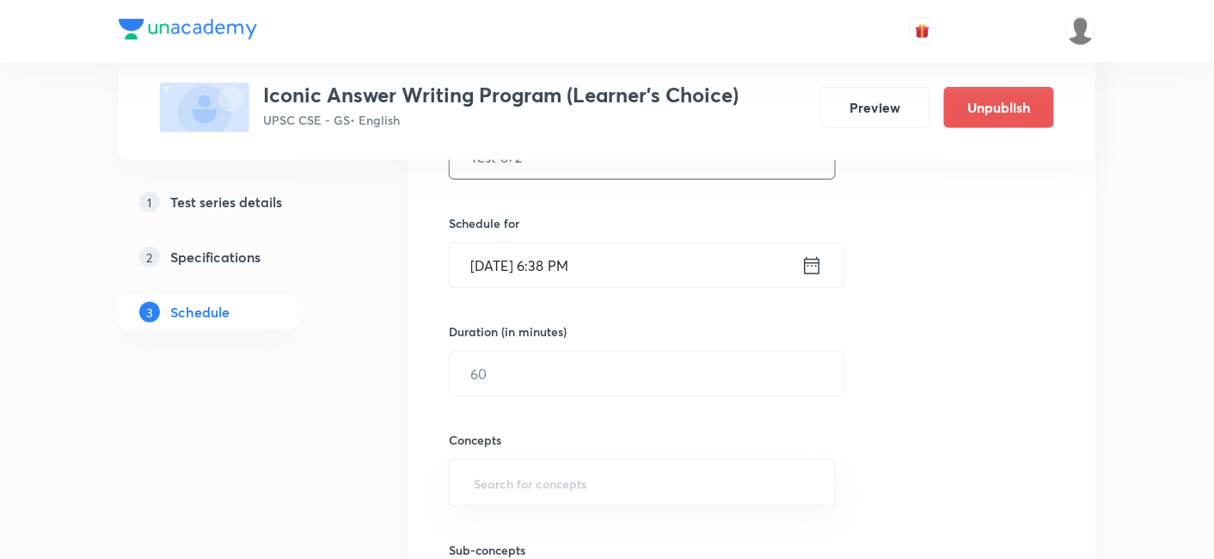
type input "Test 872"
click at [636, 261] on input "Sep 30, 2025, 6:38 PM" at bounding box center [625, 265] width 352 height 44
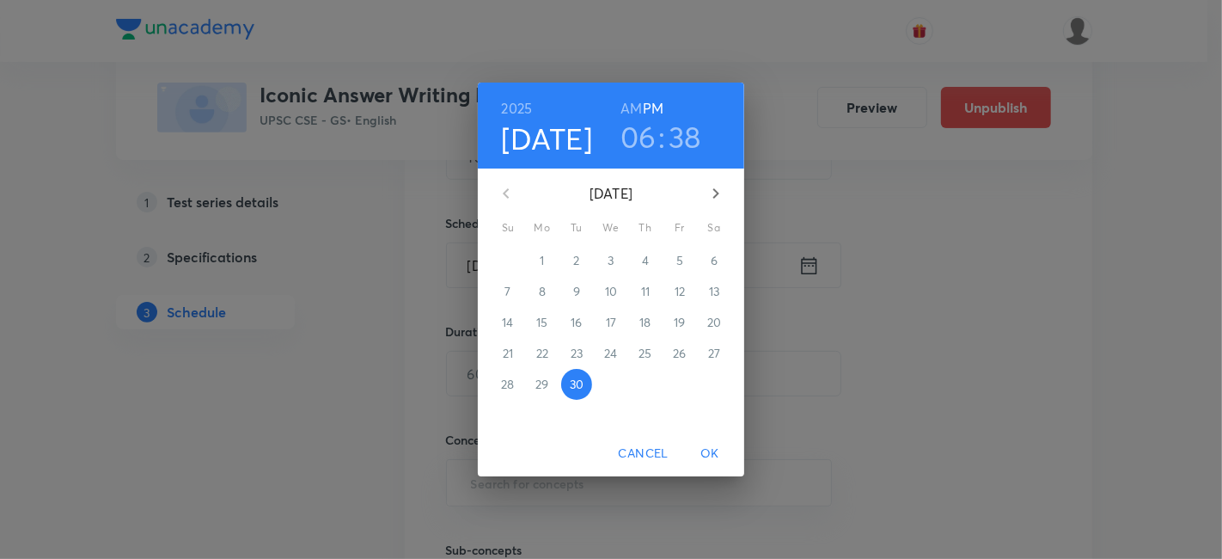
click at [725, 189] on icon "button" at bounding box center [716, 193] width 21 height 21
click at [648, 292] on p "9" at bounding box center [645, 291] width 7 height 17
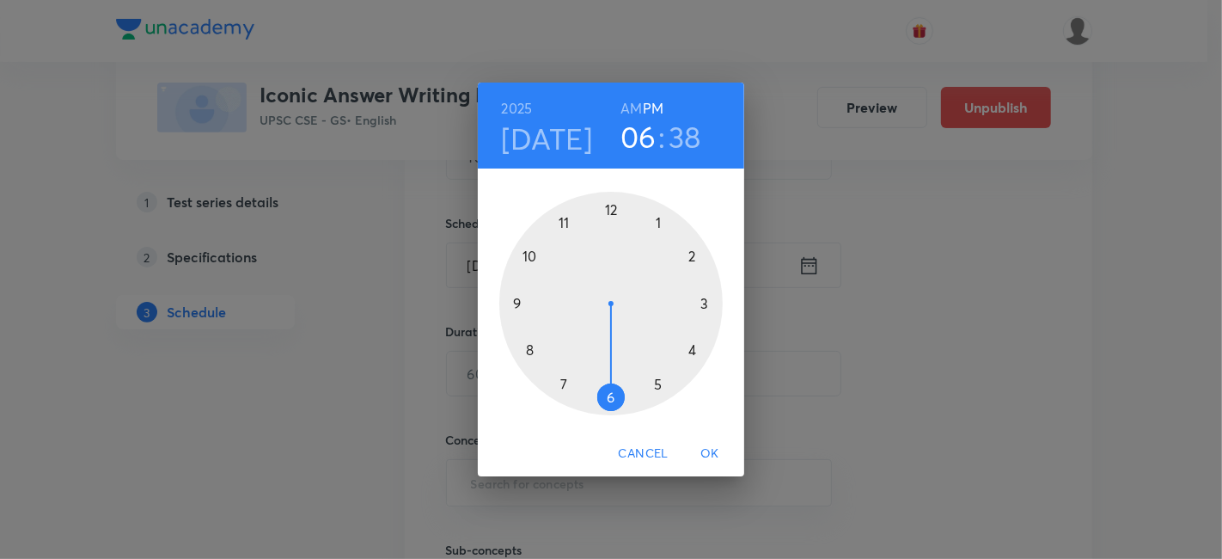
click at [657, 104] on h6 "PM" at bounding box center [653, 108] width 21 height 24
click at [657, 380] on div at bounding box center [610, 303] width 223 height 223
click at [614, 210] on div at bounding box center [610, 303] width 223 height 223
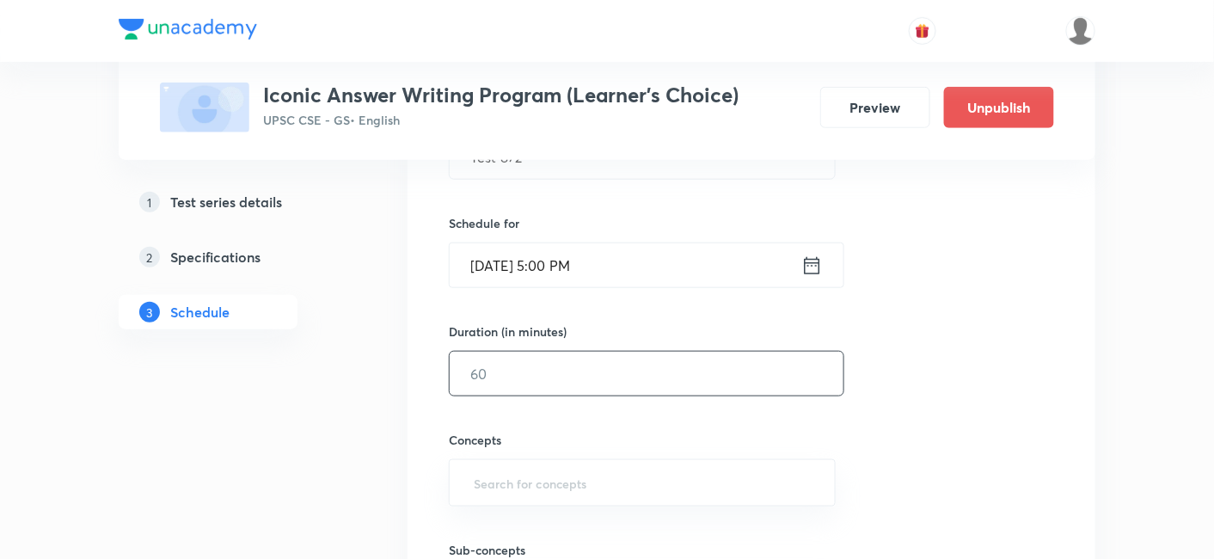
click at [584, 383] on input "text" at bounding box center [646, 374] width 394 height 44
type input "180"
click at [964, 345] on div "Session 289 Live class Test Session title 8/99 Test 872 ​ Schedule for Oct 9, 2…" at bounding box center [751, 337] width 605 height 695
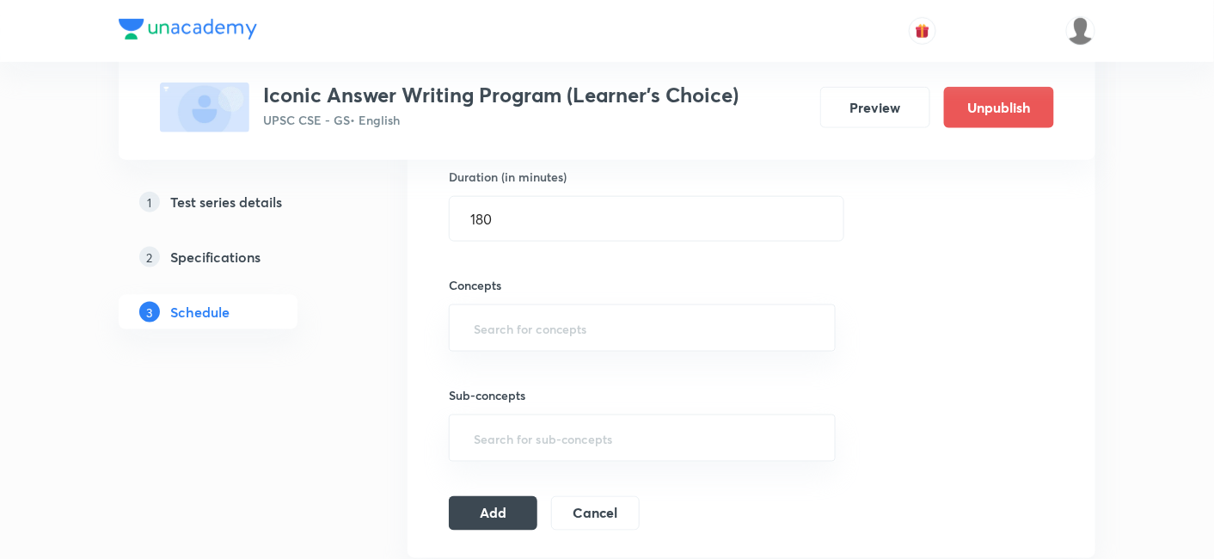
scroll to position [572, 0]
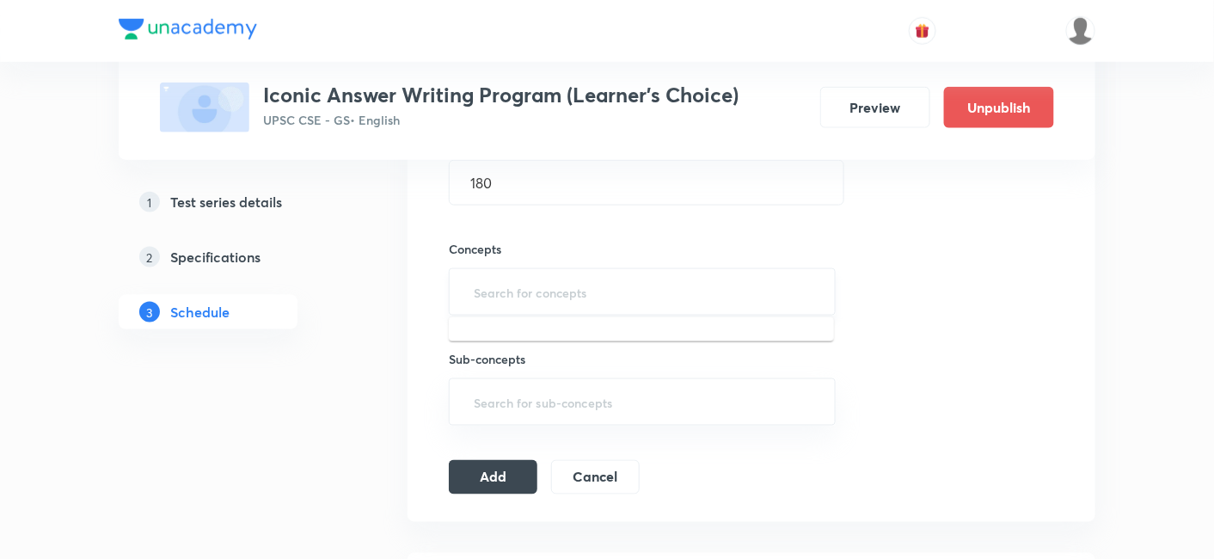
click at [613, 288] on input "text" at bounding box center [642, 292] width 344 height 32
type input "a"
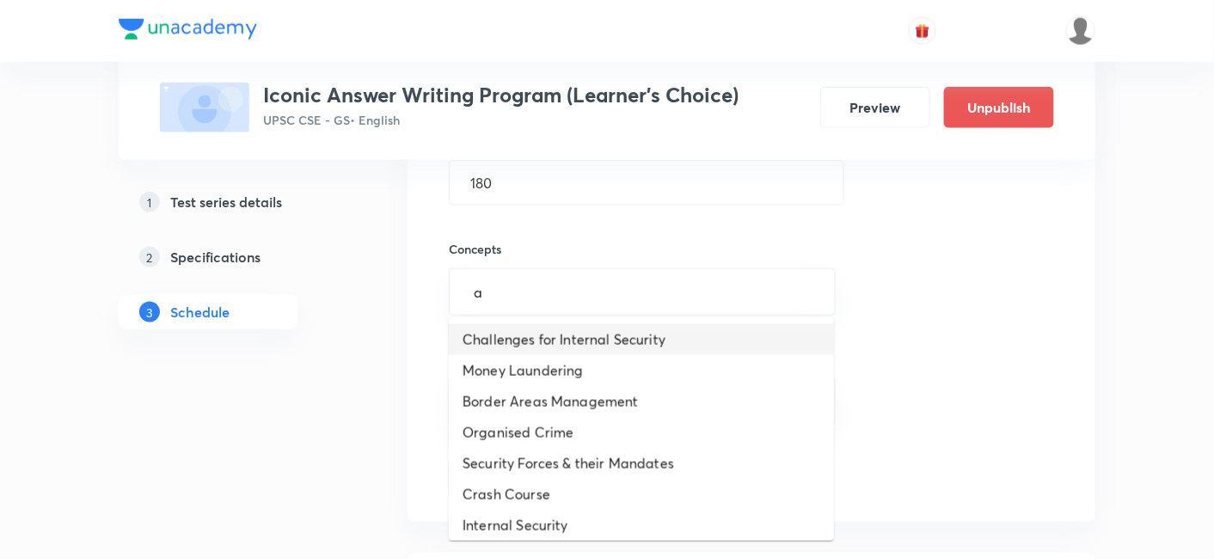
drag, startPoint x: 597, startPoint y: 339, endPoint x: 657, endPoint y: 376, distance: 69.9
click at [597, 340] on li "Challenges for Internal Security" at bounding box center [641, 339] width 385 height 31
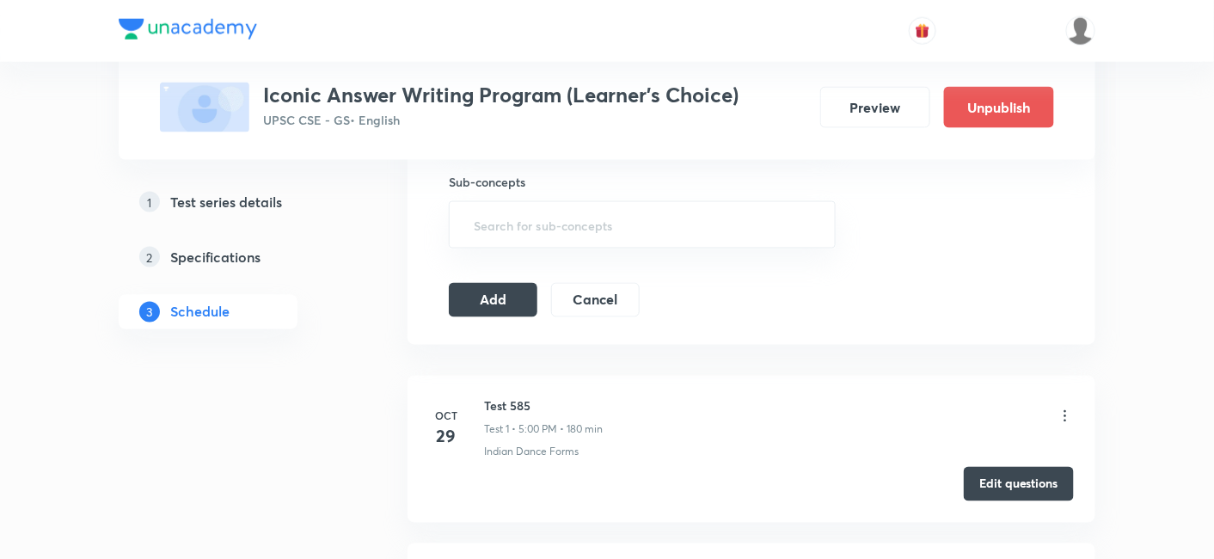
scroll to position [763, 0]
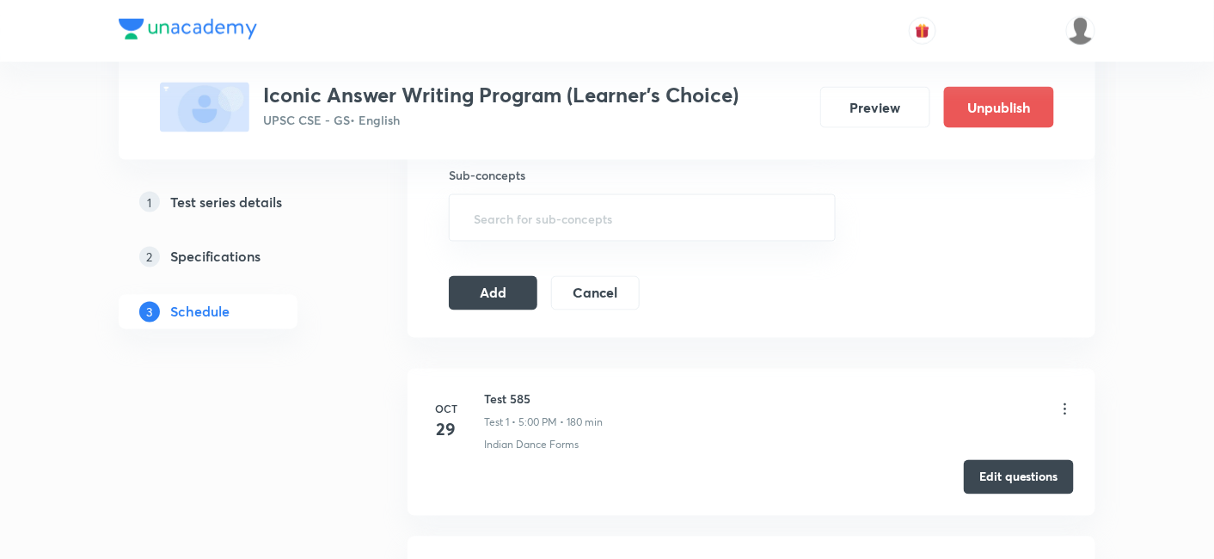
click at [1065, 406] on icon at bounding box center [1064, 408] width 17 height 17
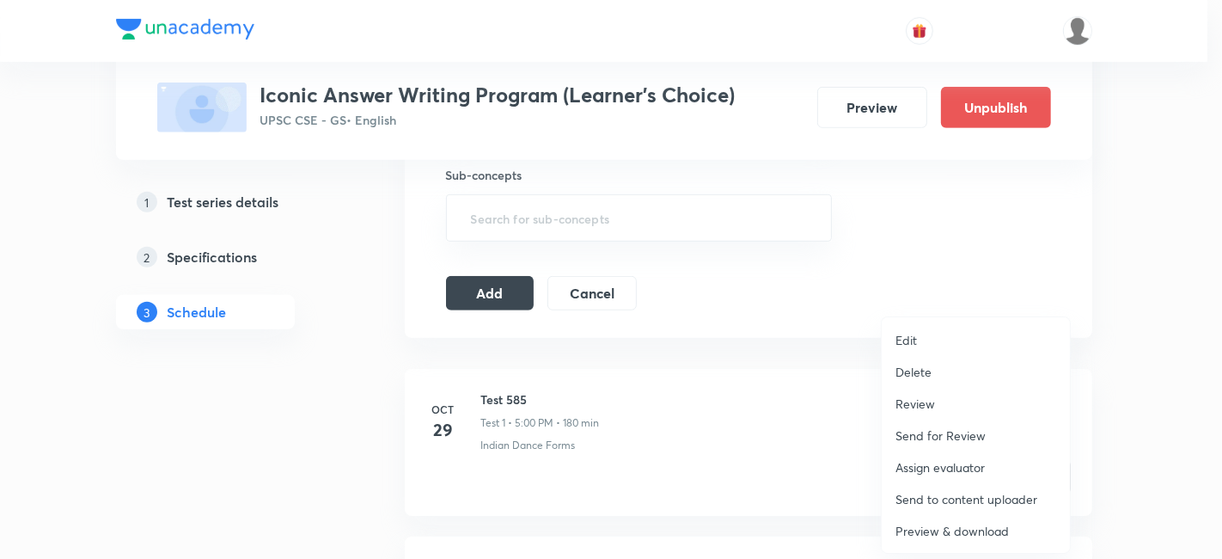
click at [932, 378] on li "Delete" at bounding box center [976, 372] width 188 height 32
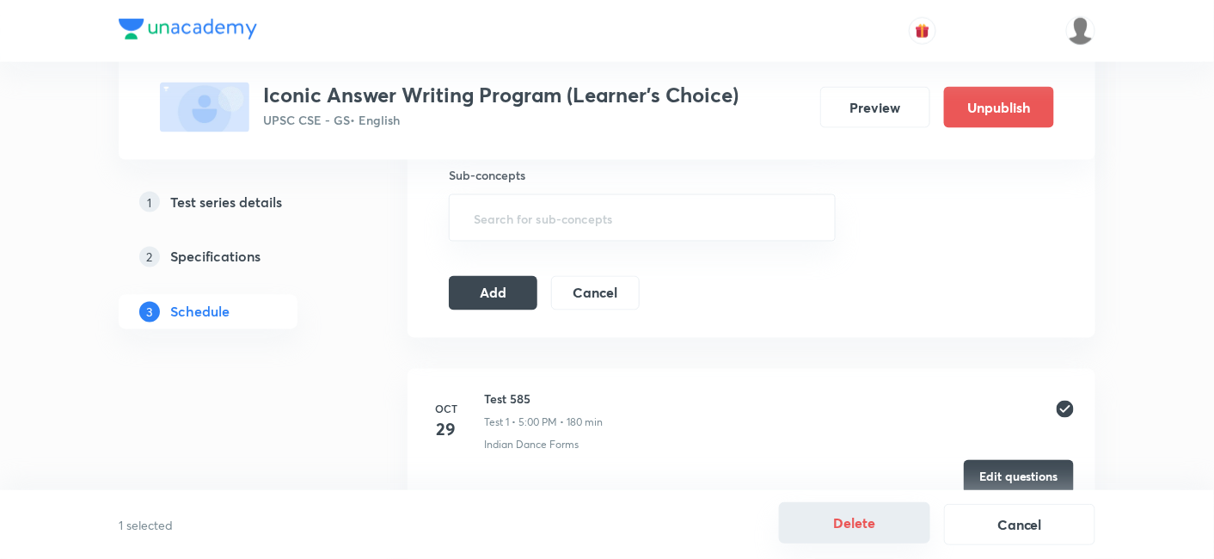
click at [885, 523] on button "Delete" at bounding box center [854, 522] width 151 height 41
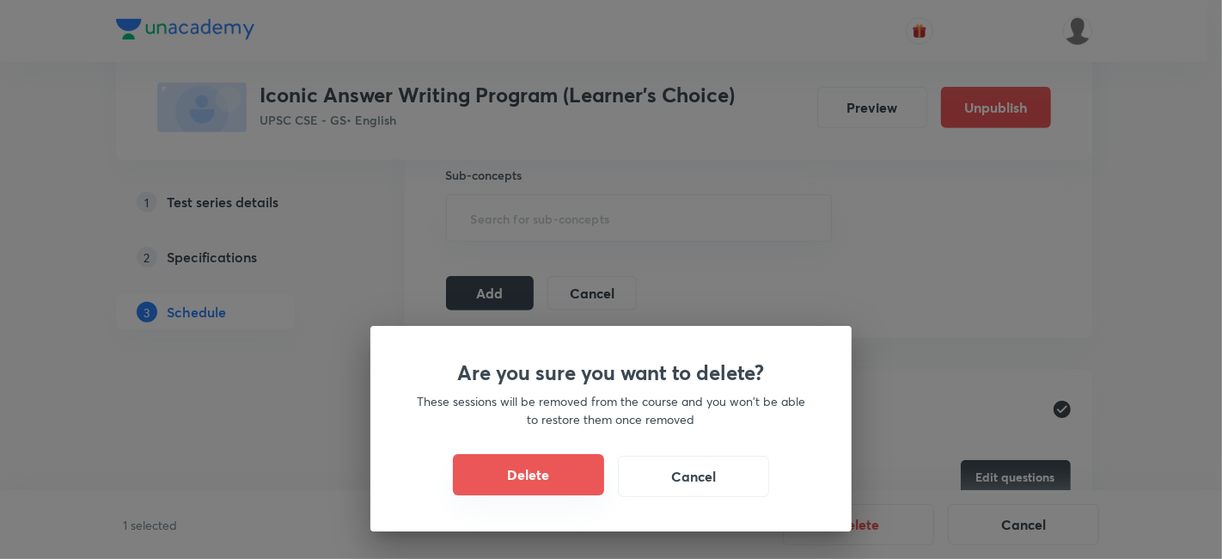
click at [562, 470] on button "Delete" at bounding box center [528, 474] width 151 height 41
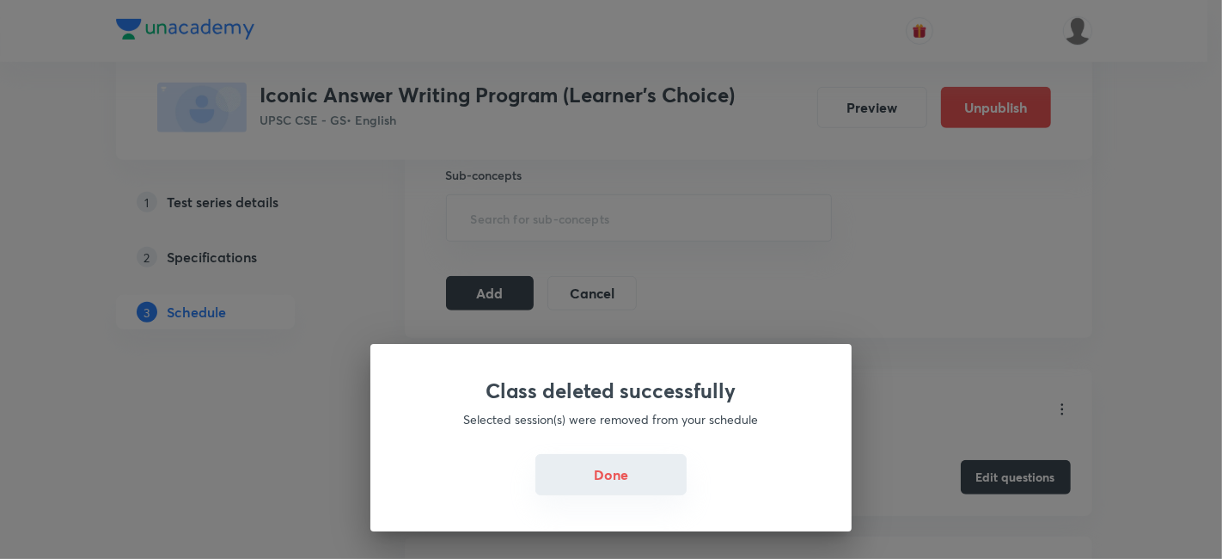
click at [614, 470] on button "Done" at bounding box center [610, 474] width 151 height 41
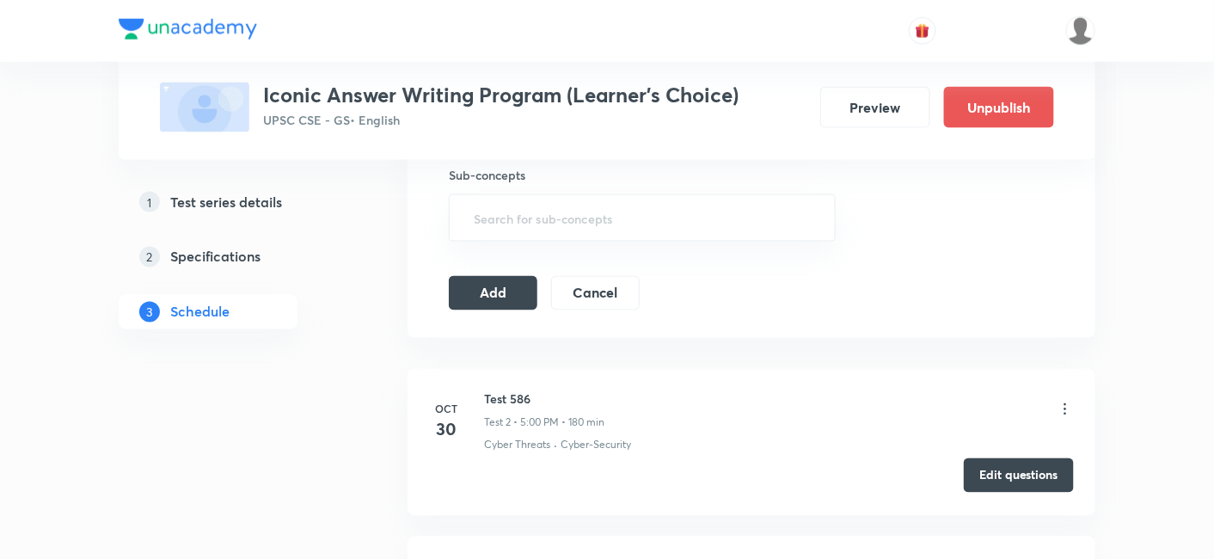
click at [1008, 474] on button "Edit questions" at bounding box center [1018, 475] width 110 height 34
drag, startPoint x: 498, startPoint y: 284, endPoint x: 689, endPoint y: 2, distance: 341.1
click at [498, 285] on button "Add" at bounding box center [493, 293] width 89 height 34
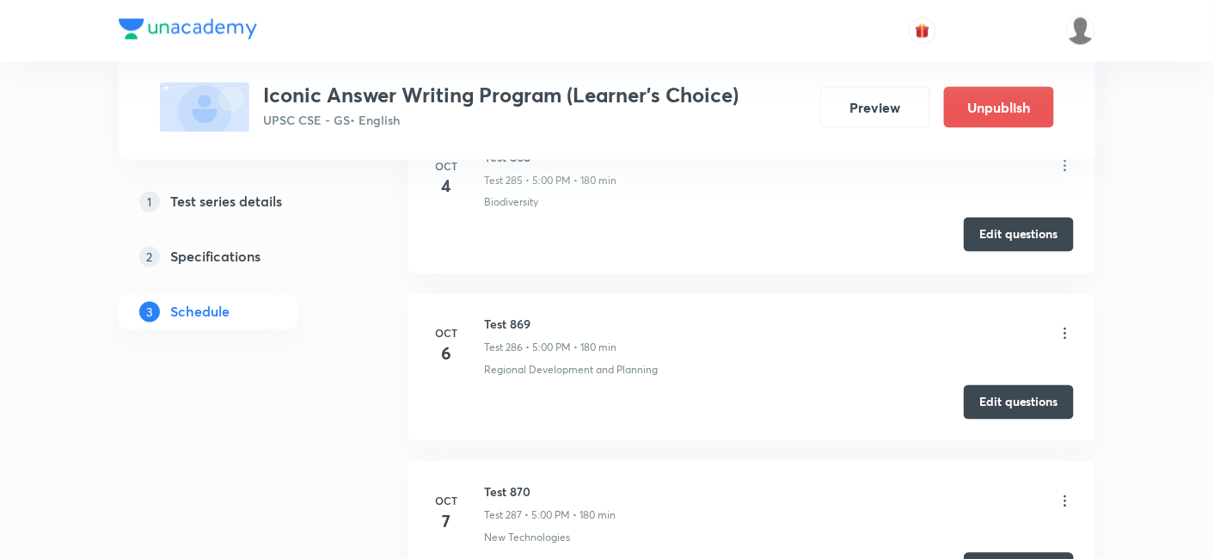
scroll to position [47991, 0]
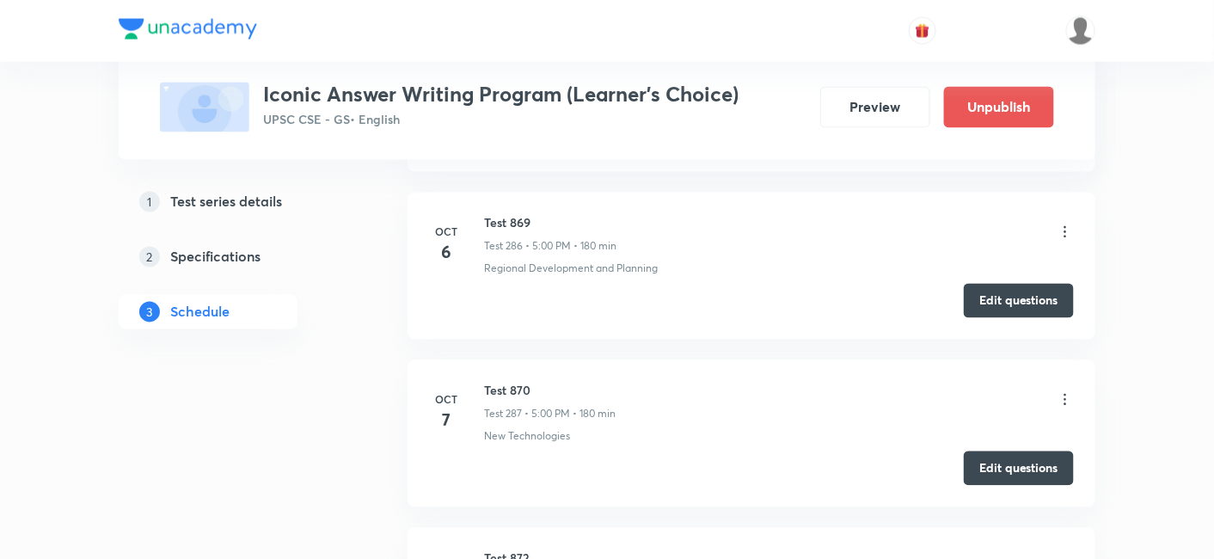
scroll to position [48087, 0]
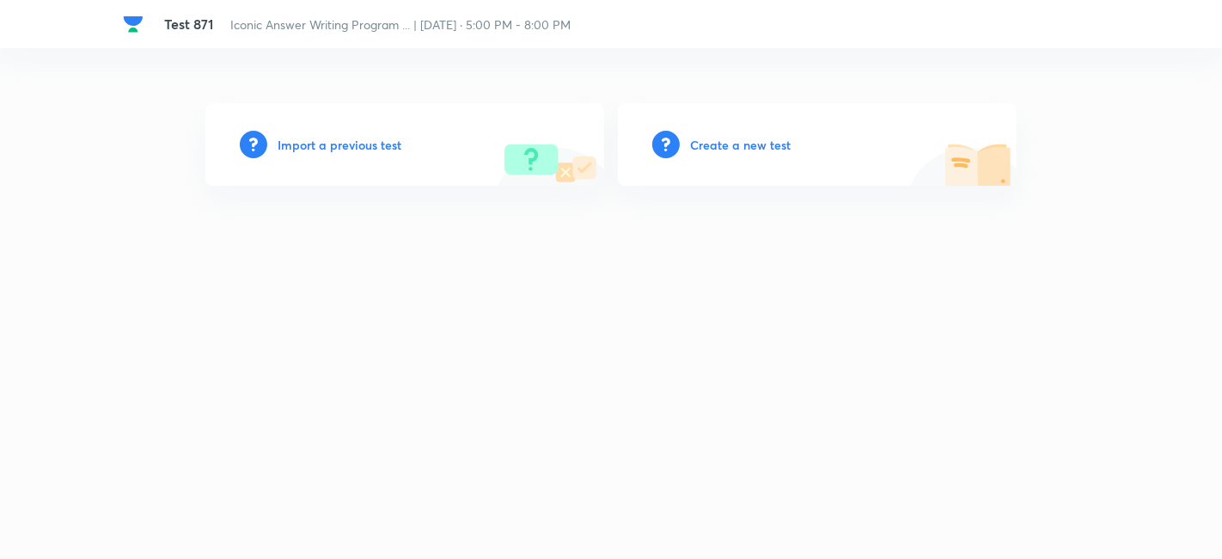
click at [388, 148] on h6 "Import a previous test" at bounding box center [340, 145] width 124 height 18
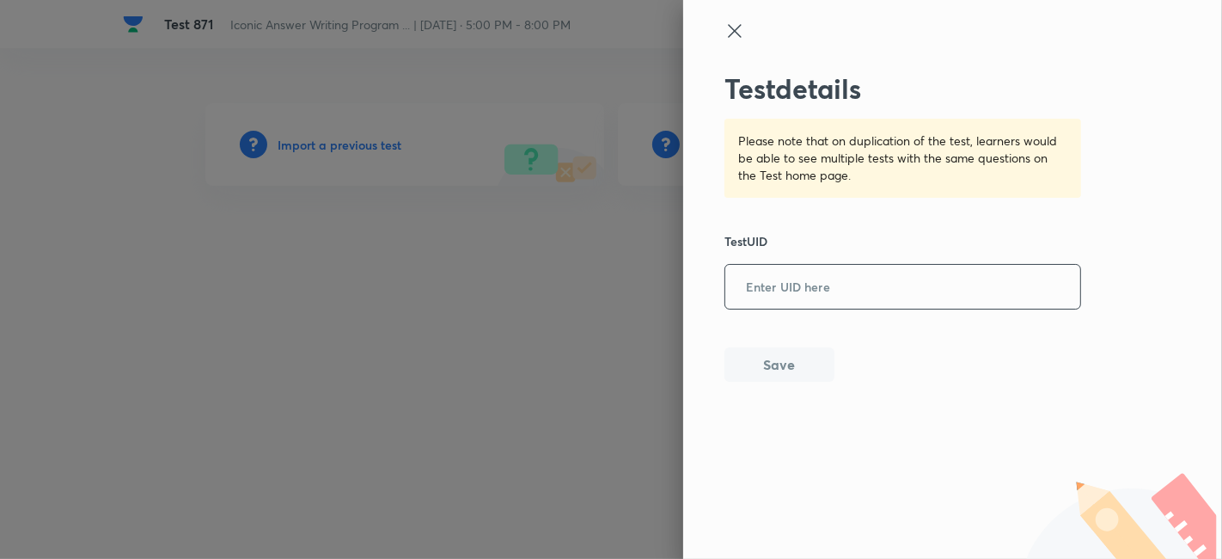
click at [825, 293] on input "text" at bounding box center [902, 287] width 355 height 42
paste input "N8NH81JKX0"
type input "N8NH81JKX0"
click at [799, 367] on button "Save" at bounding box center [779, 362] width 110 height 34
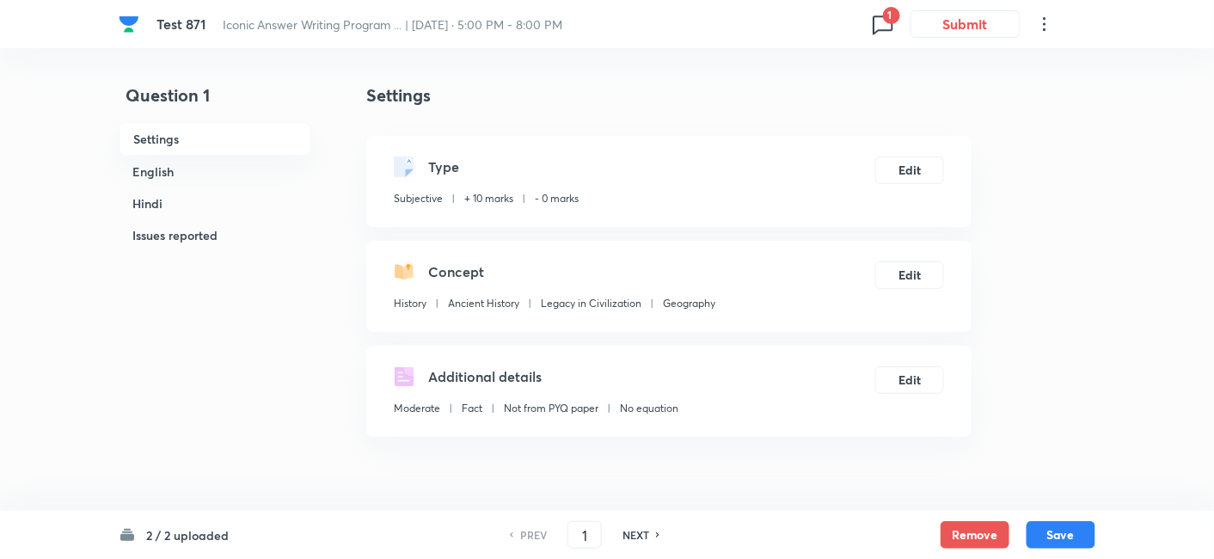
click at [883, 21] on icon at bounding box center [883, 24] width 28 height 28
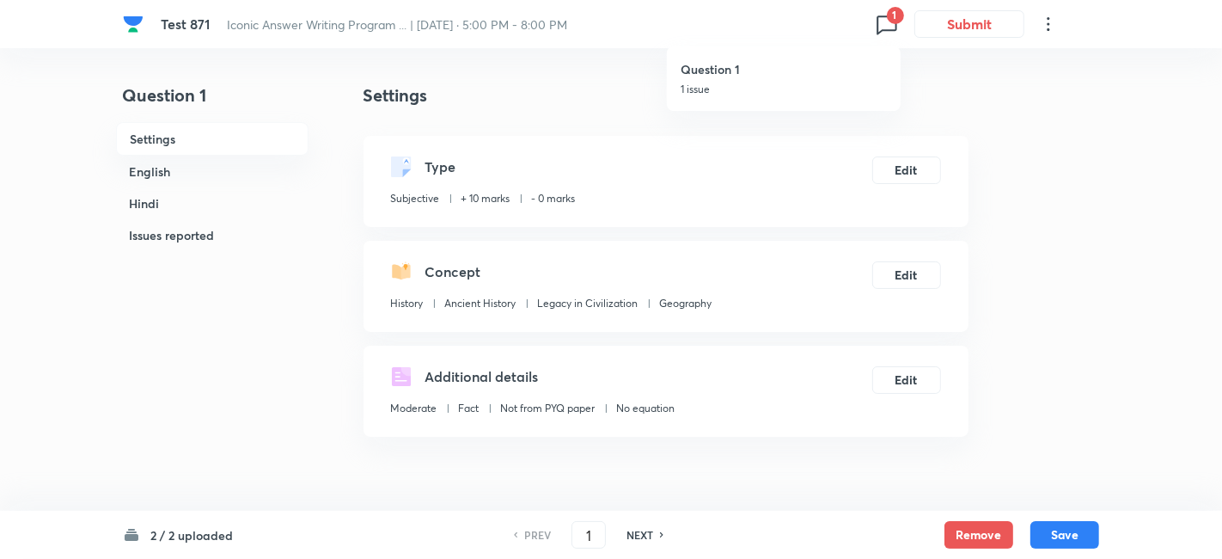
click at [883, 21] on div at bounding box center [611, 279] width 1222 height 559
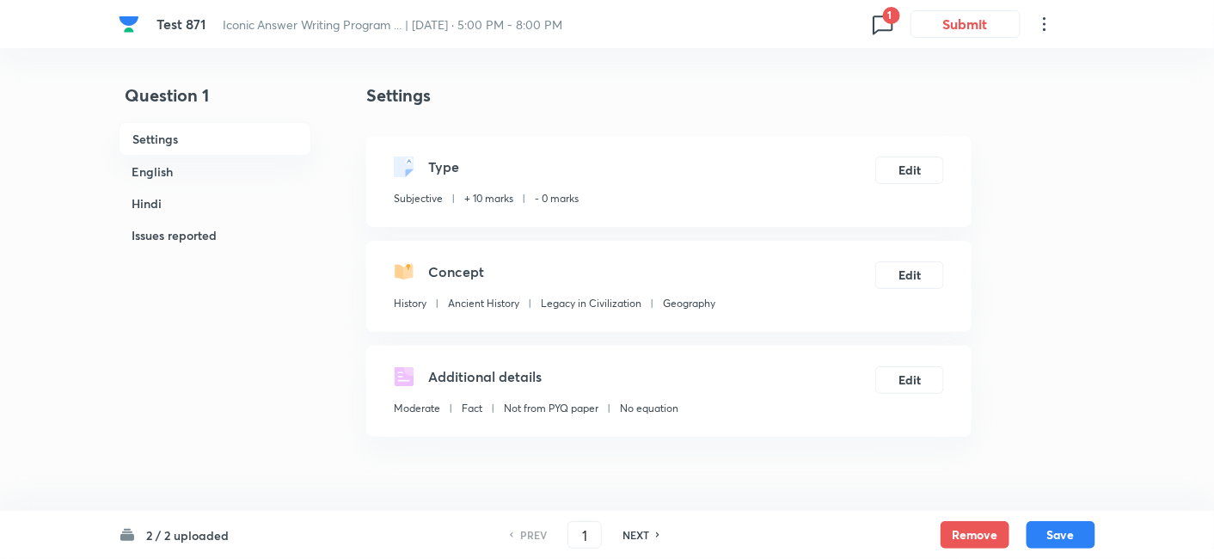
click at [309, 166] on h6 "English" at bounding box center [215, 172] width 193 height 32
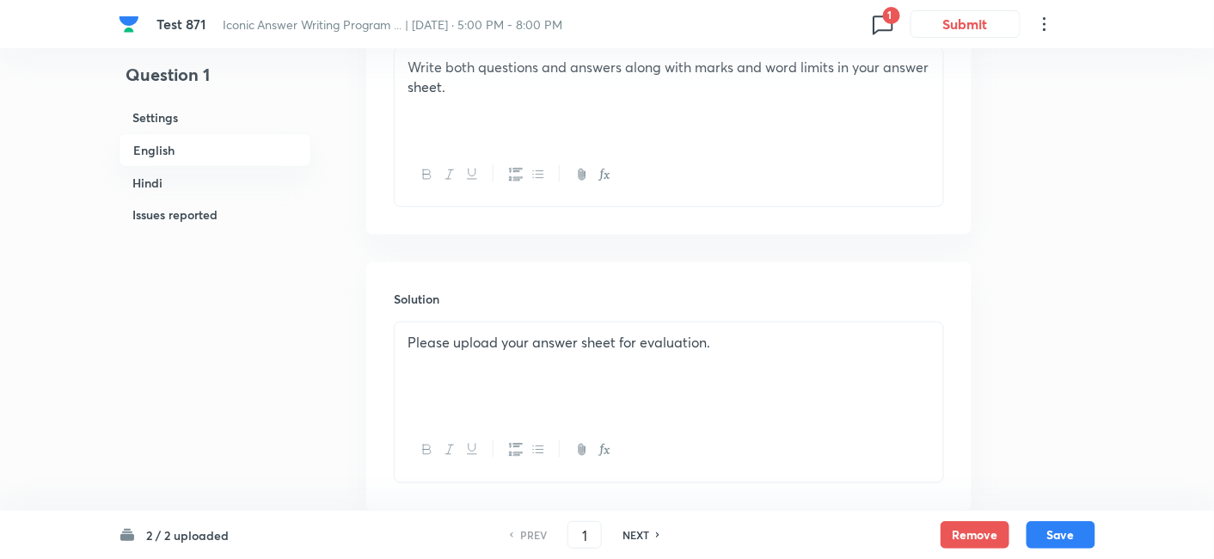
scroll to position [572, 0]
click at [223, 216] on h6 "Issues reported" at bounding box center [215, 215] width 193 height 32
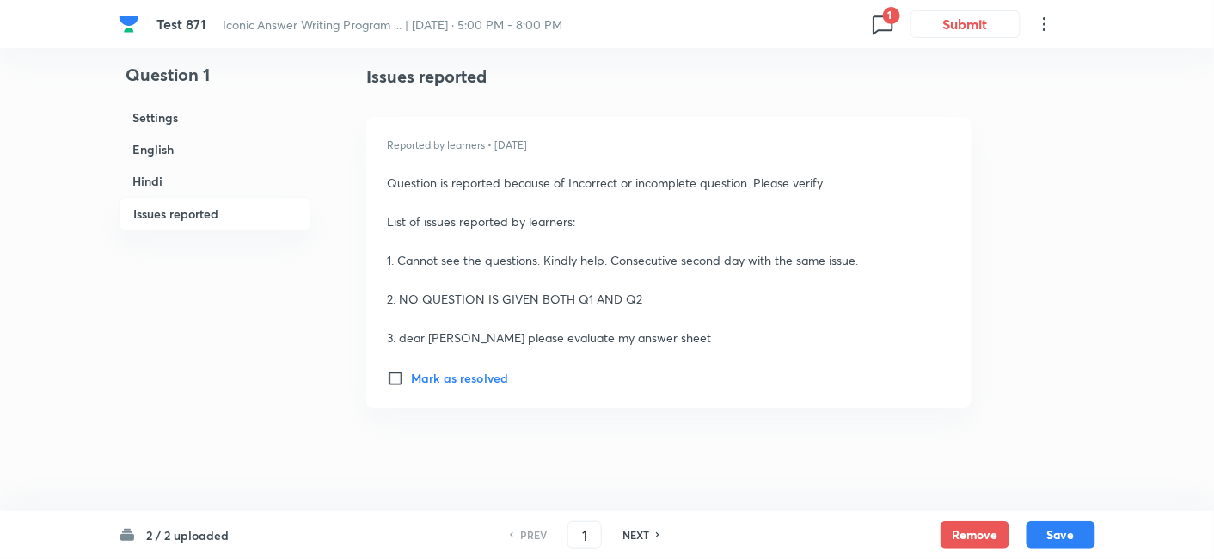
click at [218, 143] on h6 "English" at bounding box center [215, 149] width 193 height 32
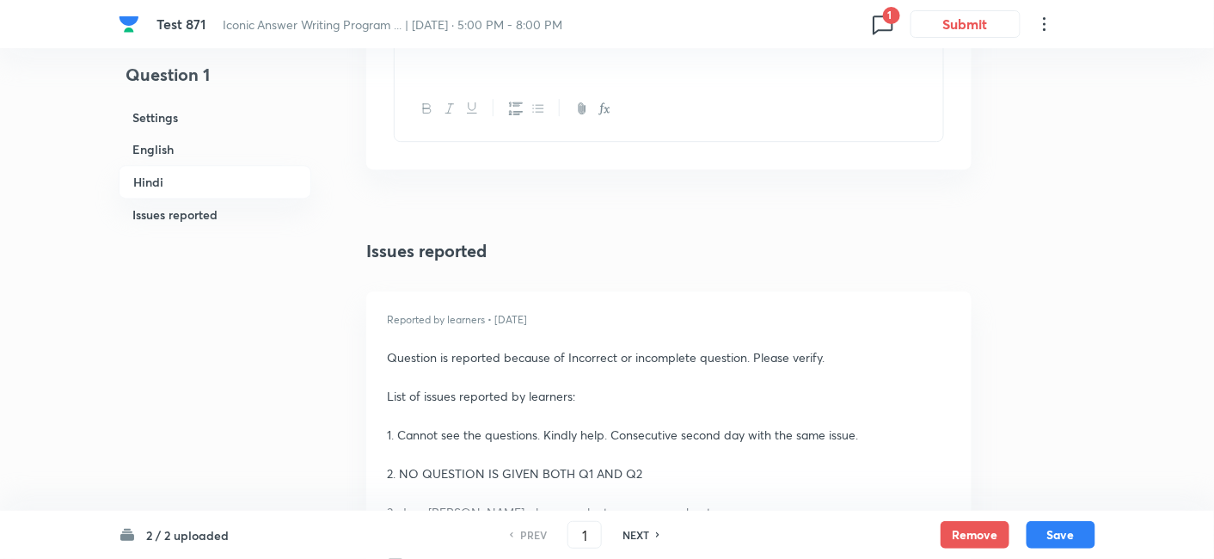
scroll to position [1684, 0]
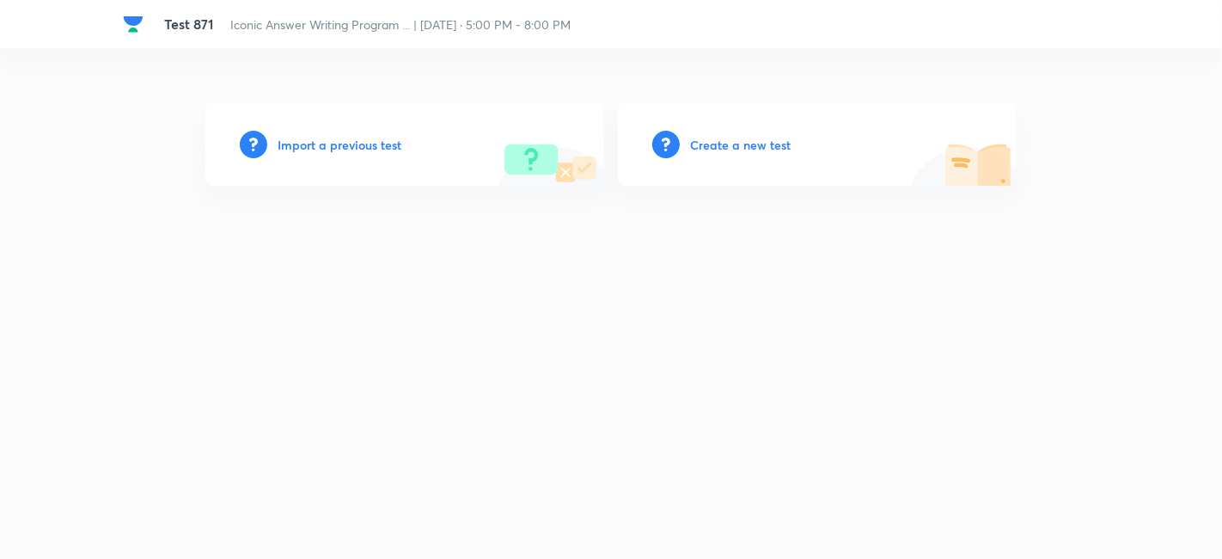
click at [394, 144] on h6 "Import a previous test" at bounding box center [340, 145] width 124 height 18
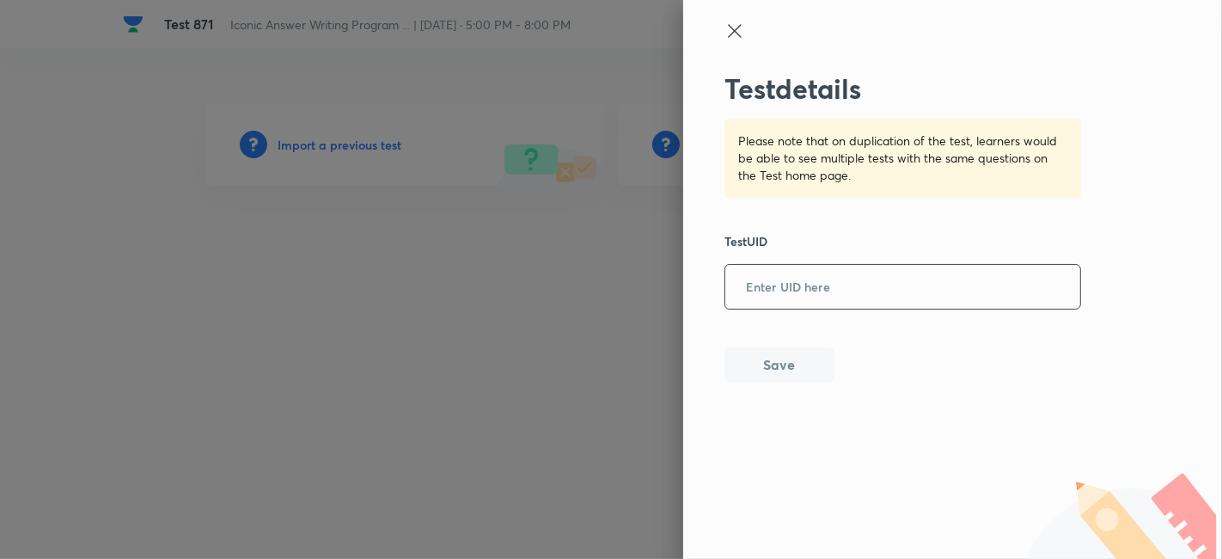
click at [786, 285] on input "text" at bounding box center [902, 287] width 355 height 42
paste input "QUYVAT1HIS"
type input "QUYVAT1HIS"
click at [795, 364] on button "Save" at bounding box center [779, 362] width 110 height 34
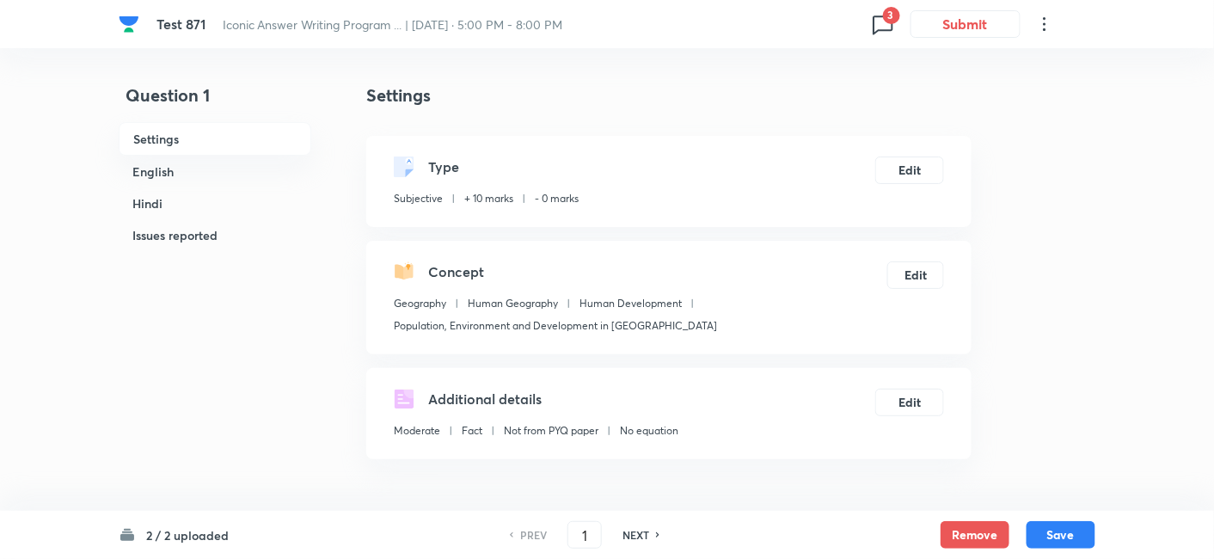
click at [223, 235] on h6 "Issues reported" at bounding box center [215, 235] width 193 height 32
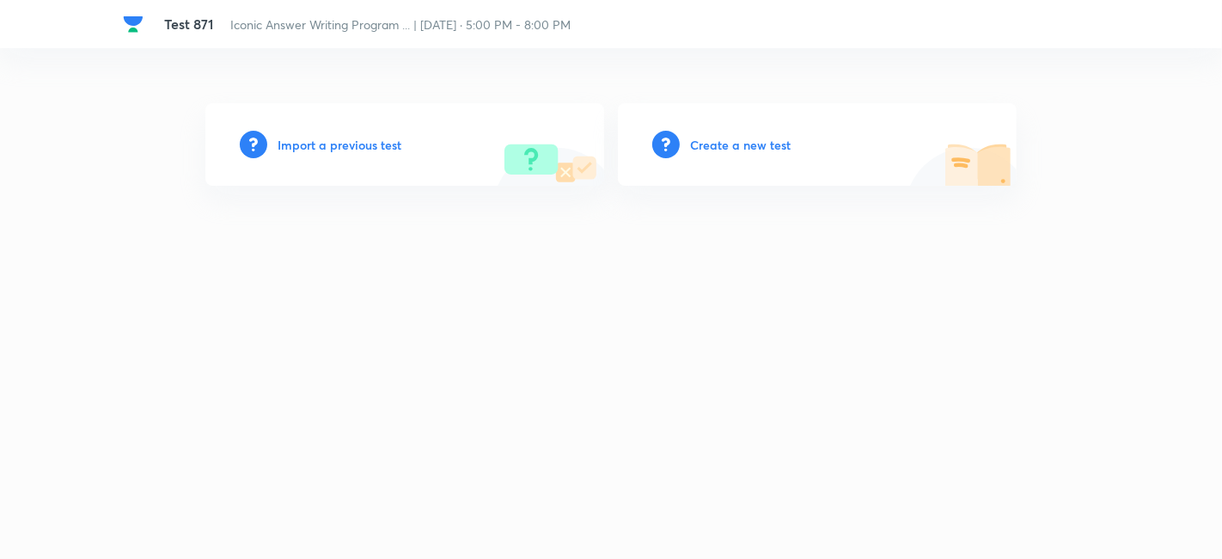
click at [387, 142] on h6 "Import a previous test" at bounding box center [340, 145] width 124 height 18
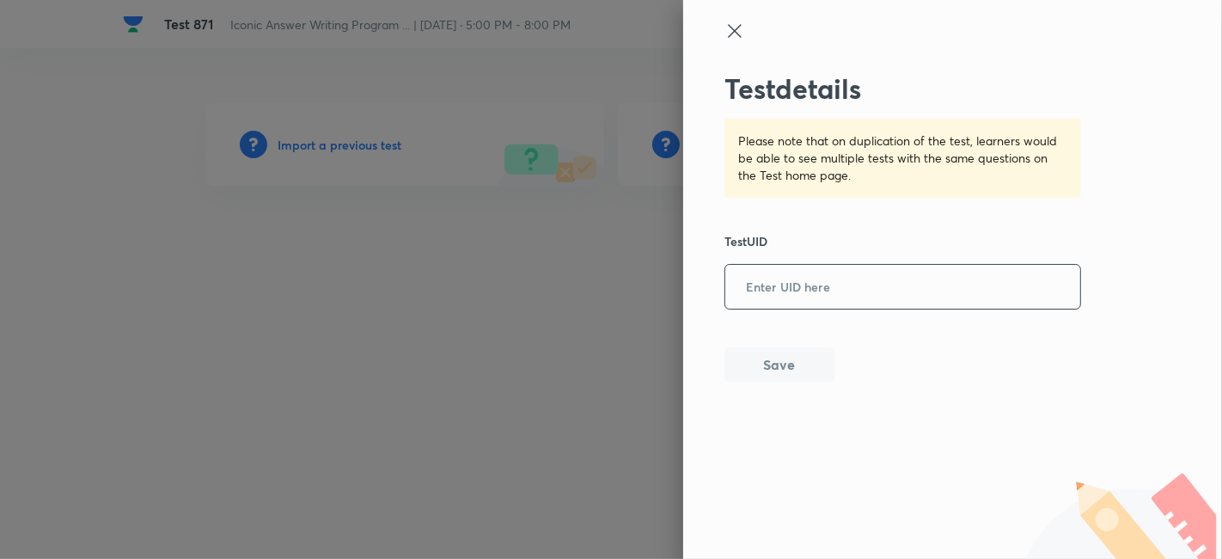
click at [783, 282] on input "text" at bounding box center [902, 287] width 355 height 42
paste input "E8AWI67810"
type input "E8AWI67810"
click at [789, 370] on button "Save" at bounding box center [779, 362] width 110 height 34
click at [784, 285] on input "text" at bounding box center [902, 287] width 355 height 42
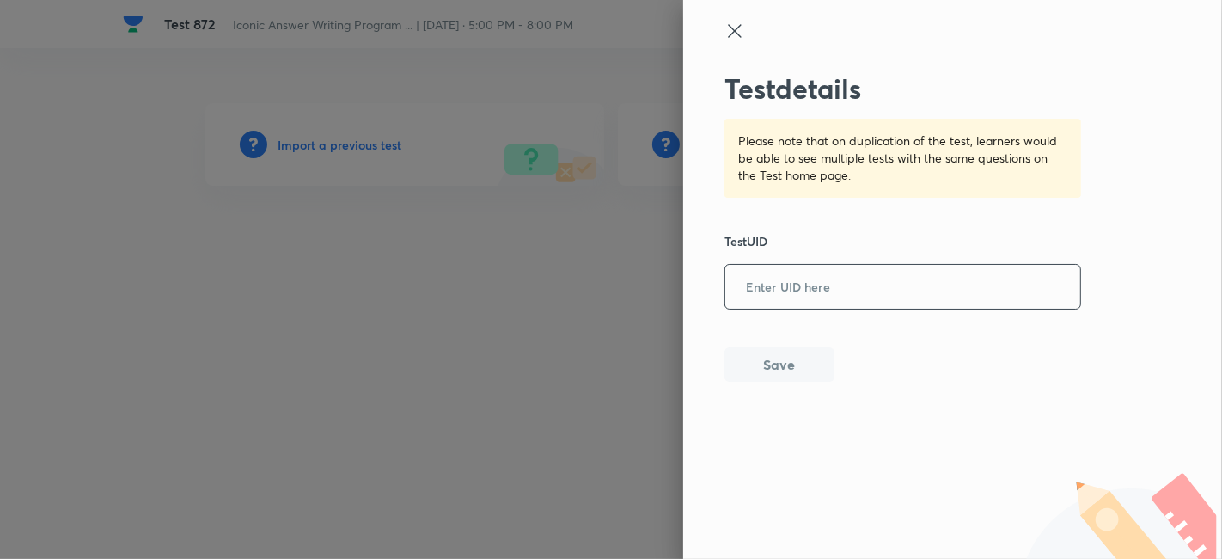
paste input "H7GWF1MFP4"
type input "H7GWF1MFP4"
click at [792, 357] on button "Save" at bounding box center [779, 362] width 110 height 34
